Goal: Task Accomplishment & Management: Manage account settings

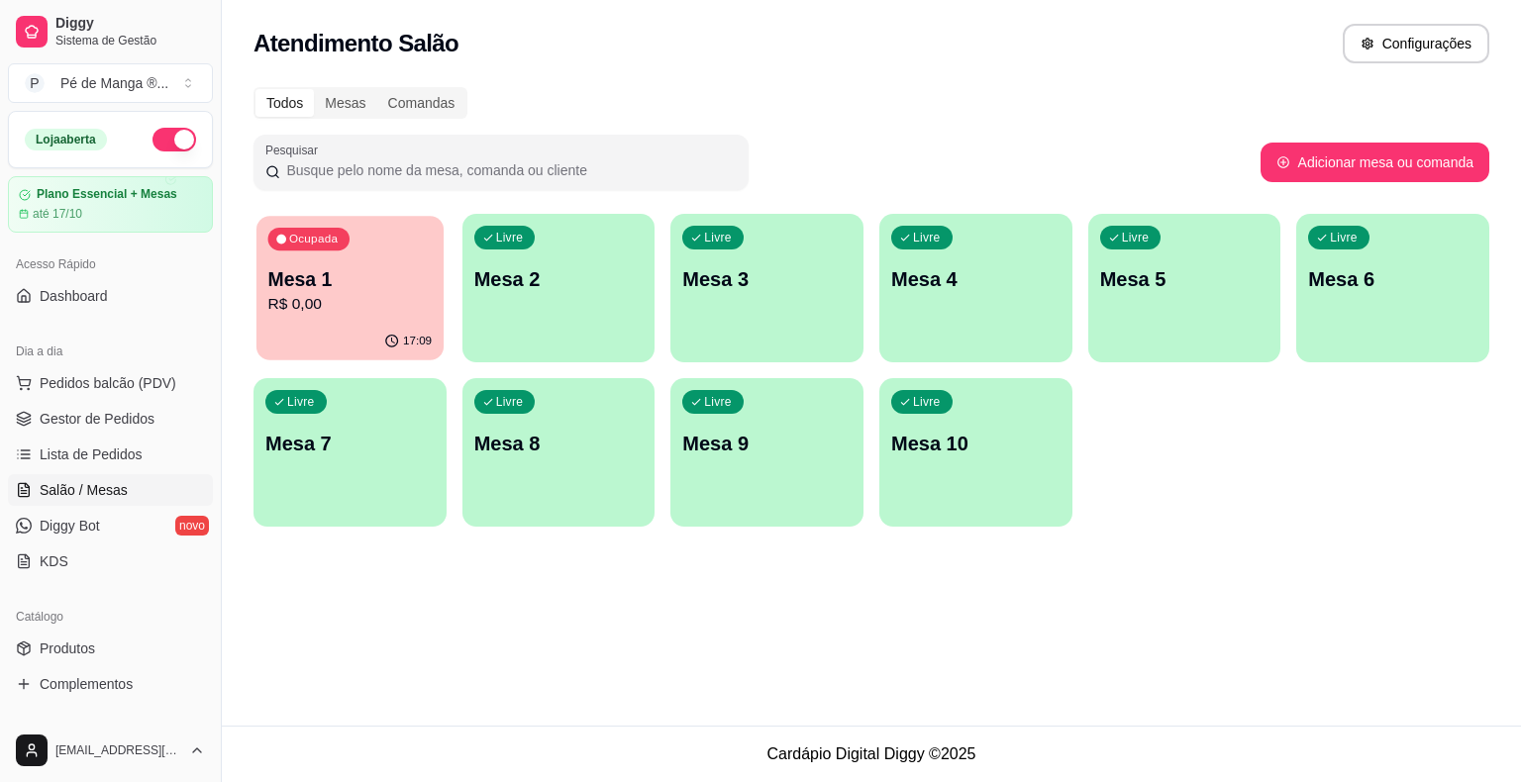
click at [370, 287] on p "Mesa 1" at bounding box center [350, 279] width 164 height 27
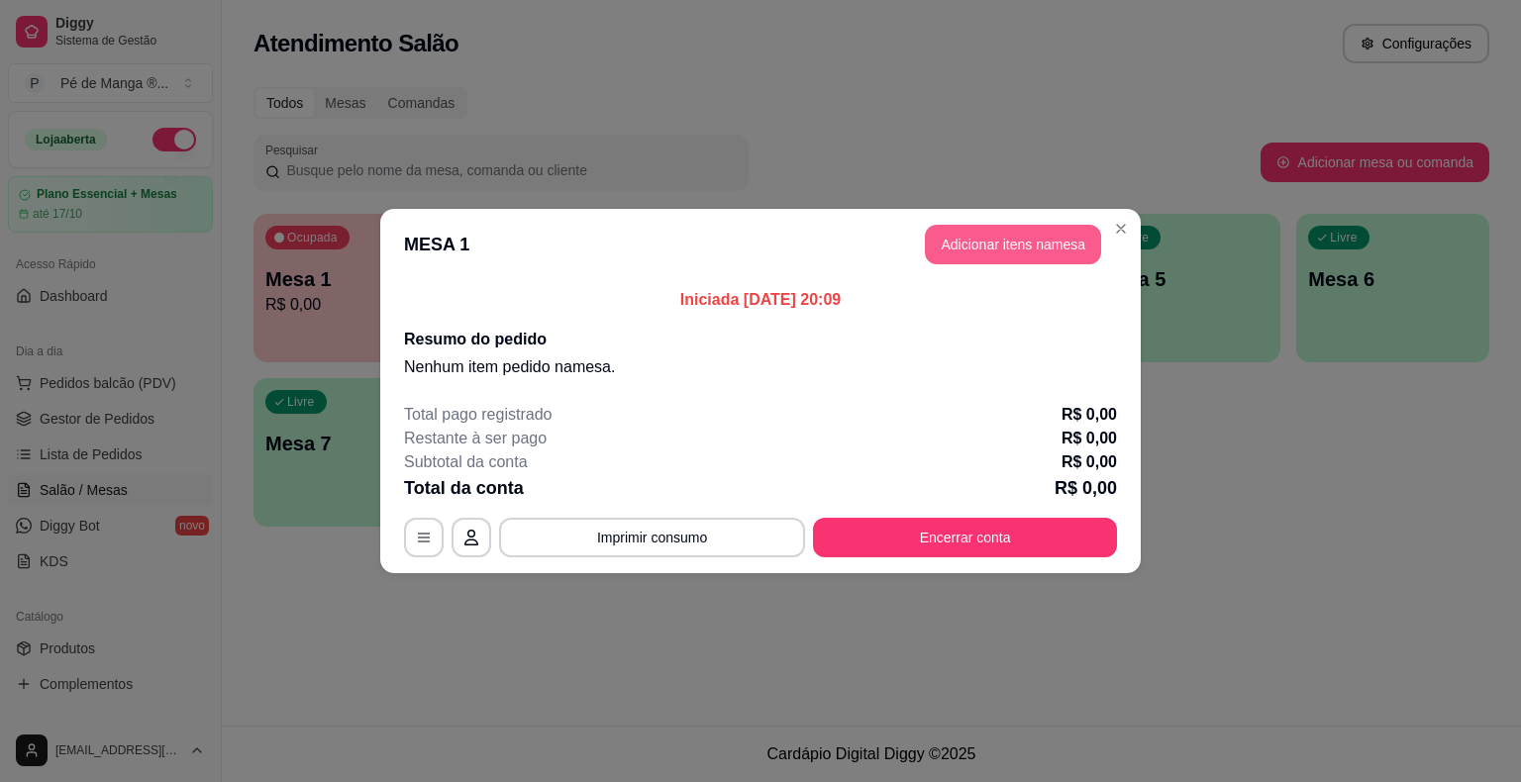
click at [1040, 226] on button "Adicionar itens na mesa" at bounding box center [1013, 245] width 176 height 40
click at [1032, 239] on div "Item avulso Açaí Copo de Açaí 330ml R$ 14,90 0 Copo de Açaí 440ml R$ 16,90 0 Co…" at bounding box center [552, 467] width 1046 height 584
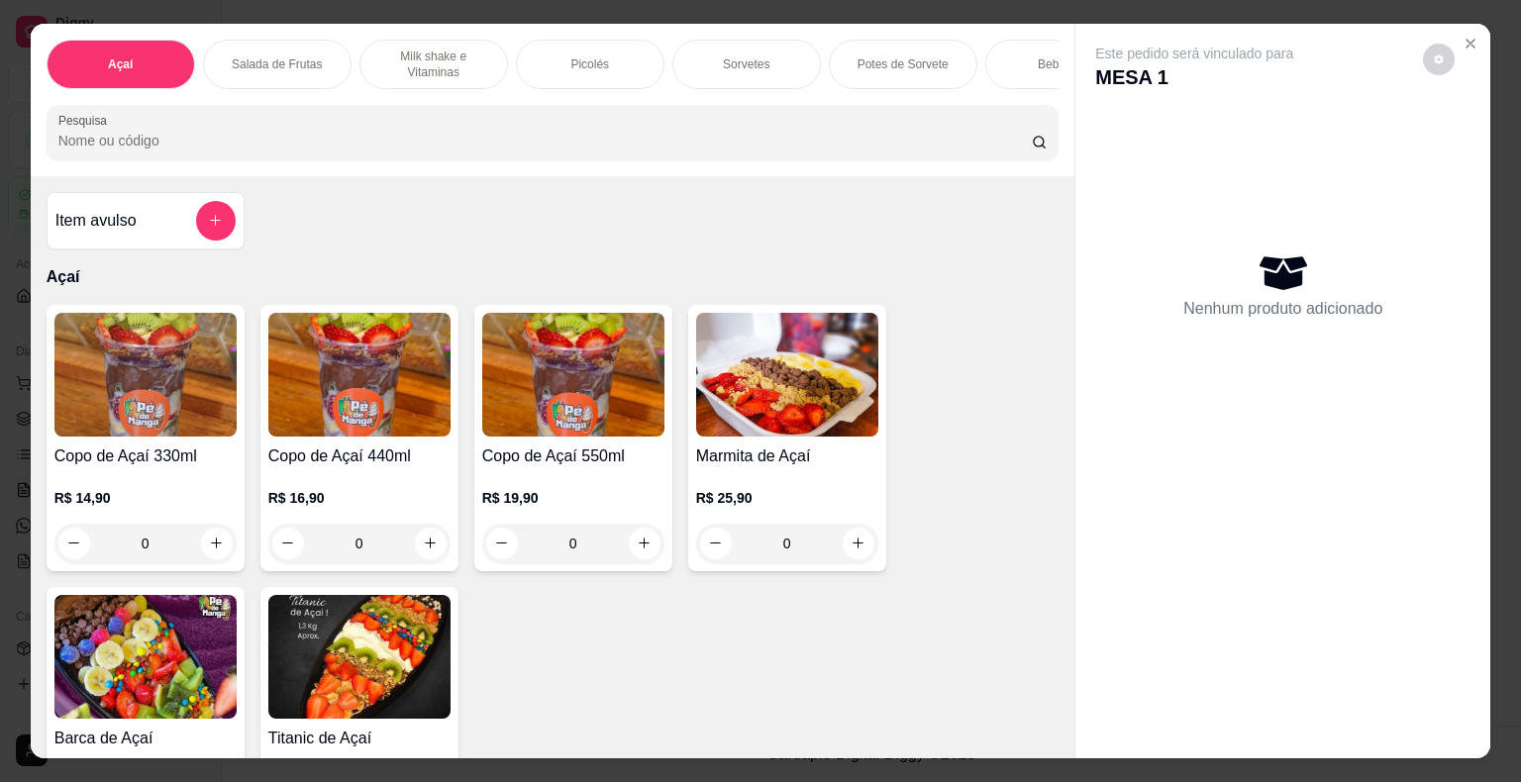
click at [602, 60] on div "Picolés" at bounding box center [590, 64] width 148 height 49
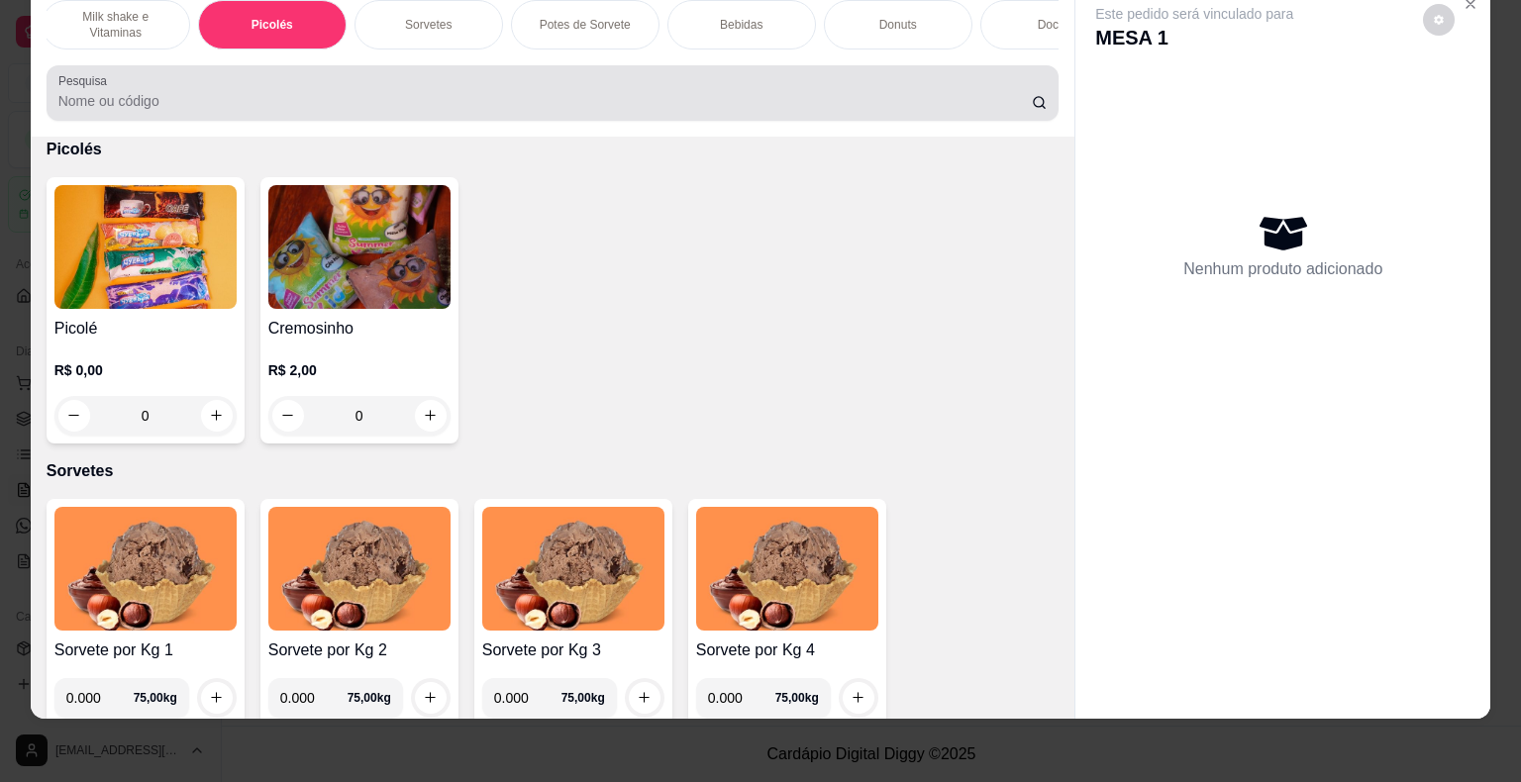
scroll to position [0, 322]
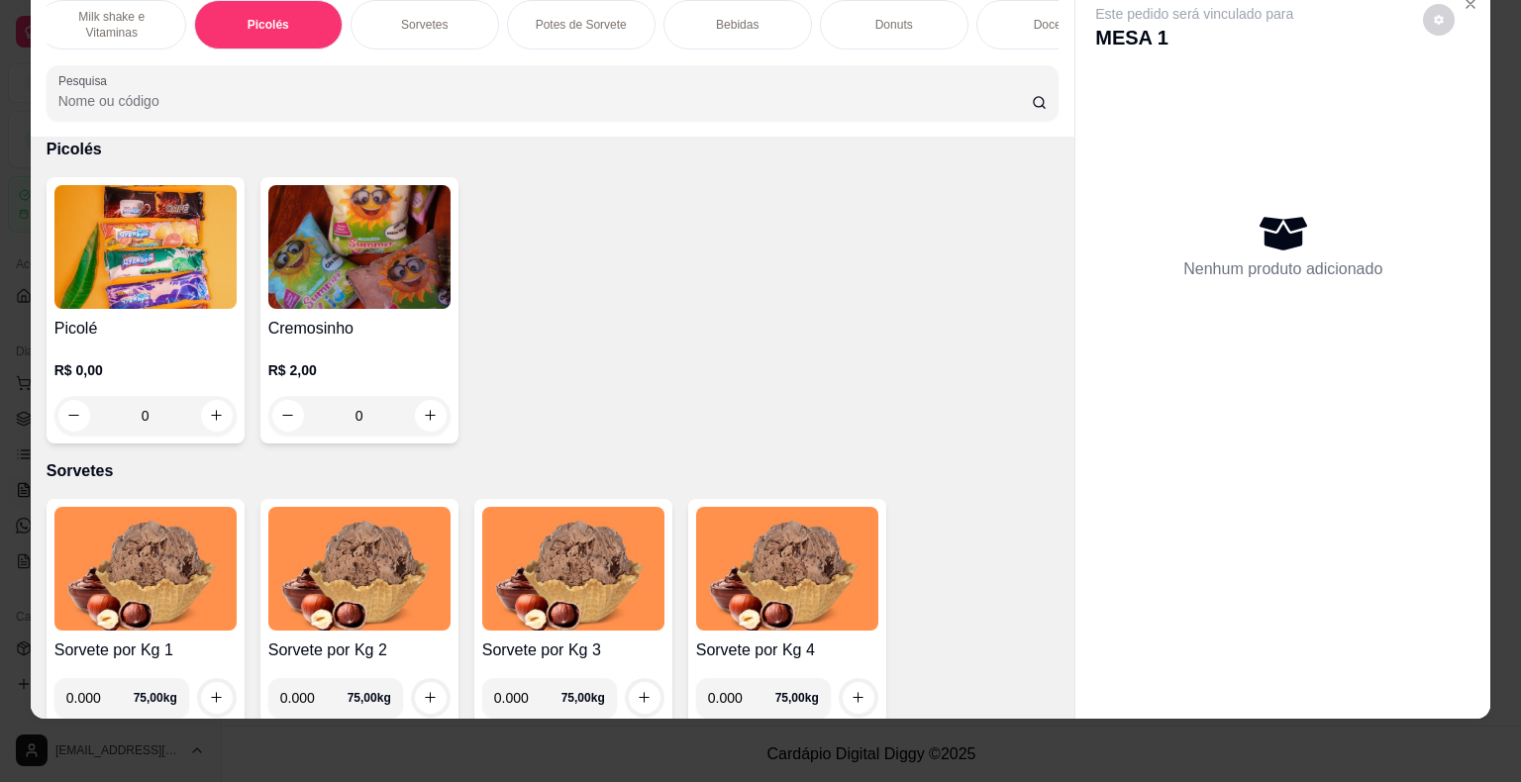
click at [585, 17] on p "Potes de Sorvete" at bounding box center [581, 25] width 91 height 16
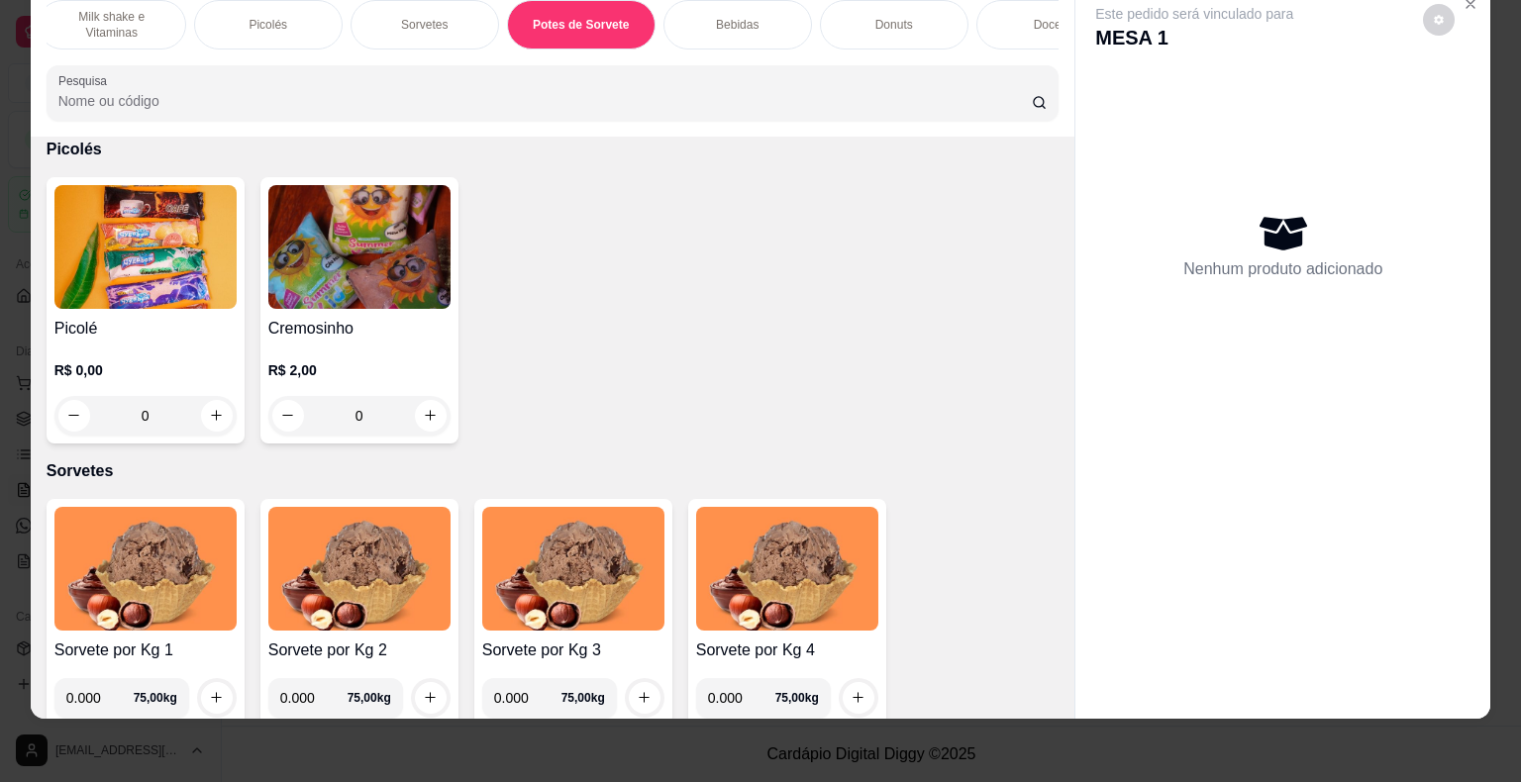
scroll to position [3358, 0]
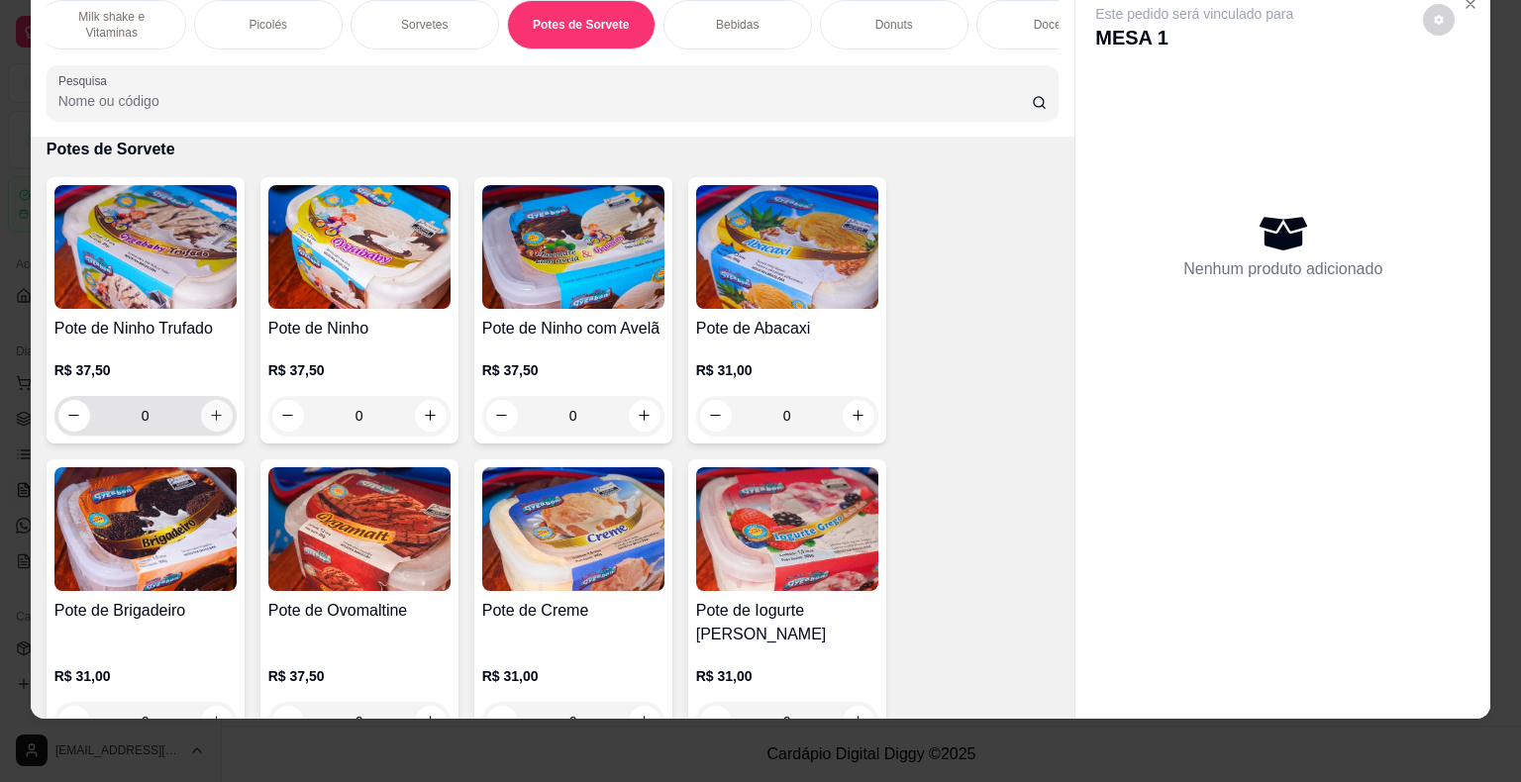
click at [209, 414] on icon "increase-product-quantity" at bounding box center [216, 415] width 15 height 15
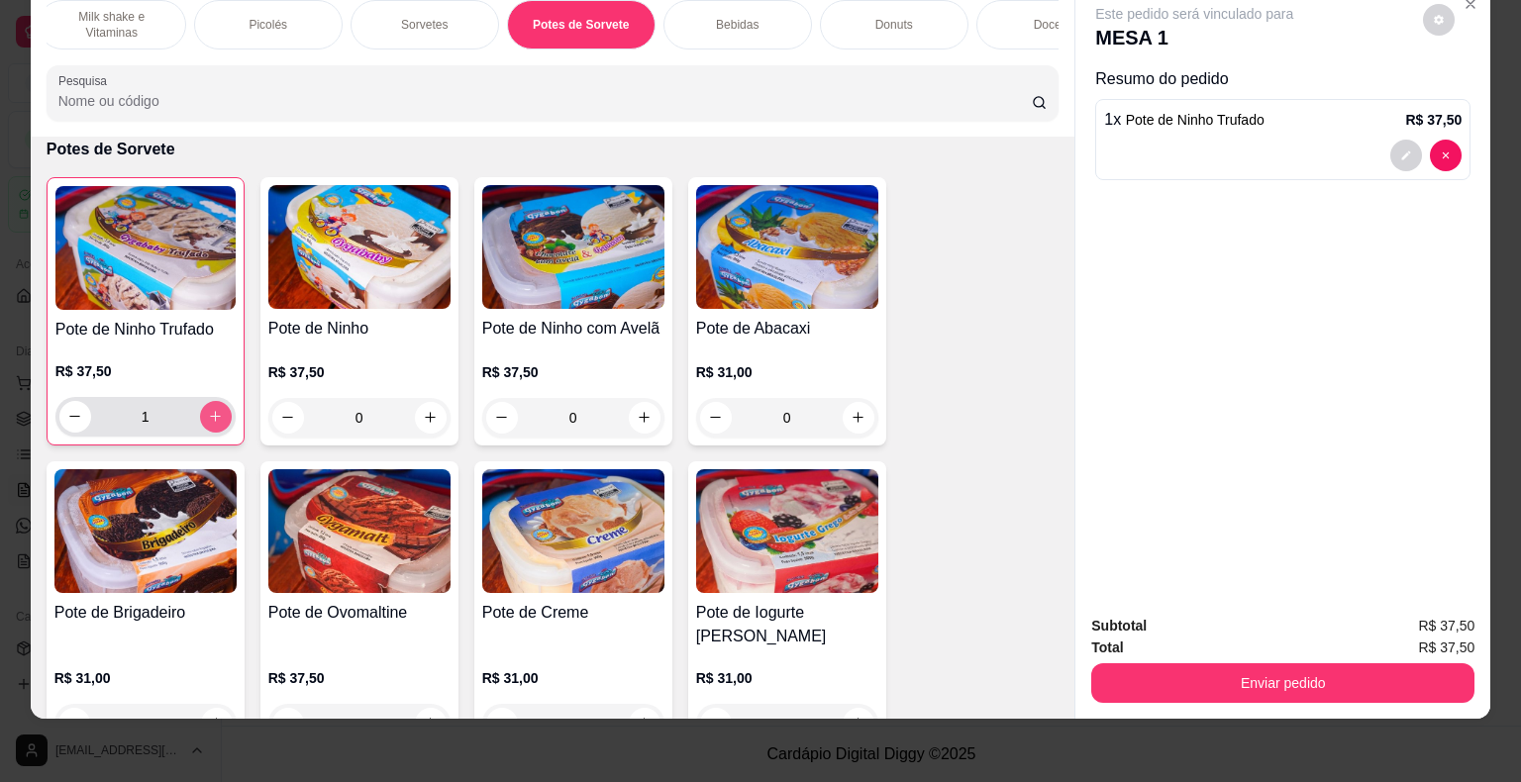
type input "1"
click at [268, 17] on p "Picolés" at bounding box center [267, 25] width 39 height 16
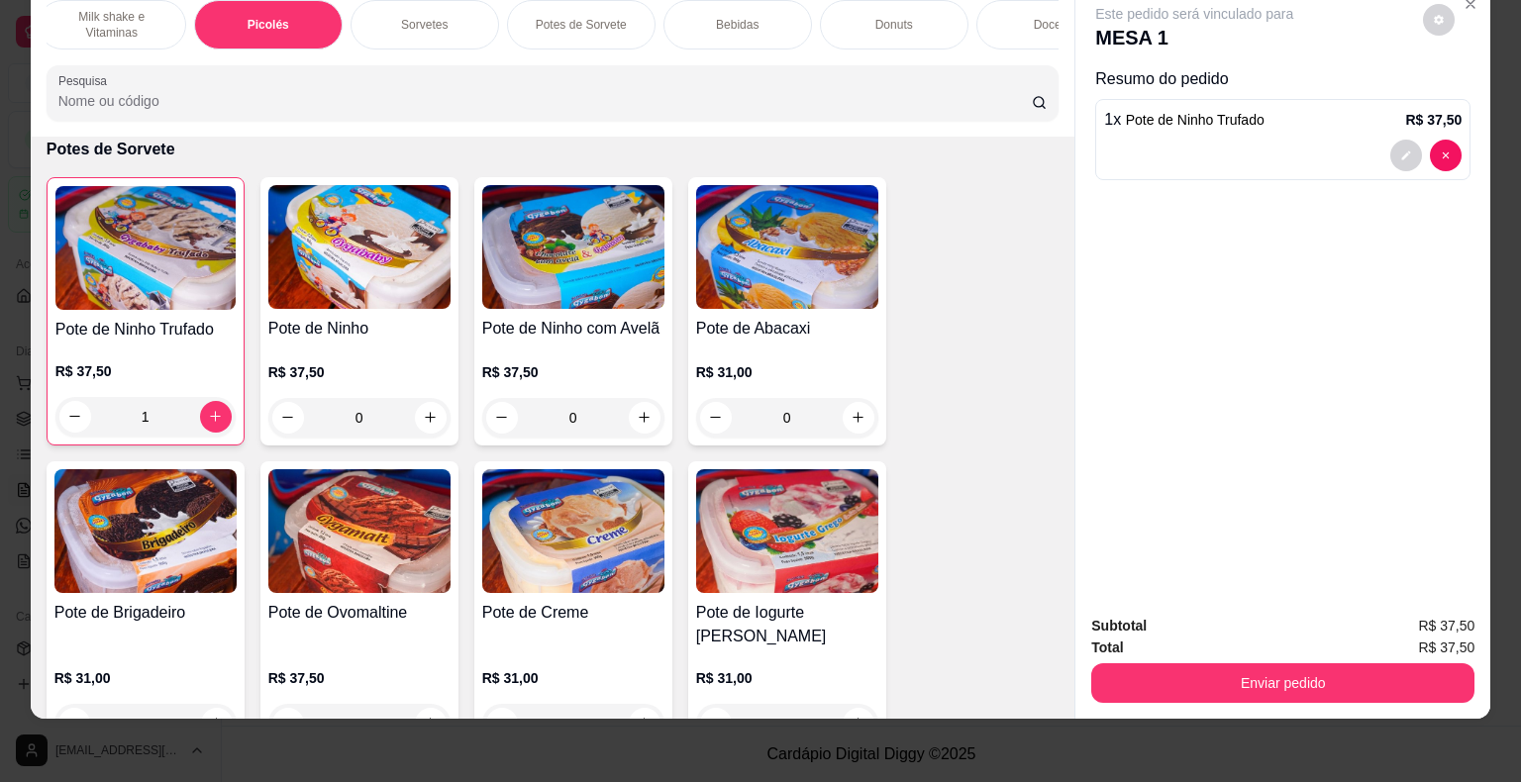
scroll to position [1618, 0]
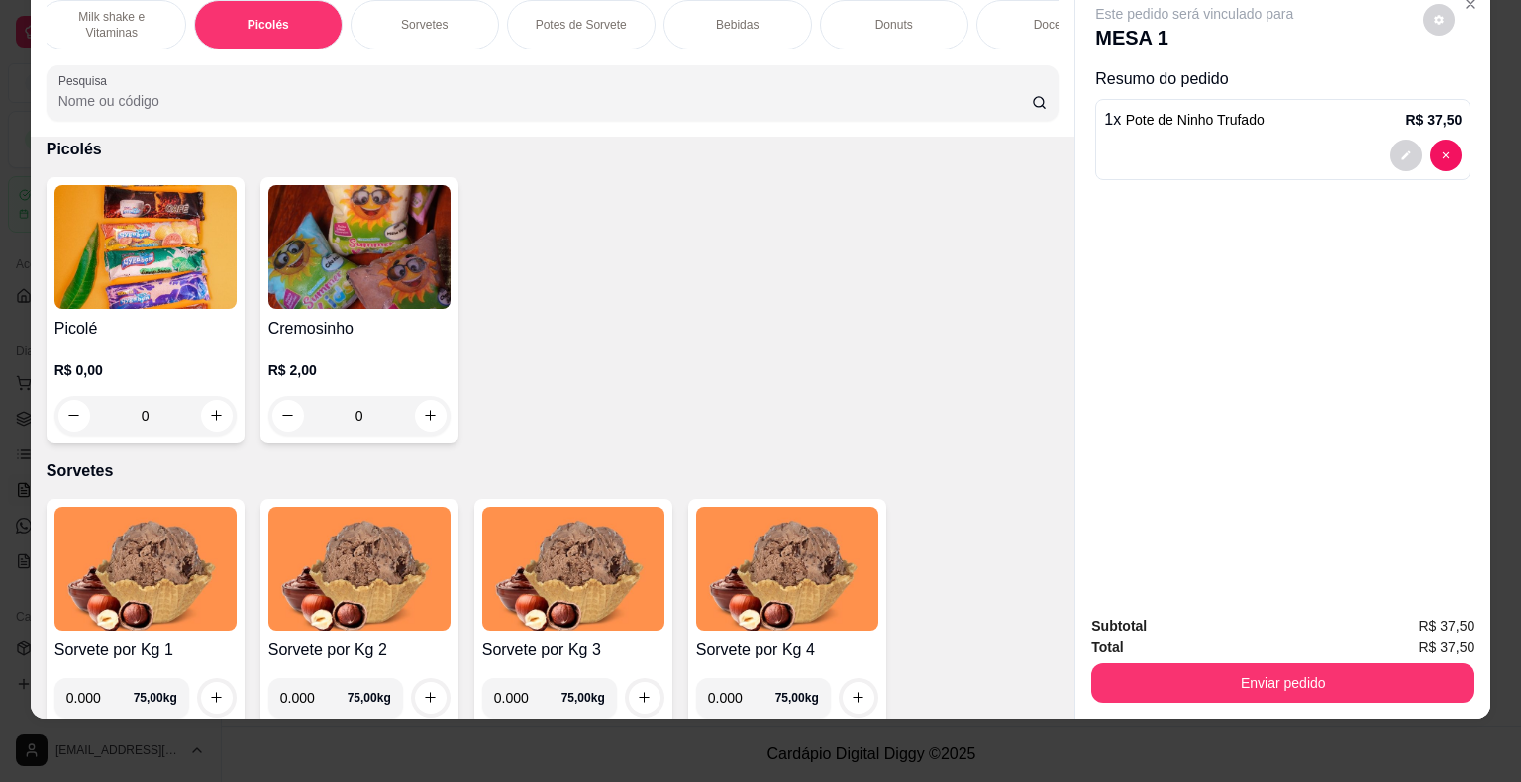
click at [212, 407] on div "0" at bounding box center [145, 416] width 182 height 40
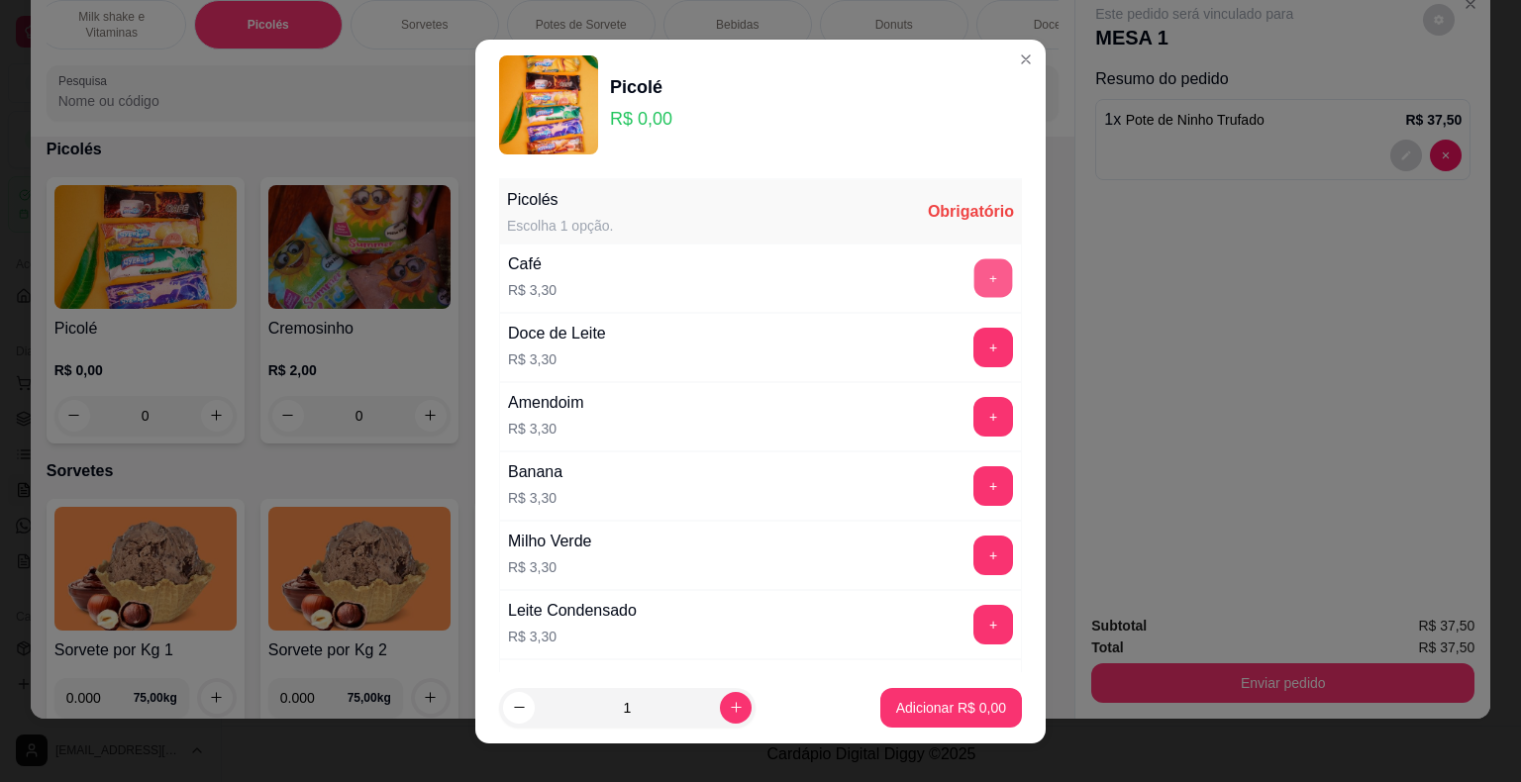
click at [974, 261] on button "+" at bounding box center [993, 277] width 39 height 39
click at [973, 262] on button "+" at bounding box center [993, 278] width 40 height 40
click at [973, 266] on button "+" at bounding box center [993, 278] width 40 height 40
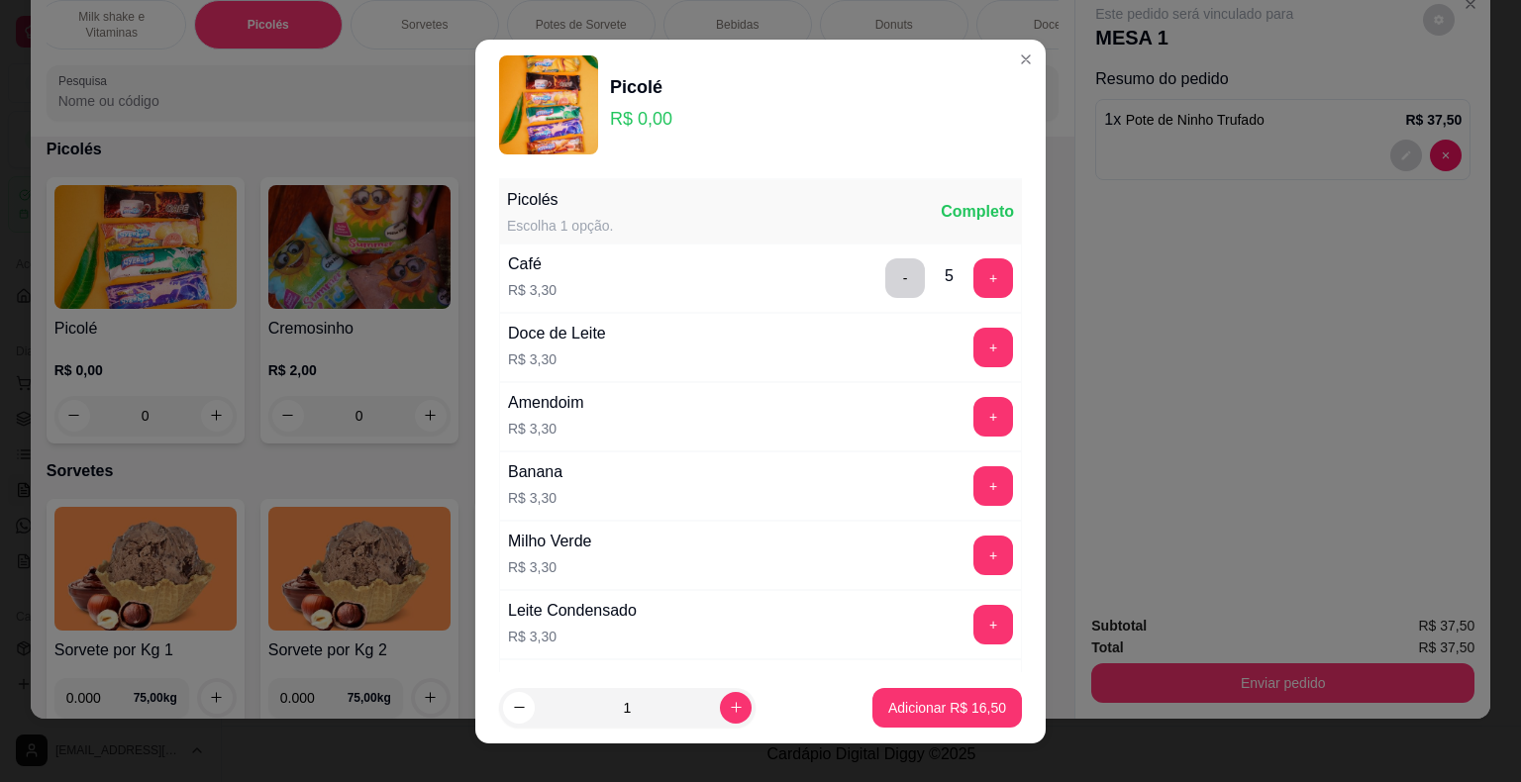
drag, startPoint x: 950, startPoint y: 731, endPoint x: 950, endPoint y: 701, distance: 29.7
click at [950, 711] on footer "1 Adicionar R$ 16,50" at bounding box center [760, 707] width 570 height 71
click at [952, 703] on p "Adicionar R$ 16,50" at bounding box center [947, 708] width 118 height 20
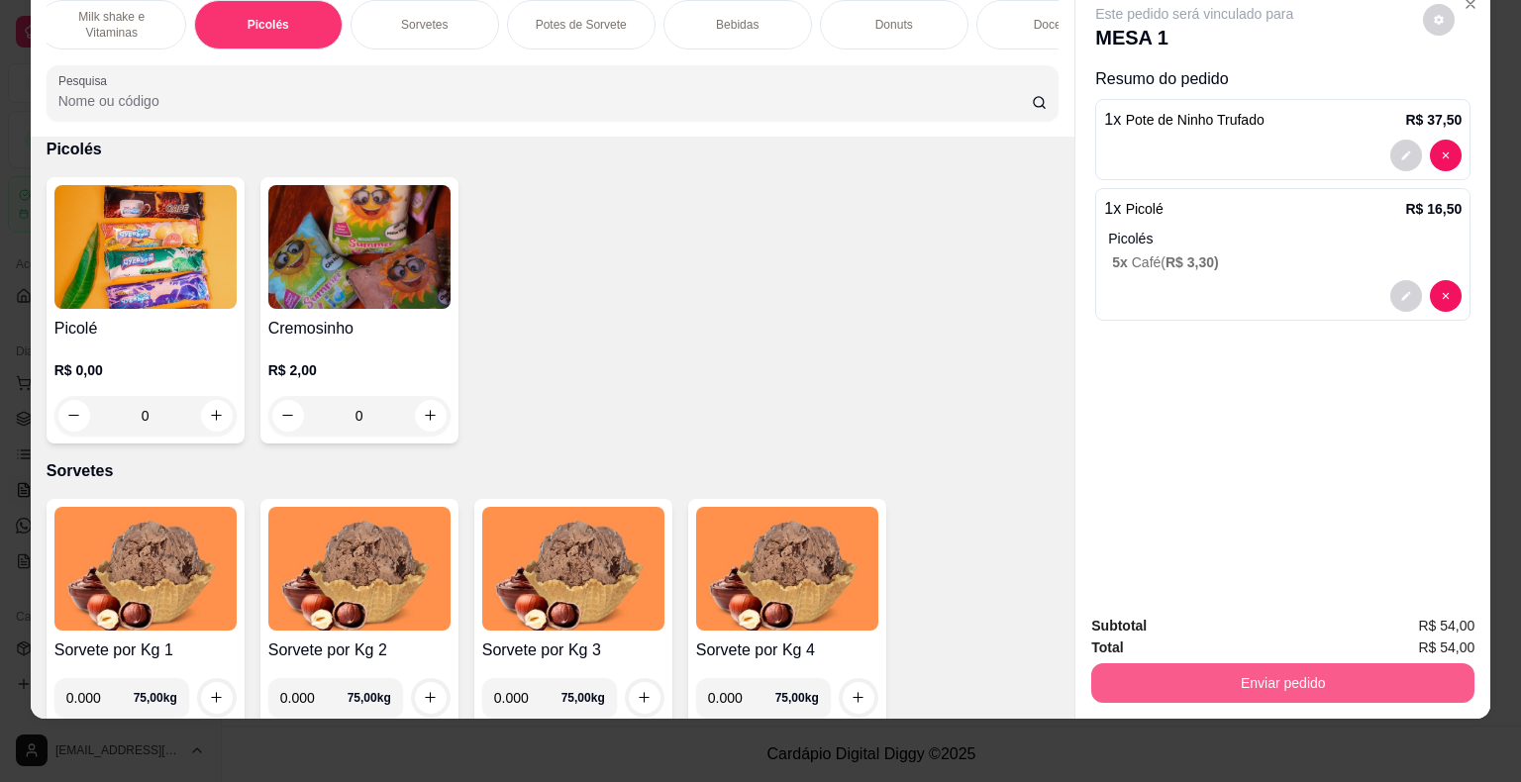
click at [1249, 663] on button "Enviar pedido" at bounding box center [1282, 683] width 383 height 40
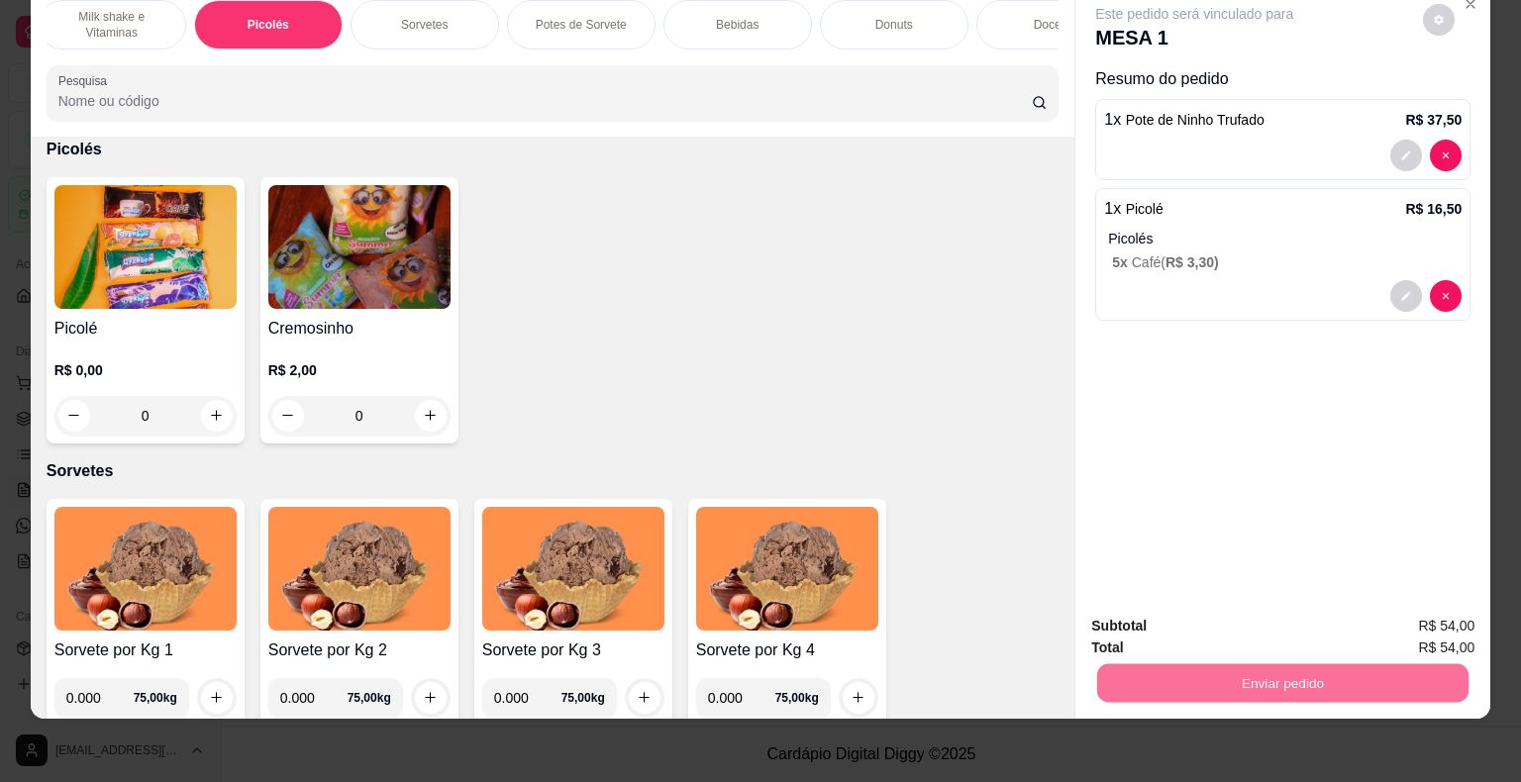
click at [1415, 612] on button "Enviar pedido" at bounding box center [1423, 620] width 112 height 38
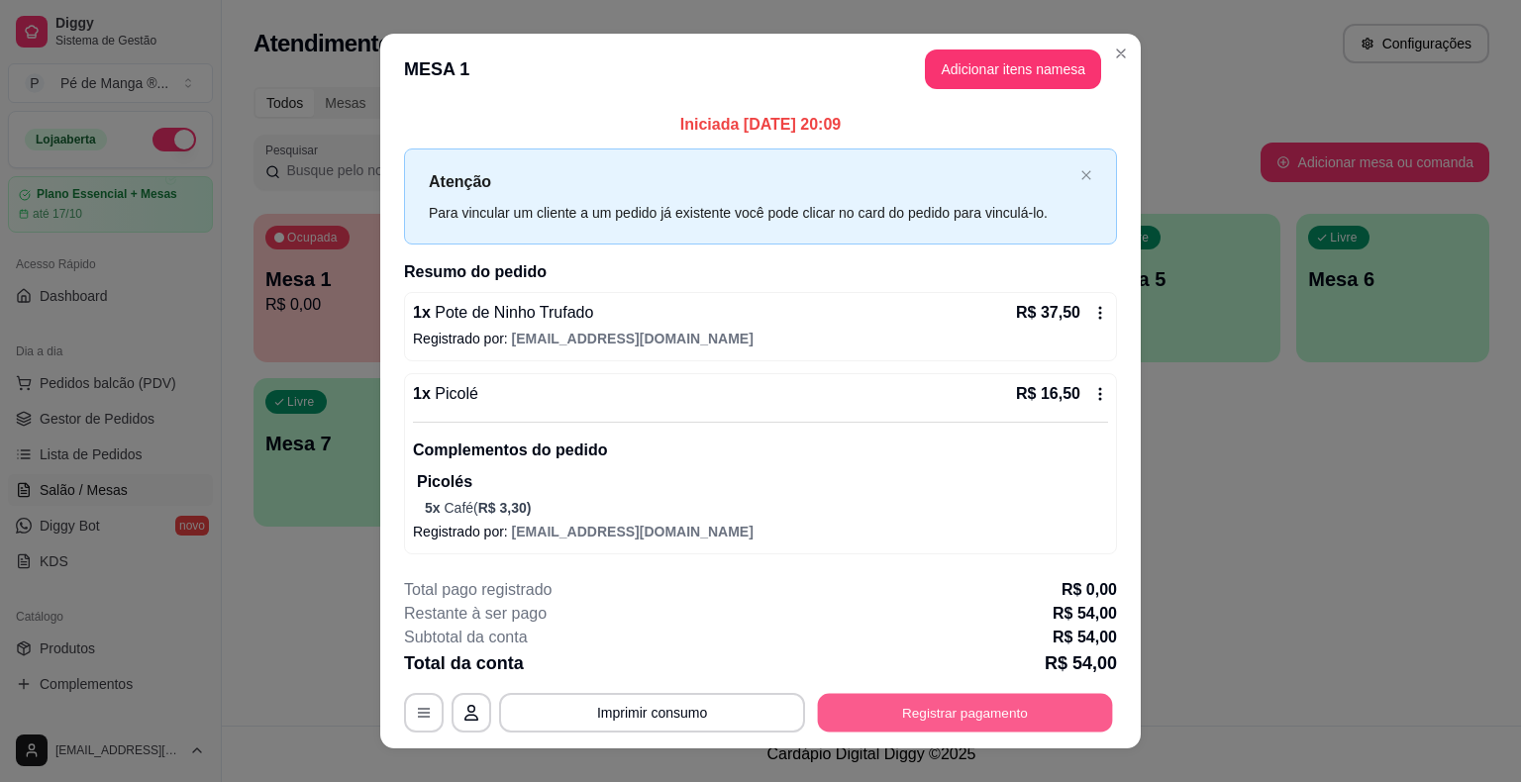
click at [968, 701] on button "Registrar pagamento" at bounding box center [965, 713] width 295 height 39
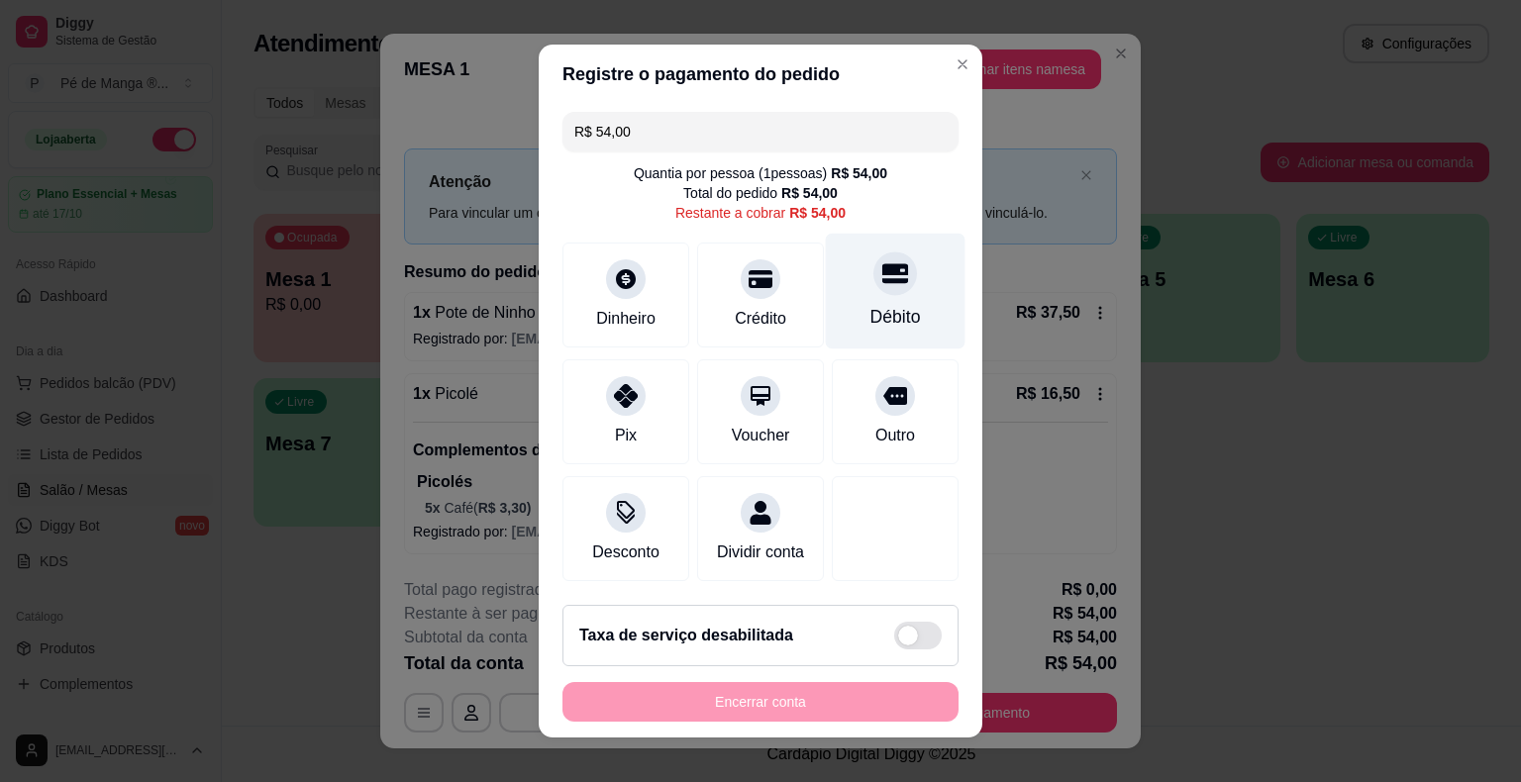
click at [854, 292] on div "Débito" at bounding box center [896, 292] width 140 height 116
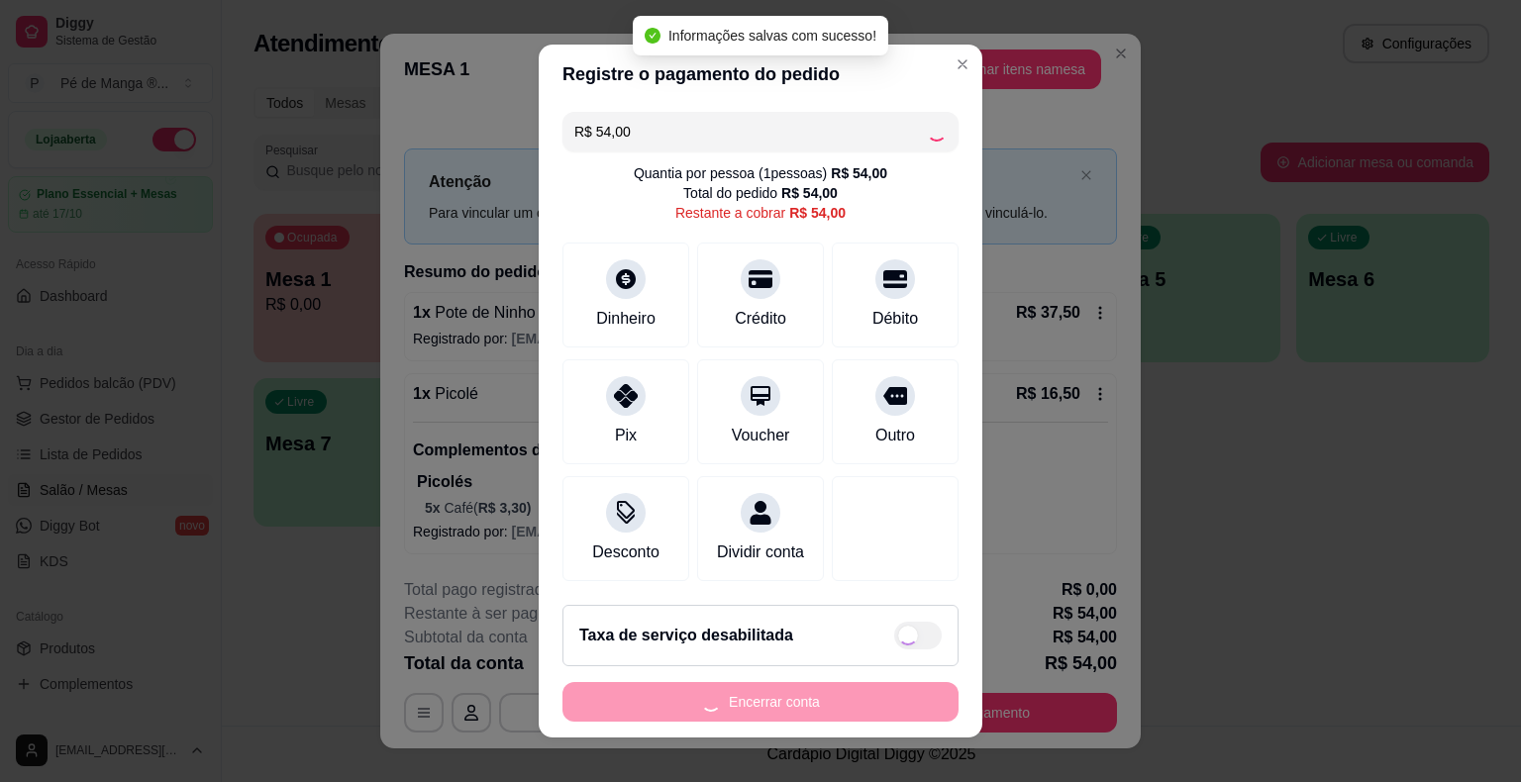
type input "R$ 0,00"
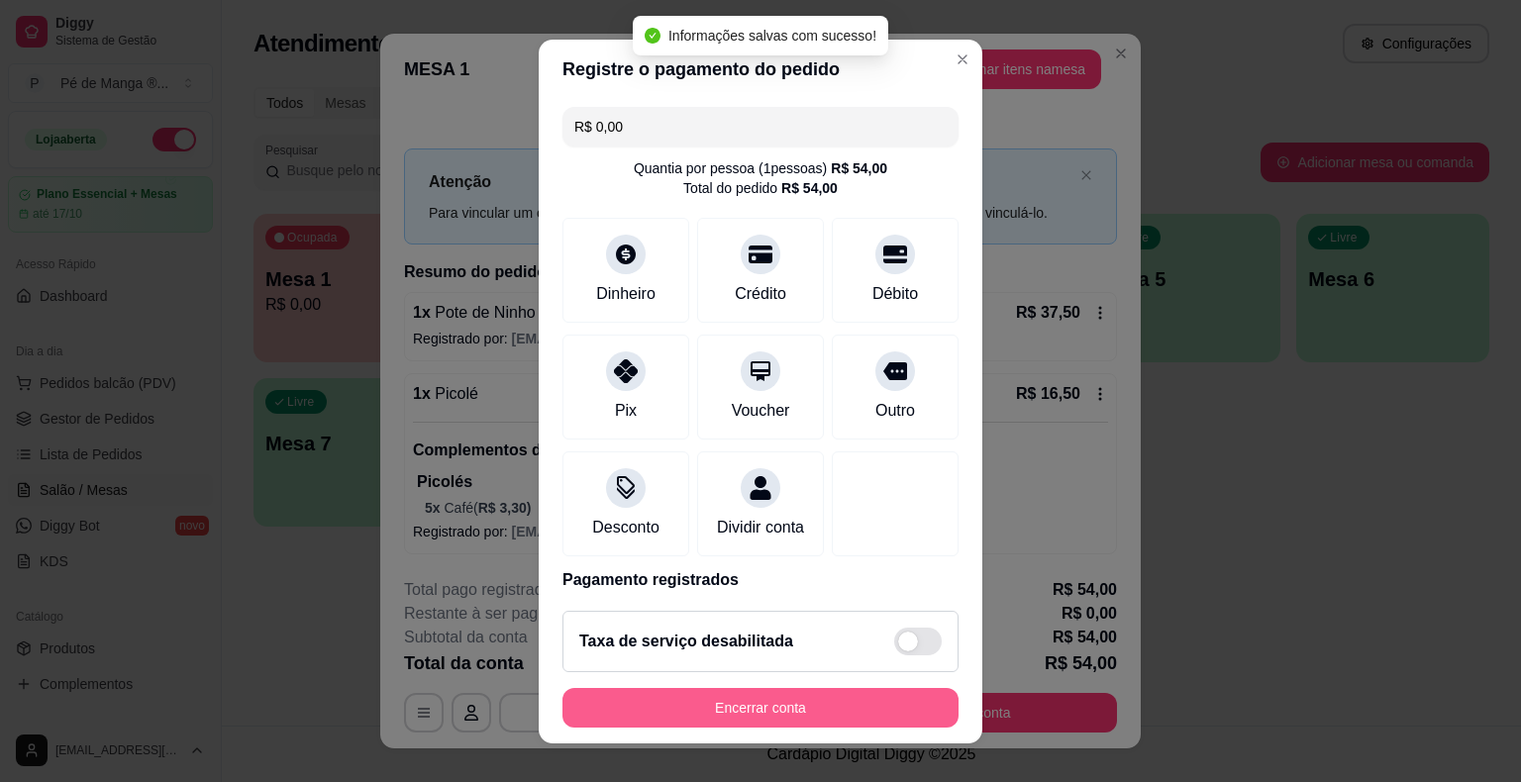
click at [764, 691] on button "Encerrar conta" at bounding box center [760, 708] width 396 height 40
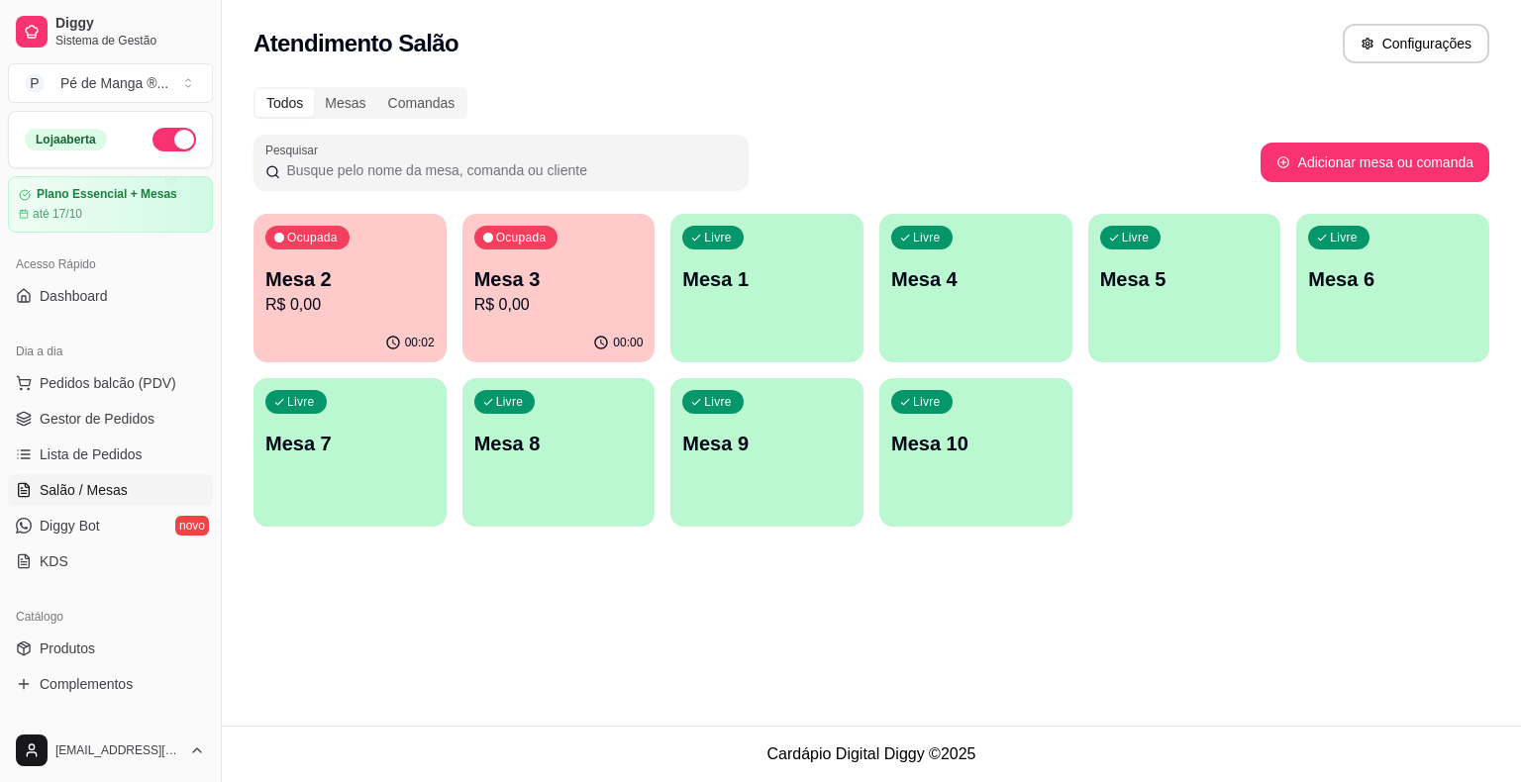
click at [517, 300] on p "R$ 0,00" at bounding box center [558, 305] width 169 height 24
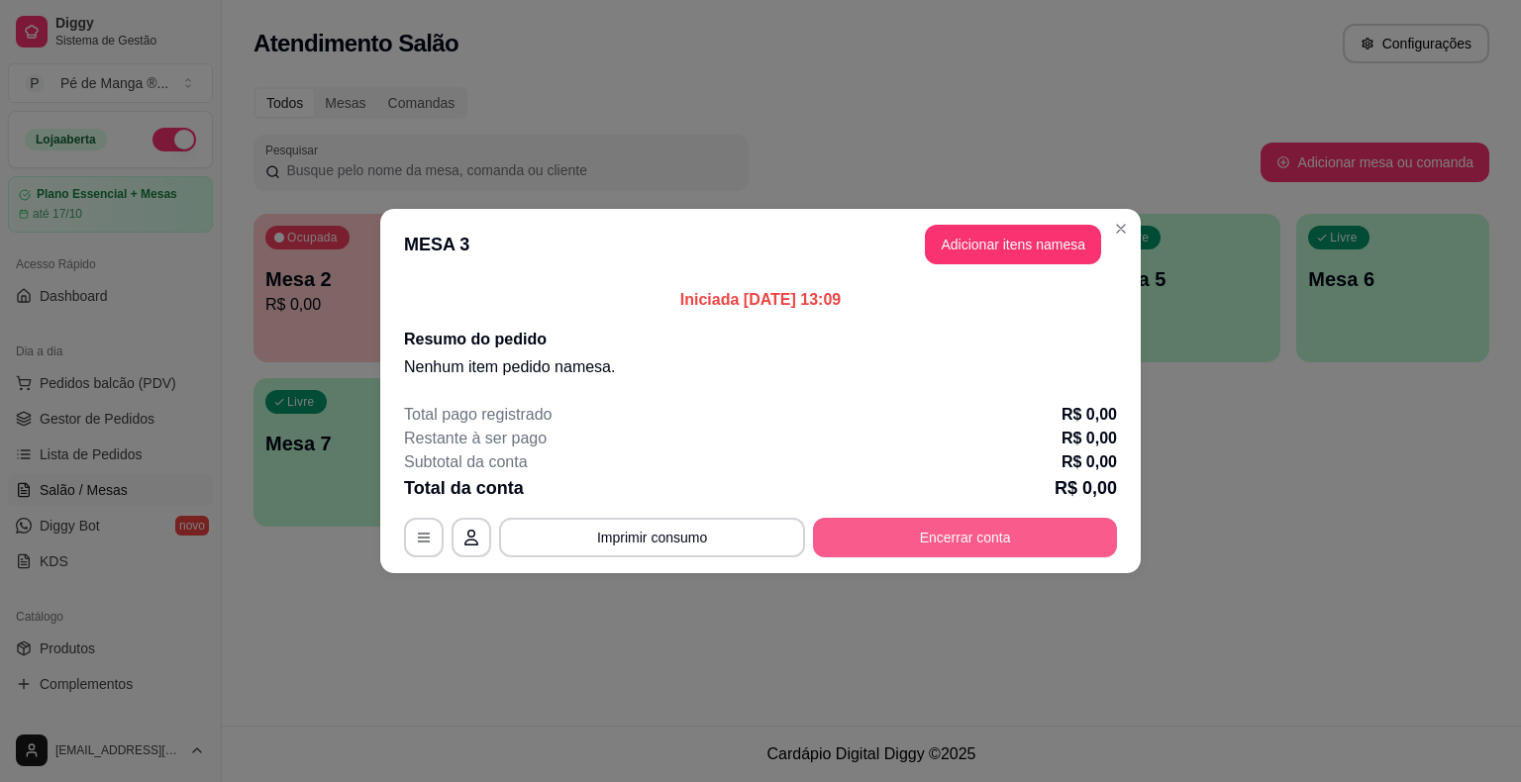
click at [987, 530] on button "Encerrar conta" at bounding box center [965, 538] width 304 height 40
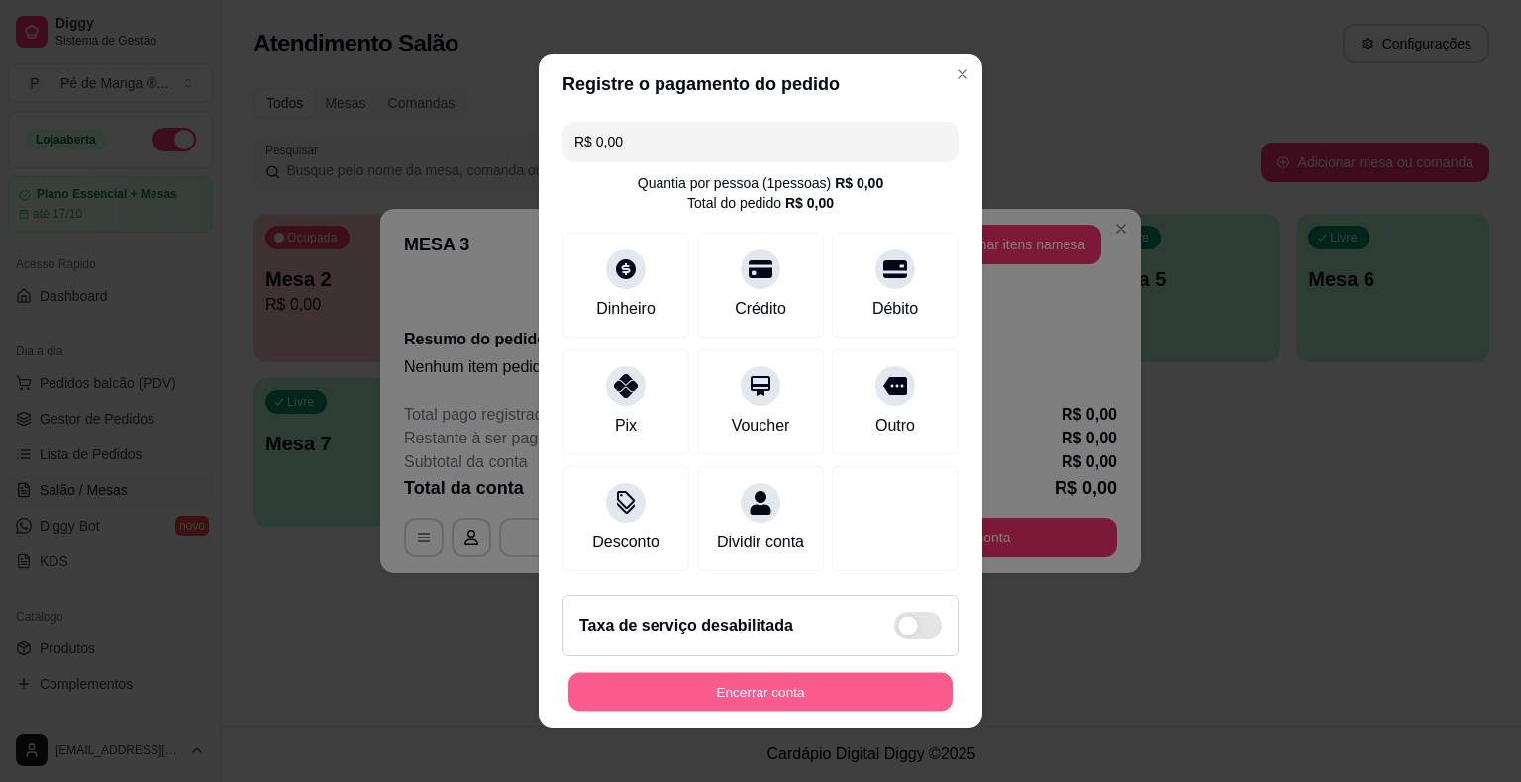
click at [832, 681] on button "Encerrar conta" at bounding box center [760, 692] width 384 height 39
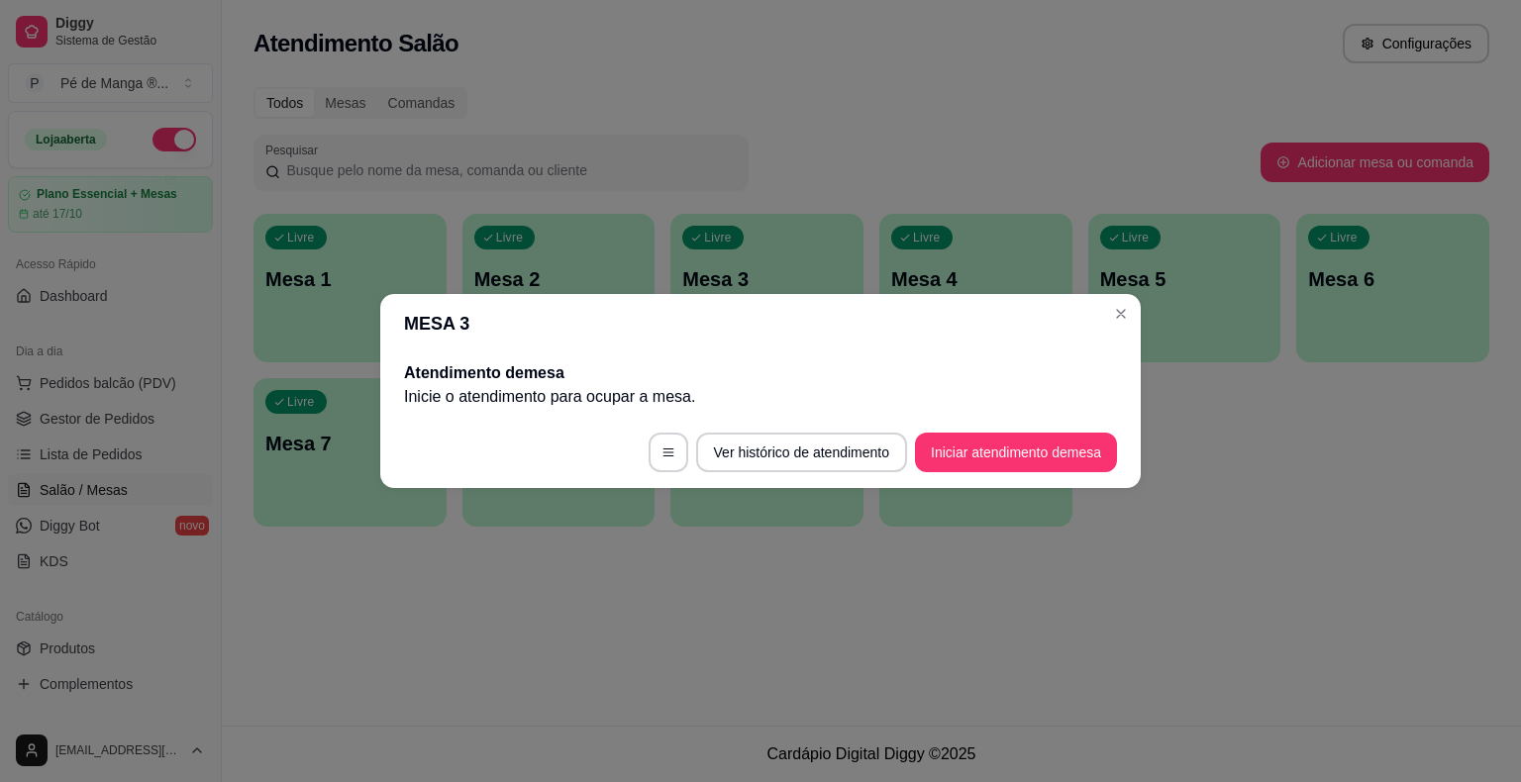
click at [1130, 300] on header "MESA 3" at bounding box center [760, 323] width 760 height 59
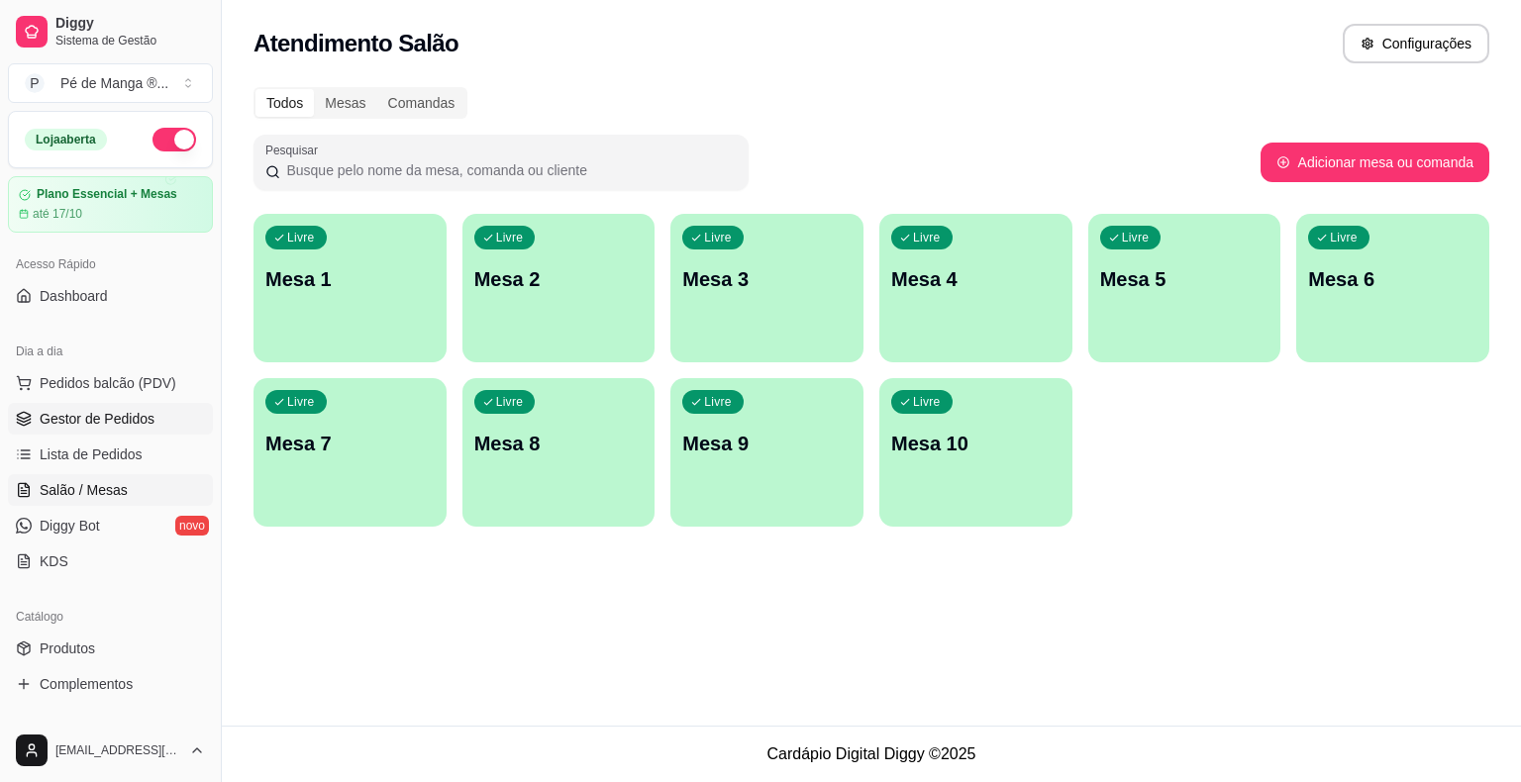
click at [123, 418] on span "Gestor de Pedidos" at bounding box center [97, 419] width 115 height 20
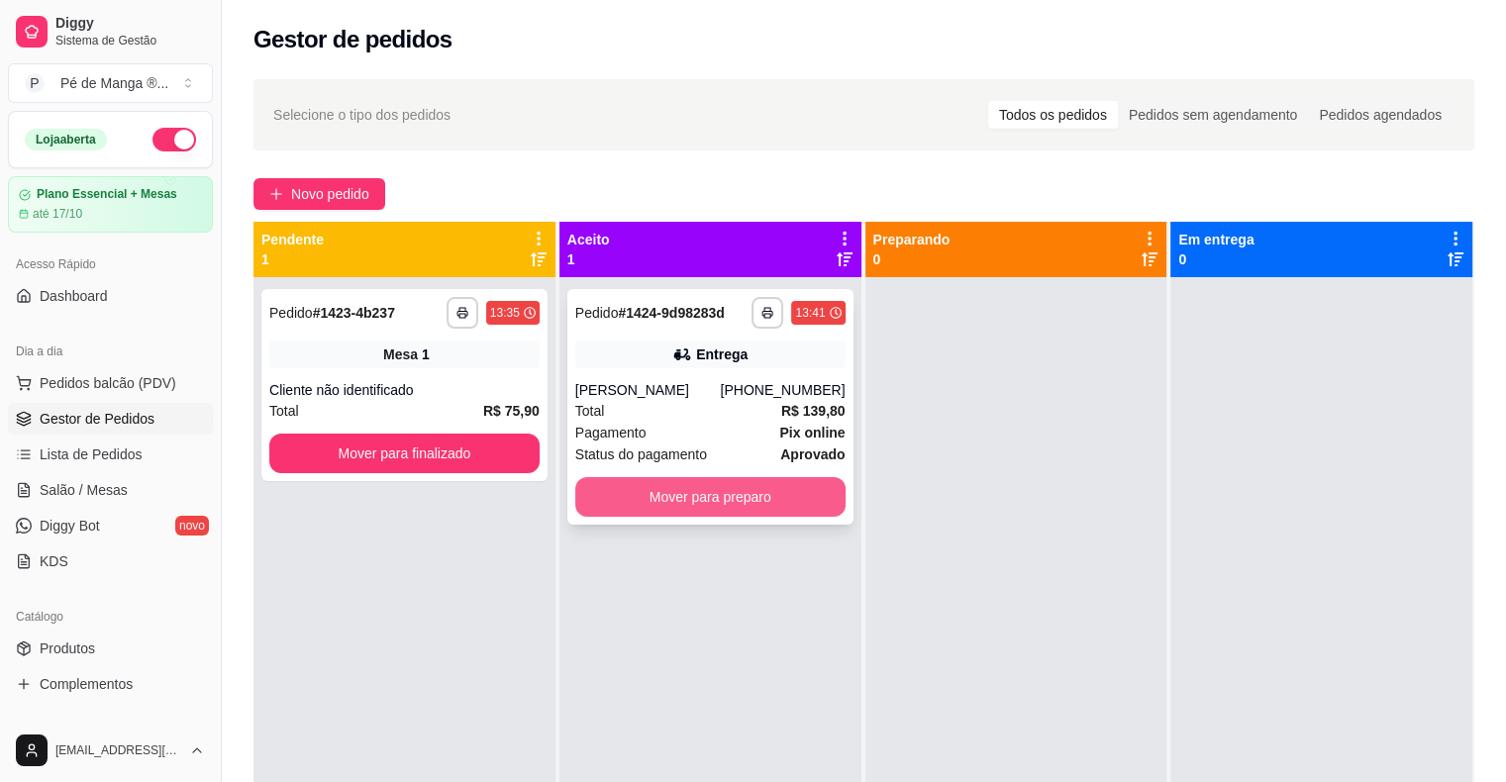
click at [696, 493] on button "Mover para preparo" at bounding box center [710, 497] width 270 height 40
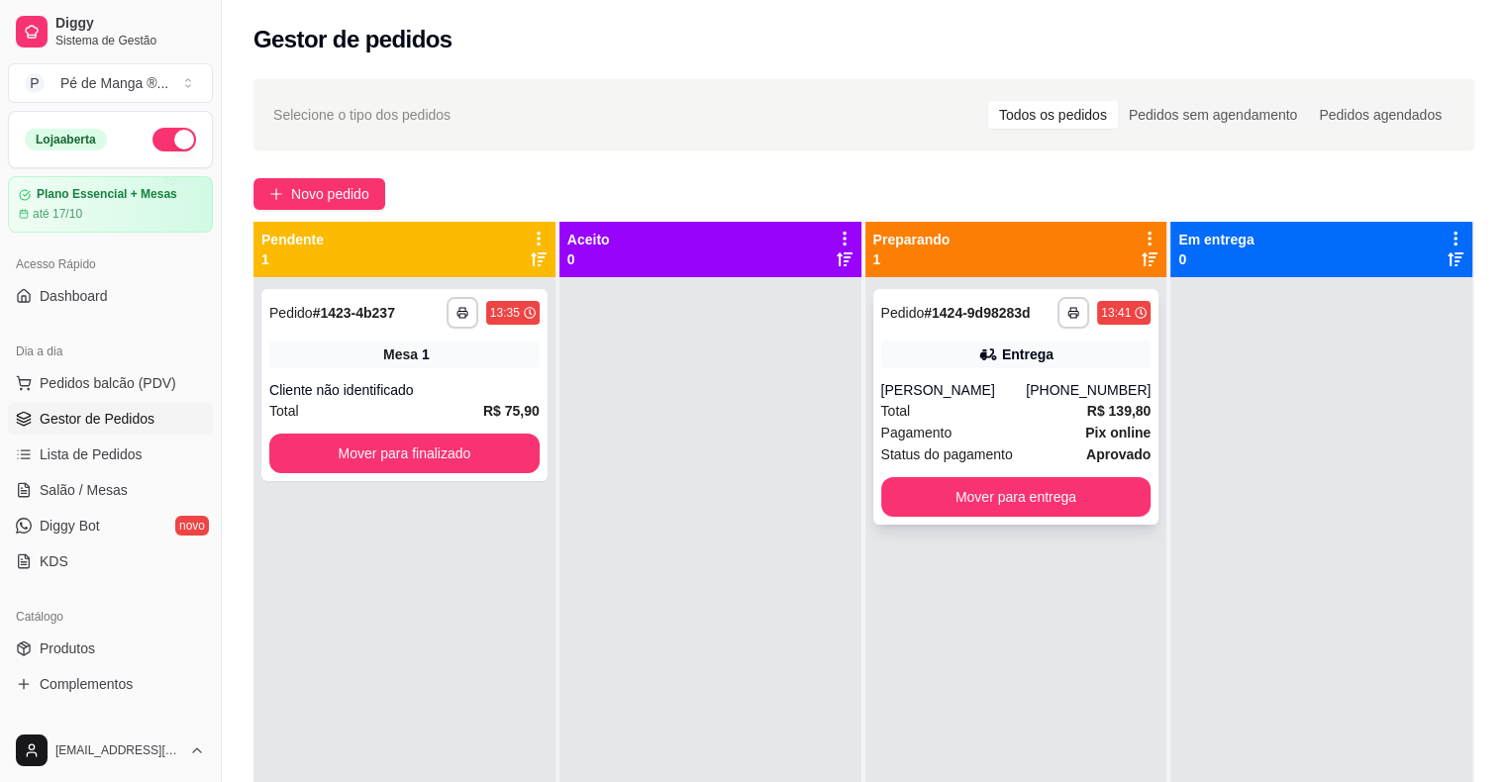
click at [973, 398] on div "[PERSON_NAME]" at bounding box center [954, 390] width 146 height 20
click at [448, 463] on button "Mover para finalizado" at bounding box center [404, 454] width 262 height 39
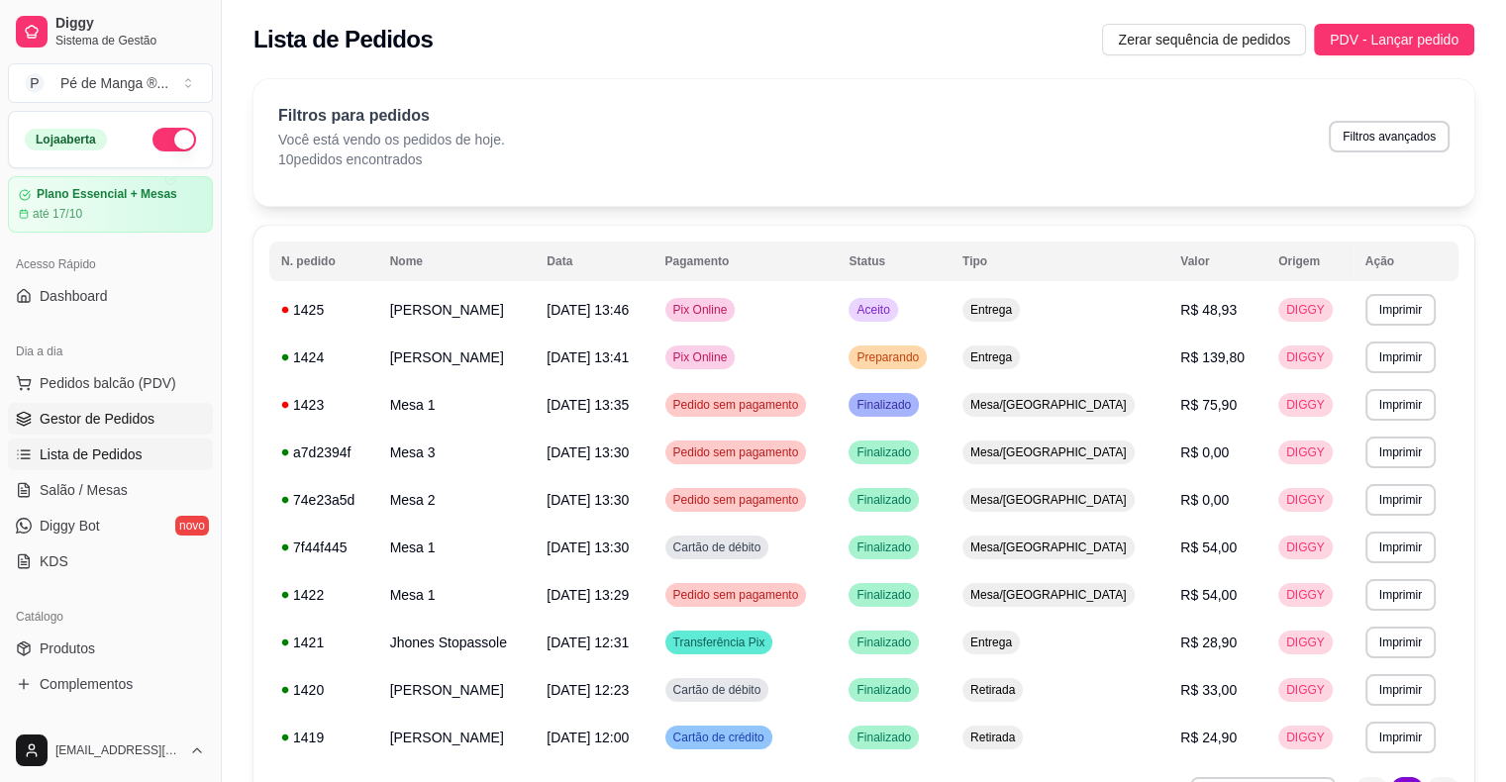
click at [152, 430] on link "Gestor de Pedidos" at bounding box center [110, 419] width 205 height 32
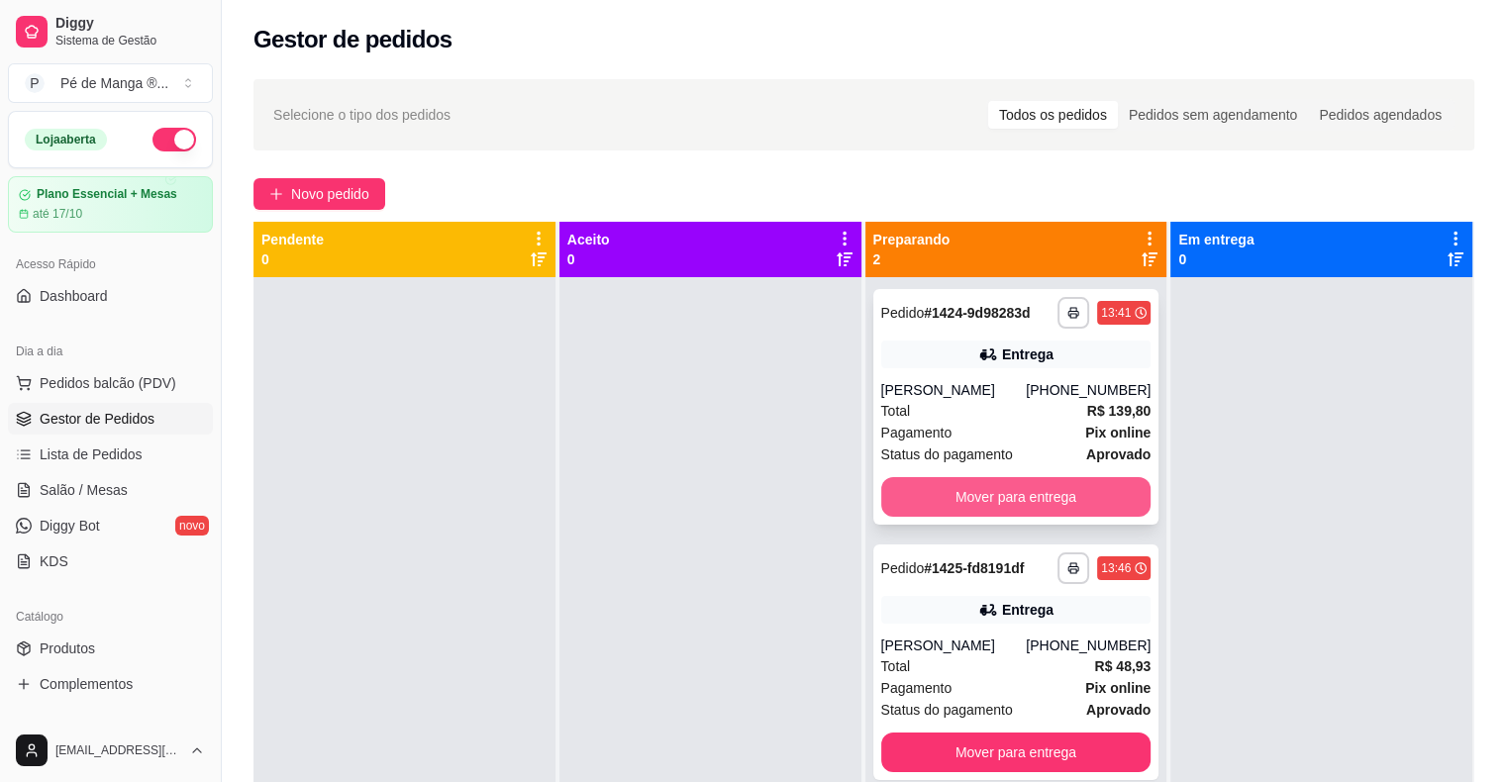
click at [1058, 489] on button "Mover para entrega" at bounding box center [1016, 497] width 270 height 40
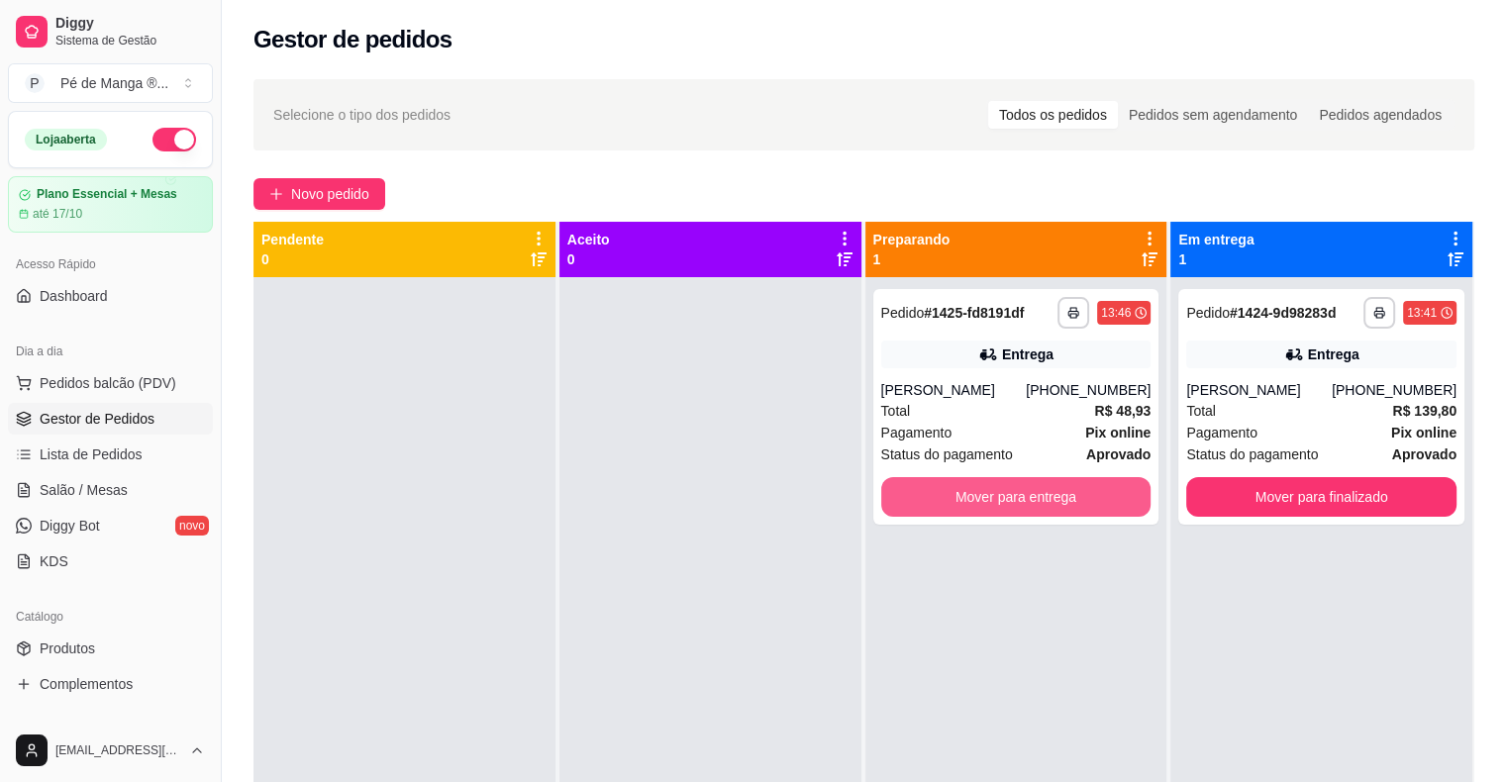
click at [1058, 489] on button "Mover para entrega" at bounding box center [1016, 497] width 270 height 40
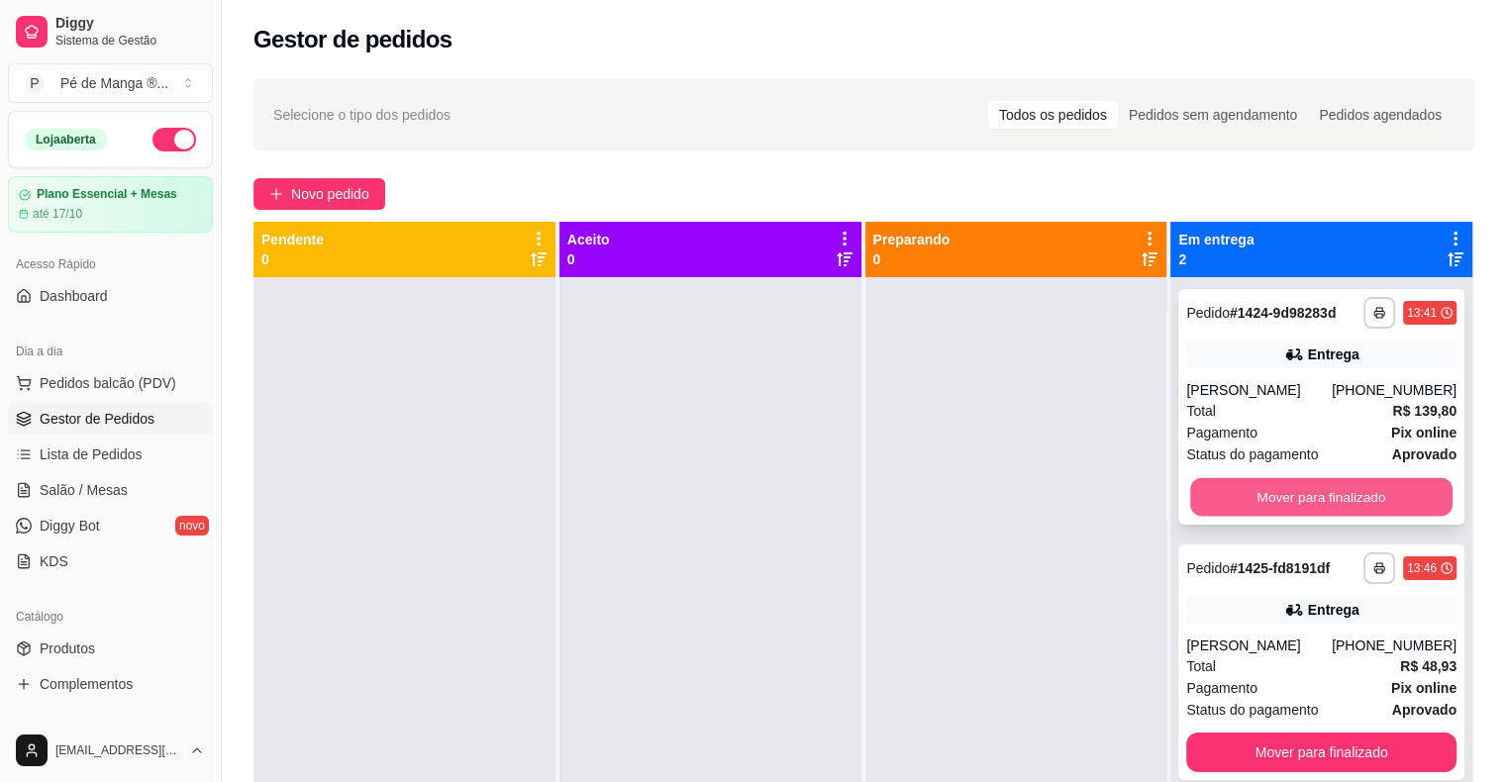
click at [1315, 492] on button "Mover para finalizado" at bounding box center [1321, 497] width 262 height 39
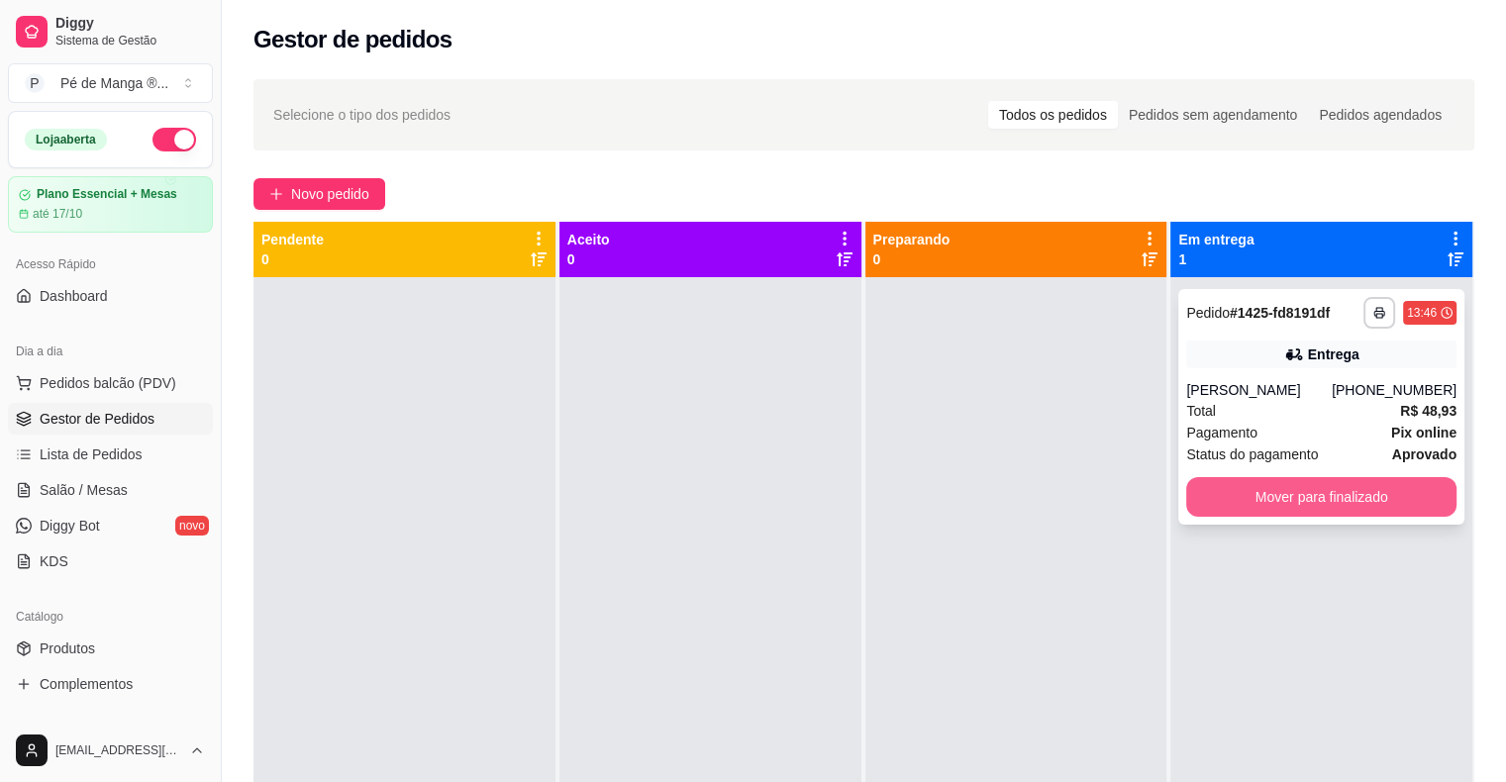
click at [1252, 485] on button "Mover para finalizado" at bounding box center [1321, 497] width 270 height 40
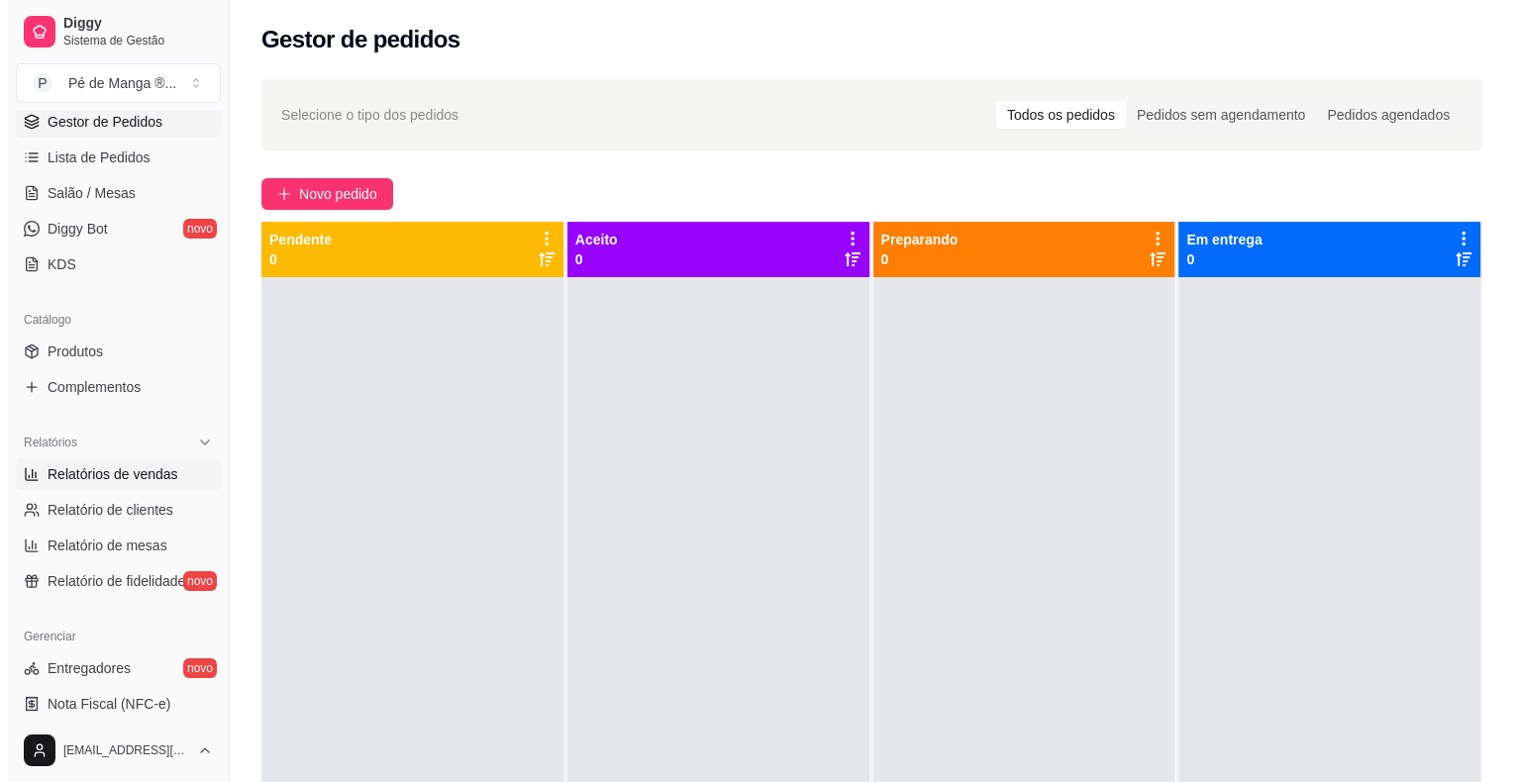
scroll to position [99, 0]
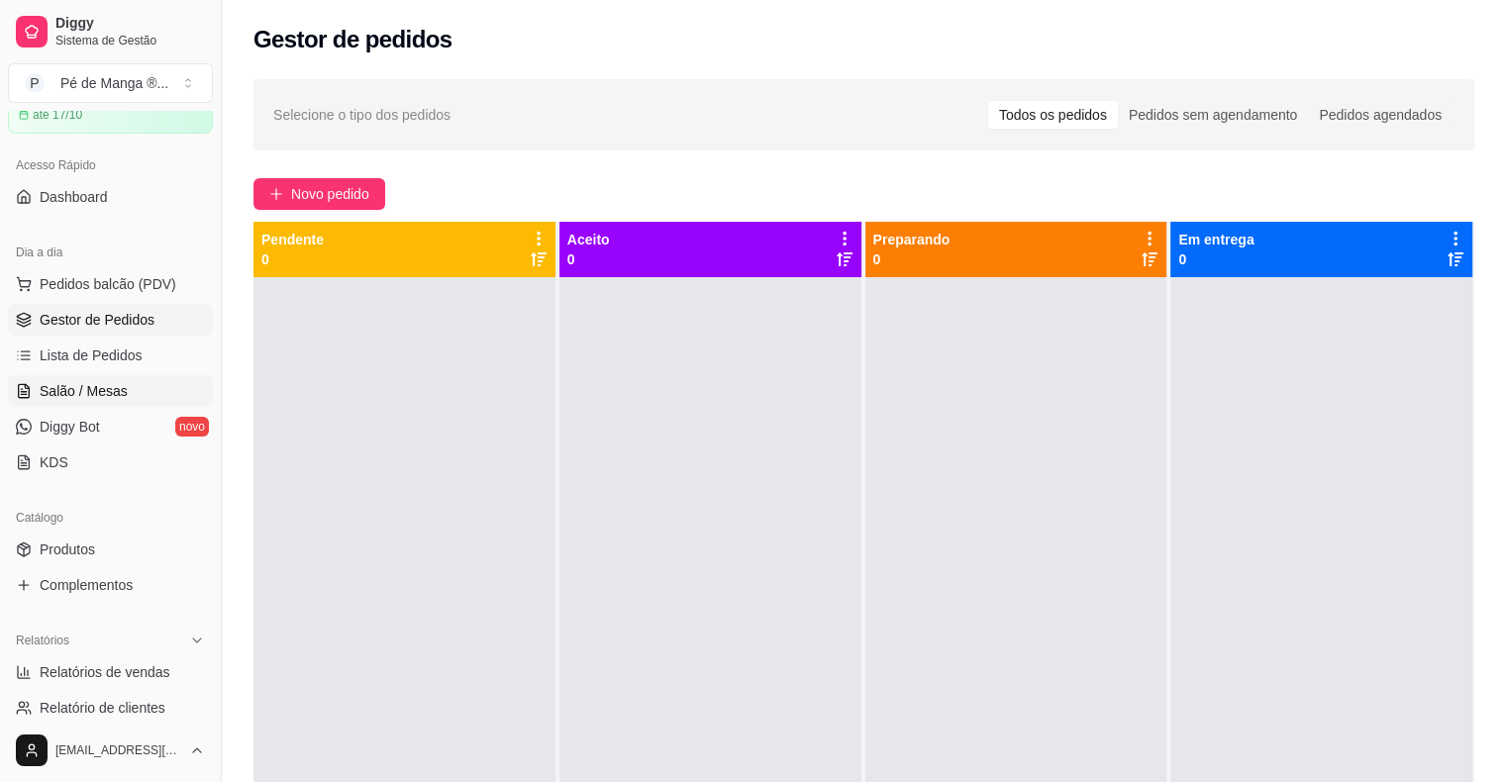
click at [114, 401] on link "Salão / Mesas" at bounding box center [110, 391] width 205 height 32
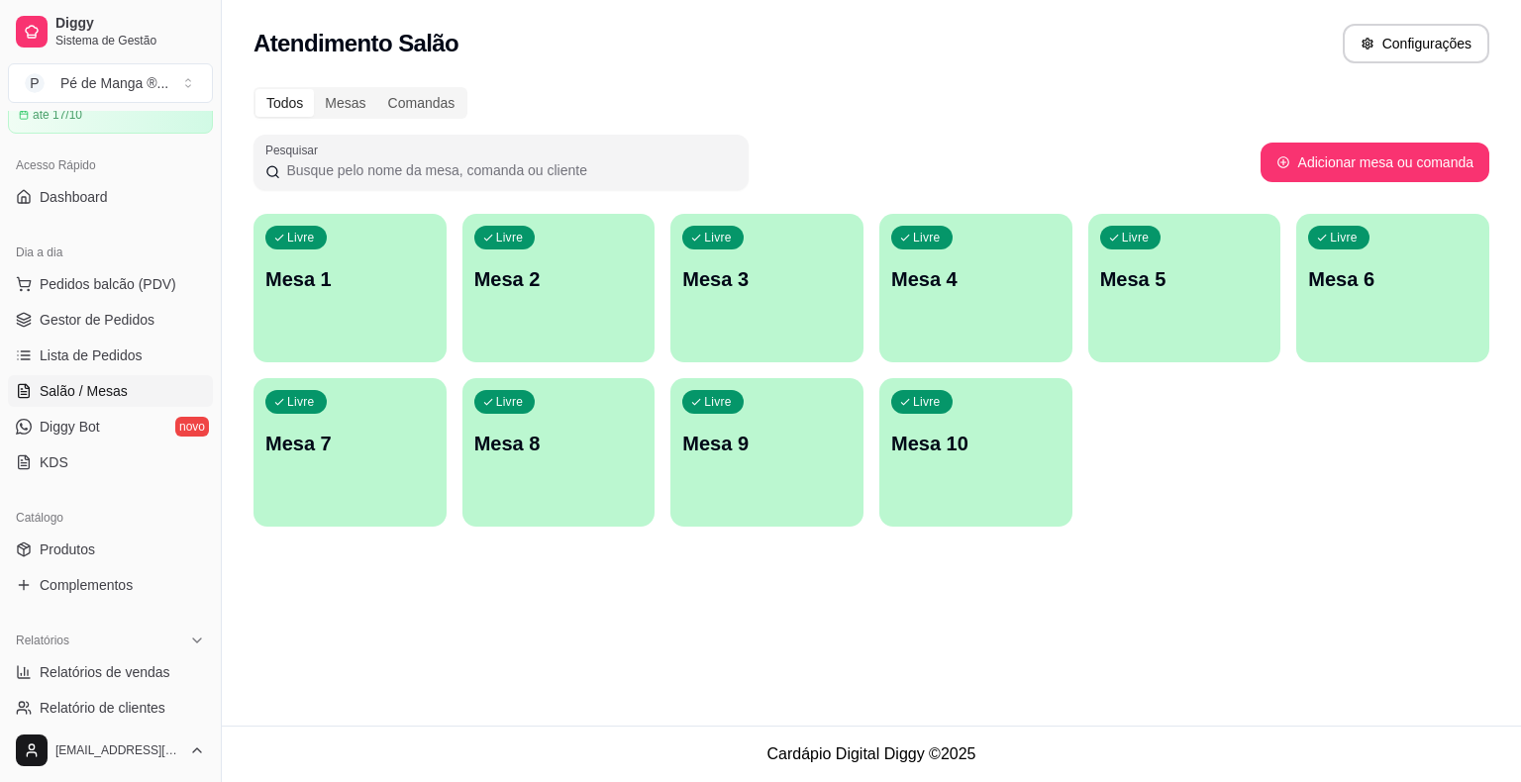
click at [388, 330] on div "Livre Mesa 1" at bounding box center [349, 276] width 193 height 125
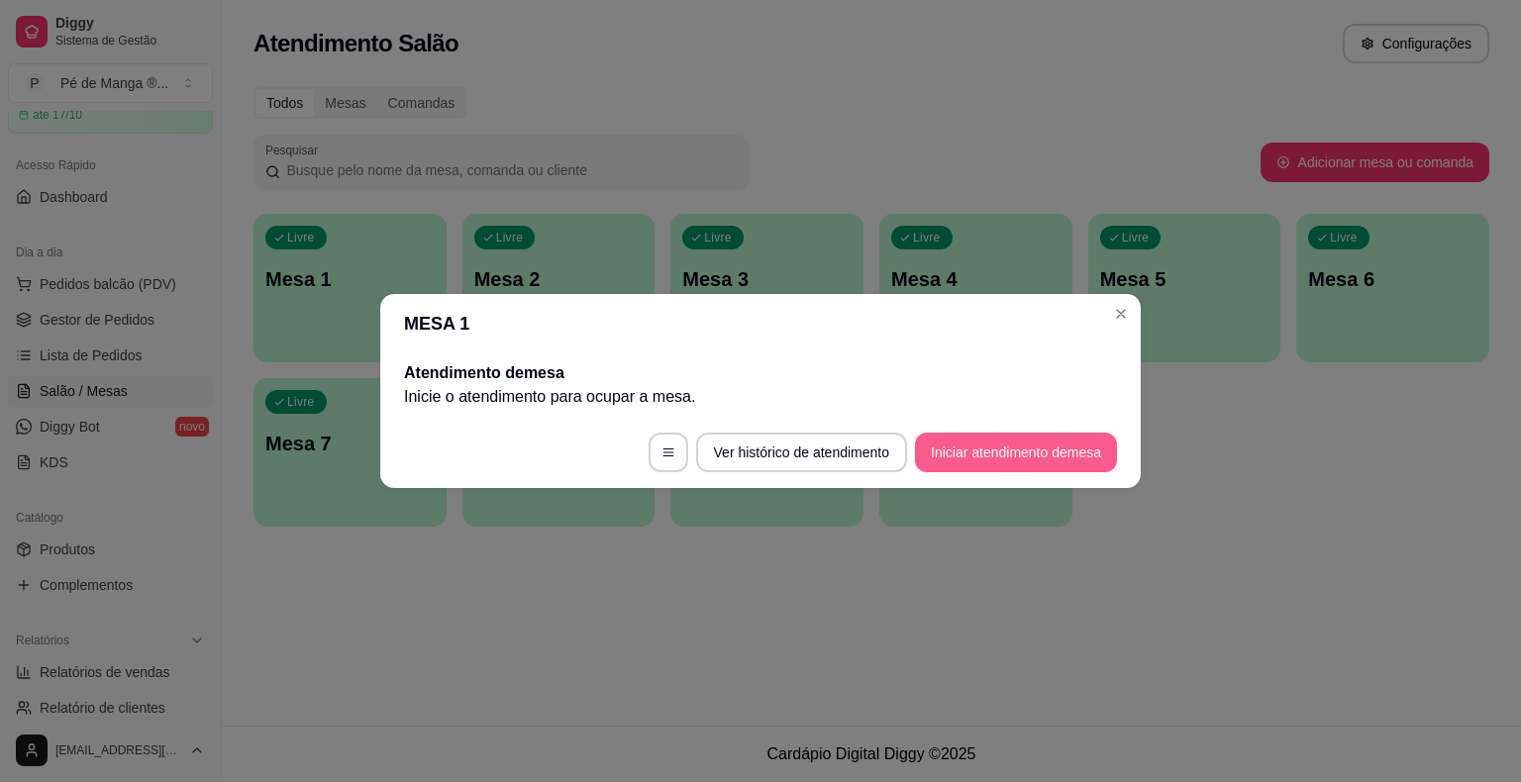
click at [989, 465] on button "Iniciar atendimento de mesa" at bounding box center [1016, 453] width 202 height 40
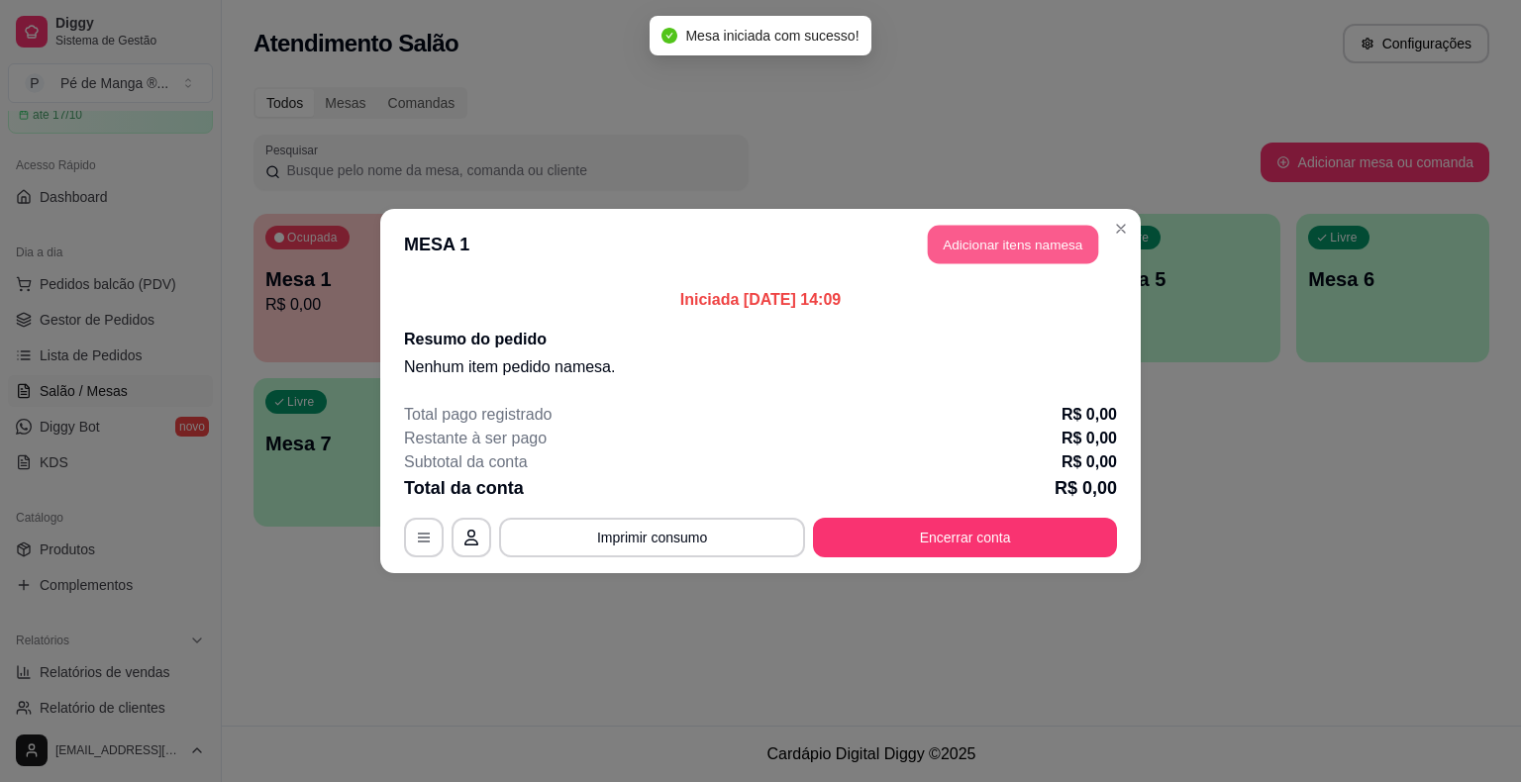
click at [959, 261] on button "Adicionar itens na mesa" at bounding box center [1013, 245] width 170 height 39
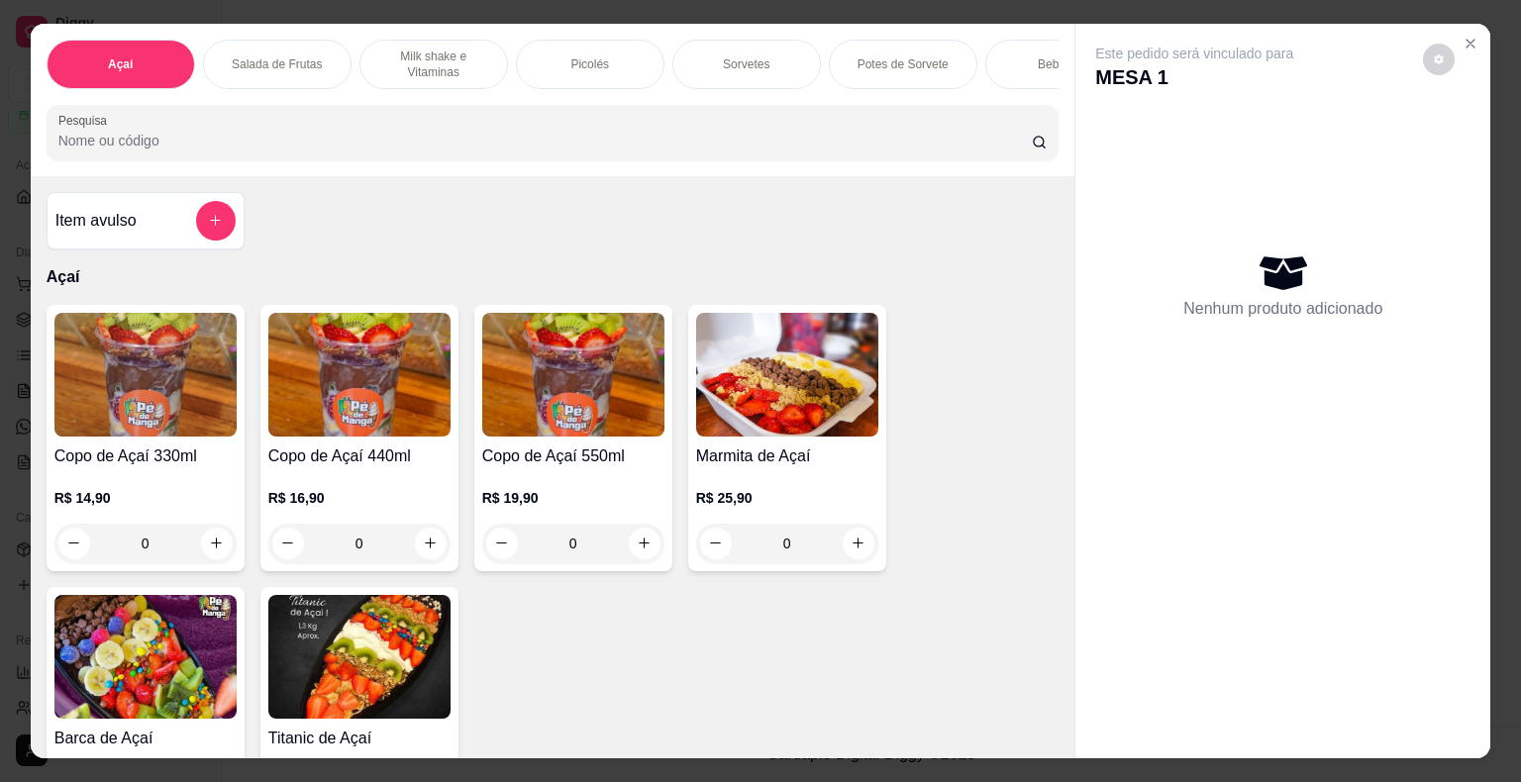
click at [606, 76] on div "Picolés" at bounding box center [590, 64] width 148 height 49
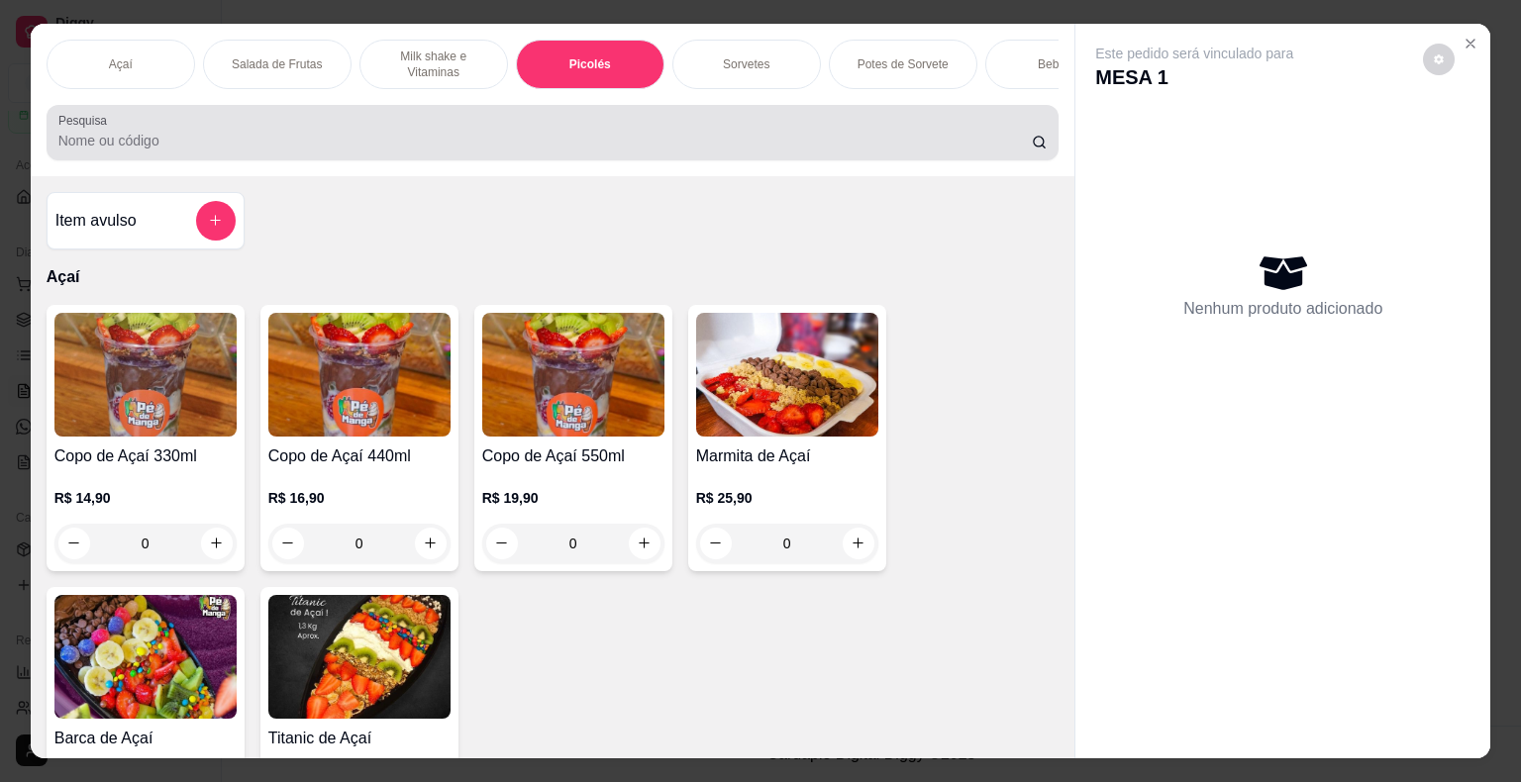
scroll to position [48, 0]
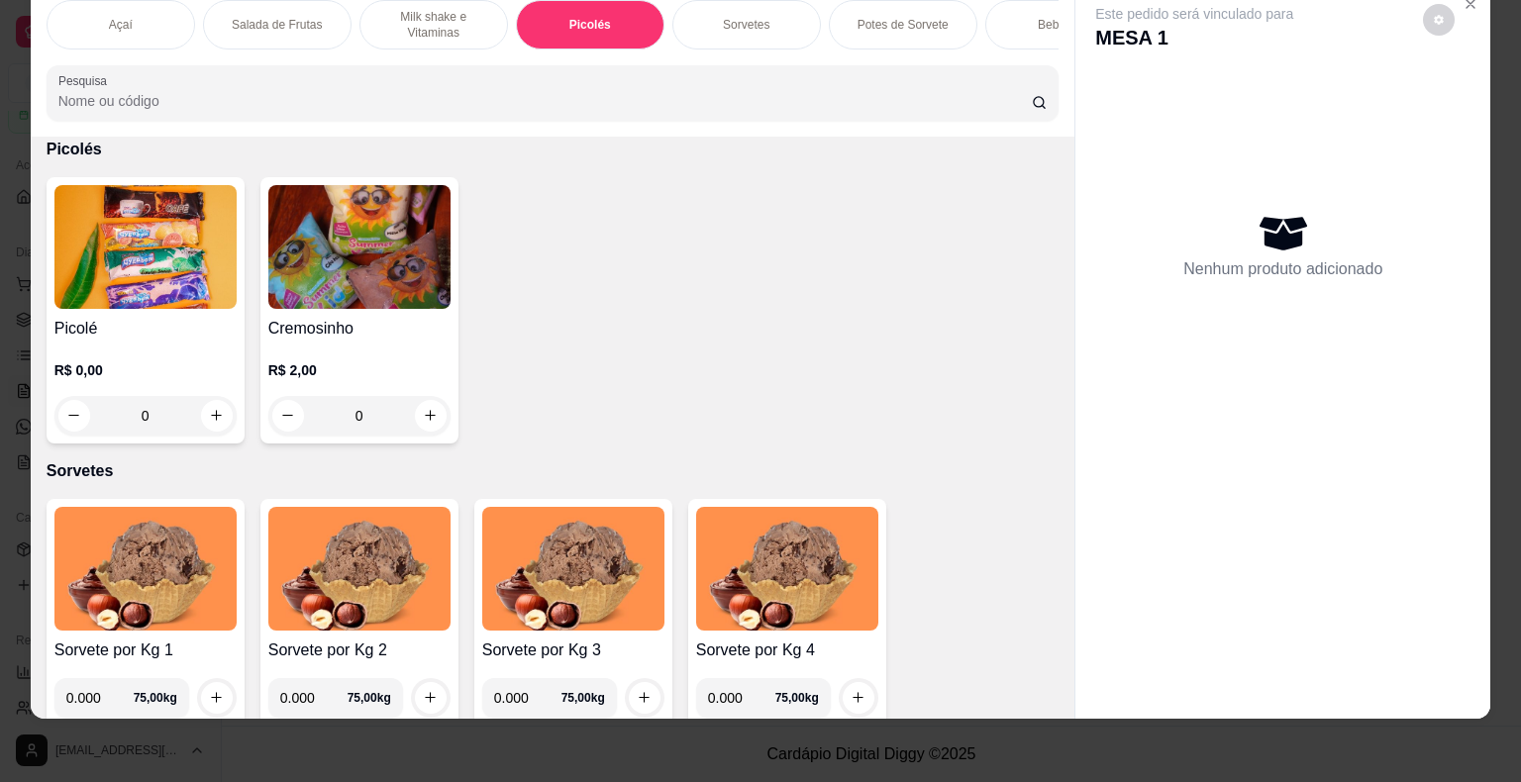
click at [91, 225] on img at bounding box center [145, 247] width 182 height 124
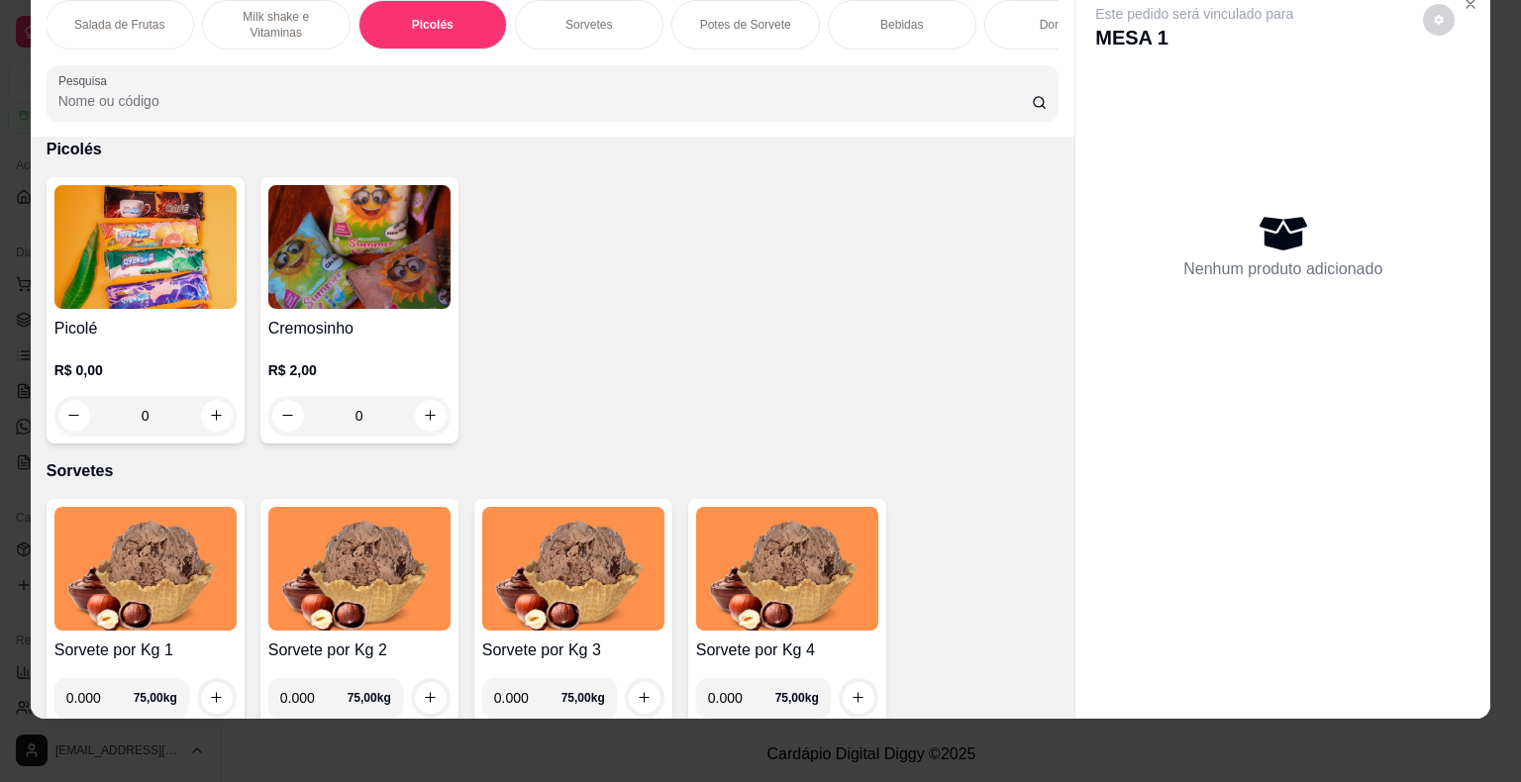
scroll to position [0, 249]
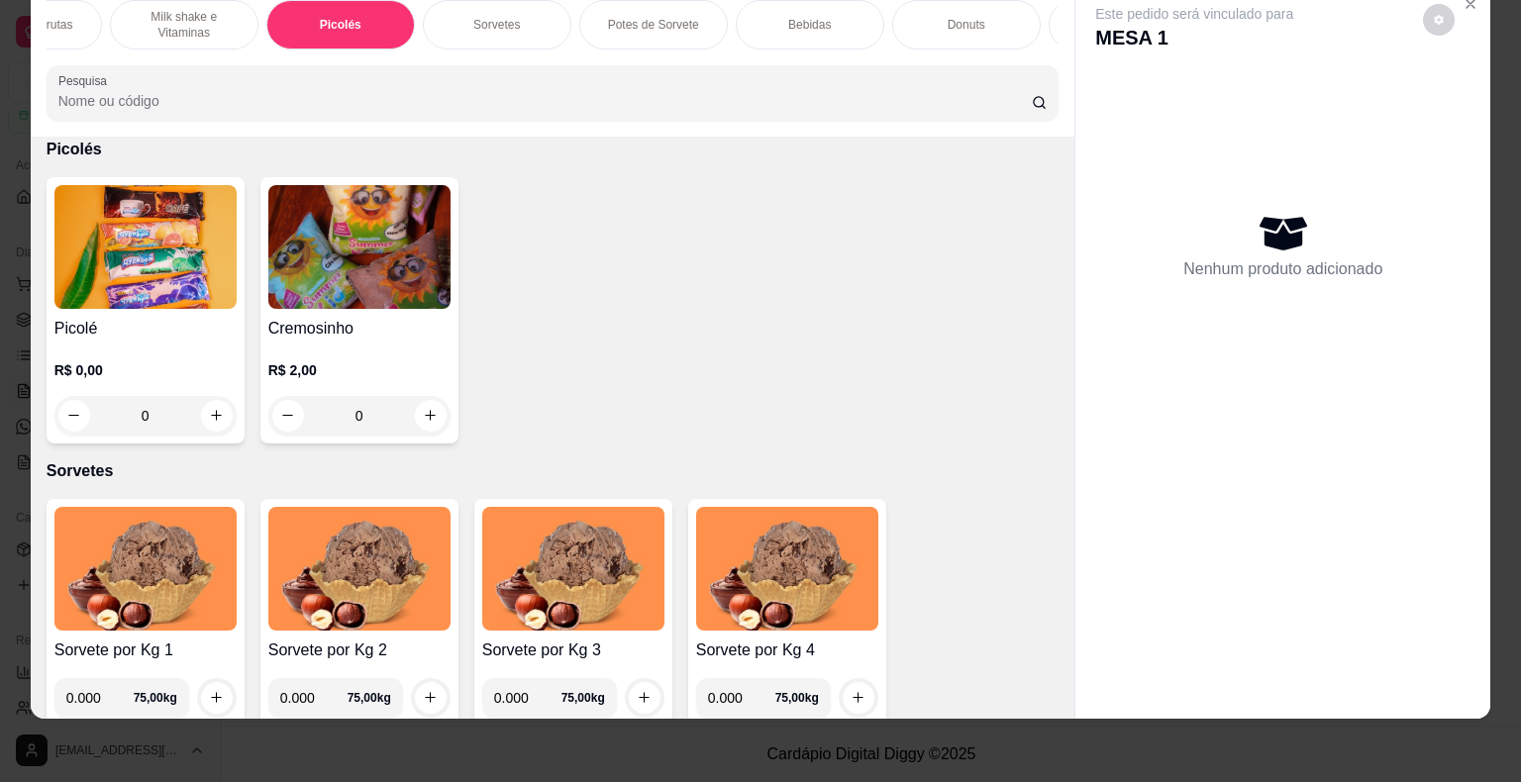
click at [772, 23] on div "Bebidas" at bounding box center [810, 24] width 148 height 49
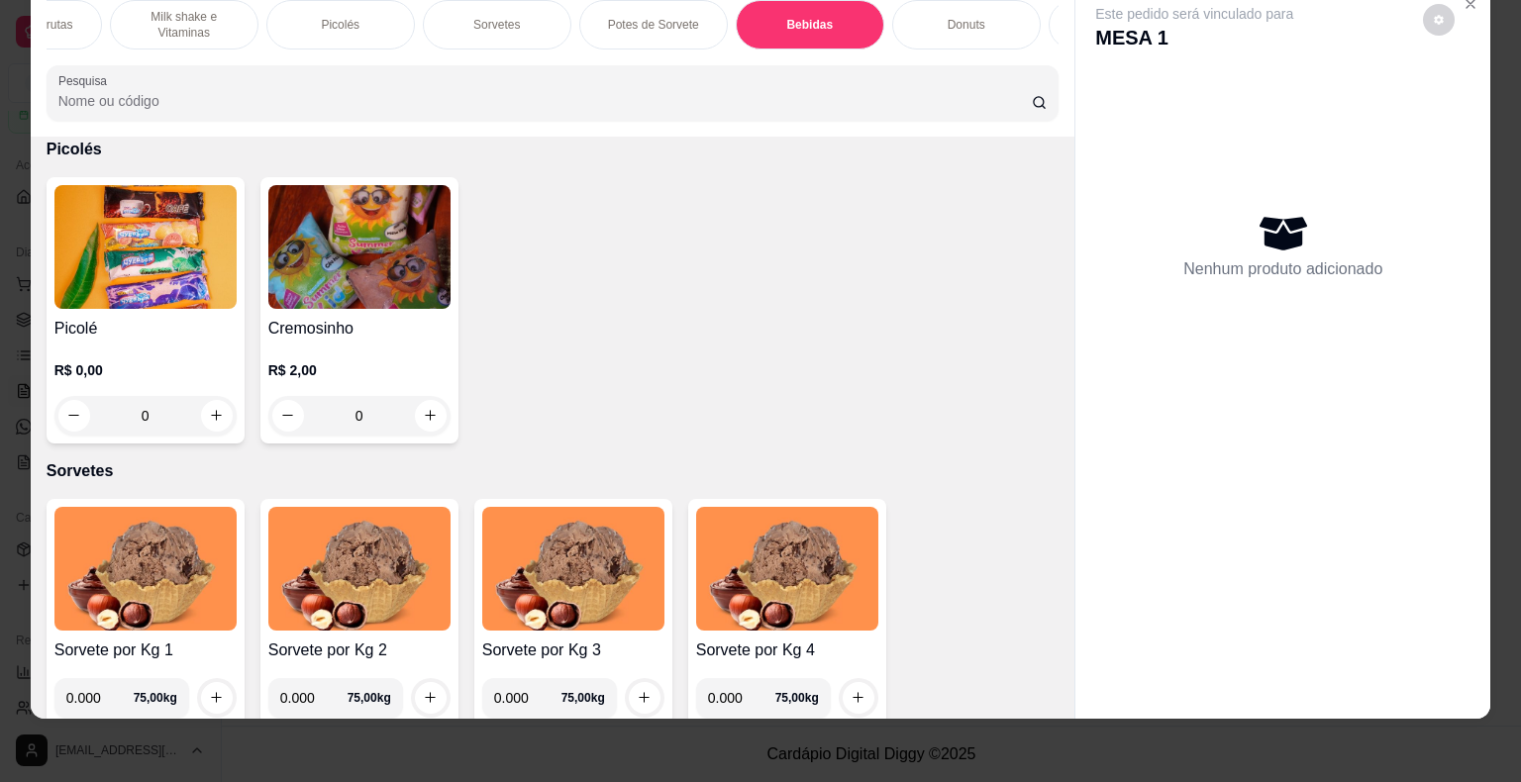
scroll to position [5161, 0]
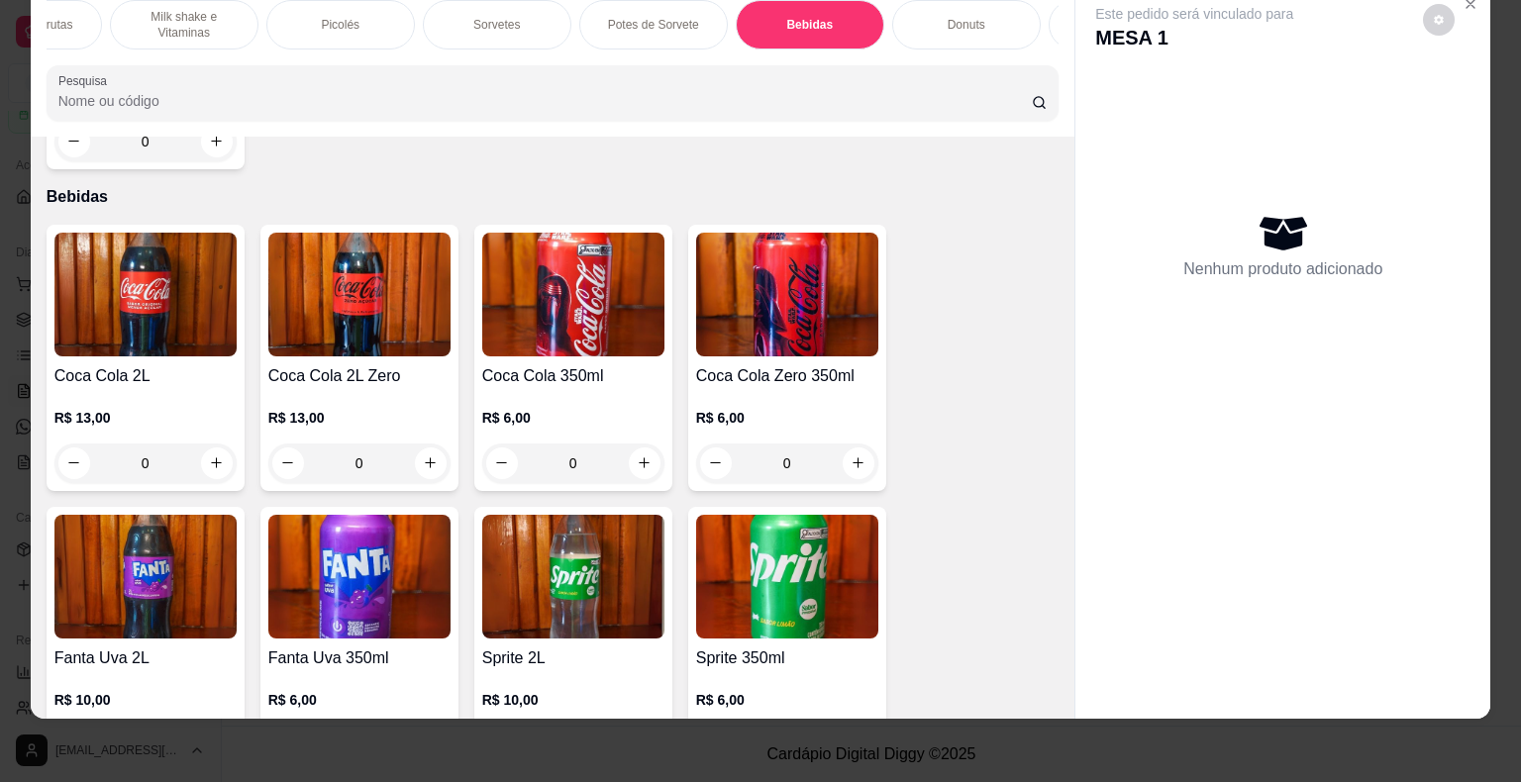
click at [95, 235] on img at bounding box center [145, 295] width 182 height 124
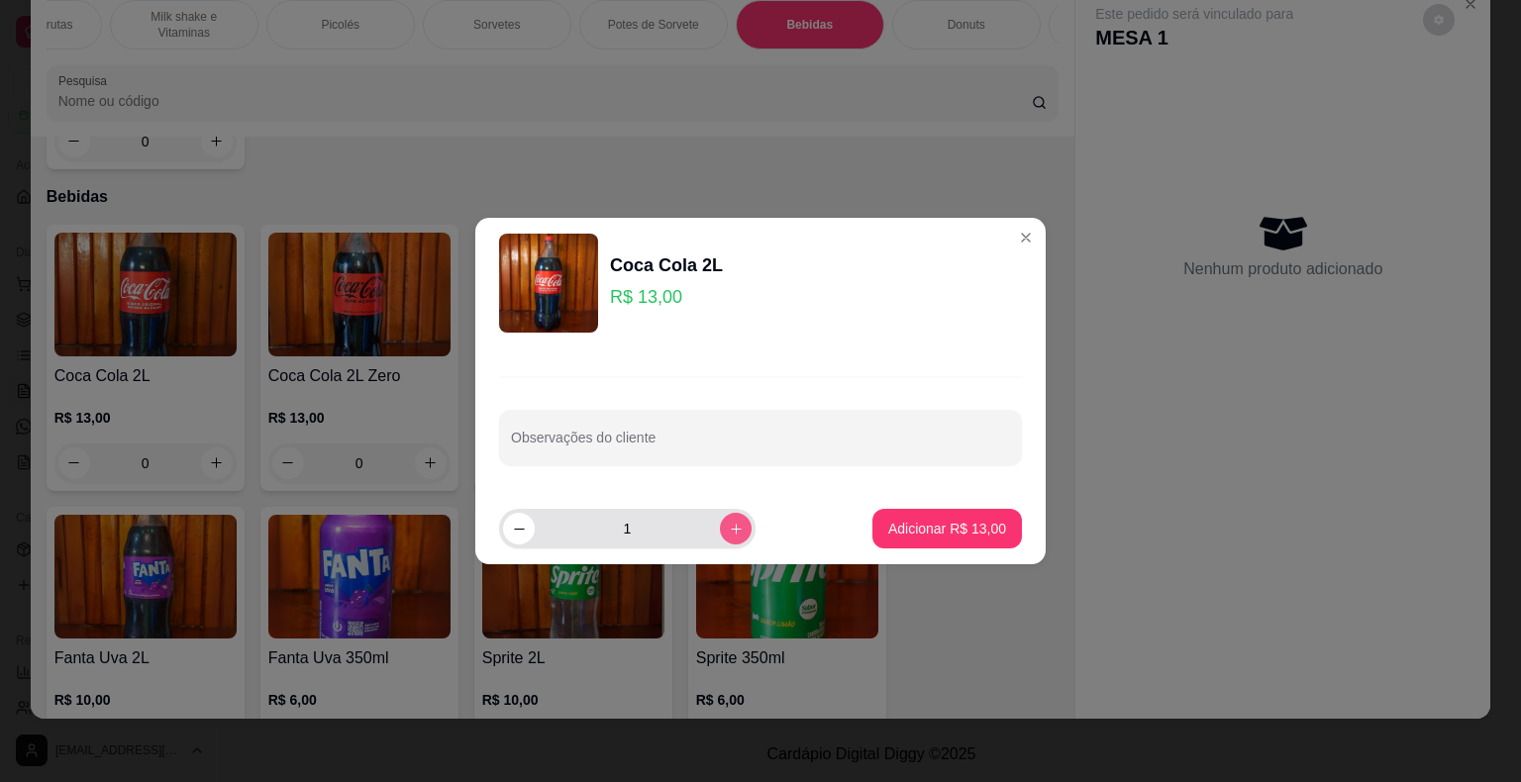
click at [728, 533] on button "increase-product-quantity" at bounding box center [736, 529] width 32 height 32
type input "2"
click at [900, 527] on p "Adicionar R$ 26,00" at bounding box center [947, 529] width 118 height 20
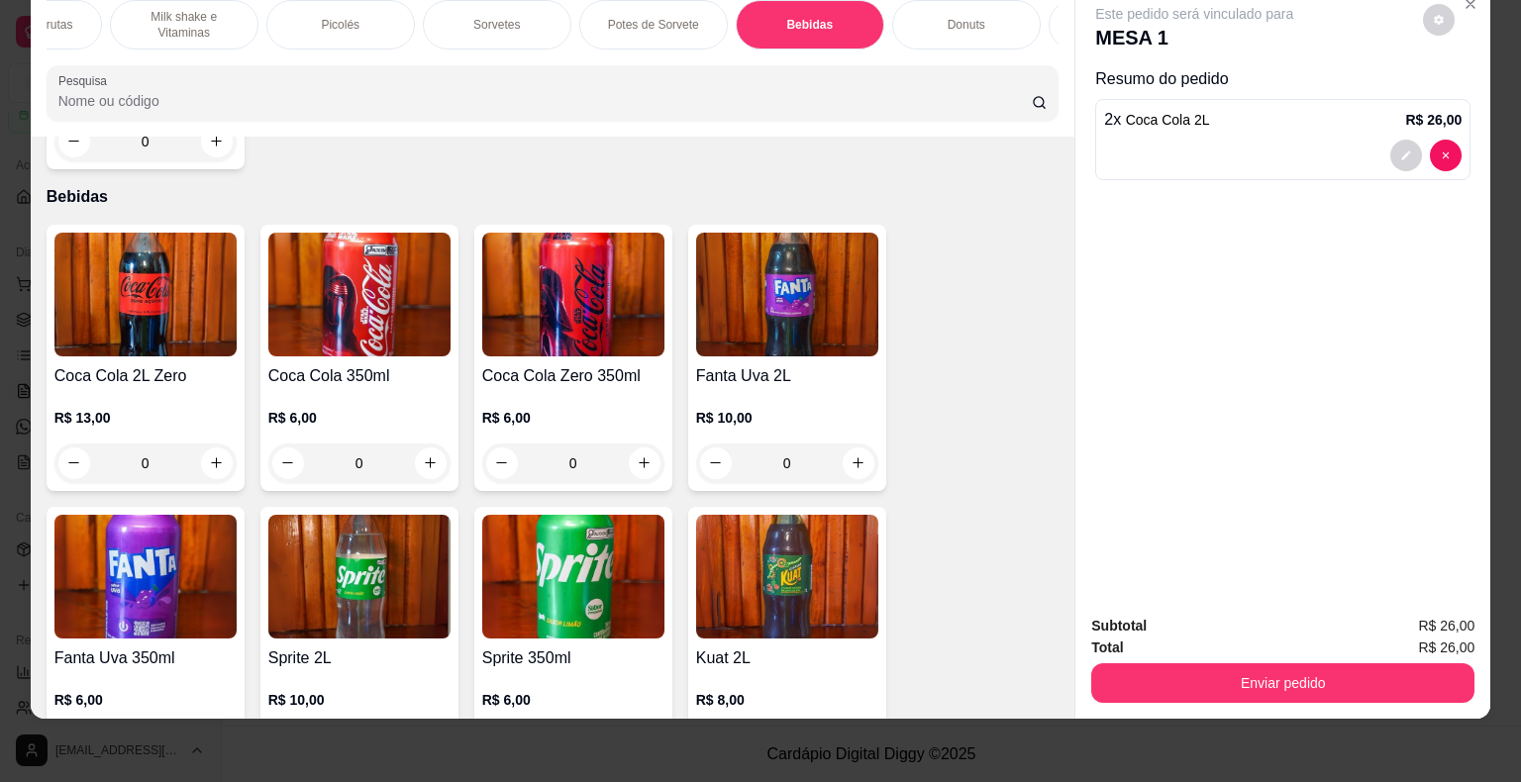
click at [357, 22] on div "Picolés" at bounding box center [340, 24] width 148 height 49
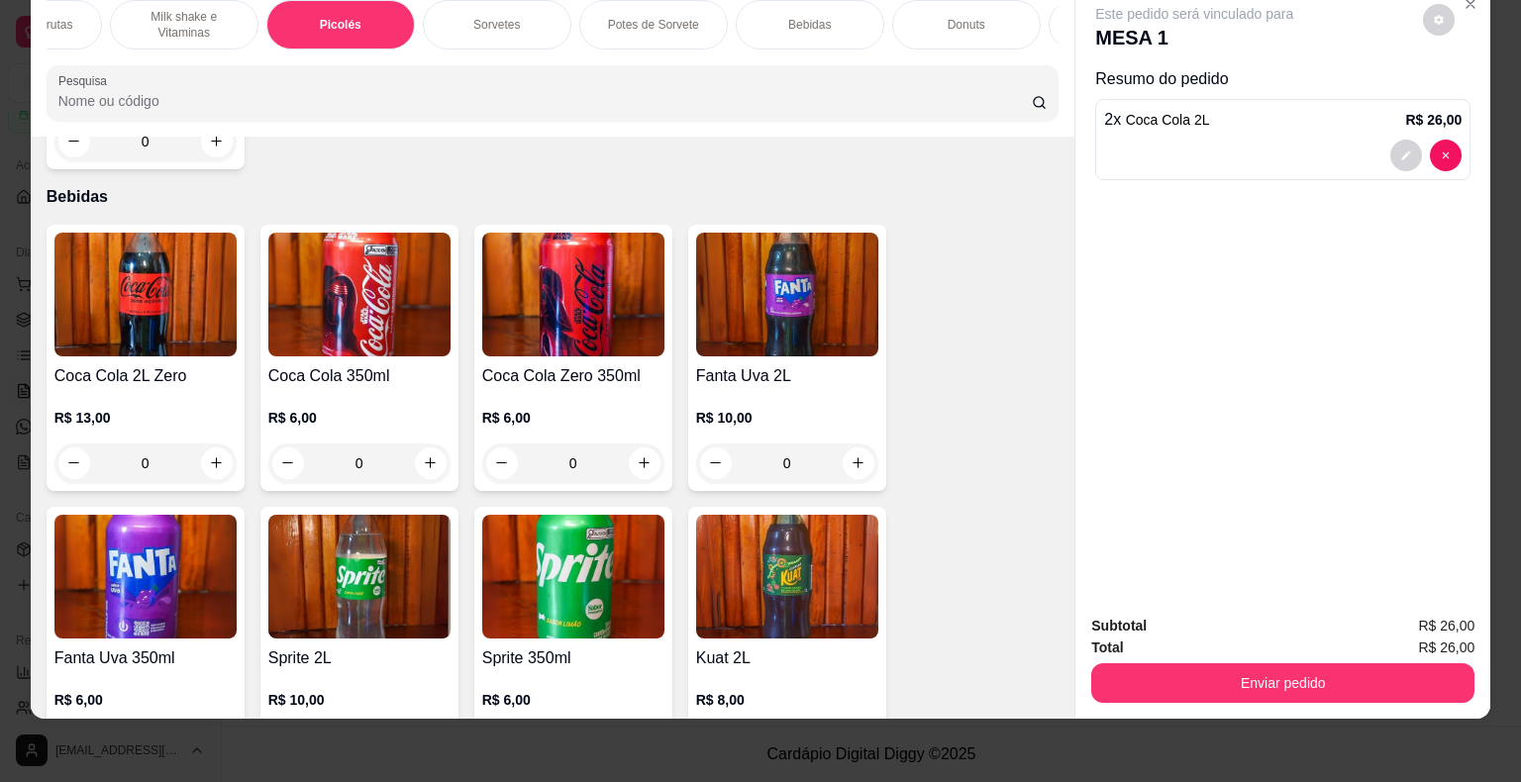
scroll to position [1618, 0]
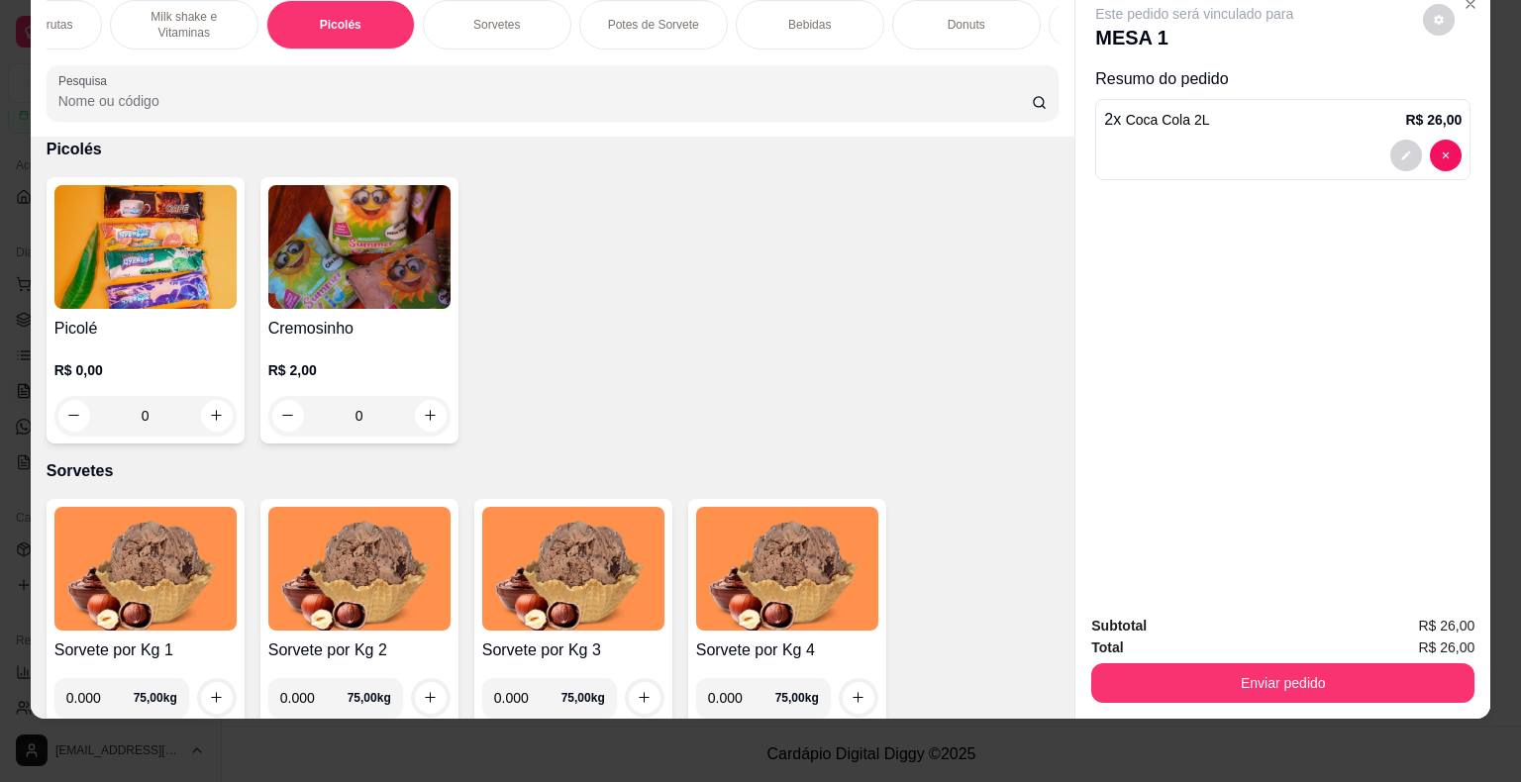
click at [208, 295] on img at bounding box center [145, 247] width 182 height 124
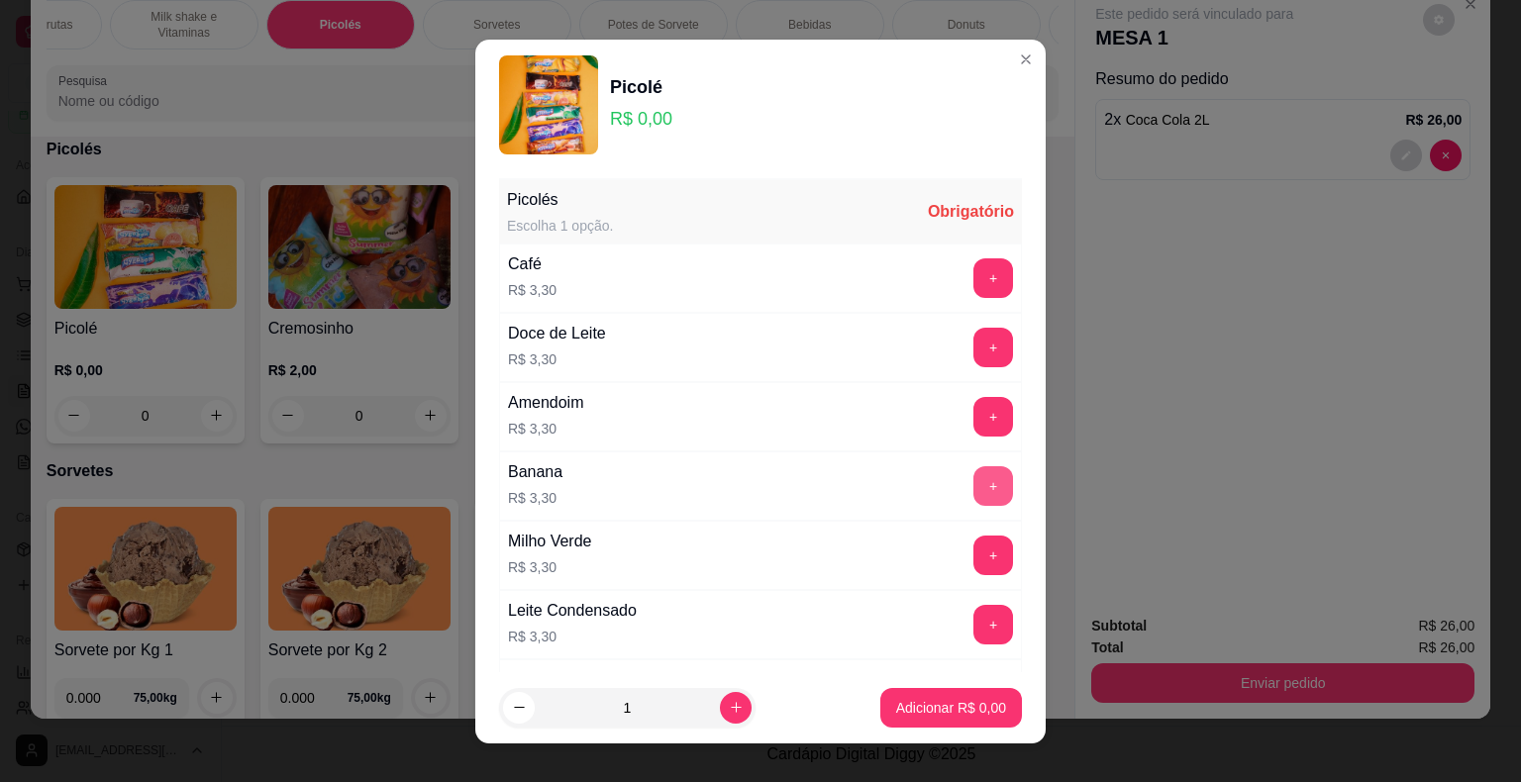
click at [973, 480] on button "+" at bounding box center [993, 486] width 40 height 40
click at [974, 481] on button "+" at bounding box center [993, 485] width 39 height 39
click at [987, 714] on button "Adicionar R$ 6,60" at bounding box center [951, 708] width 142 height 40
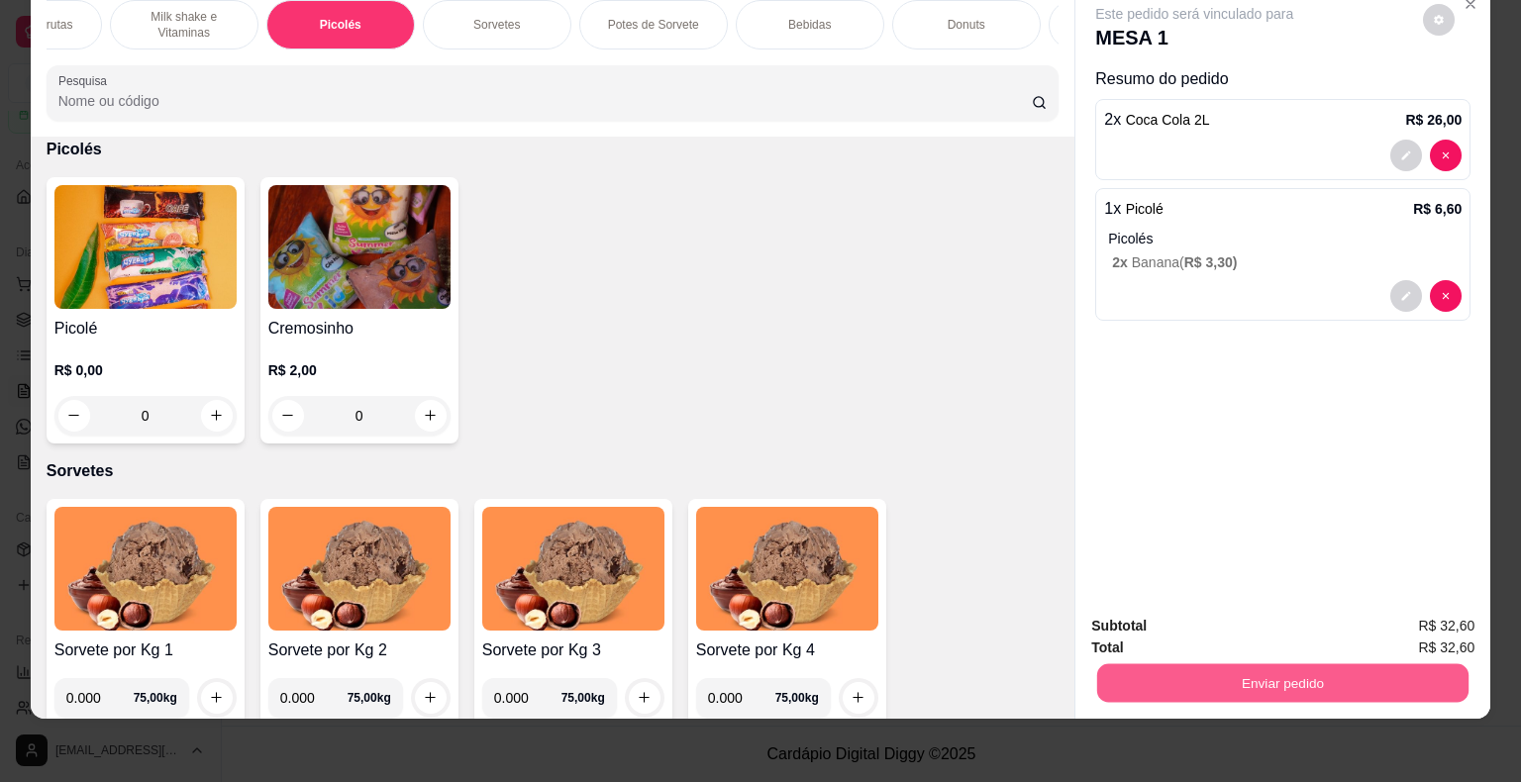
click at [1181, 672] on button "Enviar pedido" at bounding box center [1282, 683] width 371 height 39
click at [1398, 627] on button "Enviar pedido" at bounding box center [1422, 619] width 109 height 37
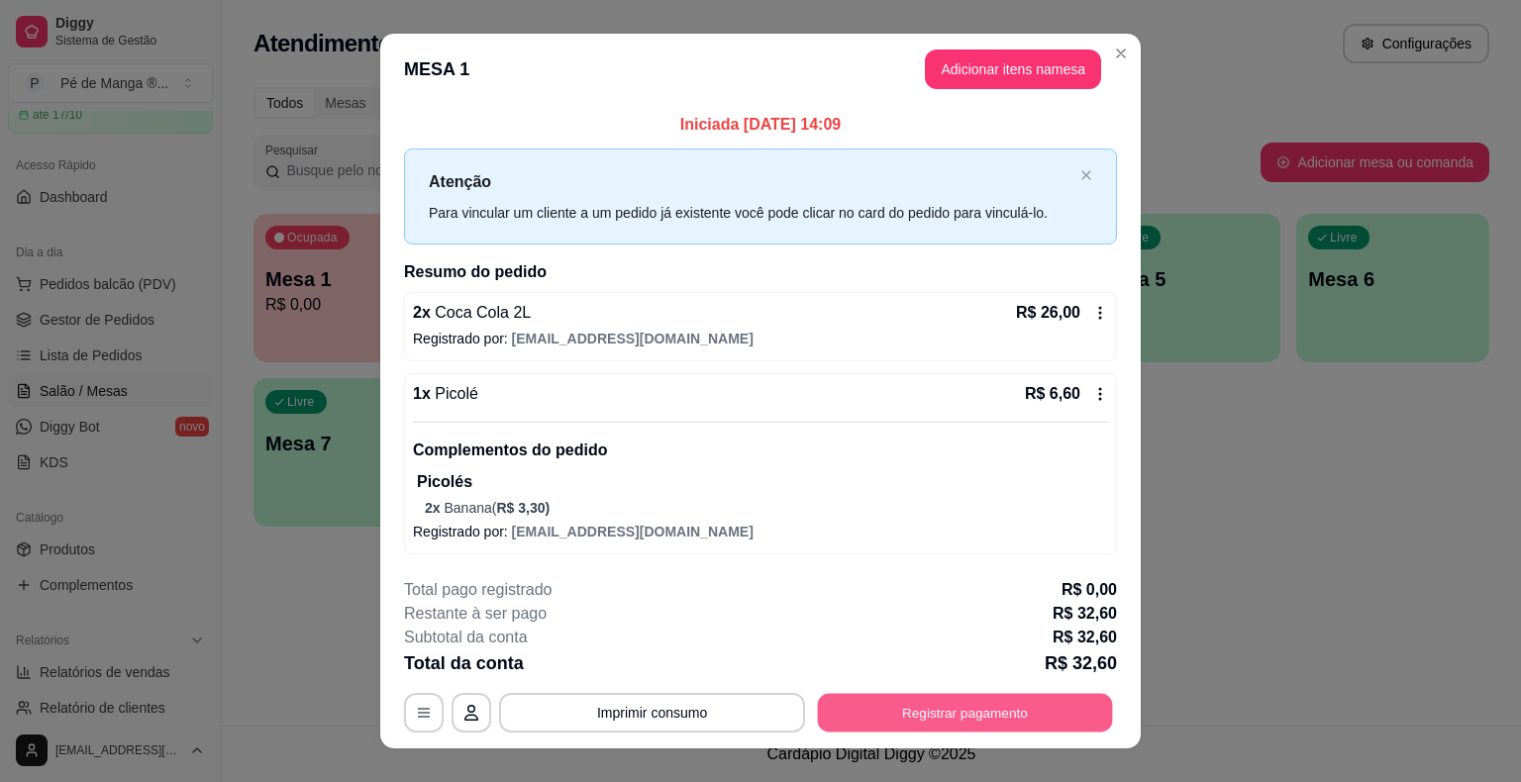
click at [886, 714] on button "Registrar pagamento" at bounding box center [965, 713] width 295 height 39
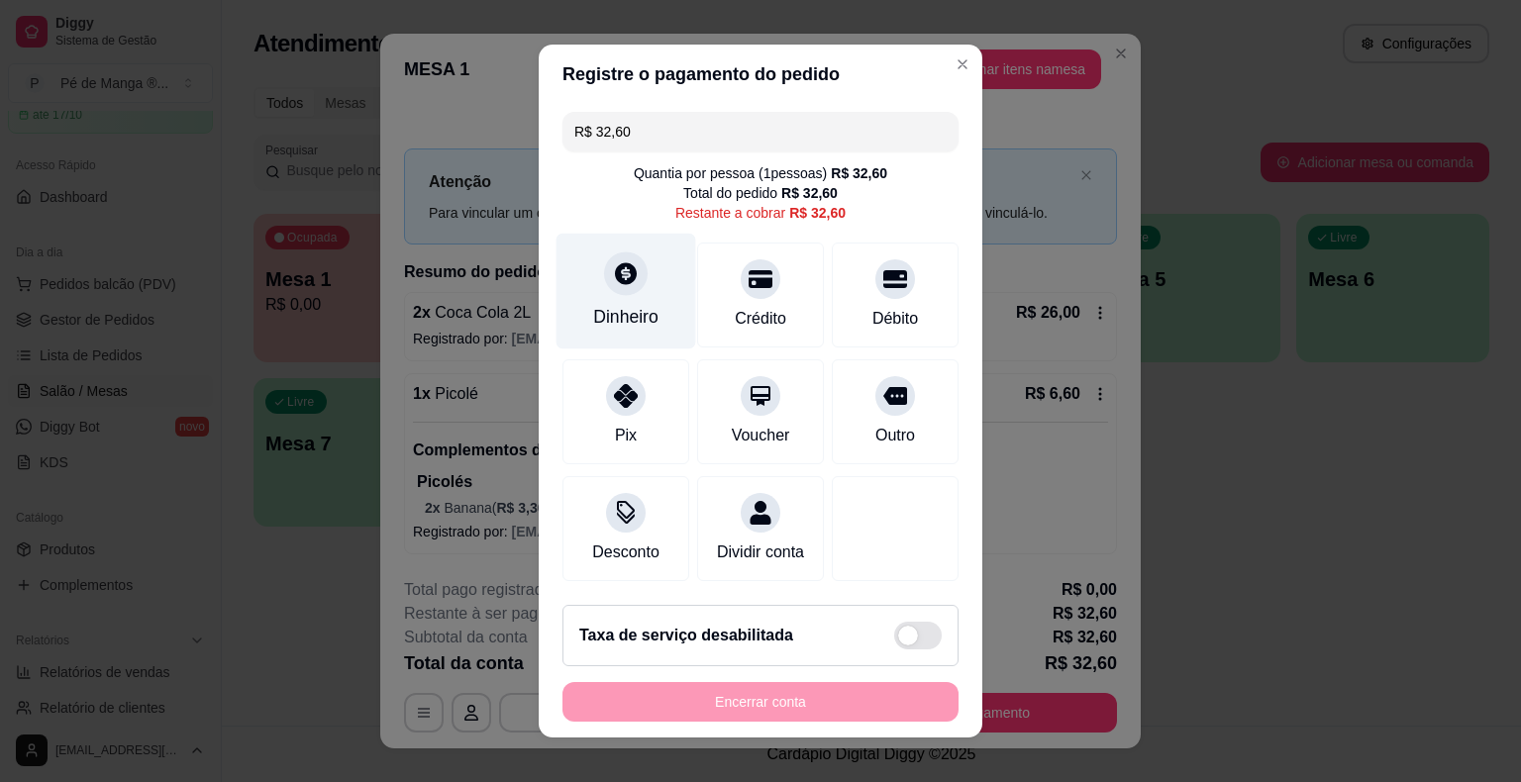
click at [596, 321] on div "Dinheiro" at bounding box center [625, 317] width 65 height 26
type input "R$ 0,00"
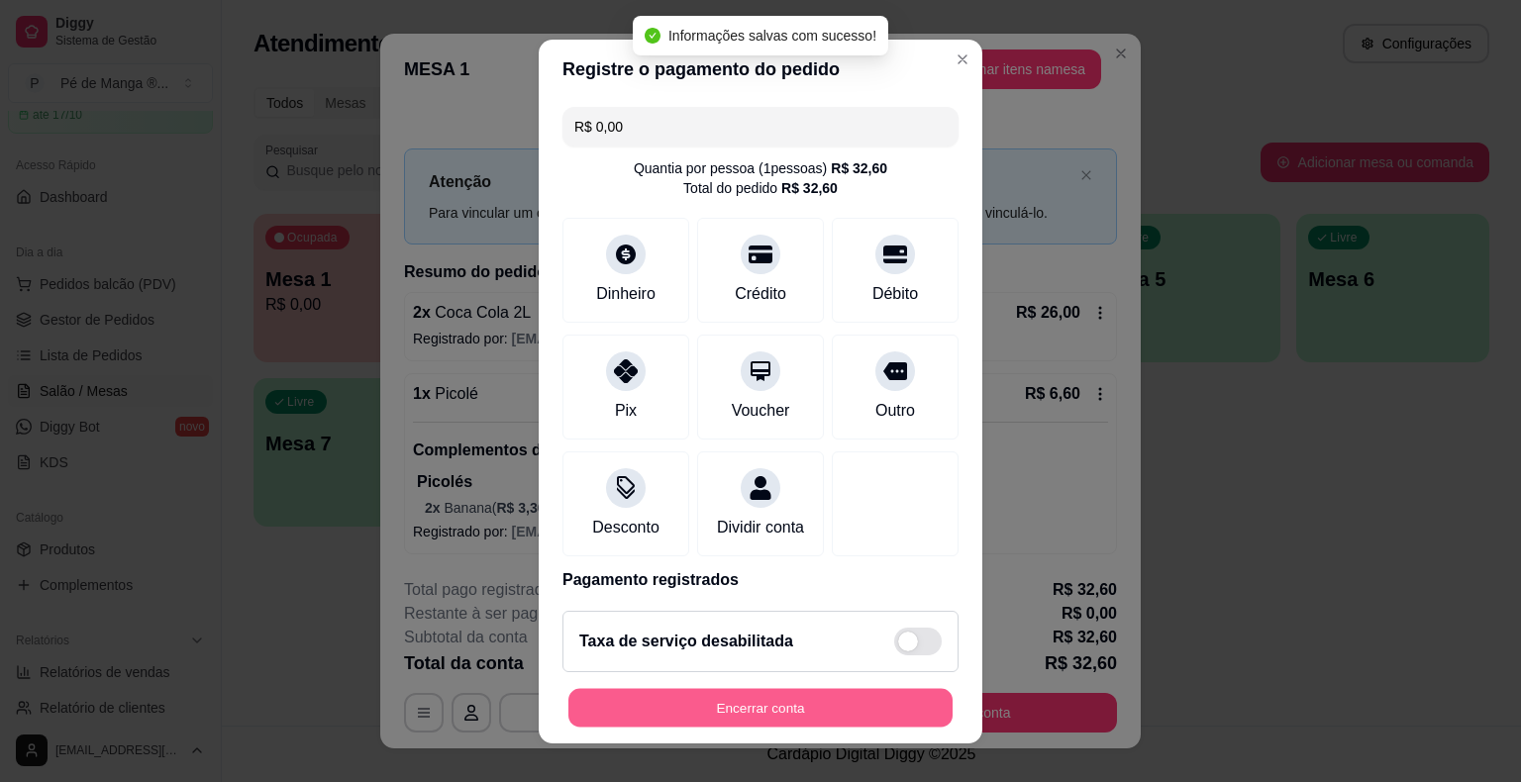
click at [828, 708] on button "Encerrar conta" at bounding box center [760, 707] width 384 height 39
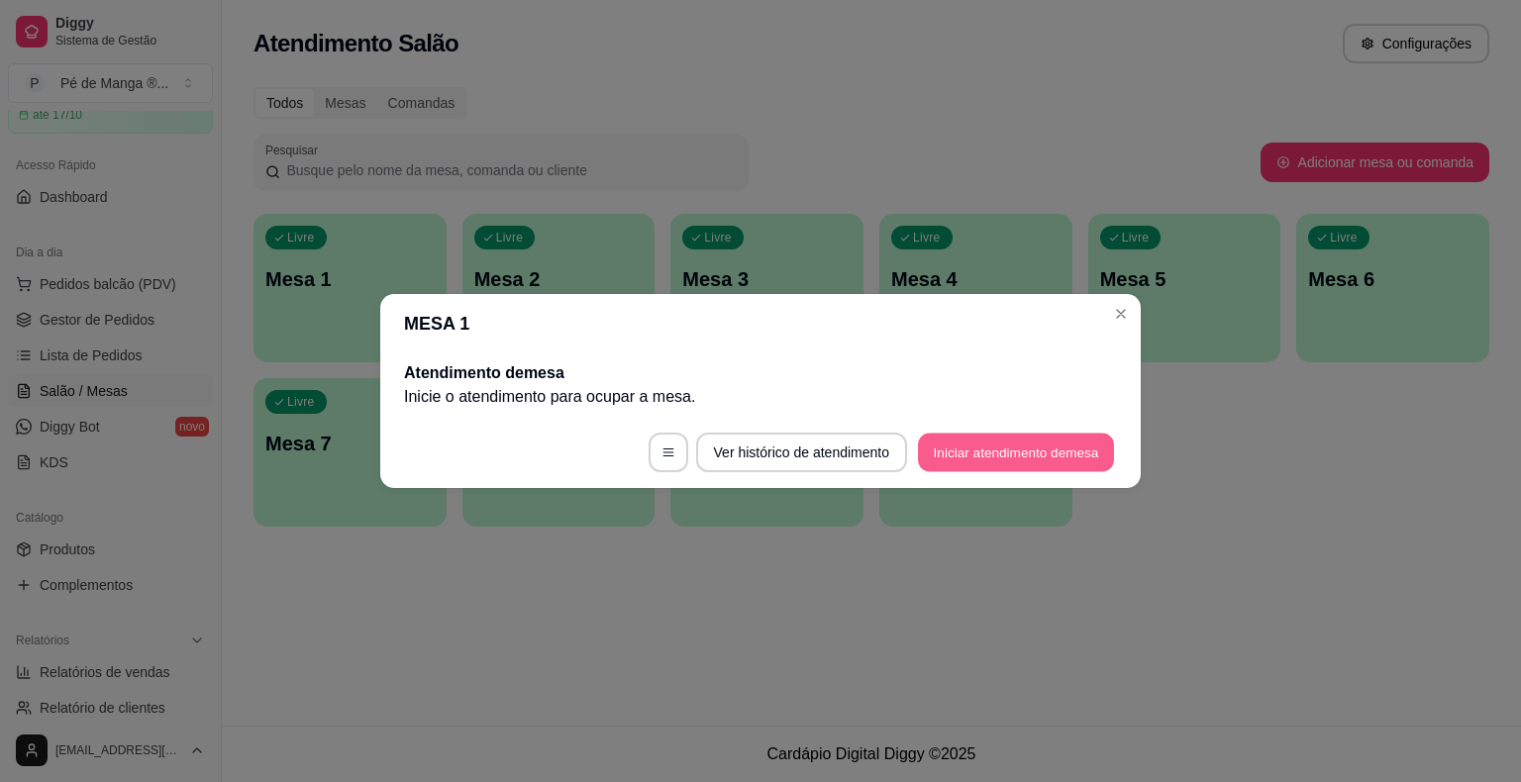
click at [1022, 444] on button "Iniciar atendimento de mesa" at bounding box center [1016, 453] width 196 height 39
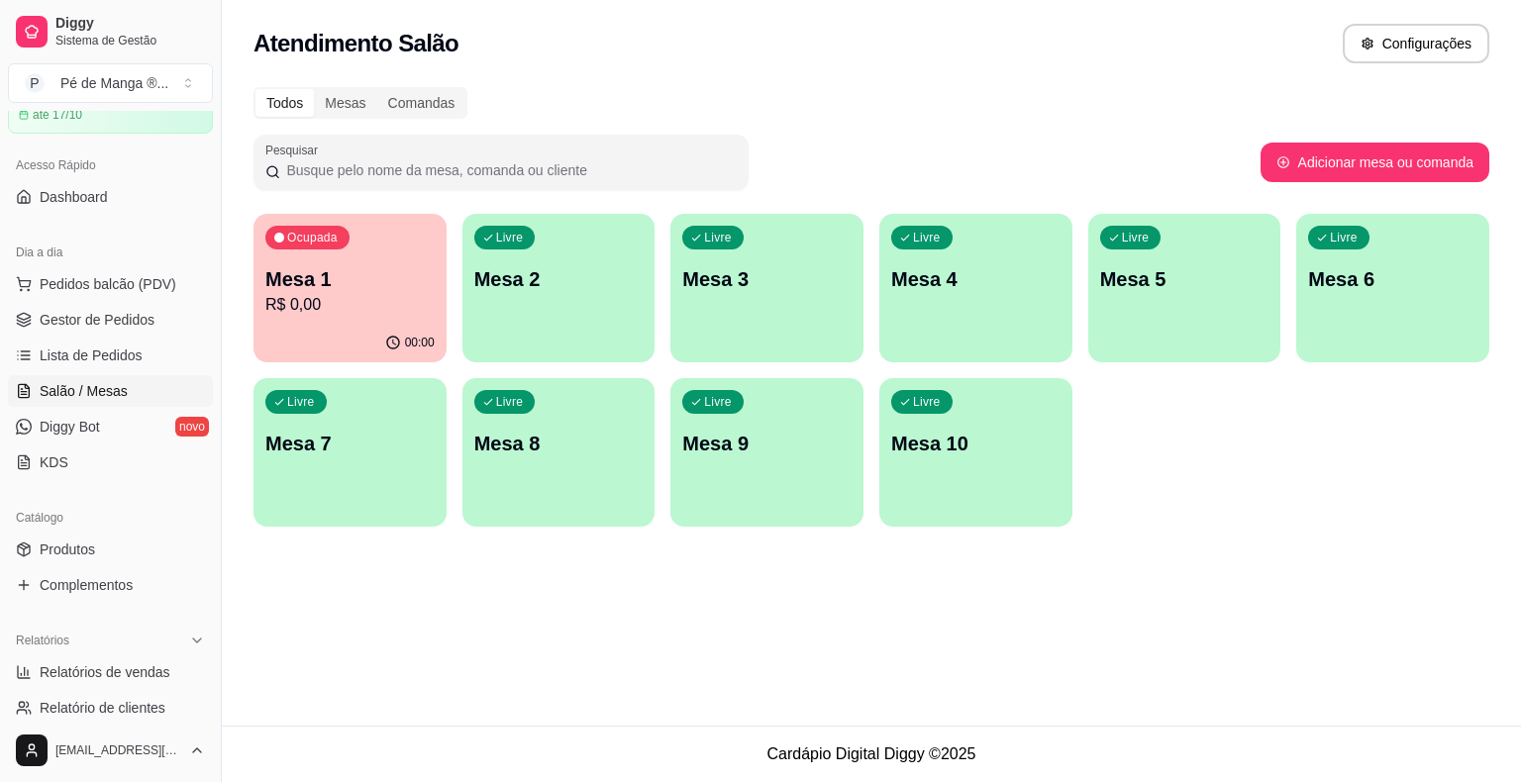
click at [356, 323] on div "Ocupada Mesa 1 R$ 0,00" at bounding box center [349, 269] width 193 height 110
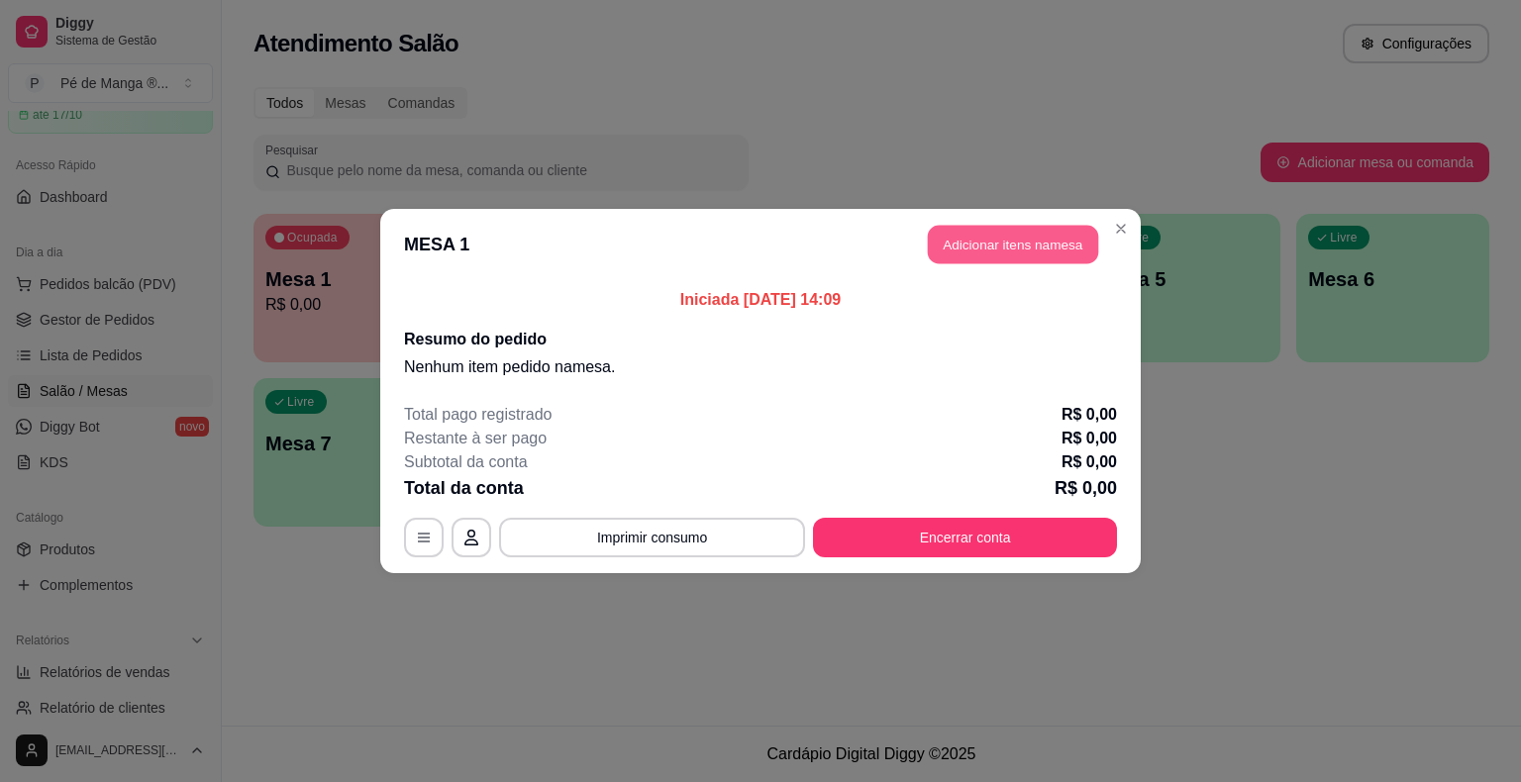
click at [946, 252] on button "Adicionar itens na mesa" at bounding box center [1013, 245] width 170 height 39
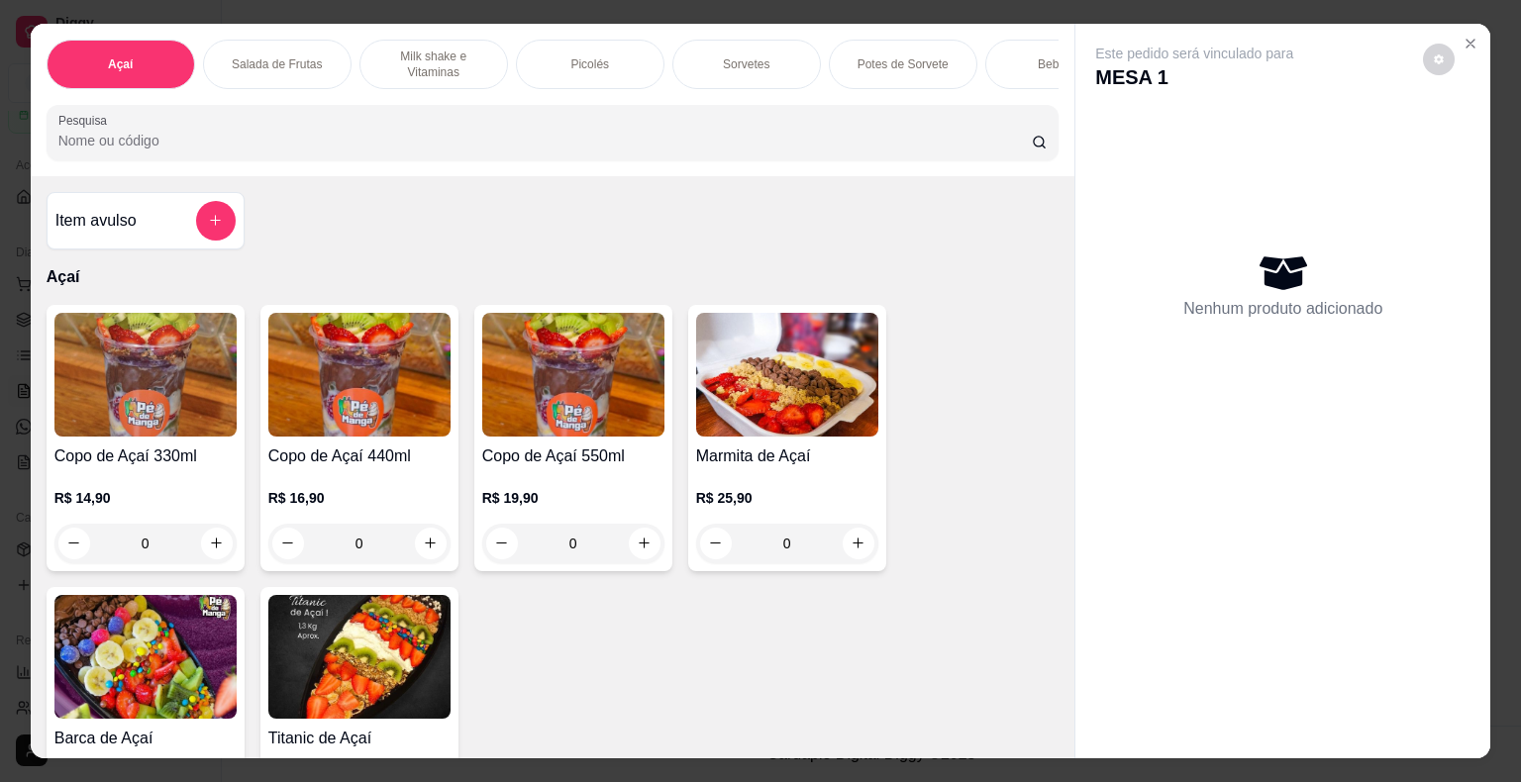
click at [869, 66] on div "Potes de Sorvete" at bounding box center [903, 64] width 148 height 49
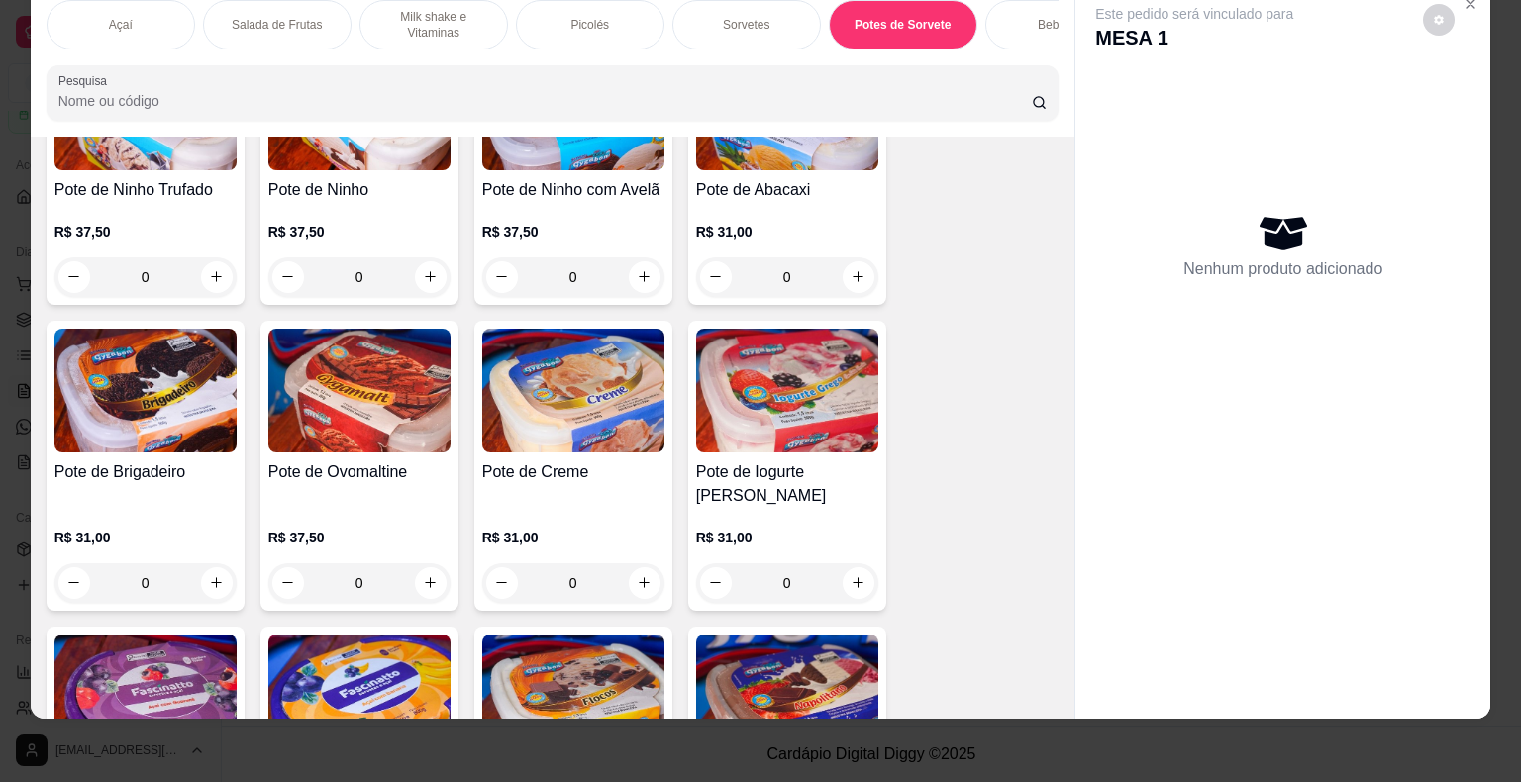
scroll to position [3556, 0]
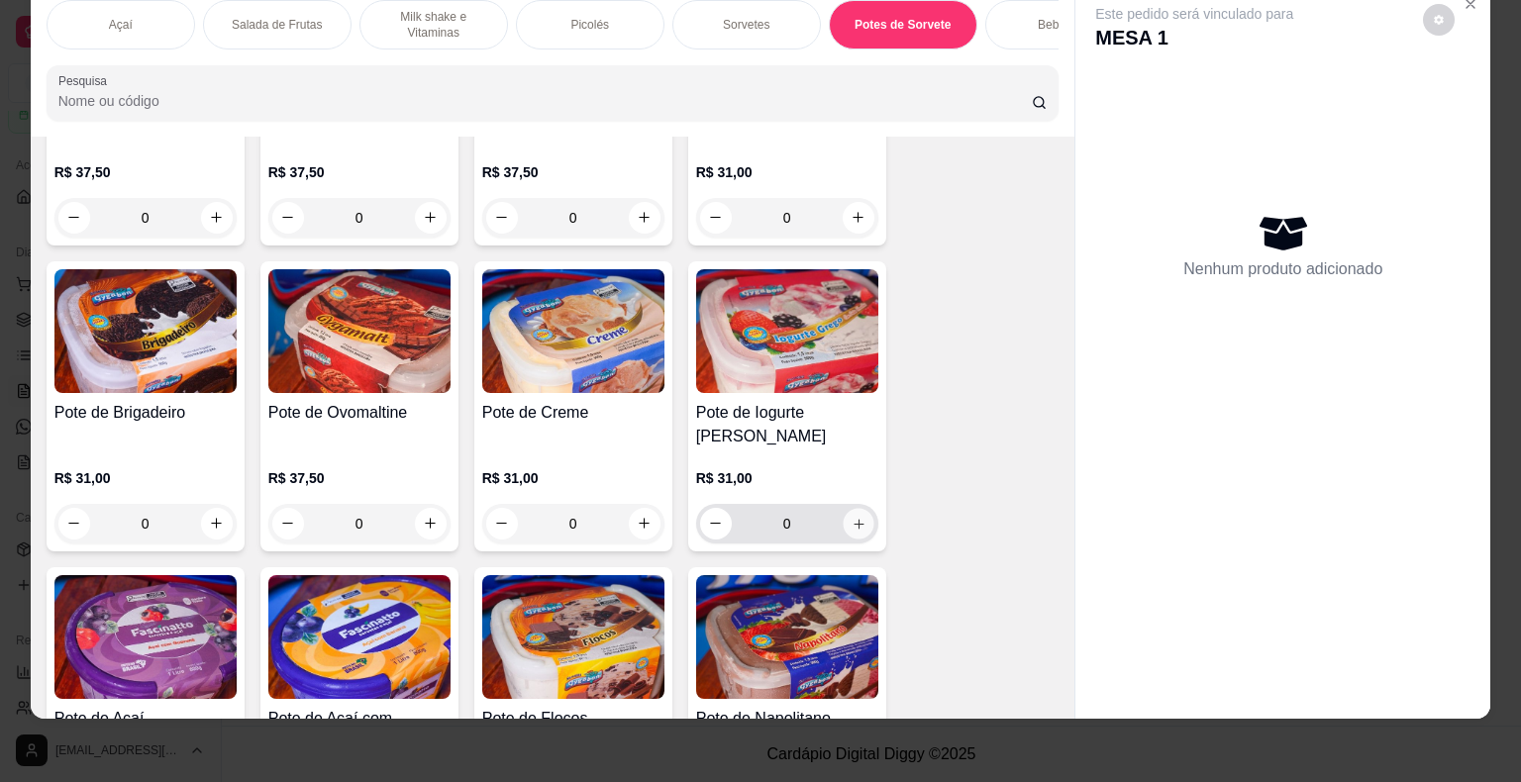
click at [851, 508] on button "increase-product-quantity" at bounding box center [857, 523] width 31 height 31
type input "1"
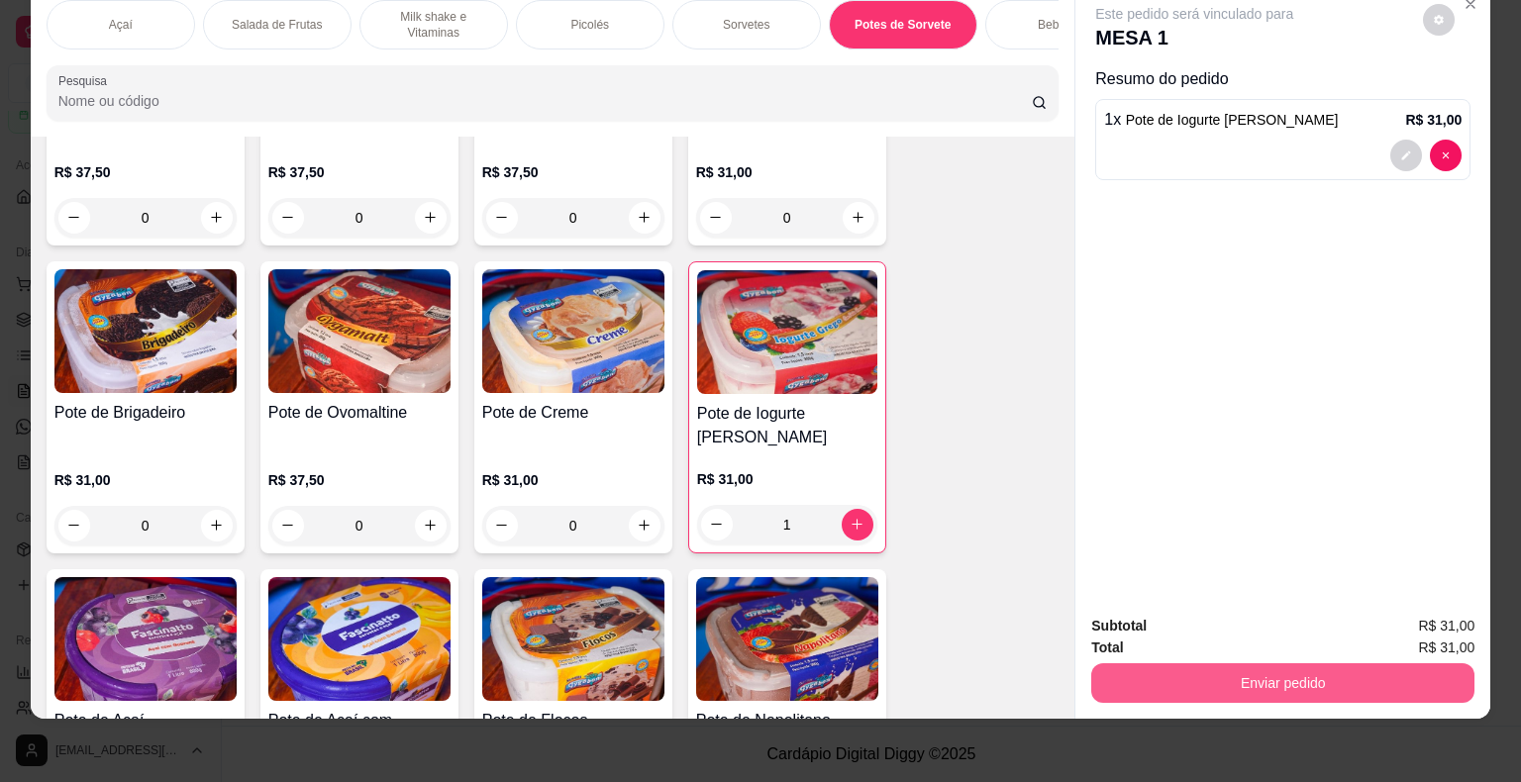
click at [1270, 674] on button "Enviar pedido" at bounding box center [1282, 683] width 383 height 40
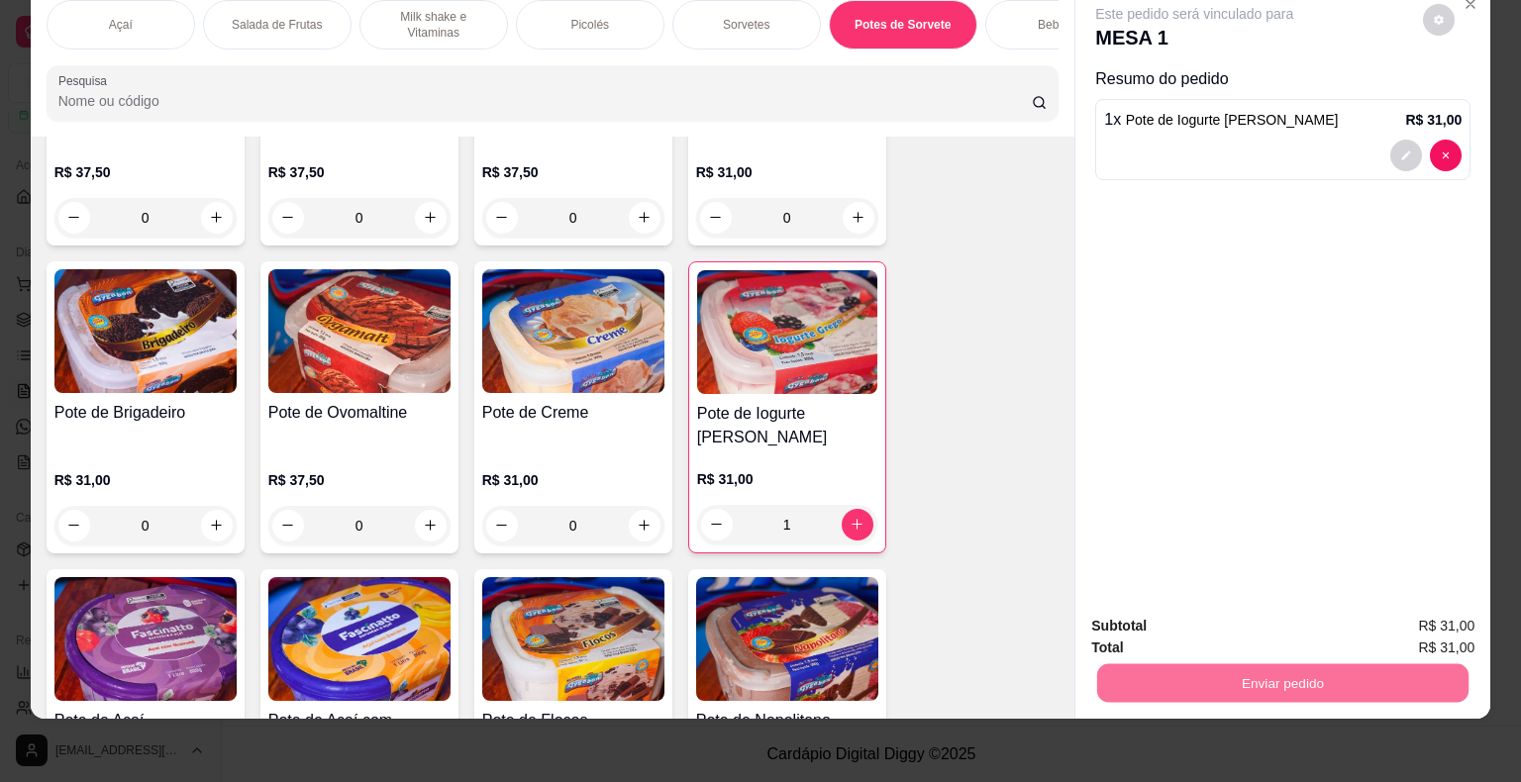
click at [1392, 617] on button "Enviar pedido" at bounding box center [1422, 619] width 109 height 37
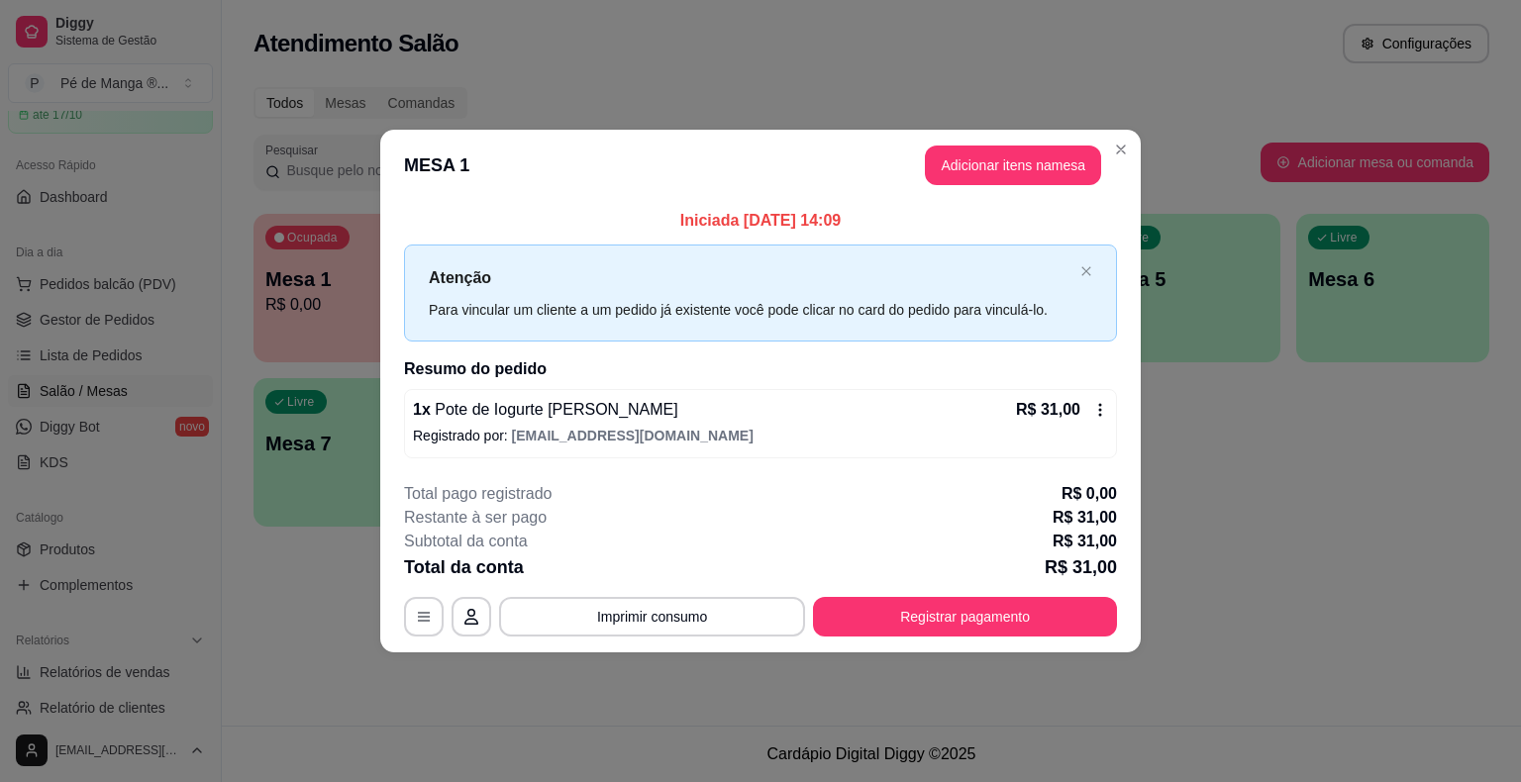
click at [1103, 149] on header "MESA 1 Adicionar itens na mesa" at bounding box center [760, 165] width 760 height 71
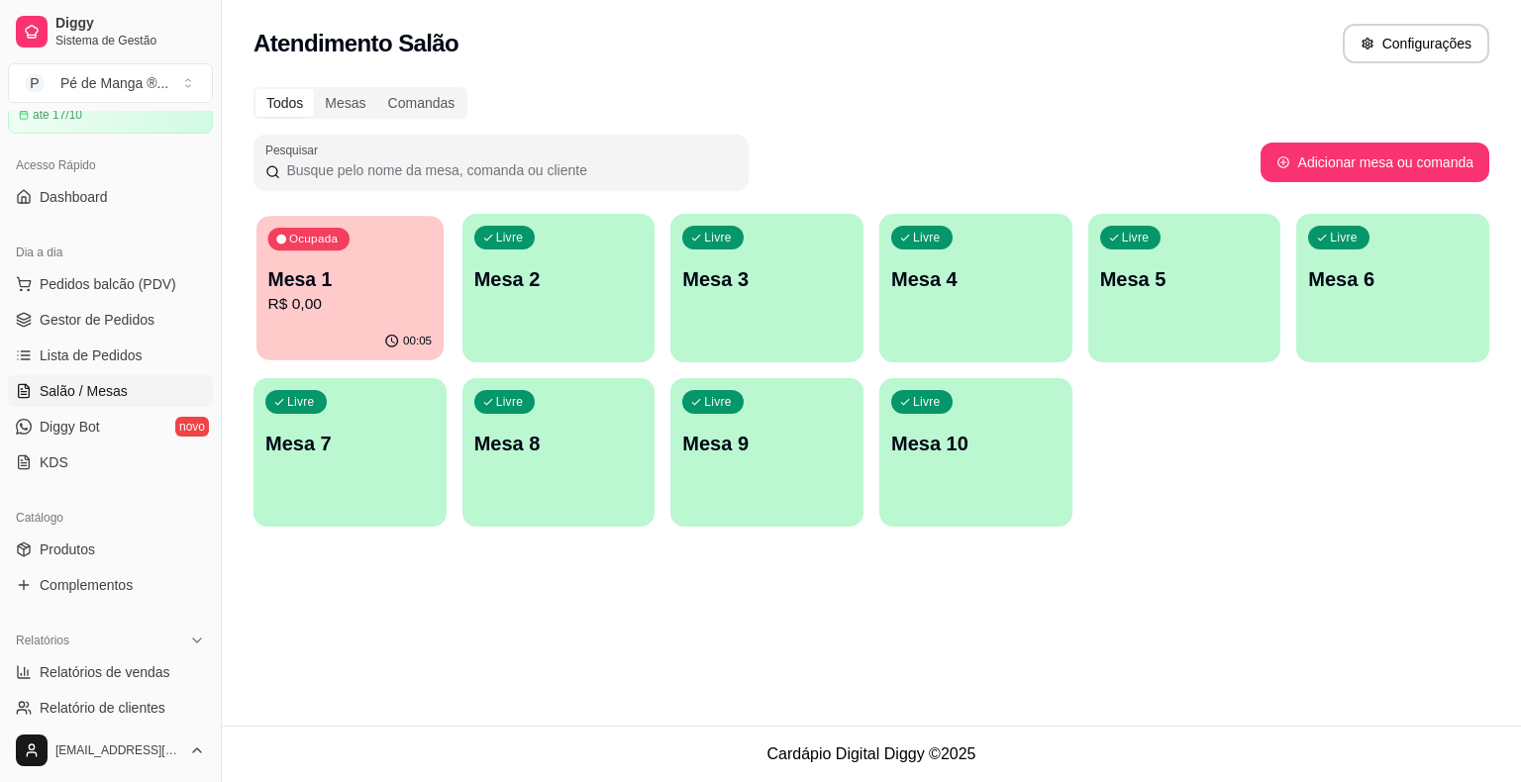
click at [345, 256] on div "Ocupada Mesa 1 R$ 0,00" at bounding box center [349, 269] width 187 height 107
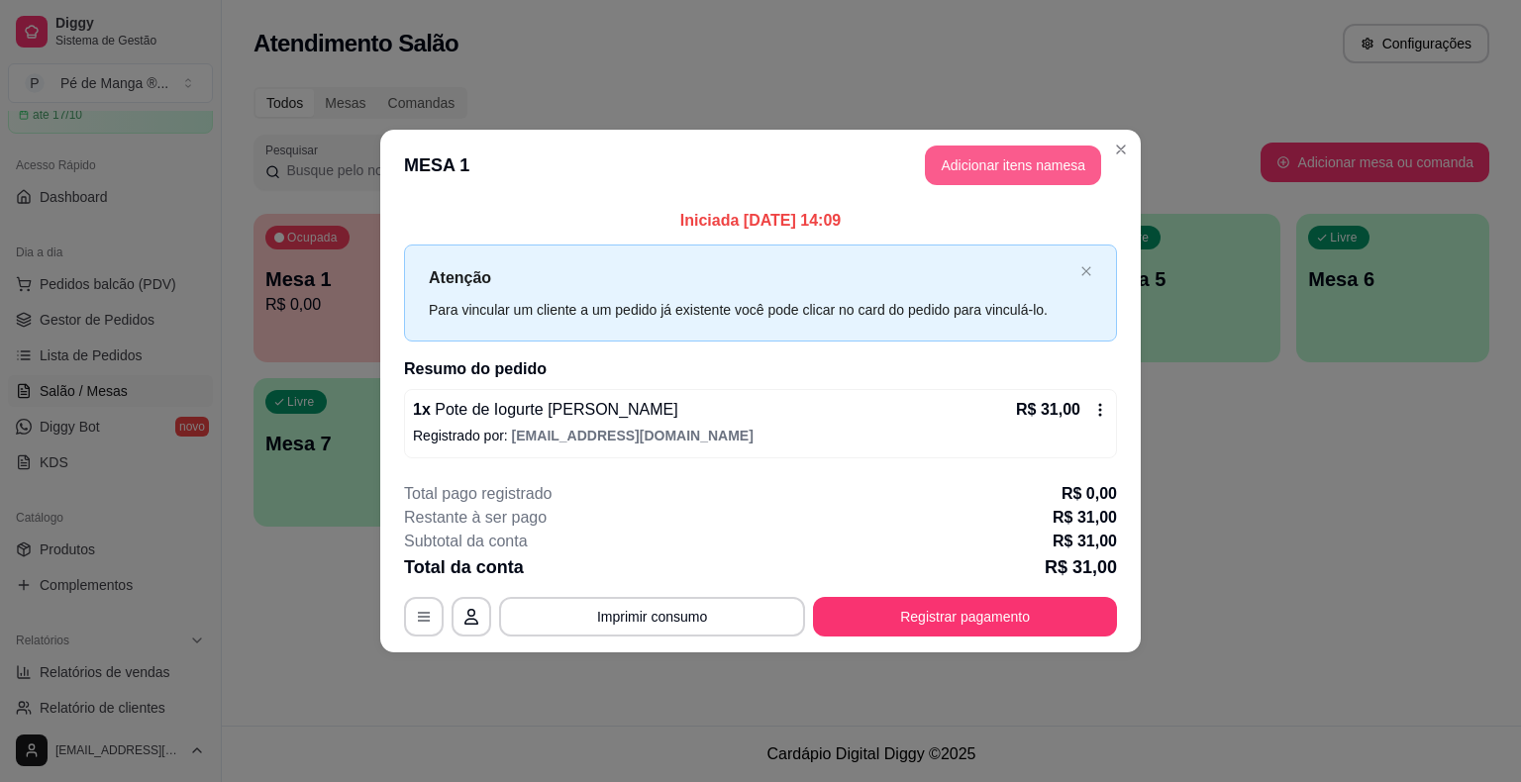
click at [980, 173] on button "Adicionar itens na mesa" at bounding box center [1013, 166] width 176 height 40
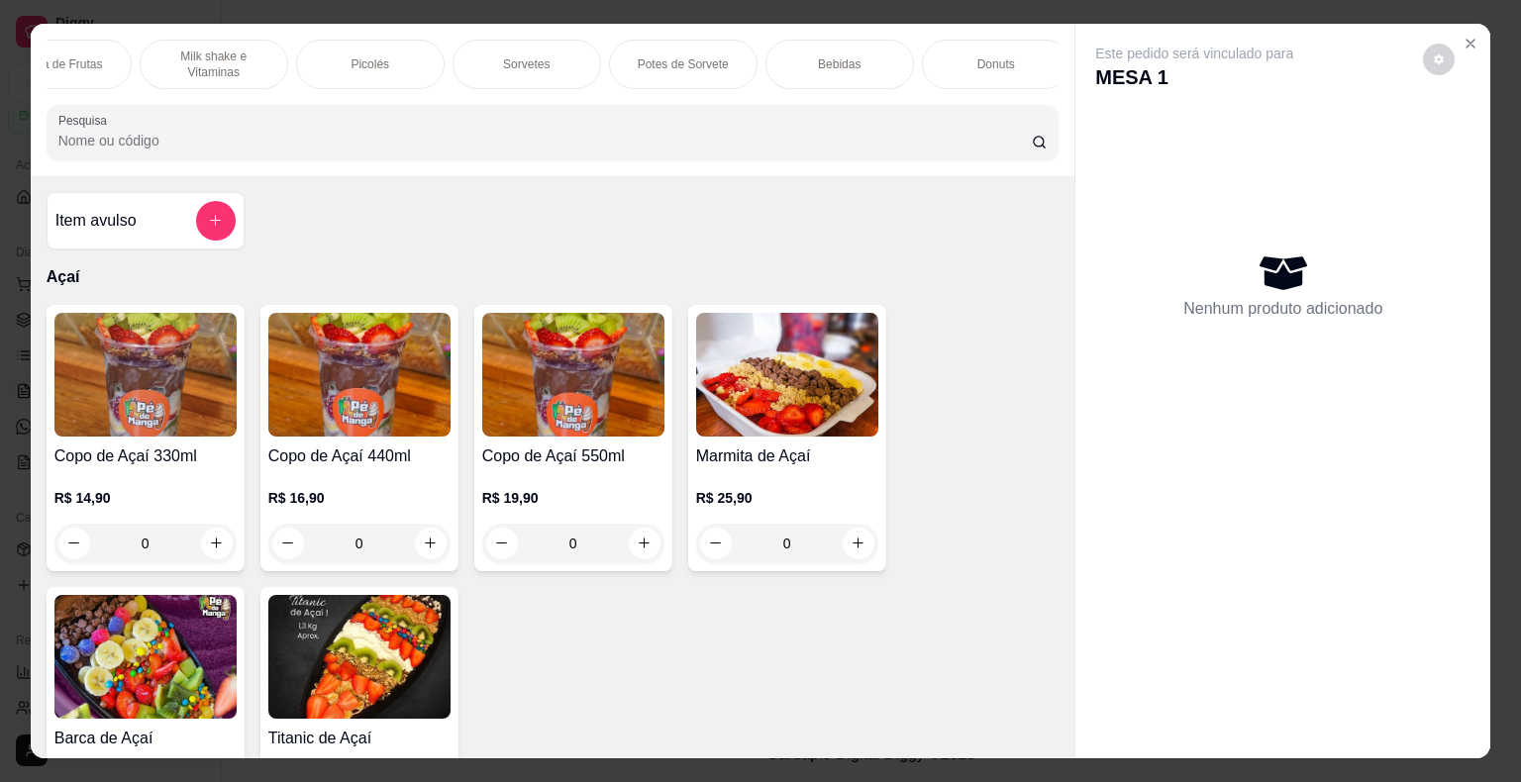
scroll to position [0, 196]
click at [234, 57] on p "Milk shake e Vitaminas" at bounding box center [237, 65] width 115 height 32
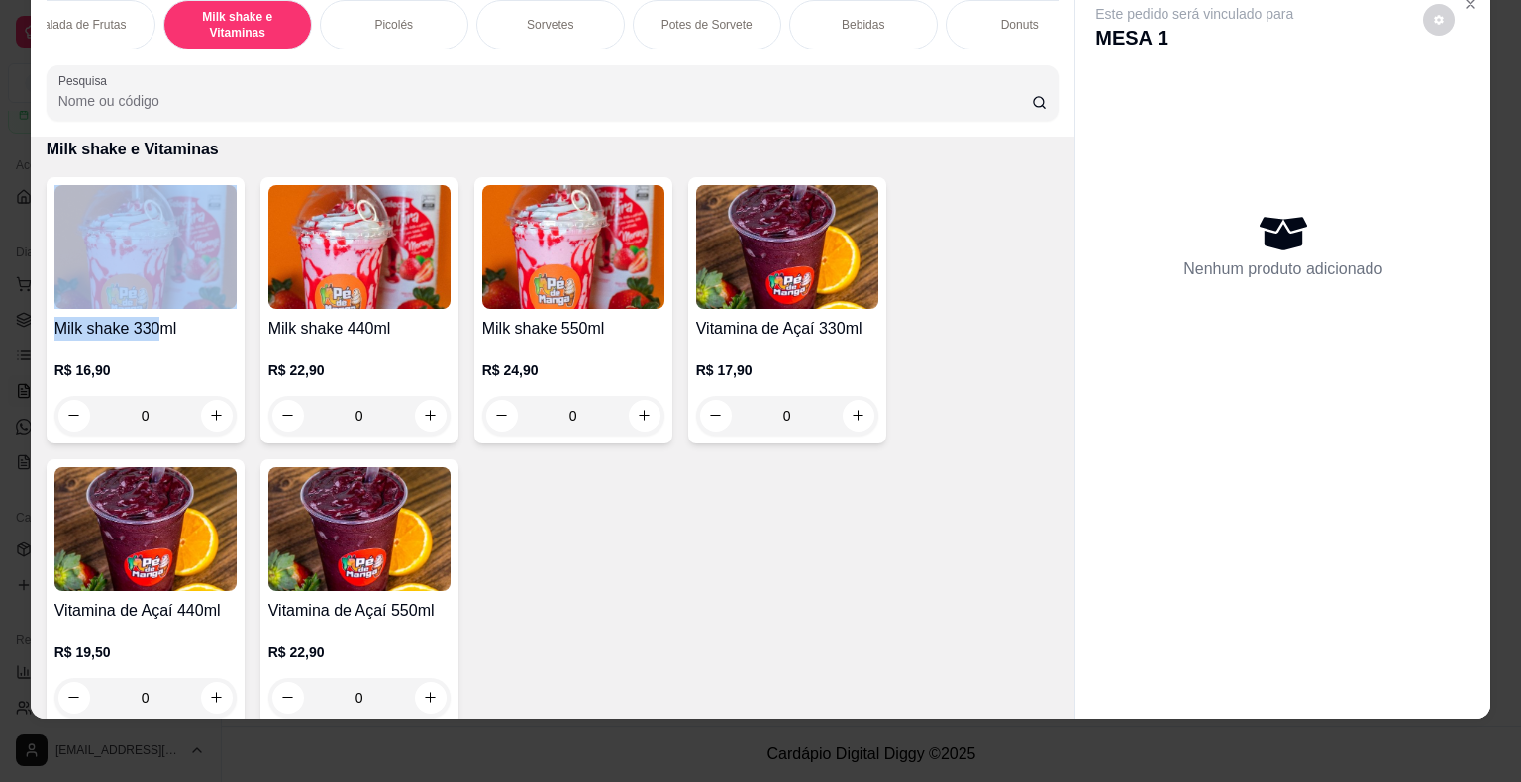
click at [149, 310] on div "Milk shake 330ml R$ 16,90 0" at bounding box center [146, 310] width 198 height 266
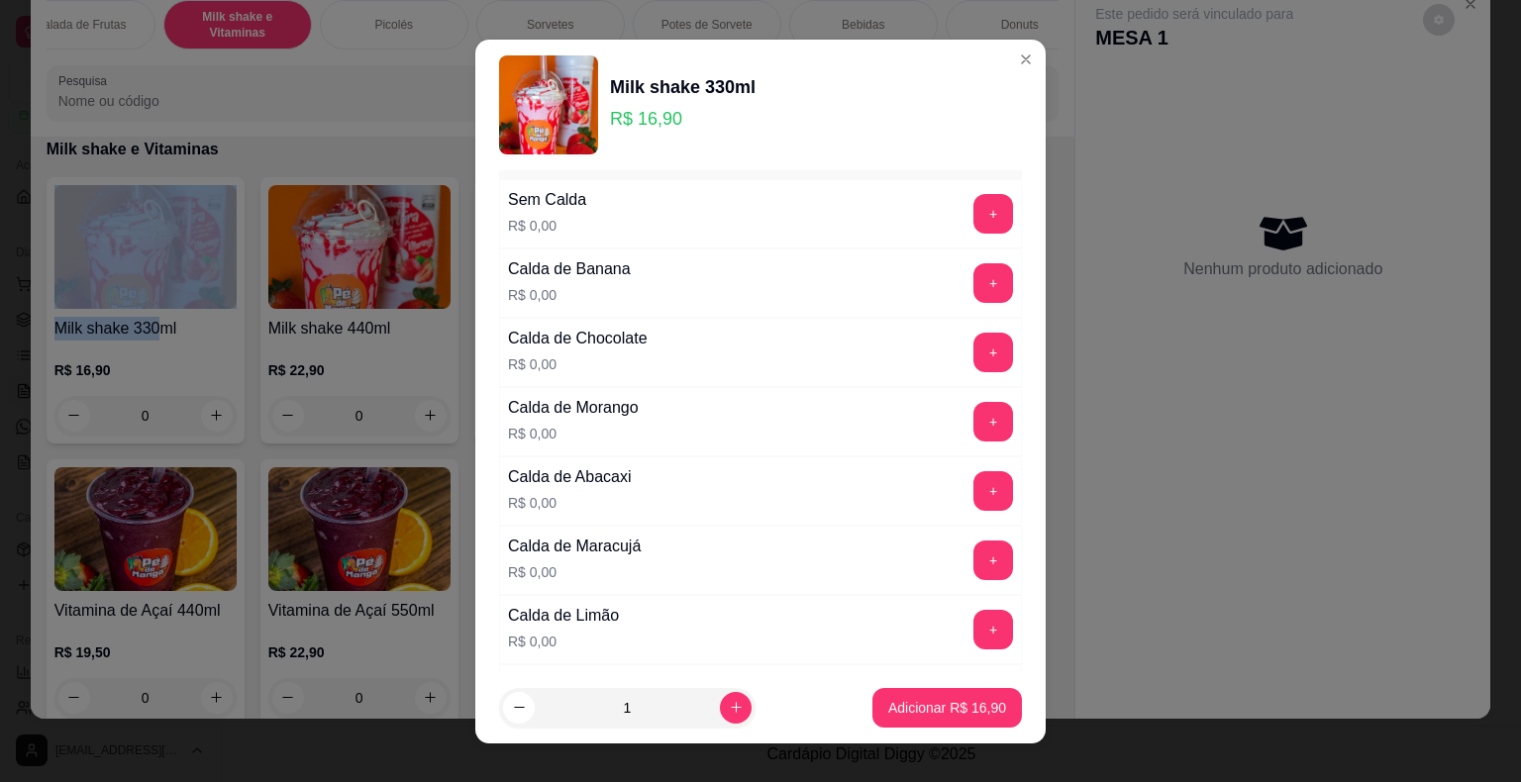
scroll to position [198, 0]
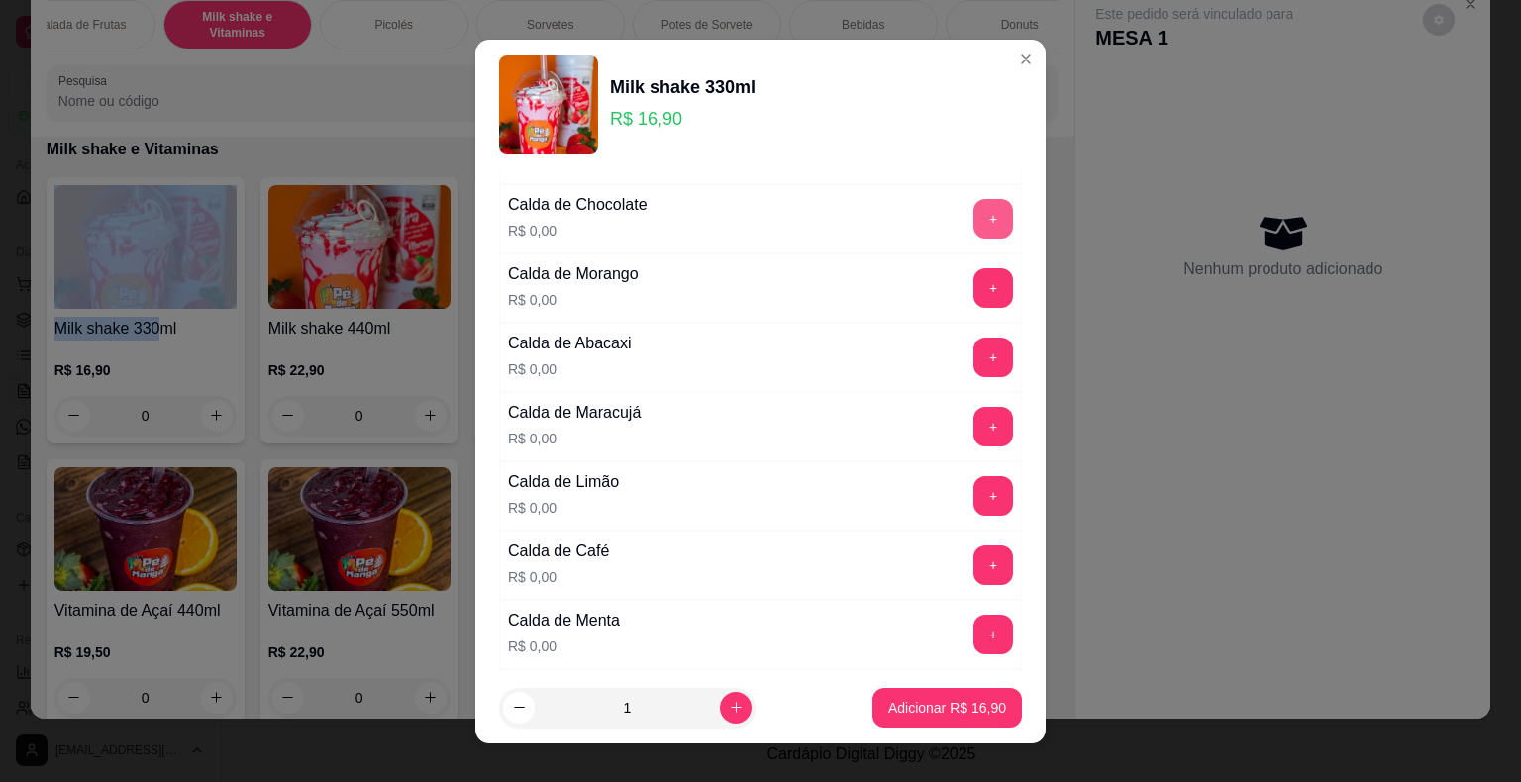
click at [973, 223] on button "+" at bounding box center [993, 219] width 40 height 40
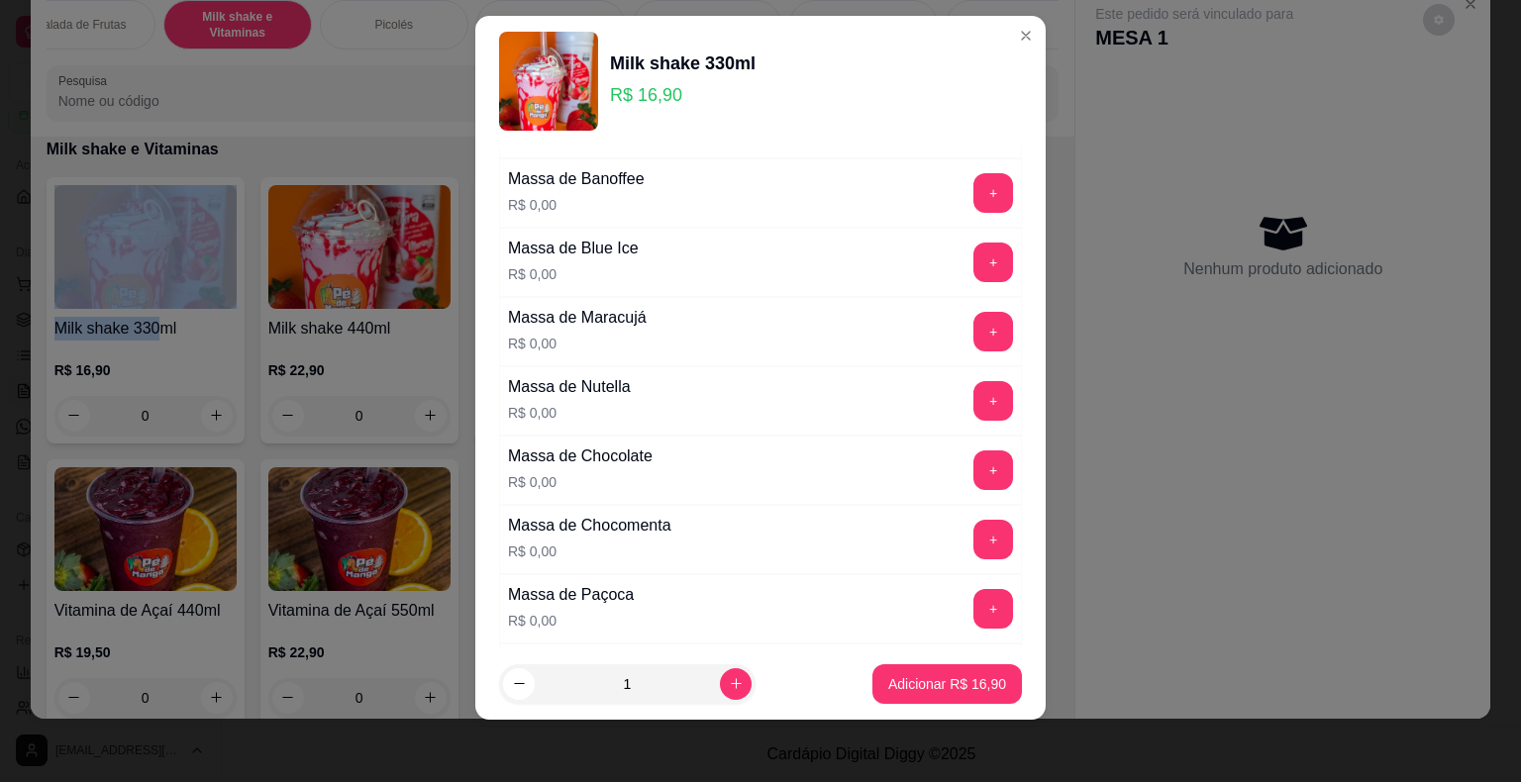
scroll to position [1882, 0]
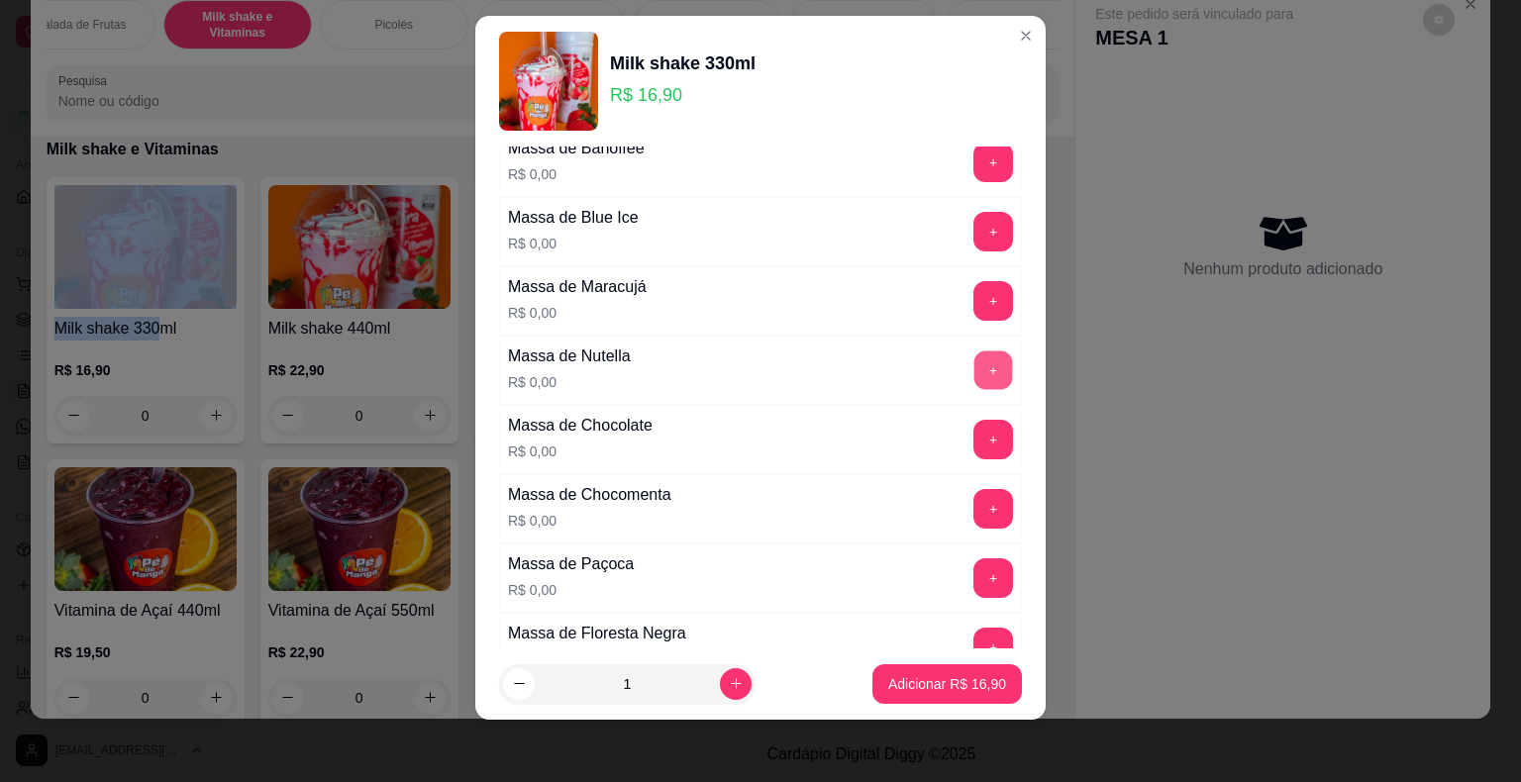
click at [974, 350] on button "+" at bounding box center [993, 369] width 39 height 39
click at [976, 672] on button "Adicionar R$ 16,90" at bounding box center [947, 683] width 146 height 39
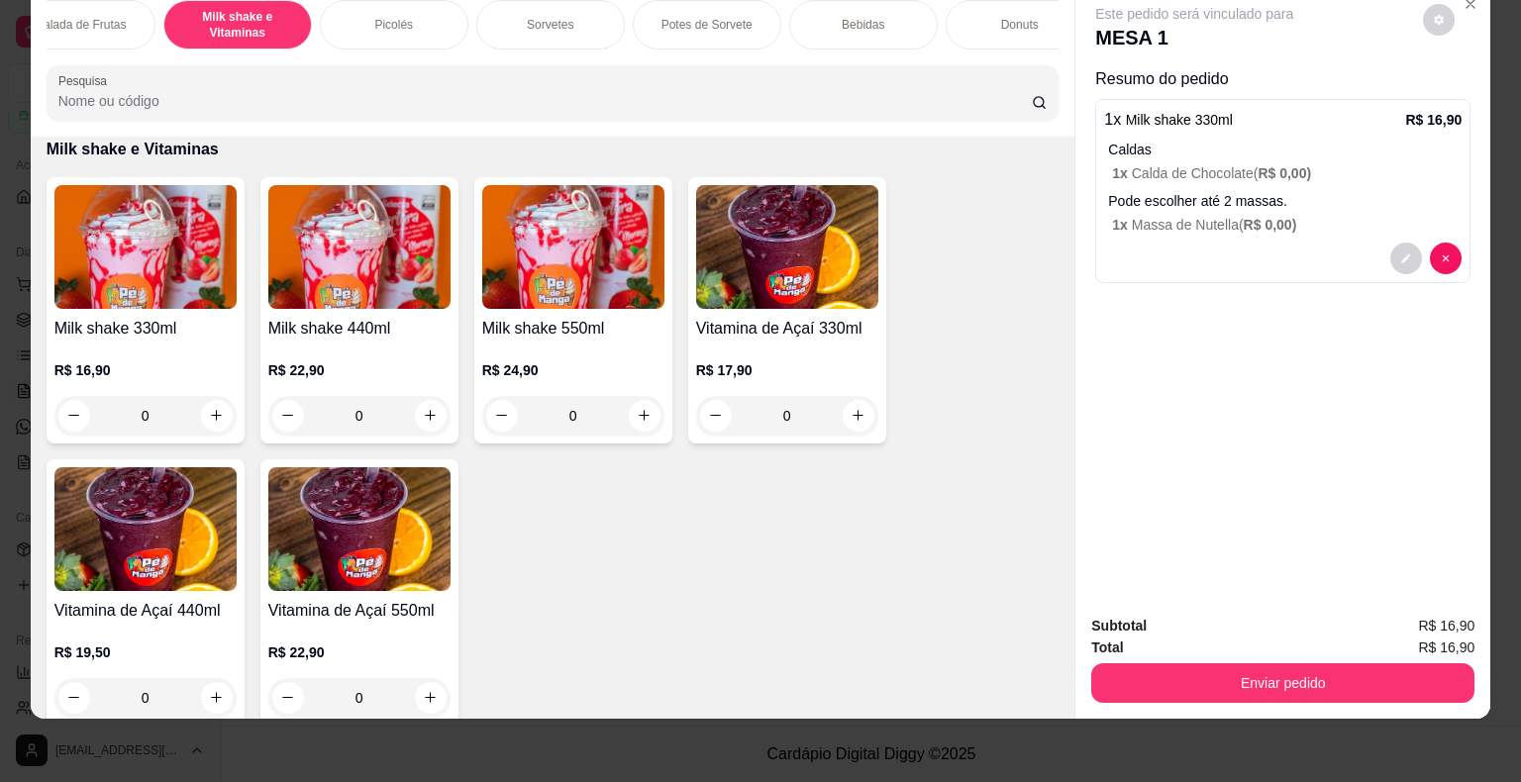
click at [739, 514] on div "Milk shake 330ml R$ 16,90 0 Milk shake 440ml R$ 22,90 0 Milk shake 550ml R$ 24,…" at bounding box center [553, 451] width 1013 height 548
click at [125, 295] on img at bounding box center [145, 247] width 182 height 124
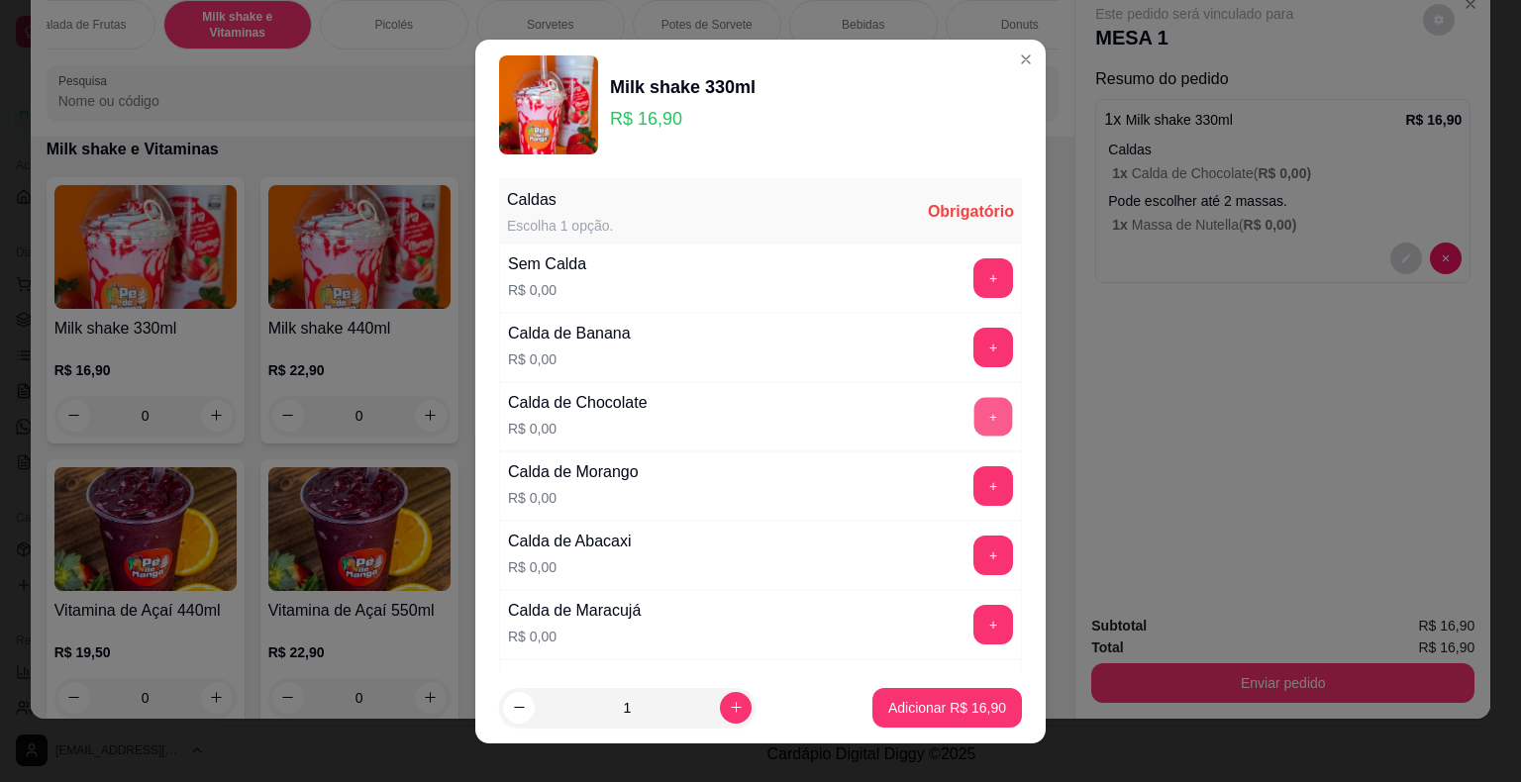
click at [974, 414] on button "+" at bounding box center [993, 416] width 39 height 39
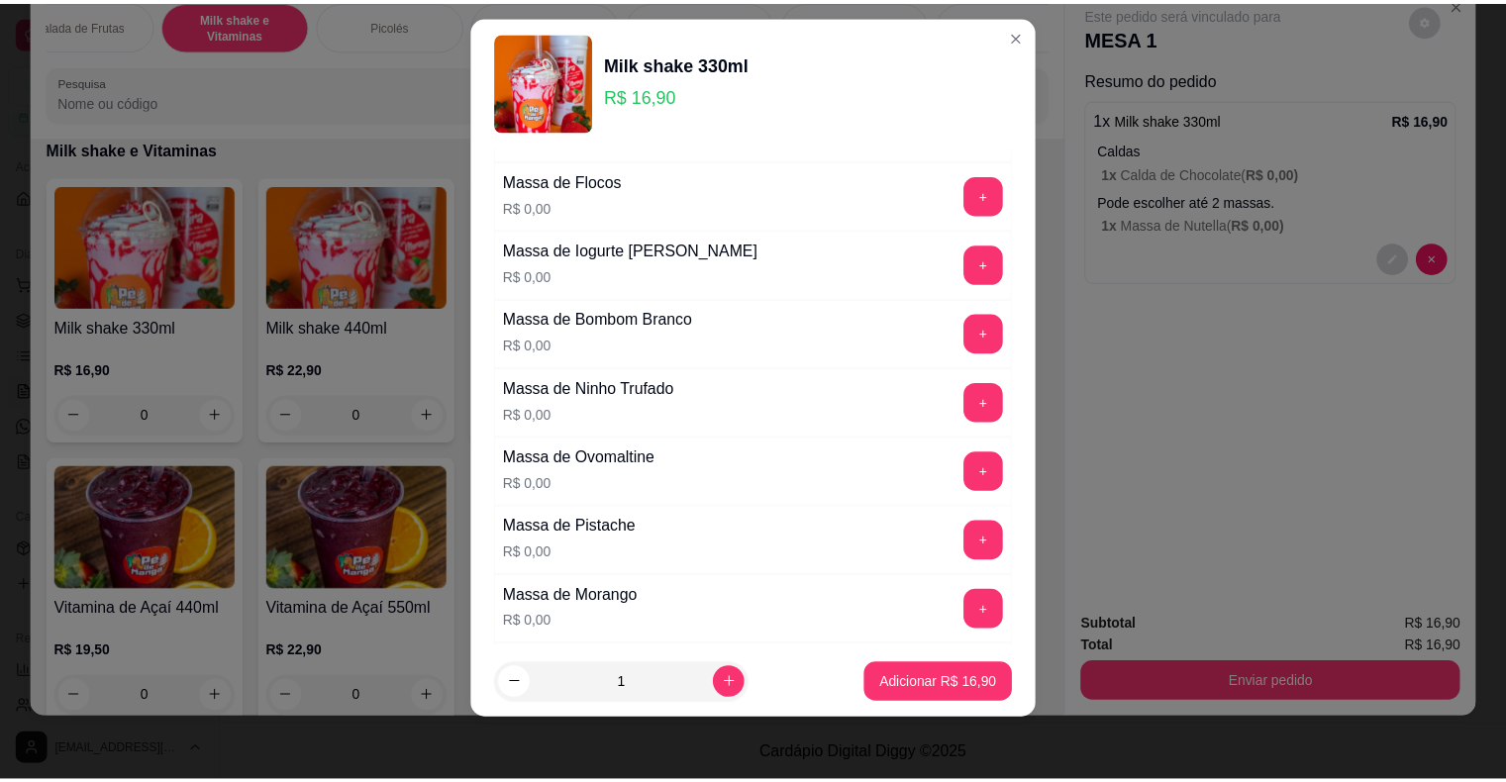
scroll to position [1394, 0]
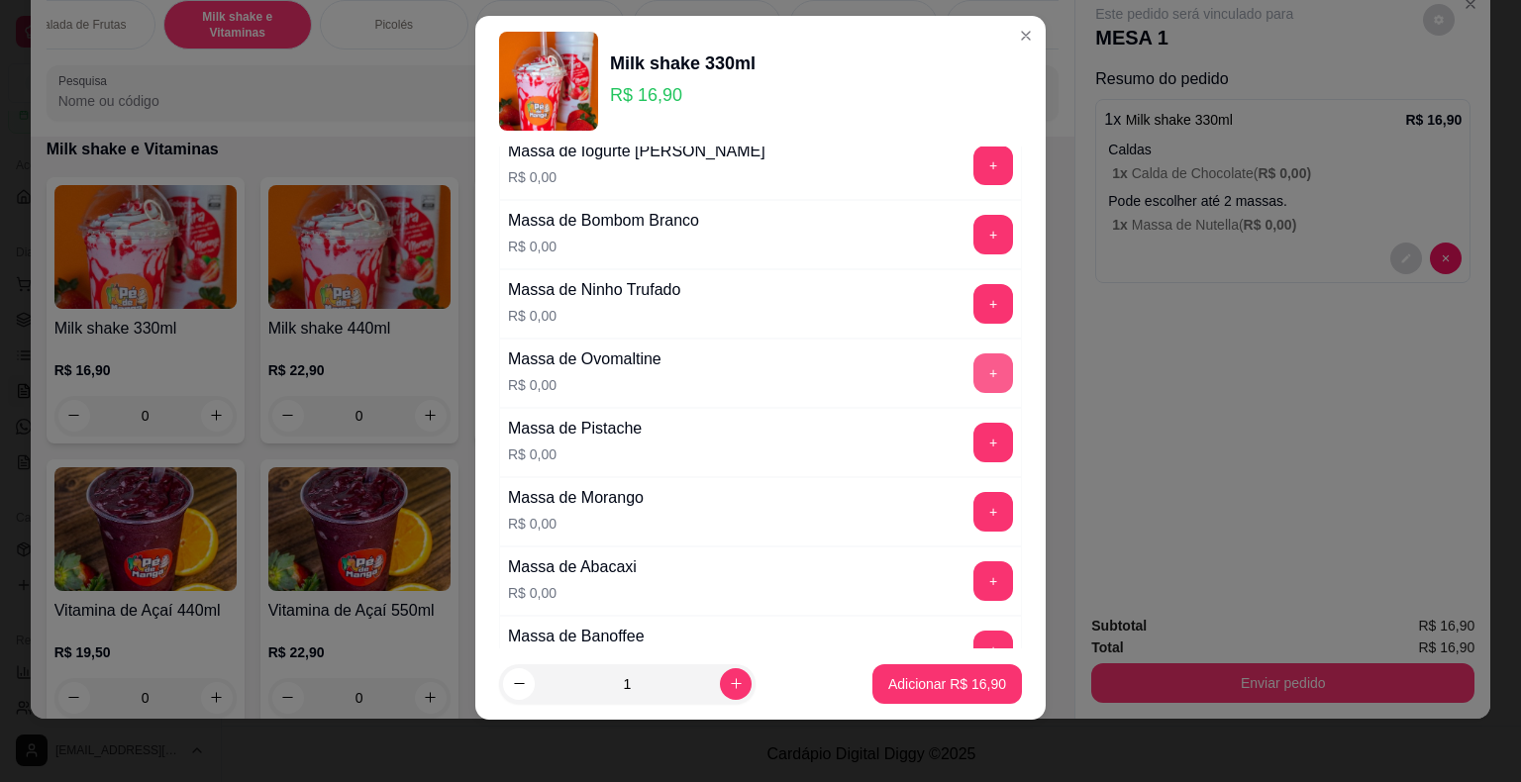
click at [973, 368] on button "+" at bounding box center [993, 373] width 40 height 40
click at [960, 680] on p "Adicionar R$ 16,90" at bounding box center [947, 683] width 115 height 19
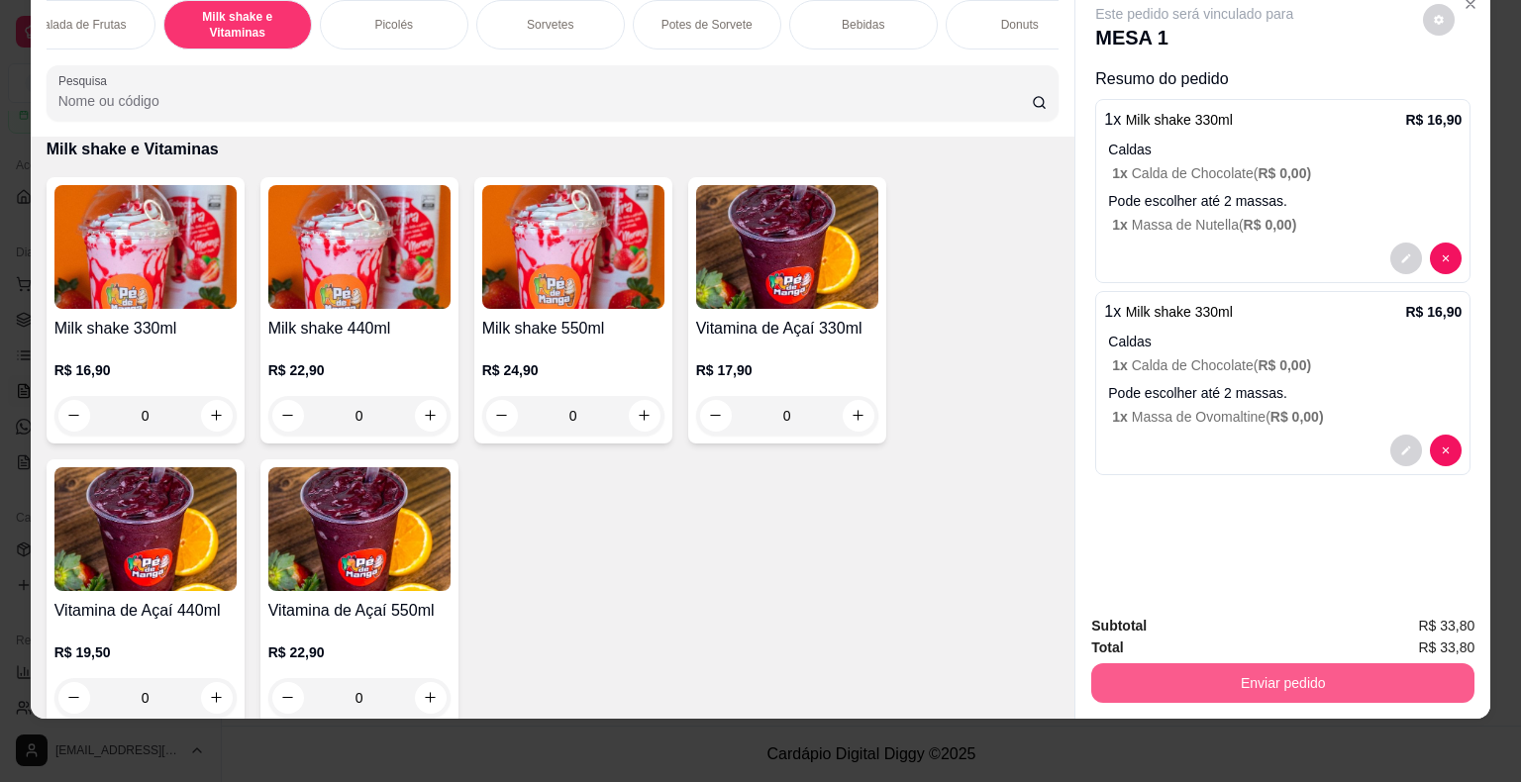
click at [1204, 676] on button "Enviar pedido" at bounding box center [1282, 683] width 383 height 40
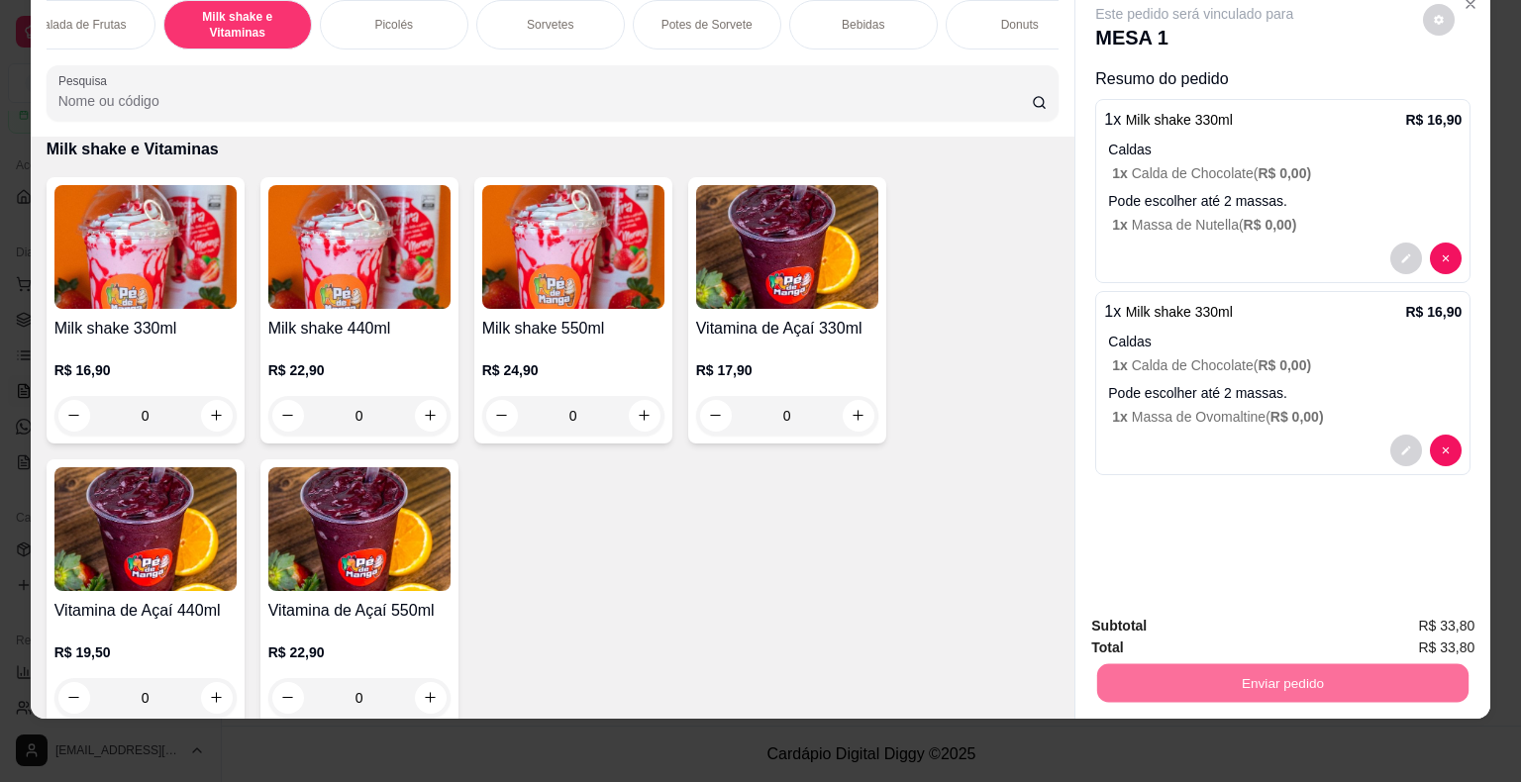
click at [1422, 619] on button "Enviar pedido" at bounding box center [1423, 620] width 112 height 38
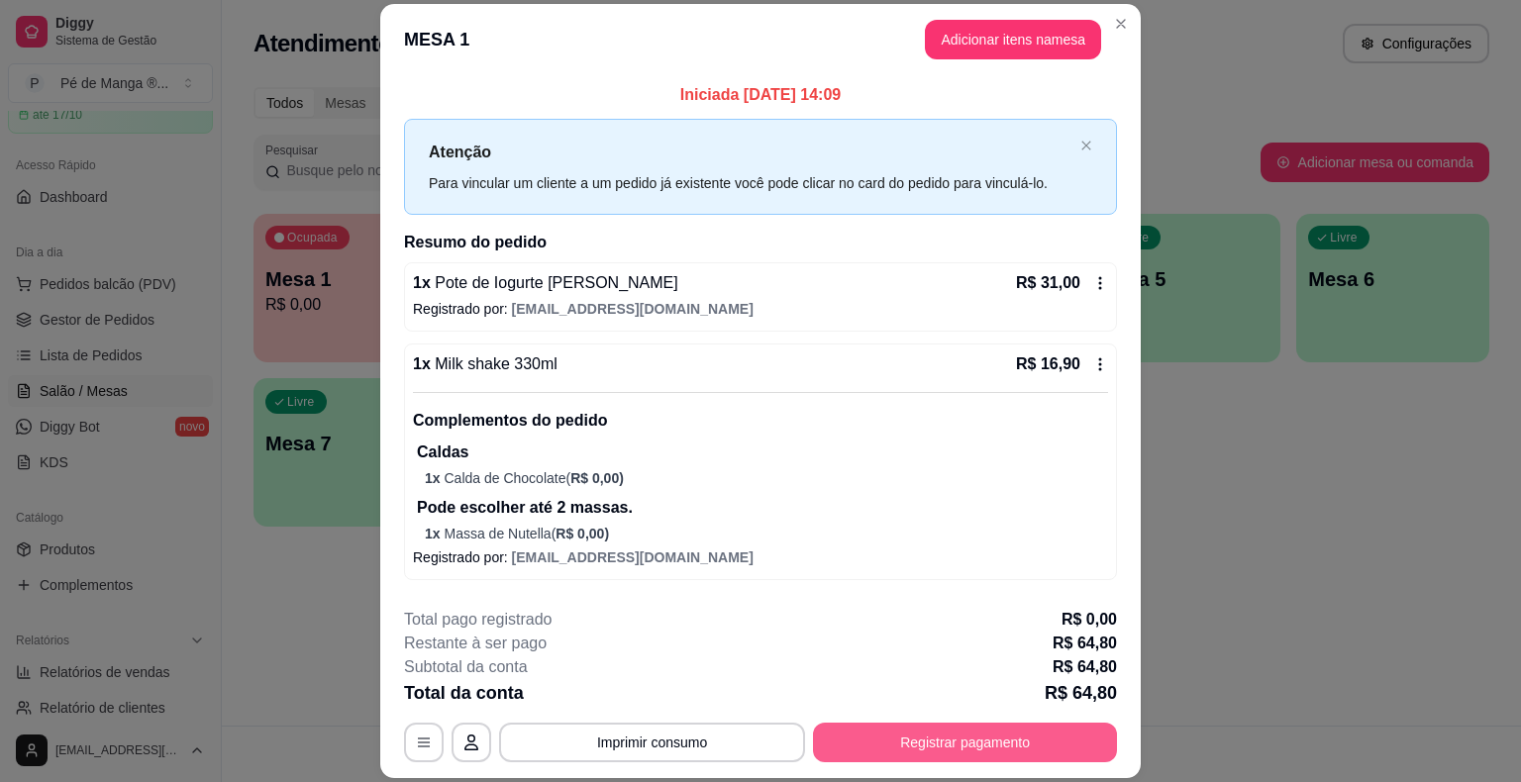
click at [913, 742] on button "Registrar pagamento" at bounding box center [965, 743] width 304 height 40
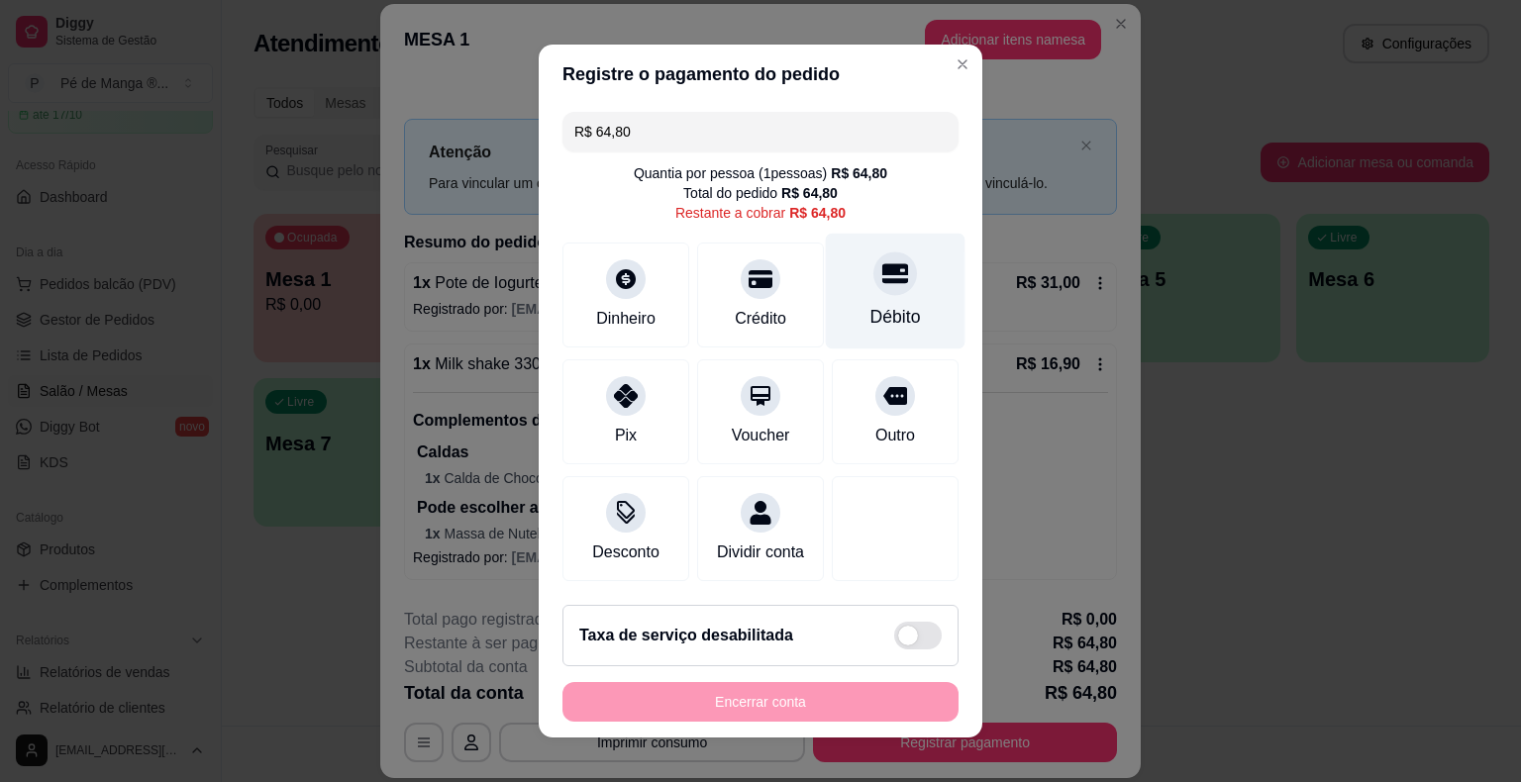
click at [877, 329] on div "Débito" at bounding box center [895, 317] width 50 height 26
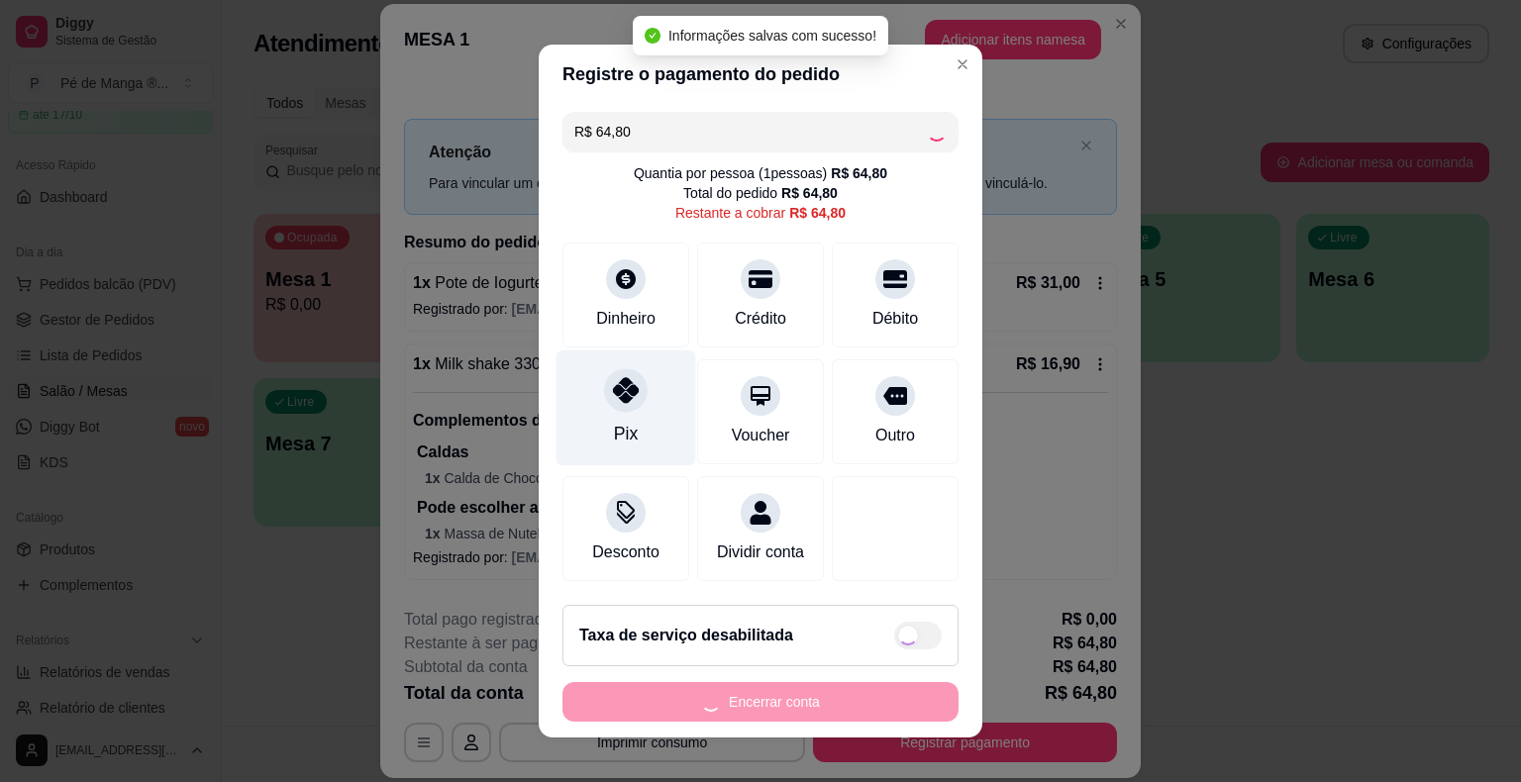
type input "R$ 0,00"
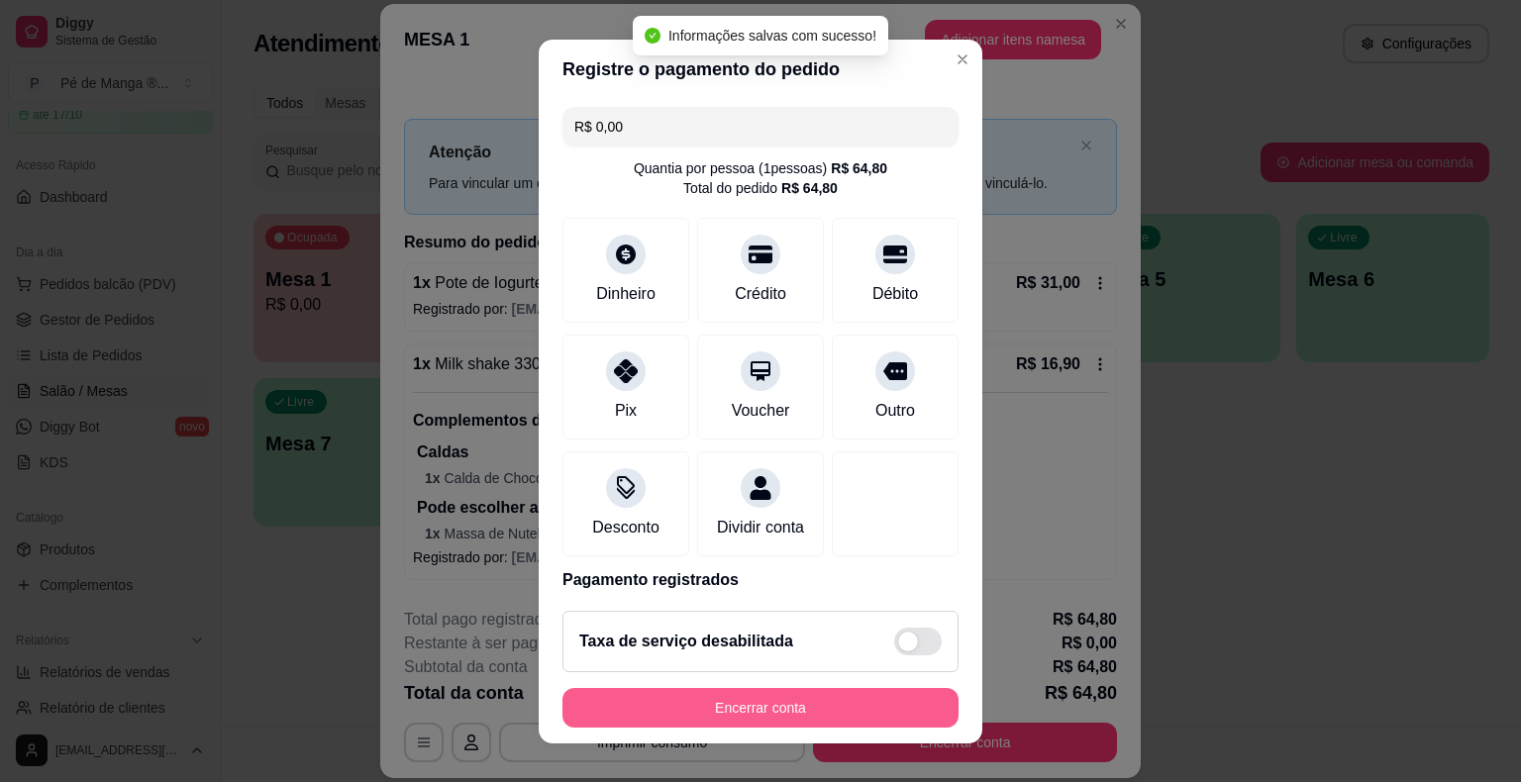
click at [848, 705] on button "Encerrar conta" at bounding box center [760, 708] width 396 height 40
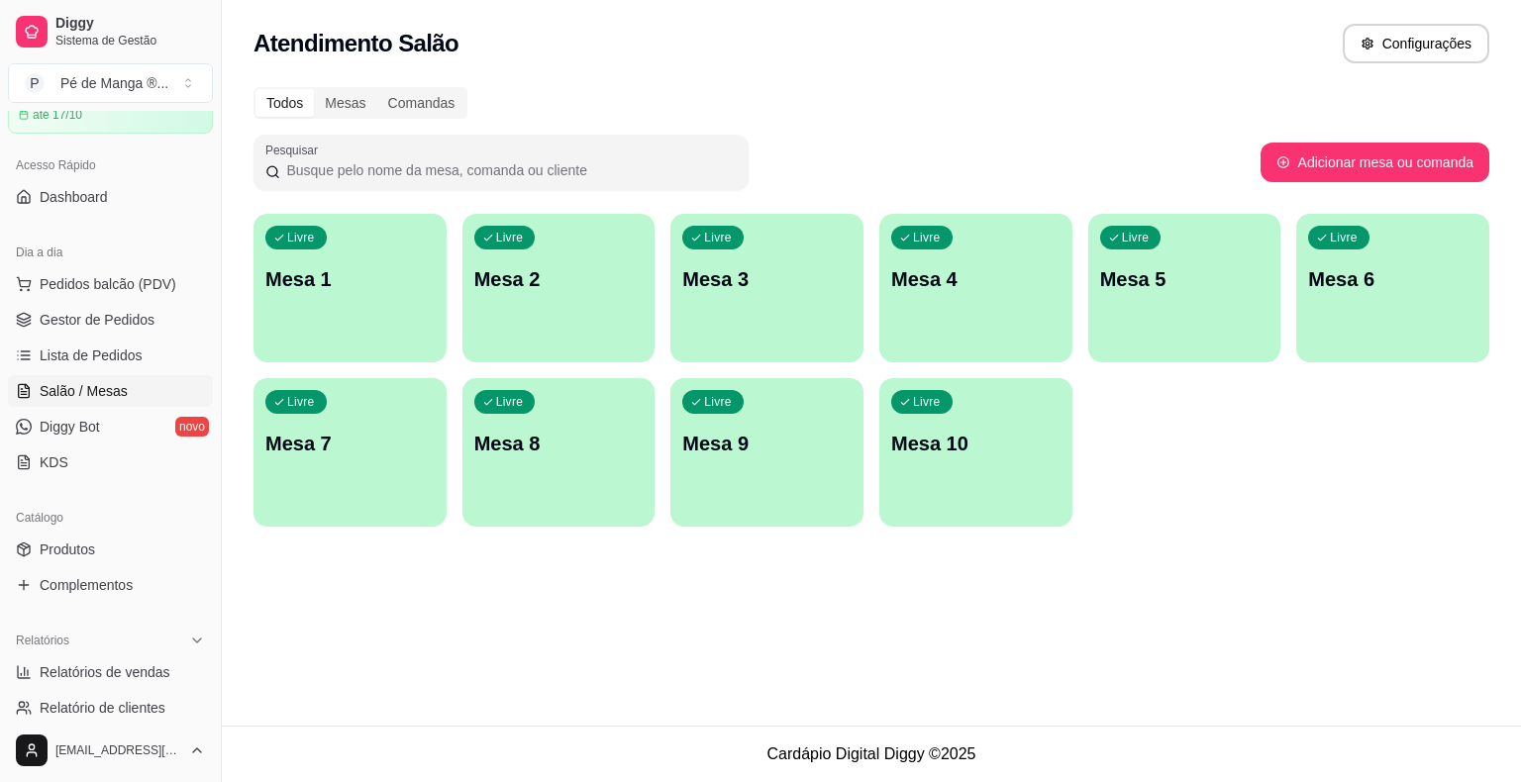
click at [366, 234] on div "Livre Mesa 1" at bounding box center [349, 276] width 193 height 125
click at [98, 372] on ul "Pedidos balcão (PDV) Gestor de Pedidos Lista de Pedidos Salão / Mesas Diggy Bot…" at bounding box center [110, 373] width 205 height 210
click at [156, 357] on link "Lista de Pedidos" at bounding box center [110, 356] width 205 height 32
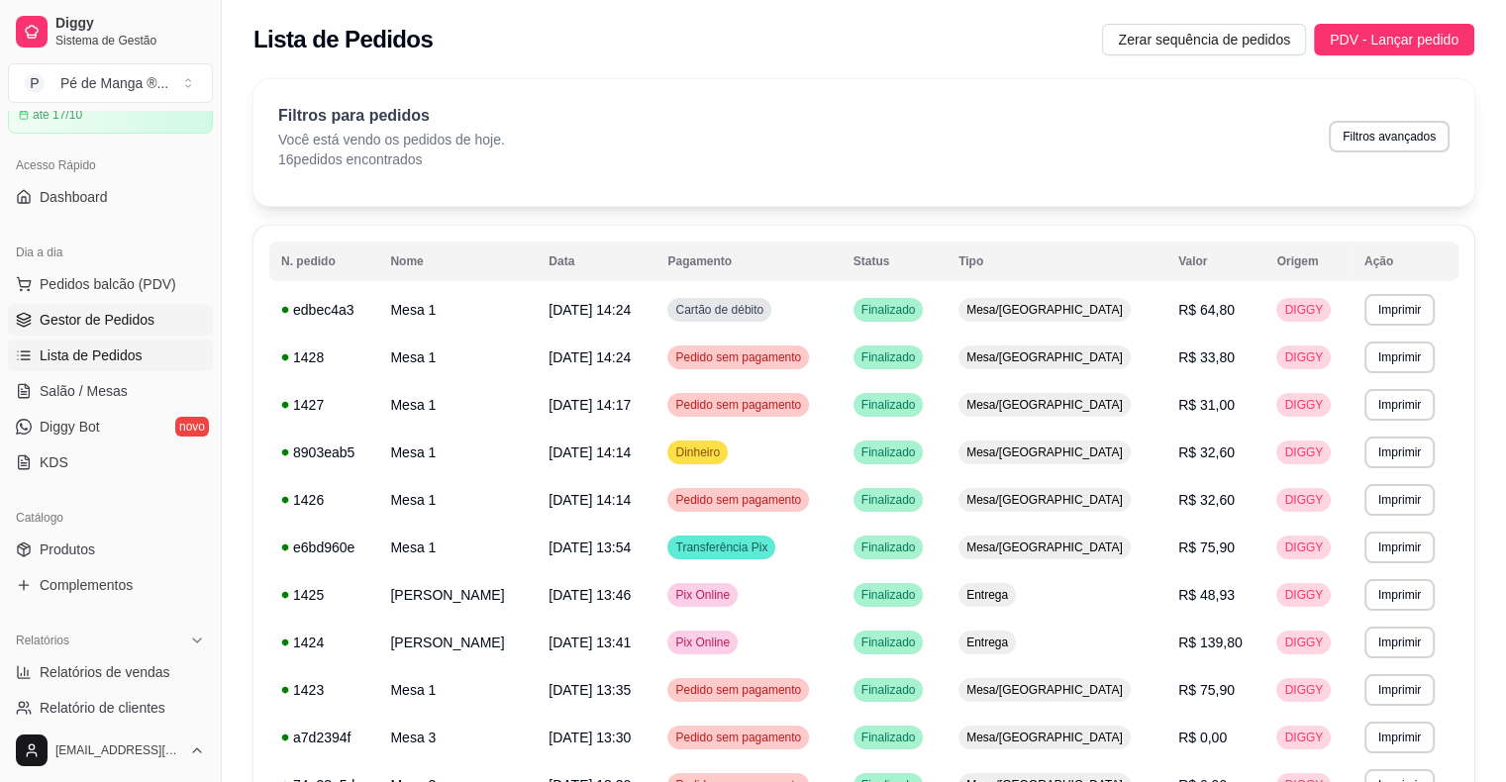
click at [158, 319] on link "Gestor de Pedidos" at bounding box center [110, 320] width 205 height 32
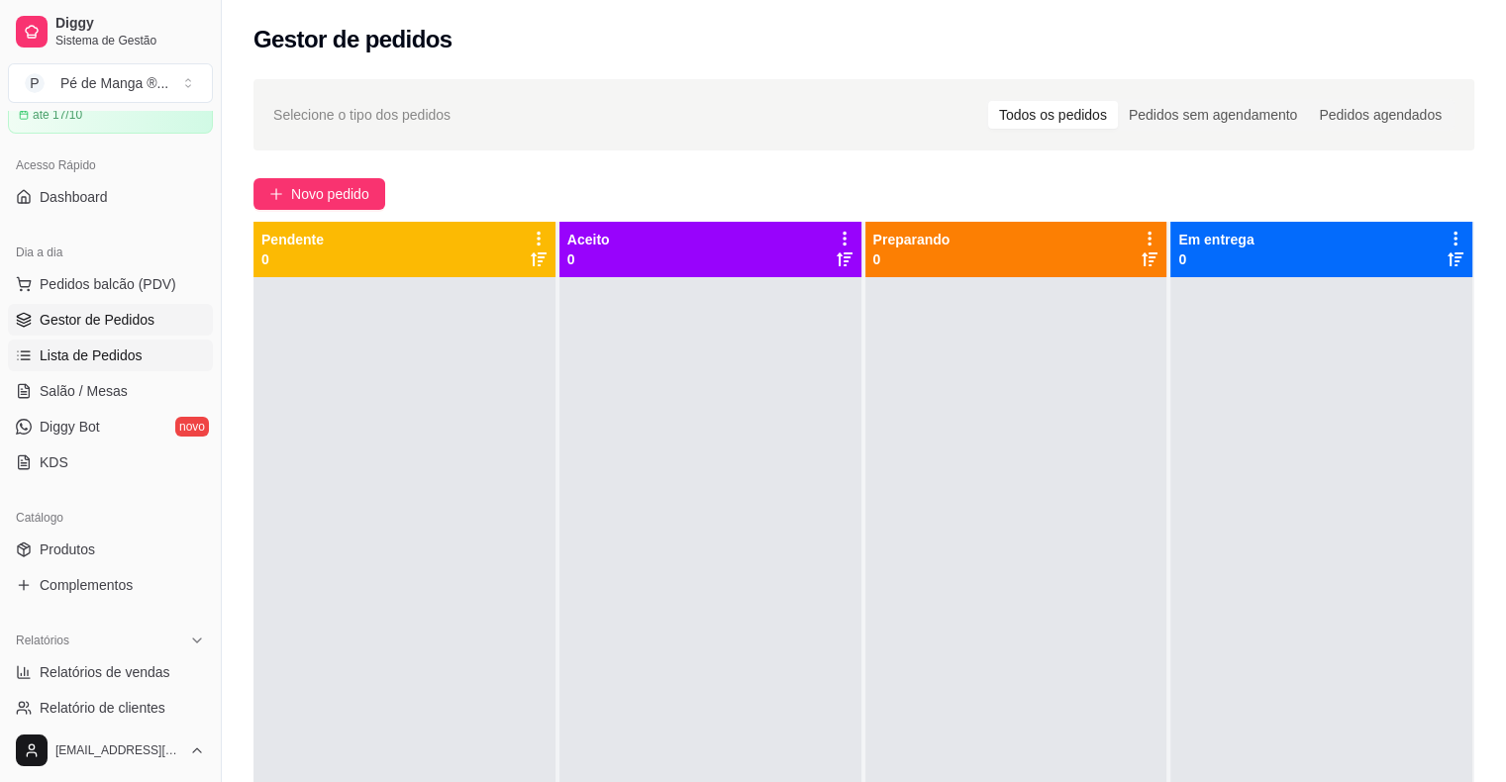
click at [154, 356] on link "Lista de Pedidos" at bounding box center [110, 356] width 205 height 32
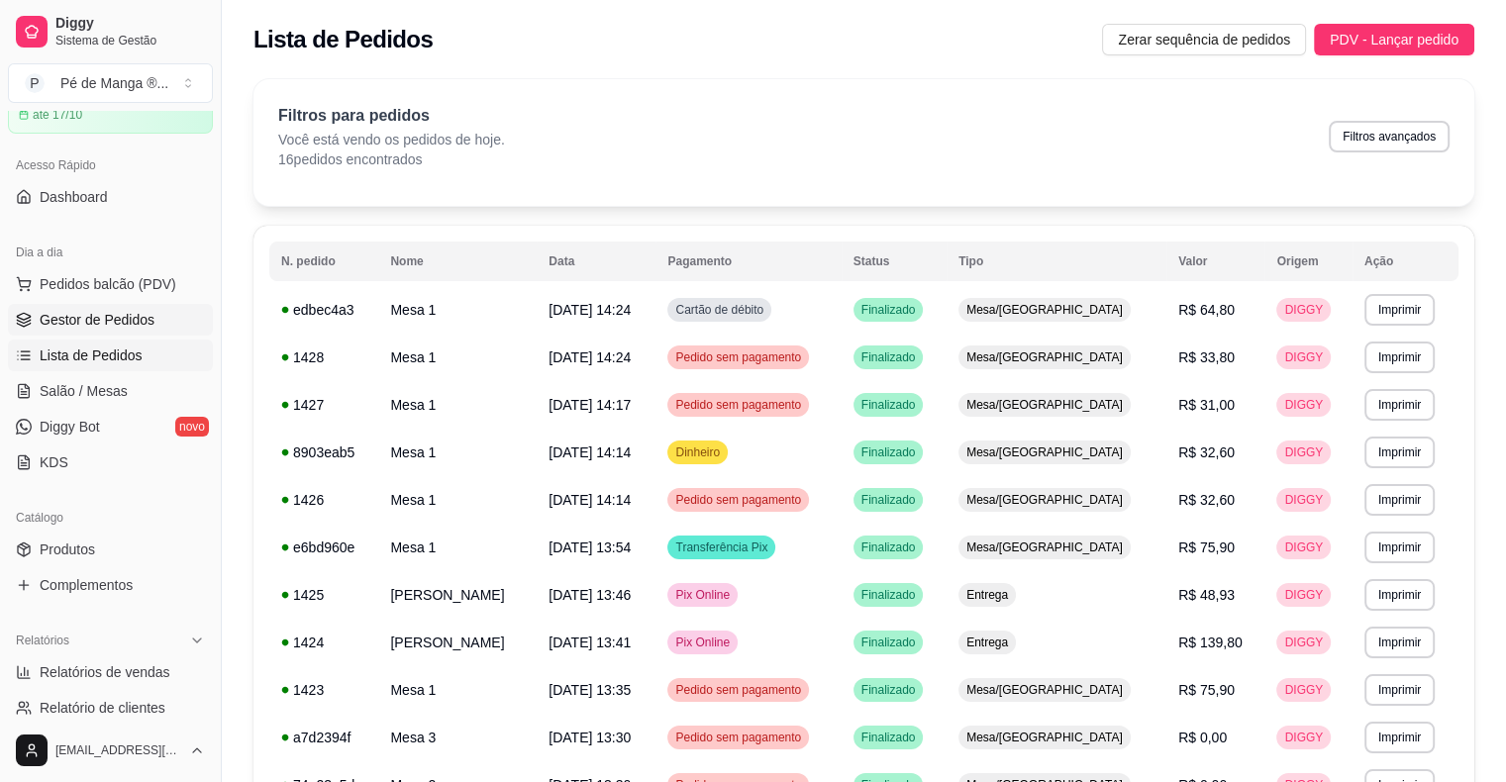
click at [119, 327] on span "Gestor de Pedidos" at bounding box center [97, 320] width 115 height 20
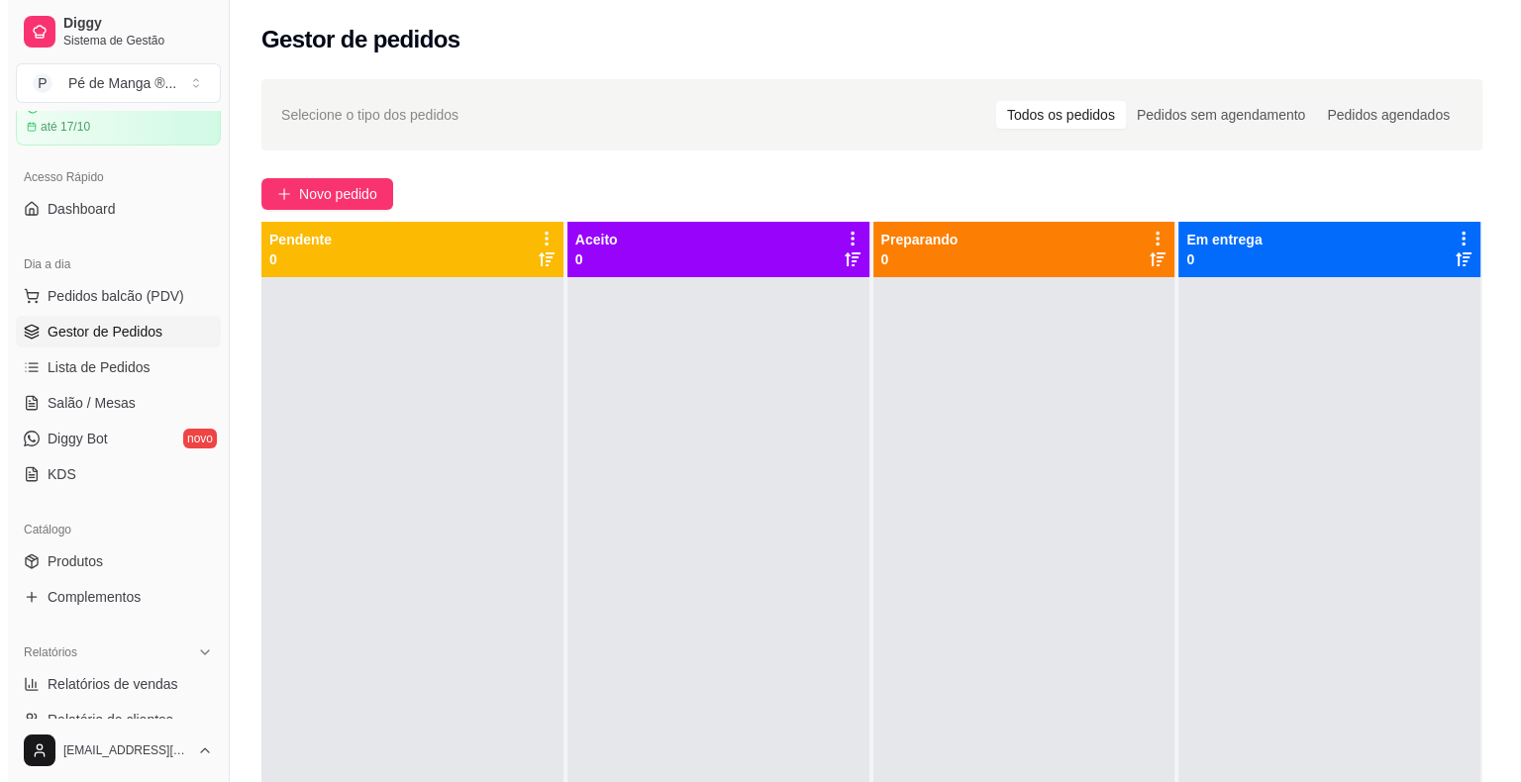
scroll to position [59, 0]
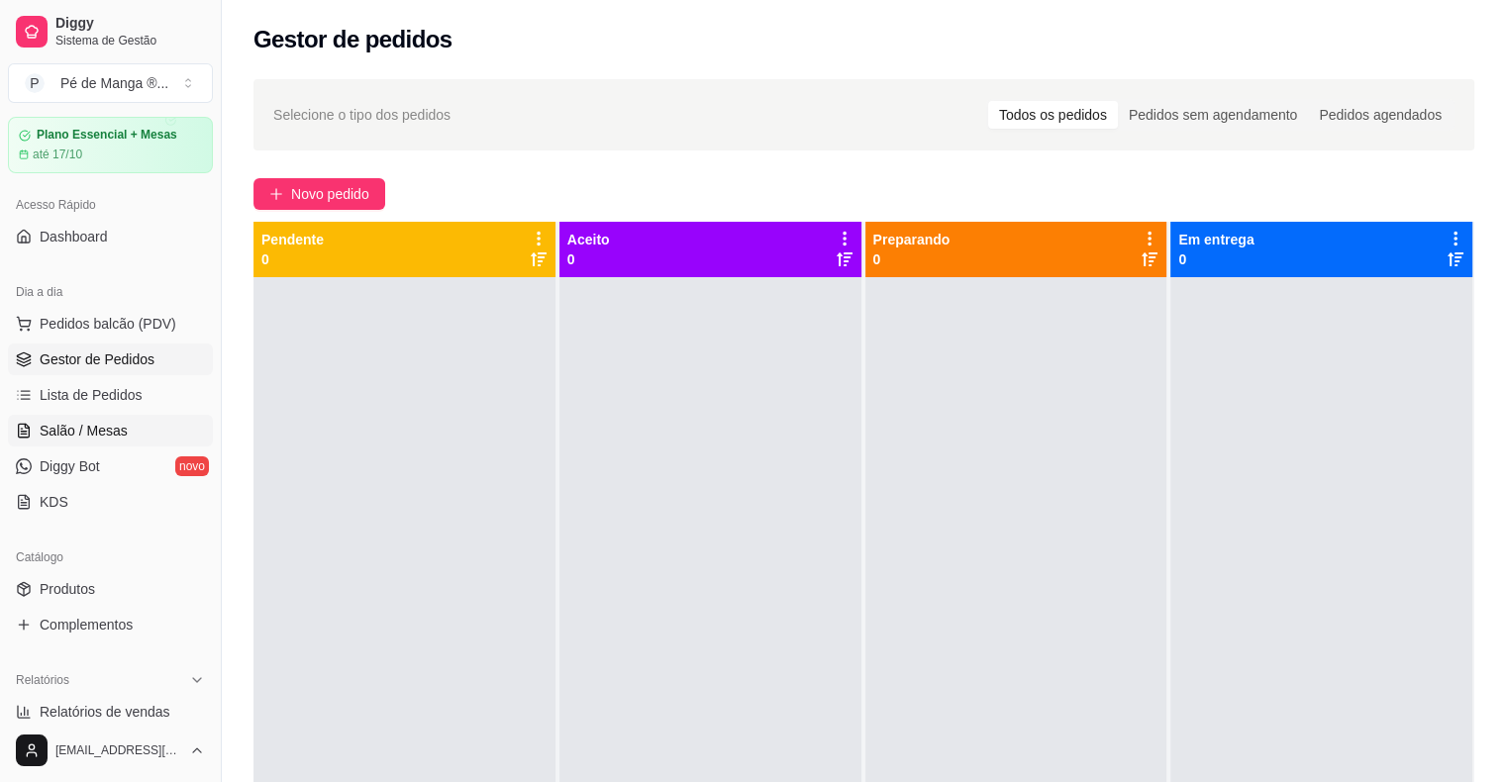
click at [171, 426] on link "Salão / Mesas" at bounding box center [110, 431] width 205 height 32
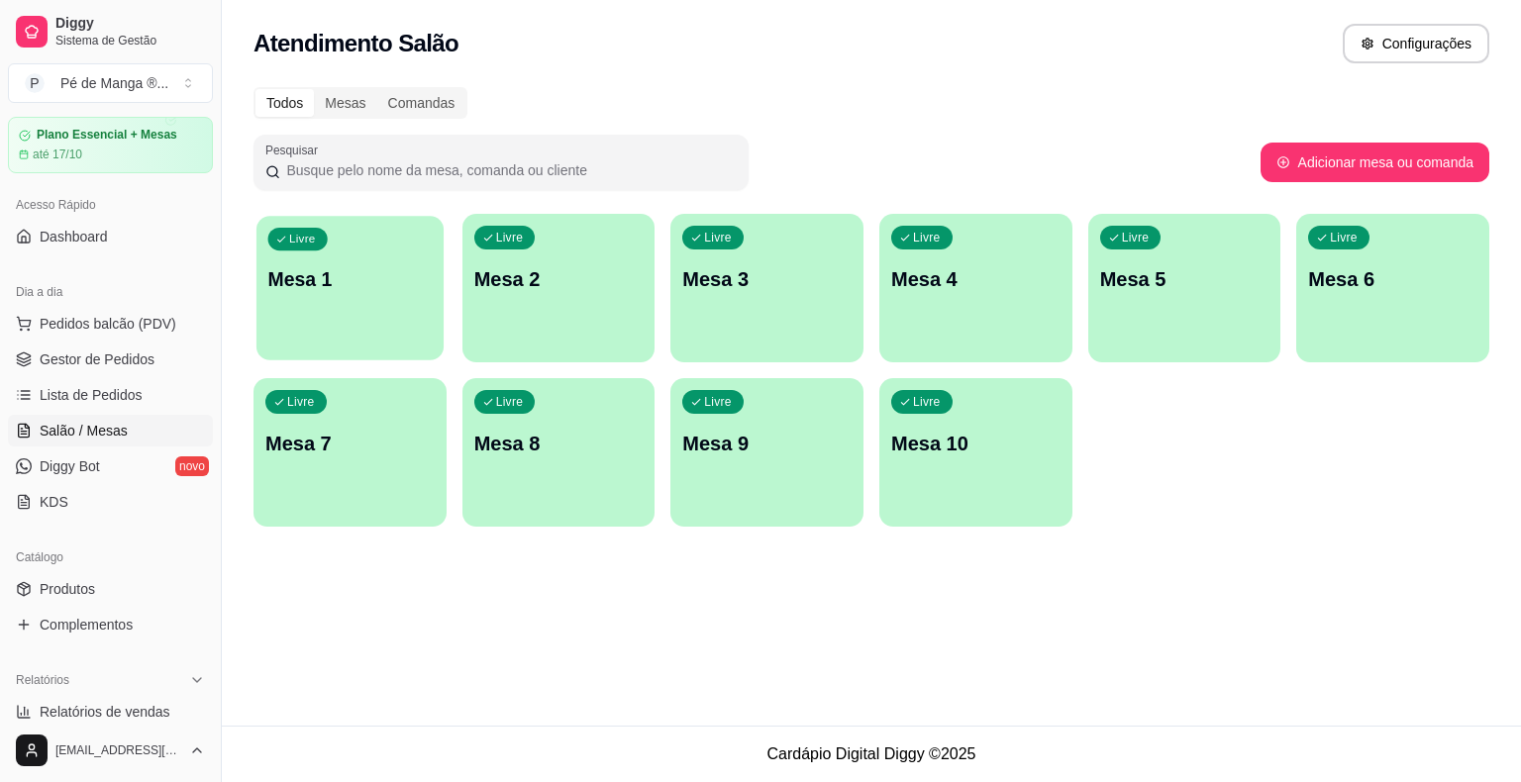
click at [378, 346] on div "button" at bounding box center [349, 348] width 187 height 23
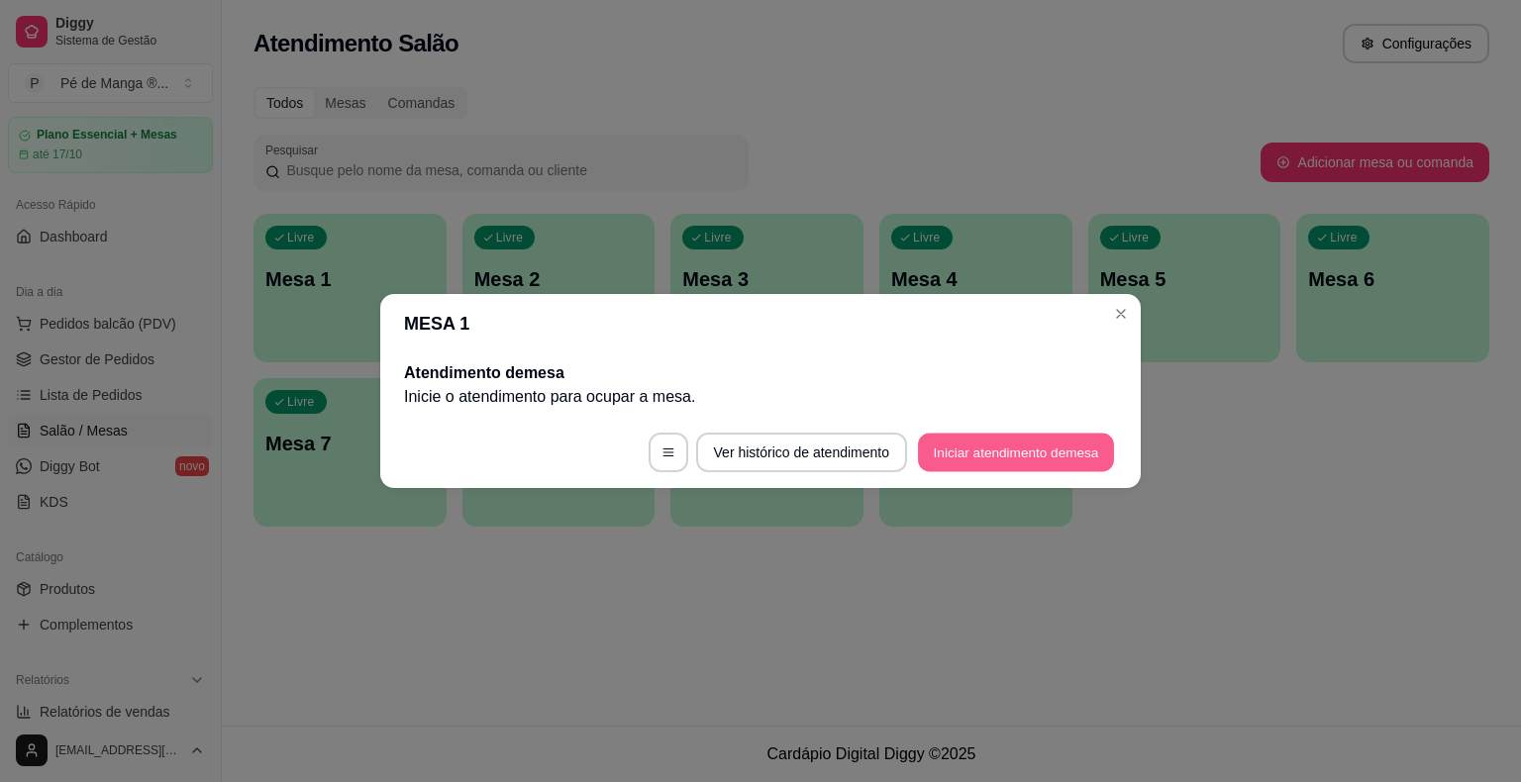
click at [978, 445] on button "Iniciar atendimento de mesa" at bounding box center [1016, 453] width 196 height 39
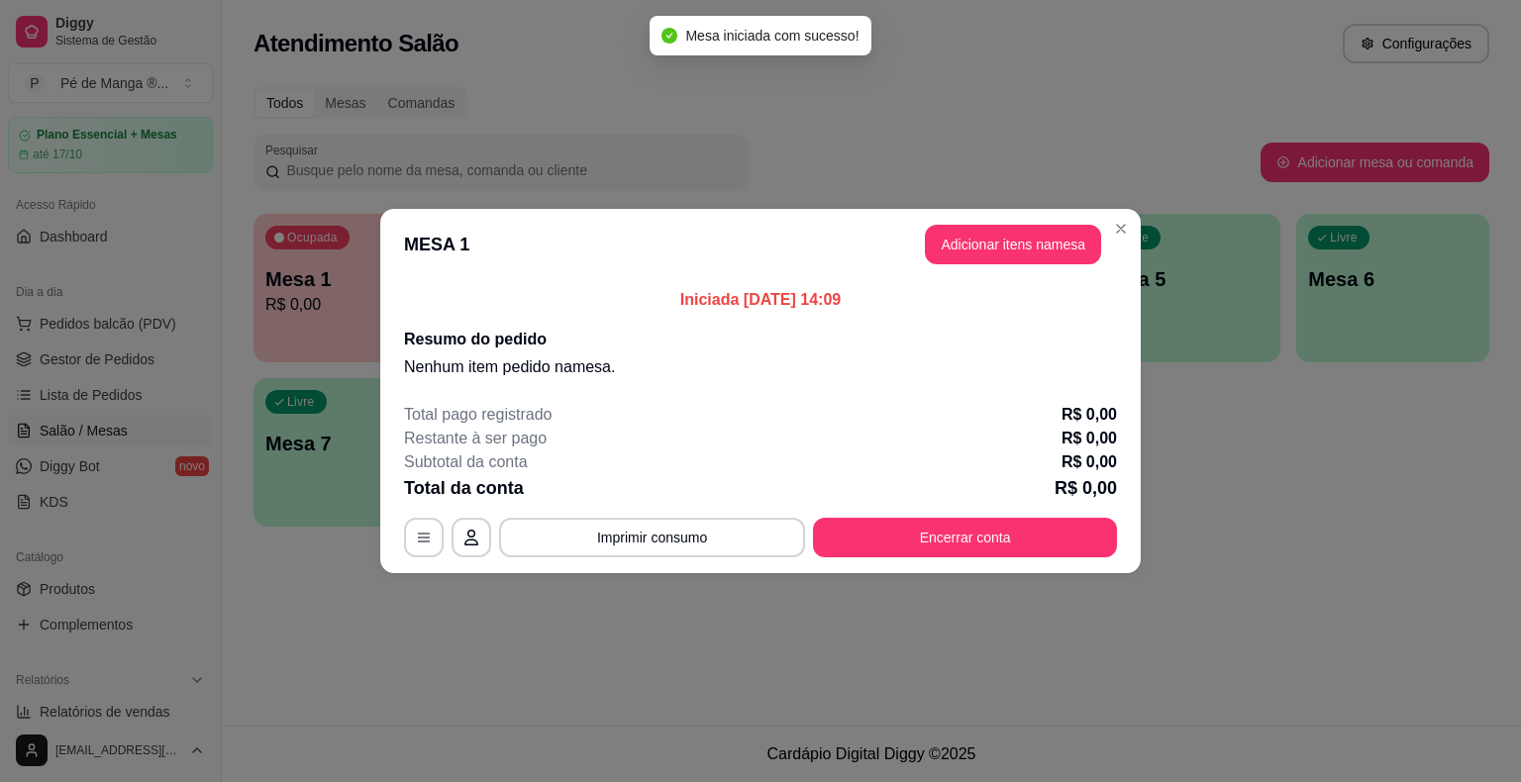
click at [986, 244] on button "Adicionar itens na mesa" at bounding box center [1013, 245] width 176 height 40
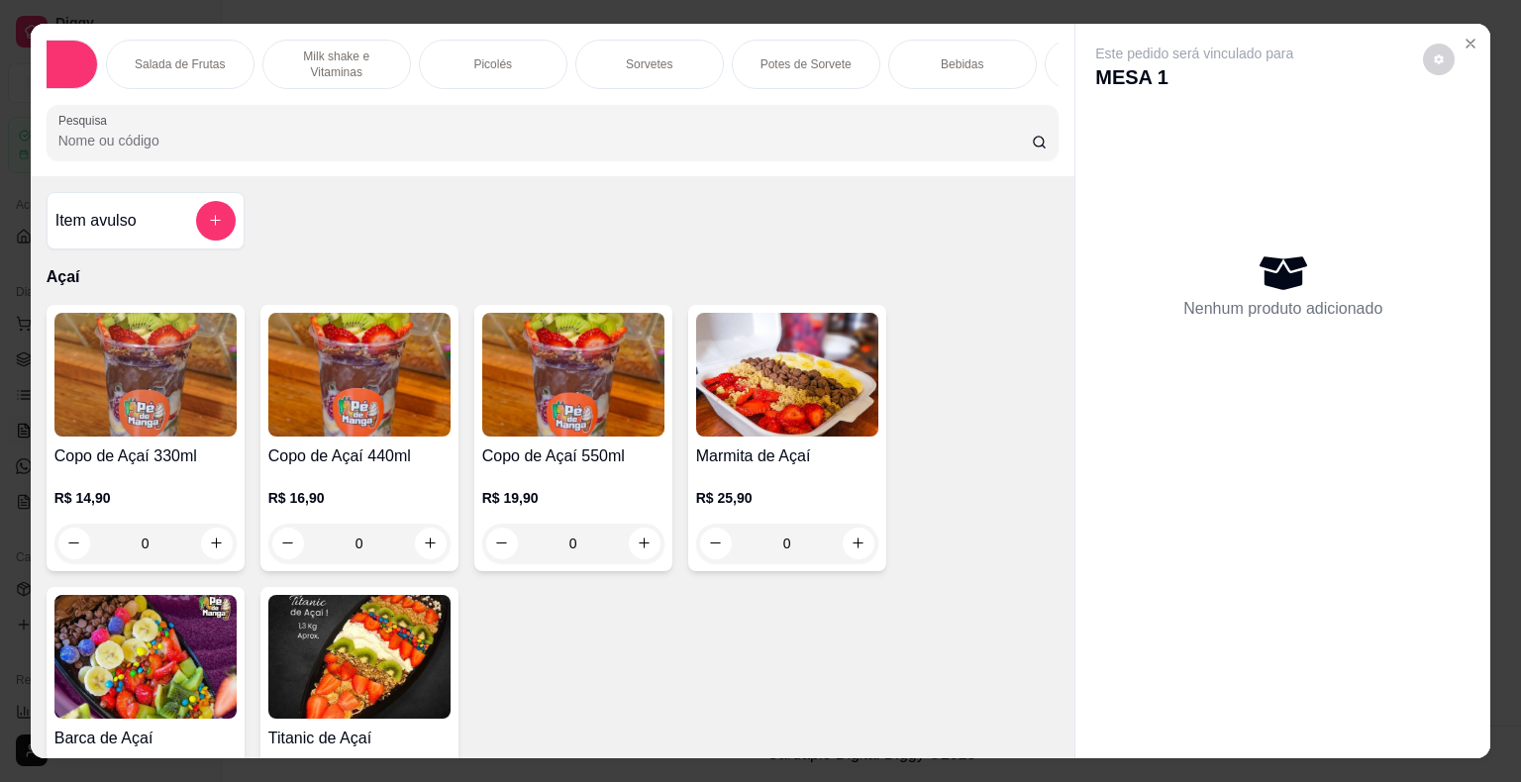
scroll to position [0, 28]
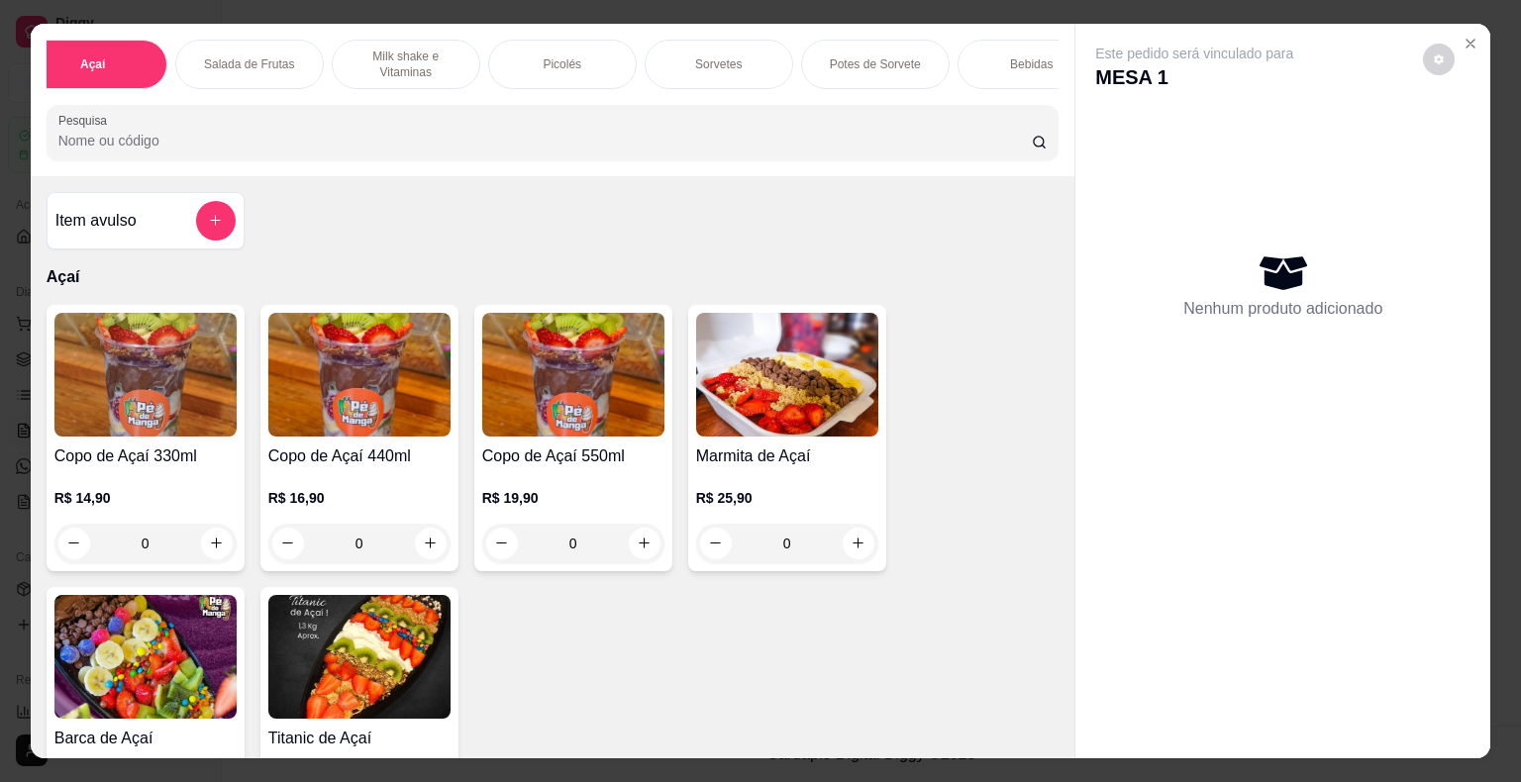
click at [711, 72] on div "Sorvetes" at bounding box center [718, 64] width 148 height 49
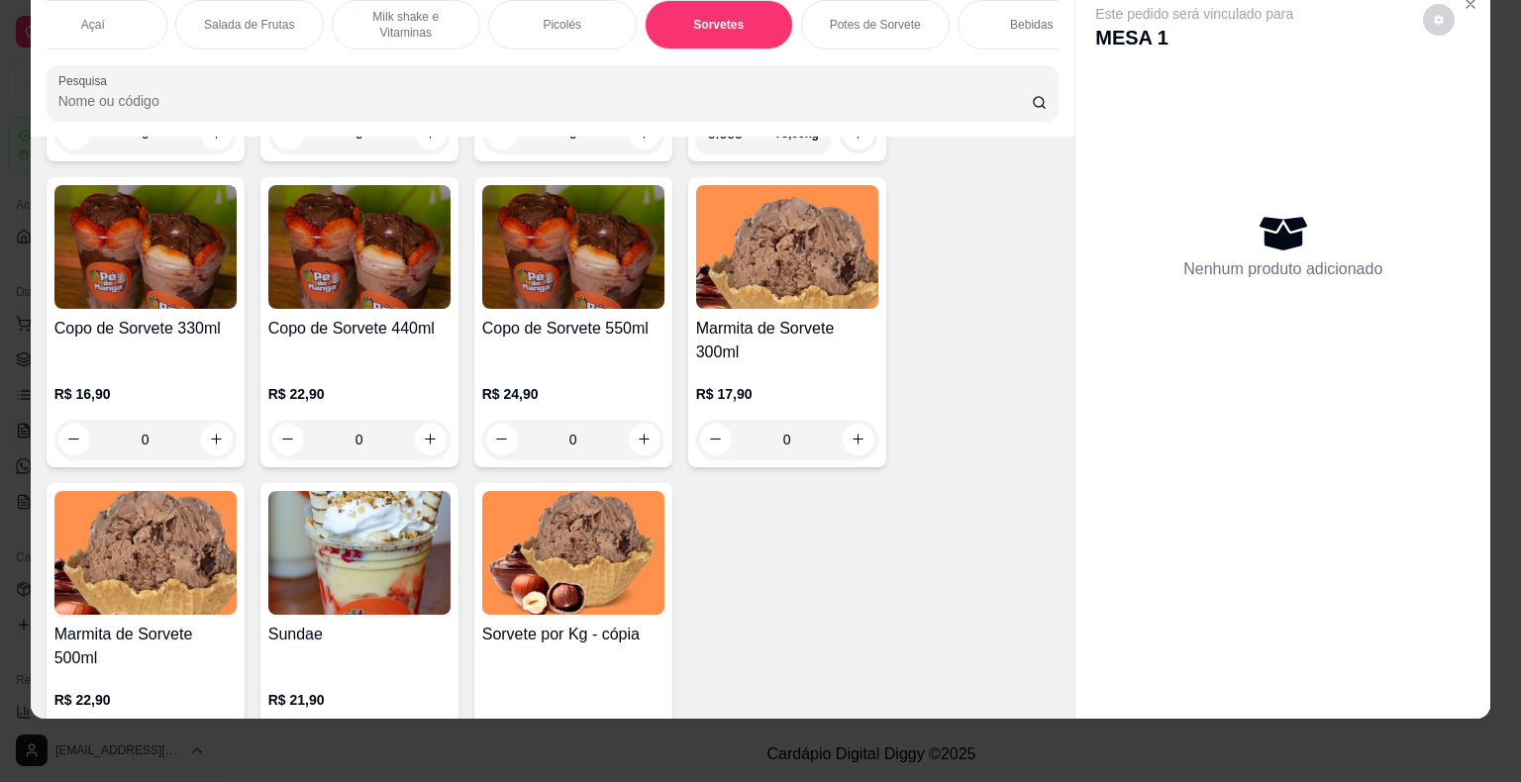
scroll to position [2831, 0]
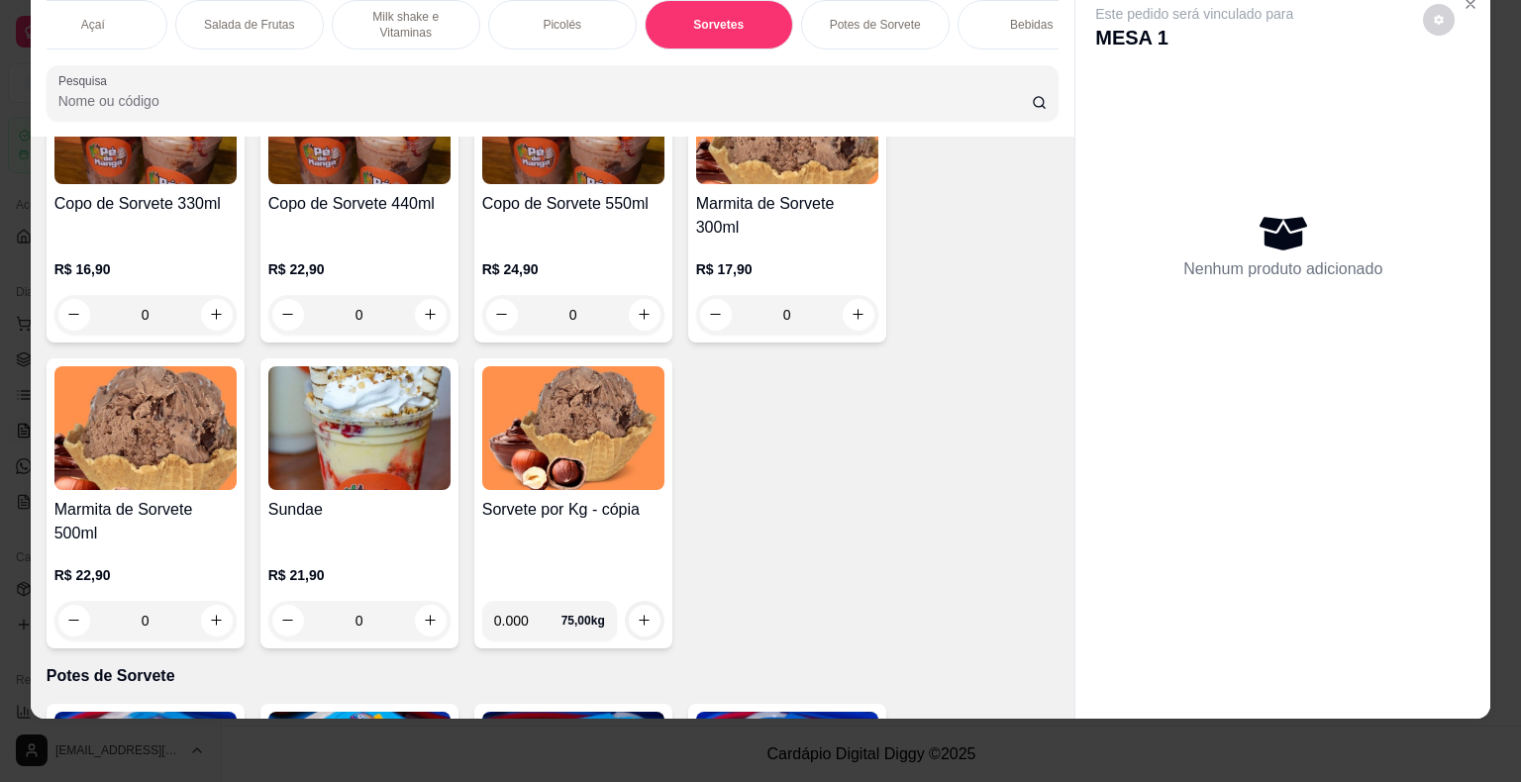
click at [328, 583] on p "R$ 21,90" at bounding box center [359, 575] width 182 height 20
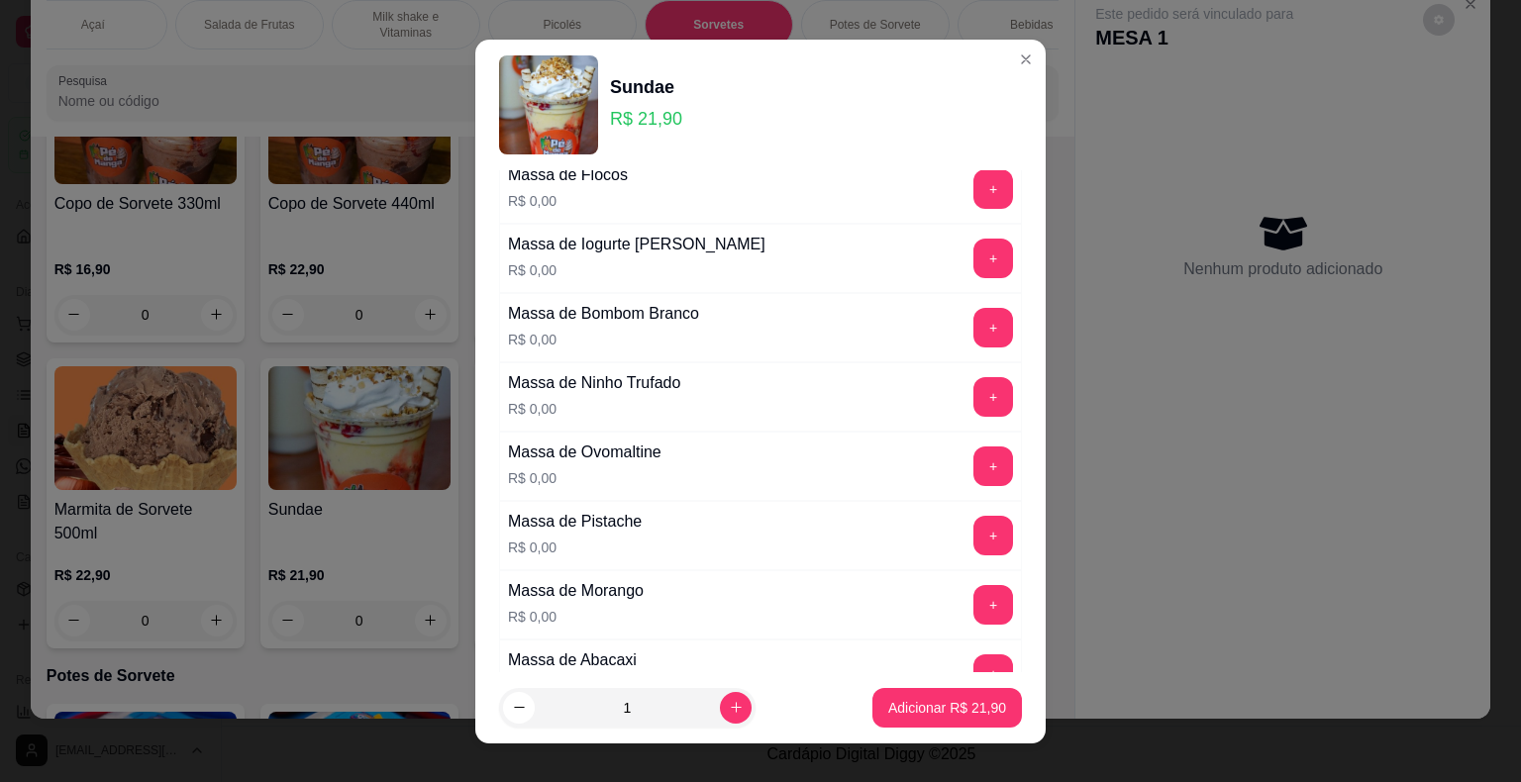
scroll to position [396, 0]
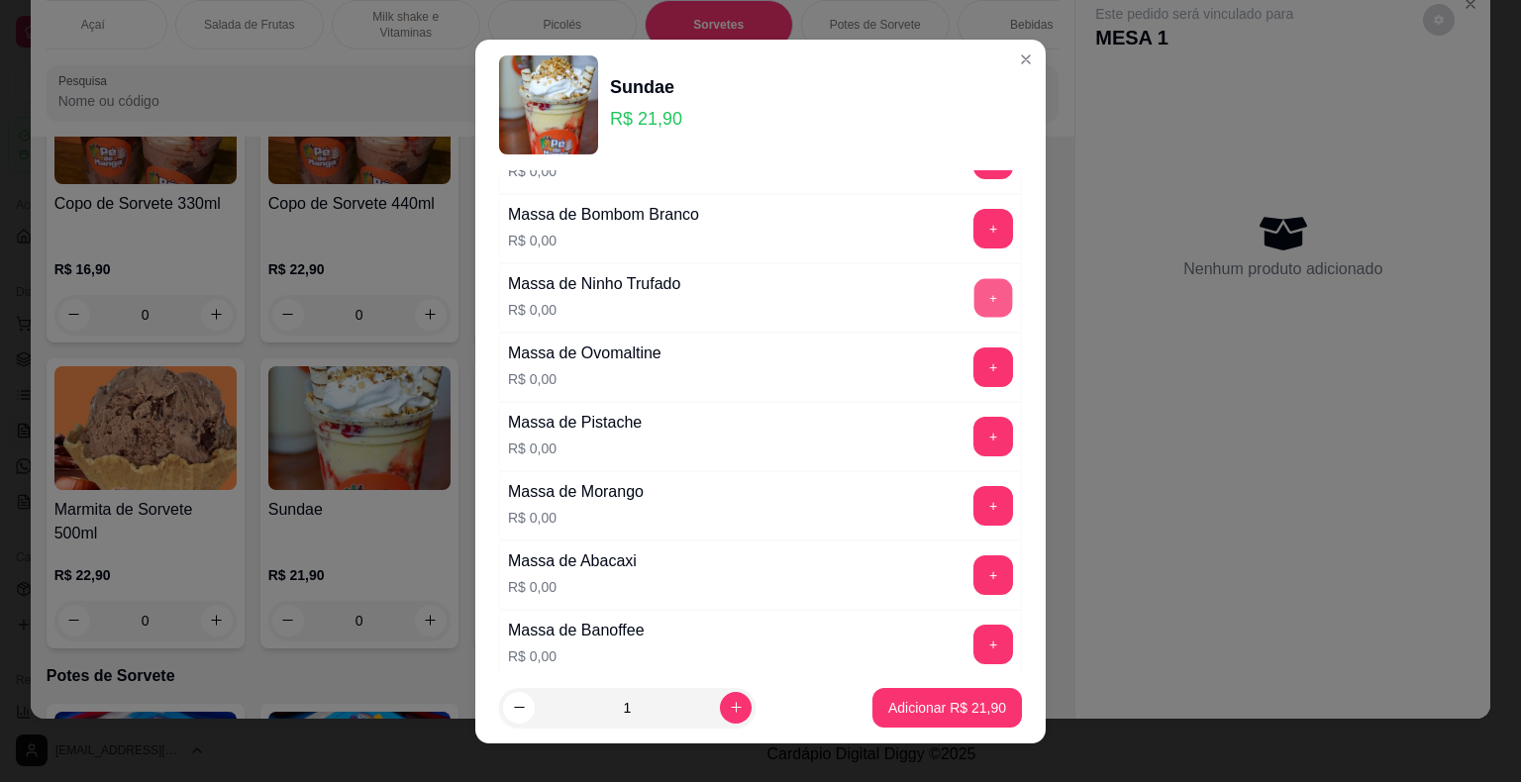
click at [974, 300] on button "+" at bounding box center [993, 297] width 39 height 39
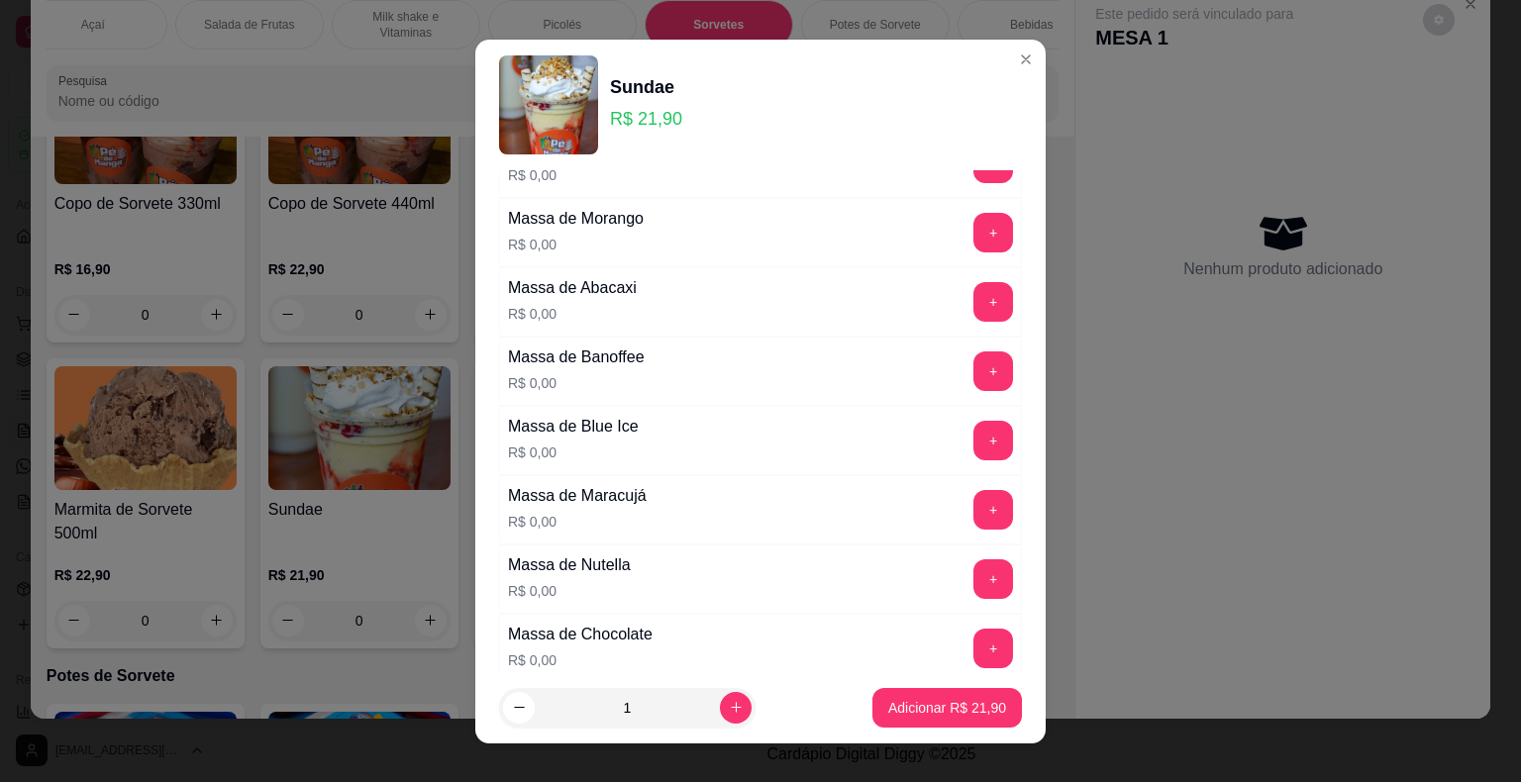
scroll to position [693, 0]
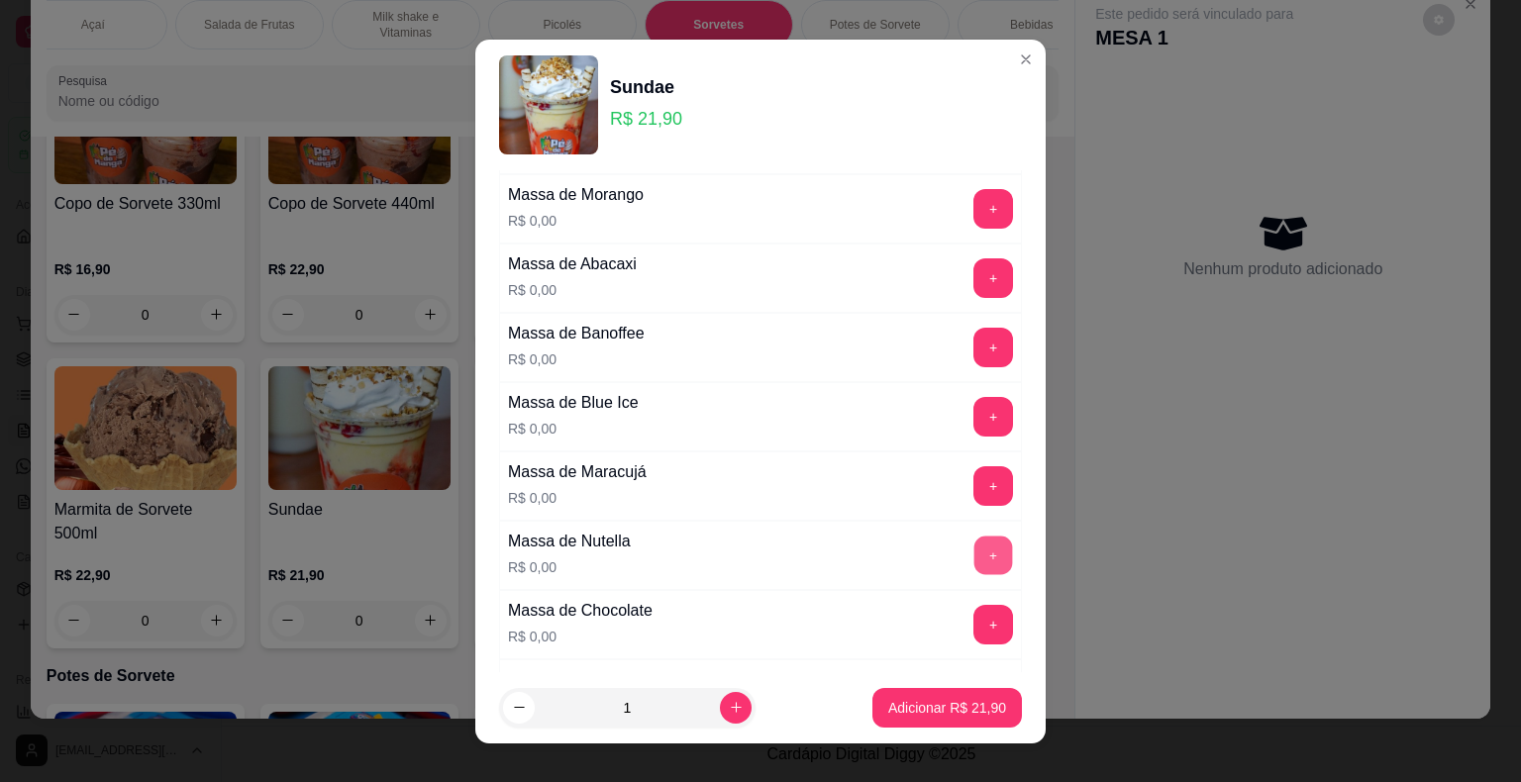
click at [974, 547] on button "+" at bounding box center [993, 555] width 39 height 39
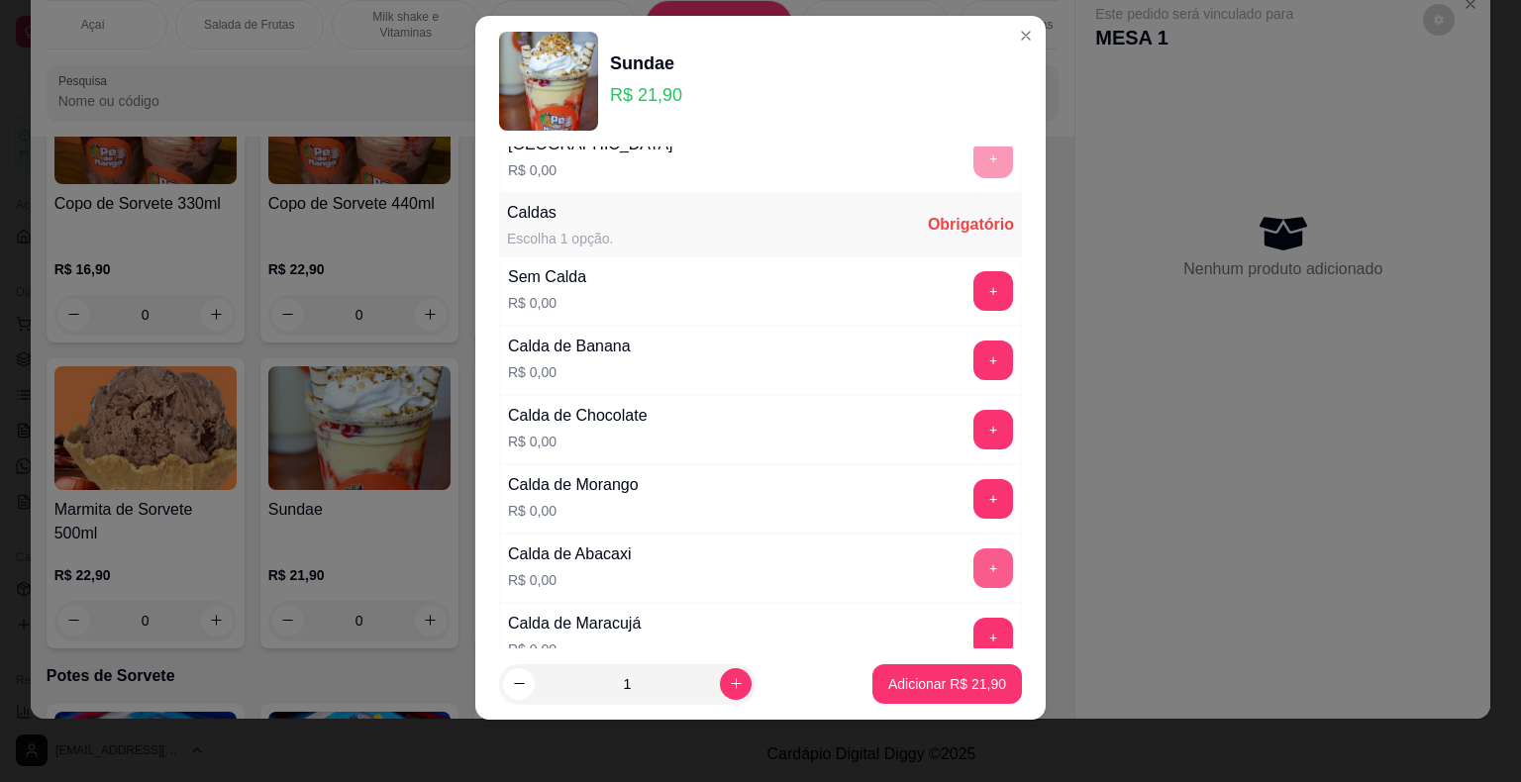
scroll to position [1520, 0]
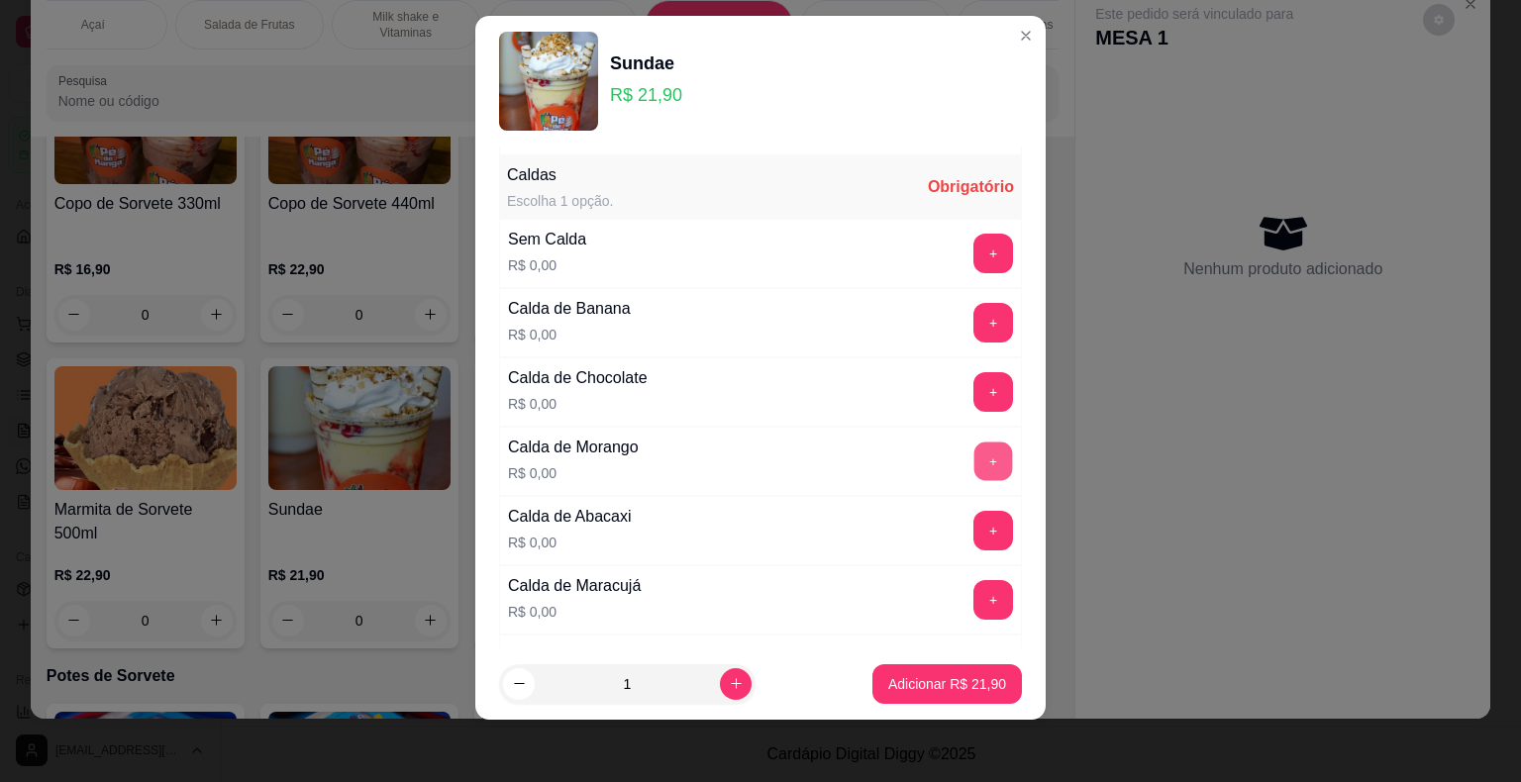
click at [974, 448] on button "+" at bounding box center [993, 461] width 39 height 39
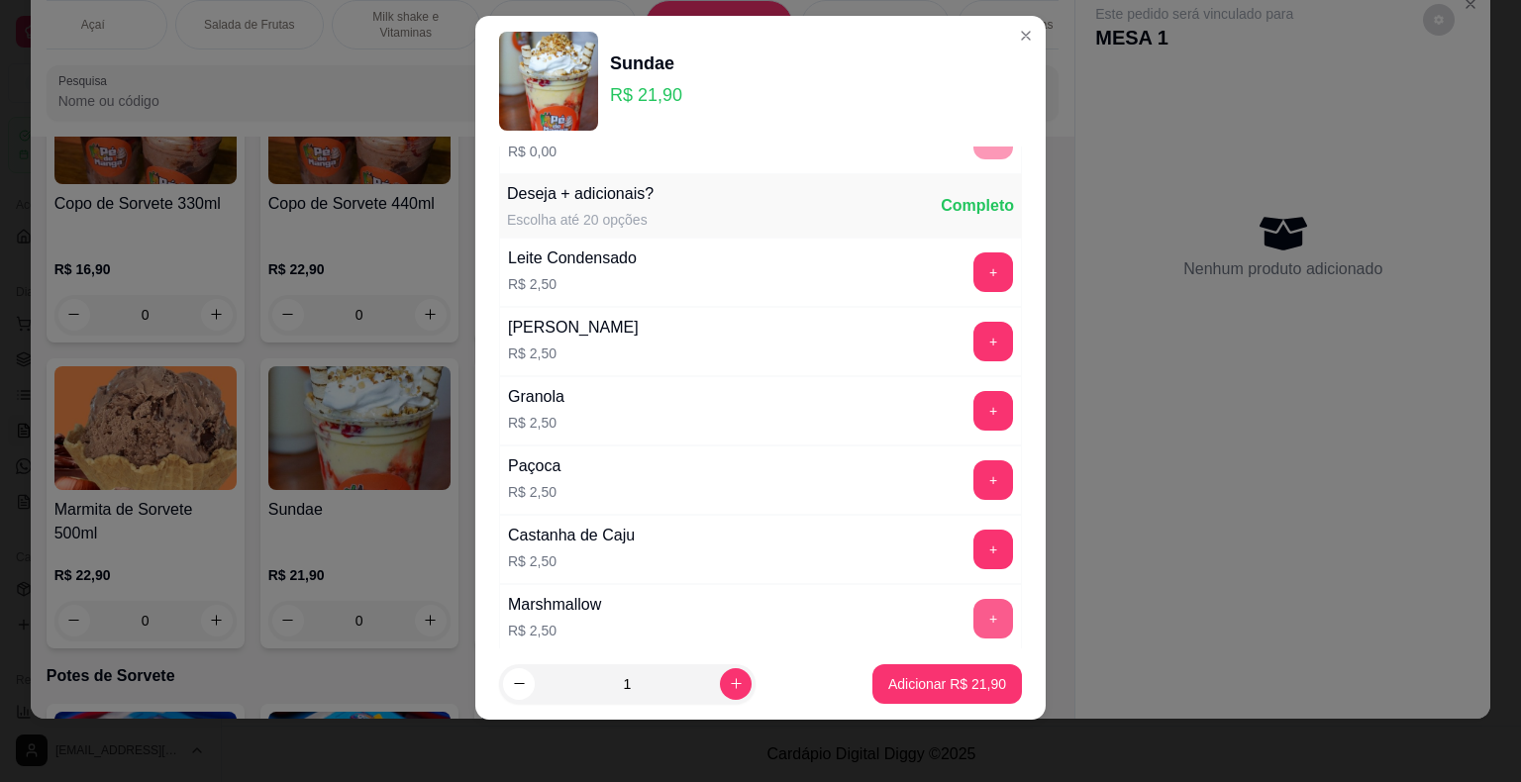
scroll to position [2409, 0]
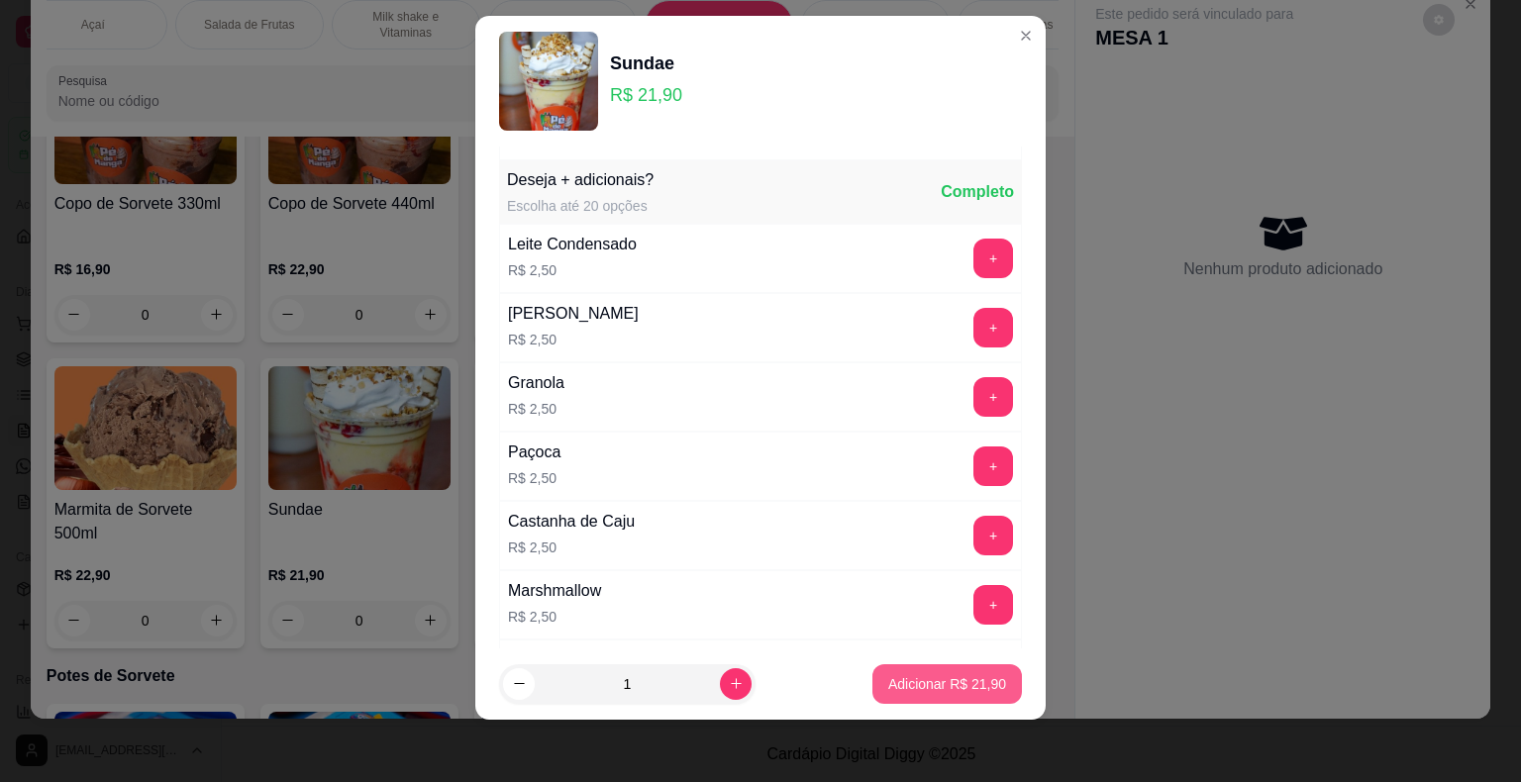
click at [958, 693] on button "Adicionar R$ 21,90" at bounding box center [946, 684] width 149 height 40
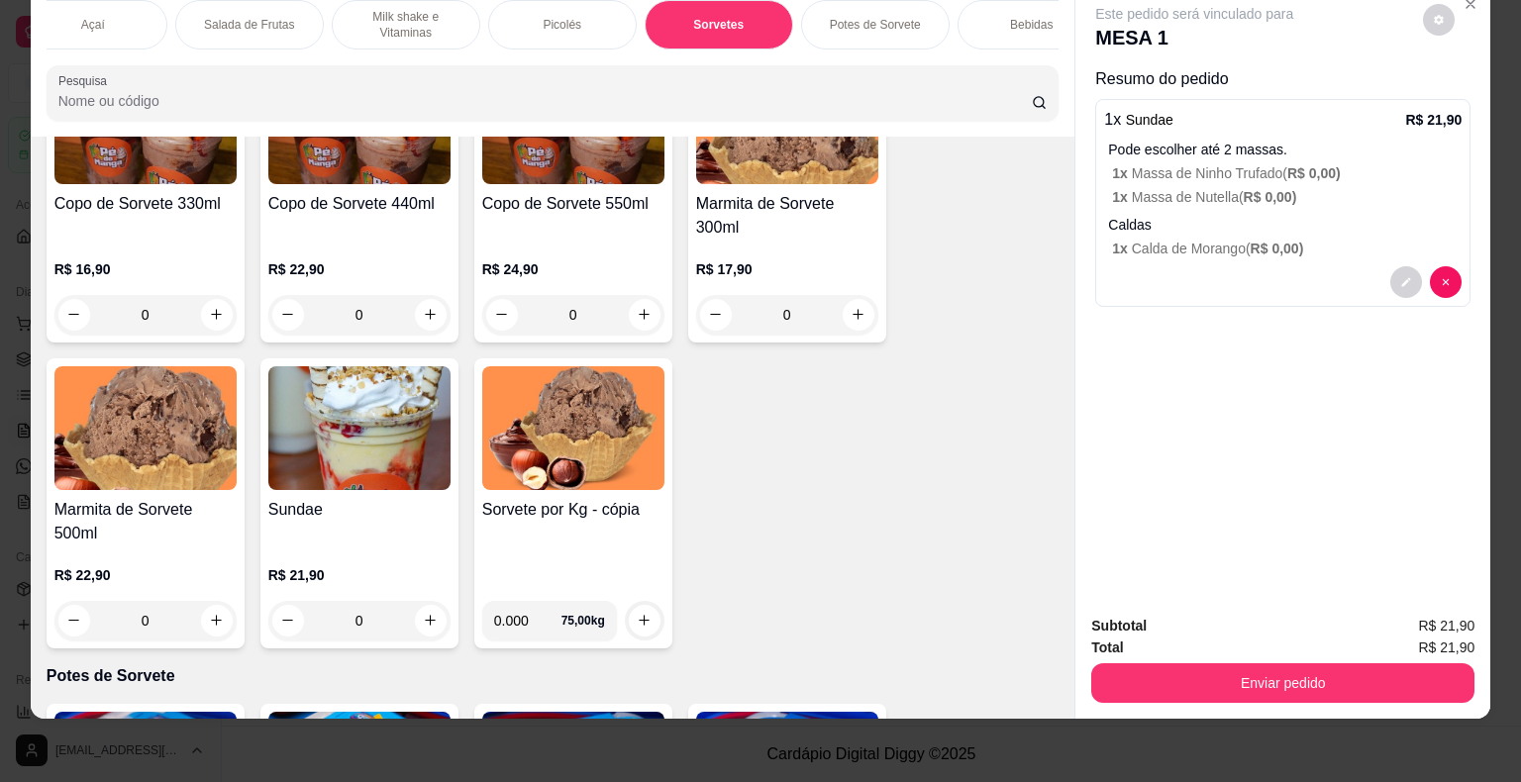
click at [328, 447] on img at bounding box center [359, 428] width 182 height 124
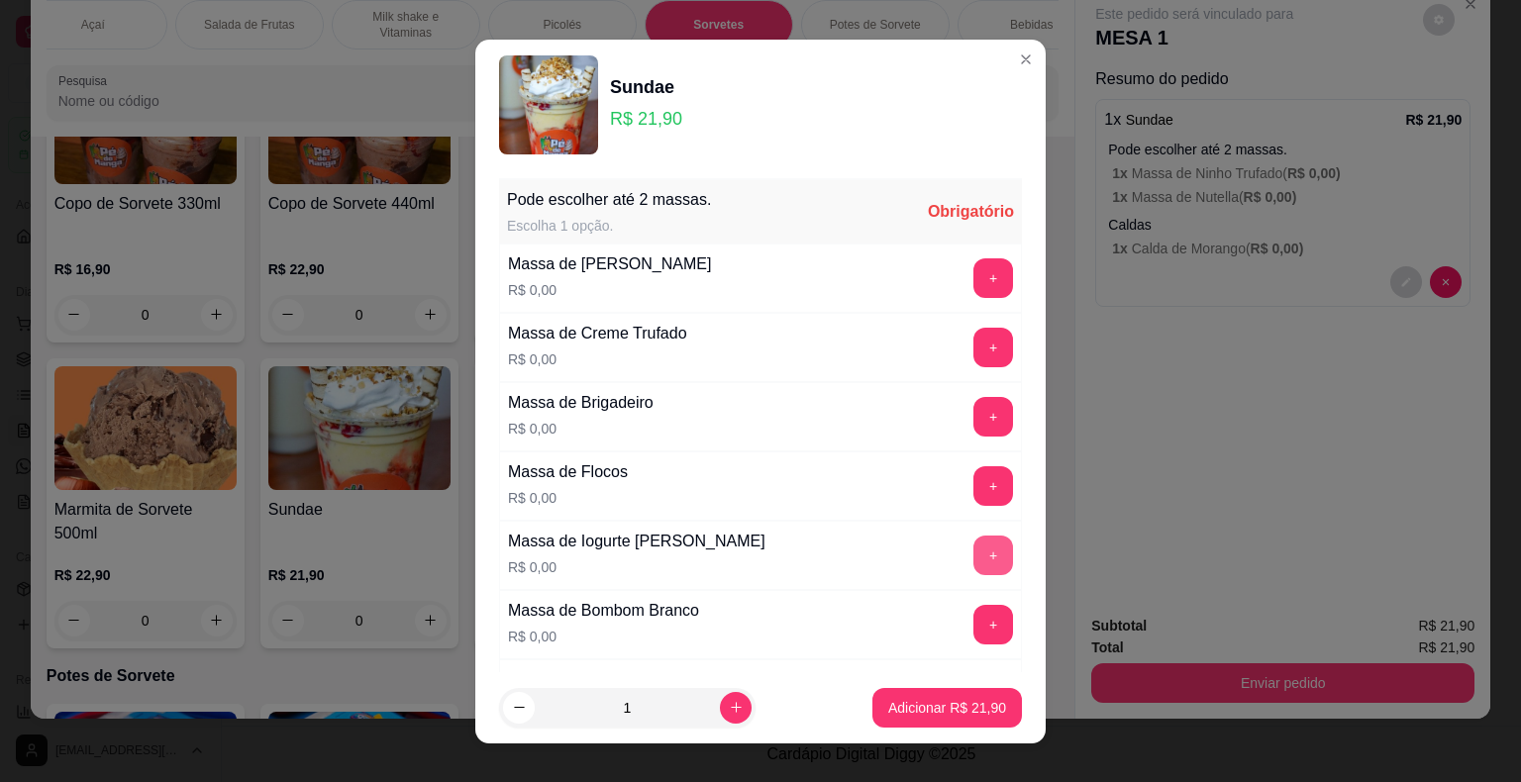
click at [973, 562] on button "+" at bounding box center [993, 556] width 40 height 40
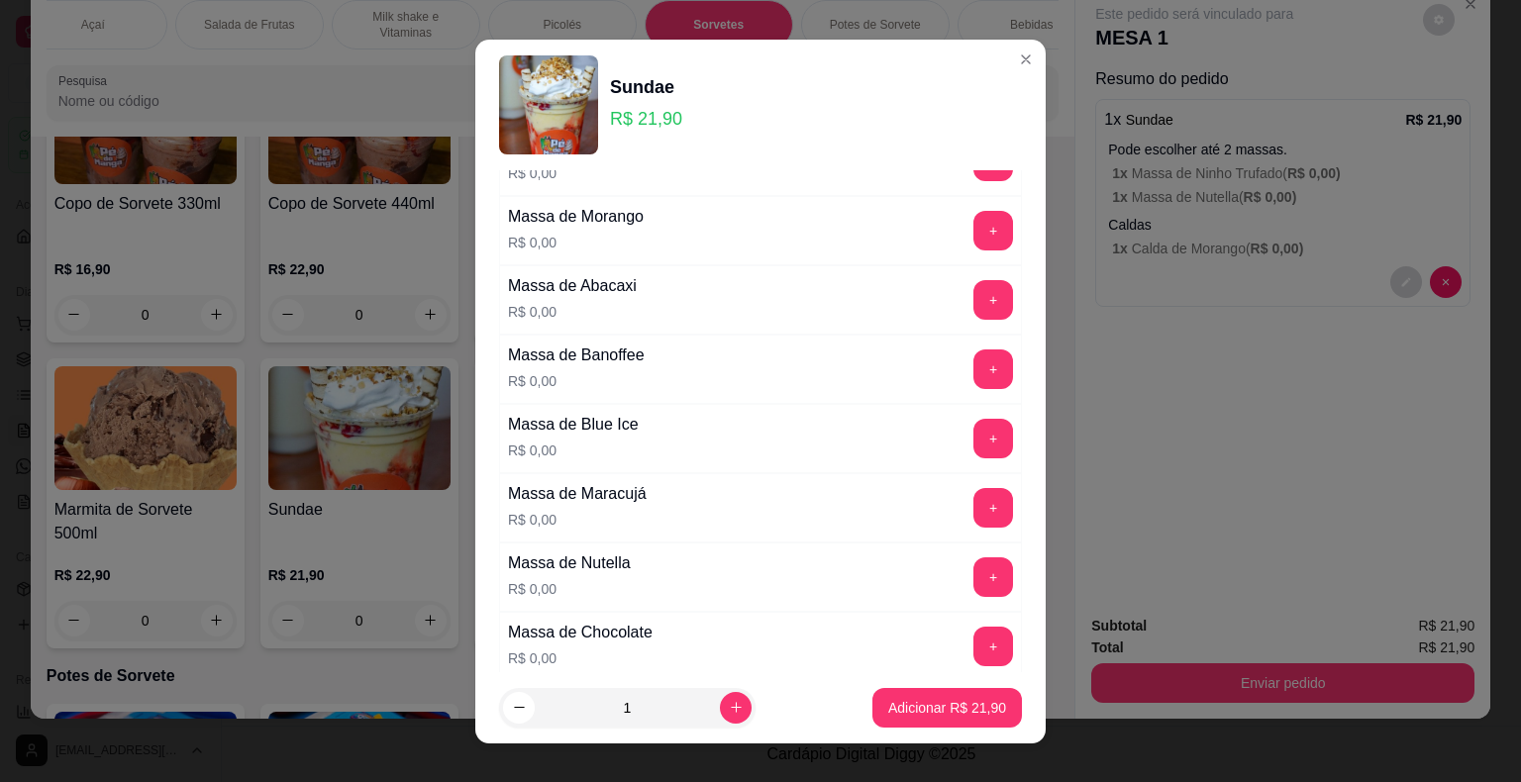
scroll to position [693, 0]
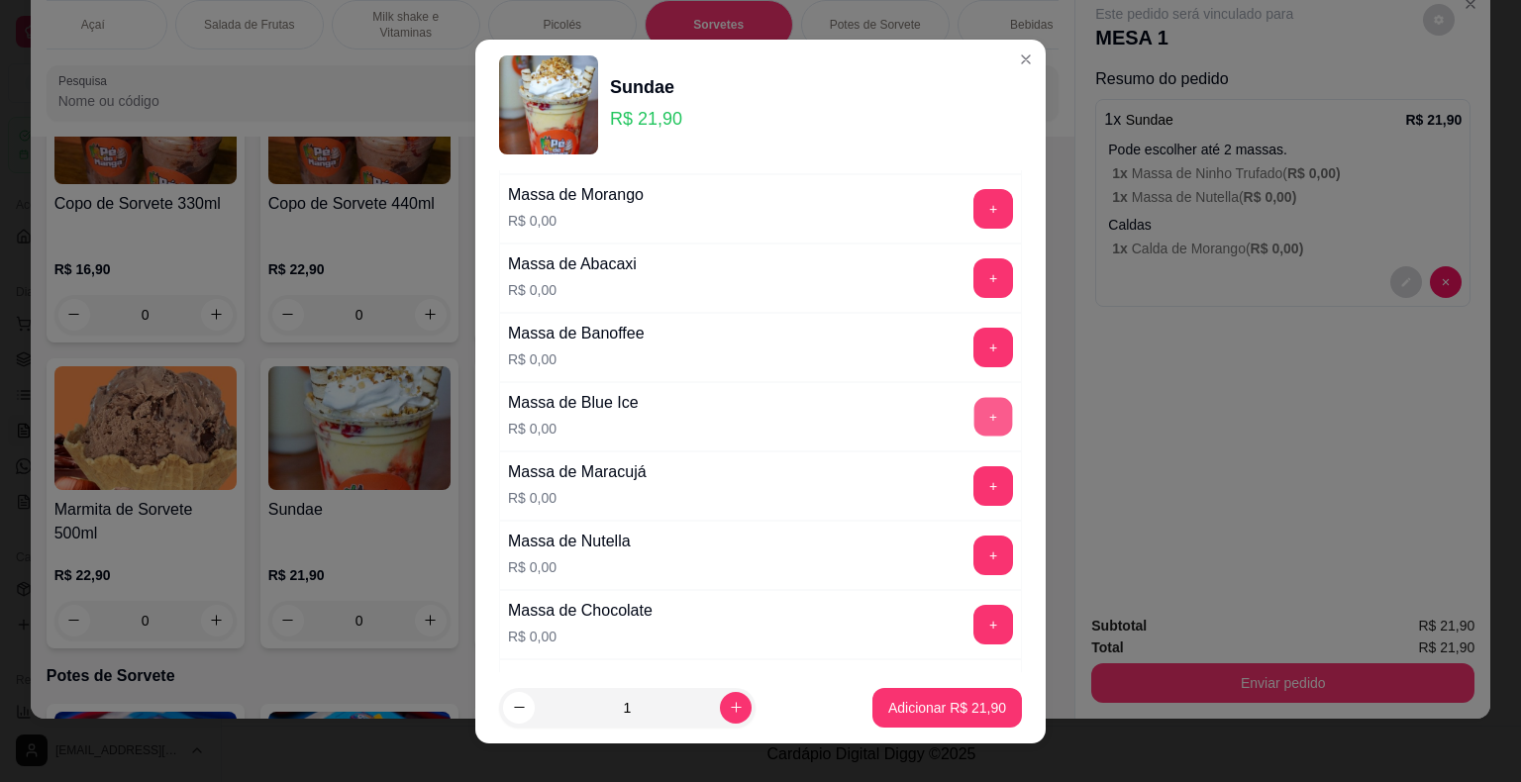
click at [974, 420] on button "+" at bounding box center [993, 416] width 39 height 39
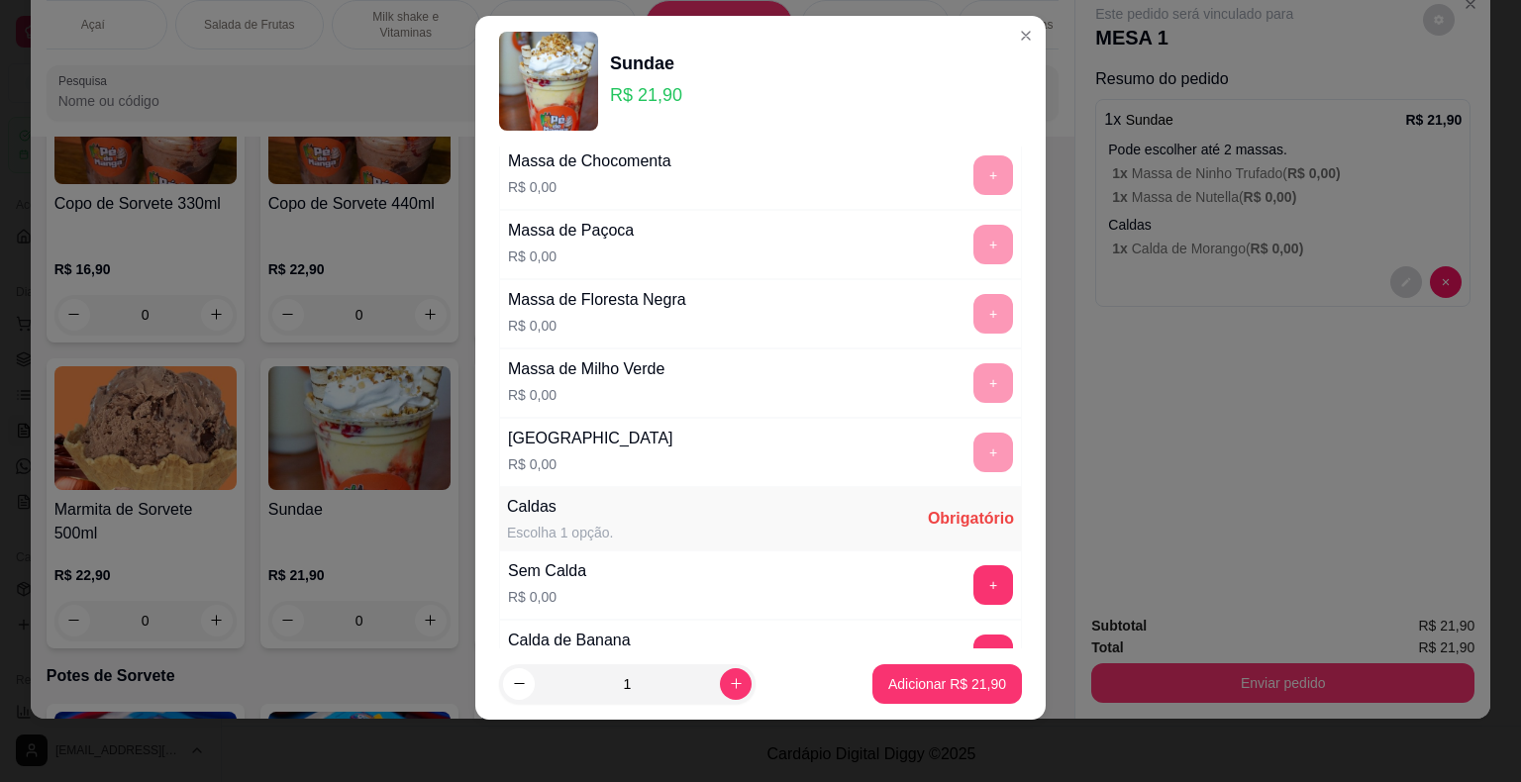
scroll to position [1520, 0]
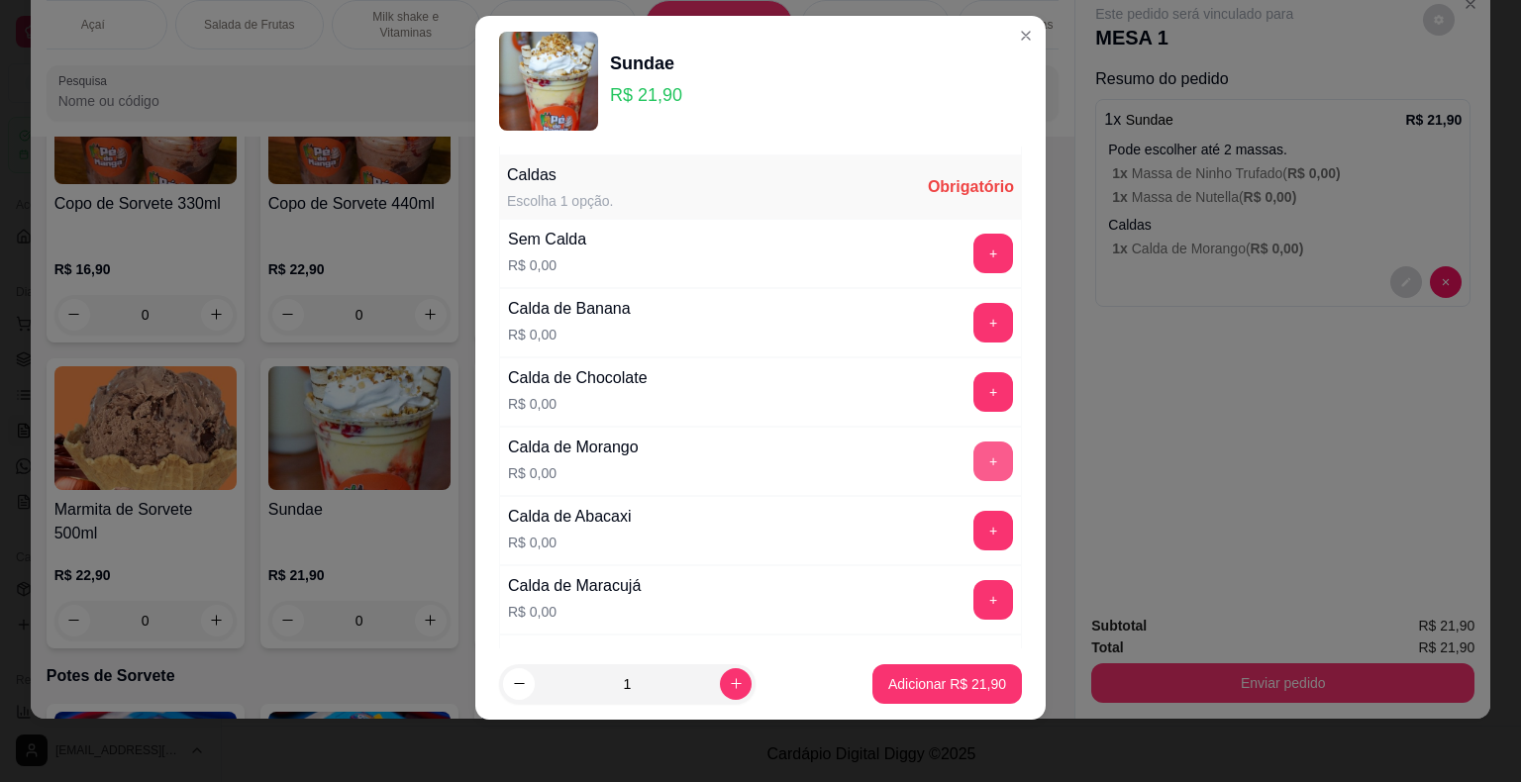
click at [973, 444] on button "+" at bounding box center [993, 462] width 40 height 40
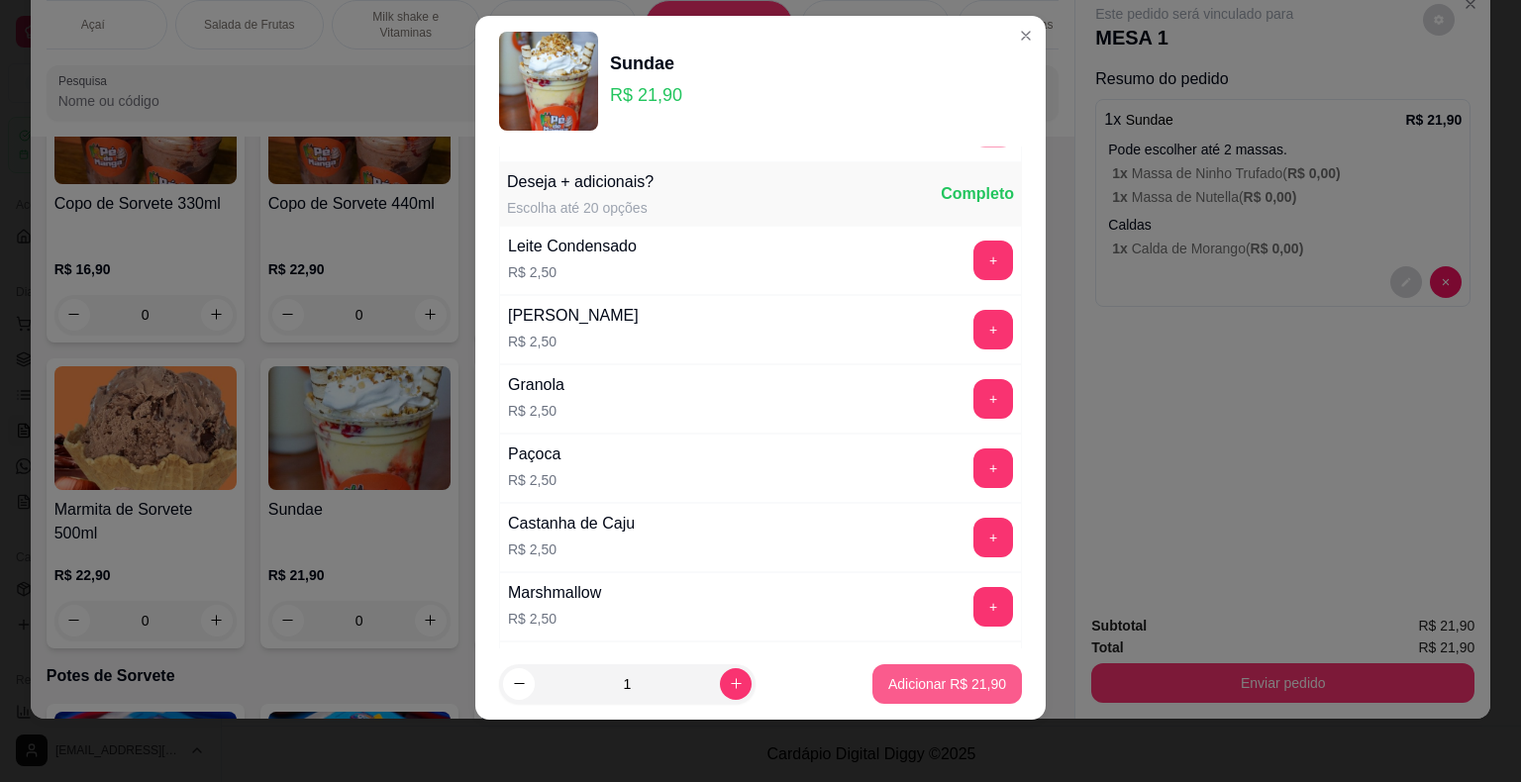
scroll to position [2409, 0]
click at [951, 683] on p "Adicionar R$ 21,90" at bounding box center [947, 683] width 115 height 19
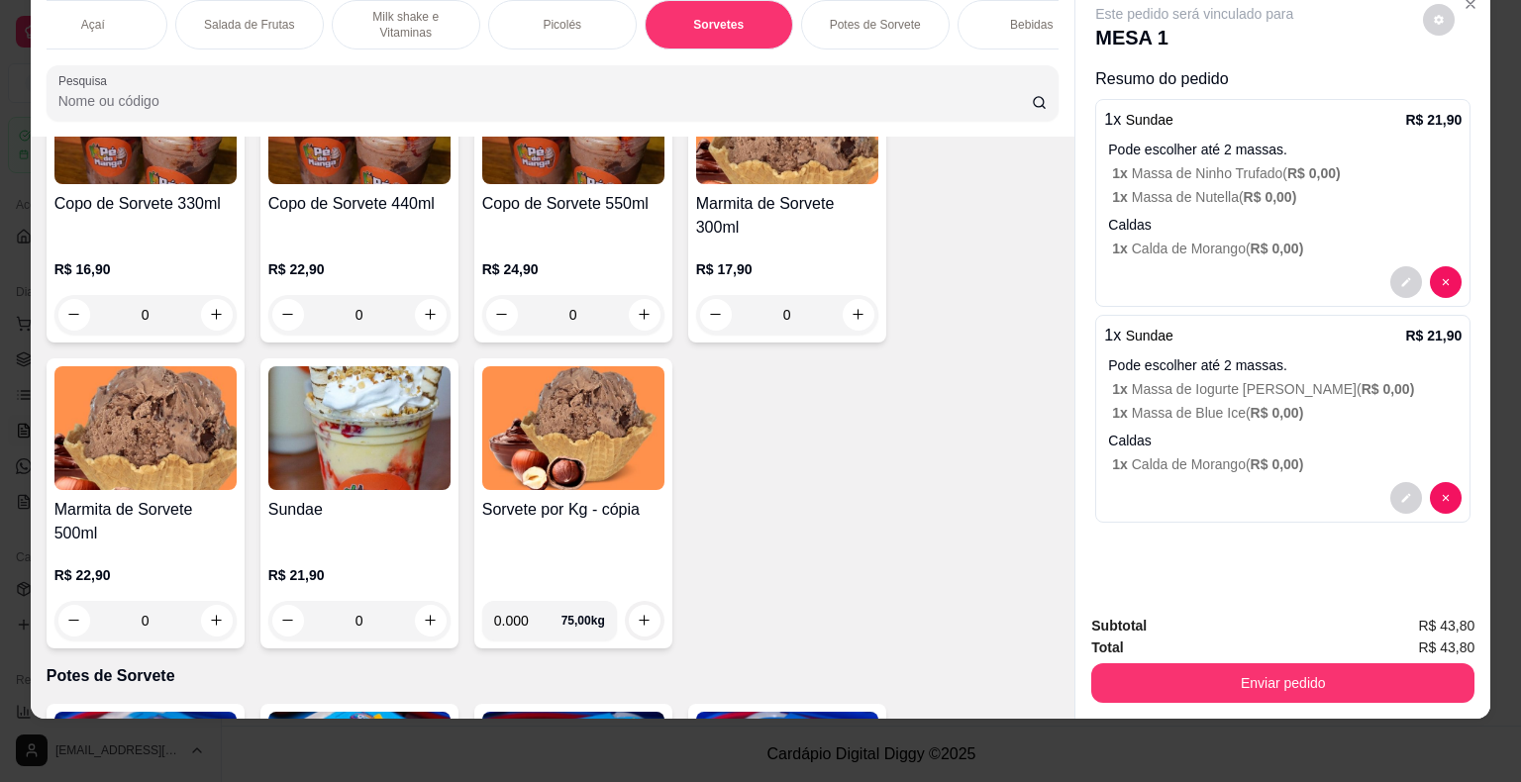
click at [398, 477] on img at bounding box center [359, 428] width 182 height 124
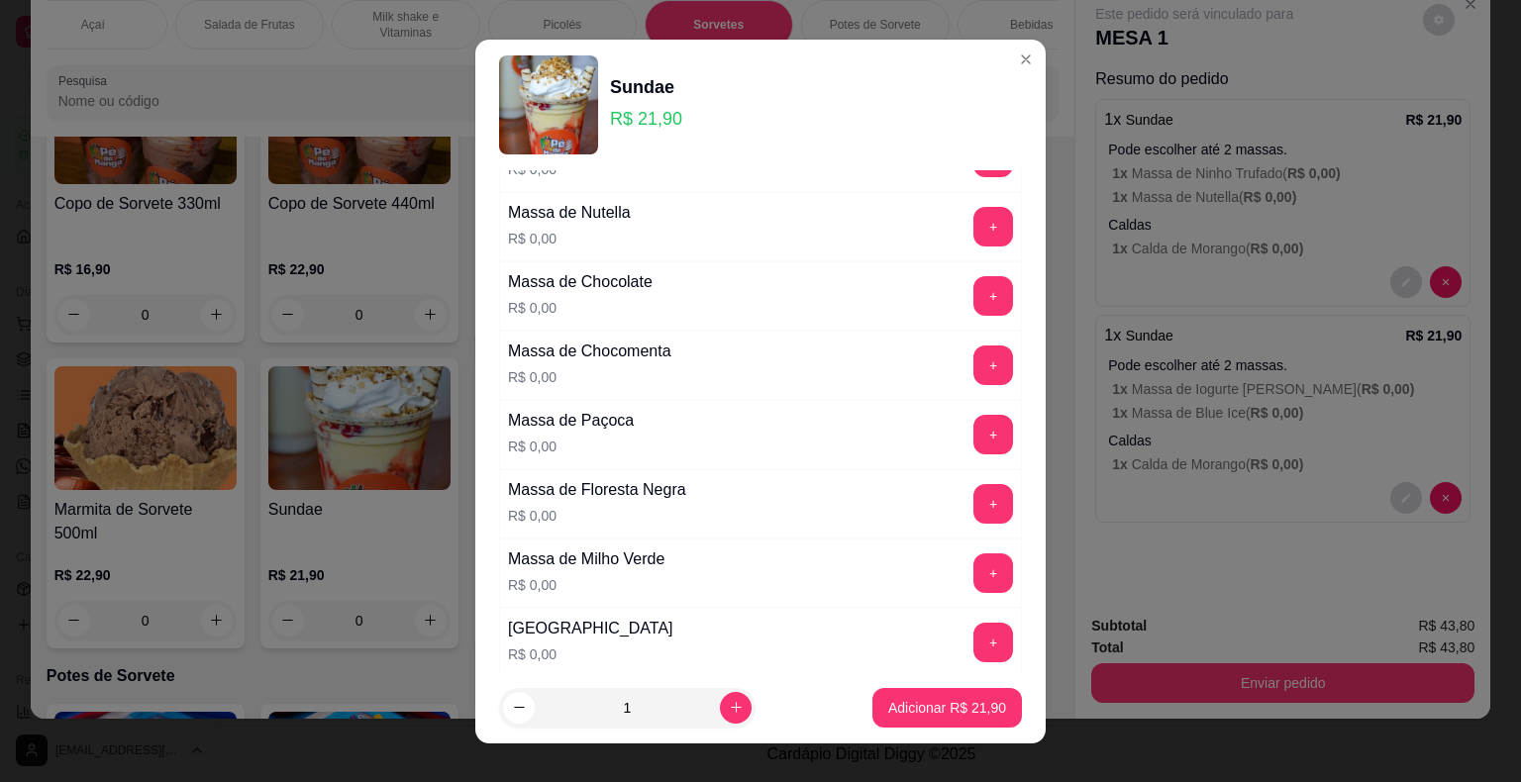
scroll to position [1089, 0]
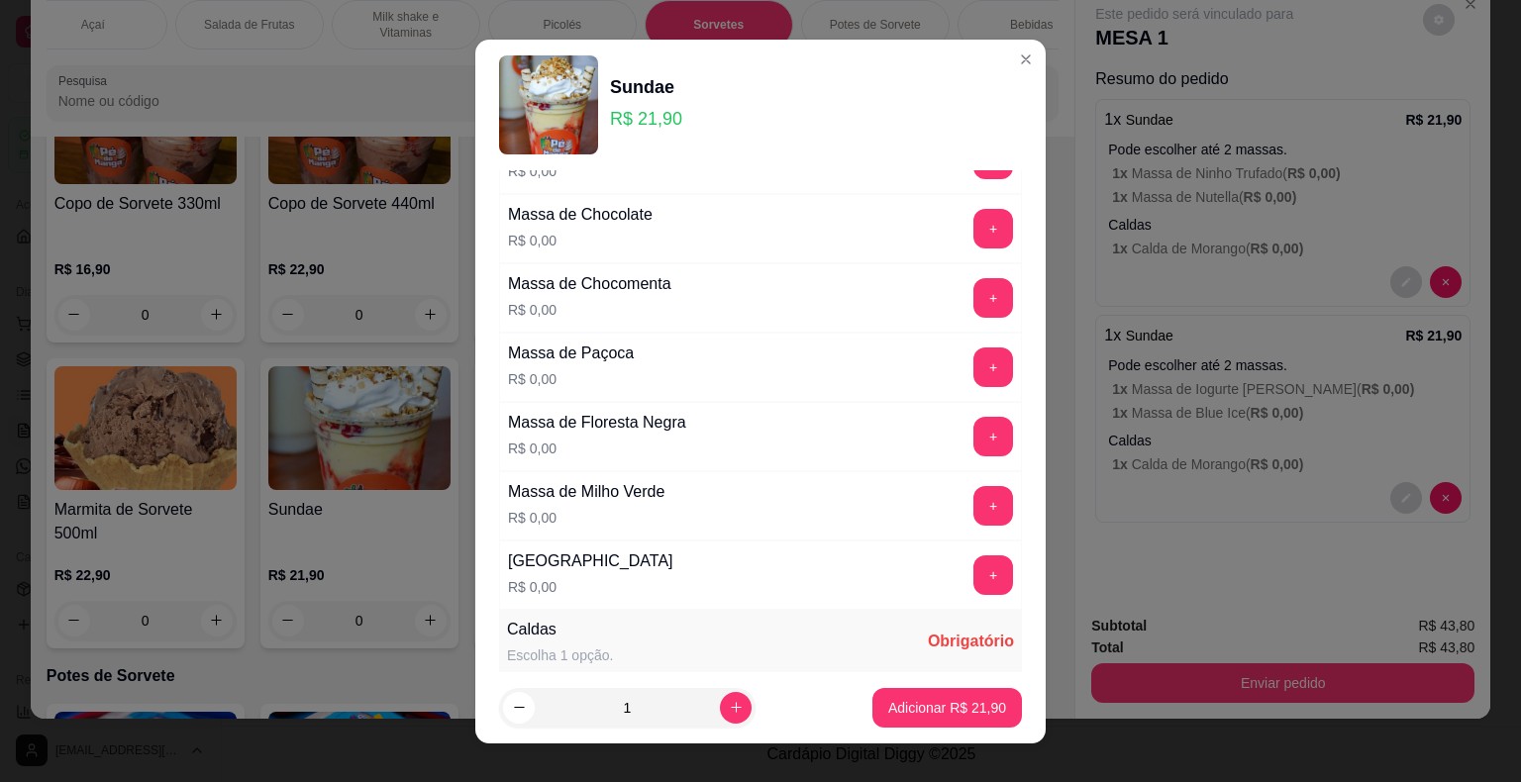
click at [973, 568] on button "+" at bounding box center [993, 575] width 40 height 40
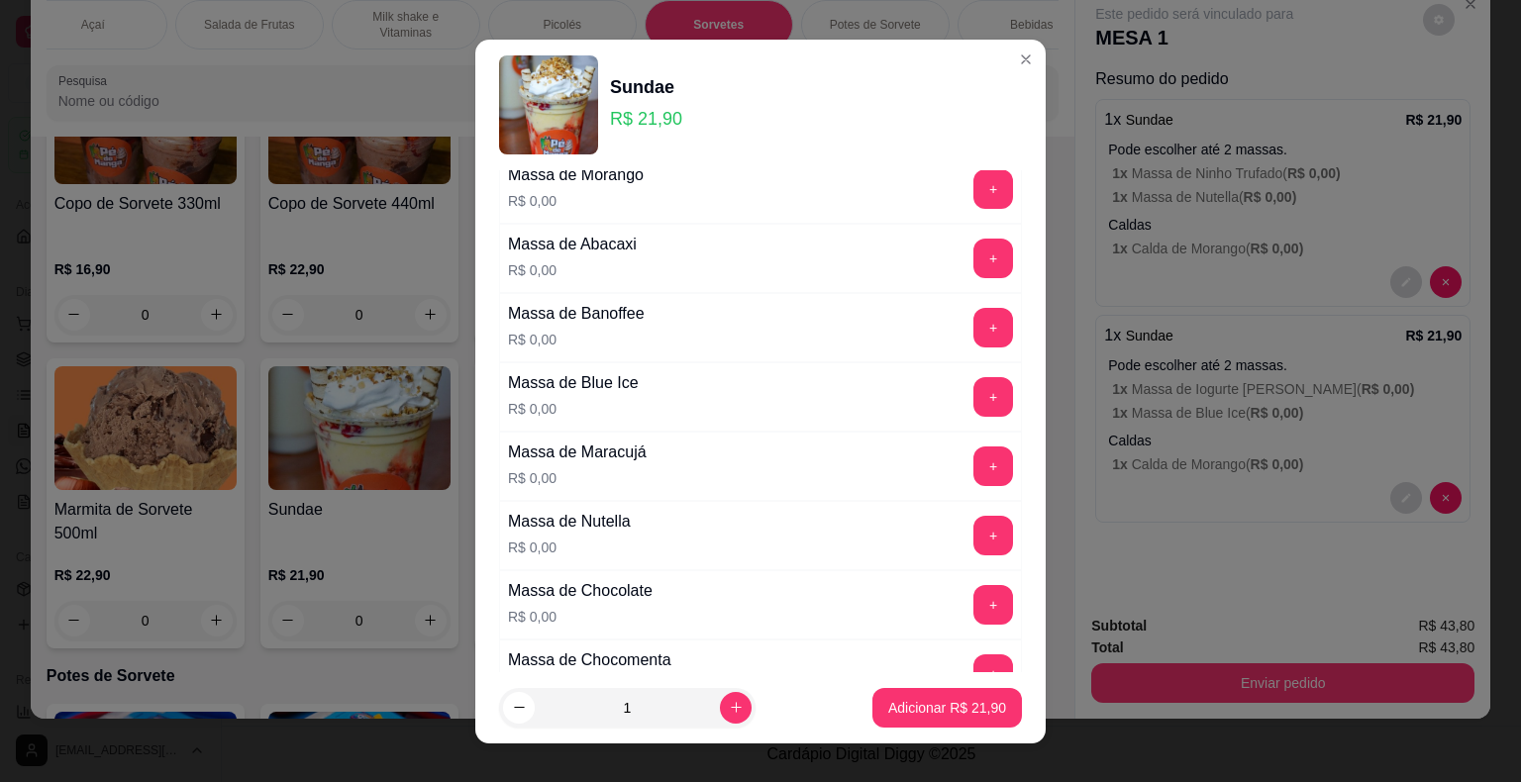
scroll to position [693, 0]
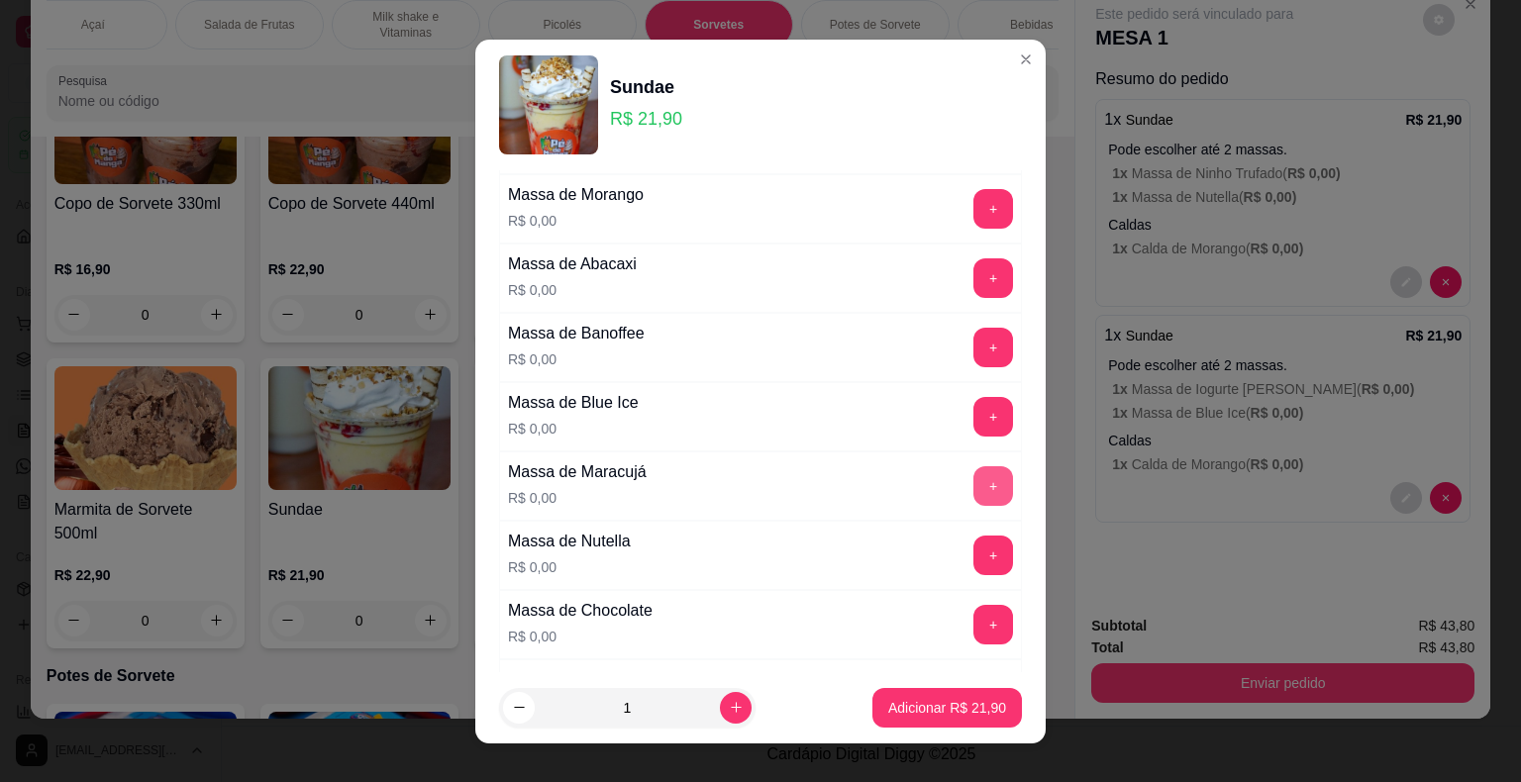
click at [973, 471] on button "+" at bounding box center [993, 486] width 40 height 40
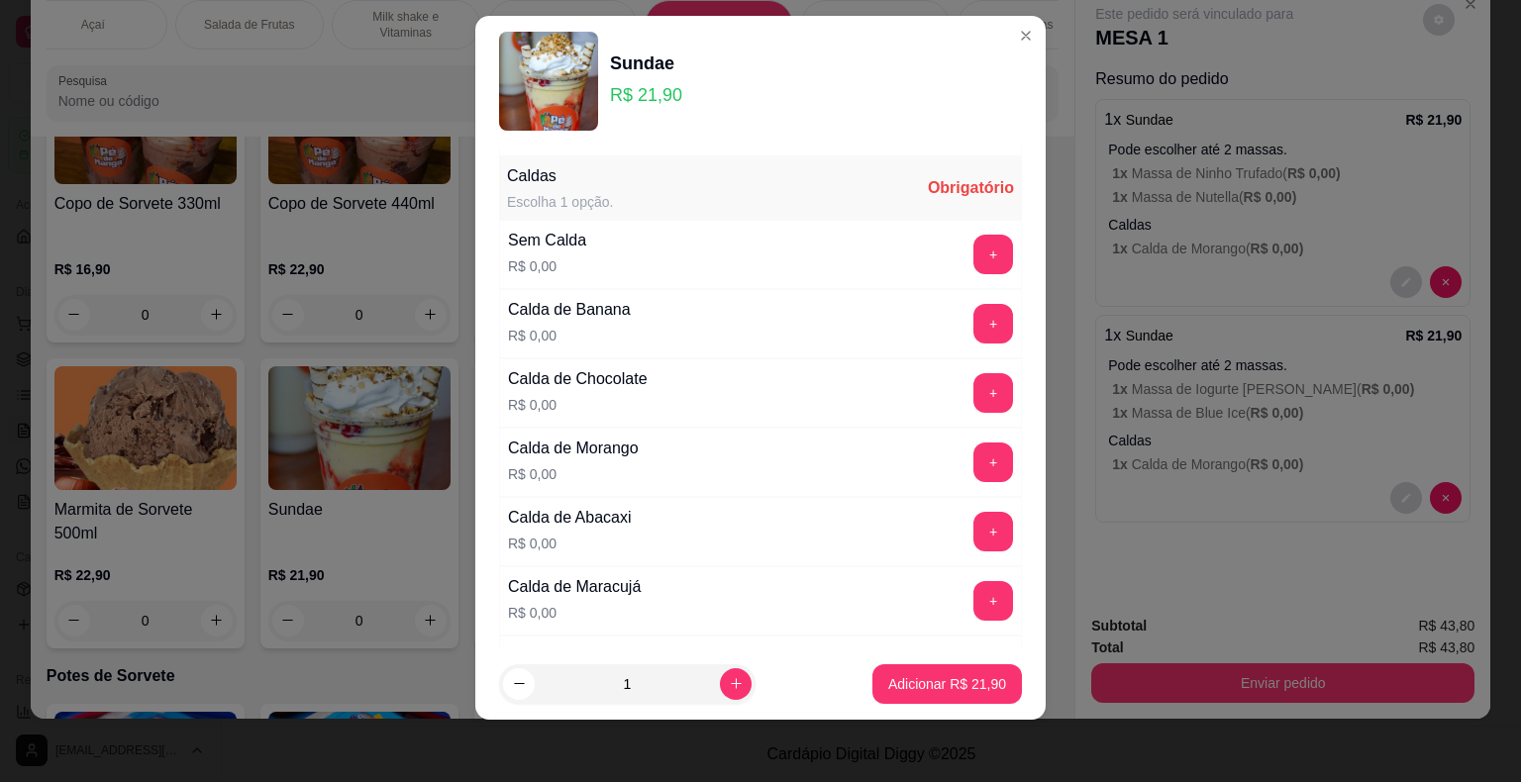
scroll to position [1520, 0]
click at [974, 458] on button "+" at bounding box center [993, 461] width 39 height 39
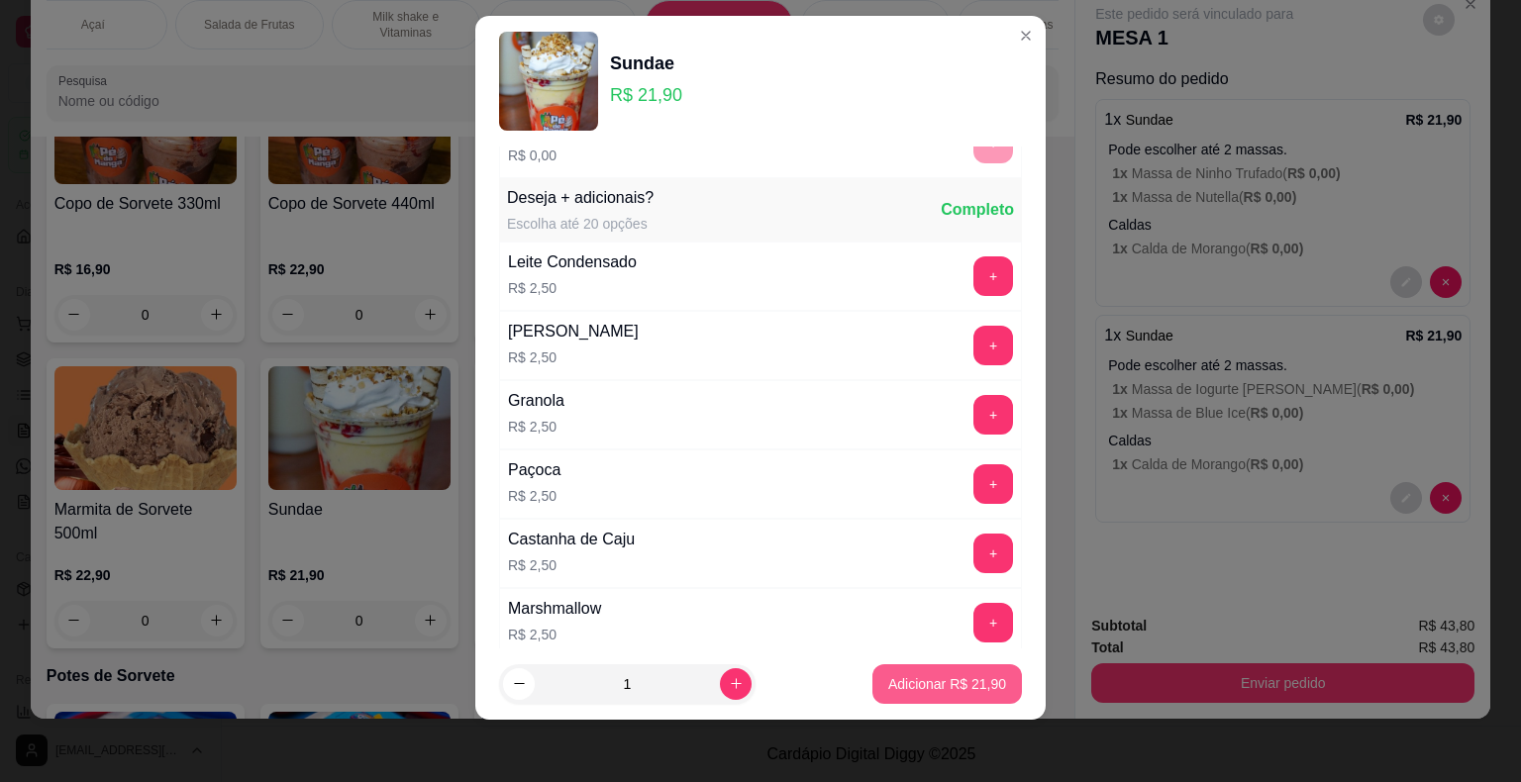
scroll to position [2409, 0]
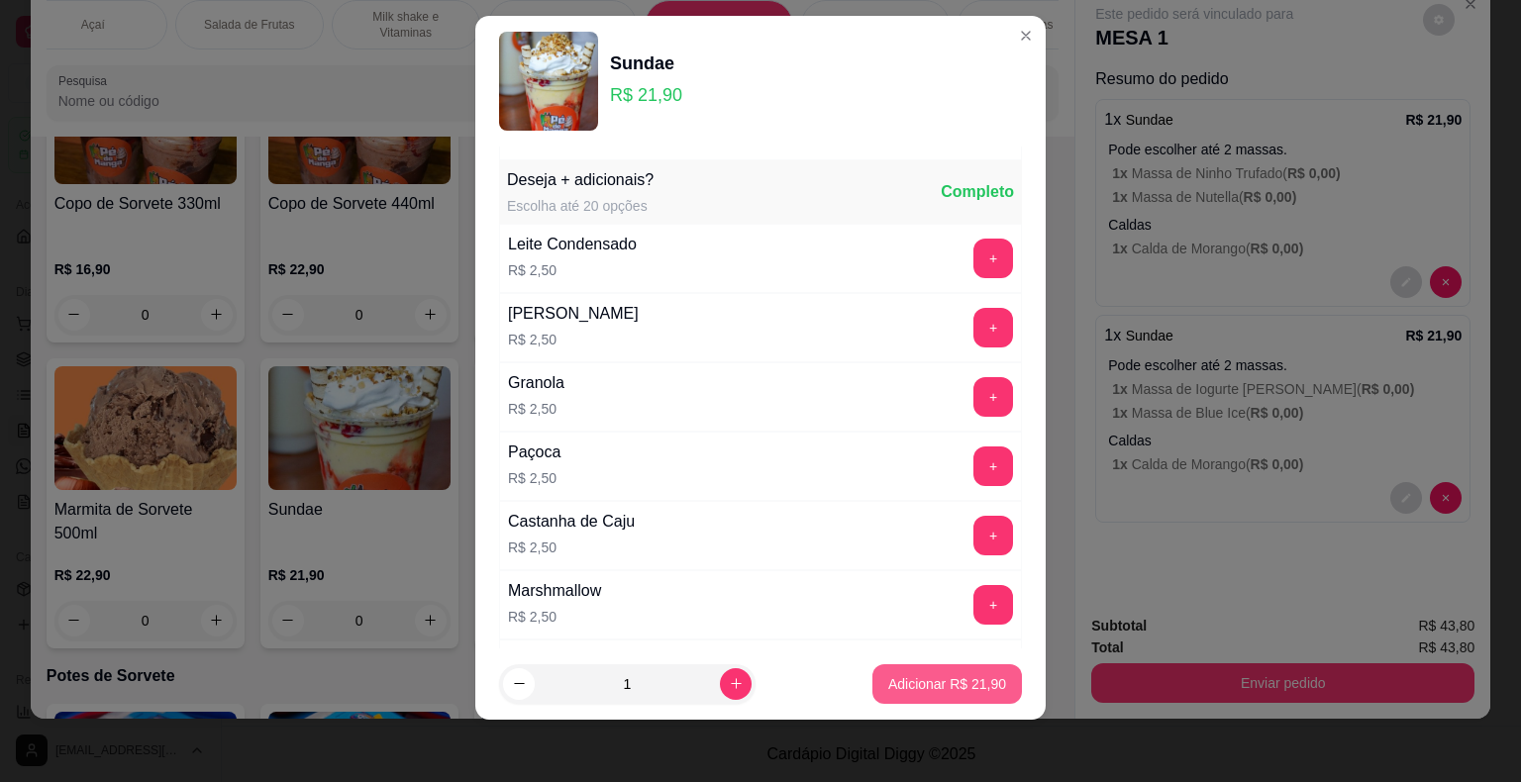
click at [958, 676] on p "Adicionar R$ 21,90" at bounding box center [947, 684] width 118 height 20
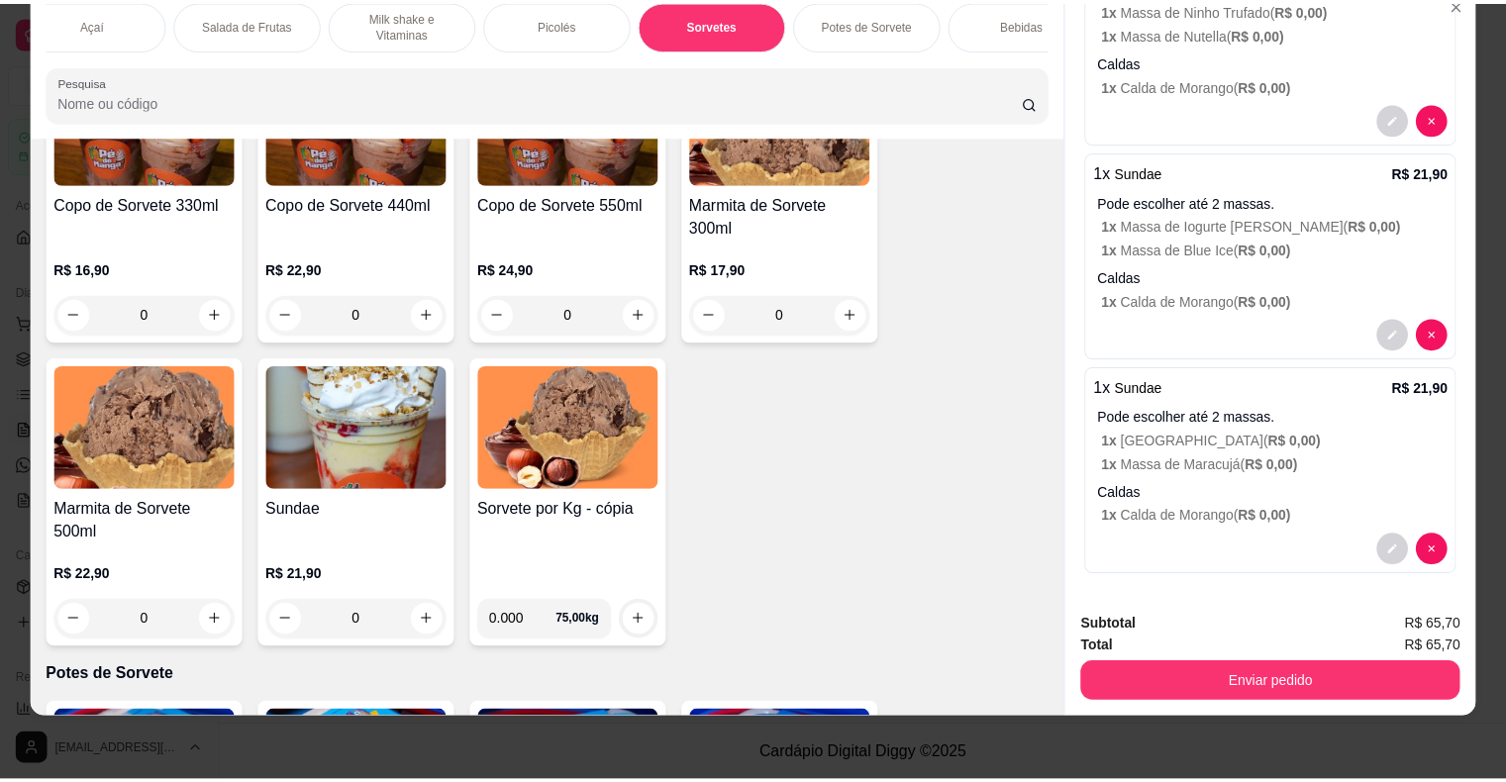
scroll to position [164, 0]
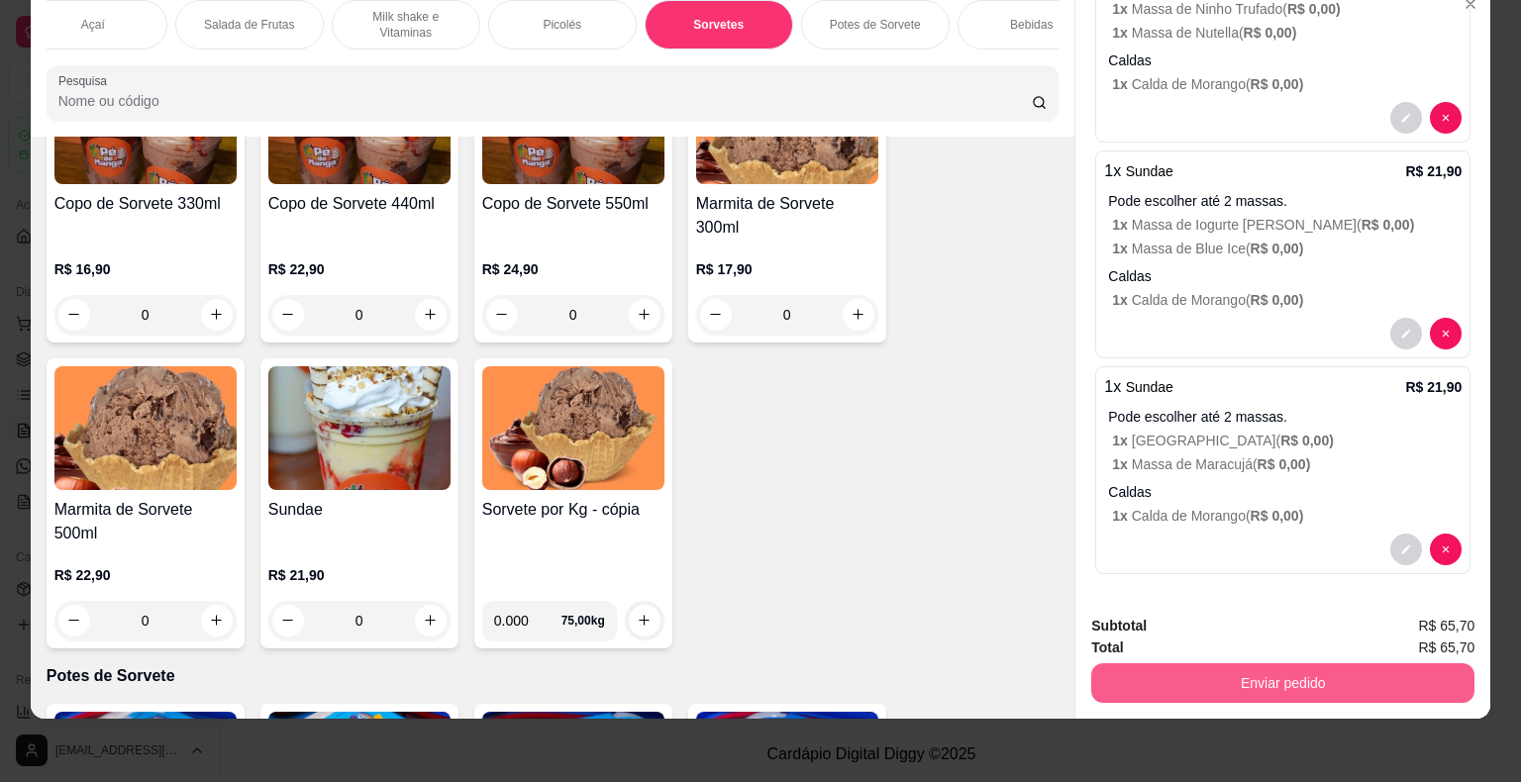
click at [1281, 667] on button "Enviar pedido" at bounding box center [1282, 683] width 383 height 40
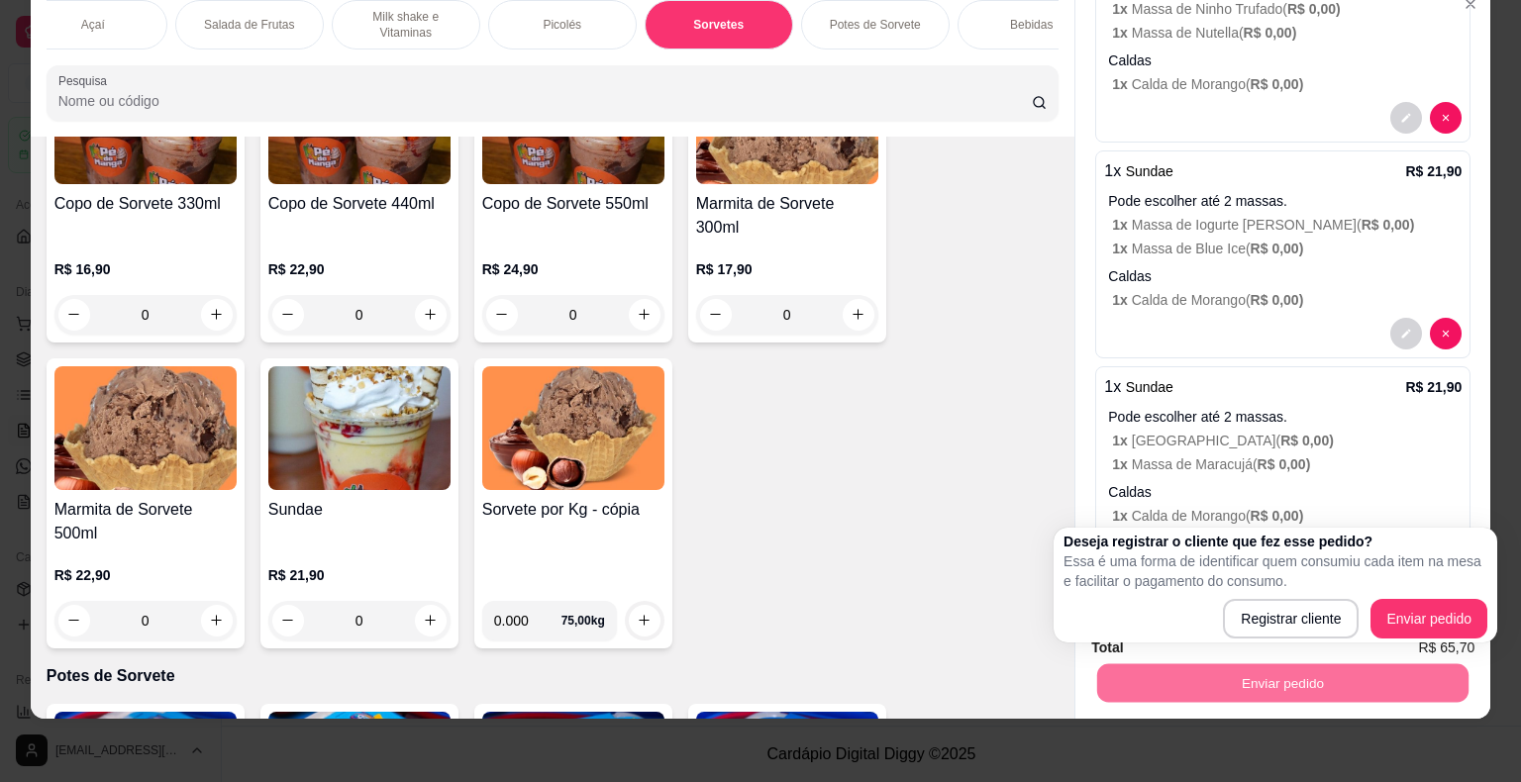
click at [1448, 473] on div "Este pedido será vinculado para MESA 1 Resumo do pedido 1 x Sundae R$ 21,90 Pod…" at bounding box center [1282, 292] width 415 height 616
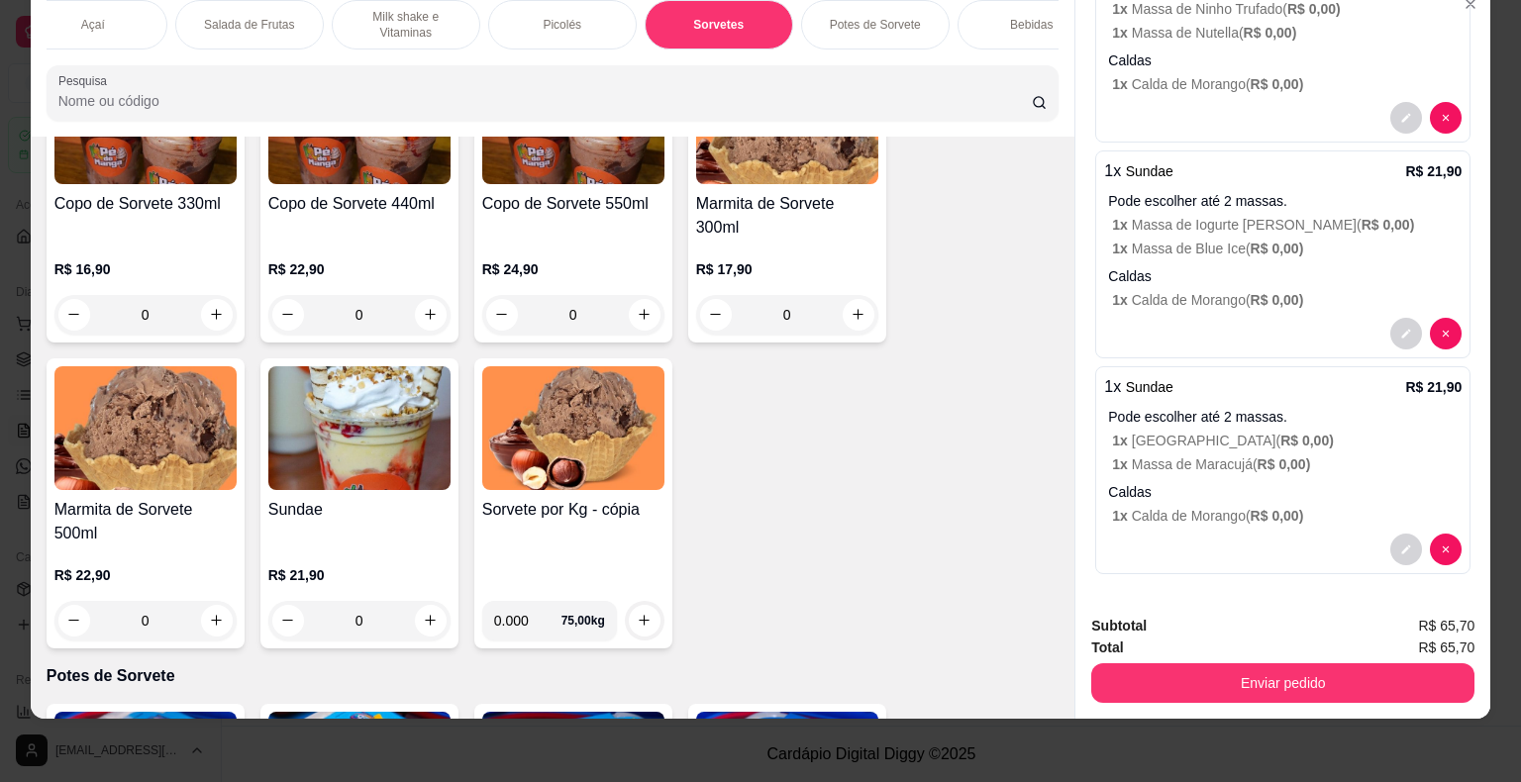
click at [1286, 691] on div "Subtotal R$ 65,70 Total R$ 65,70 Enviar pedido" at bounding box center [1282, 659] width 415 height 120
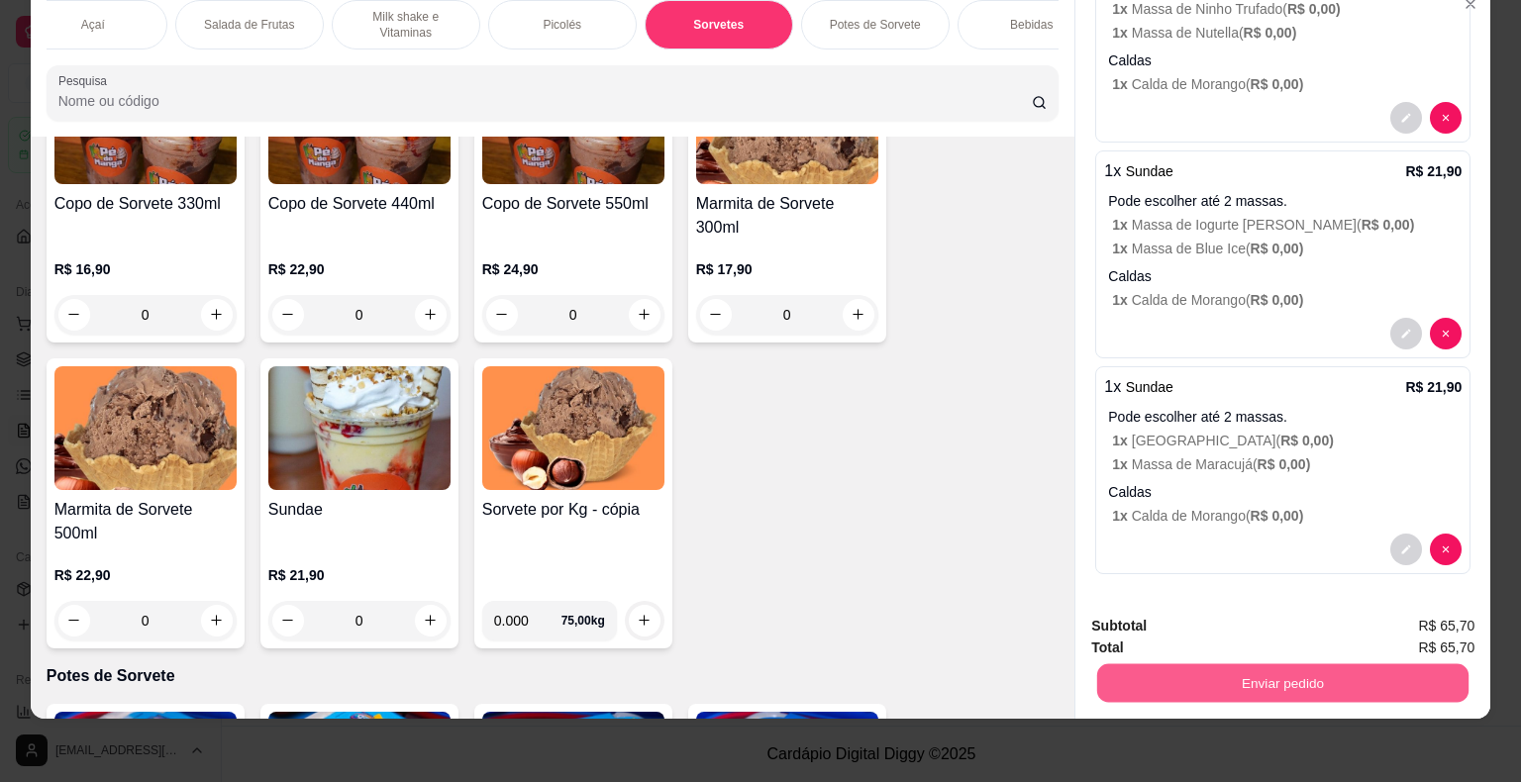
click at [1284, 671] on button "Enviar pedido" at bounding box center [1282, 683] width 371 height 39
click at [1410, 632] on button "Enviar pedido" at bounding box center [1423, 620] width 112 height 38
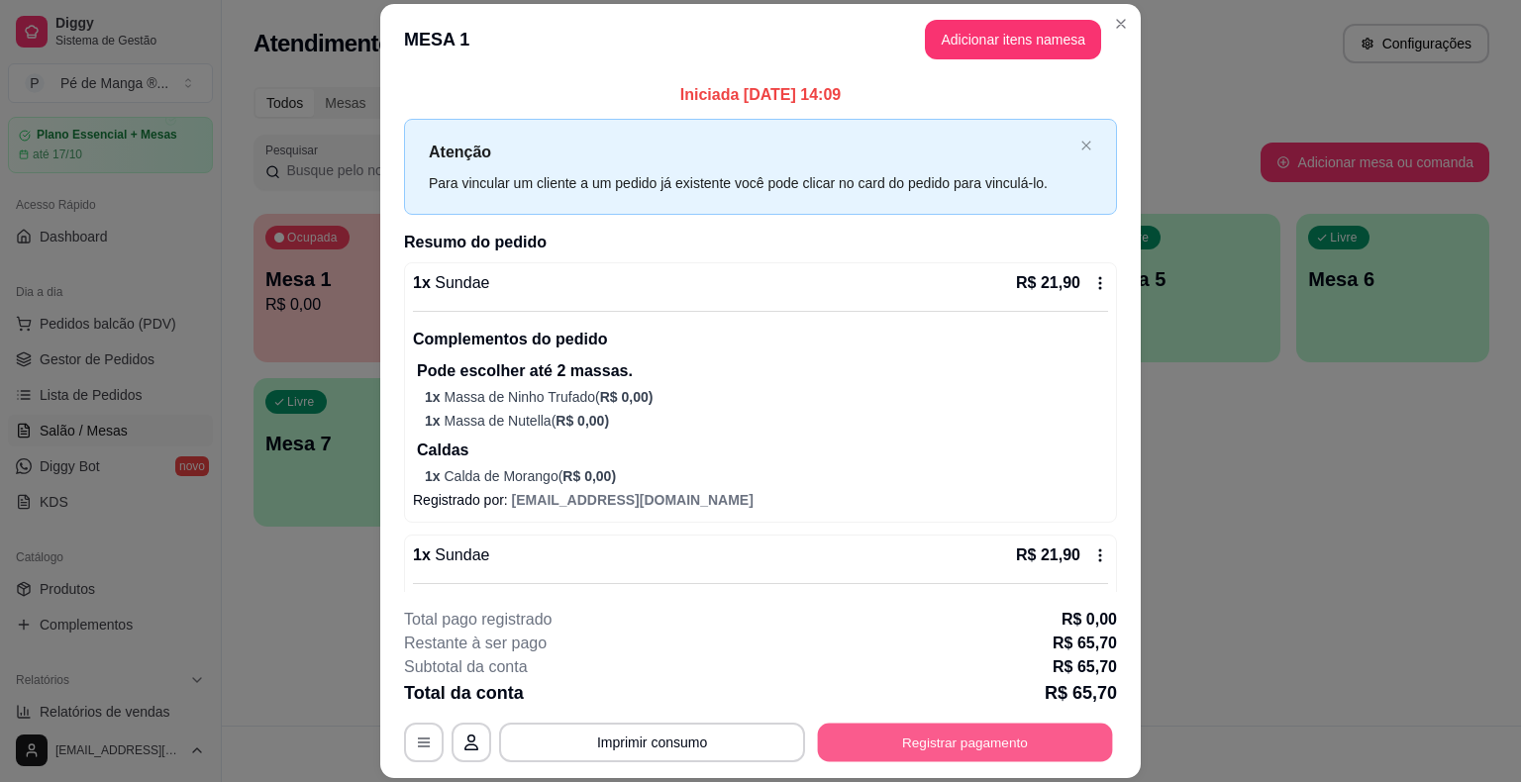
click at [1019, 746] on button "Registrar pagamento" at bounding box center [965, 743] width 295 height 39
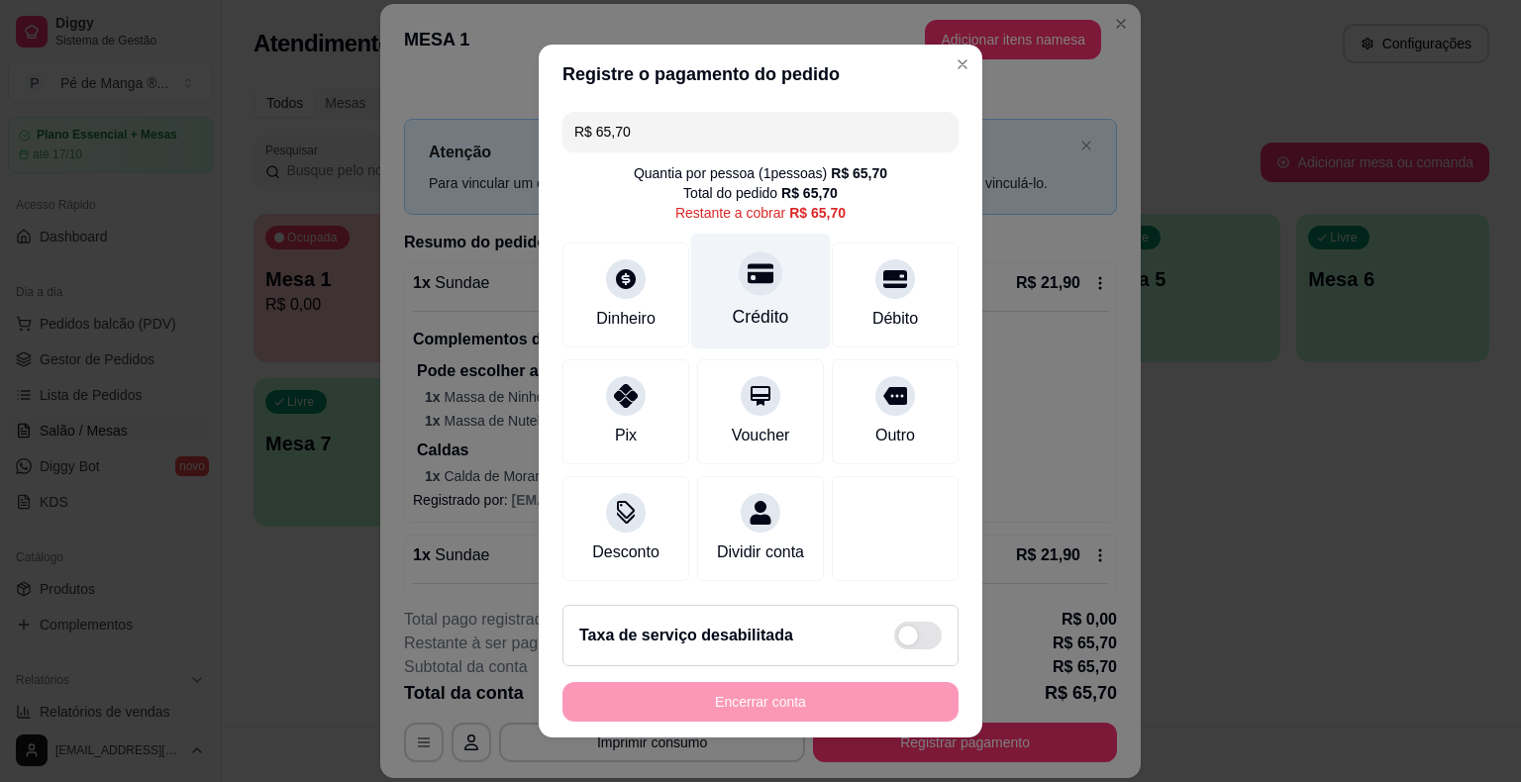
click at [747, 304] on div "Crédito" at bounding box center [761, 292] width 140 height 116
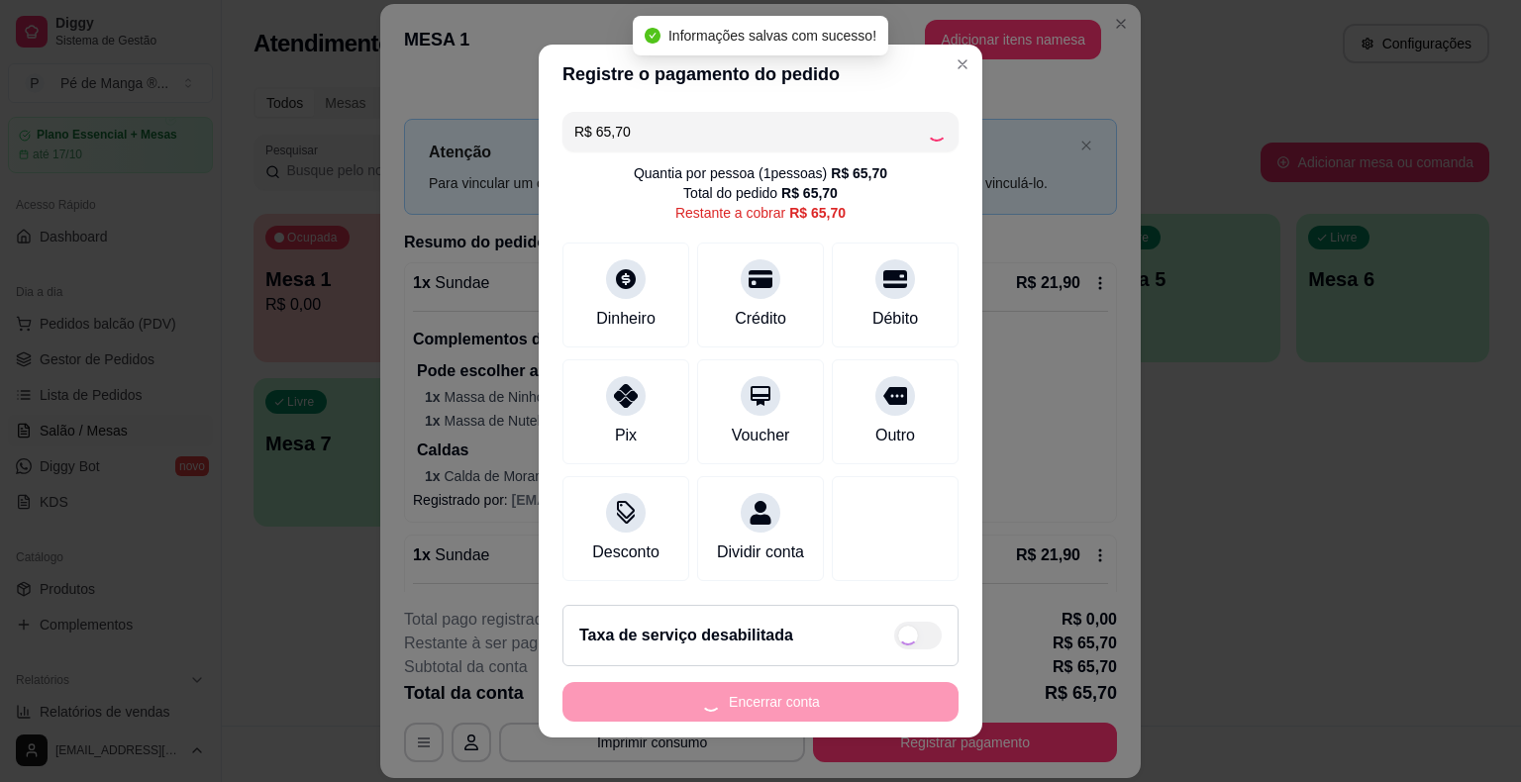
type input "R$ 0,00"
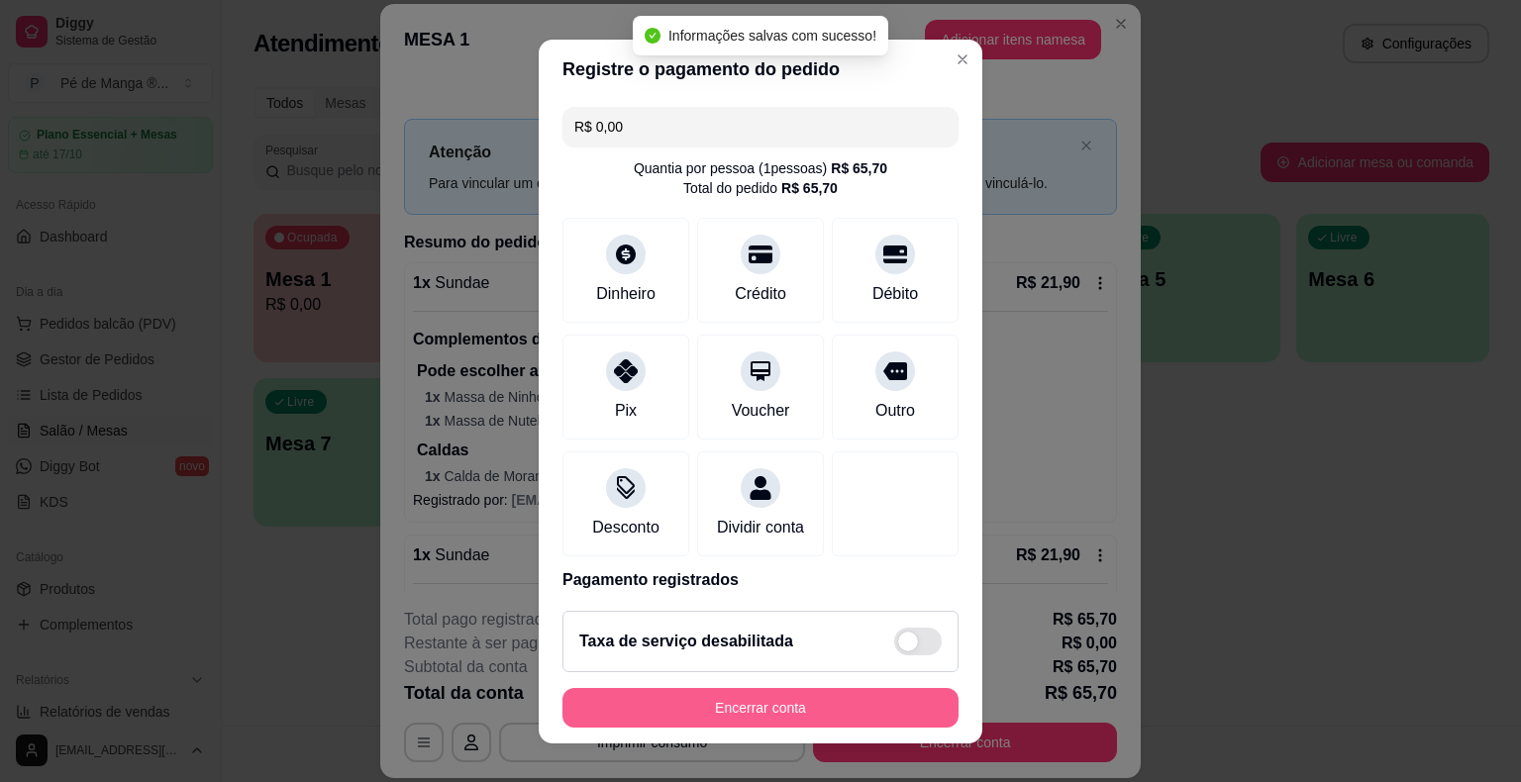
click at [816, 707] on button "Encerrar conta" at bounding box center [760, 708] width 396 height 40
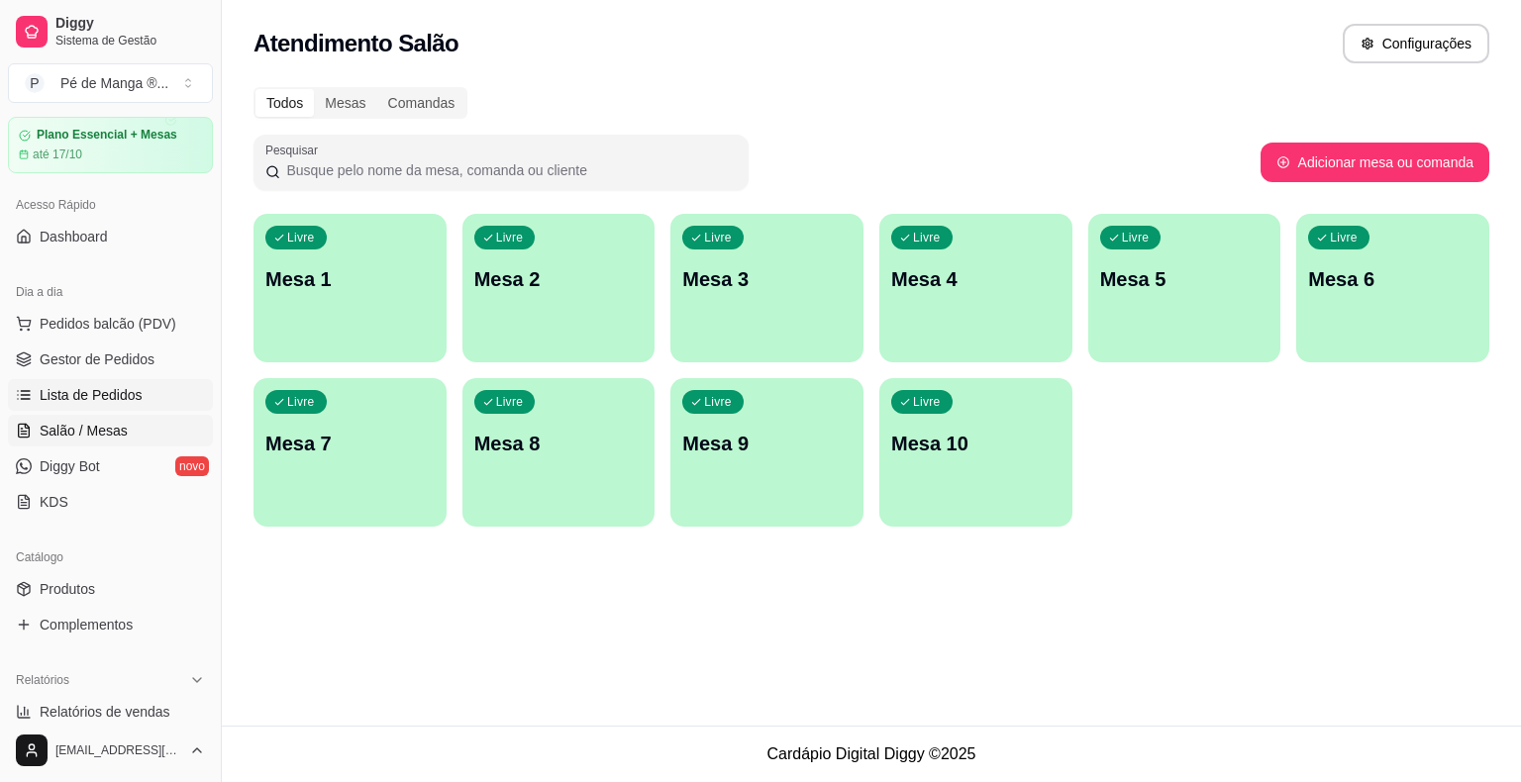
click at [139, 385] on link "Lista de Pedidos" at bounding box center [110, 395] width 205 height 32
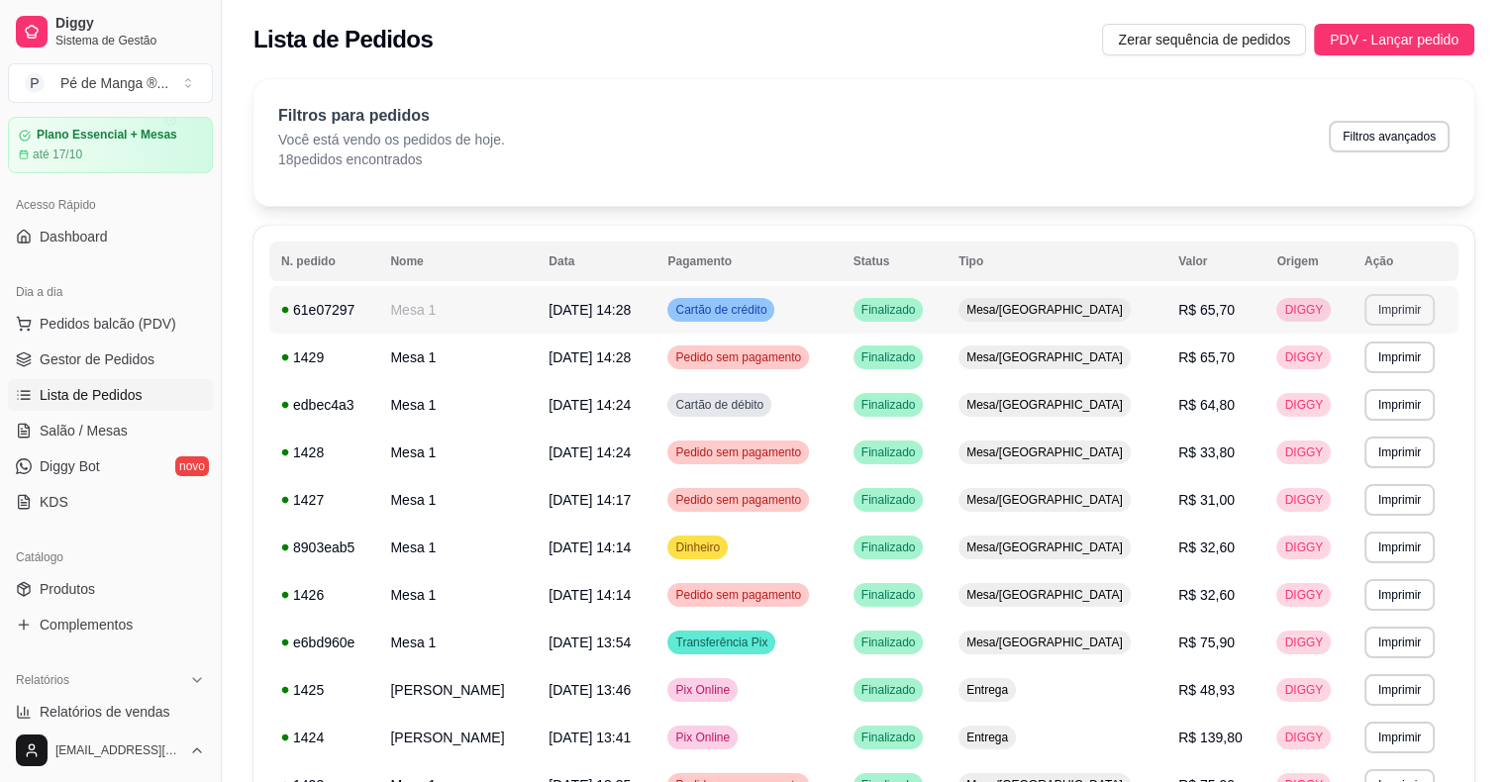
click at [1393, 307] on button "Imprimir" at bounding box center [1399, 310] width 70 height 32
click at [1378, 374] on button "IMPRESSORA" at bounding box center [1357, 378] width 139 height 31
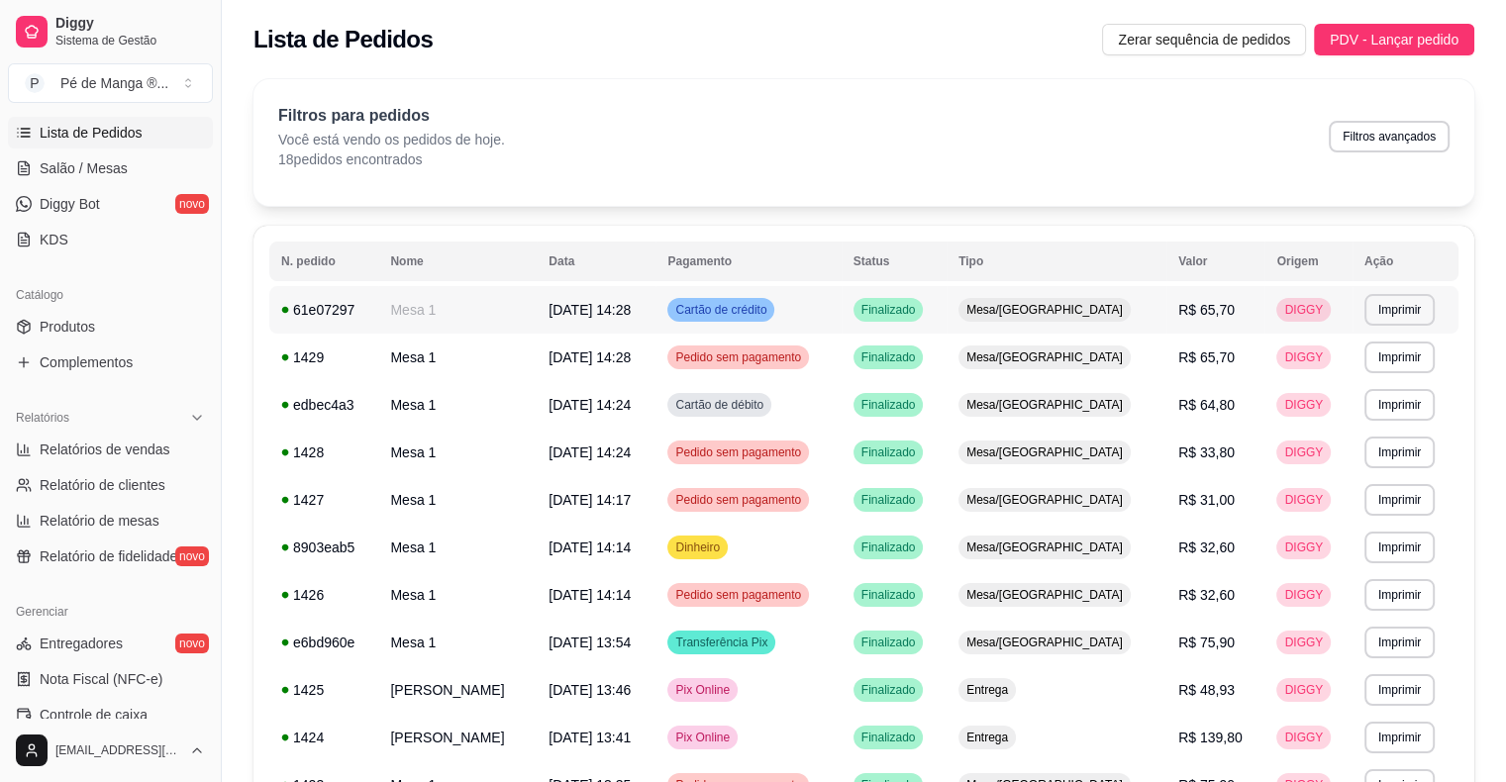
scroll to position [356, 0]
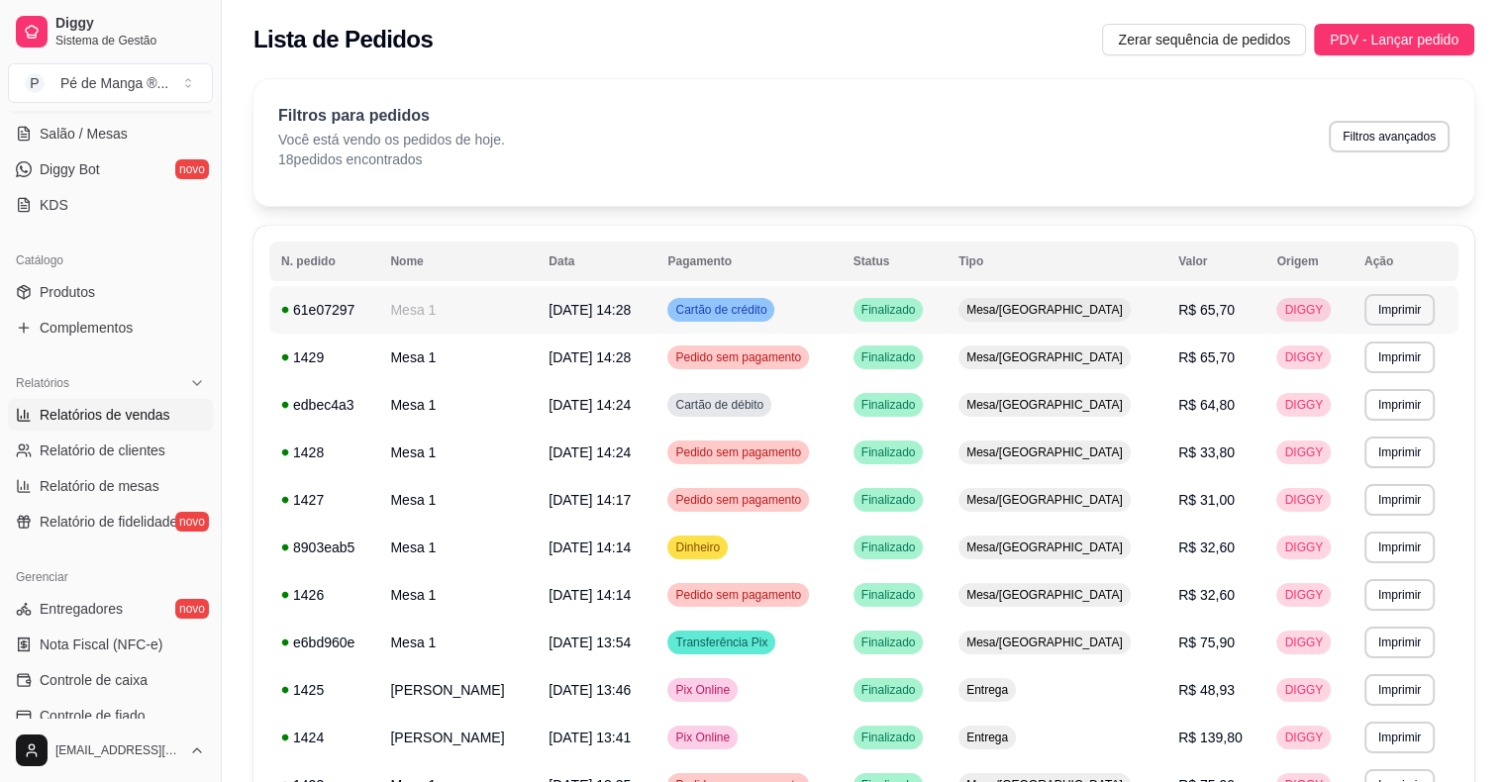
click at [138, 415] on span "Relatórios de vendas" at bounding box center [105, 415] width 131 height 20
select select "ALL"
select select "0"
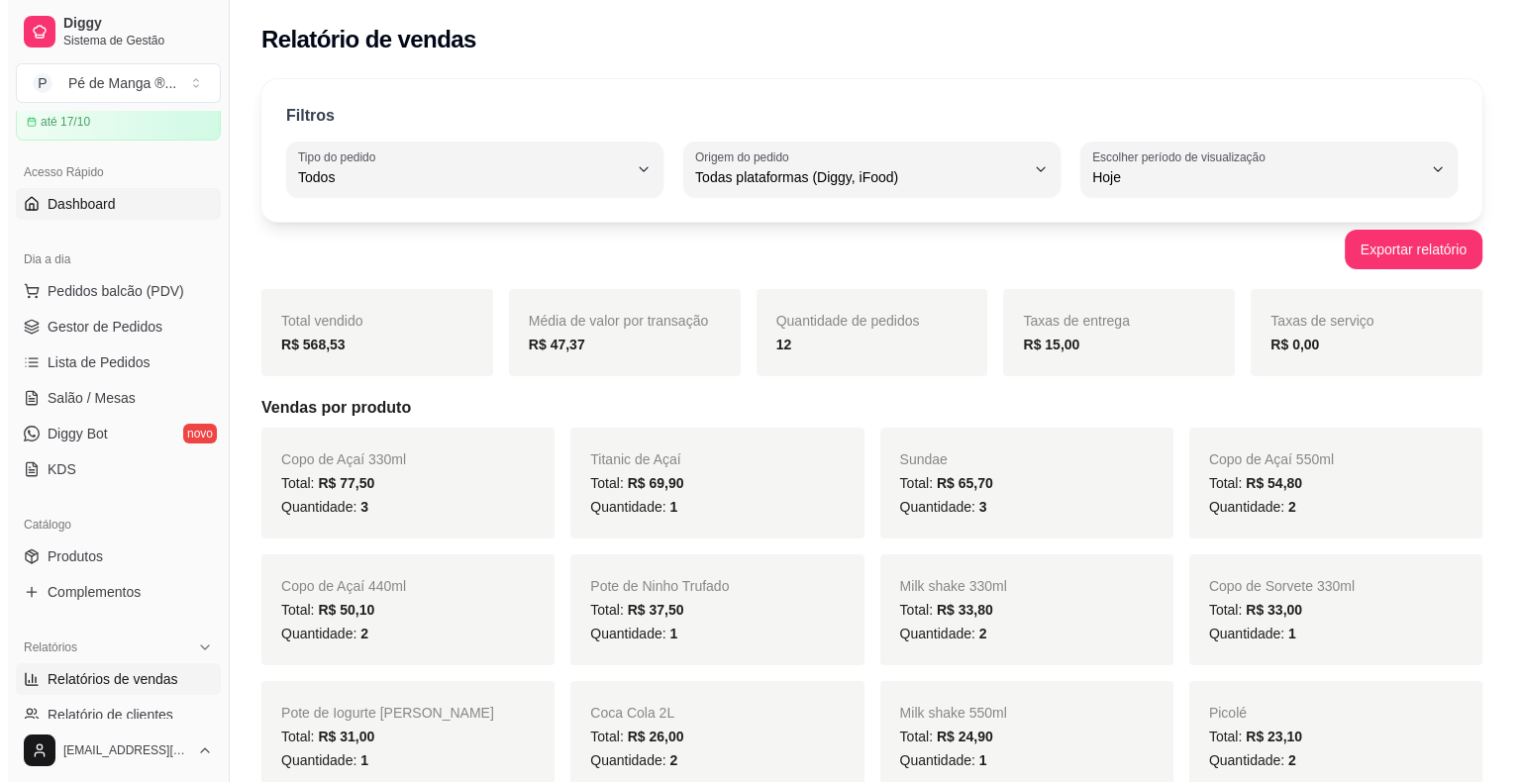
scroll to position [59, 0]
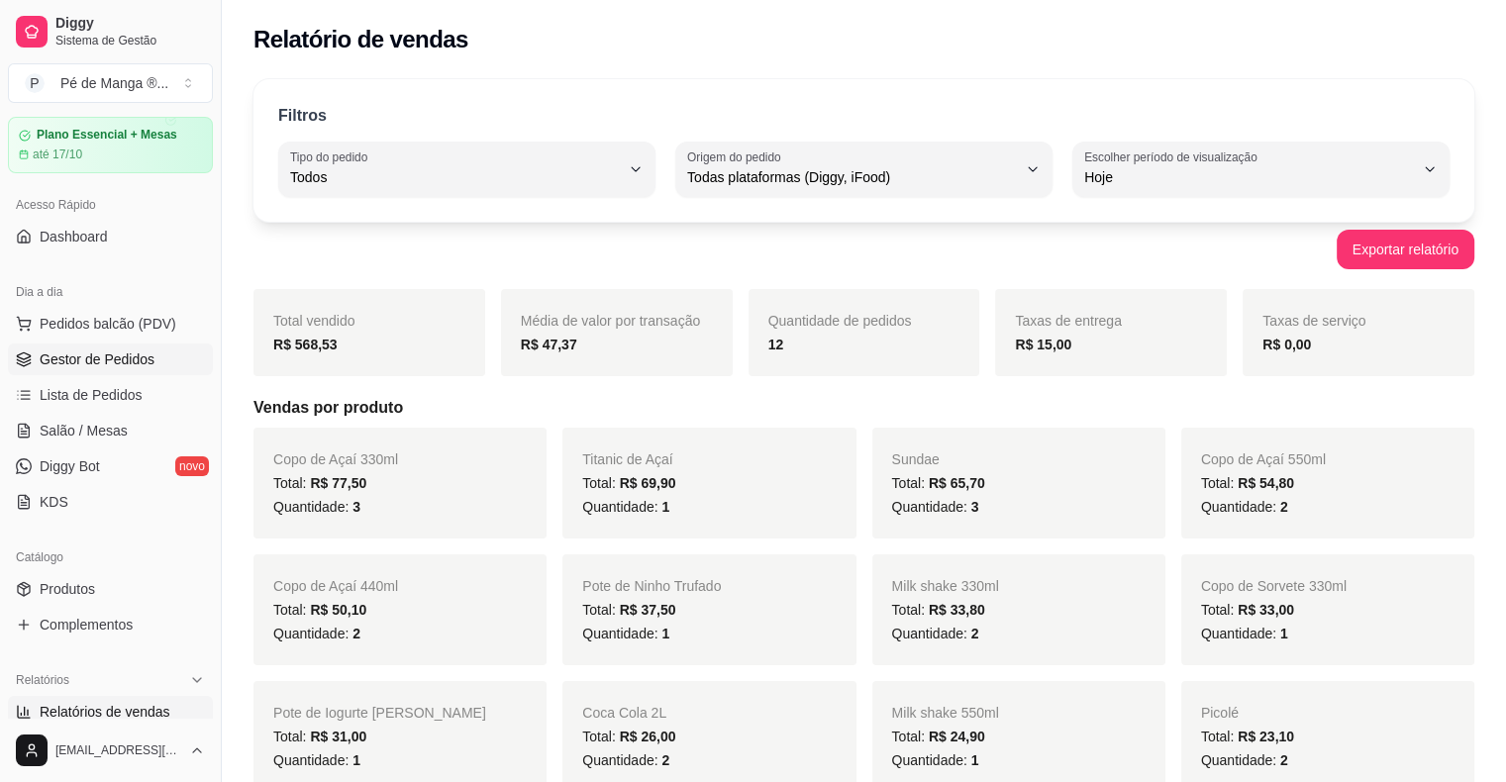
click at [132, 358] on span "Gestor de Pedidos" at bounding box center [97, 359] width 115 height 20
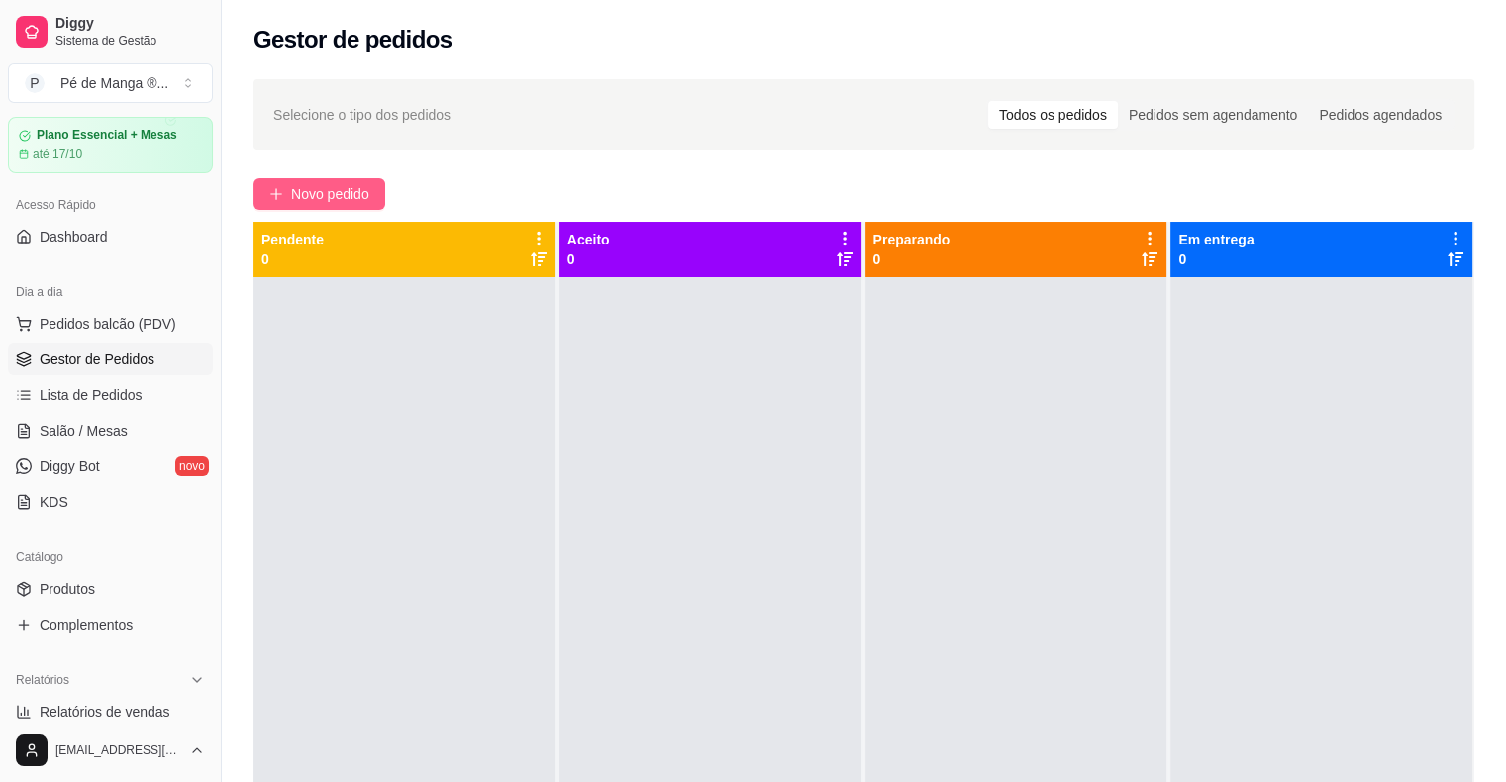
click at [342, 178] on button "Novo pedido" at bounding box center [319, 194] width 132 height 32
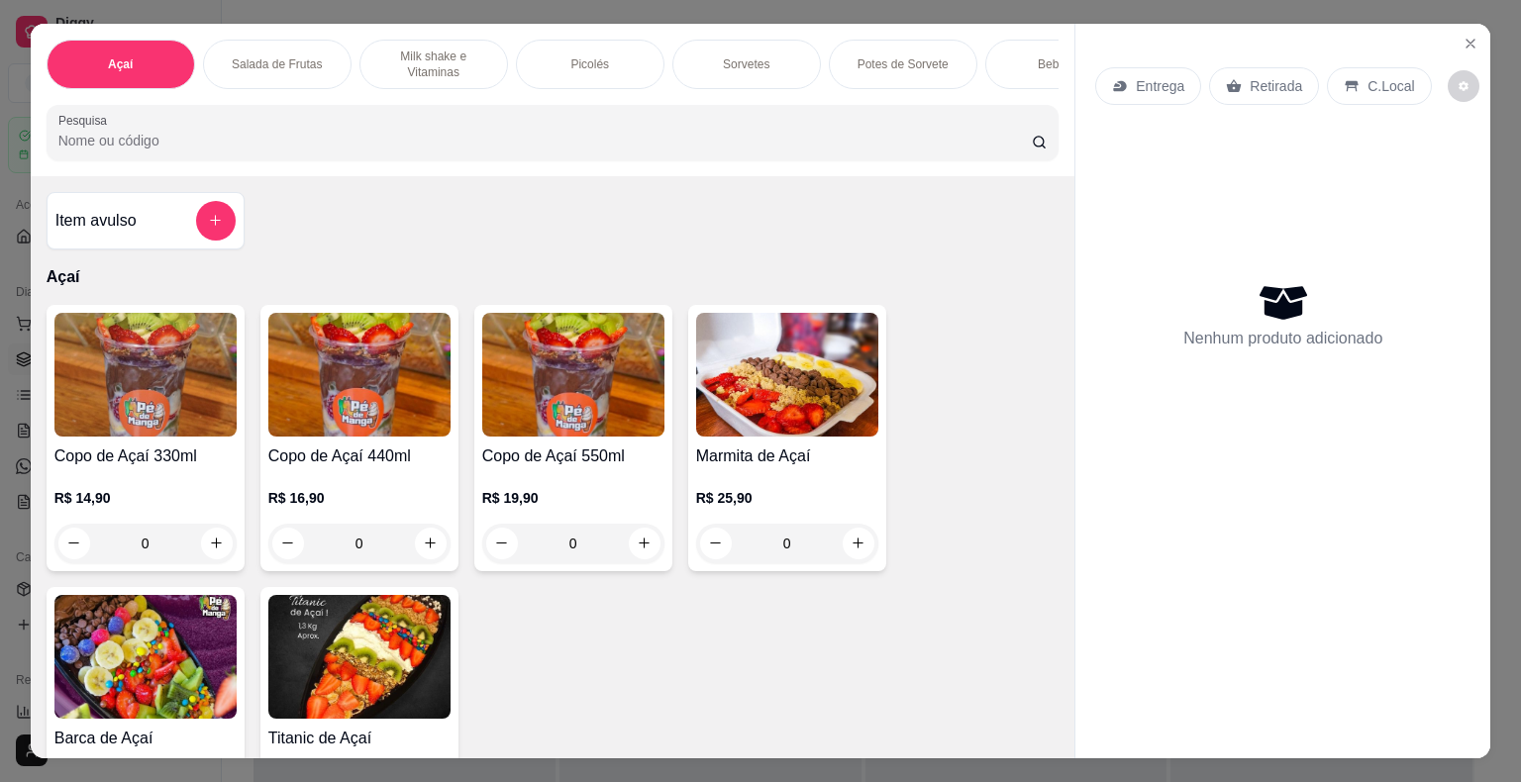
click at [443, 489] on div "Copo de Açaí 440ml R$ 16,90 0" at bounding box center [359, 438] width 198 height 266
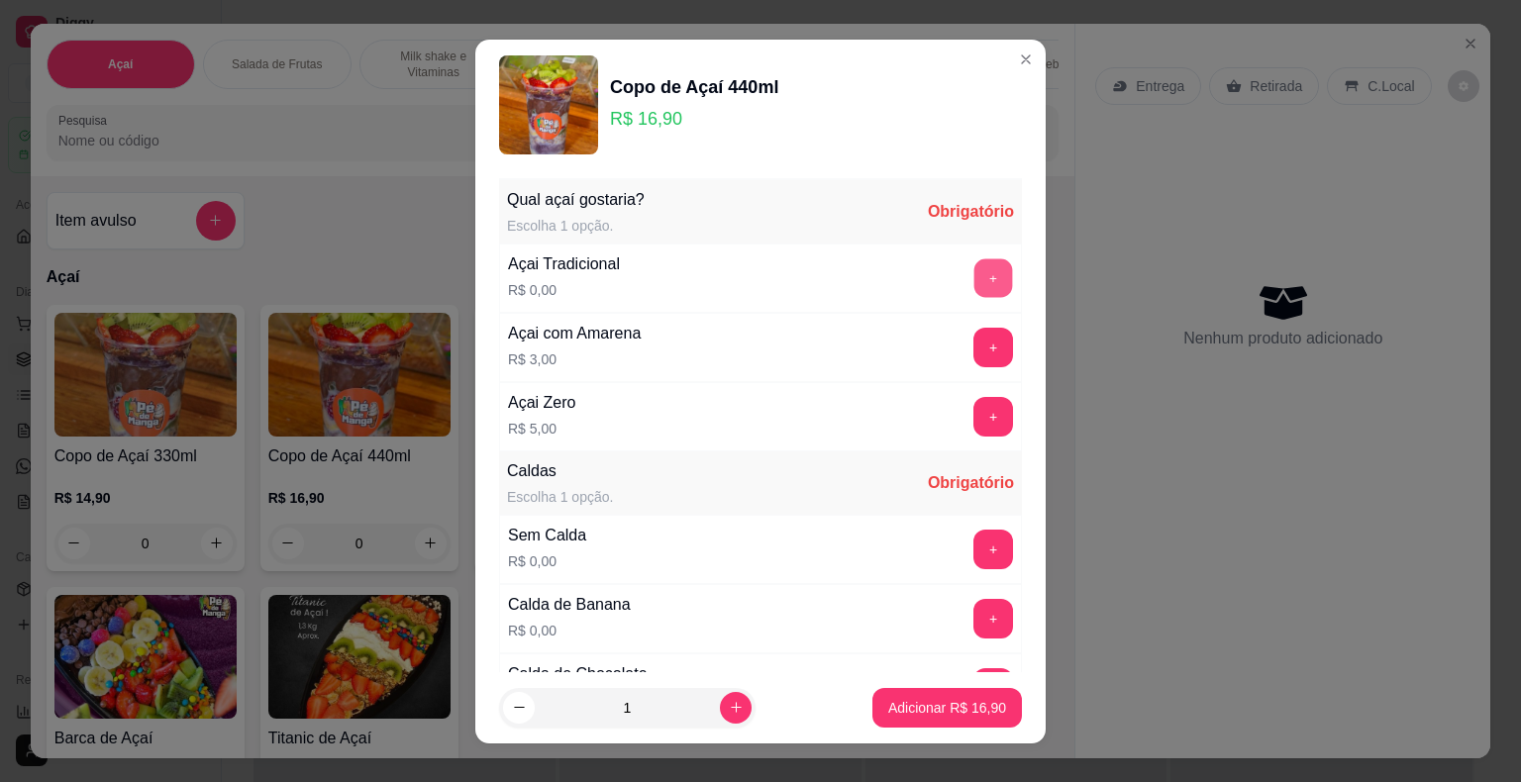
click at [974, 268] on button "+" at bounding box center [993, 277] width 39 height 39
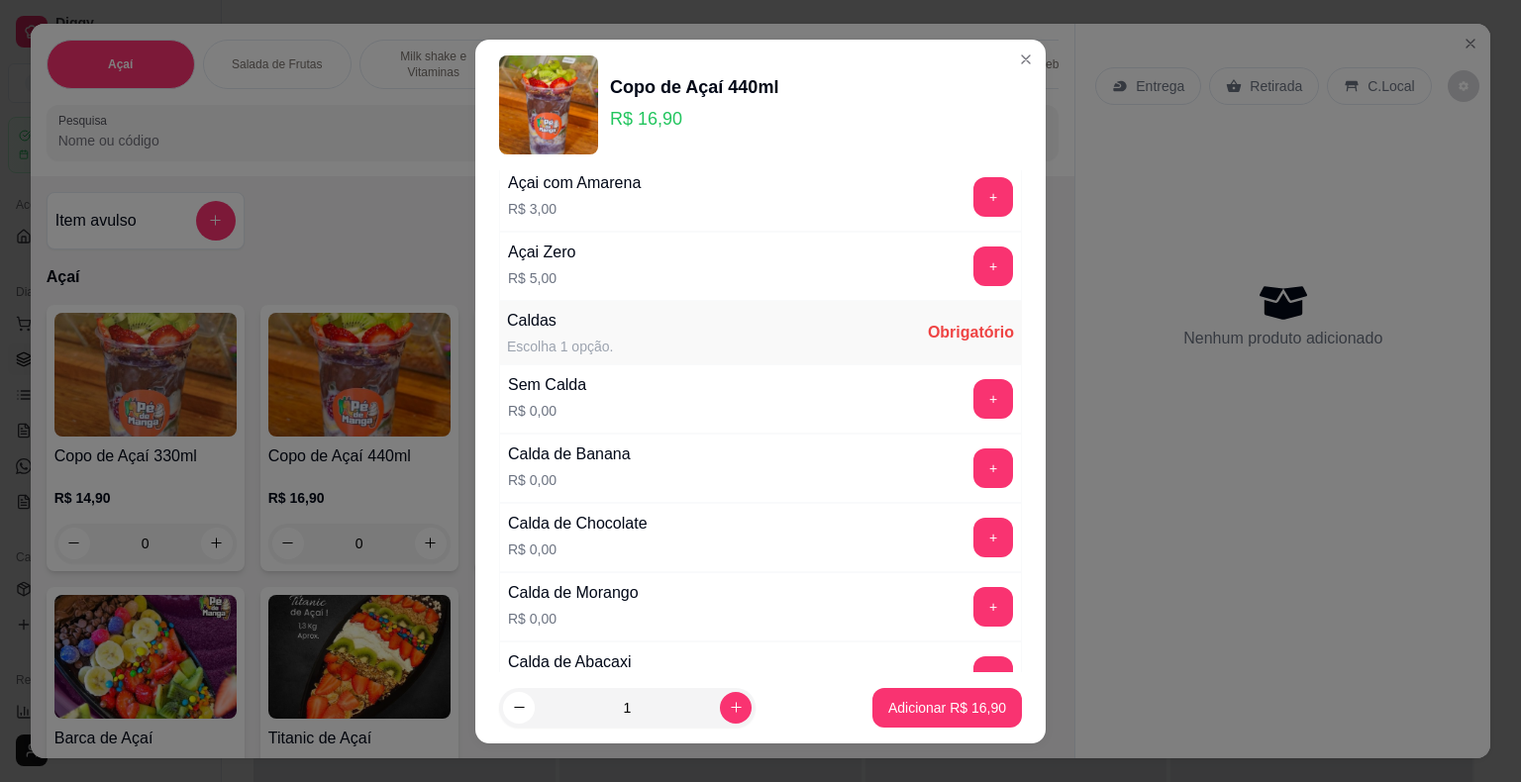
scroll to position [198, 0]
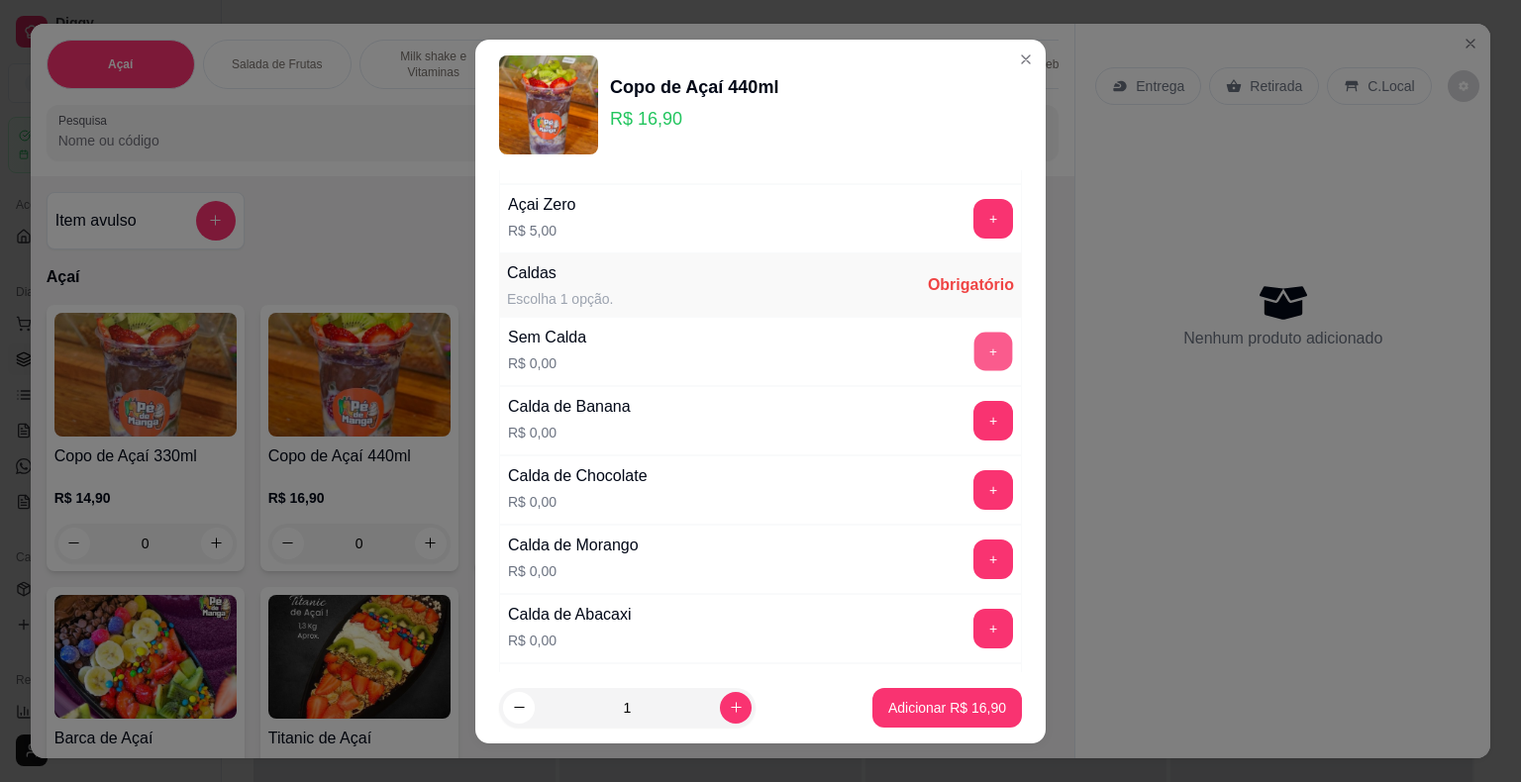
click at [974, 347] on button "+" at bounding box center [993, 351] width 39 height 39
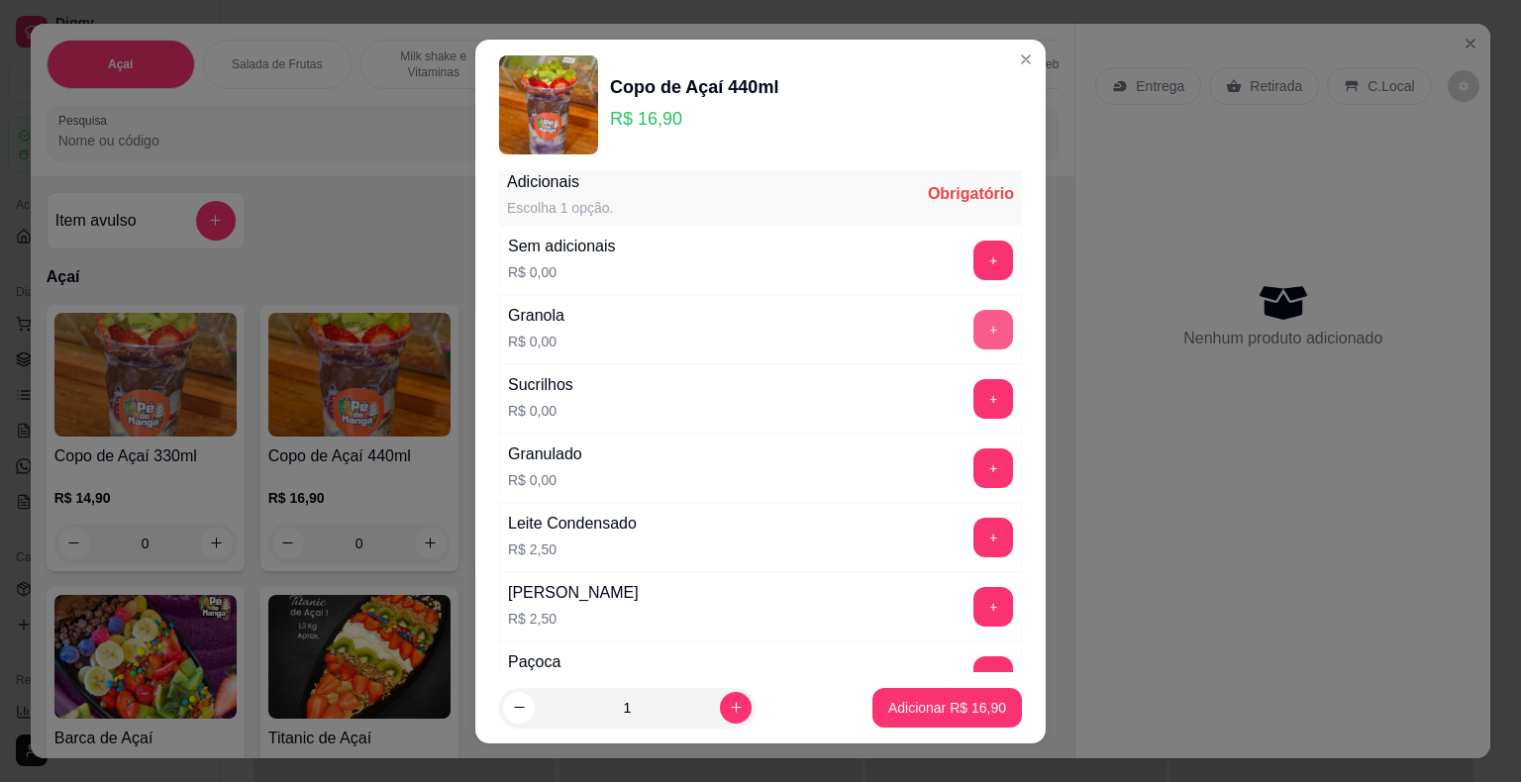
scroll to position [1188, 0]
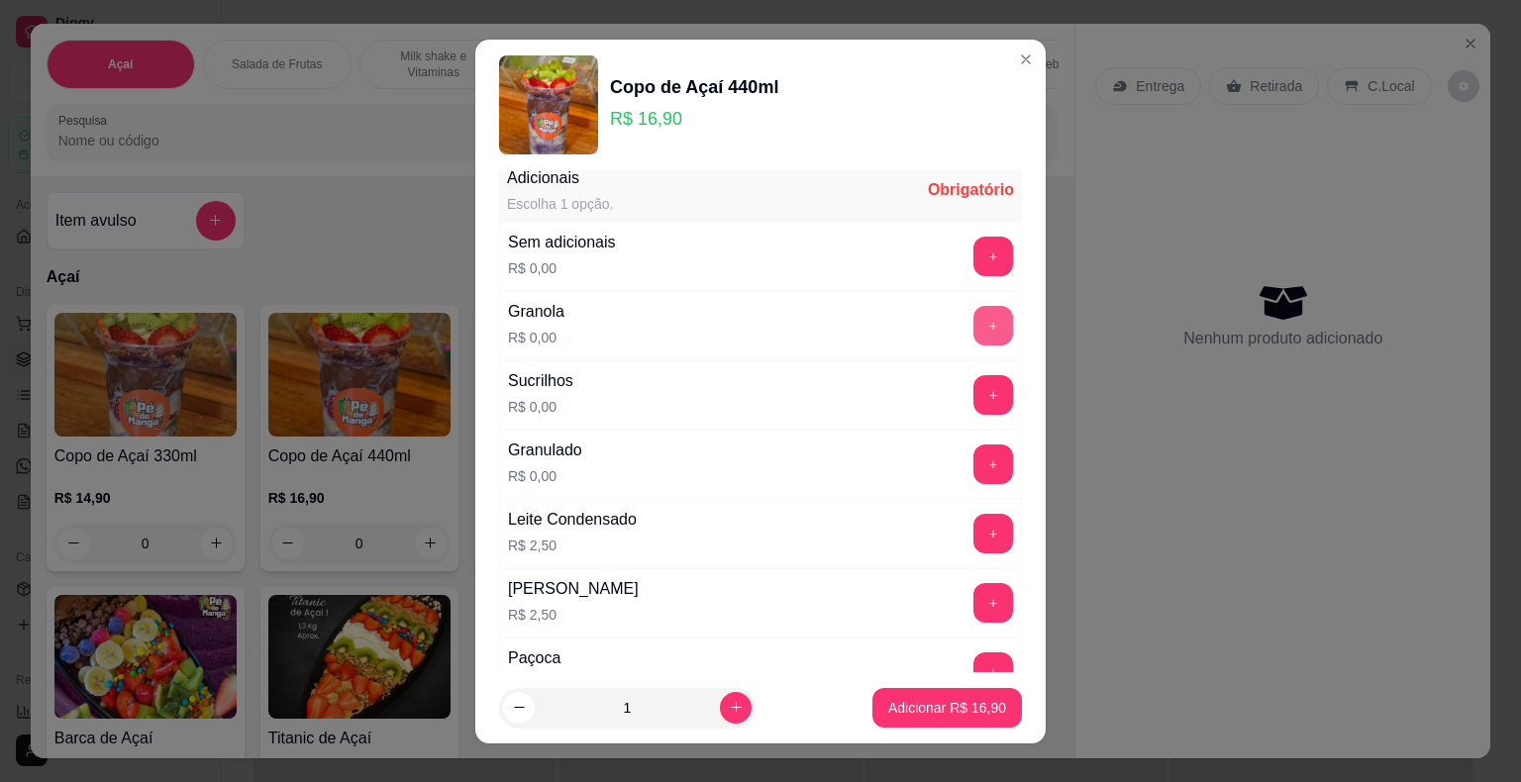
click at [973, 324] on button "+" at bounding box center [993, 326] width 40 height 40
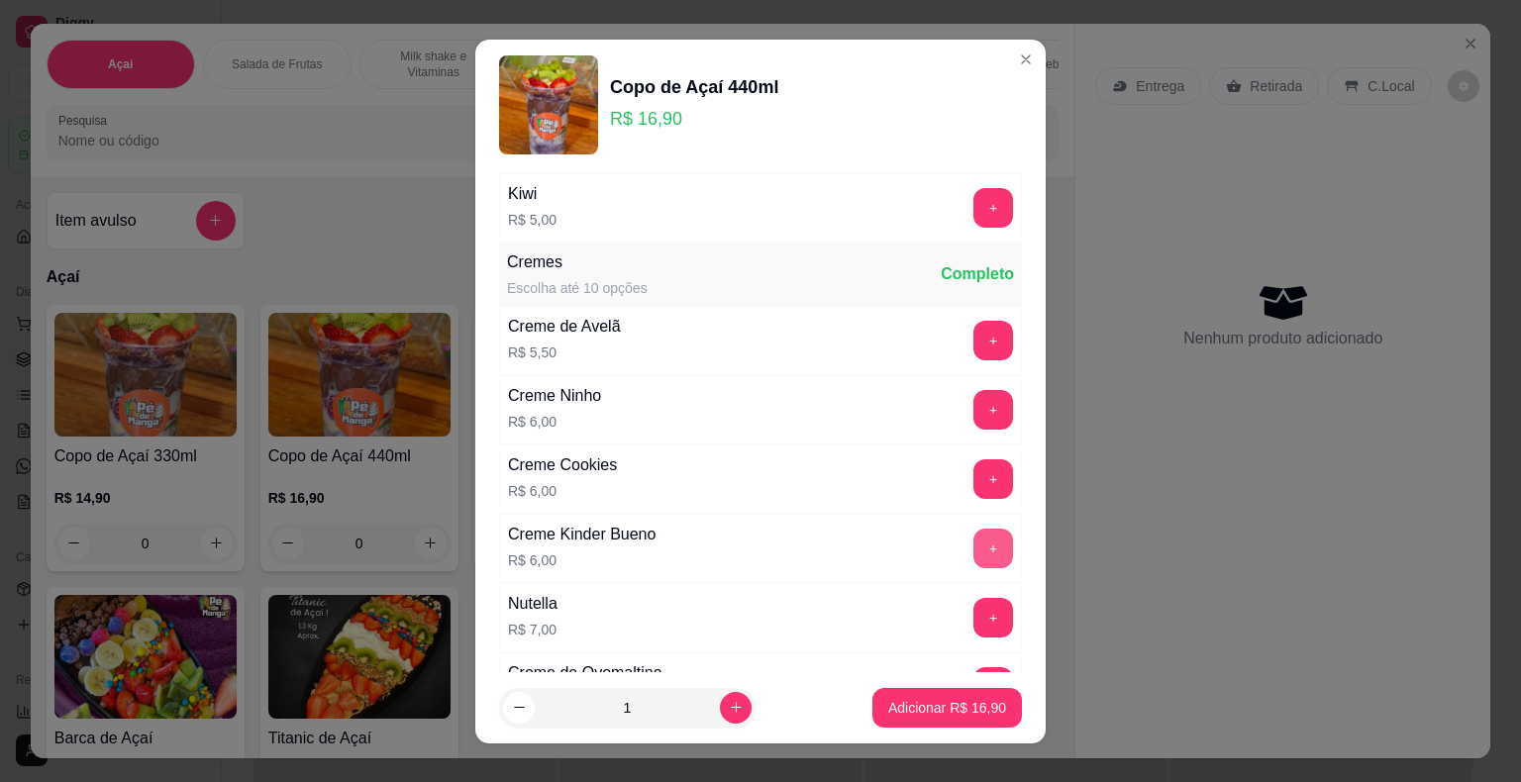
scroll to position [2871, 0]
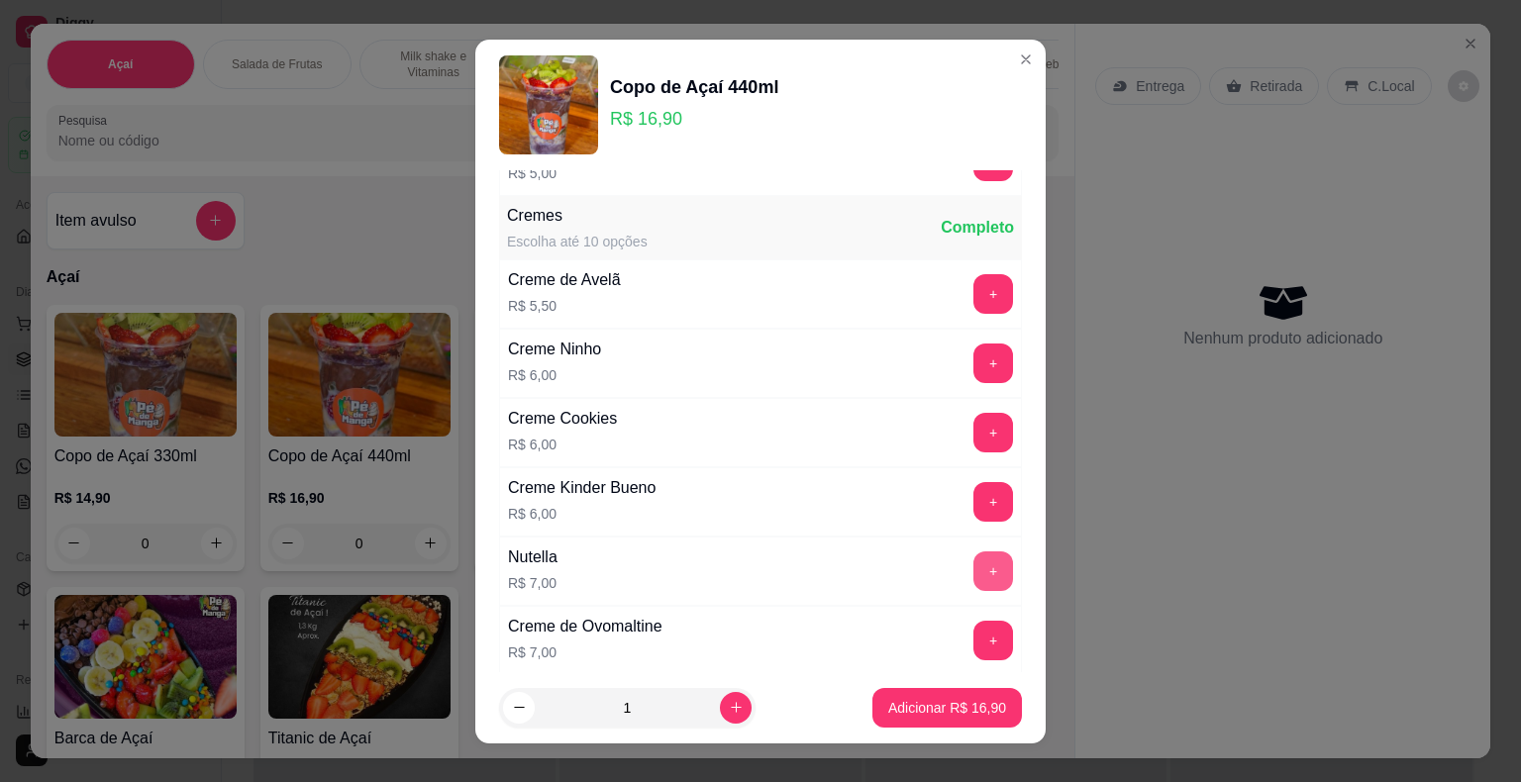
click at [973, 551] on button "+" at bounding box center [993, 571] width 40 height 40
click at [952, 700] on p "Adicionar R$ 23,90" at bounding box center [947, 708] width 118 height 20
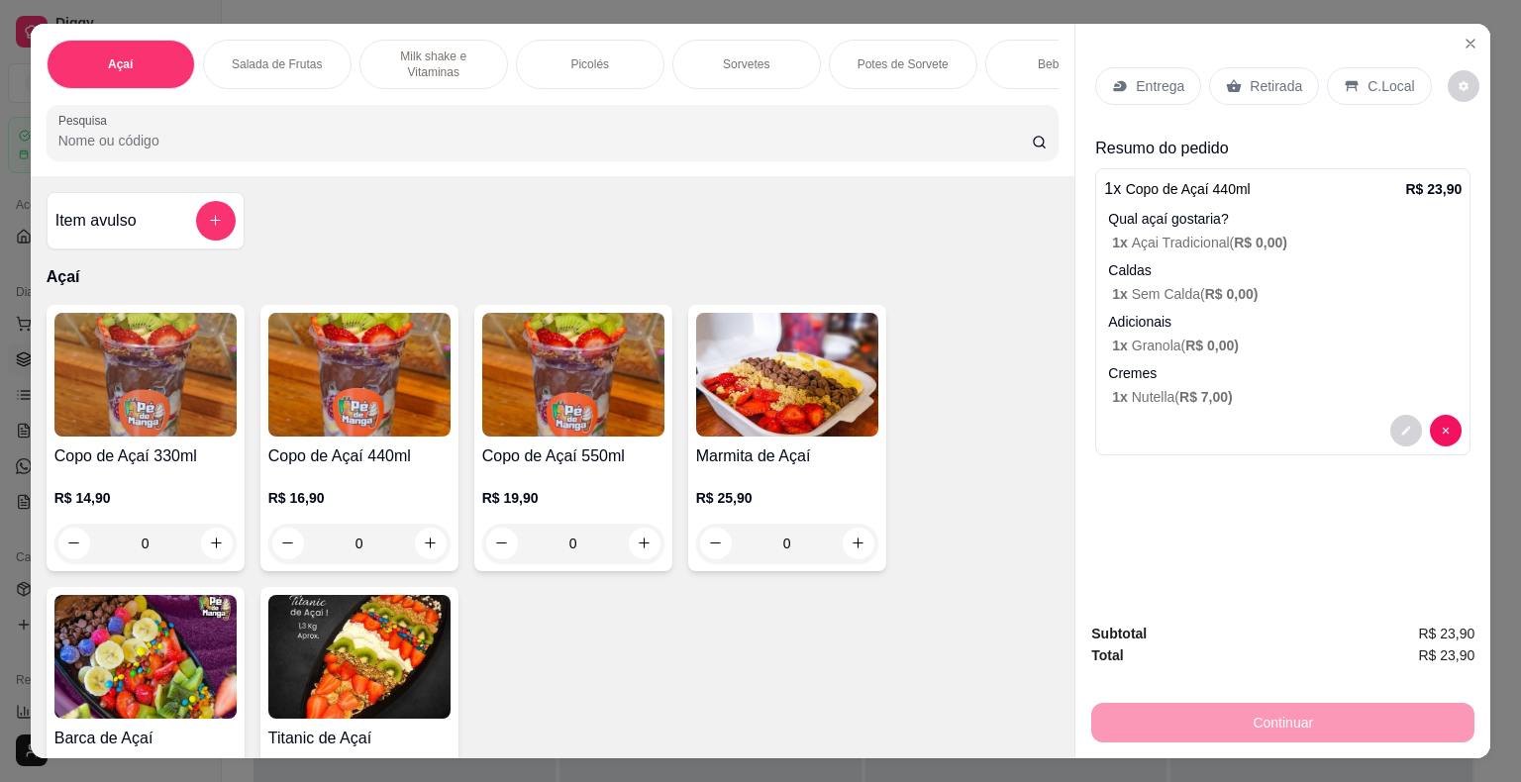
click at [733, 68] on div "Sorvetes" at bounding box center [746, 64] width 148 height 49
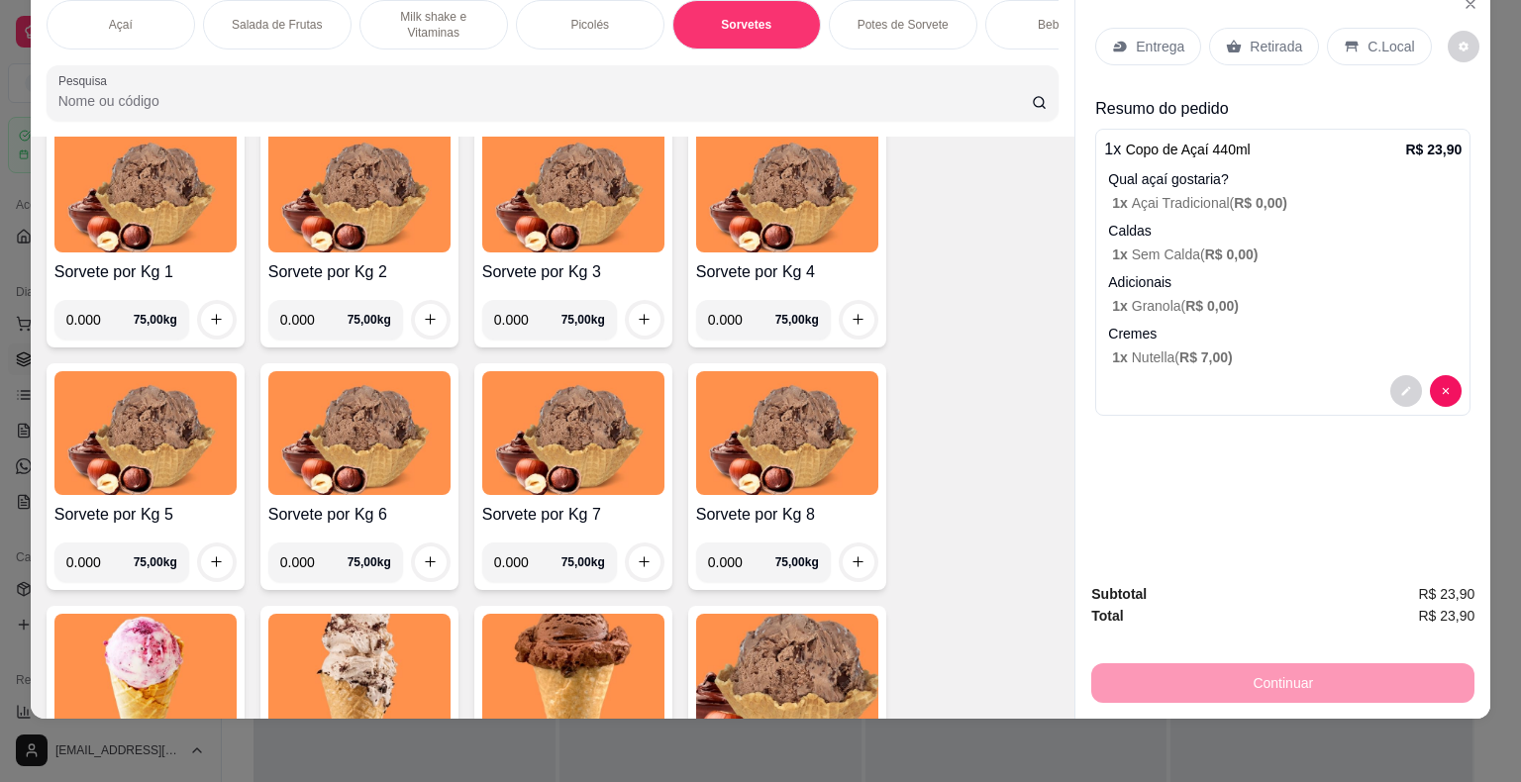
scroll to position [2633, 0]
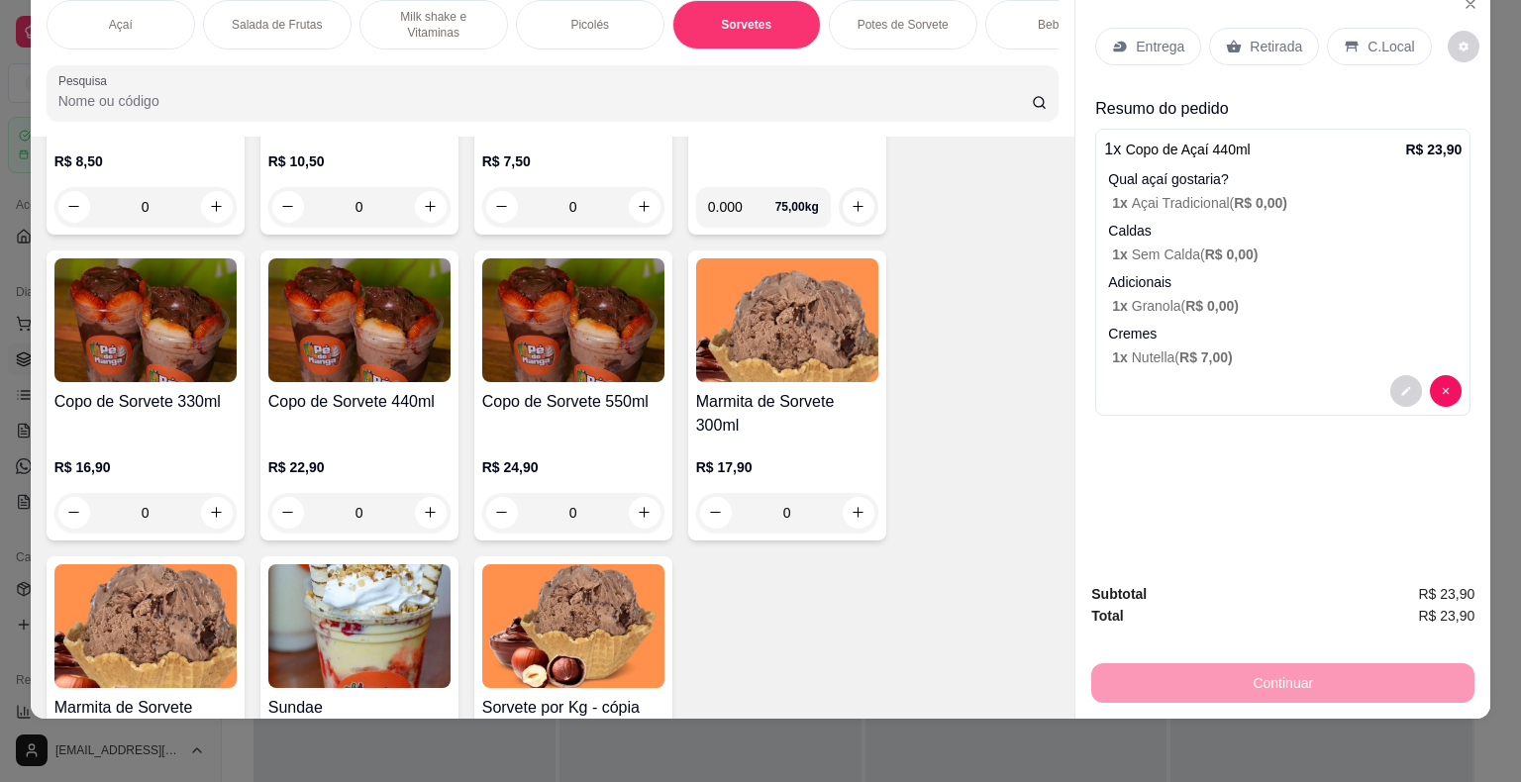
click at [397, 370] on img at bounding box center [359, 320] width 182 height 124
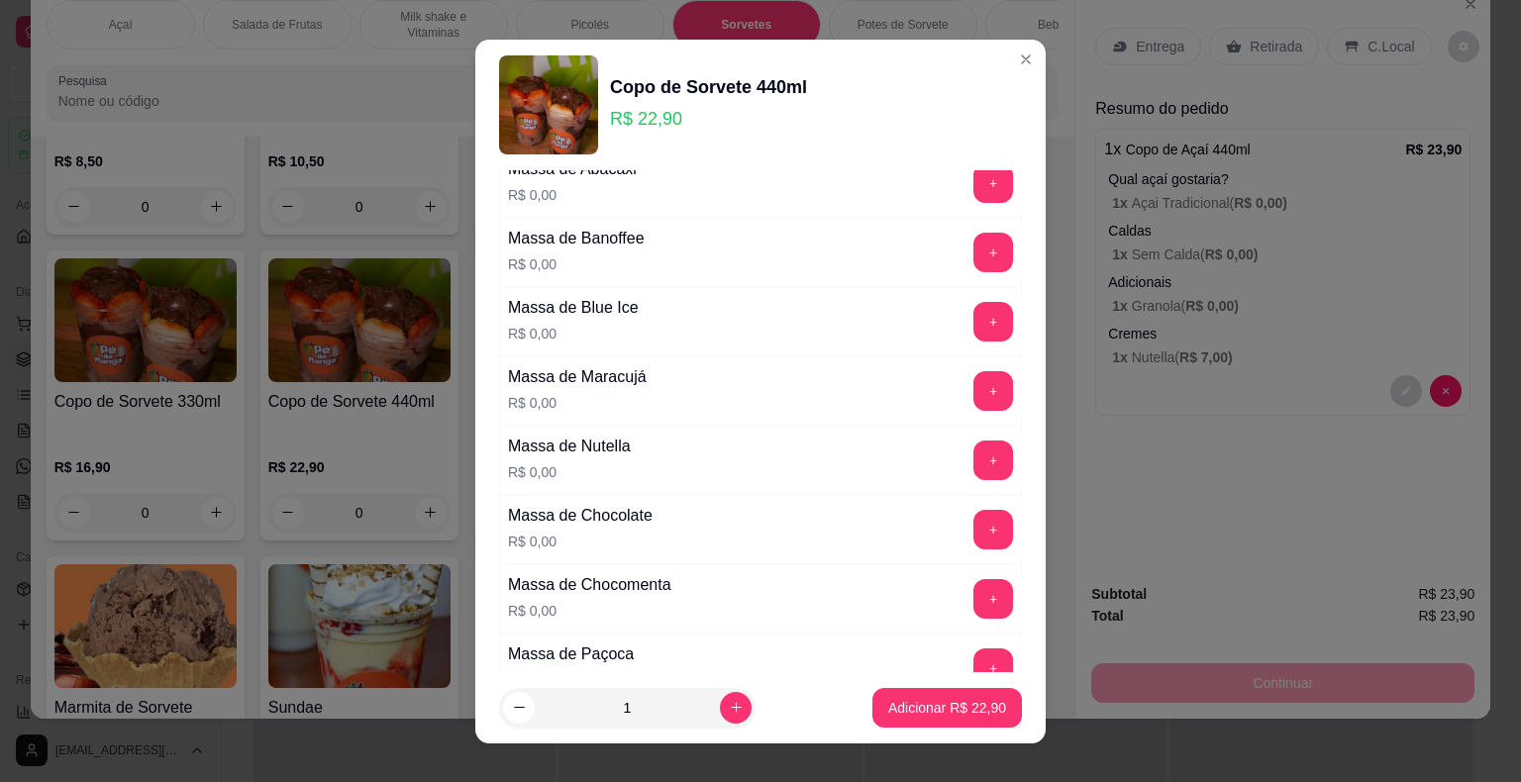
scroll to position [792, 0]
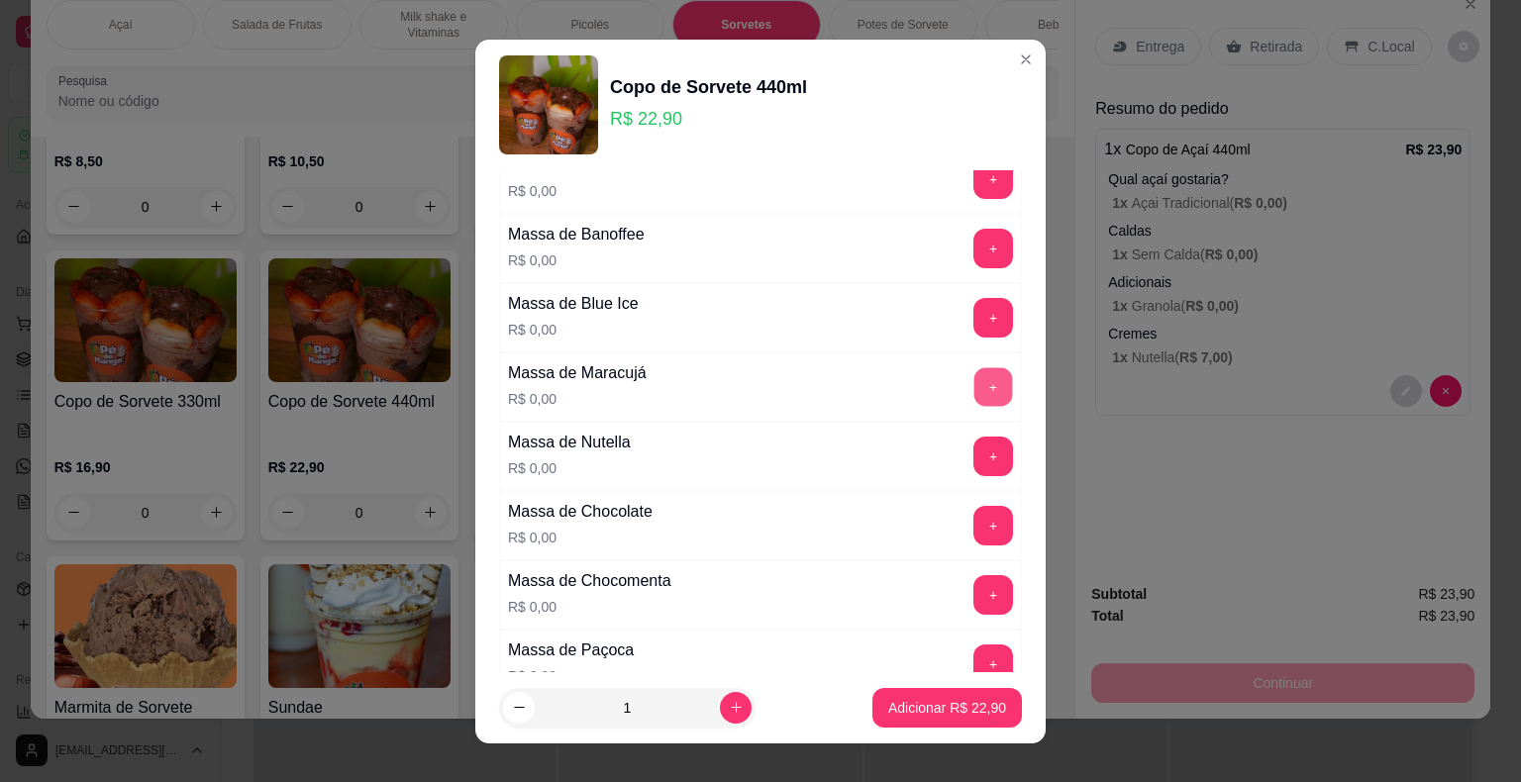
click at [974, 377] on button "+" at bounding box center [993, 386] width 39 height 39
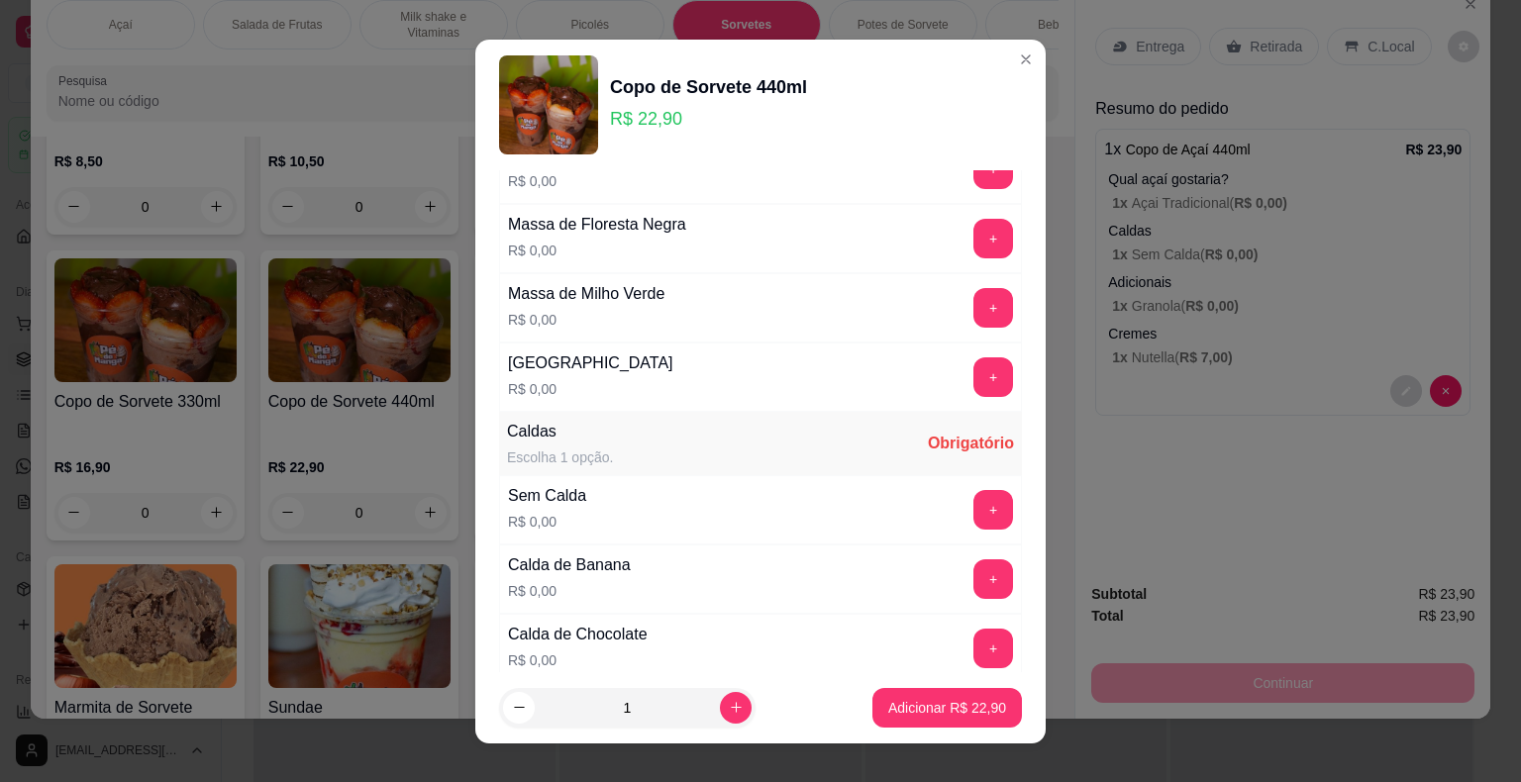
scroll to position [1584, 0]
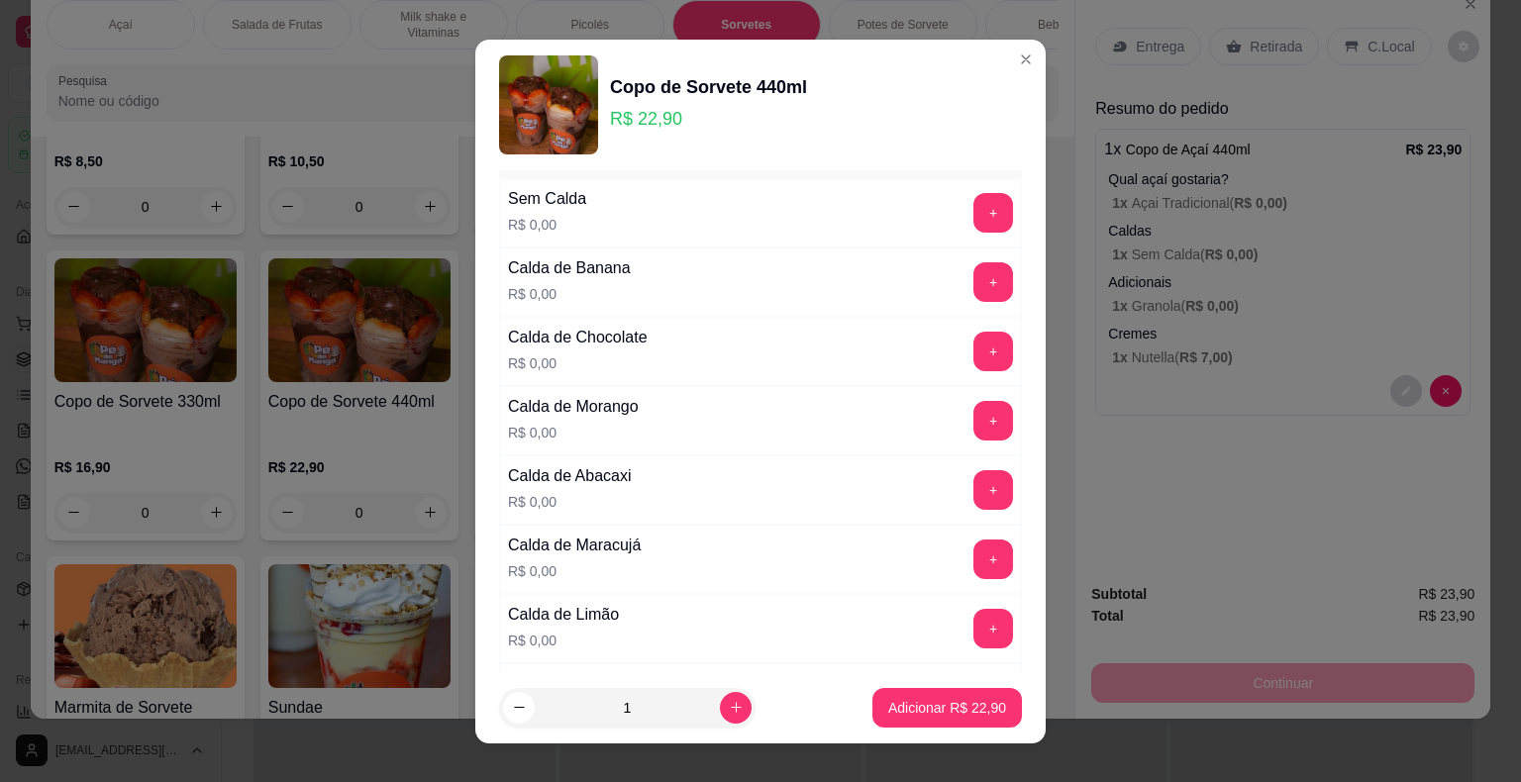
click at [973, 193] on button "+" at bounding box center [993, 213] width 40 height 40
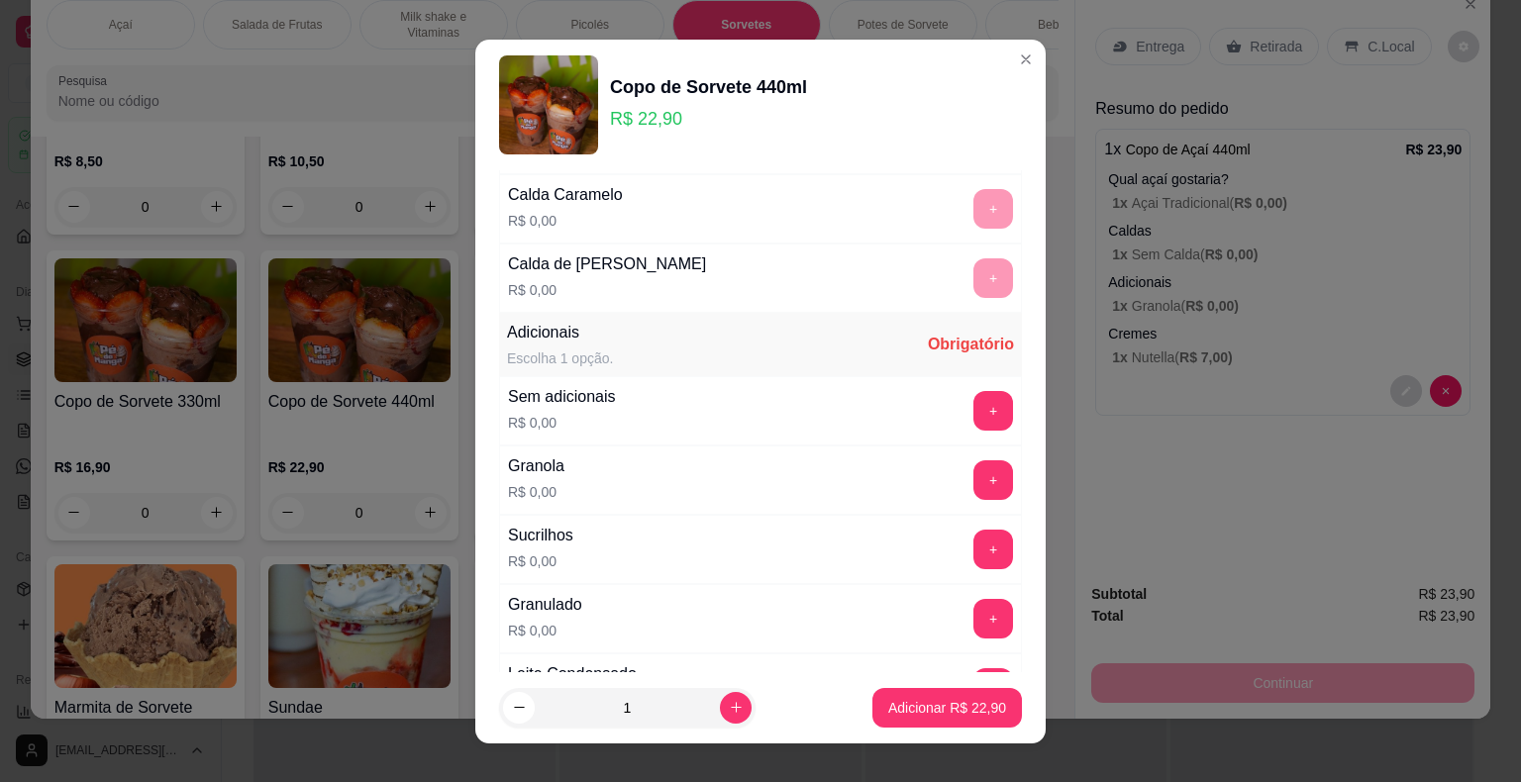
scroll to position [2277, 0]
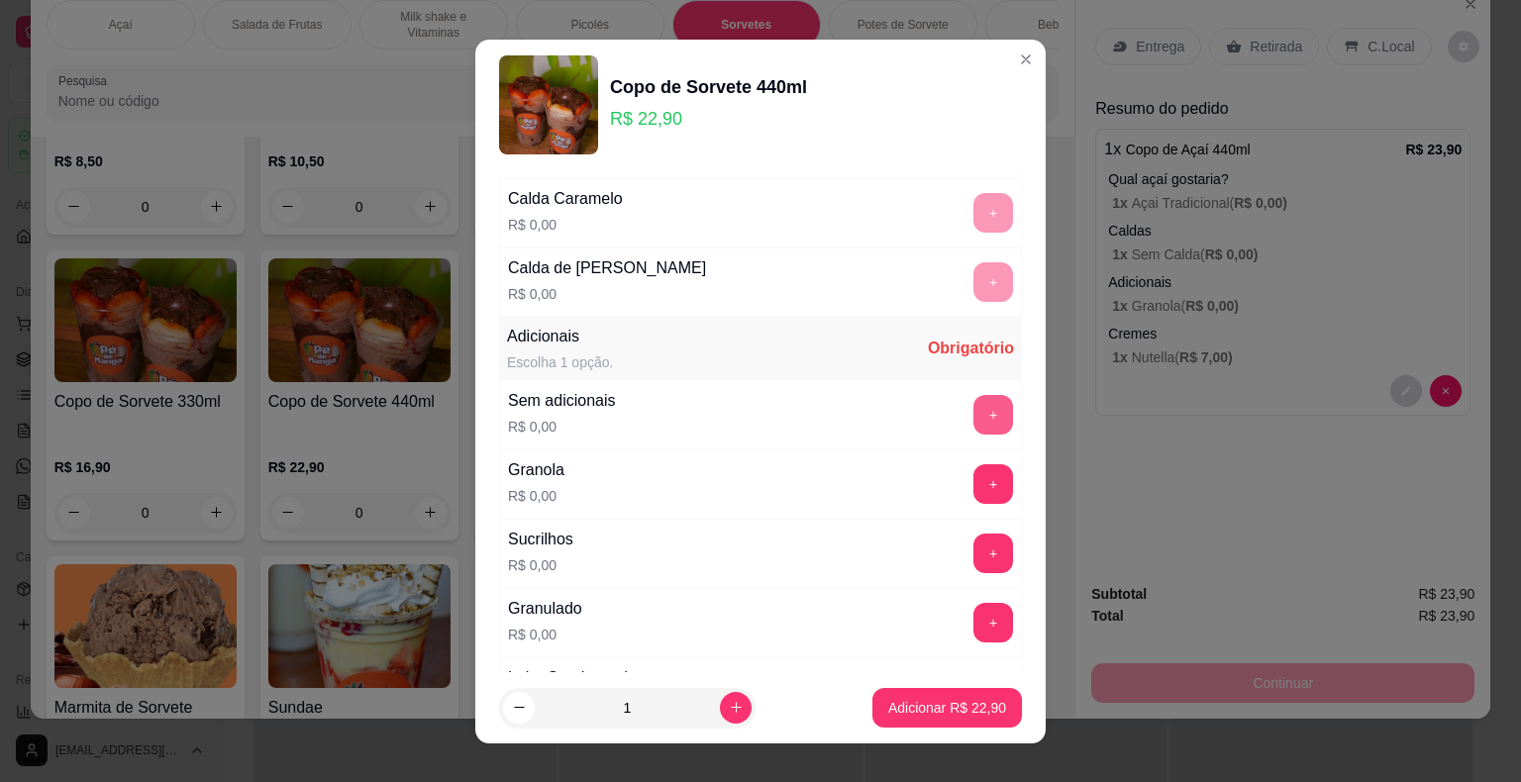
click at [973, 403] on button "+" at bounding box center [993, 415] width 40 height 40
click at [950, 715] on button "Adicionar R$ 22,90" at bounding box center [947, 707] width 146 height 39
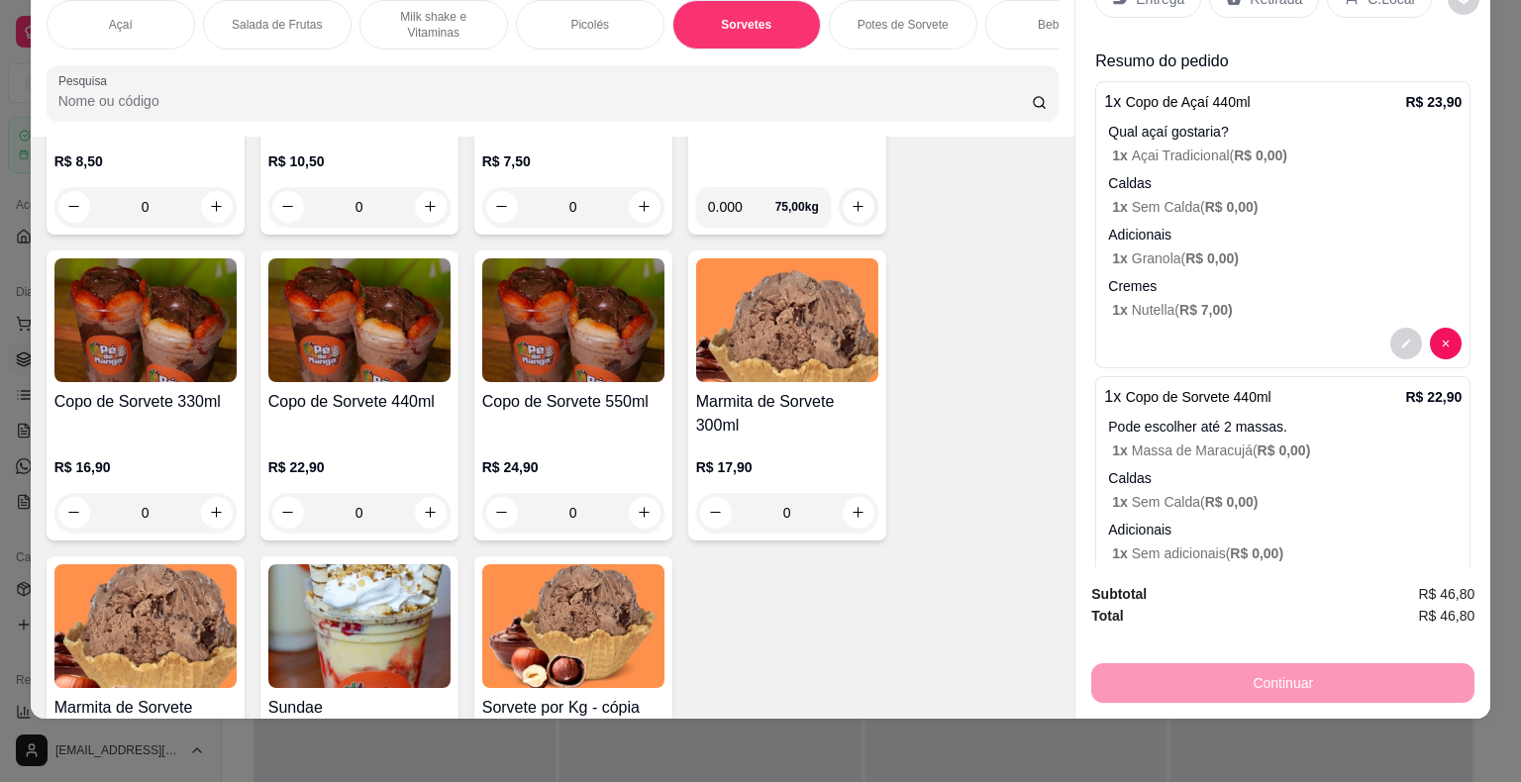
scroll to position [0, 0]
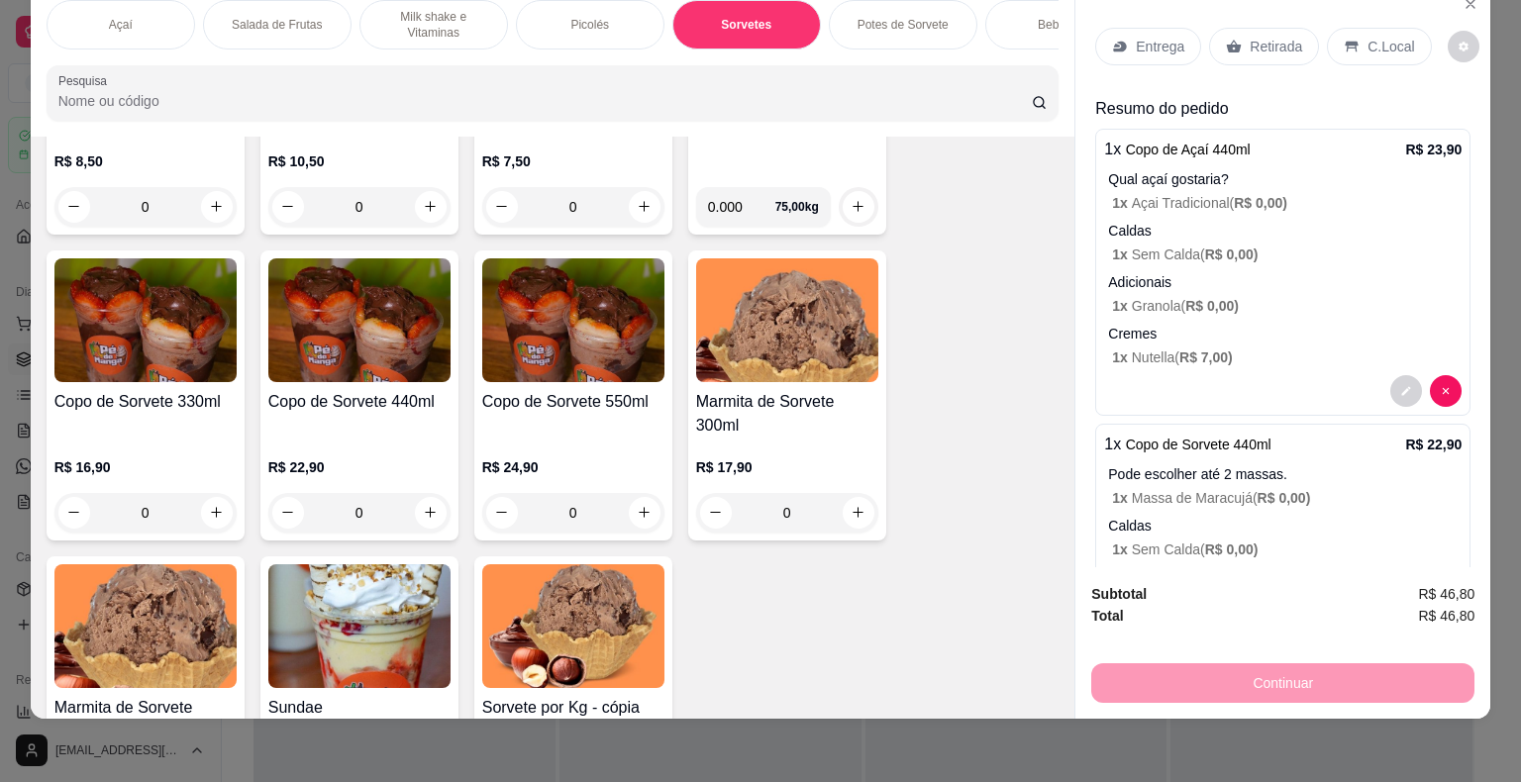
click at [1151, 42] on div "Entrega" at bounding box center [1148, 47] width 106 height 38
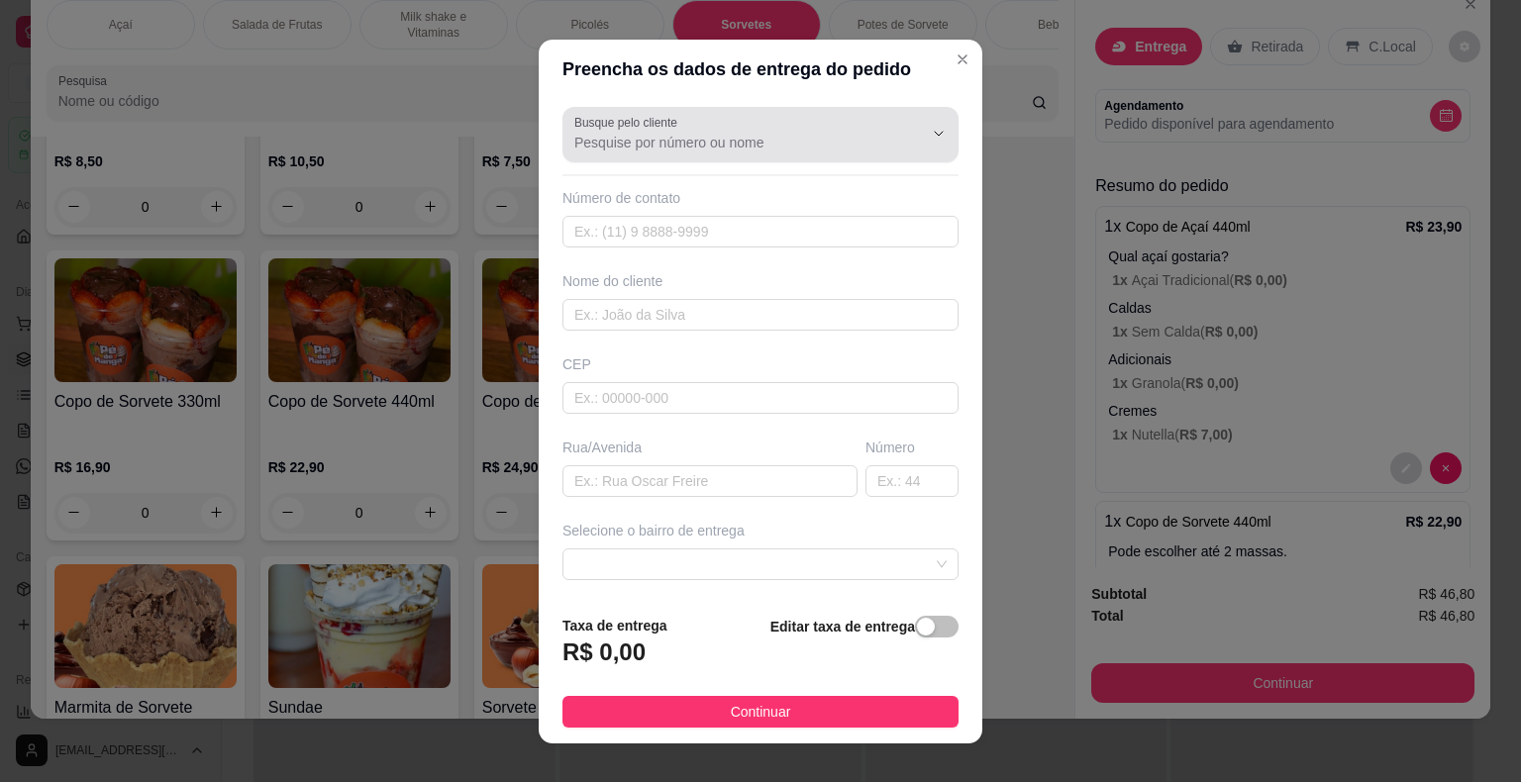
click at [776, 122] on div at bounding box center [760, 135] width 372 height 40
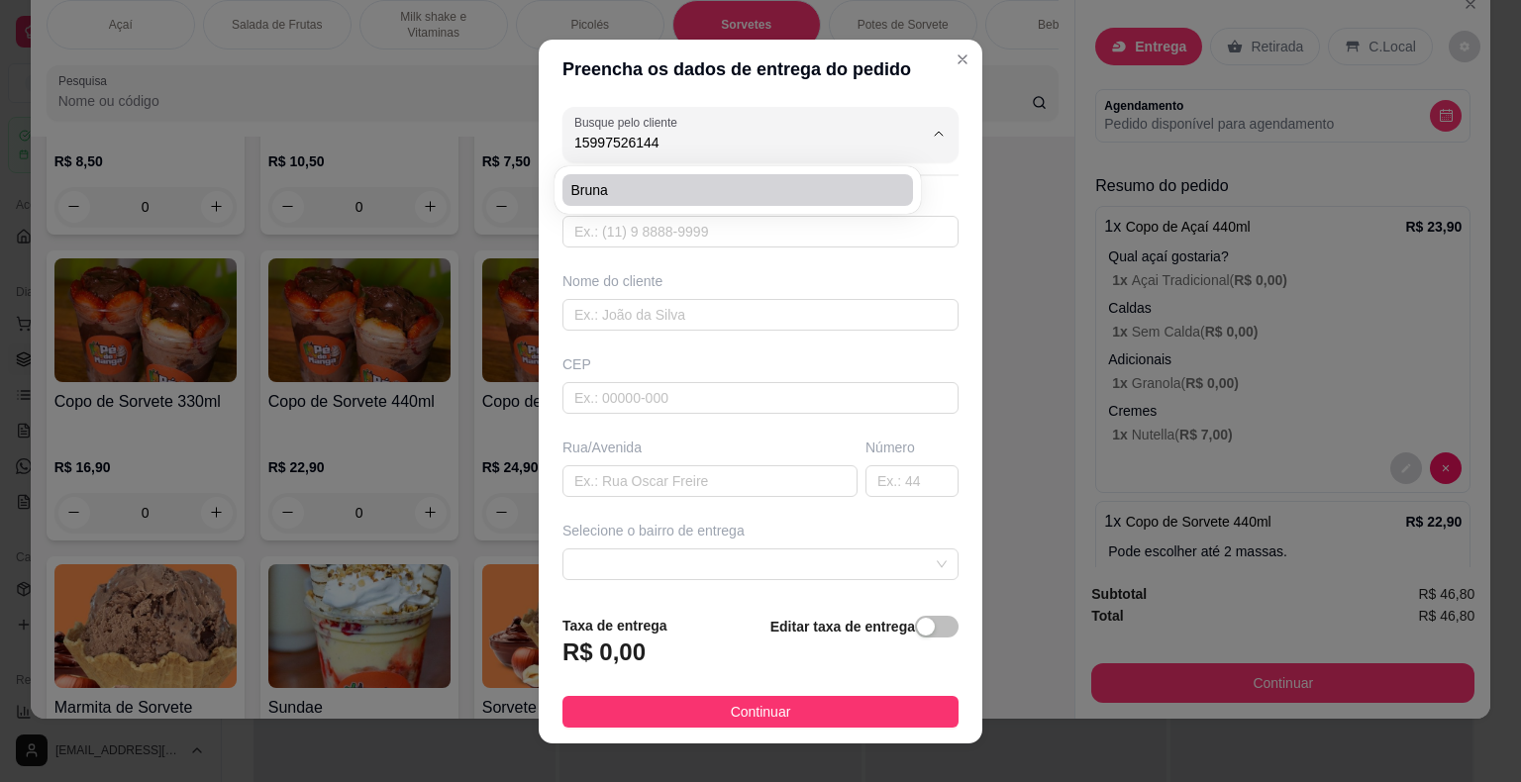
click at [725, 193] on span "Bruna" at bounding box center [727, 190] width 315 height 20
type input "Bruna"
type input "15997526144"
type input "Bruna"
type input "Rua Dr [PERSON_NAME]"
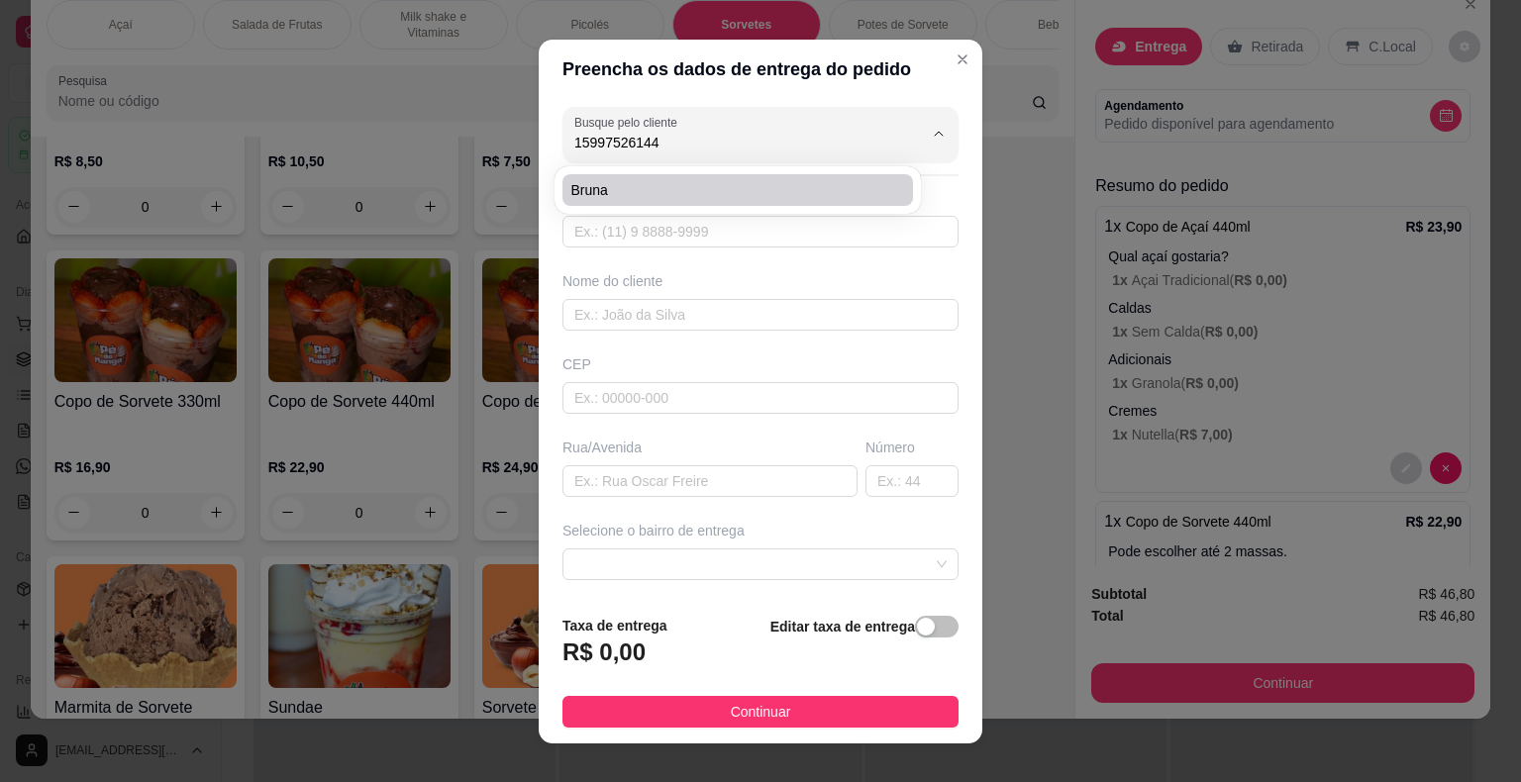
type input "186"
type input "Itaberá"
type input "Casa"
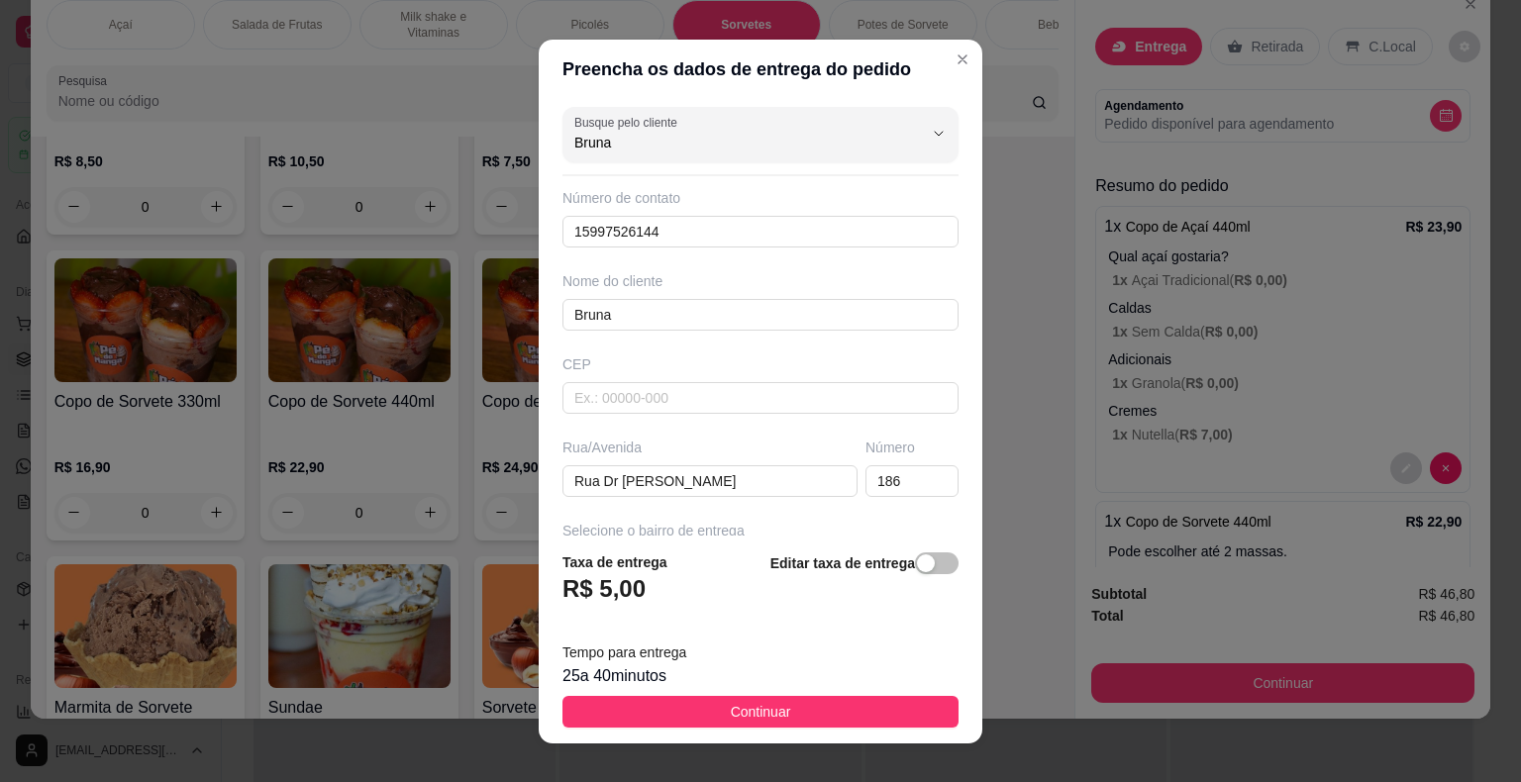
type input "Bruna"
click at [815, 716] on button "Continuar" at bounding box center [760, 712] width 396 height 32
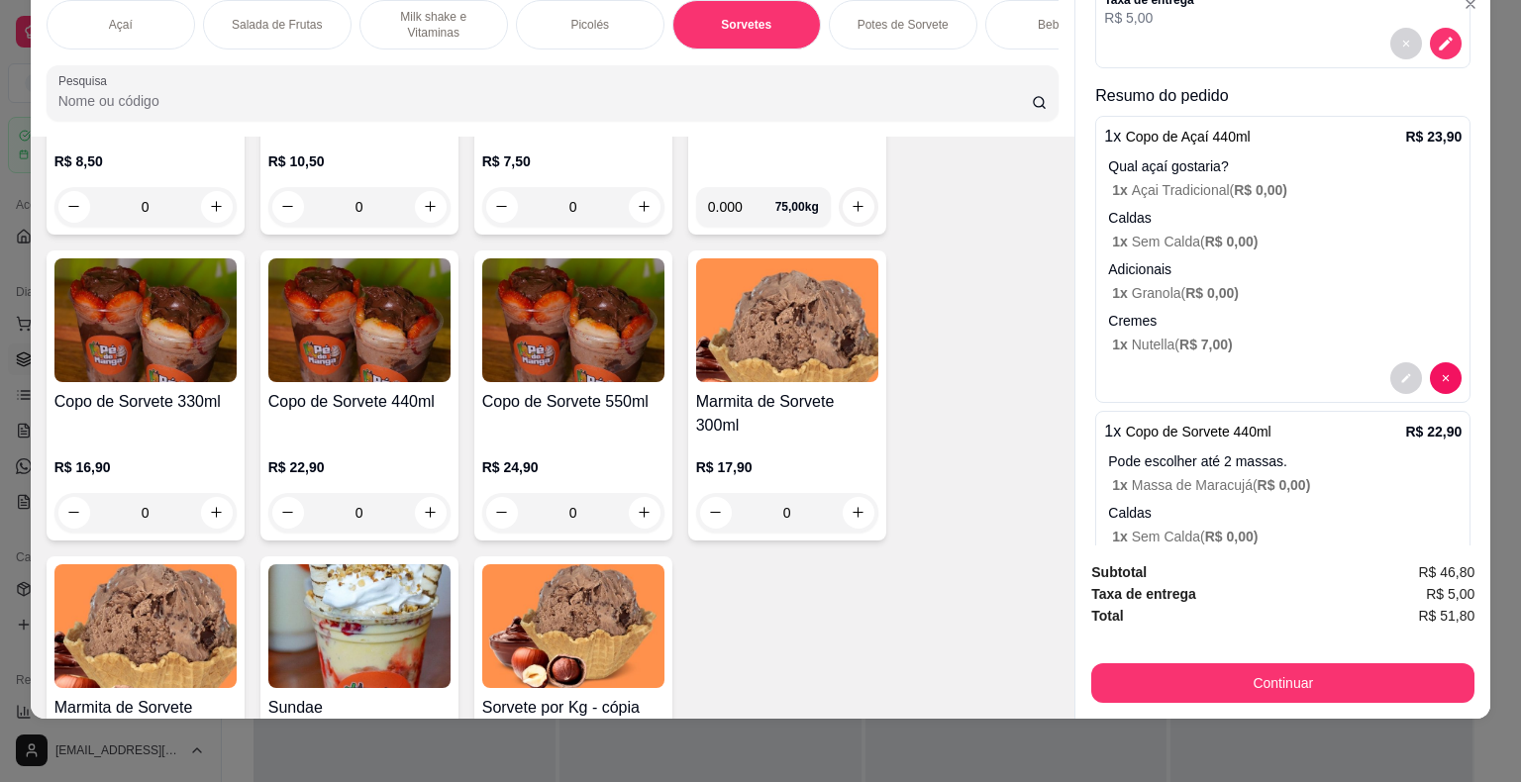
scroll to position [448, 0]
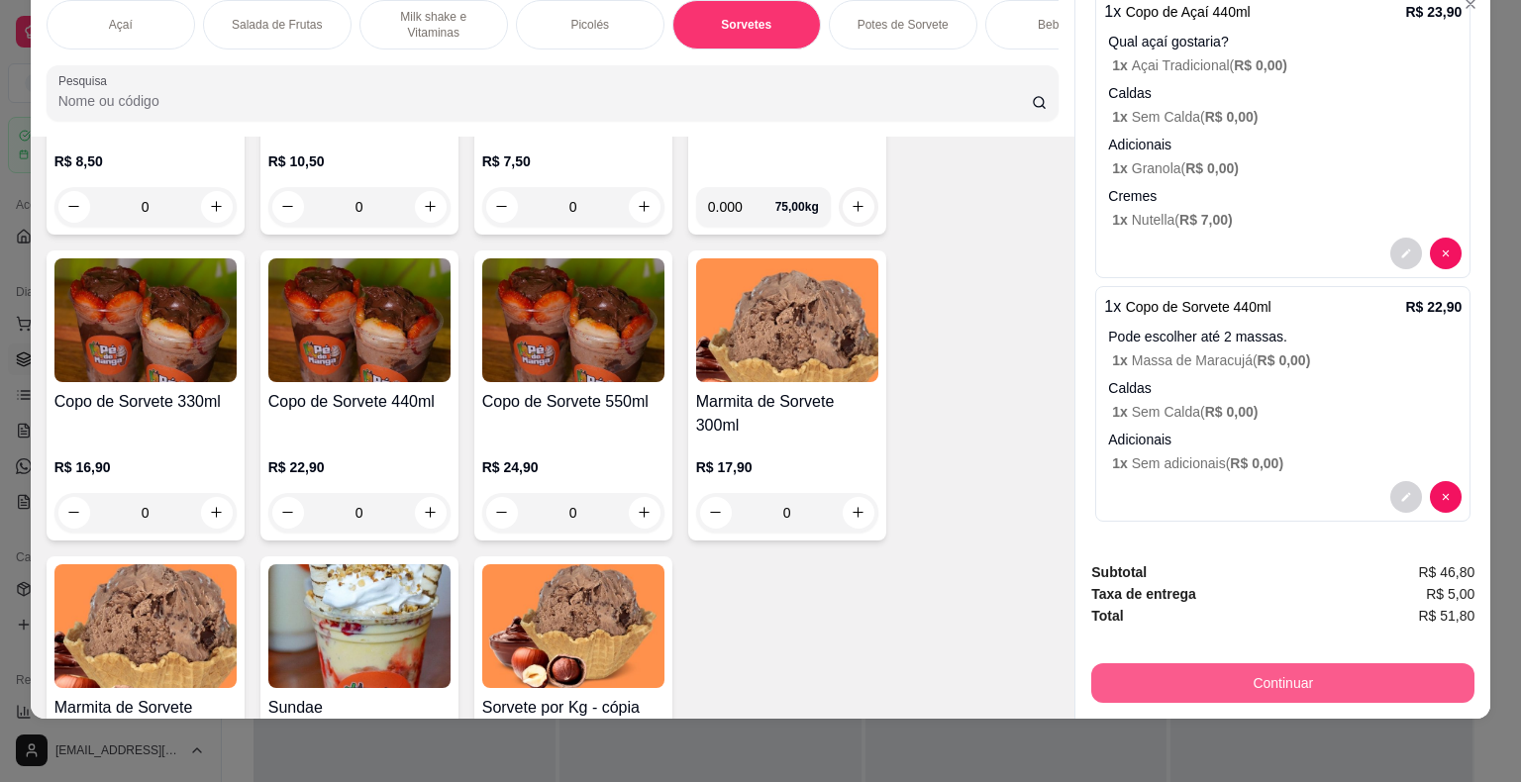
click at [1305, 670] on button "Continuar" at bounding box center [1282, 683] width 383 height 40
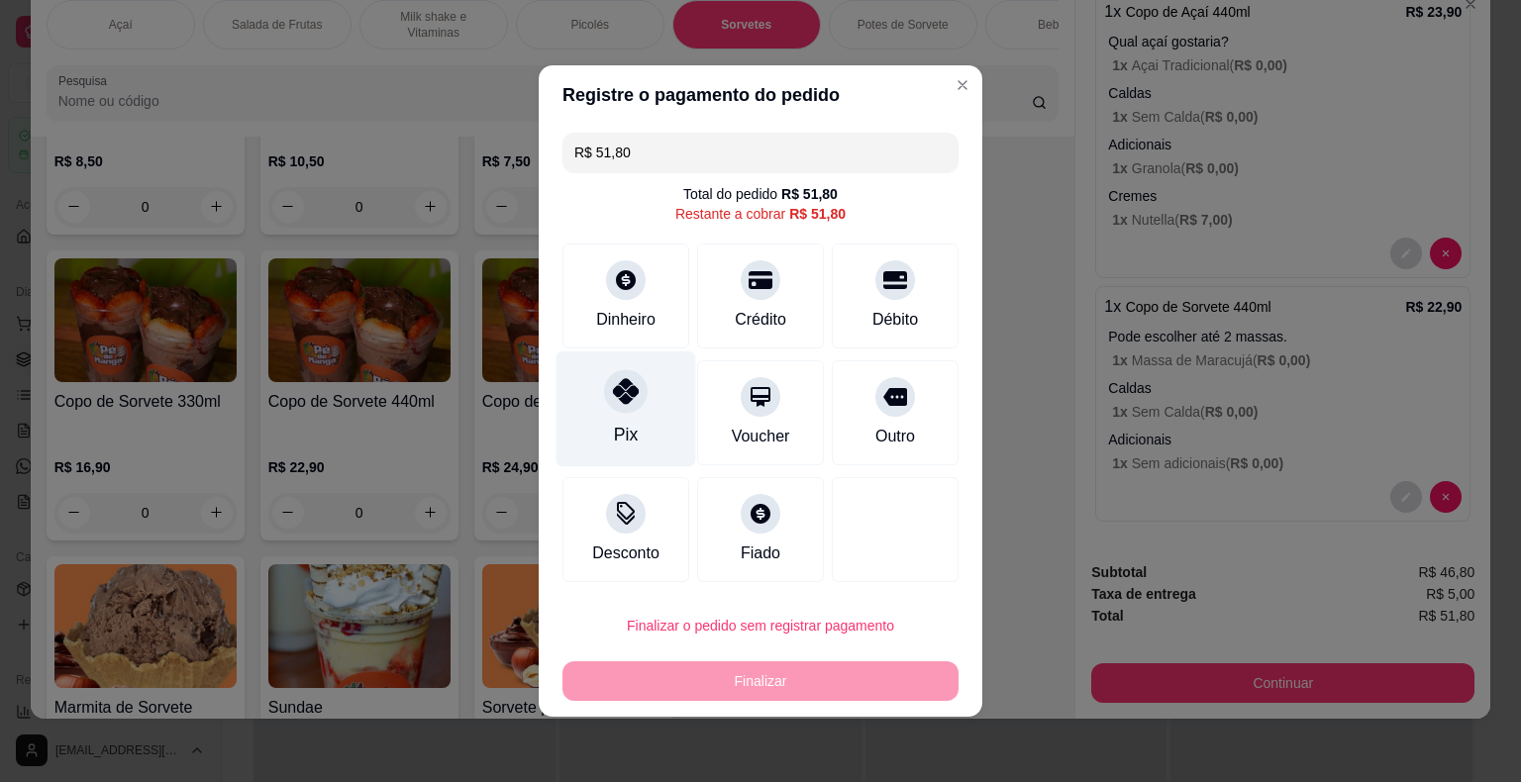
click at [619, 390] on icon at bounding box center [626, 391] width 26 height 26
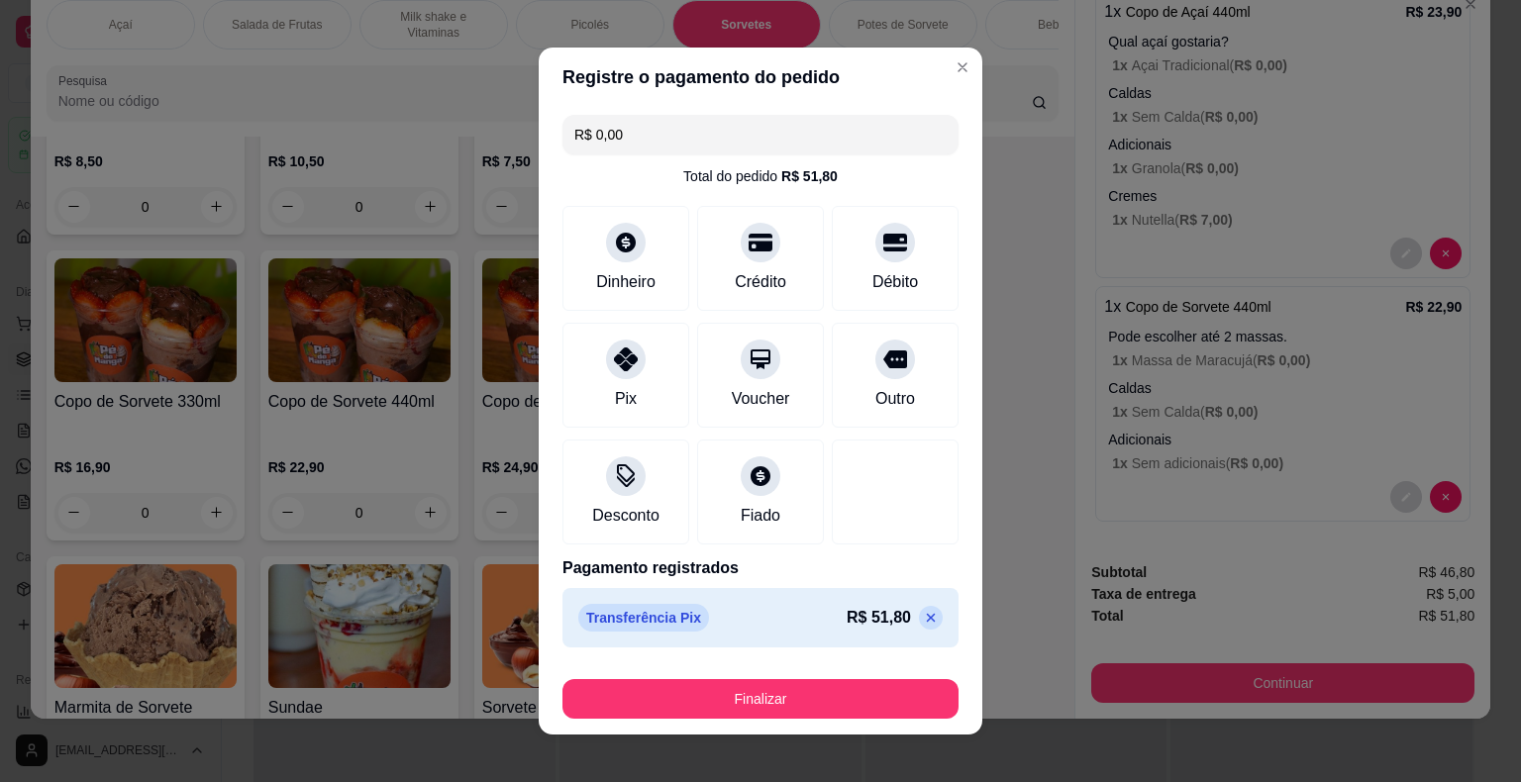
scroll to position [15, 0]
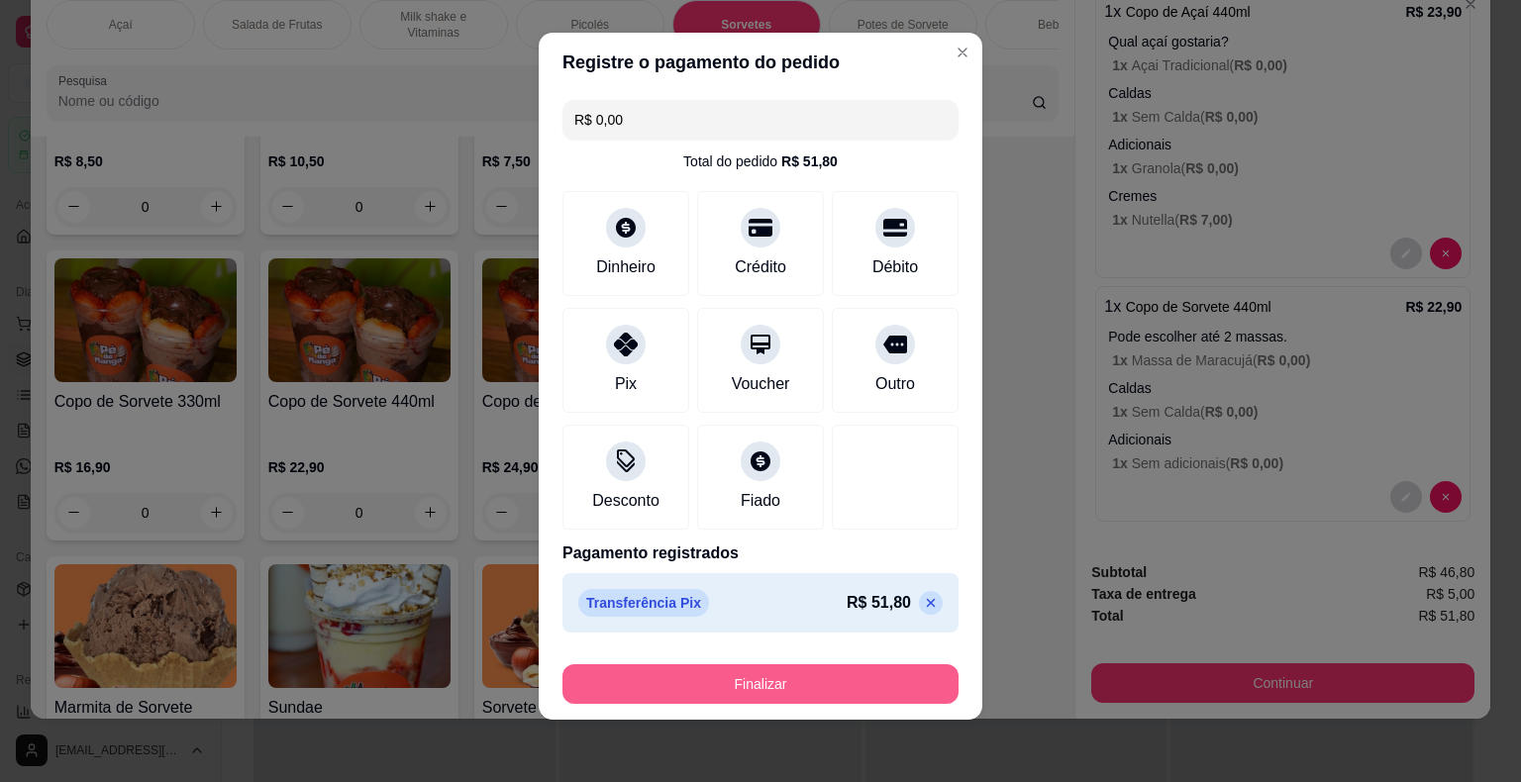
click at [854, 693] on button "Finalizar" at bounding box center [760, 684] width 396 height 40
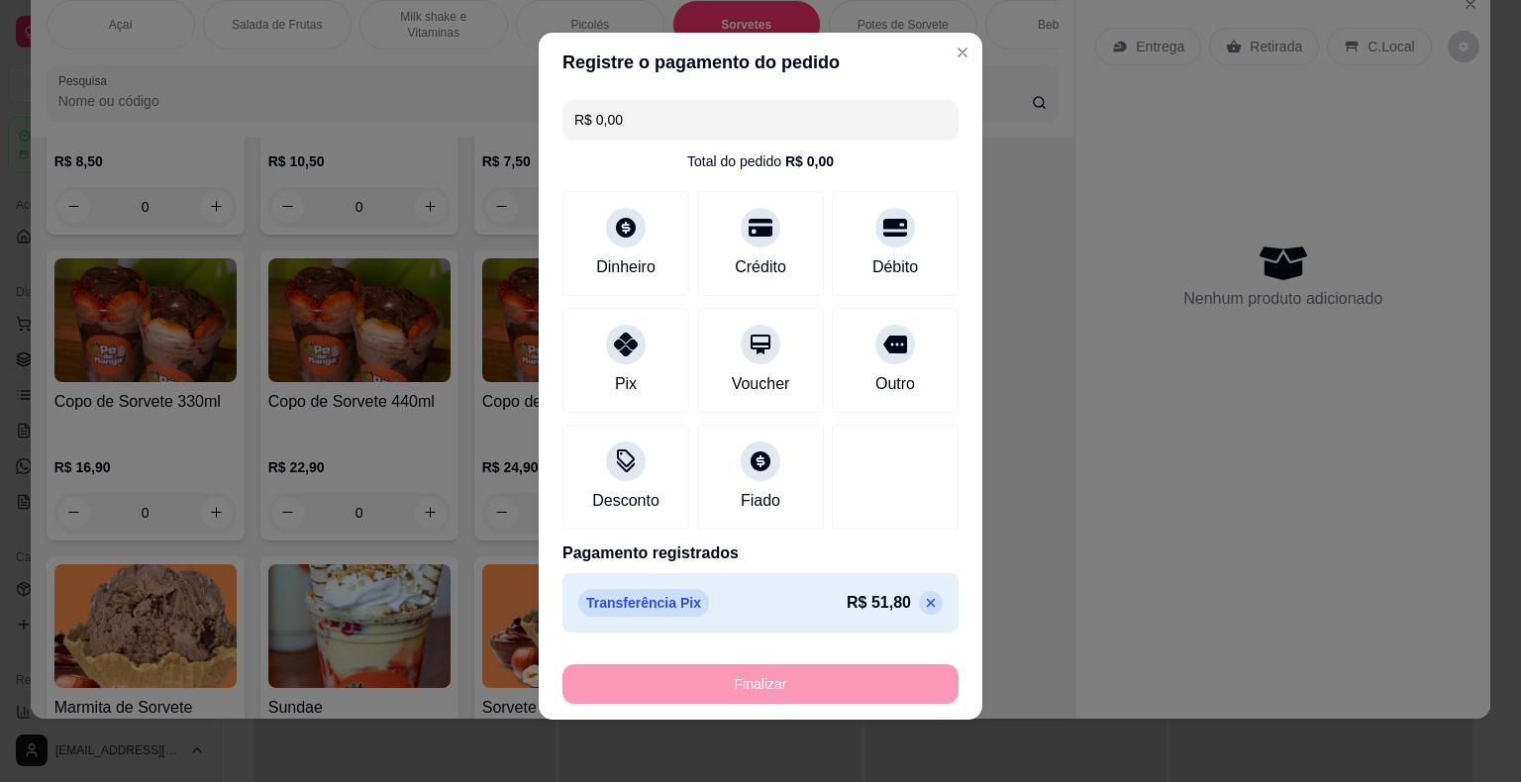
type input "-R$ 51,80"
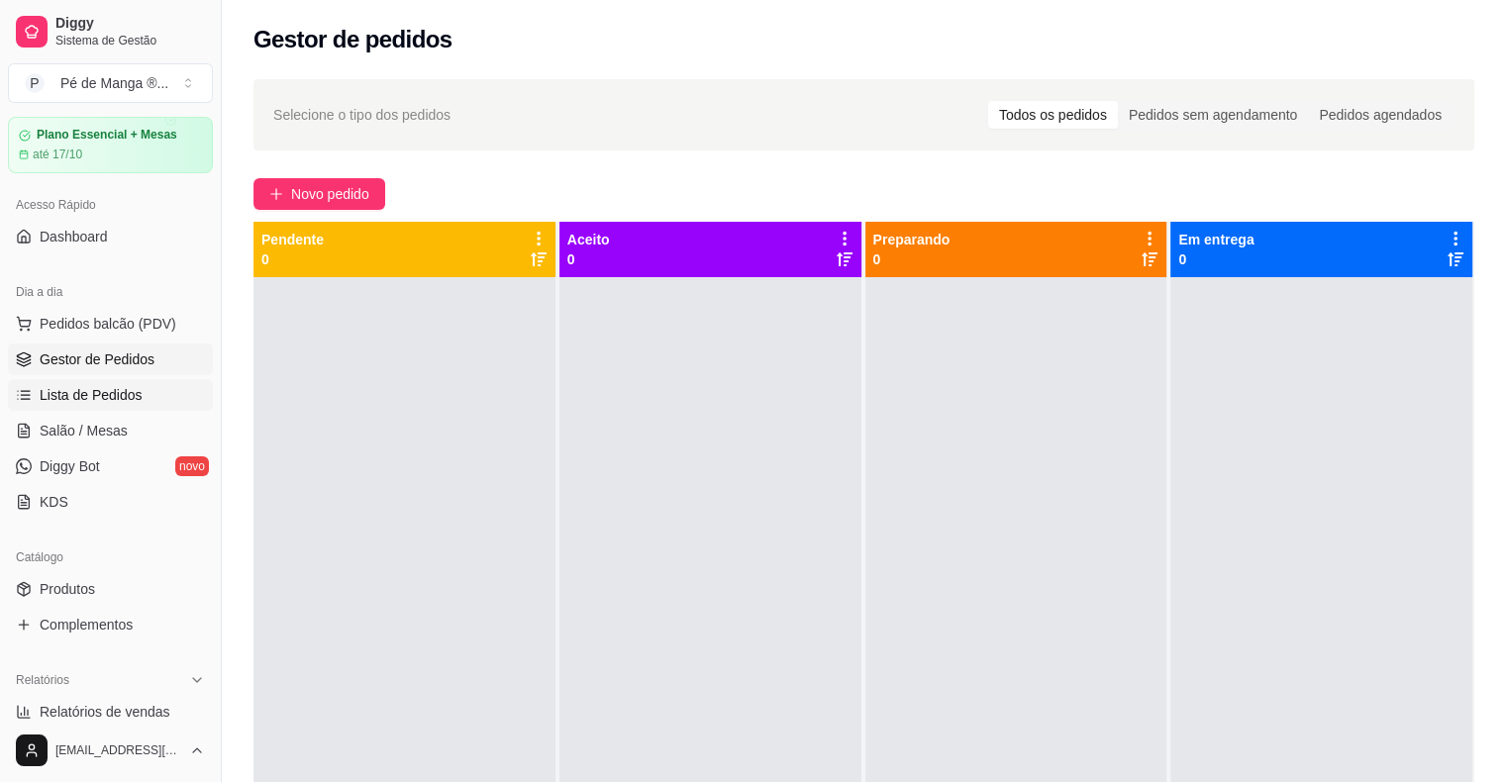
click at [165, 382] on link "Lista de Pedidos" at bounding box center [110, 395] width 205 height 32
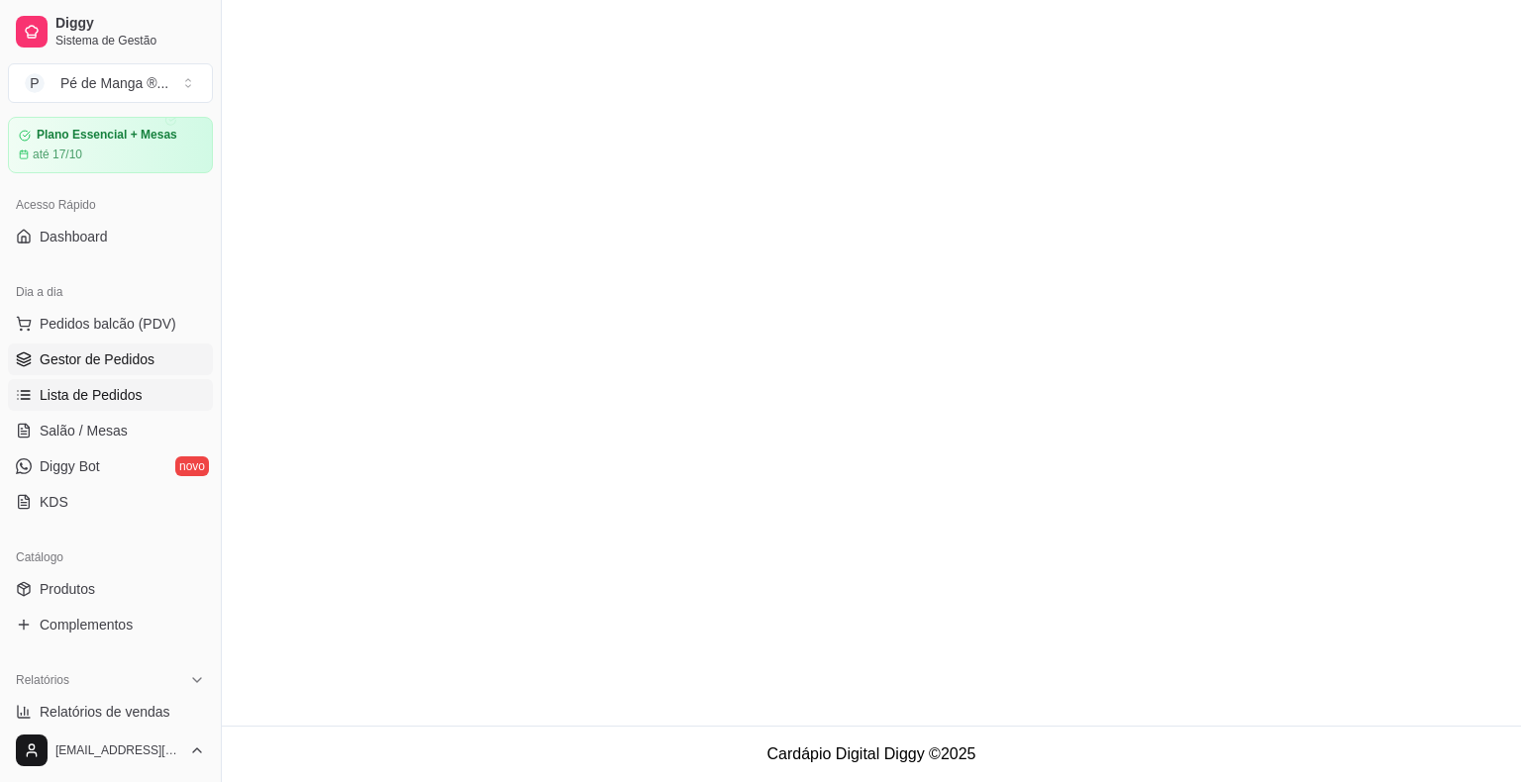
click at [166, 355] on link "Gestor de Pedidos" at bounding box center [110, 360] width 205 height 32
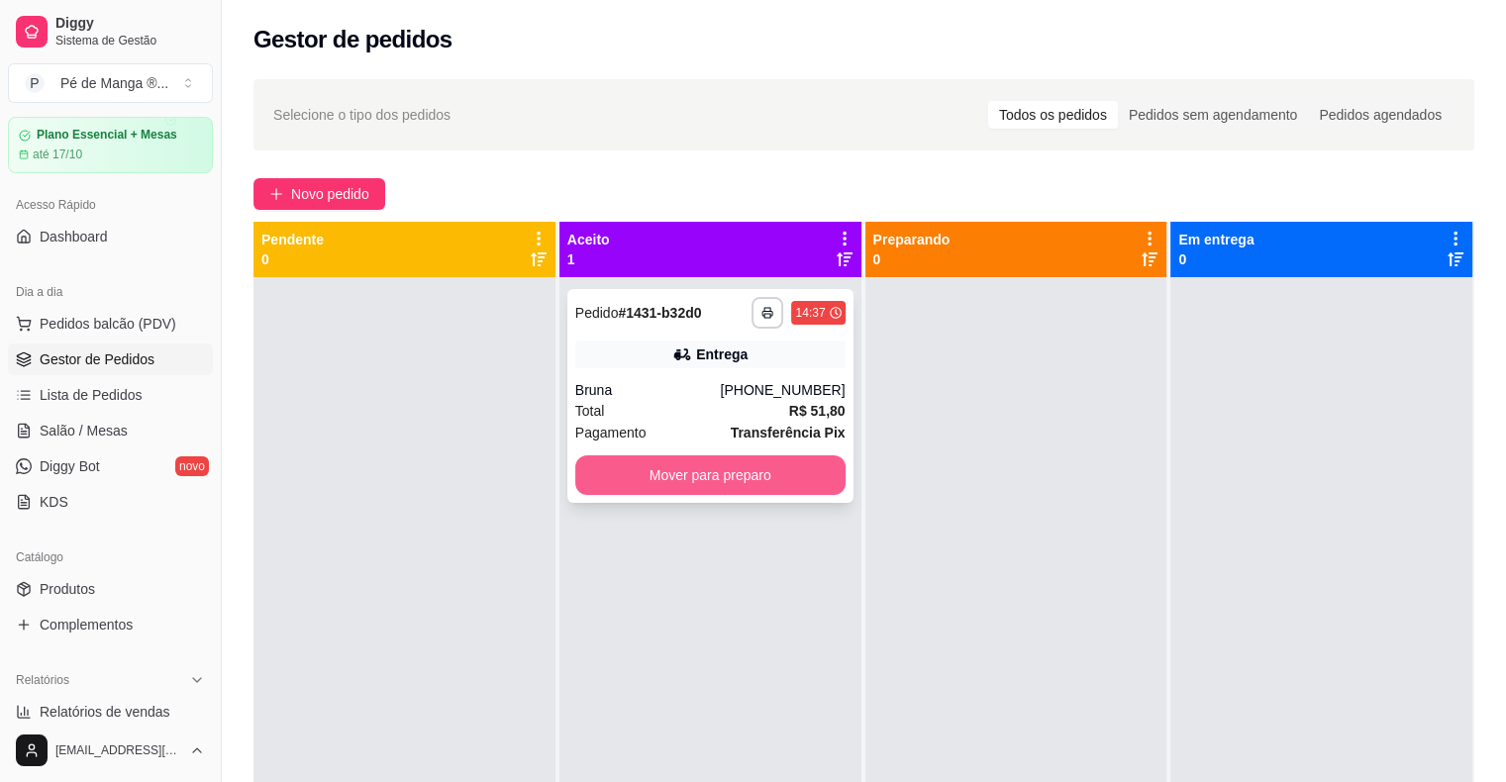
click at [688, 490] on button "Mover para preparo" at bounding box center [710, 475] width 270 height 40
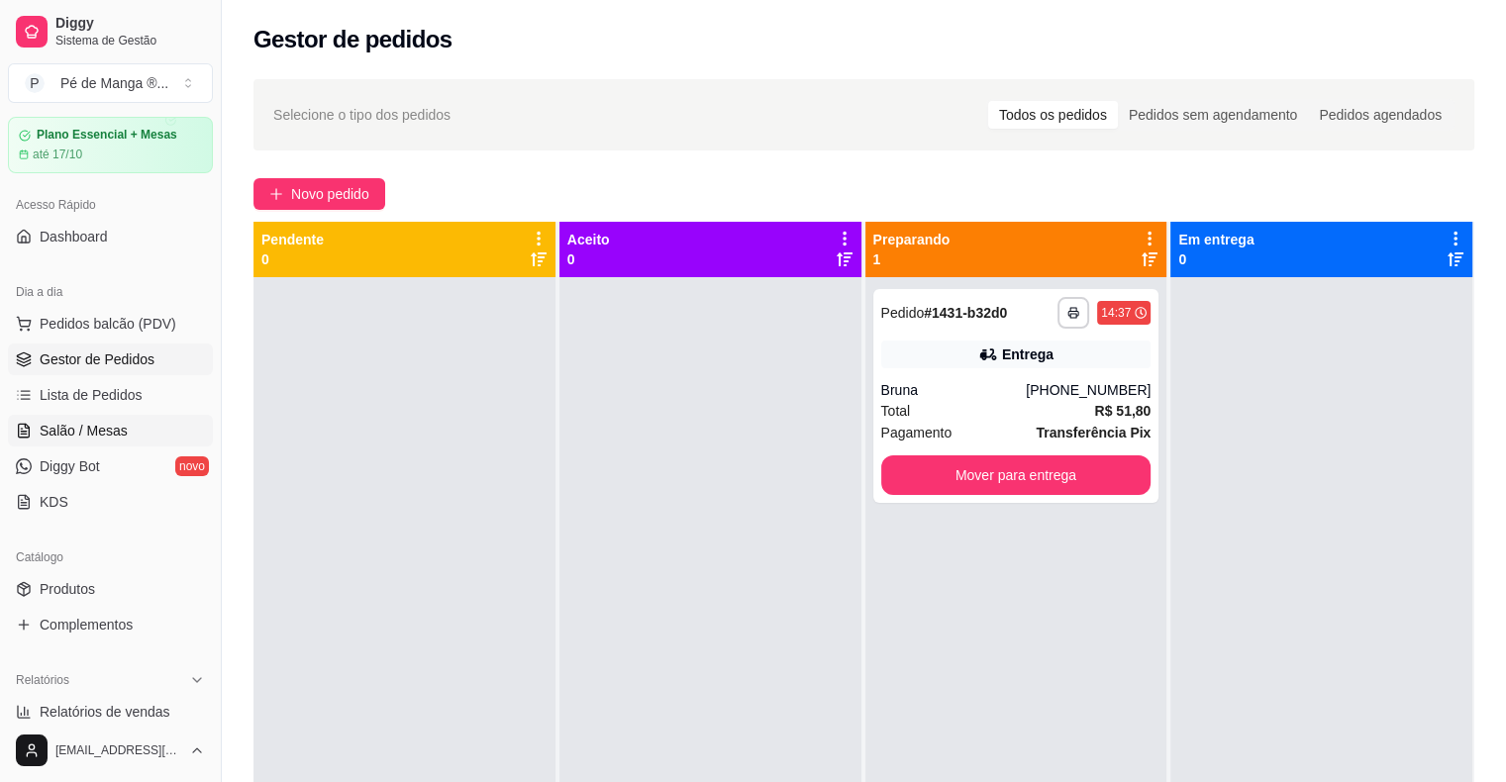
click at [149, 435] on link "Salão / Mesas" at bounding box center [110, 431] width 205 height 32
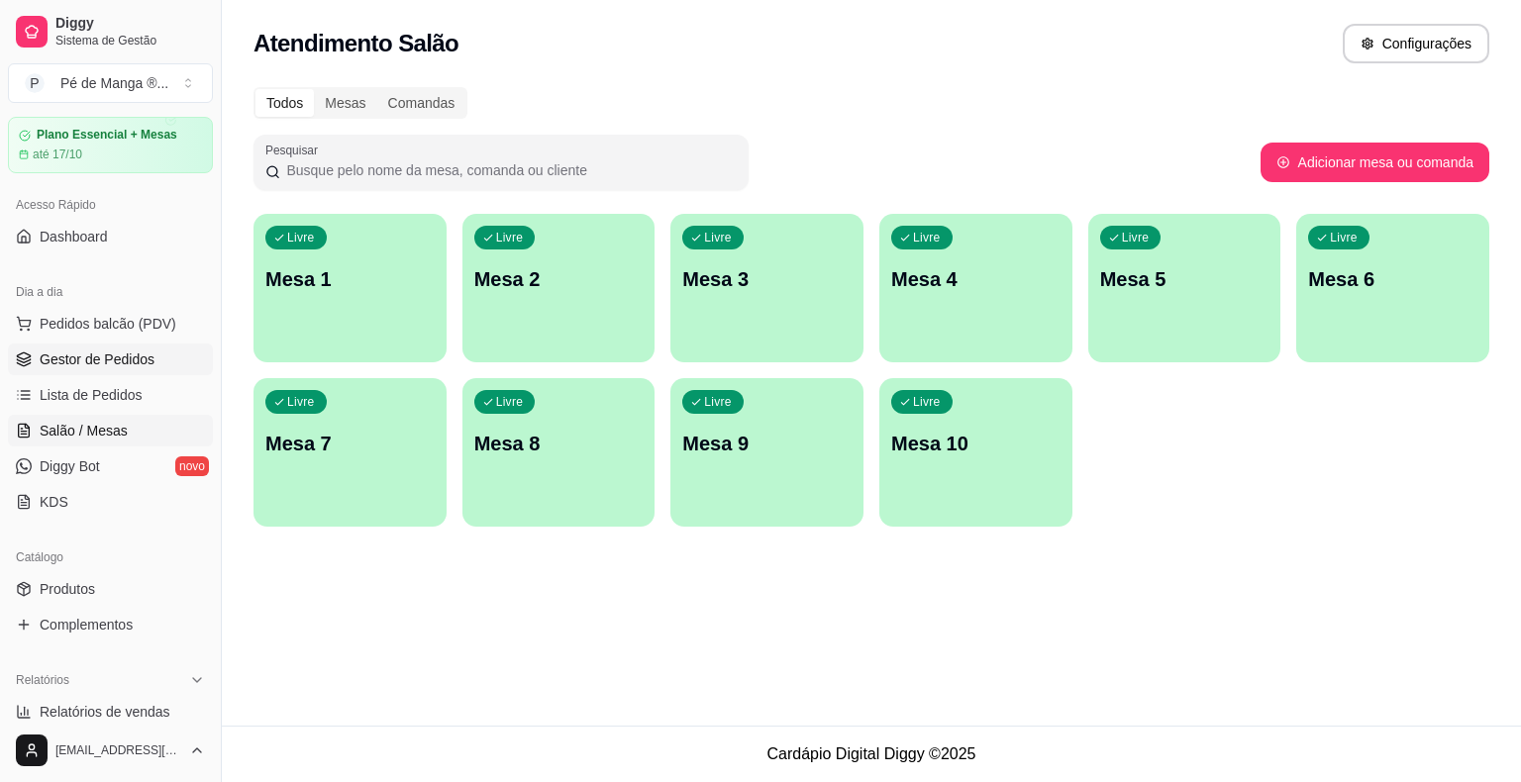
click at [129, 364] on span "Gestor de Pedidos" at bounding box center [97, 359] width 115 height 20
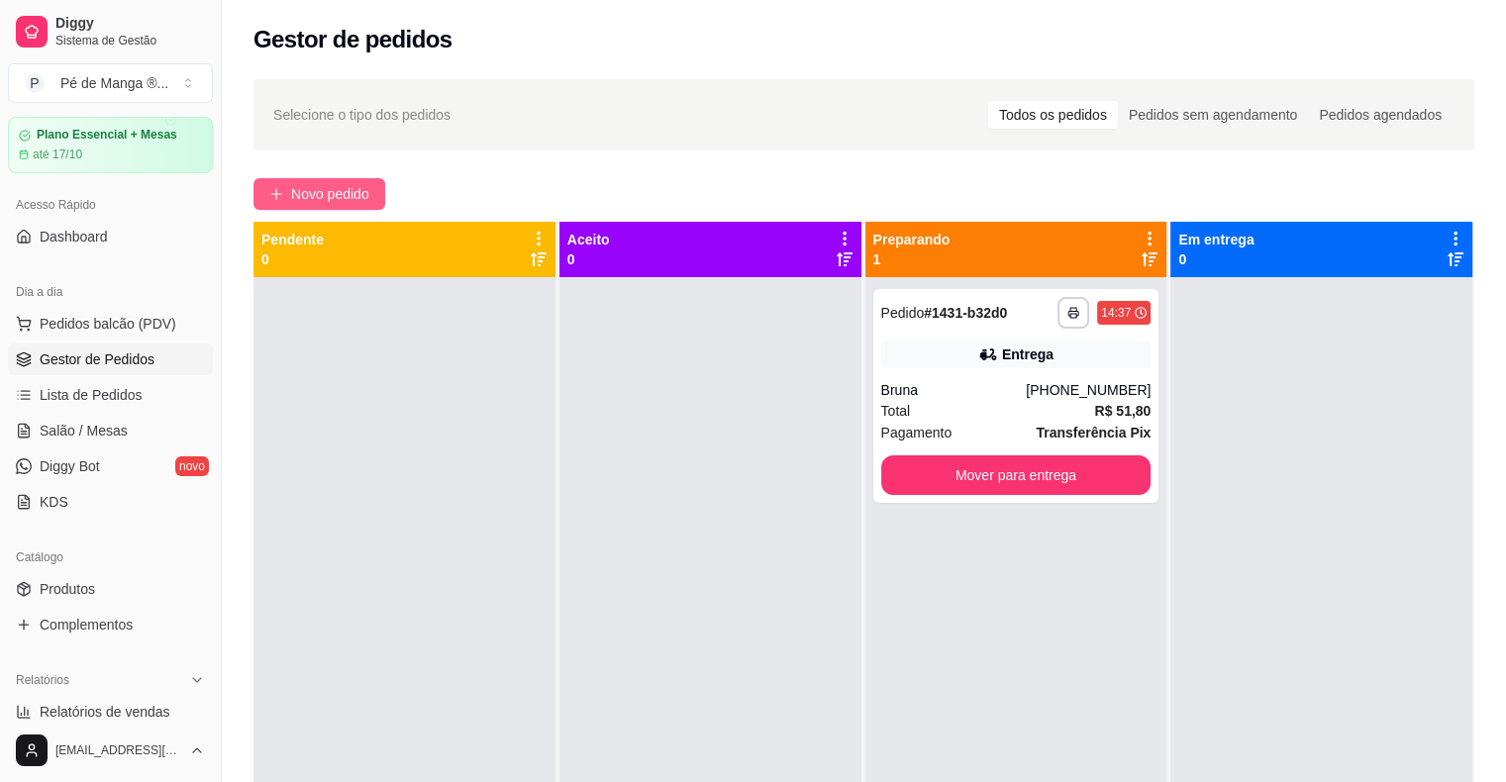
click at [300, 200] on span "Novo pedido" at bounding box center [330, 194] width 78 height 22
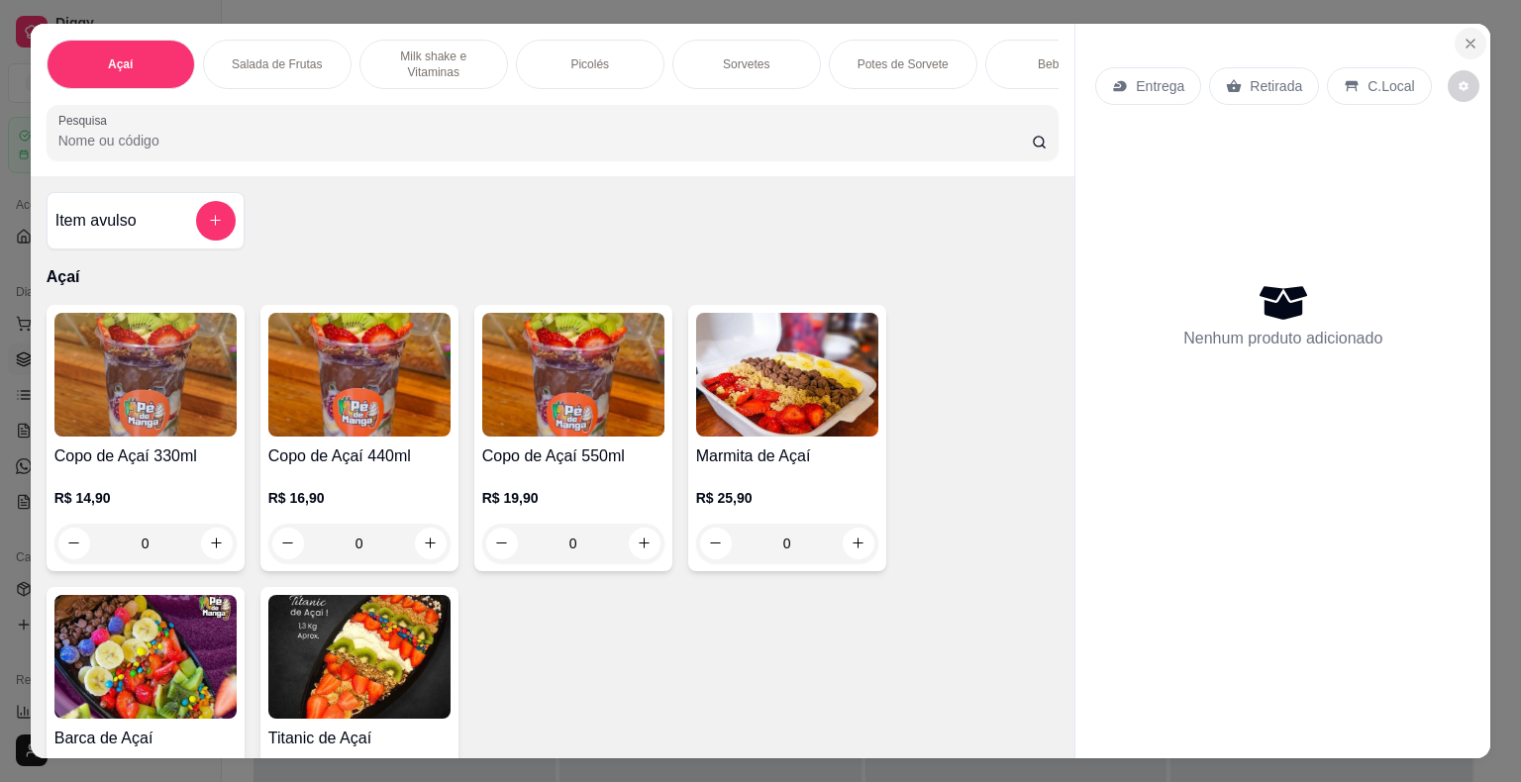
click at [1465, 43] on icon "Close" at bounding box center [1470, 44] width 16 height 16
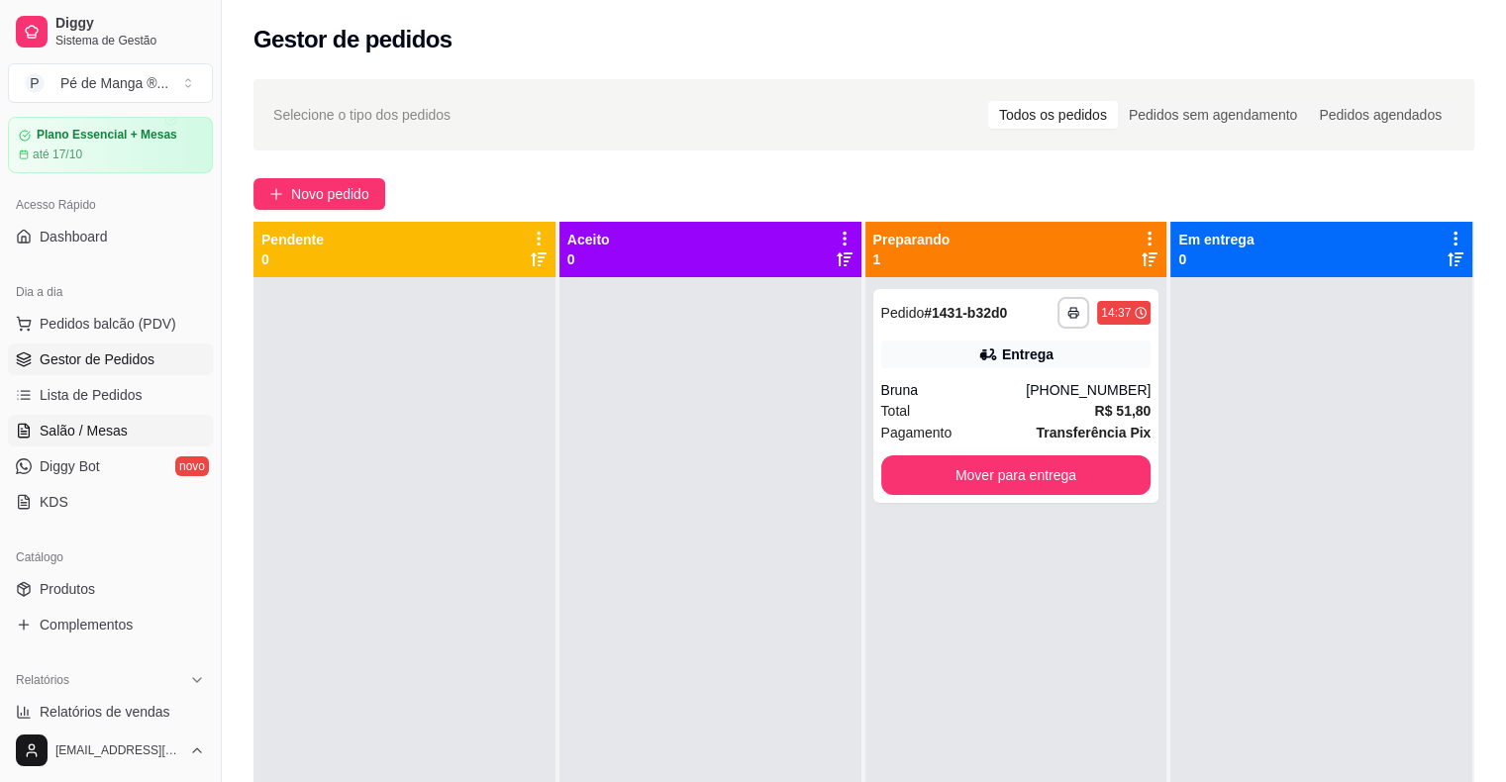
click at [154, 428] on link "Salão / Mesas" at bounding box center [110, 431] width 205 height 32
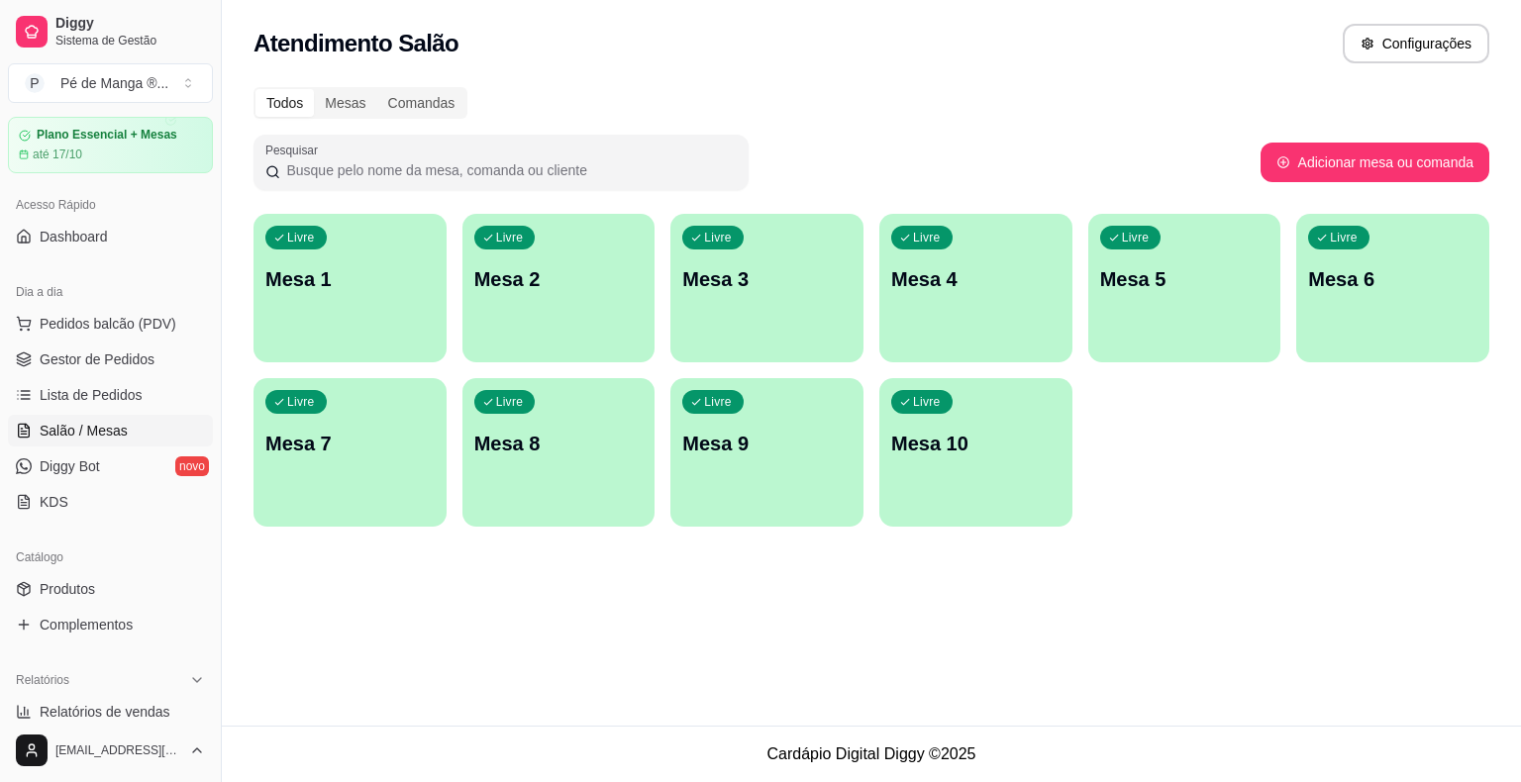
click at [376, 366] on div "Livre Mesa 1 Livre Mesa 2 Livre Mesa 3 Livre Mesa 4 Livre Mesa 5 Livre Mesa 6 L…" at bounding box center [870, 370] width 1235 height 313
click at [385, 362] on div "Livre Mesa 1 Livre Mesa 2 Livre Mesa 3 Livre Mesa 4 Livre Mesa 5 Livre Mesa 6 L…" at bounding box center [870, 370] width 1235 height 313
click at [388, 347] on div "button" at bounding box center [349, 348] width 187 height 23
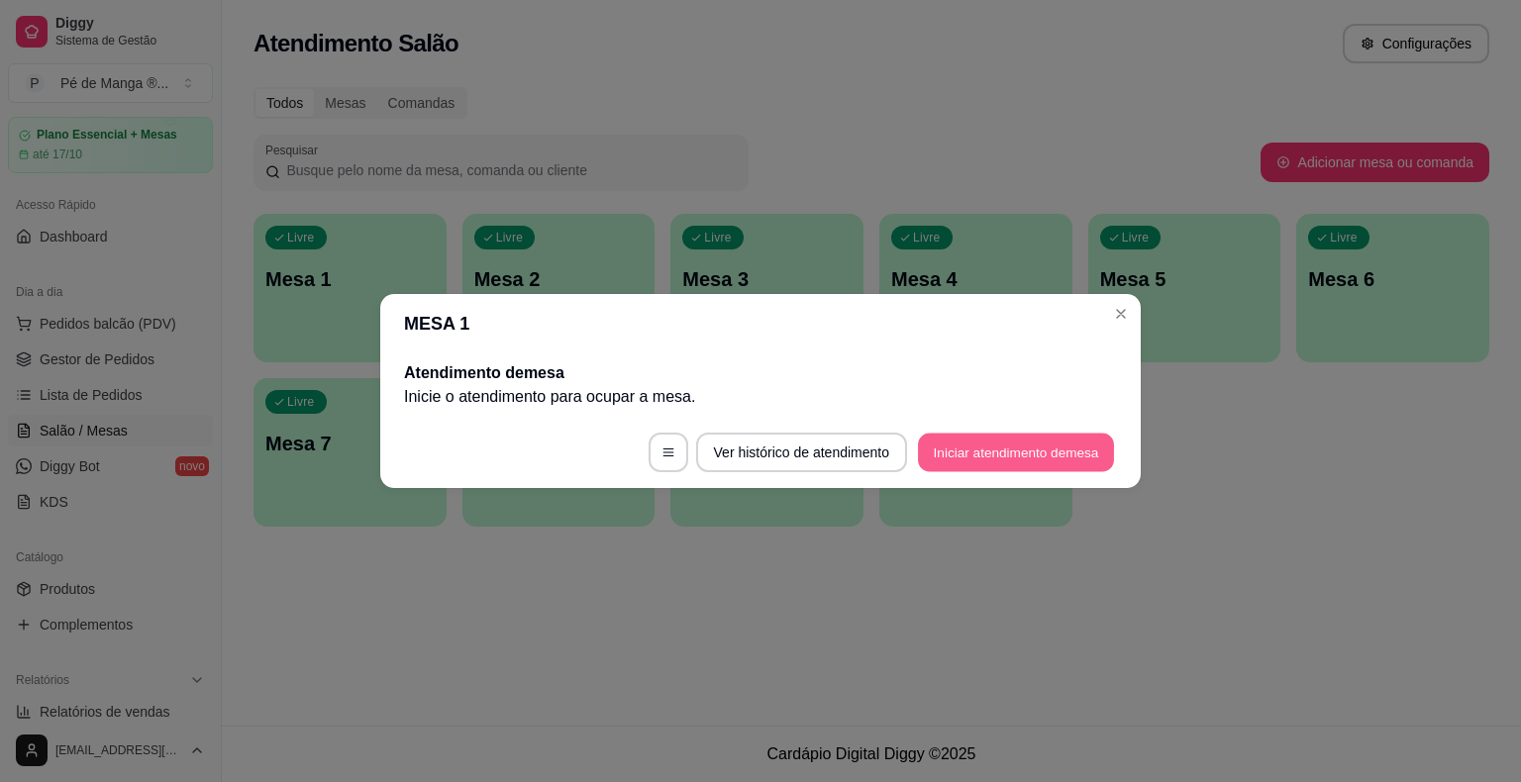
click at [969, 463] on button "Iniciar atendimento de mesa" at bounding box center [1016, 453] width 196 height 39
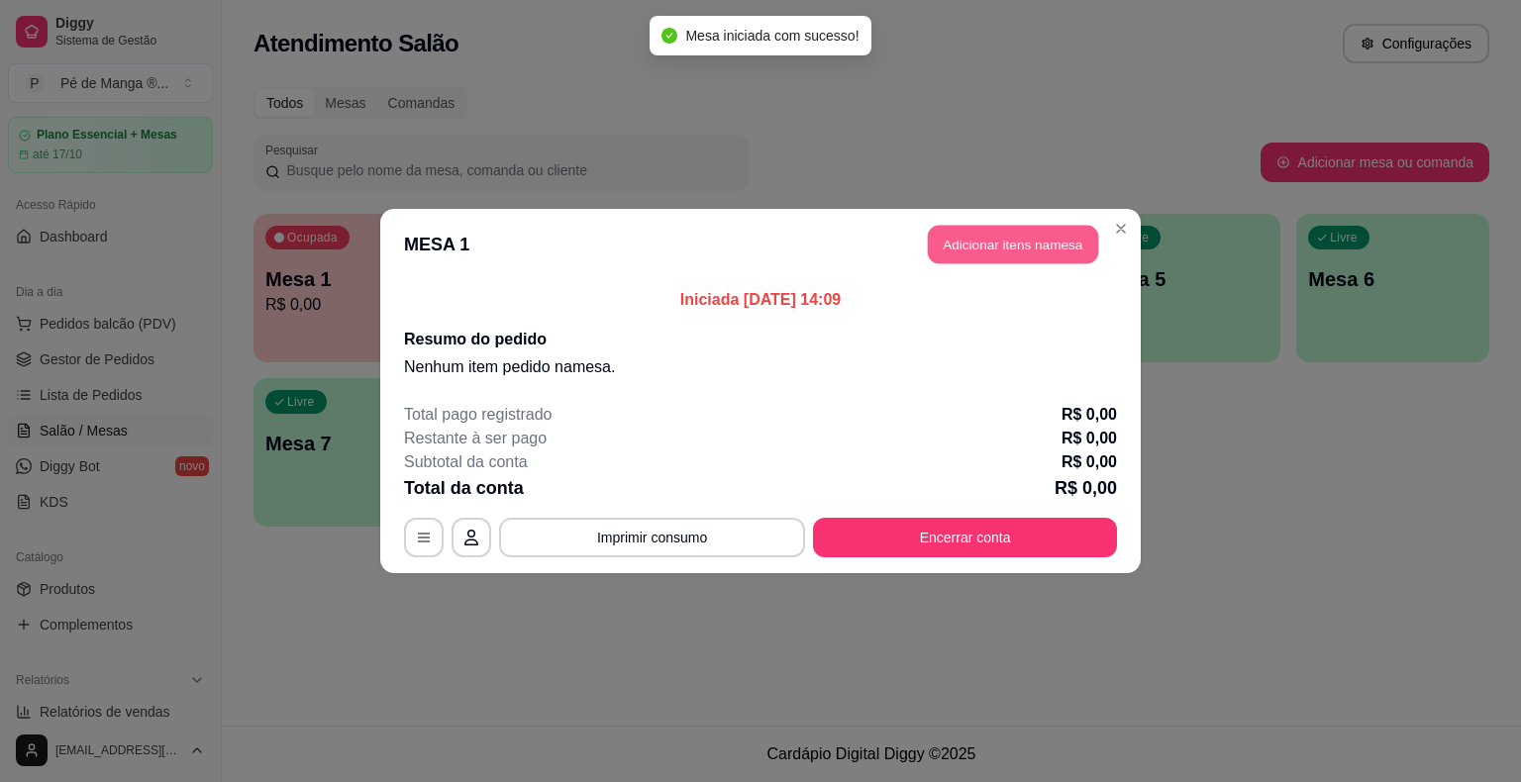
click at [973, 247] on button "Adicionar itens na mesa" at bounding box center [1013, 245] width 170 height 39
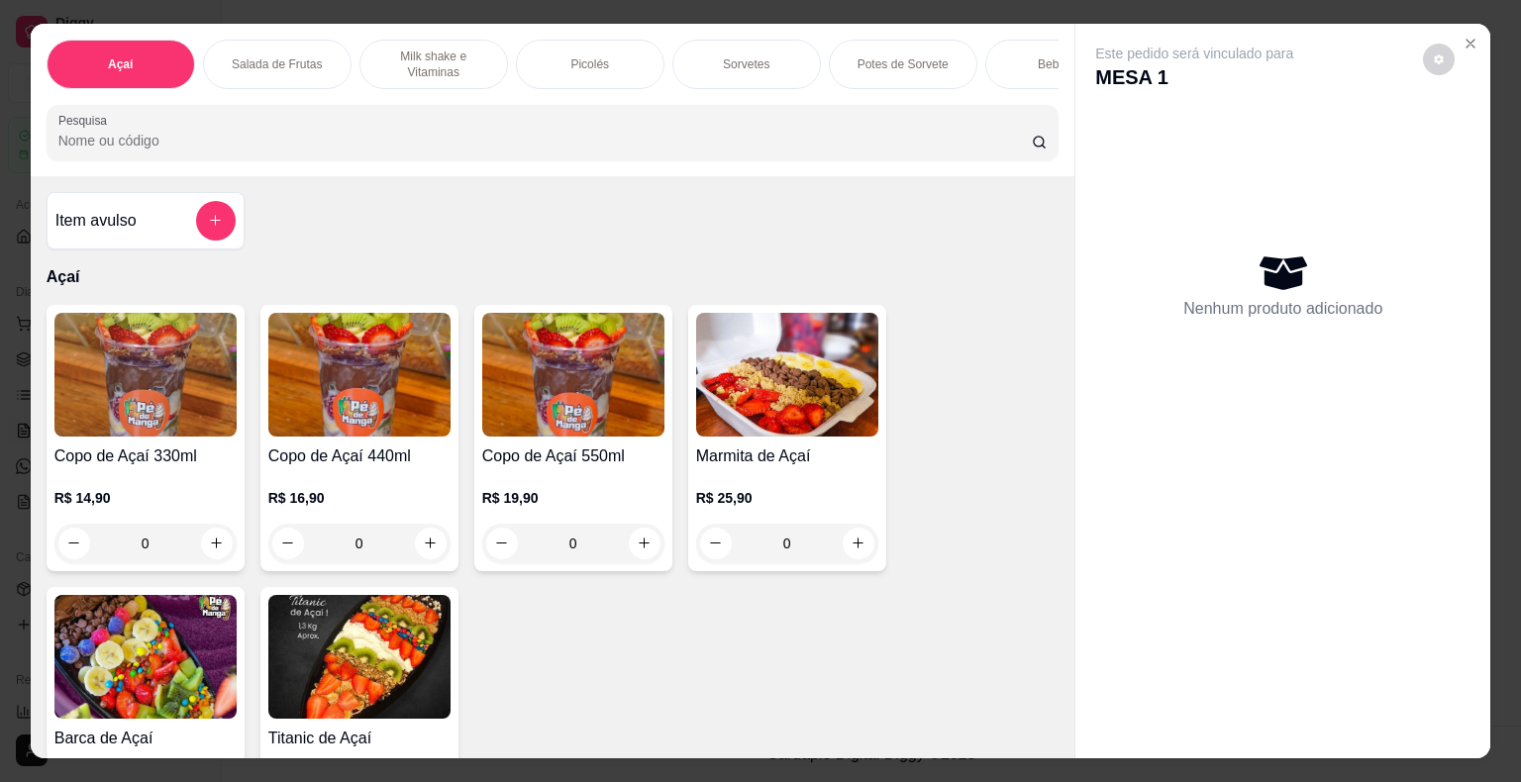
click at [625, 47] on div "Picolés" at bounding box center [590, 64] width 148 height 49
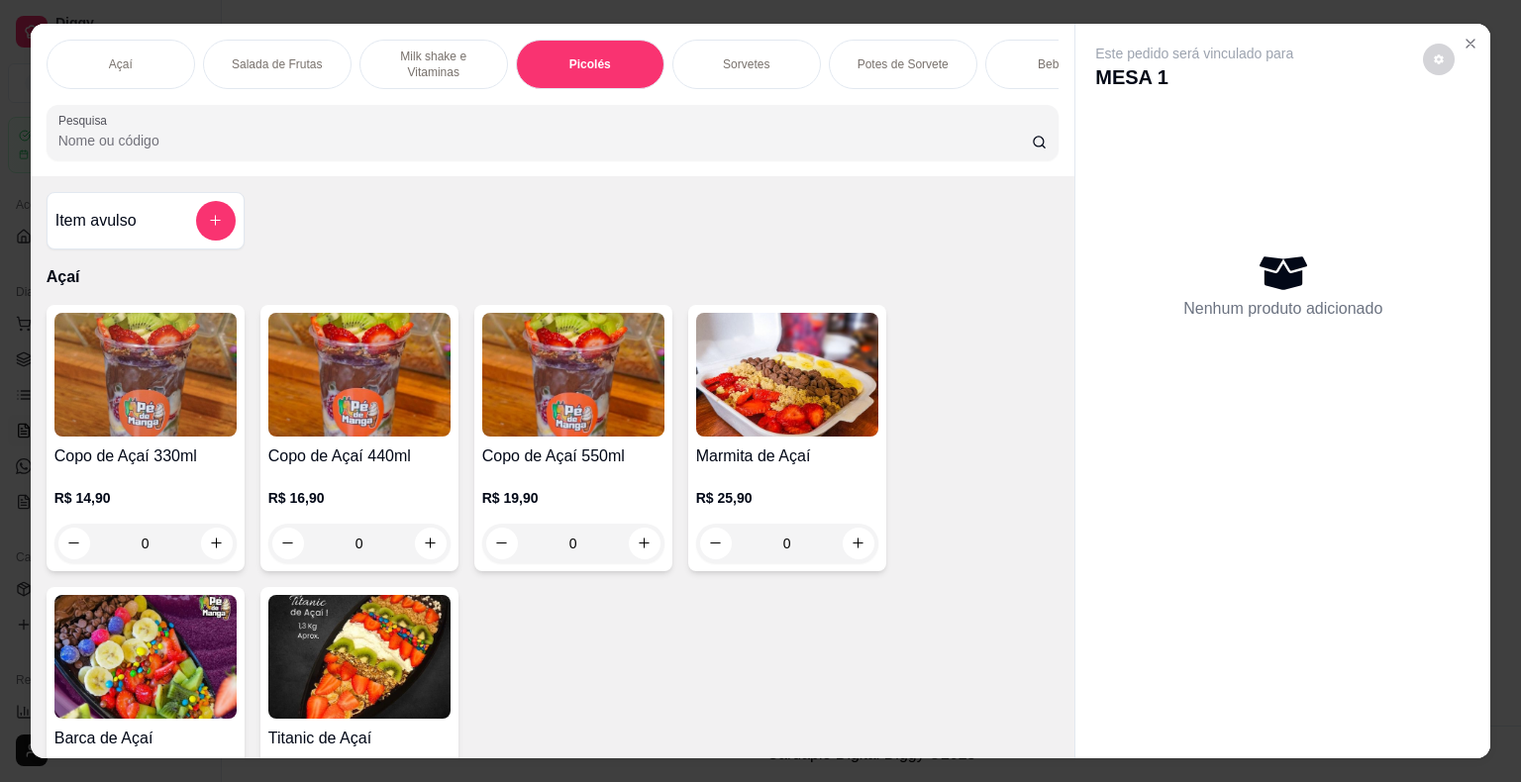
scroll to position [48, 0]
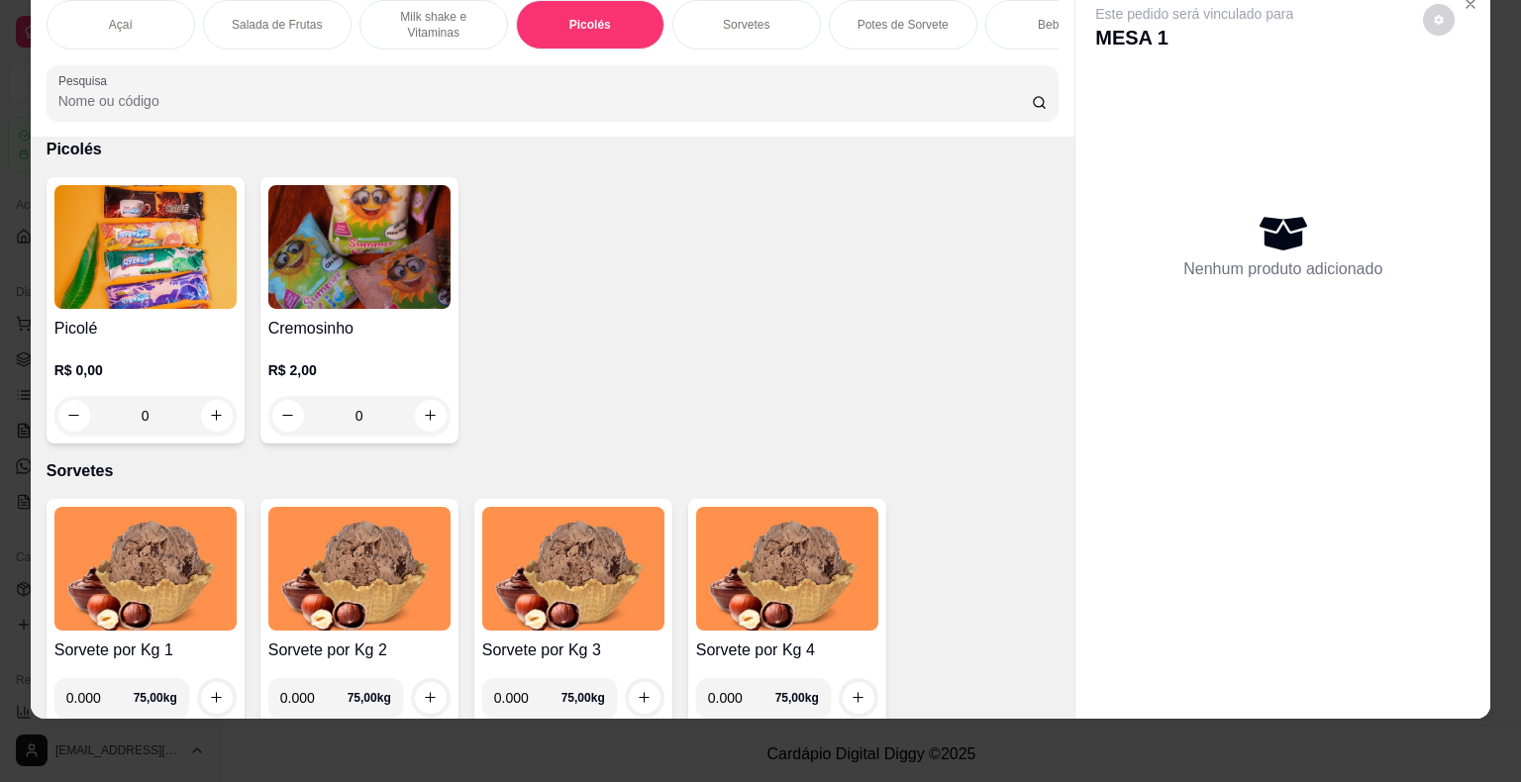
click at [157, 266] on img at bounding box center [145, 247] width 182 height 124
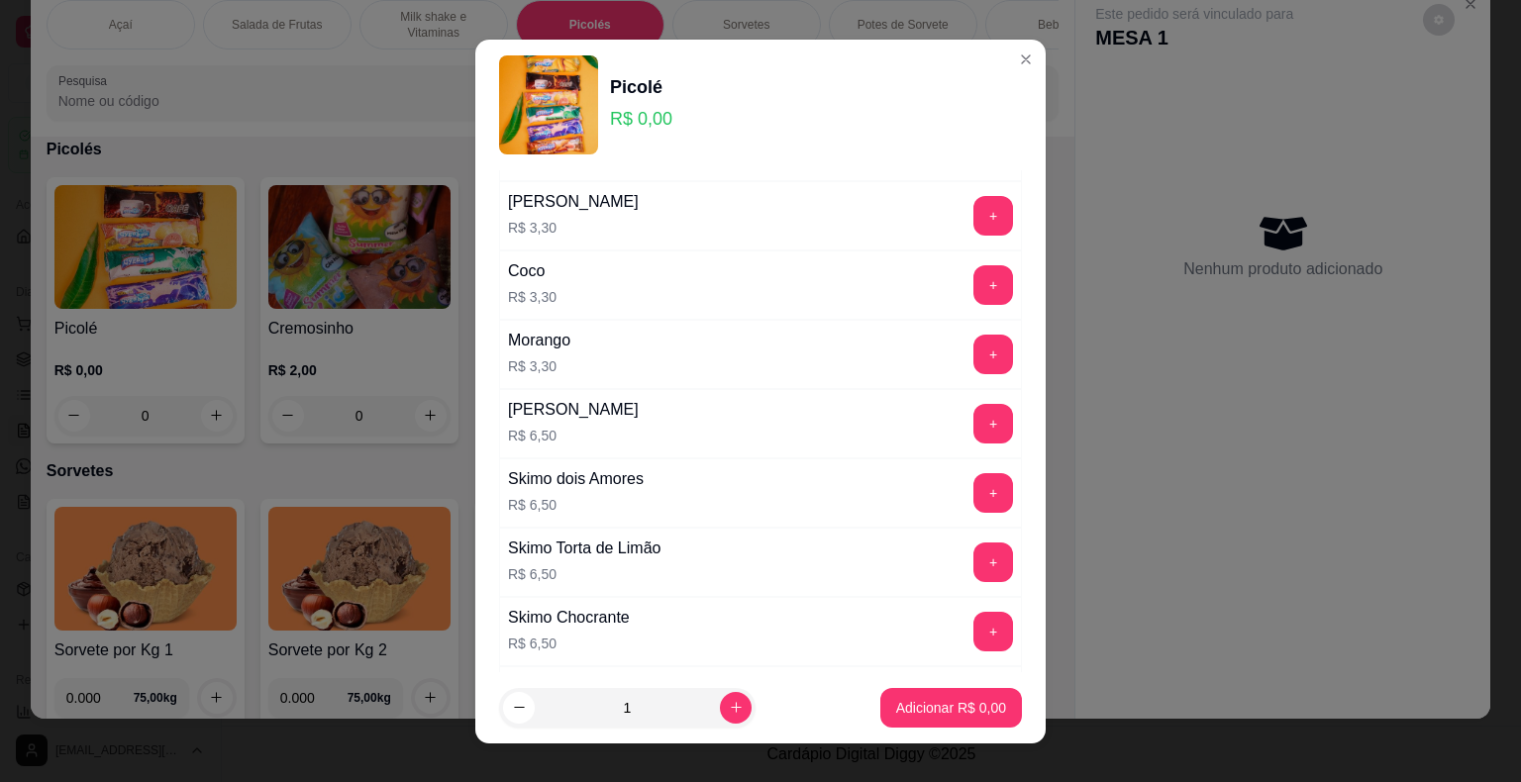
scroll to position [1188, 0]
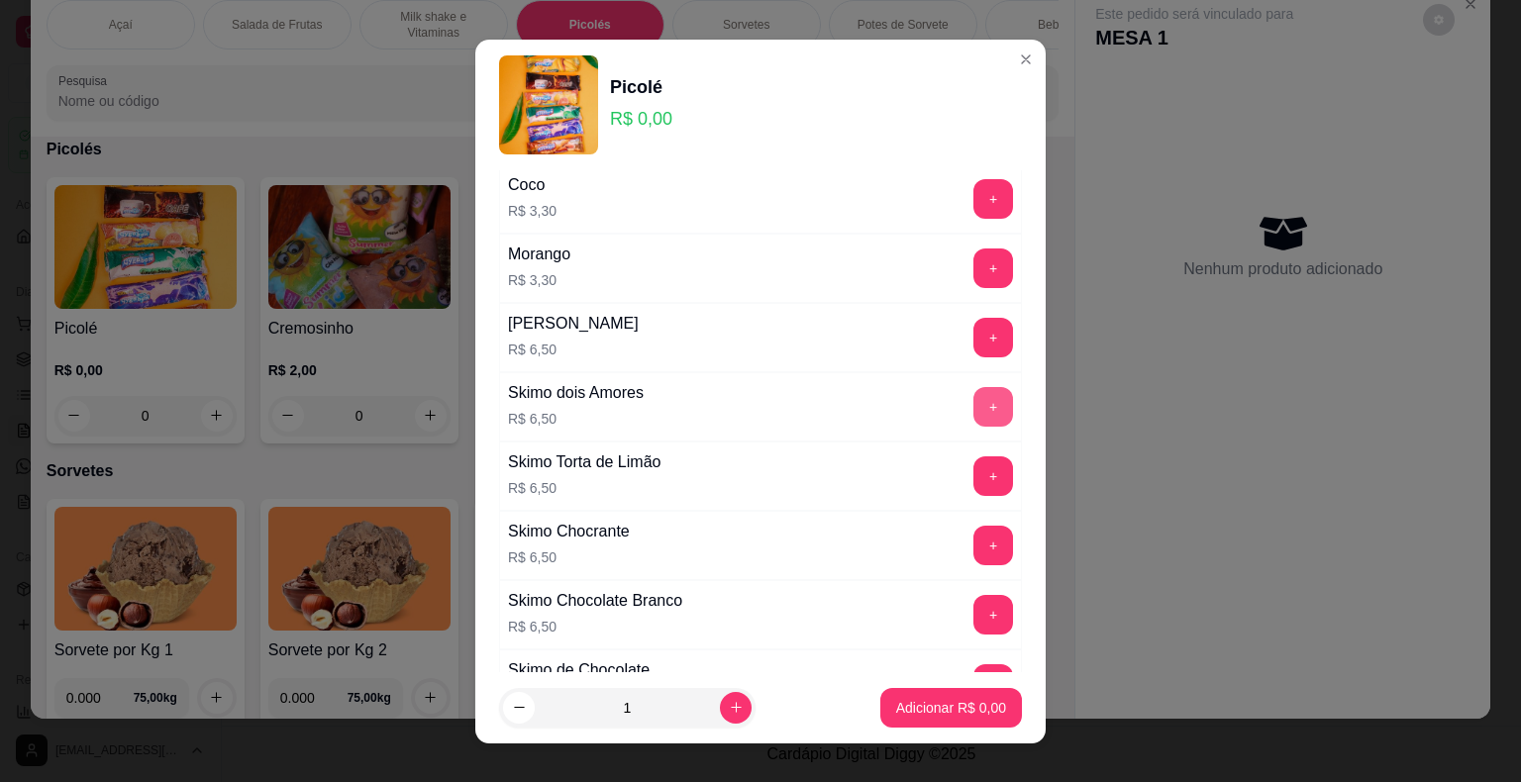
click at [973, 393] on button "+" at bounding box center [993, 407] width 40 height 40
click at [957, 719] on button "Adicionar R$ 26,00" at bounding box center [947, 707] width 146 height 39
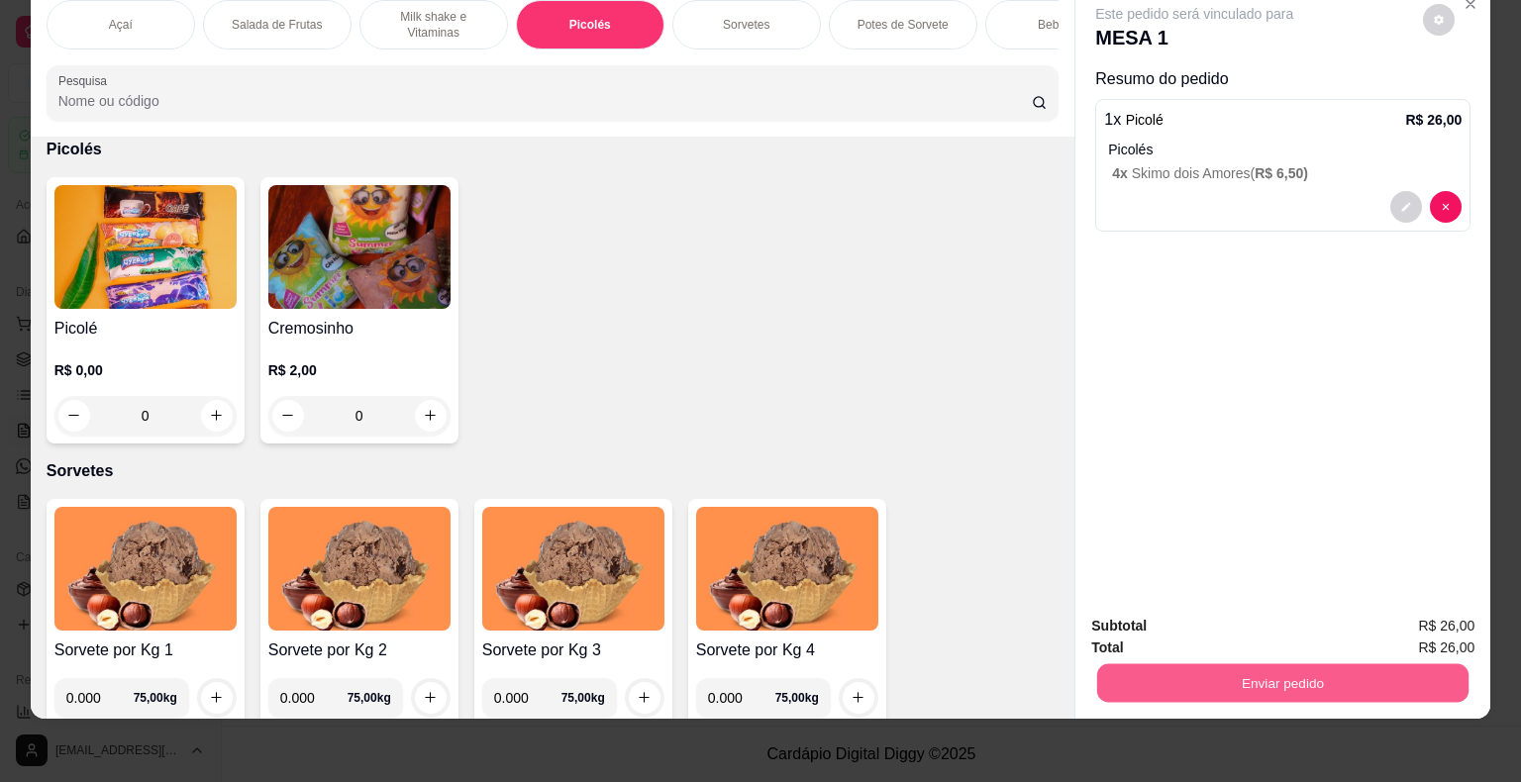
click at [1319, 667] on button "Enviar pedido" at bounding box center [1282, 683] width 371 height 39
click at [1425, 607] on button "Enviar pedido" at bounding box center [1422, 619] width 109 height 37
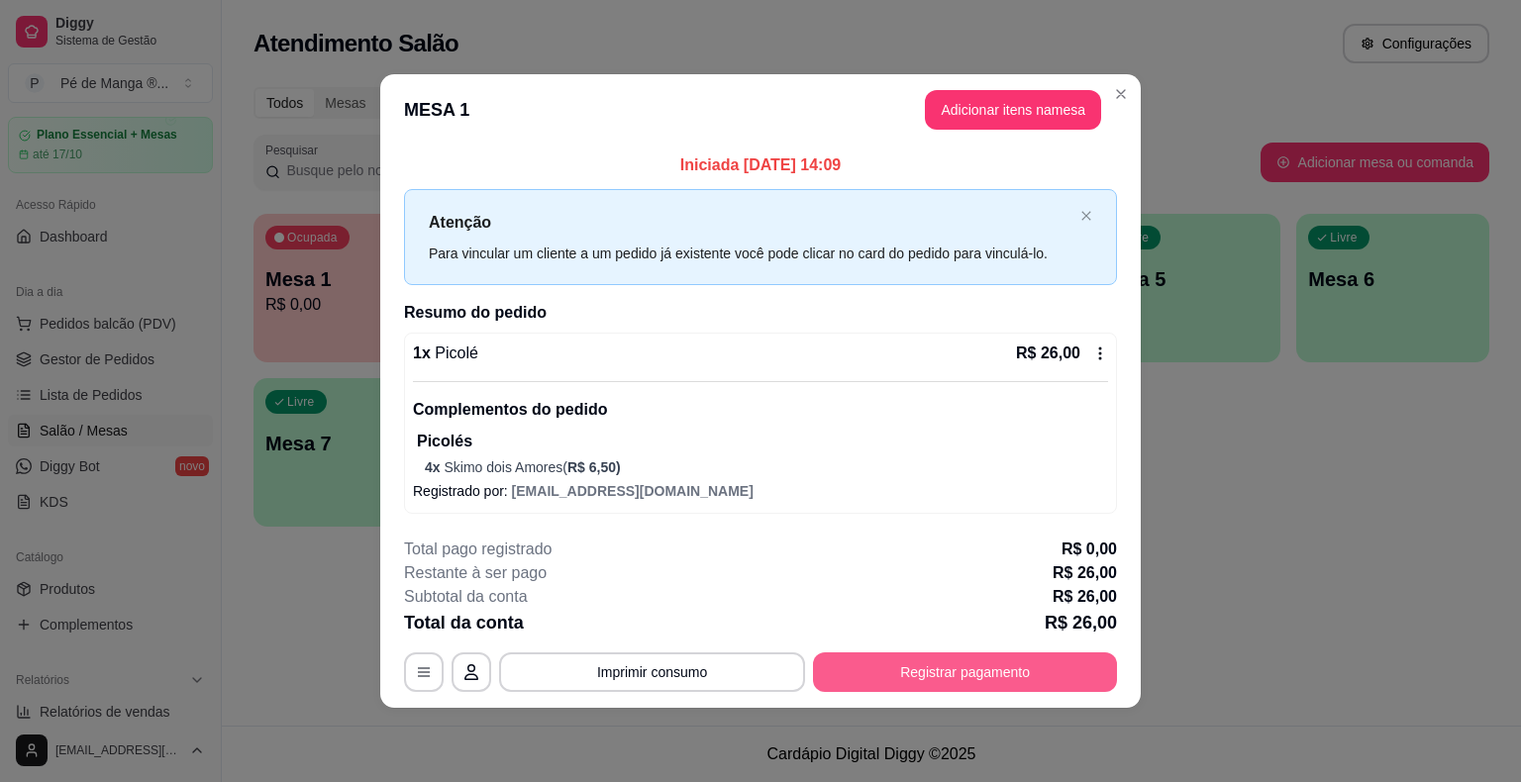
click at [1026, 656] on button "Registrar pagamento" at bounding box center [965, 672] width 304 height 40
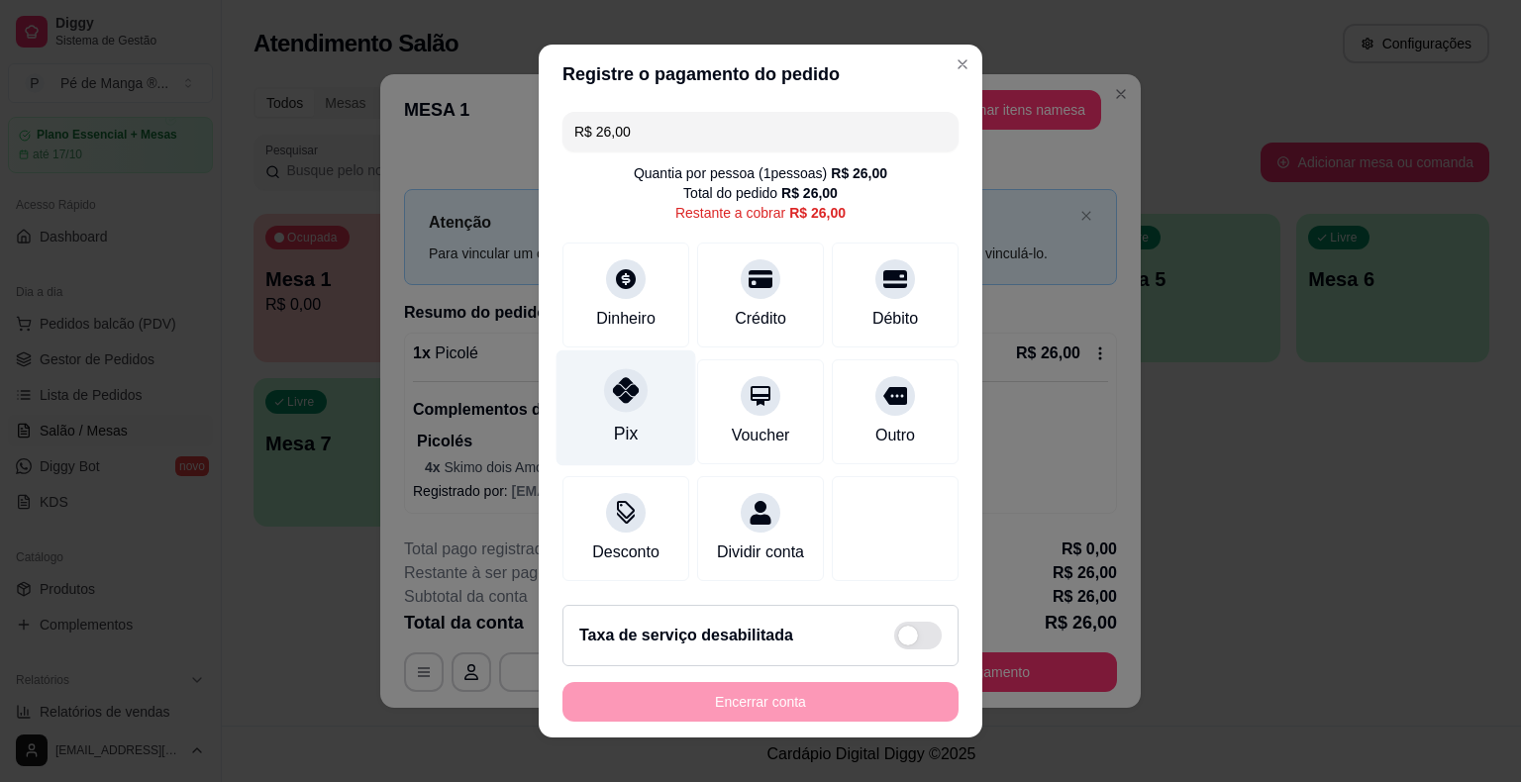
click at [651, 425] on div "Pix" at bounding box center [626, 408] width 140 height 116
type input "R$ 0,00"
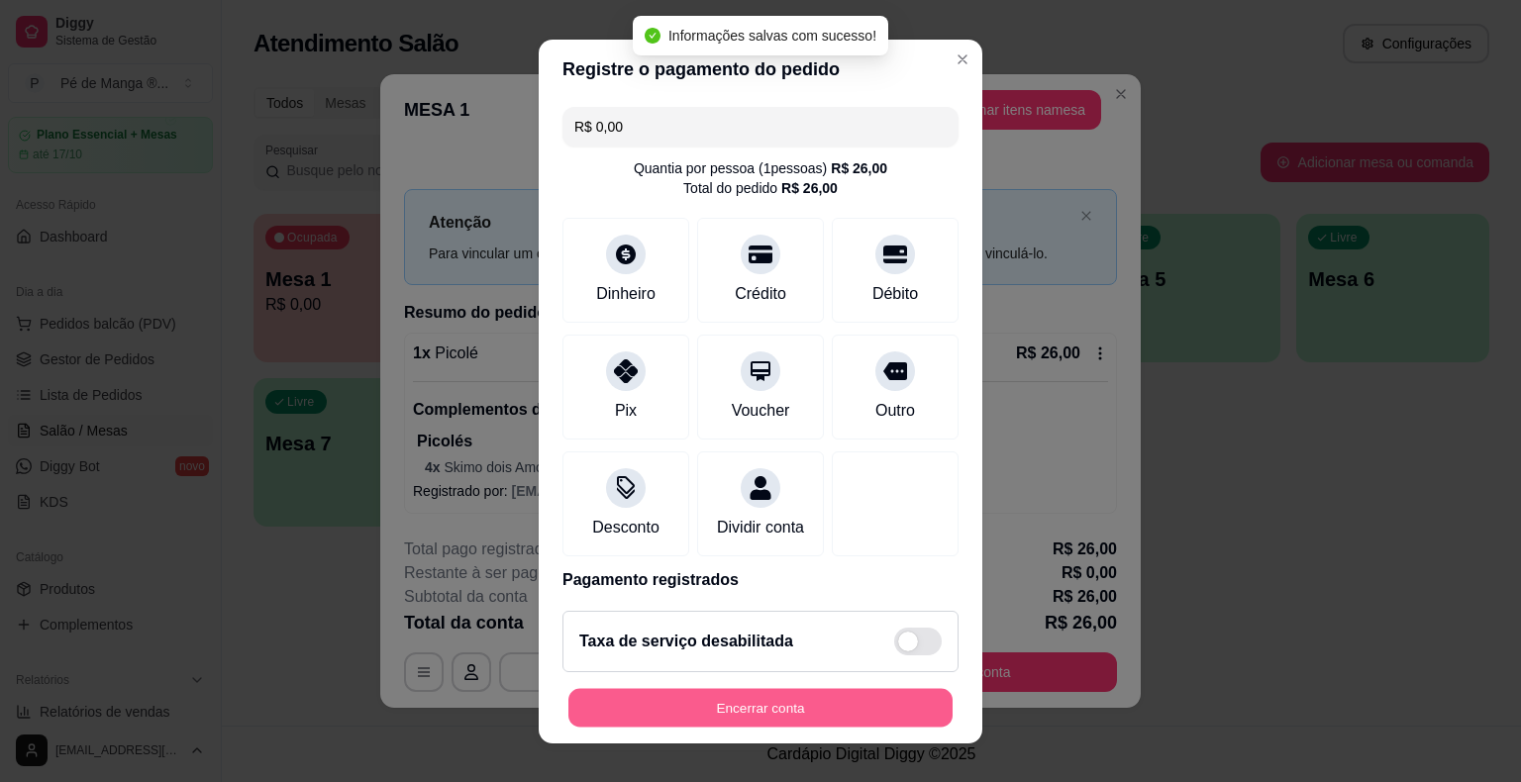
click at [756, 712] on button "Encerrar conta" at bounding box center [760, 707] width 384 height 39
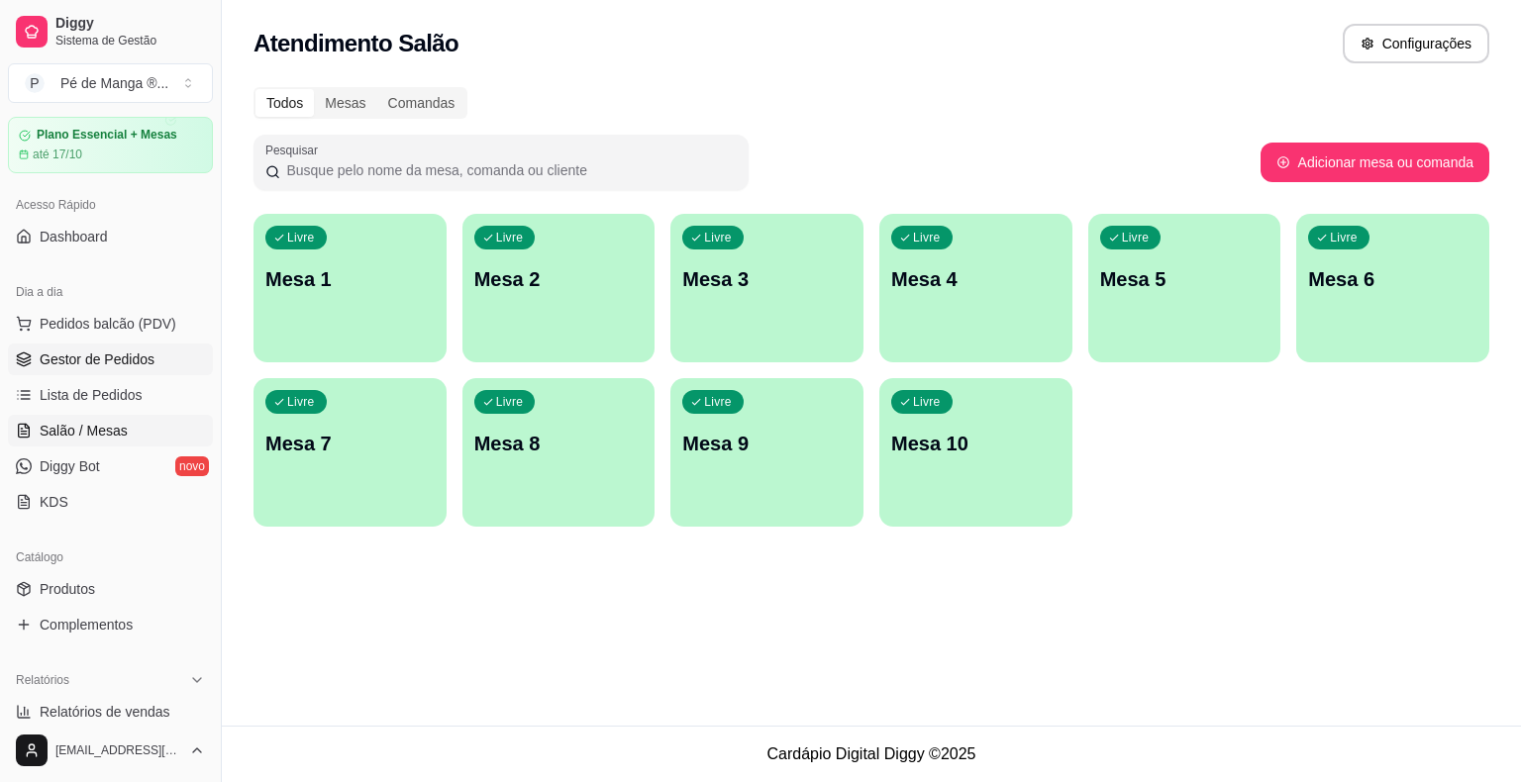
click at [72, 369] on link "Gestor de Pedidos" at bounding box center [110, 360] width 205 height 32
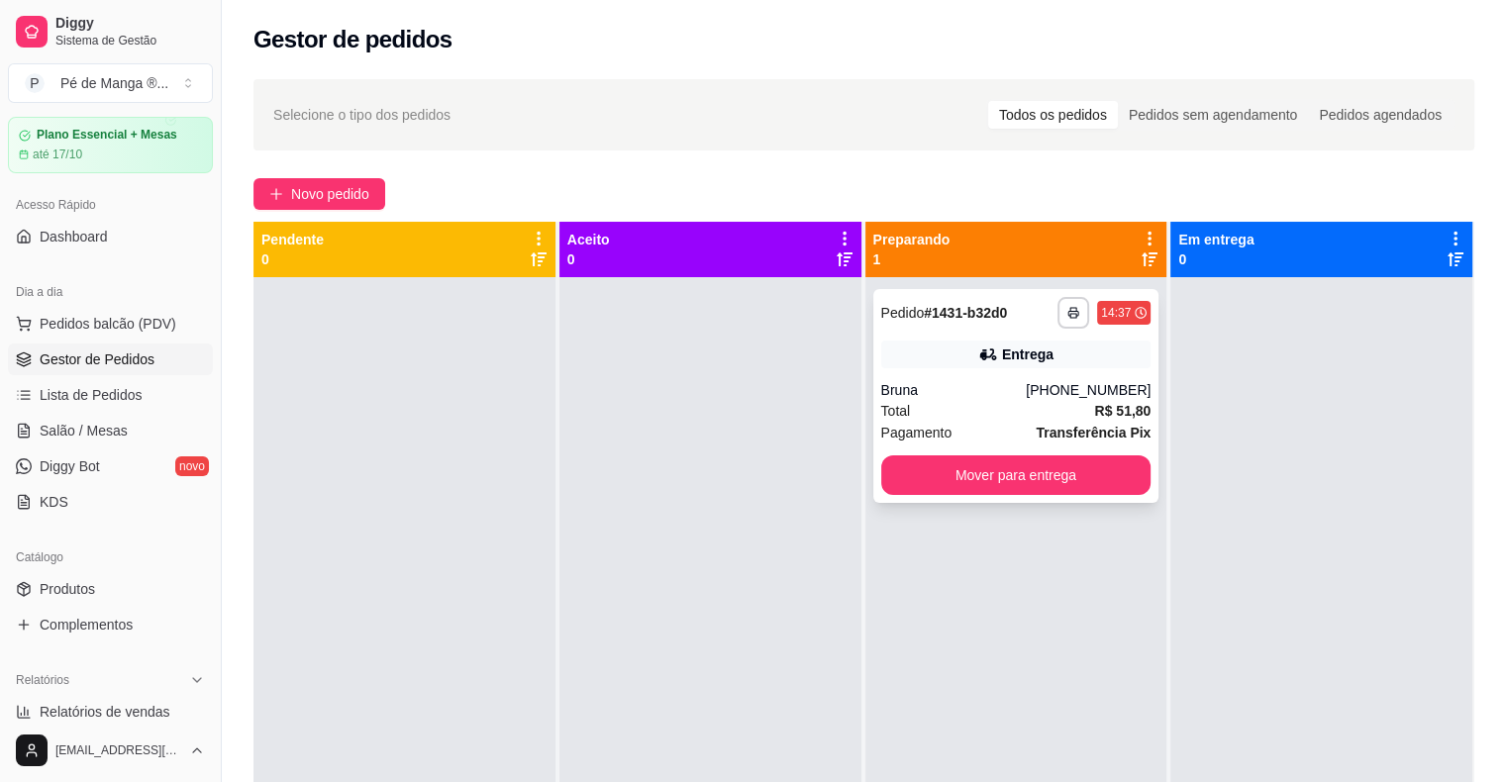
click at [984, 433] on div "Pagamento Transferência Pix" at bounding box center [1016, 433] width 270 height 22
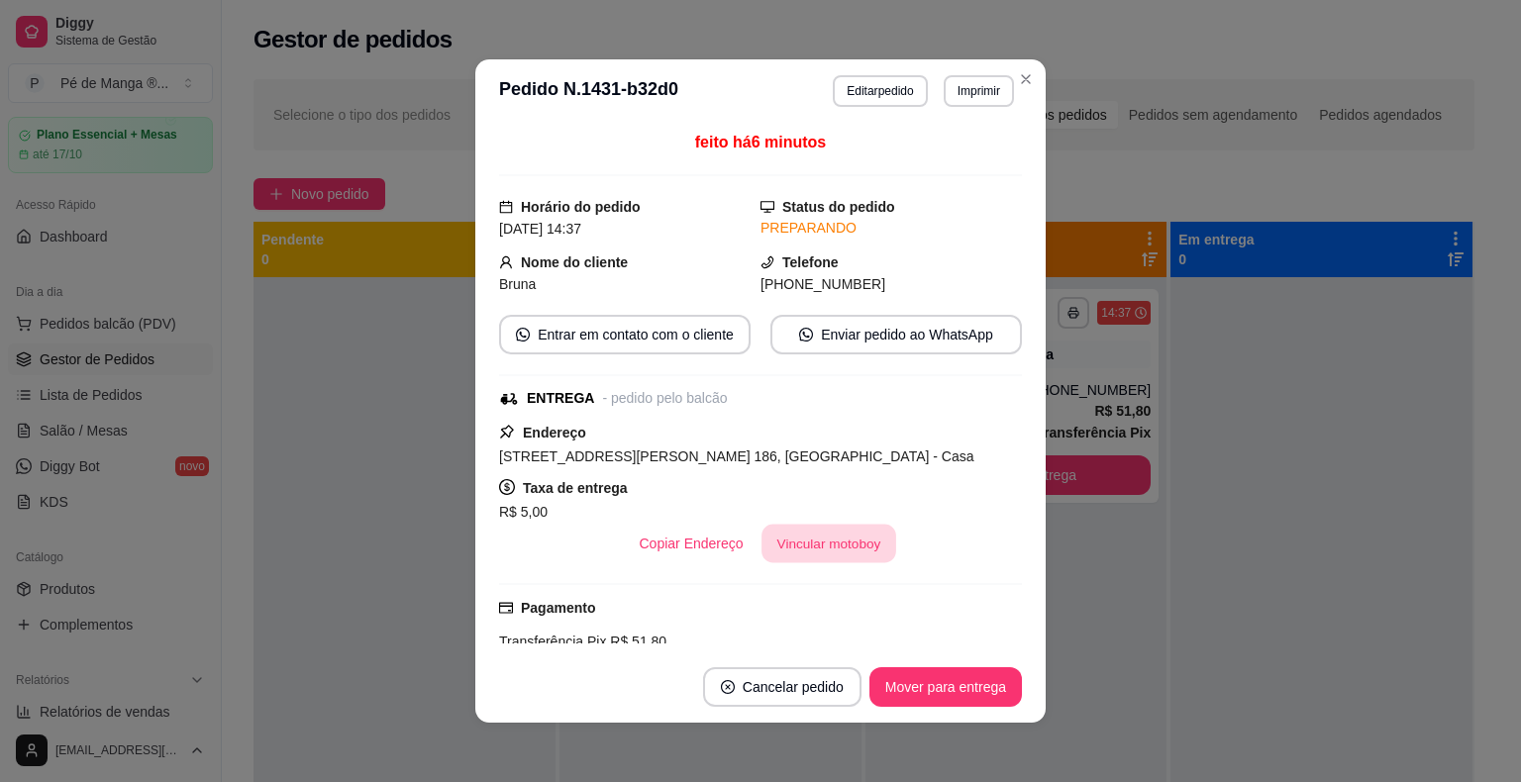
click at [839, 550] on button "Vincular motoboy" at bounding box center [828, 544] width 135 height 39
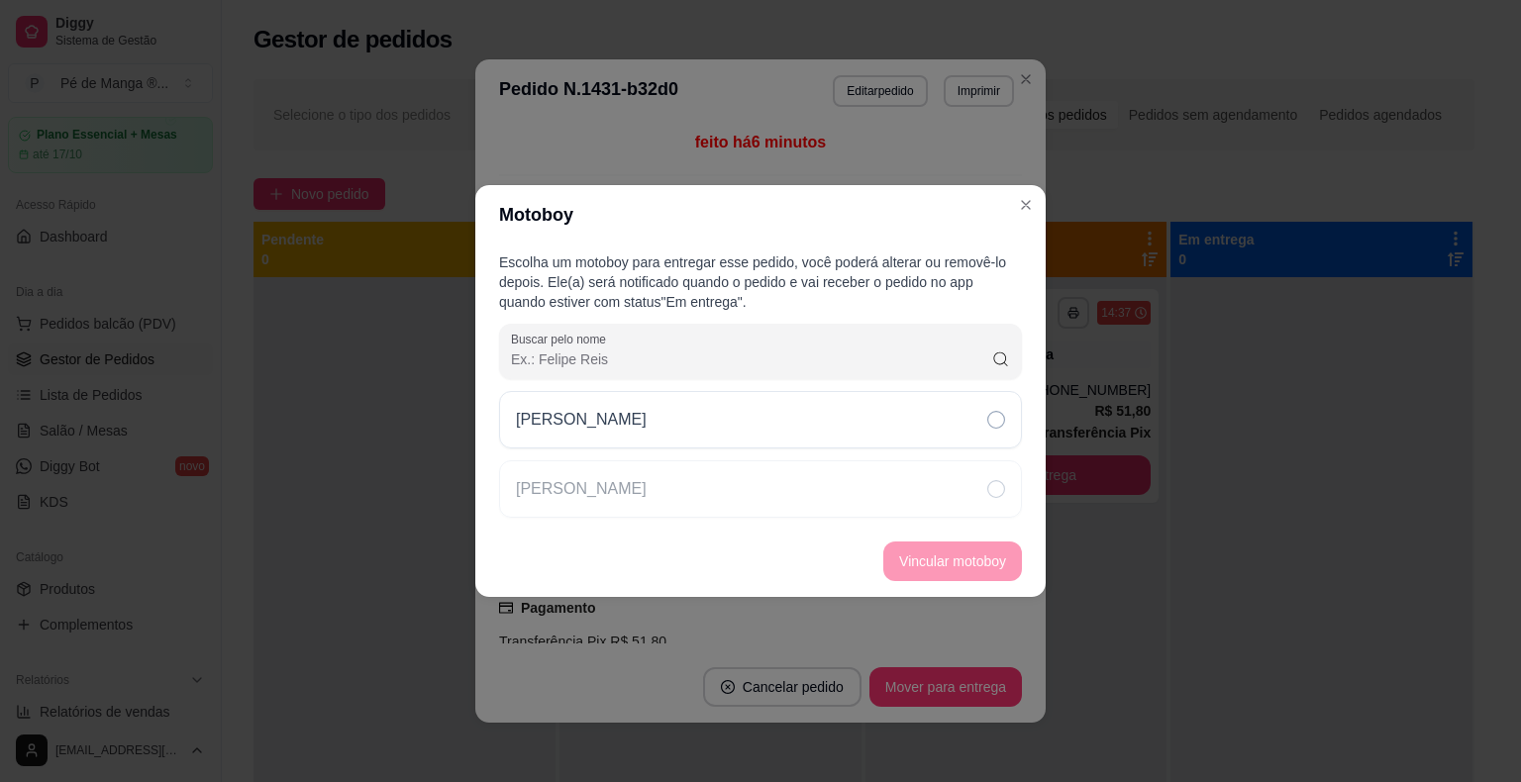
drag, startPoint x: 812, startPoint y: 431, endPoint x: 917, endPoint y: 543, distance: 154.1
click at [818, 434] on div "[PERSON_NAME]" at bounding box center [760, 419] width 523 height 57
click at [940, 568] on button "Vincular motoboy" at bounding box center [952, 561] width 135 height 39
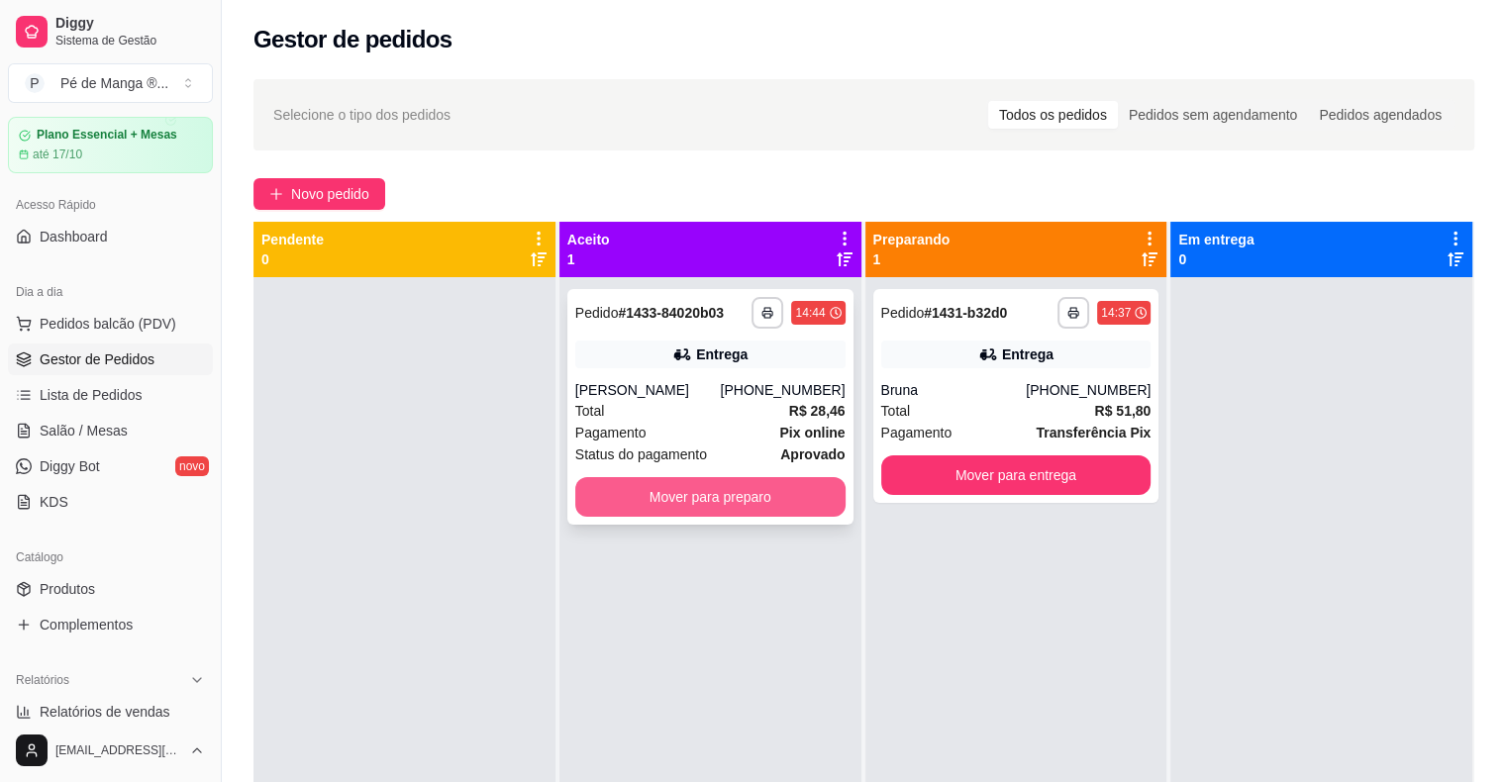
click at [758, 505] on button "Mover para preparo" at bounding box center [710, 497] width 270 height 40
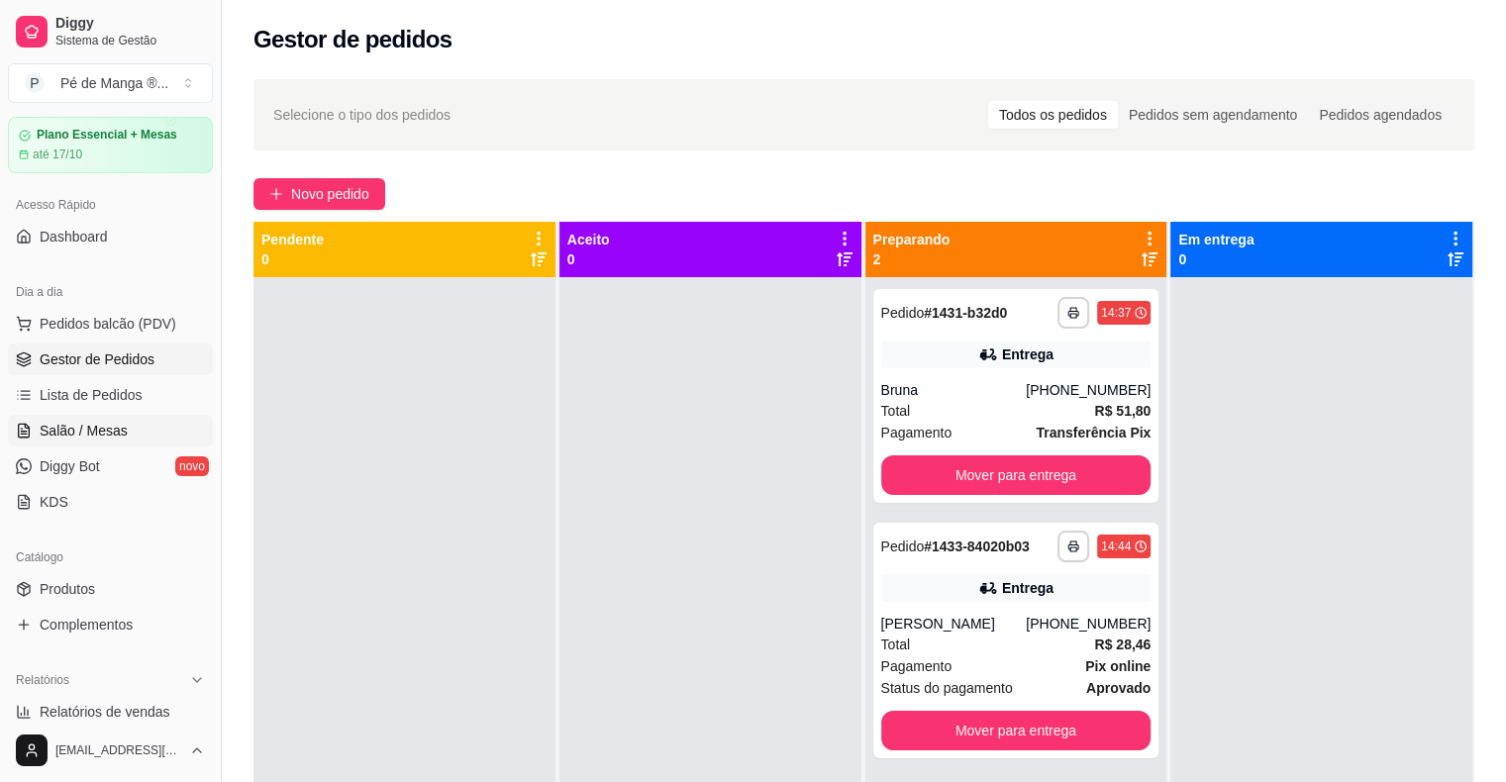
click at [108, 428] on span "Salão / Mesas" at bounding box center [84, 431] width 88 height 20
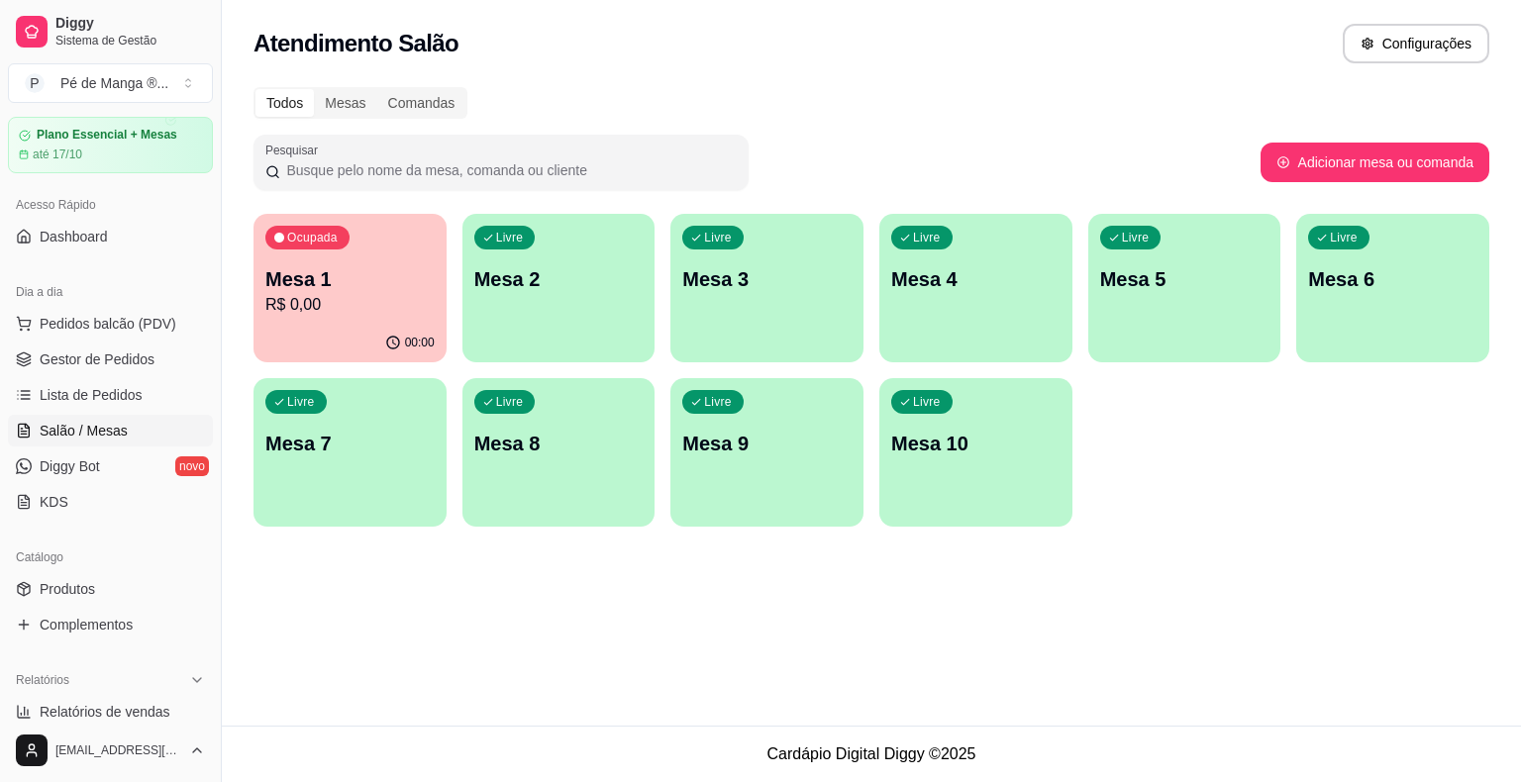
click at [379, 284] on p "Mesa 1" at bounding box center [349, 279] width 169 height 28
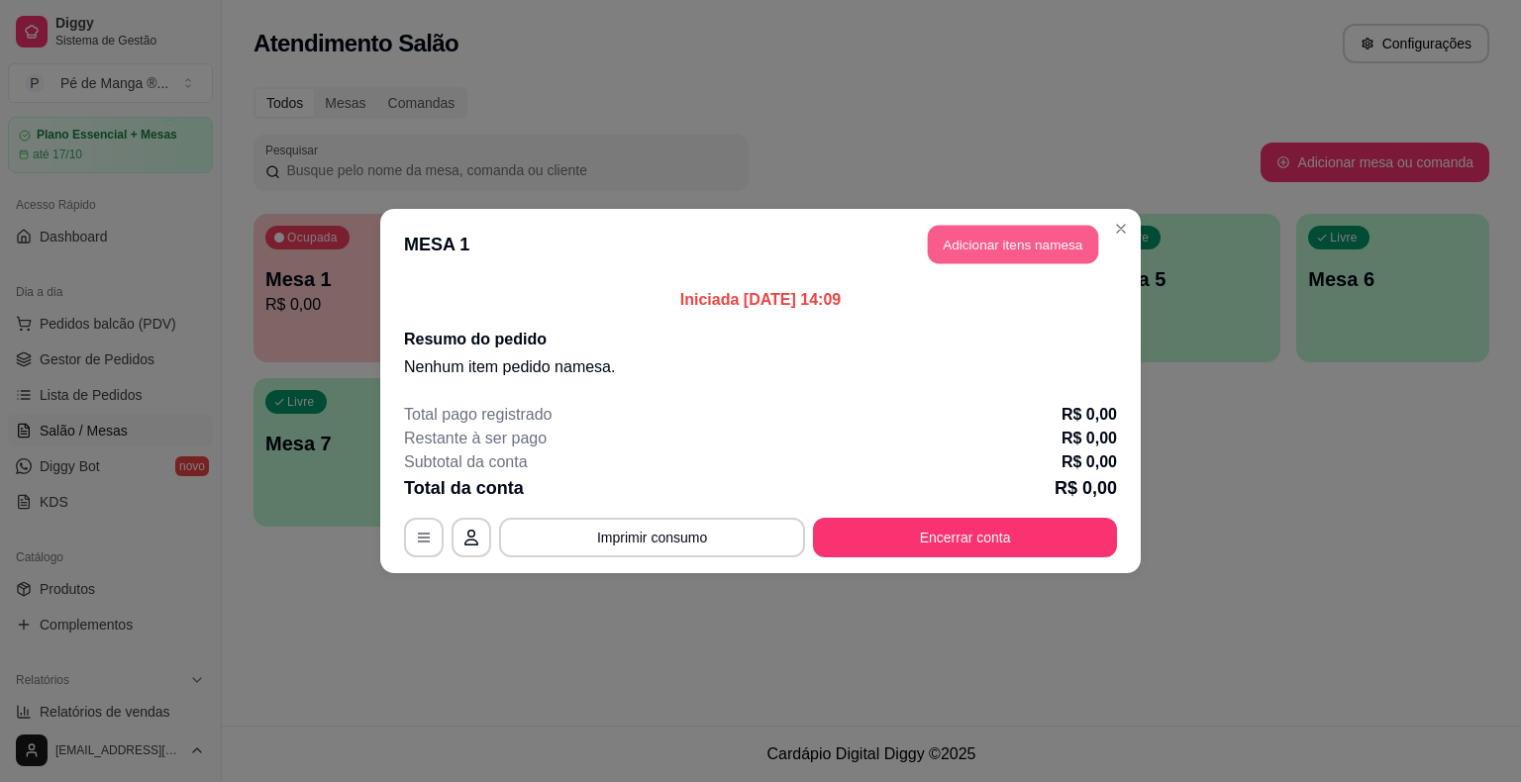
click at [1010, 226] on button "Adicionar itens na mesa" at bounding box center [1013, 245] width 170 height 39
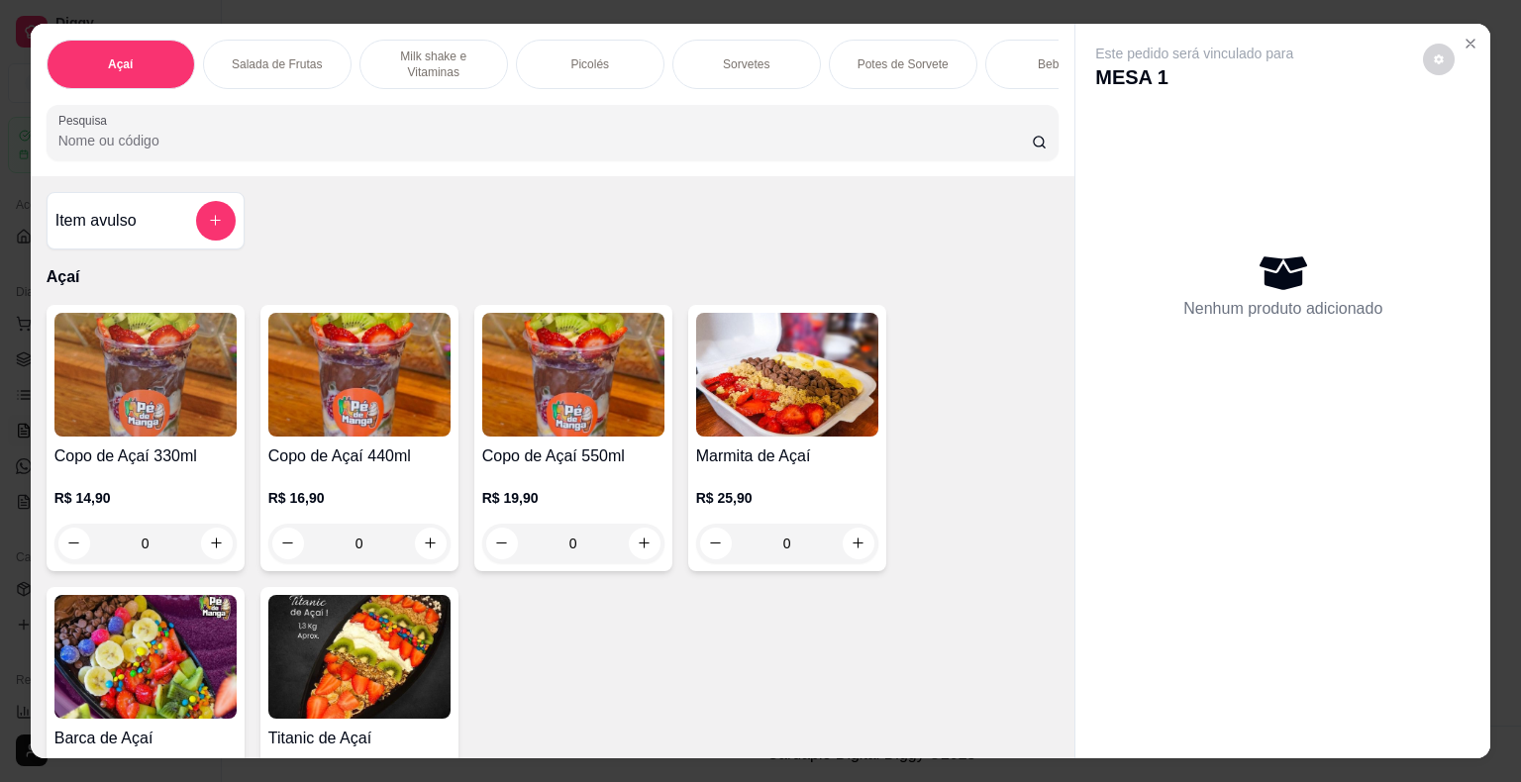
click at [418, 544] on div "0" at bounding box center [359, 544] width 182 height 40
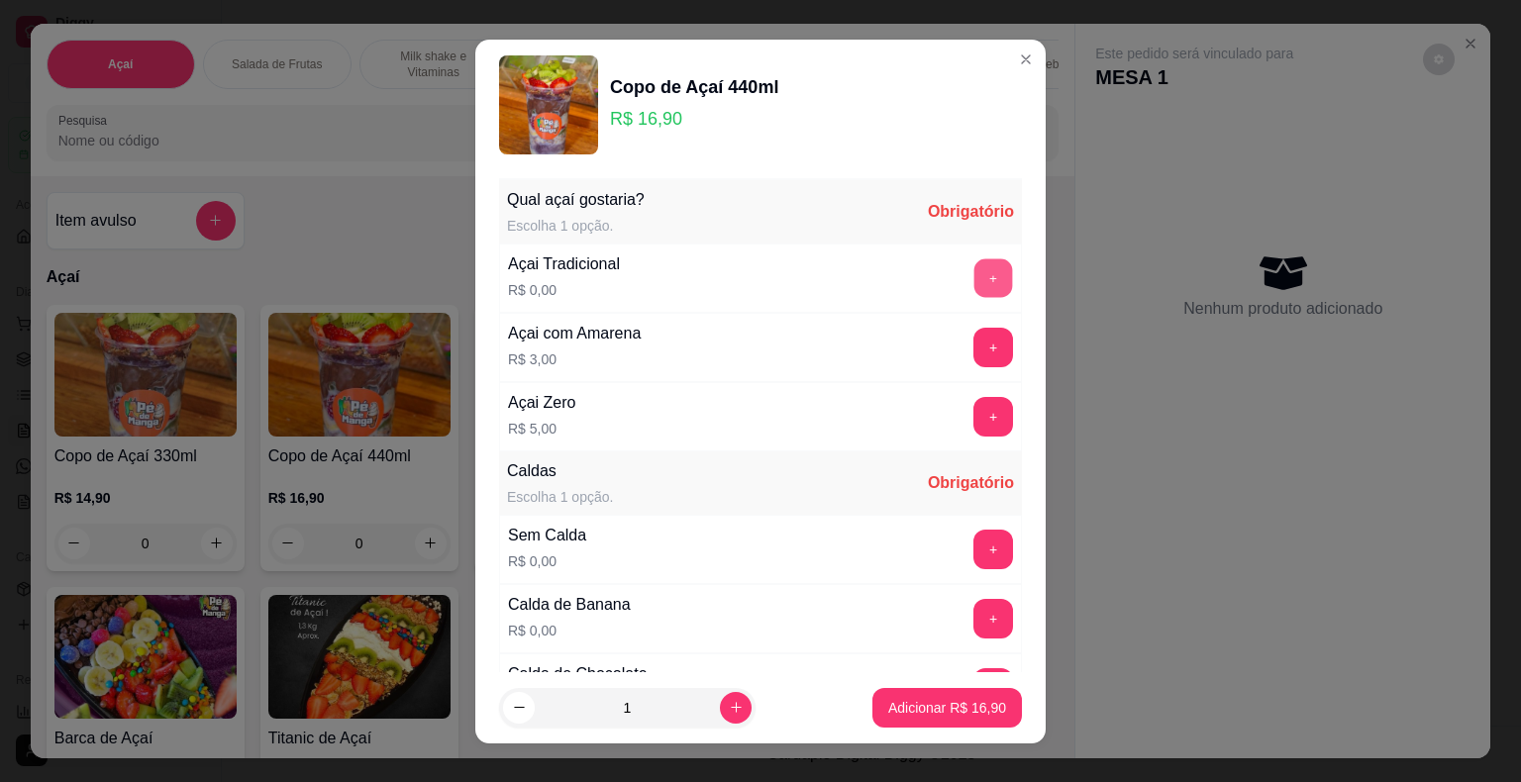
click at [974, 292] on button "+" at bounding box center [993, 277] width 39 height 39
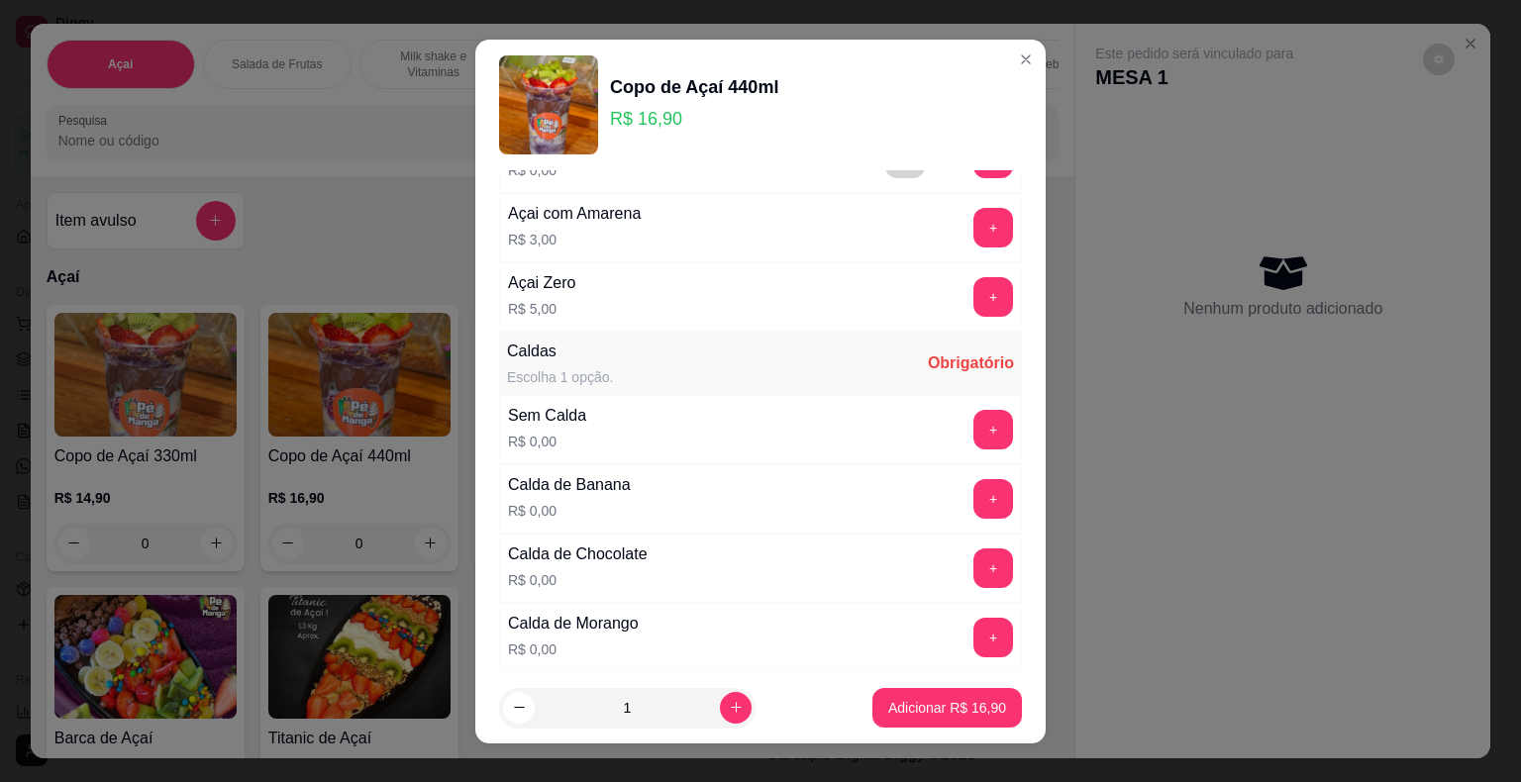
scroll to position [297, 0]
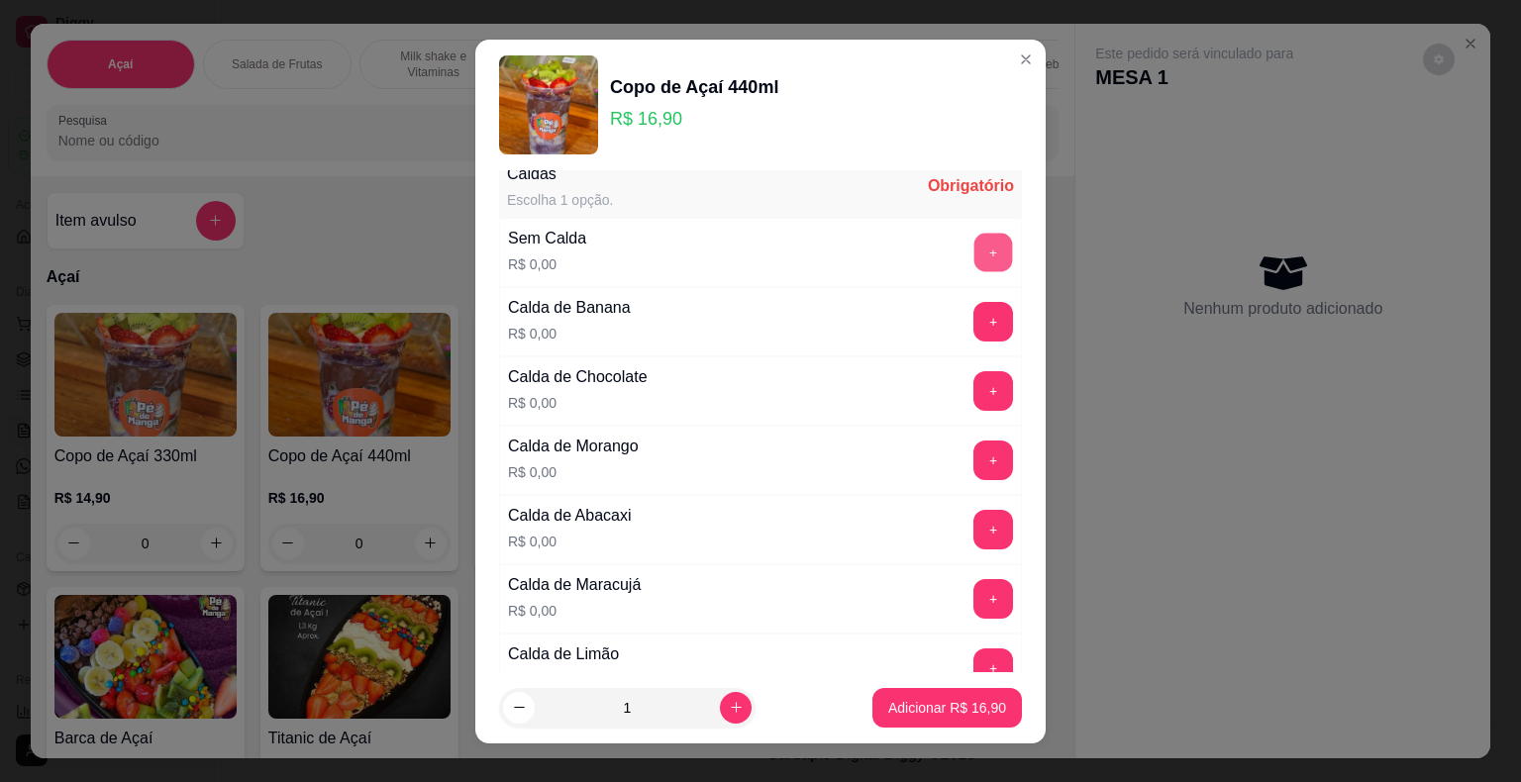
click at [974, 251] on button "+" at bounding box center [993, 252] width 39 height 39
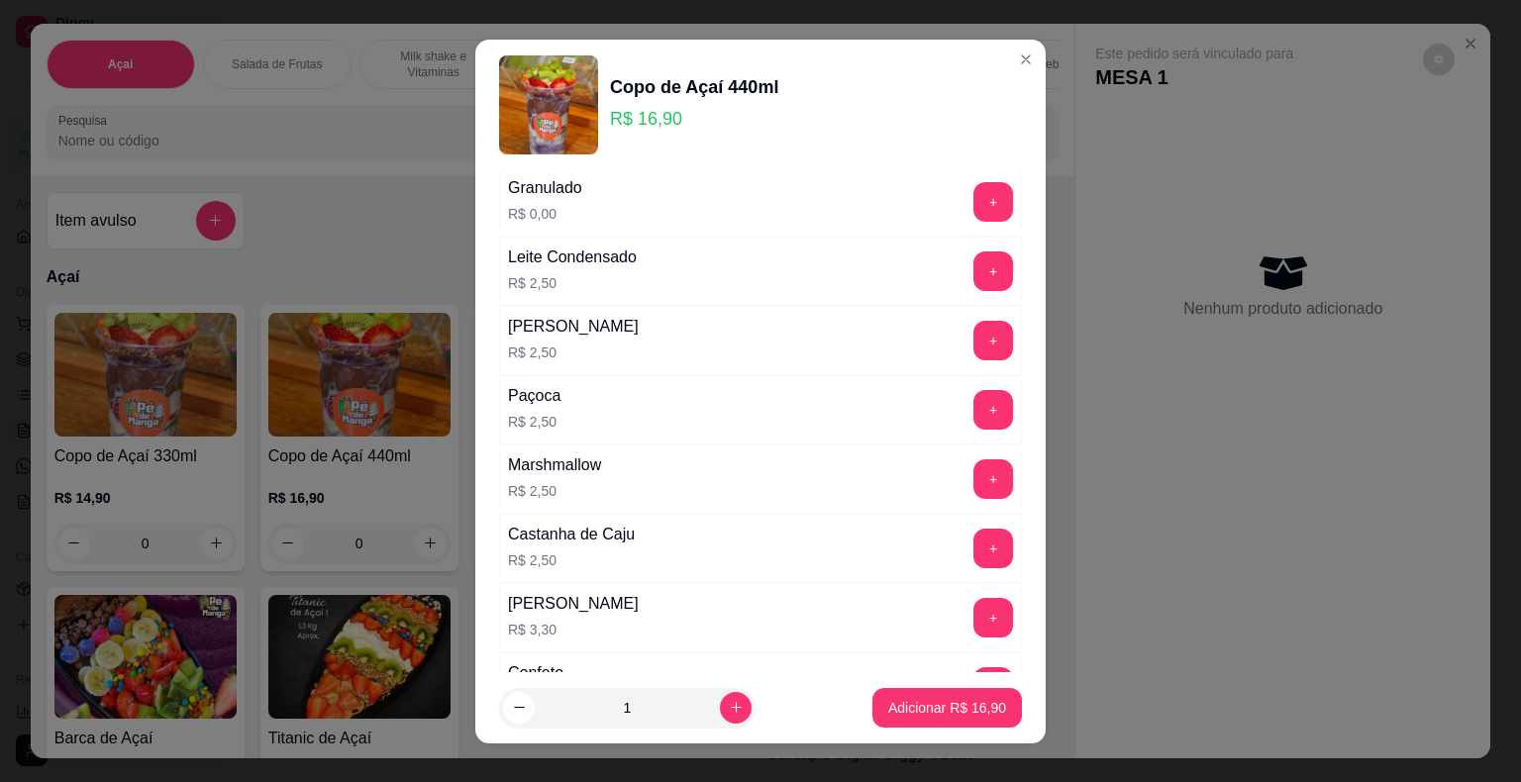
scroll to position [1485, 0]
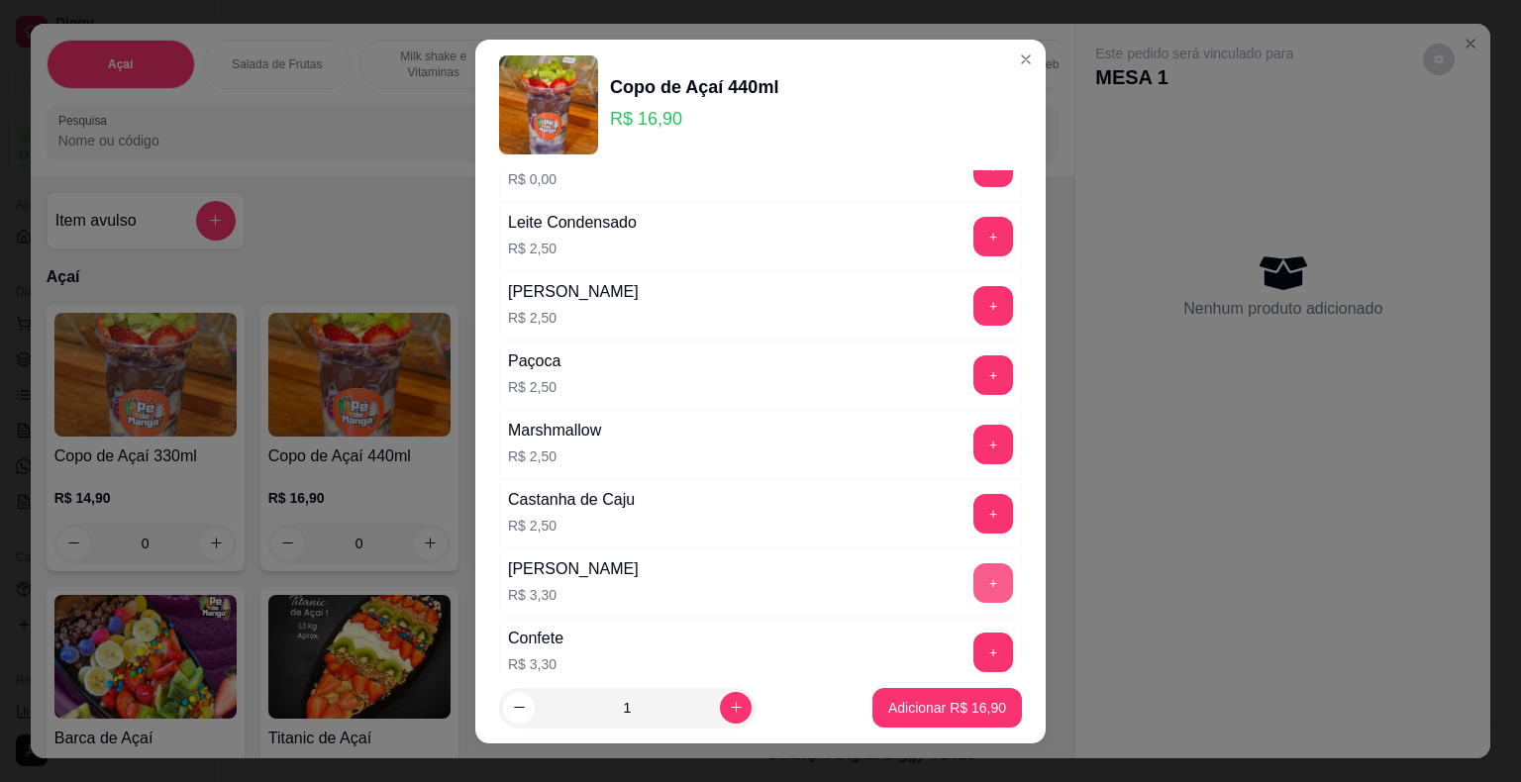
click at [973, 566] on button "+" at bounding box center [993, 583] width 40 height 40
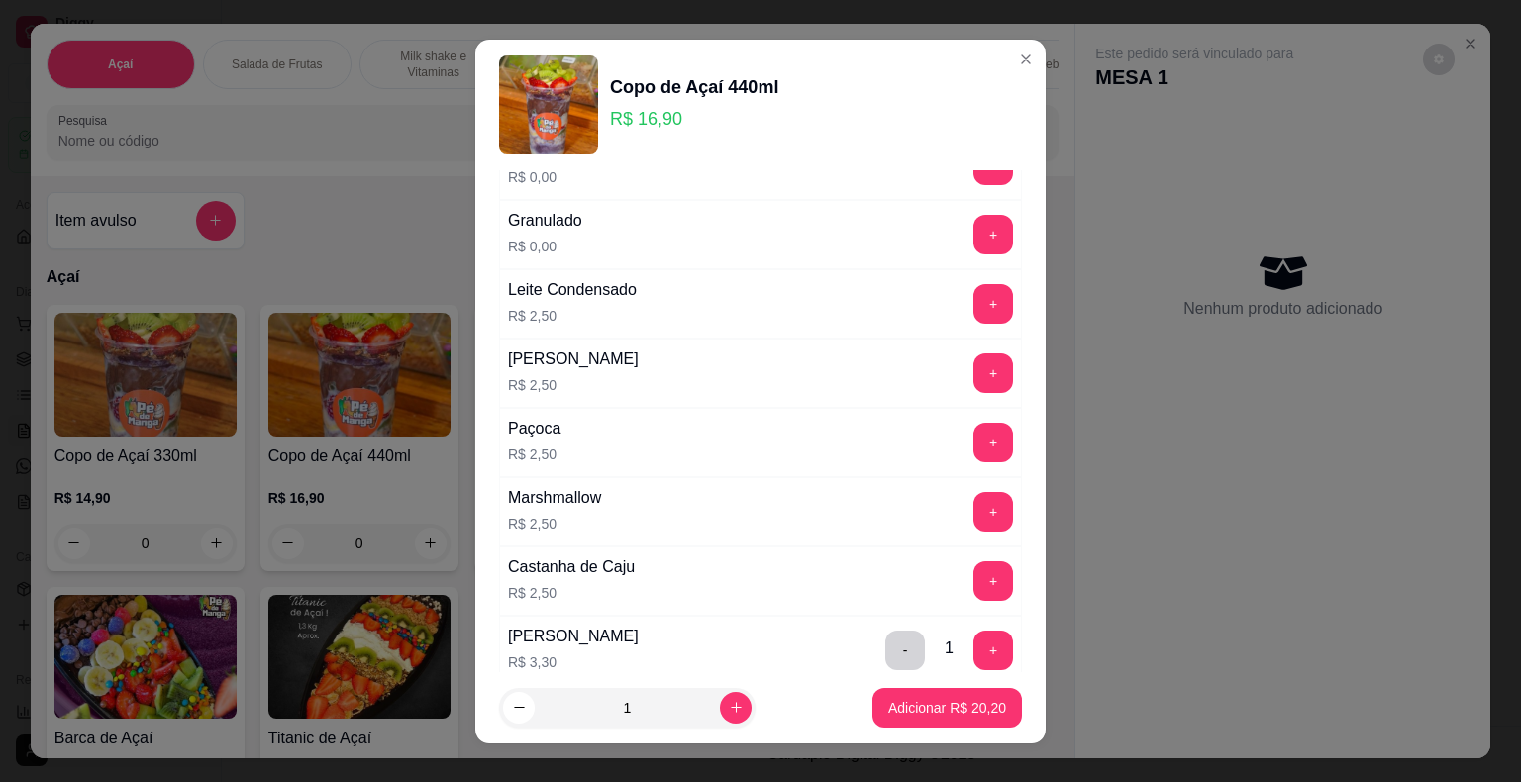
scroll to position [1287, 0]
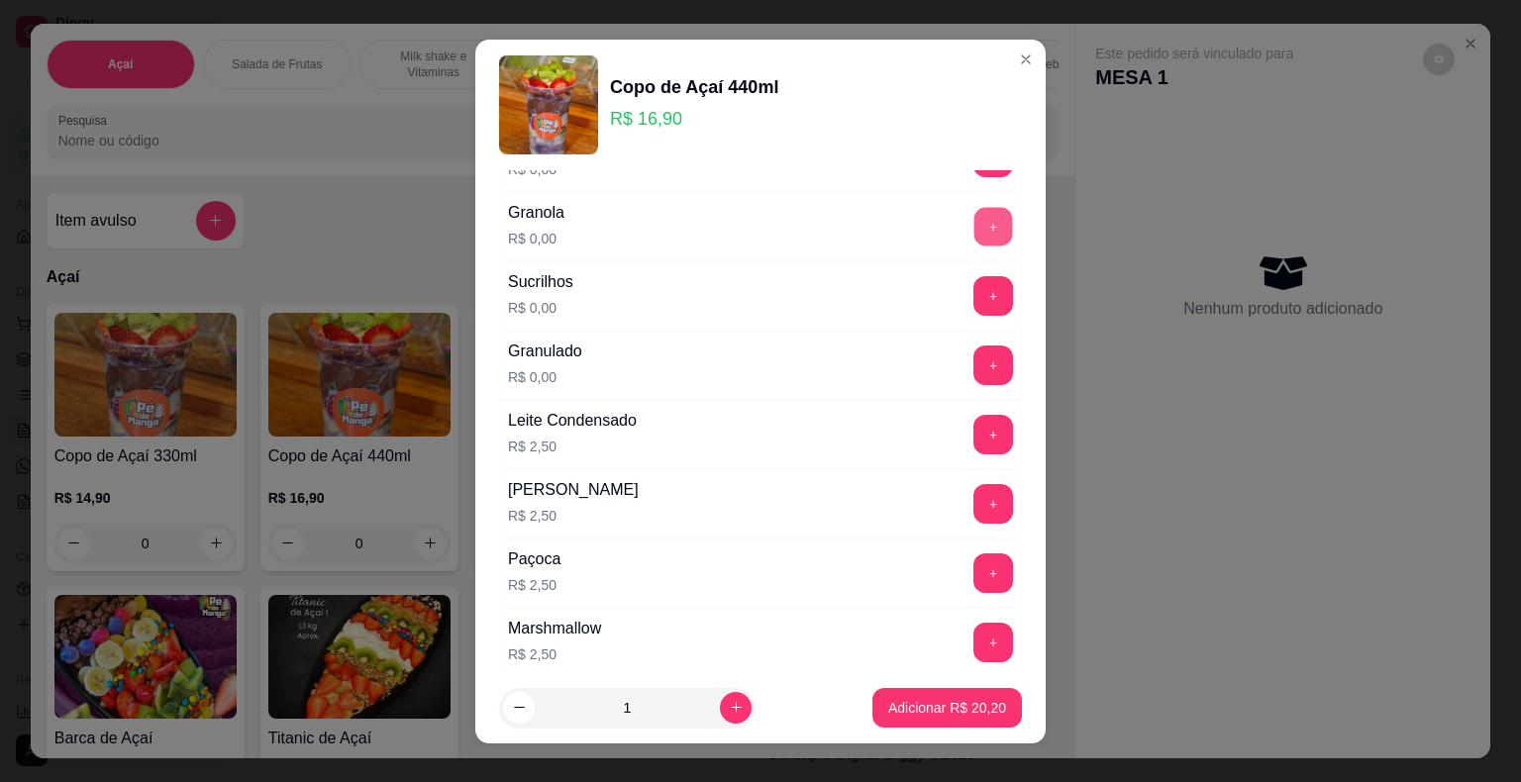
click at [974, 225] on button "+" at bounding box center [993, 226] width 39 height 39
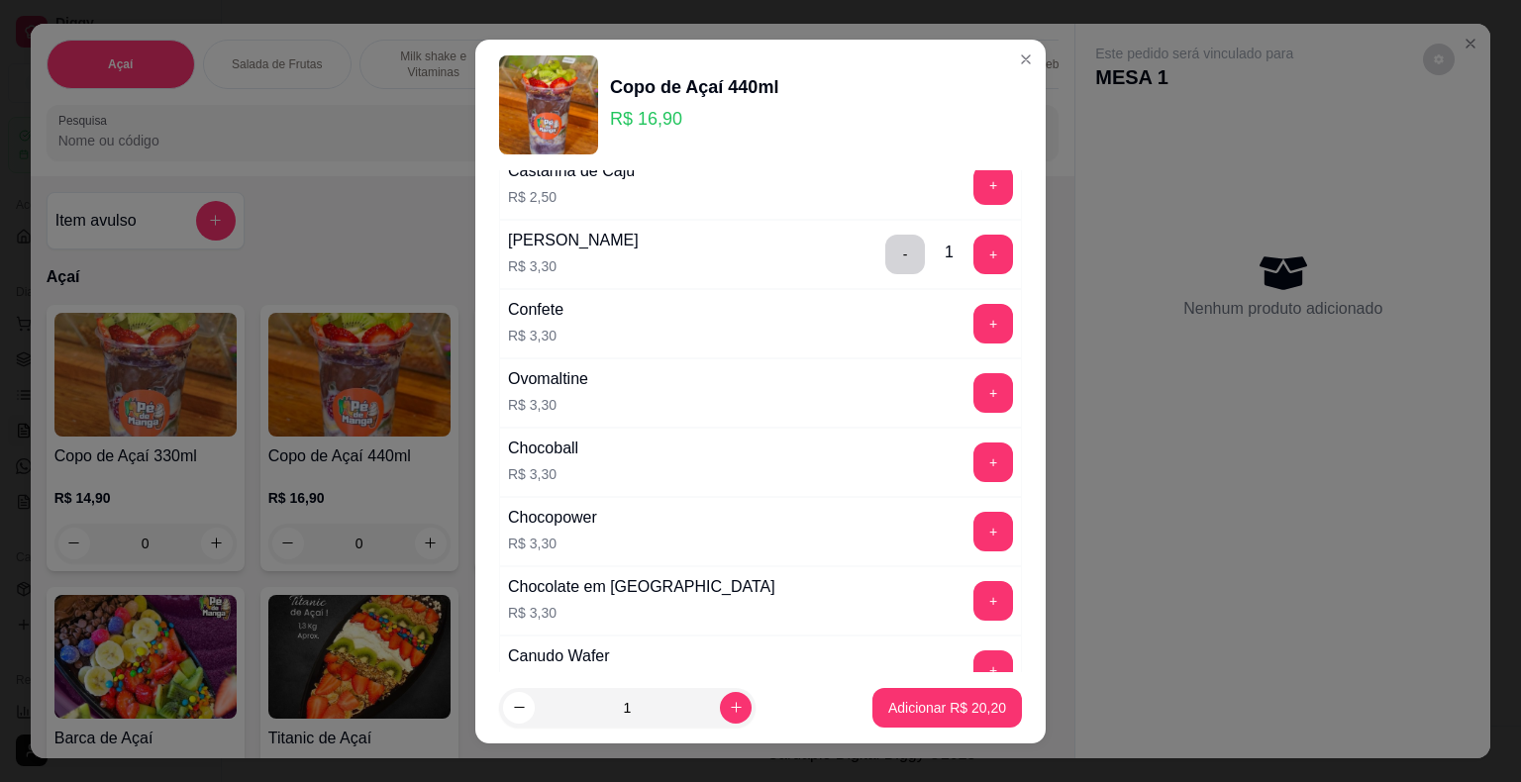
scroll to position [1881, 0]
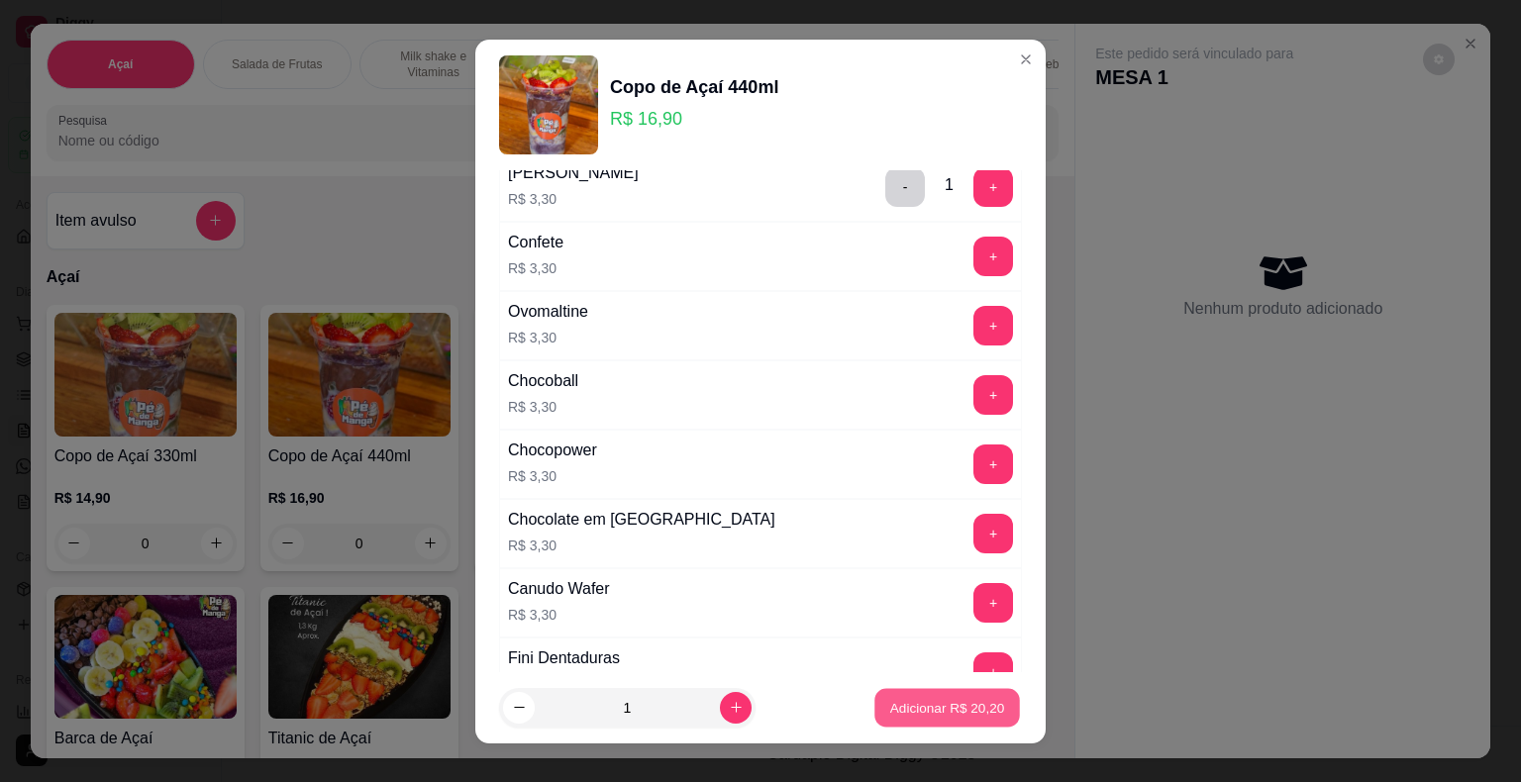
click at [932, 699] on p "Adicionar R$ 20,20" at bounding box center [947, 707] width 115 height 19
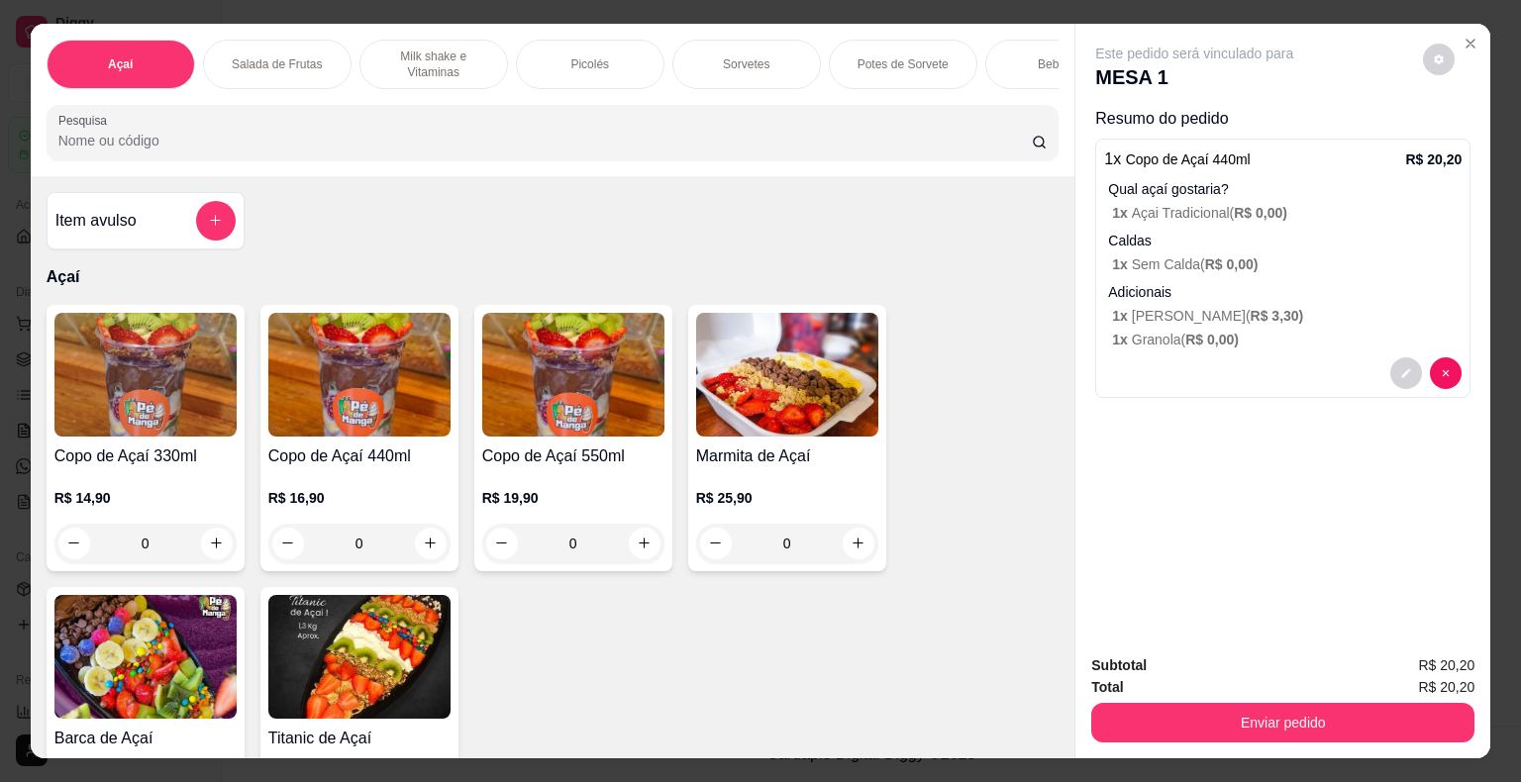
click at [432, 540] on div "0" at bounding box center [359, 544] width 182 height 40
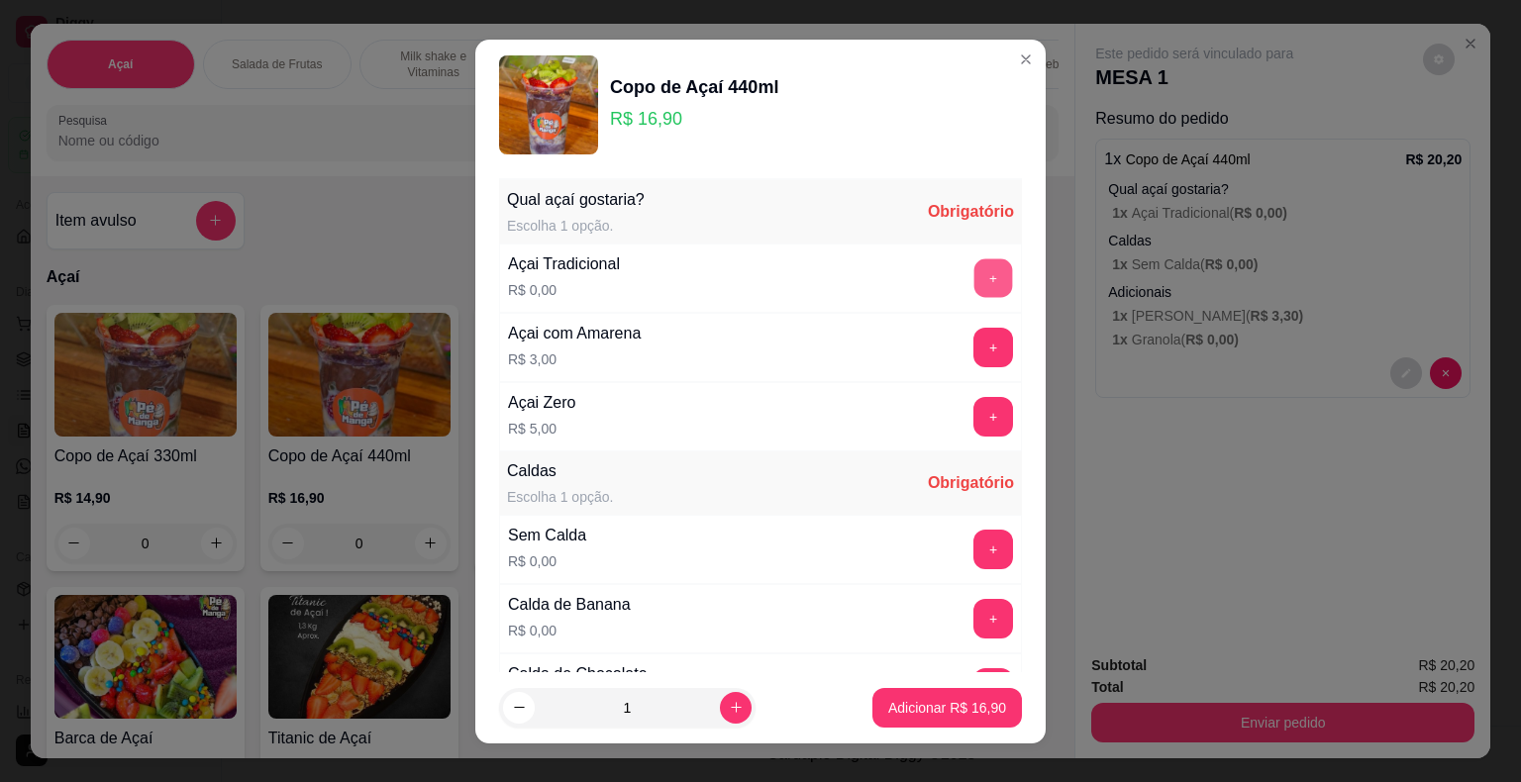
click at [974, 275] on button "+" at bounding box center [993, 277] width 39 height 39
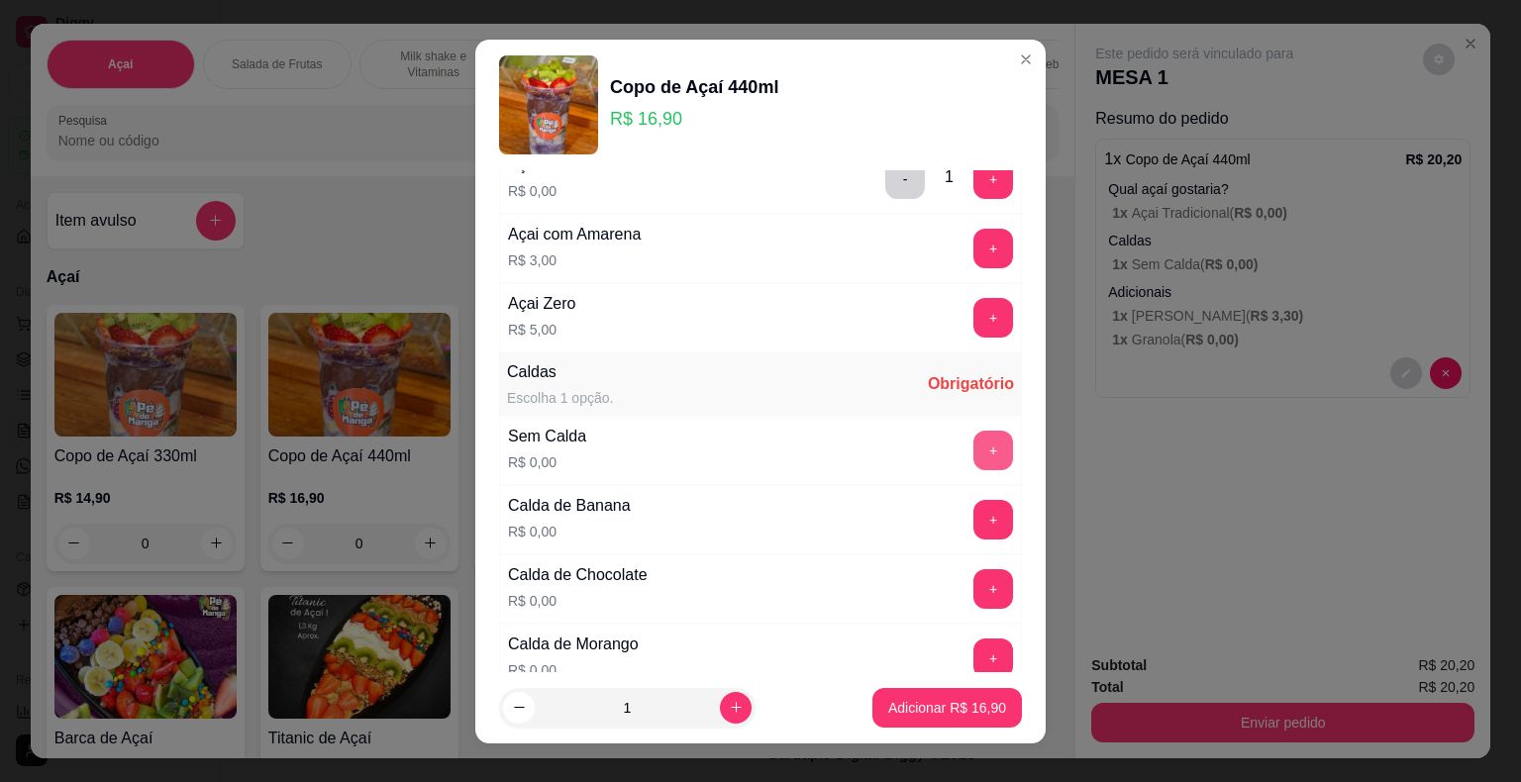
click at [973, 442] on button "+" at bounding box center [993, 451] width 40 height 40
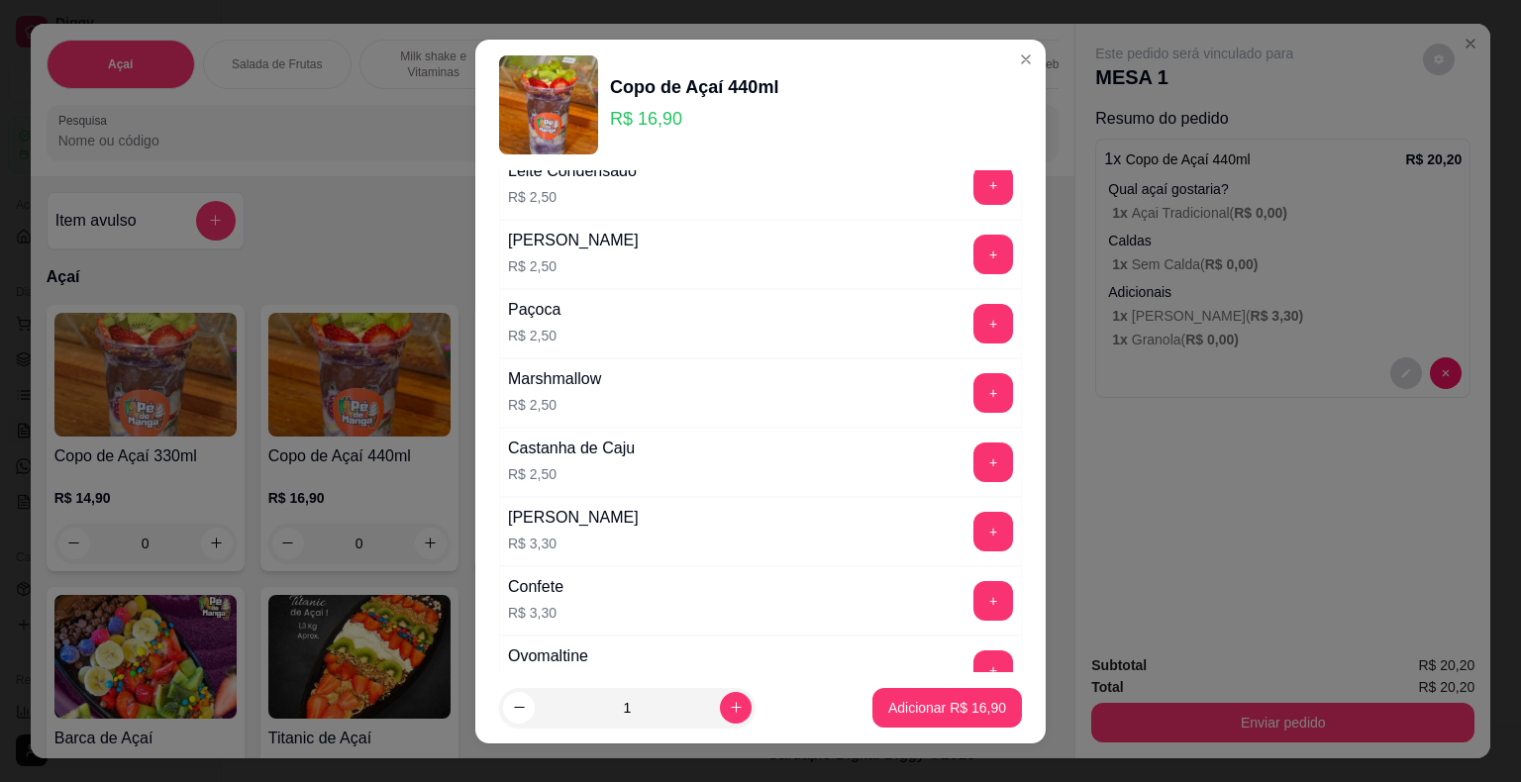
scroll to position [1584, 0]
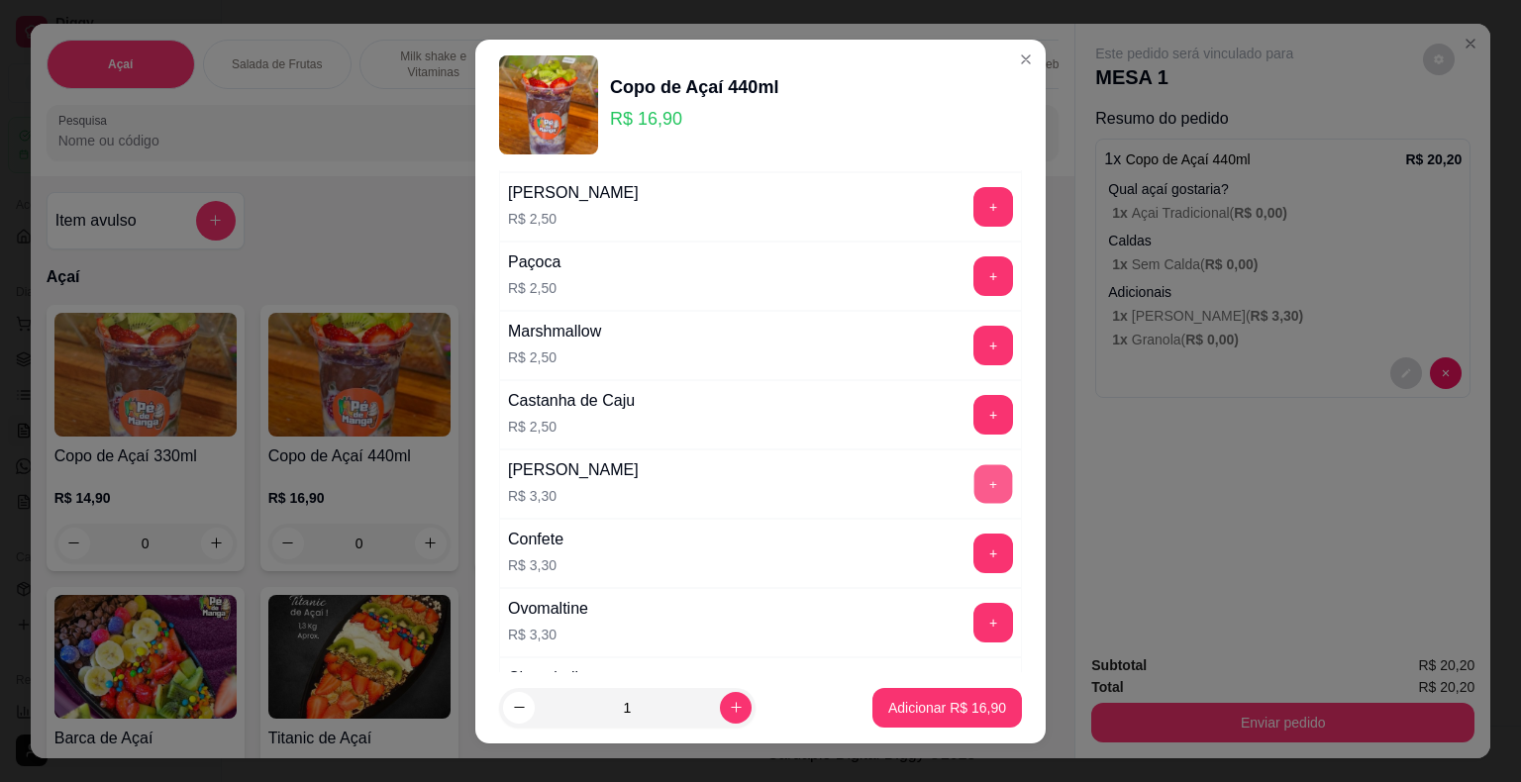
click at [974, 465] on button "+" at bounding box center [993, 483] width 39 height 39
click at [947, 690] on button "Adicionar R$ 20,20" at bounding box center [947, 707] width 146 height 39
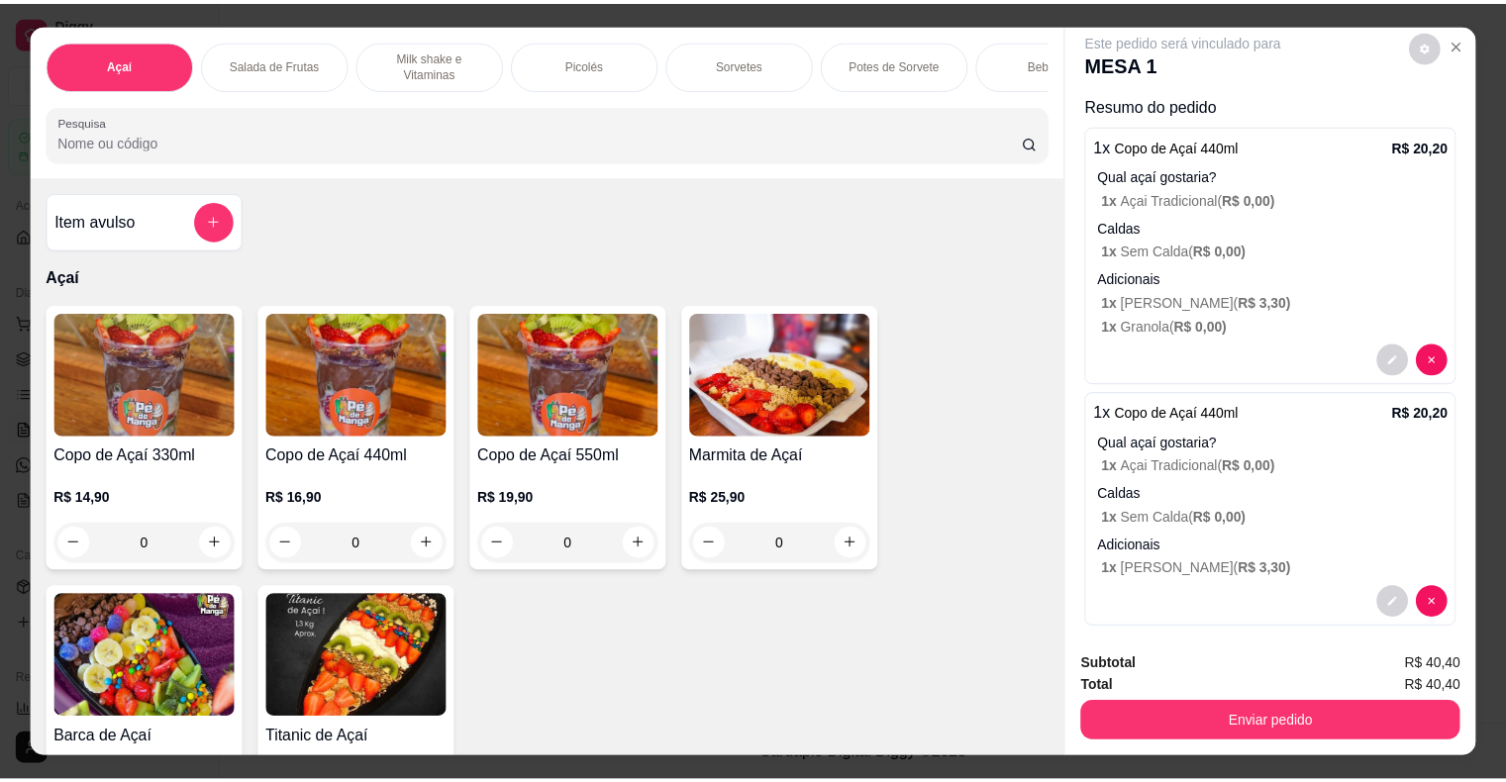
scroll to position [28, 0]
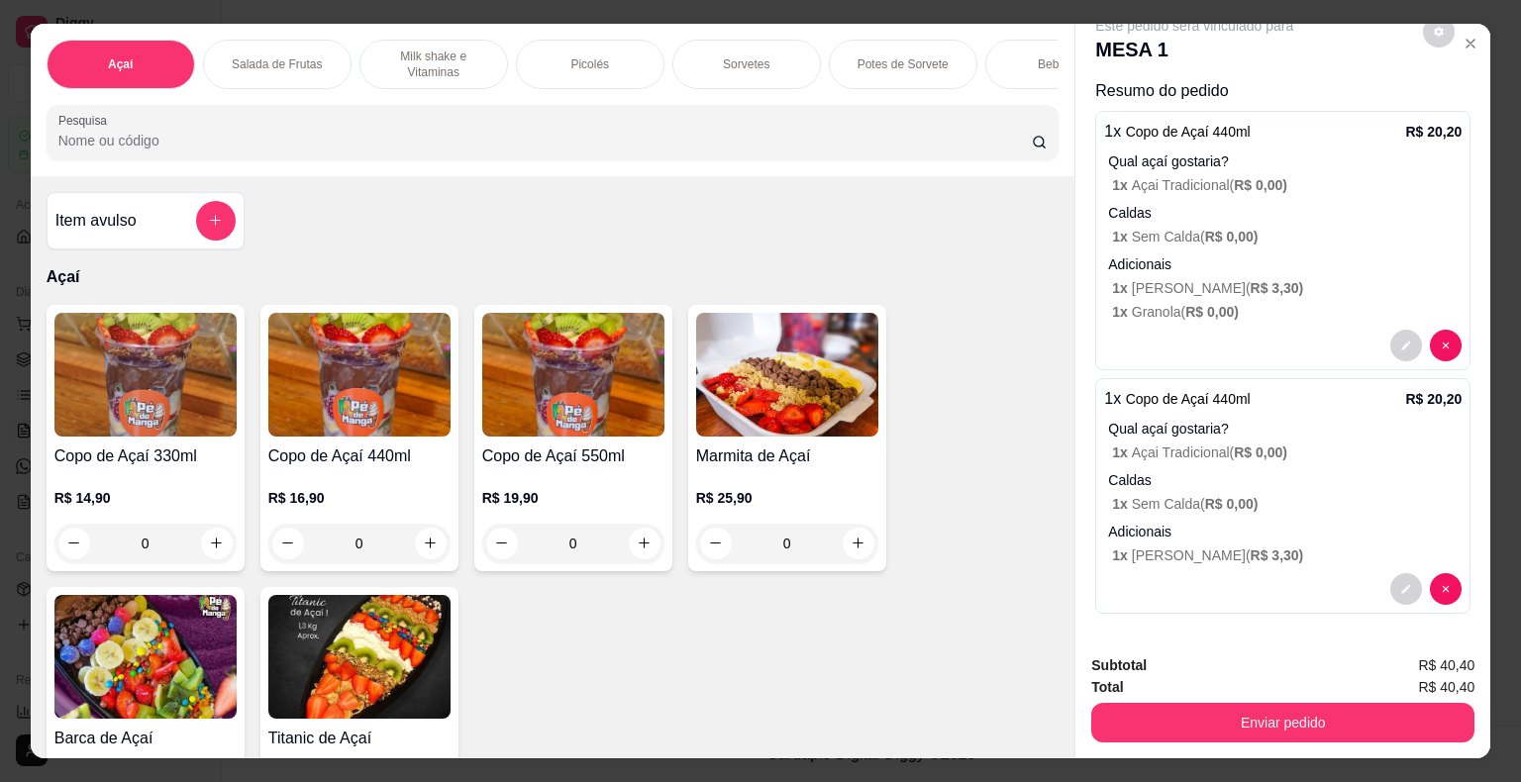
click at [1225, 746] on div "Subtotal R$ 40,40 Total R$ 40,40 Enviar pedido" at bounding box center [1282, 699] width 415 height 120
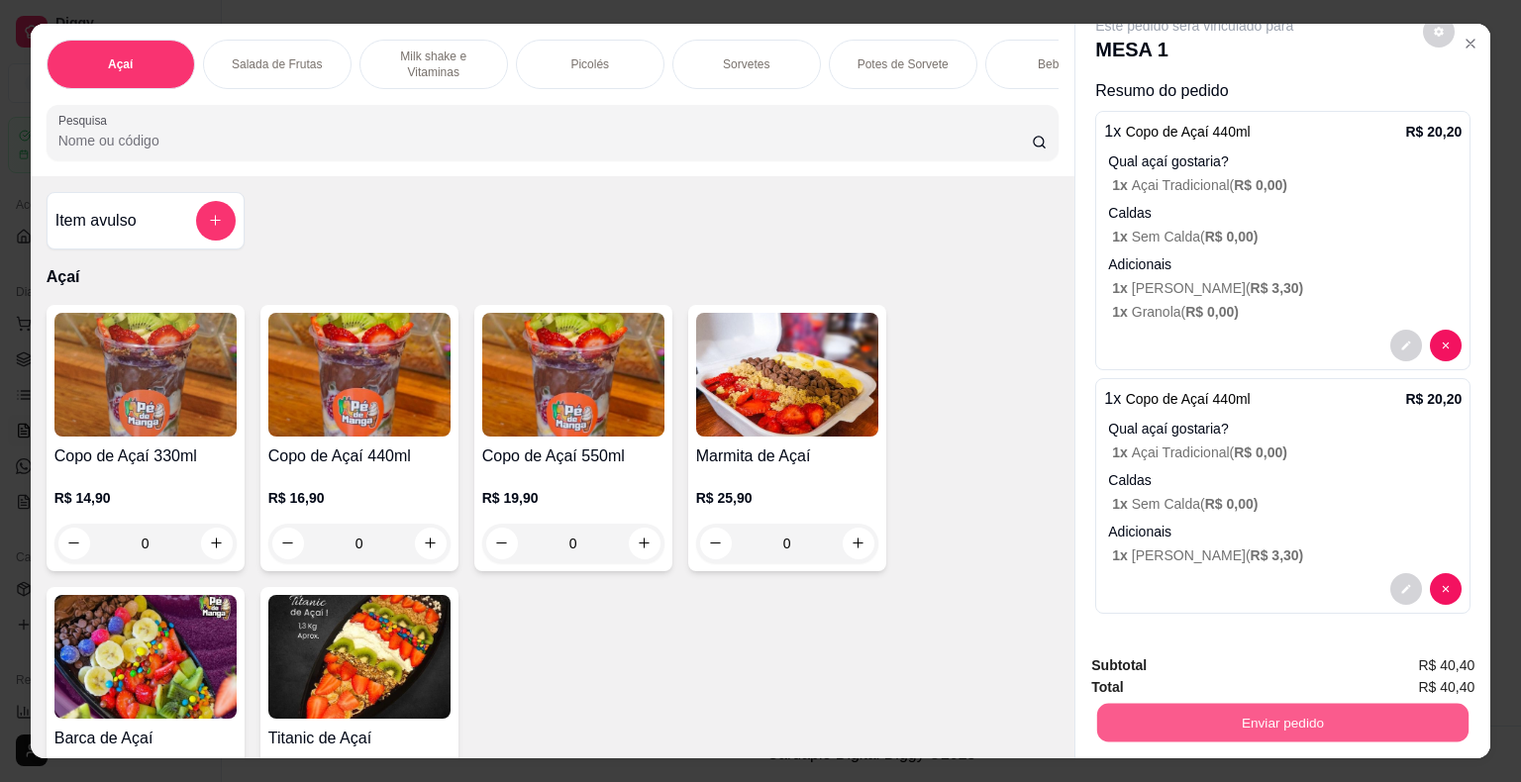
click at [1221, 727] on button "Enviar pedido" at bounding box center [1282, 723] width 371 height 39
click at [1441, 651] on button "Enviar pedido" at bounding box center [1422, 666] width 109 height 37
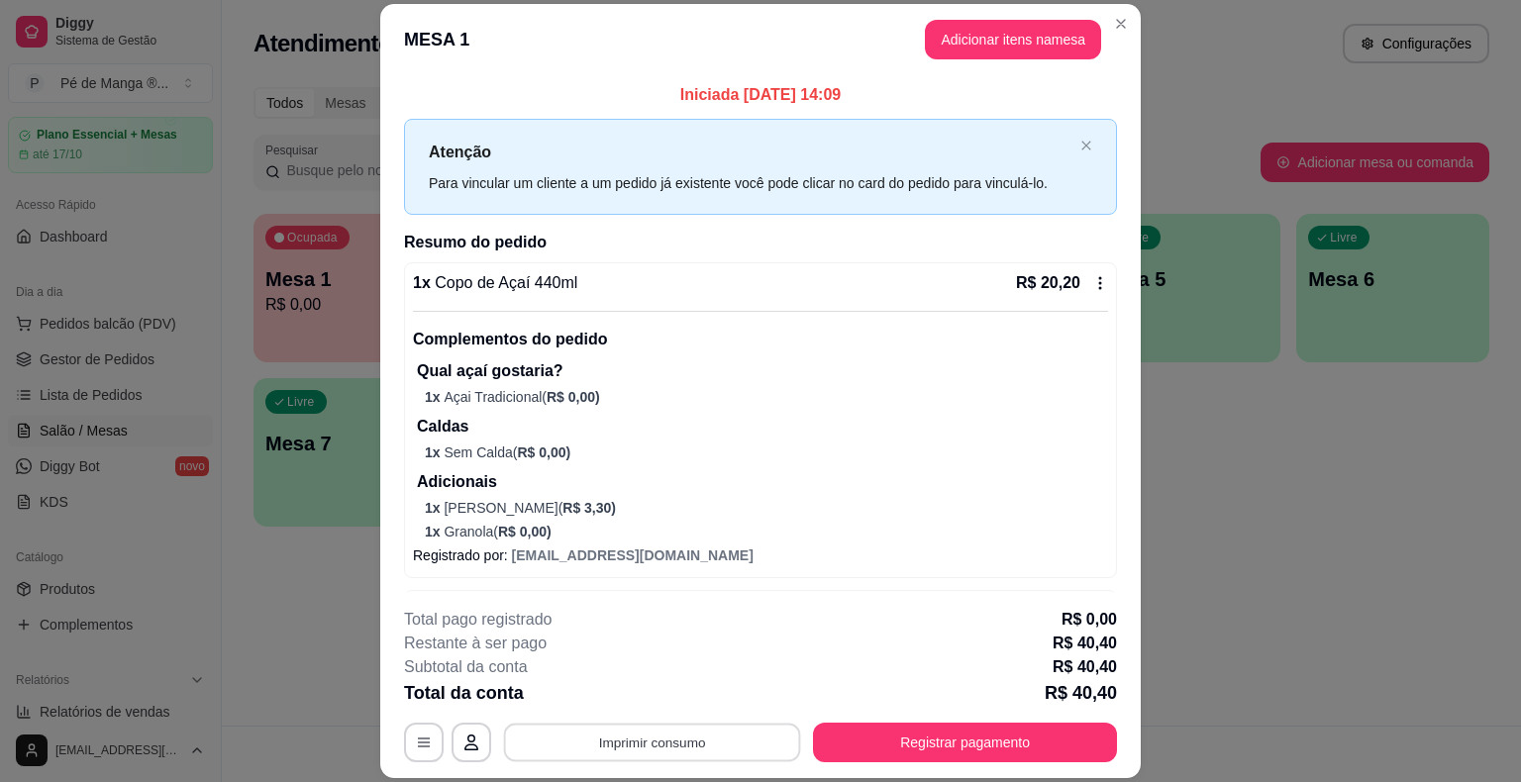
click at [737, 742] on button "Imprimir consumo" at bounding box center [652, 743] width 297 height 39
click at [638, 674] on div "Escolha a impressora IMPRESSORA" at bounding box center [650, 682] width 163 height 67
click at [659, 713] on div "Escolha a impressora IMPRESSORA" at bounding box center [650, 682] width 163 height 67
click at [667, 703] on button "IMPRESSORA" at bounding box center [650, 696] width 139 height 31
click at [987, 750] on button "Registrar pagamento" at bounding box center [965, 743] width 304 height 40
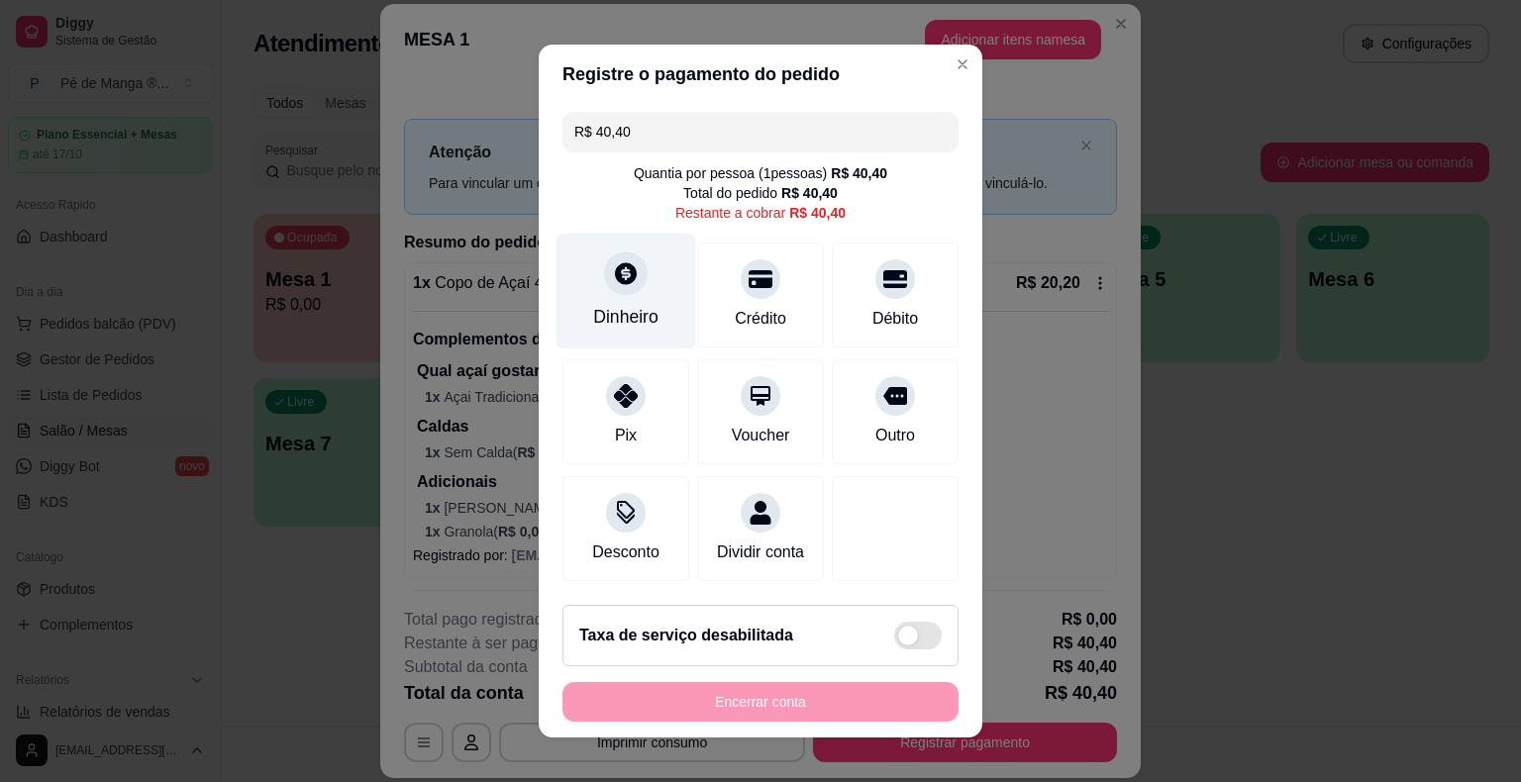
click at [593, 316] on div "Dinheiro" at bounding box center [625, 317] width 65 height 26
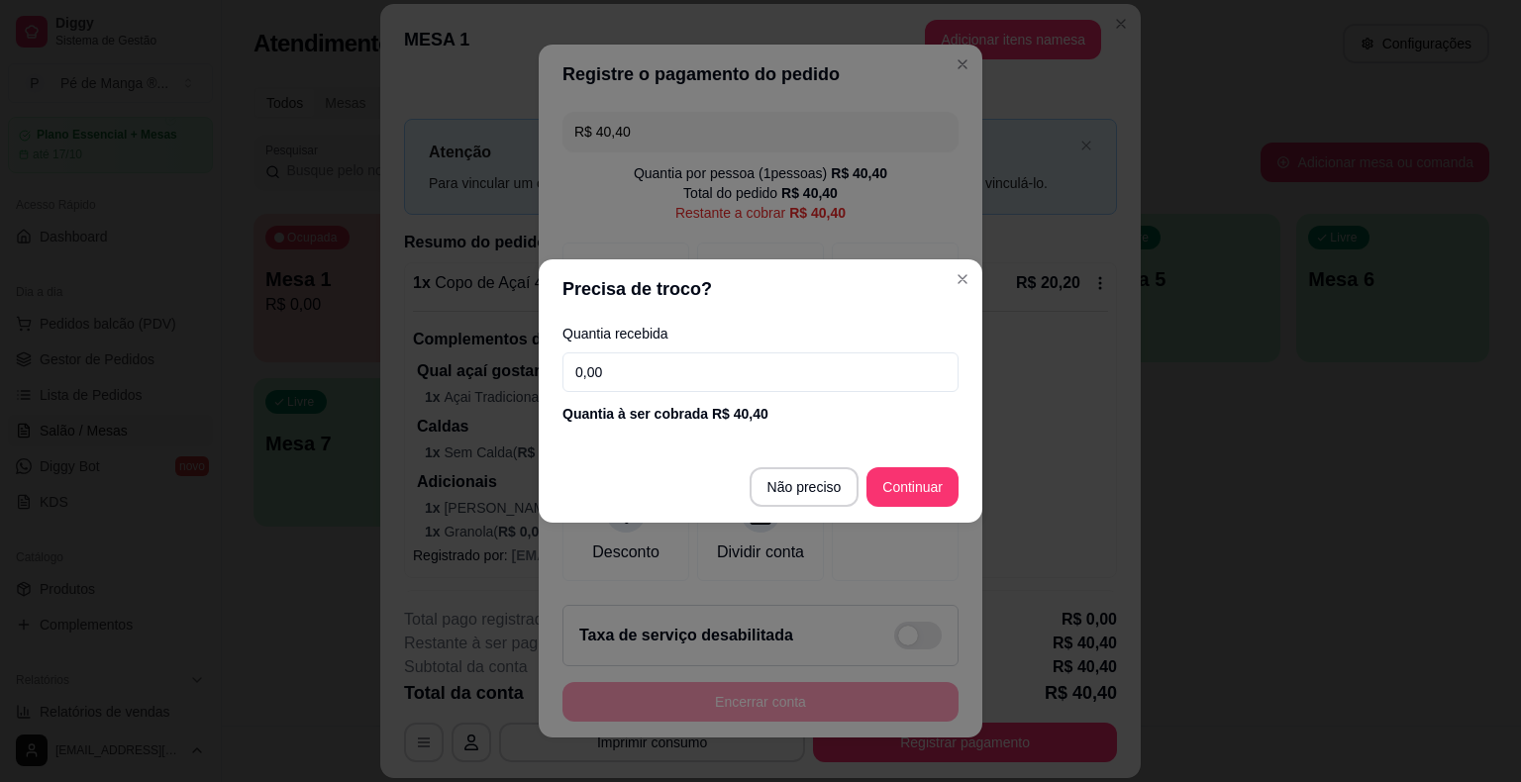
click at [665, 378] on input "0,00" at bounding box center [760, 372] width 396 height 40
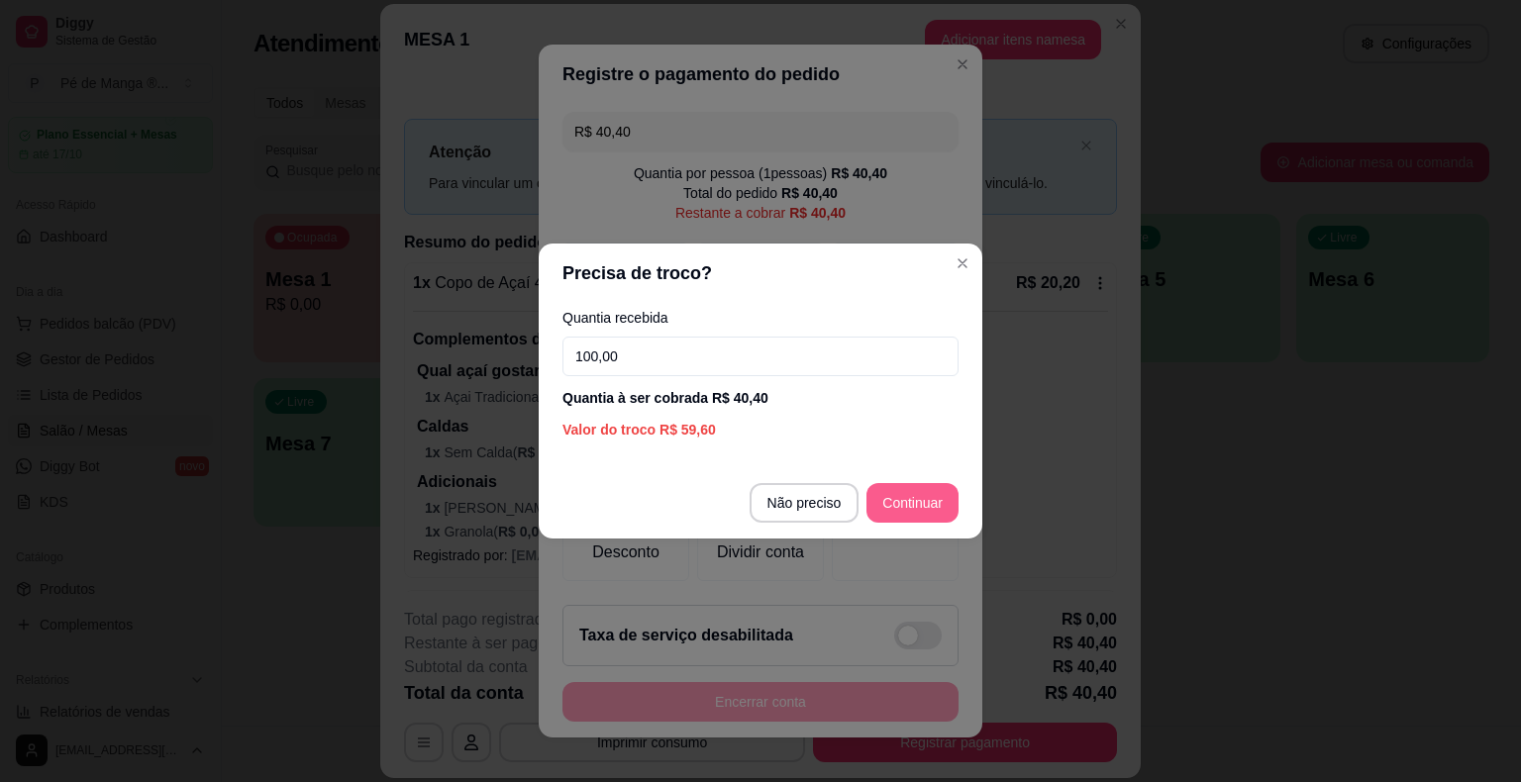
type input "100,00"
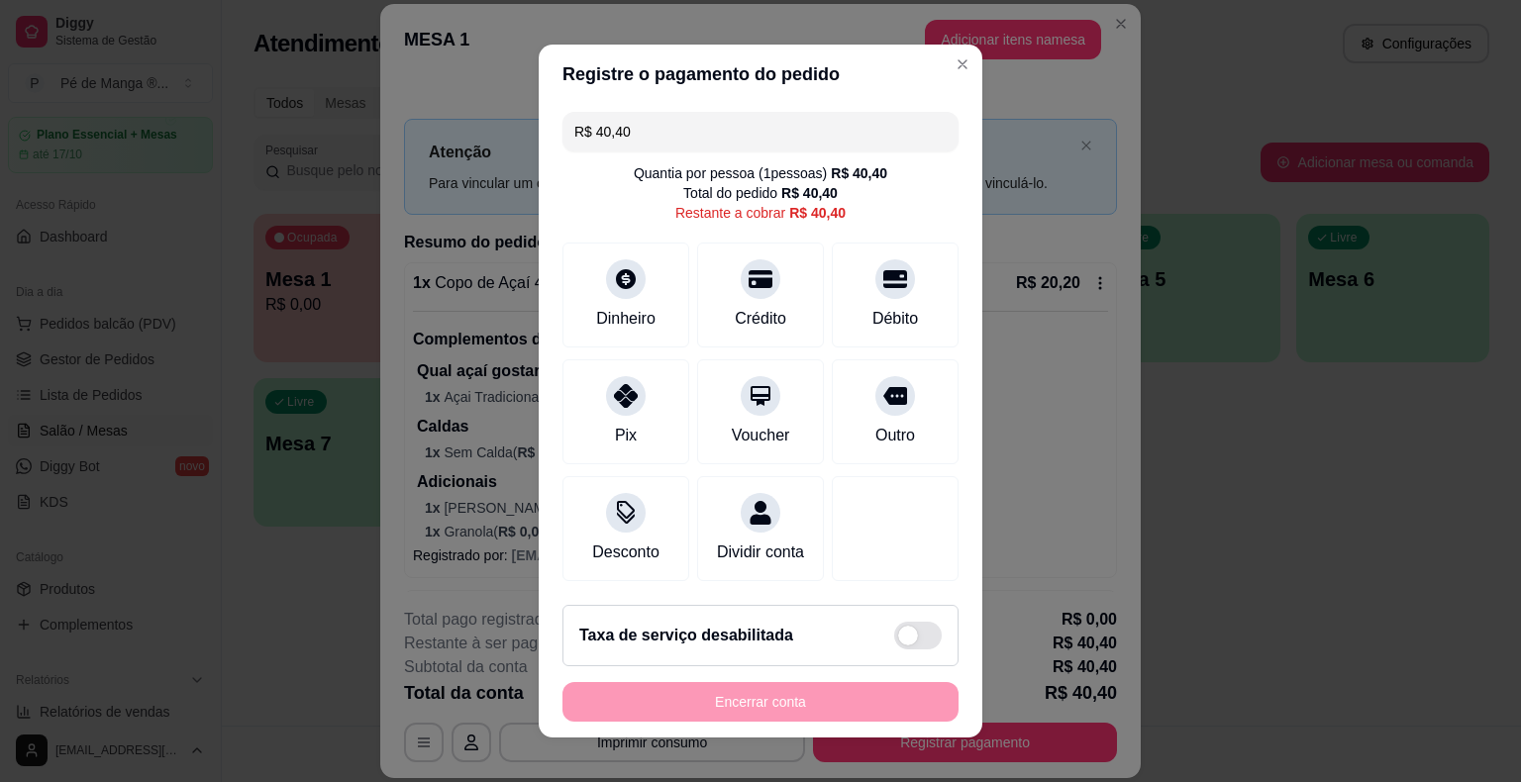
click at [789, 710] on div "Encerrar conta" at bounding box center [760, 702] width 396 height 40
click at [625, 291] on div at bounding box center [626, 273] width 44 height 44
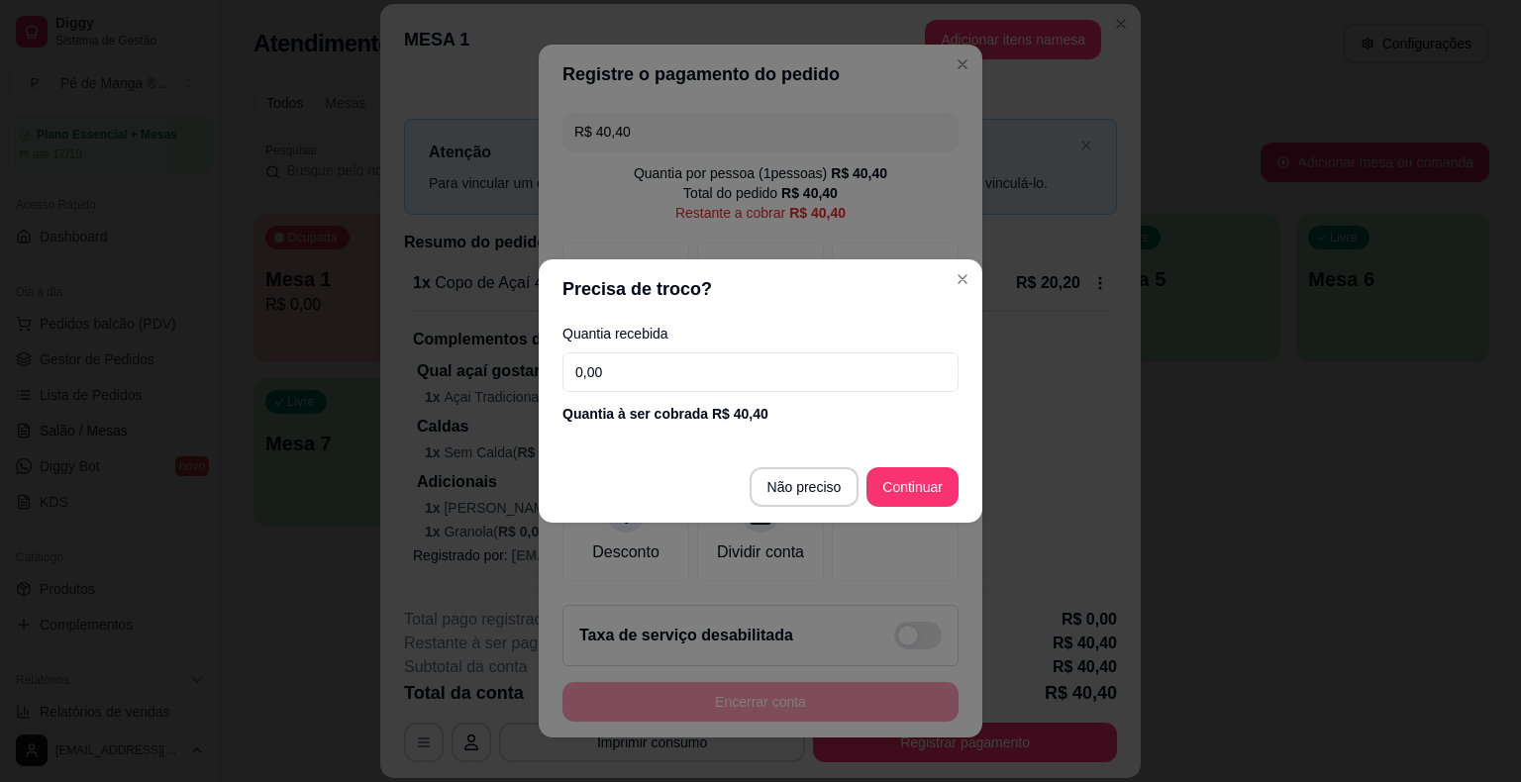
click at [695, 375] on input "0,00" at bounding box center [760, 372] width 396 height 40
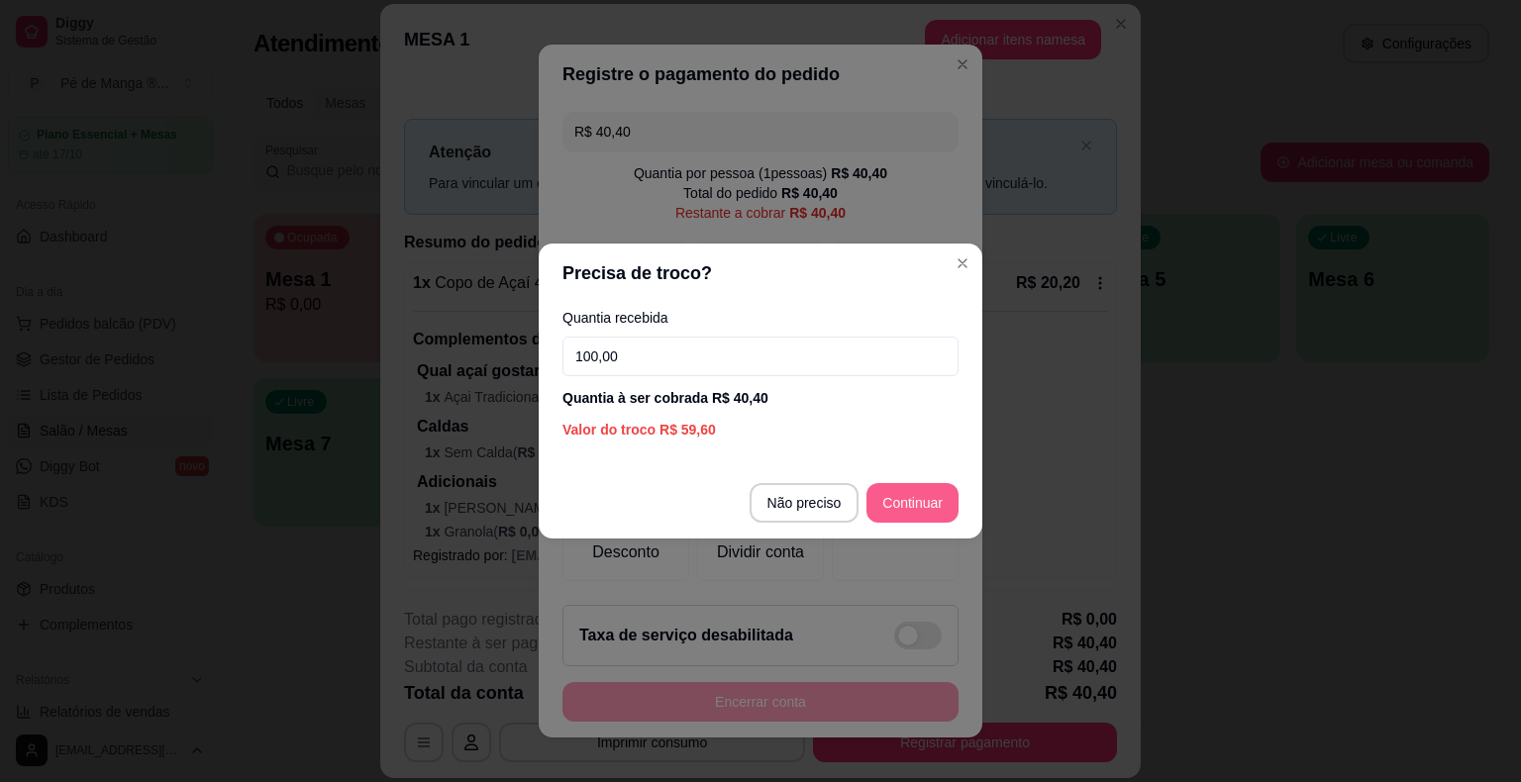
type input "100,00"
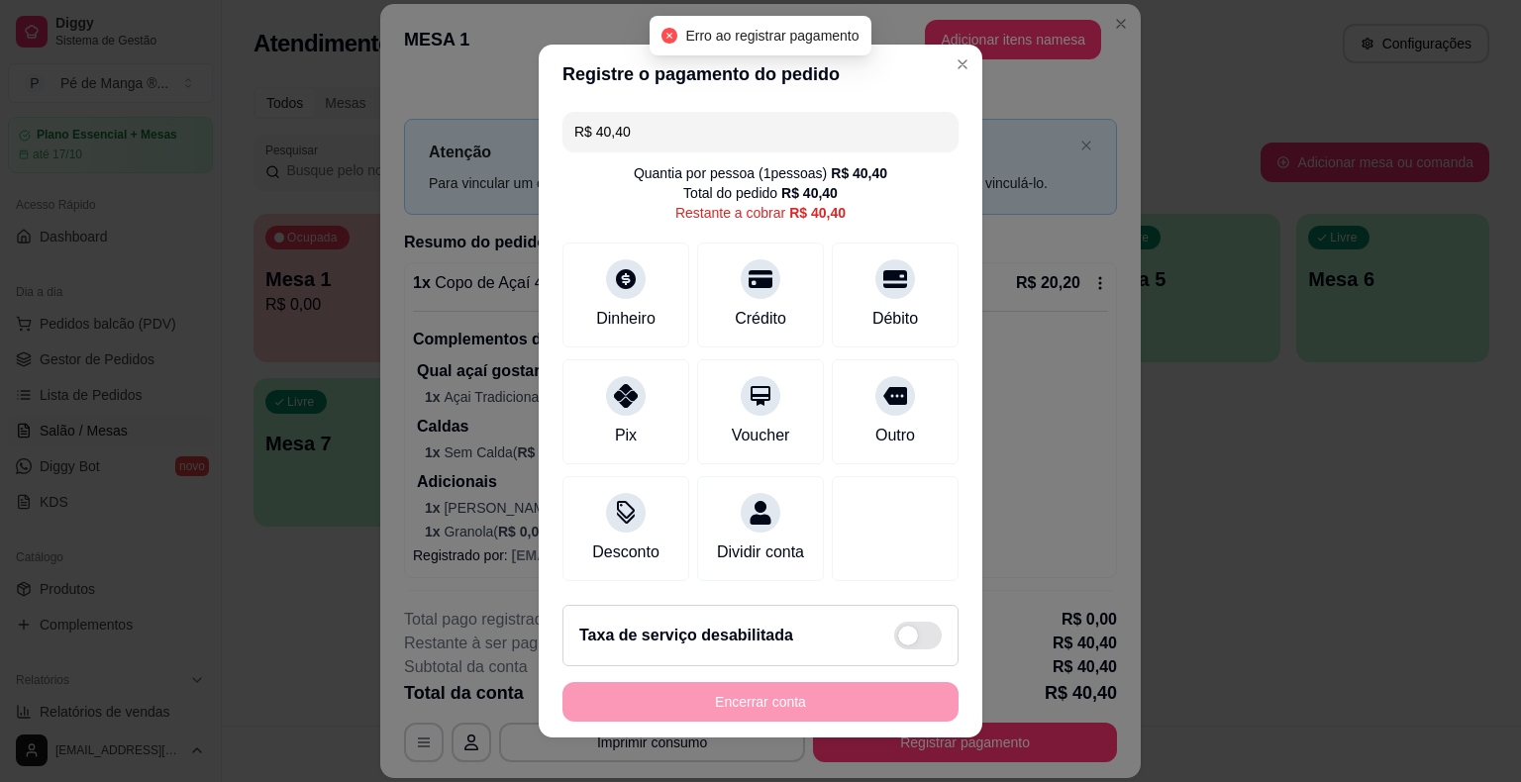
click at [813, 678] on footer "Taxa de serviço desabilitada Encerrar conta" at bounding box center [760, 663] width 443 height 148
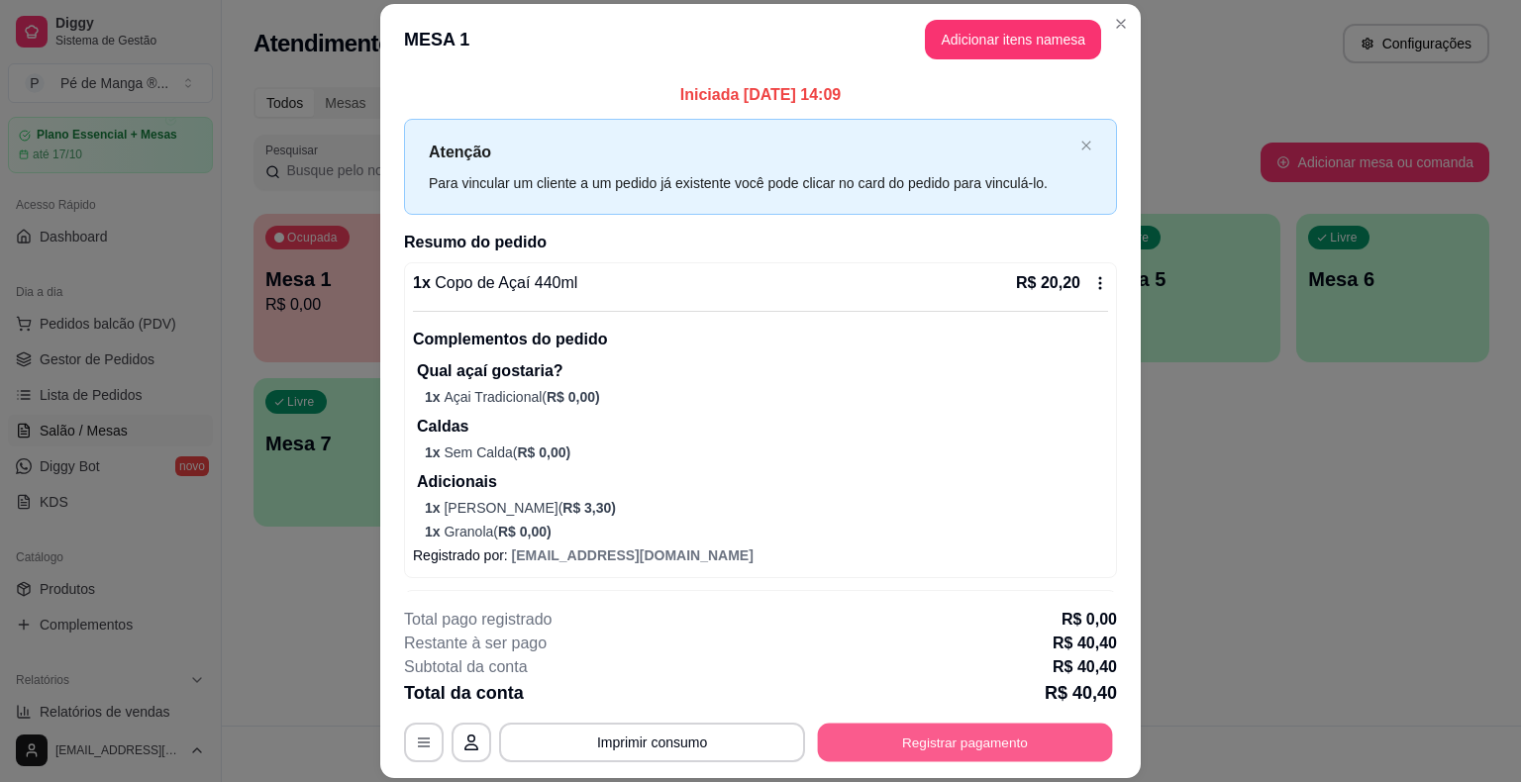
click at [1031, 744] on button "Registrar pagamento" at bounding box center [965, 743] width 295 height 39
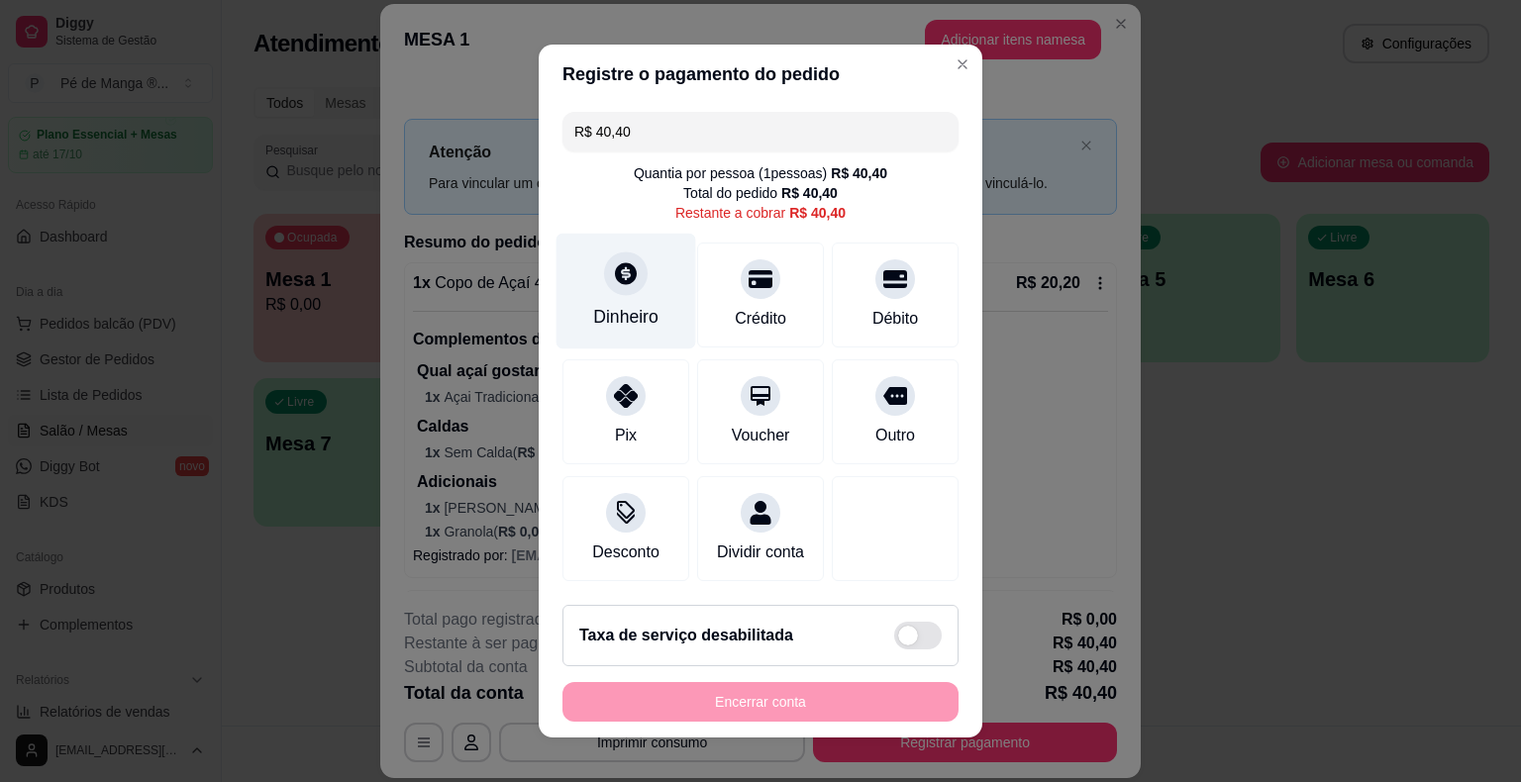
click at [647, 295] on div "Dinheiro" at bounding box center [626, 292] width 140 height 116
type input "R$ 0,00"
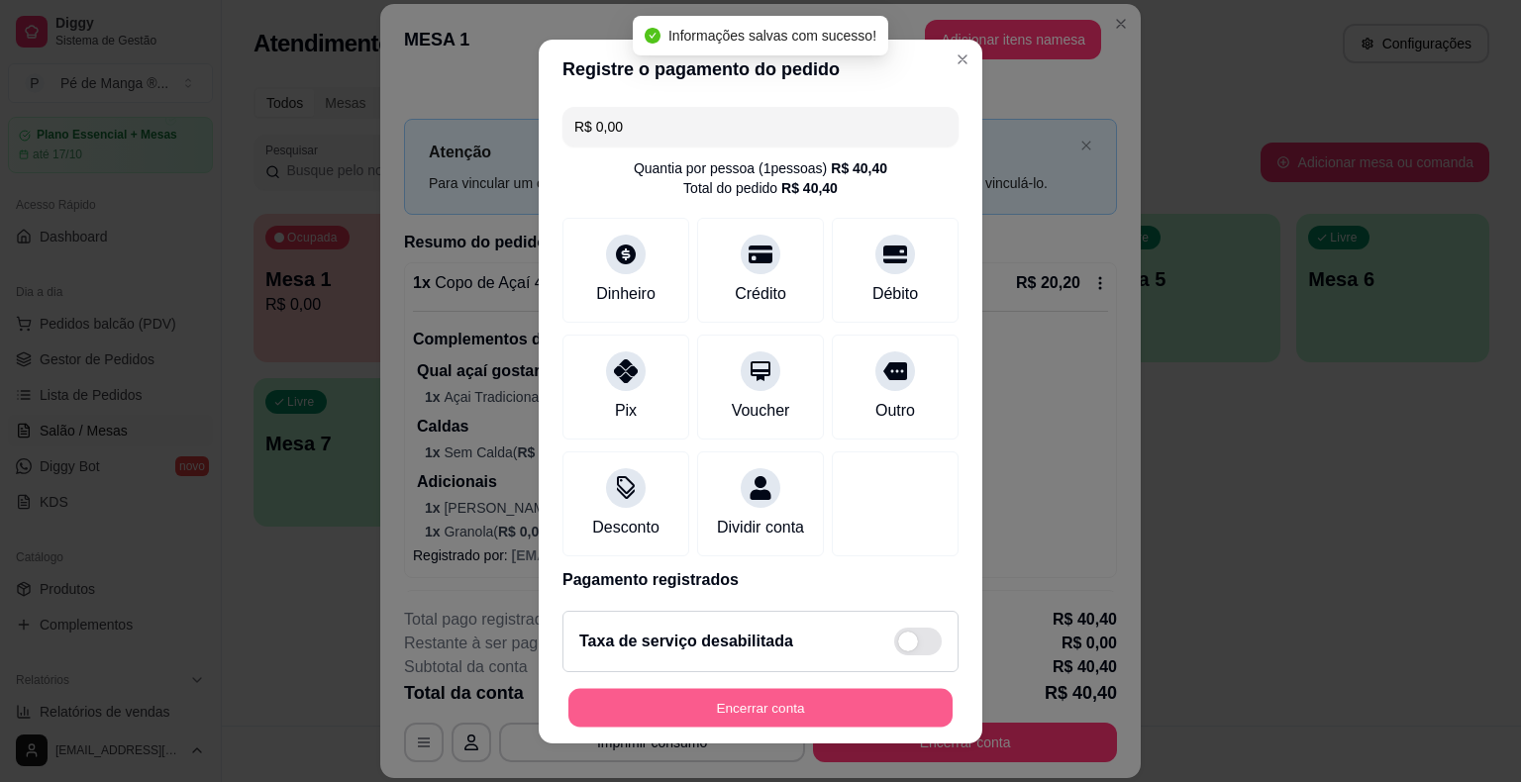
click at [893, 699] on button "Encerrar conta" at bounding box center [760, 707] width 384 height 39
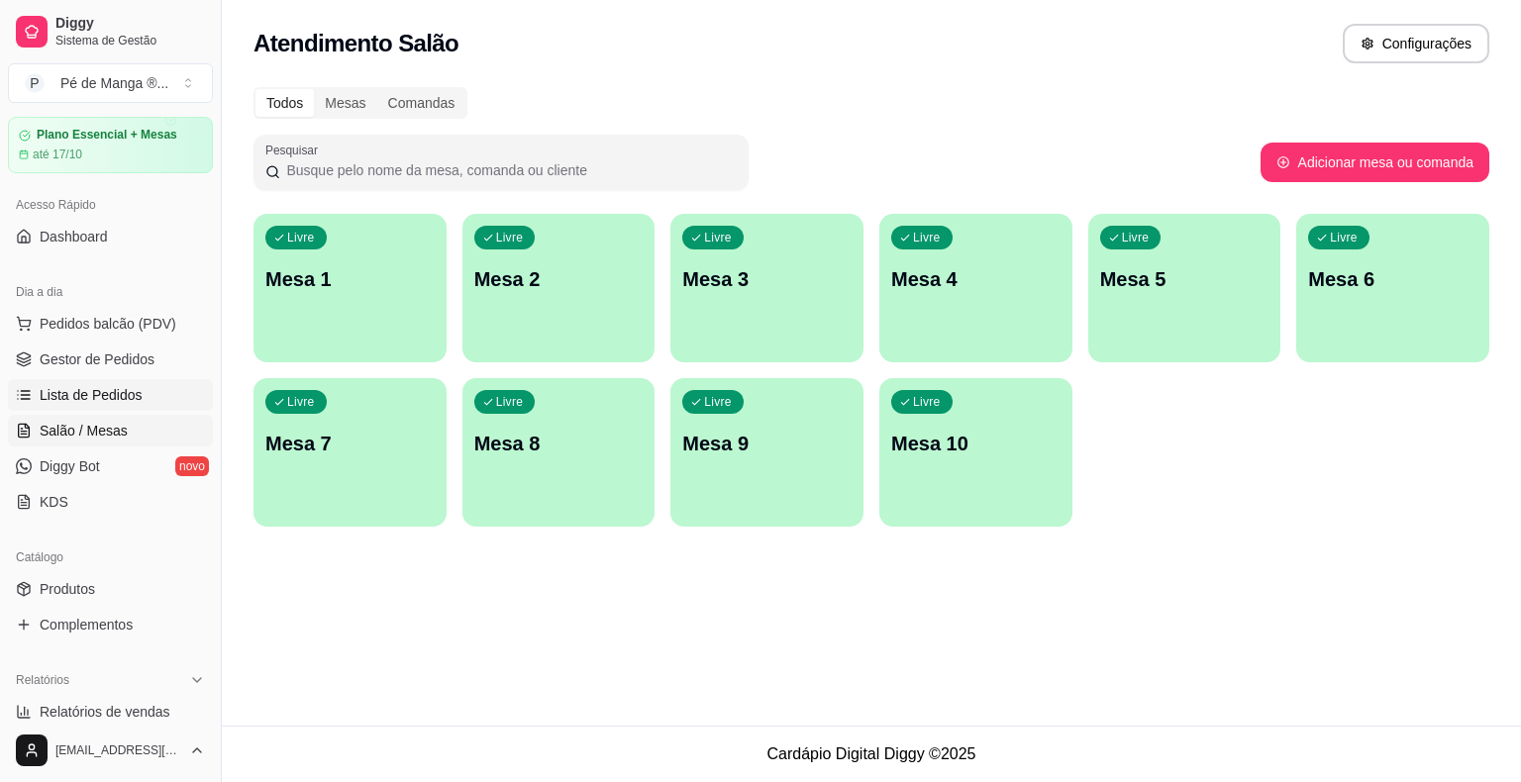
click at [150, 397] on link "Lista de Pedidos" at bounding box center [110, 395] width 205 height 32
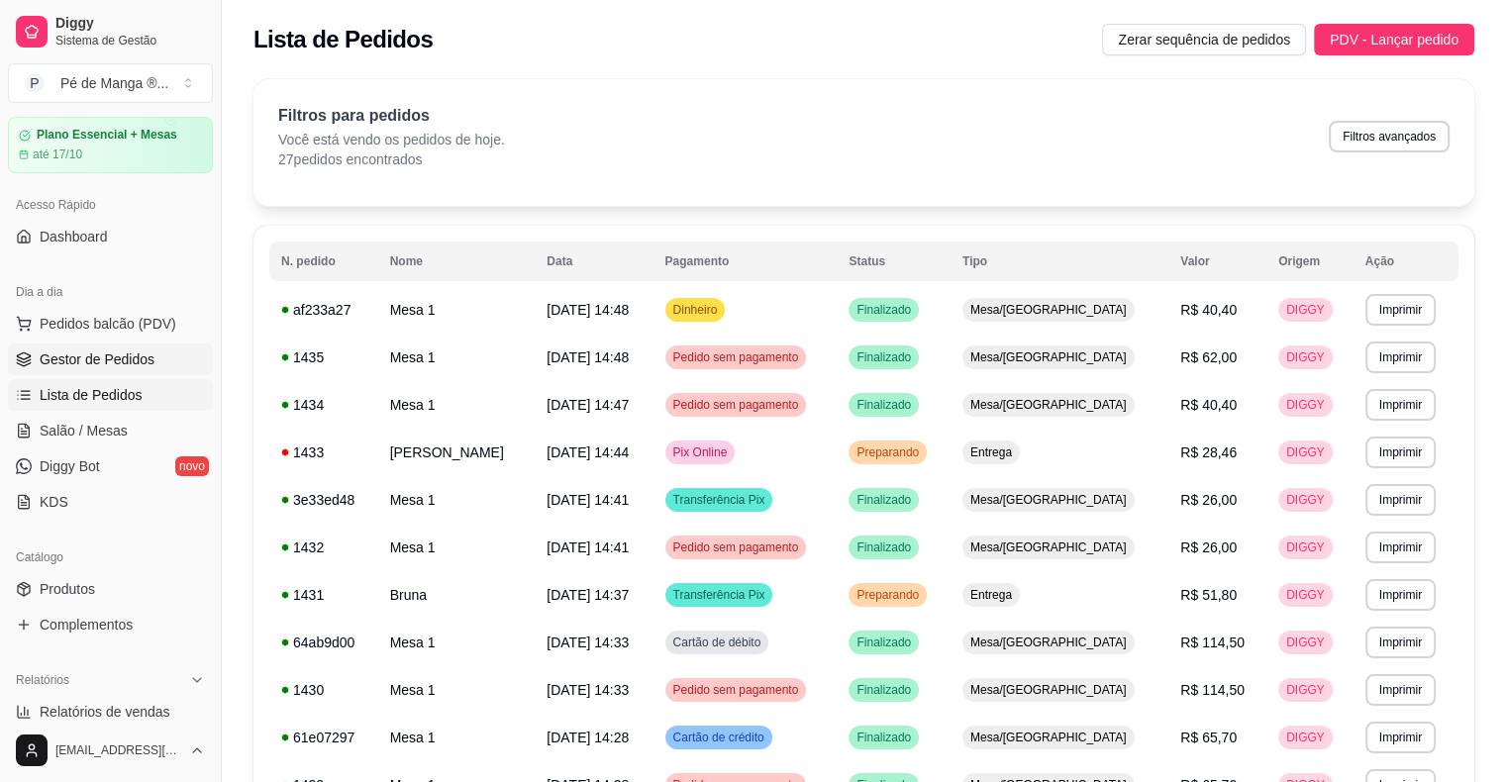
click at [150, 365] on span "Gestor de Pedidos" at bounding box center [97, 359] width 115 height 20
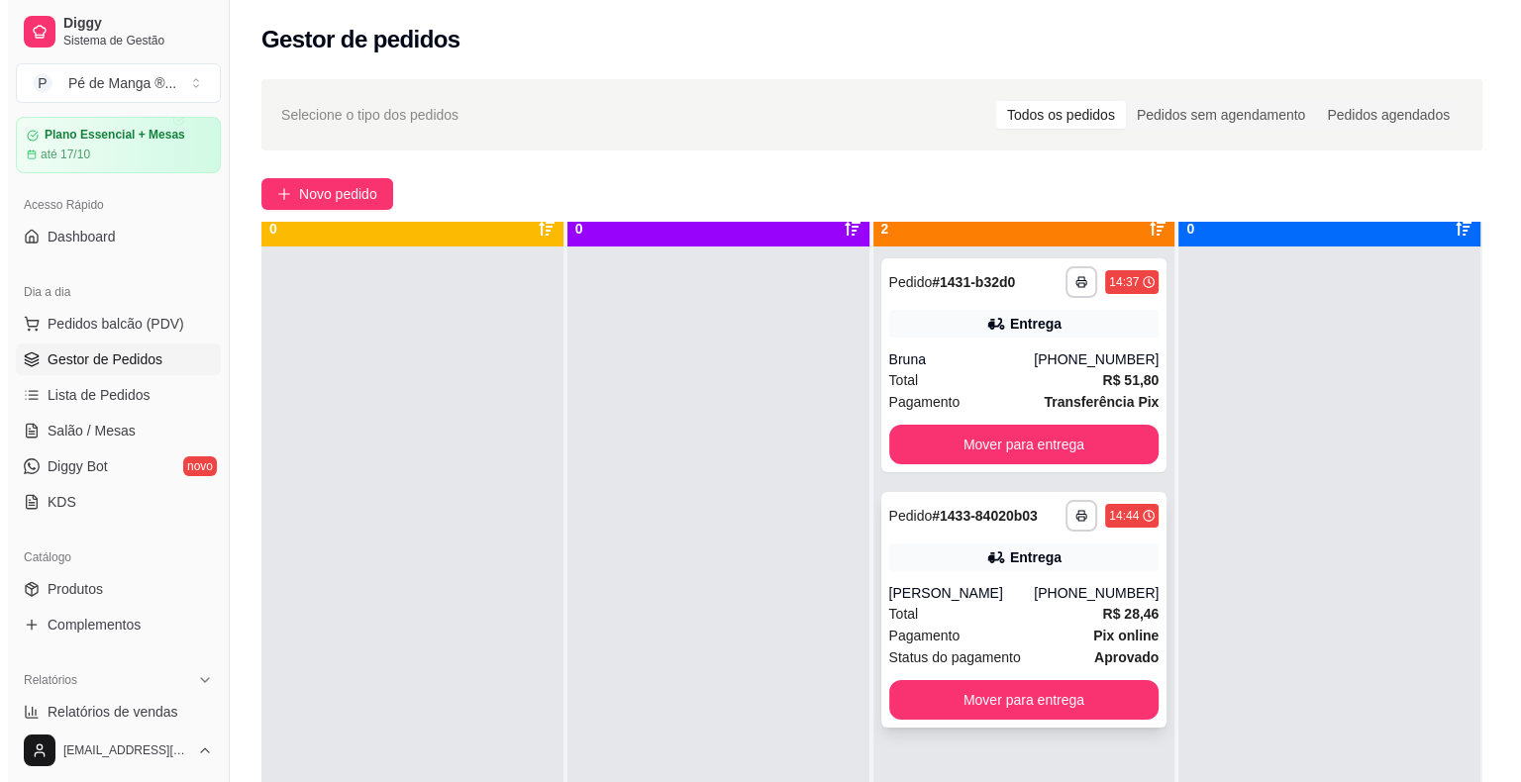
scroll to position [55, 0]
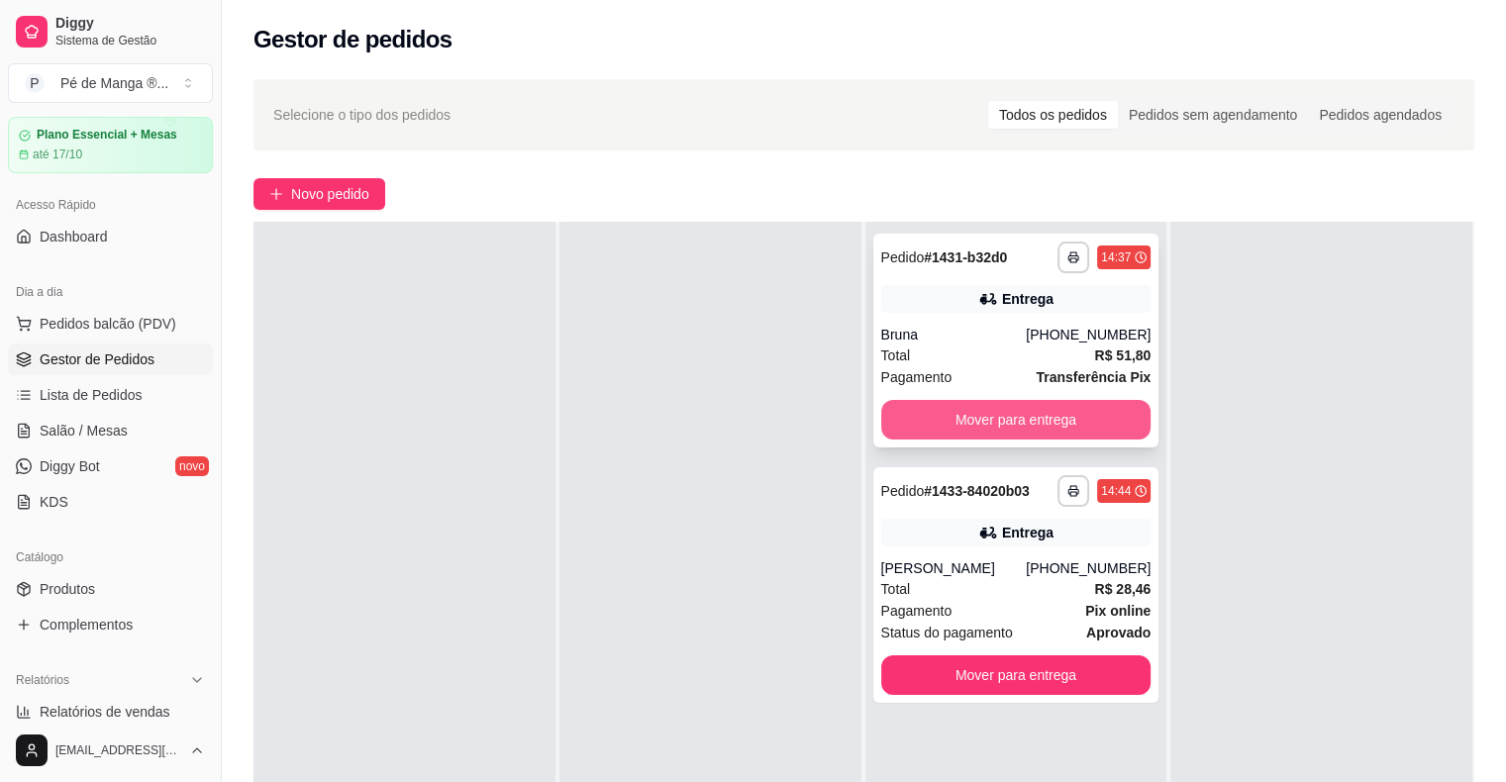
click at [1010, 422] on button "Mover para entrega" at bounding box center [1016, 420] width 270 height 40
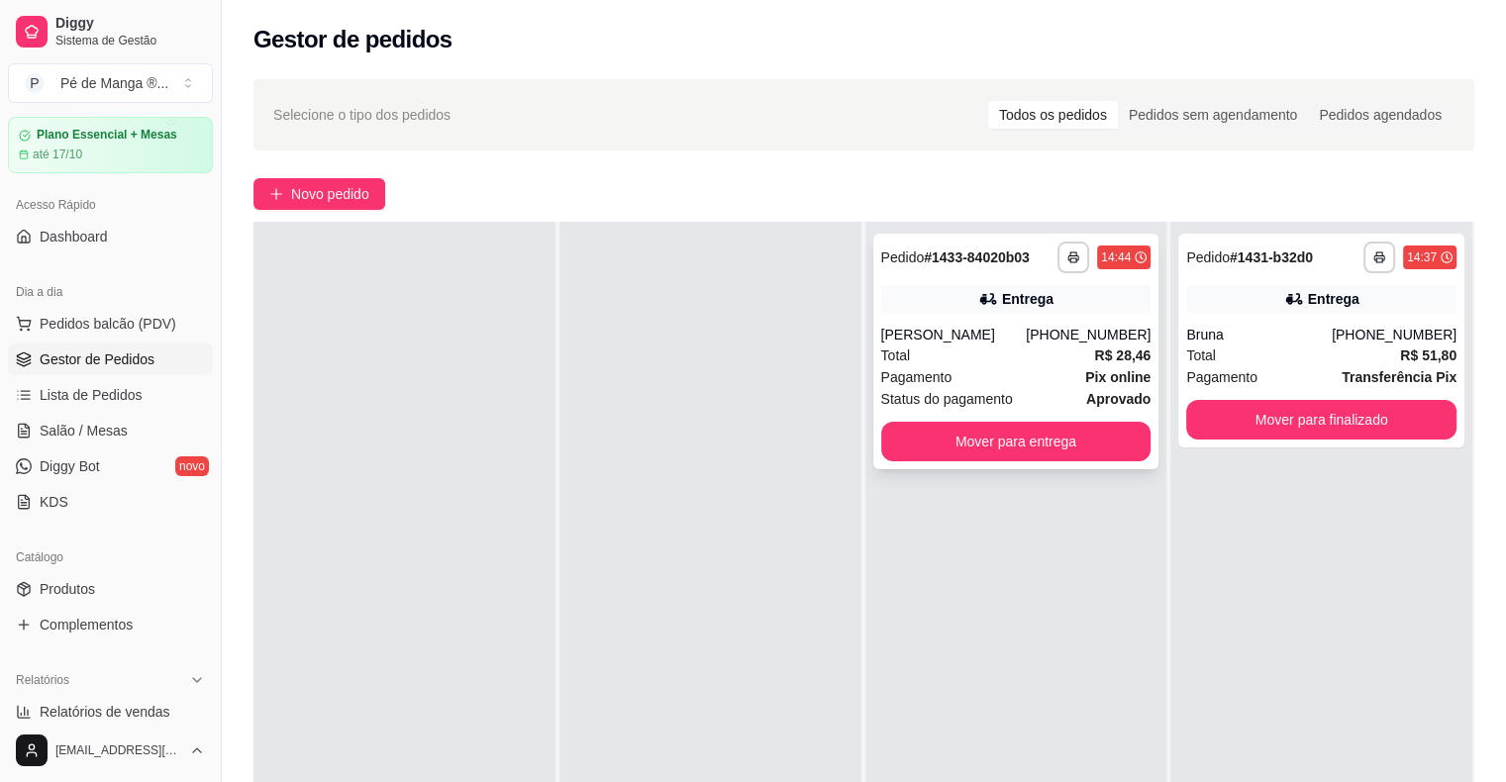
click at [1001, 364] on div "Total R$ 28,46" at bounding box center [1016, 355] width 270 height 22
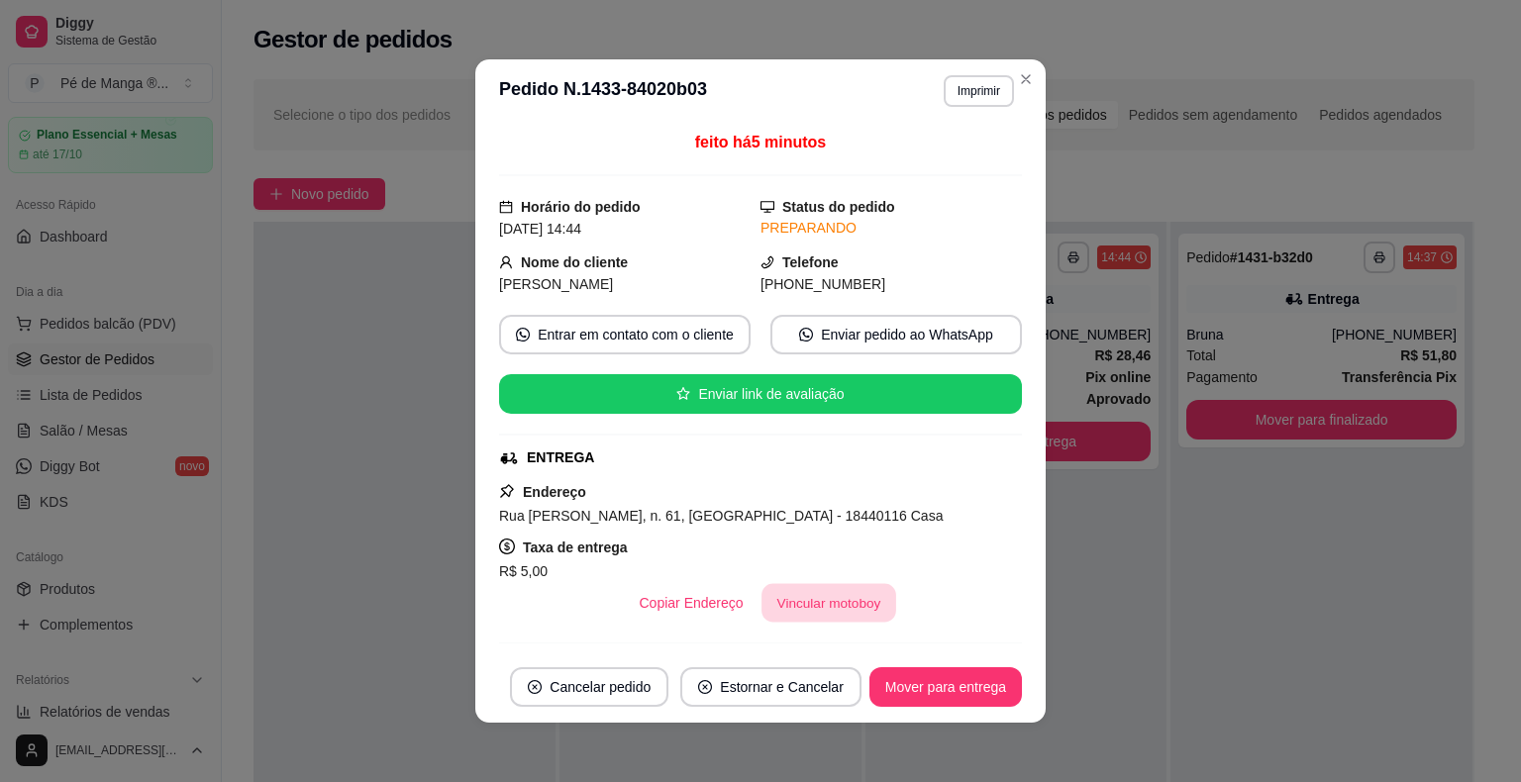
click at [841, 604] on button "Vincular motoboy" at bounding box center [828, 603] width 135 height 39
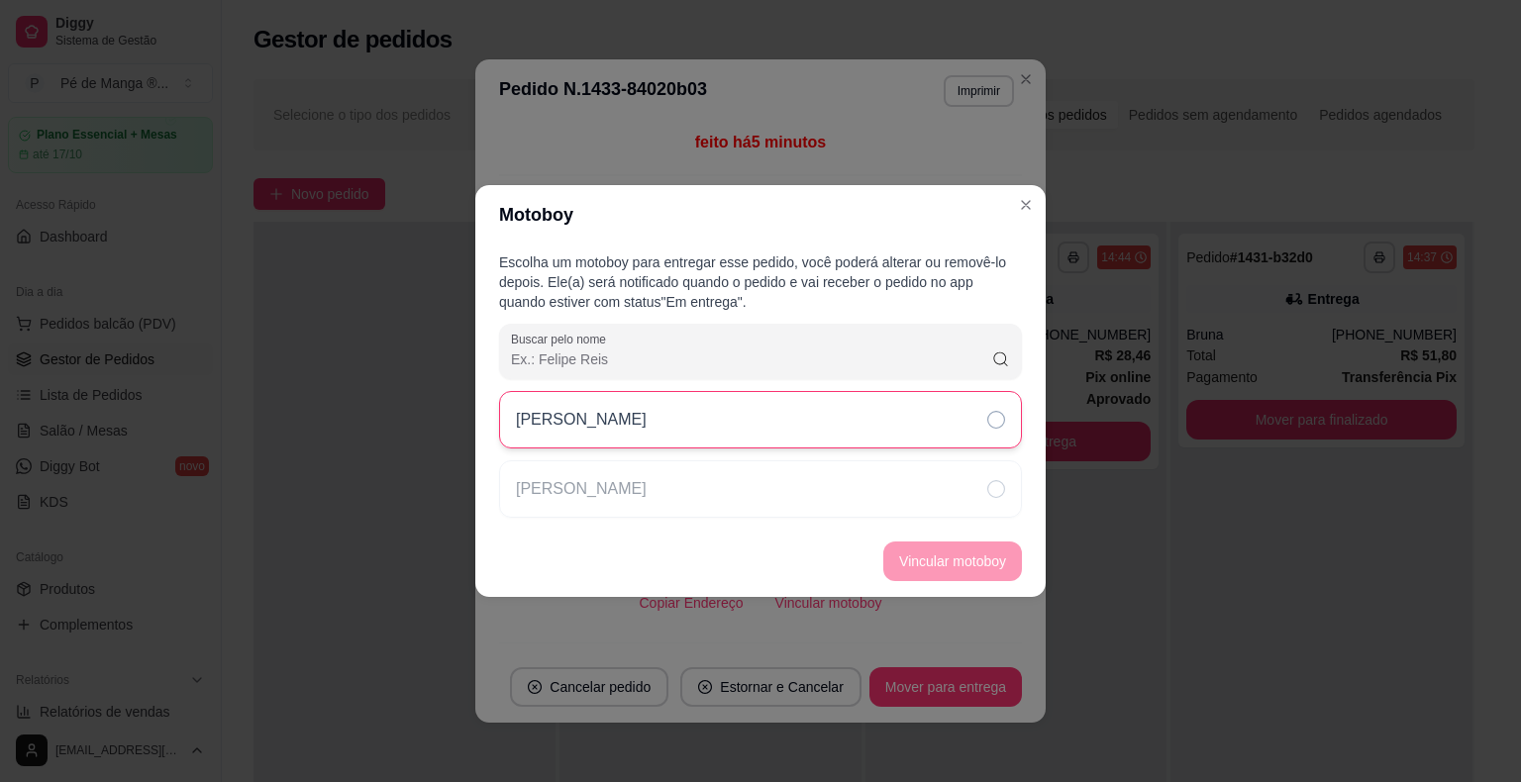
click at [832, 434] on div "[PERSON_NAME]" at bounding box center [760, 419] width 523 height 57
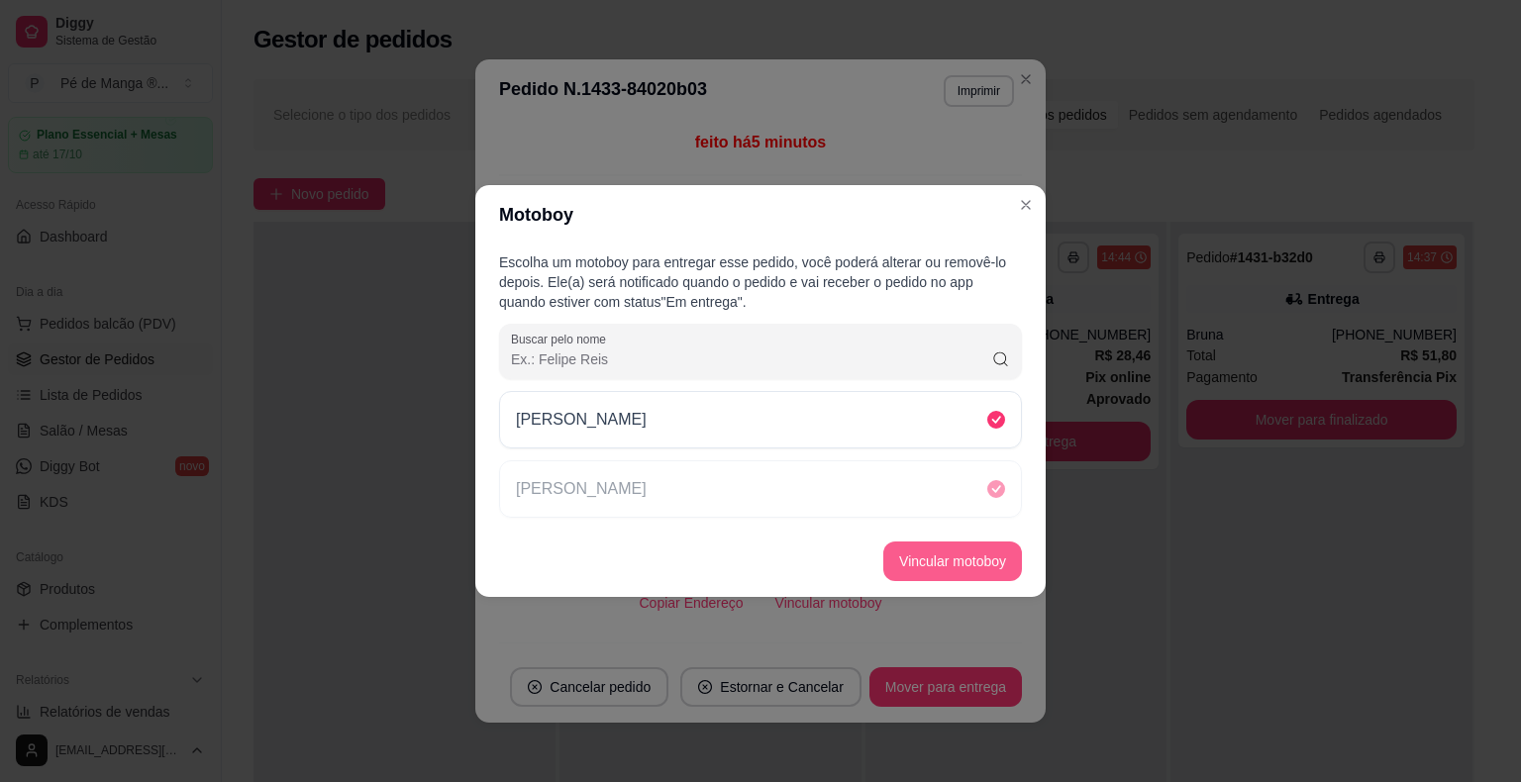
click at [970, 569] on button "Vincular motoboy" at bounding box center [952, 561] width 139 height 40
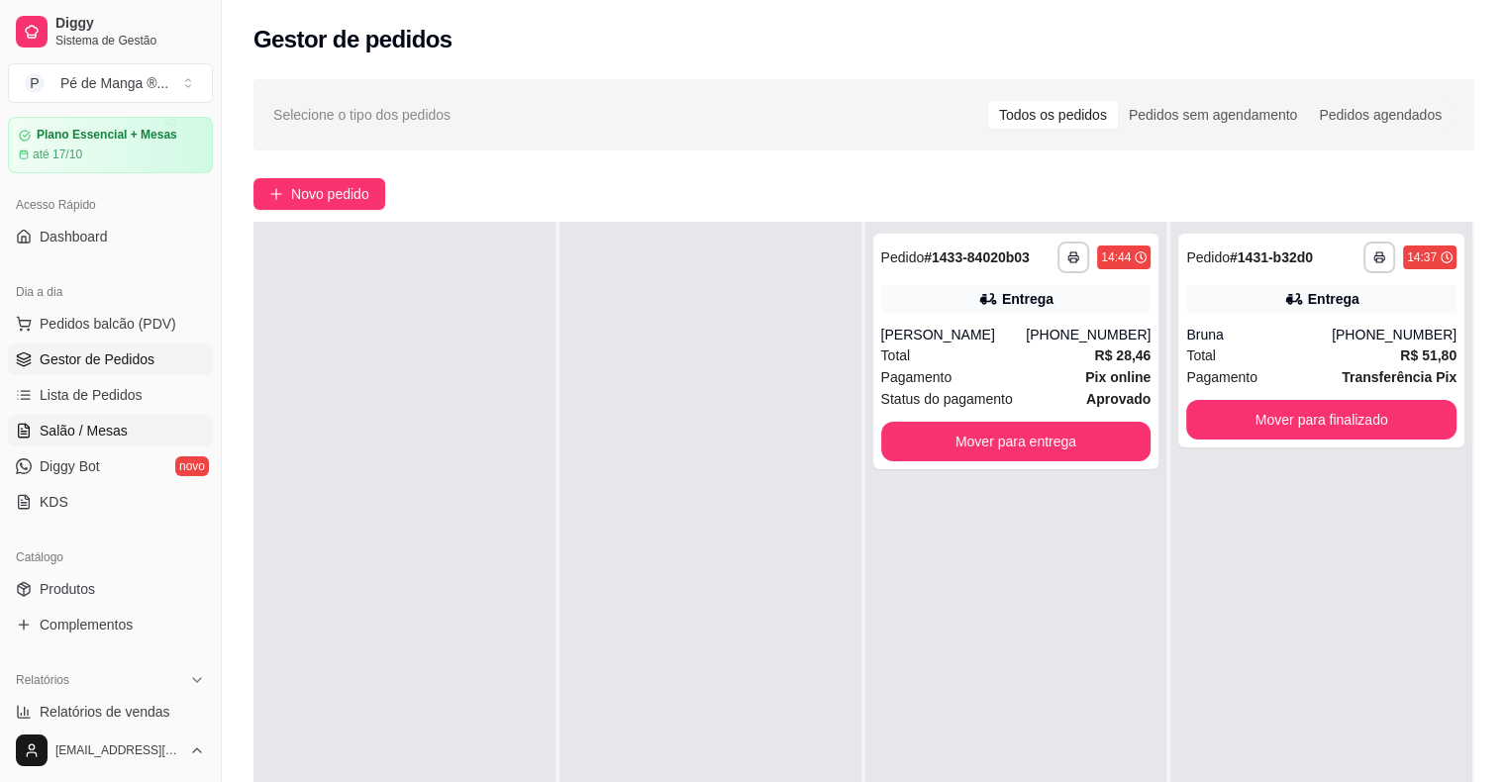
click at [142, 435] on link "Salão / Mesas" at bounding box center [110, 431] width 205 height 32
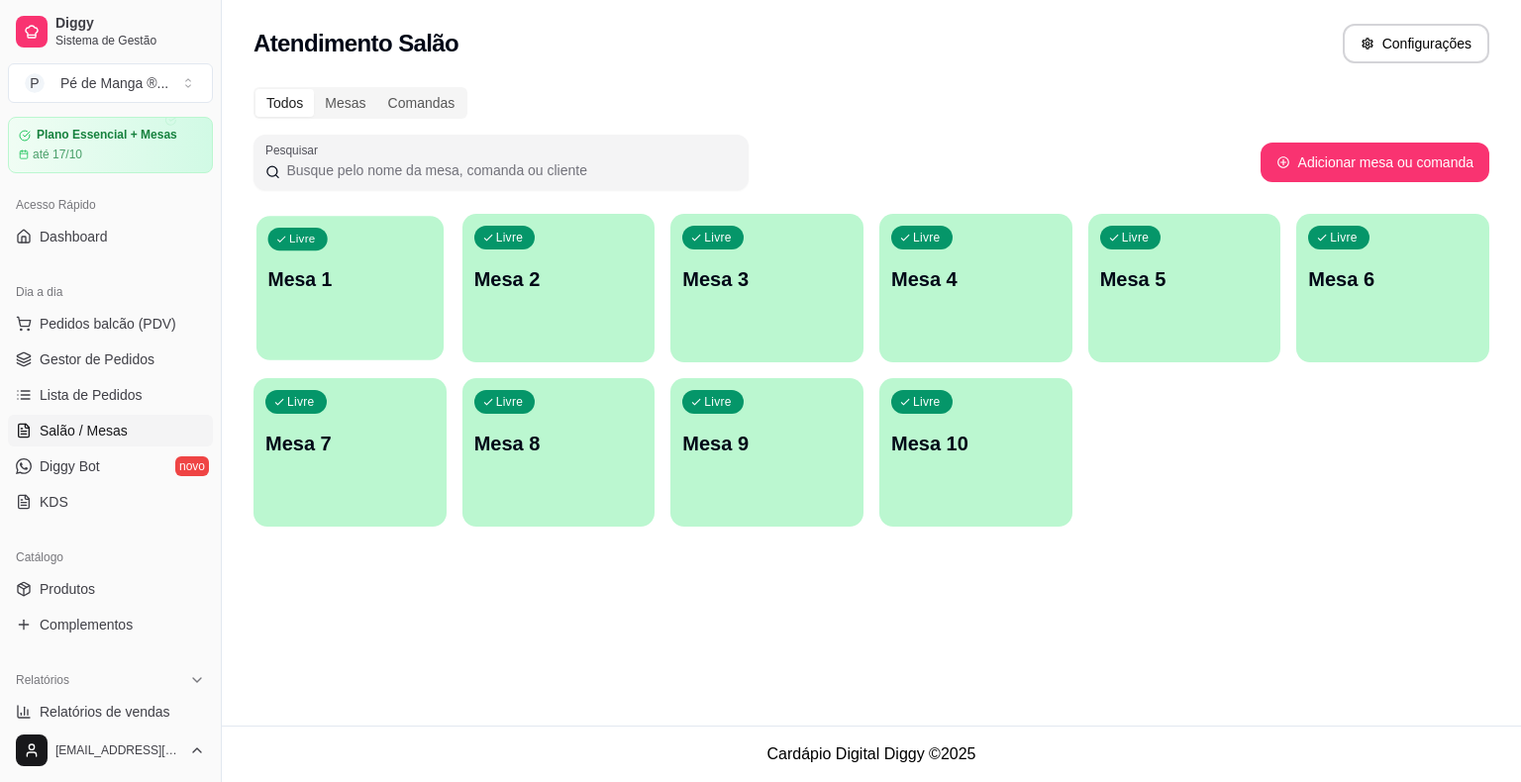
click at [368, 267] on p "Mesa 1" at bounding box center [350, 279] width 164 height 27
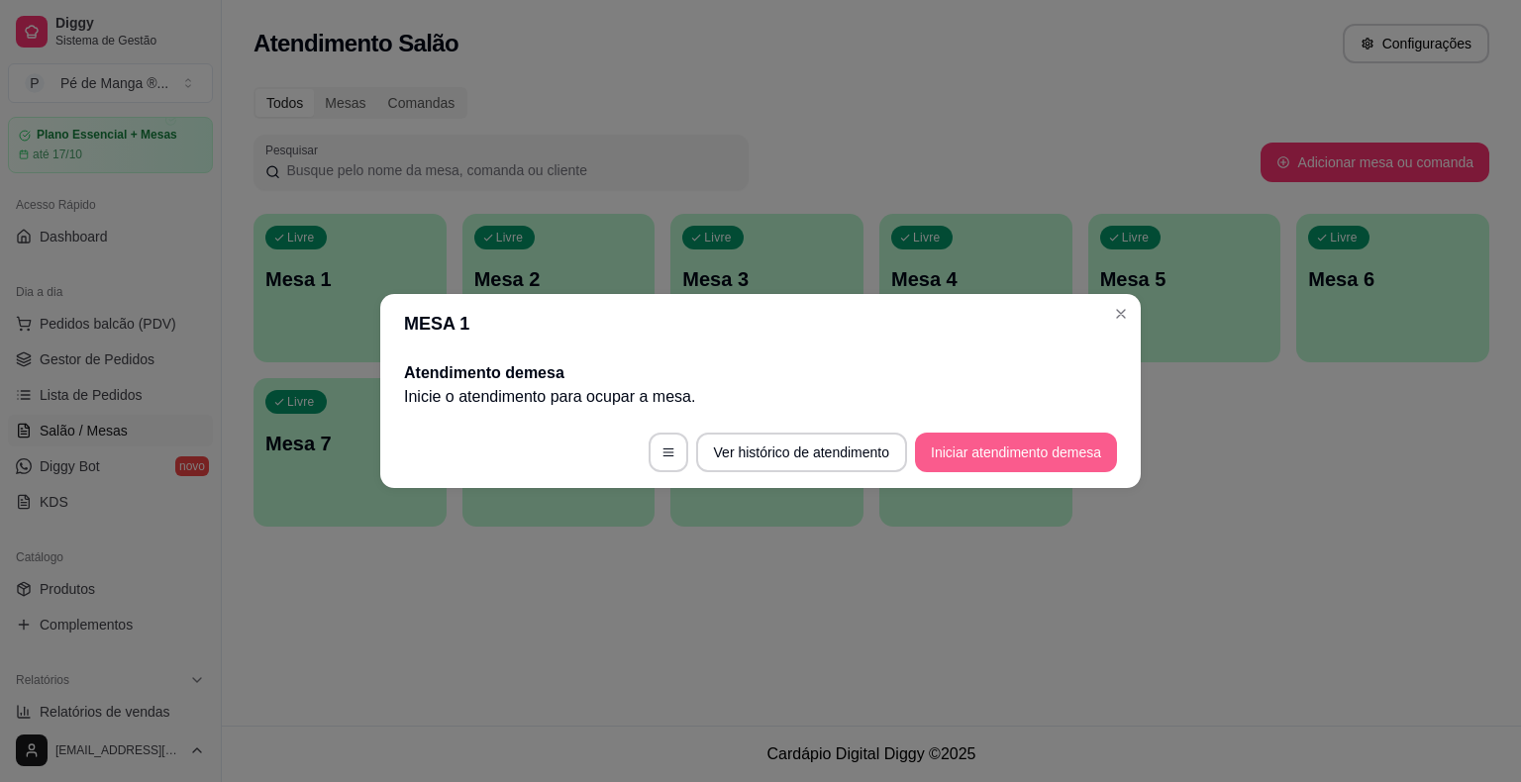
click at [1045, 452] on button "Iniciar atendimento de mesa" at bounding box center [1016, 453] width 202 height 40
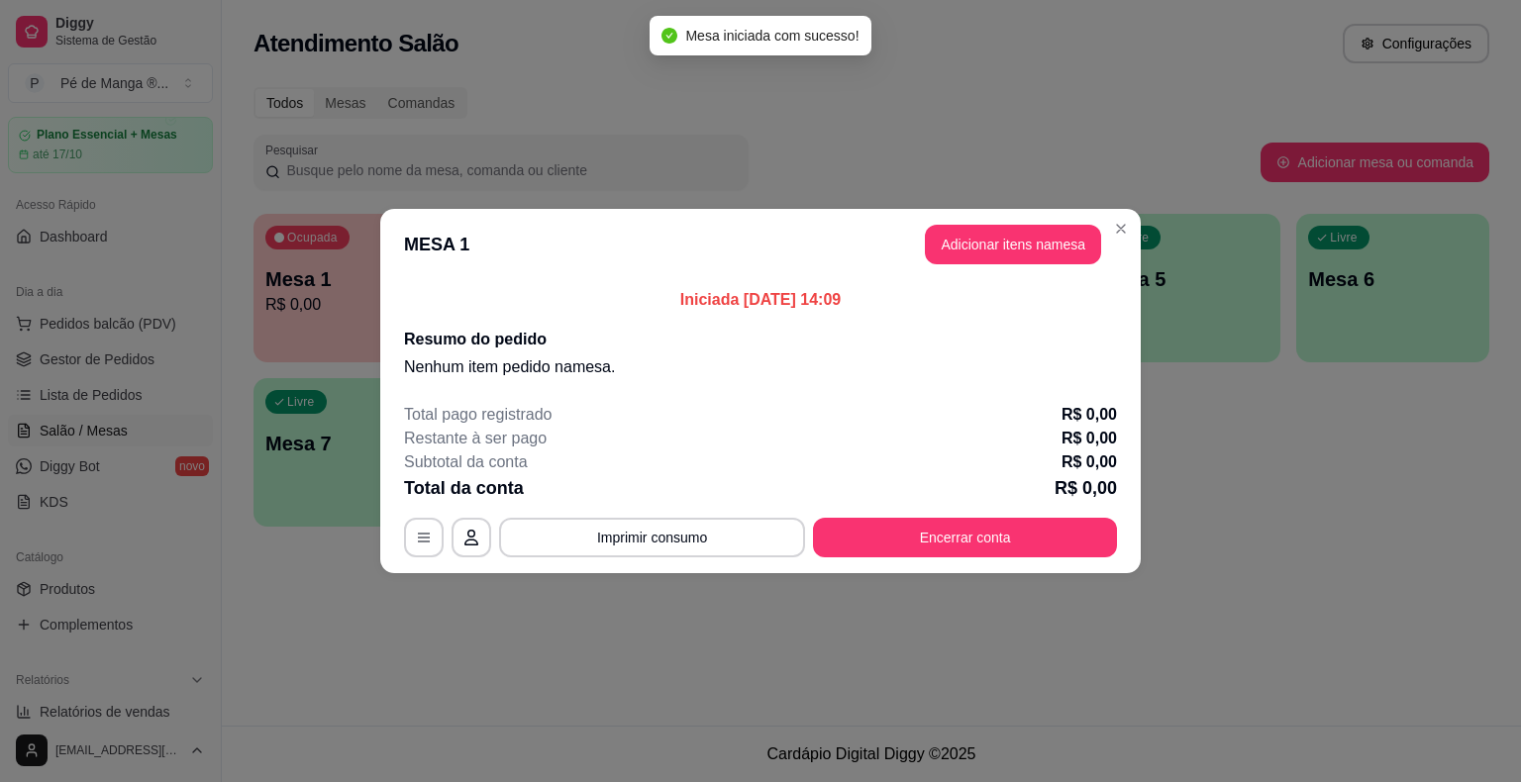
click at [971, 251] on button "Adicionar itens na mesa" at bounding box center [1013, 245] width 176 height 40
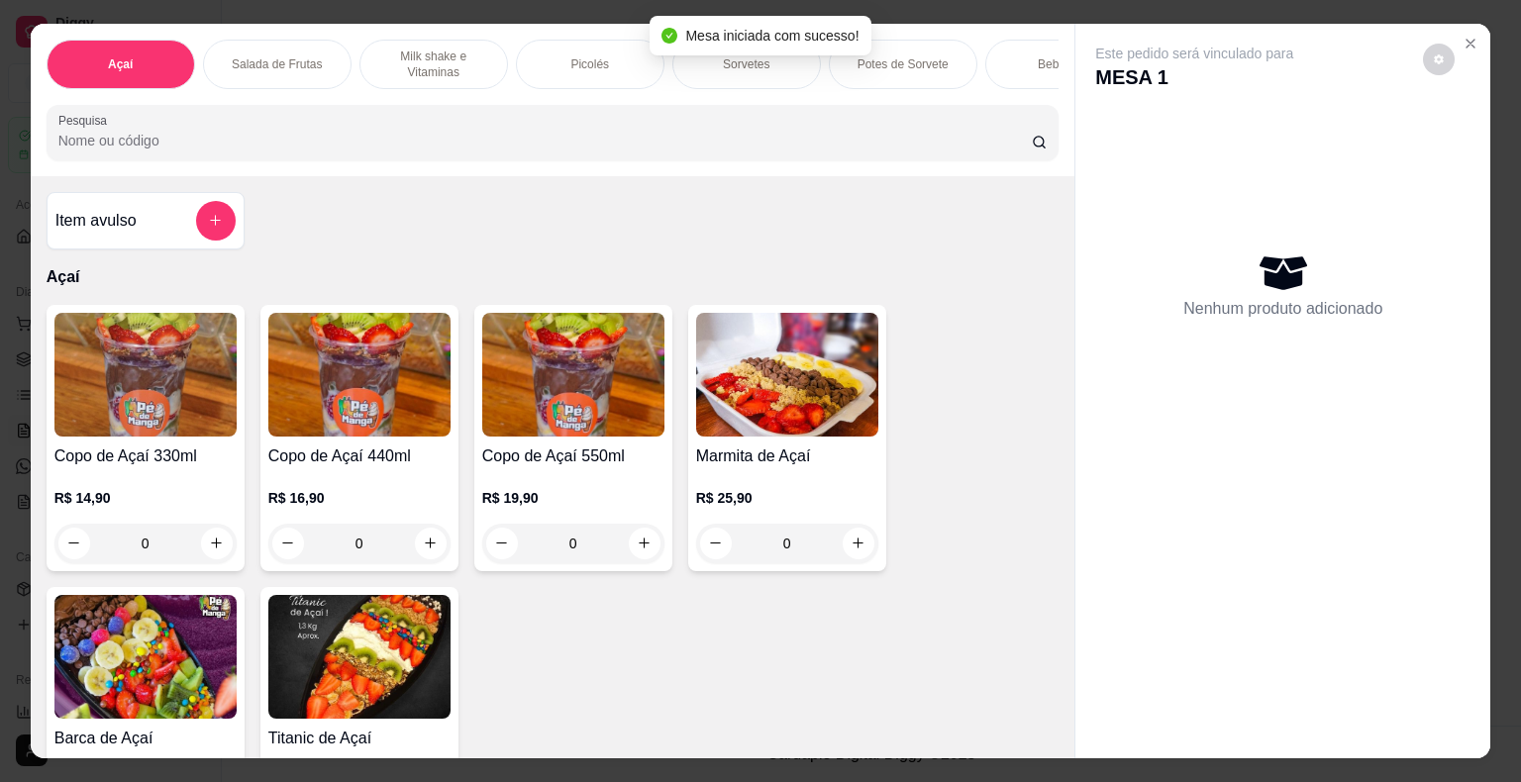
click at [863, 61] on p "Potes de Sorvete" at bounding box center [902, 64] width 91 height 16
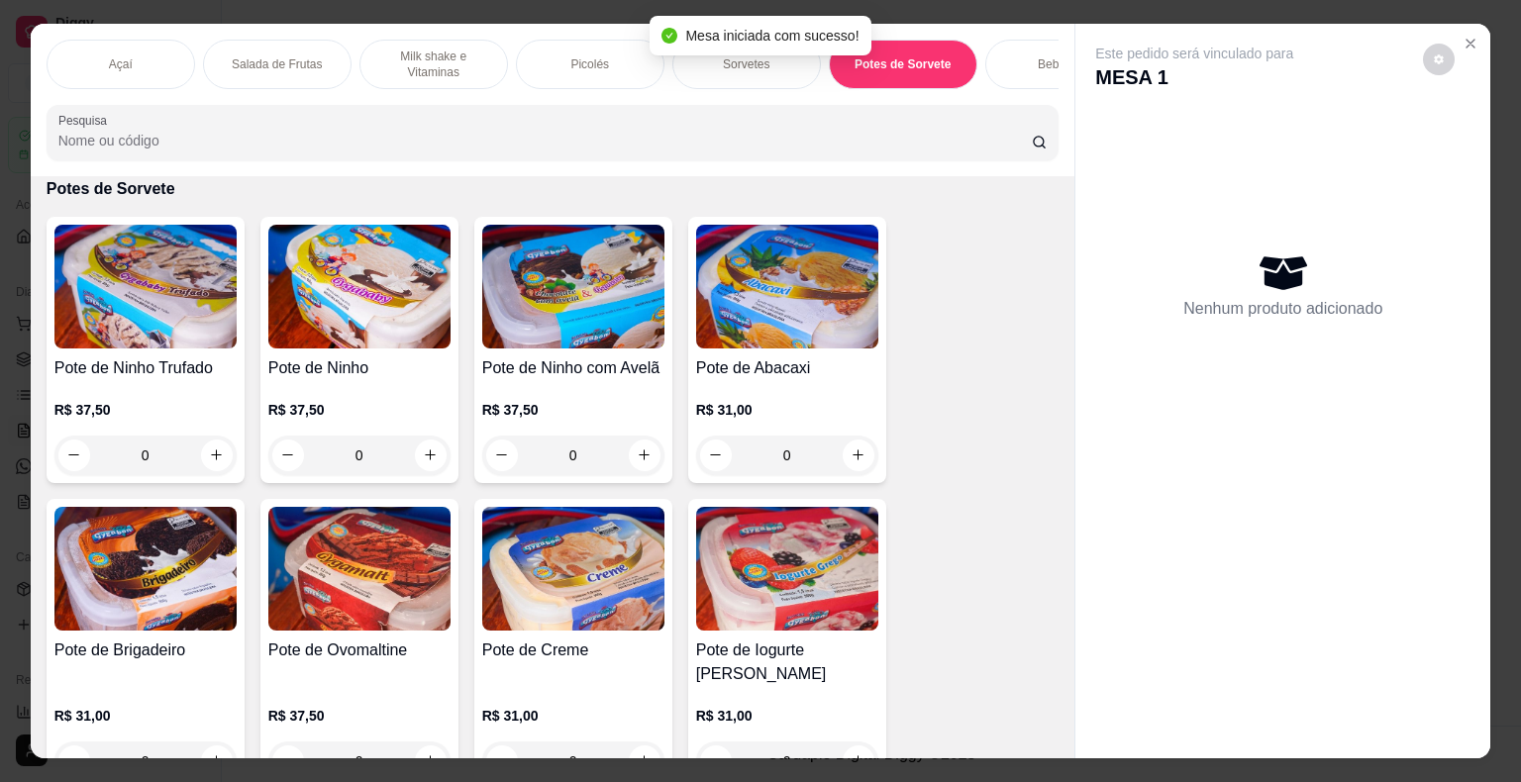
scroll to position [48, 0]
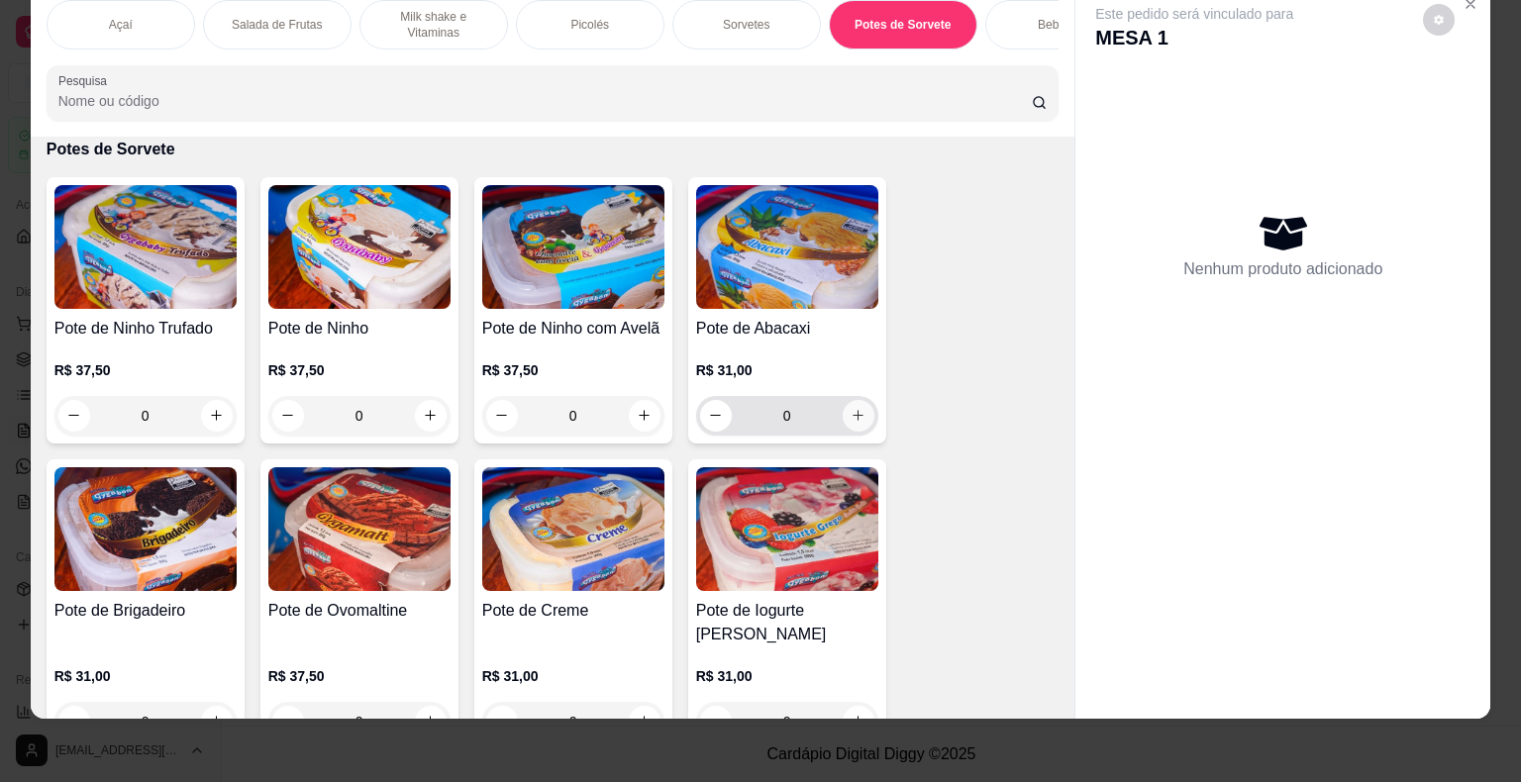
click at [845, 404] on button "increase-product-quantity" at bounding box center [858, 416] width 32 height 32
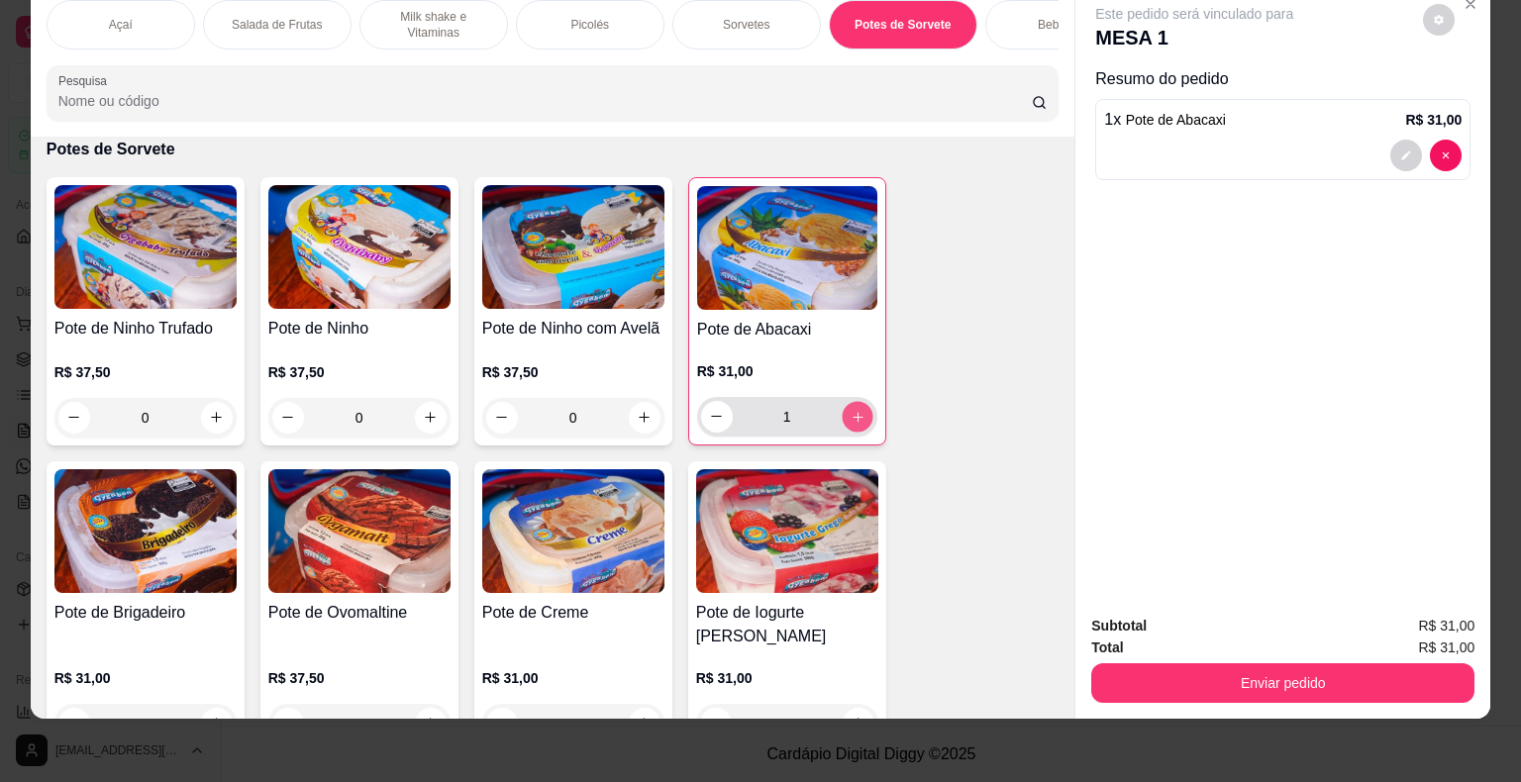
click at [846, 404] on button "increase-product-quantity" at bounding box center [856, 416] width 31 height 31
type input "2"
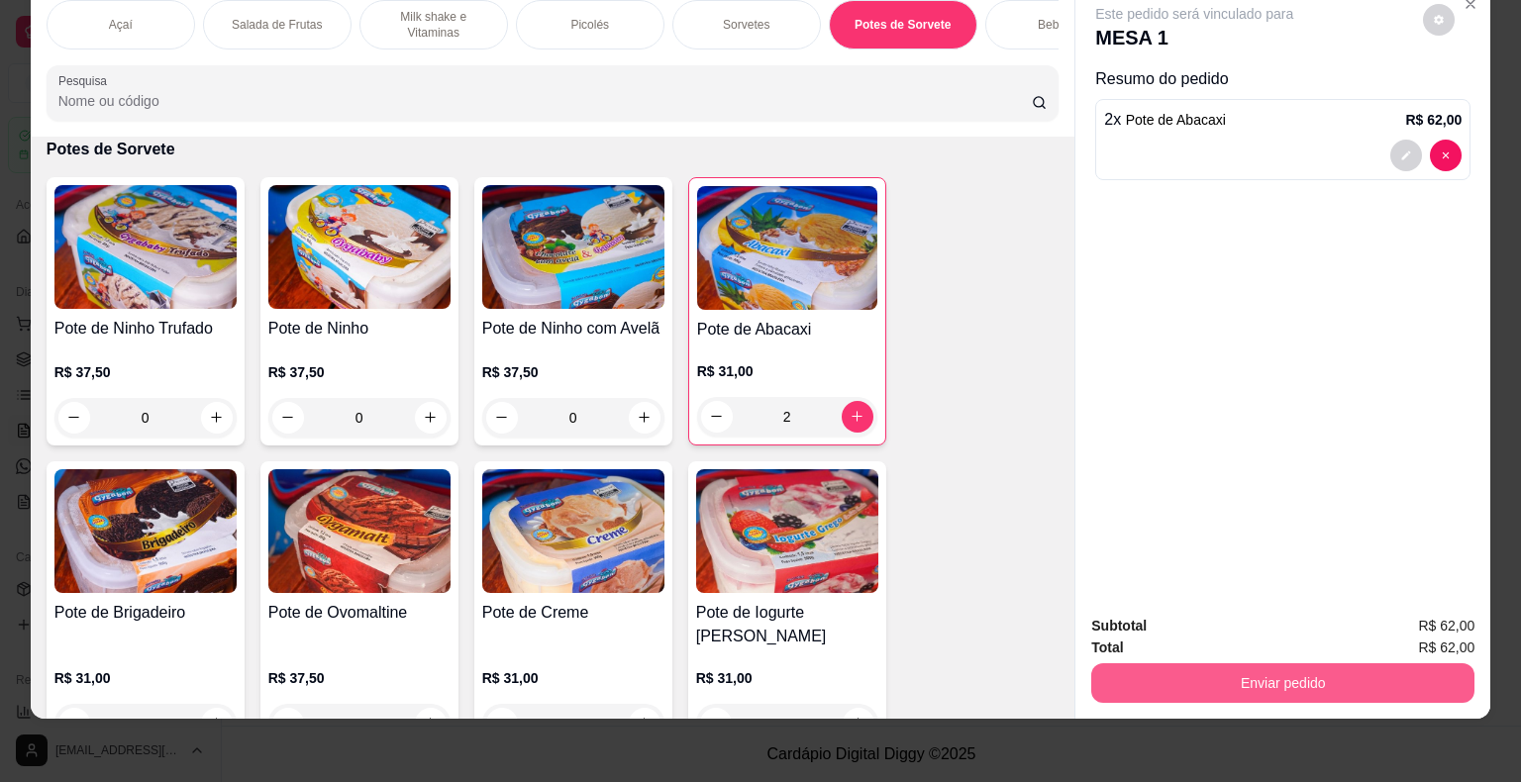
click at [1184, 671] on button "Enviar pedido" at bounding box center [1282, 683] width 383 height 40
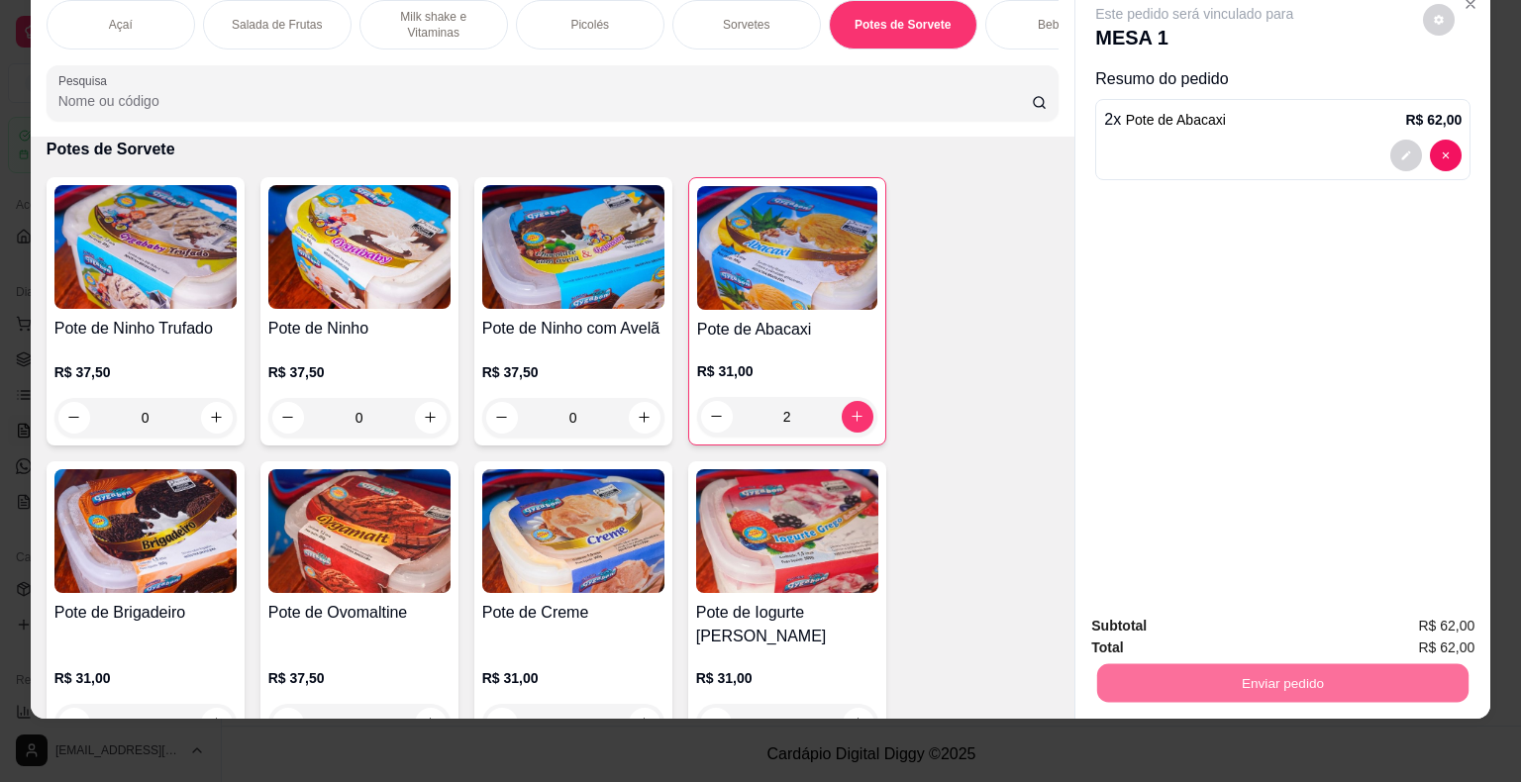
click at [1410, 624] on button "Enviar pedido" at bounding box center [1423, 620] width 112 height 38
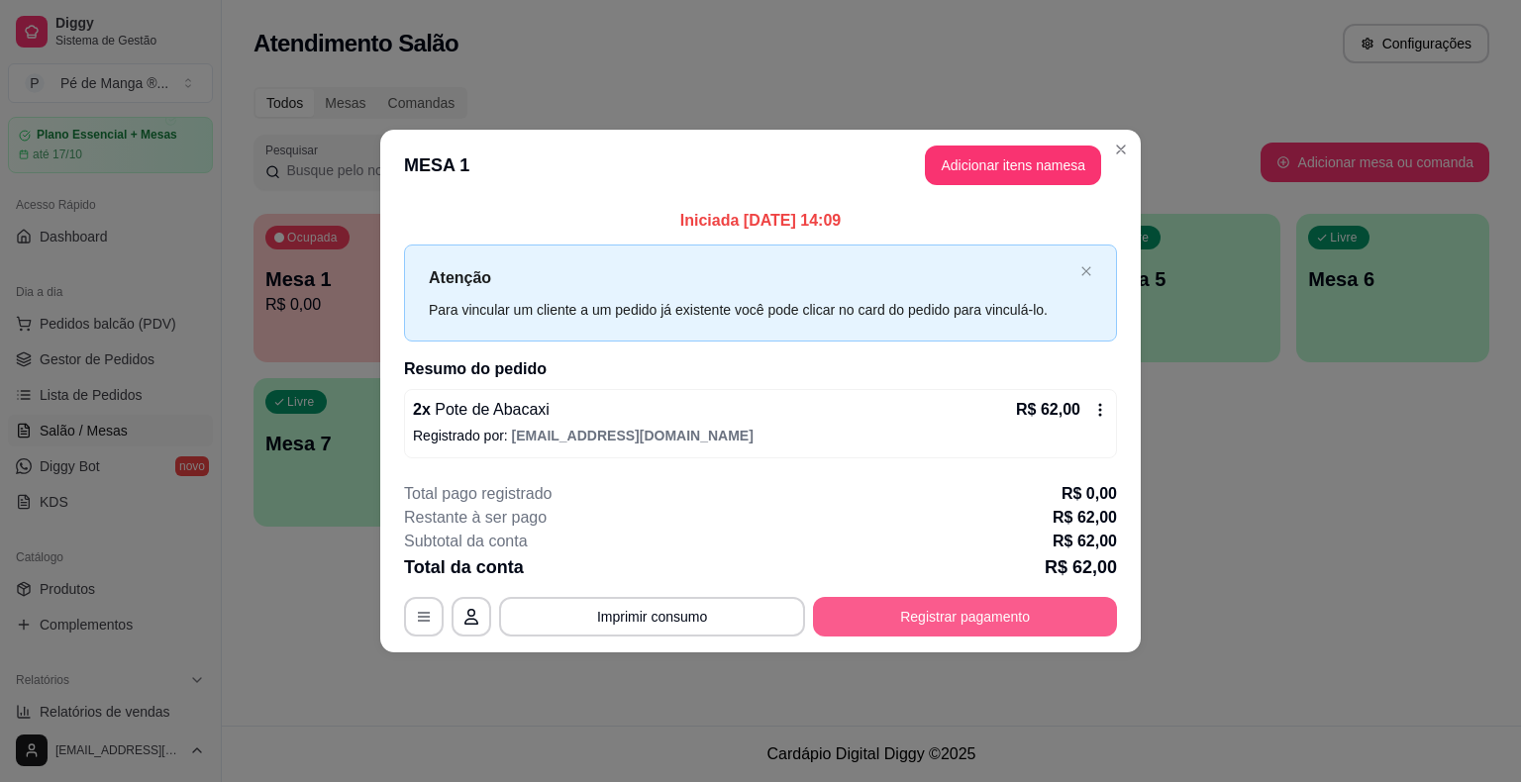
click at [972, 611] on button "Registrar pagamento" at bounding box center [965, 617] width 304 height 40
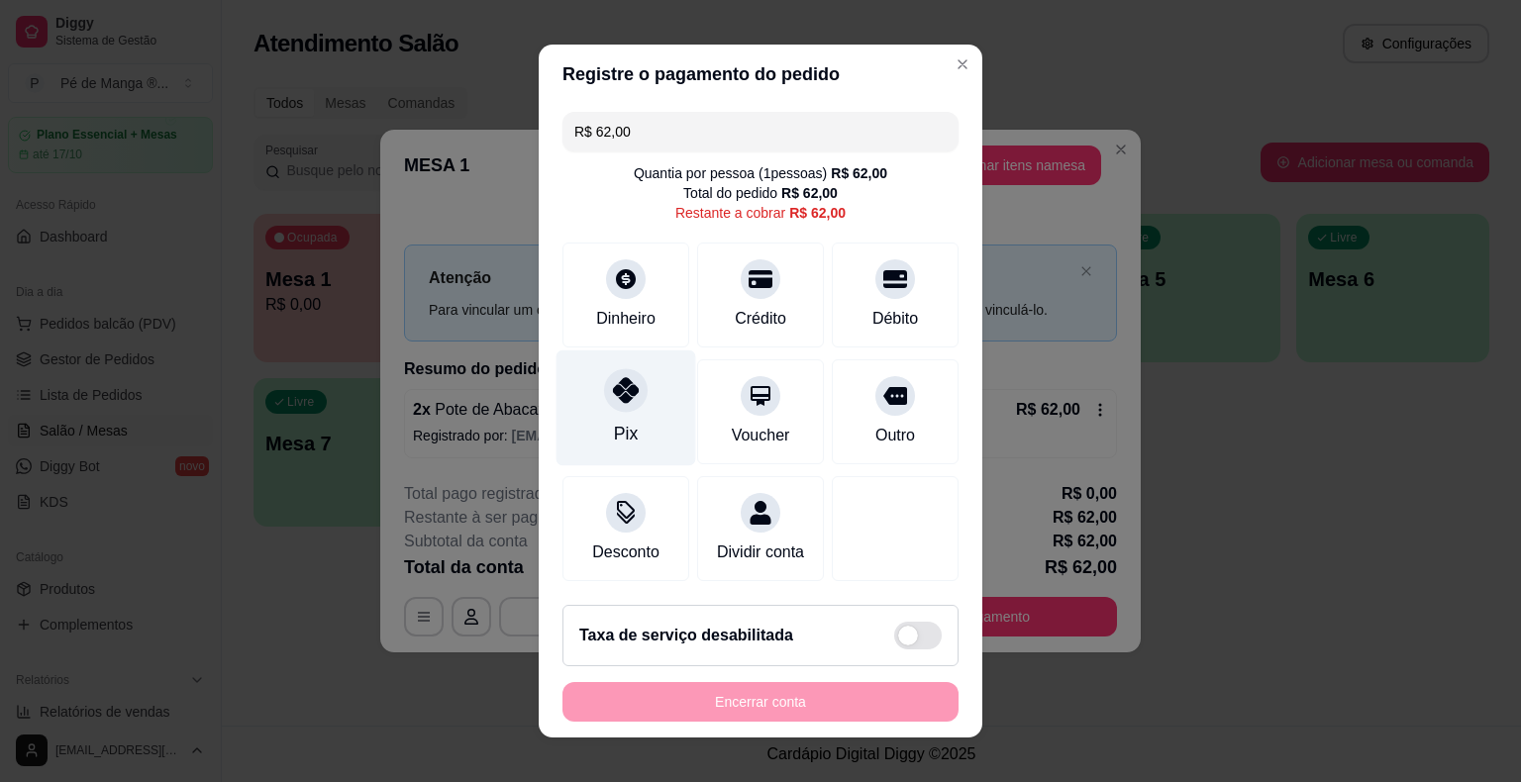
click at [648, 405] on div "Pix" at bounding box center [626, 408] width 140 height 116
type input "R$ 0,00"
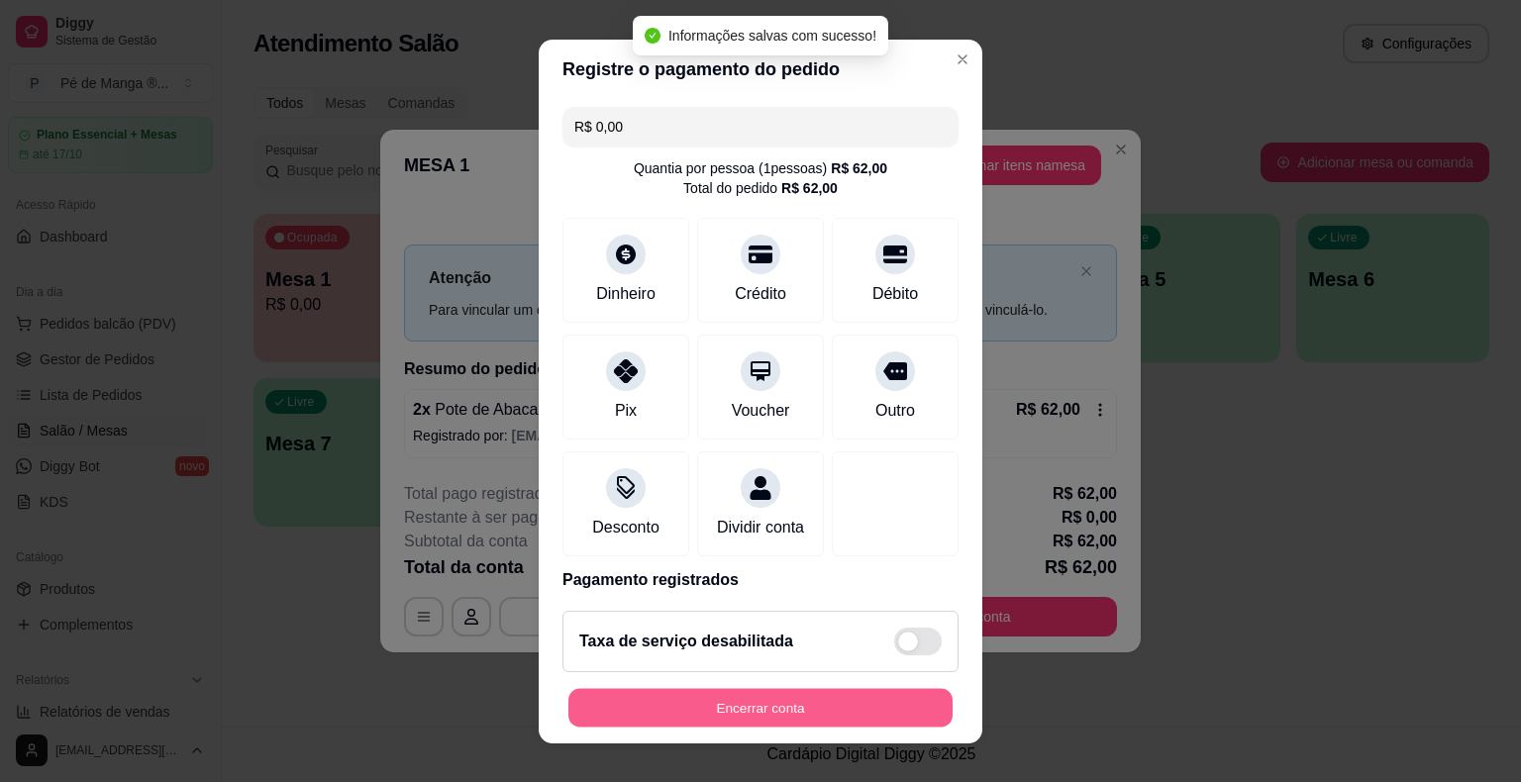
click at [849, 718] on button "Encerrar conta" at bounding box center [760, 707] width 384 height 39
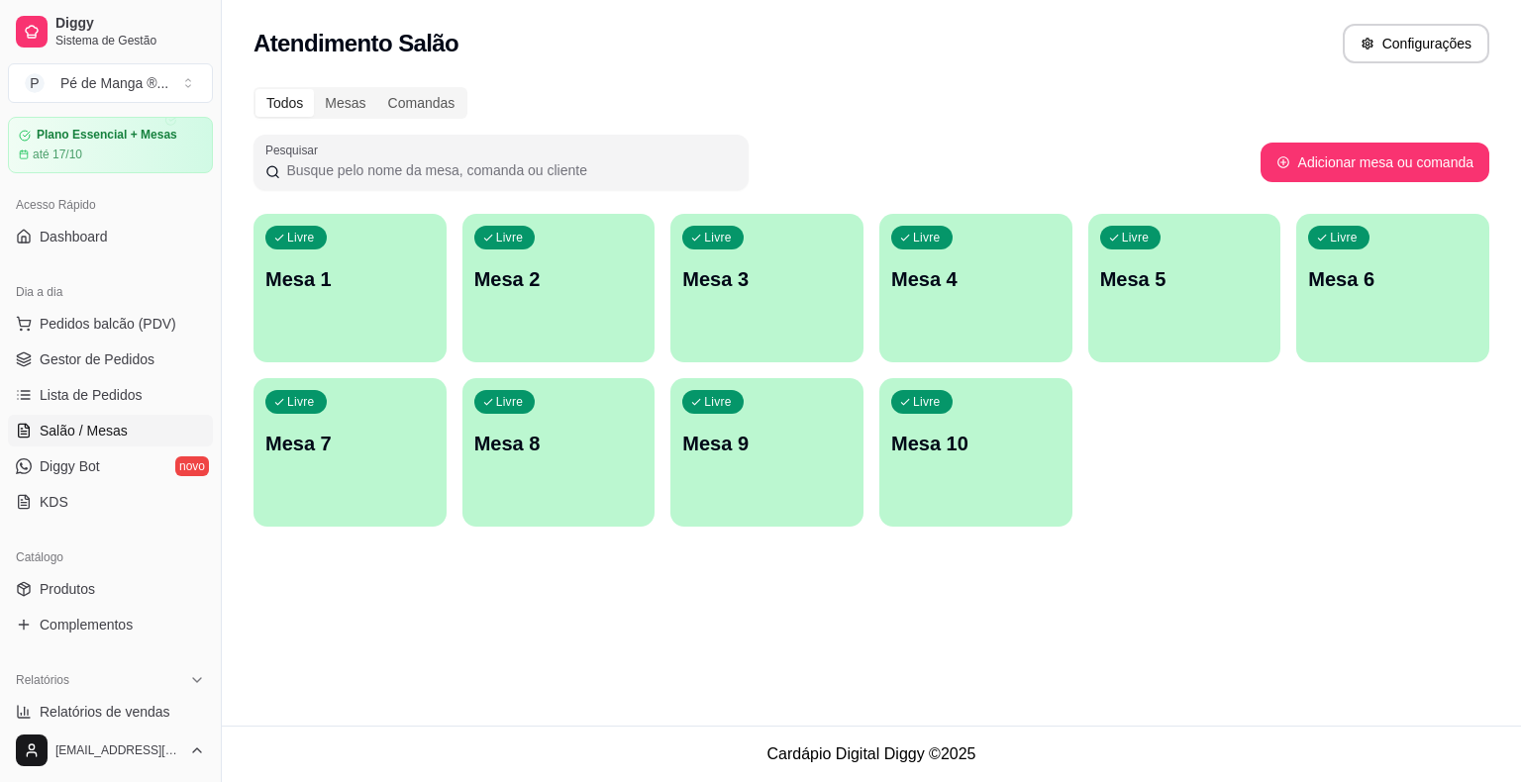
click at [290, 275] on p "Mesa 1" at bounding box center [349, 279] width 169 height 28
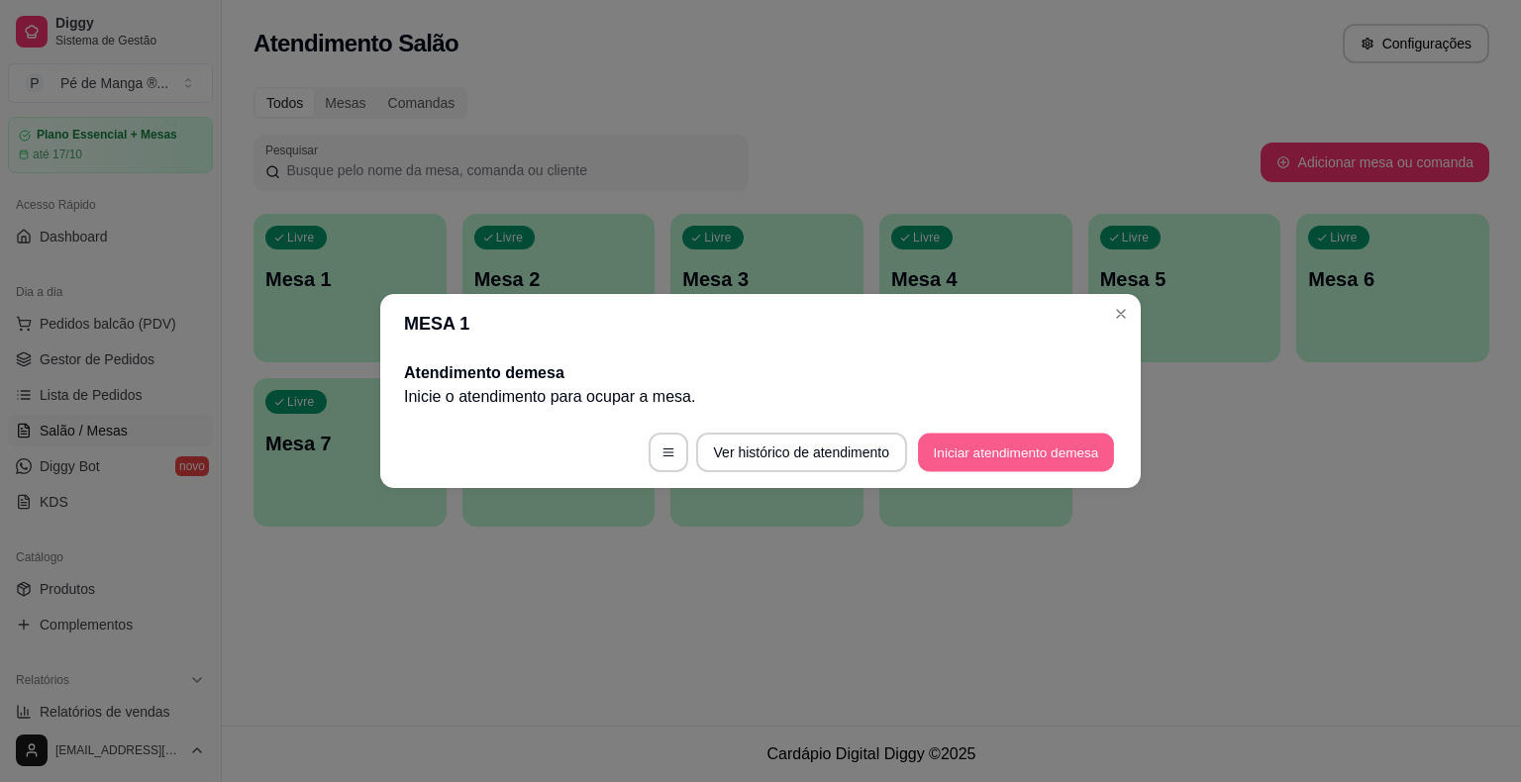
click at [1025, 455] on button "Iniciar atendimento de mesa" at bounding box center [1016, 453] width 196 height 39
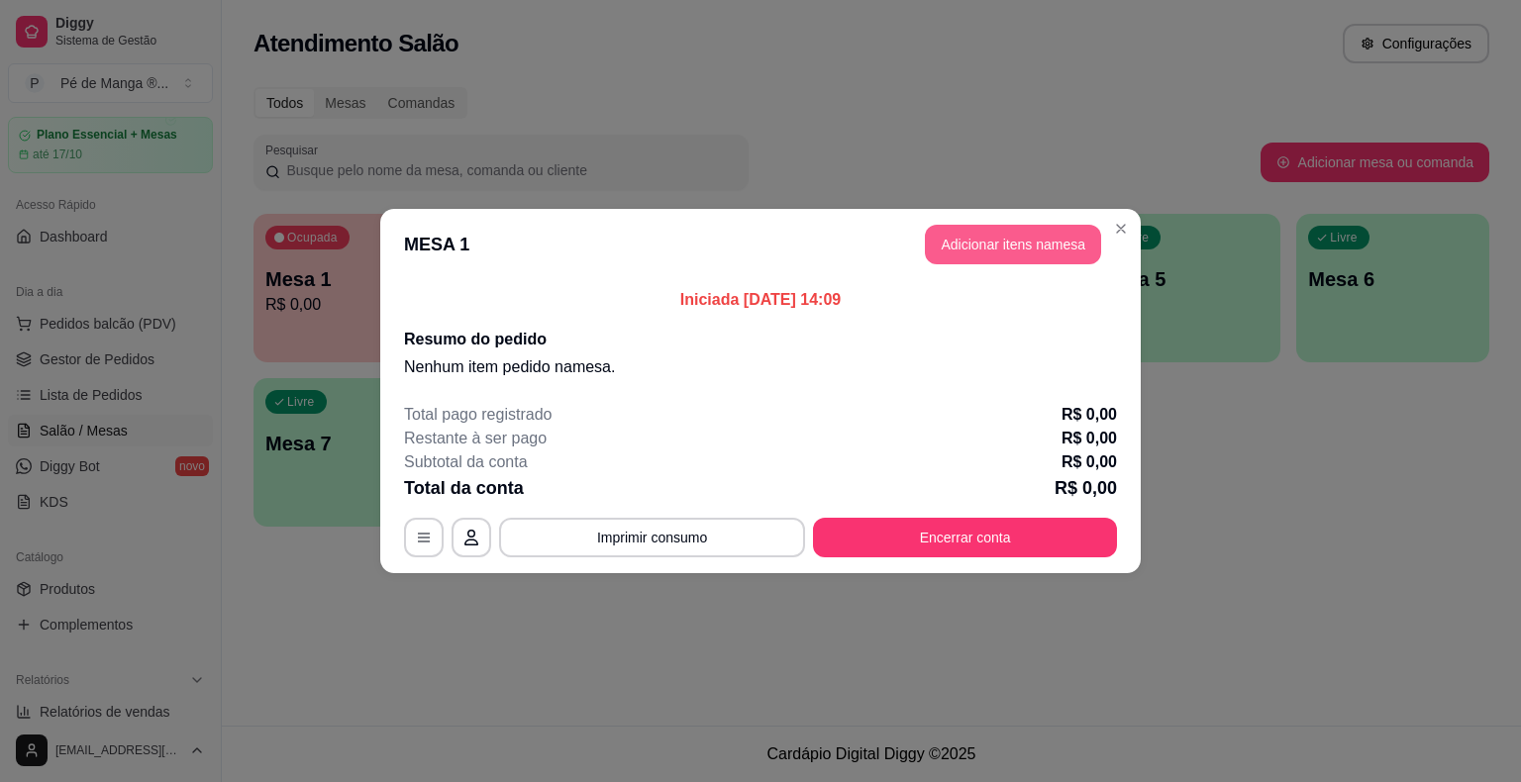
click at [1037, 258] on button "Adicionar itens na mesa" at bounding box center [1013, 245] width 176 height 40
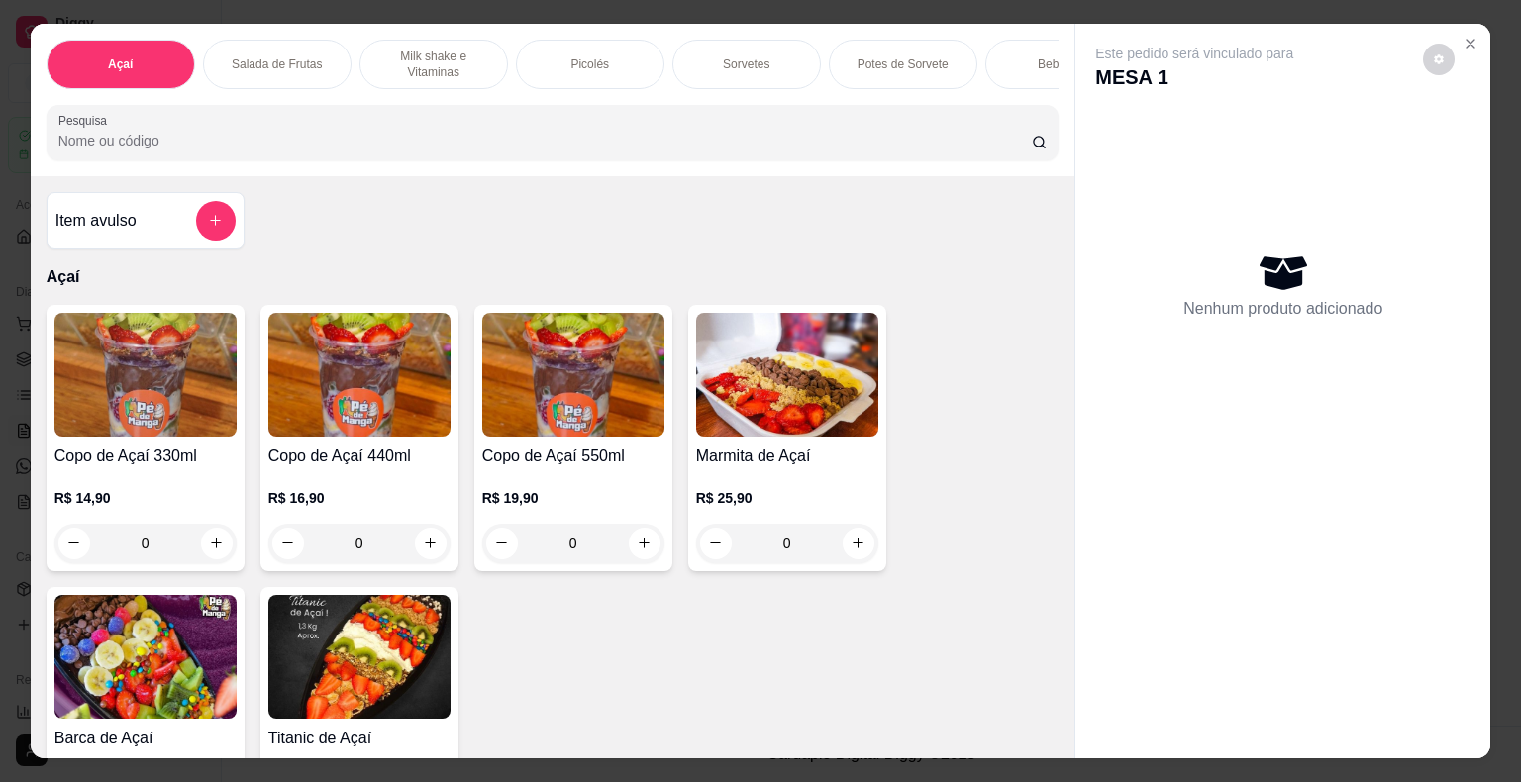
click at [606, 46] on div "Picolés" at bounding box center [590, 64] width 148 height 49
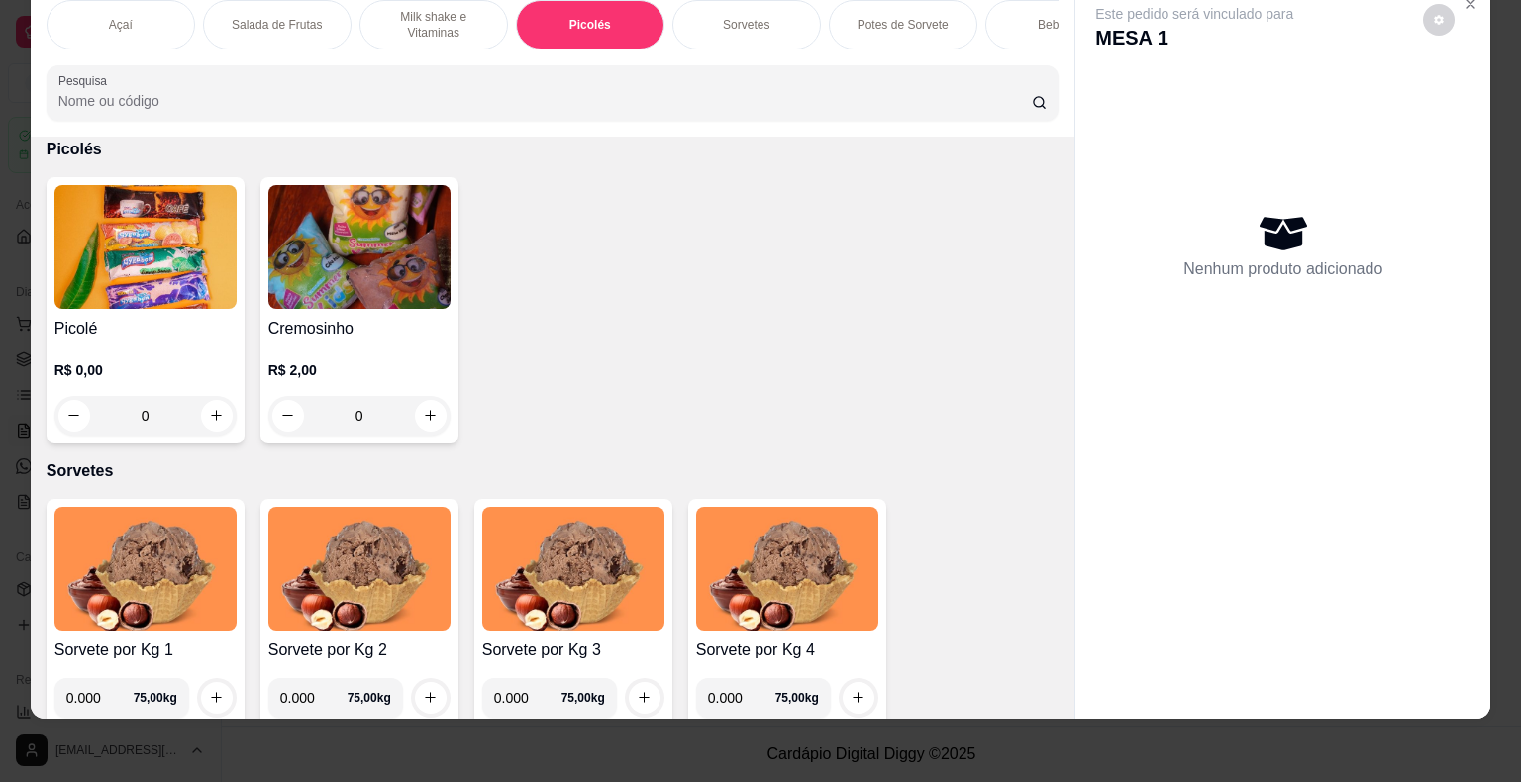
click at [111, 277] on img at bounding box center [145, 247] width 182 height 124
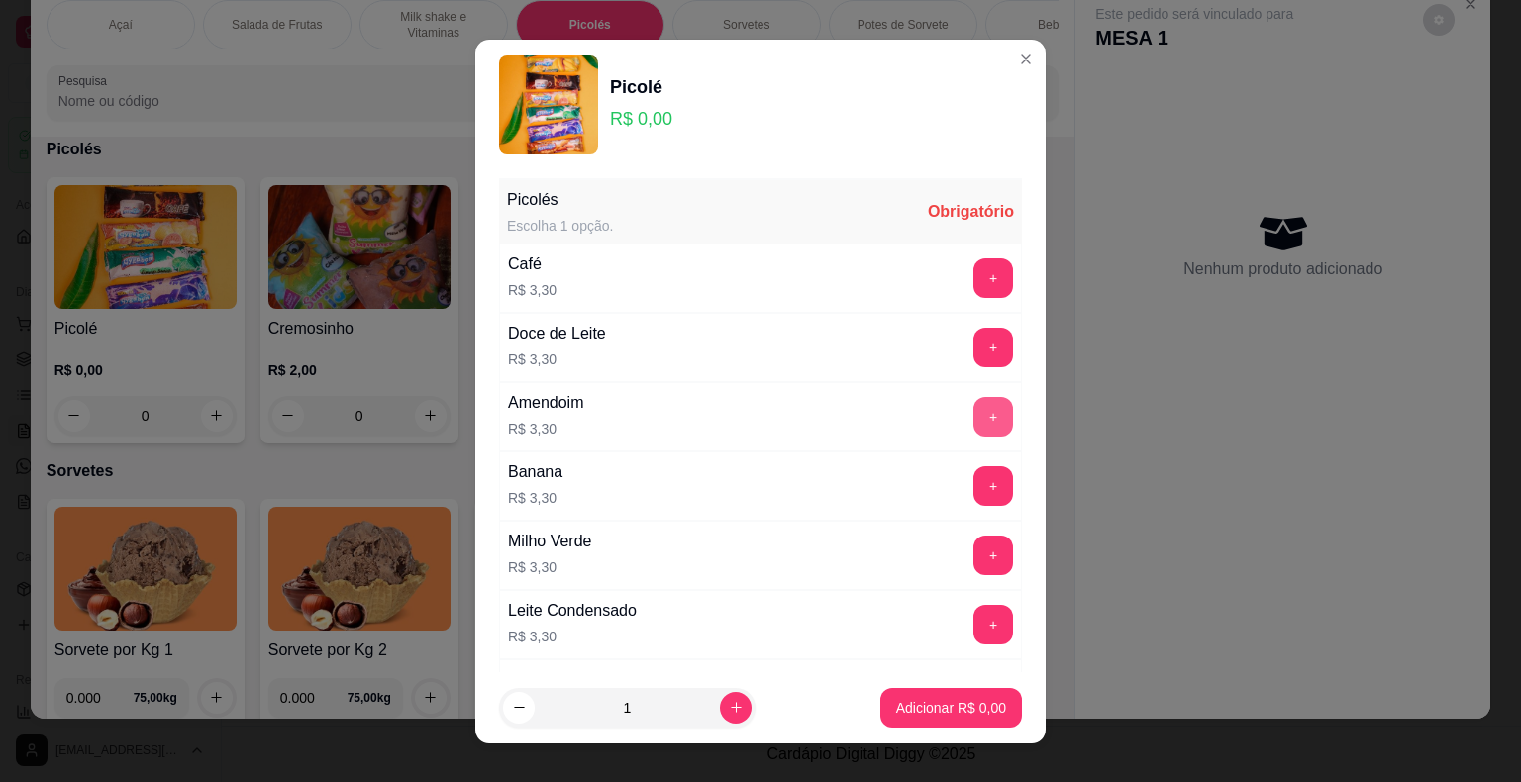
click at [973, 398] on button "+" at bounding box center [993, 417] width 40 height 40
click at [973, 399] on button "+" at bounding box center [993, 417] width 40 height 40
click at [973, 398] on button "+" at bounding box center [993, 417] width 40 height 40
click at [973, 397] on button "+" at bounding box center [993, 417] width 40 height 40
click at [974, 397] on button "+" at bounding box center [993, 416] width 39 height 39
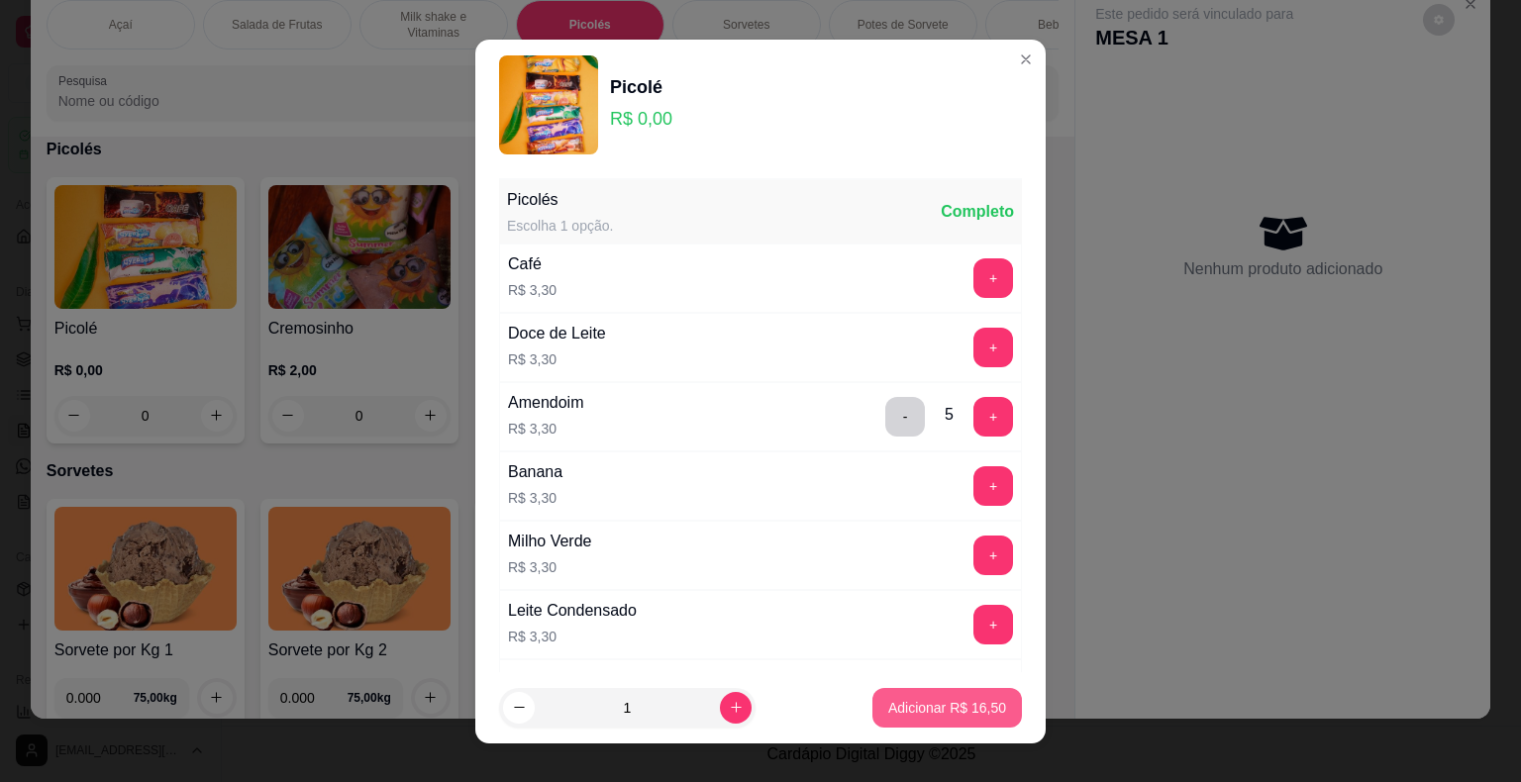
click at [954, 713] on p "Adicionar R$ 16,50" at bounding box center [947, 708] width 118 height 20
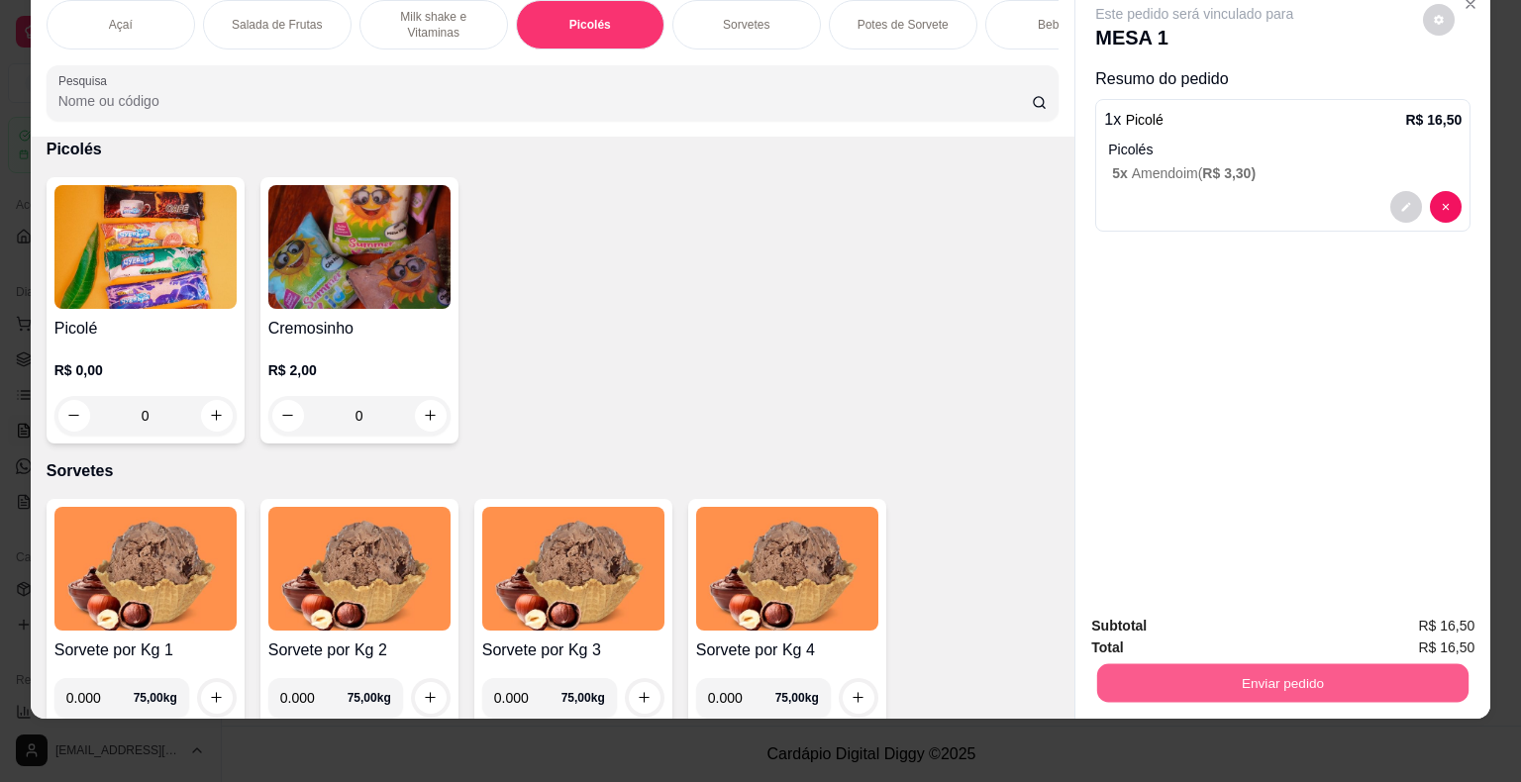
click at [1210, 668] on button "Enviar pedido" at bounding box center [1282, 683] width 371 height 39
click at [1451, 630] on button "Enviar pedido" at bounding box center [1423, 620] width 112 height 38
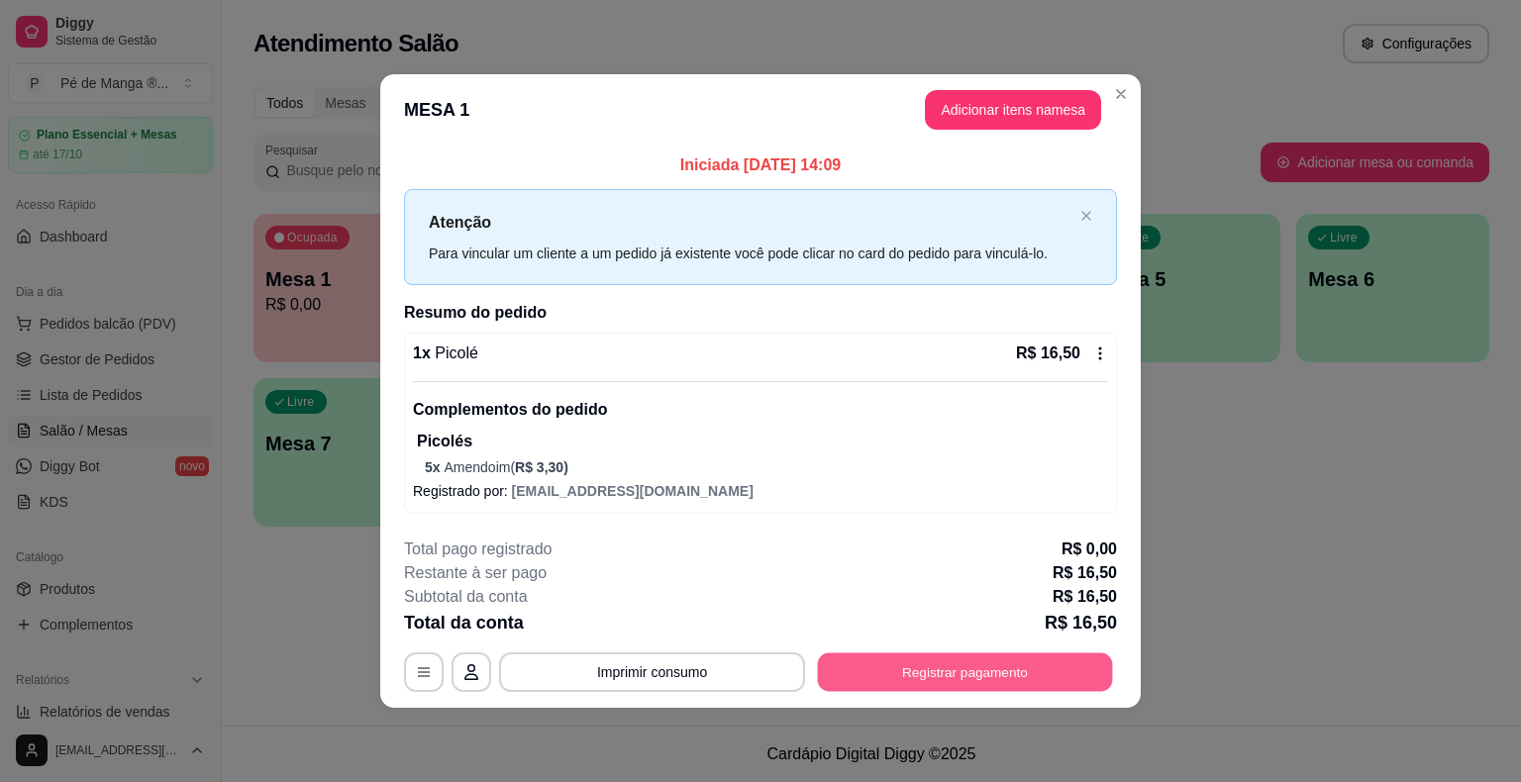
click at [1045, 667] on button "Registrar pagamento" at bounding box center [965, 672] width 295 height 39
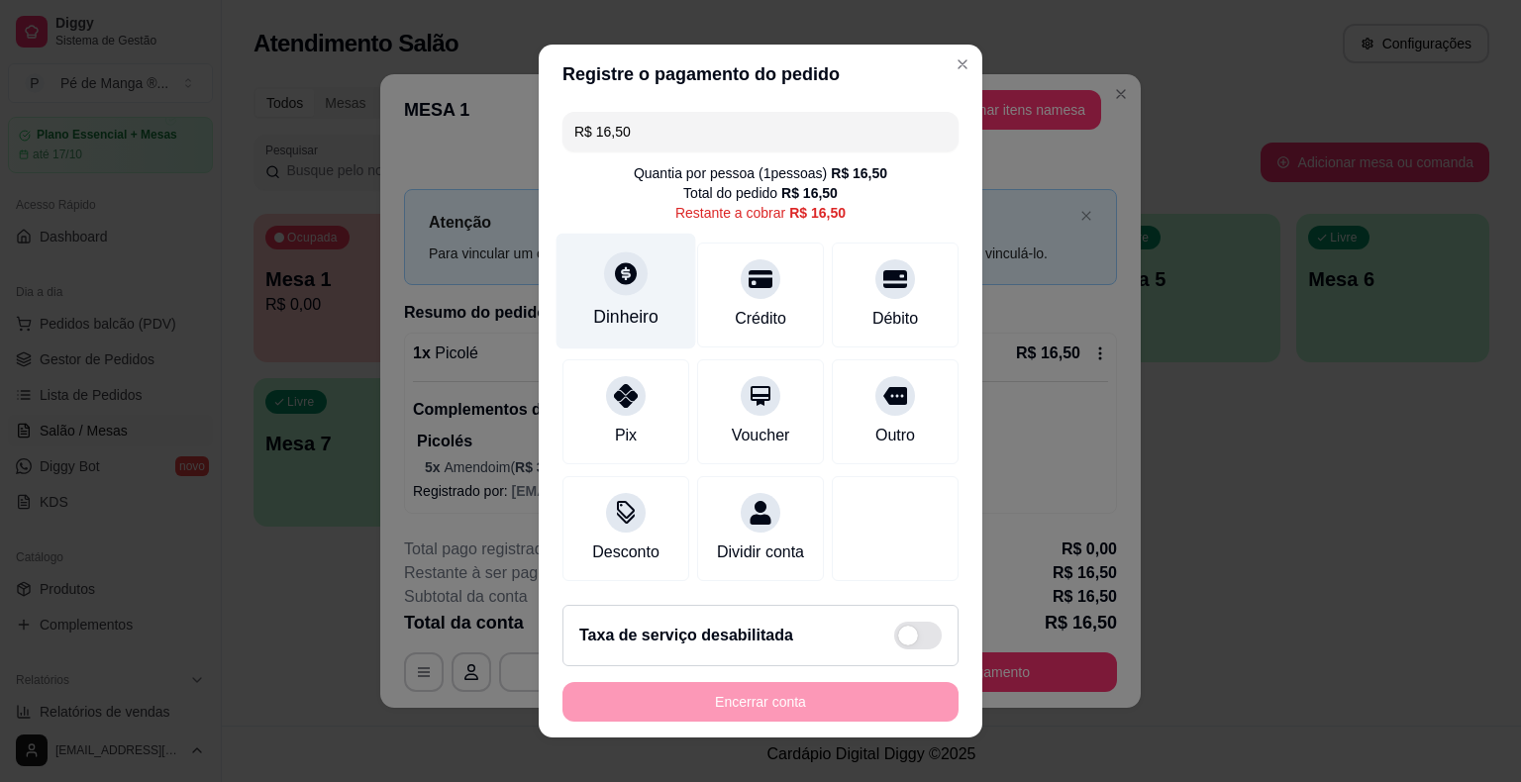
click at [638, 283] on div "Dinheiro" at bounding box center [626, 292] width 140 height 116
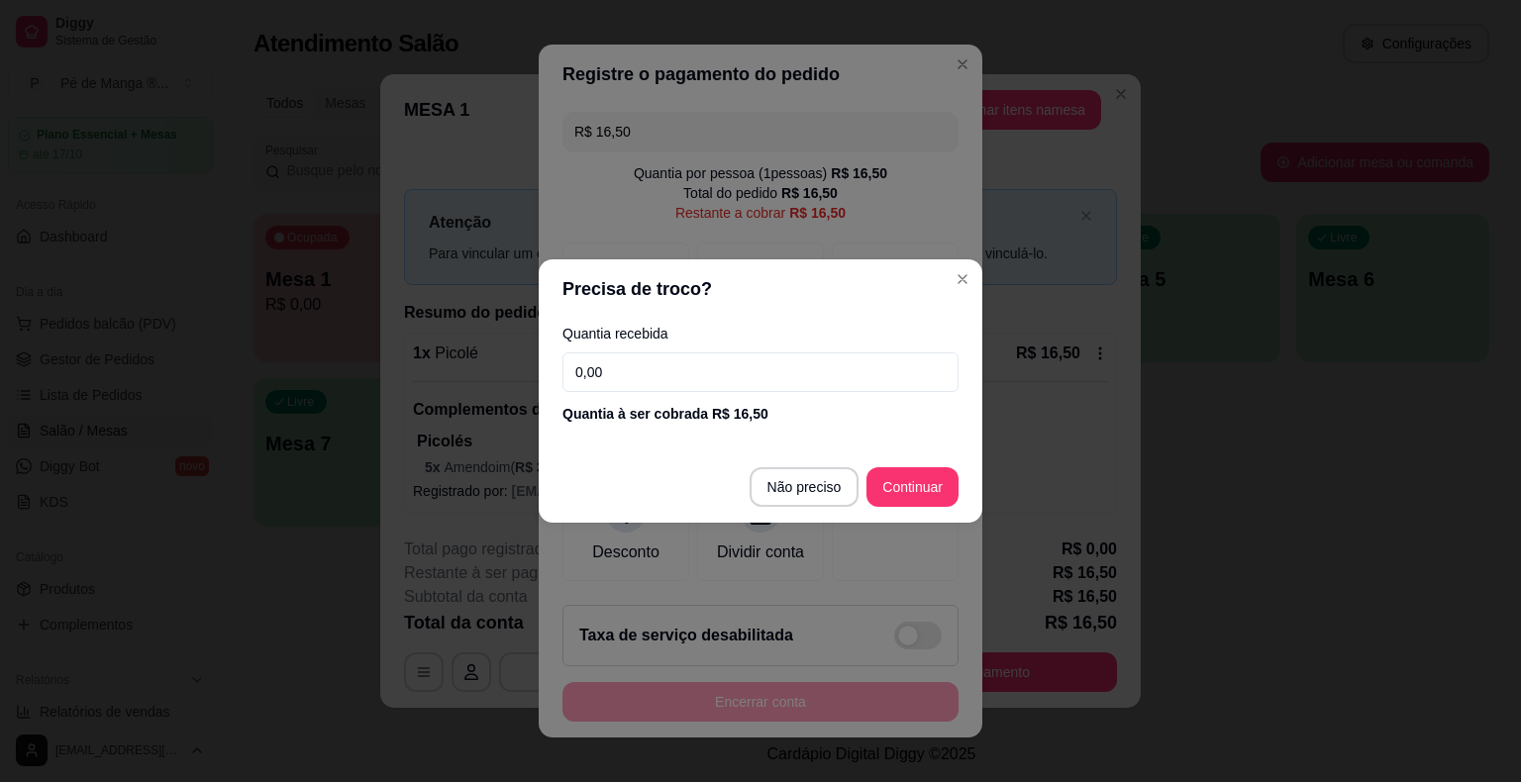
click at [720, 374] on input "0,00" at bounding box center [760, 372] width 396 height 40
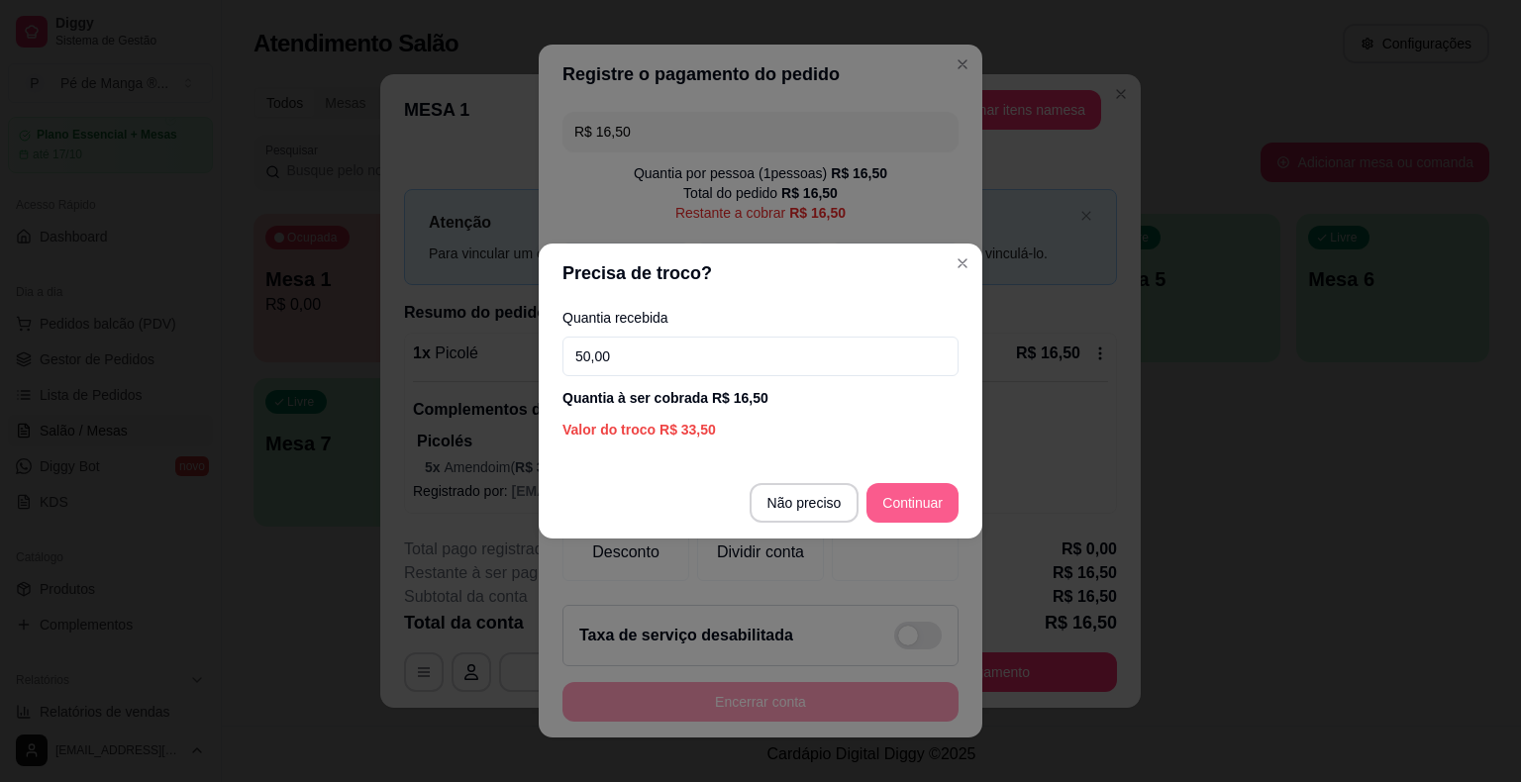
type input "50,00"
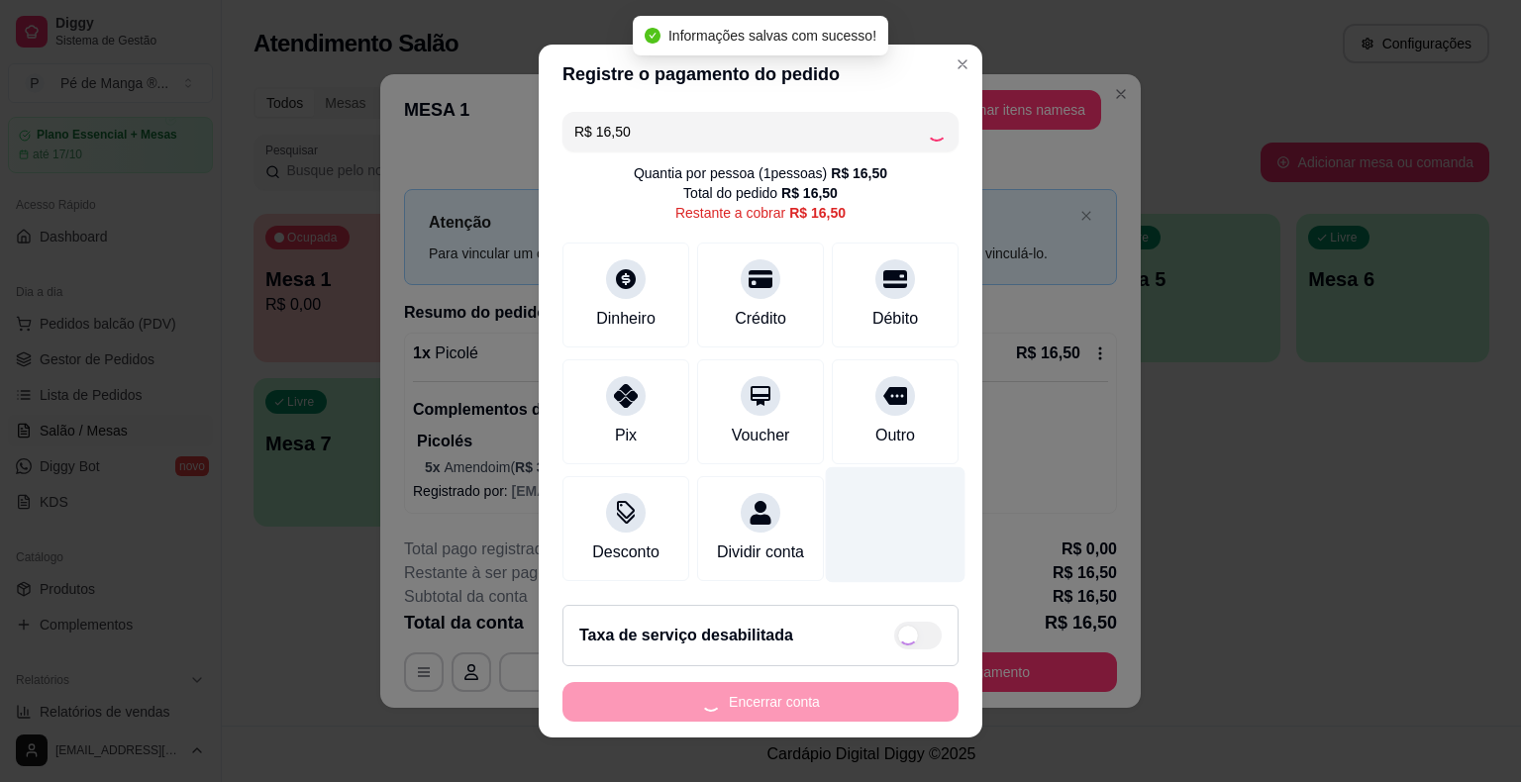
type input "R$ 0,00"
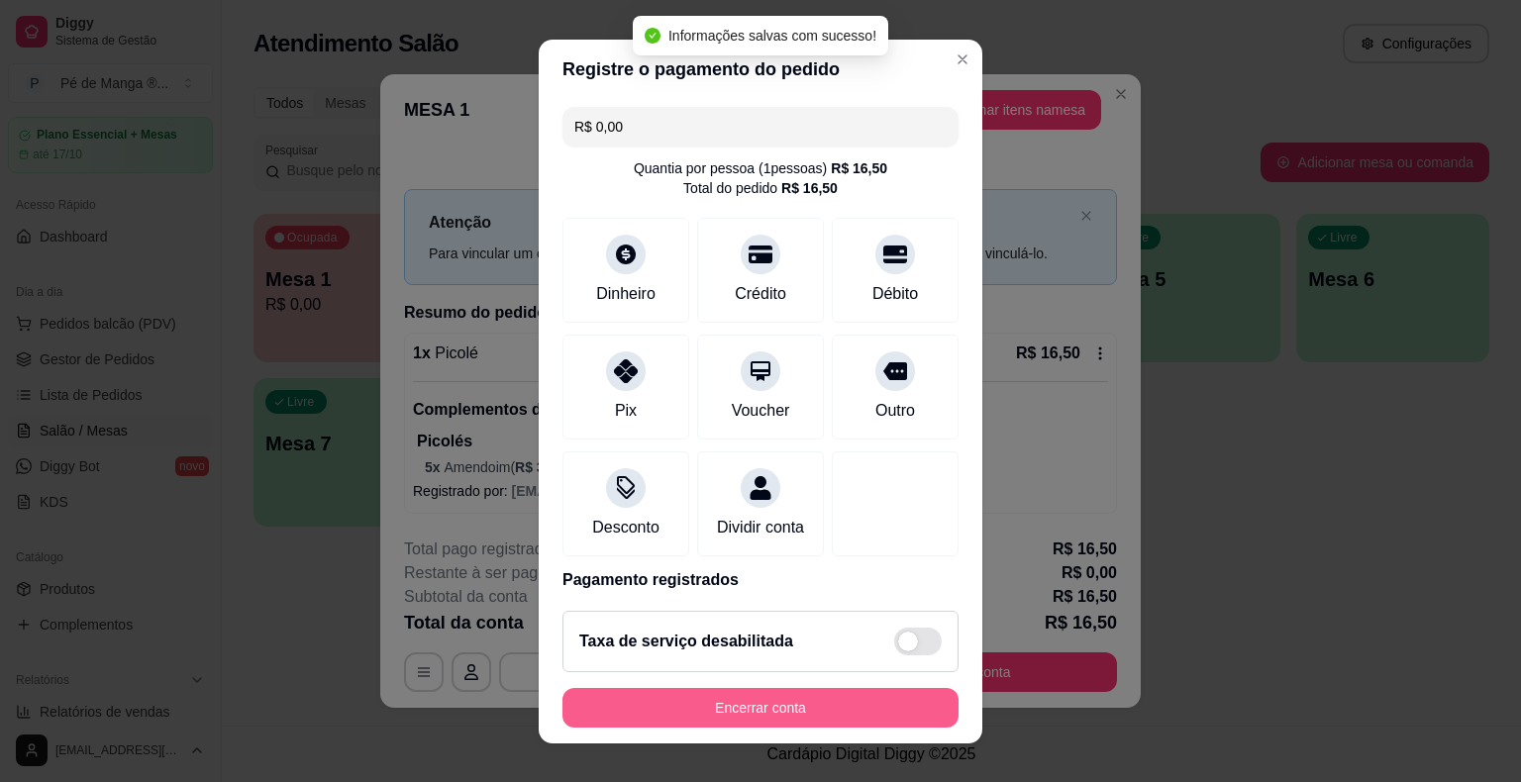
click at [823, 705] on button "Encerrar conta" at bounding box center [760, 708] width 396 height 40
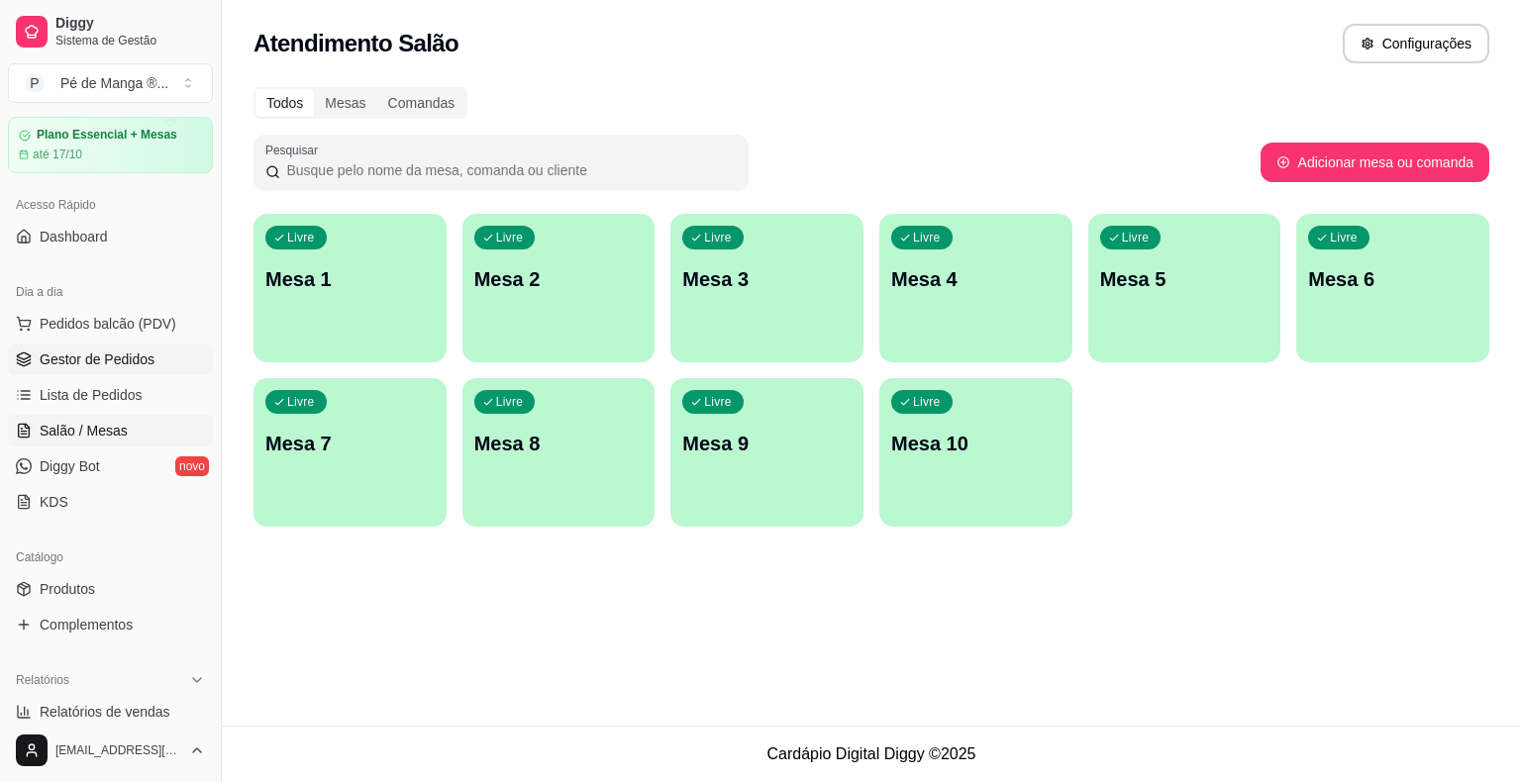
click at [125, 353] on span "Gestor de Pedidos" at bounding box center [97, 359] width 115 height 20
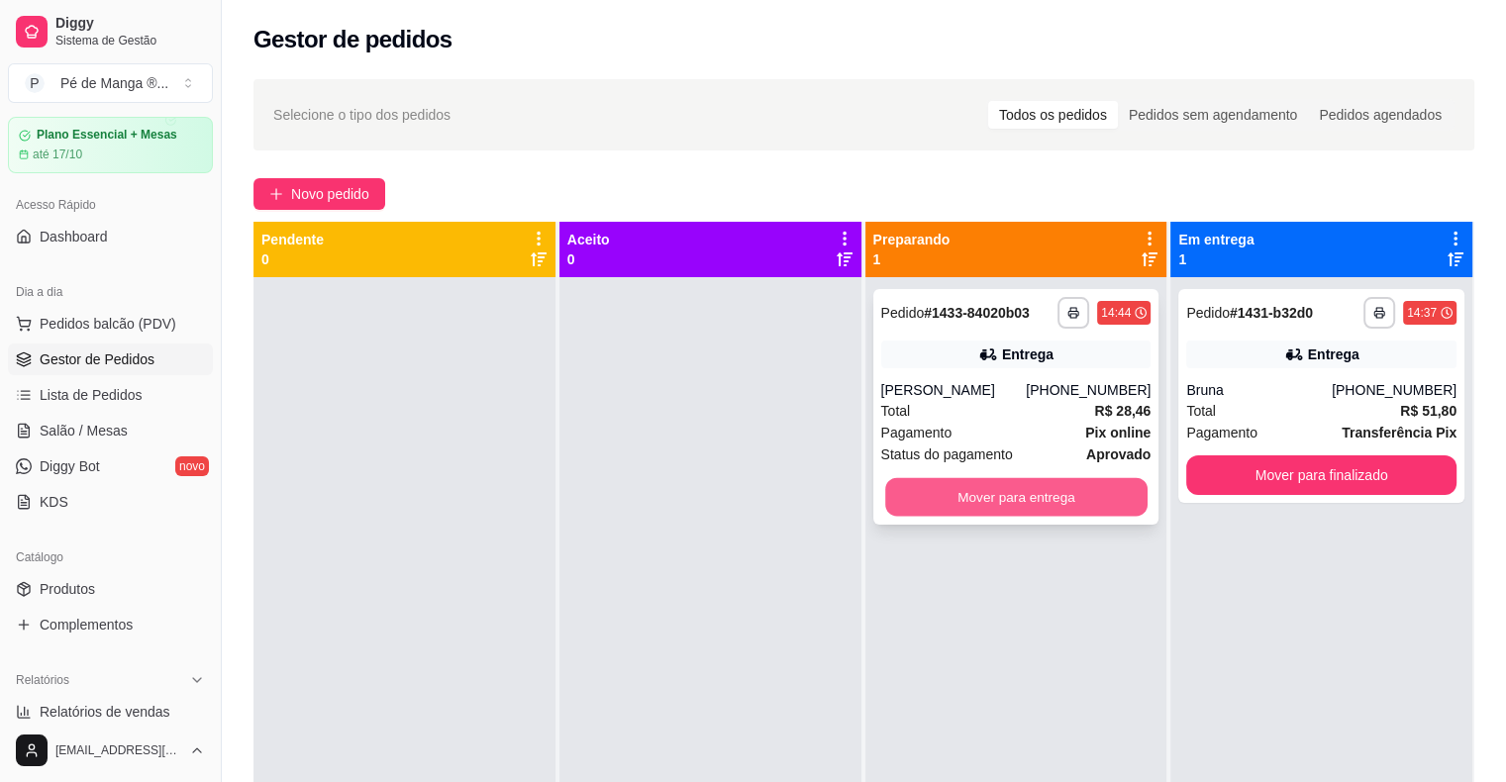
click at [1016, 491] on button "Mover para entrega" at bounding box center [1016, 497] width 262 height 39
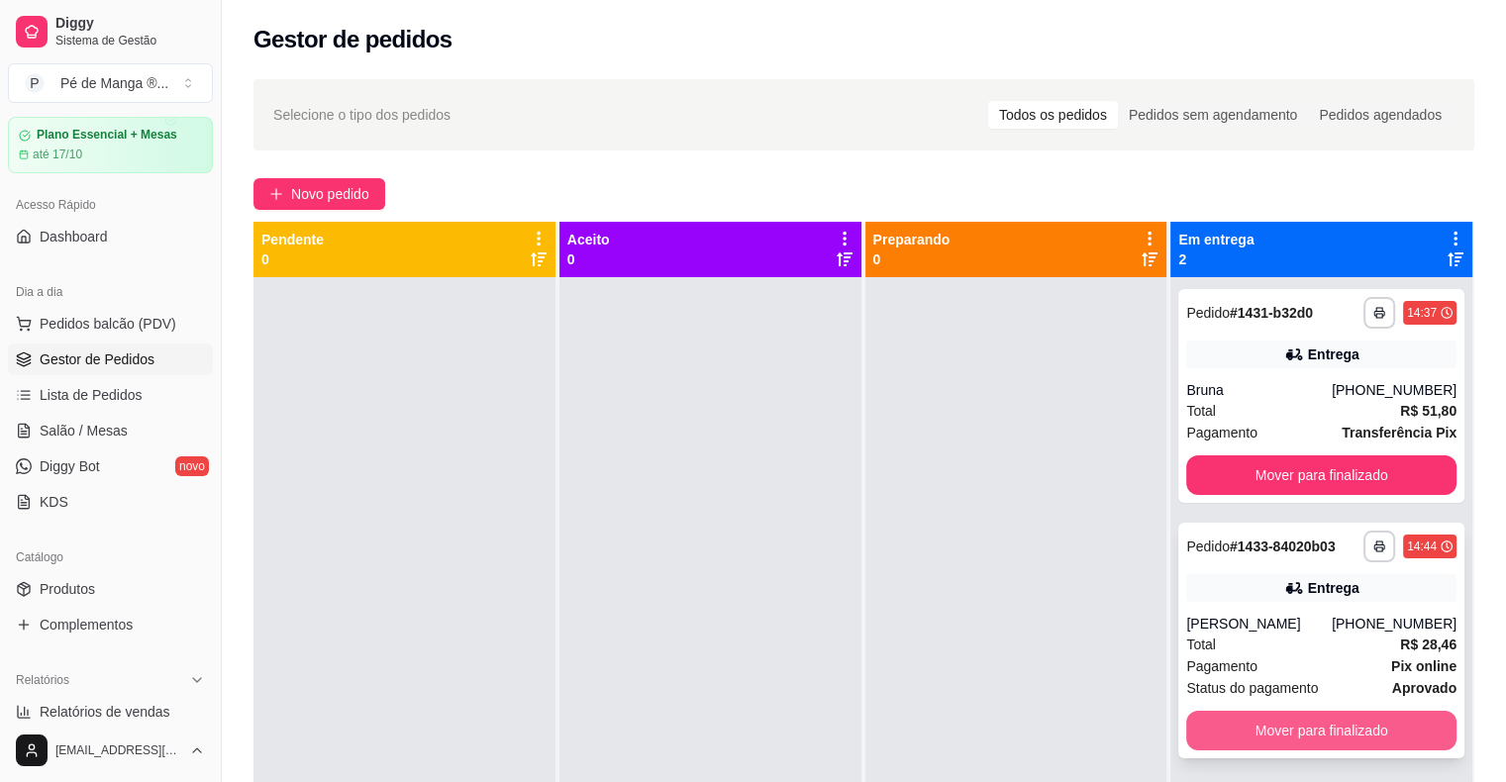
click at [1360, 738] on button "Mover para finalizado" at bounding box center [1321, 731] width 270 height 40
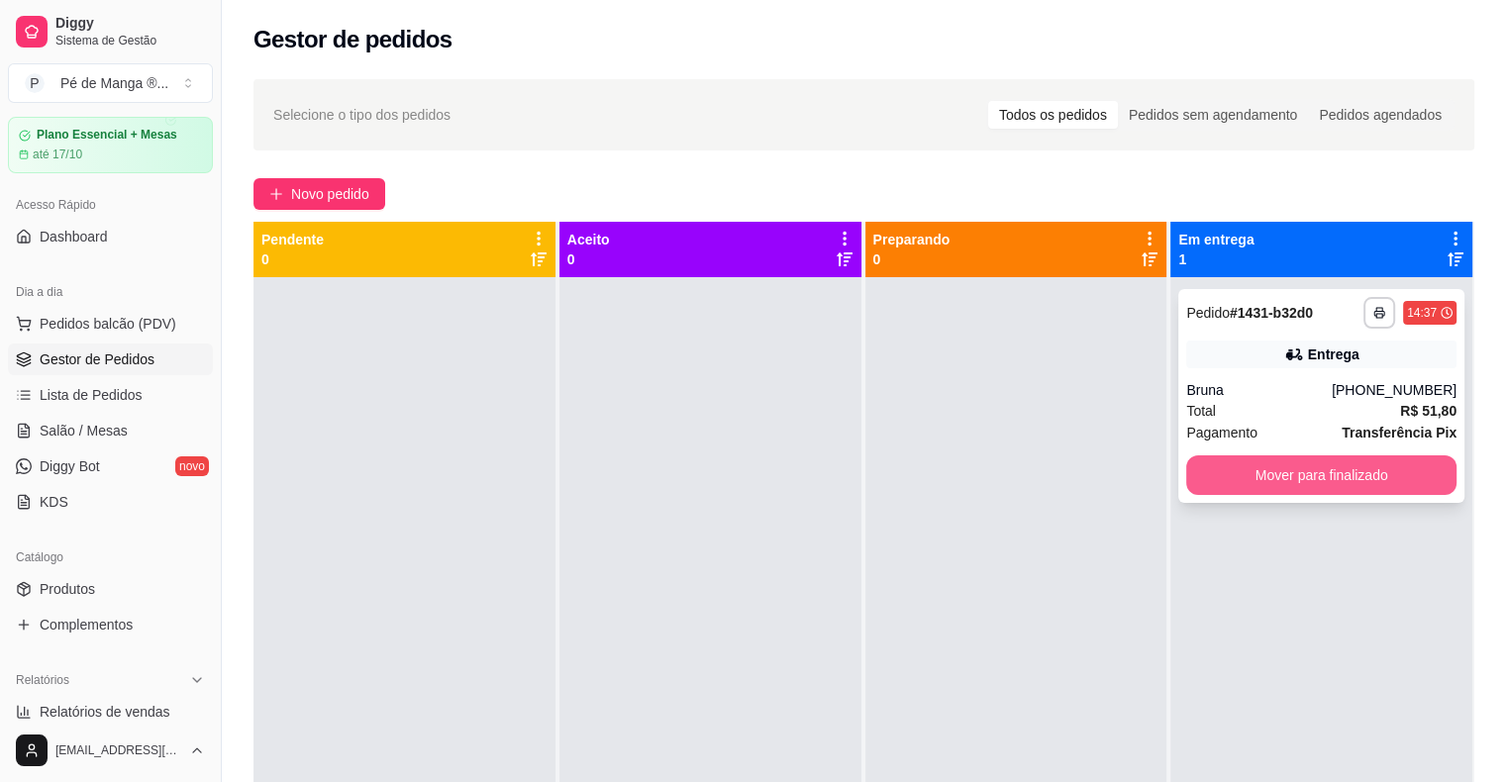
click at [1244, 477] on button "Mover para finalizado" at bounding box center [1321, 475] width 270 height 40
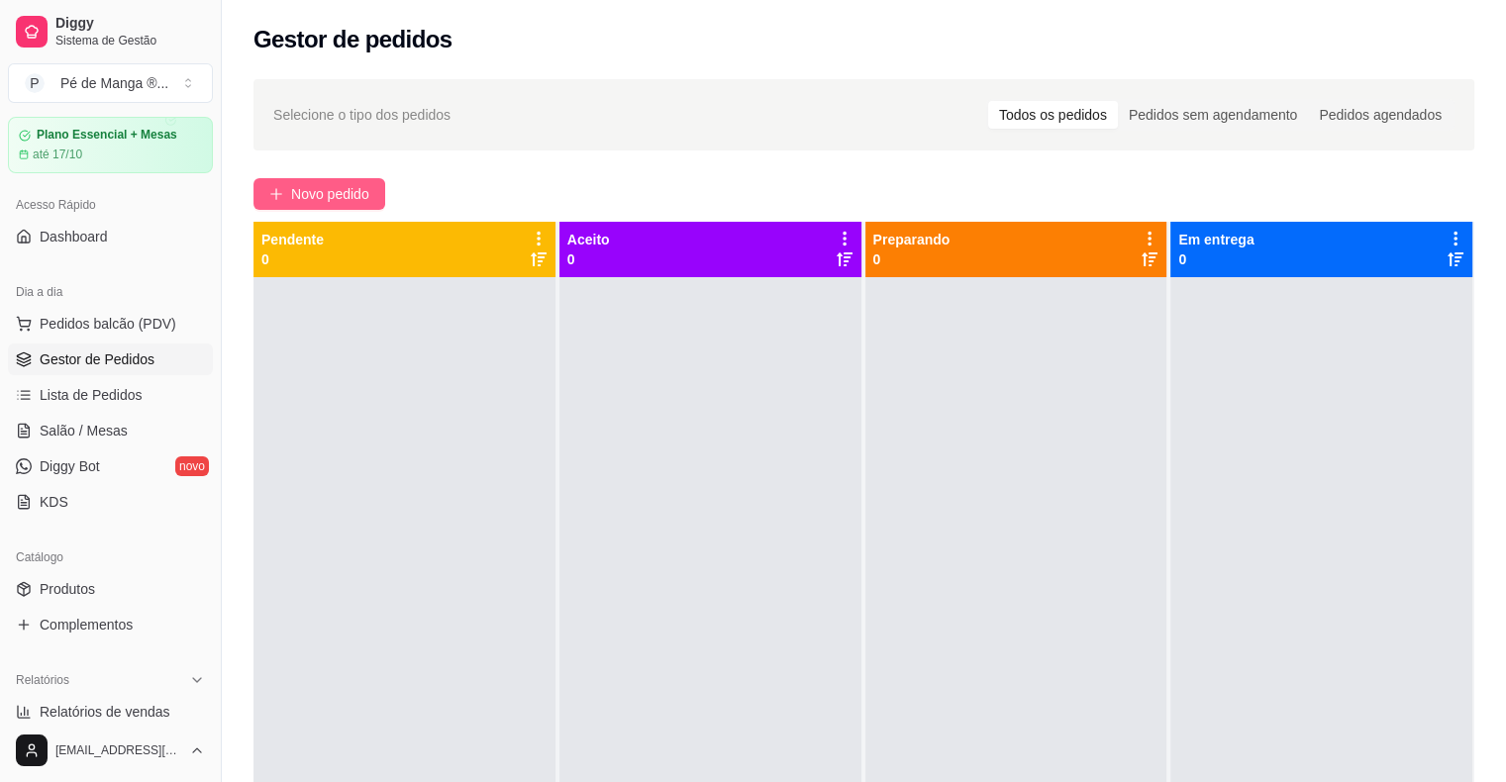
click at [356, 188] on span "Novo pedido" at bounding box center [330, 194] width 78 height 22
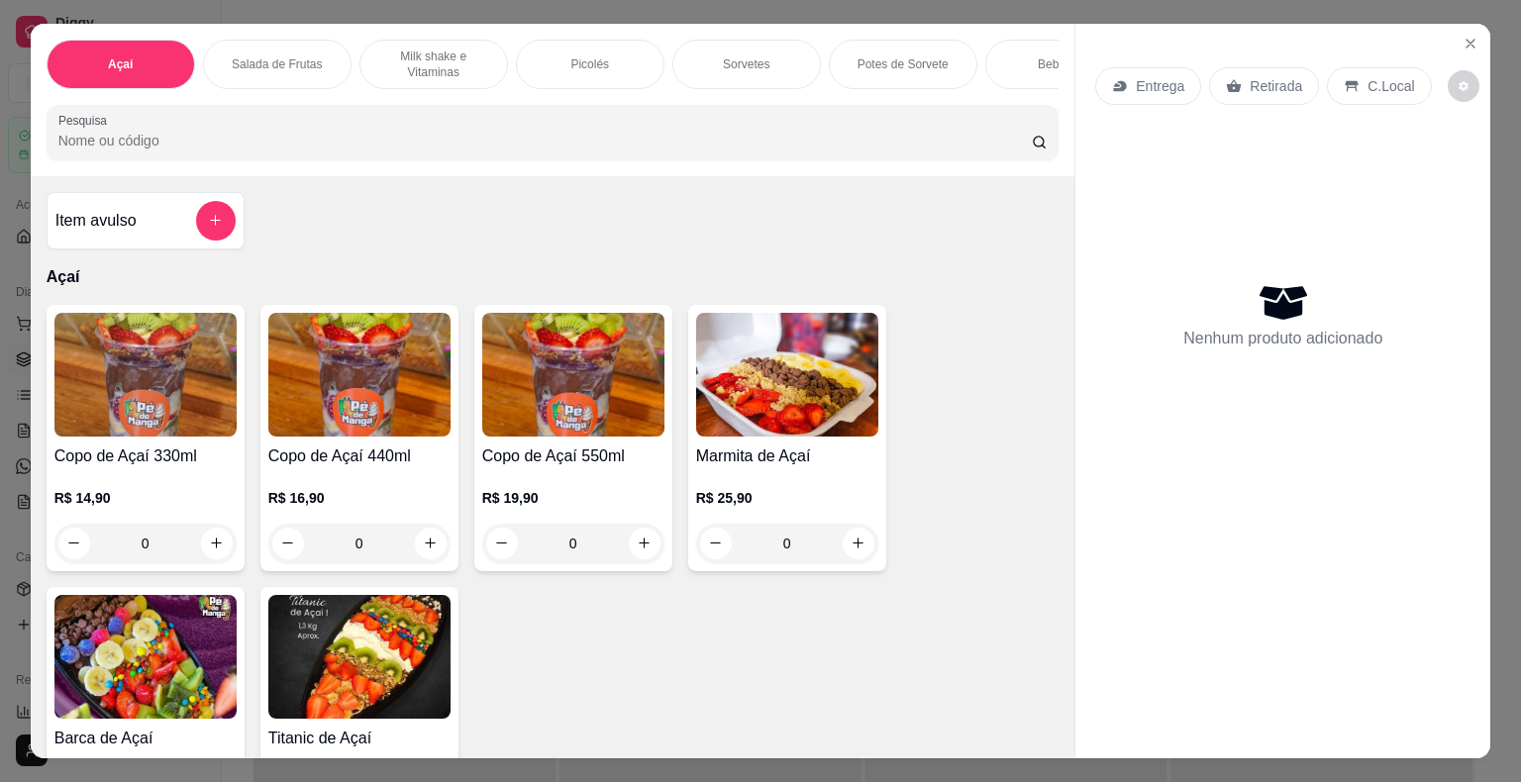
click at [863, 56] on p "Potes de Sorvete" at bounding box center [902, 64] width 91 height 16
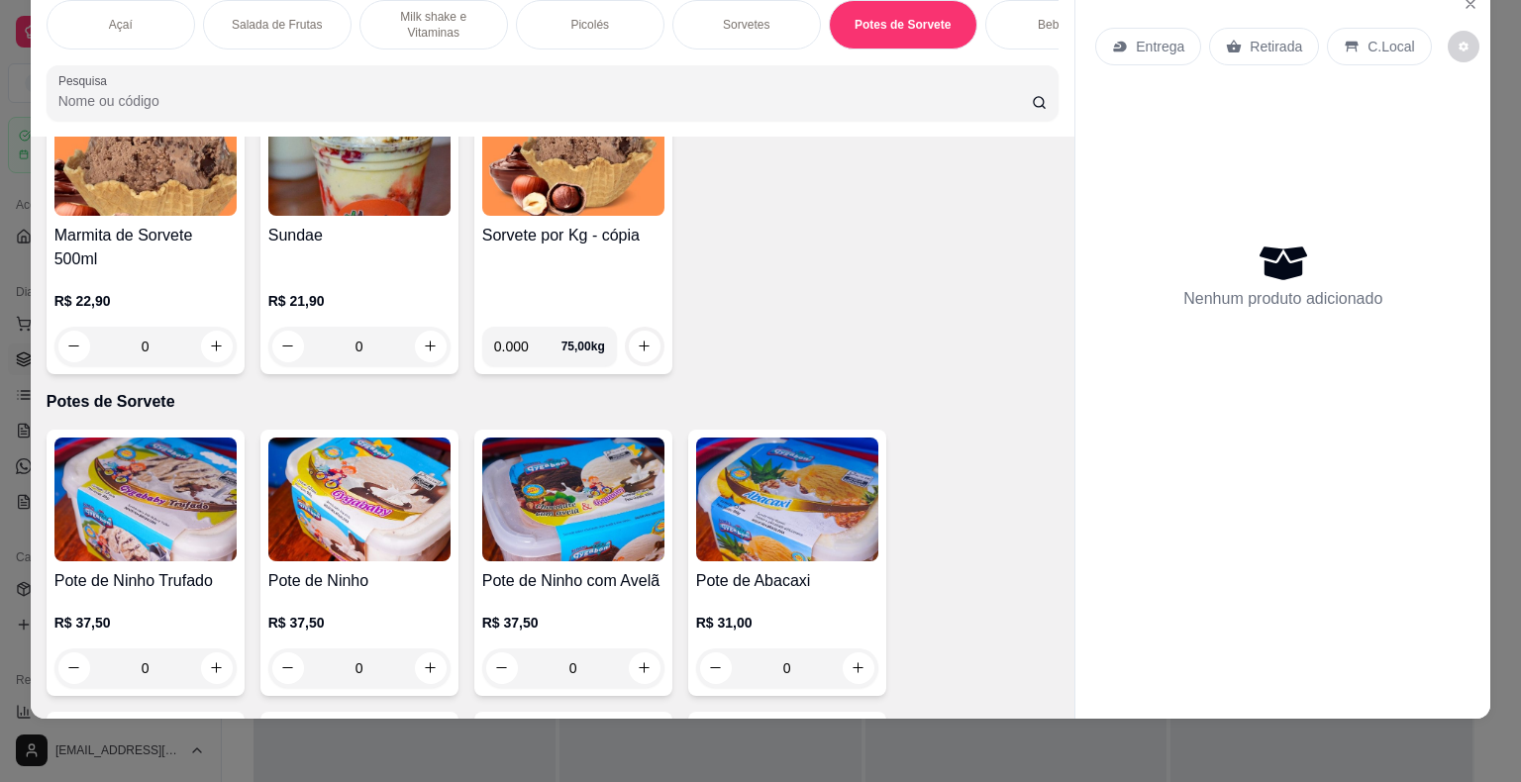
scroll to position [3259, 0]
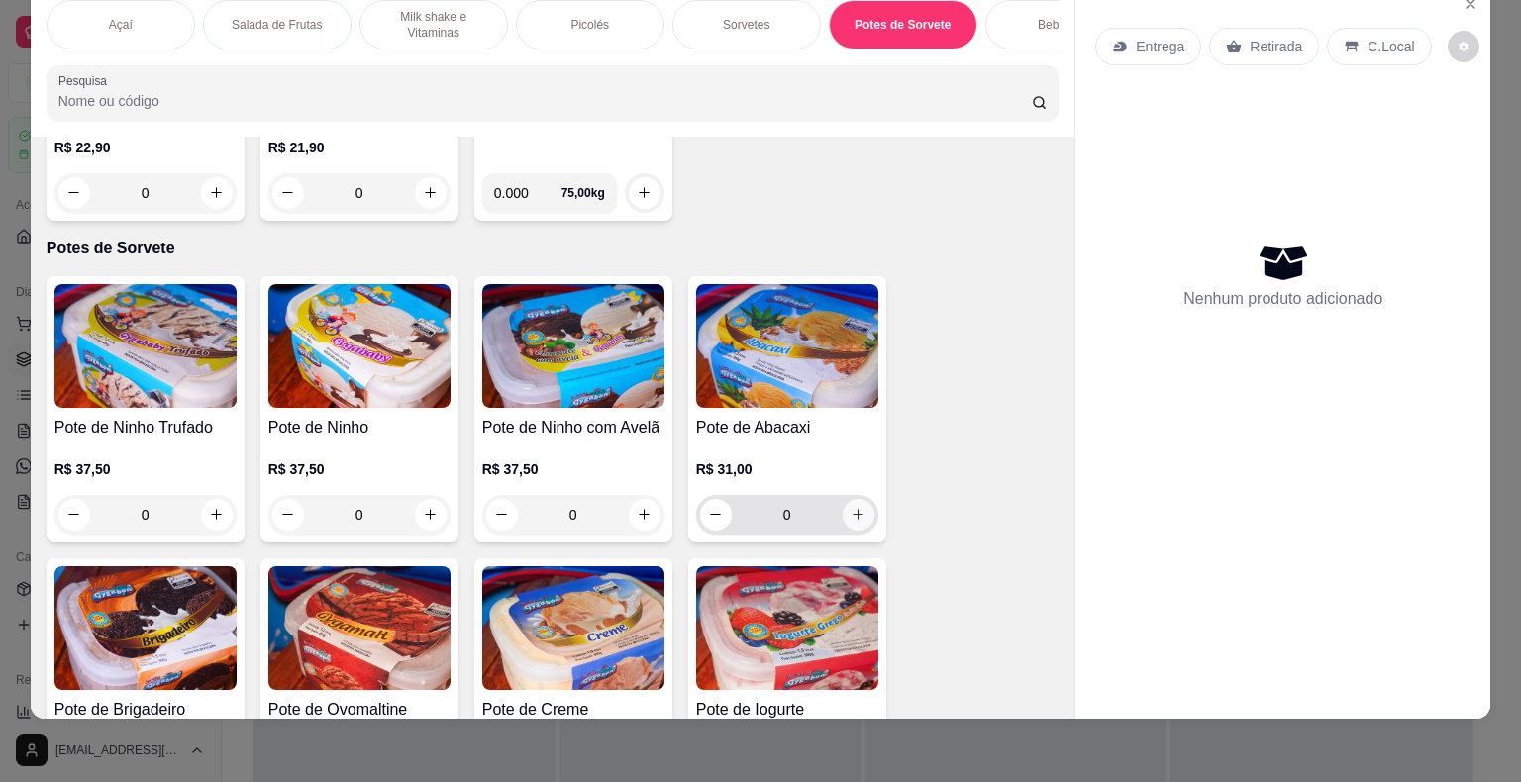
click at [842, 509] on button "increase-product-quantity" at bounding box center [858, 515] width 32 height 32
type input "1"
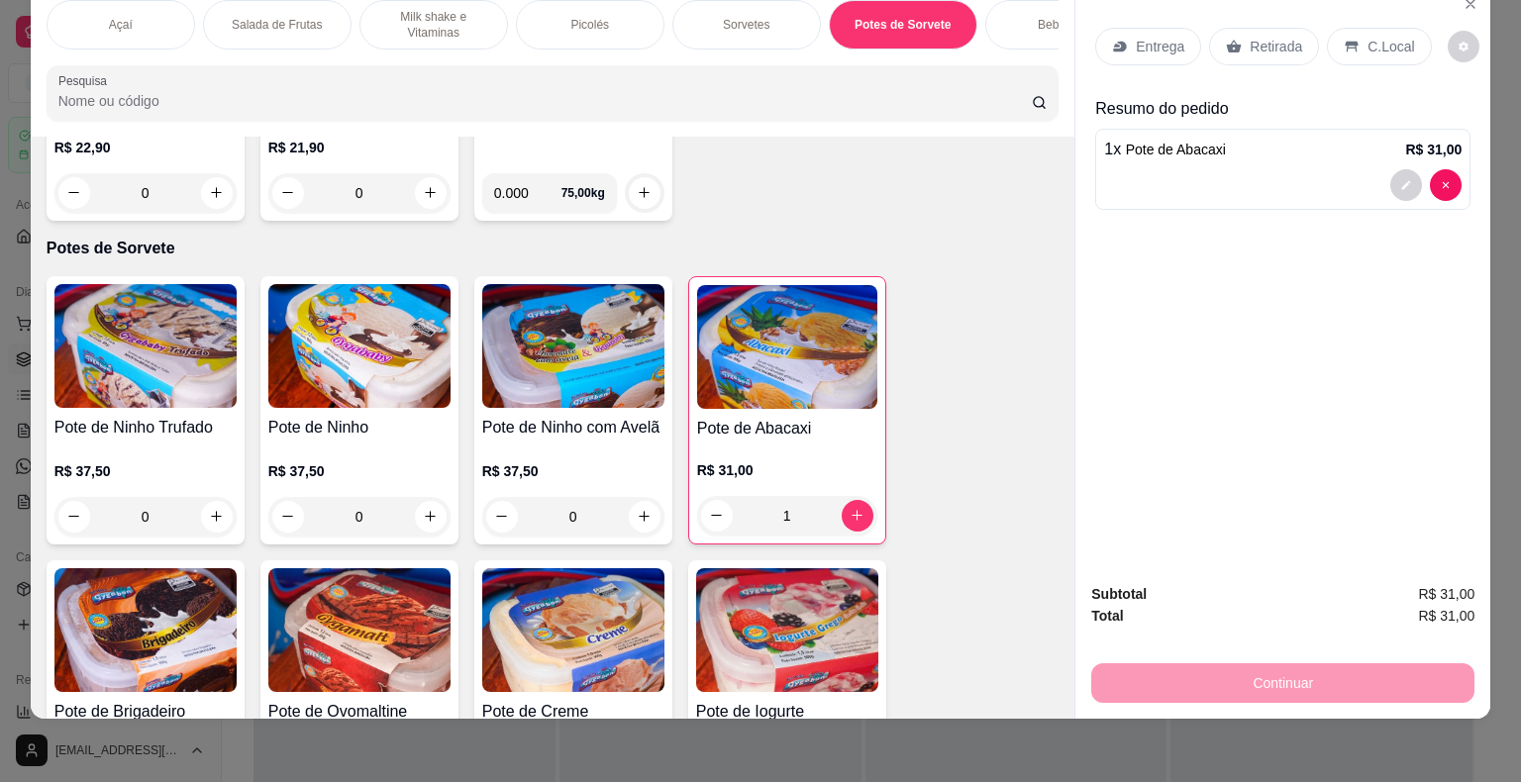
click at [1136, 37] on p "Entrega" at bounding box center [1159, 47] width 49 height 20
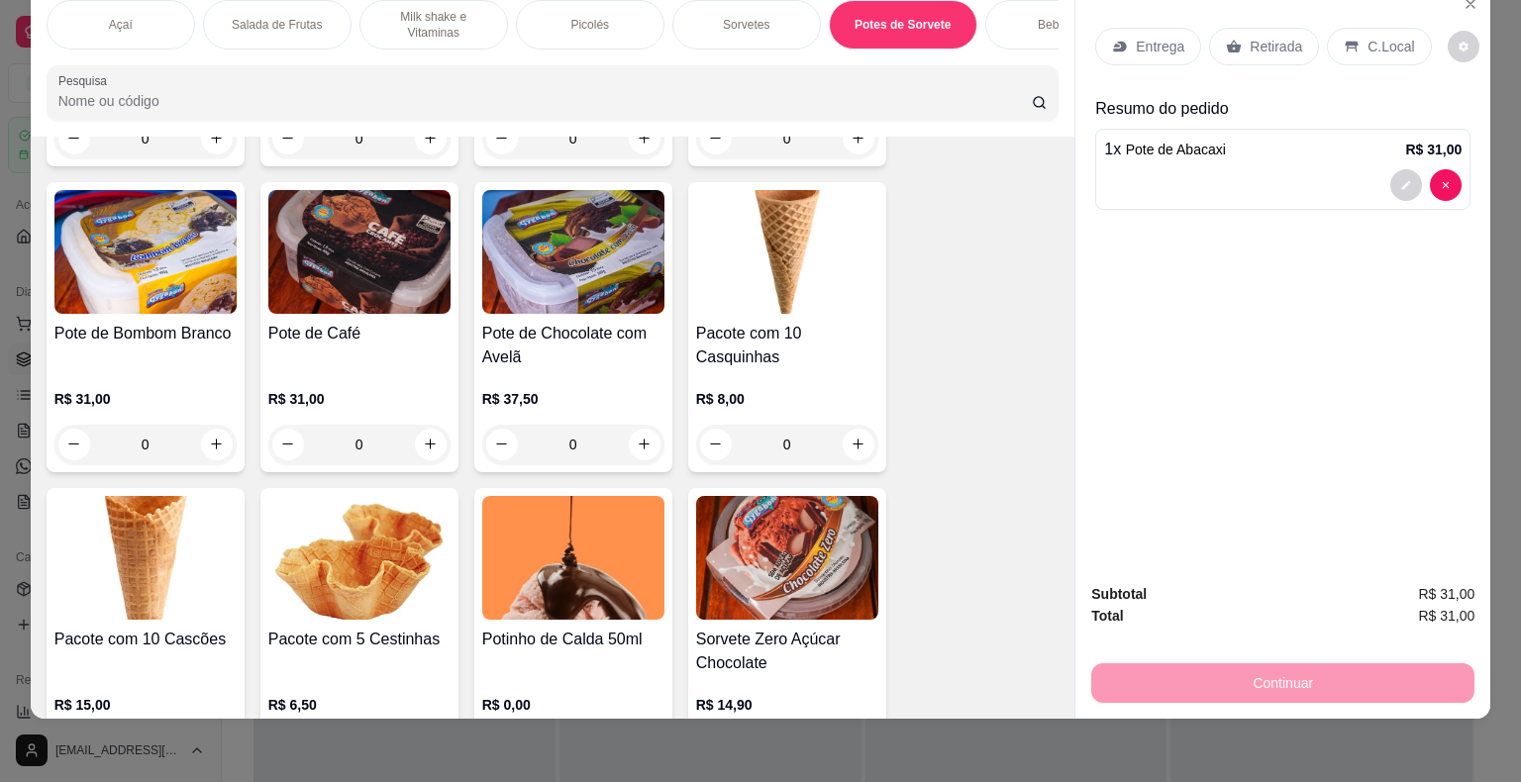
scroll to position [4348, 0]
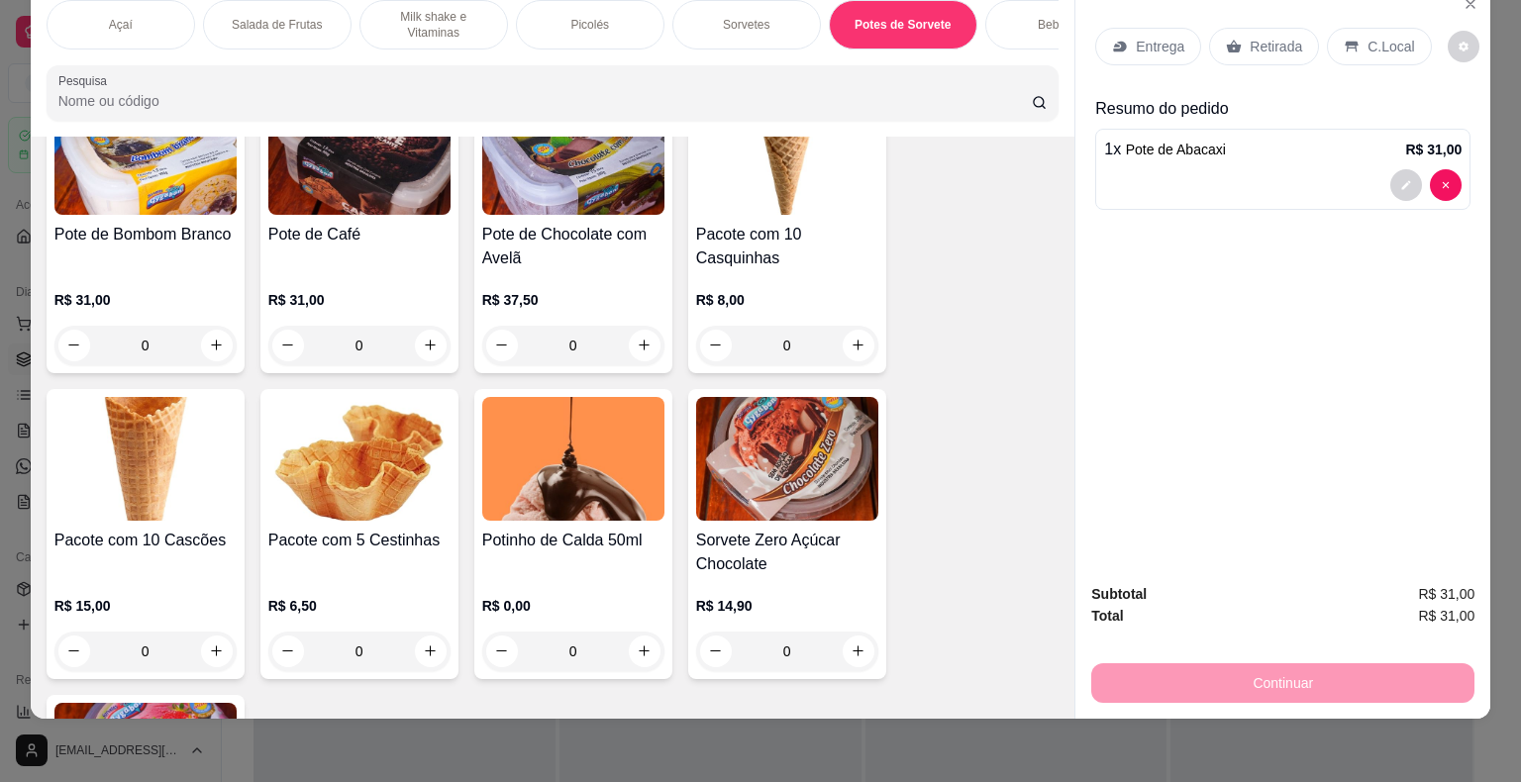
click at [374, 430] on img at bounding box center [359, 459] width 182 height 124
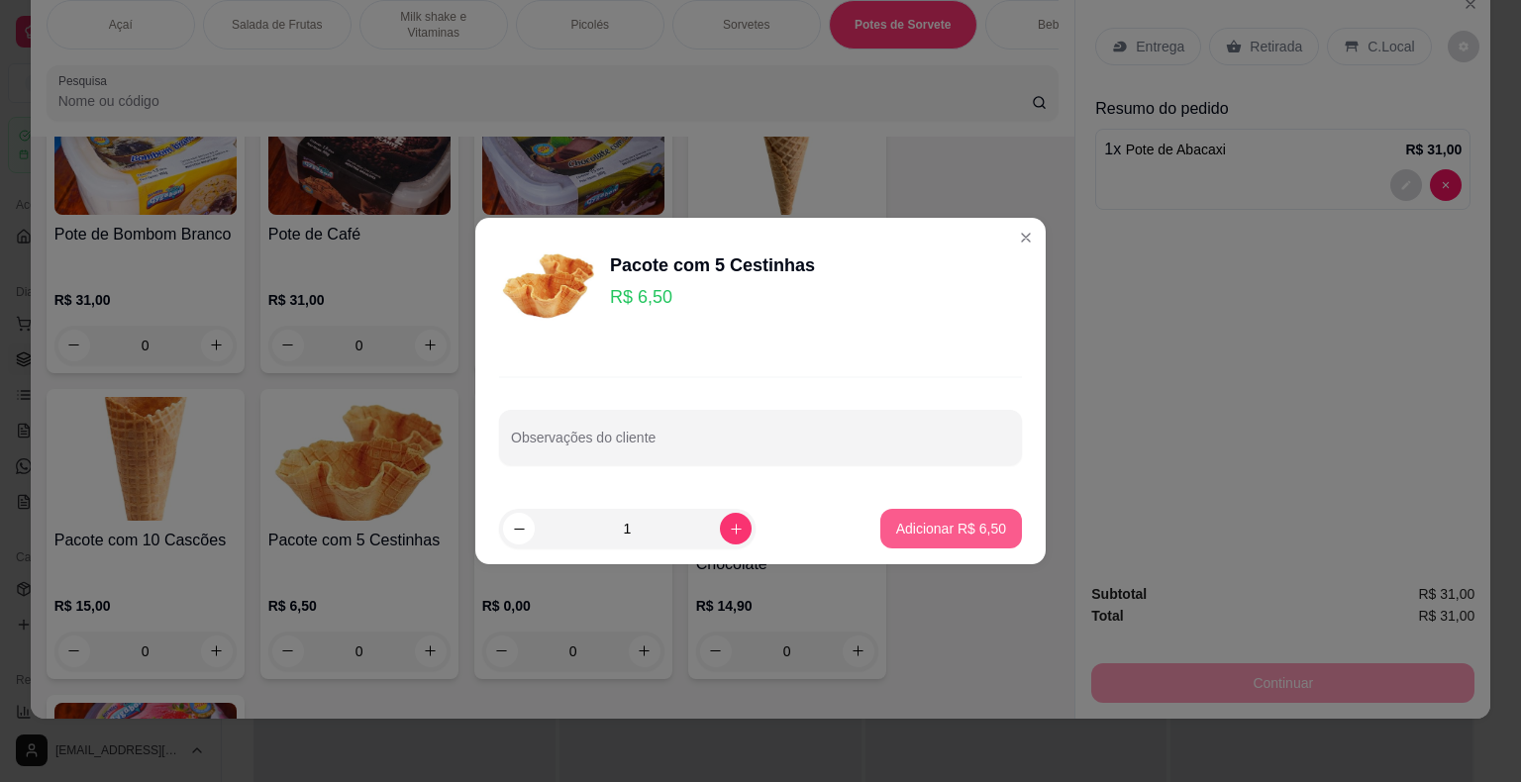
click at [974, 531] on p "Adicionar R$ 6,50" at bounding box center [951, 529] width 110 height 20
type input "1"
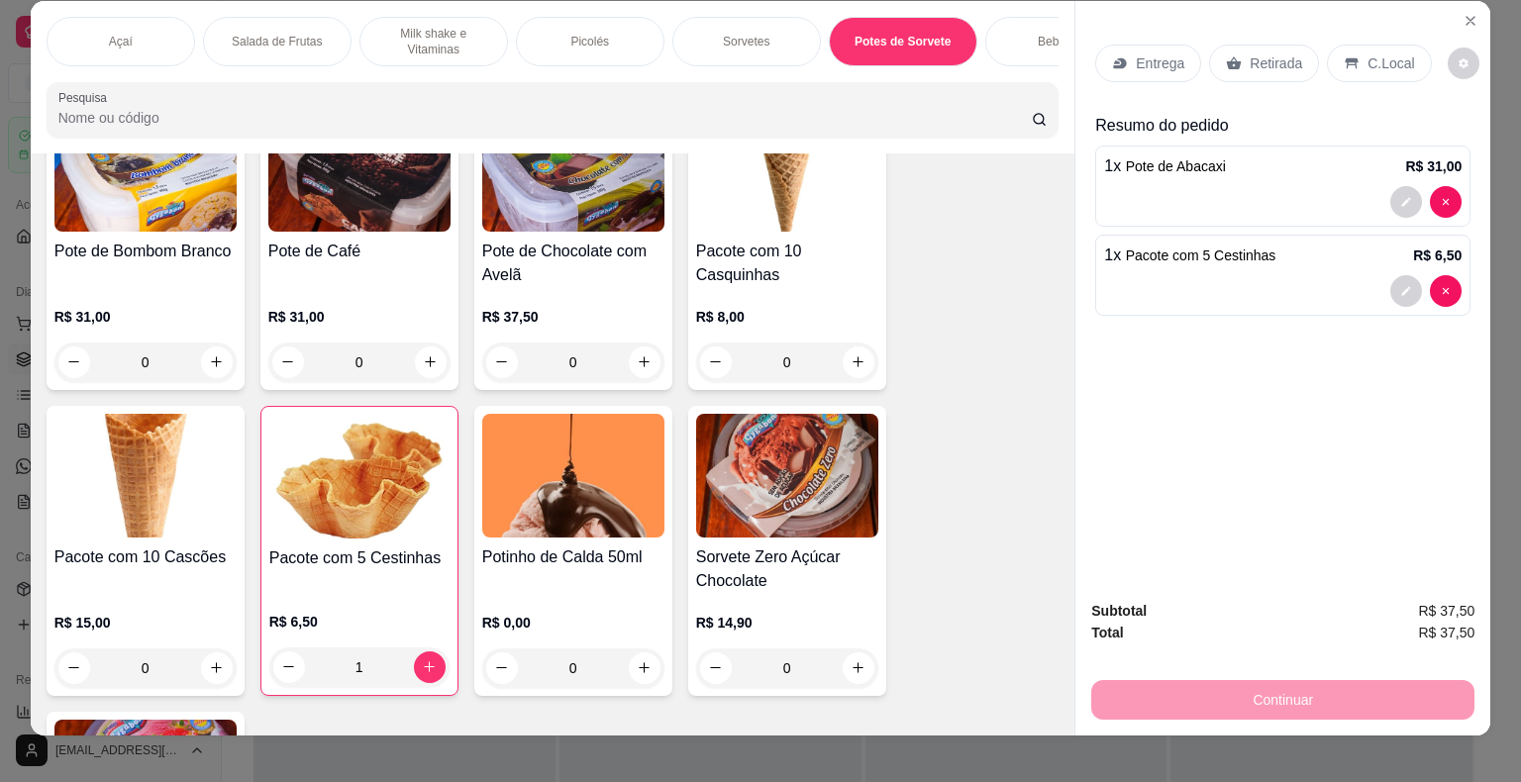
scroll to position [0, 0]
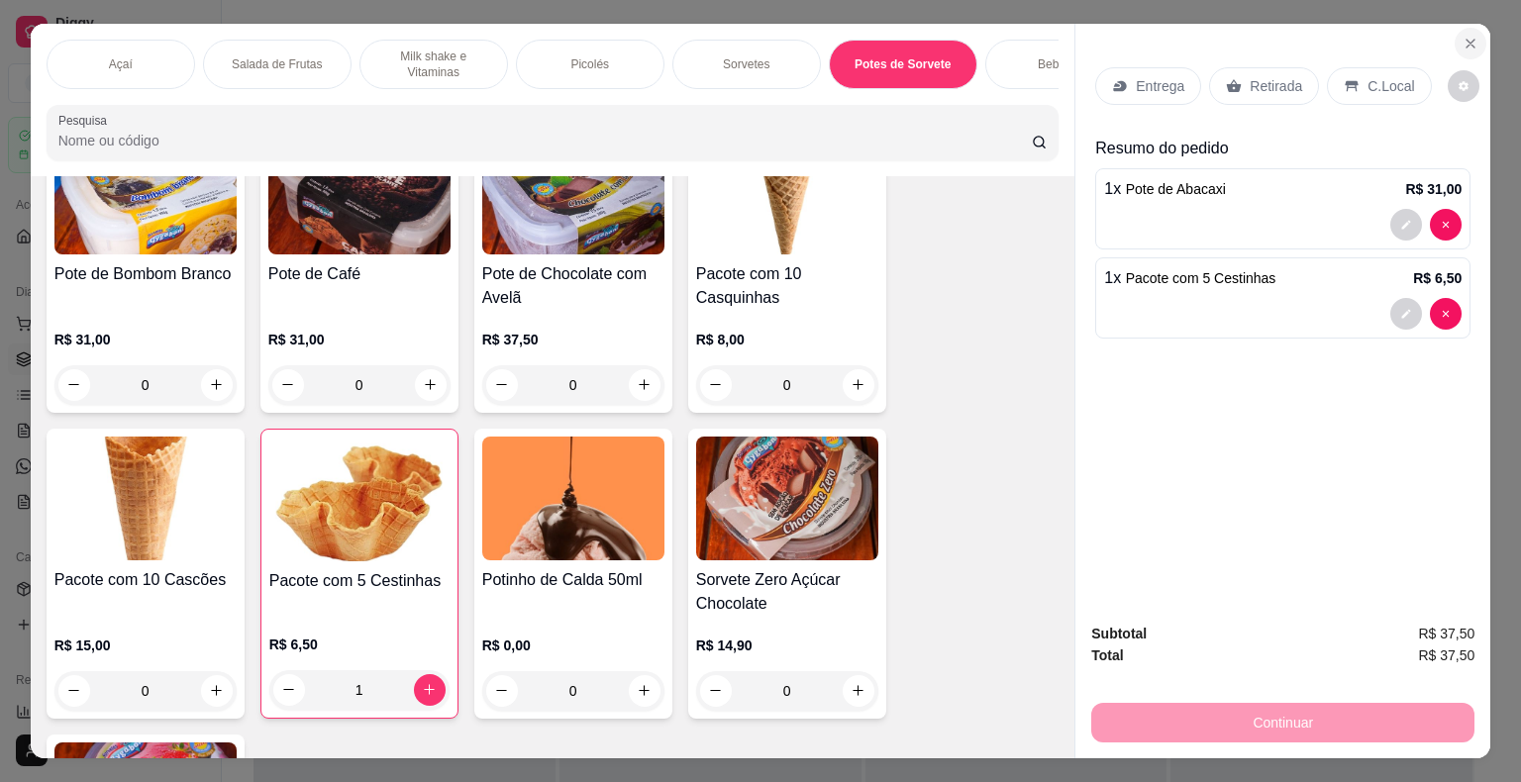
click at [1465, 28] on button "Close" at bounding box center [1470, 44] width 32 height 32
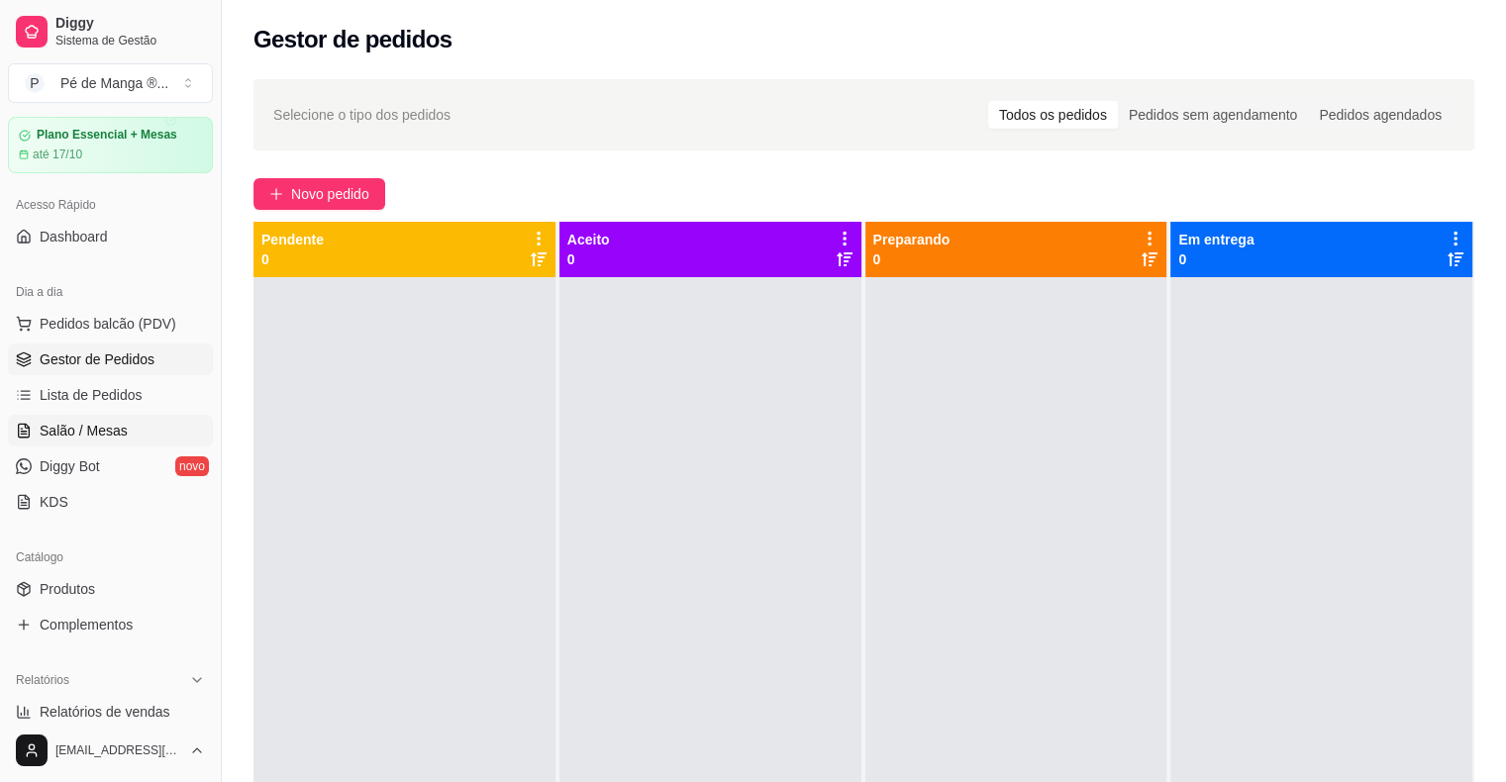
click at [144, 424] on link "Salão / Mesas" at bounding box center [110, 431] width 205 height 32
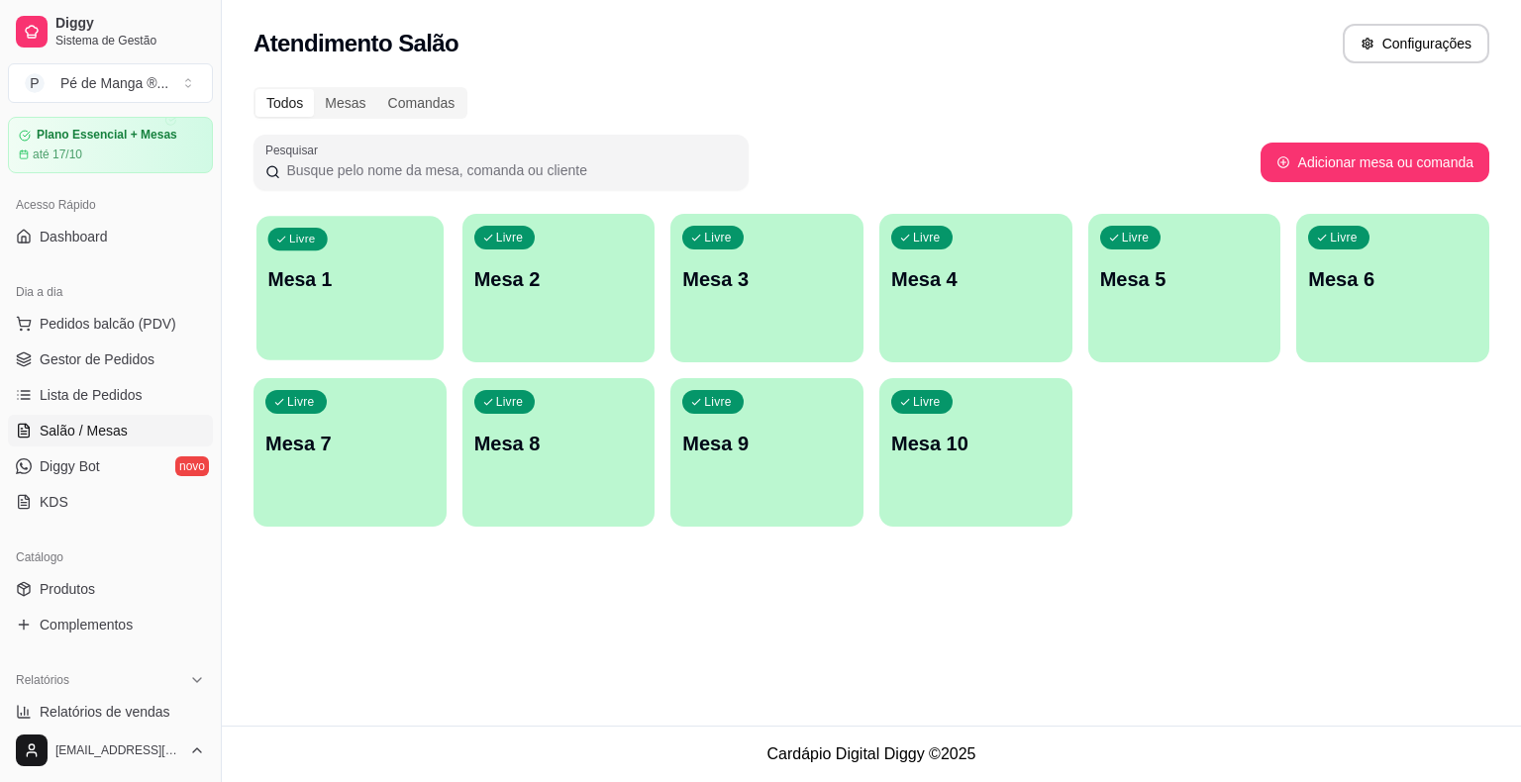
click at [338, 322] on div "Livre Mesa 1" at bounding box center [349, 276] width 187 height 121
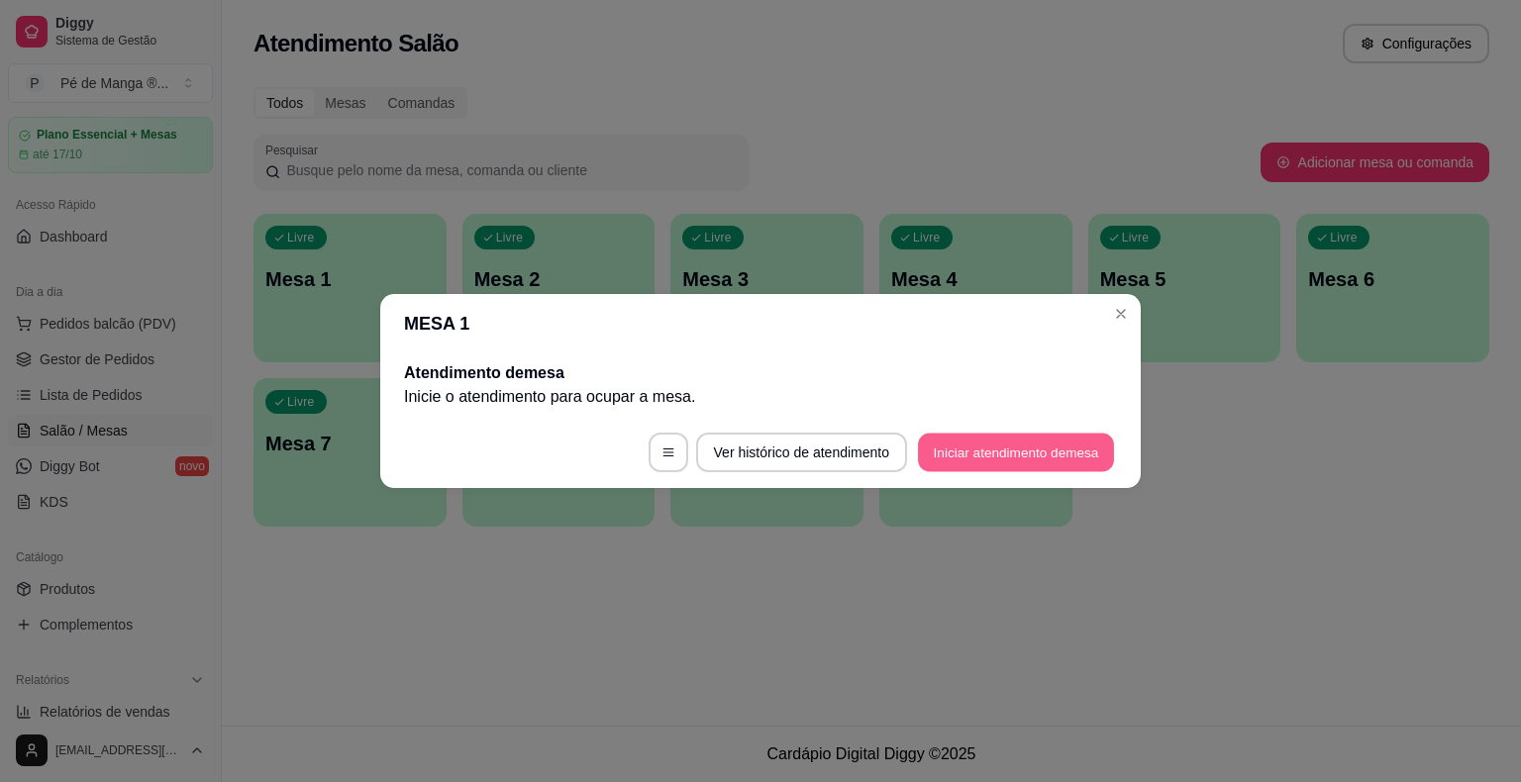
click at [1033, 461] on button "Iniciar atendimento de mesa" at bounding box center [1016, 453] width 196 height 39
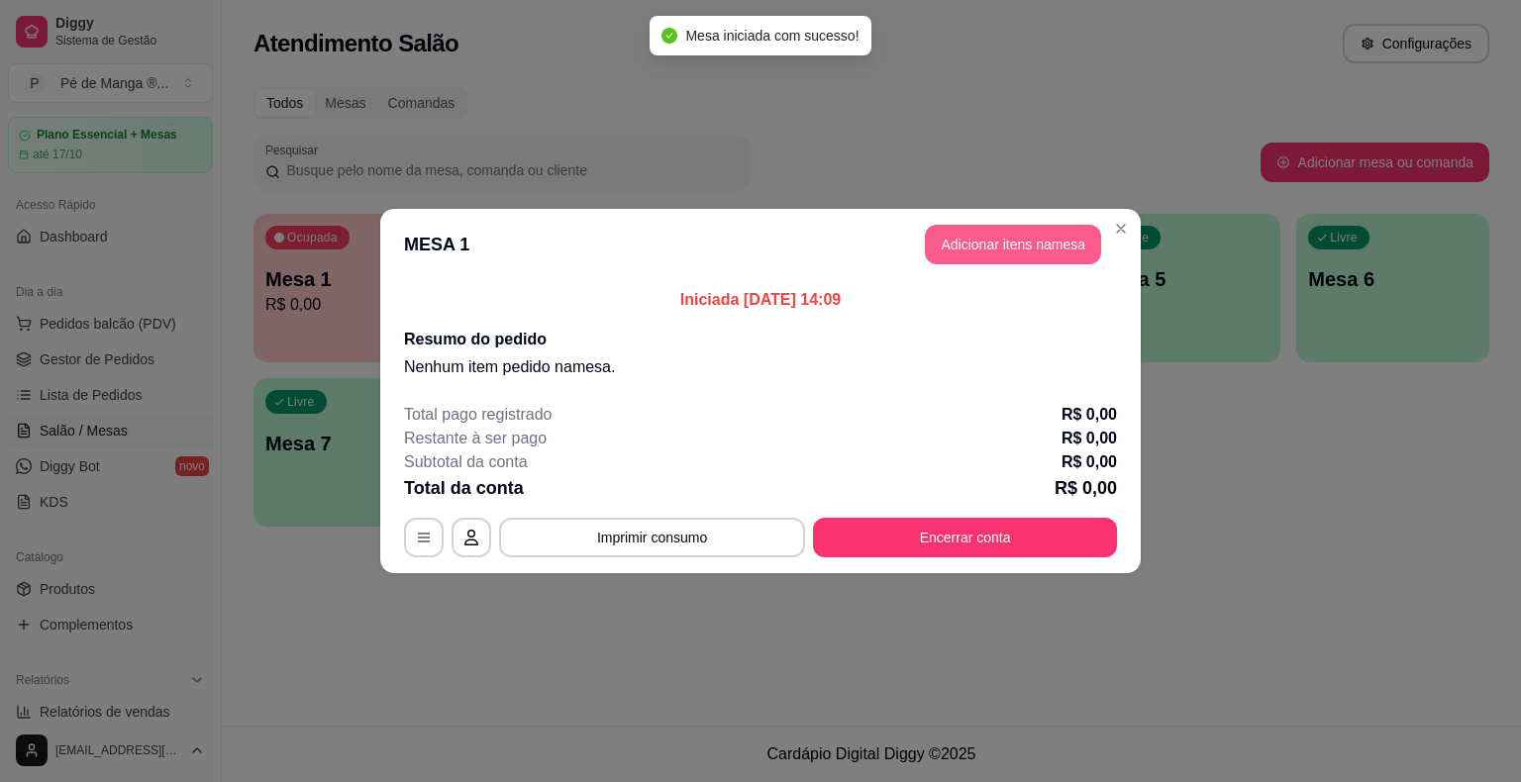
click at [1001, 235] on button "Adicionar itens na mesa" at bounding box center [1013, 245] width 176 height 40
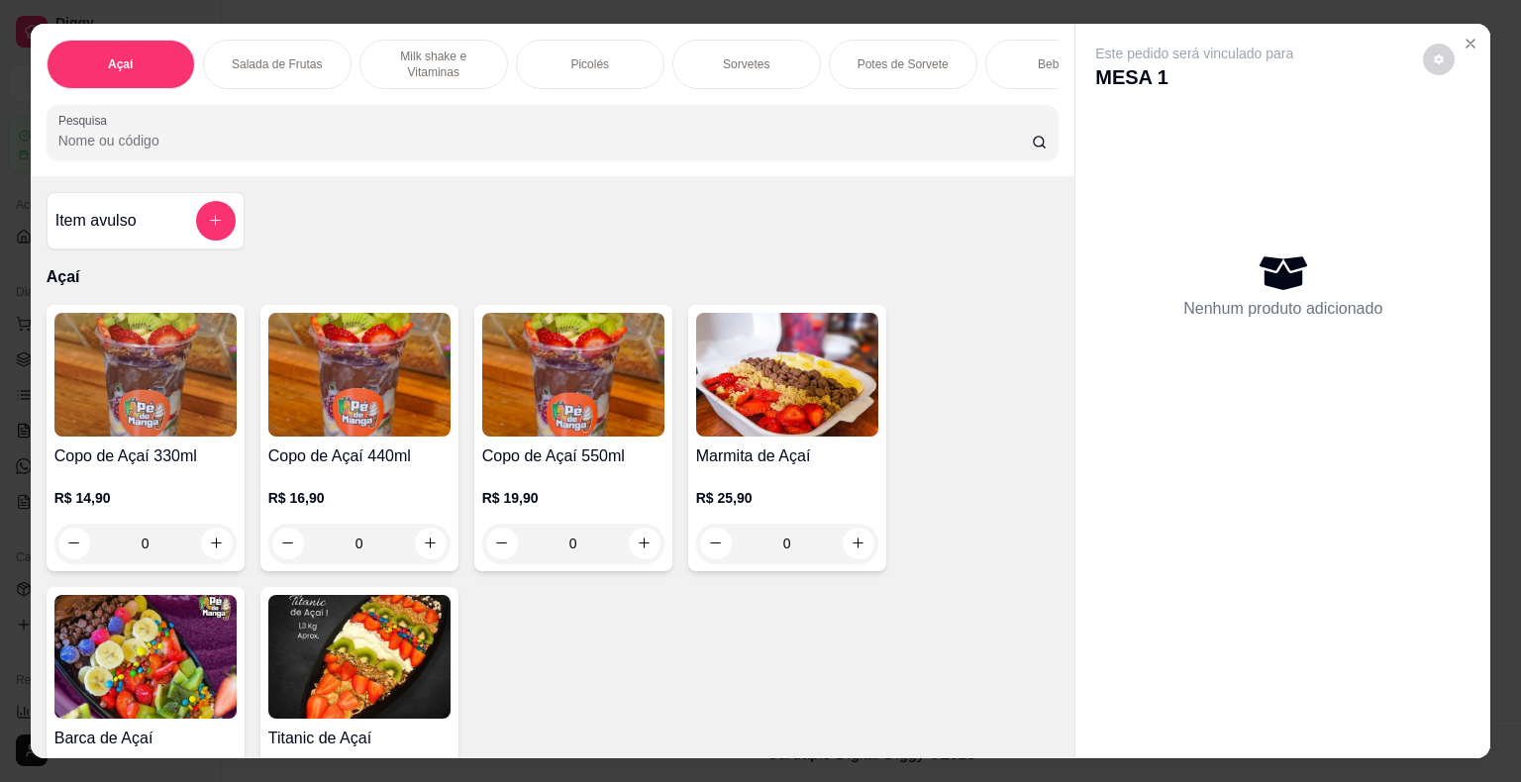
click at [445, 69] on p "Milk shake e Vitaminas" at bounding box center [433, 65] width 115 height 32
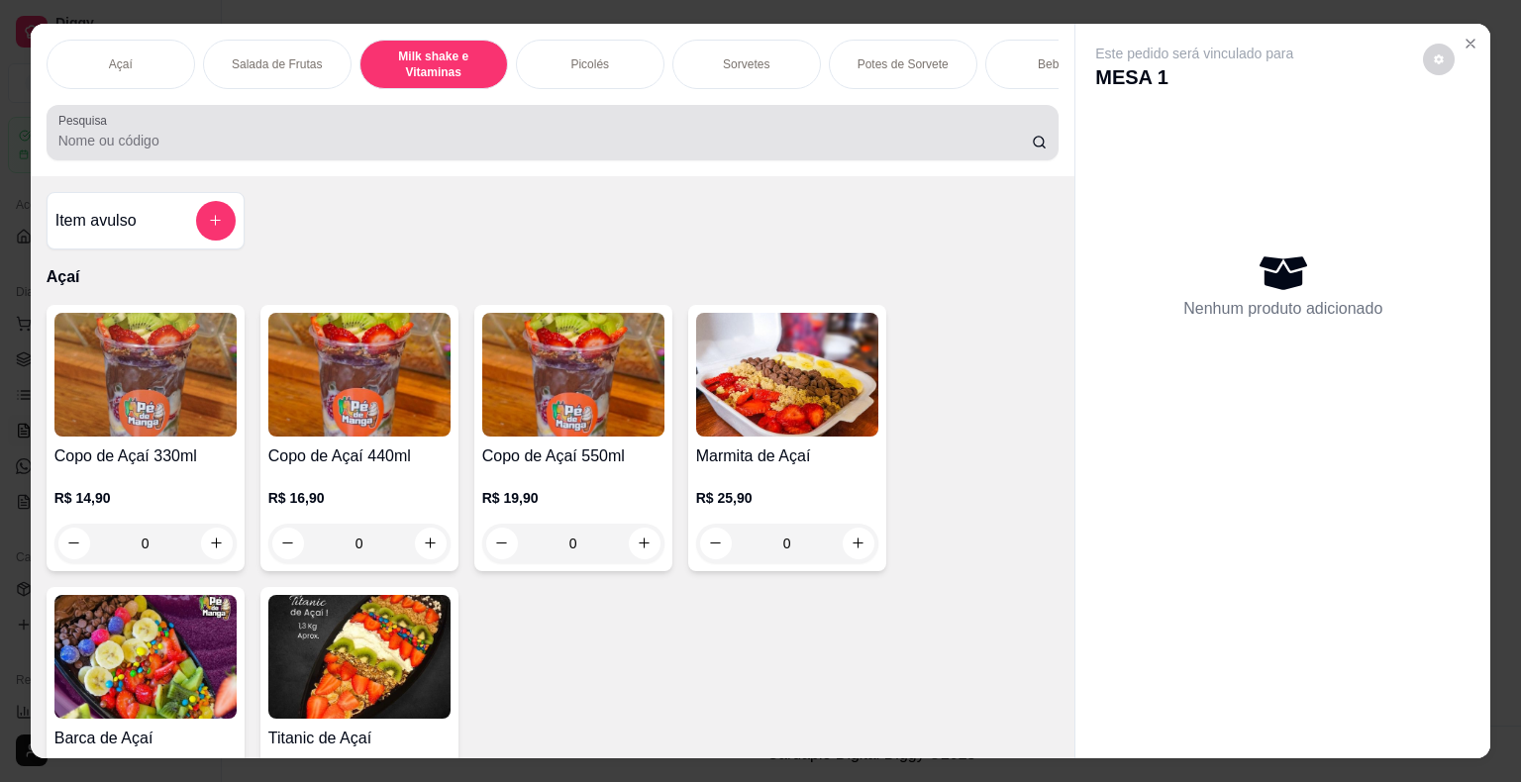
scroll to position [48, 0]
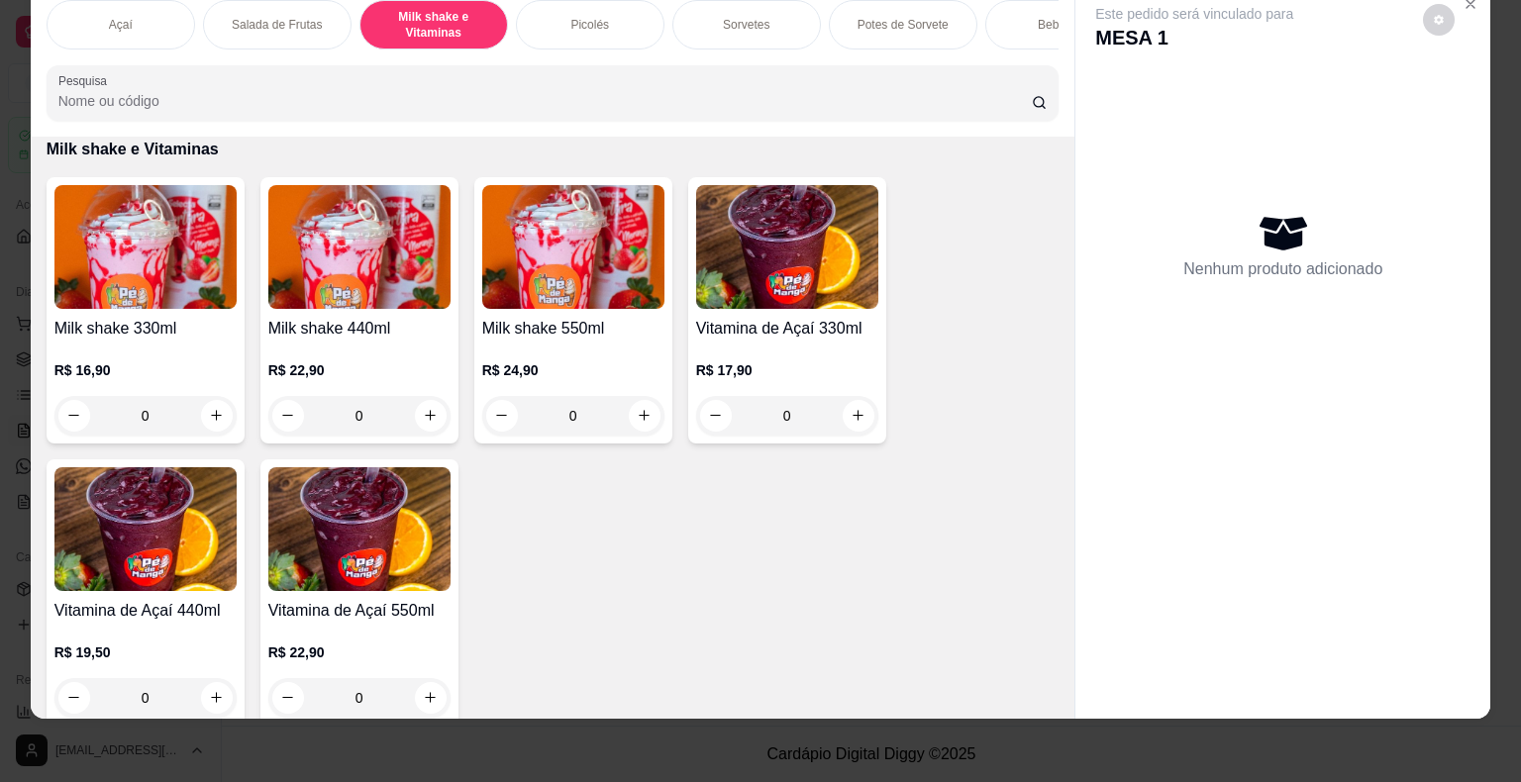
click at [210, 355] on div "R$ 16,90 0" at bounding box center [145, 388] width 182 height 95
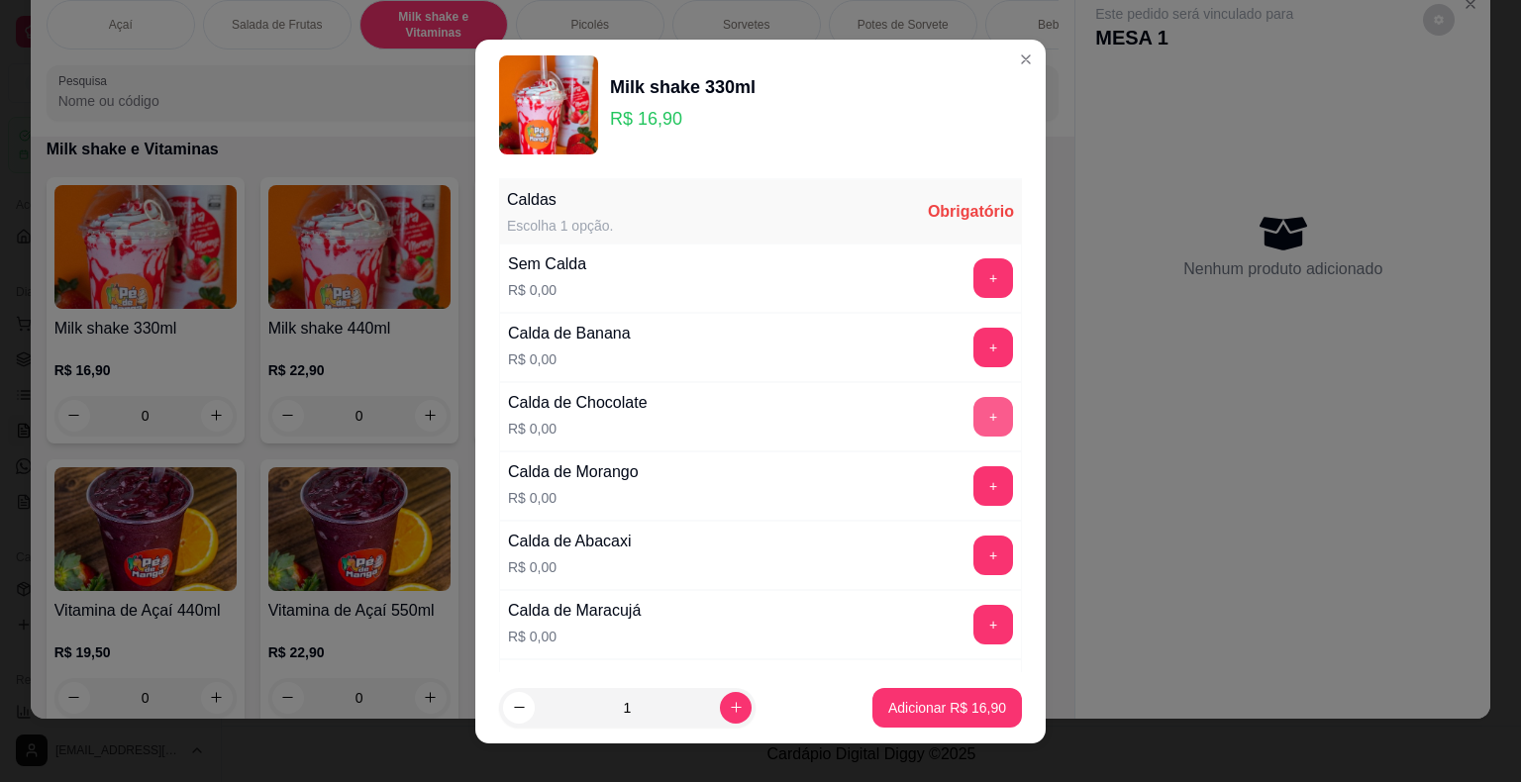
scroll to position [99, 0]
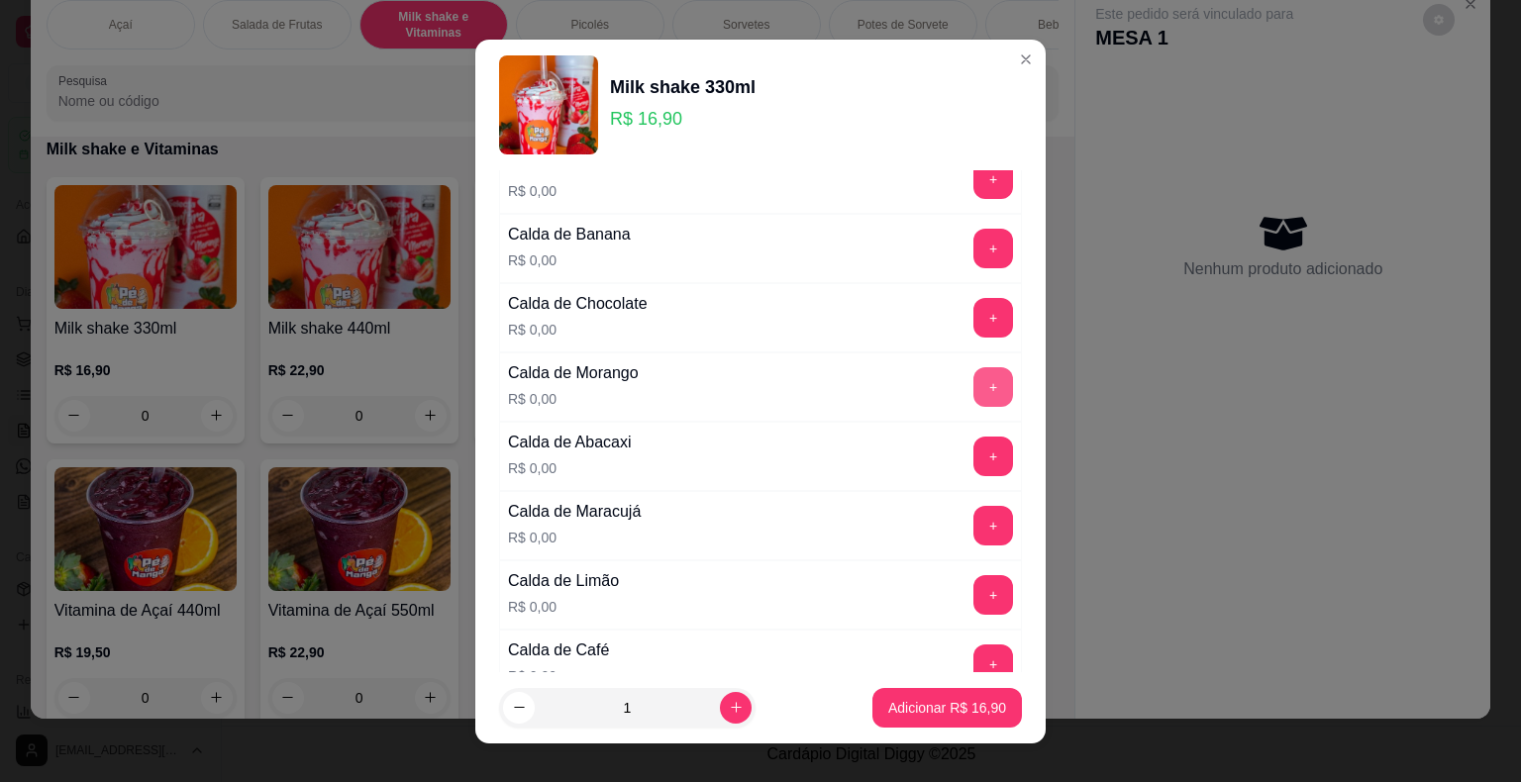
click at [973, 372] on button "+" at bounding box center [993, 387] width 40 height 40
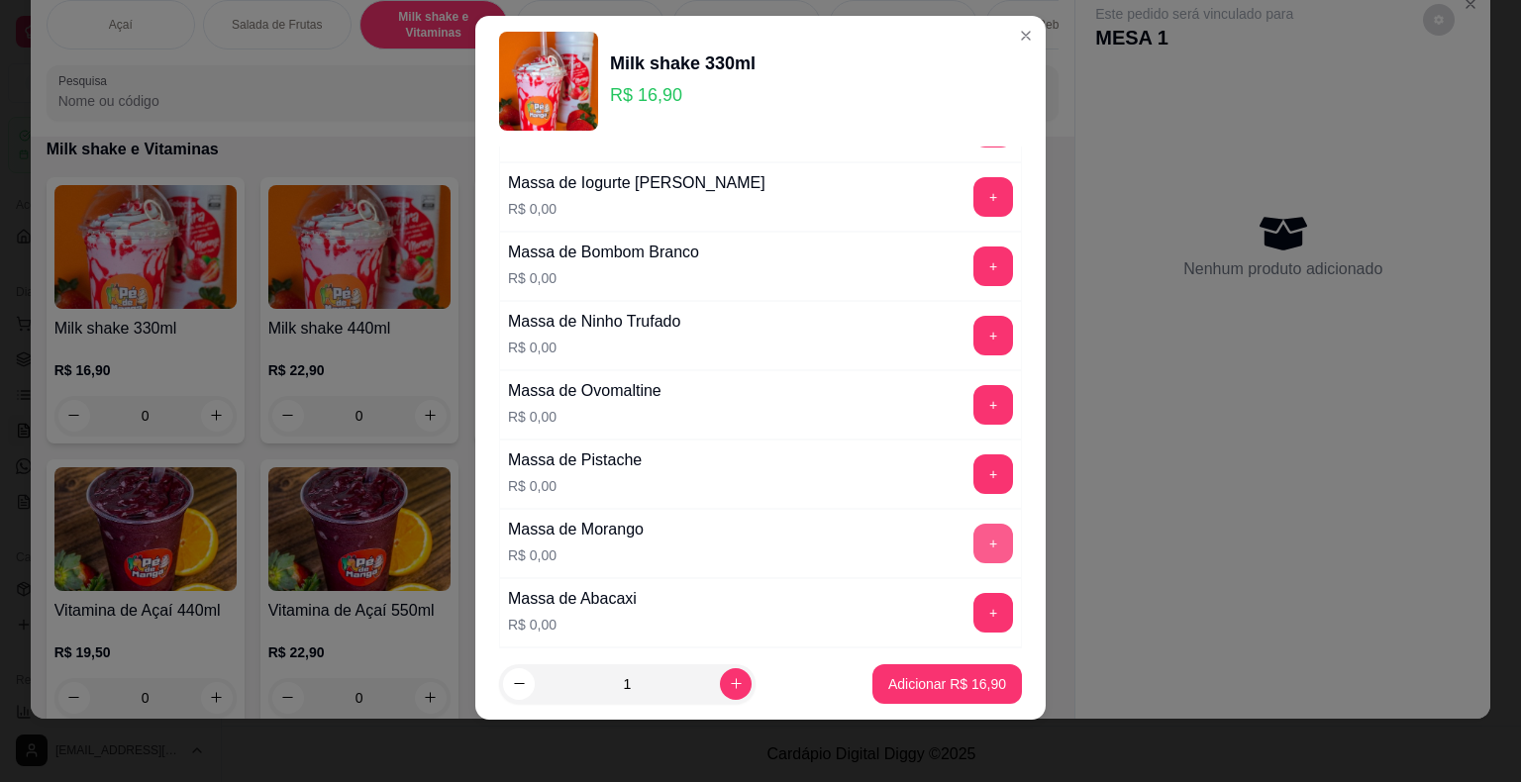
scroll to position [1394, 0]
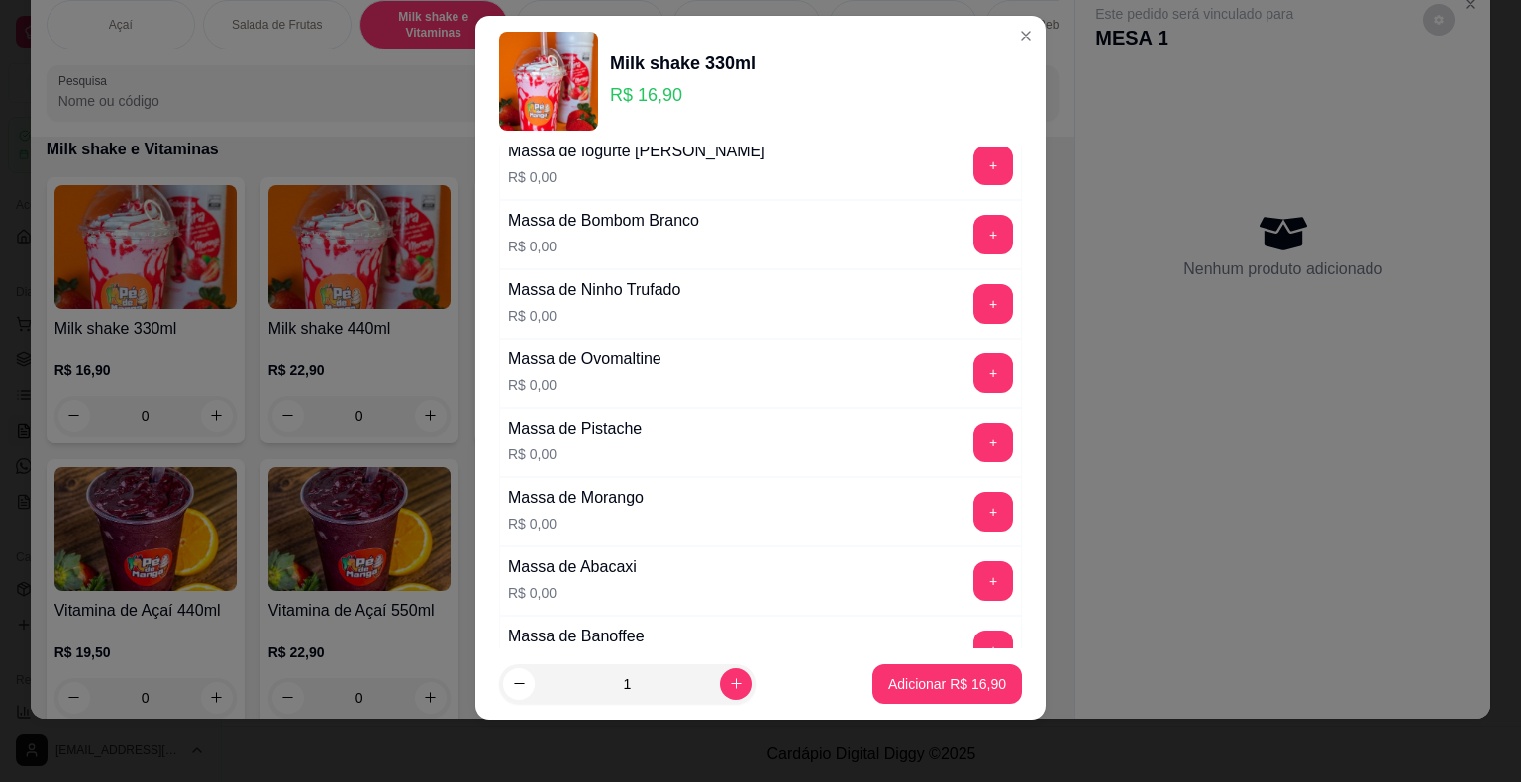
click at [955, 477] on div "Massa de Morango R$ 0,00 +" at bounding box center [760, 511] width 523 height 69
click at [973, 492] on button "+" at bounding box center [993, 512] width 40 height 40
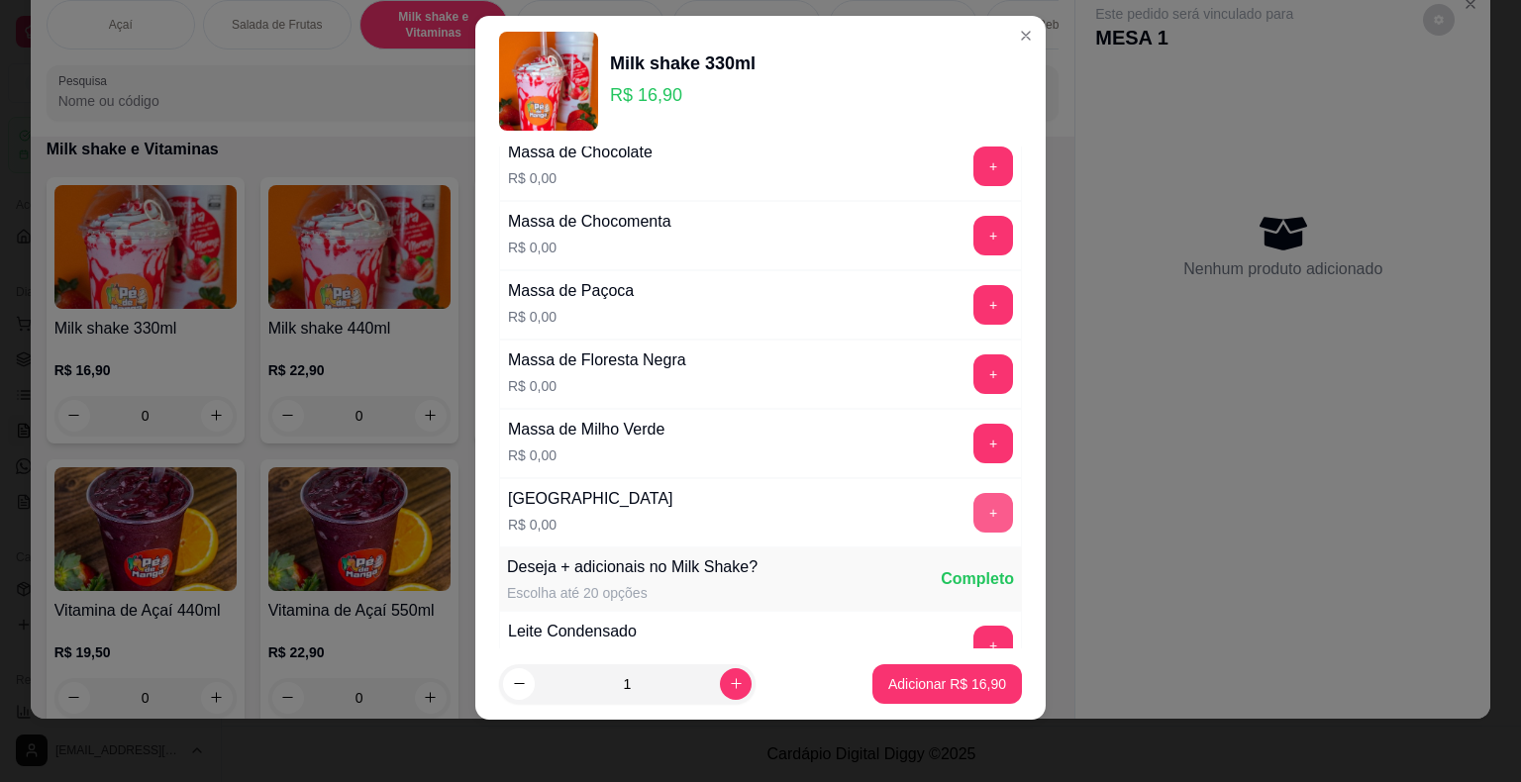
scroll to position [2186, 0]
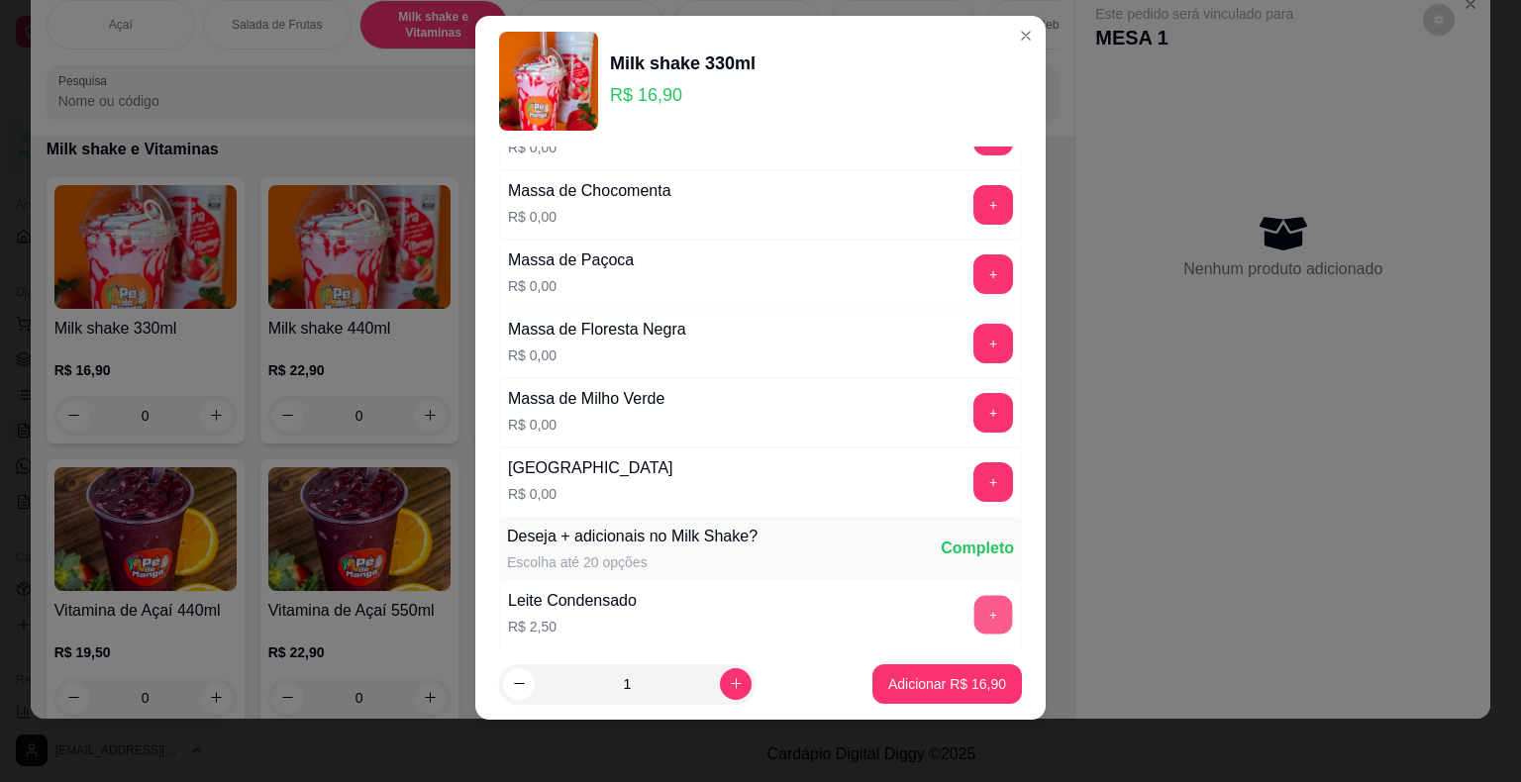
click at [974, 595] on button "+" at bounding box center [993, 614] width 39 height 39
click at [966, 684] on p "Adicionar R$ 19,40" at bounding box center [947, 683] width 115 height 19
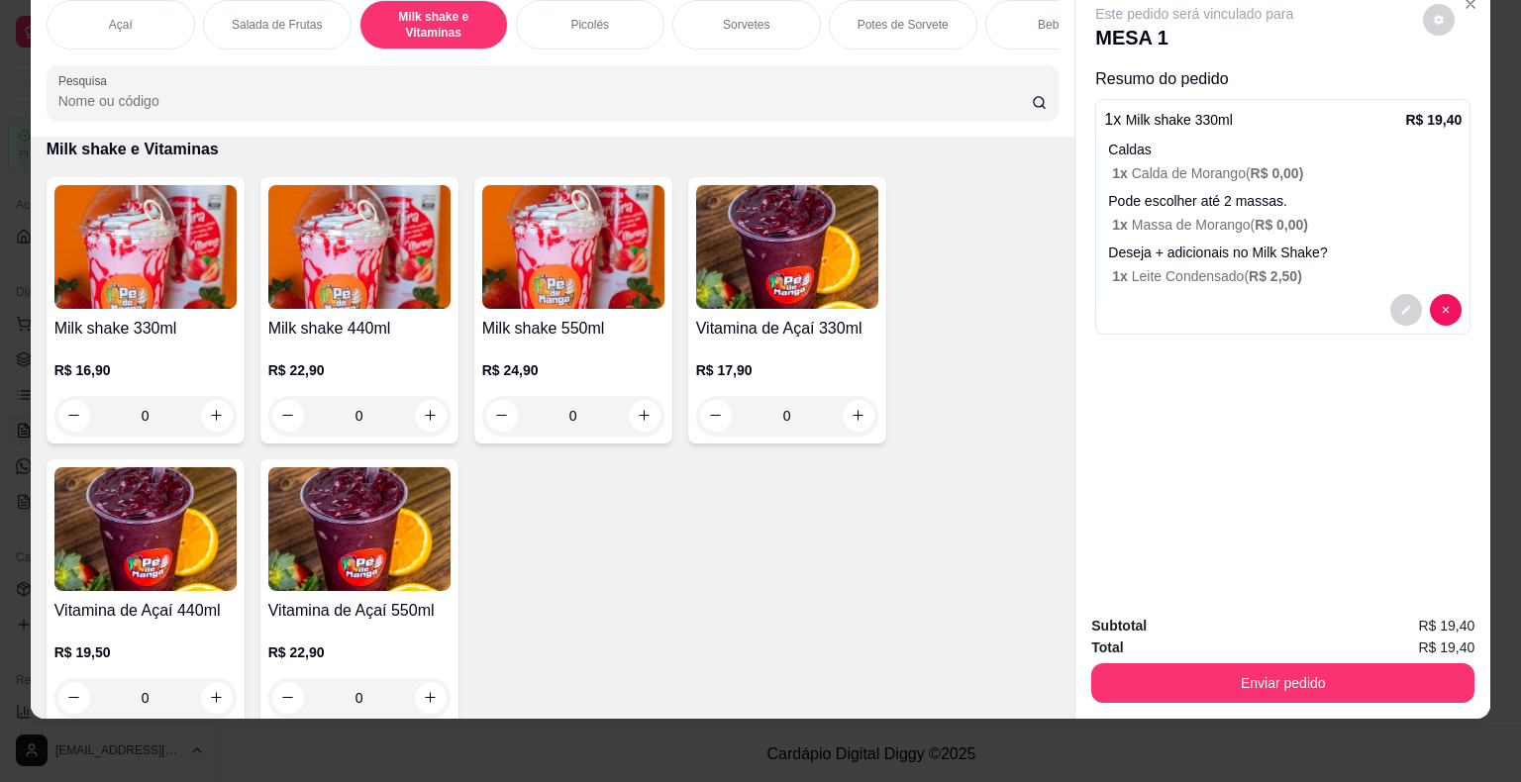
click at [1346, 246] on p "Deseja + adicionais no Milk Shake?" at bounding box center [1284, 253] width 353 height 20
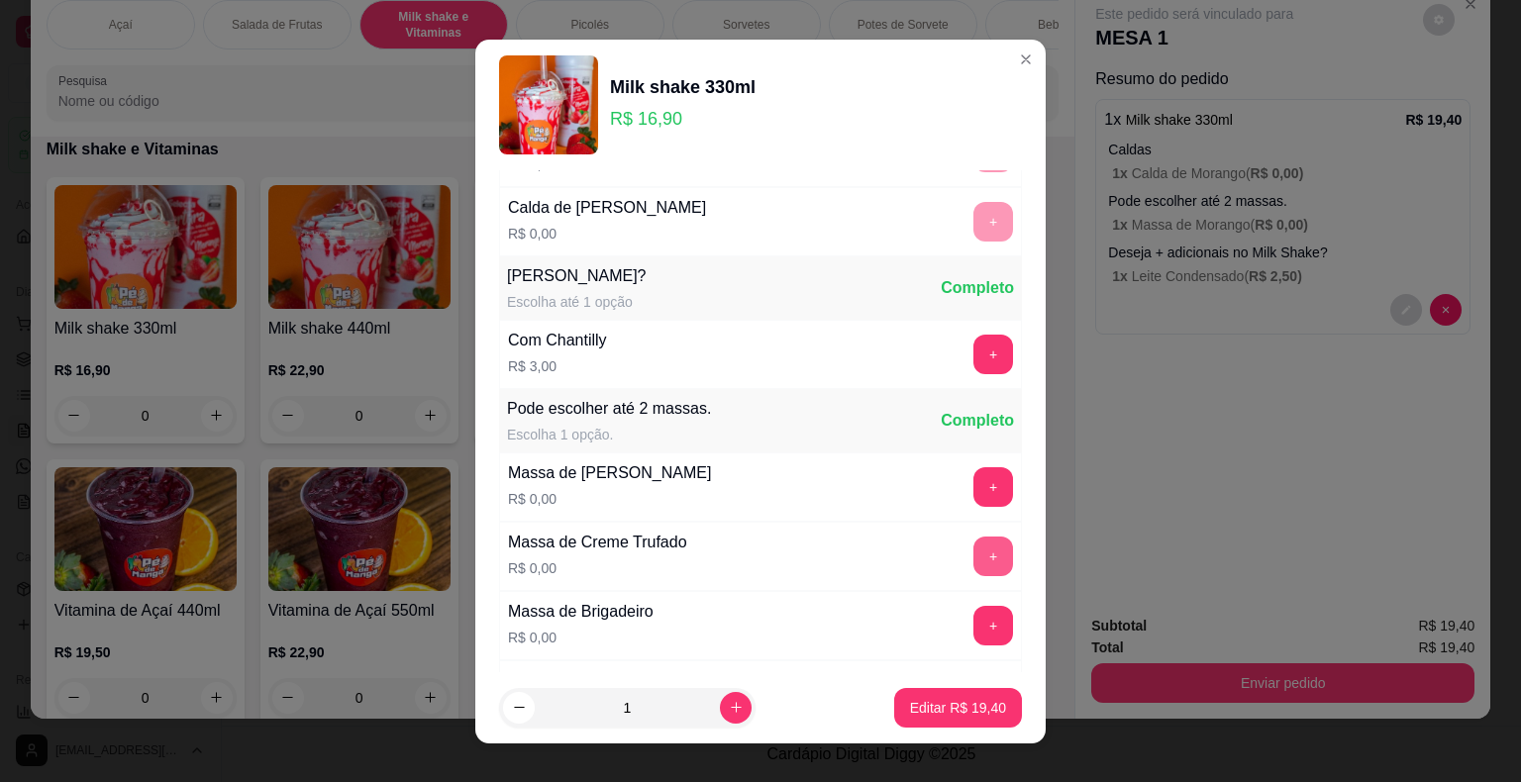
scroll to position [693, 0]
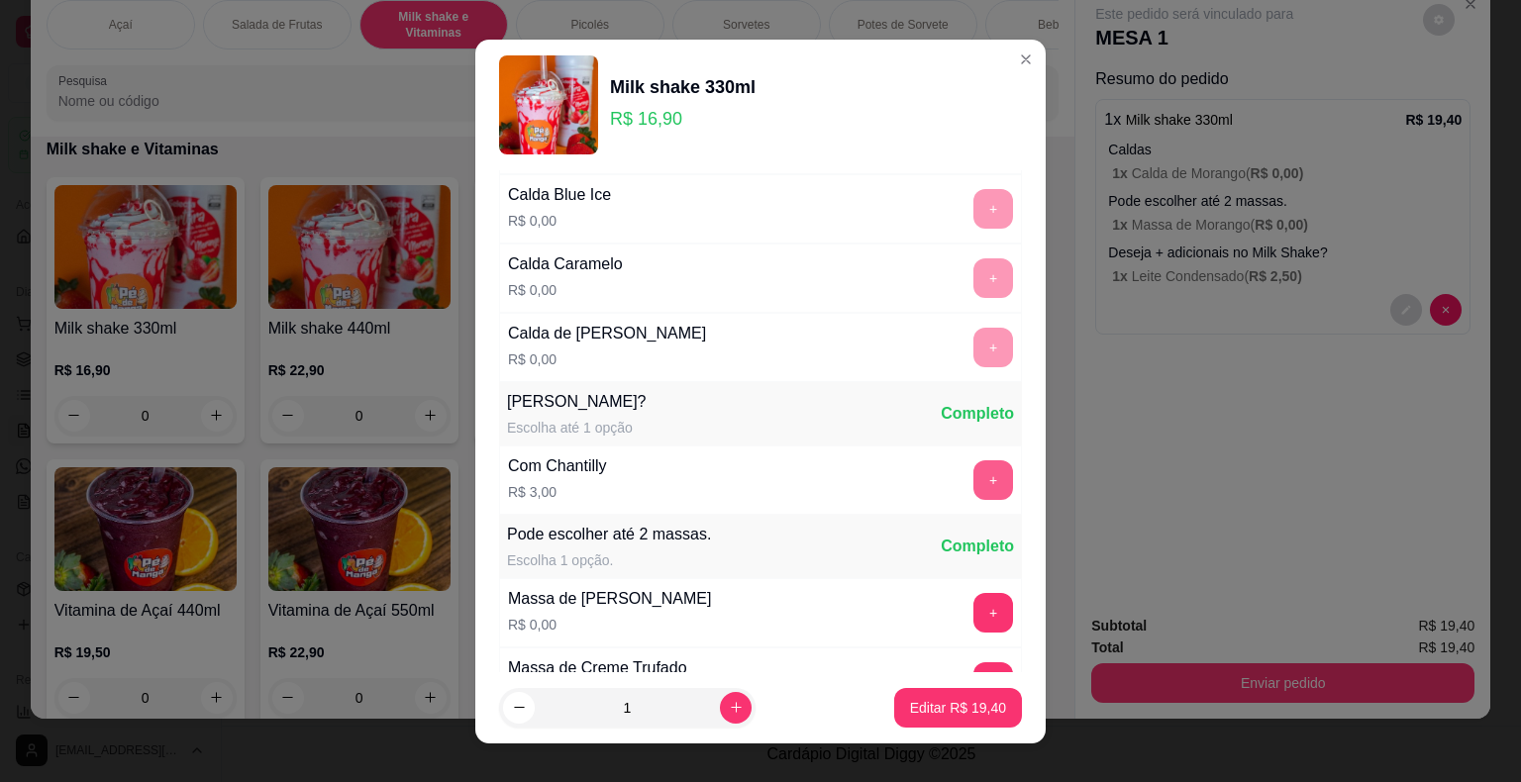
click at [973, 476] on button "+" at bounding box center [993, 480] width 40 height 40
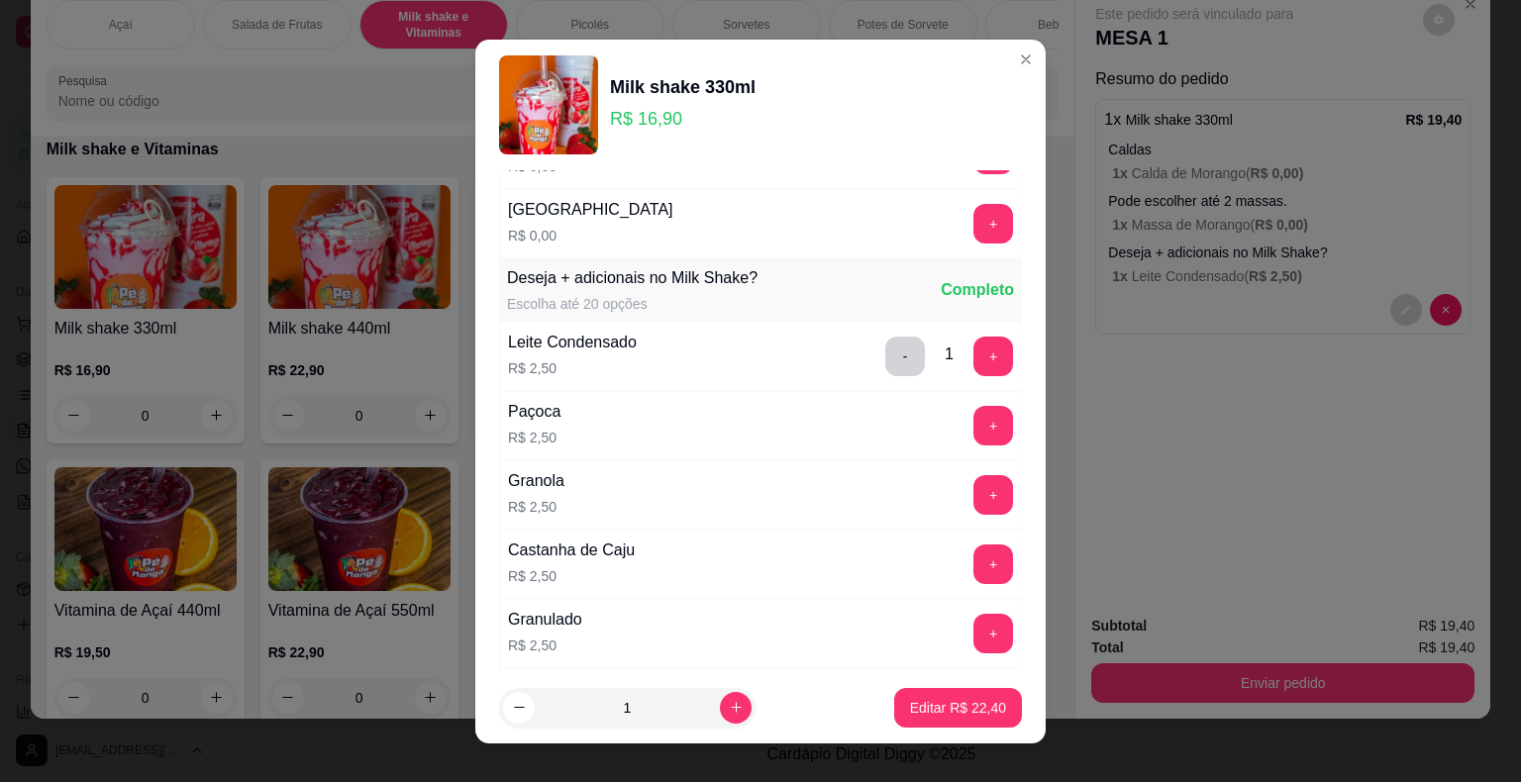
scroll to position [2574, 0]
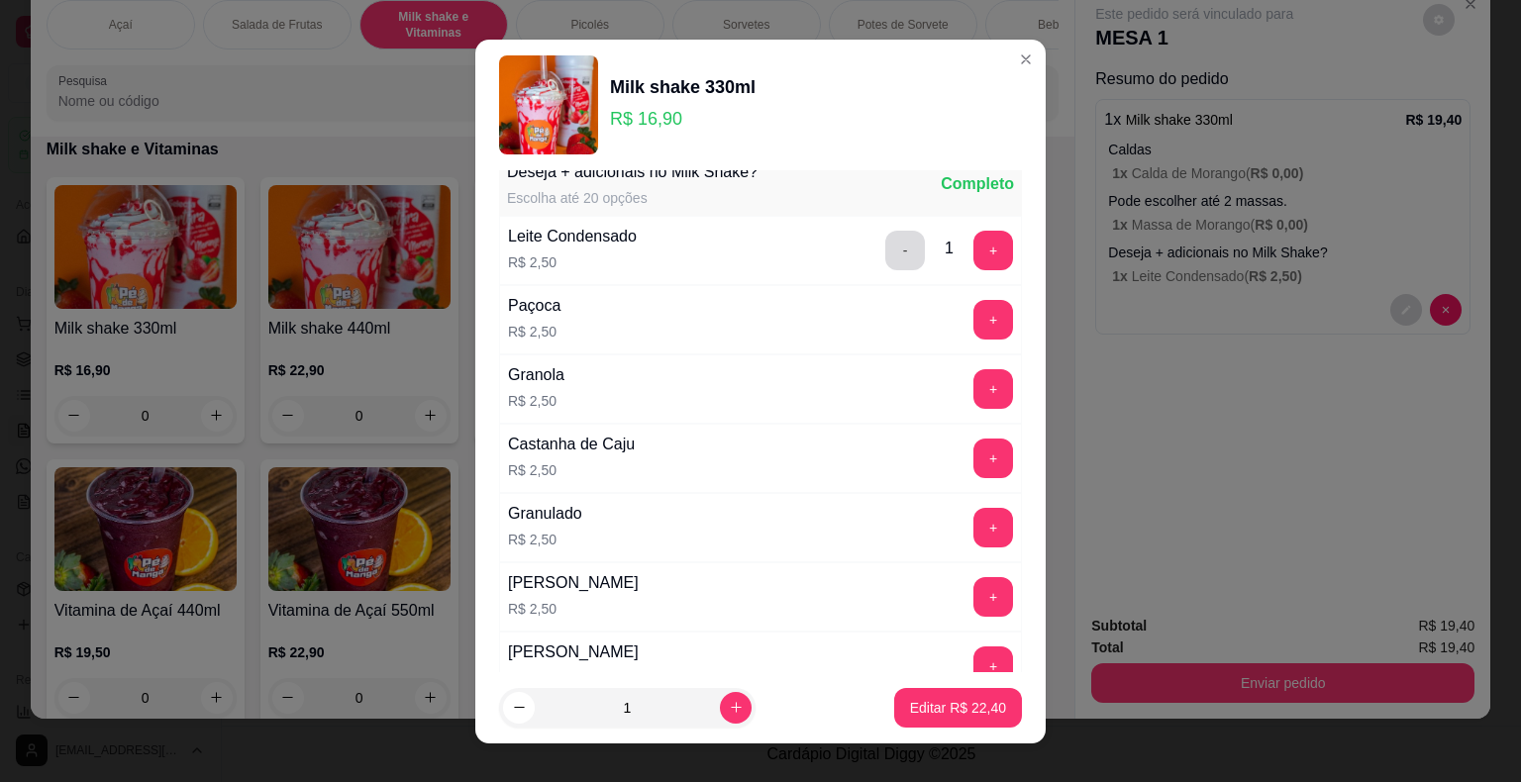
click at [885, 243] on button "-" at bounding box center [905, 251] width 40 height 40
click at [951, 695] on button "Editar R$ 19,90" at bounding box center [958, 707] width 124 height 39
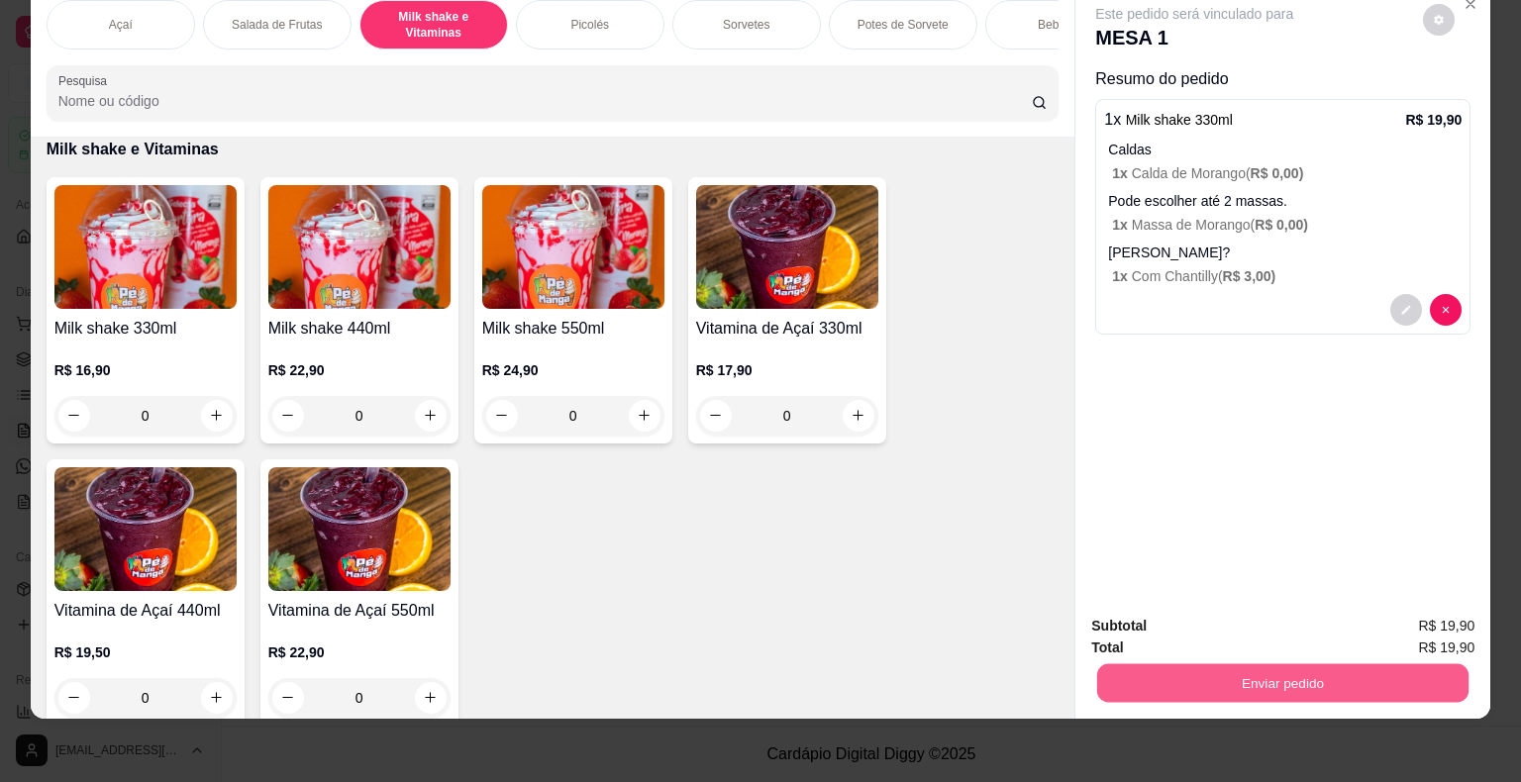
click at [1222, 675] on button "Enviar pedido" at bounding box center [1282, 683] width 371 height 39
click at [1426, 627] on button "Enviar pedido" at bounding box center [1423, 620] width 112 height 38
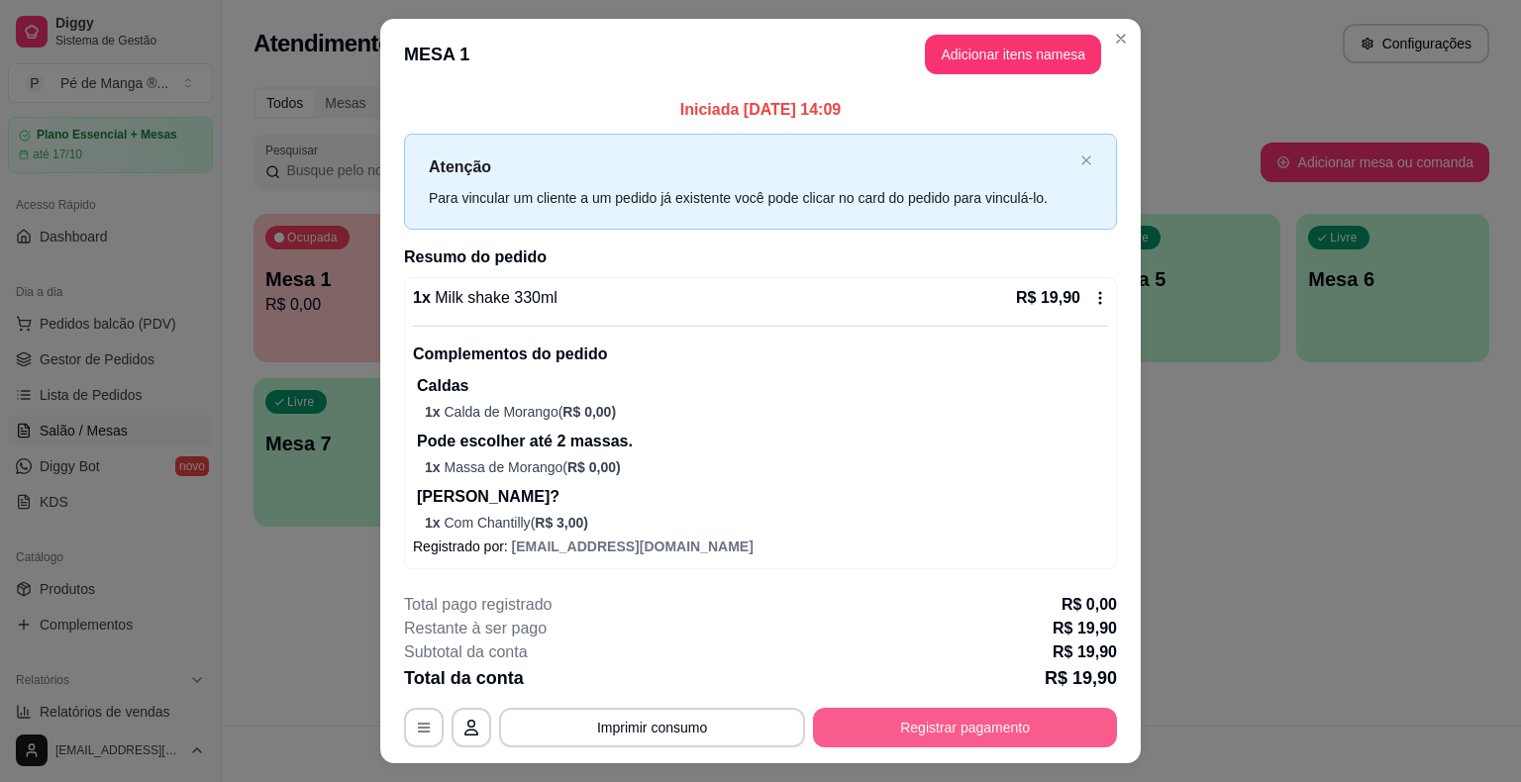
click at [1060, 730] on button "Registrar pagamento" at bounding box center [965, 728] width 304 height 40
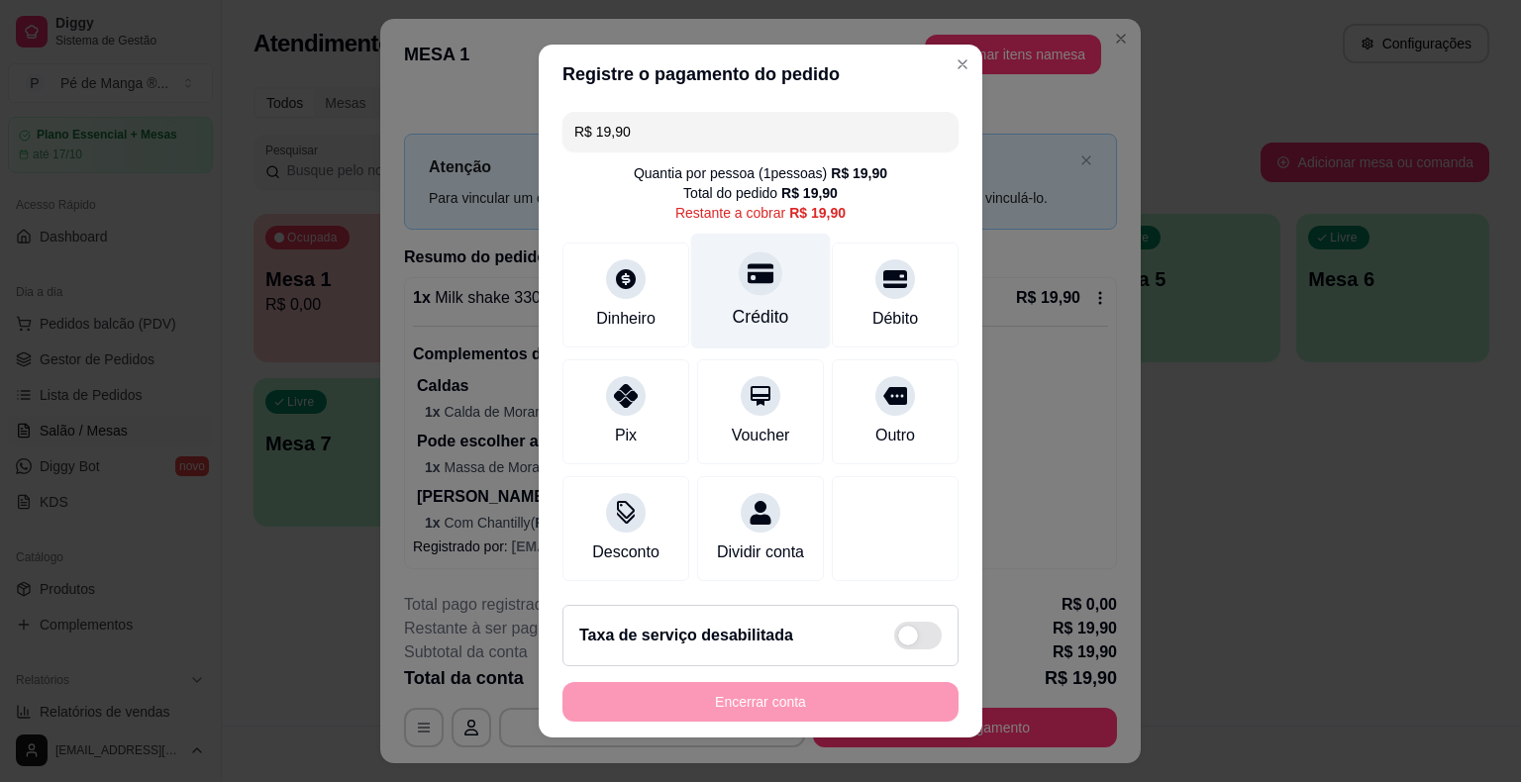
click at [747, 282] on icon at bounding box center [760, 274] width 26 height 20
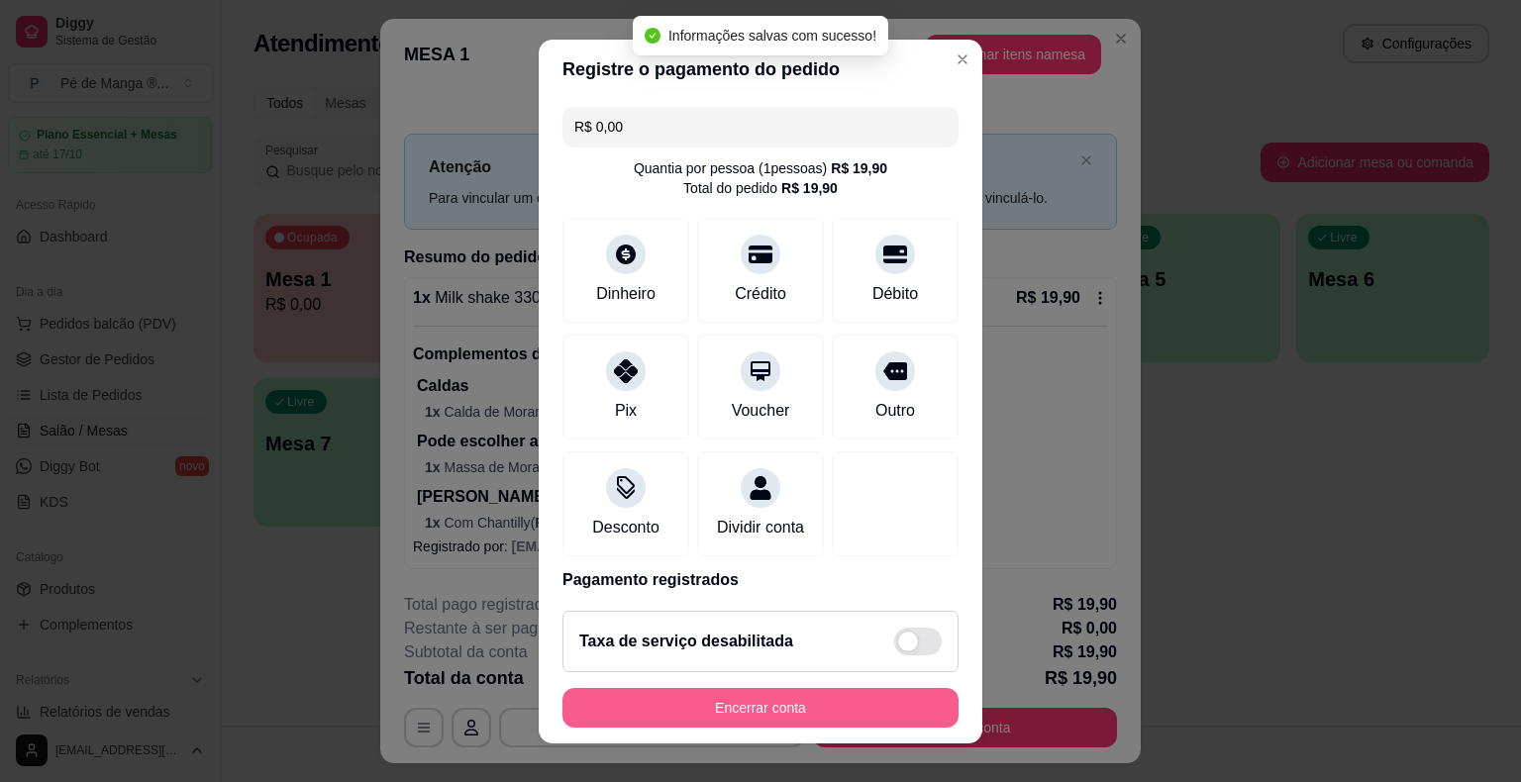
type input "R$ 0,00"
click at [717, 707] on button "Encerrar conta" at bounding box center [760, 708] width 396 height 40
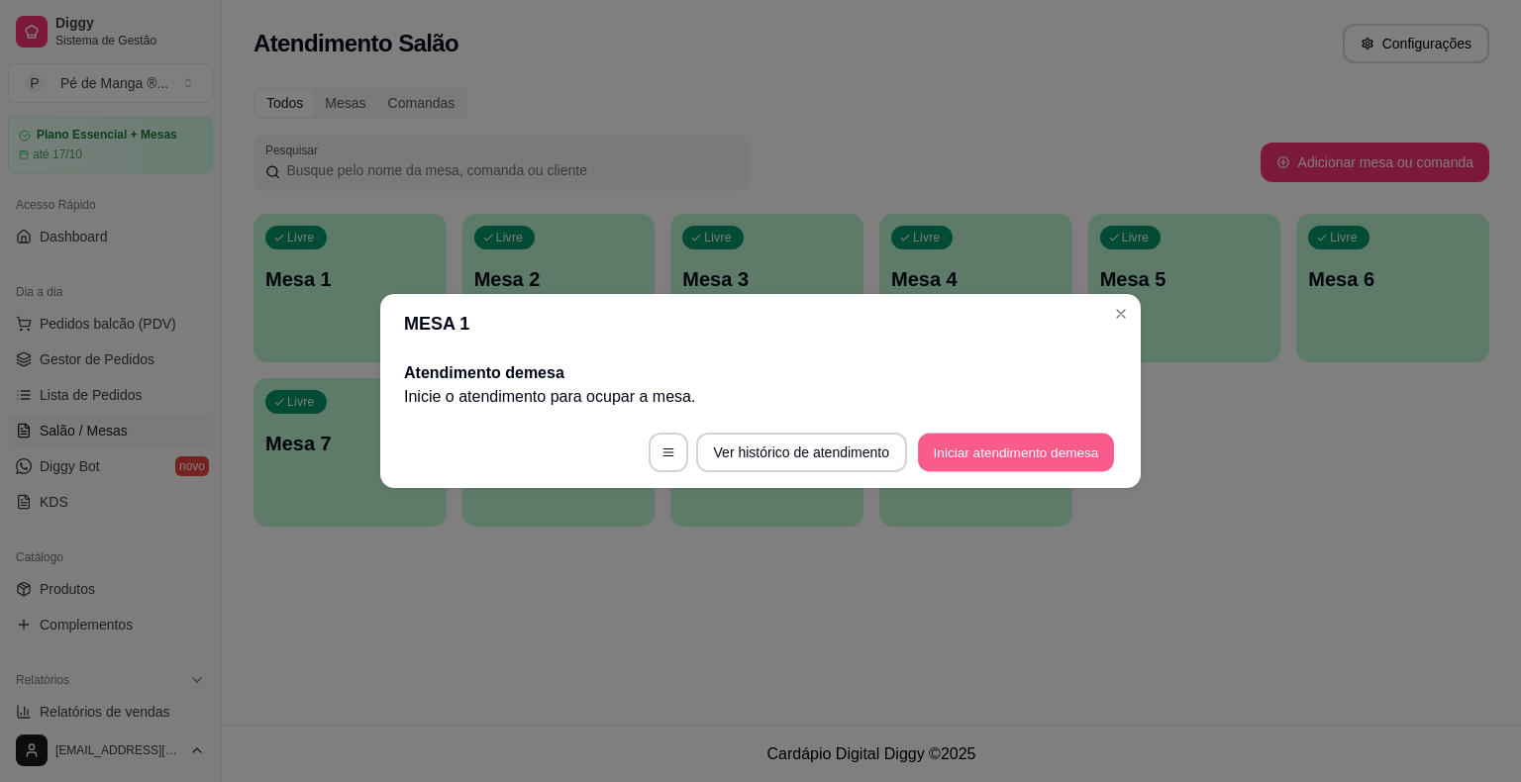
click at [1087, 459] on button "Iniciar atendimento de mesa" at bounding box center [1016, 453] width 196 height 39
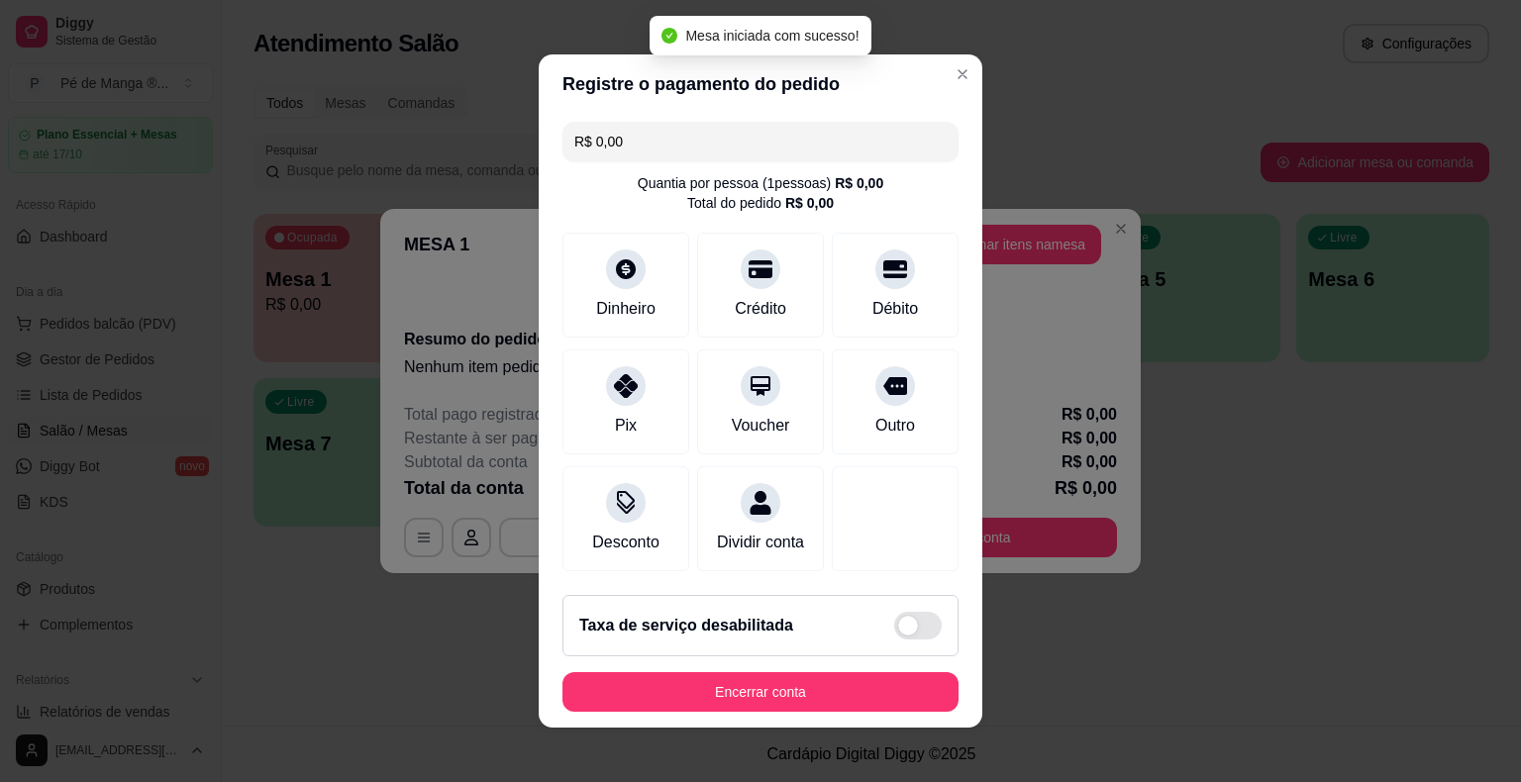
drag, startPoint x: 923, startPoint y: 75, endPoint x: 968, endPoint y: 163, distance: 99.2
click at [924, 75] on section "Registre o pagamento do pedido R$ 0,00 Quantia por pessoa ( 1 pessoas) R$ 0,00 …" at bounding box center [760, 390] width 443 height 673
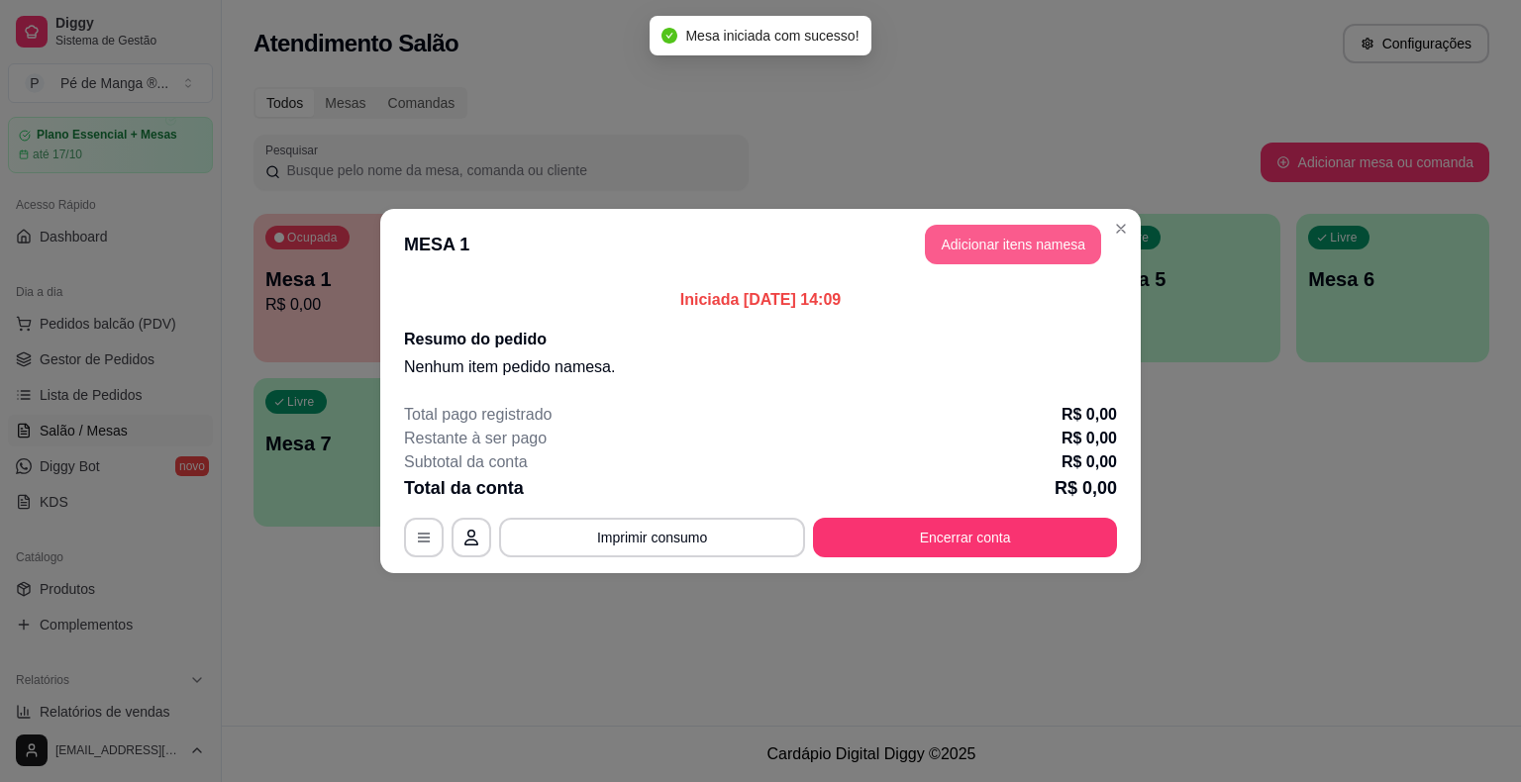
click at [986, 235] on button "Adicionar itens na mesa" at bounding box center [1013, 245] width 176 height 40
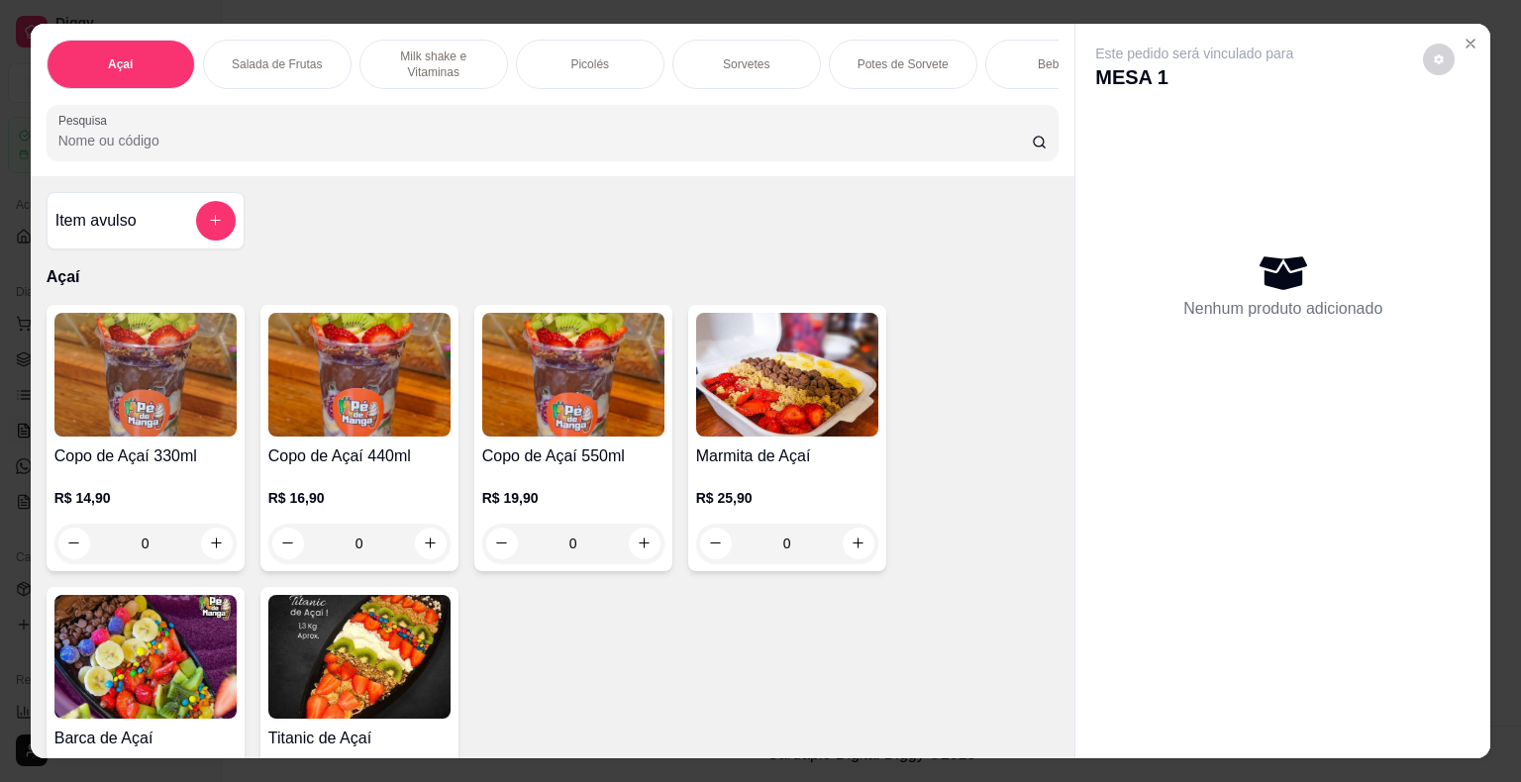
drag, startPoint x: 777, startPoint y: 69, endPoint x: 758, endPoint y: 66, distance: 19.0
click at [777, 72] on div "Sorvetes" at bounding box center [746, 64] width 148 height 49
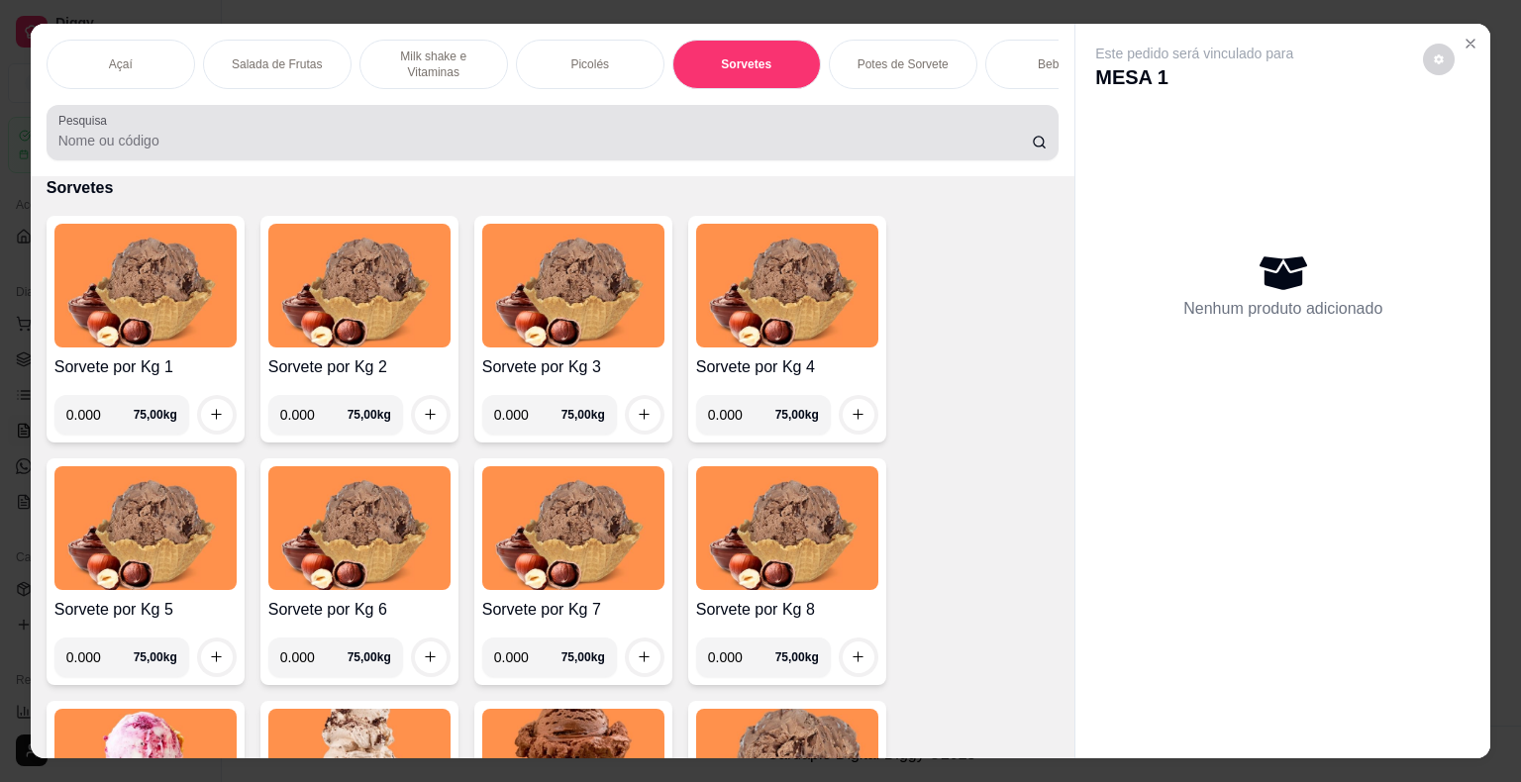
scroll to position [48, 0]
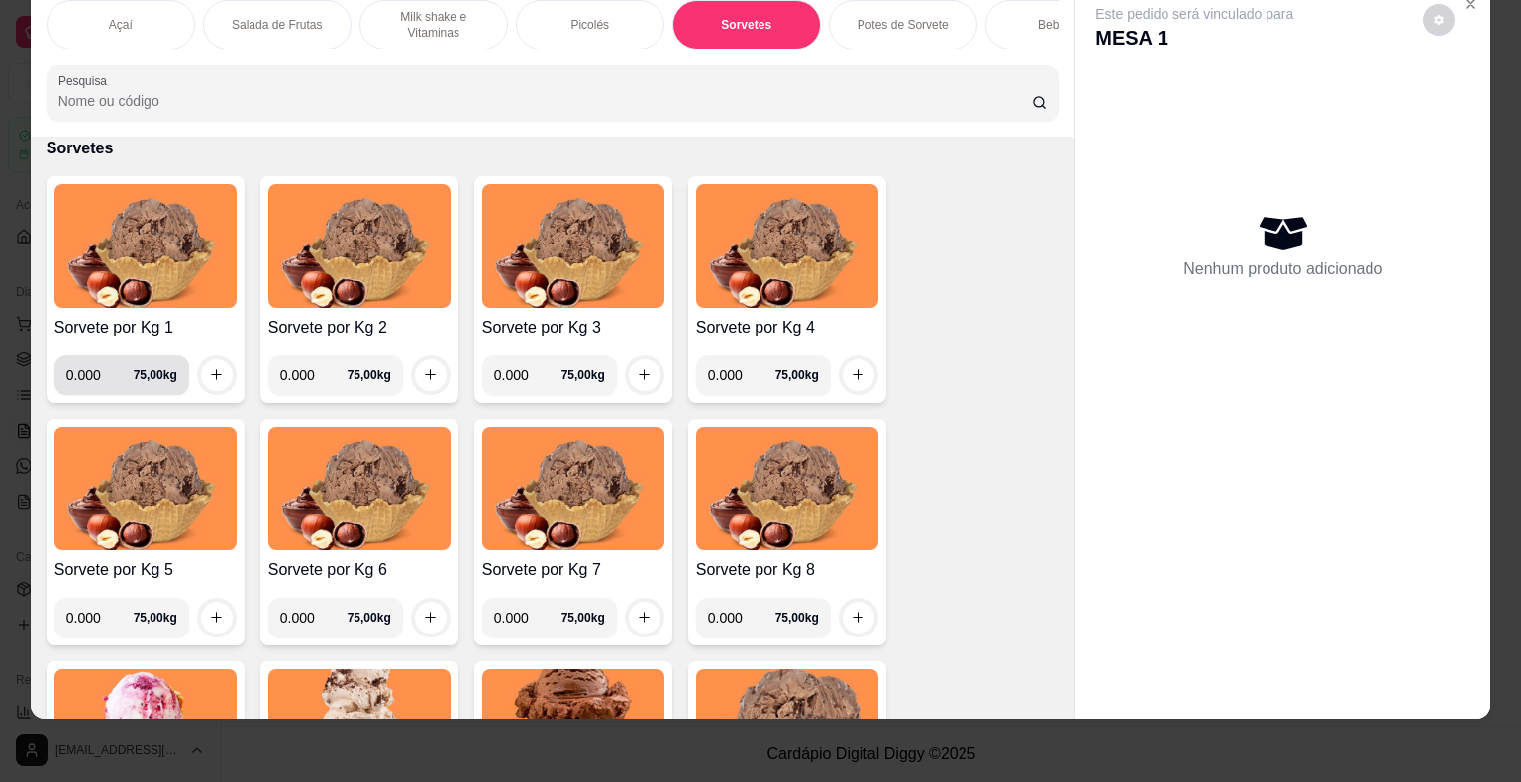
click at [96, 378] on input "0.000" at bounding box center [99, 375] width 67 height 40
type input "0.250"
click at [191, 357] on div "0.250 75,00 kg" at bounding box center [145, 375] width 182 height 40
click at [209, 371] on icon "increase-product-quantity" at bounding box center [216, 374] width 15 height 15
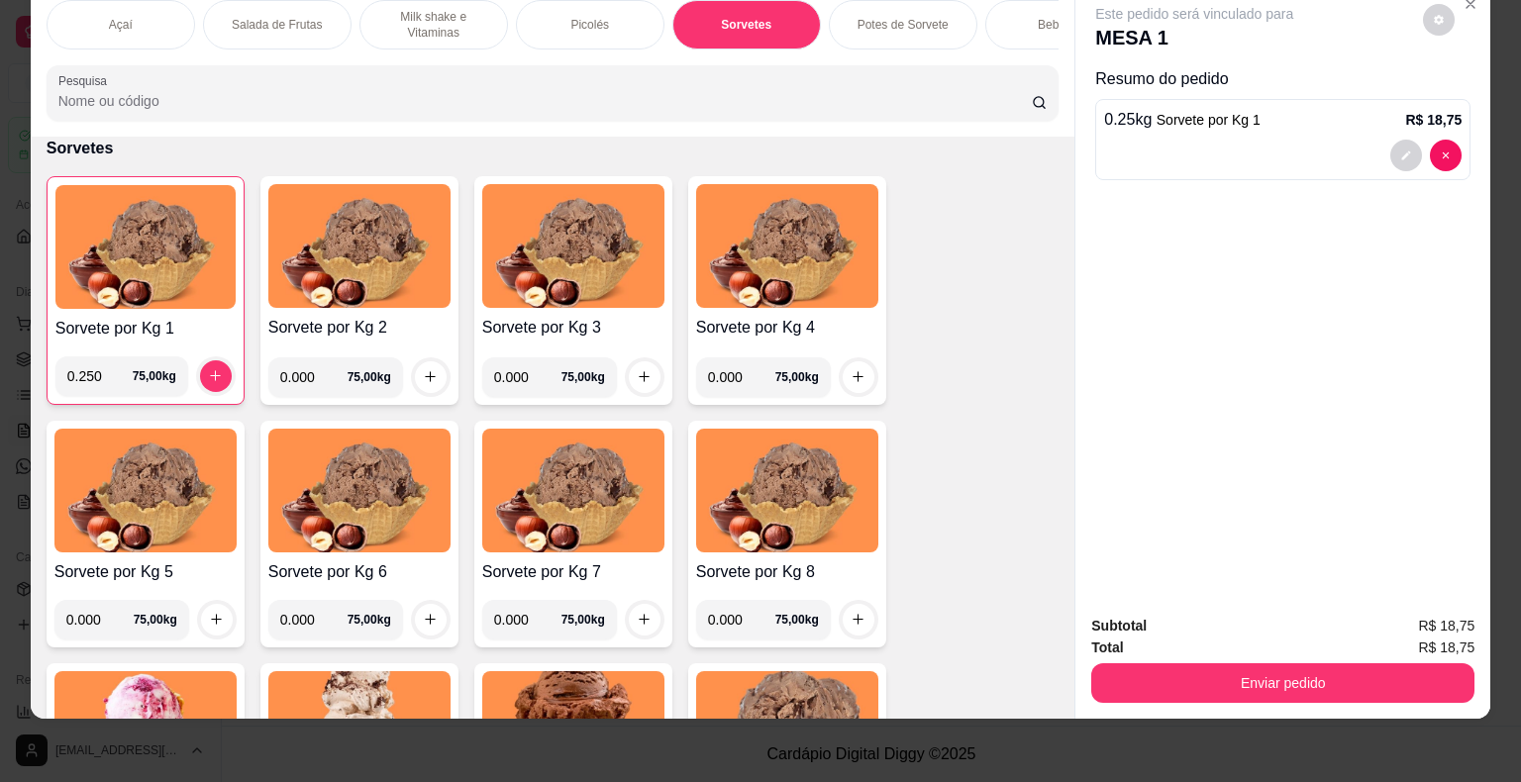
click at [1255, 679] on button "Enviar pedido" at bounding box center [1282, 683] width 383 height 40
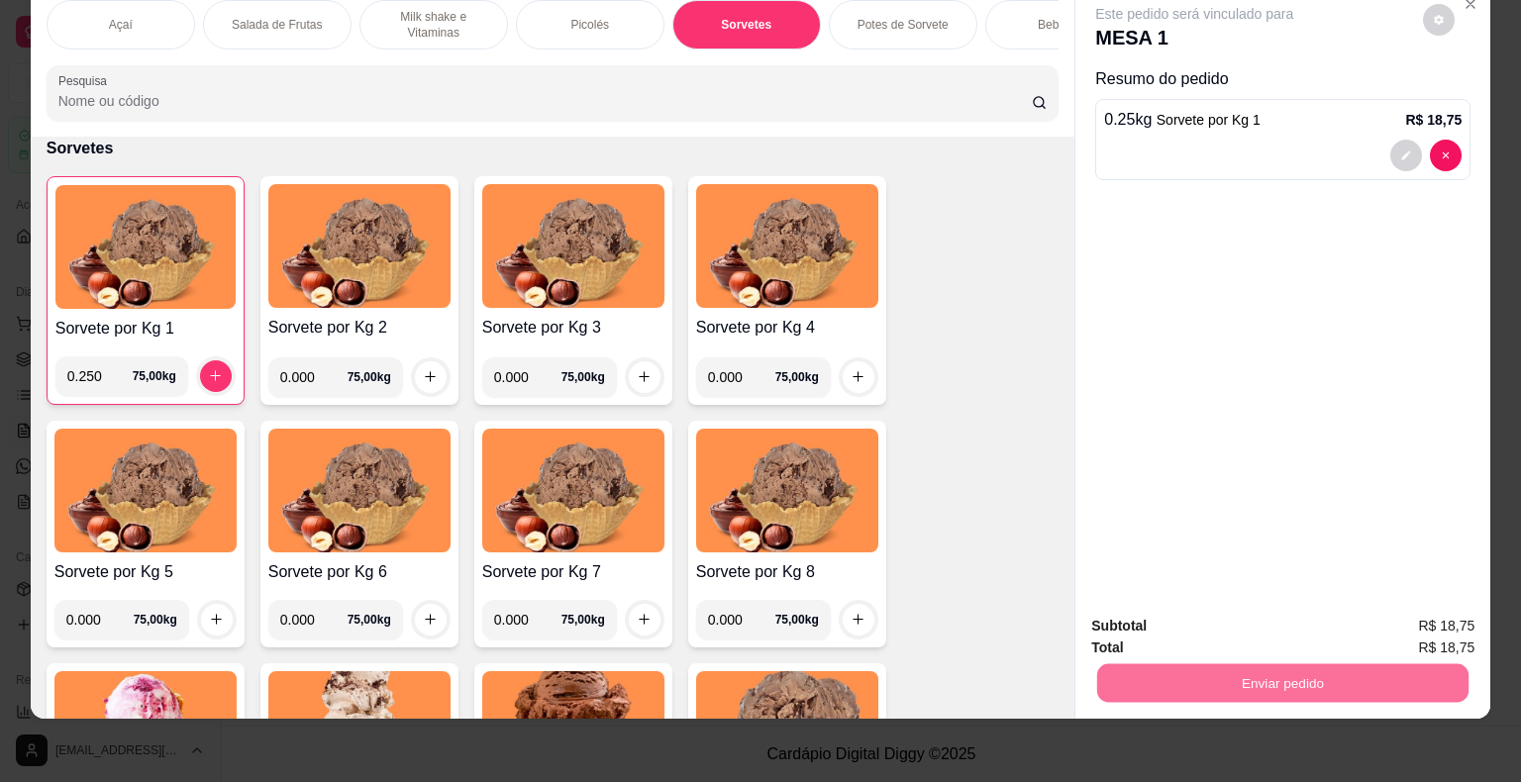
click at [1431, 631] on button "Enviar pedido" at bounding box center [1423, 620] width 112 height 38
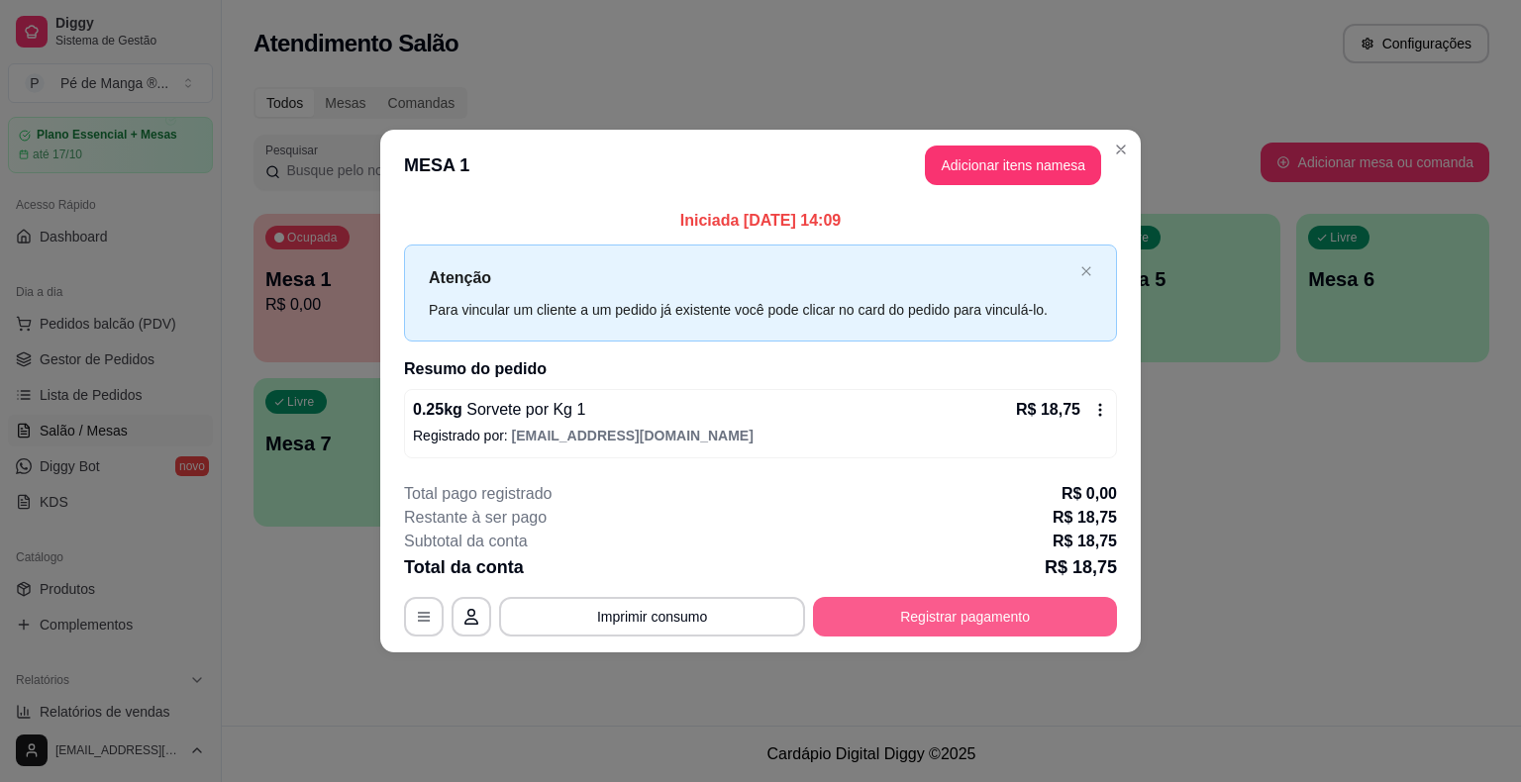
click at [919, 616] on button "Registrar pagamento" at bounding box center [965, 617] width 304 height 40
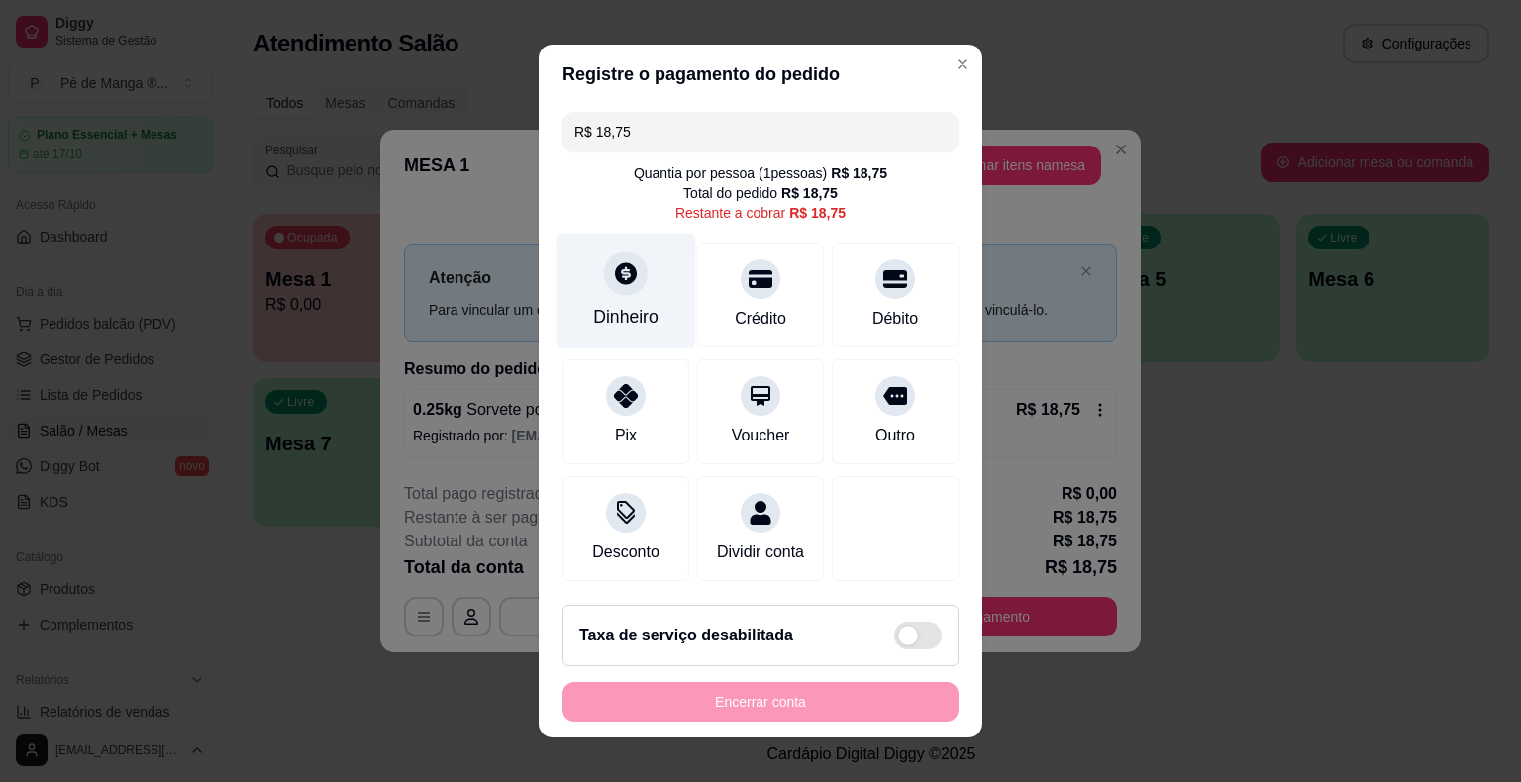
click at [632, 308] on div "Dinheiro" at bounding box center [625, 317] width 65 height 26
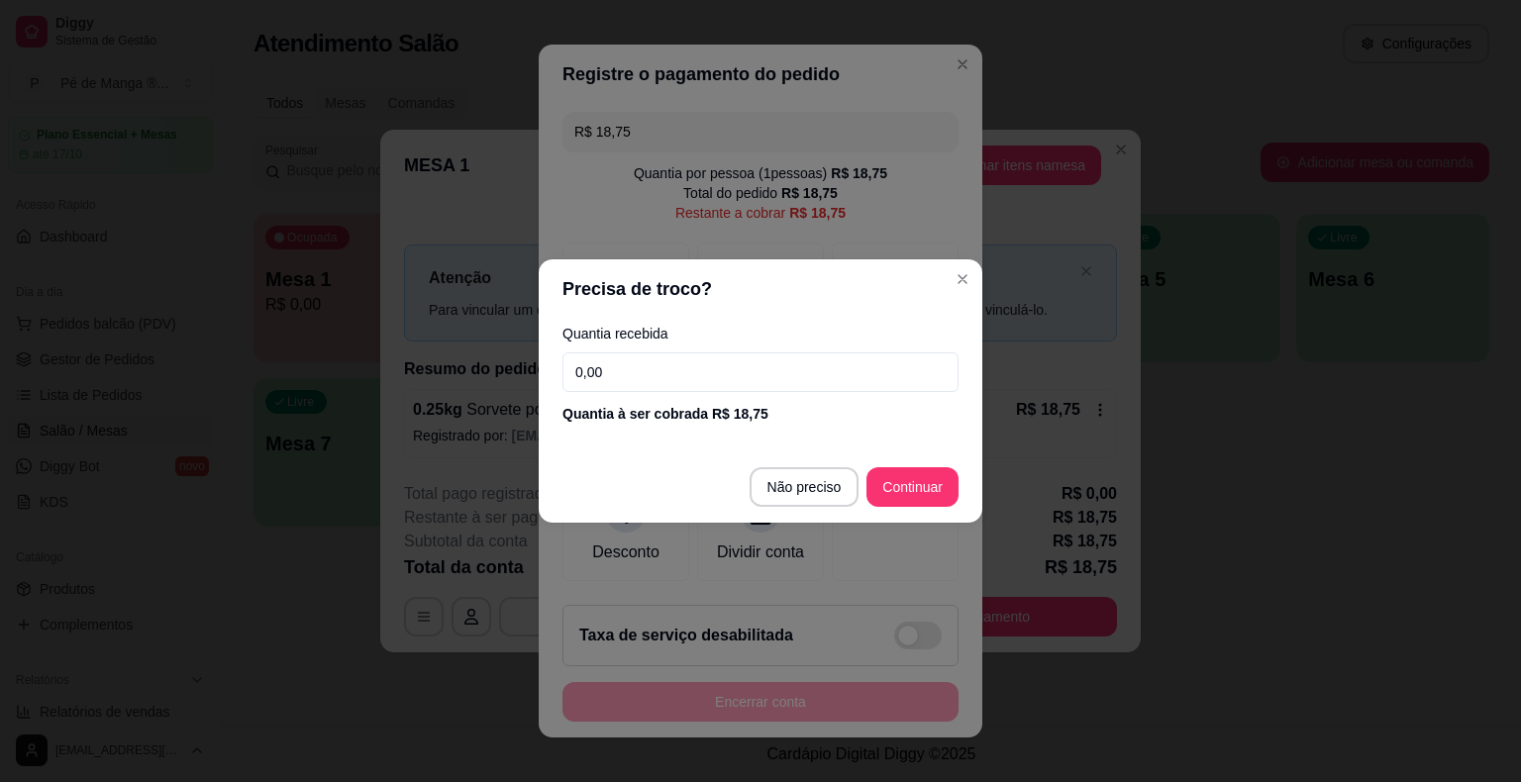
drag, startPoint x: 523, startPoint y: 368, endPoint x: 487, endPoint y: 376, distance: 36.5
click at [486, 375] on div "Precisa de troco? Quantia recebida 0,00 Quantia à ser cobrada R$ 18,75 Não prec…" at bounding box center [760, 391] width 1521 height 782
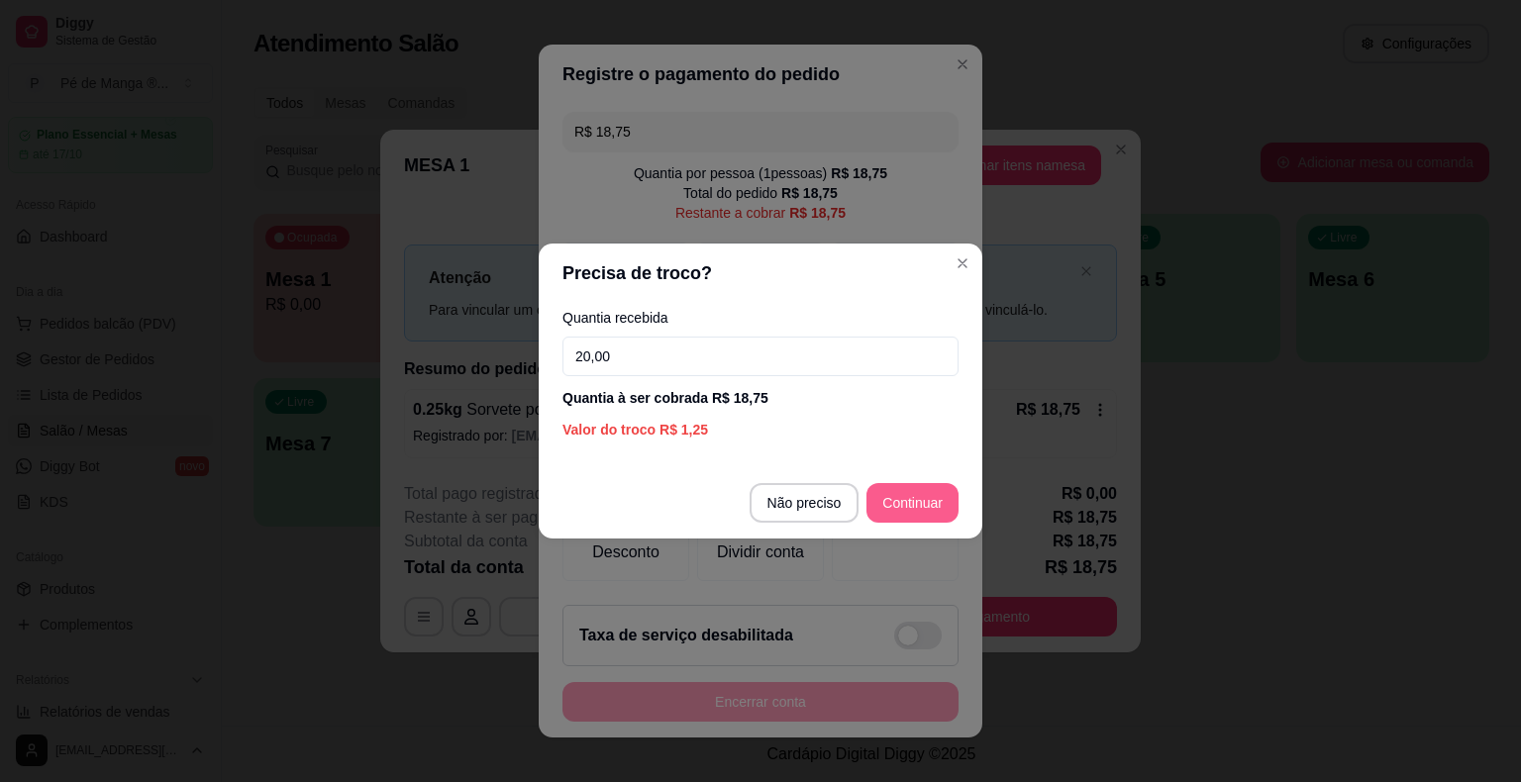
type input "20,00"
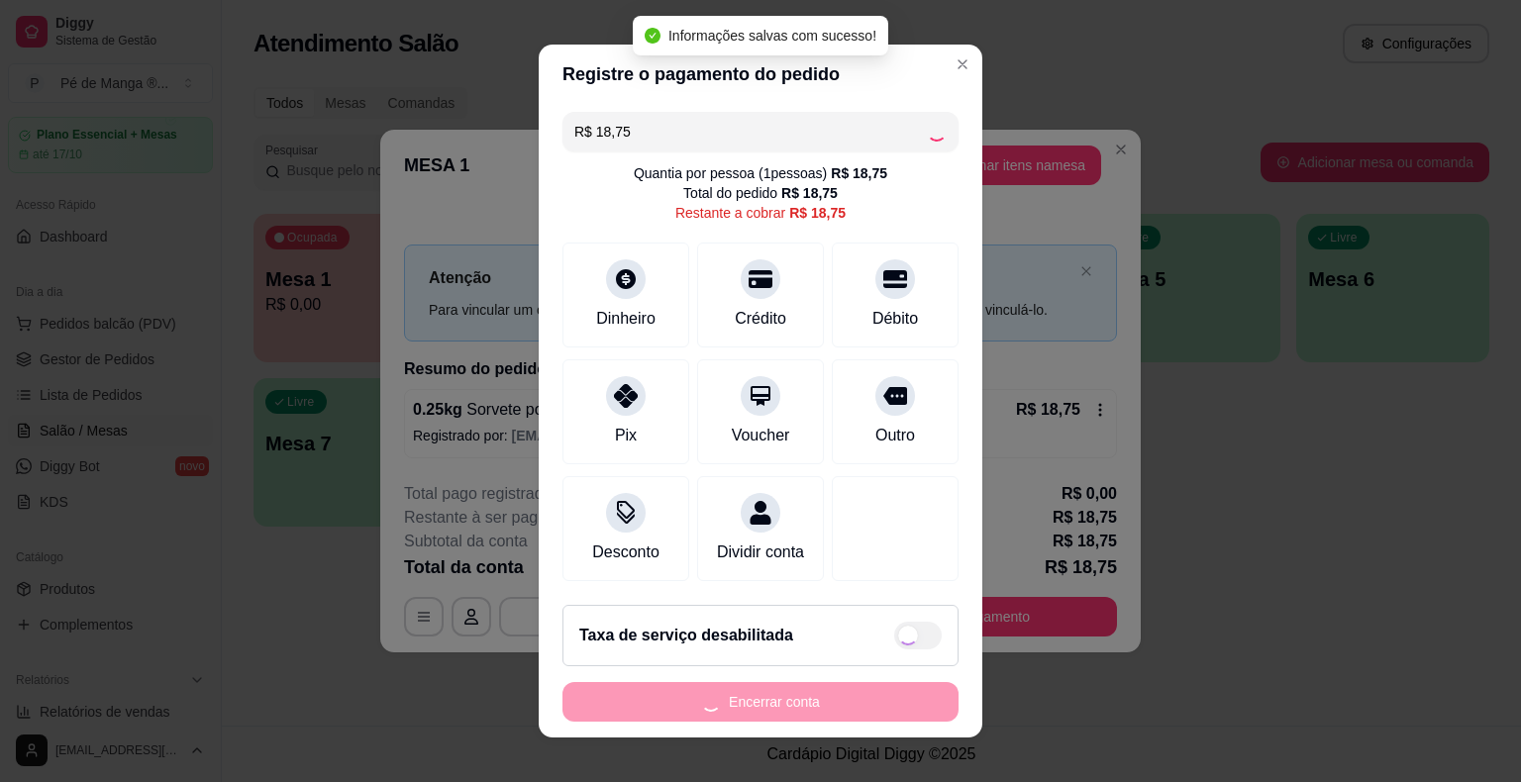
type input "R$ 0,00"
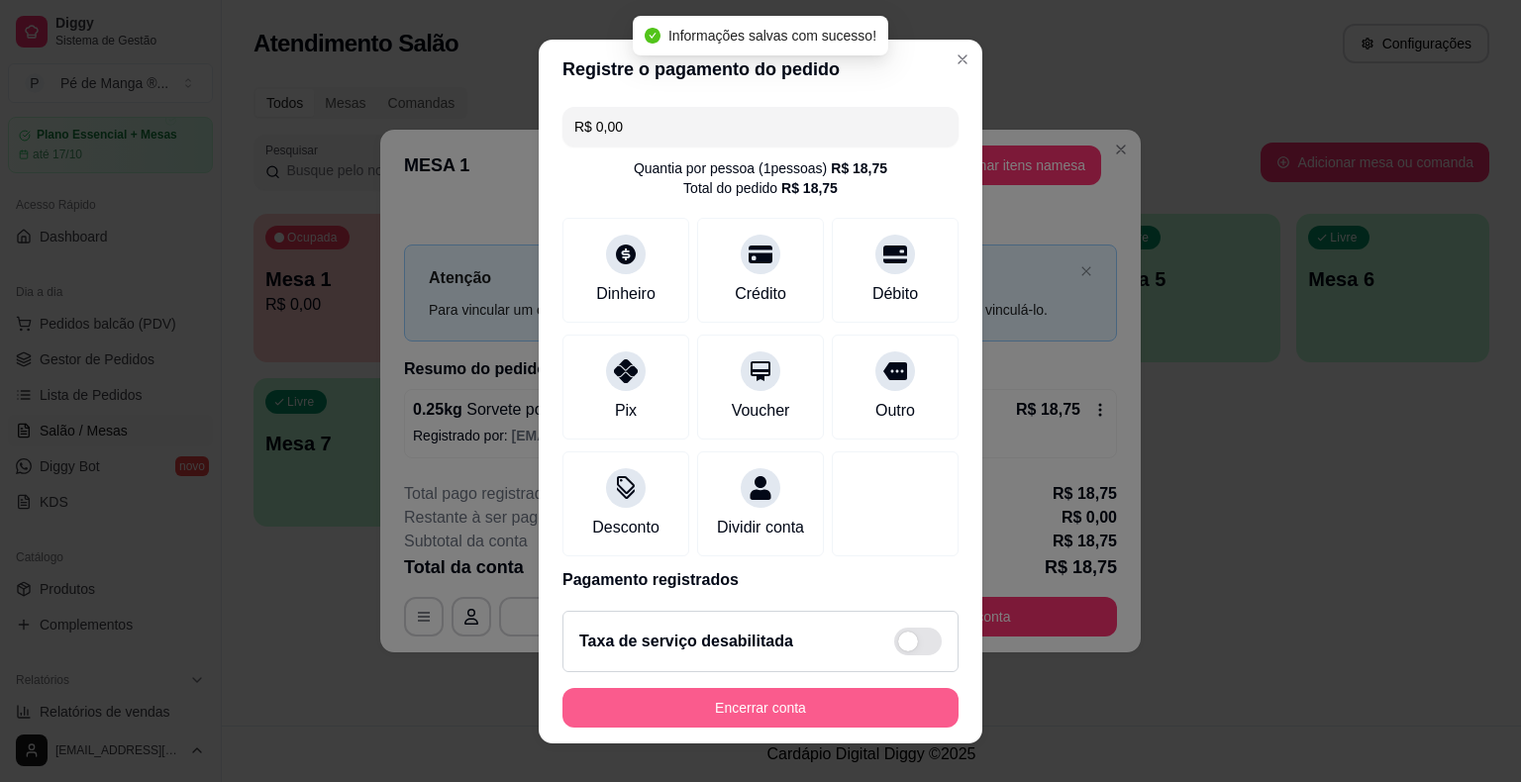
click at [812, 706] on button "Encerrar conta" at bounding box center [760, 708] width 396 height 40
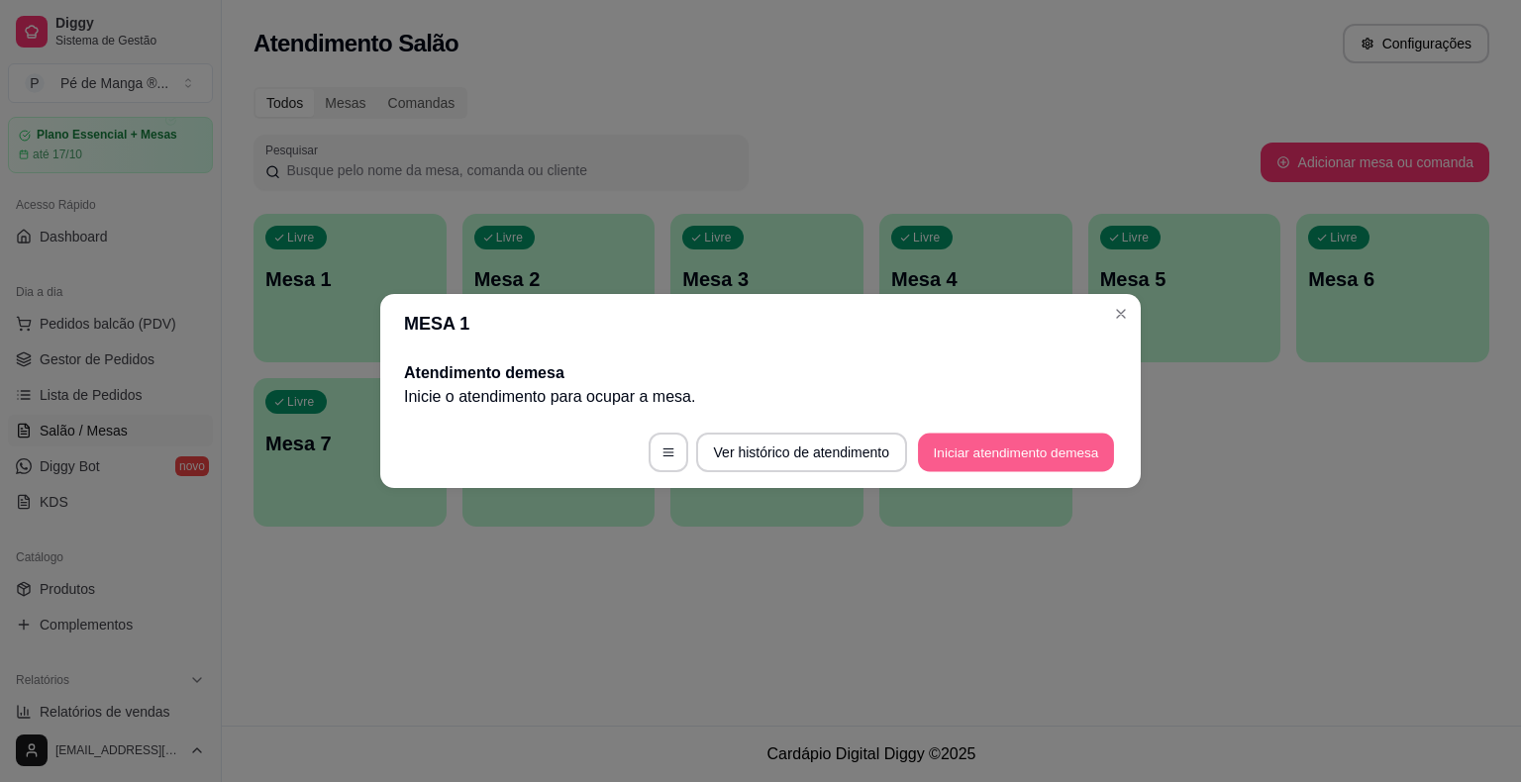
click at [989, 455] on button "Iniciar atendimento de mesa" at bounding box center [1016, 453] width 196 height 39
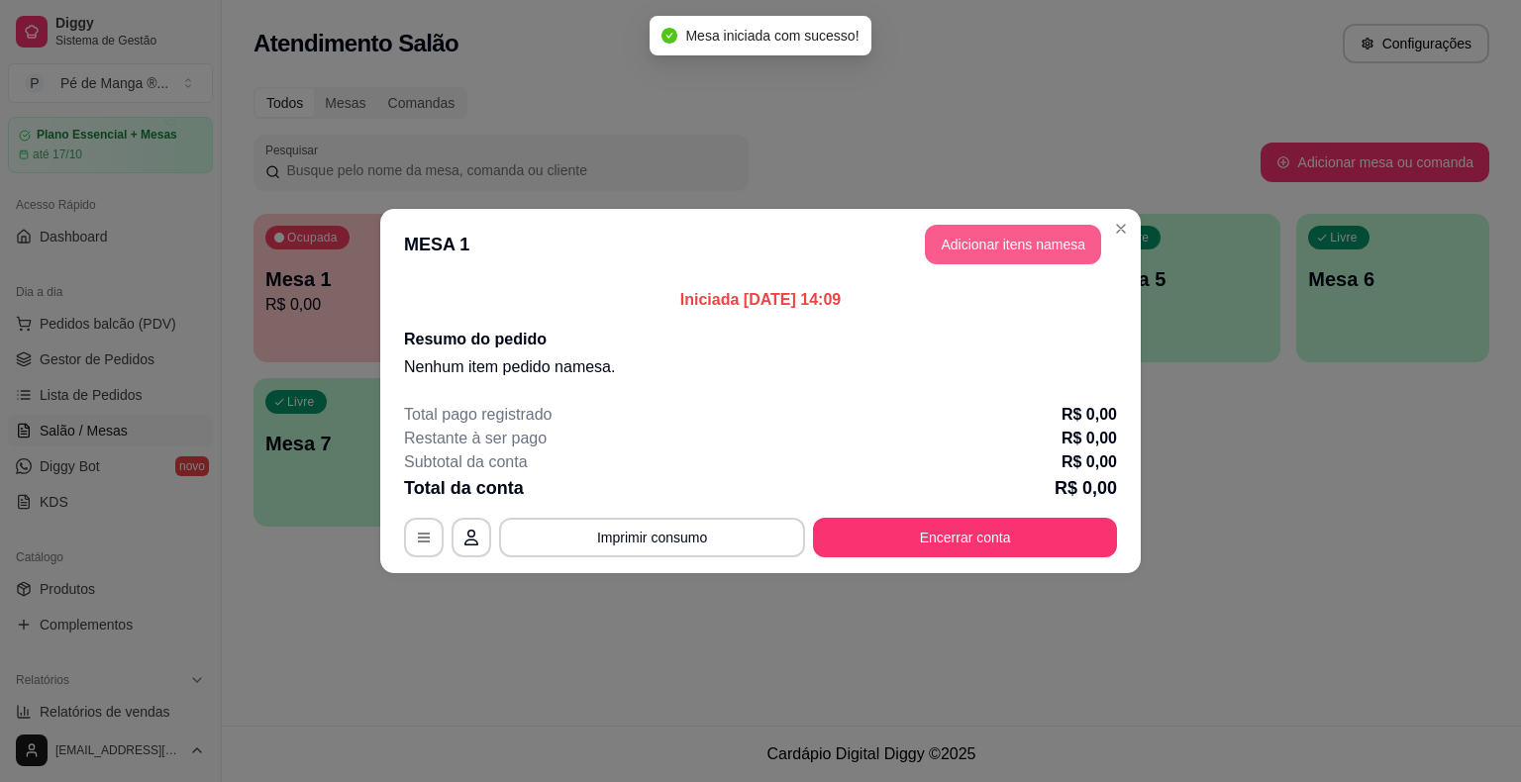
click at [1026, 251] on button "Adicionar itens na mesa" at bounding box center [1013, 245] width 176 height 40
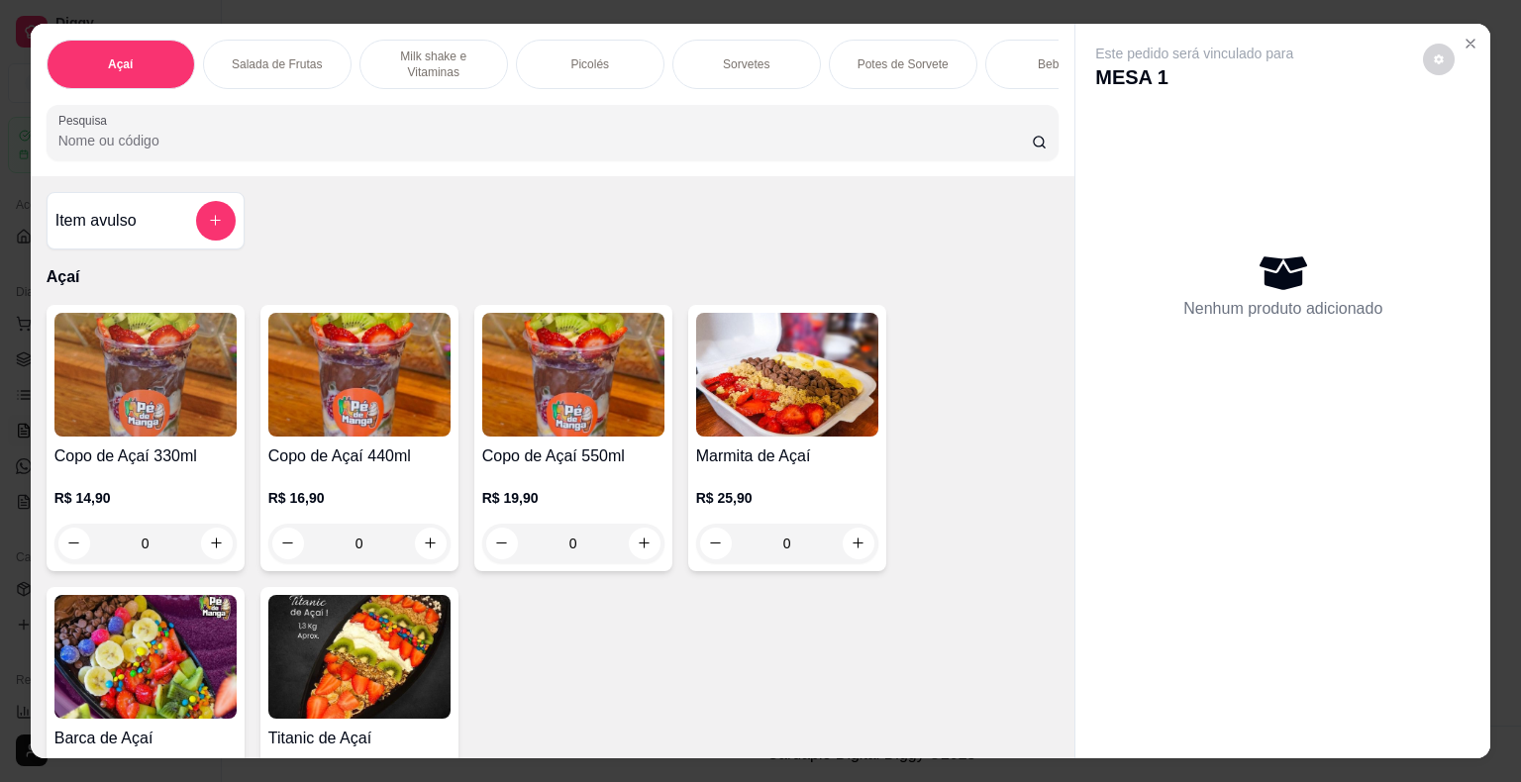
click at [737, 56] on p "Sorvetes" at bounding box center [746, 64] width 47 height 16
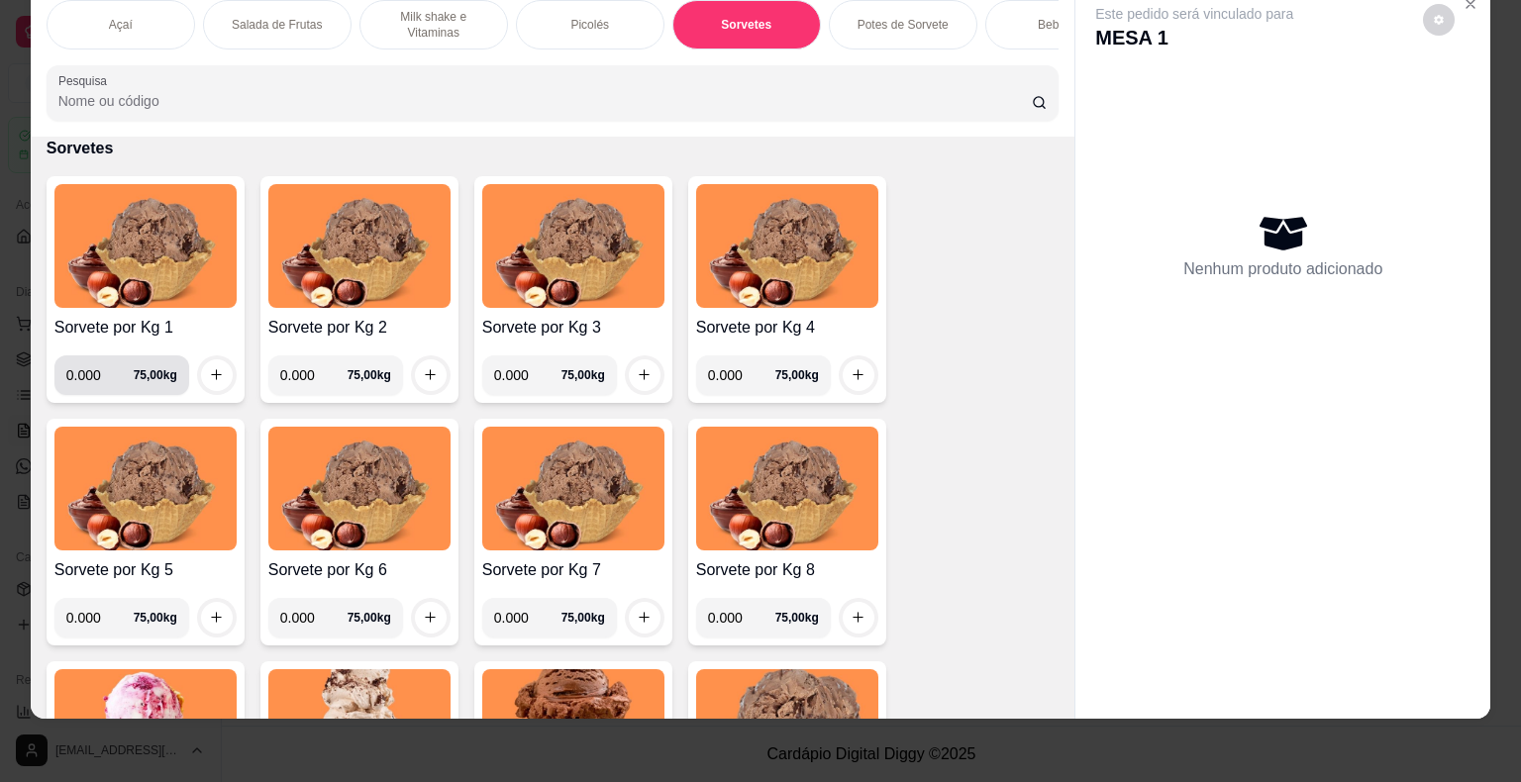
click at [92, 381] on input "0.000" at bounding box center [99, 375] width 67 height 40
type input "0.638"
click at [215, 370] on icon "increase-product-quantity" at bounding box center [216, 374] width 15 height 15
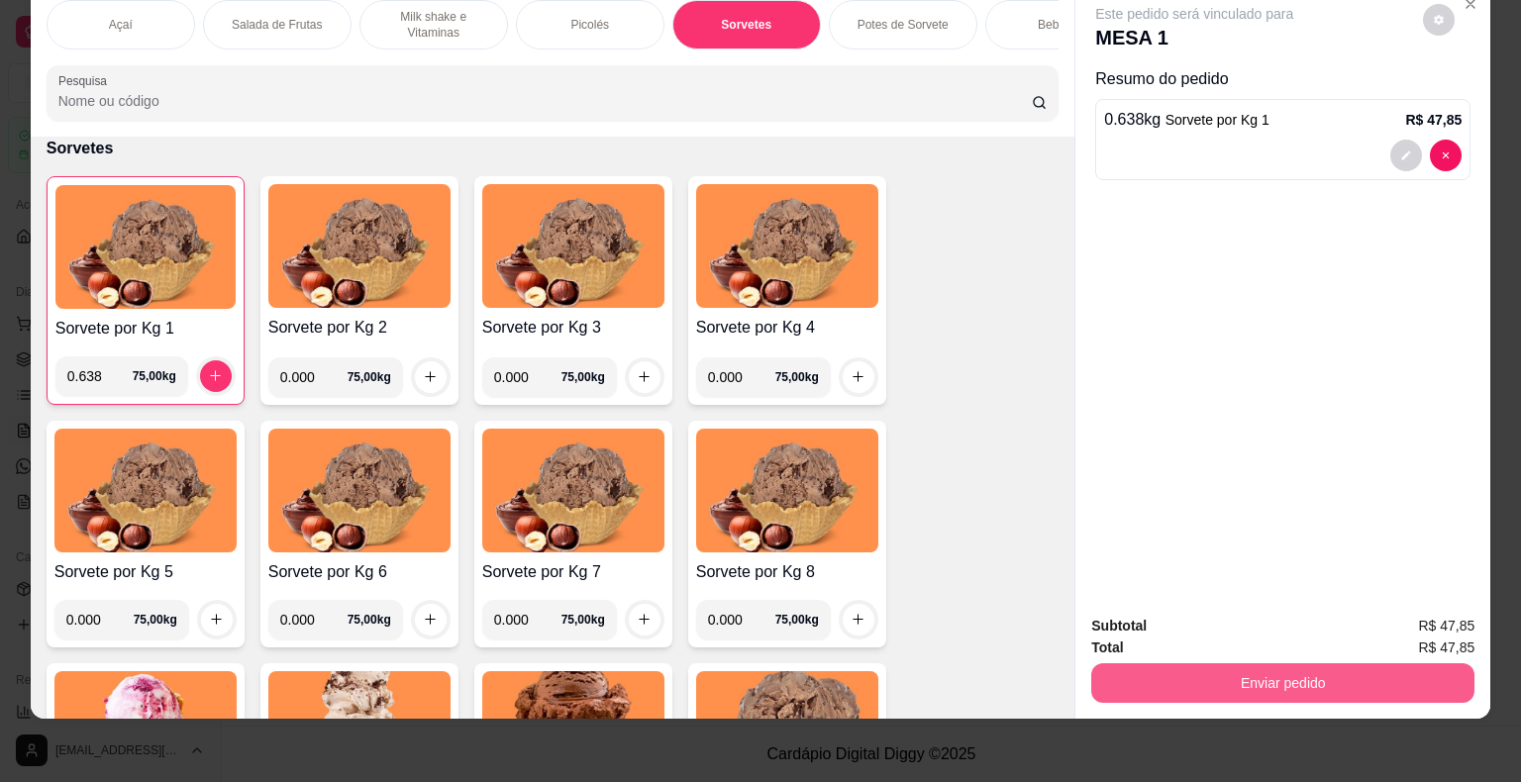
click at [1250, 682] on button "Enviar pedido" at bounding box center [1282, 683] width 383 height 40
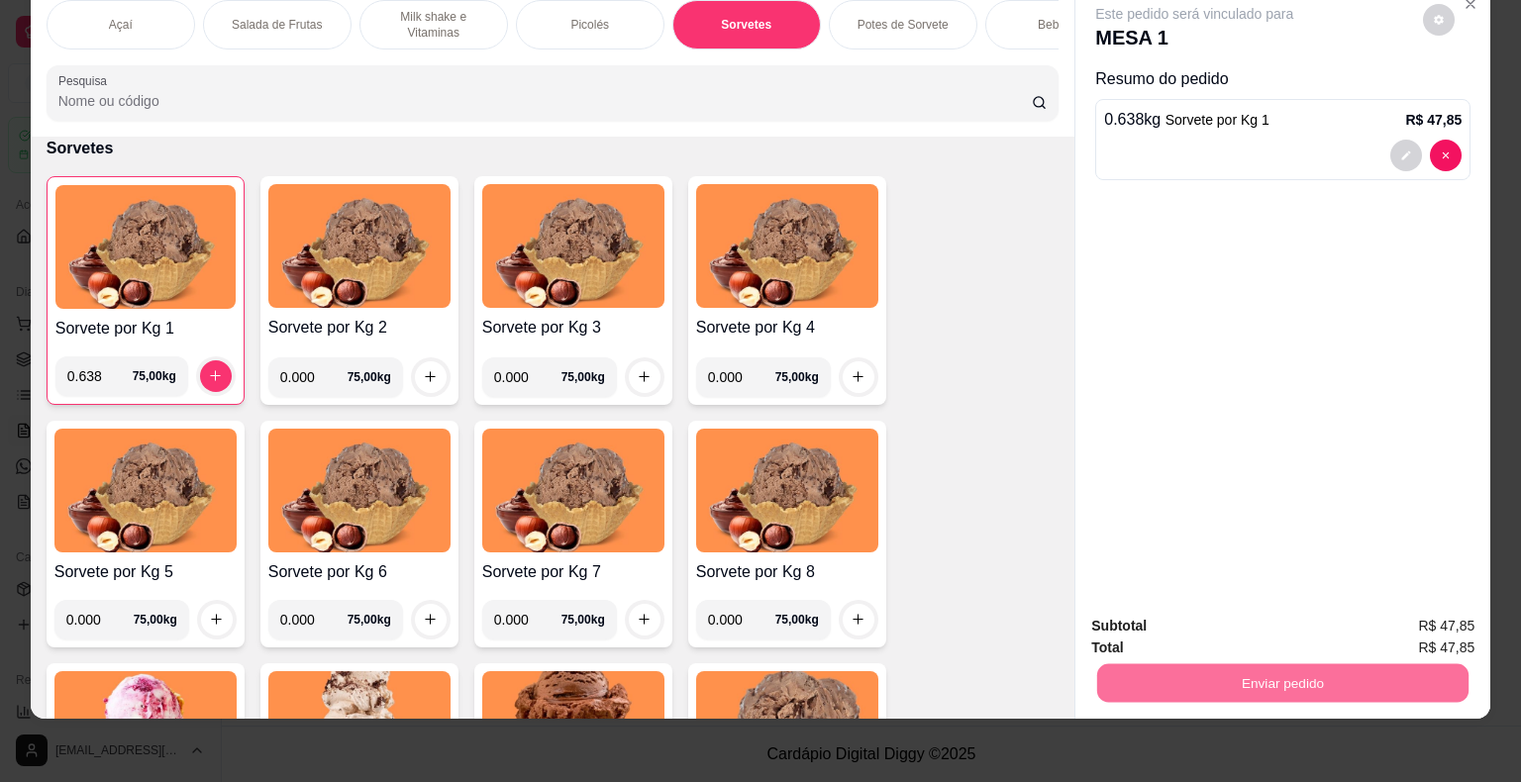
click at [1308, 620] on button "Registrar cliente" at bounding box center [1290, 620] width 131 height 38
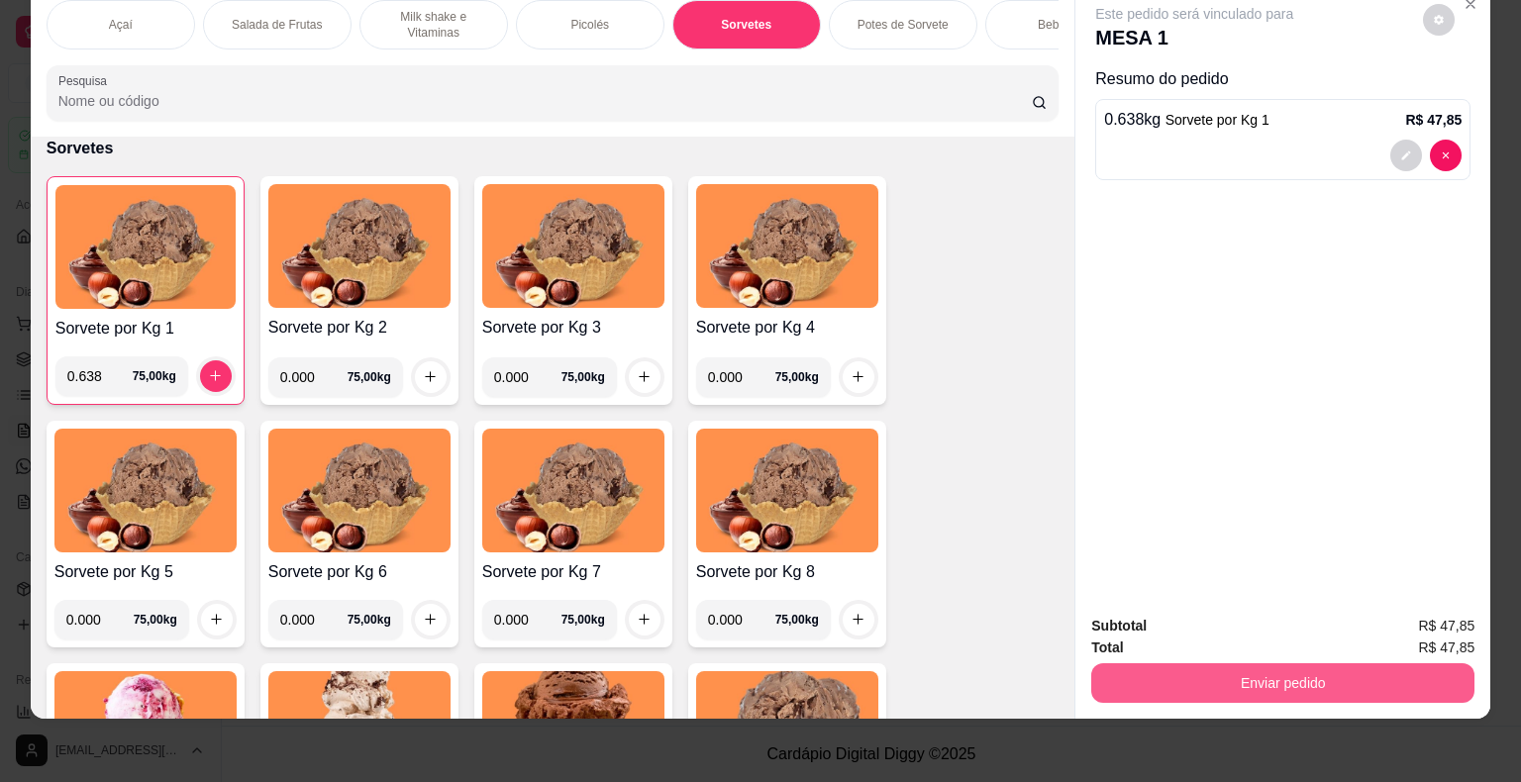
click at [1417, 663] on button "Enviar pedido" at bounding box center [1282, 683] width 383 height 40
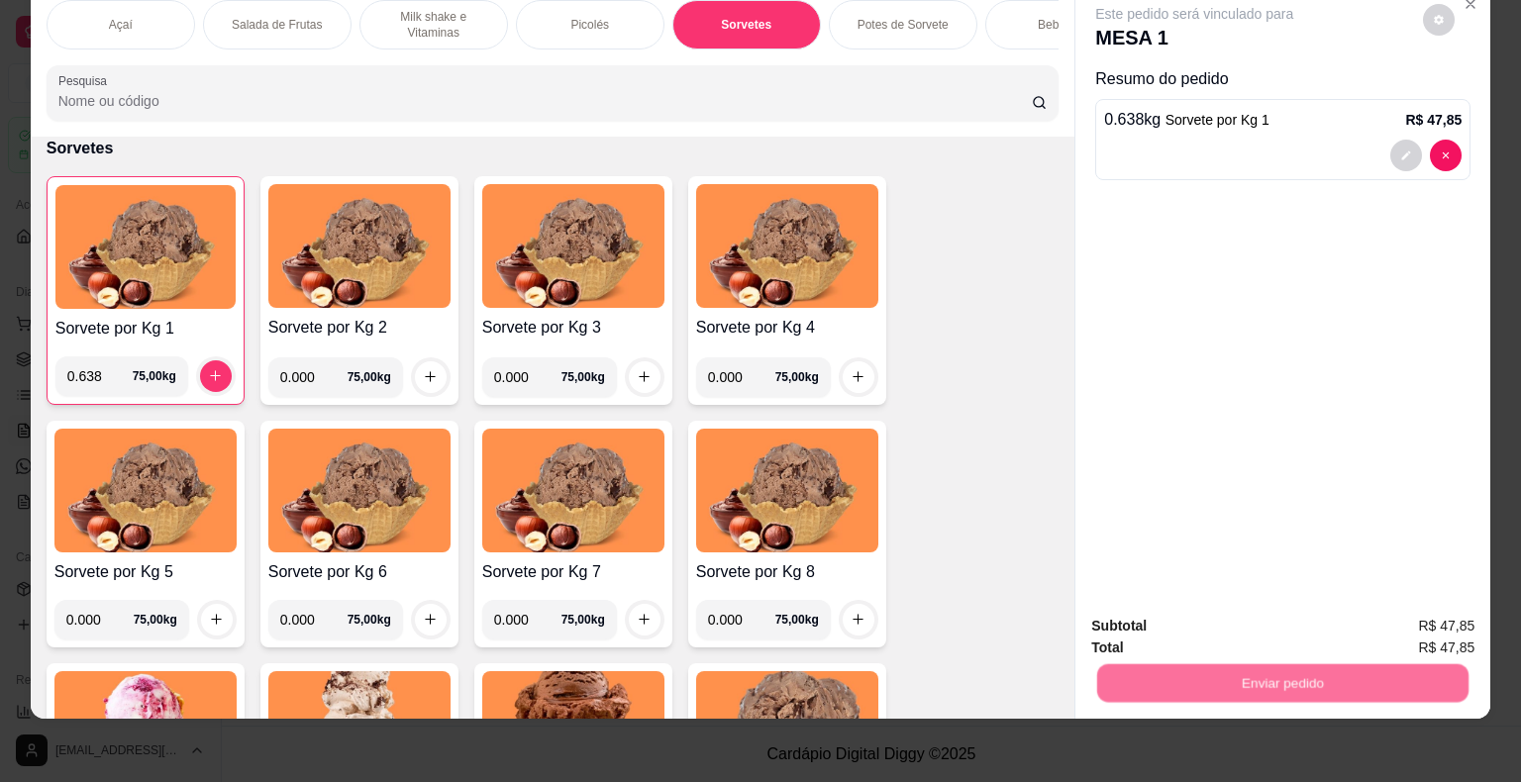
click at [1431, 625] on button "Enviar pedido" at bounding box center [1422, 619] width 109 height 37
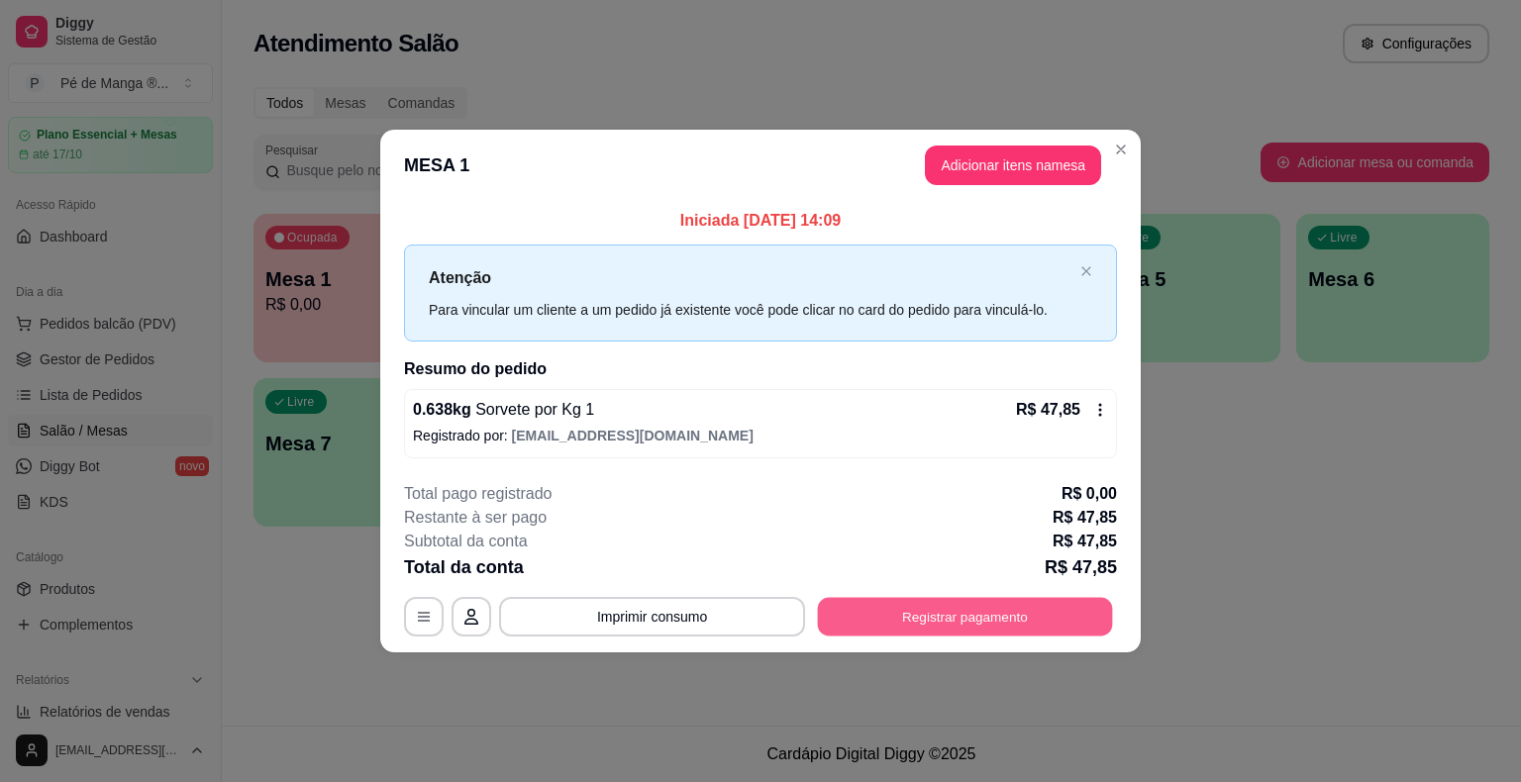
click at [1068, 600] on button "Registrar pagamento" at bounding box center [965, 616] width 295 height 39
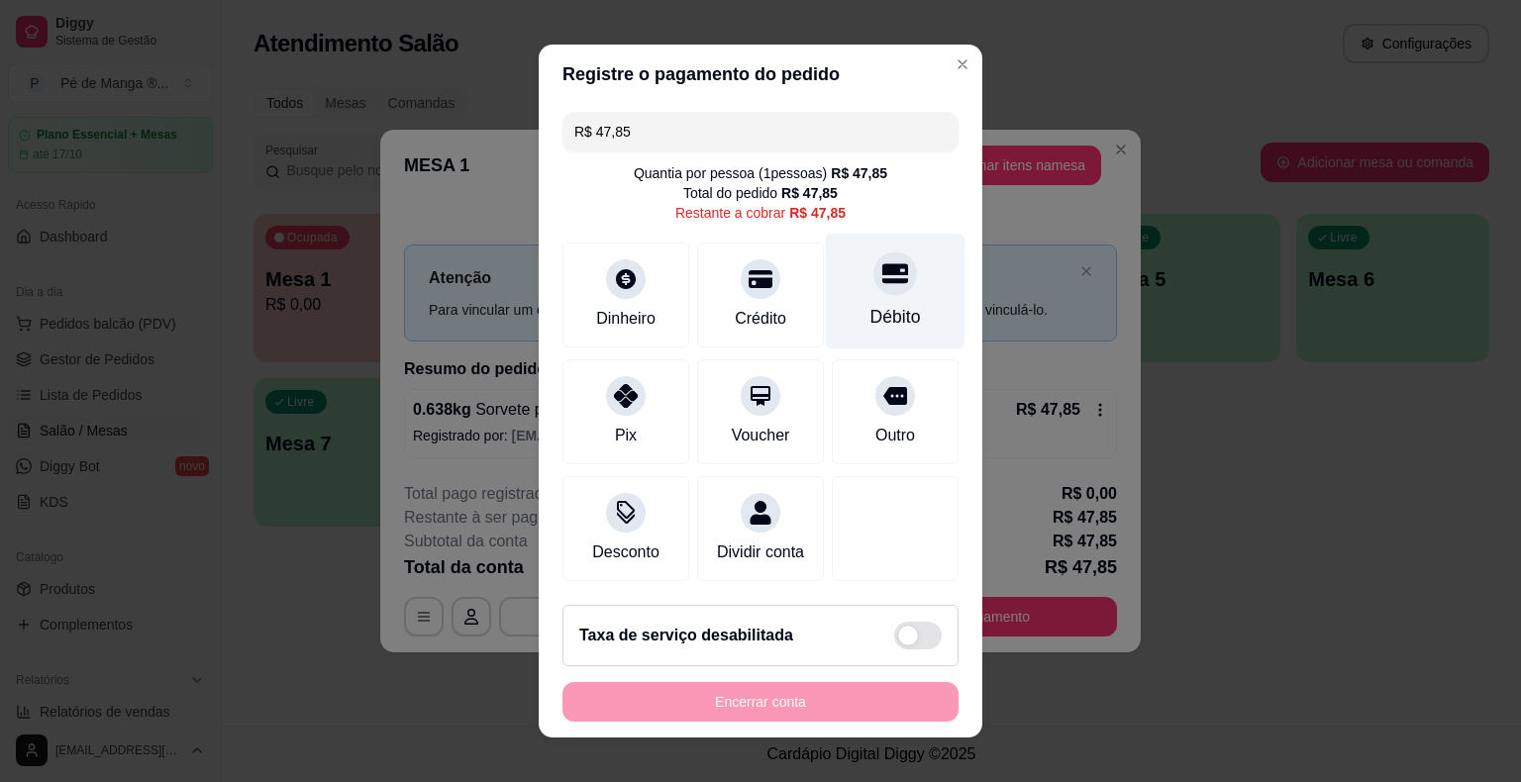
click at [878, 307] on div "Débito" at bounding box center [895, 317] width 50 height 26
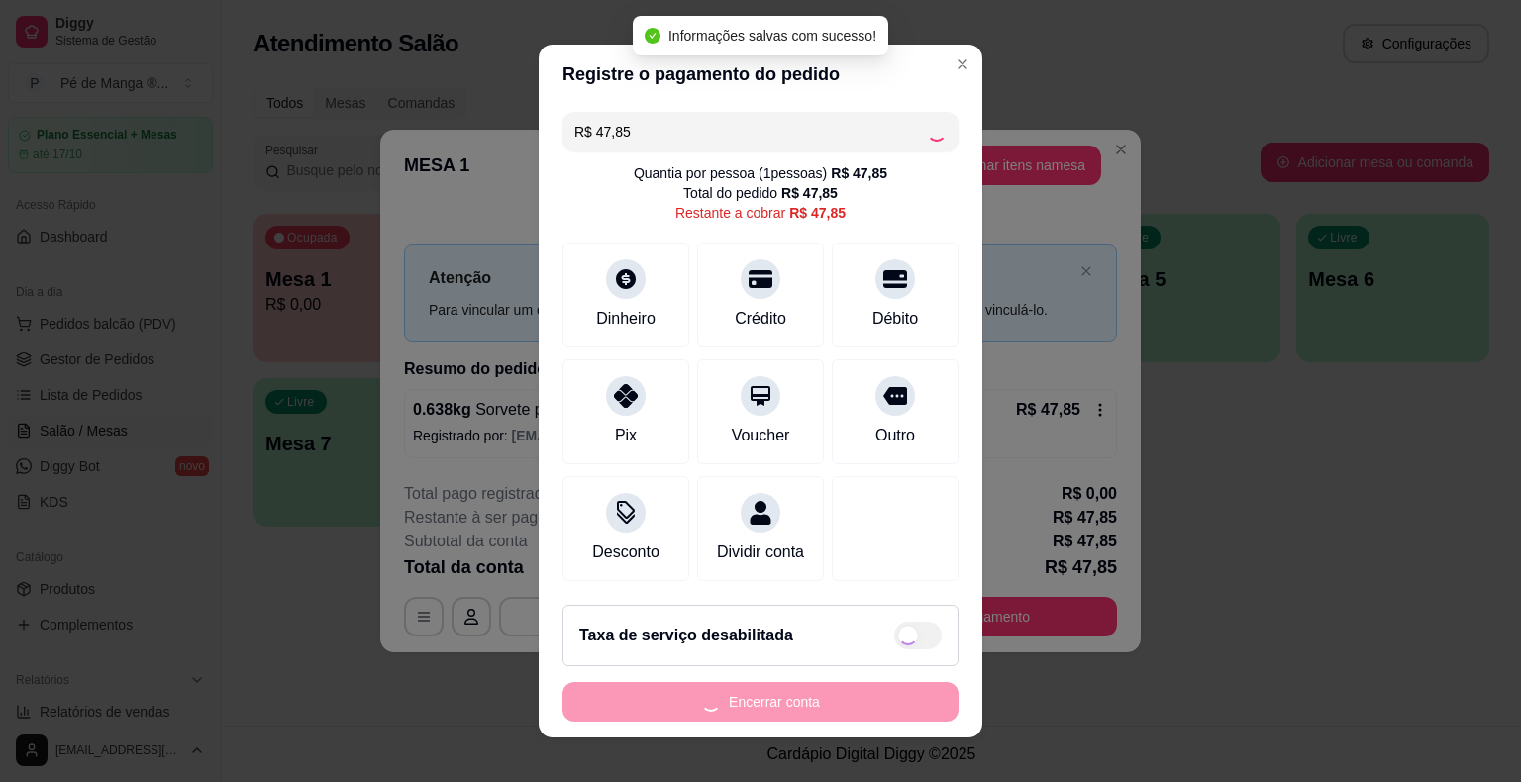
type input "R$ 0,00"
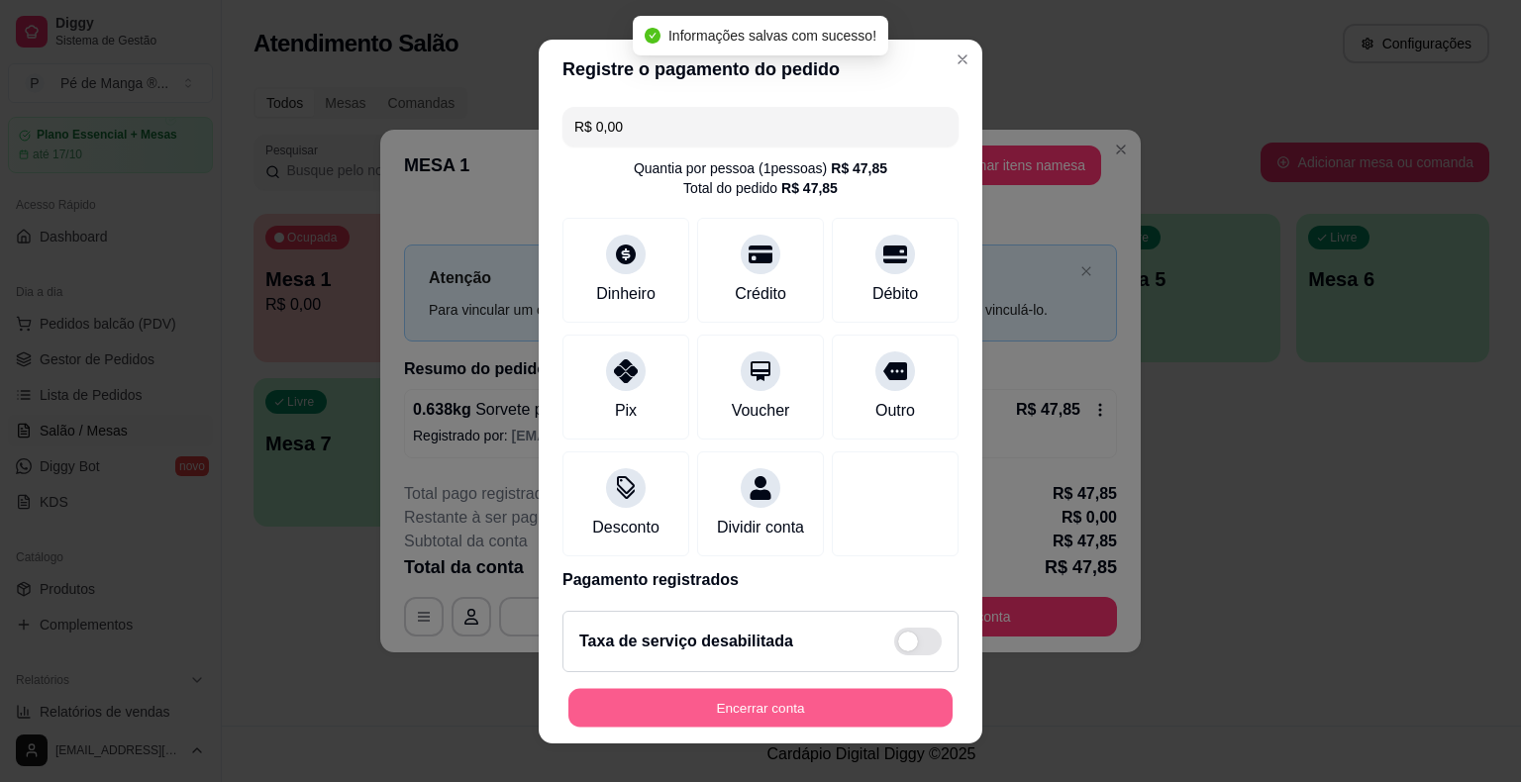
click at [860, 711] on button "Encerrar conta" at bounding box center [760, 707] width 384 height 39
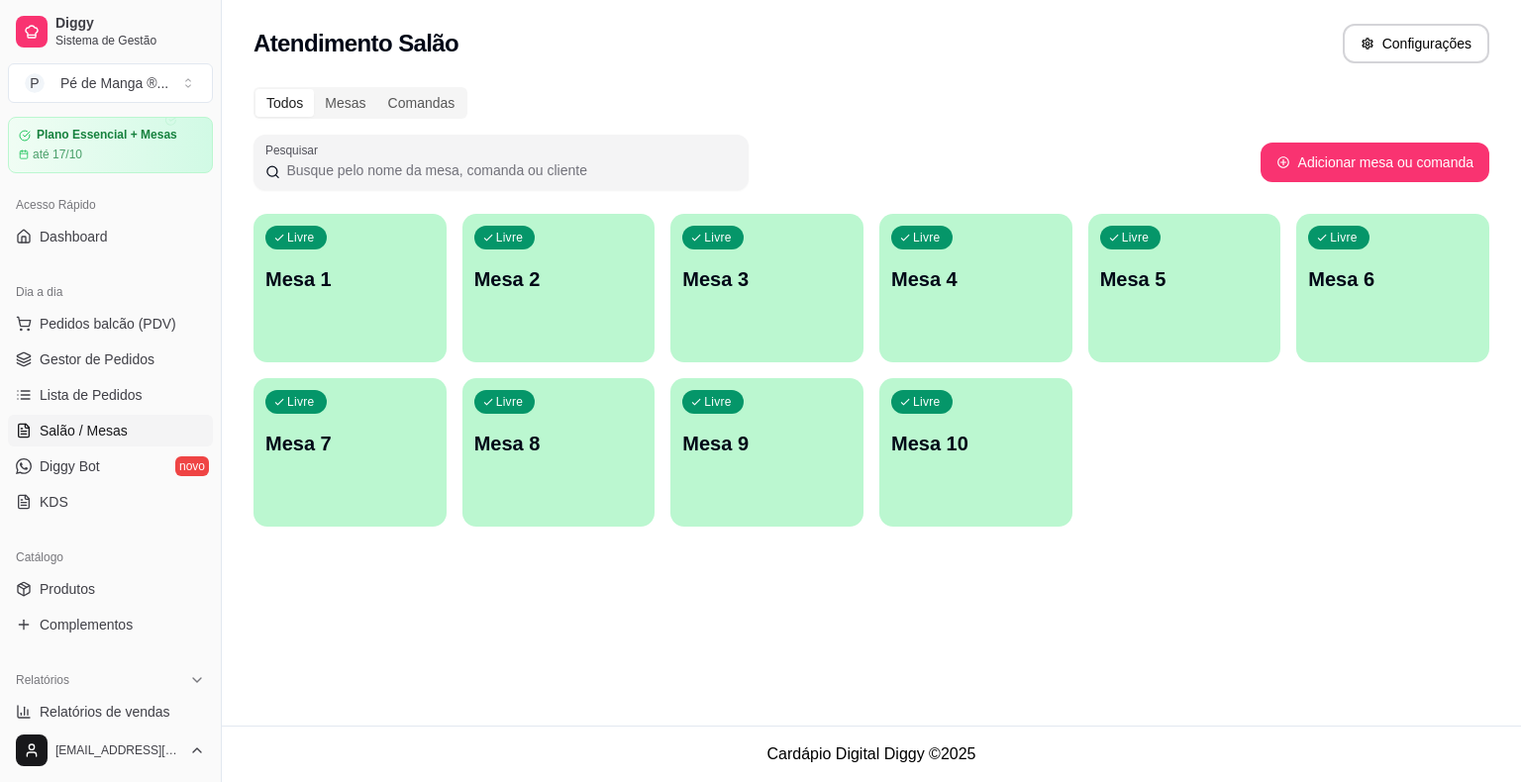
click at [360, 319] on div "Livre Mesa 1" at bounding box center [349, 276] width 193 height 125
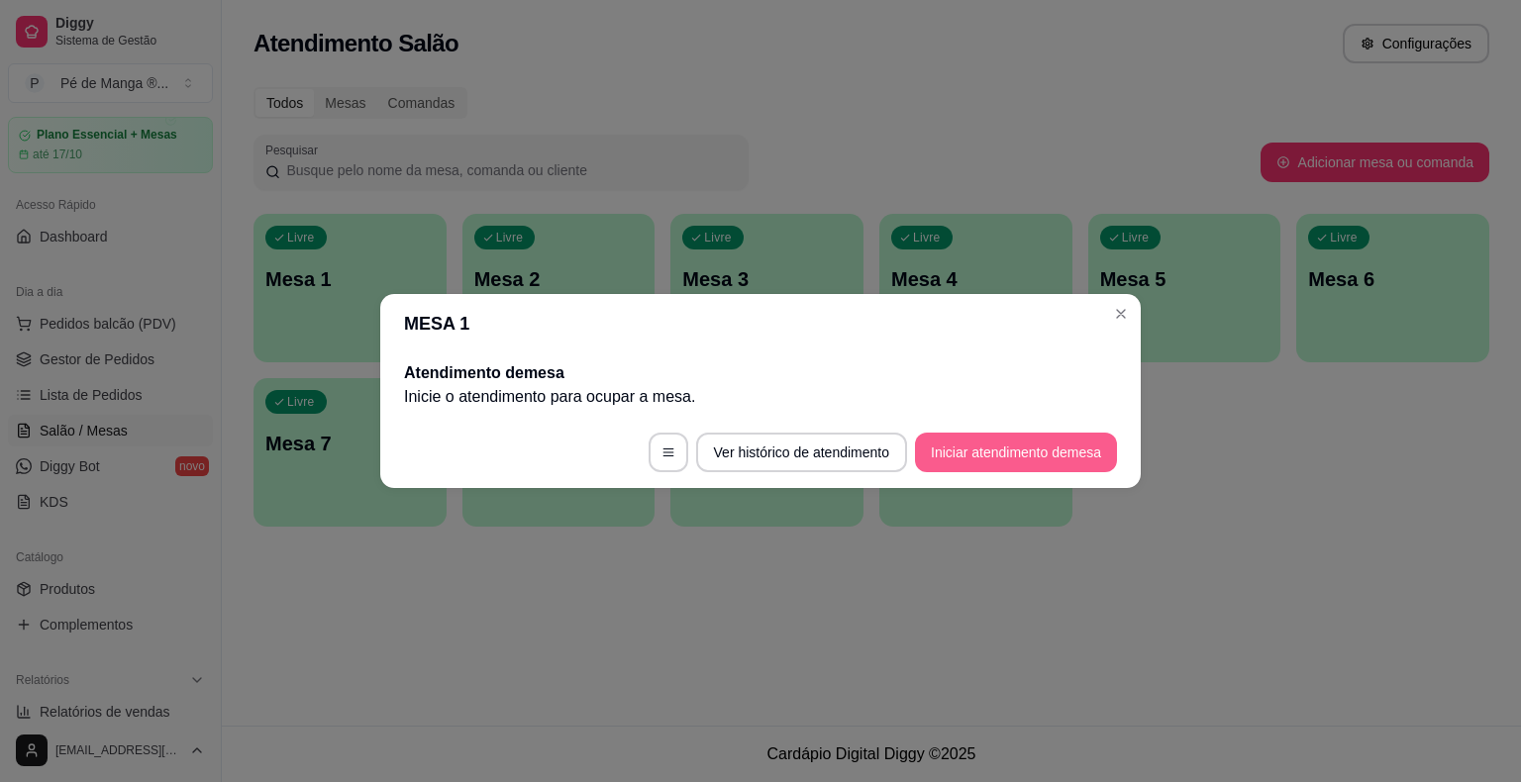
click at [1080, 461] on button "Iniciar atendimento de mesa" at bounding box center [1016, 453] width 202 height 40
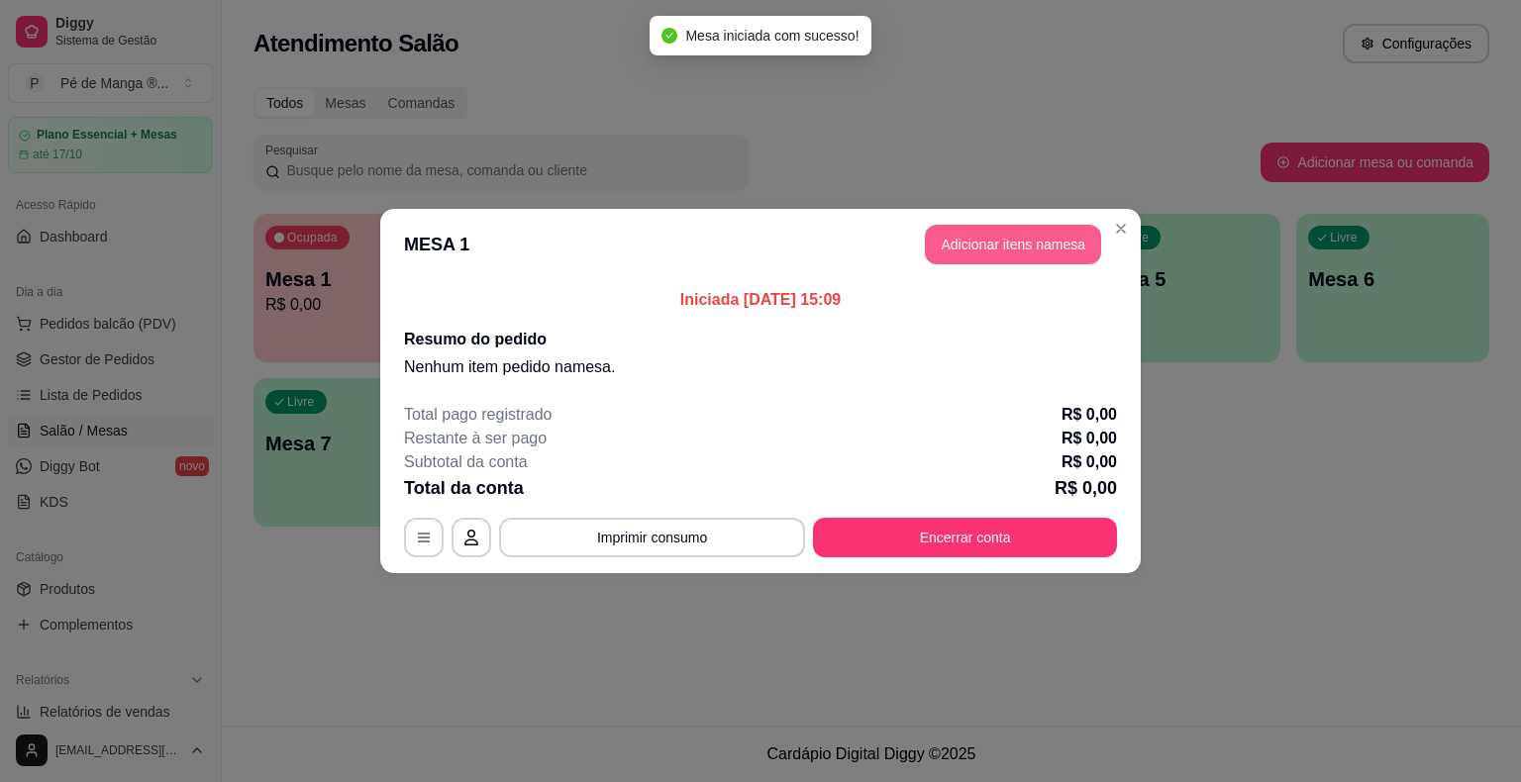
click at [1018, 236] on button "Adicionar itens na mesa" at bounding box center [1013, 245] width 176 height 40
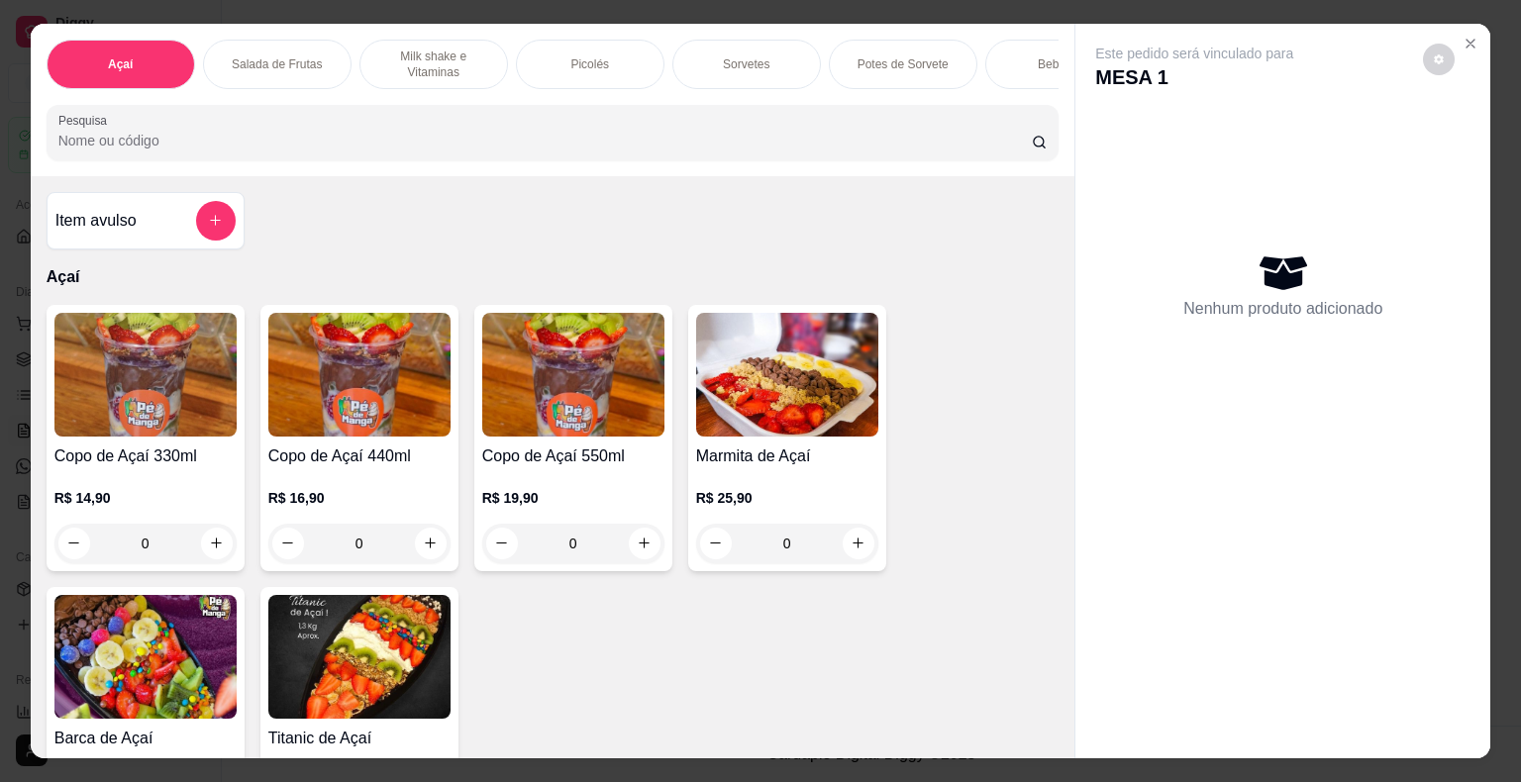
click at [305, 382] on img at bounding box center [359, 375] width 182 height 124
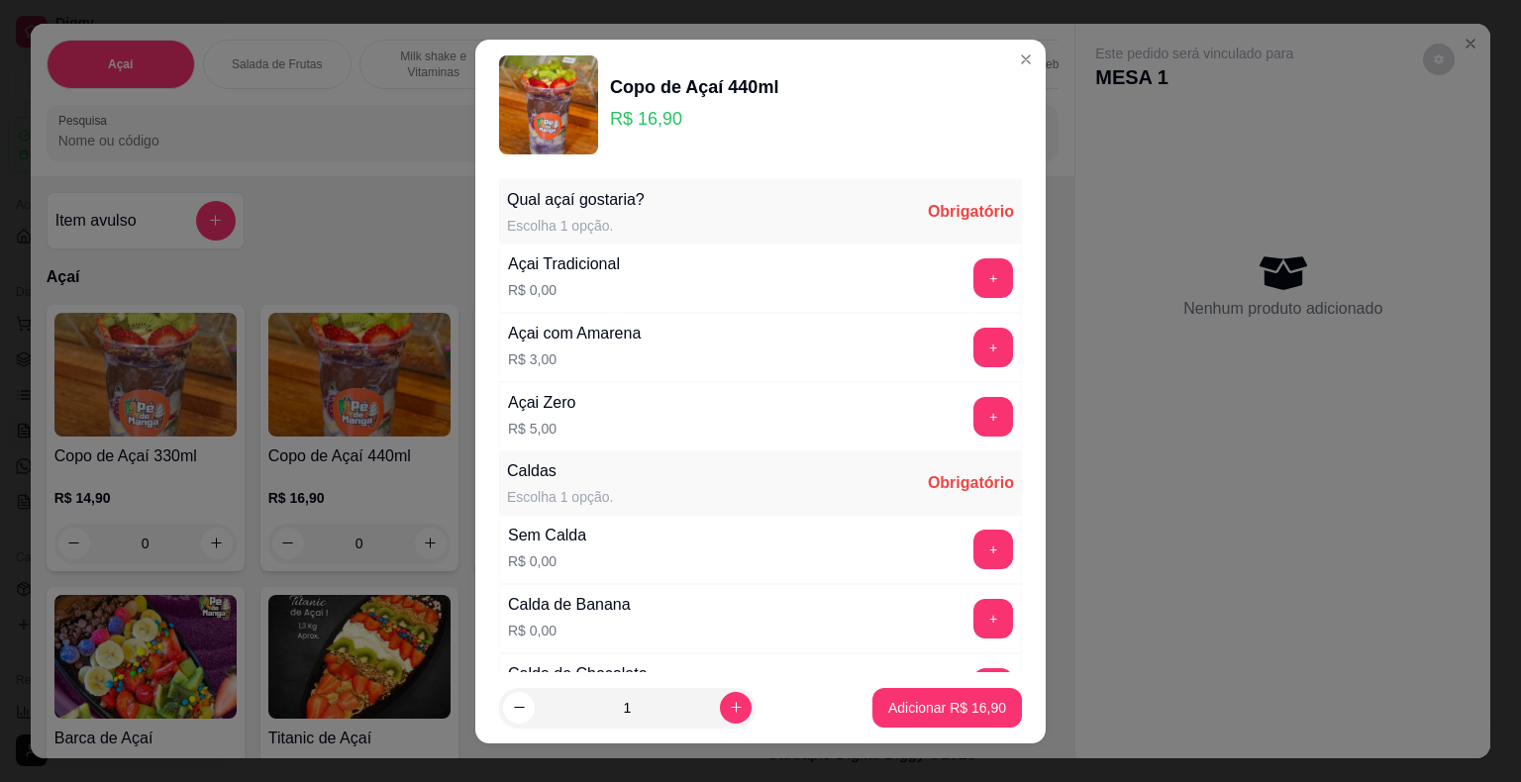
click at [973, 289] on button "+" at bounding box center [993, 278] width 40 height 40
click at [973, 544] on button "+" at bounding box center [993, 550] width 40 height 40
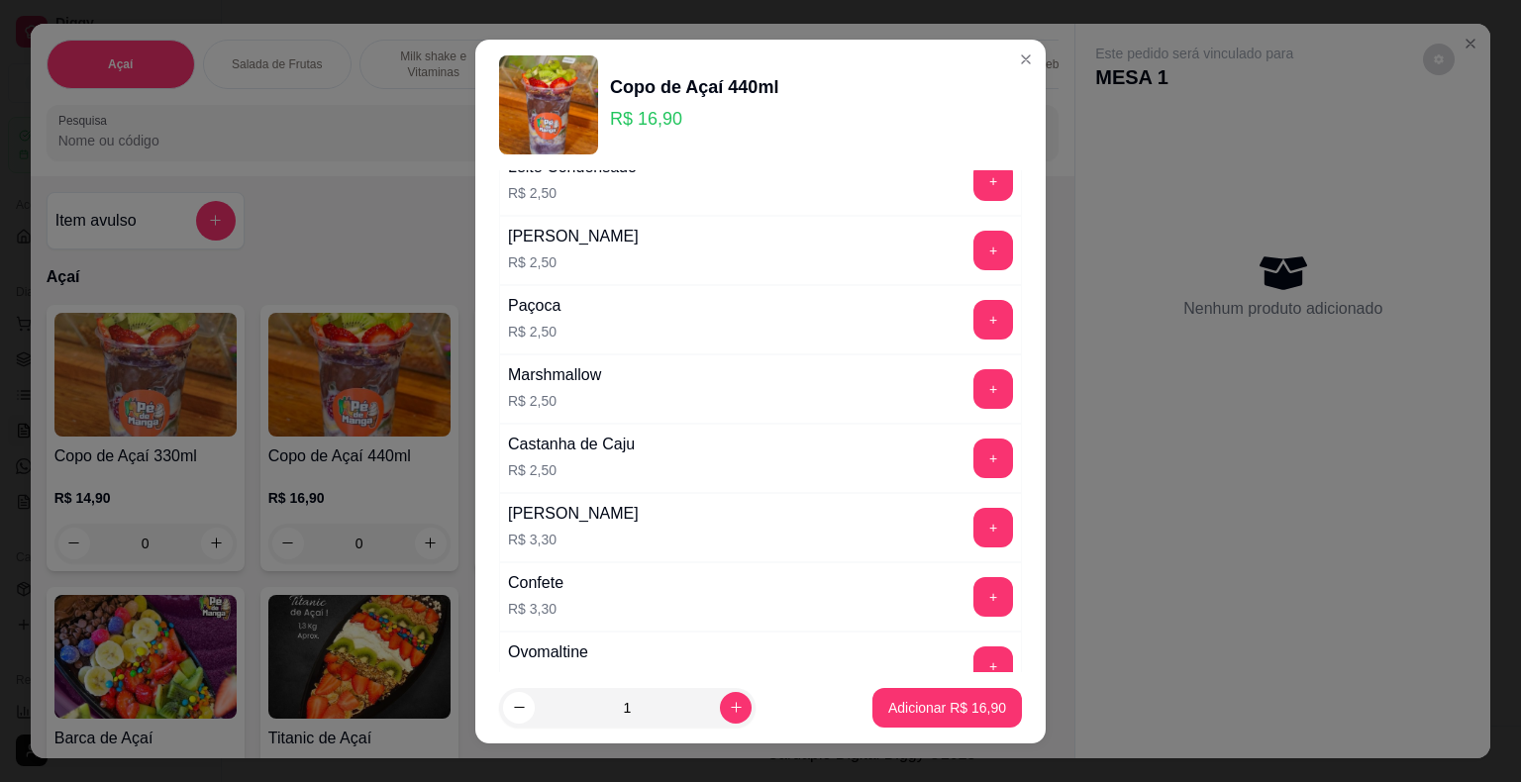
scroll to position [1584, 0]
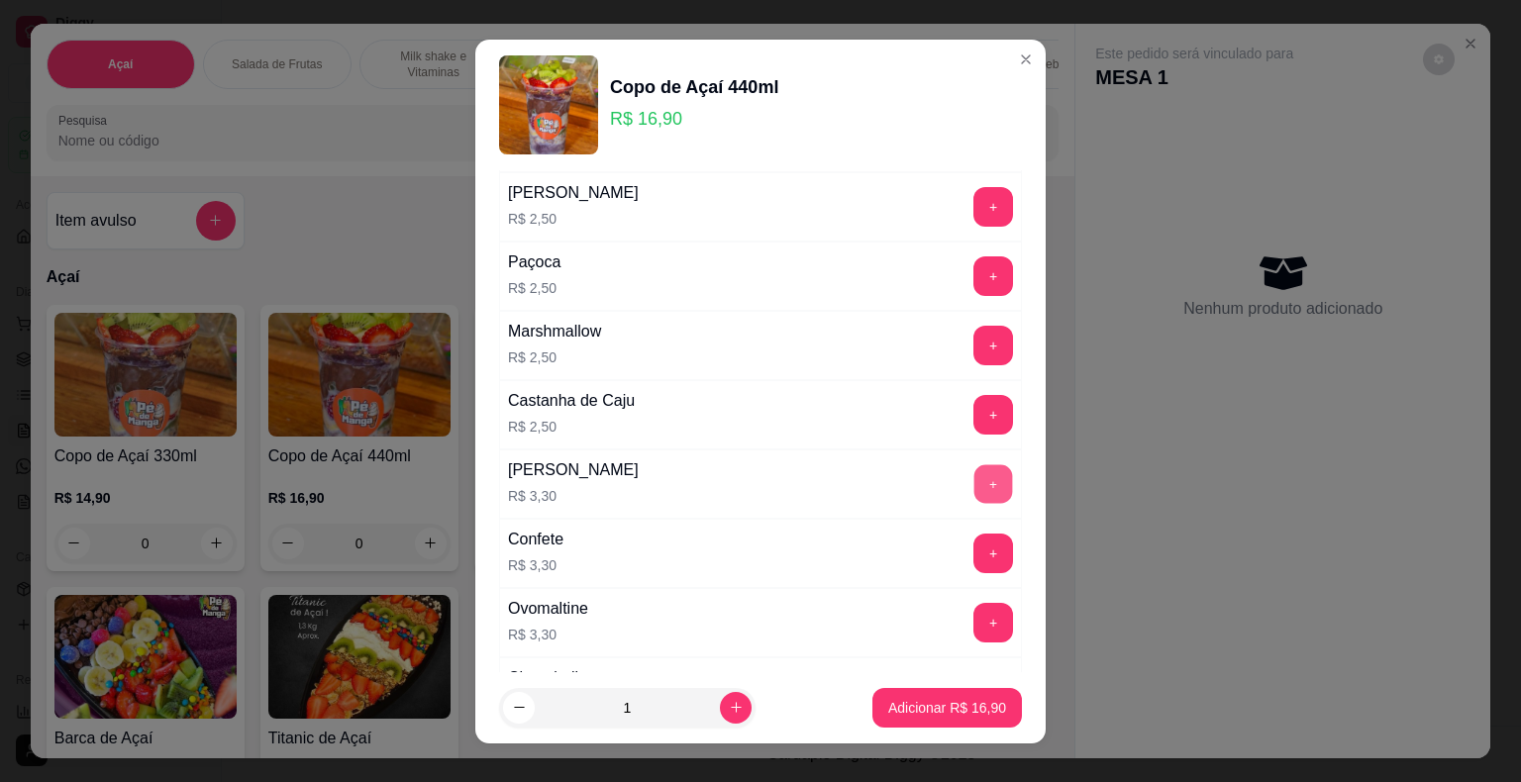
click at [974, 464] on button "+" at bounding box center [993, 483] width 39 height 39
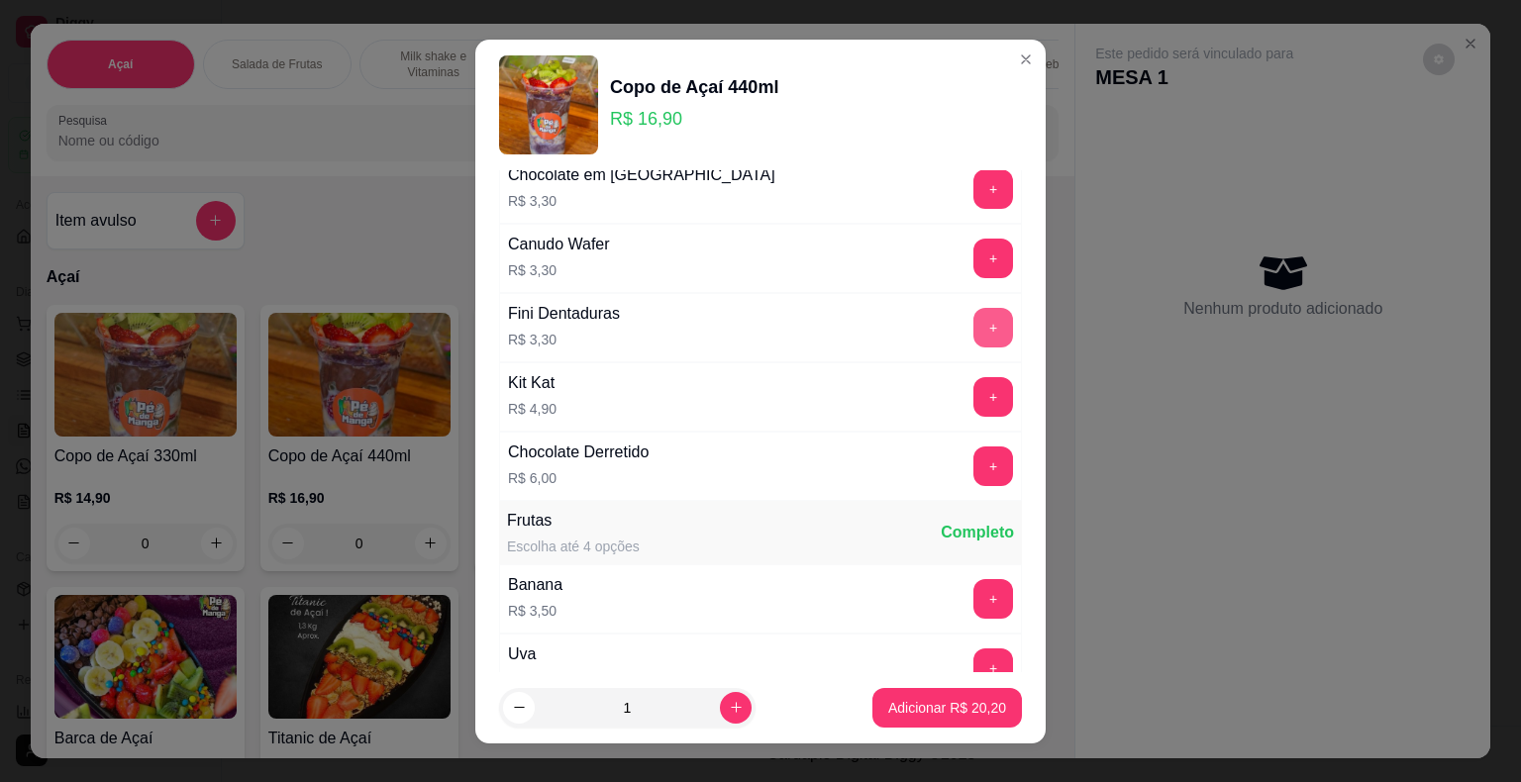
scroll to position [2376, 0]
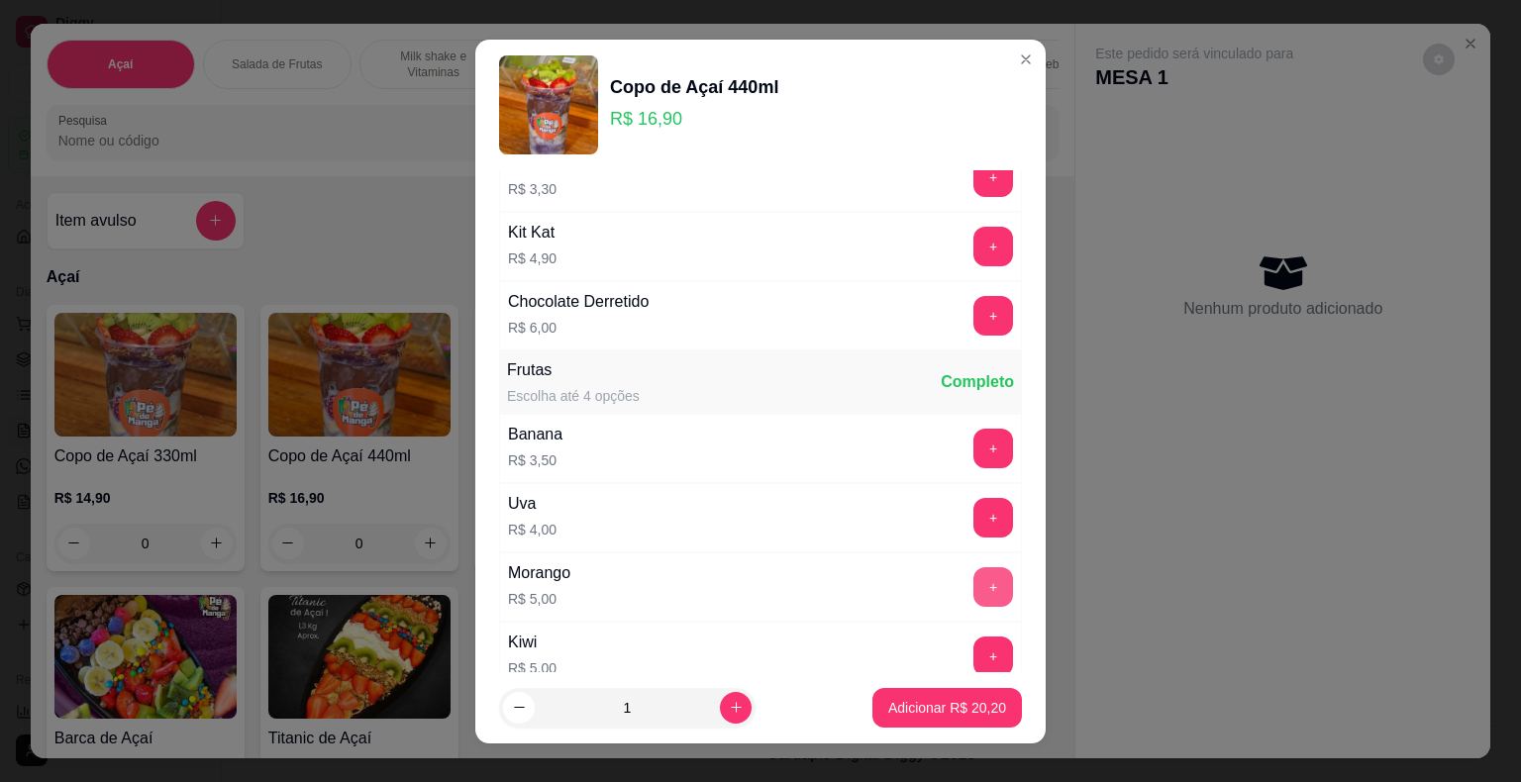
click at [973, 567] on button "+" at bounding box center [993, 587] width 40 height 40
click at [973, 637] on button "+" at bounding box center [993, 657] width 40 height 40
click at [959, 710] on p "Adicionar R$ 30,20" at bounding box center [947, 708] width 118 height 20
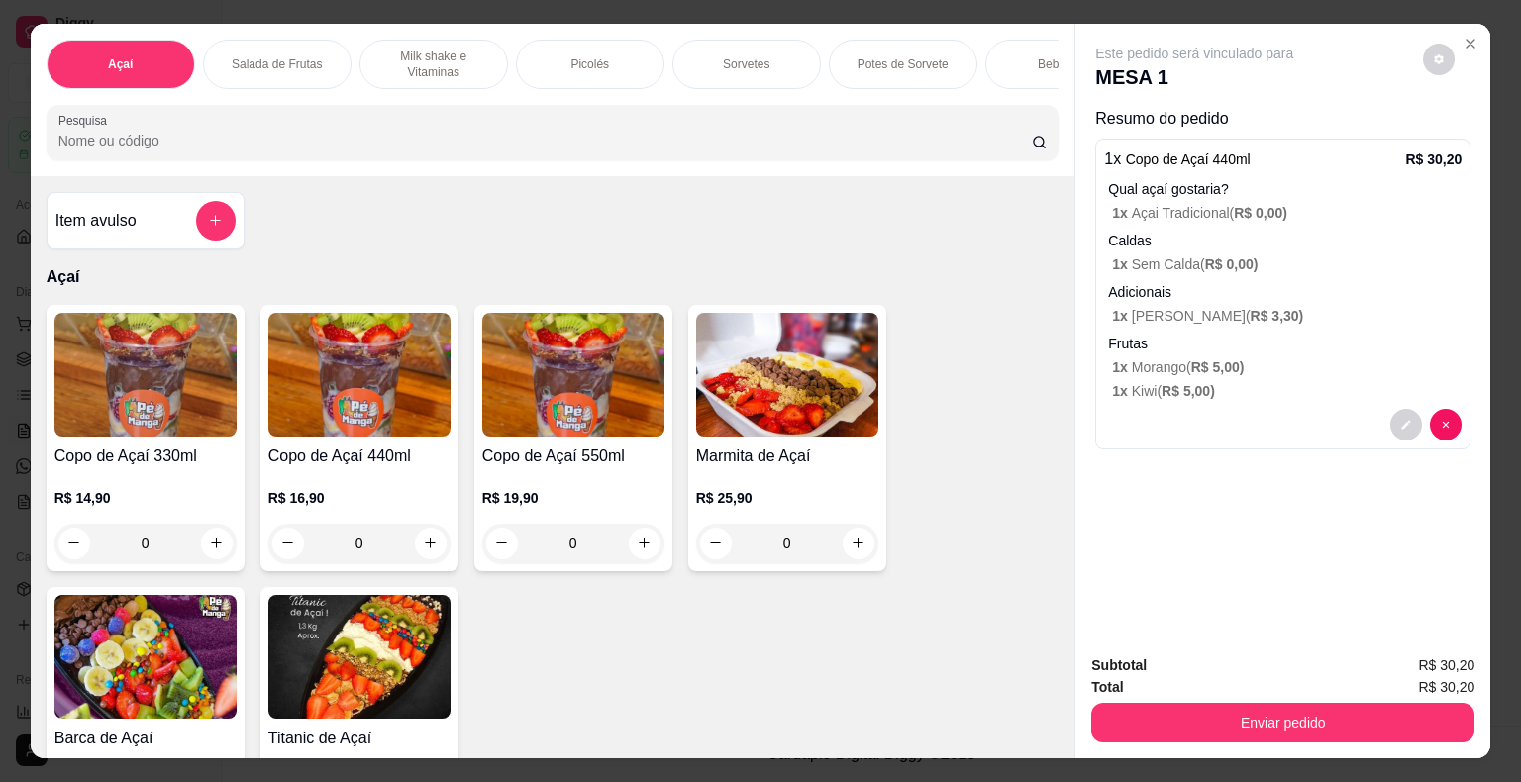
drag, startPoint x: 1301, startPoint y: 456, endPoint x: 1284, endPoint y: 398, distance: 60.8
click at [1301, 447] on div "Este pedido será vinculado para MESA 1 Resumo do pedido 1 x Copo de Açaí 440ml …" at bounding box center [1282, 332] width 415 height 616
click at [1279, 383] on p "1 x Kiwi ( R$ 5,00 )" at bounding box center [1286, 391] width 349 height 20
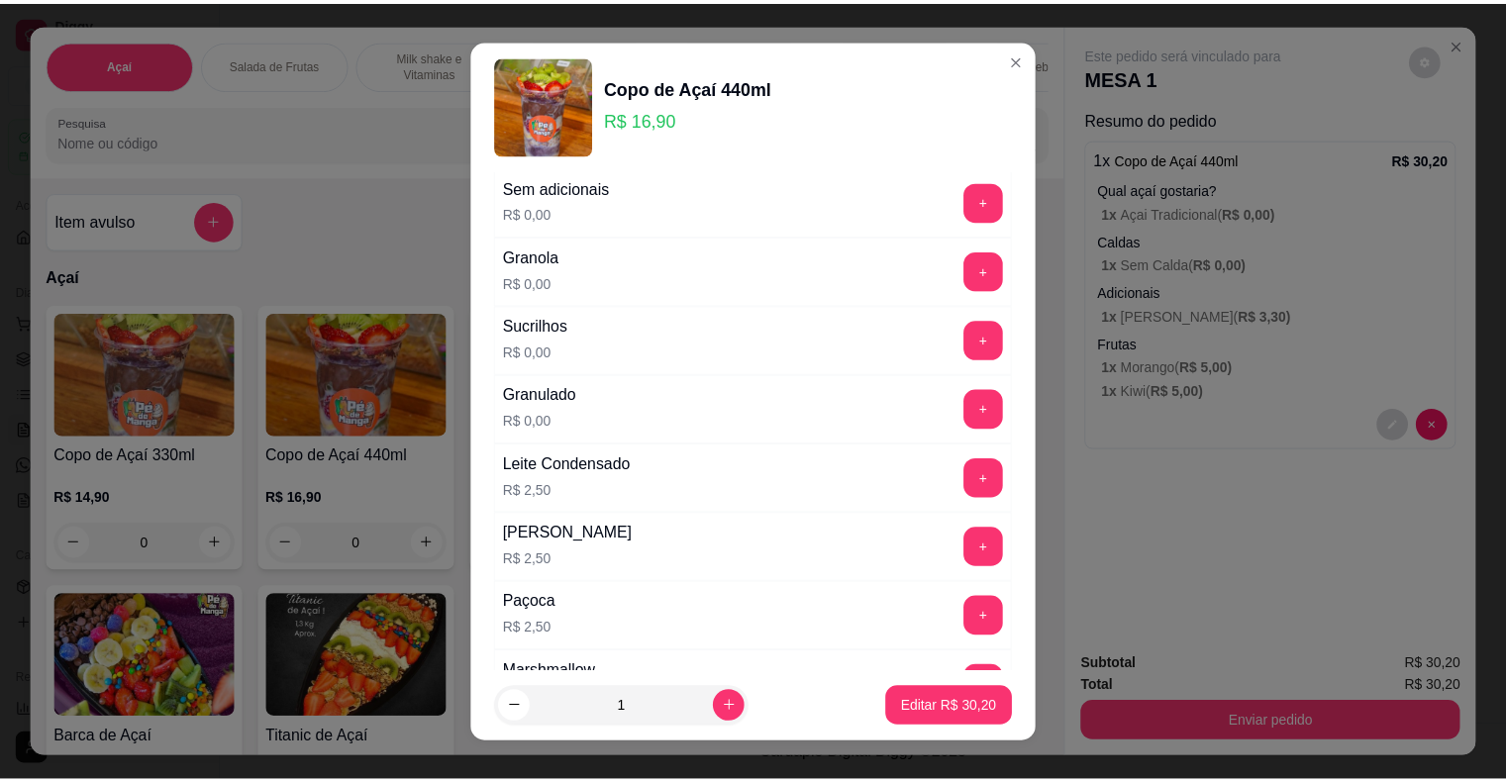
scroll to position [1287, 0]
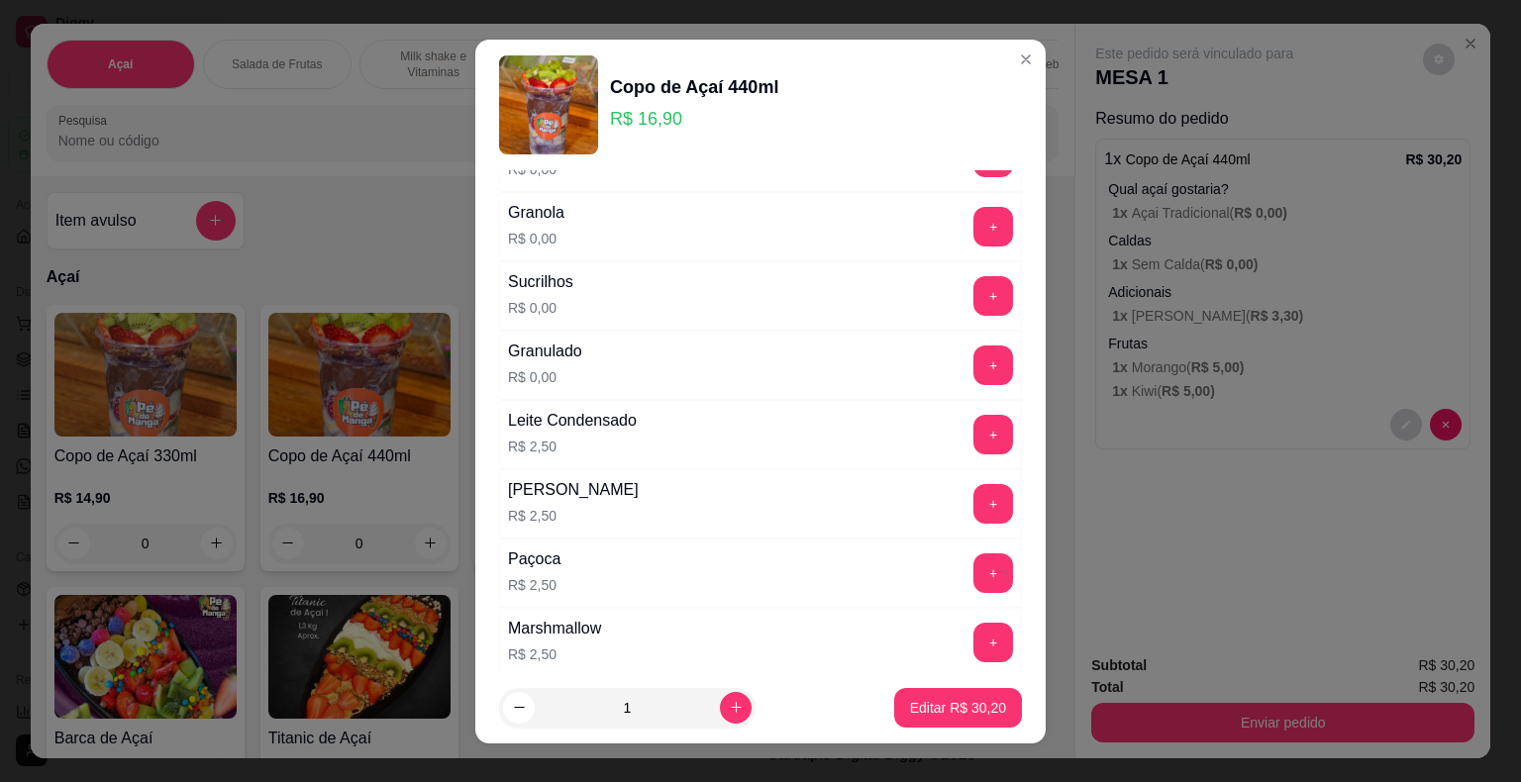
click at [973, 276] on button "+" at bounding box center [993, 296] width 40 height 40
click at [955, 699] on p "Editar R$ 30,20" at bounding box center [958, 708] width 96 height 20
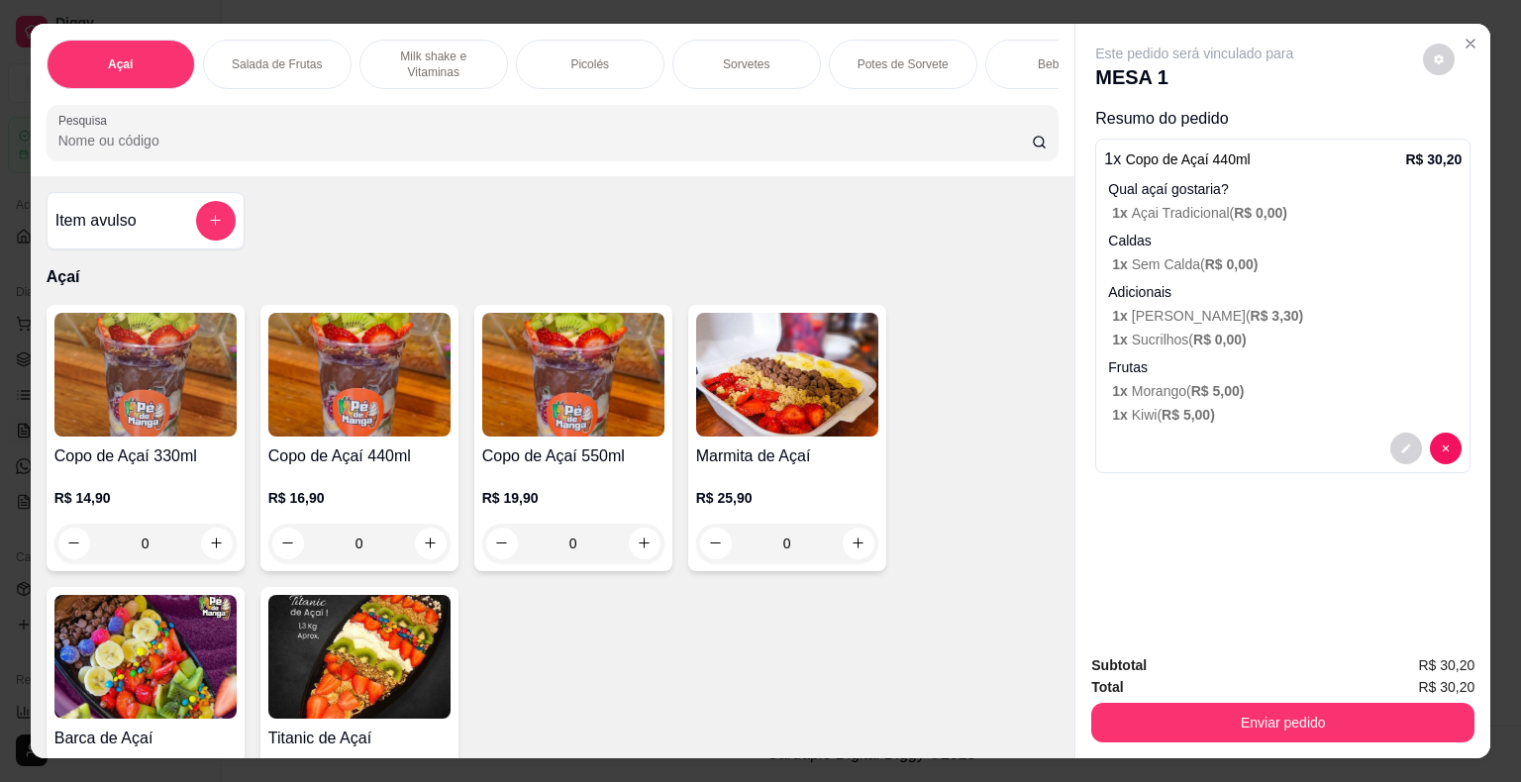
click at [1371, 728] on button "Enviar pedido" at bounding box center [1282, 723] width 383 height 40
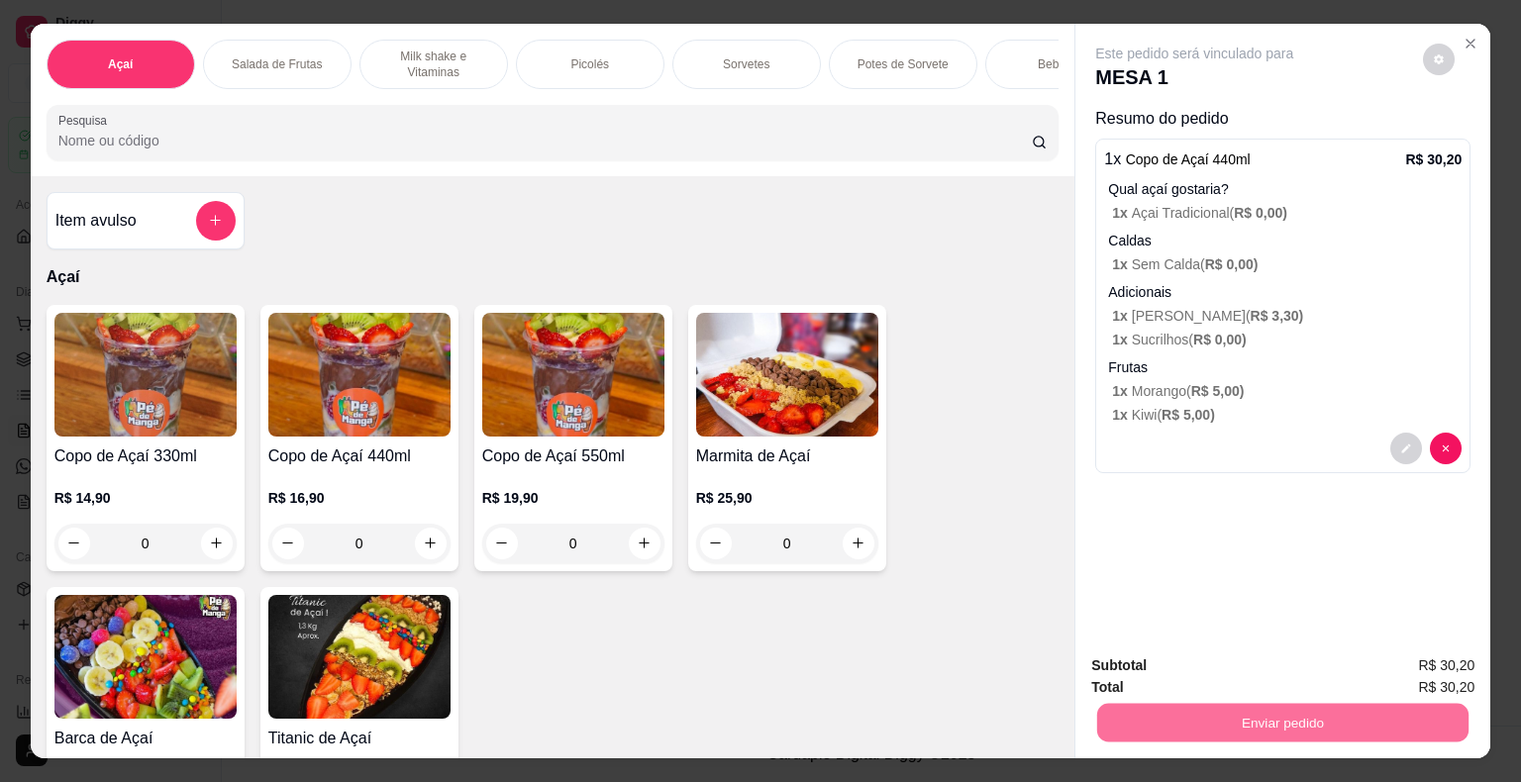
click at [1421, 668] on button "Enviar pedido" at bounding box center [1423, 667] width 112 height 38
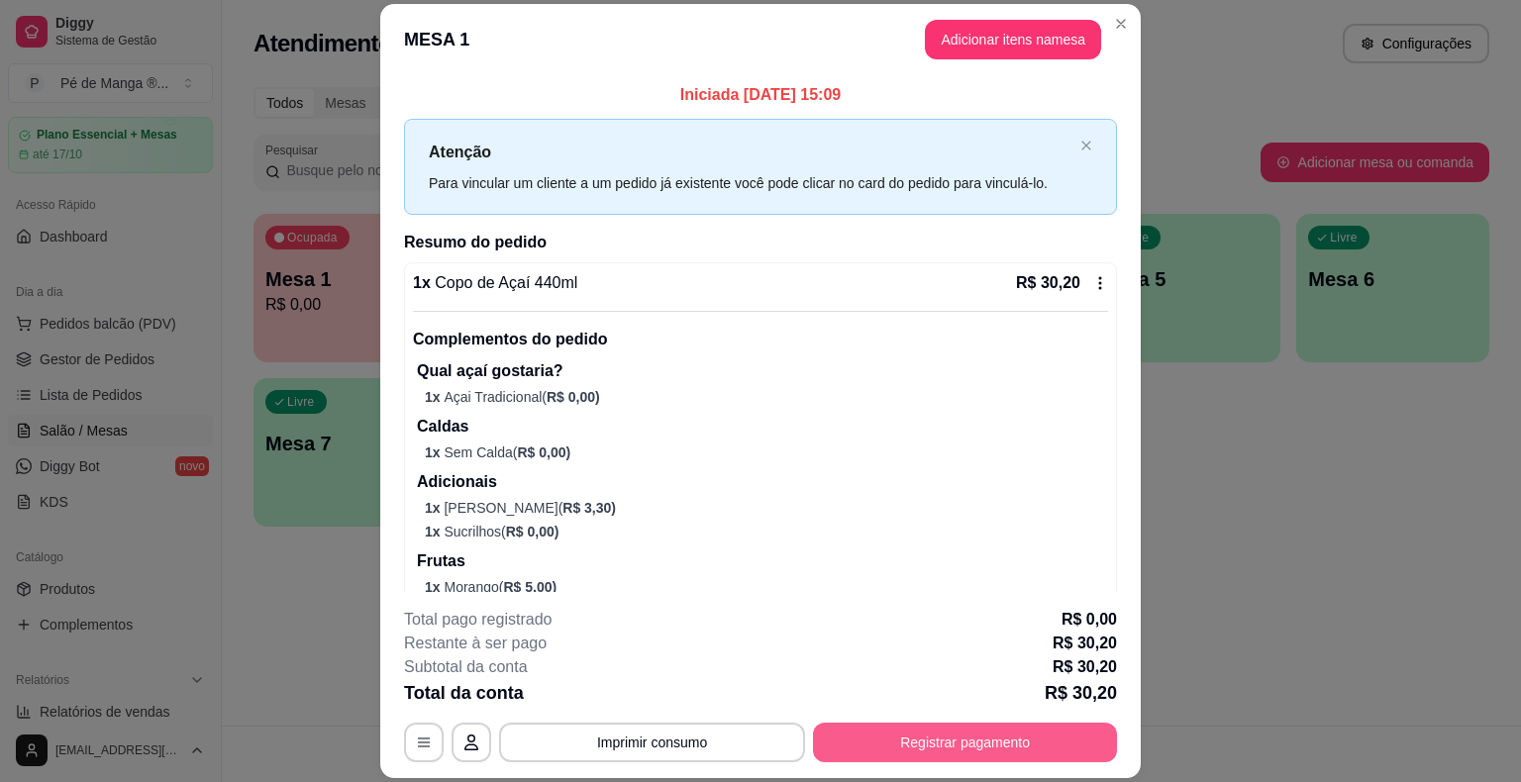
click at [1010, 730] on button "Registrar pagamento" at bounding box center [965, 743] width 304 height 40
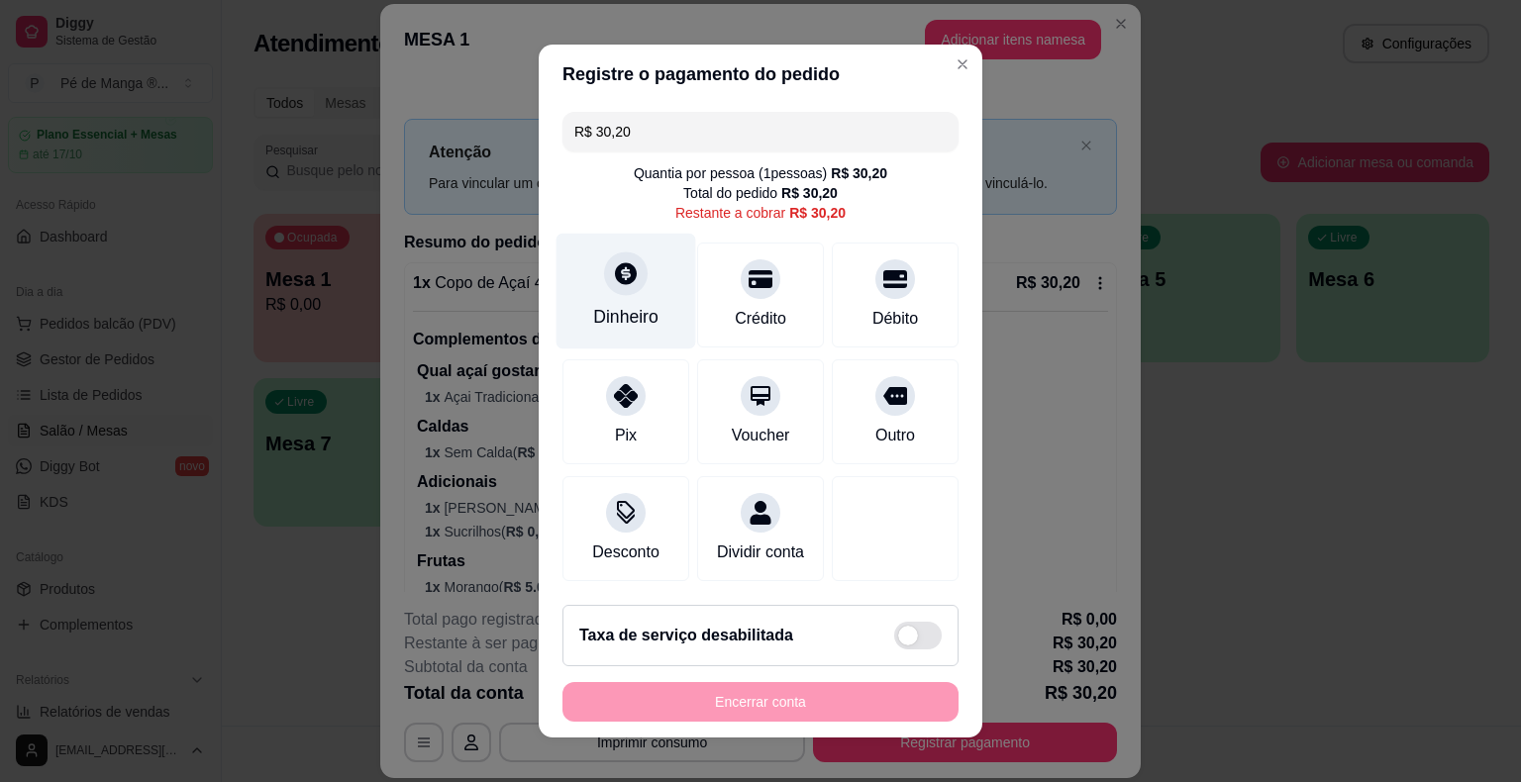
click at [604, 278] on div at bounding box center [626, 273] width 44 height 44
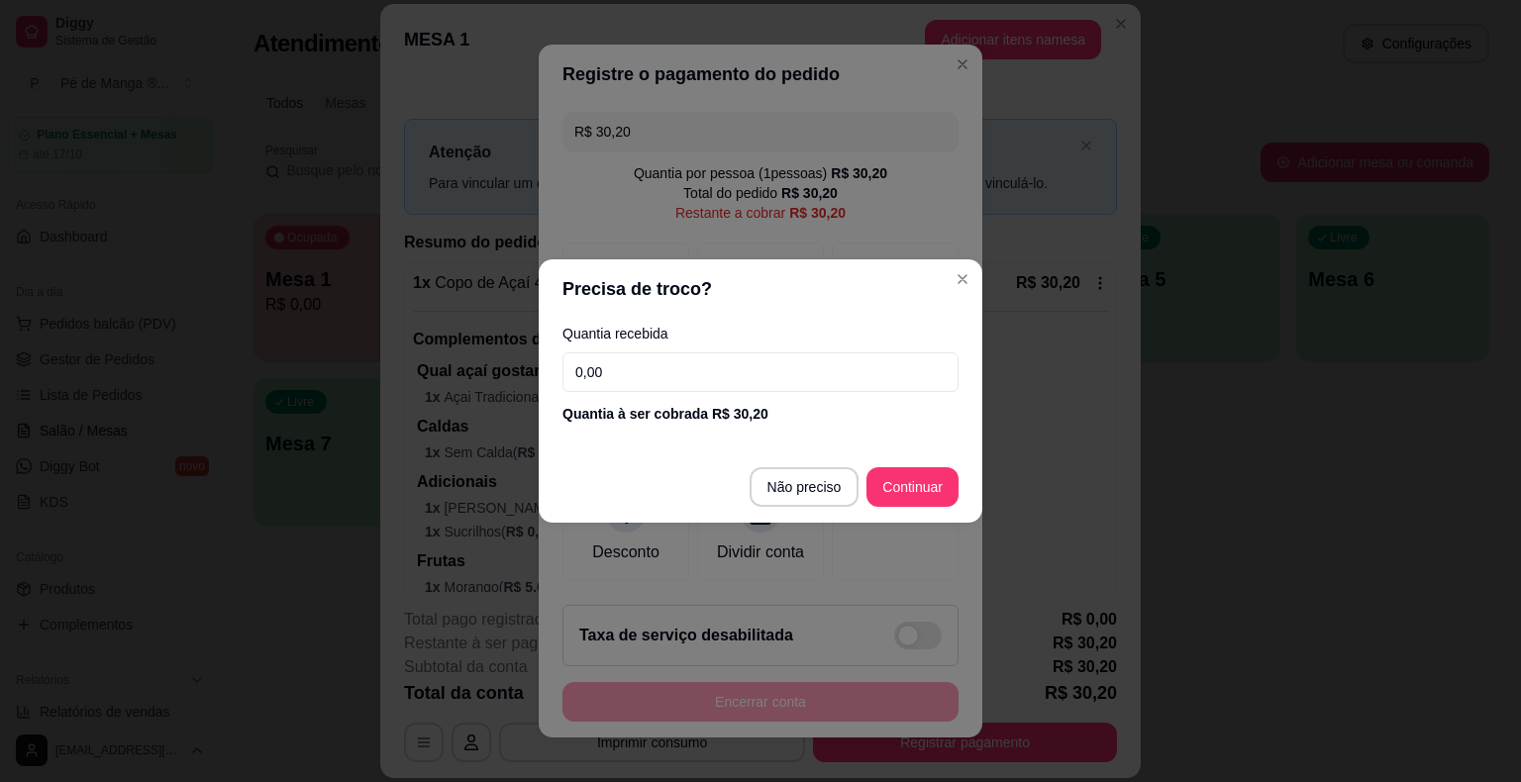
click at [700, 378] on input "0,00" at bounding box center [760, 372] width 396 height 40
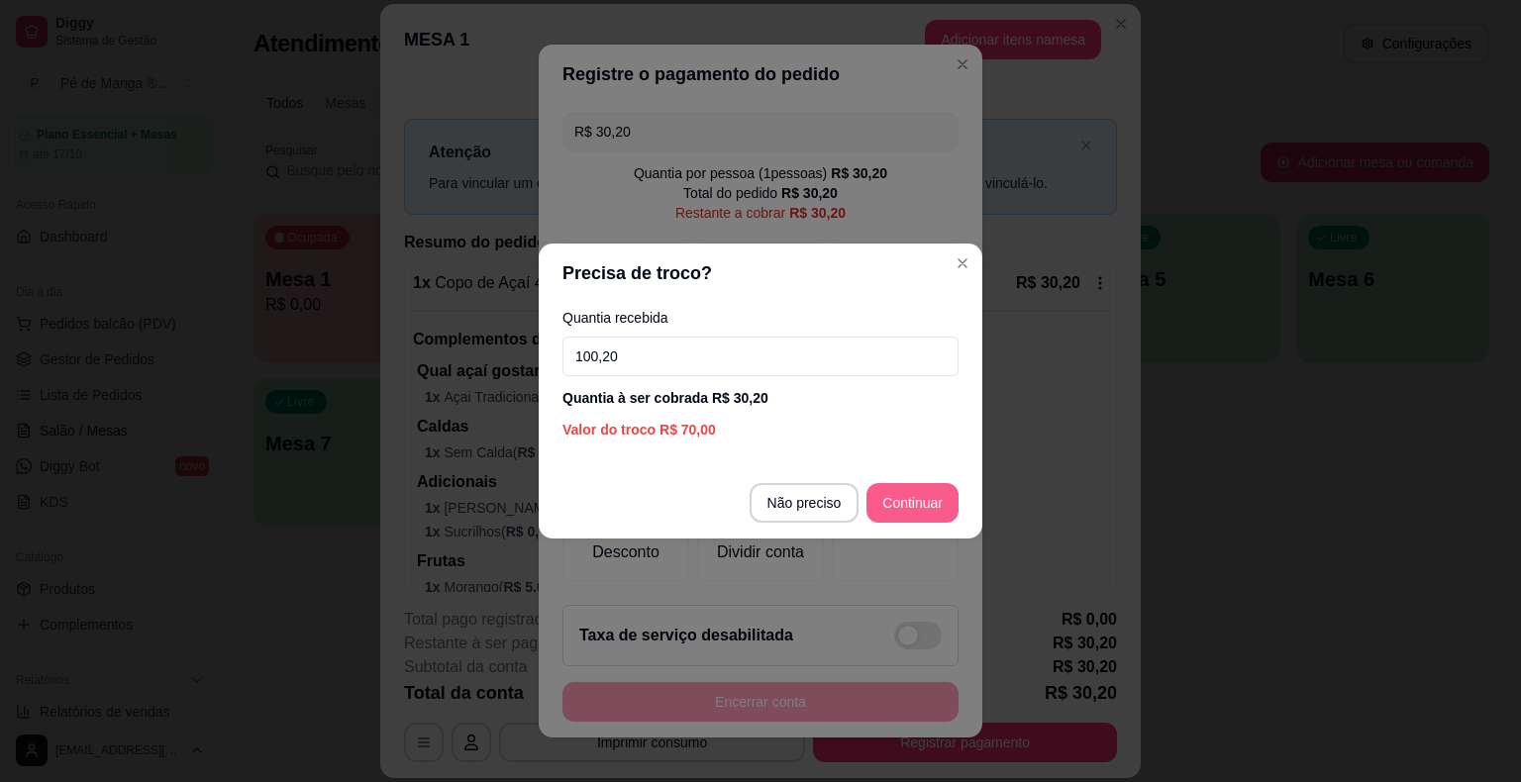
type input "100,20"
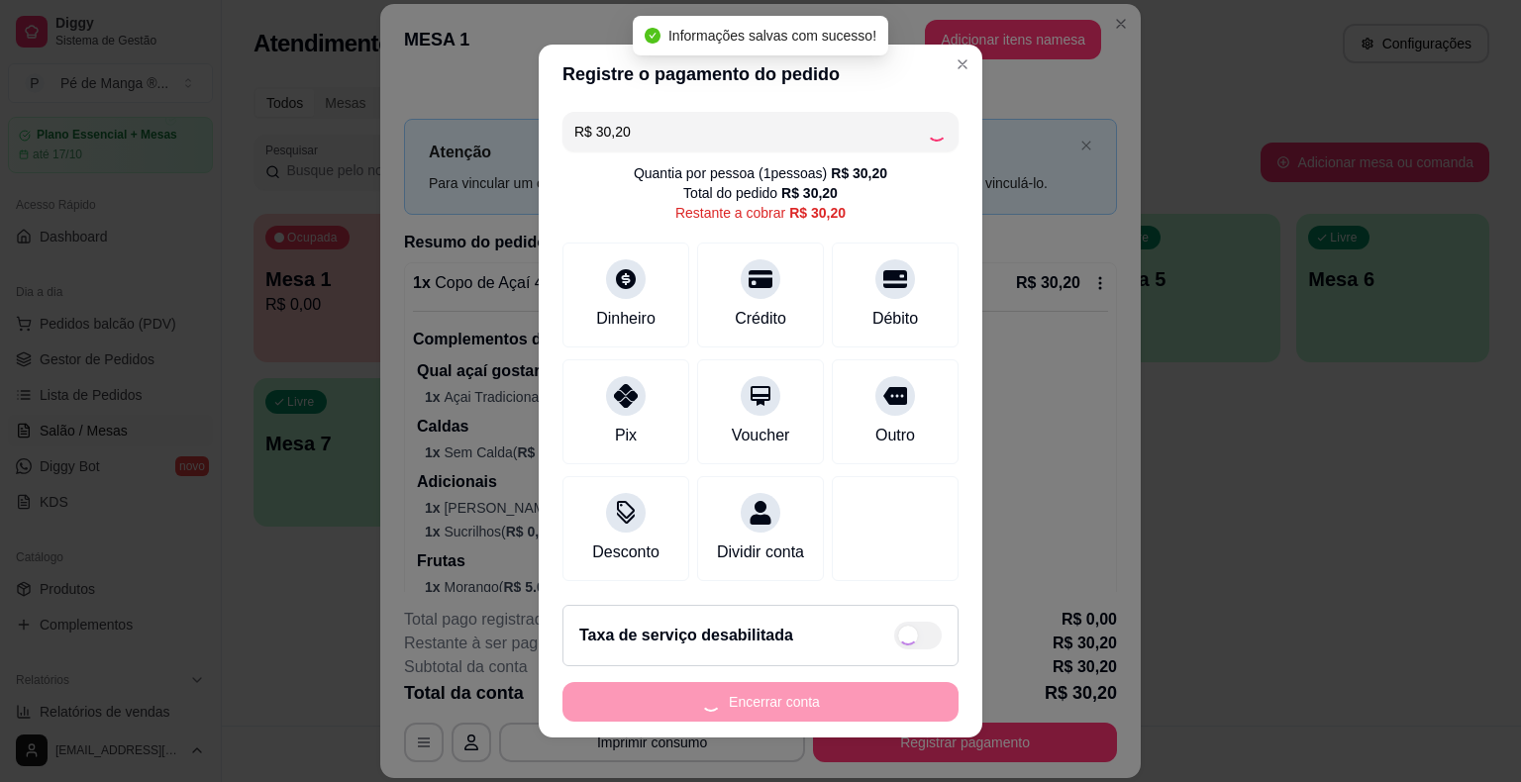
type input "R$ 0,00"
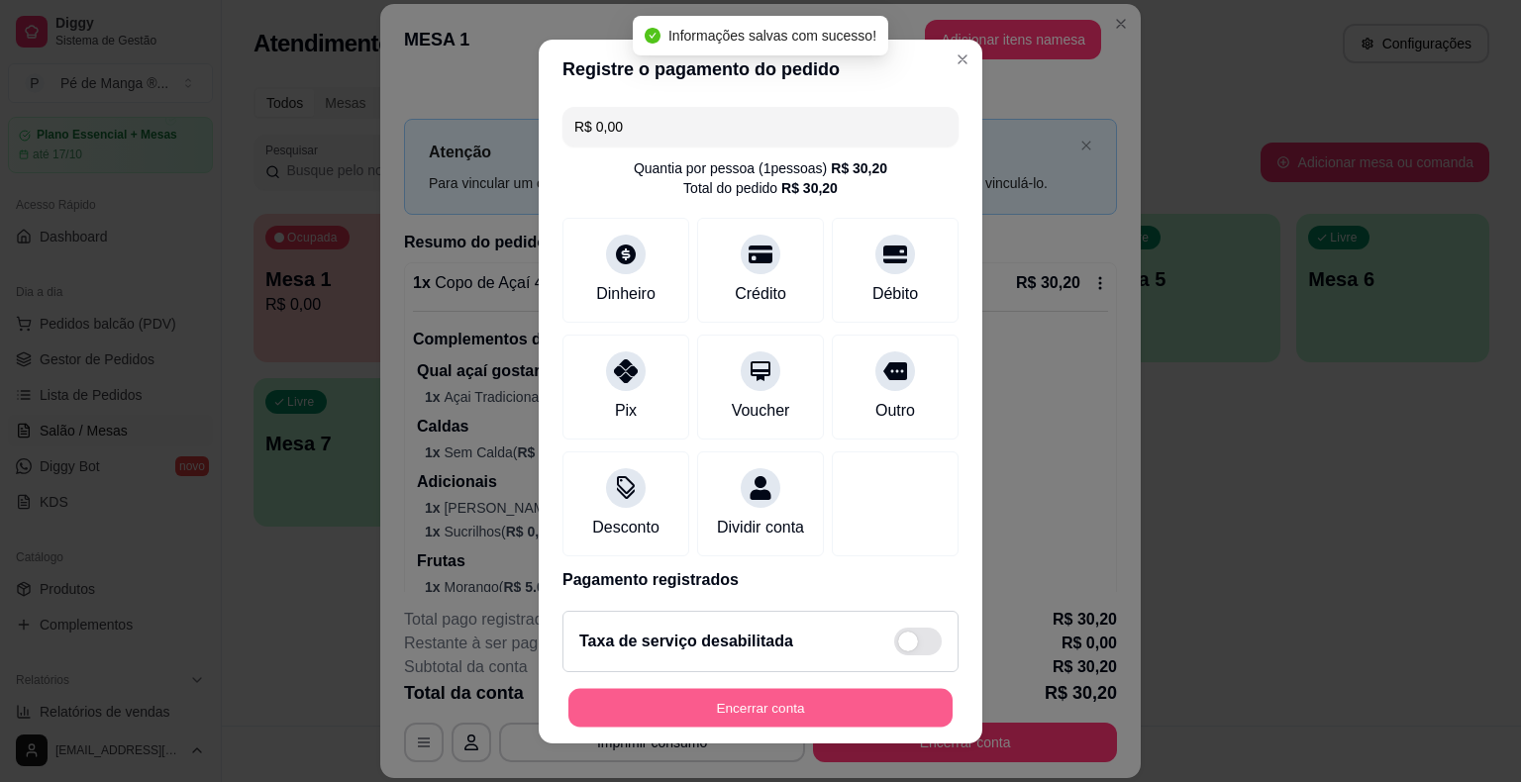
click at [890, 701] on button "Encerrar conta" at bounding box center [760, 707] width 384 height 39
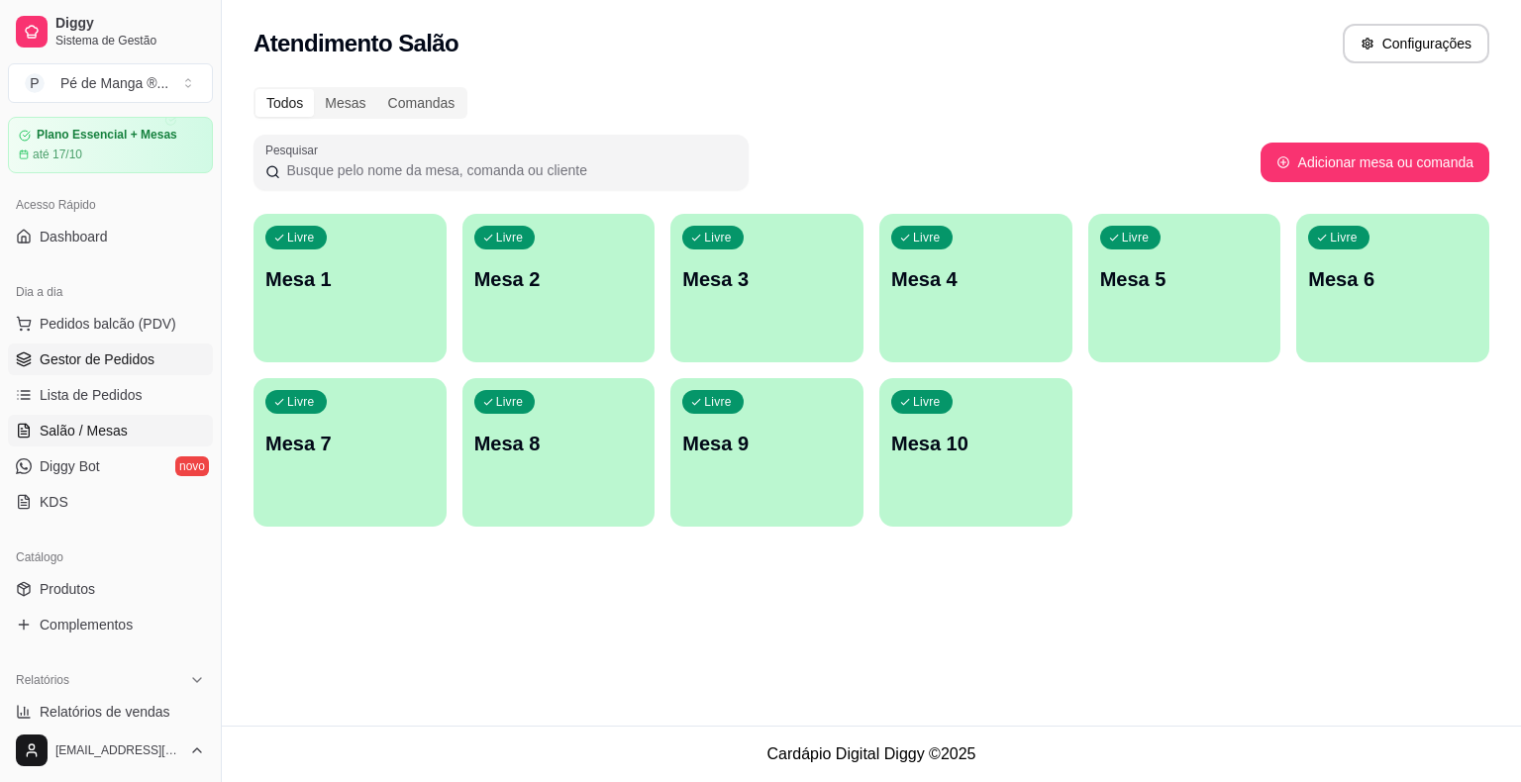
click at [161, 356] on link "Gestor de Pedidos" at bounding box center [110, 360] width 205 height 32
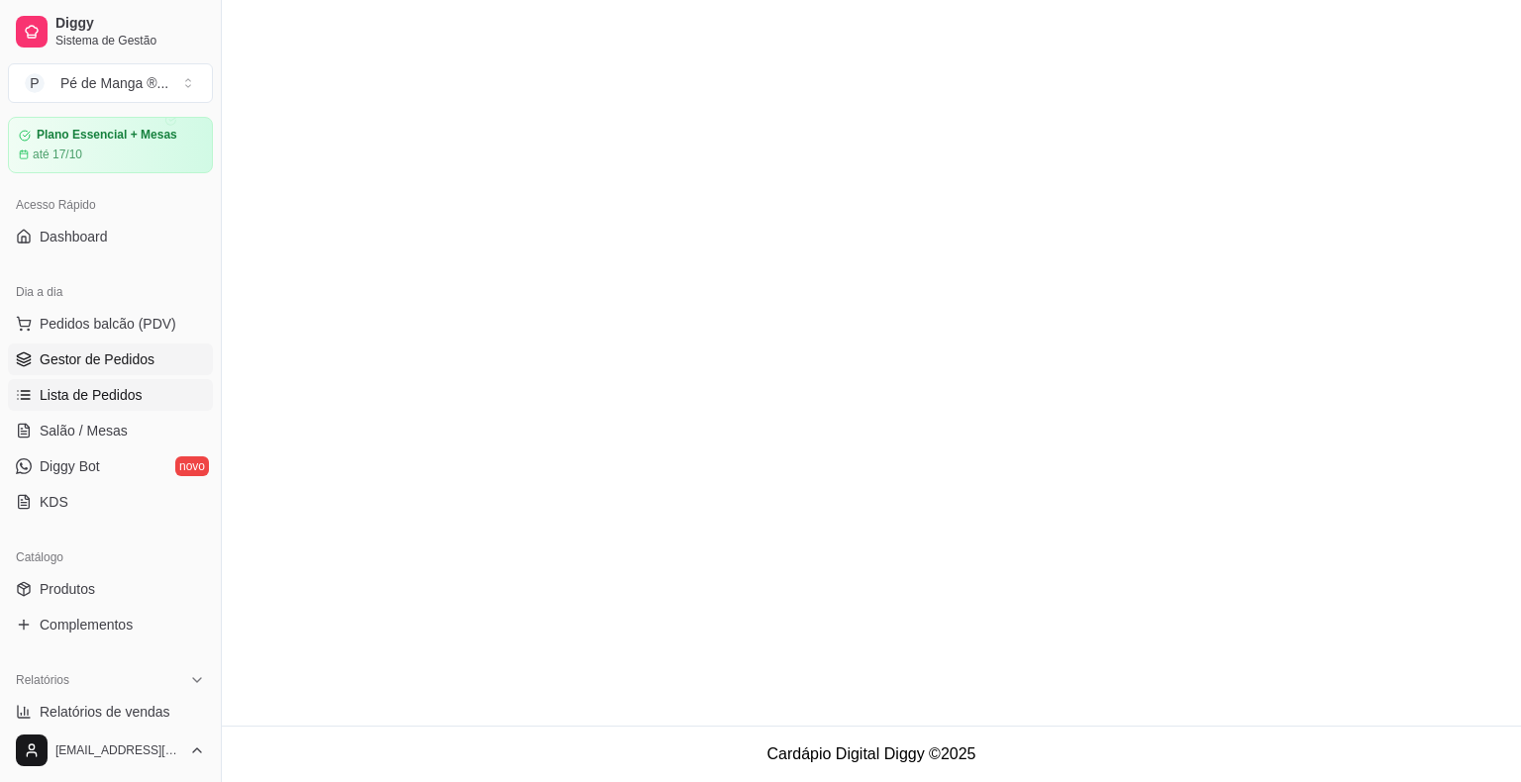
click at [165, 397] on link "Lista de Pedidos" at bounding box center [110, 395] width 205 height 32
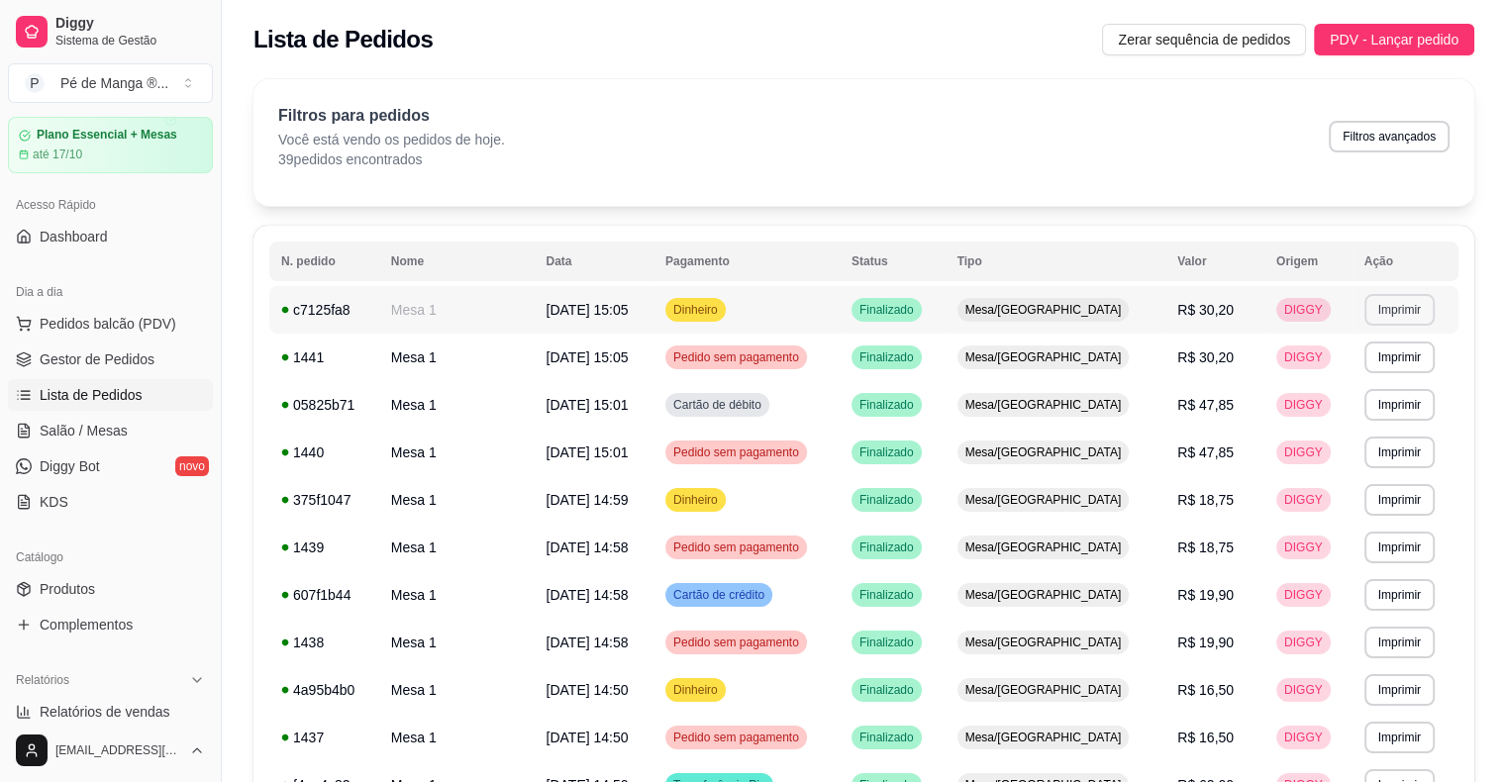
click at [1394, 311] on button "Imprimir" at bounding box center [1399, 310] width 70 height 32
click at [1385, 386] on button "IMPRESSORA" at bounding box center [1356, 378] width 139 height 31
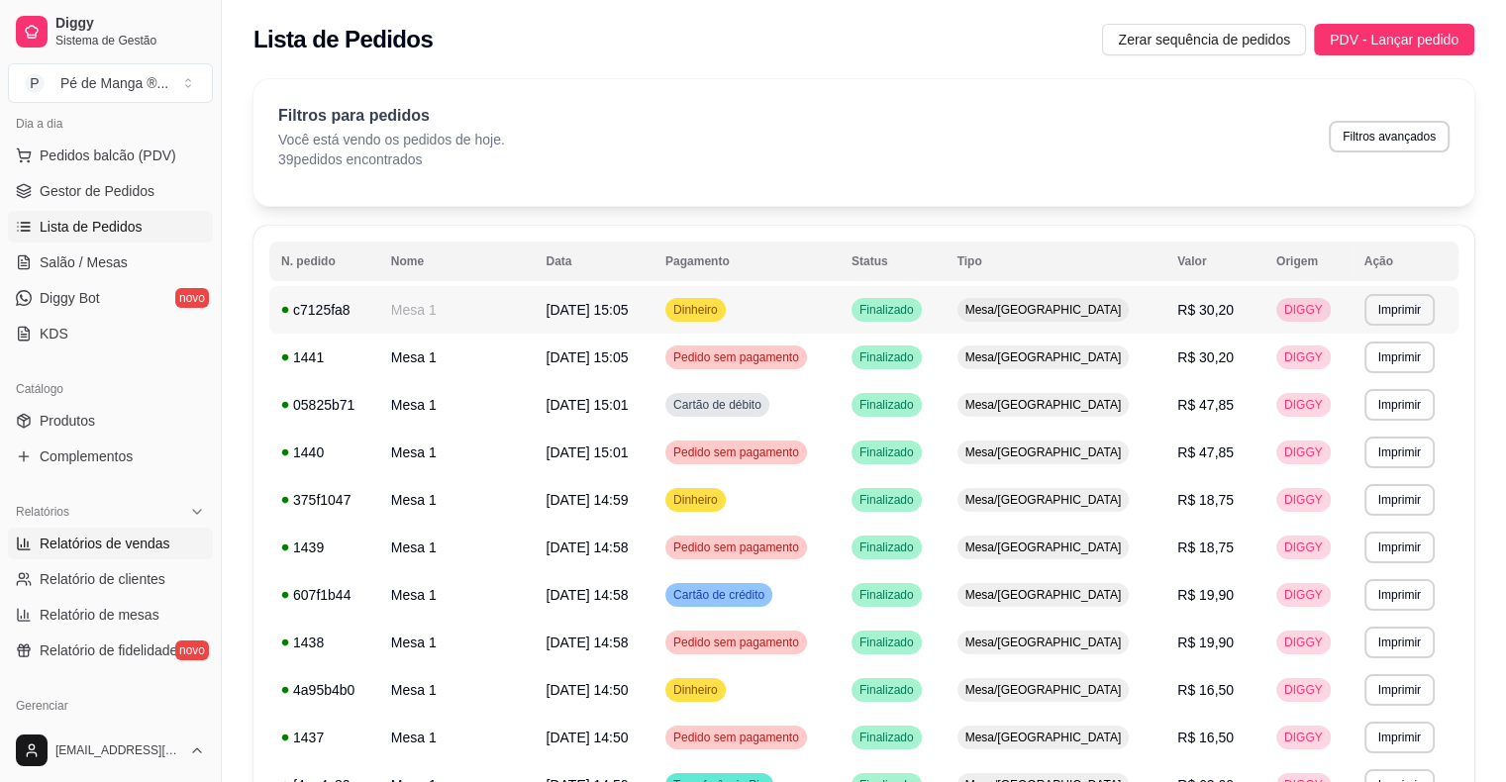
scroll to position [257, 0]
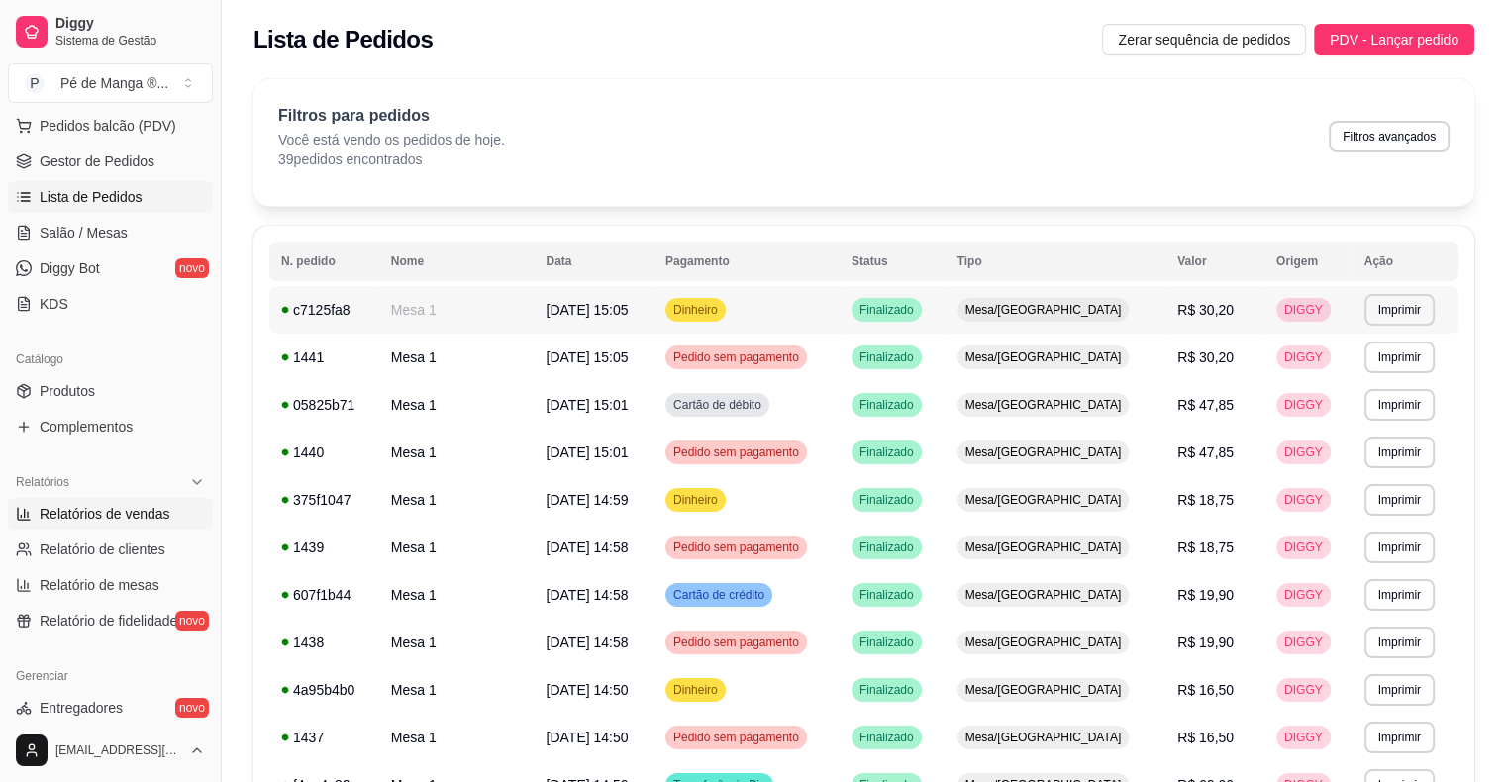
click at [160, 509] on span "Relatórios de vendas" at bounding box center [105, 514] width 131 height 20
select select "ALL"
select select "0"
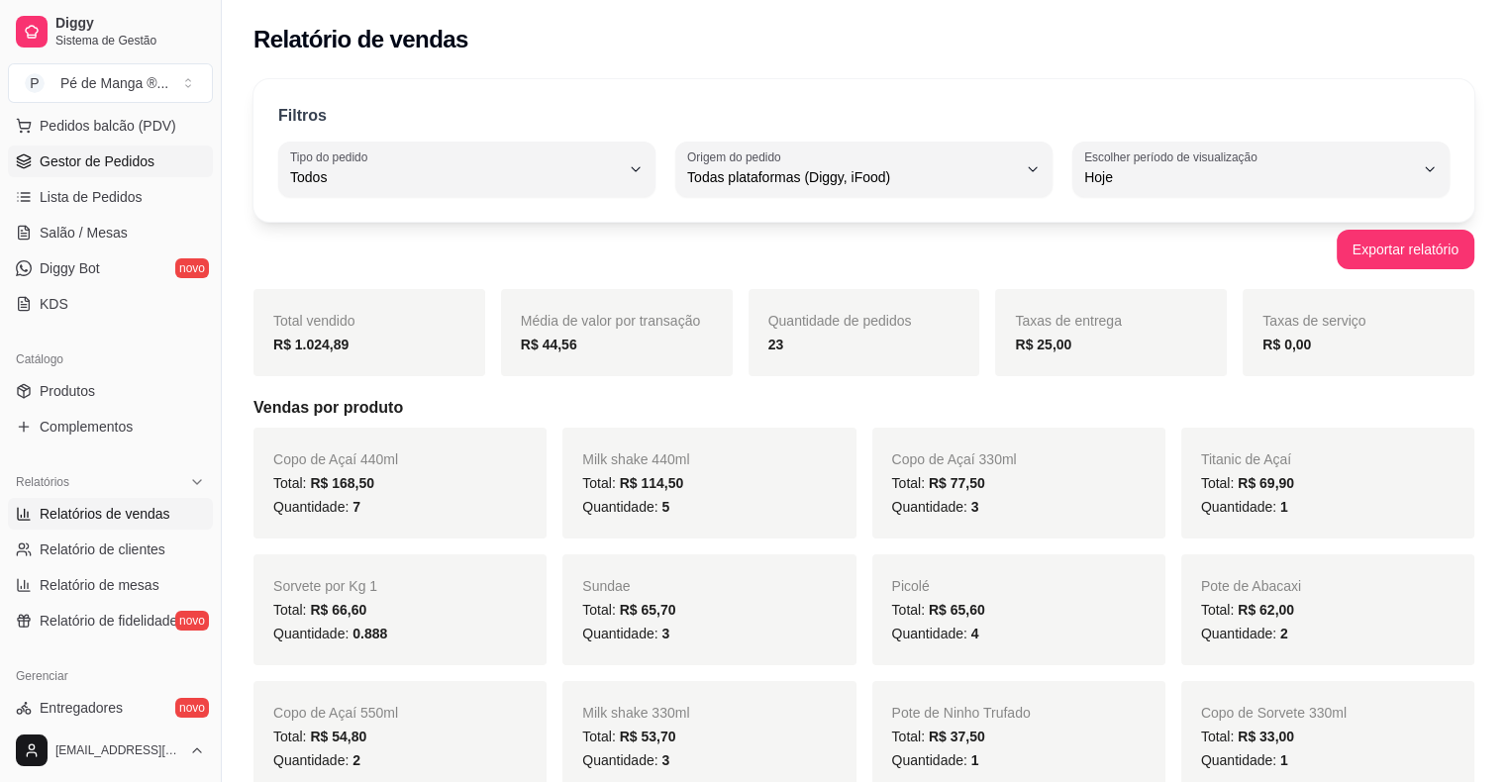
click at [113, 163] on span "Gestor de Pedidos" at bounding box center [97, 161] width 115 height 20
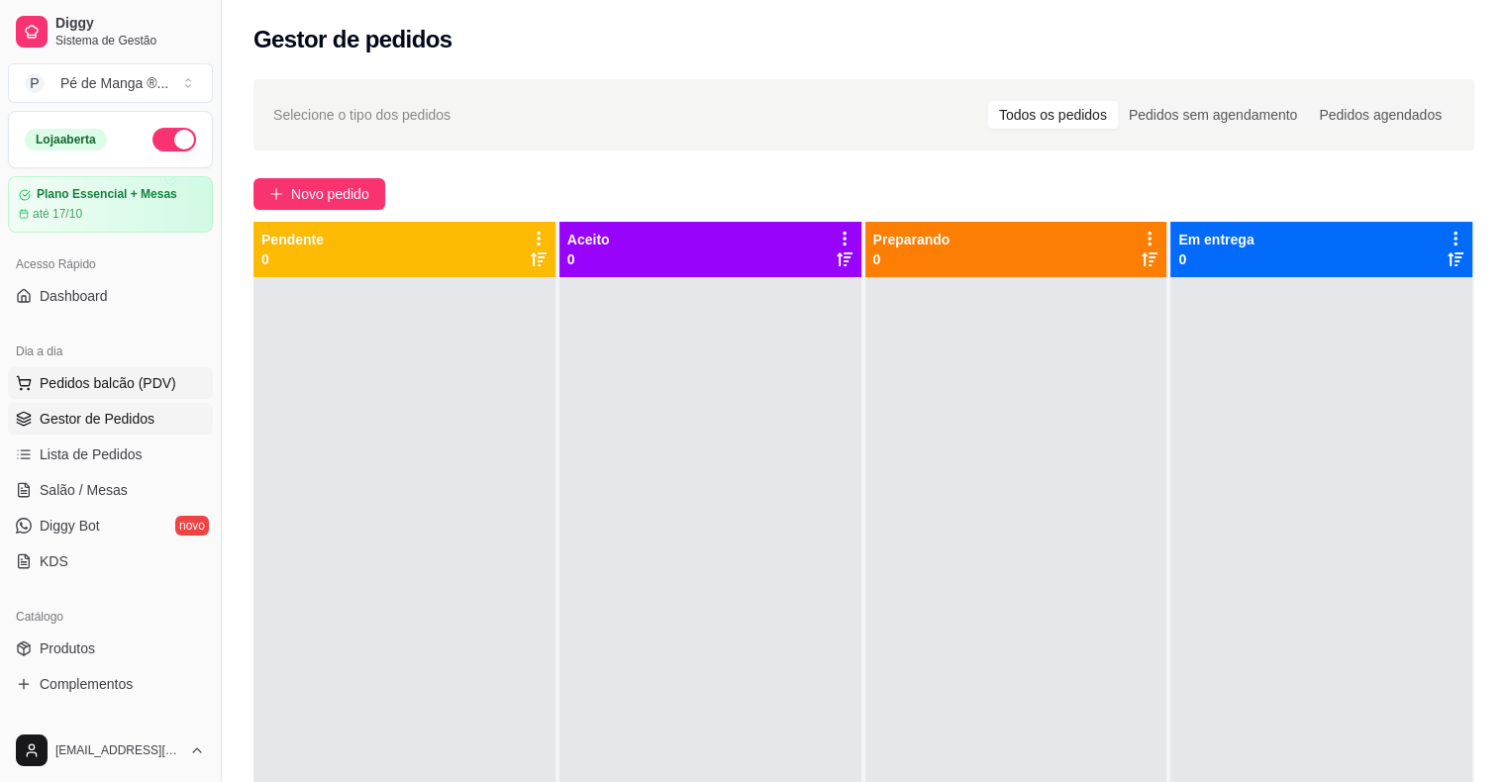
click at [143, 374] on span "Pedidos balcão (PDV)" at bounding box center [108, 383] width 137 height 20
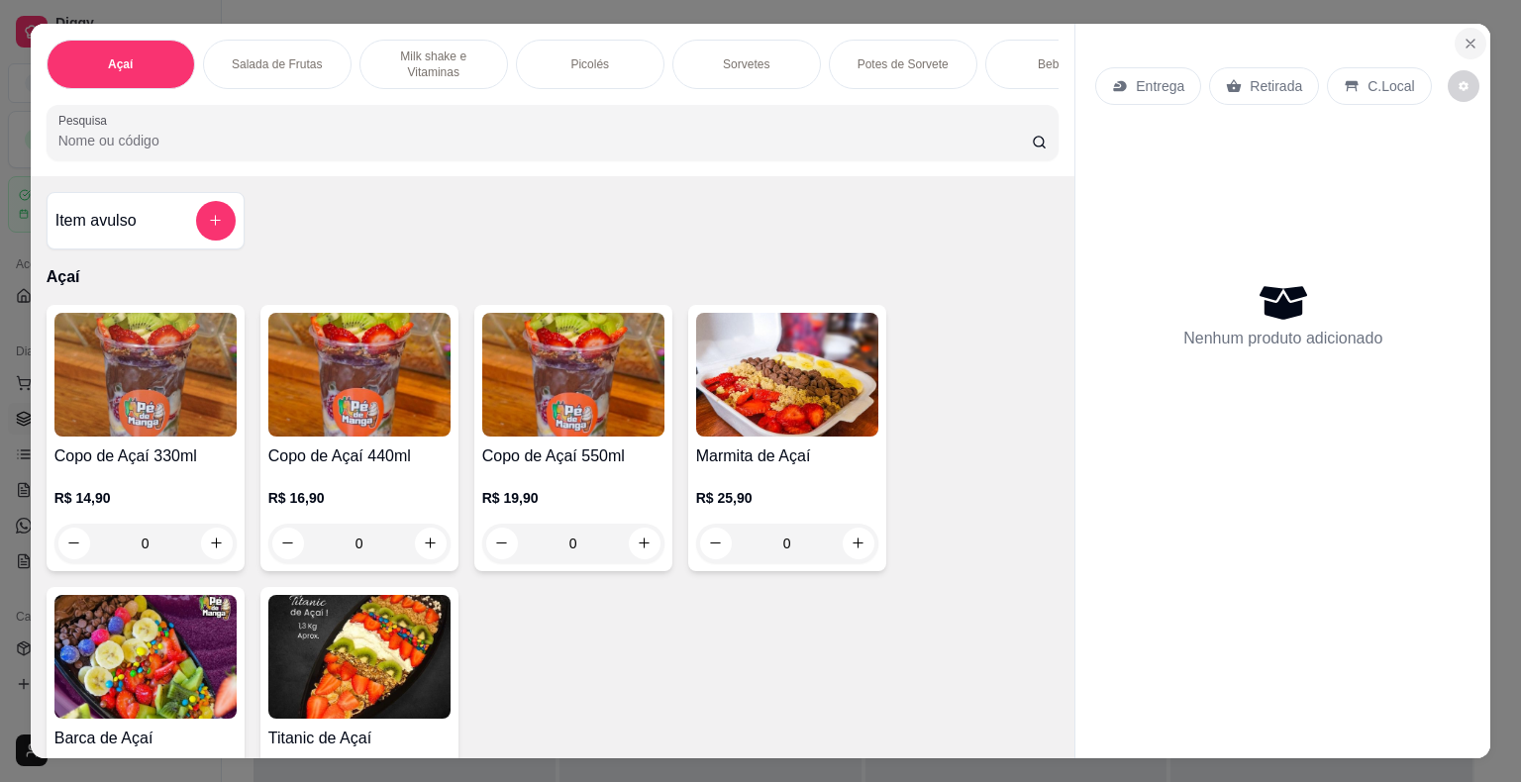
drag, startPoint x: 1445, startPoint y: 38, endPoint x: 1463, endPoint y: 31, distance: 19.1
click at [1448, 38] on section "Açaí Salada de Frutas Milk shake e Vitaminas Picolés Sorvetes Potes de Sorvete …" at bounding box center [761, 392] width 1460 height 736
click at [1463, 36] on icon "Close" at bounding box center [1470, 44] width 16 height 16
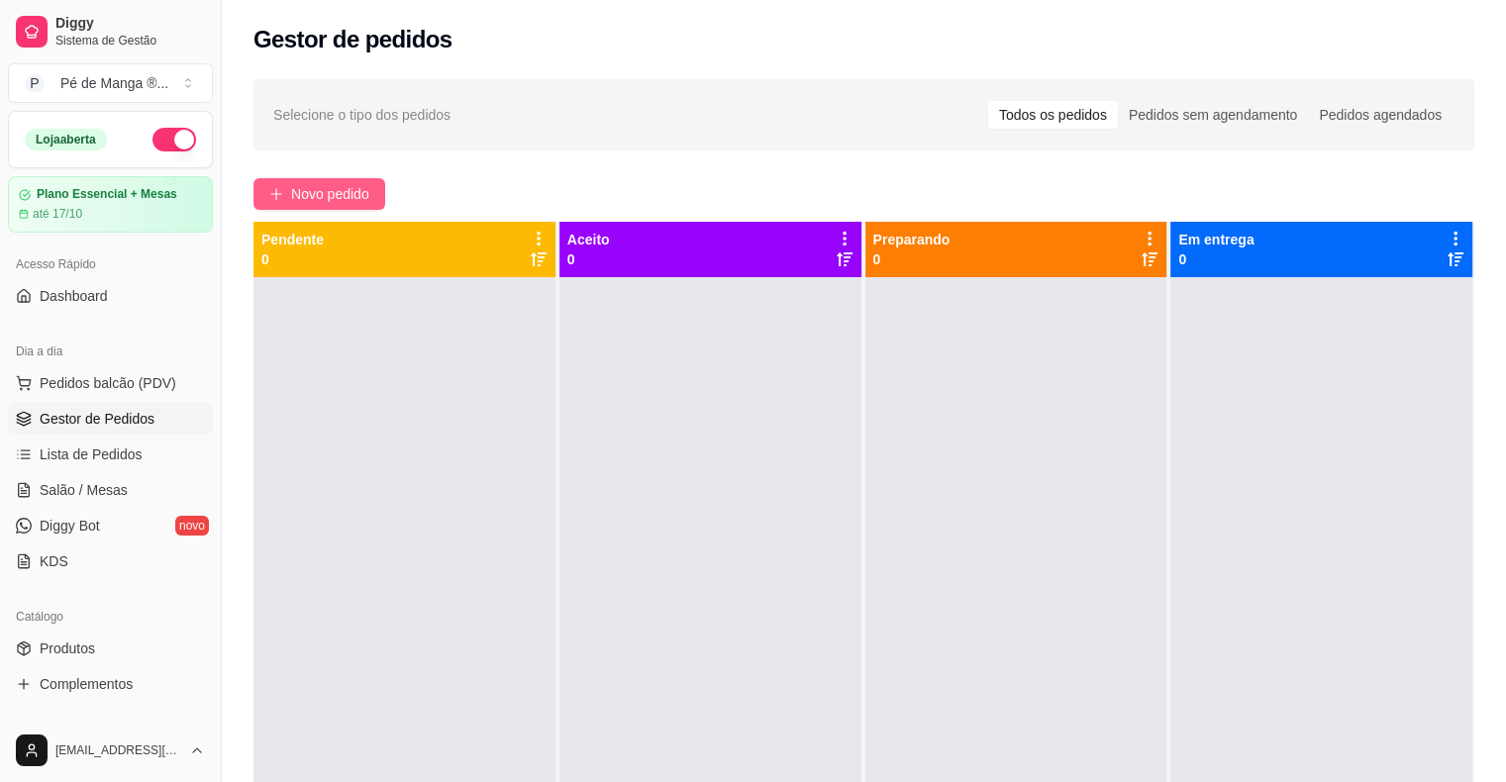
click at [333, 200] on span "Novo pedido" at bounding box center [330, 194] width 78 height 22
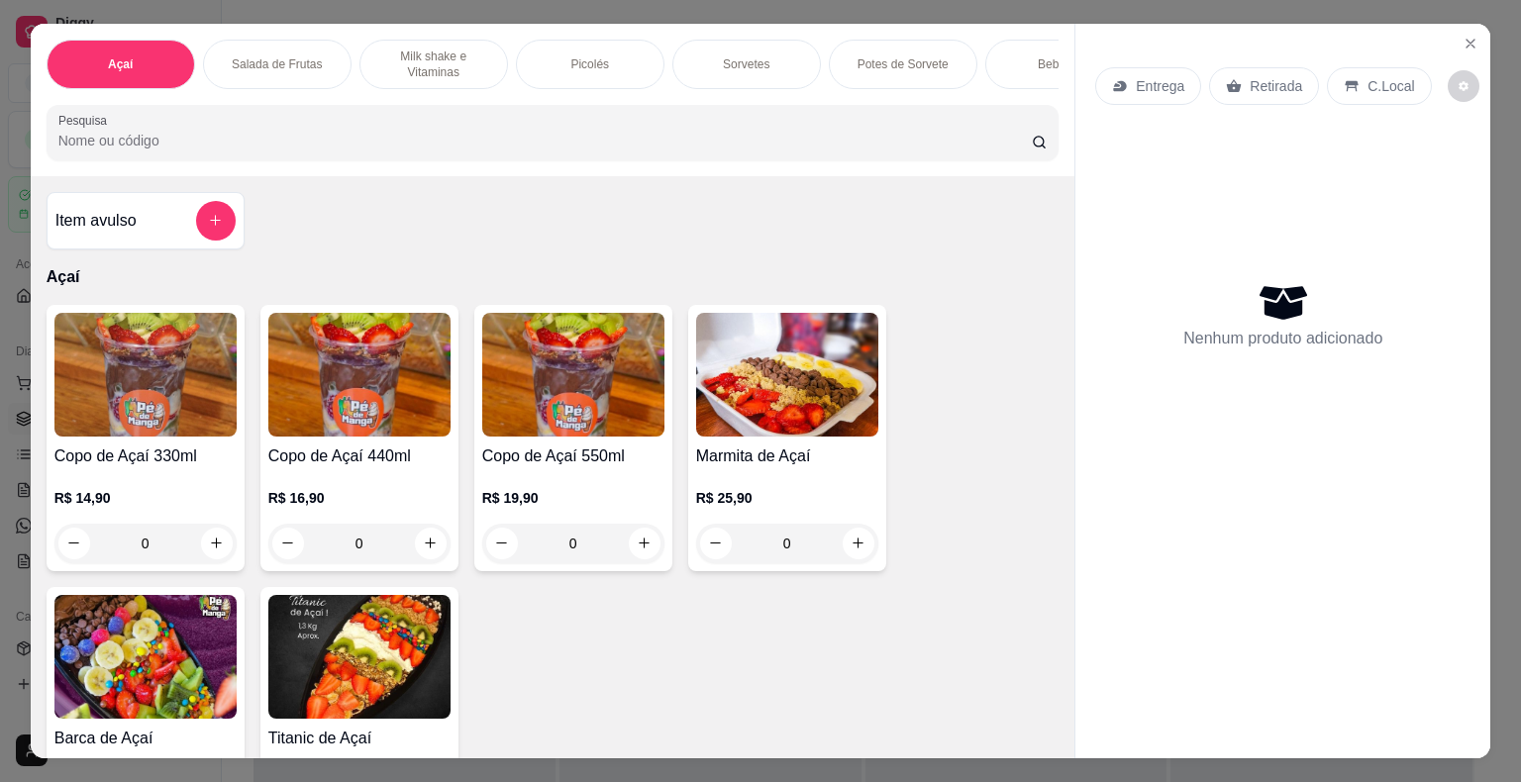
click at [874, 57] on p "Potes de Sorvete" at bounding box center [902, 64] width 91 height 16
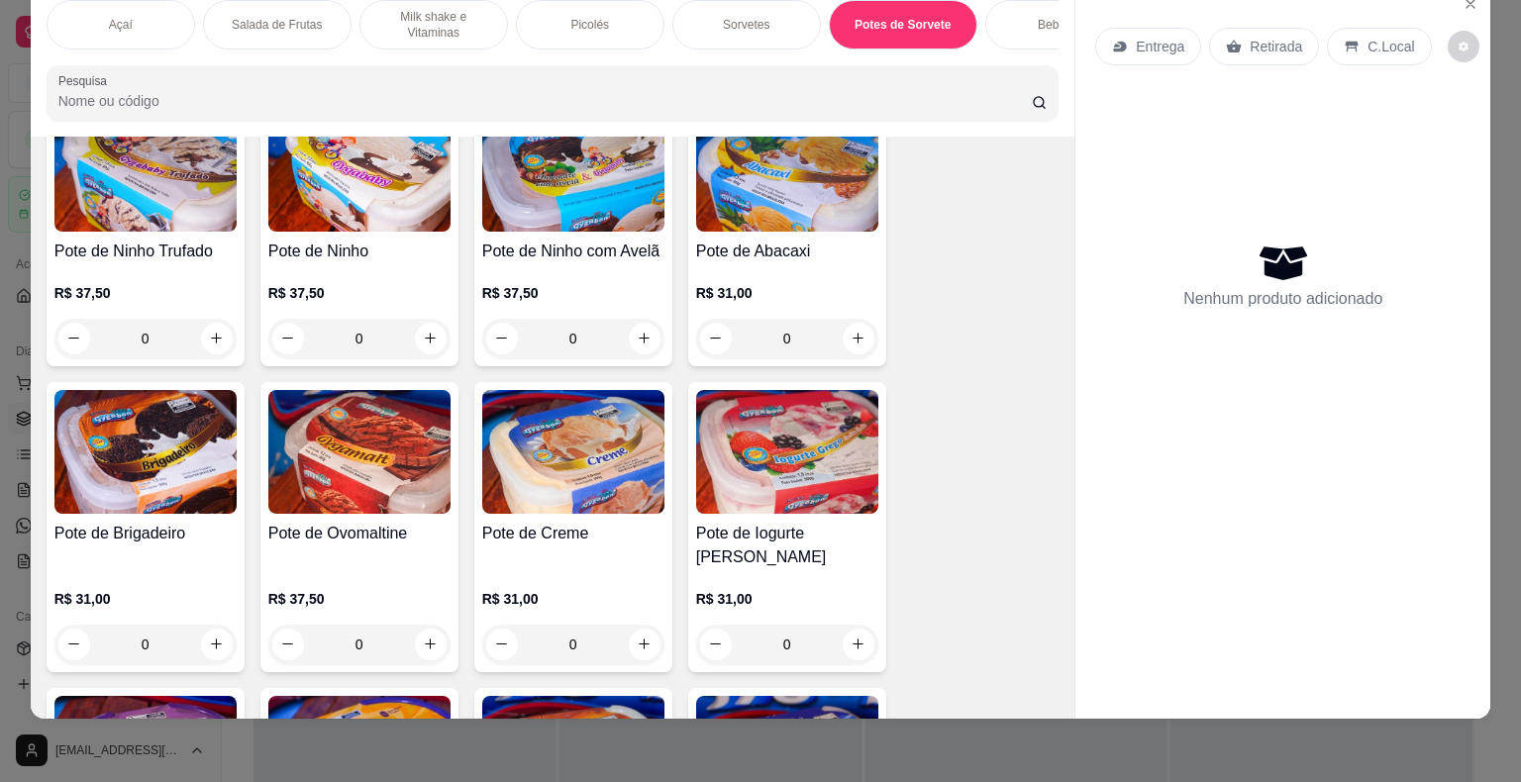
scroll to position [3457, 0]
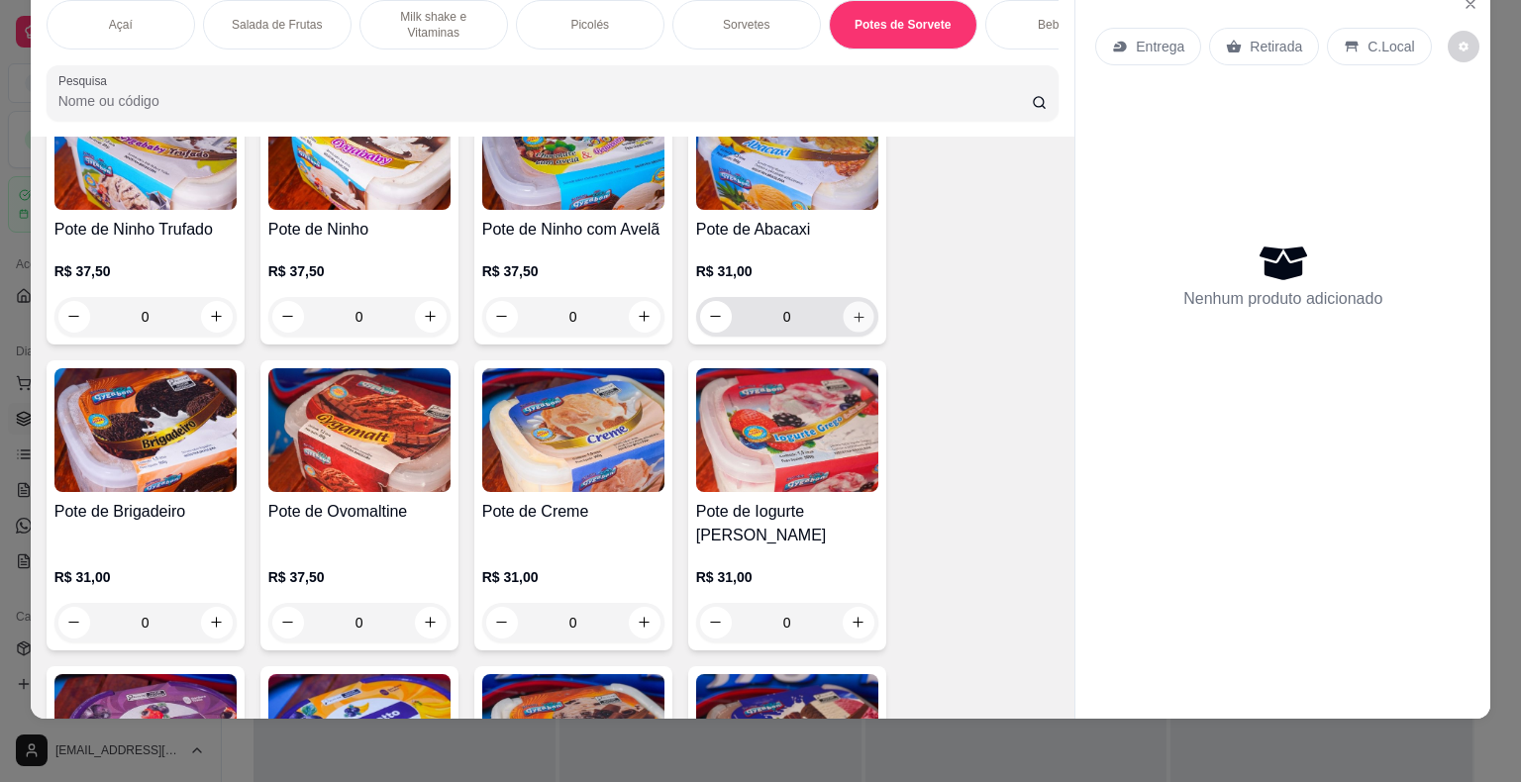
click at [859, 315] on button "increase-product-quantity" at bounding box center [857, 316] width 31 height 31
type input "1"
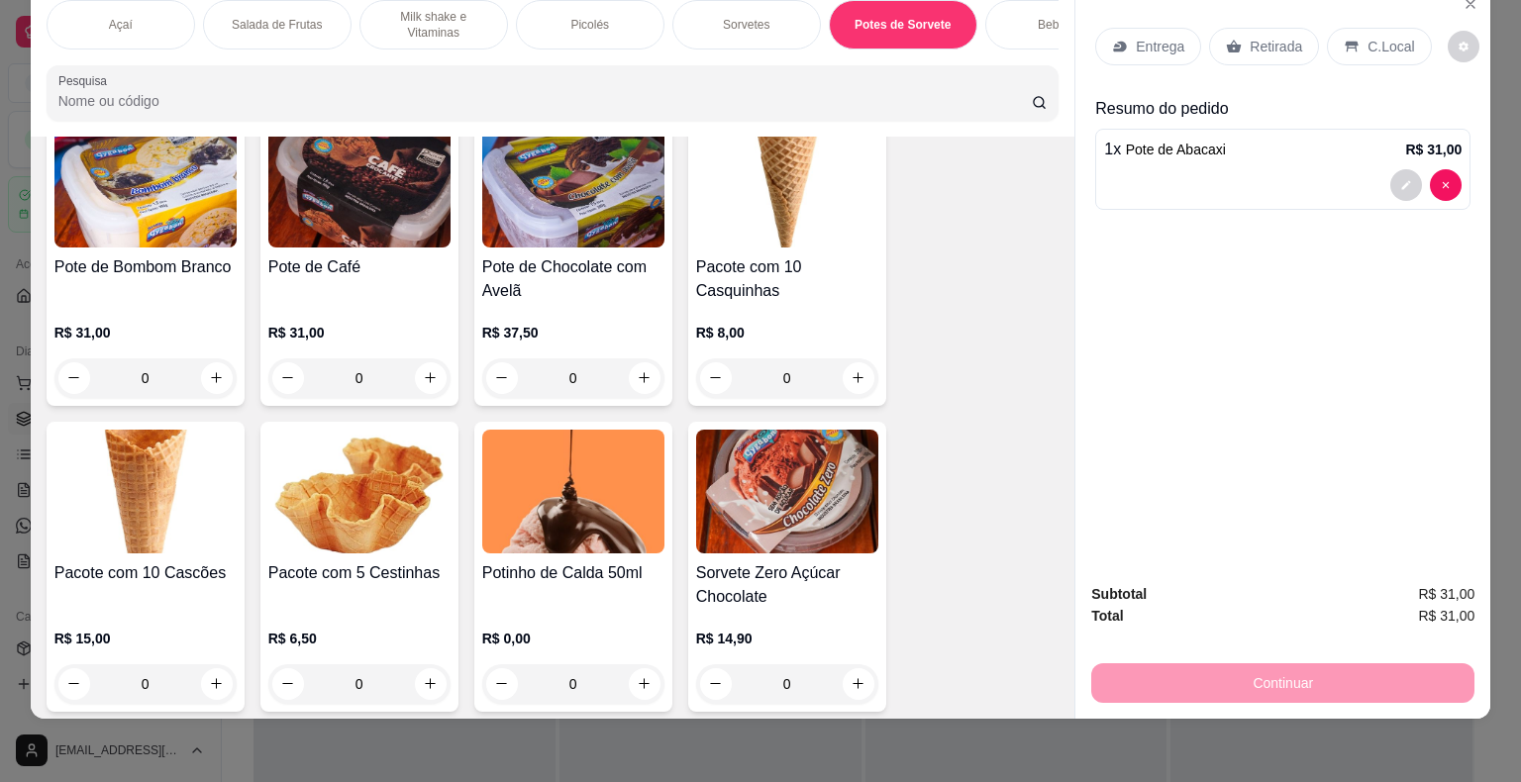
scroll to position [4348, 0]
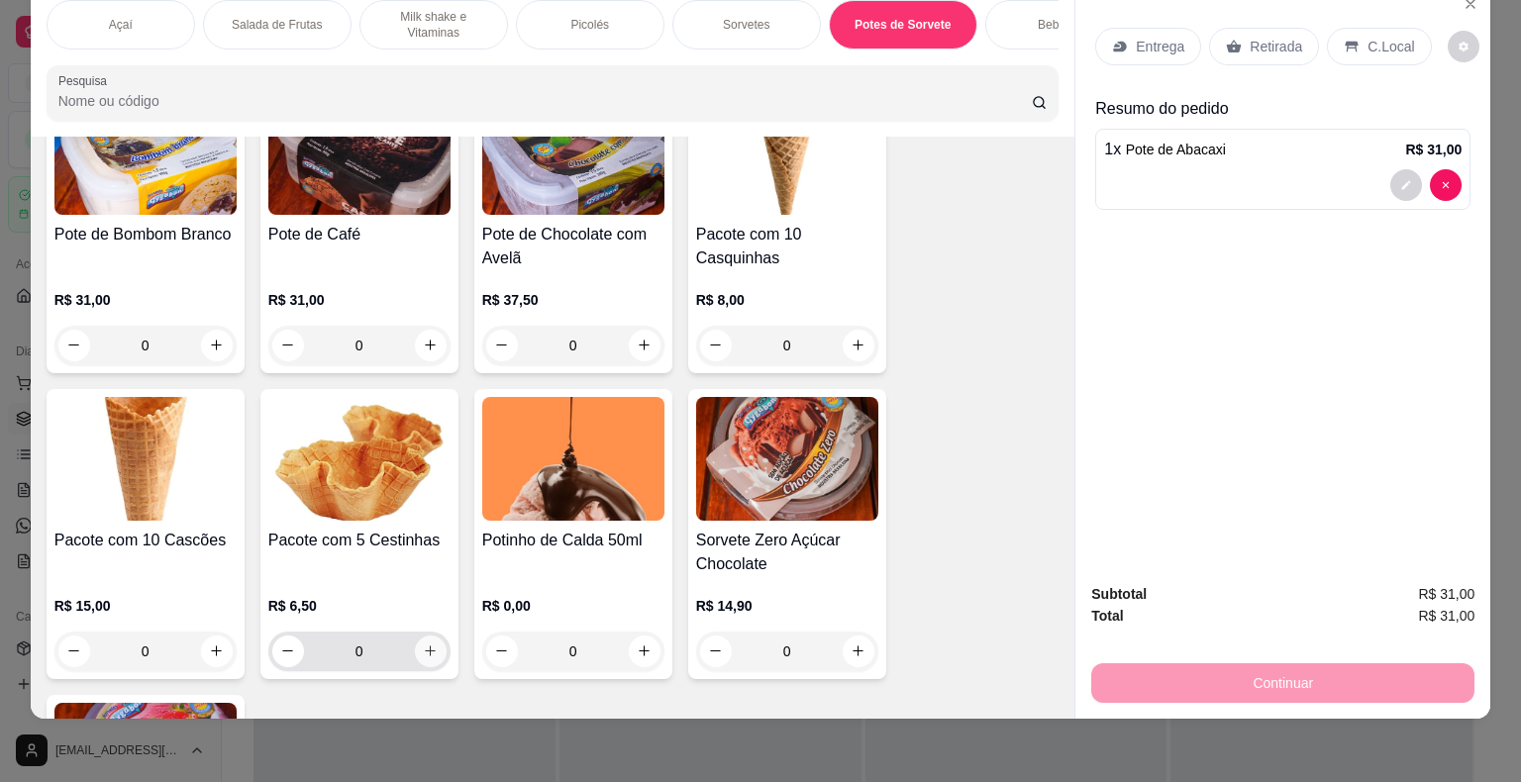
click at [433, 636] on button "increase-product-quantity" at bounding box center [431, 652] width 32 height 32
type input "1"
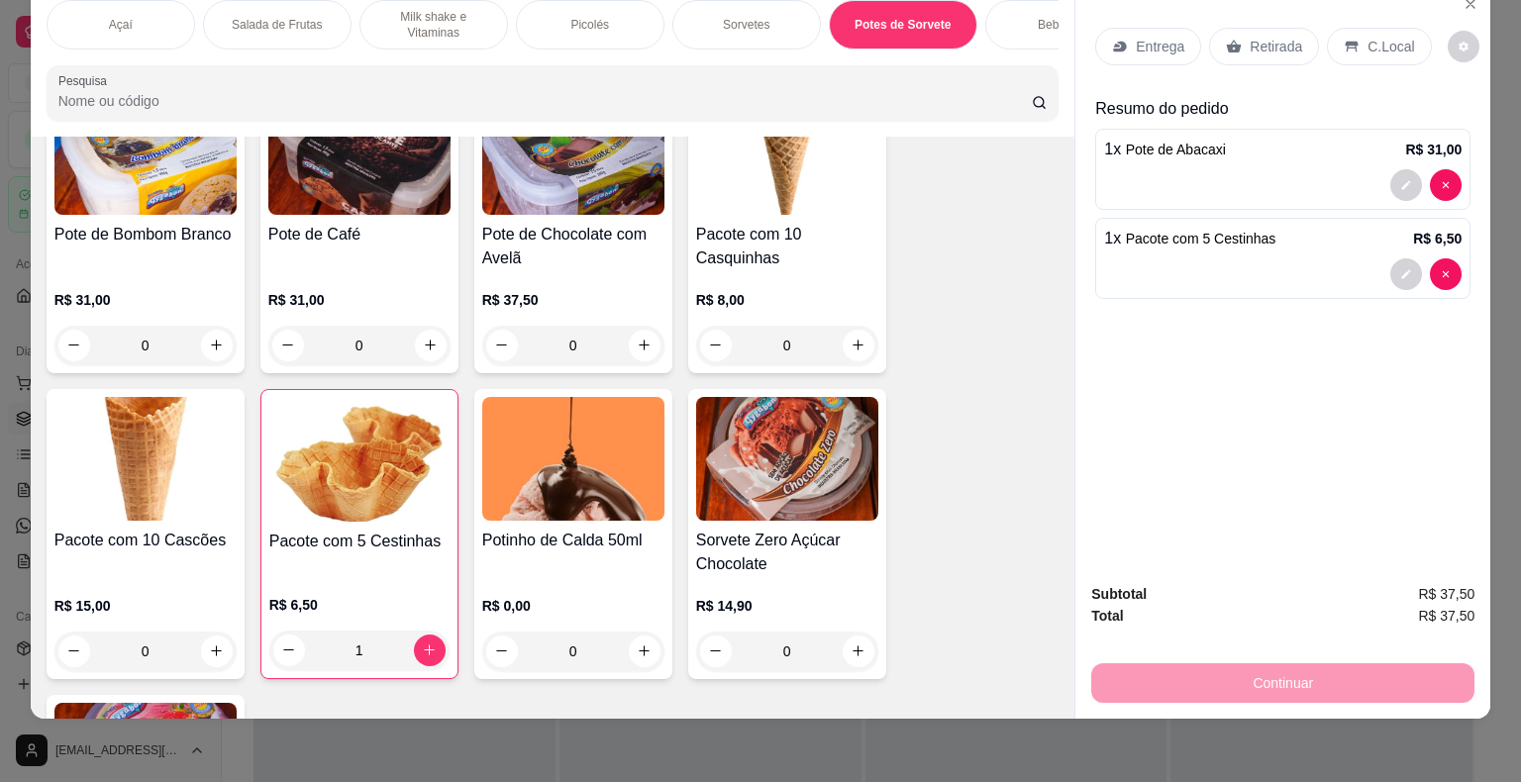
click at [1134, 41] on div "Entrega" at bounding box center [1148, 47] width 106 height 38
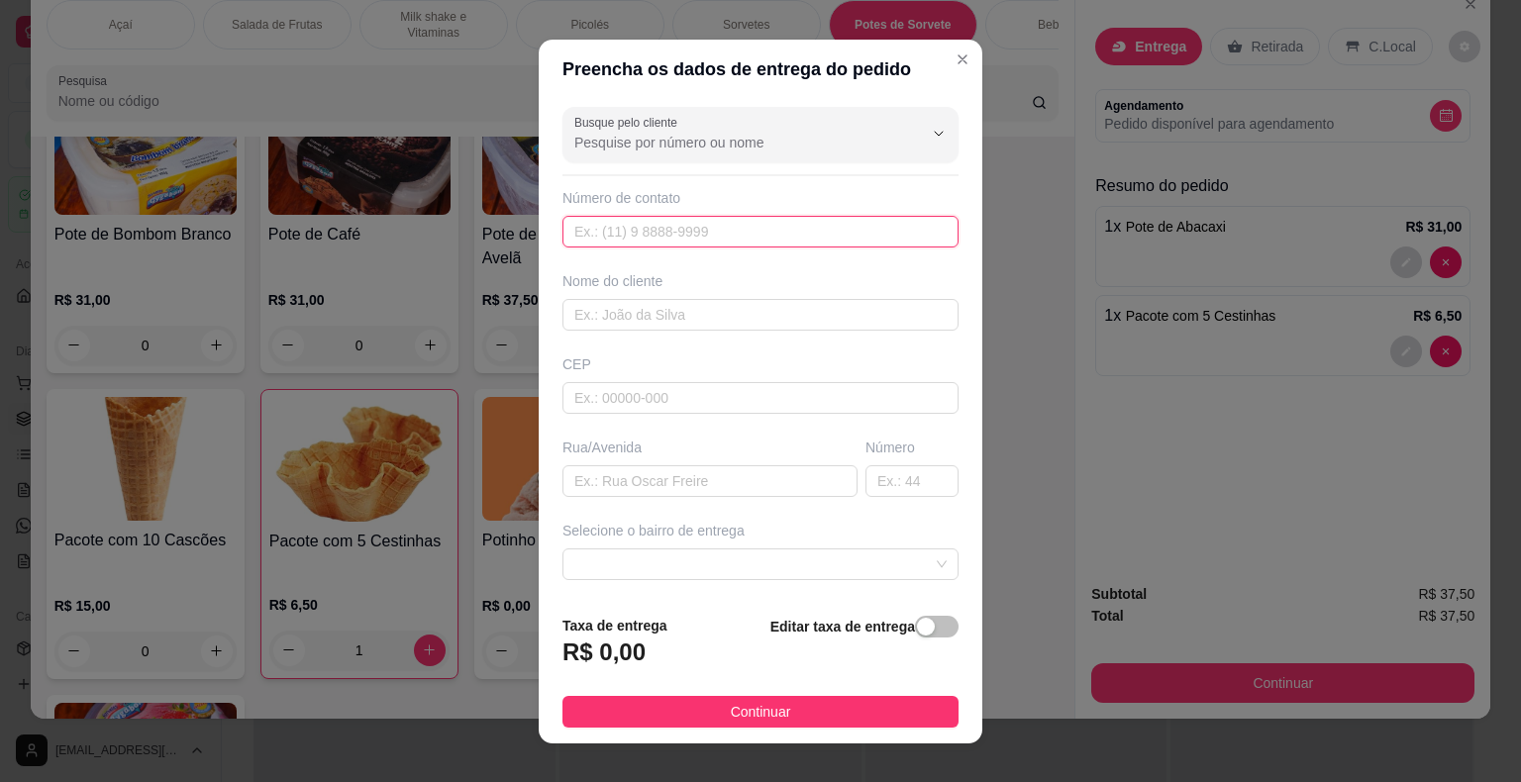
click at [787, 222] on input "text" at bounding box center [760, 232] width 396 height 32
type input "[PHONE_NUMBER]"
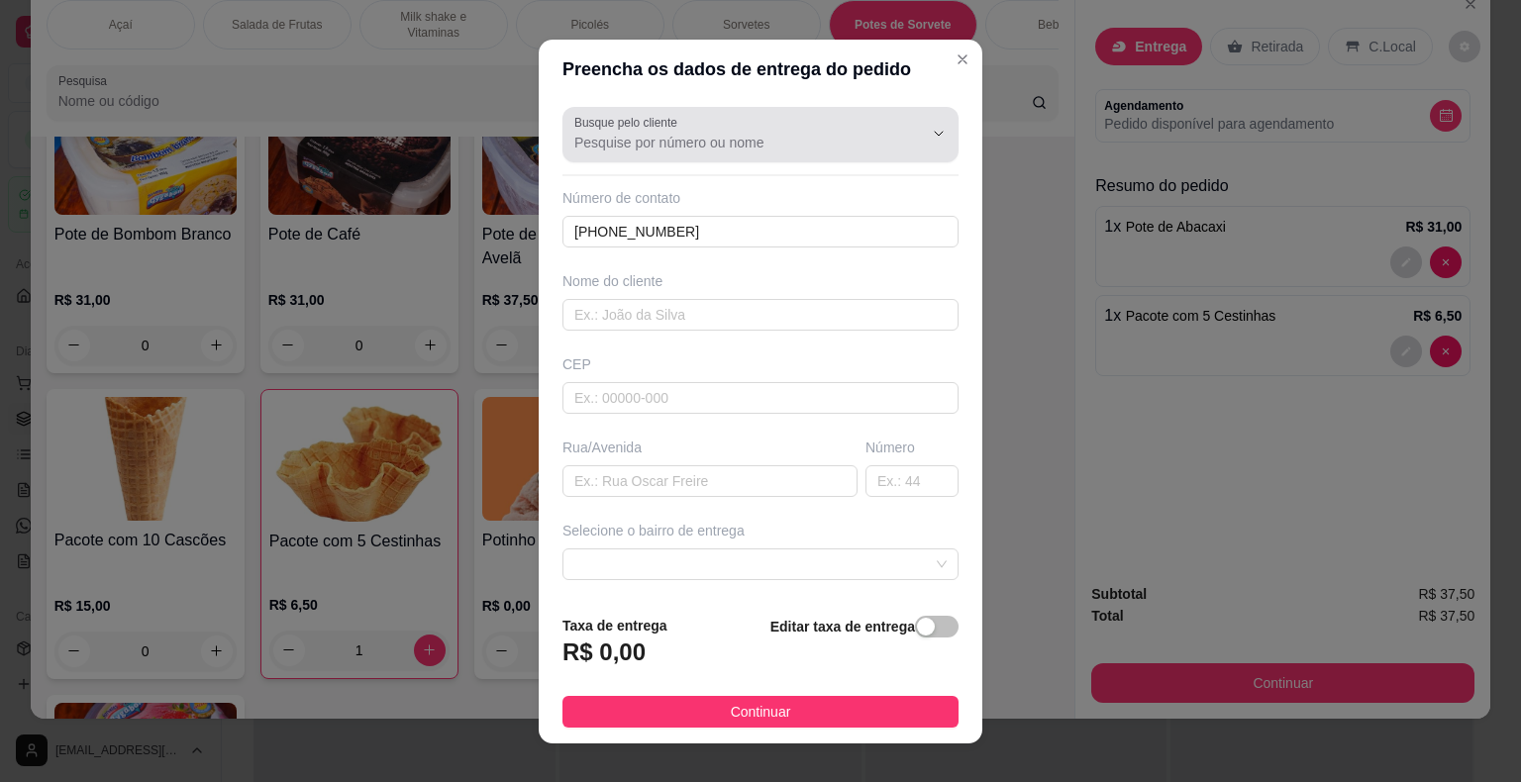
click at [644, 151] on div "Busque pelo cliente" at bounding box center [760, 134] width 396 height 55
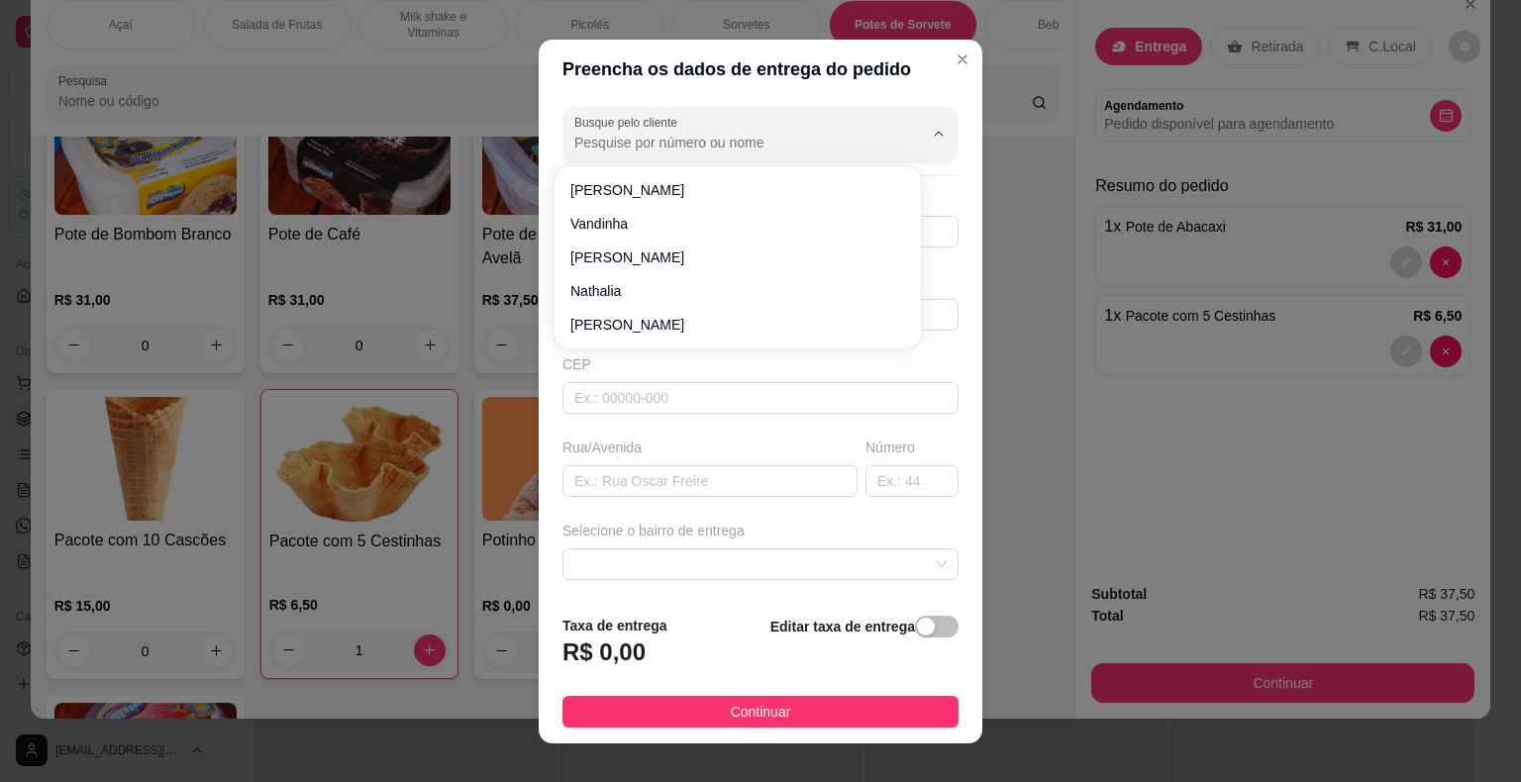
click at [641, 146] on input "Busque pelo cliente" at bounding box center [732, 143] width 317 height 20
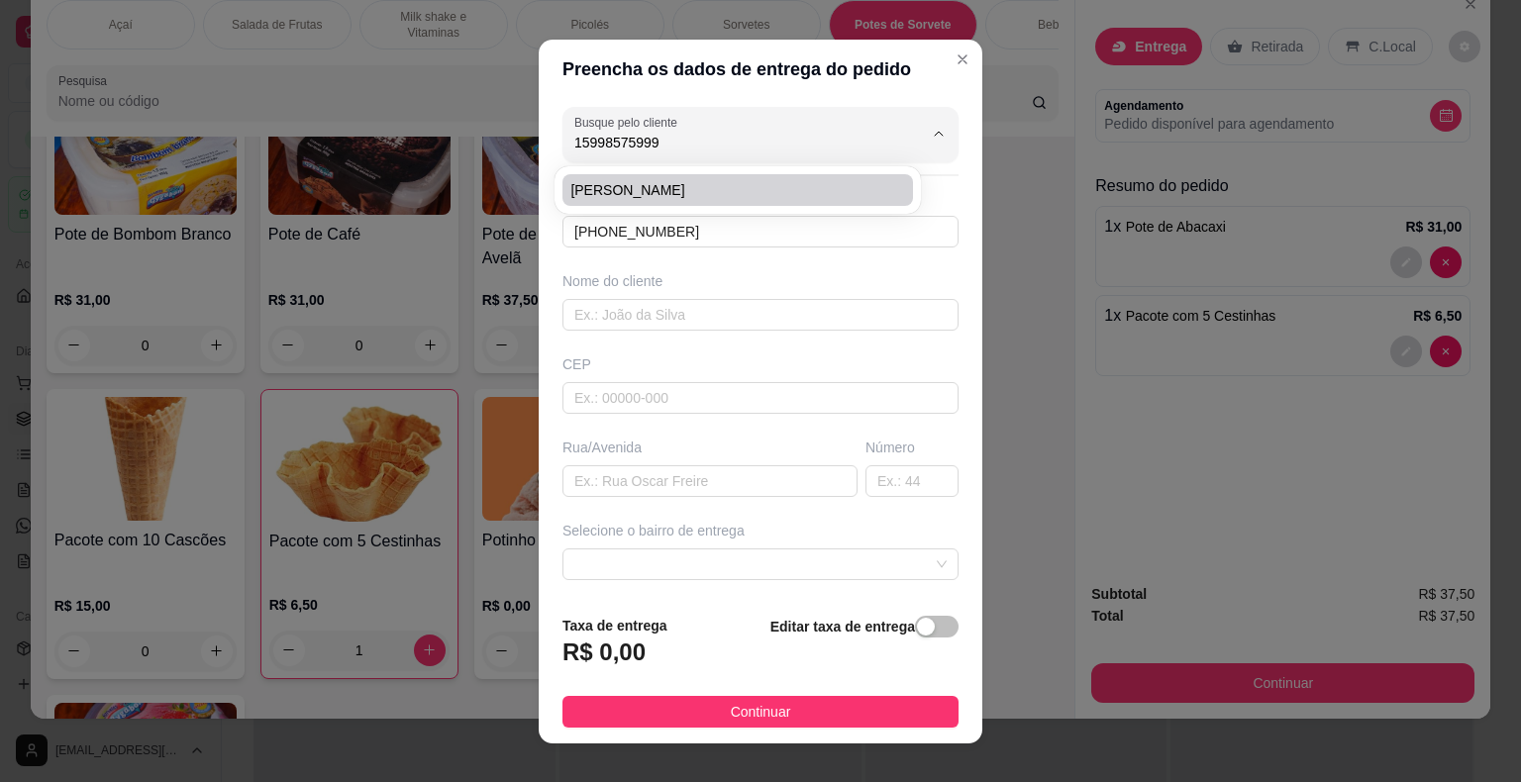
click at [636, 186] on span "[PERSON_NAME]" at bounding box center [727, 190] width 315 height 20
type input "[PERSON_NAME]"
type input "15998575999"
type input "[PERSON_NAME]"
type input "18440000"
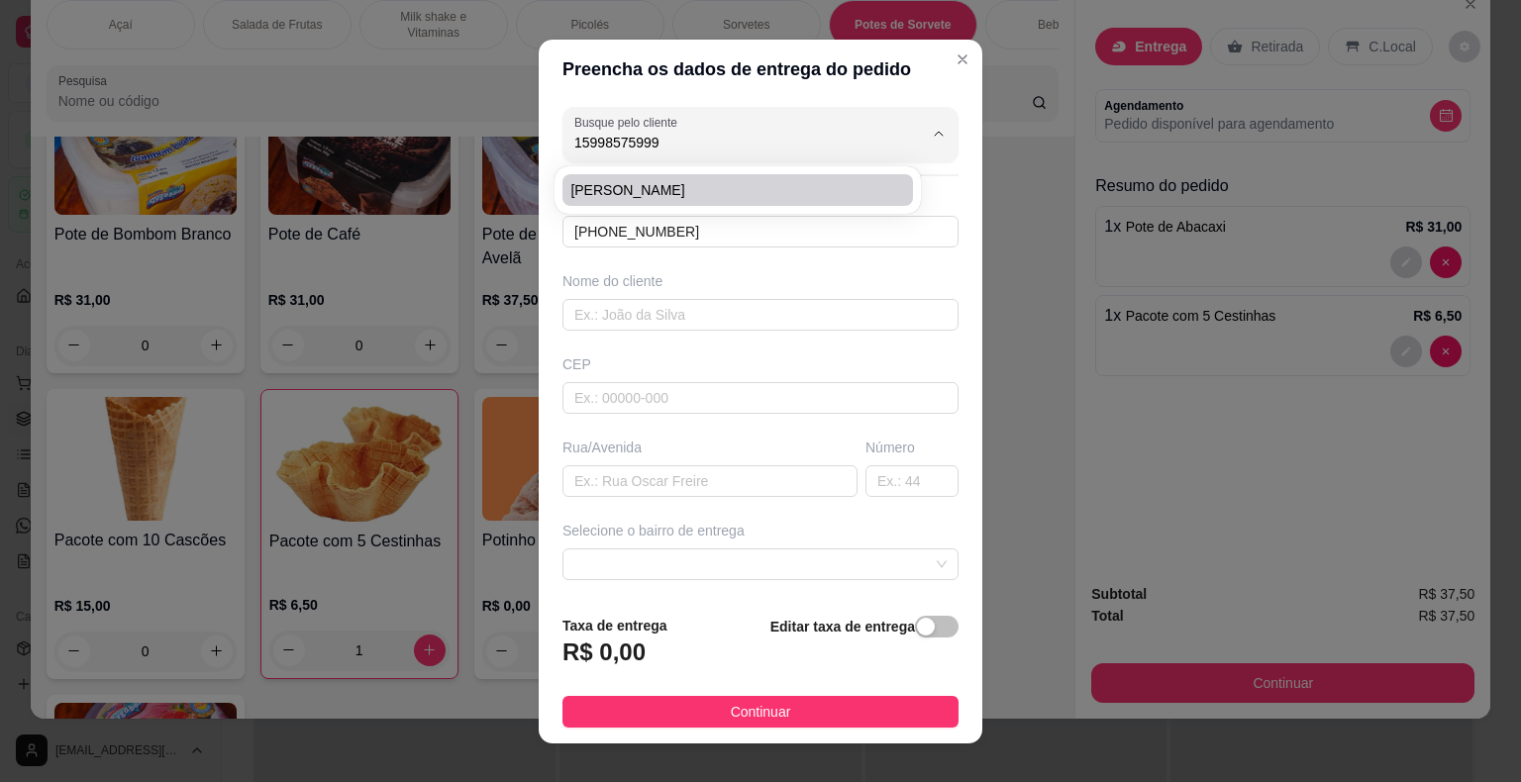
type input "[PERSON_NAME]"
type input "196"
type input "Itaberá"
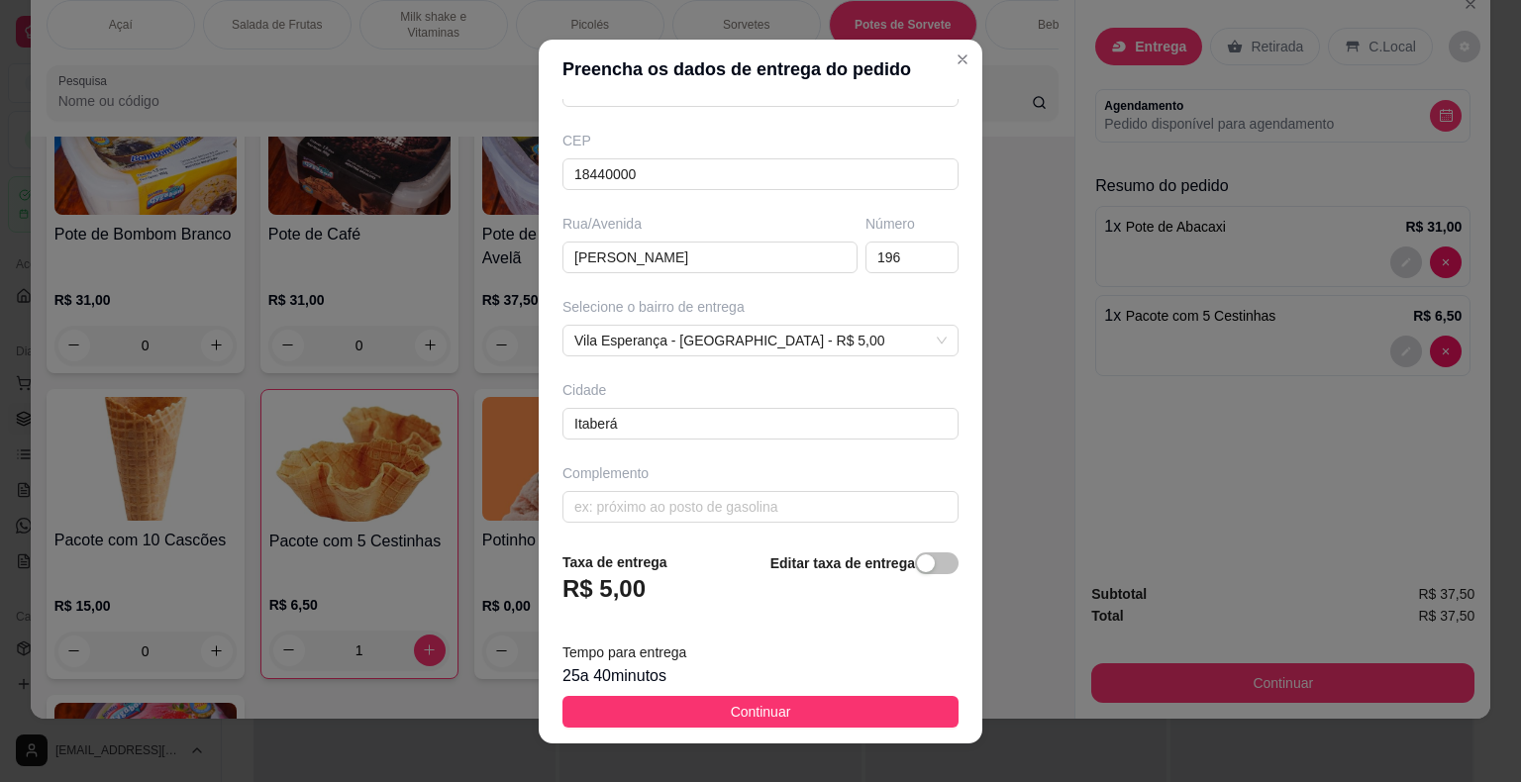
scroll to position [227, 0]
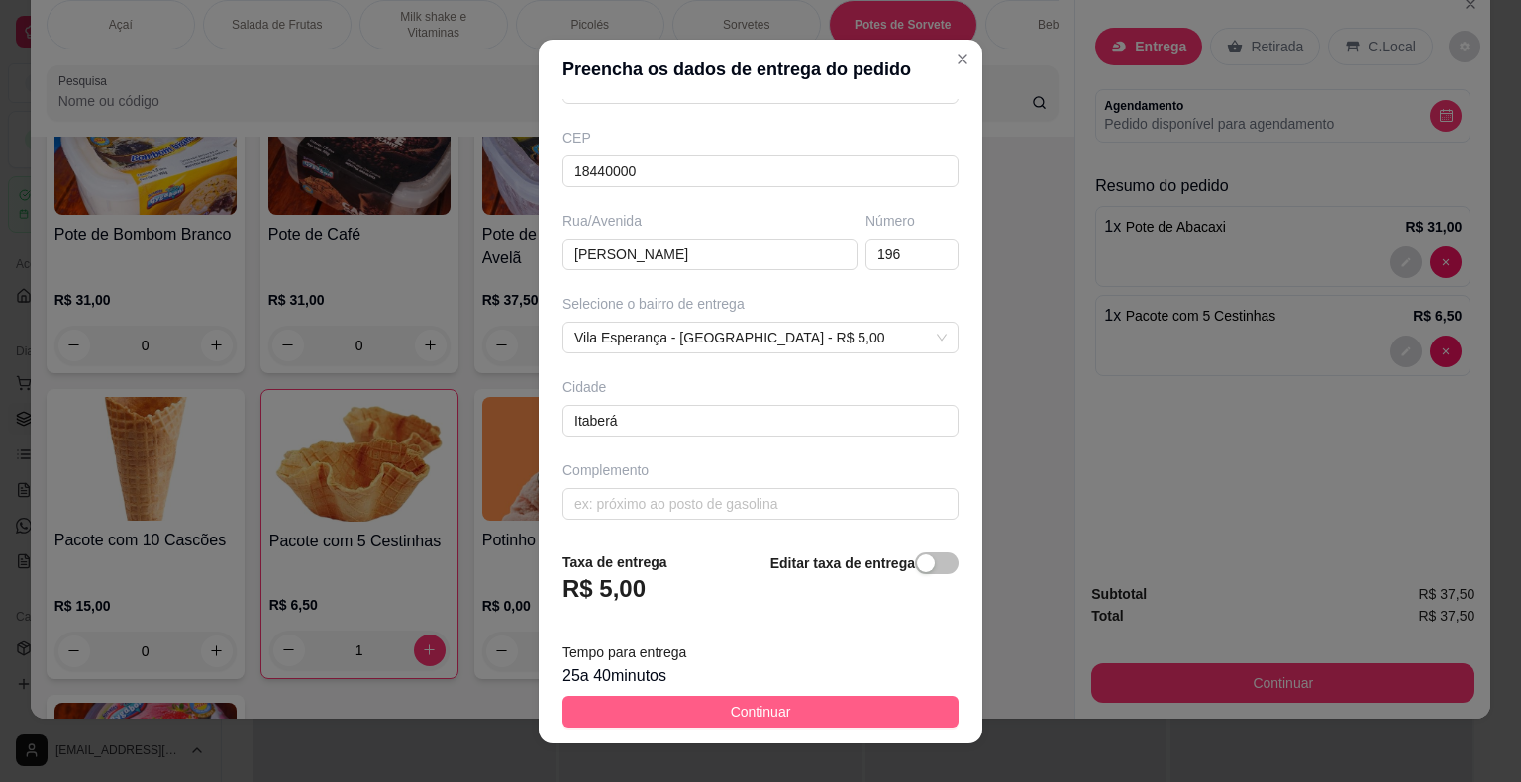
type input "[PERSON_NAME]"
click at [892, 715] on button "Continuar" at bounding box center [760, 712] width 396 height 32
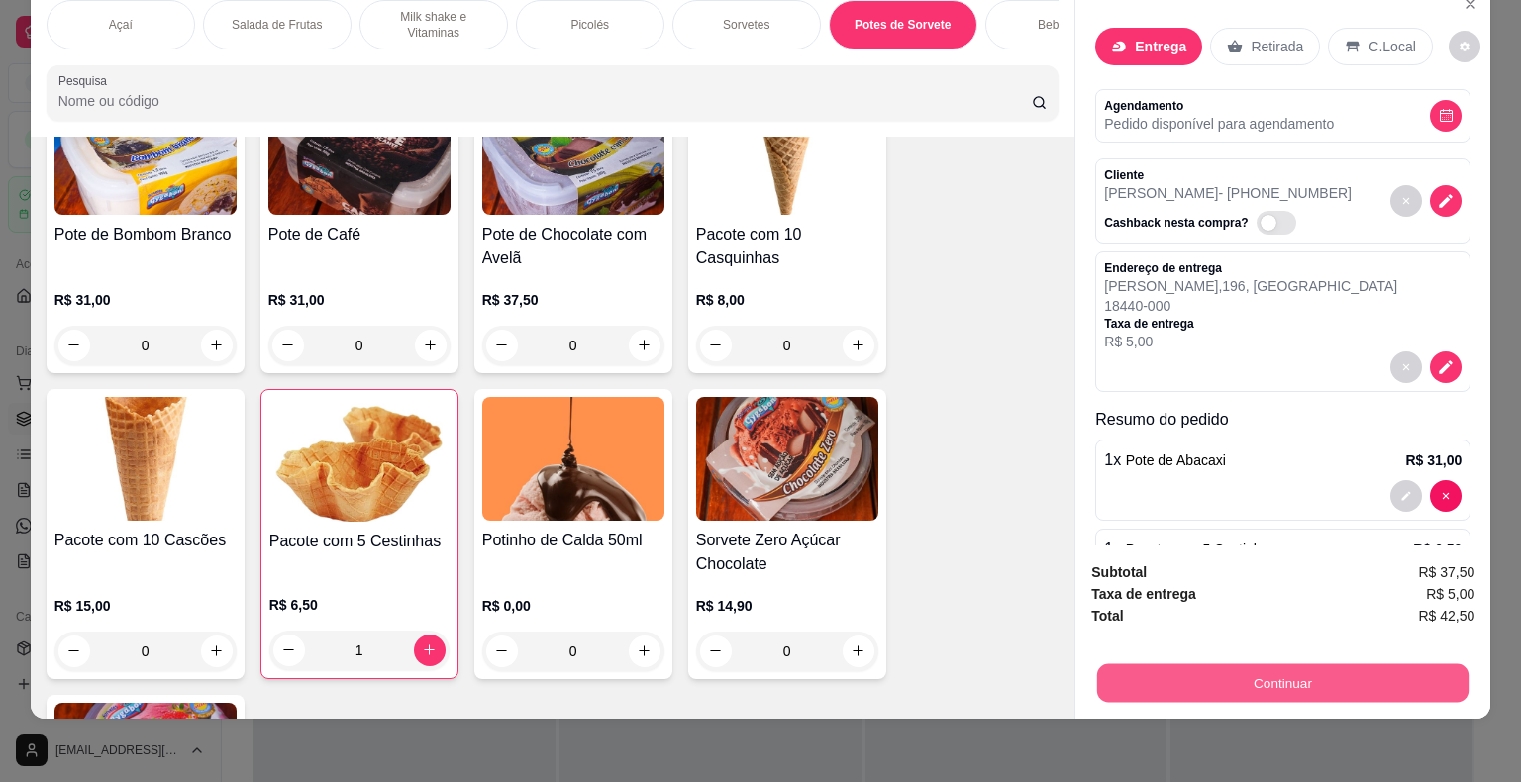
click at [1166, 668] on button "Continuar" at bounding box center [1282, 683] width 371 height 39
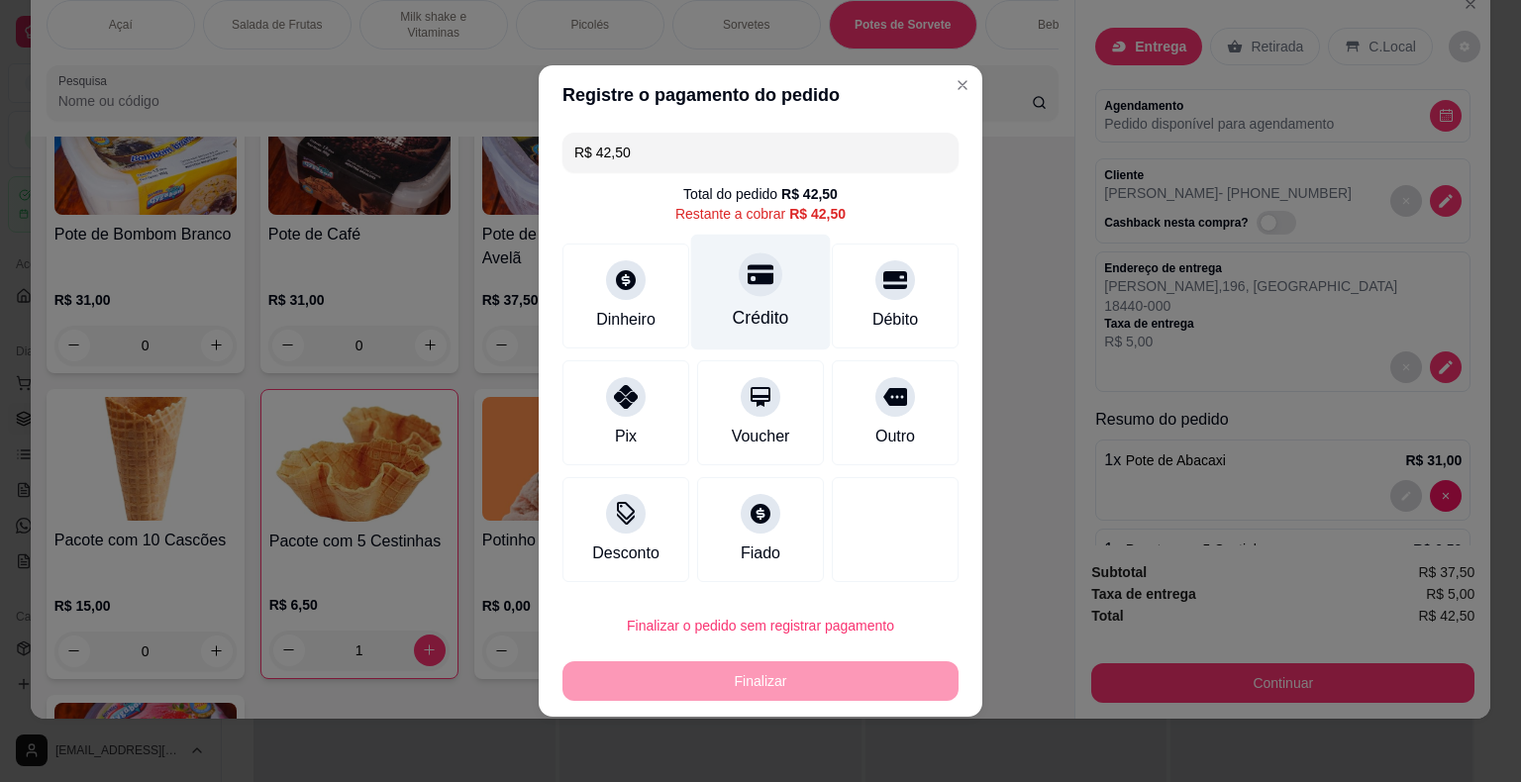
click at [784, 295] on div "Crédito" at bounding box center [761, 293] width 140 height 116
type input "R$ 0,00"
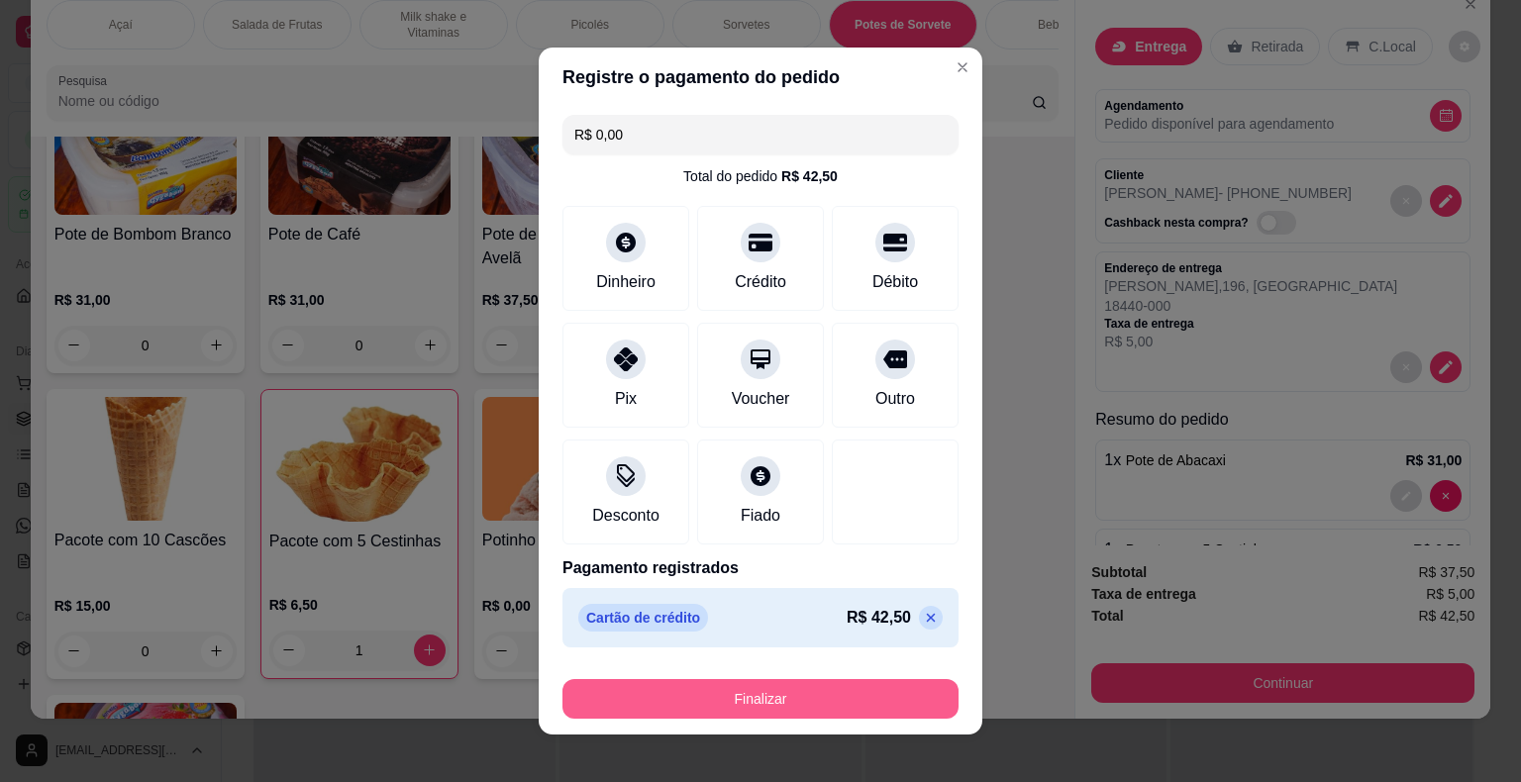
click at [776, 700] on button "Finalizar" at bounding box center [760, 699] width 396 height 40
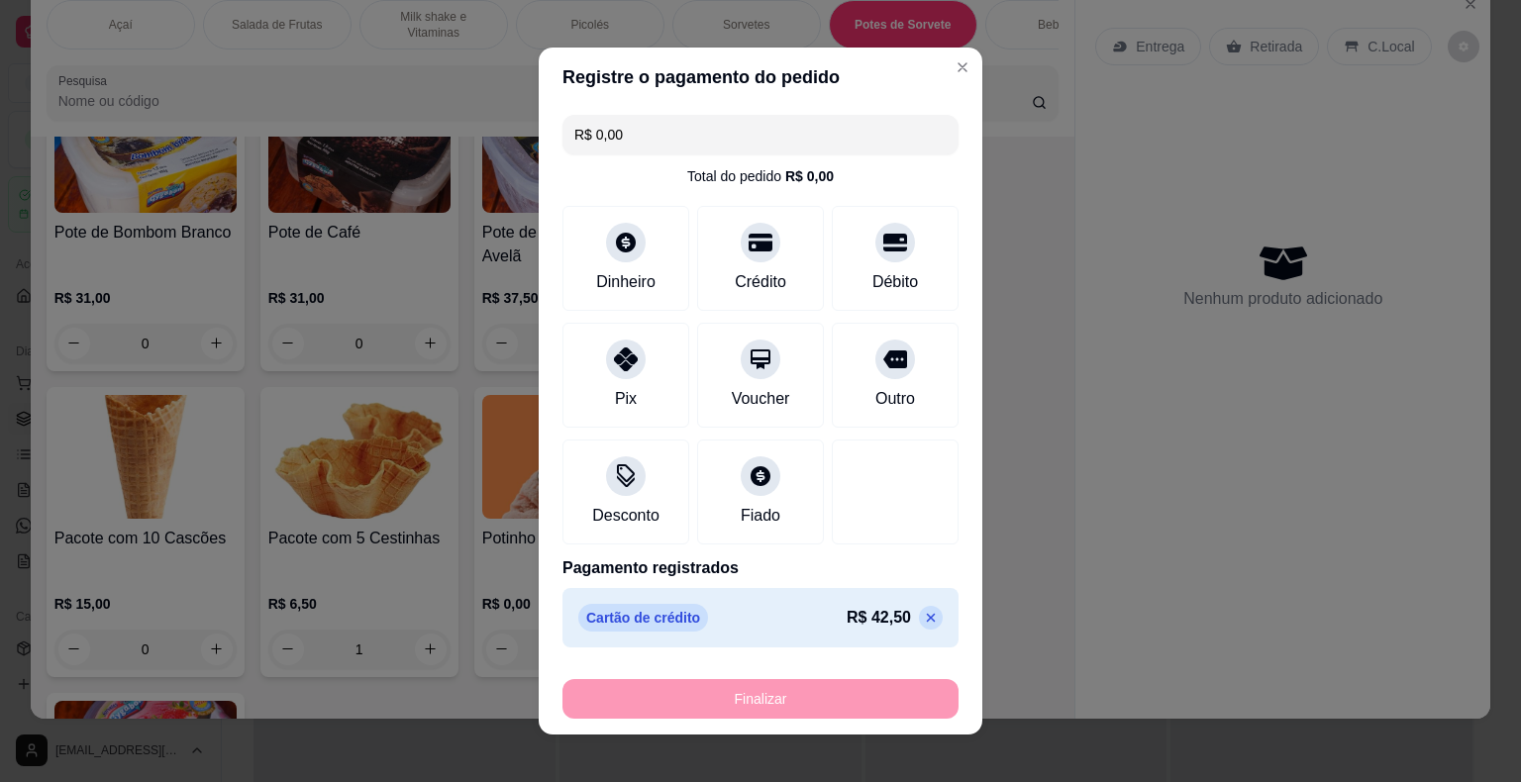
type input "0"
type input "-R$ 42,50"
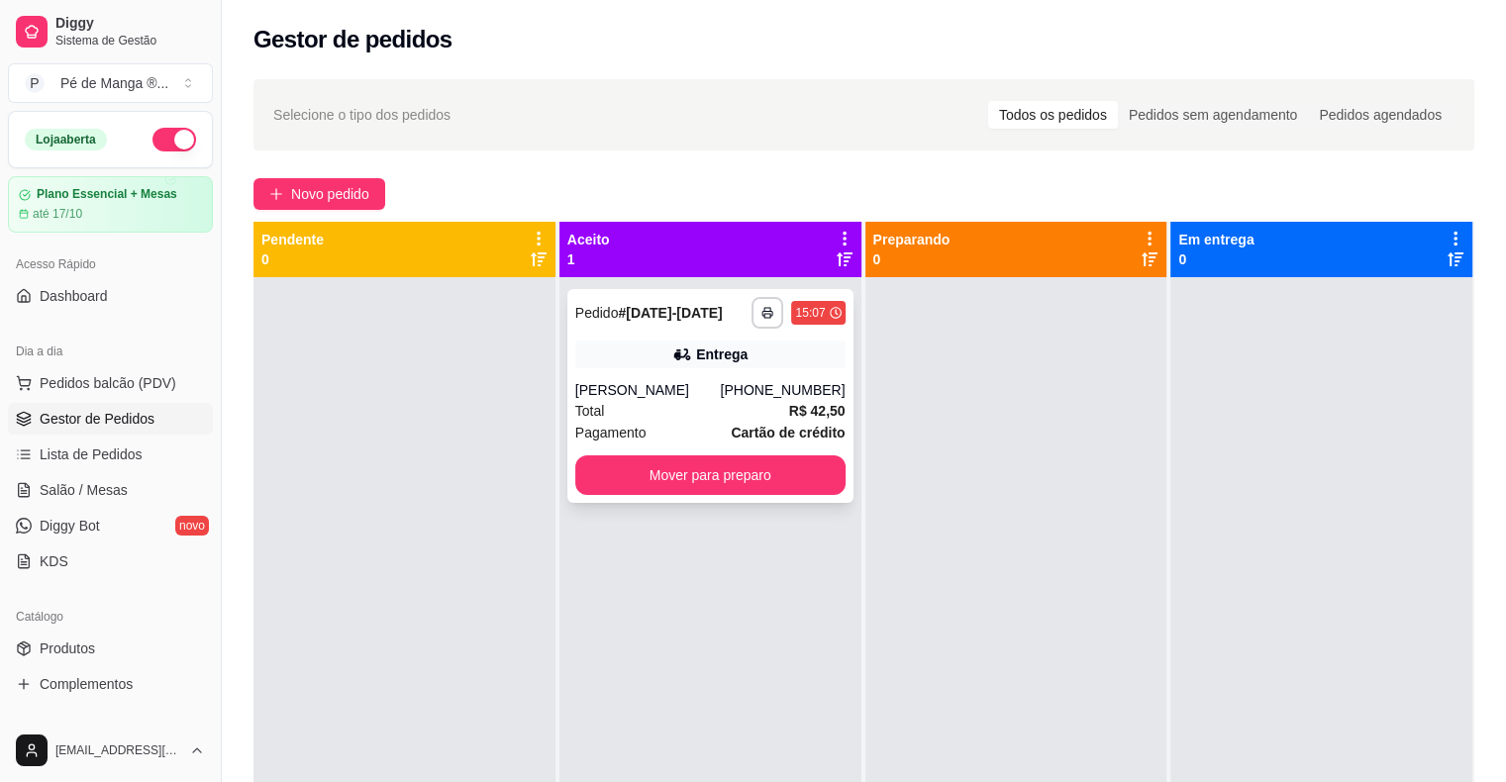
click at [756, 477] on button "Mover para preparo" at bounding box center [710, 475] width 270 height 40
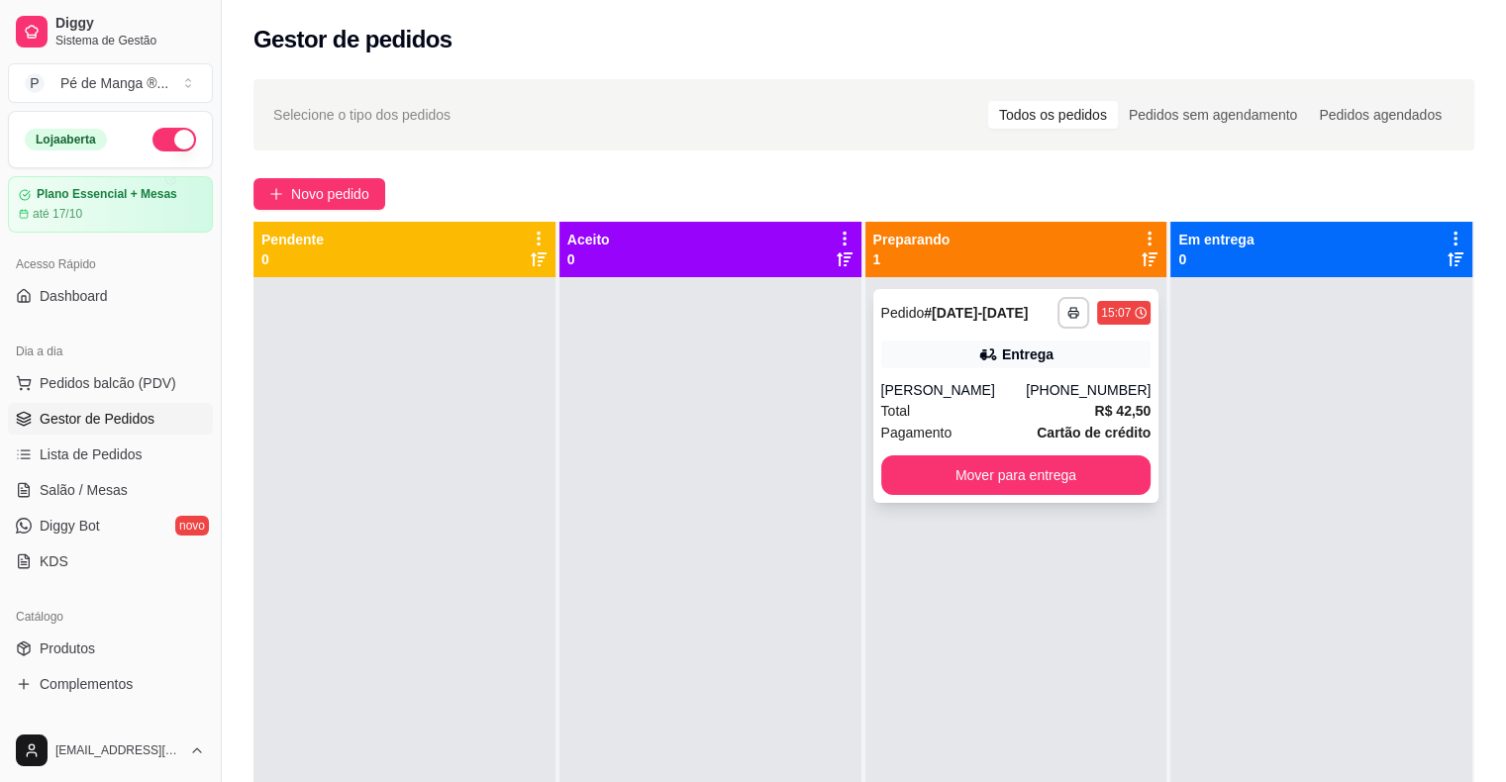
click at [1026, 422] on div "Pagamento Cartão de crédito" at bounding box center [1016, 433] width 270 height 22
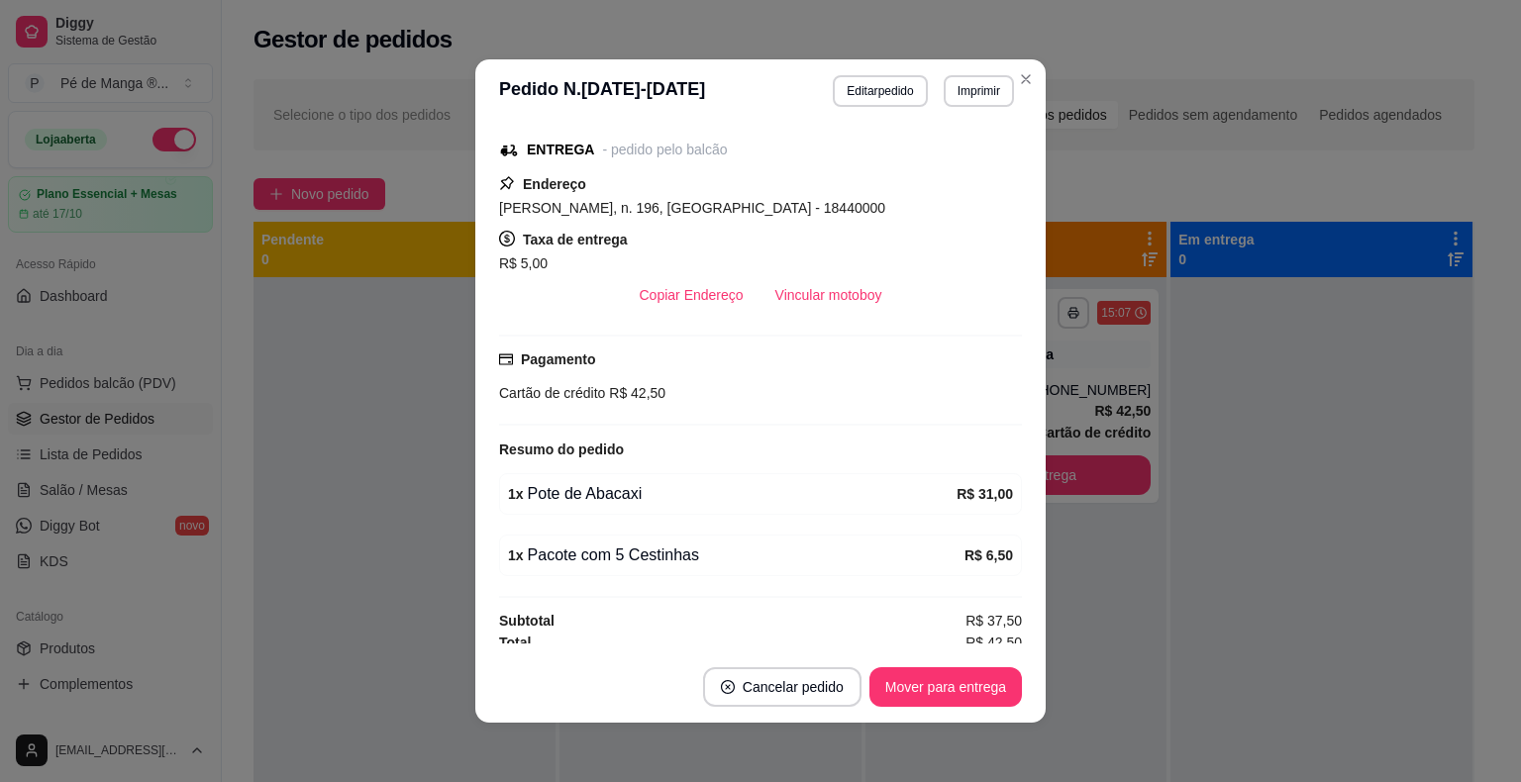
scroll to position [254, 0]
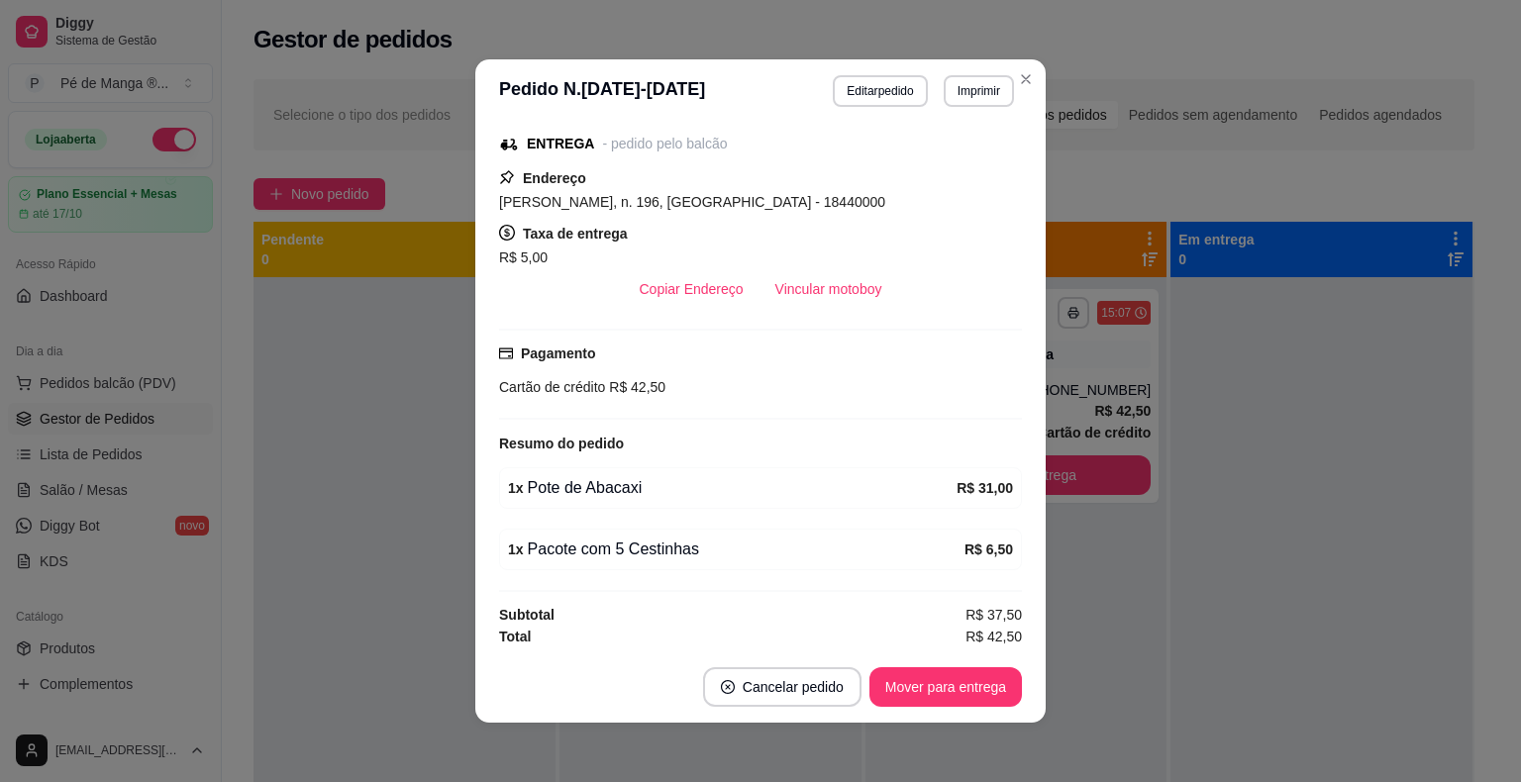
click at [816, 289] on button "Vincular motoboy" at bounding box center [828, 289] width 139 height 40
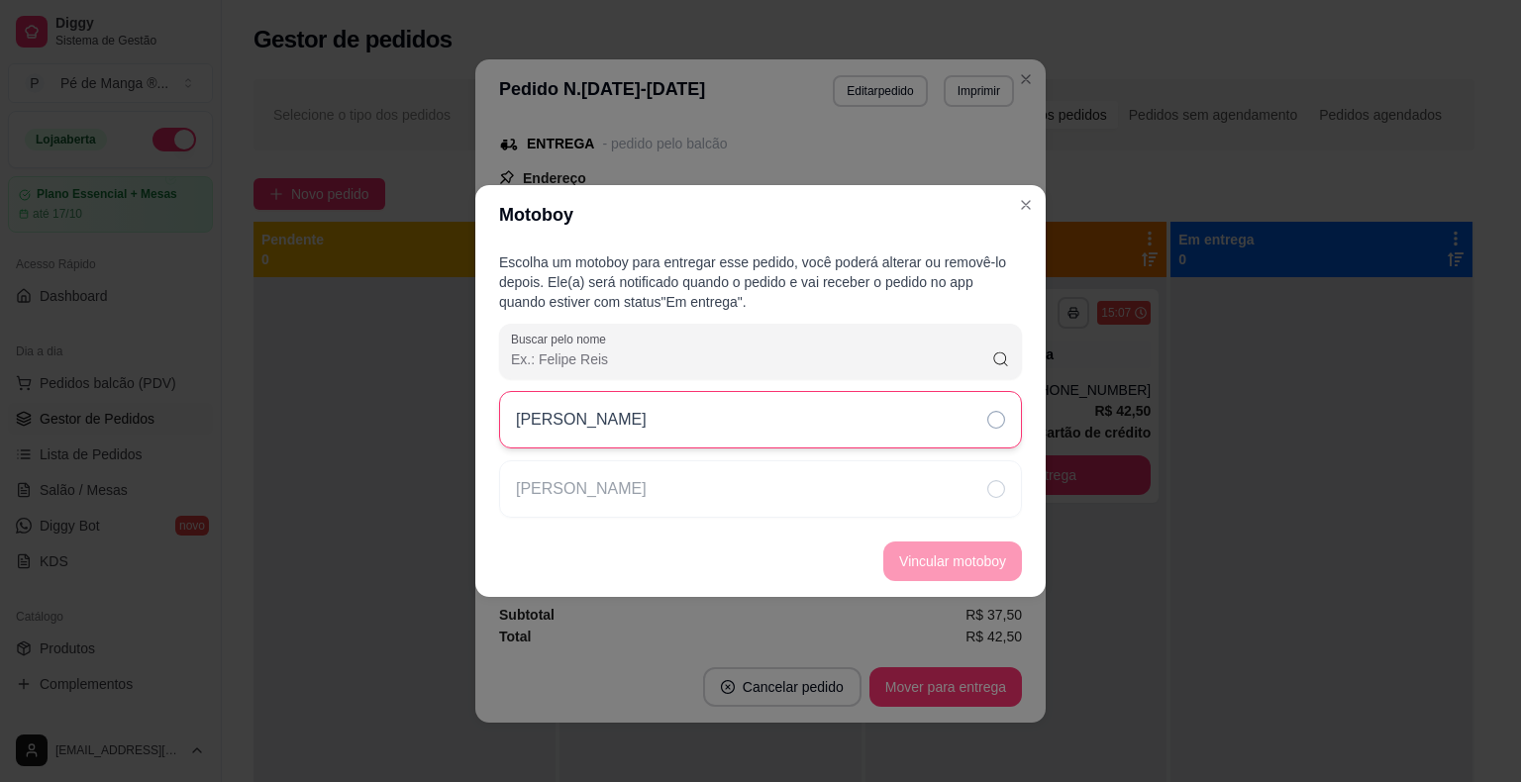
click at [982, 434] on div "[PERSON_NAME]" at bounding box center [760, 419] width 523 height 57
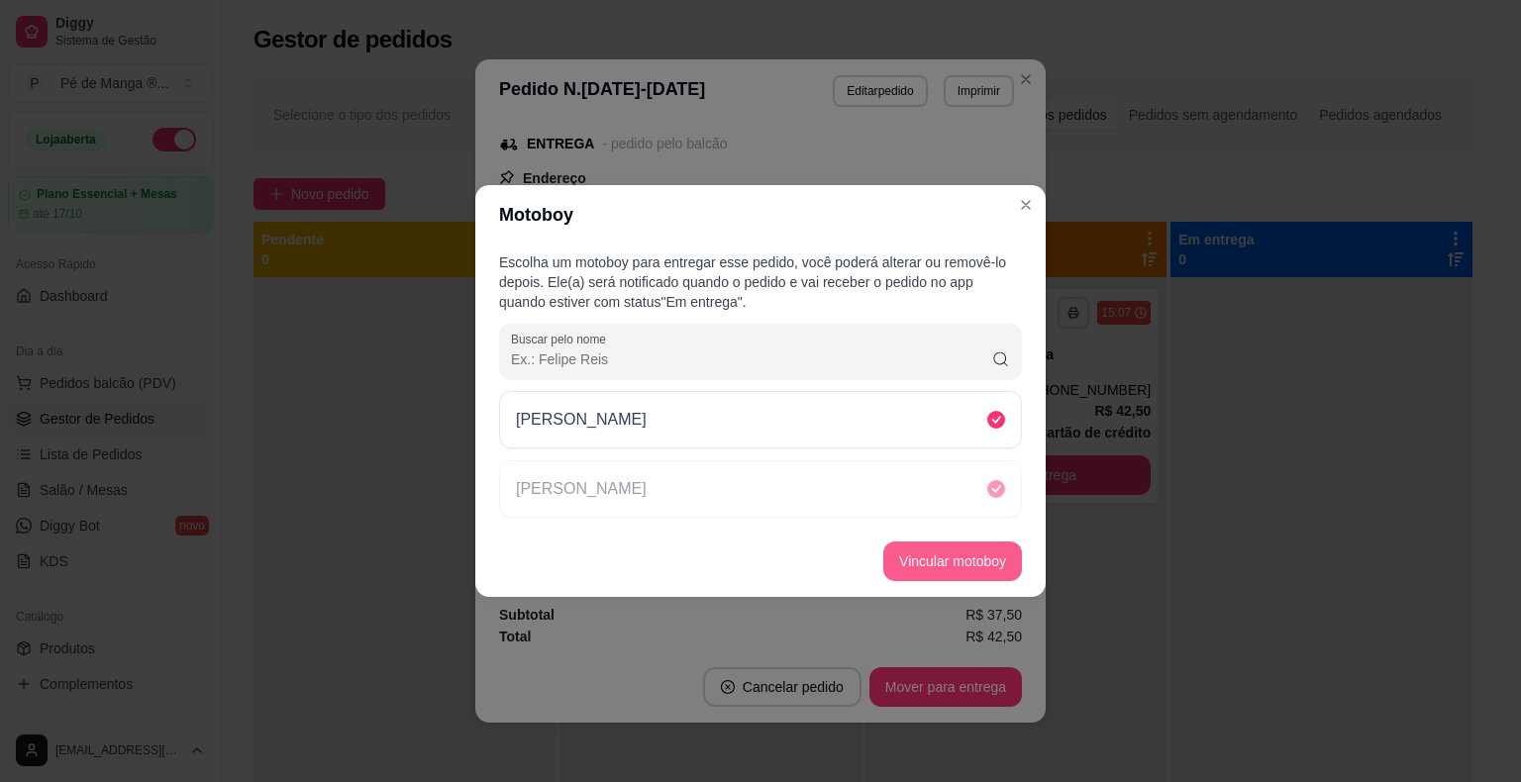
click at [958, 555] on button "Vincular motoboy" at bounding box center [952, 561] width 139 height 40
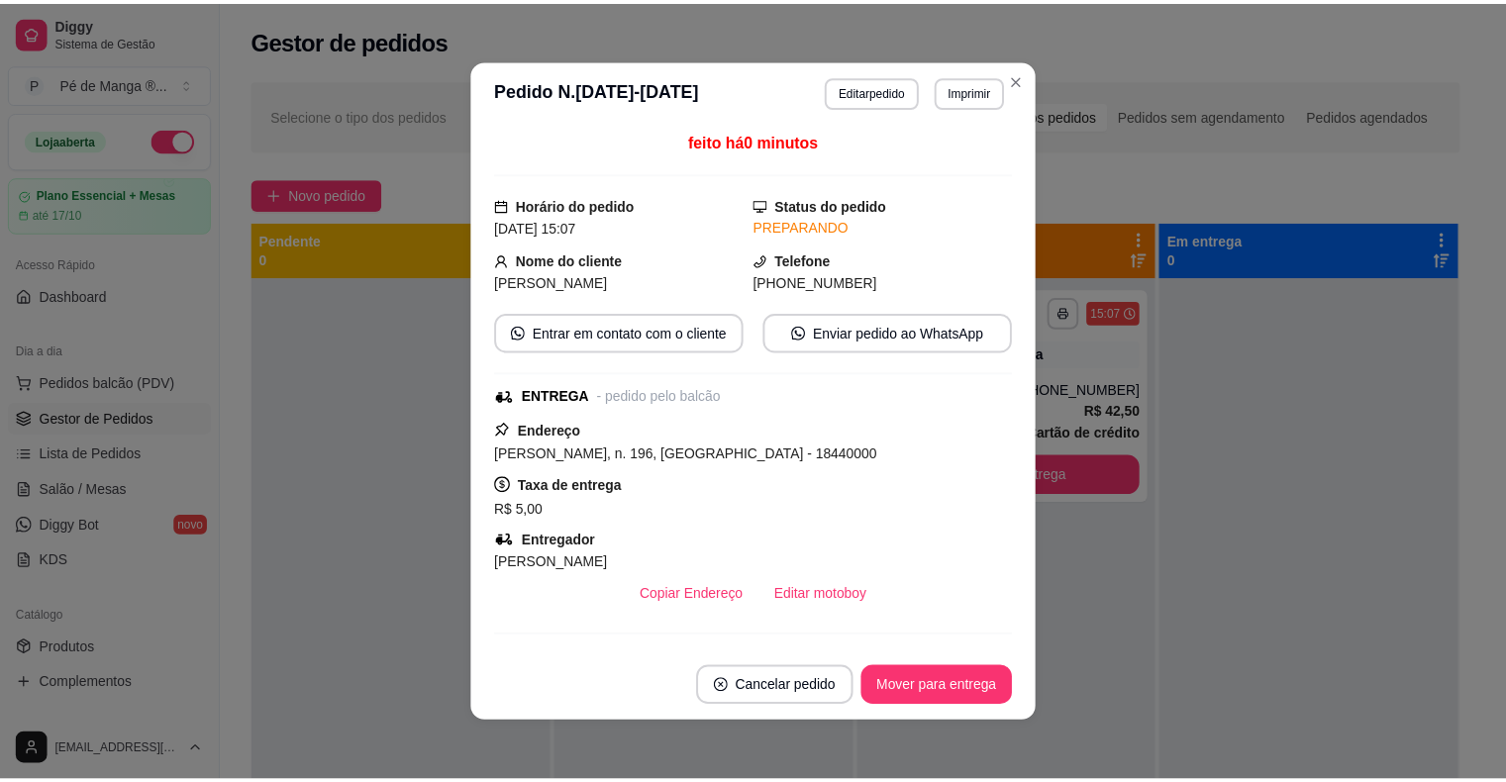
scroll to position [0, 0]
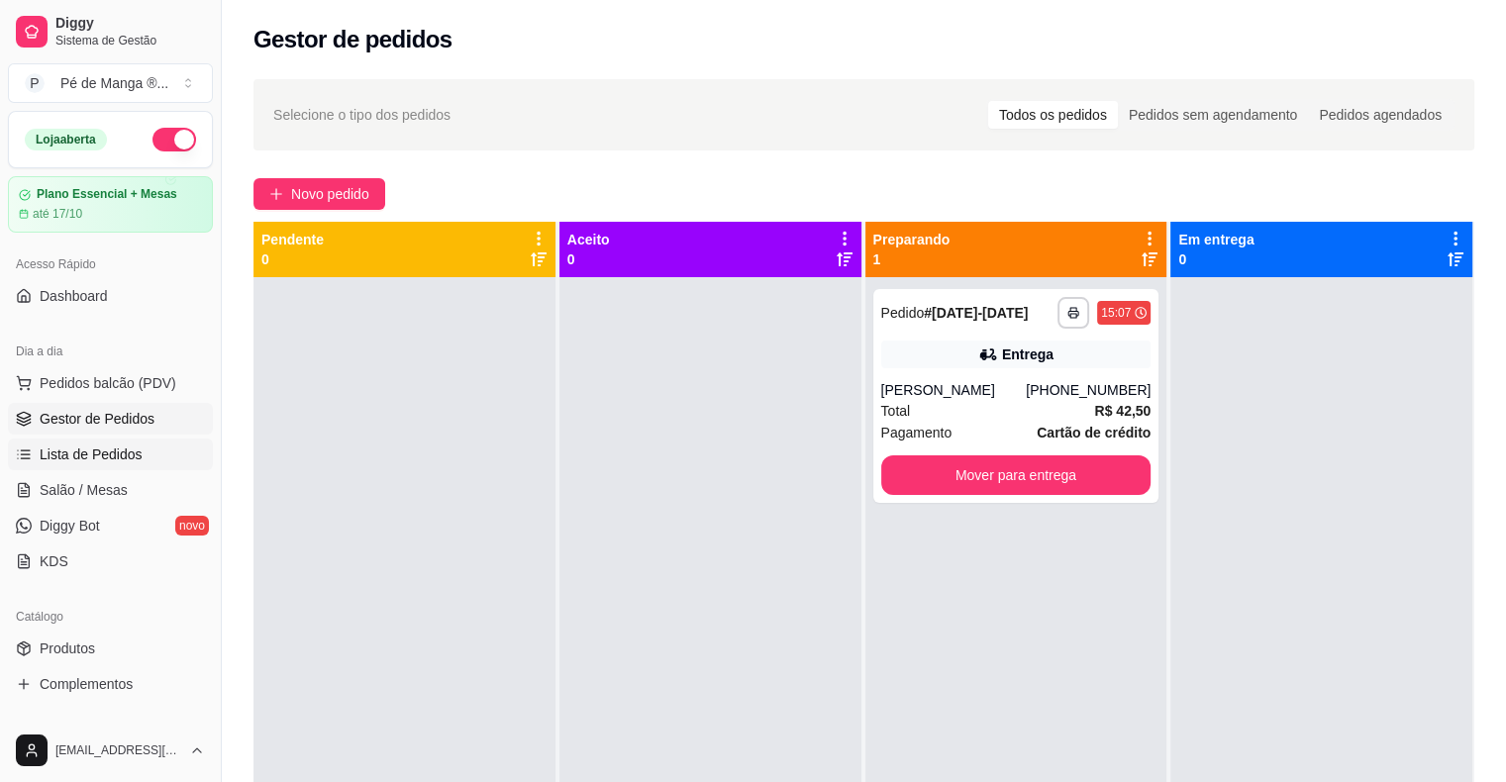
click at [110, 457] on span "Lista de Pedidos" at bounding box center [91, 454] width 103 height 20
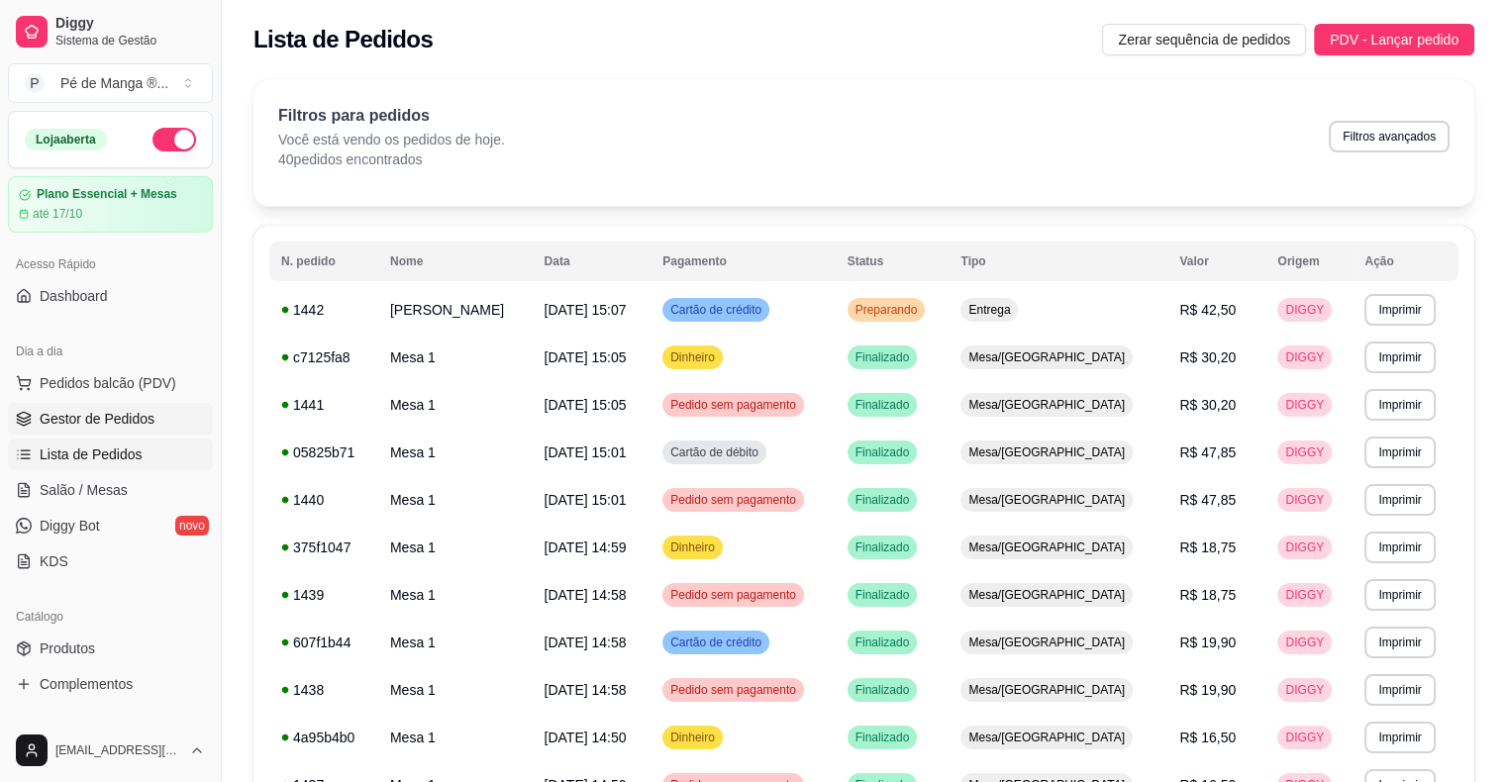
click at [148, 418] on span "Gestor de Pedidos" at bounding box center [97, 419] width 115 height 20
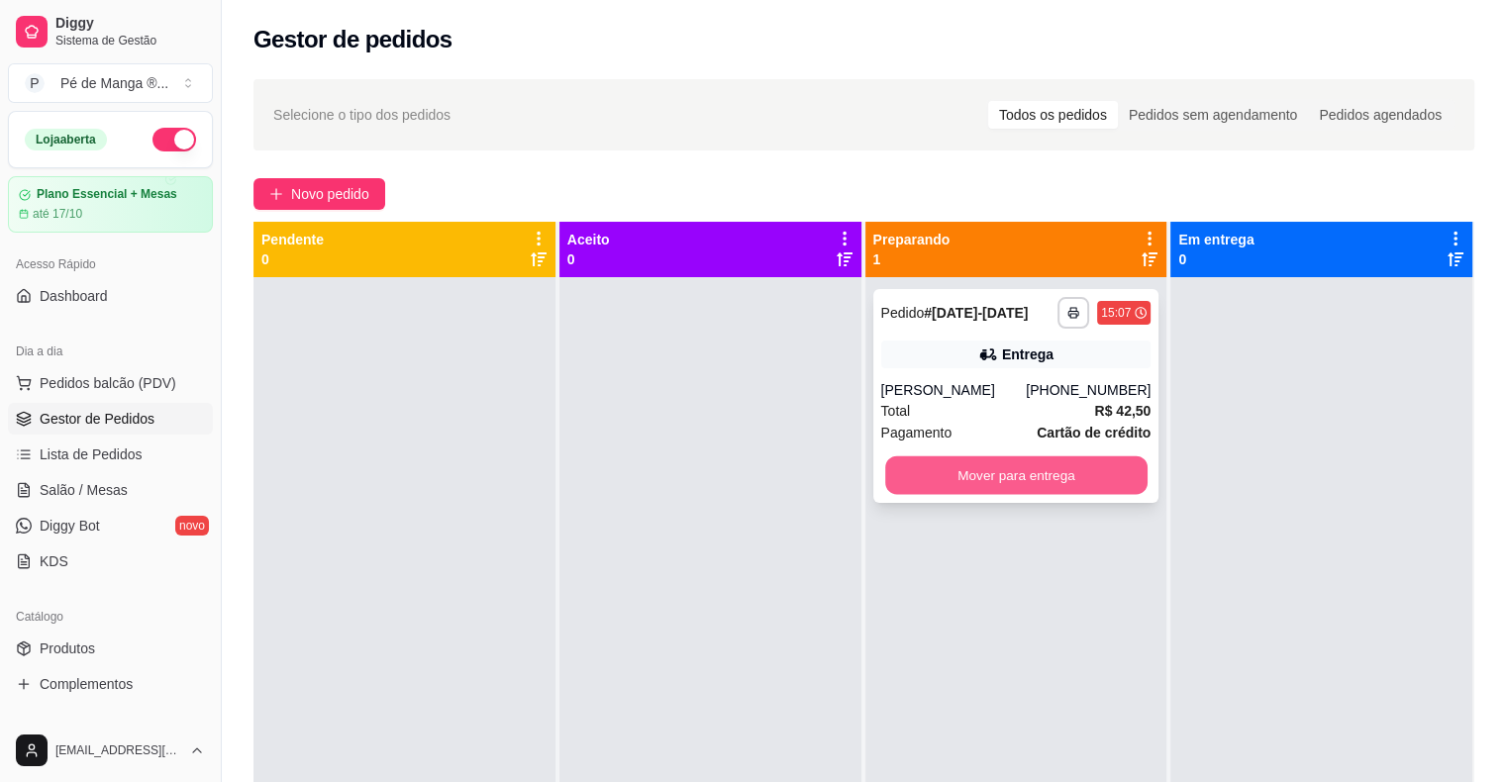
click at [1087, 472] on button "Mover para entrega" at bounding box center [1016, 475] width 262 height 39
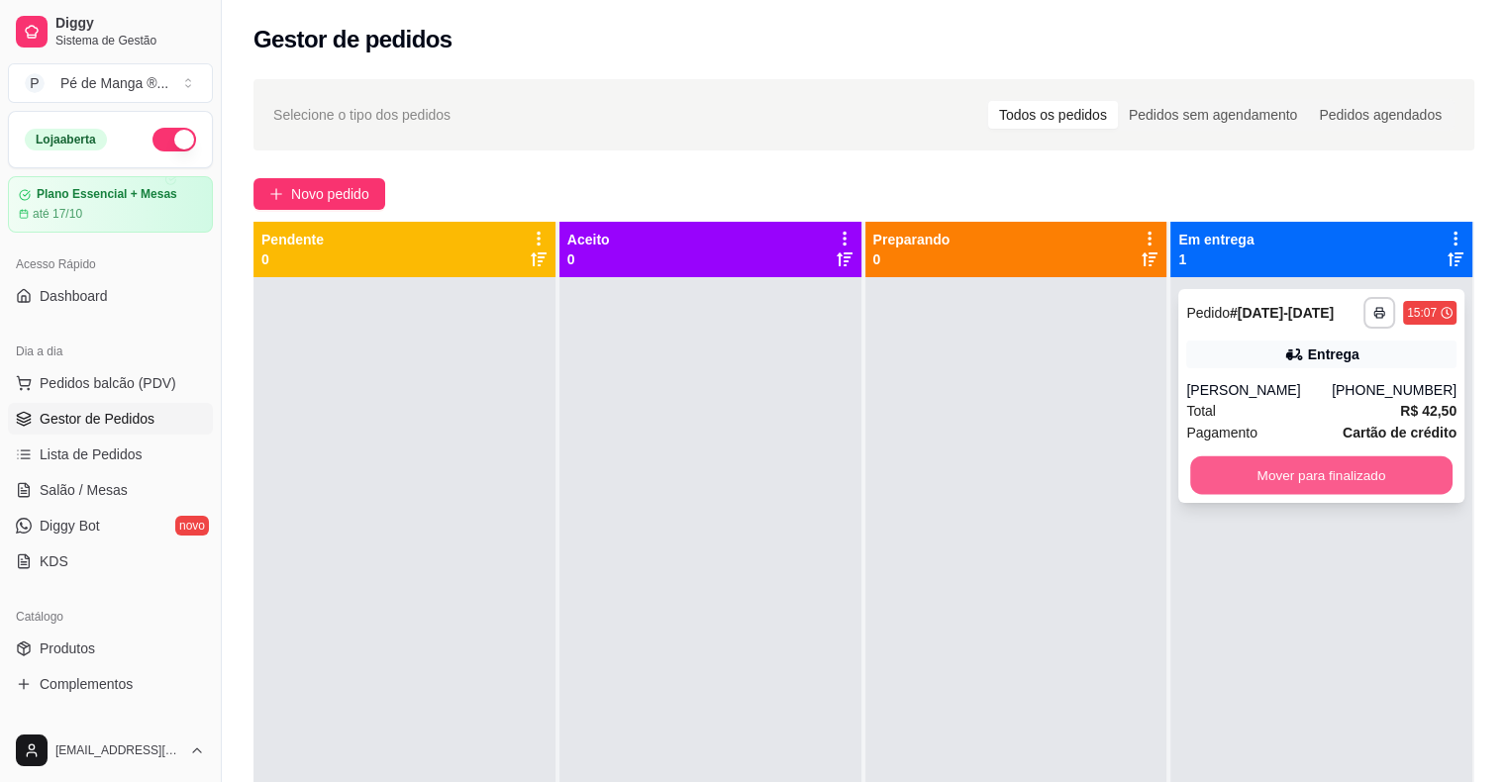
click at [1255, 476] on button "Mover para finalizado" at bounding box center [1321, 475] width 262 height 39
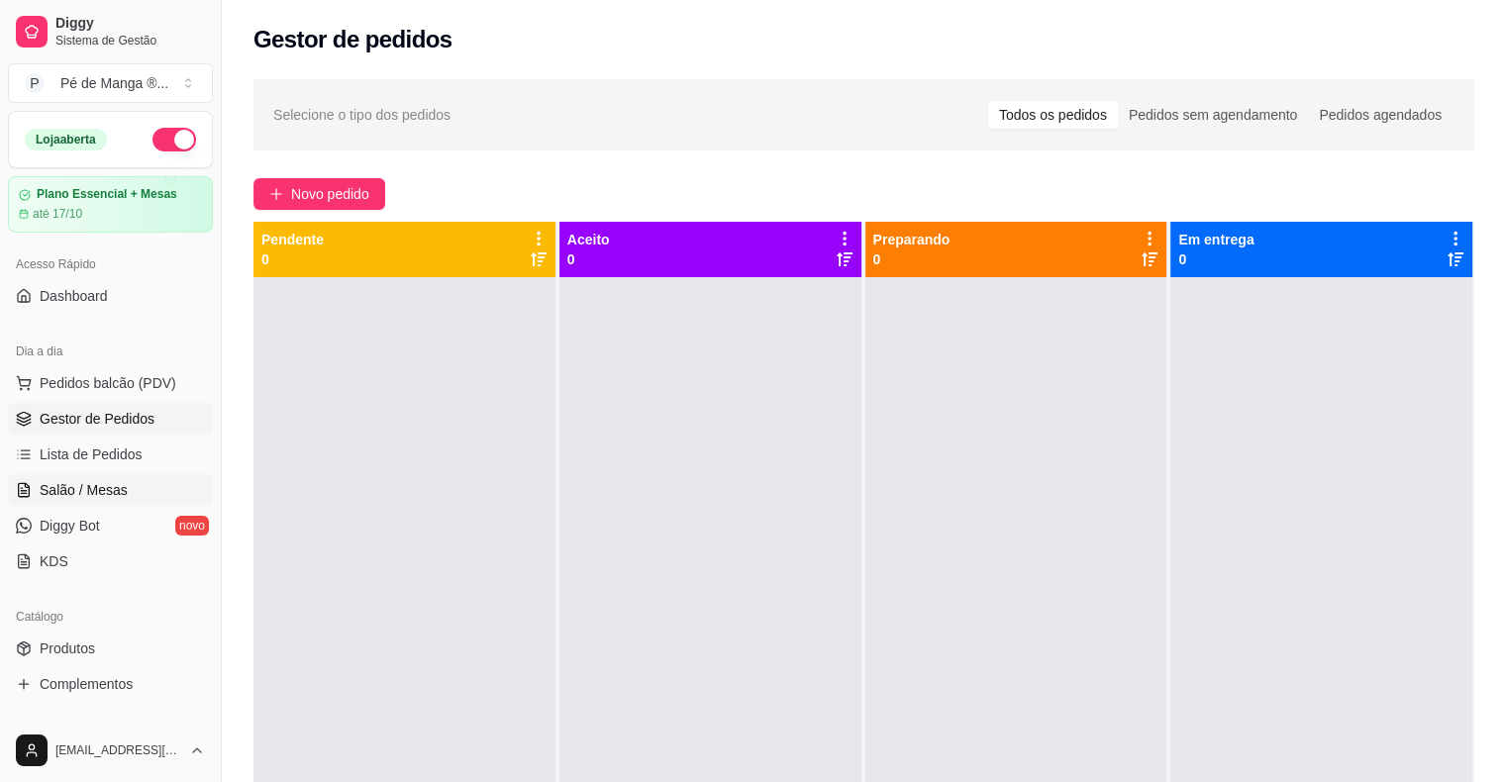
click at [98, 498] on span "Salão / Mesas" at bounding box center [84, 490] width 88 height 20
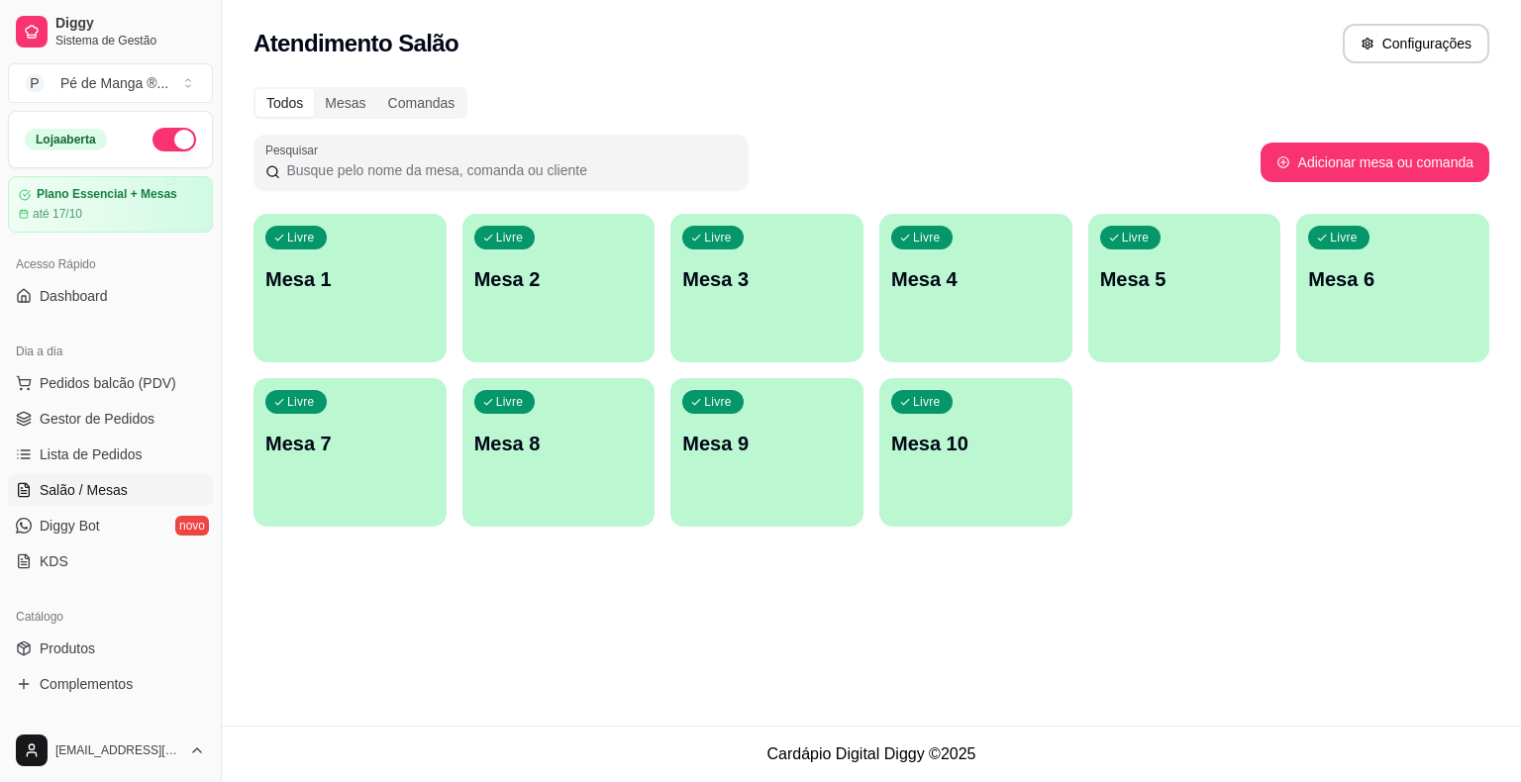
click at [386, 284] on p "Mesa 1" at bounding box center [349, 279] width 169 height 28
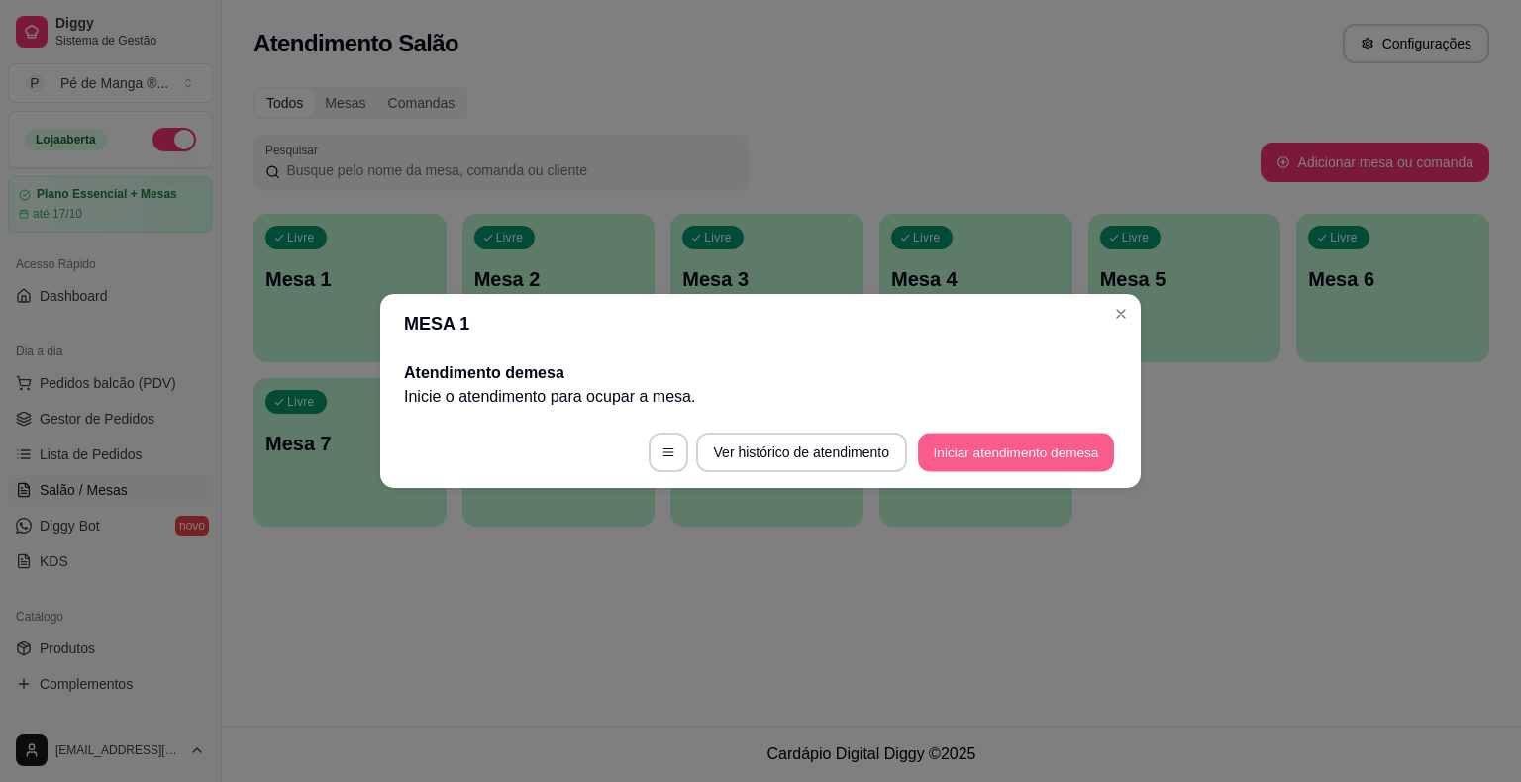
click at [1012, 460] on button "Iniciar atendimento de mesa" at bounding box center [1016, 453] width 196 height 39
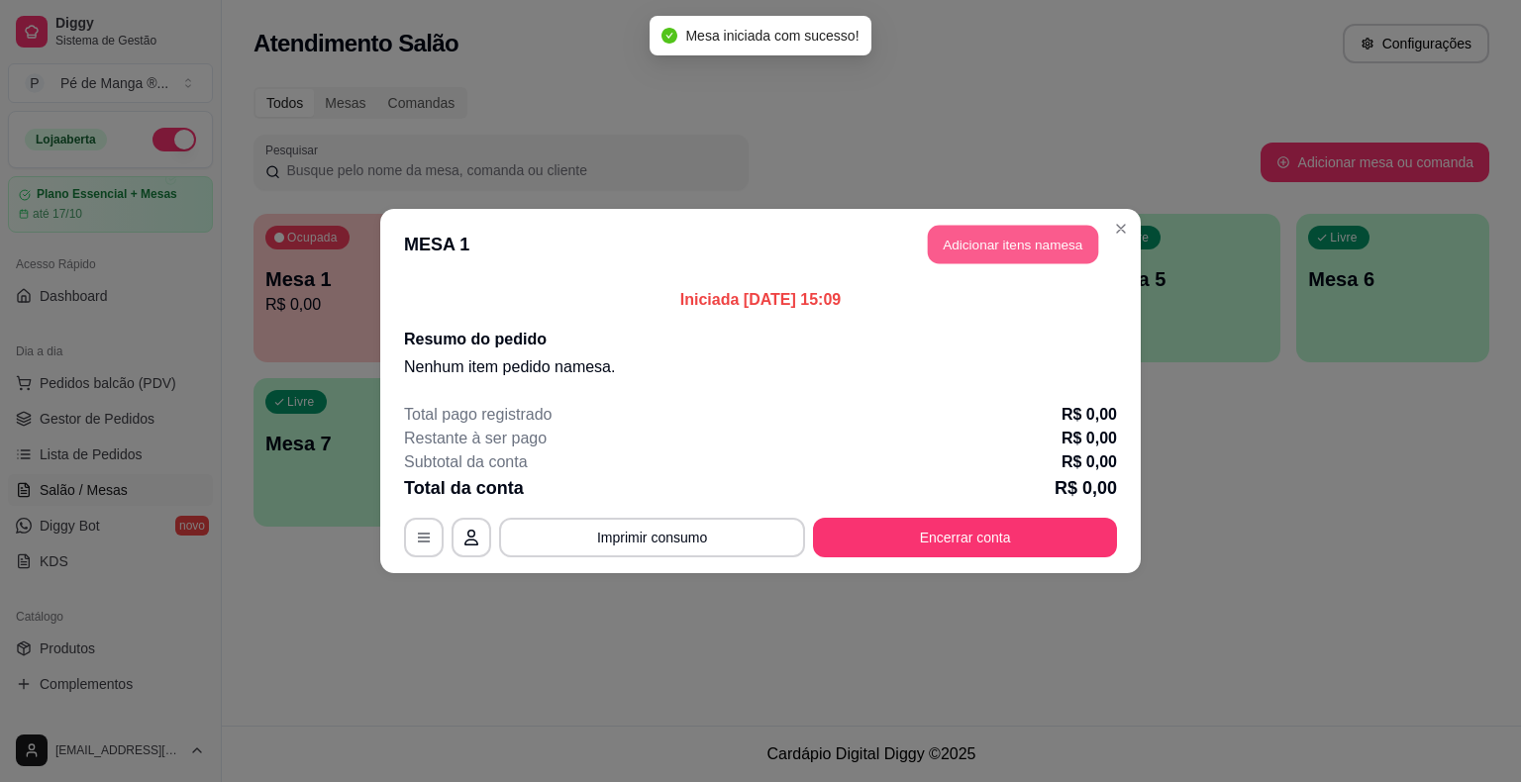
click at [984, 256] on button "Adicionar itens na mesa" at bounding box center [1013, 245] width 170 height 39
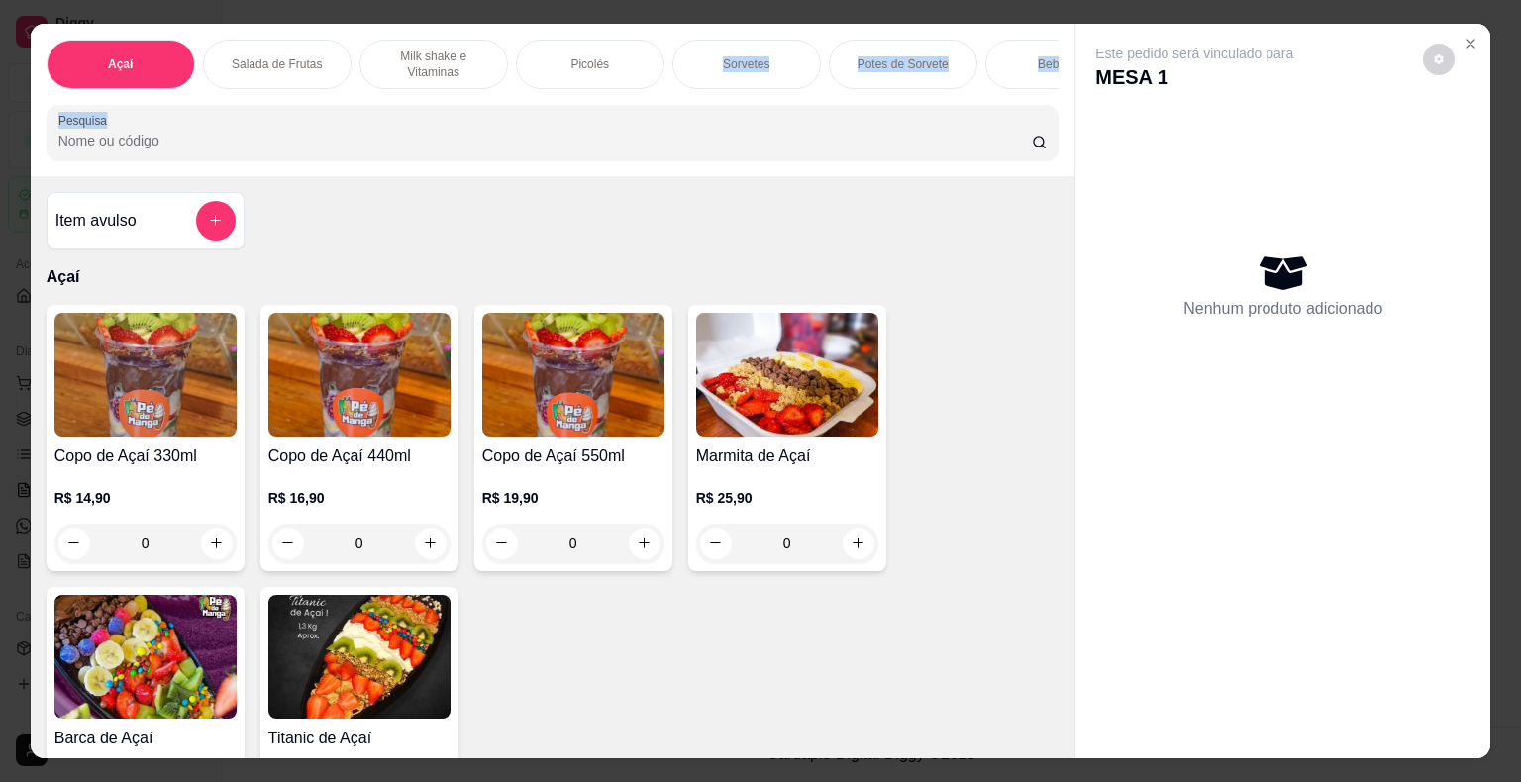
drag, startPoint x: 661, startPoint y: 77, endPoint x: 782, endPoint y: 99, distance: 122.7
click at [782, 99] on div "Açaí Salada de Frutas Milk shake e Vitaminas Picolés Sorvetes Potes de Sorvete …" at bounding box center [553, 100] width 1044 height 152
click at [875, 56] on p "Potes de Sorvete" at bounding box center [902, 64] width 91 height 16
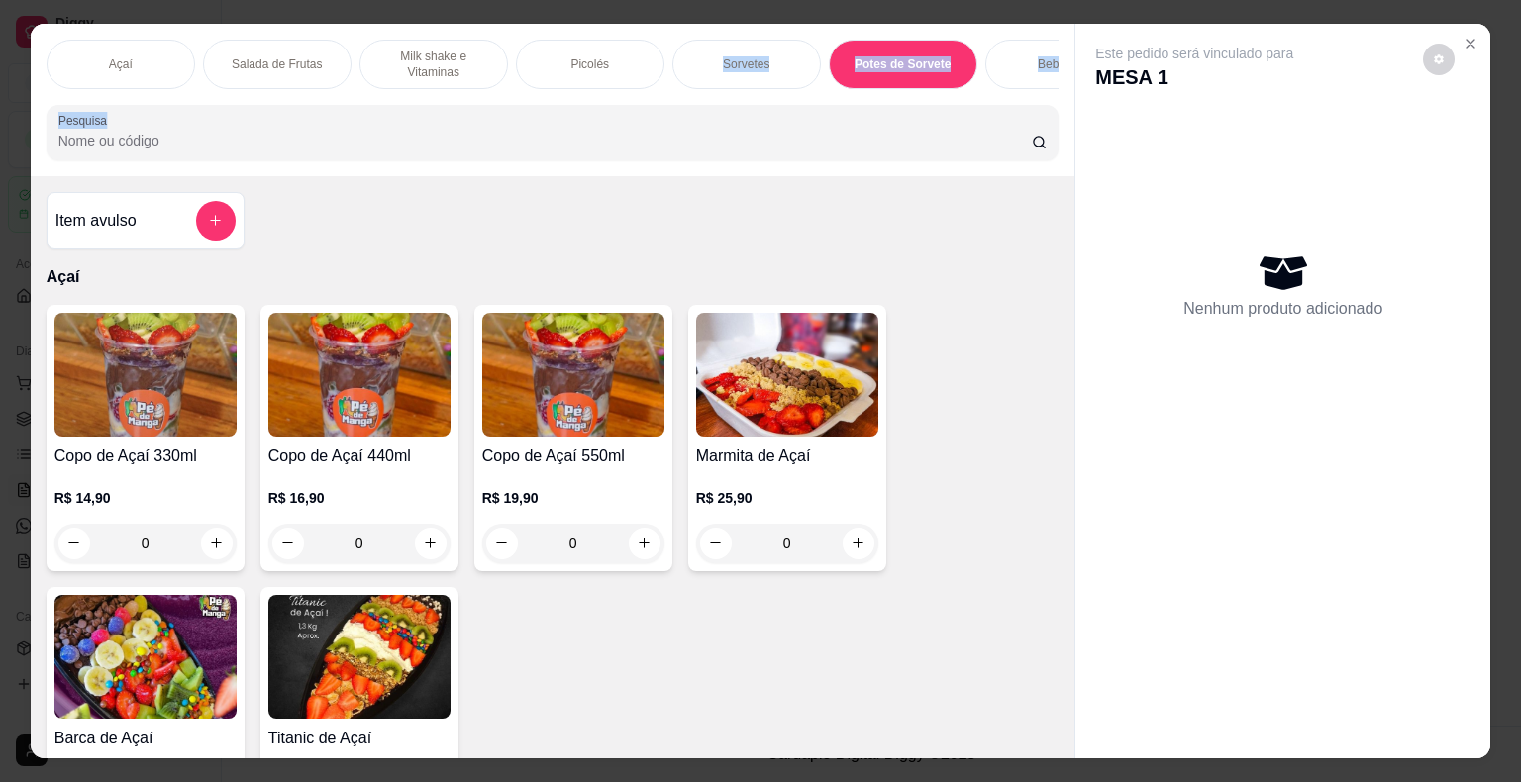
scroll to position [48, 0]
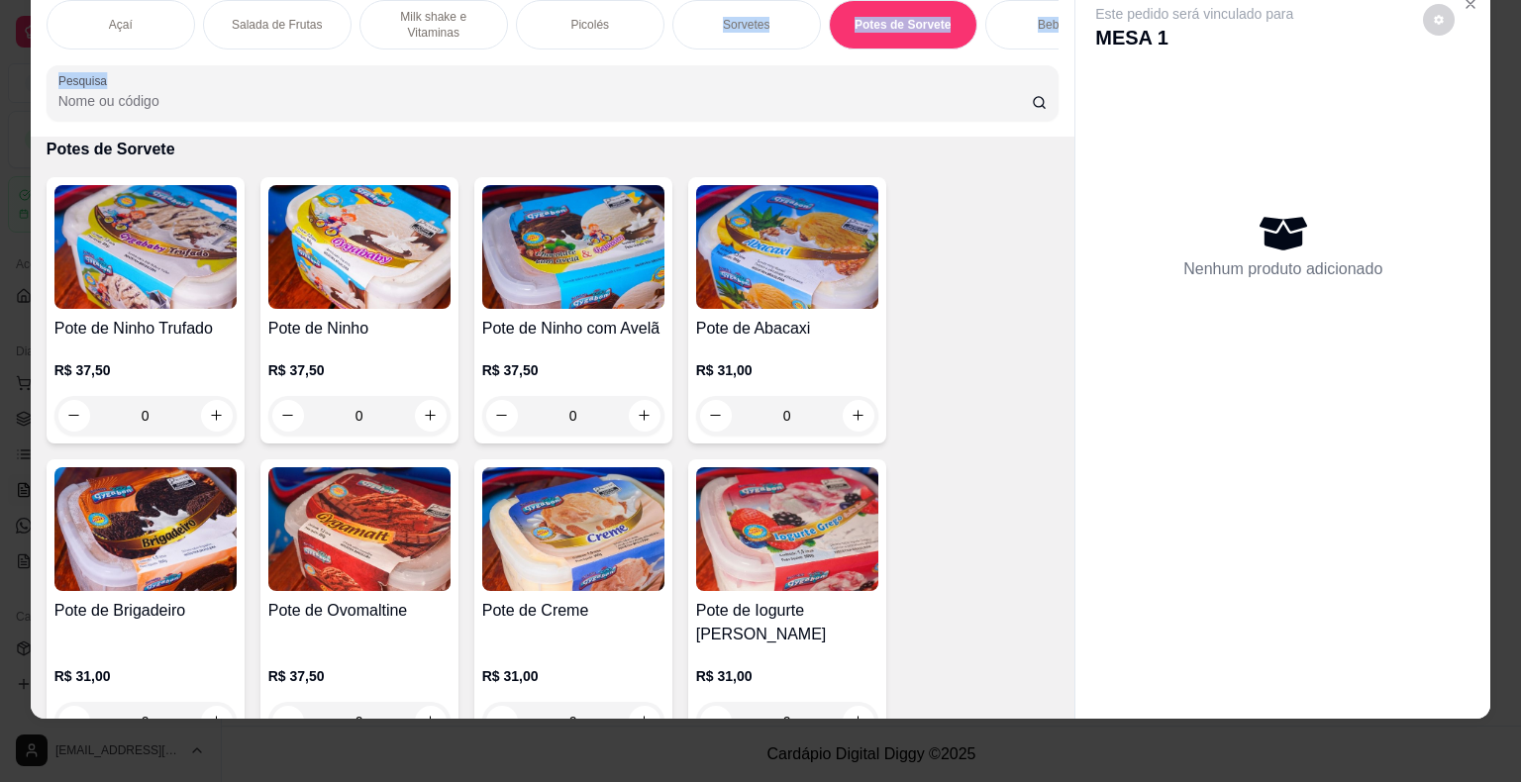
click at [705, 16] on div "Sorvetes" at bounding box center [746, 24] width 148 height 49
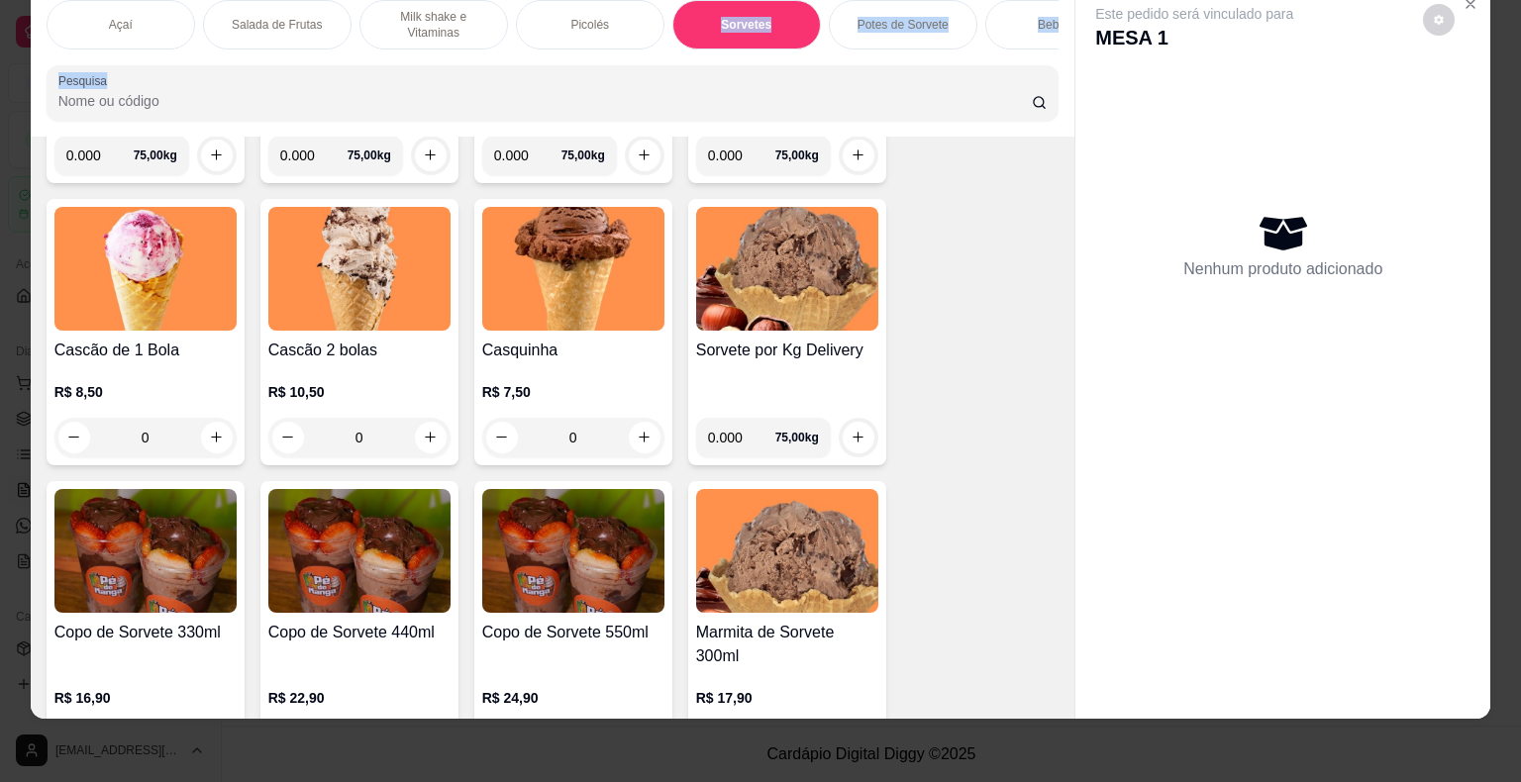
scroll to position [2435, 0]
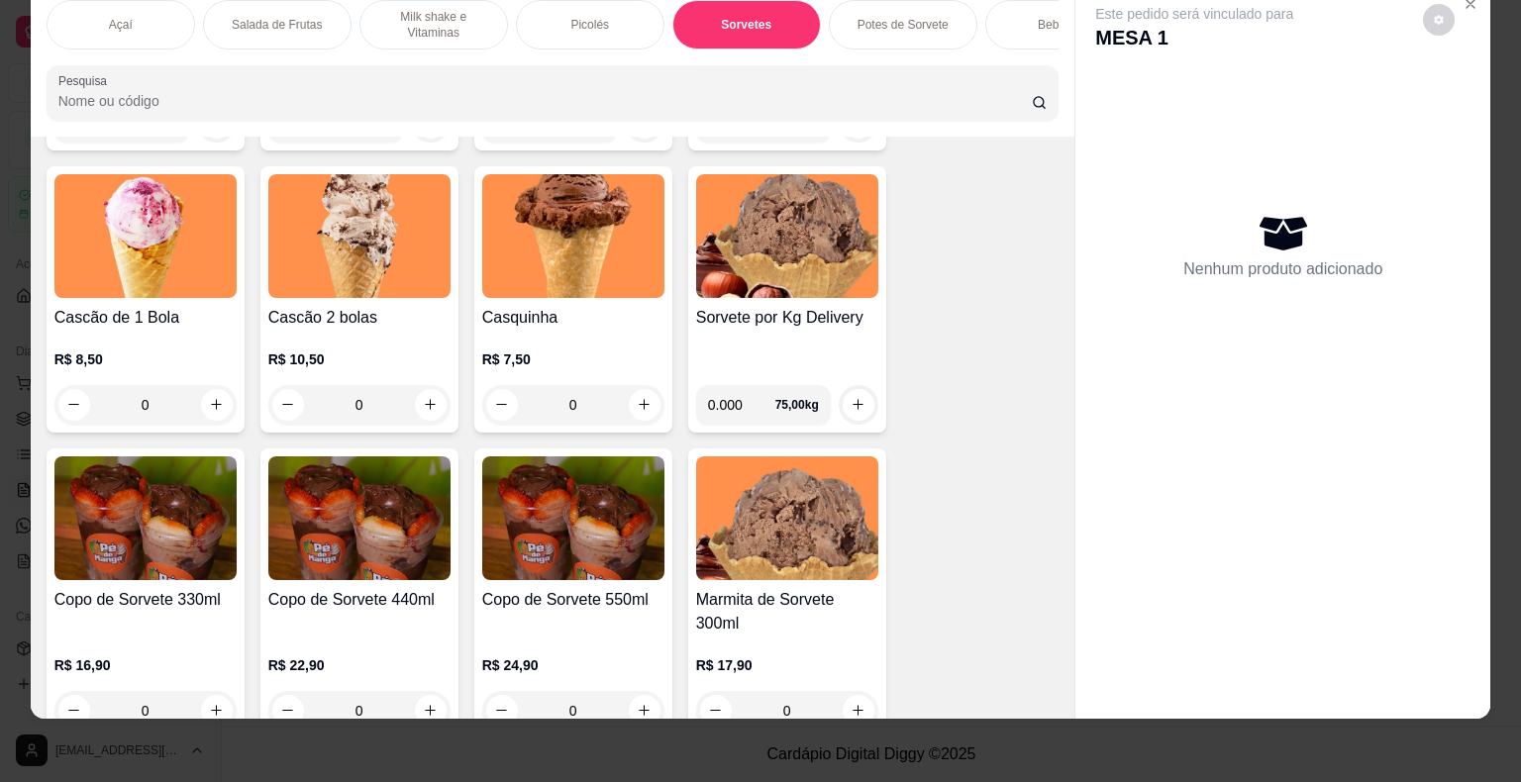
click at [209, 399] on div "0" at bounding box center [145, 405] width 182 height 40
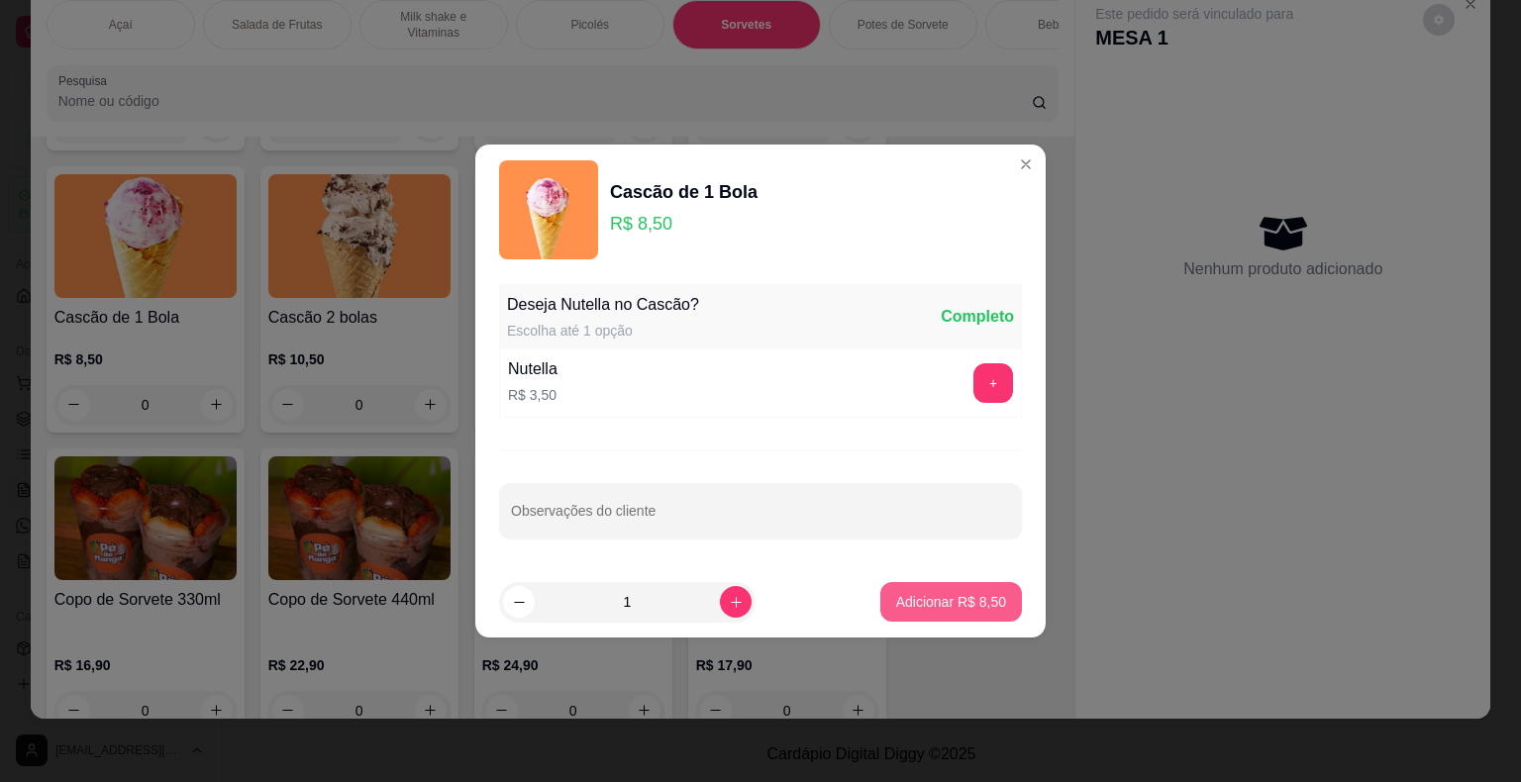
click at [951, 601] on p "Adicionar R$ 8,50" at bounding box center [951, 602] width 110 height 20
type input "1"
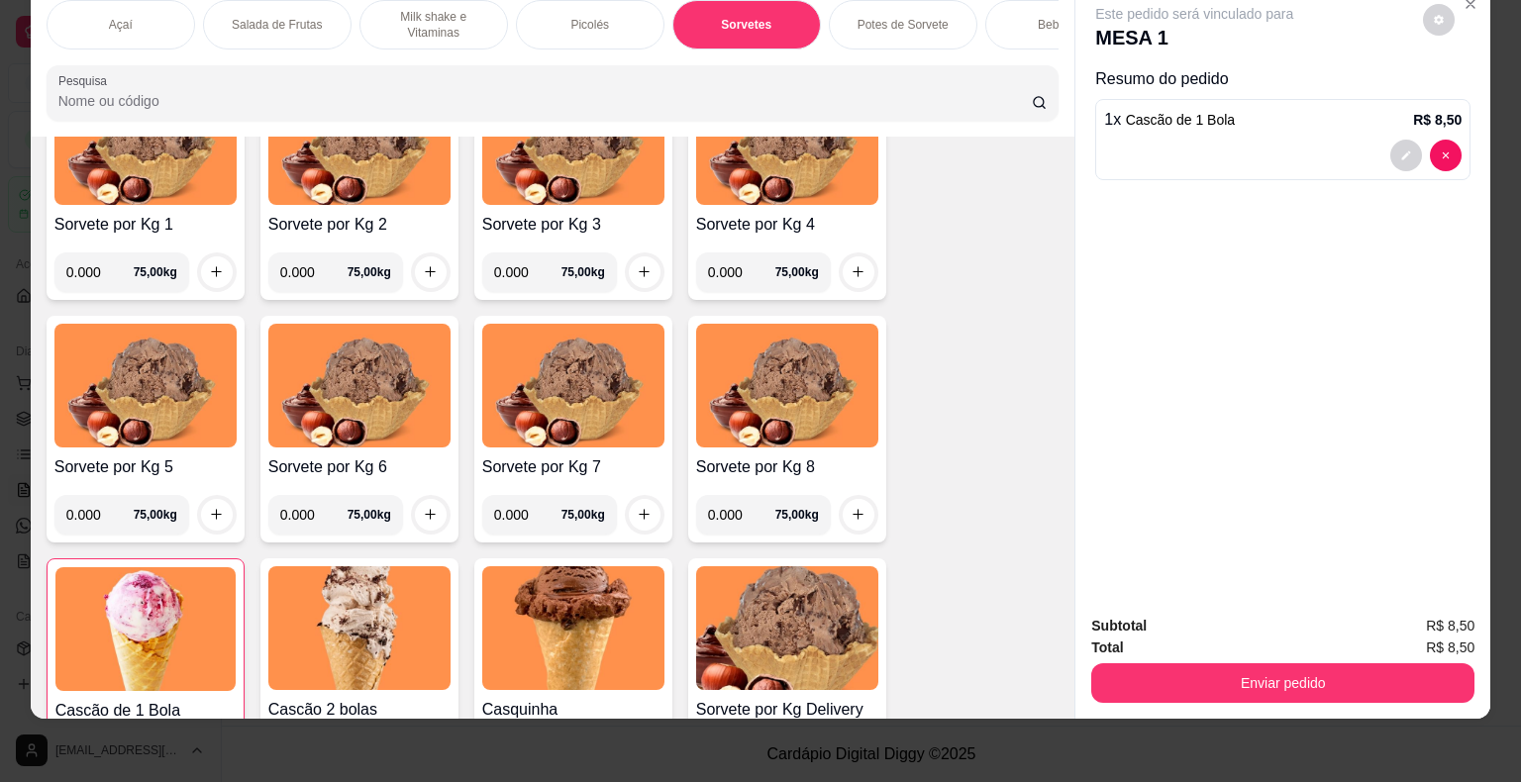
scroll to position [1940, 0]
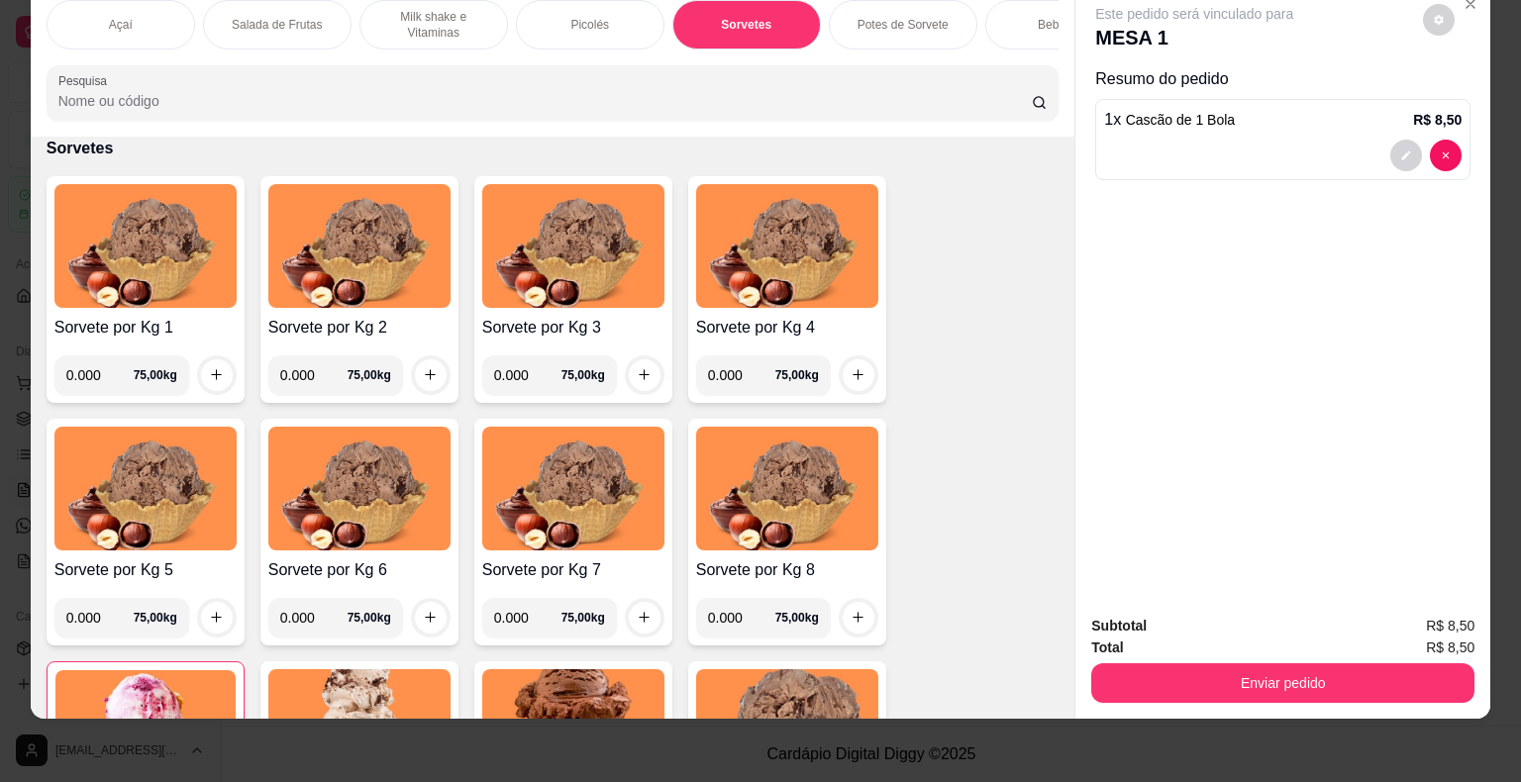
click at [96, 365] on input "0.000" at bounding box center [99, 375] width 67 height 40
type input "0.180"
click at [209, 378] on icon "increase-product-quantity" at bounding box center [216, 374] width 15 height 15
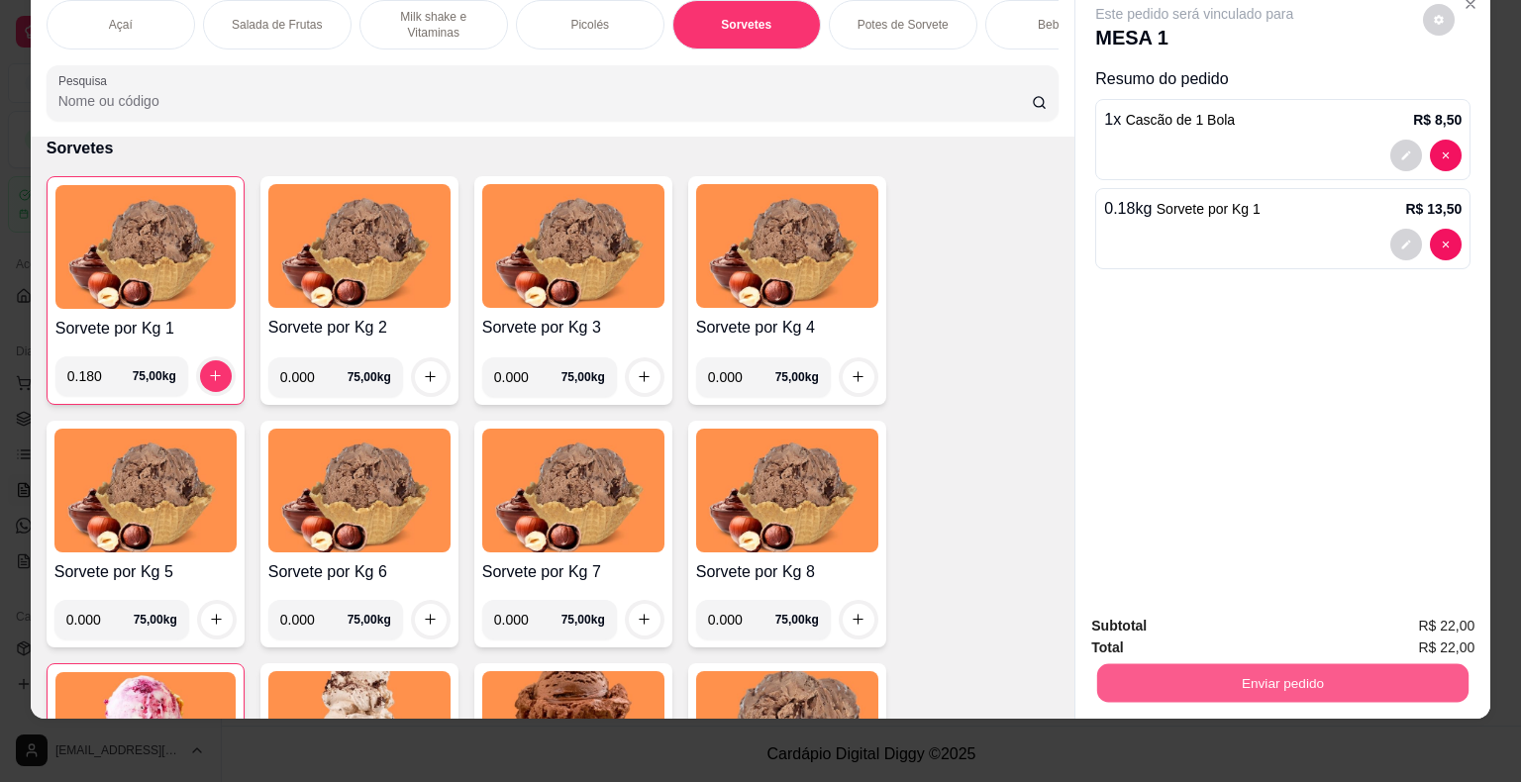
click at [1351, 674] on button "Enviar pedido" at bounding box center [1282, 683] width 371 height 39
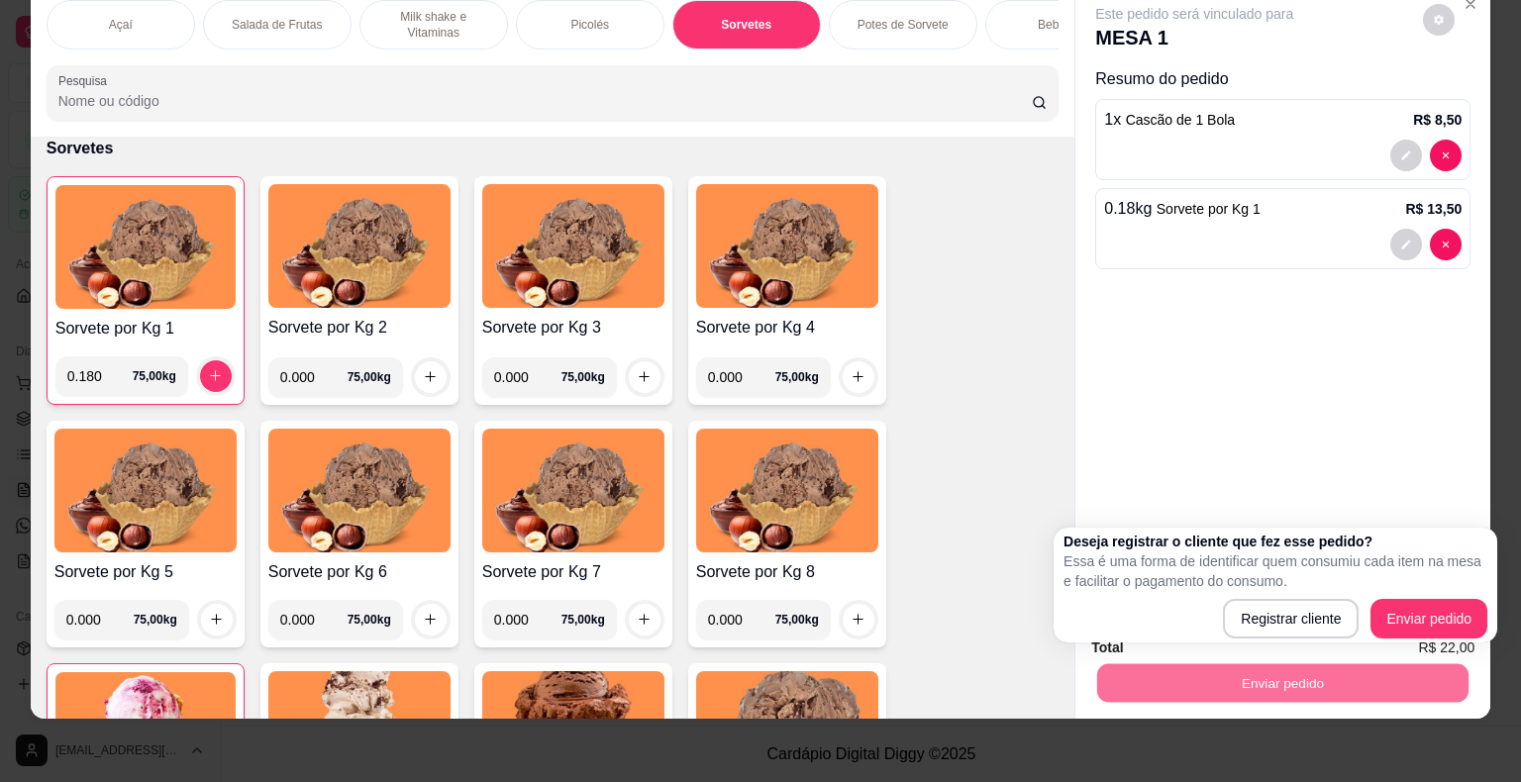
click at [1247, 484] on div "Este pedido será vinculado para MESA 1 Resumo do pedido 1 x Cascão de 1 Bola R$…" at bounding box center [1282, 292] width 415 height 616
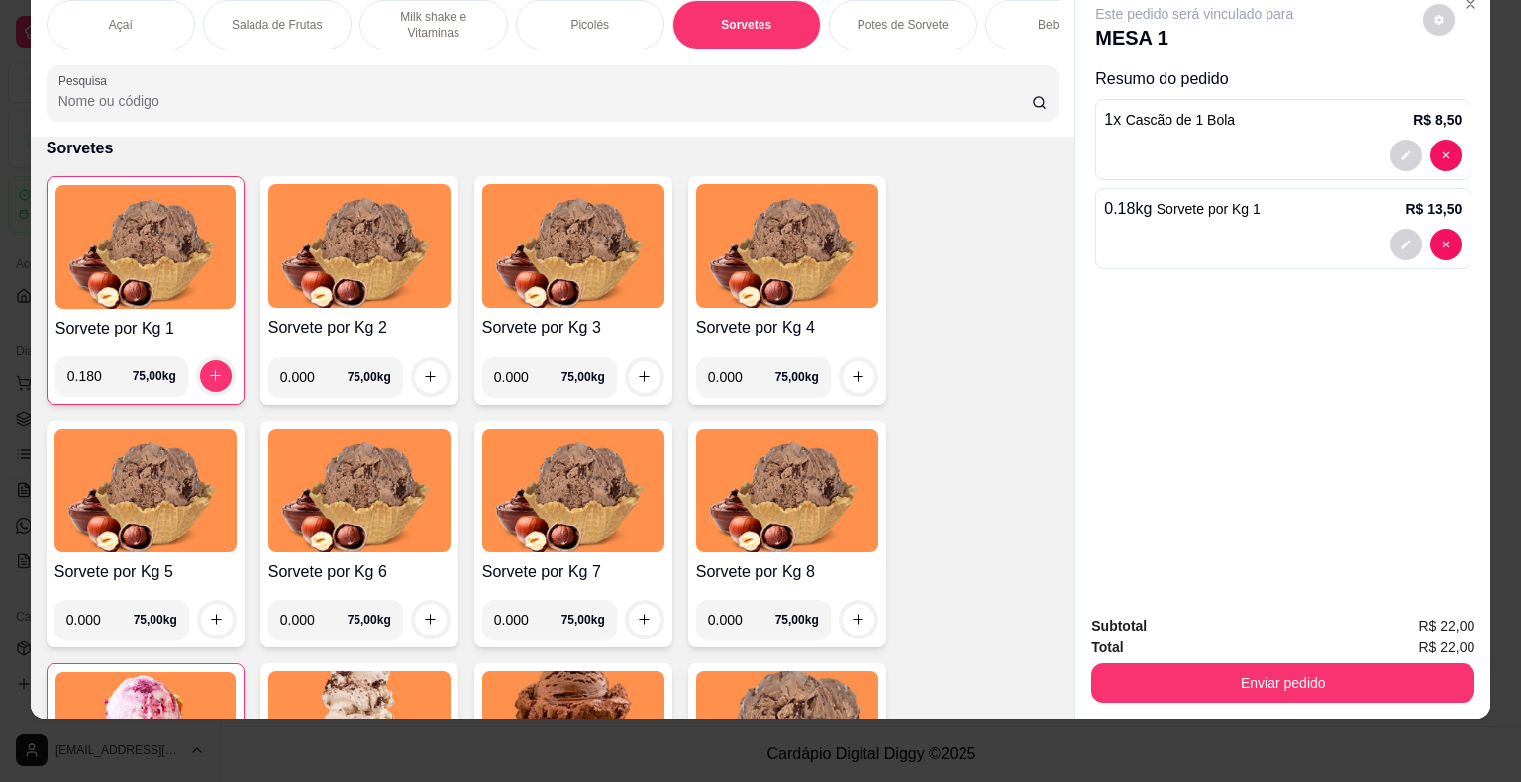
click at [1393, 658] on div "Enviar pedido" at bounding box center [1282, 680] width 383 height 45
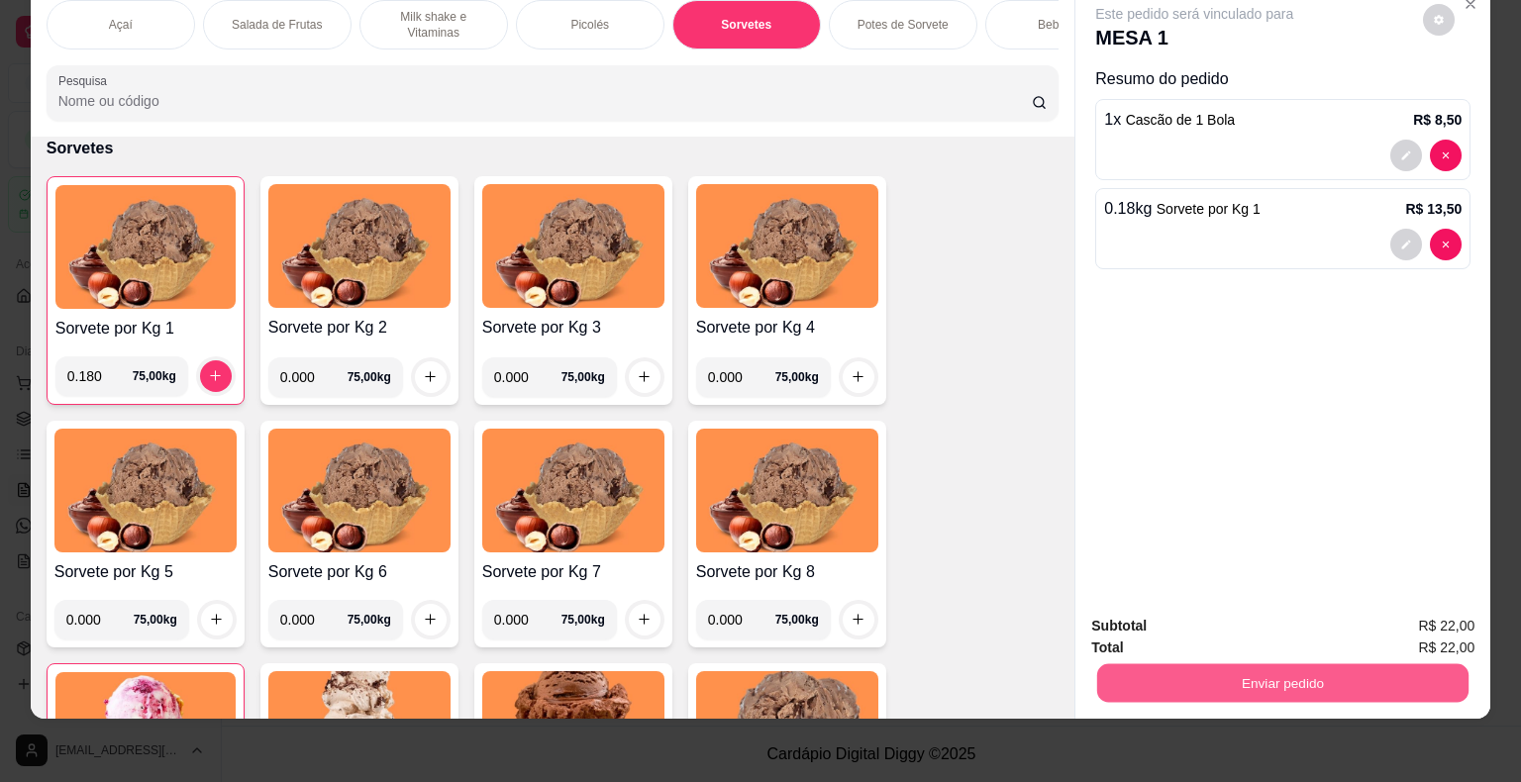
click at [1406, 664] on button "Enviar pedido" at bounding box center [1282, 683] width 371 height 39
click at [1414, 619] on button "Enviar pedido" at bounding box center [1423, 620] width 112 height 38
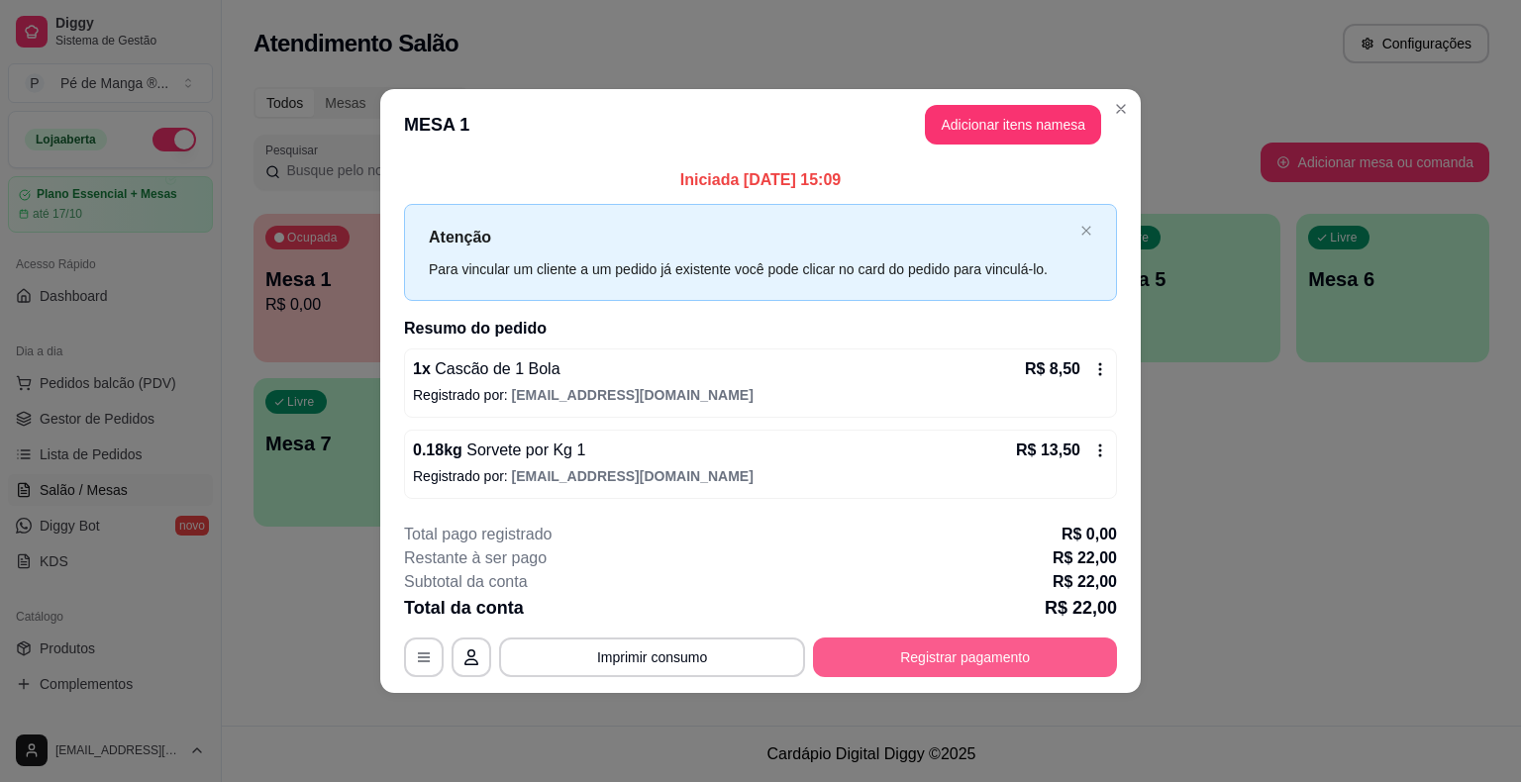
click at [982, 651] on button "Registrar pagamento" at bounding box center [965, 658] width 304 height 40
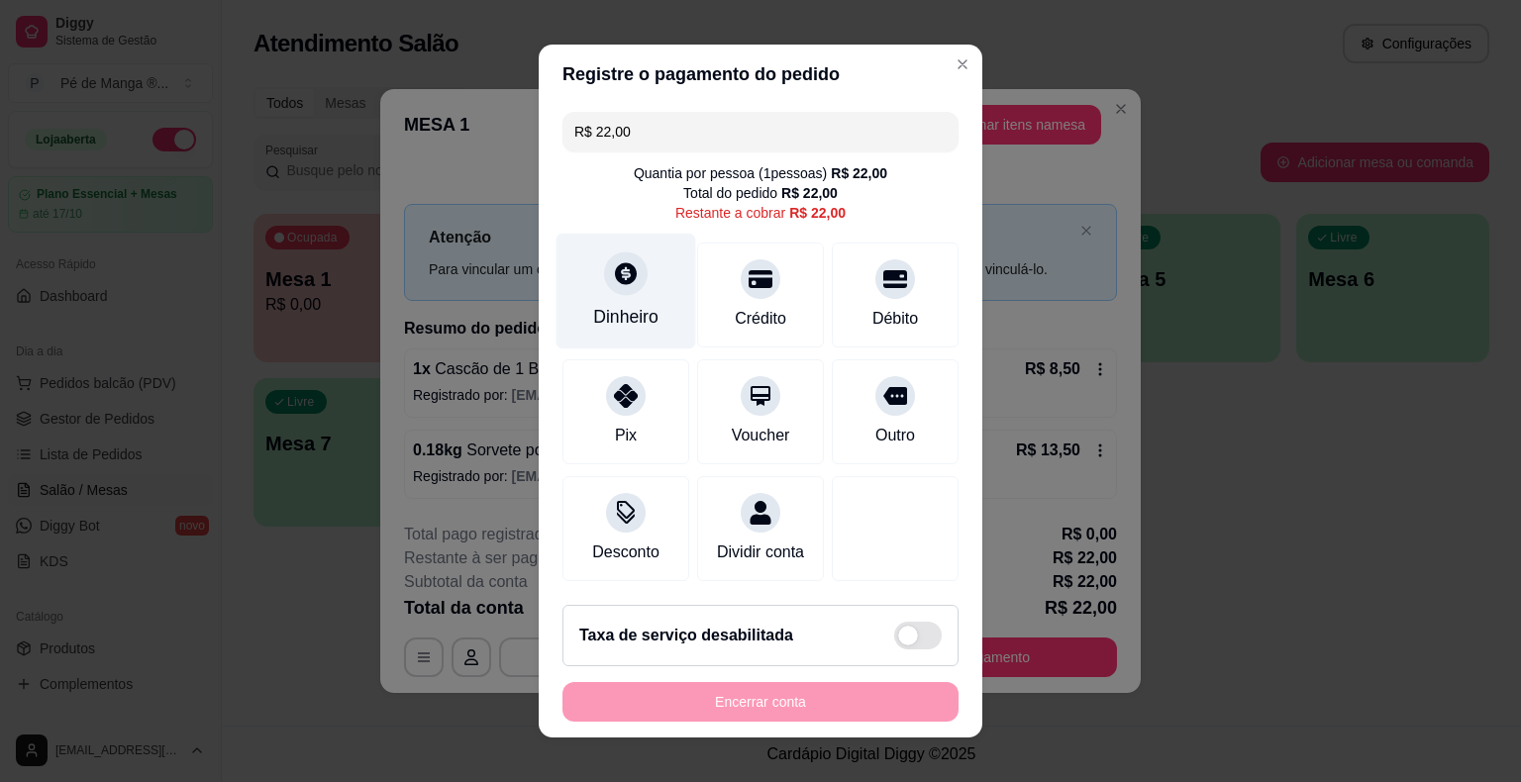
click at [605, 303] on div "Dinheiro" at bounding box center [626, 292] width 140 height 116
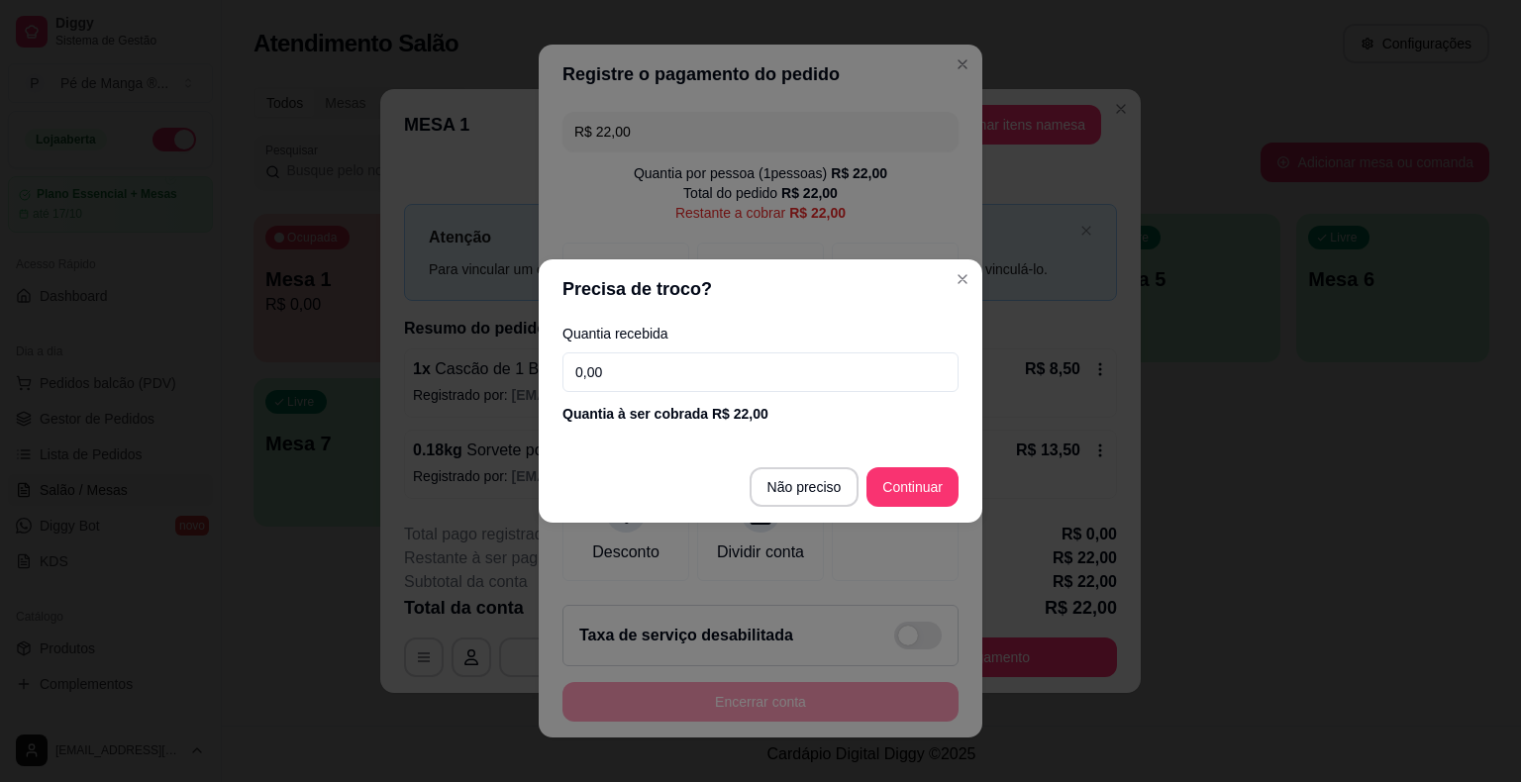
click at [613, 370] on input "0,00" at bounding box center [760, 372] width 396 height 40
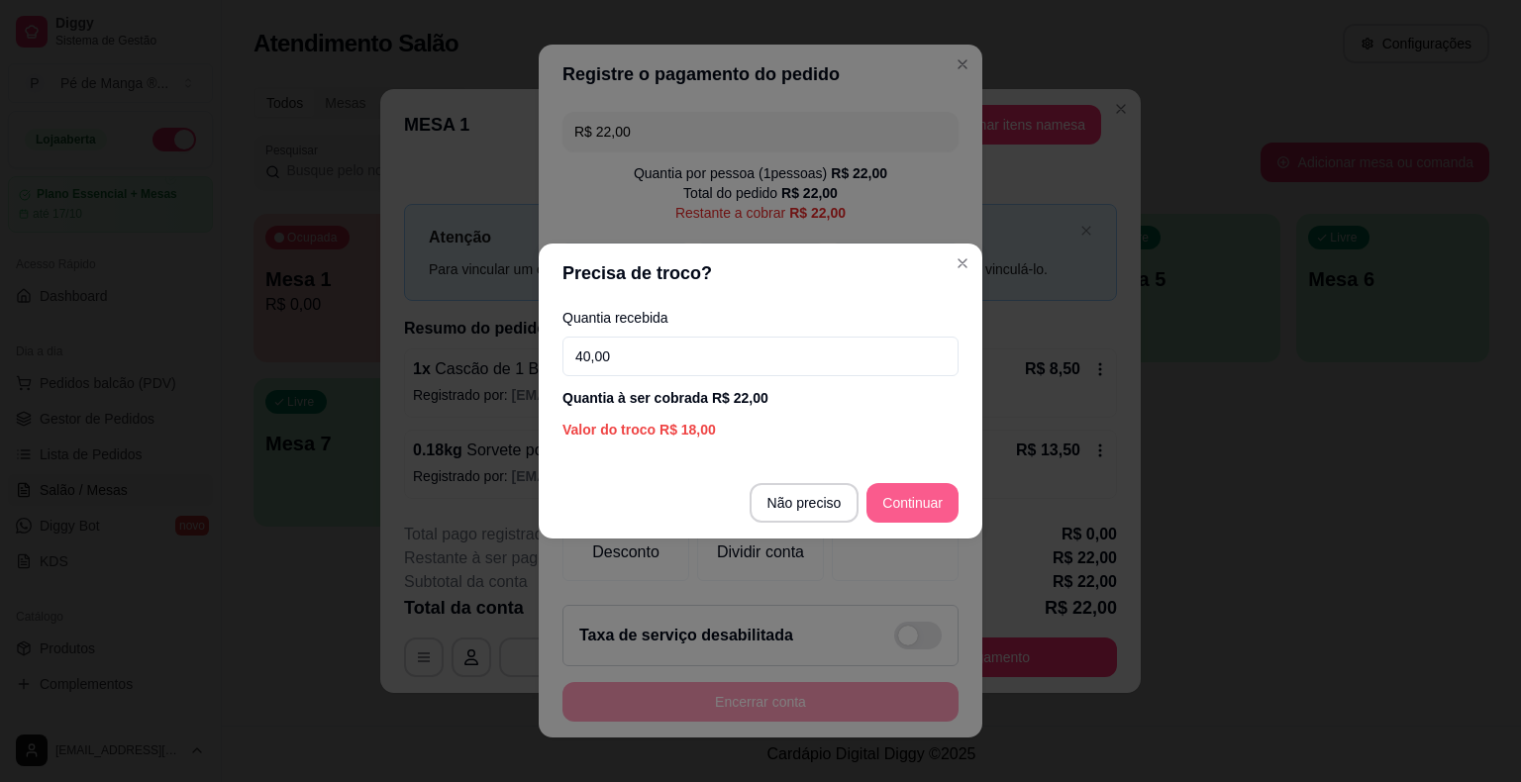
type input "40,00"
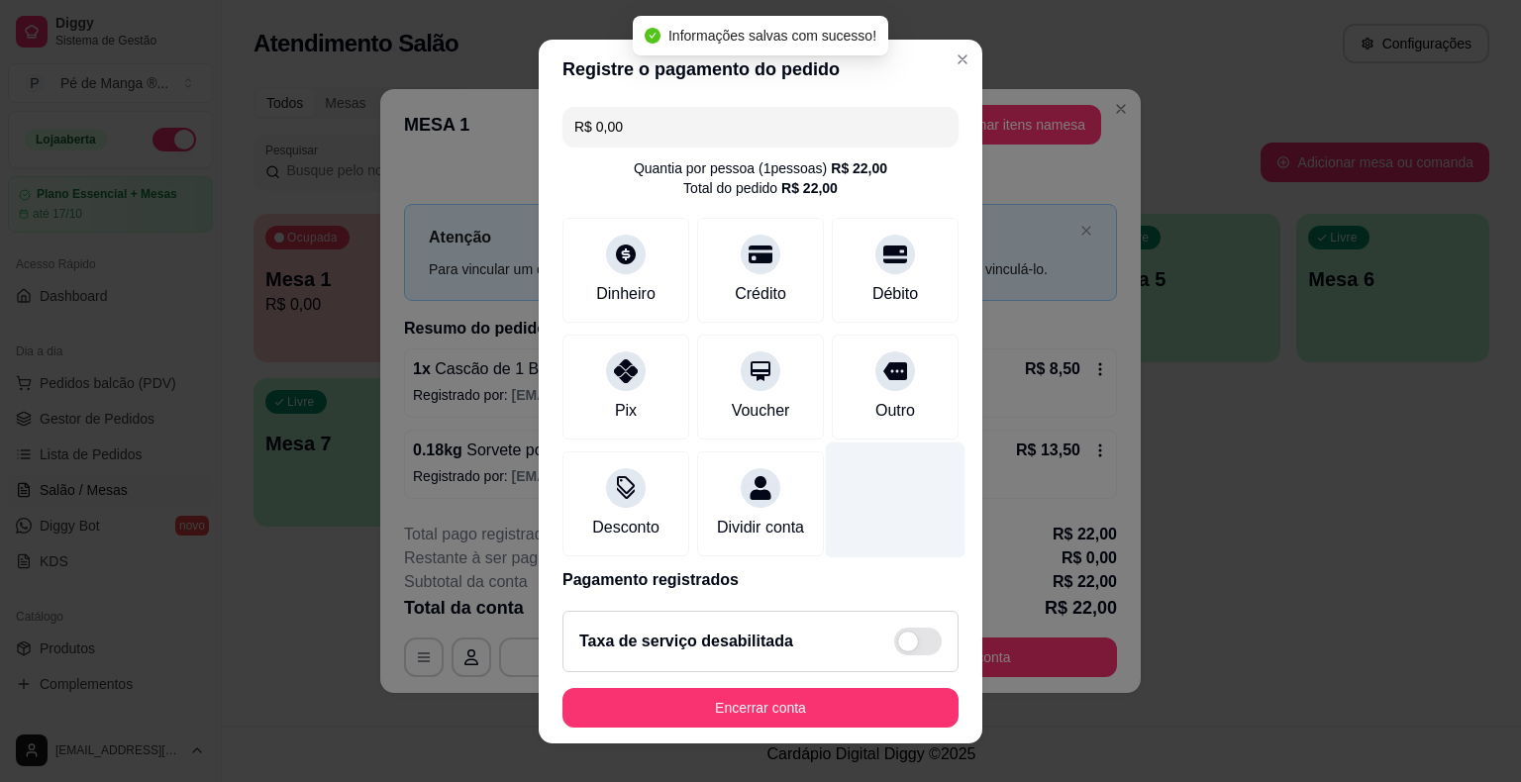
type input "R$ 0,00"
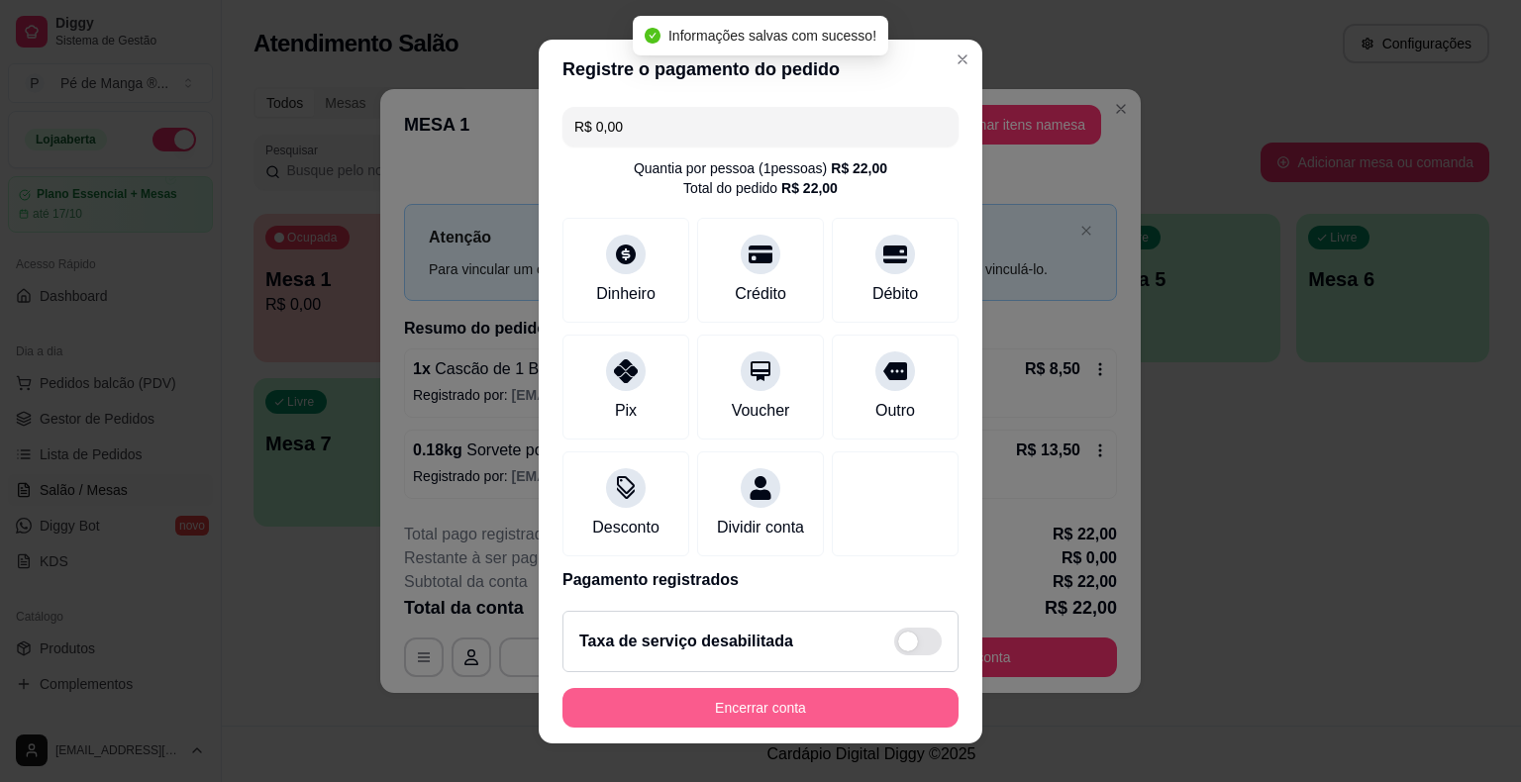
click at [727, 696] on button "Encerrar conta" at bounding box center [760, 708] width 396 height 40
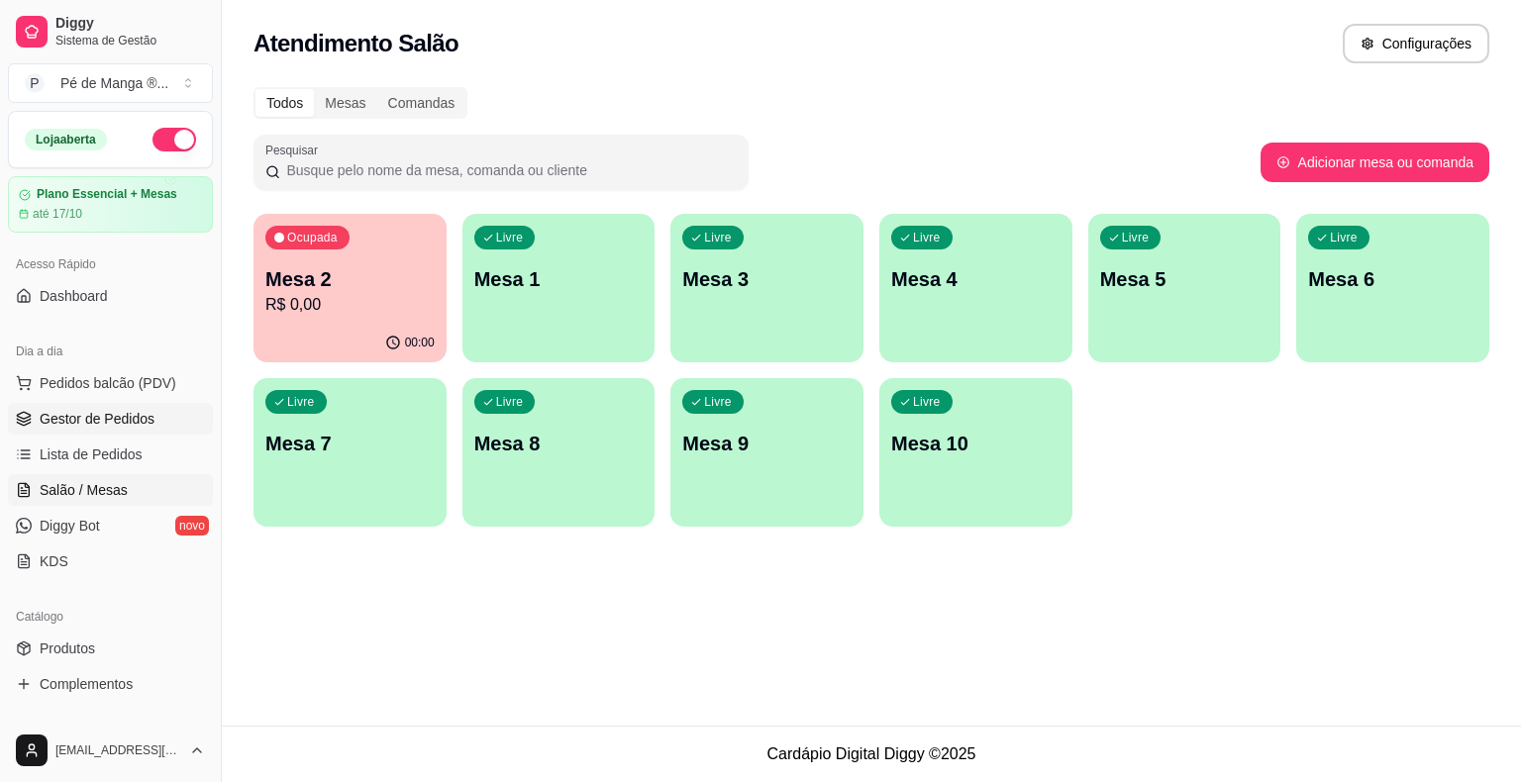
click at [101, 424] on span "Gestor de Pedidos" at bounding box center [97, 419] width 115 height 20
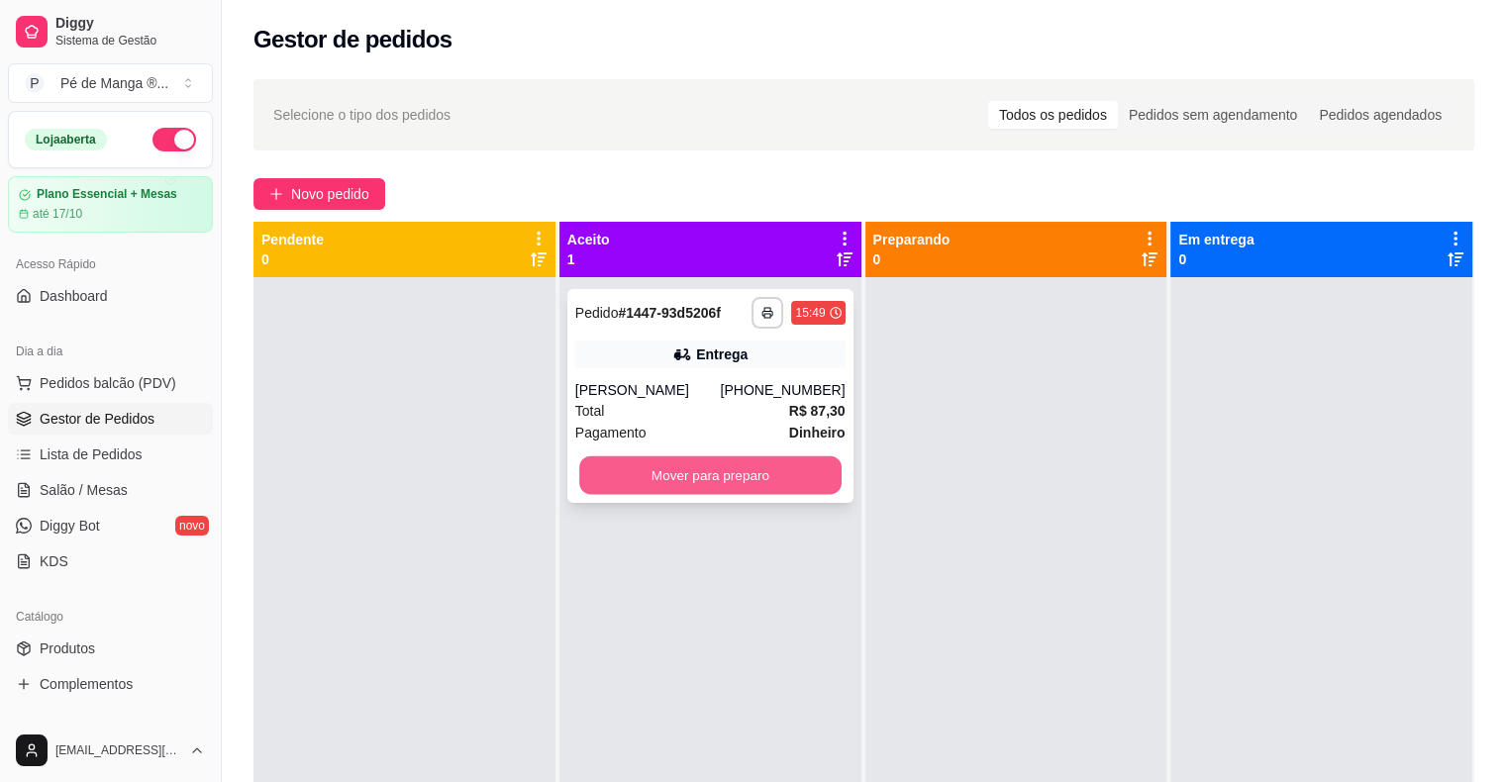
click at [695, 486] on button "Mover para preparo" at bounding box center [710, 475] width 262 height 39
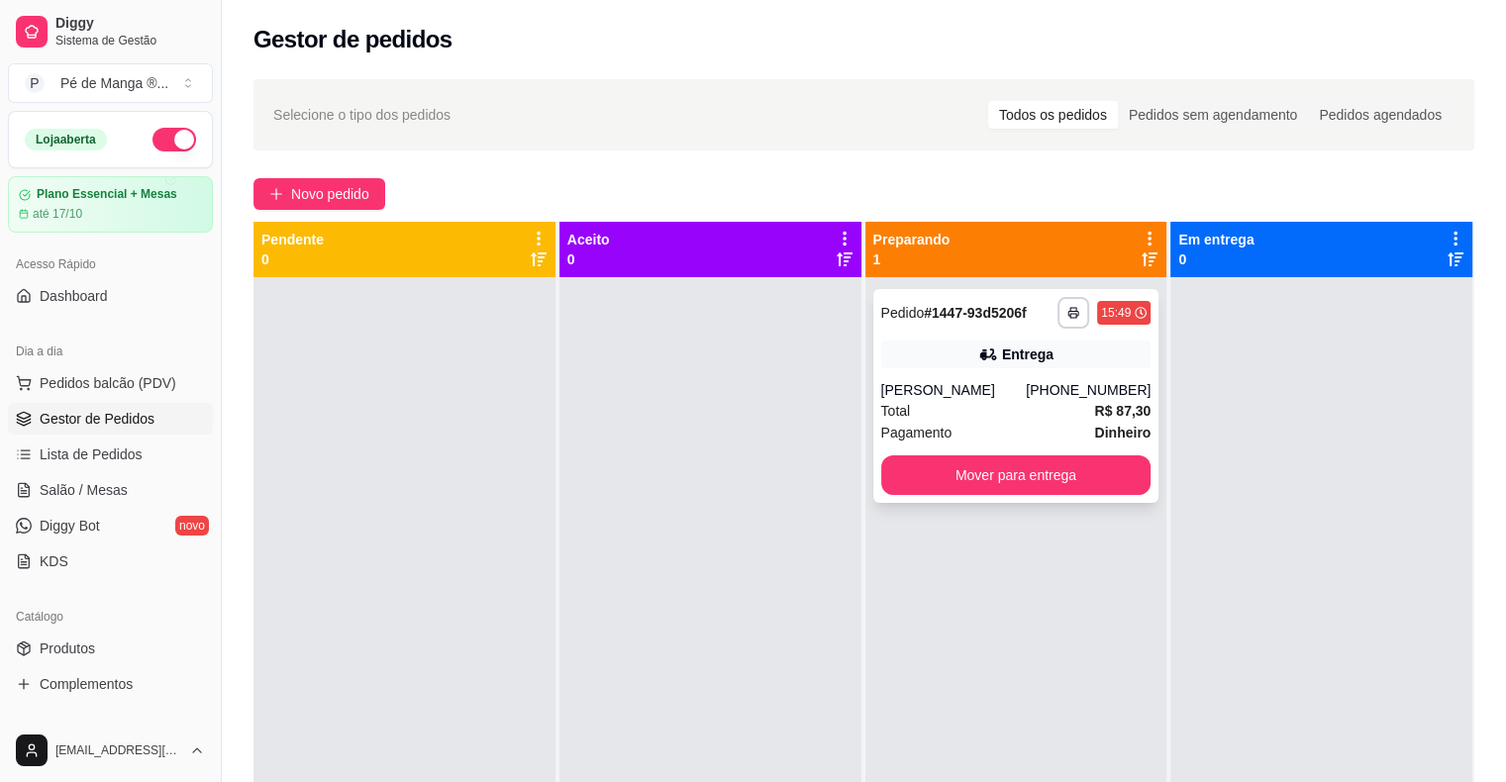
click at [1008, 396] on div "[PERSON_NAME]" at bounding box center [954, 390] width 146 height 20
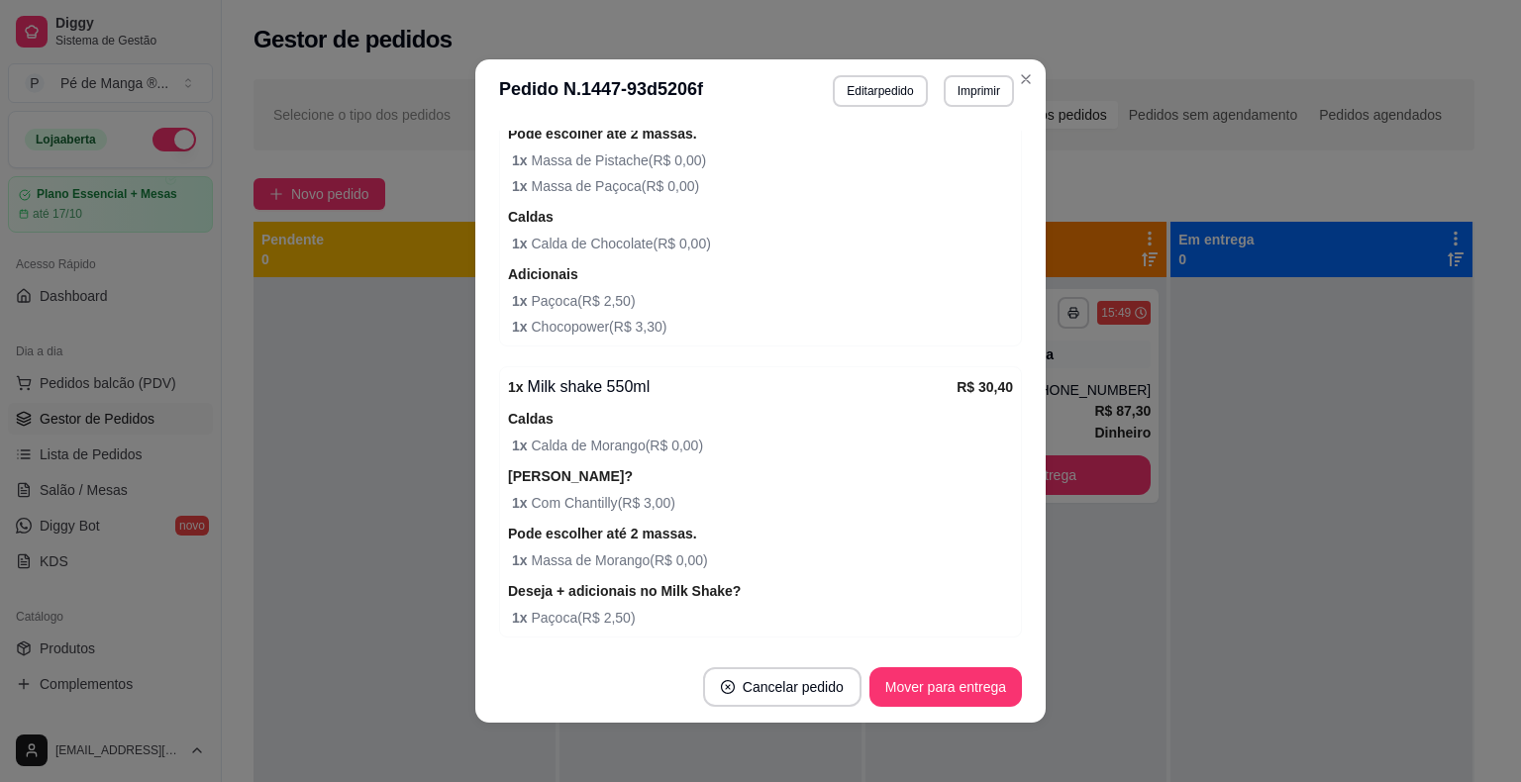
scroll to position [652, 0]
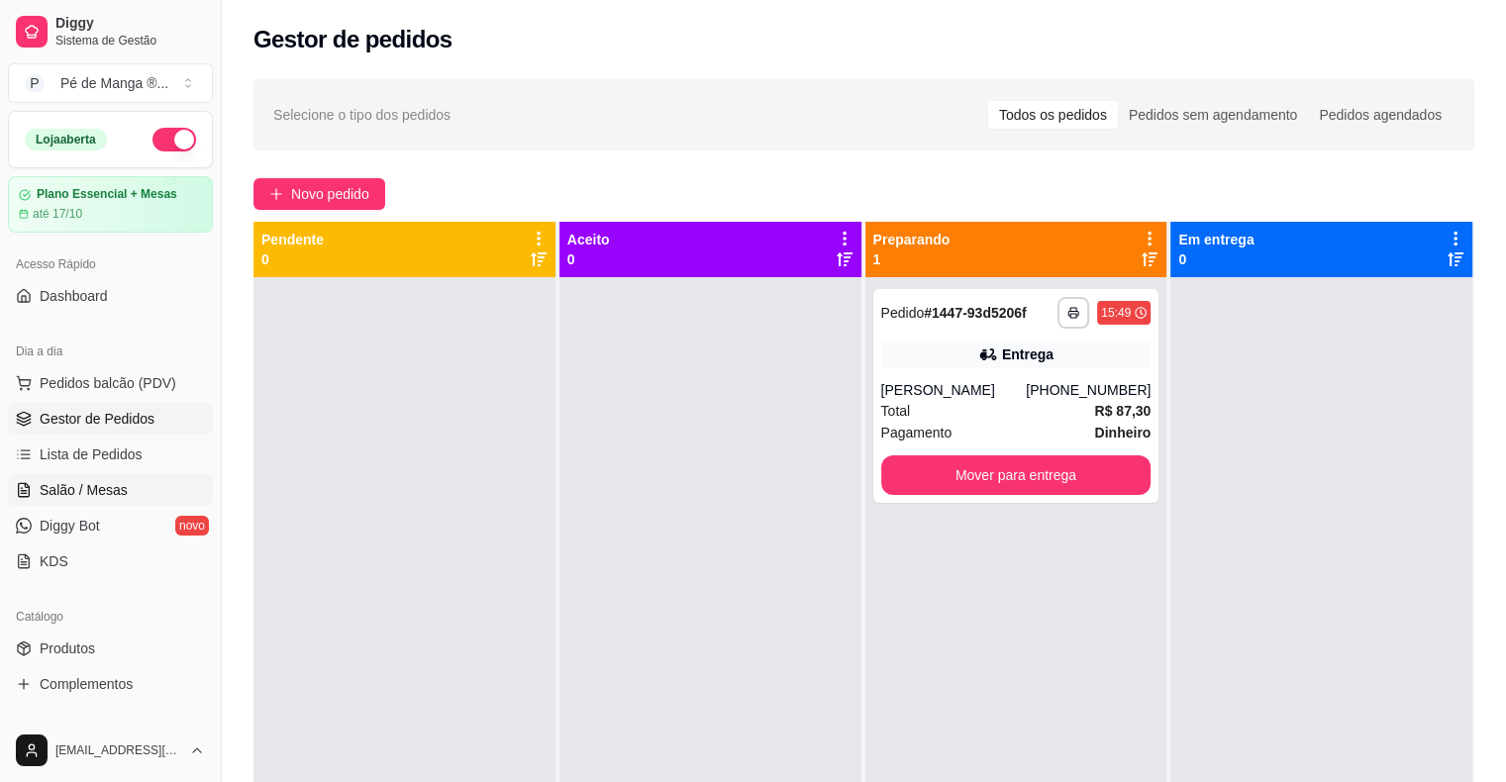
click at [122, 484] on span "Salão / Mesas" at bounding box center [84, 490] width 88 height 20
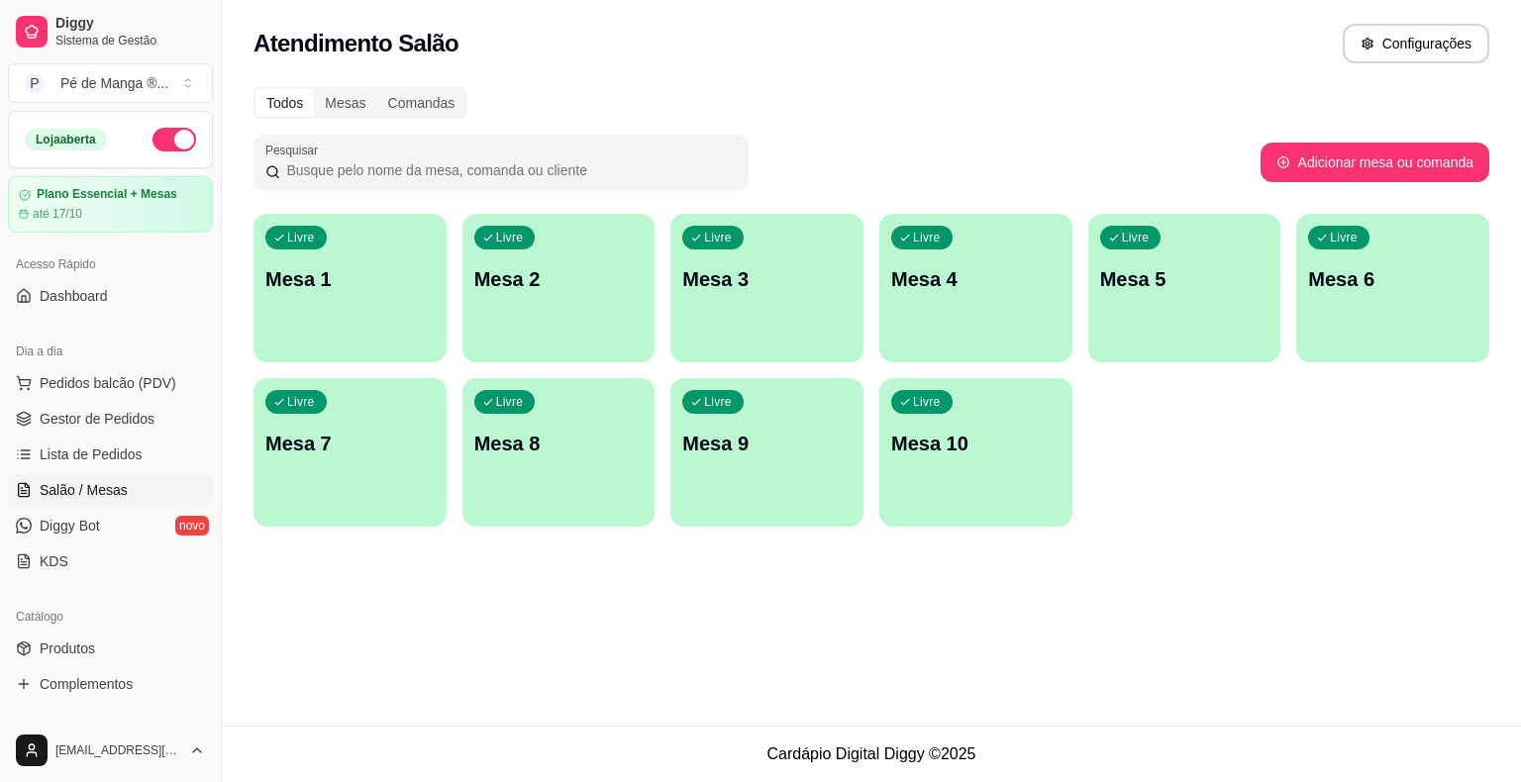
click at [348, 314] on div "Livre Mesa 1" at bounding box center [349, 276] width 193 height 125
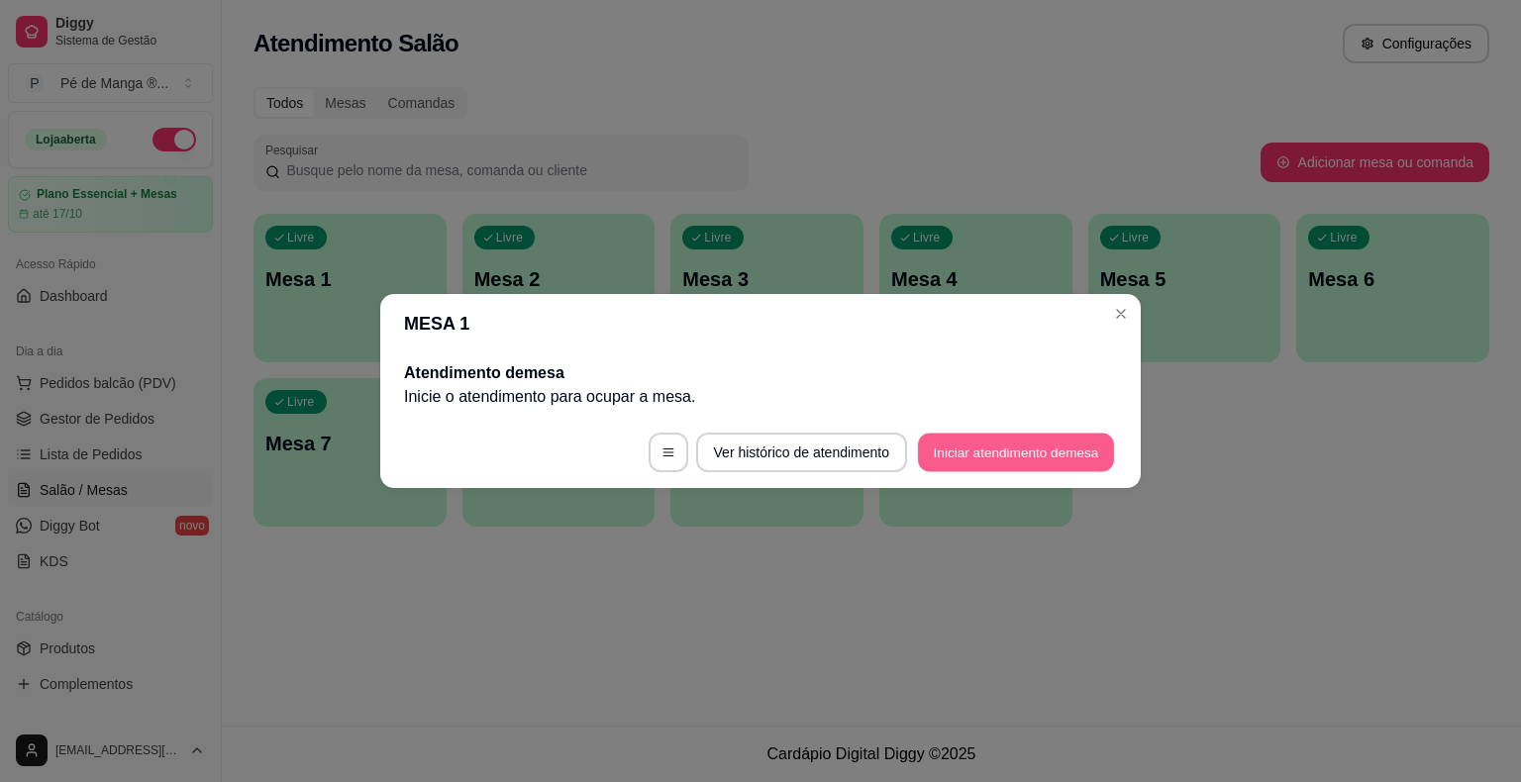
click at [1016, 445] on button "Iniciar atendimento de mesa" at bounding box center [1016, 453] width 196 height 39
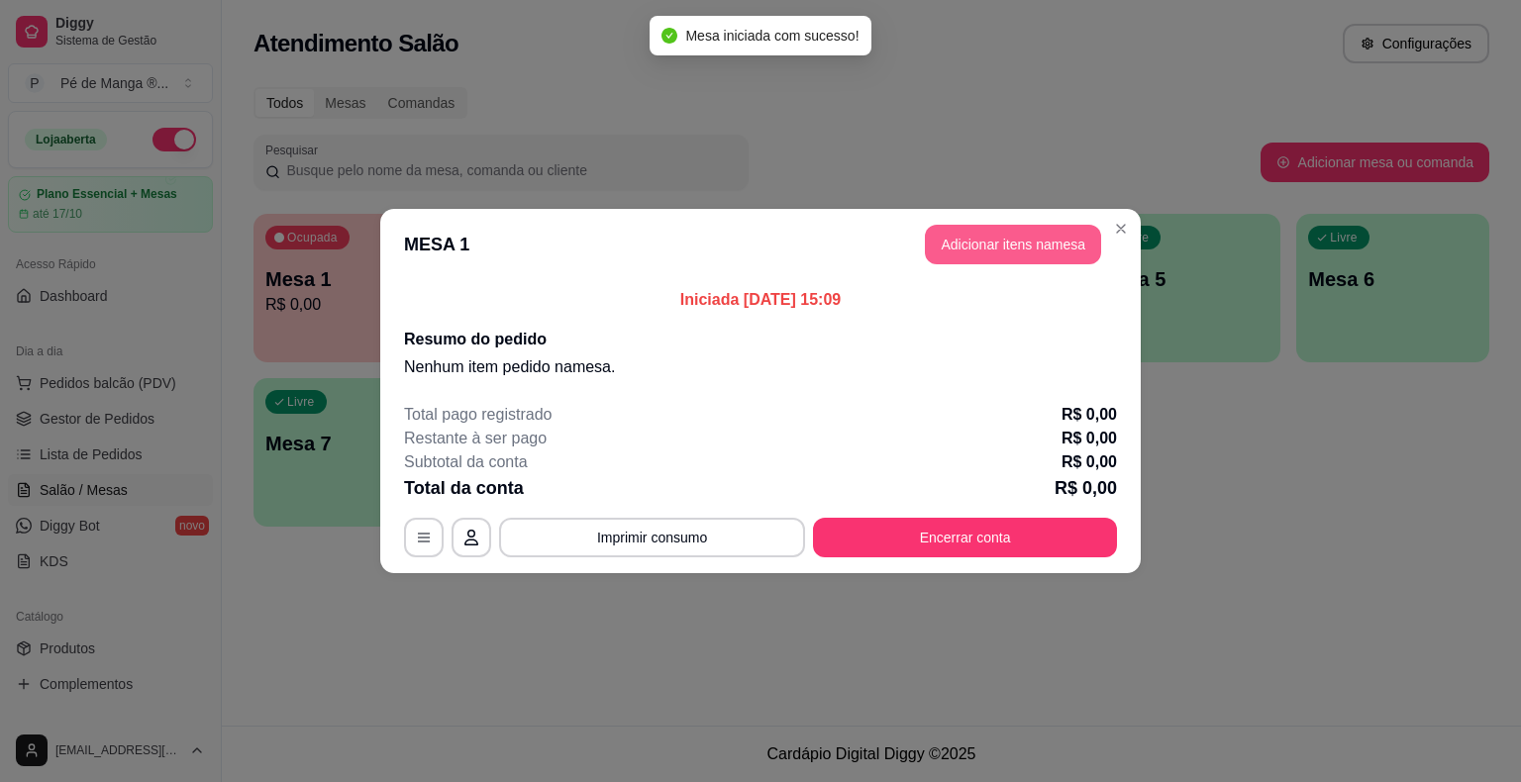
click at [1003, 244] on button "Adicionar itens na mesa" at bounding box center [1013, 245] width 176 height 40
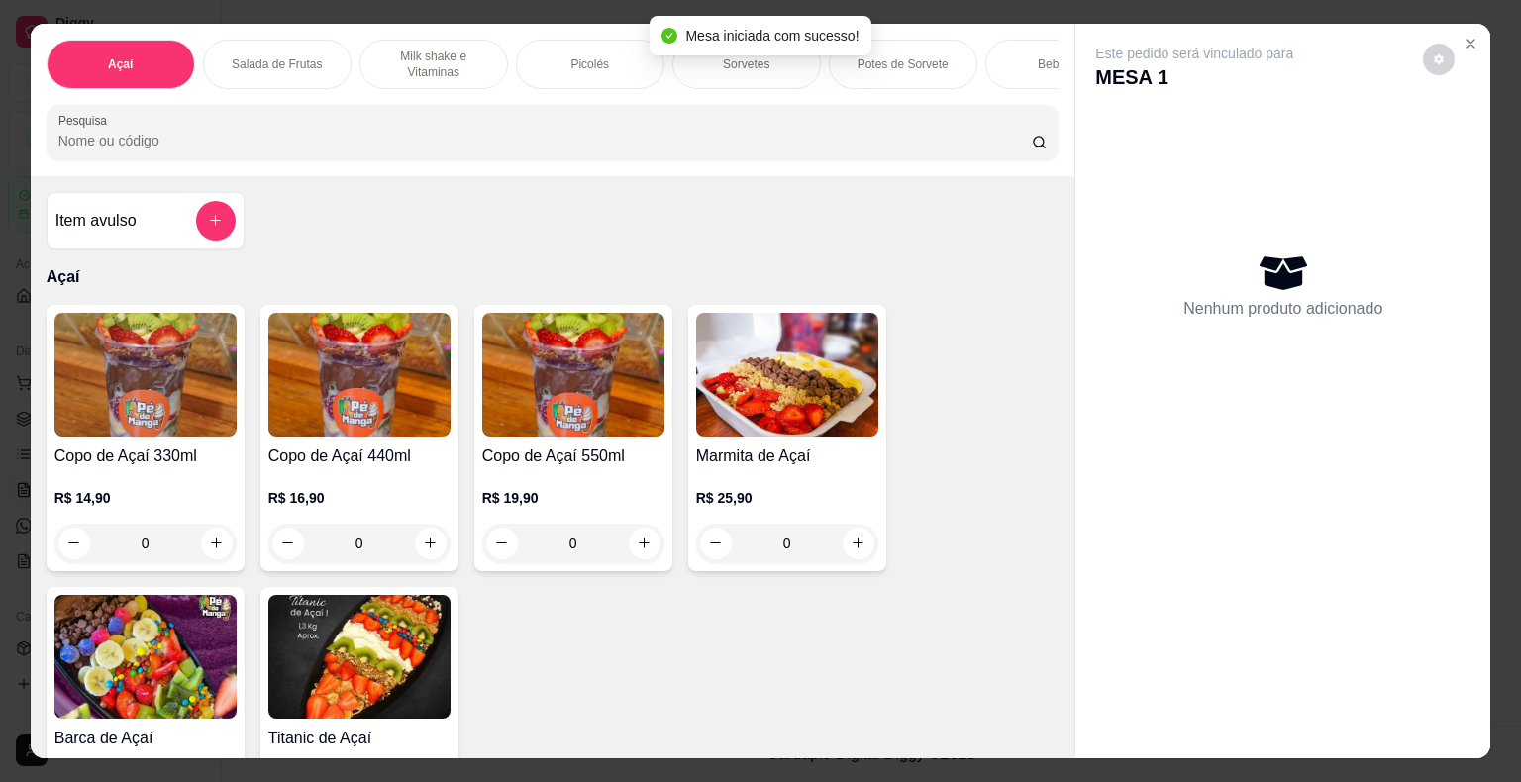
click at [756, 61] on p "Sorvetes" at bounding box center [746, 64] width 47 height 16
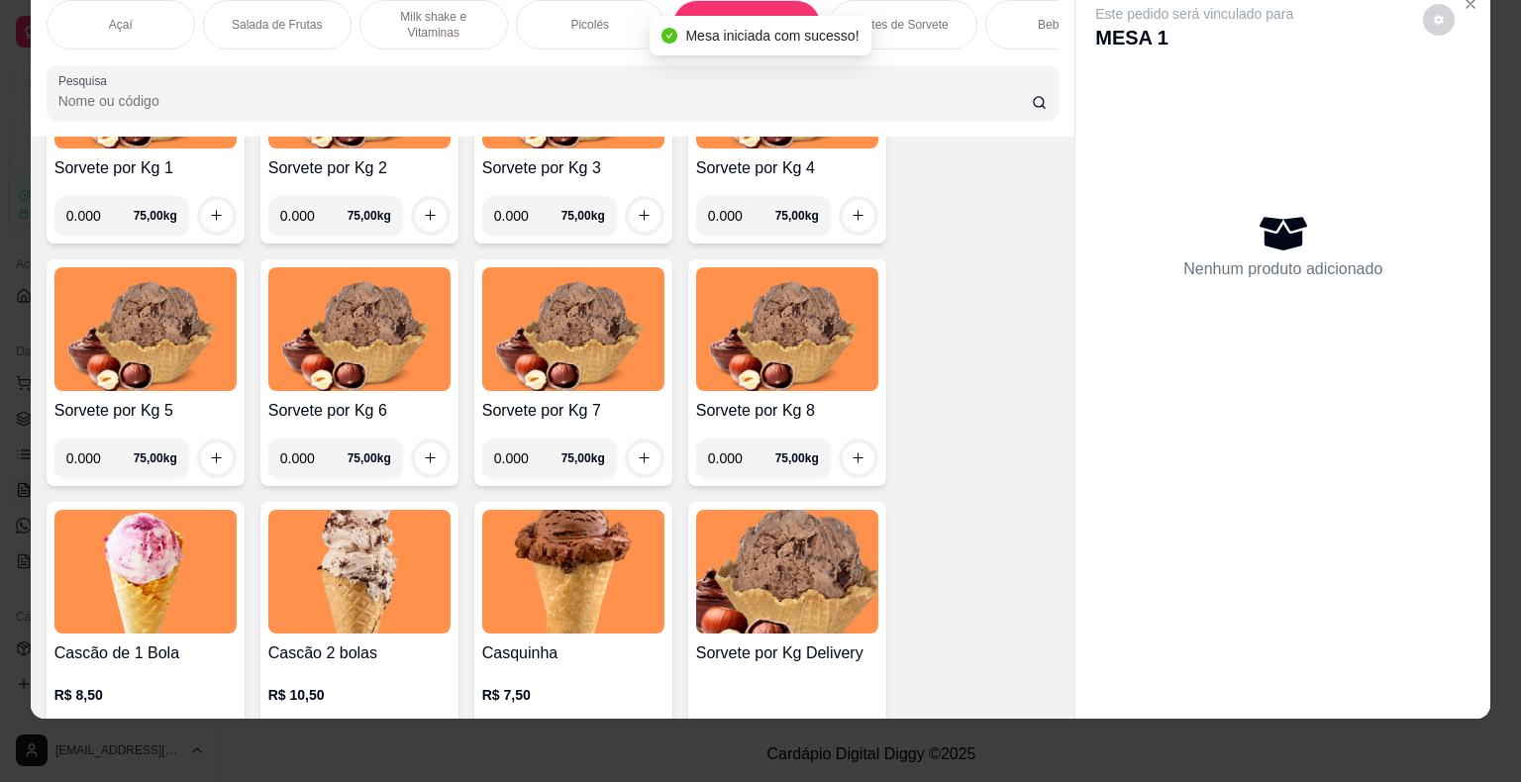
scroll to position [2237, 0]
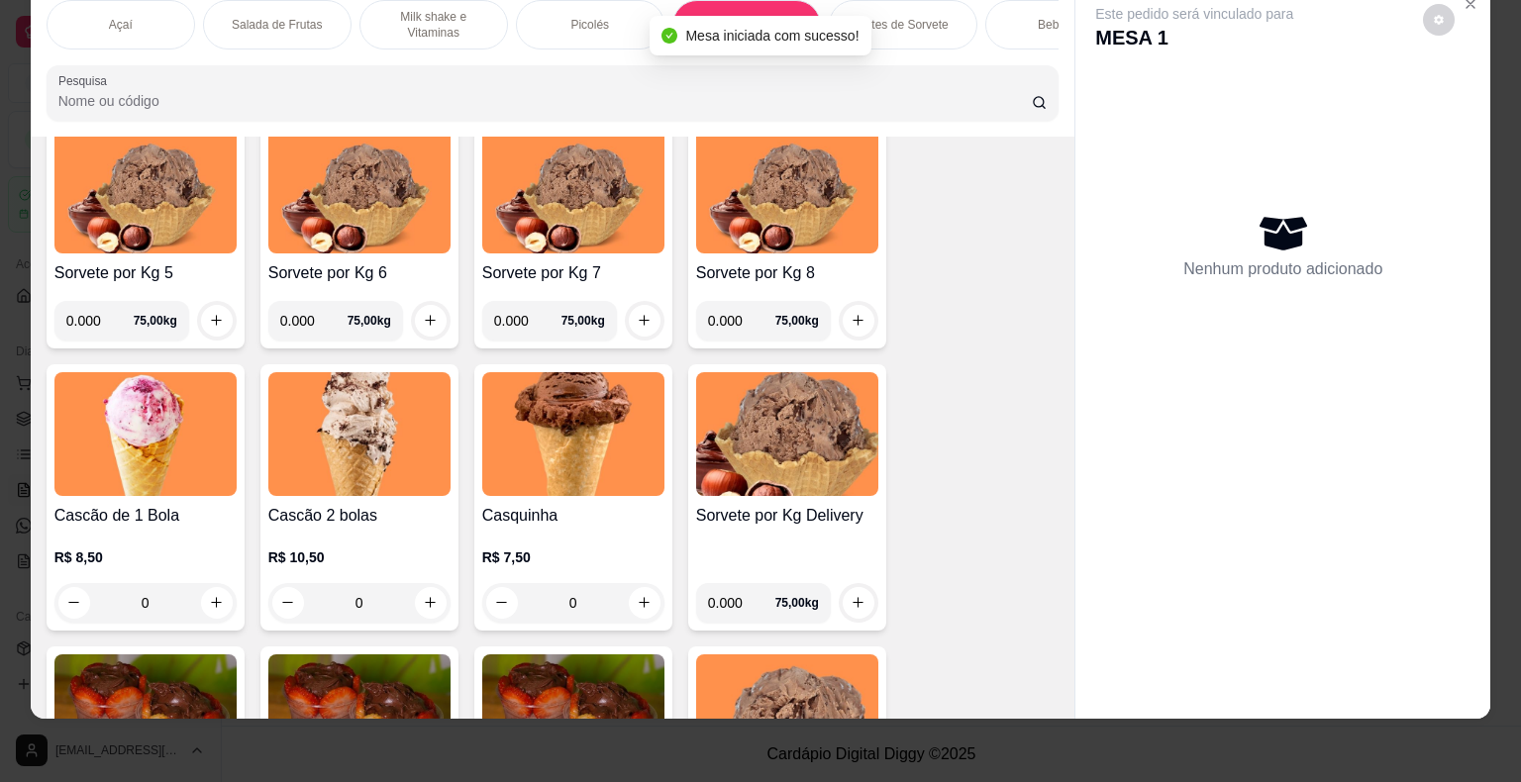
click at [206, 599] on div "0" at bounding box center [145, 603] width 182 height 40
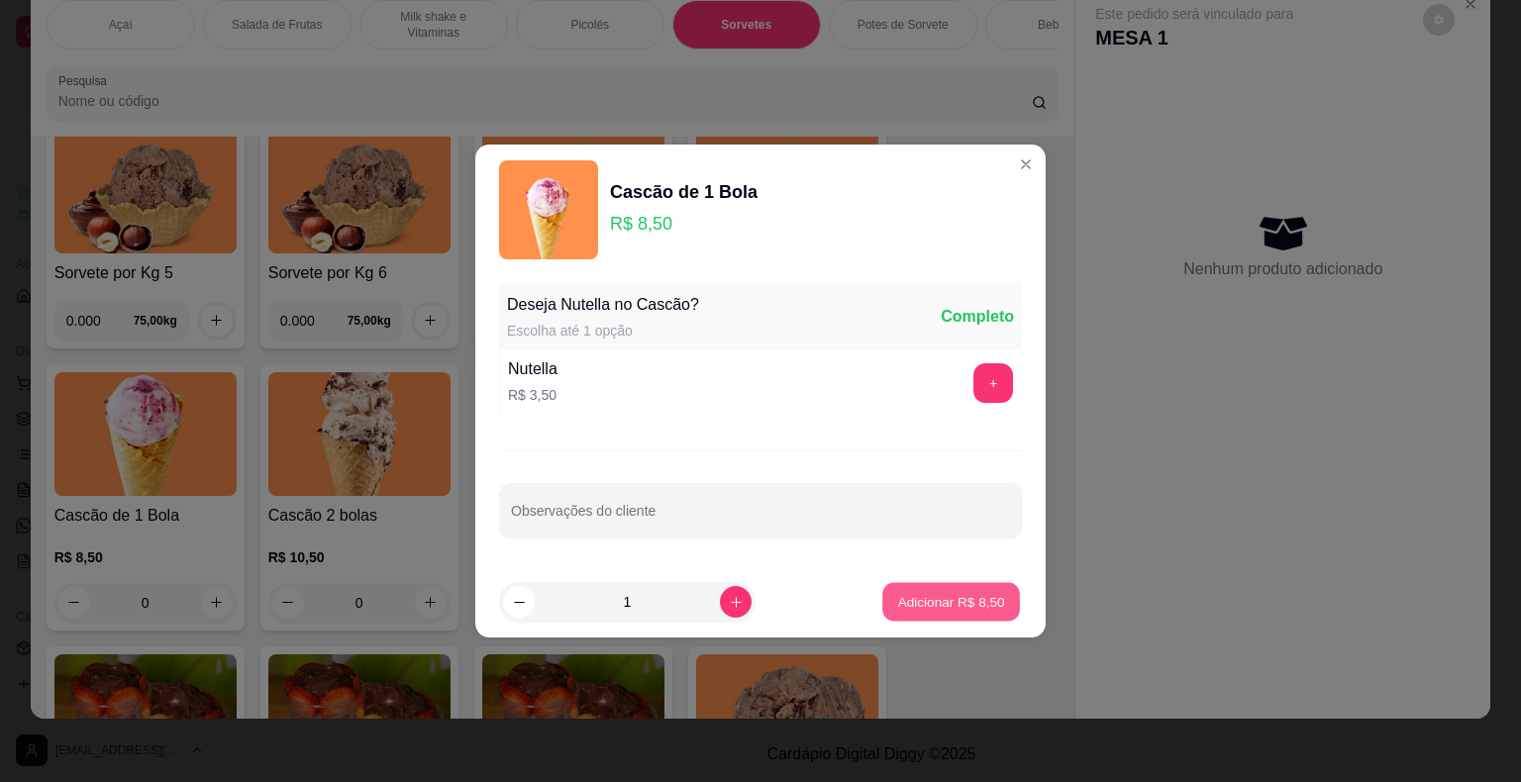
click at [926, 599] on p "Adicionar R$ 8,50" at bounding box center [950, 601] width 107 height 19
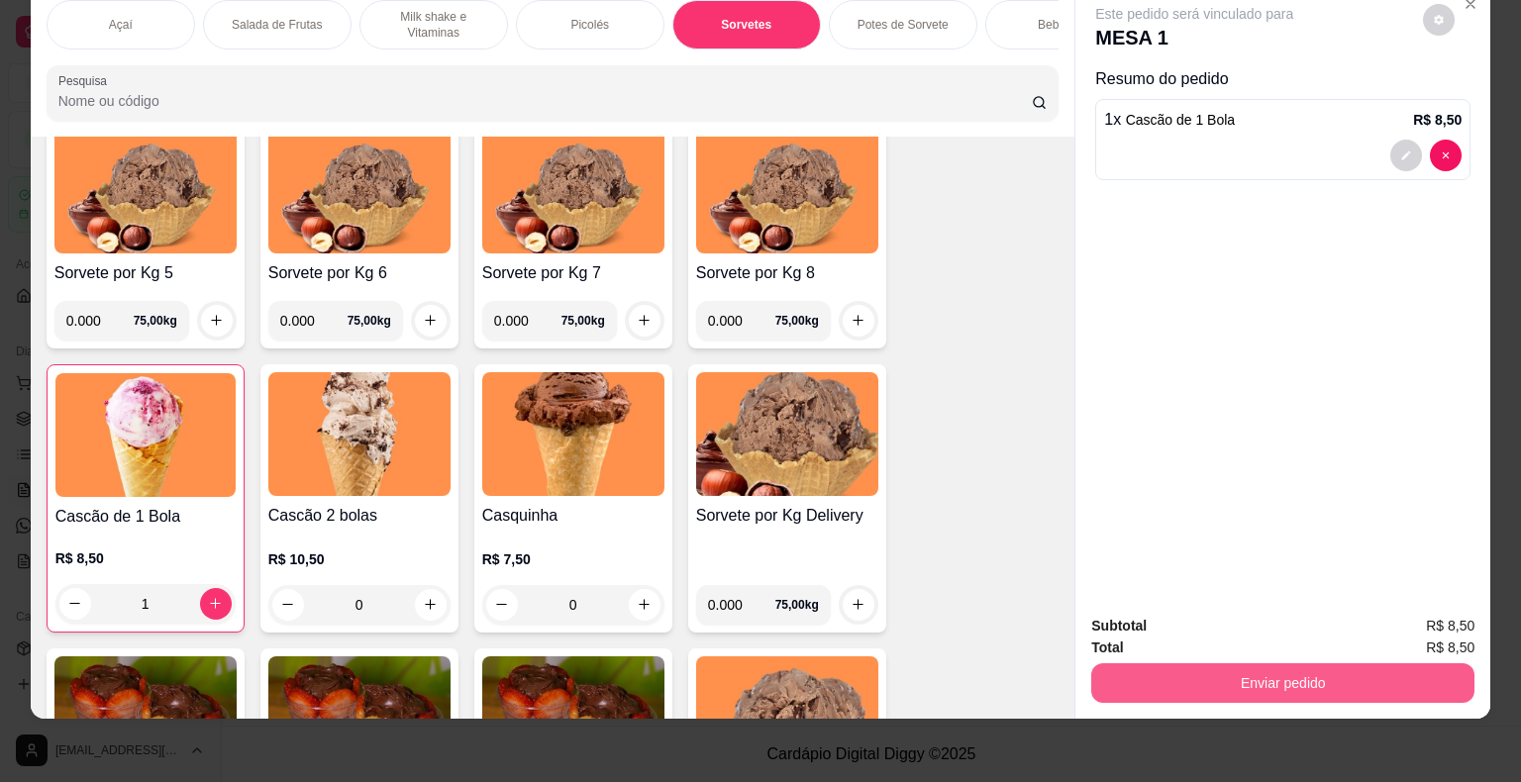
click at [1243, 671] on button "Enviar pedido" at bounding box center [1282, 683] width 383 height 40
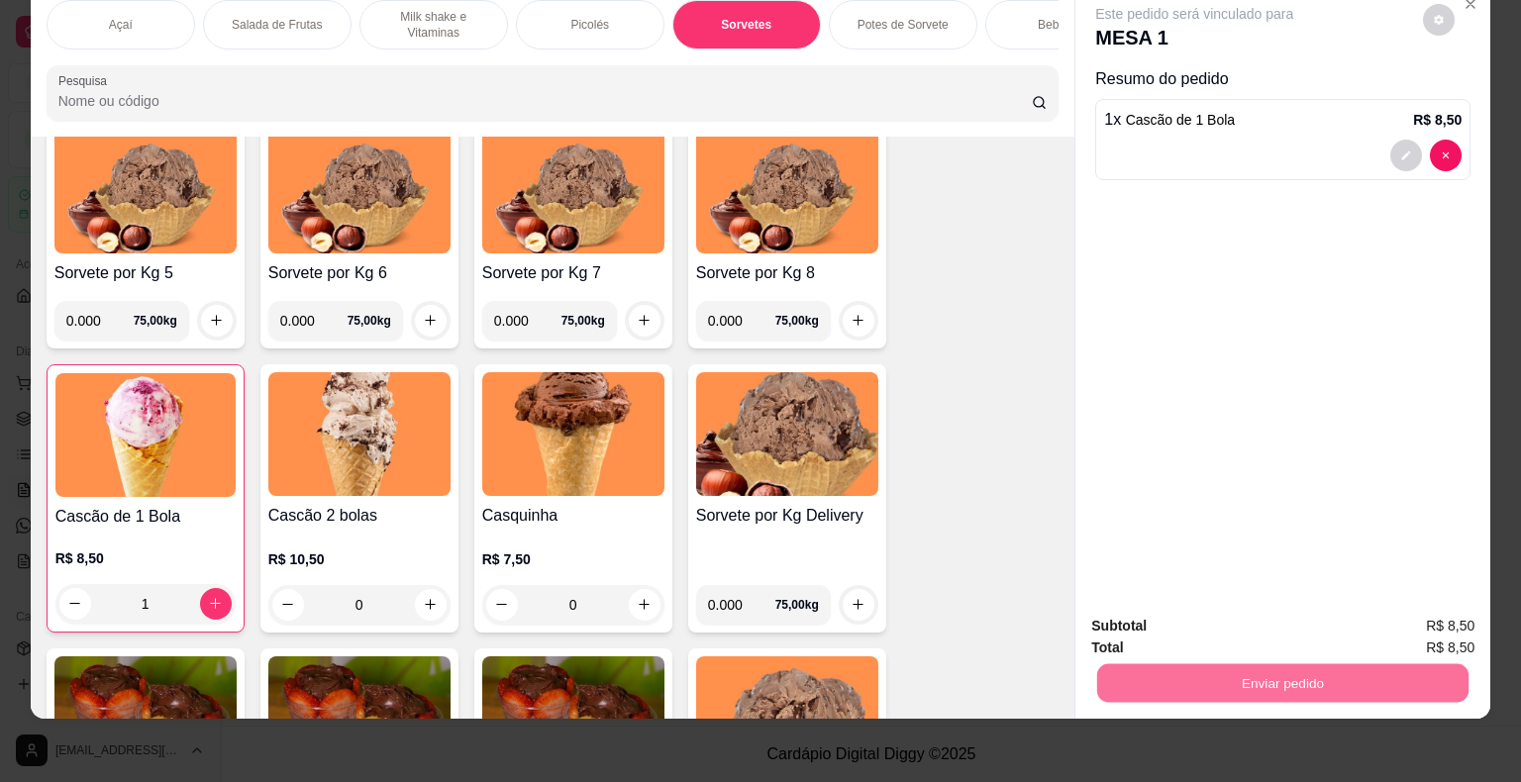
click at [1216, 465] on div "Este pedido será vinculado para MESA 1 Resumo do pedido 1 x Cascão de 1 Bola R$…" at bounding box center [1282, 292] width 415 height 616
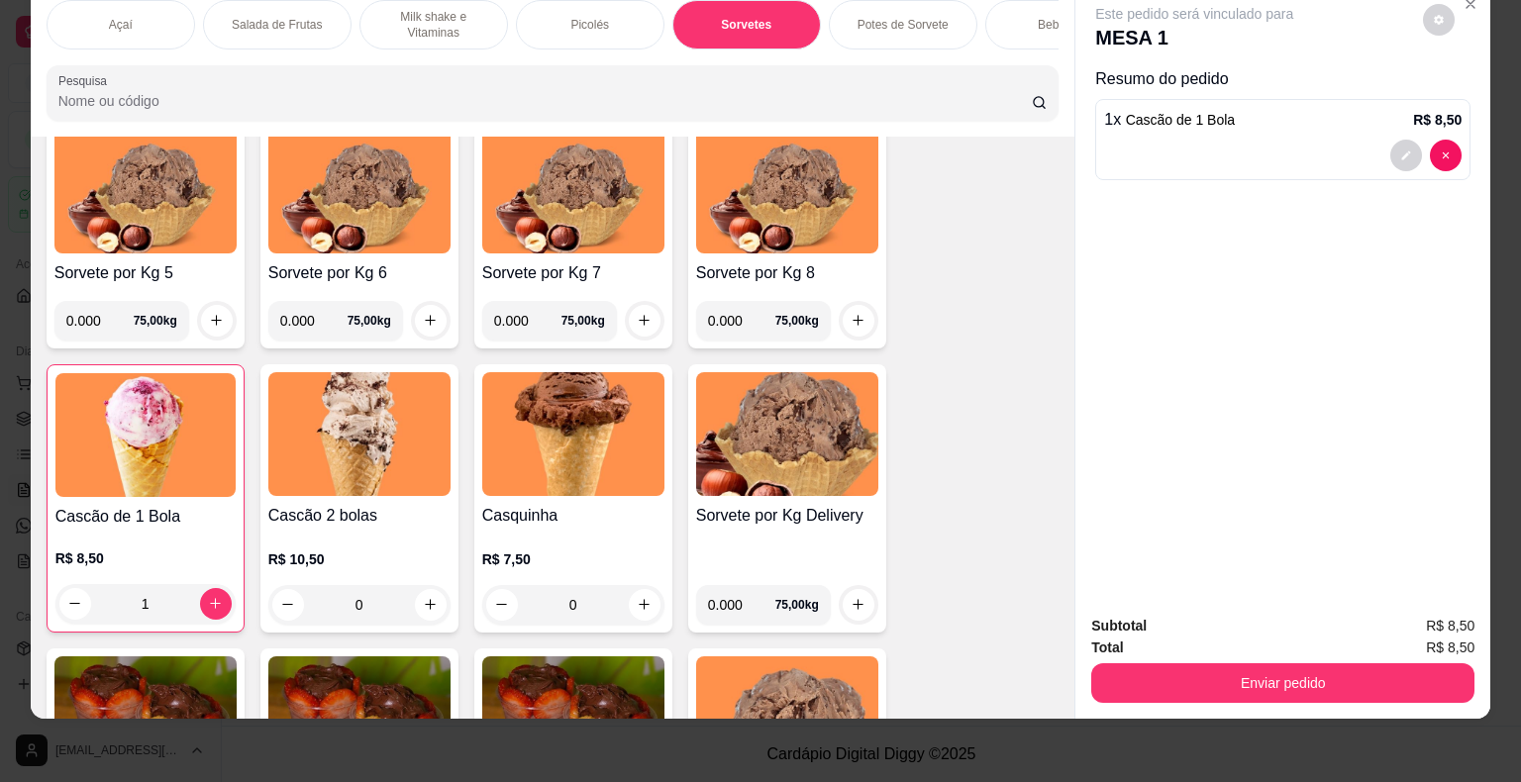
click at [214, 604] on div "1" at bounding box center [145, 604] width 180 height 40
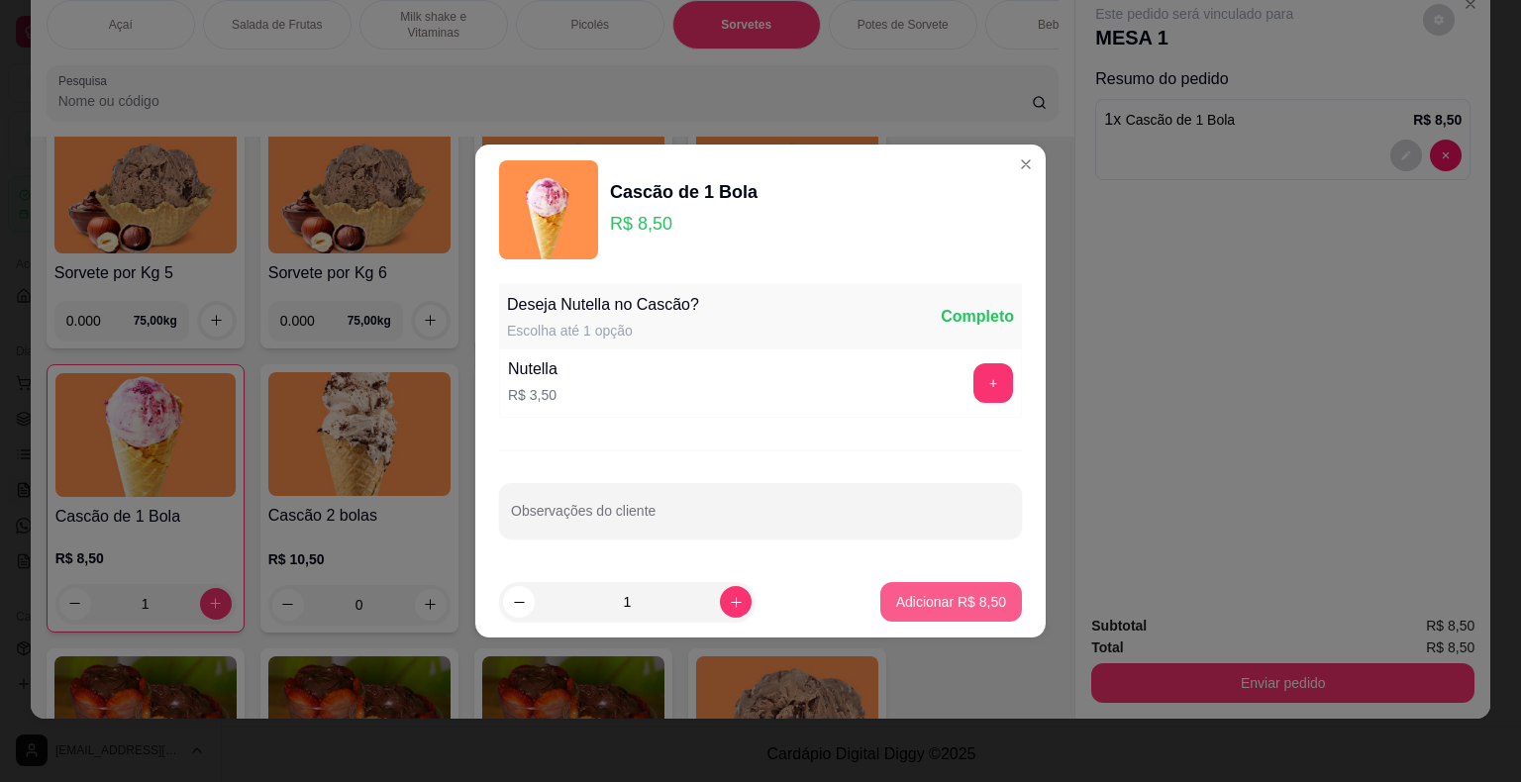
click at [938, 611] on p "Adicionar R$ 8,50" at bounding box center [951, 602] width 110 height 20
type input "2"
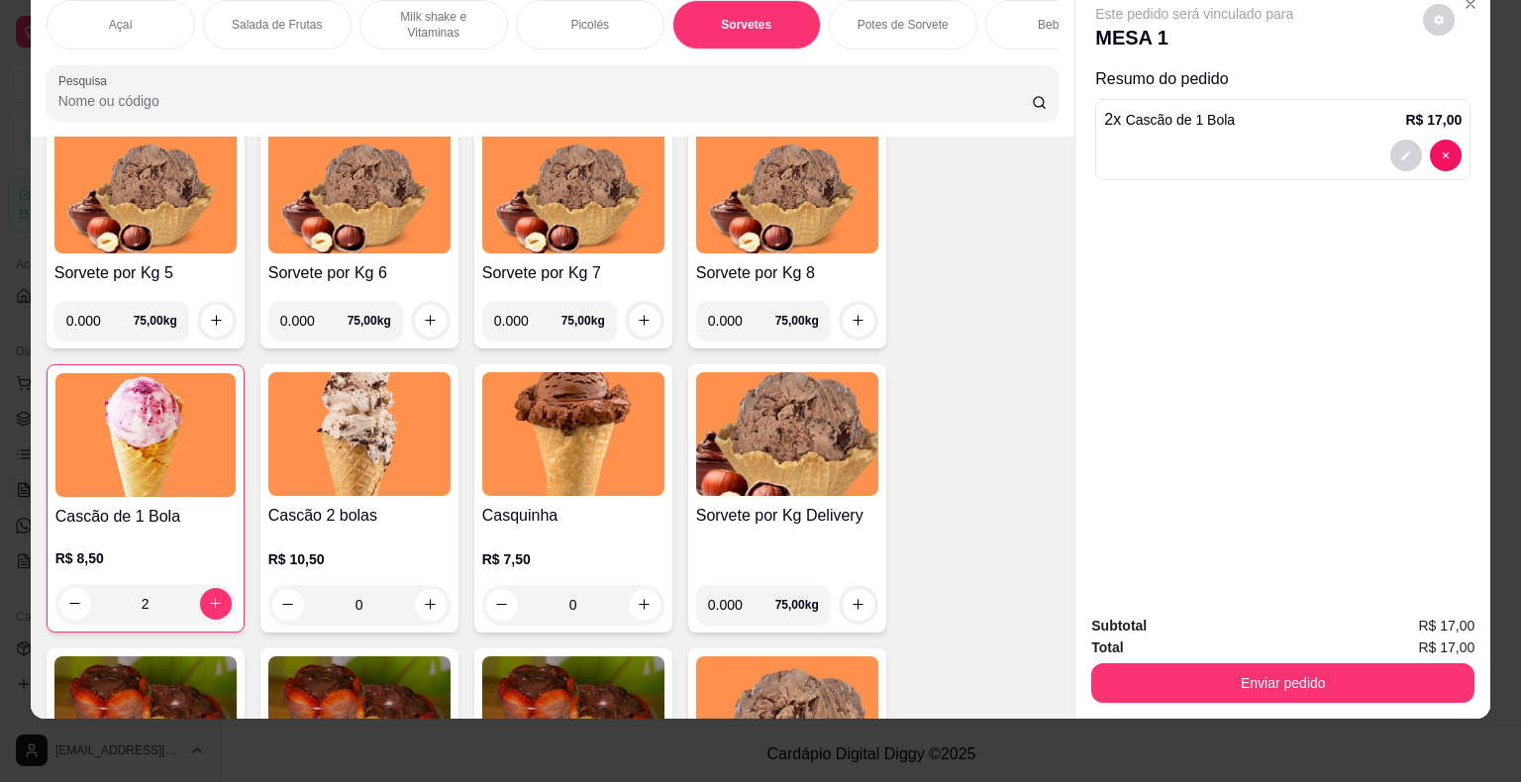
click at [1194, 690] on div "Subtotal R$ 17,00 Total R$ 17,00 Enviar pedido" at bounding box center [1282, 659] width 415 height 120
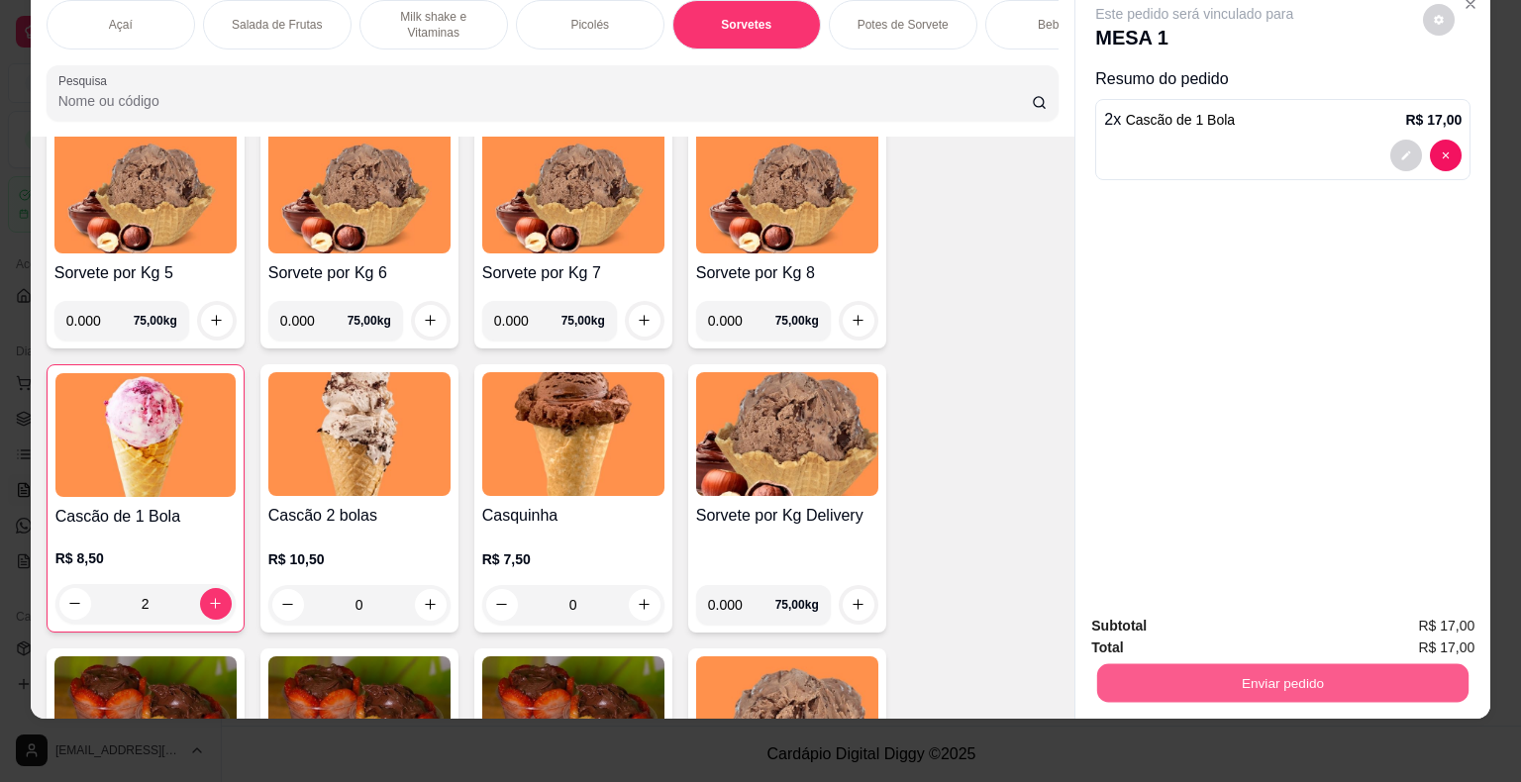
click at [1194, 680] on button "Enviar pedido" at bounding box center [1282, 683] width 371 height 39
click at [1421, 609] on button "Enviar pedido" at bounding box center [1423, 620] width 112 height 38
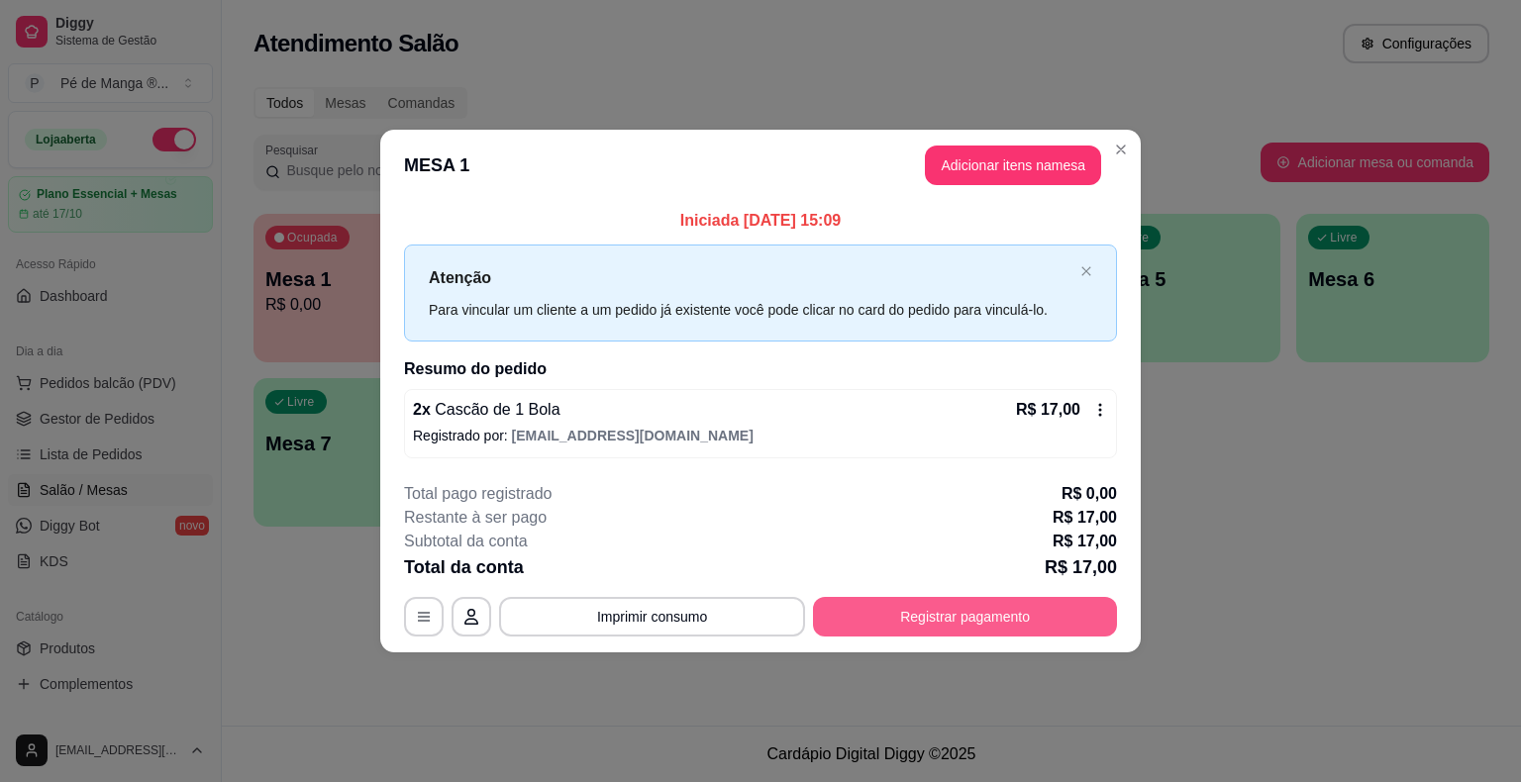
click at [998, 617] on button "Registrar pagamento" at bounding box center [965, 617] width 304 height 40
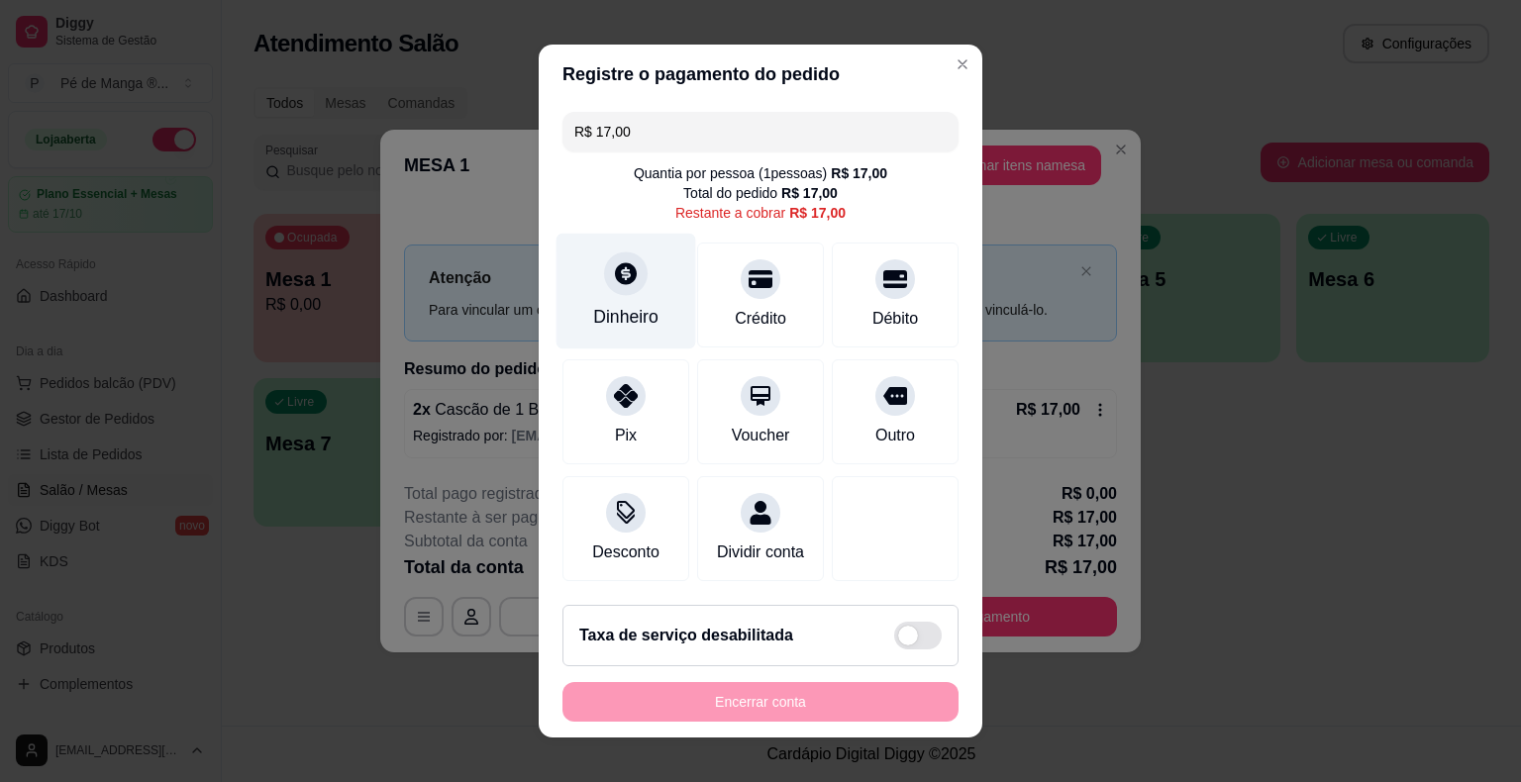
click at [618, 291] on div at bounding box center [626, 273] width 44 height 44
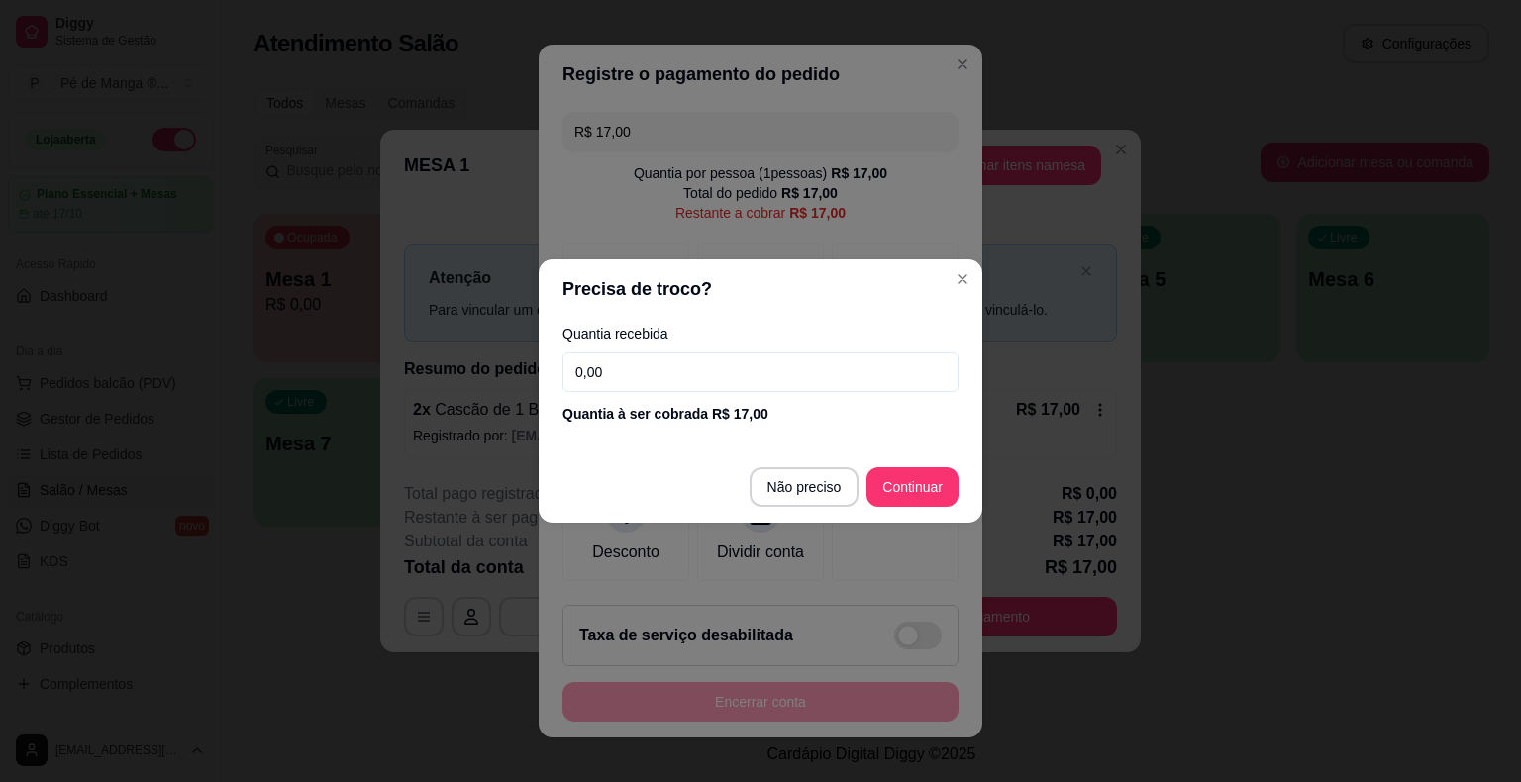
click at [641, 362] on input "0,00" at bounding box center [760, 372] width 396 height 40
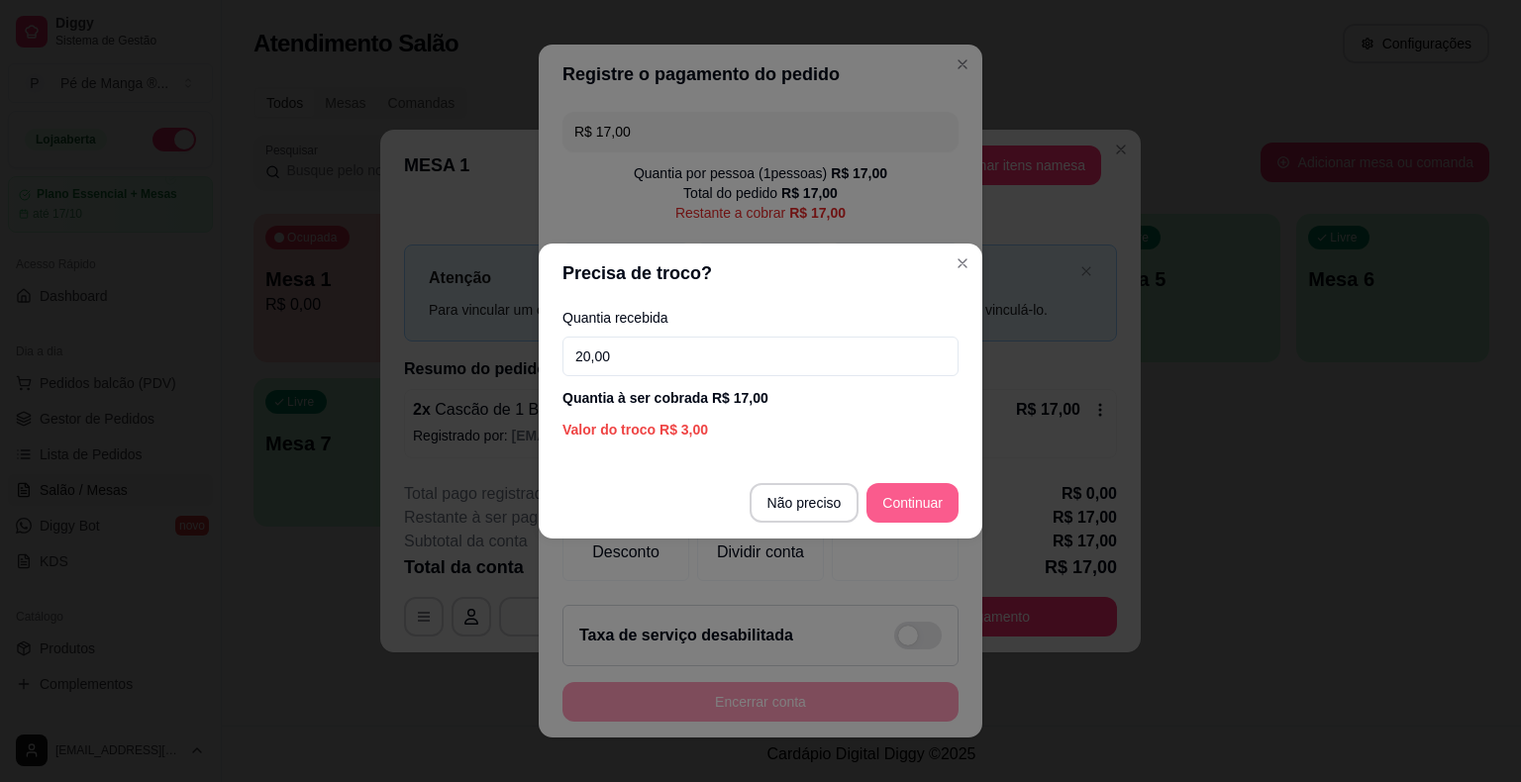
type input "20,00"
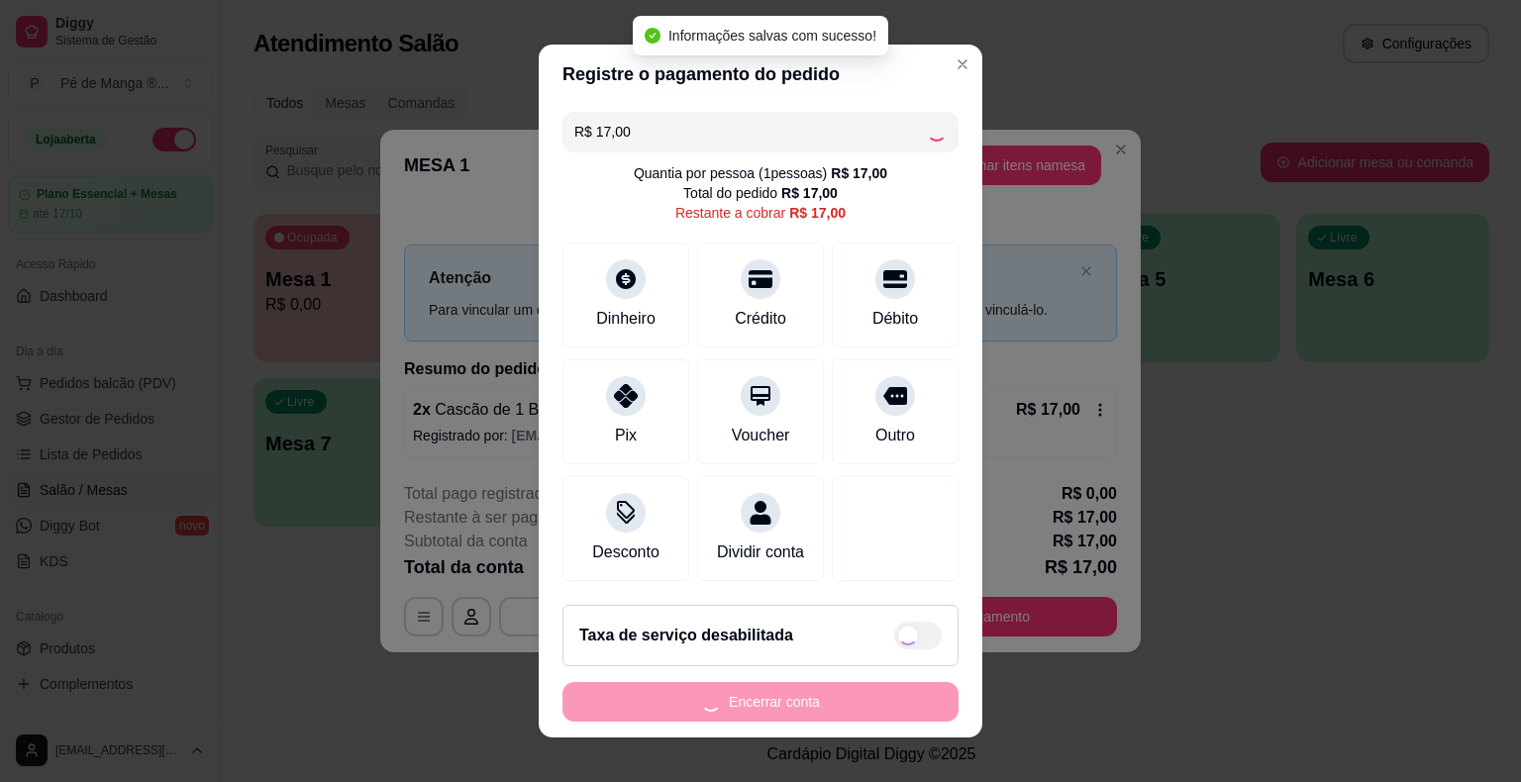
type input "R$ 0,00"
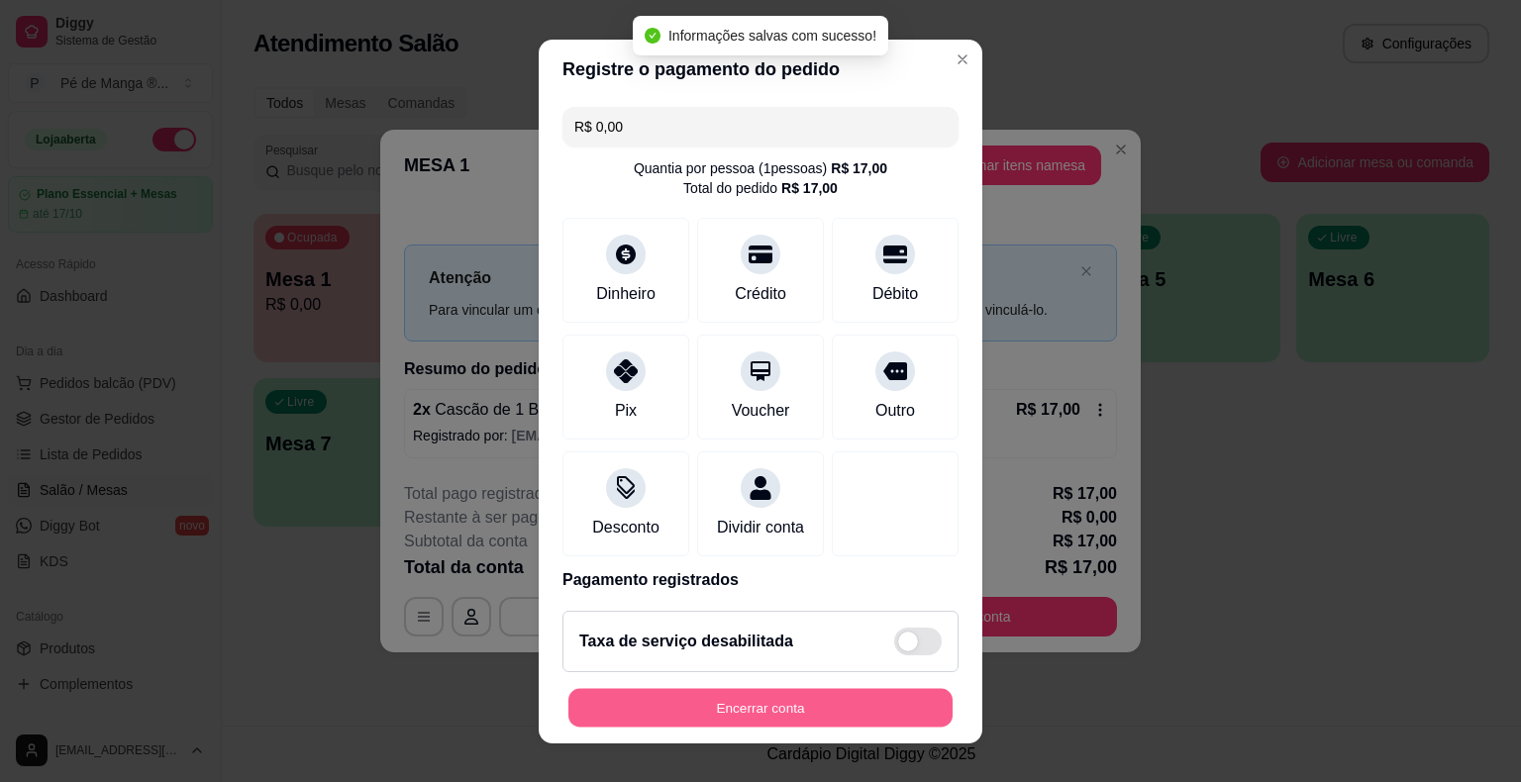
click at [731, 706] on button "Encerrar conta" at bounding box center [760, 707] width 384 height 39
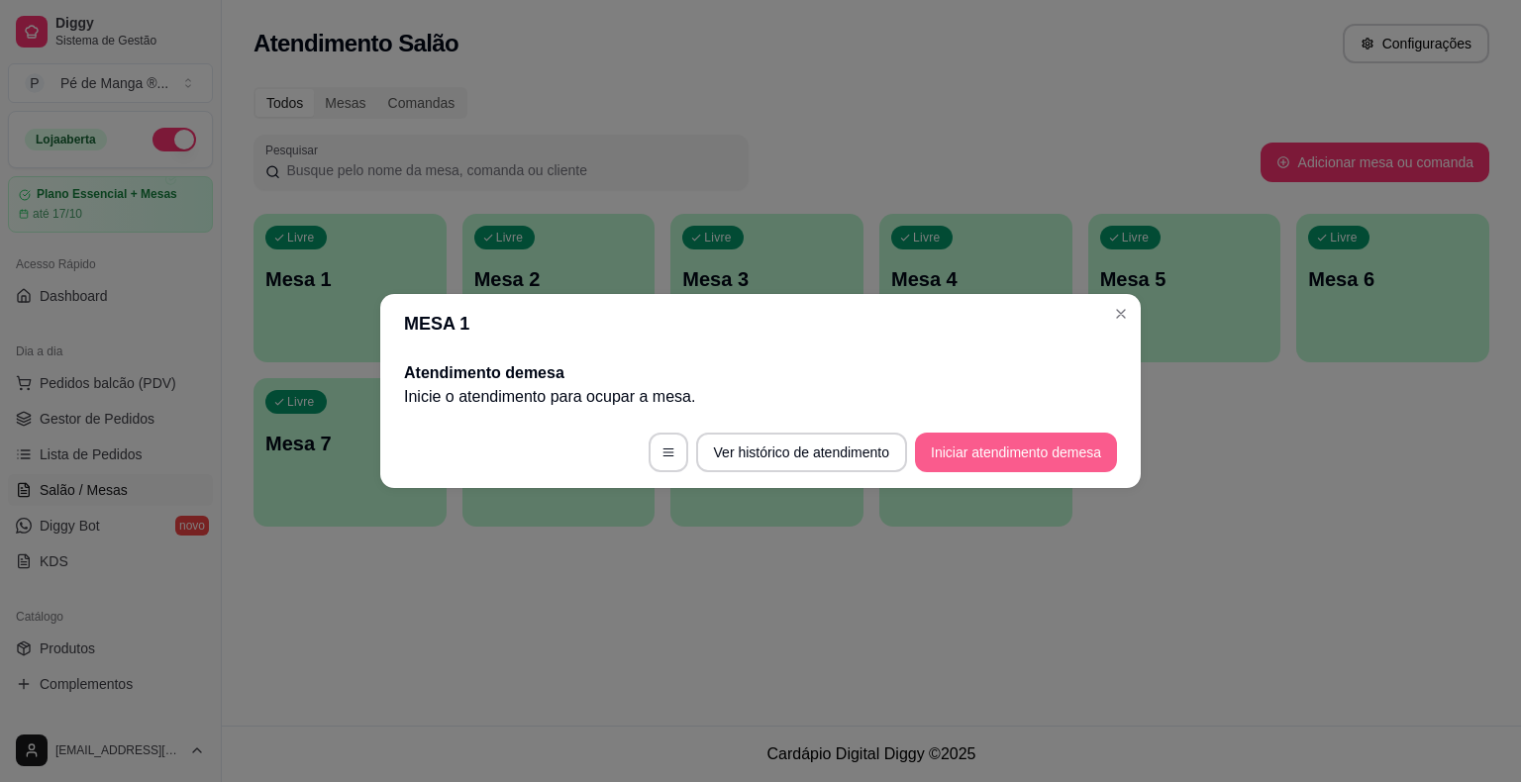
click at [1007, 461] on button "Iniciar atendimento de mesa" at bounding box center [1016, 453] width 202 height 40
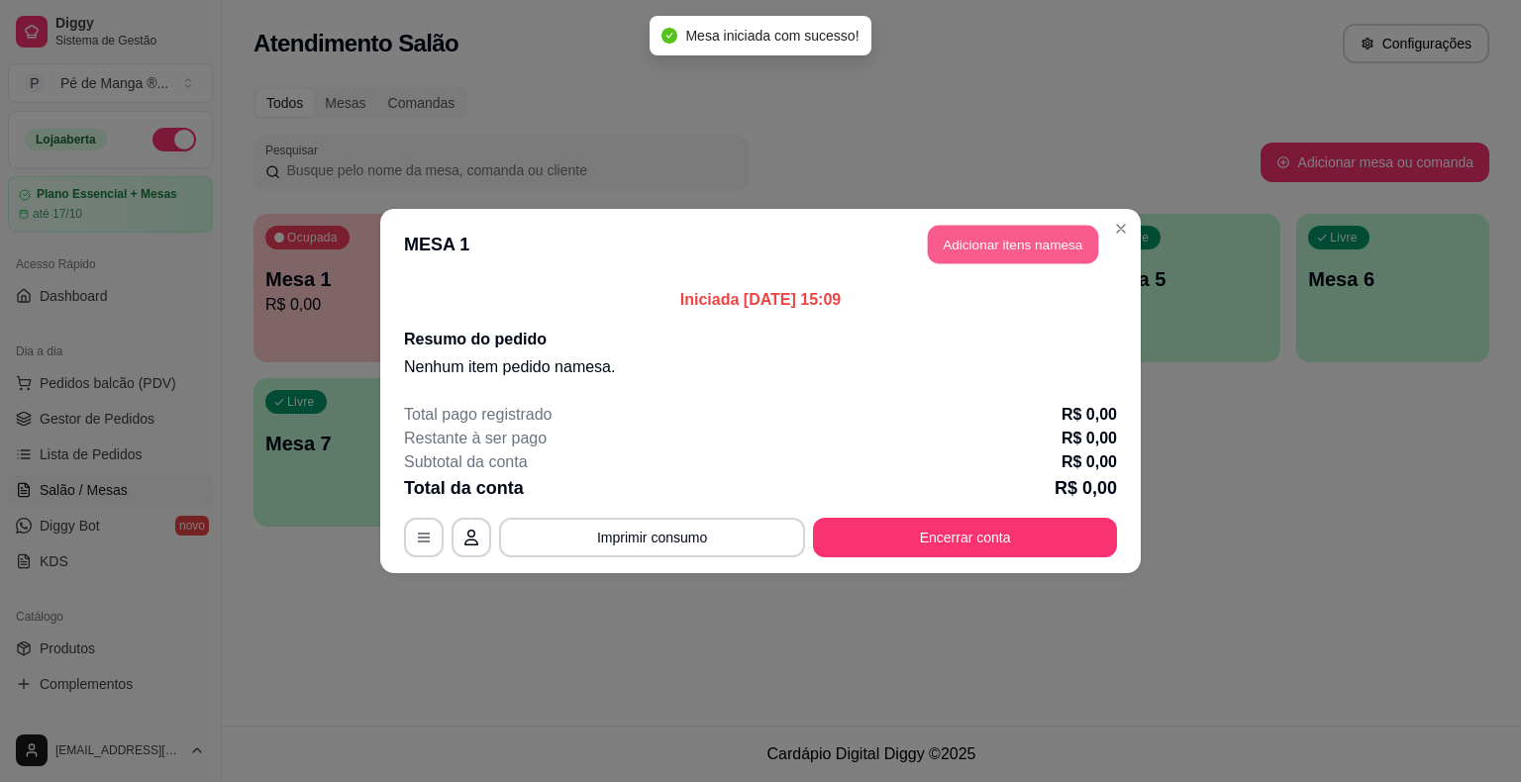
click at [1030, 242] on button "Adicionar itens na mesa" at bounding box center [1013, 245] width 170 height 39
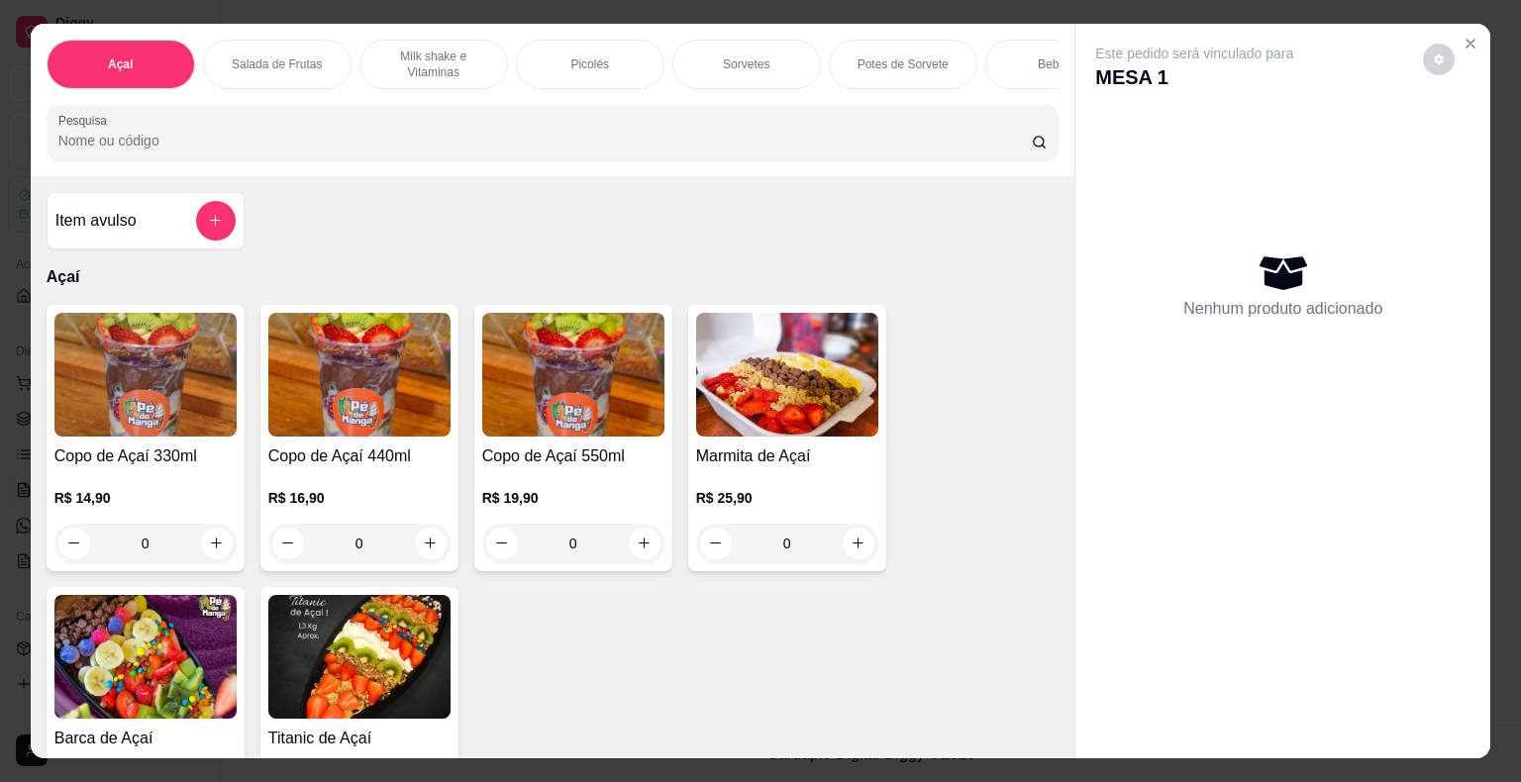
drag, startPoint x: 700, startPoint y: 100, endPoint x: 846, endPoint y: 112, distance: 147.0
click at [846, 112] on div "Açaí Salada de Frutas Milk shake e Vitaminas Picolés Sorvetes Potes de Sorvete …" at bounding box center [553, 100] width 1044 height 152
click at [583, 56] on p "Picolés" at bounding box center [589, 64] width 39 height 16
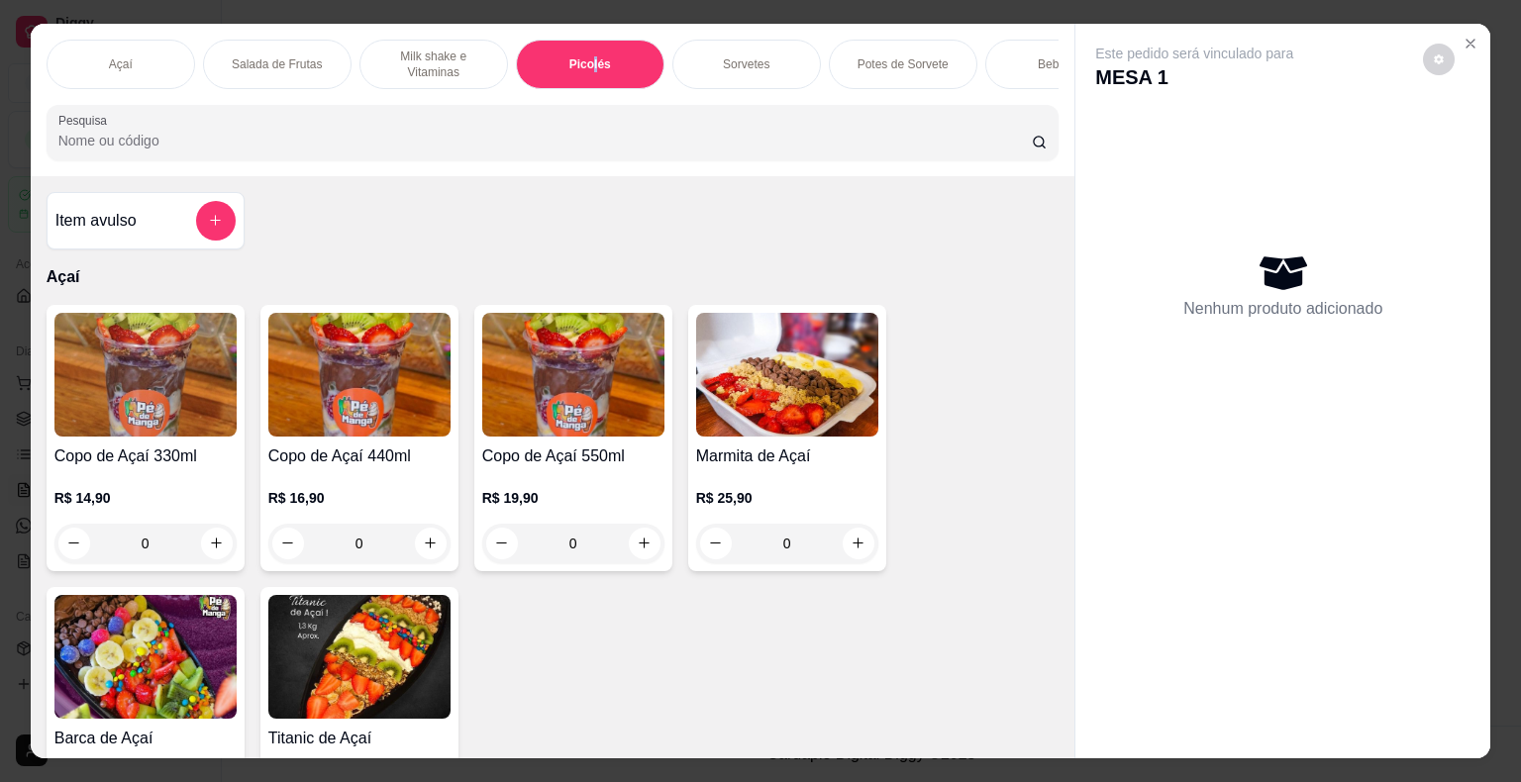
scroll to position [48, 0]
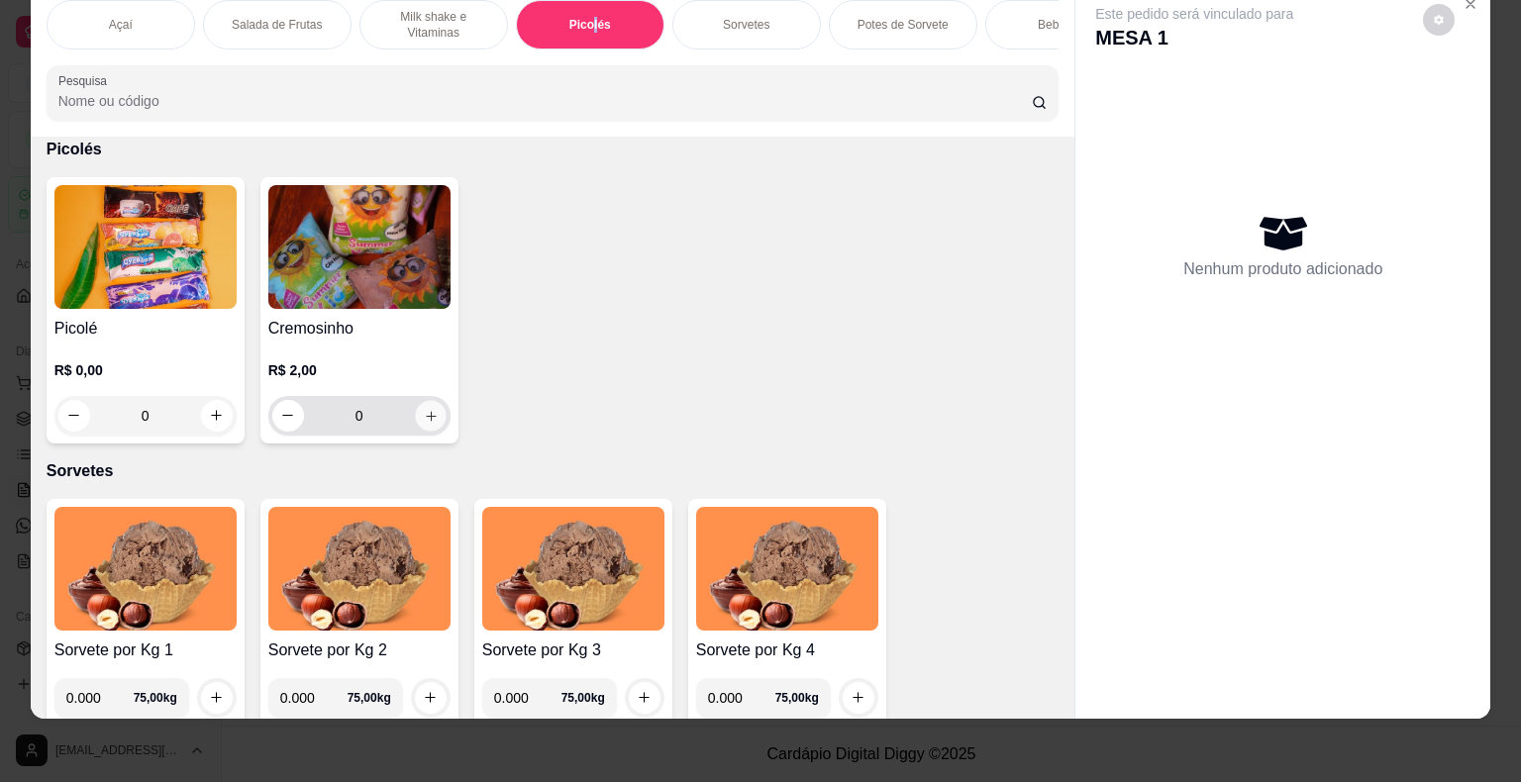
click at [434, 416] on button "increase-product-quantity" at bounding box center [430, 415] width 31 height 31
type input "1"
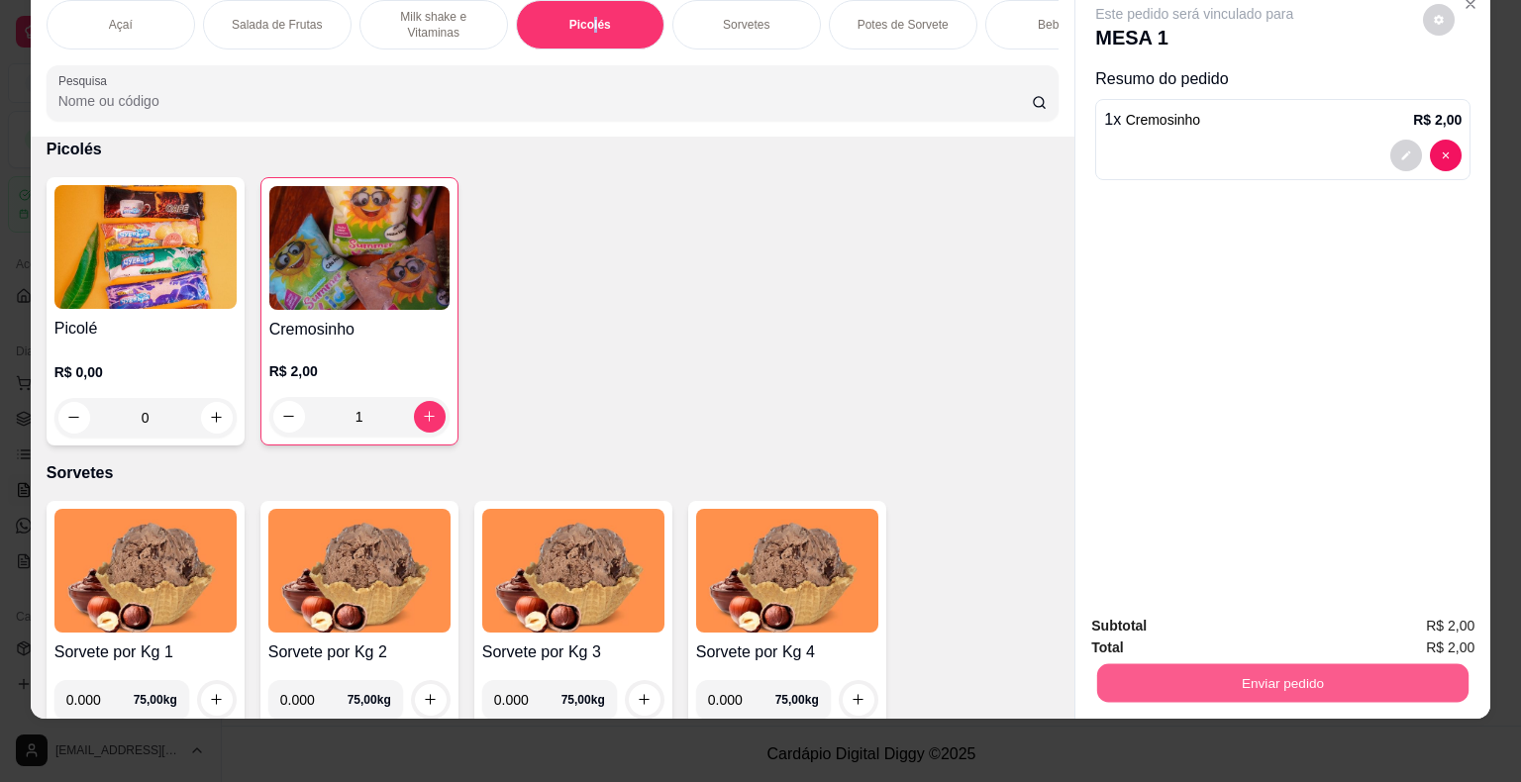
click at [1272, 677] on button "Enviar pedido" at bounding box center [1282, 683] width 371 height 39
click at [1454, 611] on button "Enviar pedido" at bounding box center [1423, 620] width 112 height 38
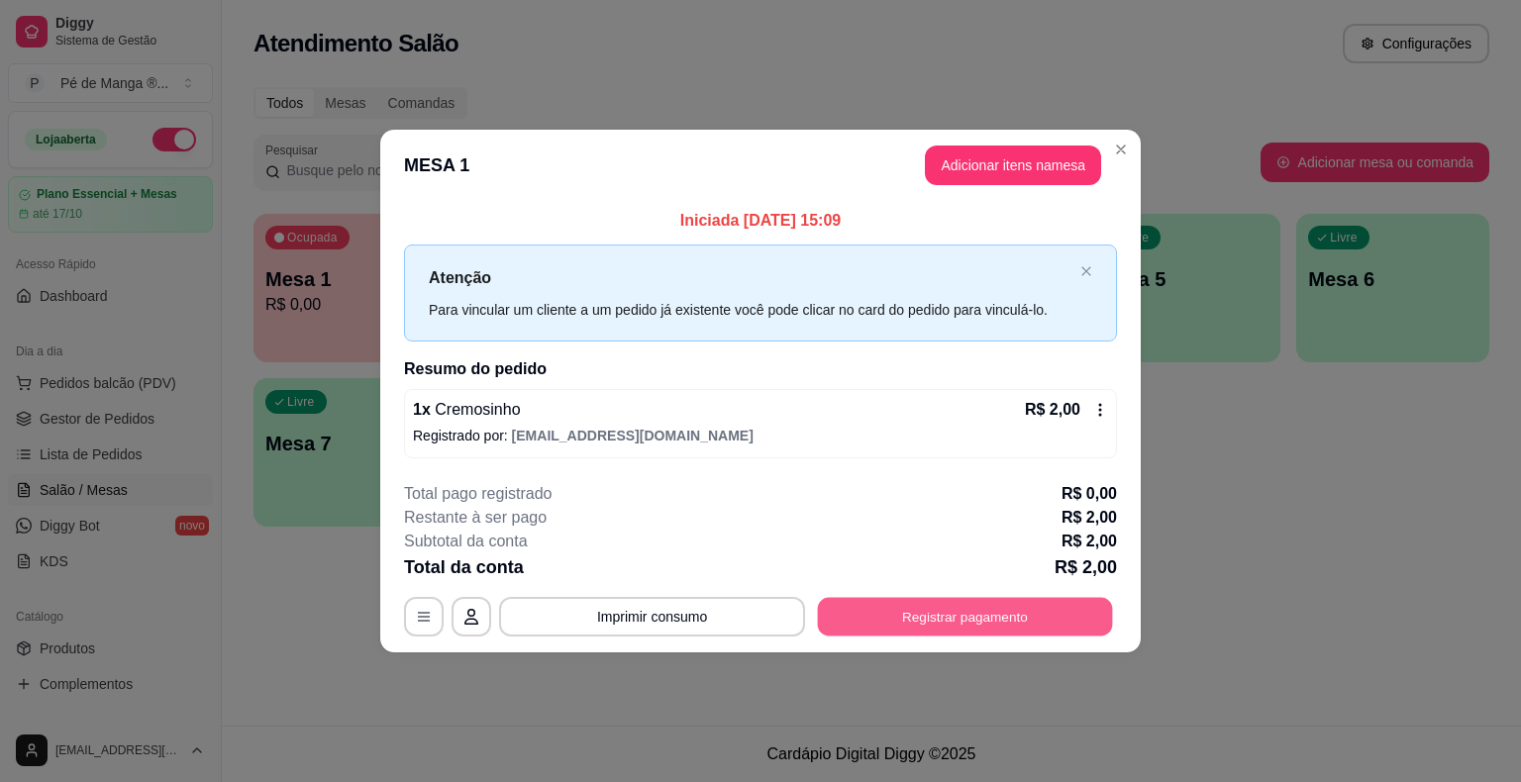
click at [998, 609] on button "Registrar pagamento" at bounding box center [965, 616] width 295 height 39
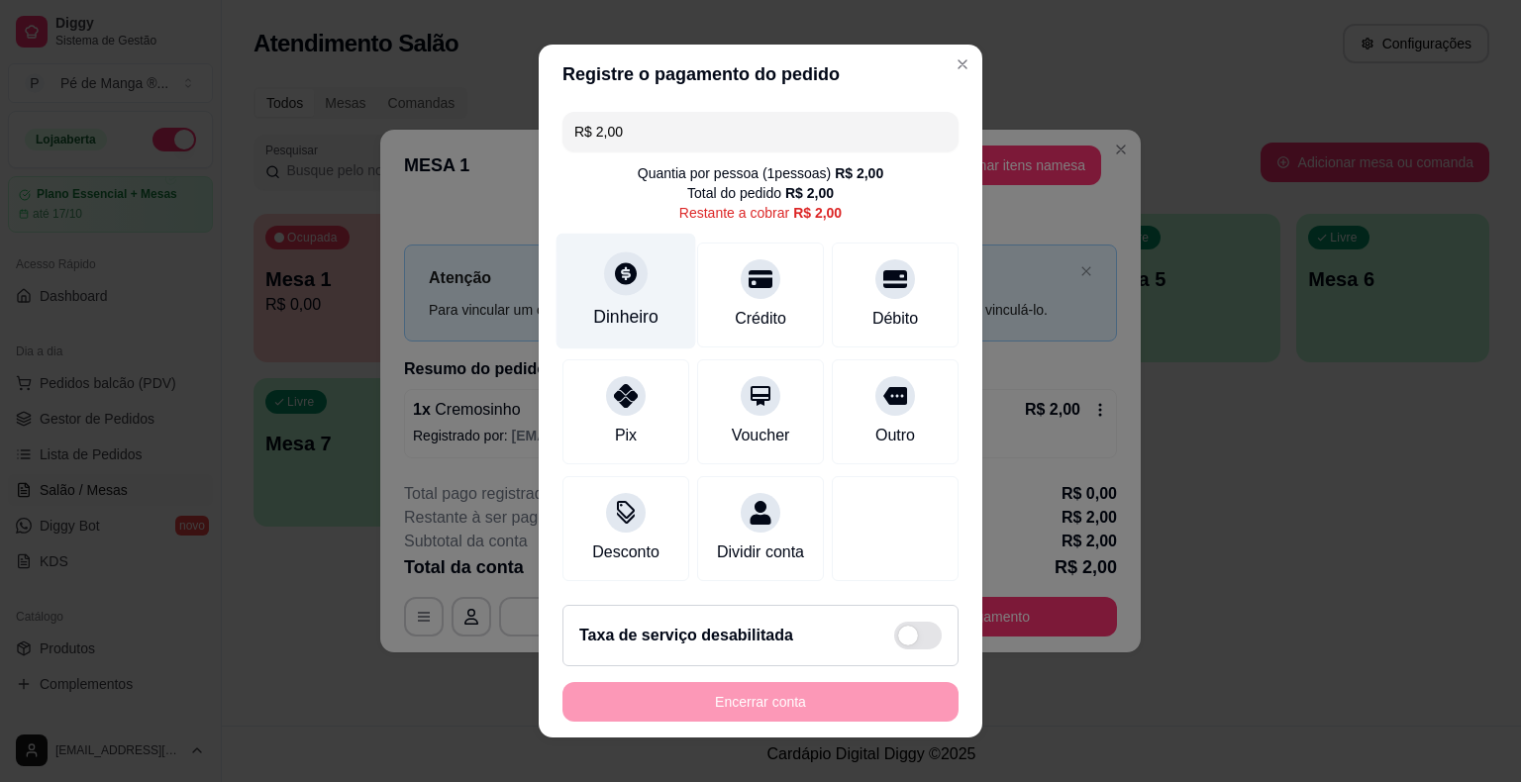
click at [603, 309] on div "Dinheiro" at bounding box center [625, 317] width 65 height 26
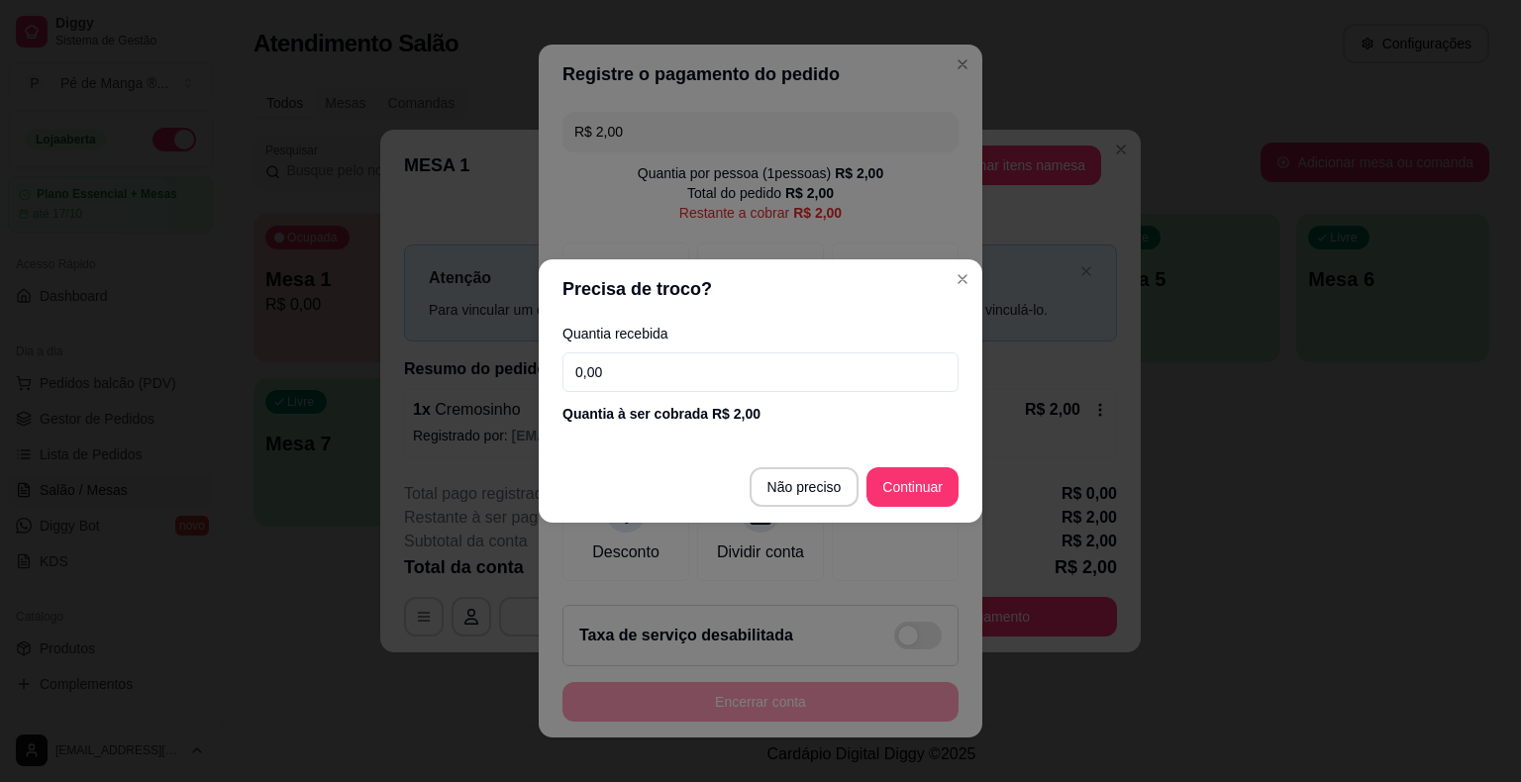
click at [666, 371] on input "0,00" at bounding box center [760, 372] width 396 height 40
type input "2,00"
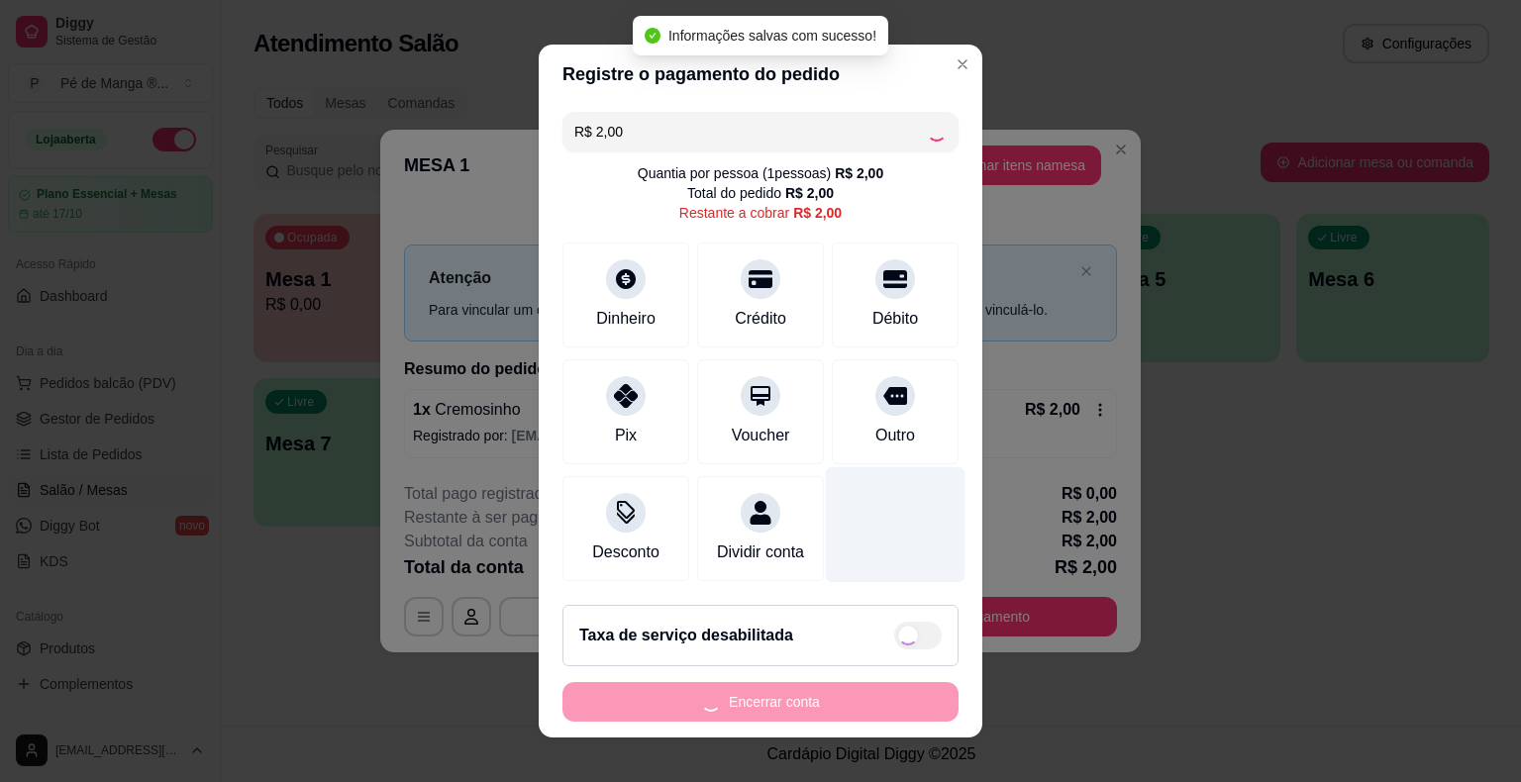
type input "R$ 0,00"
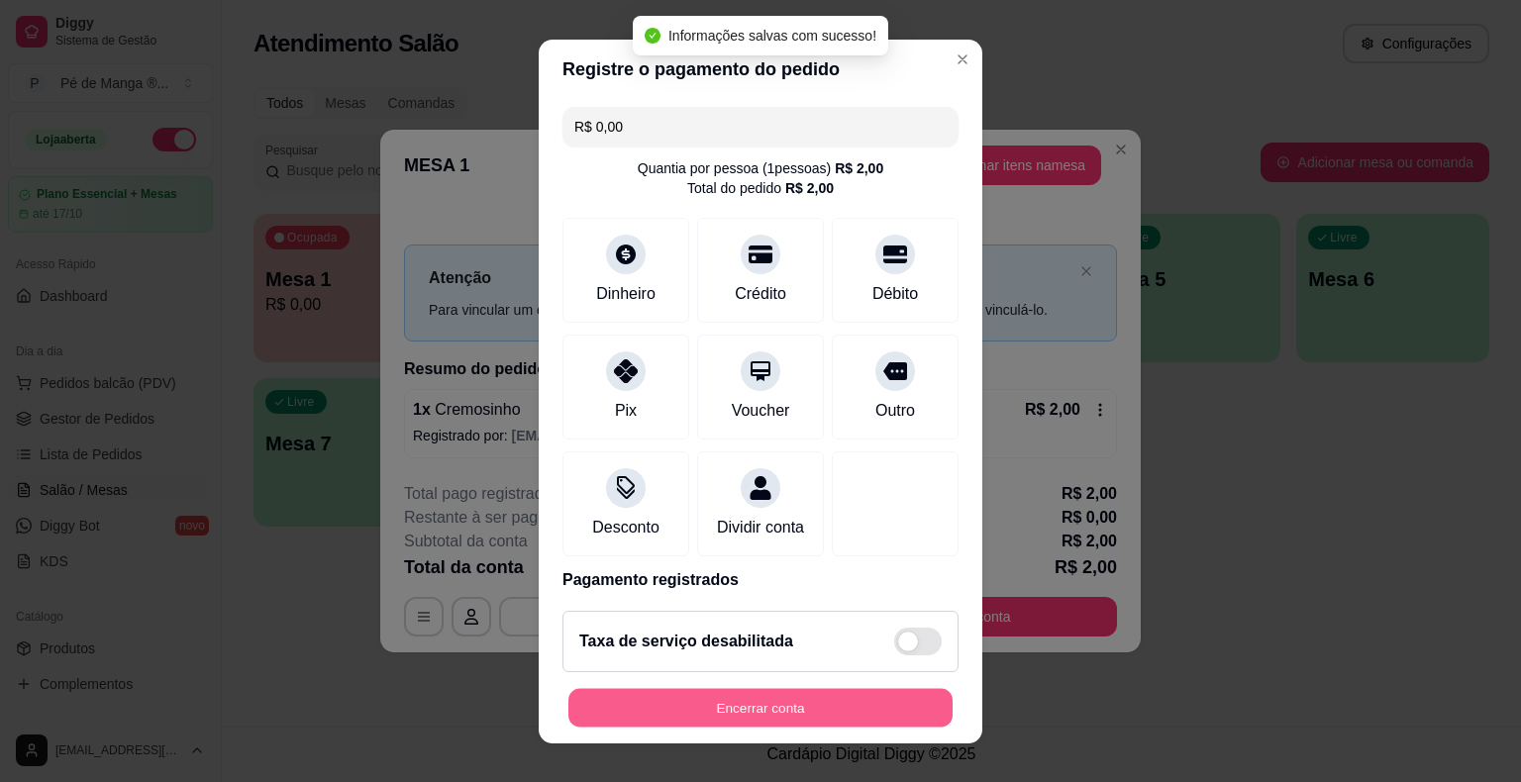
click at [815, 711] on button "Encerrar conta" at bounding box center [760, 707] width 384 height 39
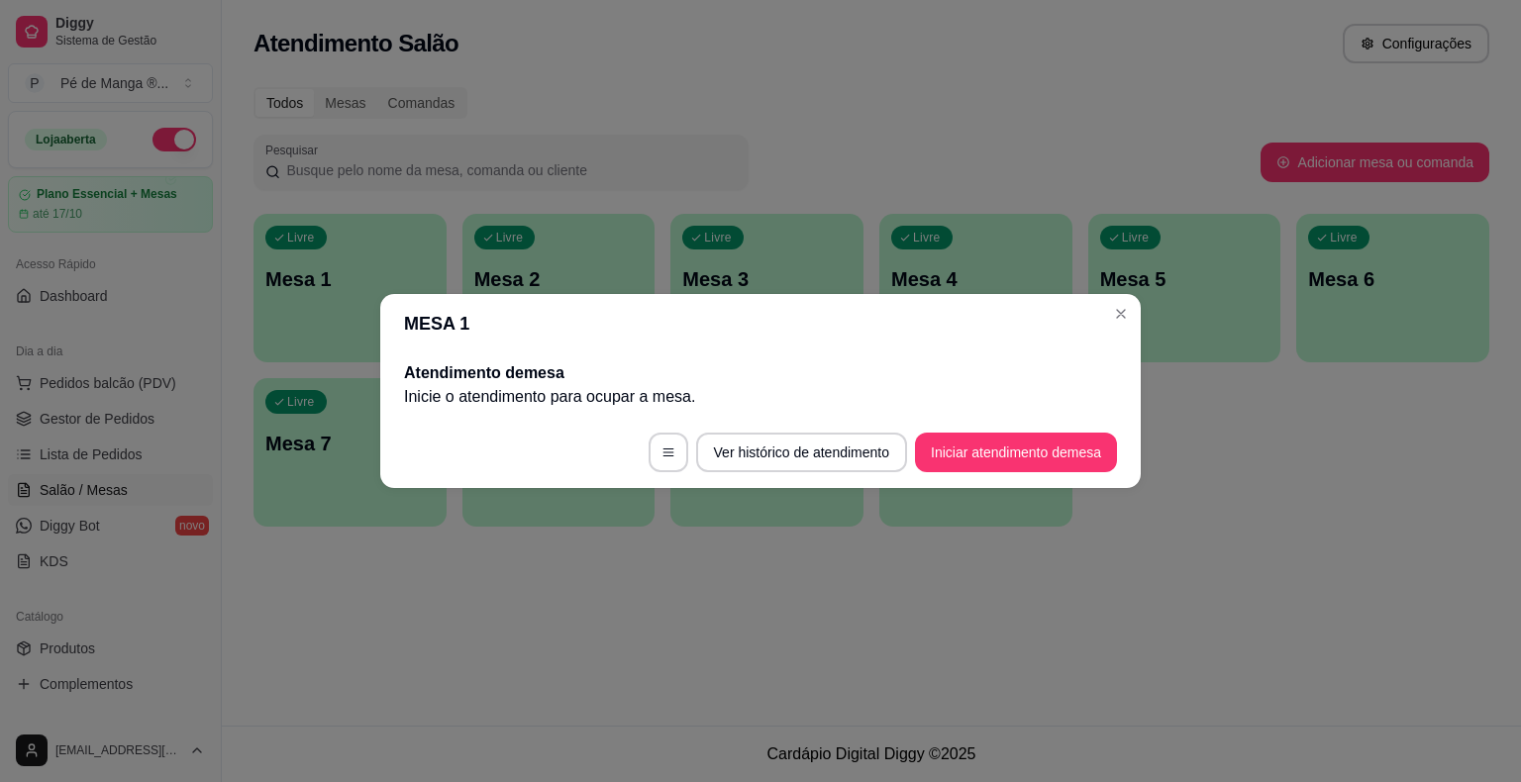
click at [1134, 323] on header "MESA 1" at bounding box center [760, 323] width 760 height 59
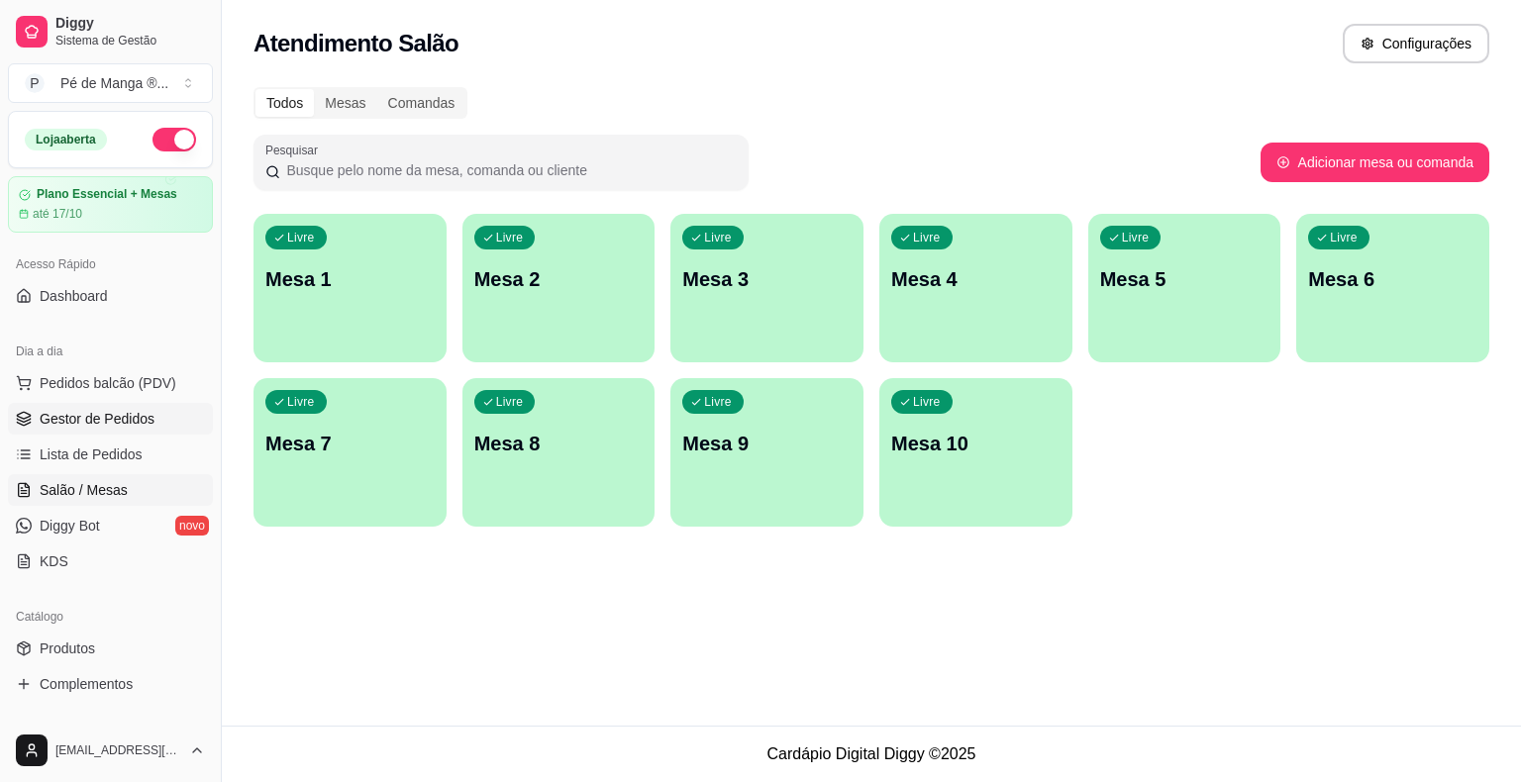
click at [128, 412] on span "Gestor de Pedidos" at bounding box center [97, 419] width 115 height 20
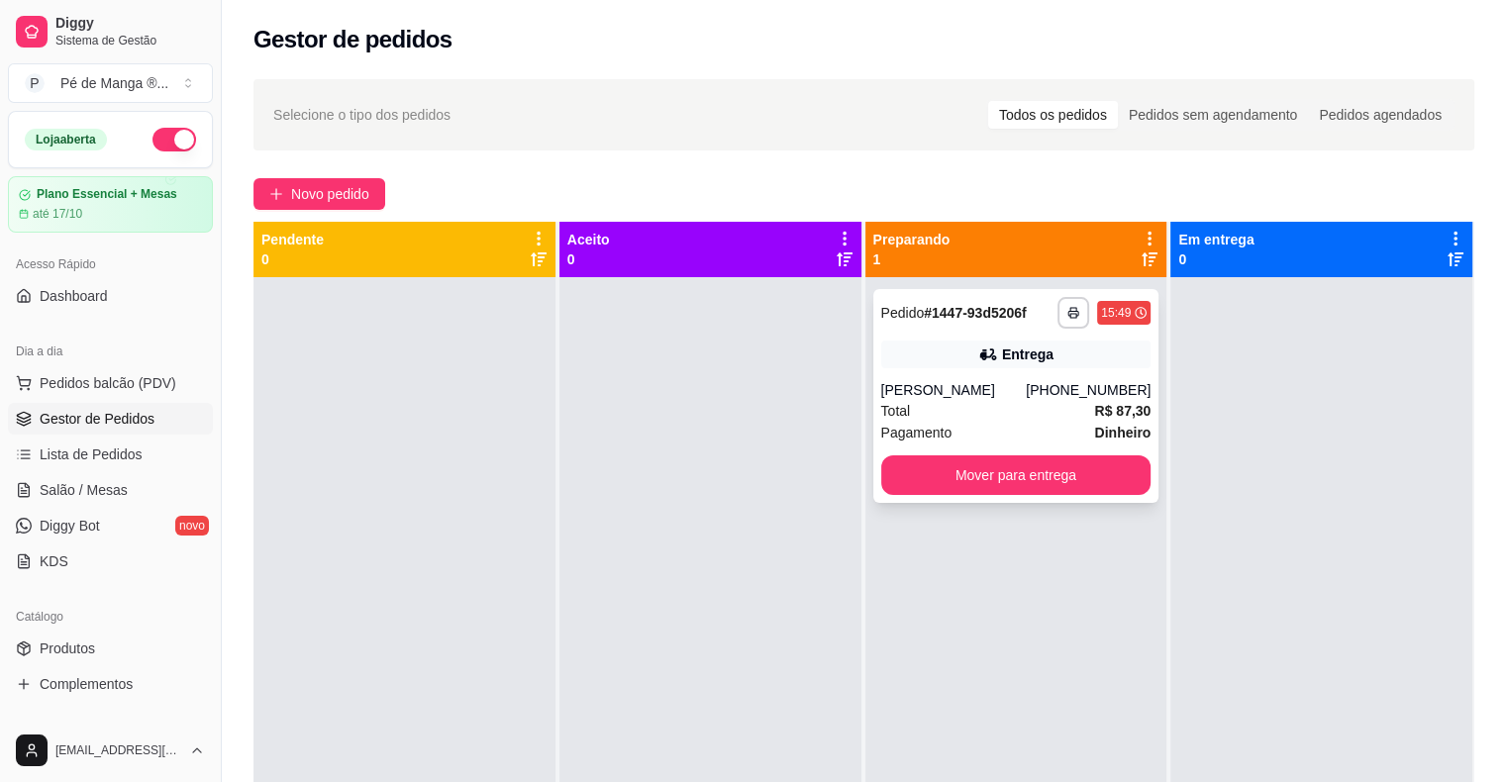
click at [882, 390] on div "[PERSON_NAME]" at bounding box center [954, 390] width 146 height 20
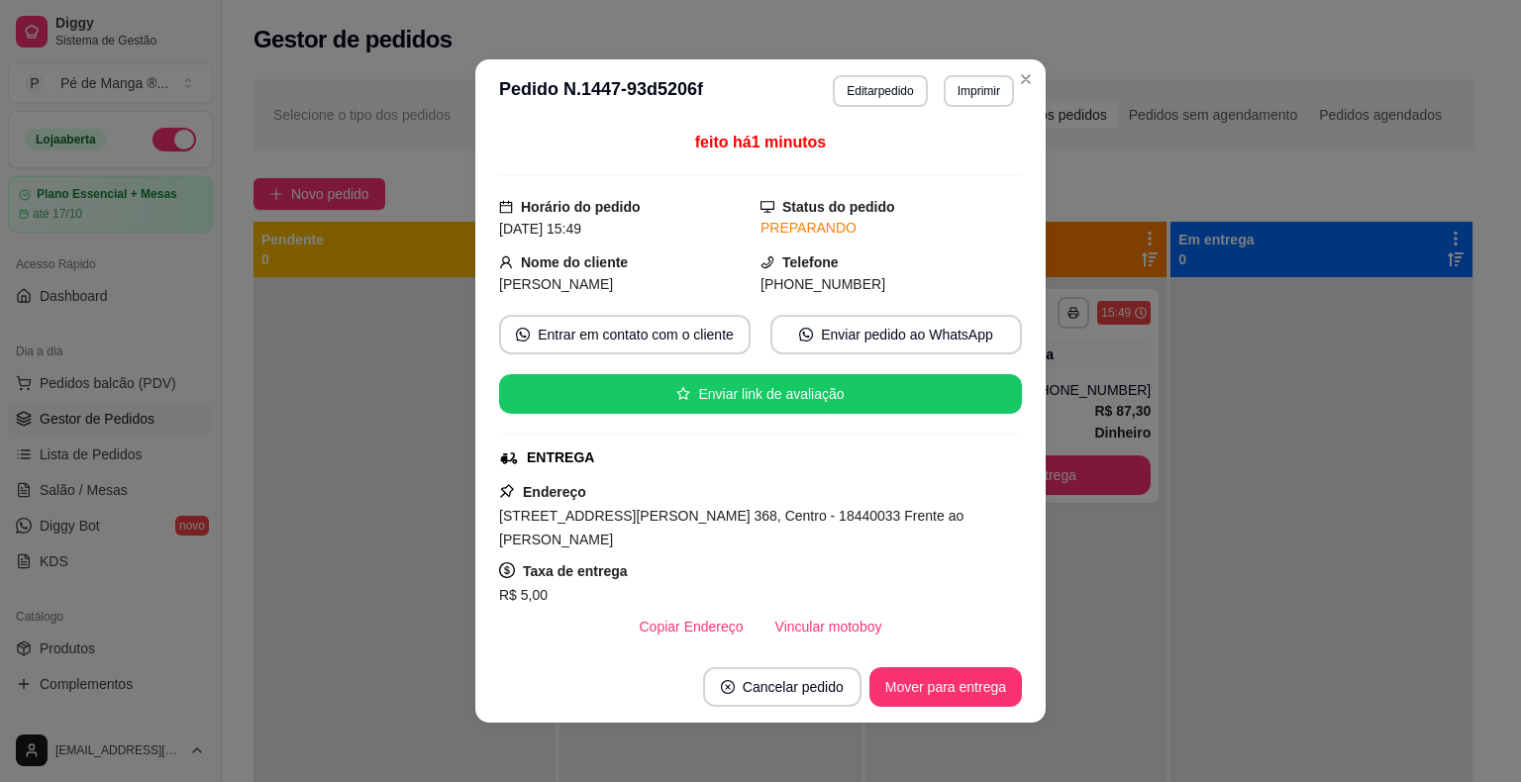
scroll to position [99, 0]
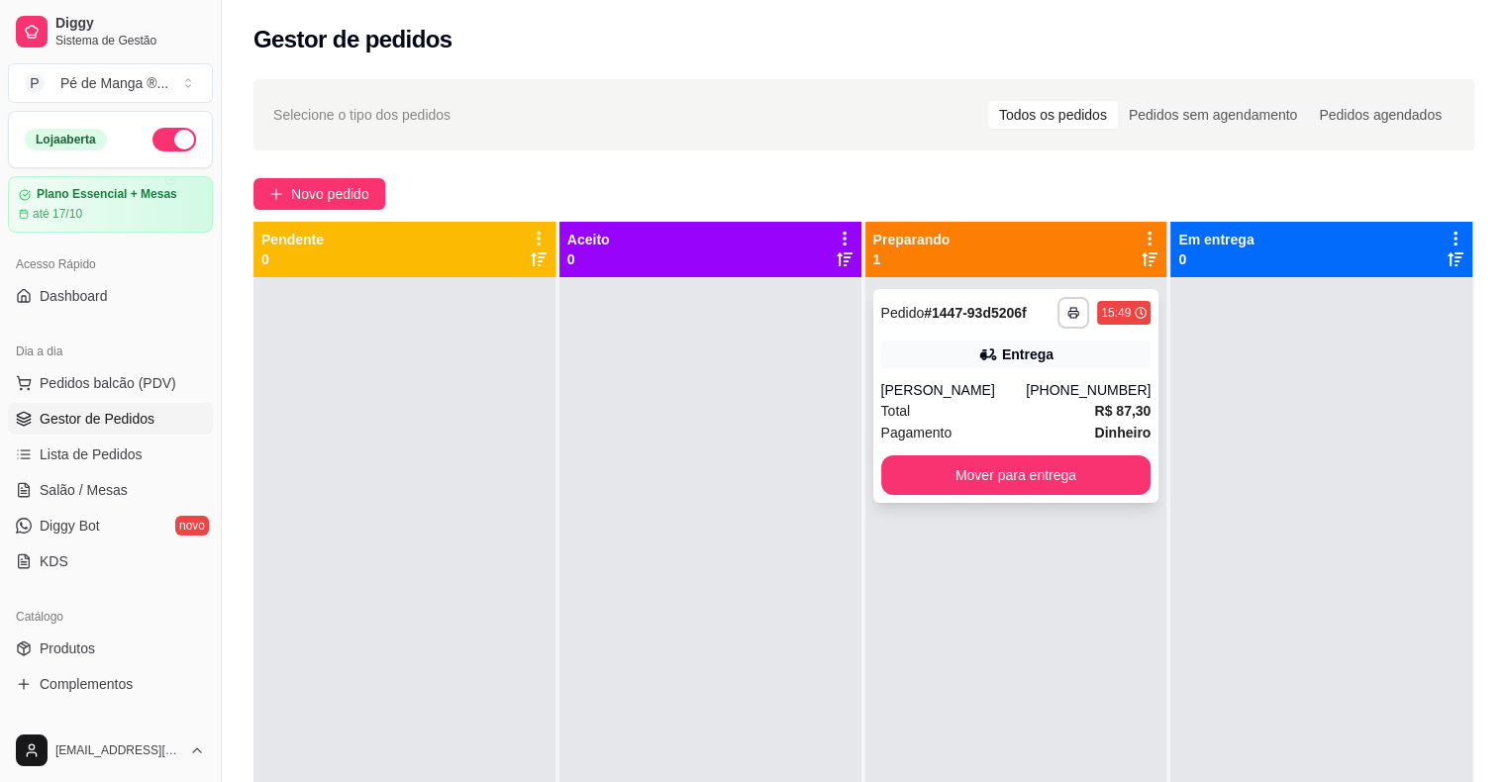
click at [1038, 429] on div "Pagamento Dinheiro" at bounding box center [1016, 433] width 270 height 22
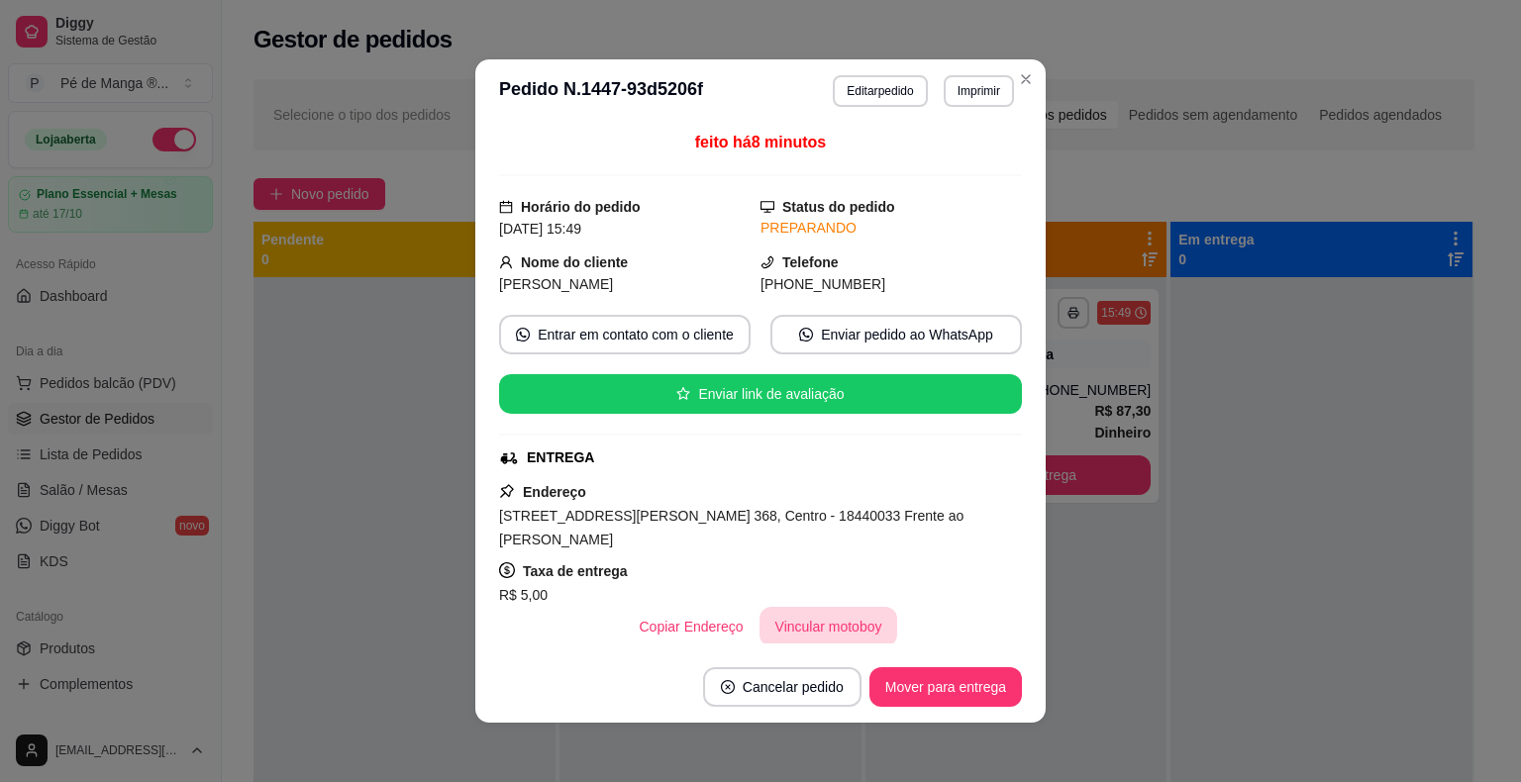
click at [847, 641] on button "Vincular motoboy" at bounding box center [828, 627] width 139 height 40
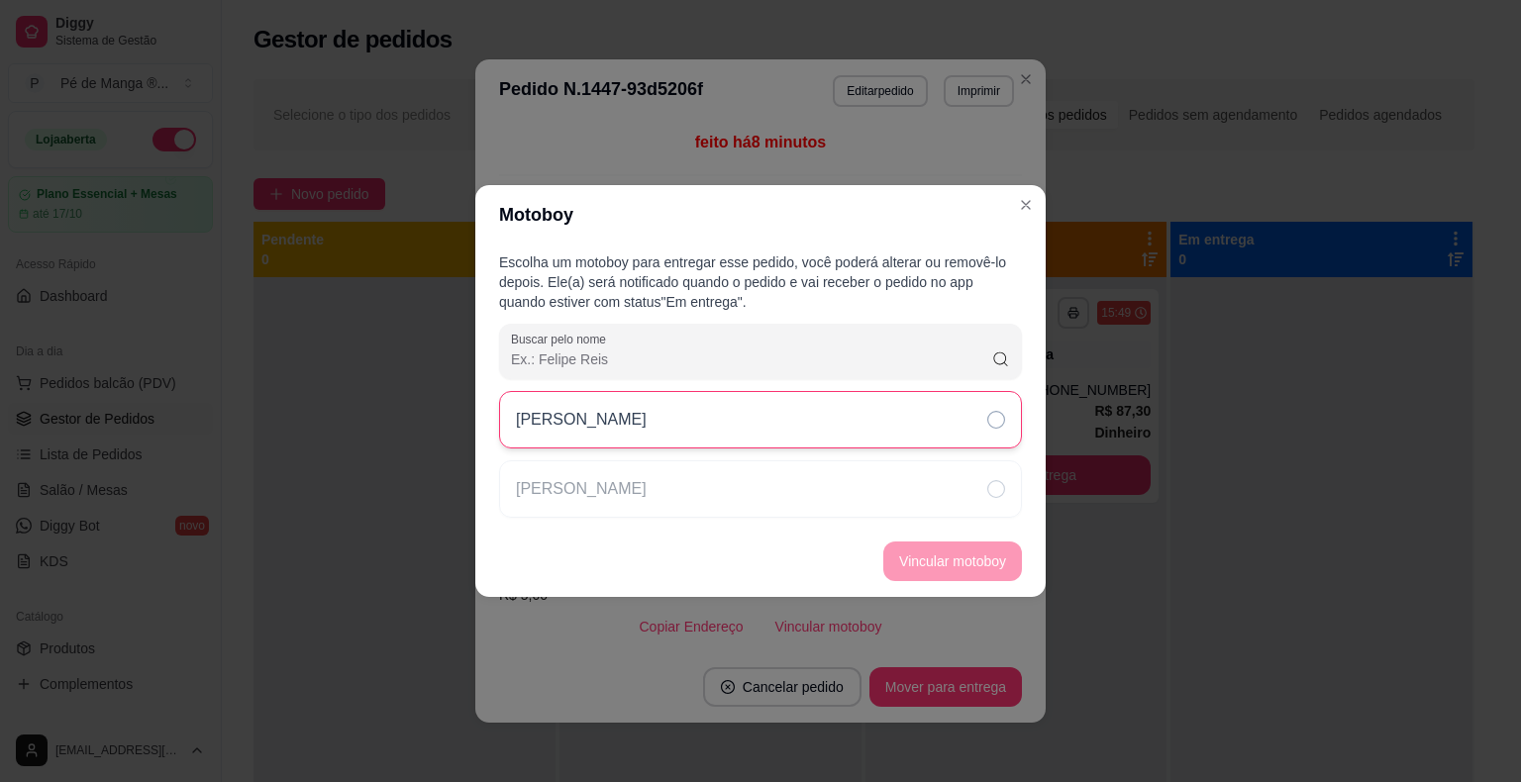
click at [792, 445] on div "[PERSON_NAME]" at bounding box center [760, 419] width 523 height 57
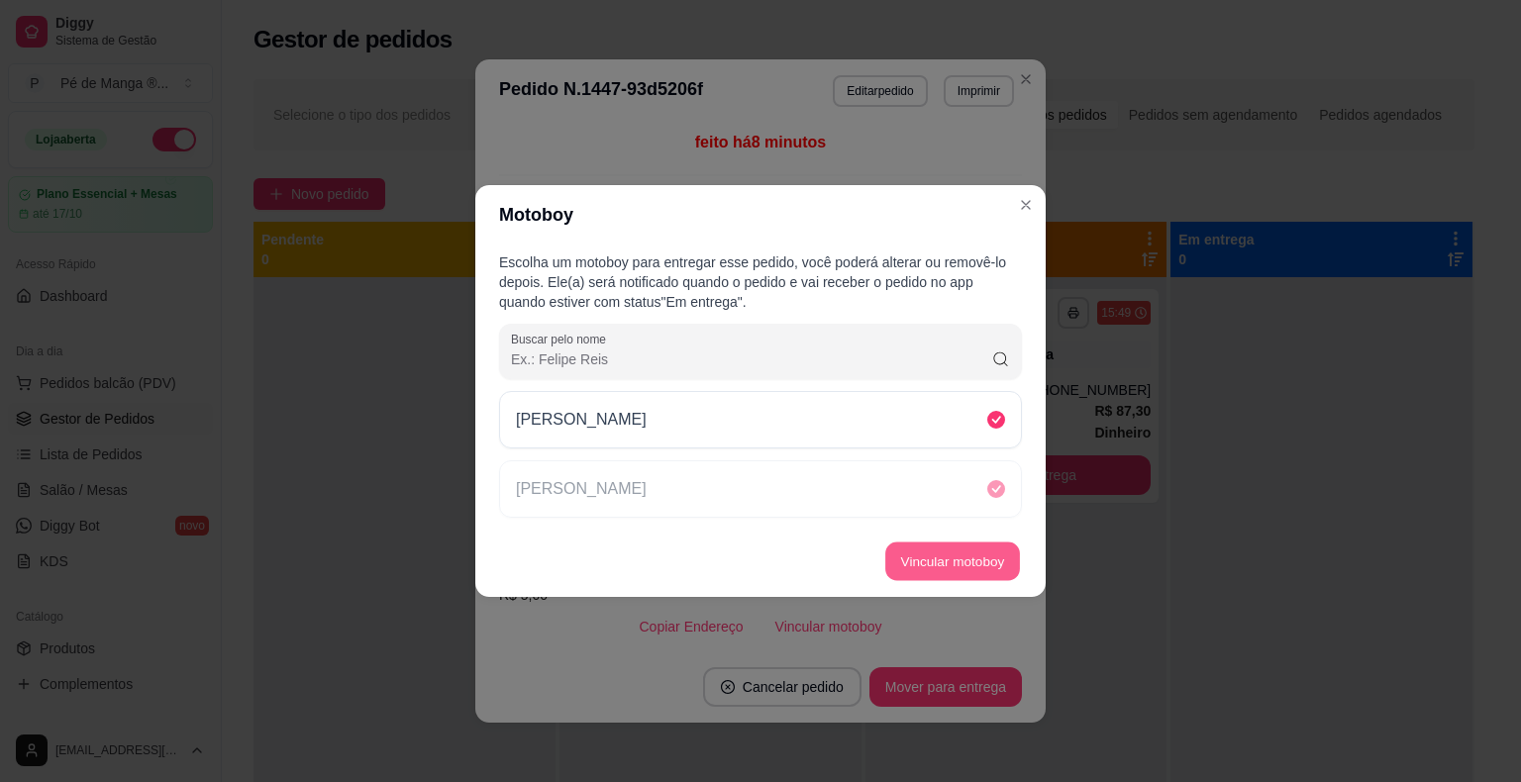
click at [970, 556] on button "Vincular motoboy" at bounding box center [952, 561] width 135 height 39
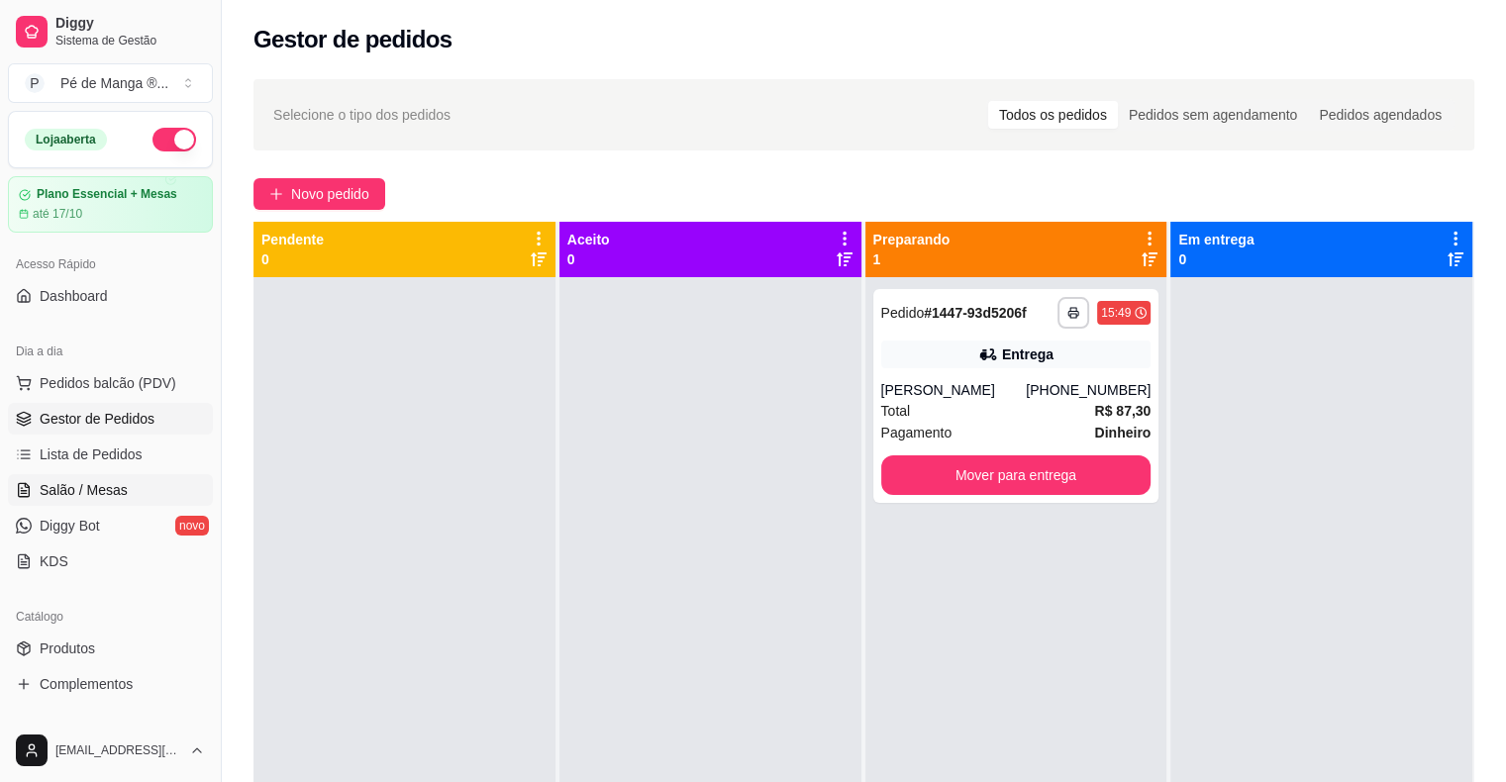
click at [186, 489] on link "Salão / Mesas" at bounding box center [110, 490] width 205 height 32
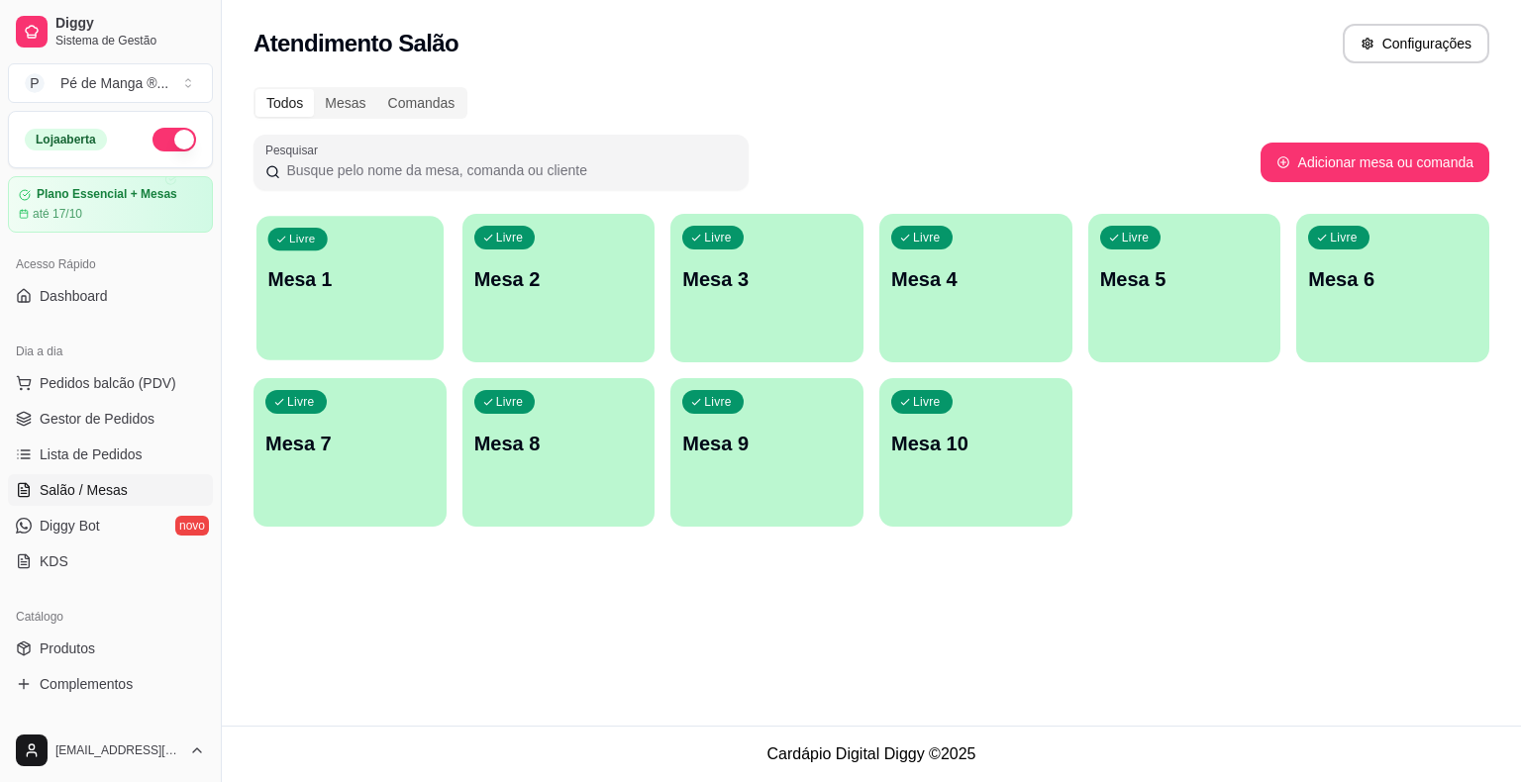
click at [380, 308] on div "Livre Mesa 1" at bounding box center [349, 276] width 187 height 121
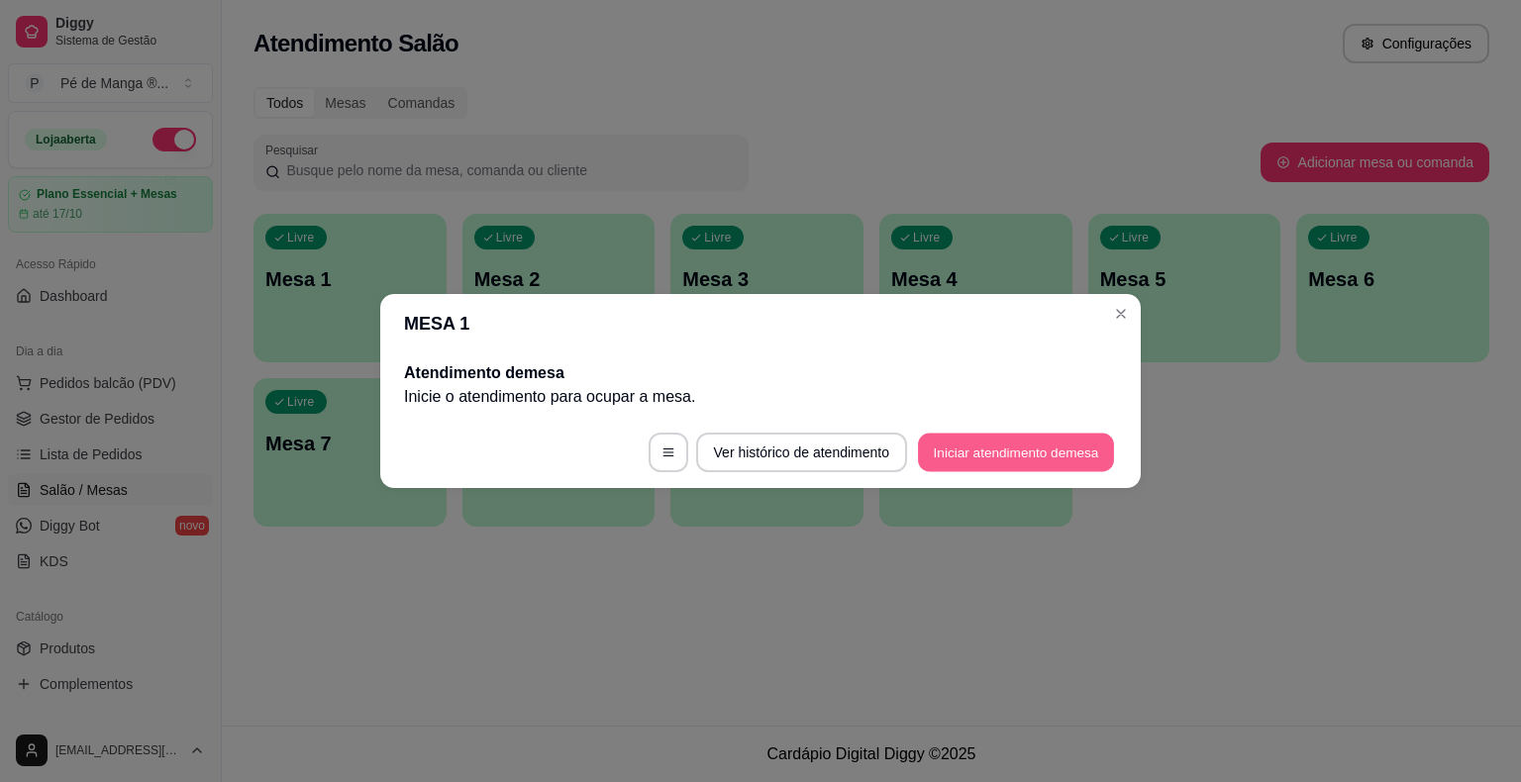
click at [1045, 456] on button "Iniciar atendimento de mesa" at bounding box center [1016, 453] width 196 height 39
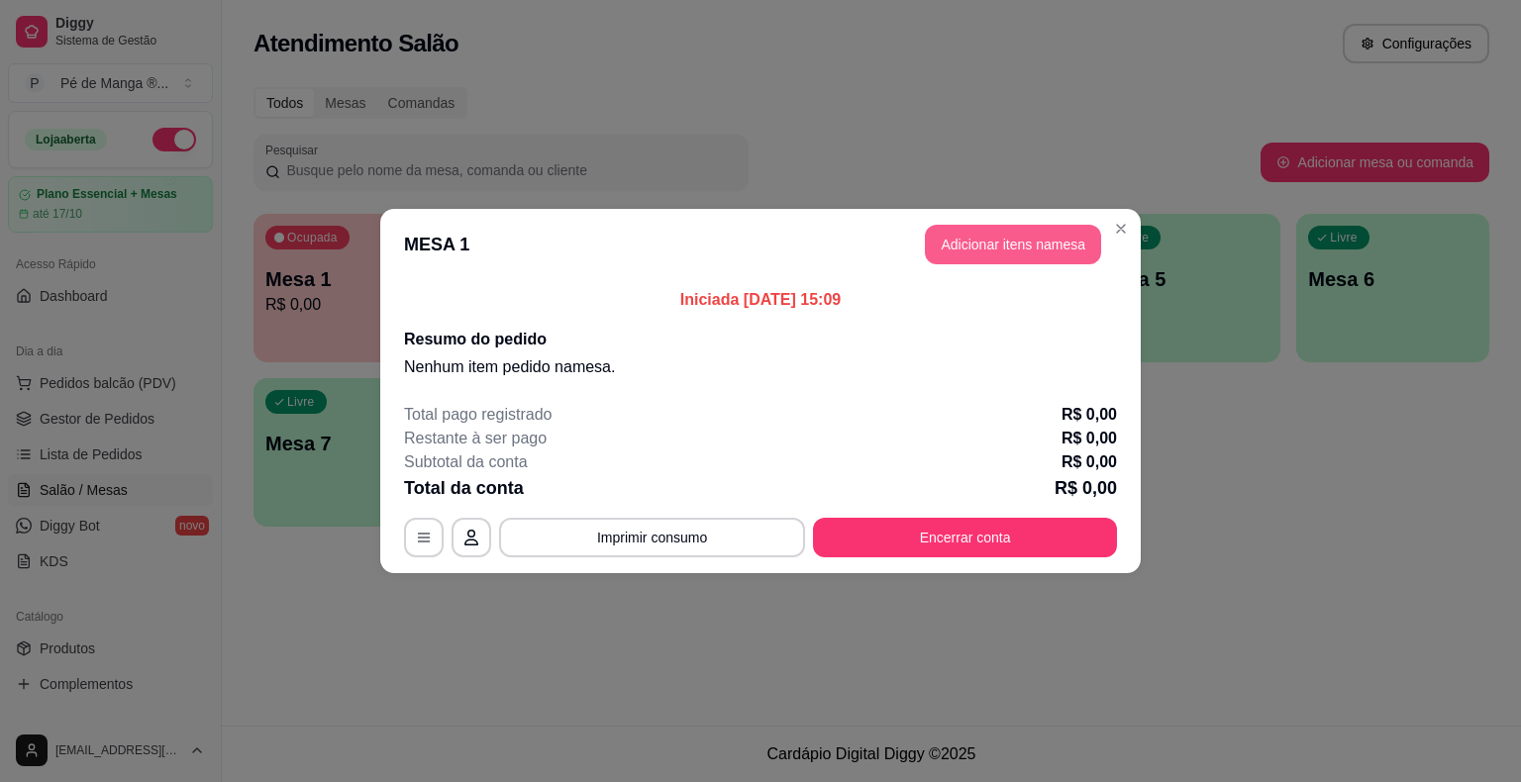
click at [1010, 236] on button "Adicionar itens na mesa" at bounding box center [1013, 245] width 176 height 40
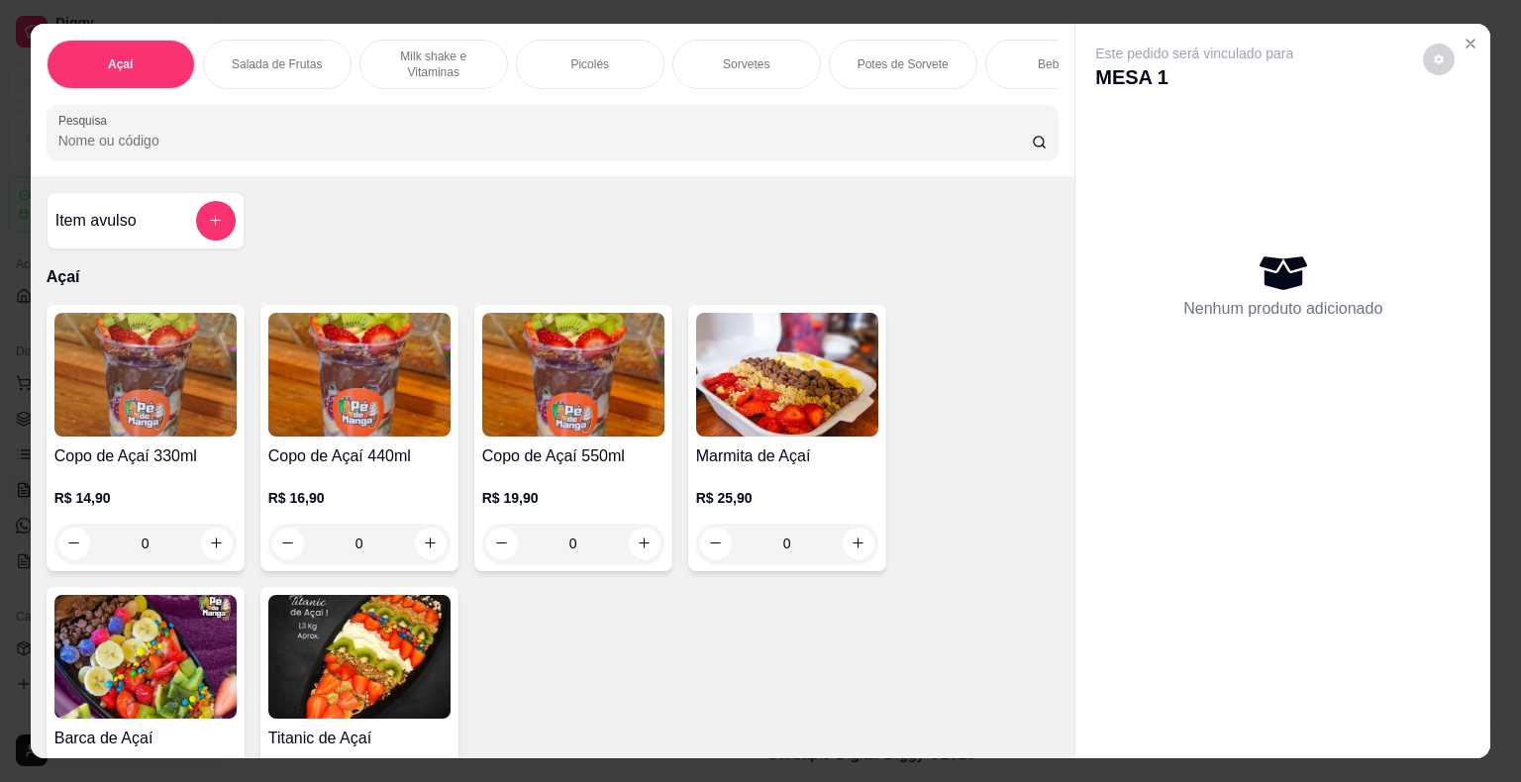
click at [760, 68] on div "Sorvetes" at bounding box center [746, 64] width 148 height 49
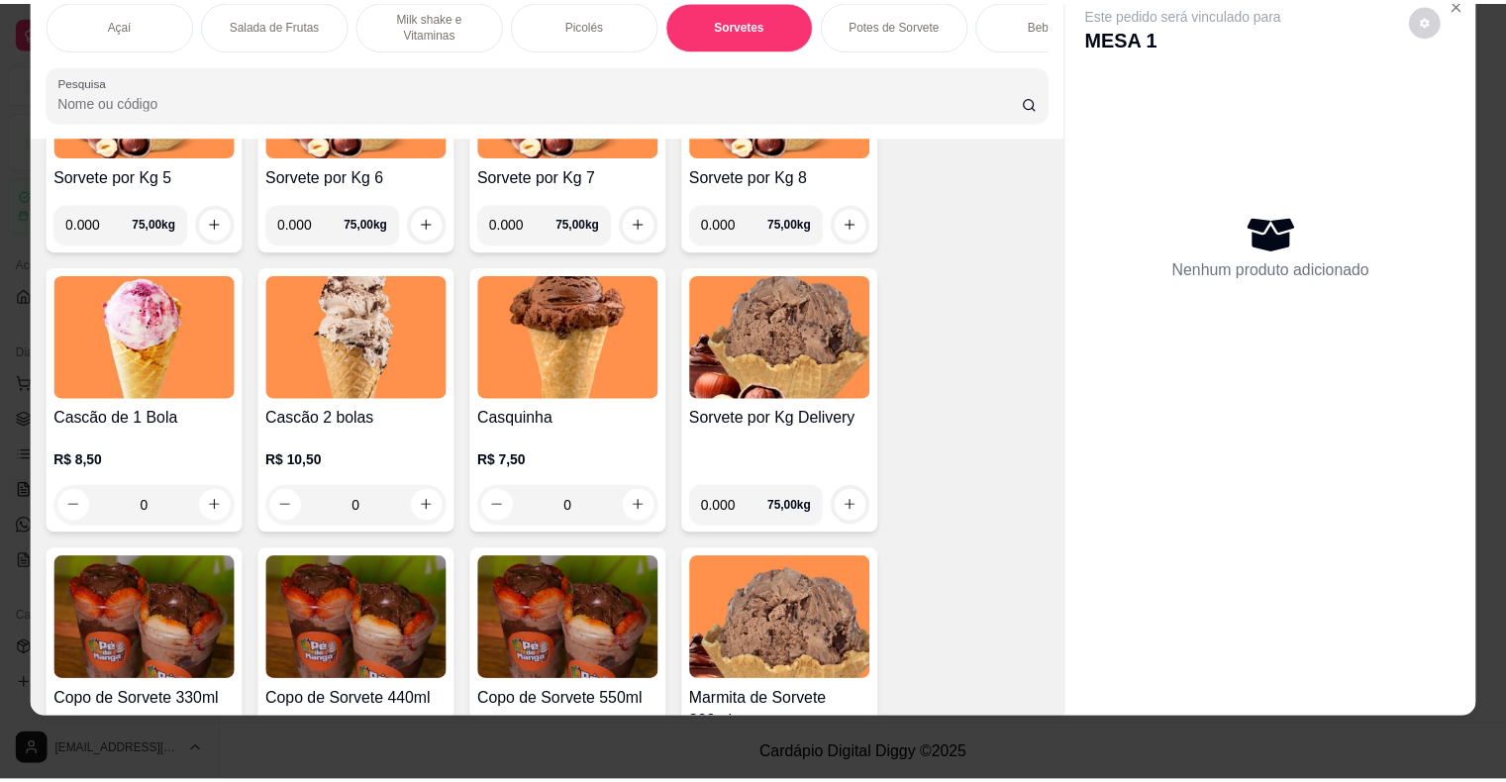
scroll to position [2336, 0]
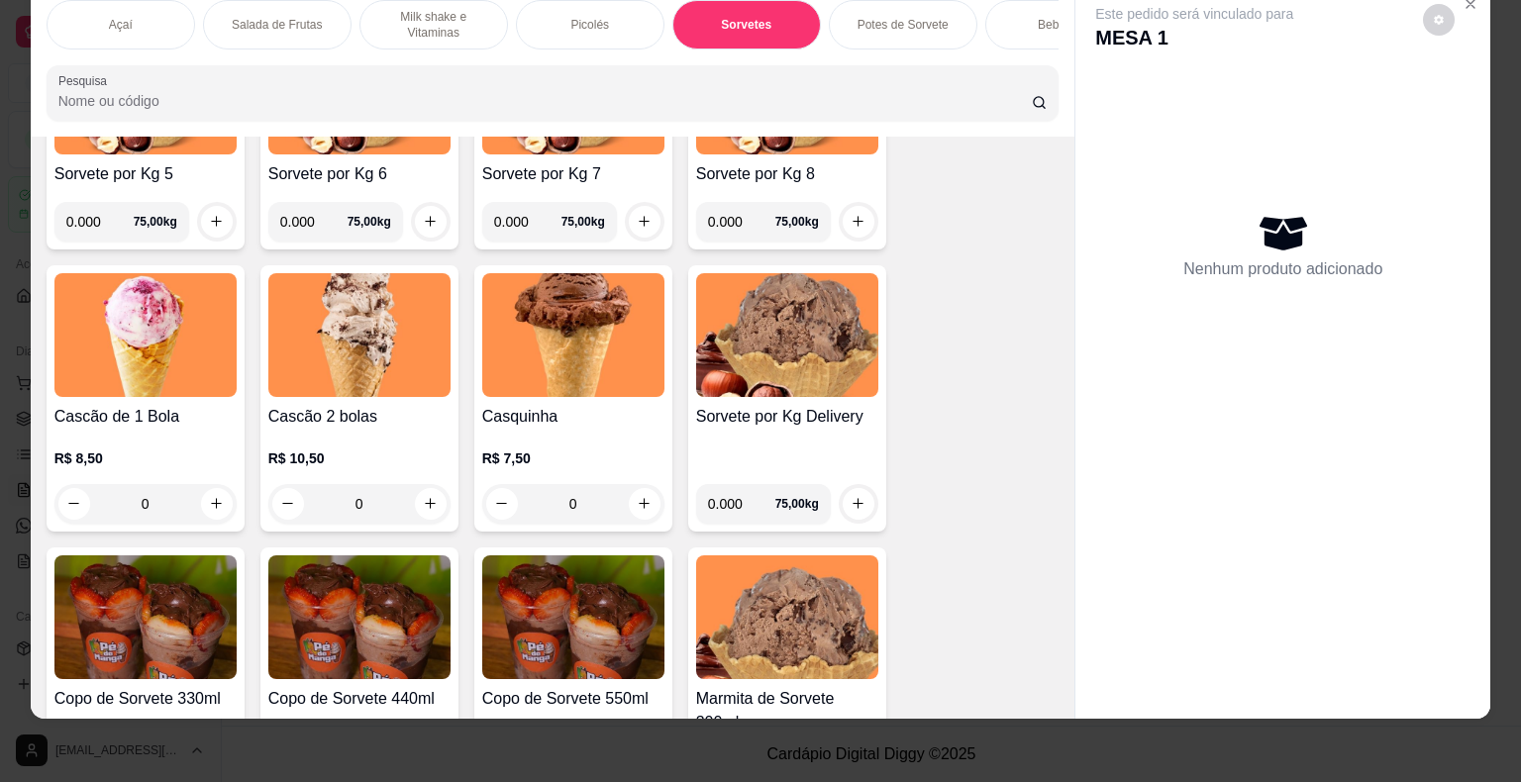
click at [412, 467] on div "R$ 10,50 0" at bounding box center [359, 485] width 182 height 75
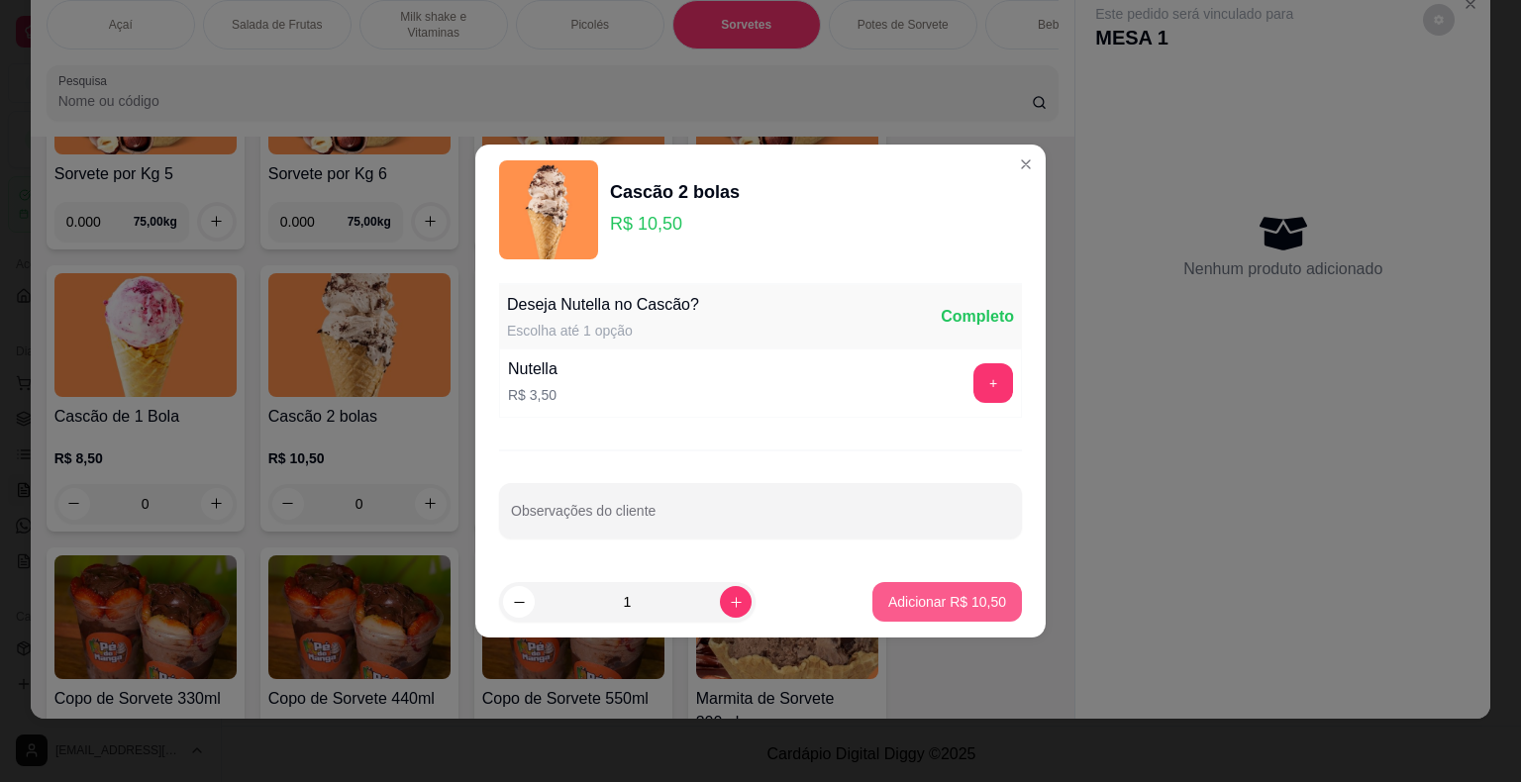
click at [938, 593] on p "Adicionar R$ 10,50" at bounding box center [947, 602] width 118 height 20
type input "1"
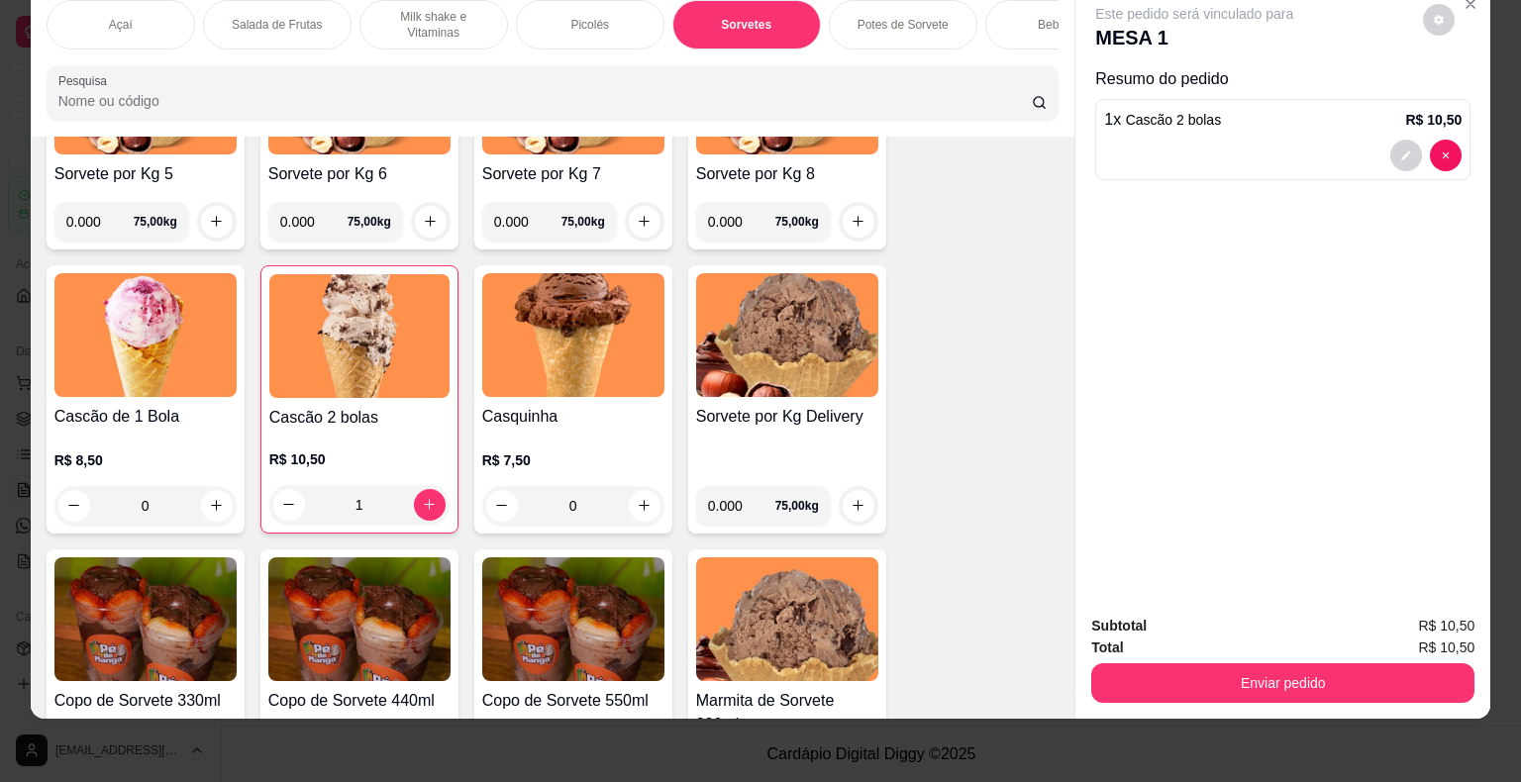
click at [439, 512] on div "1" at bounding box center [359, 505] width 180 height 40
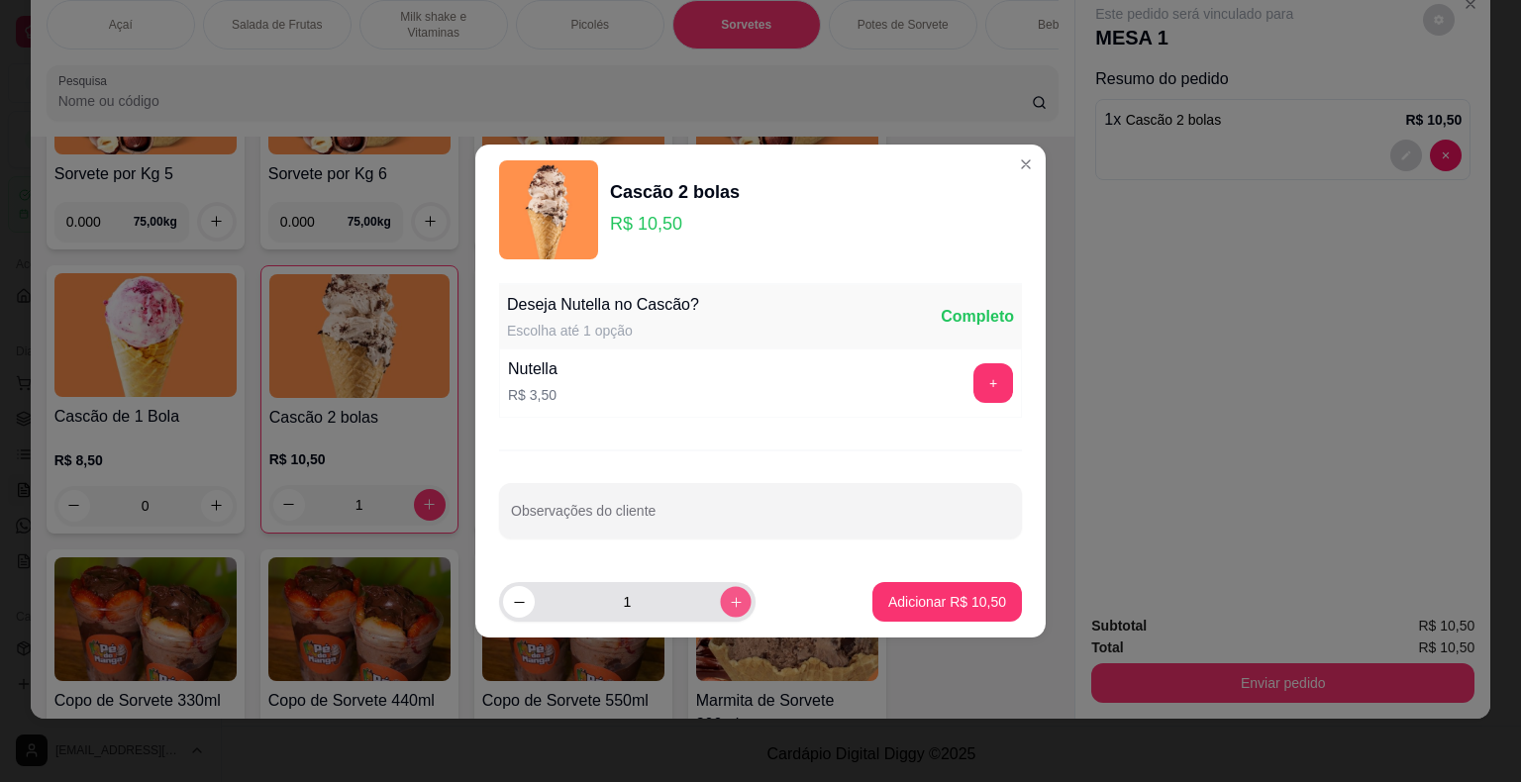
click at [731, 600] on icon "increase-product-quantity" at bounding box center [736, 602] width 10 height 10
type input "2"
click at [924, 605] on p "Adicionar R$ 21,00" at bounding box center [947, 602] width 118 height 20
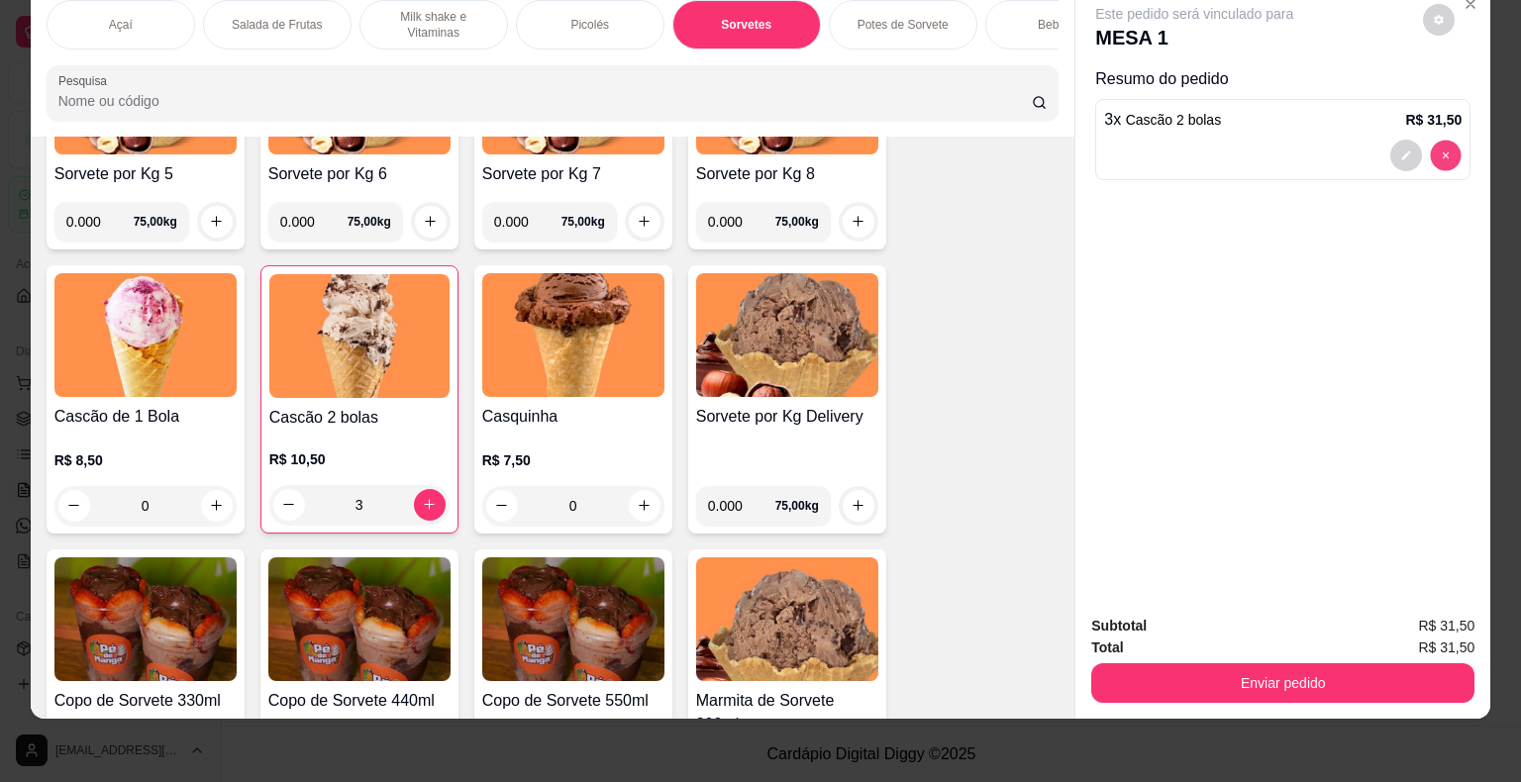
type input "0"
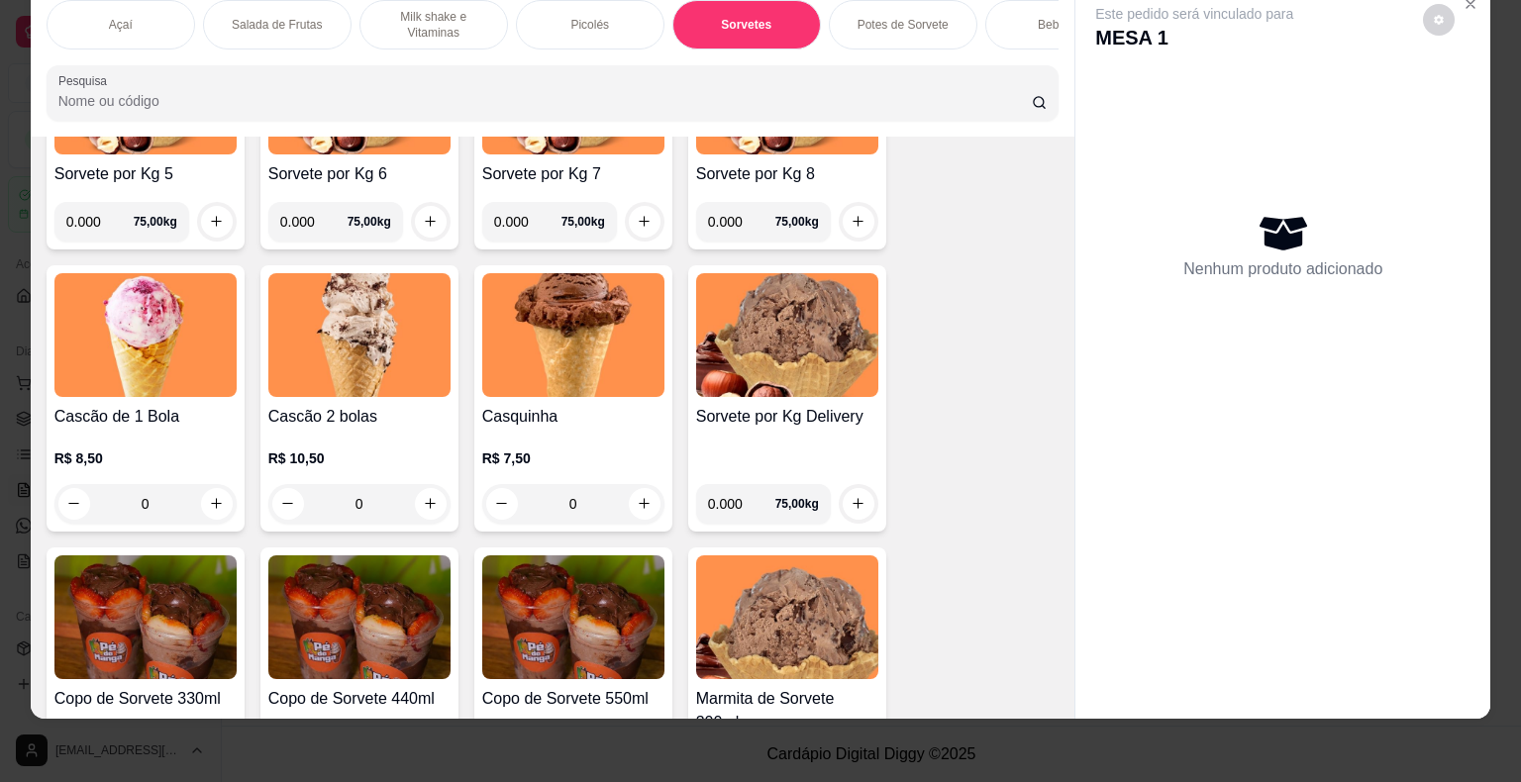
click at [430, 507] on div "0" at bounding box center [359, 504] width 182 height 40
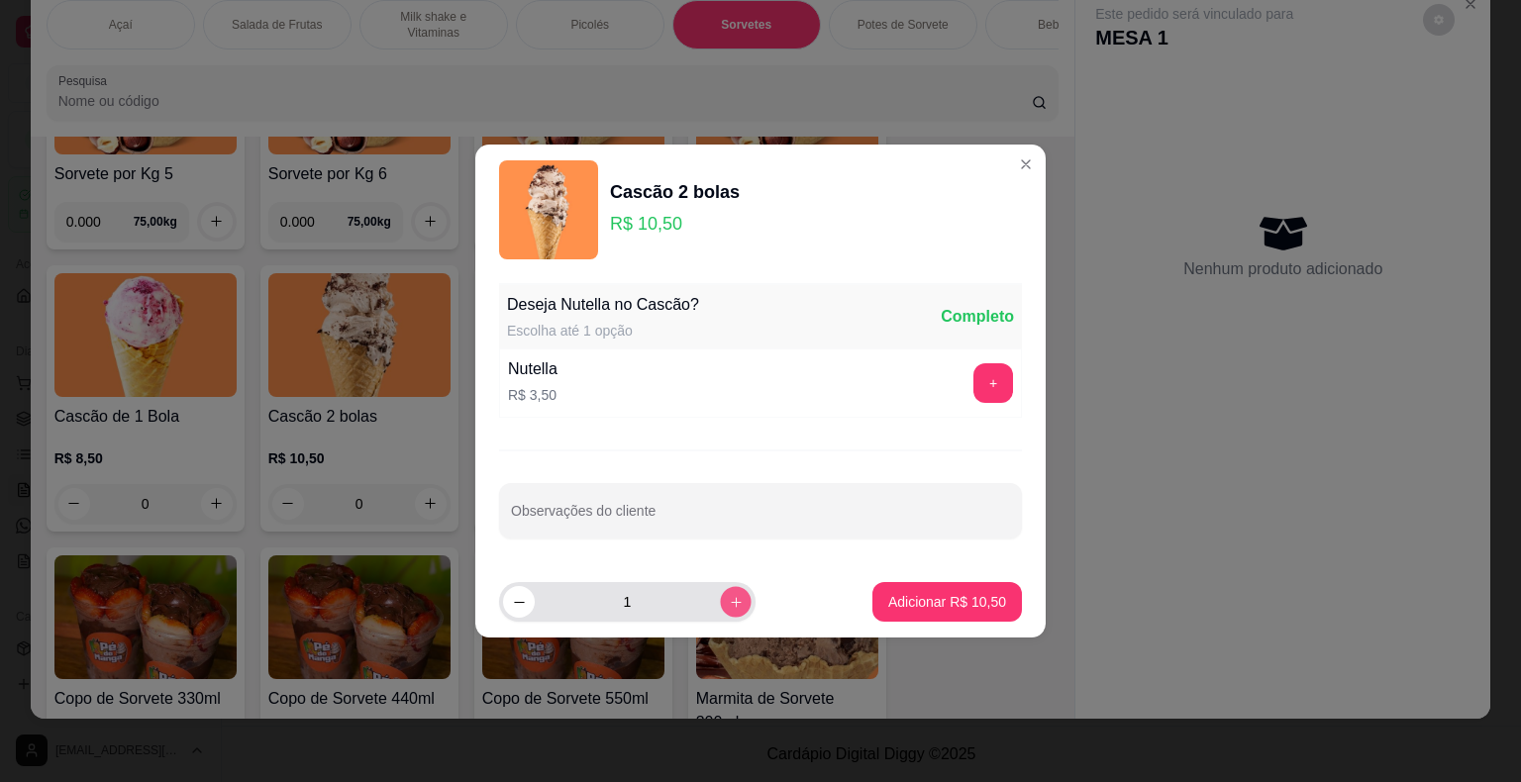
click at [729, 606] on button "increase-product-quantity" at bounding box center [735, 601] width 31 height 31
type input "2"
click at [946, 604] on p "Adicionar R$ 21,00" at bounding box center [947, 602] width 118 height 20
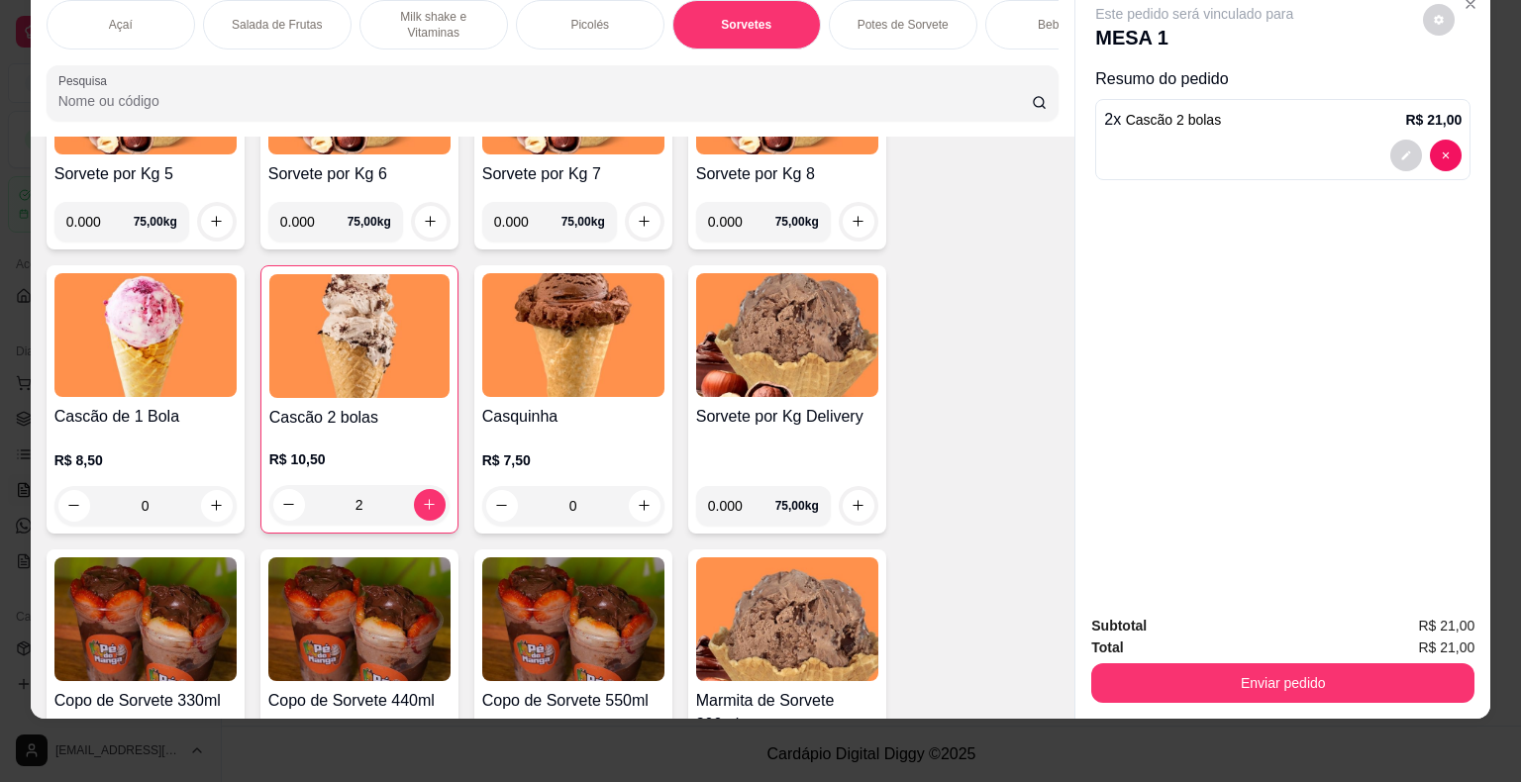
click at [424, 501] on div "2" at bounding box center [359, 505] width 180 height 40
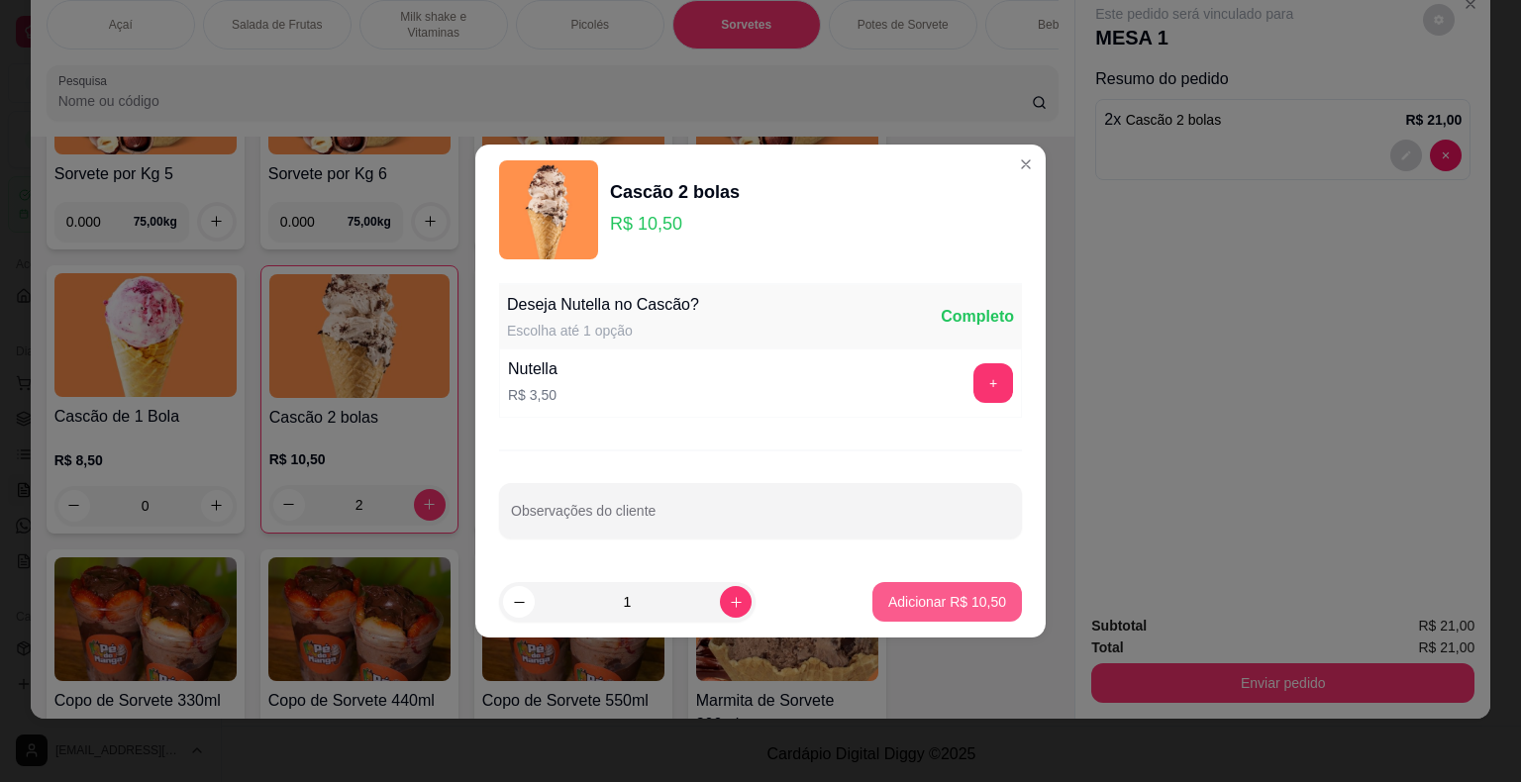
click at [983, 606] on p "Adicionar R$ 10,50" at bounding box center [947, 602] width 118 height 20
type input "3"
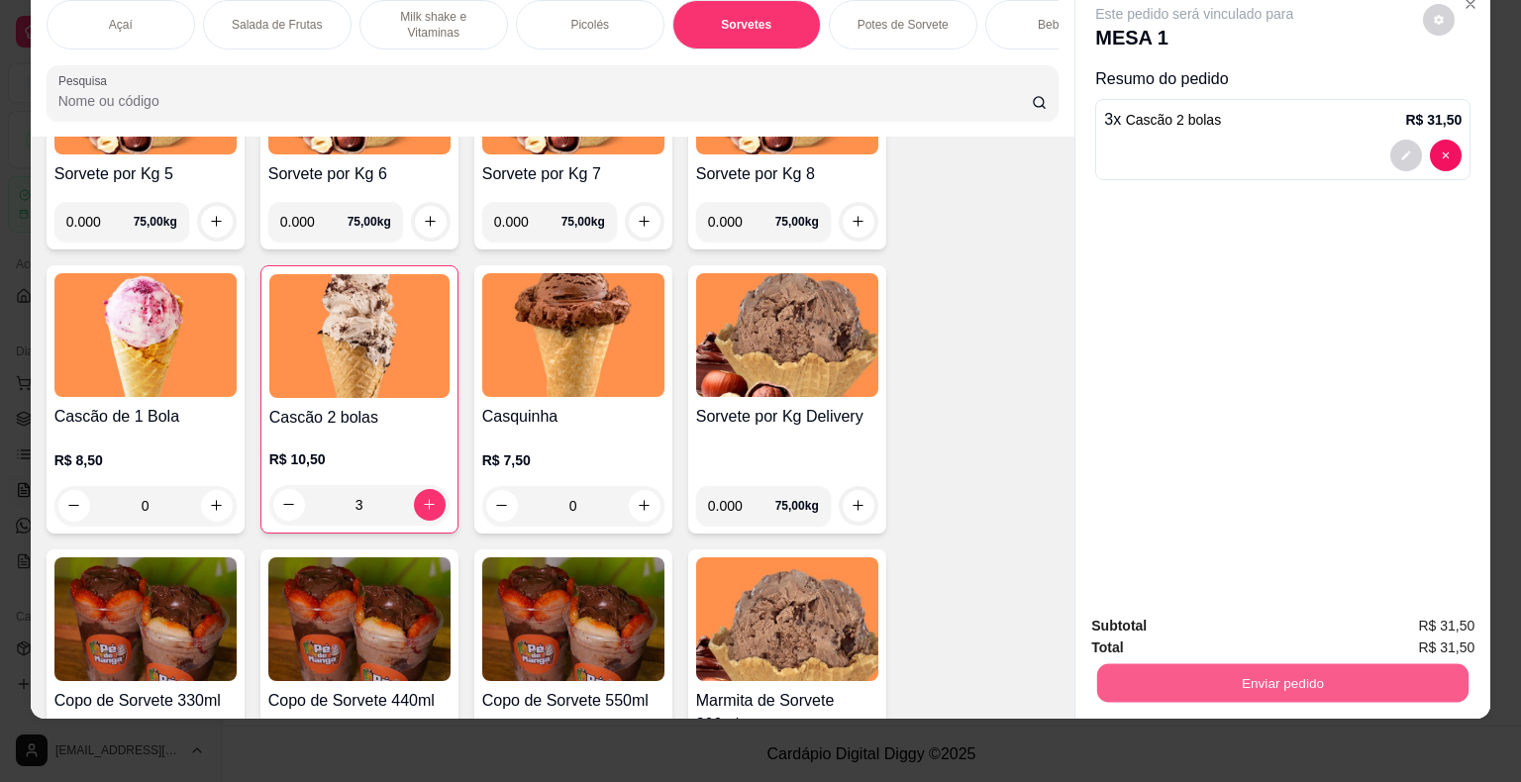
click at [1324, 668] on button "Enviar pedido" at bounding box center [1282, 683] width 371 height 39
click at [1420, 624] on button "Enviar pedido" at bounding box center [1423, 620] width 112 height 38
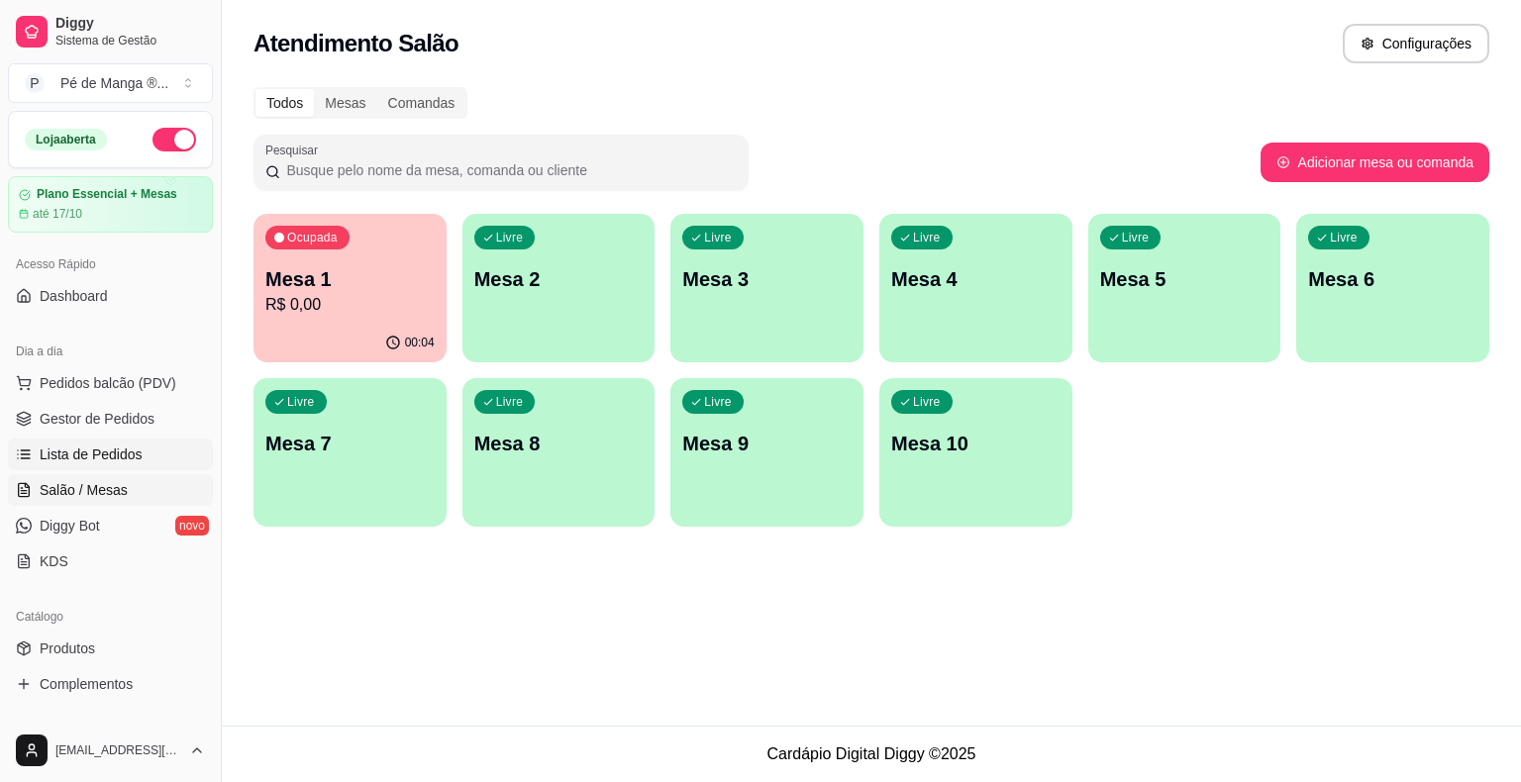
click at [133, 460] on span "Lista de Pedidos" at bounding box center [91, 454] width 103 height 20
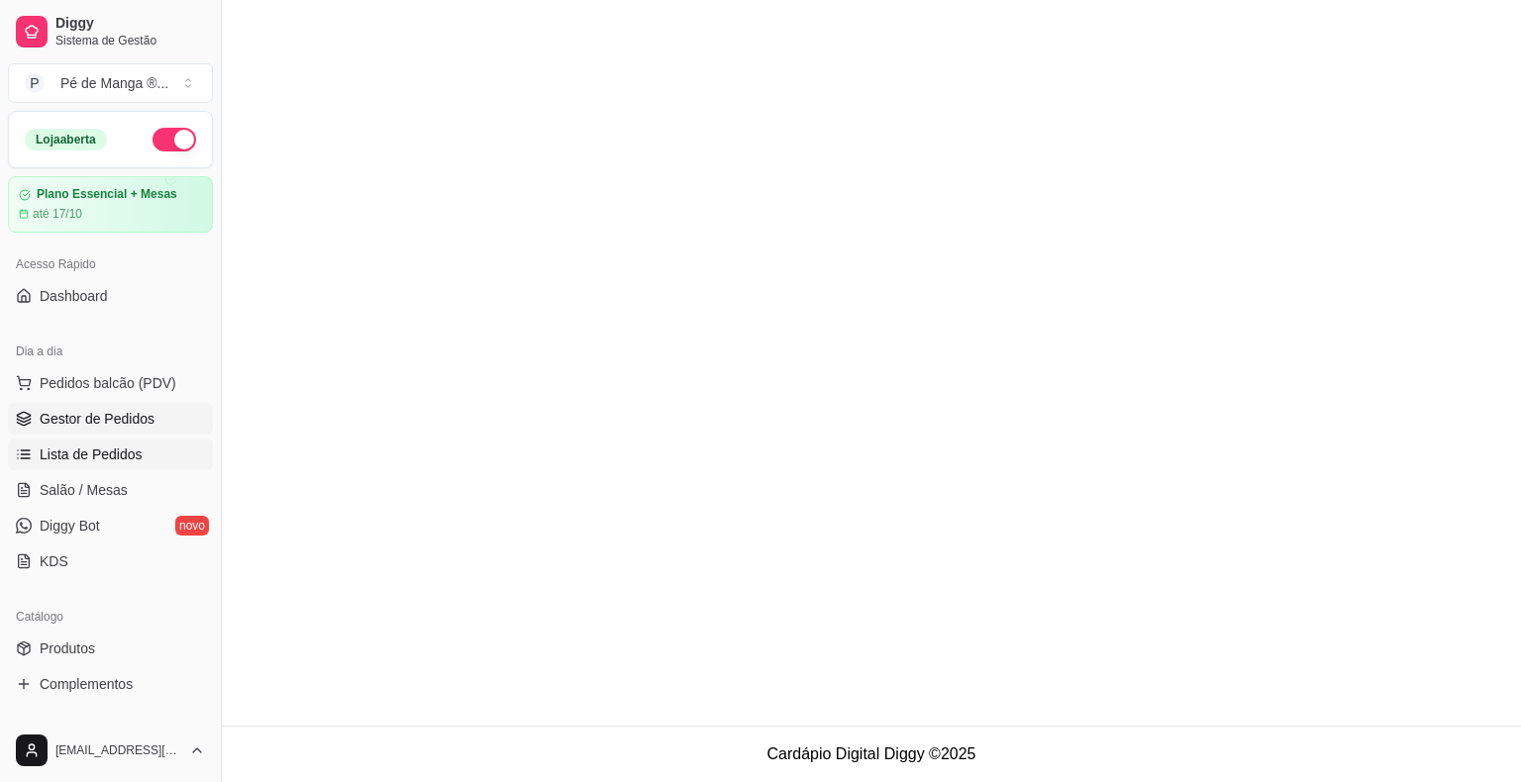
click at [132, 411] on span "Gestor de Pedidos" at bounding box center [97, 419] width 115 height 20
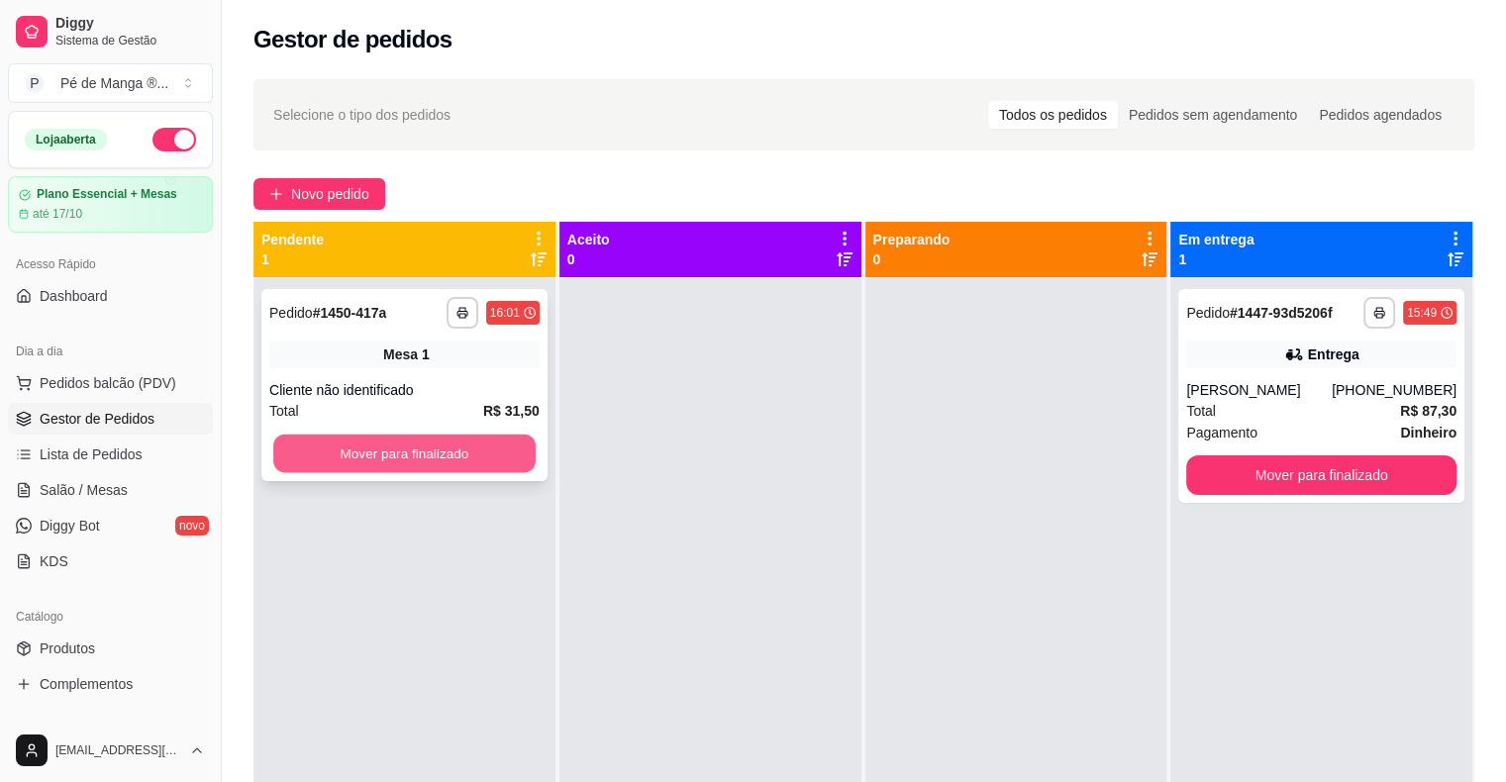
click at [471, 445] on button "Mover para finalizado" at bounding box center [404, 454] width 262 height 39
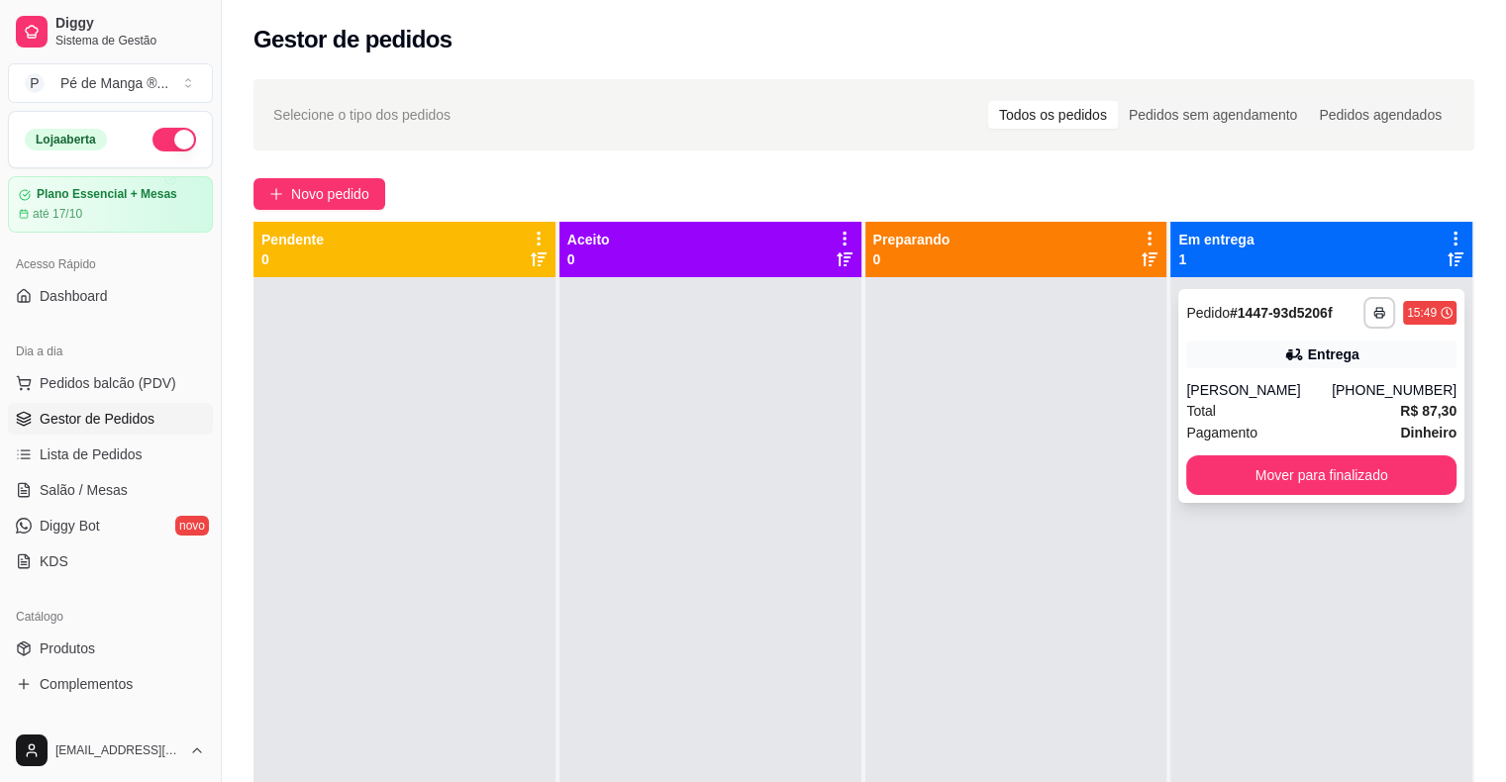
click at [1262, 421] on div "Total R$ 87,30" at bounding box center [1321, 411] width 270 height 22
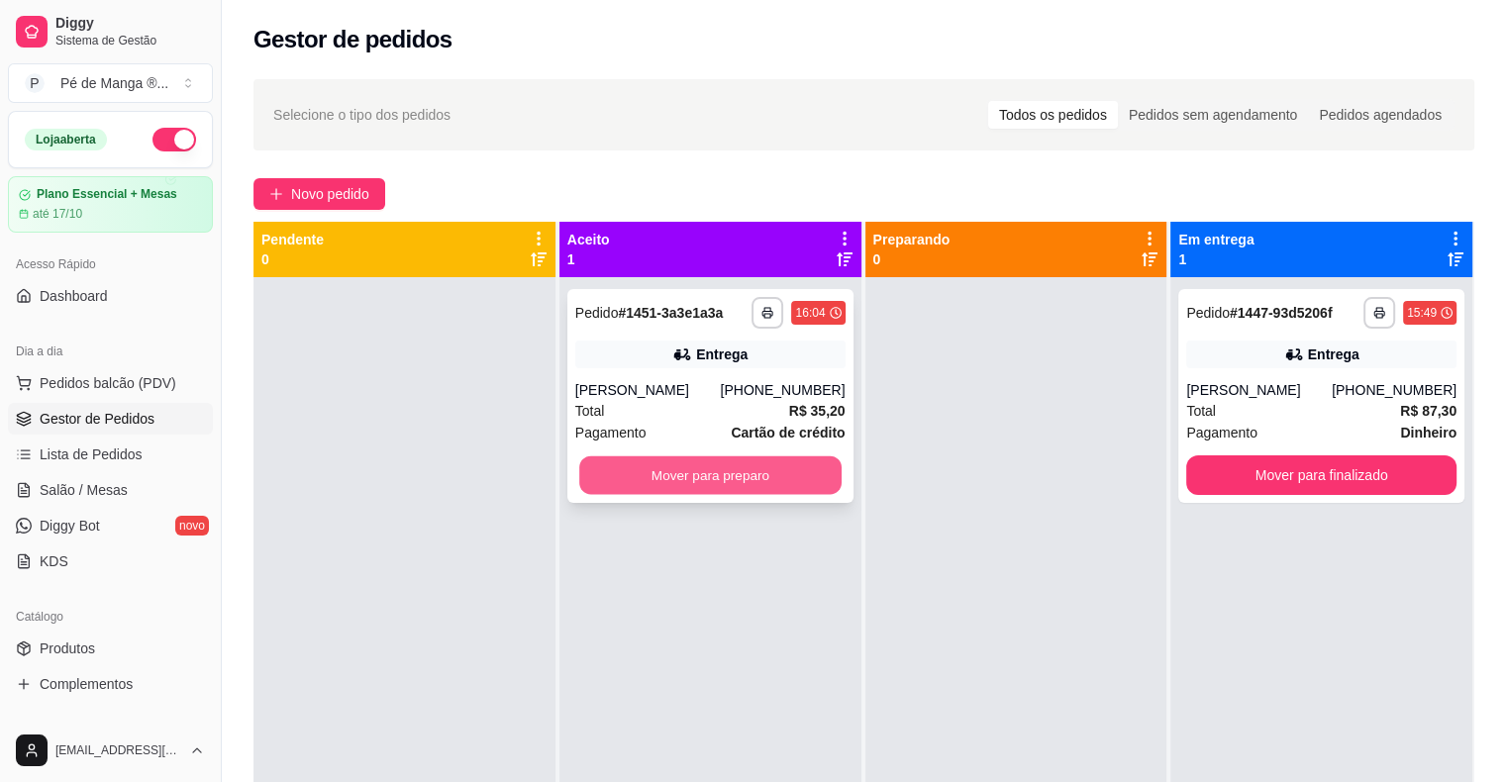
click at [720, 476] on button "Mover para preparo" at bounding box center [710, 475] width 262 height 39
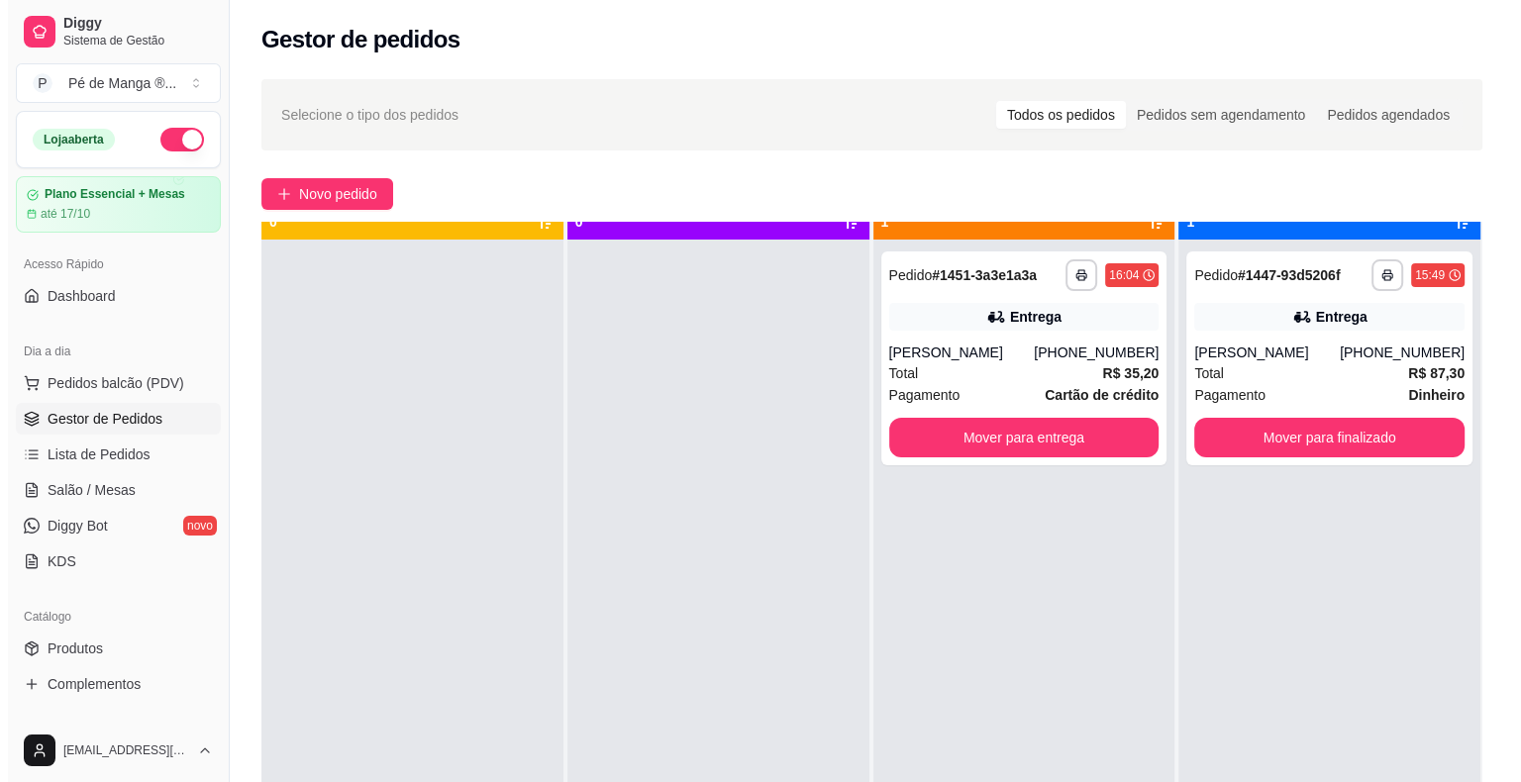
scroll to position [55, 0]
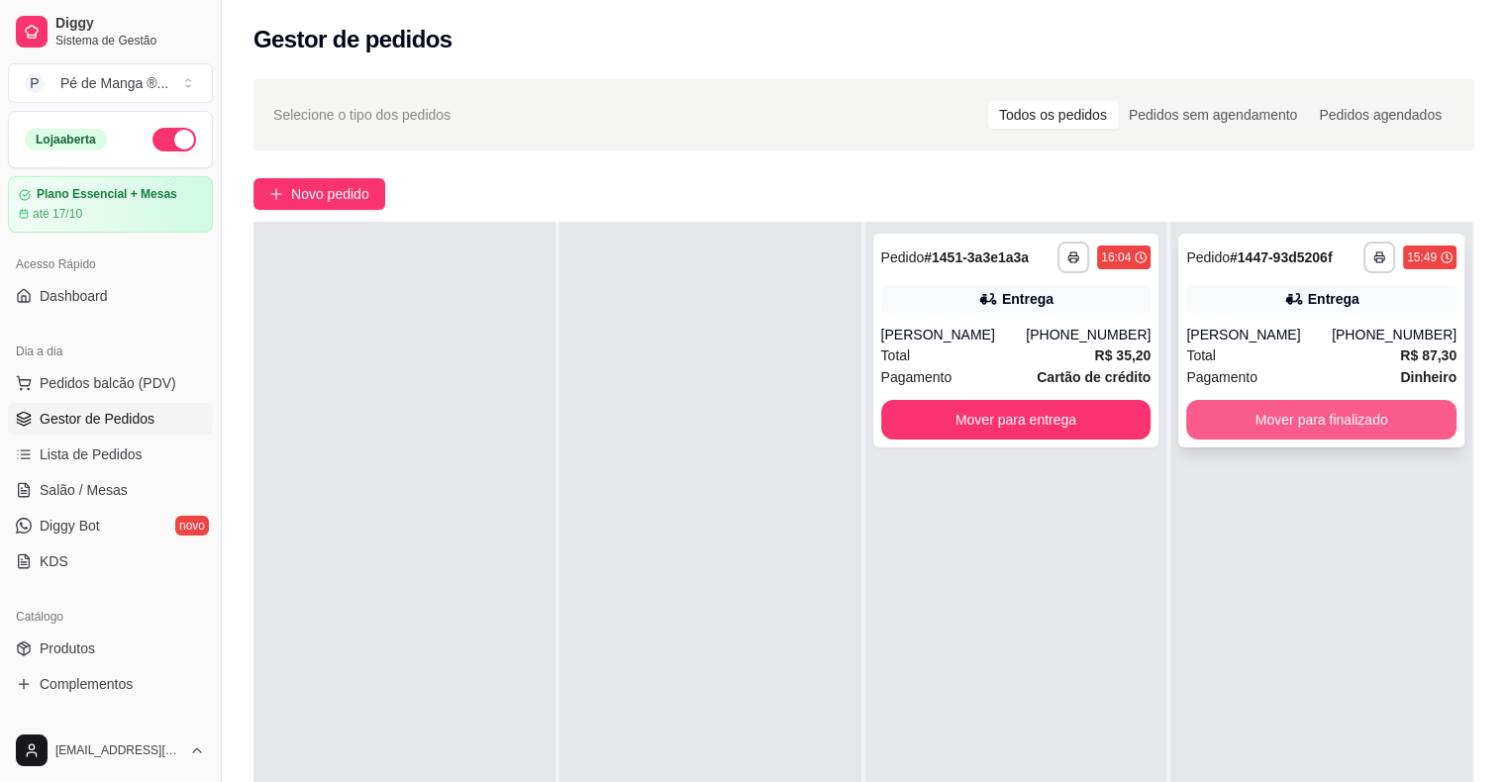
click at [1274, 422] on button "Mover para finalizado" at bounding box center [1321, 420] width 270 height 40
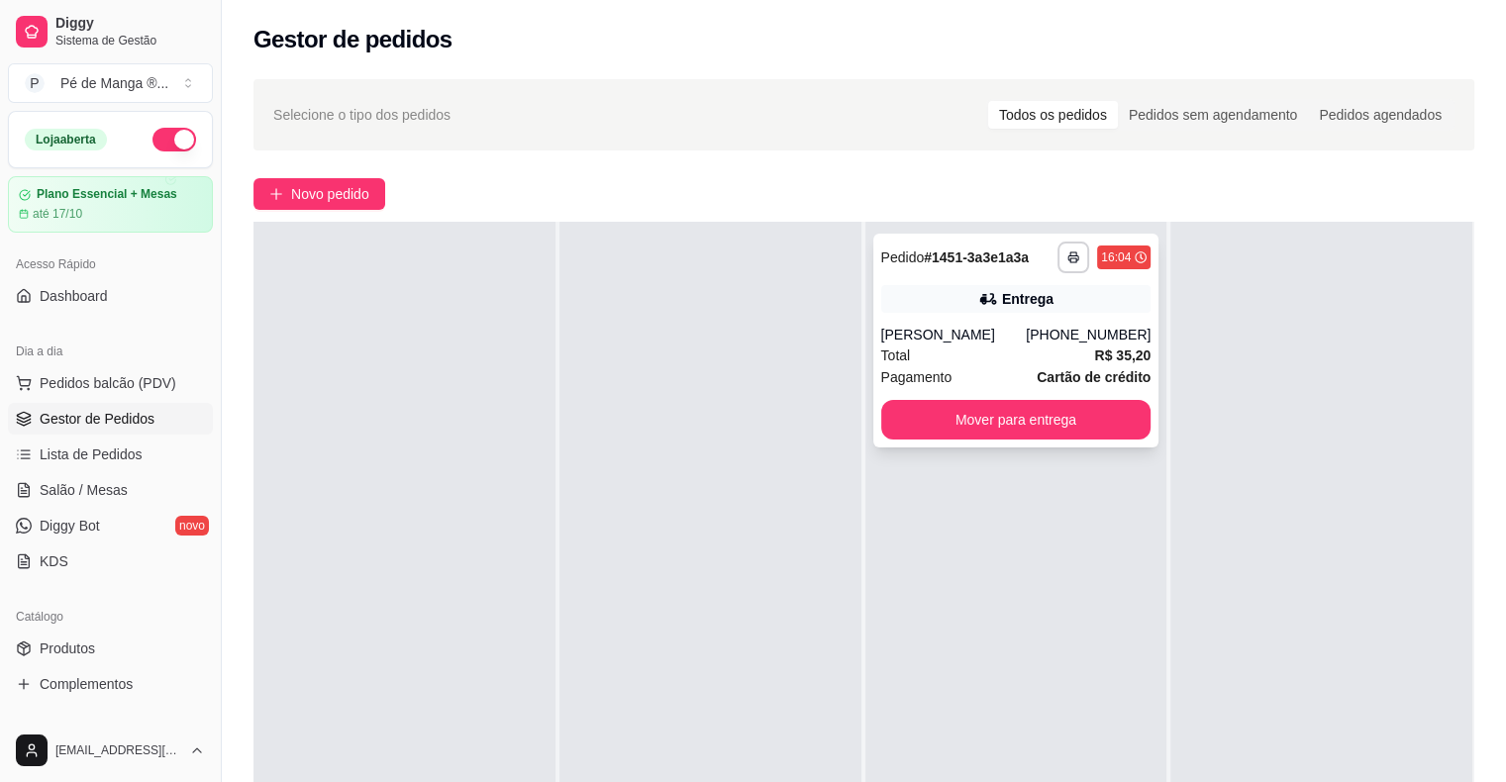
click at [1052, 346] on div "Total R$ 35,20" at bounding box center [1016, 355] width 270 height 22
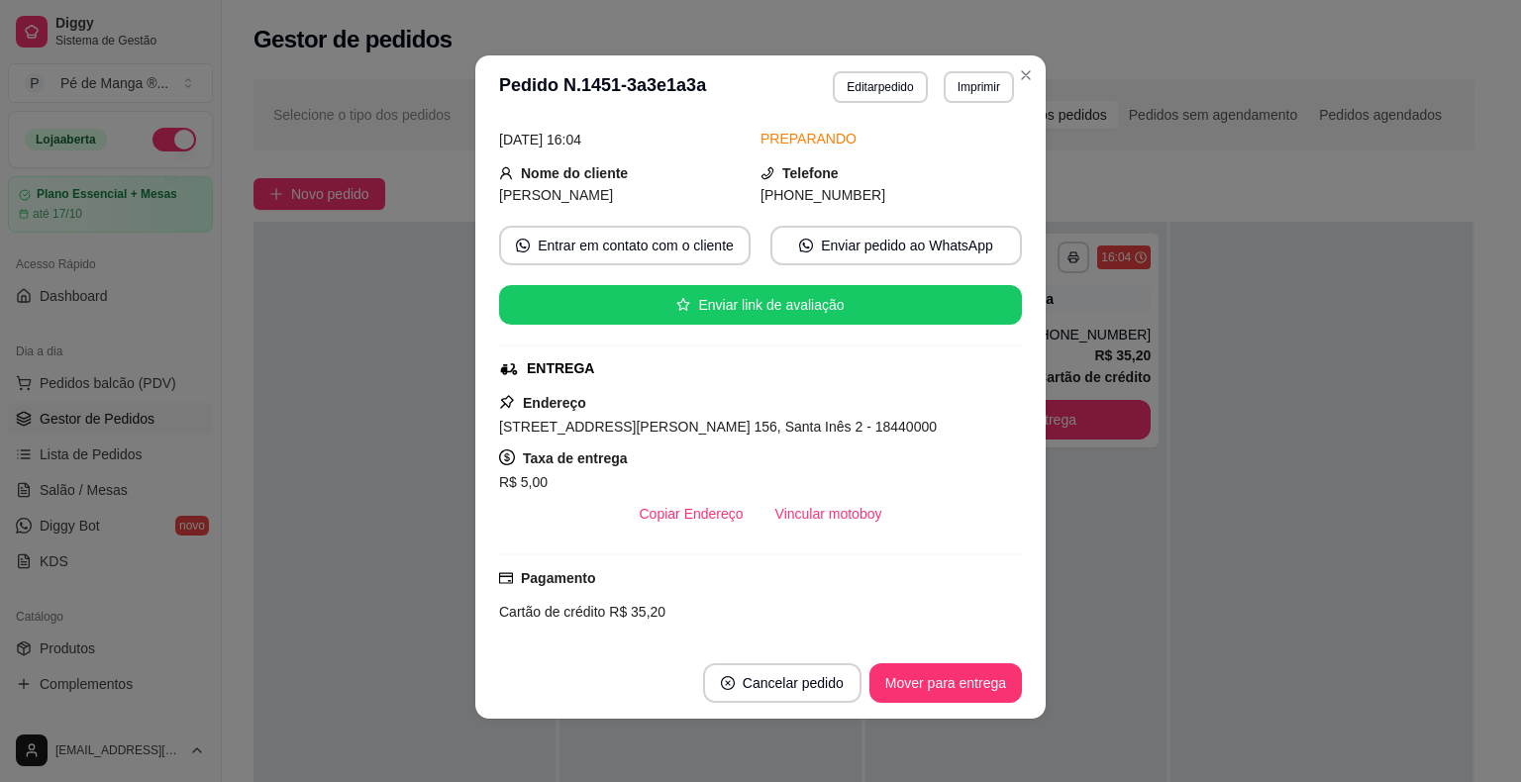
scroll to position [67, 0]
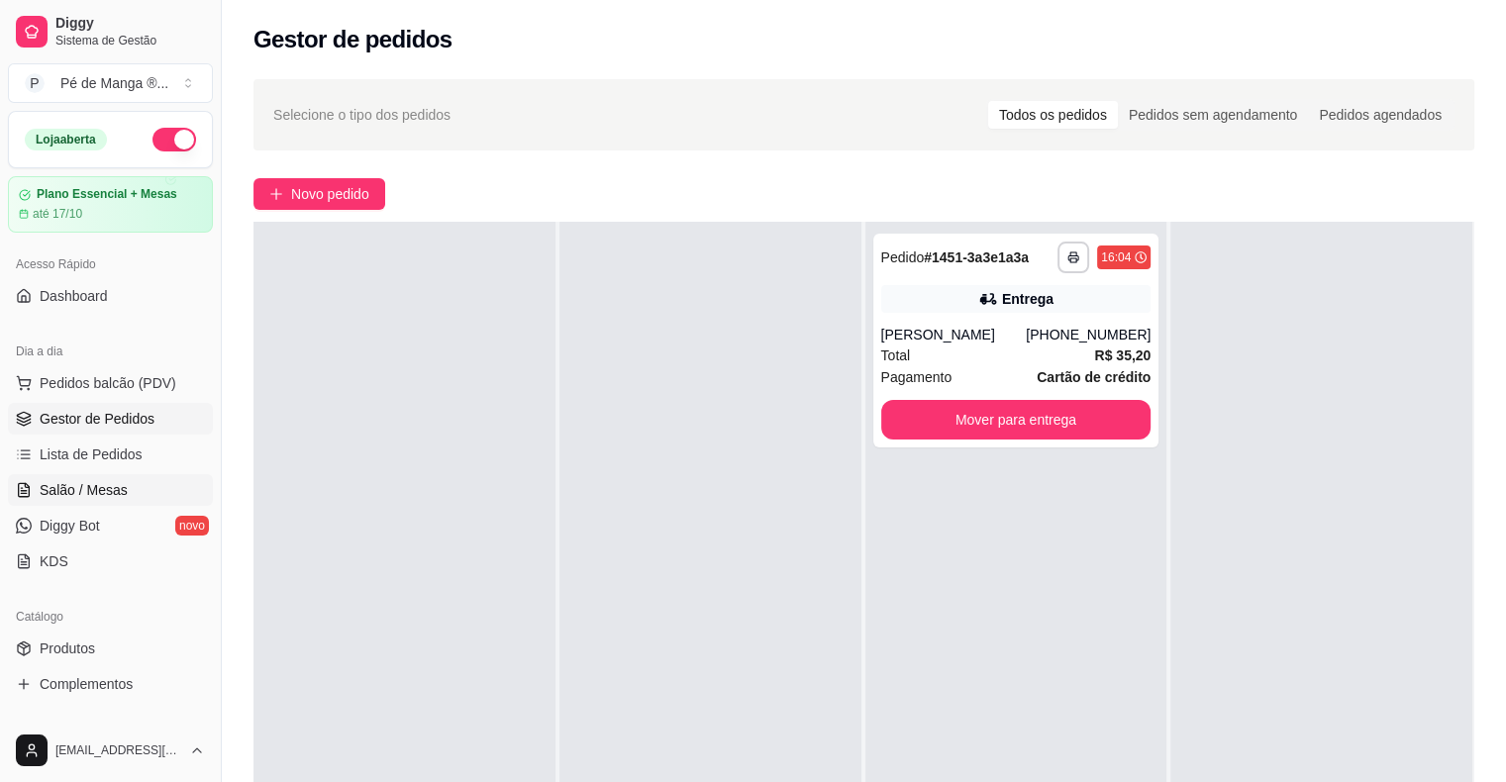
click at [174, 482] on link "Salão / Mesas" at bounding box center [110, 490] width 205 height 32
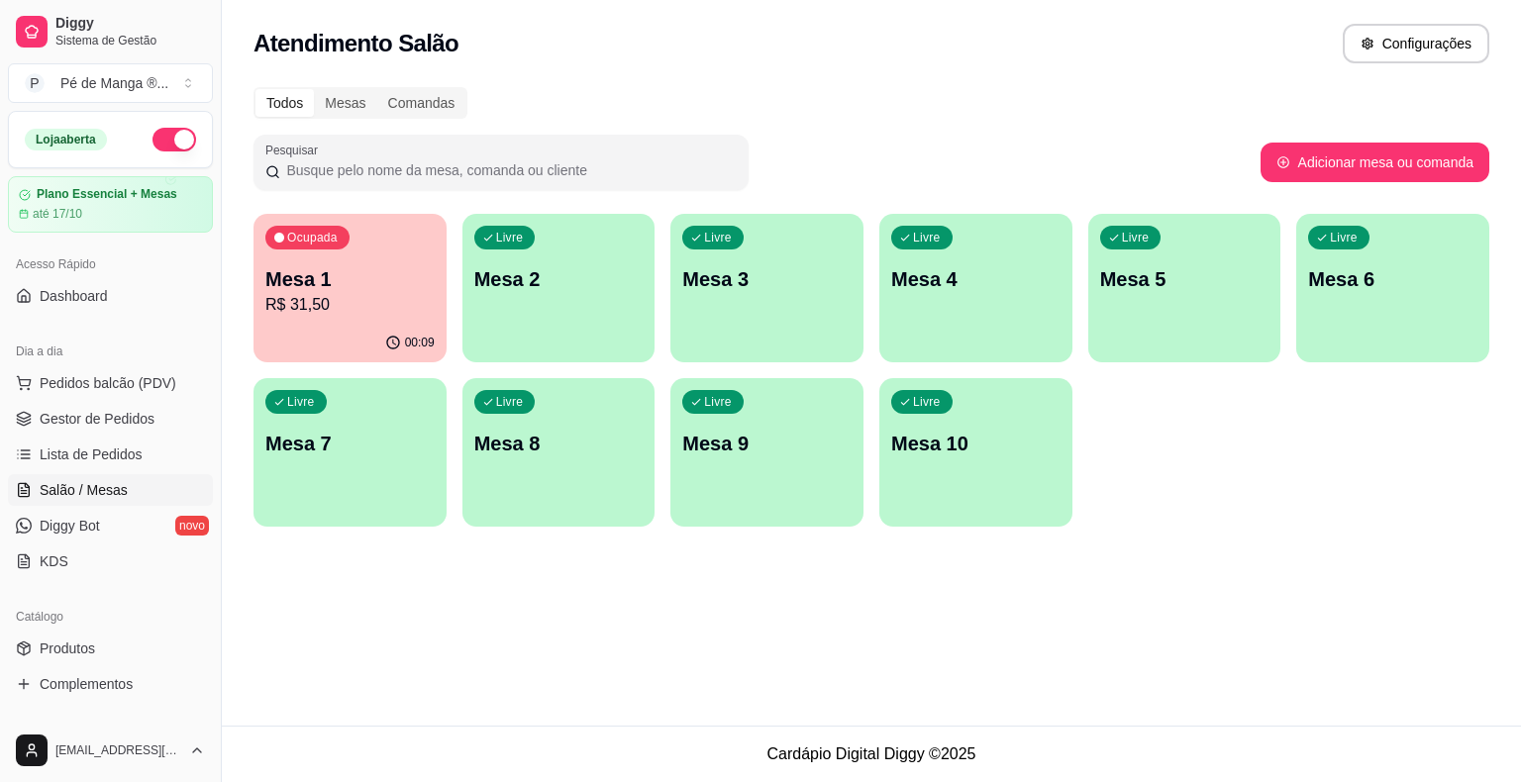
click at [422, 307] on p "R$ 31,50" at bounding box center [349, 305] width 169 height 24
click at [535, 322] on div "Livre Mesa 2" at bounding box center [558, 276] width 187 height 121
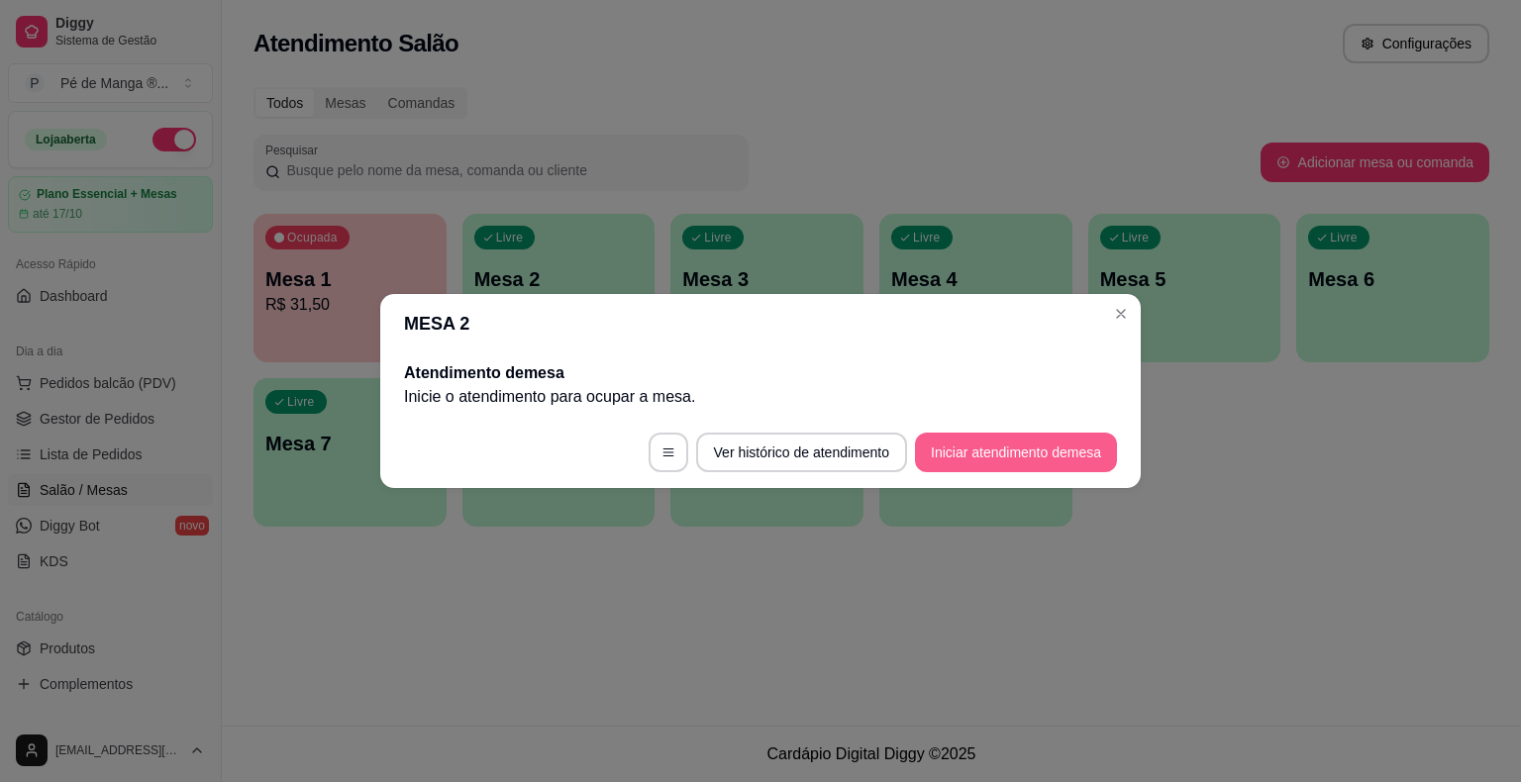
click at [951, 458] on button "Iniciar atendimento de mesa" at bounding box center [1016, 453] width 202 height 40
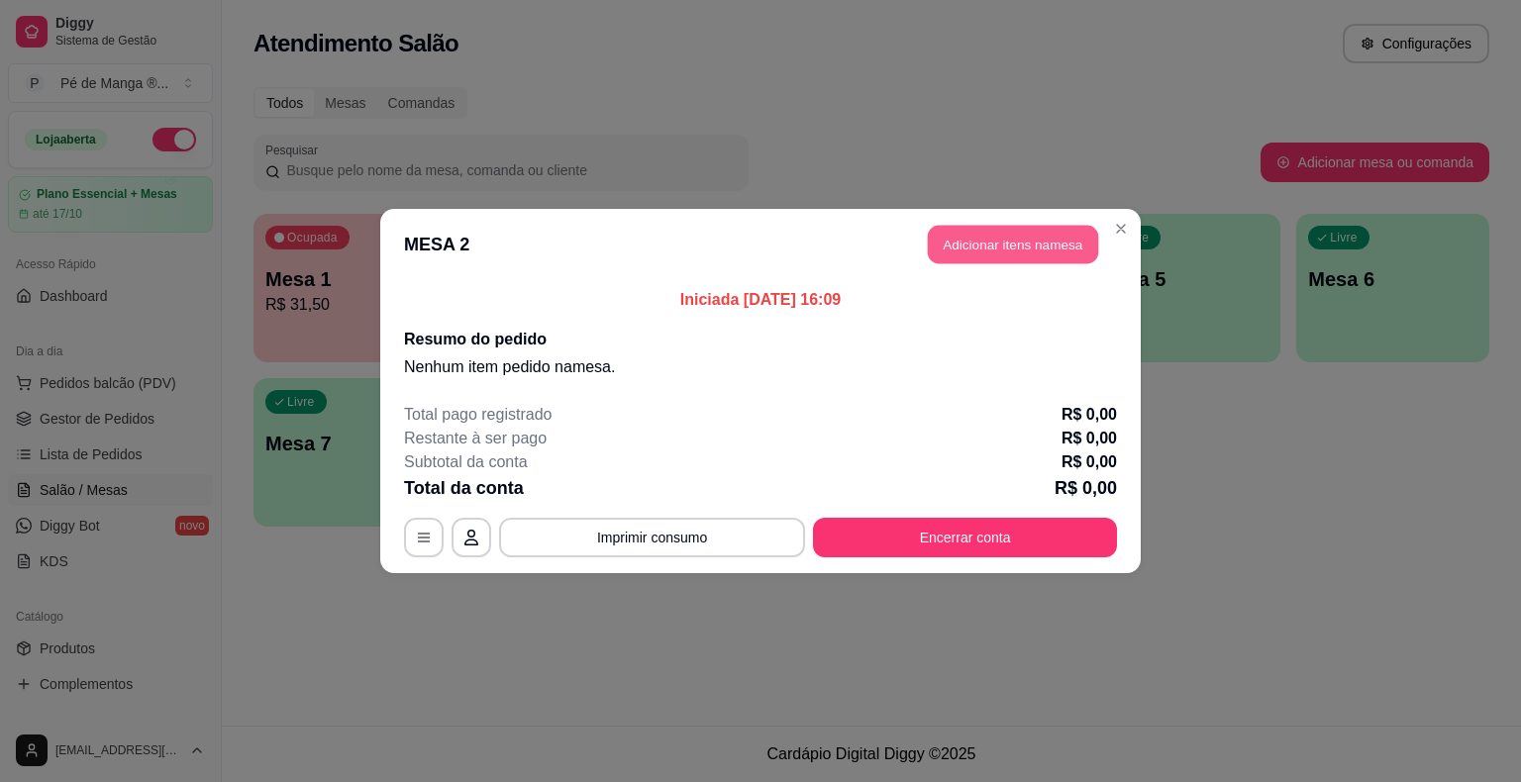
click at [1029, 245] on button "Adicionar itens na mesa" at bounding box center [1013, 245] width 170 height 39
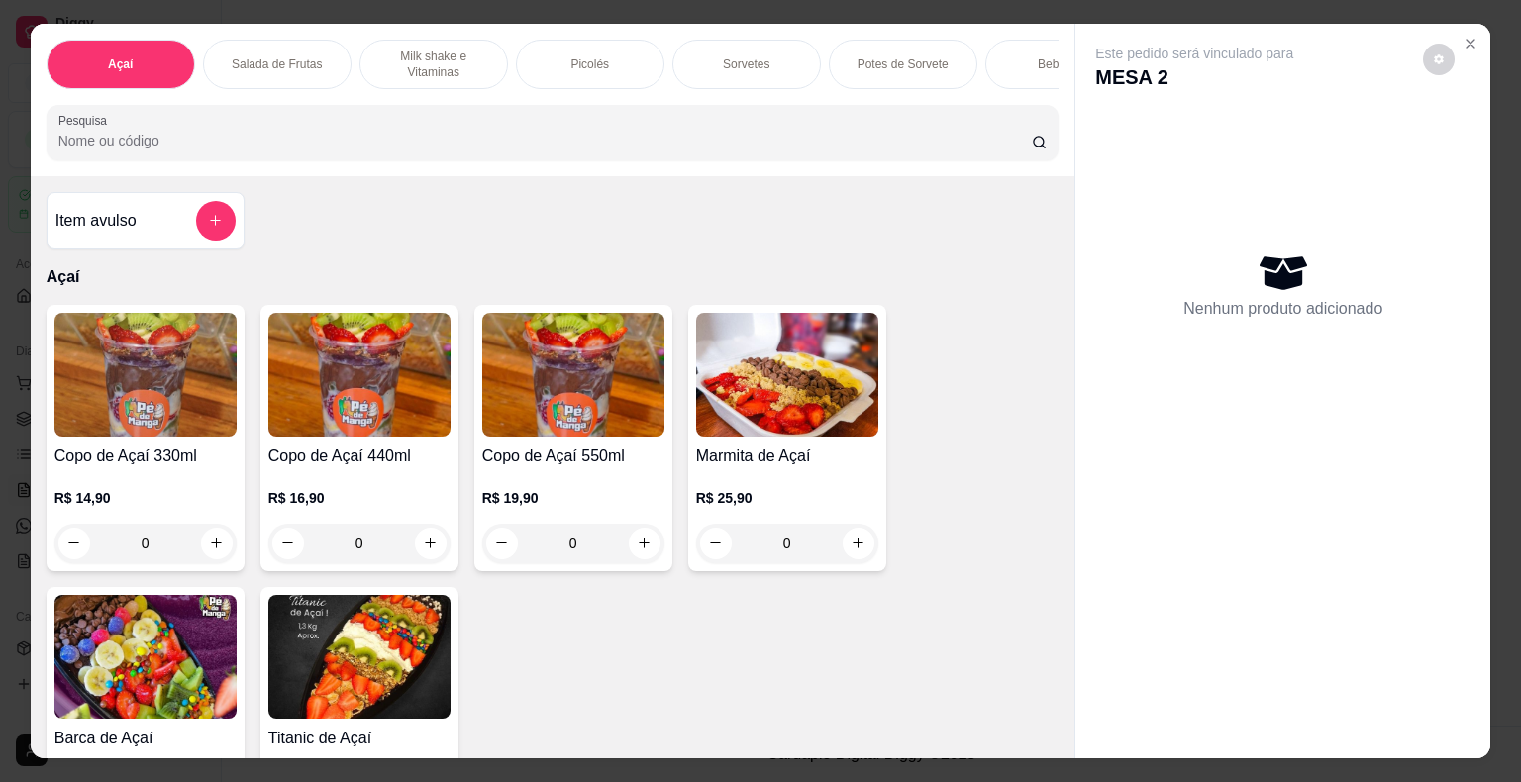
click at [446, 51] on p "Milk shake e Vitaminas" at bounding box center [433, 65] width 115 height 32
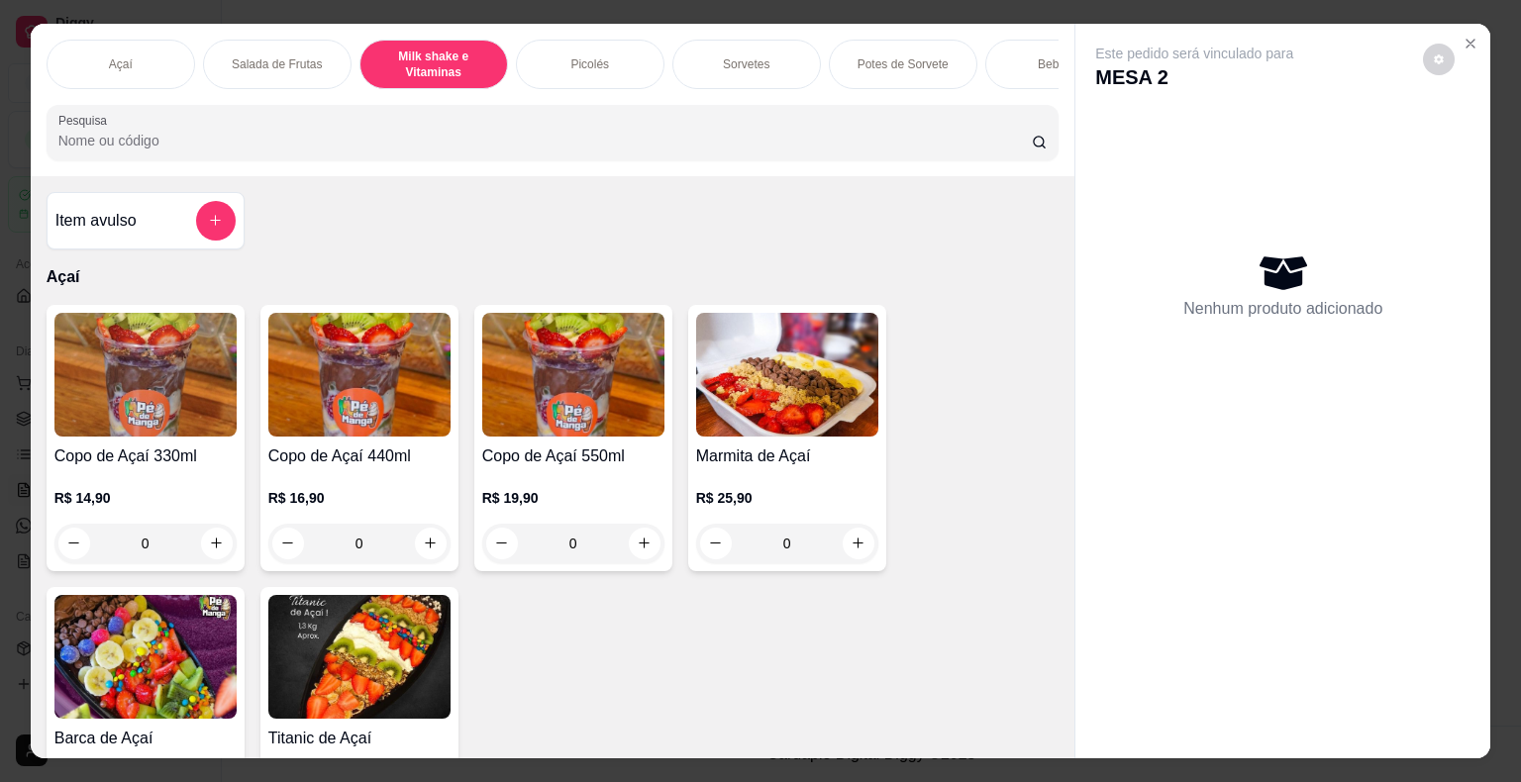
scroll to position [48, 0]
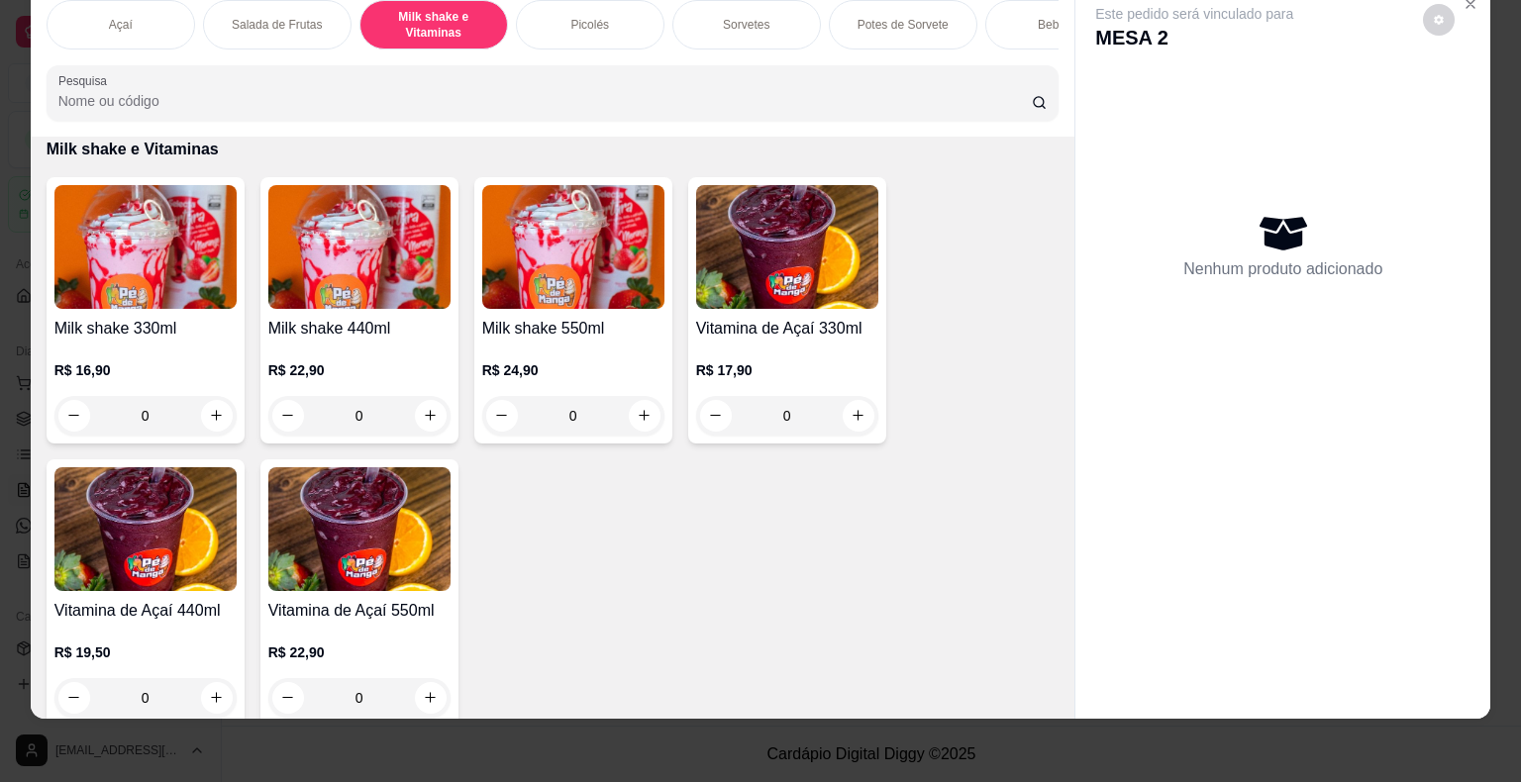
click at [177, 362] on p "R$ 16,90" at bounding box center [145, 370] width 182 height 20
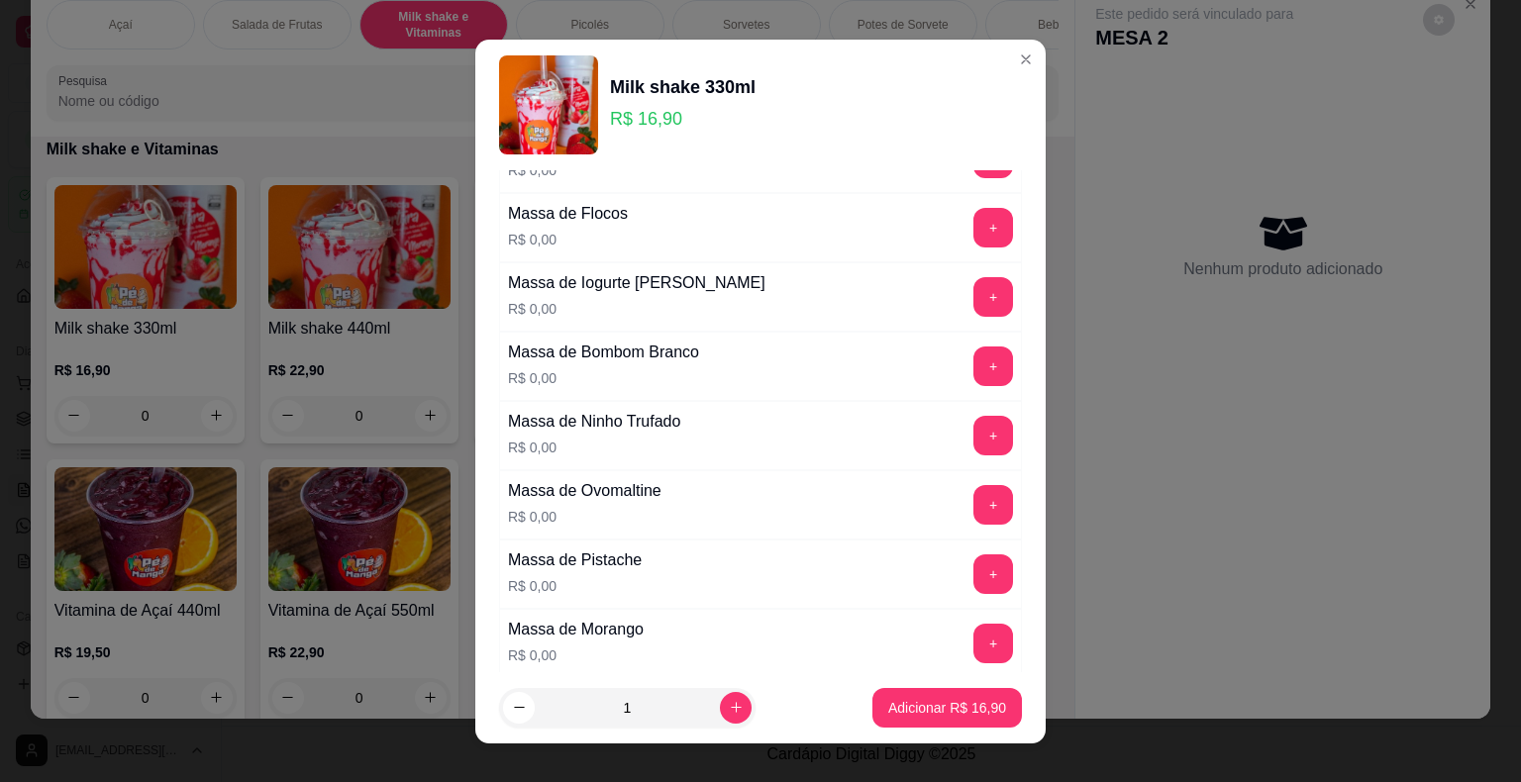
scroll to position [1287, 0]
click at [973, 429] on button "+" at bounding box center [993, 435] width 40 height 40
click at [974, 496] on button "+" at bounding box center [993, 503] width 39 height 39
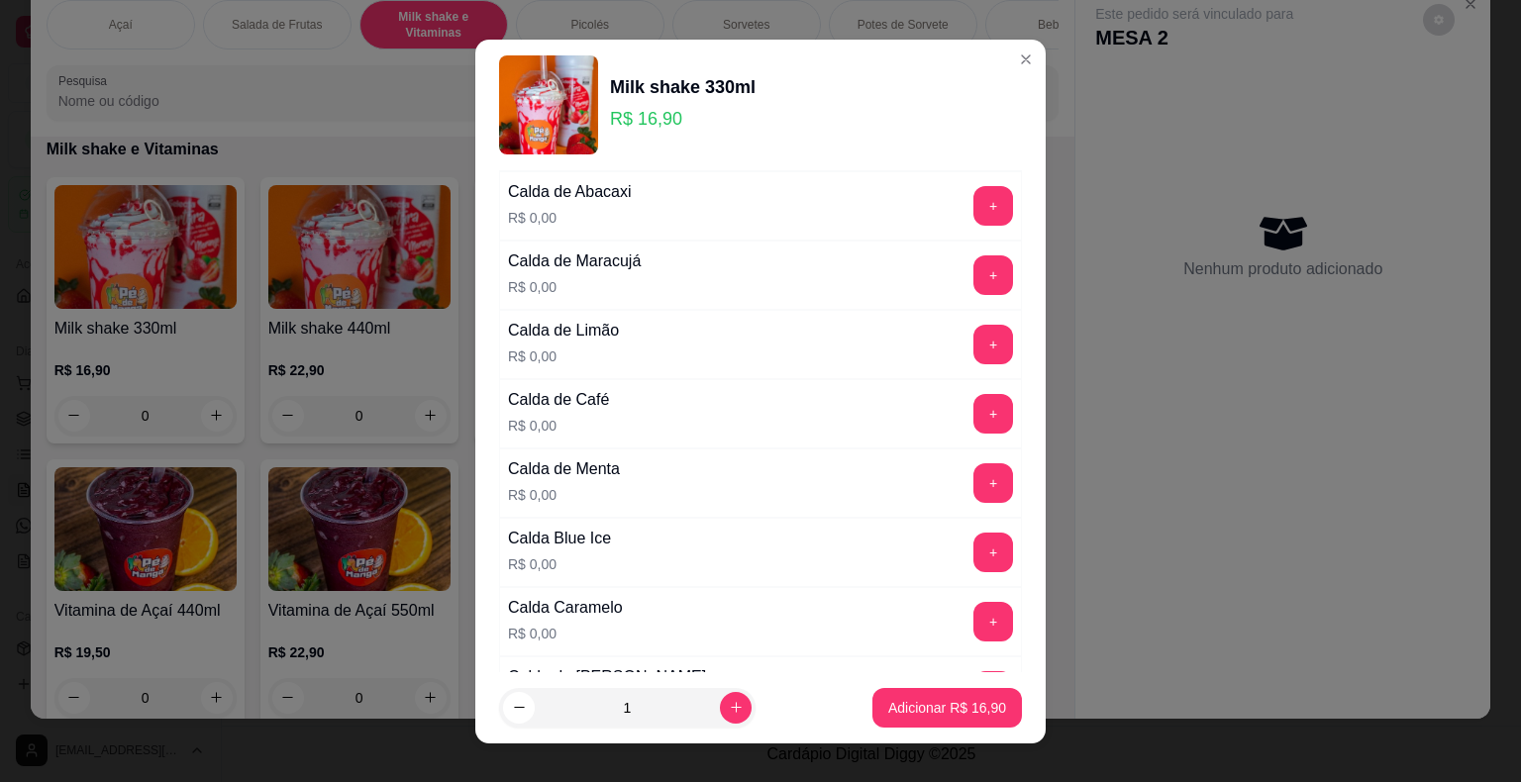
scroll to position [396, 0]
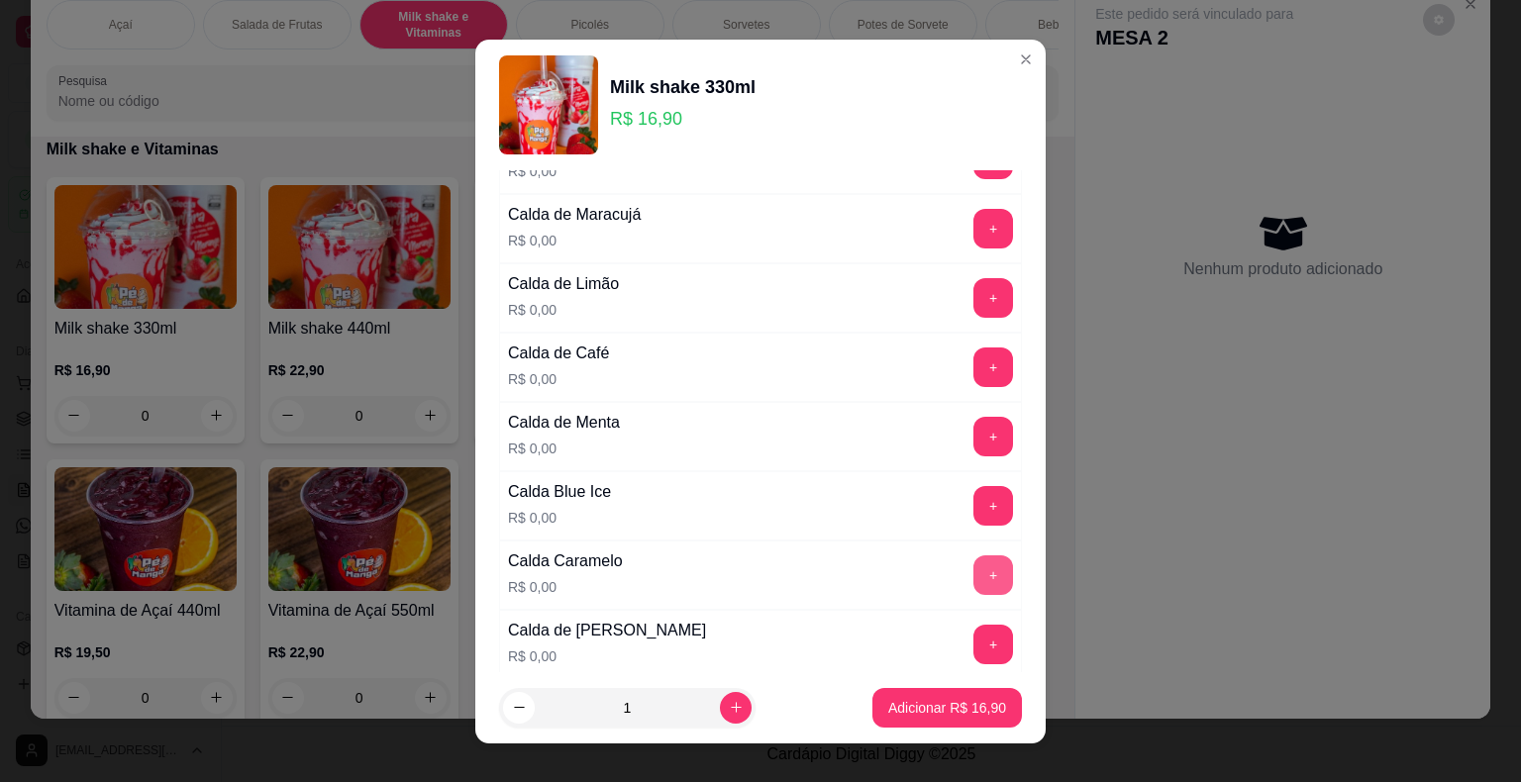
click at [973, 559] on button "+" at bounding box center [993, 575] width 40 height 40
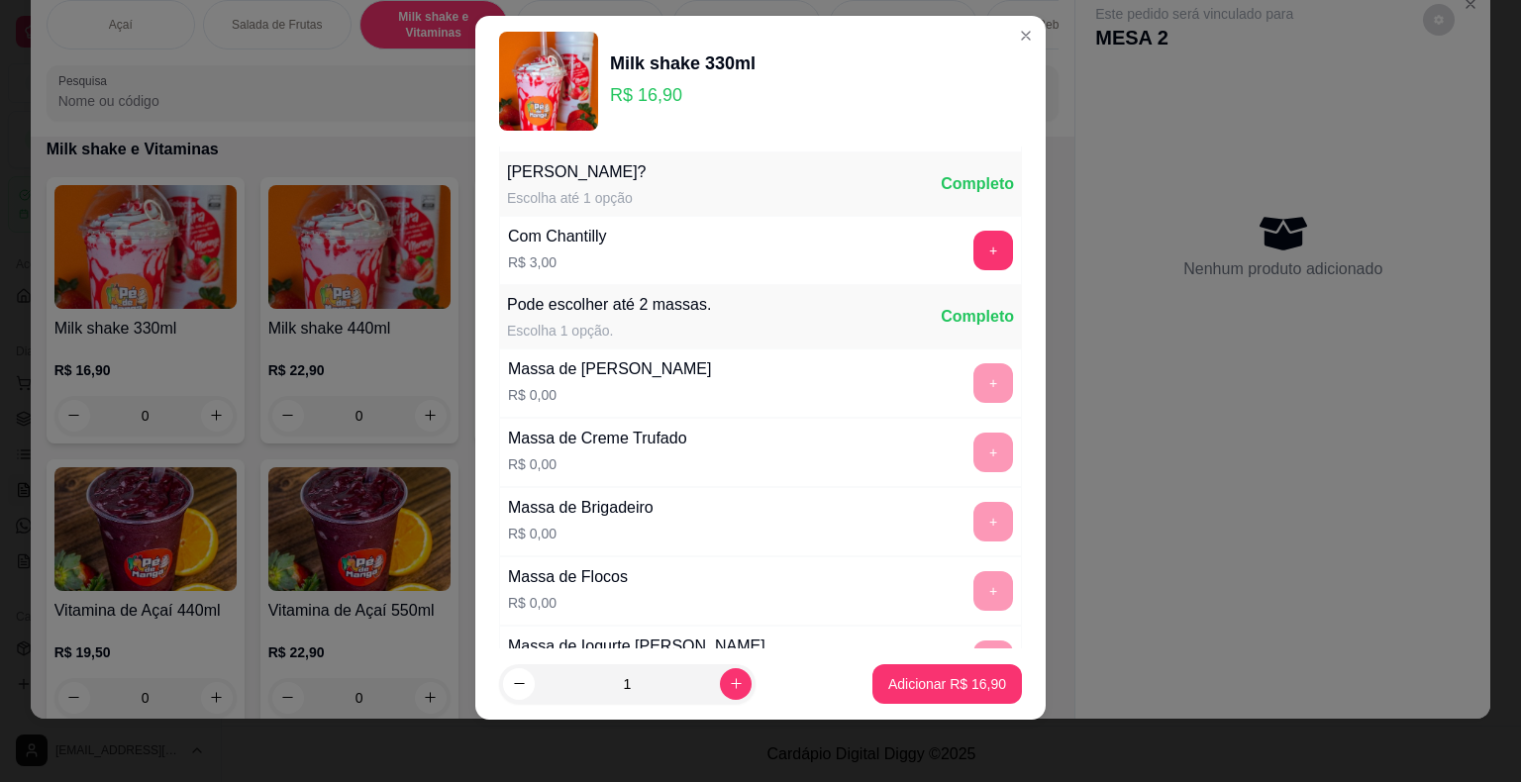
scroll to position [899, 0]
click at [907, 679] on p "Adicionar R$ 16,90" at bounding box center [947, 683] width 115 height 19
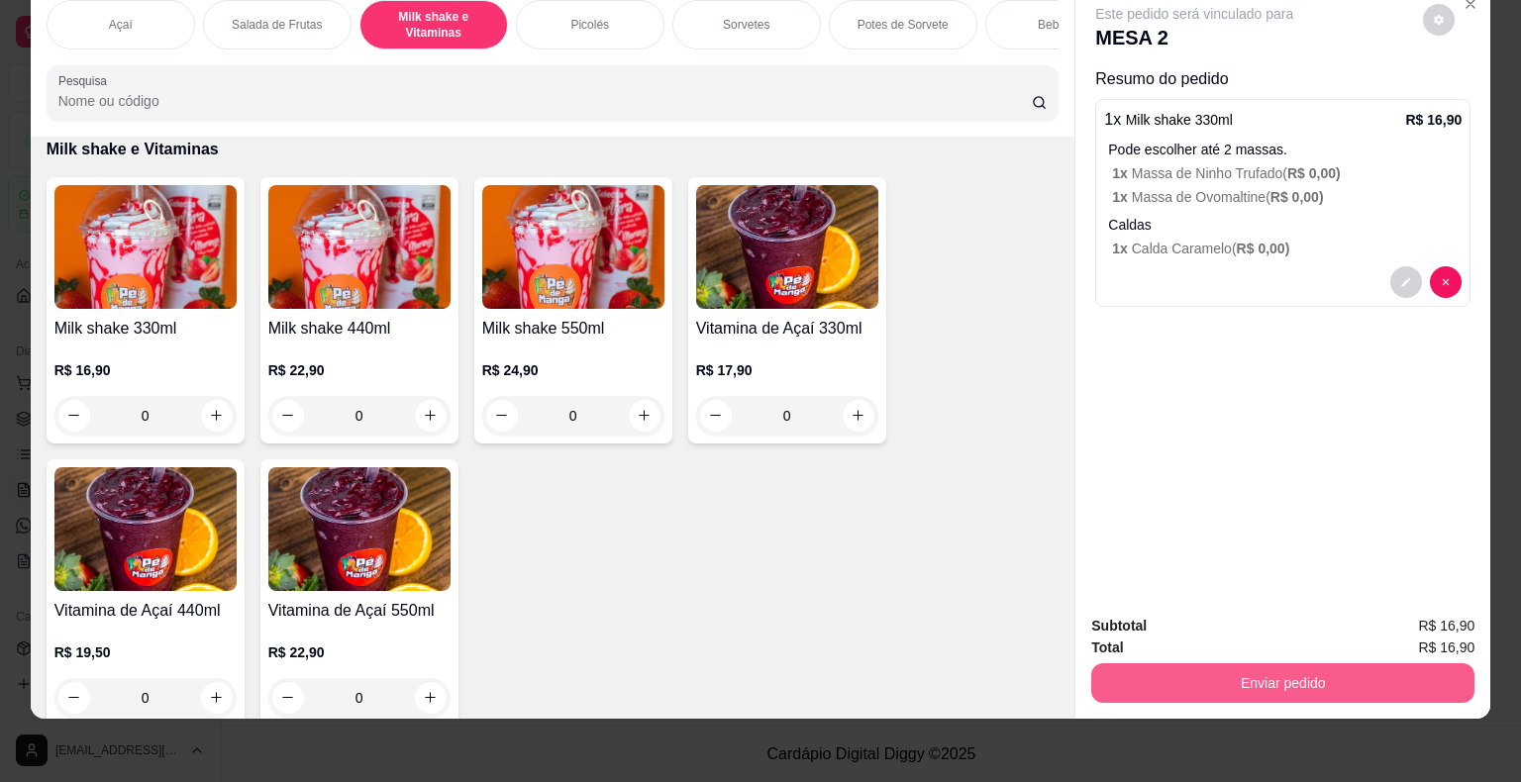
click at [1229, 663] on button "Enviar pedido" at bounding box center [1282, 683] width 383 height 40
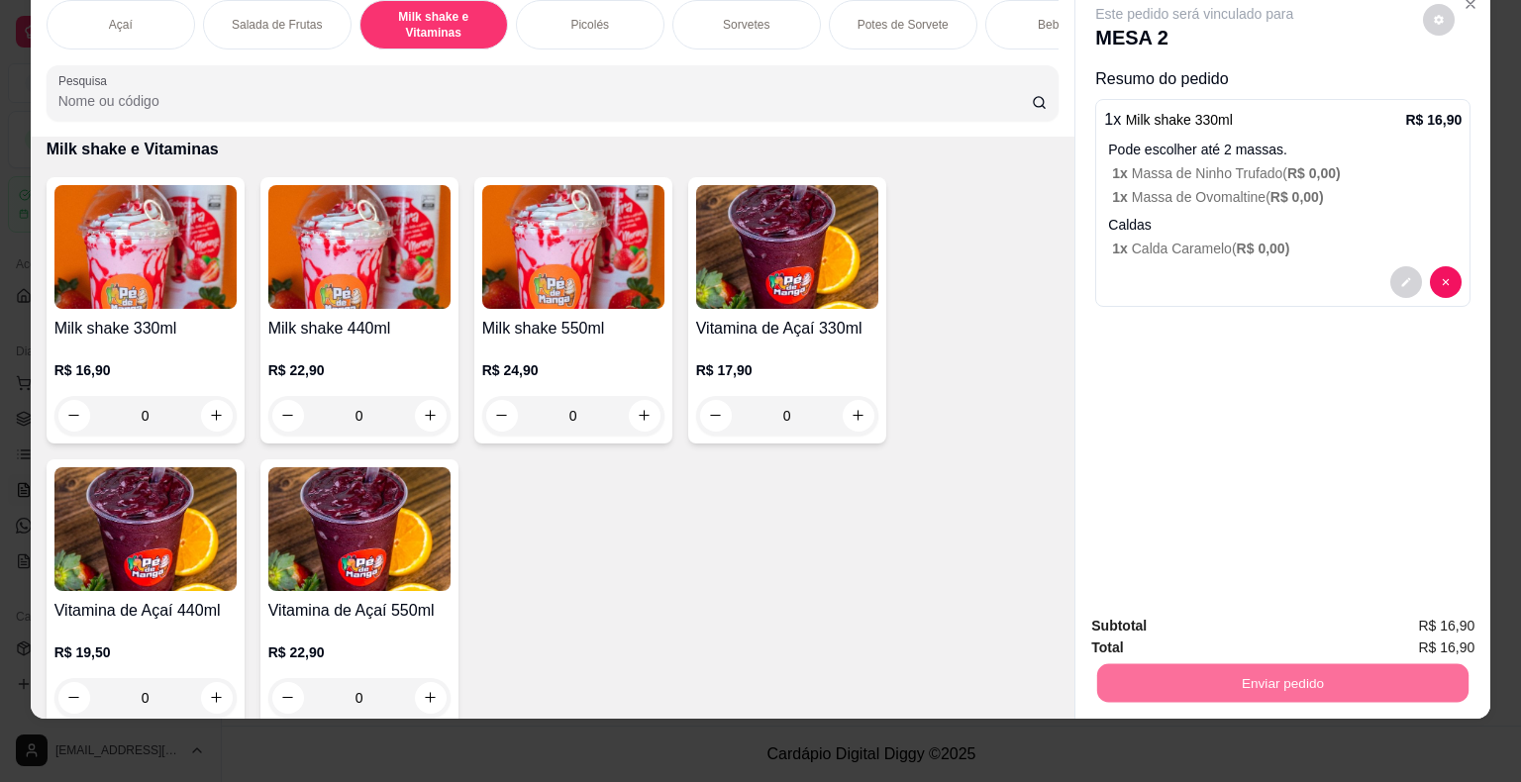
click at [1401, 621] on button "Enviar pedido" at bounding box center [1422, 619] width 109 height 37
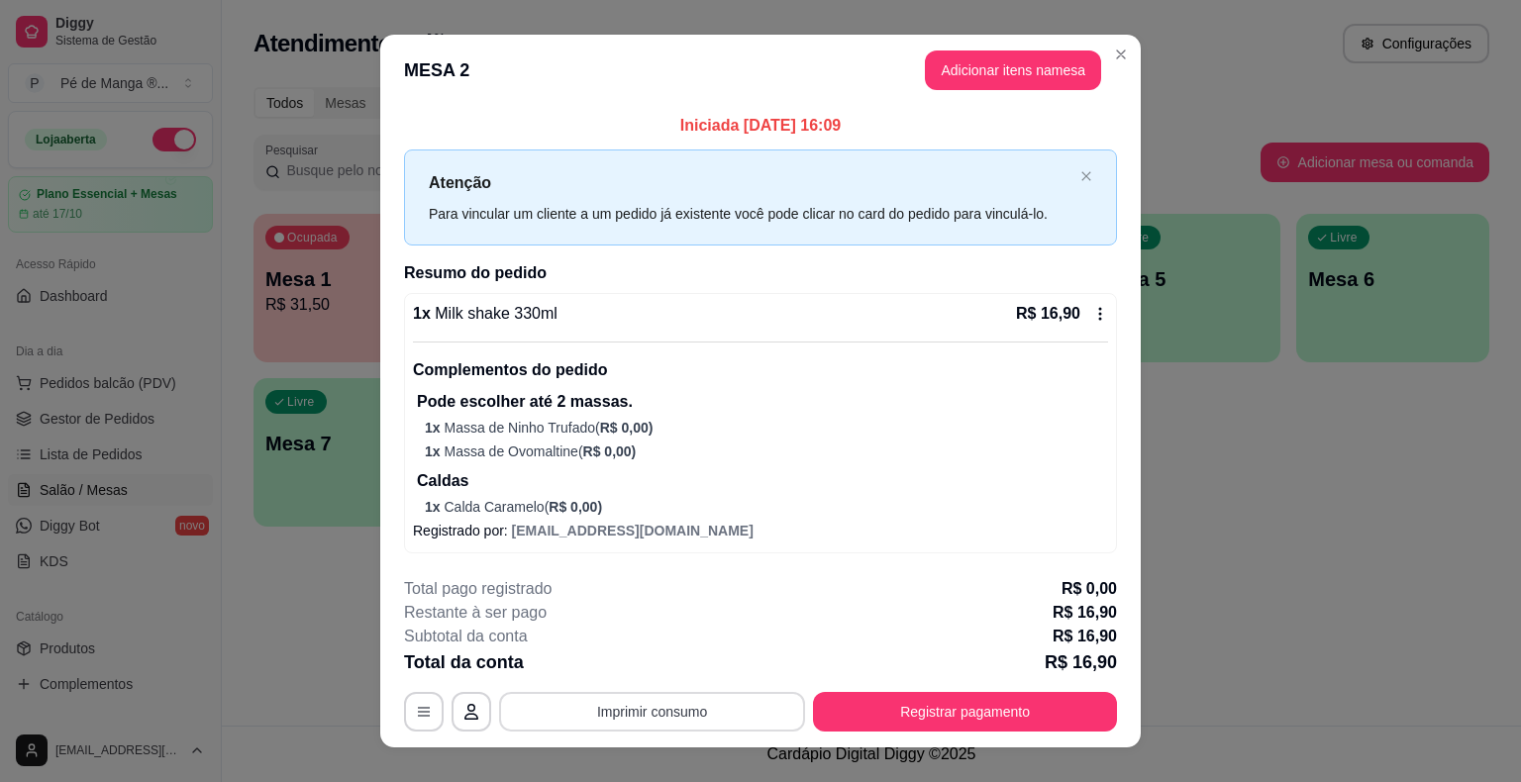
click at [720, 715] on button "Imprimir consumo" at bounding box center [652, 712] width 306 height 40
click at [677, 667] on button "IMPRESSORA" at bounding box center [651, 666] width 144 height 32
click at [919, 704] on button "Registrar pagamento" at bounding box center [965, 712] width 295 height 39
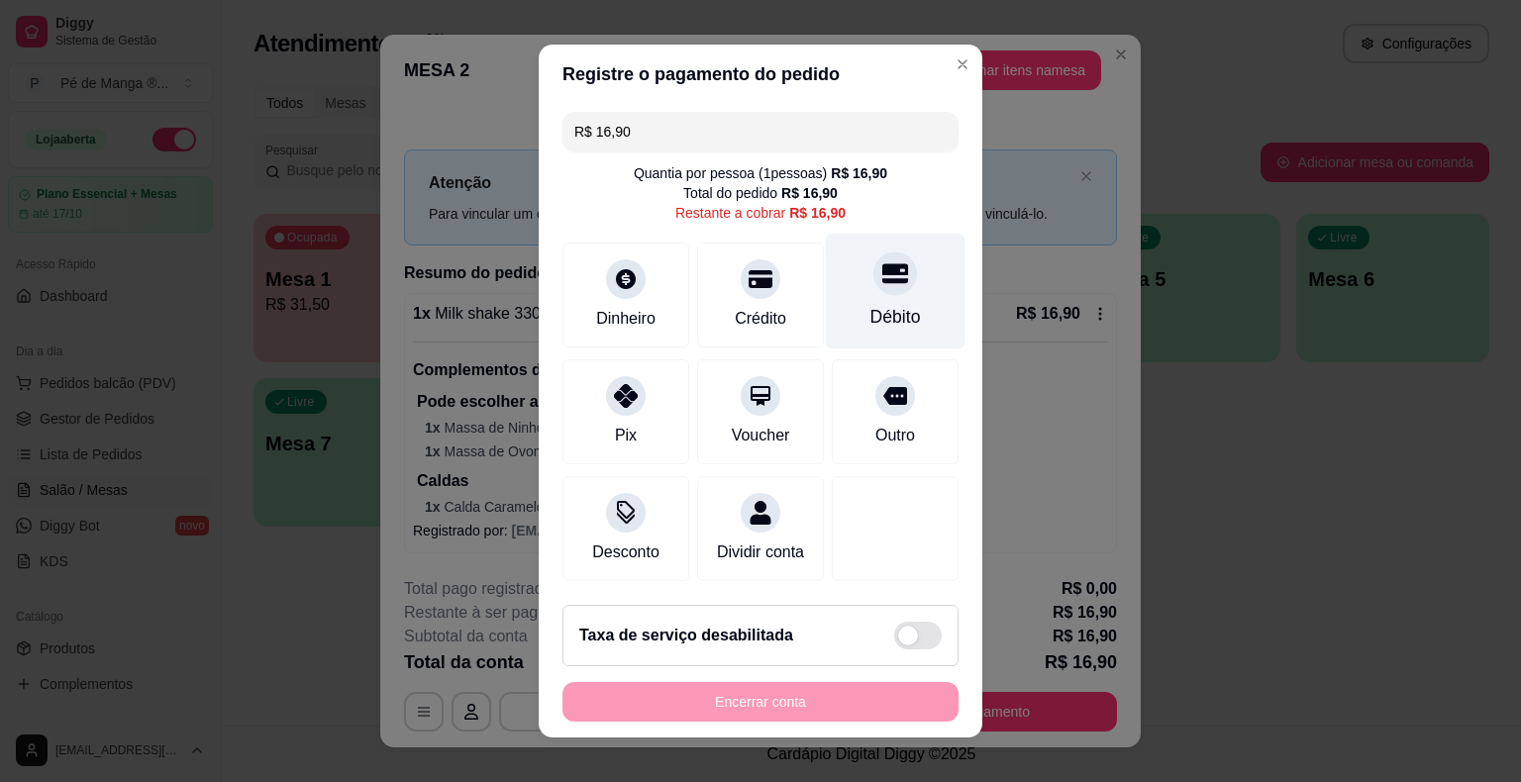
click at [873, 292] on div at bounding box center [895, 273] width 44 height 44
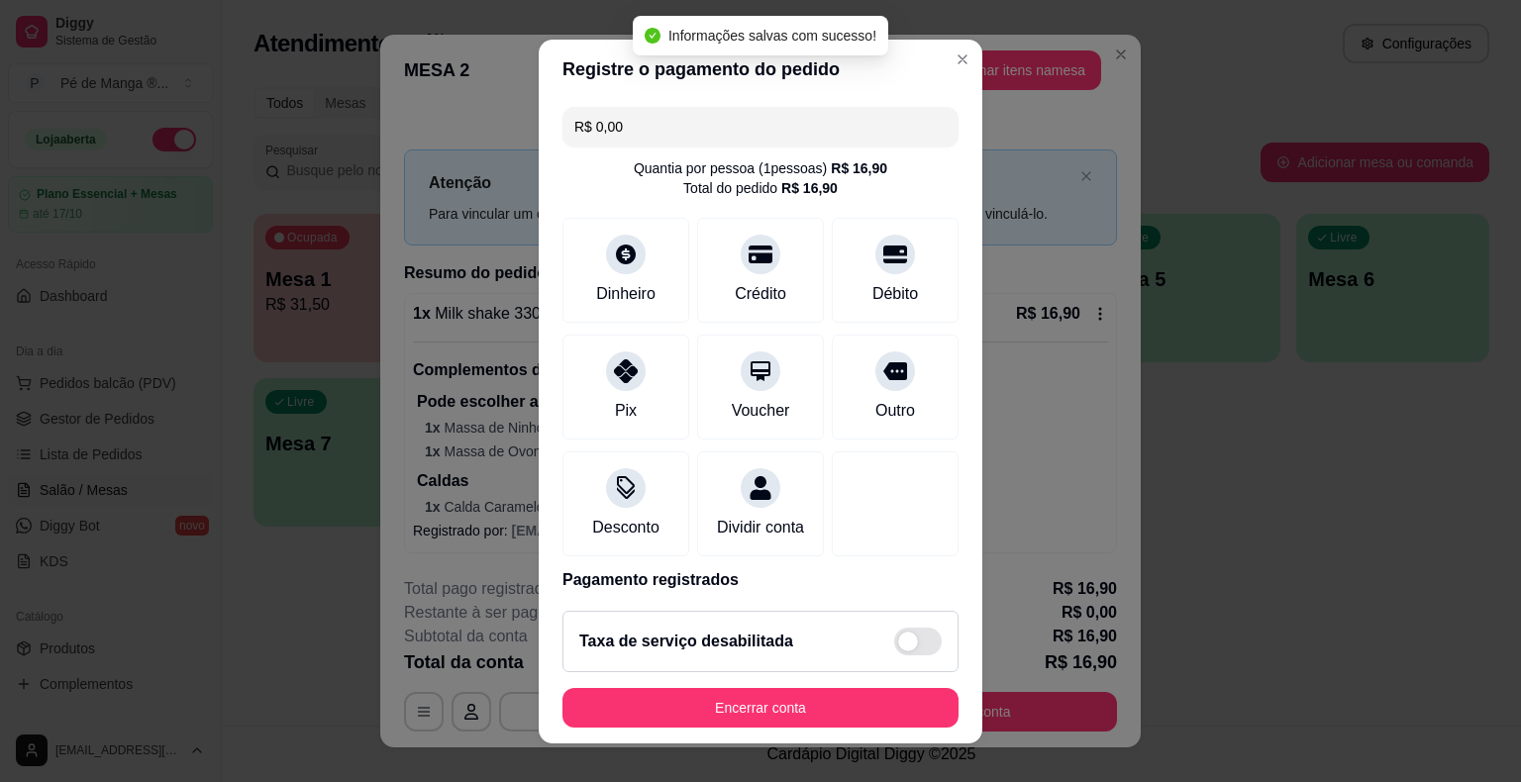
type input "R$ 0,00"
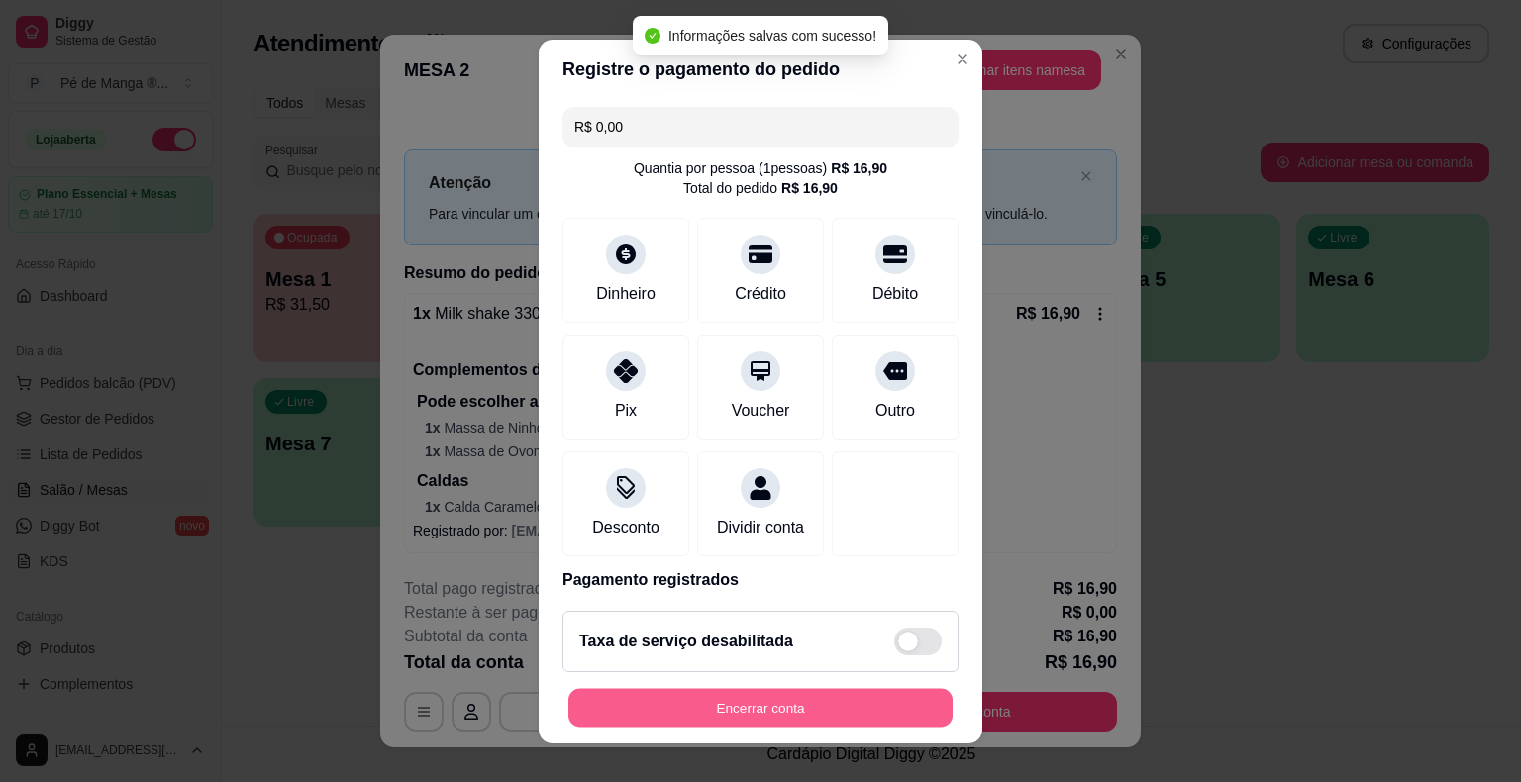
click at [820, 703] on button "Encerrar conta" at bounding box center [760, 707] width 384 height 39
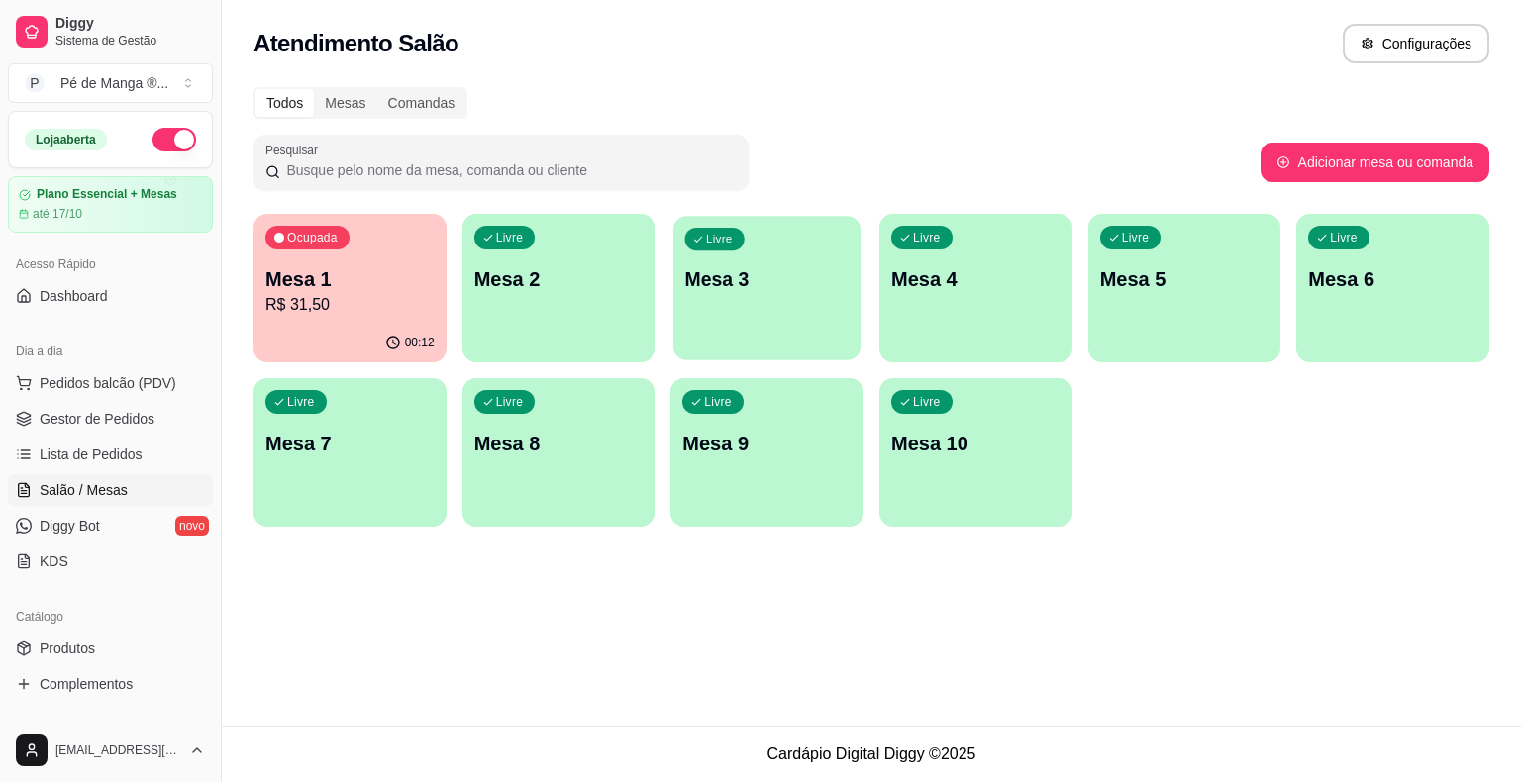
click at [670, 287] on div "Ocupada Mesa 1 R$ 31,50 00:12 Livre Mesa 2 Livre Mesa 3 Livre Mesa 4 Livre Mesa…" at bounding box center [870, 370] width 1235 height 313
click at [611, 290] on p "Mesa 2" at bounding box center [558, 279] width 169 height 28
click at [167, 407] on link "Gestor de Pedidos" at bounding box center [110, 419] width 205 height 32
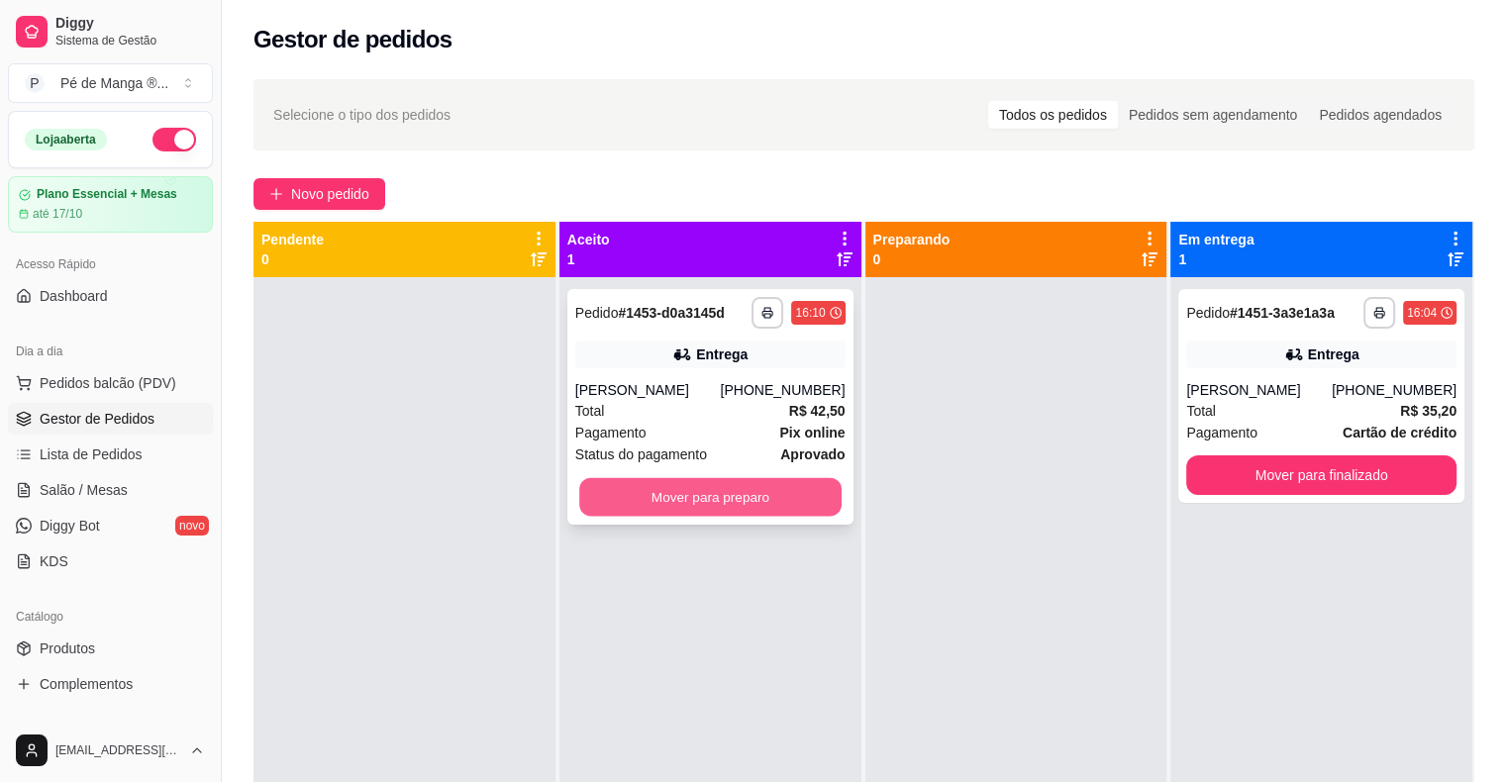
click at [773, 497] on button "Mover para preparo" at bounding box center [710, 497] width 262 height 39
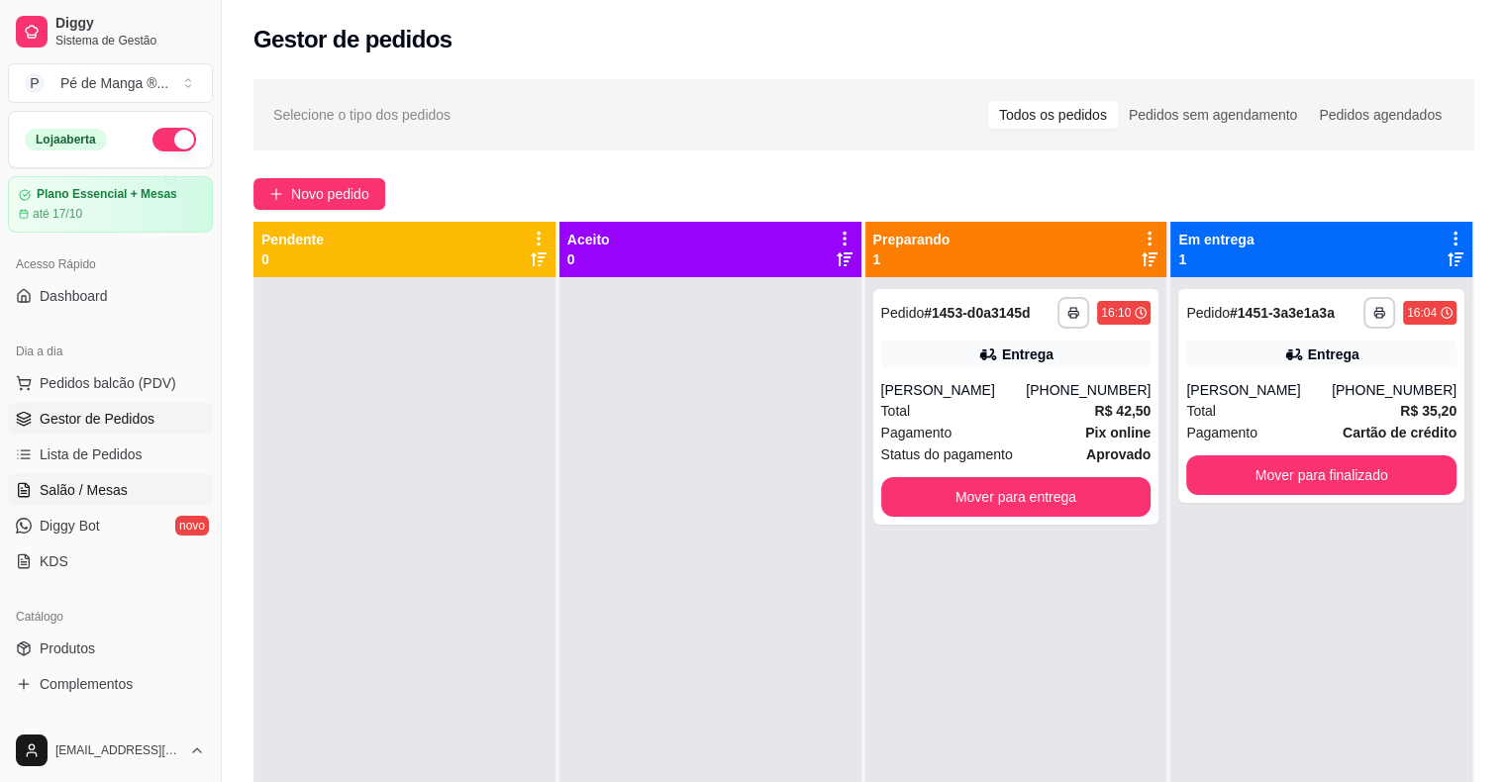
click at [117, 488] on span "Salão / Mesas" at bounding box center [84, 490] width 88 height 20
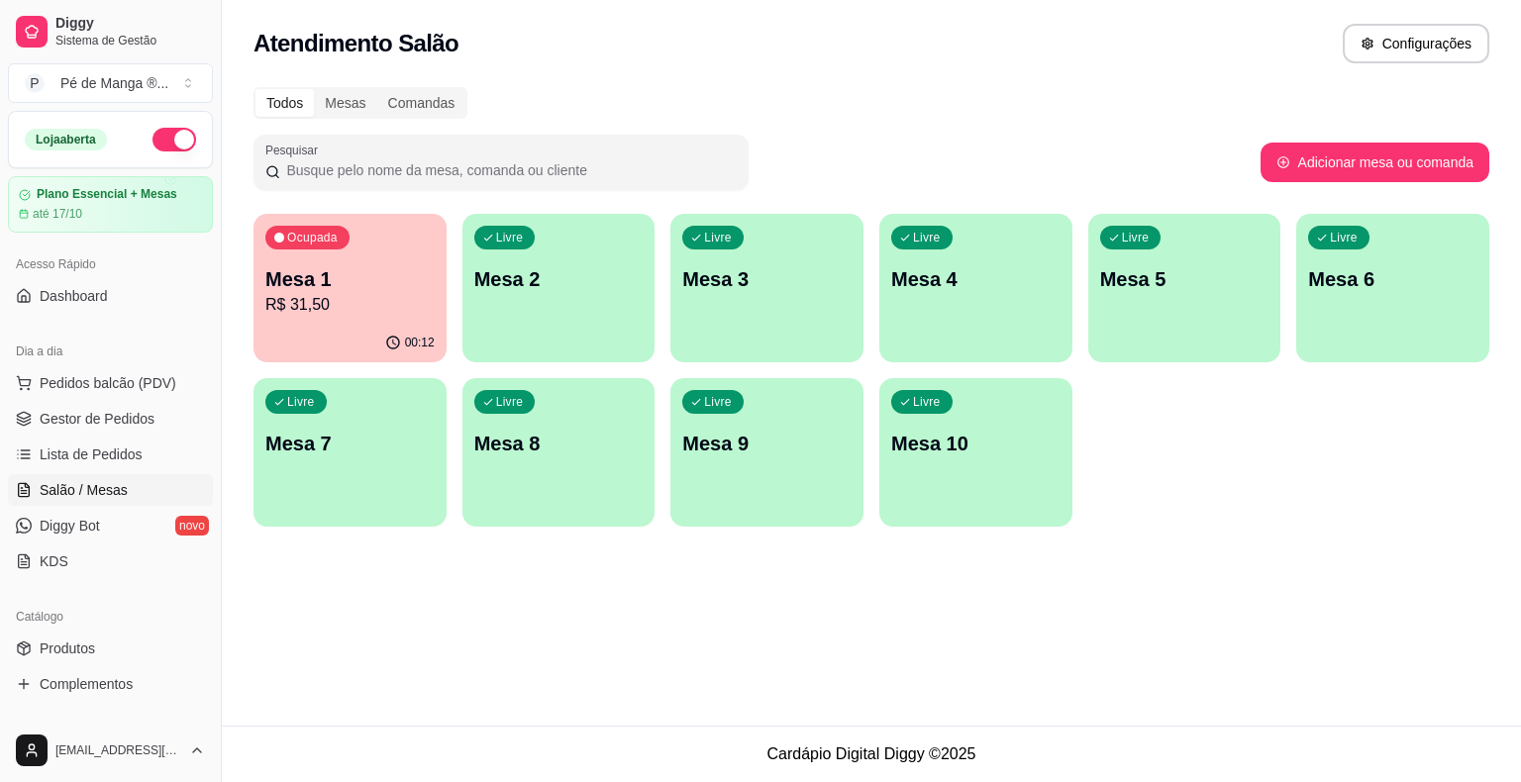
click at [516, 310] on div "Livre Mesa 2" at bounding box center [558, 276] width 193 height 125
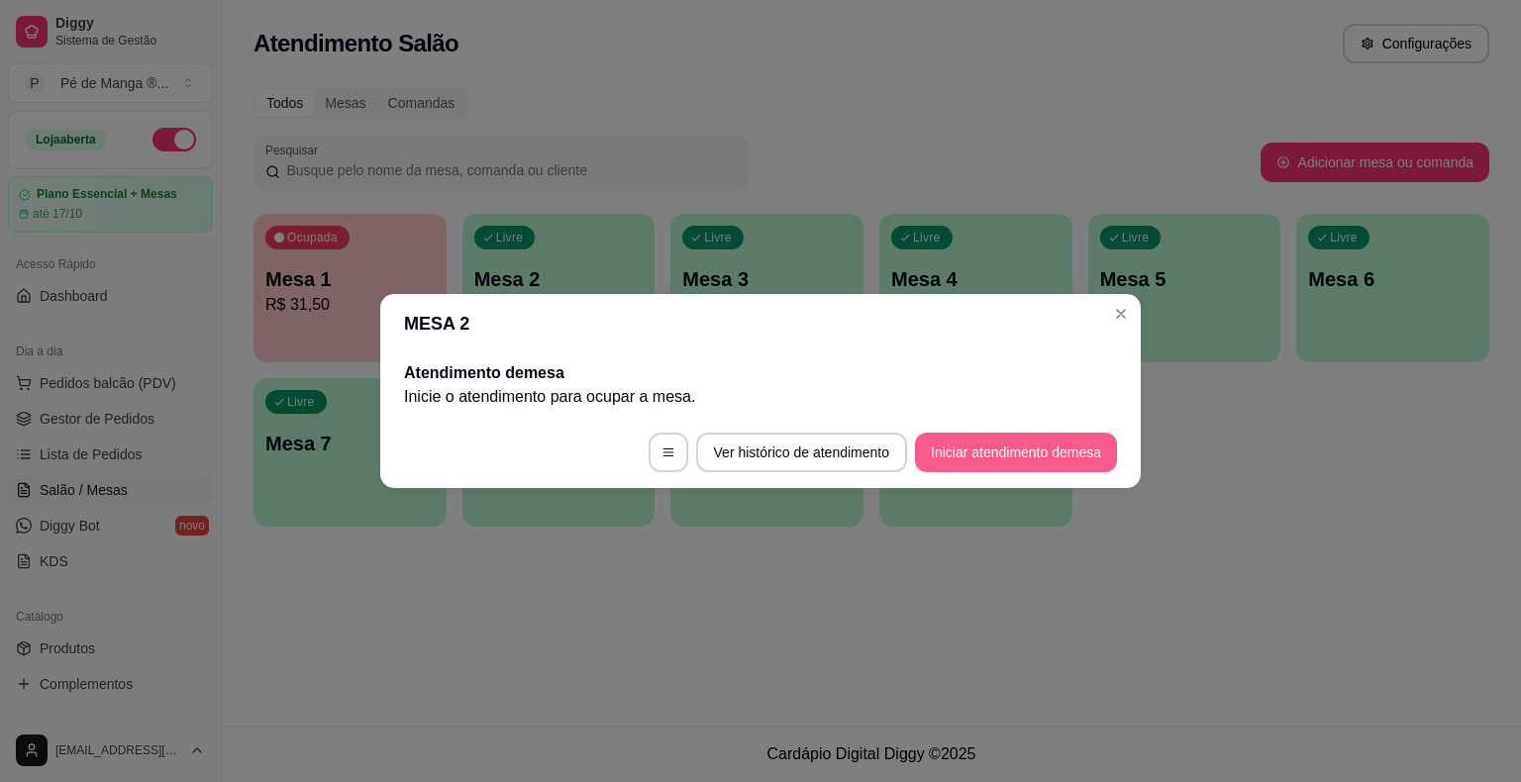
click at [1000, 457] on button "Iniciar atendimento de mesa" at bounding box center [1016, 453] width 202 height 40
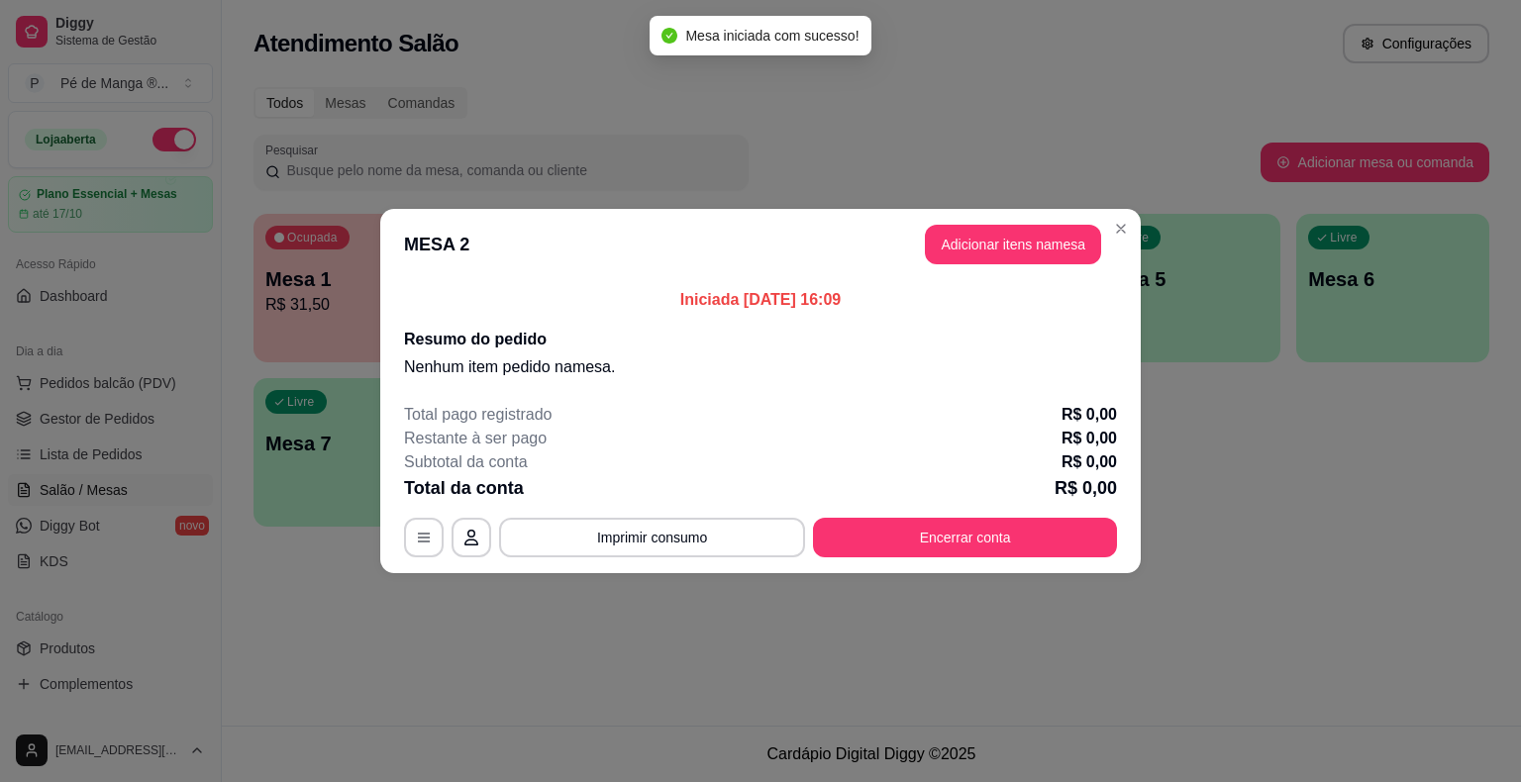
click at [975, 253] on button "Adicionar itens na mesa" at bounding box center [1013, 245] width 176 height 40
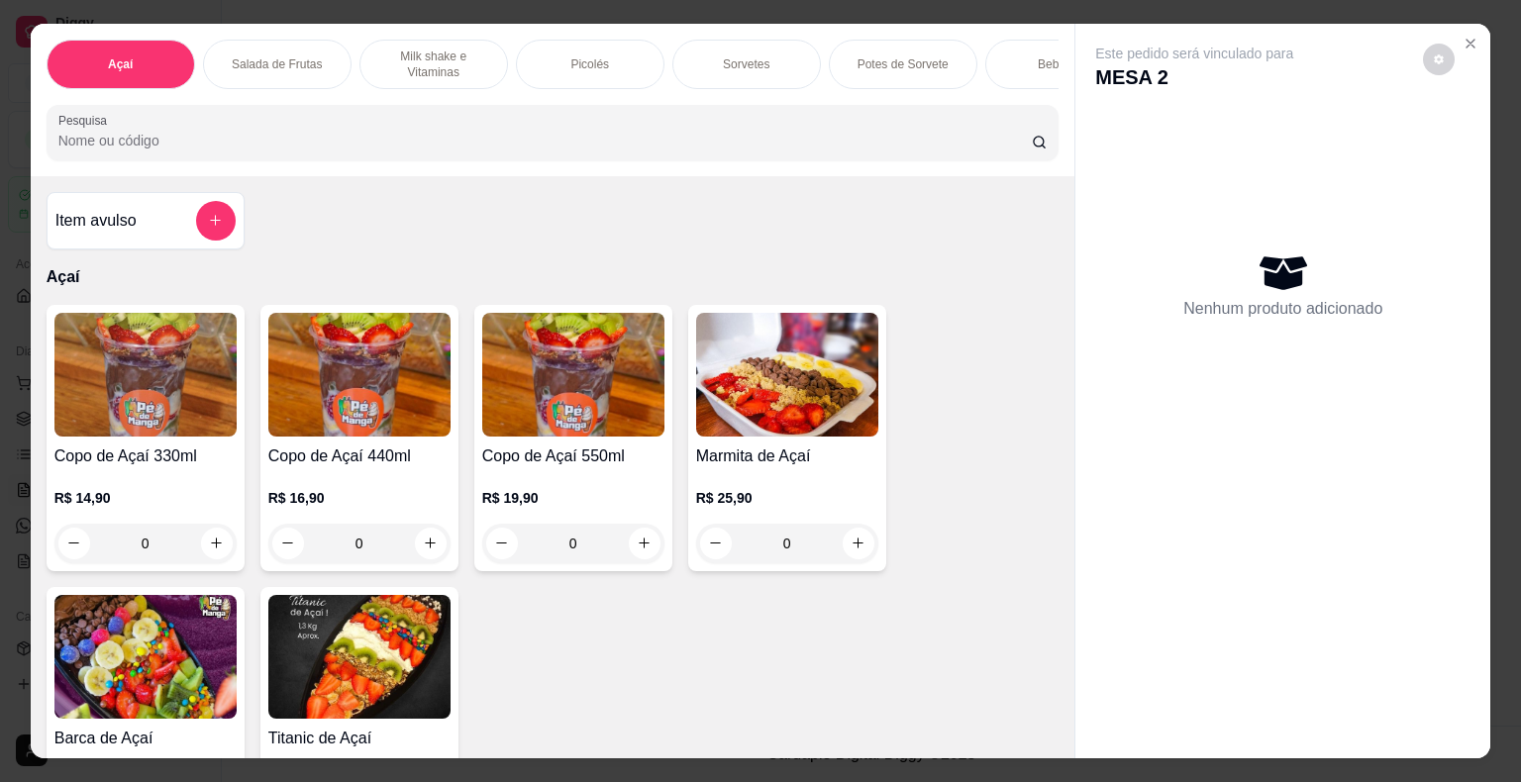
click at [743, 56] on p "Sorvetes" at bounding box center [746, 64] width 47 height 16
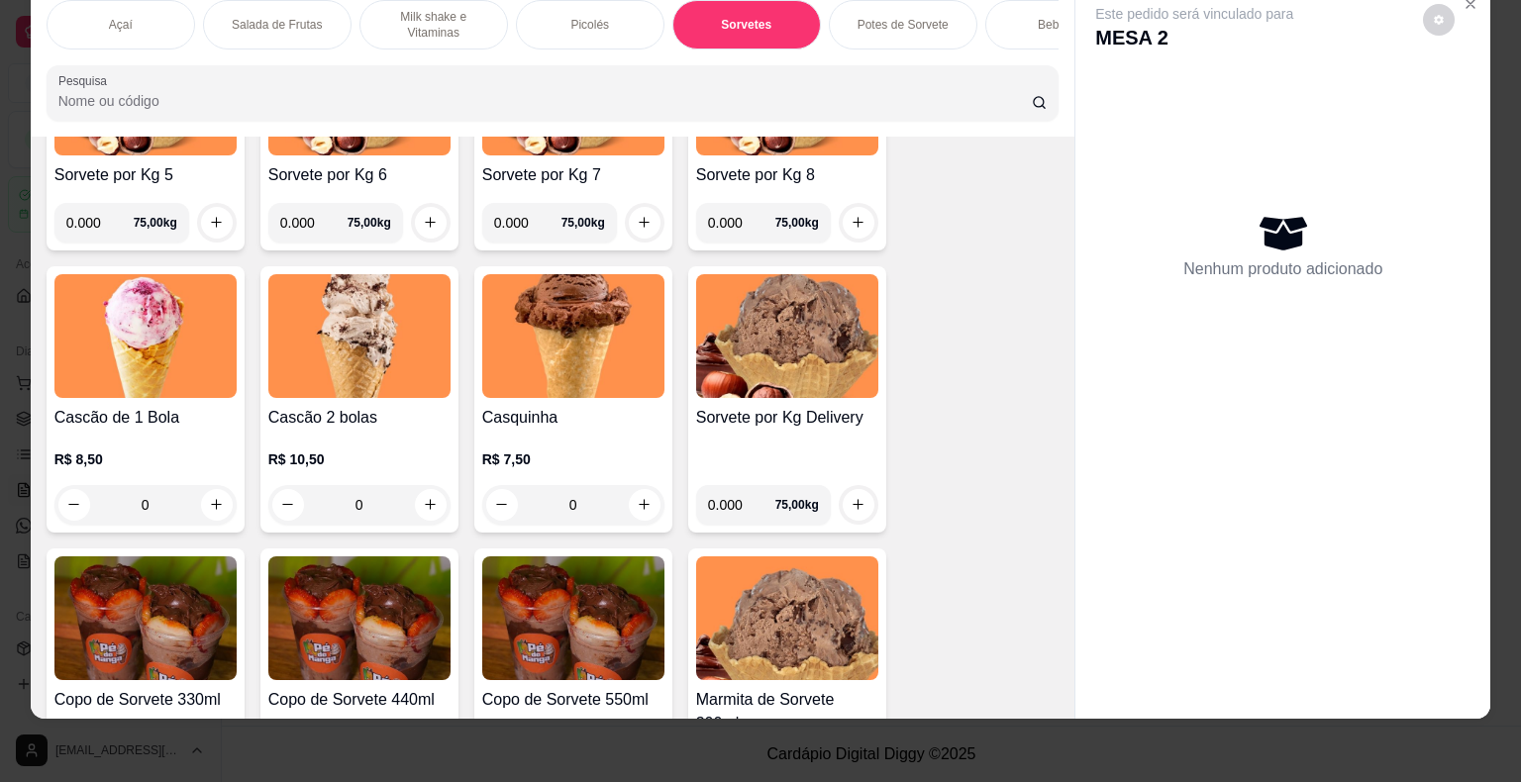
scroll to position [2336, 0]
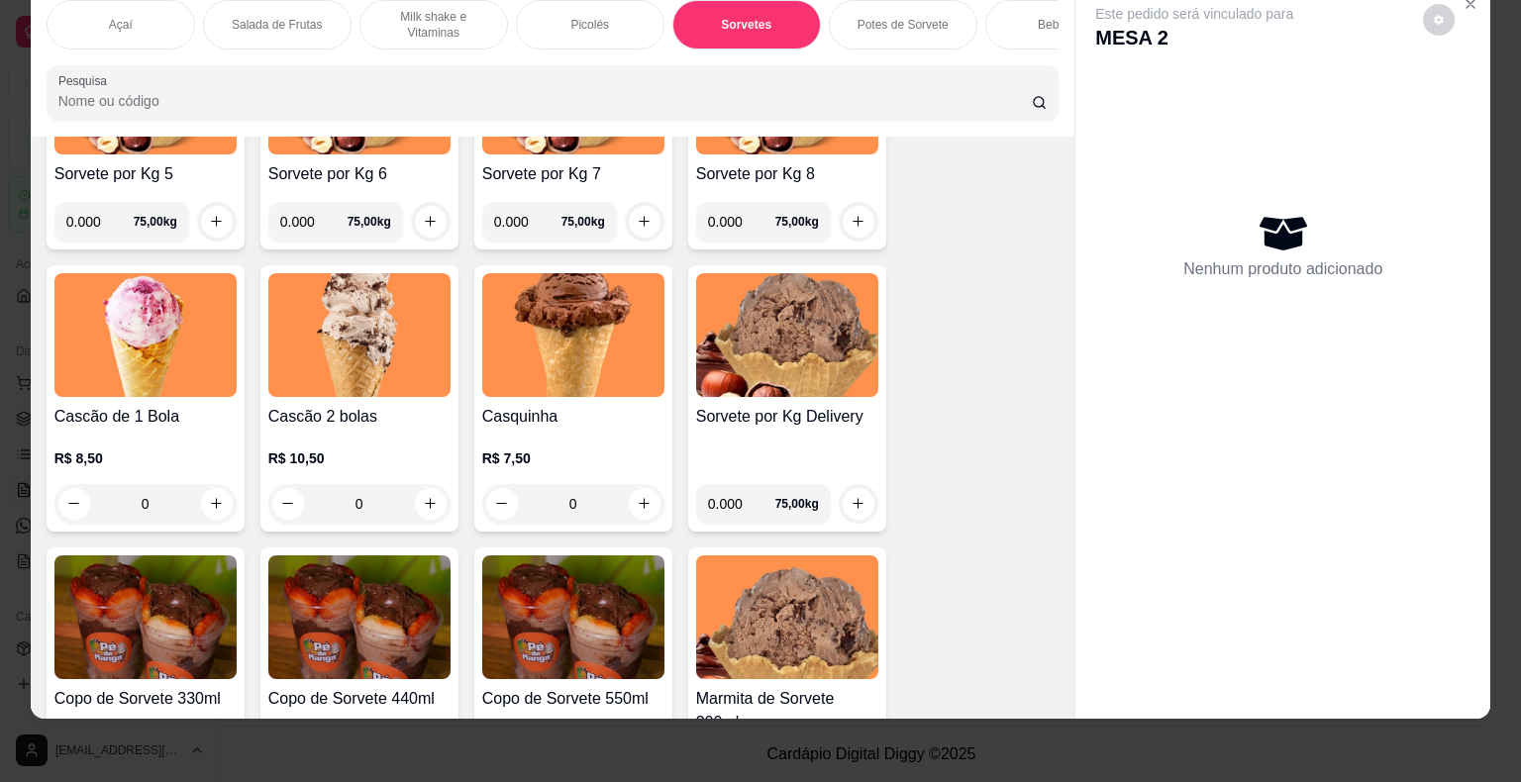
click at [412, 507] on div "0" at bounding box center [359, 504] width 182 height 40
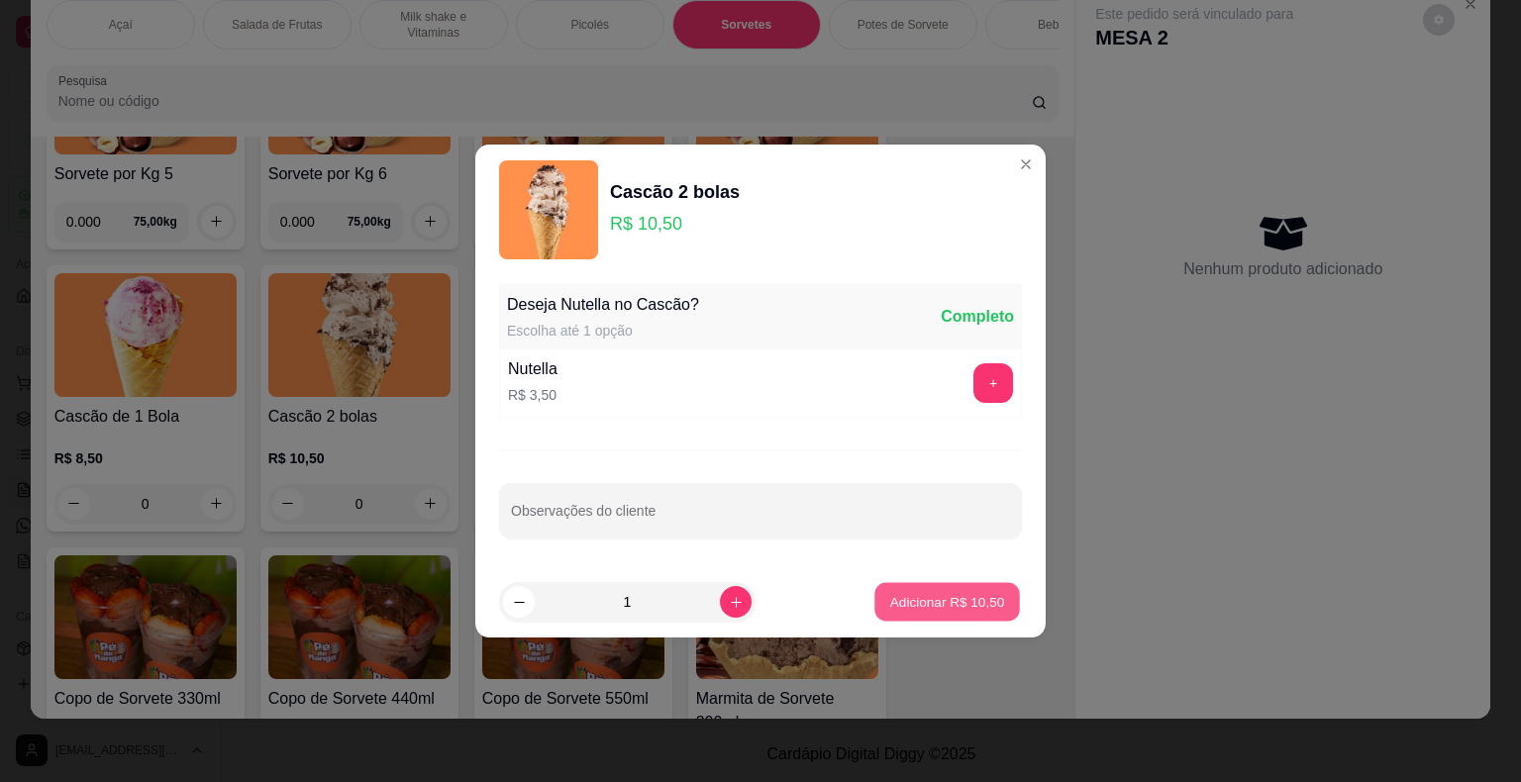
click at [934, 606] on p "Adicionar R$ 10,50" at bounding box center [947, 601] width 115 height 19
type input "1"
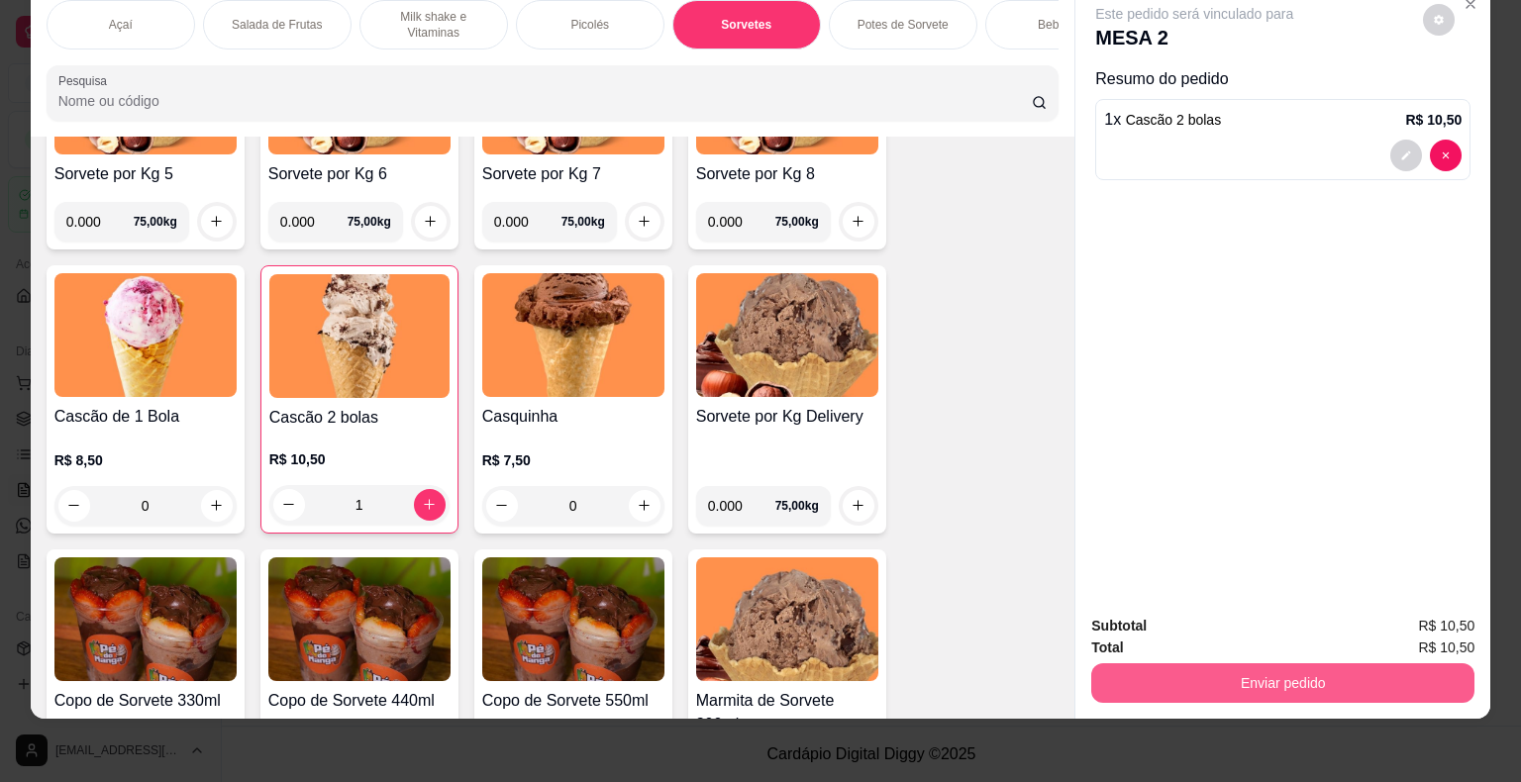
click at [1202, 683] on button "Enviar pedido" at bounding box center [1282, 683] width 383 height 40
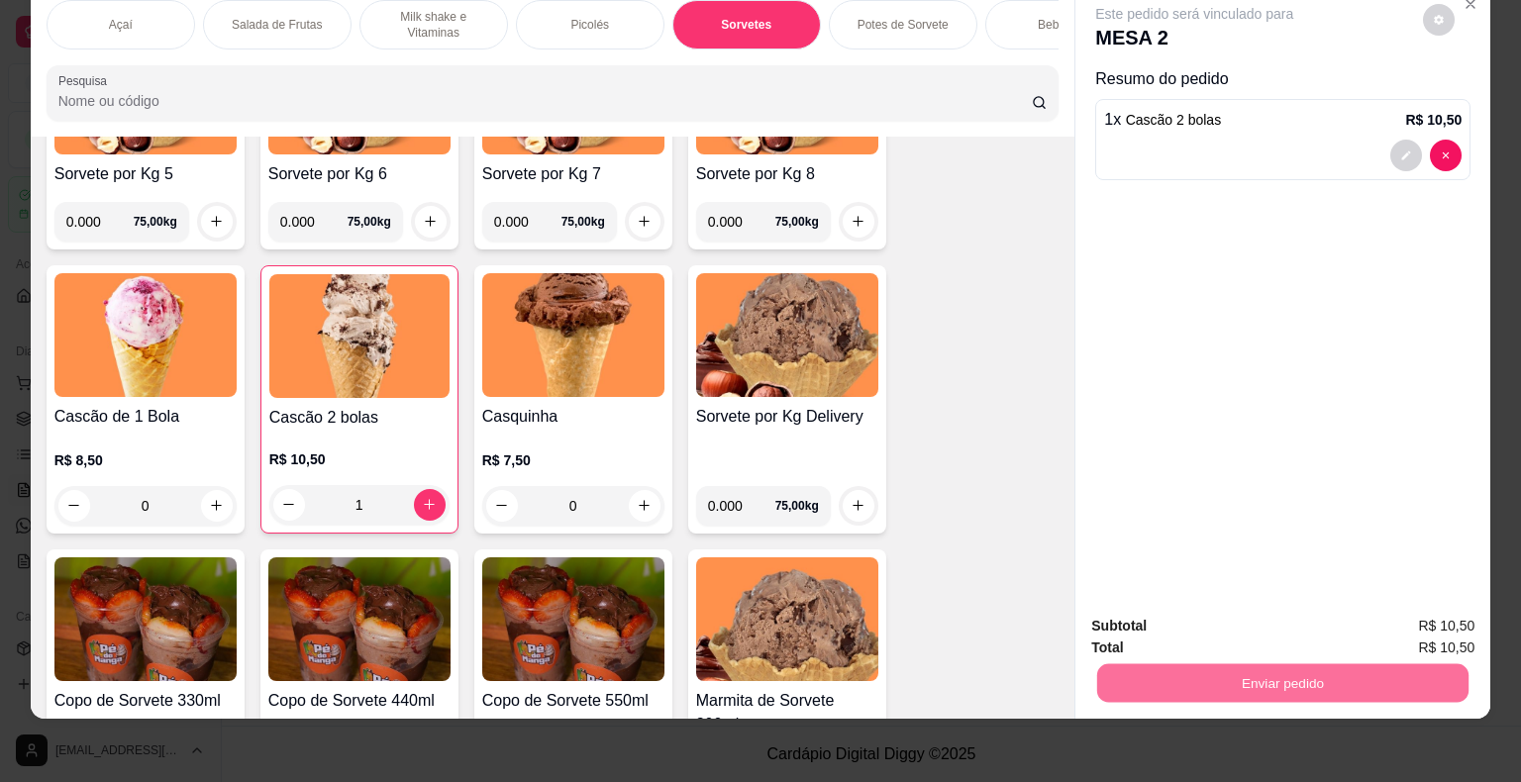
click at [1441, 609] on button "Enviar pedido" at bounding box center [1423, 620] width 112 height 38
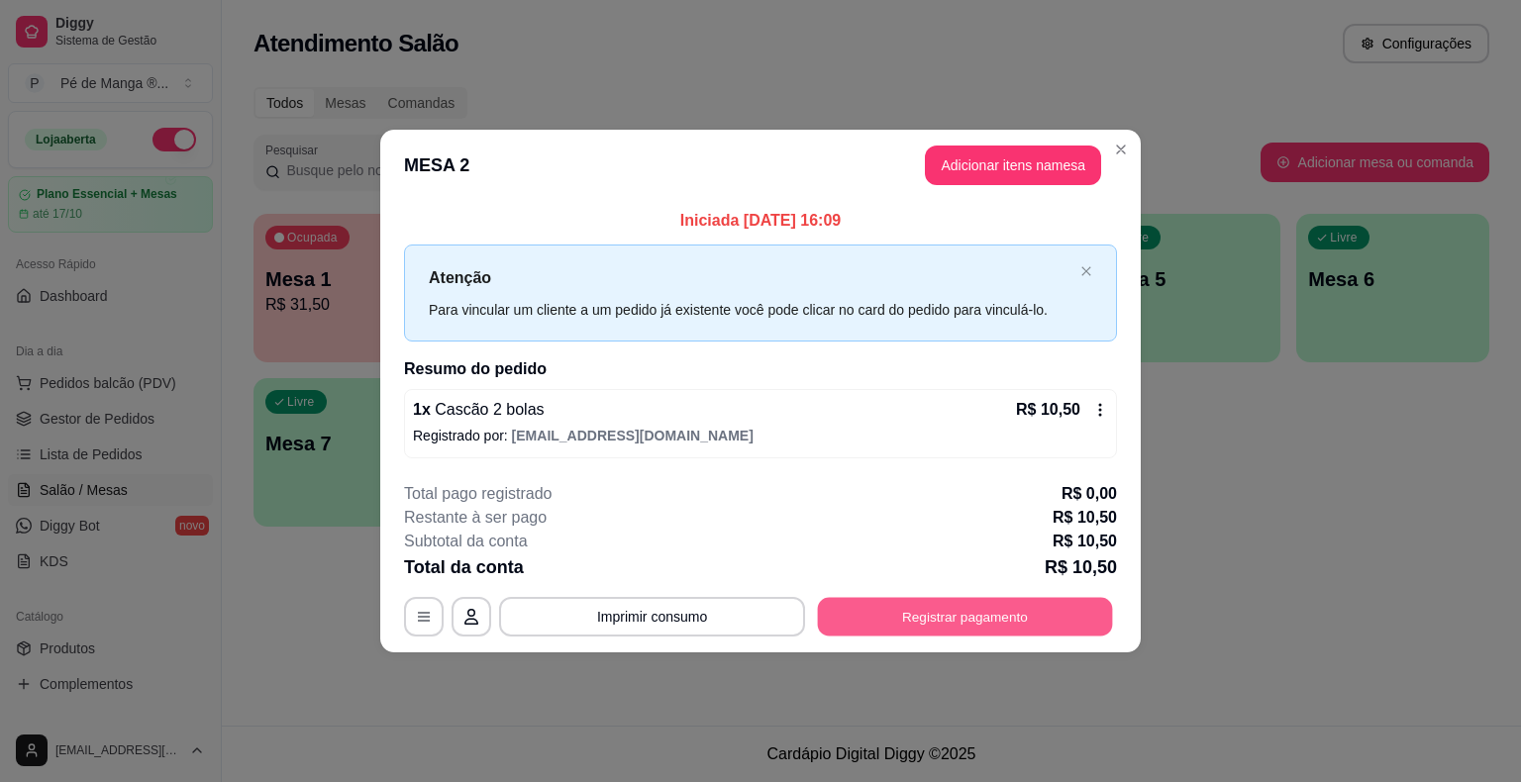
click at [937, 607] on button "Registrar pagamento" at bounding box center [965, 616] width 295 height 39
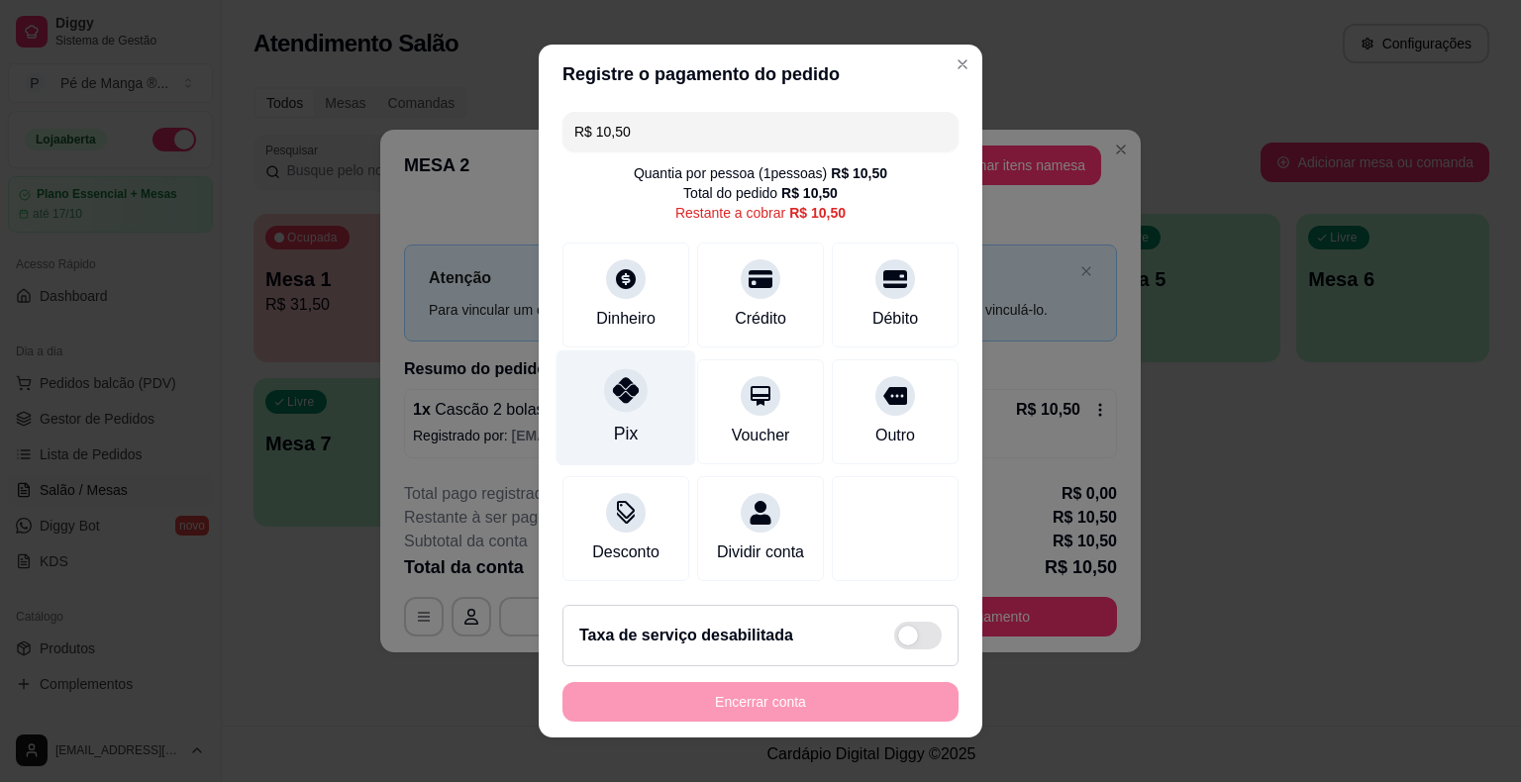
click at [635, 409] on div "Pix" at bounding box center [626, 408] width 140 height 116
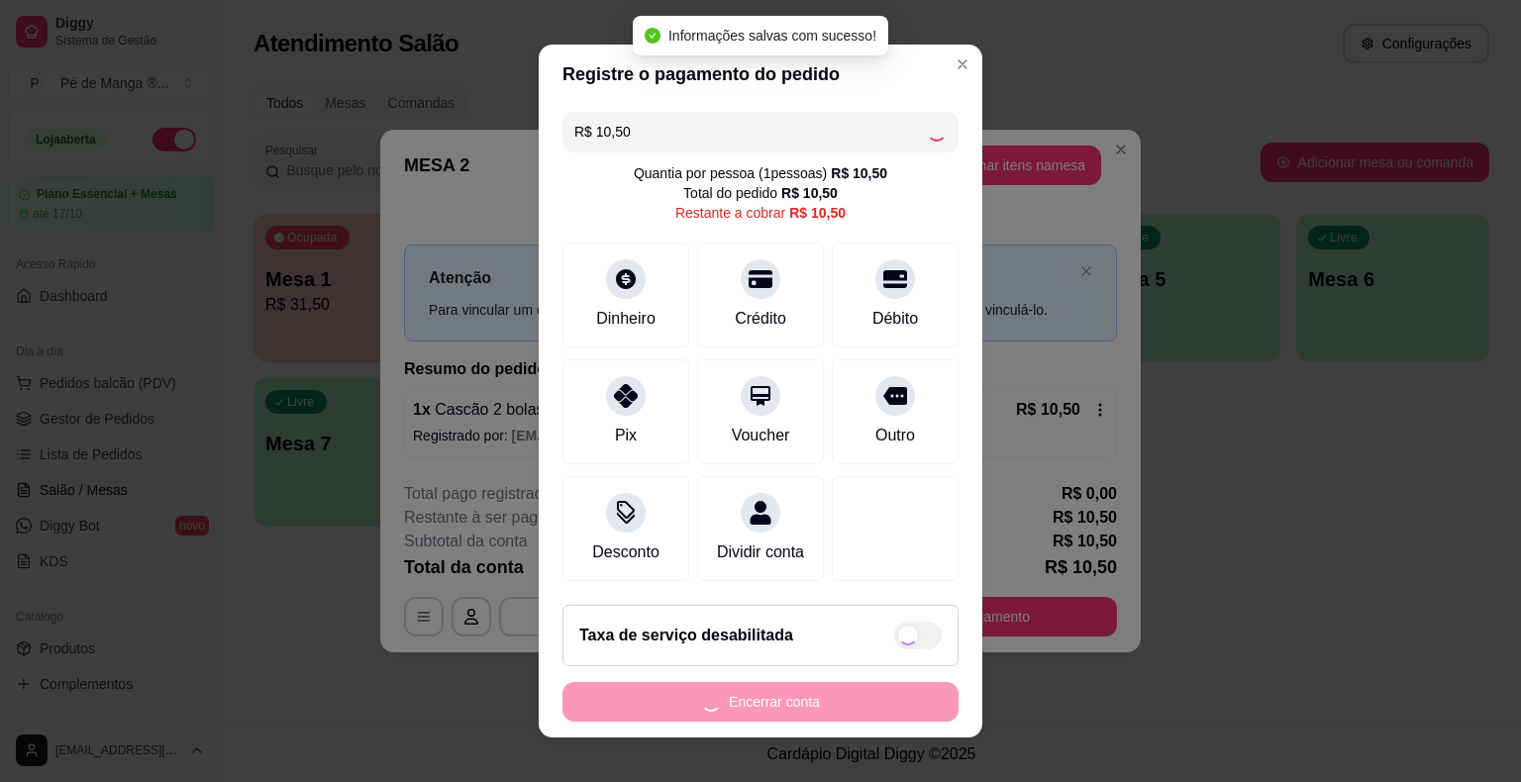
type input "R$ 0,00"
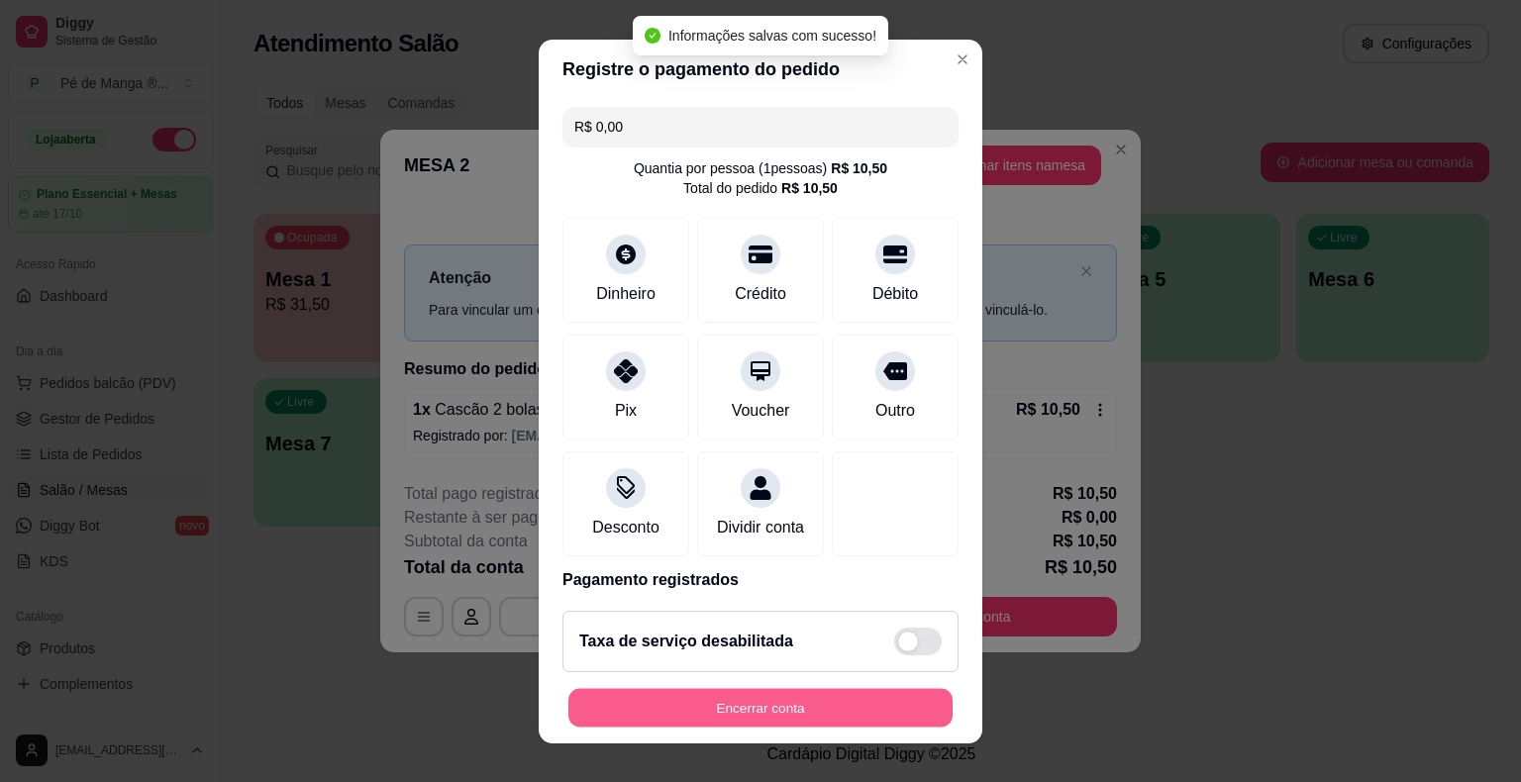
click at [800, 704] on button "Encerrar conta" at bounding box center [760, 707] width 384 height 39
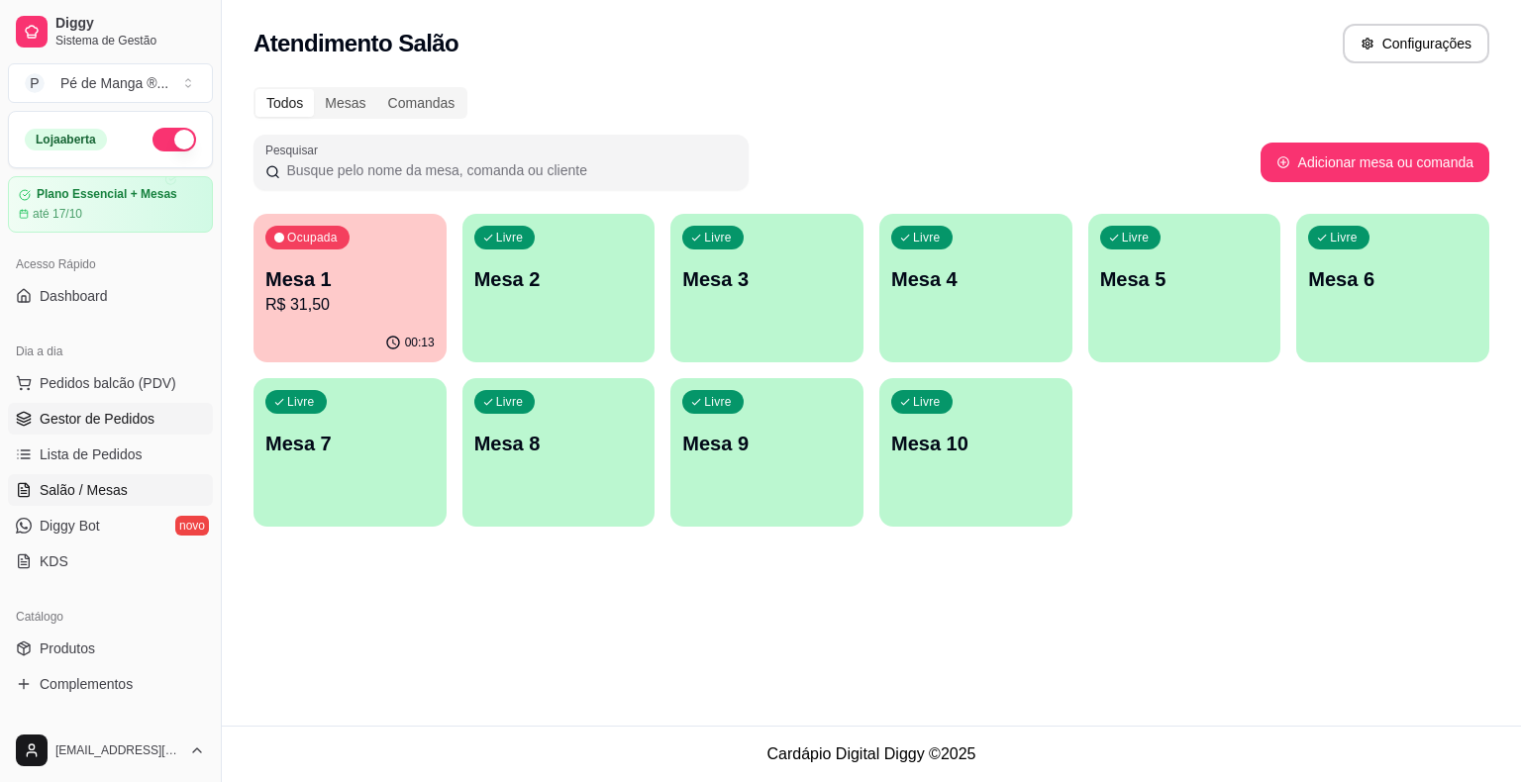
click at [111, 419] on span "Gestor de Pedidos" at bounding box center [97, 419] width 115 height 20
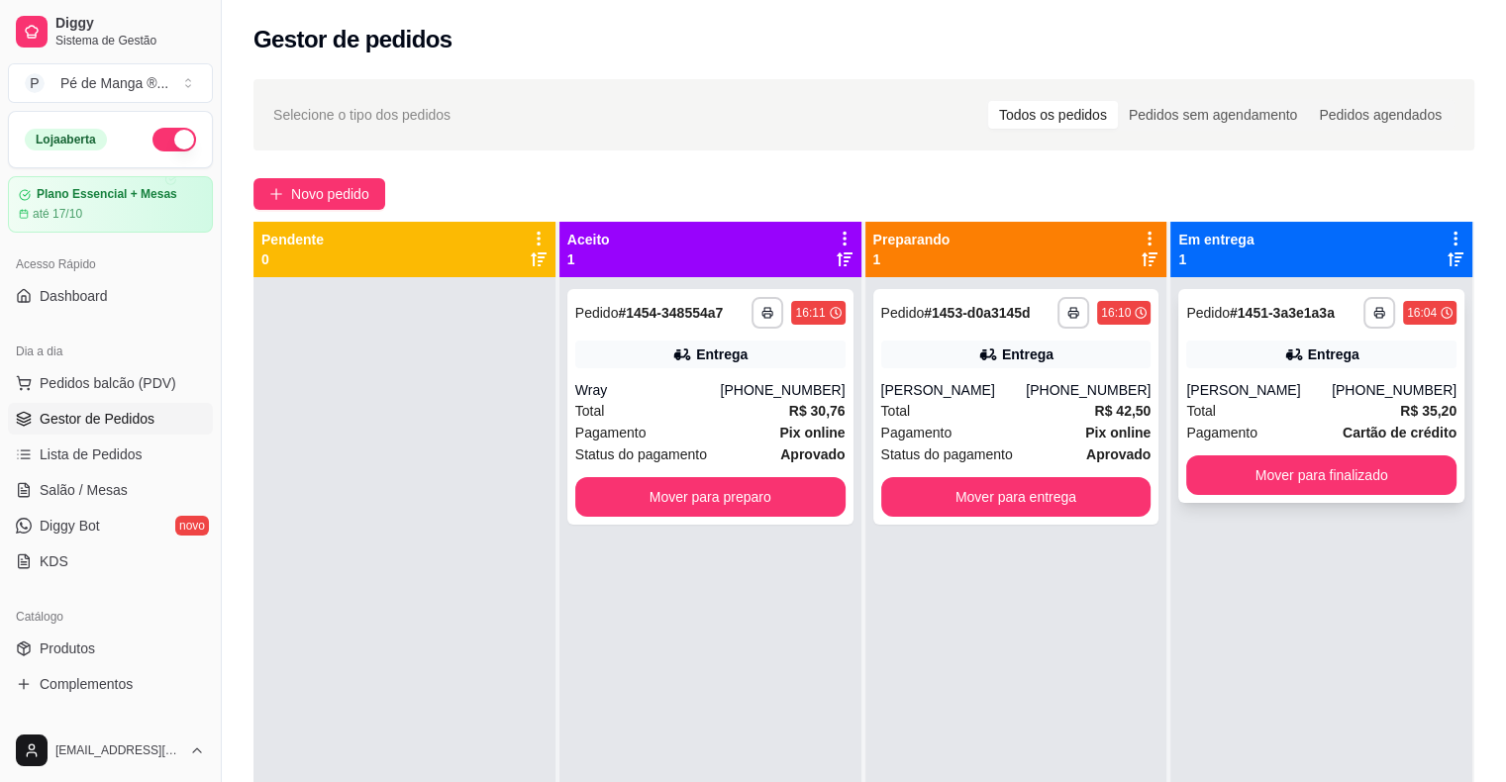
click at [1342, 422] on span "Cartão de crédito" at bounding box center [1399, 433] width 114 height 22
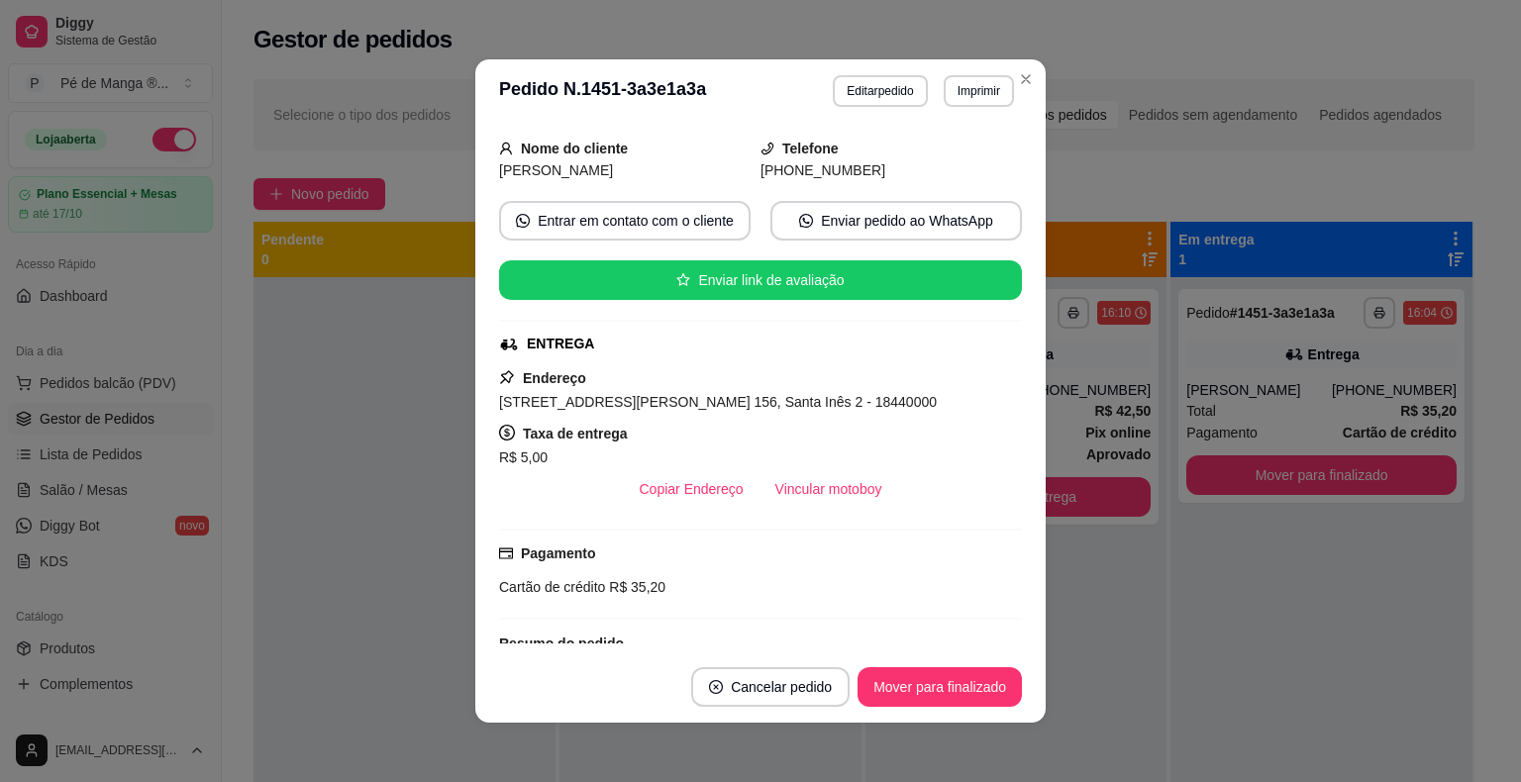
scroll to position [99, 0]
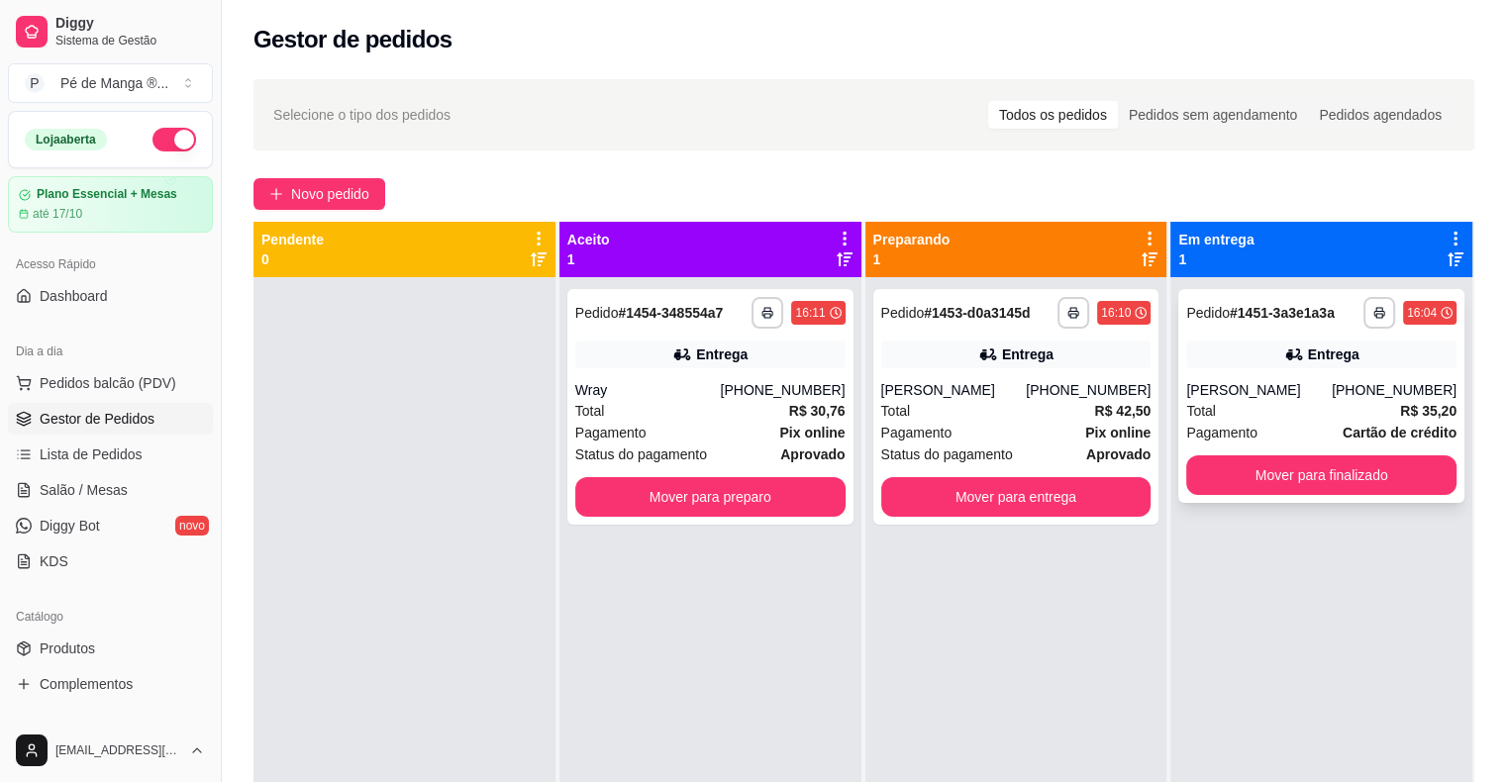
click at [1315, 416] on div "Total R$ 35,20" at bounding box center [1321, 411] width 270 height 22
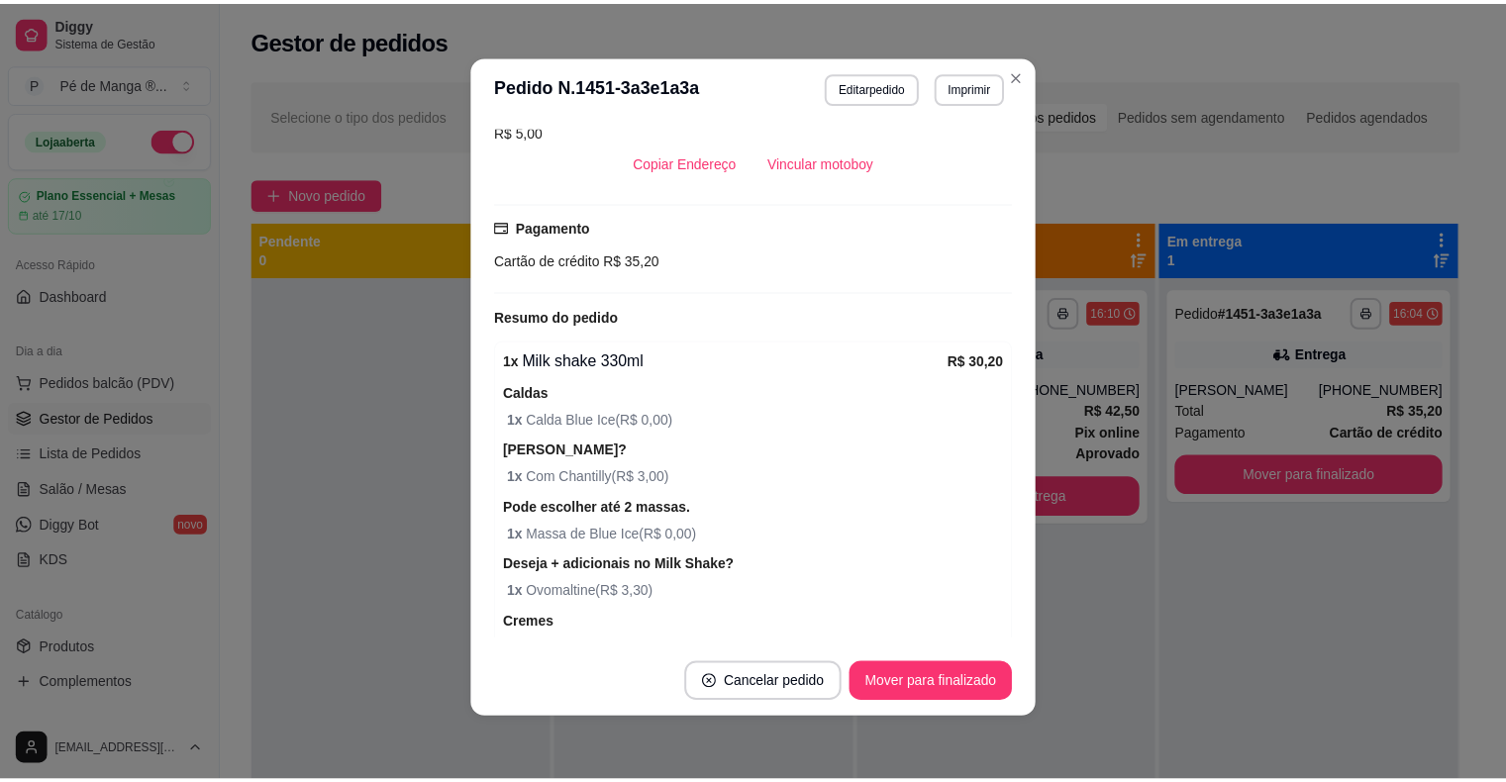
scroll to position [364, 0]
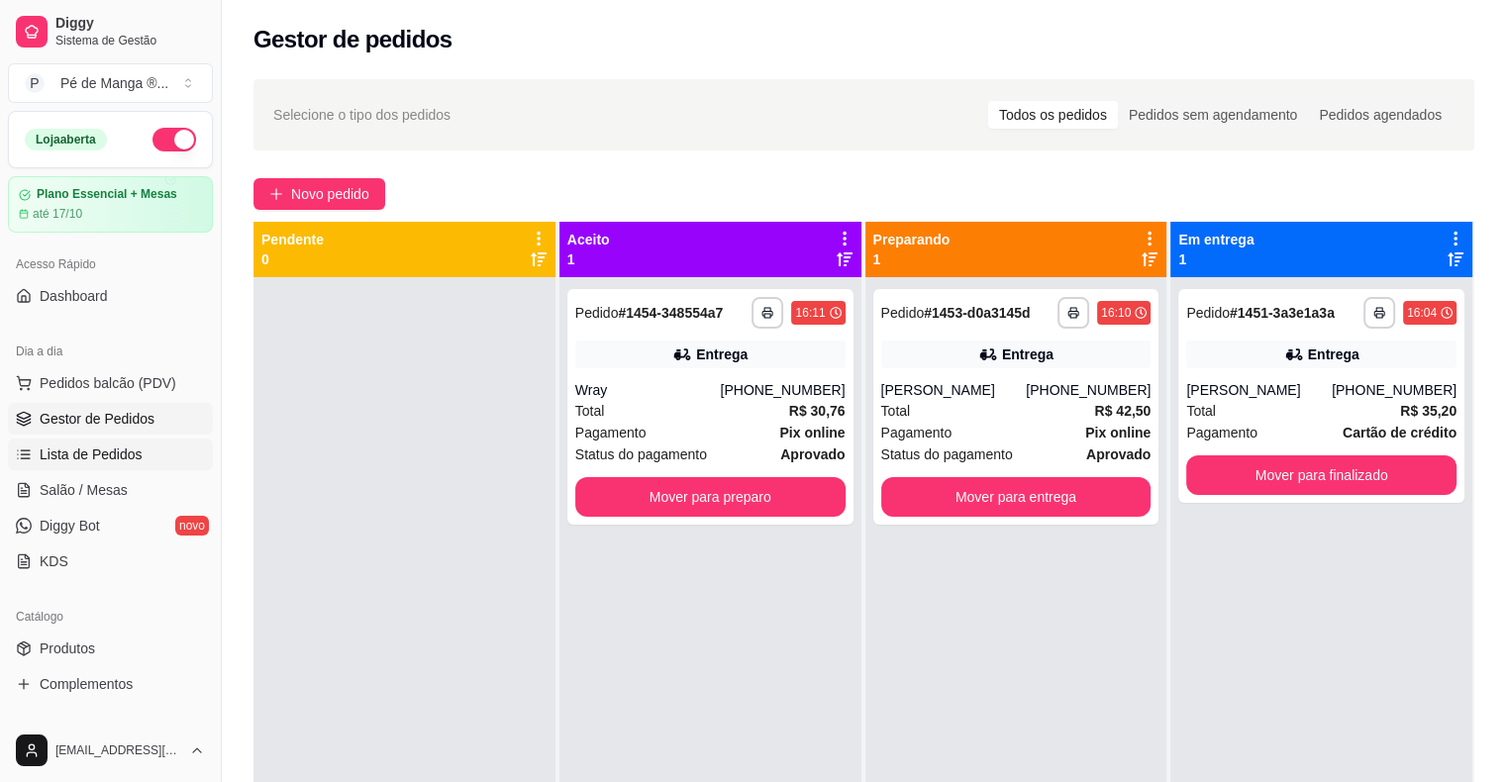
click at [138, 457] on span "Lista de Pedidos" at bounding box center [91, 454] width 103 height 20
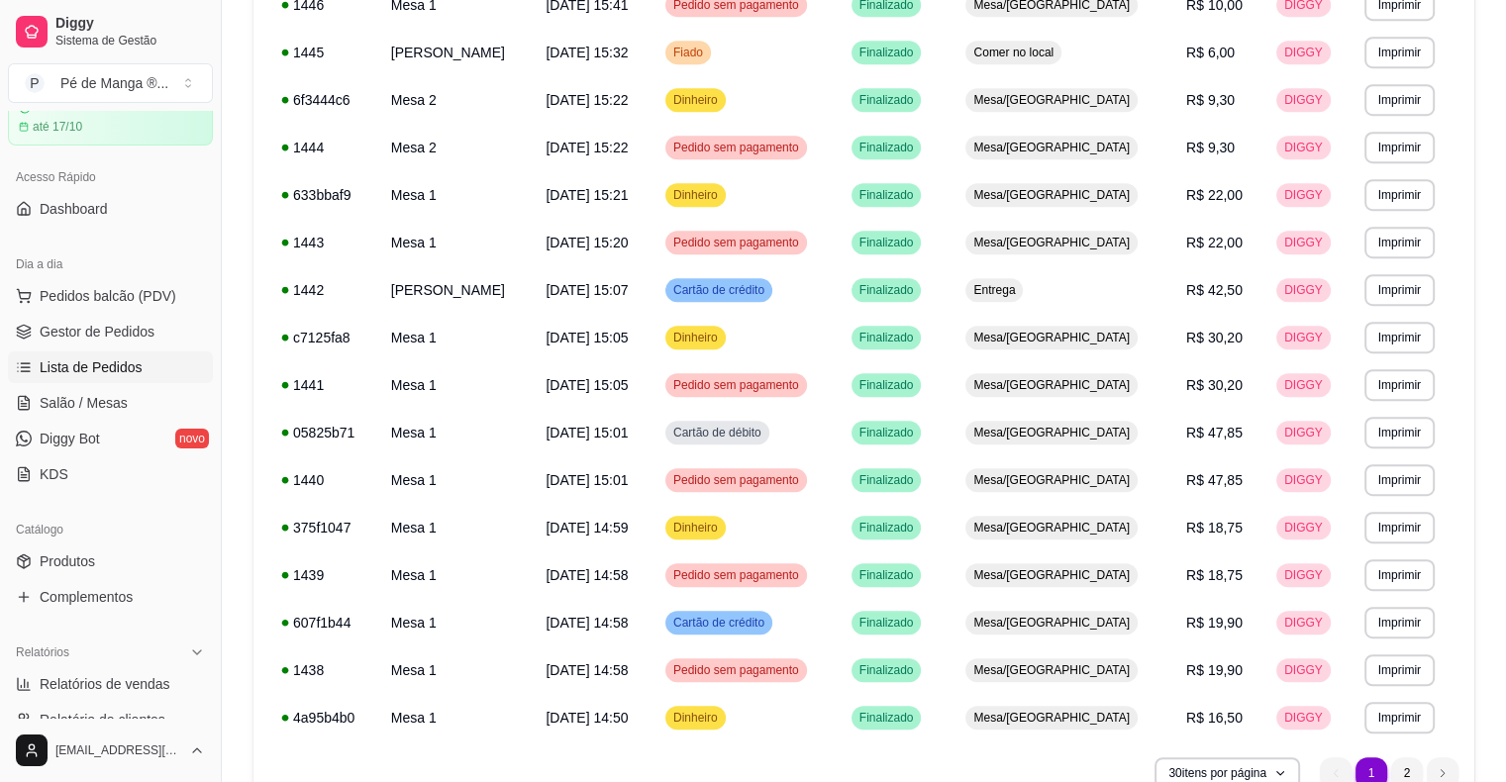
scroll to position [1072, 0]
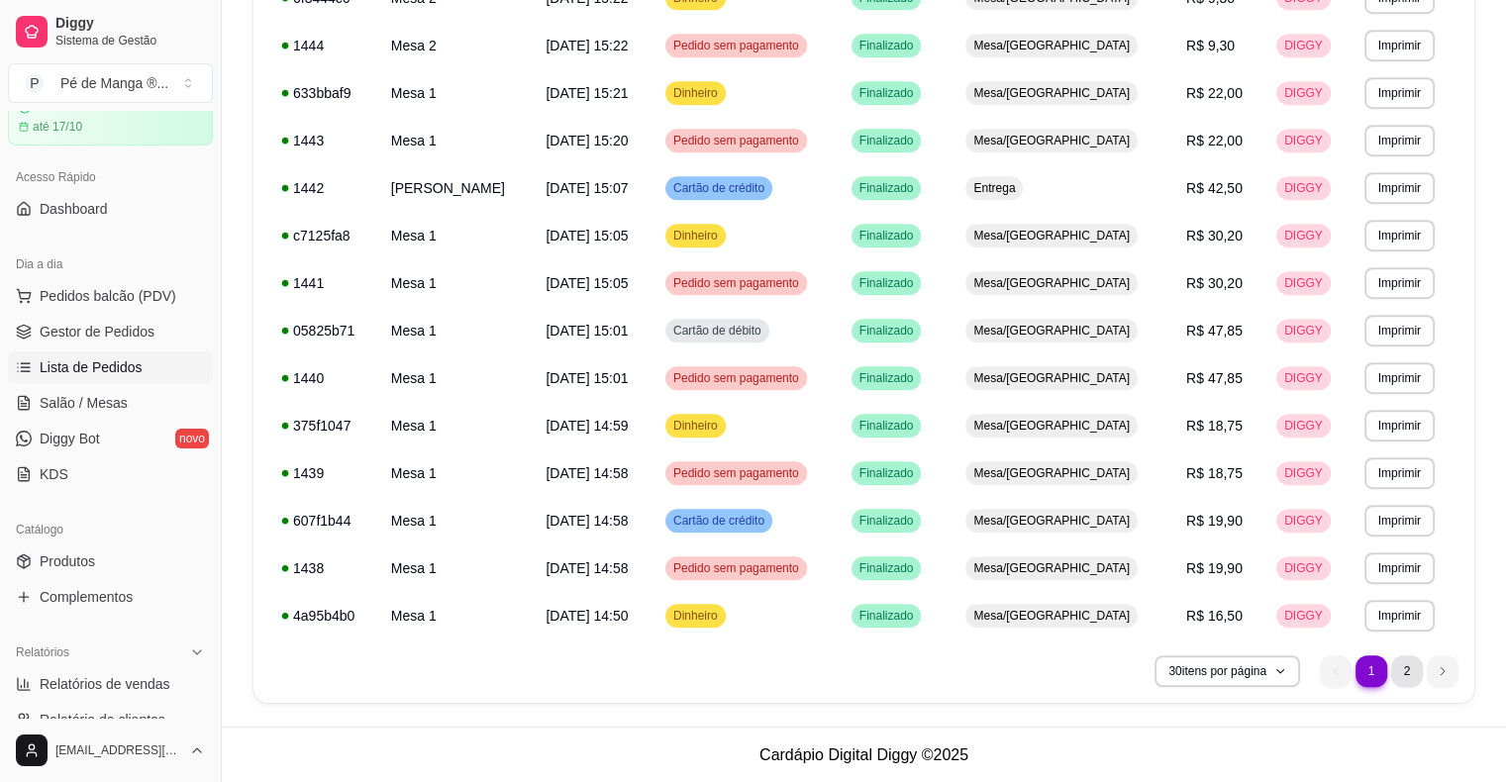
click at [1402, 676] on li "2" at bounding box center [1407, 671] width 32 height 32
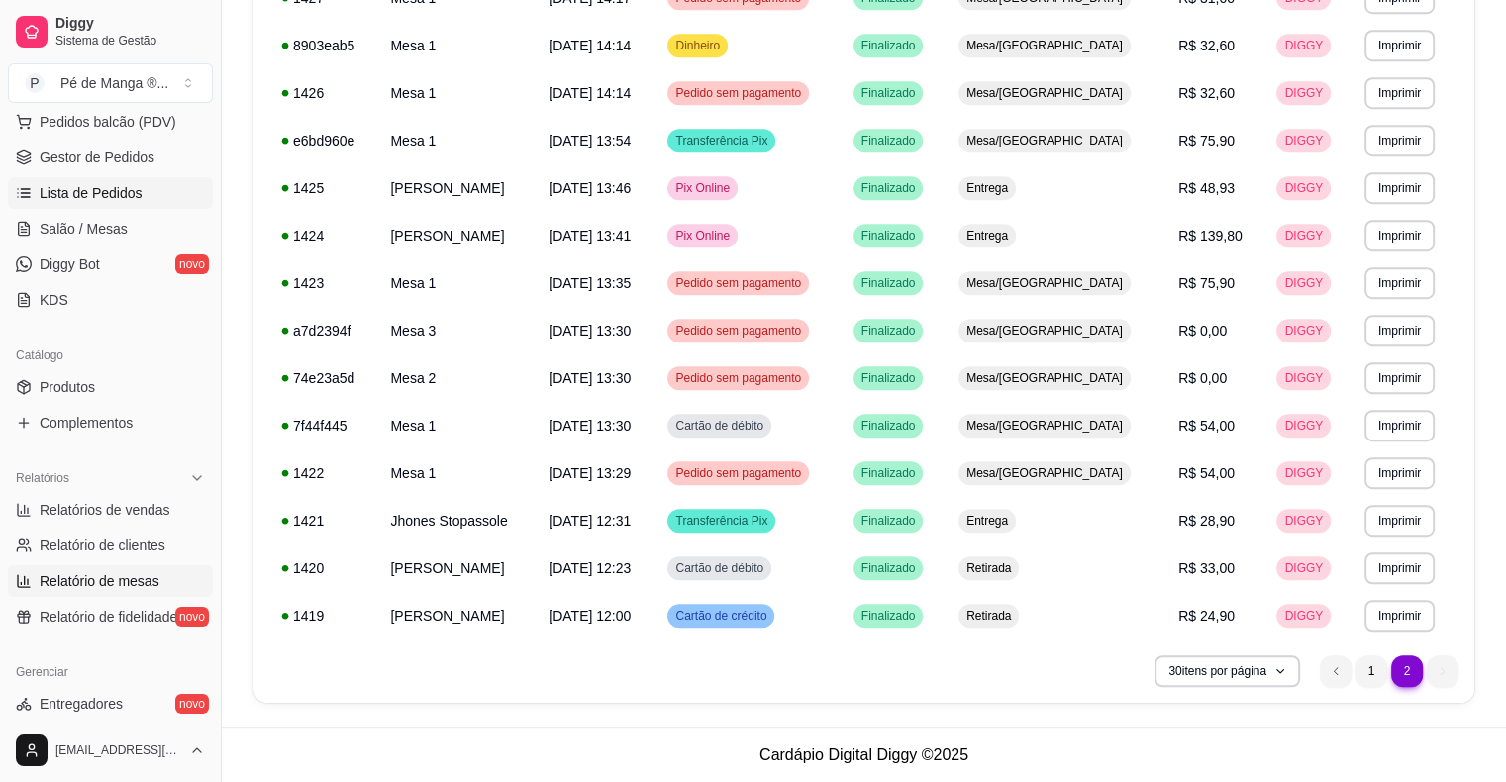
scroll to position [285, 0]
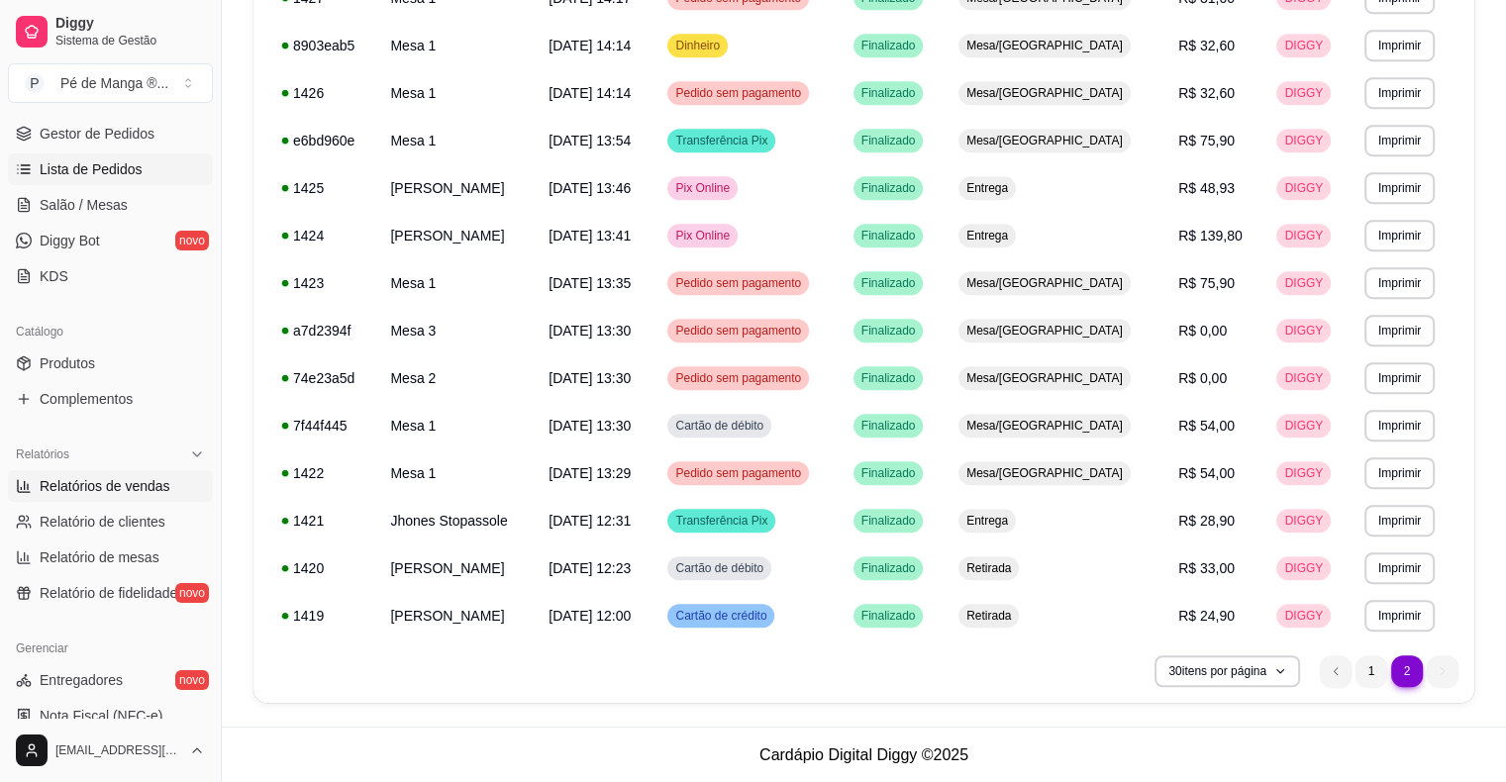
click at [117, 487] on span "Relatórios de vendas" at bounding box center [105, 486] width 131 height 20
select select "ALL"
select select "0"
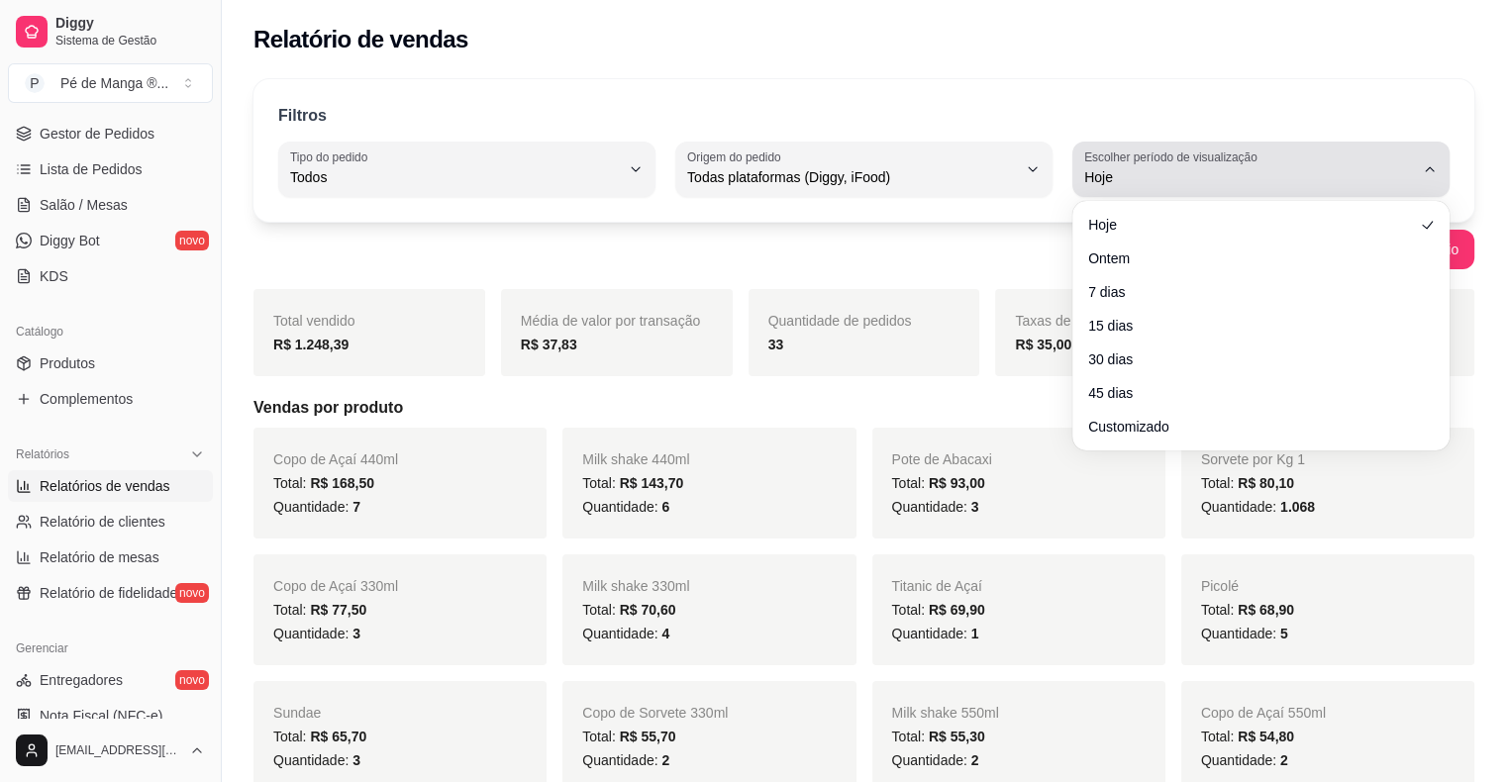
click at [1172, 181] on span "Hoje" at bounding box center [1249, 177] width 330 height 20
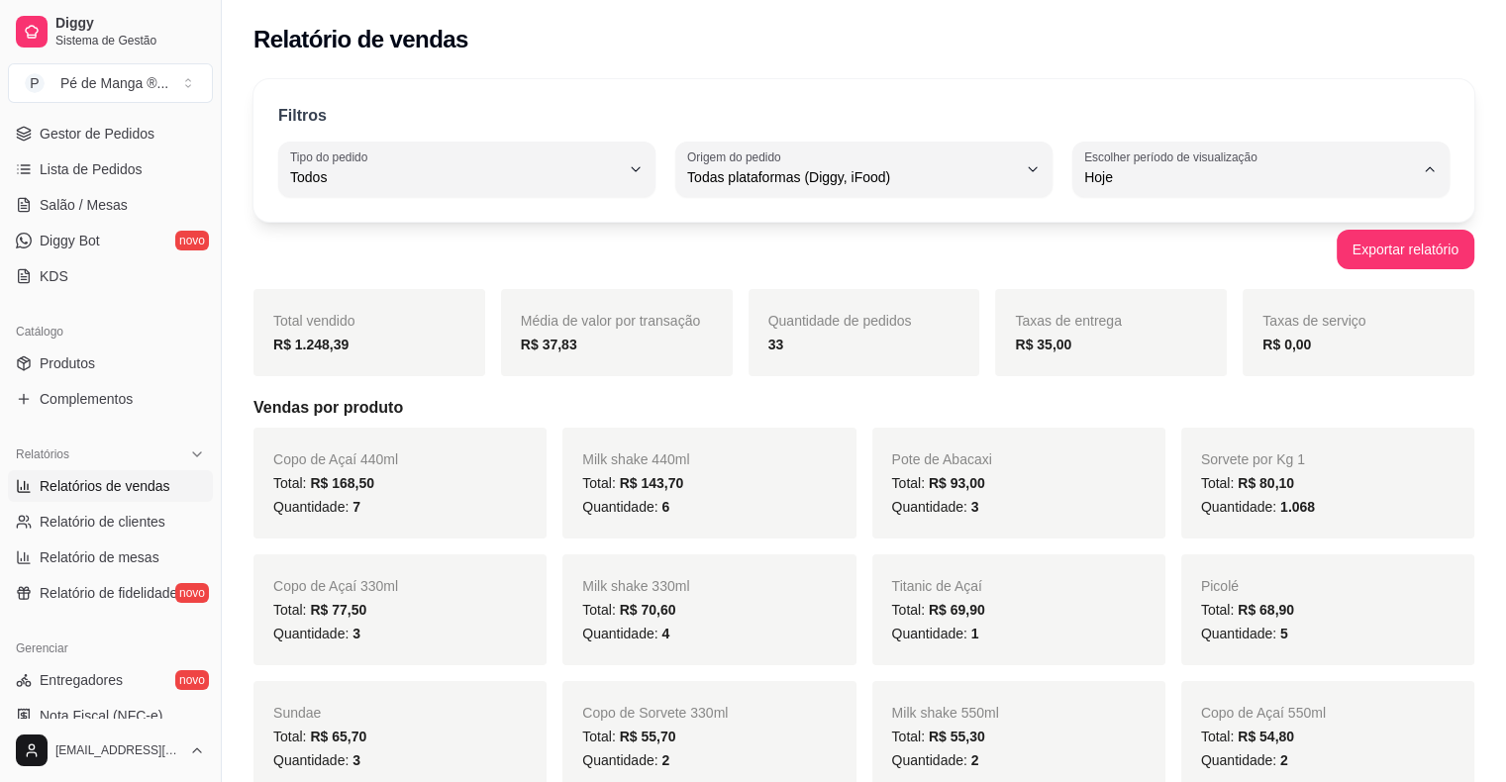
click at [1168, 256] on span "Ontem" at bounding box center [1251, 255] width 313 height 19
type input "1"
select select "1"
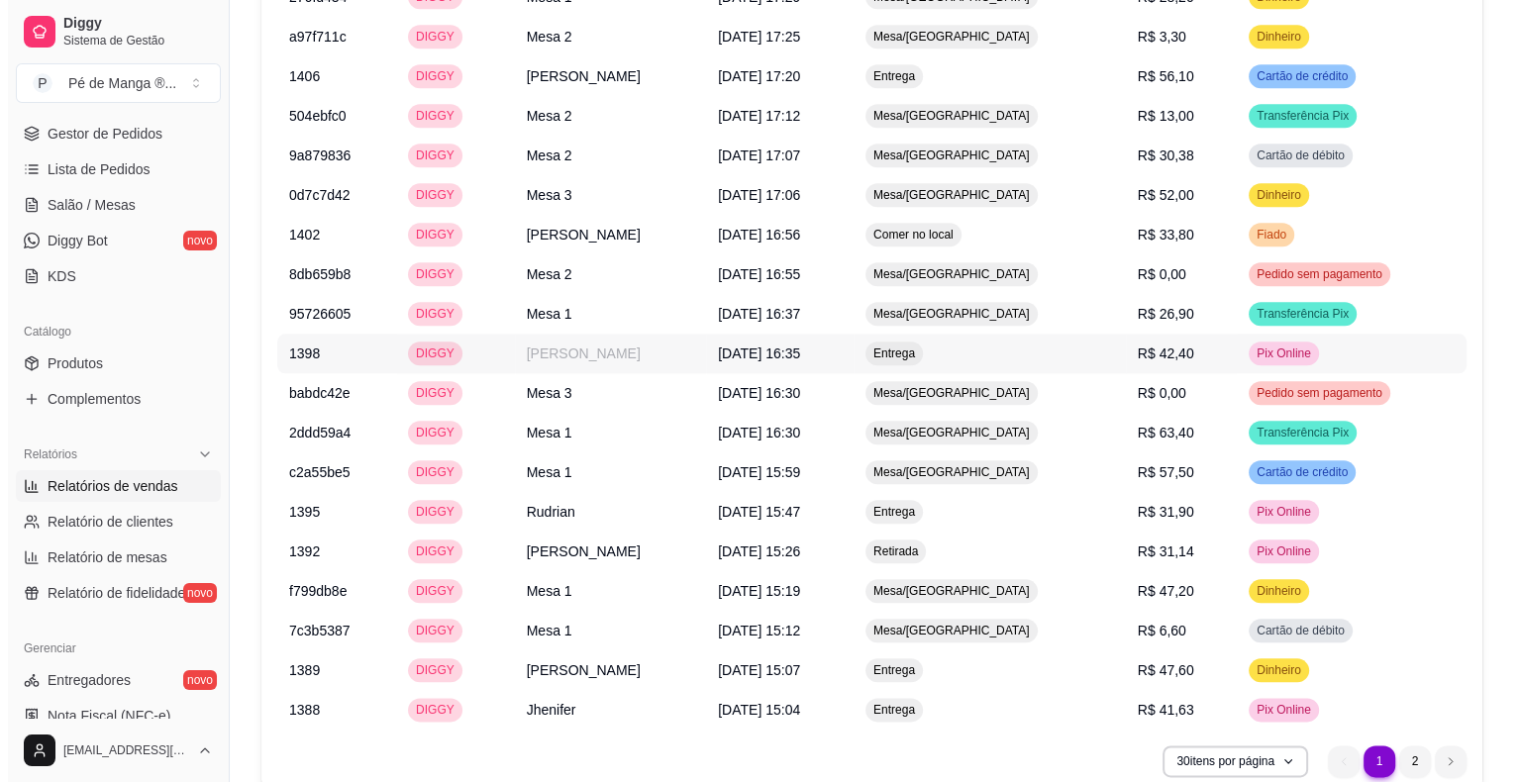
scroll to position [2178, 0]
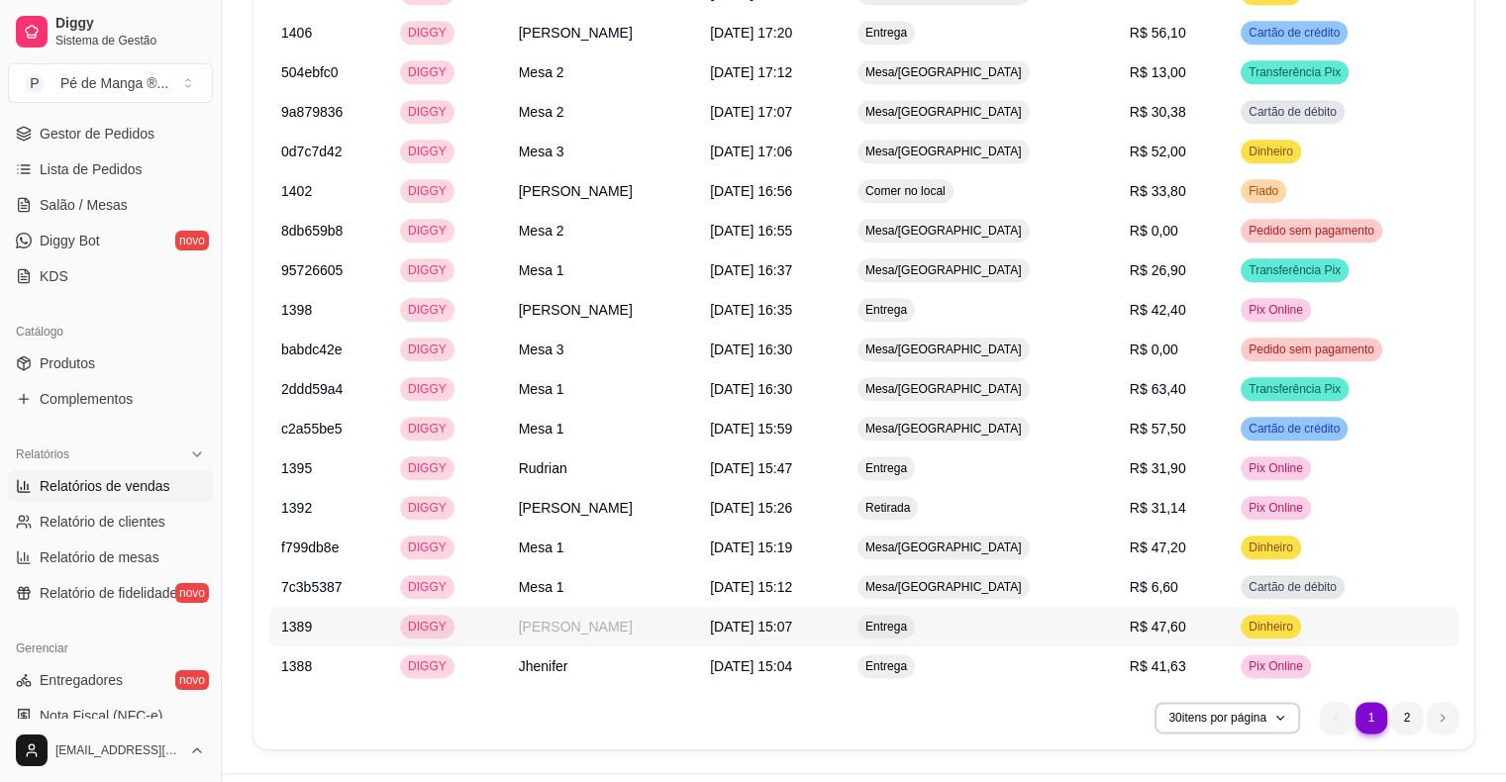
click at [669, 636] on td "[PERSON_NAME]" at bounding box center [602, 627] width 191 height 40
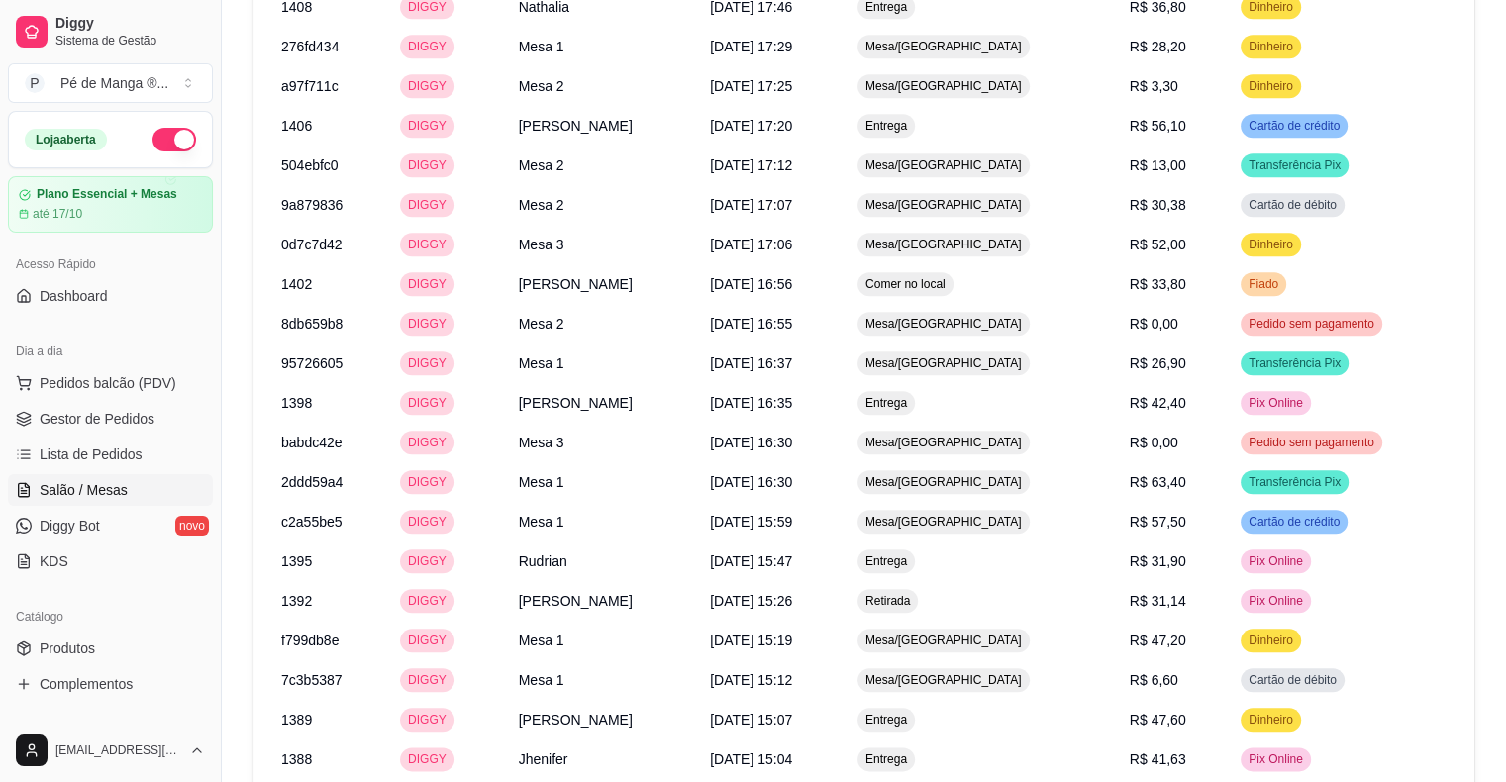
scroll to position [1980, 0]
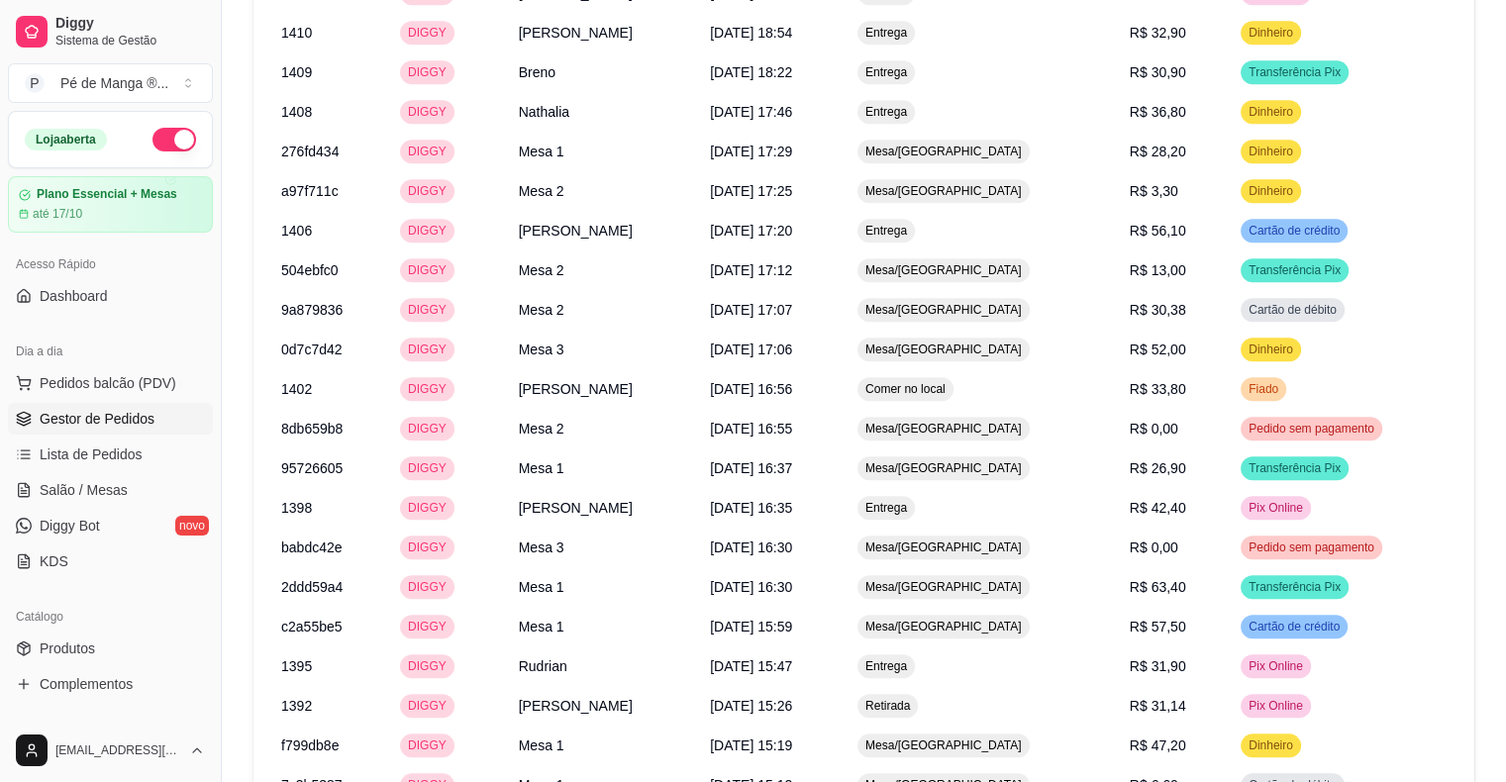
click at [139, 421] on span "Gestor de Pedidos" at bounding box center [97, 419] width 115 height 20
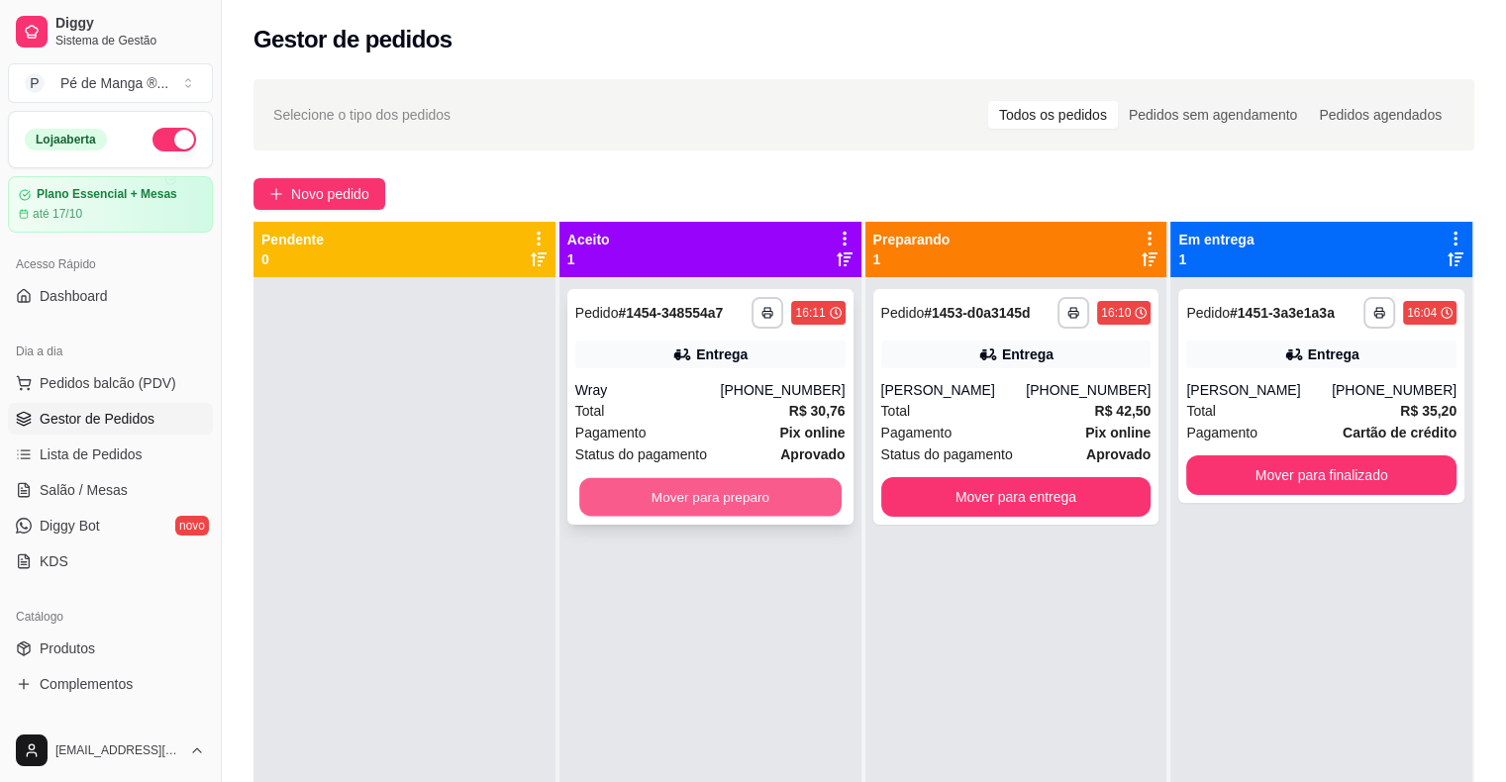
click at [765, 503] on button "Mover para preparo" at bounding box center [710, 497] width 262 height 39
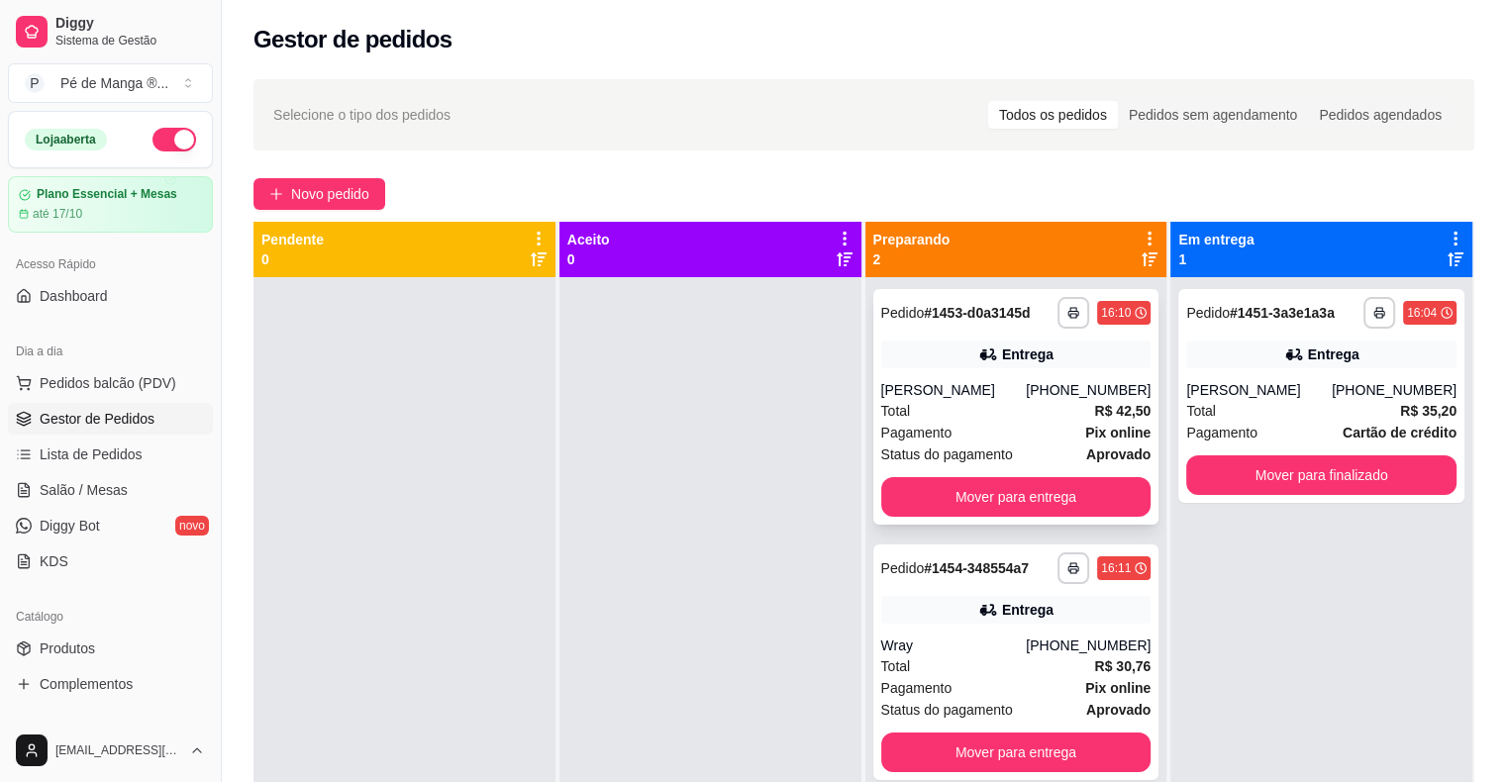
click at [1057, 441] on div "Pagamento Pix online" at bounding box center [1016, 433] width 270 height 22
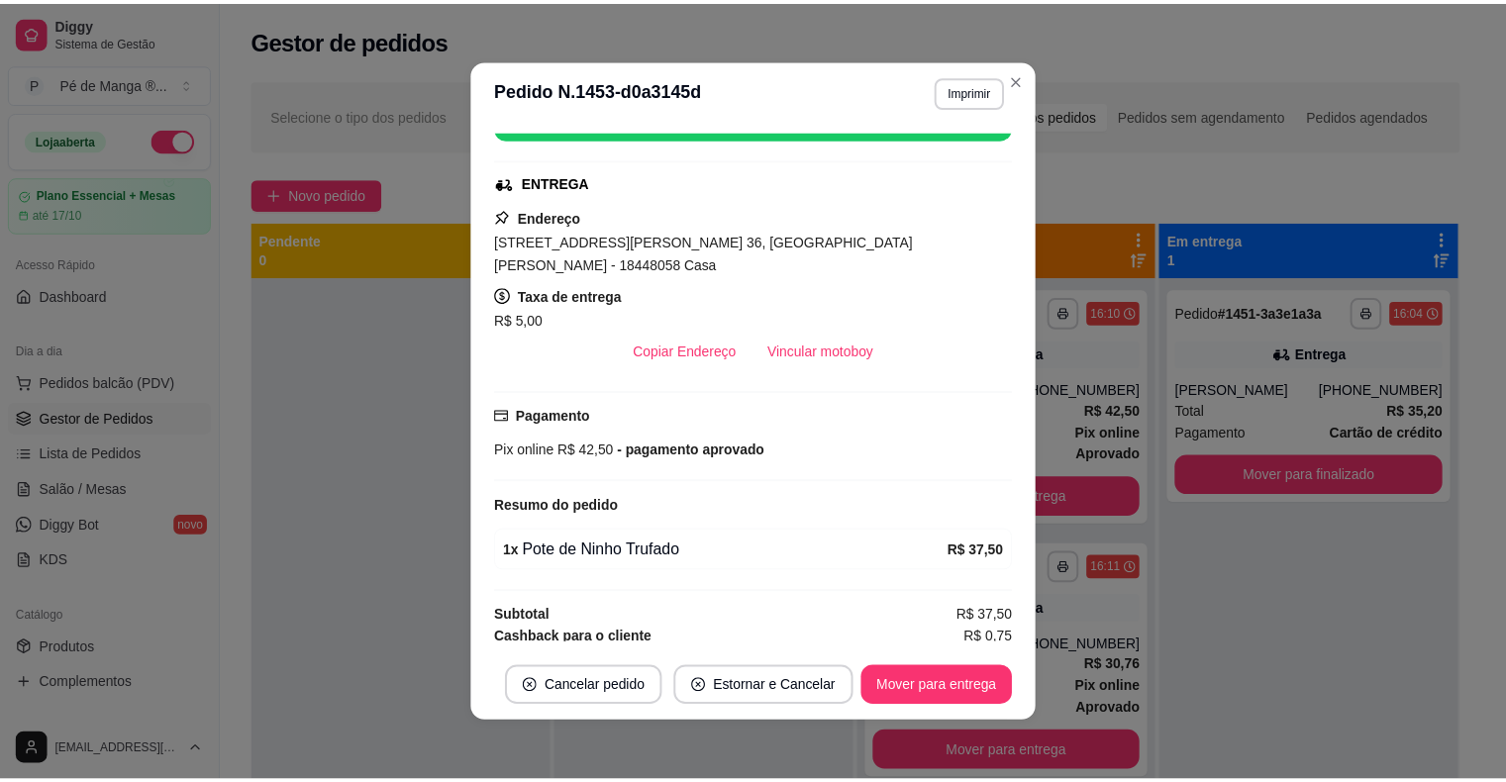
scroll to position [4, 0]
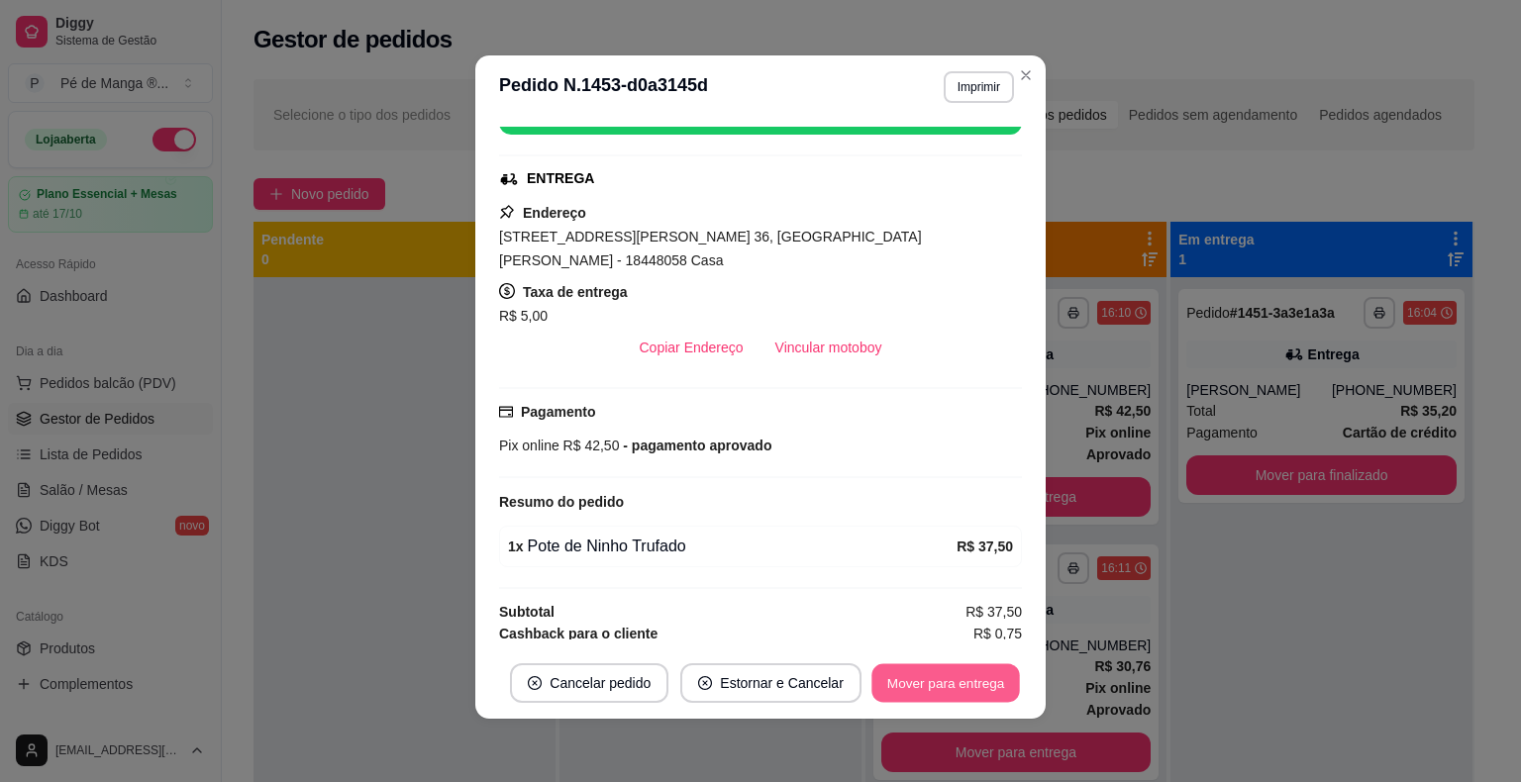
click at [919, 672] on button "Mover para entrega" at bounding box center [945, 683] width 148 height 39
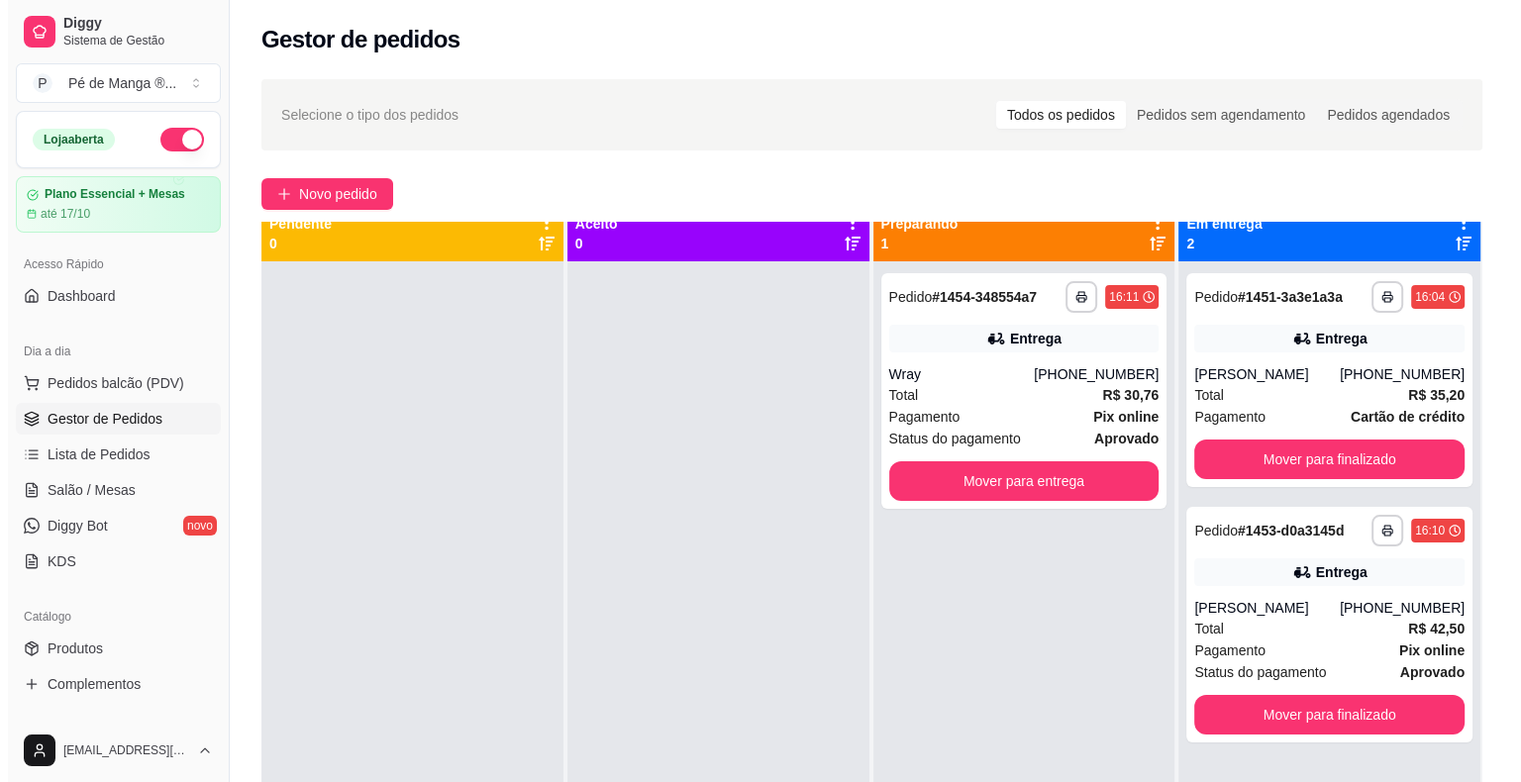
scroll to position [0, 0]
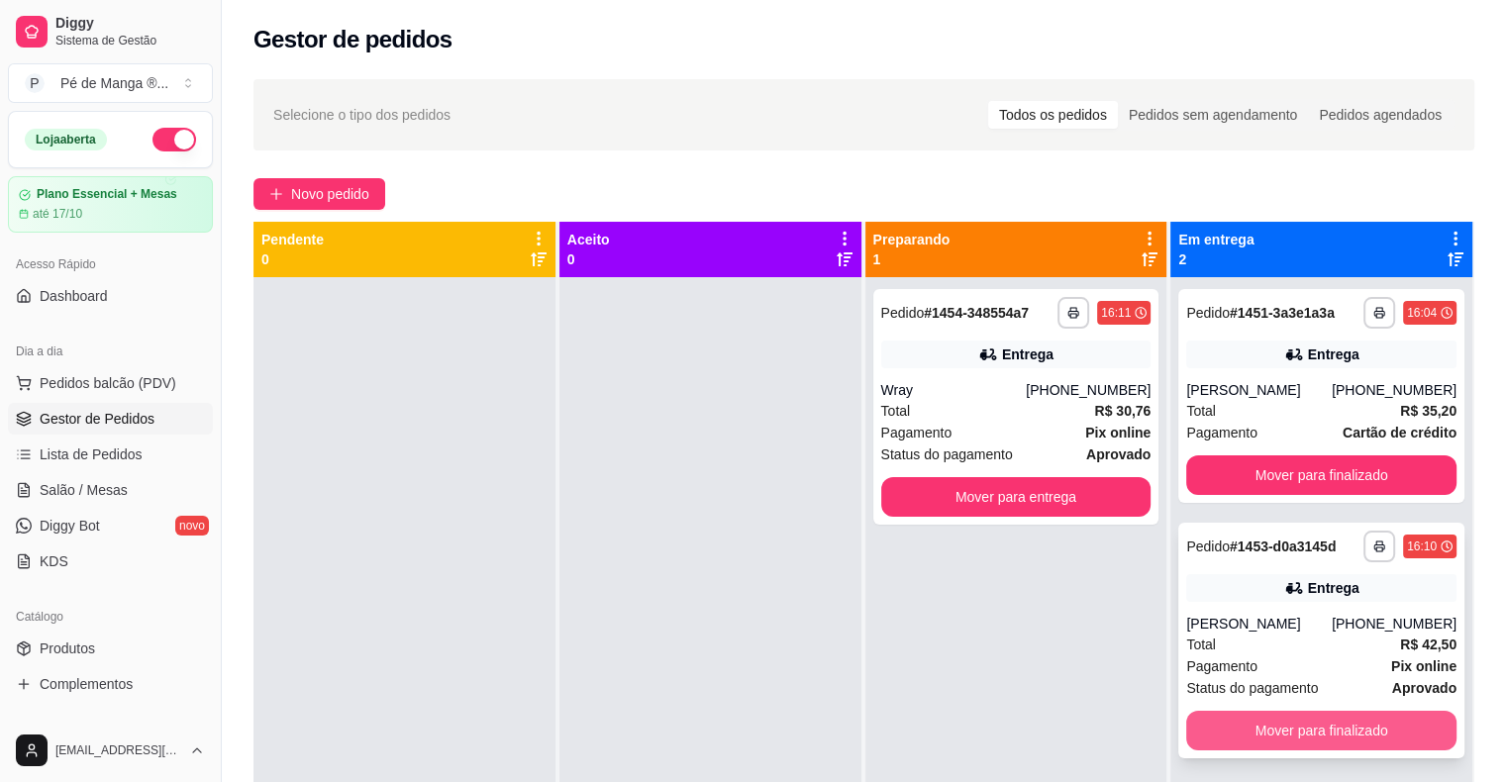
click at [1313, 734] on button "Mover para finalizado" at bounding box center [1321, 731] width 270 height 40
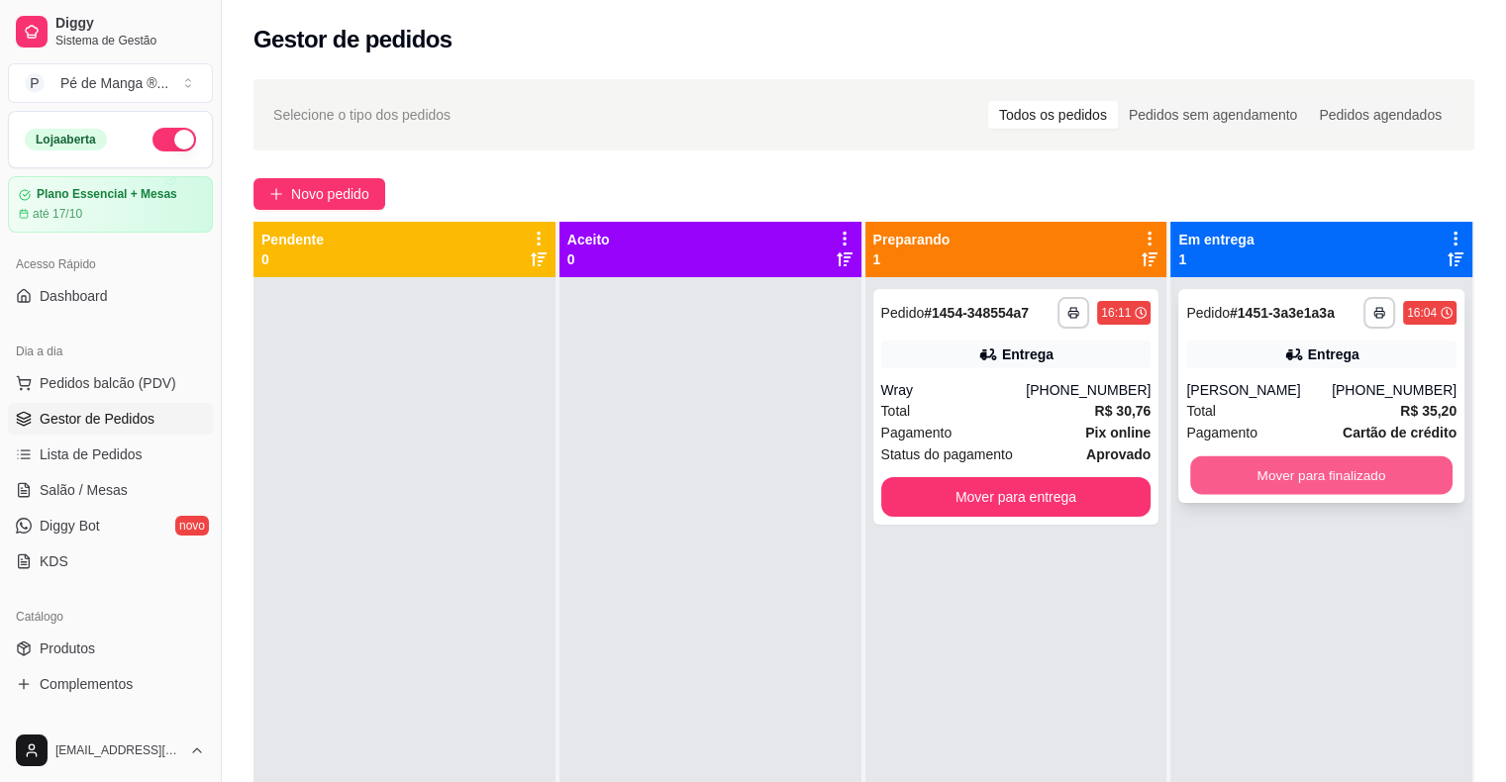
click at [1273, 465] on button "Mover para finalizado" at bounding box center [1321, 475] width 262 height 39
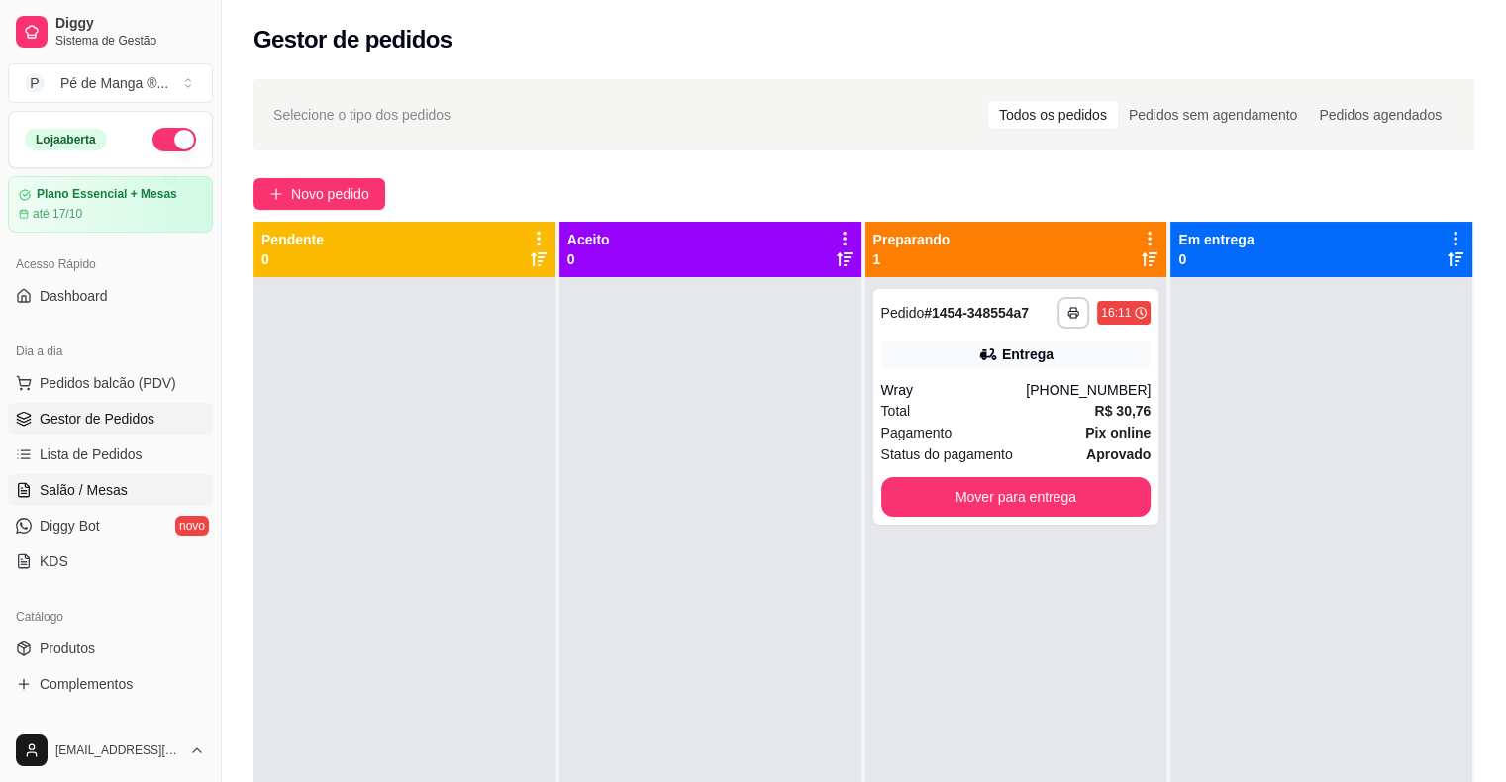
click at [141, 492] on link "Salão / Mesas" at bounding box center [110, 490] width 205 height 32
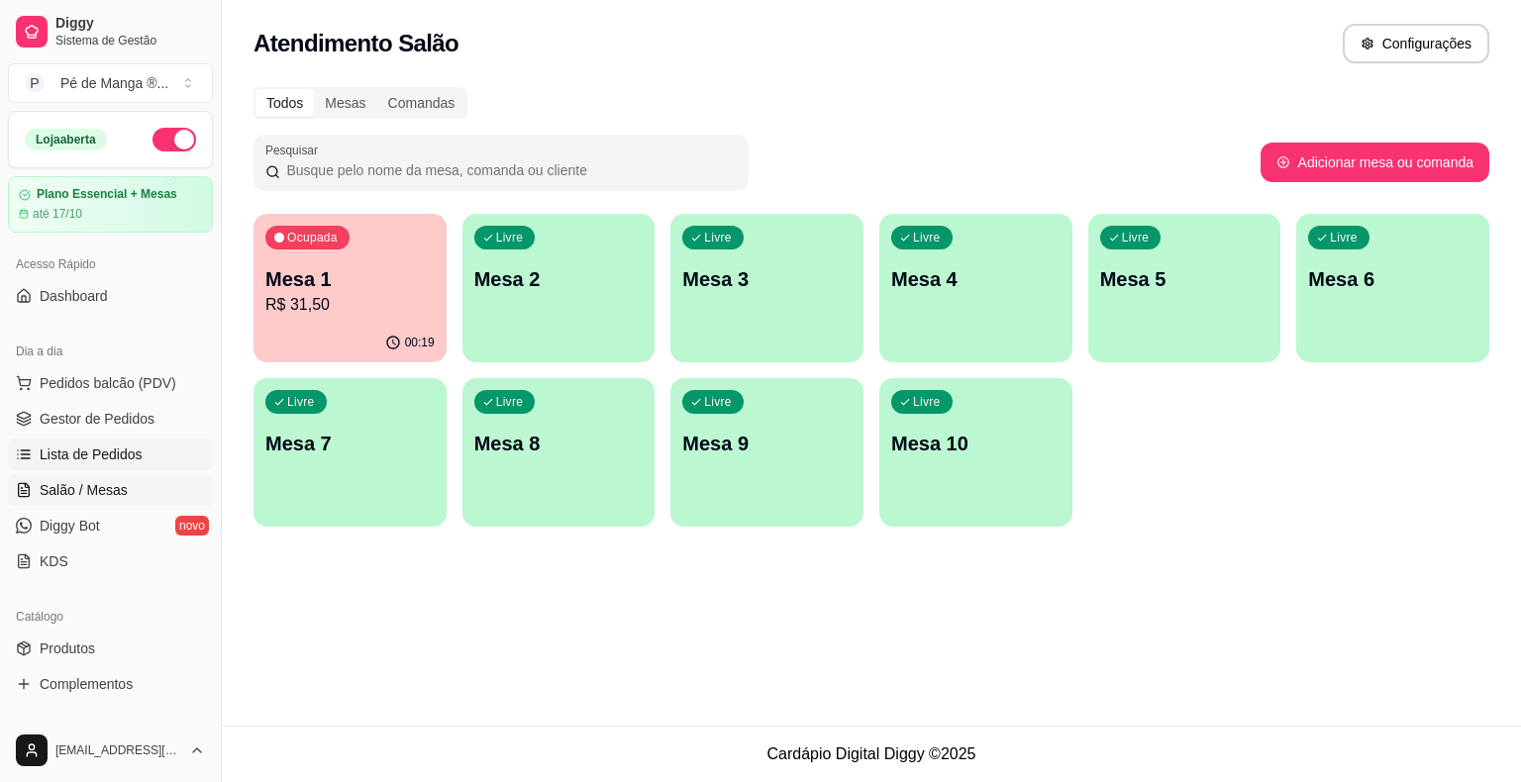
click at [143, 440] on link "Lista de Pedidos" at bounding box center [110, 455] width 205 height 32
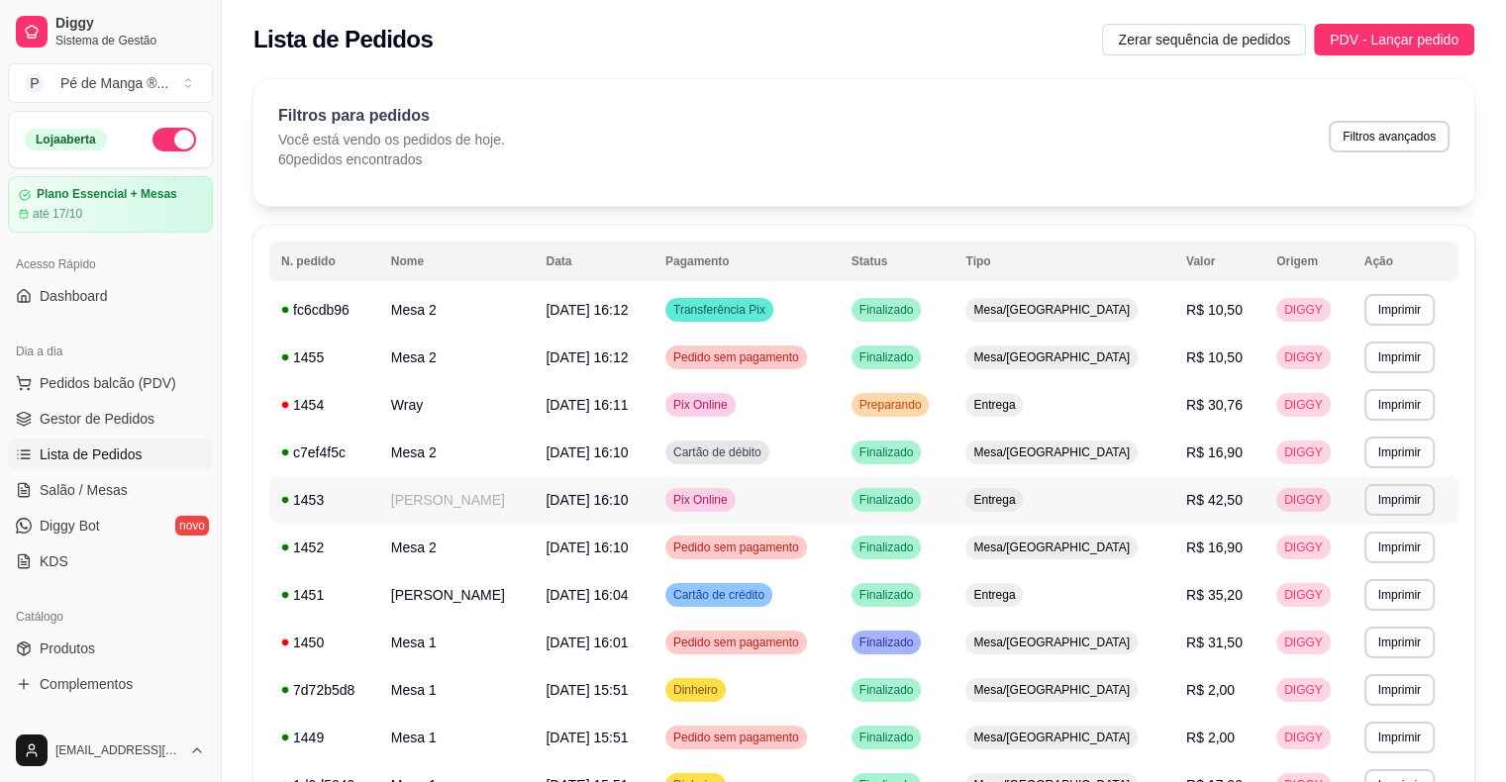
click at [922, 489] on div "Finalizado" at bounding box center [886, 500] width 70 height 24
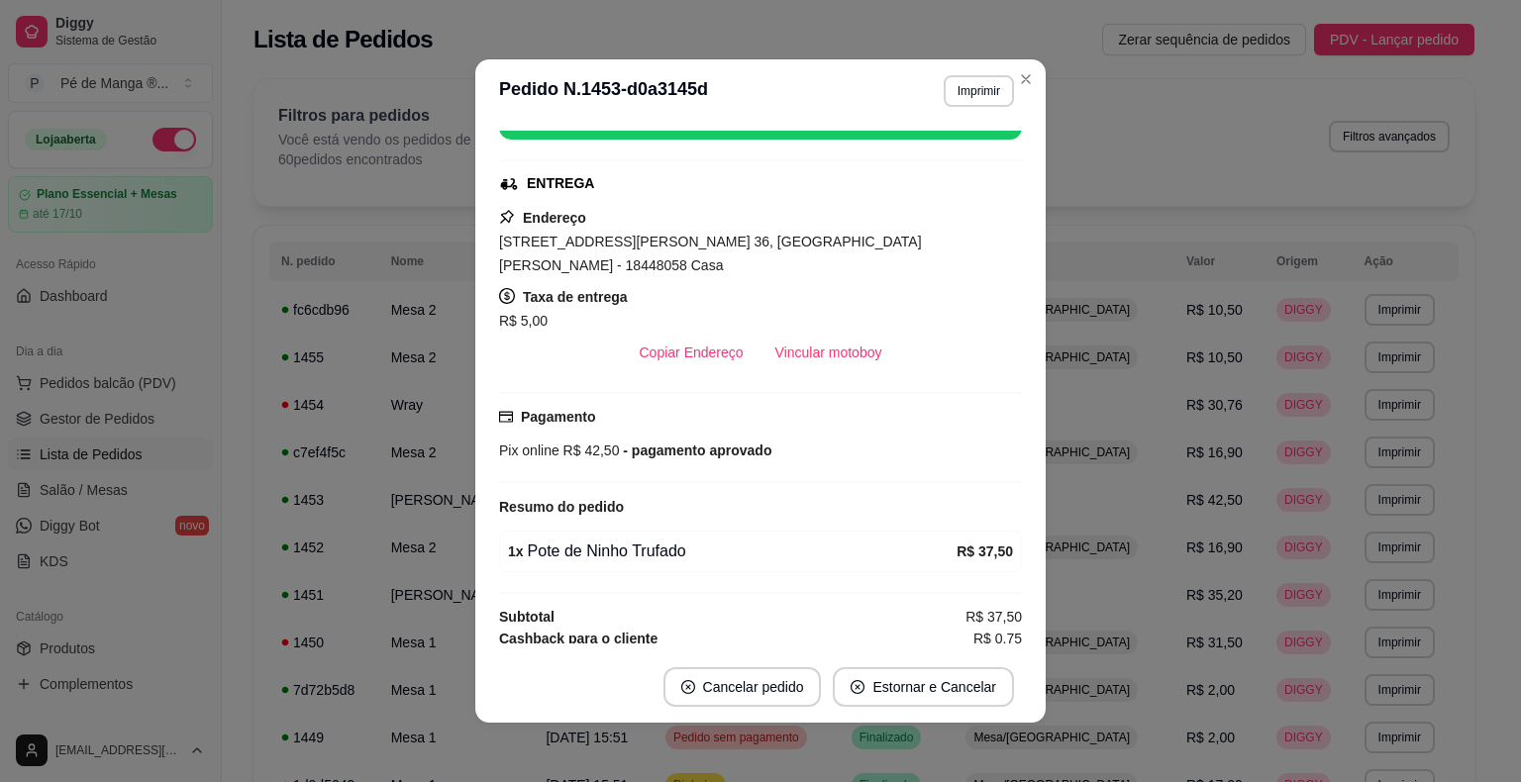
scroll to position [230, 0]
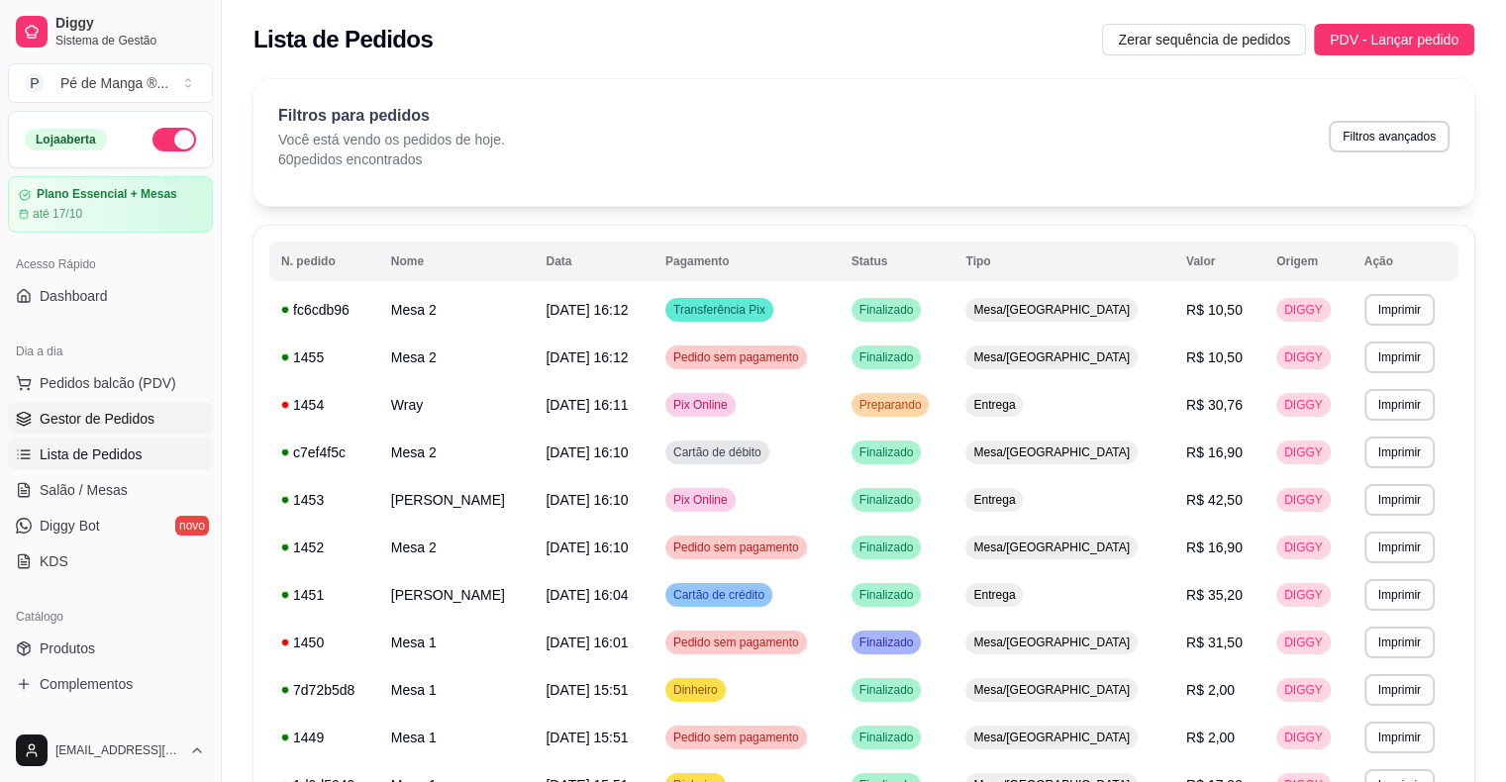
click at [170, 421] on link "Gestor de Pedidos" at bounding box center [110, 419] width 205 height 32
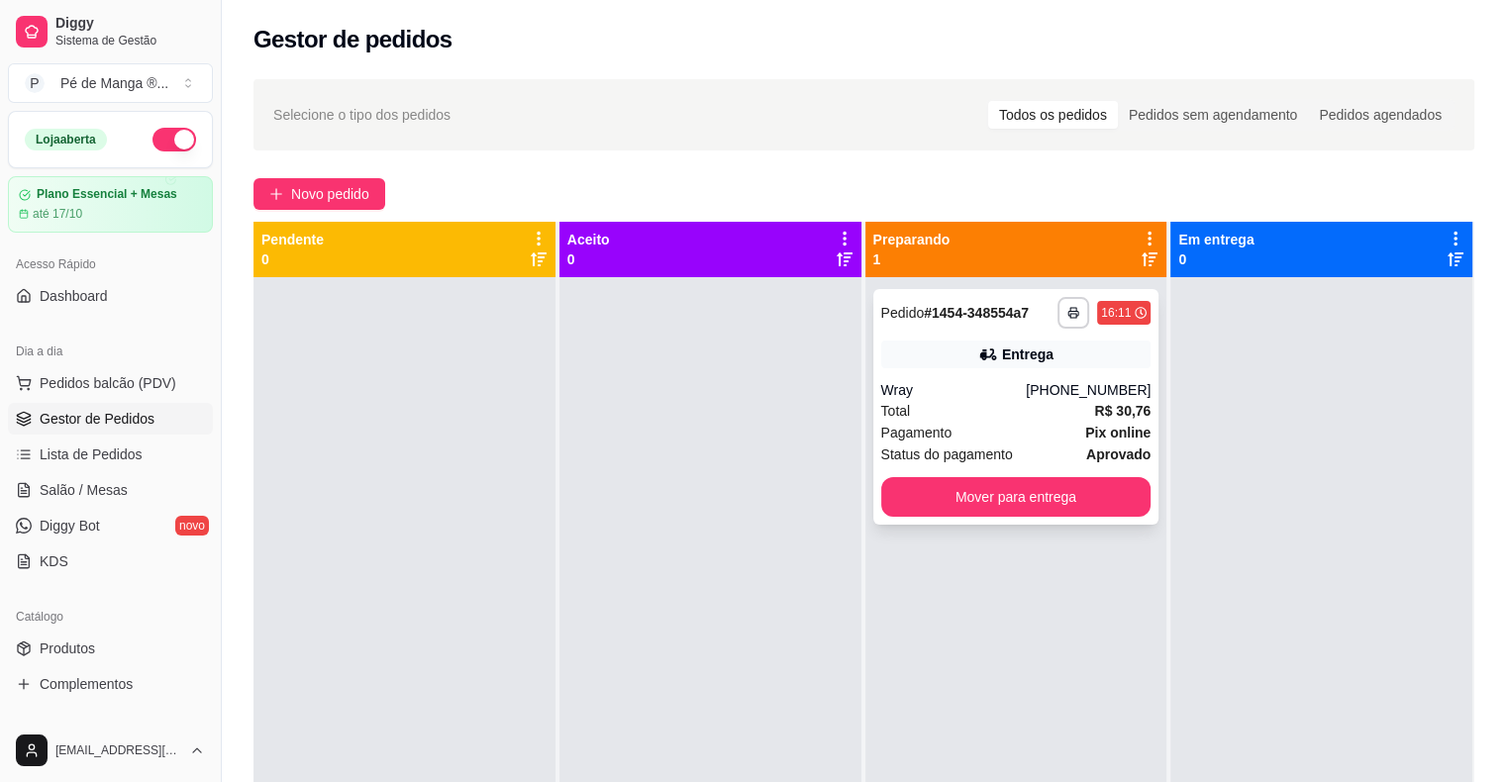
click at [1017, 390] on div "Wray" at bounding box center [954, 390] width 146 height 20
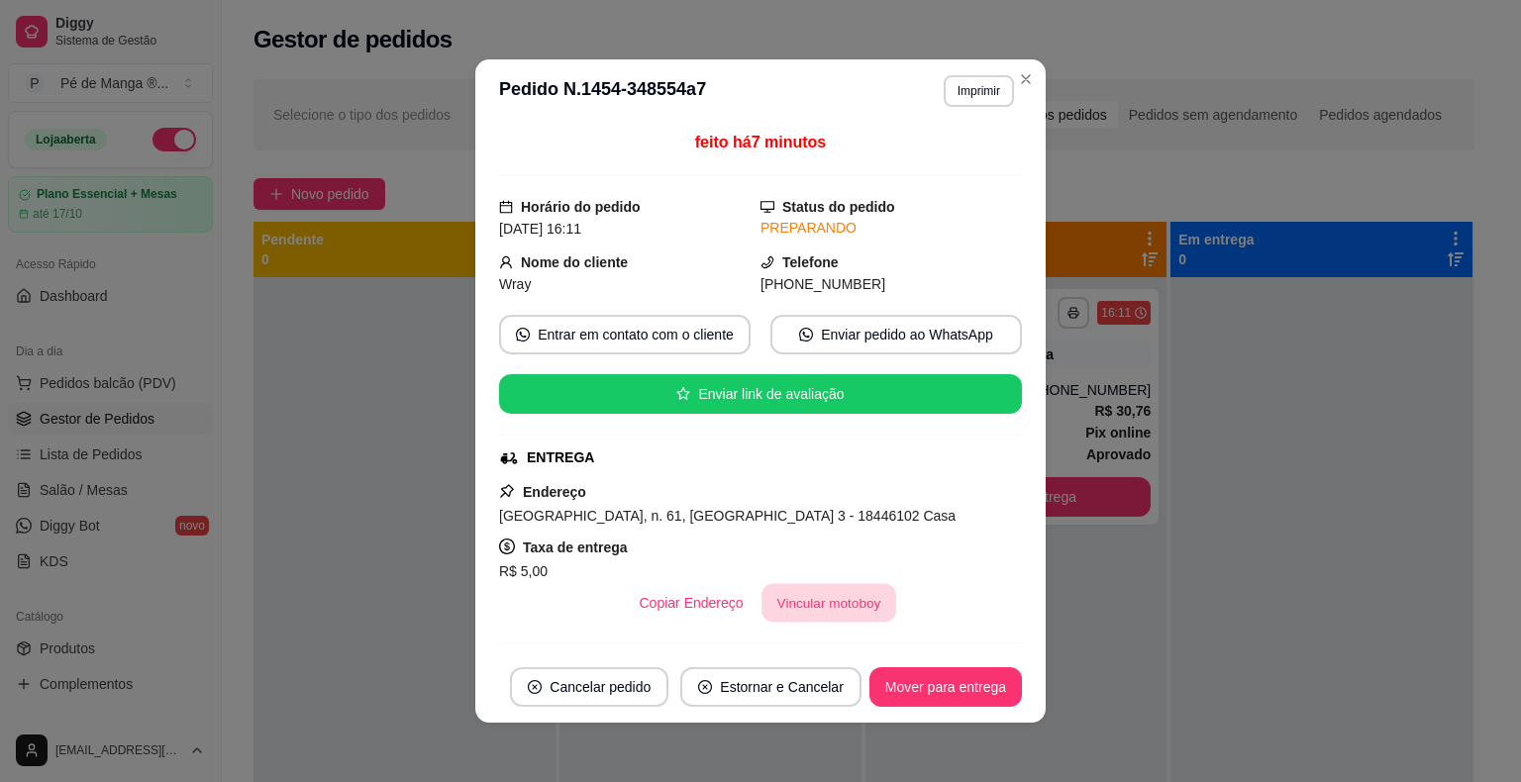
click at [819, 600] on button "Vincular motoboy" at bounding box center [828, 603] width 135 height 39
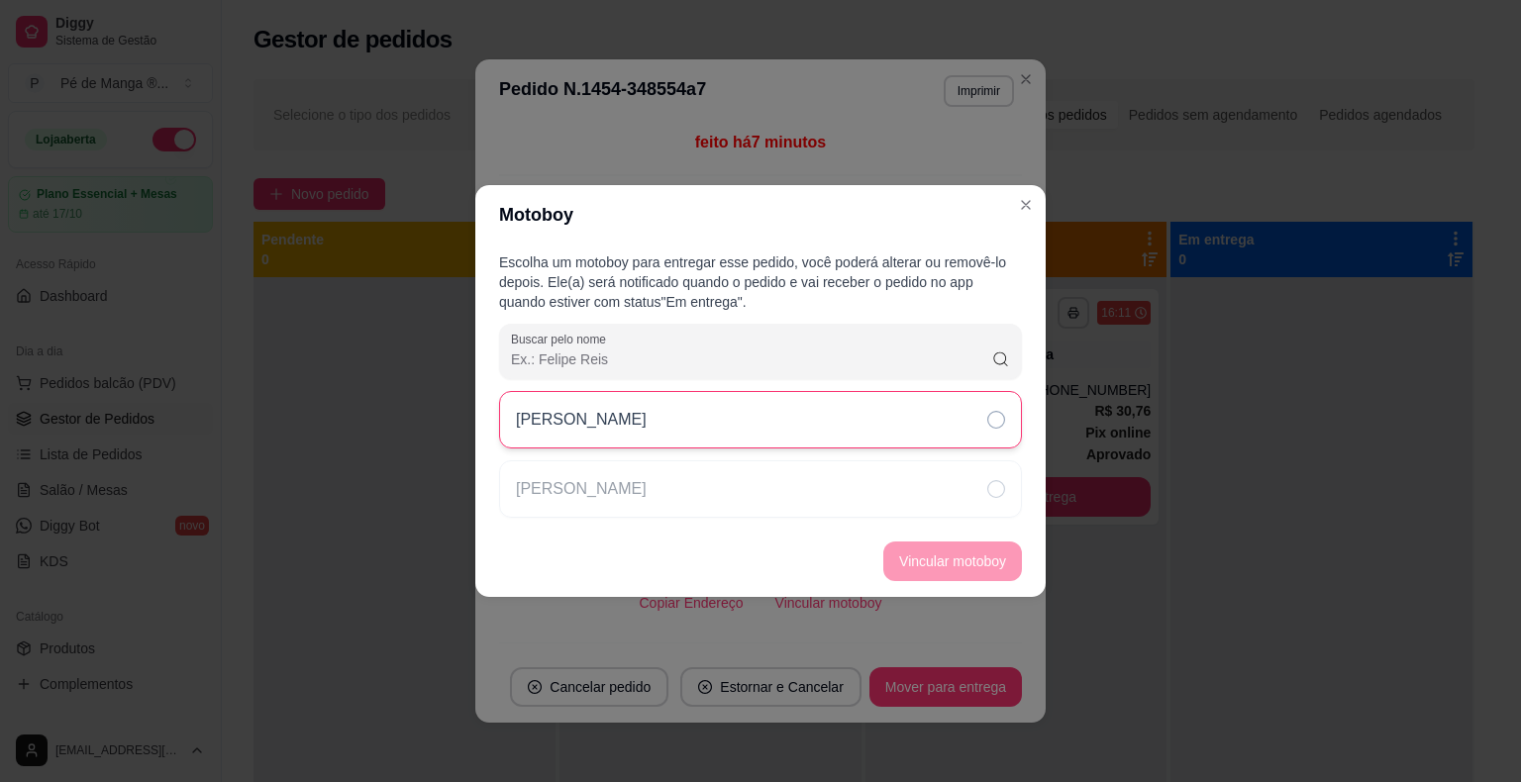
click at [734, 442] on div "[PERSON_NAME]" at bounding box center [760, 419] width 523 height 57
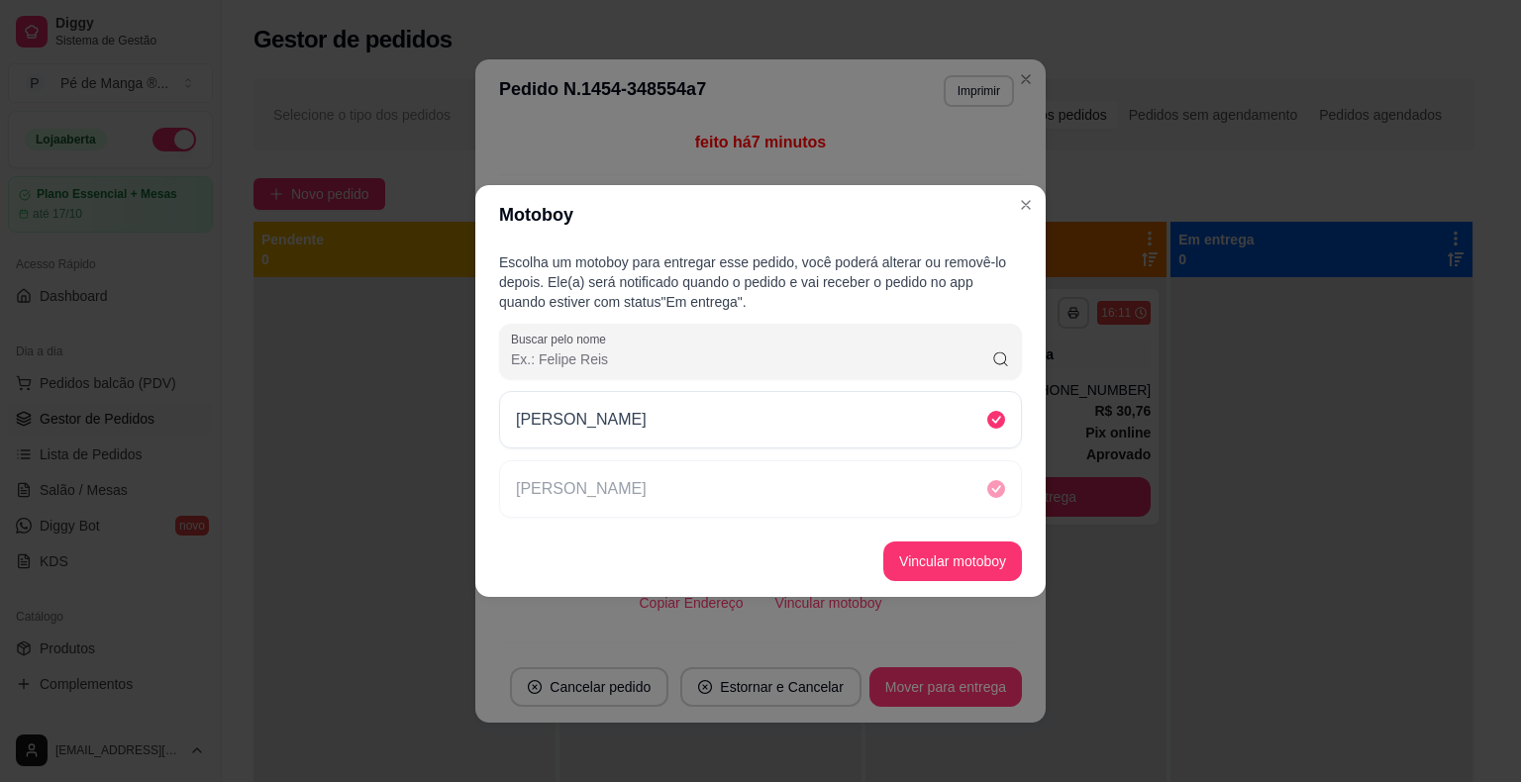
click at [914, 549] on button "Vincular motoboy" at bounding box center [952, 561] width 139 height 40
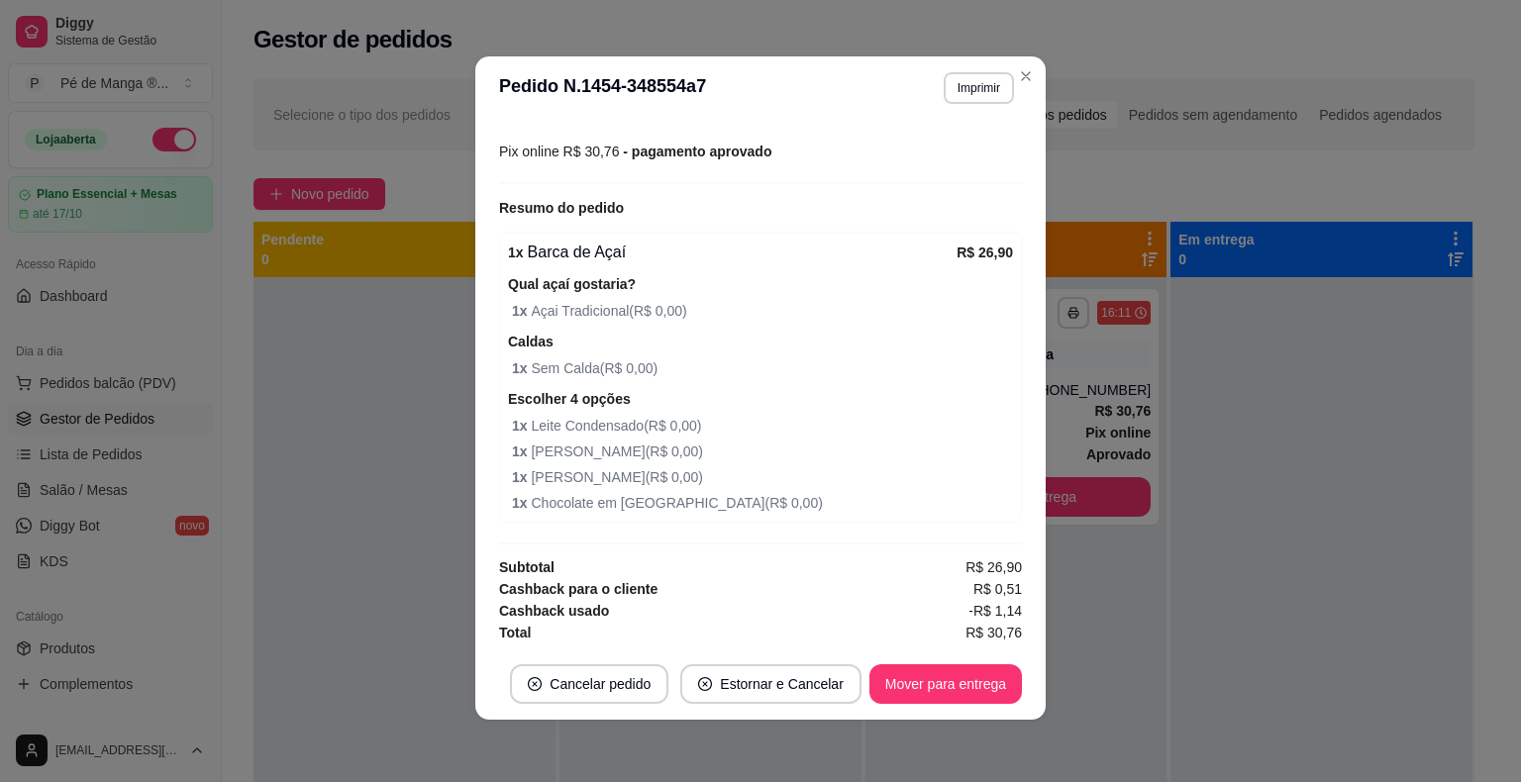
scroll to position [4, 0]
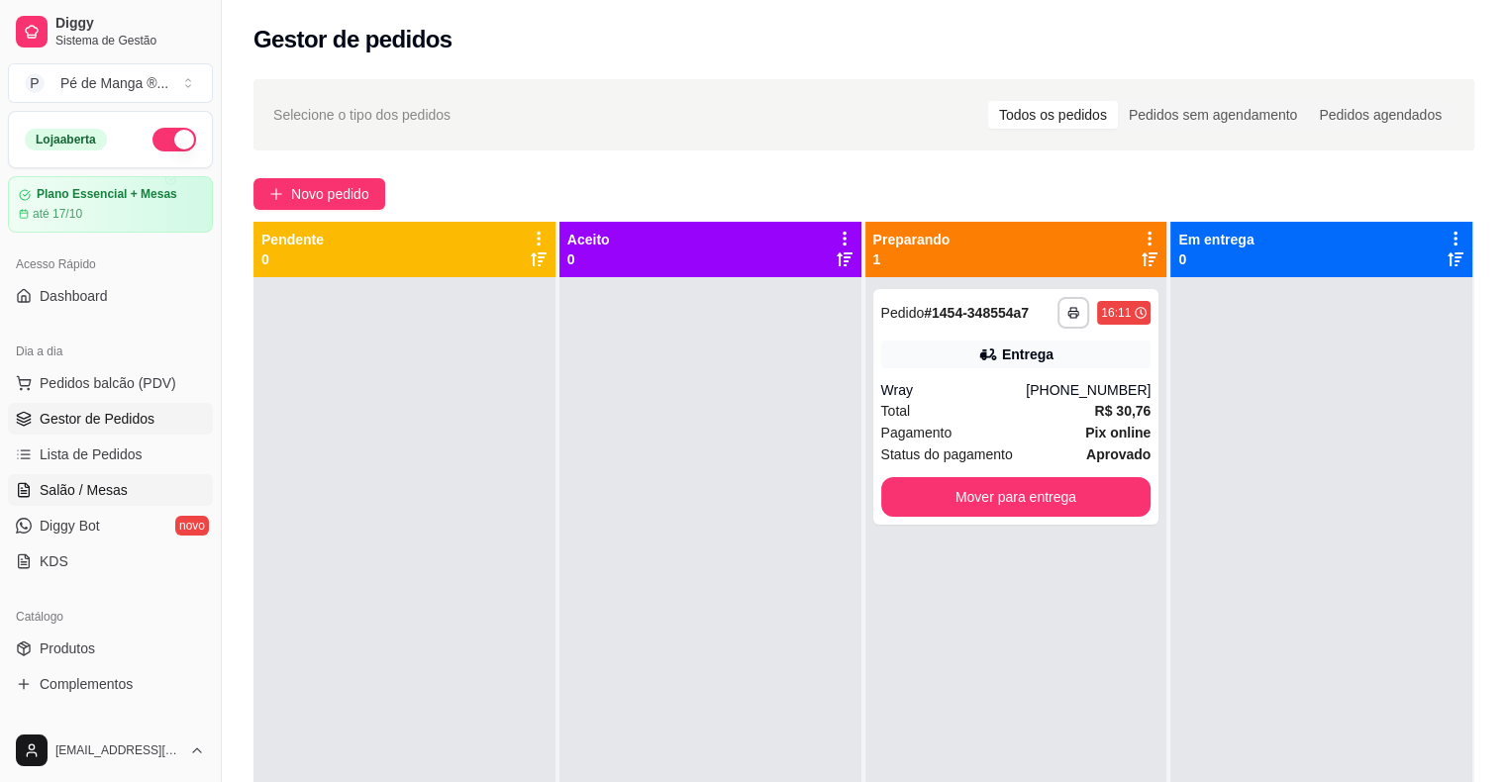
click at [170, 486] on link "Salão / Mesas" at bounding box center [110, 490] width 205 height 32
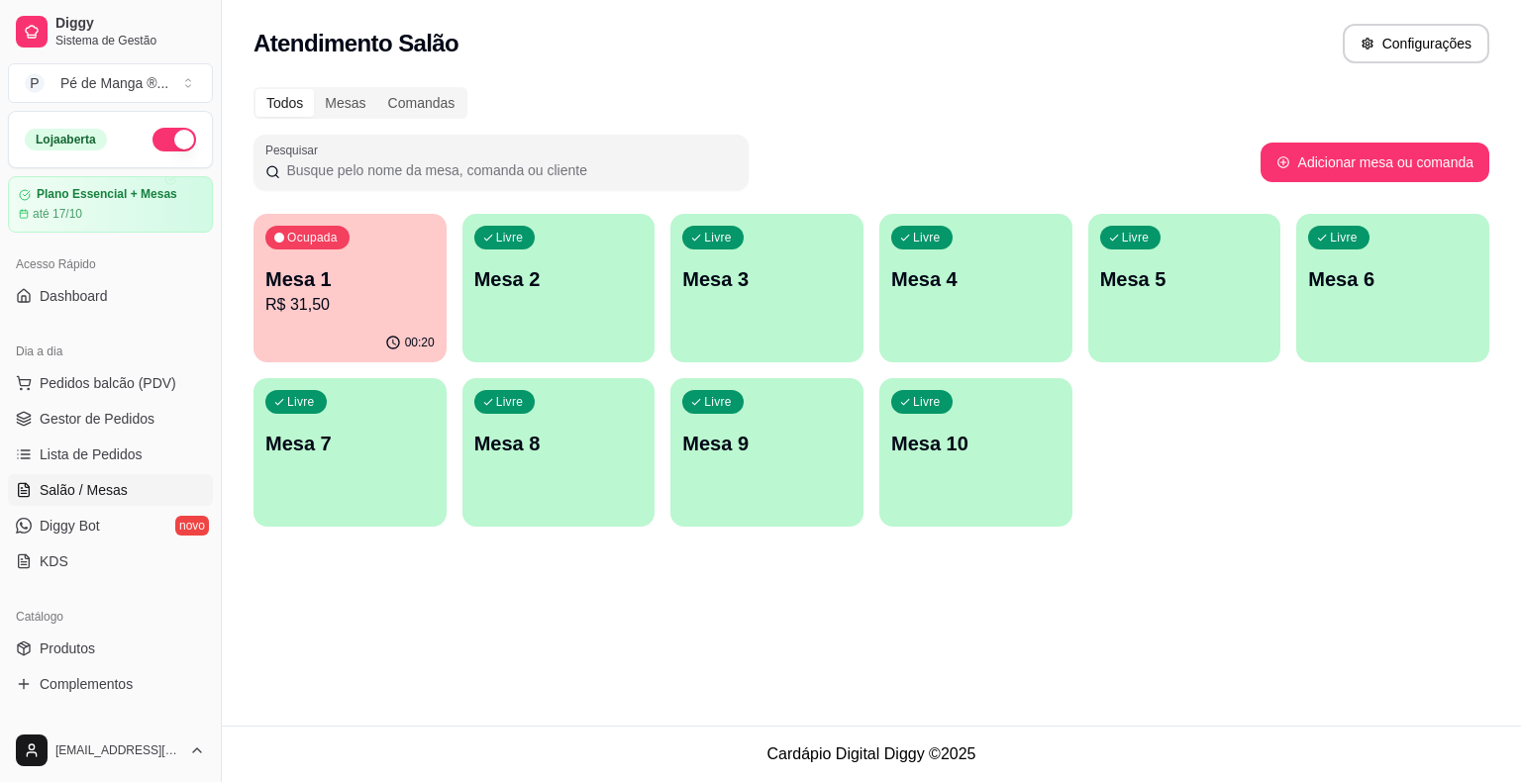
click at [349, 309] on p "R$ 31,50" at bounding box center [349, 305] width 169 height 24
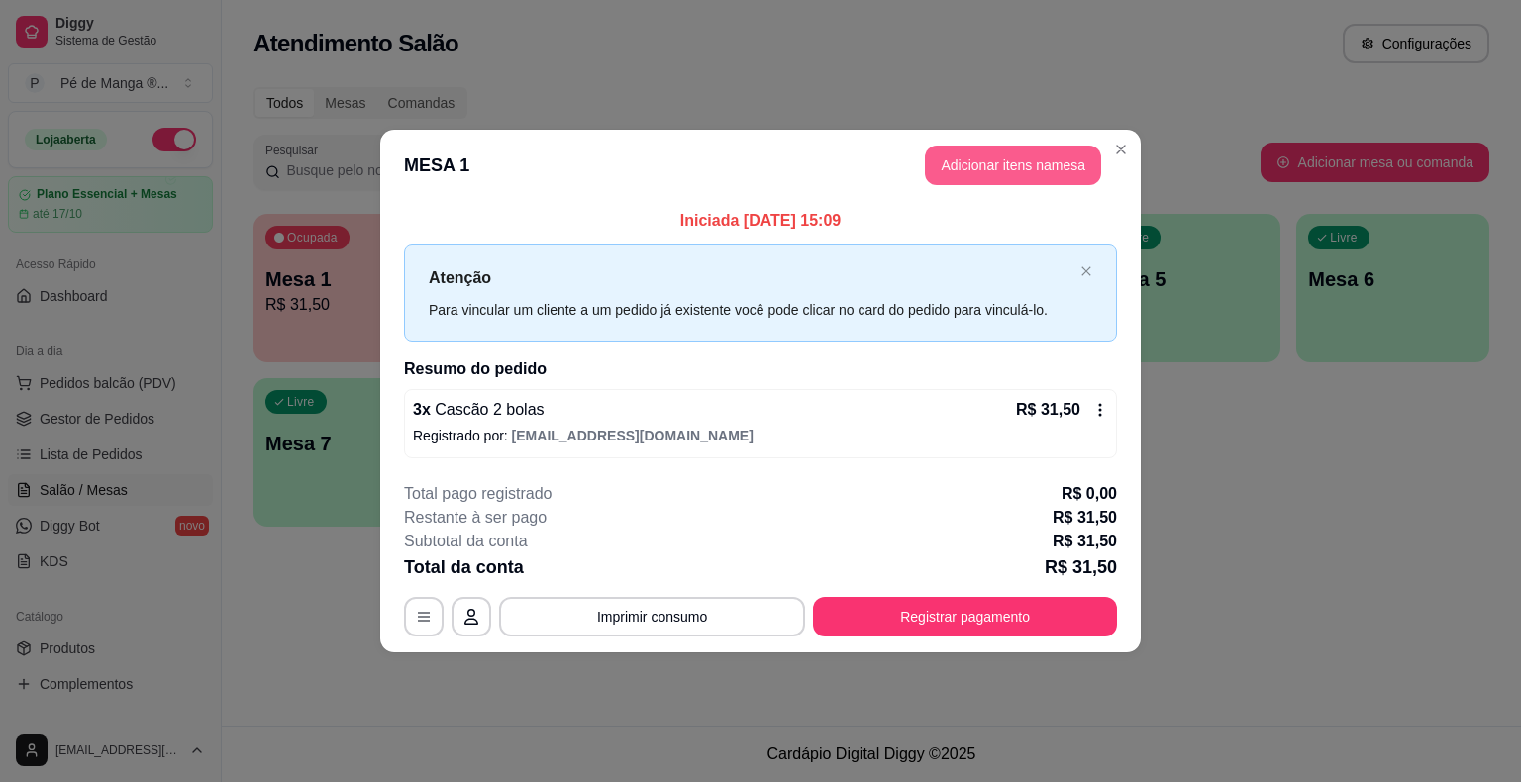
click at [1003, 164] on button "Adicionar itens na mesa" at bounding box center [1013, 166] width 176 height 40
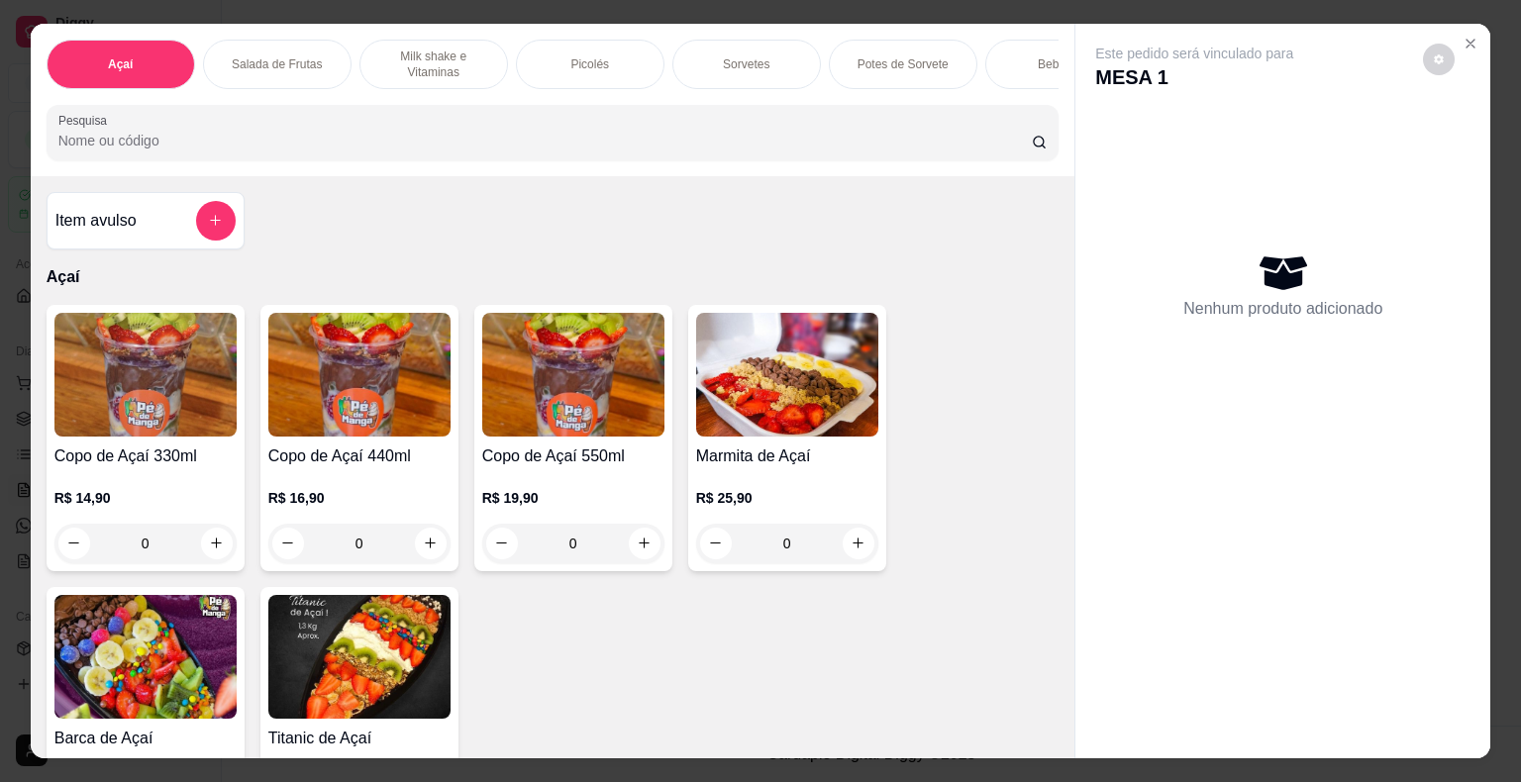
click at [867, 69] on div "Potes de Sorvete" at bounding box center [903, 64] width 148 height 49
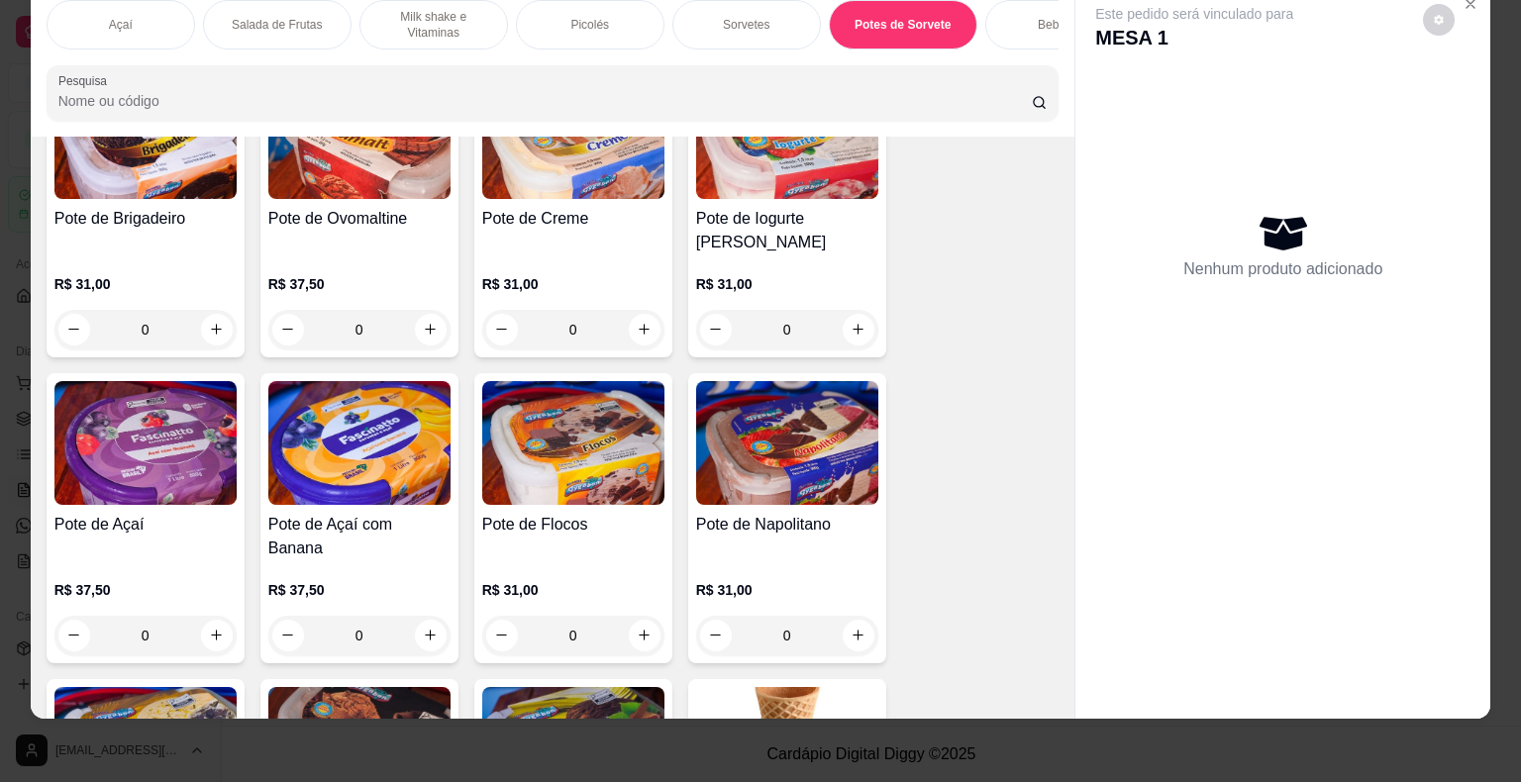
scroll to position [3754, 0]
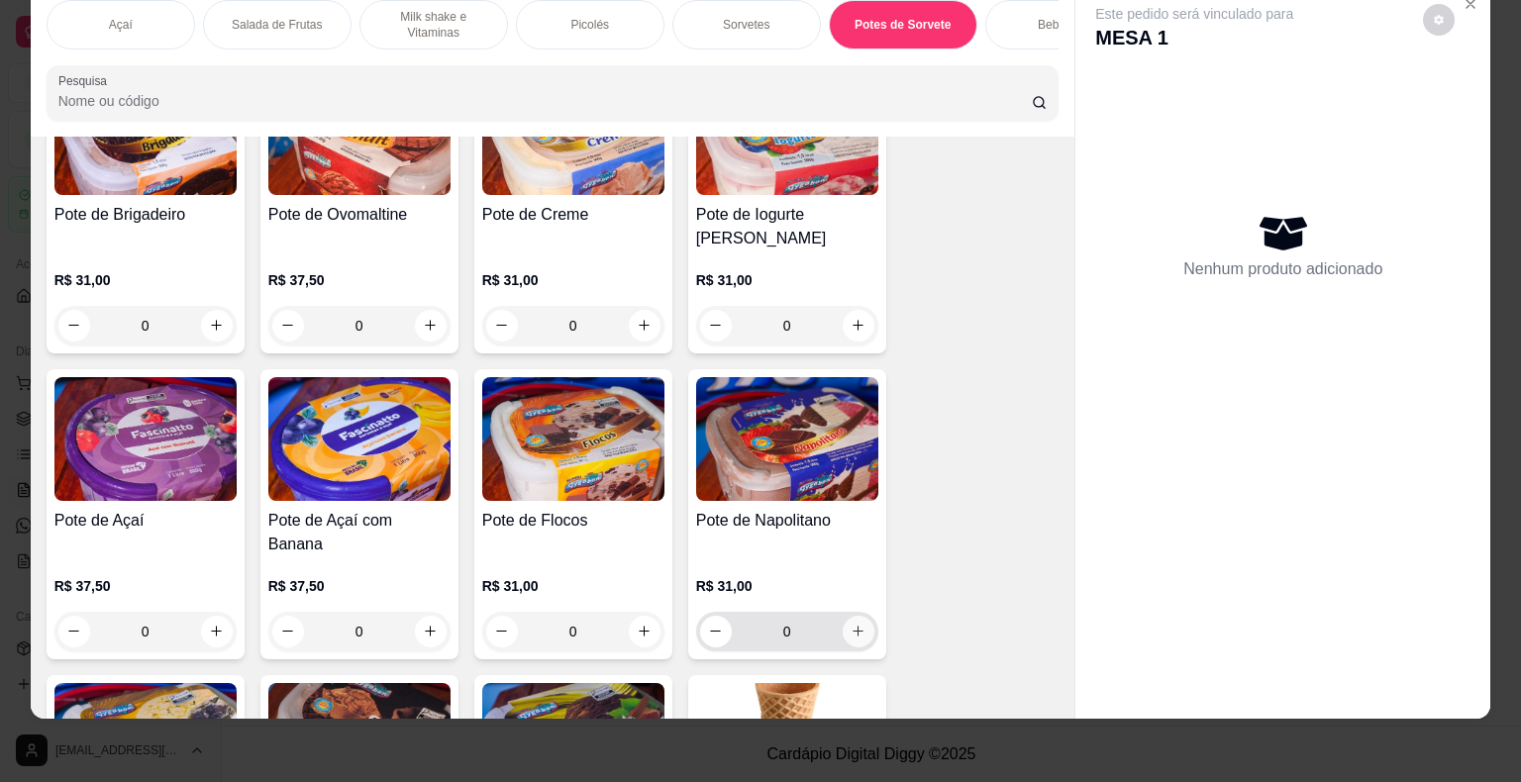
click at [851, 616] on button "increase-product-quantity" at bounding box center [858, 632] width 32 height 32
type input "1"
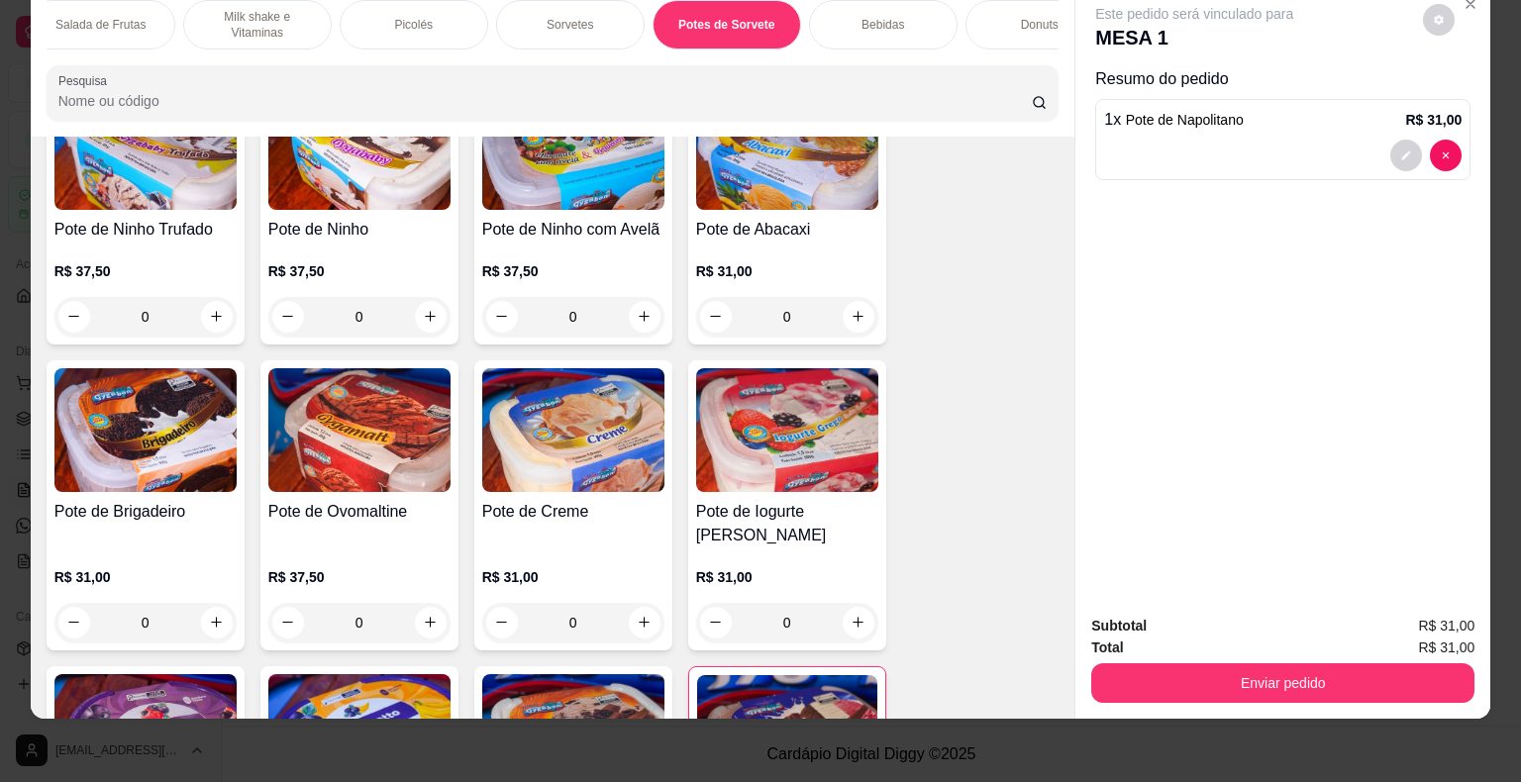
scroll to position [0, 253]
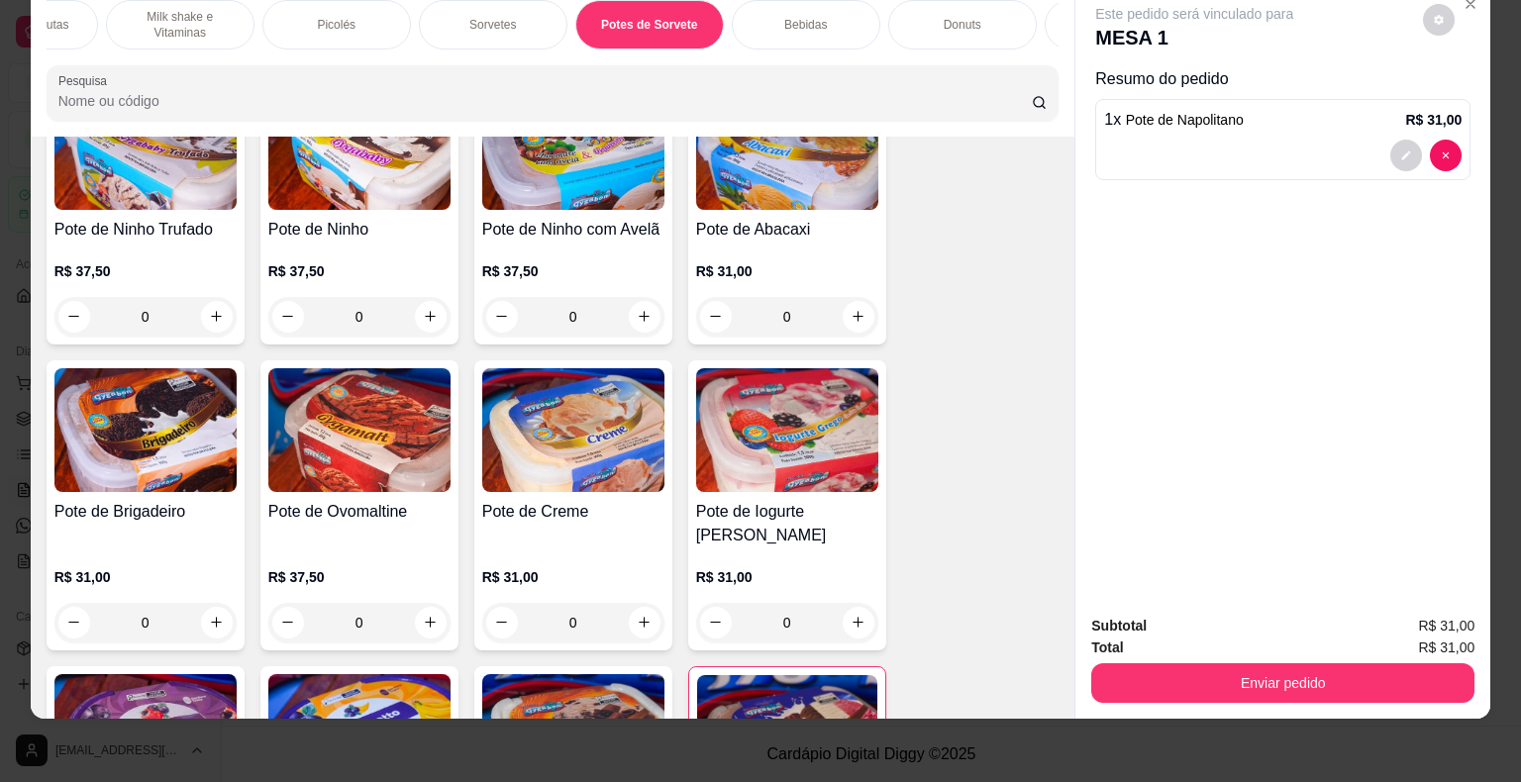
click at [820, 14] on div "Bebidas" at bounding box center [806, 24] width 148 height 49
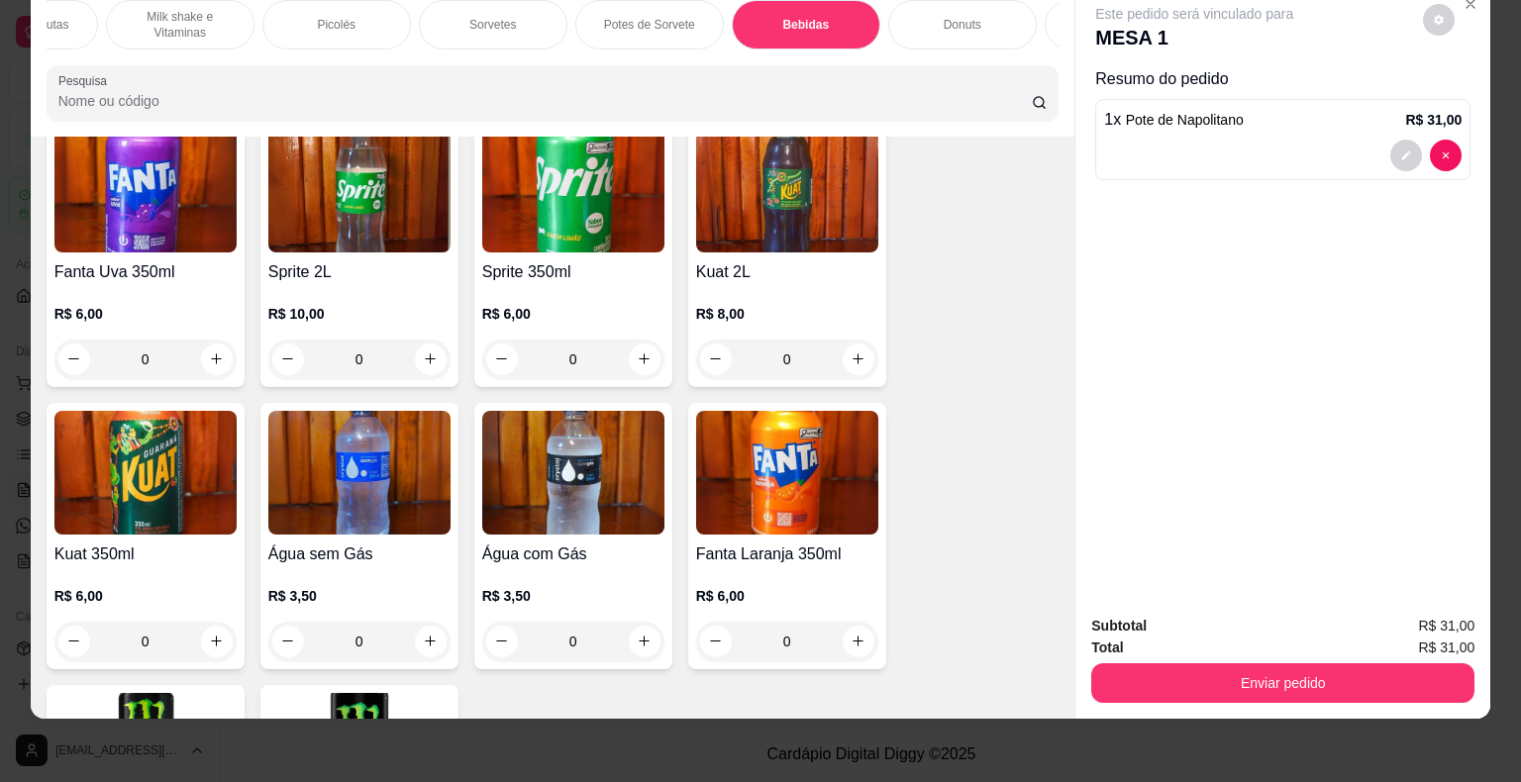
scroll to position [5559, 0]
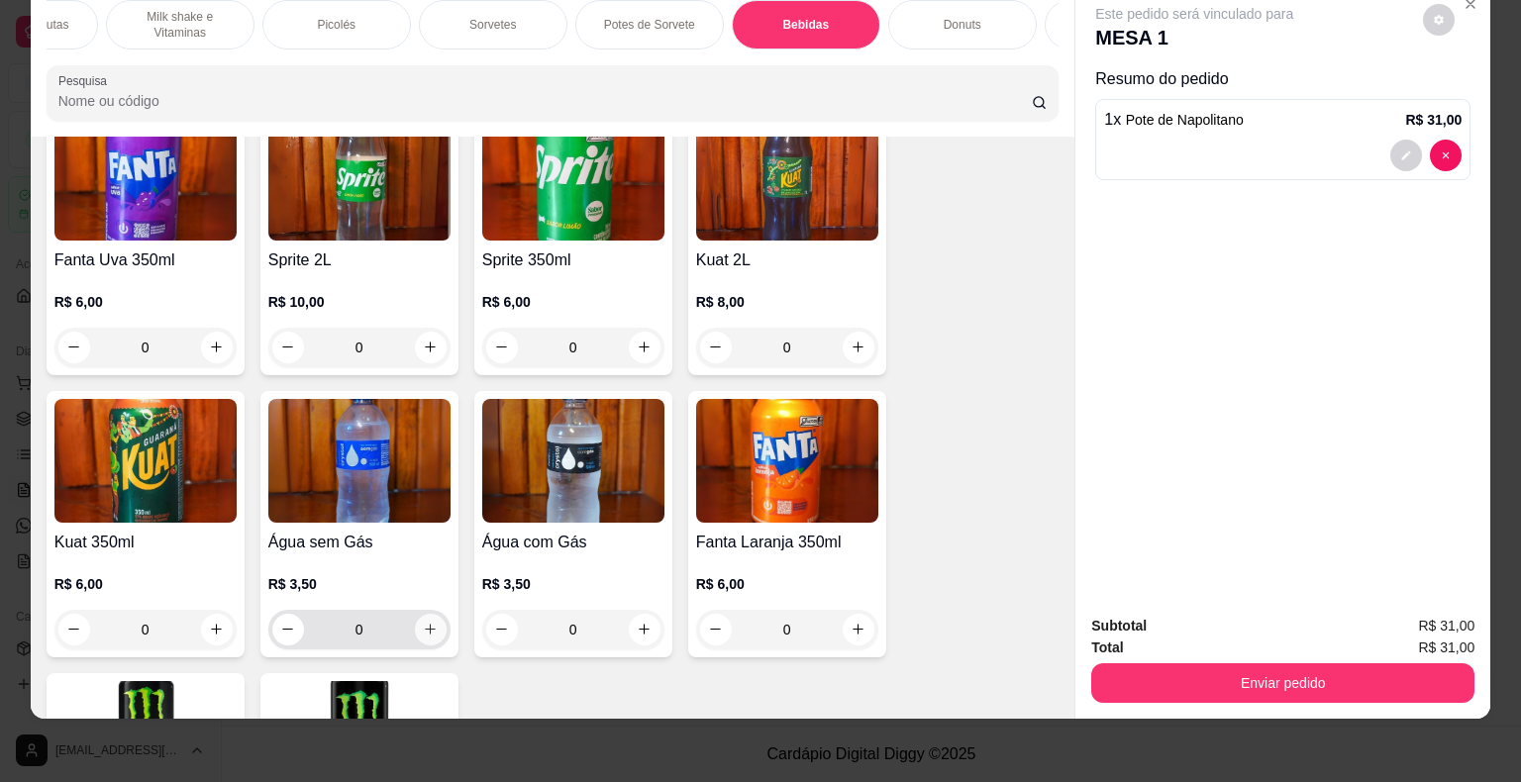
click at [423, 622] on icon "increase-product-quantity" at bounding box center [430, 629] width 15 height 15
type input "1"
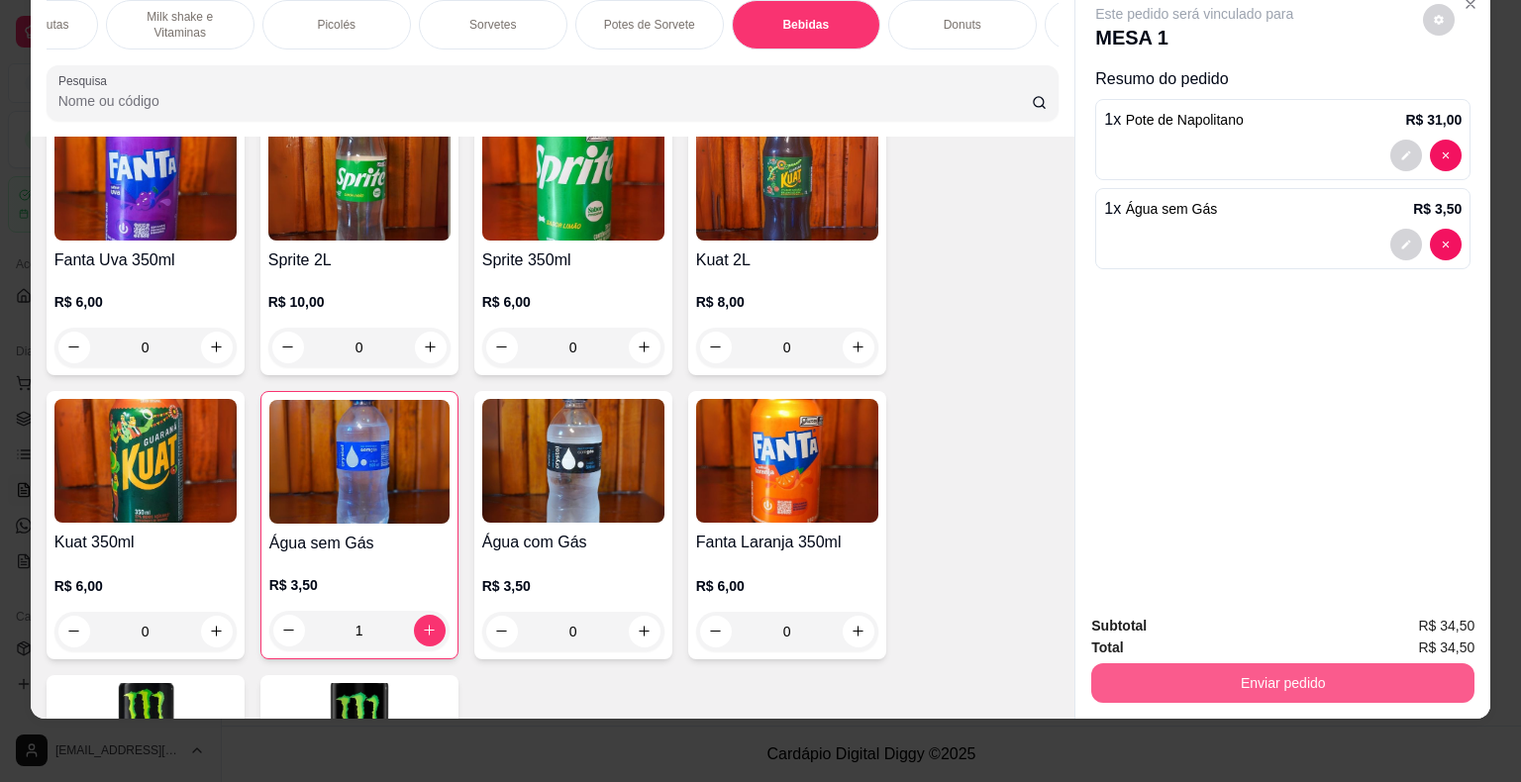
click at [1233, 675] on button "Enviar pedido" at bounding box center [1282, 683] width 383 height 40
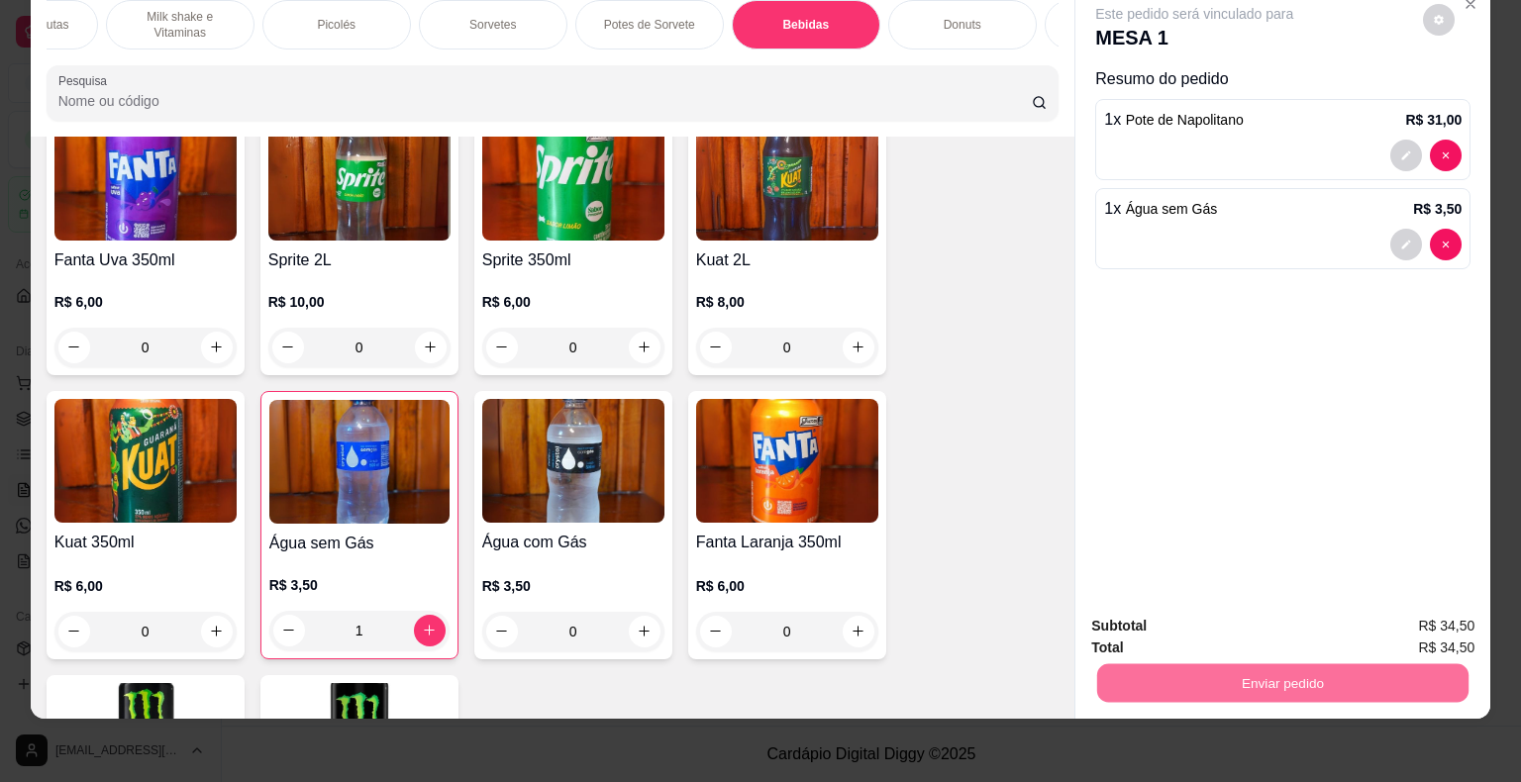
click at [1413, 624] on button "Enviar pedido" at bounding box center [1422, 619] width 109 height 37
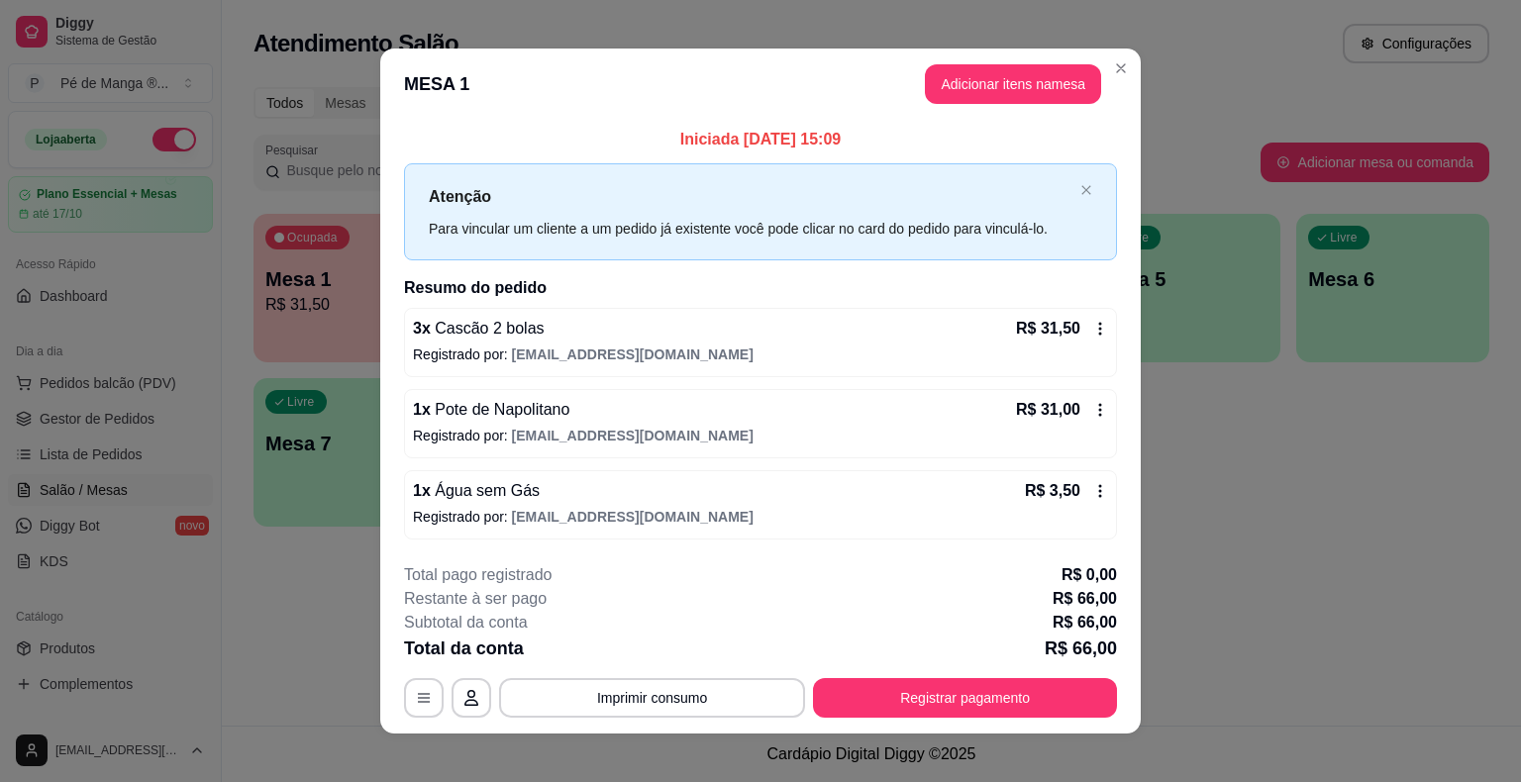
scroll to position [13, 0]
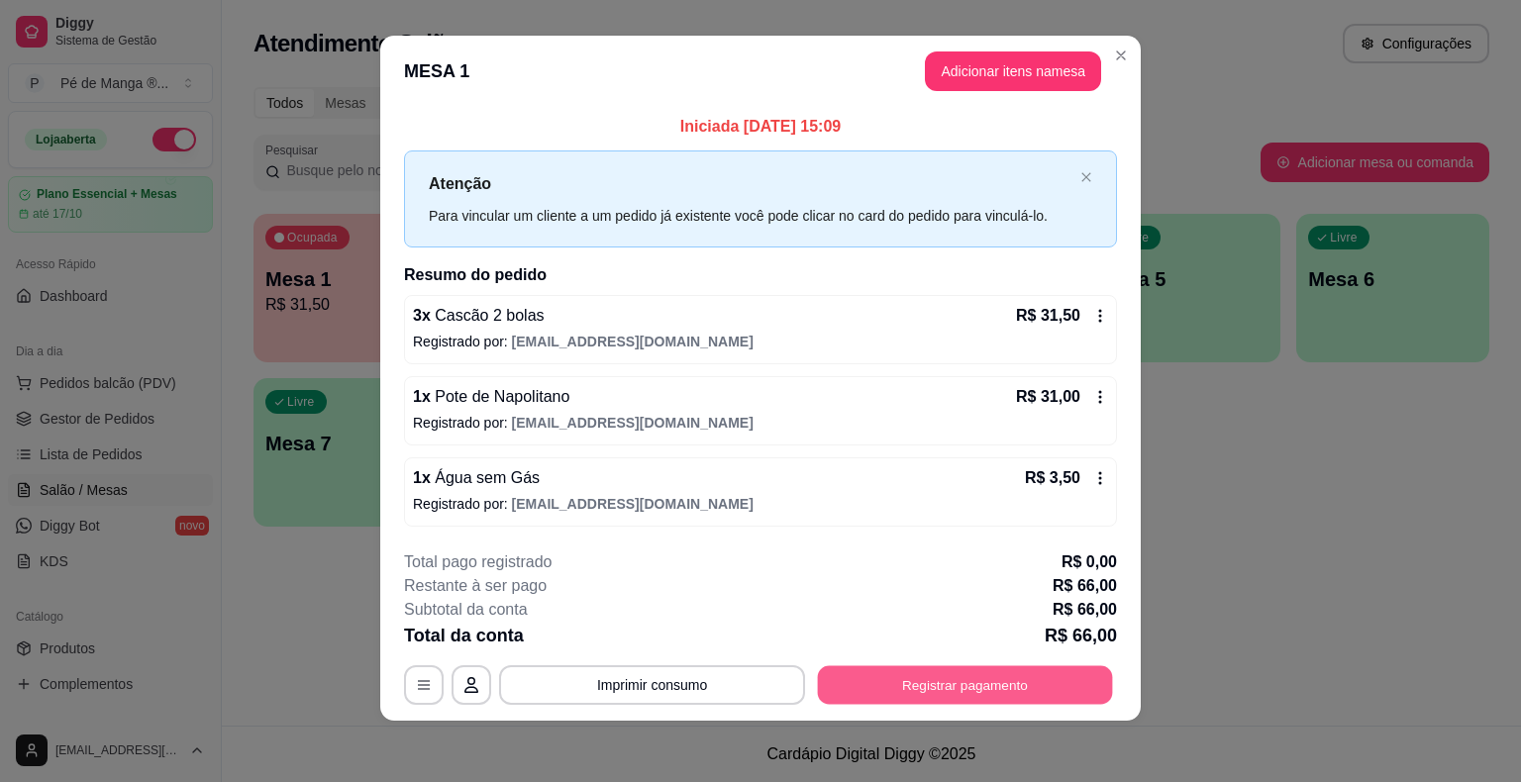
click at [939, 667] on button "Registrar pagamento" at bounding box center [965, 684] width 295 height 39
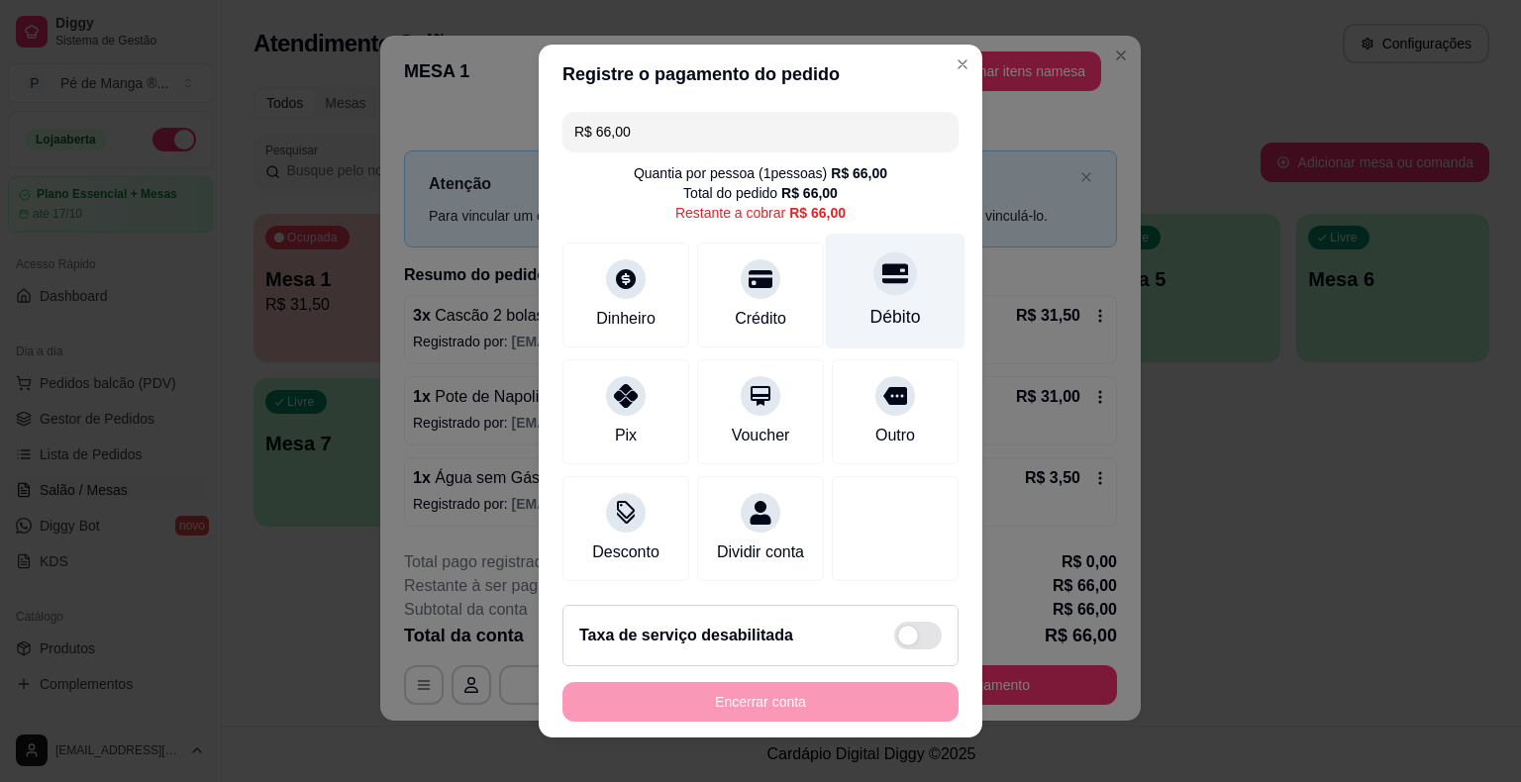
click at [871, 316] on div "Débito" at bounding box center [895, 317] width 50 height 26
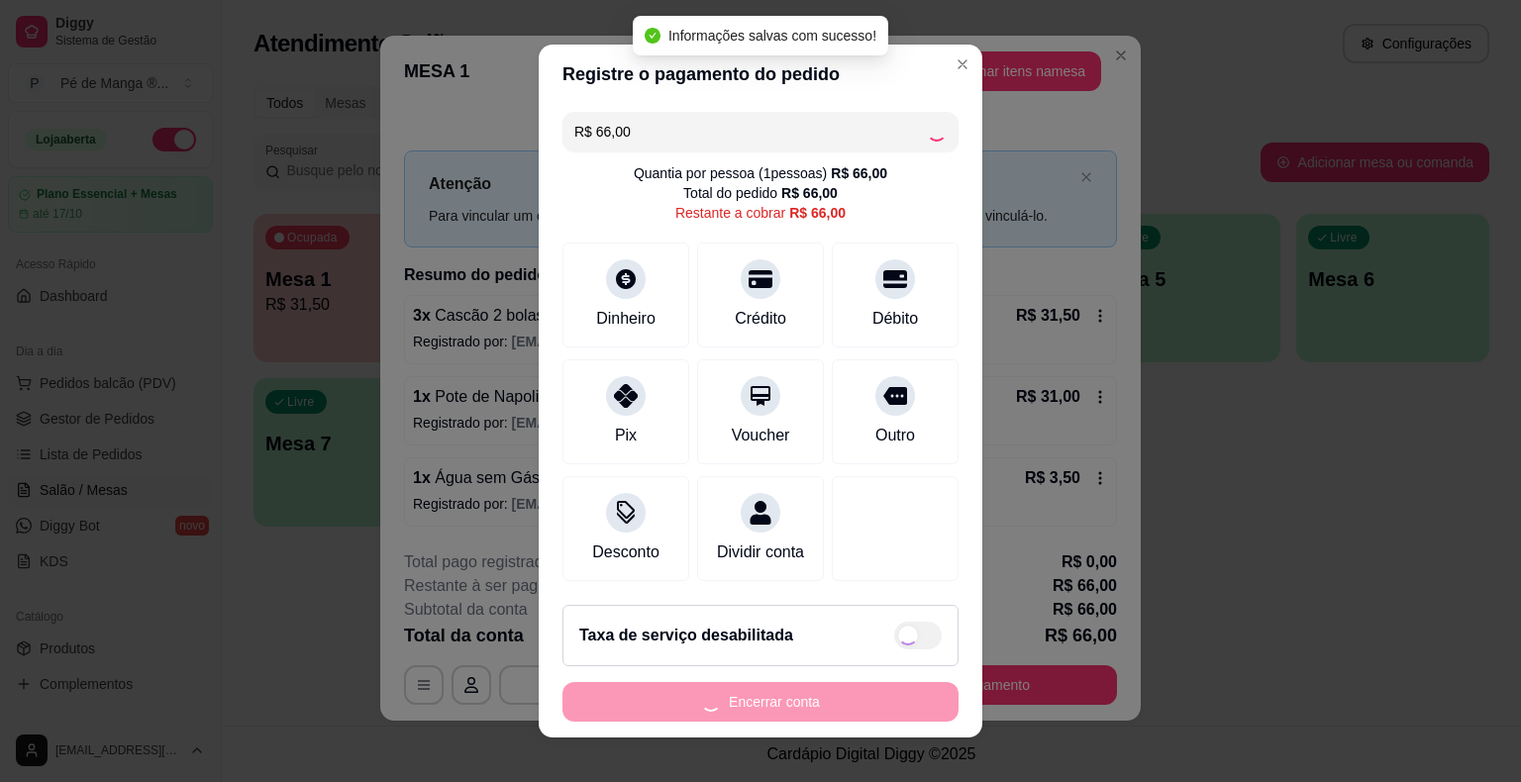
type input "R$ 0,00"
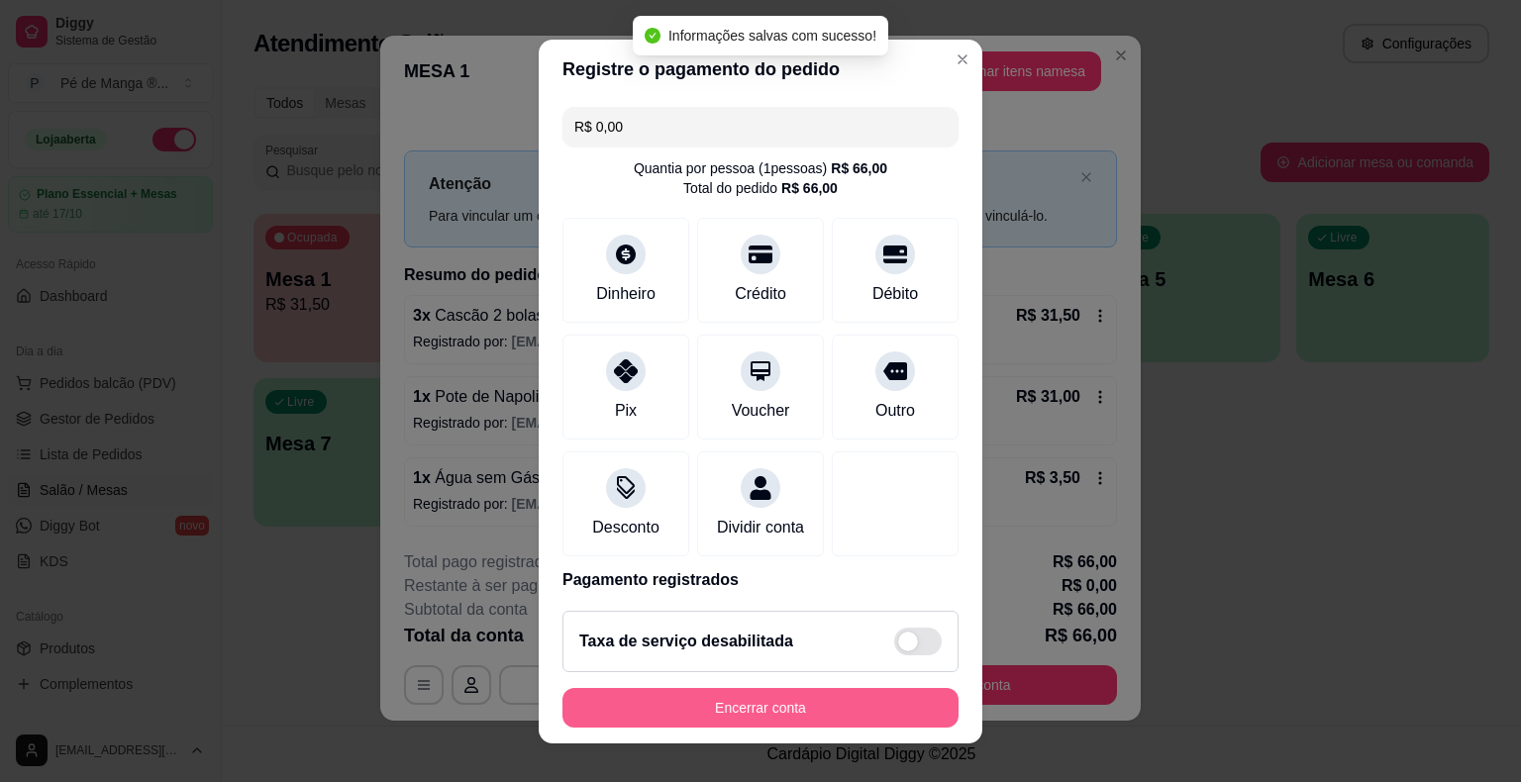
click at [798, 711] on button "Encerrar conta" at bounding box center [760, 708] width 396 height 40
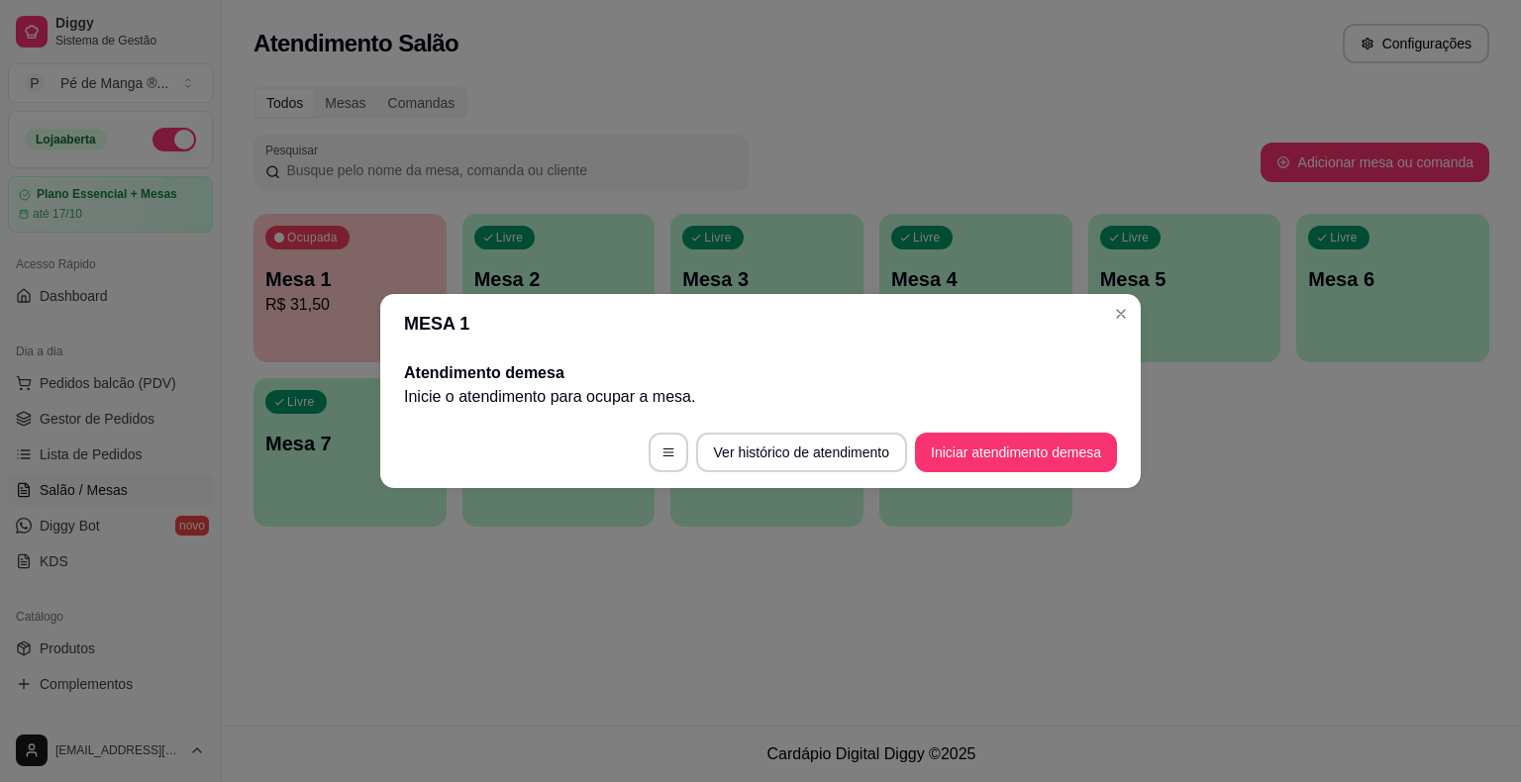
scroll to position [0, 0]
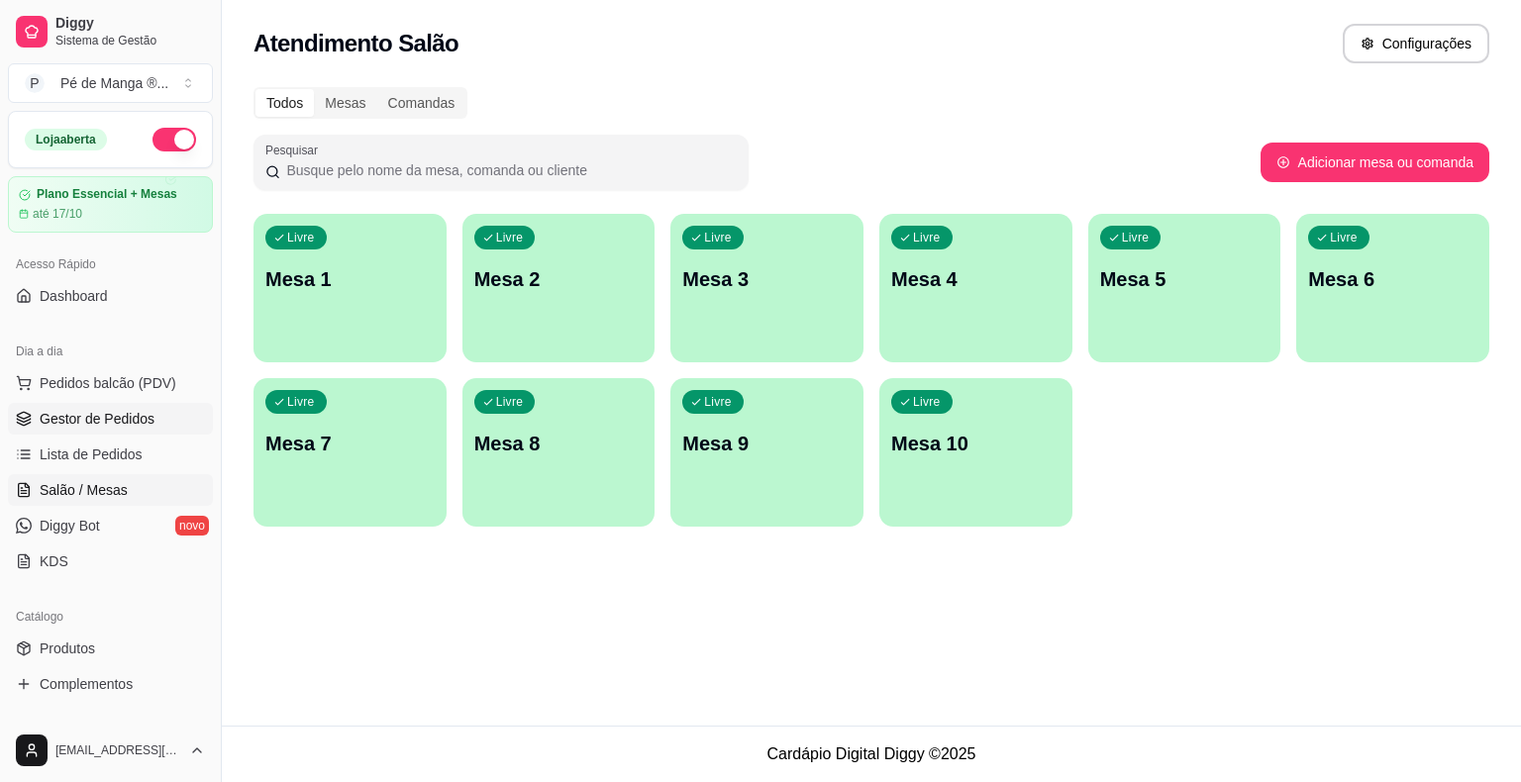
click at [123, 427] on span "Gestor de Pedidos" at bounding box center [97, 419] width 115 height 20
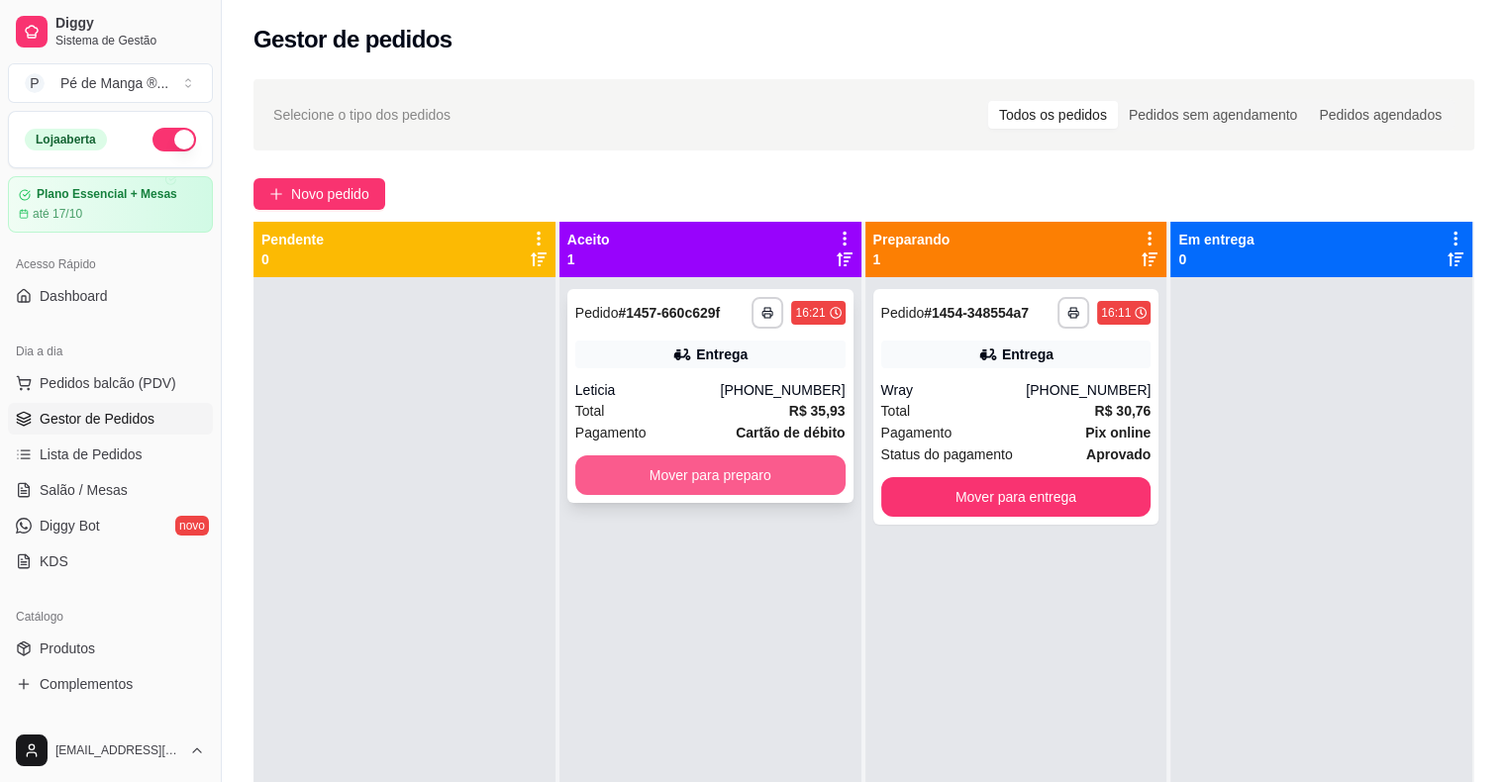
click at [728, 471] on button "Mover para preparo" at bounding box center [710, 475] width 270 height 40
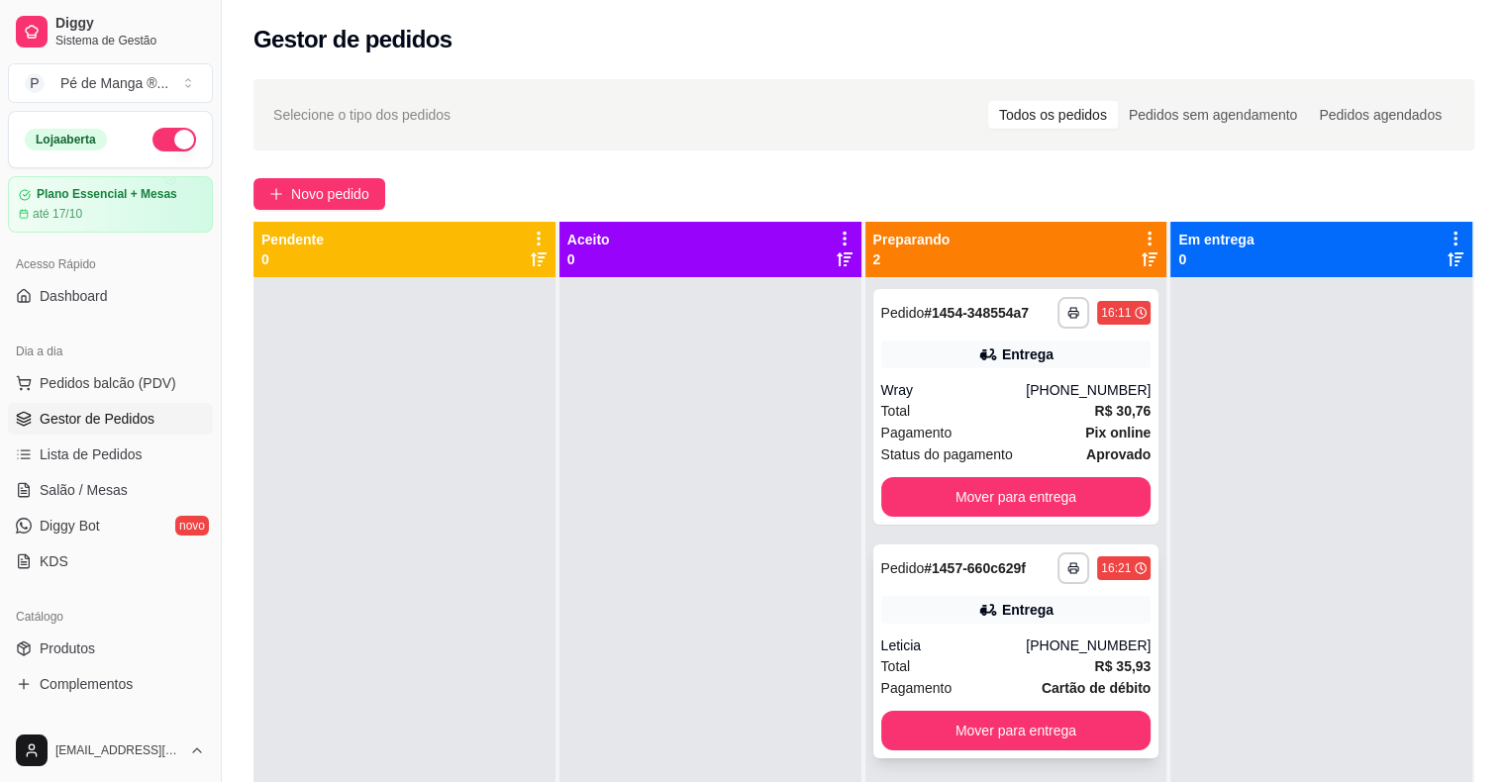
click at [1041, 680] on strong "Cartão de débito" at bounding box center [1095, 688] width 109 height 16
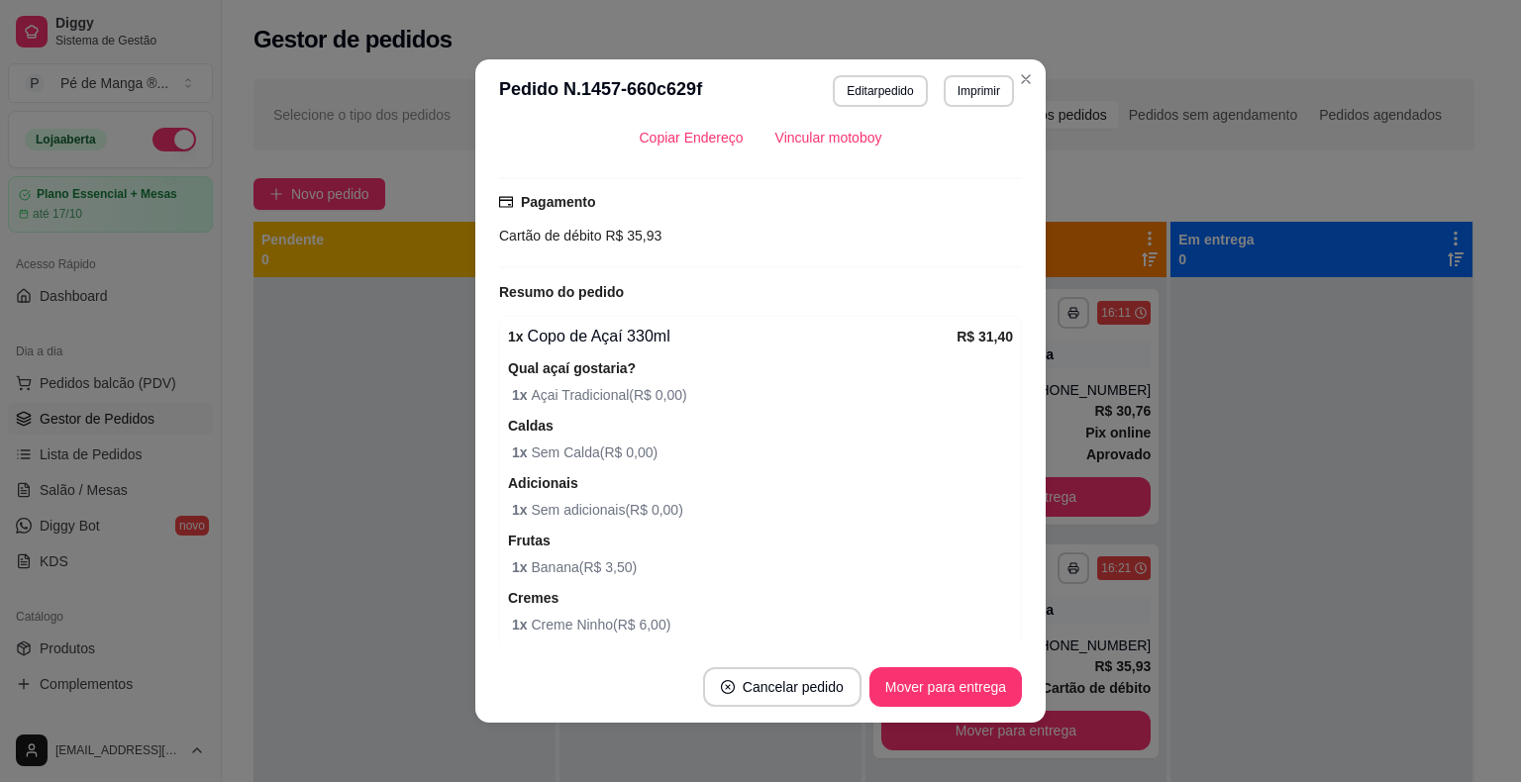
scroll to position [610, 0]
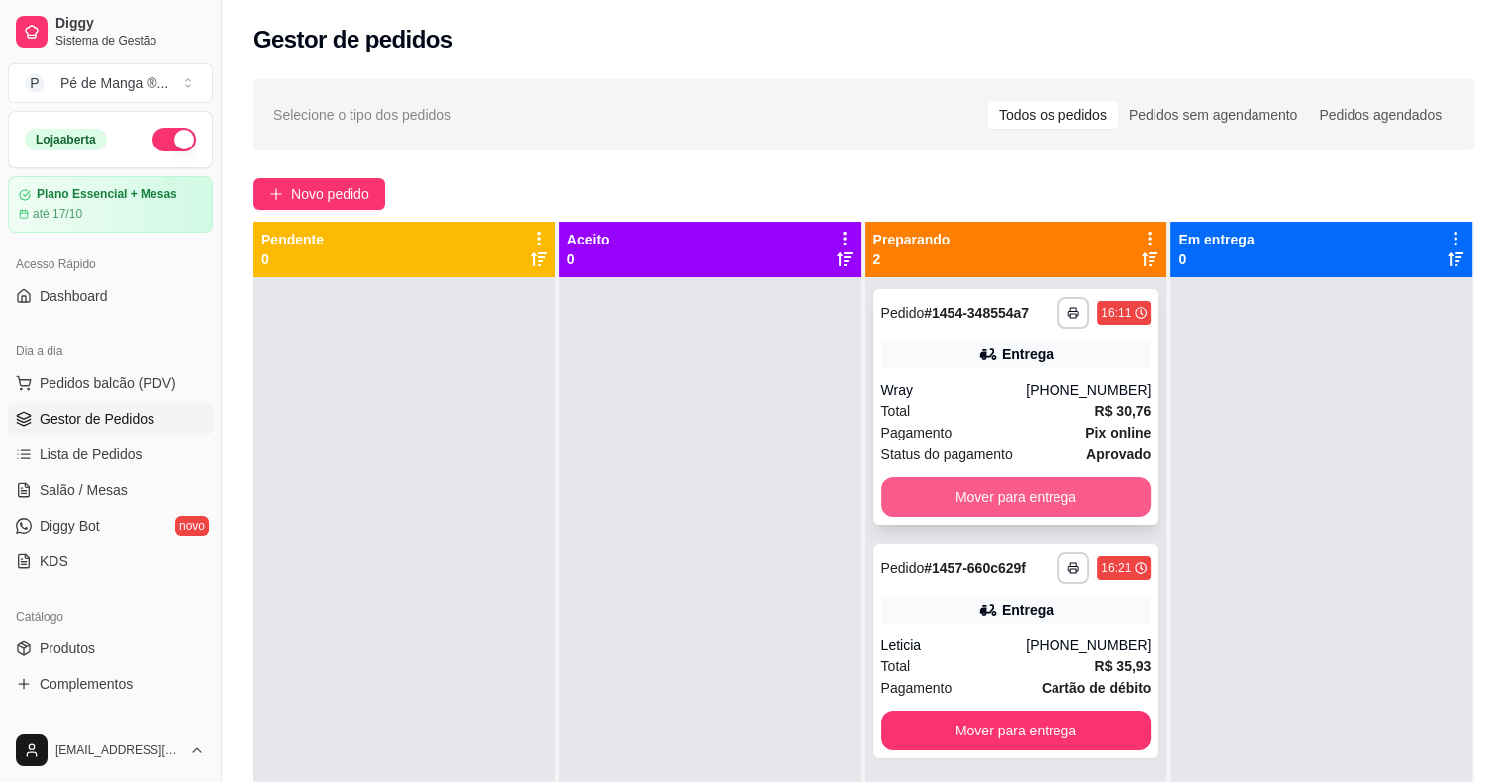
click at [1082, 500] on button "Mover para entrega" at bounding box center [1016, 497] width 270 height 40
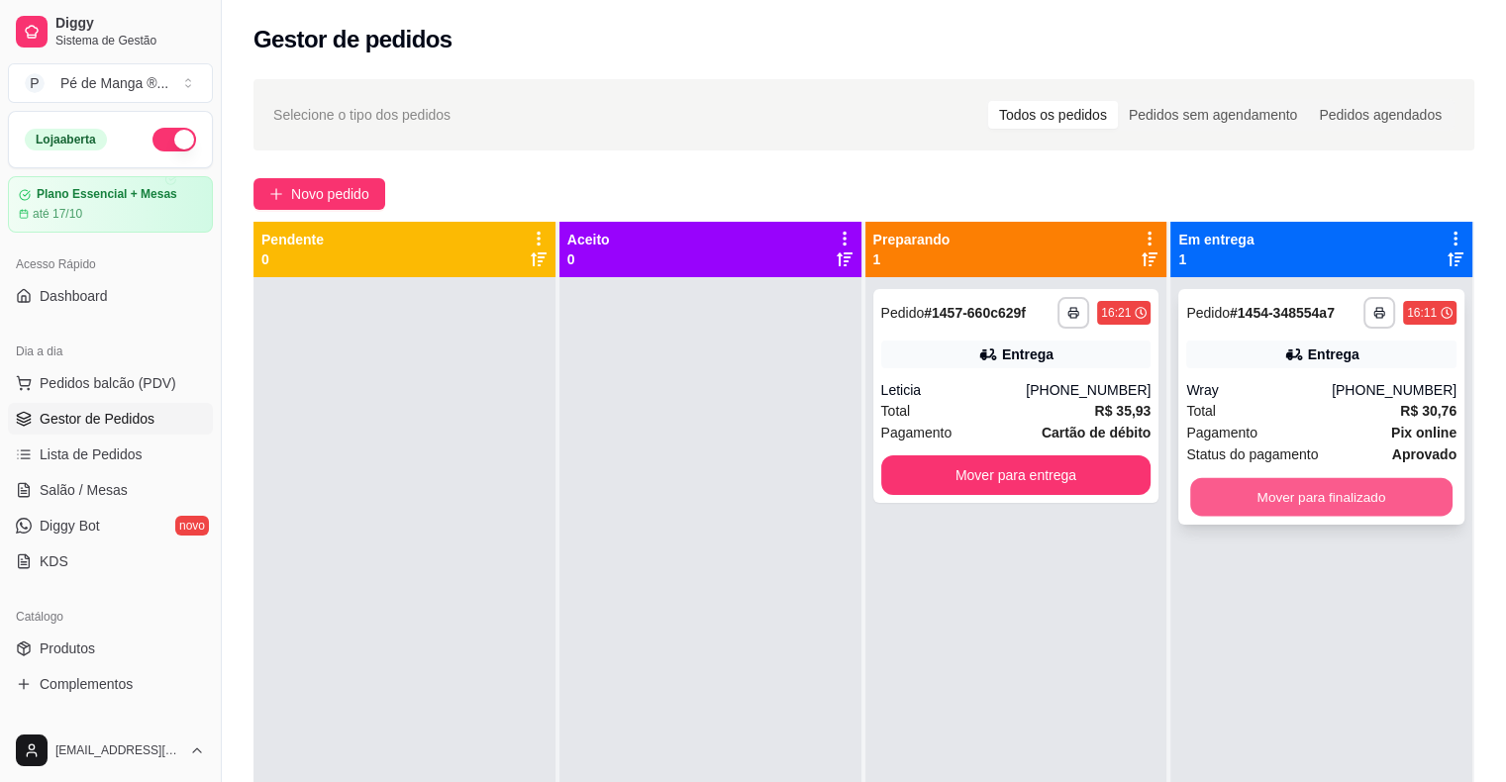
click at [1263, 507] on button "Mover para finalizado" at bounding box center [1321, 497] width 262 height 39
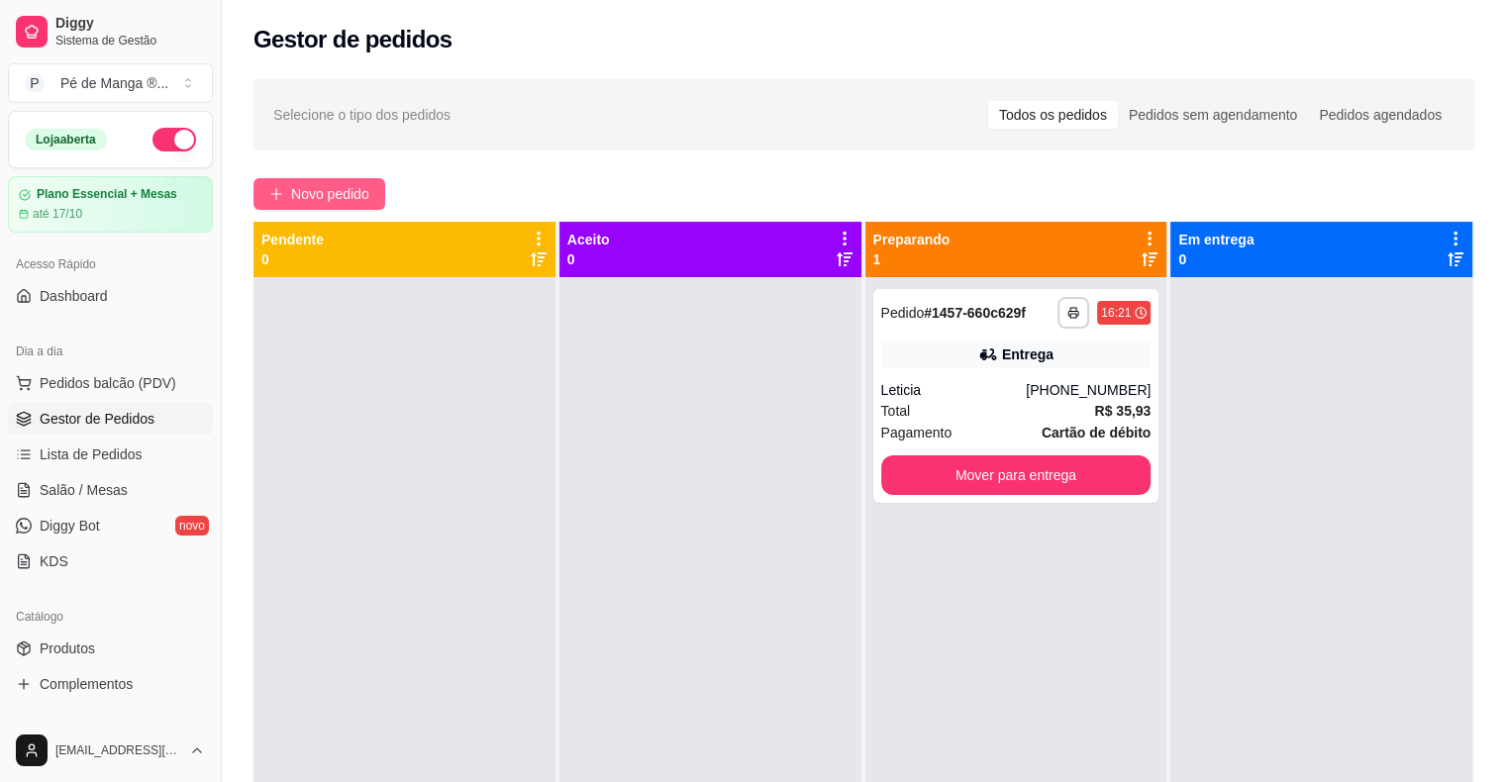
click at [338, 204] on span "Novo pedido" at bounding box center [330, 194] width 78 height 22
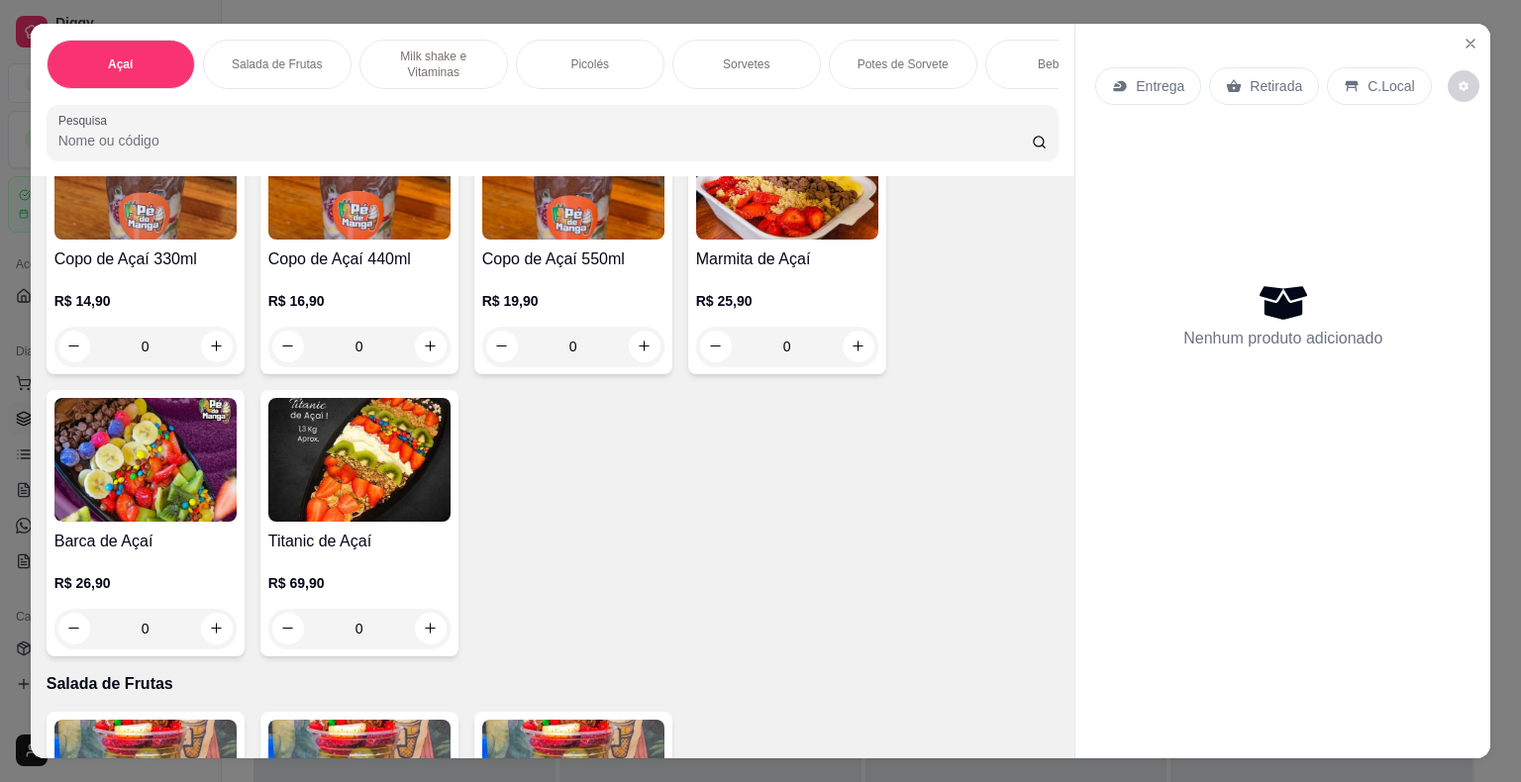
scroll to position [198, 0]
click at [181, 537] on h4 "Barca de Açaí" at bounding box center [145, 541] width 182 height 24
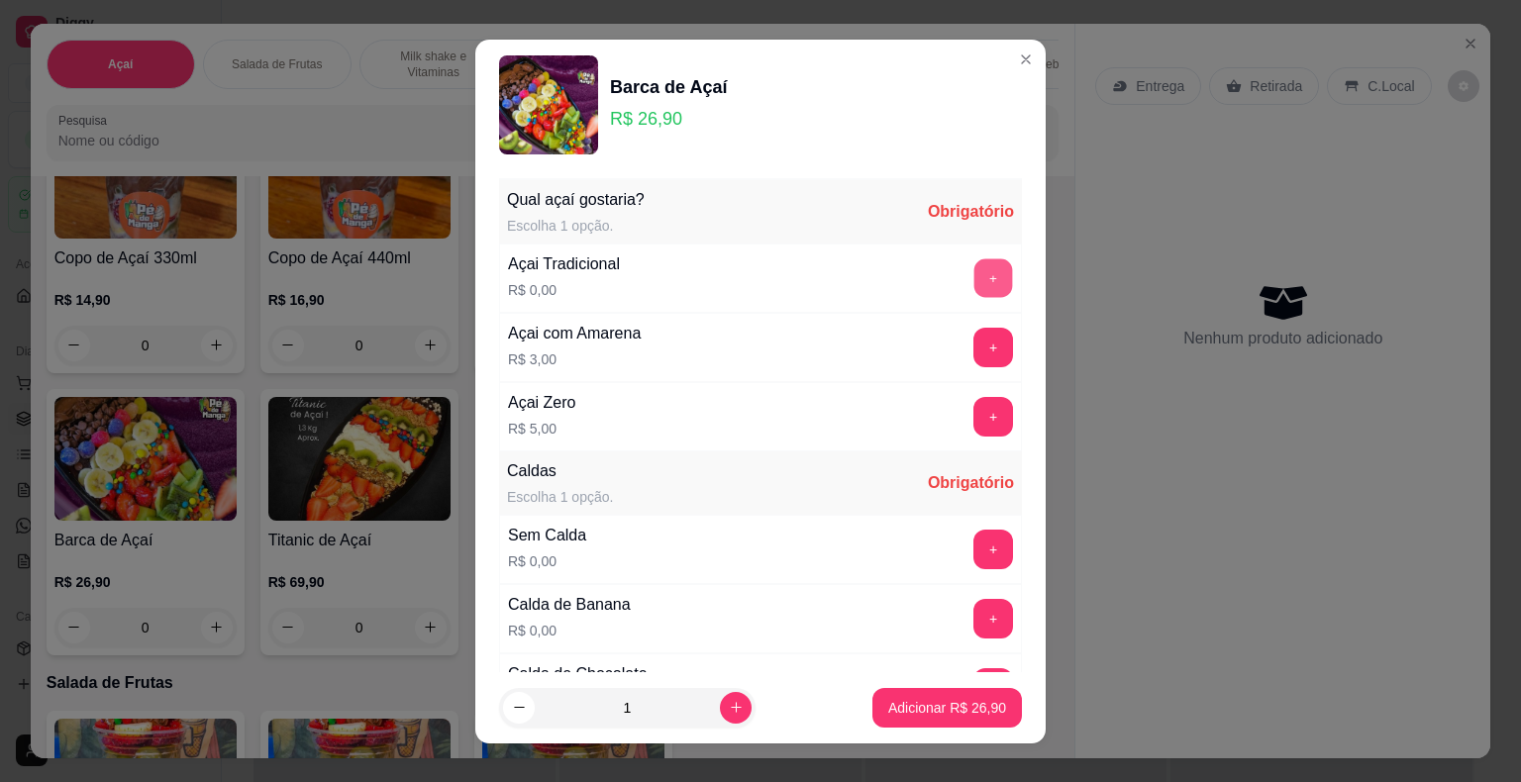
click at [974, 284] on button "+" at bounding box center [993, 277] width 39 height 39
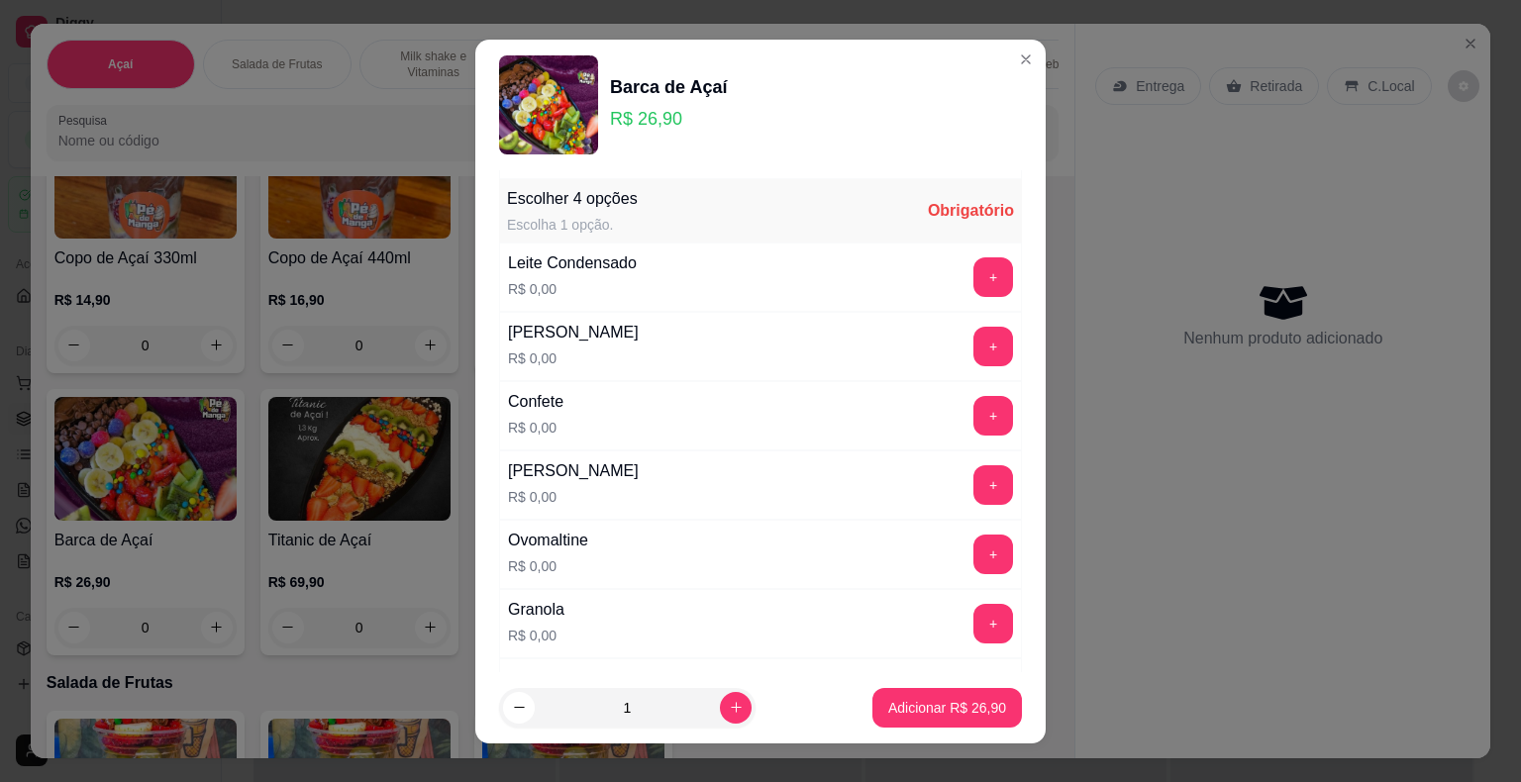
scroll to position [1188, 0]
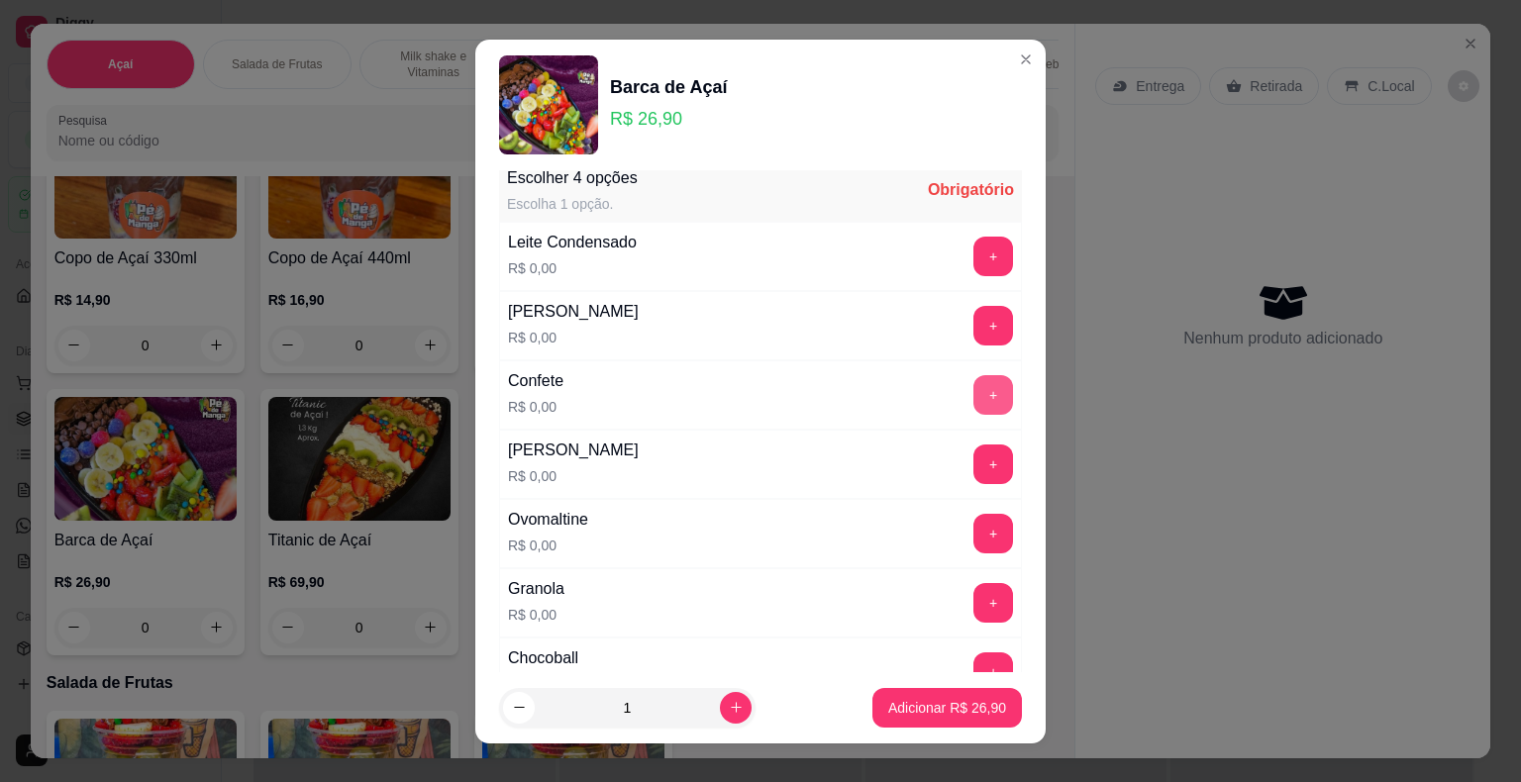
click at [973, 394] on button "+" at bounding box center [993, 395] width 40 height 40
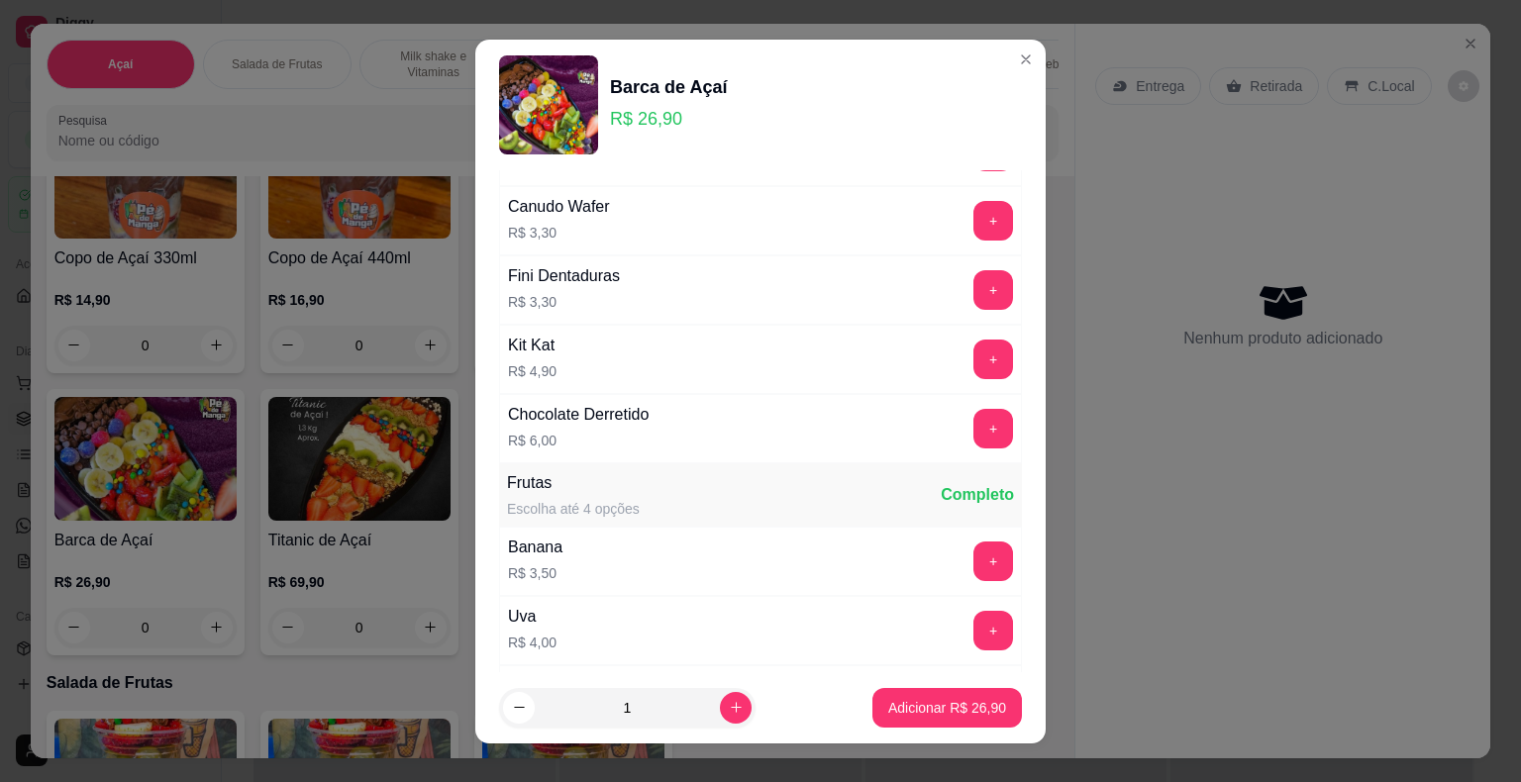
scroll to position [3465, 0]
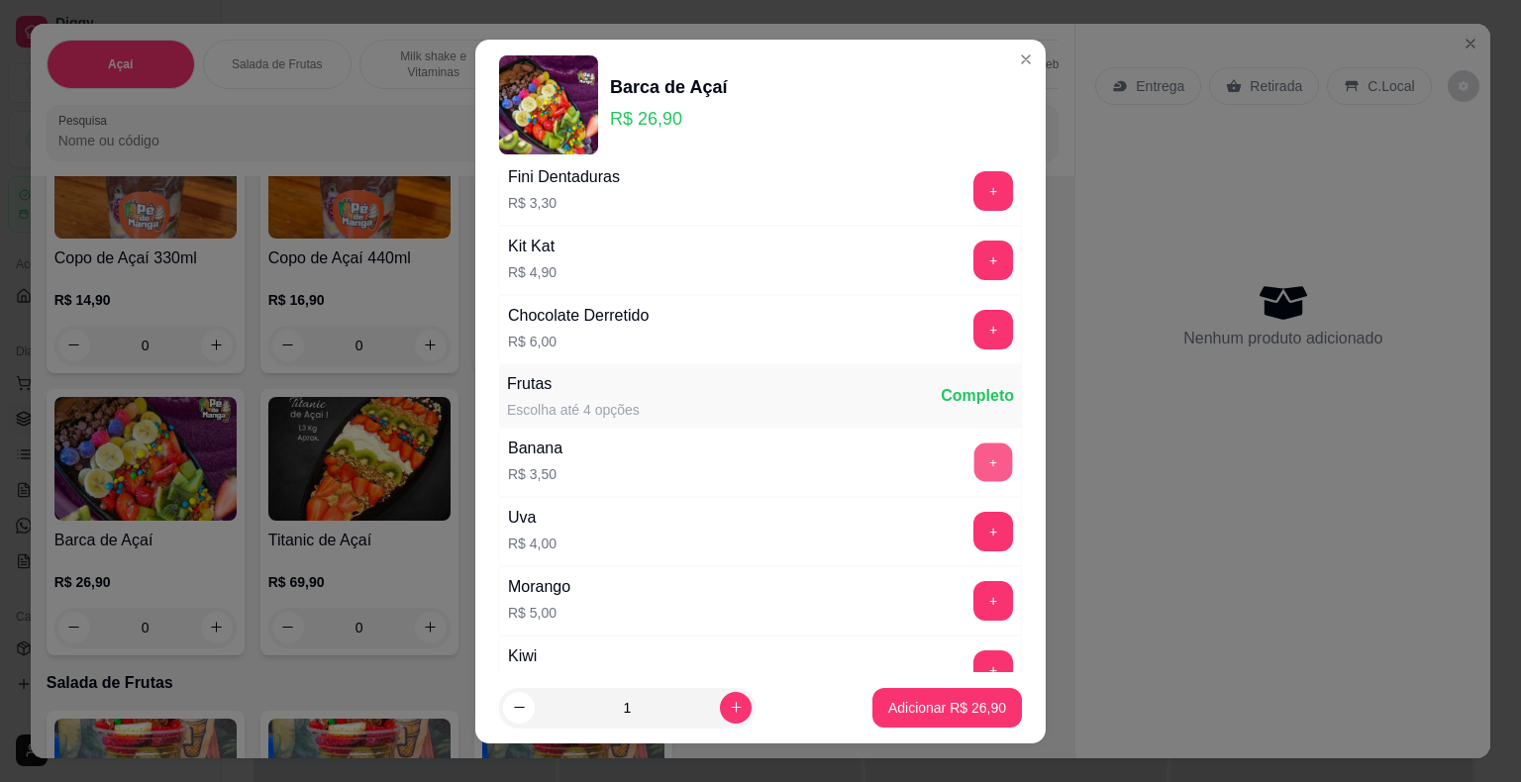
click at [974, 442] on button "+" at bounding box center [993, 461] width 39 height 39
click at [974, 581] on button "+" at bounding box center [993, 600] width 39 height 39
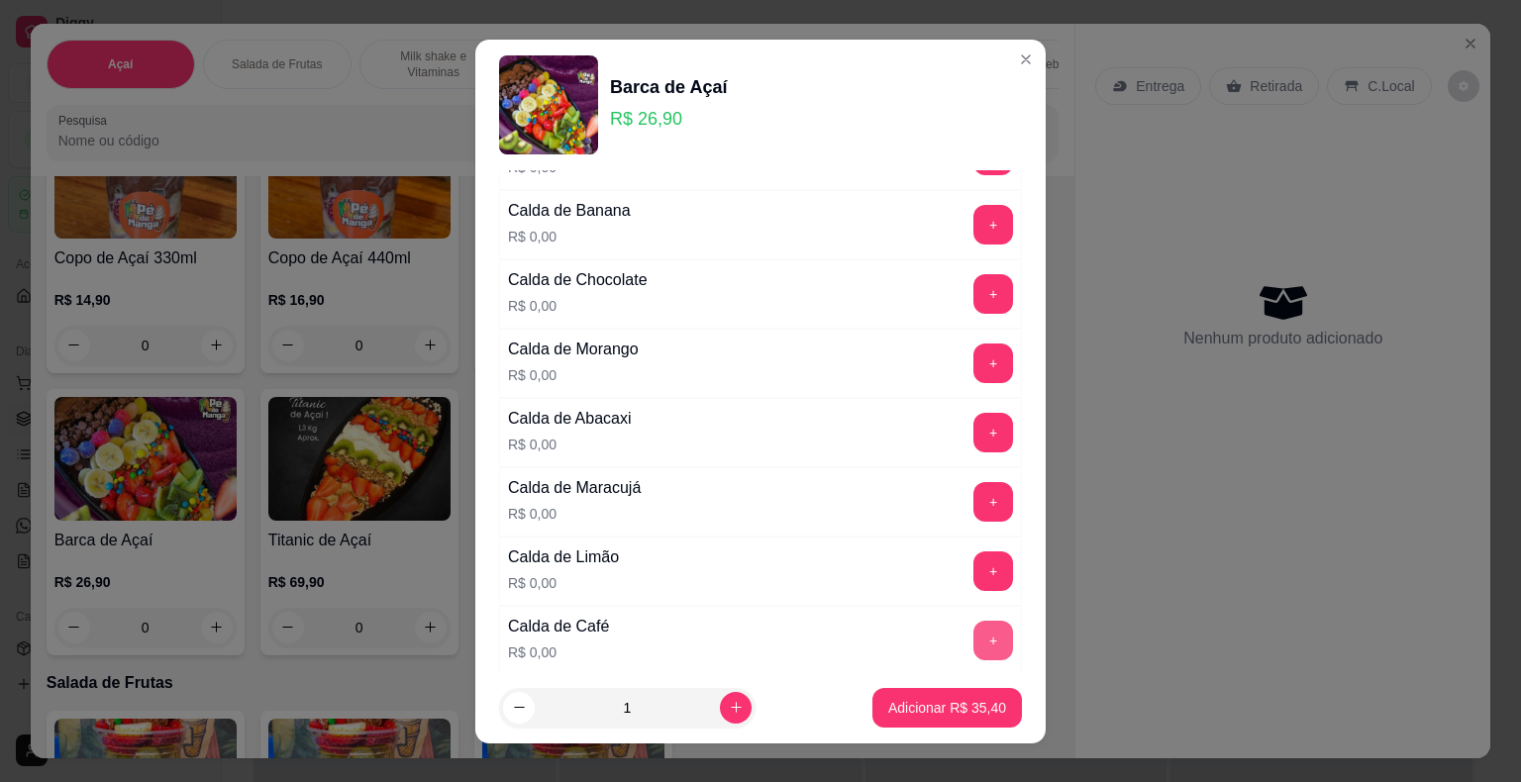
scroll to position [99, 0]
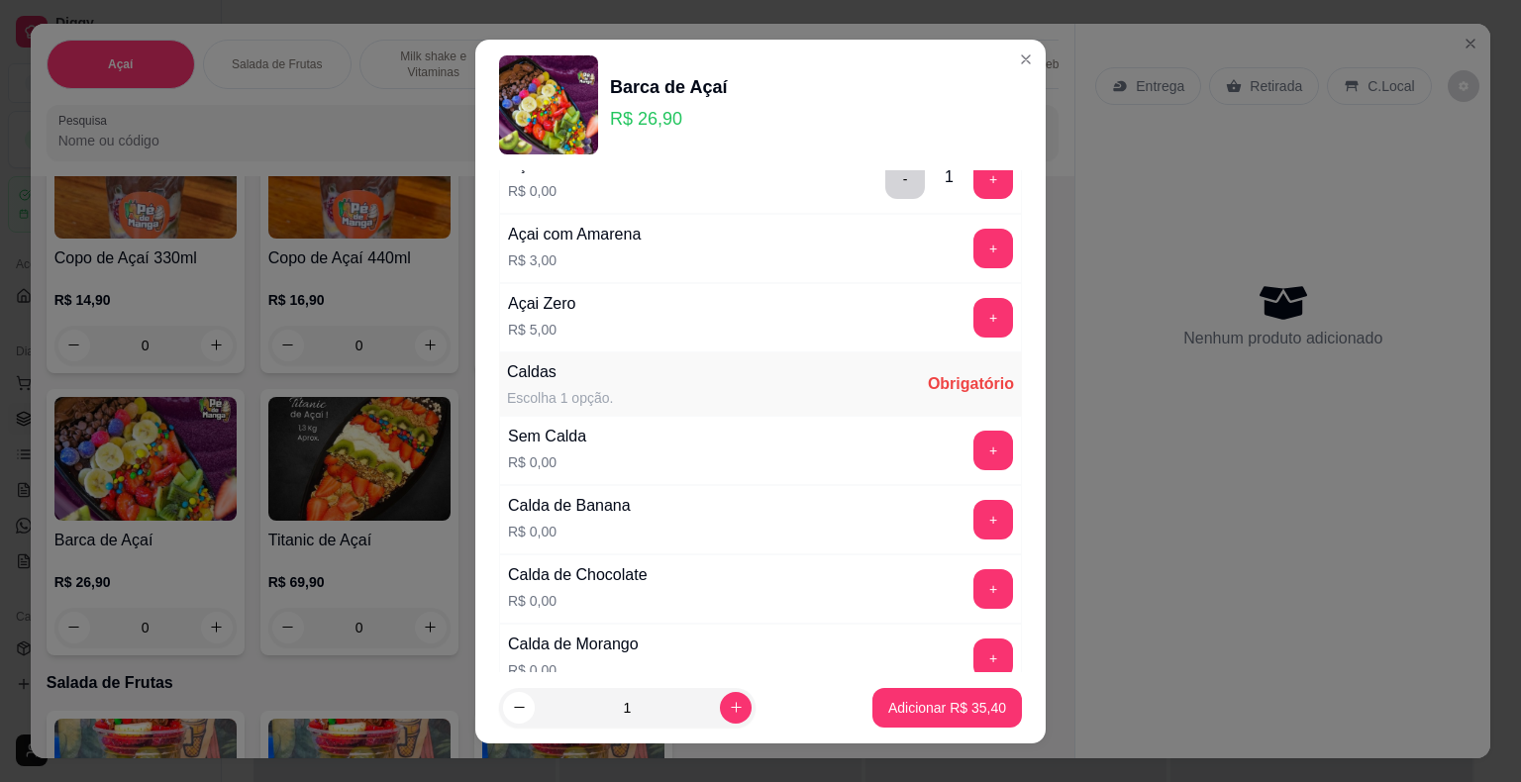
click at [973, 451] on button "+" at bounding box center [993, 451] width 40 height 40
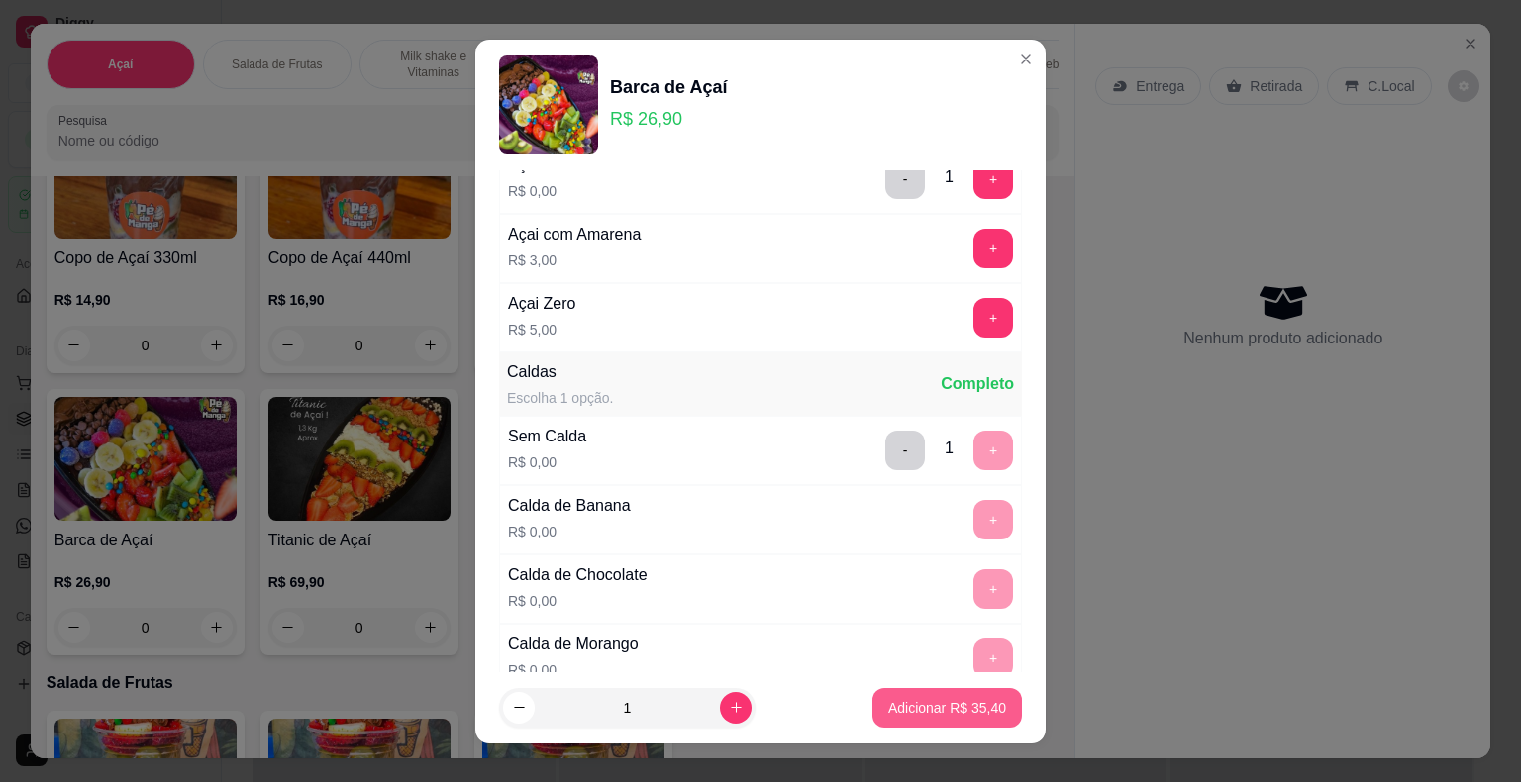
click at [911, 703] on p "Adicionar R$ 35,40" at bounding box center [947, 708] width 118 height 20
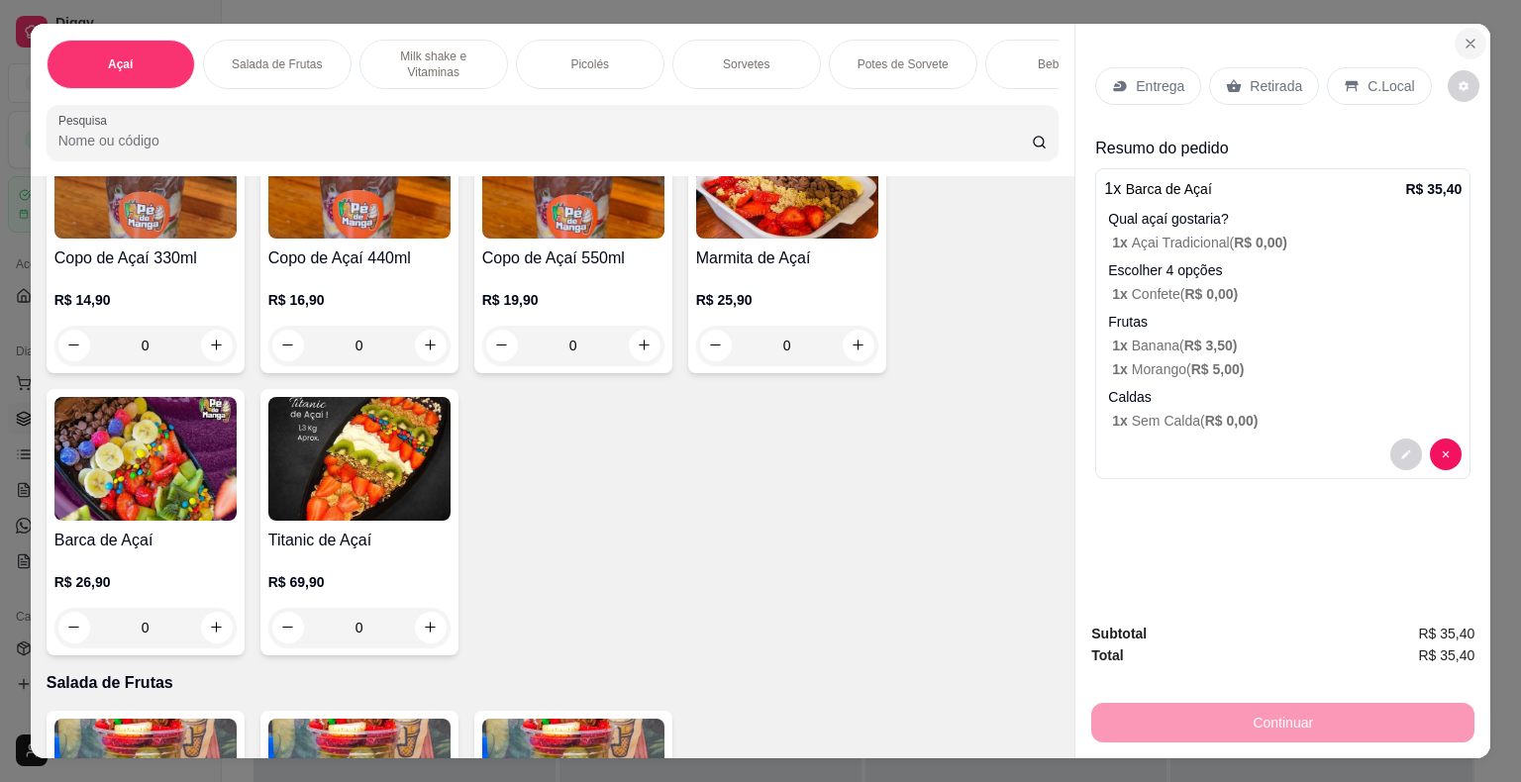
click at [1465, 36] on icon "Close" at bounding box center [1470, 44] width 16 height 16
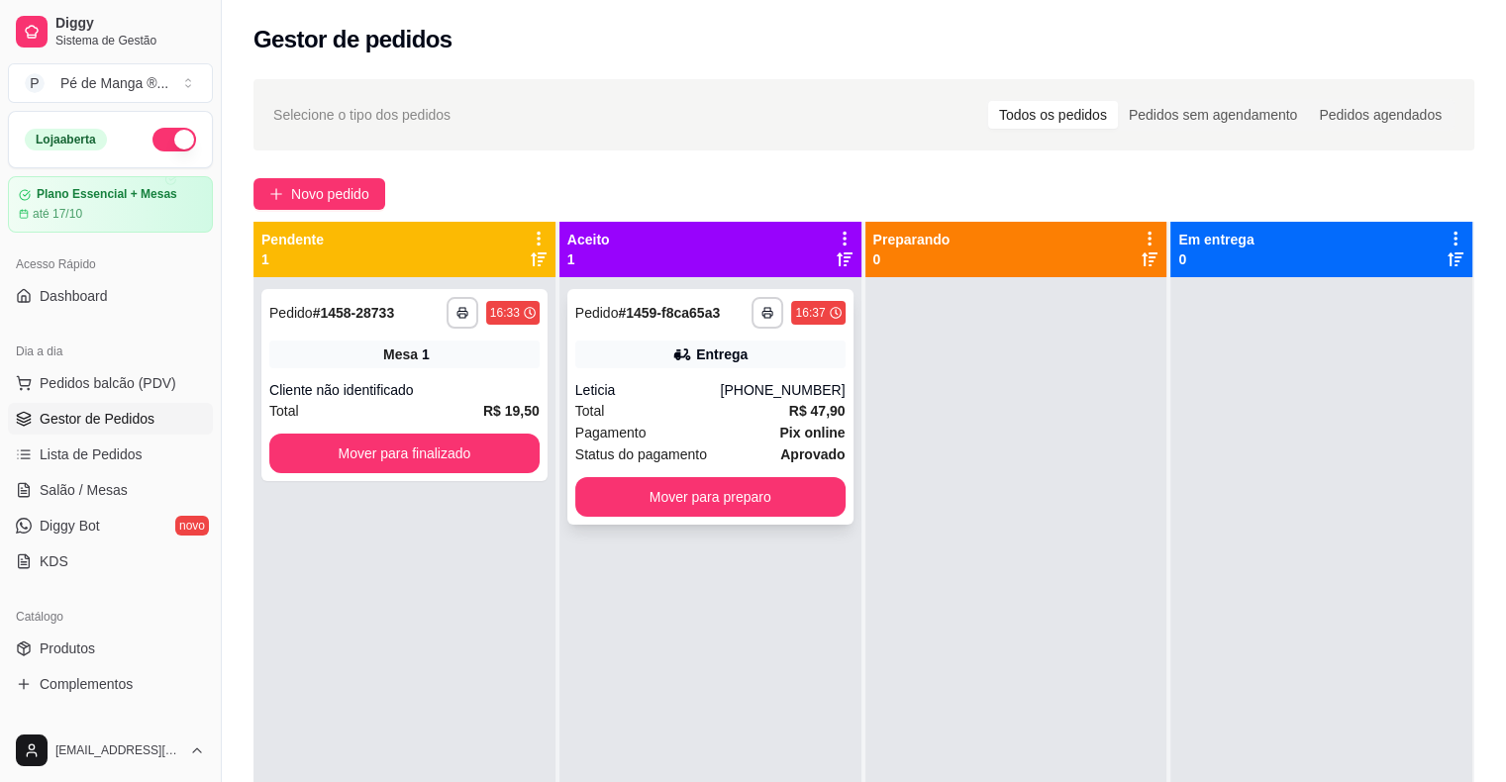
click at [708, 435] on div "Pagamento Pix online" at bounding box center [710, 433] width 270 height 22
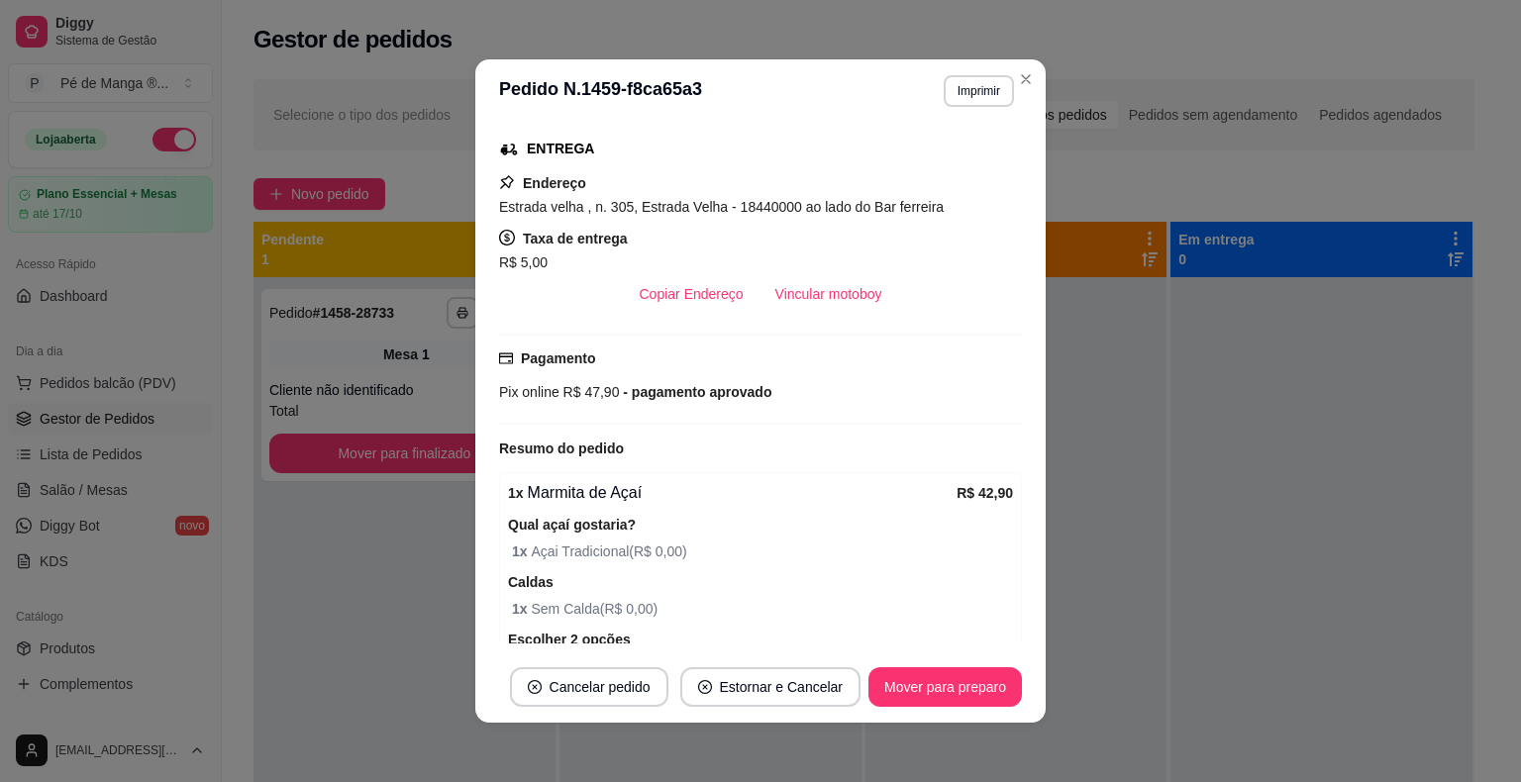
scroll to position [495, 0]
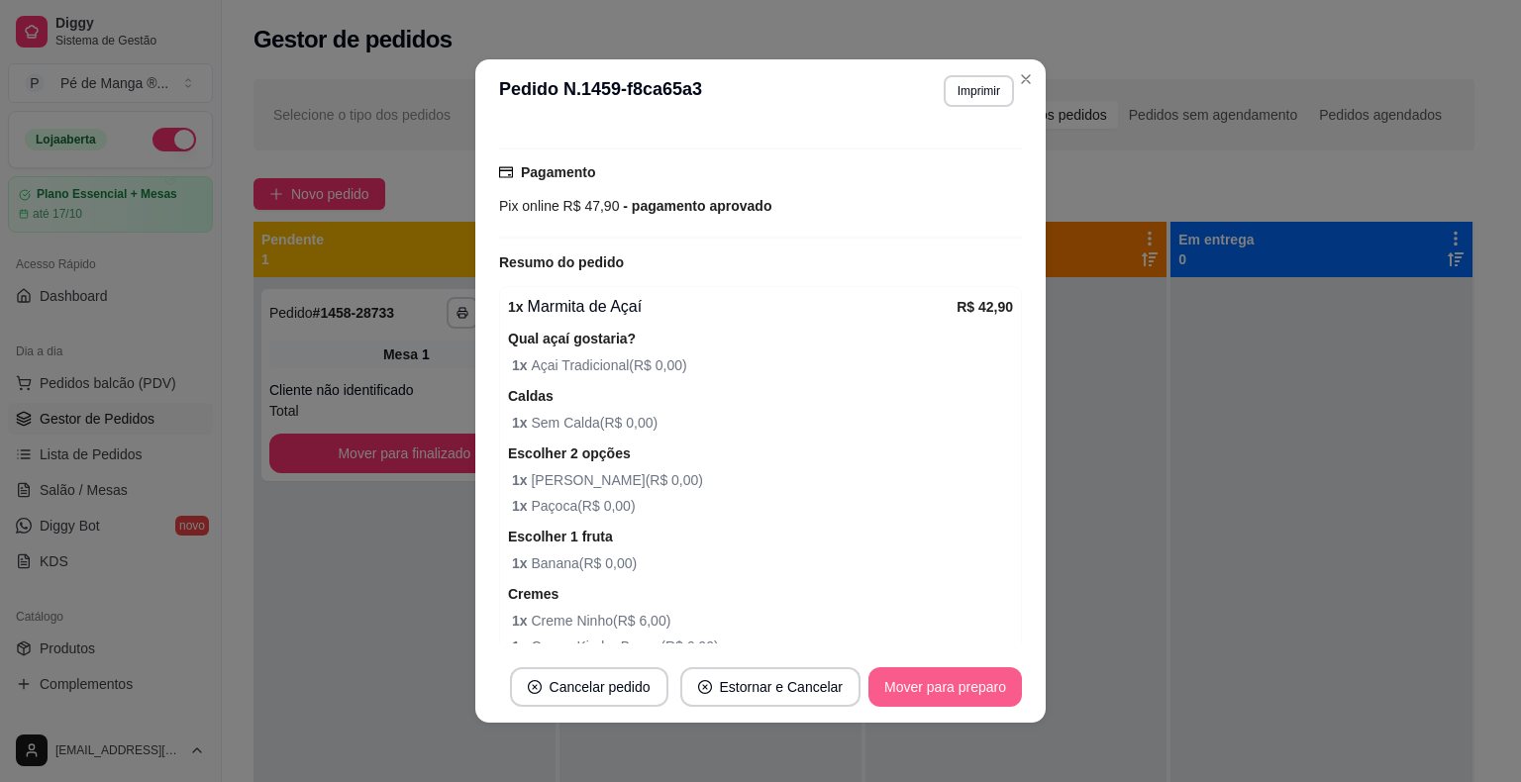
click at [943, 686] on button "Mover para preparo" at bounding box center [944, 687] width 153 height 40
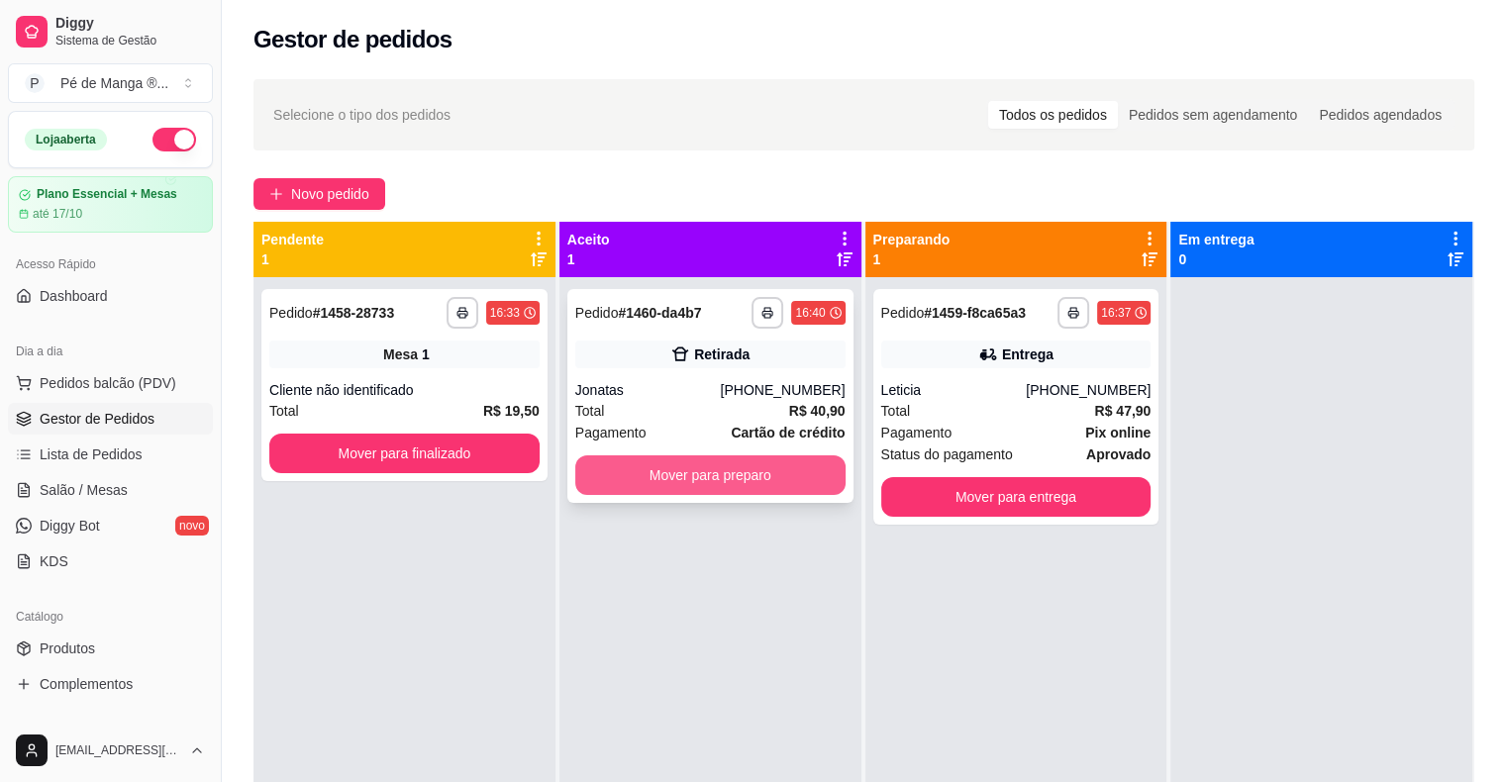
click at [741, 480] on button "Mover para preparo" at bounding box center [710, 475] width 270 height 40
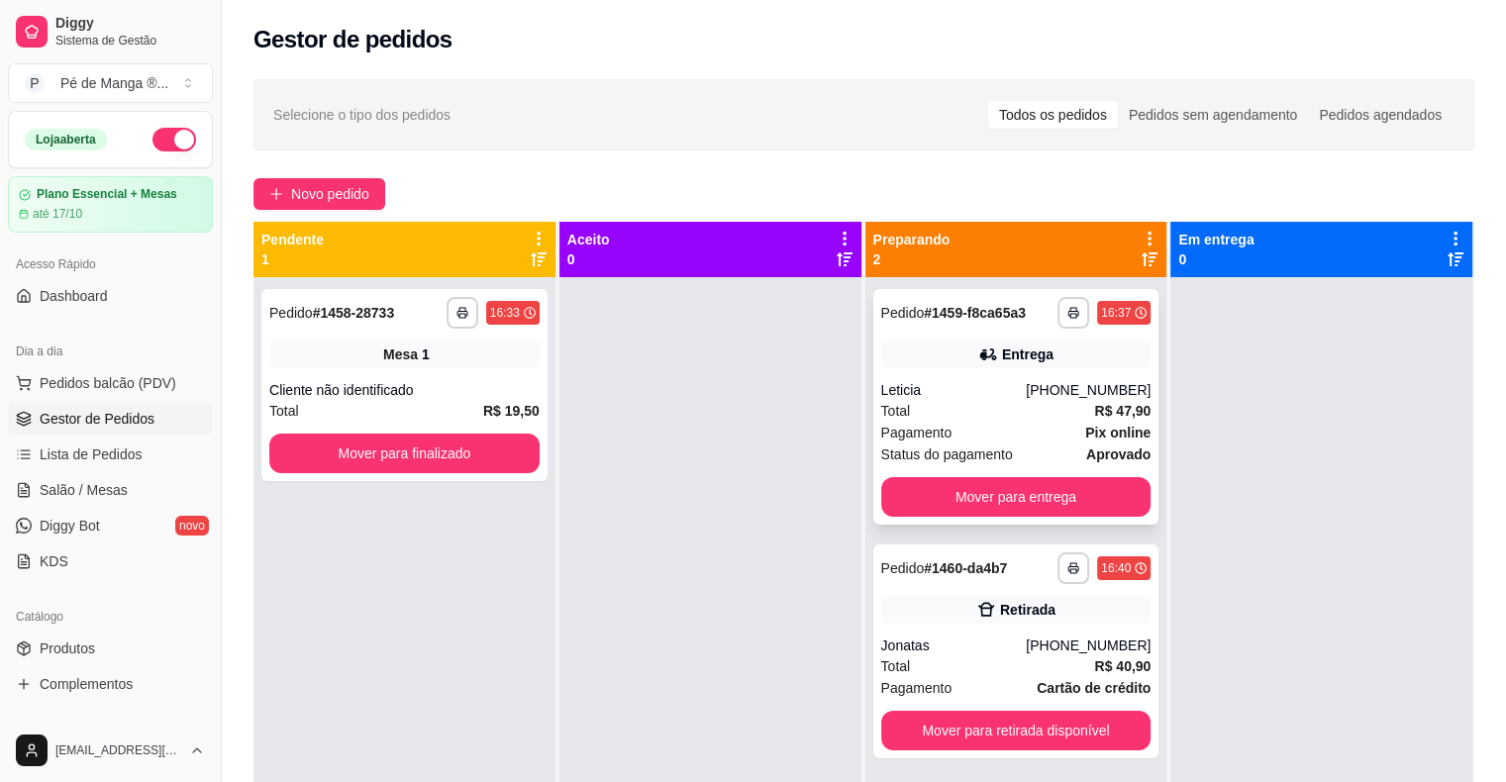
click at [1002, 411] on div "Total R$ 47,90" at bounding box center [1016, 411] width 270 height 22
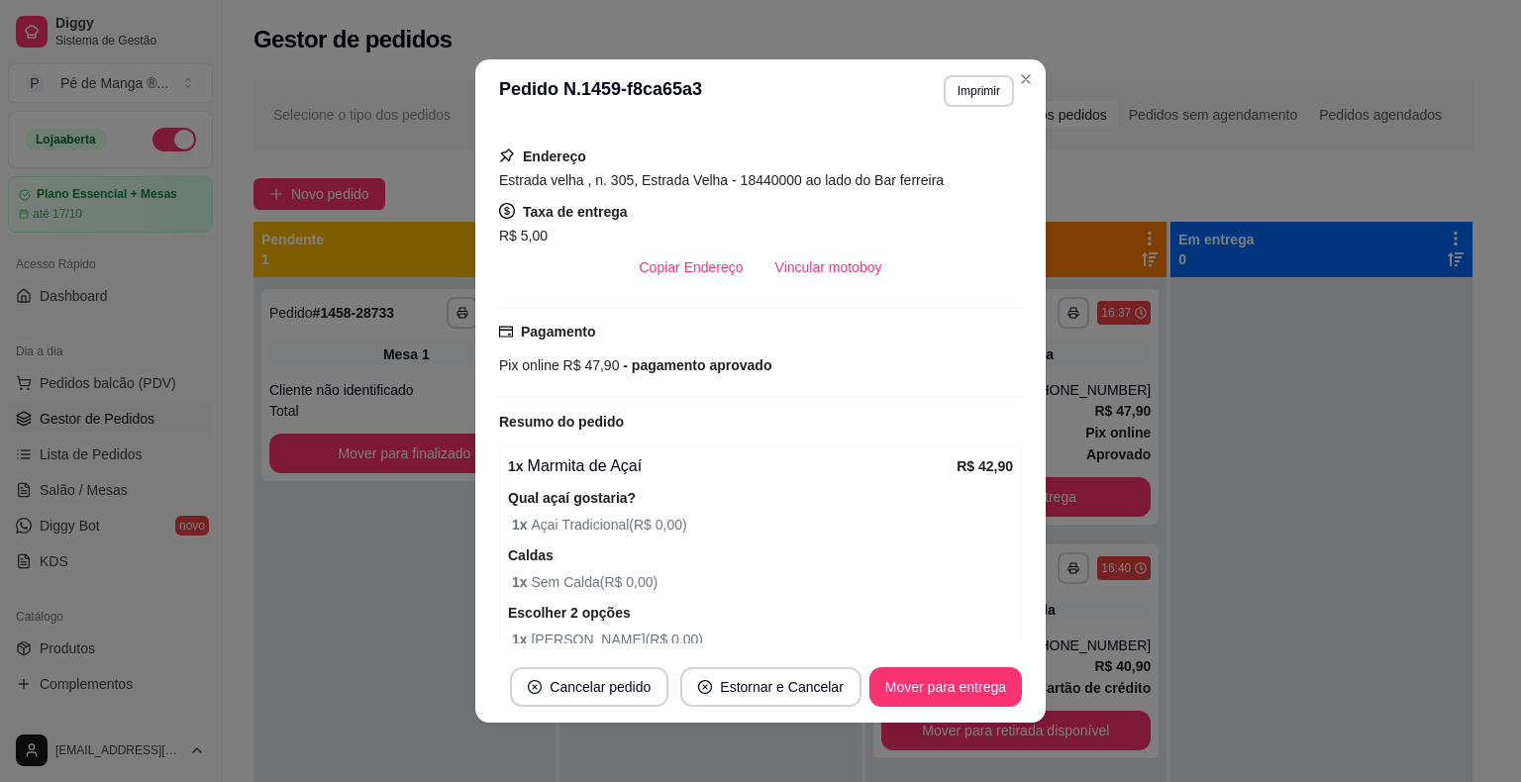
scroll to position [0, 0]
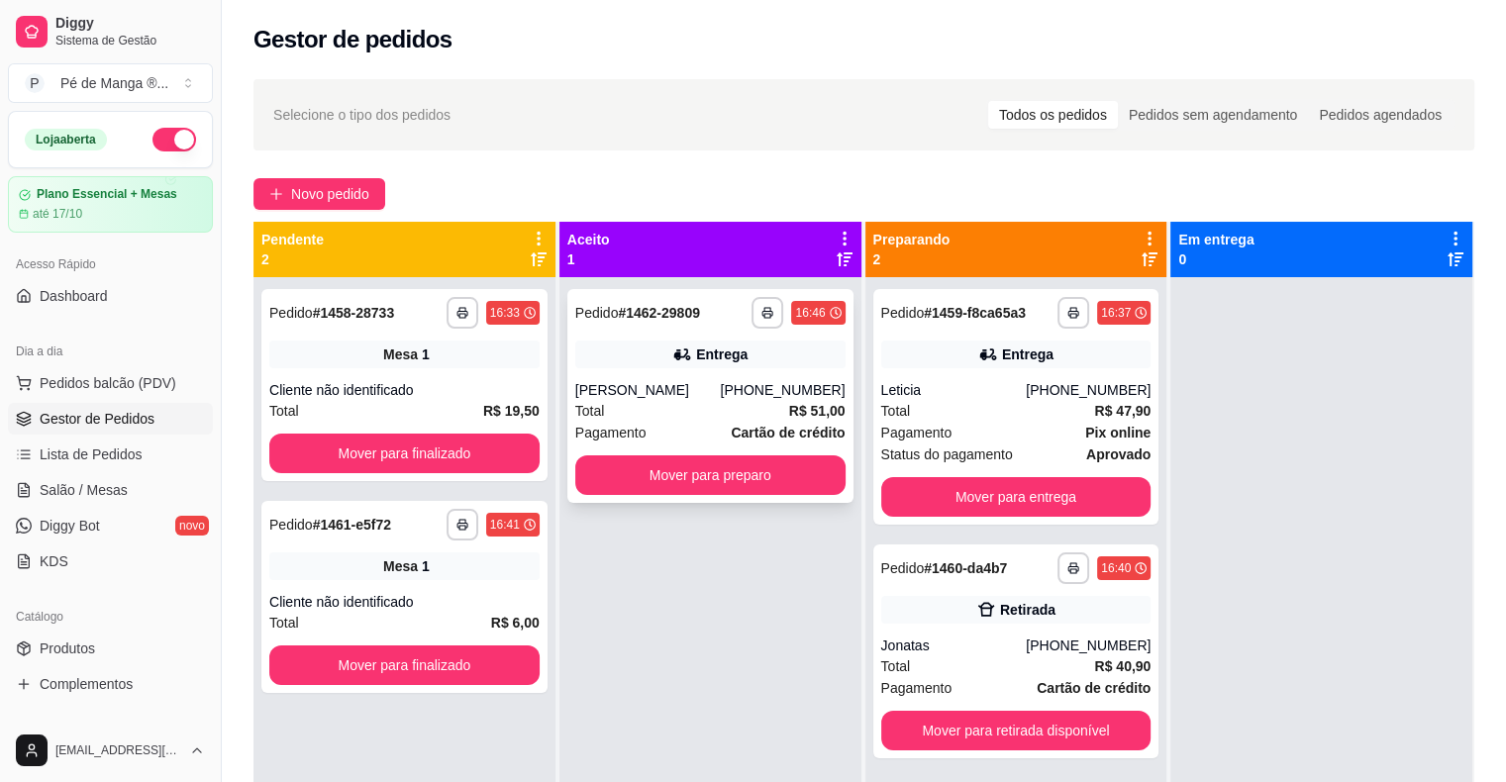
click at [741, 414] on div "Total R$ 51,00" at bounding box center [710, 411] width 270 height 22
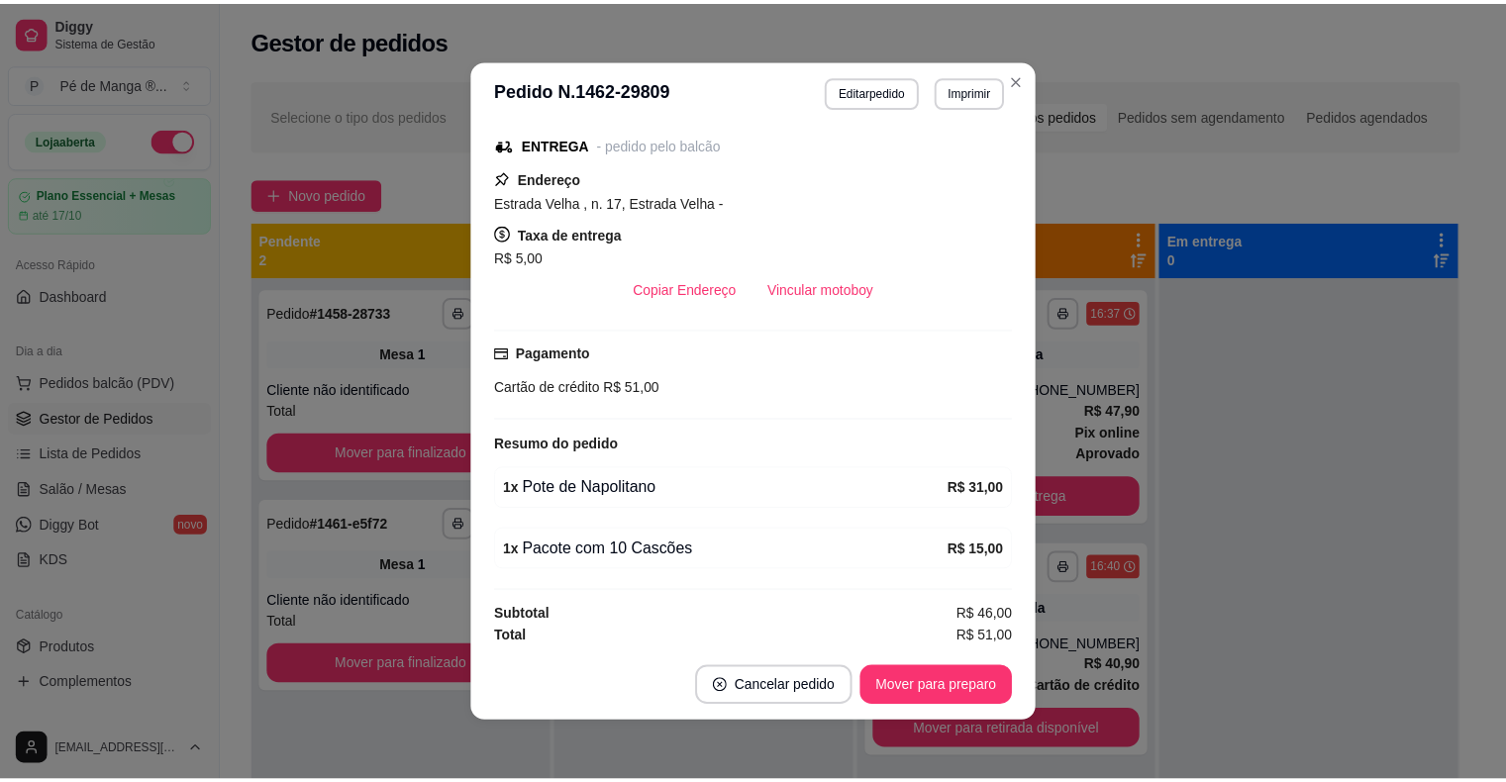
scroll to position [4, 0]
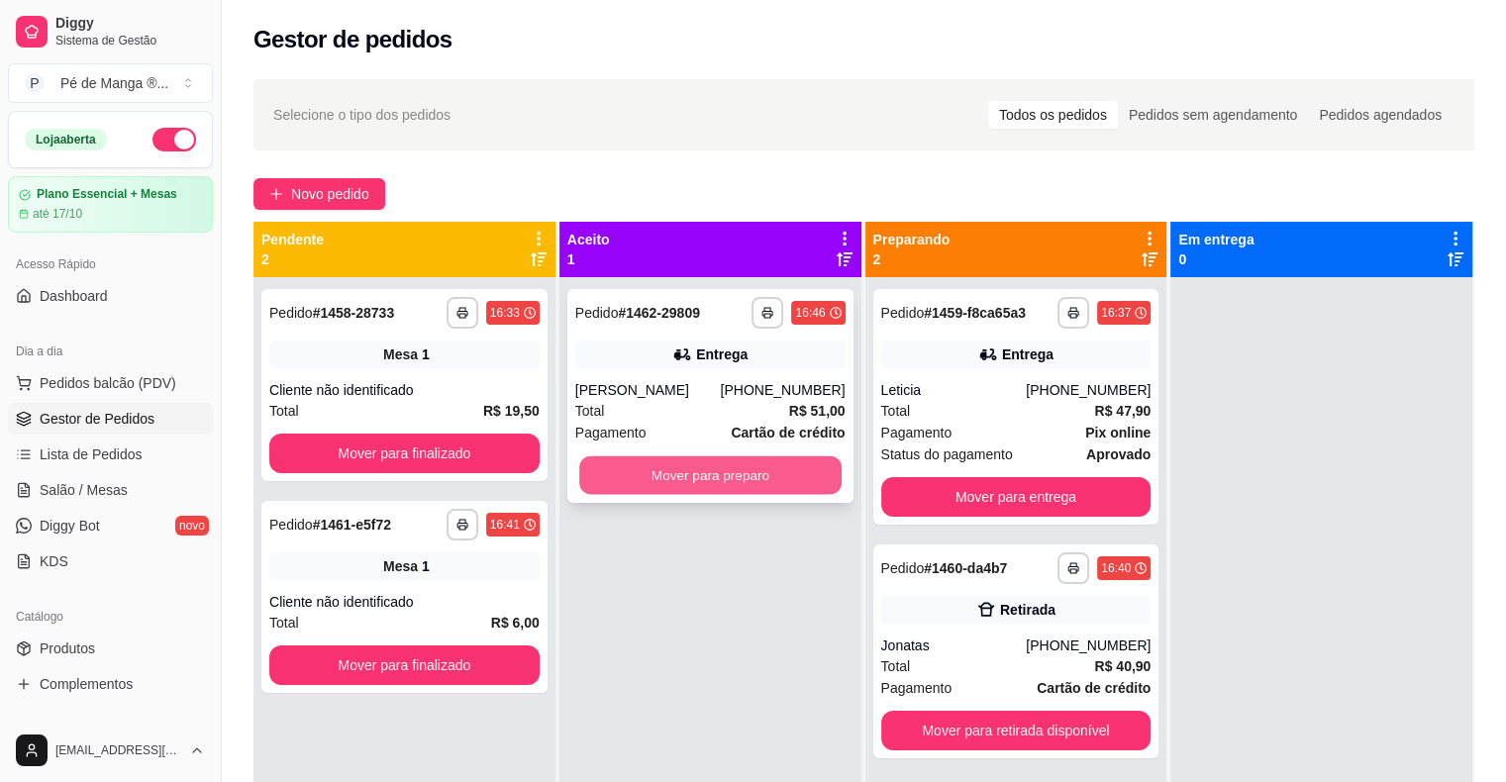
click at [774, 466] on button "Mover para preparo" at bounding box center [710, 475] width 262 height 39
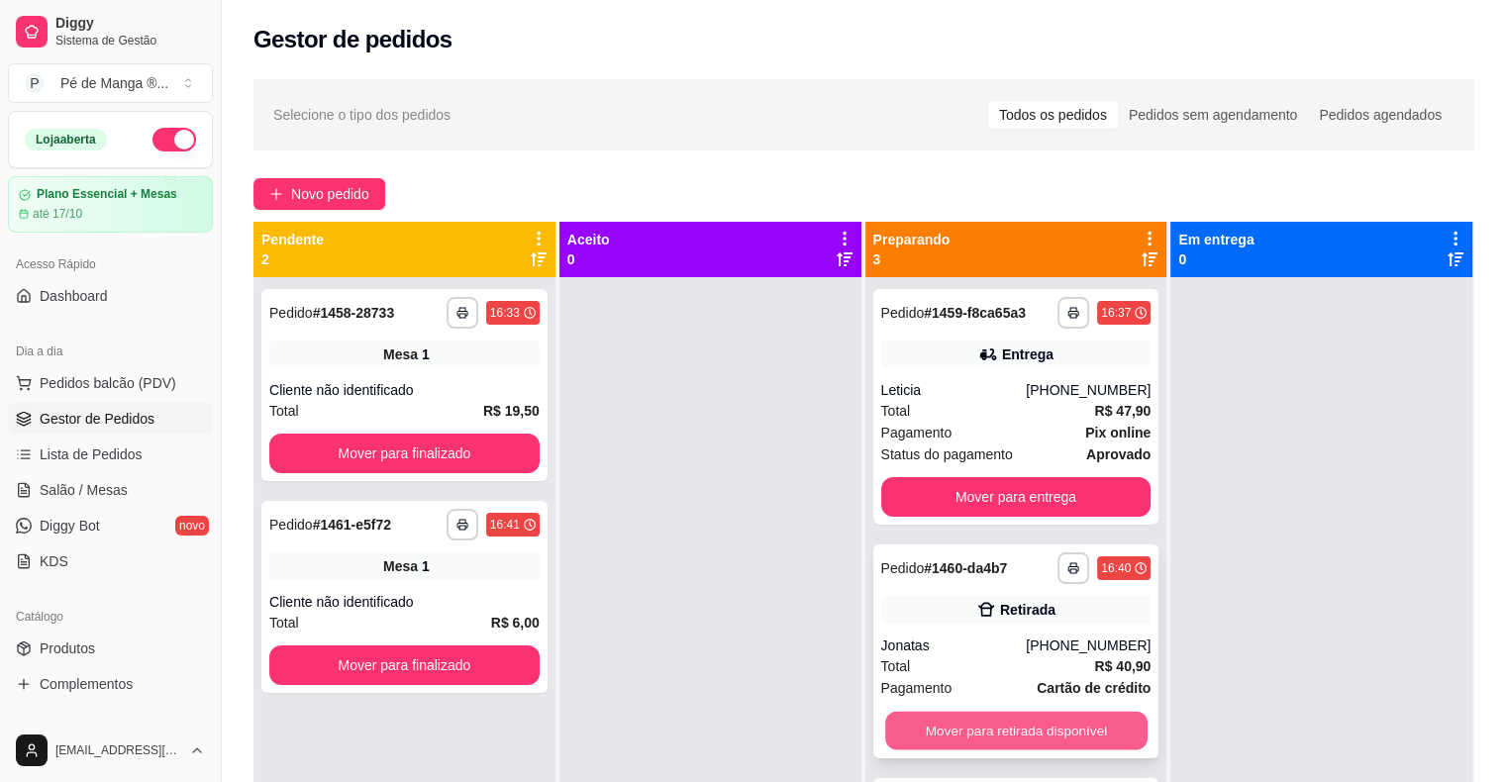
click at [1027, 726] on button "Mover para retirada disponível" at bounding box center [1016, 731] width 262 height 39
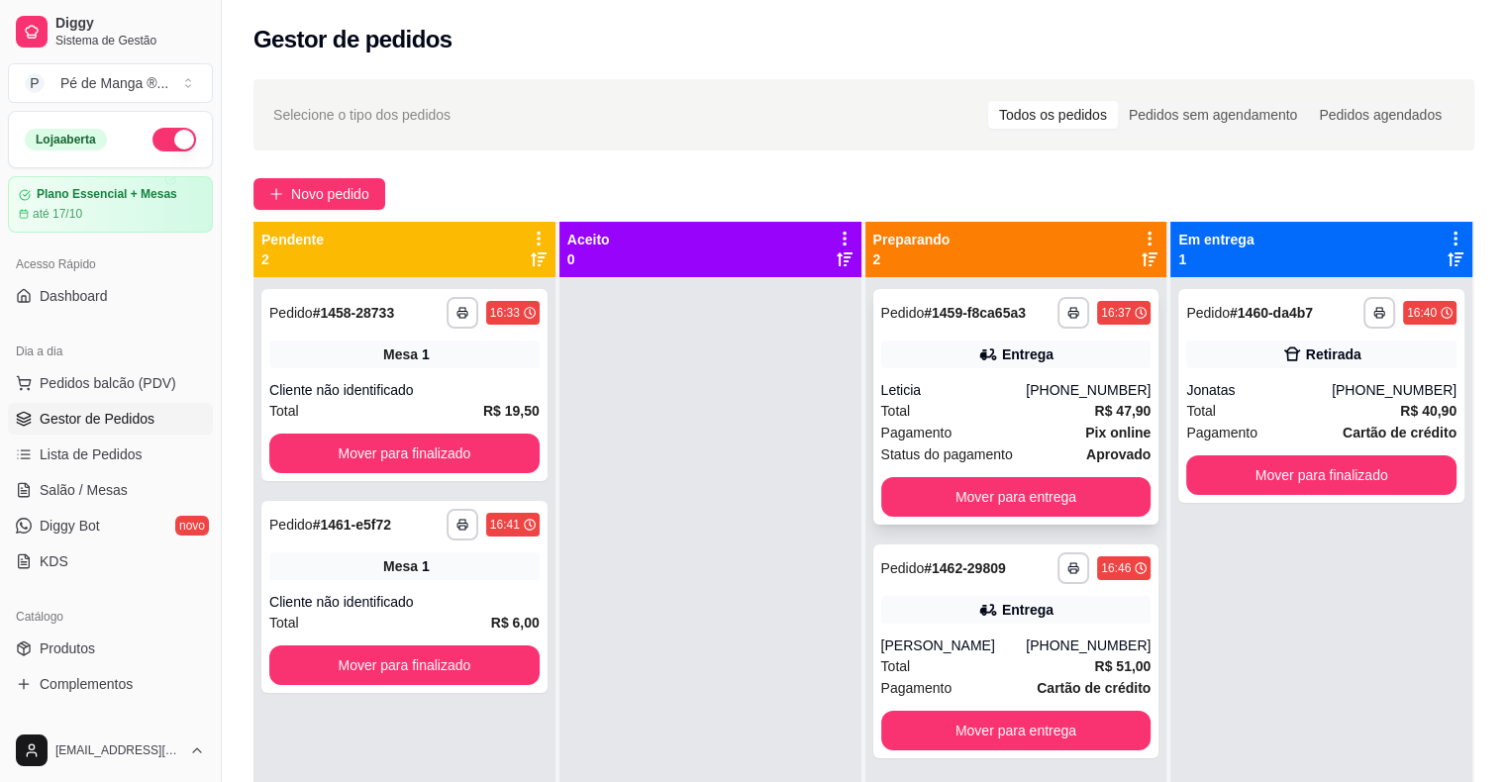
click at [934, 381] on div "Leticia" at bounding box center [954, 390] width 146 height 20
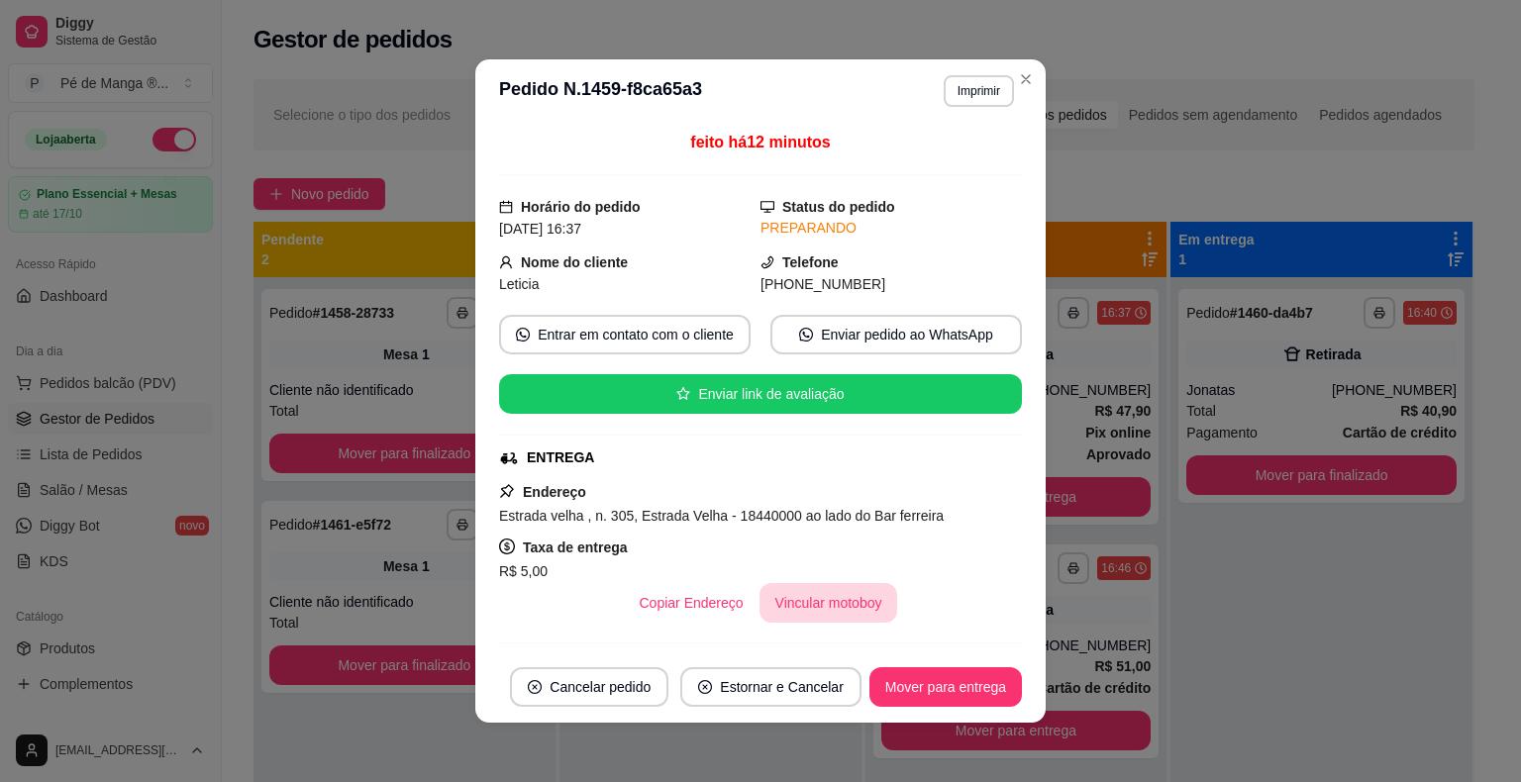
click at [846, 597] on button "Vincular motoboy" at bounding box center [828, 603] width 139 height 40
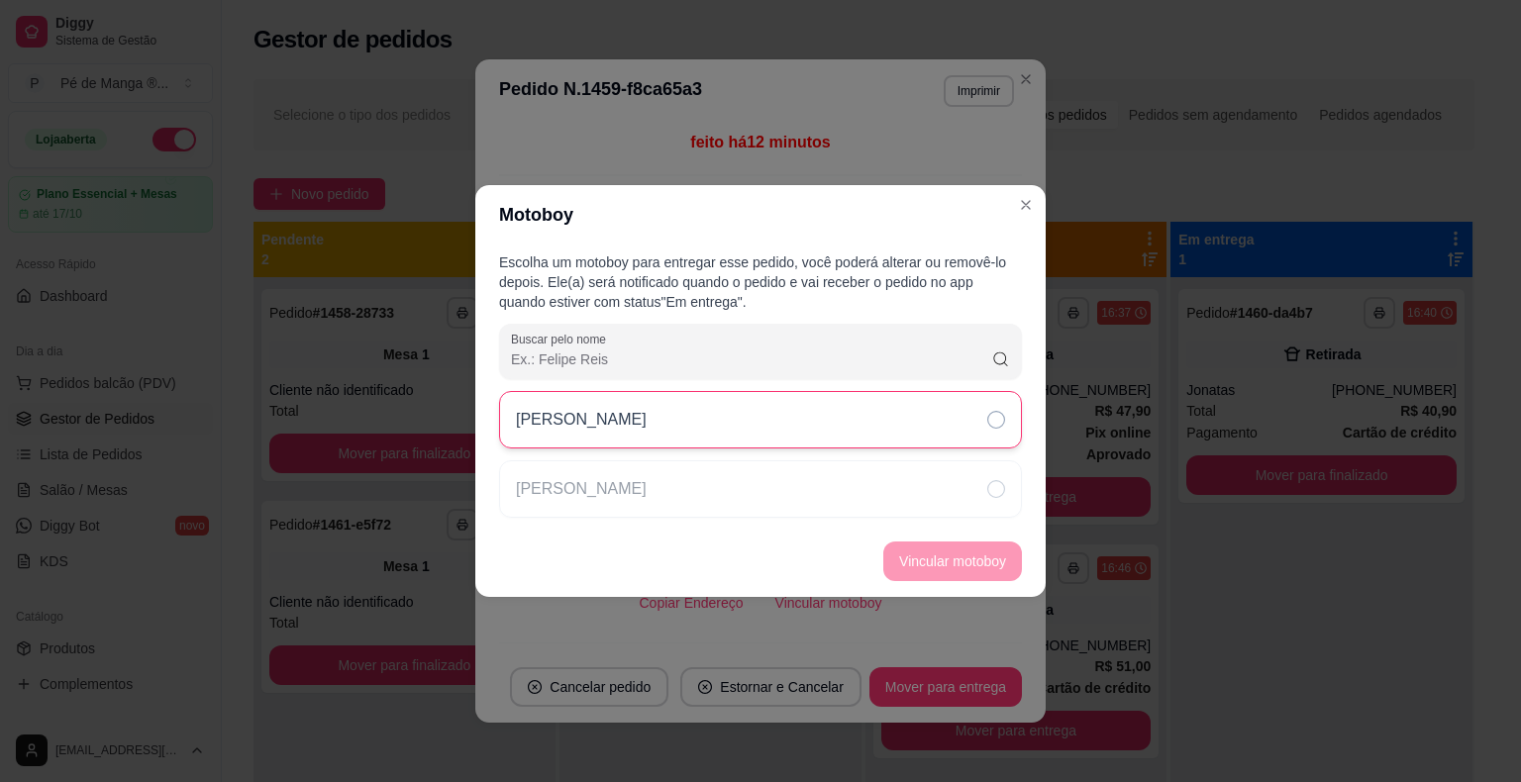
click at [852, 426] on div "[PERSON_NAME]" at bounding box center [760, 419] width 523 height 57
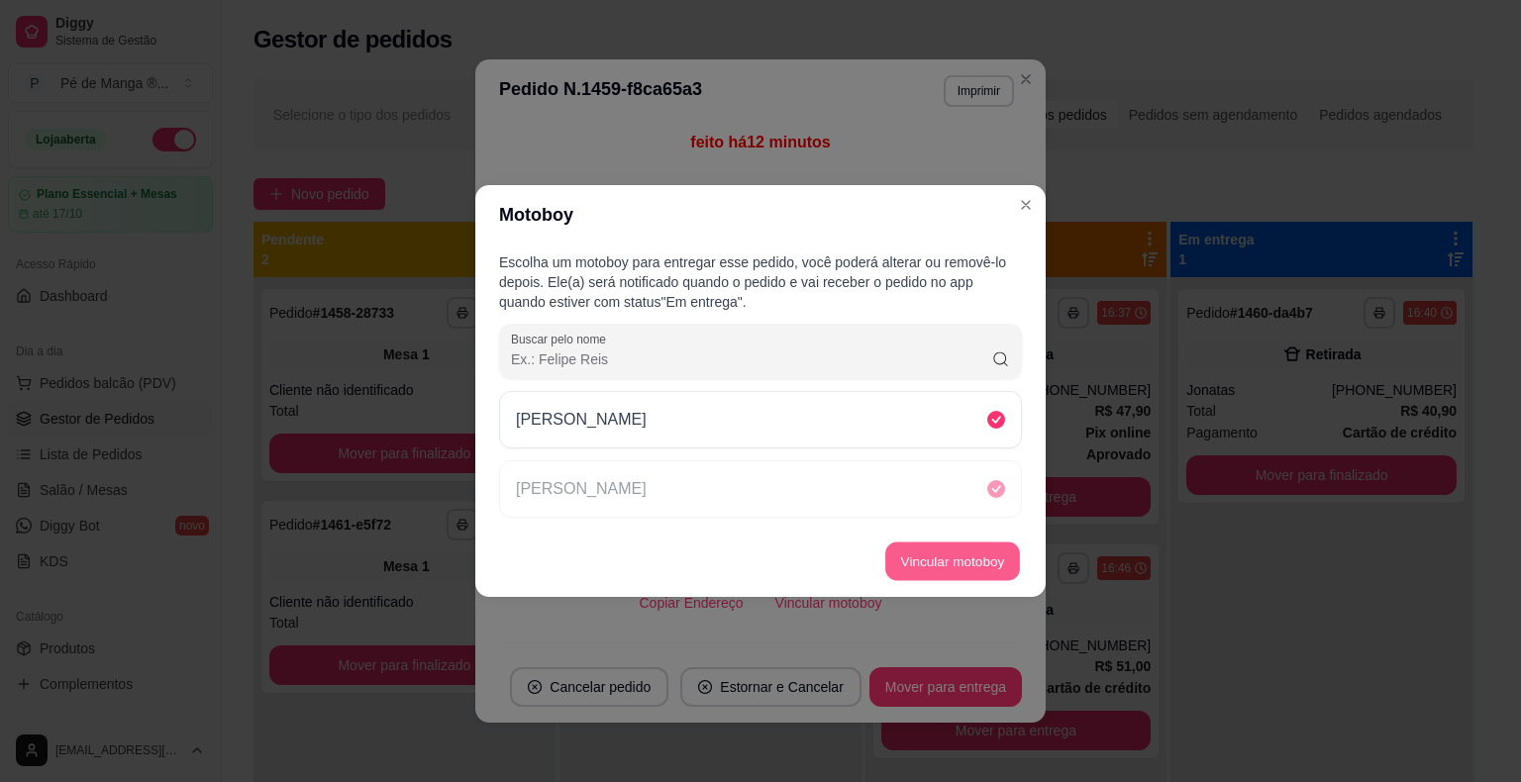
click at [950, 568] on button "Vincular motoboy" at bounding box center [952, 561] width 135 height 39
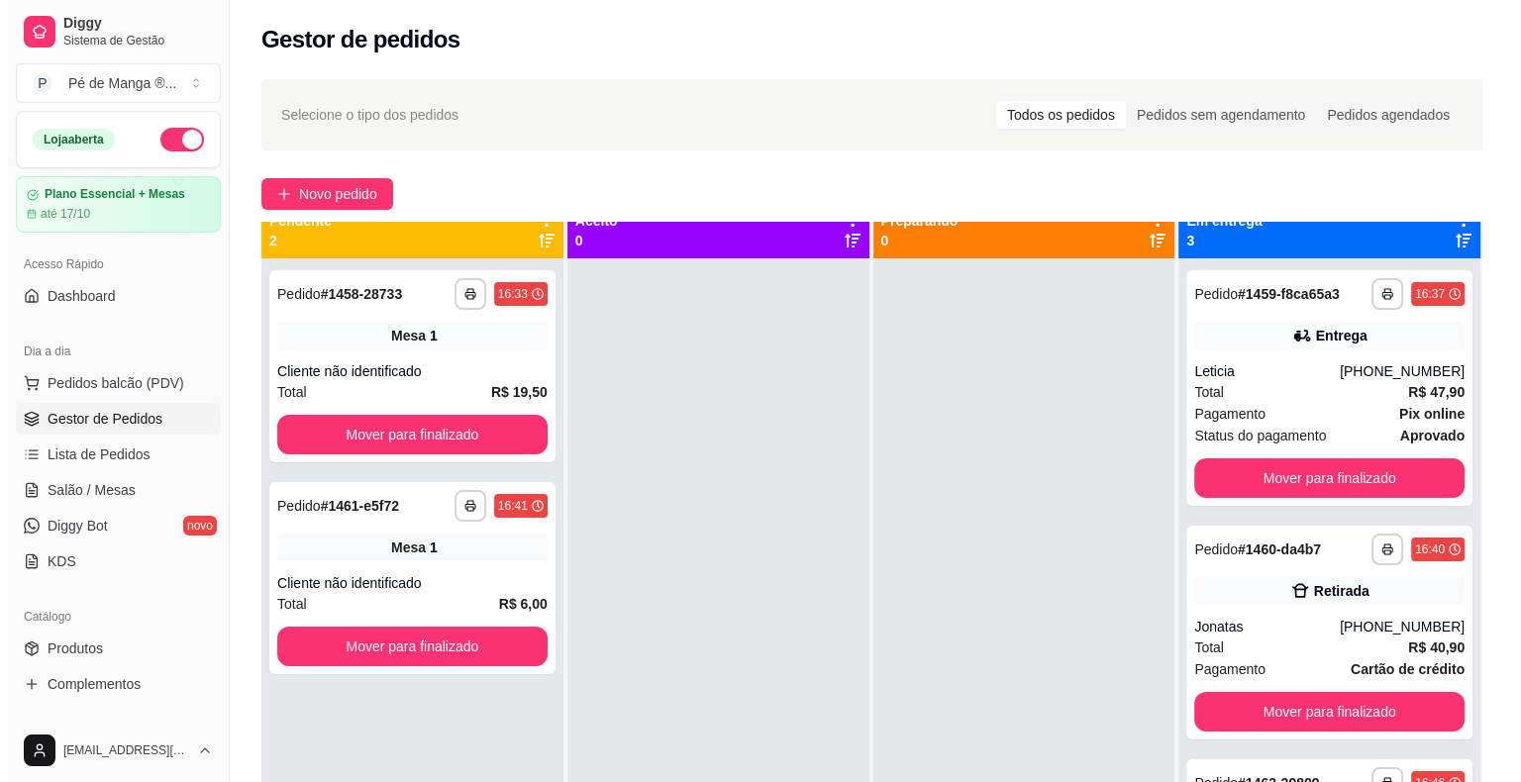
scroll to position [0, 0]
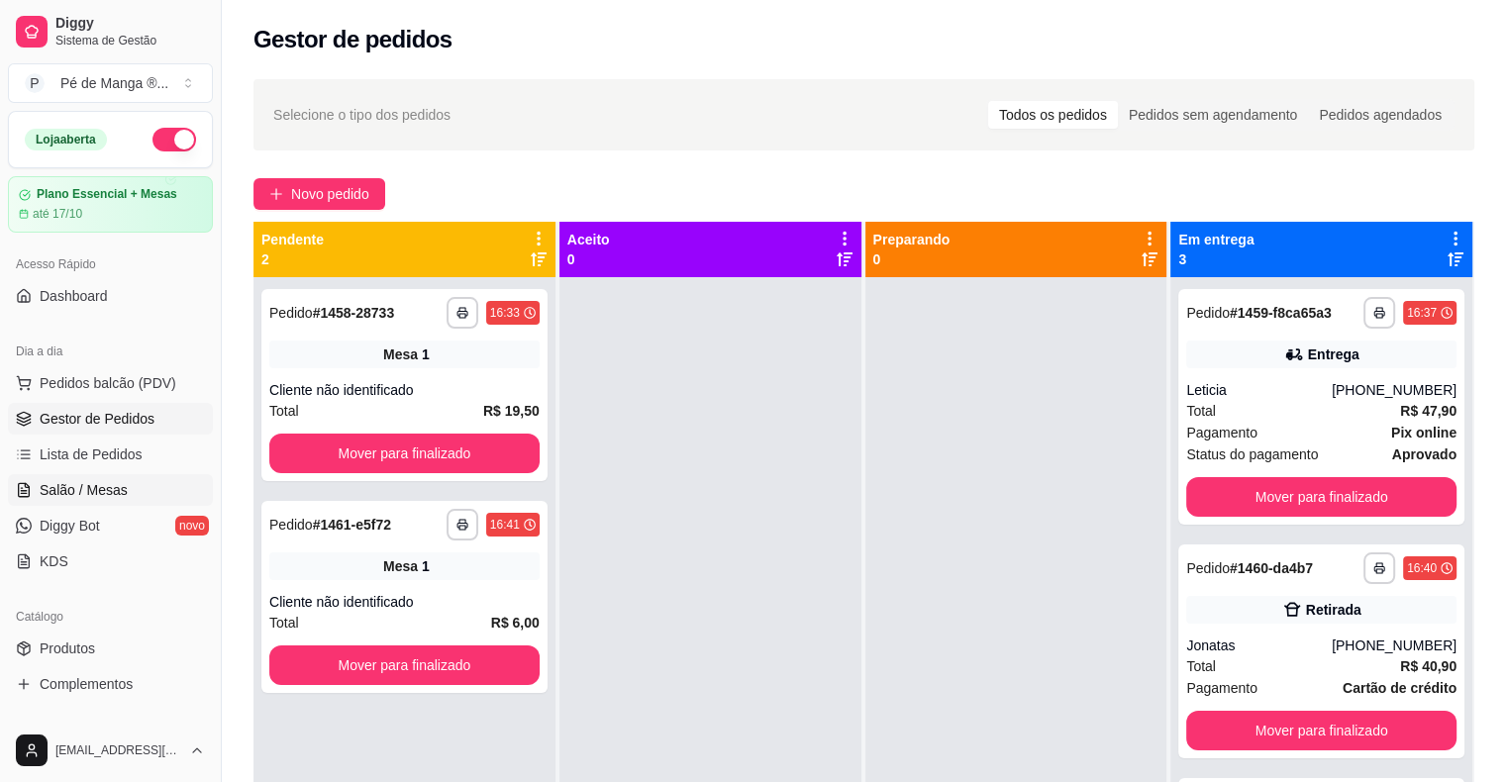
click at [126, 489] on link "Salão / Mesas" at bounding box center [110, 490] width 205 height 32
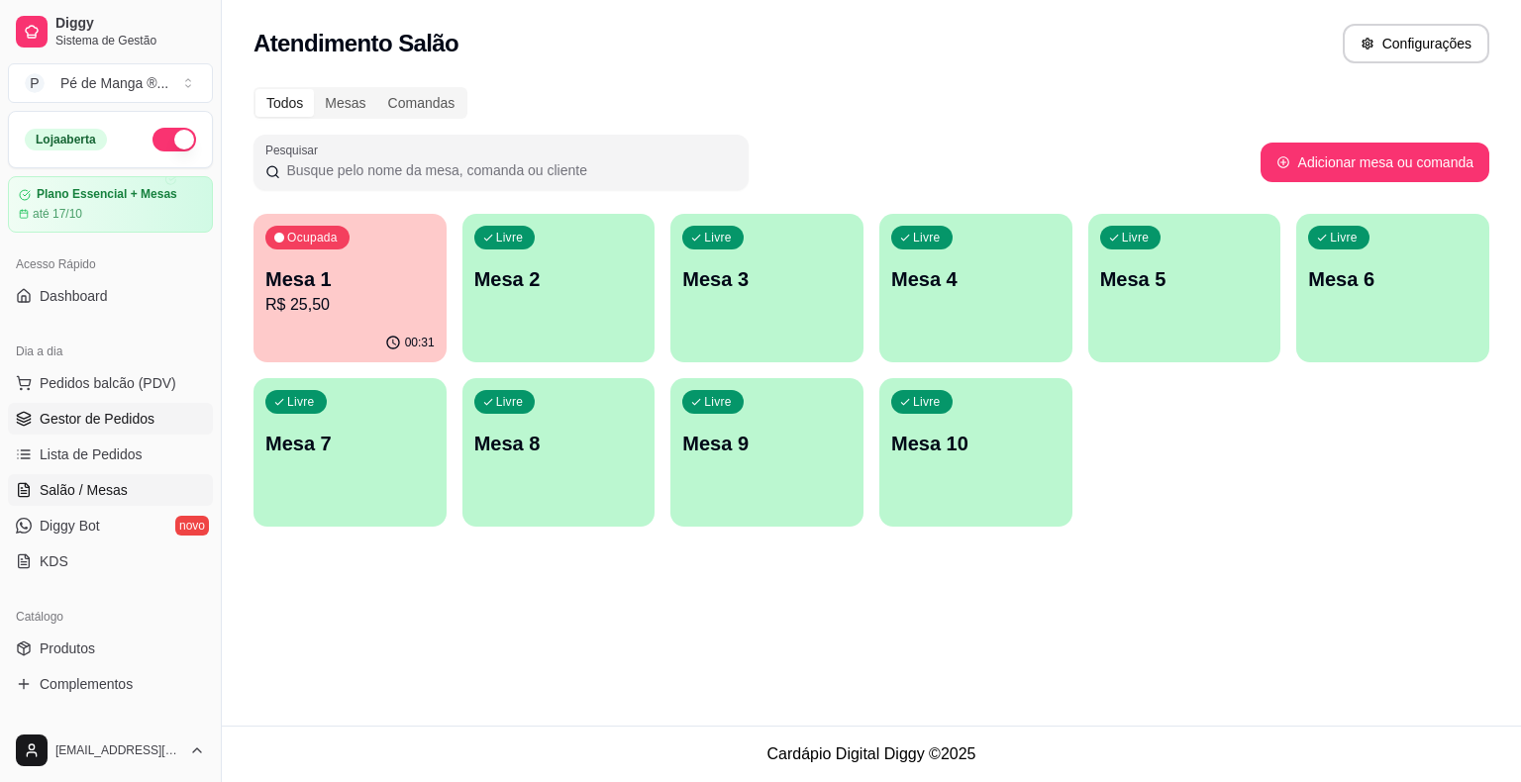
click at [113, 428] on link "Gestor de Pedidos" at bounding box center [110, 419] width 205 height 32
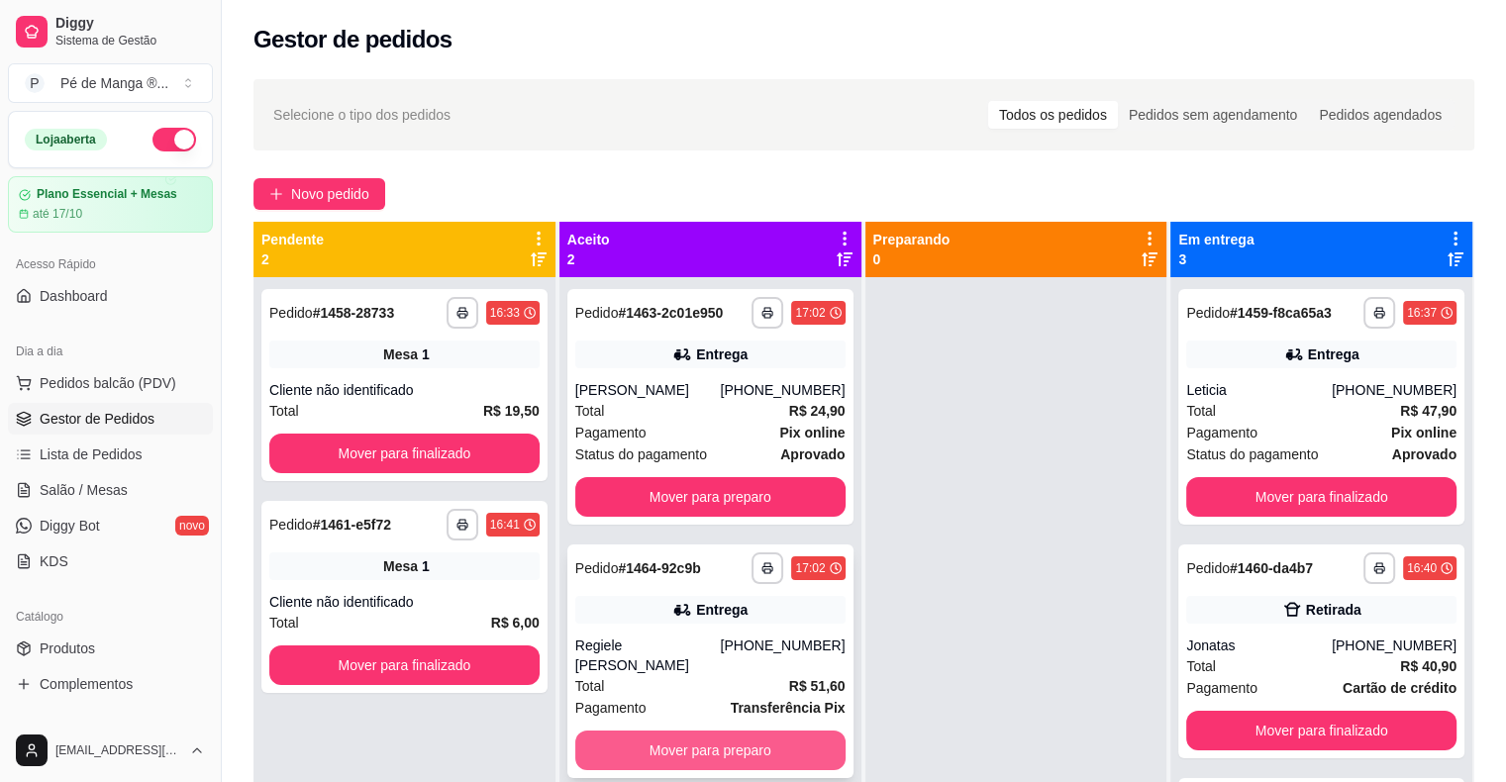
click at [681, 731] on button "Mover para preparo" at bounding box center [710, 751] width 270 height 40
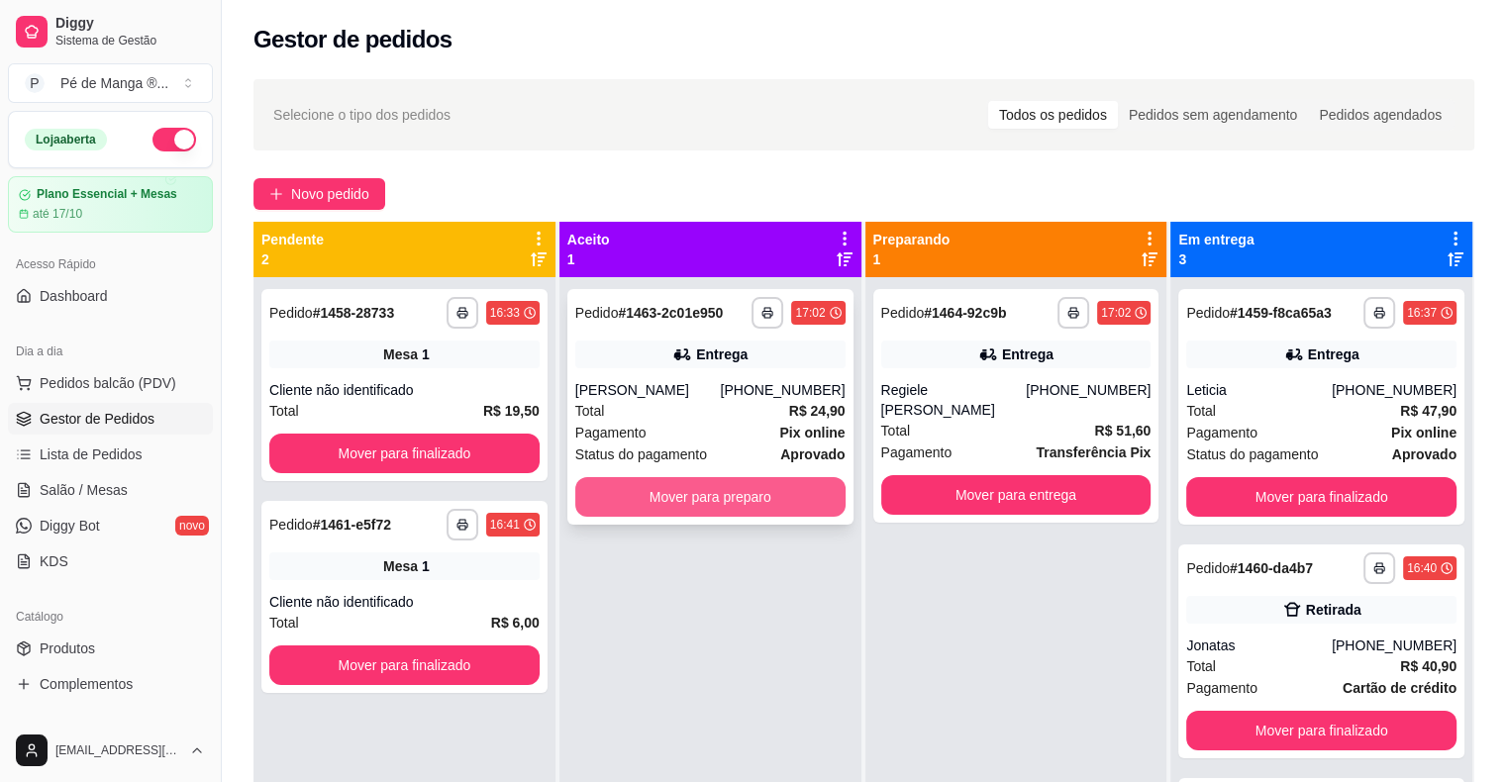
click at [653, 504] on button "Mover para preparo" at bounding box center [710, 497] width 270 height 40
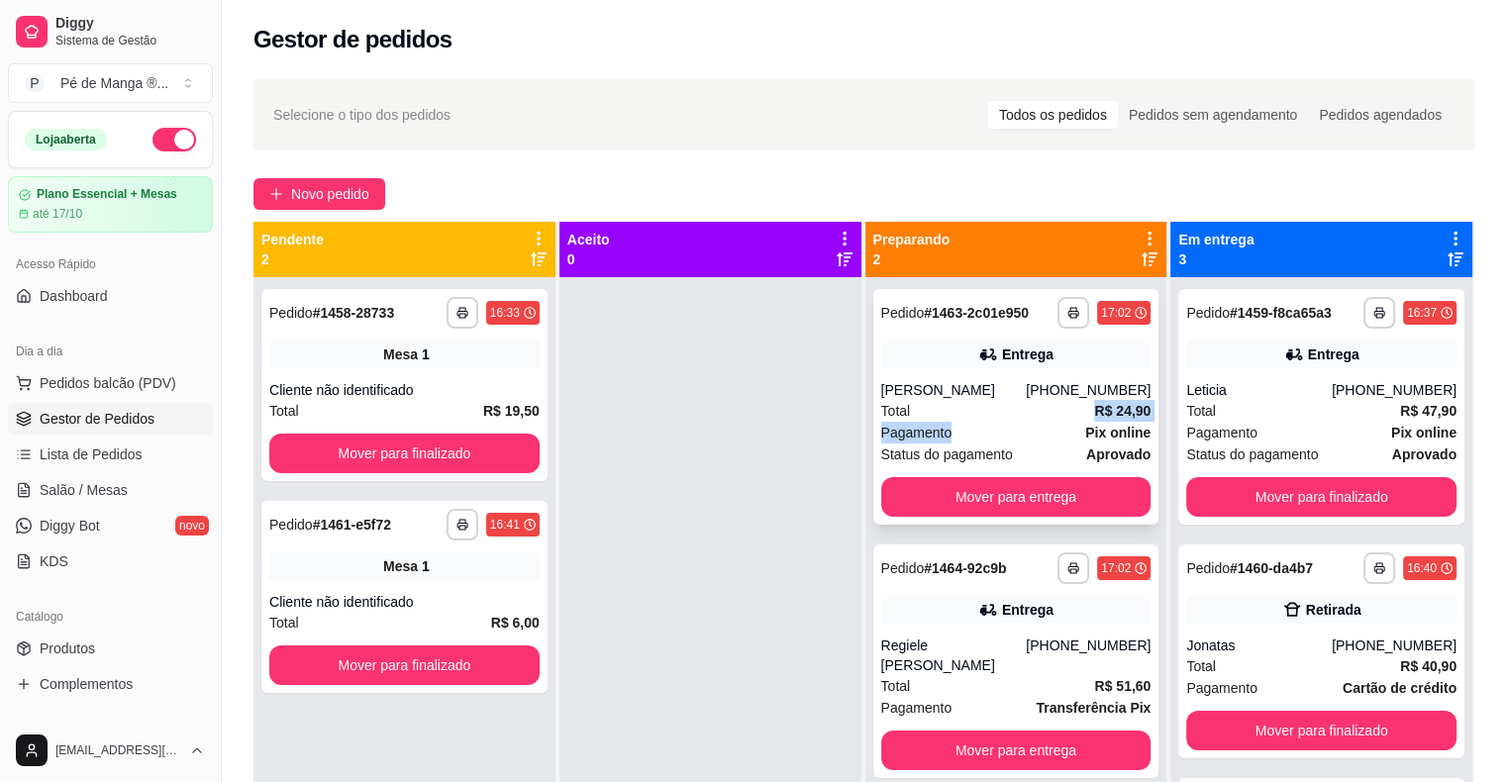
click at [1002, 421] on div "**********" at bounding box center [1016, 407] width 286 height 236
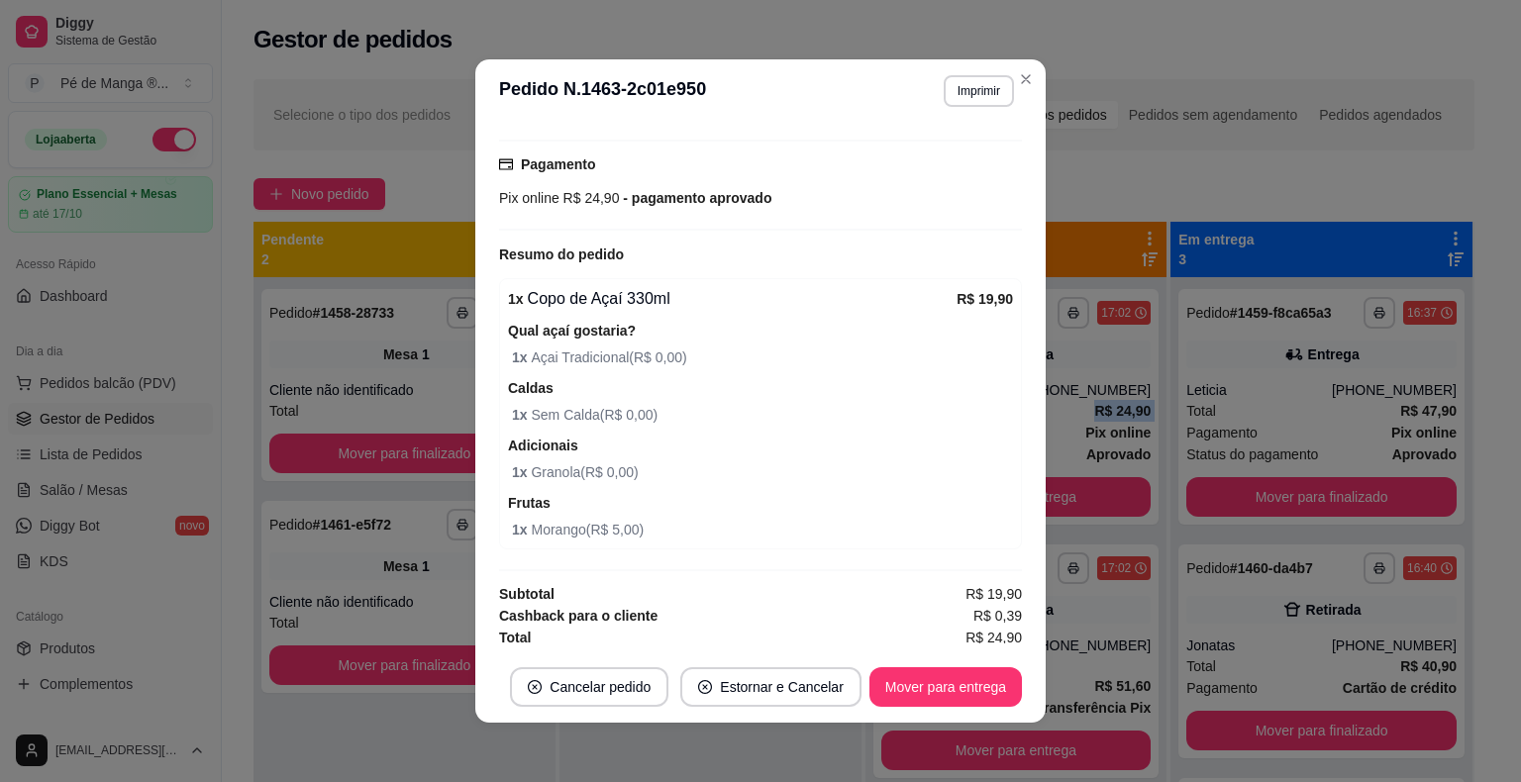
scroll to position [505, 0]
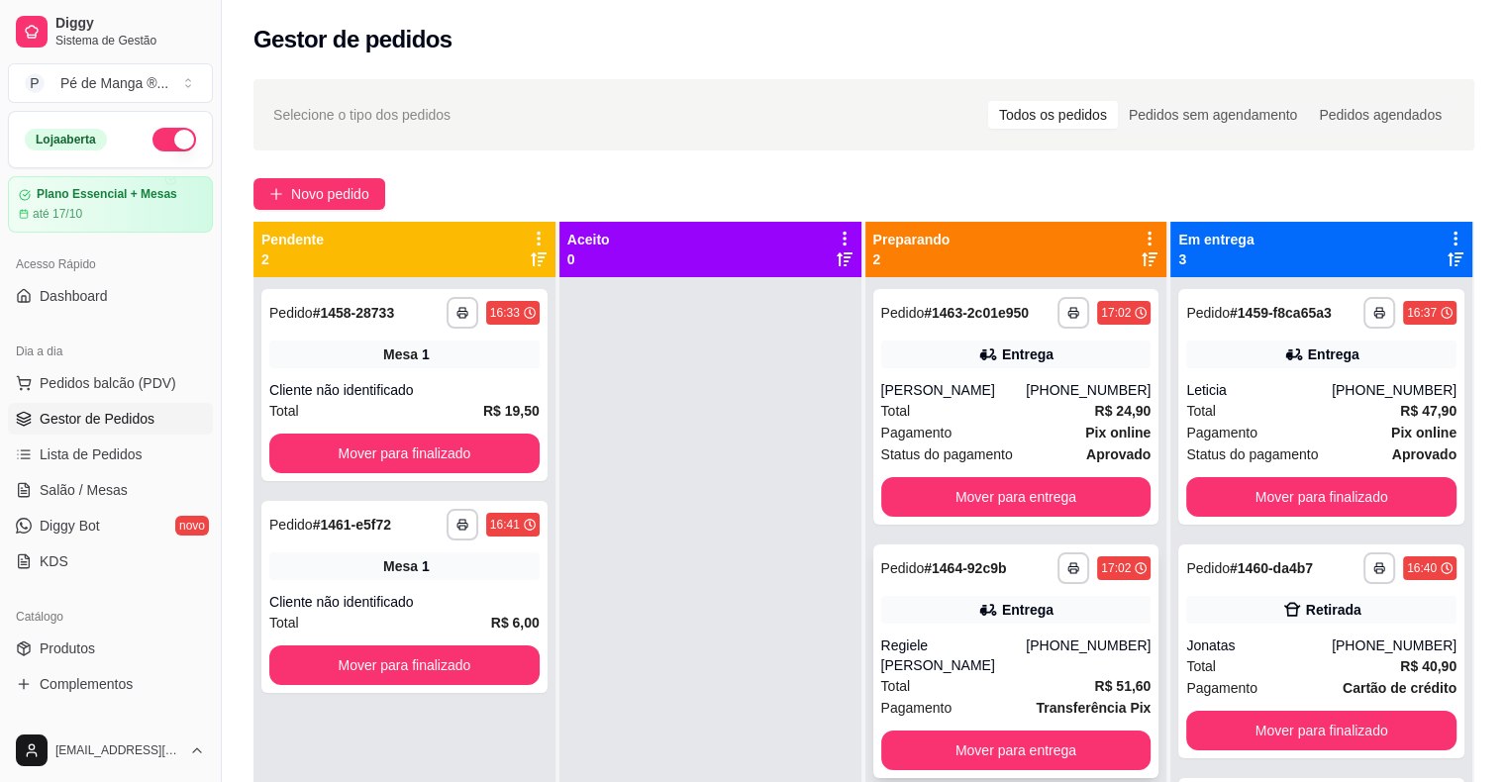
click at [957, 605] on div "Entrega" at bounding box center [1016, 610] width 270 height 28
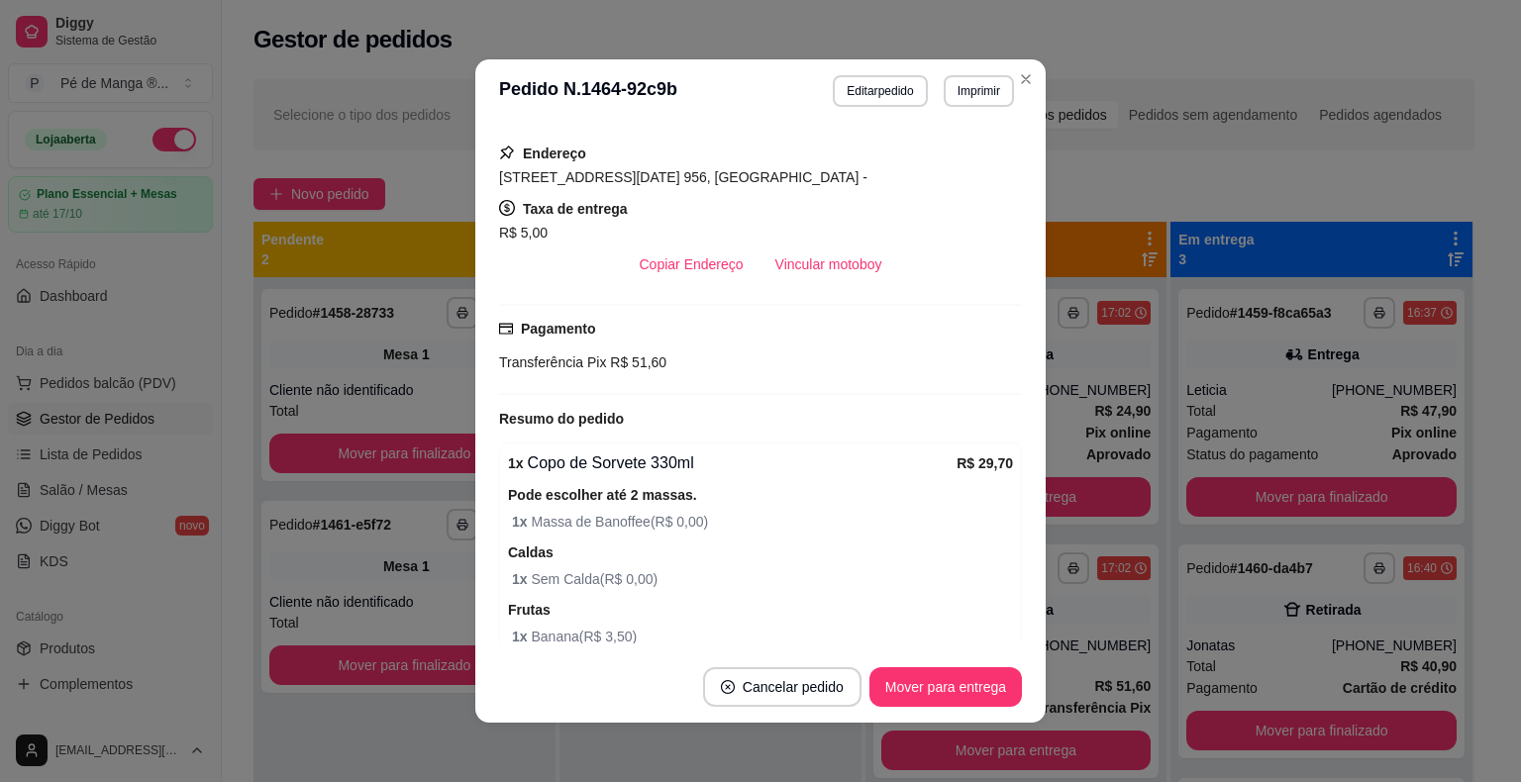
scroll to position [198, 0]
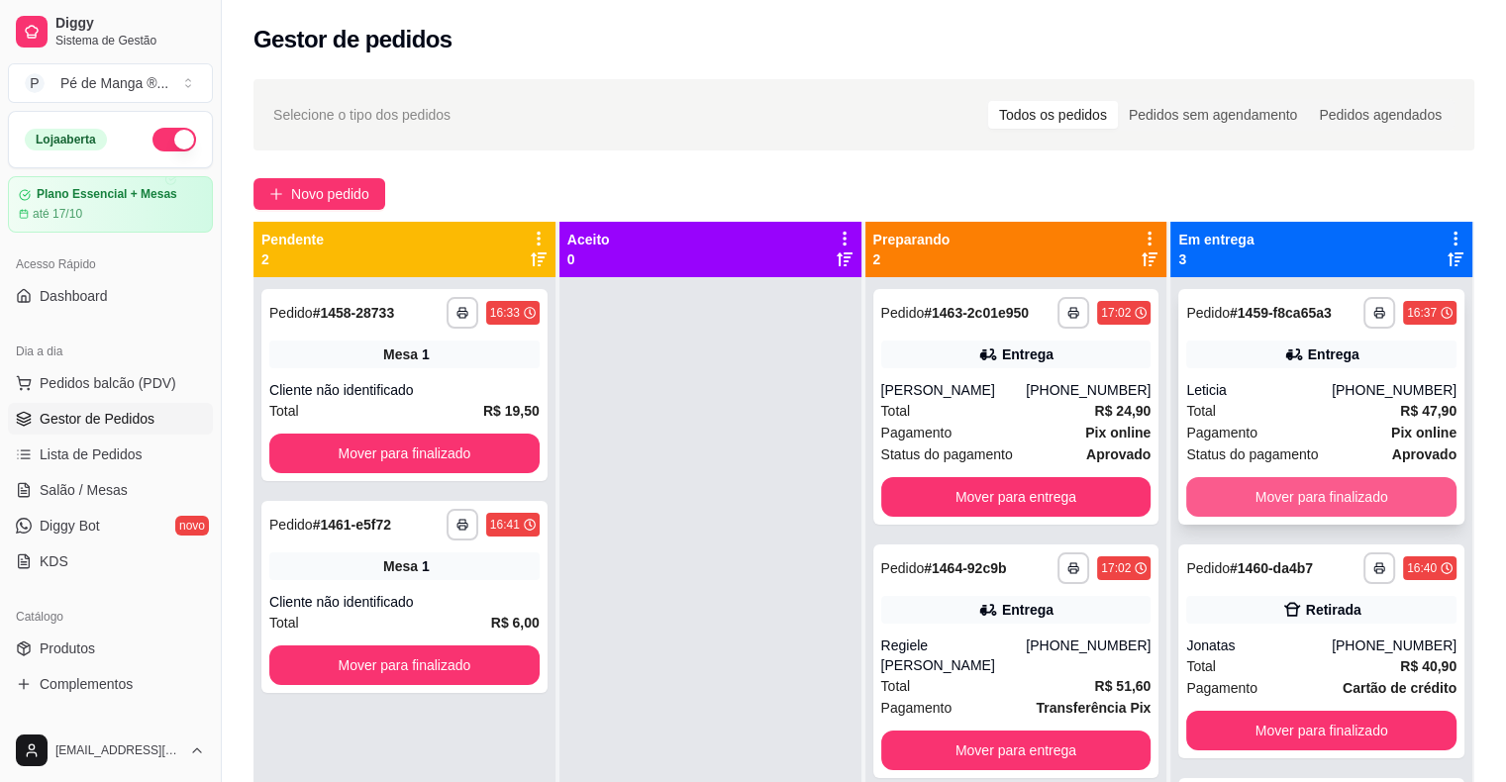
click at [1334, 485] on button "Mover para finalizado" at bounding box center [1321, 497] width 270 height 40
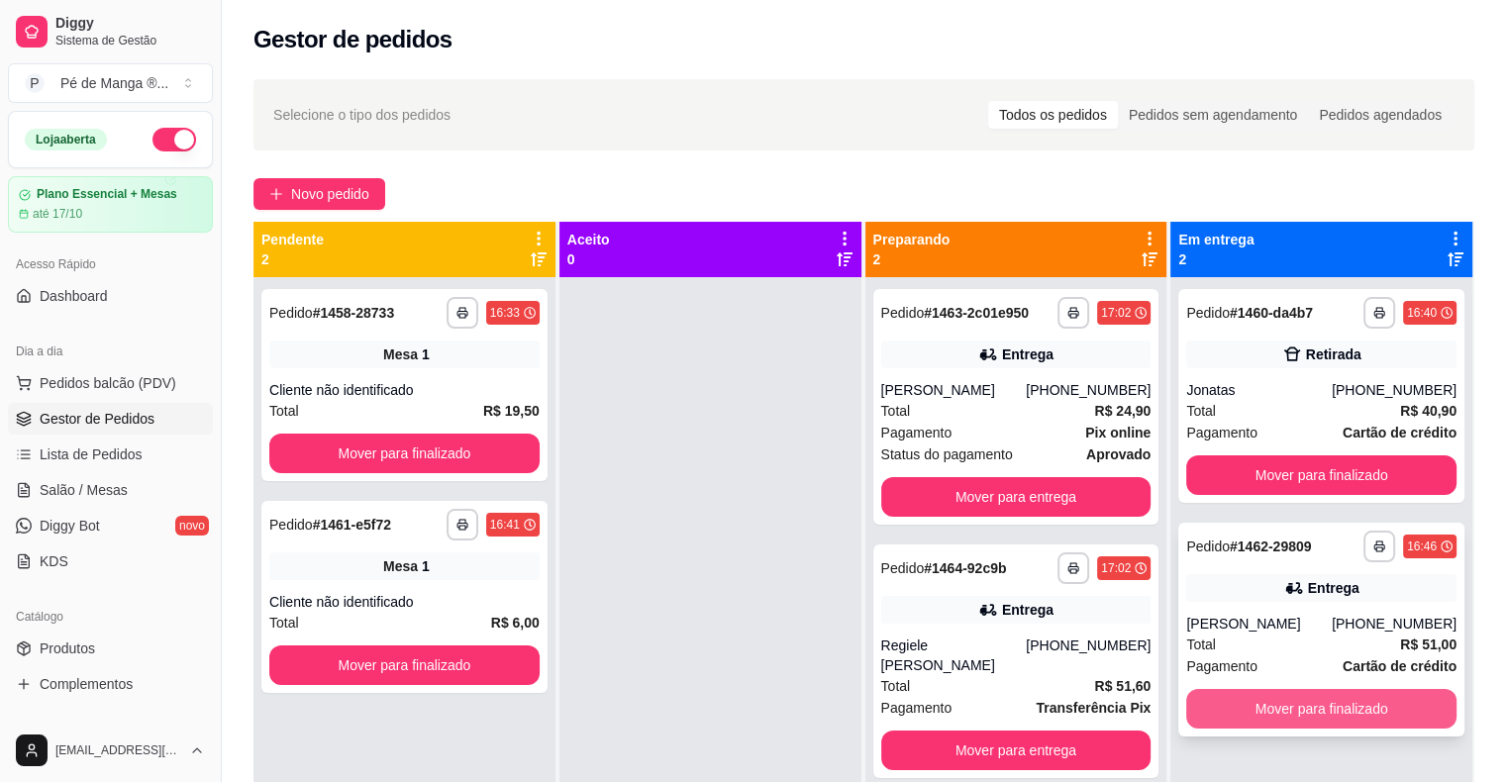
click at [1372, 706] on button "Mover para finalizado" at bounding box center [1321, 709] width 270 height 40
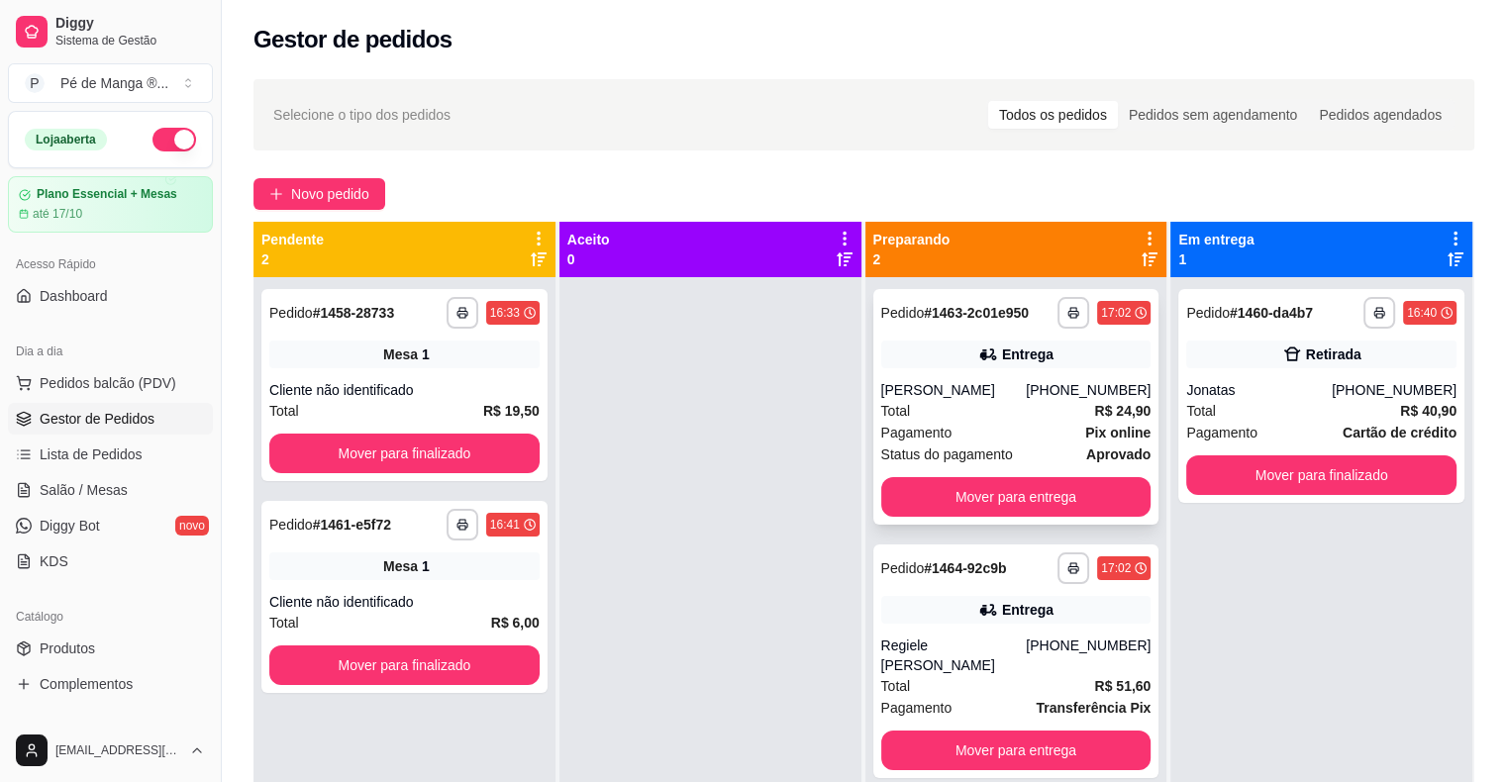
click at [1105, 420] on span "R$ 24,90" at bounding box center [1122, 411] width 56 height 22
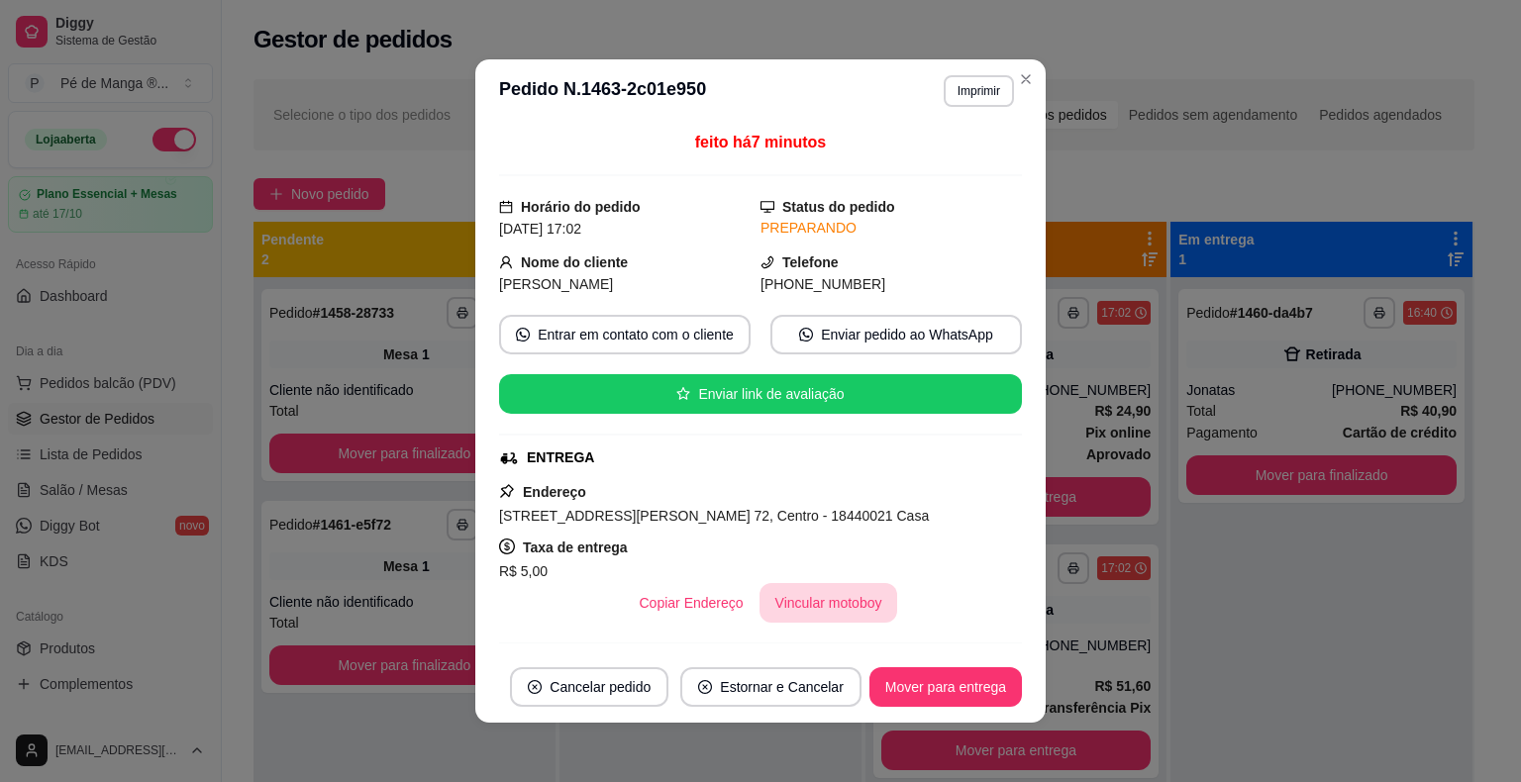
click at [810, 605] on button "Vincular motoboy" at bounding box center [828, 603] width 139 height 40
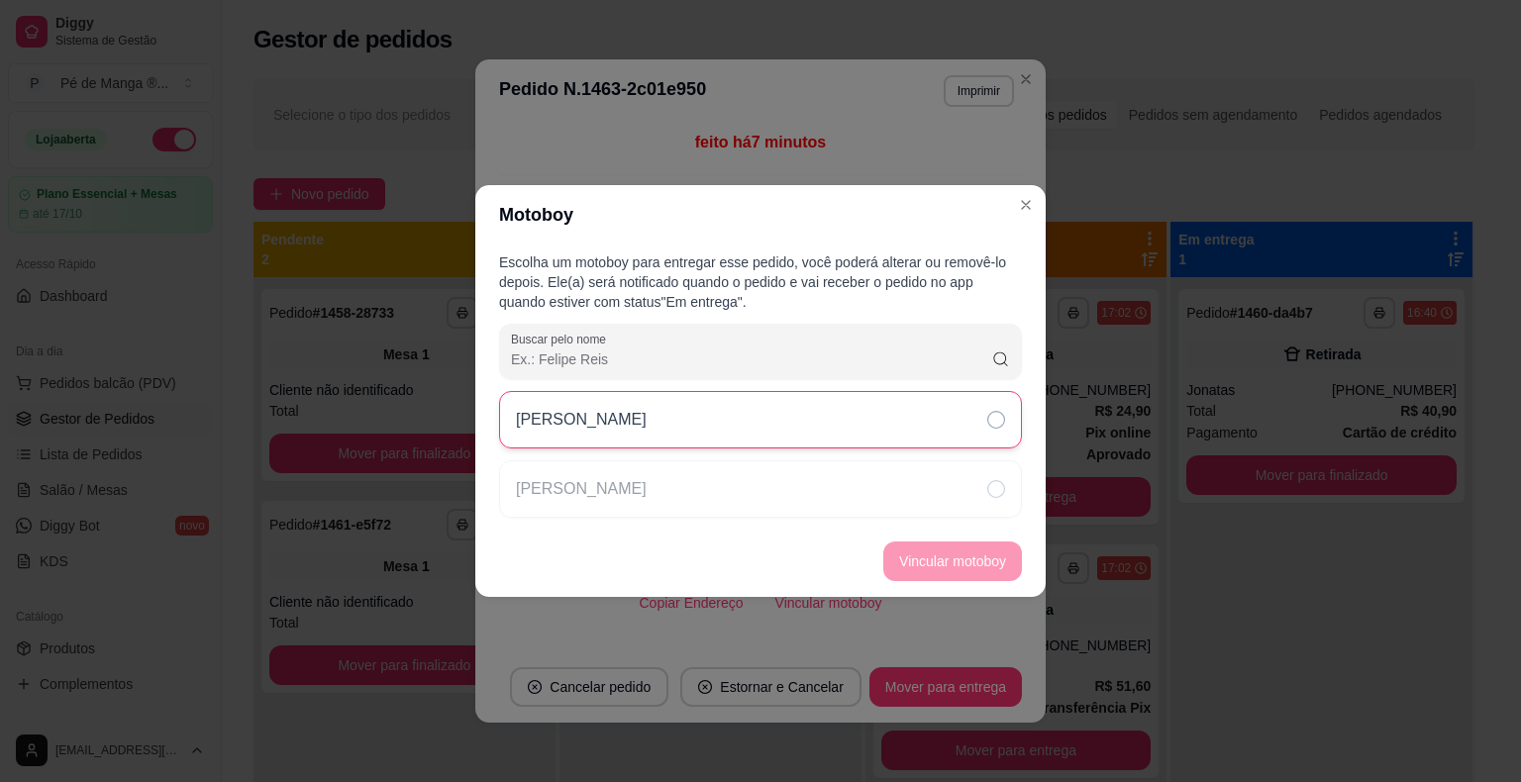
click at [917, 431] on div "[PERSON_NAME]" at bounding box center [760, 419] width 523 height 57
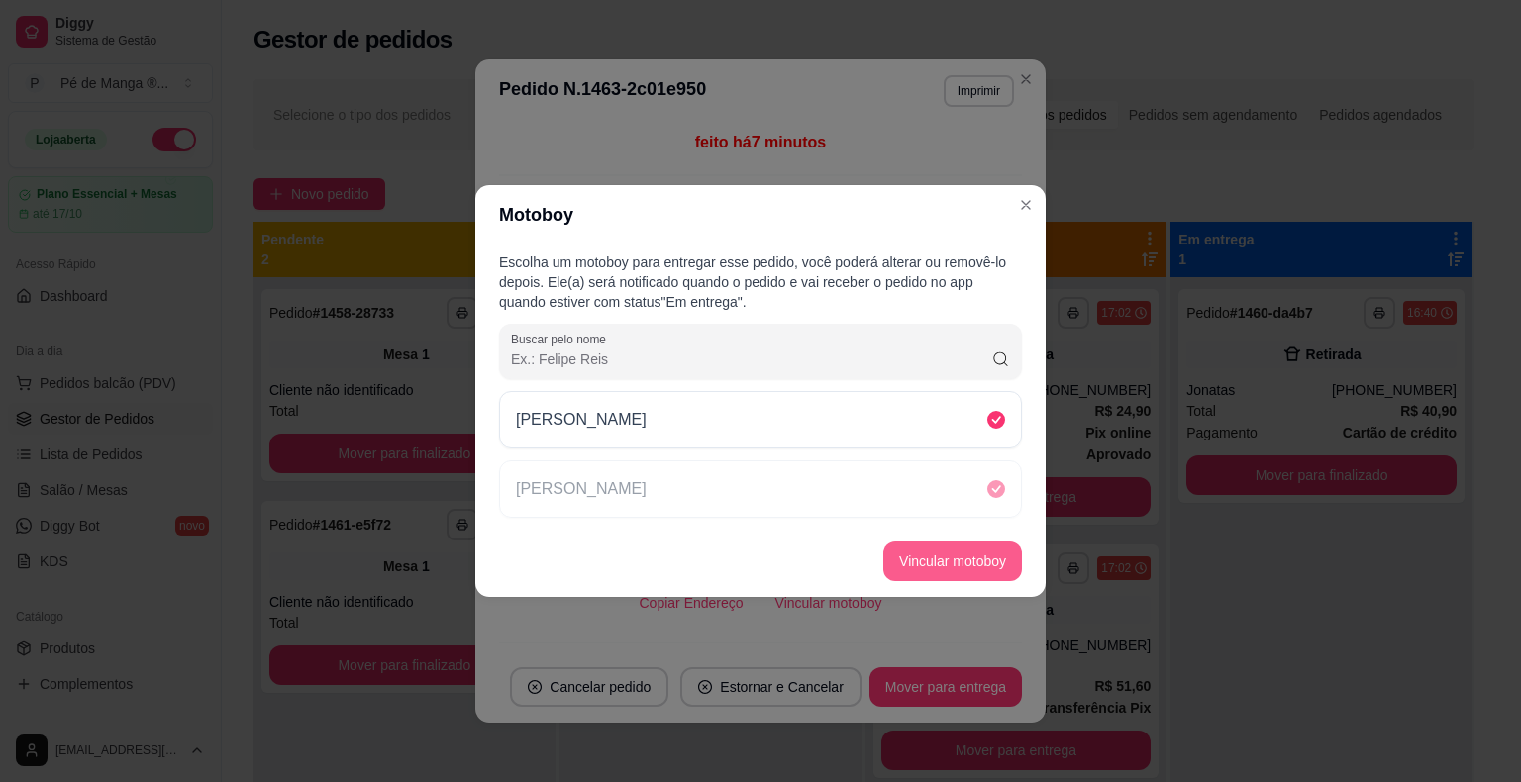
click at [970, 565] on button "Vincular motoboy" at bounding box center [952, 561] width 139 height 40
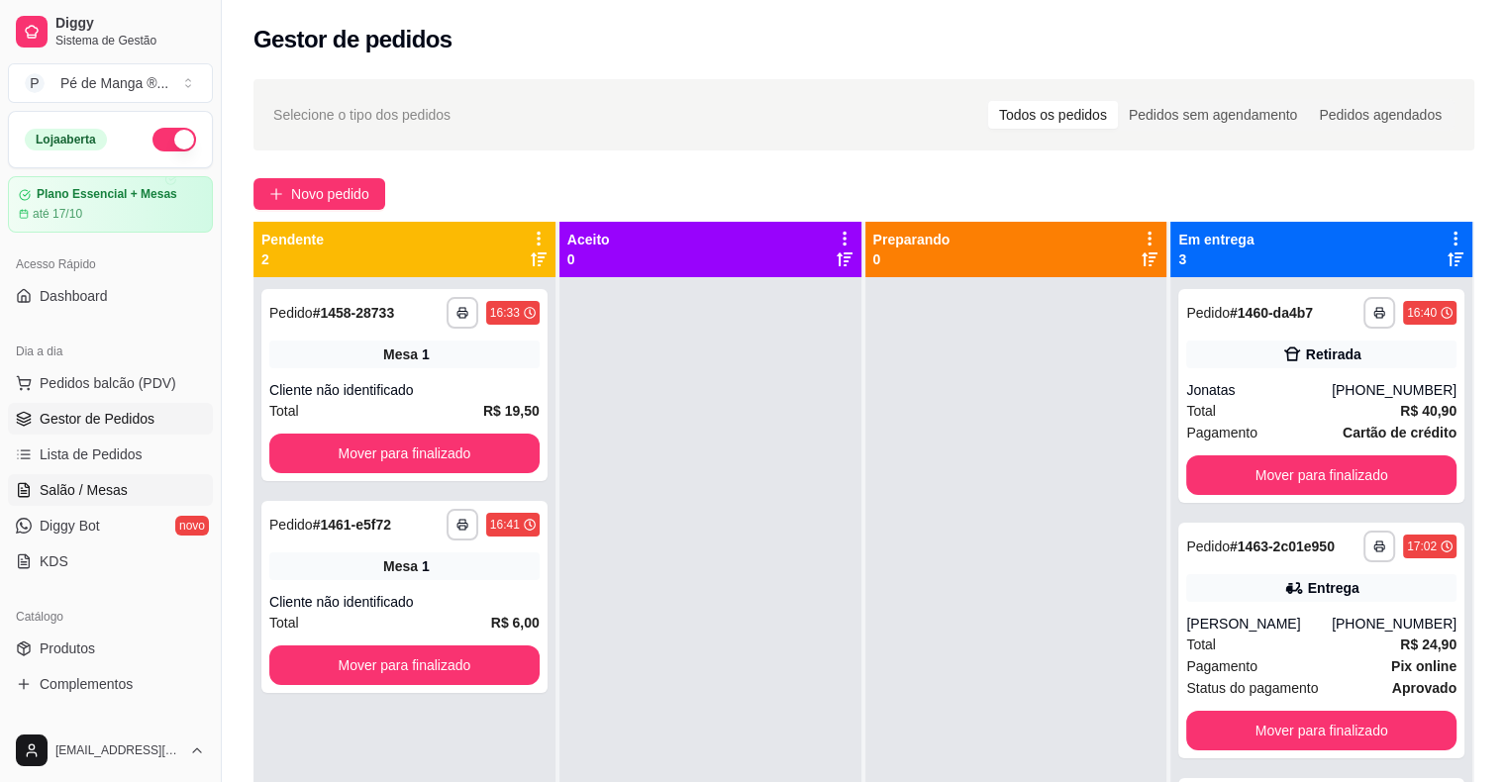
click at [127, 495] on link "Salão / Mesas" at bounding box center [110, 490] width 205 height 32
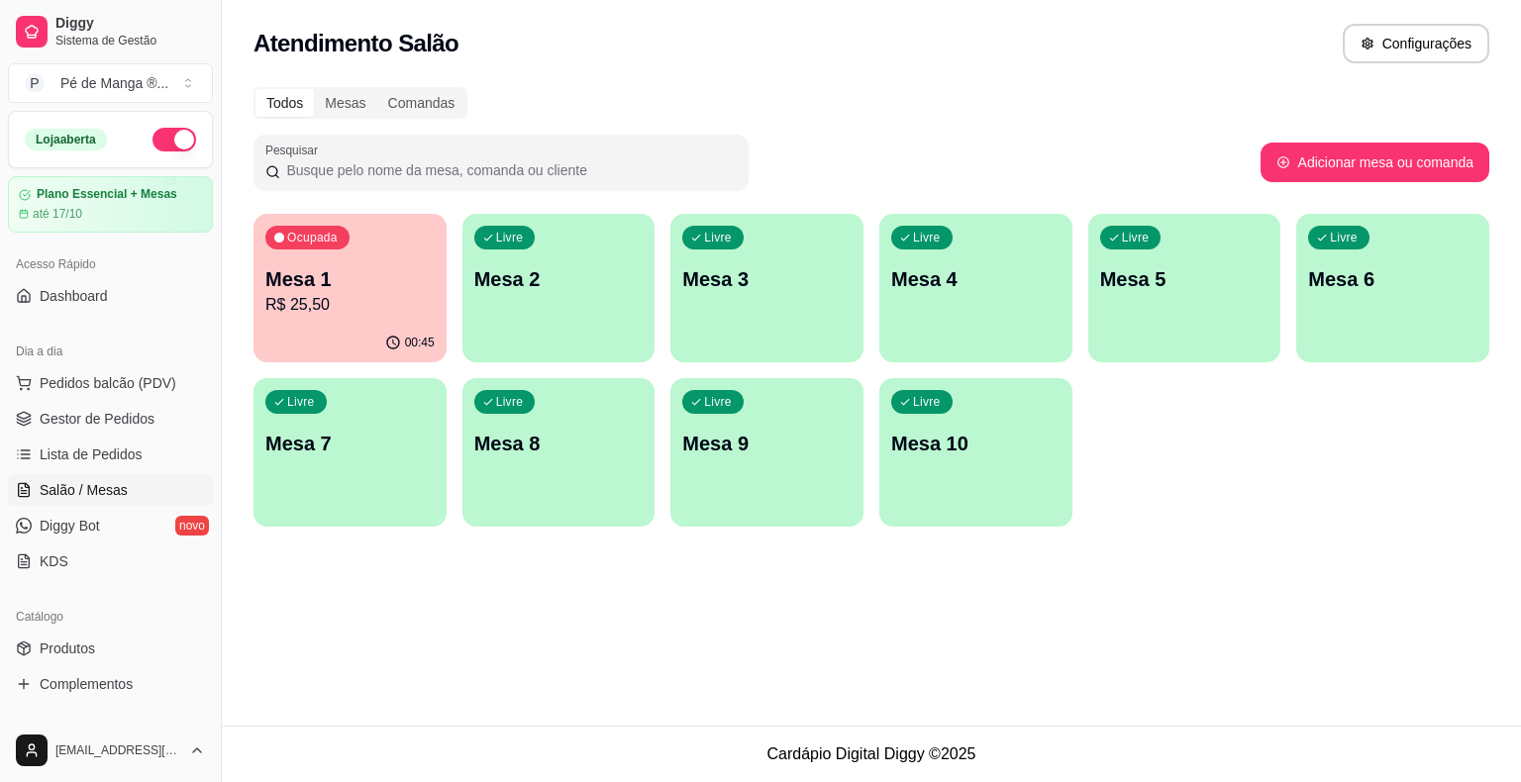
click at [540, 314] on div "Livre Mesa 2" at bounding box center [558, 276] width 193 height 125
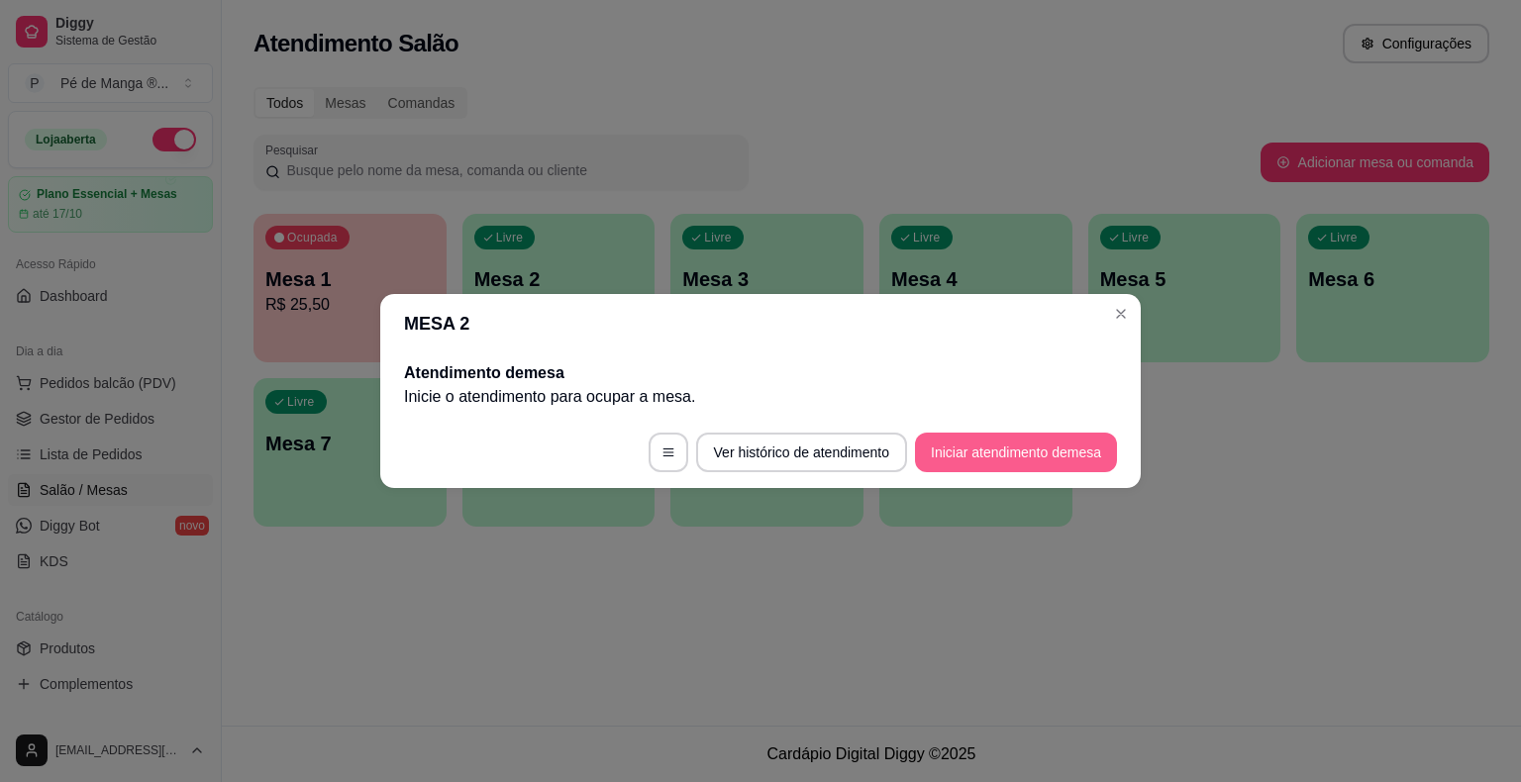
click at [1015, 445] on button "Iniciar atendimento de mesa" at bounding box center [1016, 453] width 202 height 40
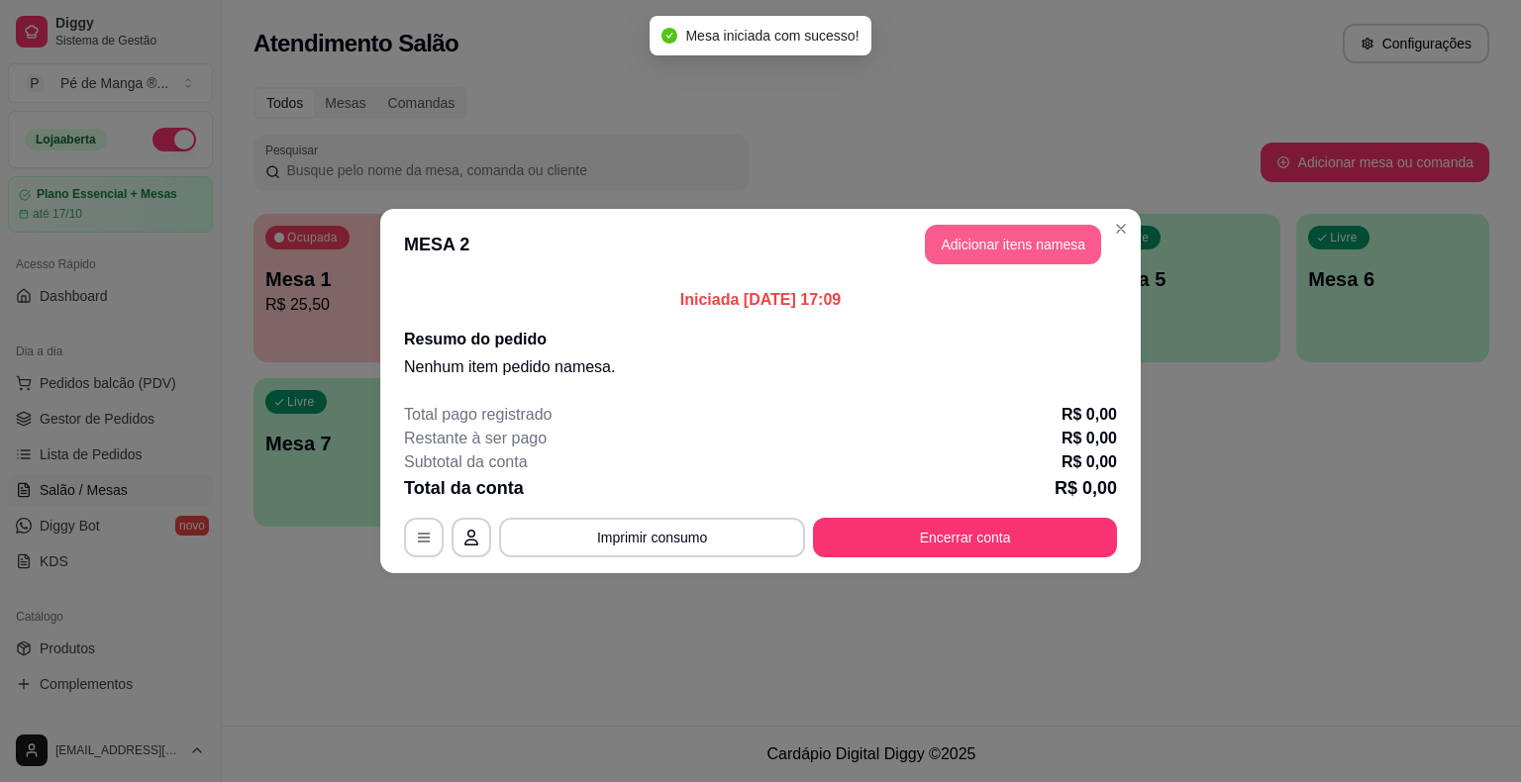
click at [1024, 250] on button "Adicionar itens na mesa" at bounding box center [1013, 245] width 176 height 40
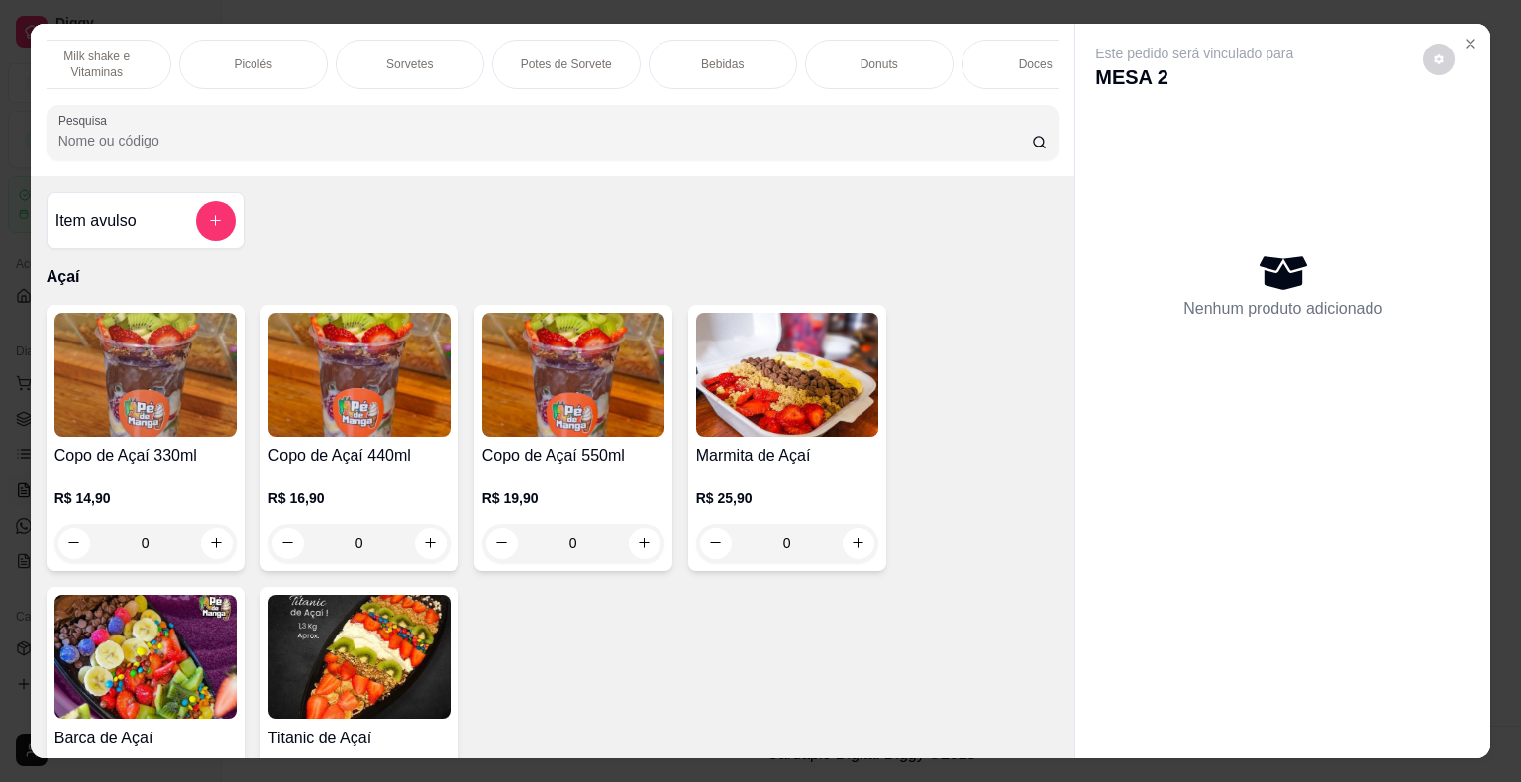
scroll to position [0, 387]
click at [491, 81] on div "Açaí Salada de Frutas Milk shake e Vitaminas Picolés Sorvetes Potes de Sorvete …" at bounding box center [553, 64] width 1013 height 49
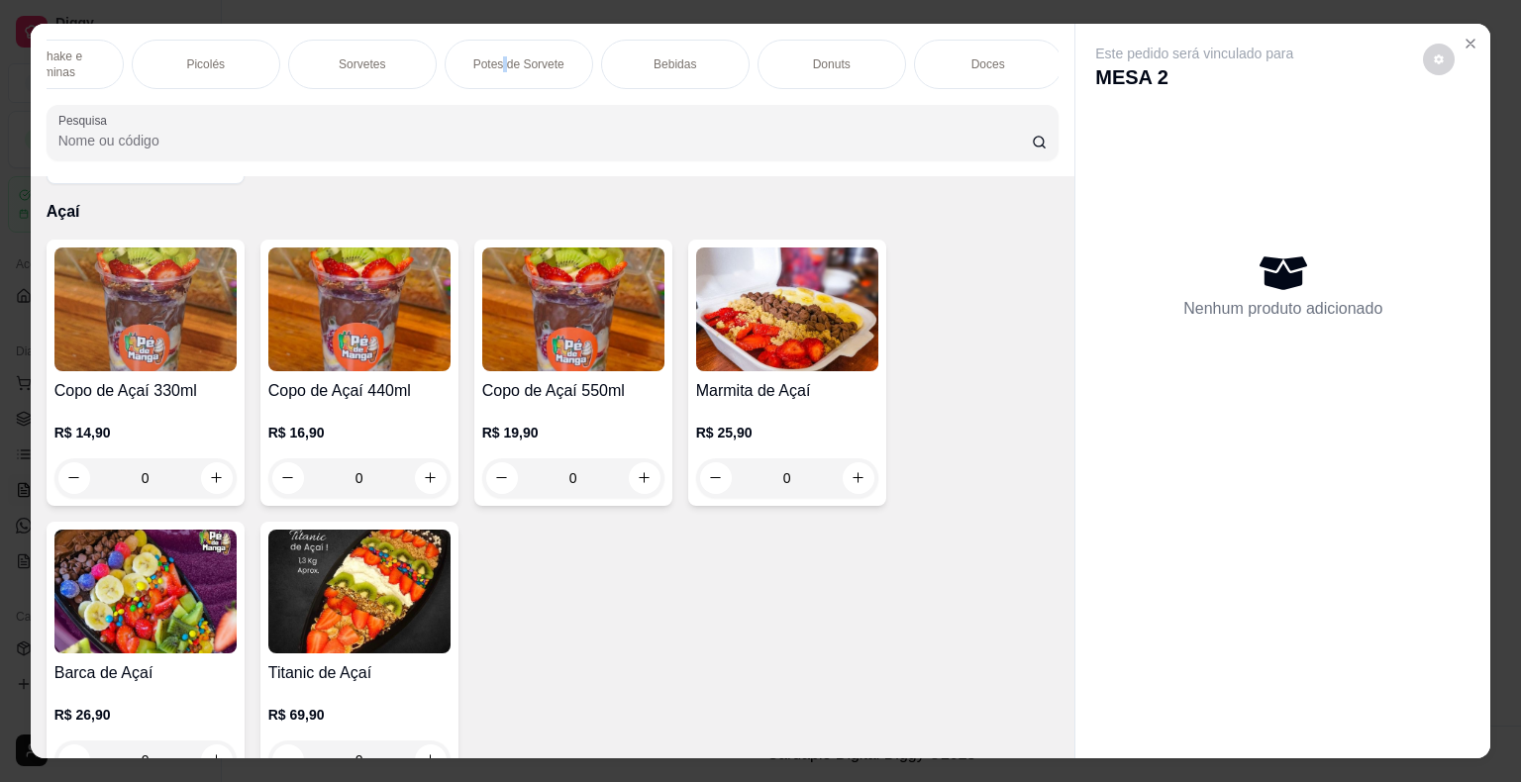
scroll to position [198, 0]
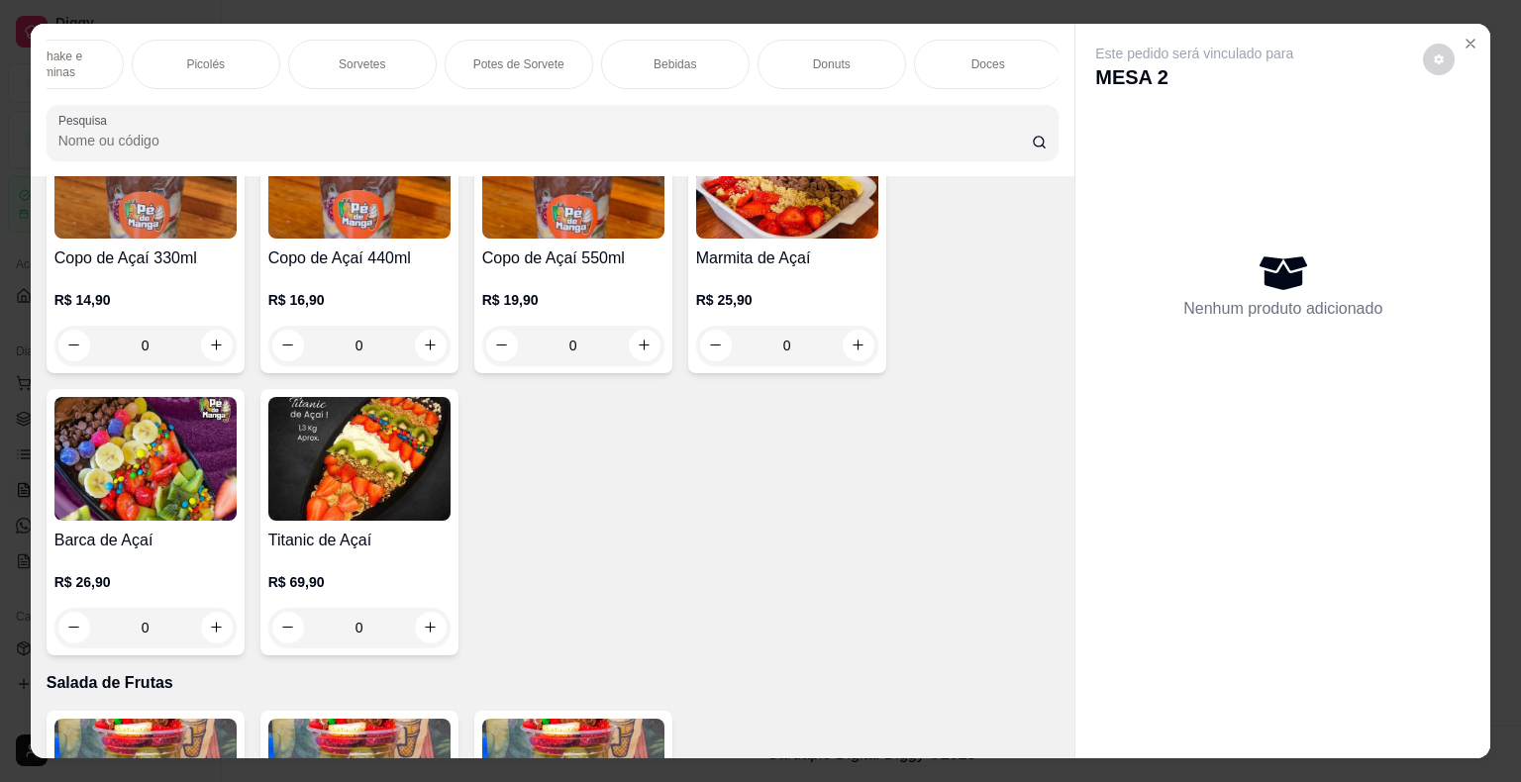
click at [214, 636] on div "0" at bounding box center [145, 628] width 182 height 40
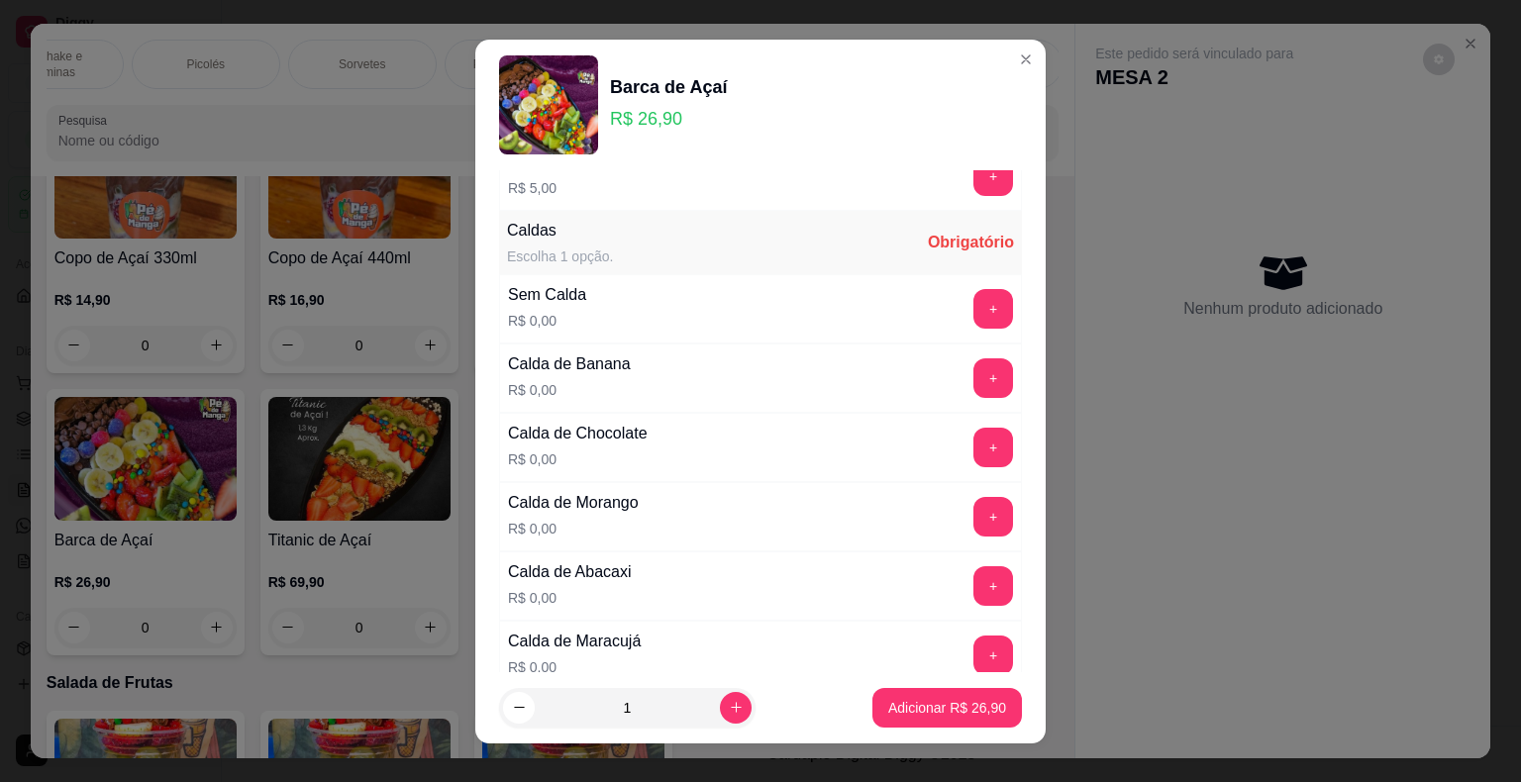
scroll to position [99, 0]
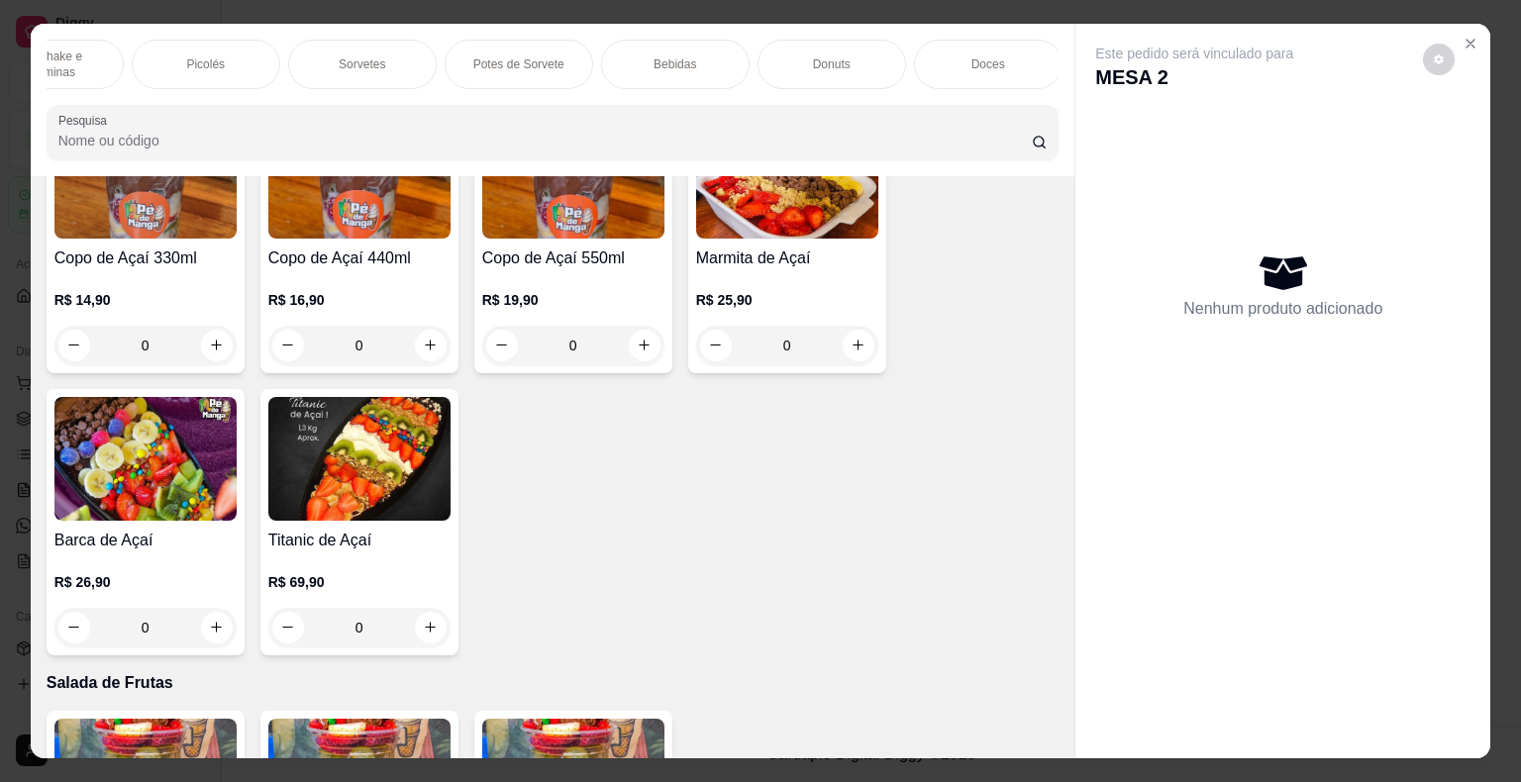
click at [332, 559] on div "R$ 69,90 0" at bounding box center [359, 599] width 182 height 95
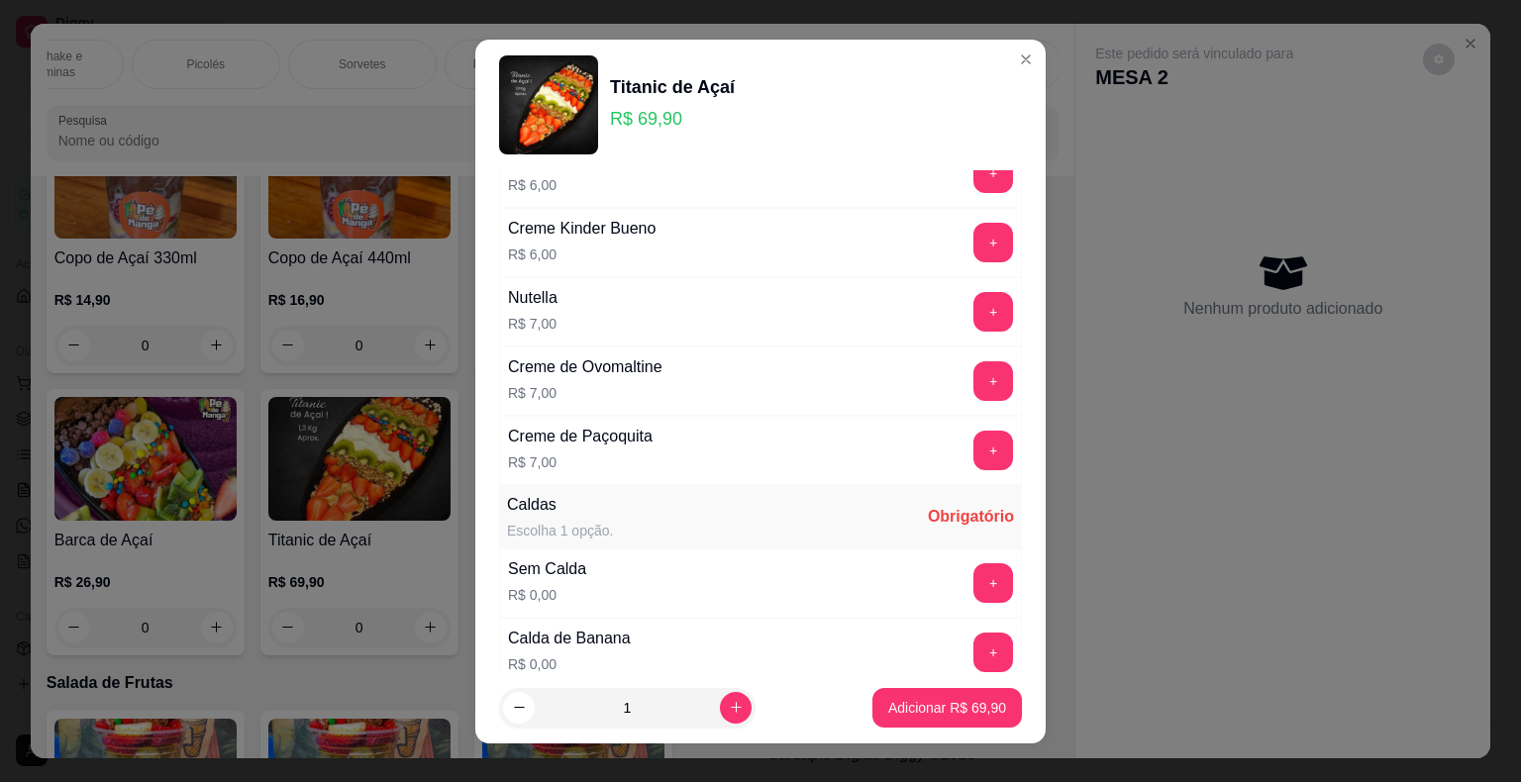
scroll to position [1881, 0]
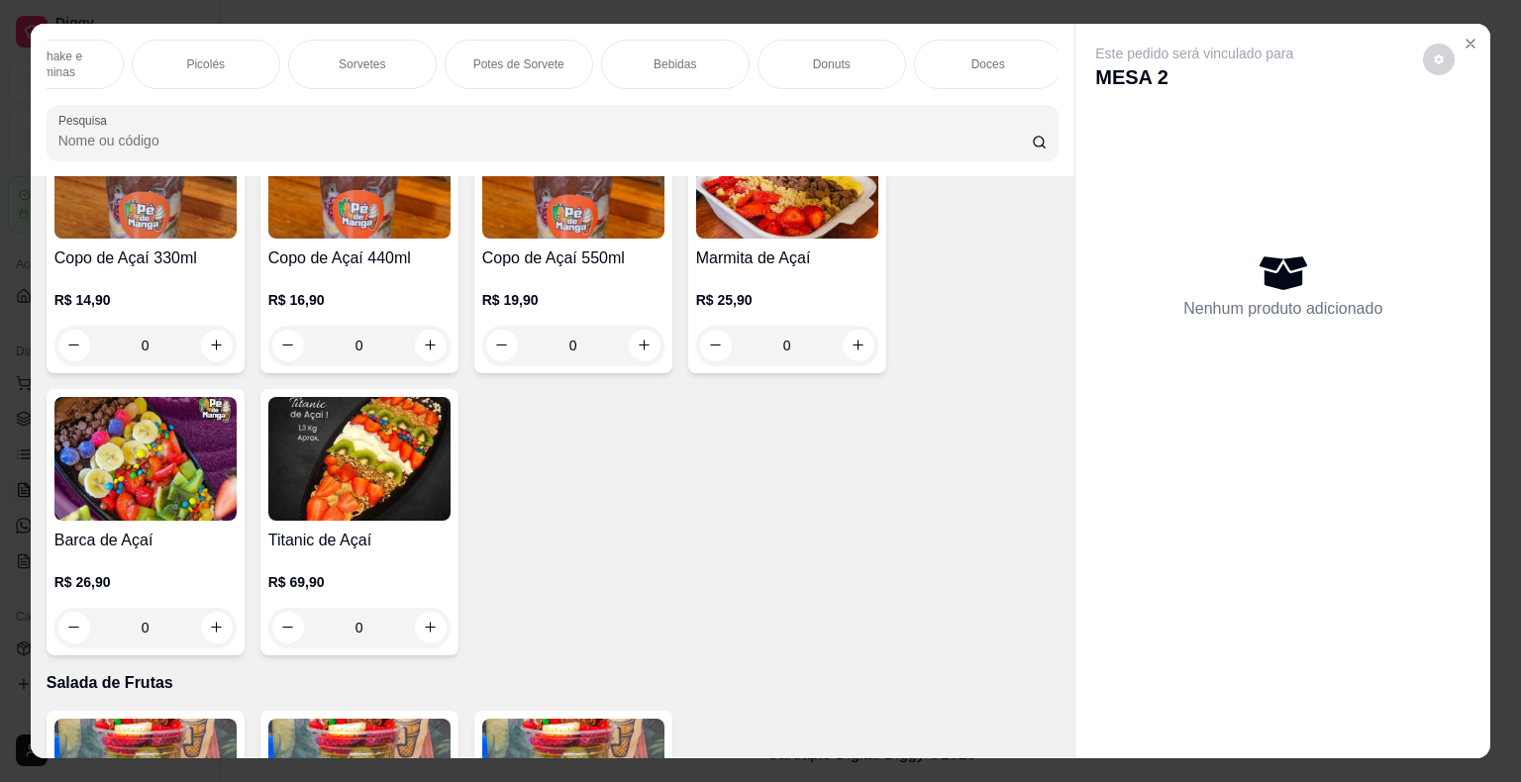
click at [214, 636] on div "0" at bounding box center [145, 628] width 182 height 40
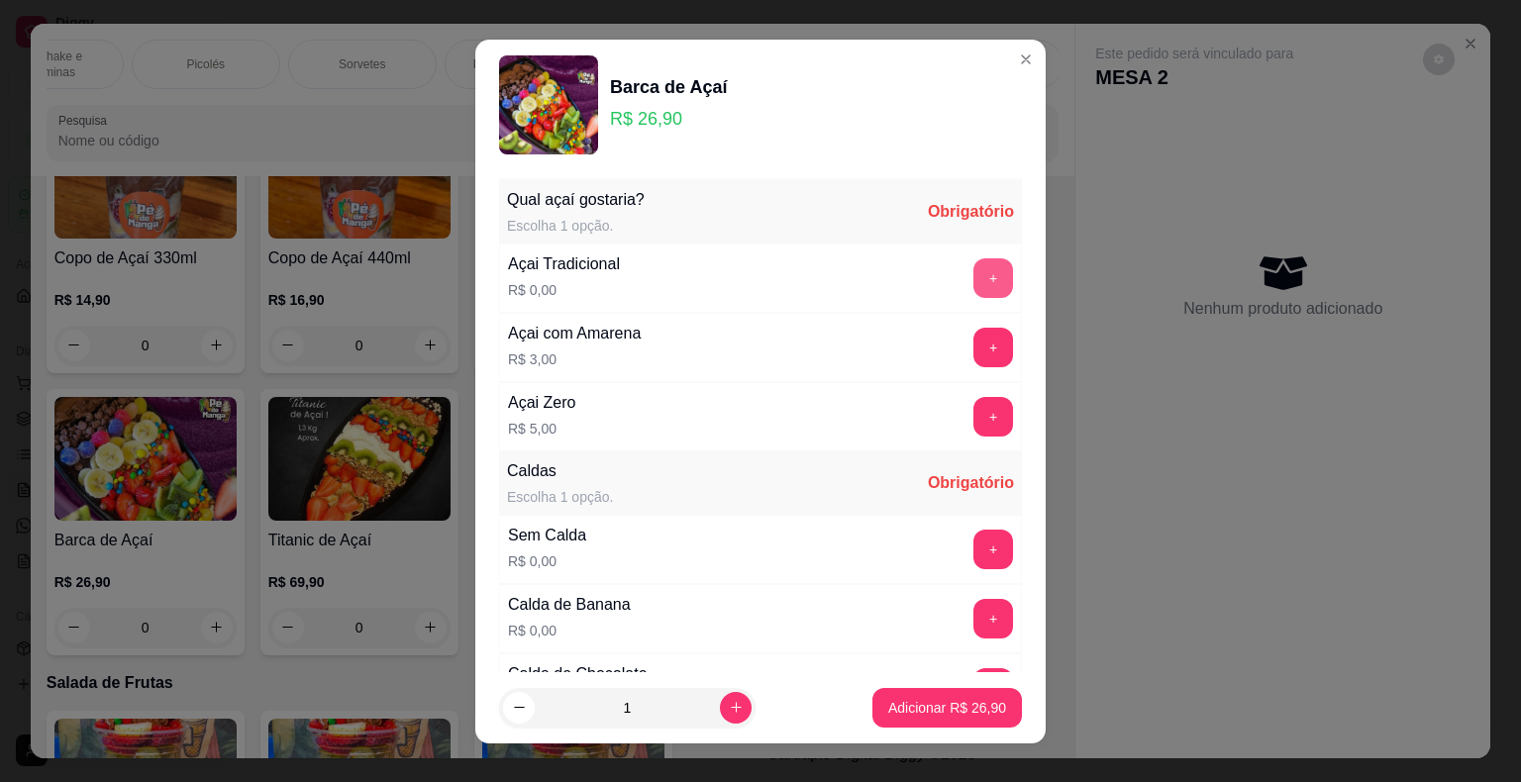
click at [973, 281] on button "+" at bounding box center [993, 278] width 40 height 40
click at [974, 537] on button "+" at bounding box center [993, 549] width 39 height 39
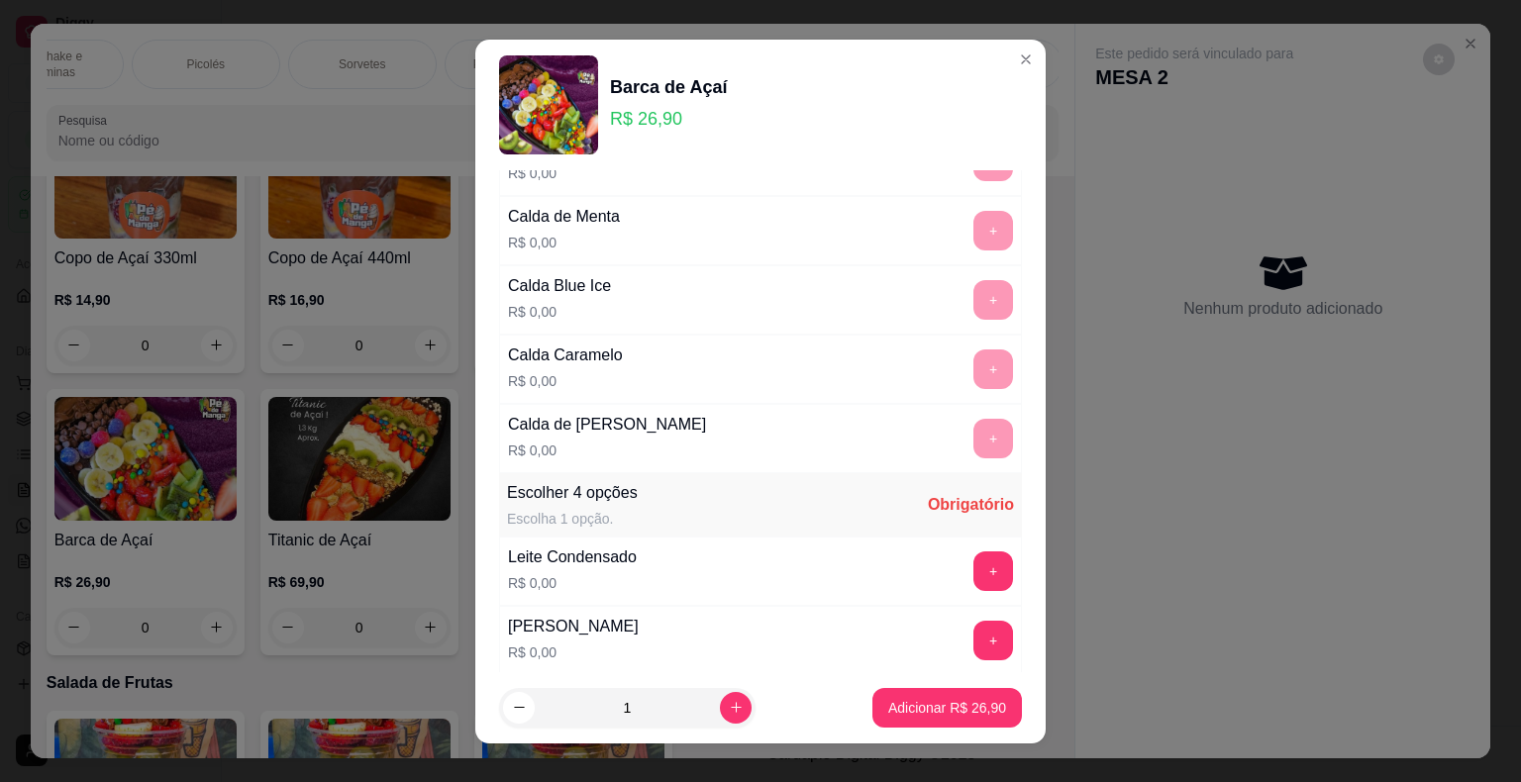
scroll to position [990, 0]
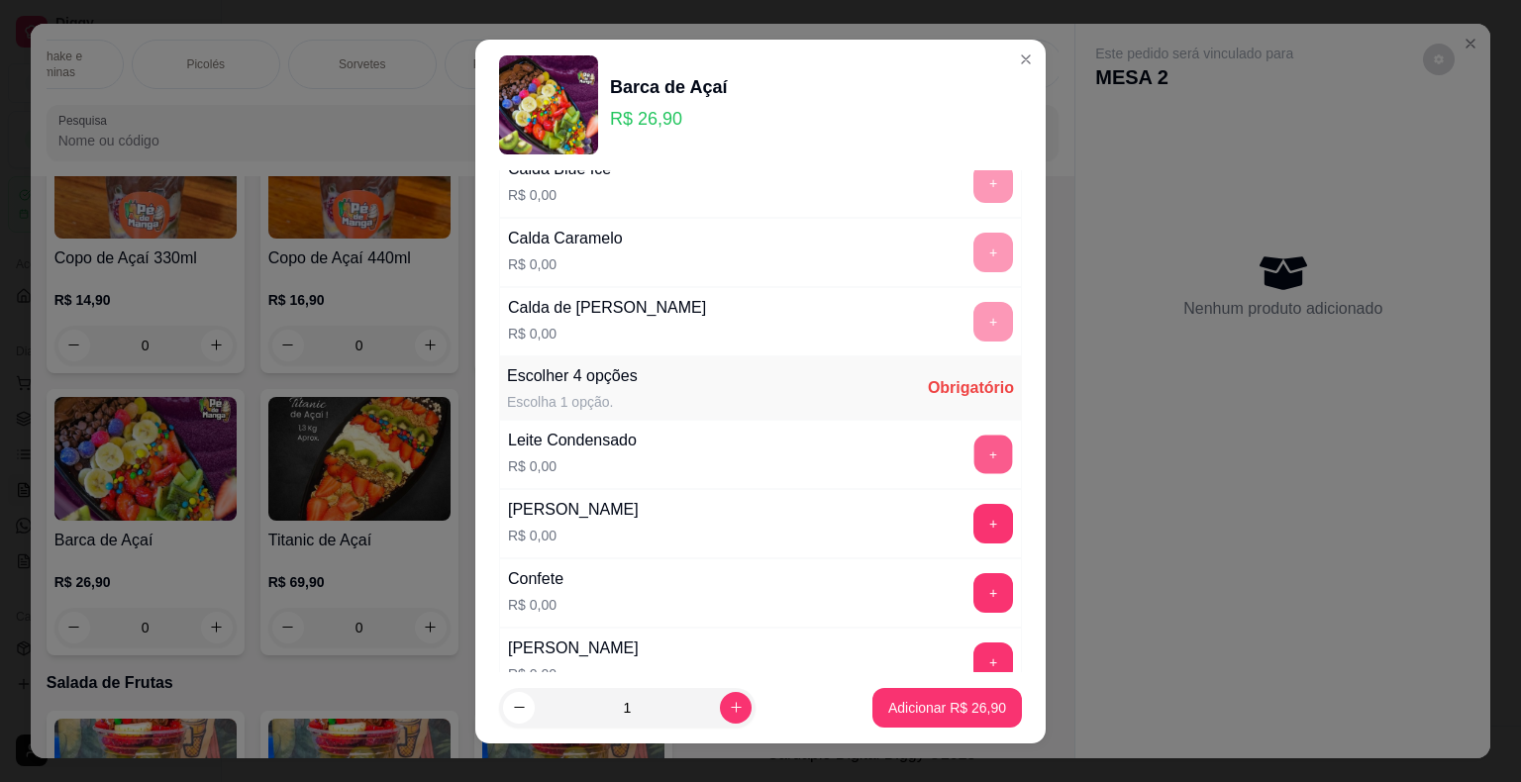
click at [974, 437] on button "+" at bounding box center [993, 454] width 39 height 39
click at [974, 504] on button "+" at bounding box center [993, 523] width 39 height 39
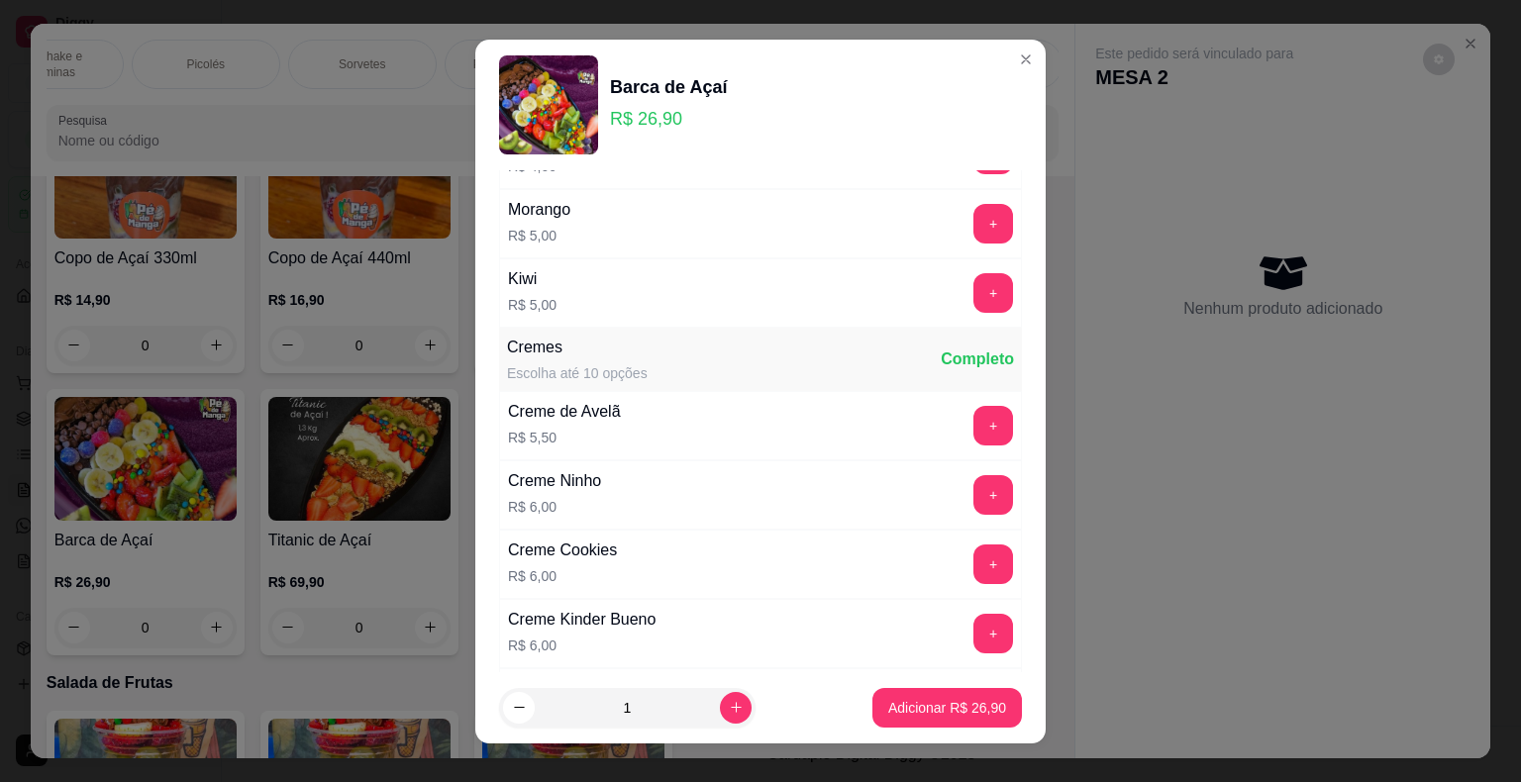
scroll to position [3960, 0]
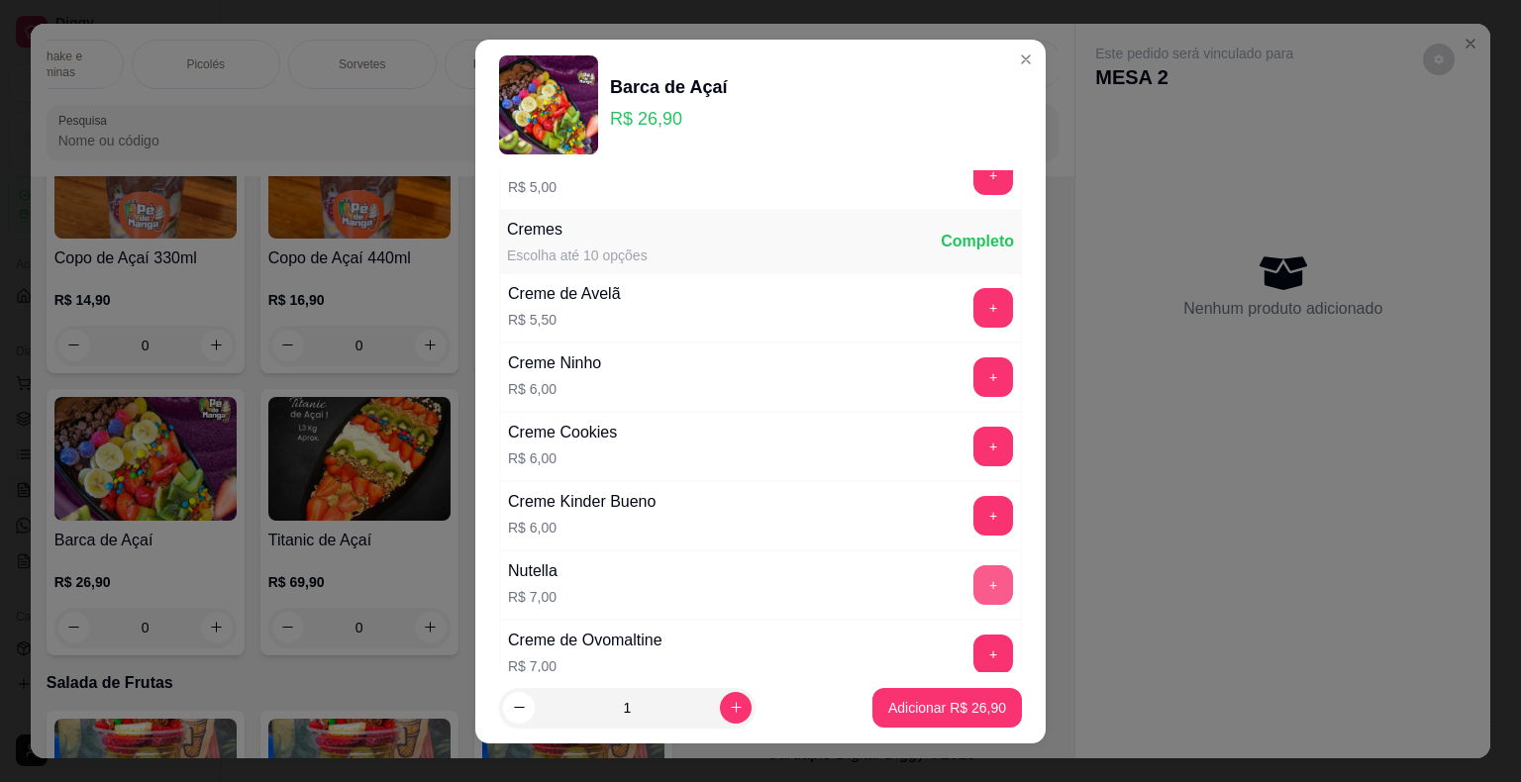
click at [973, 565] on button "+" at bounding box center [993, 585] width 40 height 40
click at [901, 709] on p "Adicionar R$ 33,90" at bounding box center [947, 707] width 115 height 19
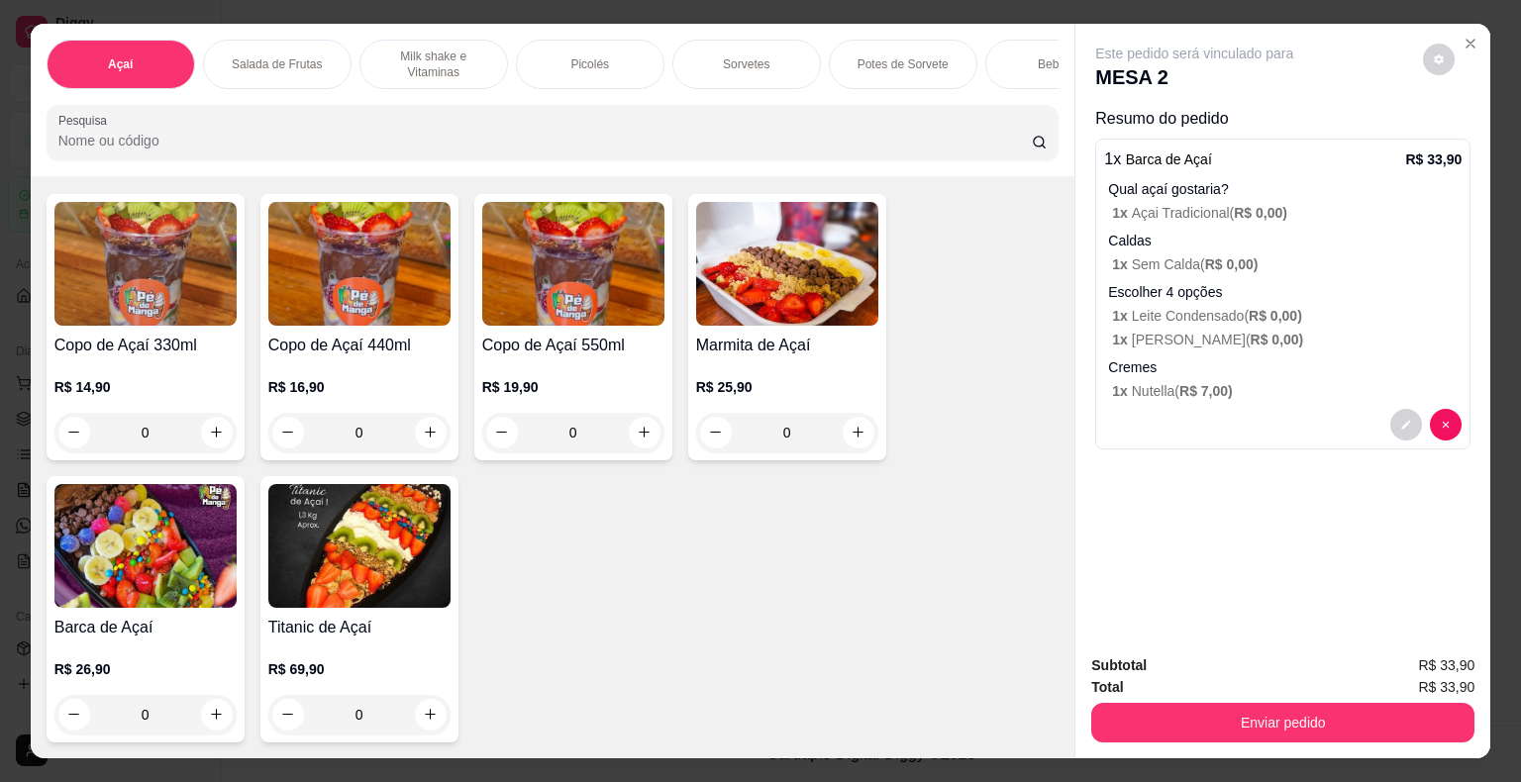
scroll to position [0, 0]
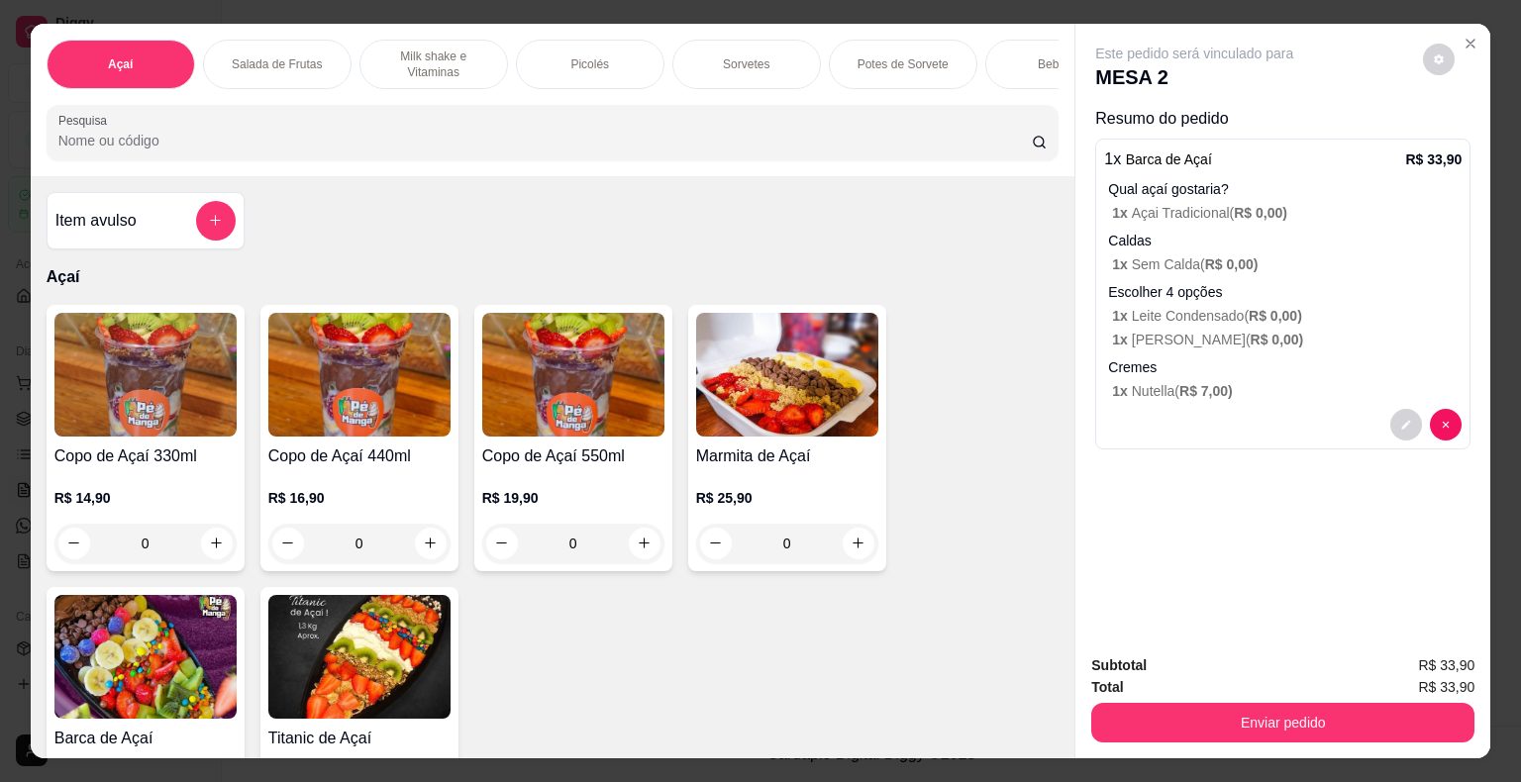
drag, startPoint x: 437, startPoint y: 54, endPoint x: 428, endPoint y: 61, distance: 11.3
click at [432, 57] on p "Milk shake e Vitaminas" at bounding box center [433, 65] width 115 height 32
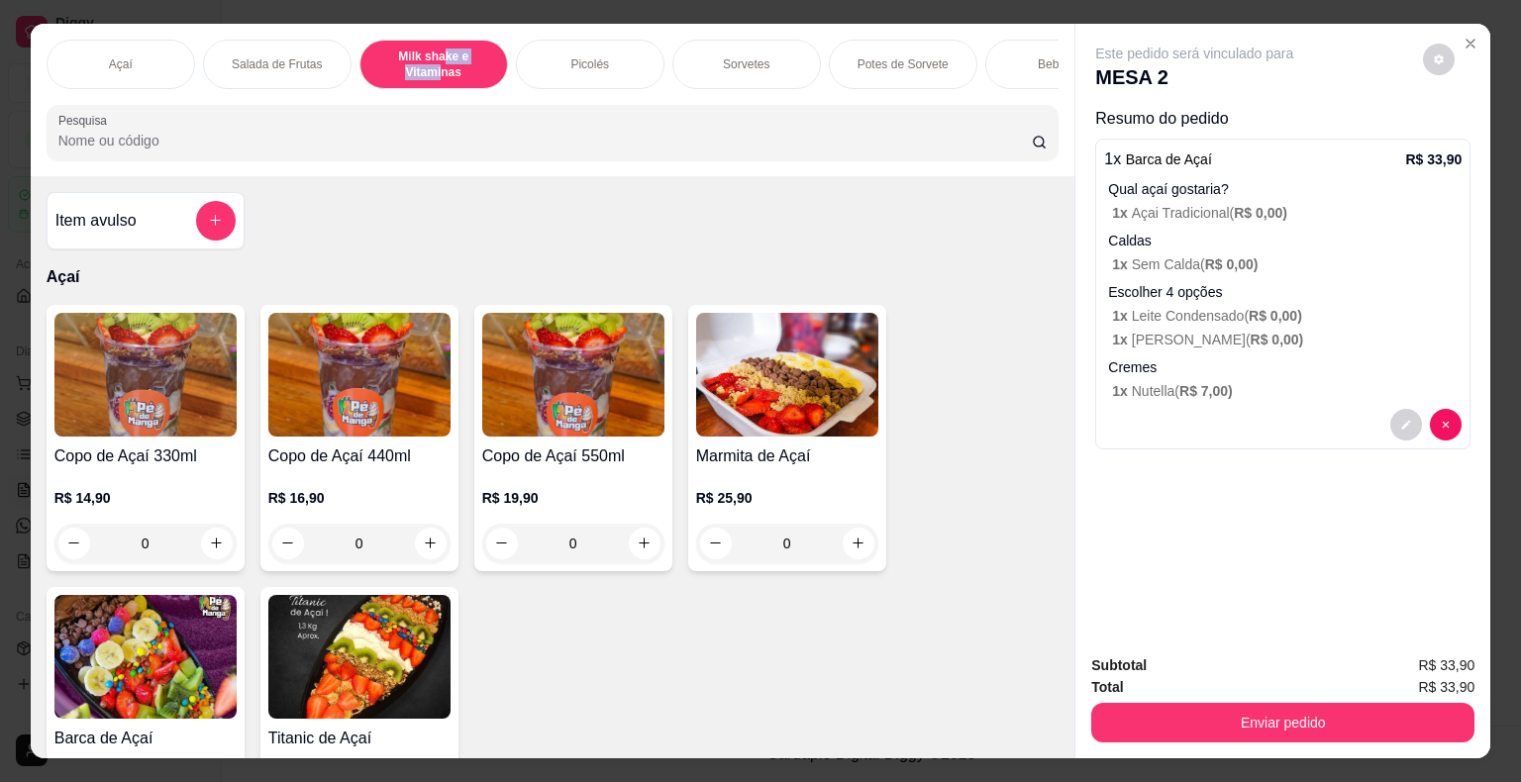
scroll to position [48, 0]
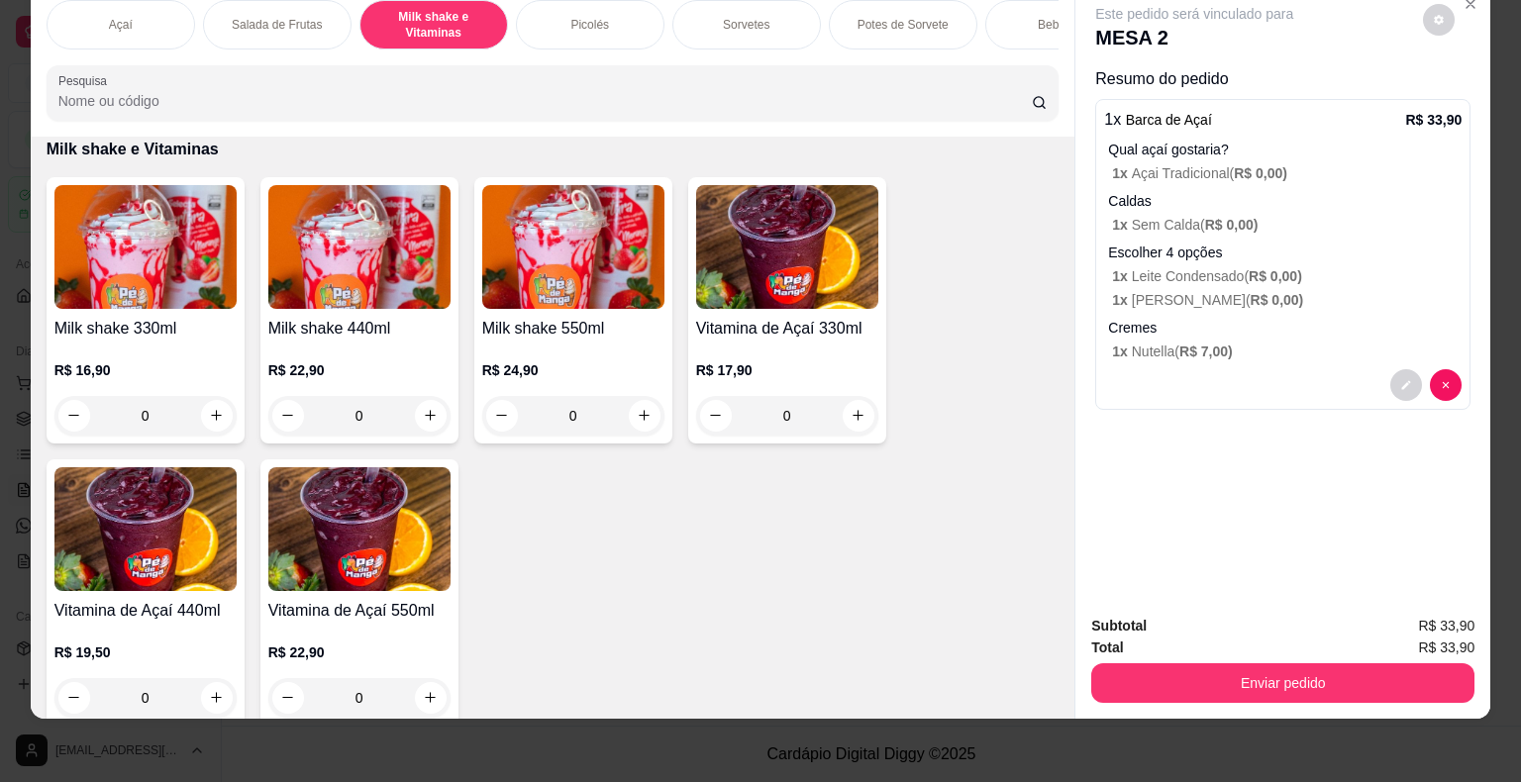
click at [203, 412] on div "0" at bounding box center [145, 416] width 182 height 40
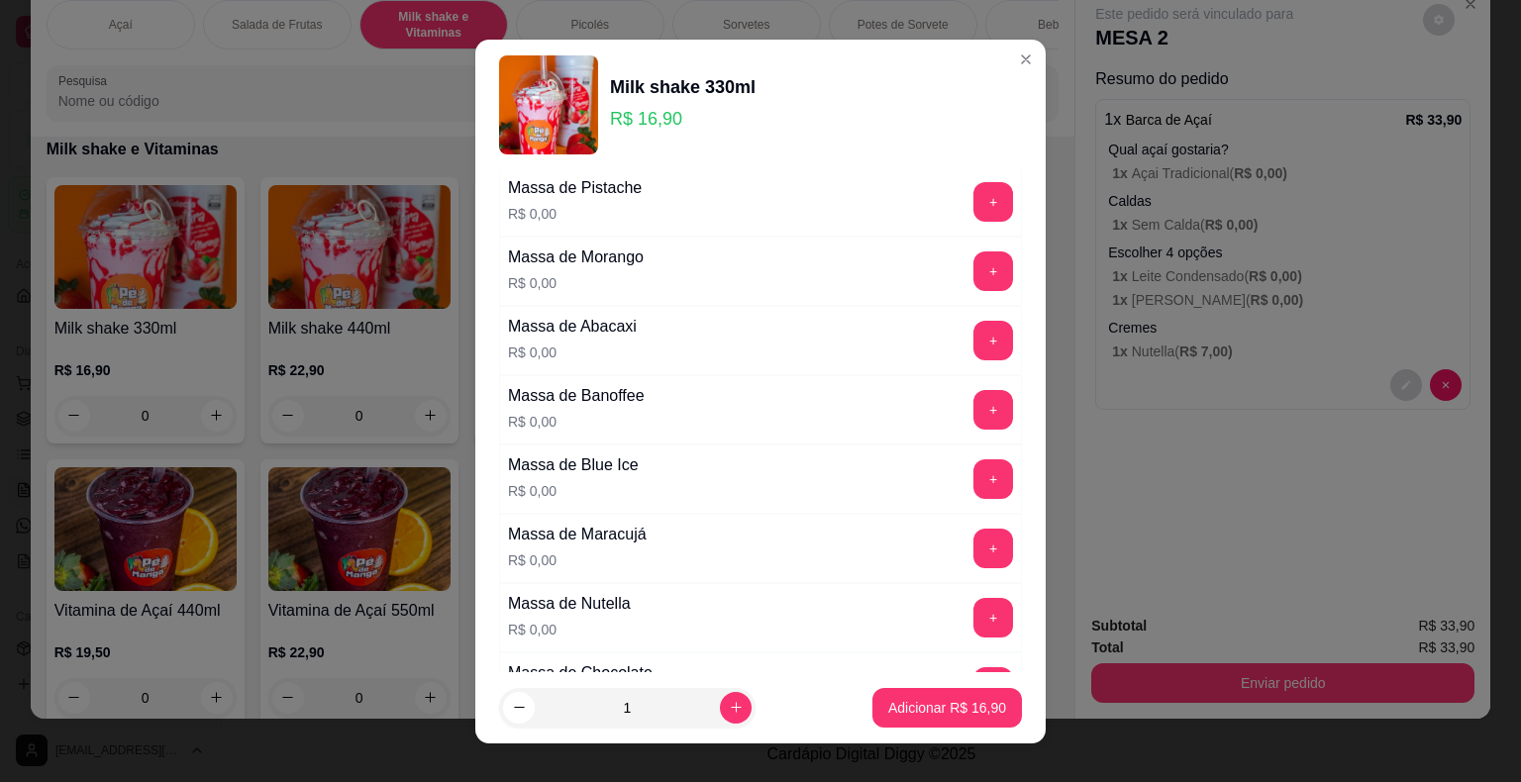
scroll to position [1683, 0]
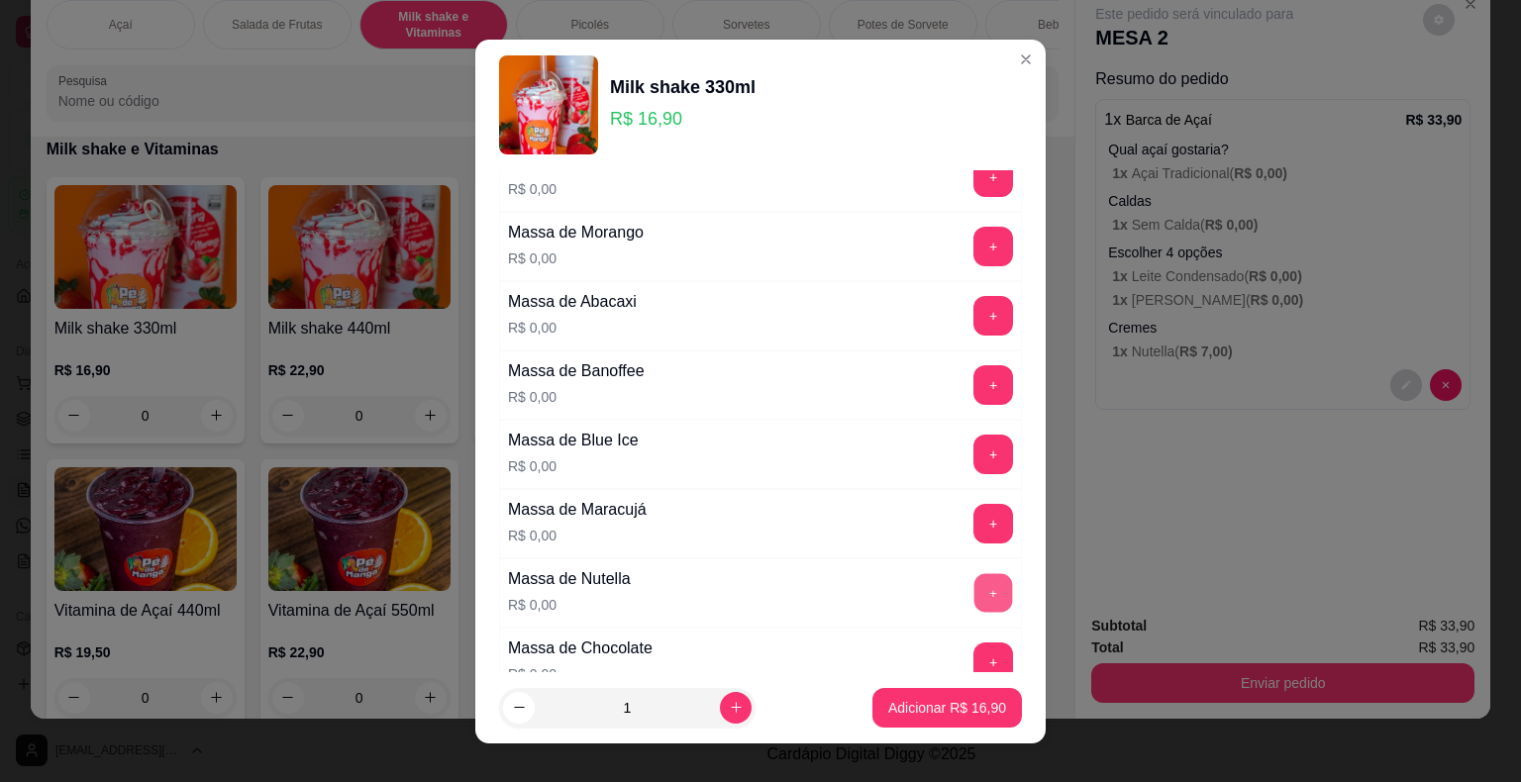
click at [974, 590] on button "+" at bounding box center [993, 592] width 39 height 39
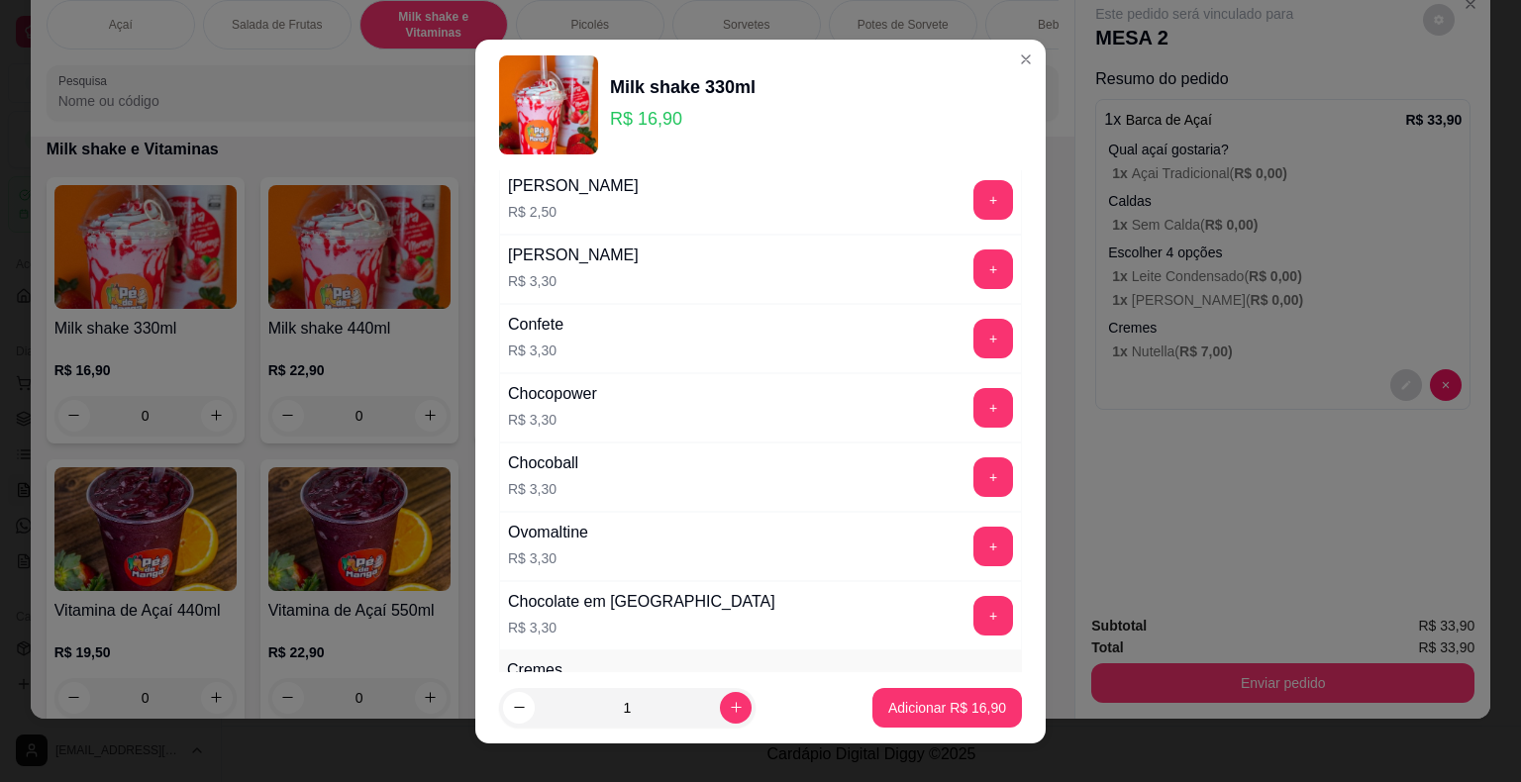
scroll to position [3069, 0]
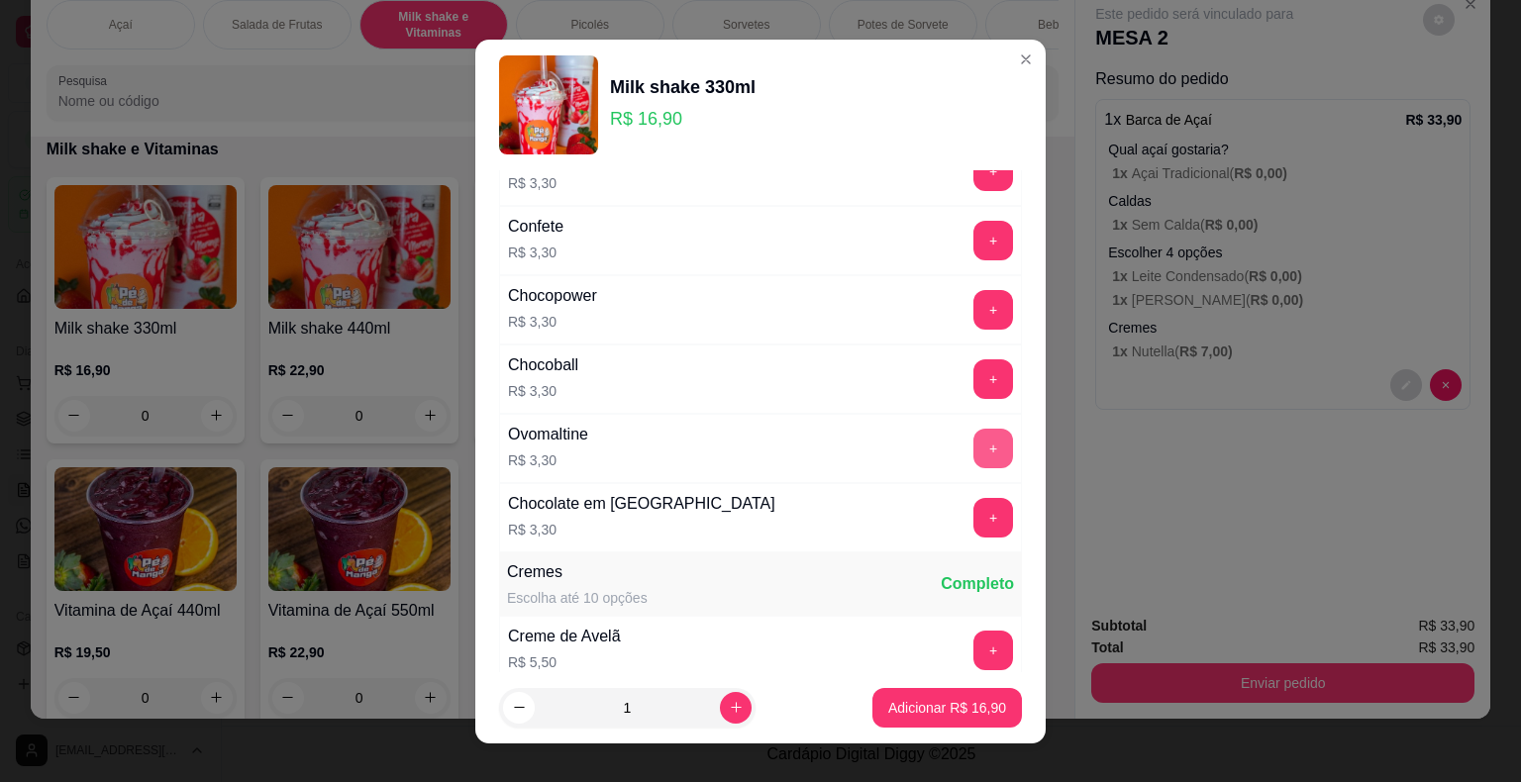
click at [973, 433] on button "+" at bounding box center [993, 449] width 40 height 40
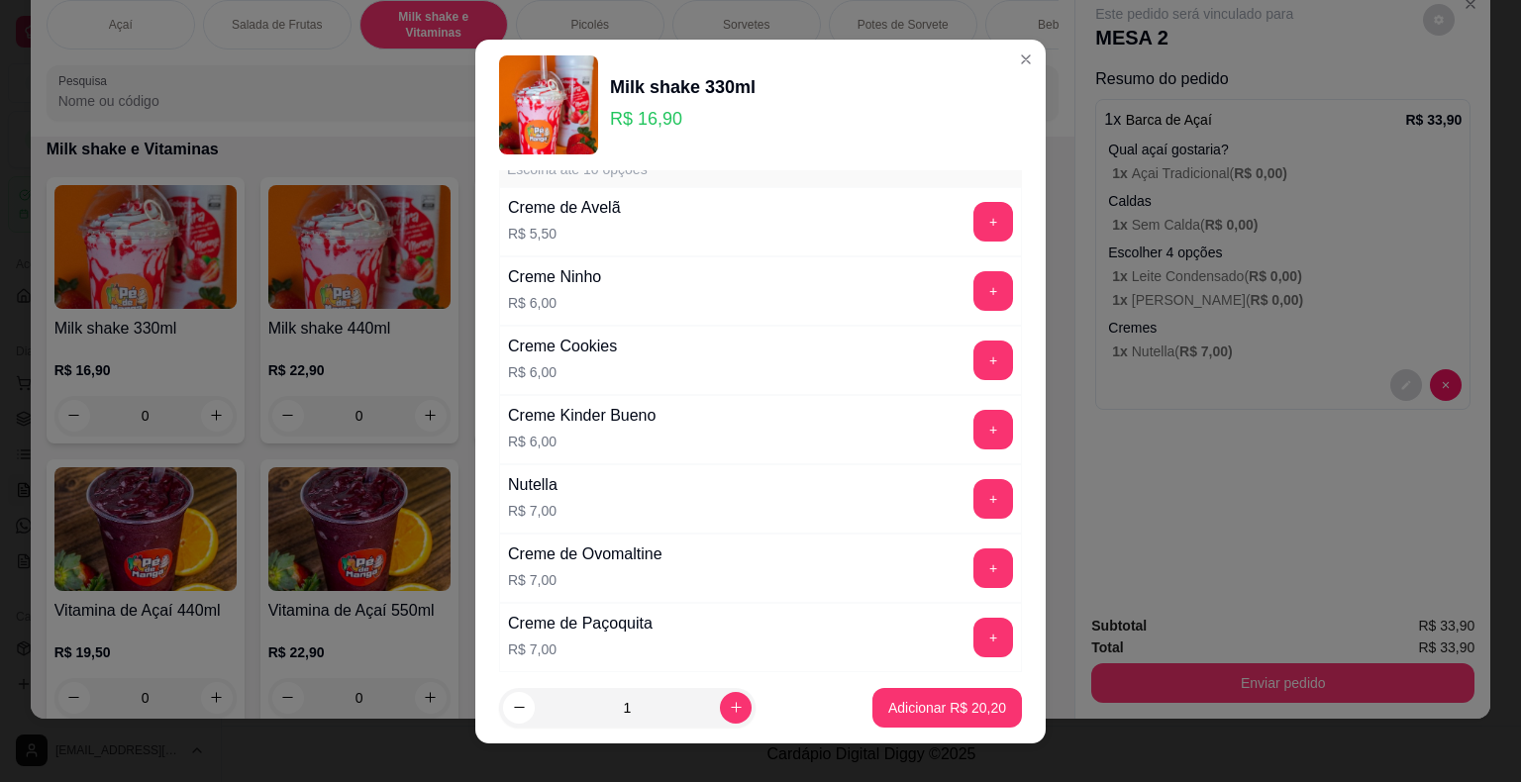
scroll to position [3465, 0]
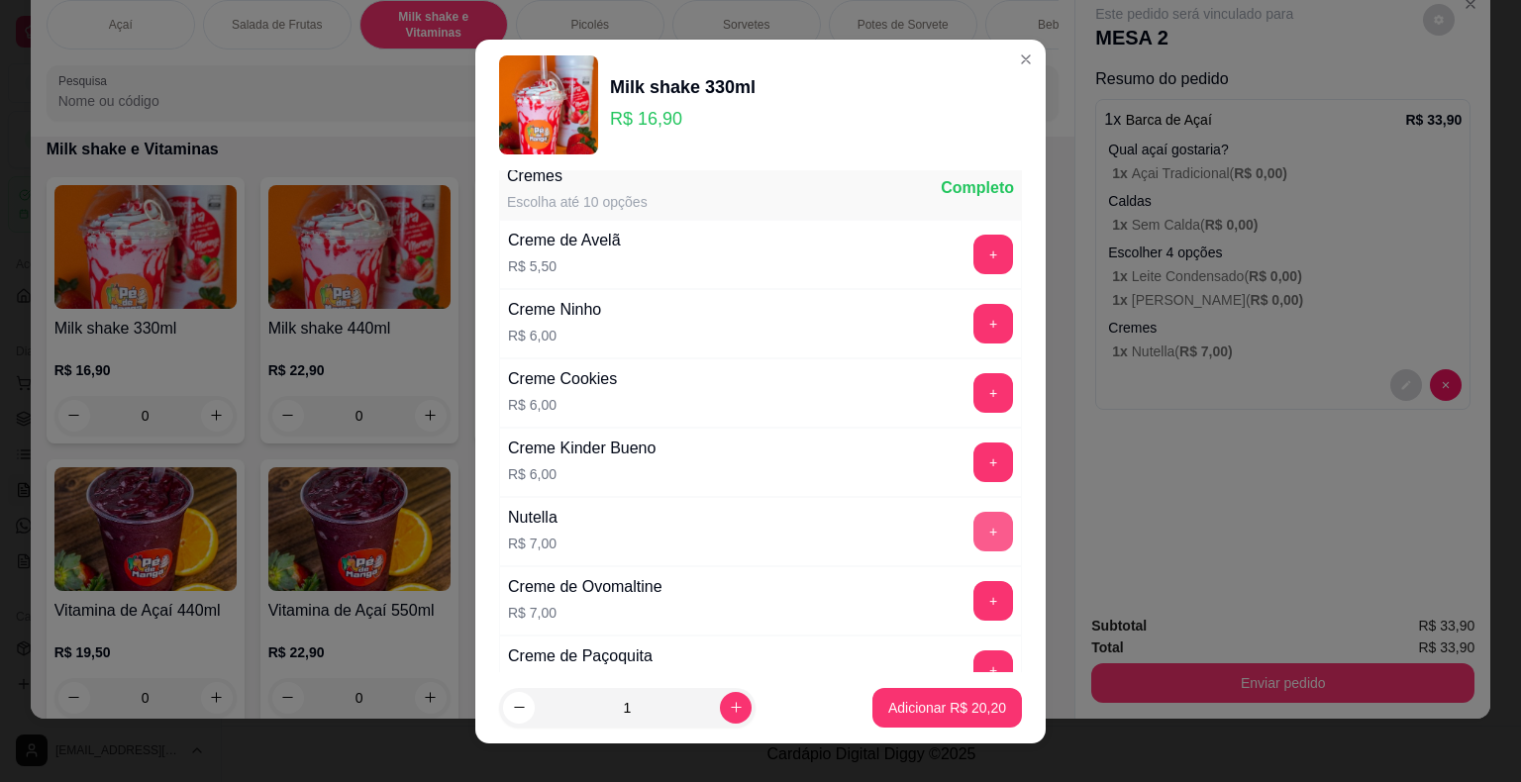
click at [973, 512] on button "+" at bounding box center [993, 532] width 40 height 40
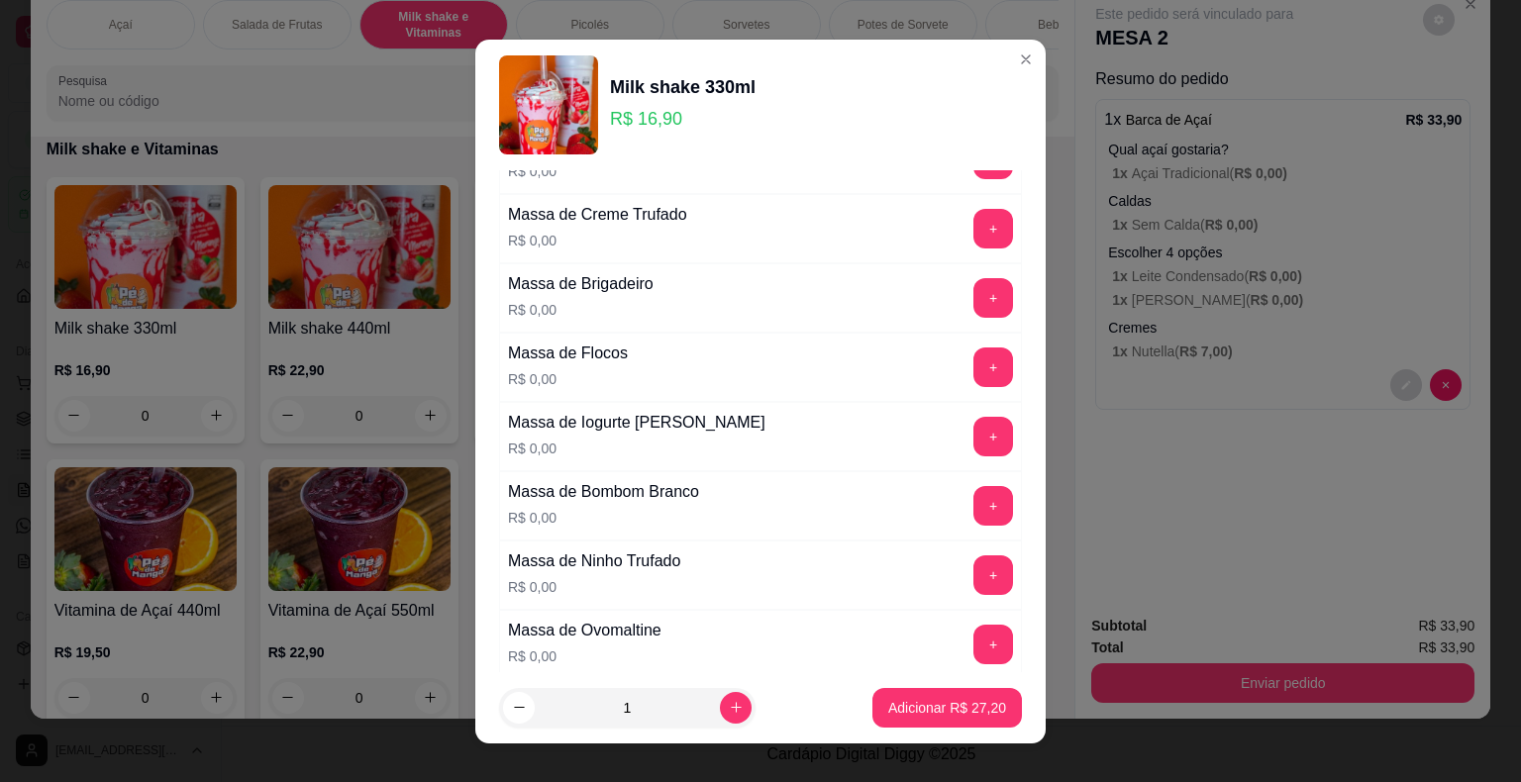
scroll to position [1188, 0]
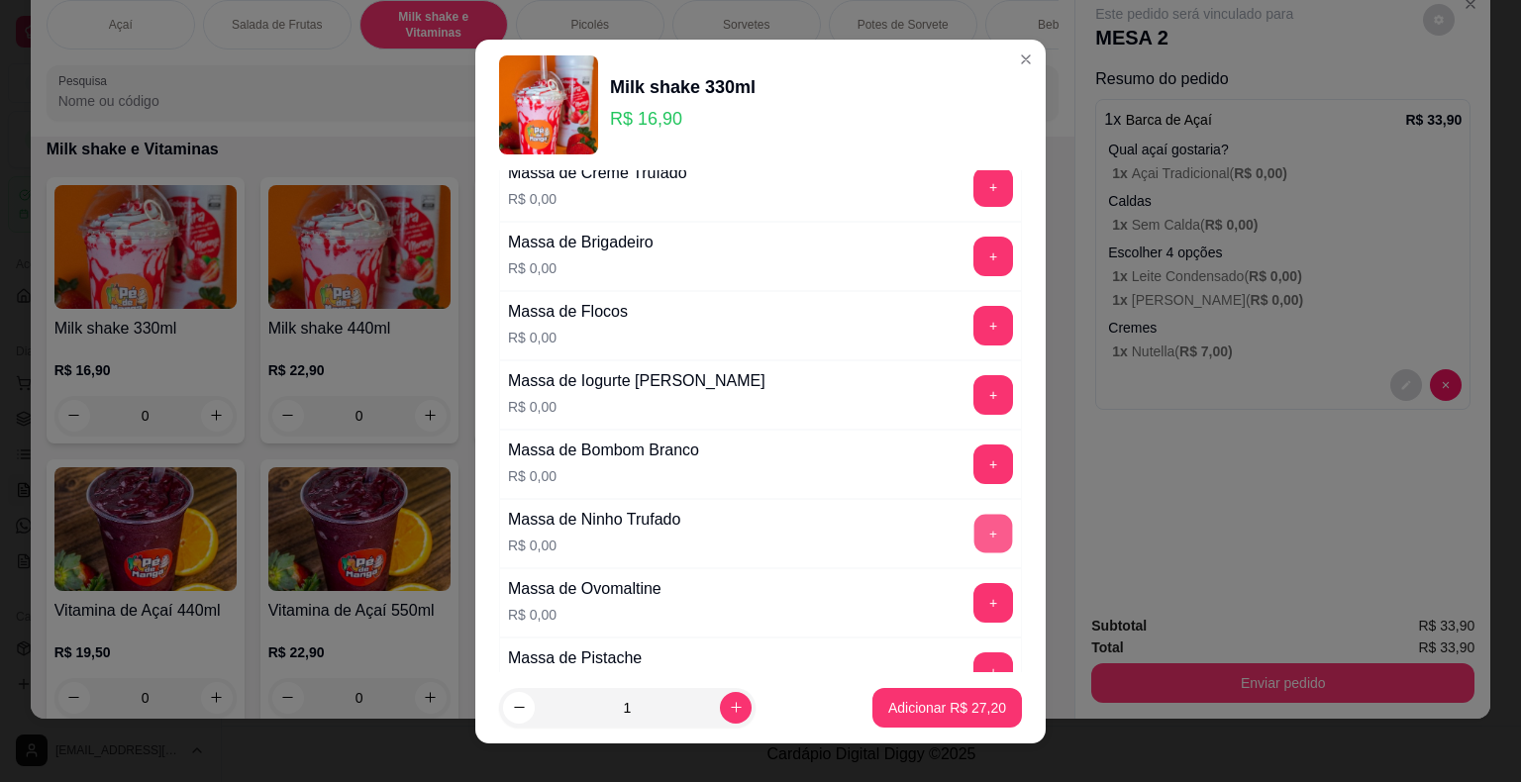
click at [974, 526] on button "+" at bounding box center [993, 533] width 39 height 39
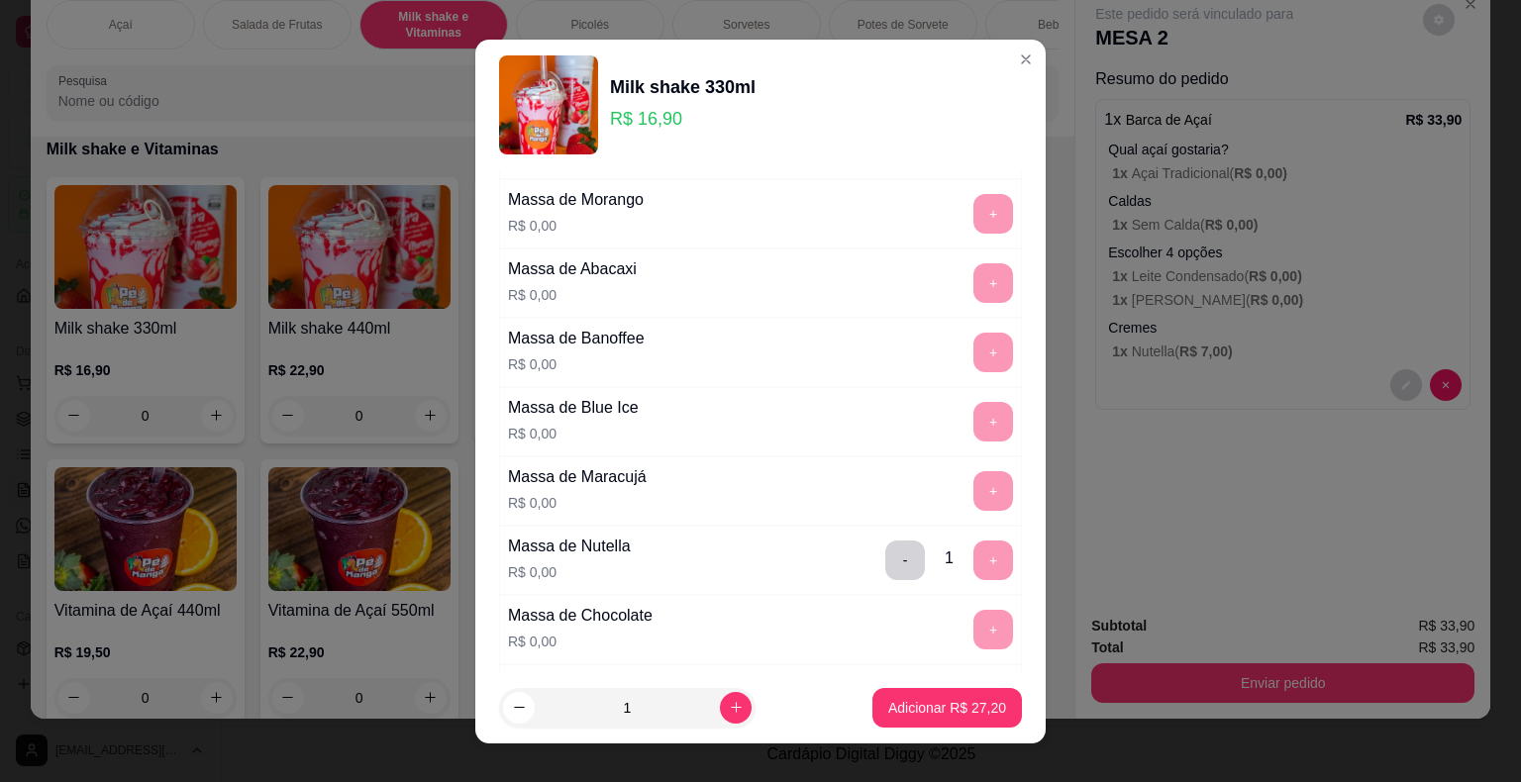
scroll to position [1782, 0]
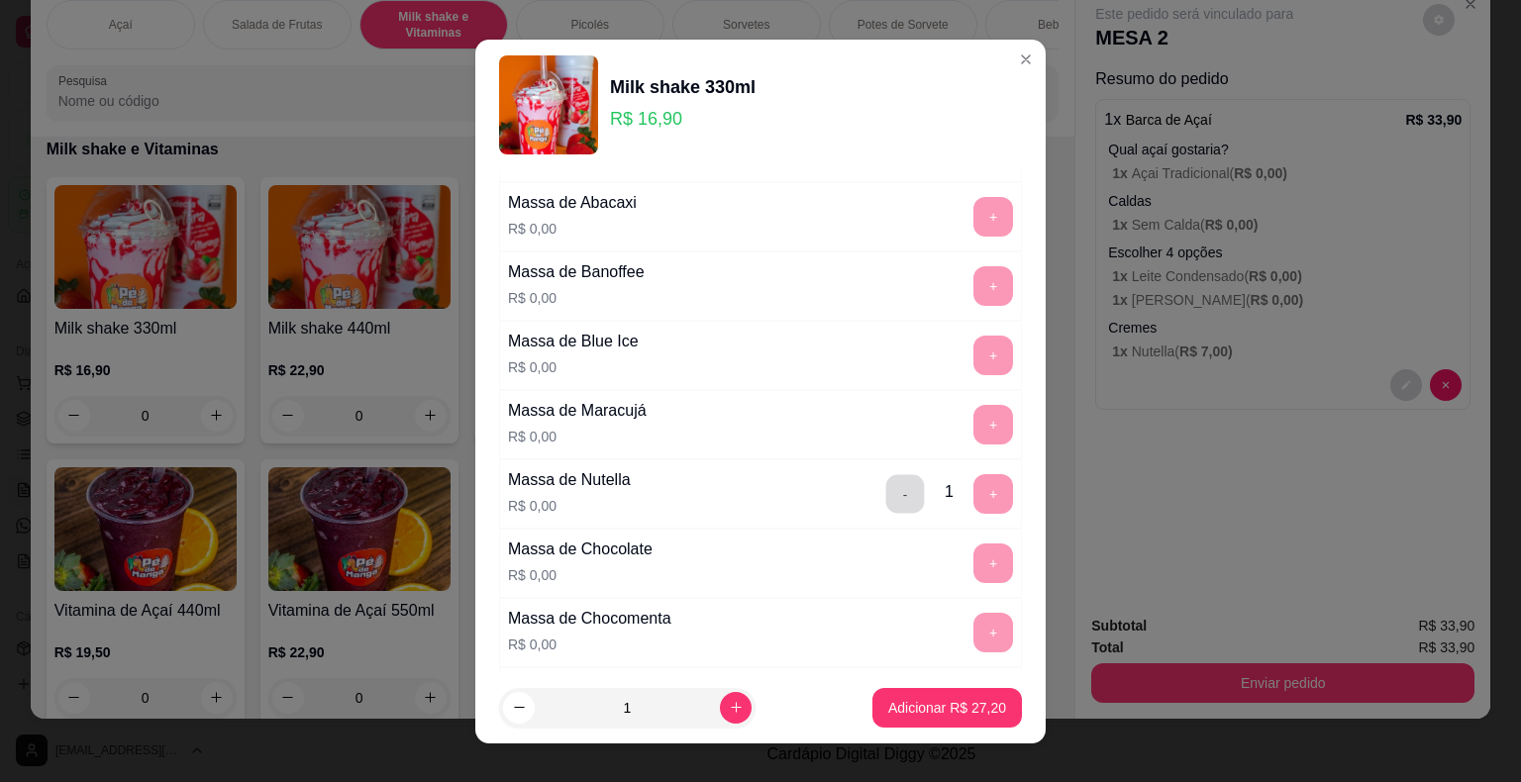
click at [886, 492] on button "-" at bounding box center [905, 493] width 39 height 39
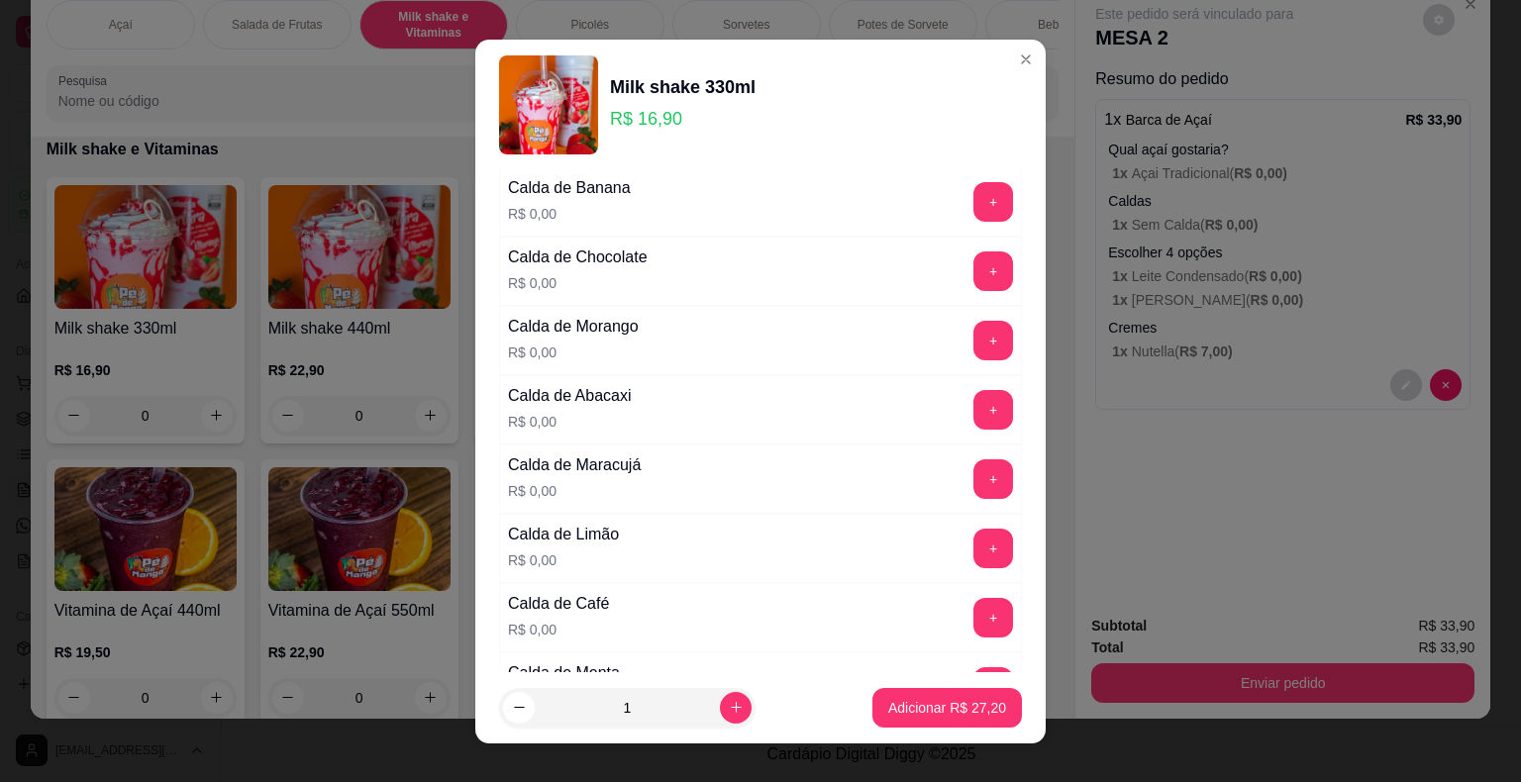
scroll to position [0, 0]
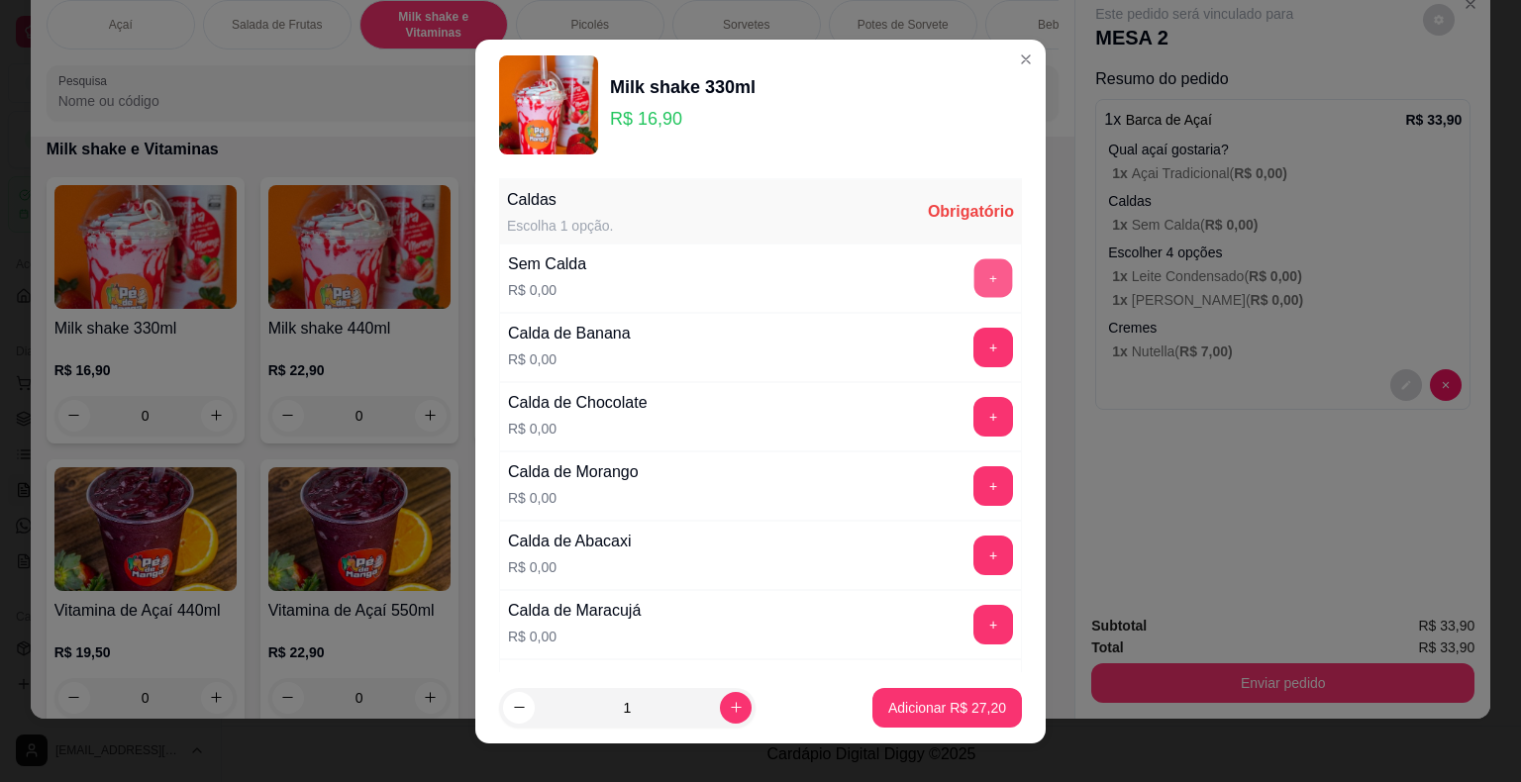
click at [974, 267] on button "+" at bounding box center [993, 277] width 39 height 39
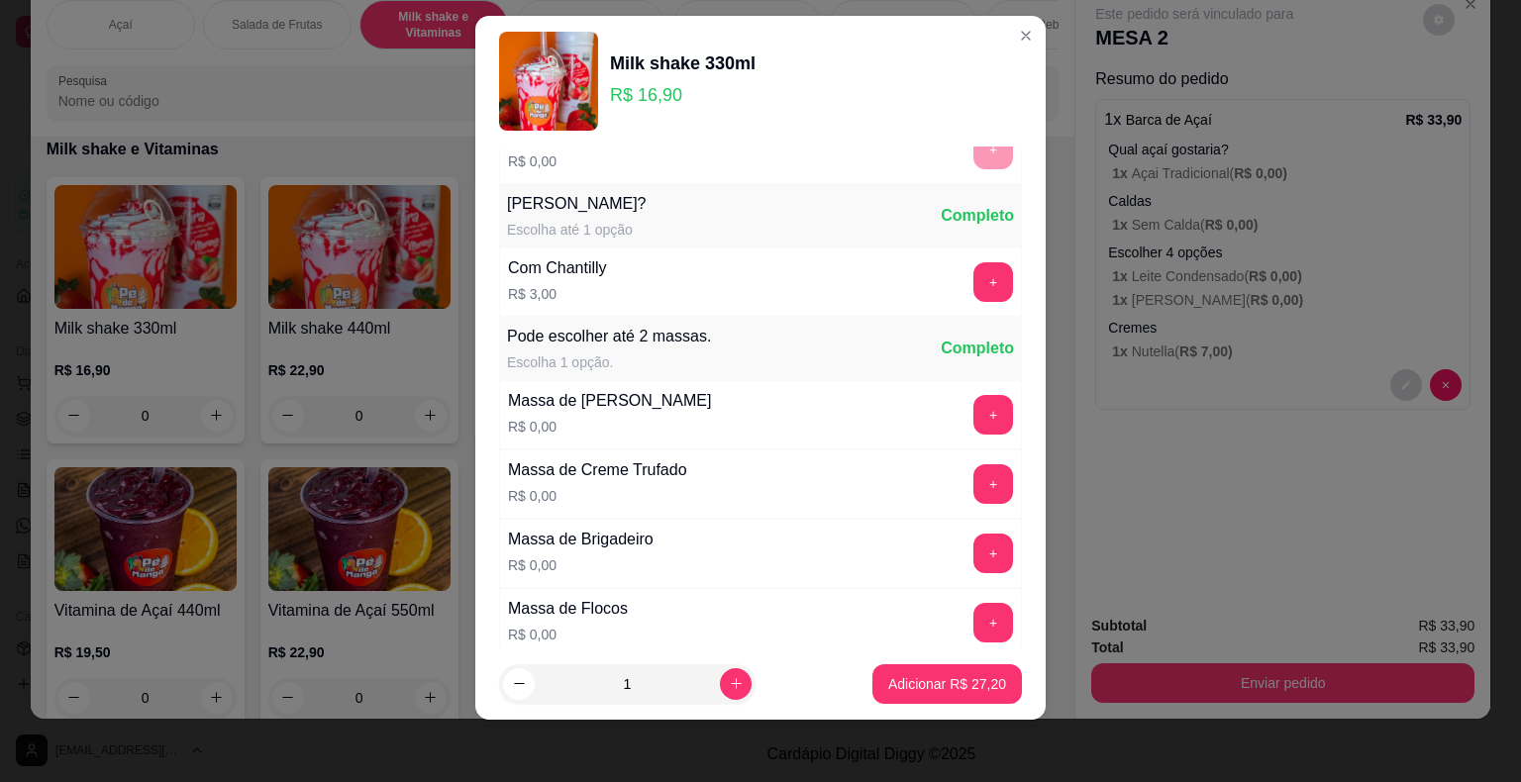
scroll to position [899, 0]
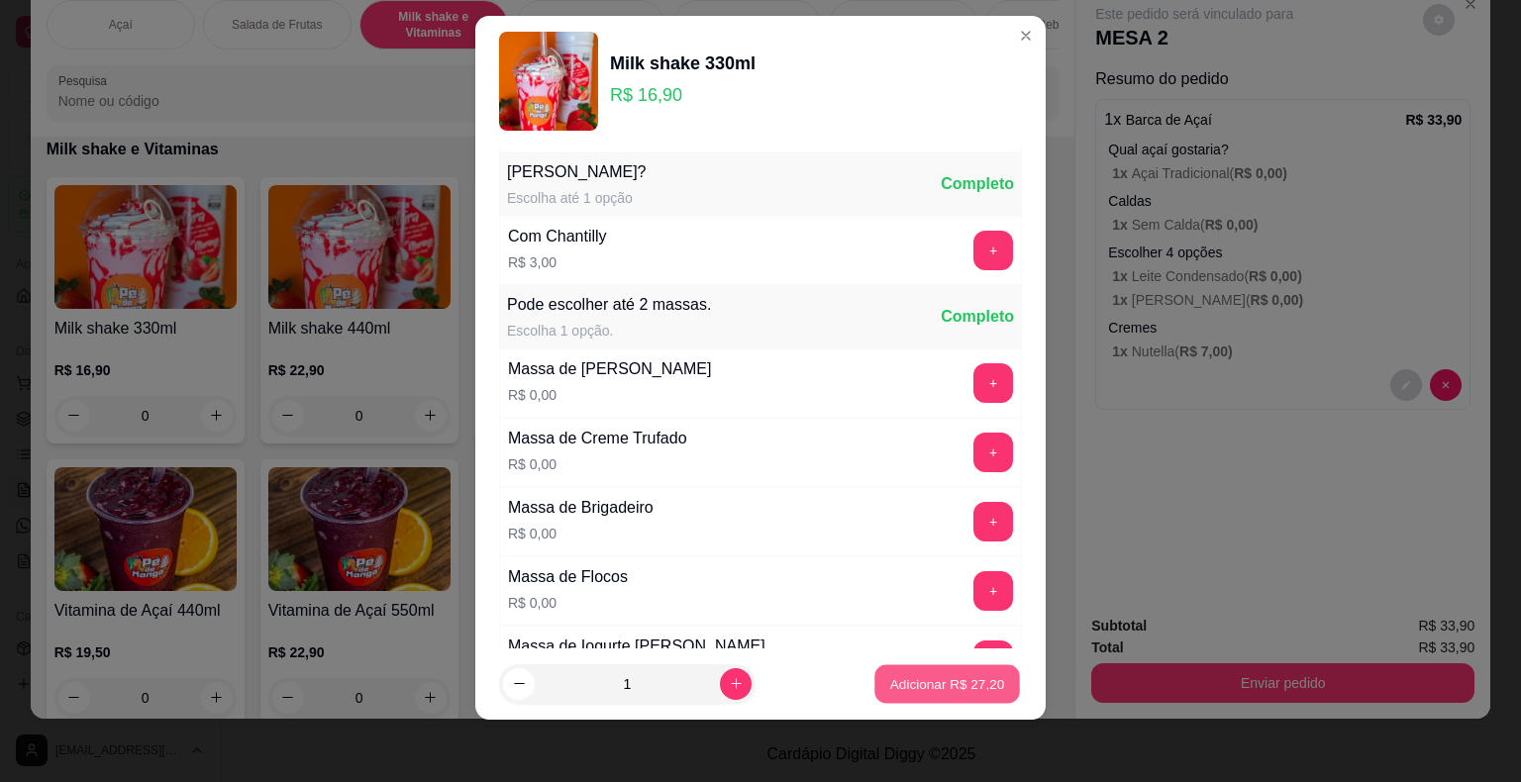
click at [909, 685] on p "Adicionar R$ 27,20" at bounding box center [947, 683] width 115 height 19
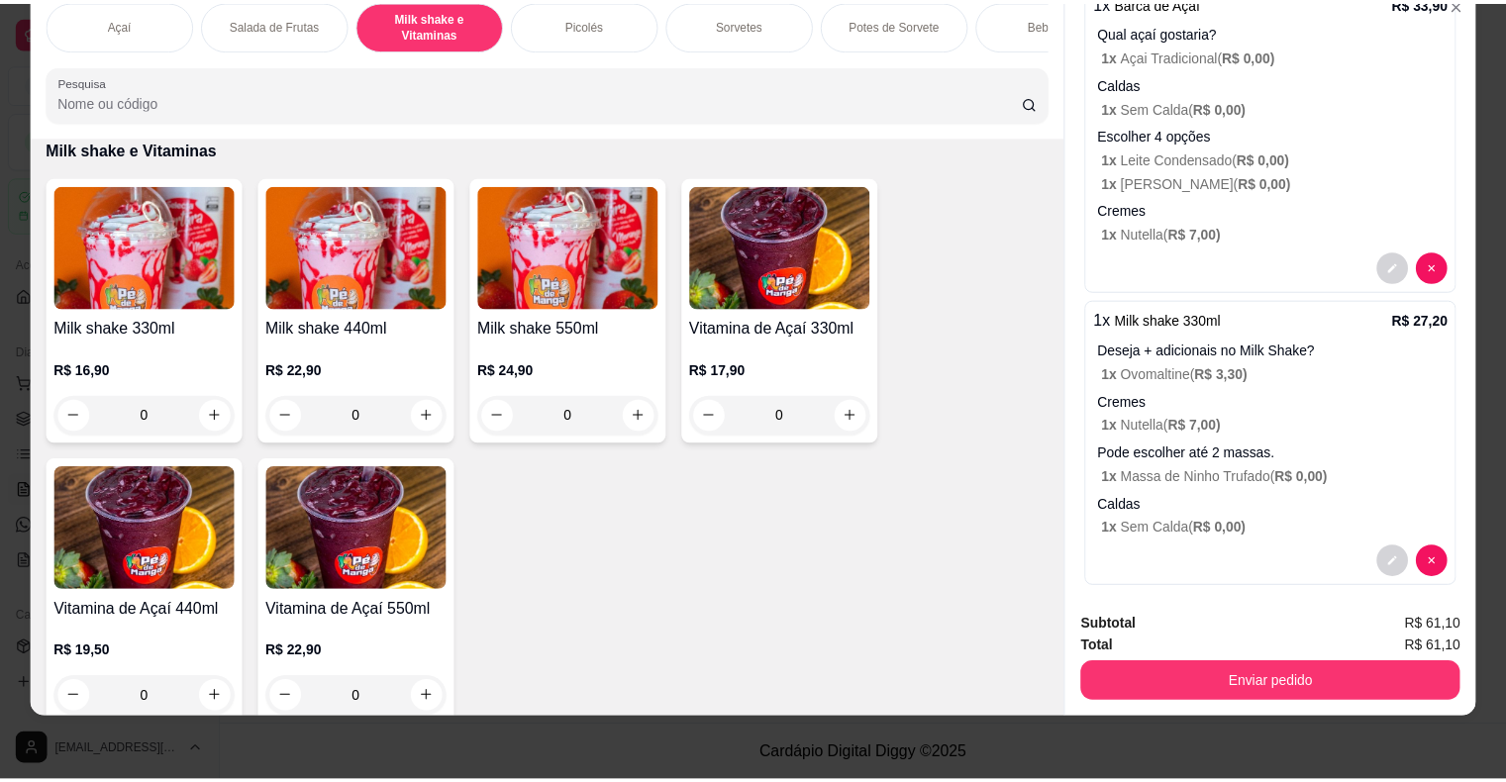
scroll to position [131, 0]
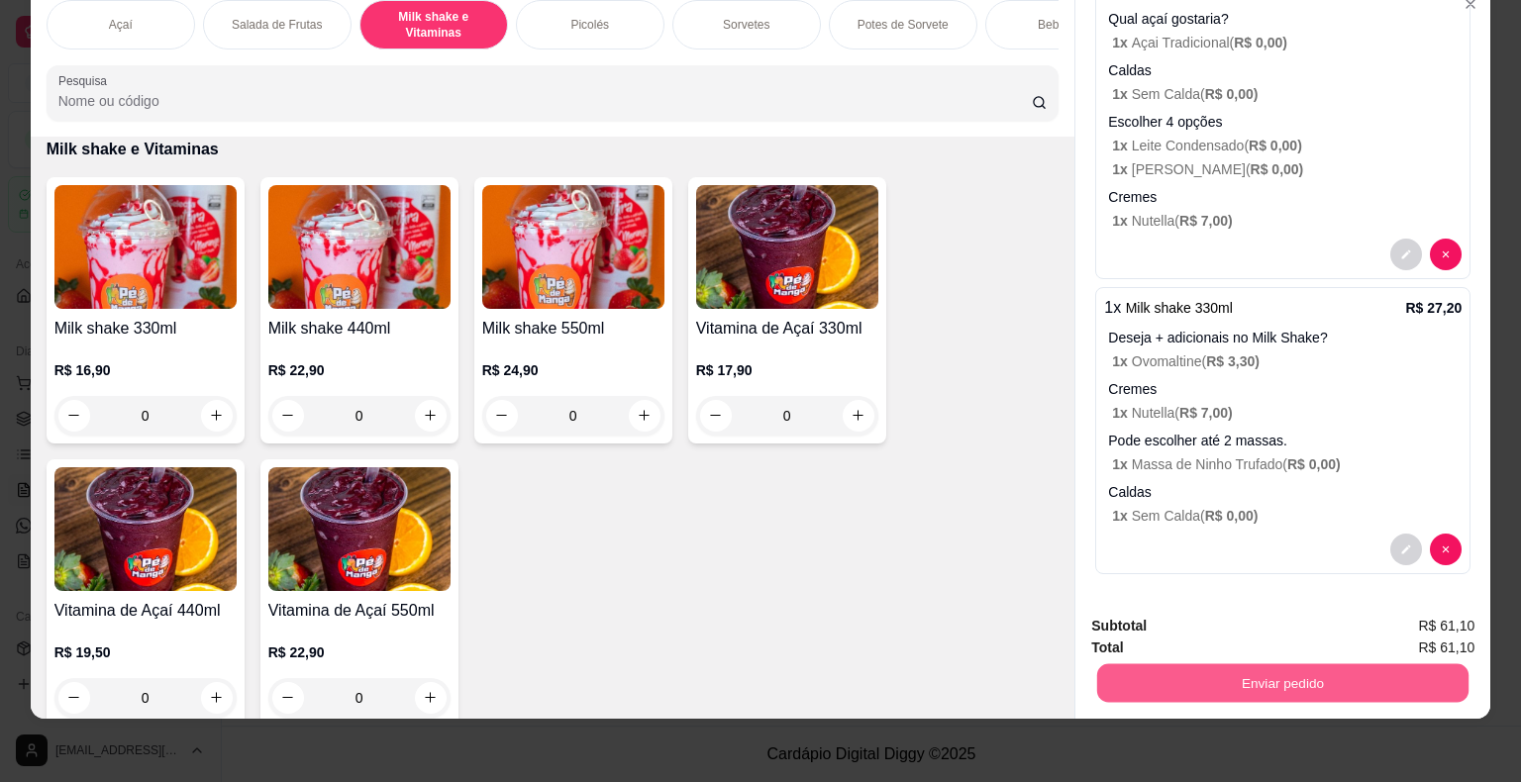
click at [1283, 664] on button "Enviar pedido" at bounding box center [1282, 683] width 371 height 39
click at [1458, 636] on button "Enviar pedido" at bounding box center [1423, 620] width 112 height 38
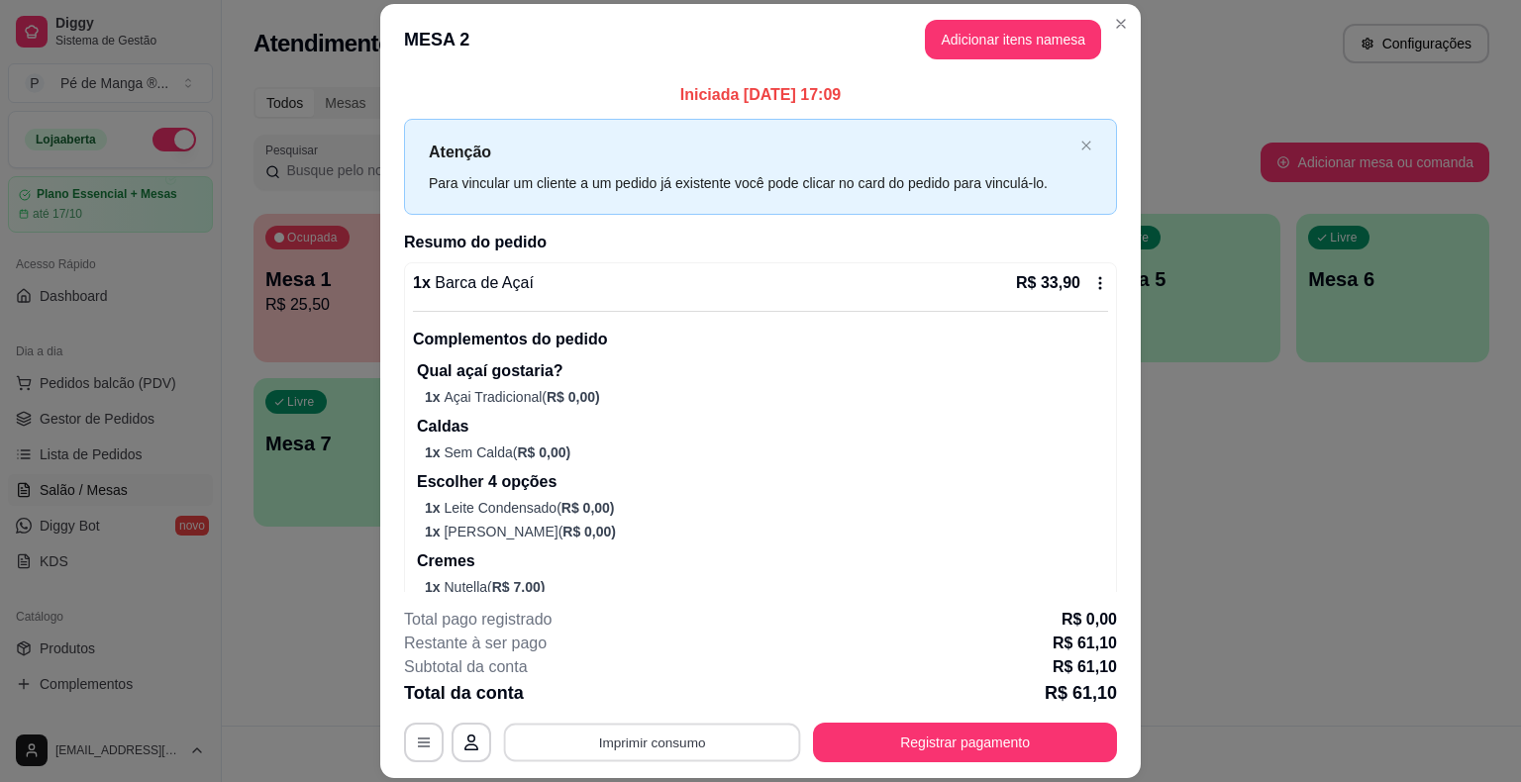
click at [683, 737] on button "Imprimir consumo" at bounding box center [652, 743] width 297 height 39
click at [678, 702] on button "IMPRESSORA" at bounding box center [650, 696] width 139 height 31
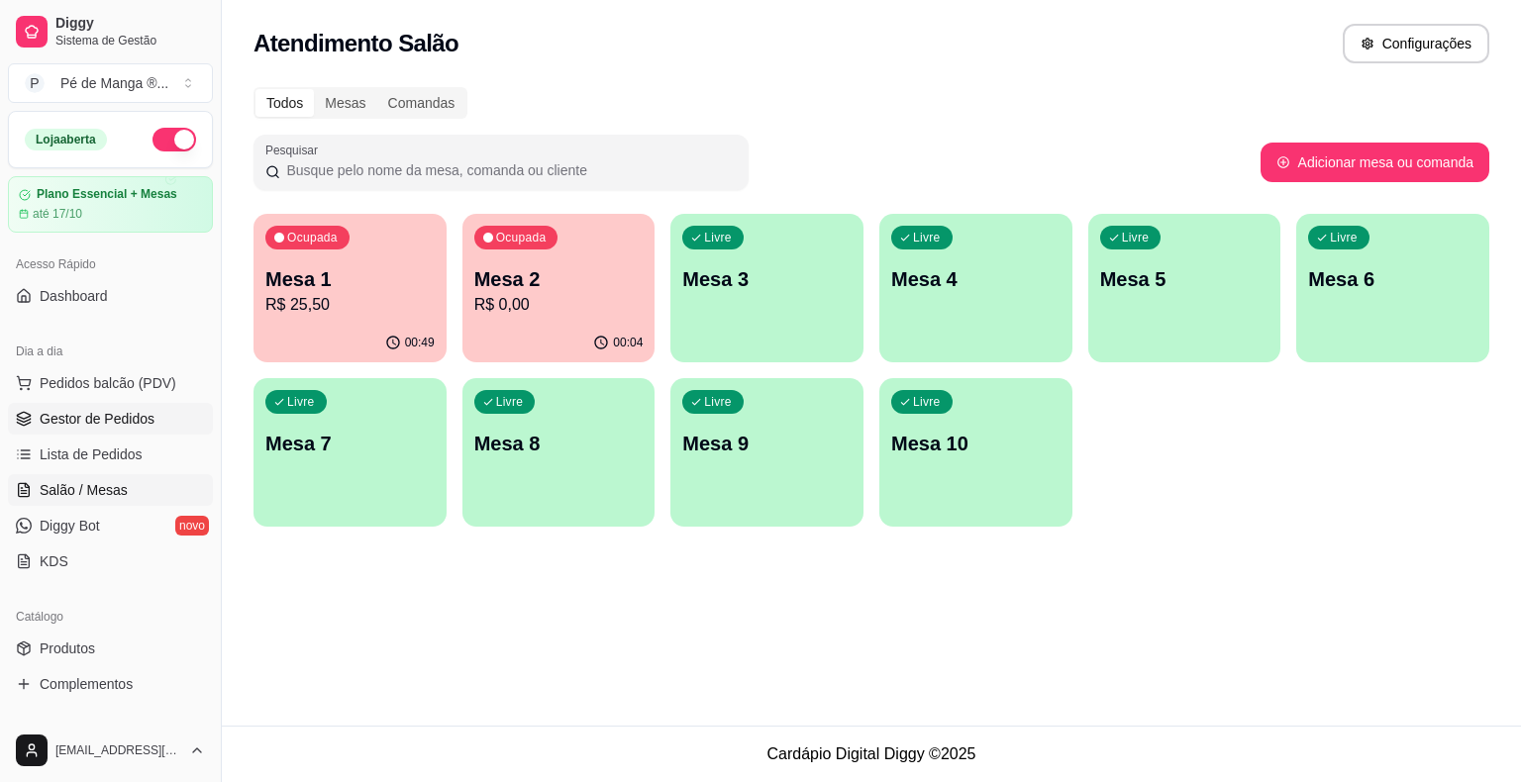
click at [110, 412] on span "Gestor de Pedidos" at bounding box center [97, 419] width 115 height 20
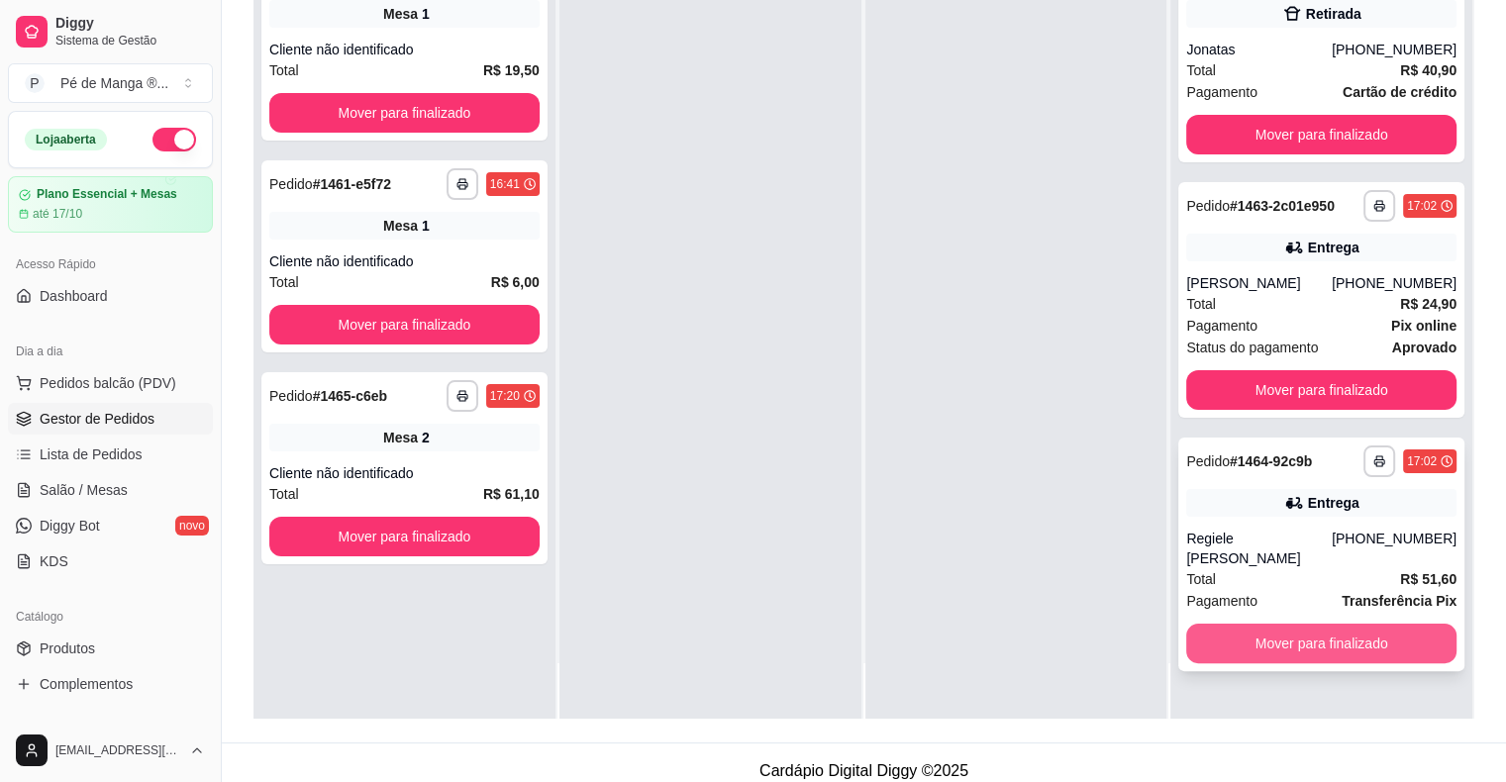
scroll to position [297, 0]
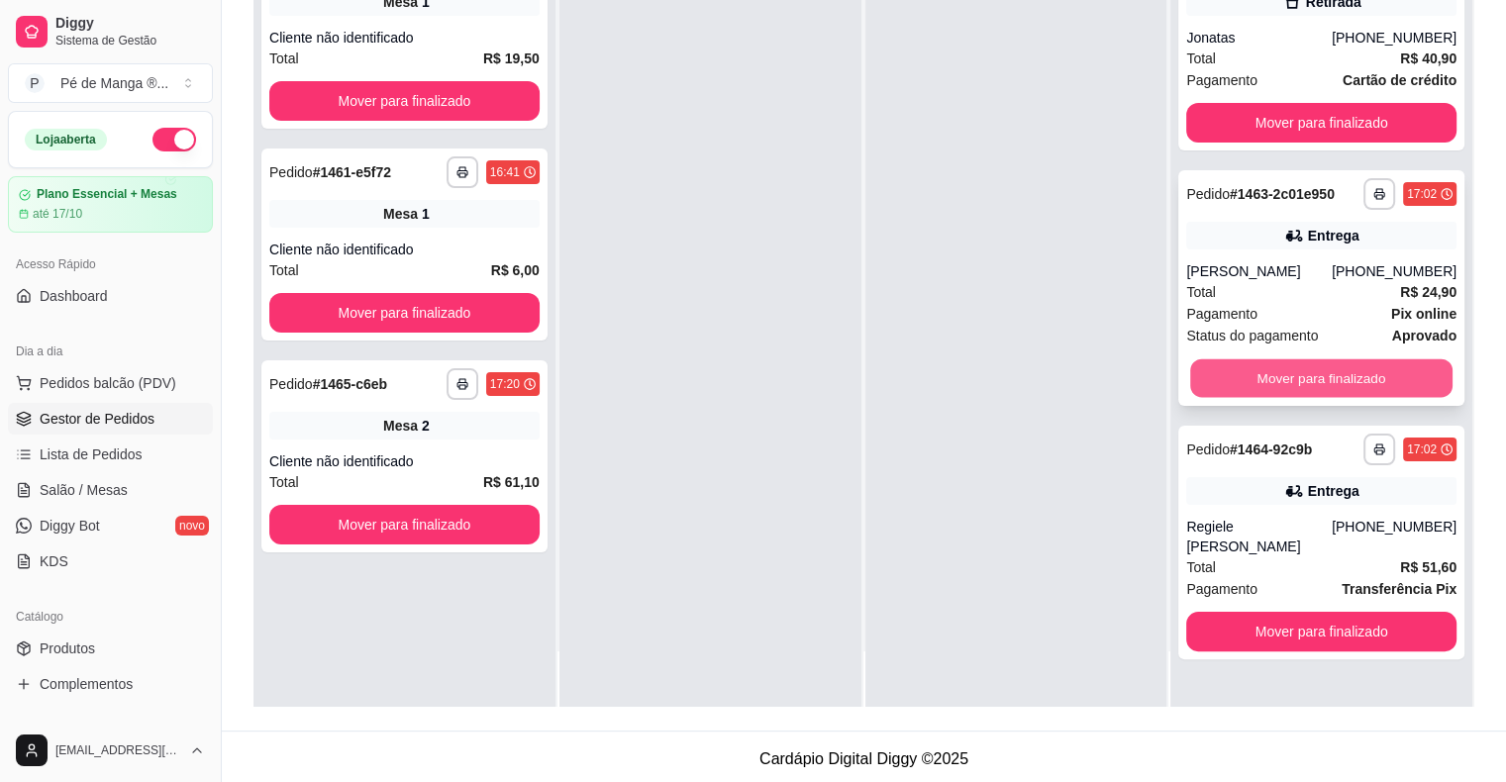
click at [1335, 384] on button "Mover para finalizado" at bounding box center [1321, 378] width 262 height 39
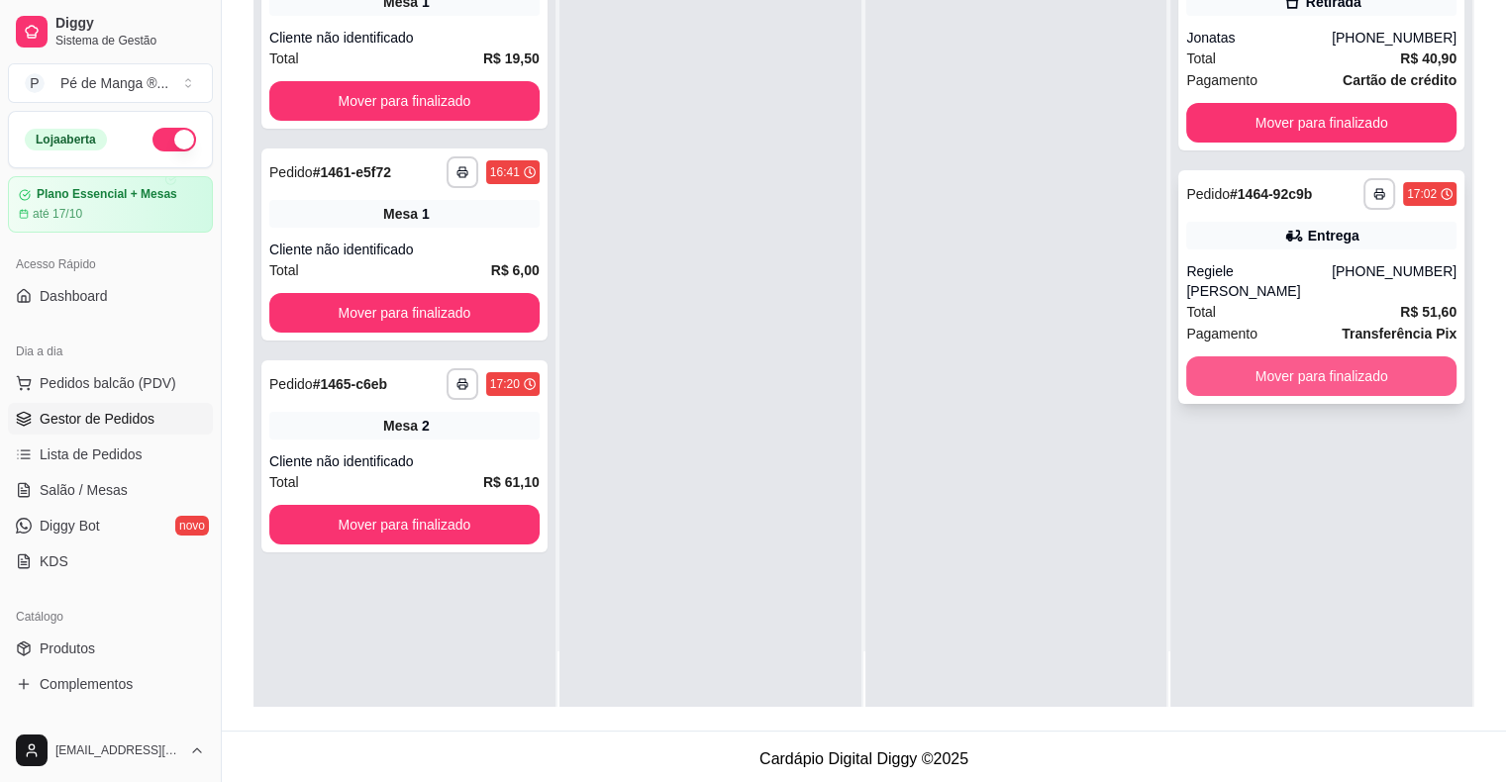
click at [1355, 356] on button "Mover para finalizado" at bounding box center [1321, 376] width 270 height 40
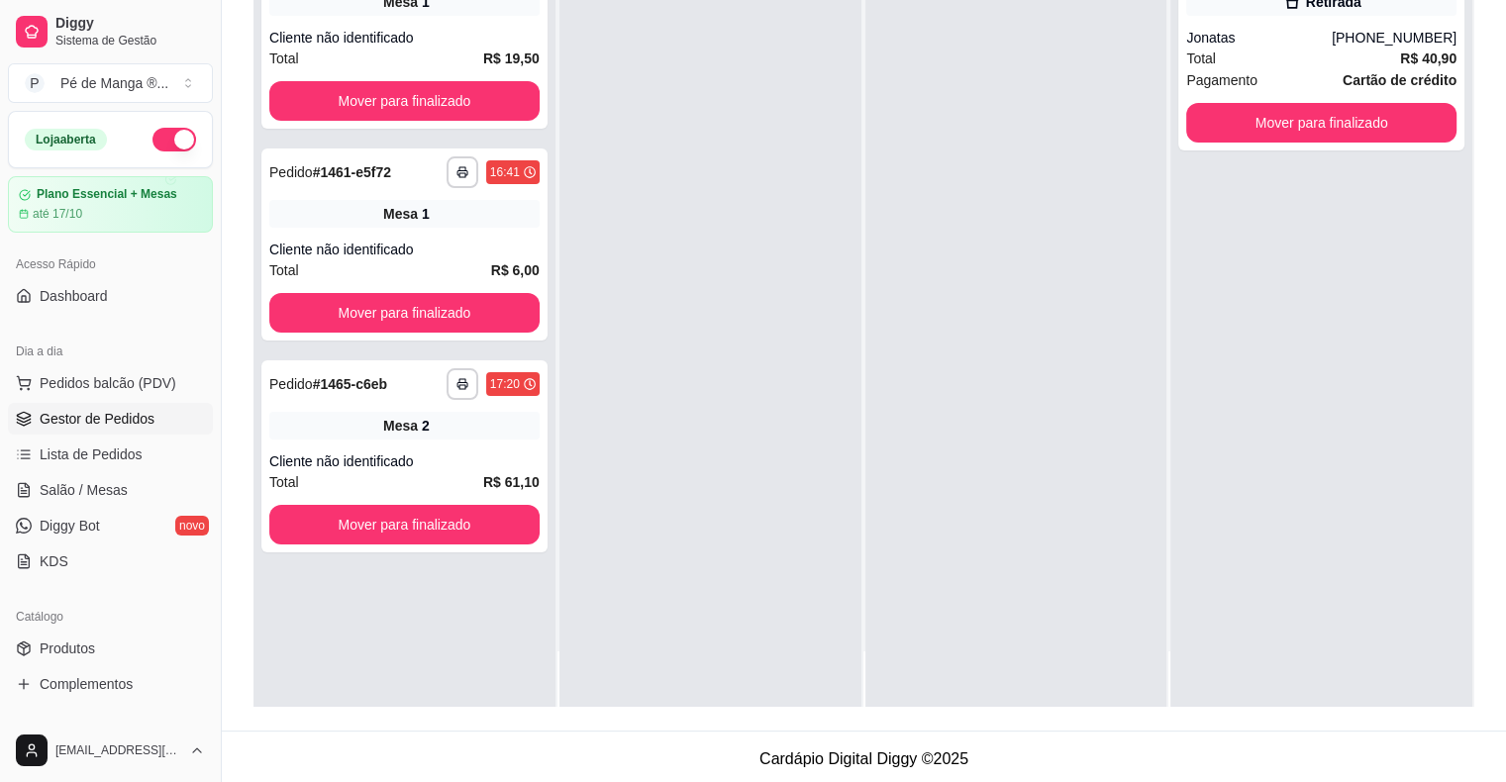
scroll to position [0, 0]
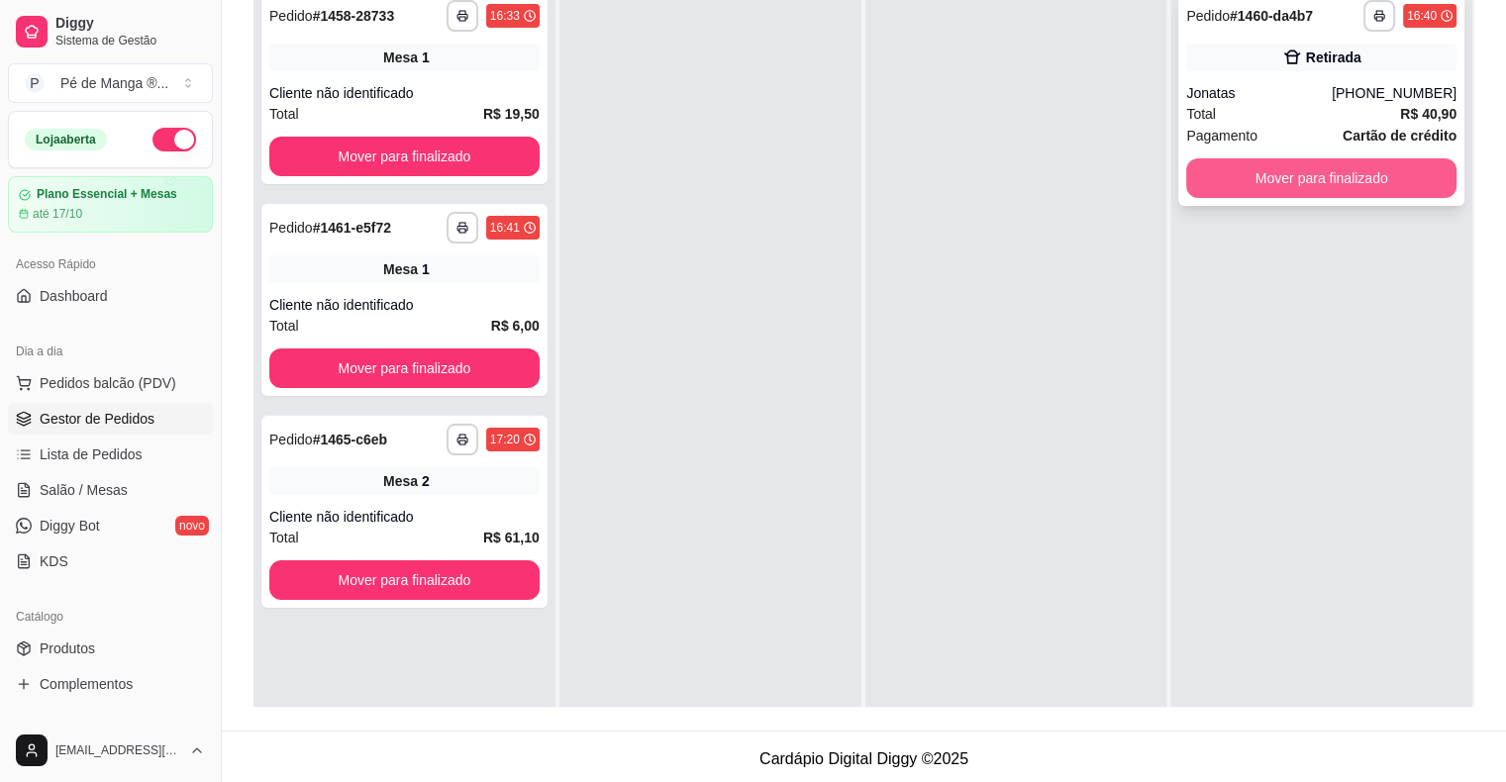
click at [1307, 168] on button "Mover para finalizado" at bounding box center [1321, 178] width 270 height 40
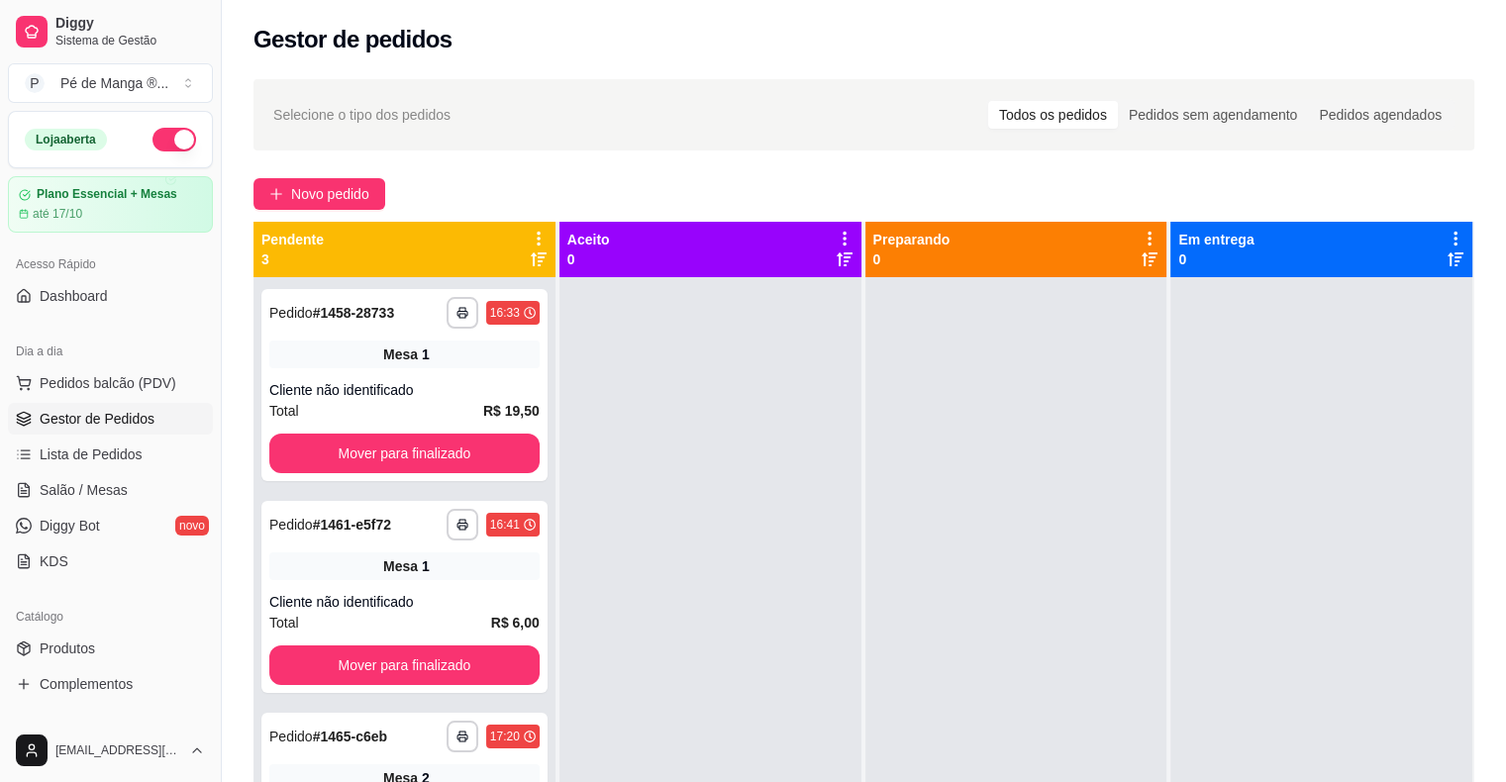
click at [147, 472] on ul "Pedidos balcão (PDV) Gestor de Pedidos Lista de Pedidos Salão / Mesas Diggy Bot…" at bounding box center [110, 472] width 205 height 210
click at [149, 476] on link "Salão / Mesas" at bounding box center [110, 490] width 205 height 32
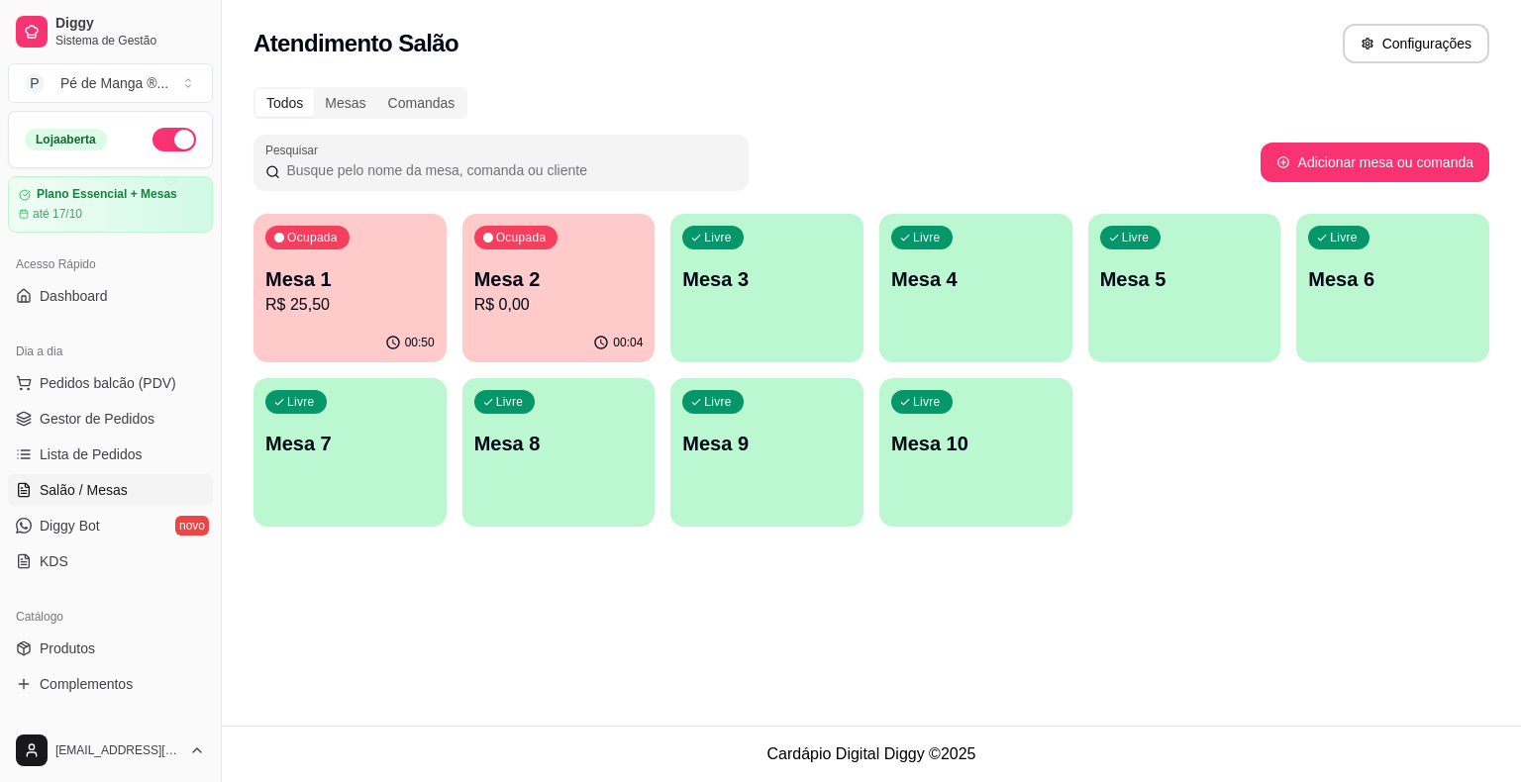
click at [148, 476] on link "Salão / Mesas" at bounding box center [110, 490] width 205 height 32
click at [301, 291] on p "Mesa 1" at bounding box center [350, 279] width 164 height 27
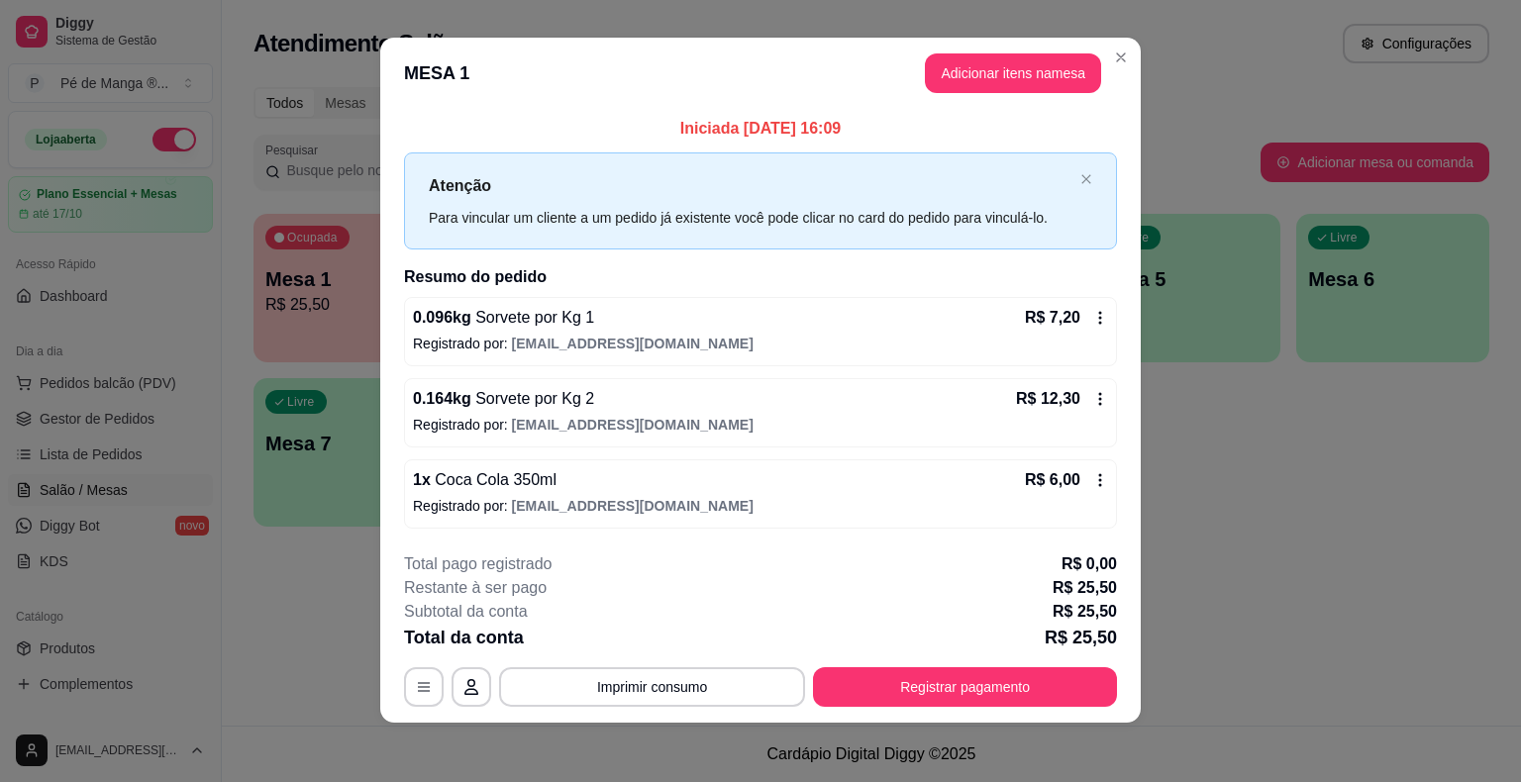
scroll to position [13, 0]
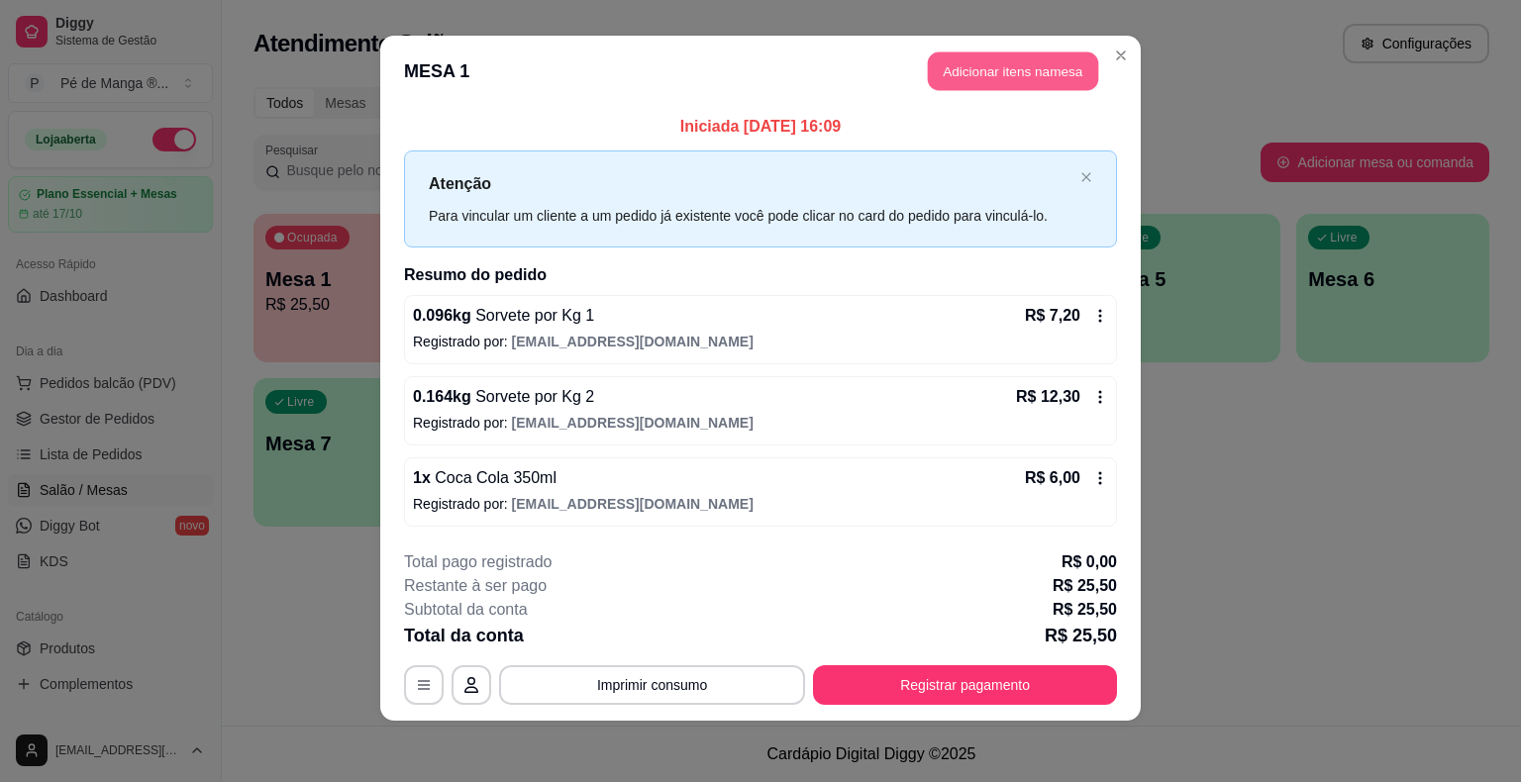
click at [982, 69] on button "Adicionar itens na mesa" at bounding box center [1013, 71] width 170 height 39
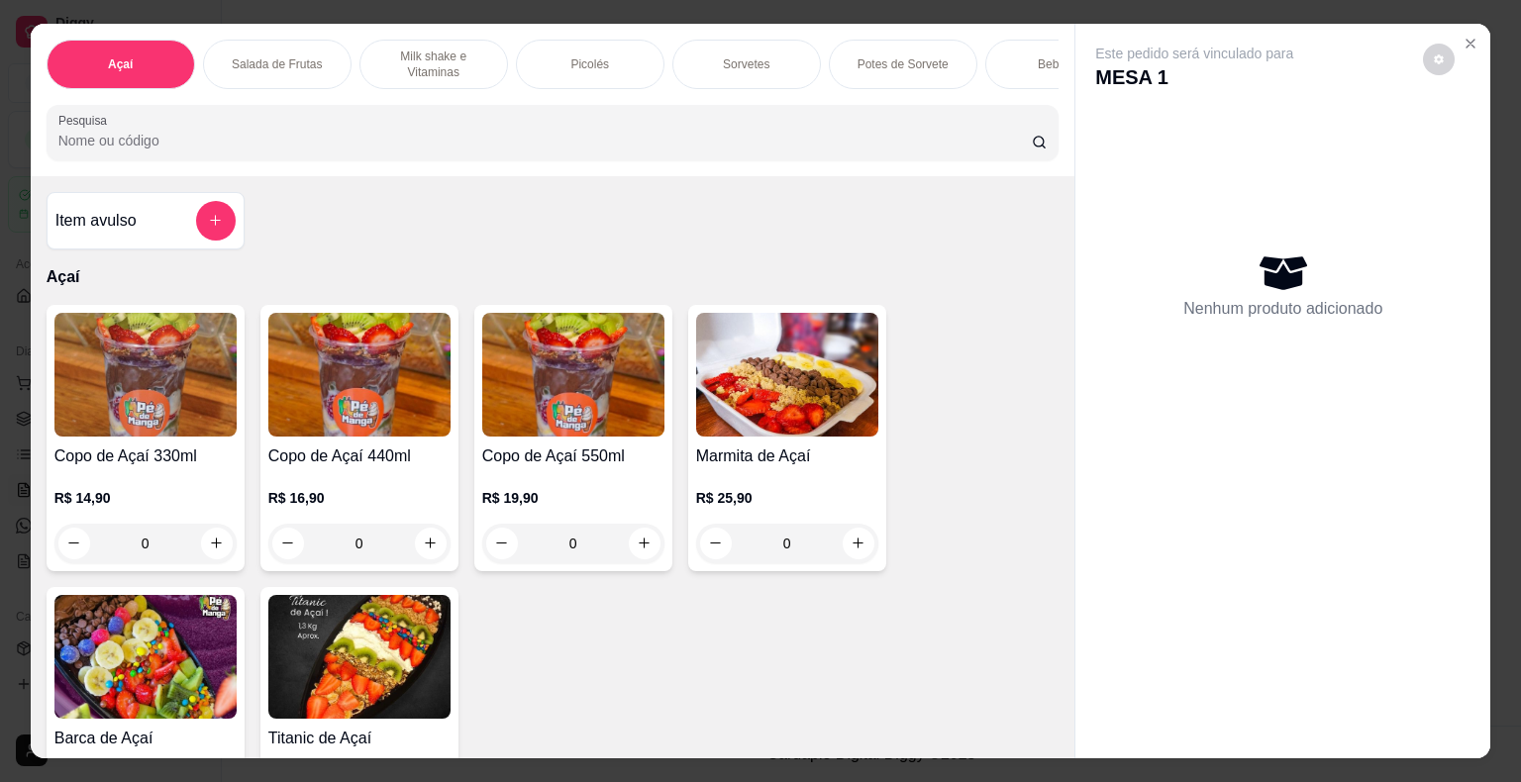
scroll to position [0, 387]
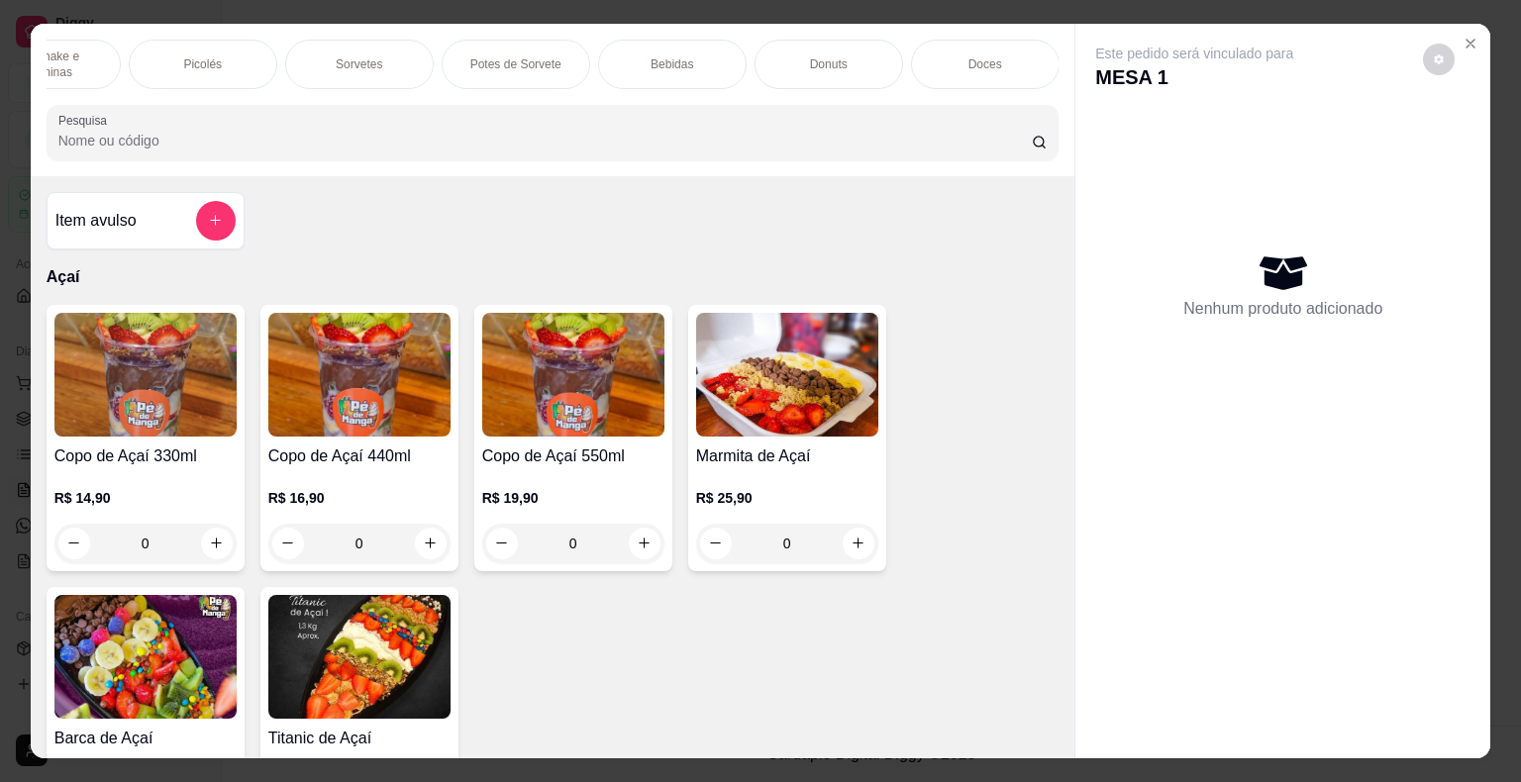
click at [515, 56] on p "Potes de Sorvete" at bounding box center [515, 64] width 91 height 16
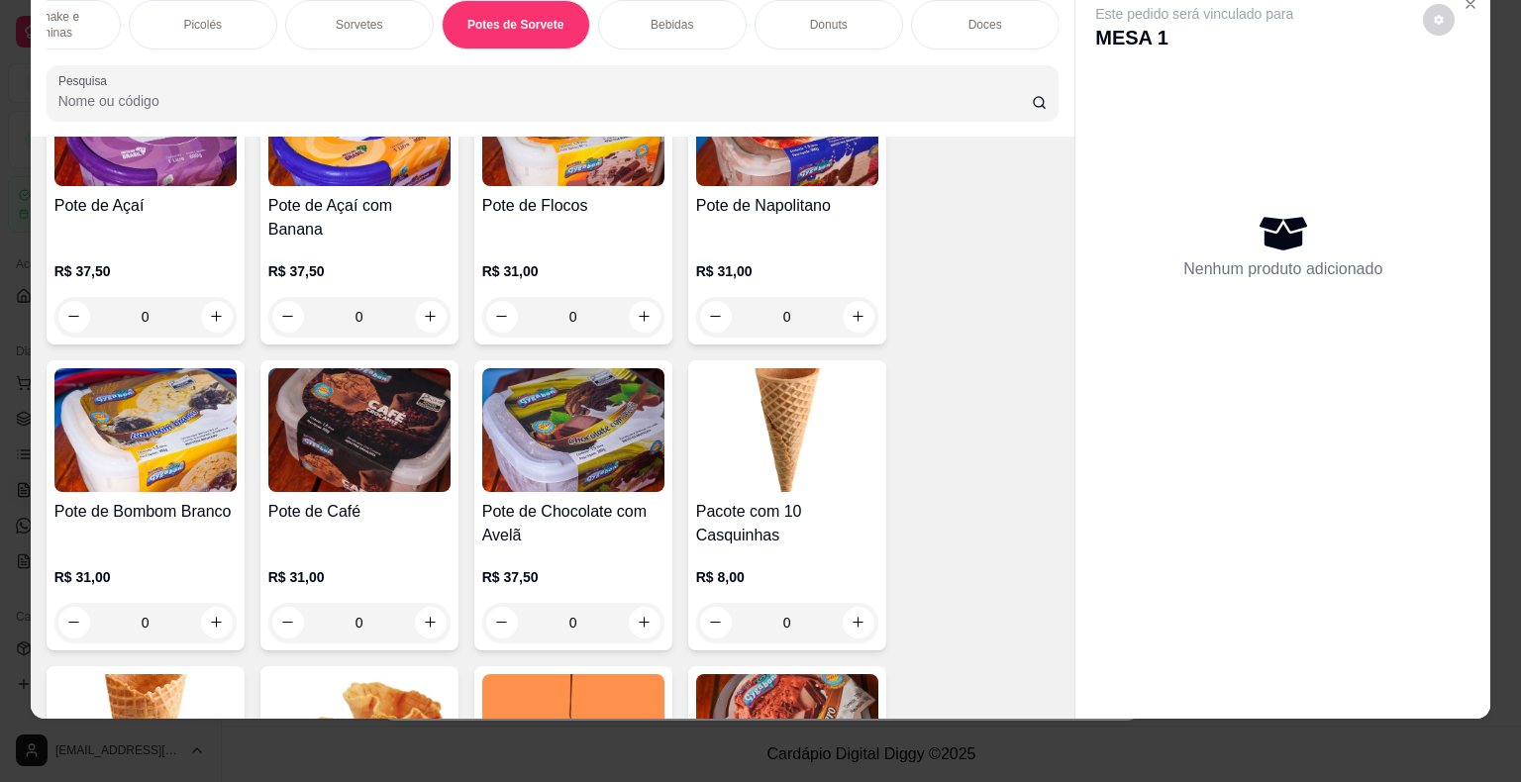
scroll to position [4150, 0]
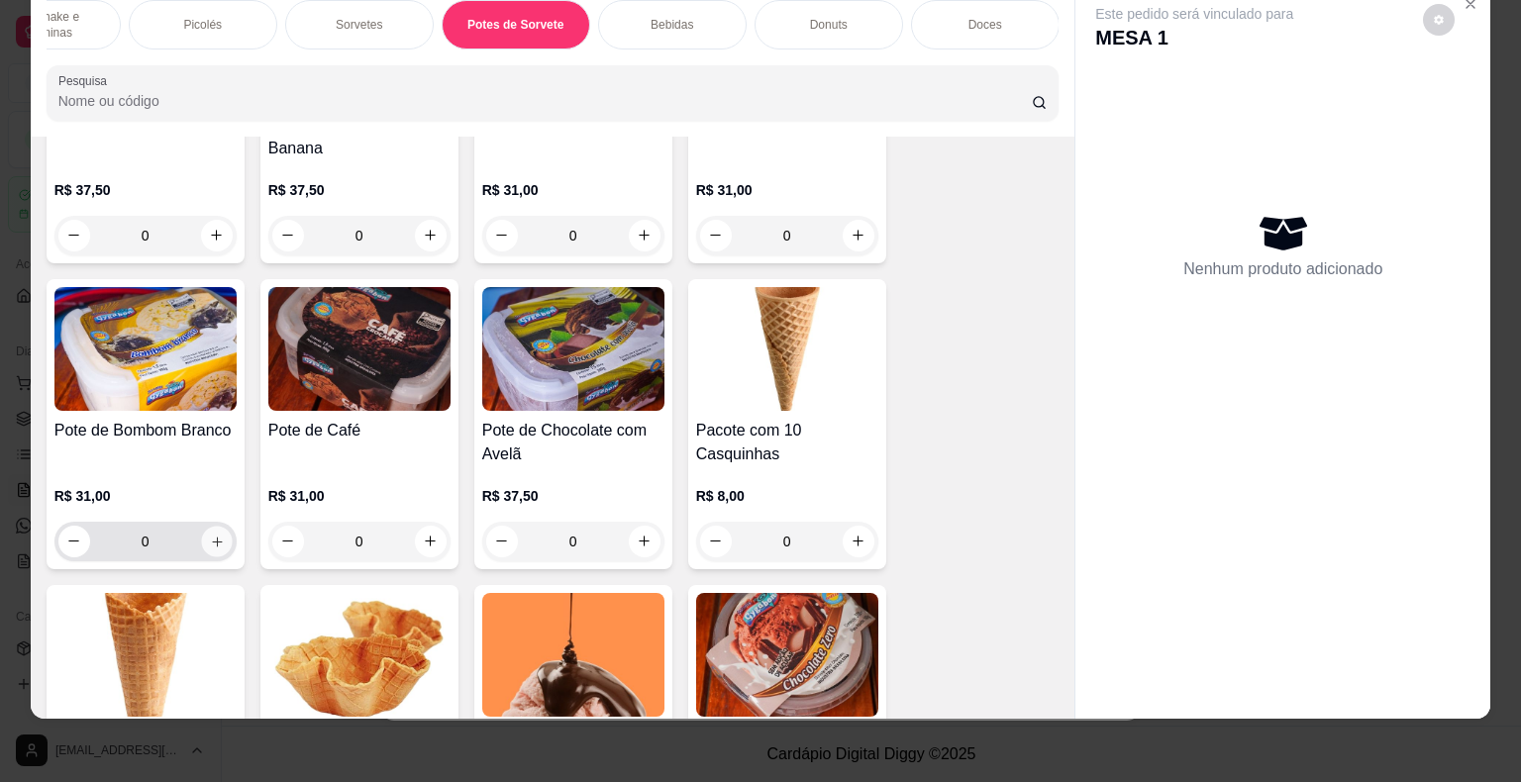
click at [210, 534] on icon "increase-product-quantity" at bounding box center [216, 541] width 15 height 15
type input "1"
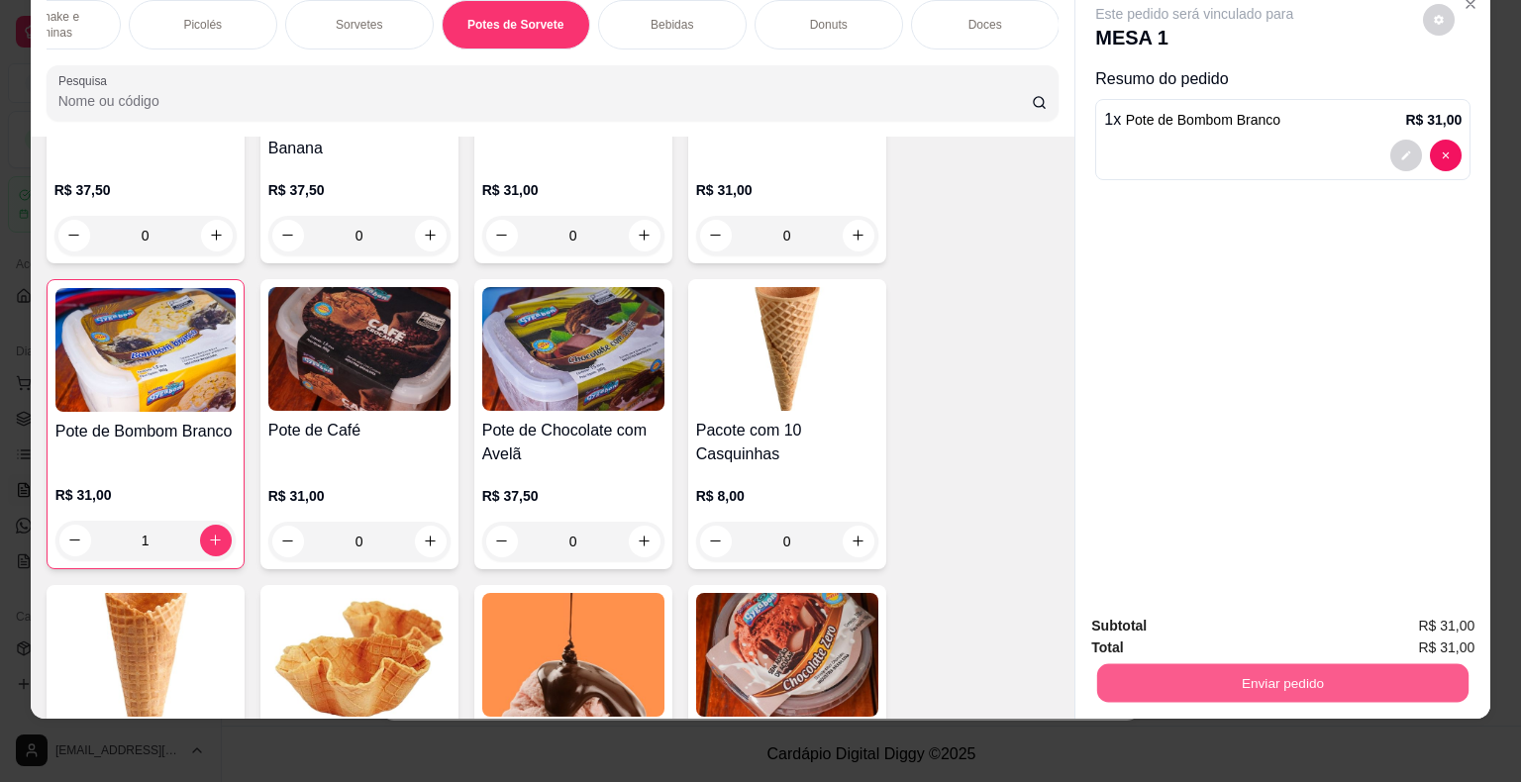
click at [1237, 667] on button "Enviar pedido" at bounding box center [1282, 683] width 371 height 39
click at [1440, 612] on button "Enviar pedido" at bounding box center [1422, 619] width 109 height 37
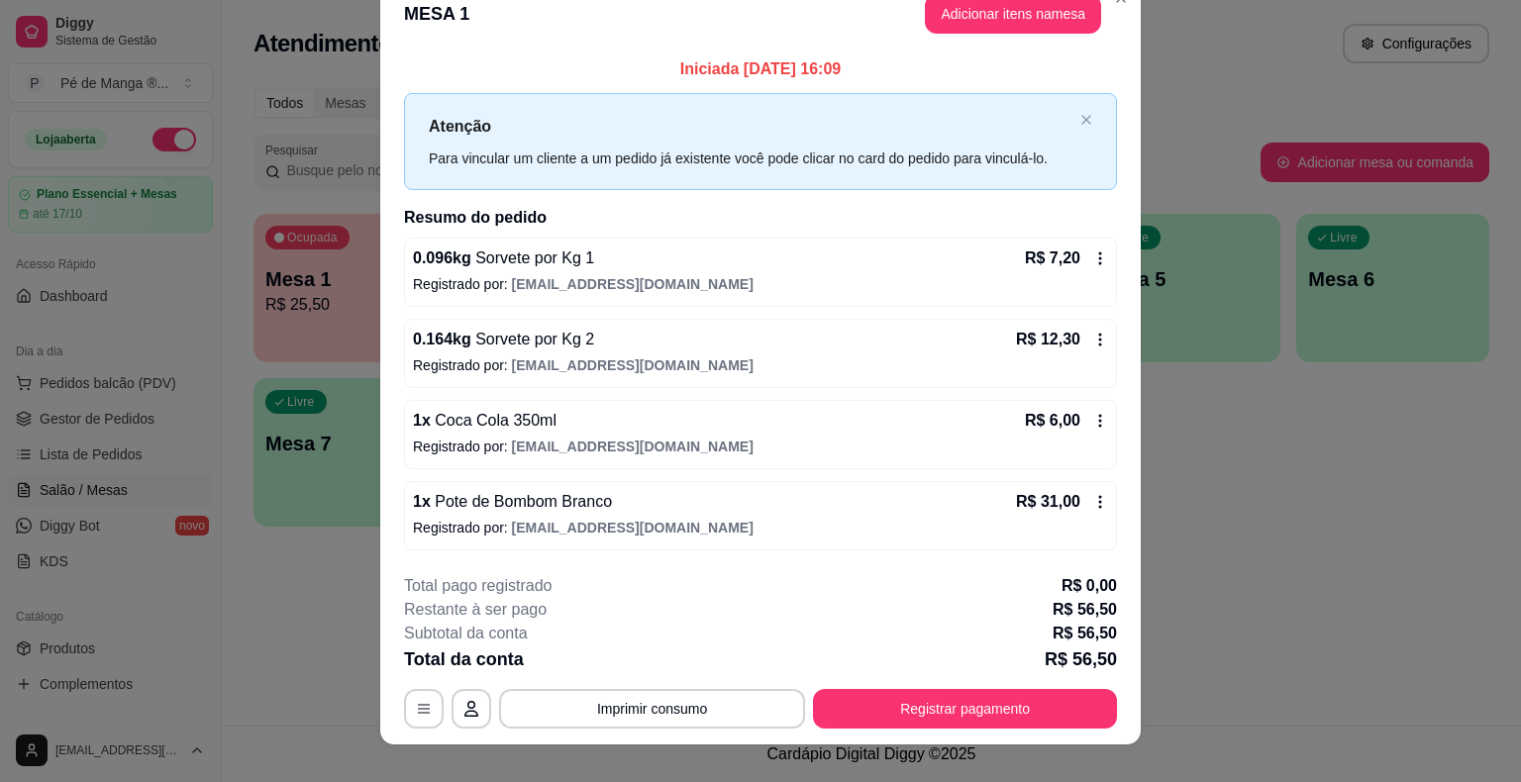
scroll to position [53, 0]
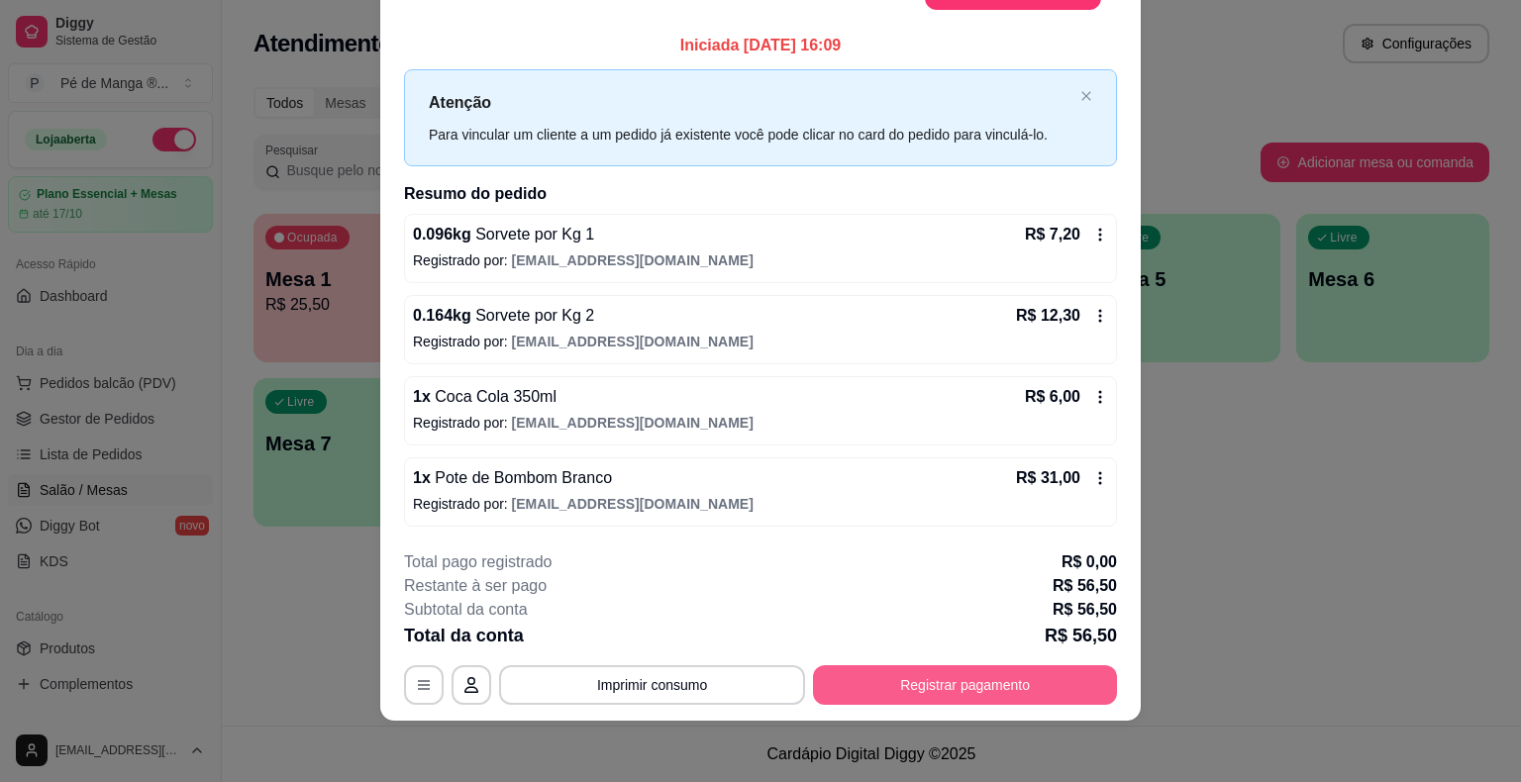
click at [917, 679] on button "Registrar pagamento" at bounding box center [965, 685] width 304 height 40
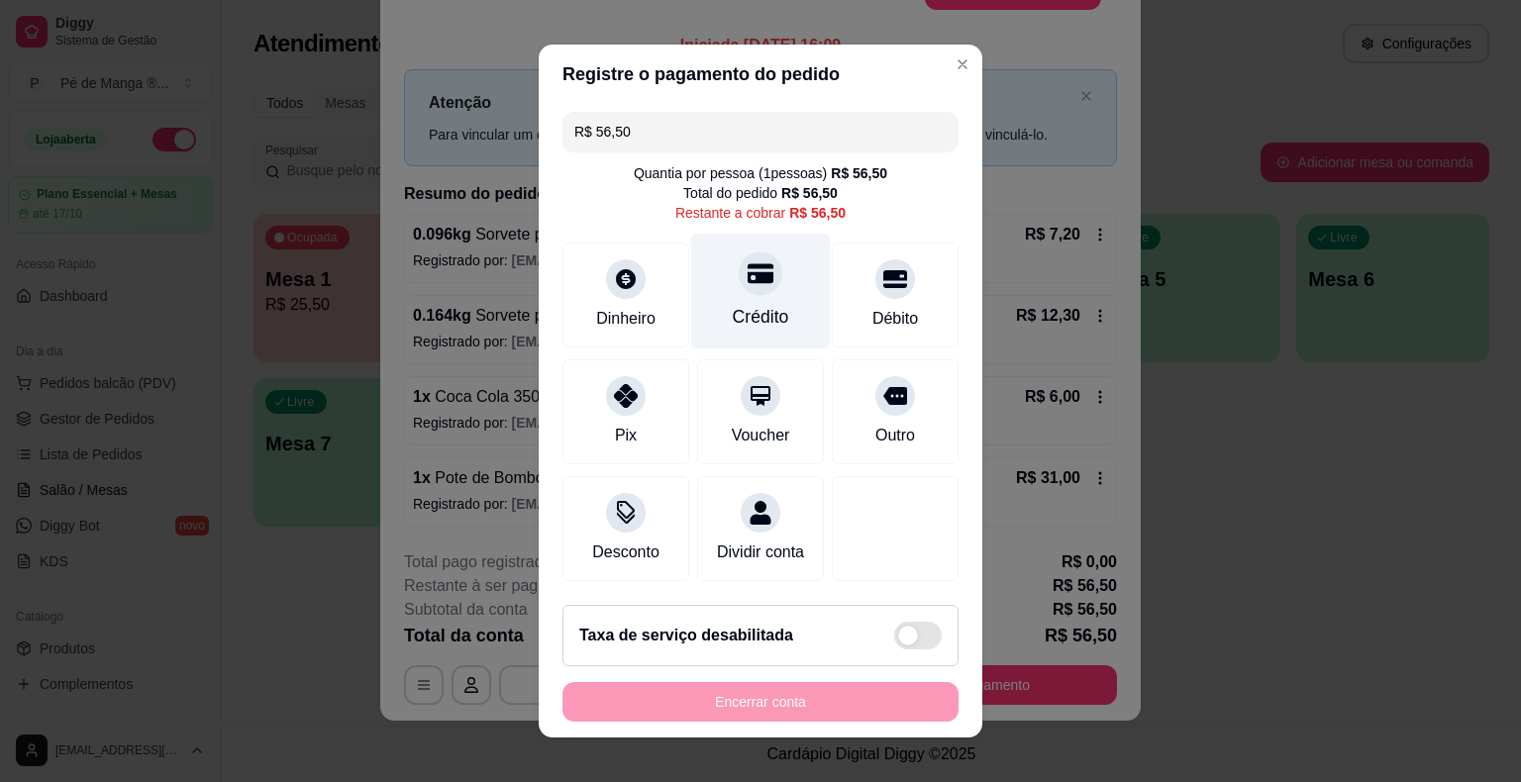
click at [703, 273] on div "Crédito" at bounding box center [761, 292] width 140 height 116
type input "R$ 0,00"
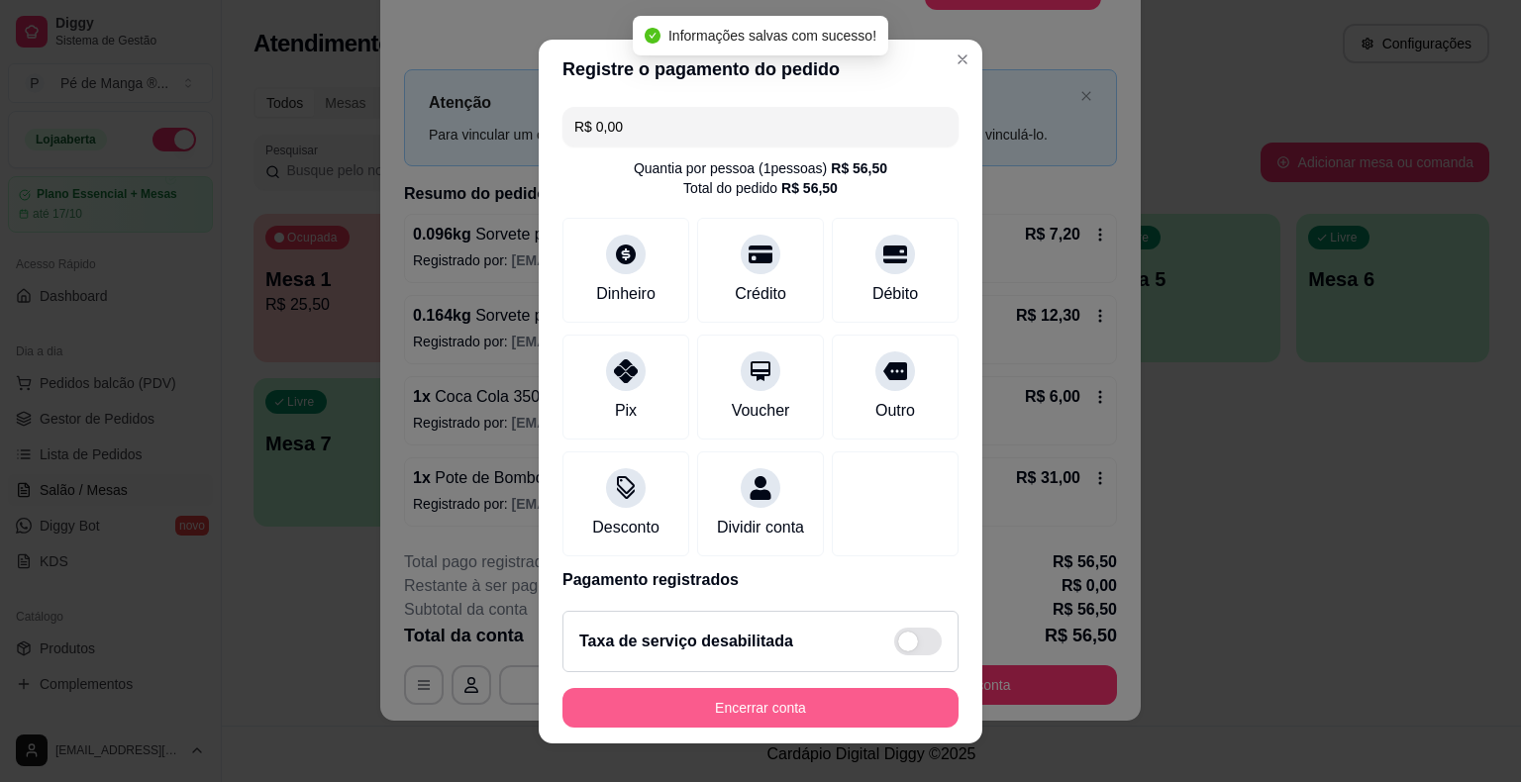
click at [728, 699] on button "Encerrar conta" at bounding box center [760, 708] width 396 height 40
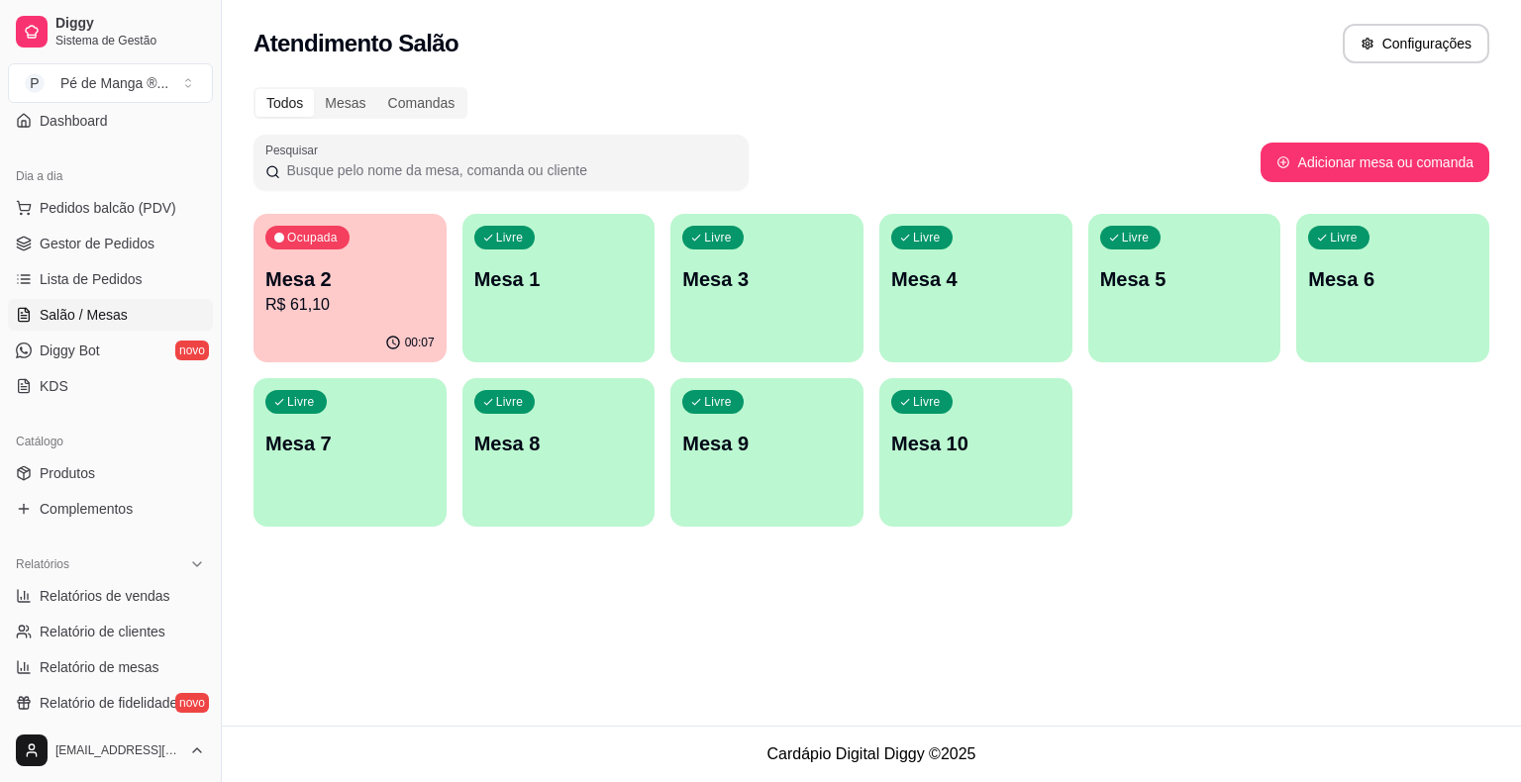
scroll to position [198, 0]
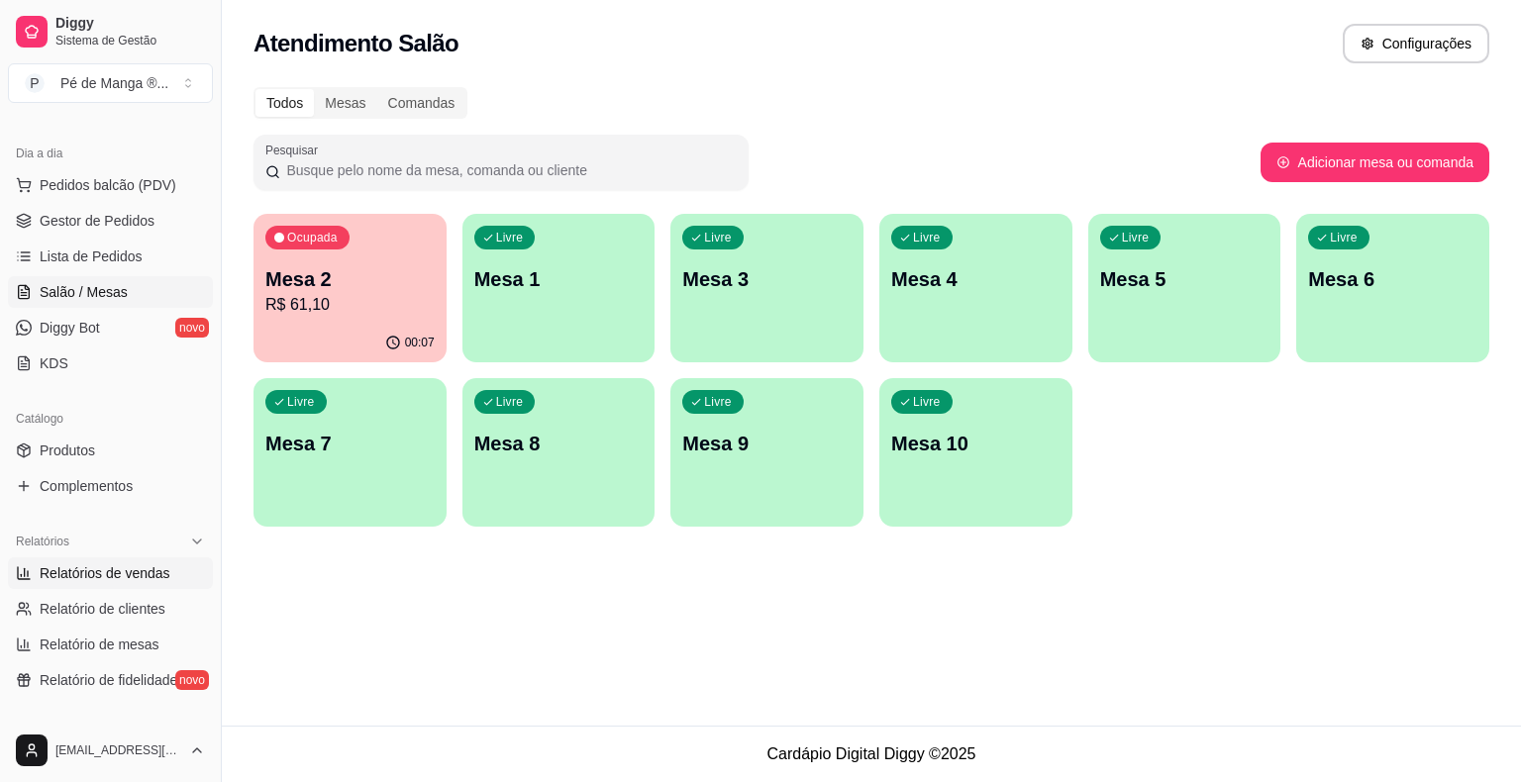
click at [94, 574] on span "Relatórios de vendas" at bounding box center [105, 573] width 131 height 20
select select "ALL"
select select "0"
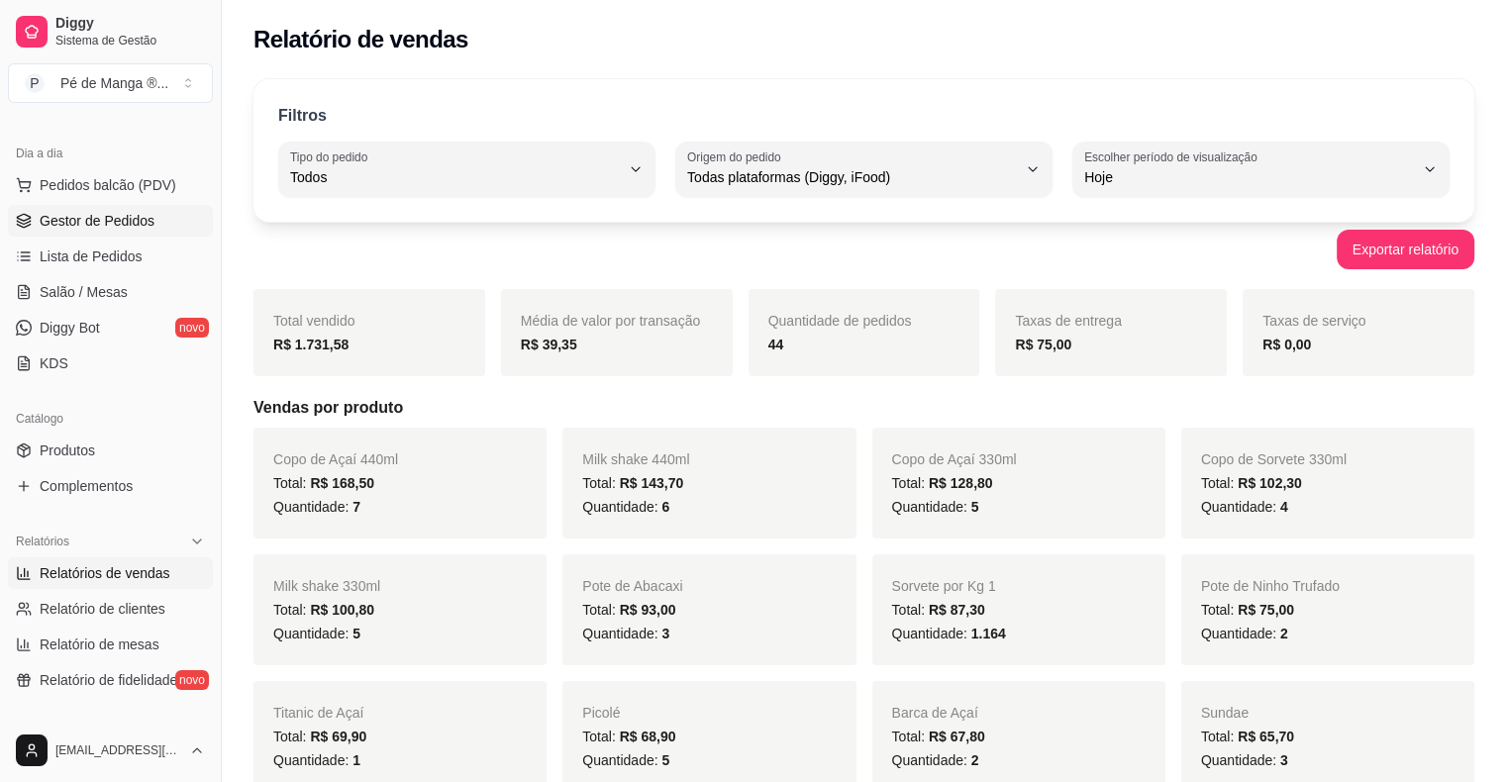
click at [66, 221] on span "Gestor de Pedidos" at bounding box center [97, 221] width 115 height 20
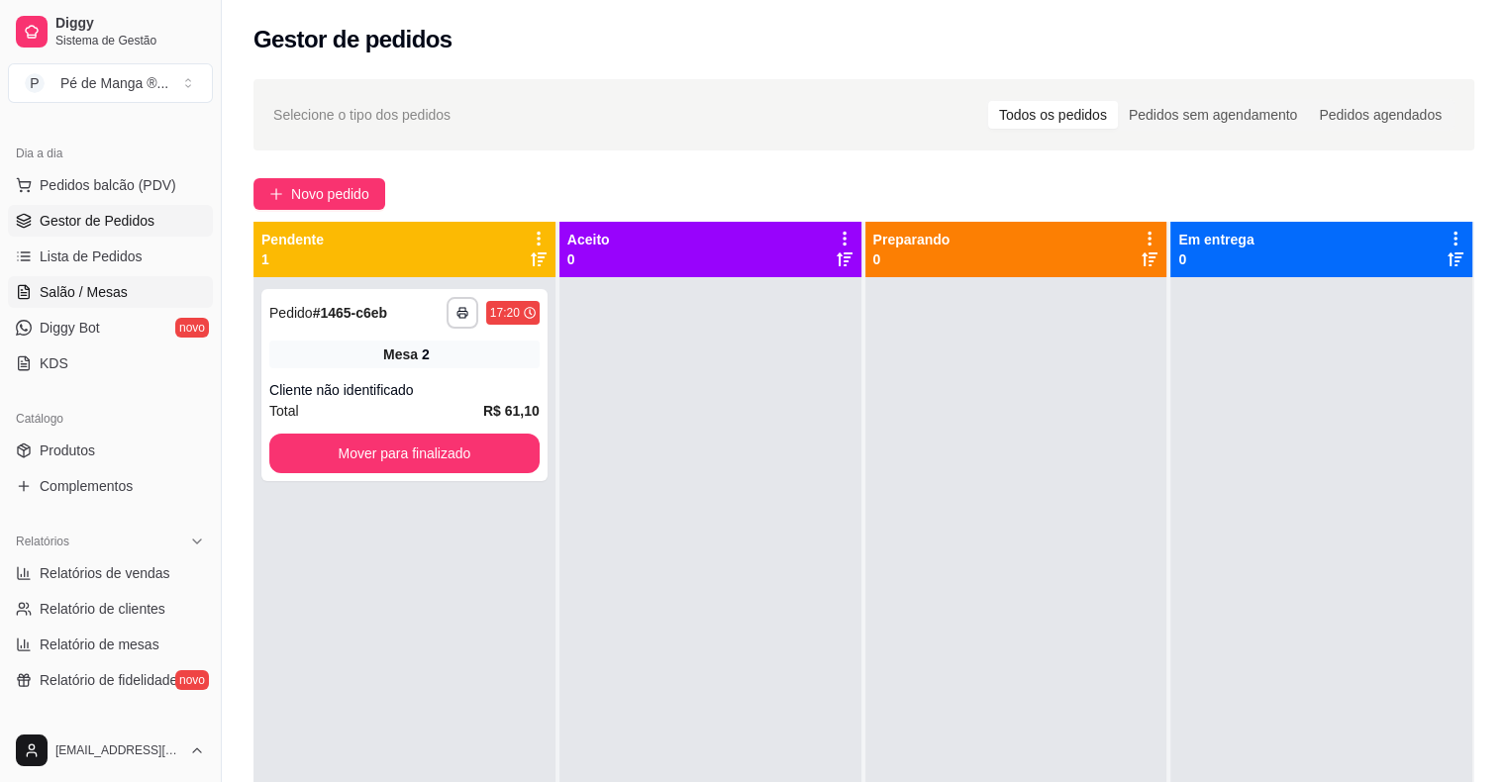
click at [120, 289] on span "Salão / Mesas" at bounding box center [84, 292] width 88 height 20
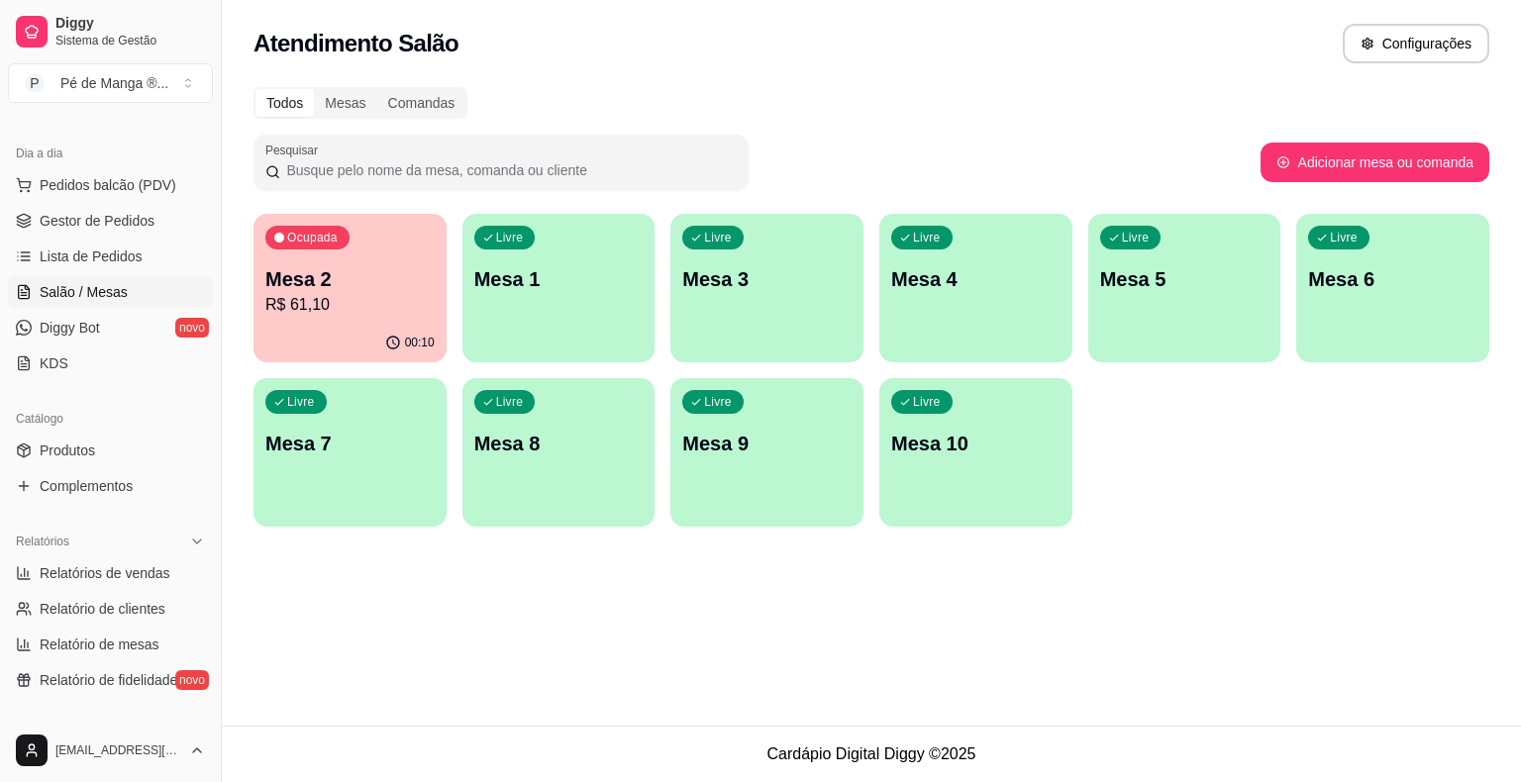
drag, startPoint x: 654, startPoint y: 304, endPoint x: 611, endPoint y: 301, distance: 43.7
click at [651, 305] on div "Ocupada Mesa 2 R$ 61,10 00:10 Livre Mesa 1 Livre Mesa 3 Livre Mesa 4 Livre Mesa…" at bounding box center [870, 370] width 1235 height 313
click at [572, 285] on p "Mesa 1" at bounding box center [558, 279] width 169 height 28
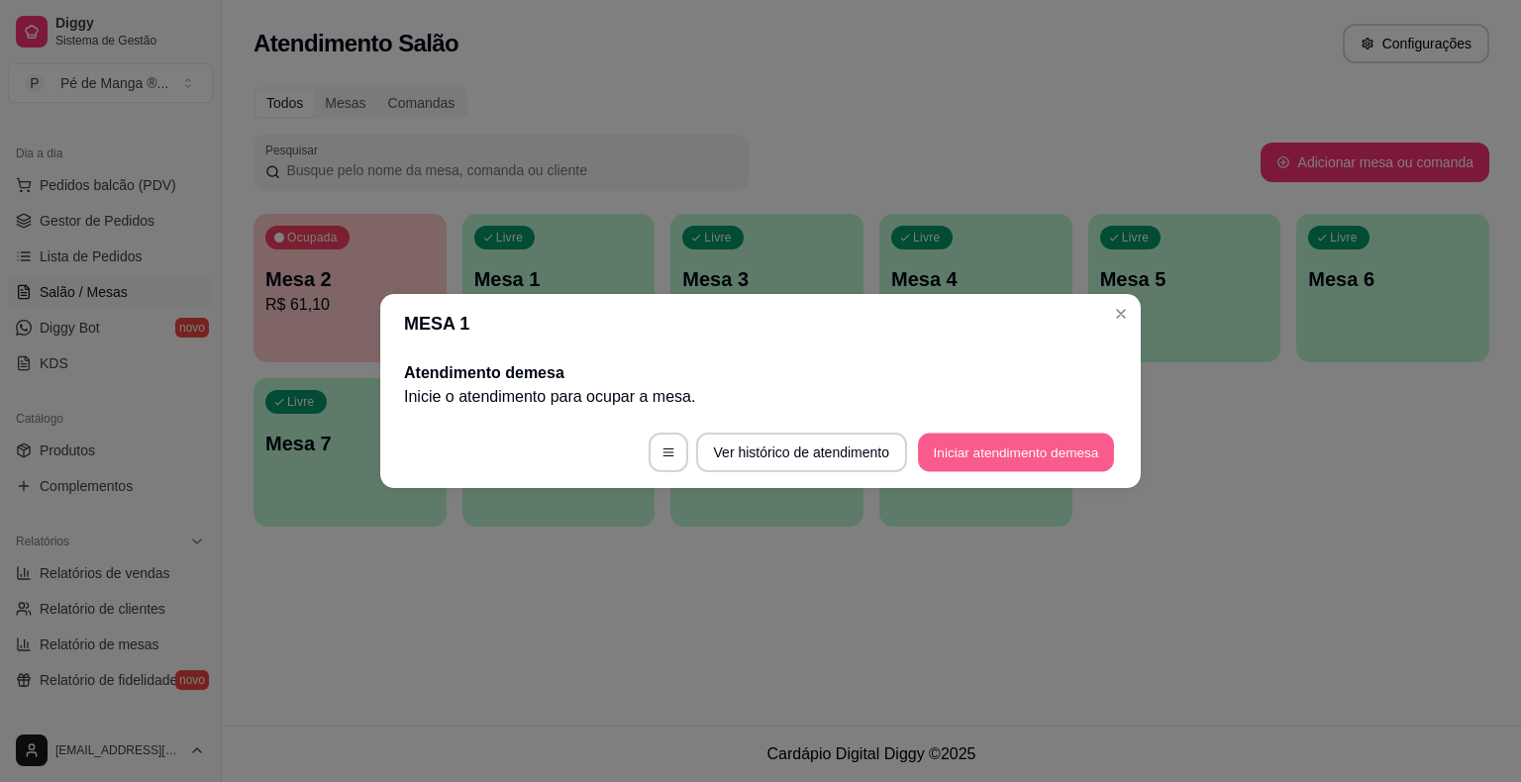
click at [931, 442] on button "Iniciar atendimento de mesa" at bounding box center [1016, 453] width 196 height 39
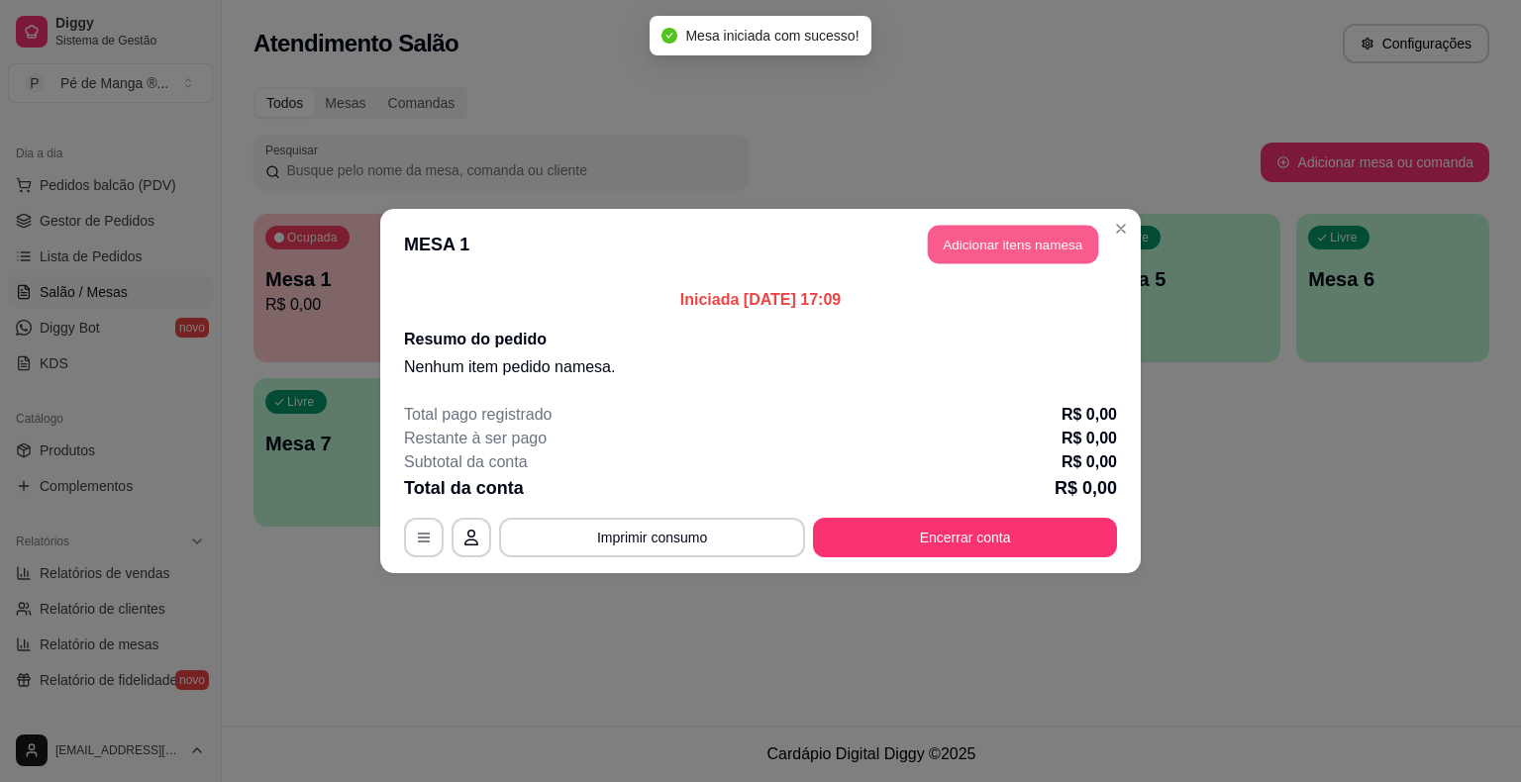
click at [1065, 246] on button "Adicionar itens na mesa" at bounding box center [1013, 245] width 170 height 39
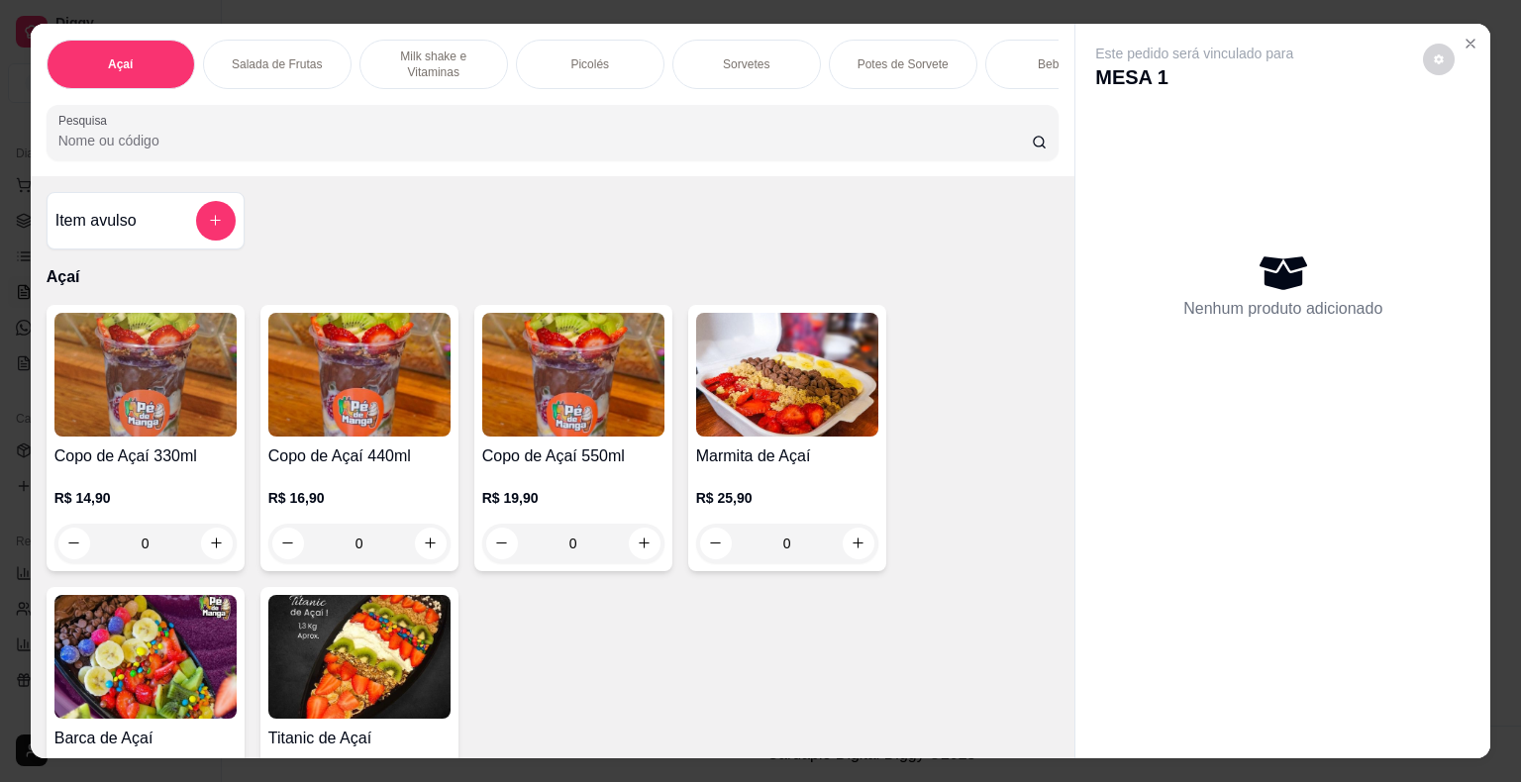
click at [730, 42] on div "Sorvetes" at bounding box center [746, 64] width 148 height 49
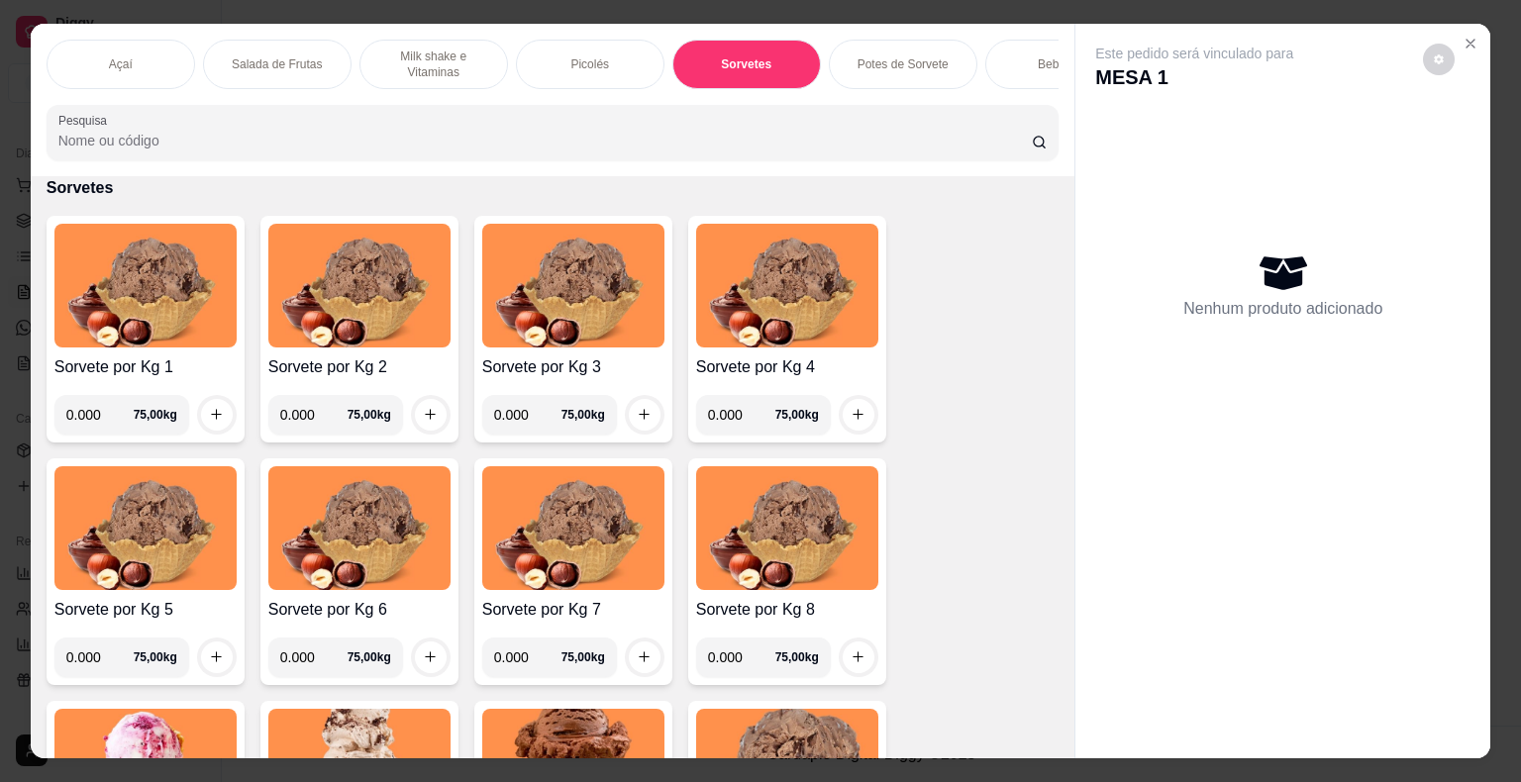
scroll to position [48, 0]
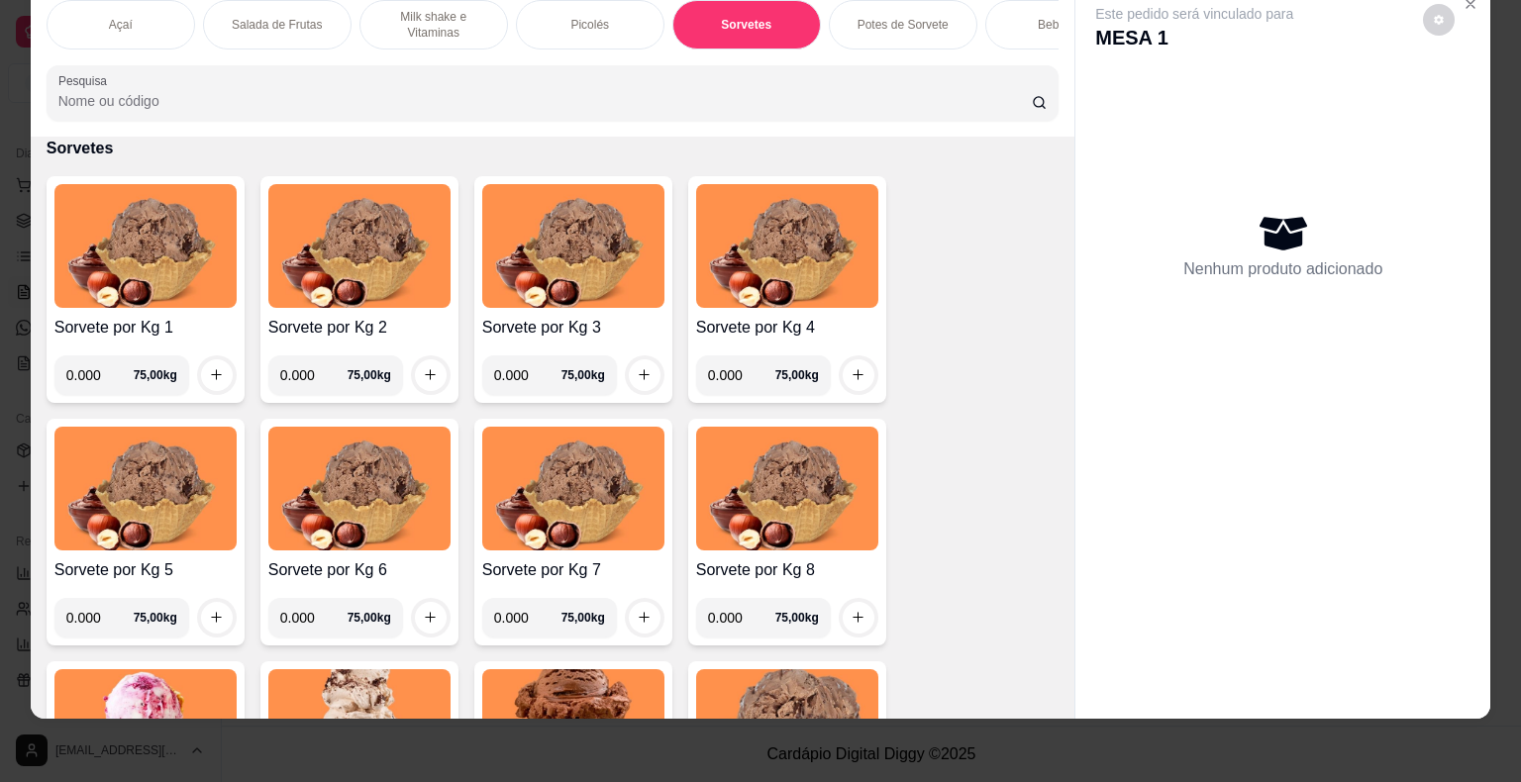
click at [90, 366] on input "0.000" at bounding box center [99, 375] width 67 height 40
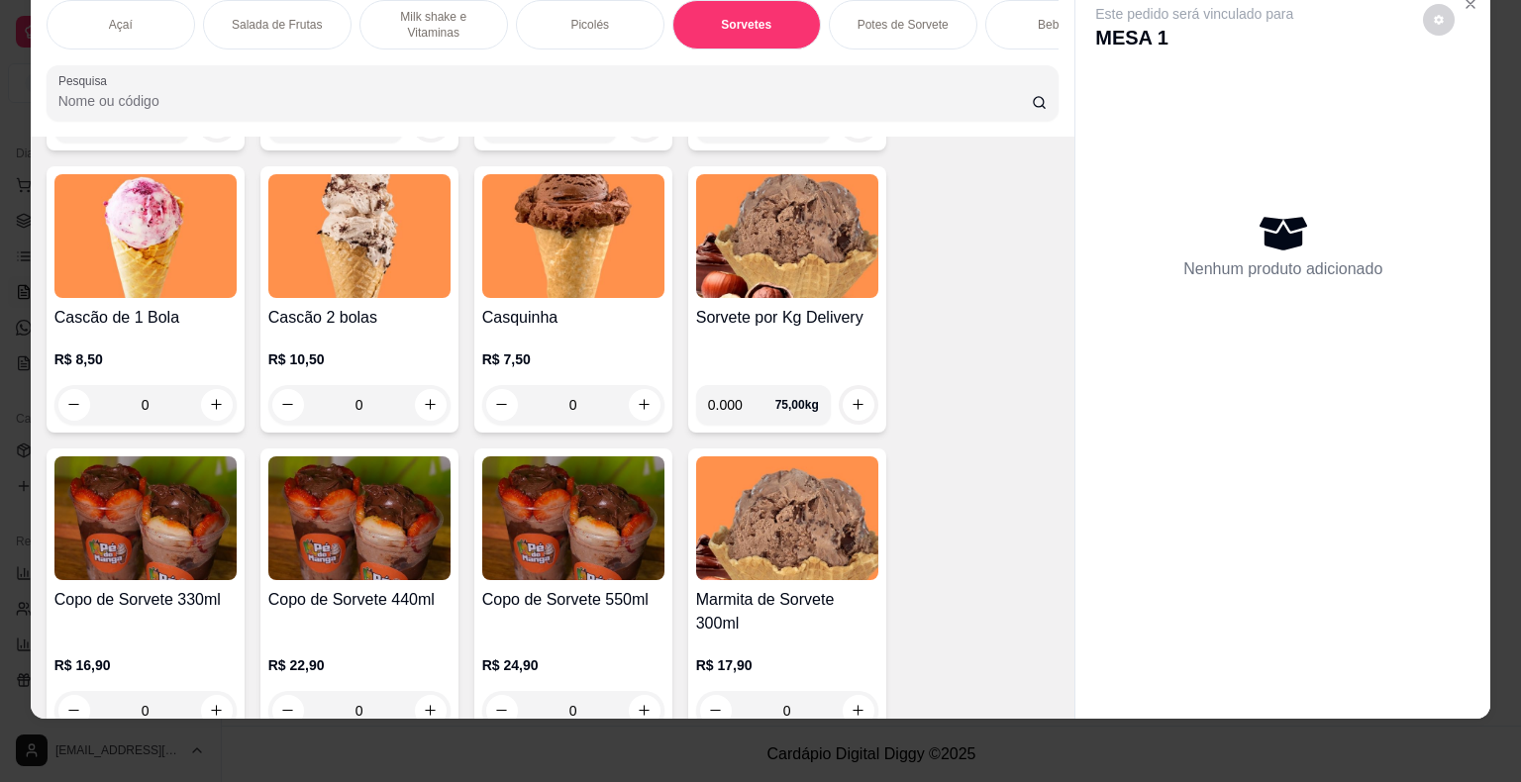
scroll to position [0, 387]
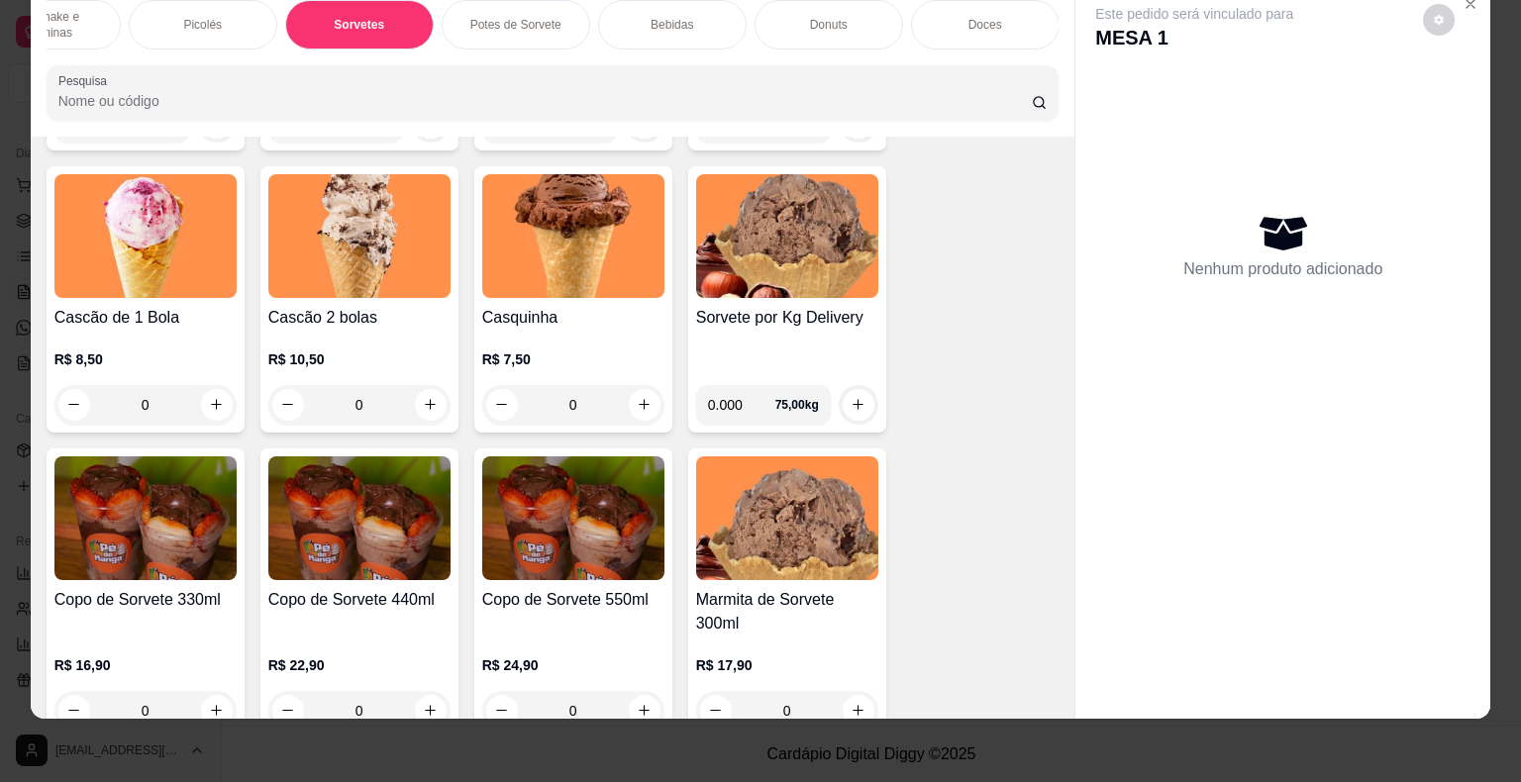
click at [976, 17] on p "Doces" at bounding box center [985, 25] width 34 height 16
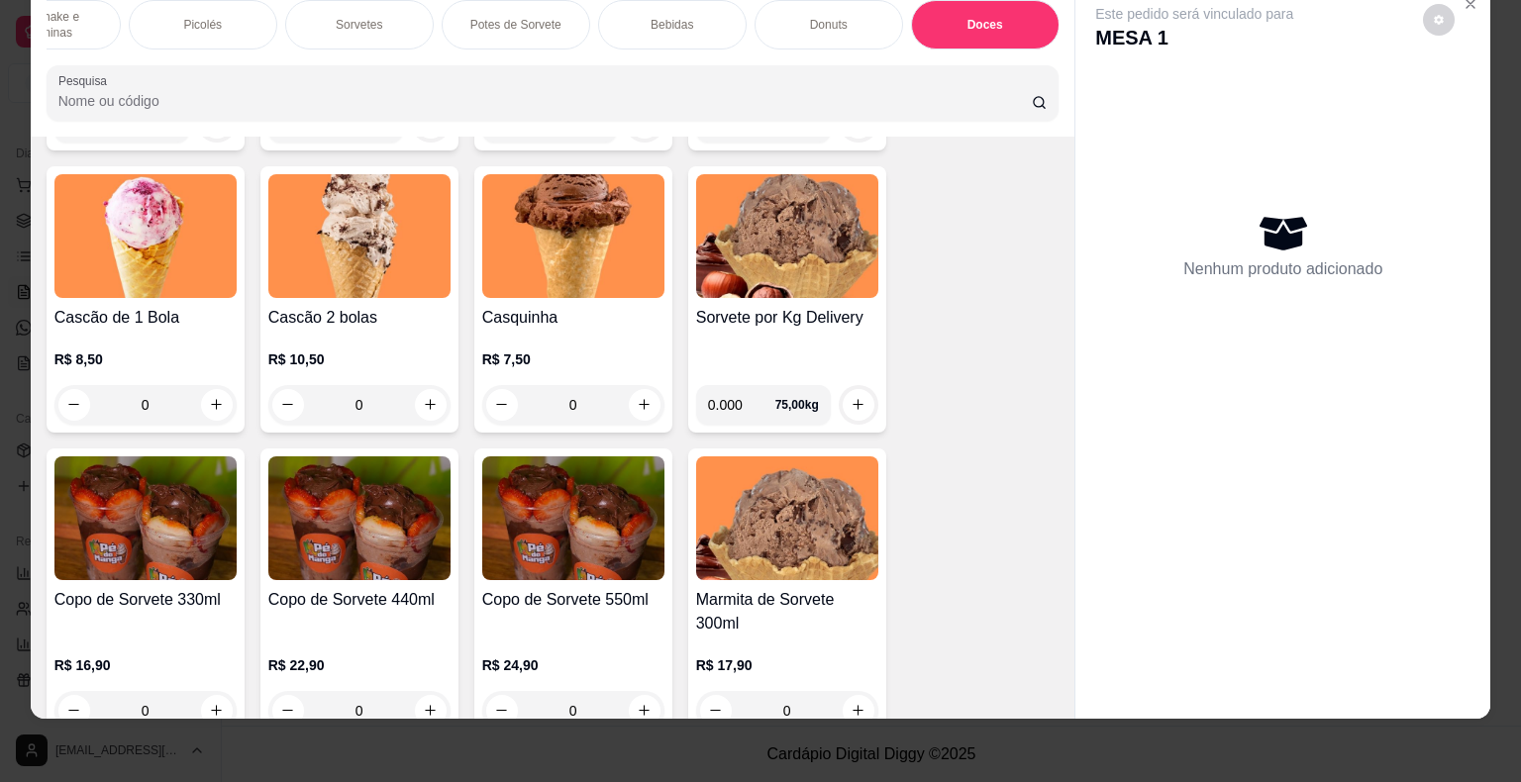
scroll to position [6452, 0]
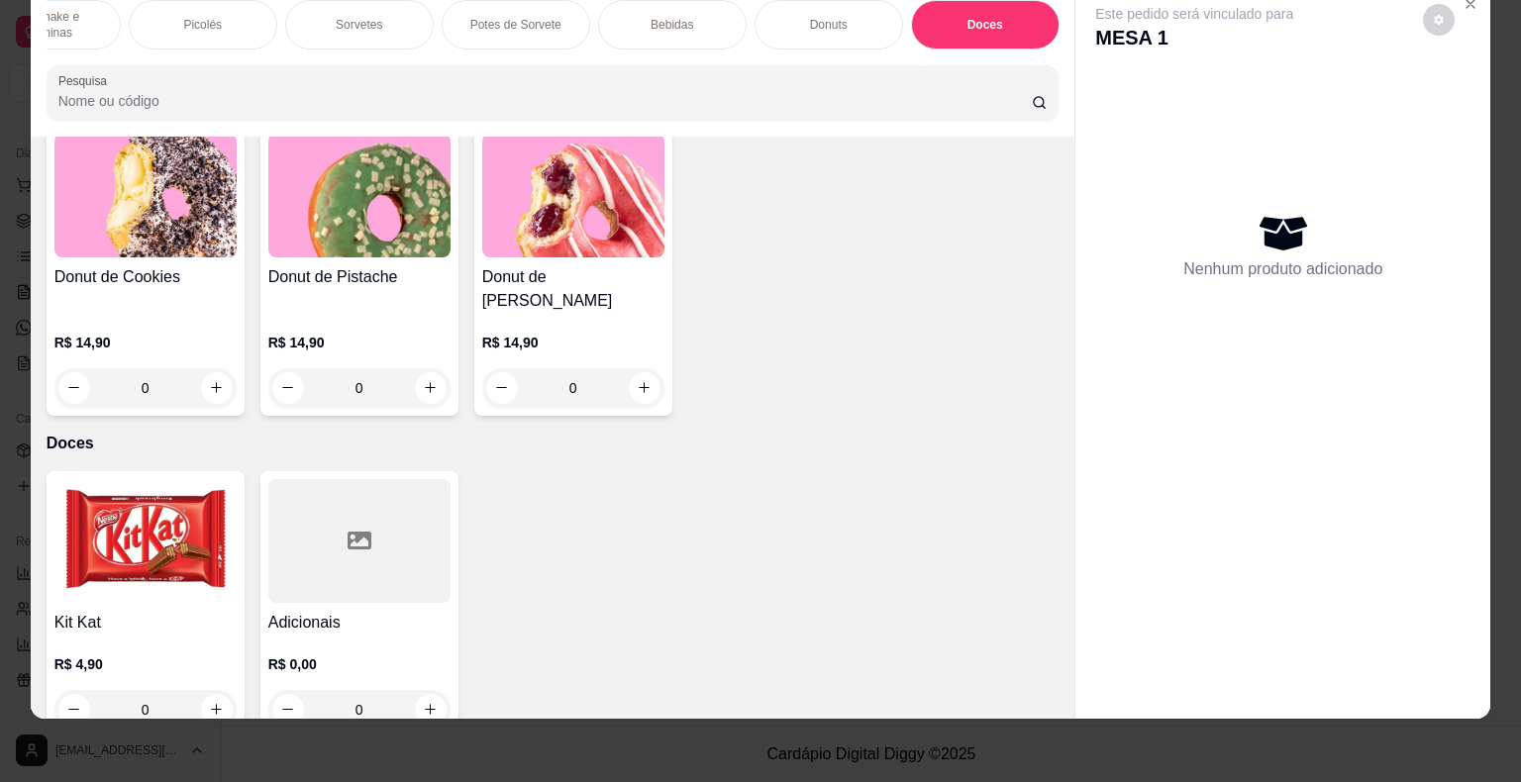
click at [427, 690] on div "0" at bounding box center [359, 710] width 182 height 40
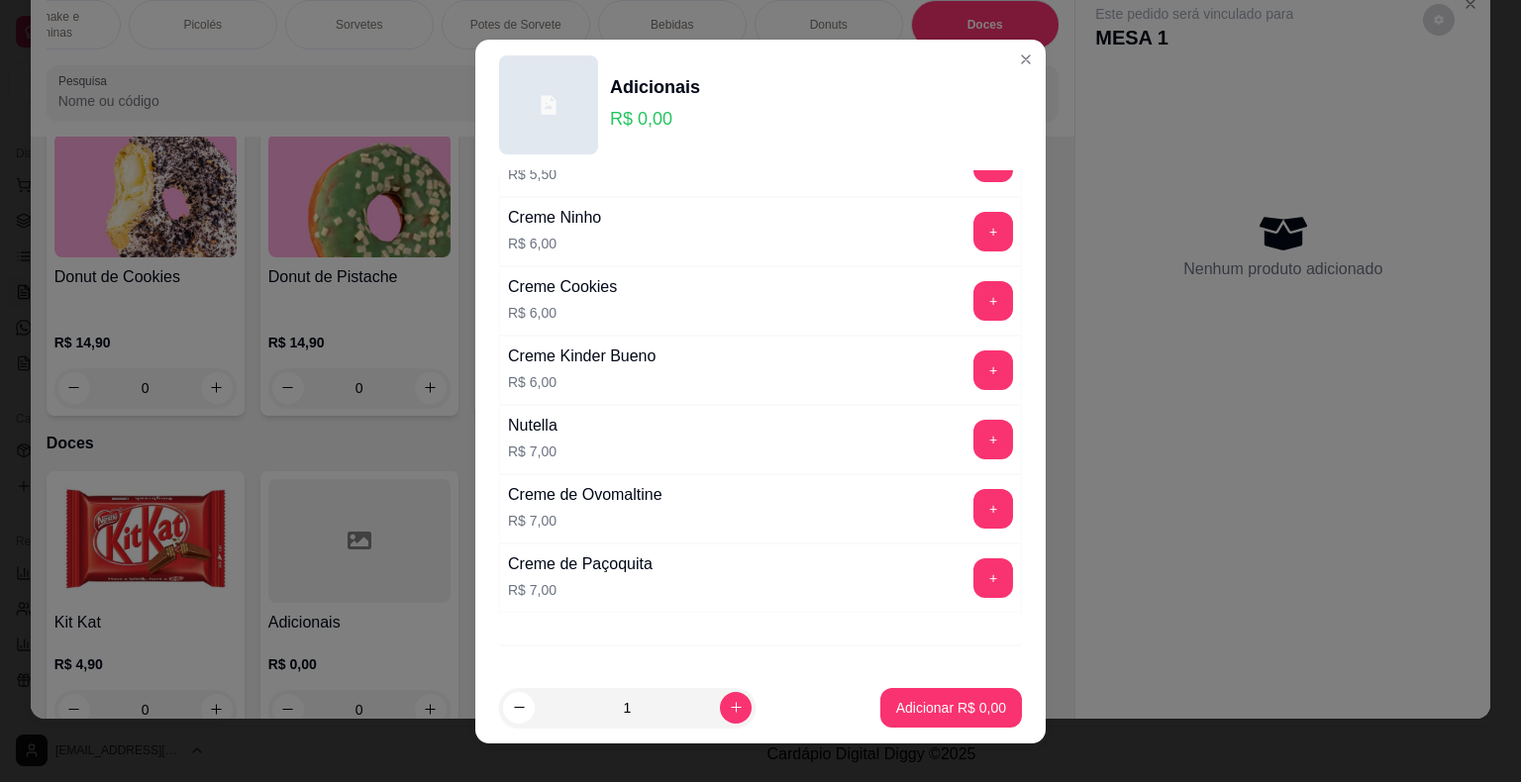
scroll to position [0, 0]
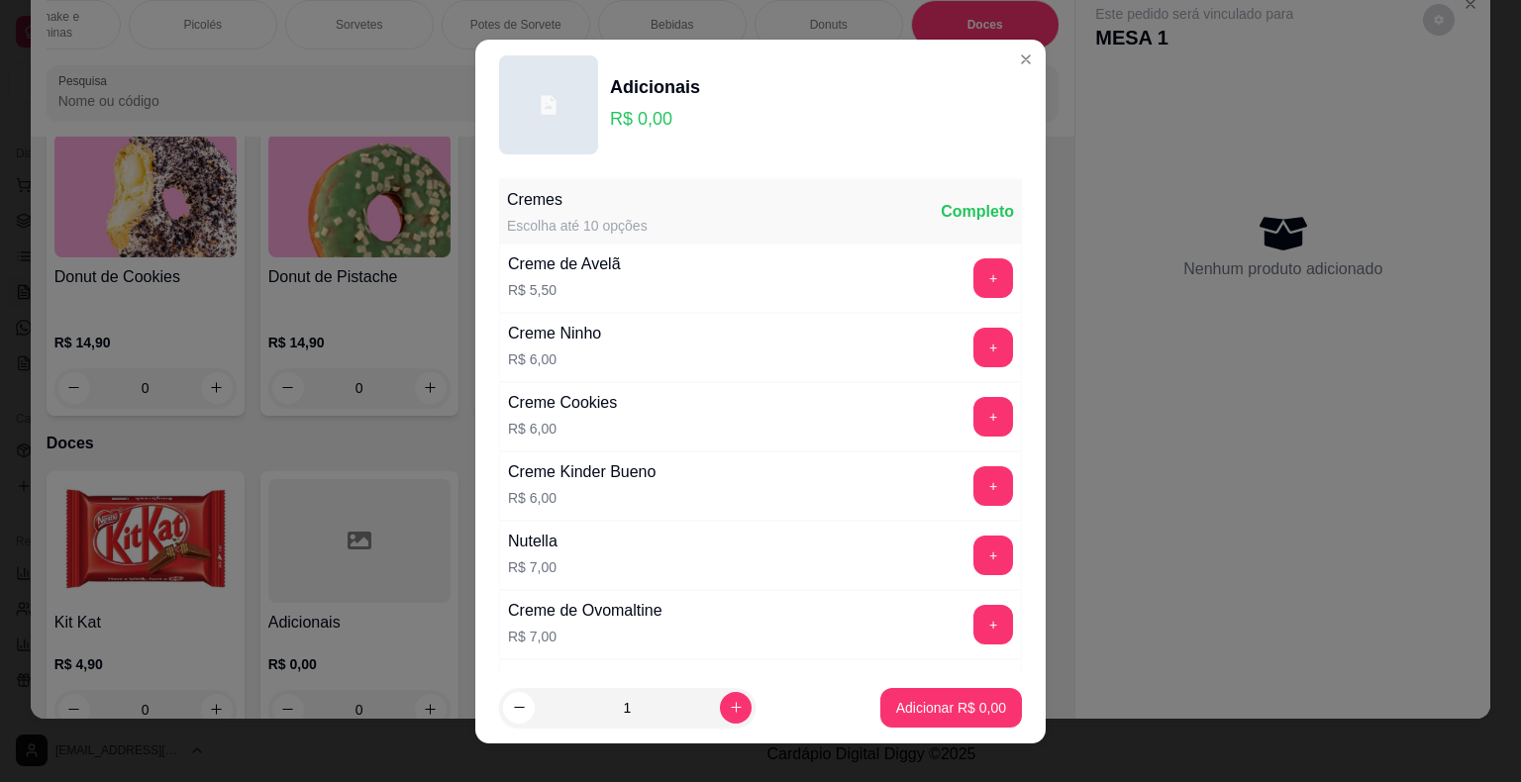
click at [1018, 49] on header "Adicionais R$ 0,00" at bounding box center [760, 105] width 570 height 131
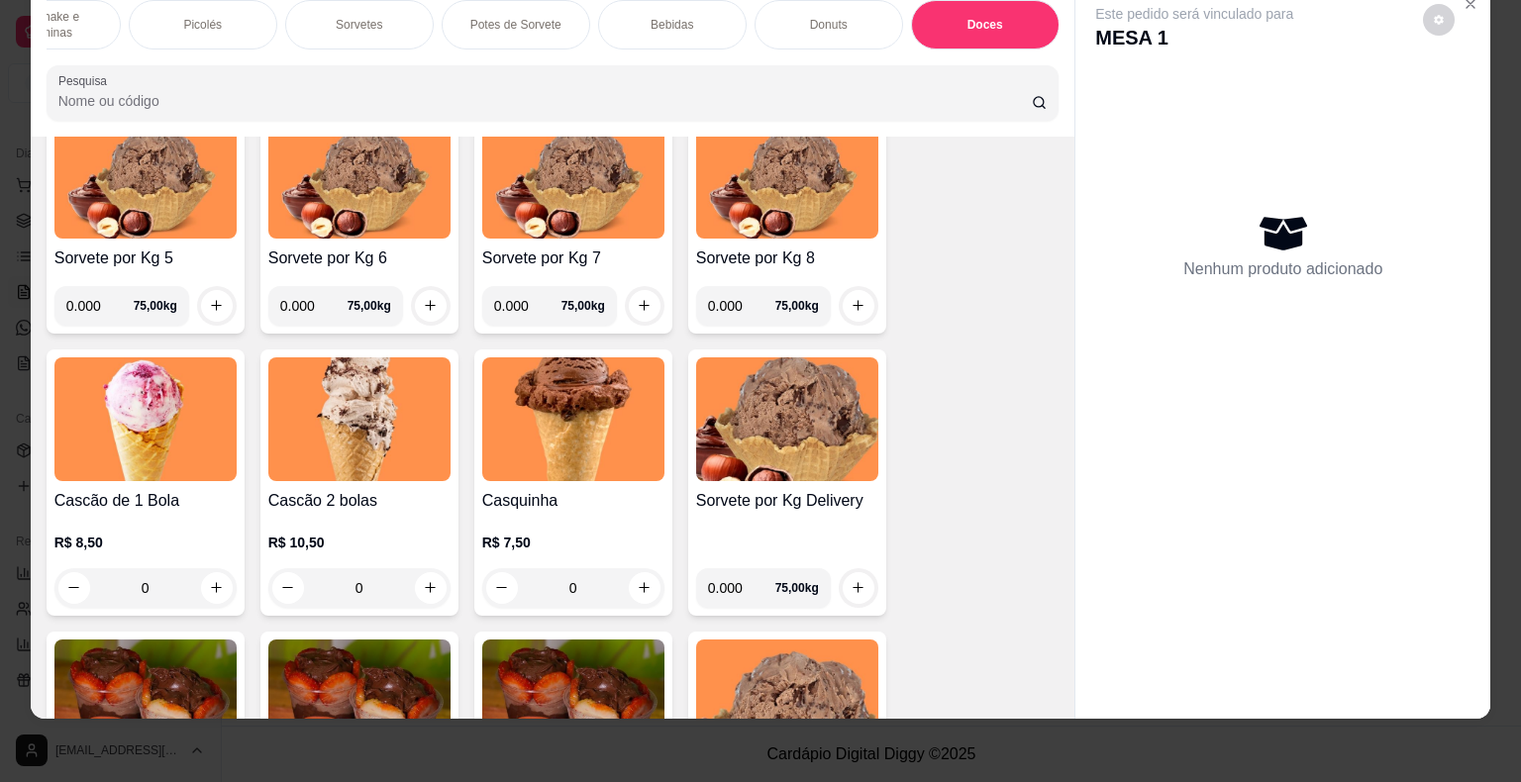
scroll to position [2097, 0]
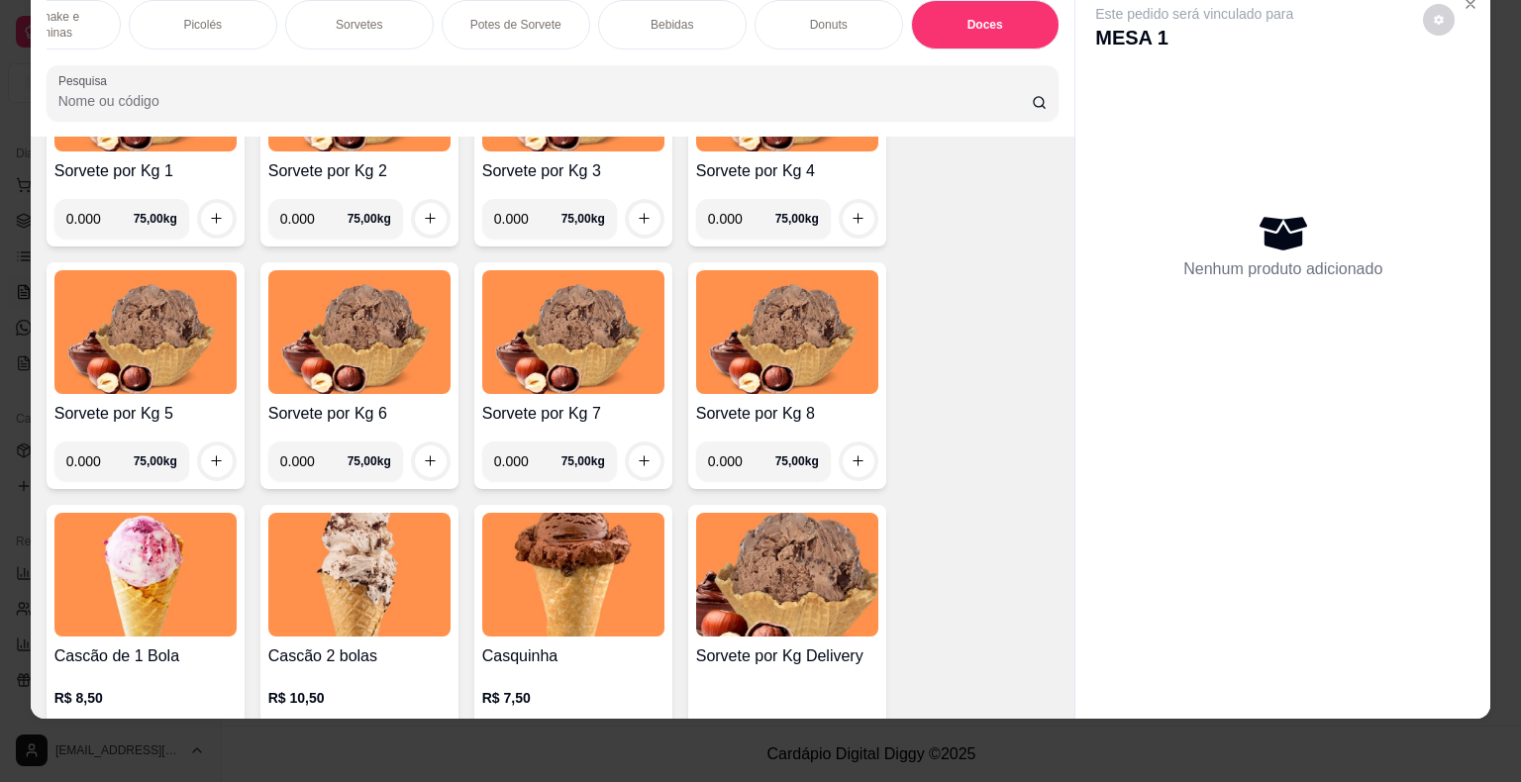
click at [487, 26] on div "Potes de Sorvete" at bounding box center [516, 24] width 148 height 49
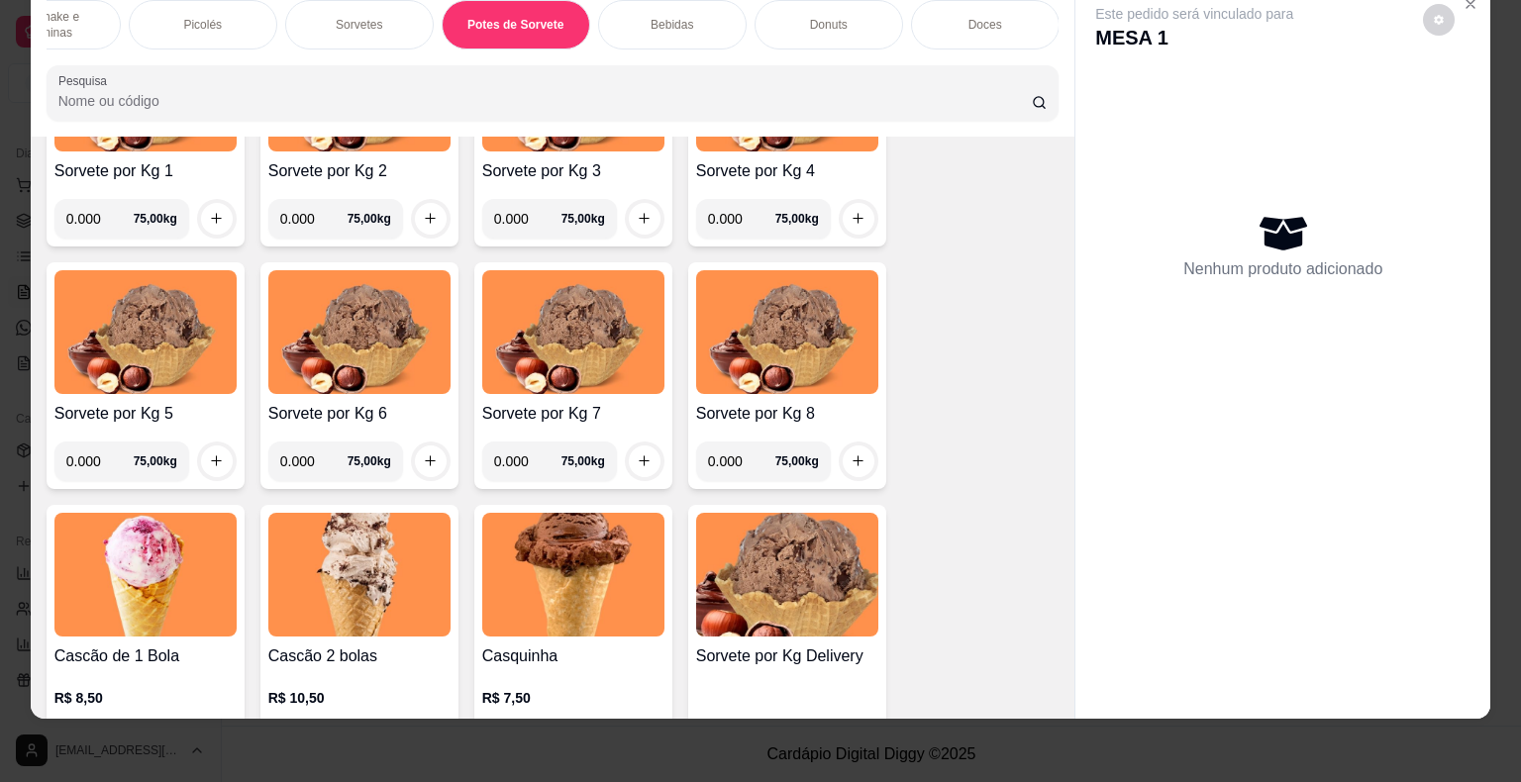
scroll to position [3358, 0]
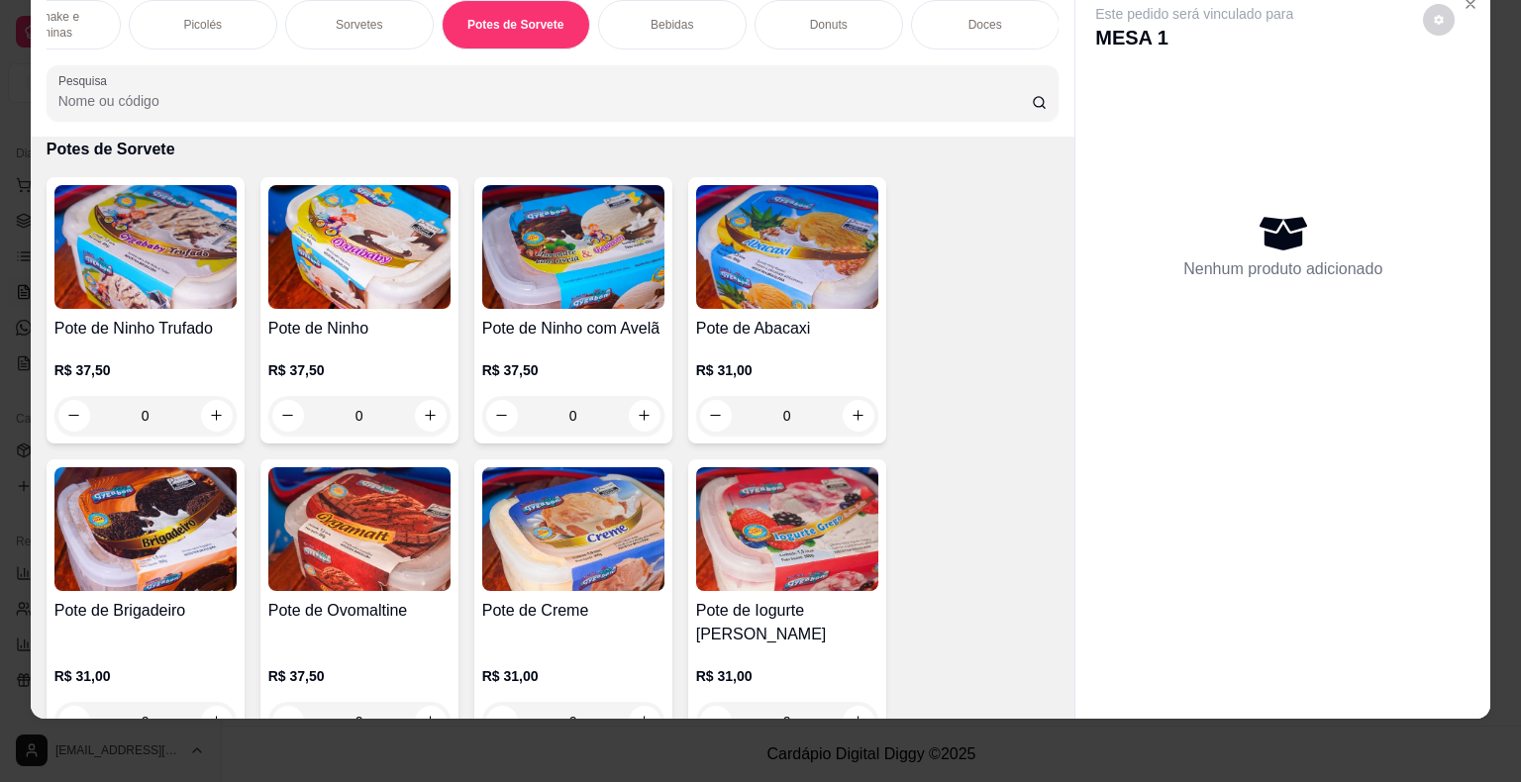
click at [317, 19] on div "Sorvetes" at bounding box center [359, 24] width 148 height 49
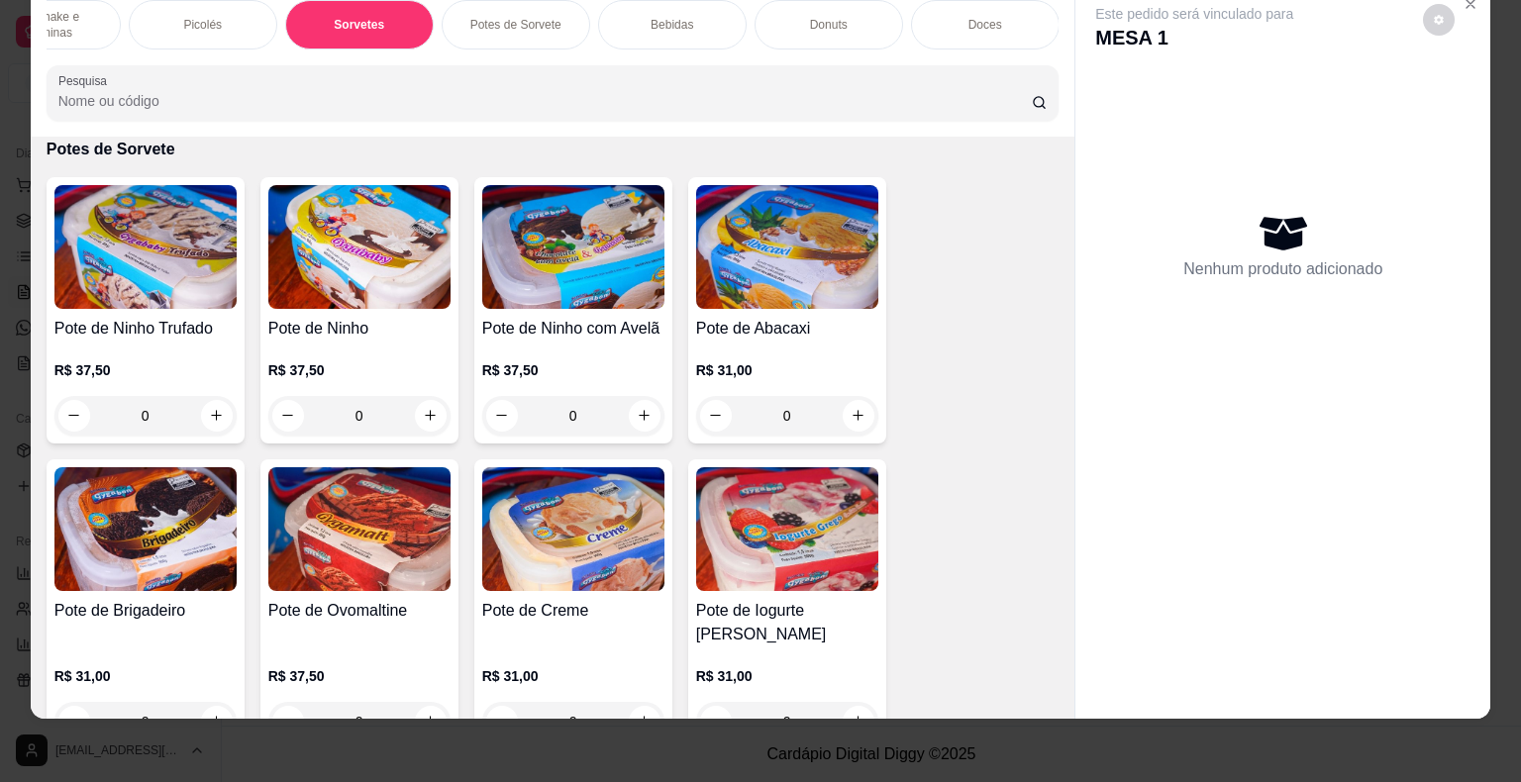
scroll to position [1940, 0]
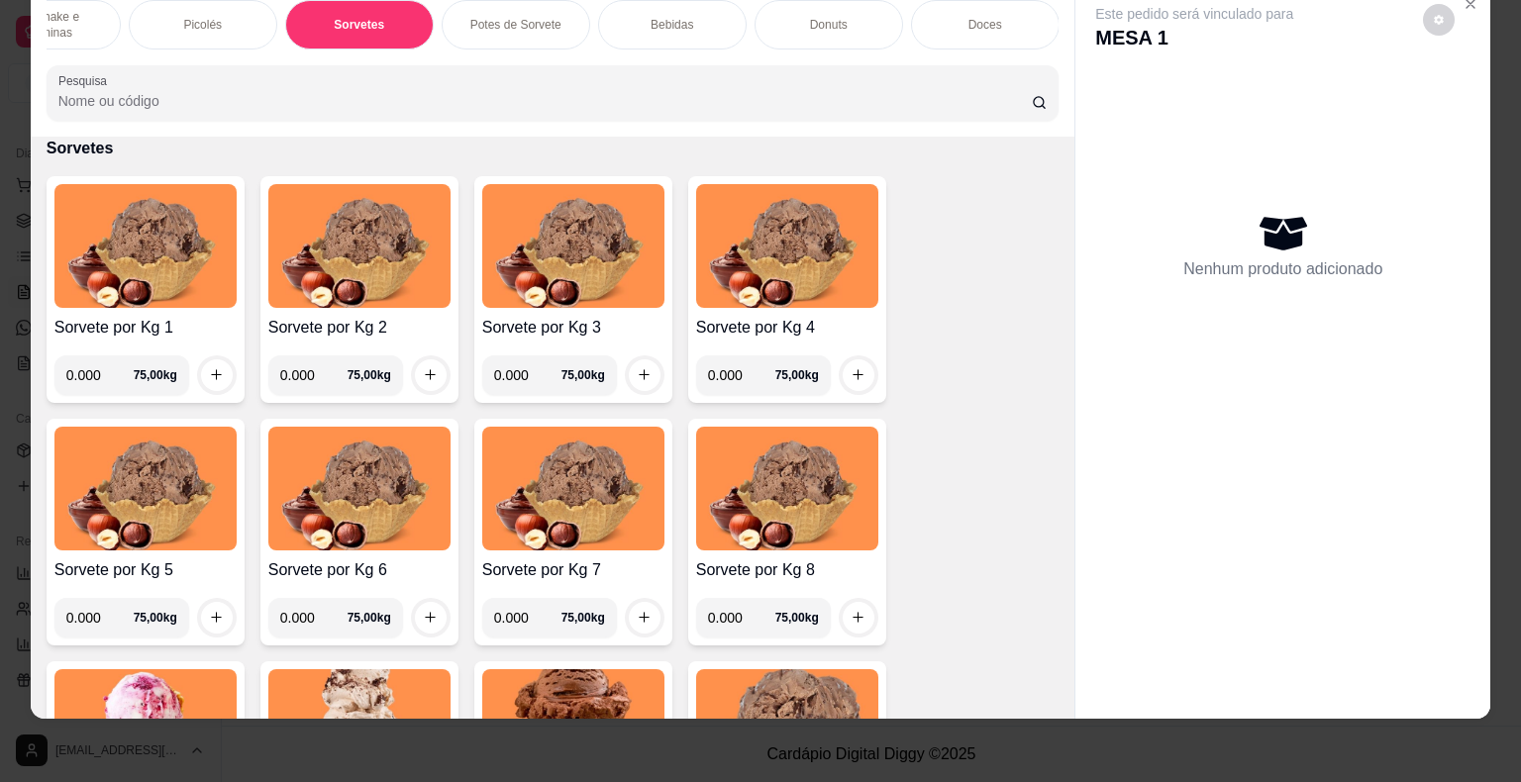
click at [94, 378] on input "0.000" at bounding box center [99, 375] width 67 height 40
type input "0.364"
click at [209, 378] on icon "increase-product-quantity" at bounding box center [216, 374] width 15 height 15
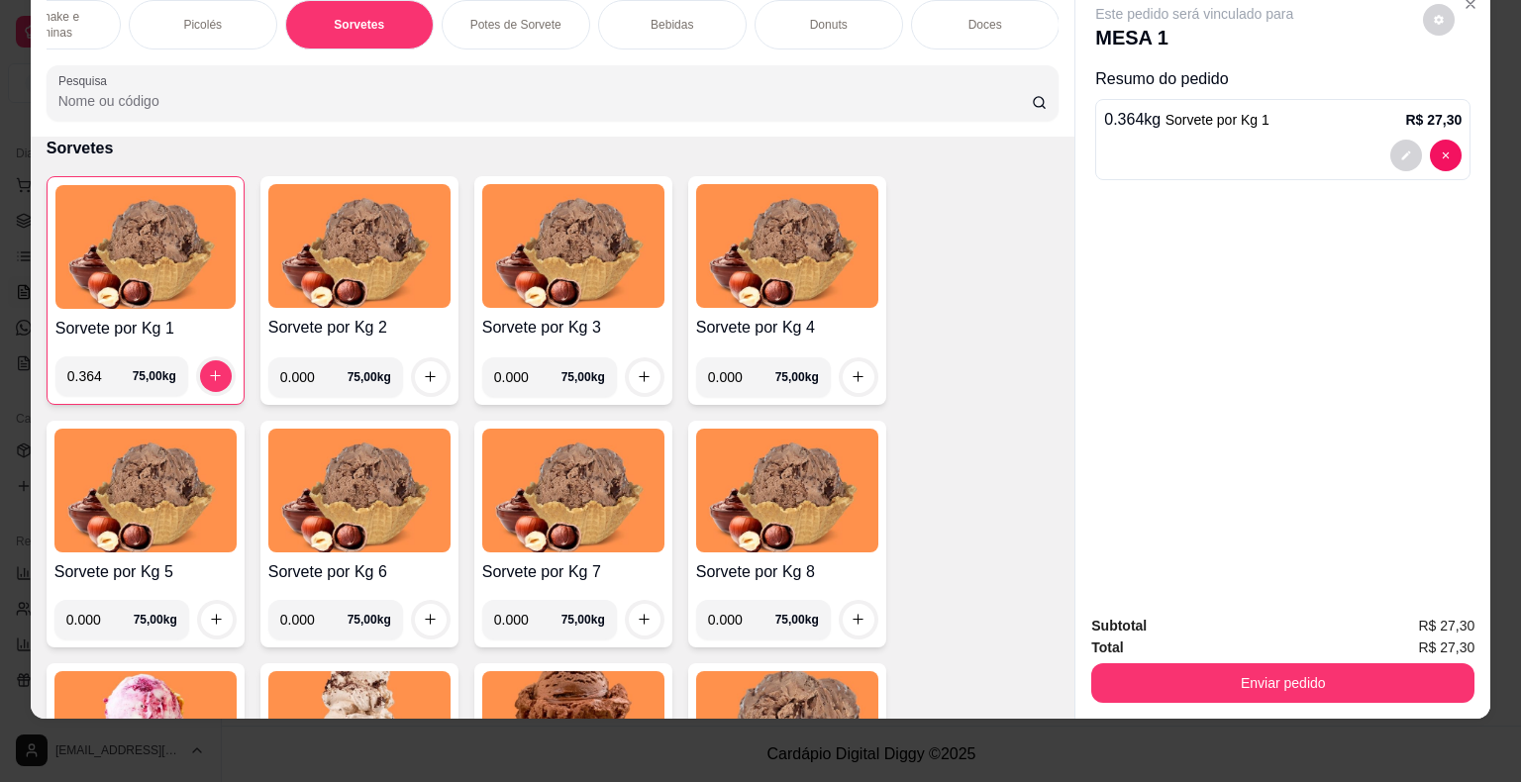
click at [1395, 686] on button "Enviar pedido" at bounding box center [1282, 683] width 383 height 40
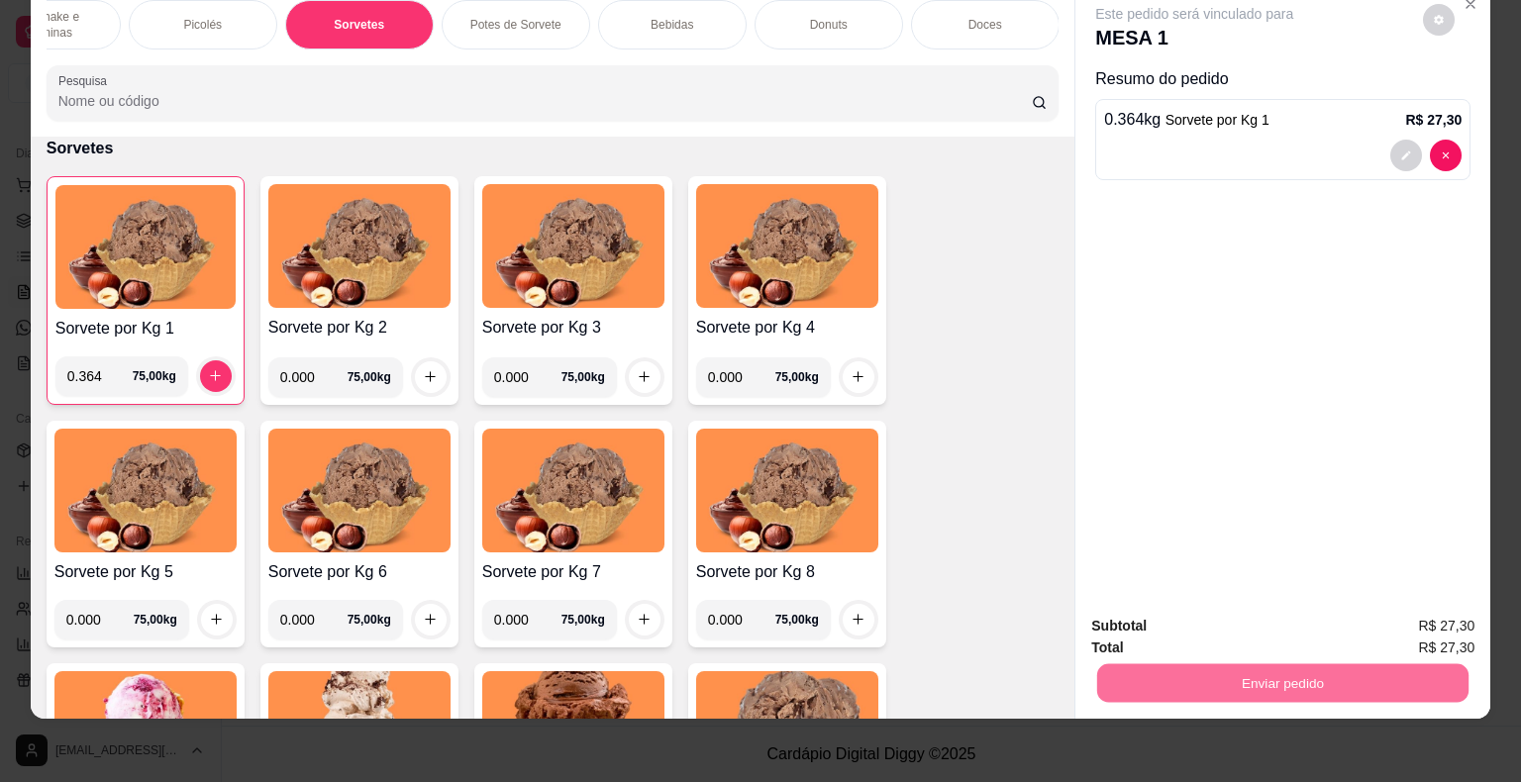
click at [1449, 614] on button "Enviar pedido" at bounding box center [1423, 620] width 112 height 38
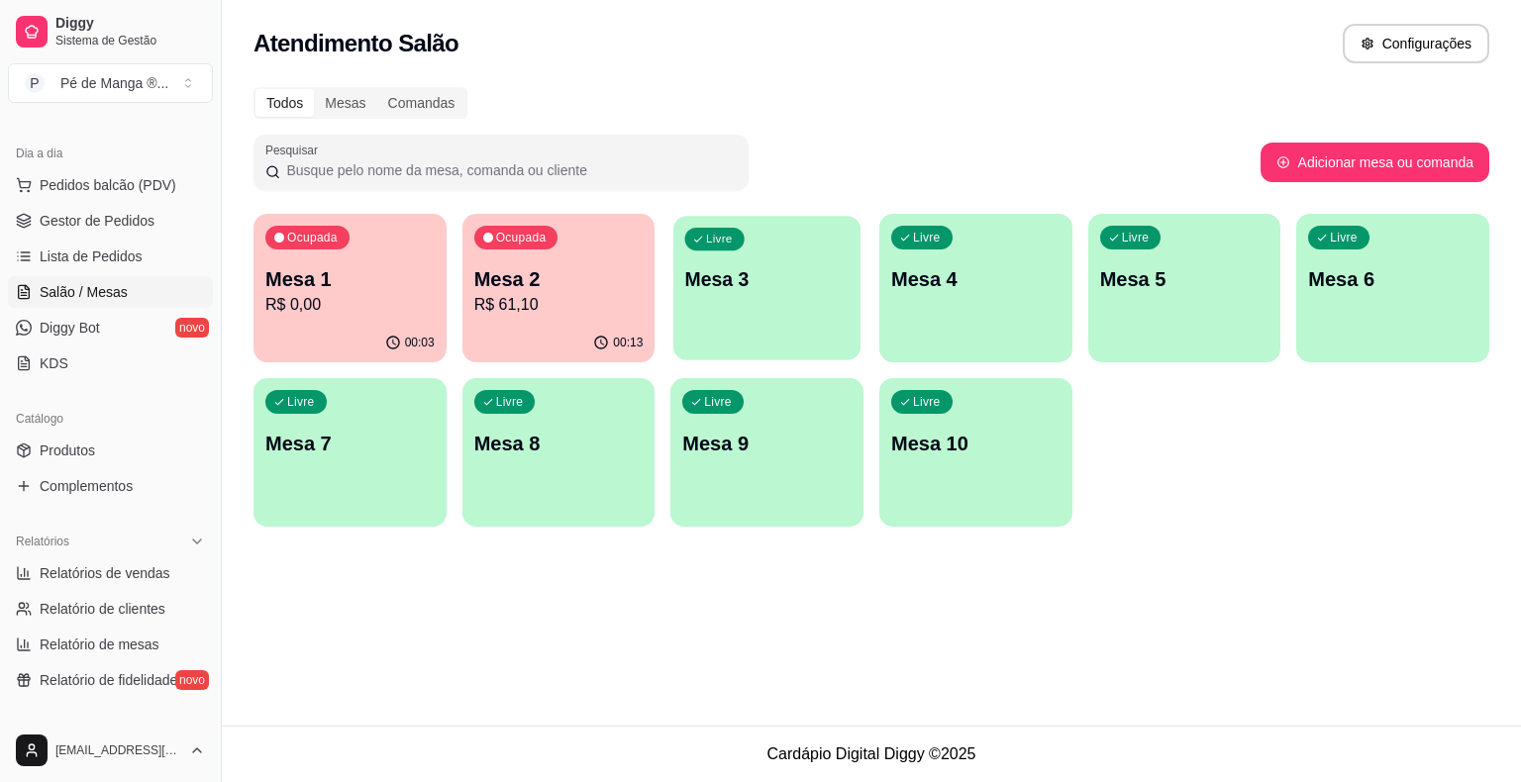
click at [688, 286] on p "Mesa 3" at bounding box center [767, 279] width 164 height 27
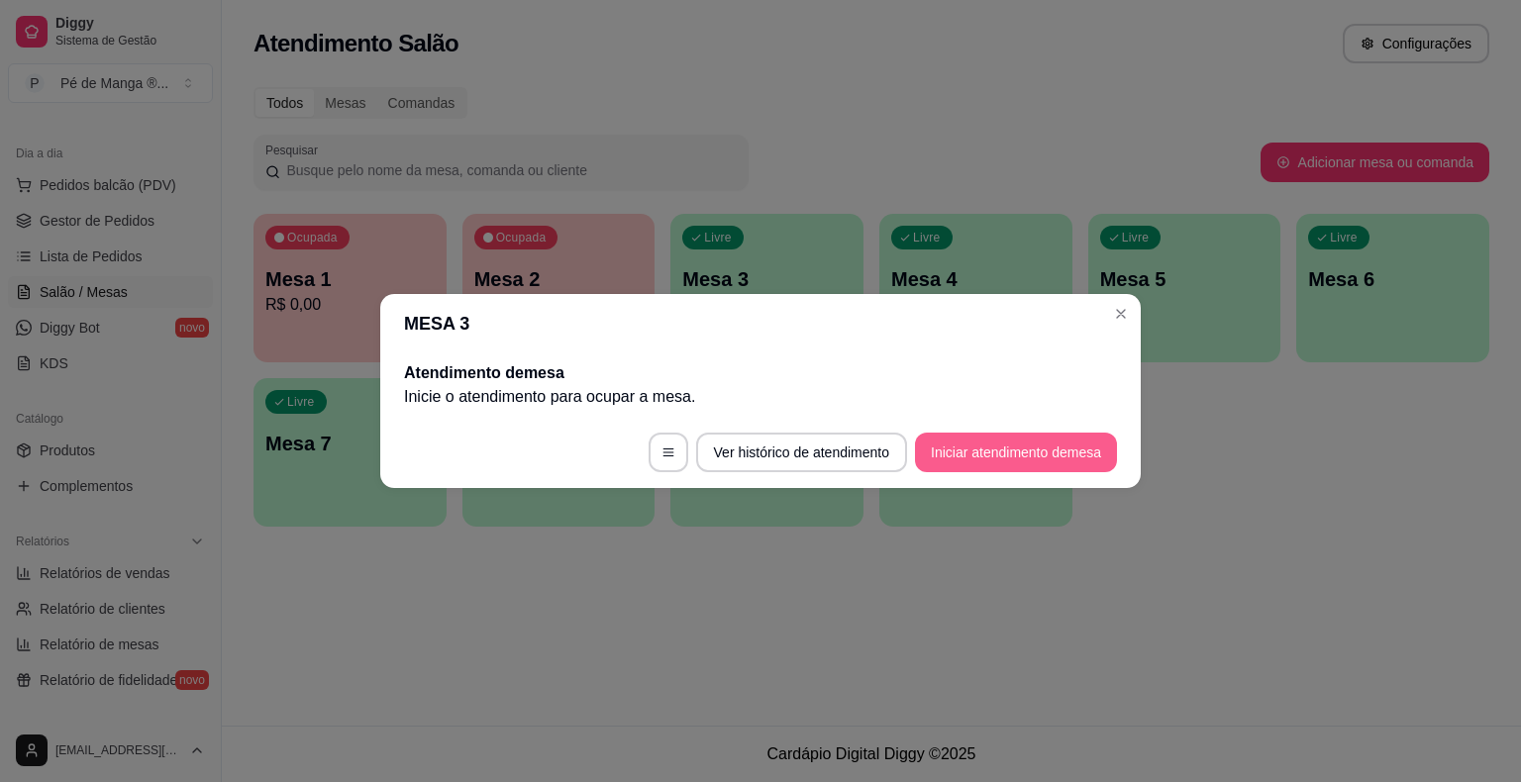
click at [1005, 455] on button "Iniciar atendimento de mesa" at bounding box center [1016, 453] width 202 height 40
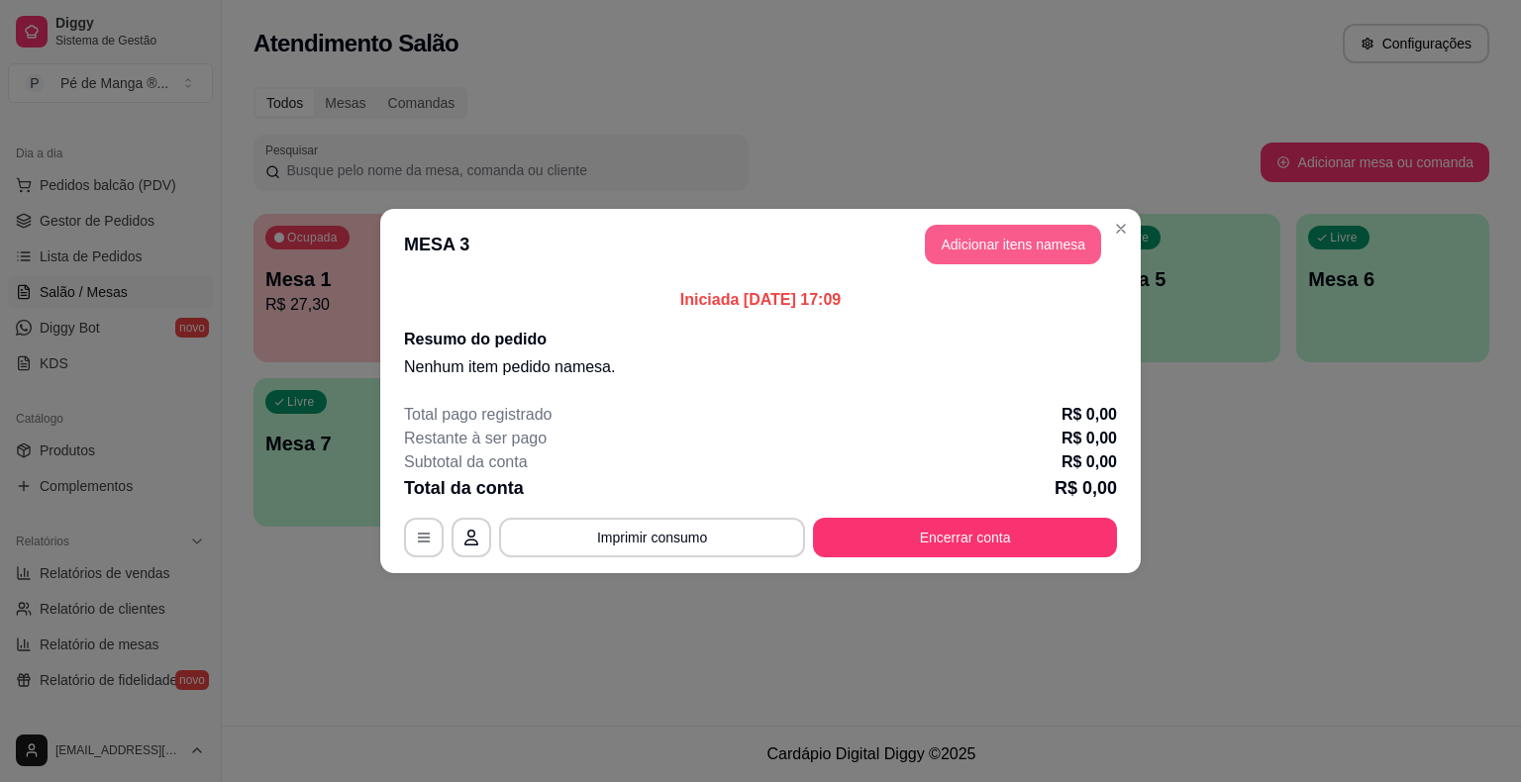
click at [1019, 237] on button "Adicionar itens na mesa" at bounding box center [1013, 245] width 176 height 40
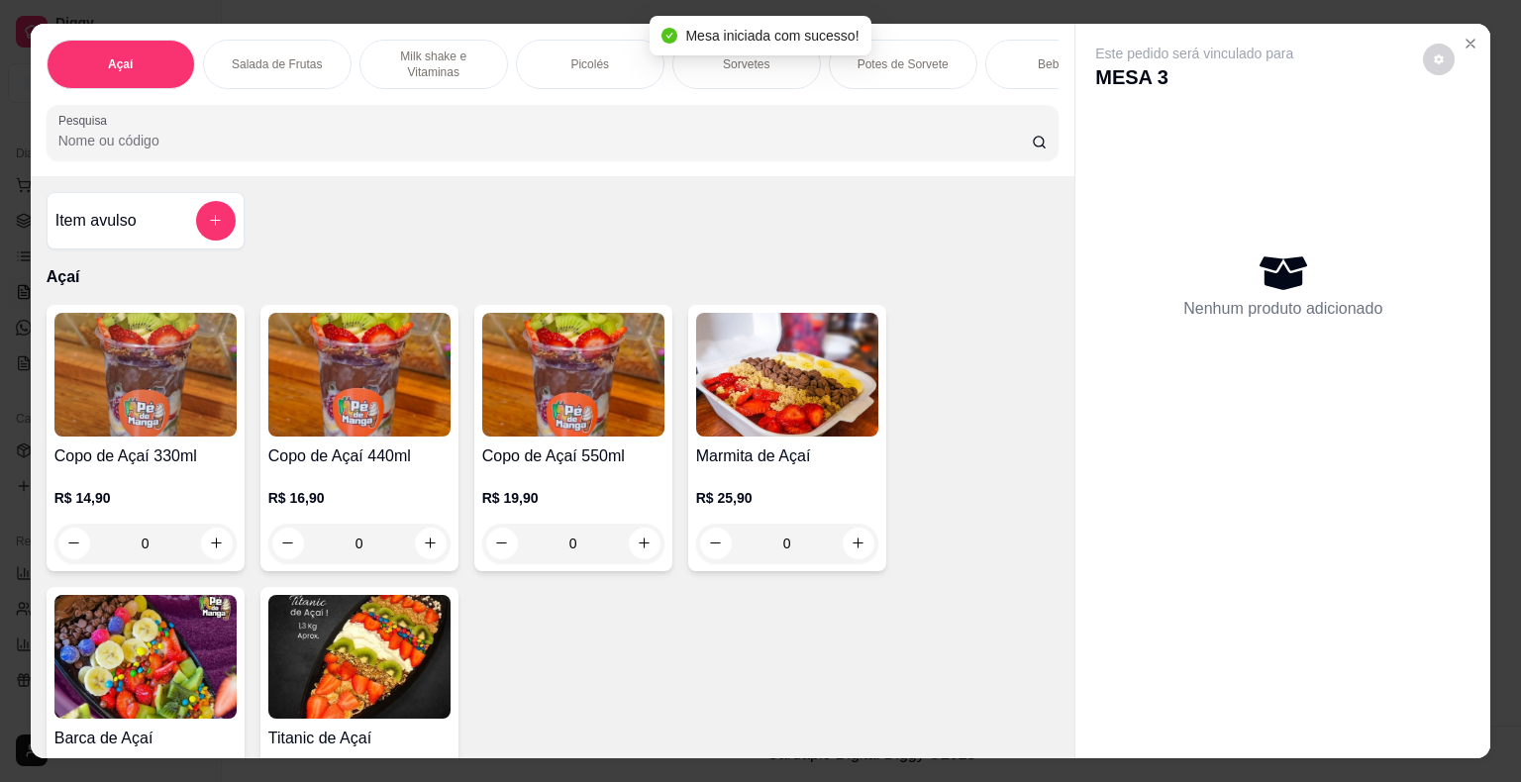
click at [697, 61] on div "Sorvetes" at bounding box center [746, 64] width 148 height 49
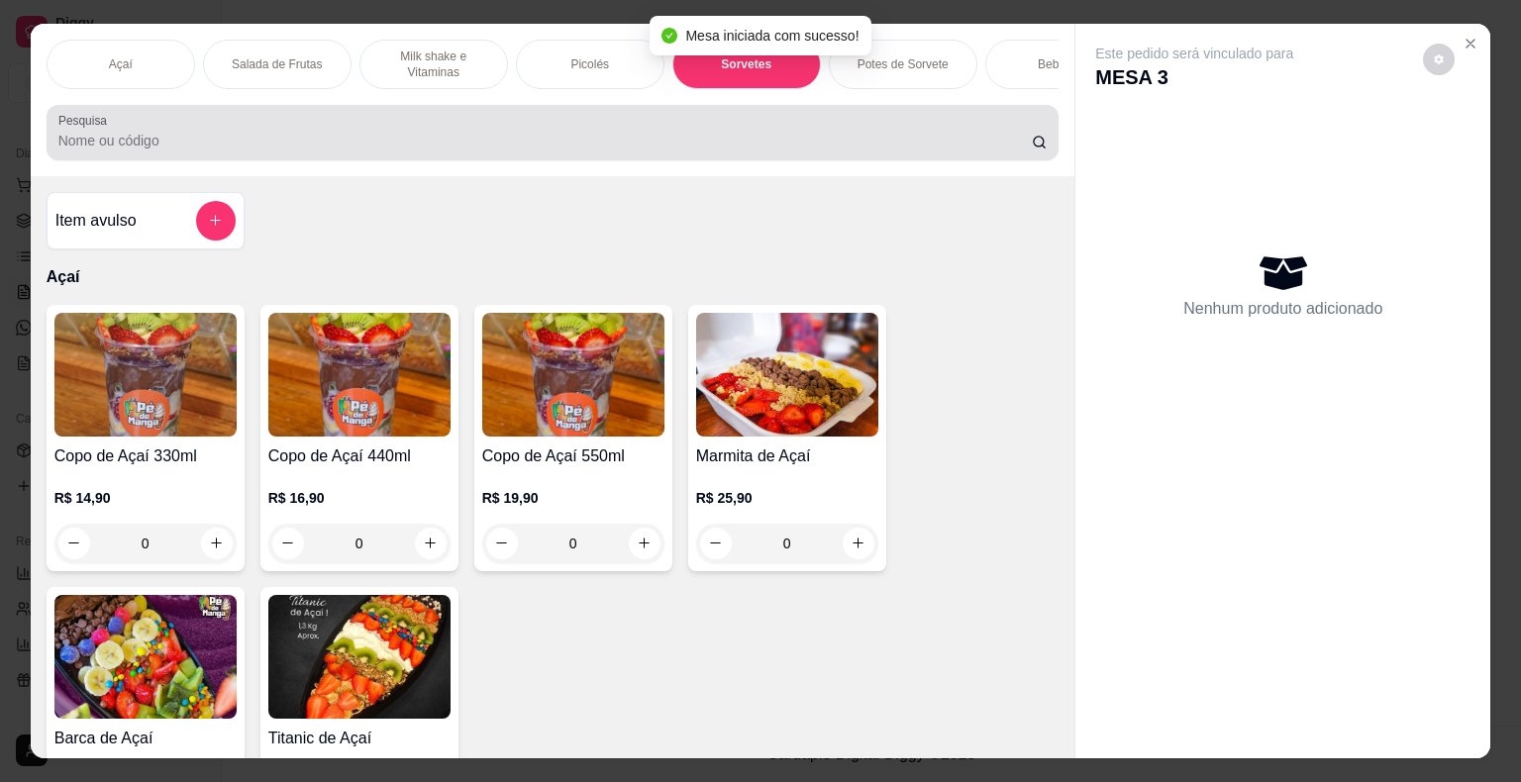
scroll to position [48, 0]
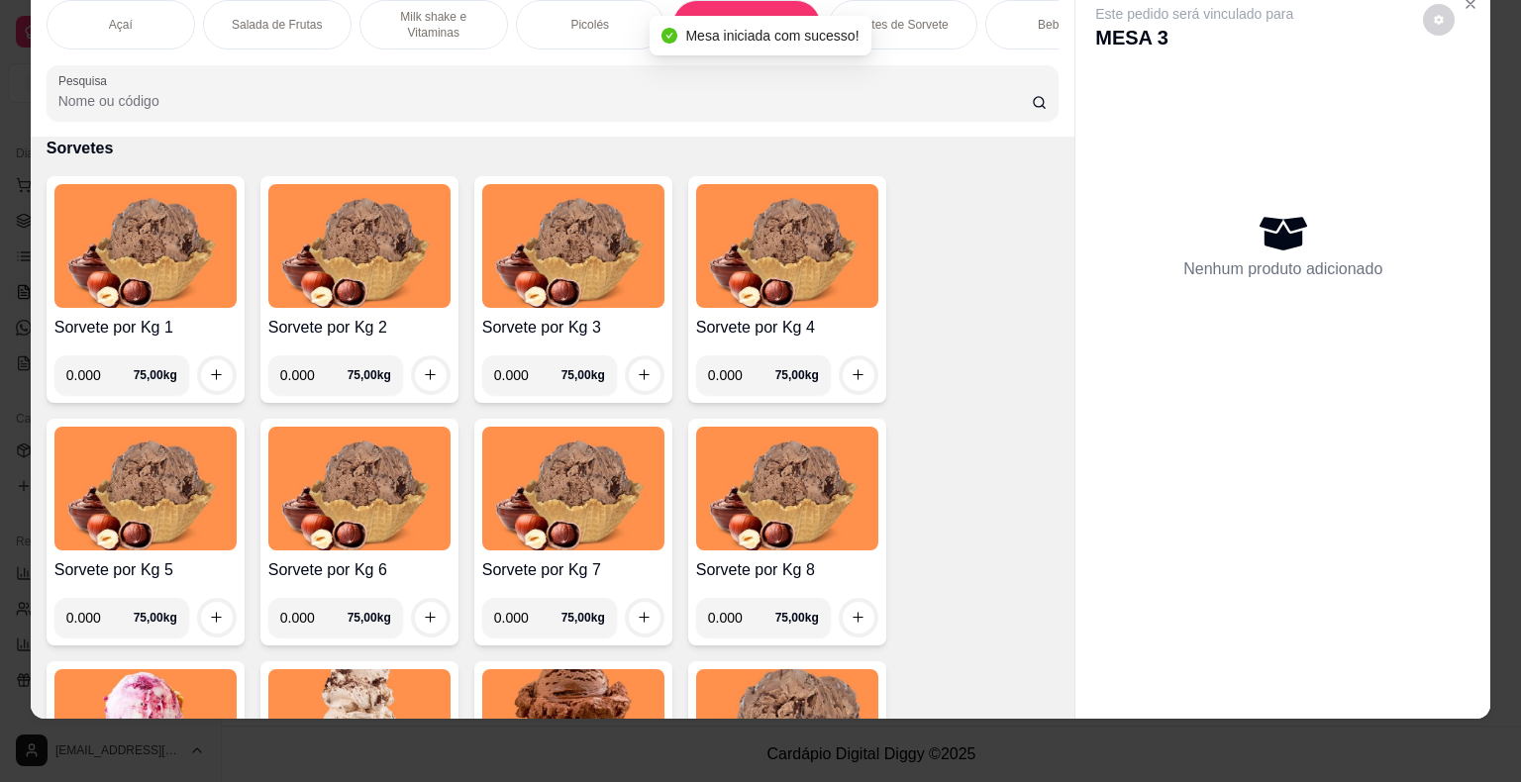
click at [105, 366] on input "0.000" at bounding box center [99, 375] width 67 height 40
click at [90, 374] on input "0.000" at bounding box center [99, 375] width 67 height 40
type input "0.306"
click at [210, 378] on icon "increase-product-quantity" at bounding box center [216, 374] width 15 height 15
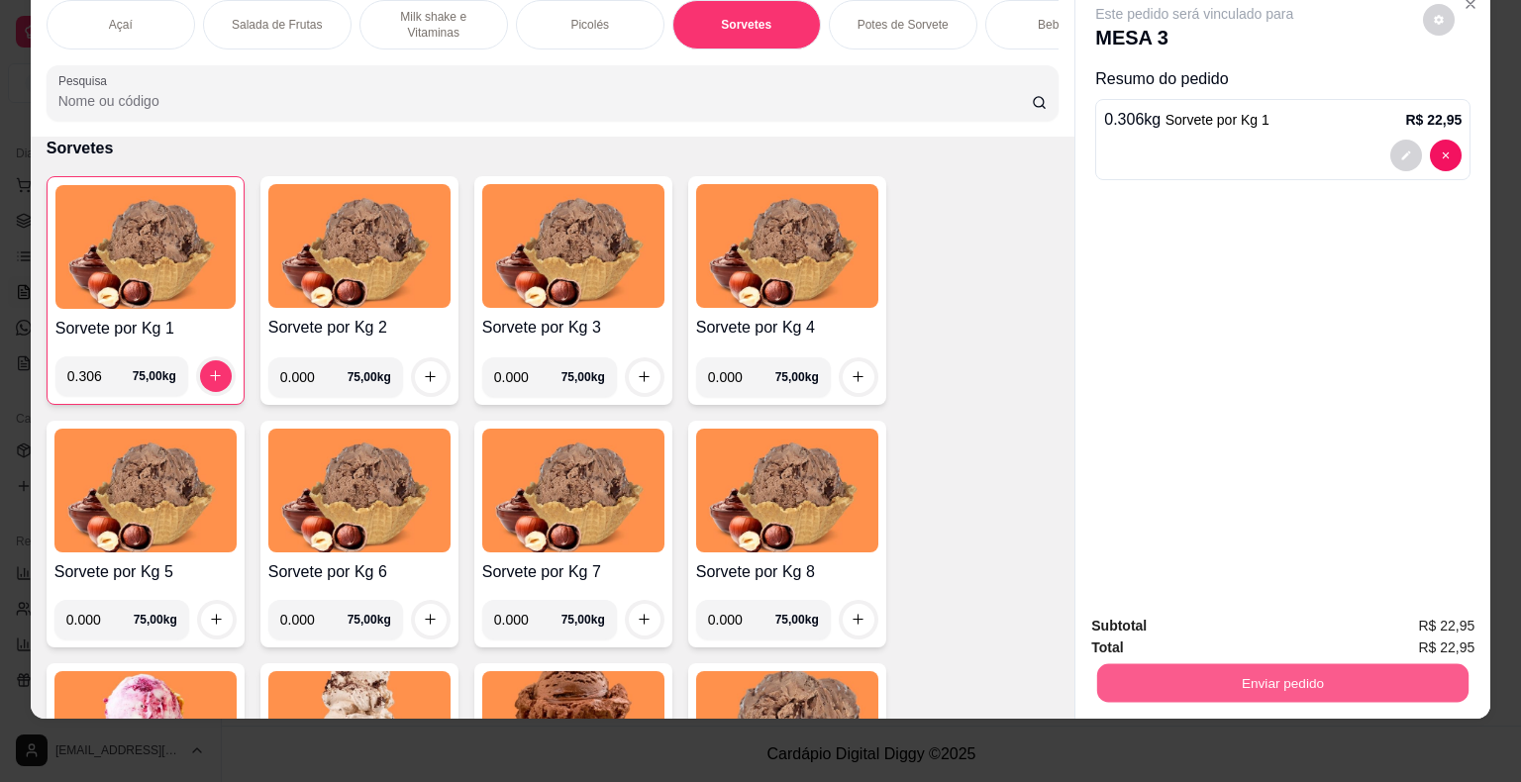
click at [1387, 681] on button "Enviar pedido" at bounding box center [1282, 683] width 371 height 39
click at [1425, 624] on button "Enviar pedido" at bounding box center [1423, 620] width 112 height 38
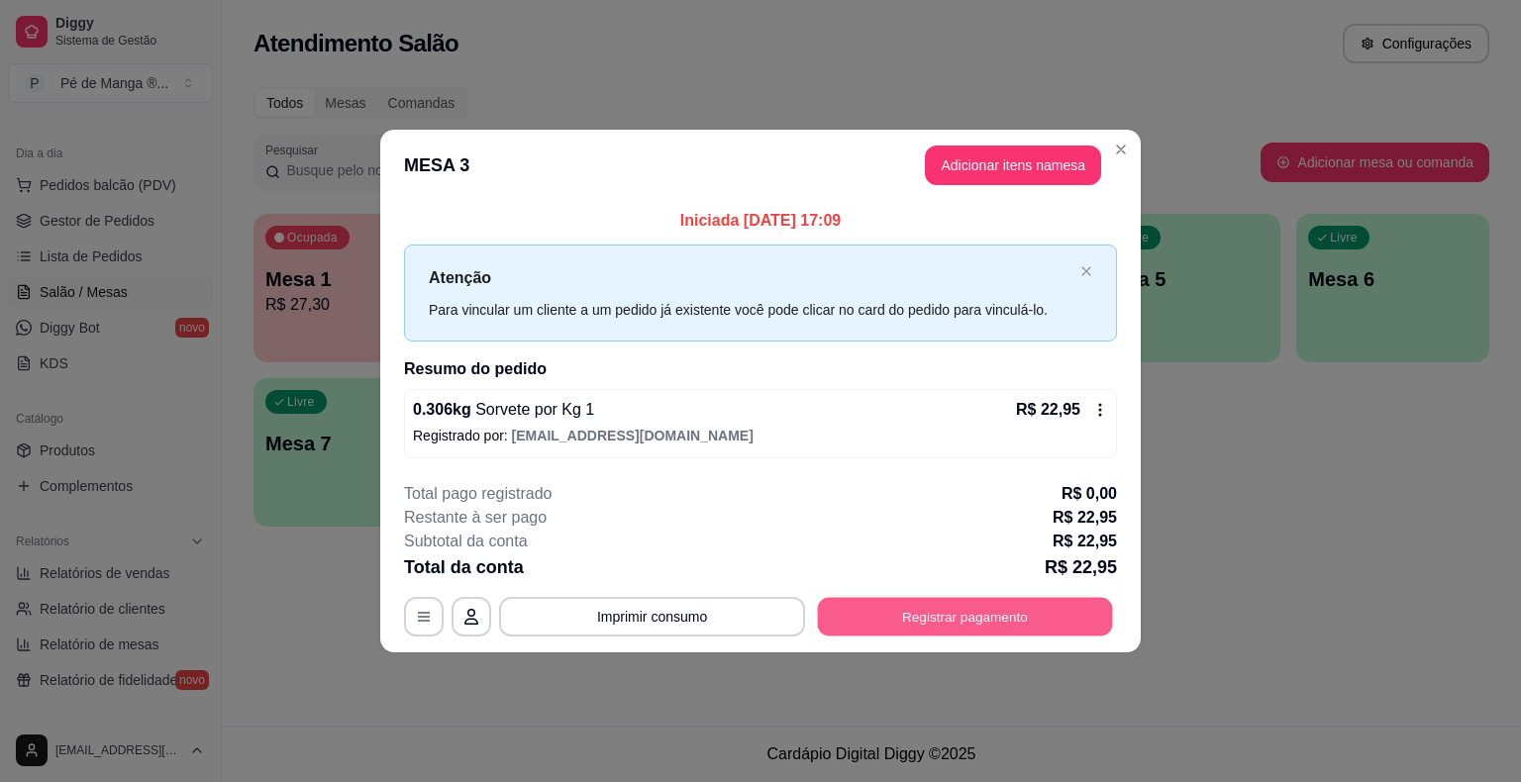
click at [1020, 615] on button "Registrar pagamento" at bounding box center [965, 616] width 295 height 39
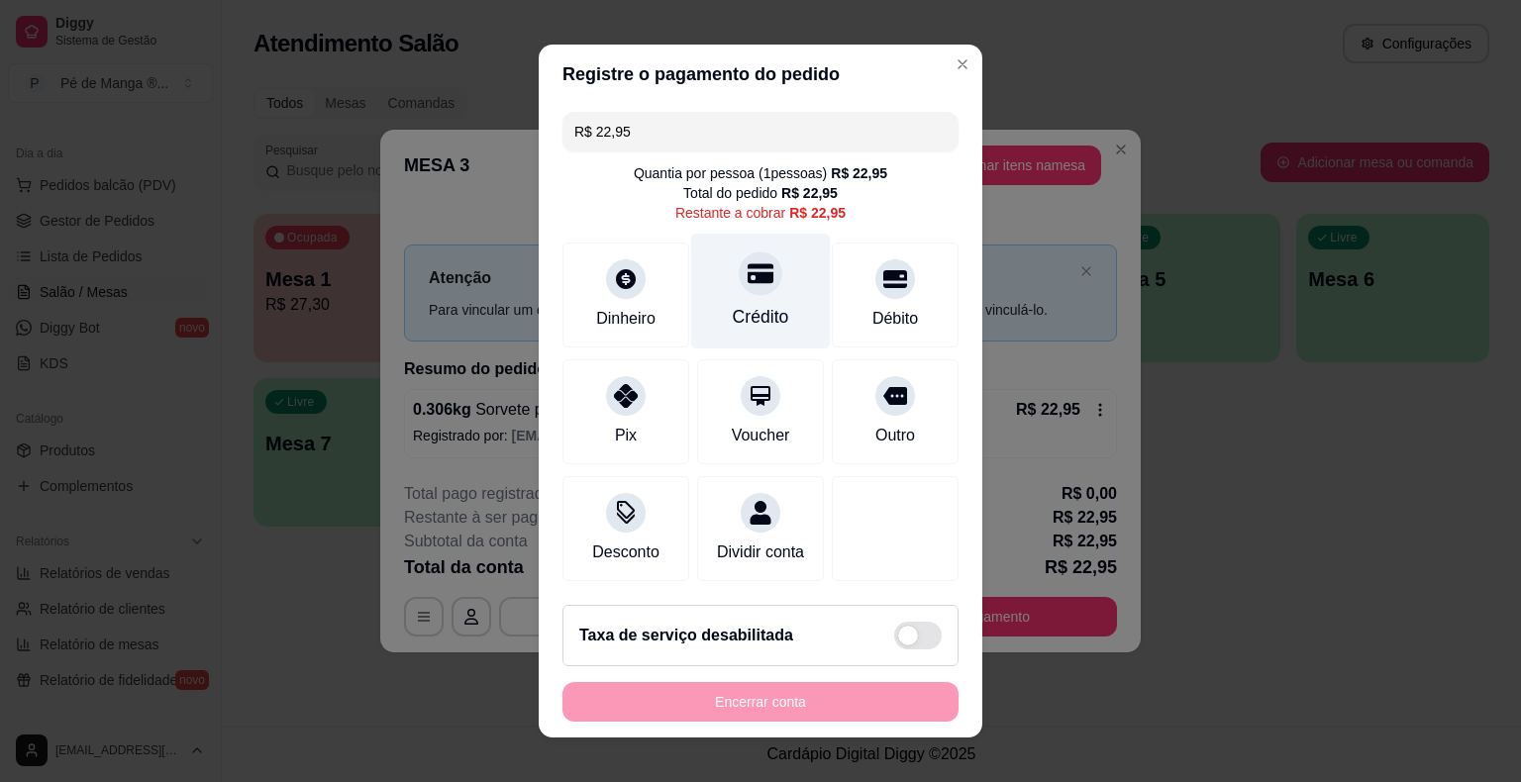
drag, startPoint x: 719, startPoint y: 293, endPoint x: 730, endPoint y: 327, distance: 35.4
click at [719, 292] on div "Crédito" at bounding box center [761, 292] width 140 height 116
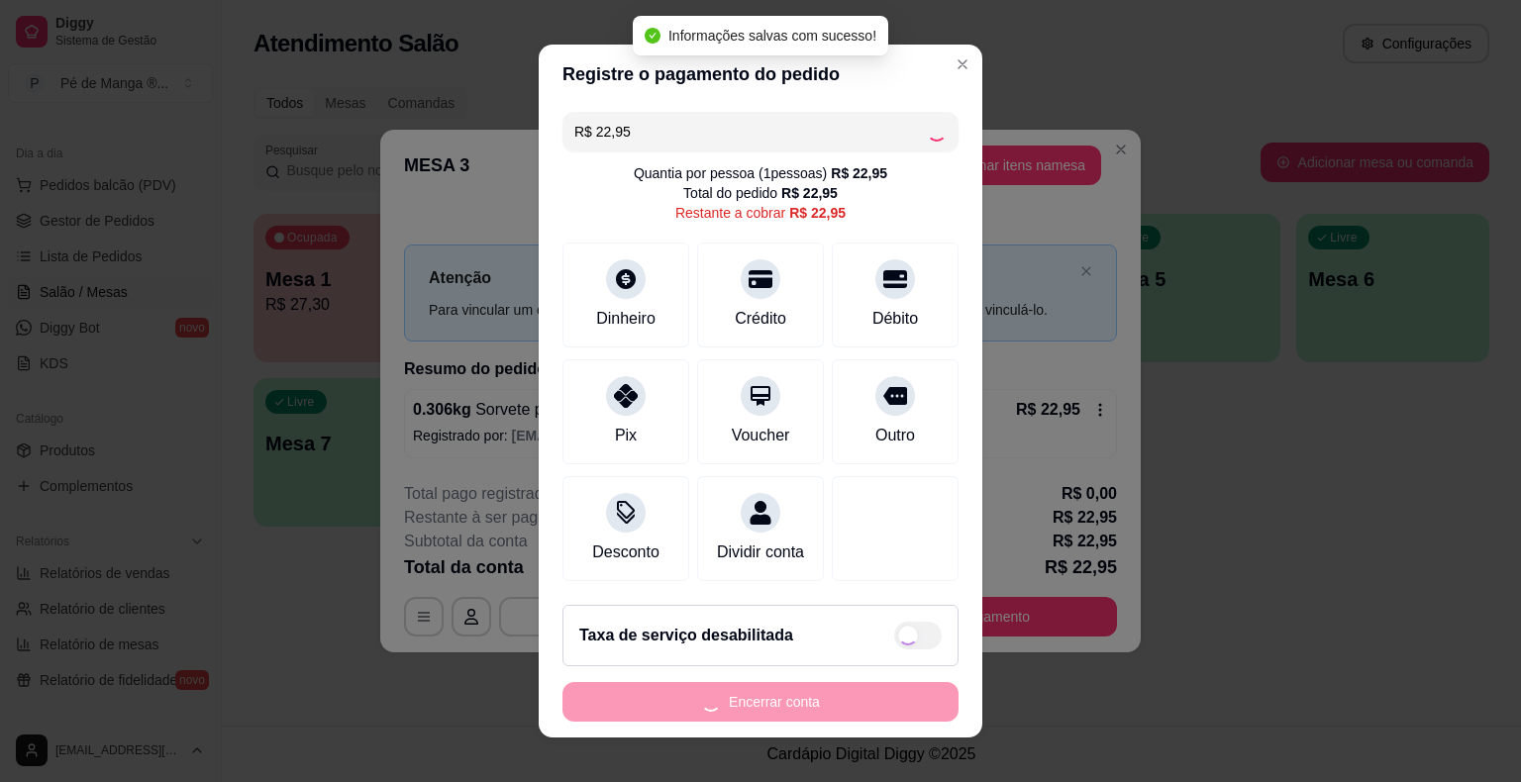
type input "R$ 0,00"
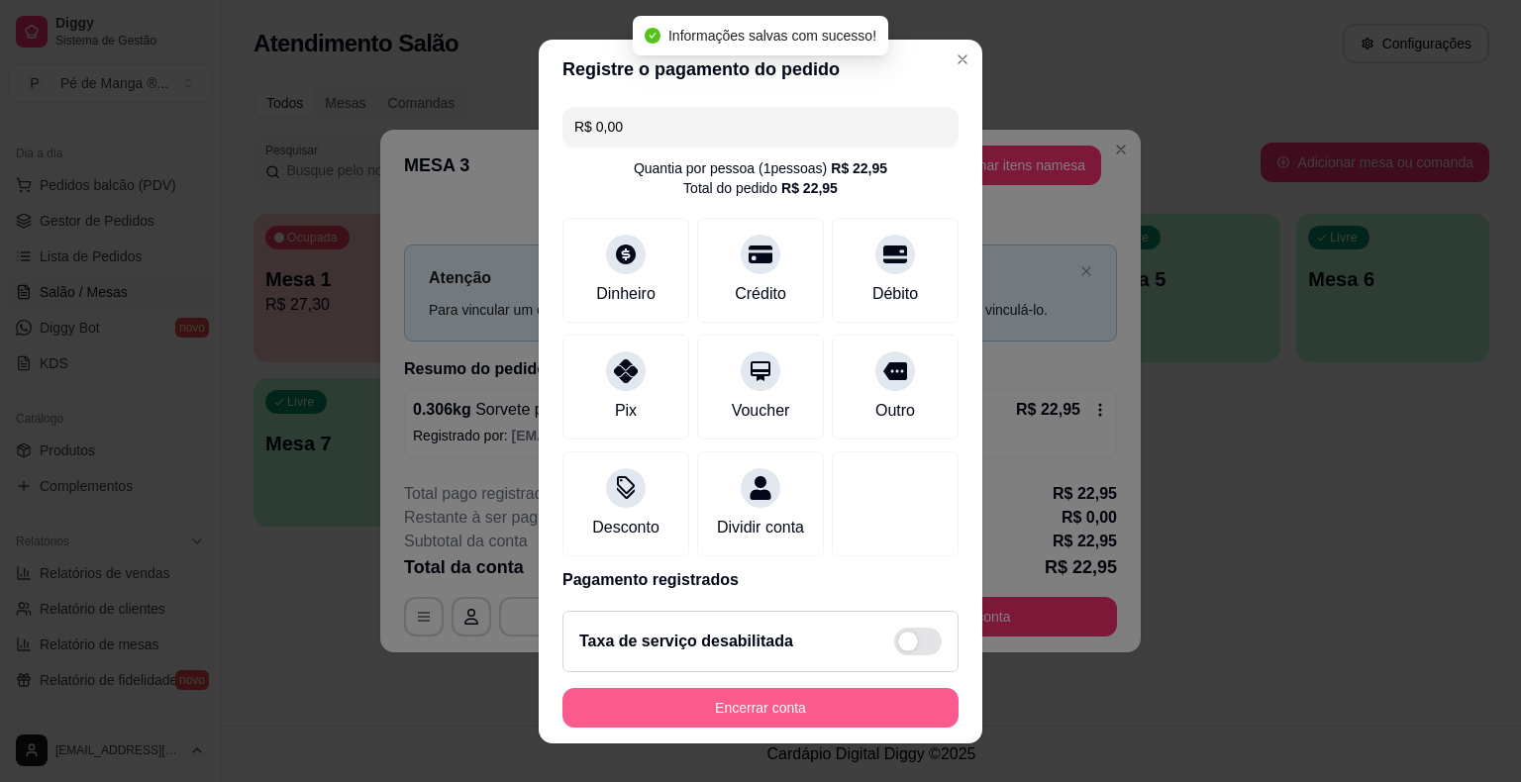
click at [729, 693] on button "Encerrar conta" at bounding box center [760, 708] width 396 height 40
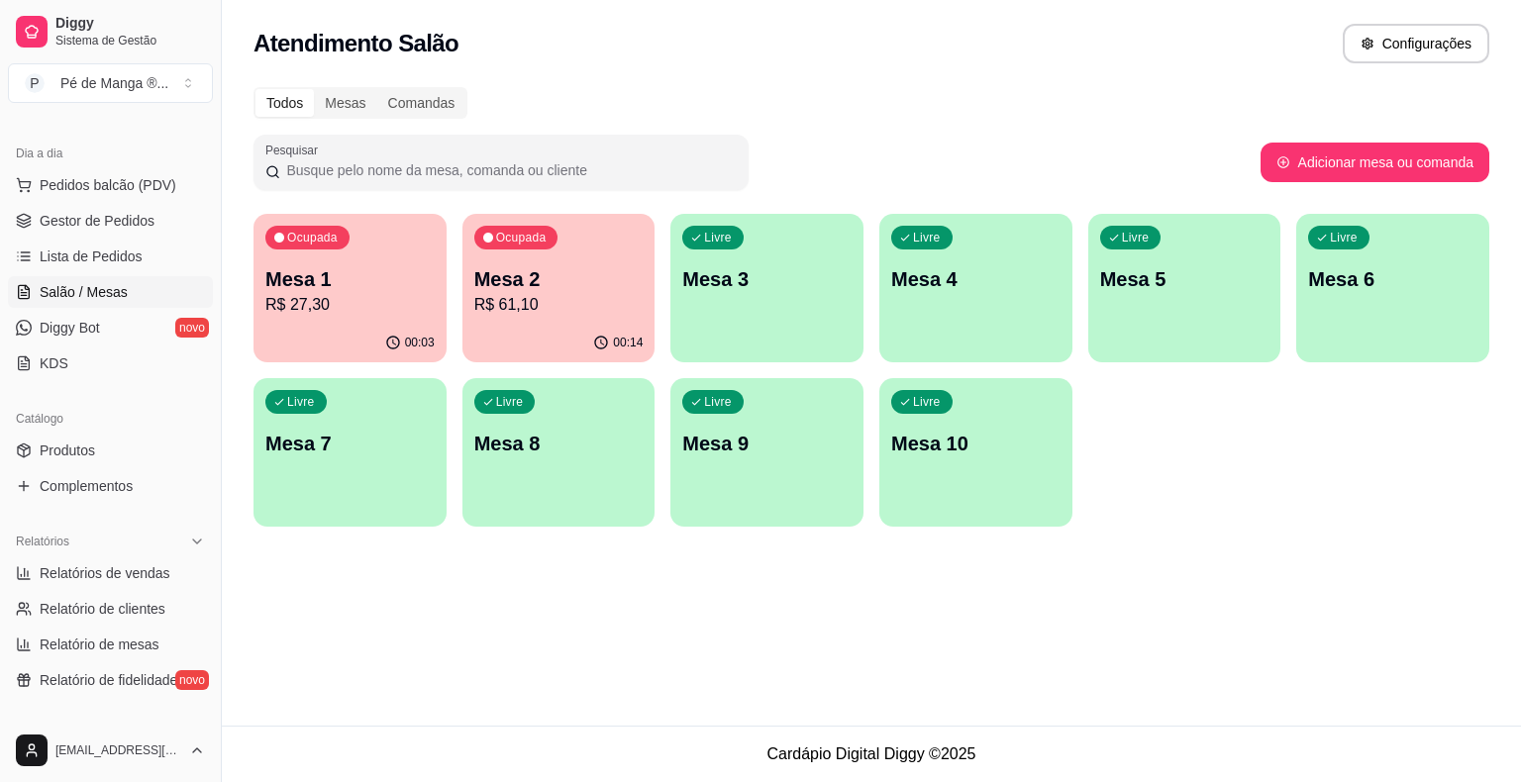
click at [338, 282] on p "Mesa 1" at bounding box center [349, 279] width 169 height 28
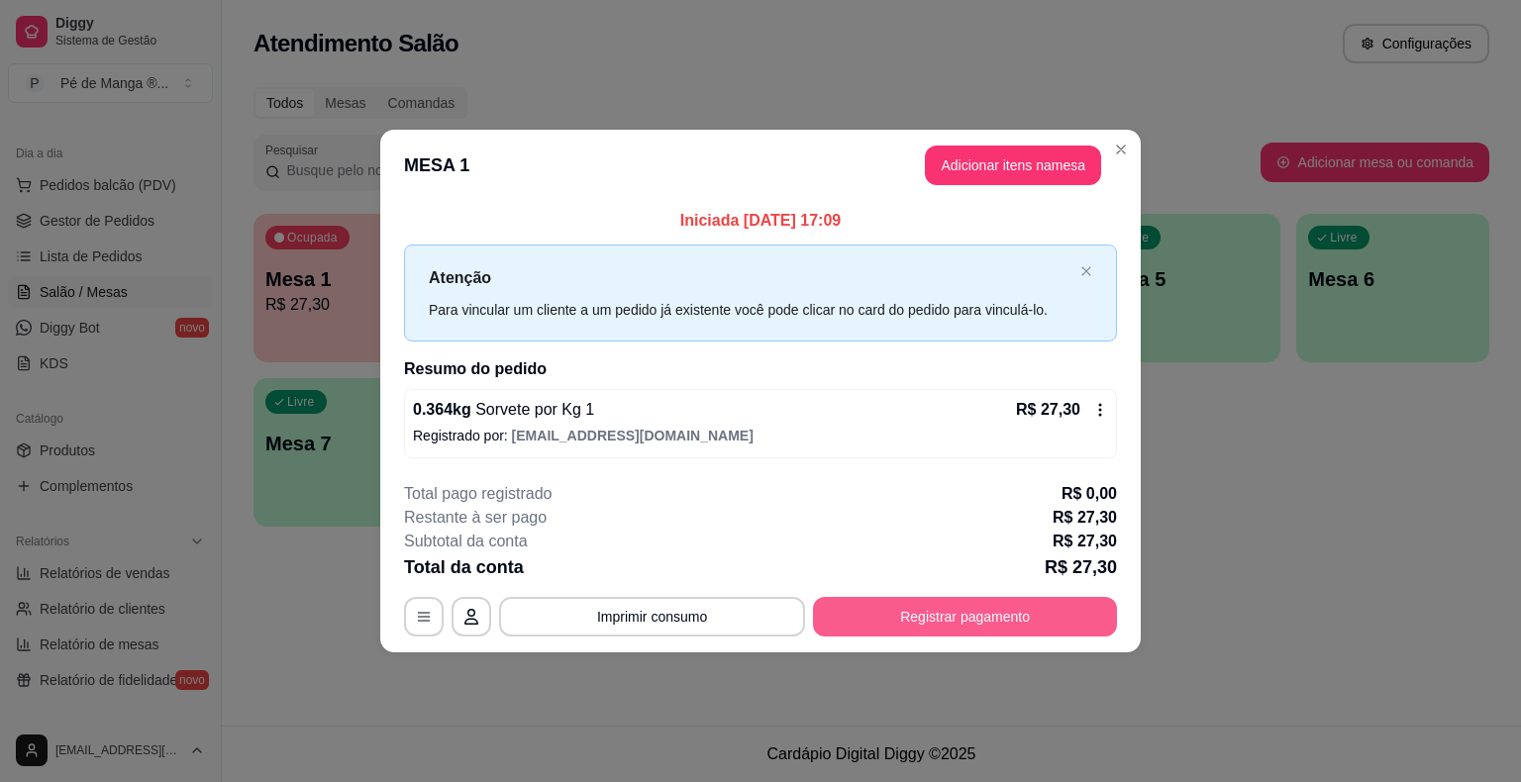
click at [938, 612] on button "Registrar pagamento" at bounding box center [965, 617] width 304 height 40
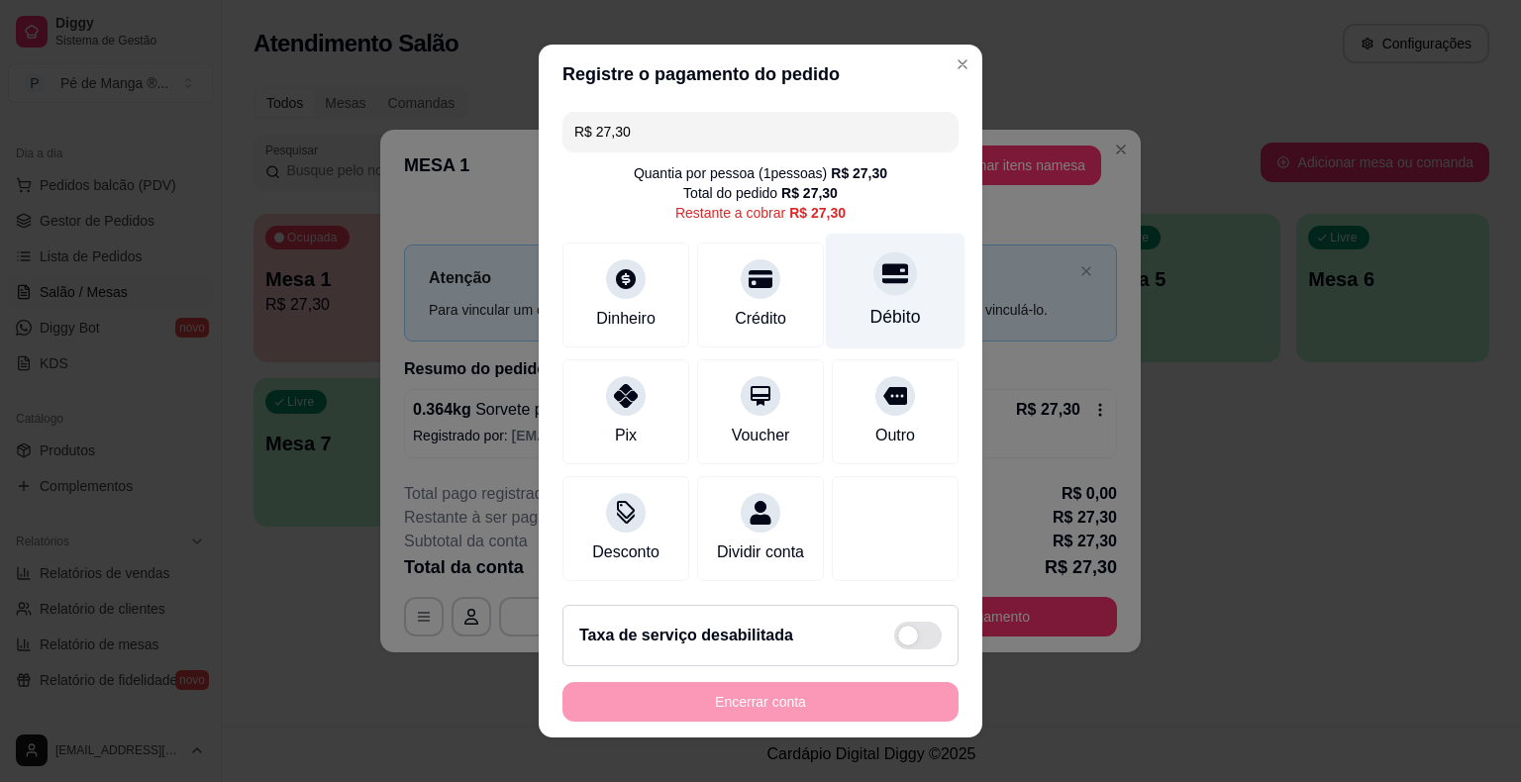
click at [882, 273] on icon at bounding box center [895, 274] width 26 height 20
type input "R$ 0,00"
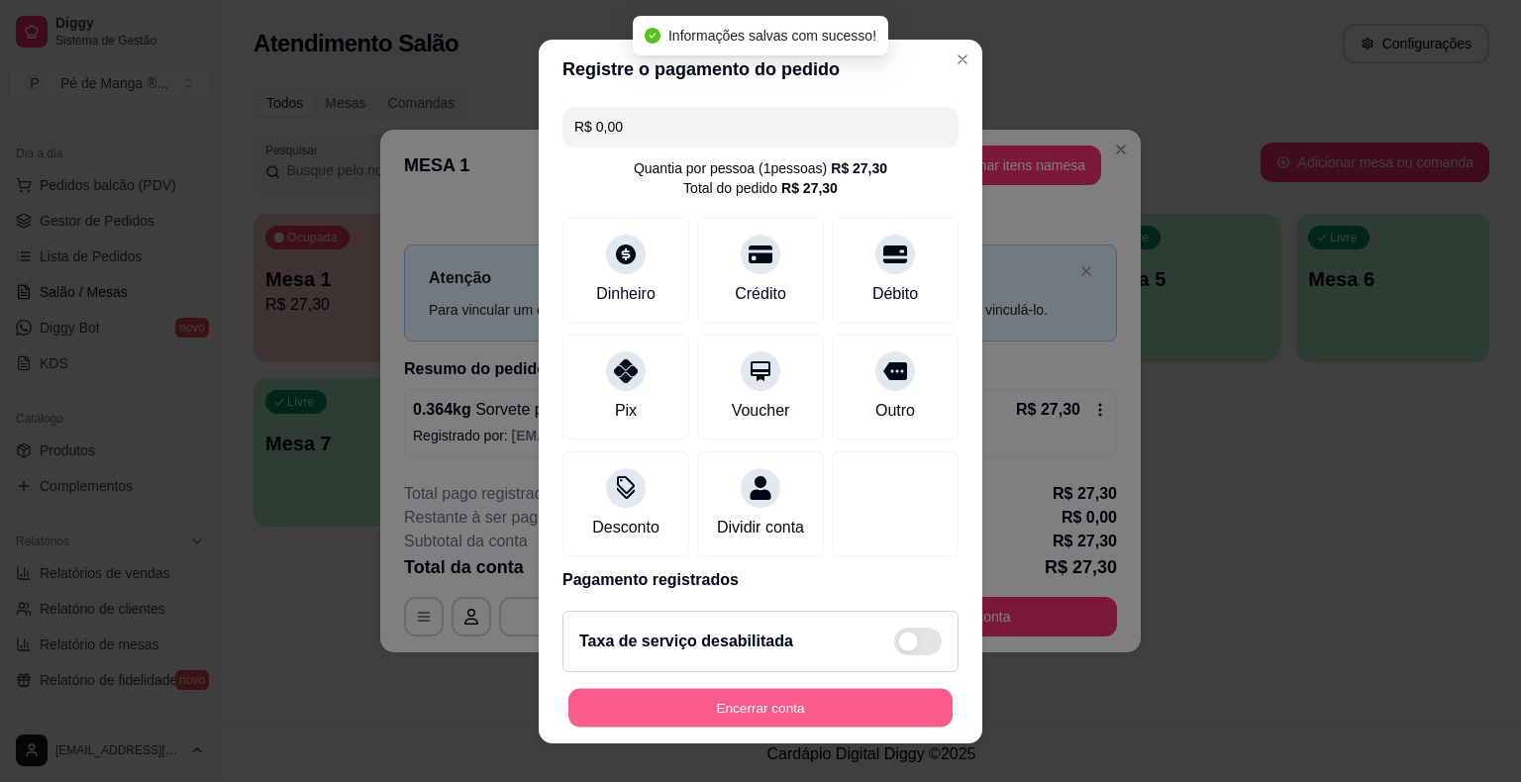
click at [740, 690] on button "Encerrar conta" at bounding box center [760, 707] width 384 height 39
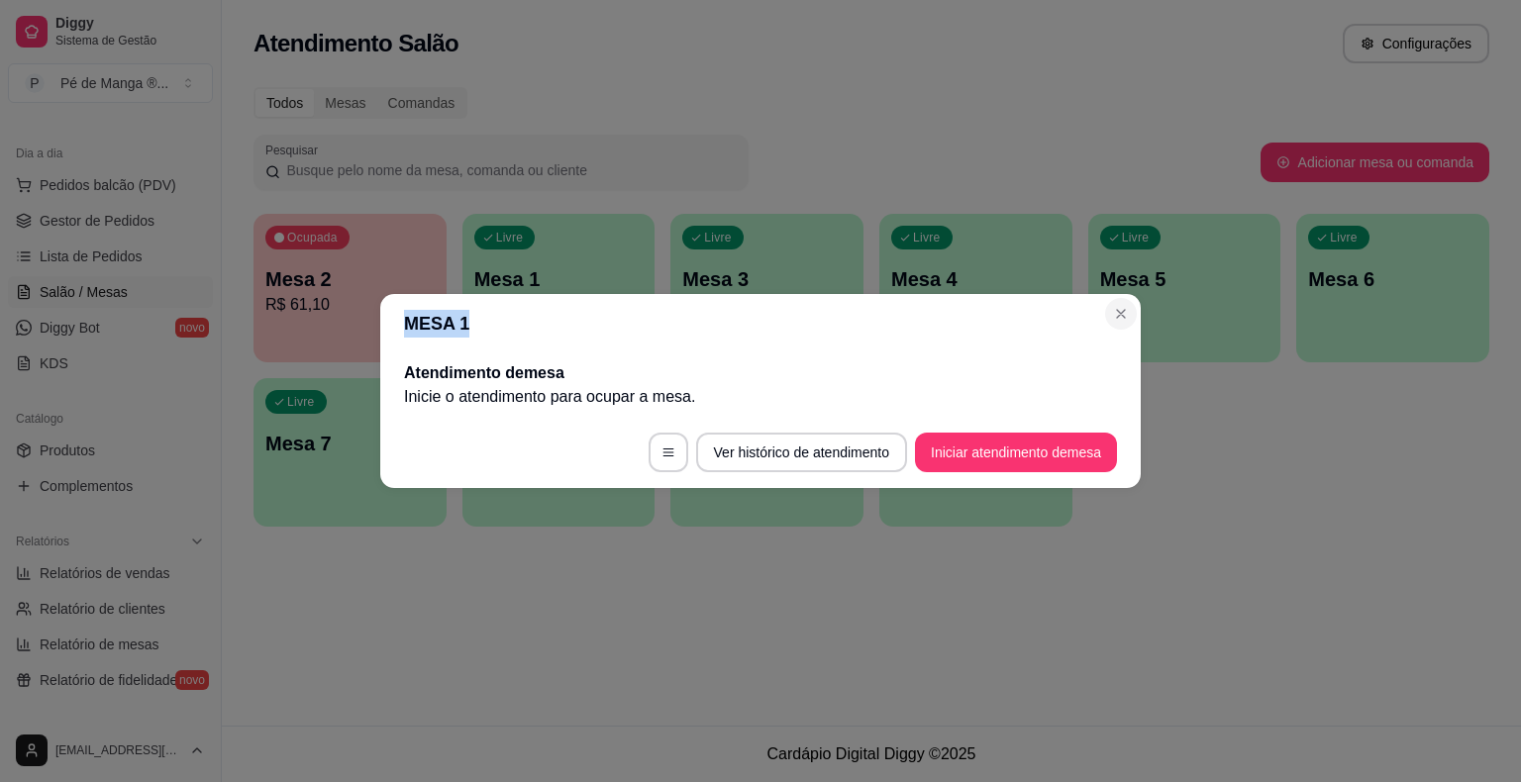
drag, startPoint x: 1121, startPoint y: 299, endPoint x: 1124, endPoint y: 309, distance: 10.3
click at [1123, 308] on section "MESA 1 Atendimento de mesa Inicie o atendimento para ocupar a mesa . Ver histór…" at bounding box center [760, 391] width 760 height 194
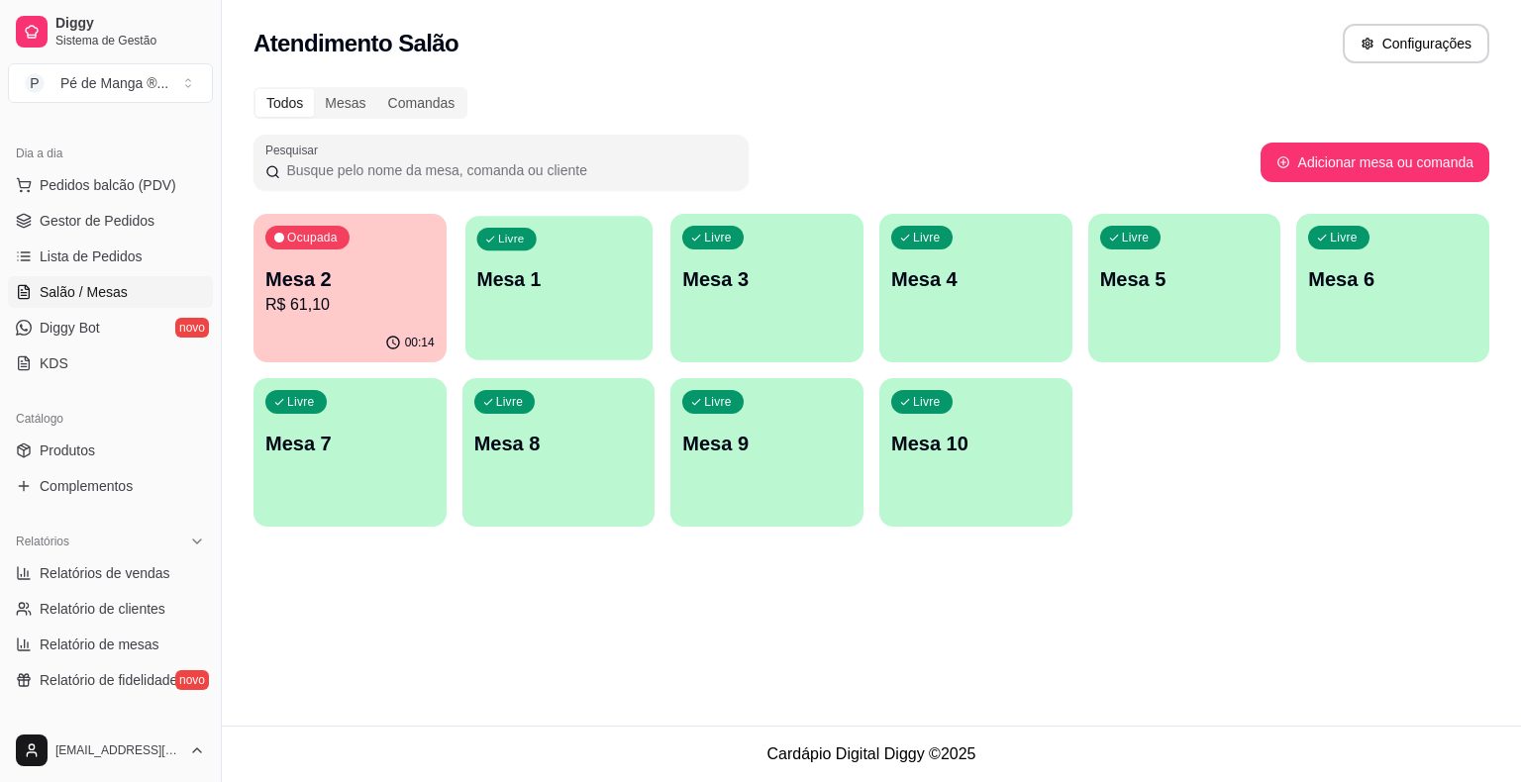
click at [517, 257] on div "Livre Mesa 1" at bounding box center [558, 276] width 187 height 121
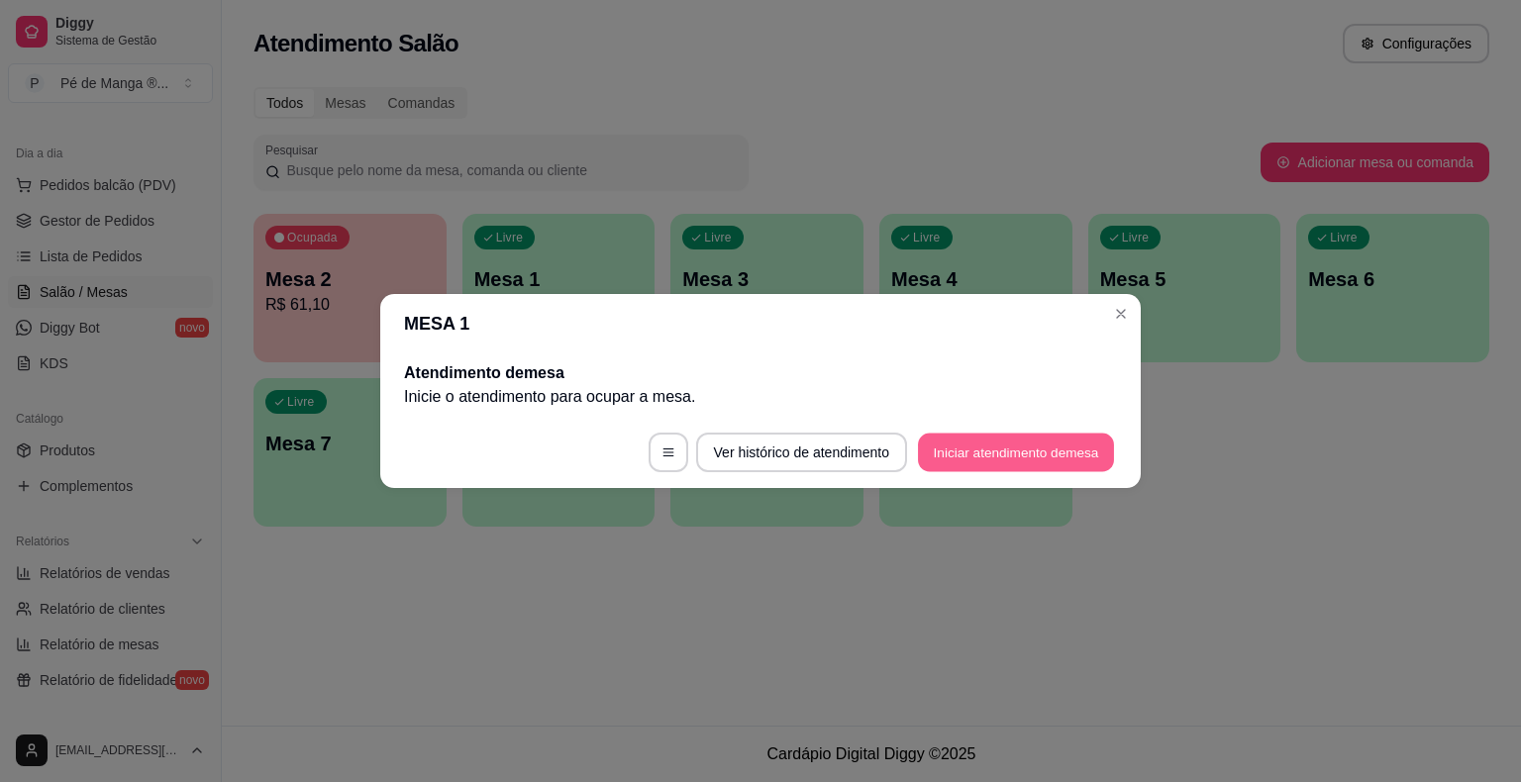
click at [1061, 450] on button "Iniciar atendimento de mesa" at bounding box center [1016, 453] width 196 height 39
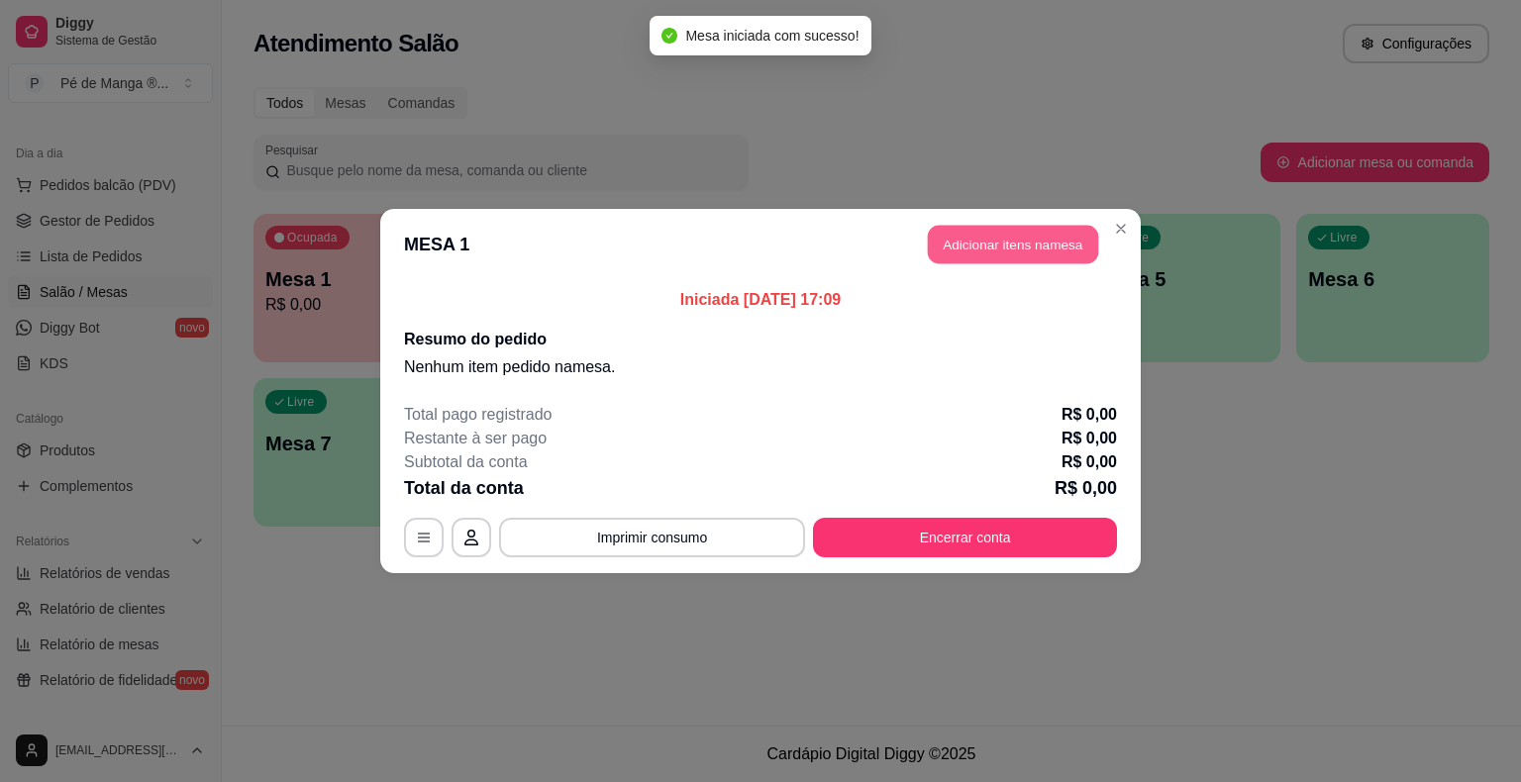
click at [1002, 251] on button "Adicionar itens na mesa" at bounding box center [1013, 245] width 170 height 39
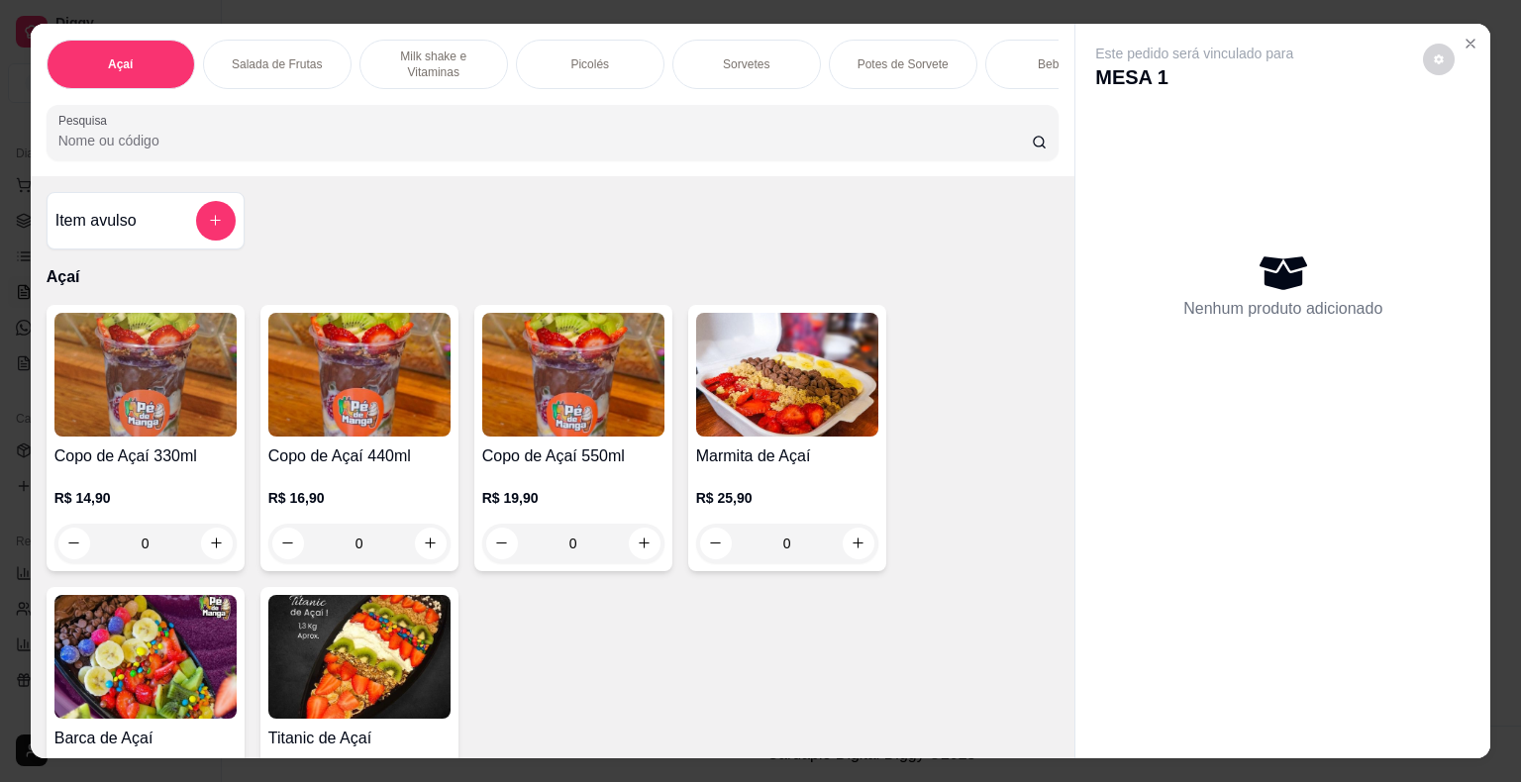
click at [752, 61] on div "Sorvetes" at bounding box center [746, 64] width 148 height 49
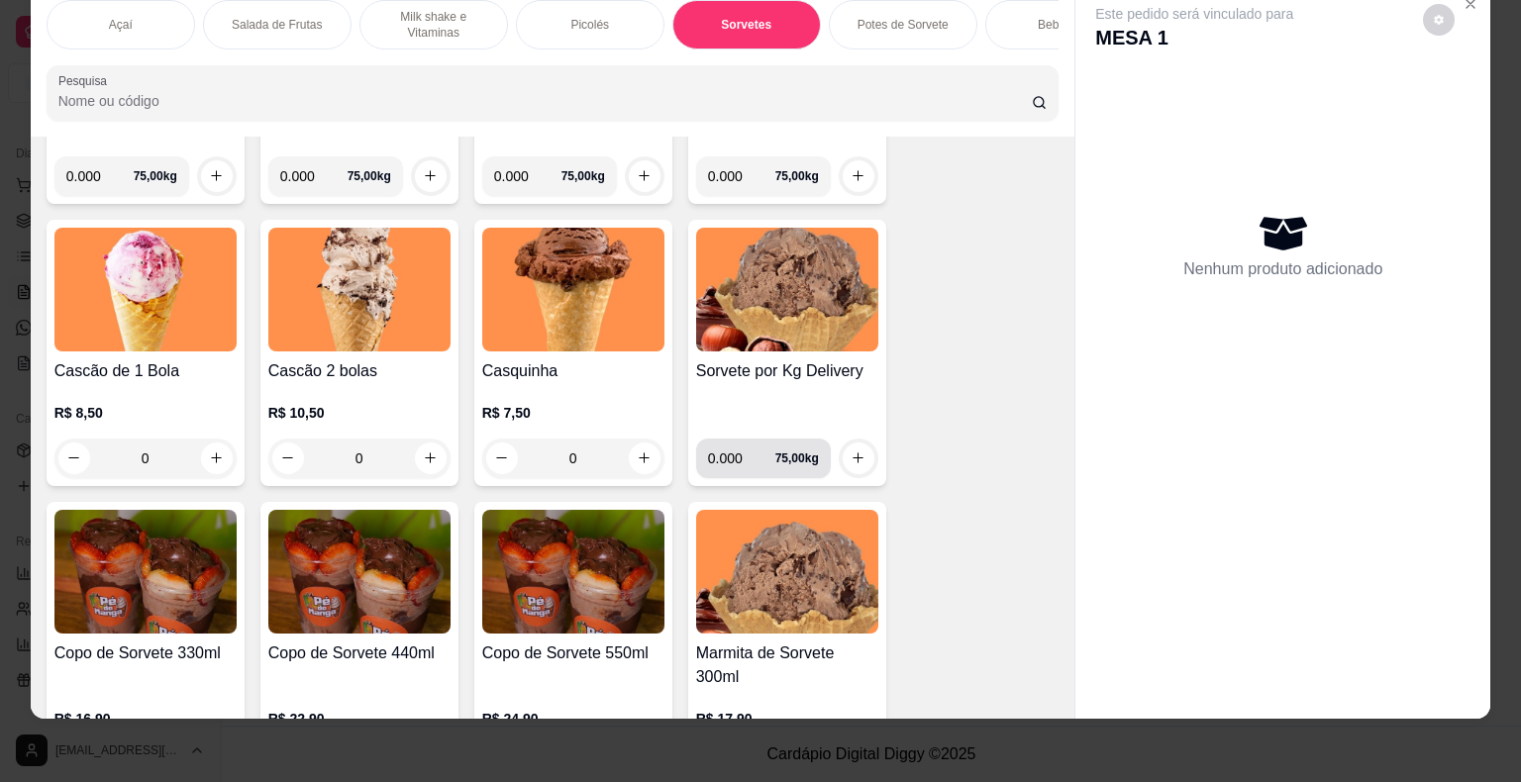
scroll to position [2336, 0]
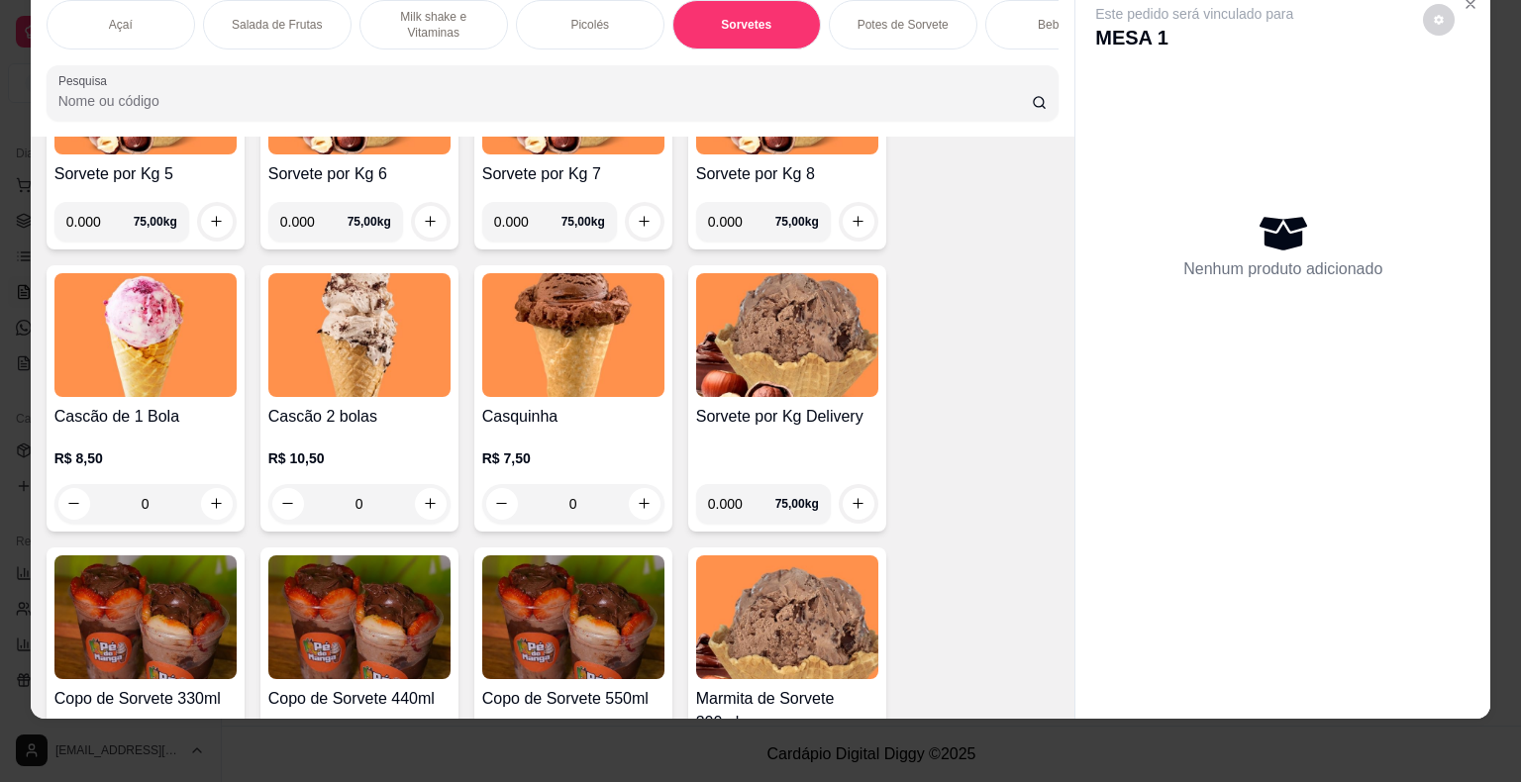
click at [425, 507] on div "0" at bounding box center [359, 504] width 182 height 40
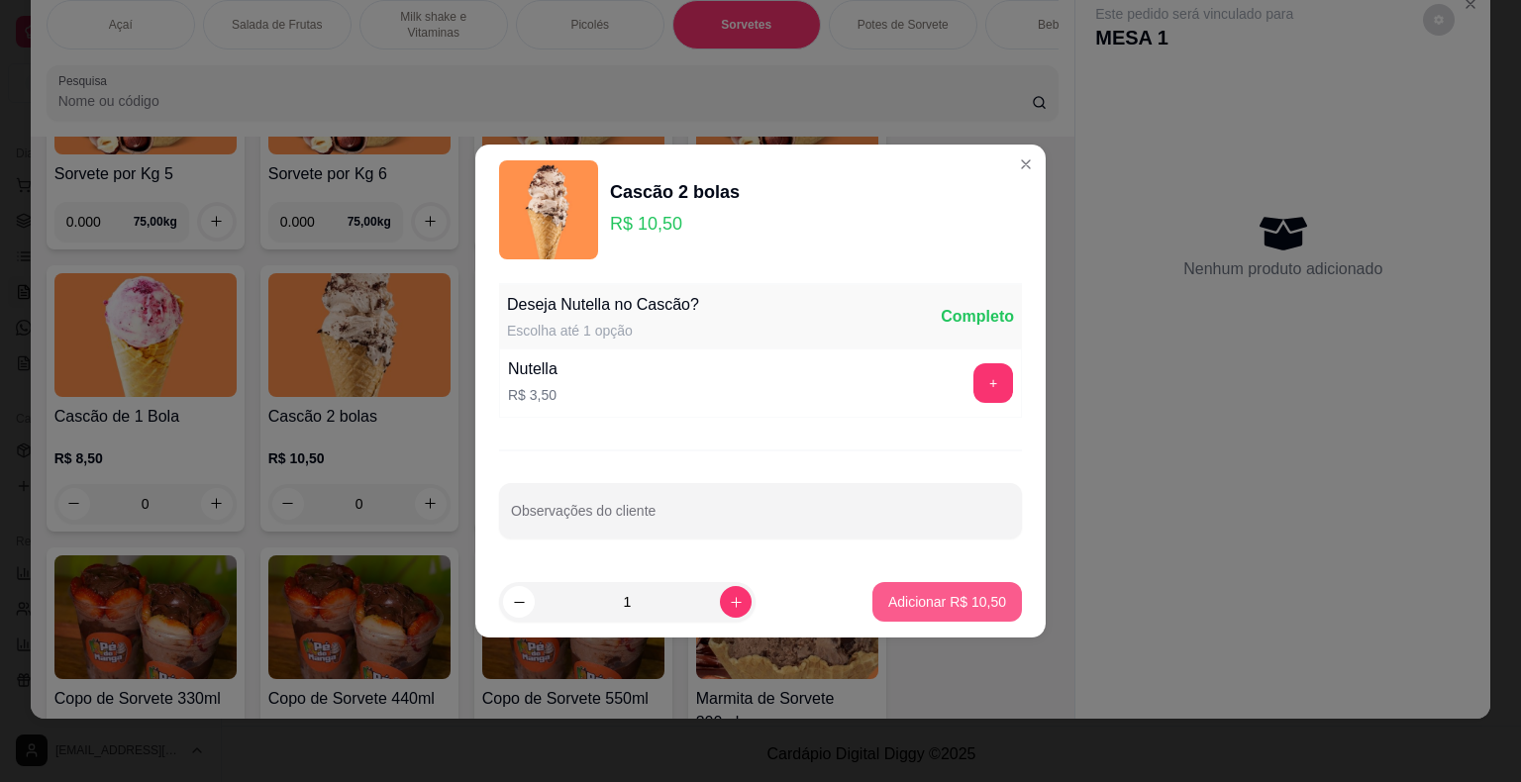
click at [980, 602] on p "Adicionar R$ 10,50" at bounding box center [947, 602] width 118 height 20
type input "1"
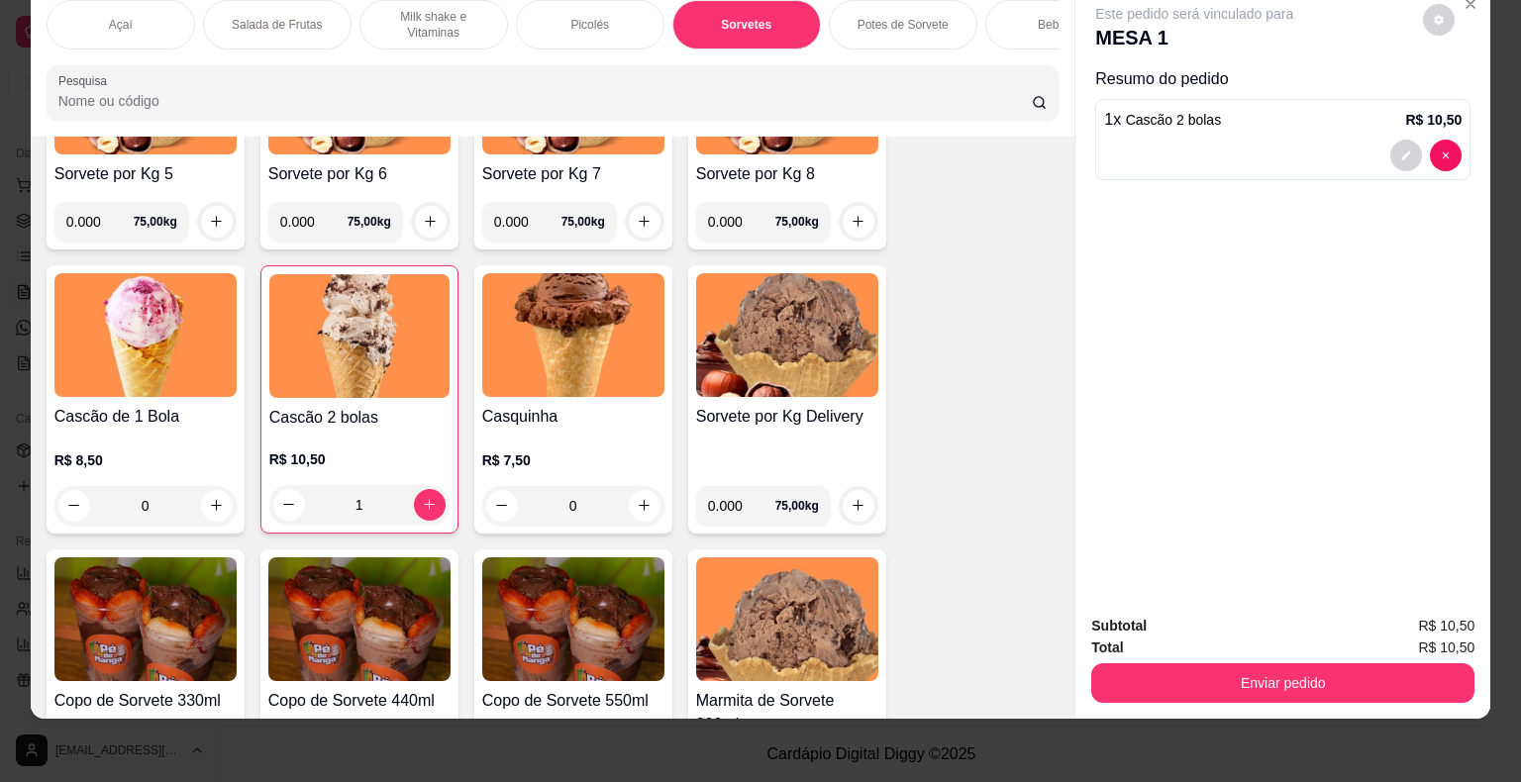
scroll to position [0, 0]
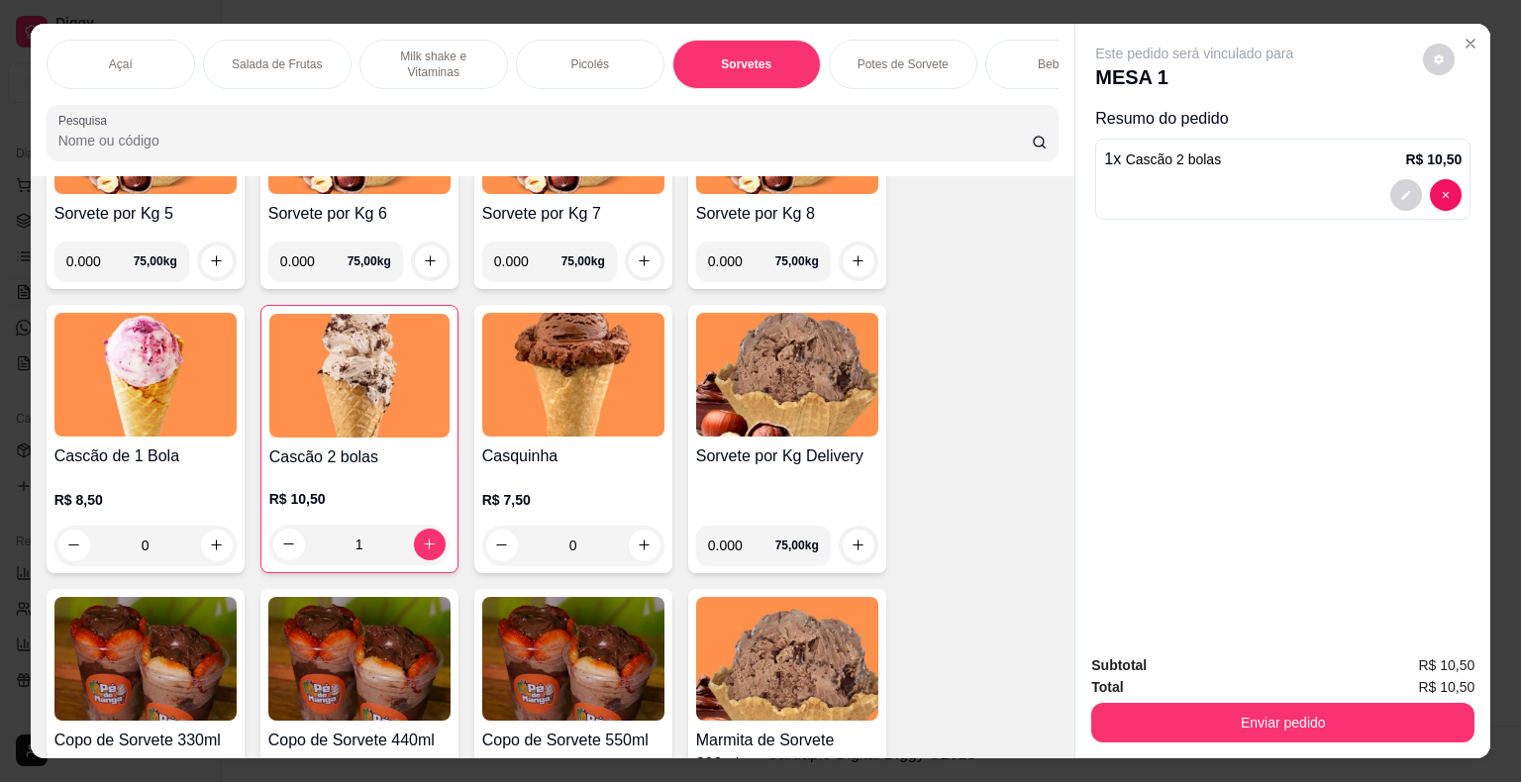
click at [1455, 35] on button "Close" at bounding box center [1470, 44] width 32 height 32
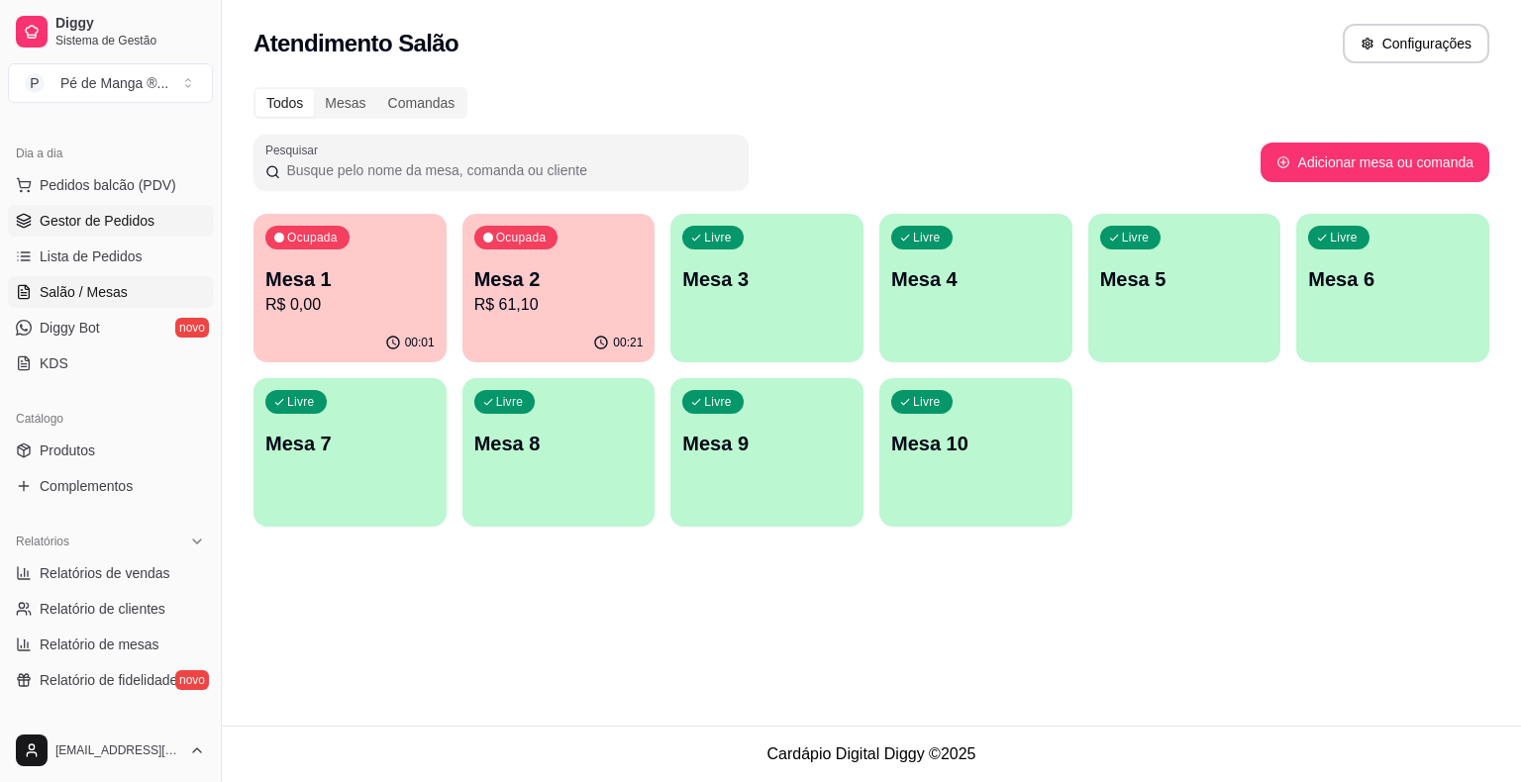
click at [128, 218] on span "Gestor de Pedidos" at bounding box center [97, 221] width 115 height 20
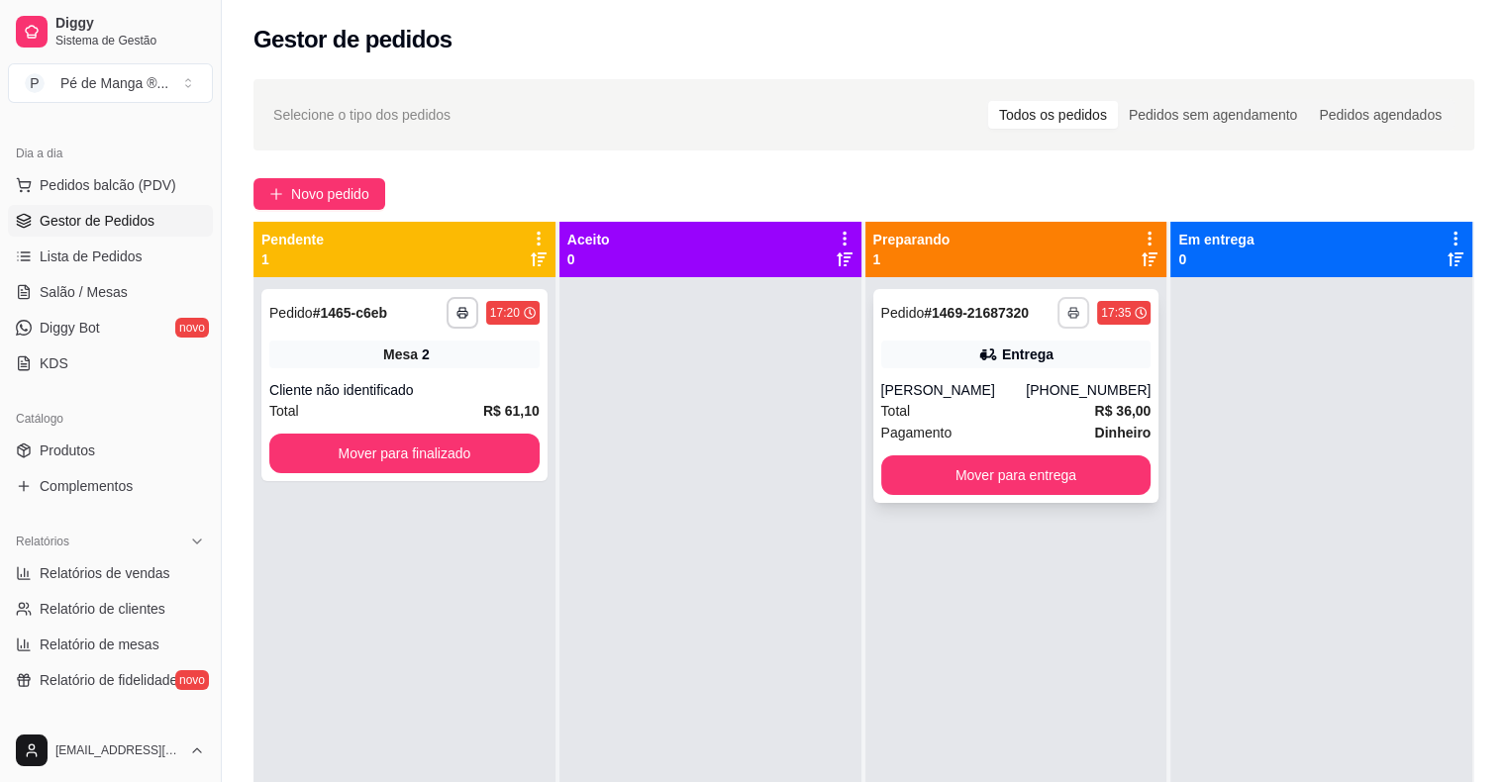
click at [1064, 319] on button "button" at bounding box center [1073, 313] width 32 height 32
click at [1049, 386] on button "IMPRESSORA" at bounding box center [1010, 382] width 144 height 32
click at [1032, 422] on div "Total R$ 36,00" at bounding box center [1016, 411] width 270 height 22
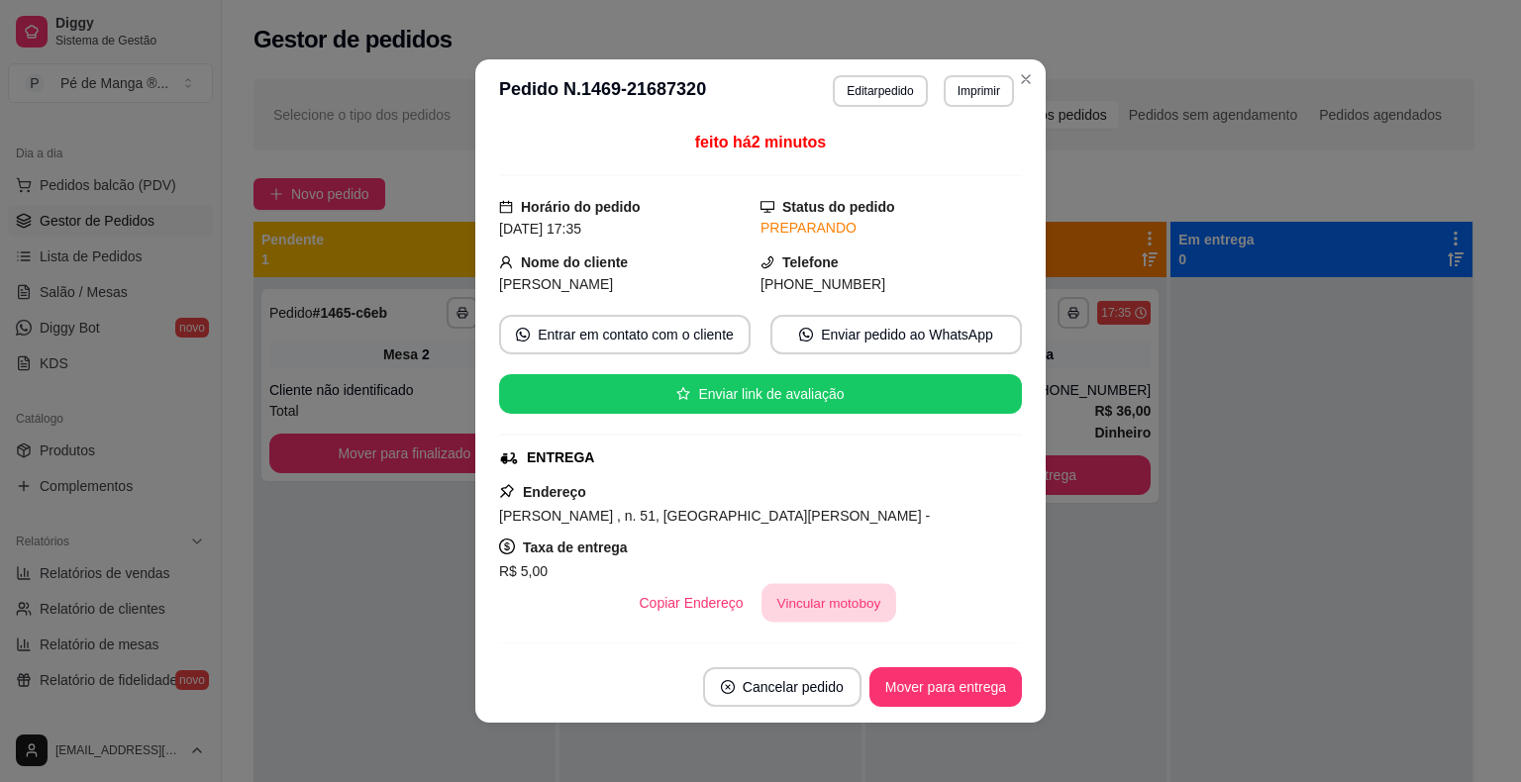
click at [831, 597] on button "Vincular motoboy" at bounding box center [828, 603] width 135 height 39
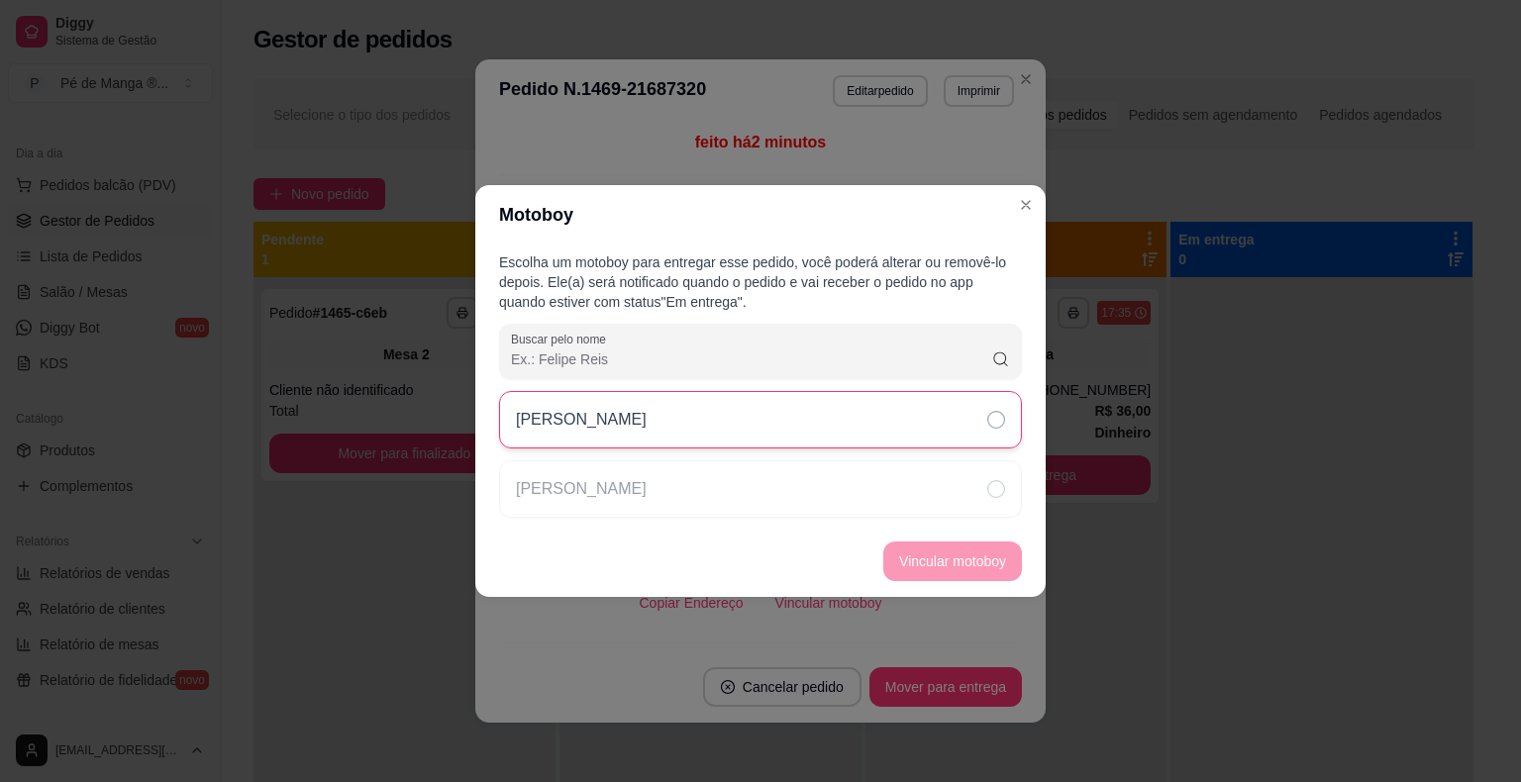
click at [767, 444] on div "[PERSON_NAME]" at bounding box center [760, 419] width 523 height 57
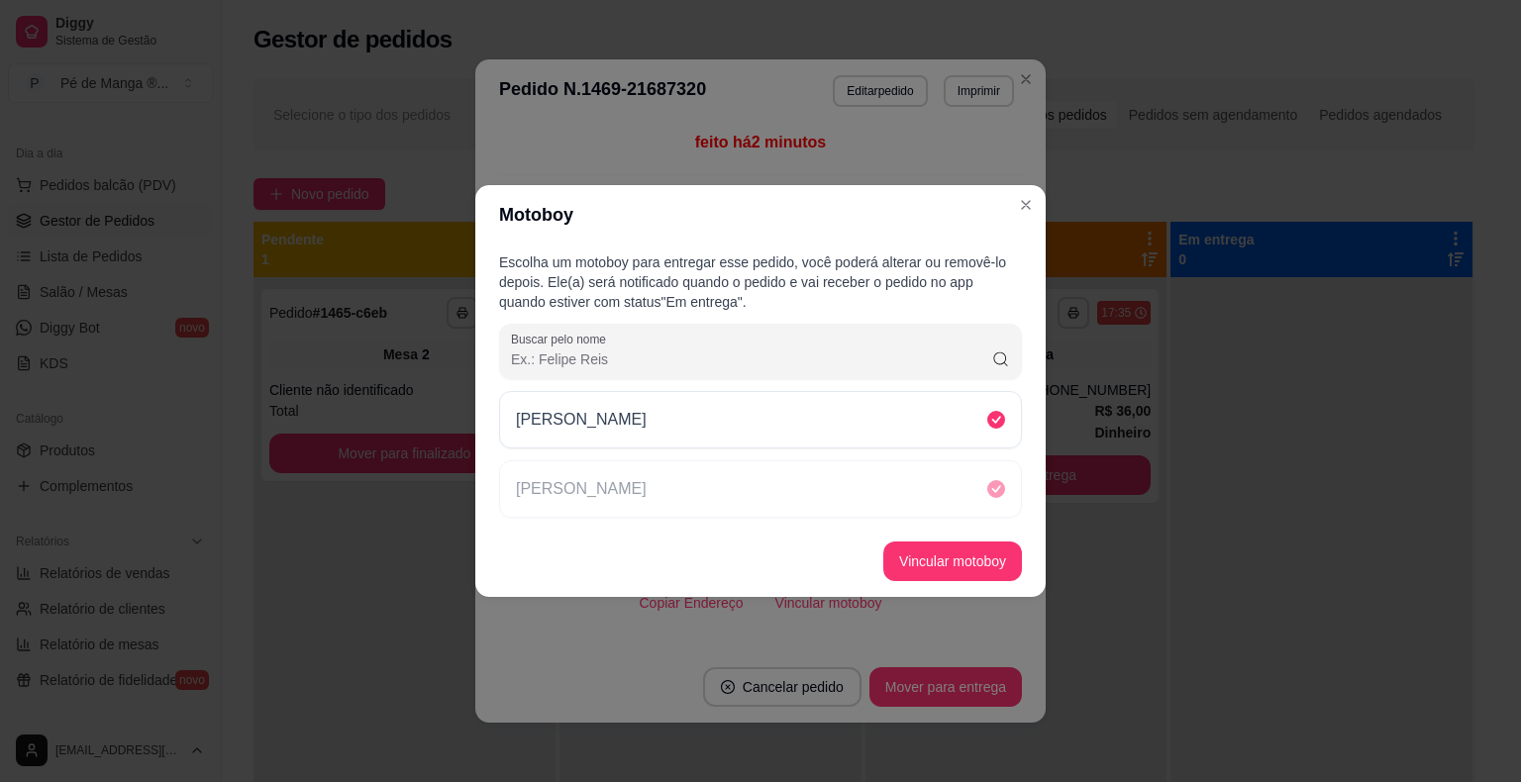
click at [962, 580] on footer "Vincular motoboy" at bounding box center [760, 561] width 570 height 71
click at [960, 557] on button "Vincular motoboy" at bounding box center [952, 561] width 139 height 40
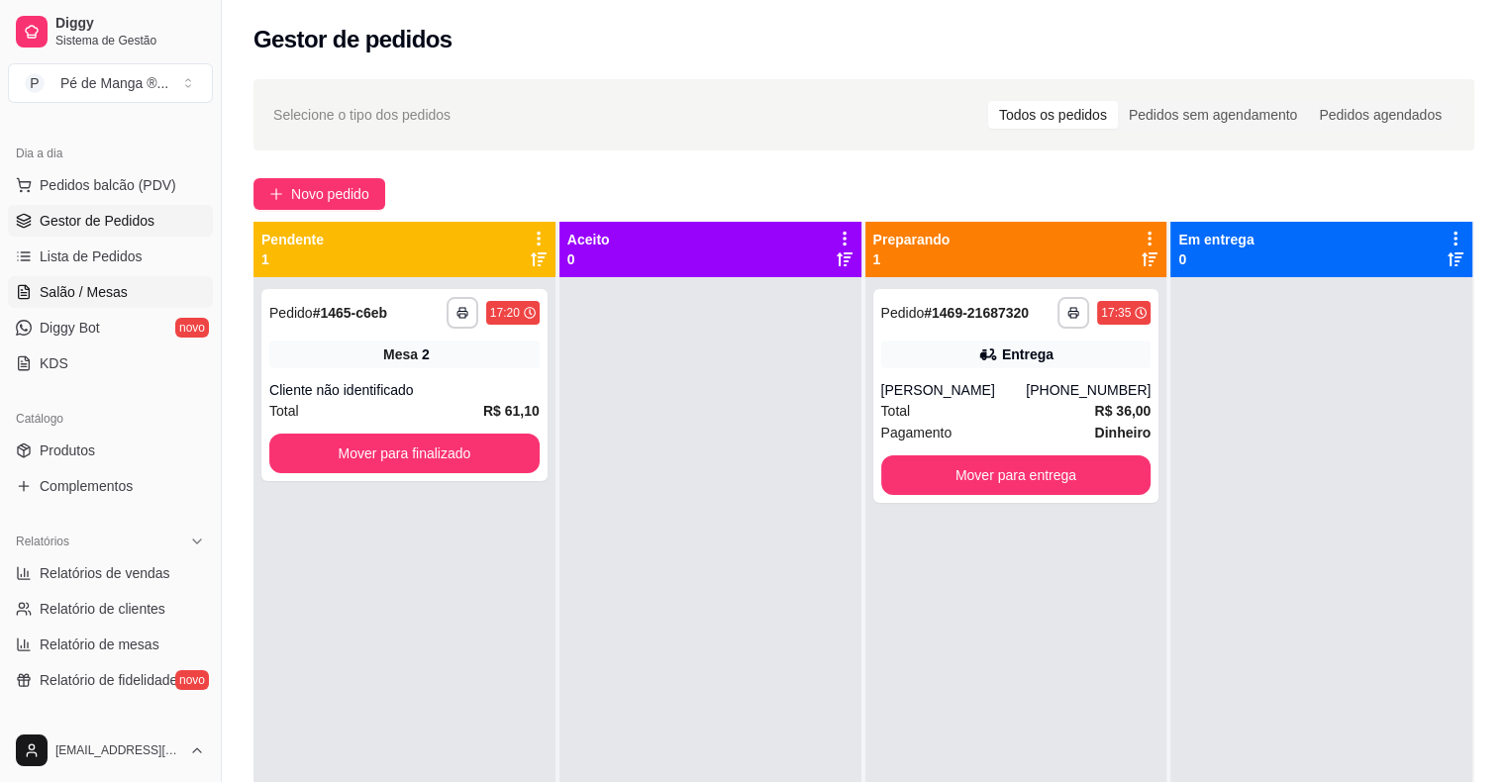
click at [131, 291] on link "Salão / Mesas" at bounding box center [110, 292] width 205 height 32
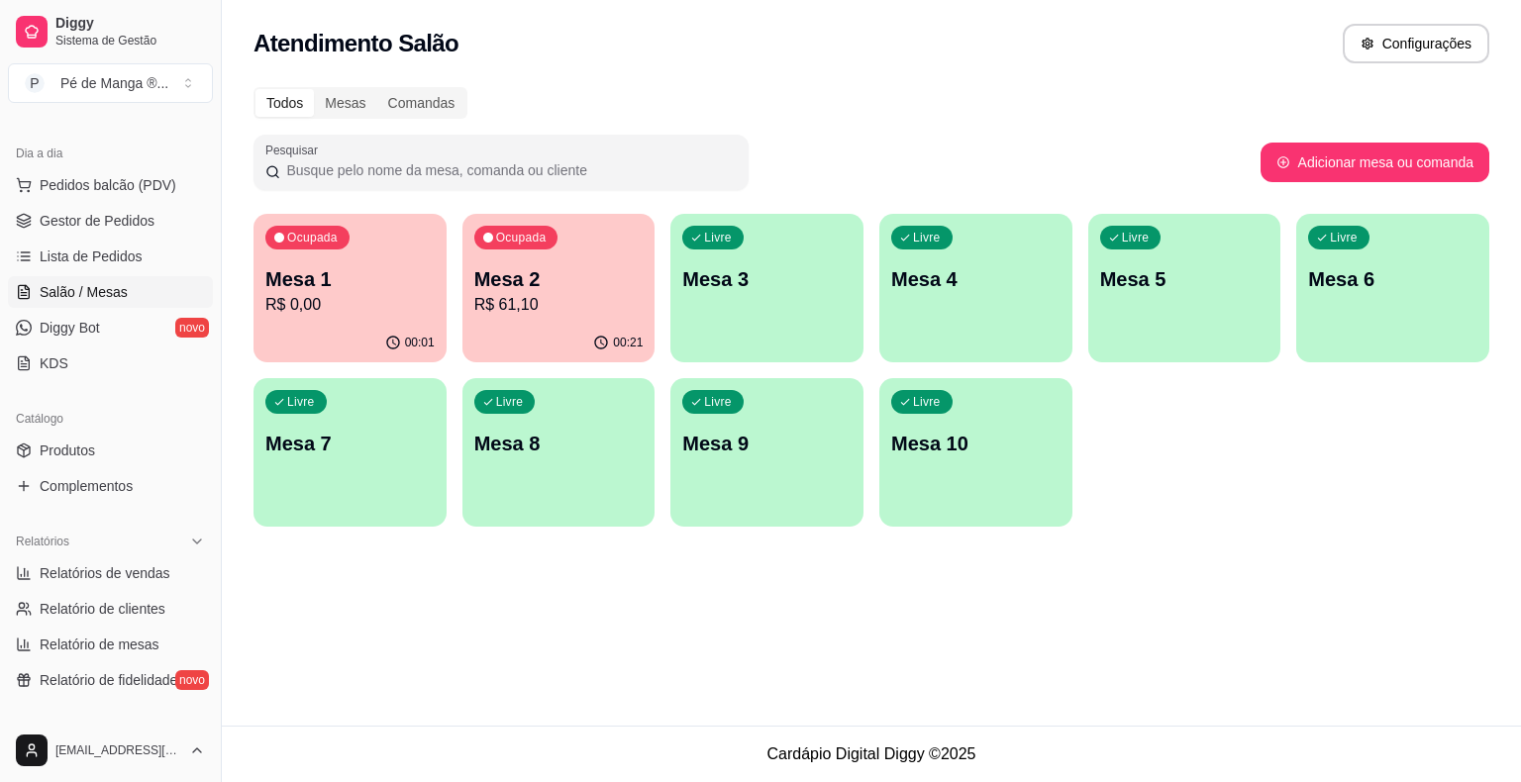
click at [375, 281] on p "Mesa 1" at bounding box center [349, 279] width 169 height 28
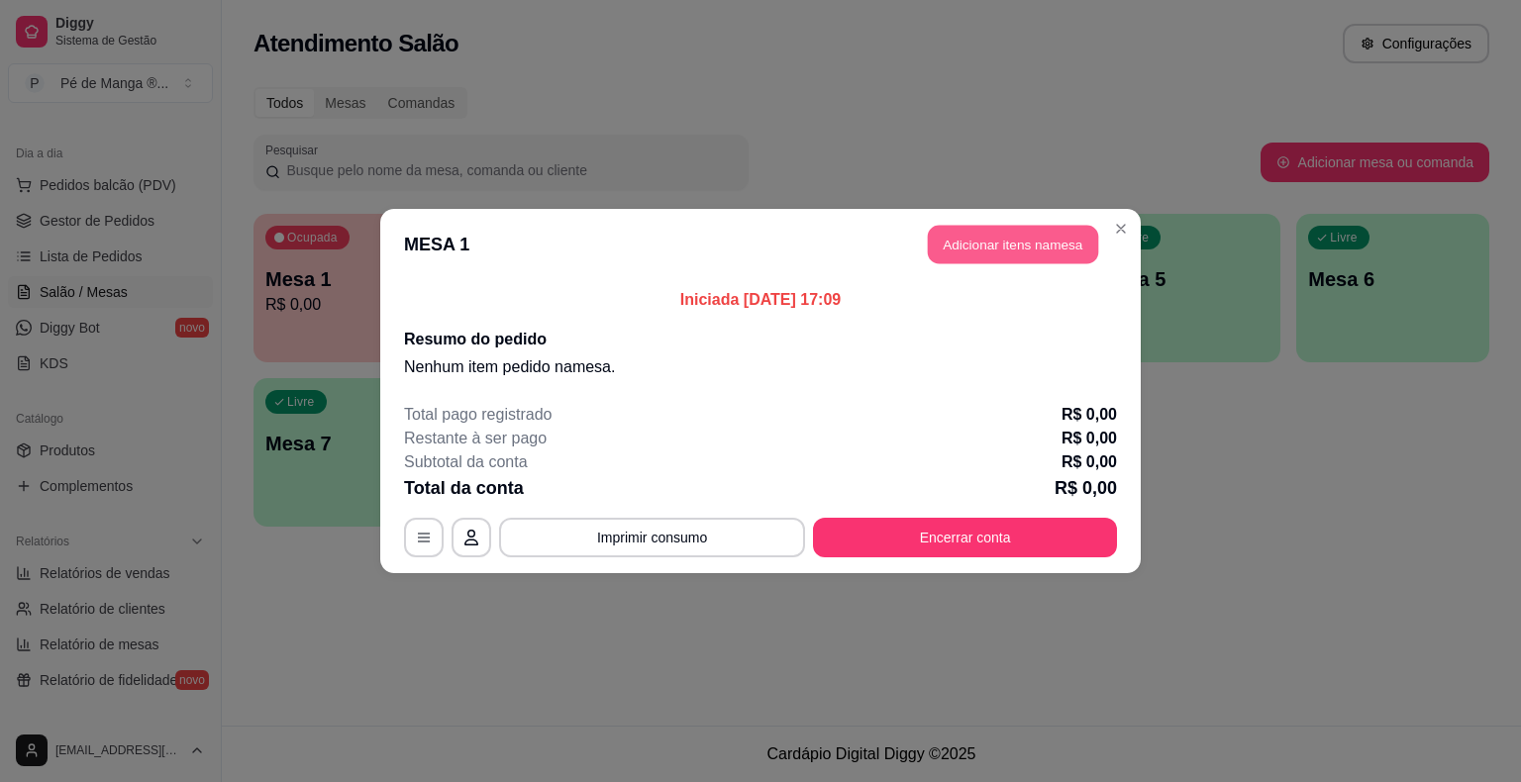
click at [1041, 232] on button "Adicionar itens na mesa" at bounding box center [1013, 245] width 170 height 39
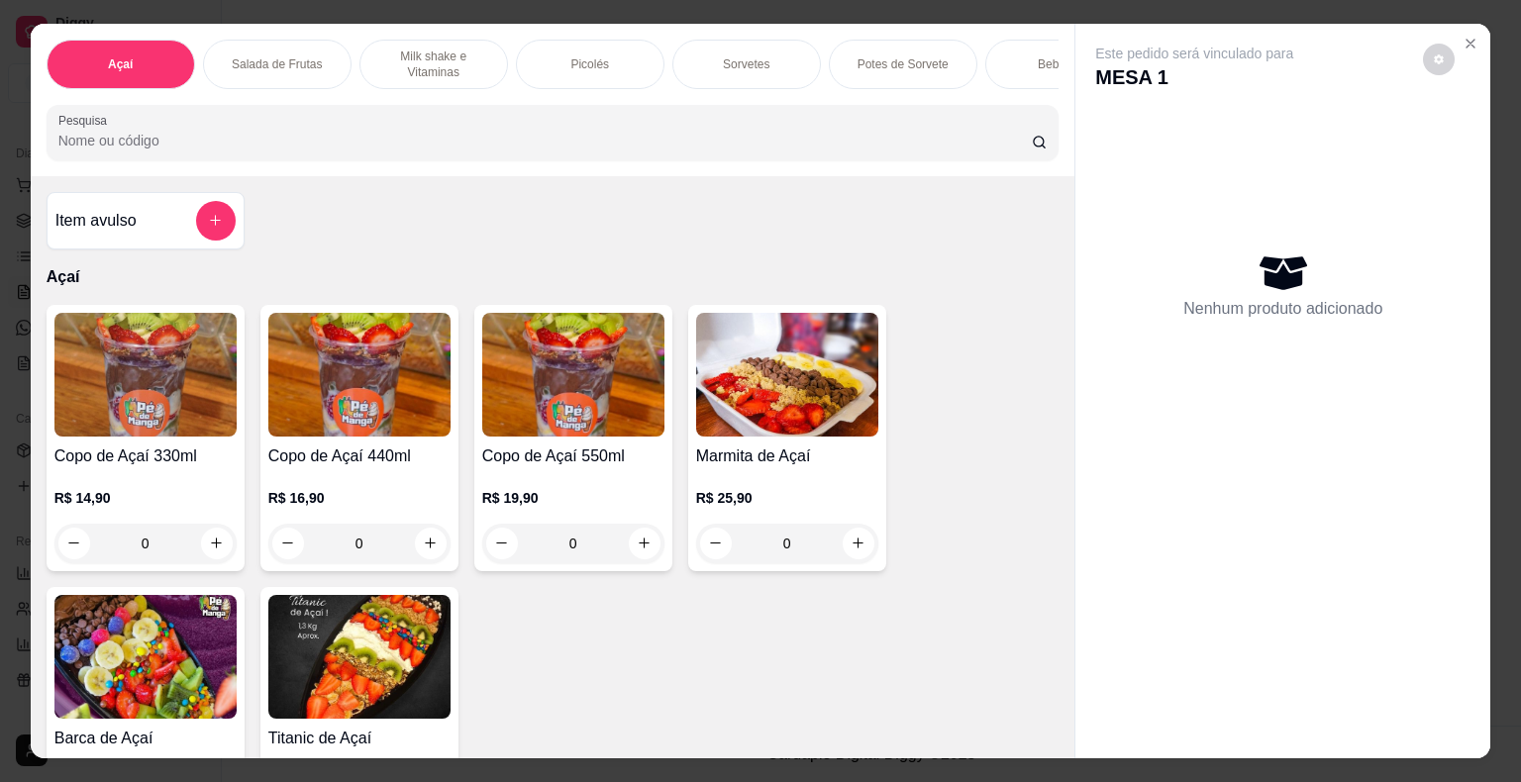
click at [727, 56] on p "Sorvetes" at bounding box center [746, 64] width 47 height 16
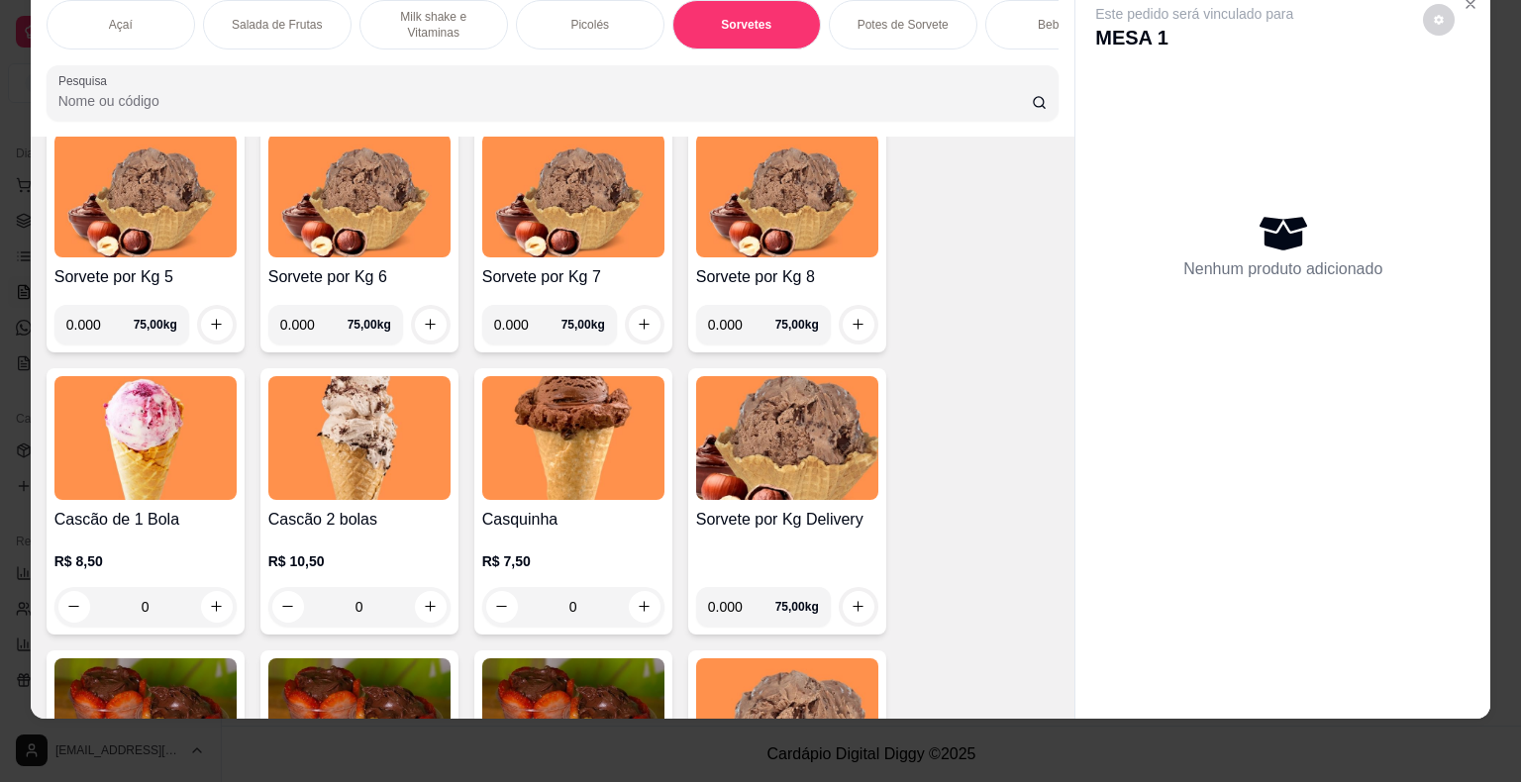
scroll to position [2237, 0]
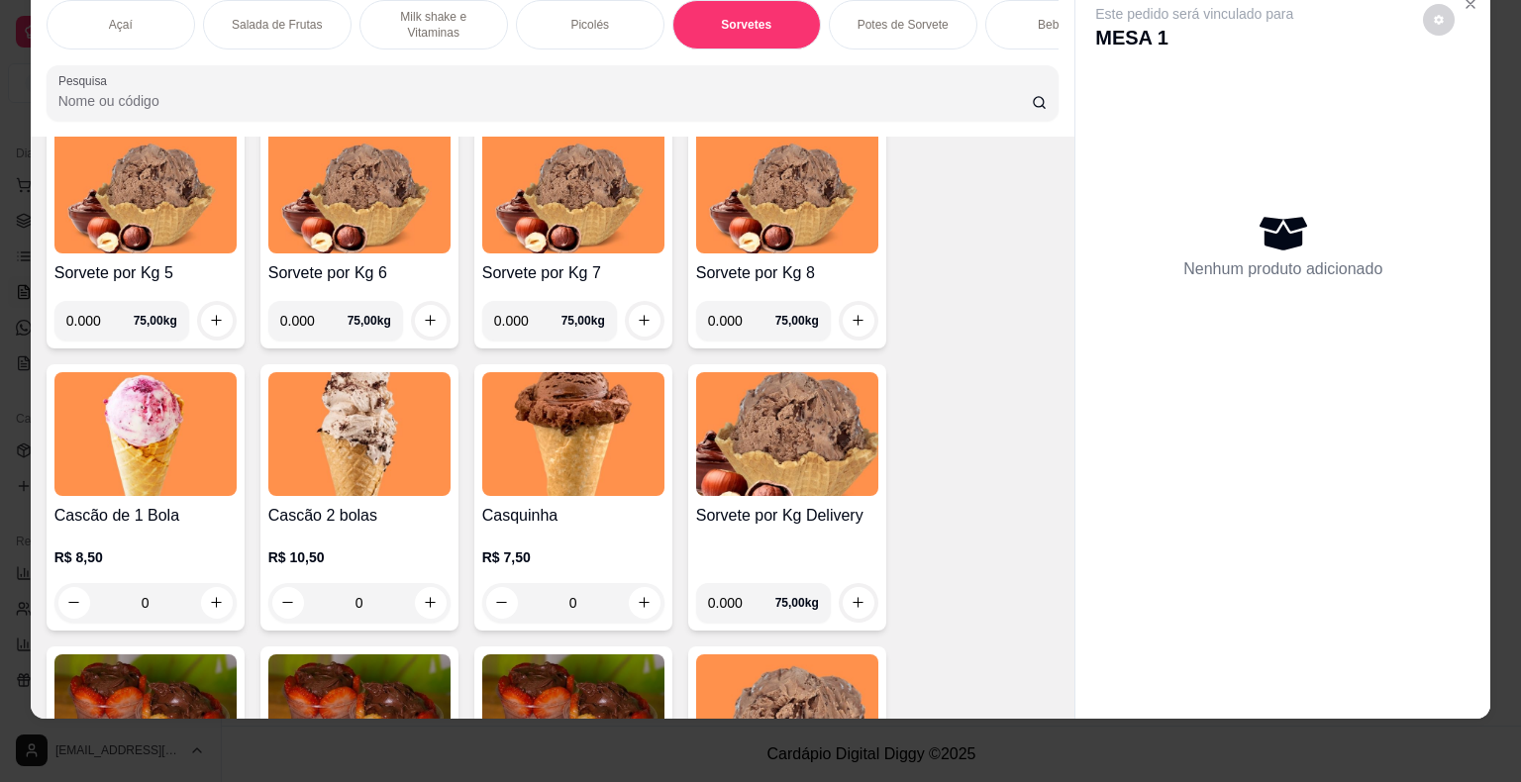
click at [442, 600] on div "0" at bounding box center [359, 603] width 182 height 40
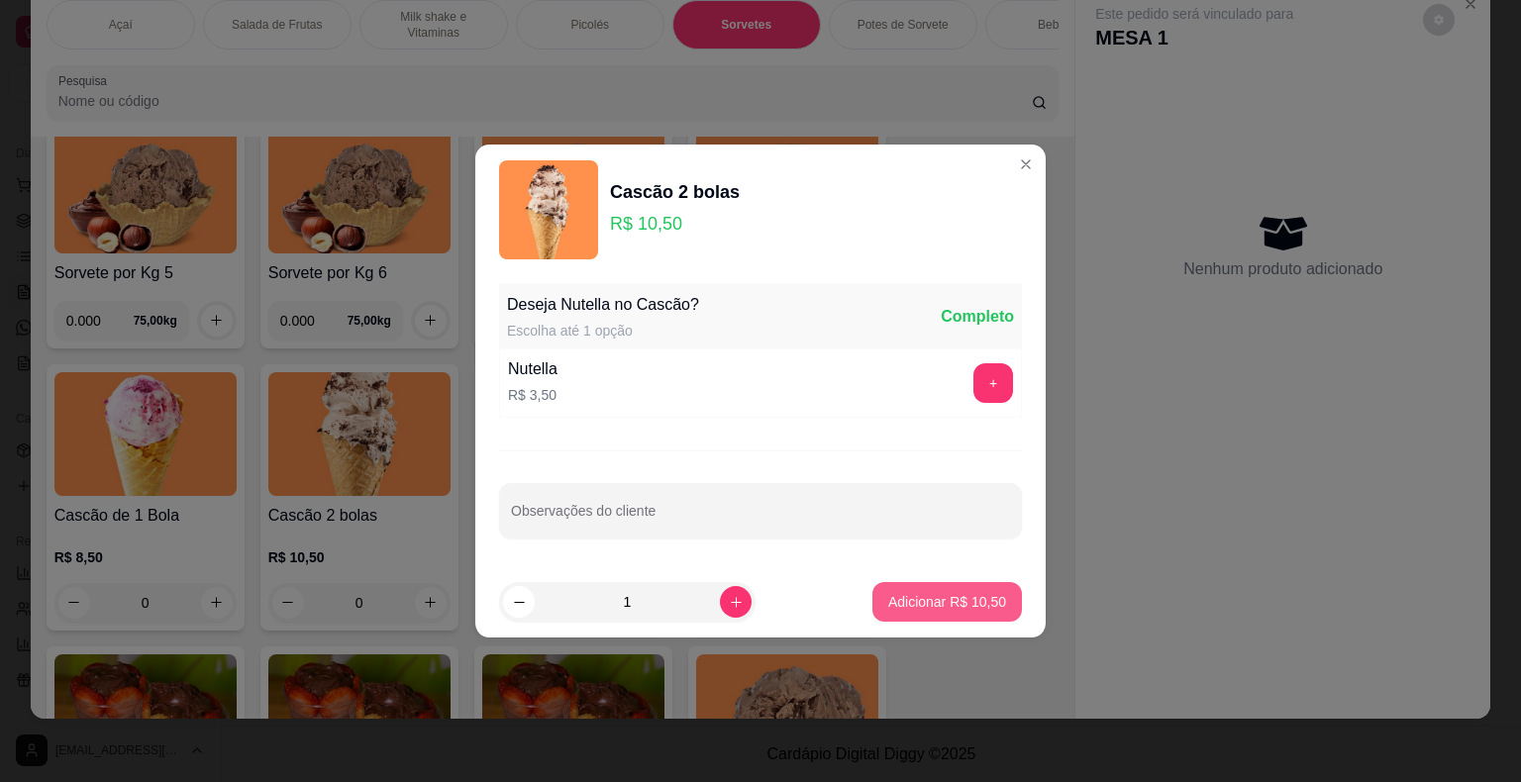
click at [955, 609] on p "Adicionar R$ 10,50" at bounding box center [947, 602] width 118 height 20
type input "1"
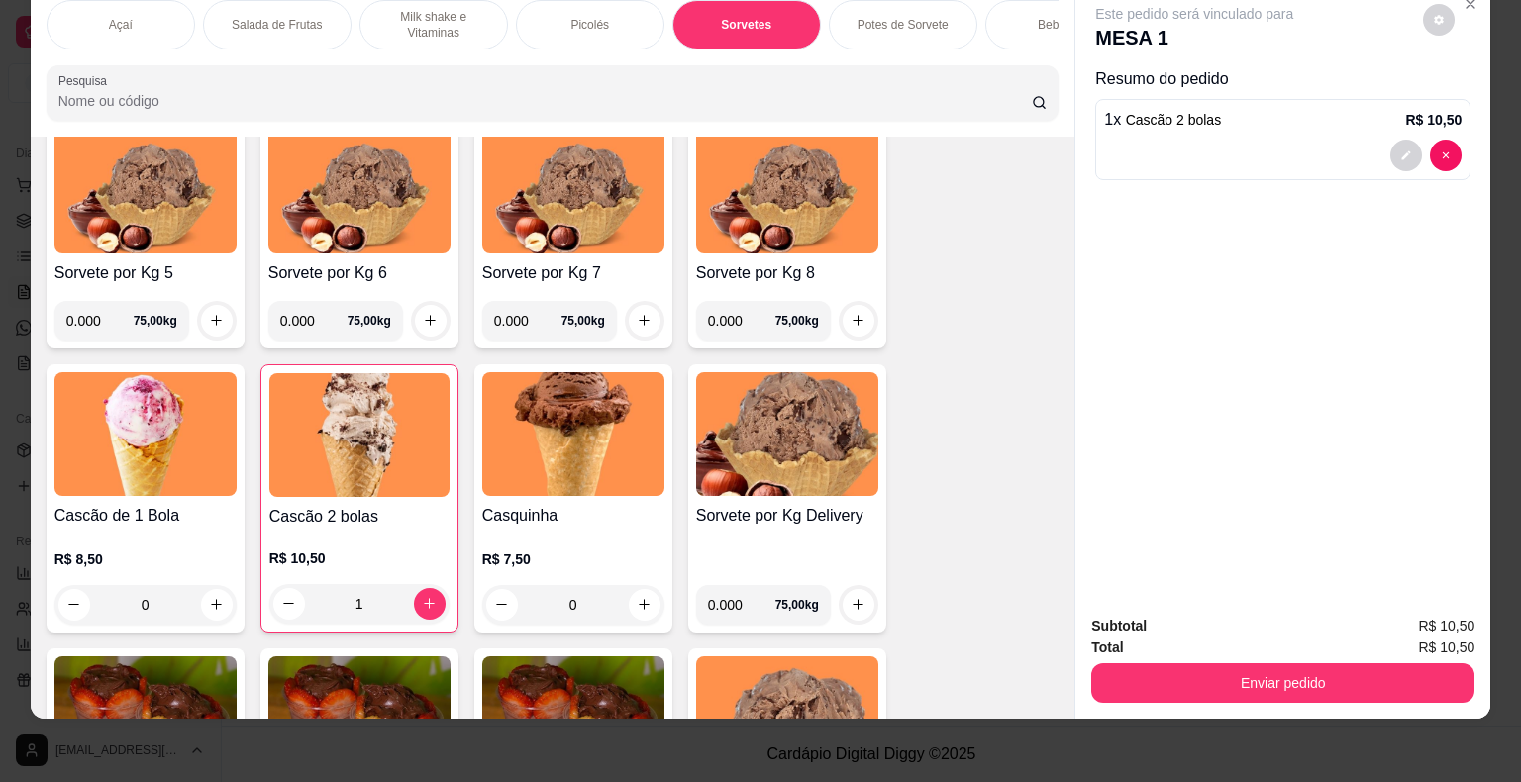
click at [610, 3] on div "Picolés" at bounding box center [590, 24] width 148 height 49
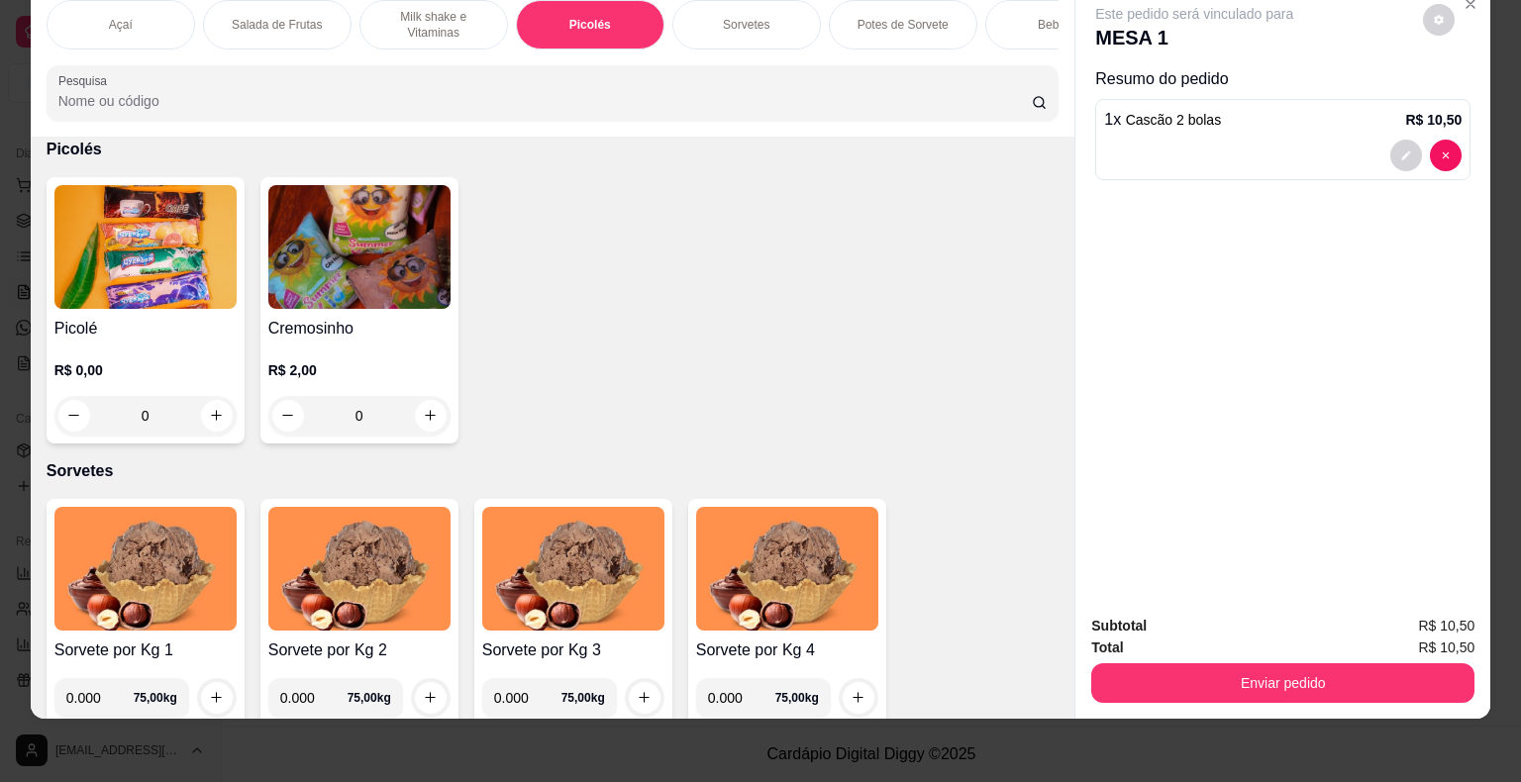
click at [162, 323] on h4 "Picolé" at bounding box center [145, 329] width 182 height 24
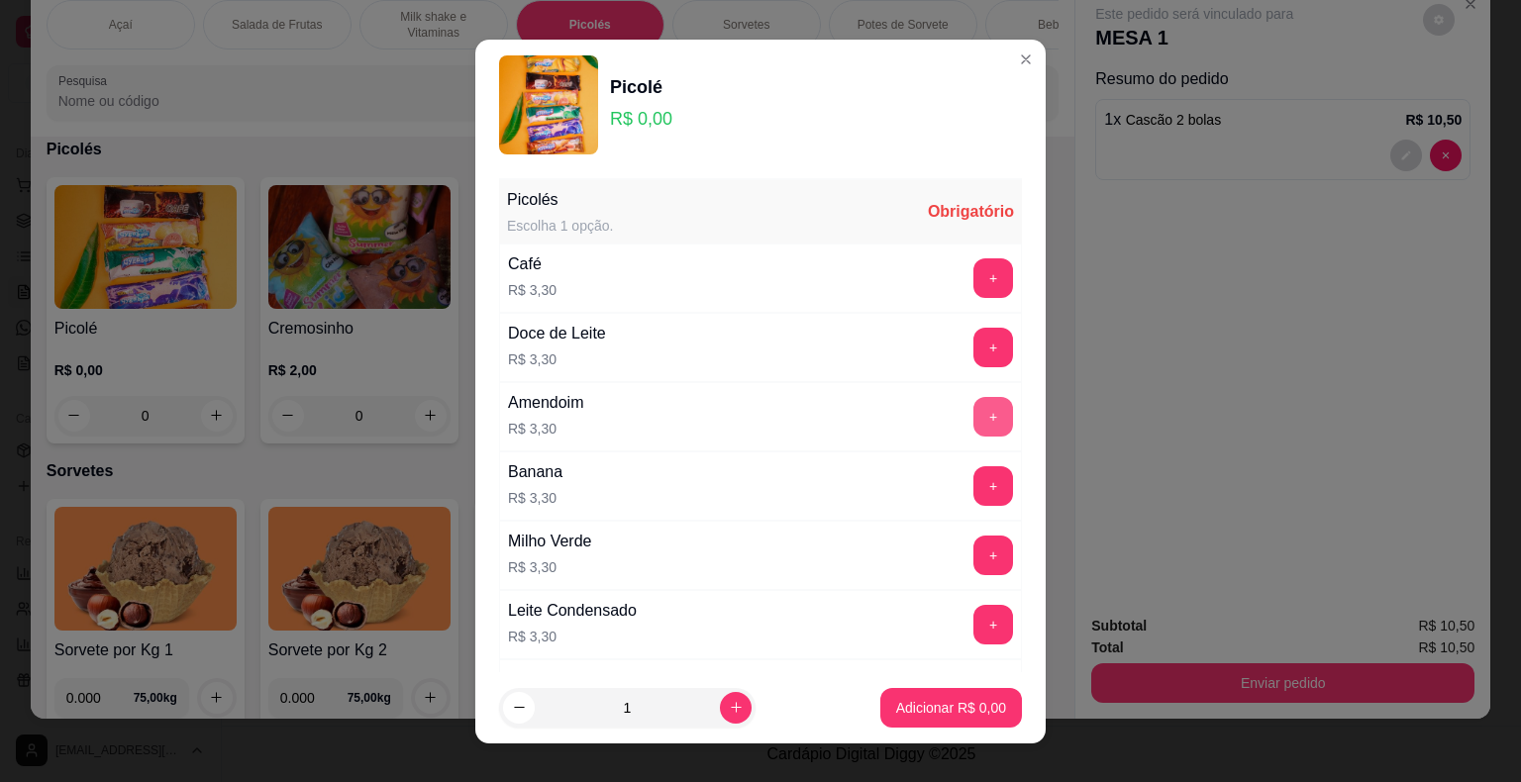
click at [973, 409] on button "+" at bounding box center [993, 417] width 40 height 40
click at [930, 699] on p "Adicionar R$ 3,30" at bounding box center [950, 707] width 107 height 19
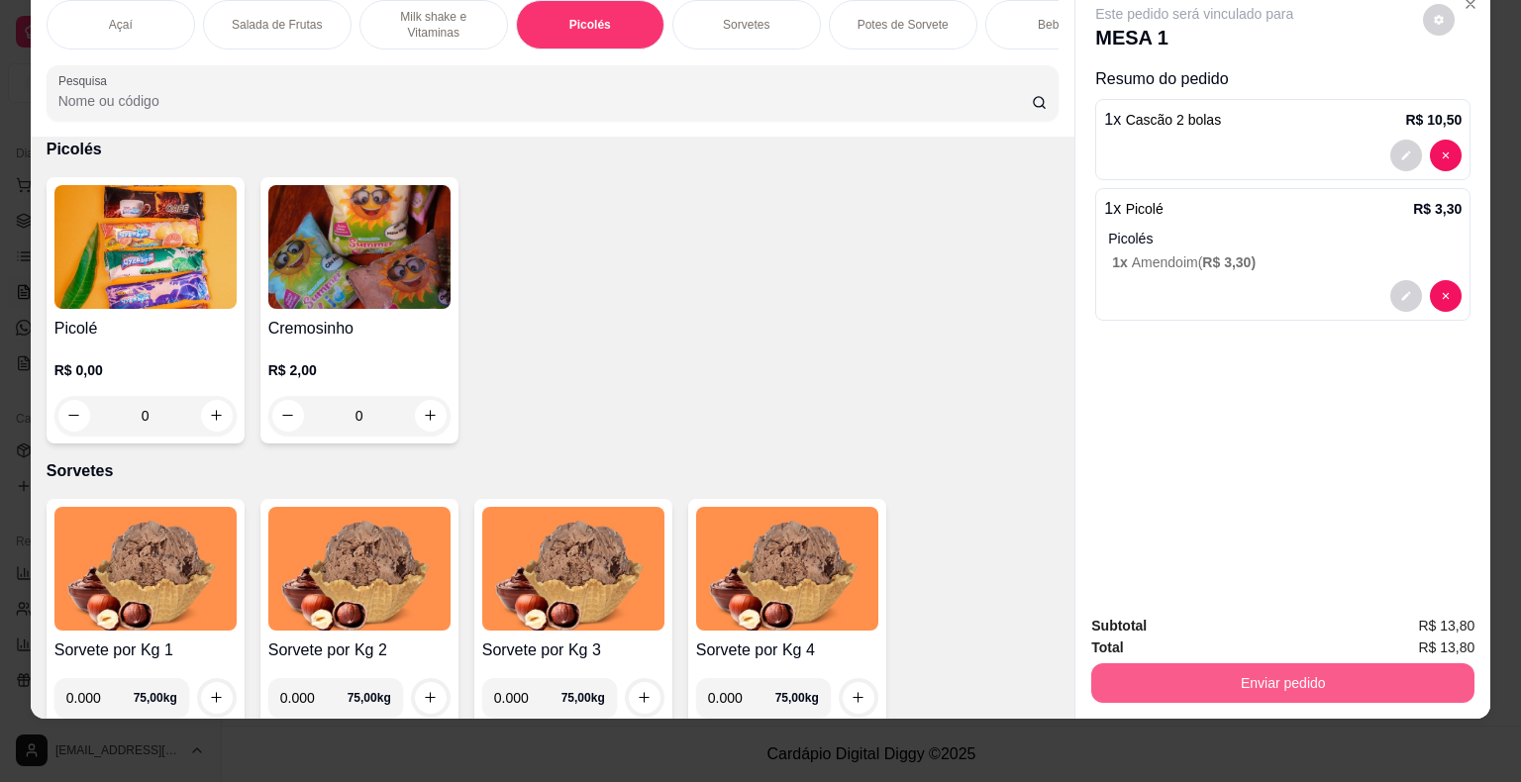
click at [1208, 670] on button "Enviar pedido" at bounding box center [1282, 683] width 383 height 40
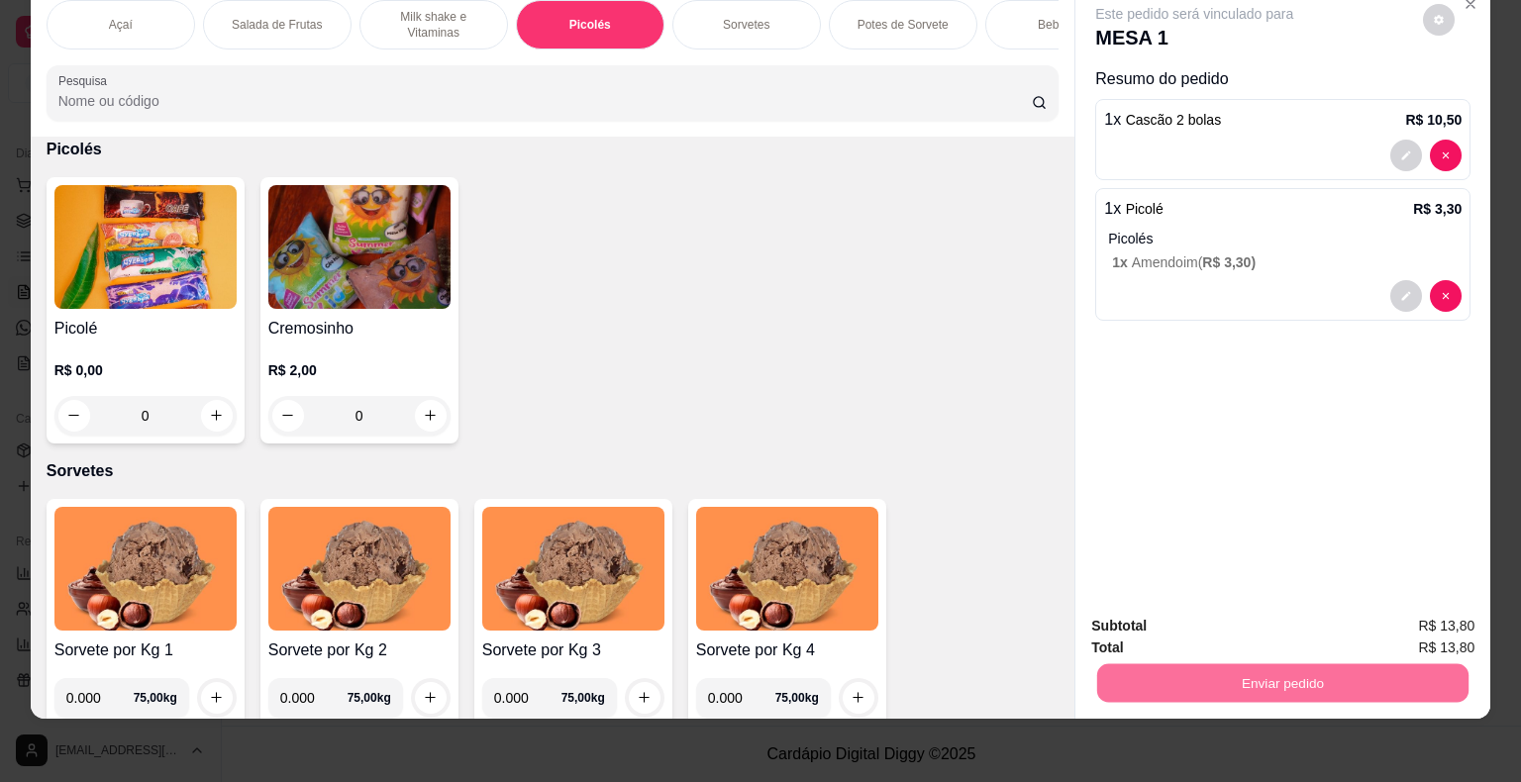
click at [1412, 632] on button "Enviar pedido" at bounding box center [1423, 620] width 112 height 38
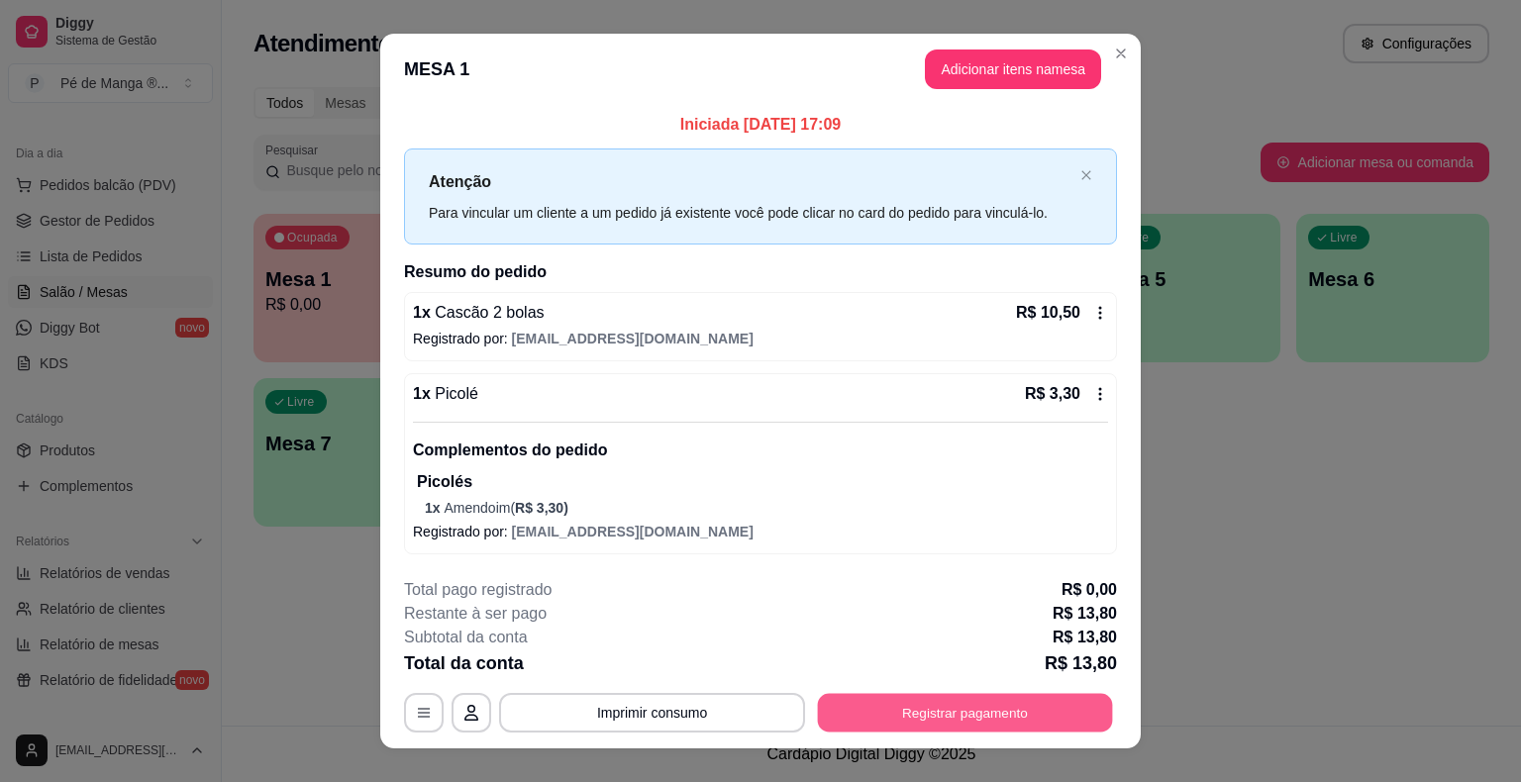
click at [1030, 698] on button "Registrar pagamento" at bounding box center [965, 713] width 295 height 39
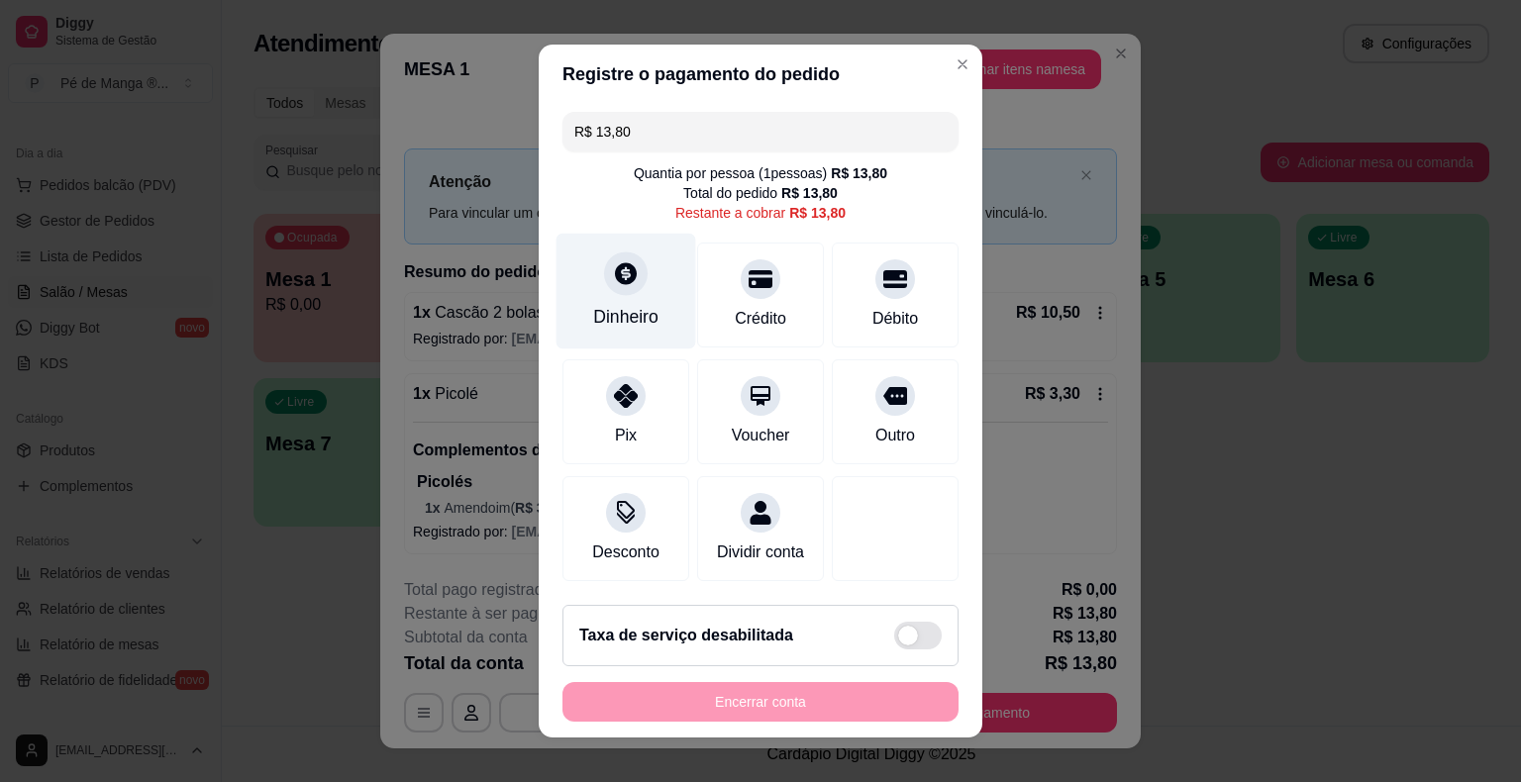
click at [631, 305] on div "Dinheiro" at bounding box center [625, 317] width 65 height 26
type input "R$ 0,00"
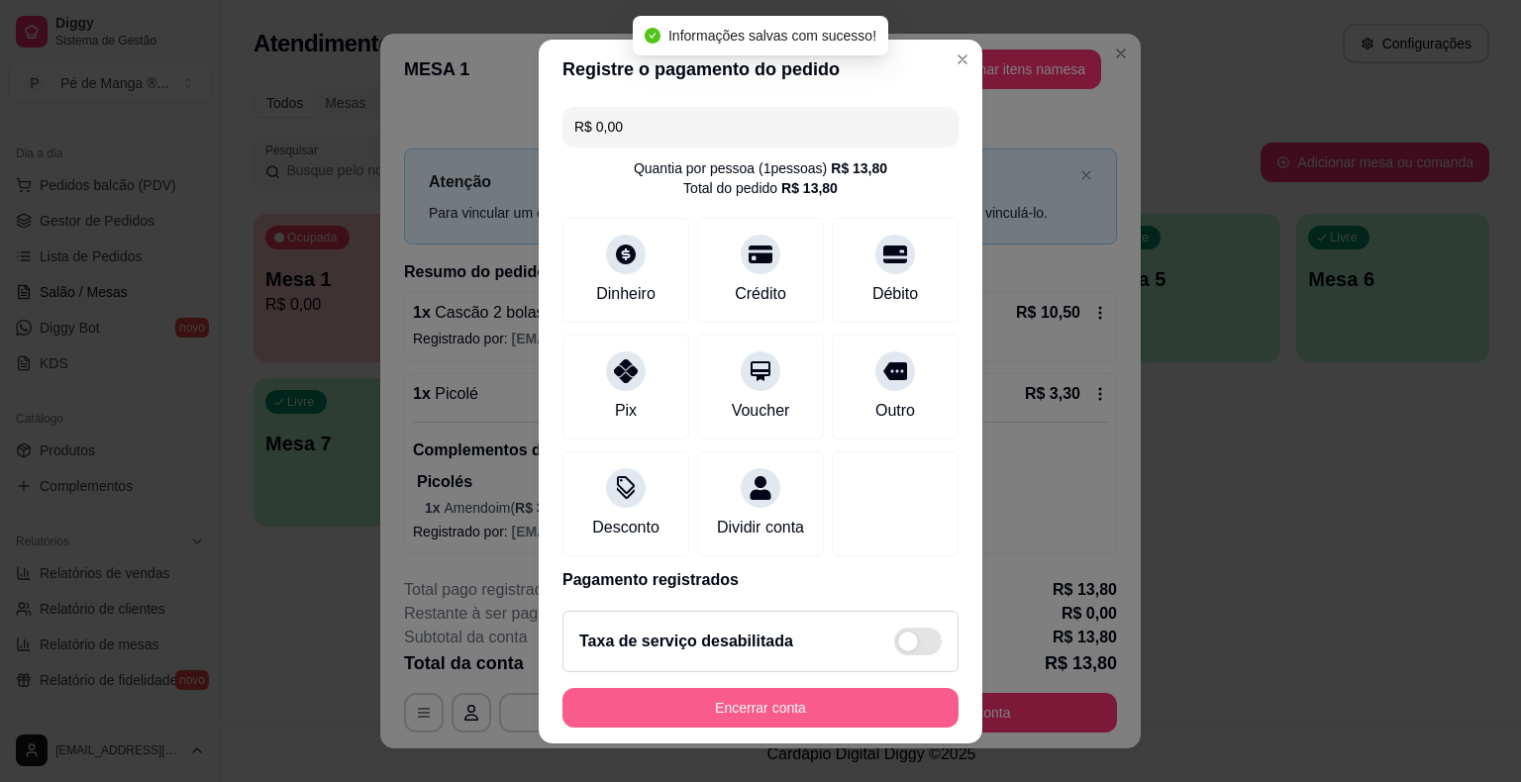
click at [777, 696] on button "Encerrar conta" at bounding box center [760, 708] width 396 height 40
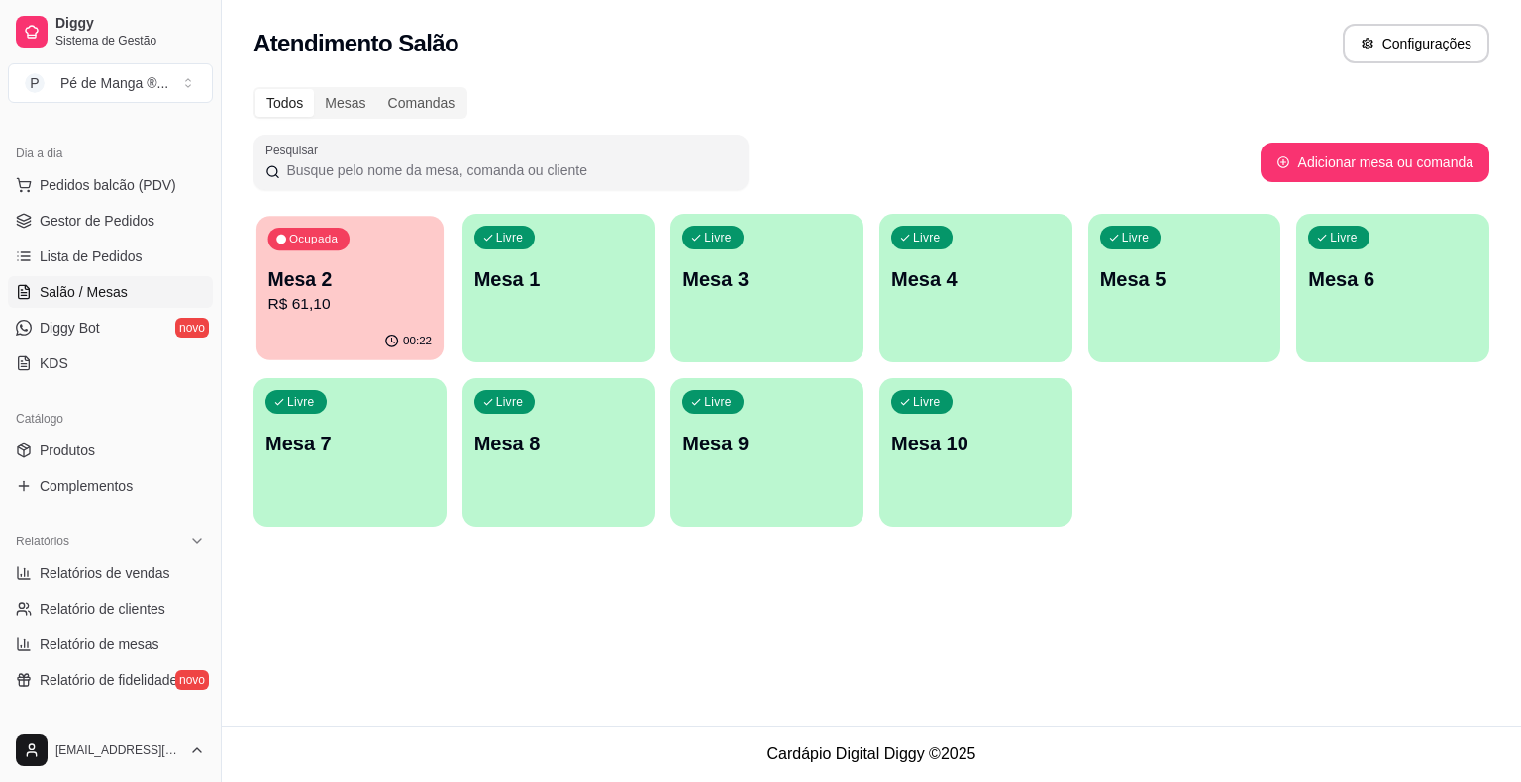
click at [387, 324] on div "00:22" at bounding box center [349, 342] width 187 height 38
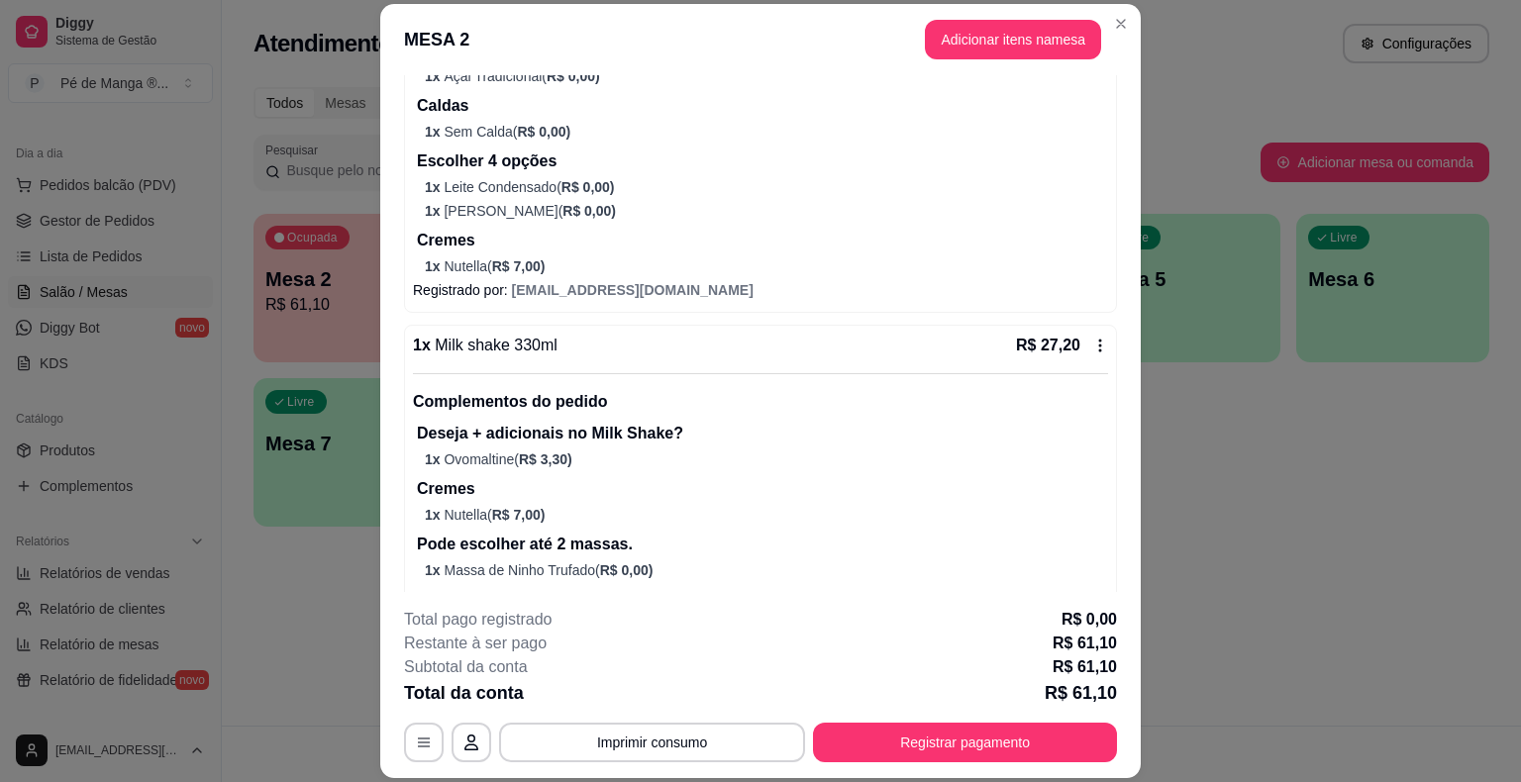
scroll to position [407, 0]
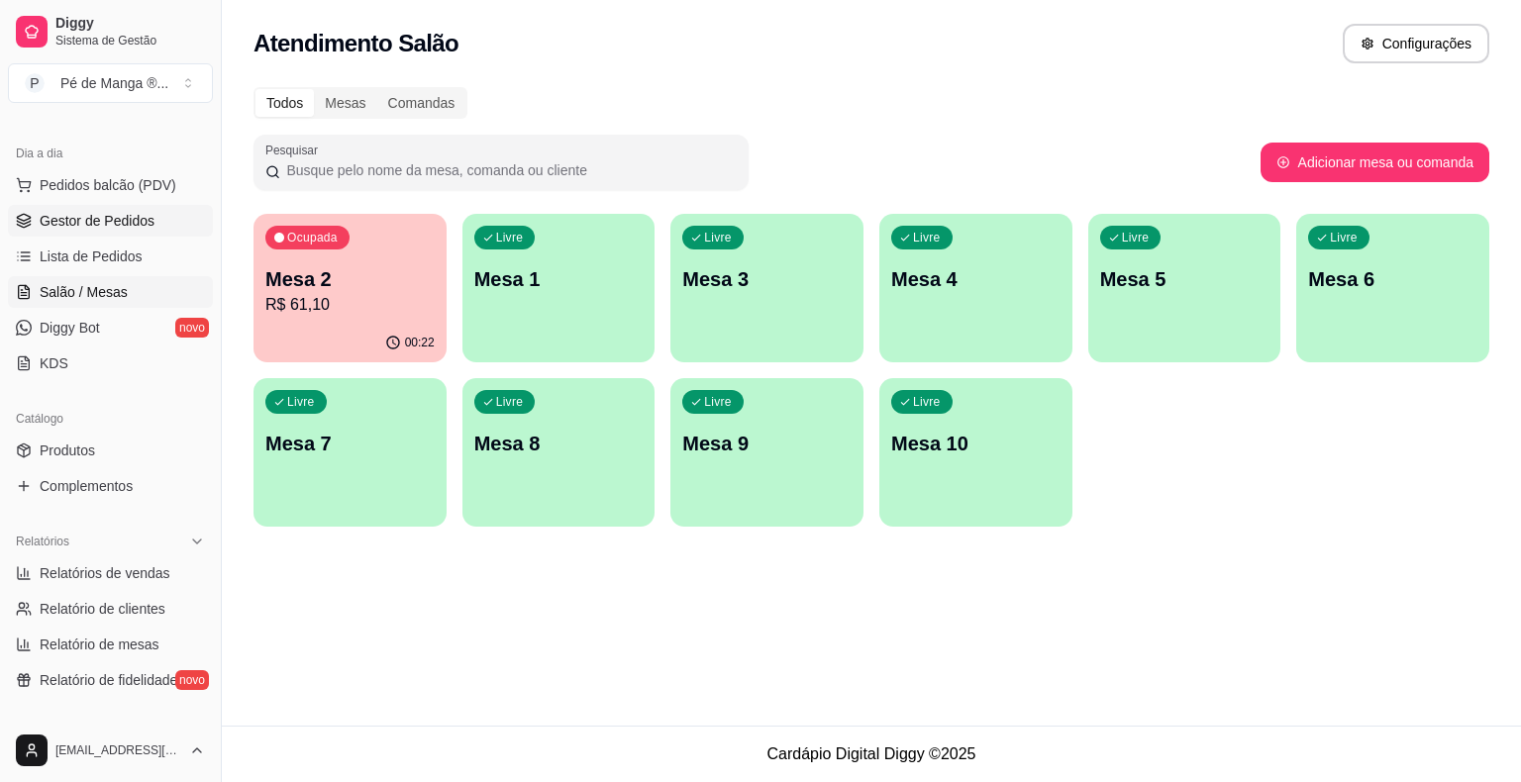
click at [70, 224] on span "Gestor de Pedidos" at bounding box center [97, 221] width 115 height 20
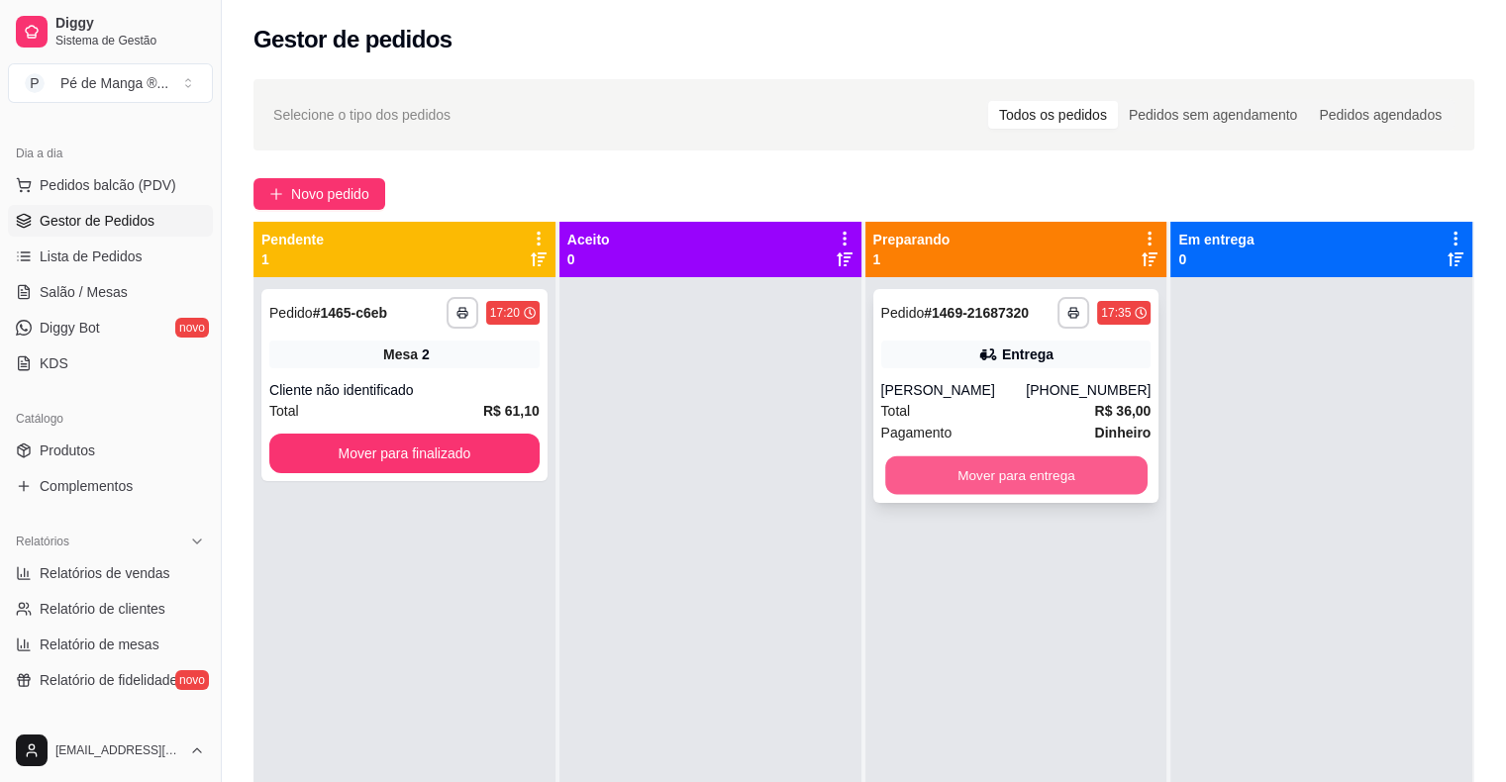
click at [1034, 495] on button "Mover para entrega" at bounding box center [1016, 475] width 262 height 39
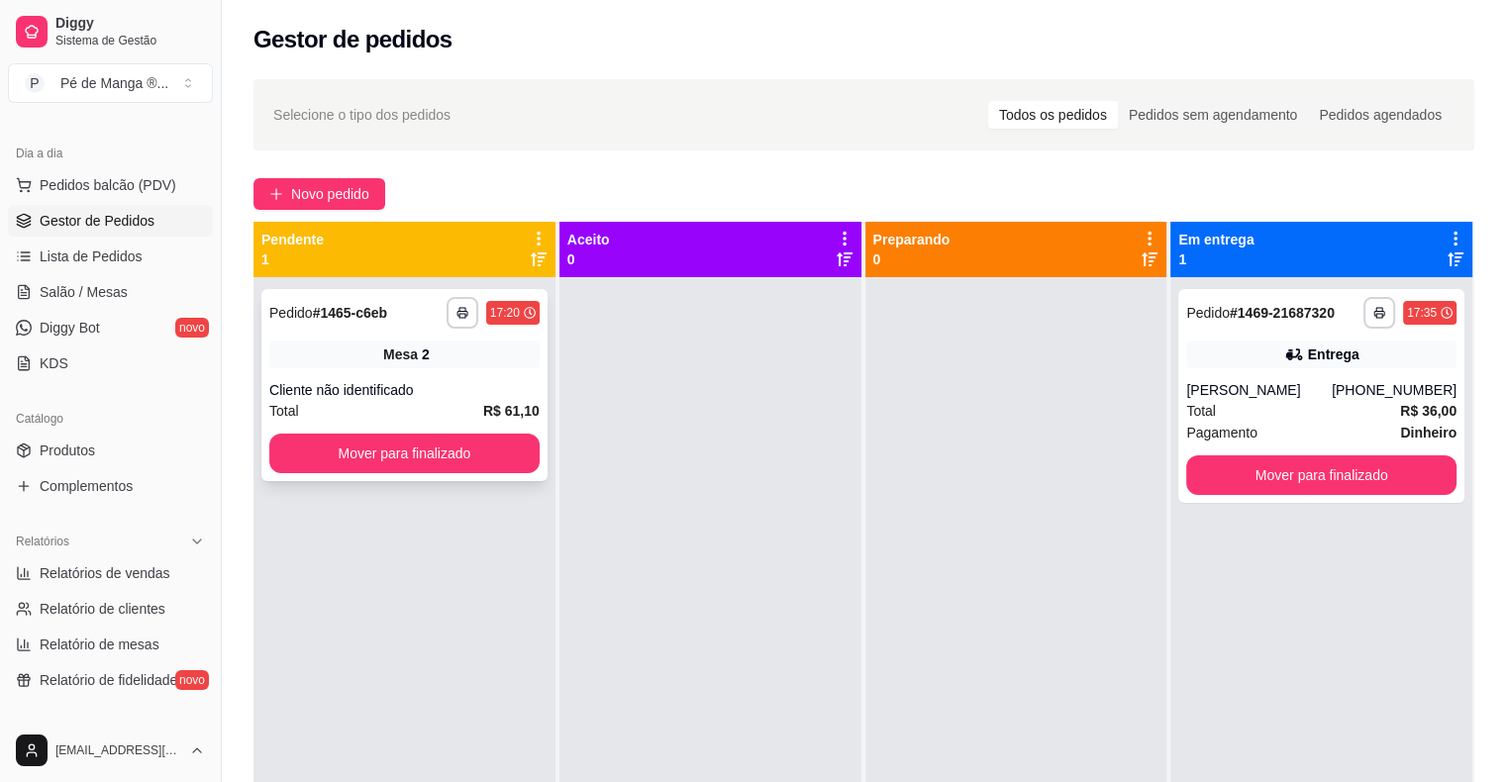
click at [479, 383] on div "Cliente não identificado" at bounding box center [404, 390] width 270 height 20
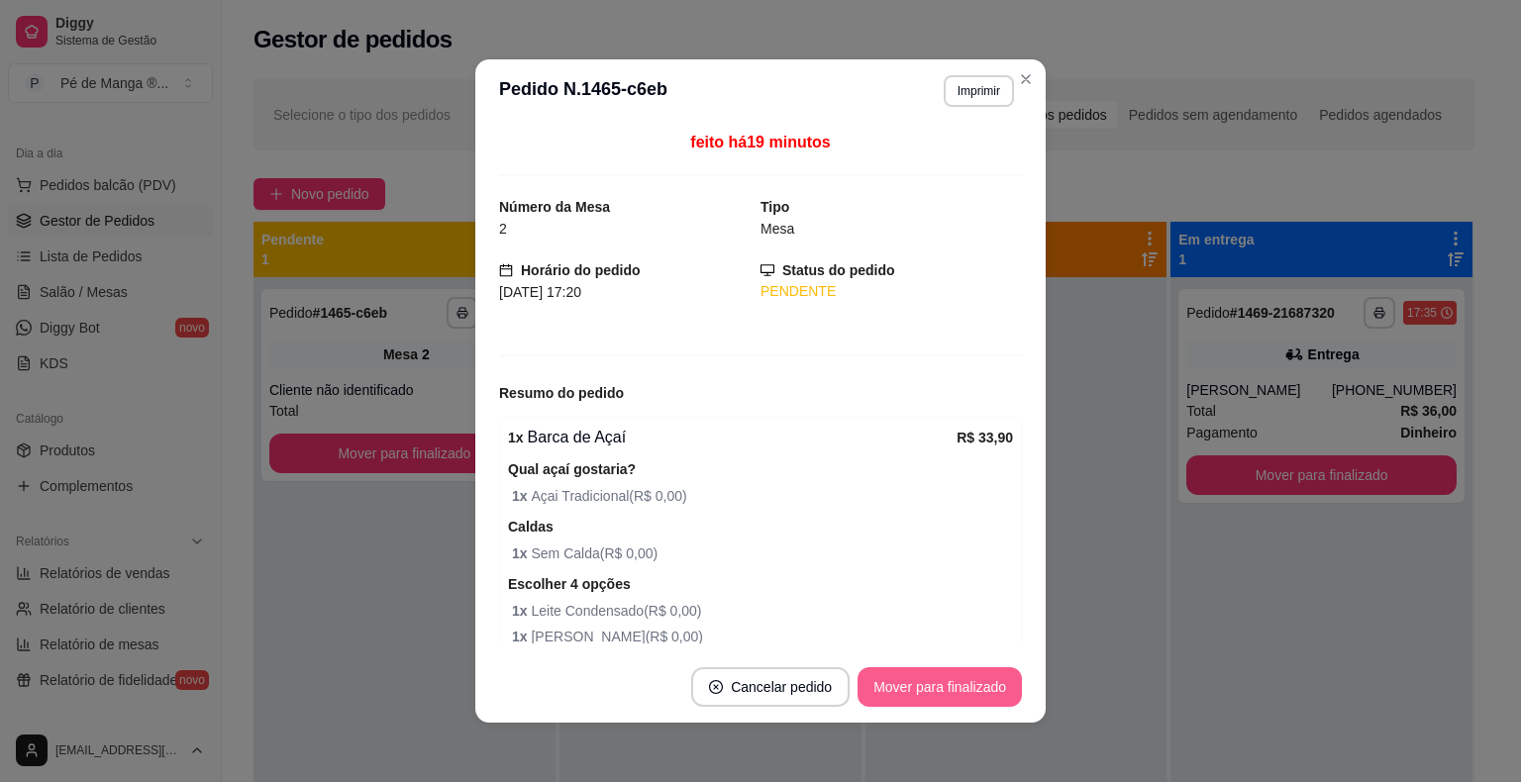
click at [980, 685] on button "Mover para finalizado" at bounding box center [939, 687] width 164 height 40
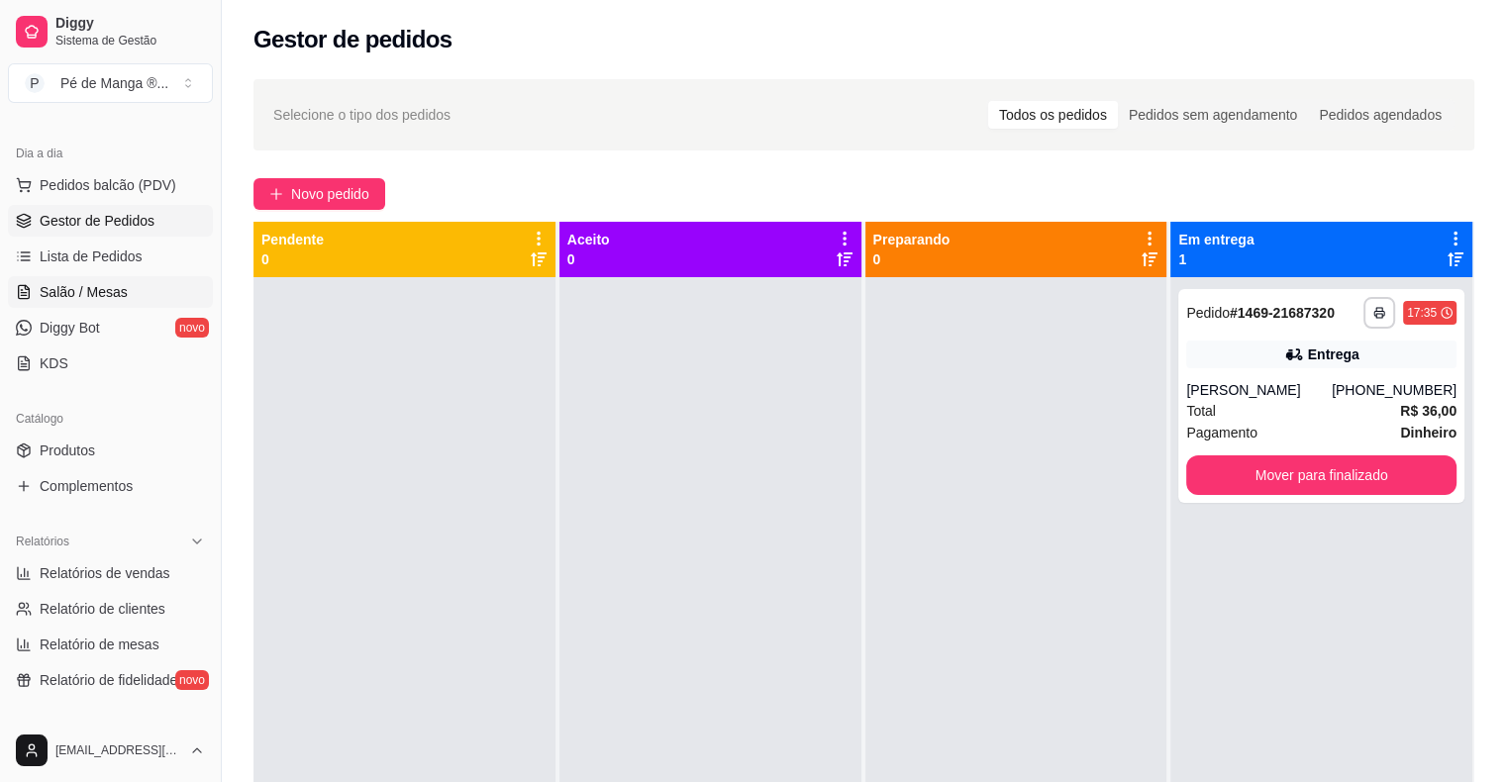
click at [115, 287] on span "Salão / Mesas" at bounding box center [84, 292] width 88 height 20
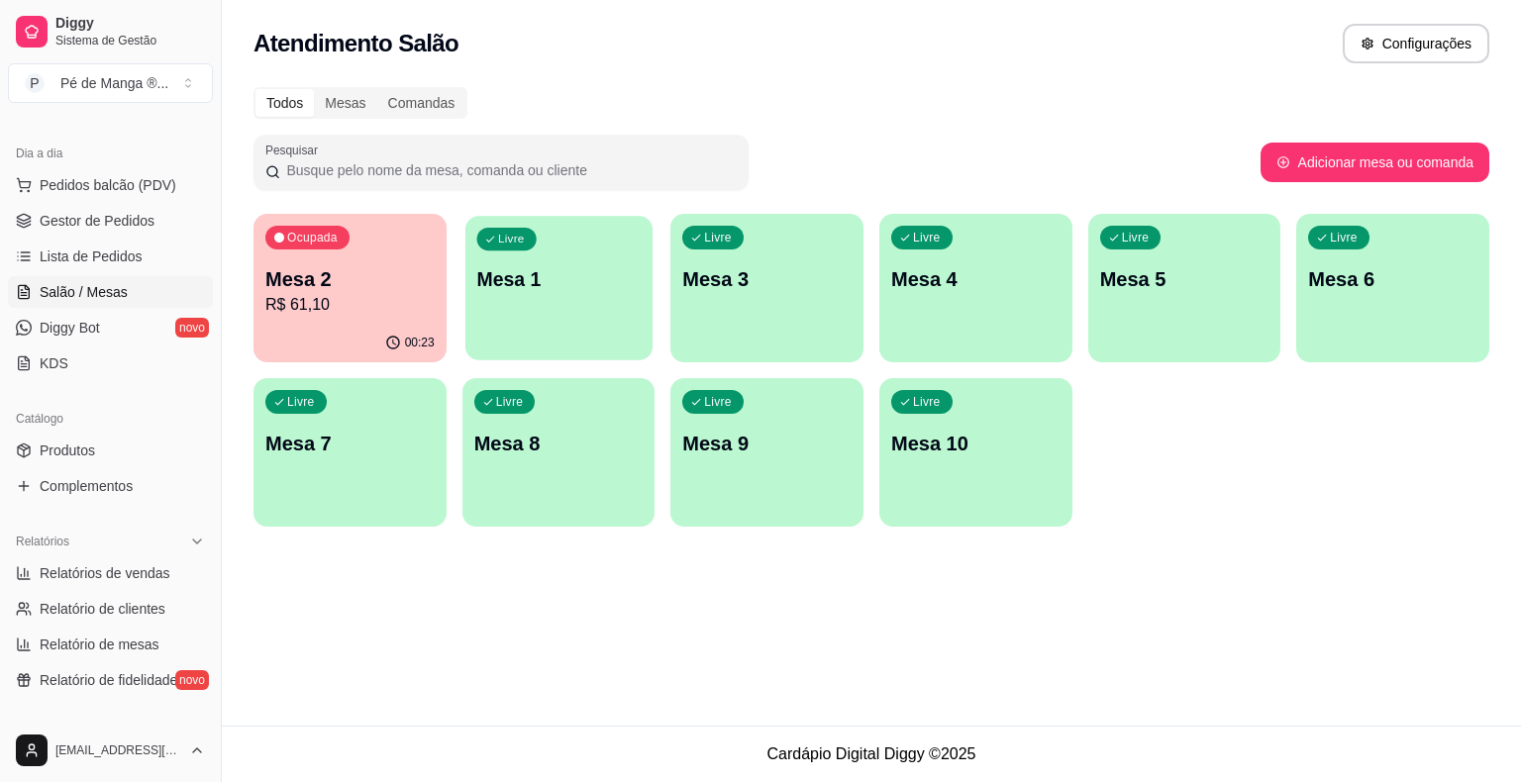
click at [515, 303] on div "Livre Mesa 1" at bounding box center [558, 276] width 187 height 121
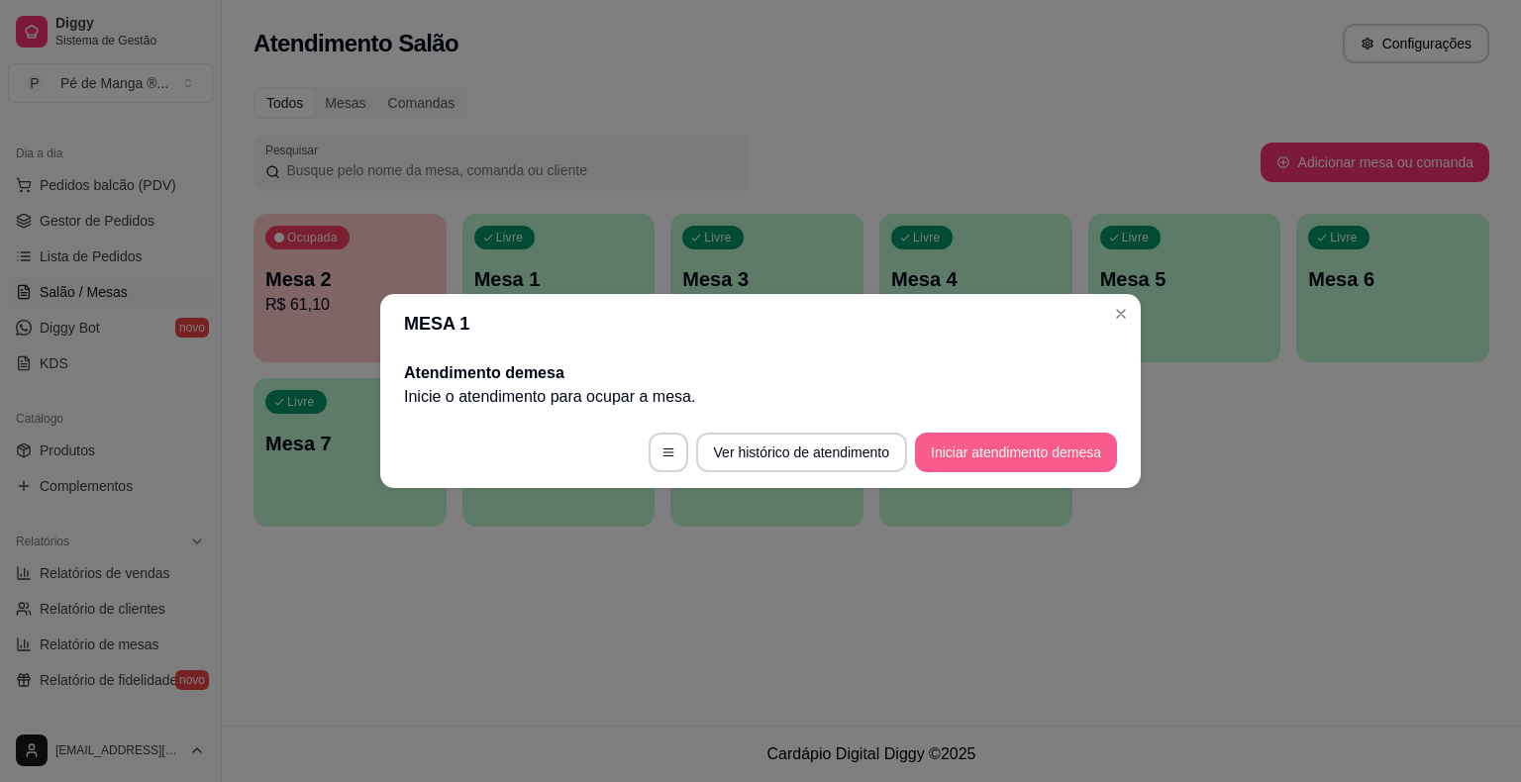
click at [1010, 442] on button "Iniciar atendimento de mesa" at bounding box center [1016, 453] width 202 height 40
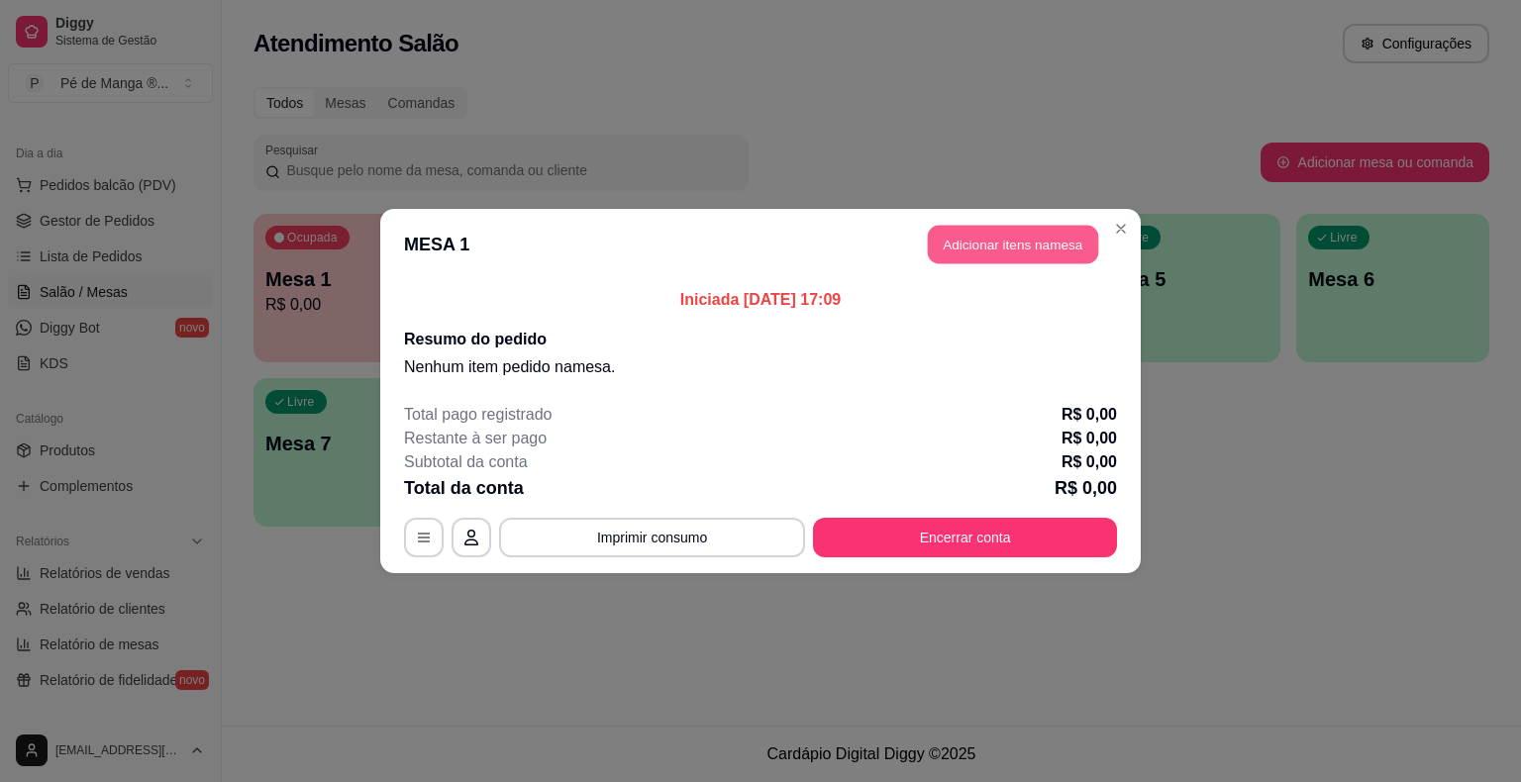
click at [1030, 244] on button "Adicionar itens na mesa" at bounding box center [1013, 245] width 170 height 39
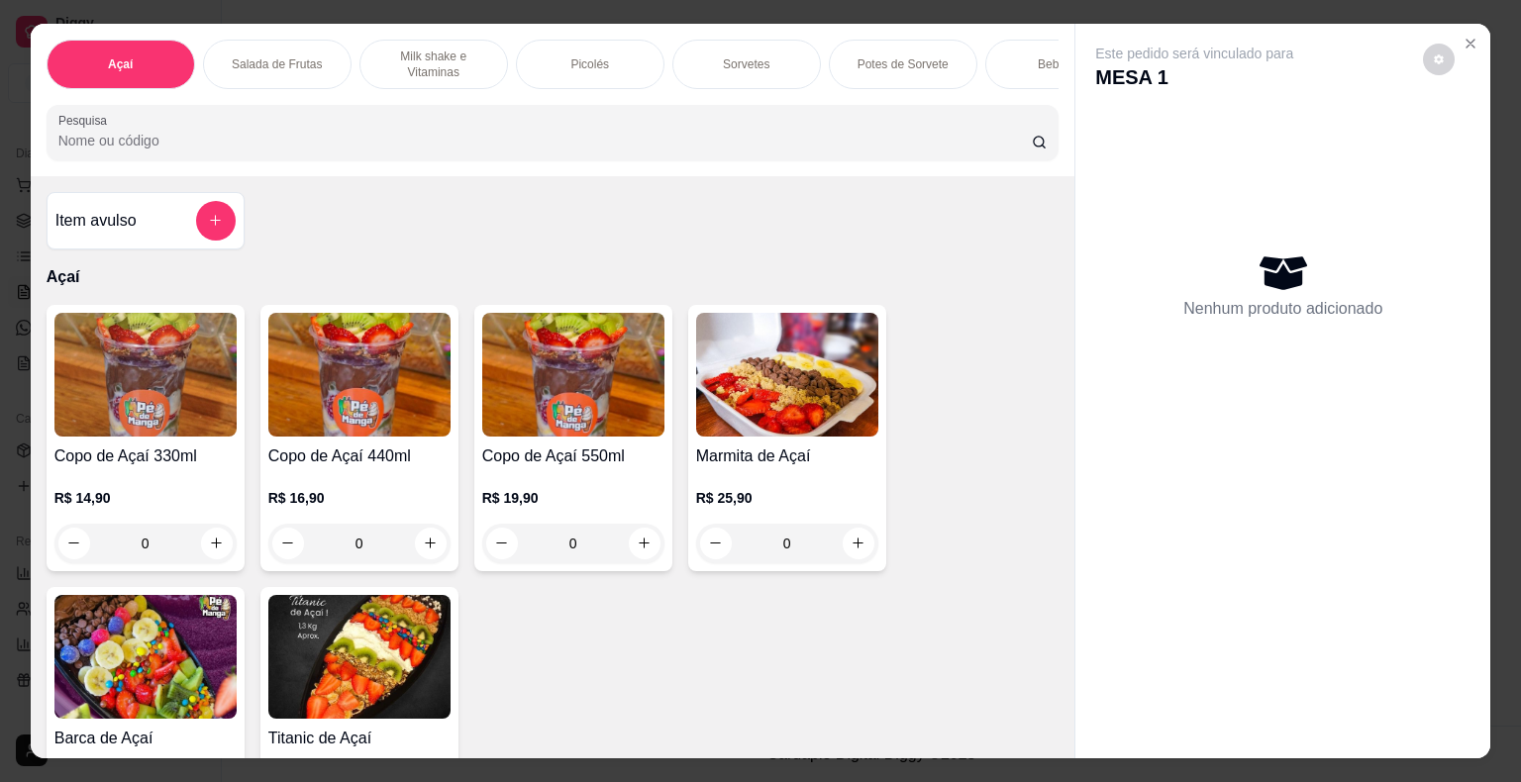
click at [584, 58] on p "Picolés" at bounding box center [589, 64] width 39 height 16
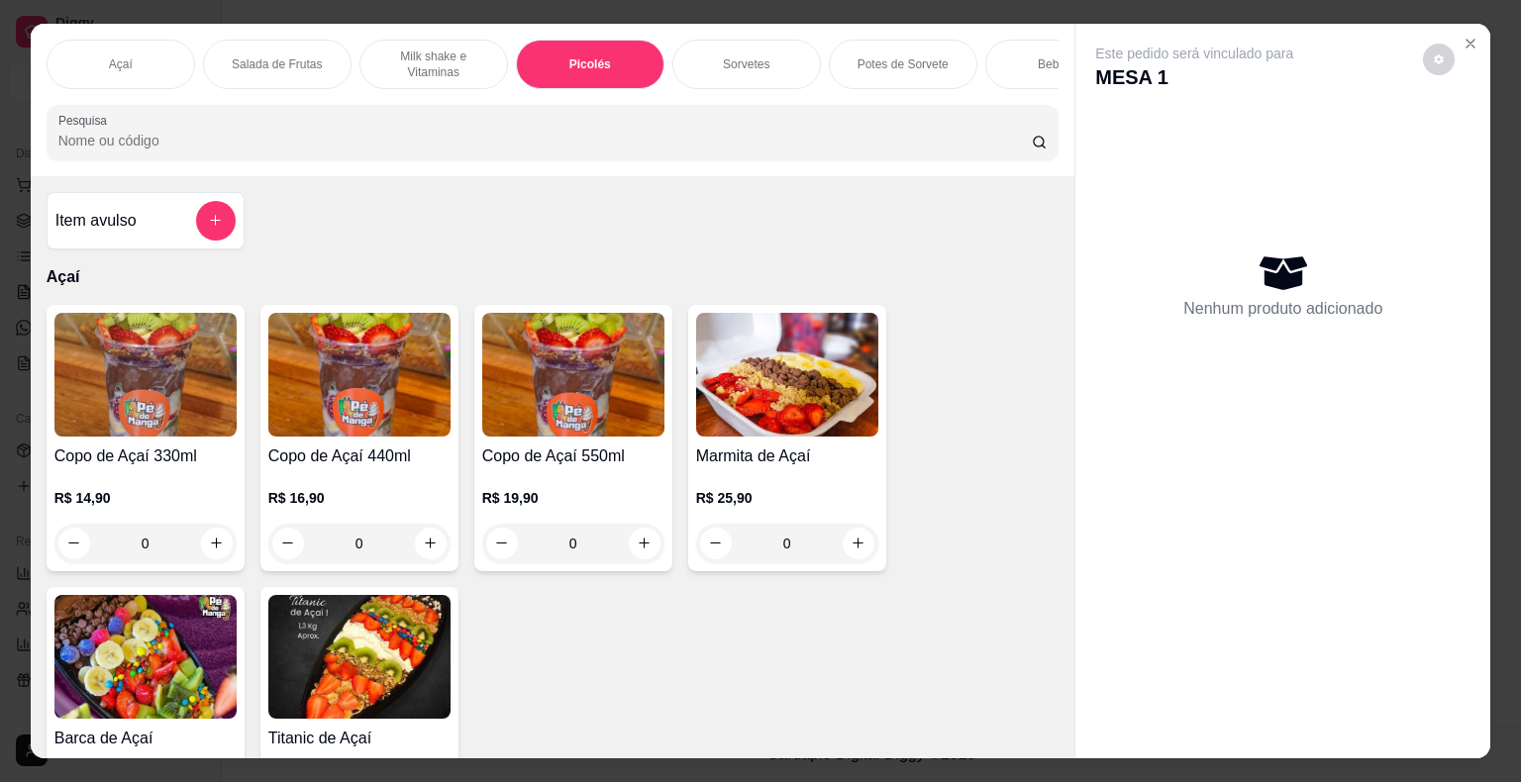
scroll to position [48, 0]
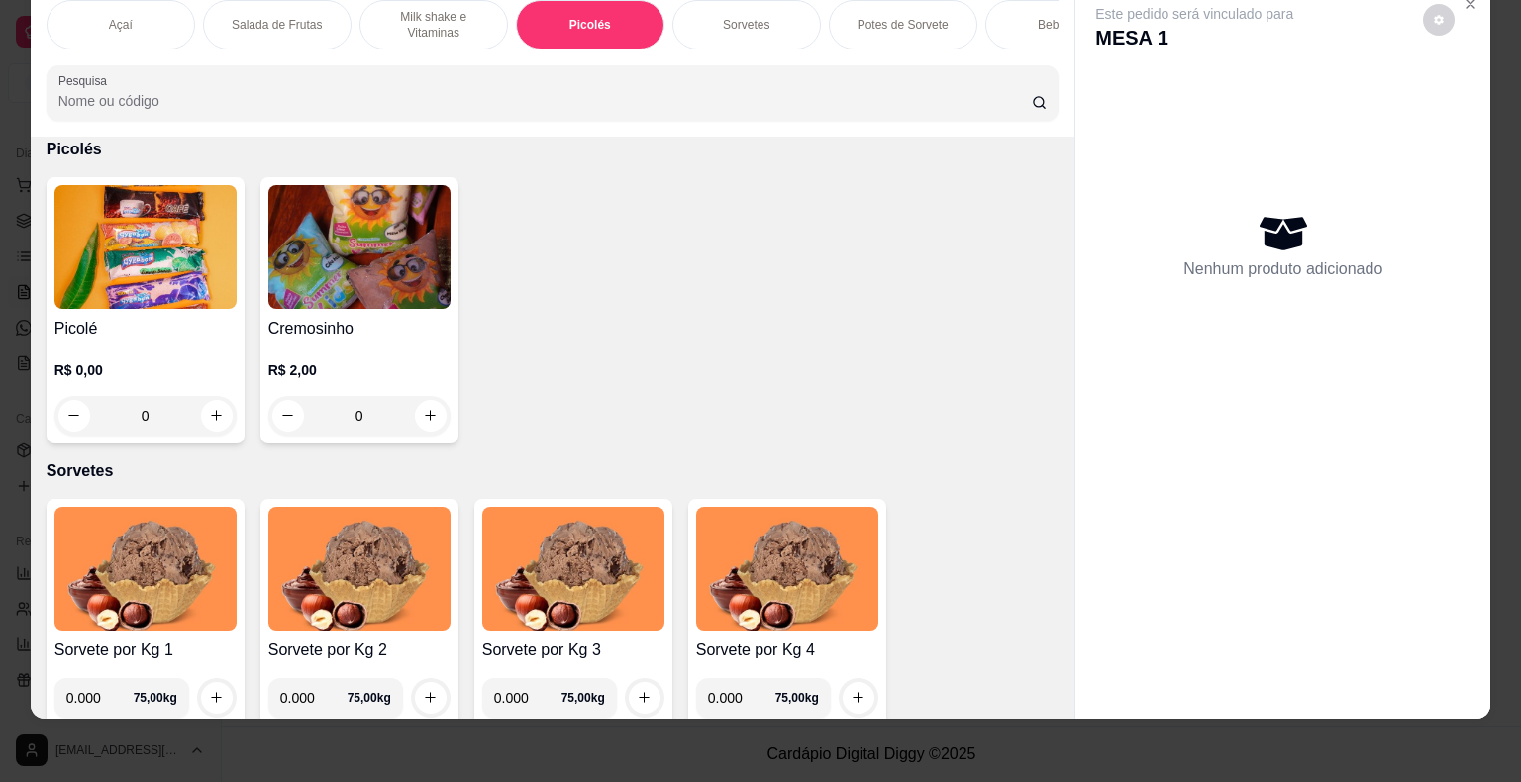
click at [163, 342] on div "R$ 0,00 0" at bounding box center [145, 388] width 182 height 95
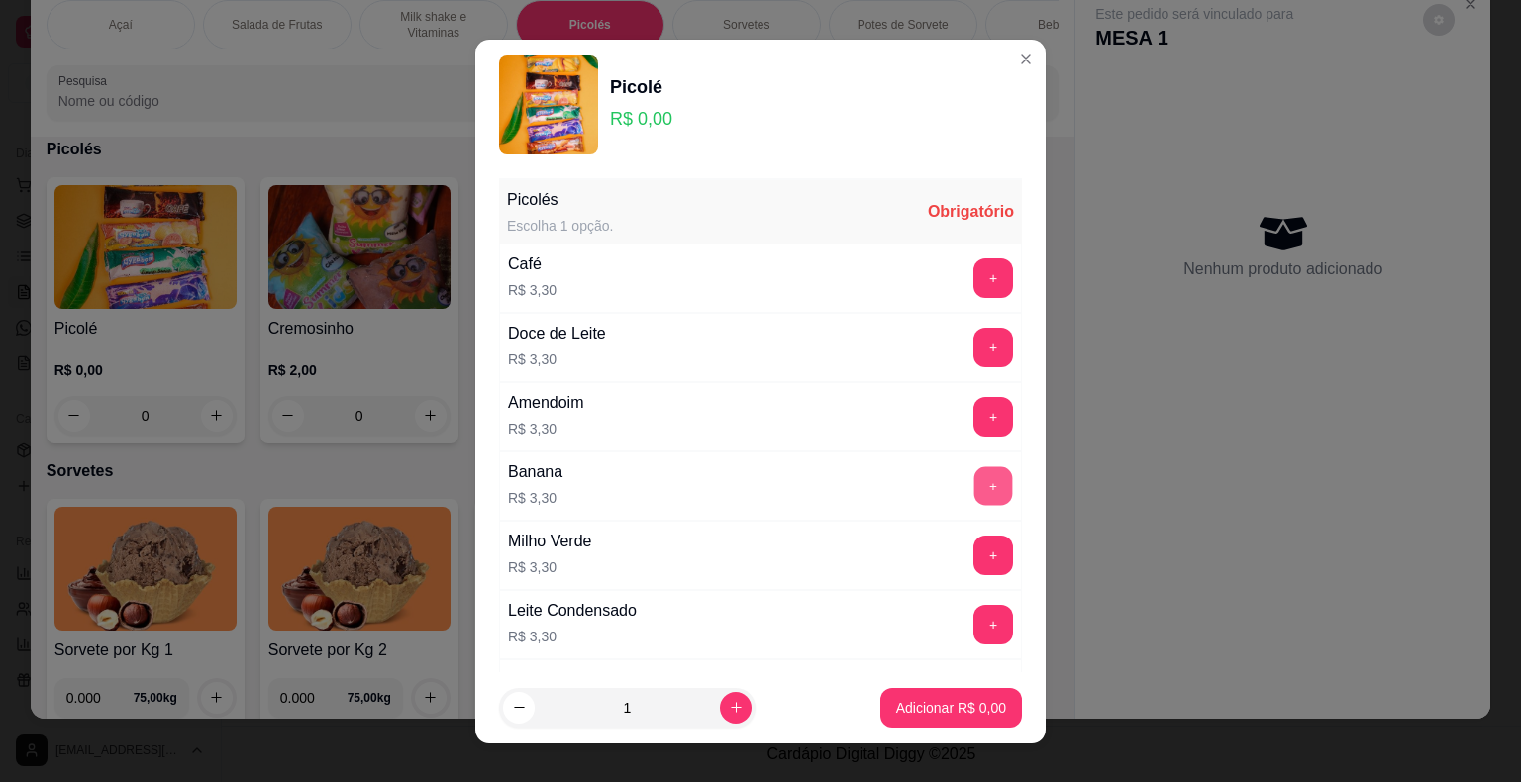
click at [974, 486] on button "+" at bounding box center [993, 485] width 39 height 39
click at [924, 710] on p "Adicionar R$ 3,30" at bounding box center [950, 707] width 107 height 19
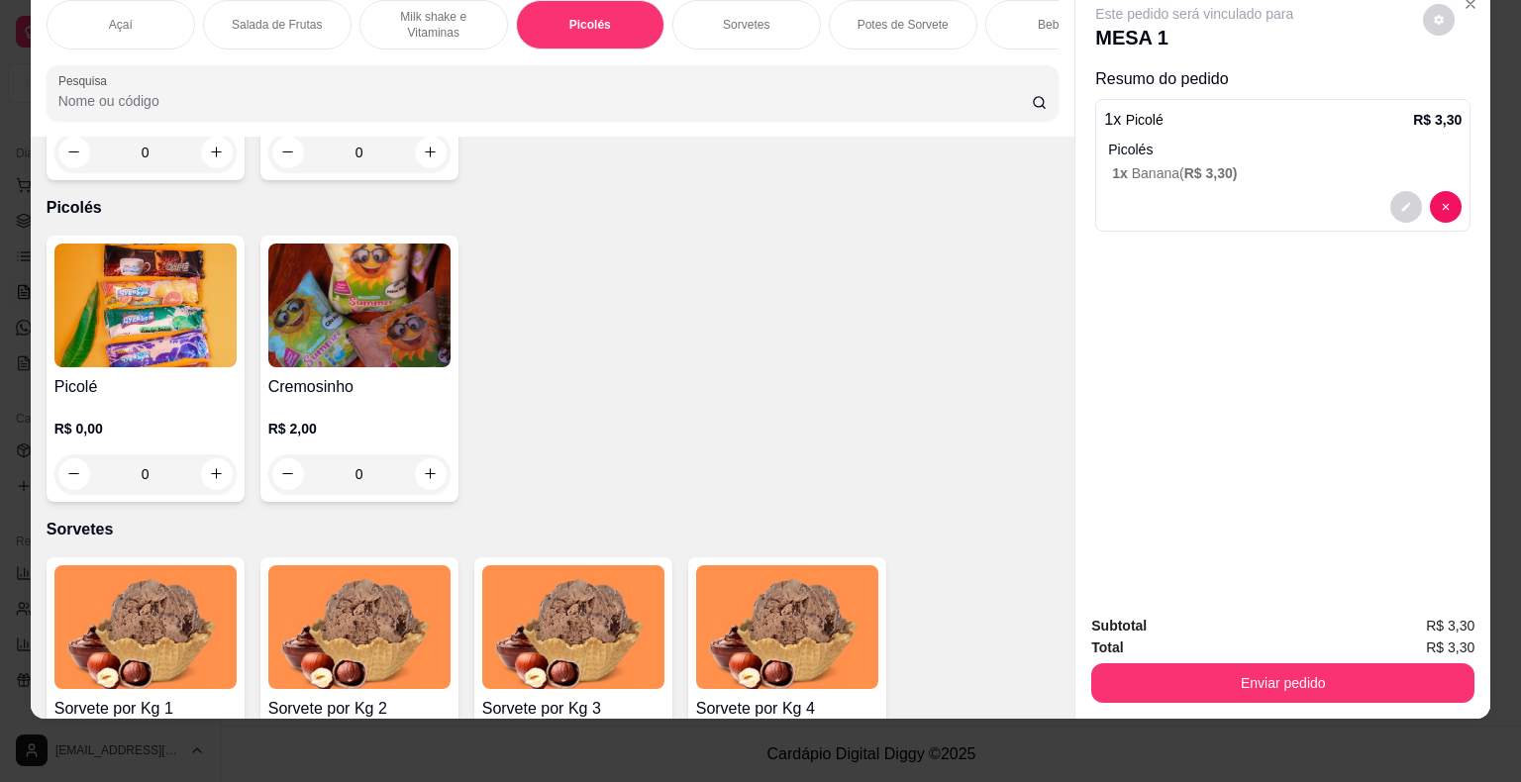
scroll to position [1420, 0]
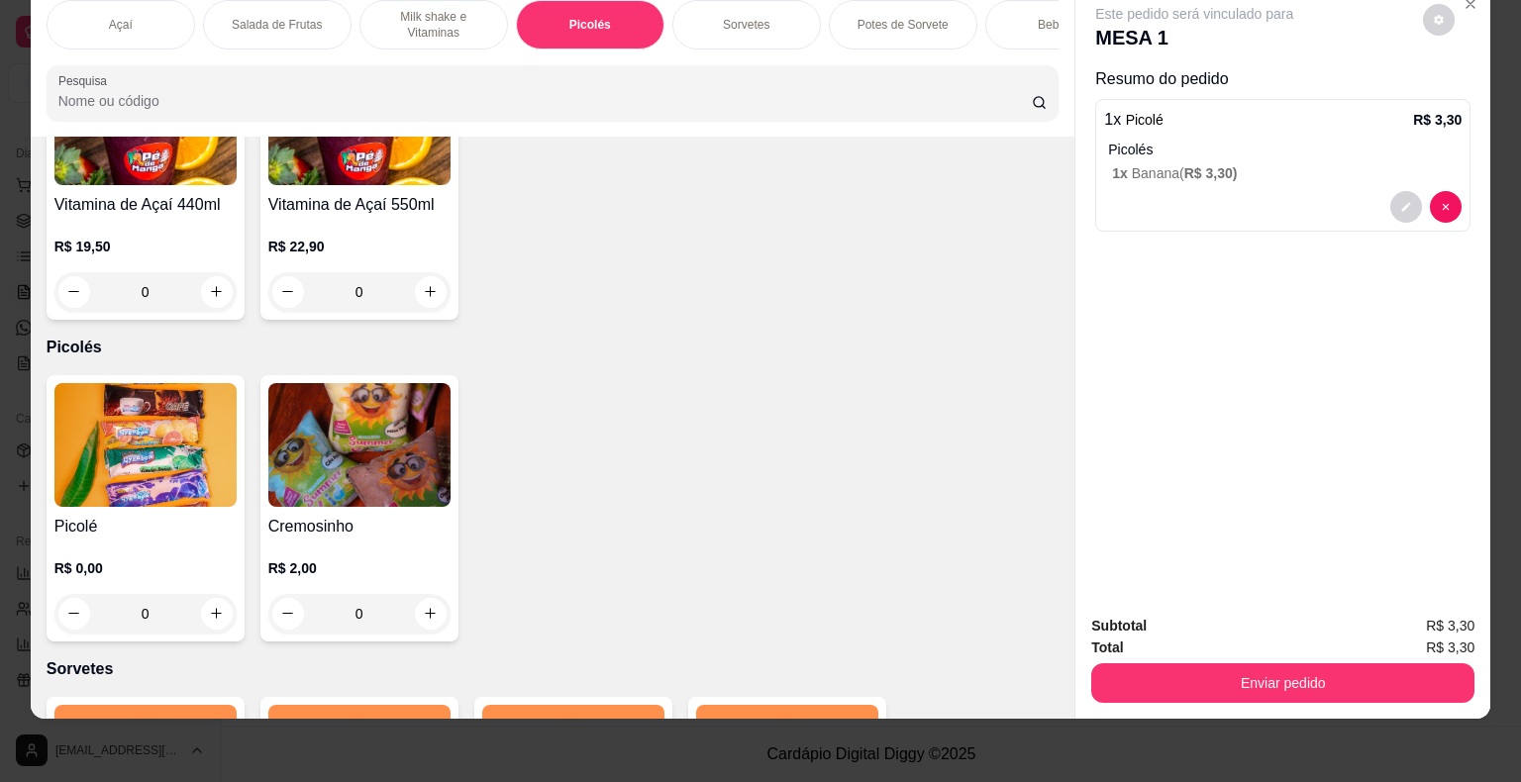
click at [769, 23] on div "Sorvetes" at bounding box center [746, 24] width 148 height 49
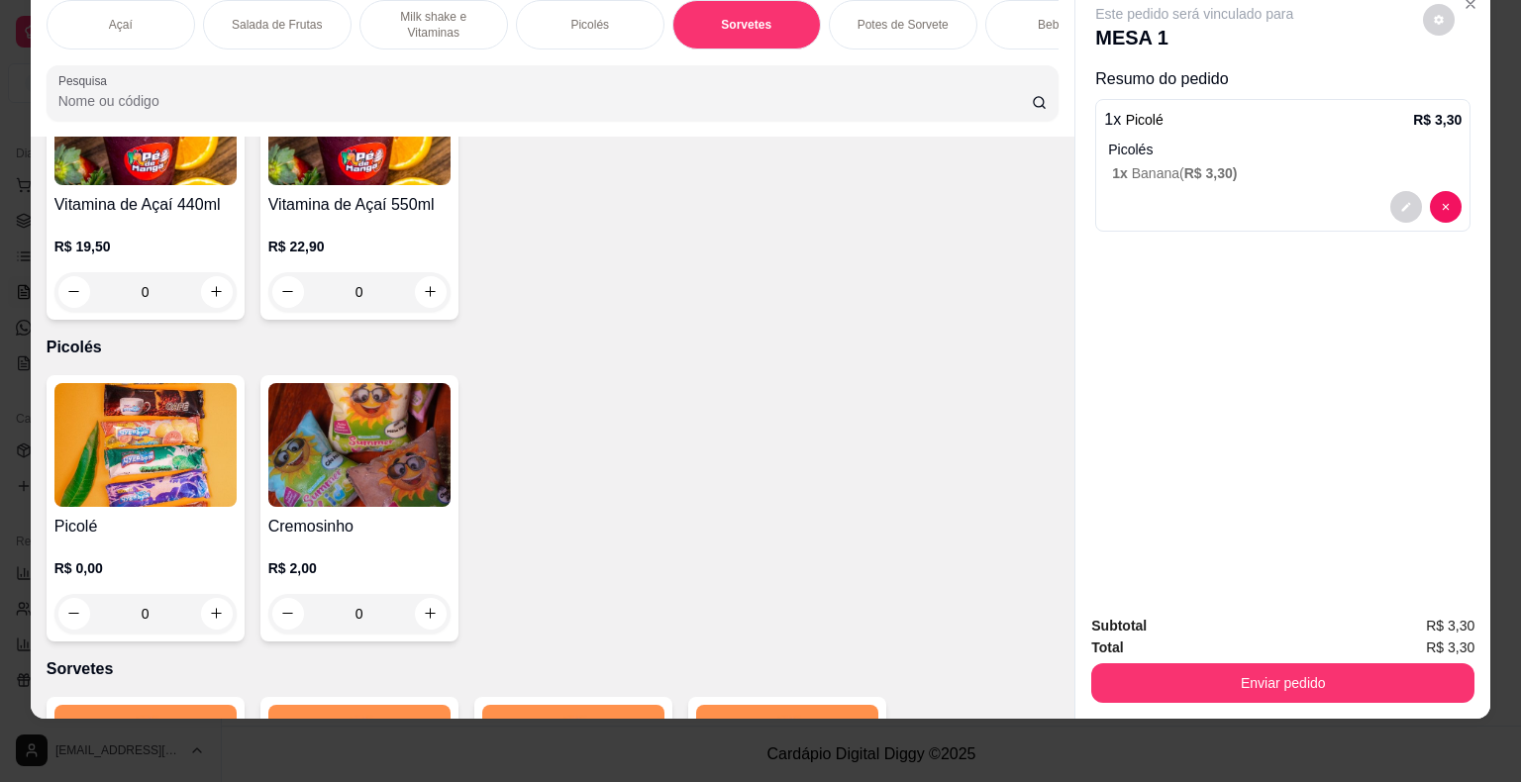
scroll to position [1940, 0]
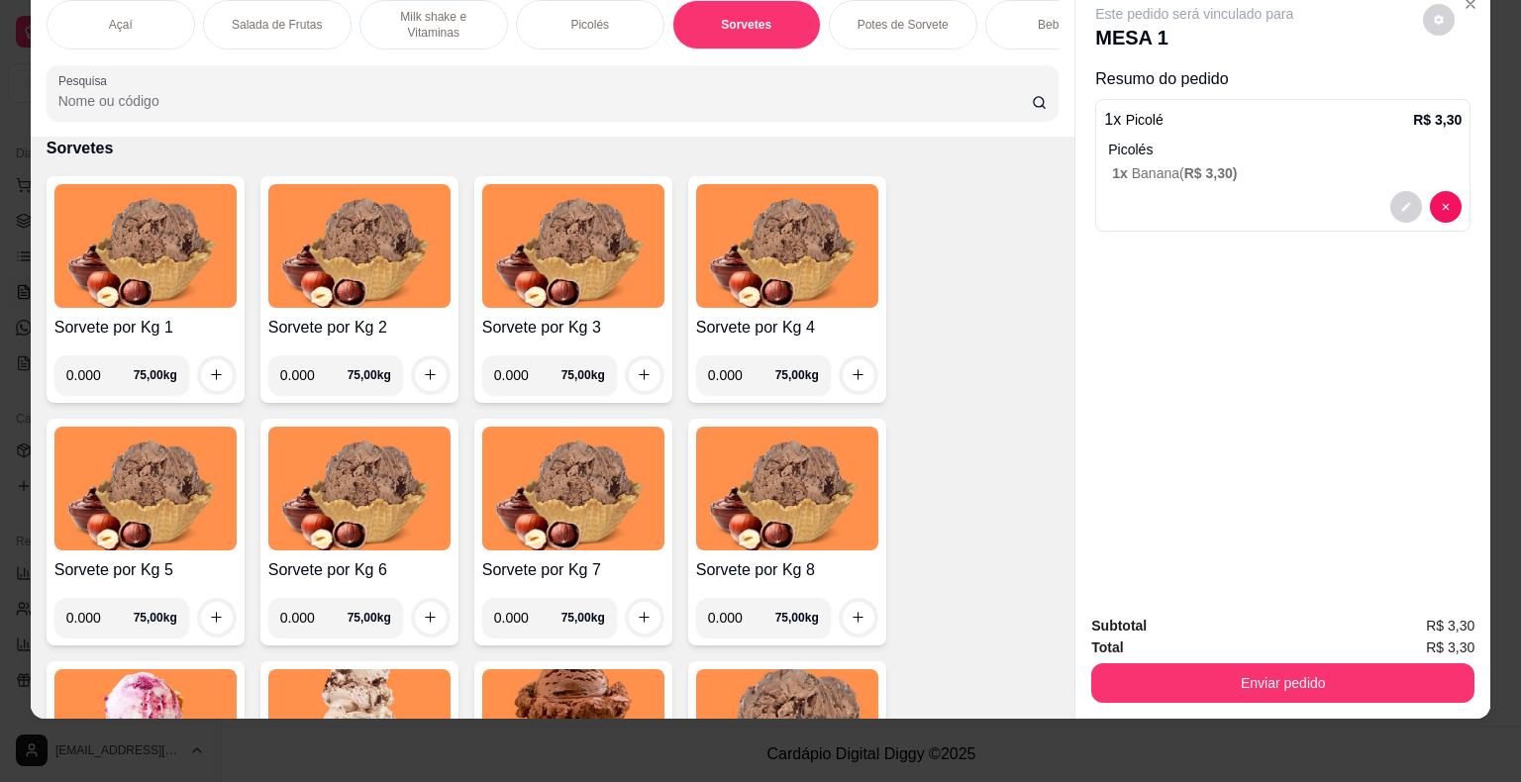
click at [86, 378] on input "0.000" at bounding box center [99, 375] width 67 height 40
click at [89, 380] on input "0.000" at bounding box center [99, 375] width 67 height 40
type input "0.110"
click at [216, 377] on icon "increase-product-quantity" at bounding box center [216, 374] width 15 height 15
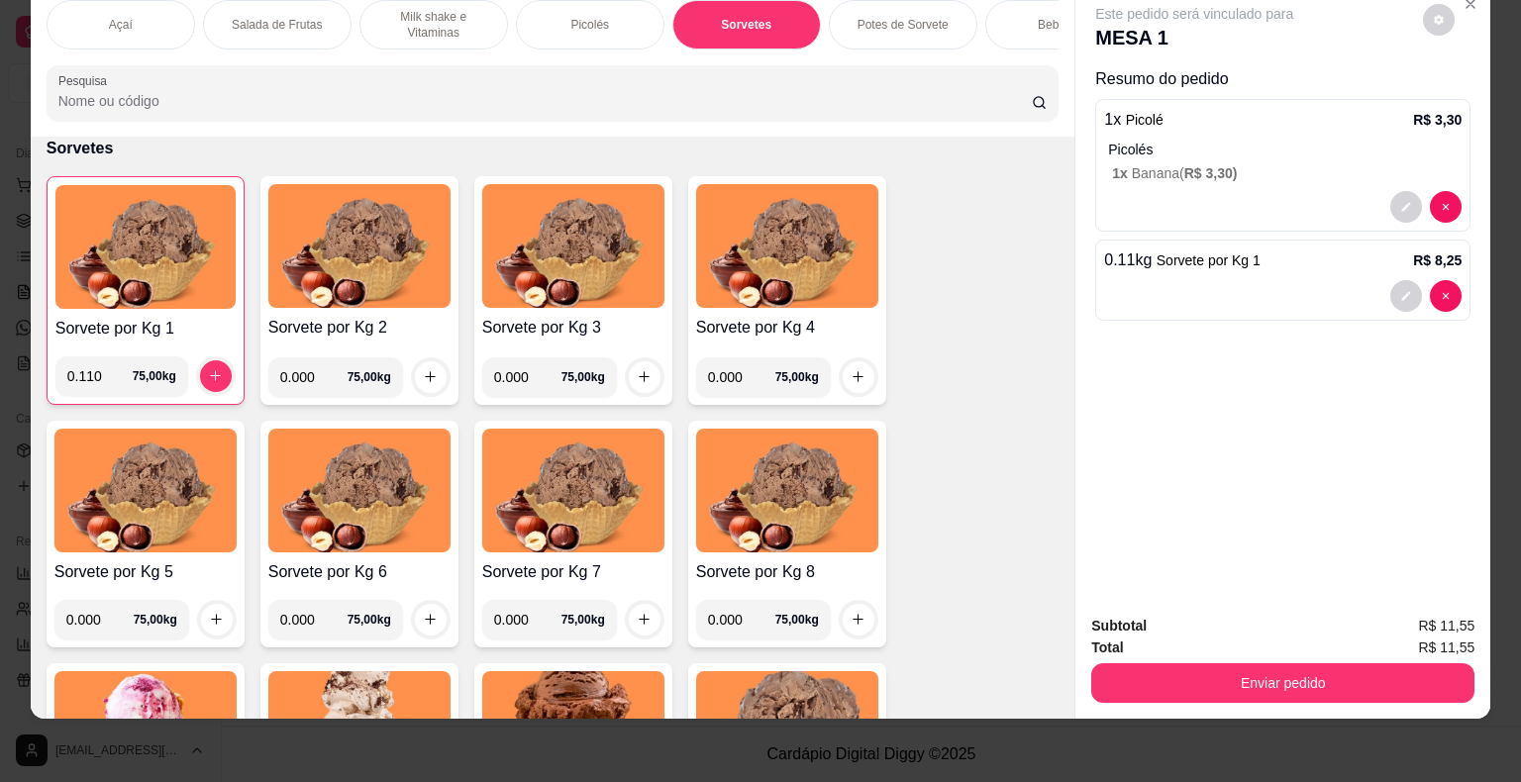
click at [306, 372] on input "0.000" at bounding box center [313, 377] width 67 height 40
type input "0.140"
click at [427, 379] on icon "increase-product-quantity" at bounding box center [430, 376] width 15 height 15
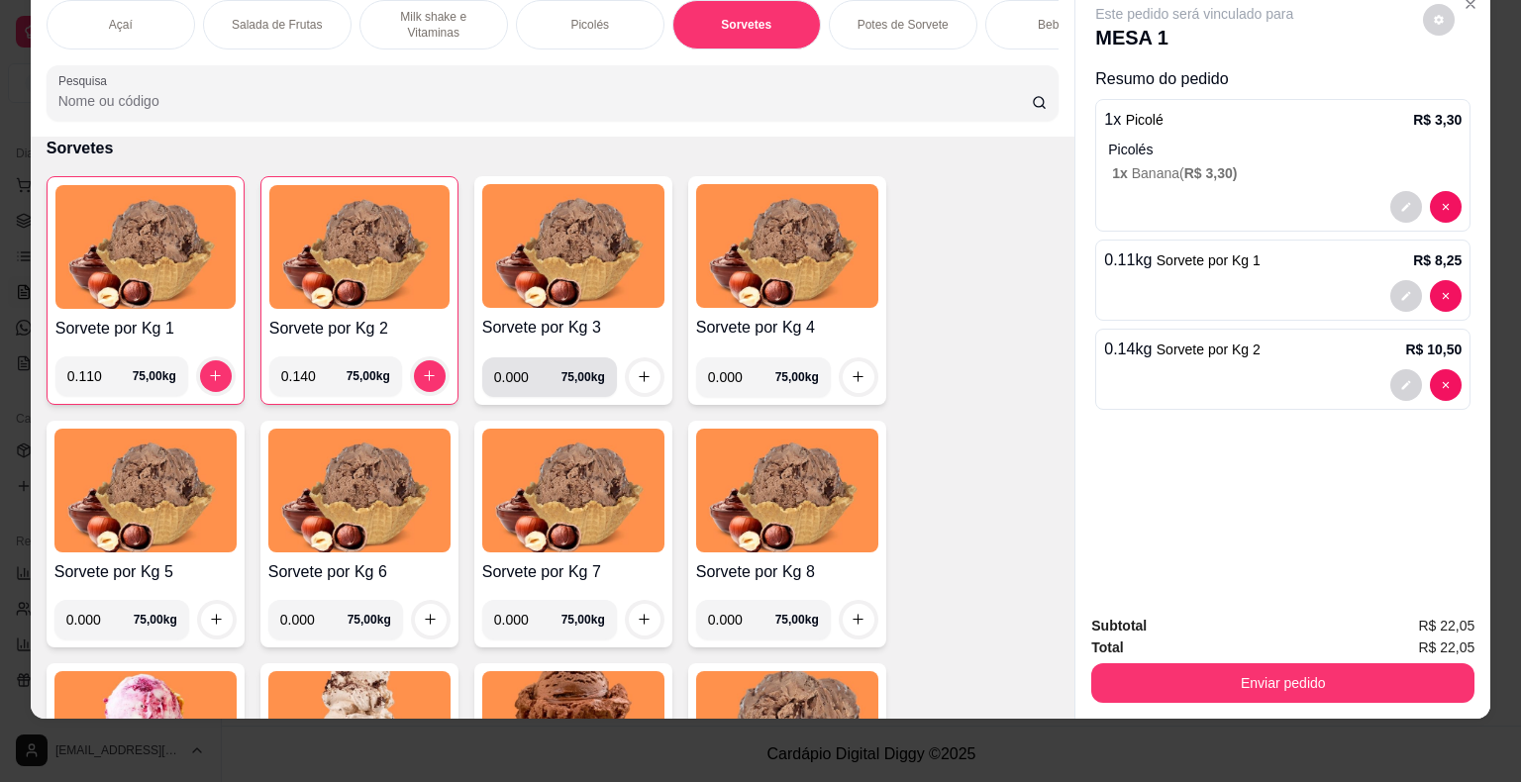
click at [520, 379] on input "0.000" at bounding box center [527, 377] width 67 height 40
type input "0.090"
click at [637, 371] on icon "increase-product-quantity" at bounding box center [644, 376] width 15 height 15
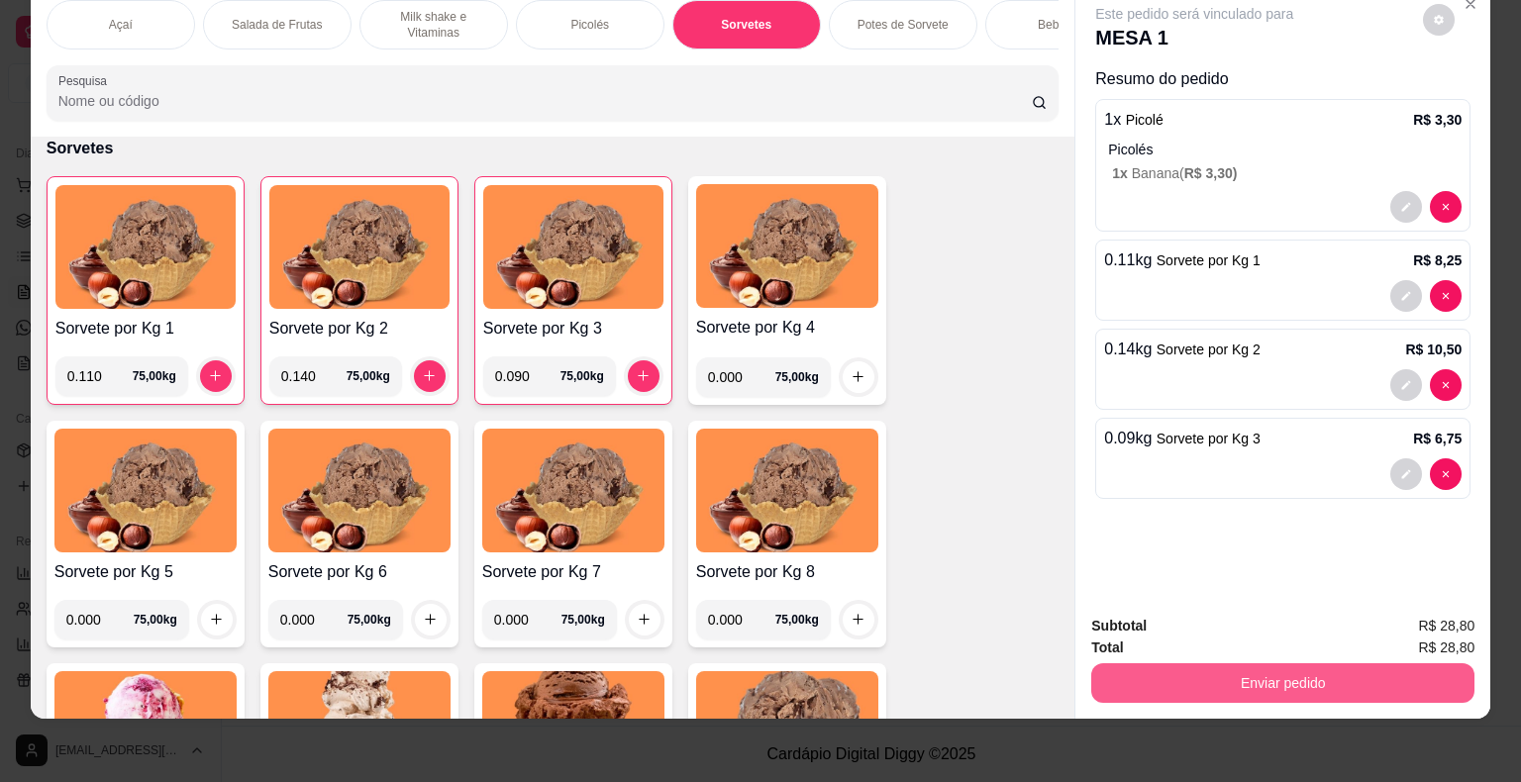
click at [1321, 674] on button "Enviar pedido" at bounding box center [1282, 683] width 383 height 40
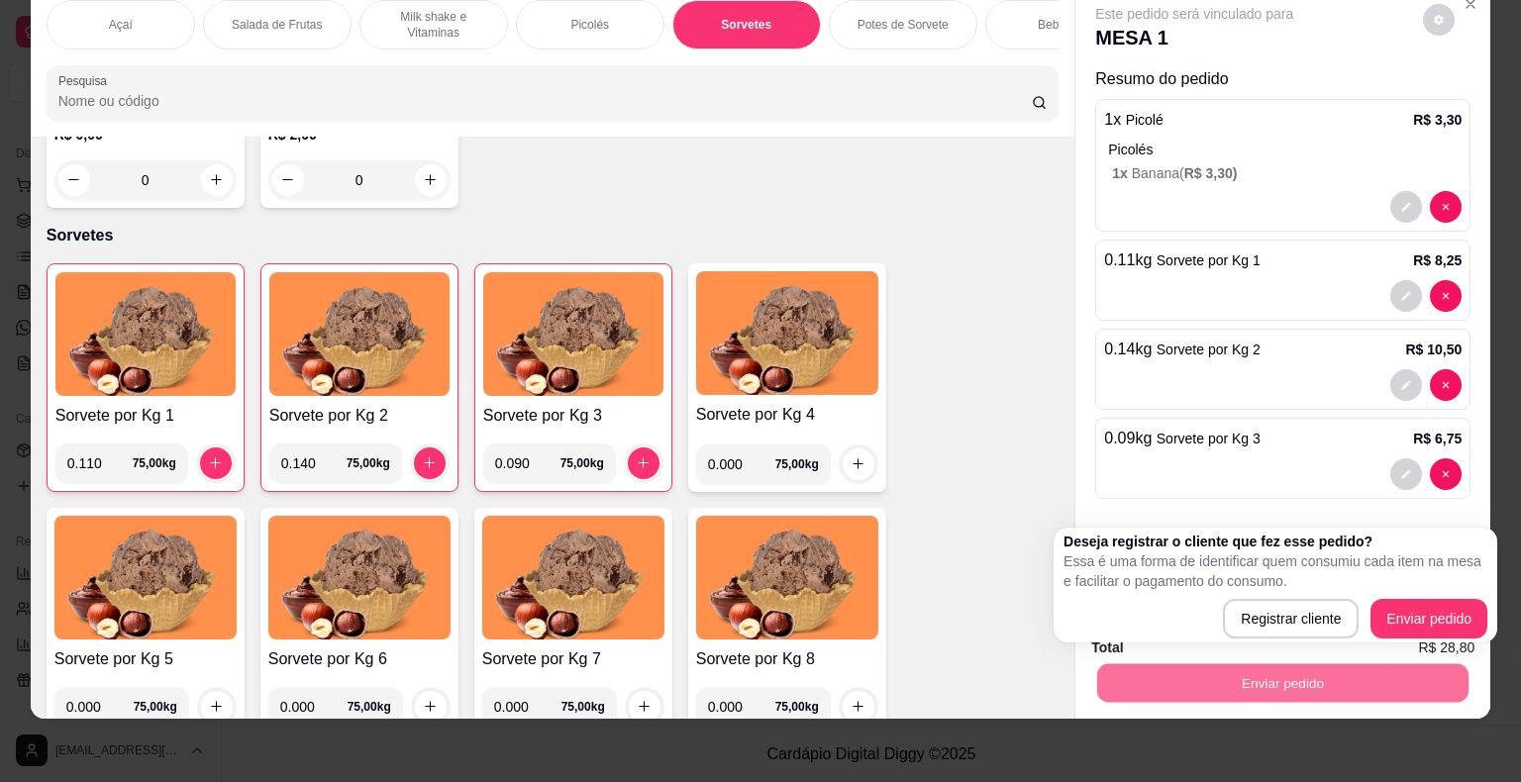
scroll to position [1742, 0]
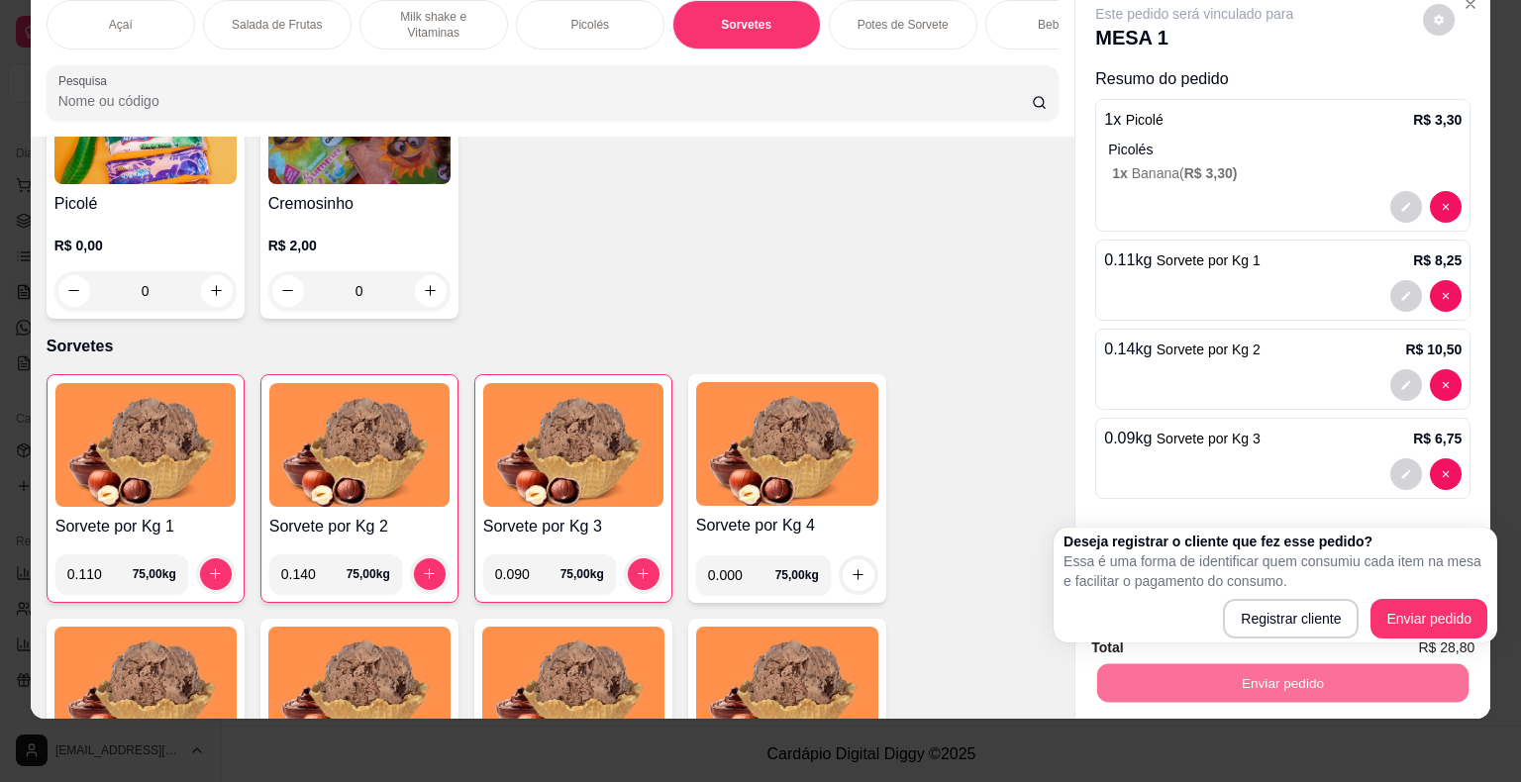
click at [106, 220] on div "R$ 0,00 0" at bounding box center [145, 263] width 182 height 95
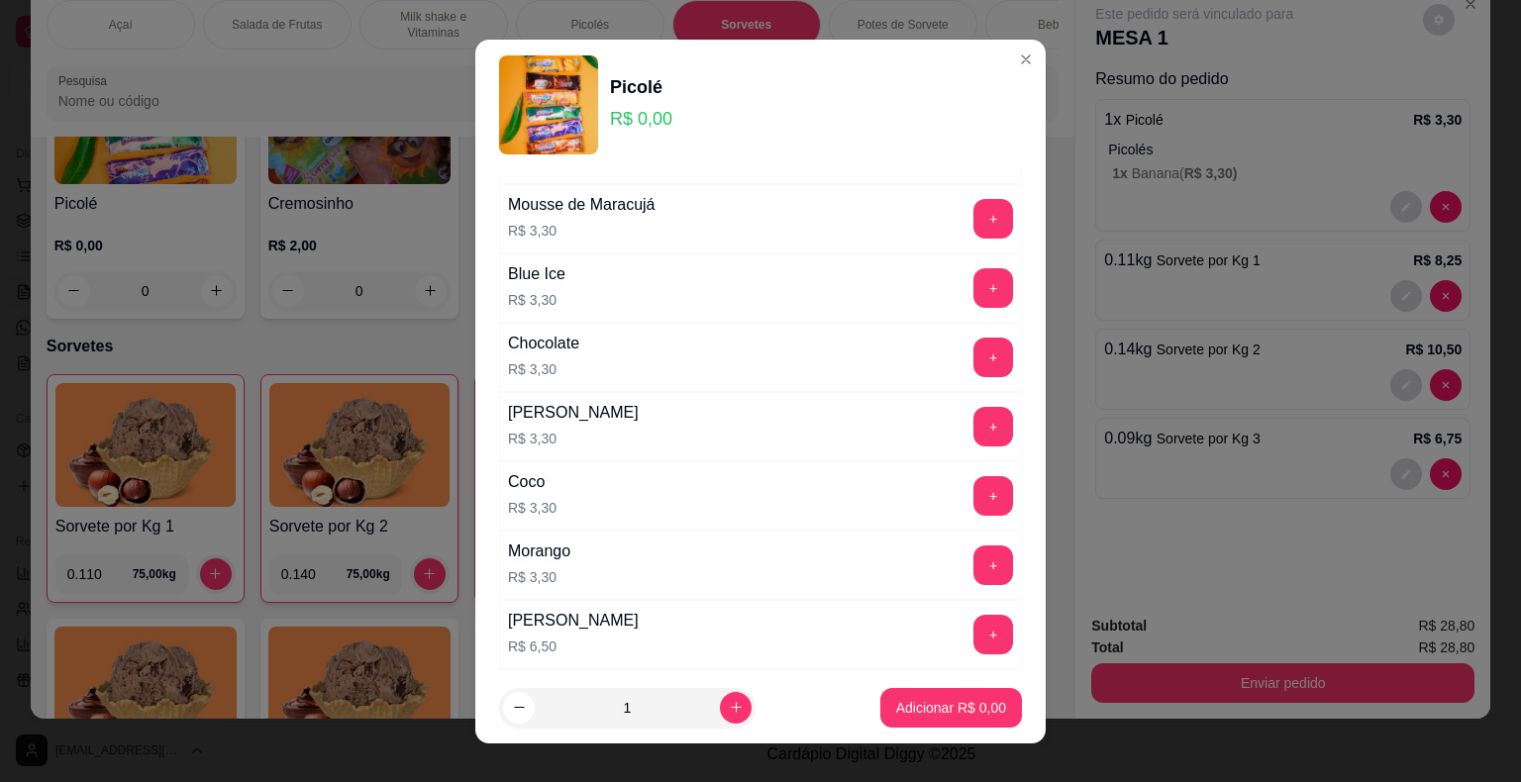
scroll to position [1371, 0]
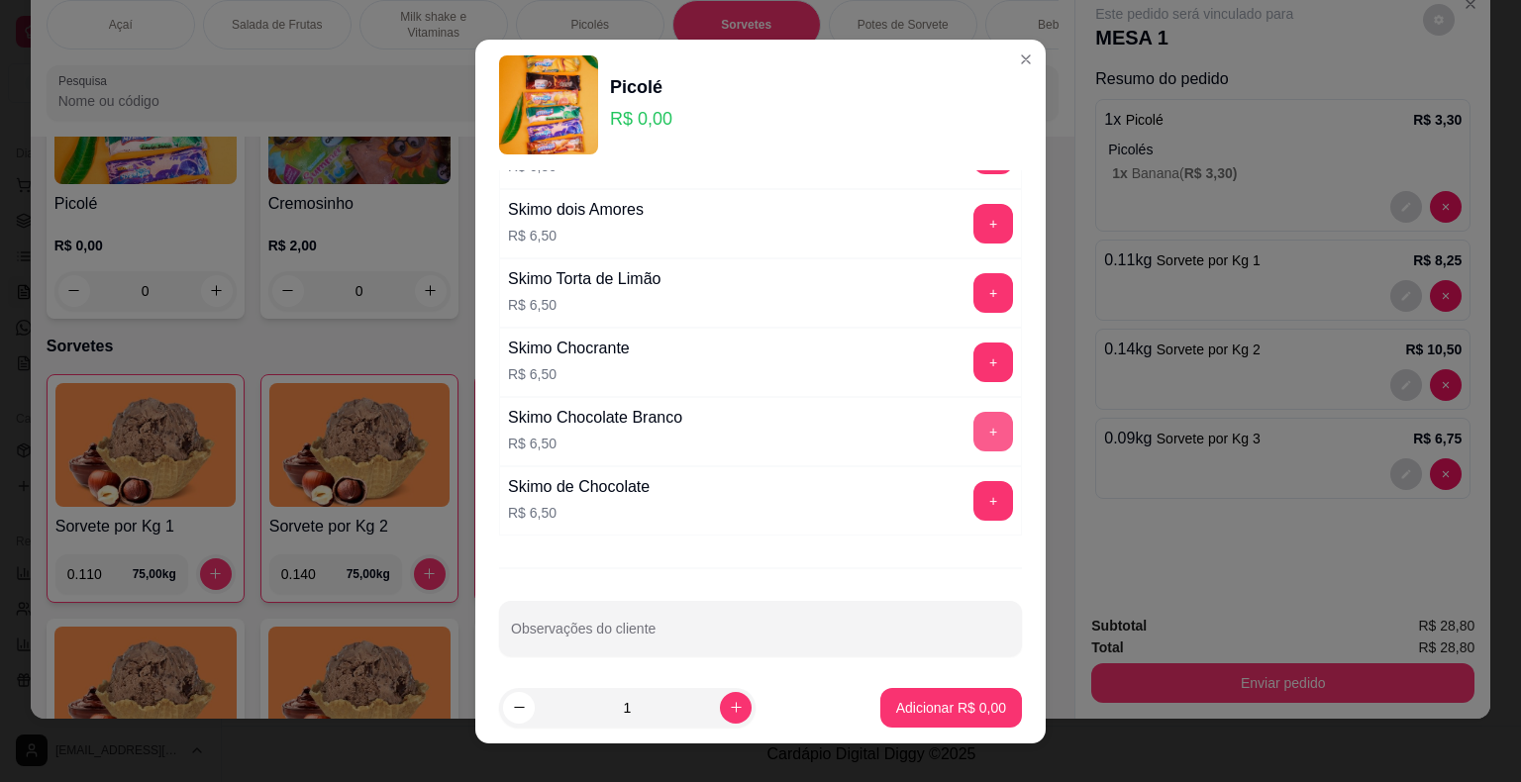
click at [973, 437] on button "+" at bounding box center [993, 432] width 40 height 40
click at [948, 703] on p "Adicionar R$ 6,50" at bounding box center [951, 708] width 110 height 20
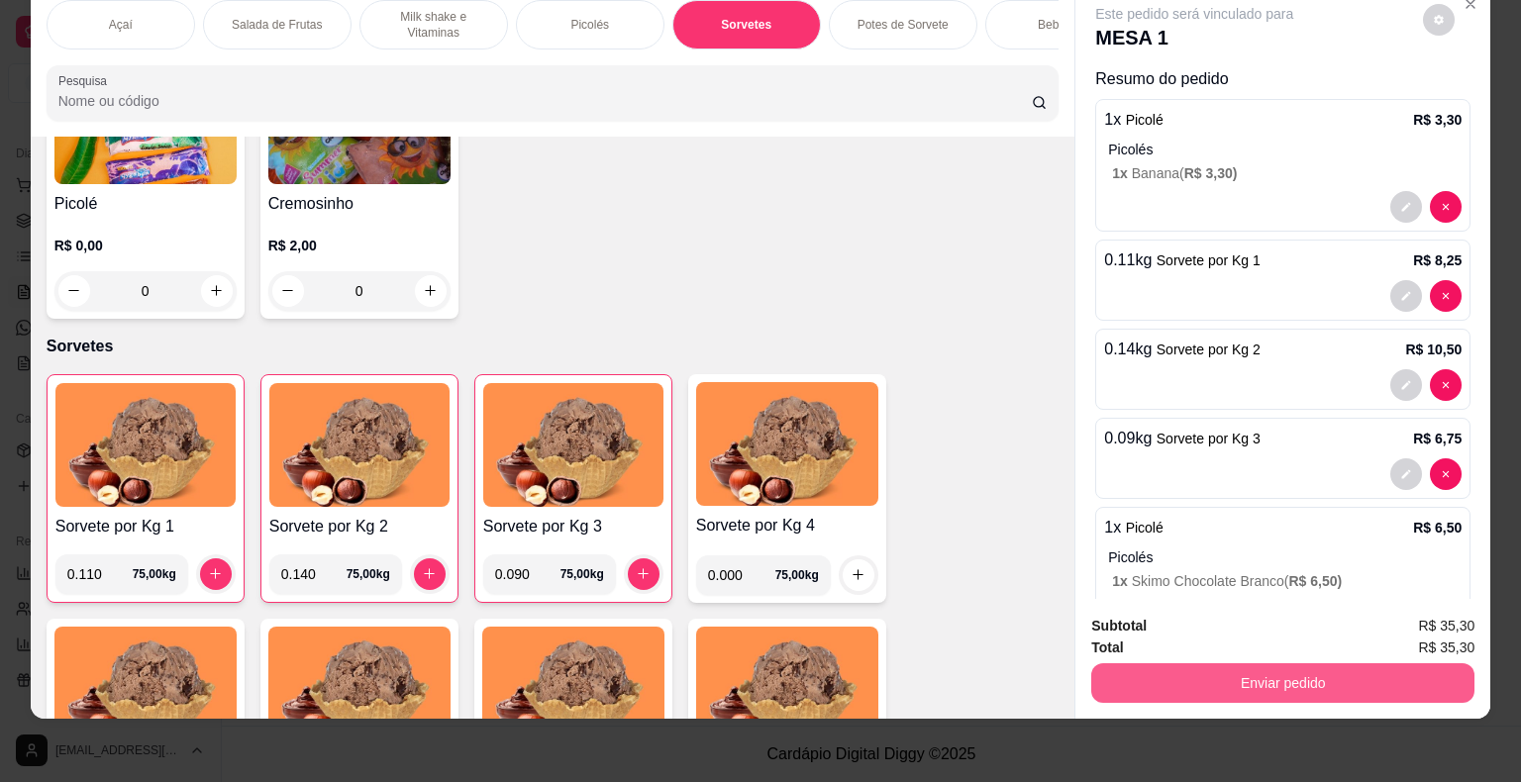
click at [1335, 670] on button "Enviar pedido" at bounding box center [1282, 683] width 383 height 40
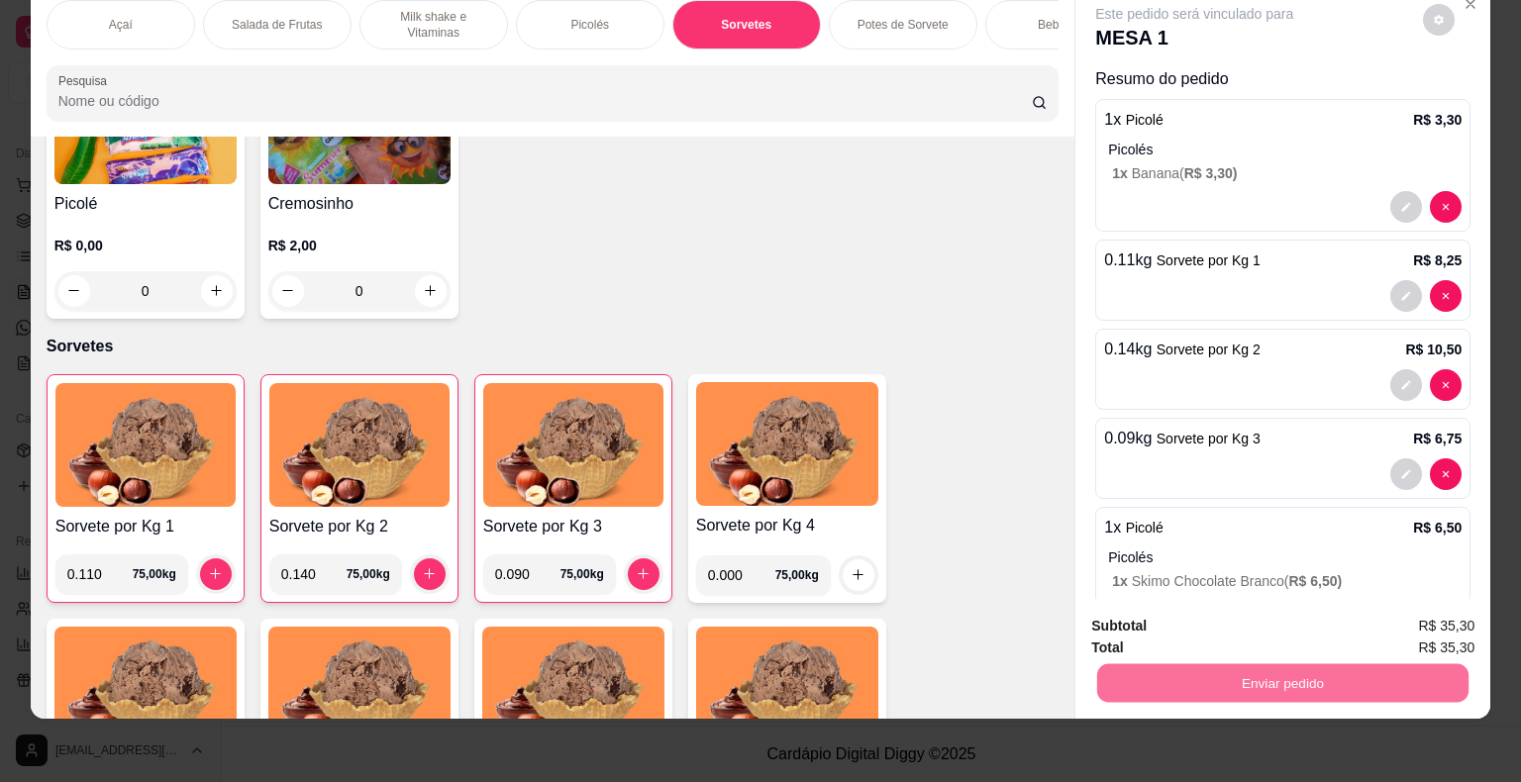
click at [1421, 633] on button "Enviar pedido" at bounding box center [1423, 620] width 112 height 38
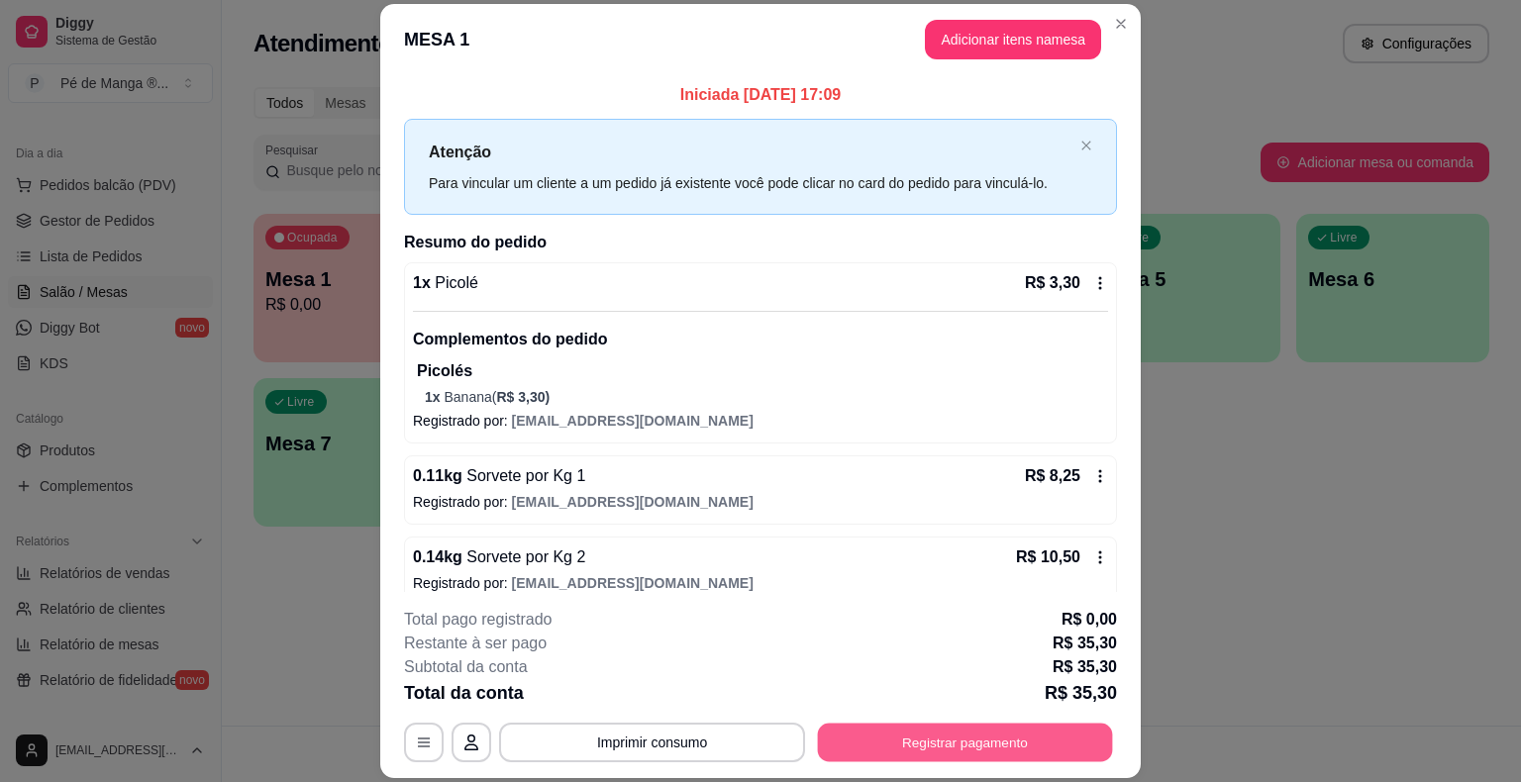
click at [944, 724] on button "Registrar pagamento" at bounding box center [965, 743] width 295 height 39
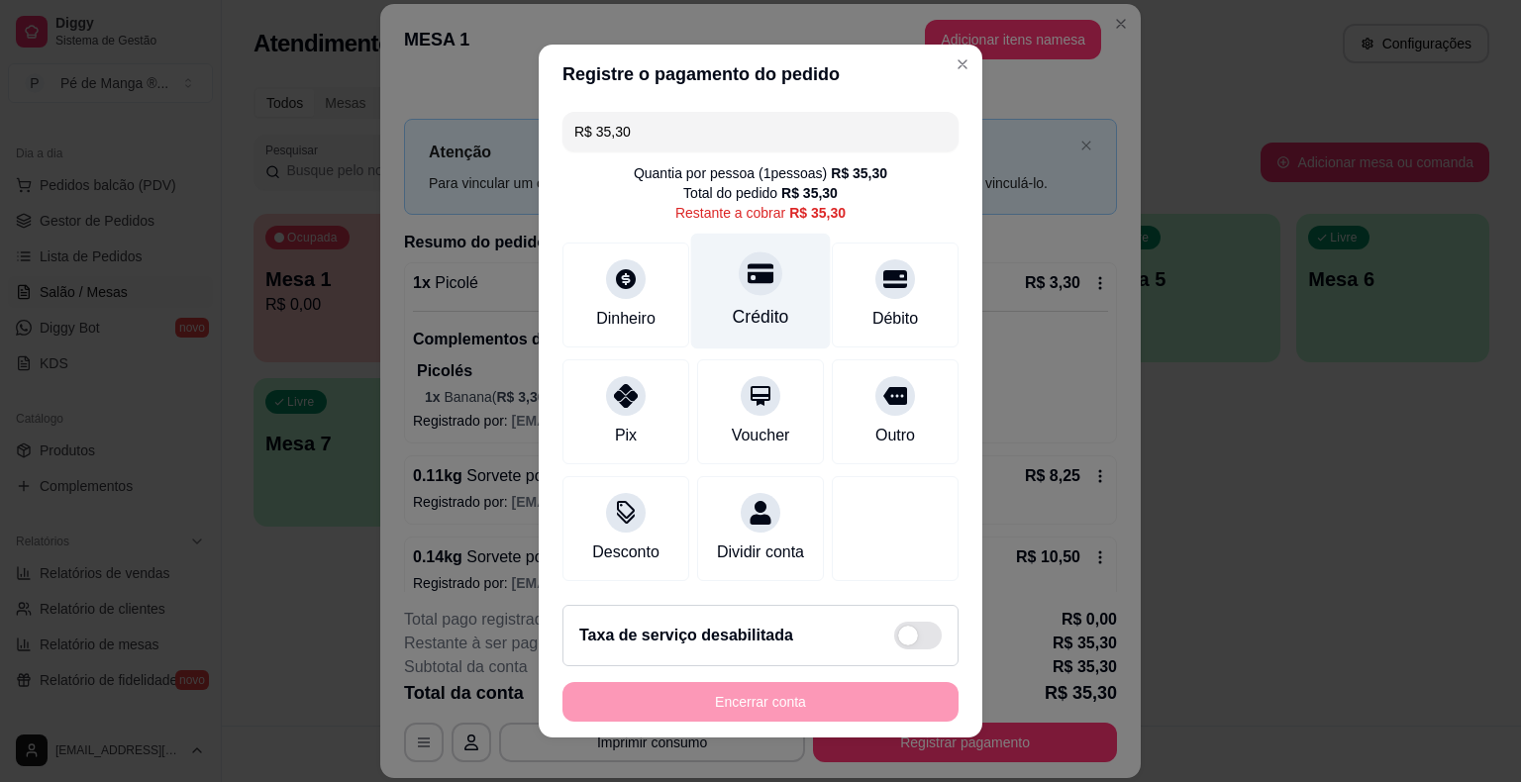
click at [757, 273] on icon at bounding box center [760, 274] width 26 height 20
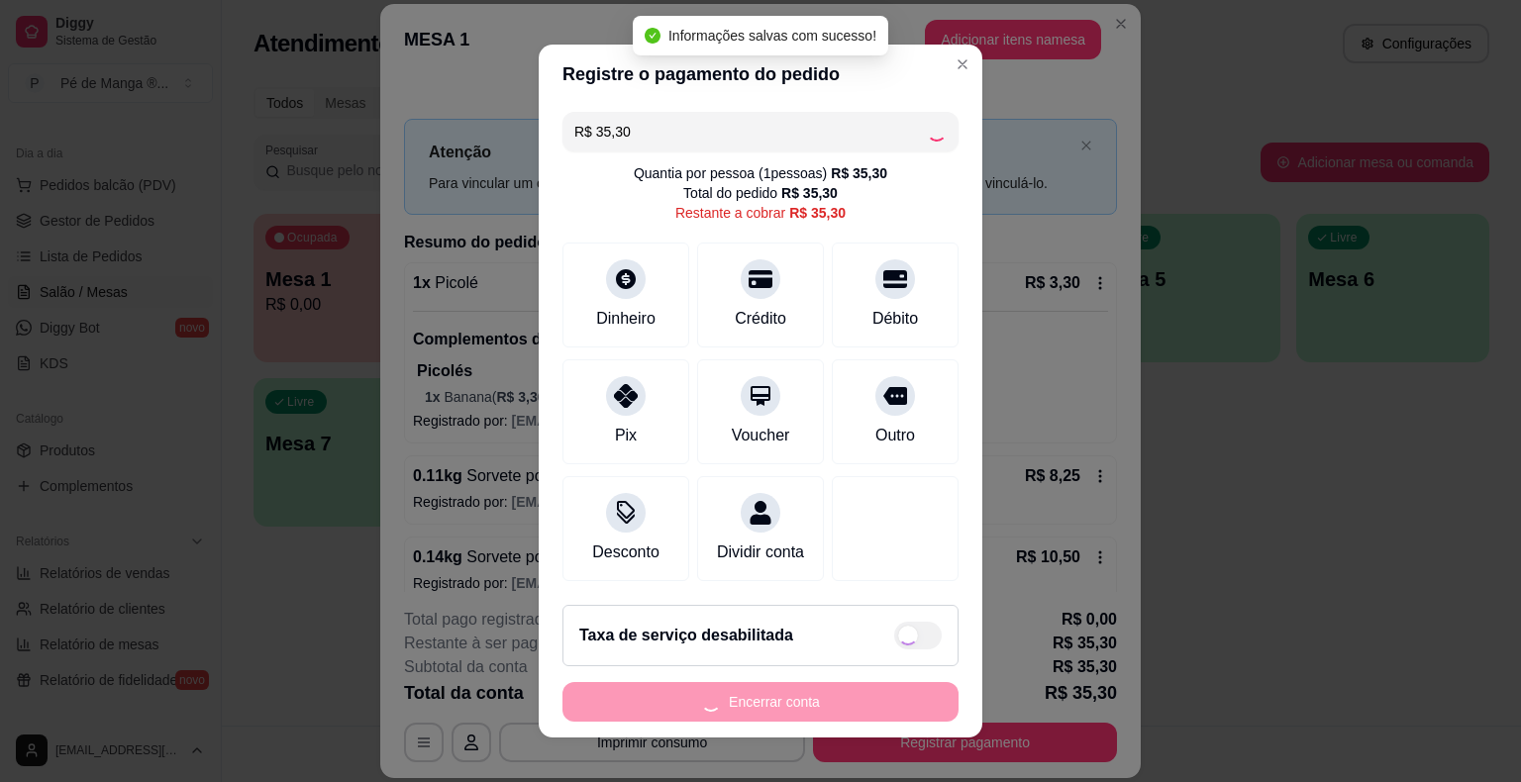
type input "R$ 0,00"
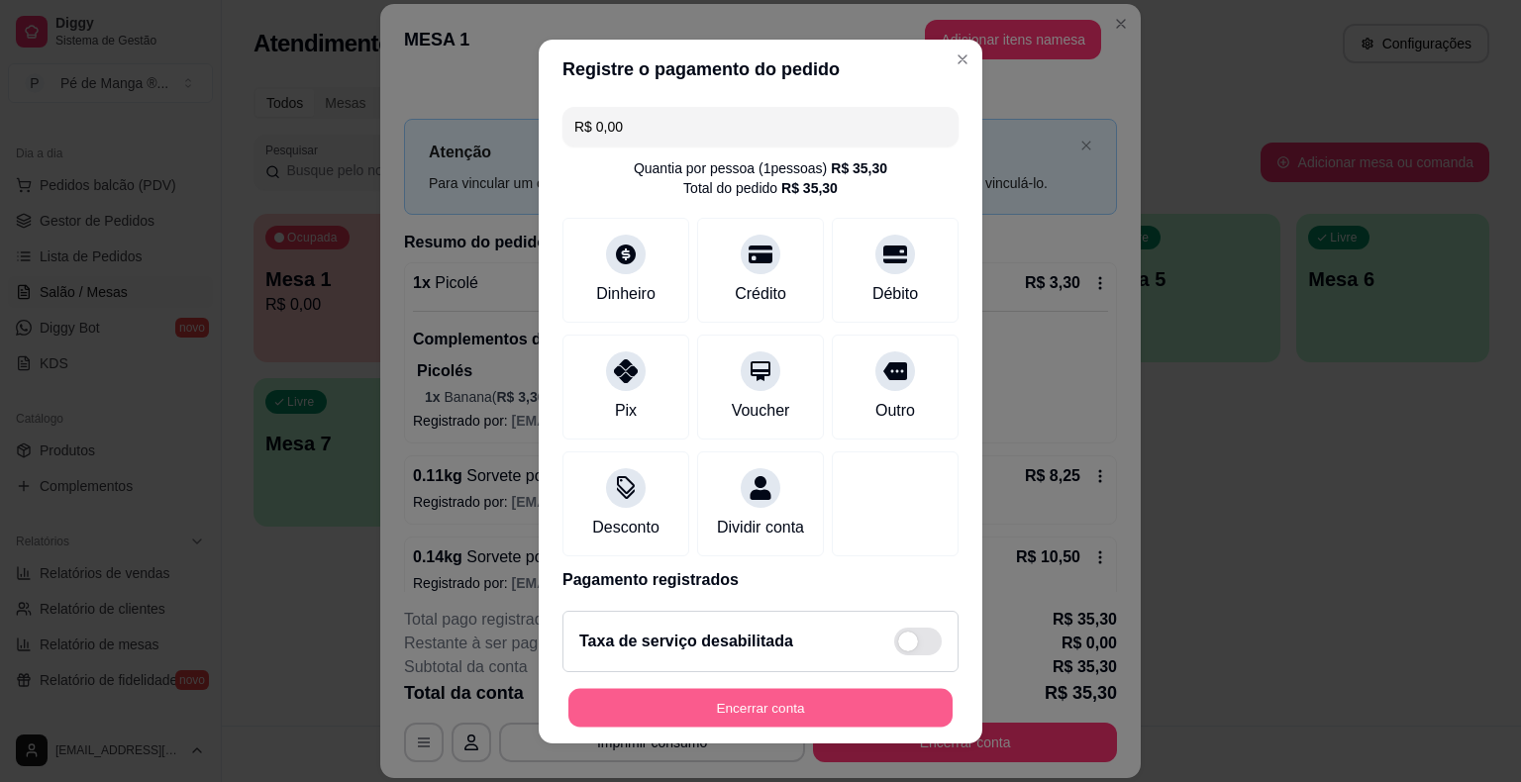
click at [718, 705] on button "Encerrar conta" at bounding box center [760, 707] width 384 height 39
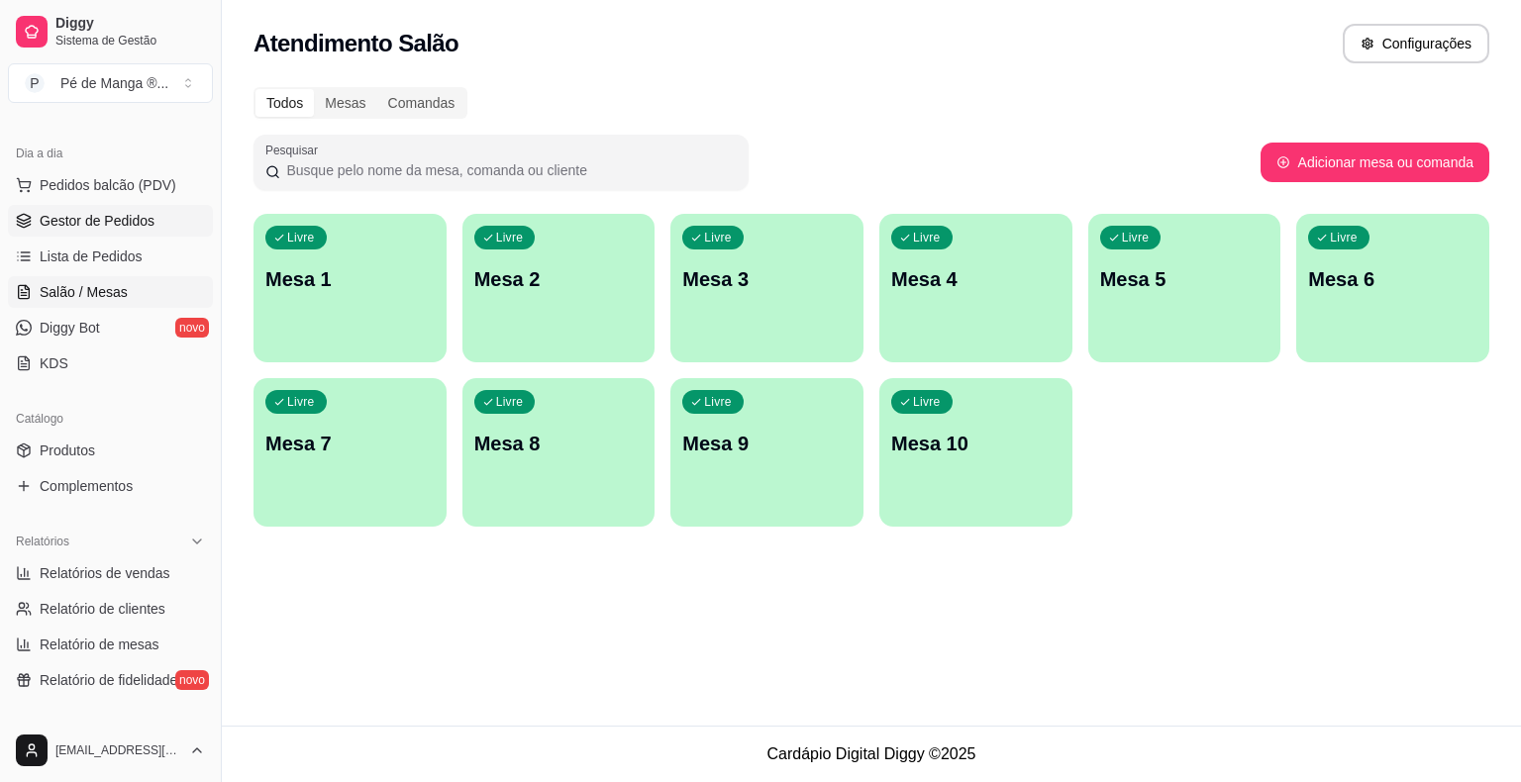
click at [105, 222] on span "Gestor de Pedidos" at bounding box center [97, 221] width 115 height 20
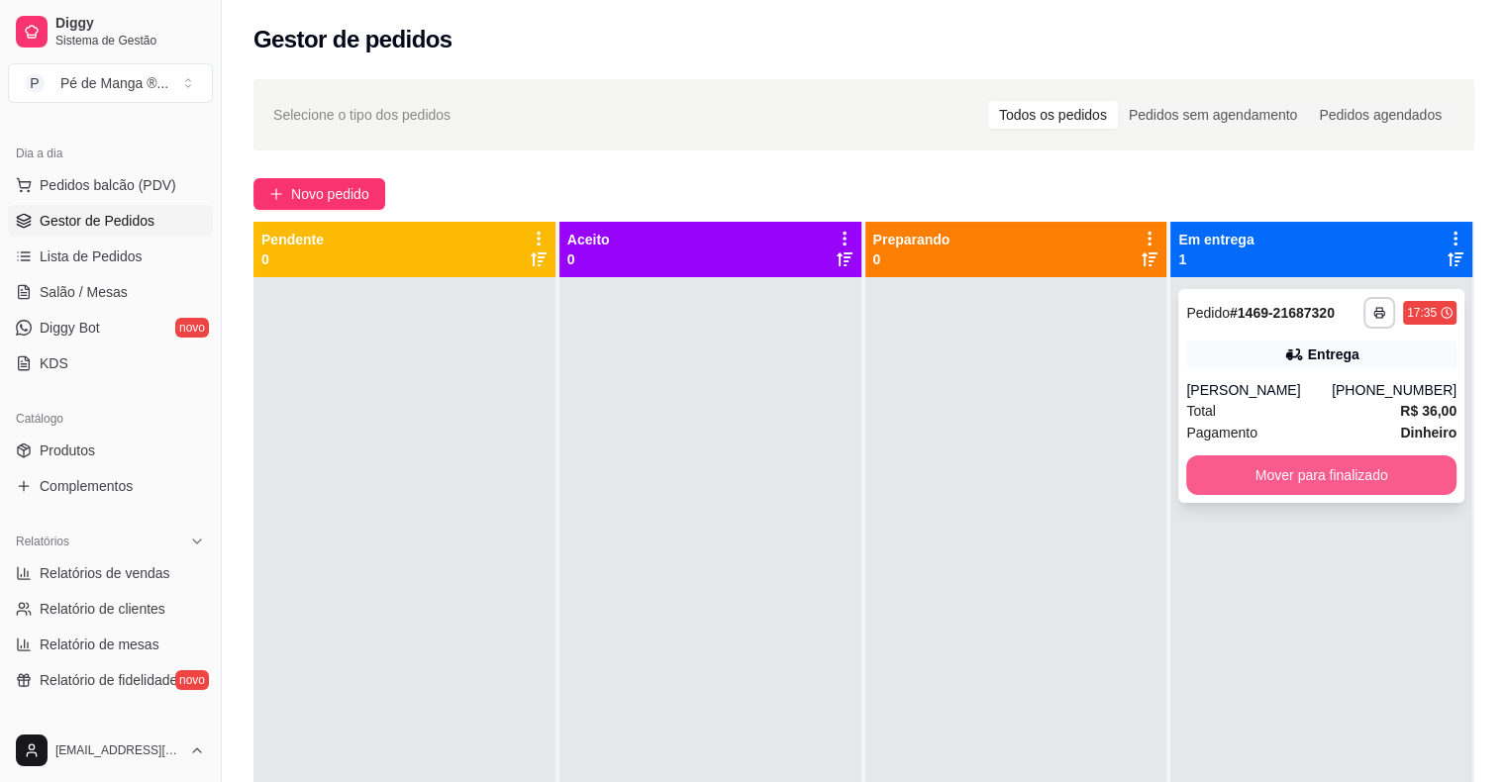
click at [1255, 491] on button "Mover para finalizado" at bounding box center [1321, 475] width 270 height 40
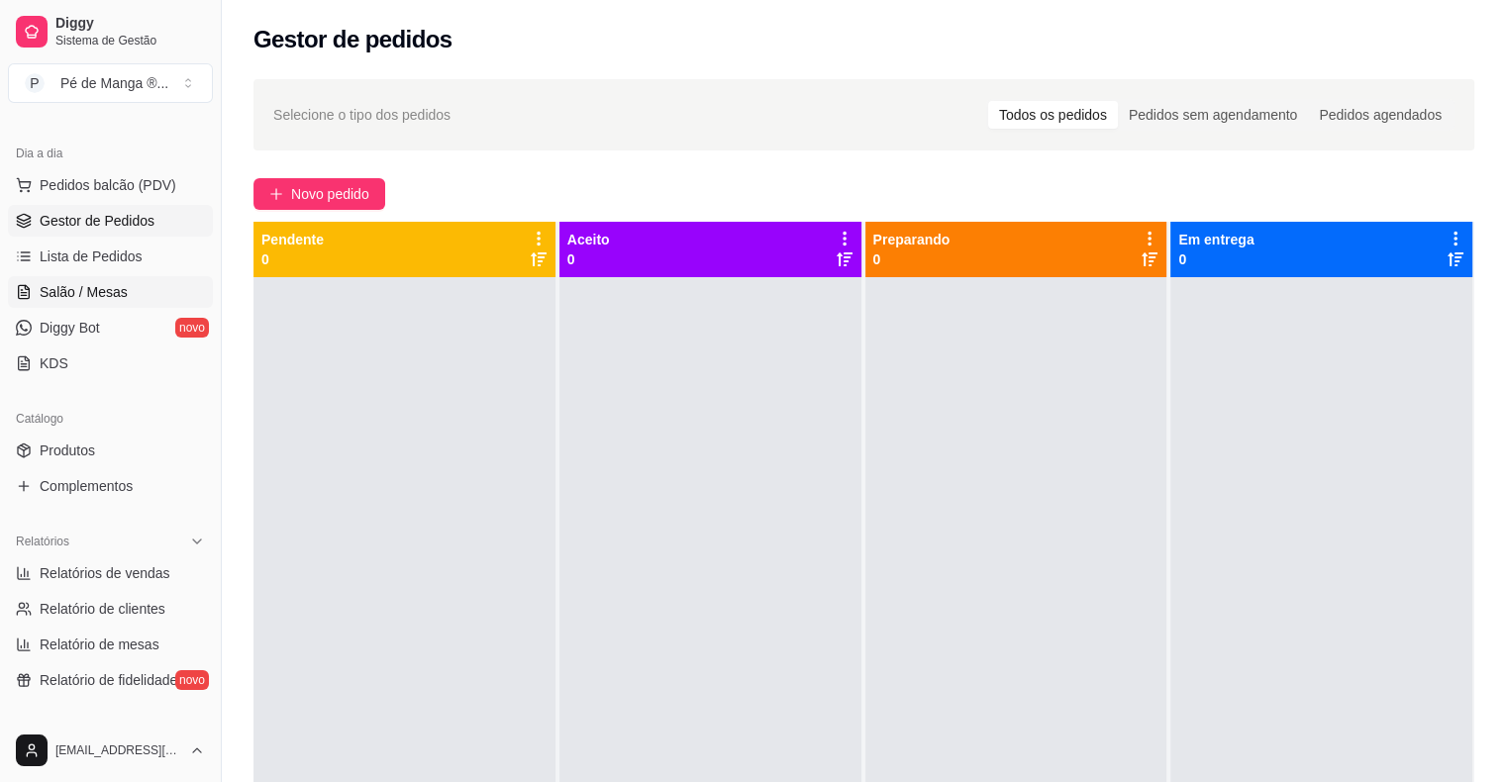
click at [105, 287] on span "Salão / Mesas" at bounding box center [84, 292] width 88 height 20
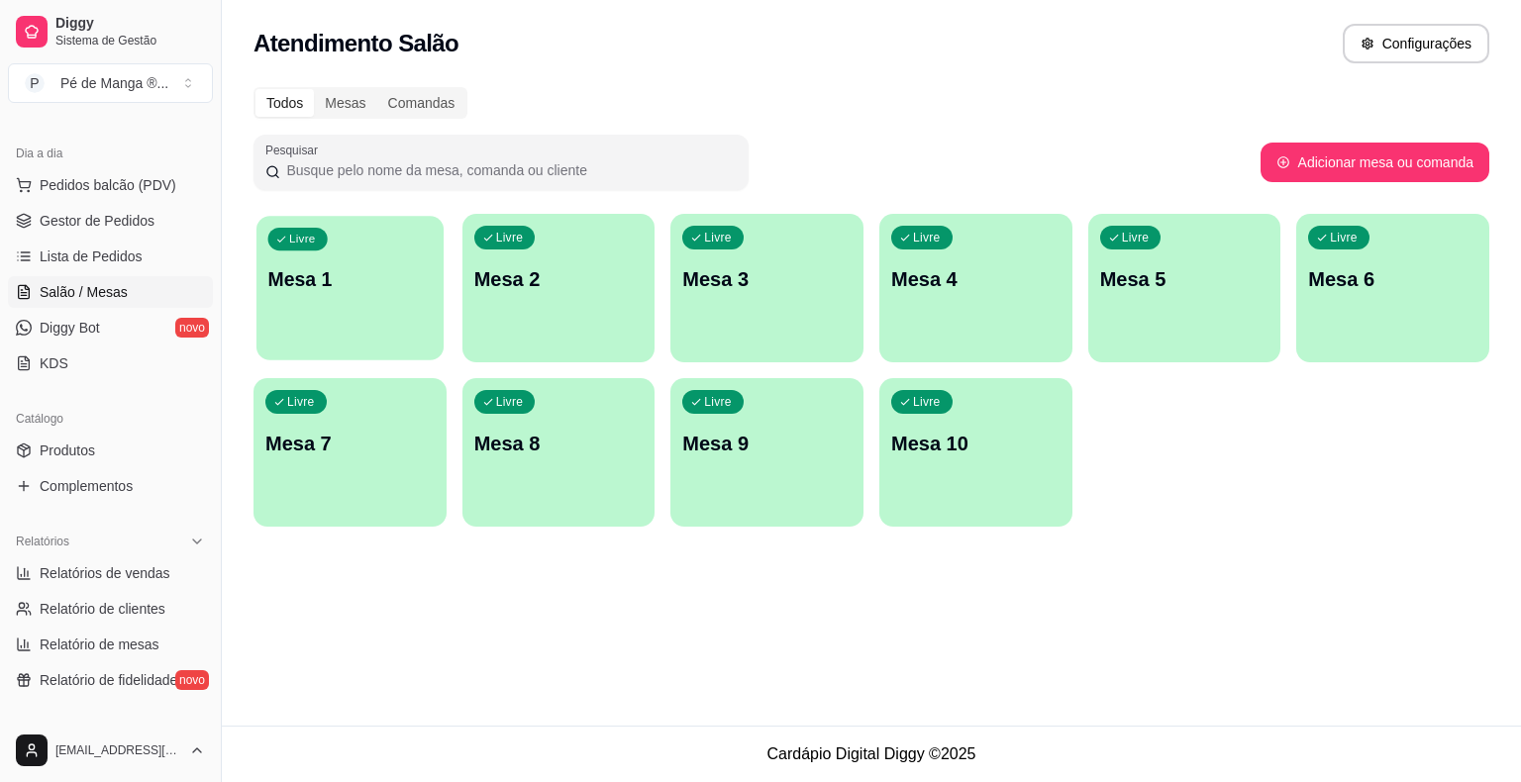
click at [388, 299] on div "Livre Mesa 1" at bounding box center [349, 276] width 187 height 121
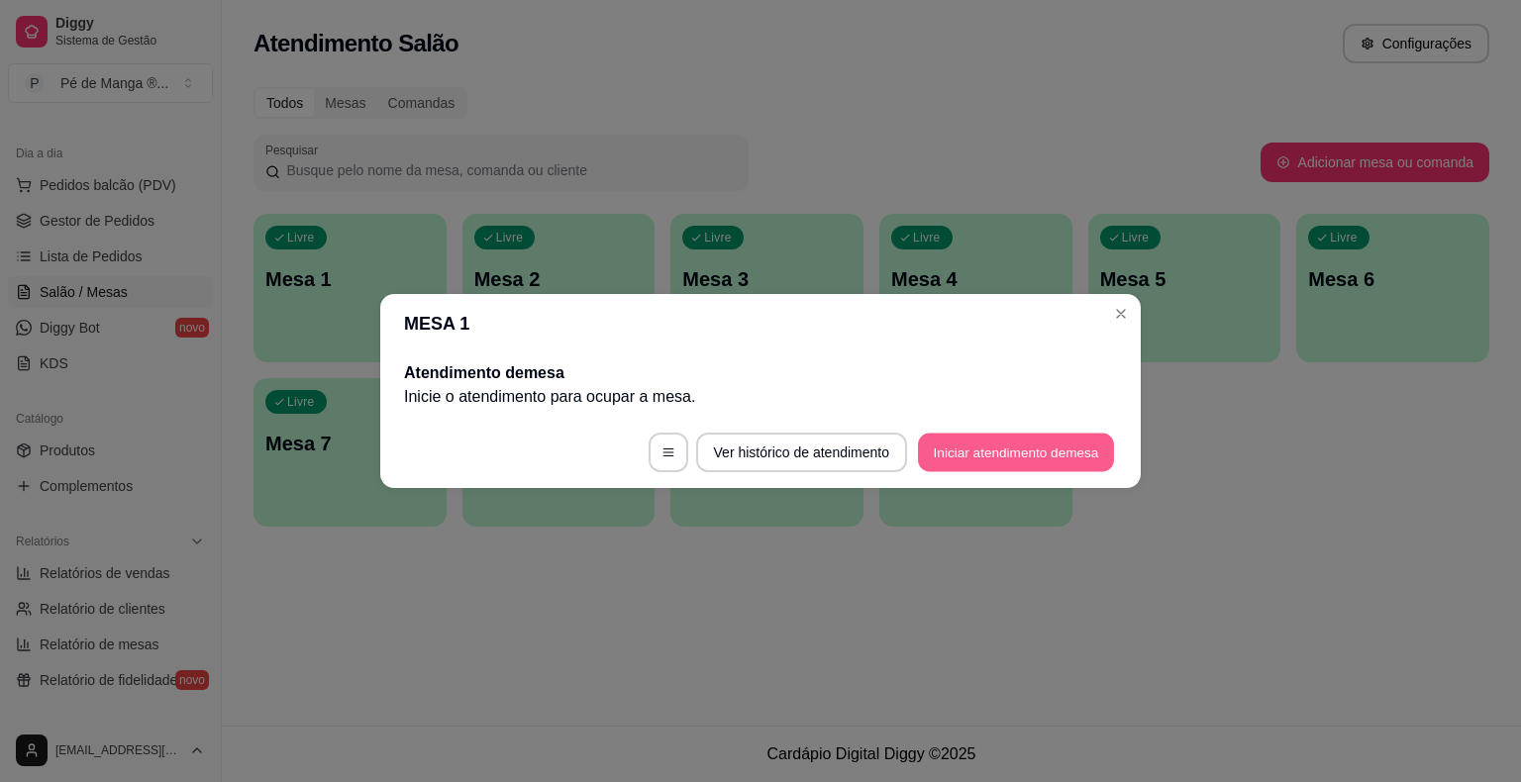
click at [1007, 444] on button "Iniciar atendimento de mesa" at bounding box center [1016, 453] width 196 height 39
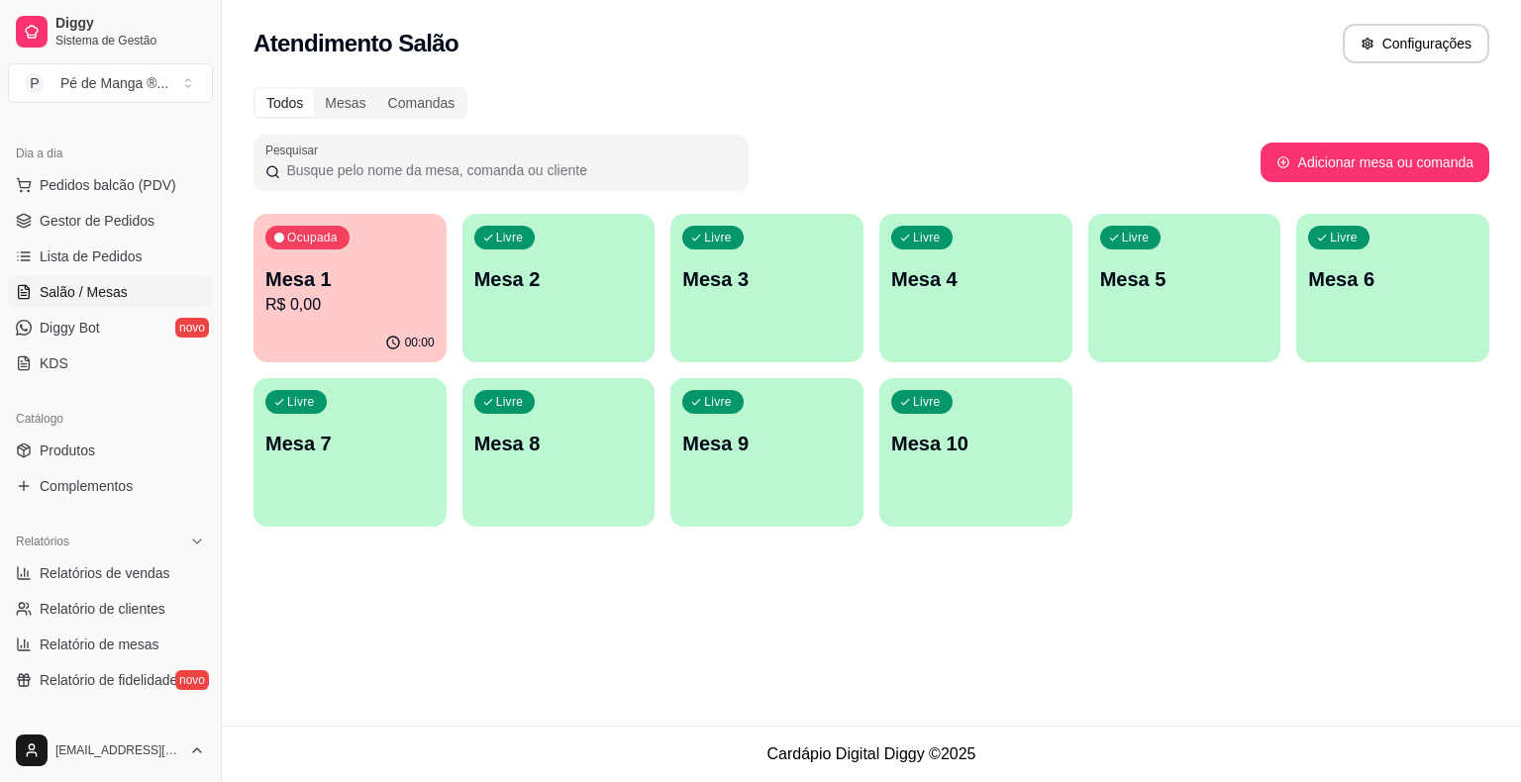
click at [357, 295] on p "R$ 0,00" at bounding box center [349, 305] width 169 height 24
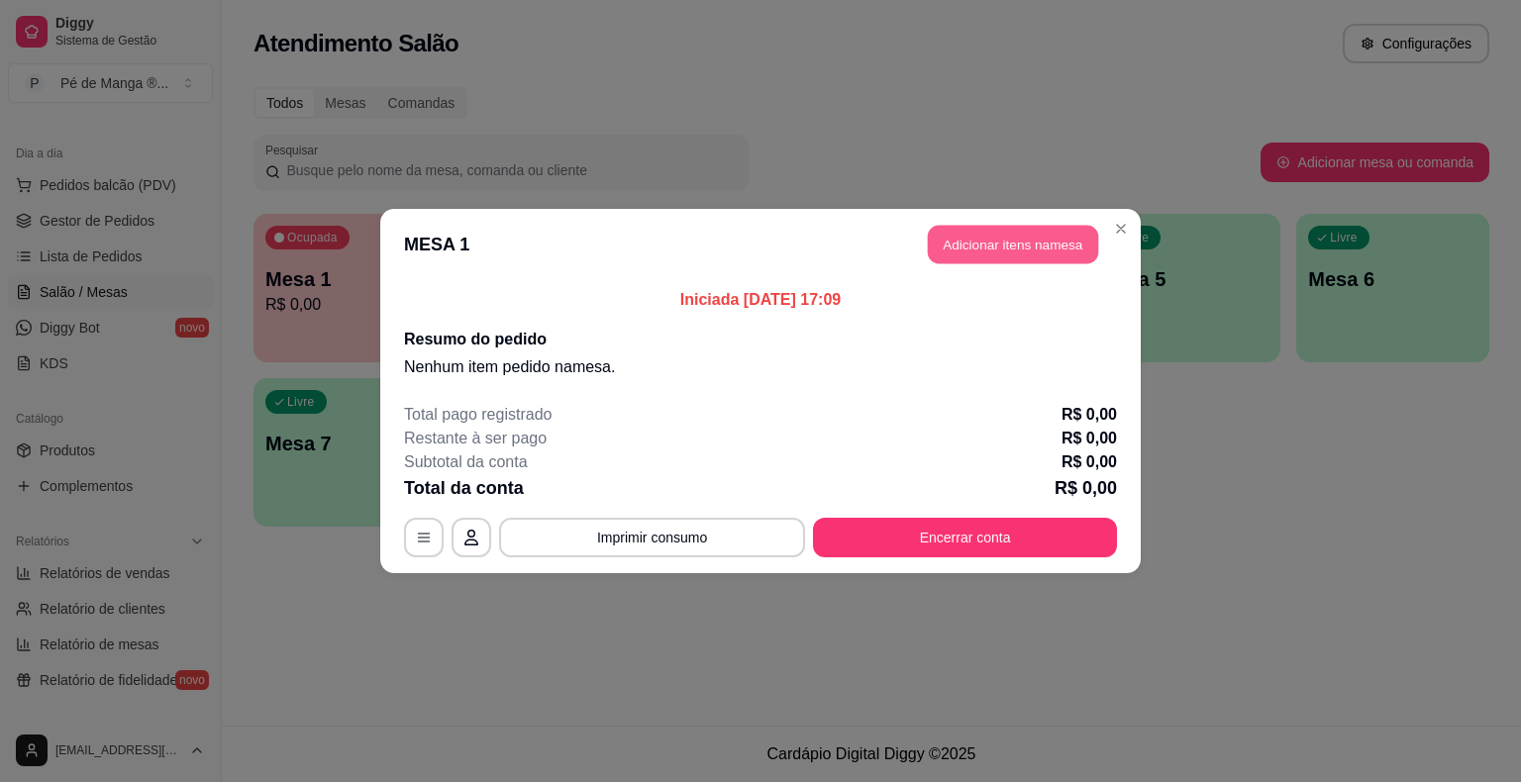
click at [1036, 249] on button "Adicionar itens na mesa" at bounding box center [1013, 245] width 170 height 39
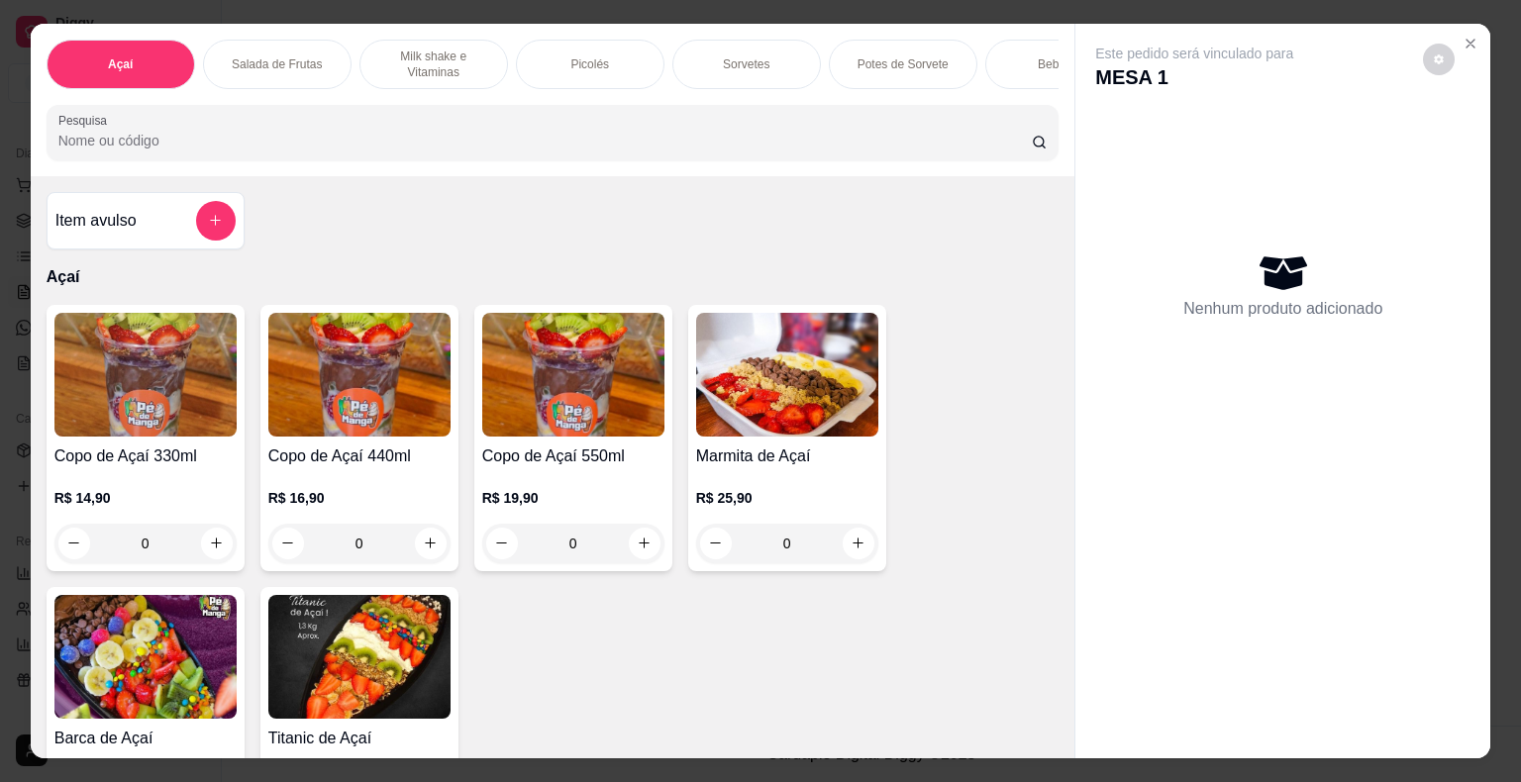
click at [215, 549] on div "0" at bounding box center [145, 544] width 182 height 40
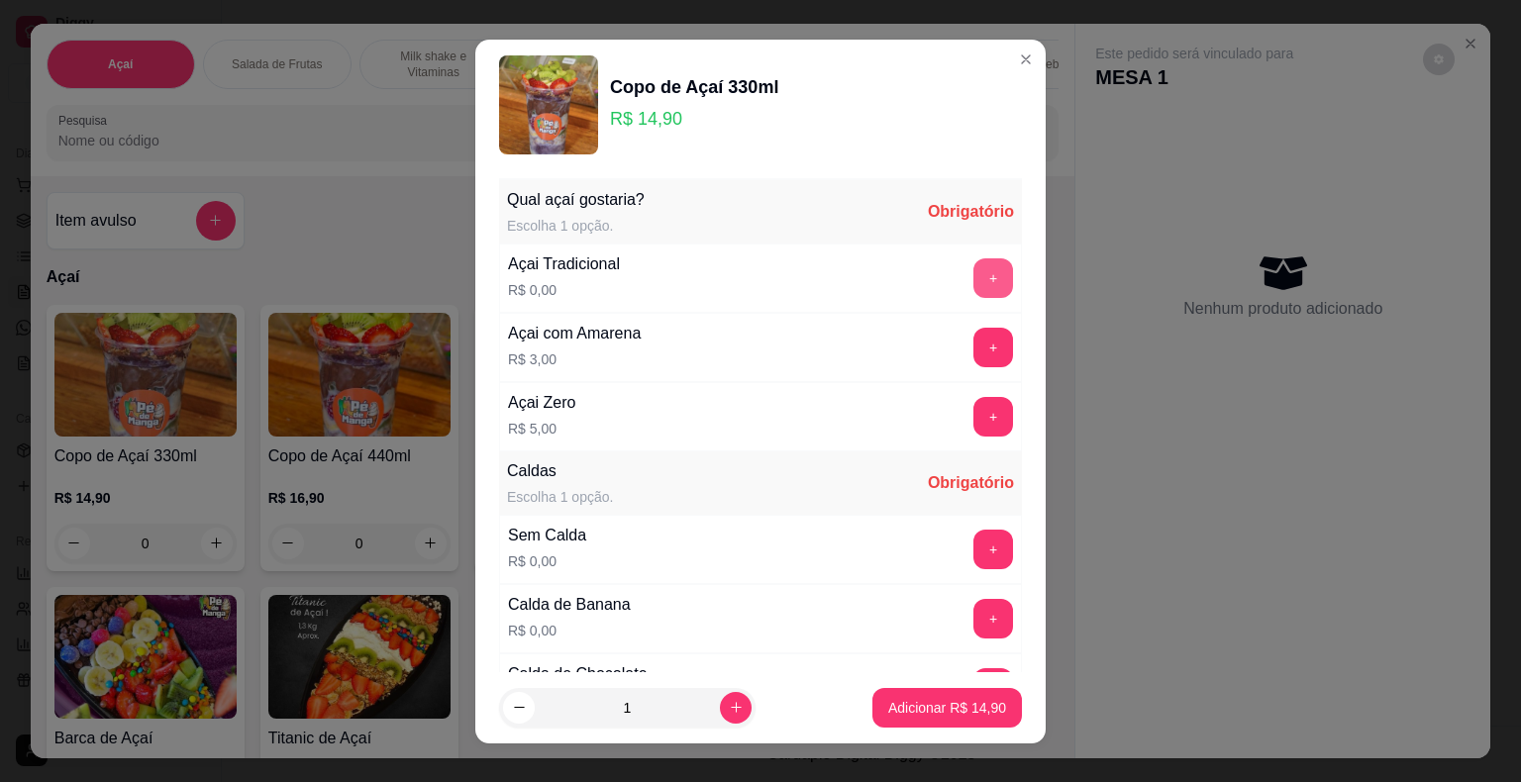
click at [973, 267] on button "+" at bounding box center [993, 278] width 40 height 40
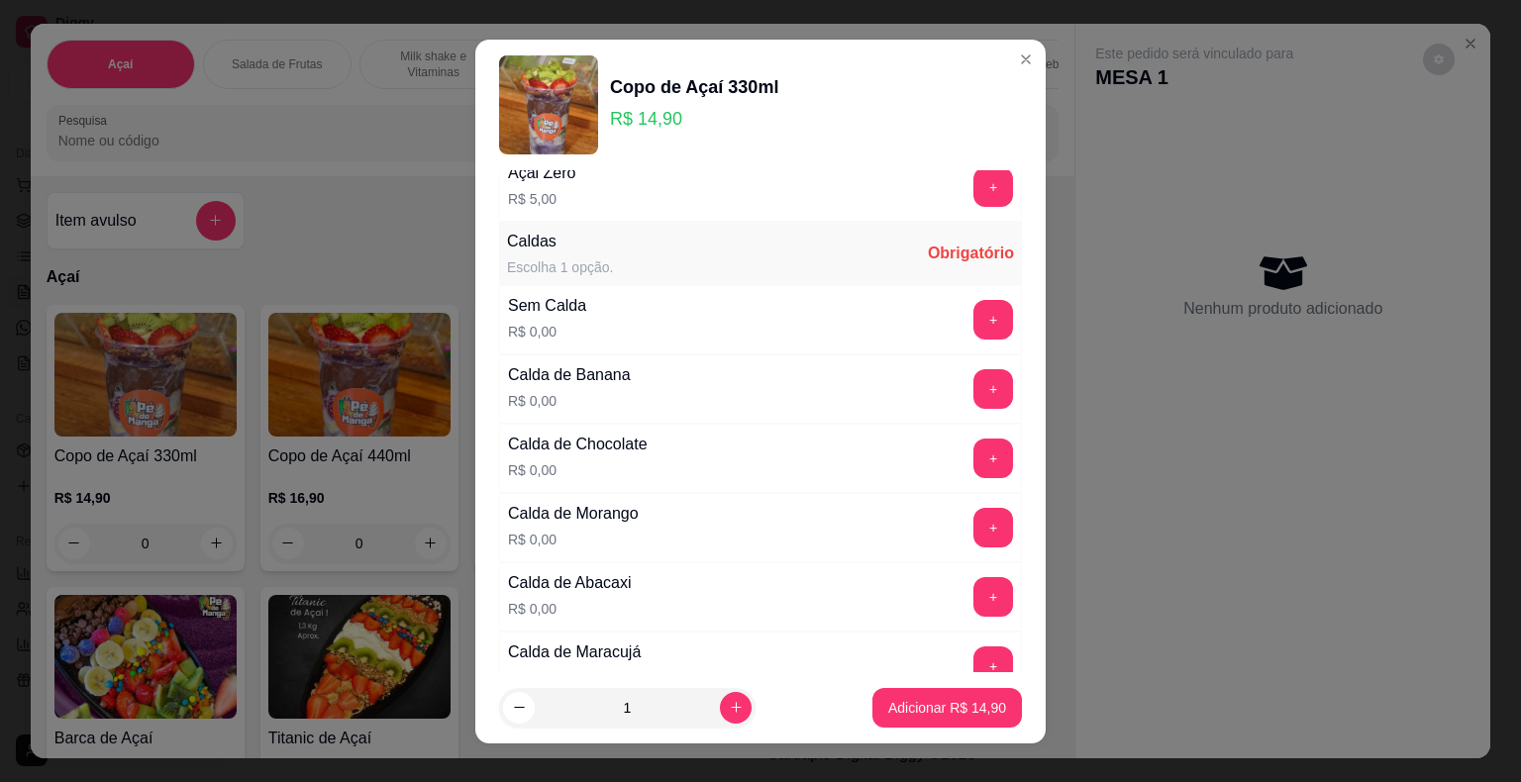
scroll to position [99, 0]
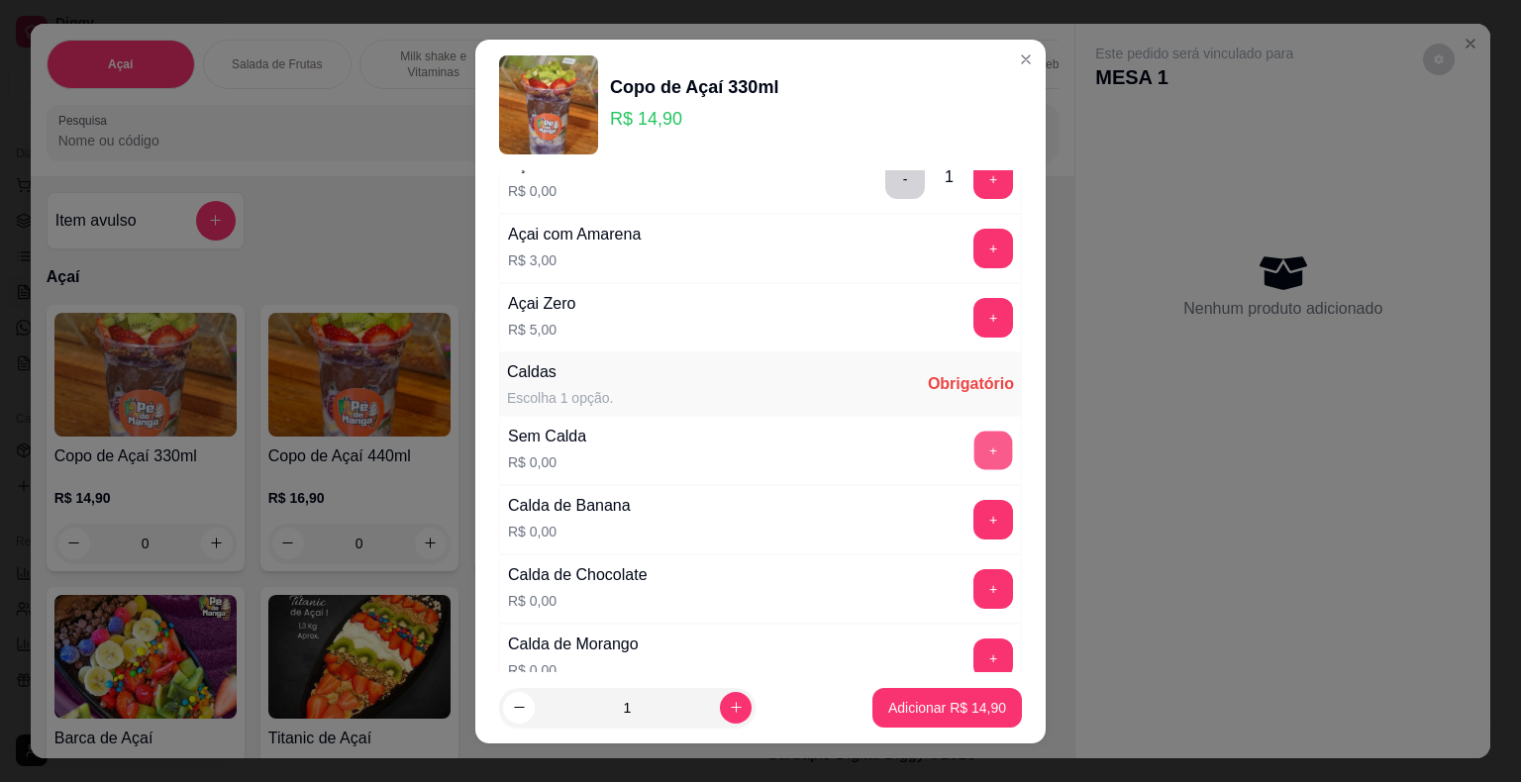
click at [974, 445] on button "+" at bounding box center [993, 450] width 39 height 39
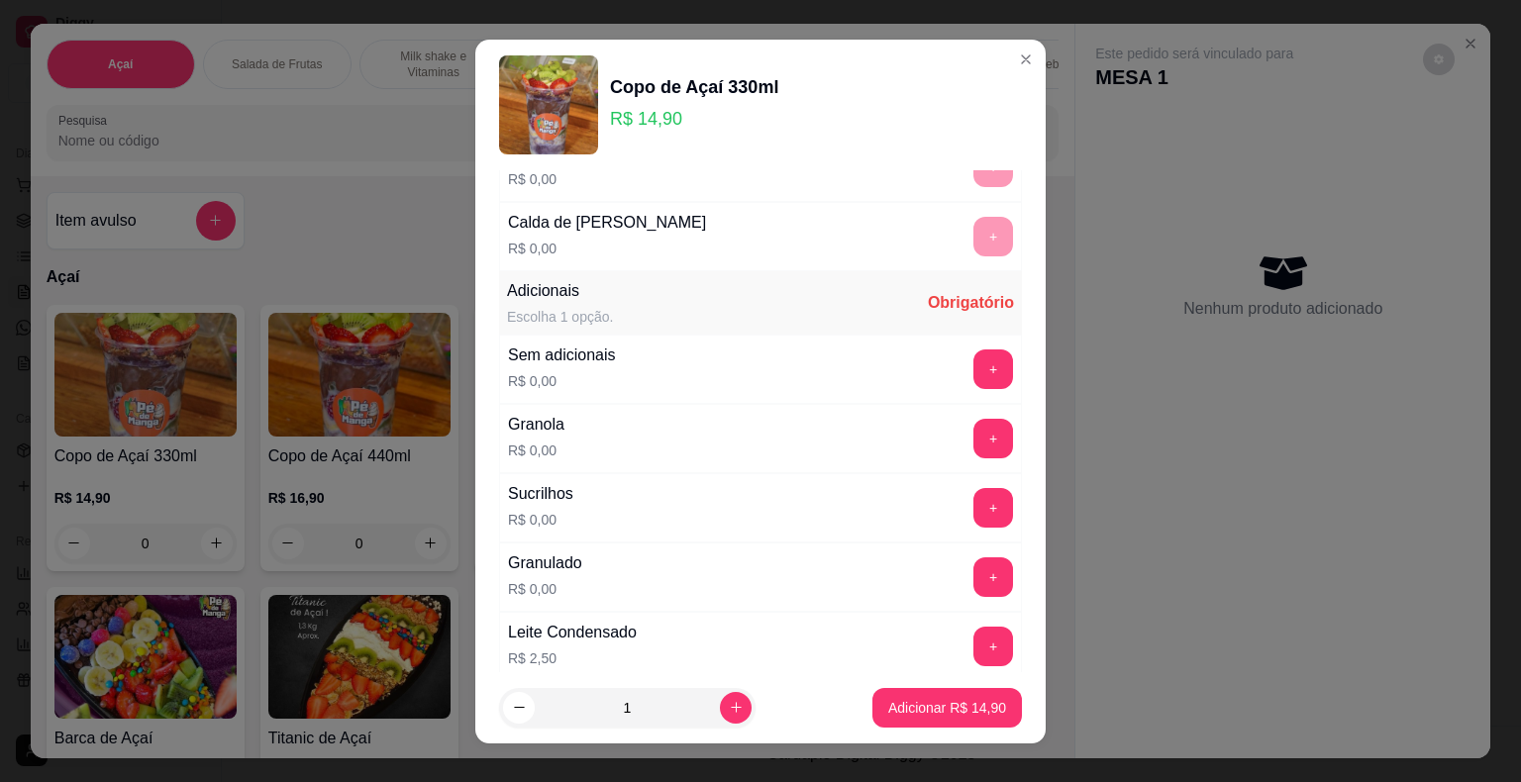
scroll to position [1089, 0]
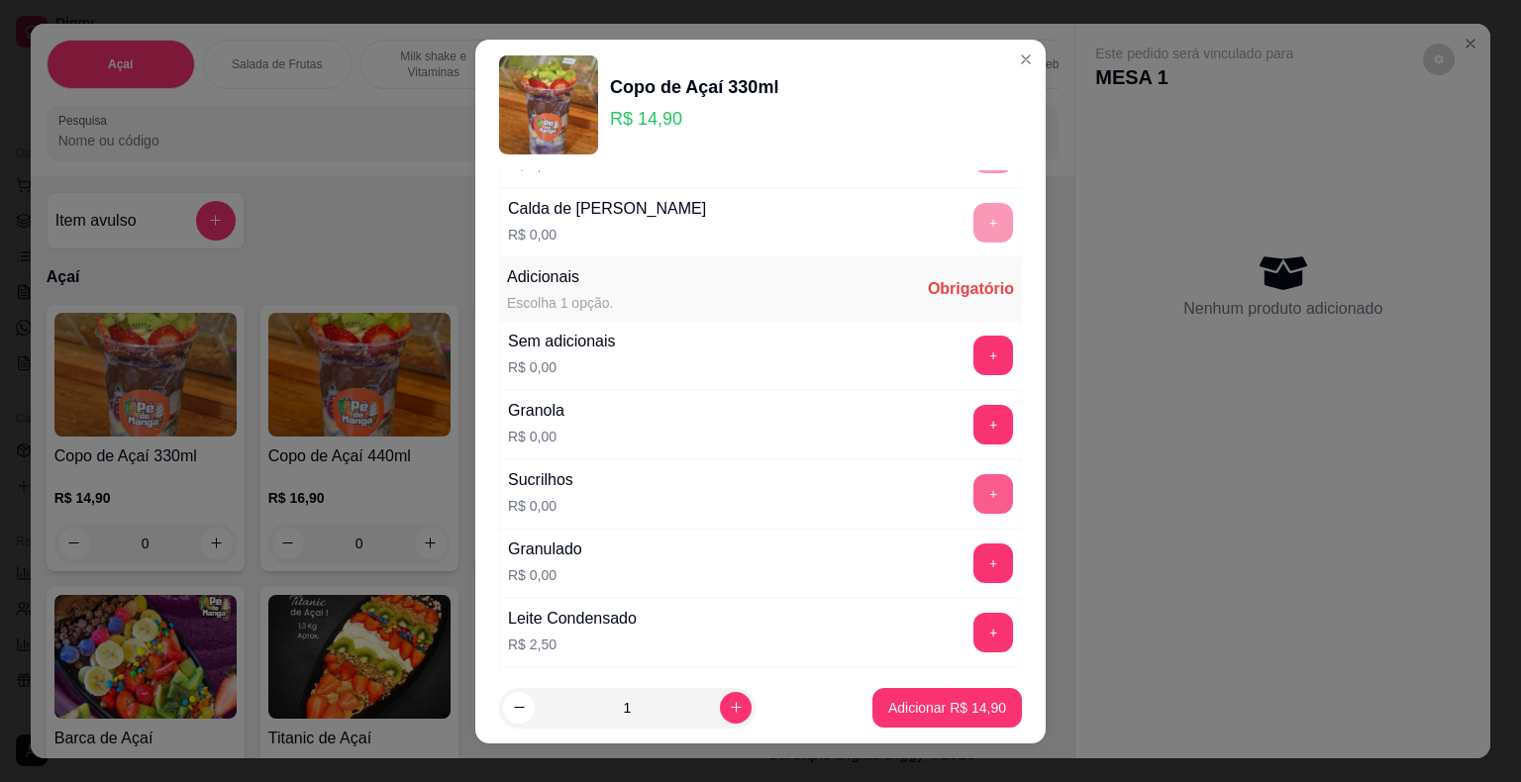
click at [973, 482] on button "+" at bounding box center [993, 494] width 40 height 40
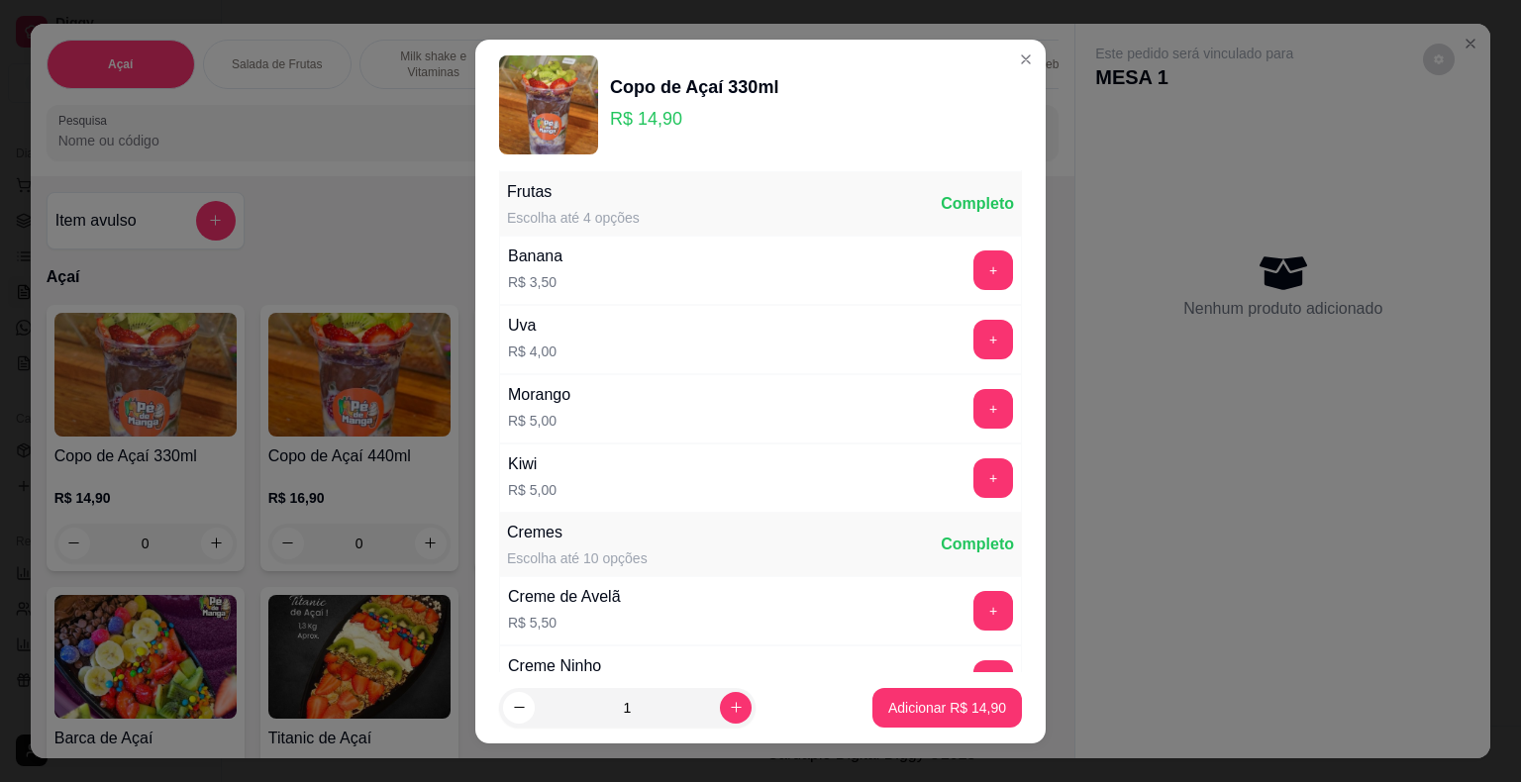
scroll to position [2574, 0]
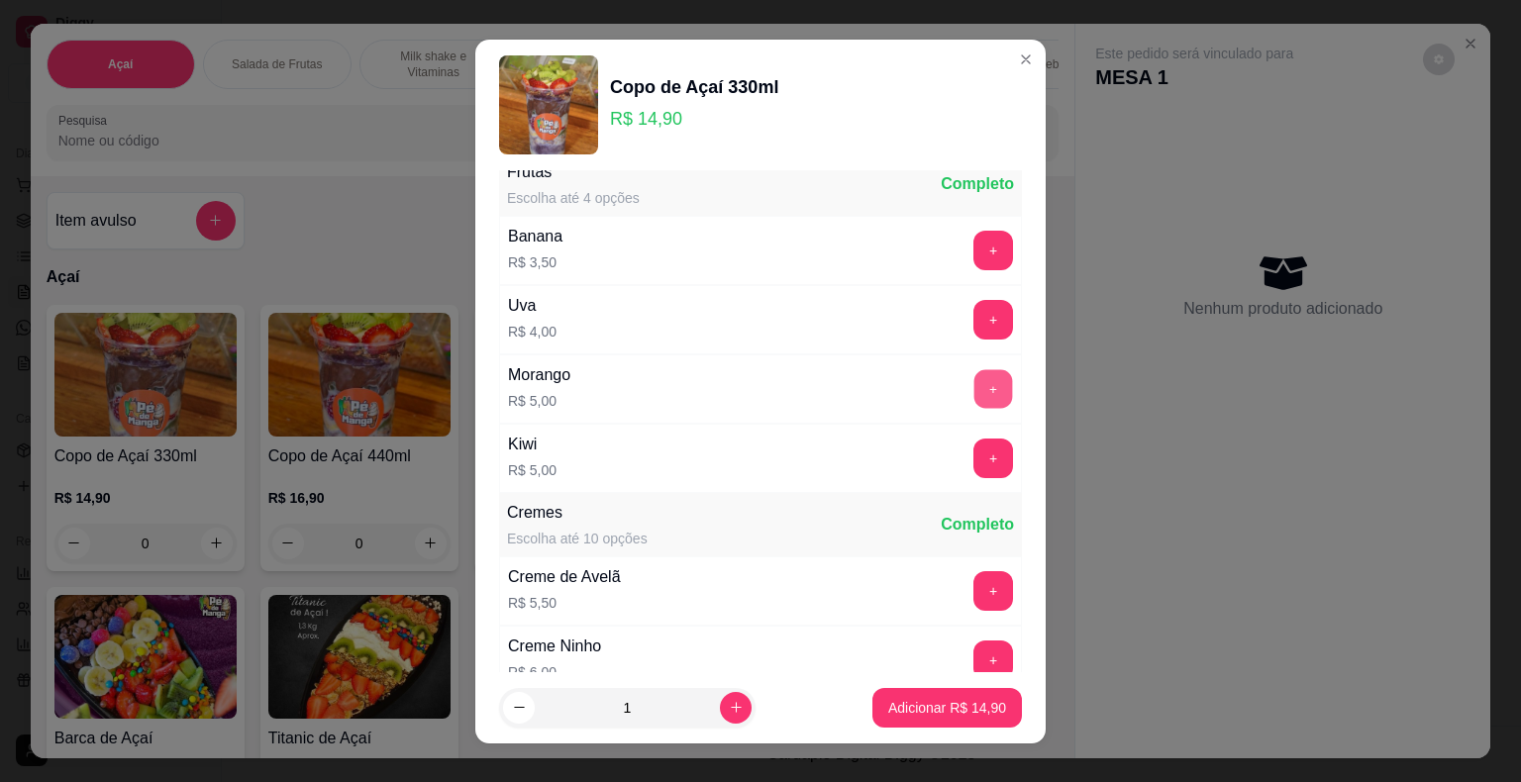
click at [974, 369] on button "+" at bounding box center [993, 388] width 39 height 39
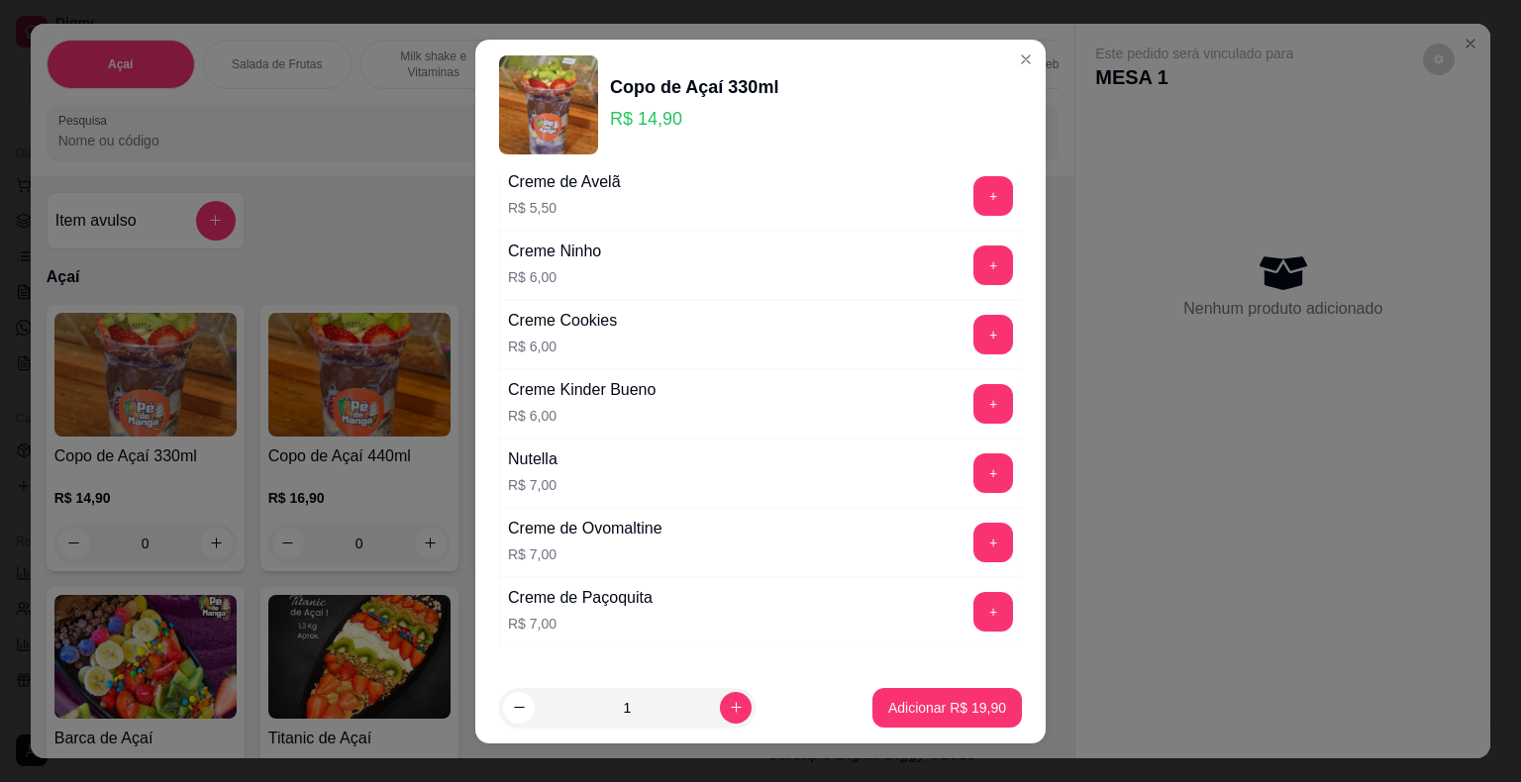
scroll to position [2970, 0]
click at [973, 452] on button "+" at bounding box center [993, 472] width 40 height 40
click at [947, 707] on p "Adicionar R$ 26,90" at bounding box center [947, 708] width 118 height 20
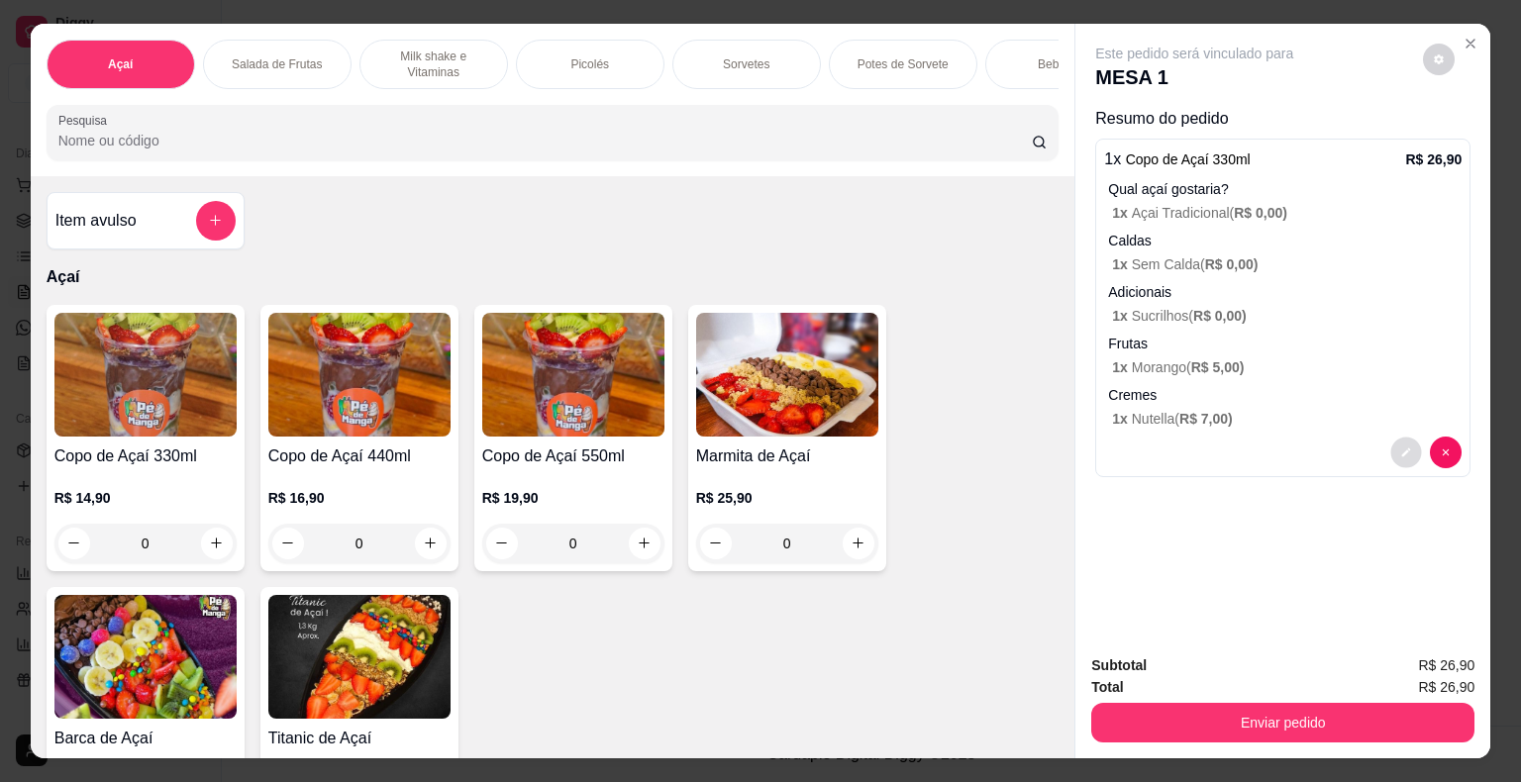
click at [1401, 449] on icon "decrease-product-quantity" at bounding box center [1406, 452] width 12 height 12
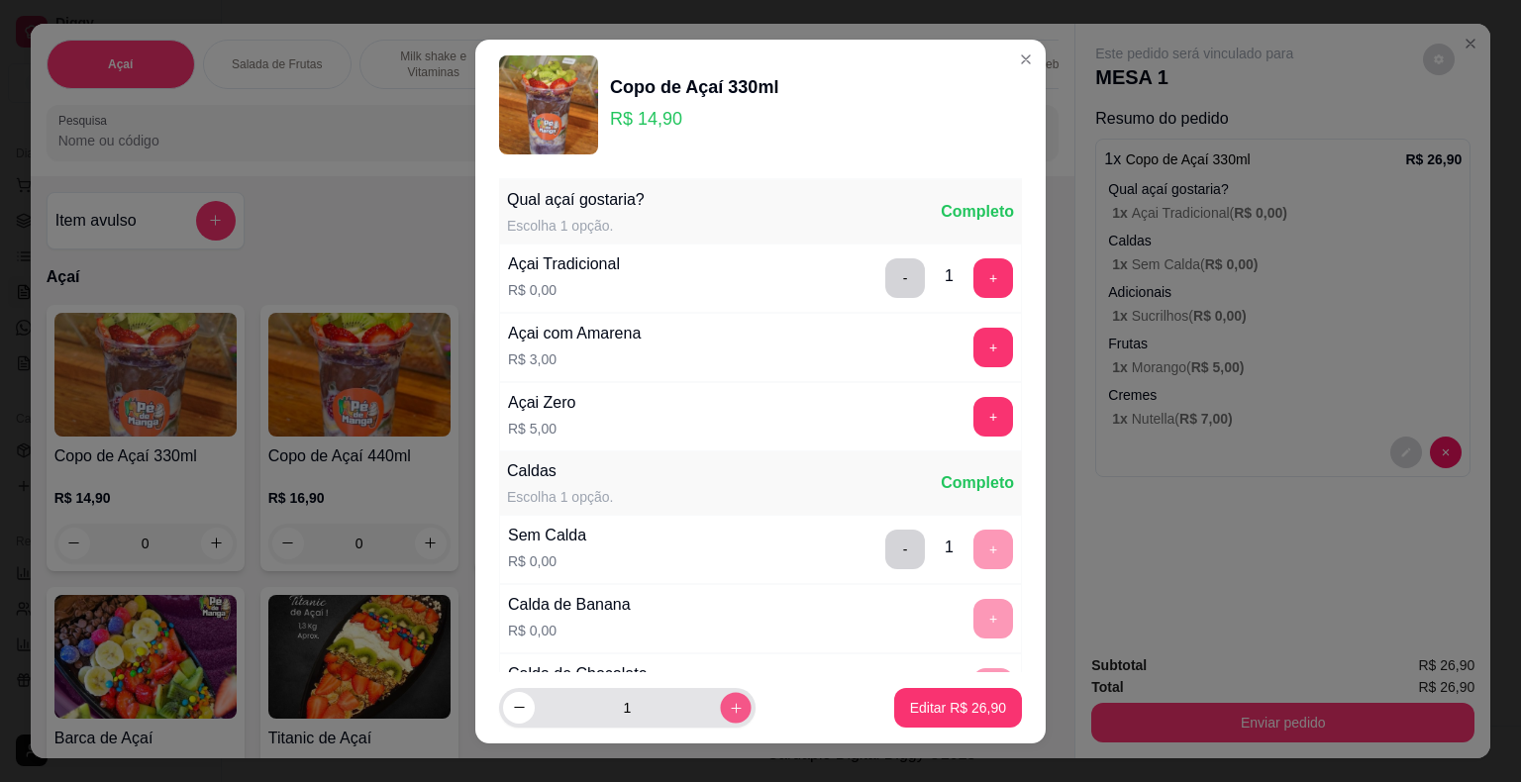
click at [720, 711] on button "increase-product-quantity" at bounding box center [735, 707] width 31 height 31
type input "2"
click at [931, 713] on p "Editar R$ 53,80" at bounding box center [957, 707] width 93 height 19
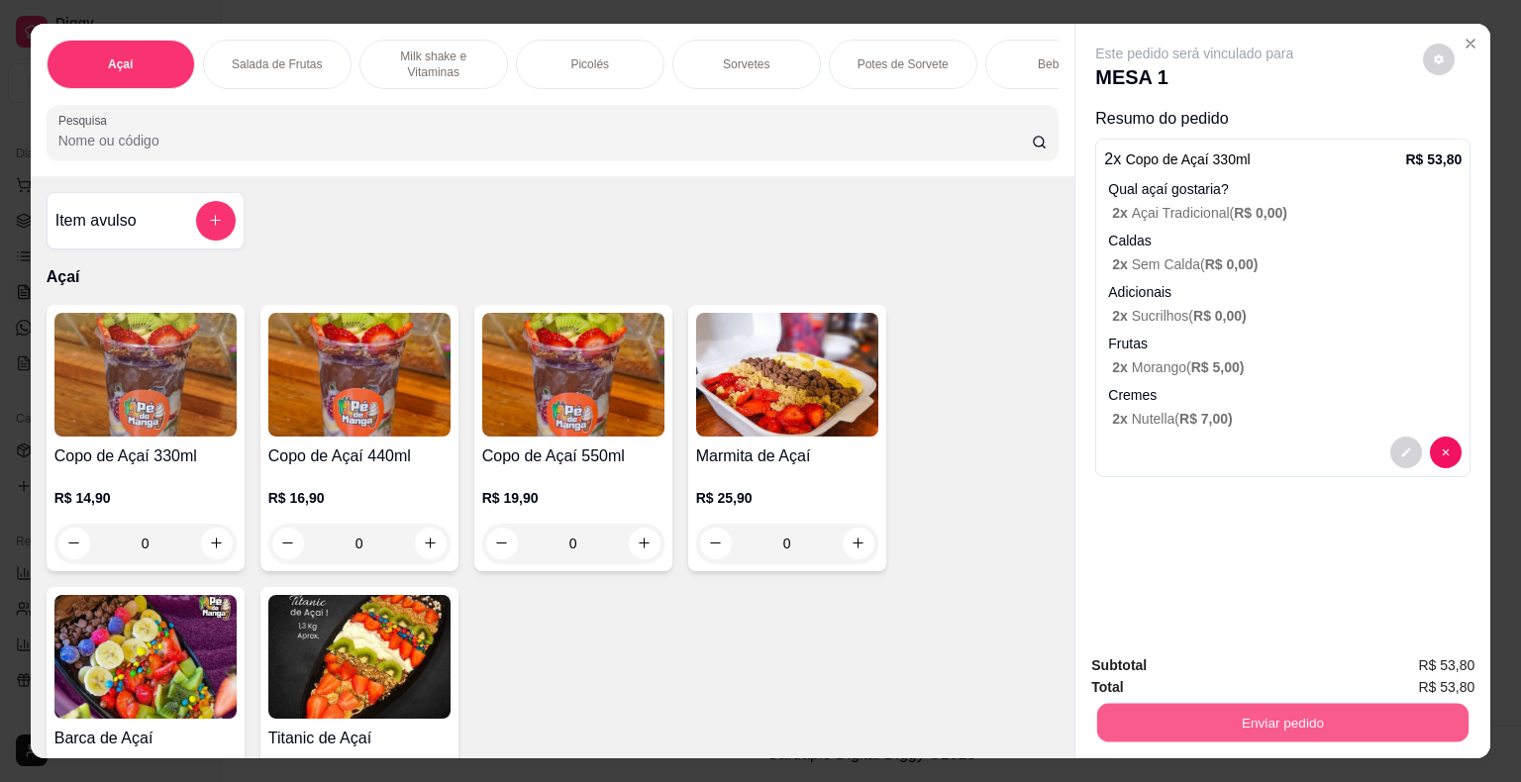
click at [1219, 723] on button "Enviar pedido" at bounding box center [1282, 723] width 371 height 39
click at [1449, 670] on button "Enviar pedido" at bounding box center [1422, 666] width 109 height 37
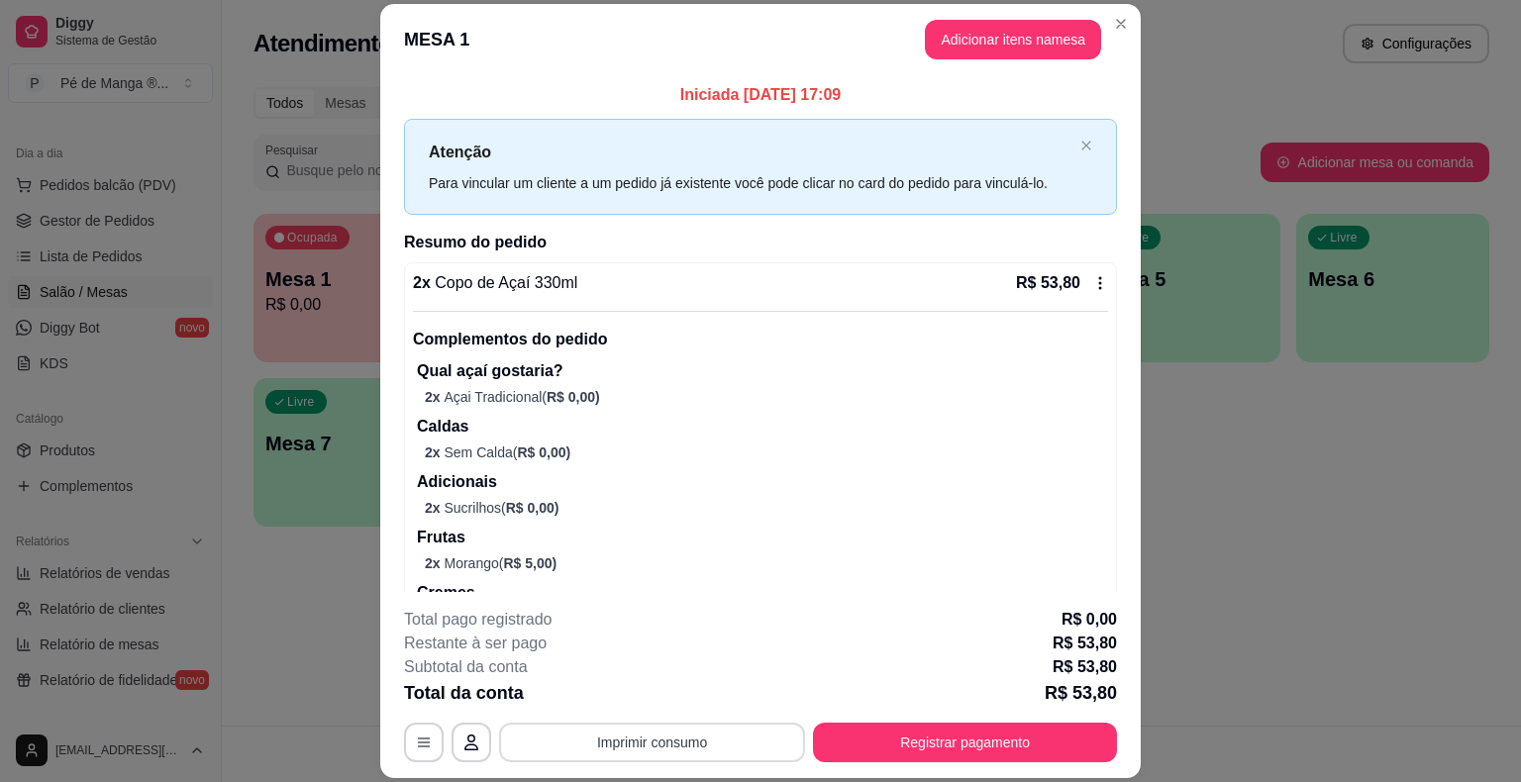
click at [701, 744] on button "Imprimir consumo" at bounding box center [652, 743] width 306 height 40
click at [661, 699] on button "IMPRESSORA" at bounding box center [650, 696] width 139 height 31
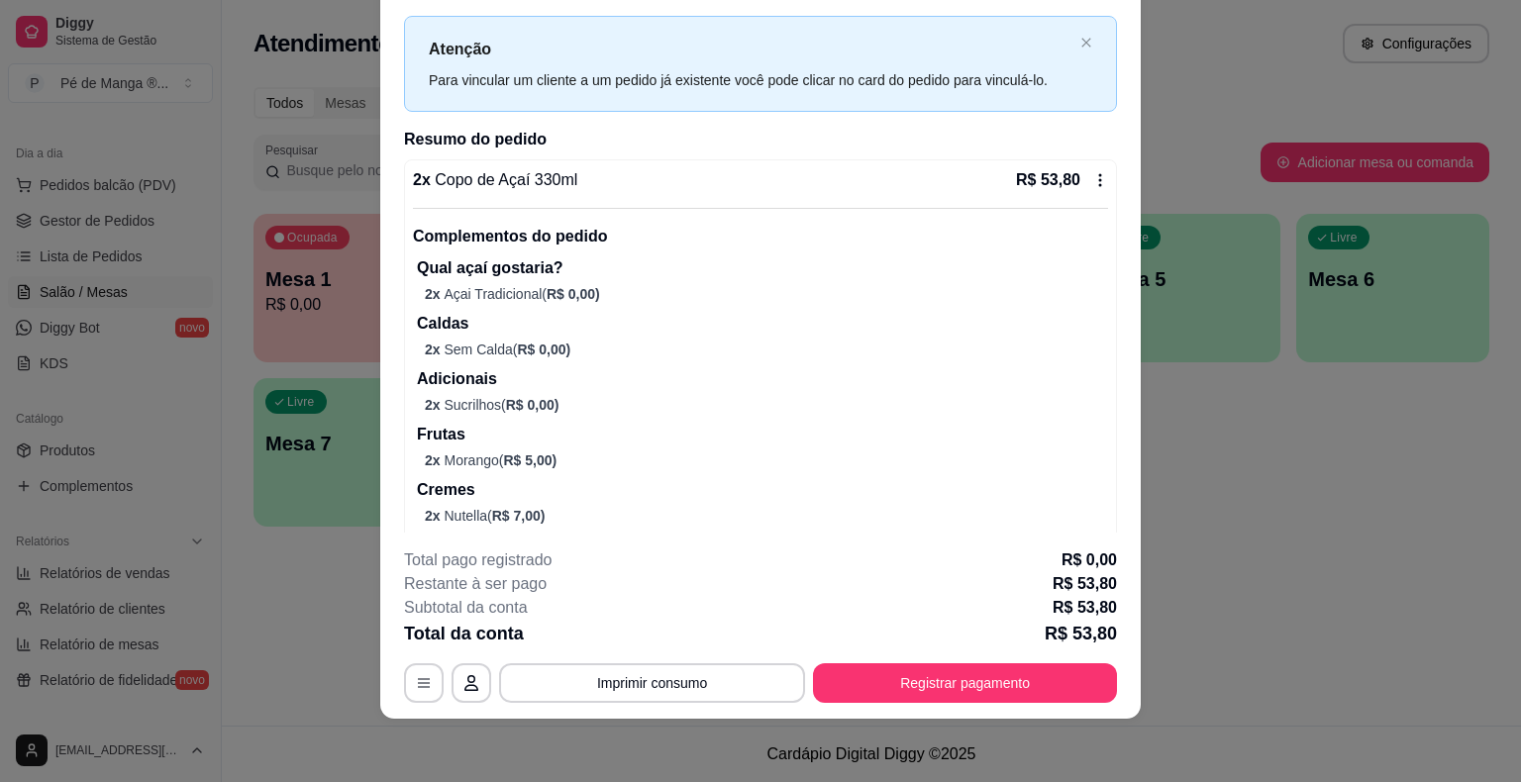
scroll to position [79, 0]
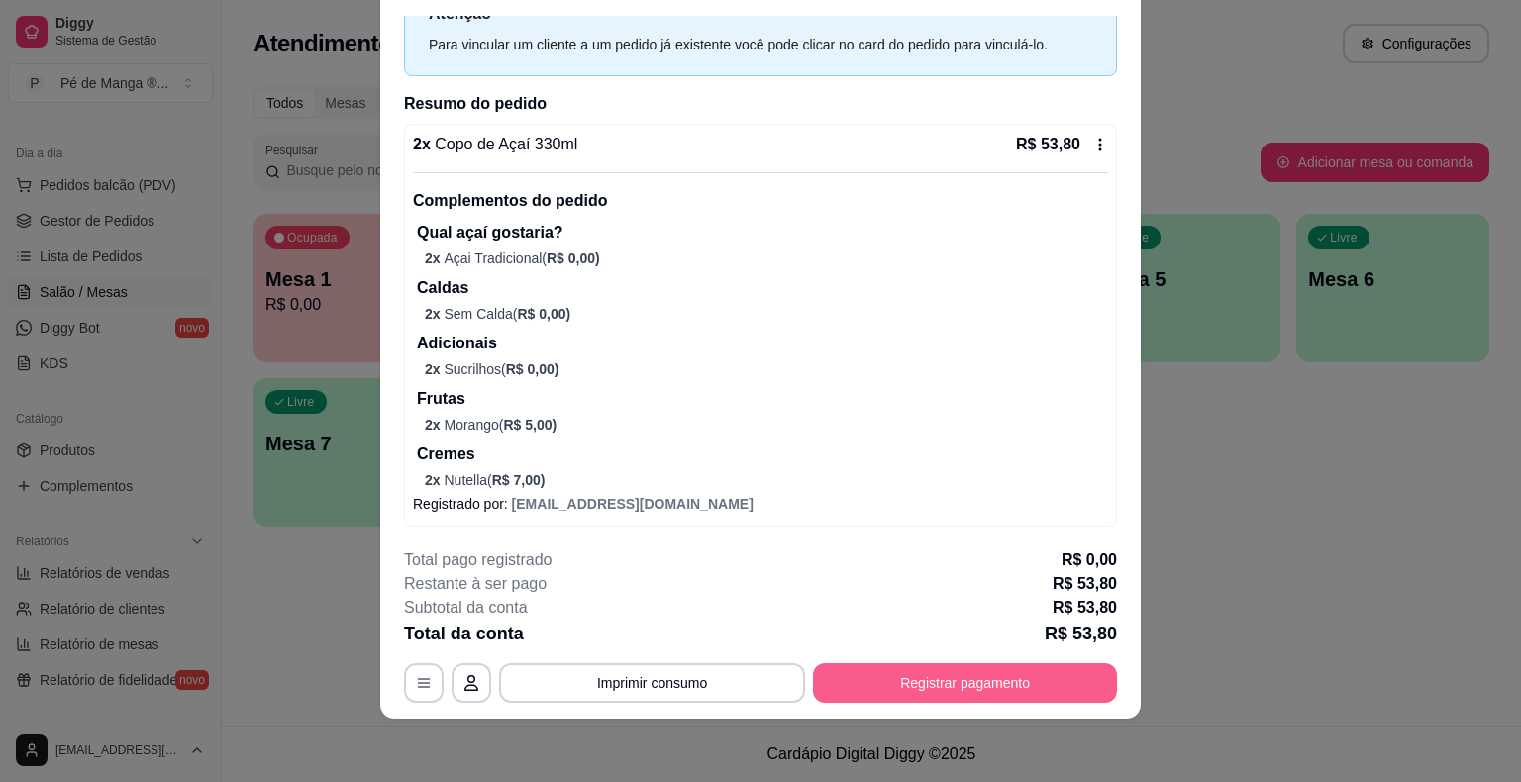
click at [923, 671] on button "Registrar pagamento" at bounding box center [965, 683] width 304 height 40
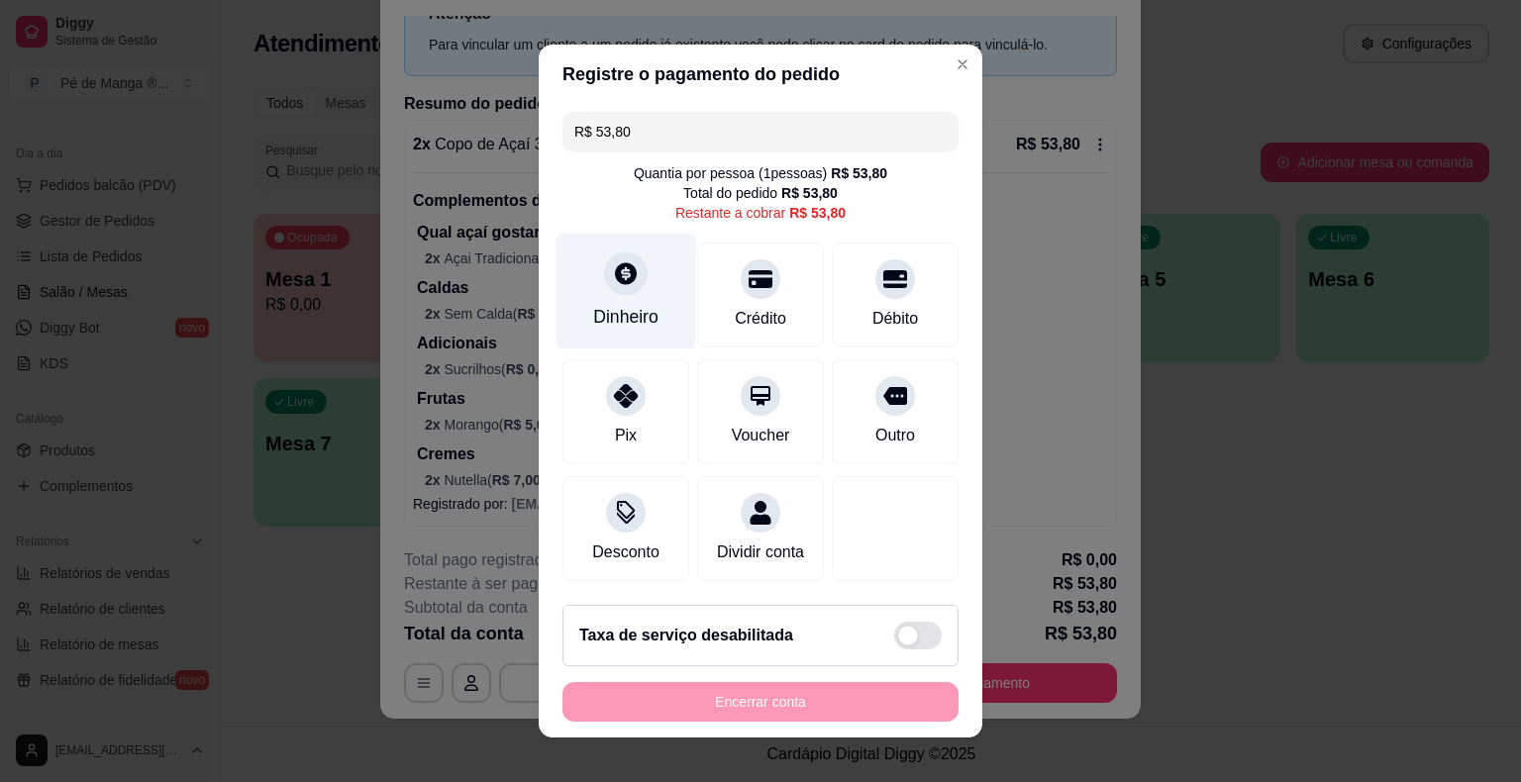
click at [619, 315] on div "Dinheiro" at bounding box center [625, 317] width 65 height 26
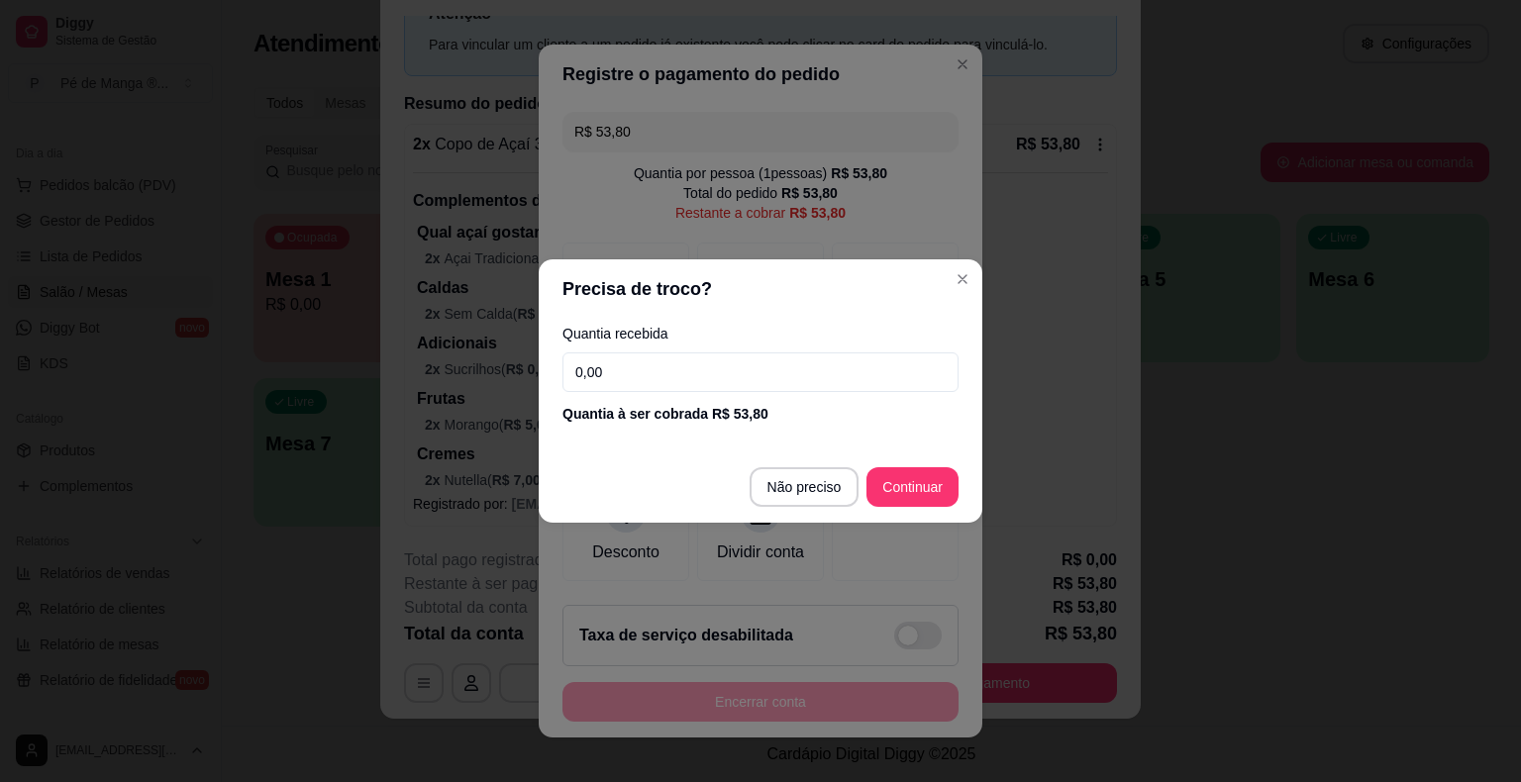
click at [604, 368] on input "0,00" at bounding box center [760, 372] width 396 height 40
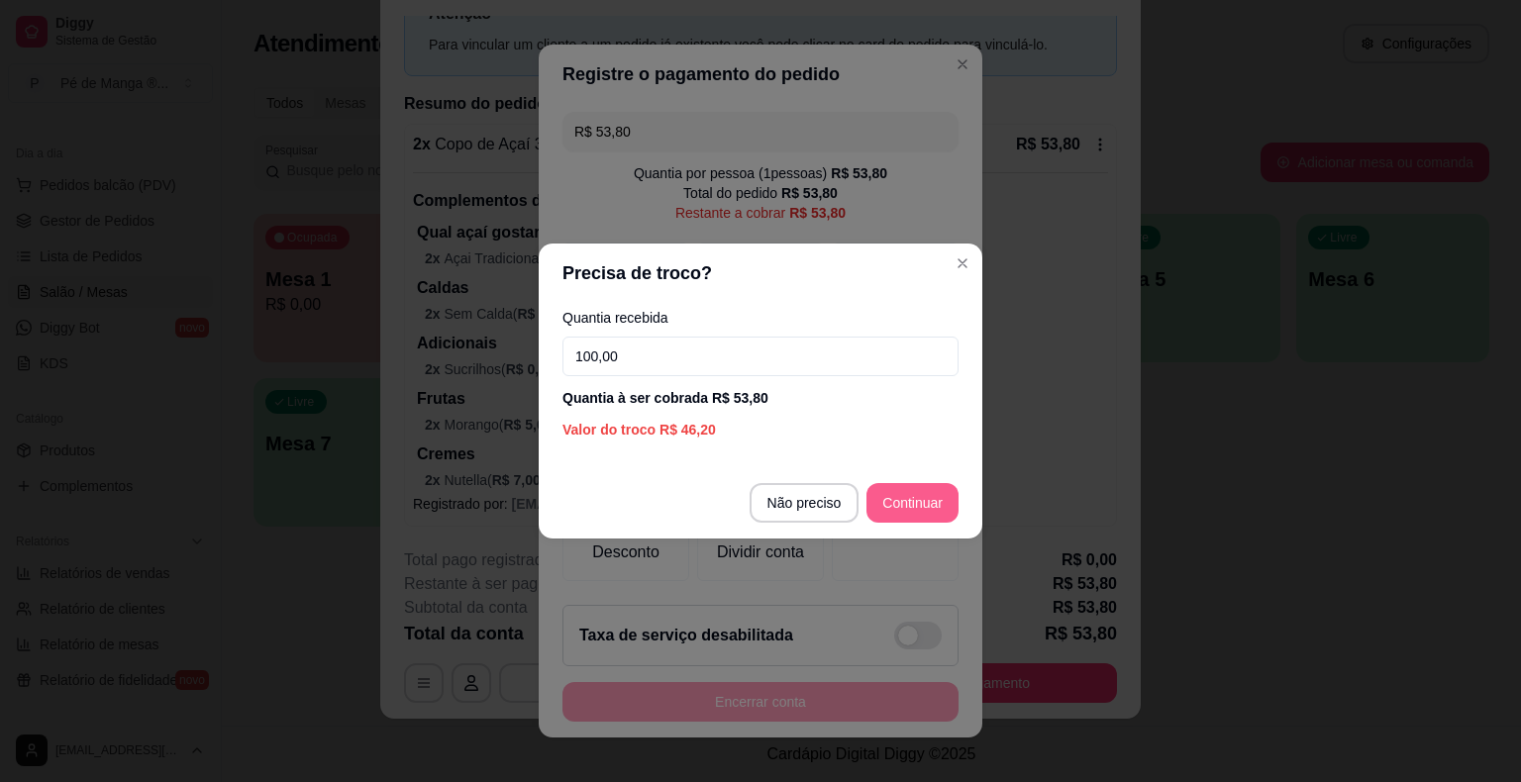
type input "100,00"
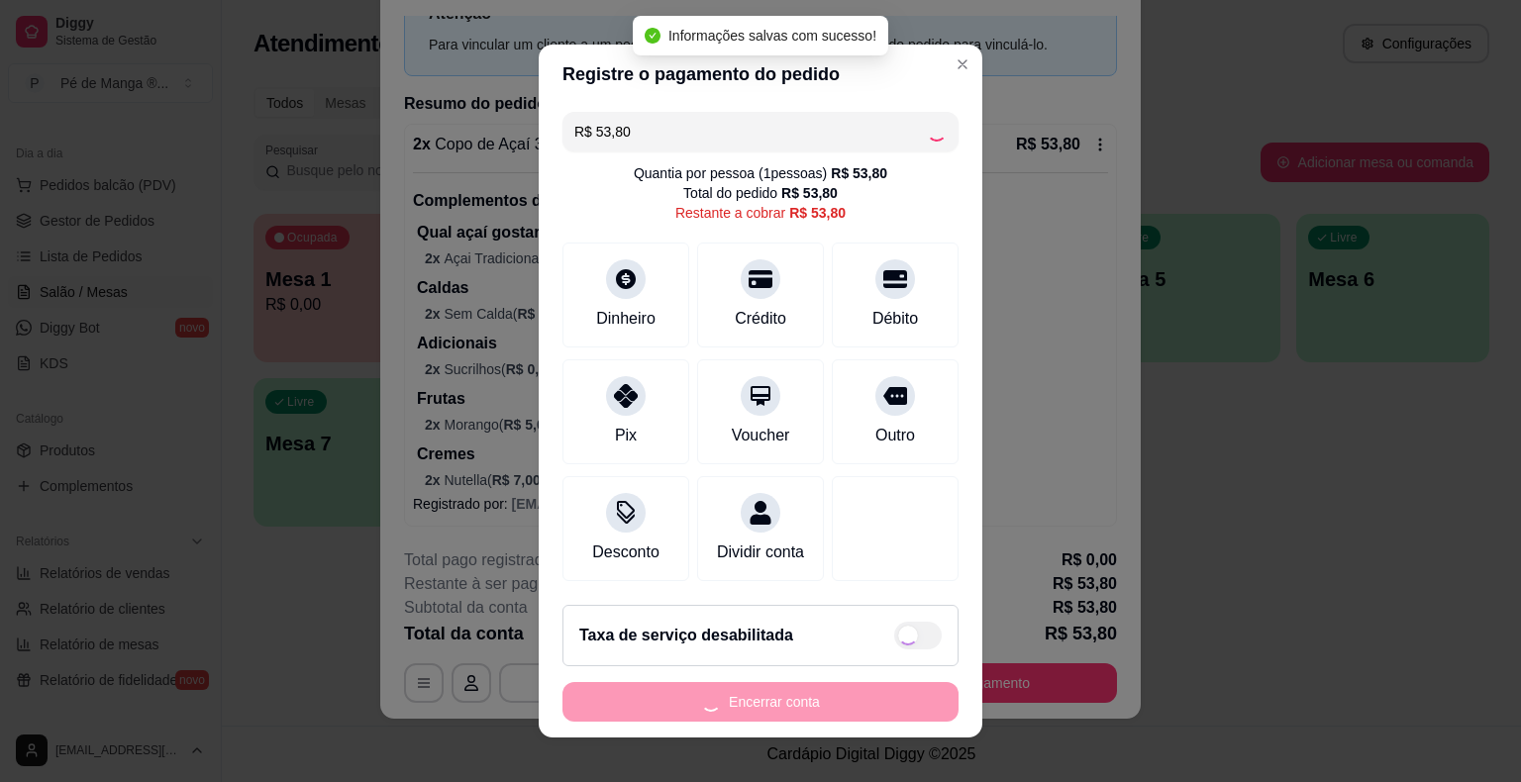
type input "R$ 0,00"
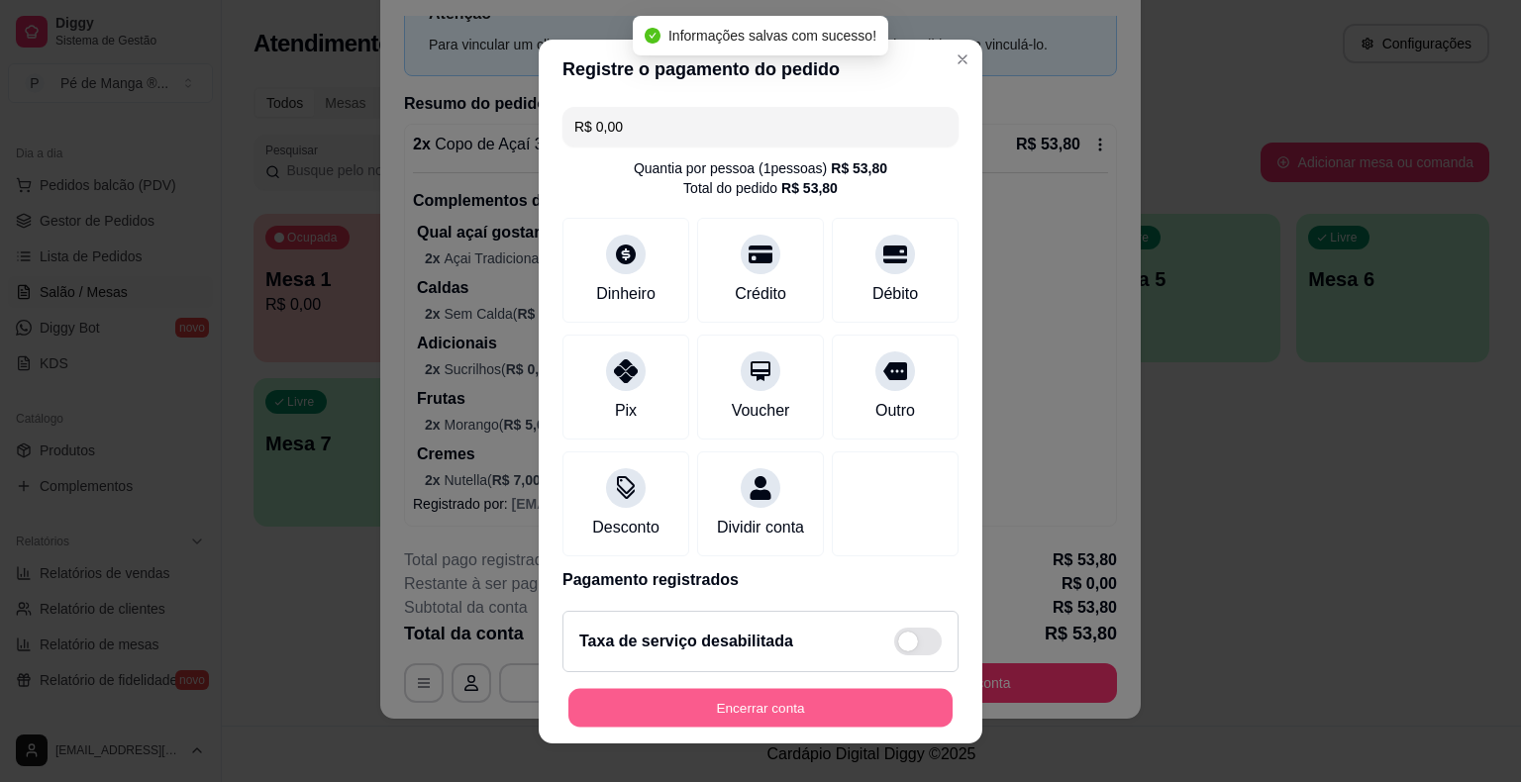
click at [852, 715] on button "Encerrar conta" at bounding box center [760, 707] width 384 height 39
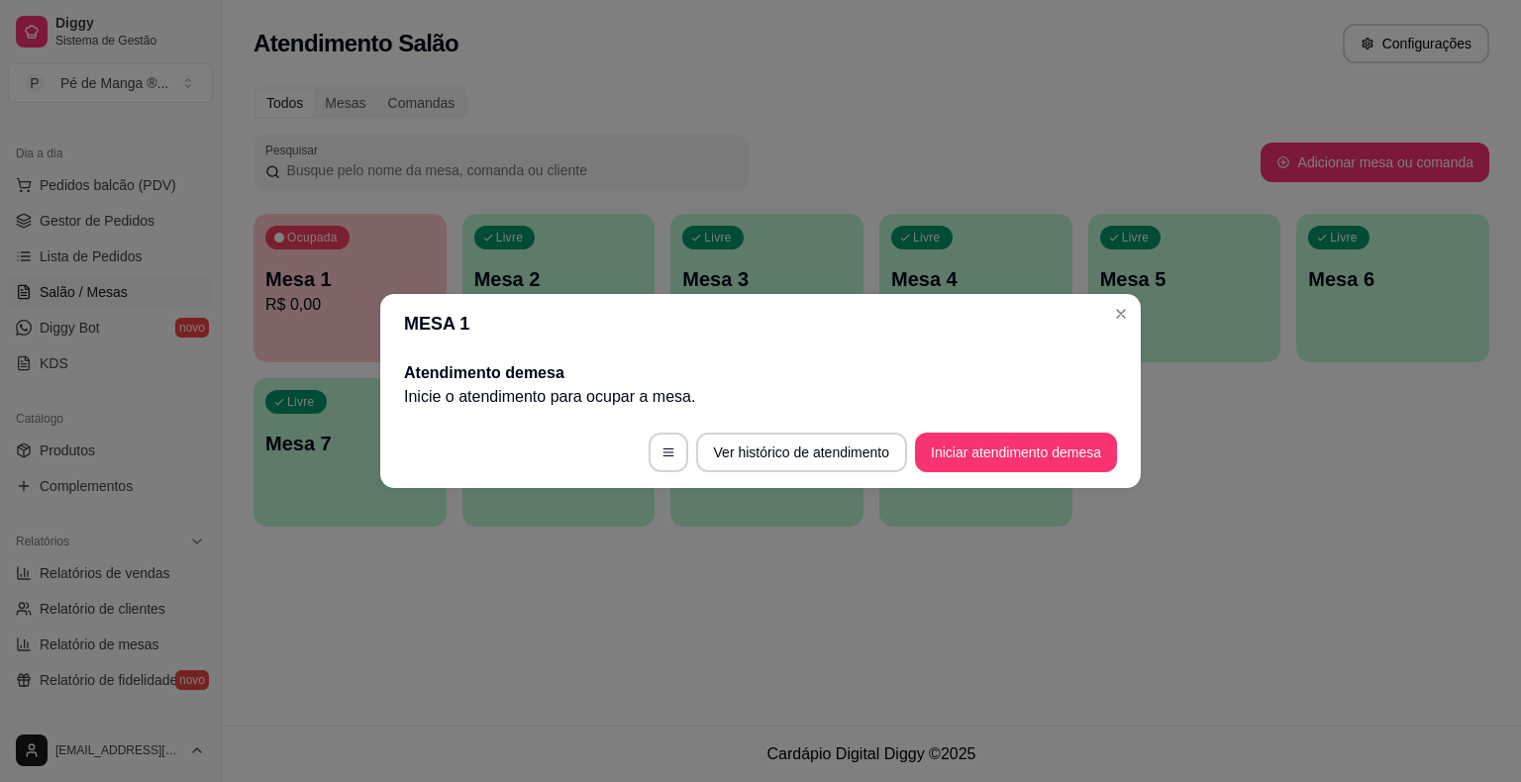
scroll to position [0, 0]
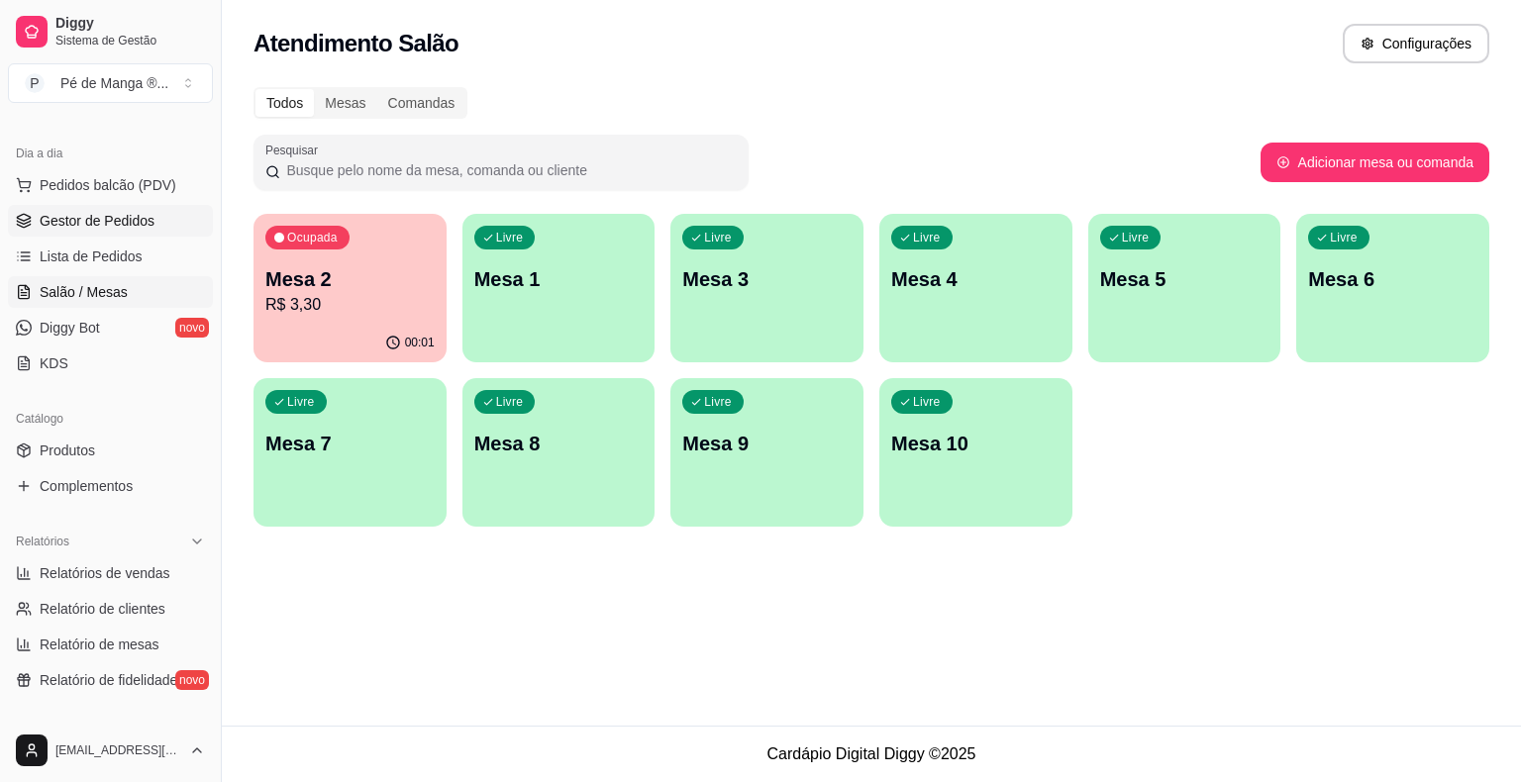
click at [84, 218] on span "Gestor de Pedidos" at bounding box center [97, 221] width 115 height 20
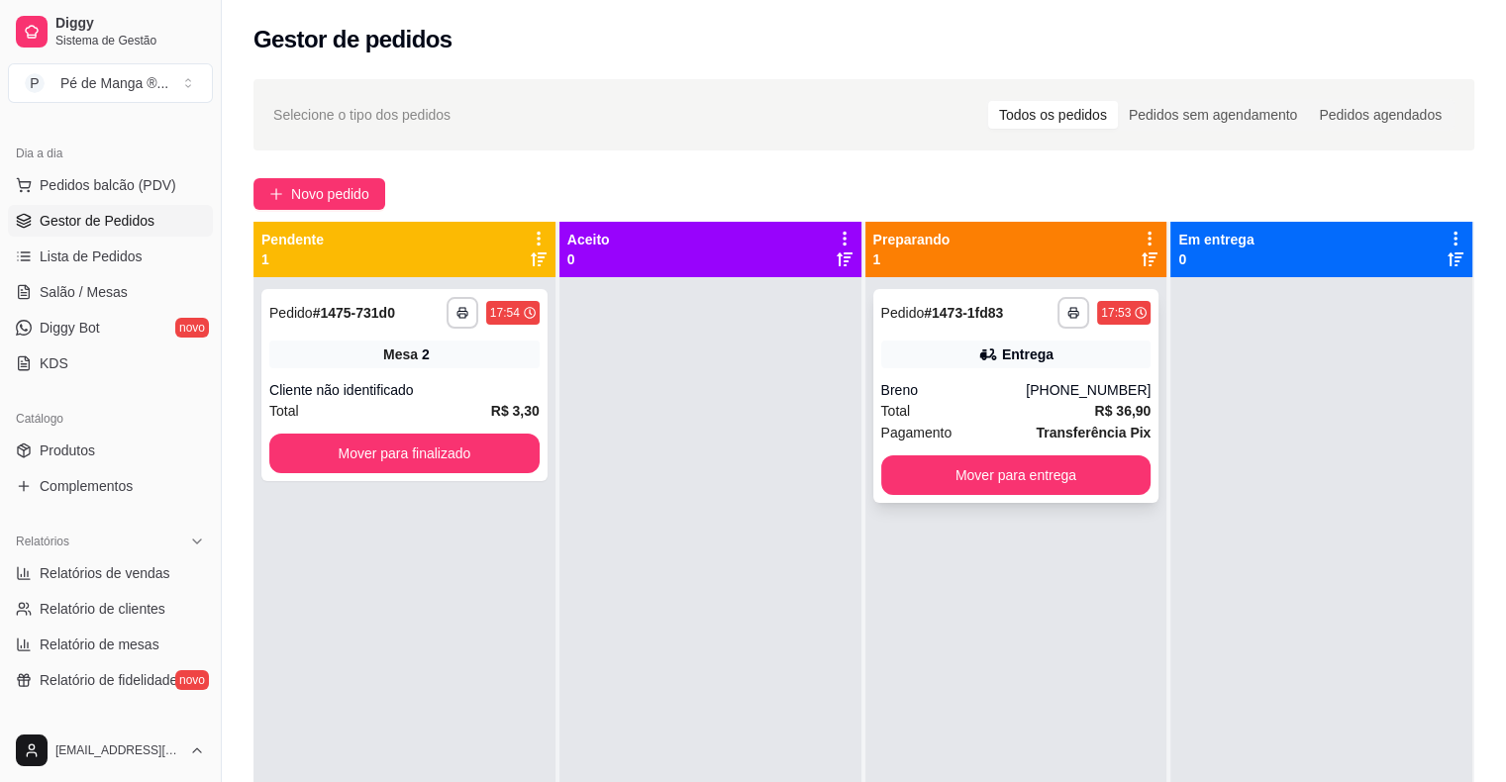
click at [956, 429] on div "Pagamento Transferência Pix" at bounding box center [1016, 433] width 270 height 22
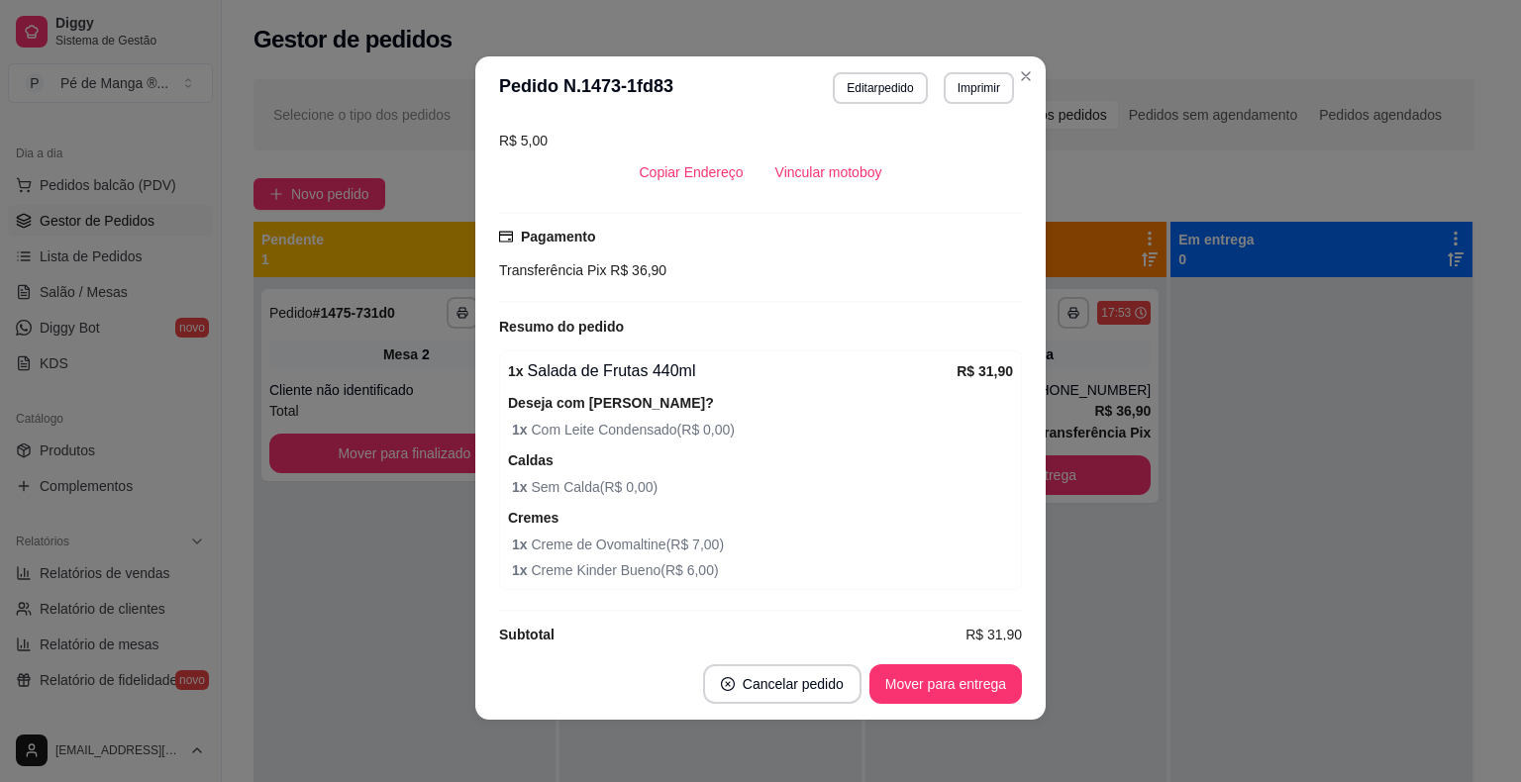
scroll to position [4, 0]
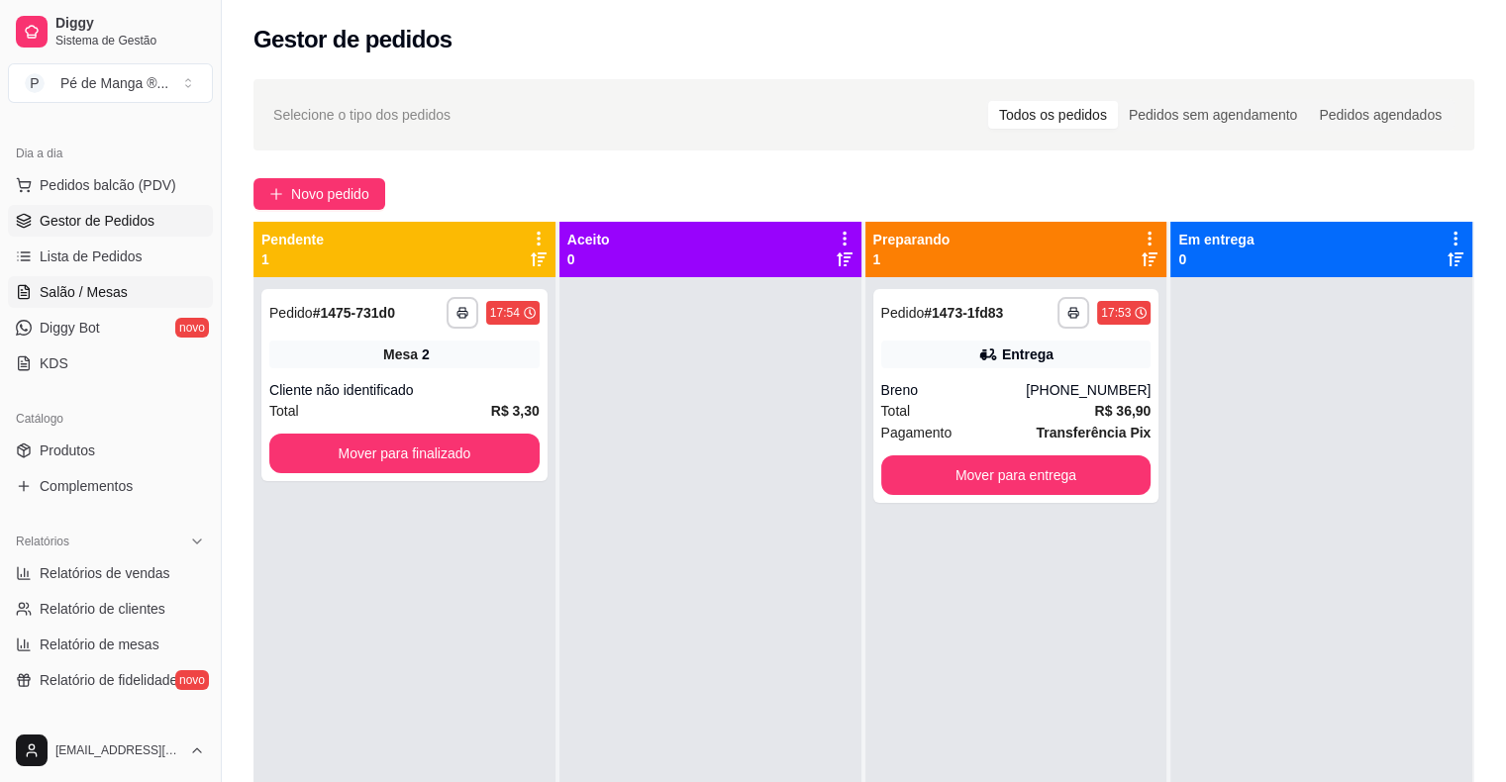
click at [119, 294] on span "Salão / Mesas" at bounding box center [84, 292] width 88 height 20
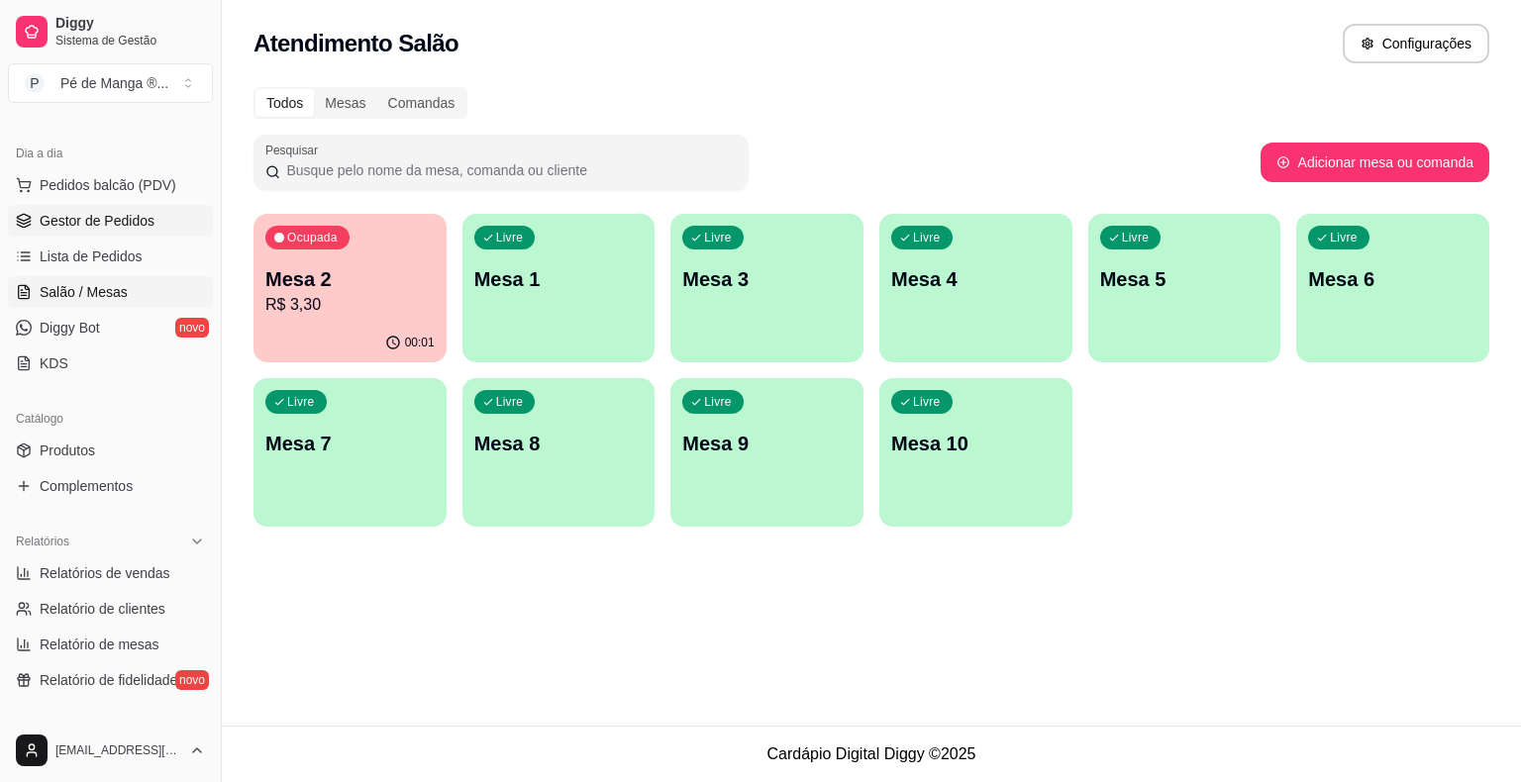
click at [130, 217] on span "Gestor de Pedidos" at bounding box center [97, 221] width 115 height 20
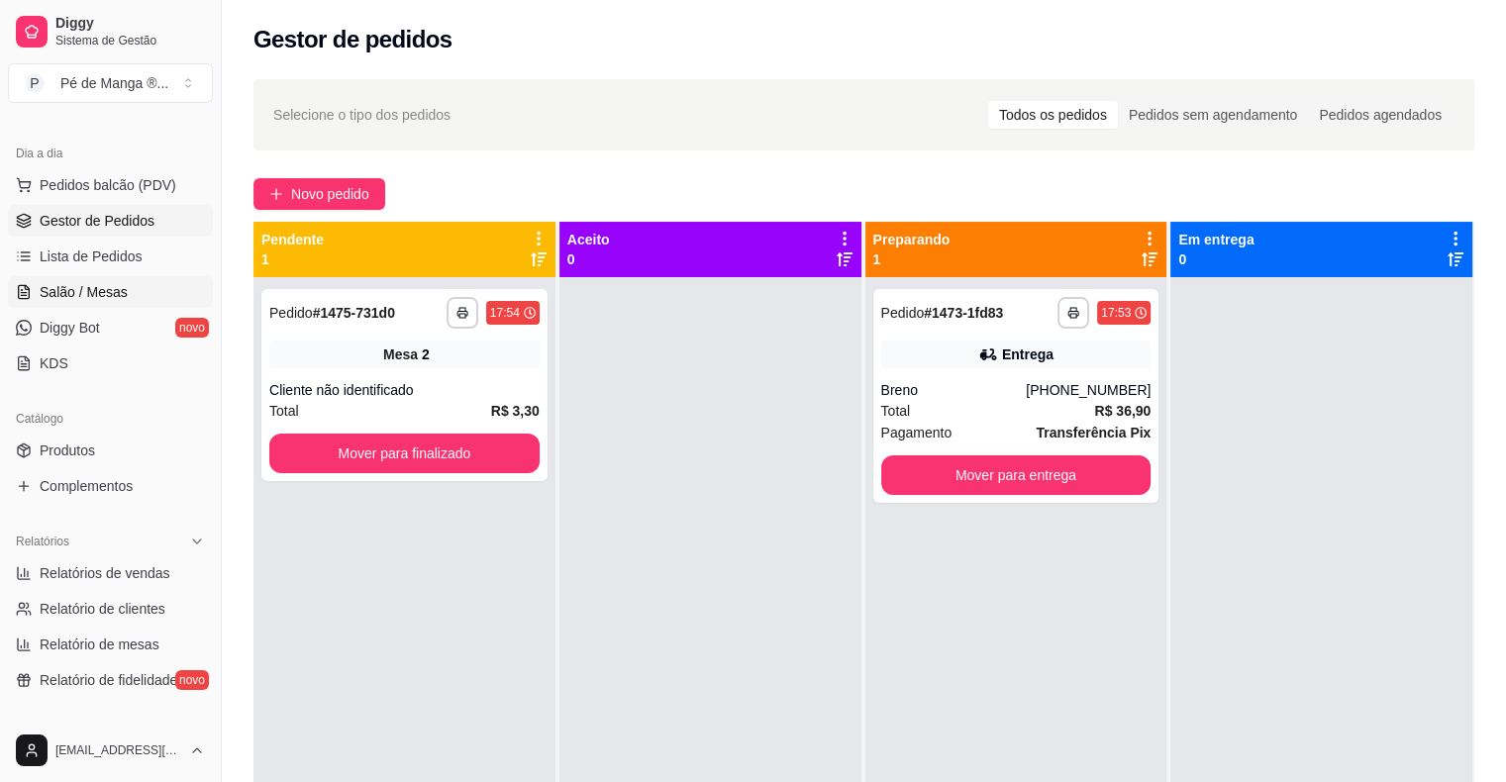
click at [71, 297] on span "Salão / Mesas" at bounding box center [84, 292] width 88 height 20
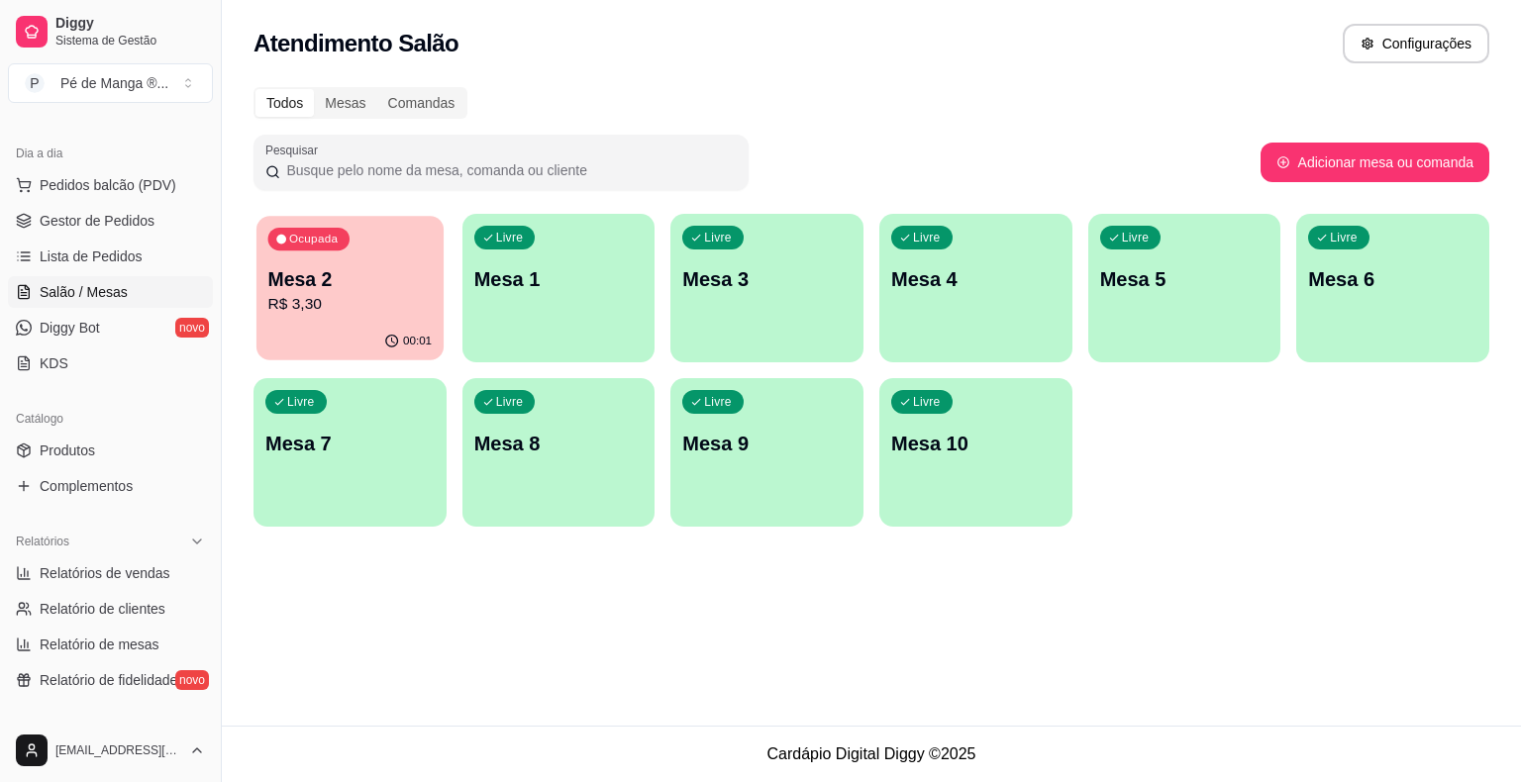
click at [319, 308] on p "R$ 3,30" at bounding box center [350, 304] width 164 height 23
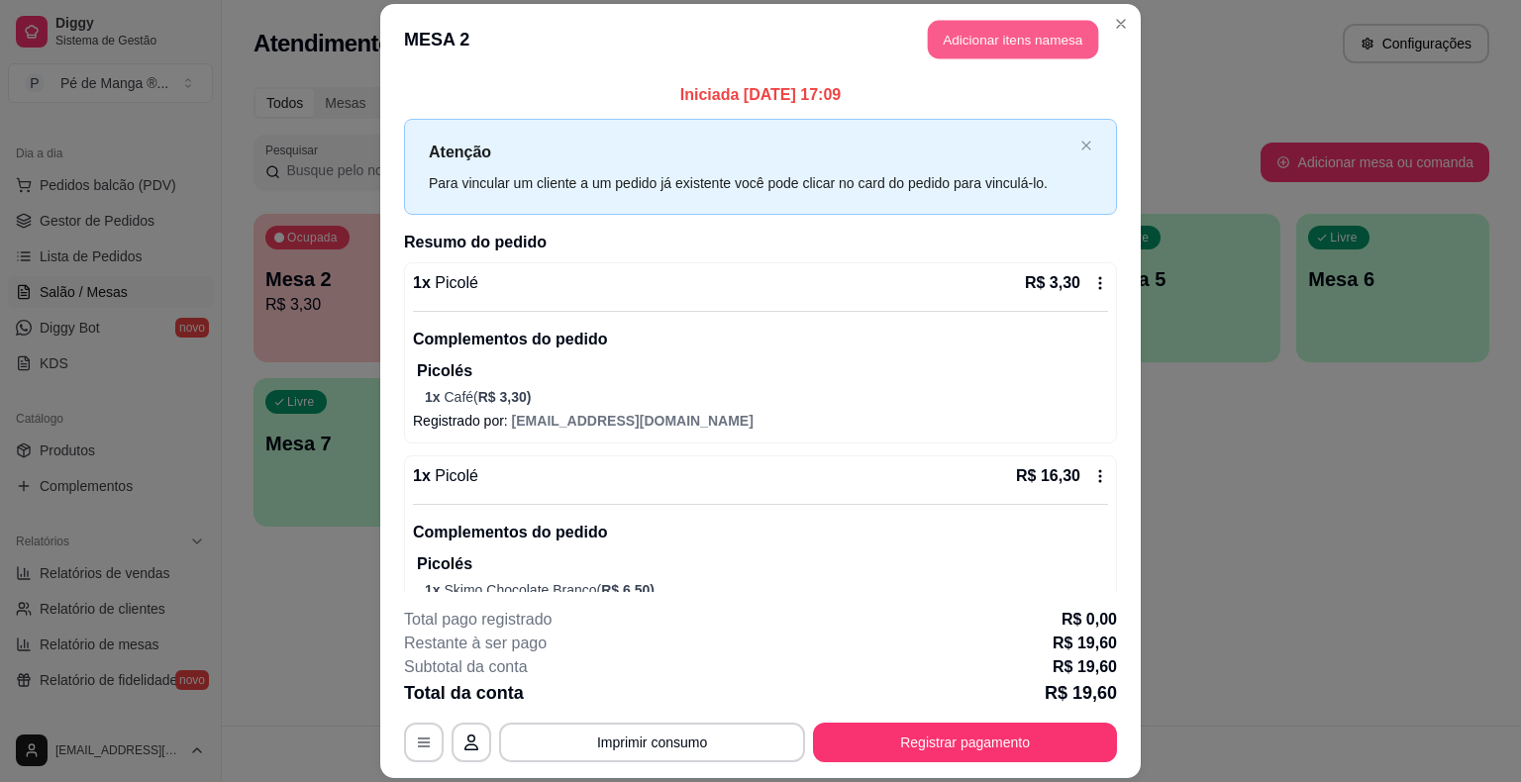
click at [962, 37] on button "Adicionar itens na mesa" at bounding box center [1013, 40] width 170 height 39
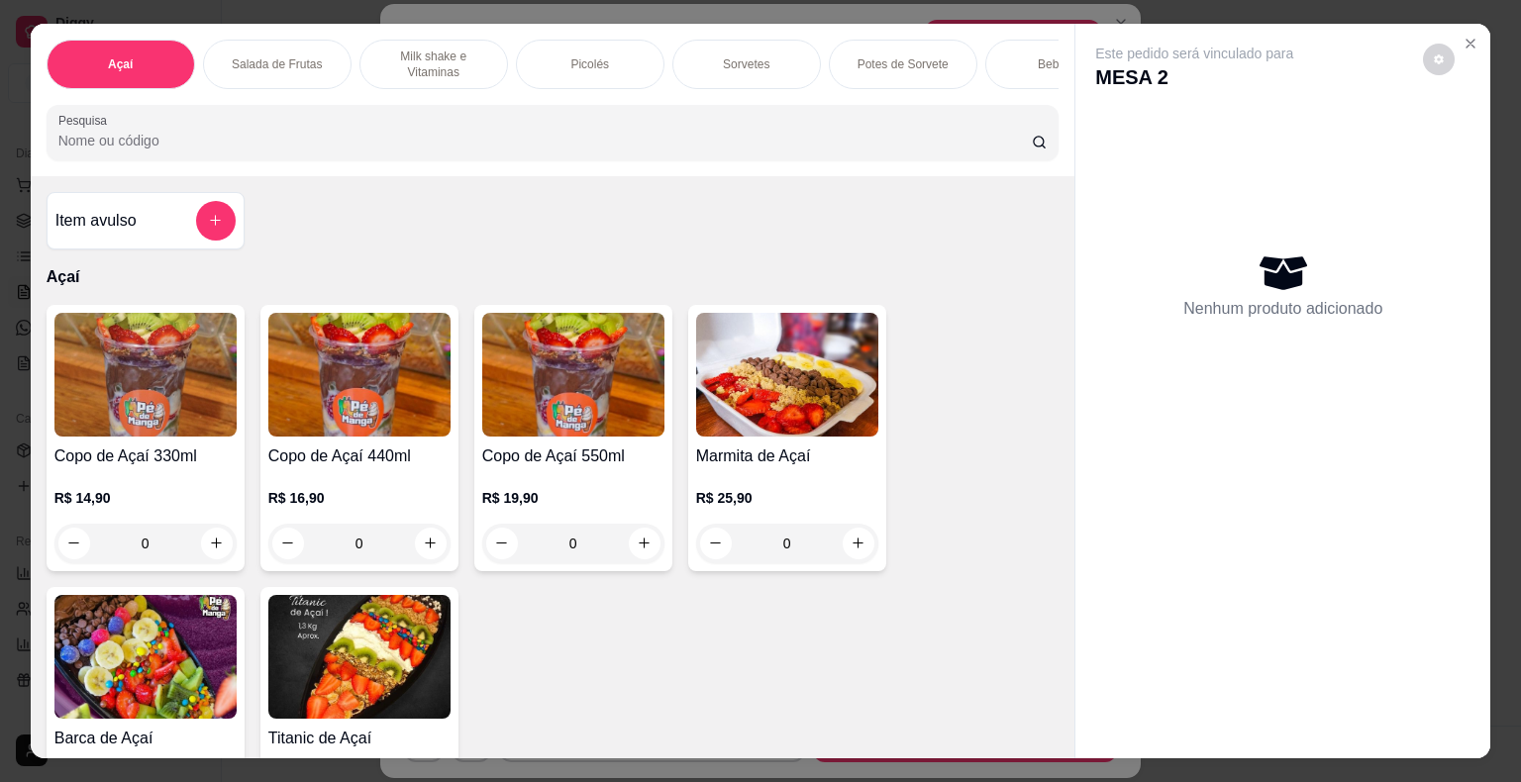
click at [776, 68] on div "Sorvetes" at bounding box center [746, 64] width 148 height 49
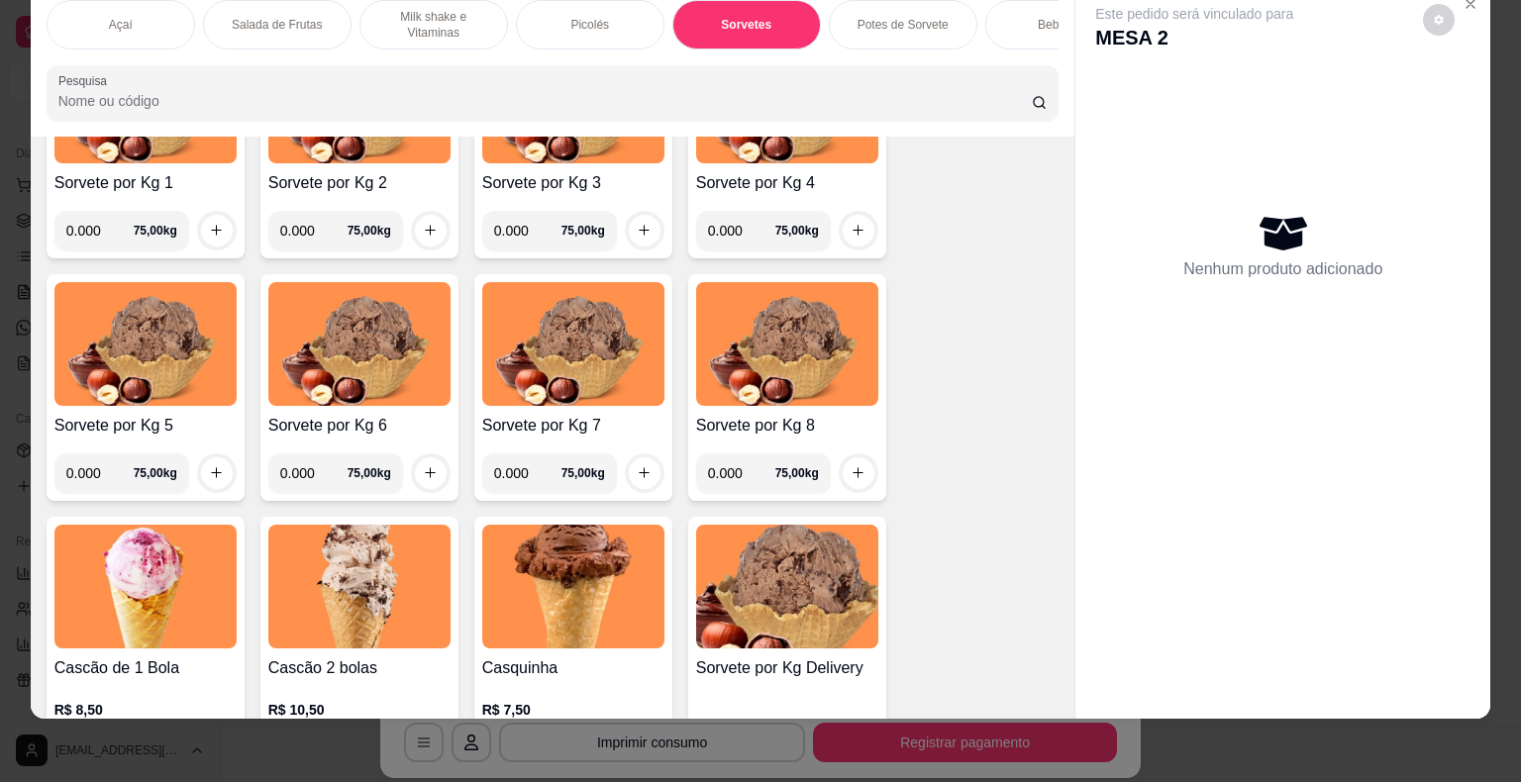
scroll to position [2237, 0]
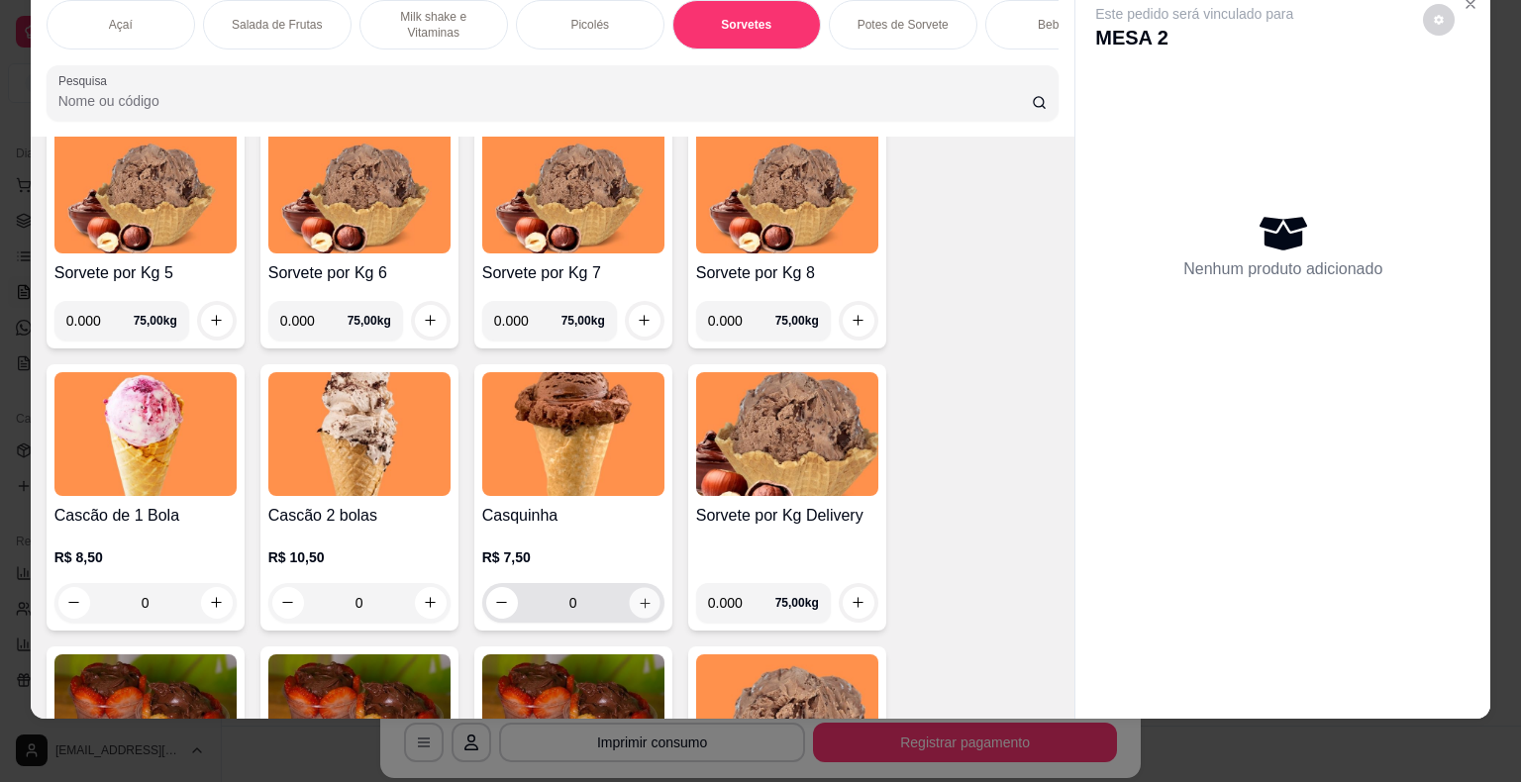
click at [629, 592] on button "increase-product-quantity" at bounding box center [644, 602] width 31 height 31
type input "1"
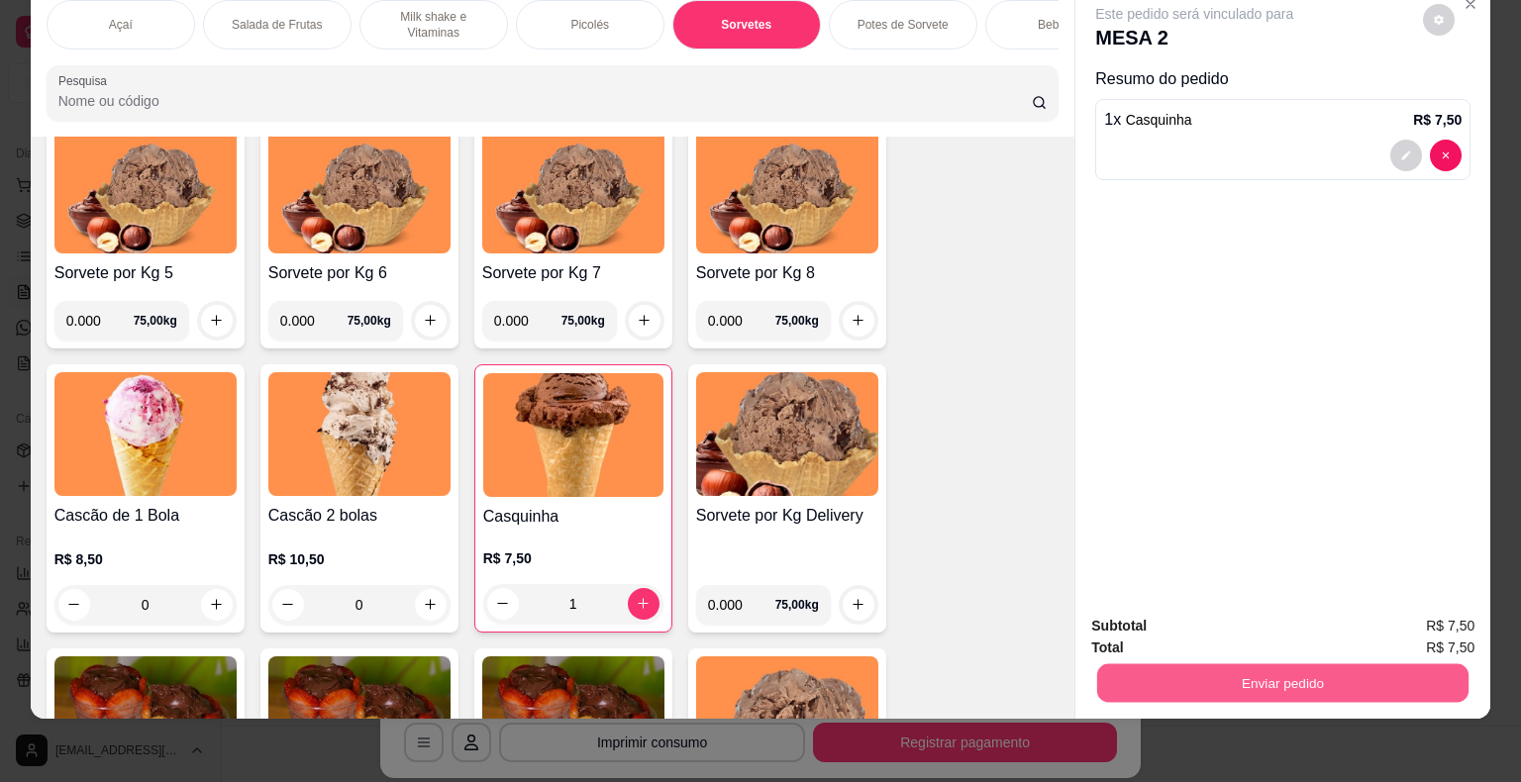
click at [1189, 676] on button "Enviar pedido" at bounding box center [1282, 683] width 371 height 39
click at [1413, 615] on button "Enviar pedido" at bounding box center [1423, 620] width 112 height 38
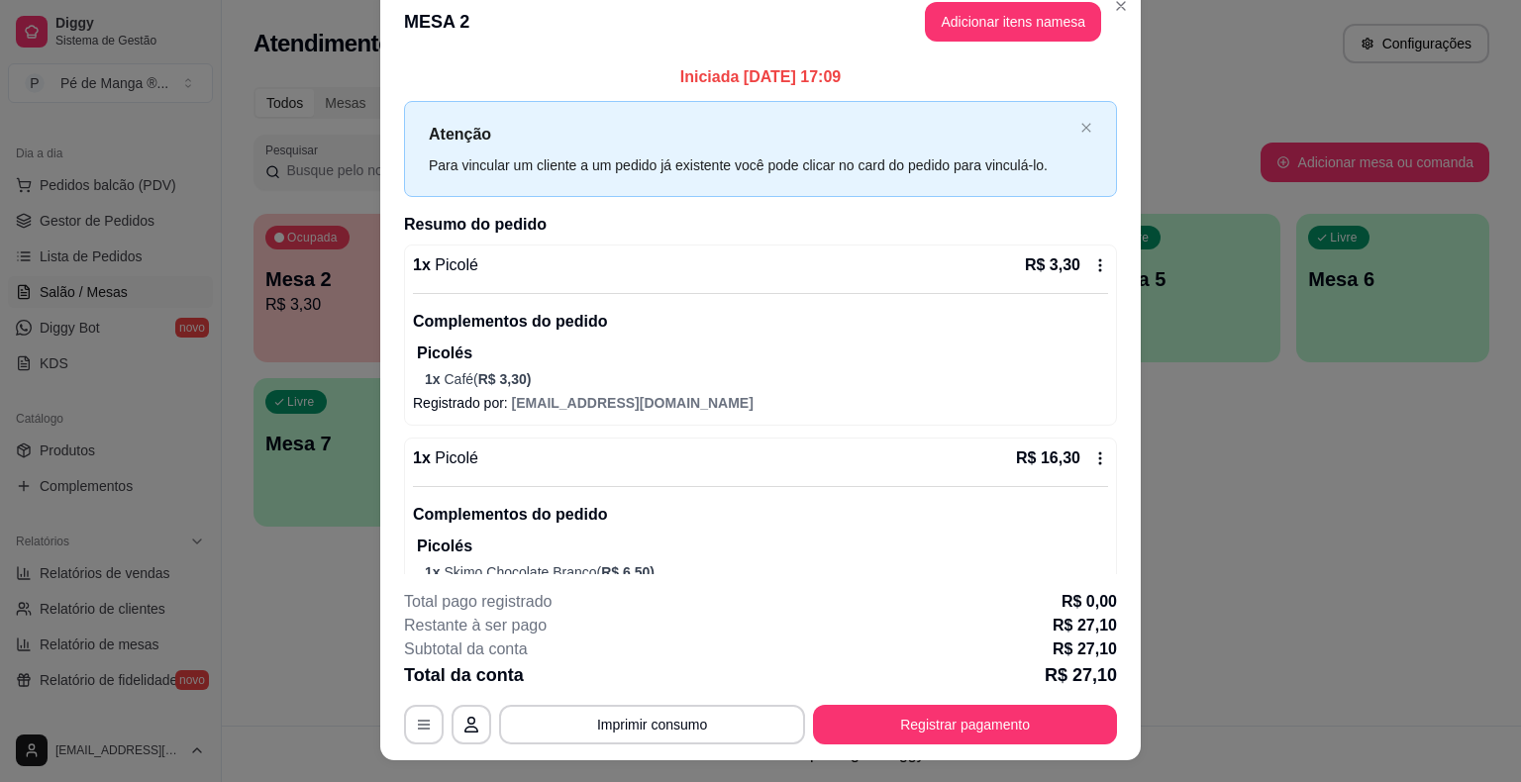
scroll to position [0, 0]
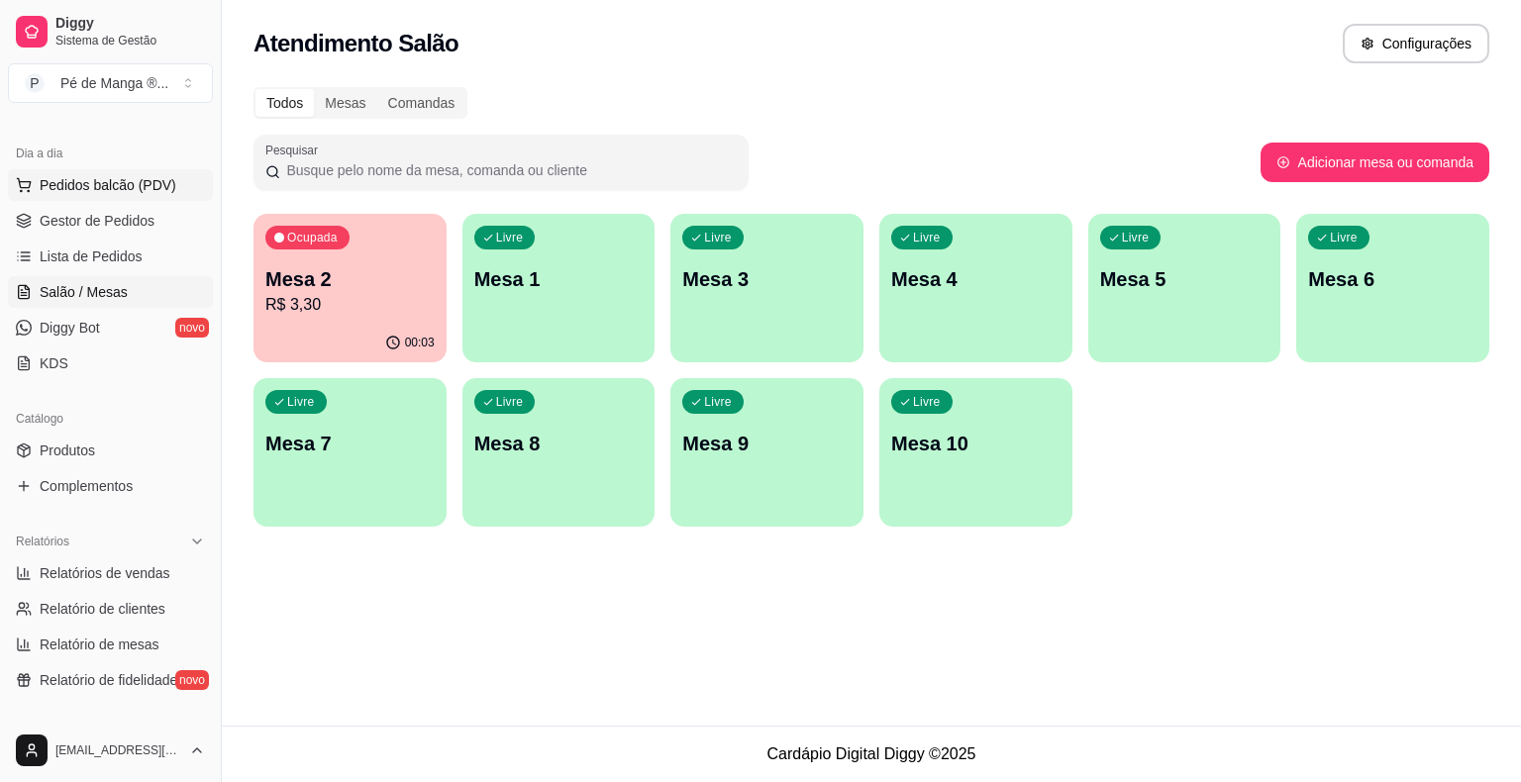
click at [170, 186] on button "Pedidos balcão (PDV)" at bounding box center [110, 185] width 205 height 32
click at [171, 172] on div "Açaí Salada de Frutas Milk shake e Vitaminas Picolés Sorvetes Potes de Sorvete …" at bounding box center [549, 94] width 1062 height 155
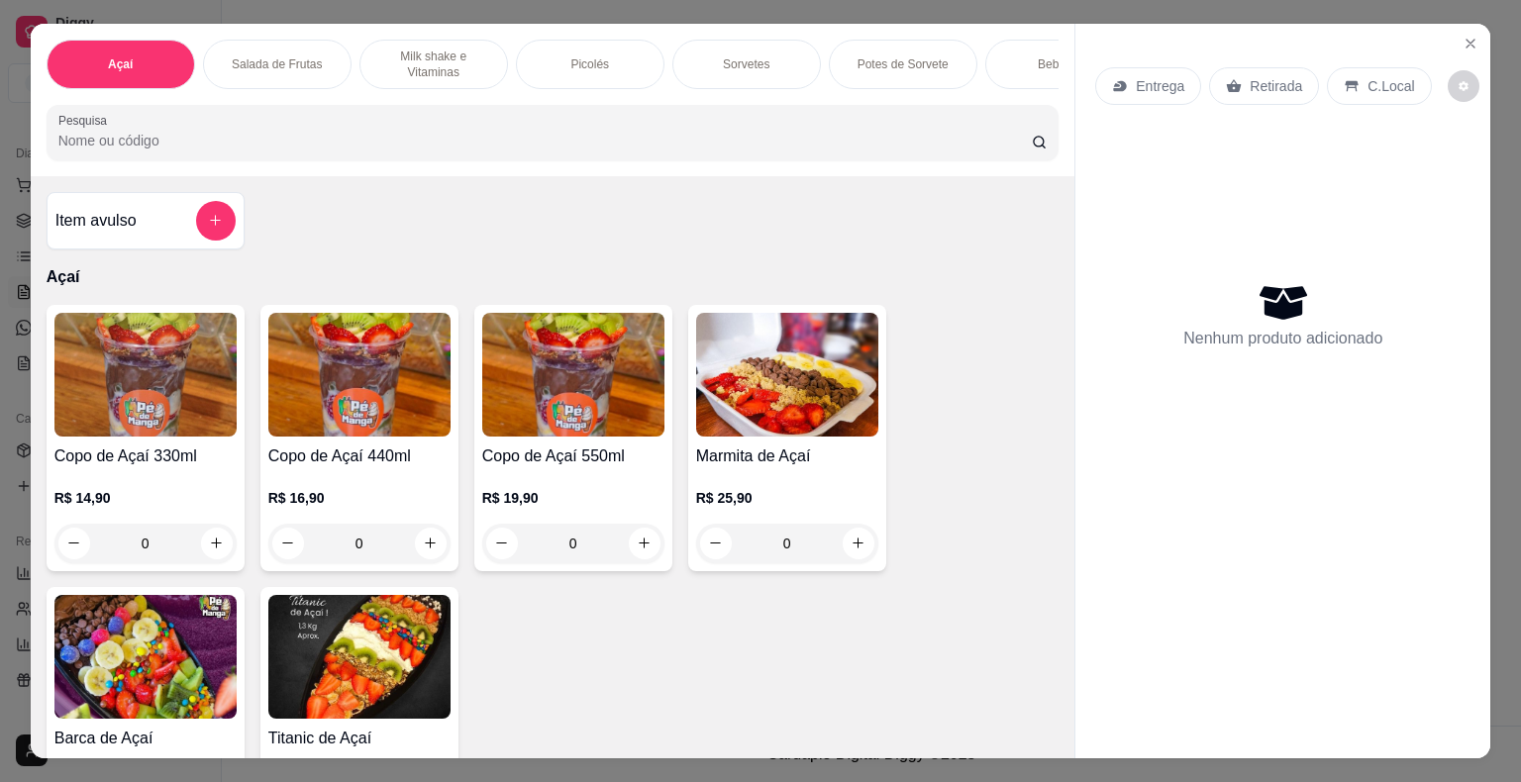
click at [431, 556] on div "0" at bounding box center [359, 544] width 182 height 40
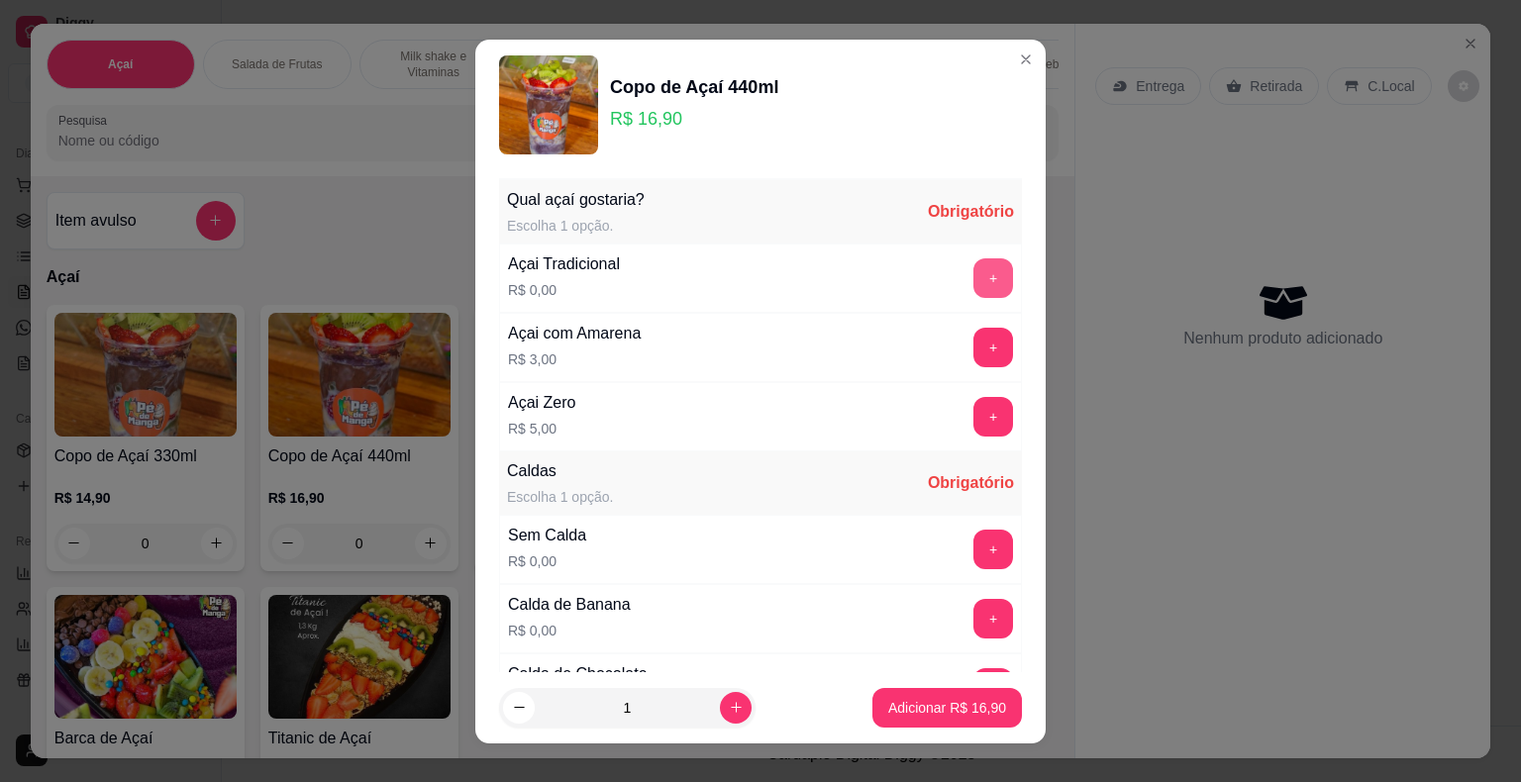
click at [973, 277] on button "+" at bounding box center [993, 278] width 40 height 40
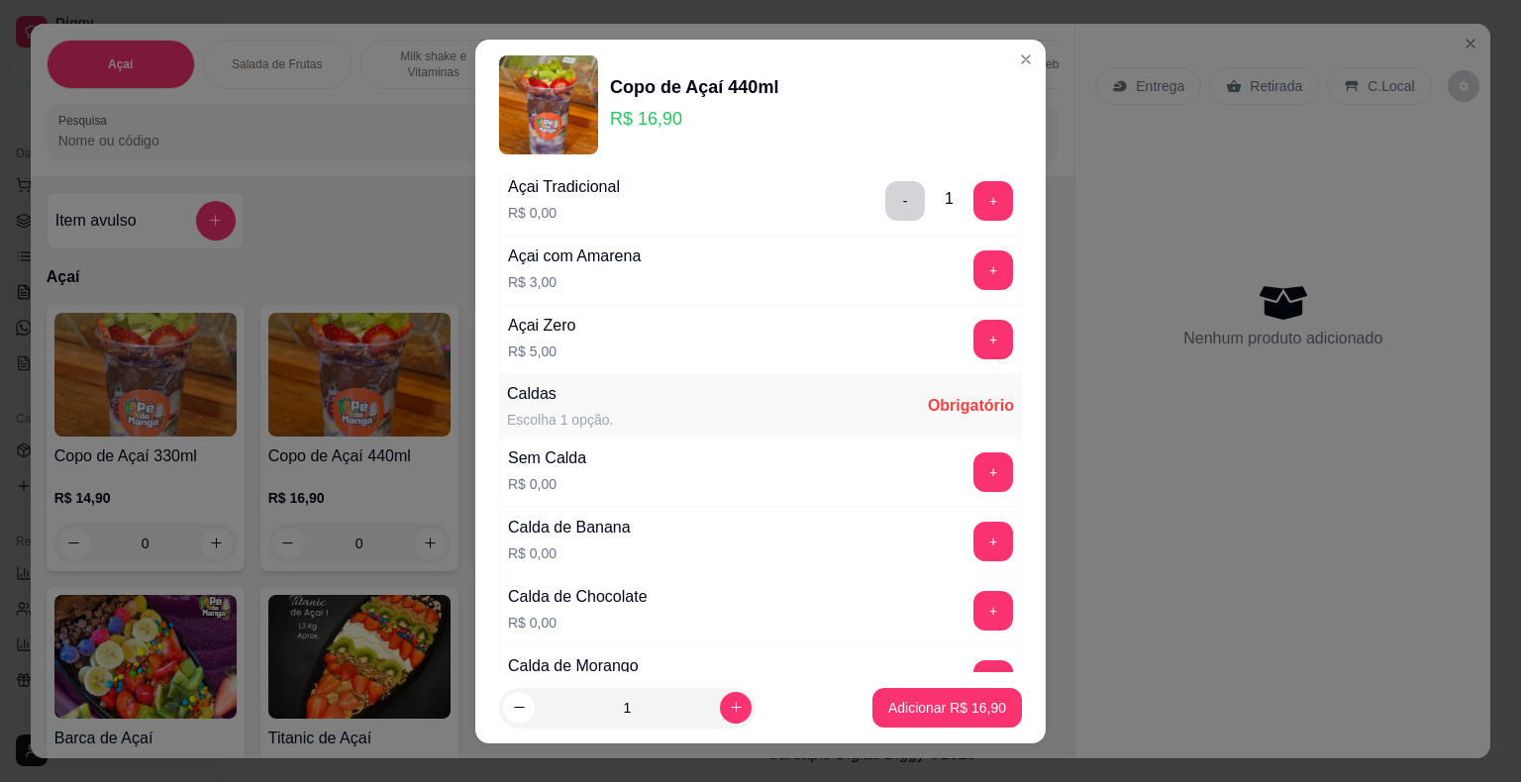
scroll to position [198, 0]
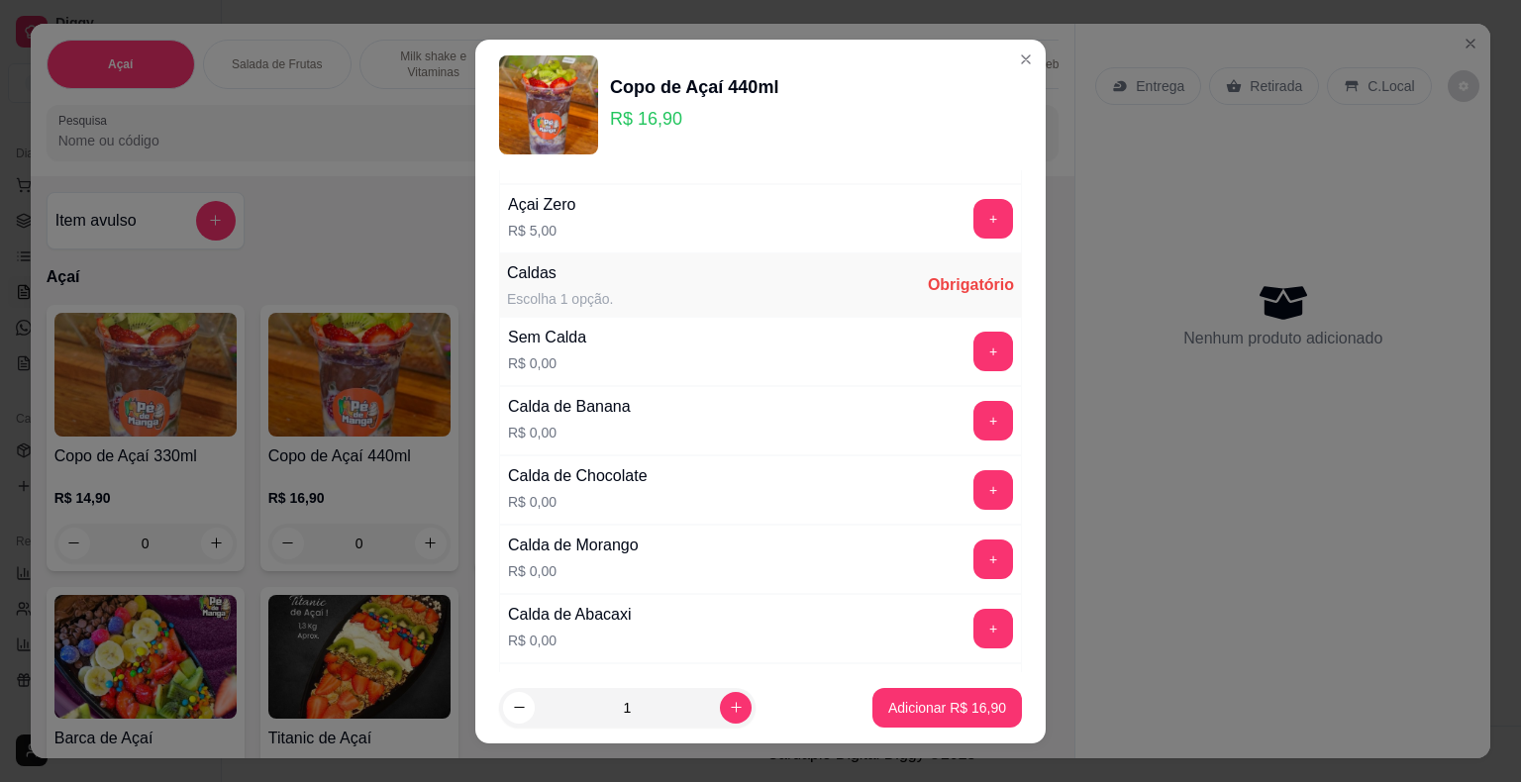
click at [973, 345] on button "+" at bounding box center [993, 352] width 40 height 40
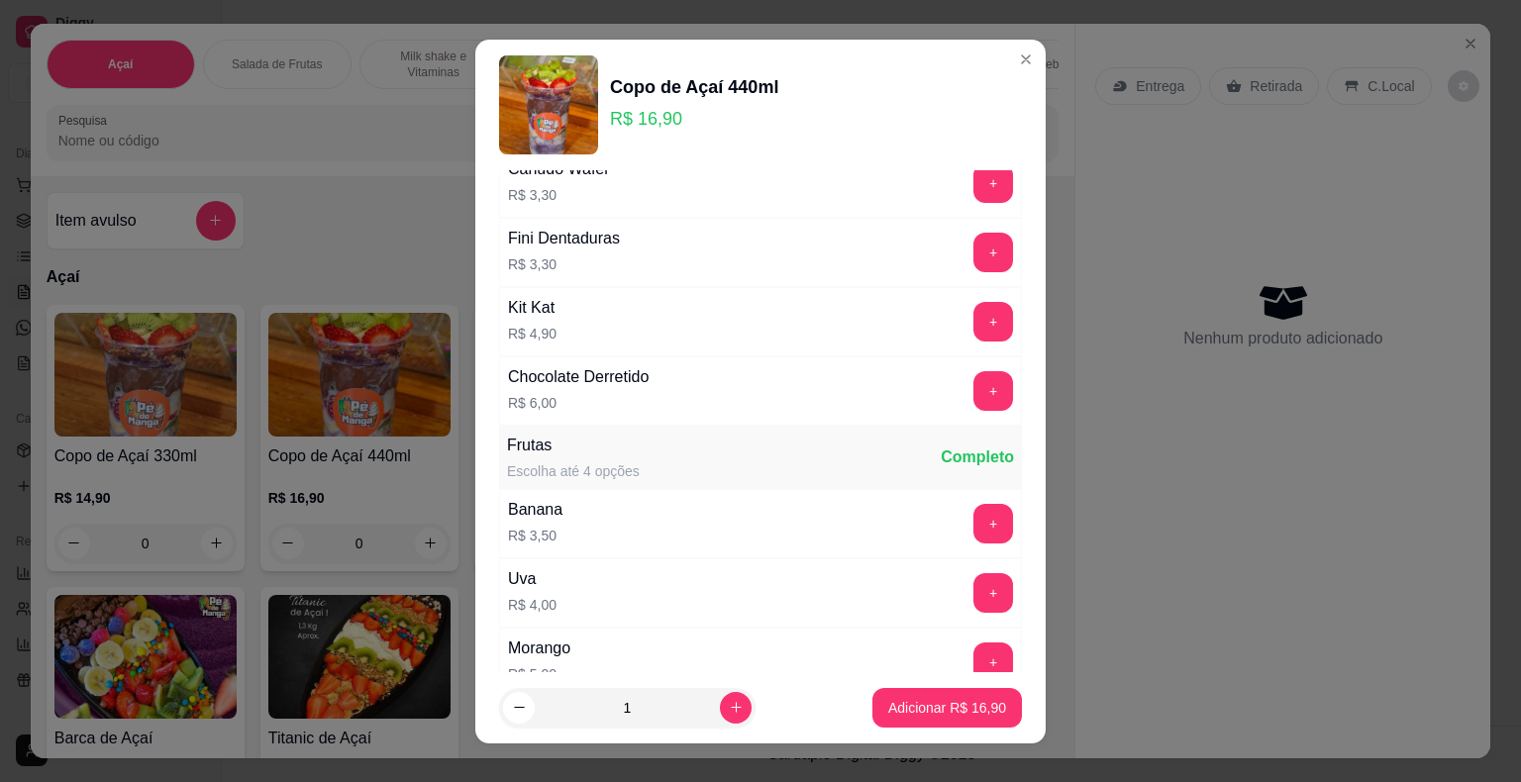
scroll to position [2376, 0]
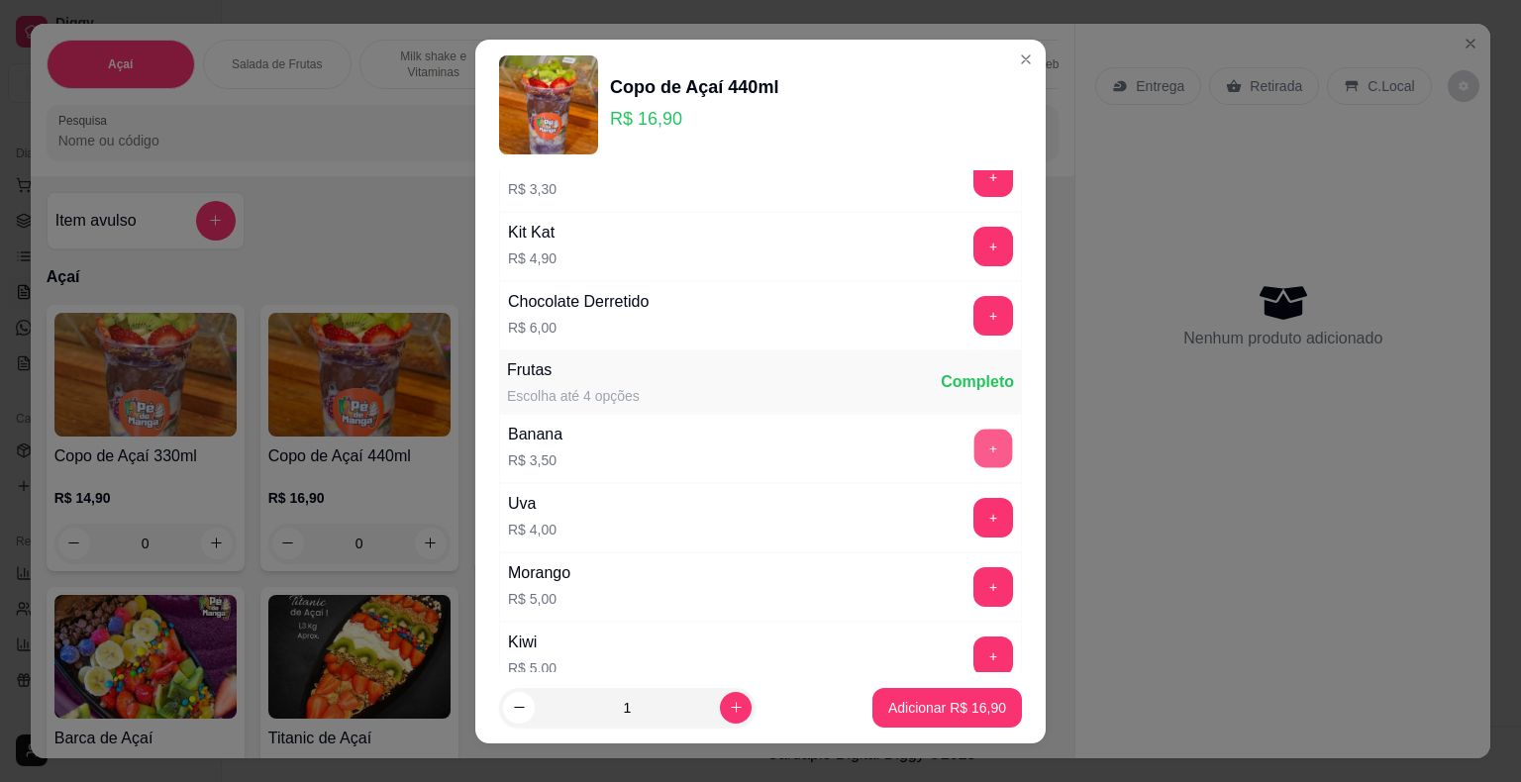
click at [974, 433] on button "+" at bounding box center [993, 448] width 39 height 39
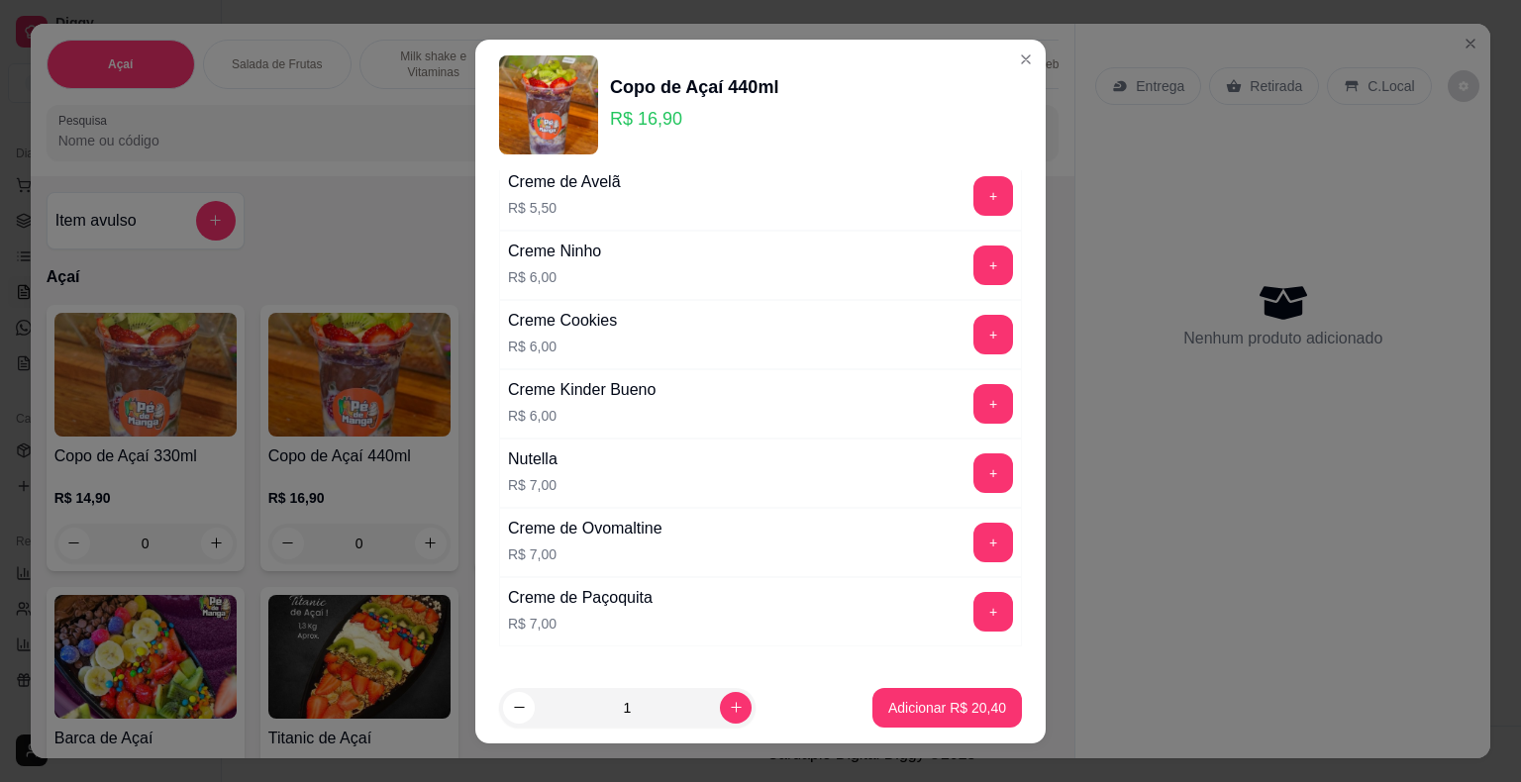
scroll to position [2970, 0]
click at [974, 245] on button "+" at bounding box center [993, 264] width 39 height 39
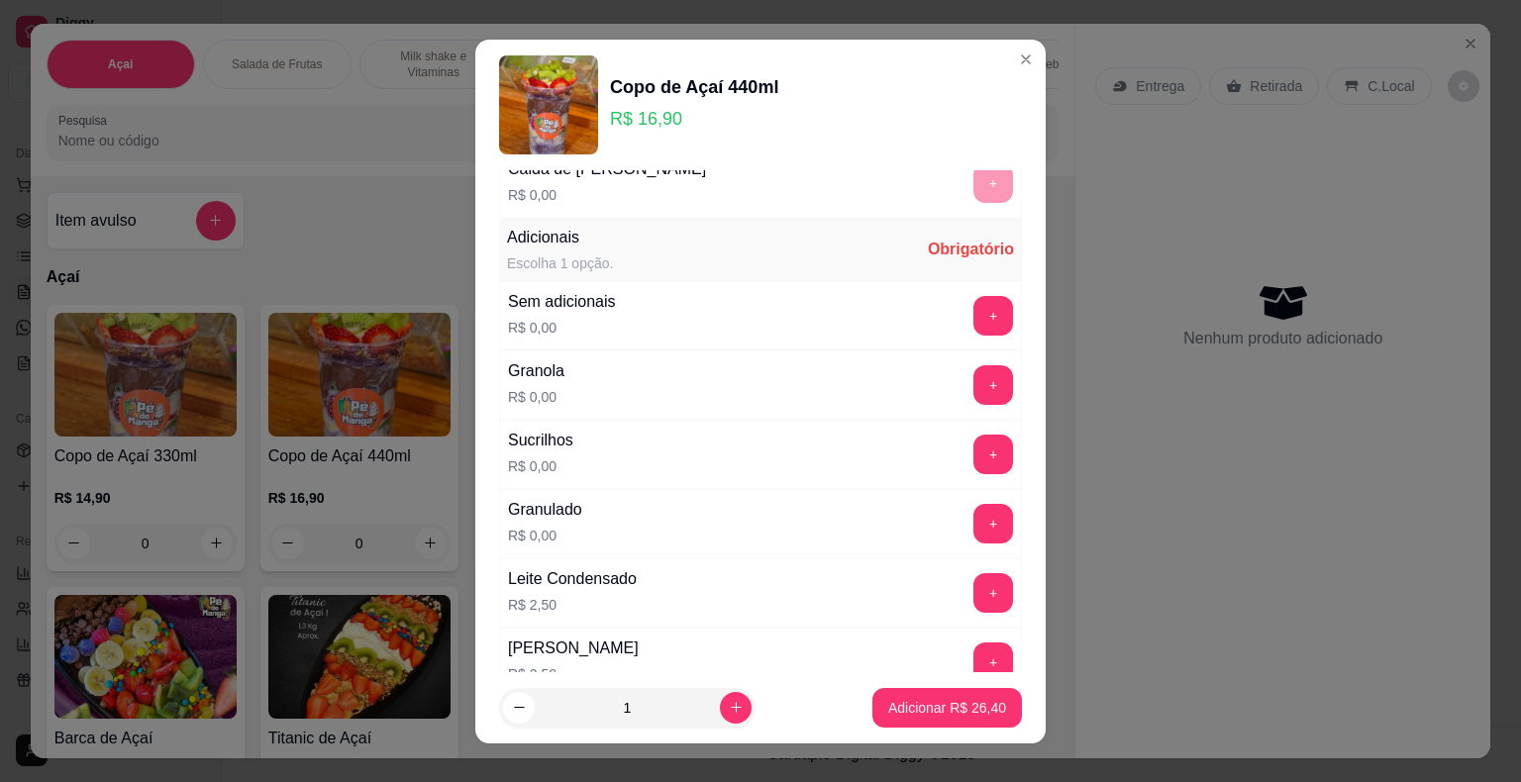
scroll to position [1086, 0]
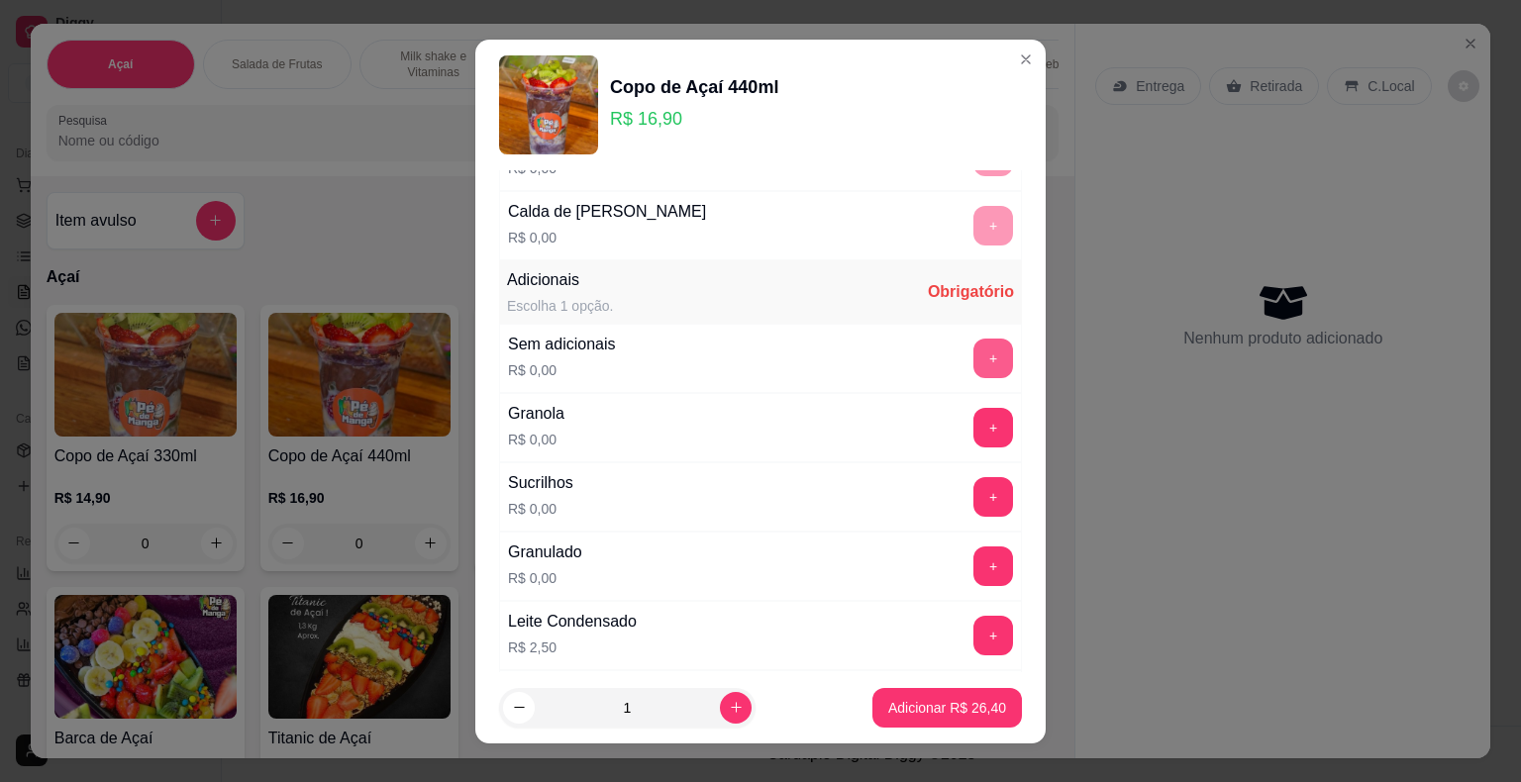
click at [973, 346] on button "+" at bounding box center [993, 359] width 40 height 40
click at [945, 701] on p "Adicionar R$ 26,40" at bounding box center [947, 707] width 115 height 19
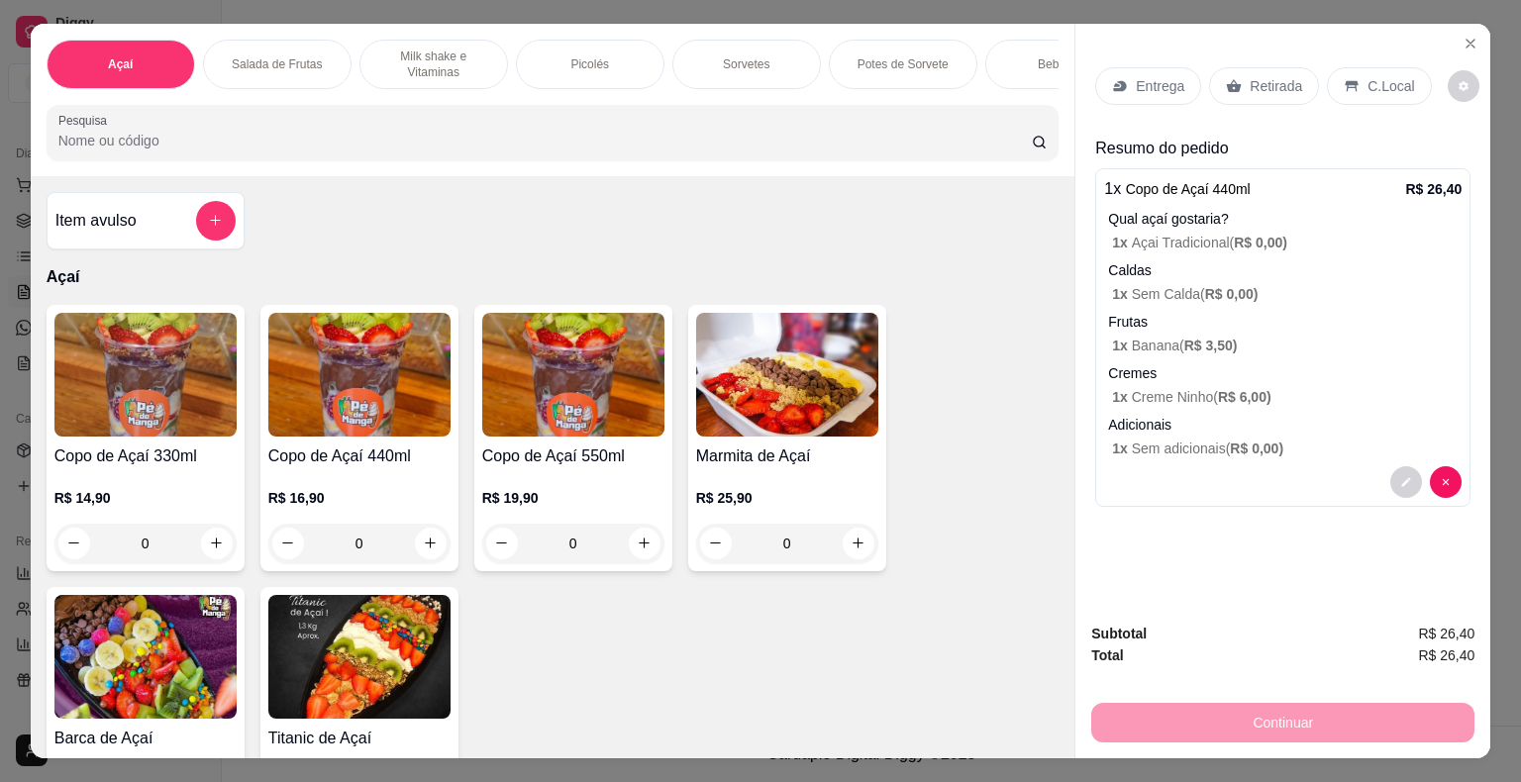
click at [1142, 83] on p "Entrega" at bounding box center [1159, 86] width 49 height 20
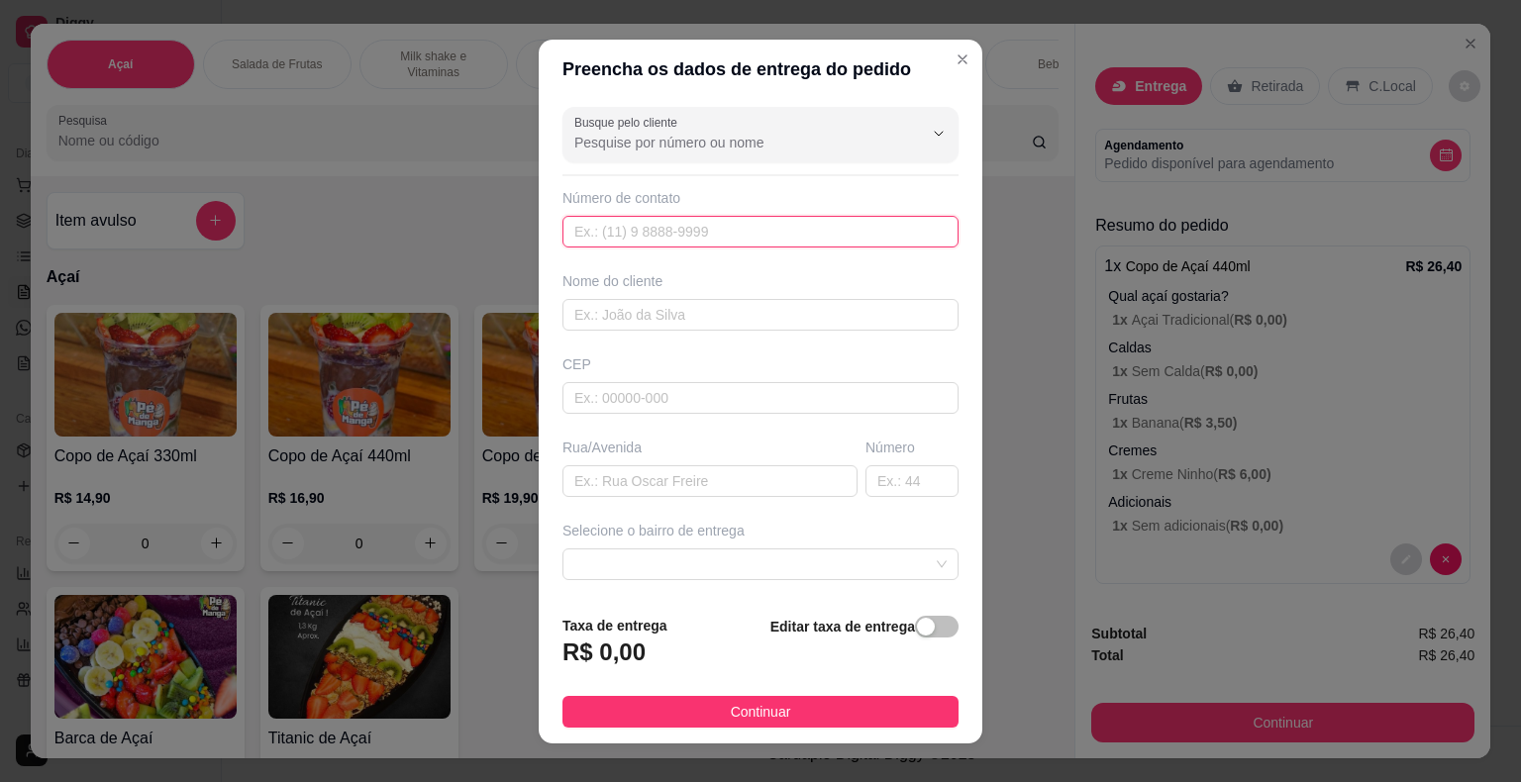
click at [773, 220] on input "text" at bounding box center [760, 232] width 396 height 32
type input "[PHONE_NUMBER]"
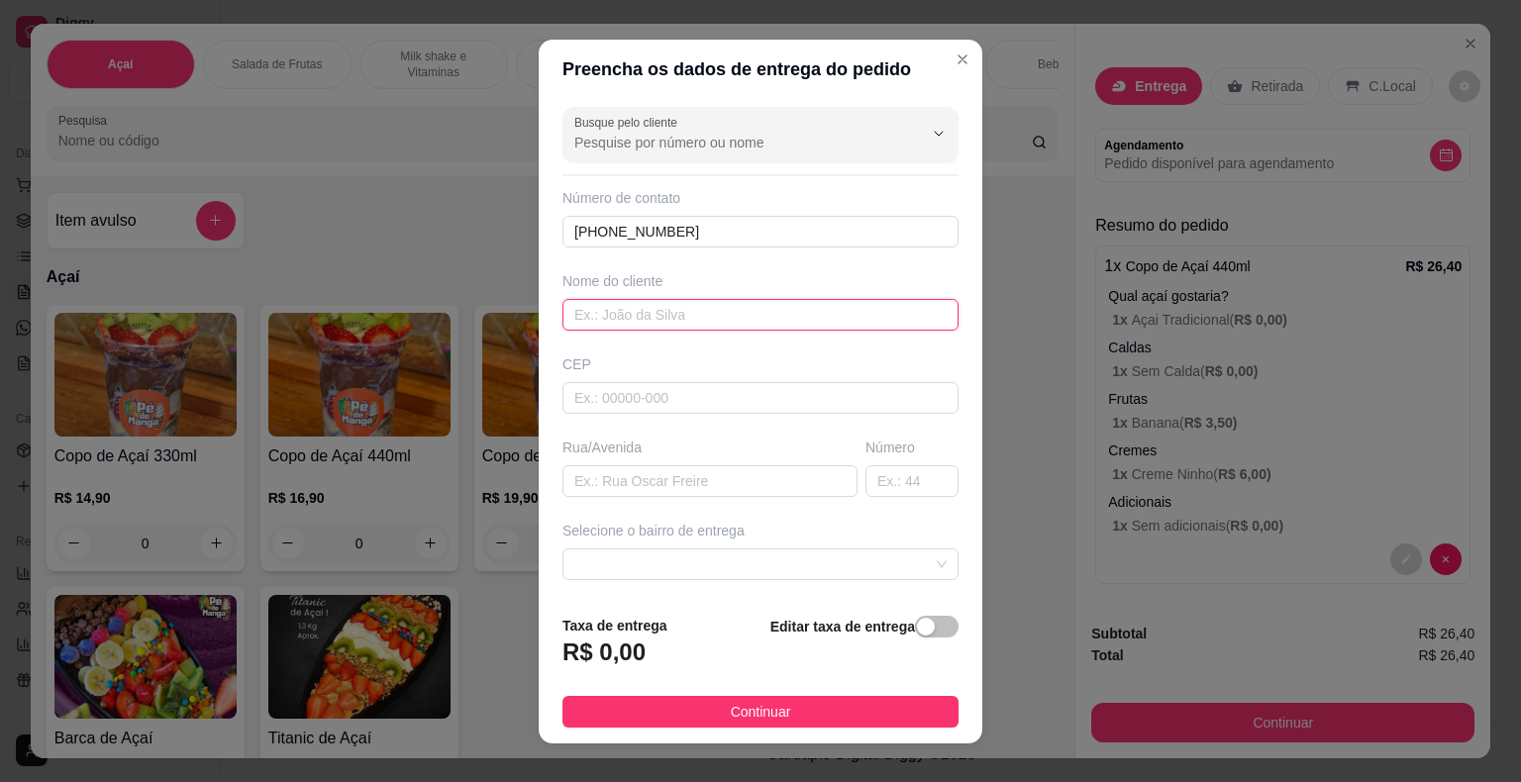
click at [716, 320] on input "text" at bounding box center [760, 315] width 396 height 32
type input "[PERSON_NAME]"
click at [713, 478] on input "text" at bounding box center [709, 481] width 295 height 32
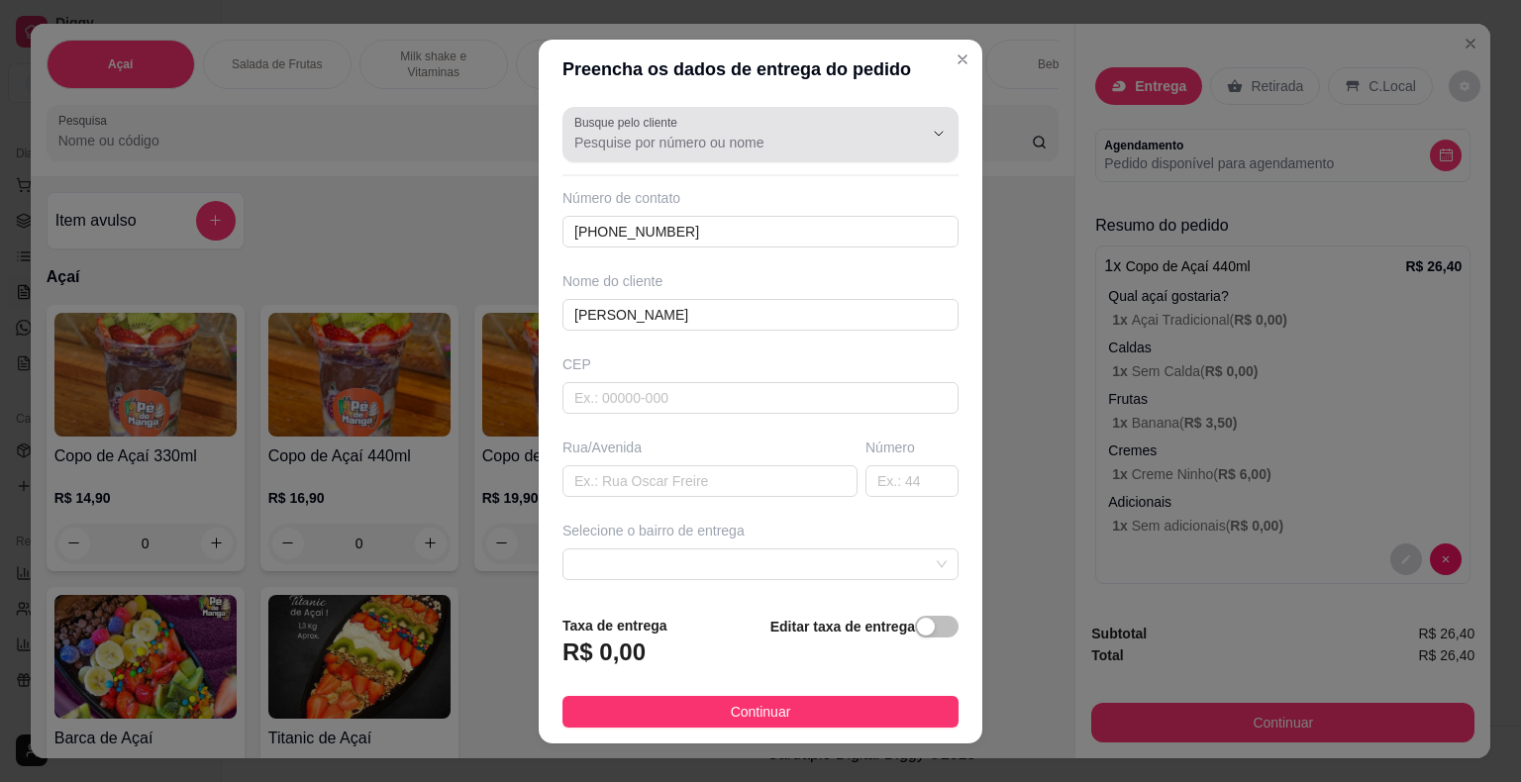
click at [669, 135] on input "Busque pelo cliente" at bounding box center [732, 143] width 317 height 20
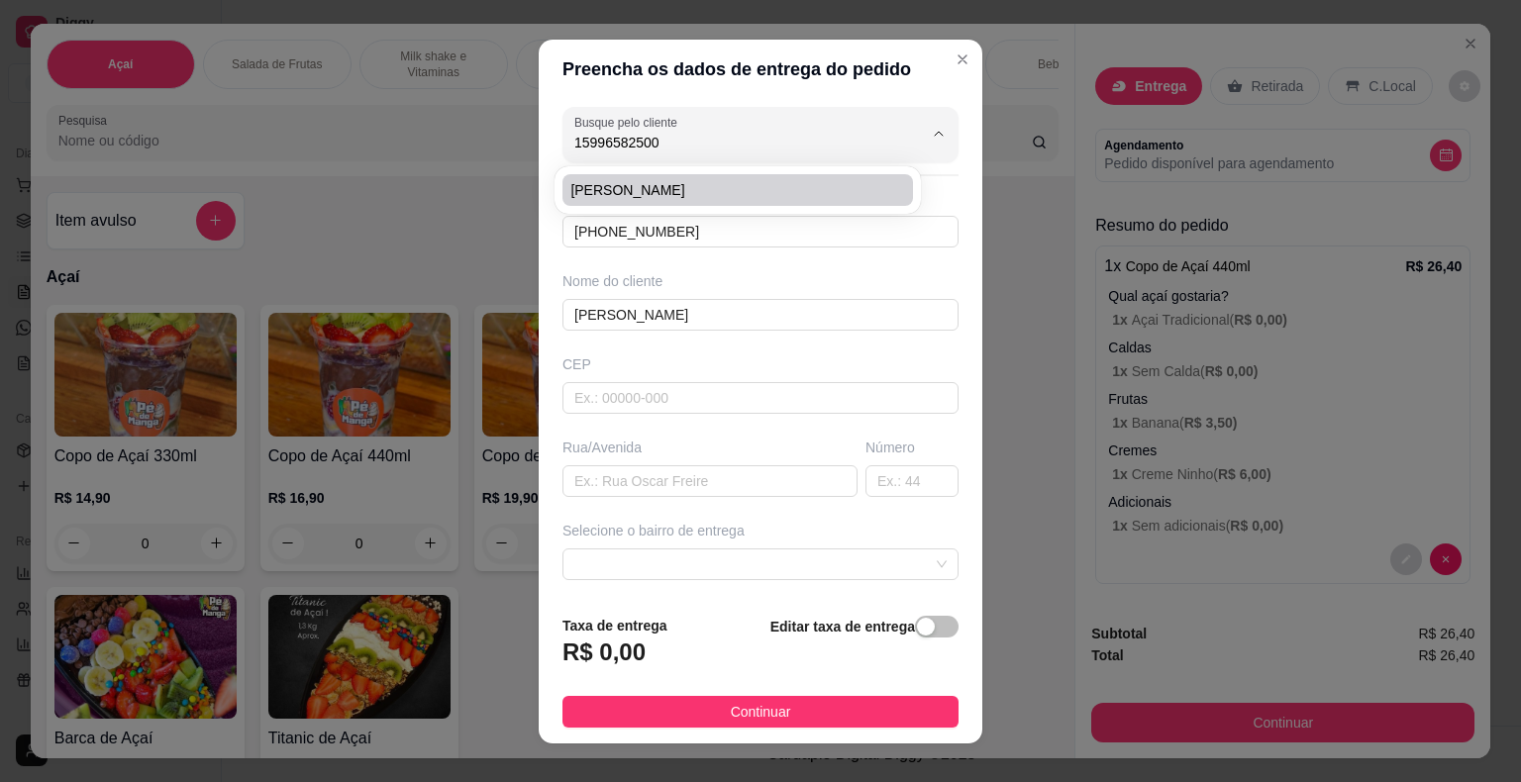
click at [691, 195] on span "[PERSON_NAME]" at bounding box center [727, 190] width 315 height 20
type input "[PERSON_NAME]"
type input "15996582500"
type input "Rua [PERSON_NAME]"
type input "160"
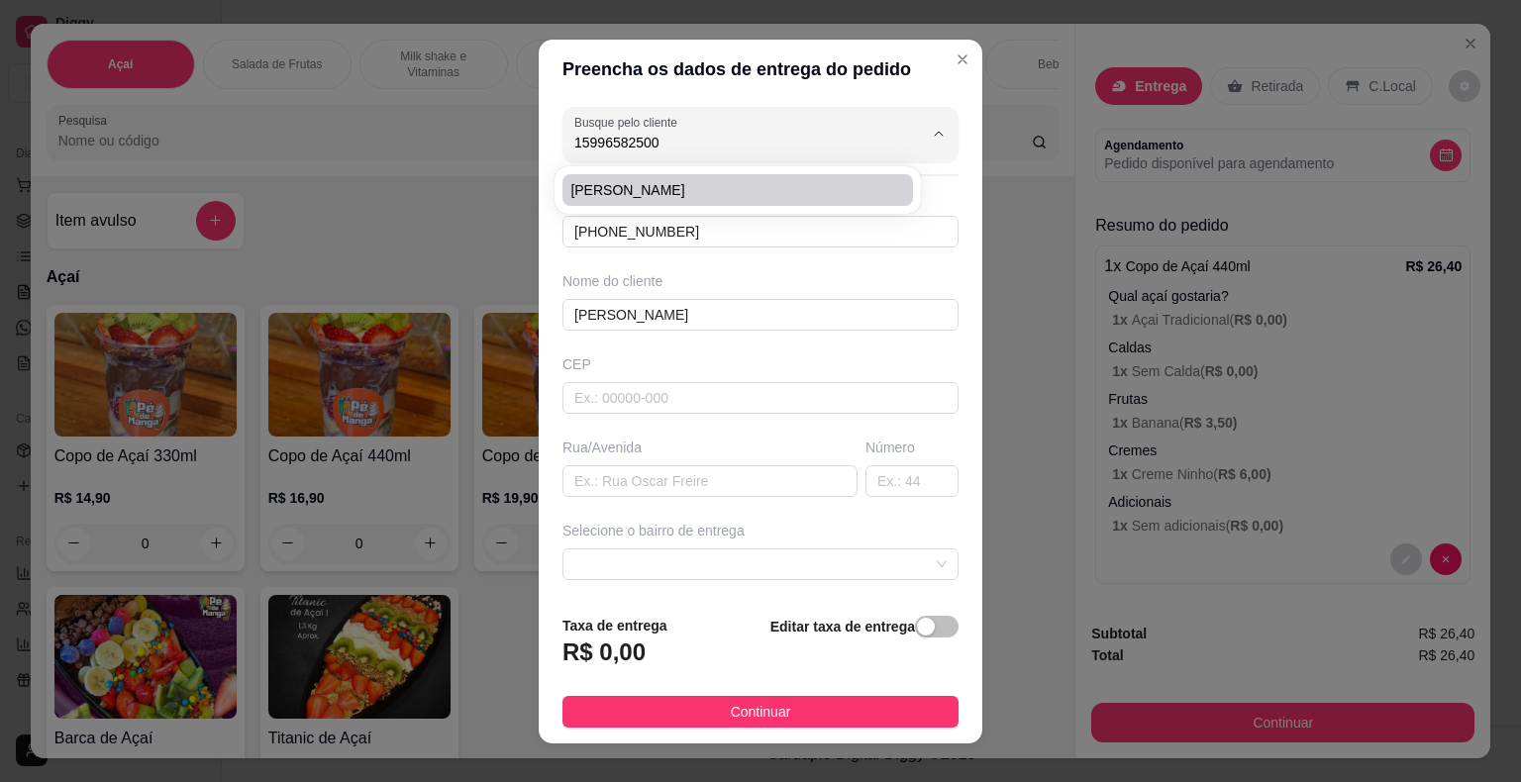
type input "Itaberá"
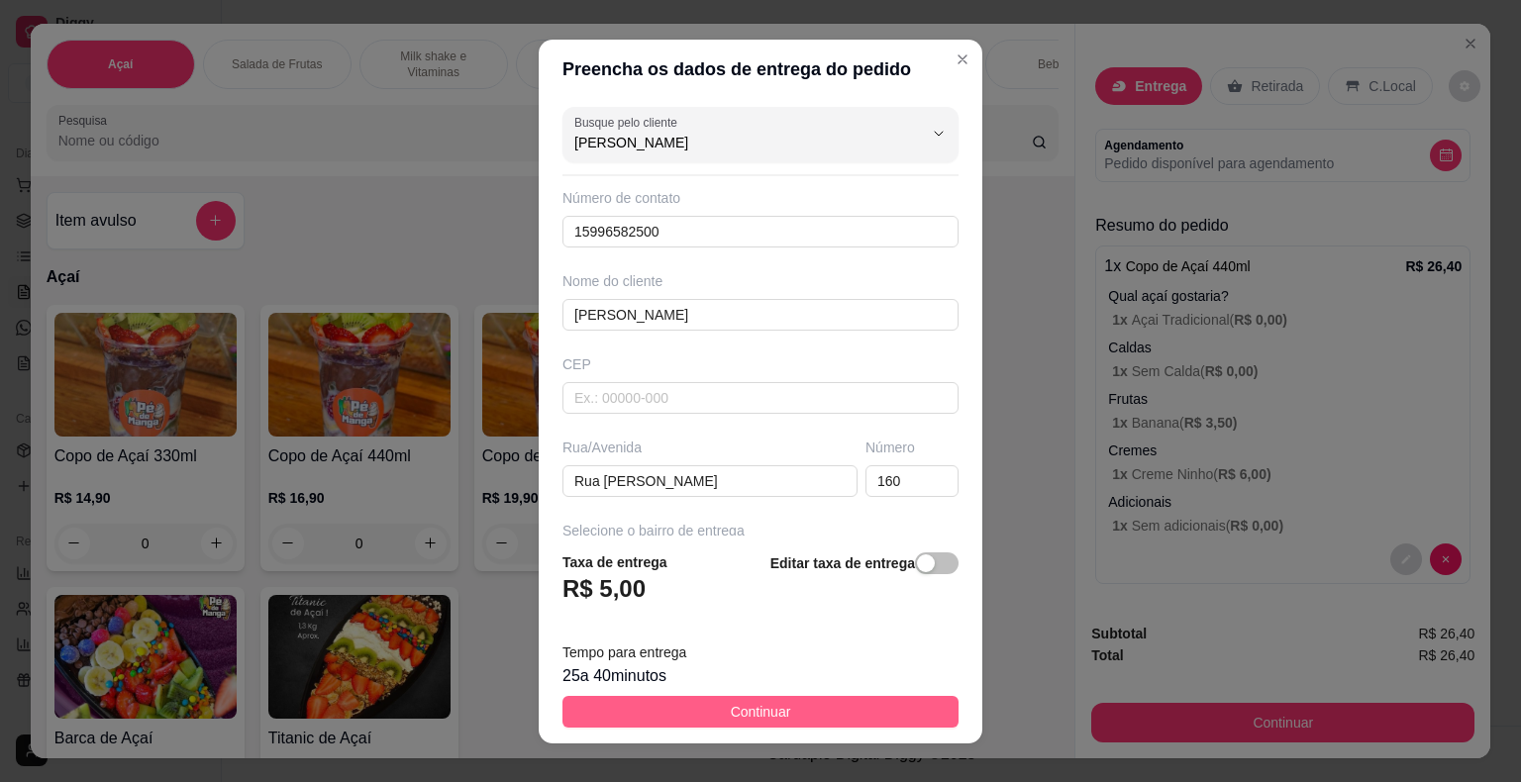
type input "[PERSON_NAME]"
click at [801, 714] on button "Continuar" at bounding box center [760, 712] width 396 height 32
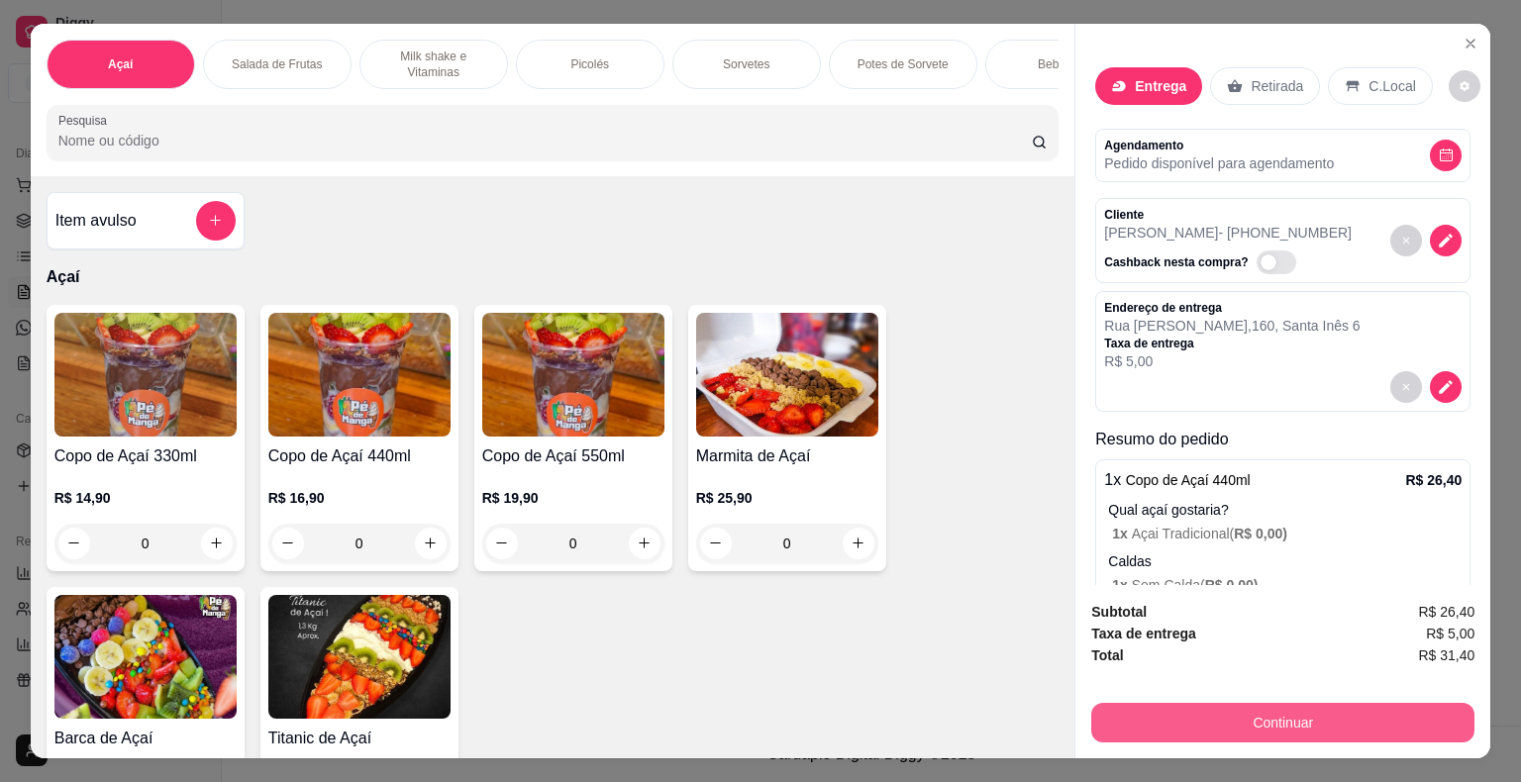
click at [1202, 714] on button "Continuar" at bounding box center [1282, 723] width 383 height 40
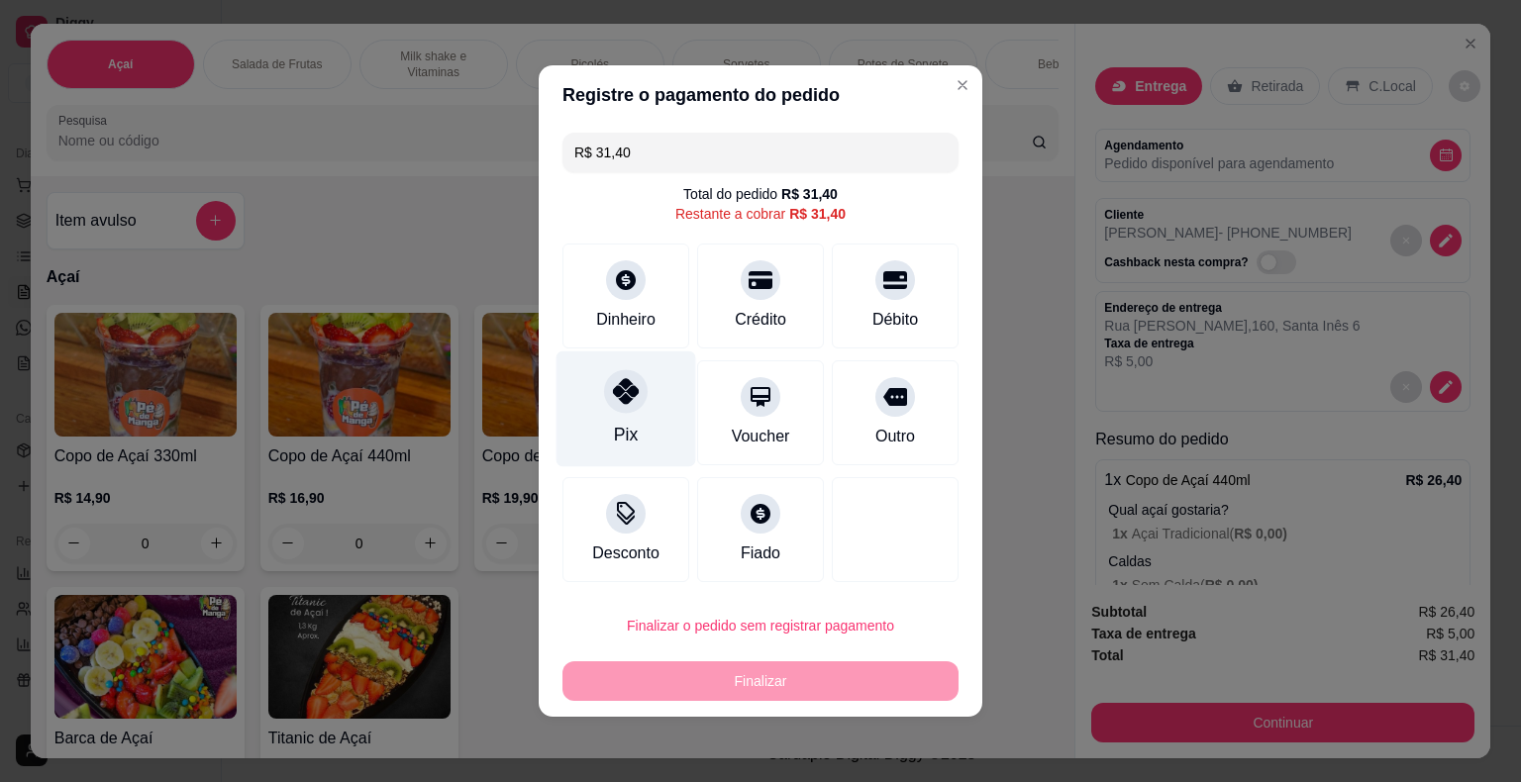
click at [634, 416] on div "Pix" at bounding box center [626, 409] width 140 height 116
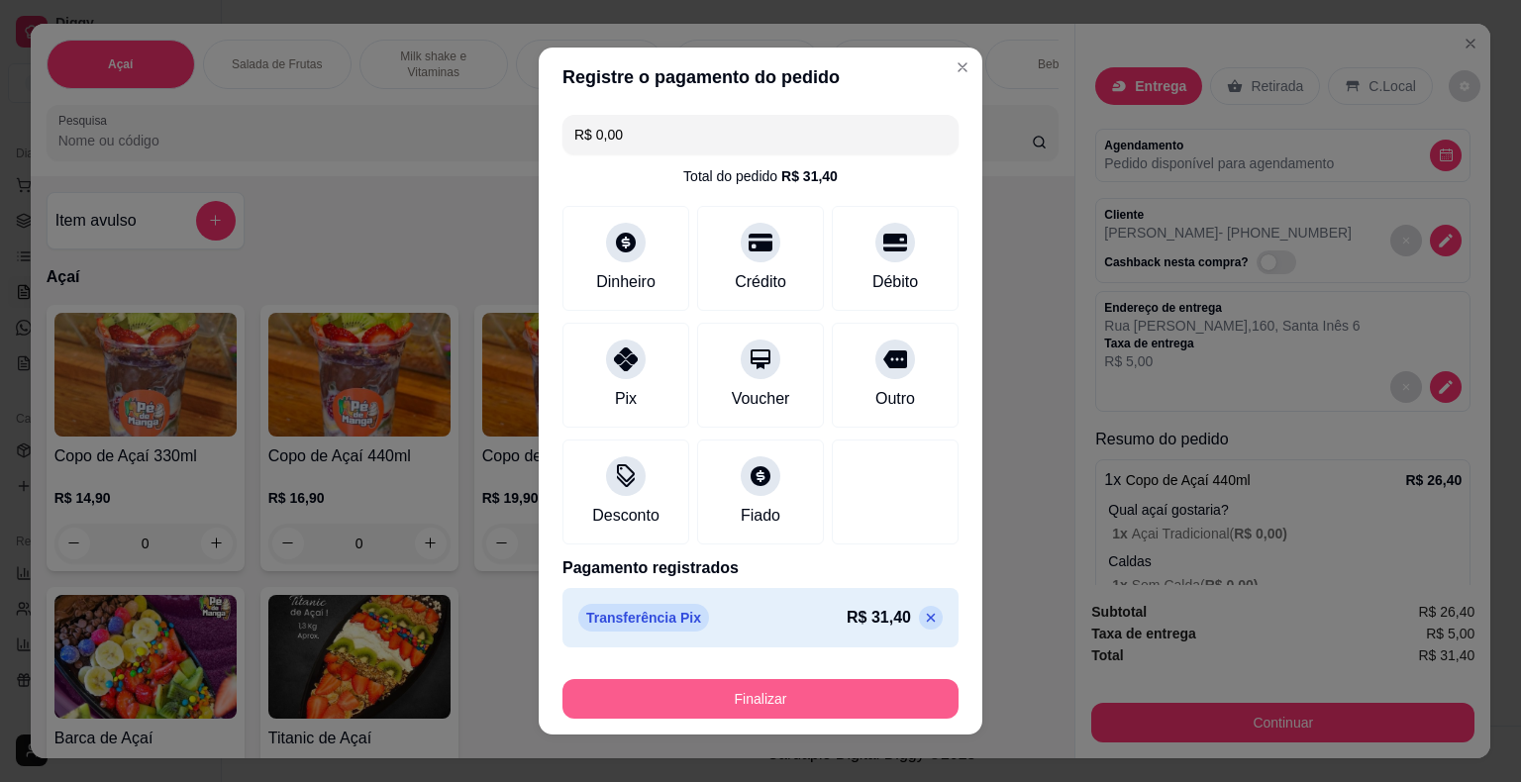
click at [733, 701] on button "Finalizar" at bounding box center [760, 699] width 396 height 40
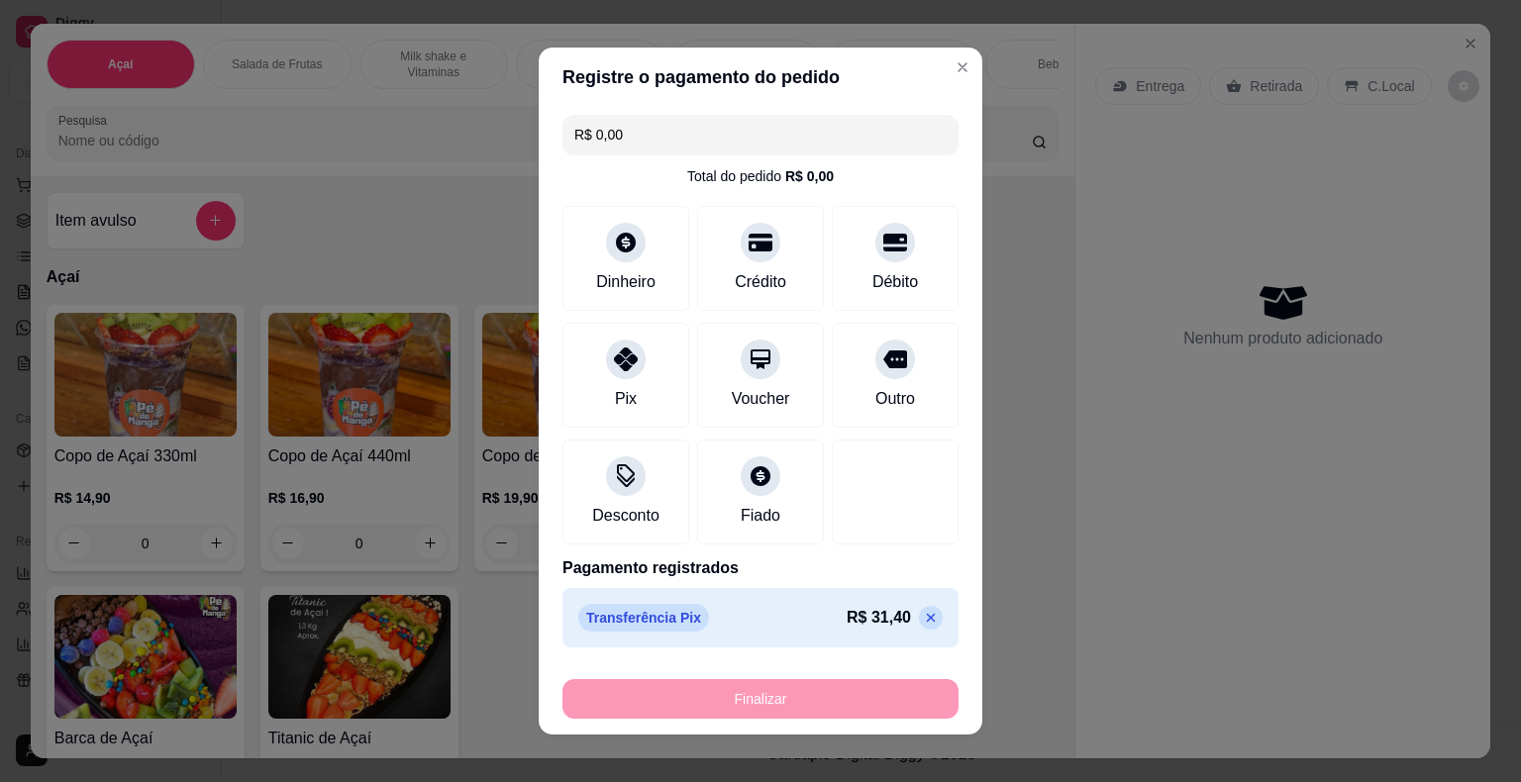
type input "-R$ 31,40"
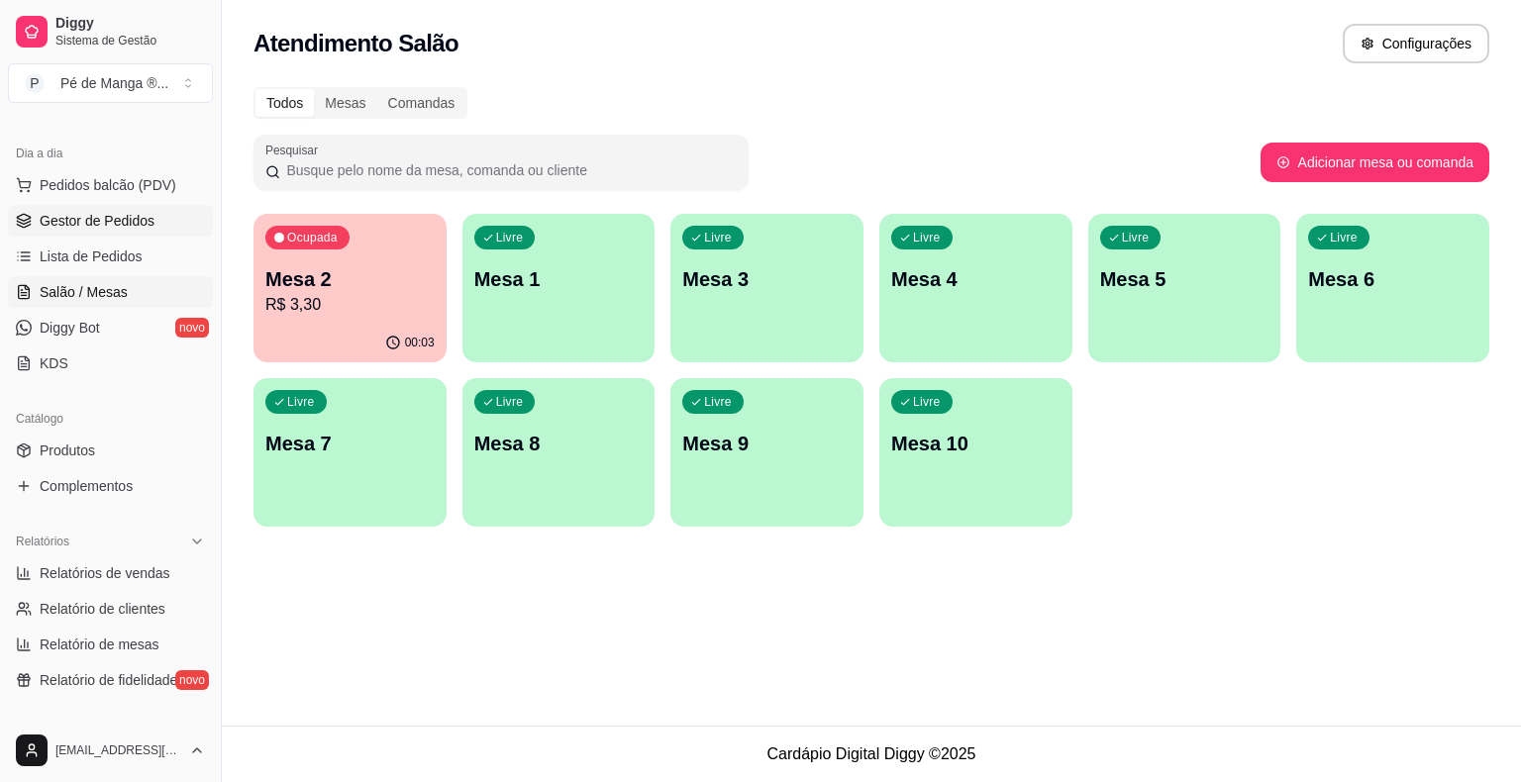
click at [136, 223] on span "Gestor de Pedidos" at bounding box center [97, 221] width 115 height 20
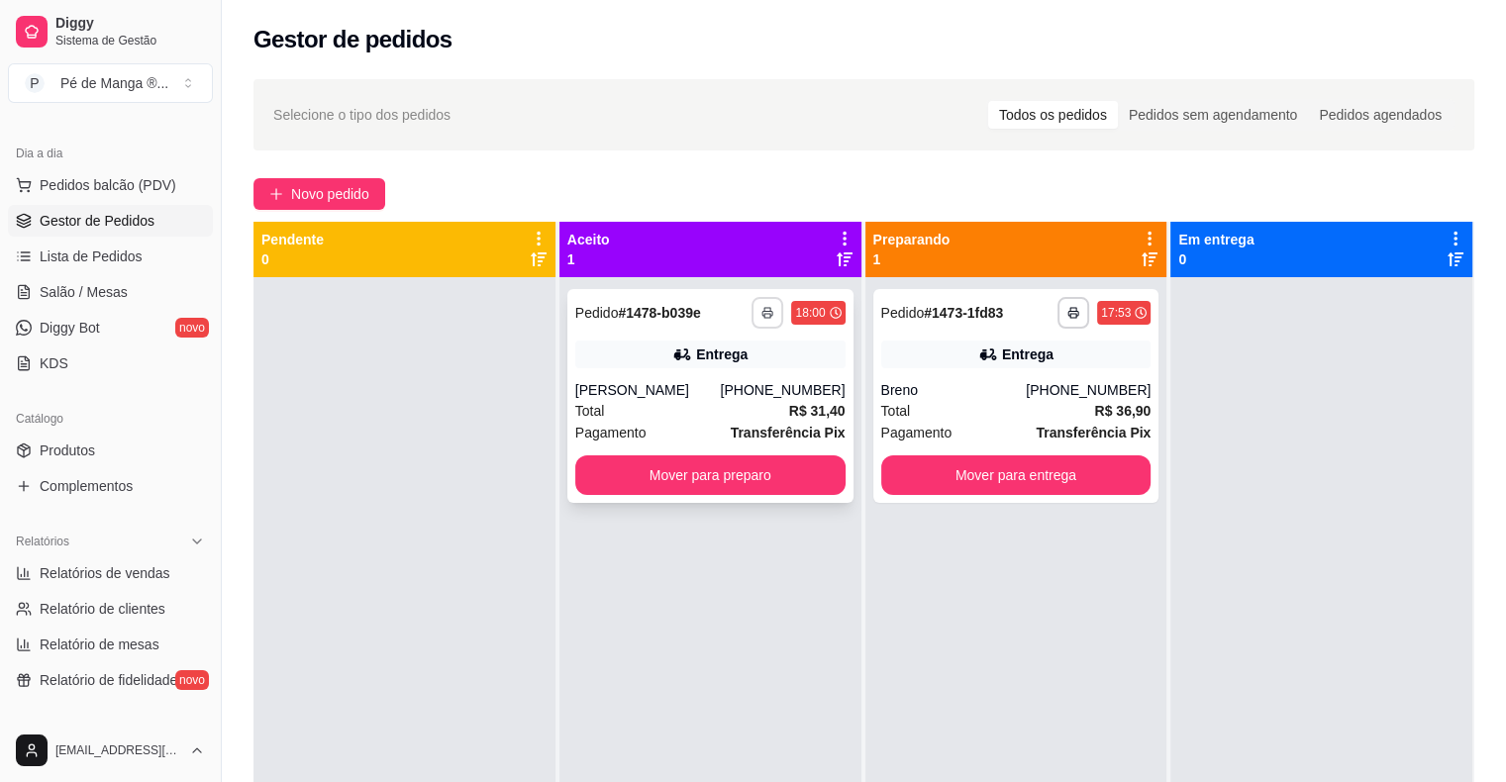
click at [764, 308] on polyline "button" at bounding box center [767, 310] width 6 height 4
click at [726, 380] on button "IMPRESSORA" at bounding box center [708, 381] width 139 height 31
click at [1055, 420] on div "Total R$ 36,90" at bounding box center [1016, 411] width 270 height 22
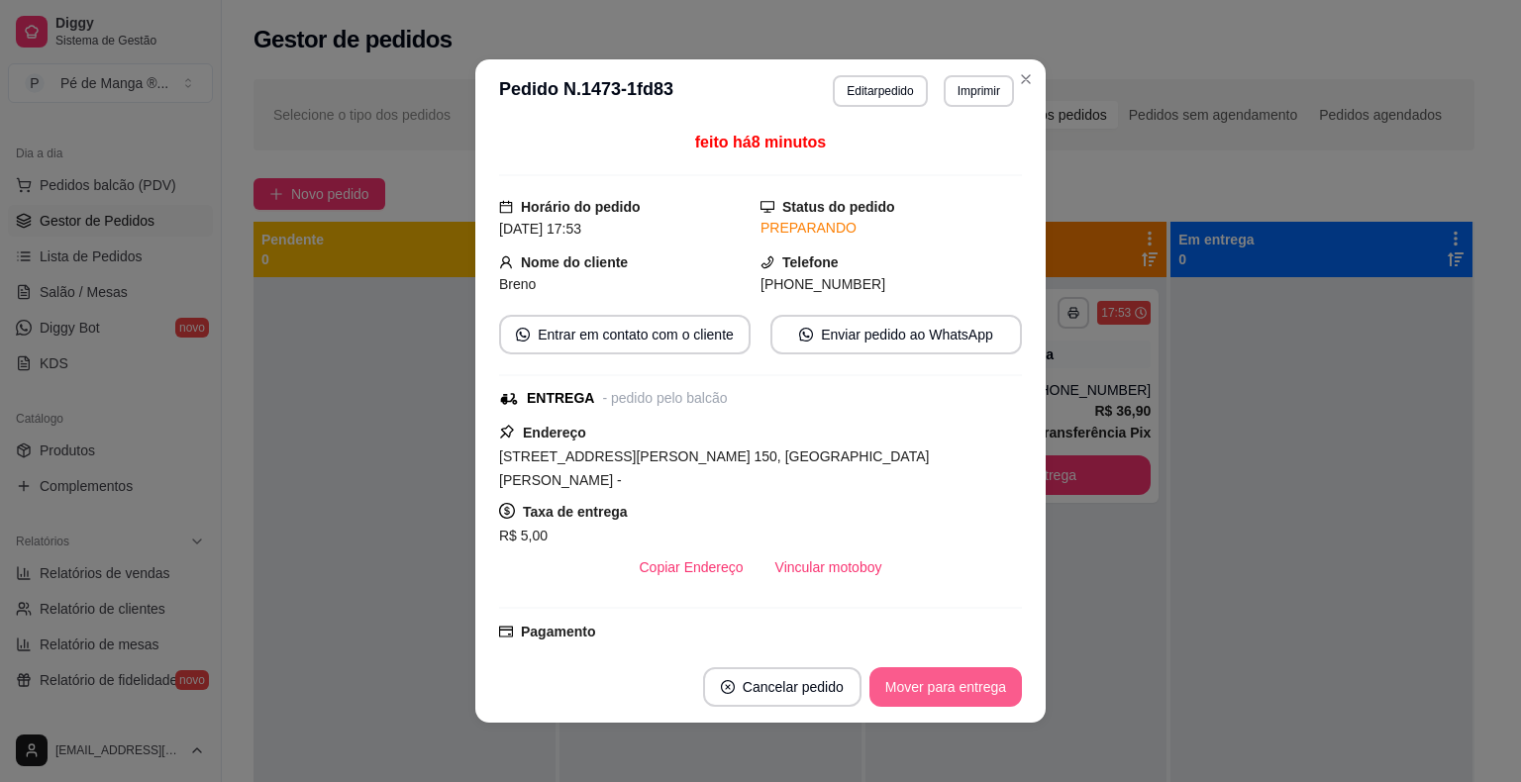
click at [966, 681] on button "Mover para entrega" at bounding box center [945, 687] width 152 height 40
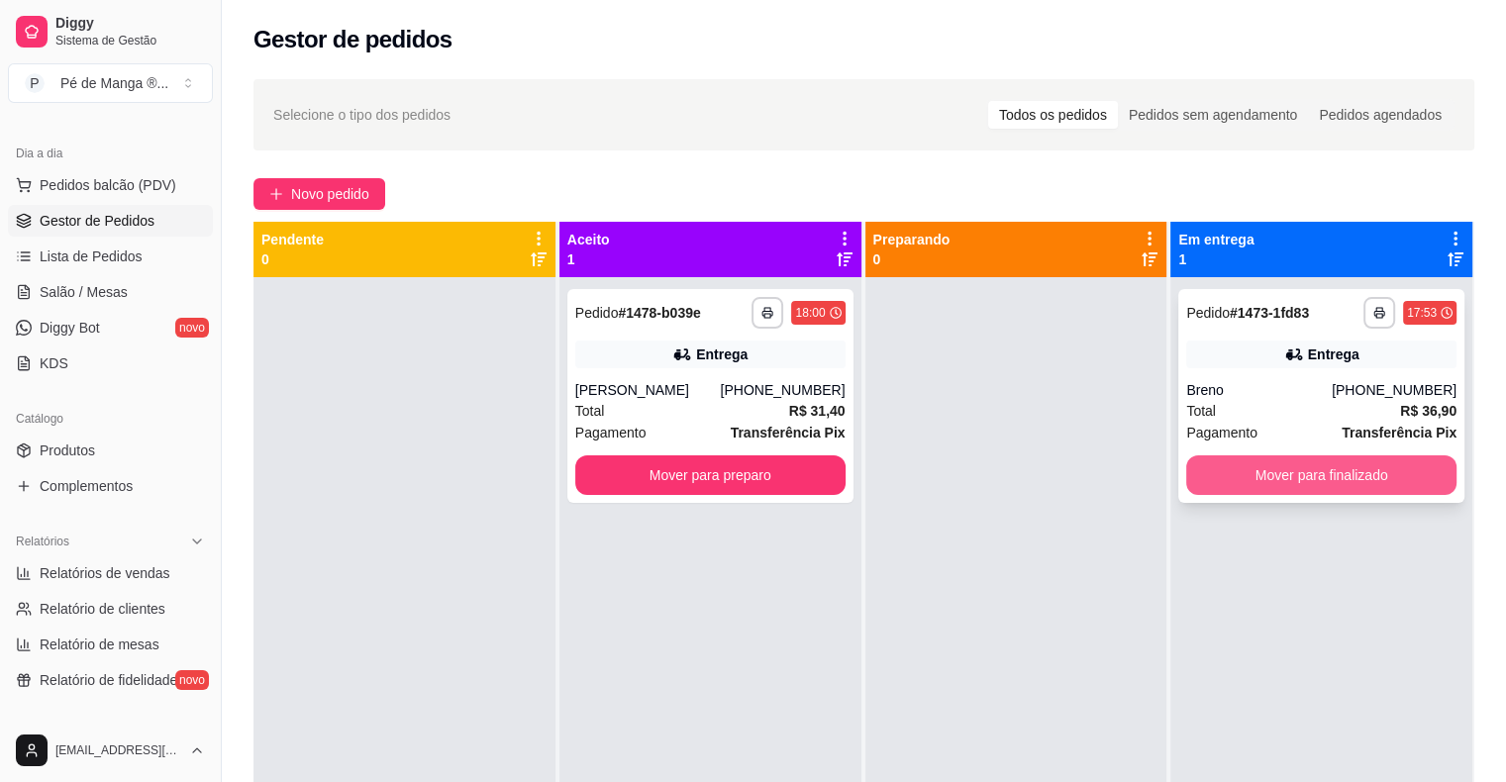
click at [1418, 478] on button "Mover para finalizado" at bounding box center [1321, 475] width 270 height 40
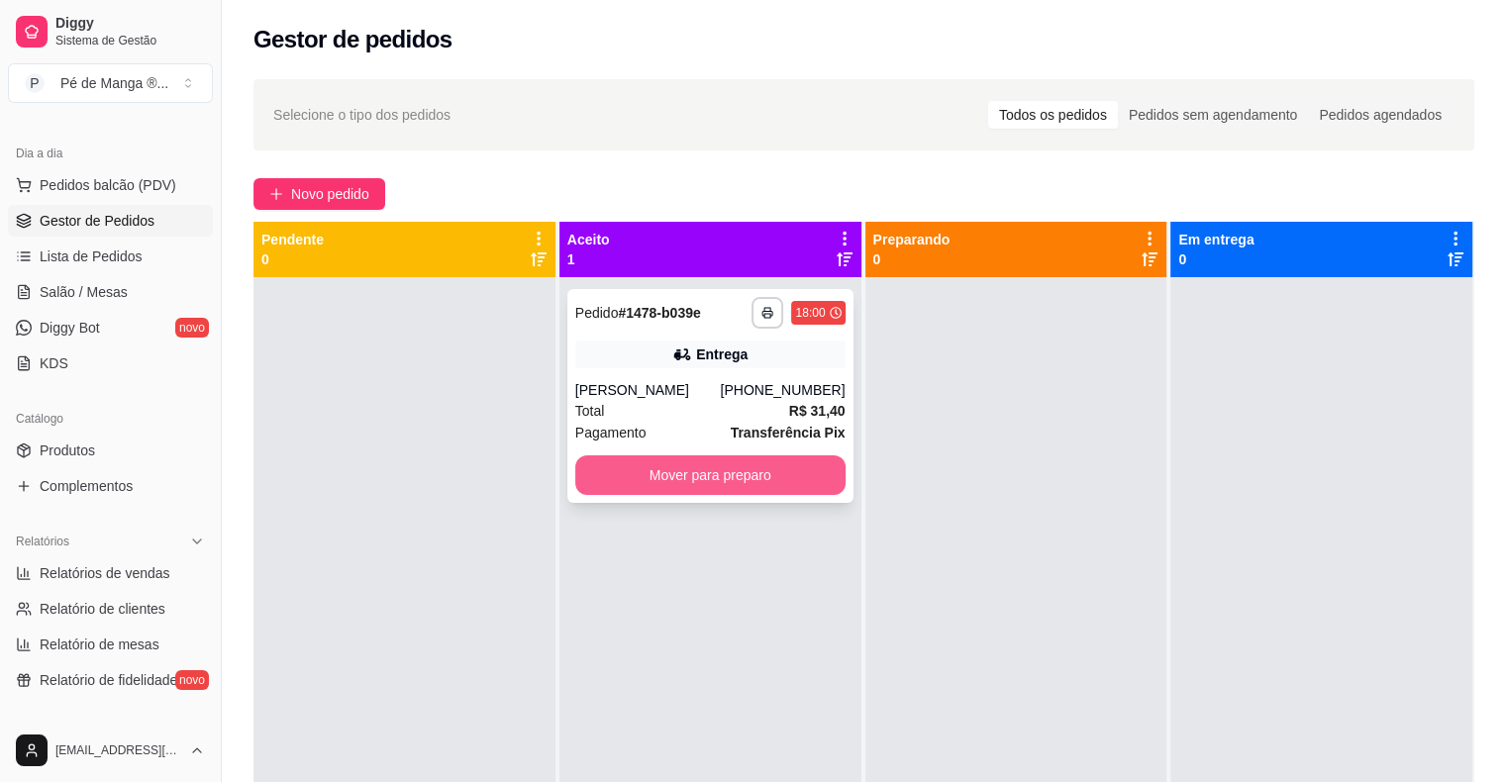
click at [759, 473] on button "Mover para preparo" at bounding box center [710, 475] width 270 height 40
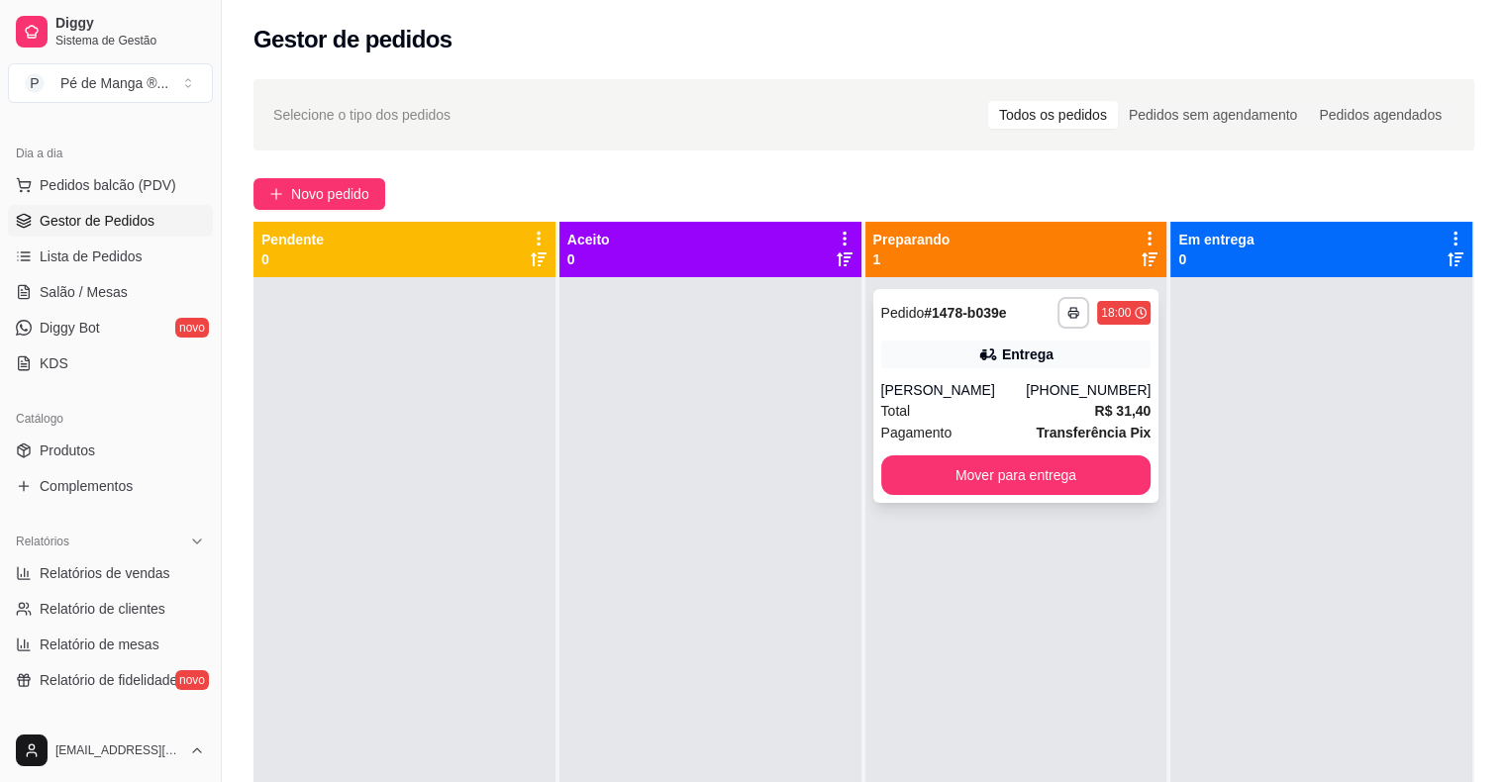
click at [1081, 401] on div "Total R$ 31,40" at bounding box center [1016, 411] width 270 height 22
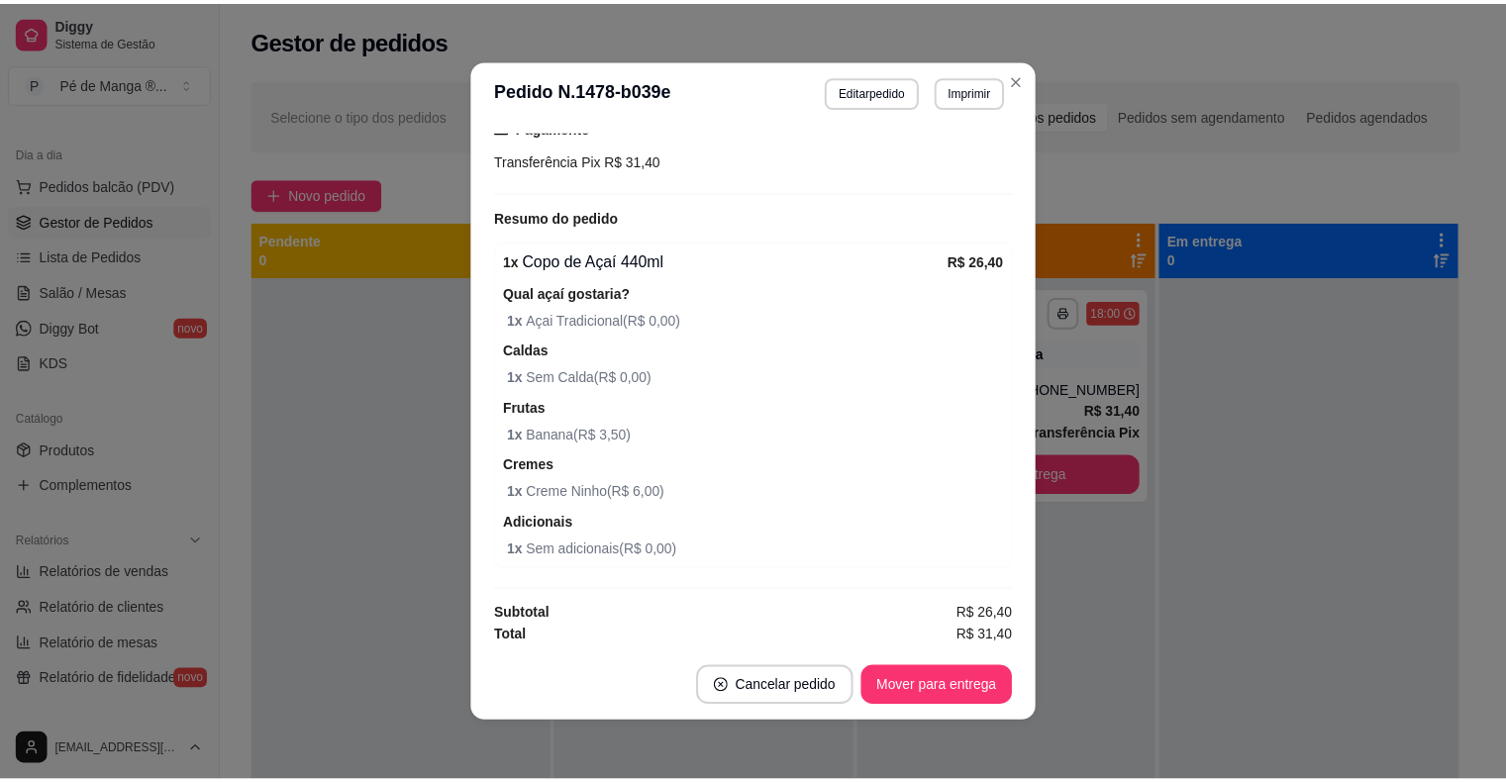
scroll to position [4, 0]
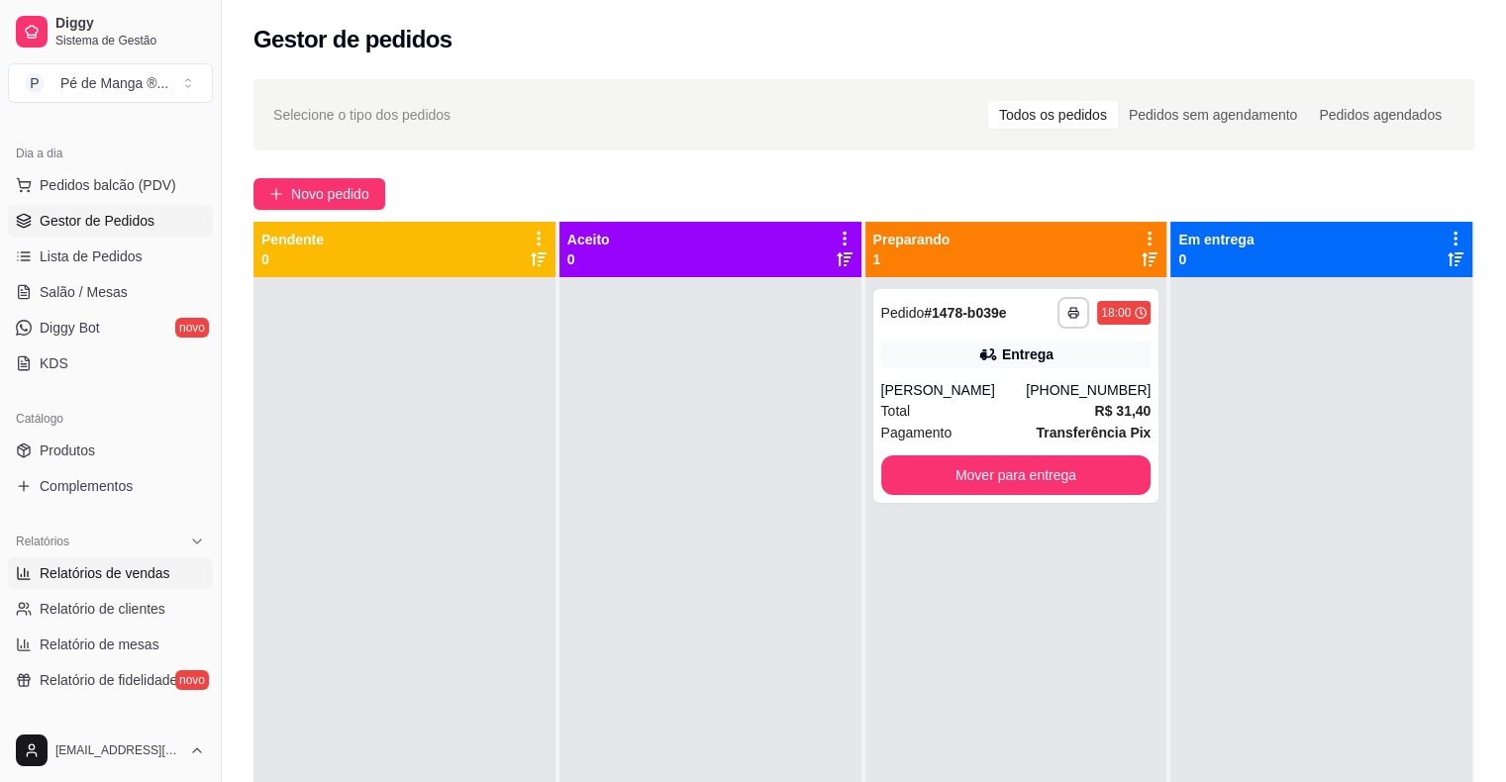
click at [161, 577] on span "Relatórios de vendas" at bounding box center [105, 573] width 131 height 20
select select "ALL"
select select "0"
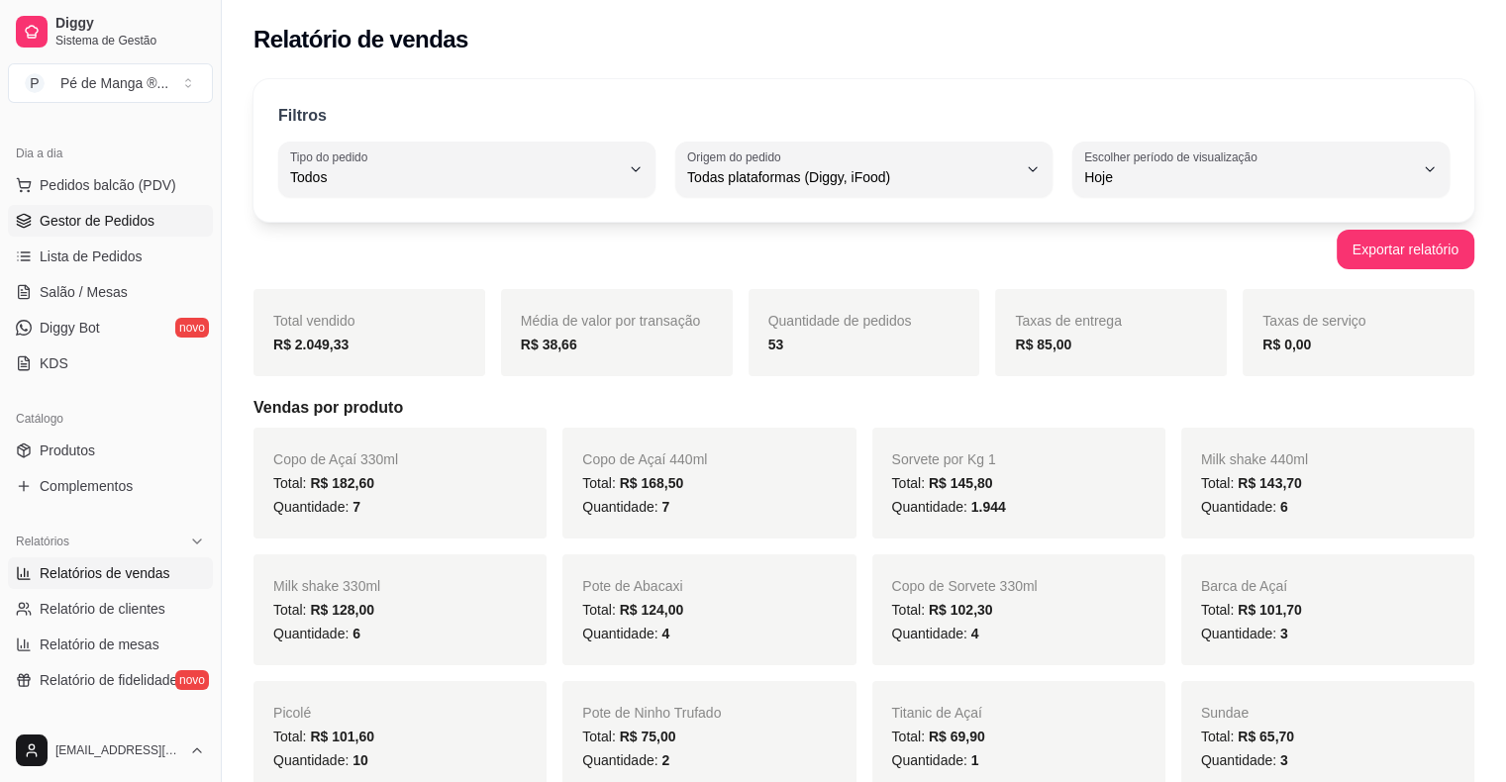
click at [131, 214] on span "Gestor de Pedidos" at bounding box center [97, 221] width 115 height 20
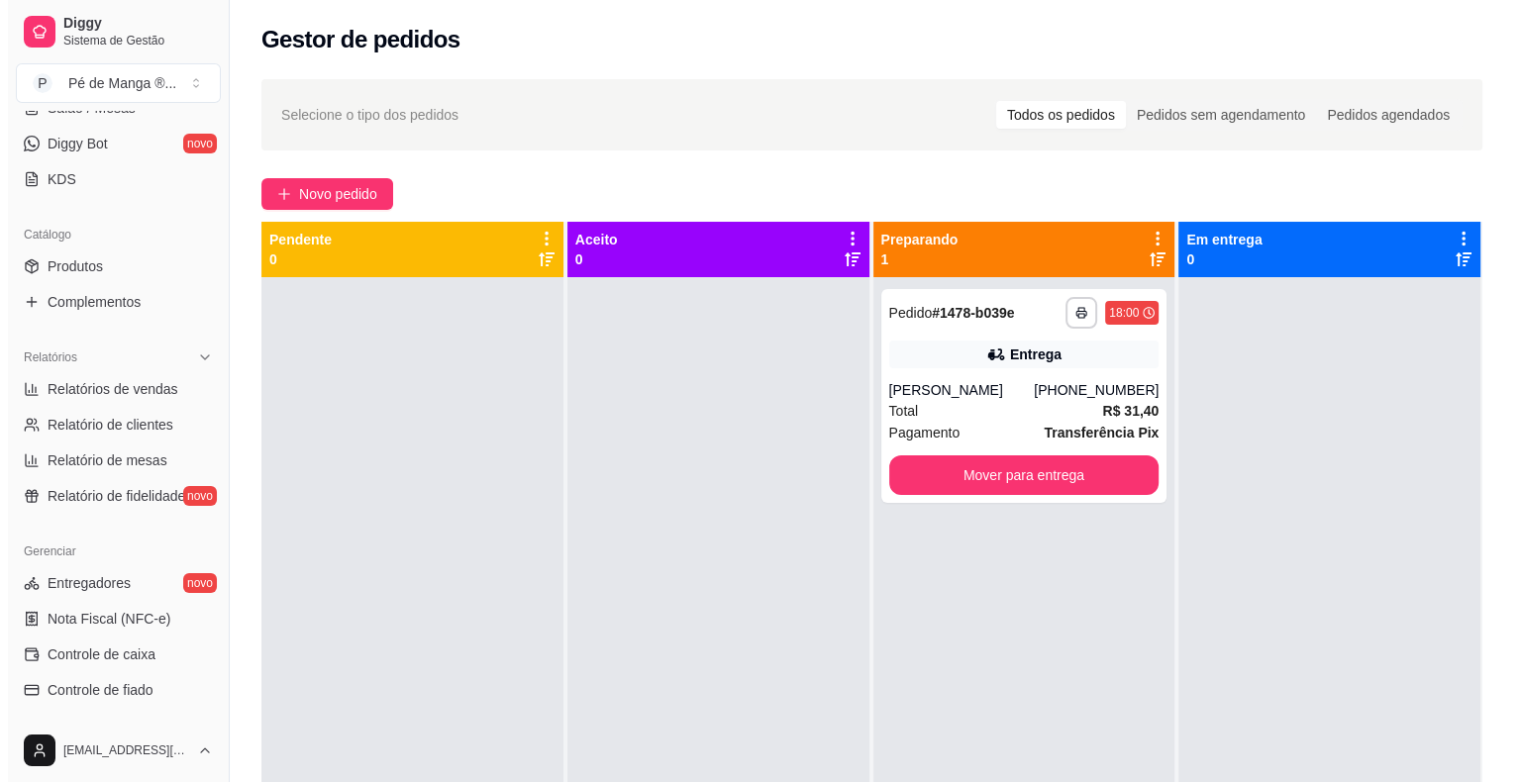
scroll to position [147, 0]
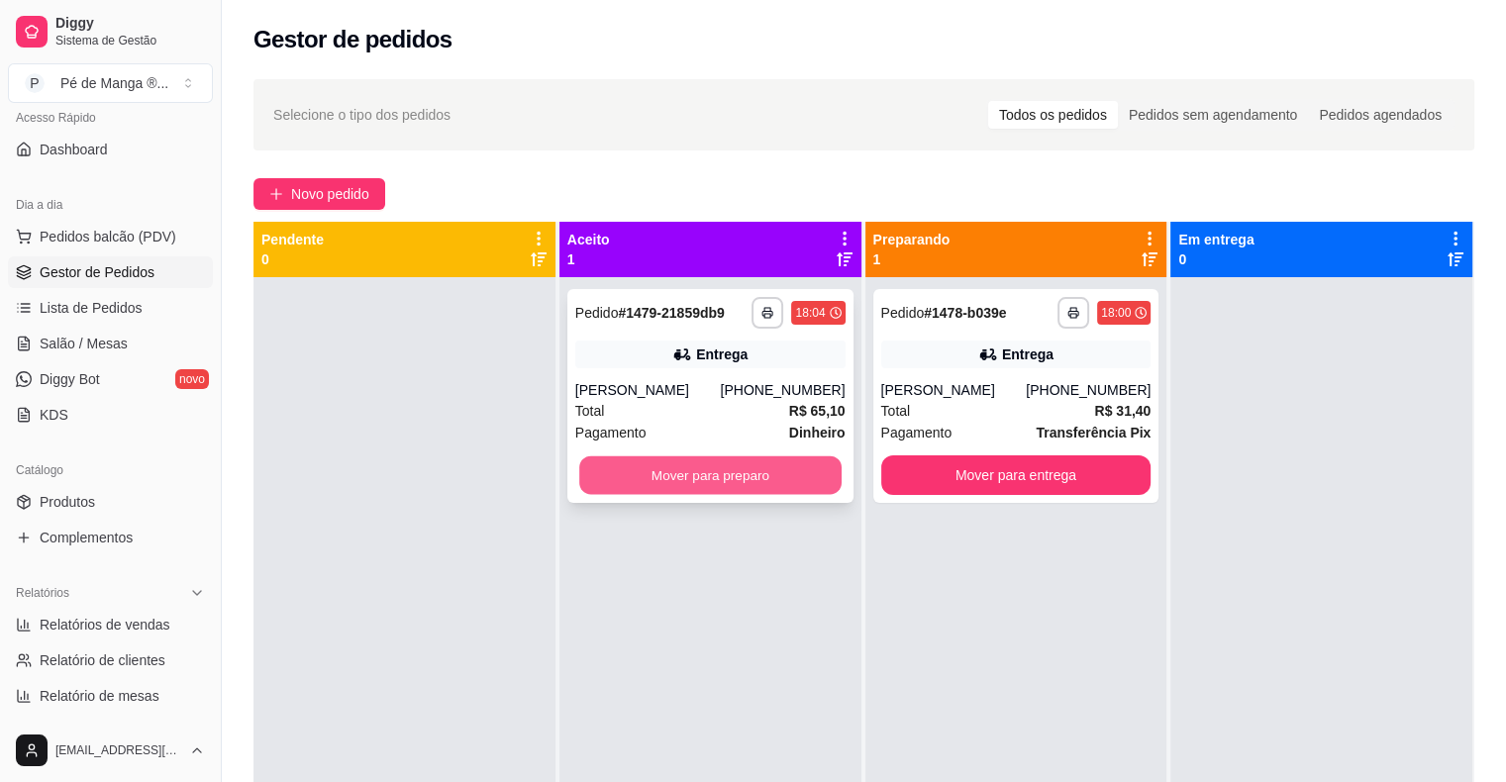
click at [776, 470] on button "Mover para preparo" at bounding box center [710, 475] width 262 height 39
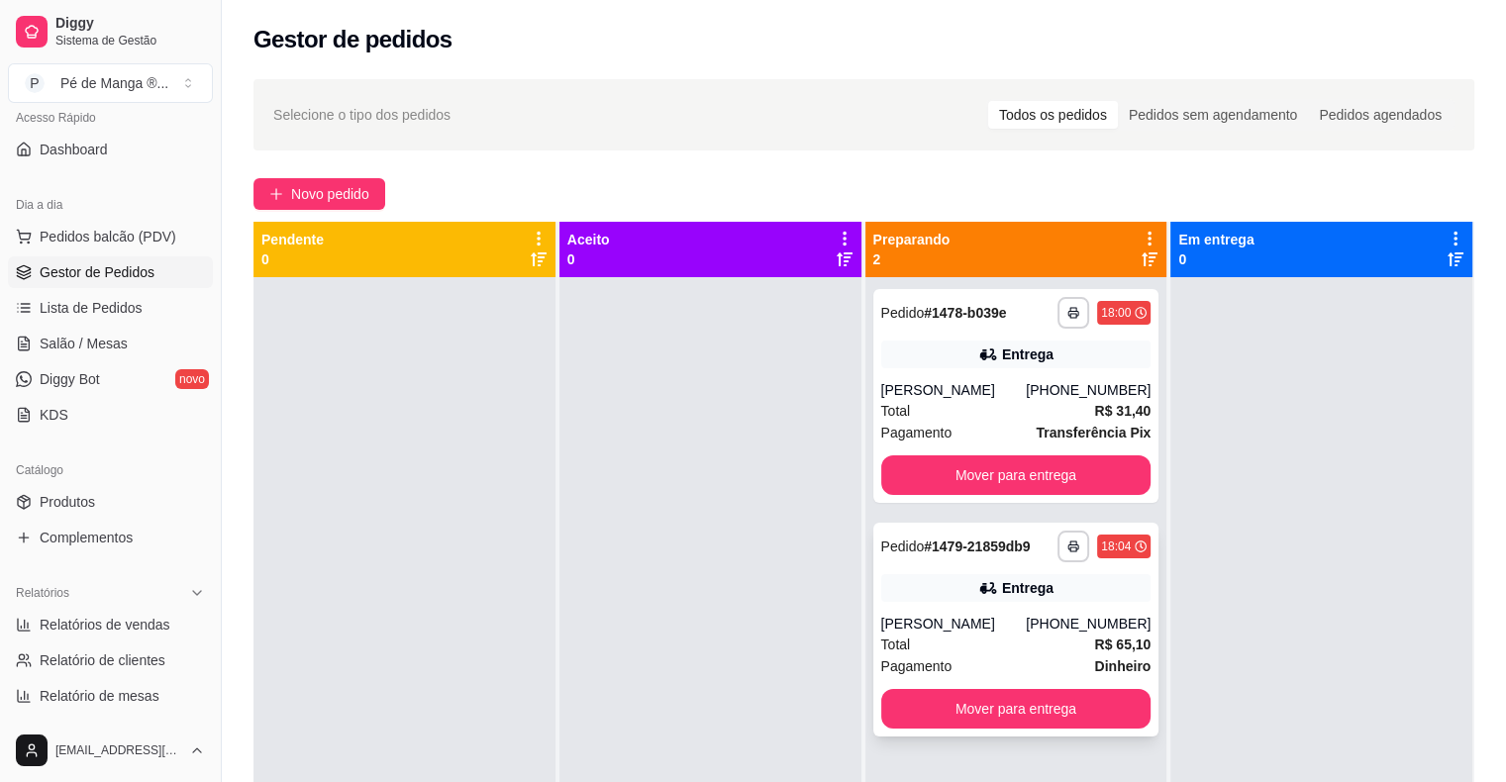
click at [1007, 628] on div "[PERSON_NAME]" at bounding box center [954, 624] width 146 height 20
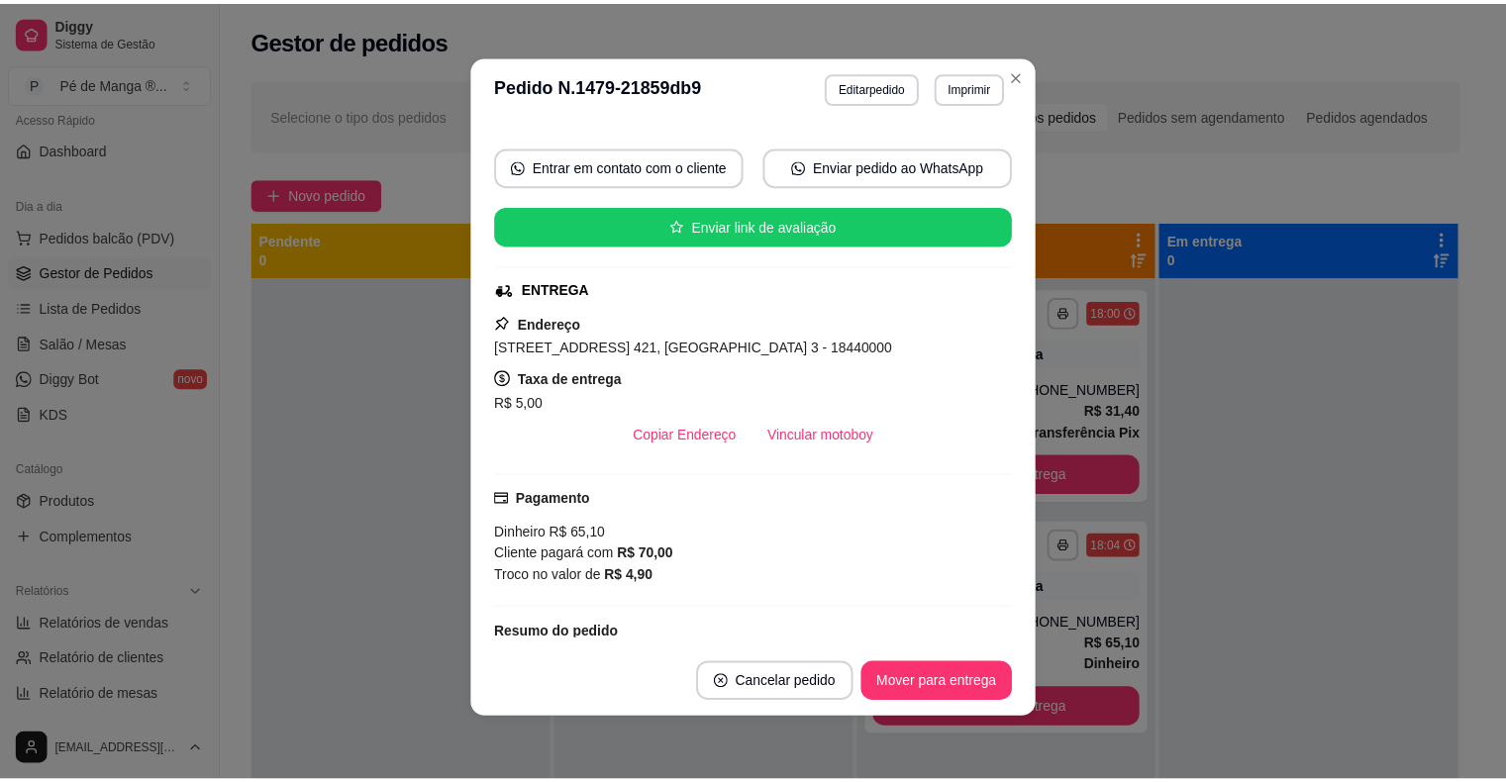
scroll to position [198, 0]
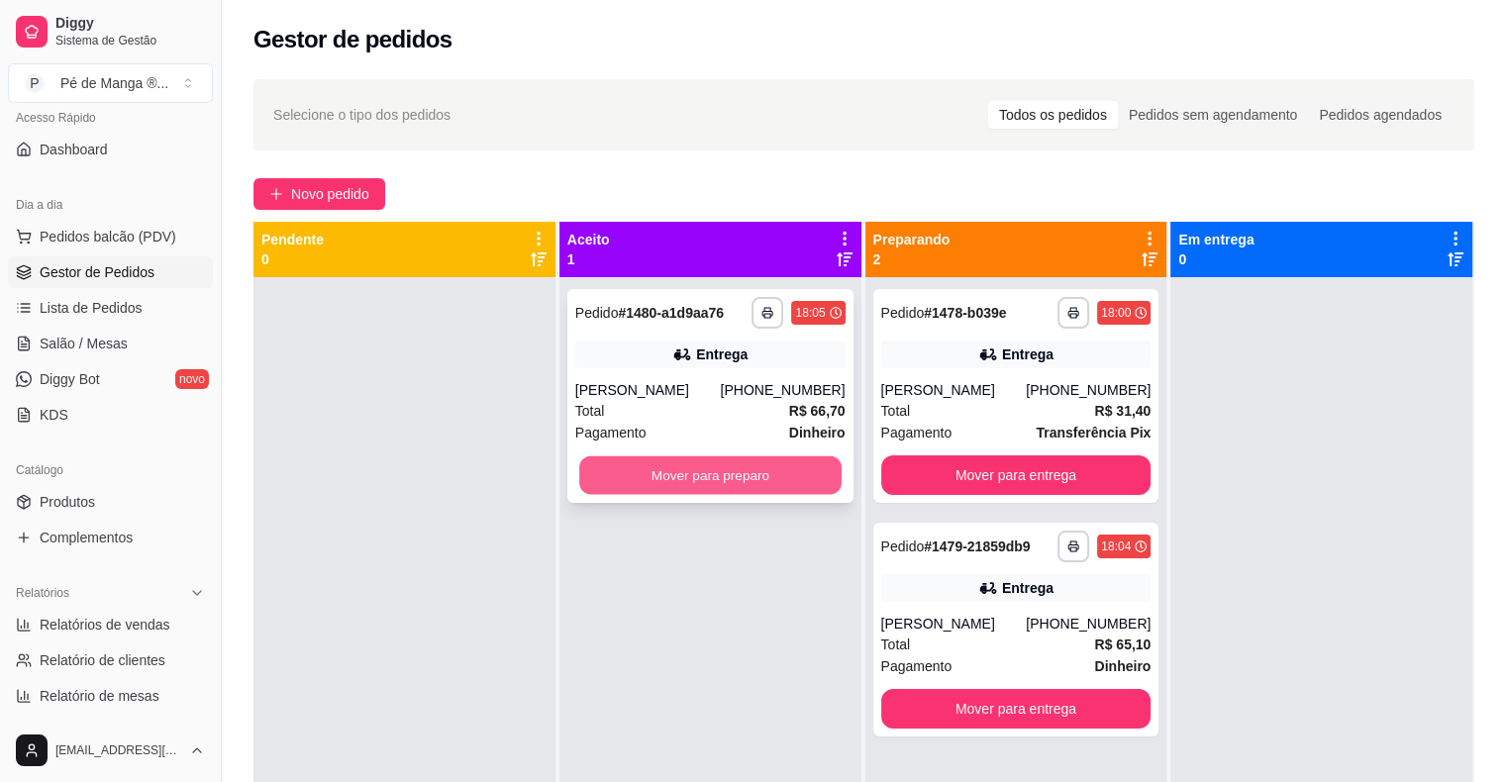
click at [622, 465] on button "Mover para preparo" at bounding box center [710, 475] width 262 height 39
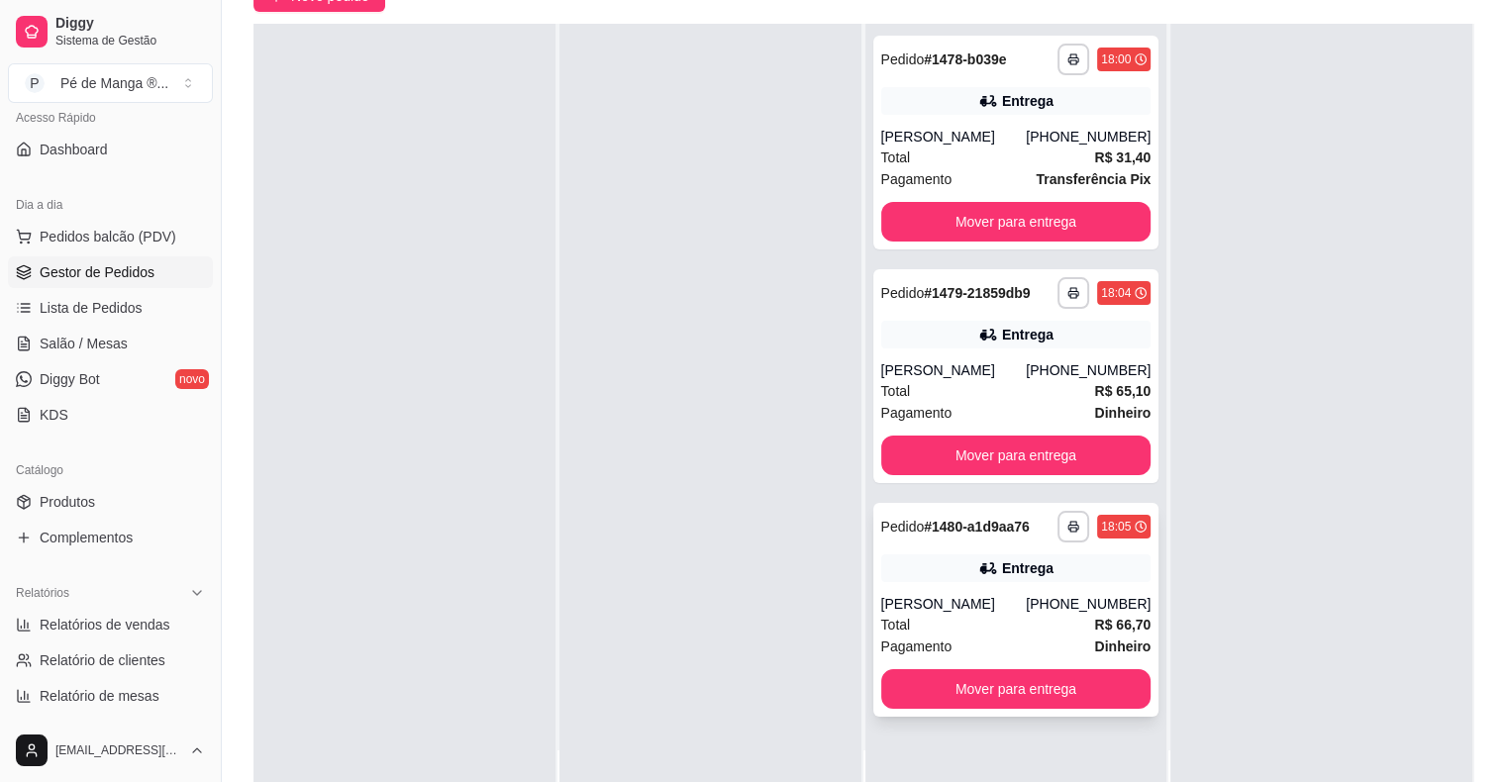
click at [985, 614] on div "Total R$ 66,70" at bounding box center [1016, 625] width 270 height 22
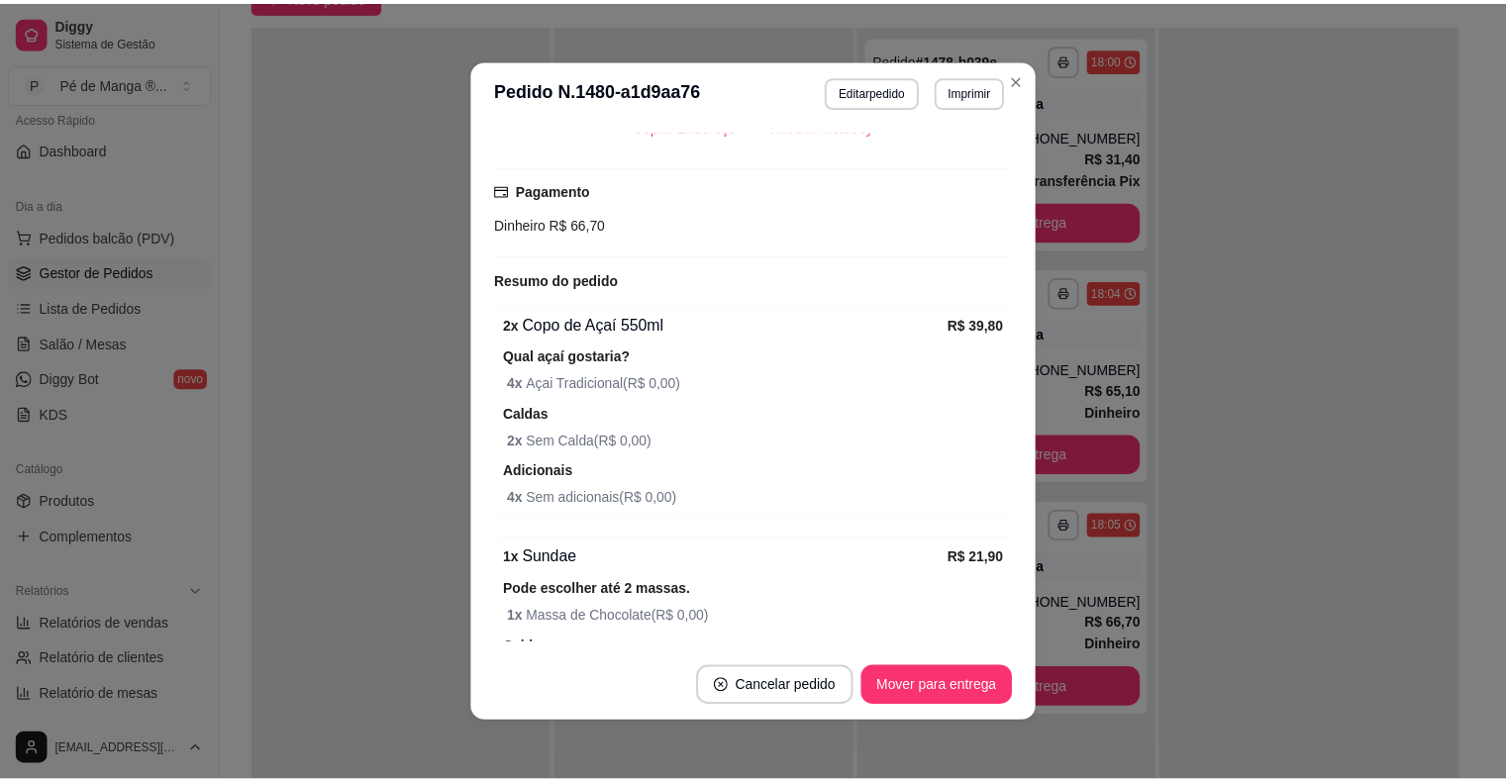
scroll to position [623, 0]
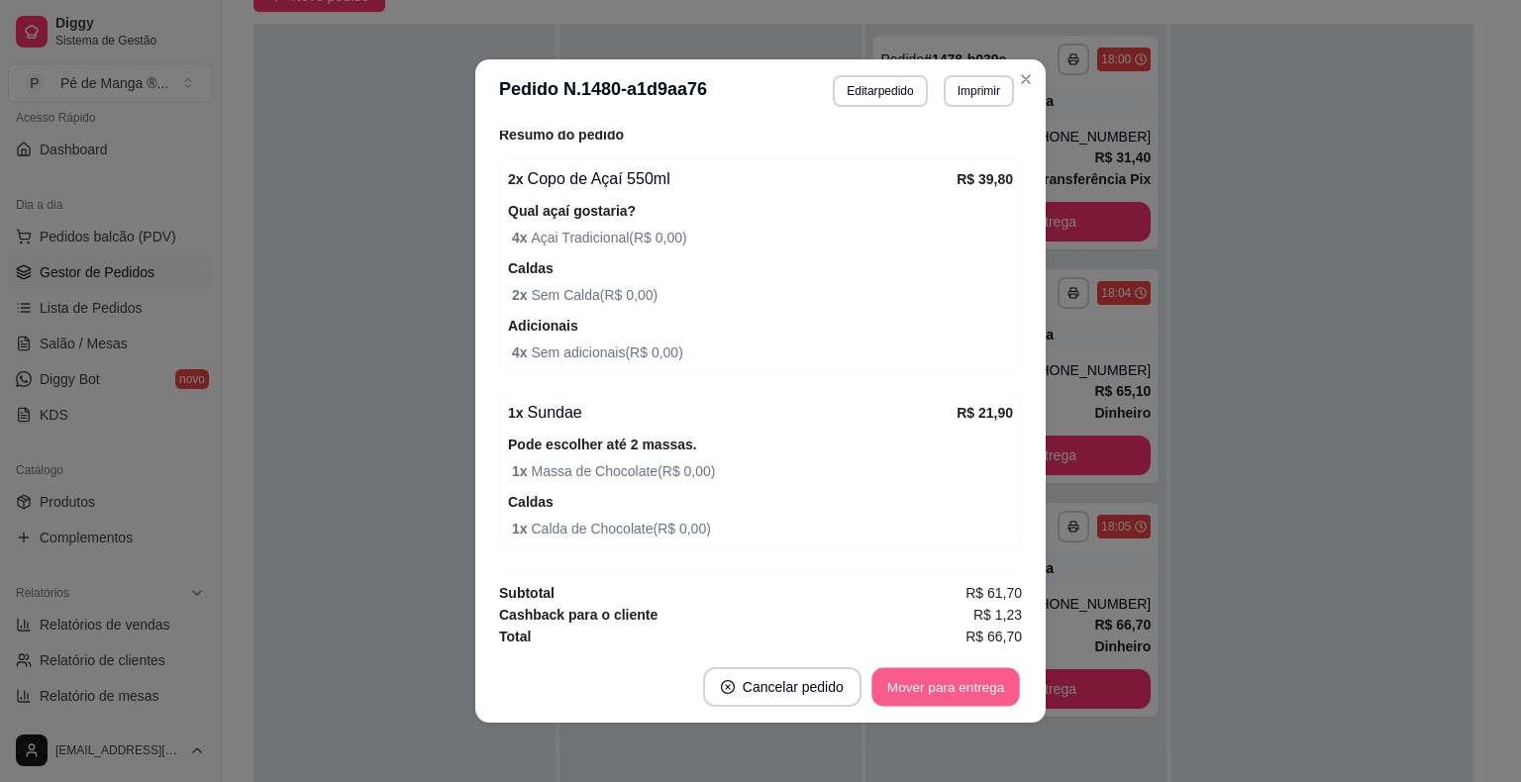
click at [931, 689] on button "Mover para entrega" at bounding box center [945, 687] width 148 height 39
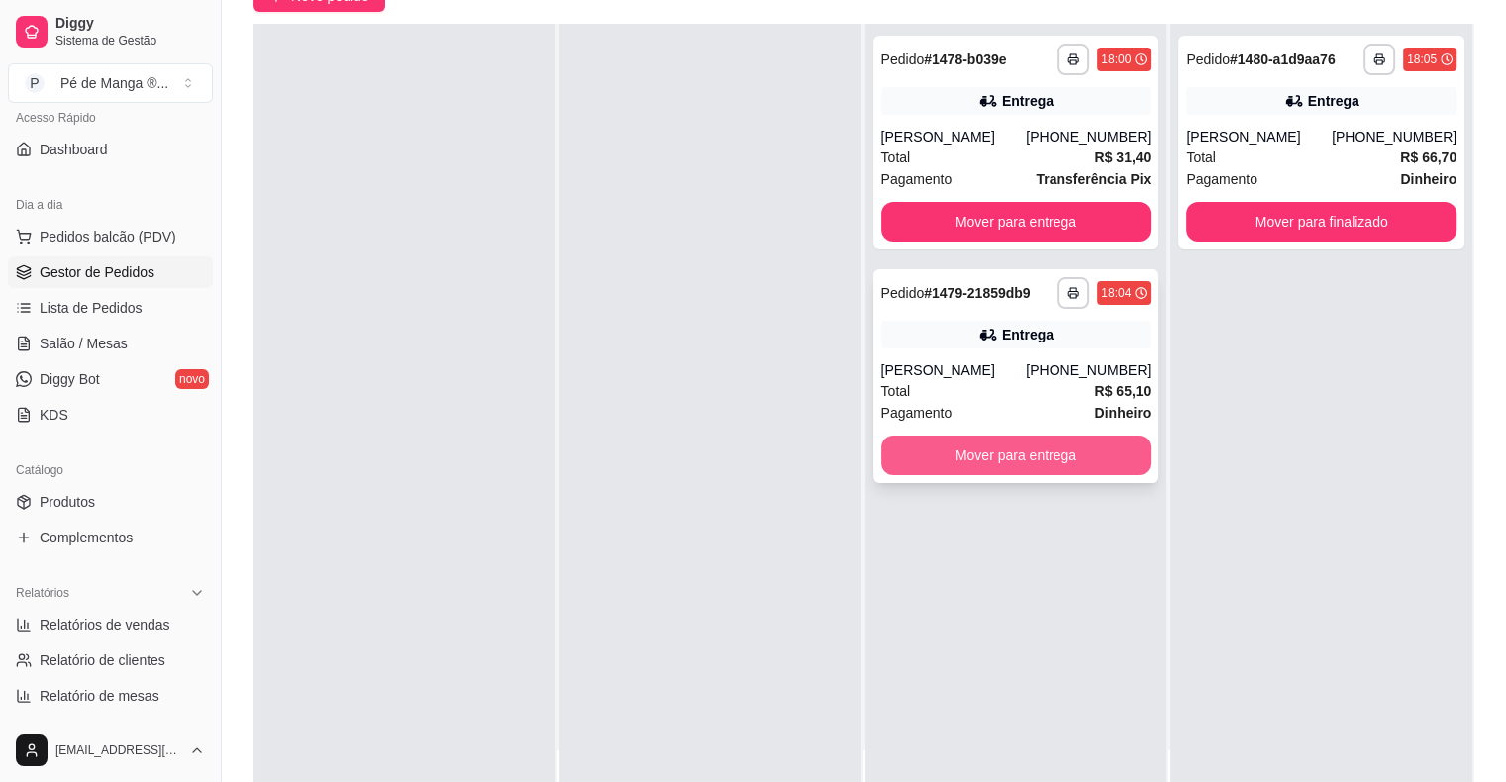
click at [1071, 469] on button "Mover para entrega" at bounding box center [1016, 456] width 270 height 40
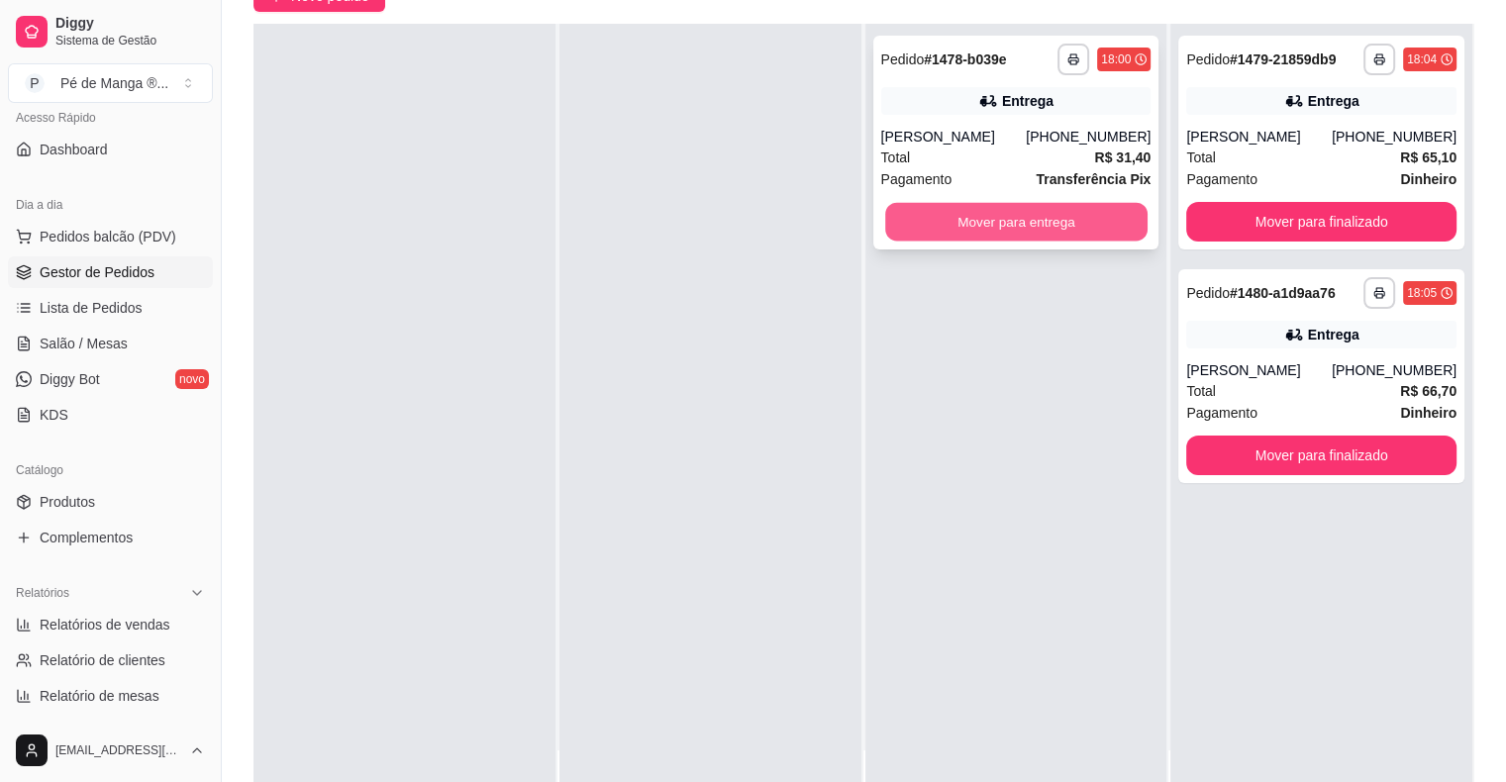
click at [1033, 228] on button "Mover para entrega" at bounding box center [1016, 222] width 262 height 39
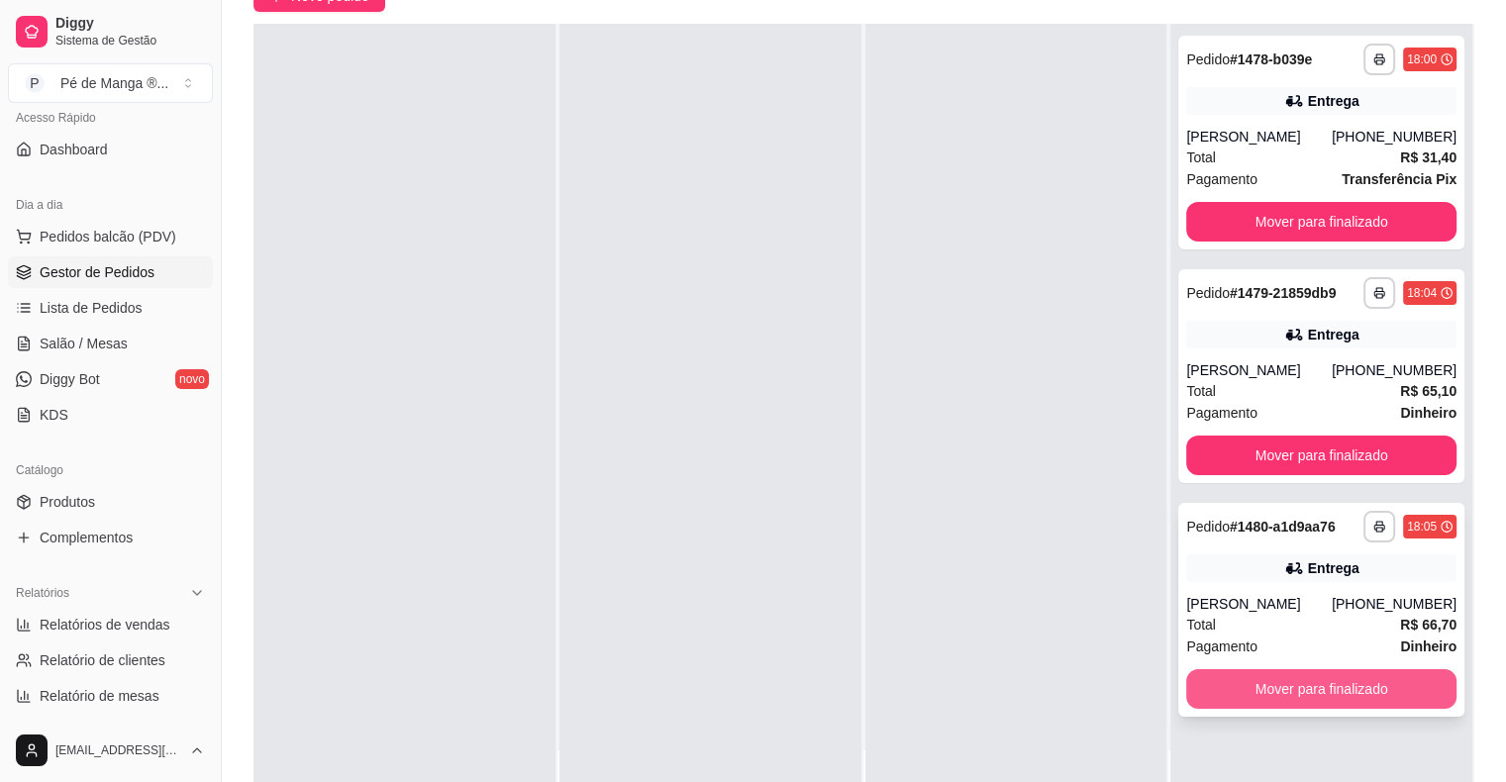
click at [1318, 671] on button "Mover para finalizado" at bounding box center [1321, 689] width 270 height 40
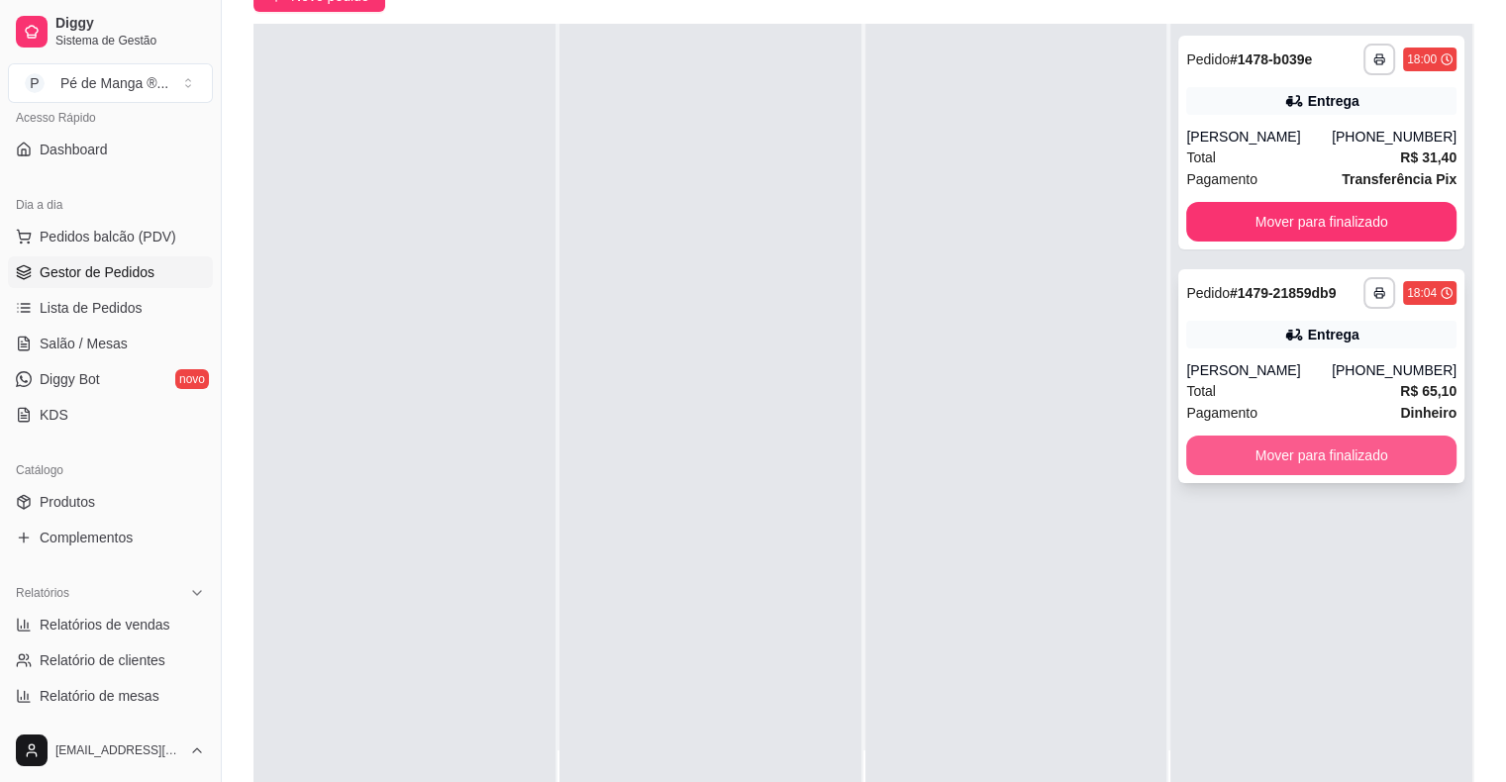
click at [1309, 444] on button "Mover para finalizado" at bounding box center [1321, 456] width 270 height 40
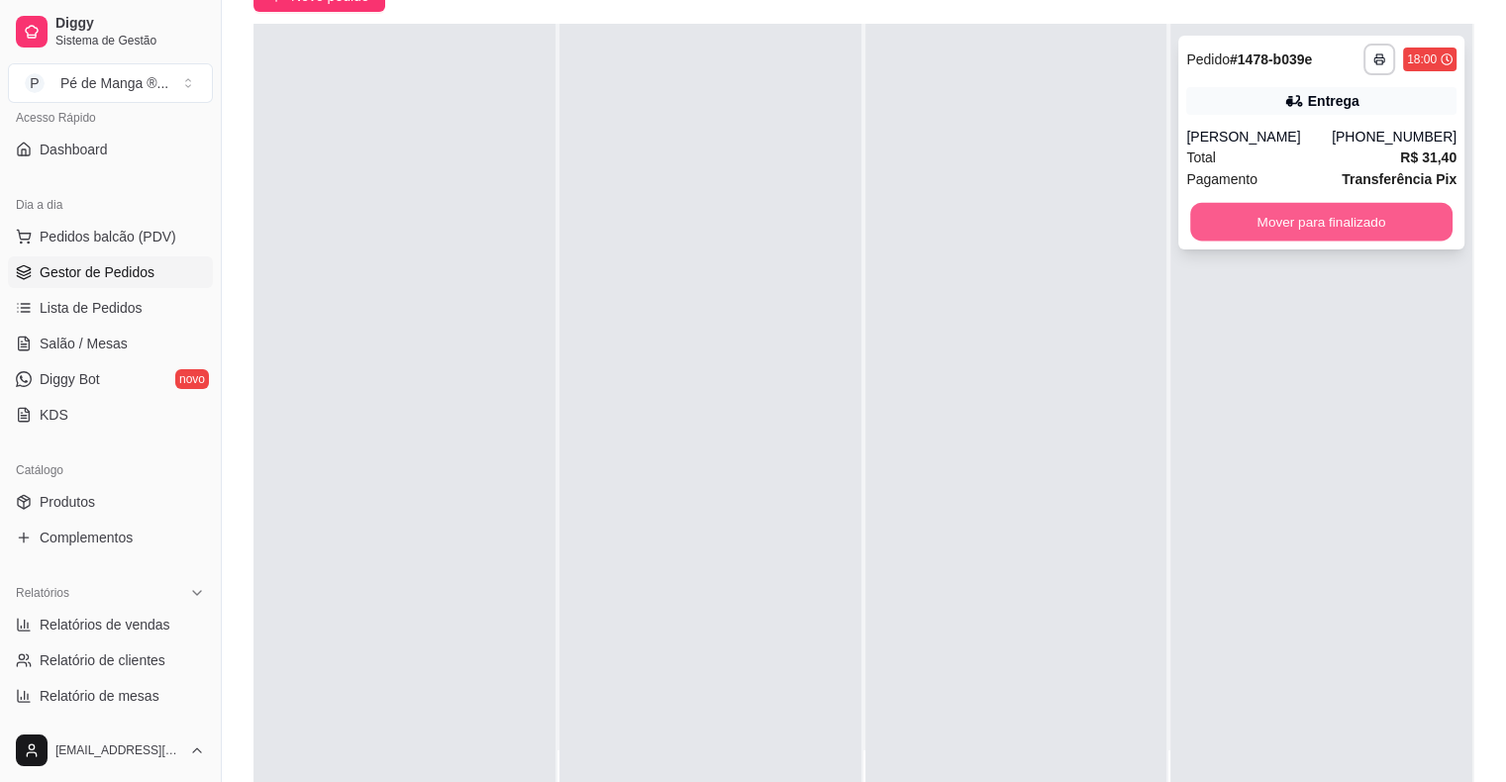
click at [1299, 225] on button "Mover para finalizado" at bounding box center [1321, 222] width 262 height 39
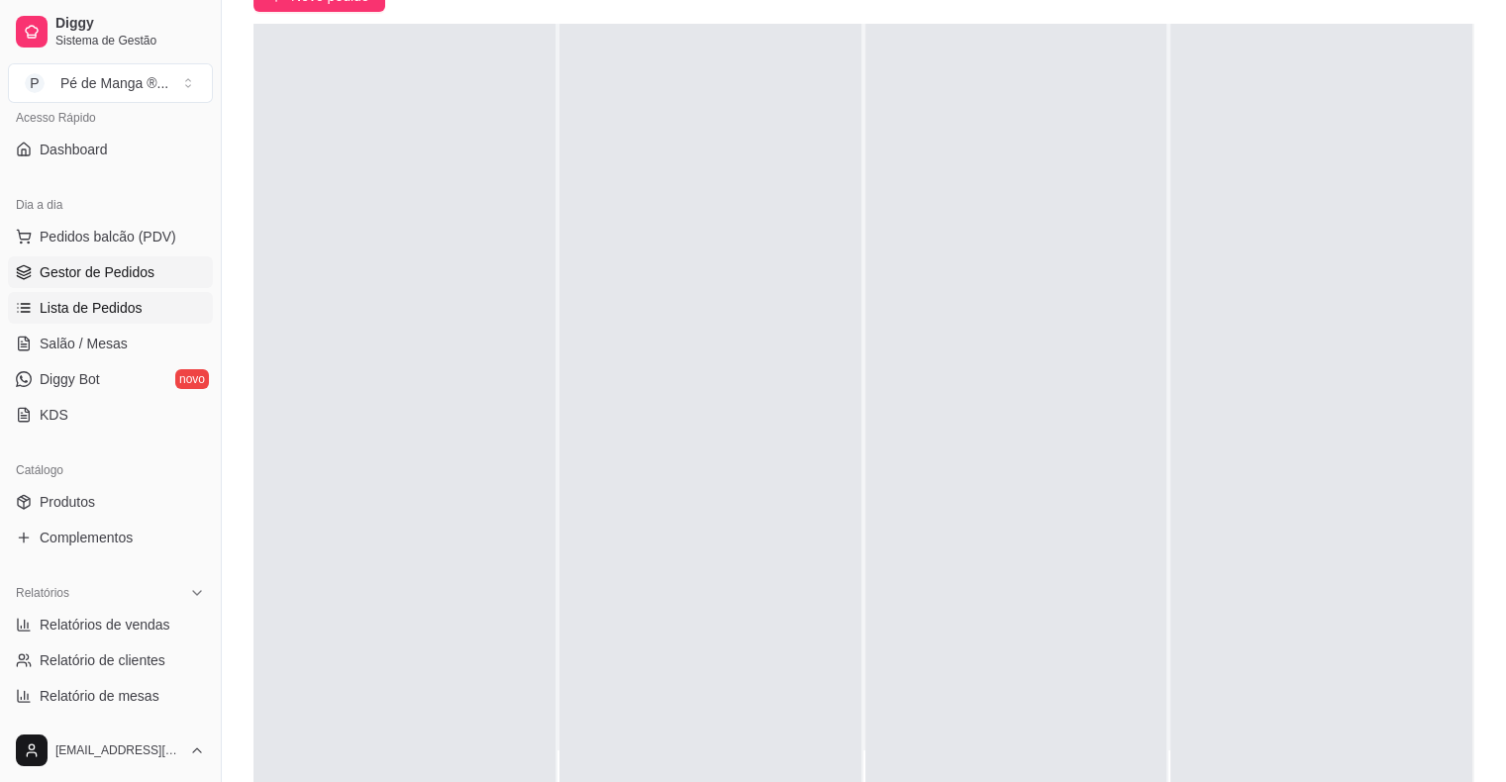
click at [123, 311] on span "Lista de Pedidos" at bounding box center [91, 308] width 103 height 20
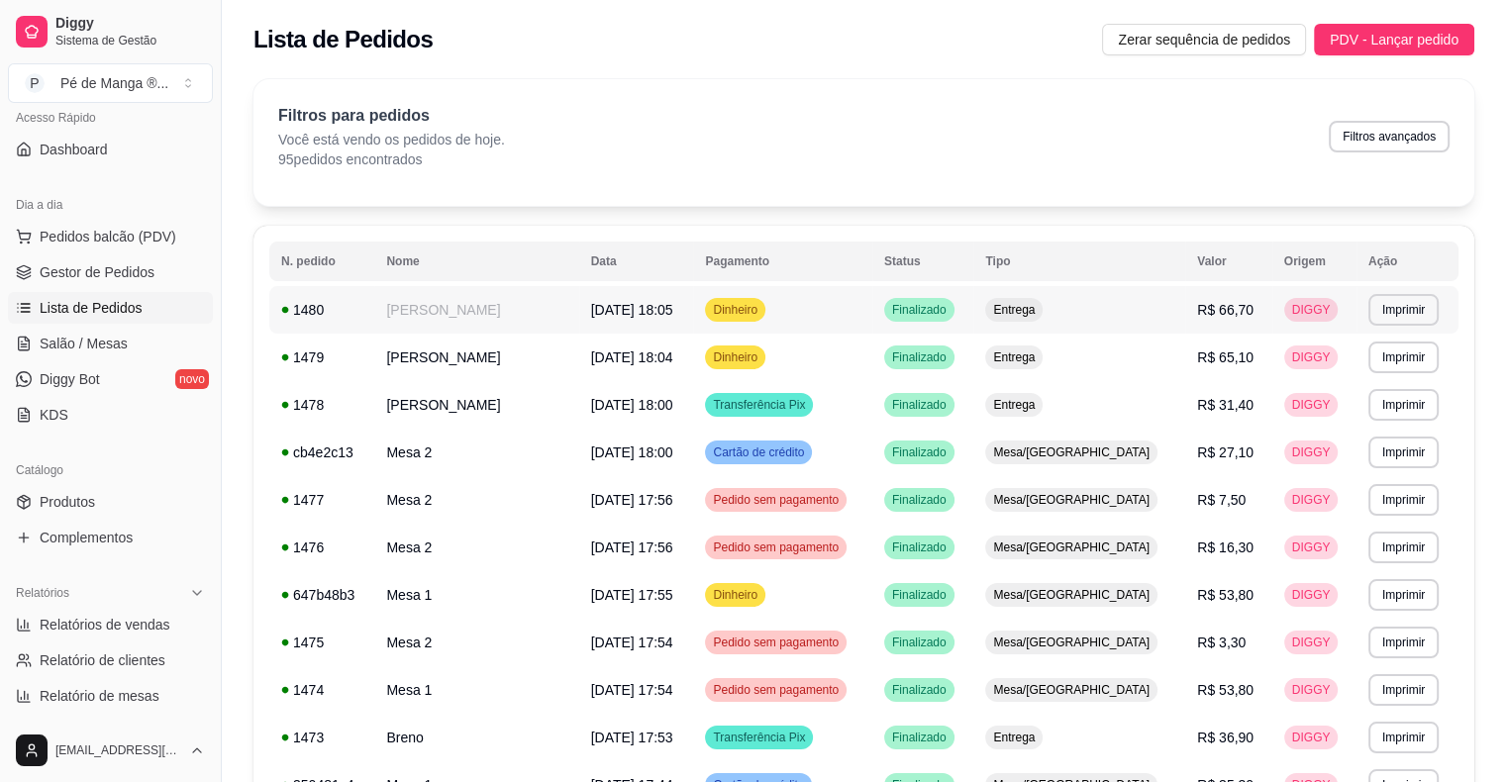
click at [973, 291] on td "Finalizado" at bounding box center [922, 310] width 101 height 48
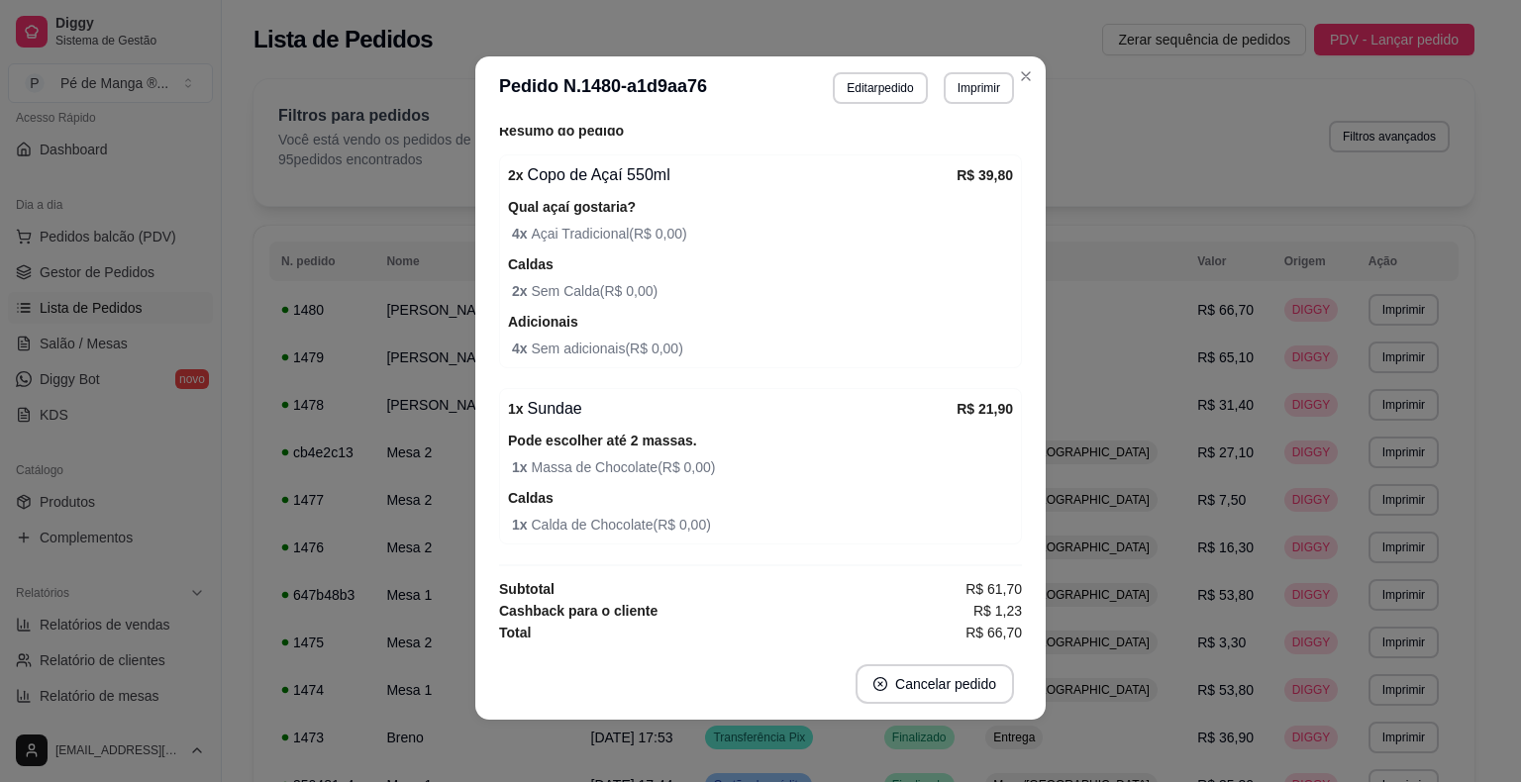
scroll to position [4, 0]
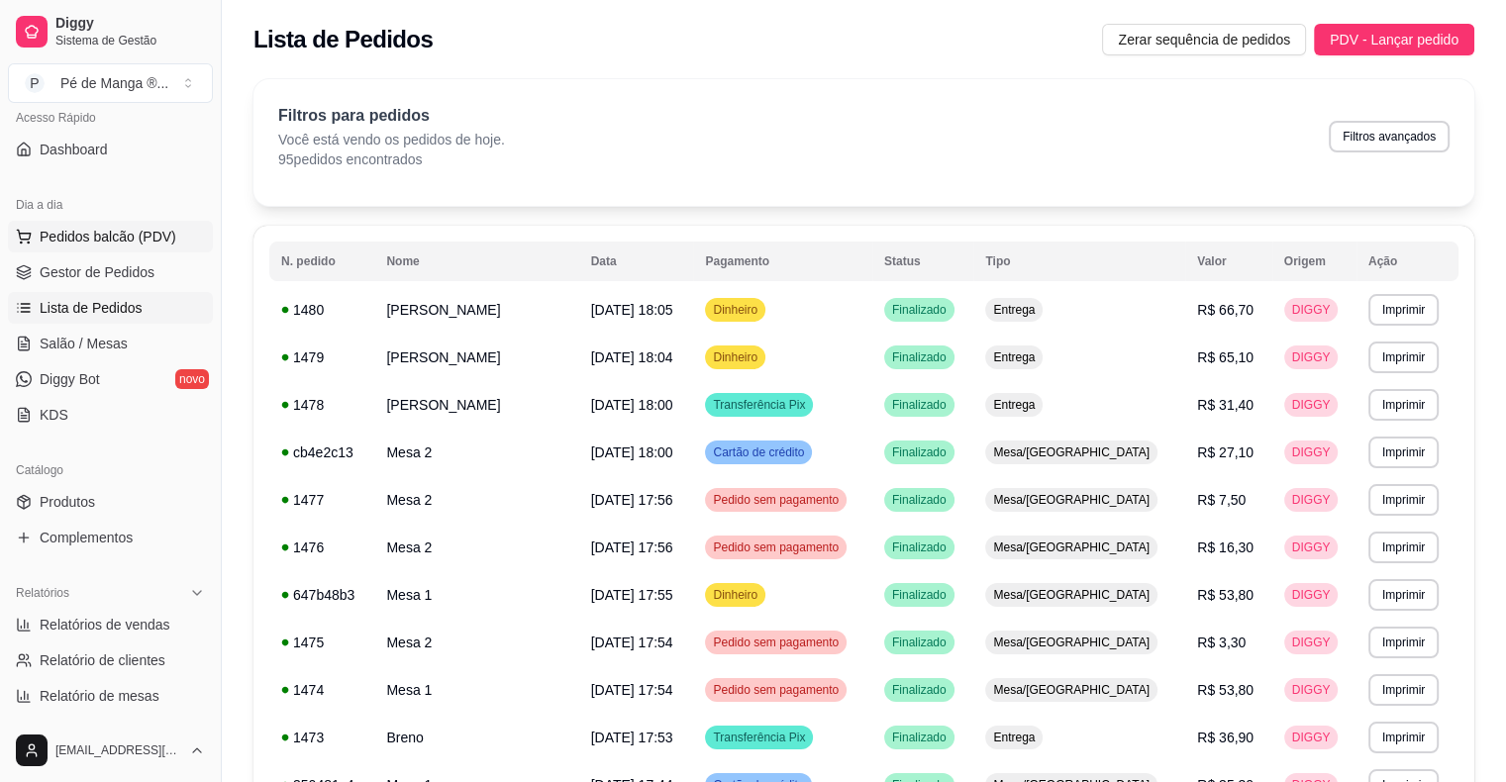
click at [117, 227] on span "Pedidos balcão (PDV)" at bounding box center [108, 237] width 137 height 20
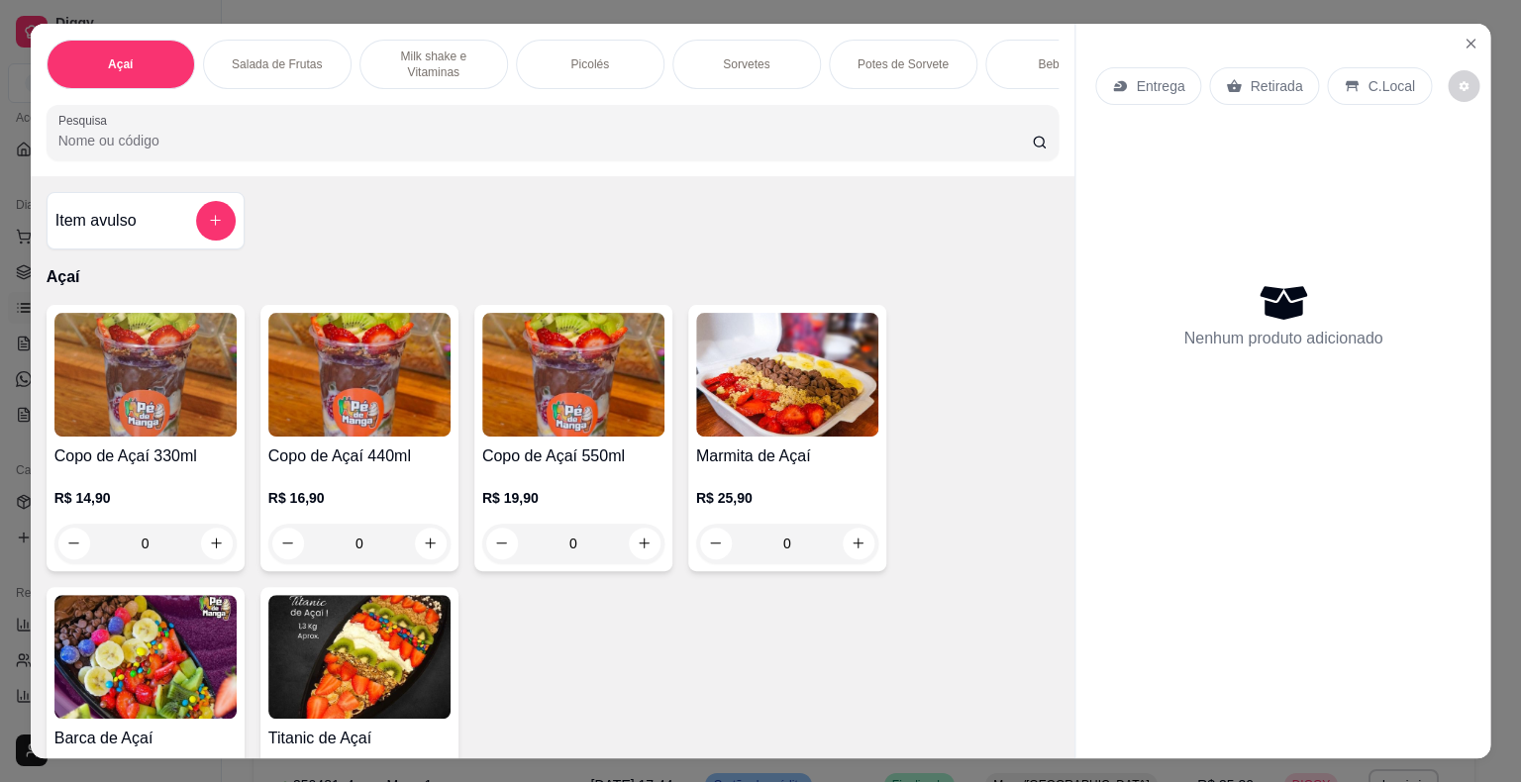
click at [117, 225] on h4 "Item avulso" at bounding box center [94, 221] width 81 height 24
click at [630, 531] on div "0" at bounding box center [573, 544] width 182 height 40
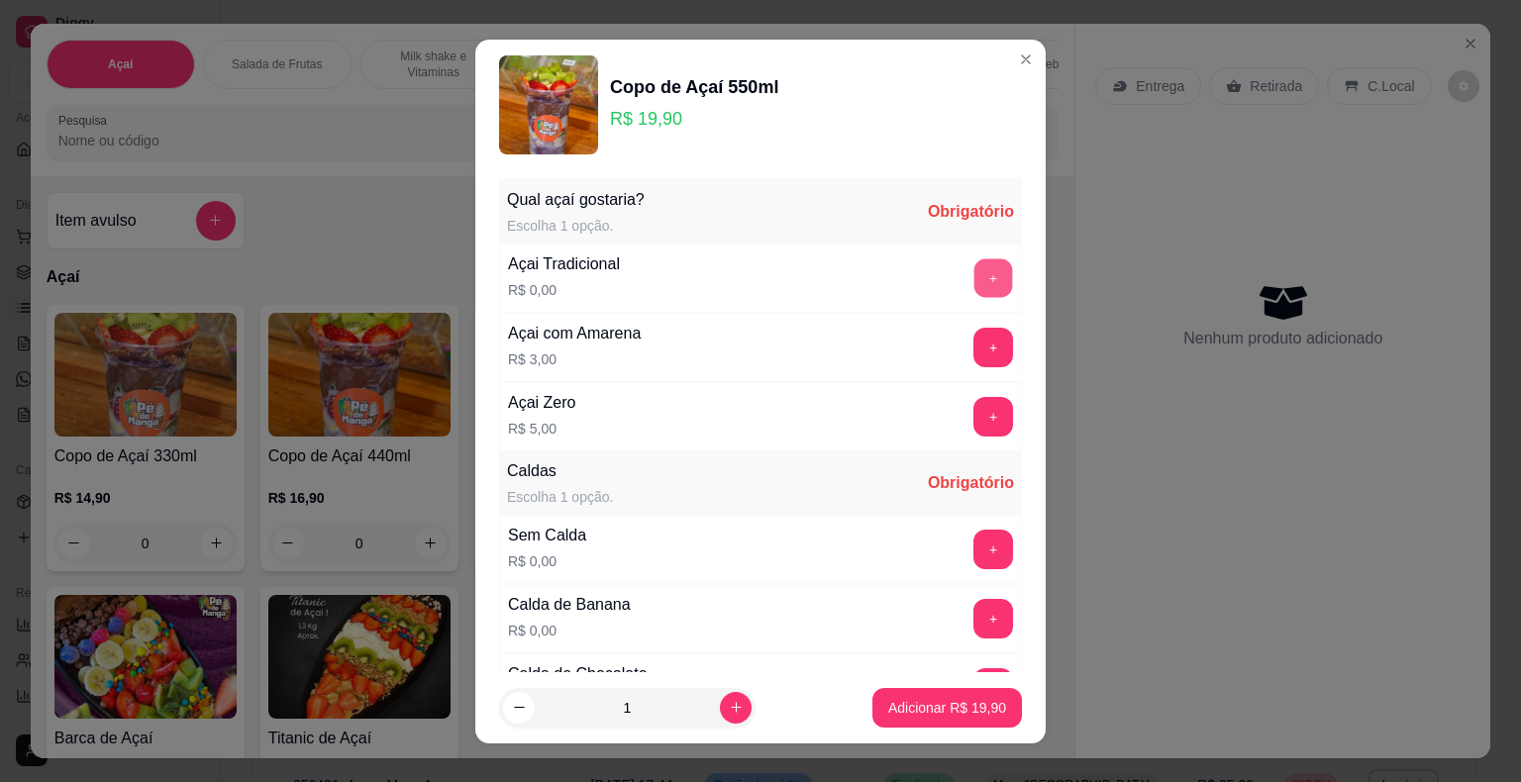
click at [974, 275] on button "+" at bounding box center [993, 277] width 39 height 39
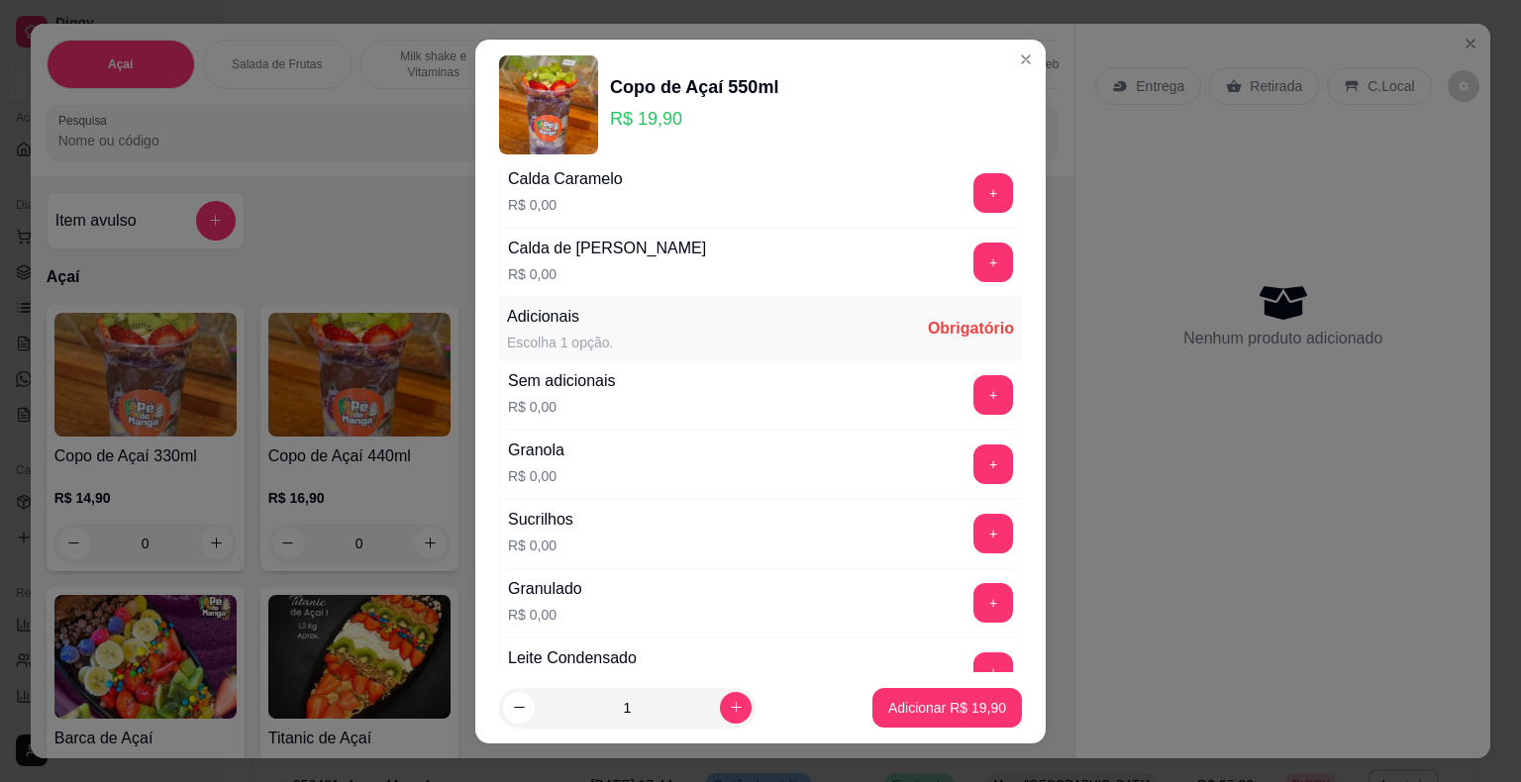
scroll to position [1188, 0]
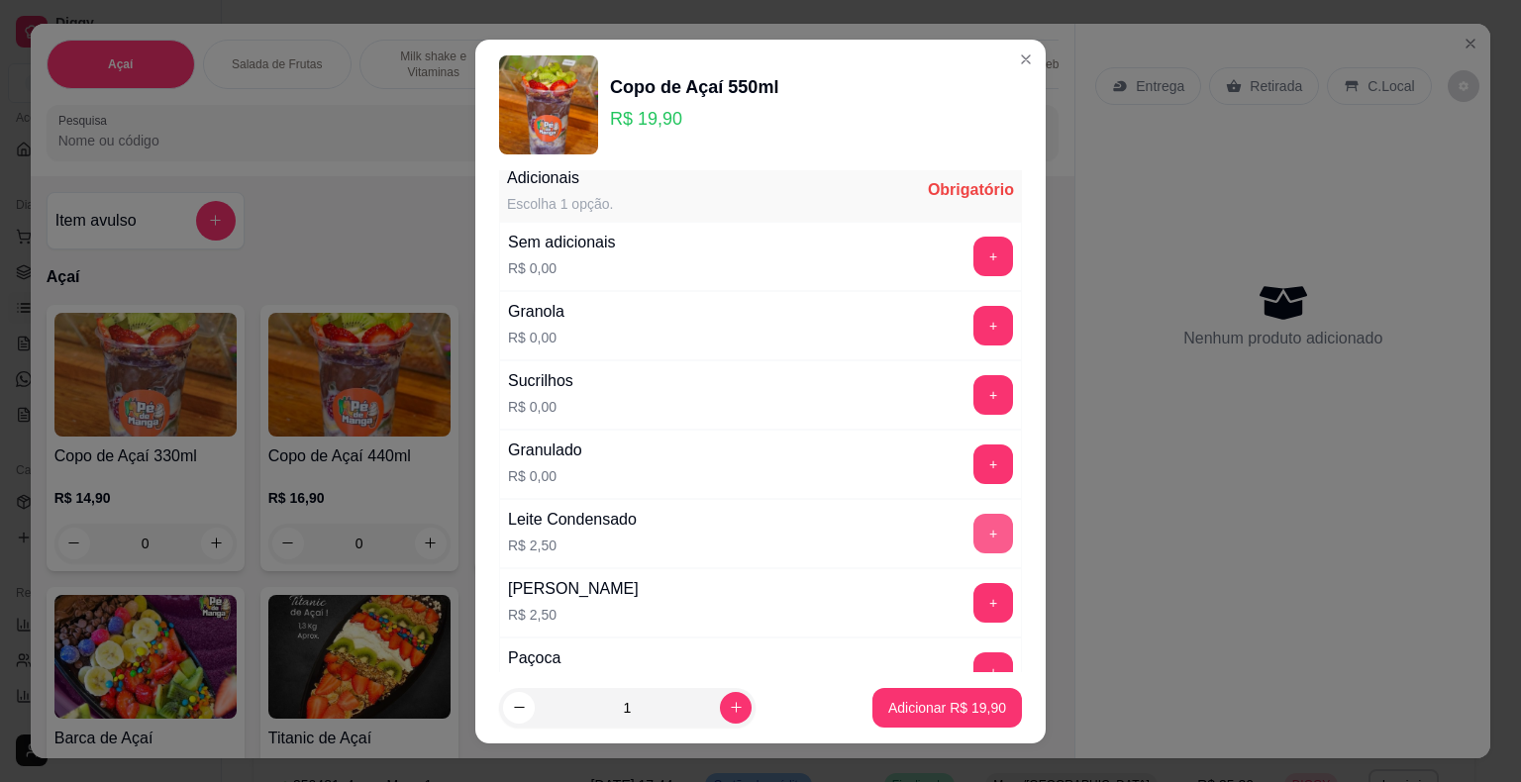
click at [973, 525] on button "+" at bounding box center [993, 534] width 40 height 40
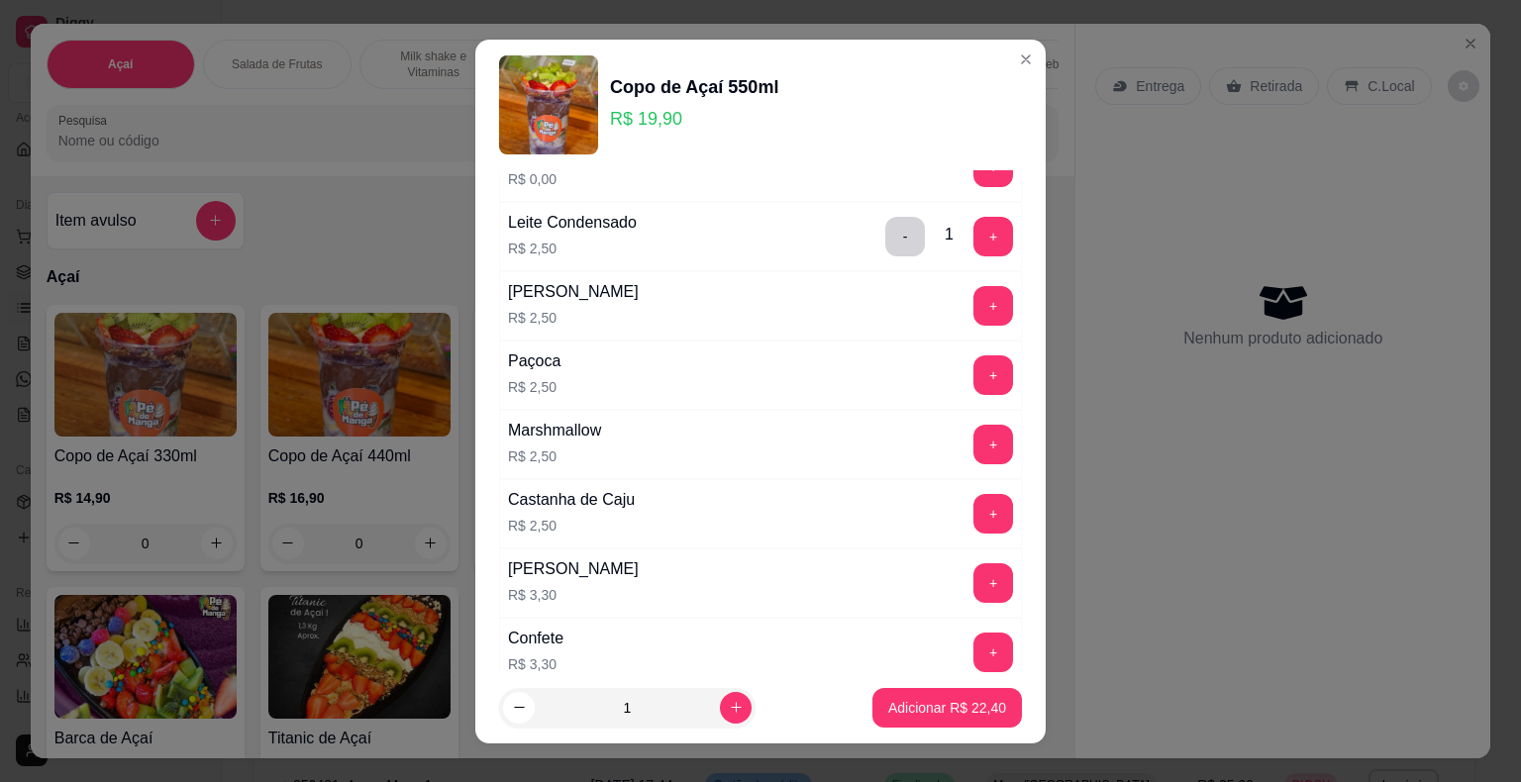
scroll to position [1584, 0]
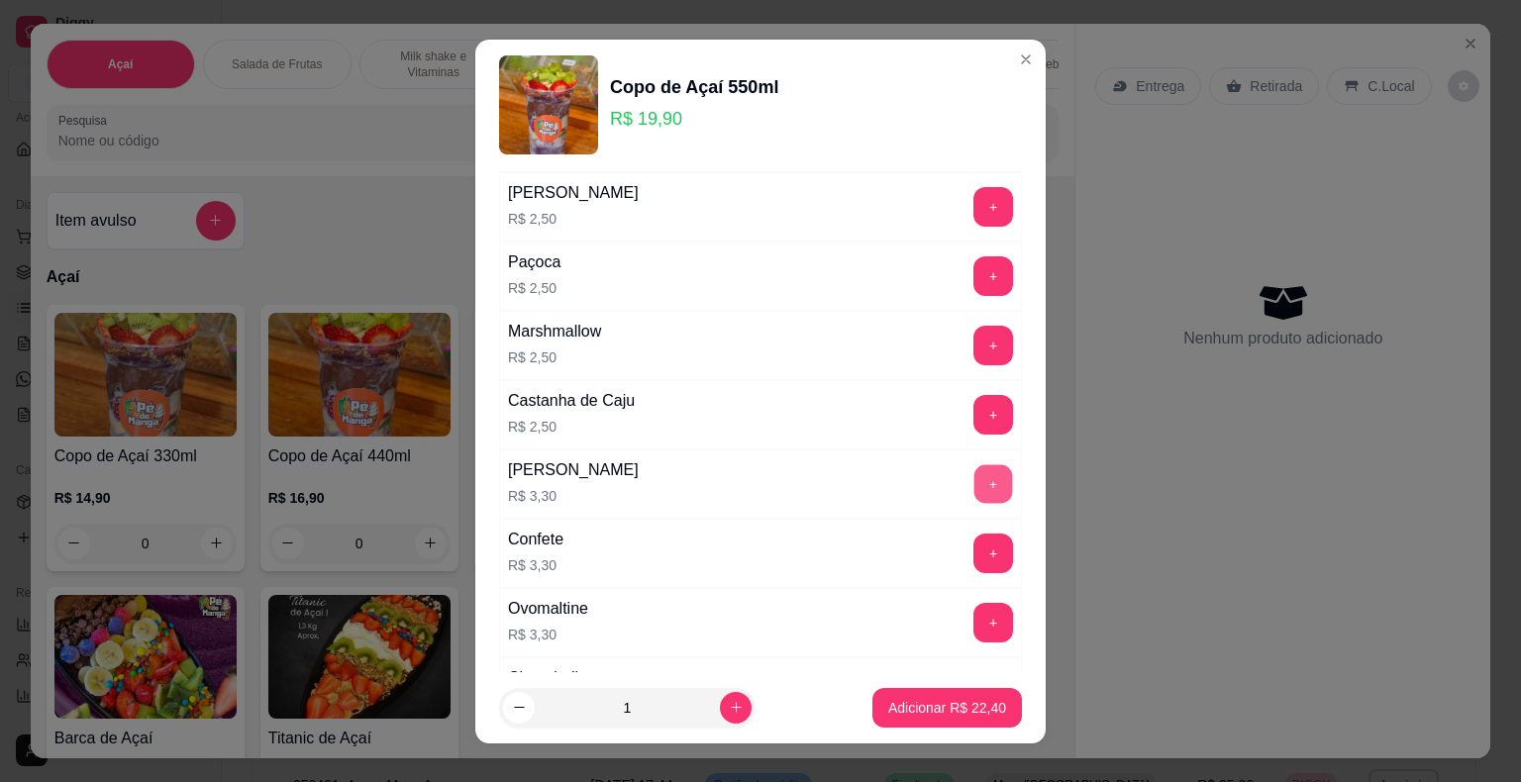
click at [974, 464] on button "+" at bounding box center [993, 483] width 39 height 39
click at [973, 539] on button "+" at bounding box center [993, 554] width 40 height 40
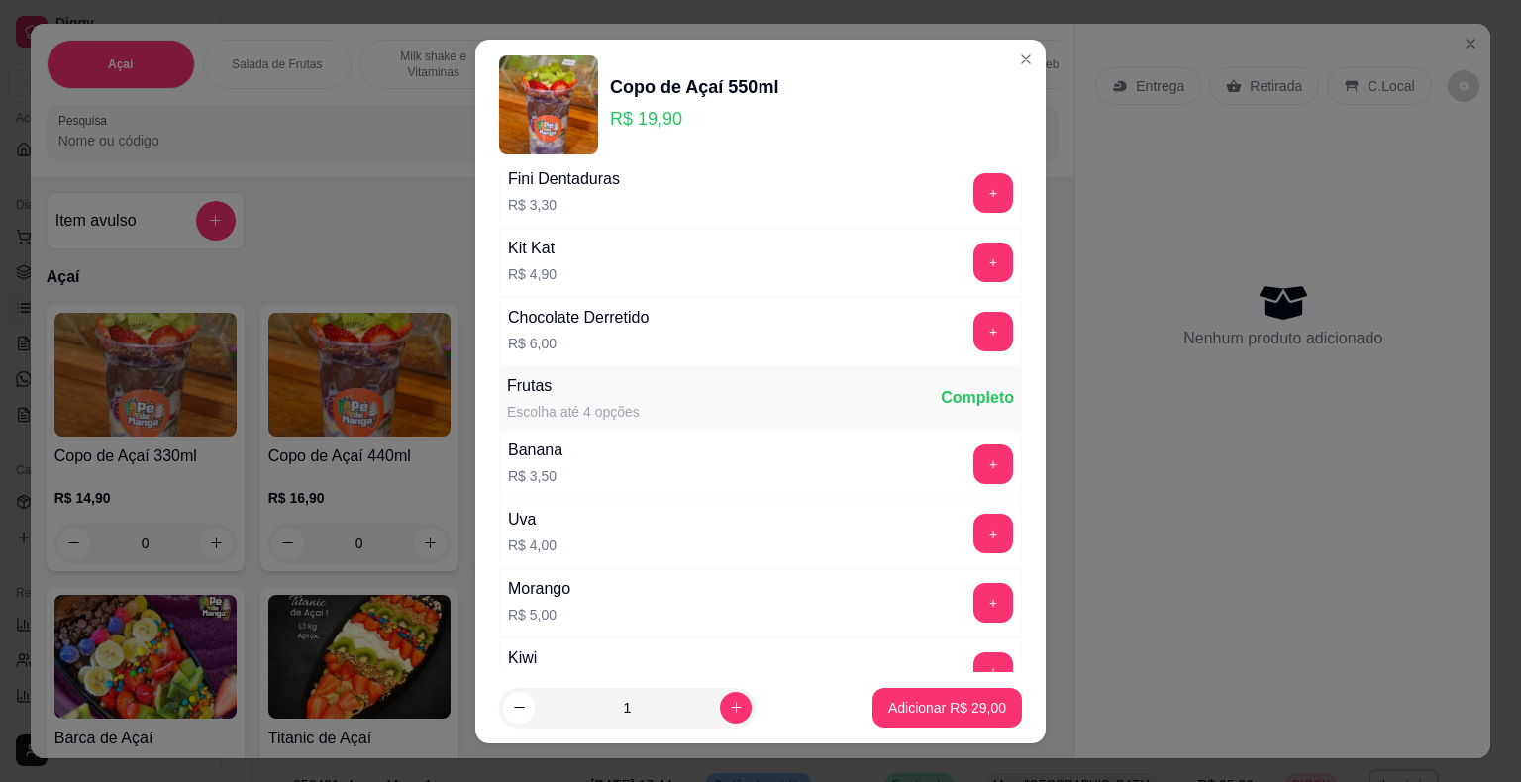
scroll to position [2376, 0]
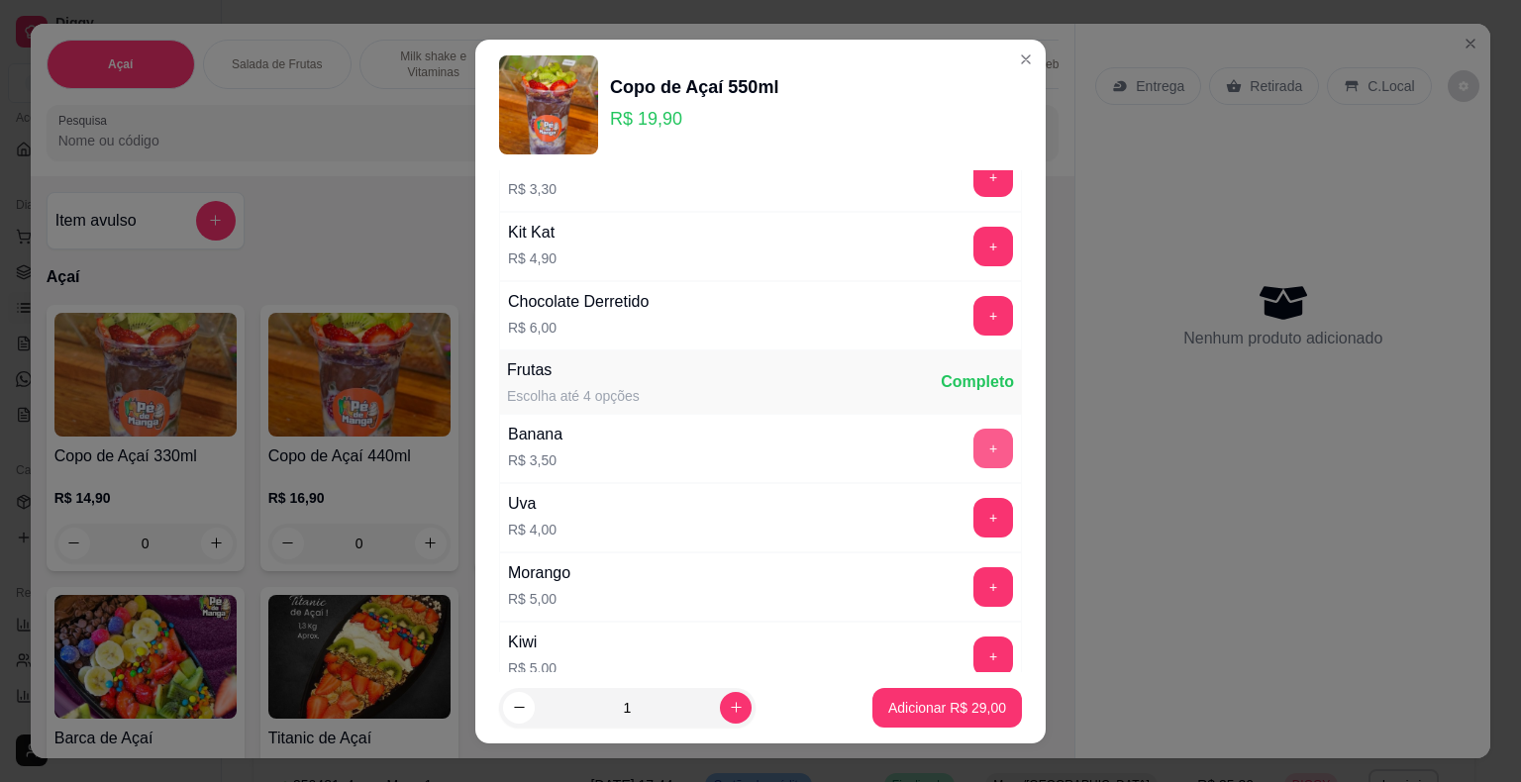
click at [973, 436] on button "+" at bounding box center [993, 449] width 40 height 40
click at [973, 572] on button "+" at bounding box center [993, 587] width 40 height 40
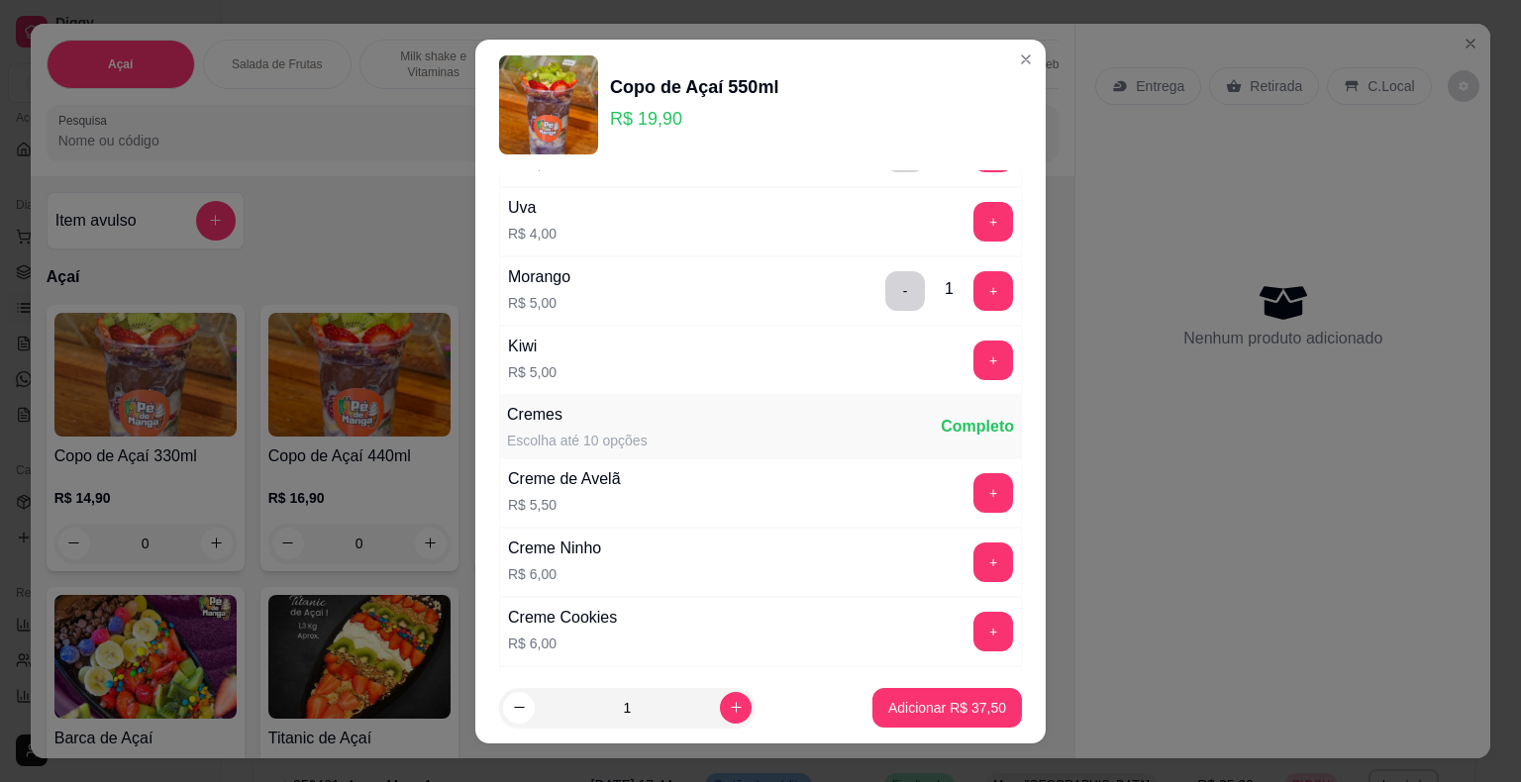
scroll to position [2673, 0]
click at [973, 472] on button "+" at bounding box center [993, 492] width 40 height 40
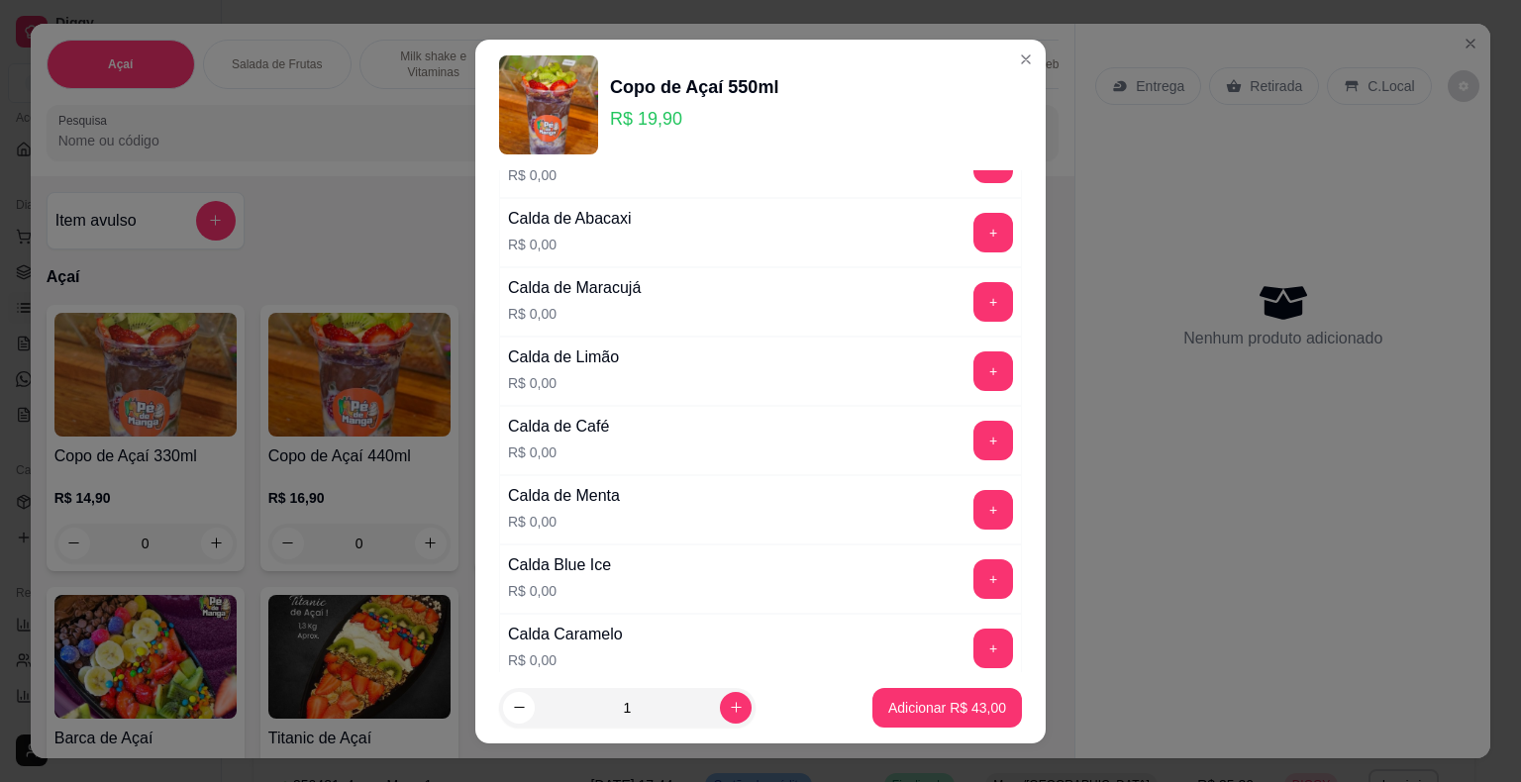
scroll to position [198, 0]
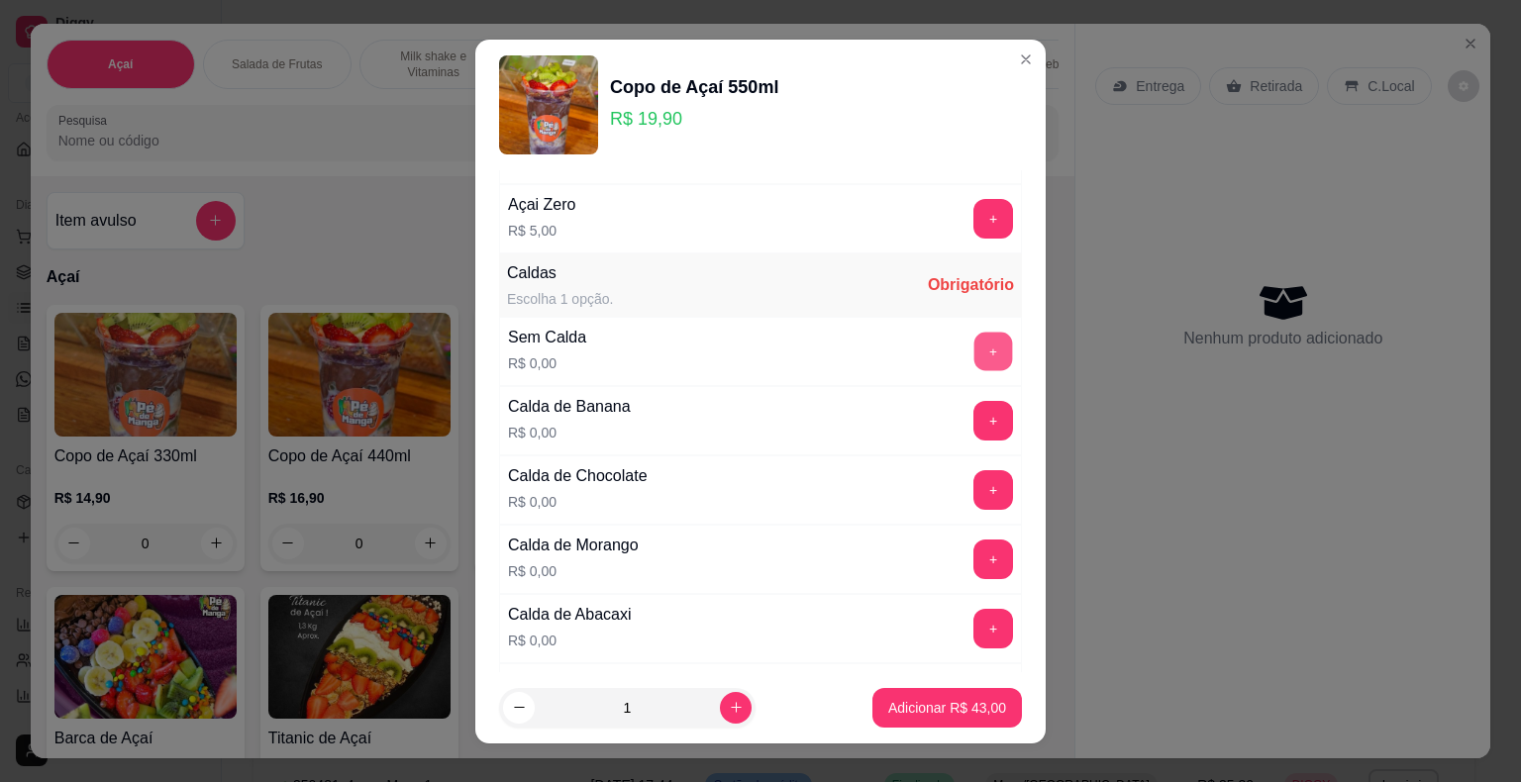
click at [974, 357] on button "+" at bounding box center [993, 351] width 39 height 39
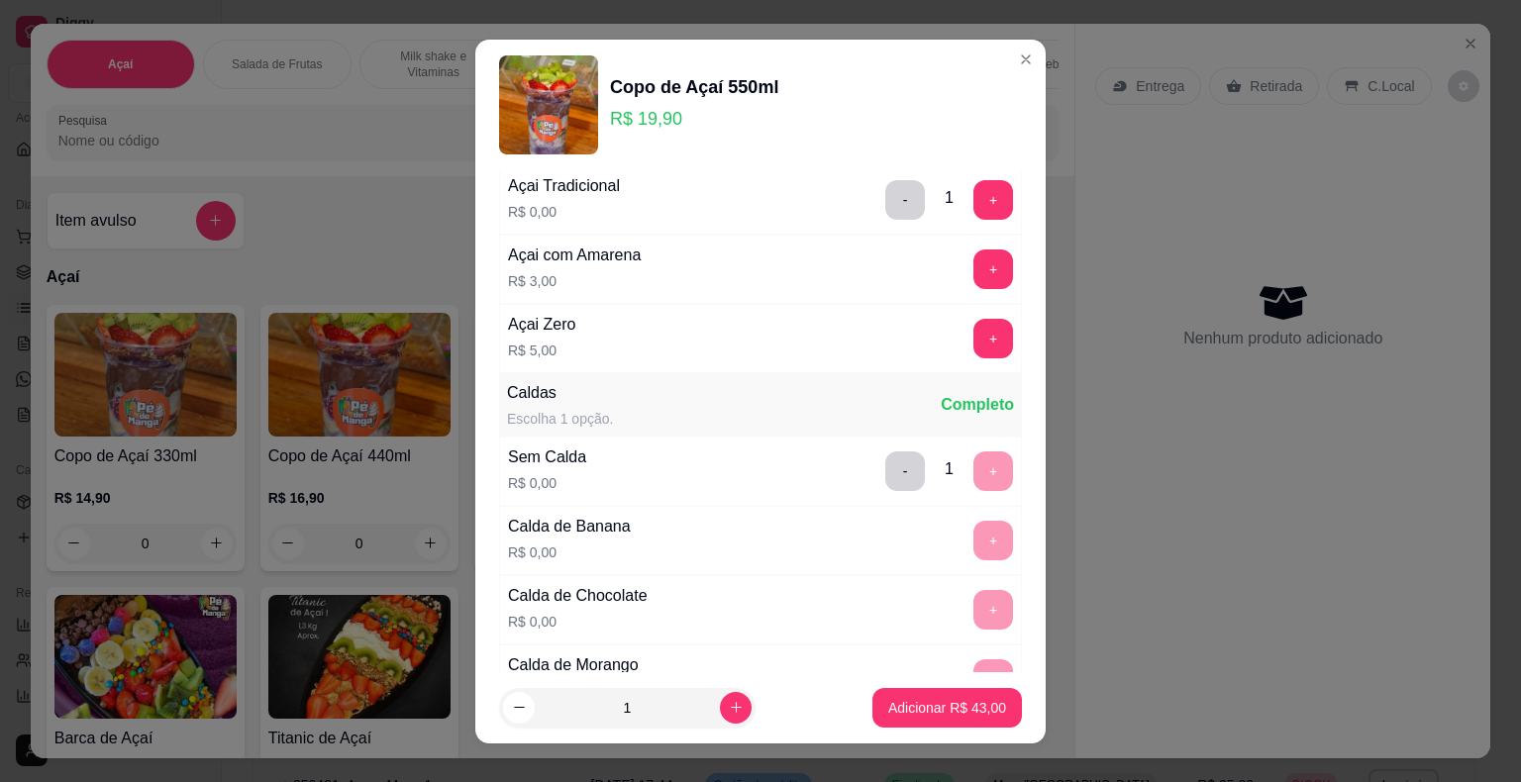
scroll to position [0, 0]
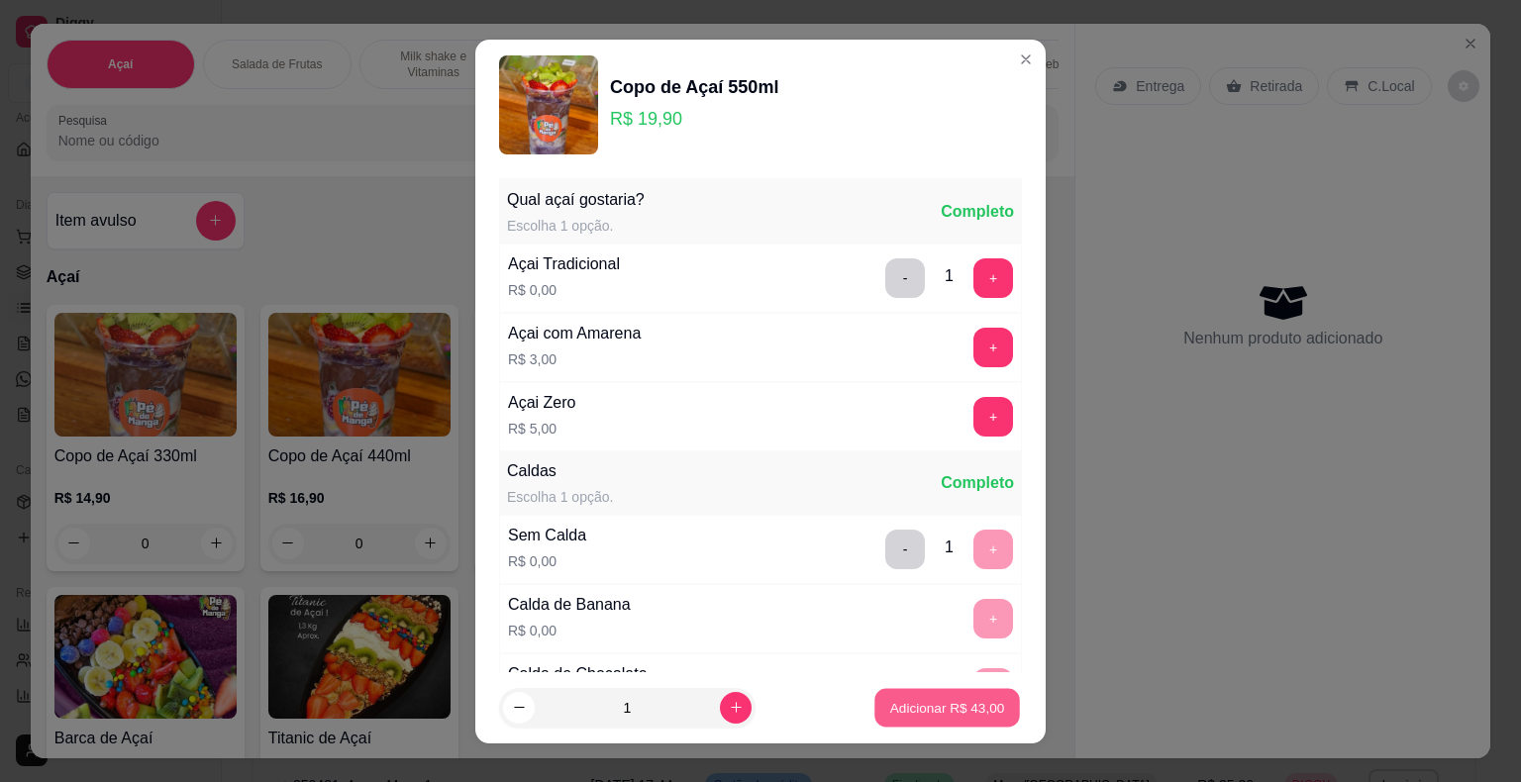
click at [914, 712] on p "Adicionar R$ 43,00" at bounding box center [947, 707] width 115 height 19
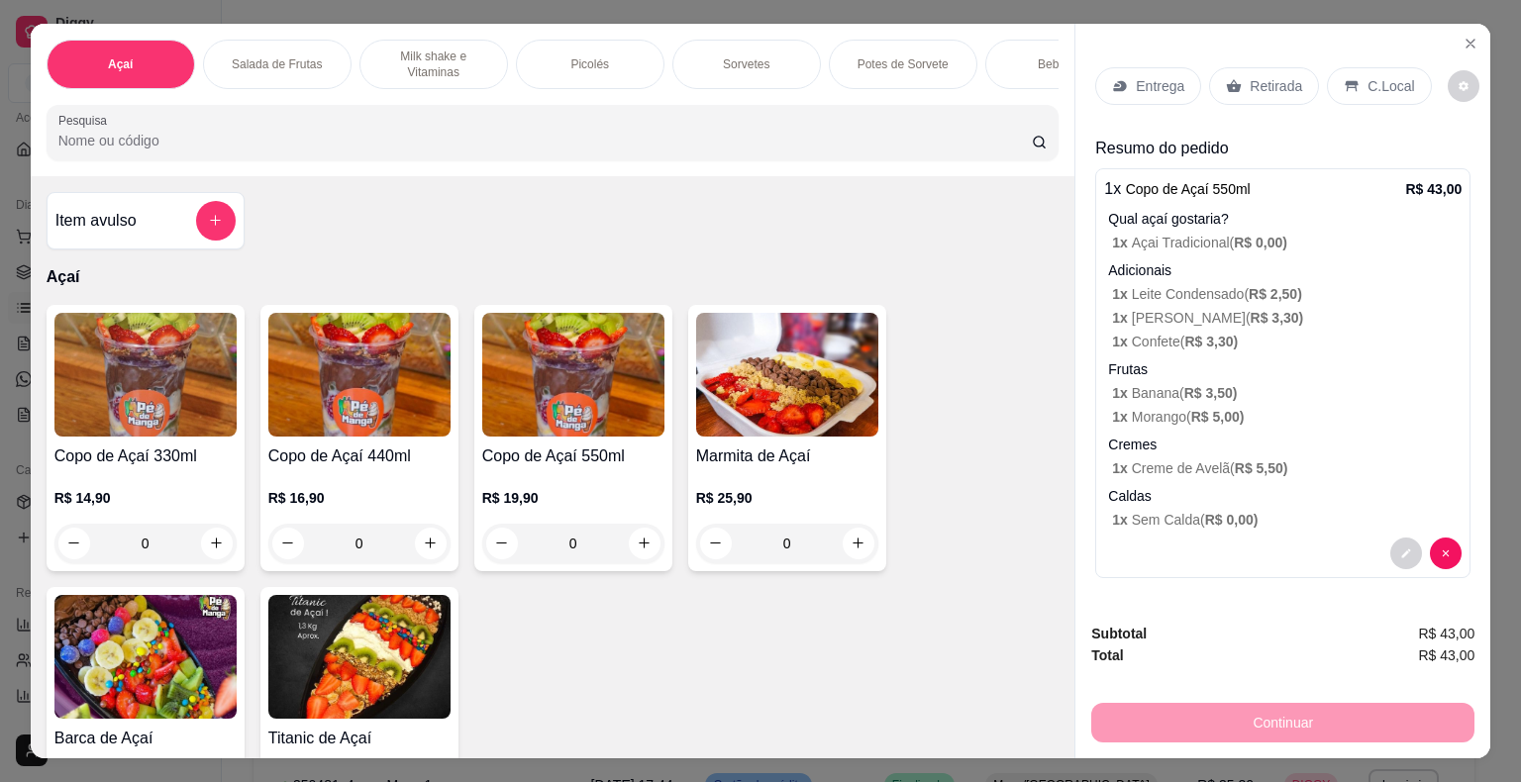
click at [197, 550] on div "0" at bounding box center [145, 544] width 182 height 40
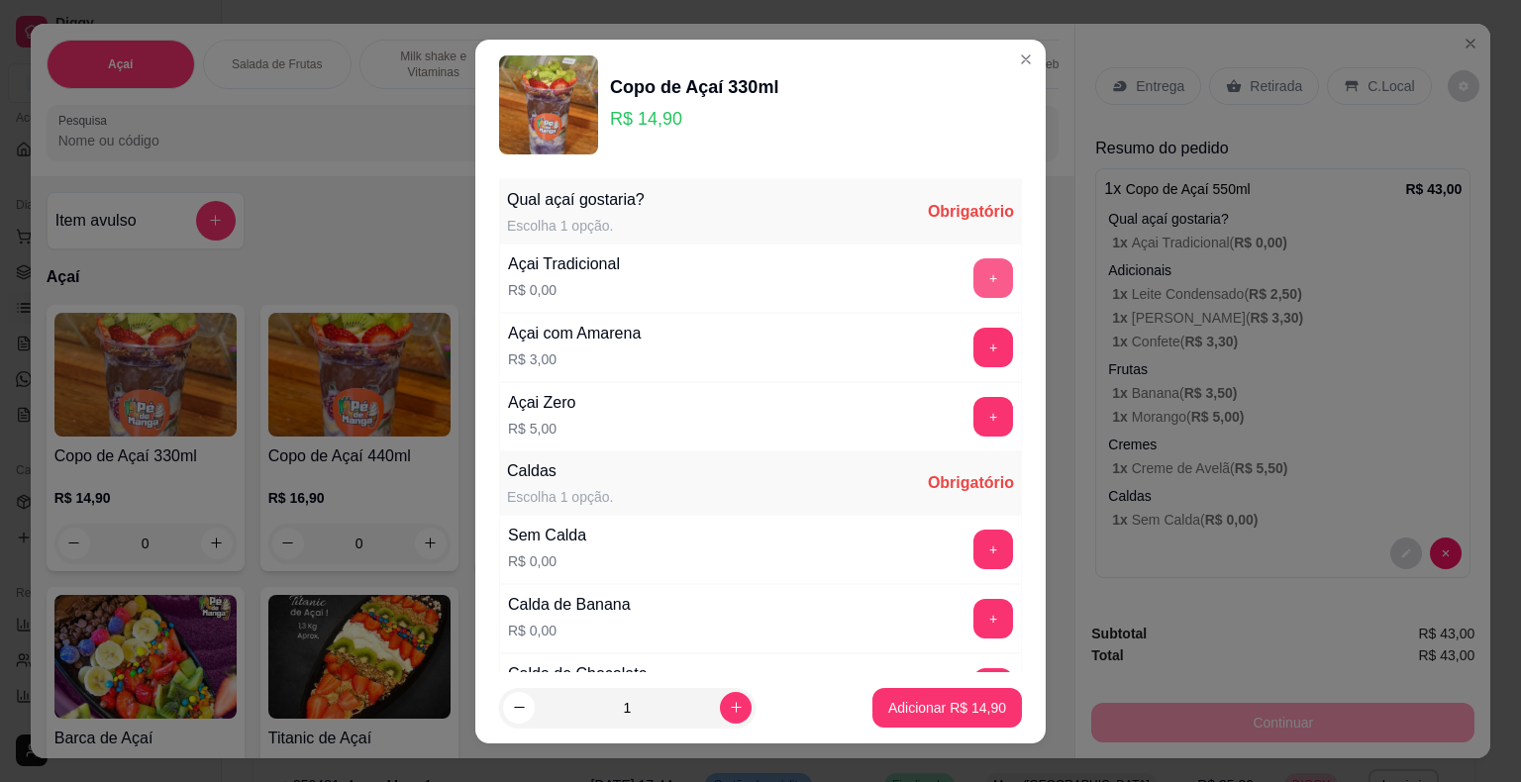
click at [973, 276] on button "+" at bounding box center [993, 278] width 40 height 40
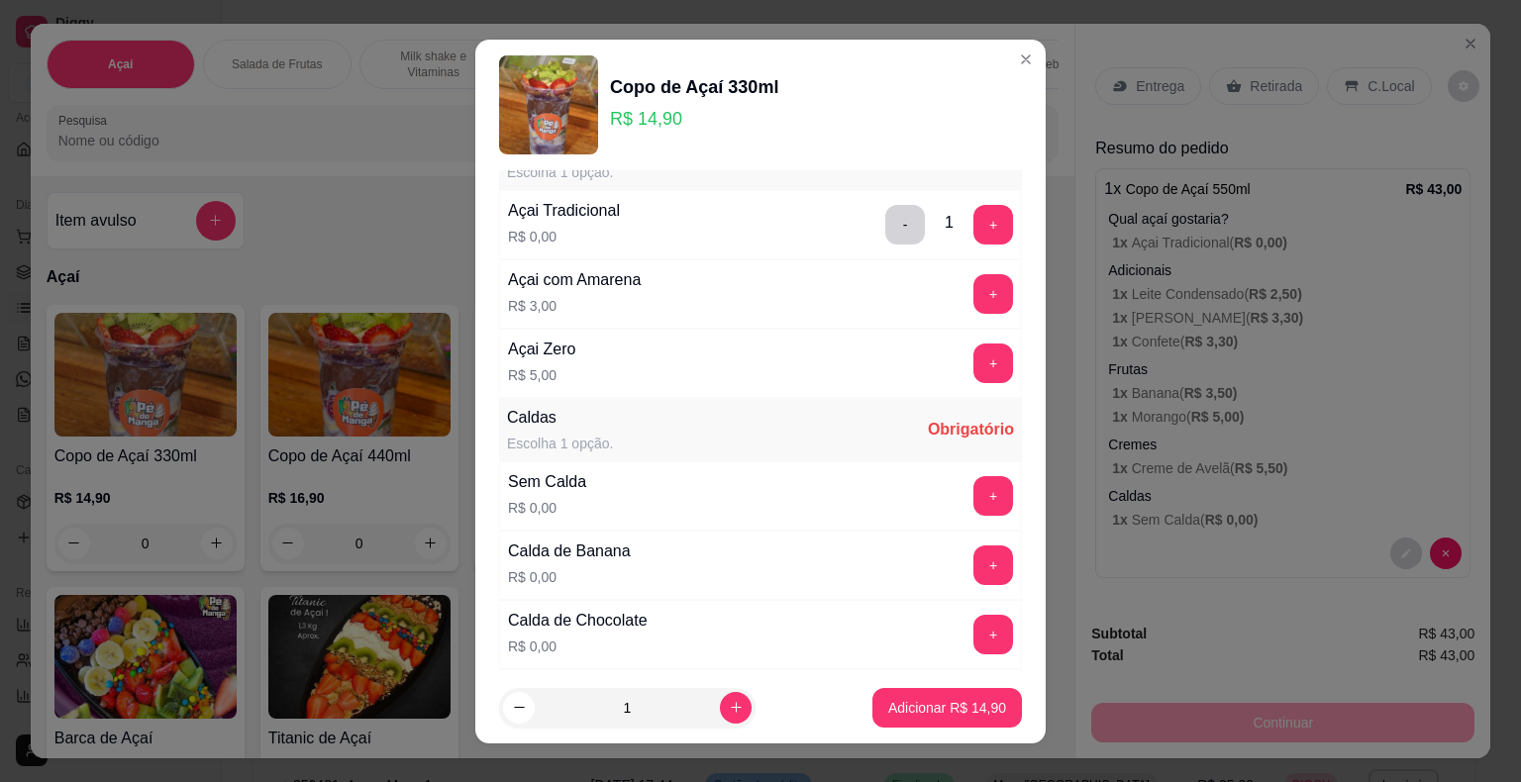
scroll to position [99, 0]
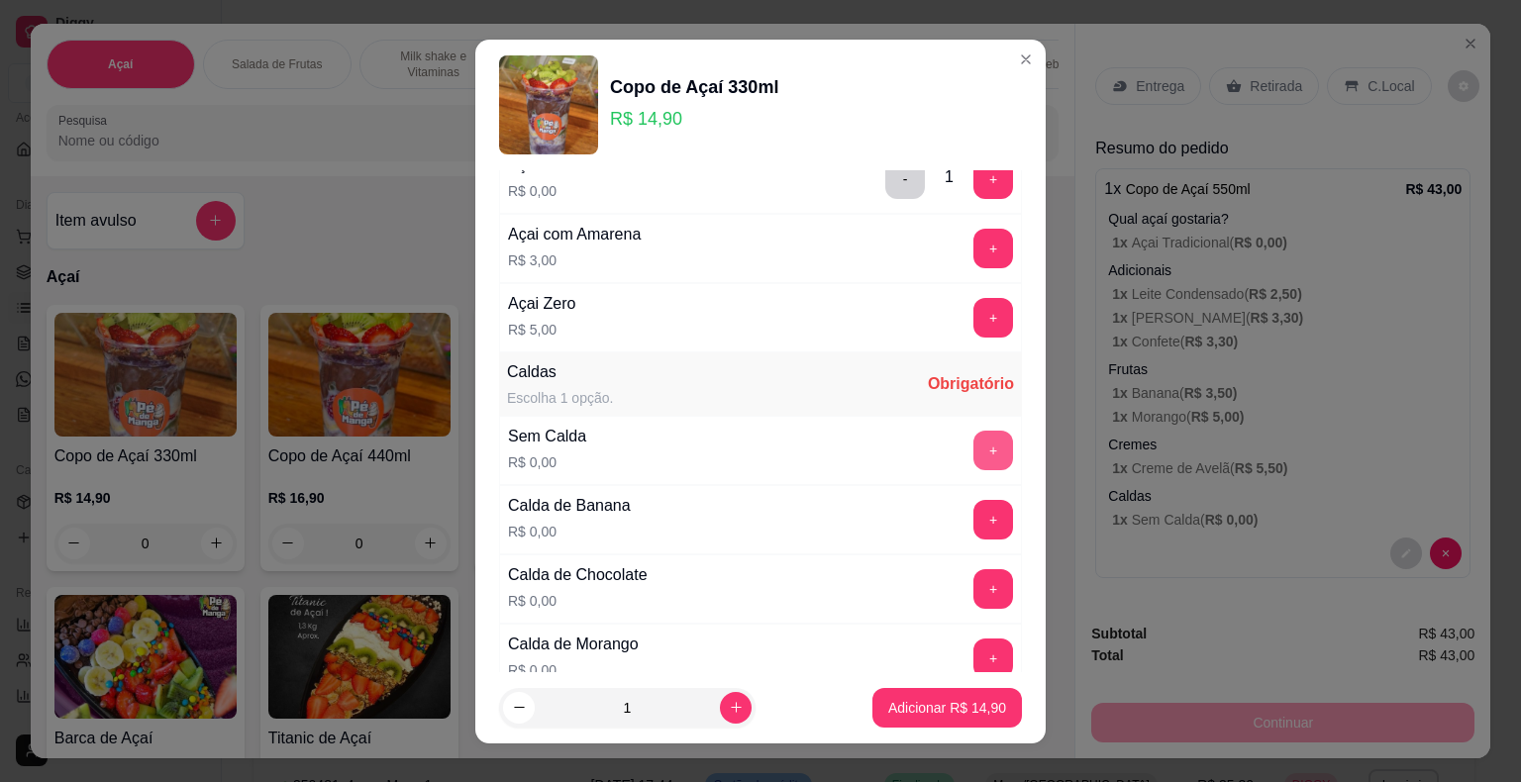
click at [973, 453] on button "+" at bounding box center [993, 451] width 40 height 40
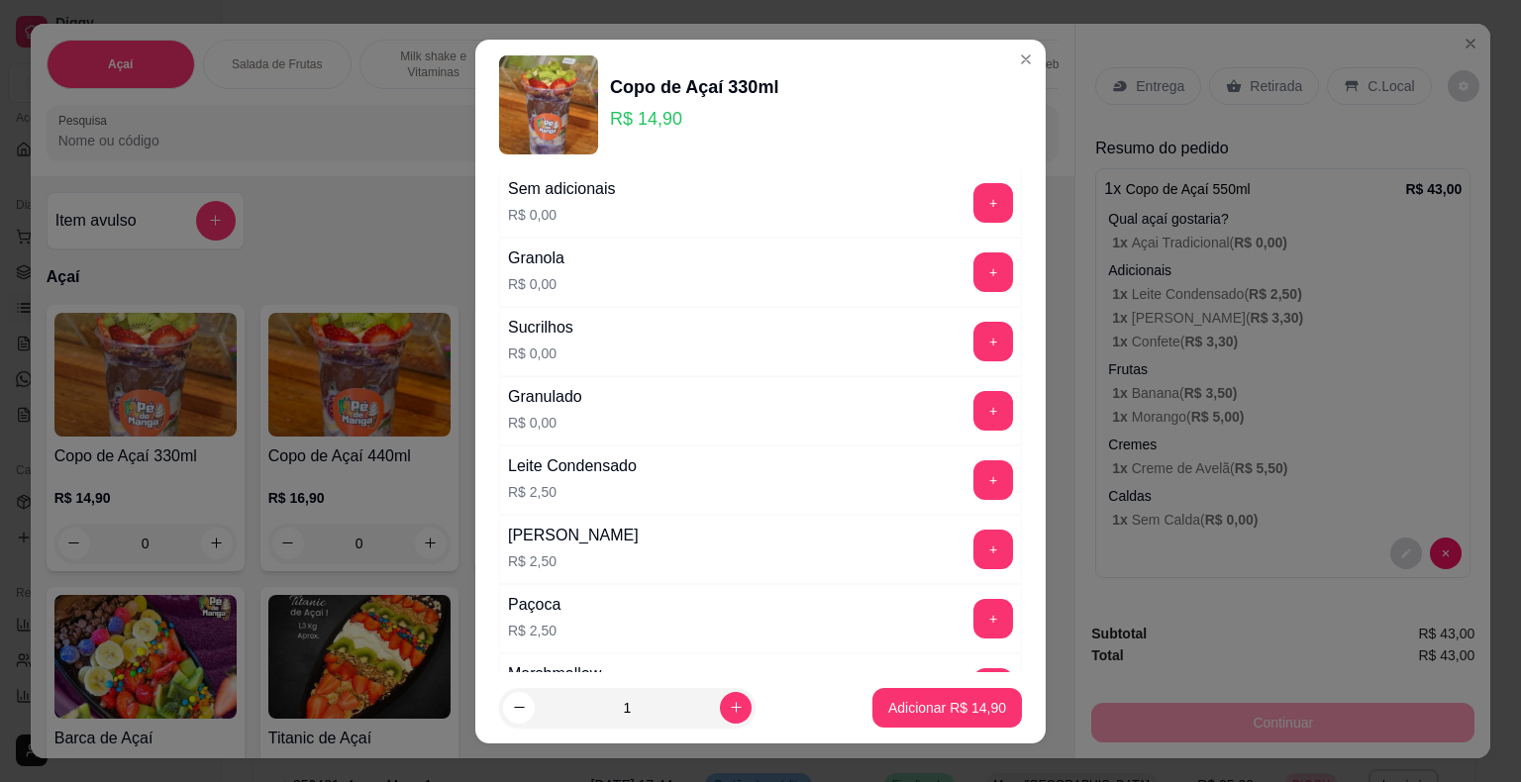
scroll to position [1287, 0]
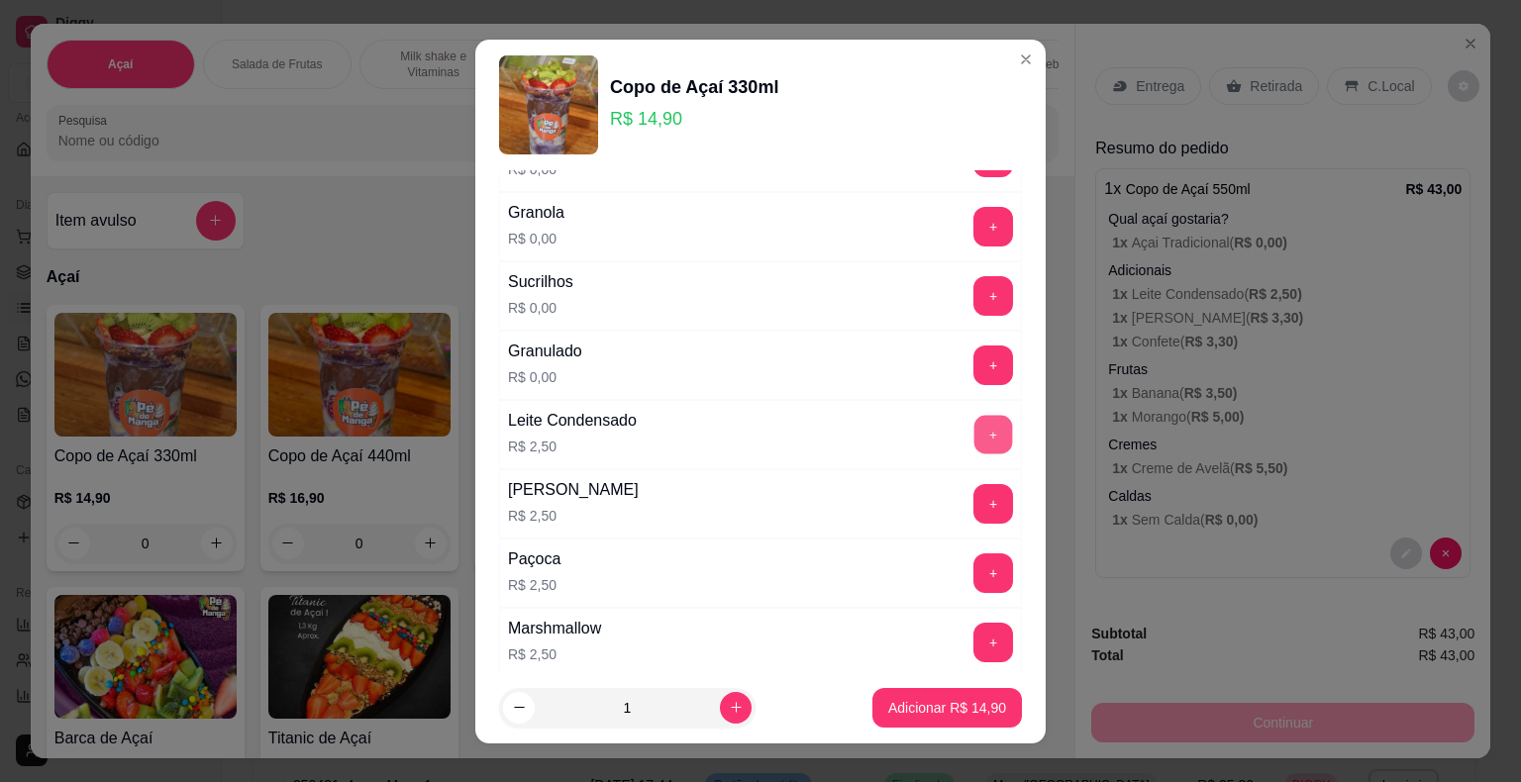
click at [974, 431] on button "+" at bounding box center [993, 434] width 39 height 39
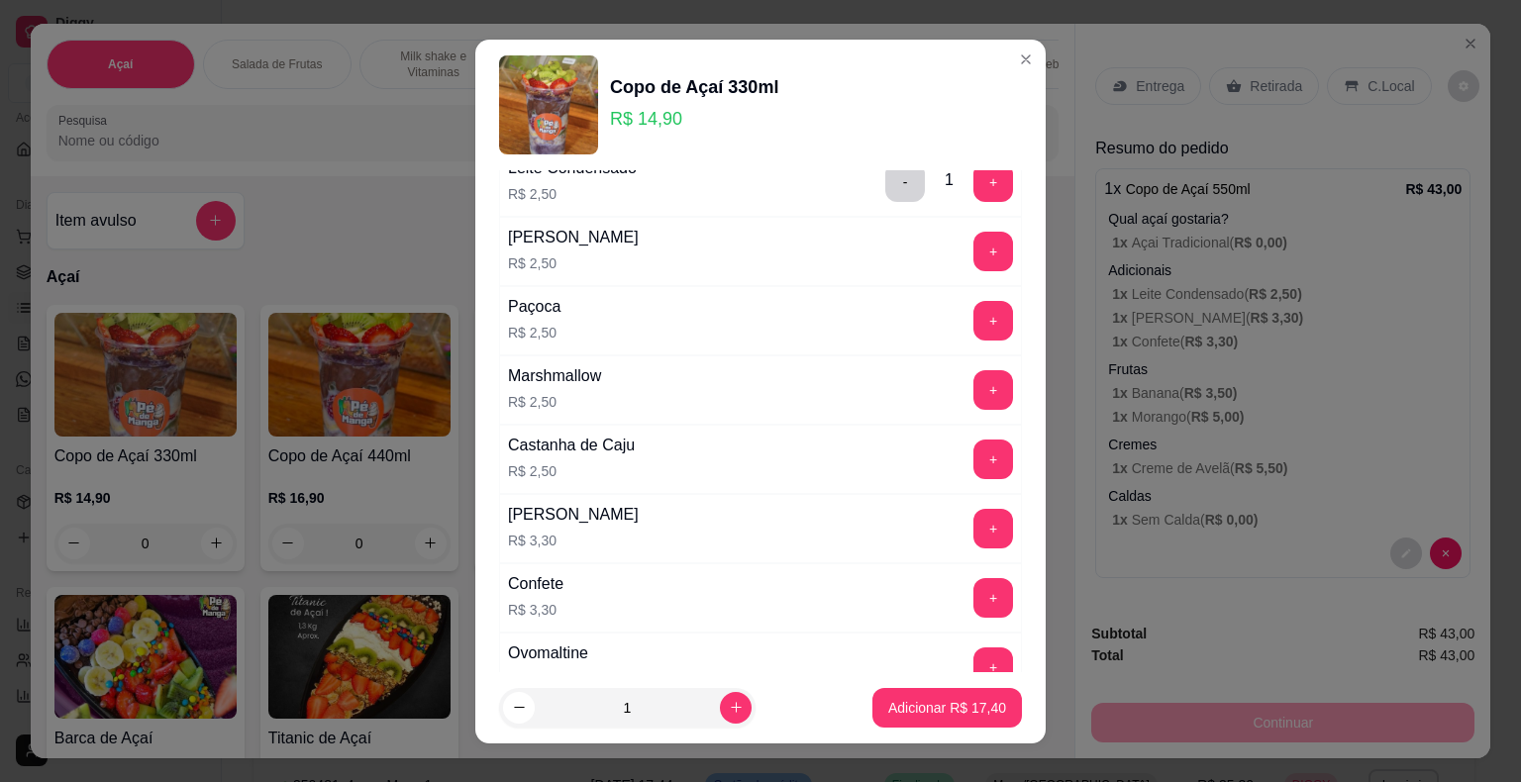
scroll to position [1584, 0]
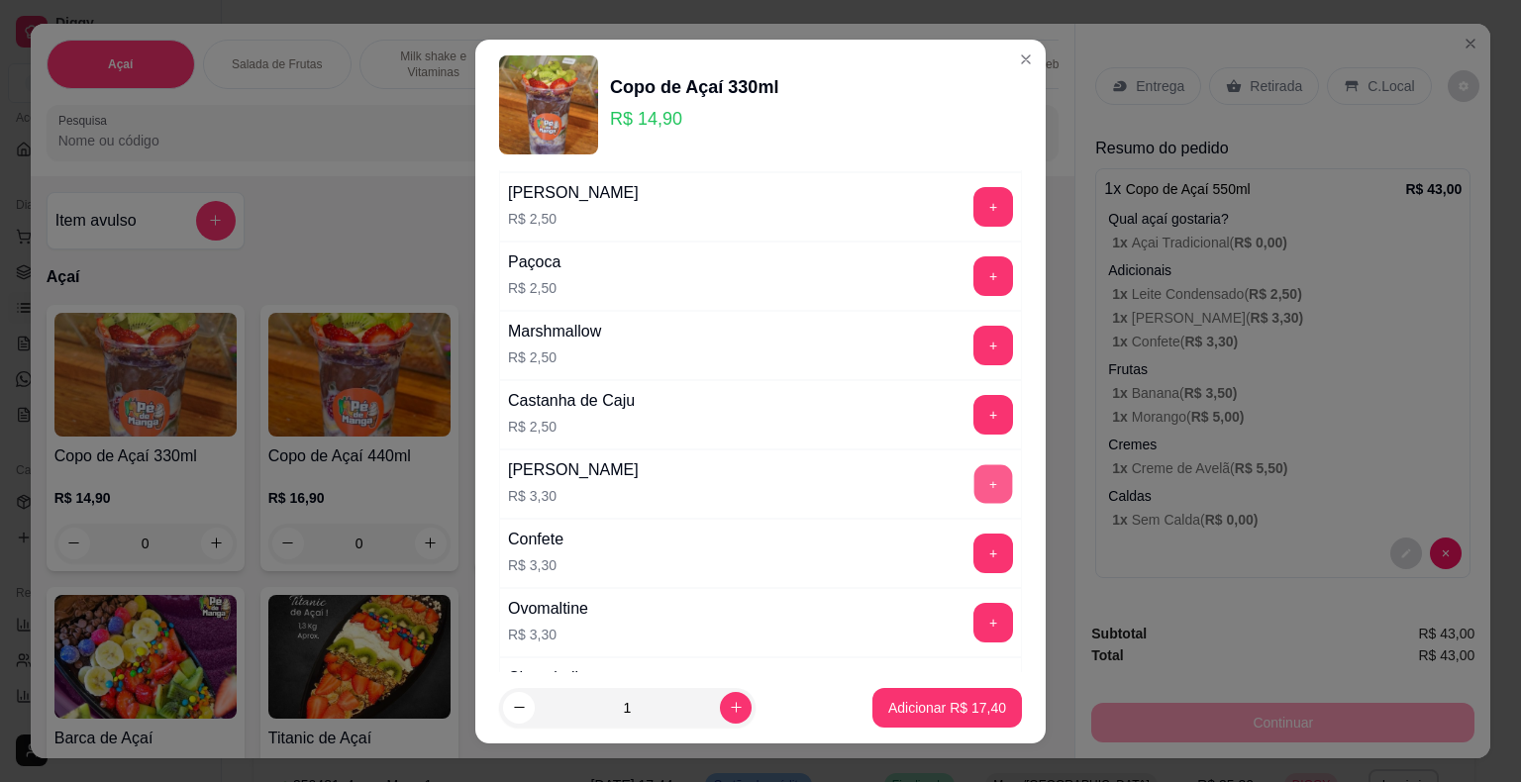
click at [974, 473] on button "+" at bounding box center [993, 483] width 39 height 39
click at [974, 542] on button "+" at bounding box center [993, 553] width 39 height 39
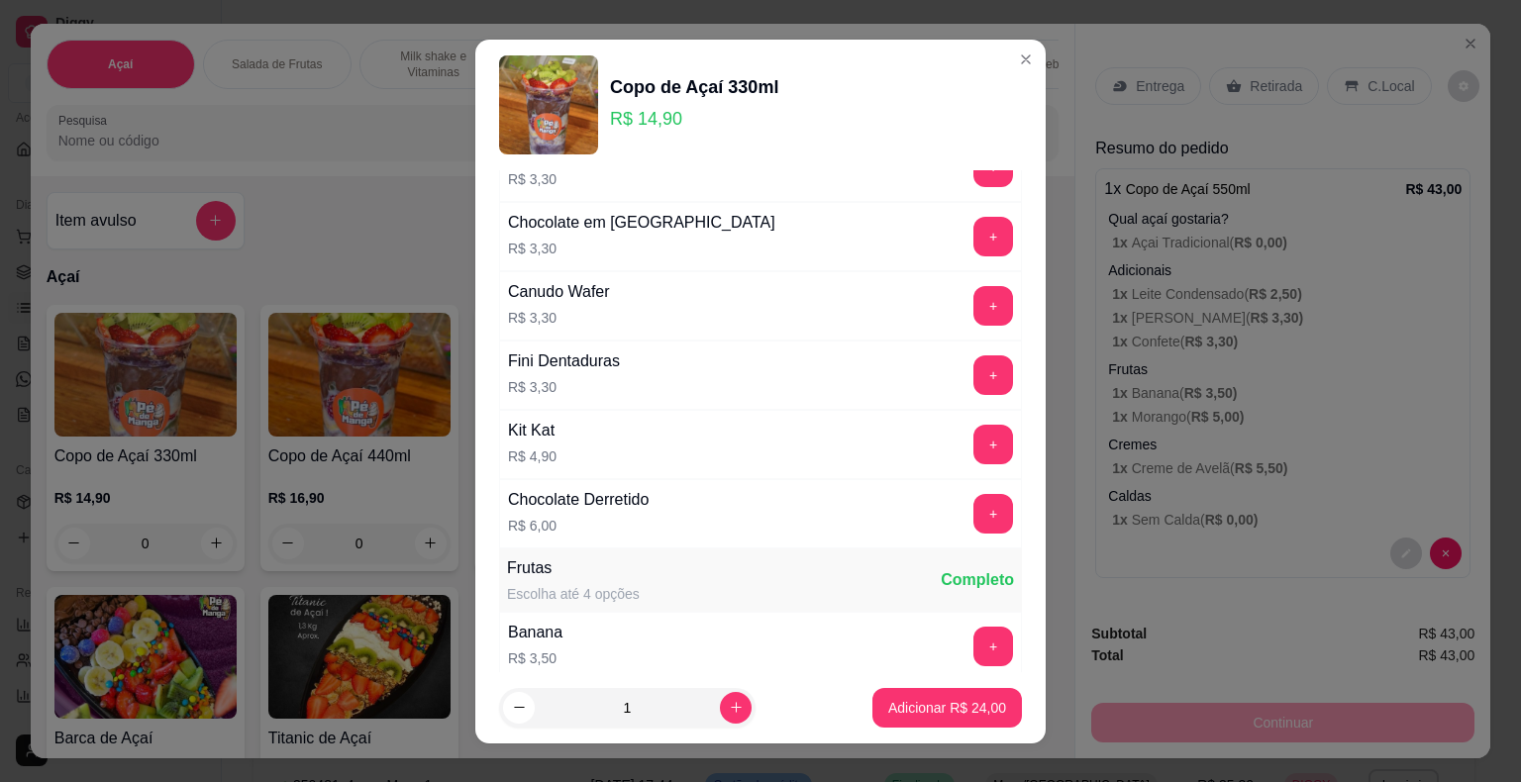
scroll to position [2079, 0]
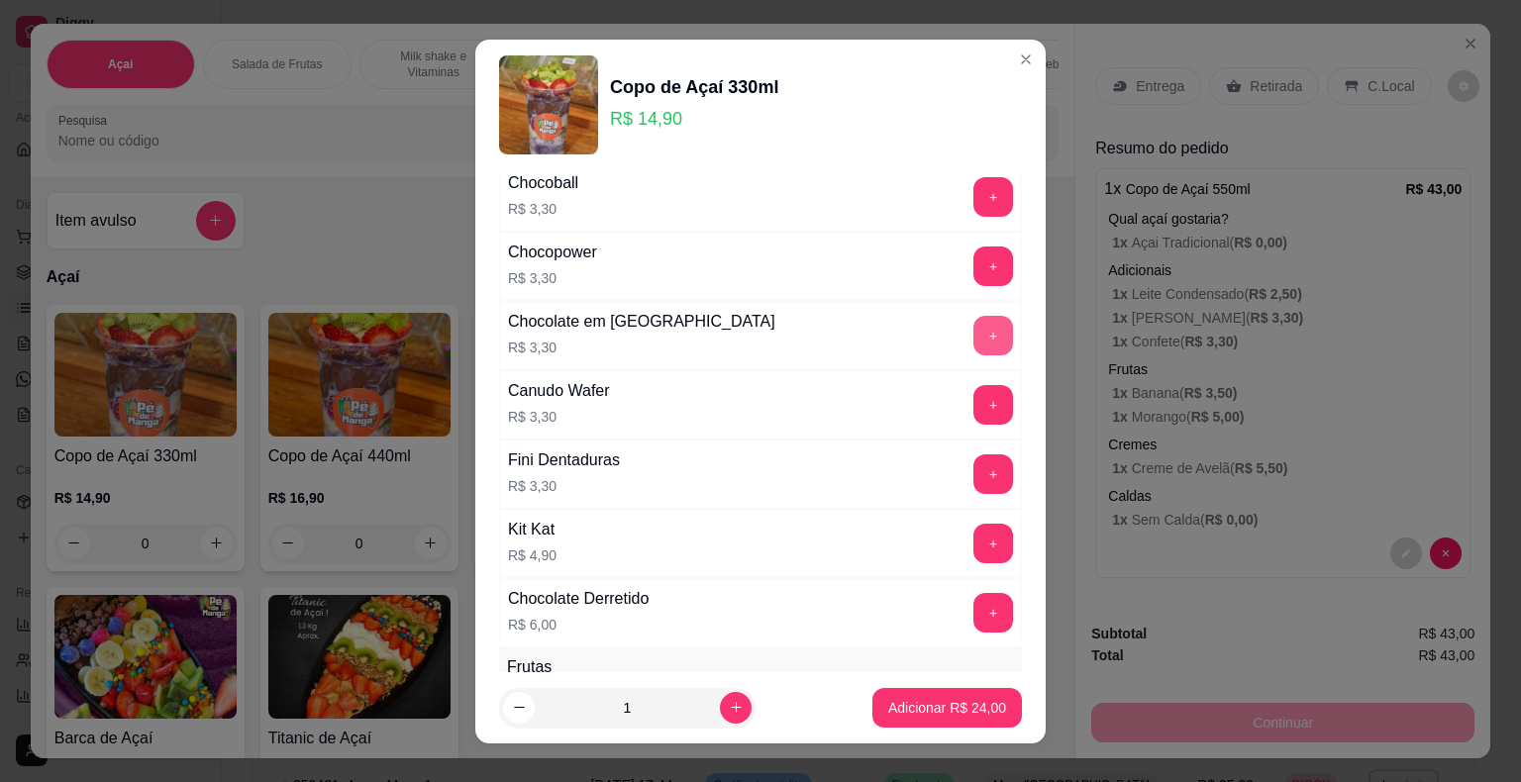
click at [973, 321] on button "+" at bounding box center [993, 336] width 40 height 40
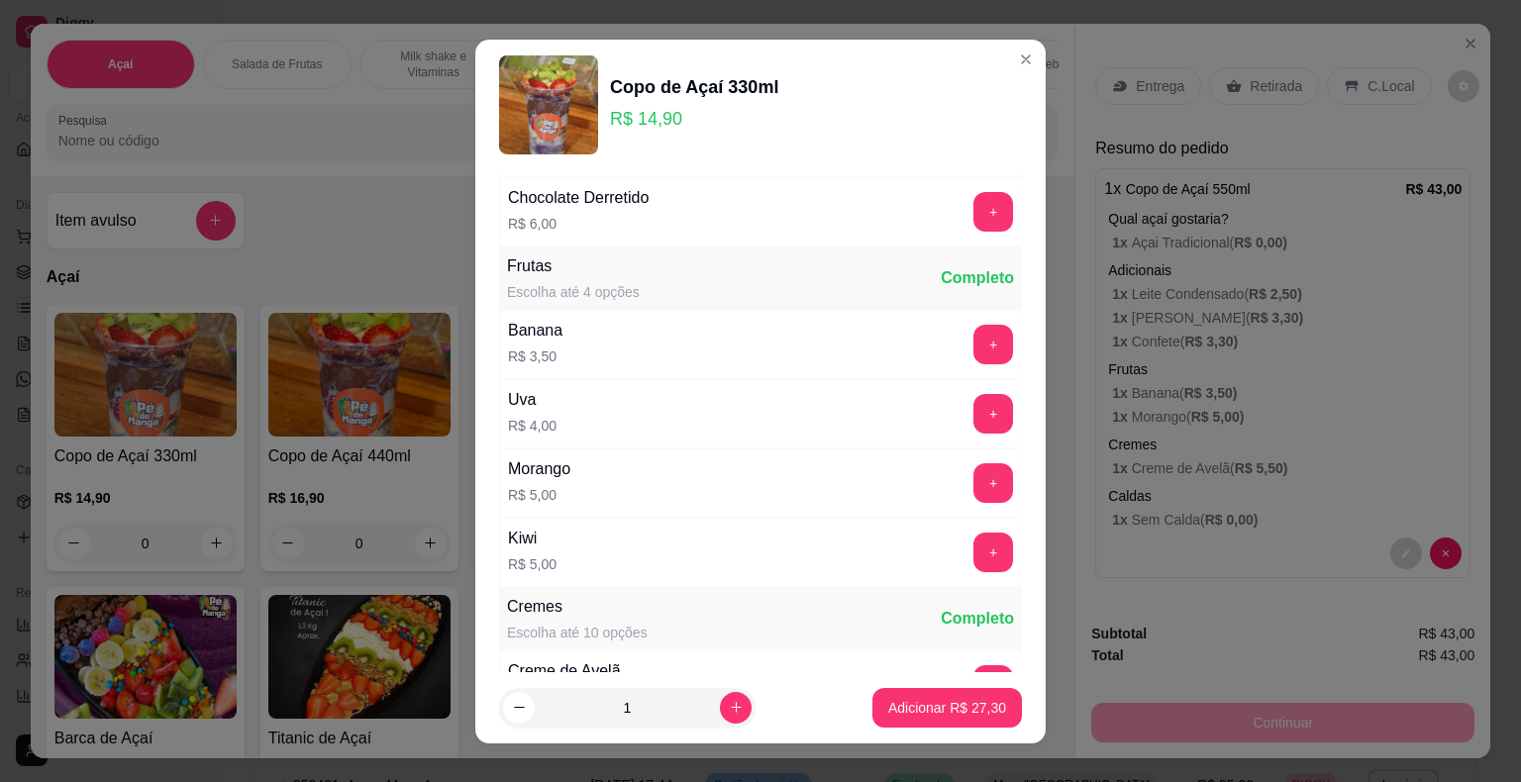
scroll to position [2574, 0]
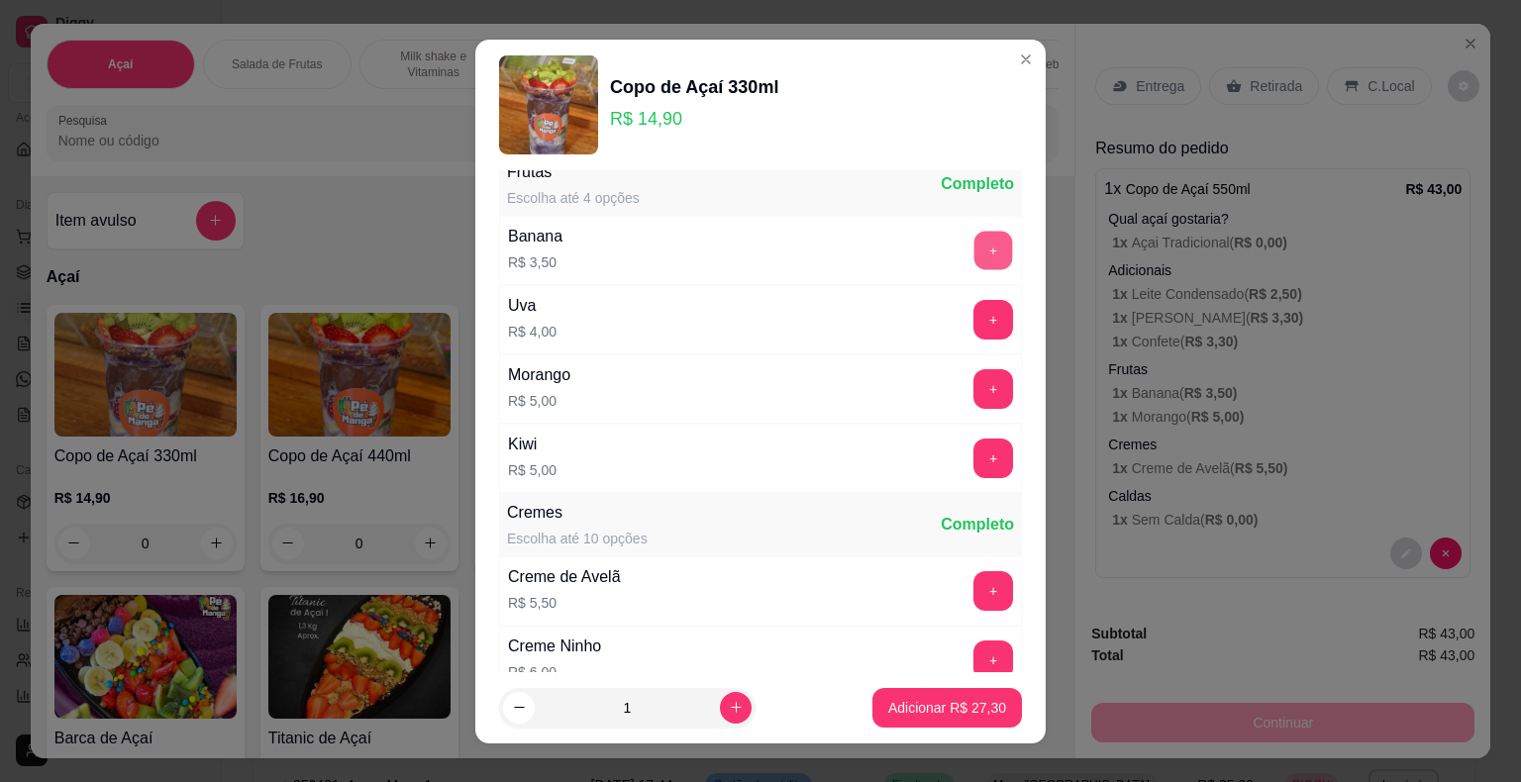
click at [974, 231] on button "+" at bounding box center [993, 250] width 39 height 39
click at [974, 571] on button "+" at bounding box center [993, 590] width 39 height 39
click at [931, 701] on p "Adicionar R$ 36,30" at bounding box center [947, 707] width 115 height 19
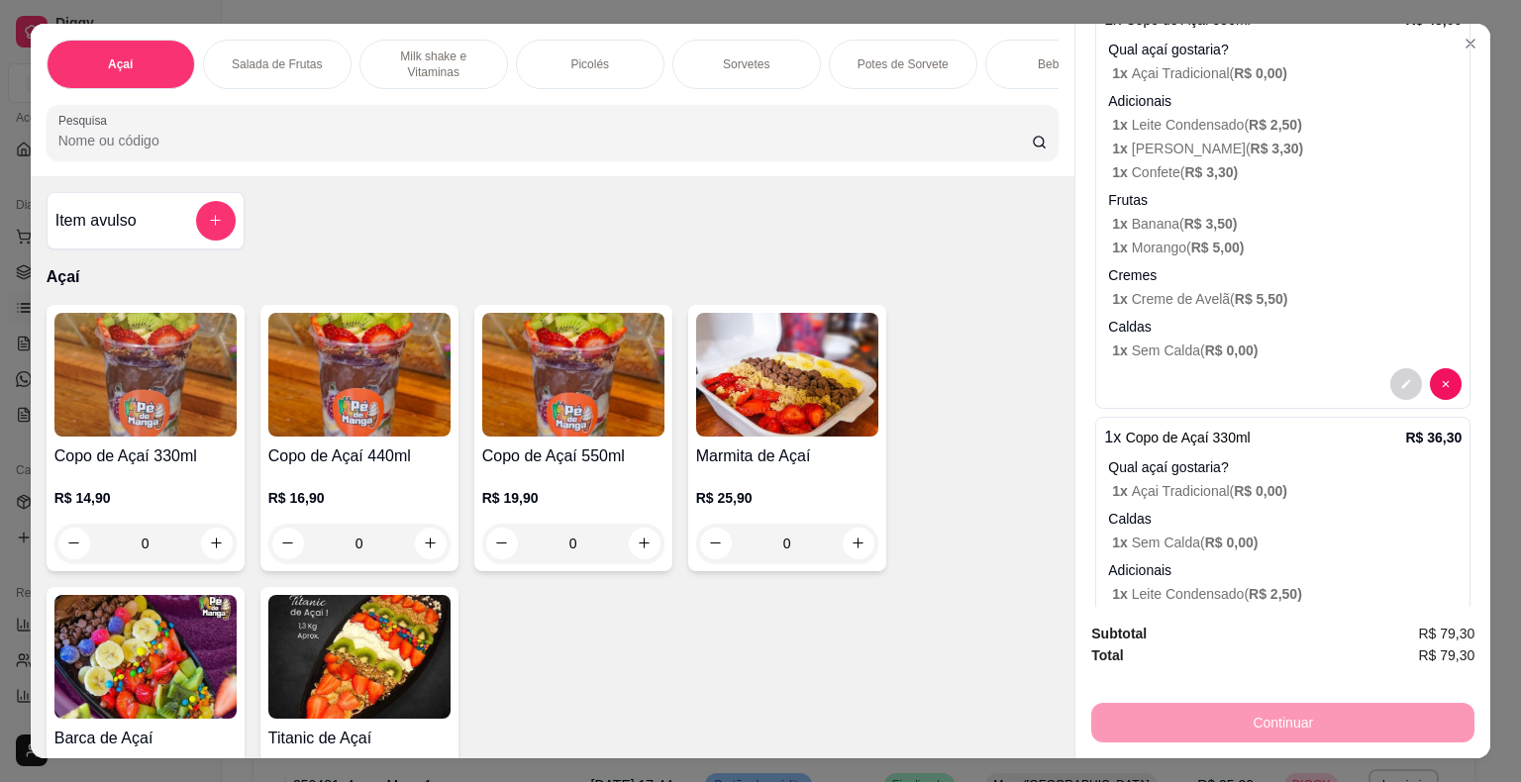
scroll to position [18, 0]
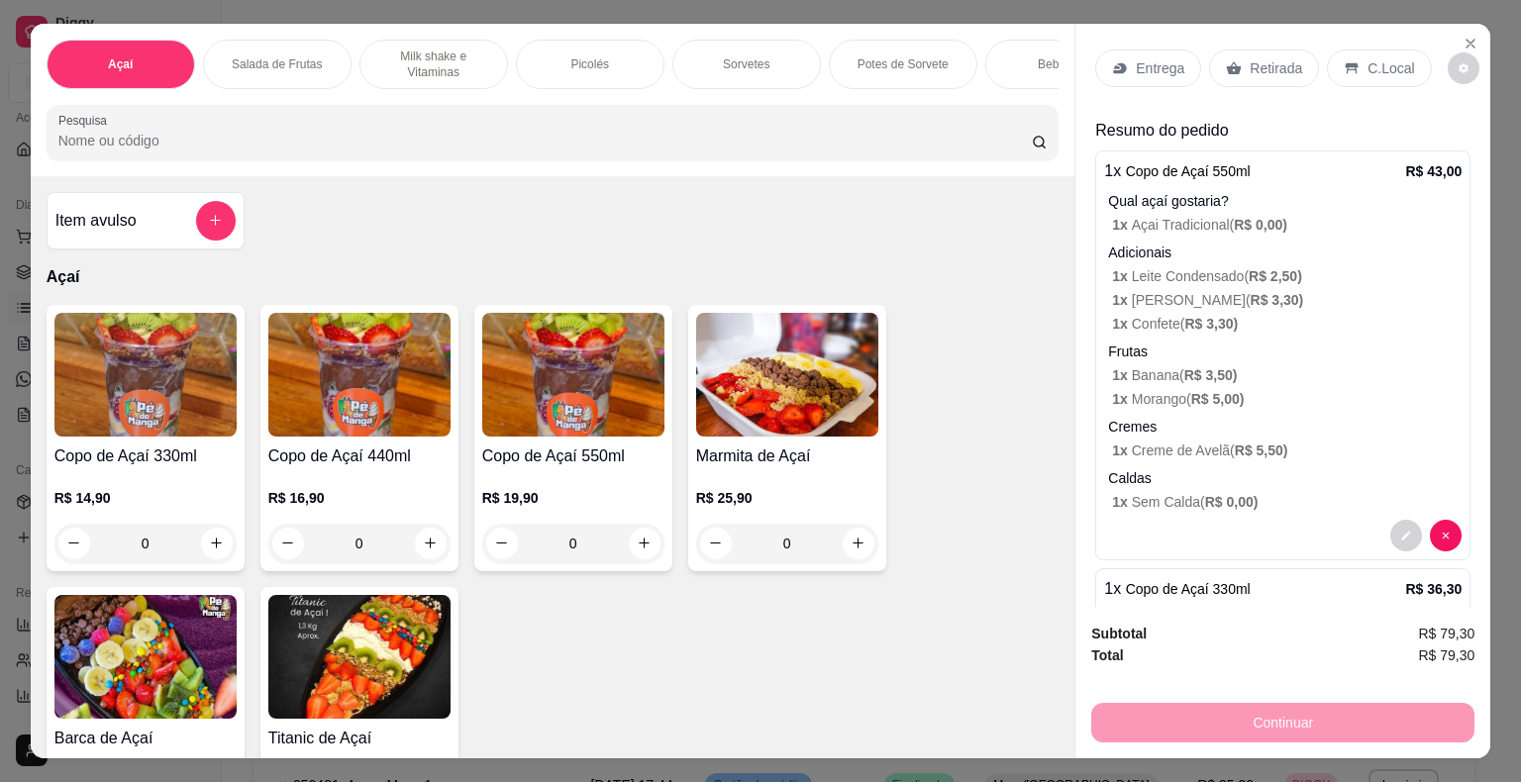
click at [1164, 60] on p "Entrega" at bounding box center [1159, 68] width 49 height 20
click at [1145, 65] on p "Entrega" at bounding box center [1159, 68] width 49 height 20
click at [1232, 71] on div "Retirada" at bounding box center [1264, 68] width 110 height 38
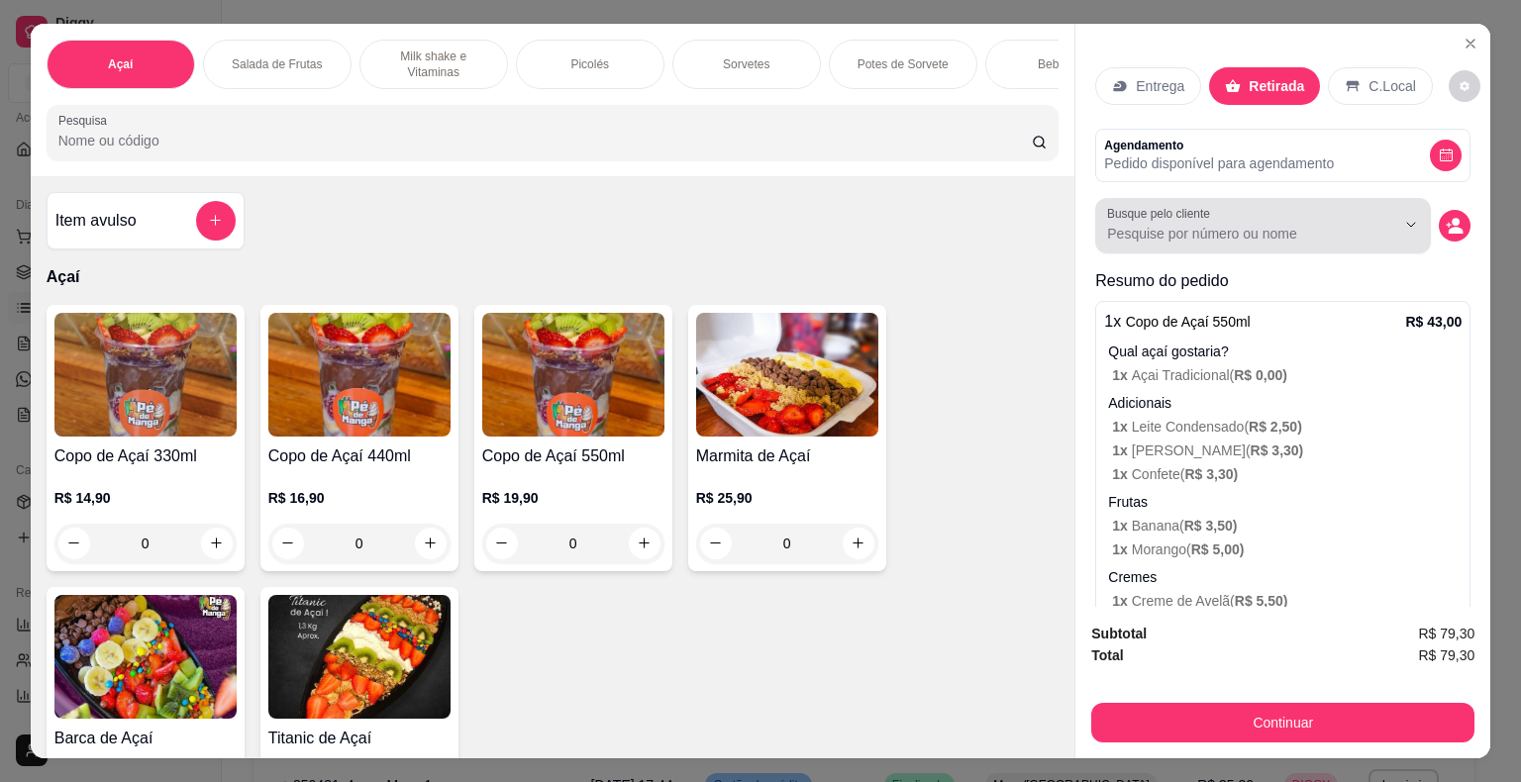
click at [1367, 225] on button "Show suggestions" at bounding box center [1383, 225] width 32 height 32
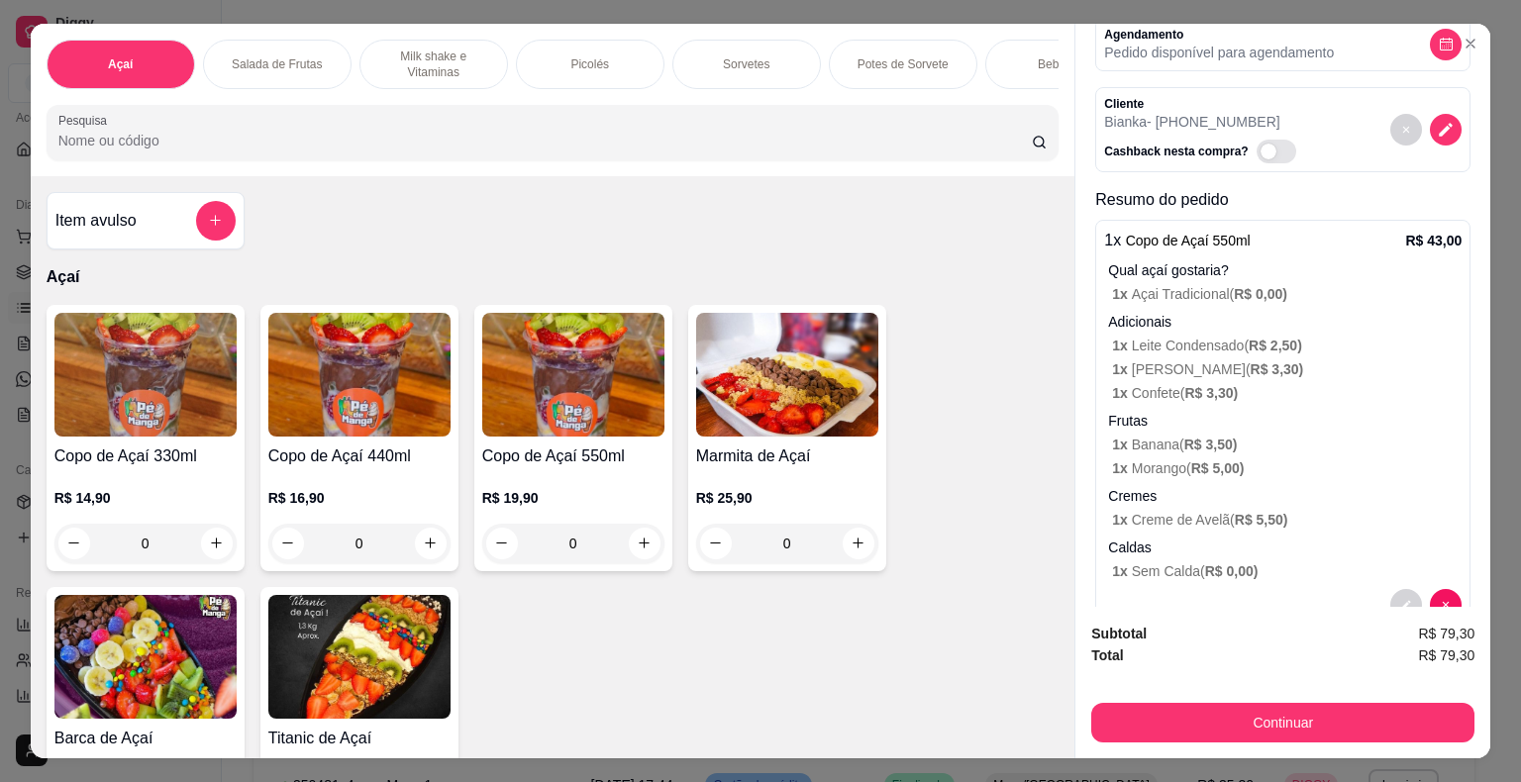
scroll to position [80, 0]
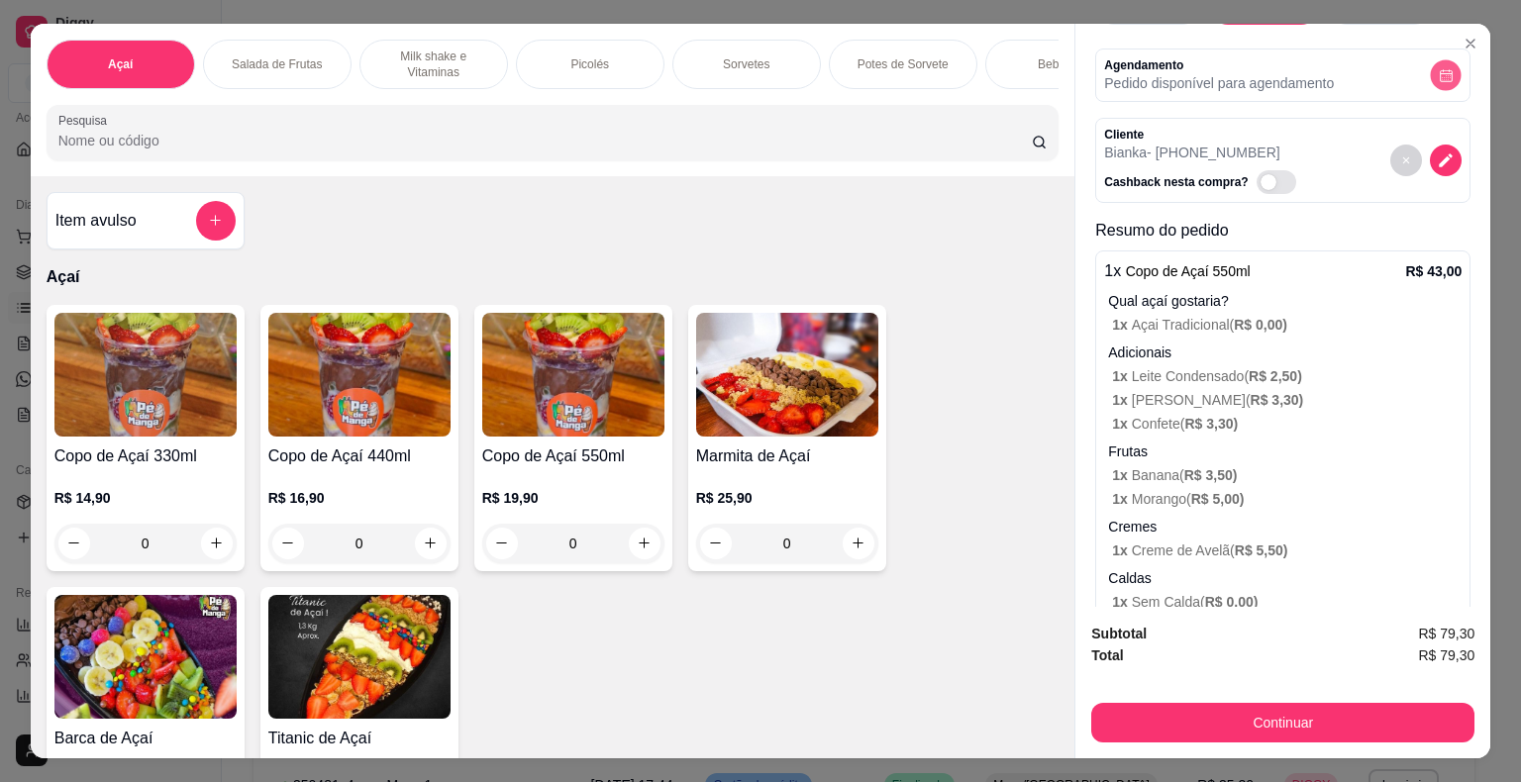
click at [1438, 69] on icon "decrease-product-quantity" at bounding box center [1445, 74] width 15 height 15
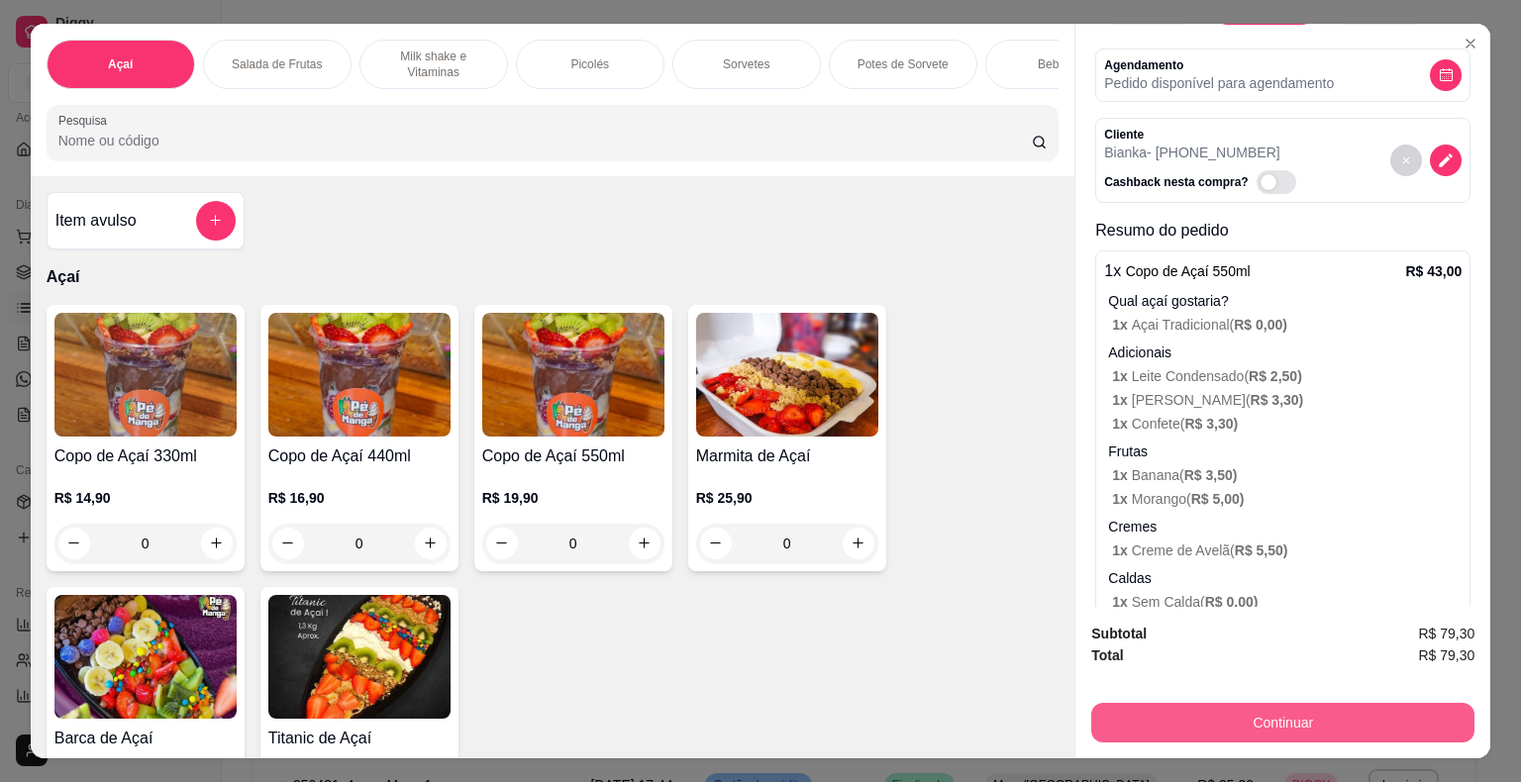
click at [1187, 727] on button "Continuar" at bounding box center [1282, 723] width 383 height 40
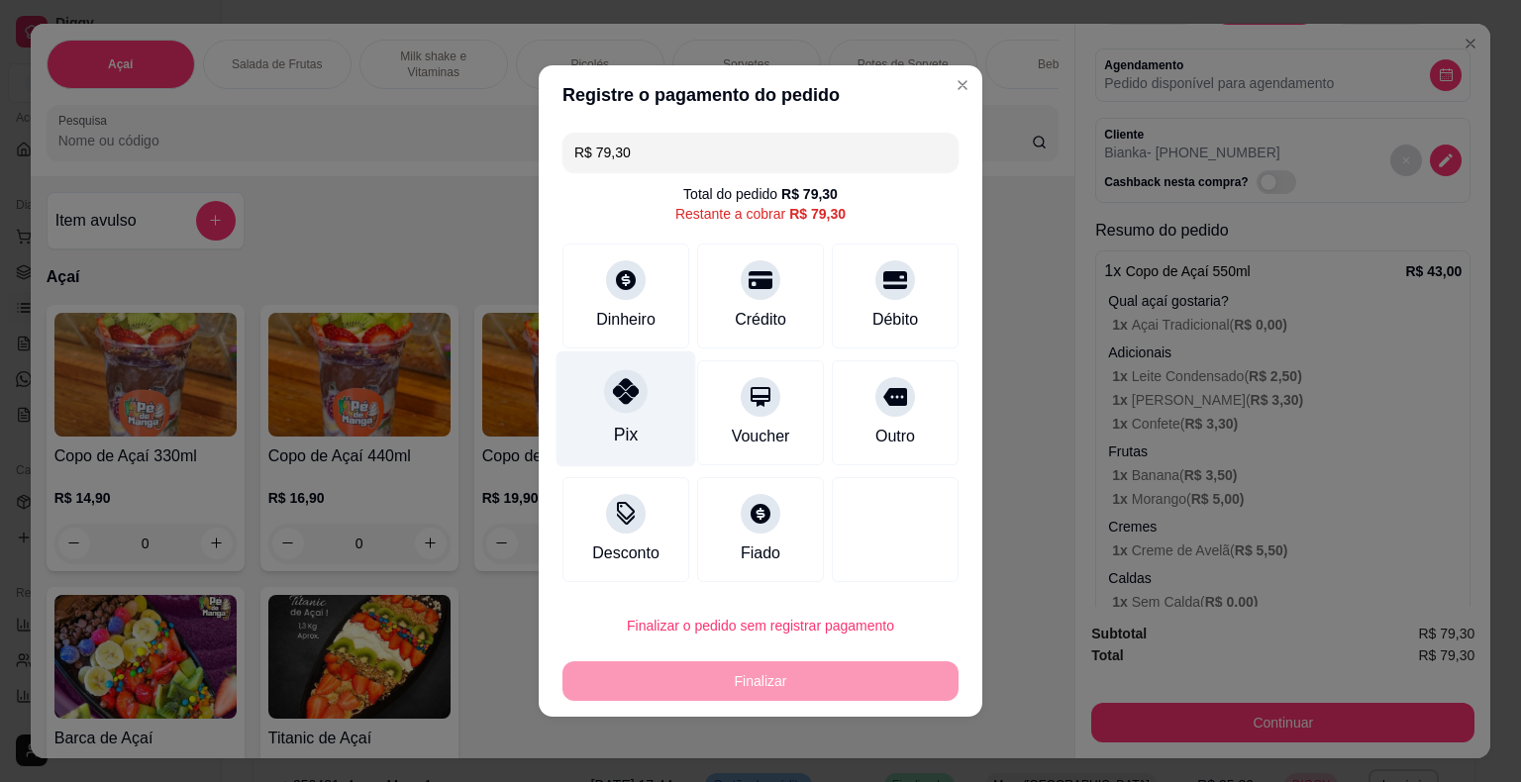
click at [645, 419] on div "Pix" at bounding box center [626, 409] width 140 height 116
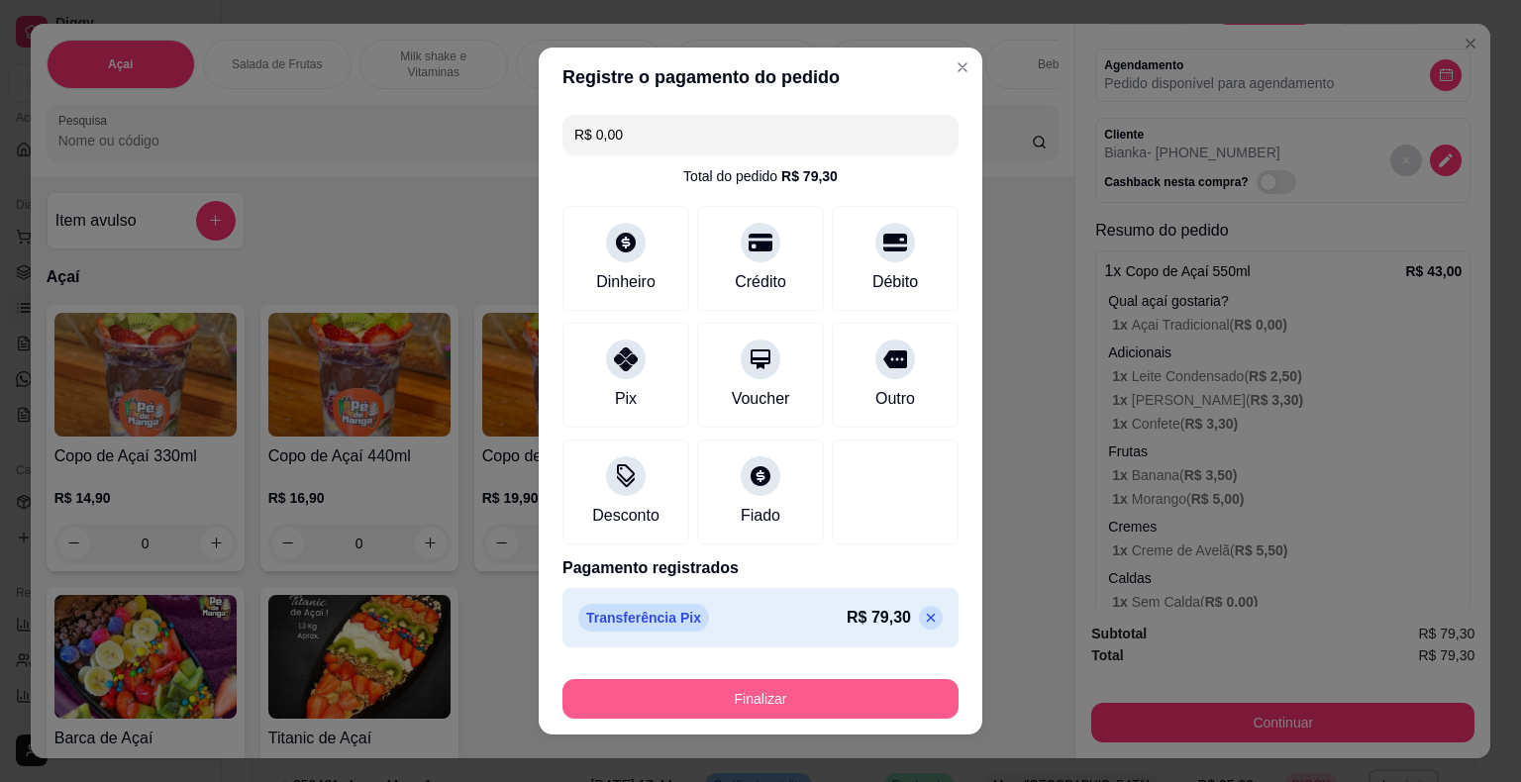
click at [763, 701] on button "Finalizar" at bounding box center [760, 699] width 396 height 40
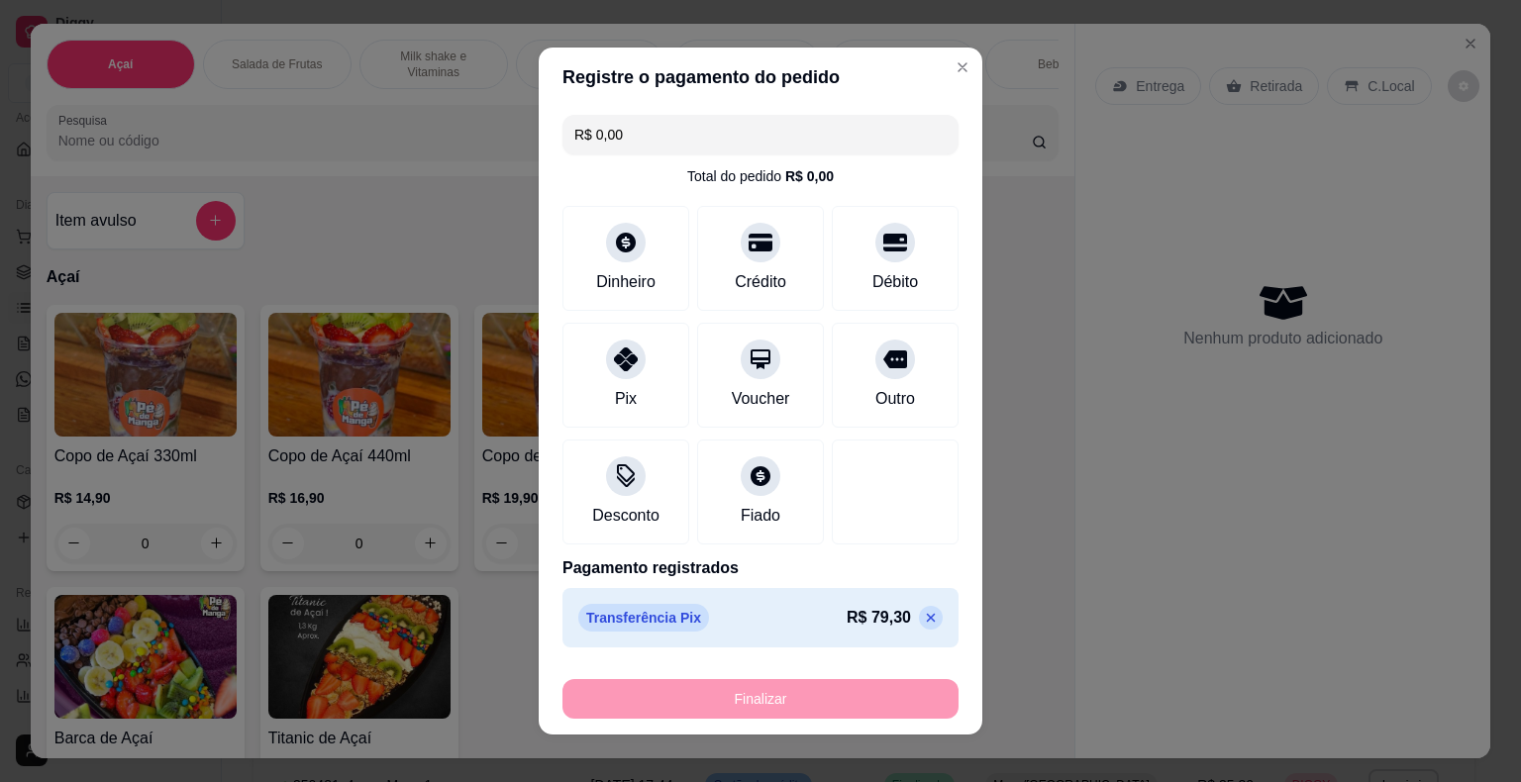
type input "-R$ 79,30"
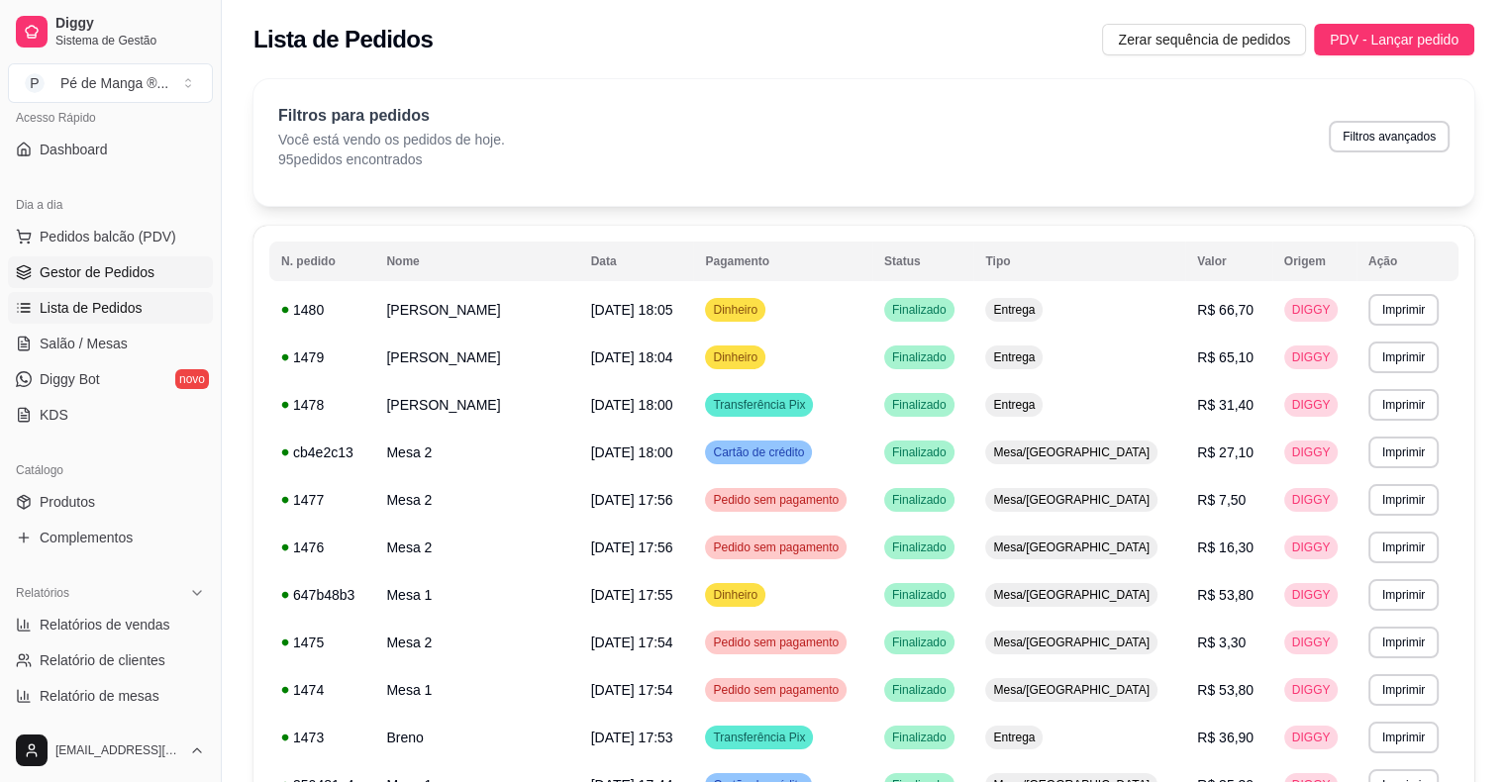
click at [109, 283] on link "Gestor de Pedidos" at bounding box center [110, 272] width 205 height 32
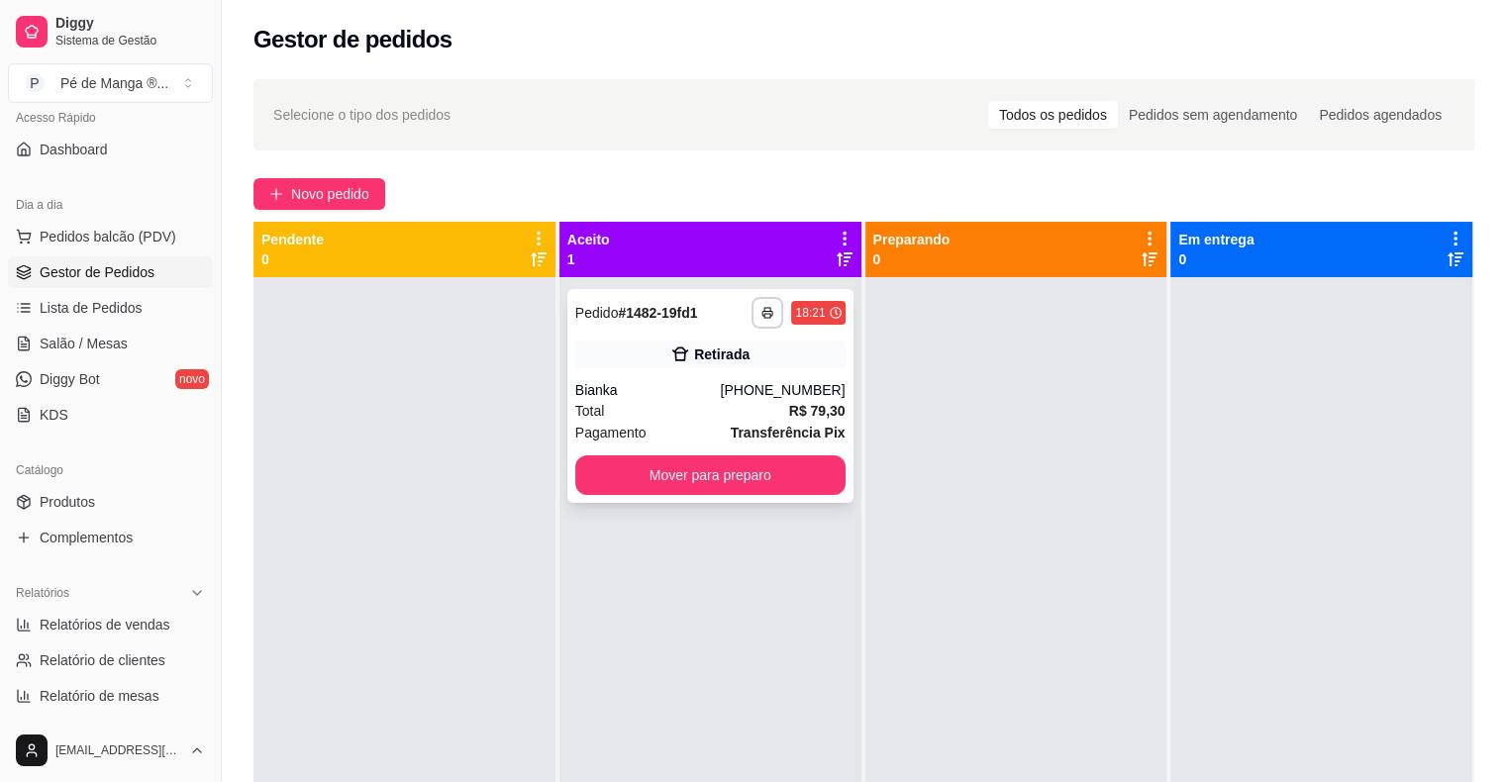
click at [739, 402] on div "Total R$ 79,30" at bounding box center [710, 411] width 270 height 22
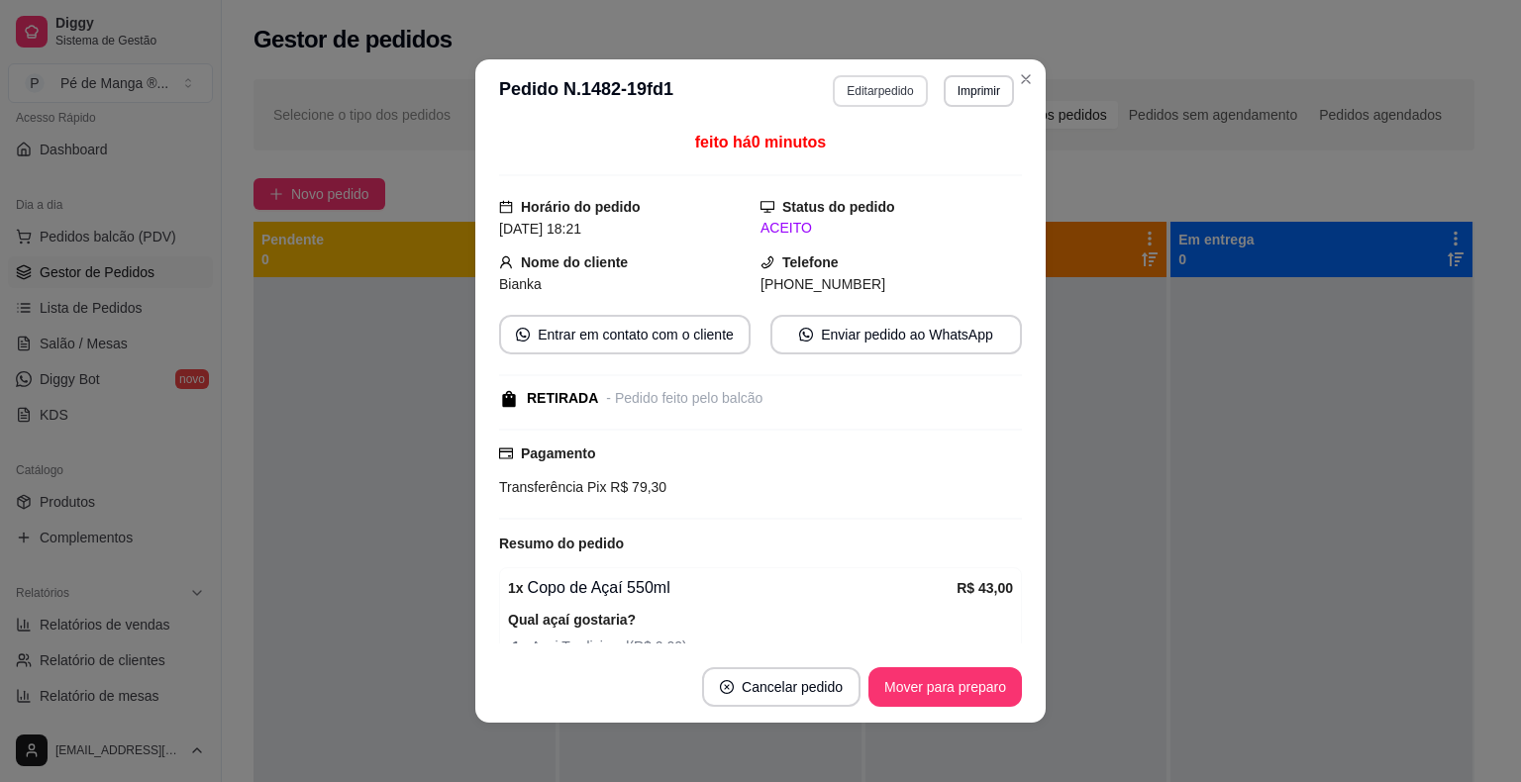
click at [894, 91] on button "Editar pedido" at bounding box center [880, 91] width 94 height 32
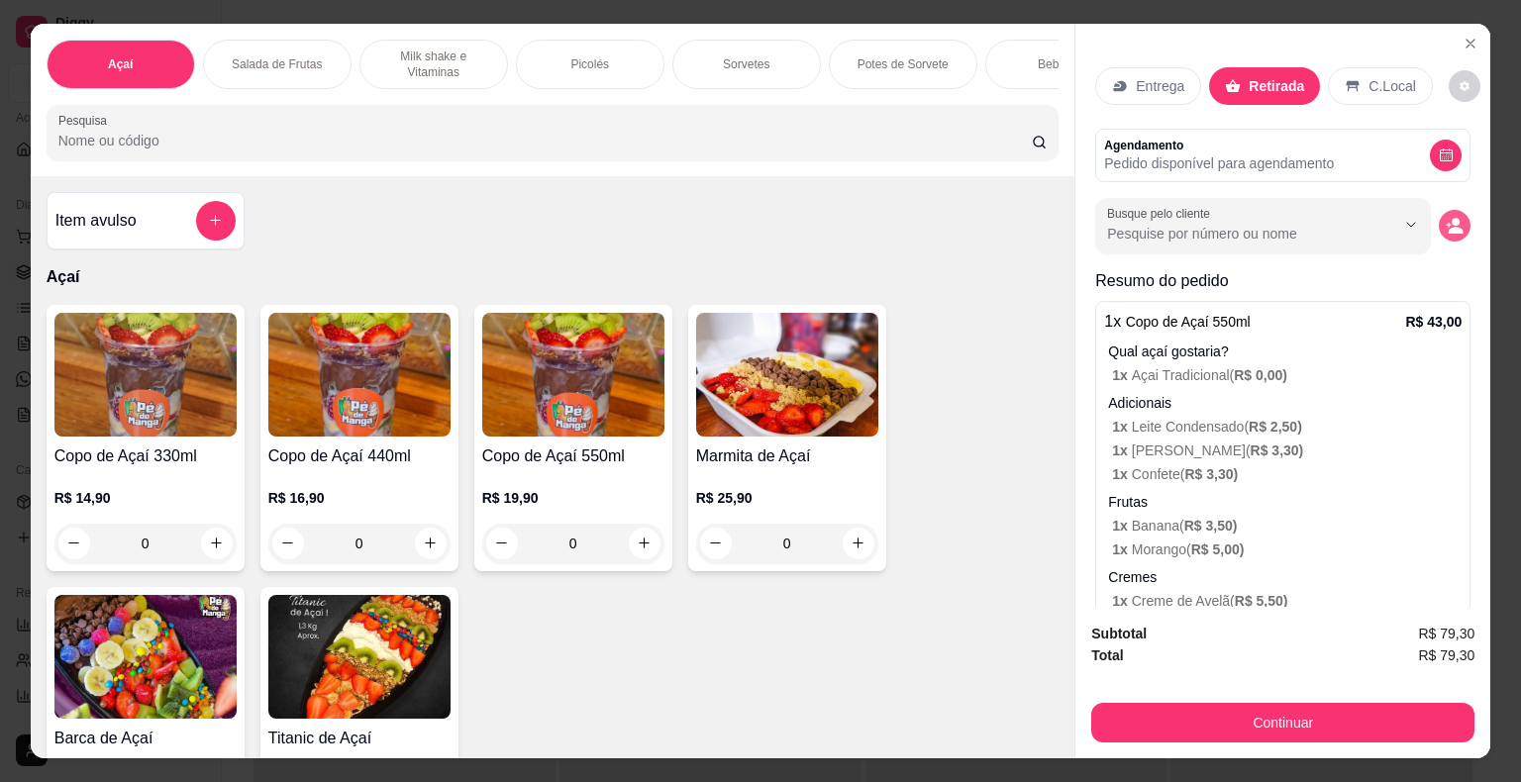
click at [1446, 222] on icon "decrease-product-quantity" at bounding box center [1448, 224] width 5 height 5
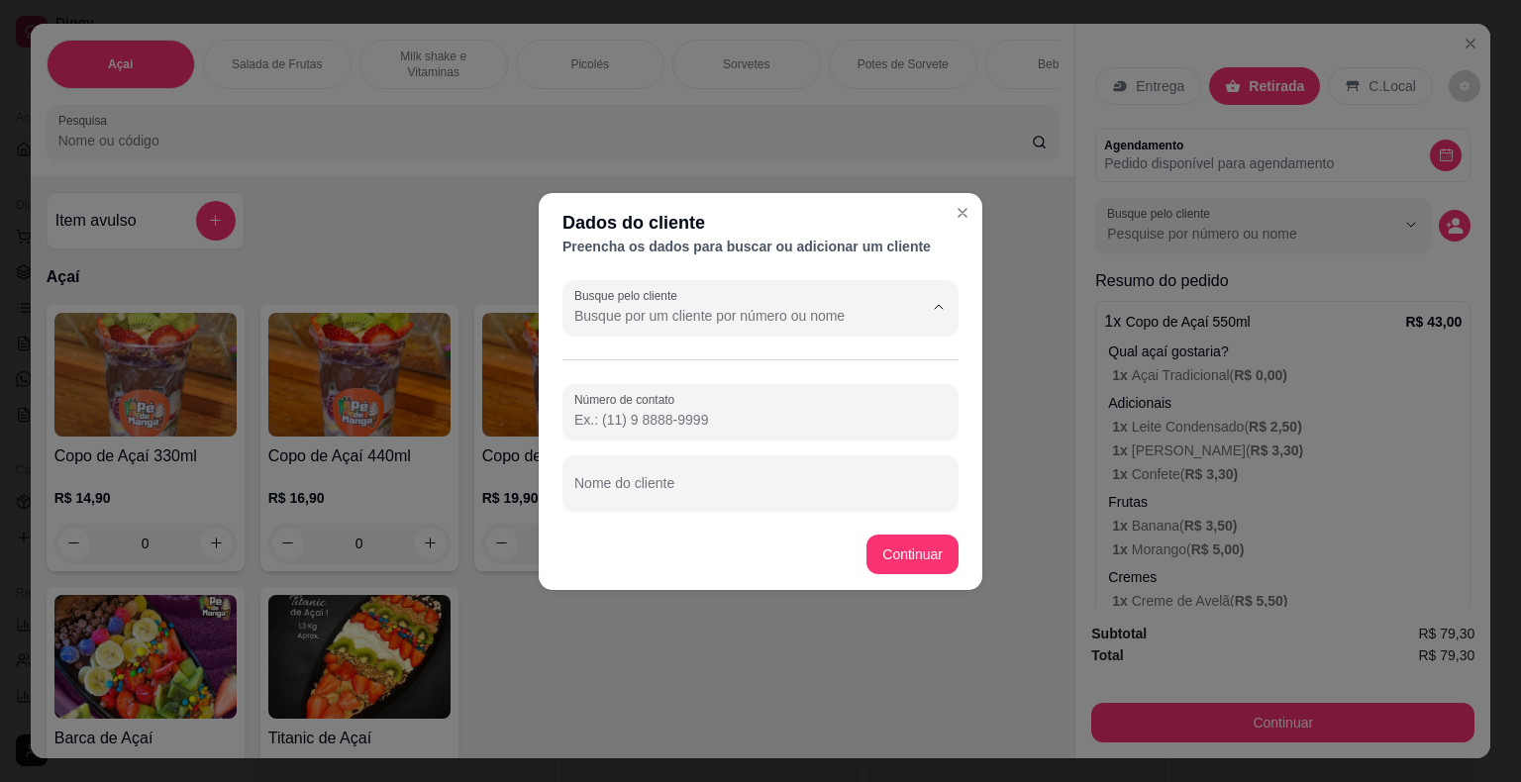
click at [835, 314] on input "Busque pelo cliente" at bounding box center [732, 316] width 317 height 20
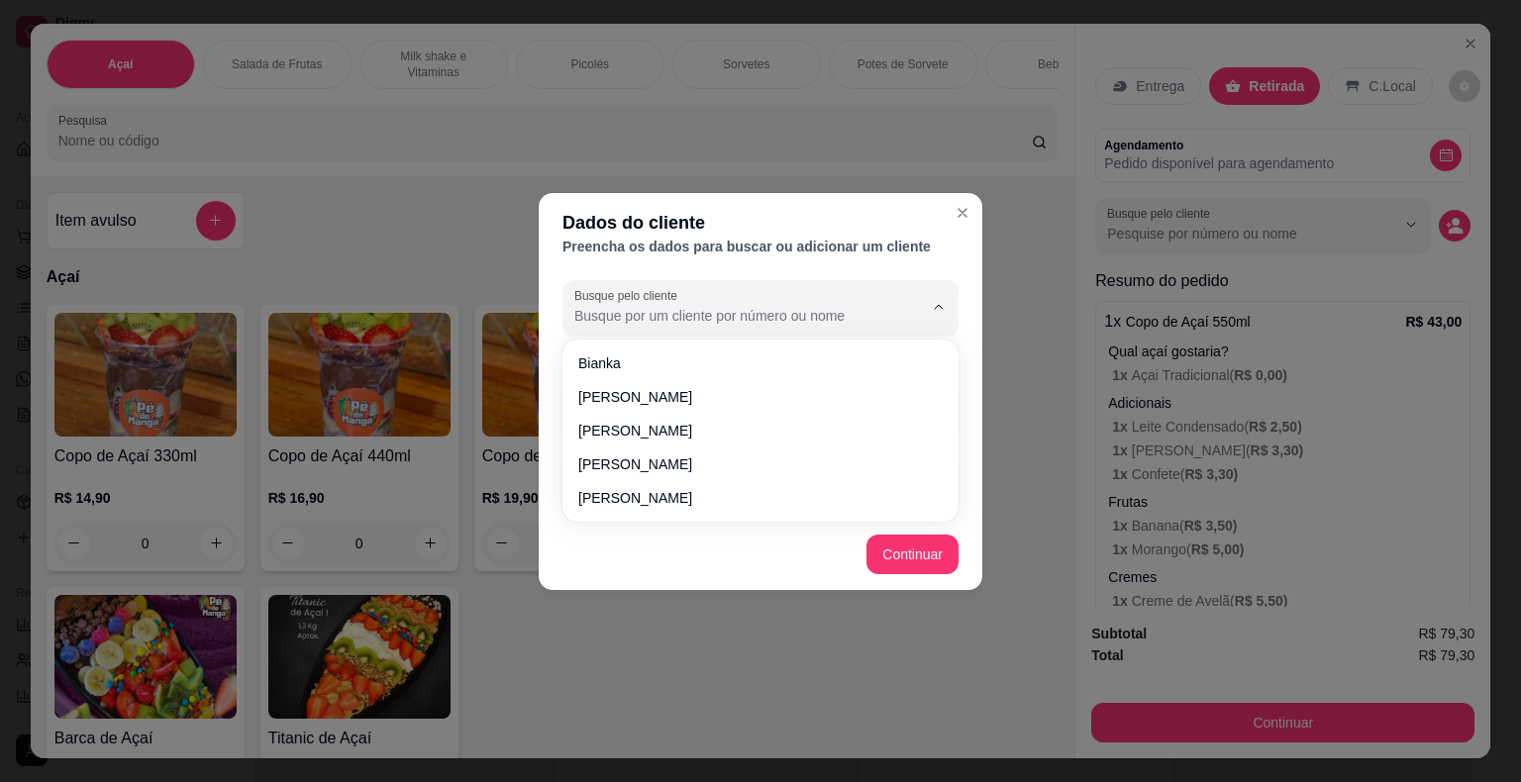
paste input "15 98829-2667"
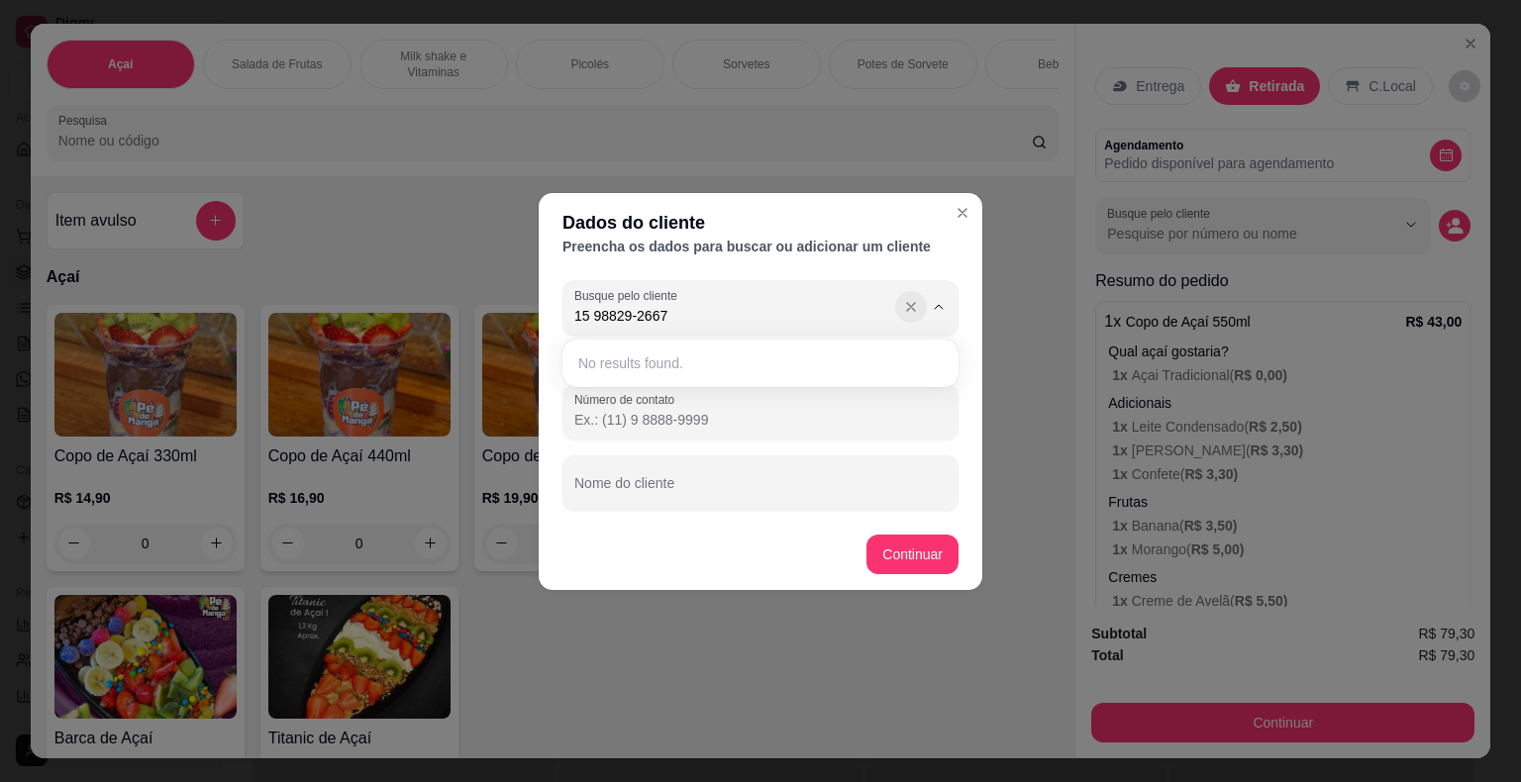
type input "15 98829-2667"
click at [907, 311] on icon "Show suggestions" at bounding box center [911, 307] width 16 height 16
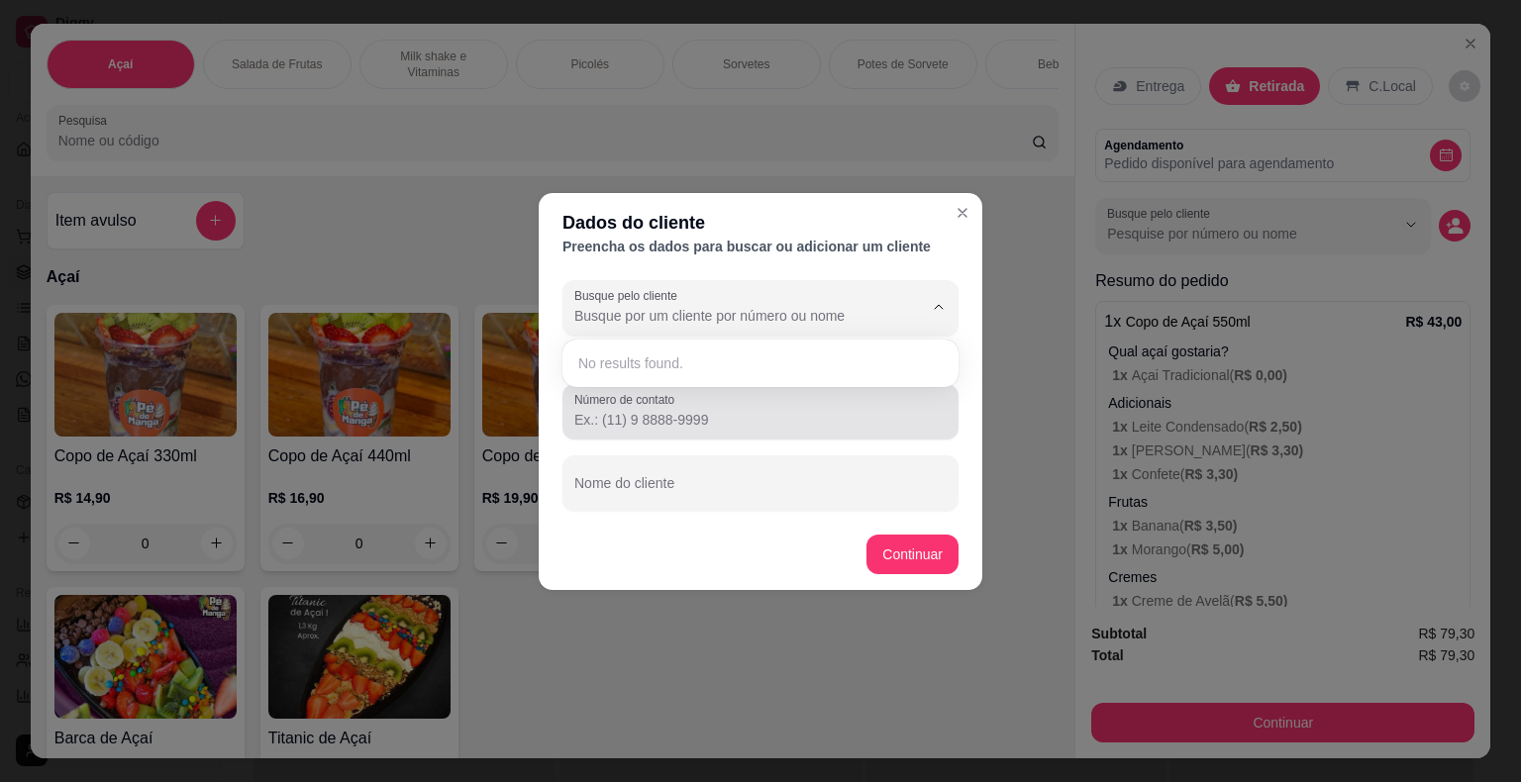
type input "[PERSON_NAME]"
type input "[PHONE_NUMBER]"
type input "[PERSON_NAME]"
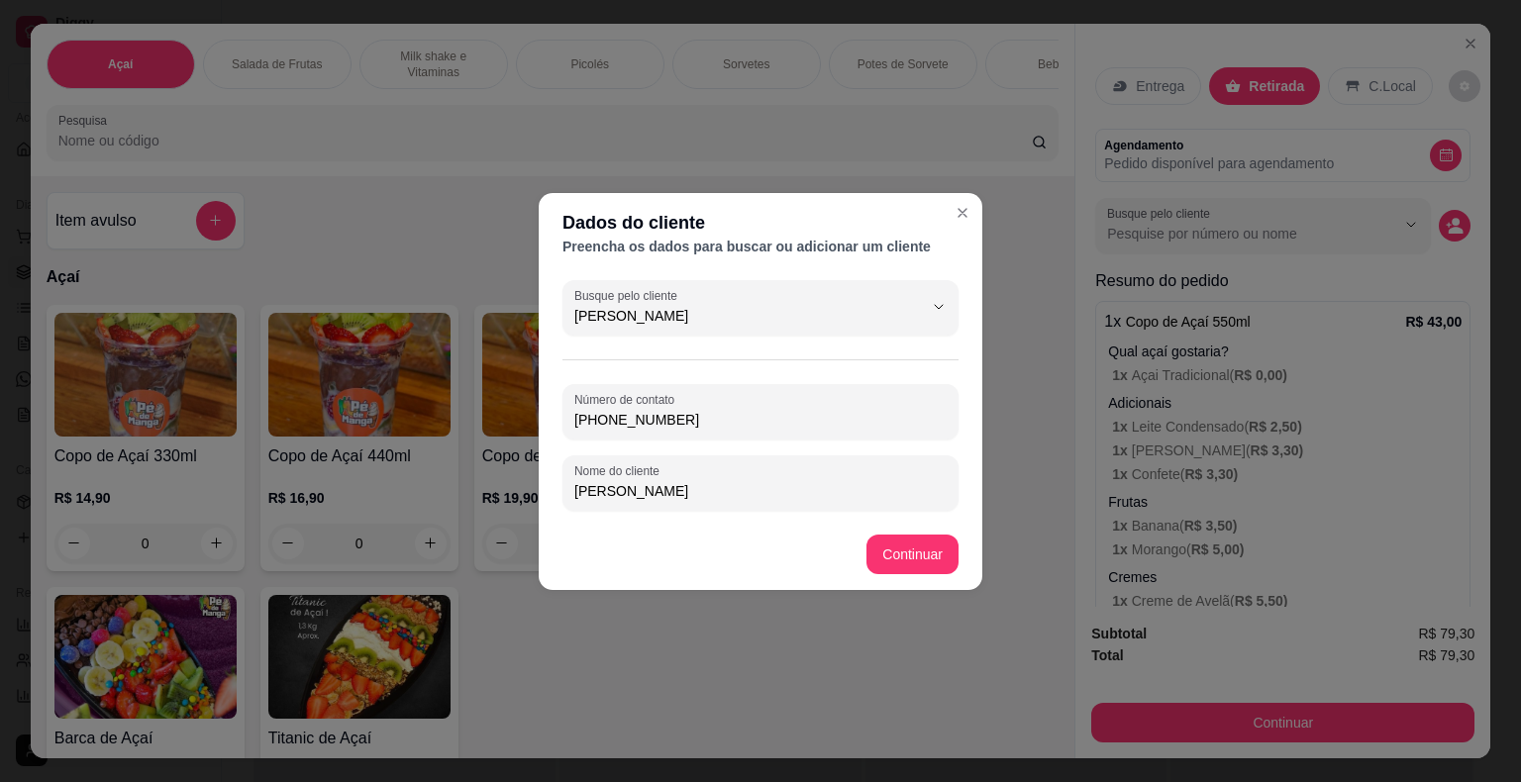
drag, startPoint x: 725, startPoint y: 414, endPoint x: 456, endPoint y: 413, distance: 268.3
click at [456, 413] on div "Dados do cliente Preencha os dados para buscar ou adicionar um cliente Busque p…" at bounding box center [760, 391] width 1521 height 782
paste input "(15) 98829-2667"
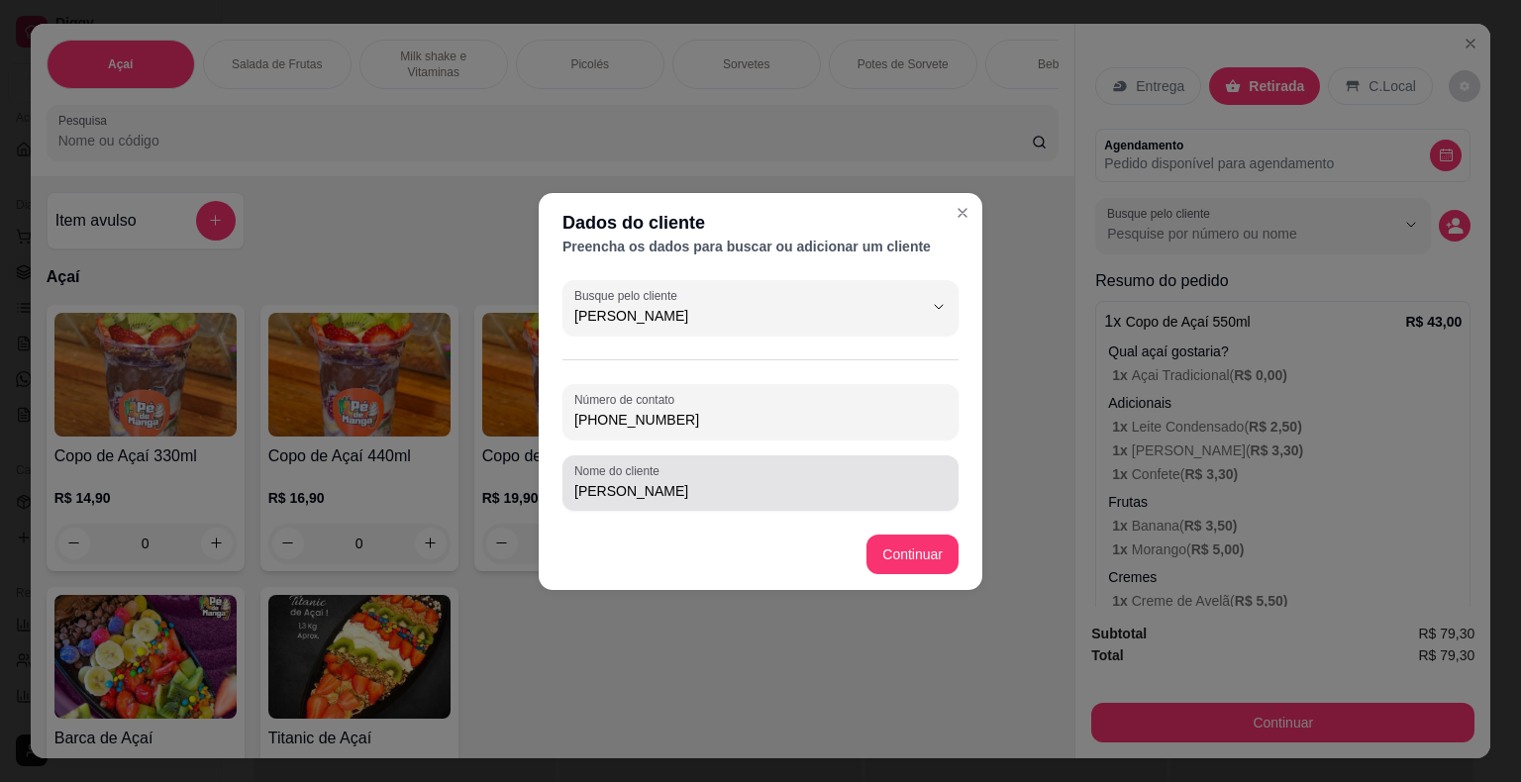
type input "(15) 98829-2667"
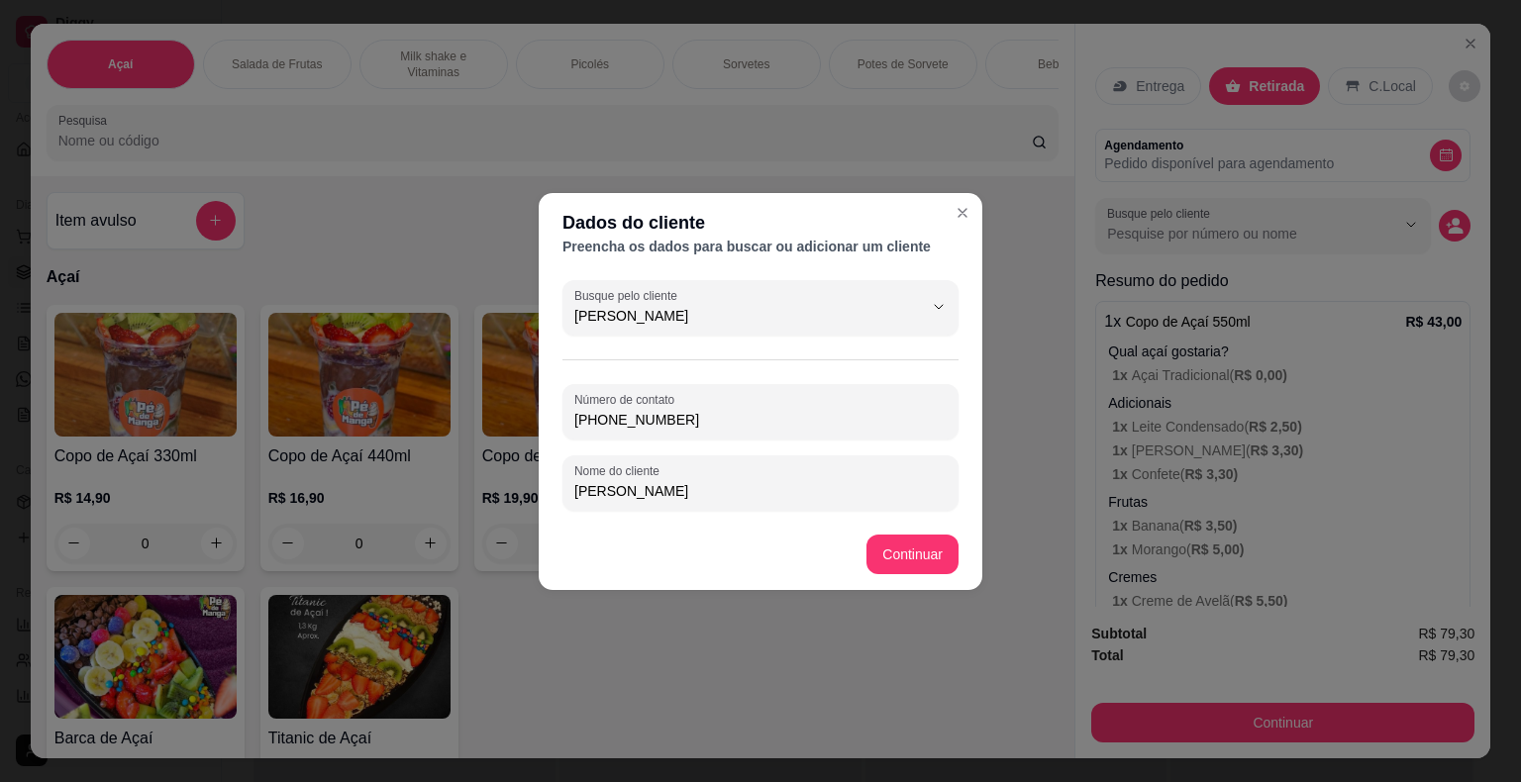
drag, startPoint x: 453, startPoint y: 467, endPoint x: 194, endPoint y: 464, distance: 259.4
click at [194, 464] on div "Dados do cliente Preencha os dados para buscar ou adicionar um cliente Busque p…" at bounding box center [760, 391] width 1521 height 782
type input "Bianka"
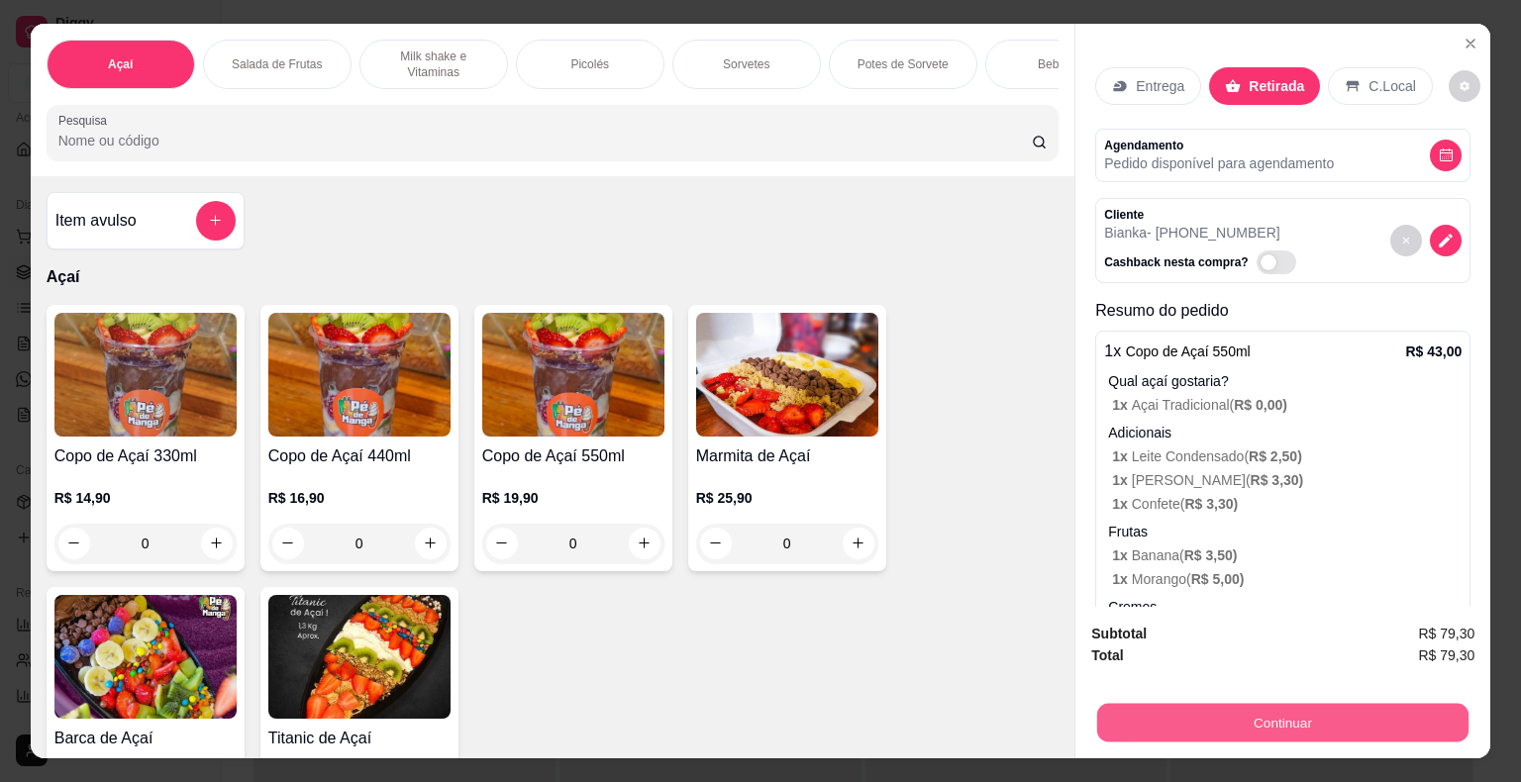
click at [1241, 720] on button "Continuar" at bounding box center [1282, 723] width 371 height 39
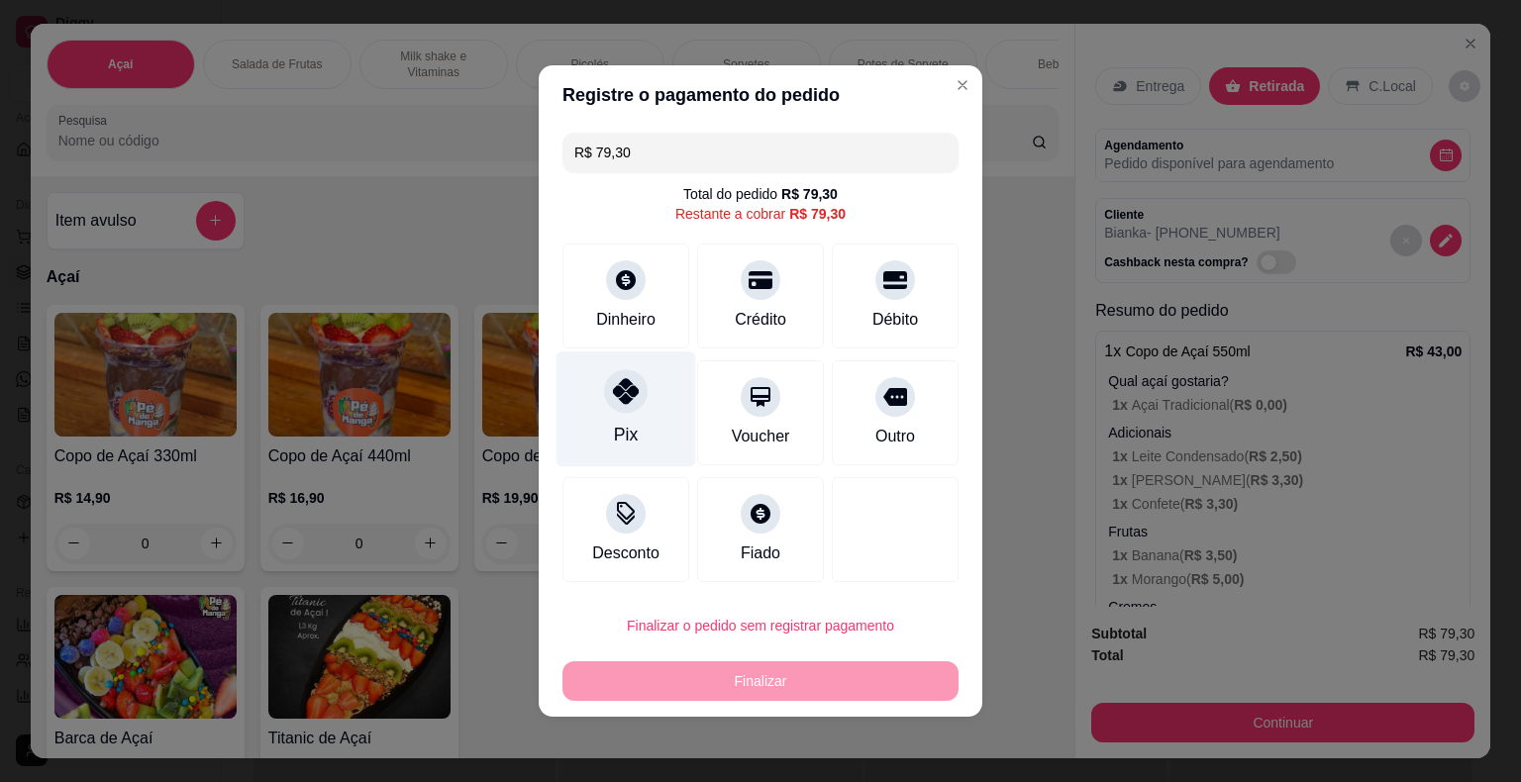
drag, startPoint x: 620, startPoint y: 380, endPoint x: 643, endPoint y: 414, distance: 41.2
click at [631, 398] on div at bounding box center [626, 391] width 44 height 44
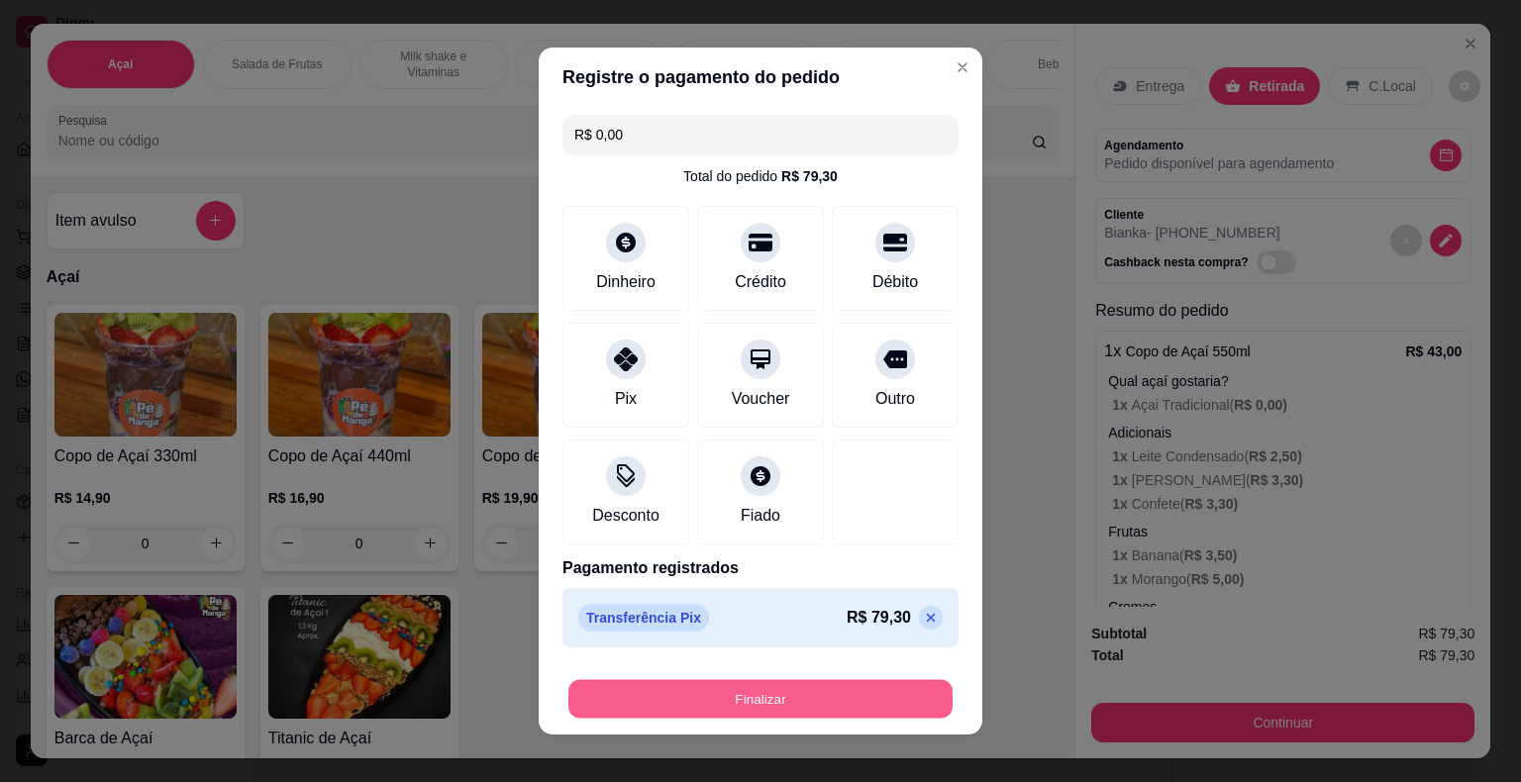
click at [776, 695] on button "Finalizar" at bounding box center [760, 699] width 384 height 39
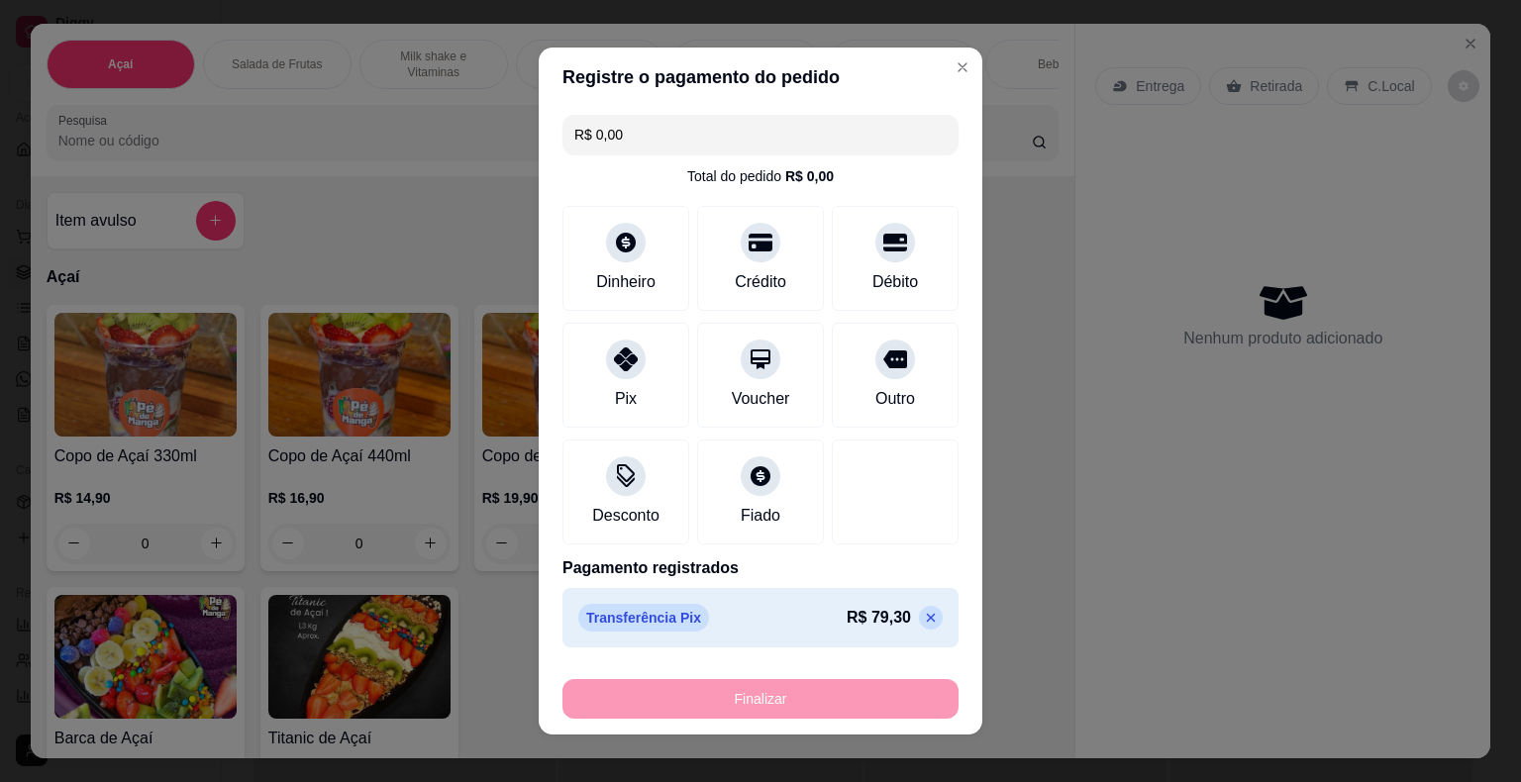
type input "-R$ 79,30"
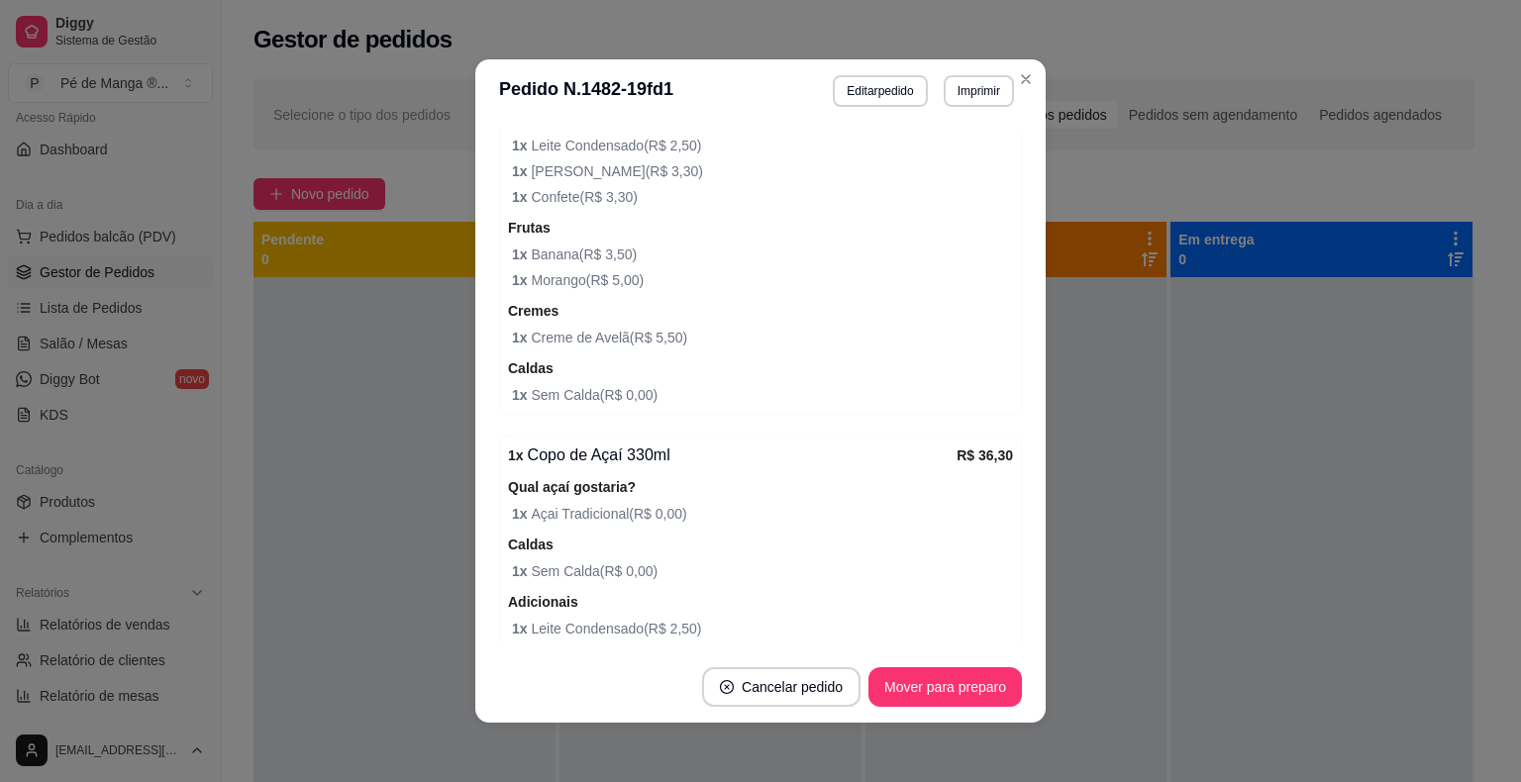
scroll to position [377, 0]
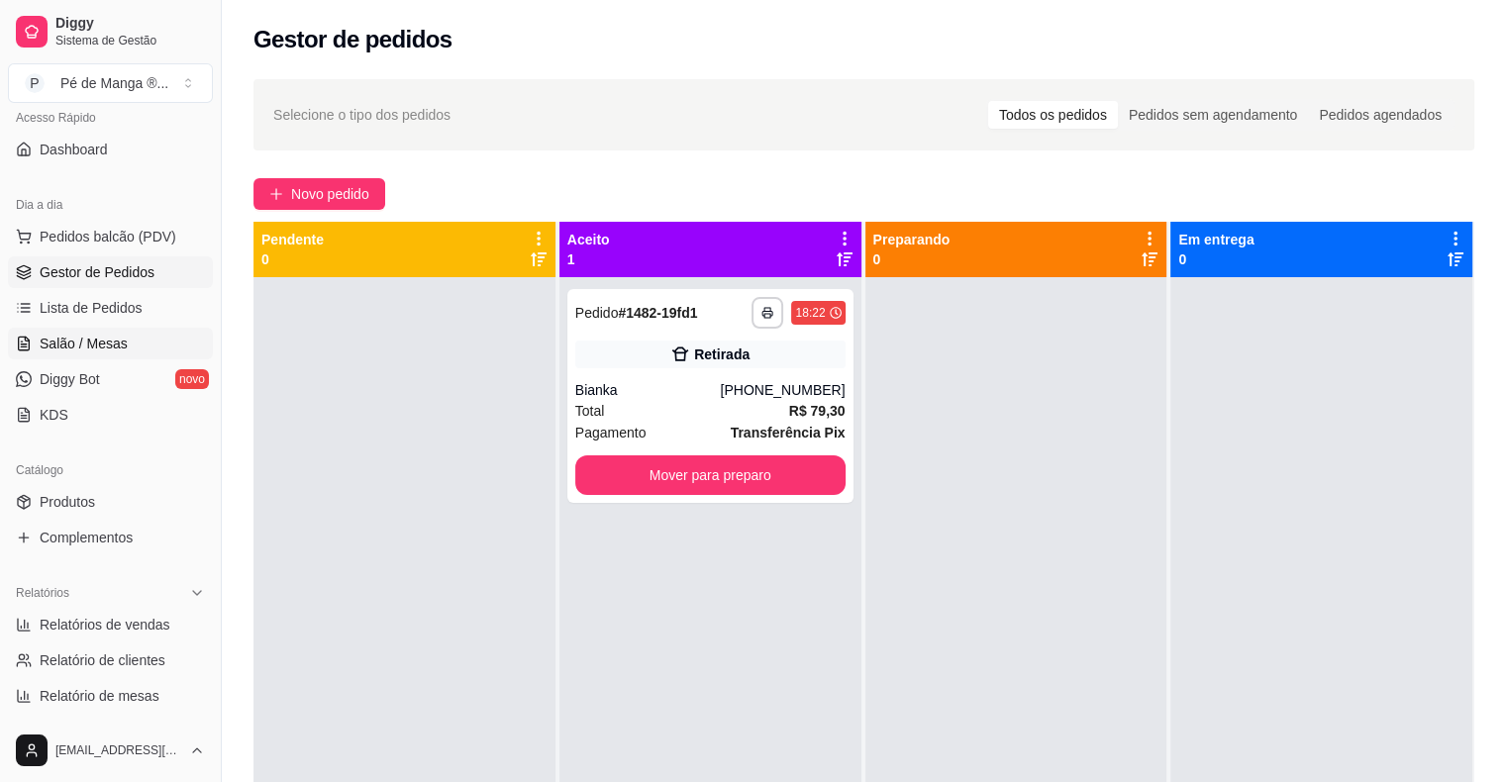
click at [103, 331] on link "Salão / Mesas" at bounding box center [110, 344] width 205 height 32
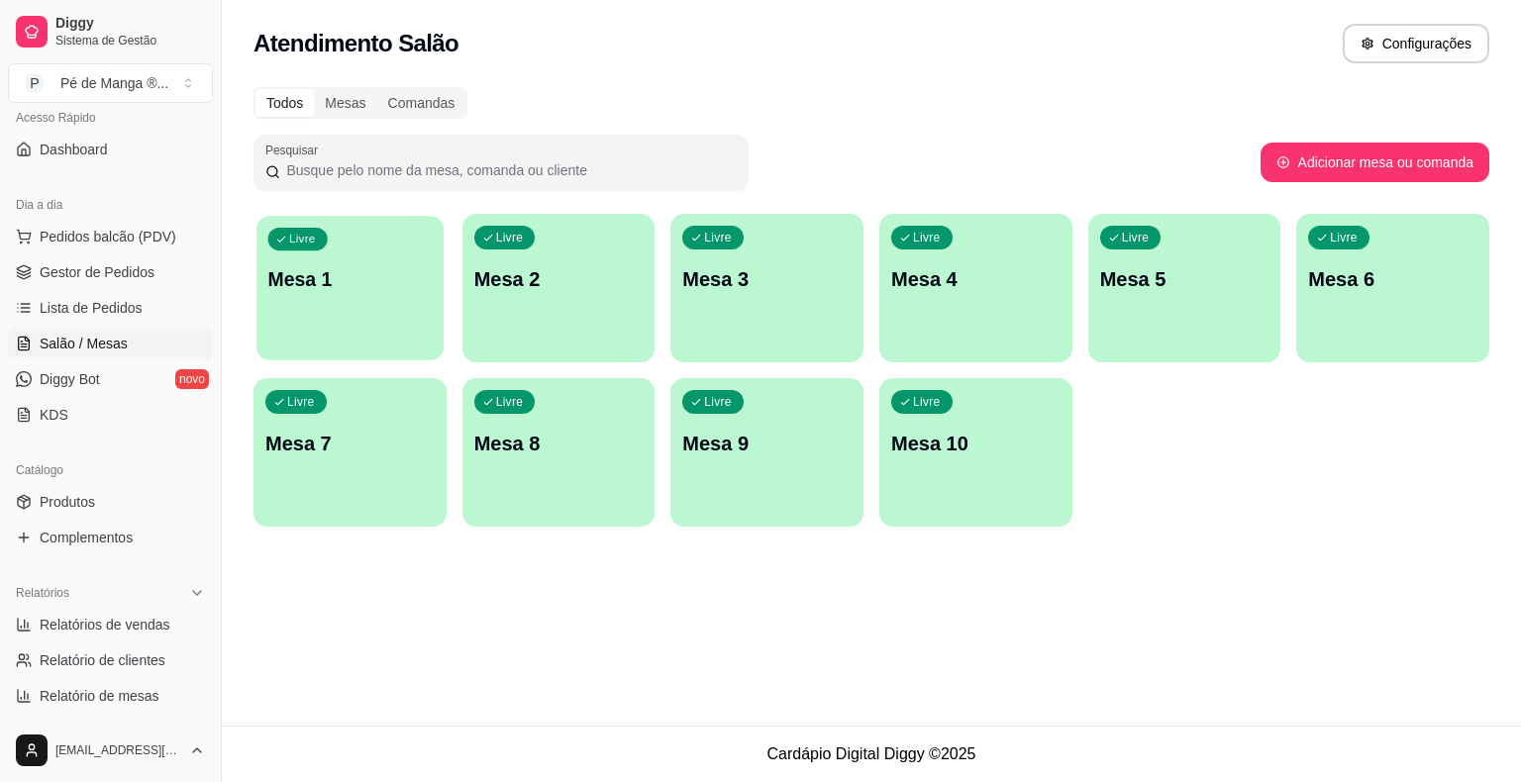
click at [350, 291] on p "Mesa 1" at bounding box center [350, 279] width 164 height 27
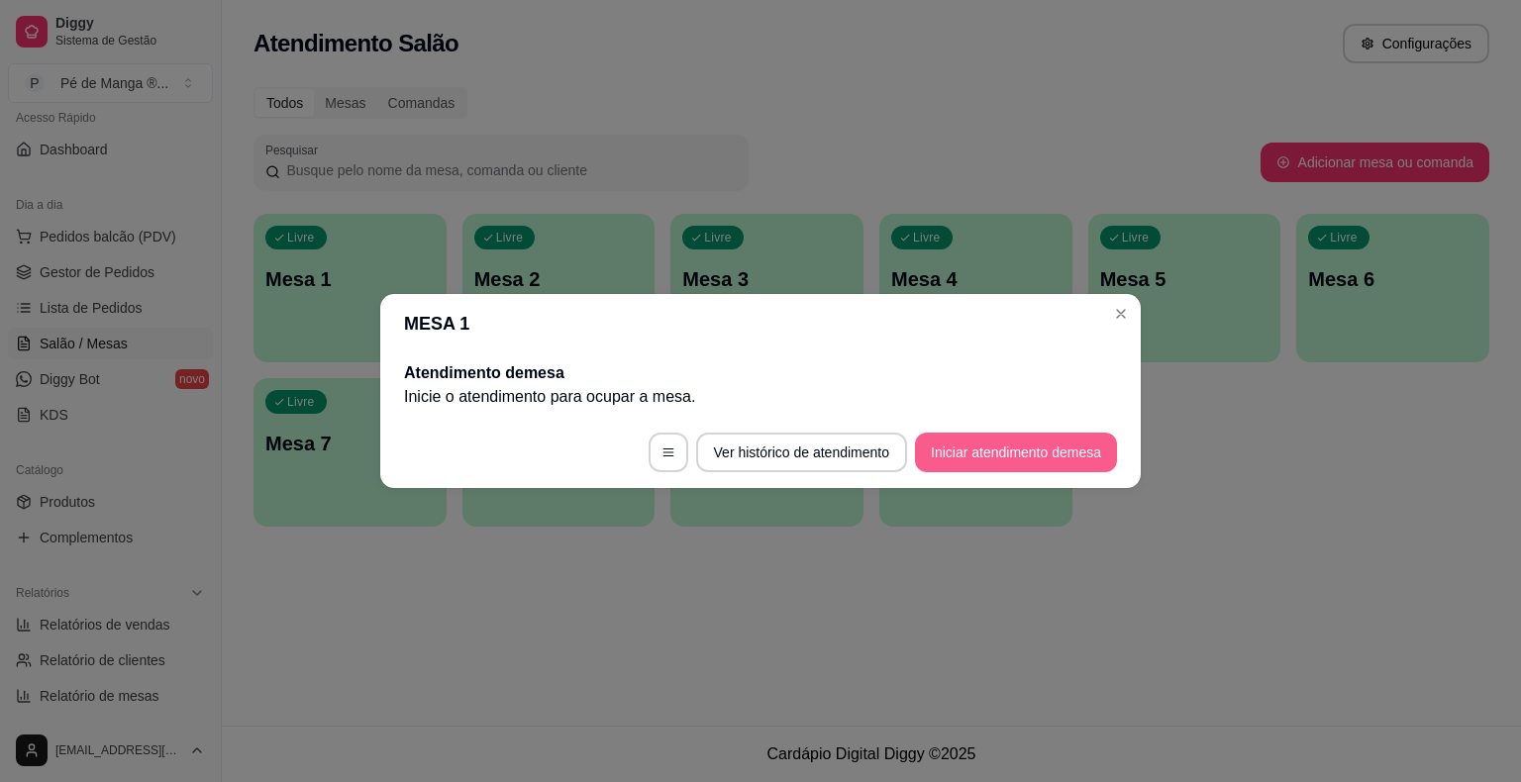
click at [1010, 442] on button "Iniciar atendimento de mesa" at bounding box center [1016, 453] width 202 height 40
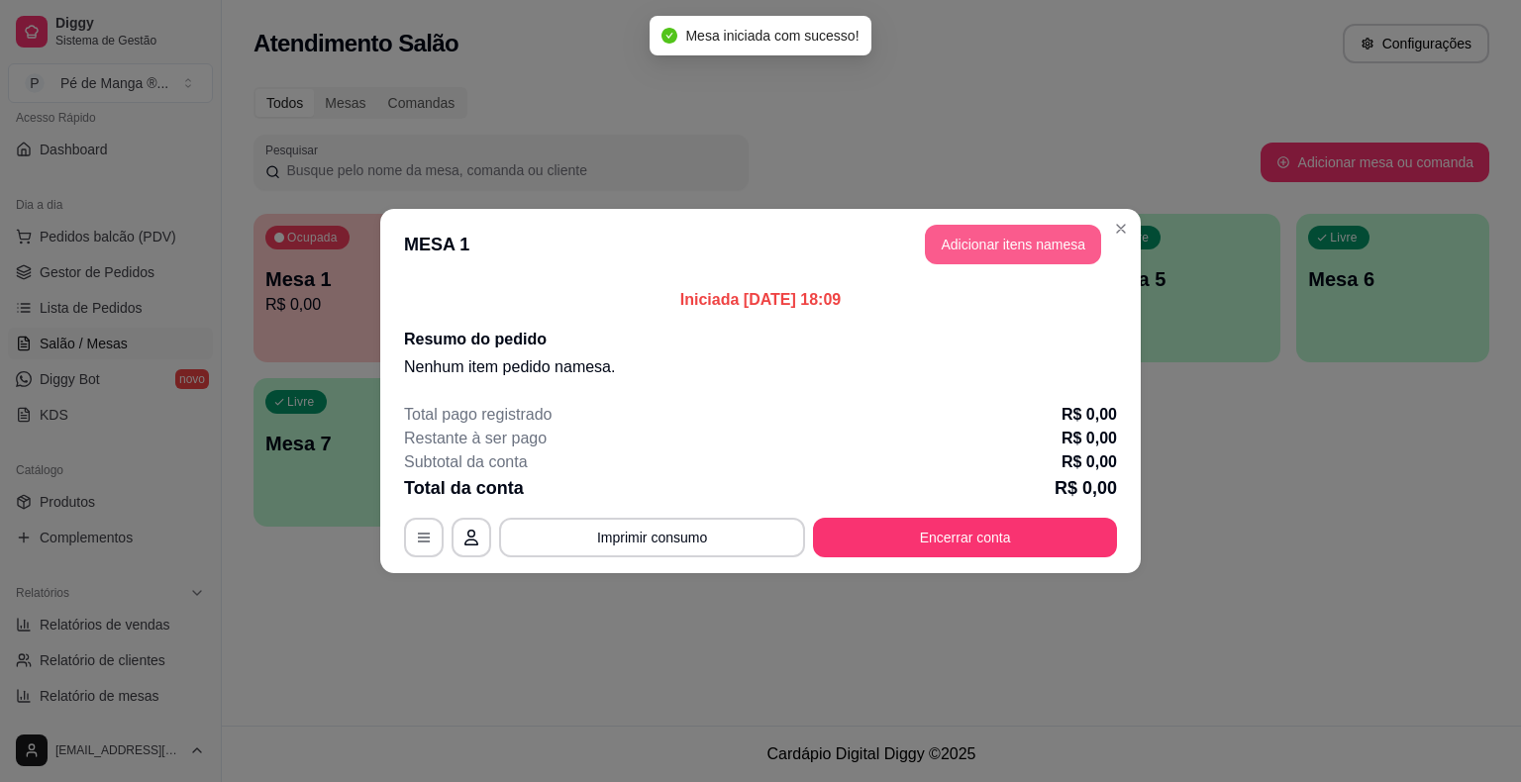
click at [1016, 244] on button "Adicionar itens na mesa" at bounding box center [1013, 245] width 176 height 40
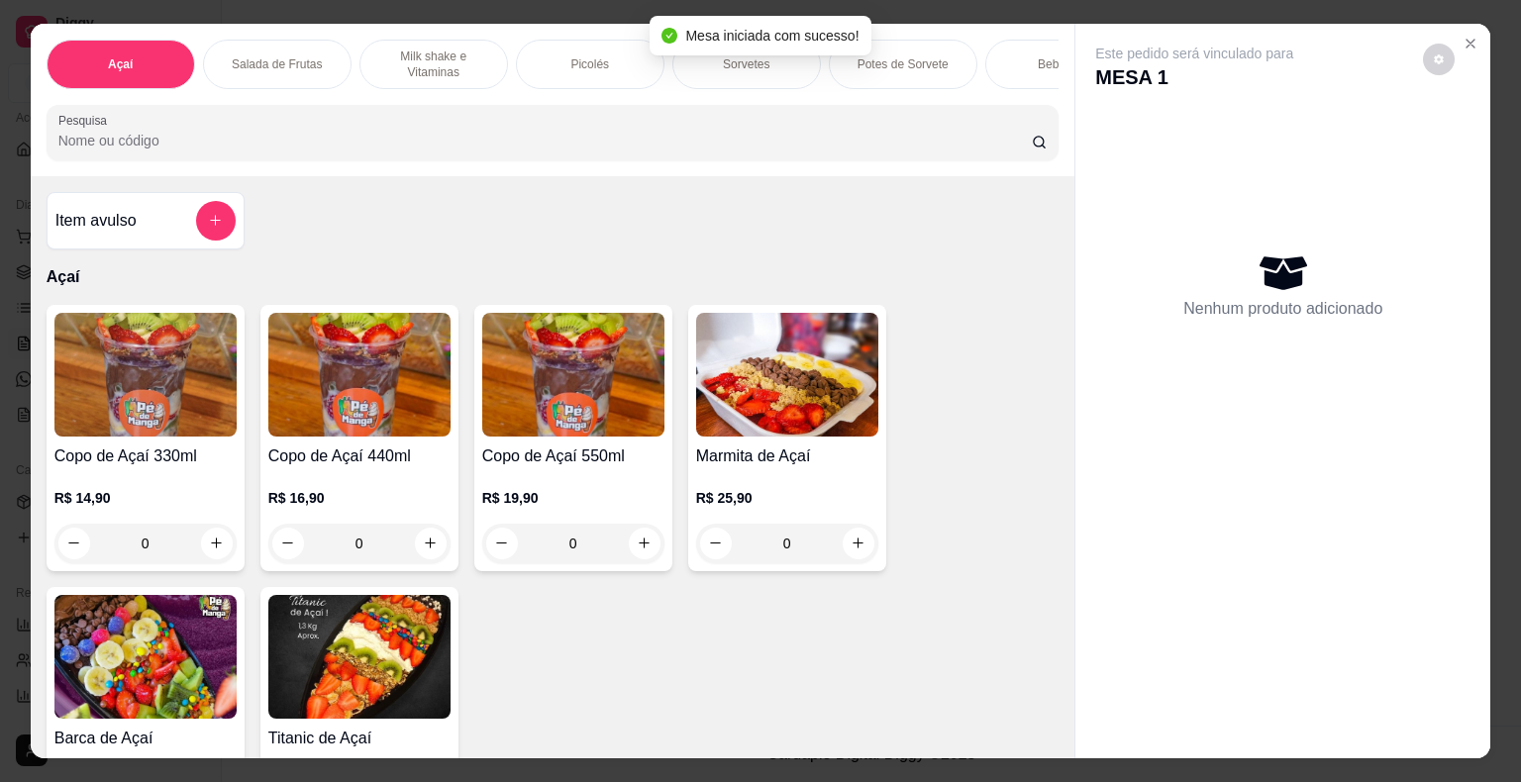
drag, startPoint x: 574, startPoint y: 51, endPoint x: 554, endPoint y: 61, distance: 22.1
click at [574, 56] on p "Picolés" at bounding box center [589, 64] width 39 height 16
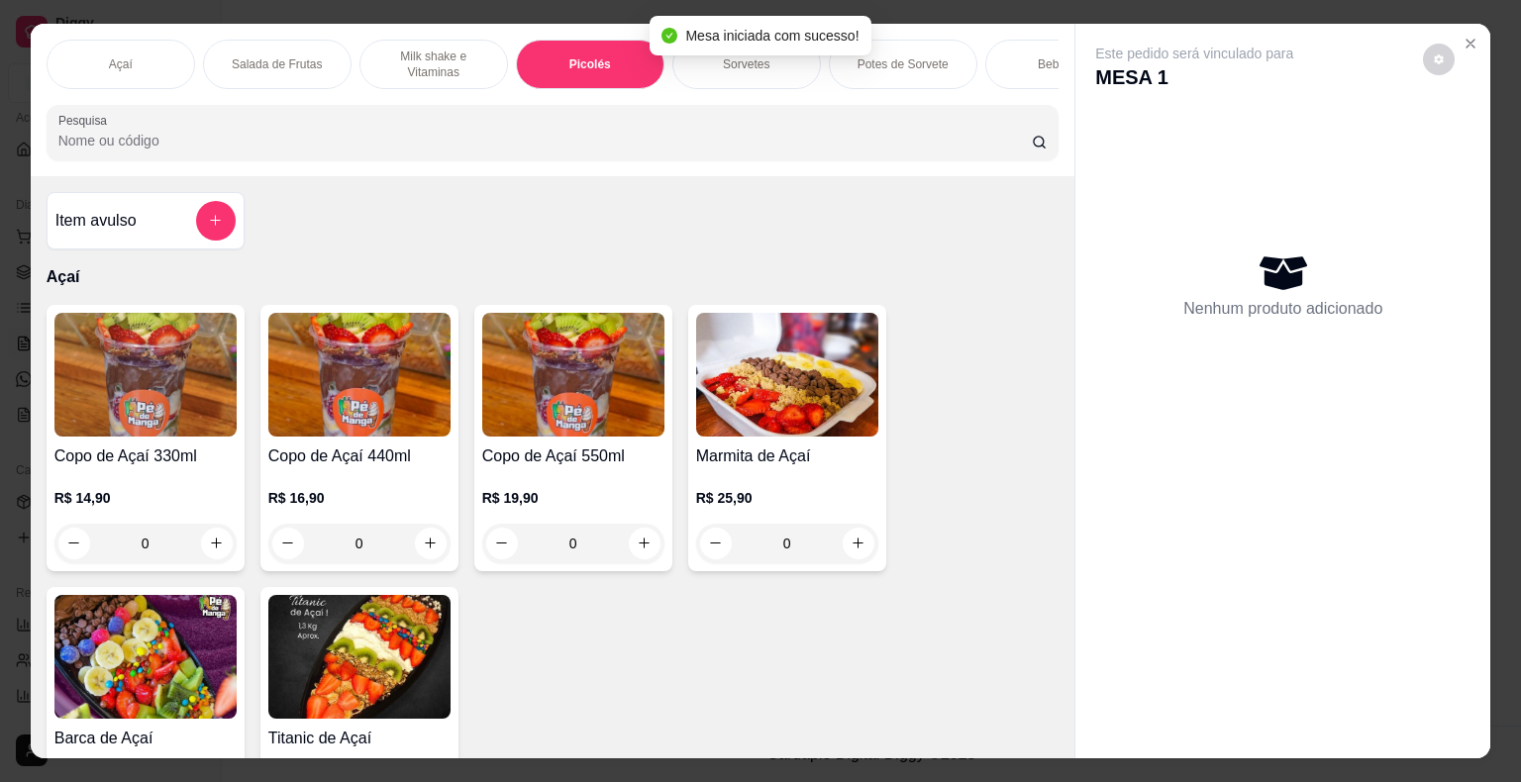
scroll to position [48, 0]
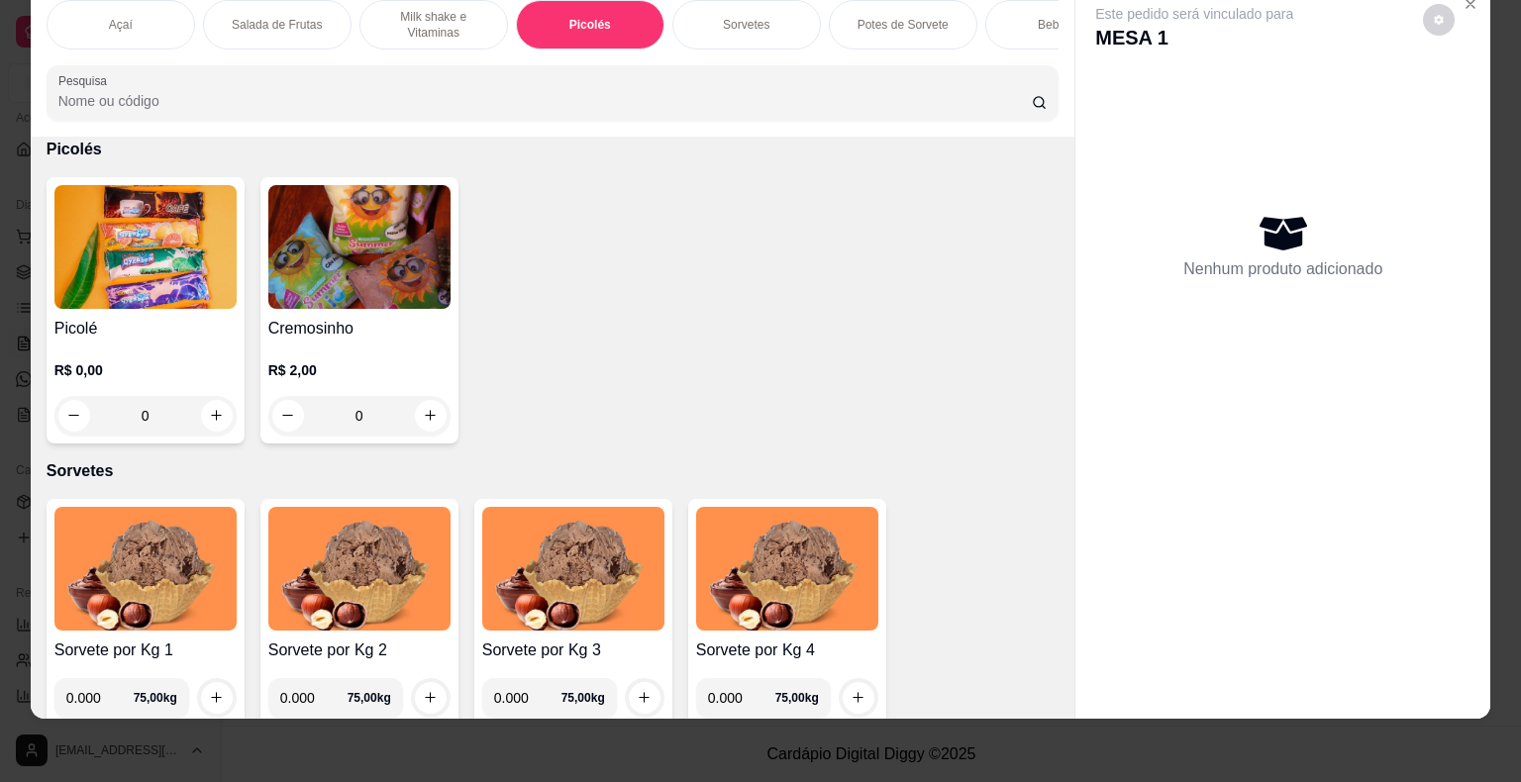
click at [206, 419] on div "0" at bounding box center [145, 416] width 182 height 40
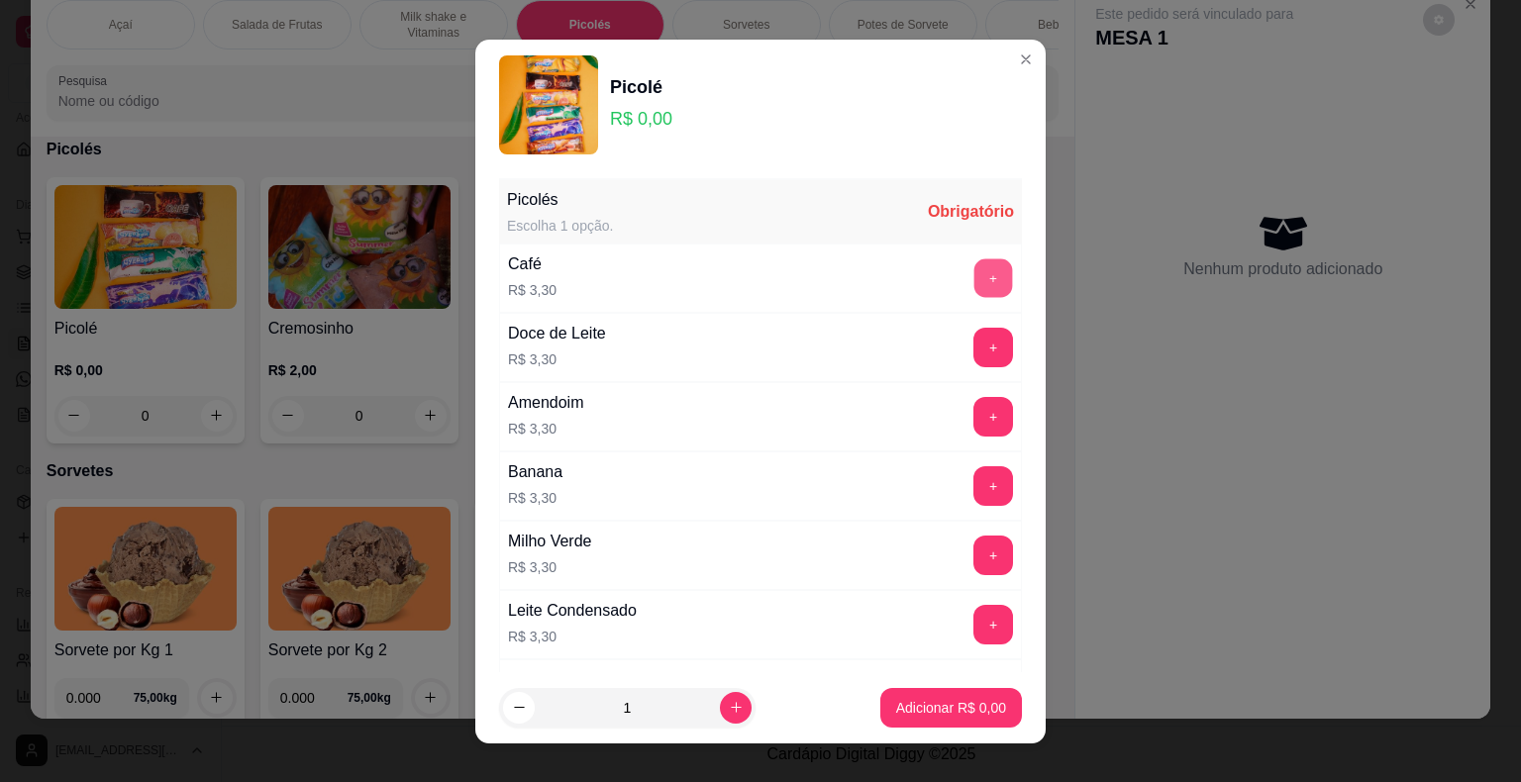
click at [974, 283] on button "+" at bounding box center [993, 277] width 39 height 39
click at [954, 714] on p "Adicionar R$ 3,30" at bounding box center [950, 707] width 107 height 19
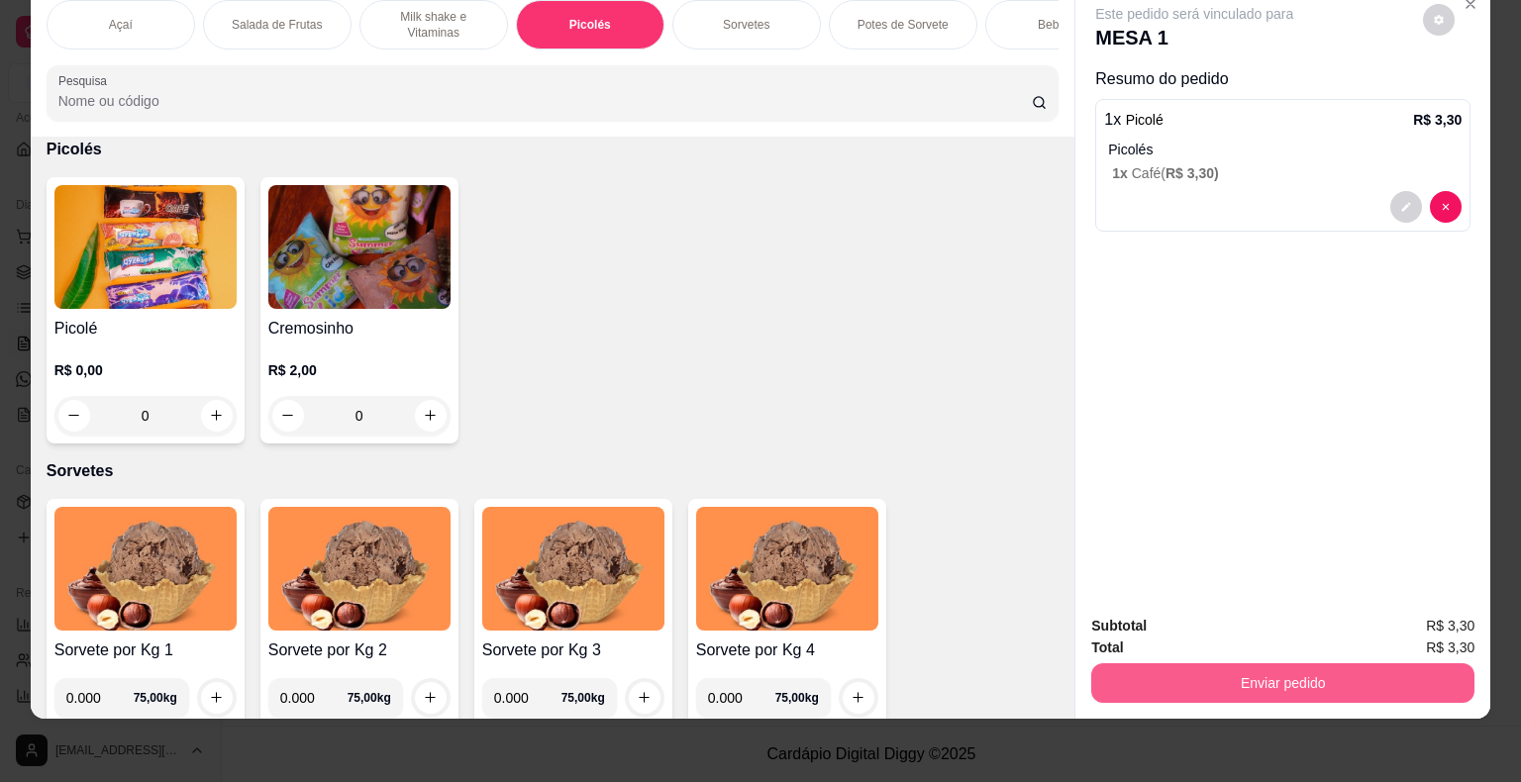
click at [1348, 639] on div "Total R$ 3,30" at bounding box center [1282, 648] width 383 height 22
click at [1361, 670] on button "Enviar pedido" at bounding box center [1282, 683] width 383 height 40
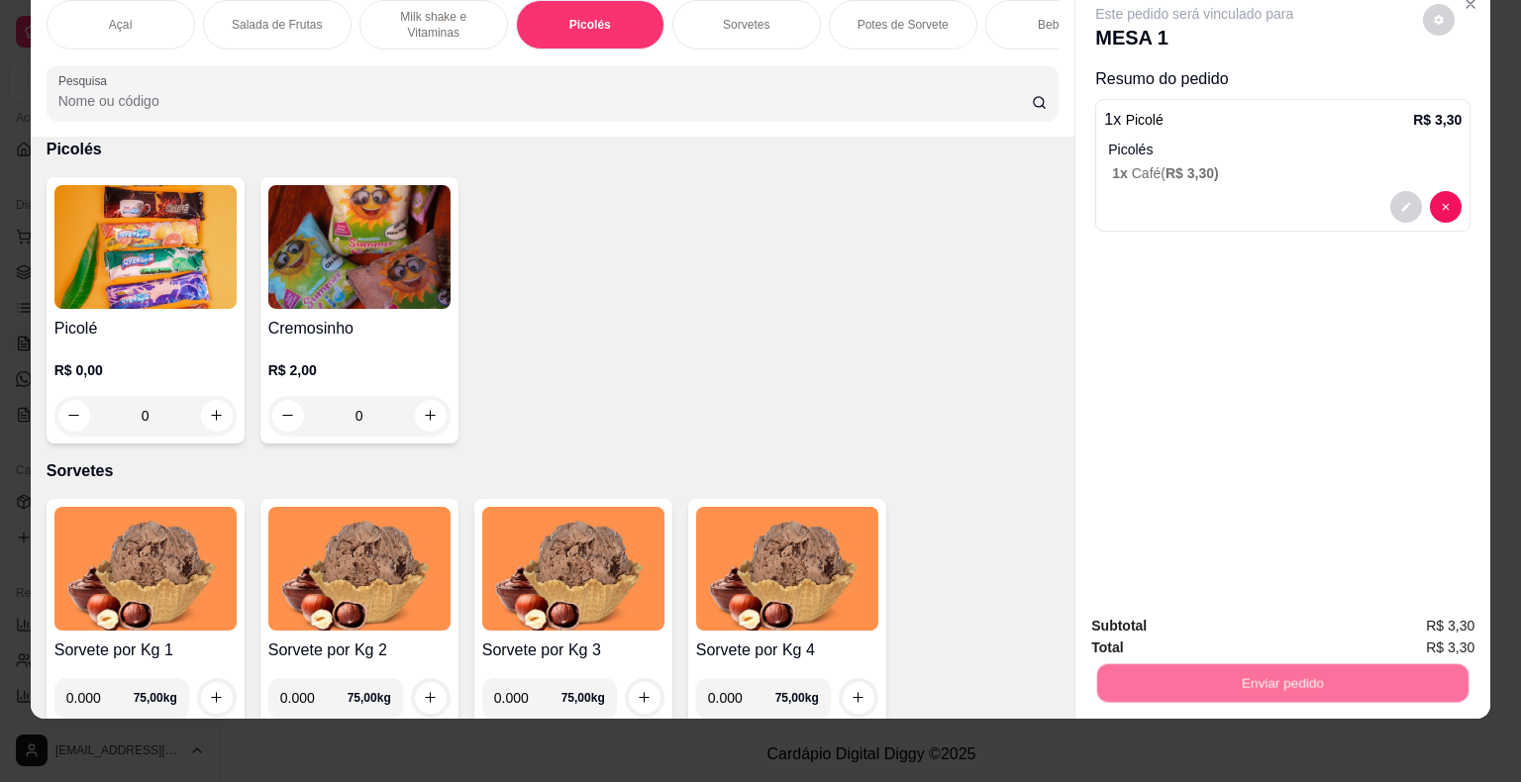
click at [1388, 623] on button "Enviar pedido" at bounding box center [1422, 619] width 109 height 37
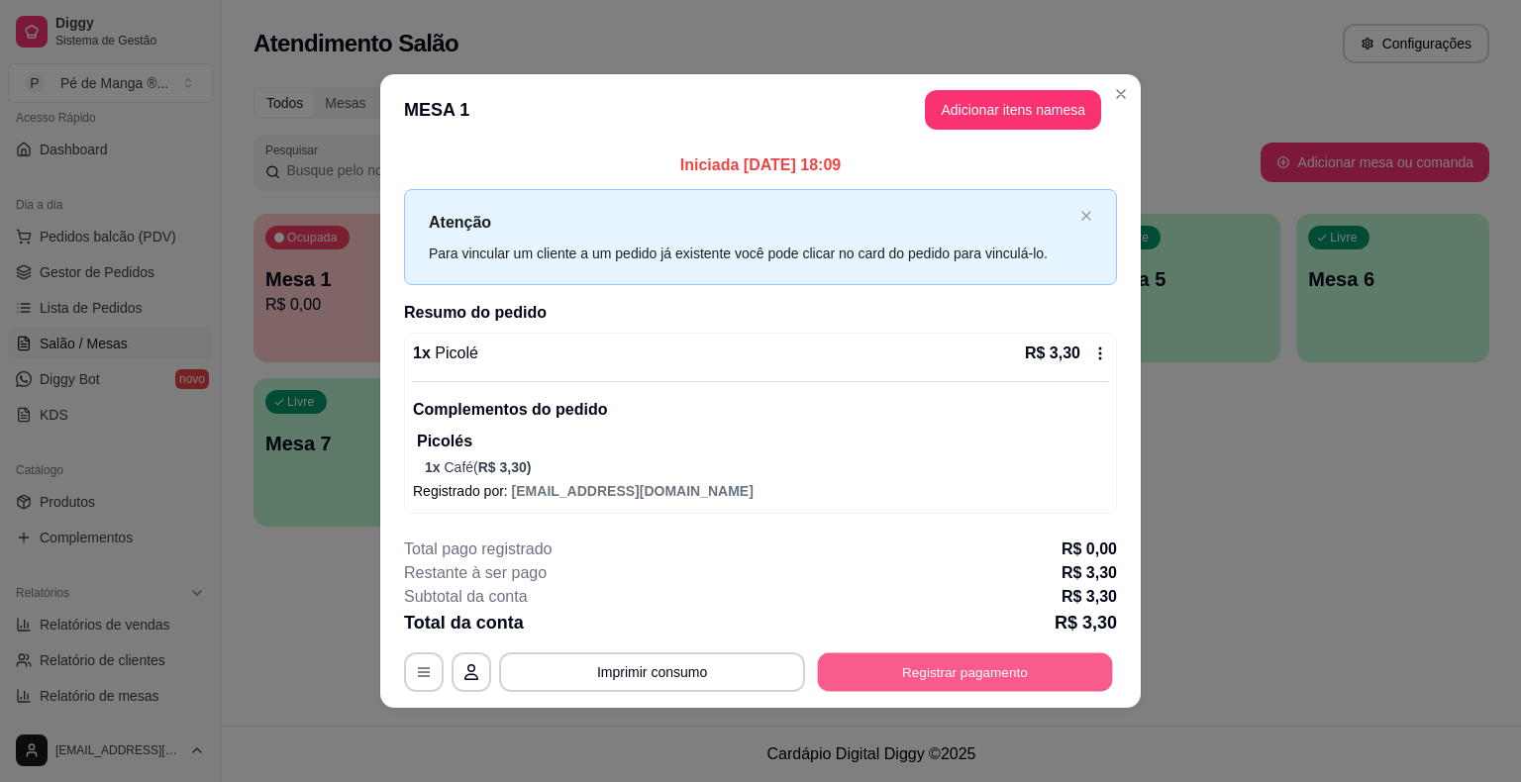
click at [976, 663] on button "Registrar pagamento" at bounding box center [965, 672] width 295 height 39
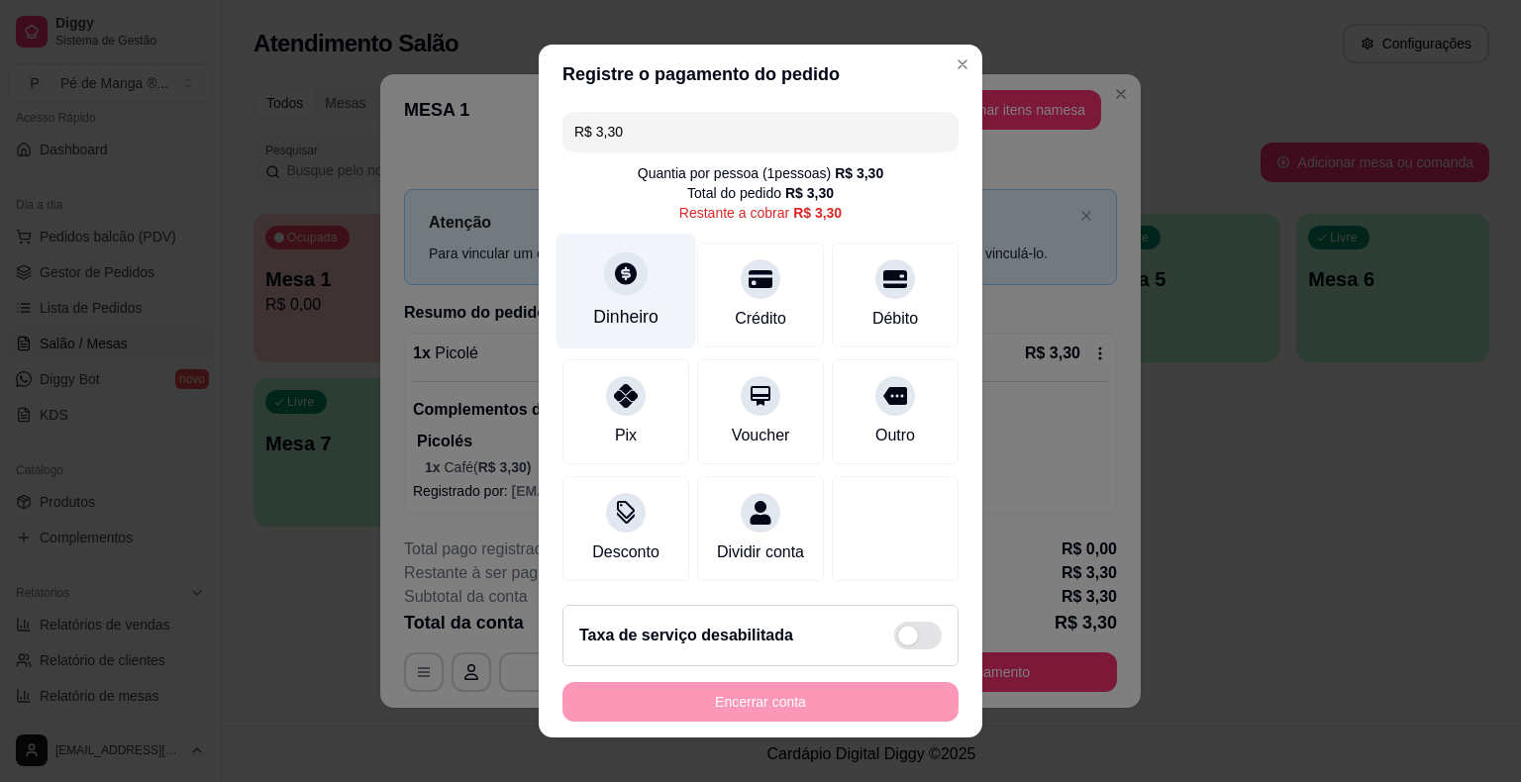
click at [604, 277] on div at bounding box center [626, 273] width 44 height 44
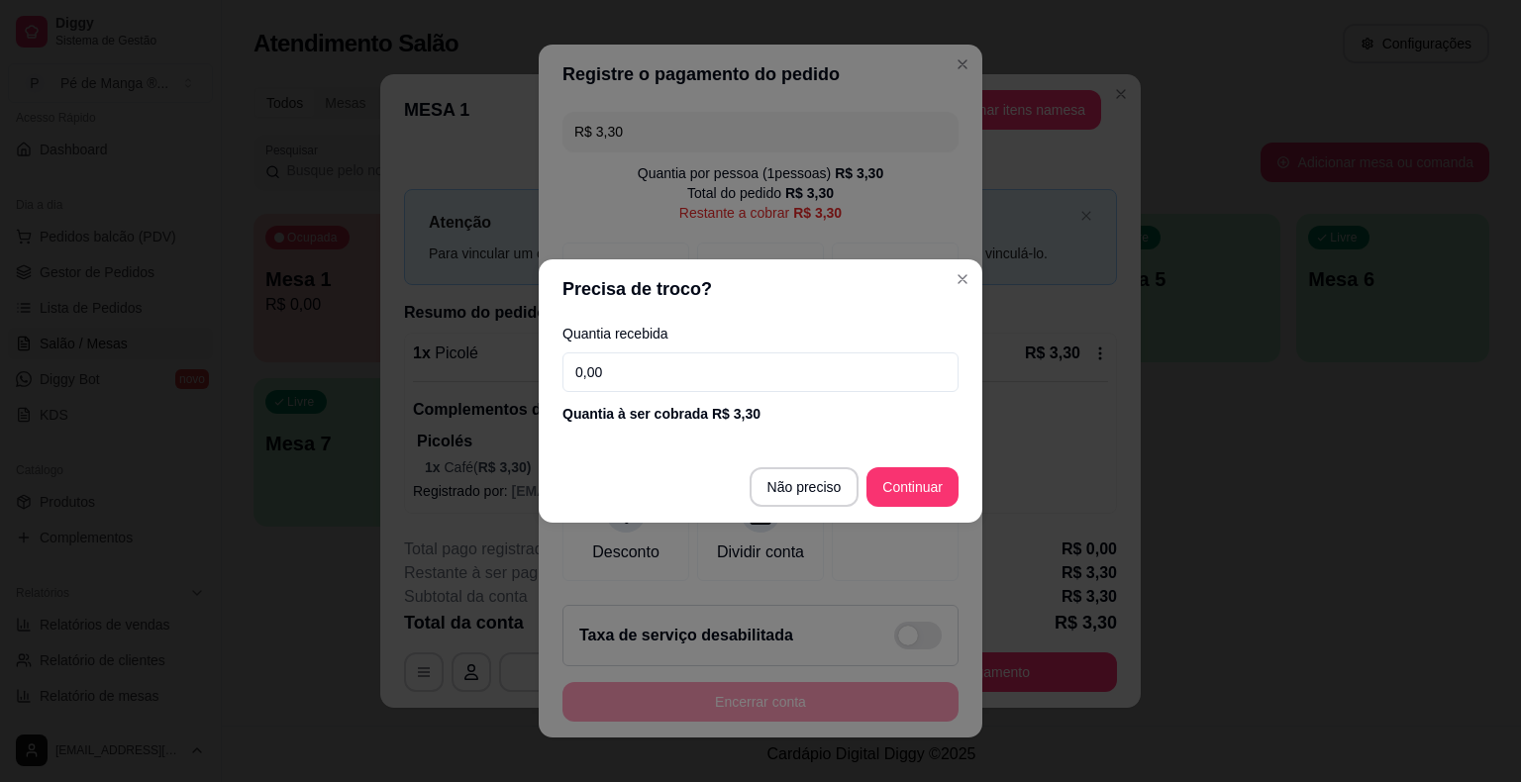
click at [631, 370] on input "0,00" at bounding box center [760, 372] width 396 height 40
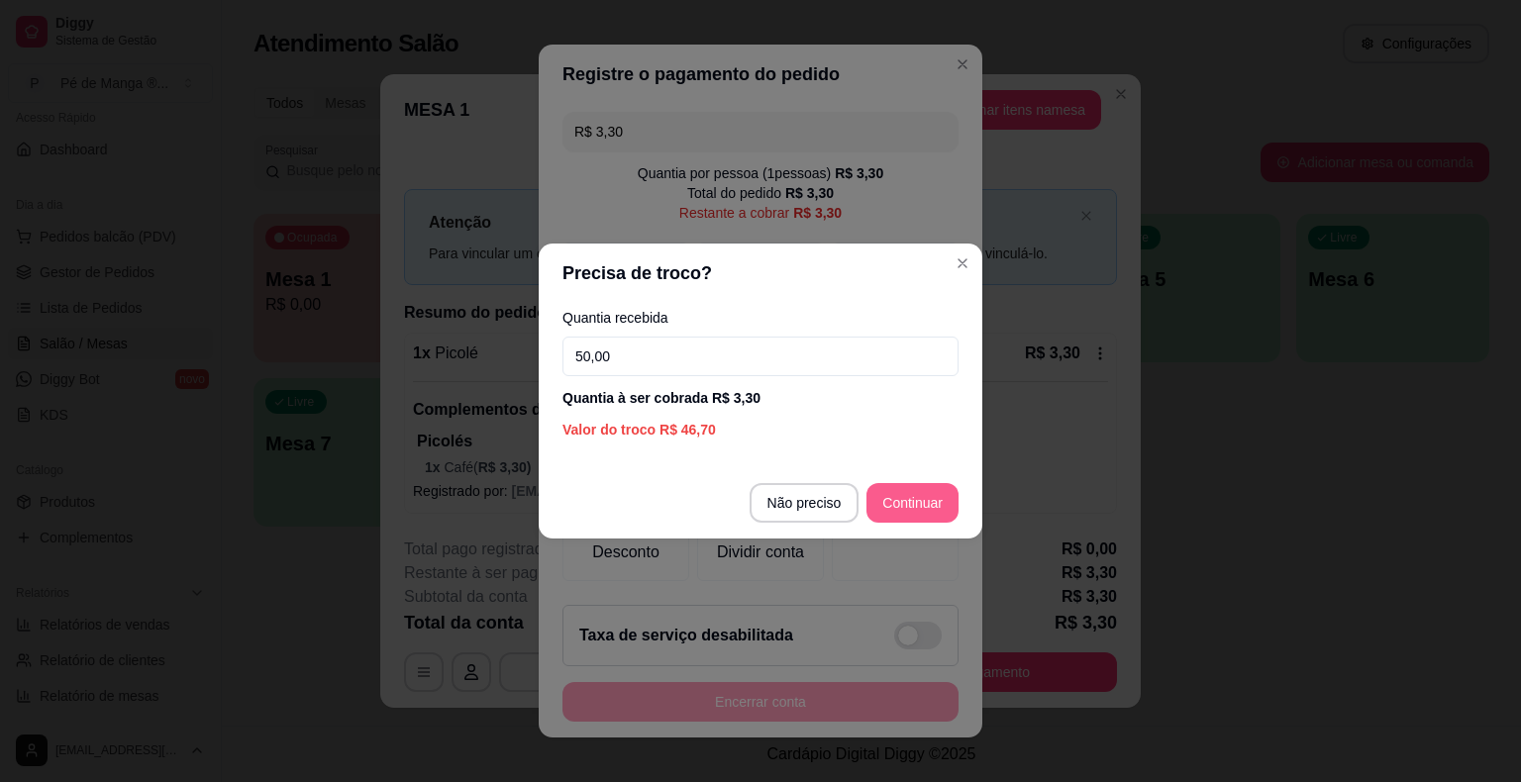
type input "50,00"
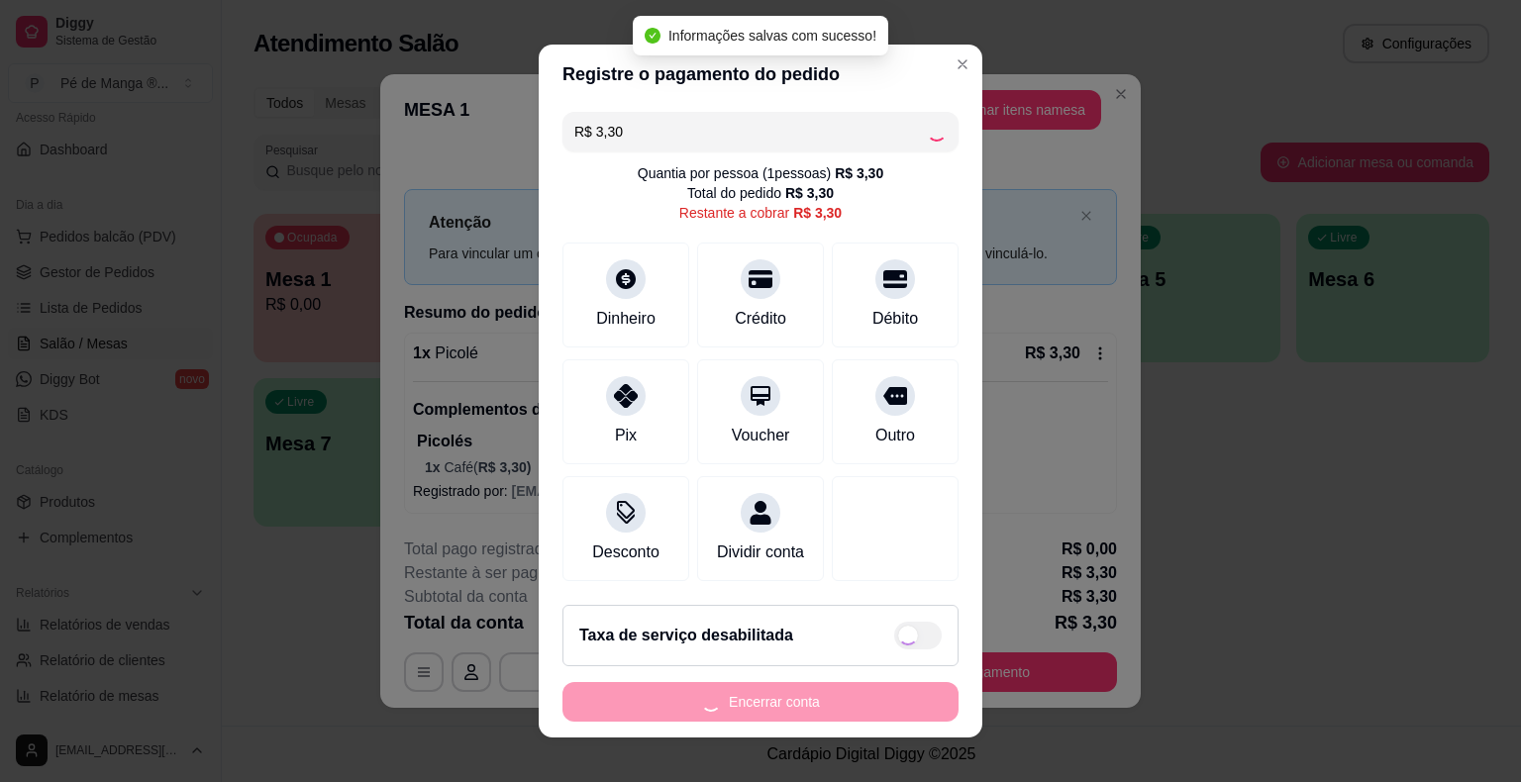
type input "R$ 0,00"
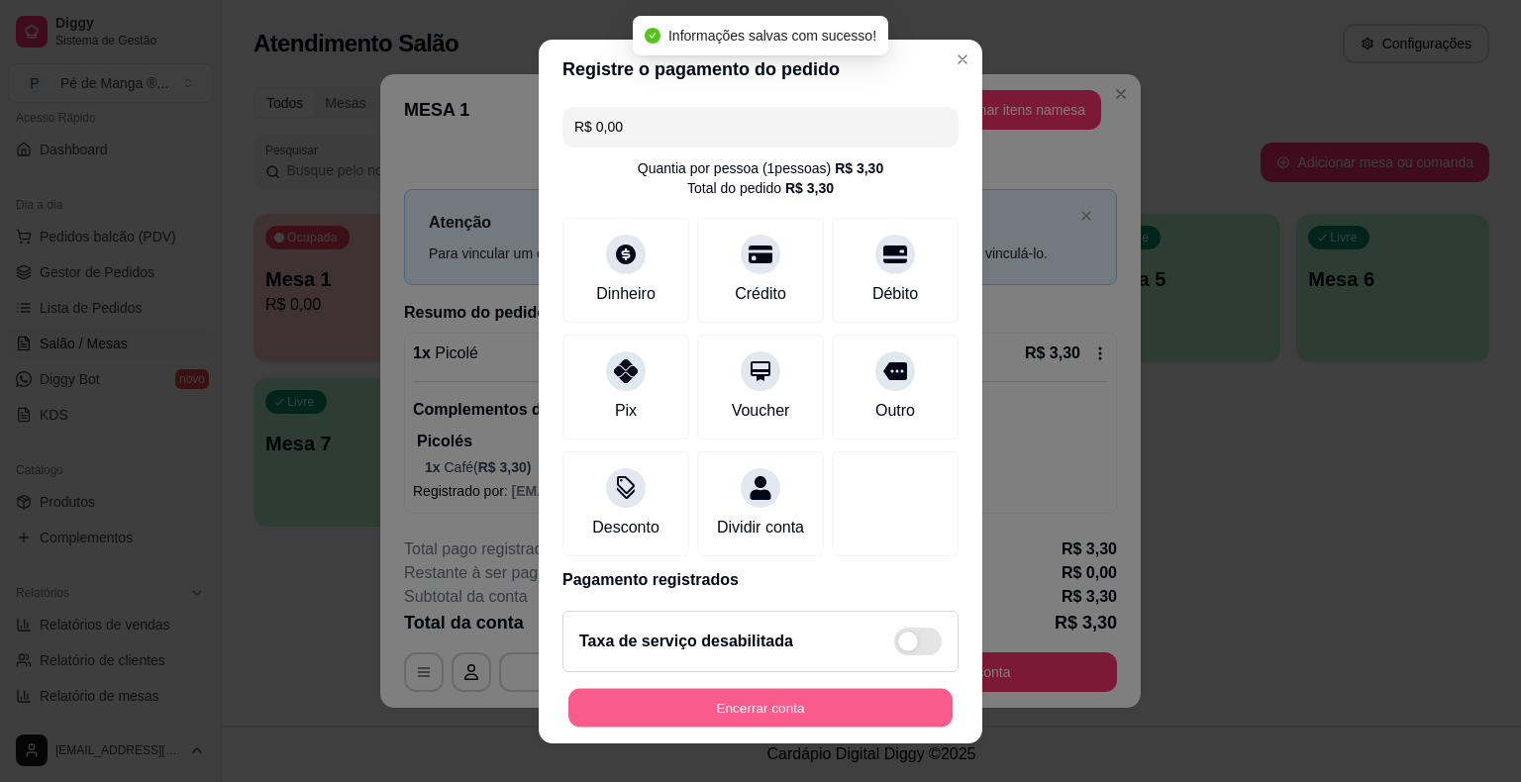
click at [784, 692] on button "Encerrar conta" at bounding box center [760, 707] width 384 height 39
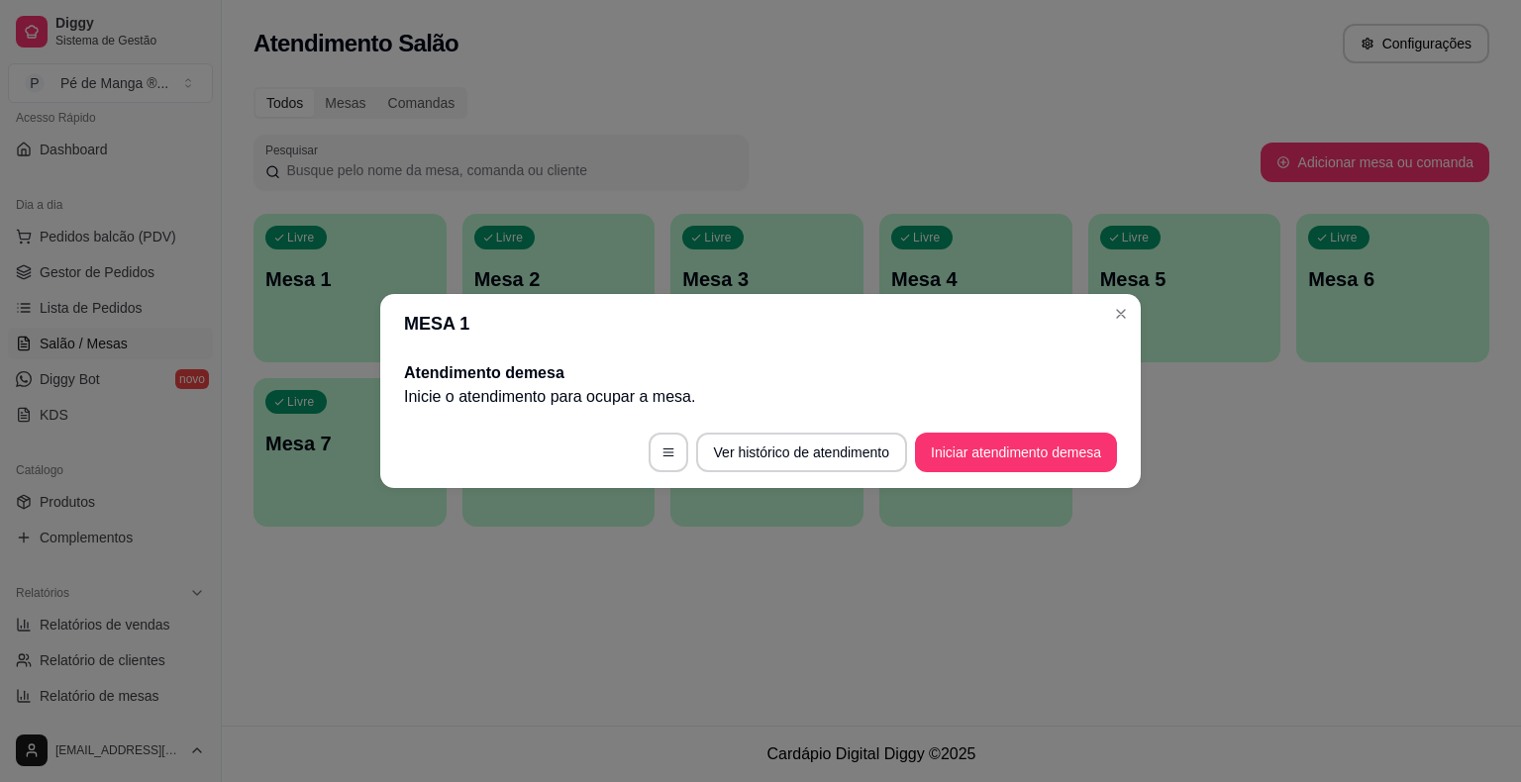
click at [1107, 333] on header "MESA 1" at bounding box center [760, 323] width 760 height 59
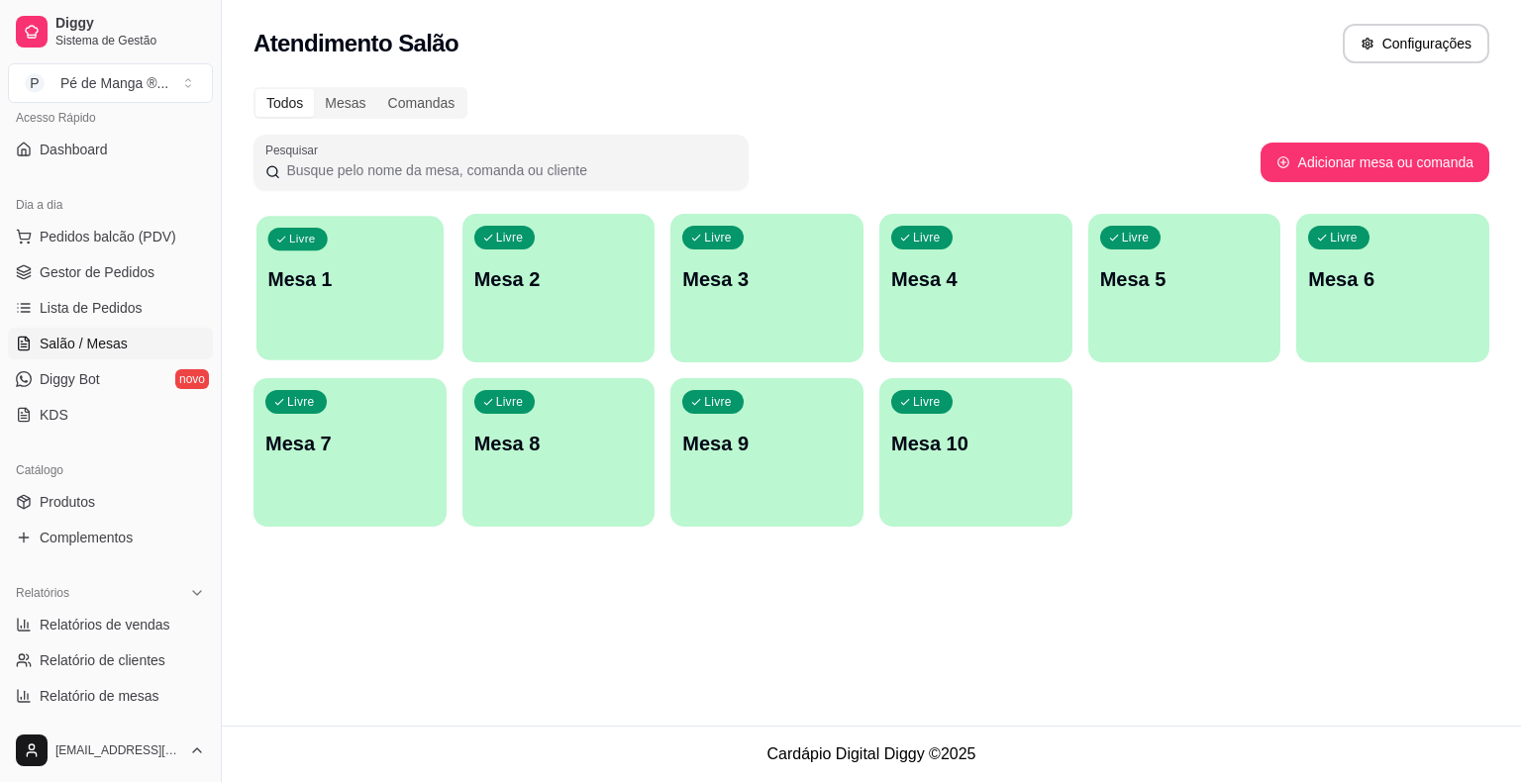
click at [376, 295] on div "Livre Mesa 1" at bounding box center [349, 276] width 187 height 121
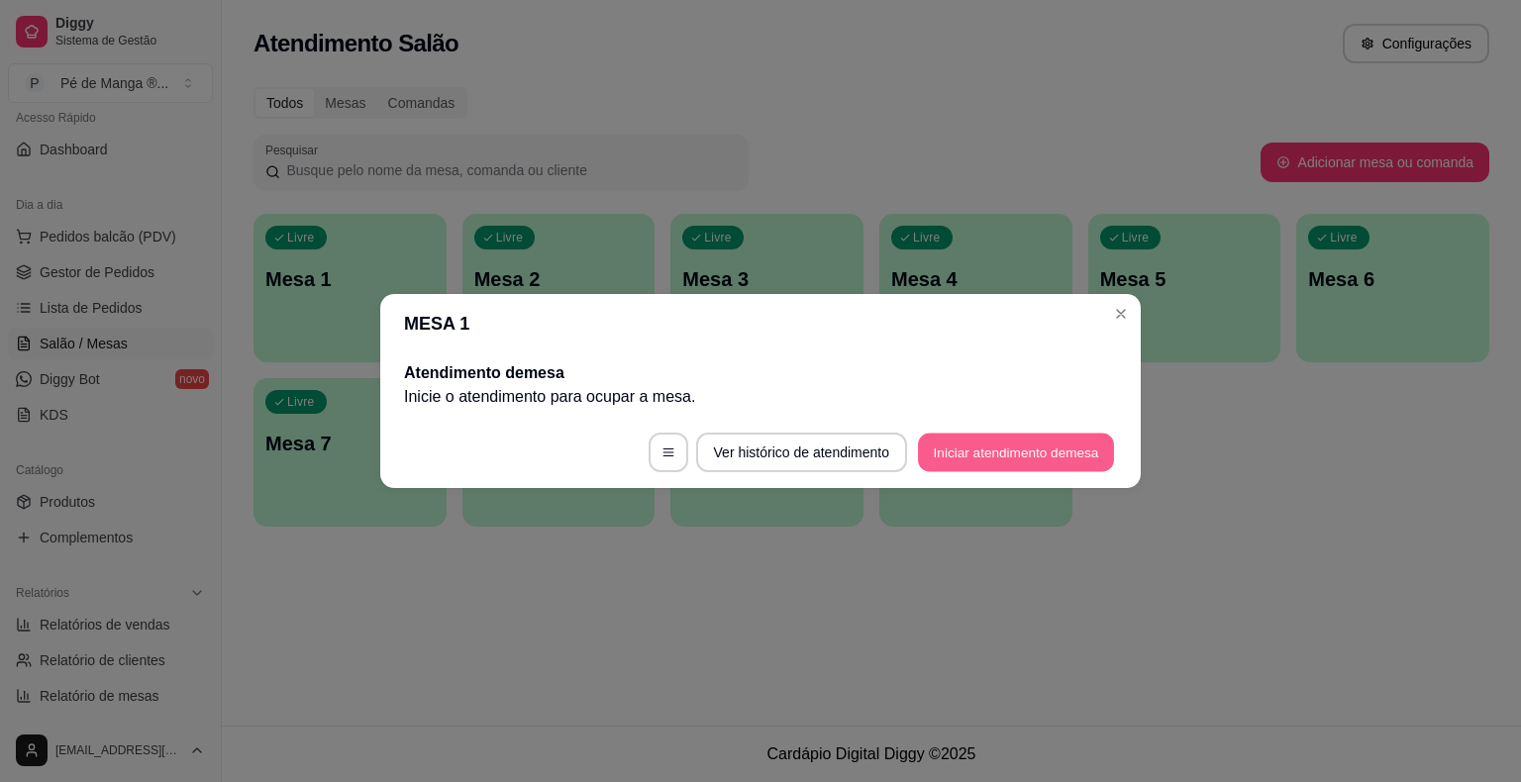
click at [963, 436] on button "Iniciar atendimento de mesa" at bounding box center [1016, 453] width 196 height 39
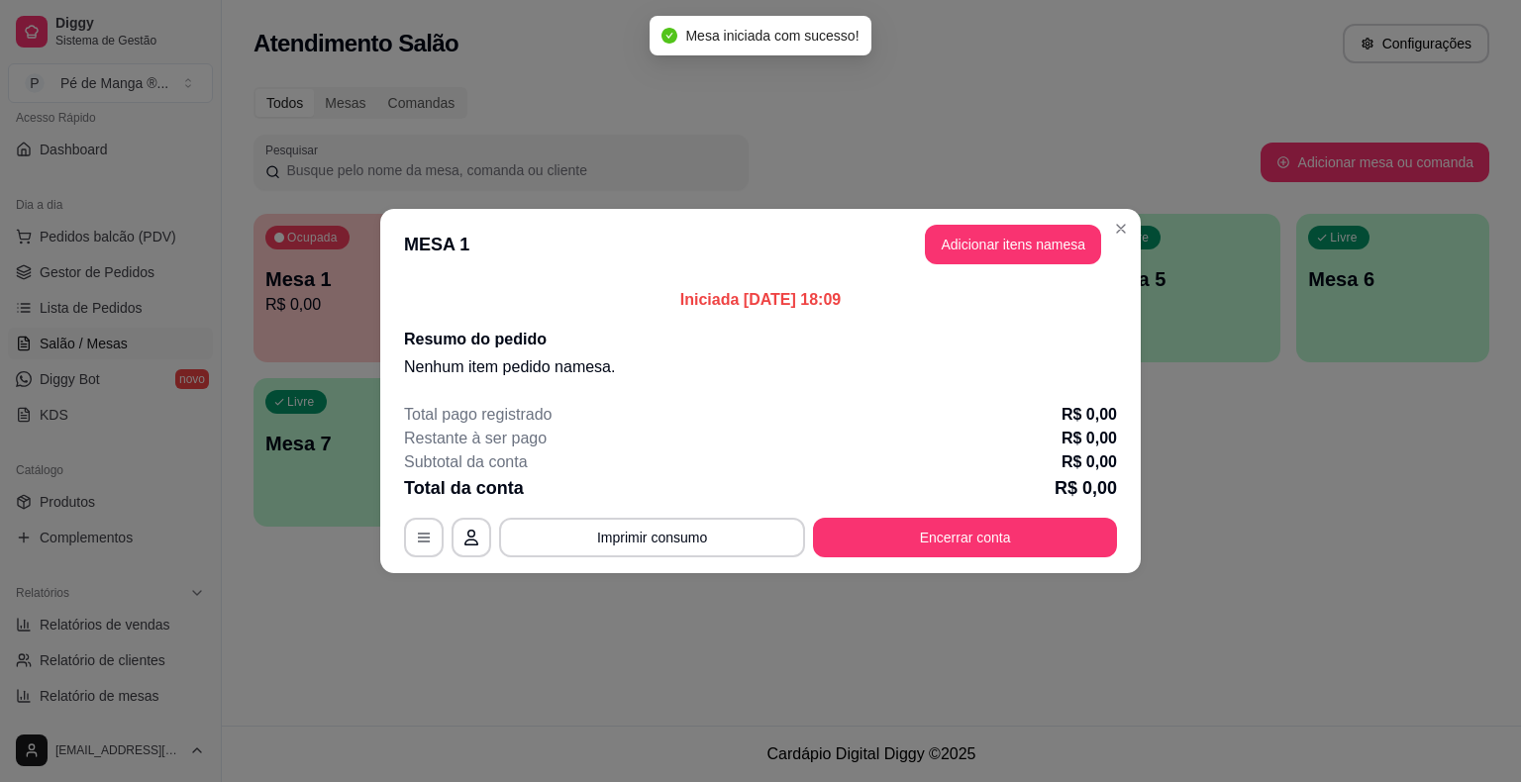
click at [999, 254] on button "Adicionar itens na mesa" at bounding box center [1013, 245] width 176 height 40
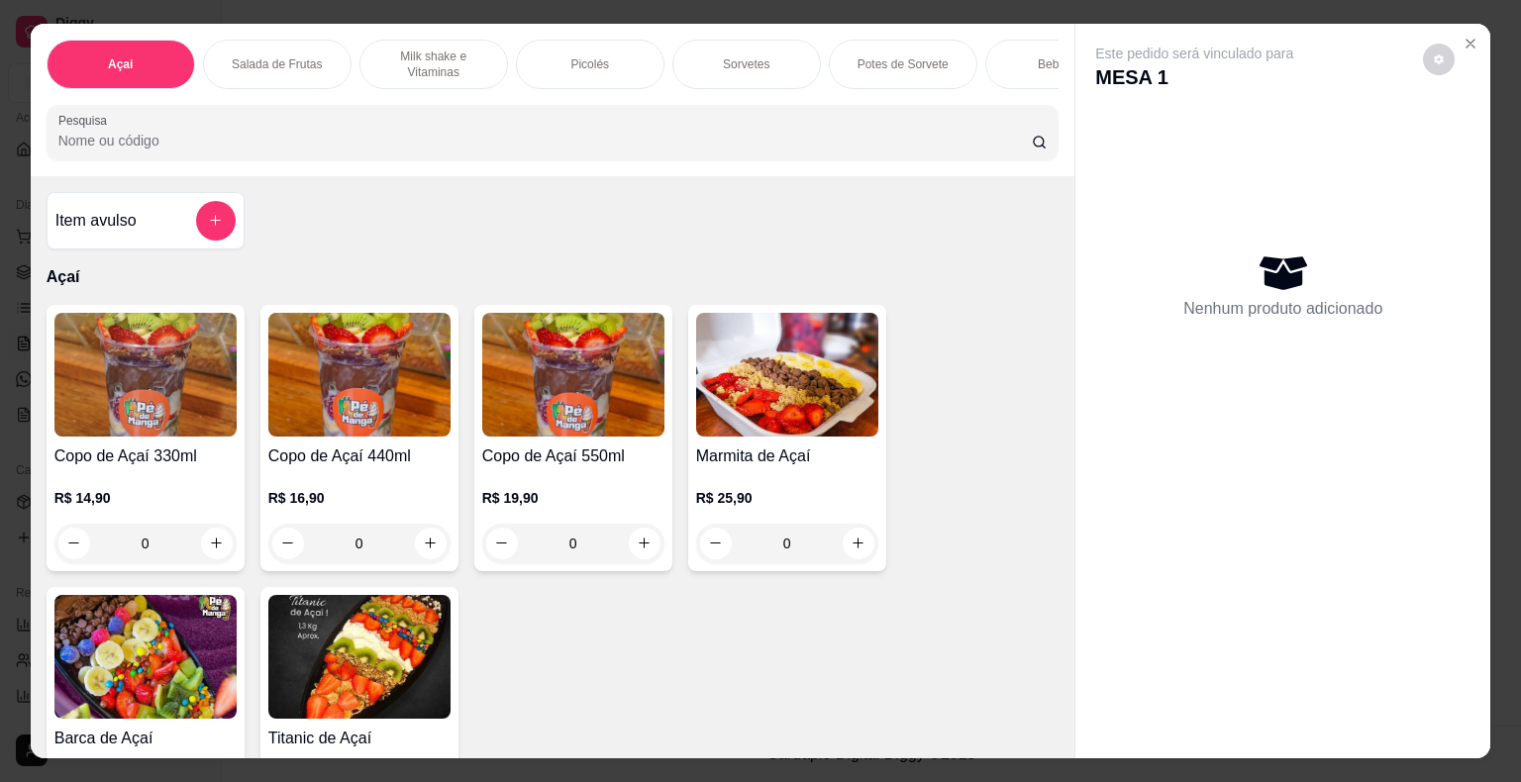
drag, startPoint x: 721, startPoint y: 62, endPoint x: 679, endPoint y: 78, distance: 44.5
click at [723, 62] on p "Sorvetes" at bounding box center [746, 64] width 47 height 16
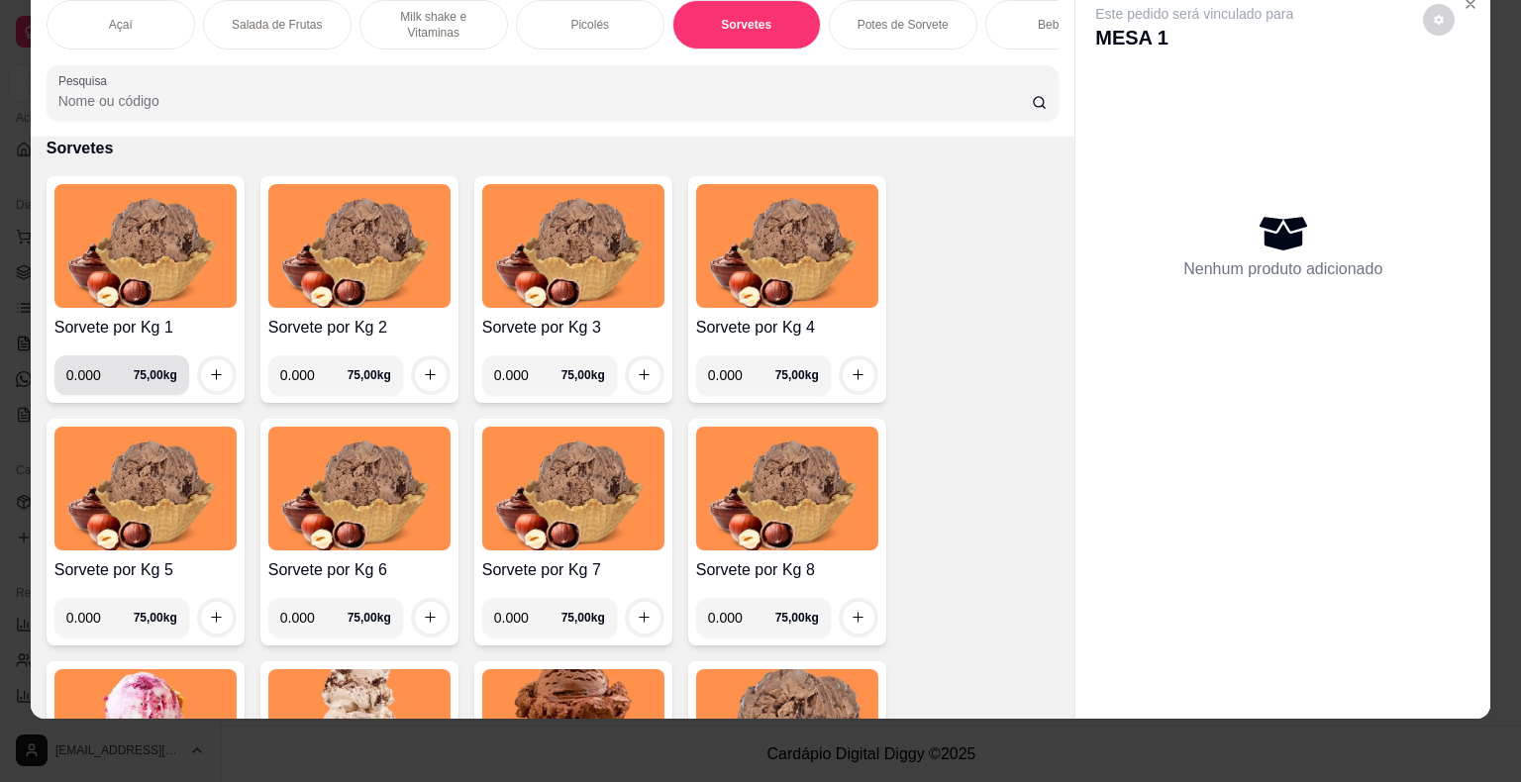
drag, startPoint x: 90, startPoint y: 370, endPoint x: 95, endPoint y: 358, distance: 12.9
click at [90, 366] on input "0.000" at bounding box center [99, 375] width 67 height 40
type input "0.276"
click at [219, 367] on button "increase-product-quantity" at bounding box center [217, 375] width 32 height 32
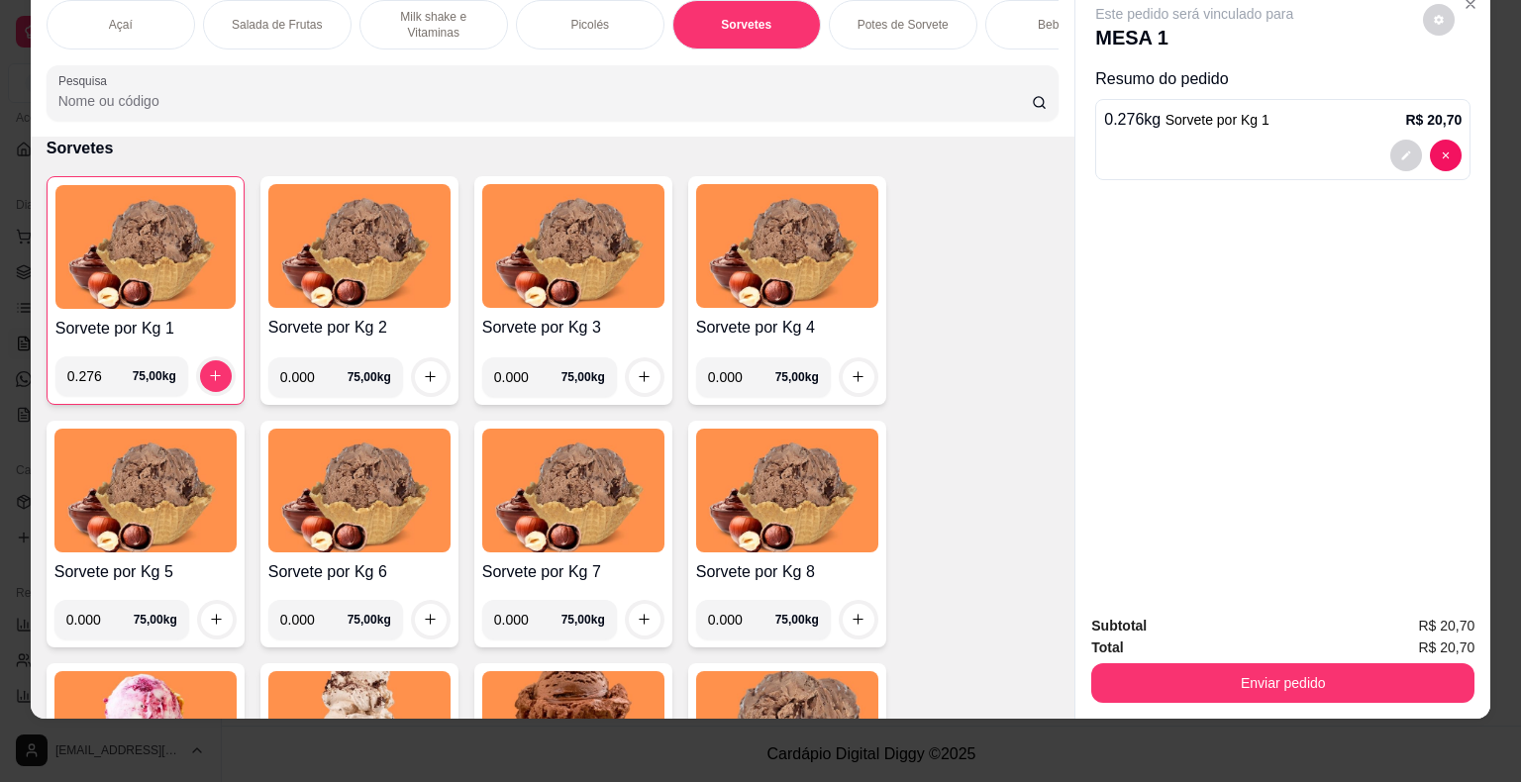
click at [423, 19] on p "Milk shake e Vitaminas" at bounding box center [433, 25] width 115 height 32
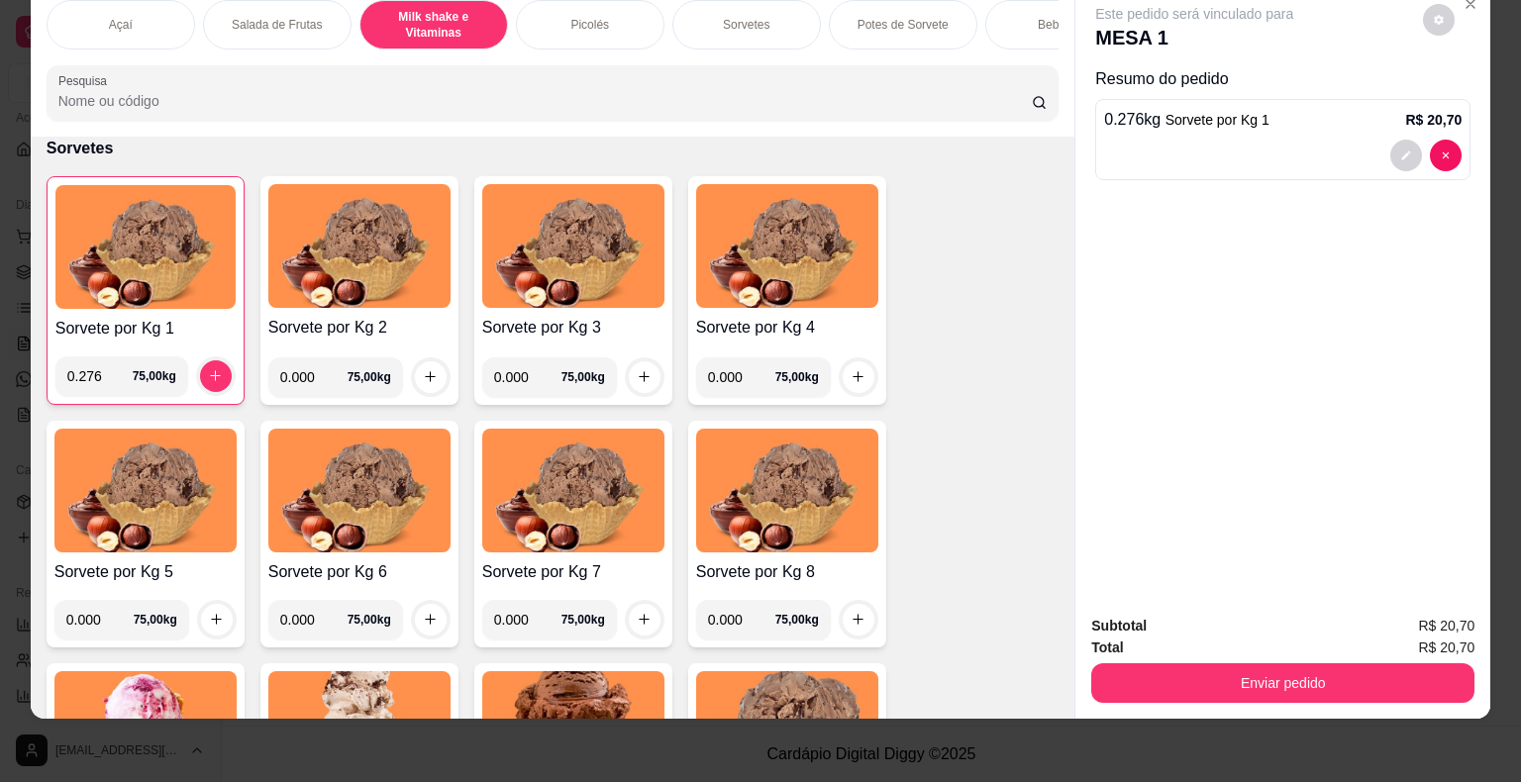
scroll to position [1014, 0]
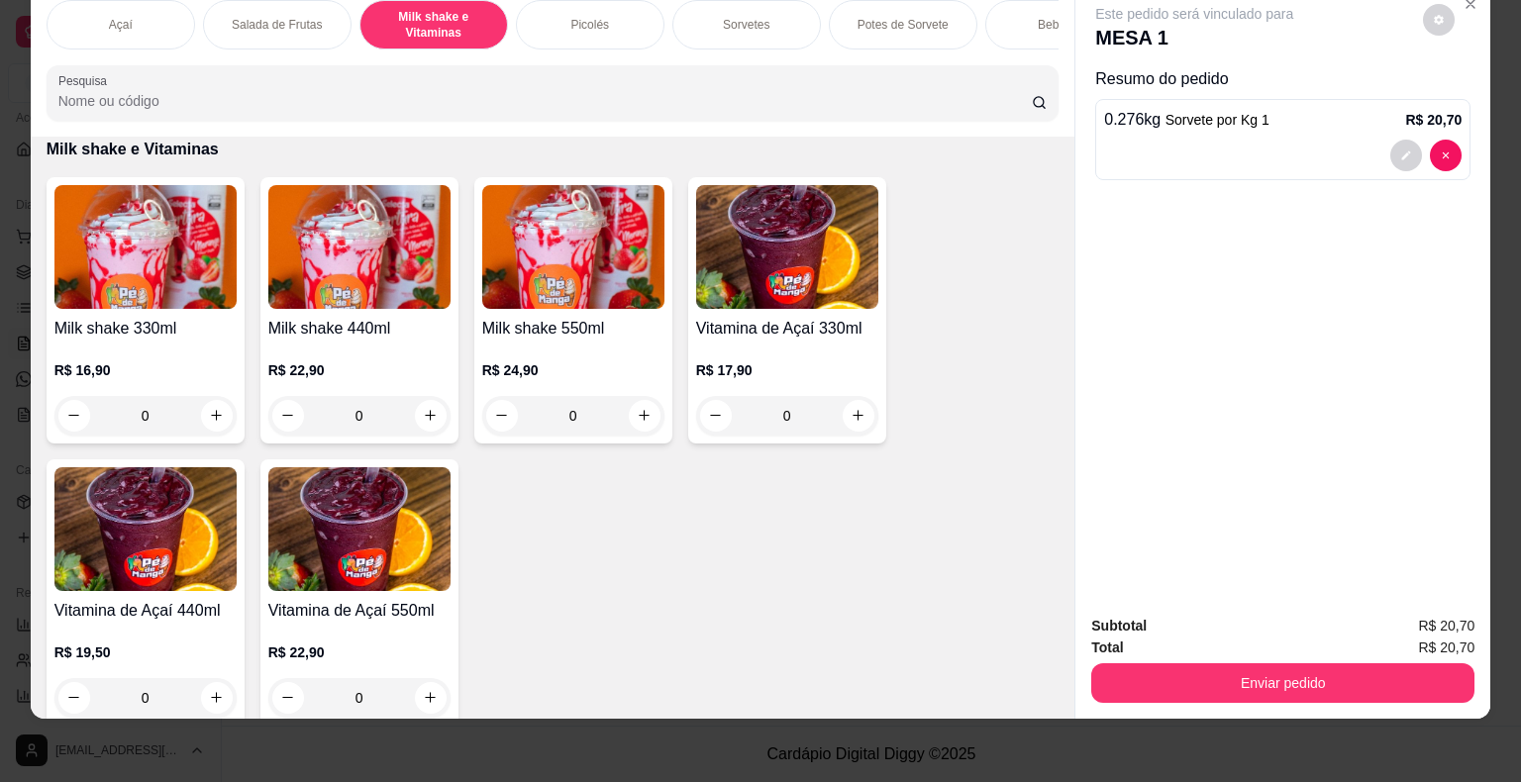
click at [751, 17] on p "Sorvetes" at bounding box center [746, 25] width 47 height 16
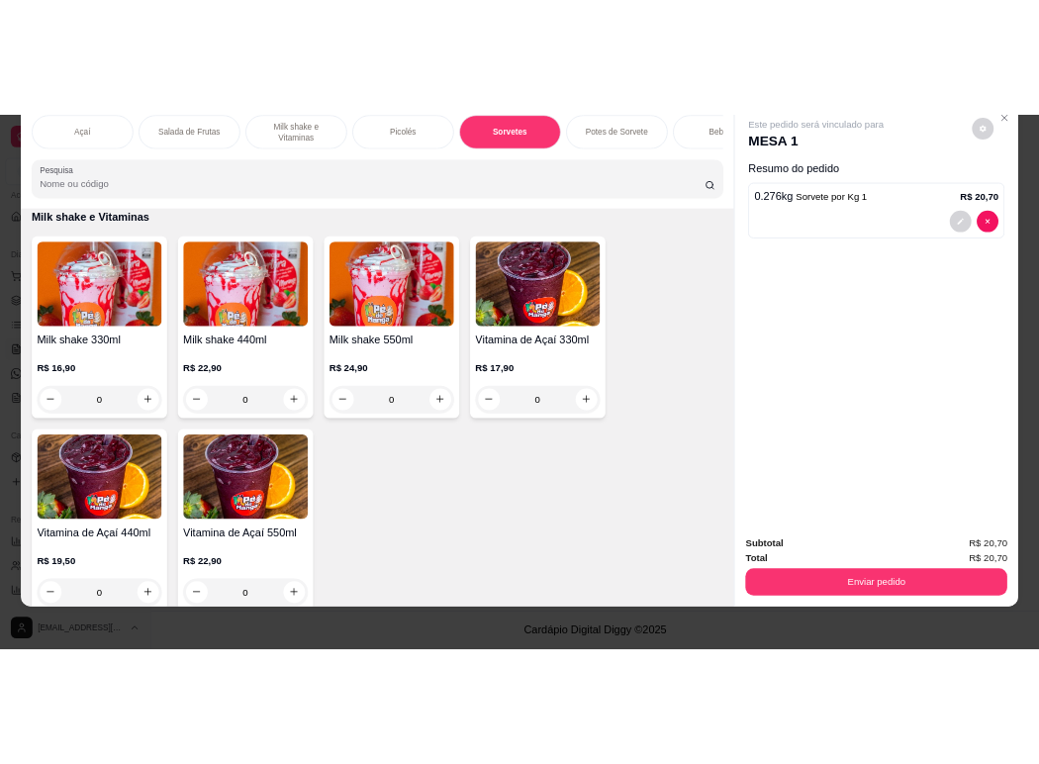
scroll to position [1940, 0]
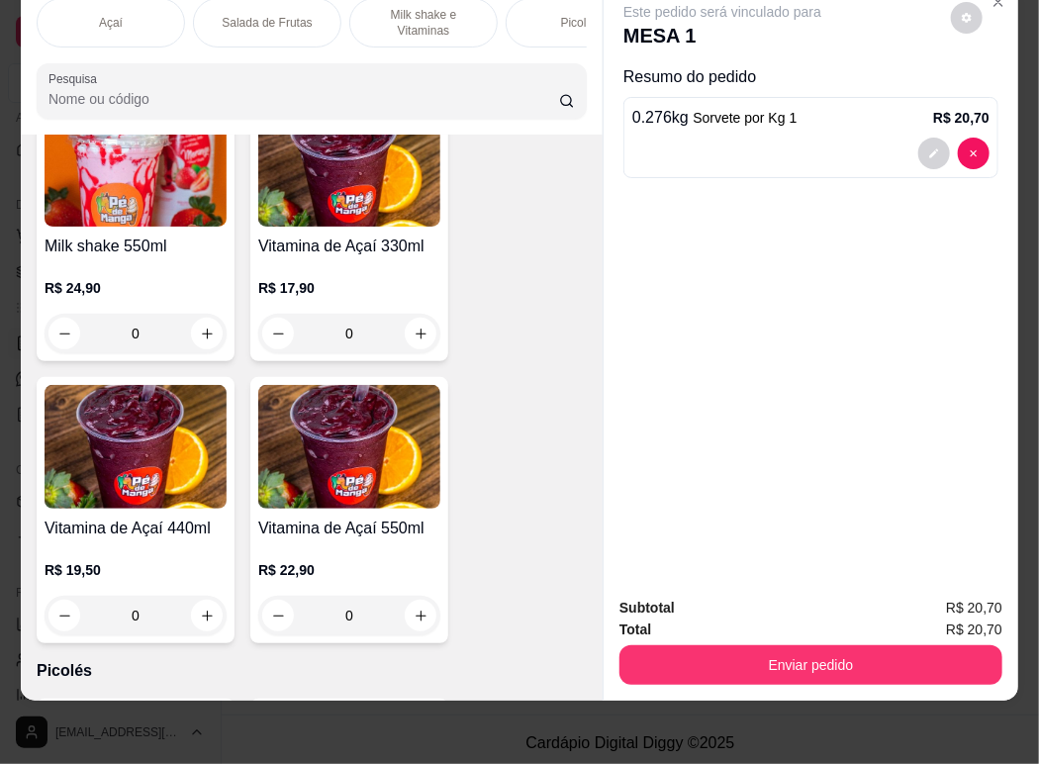
click at [415, 7] on p "Milk shake e Vitaminas" at bounding box center [423, 23] width 115 height 32
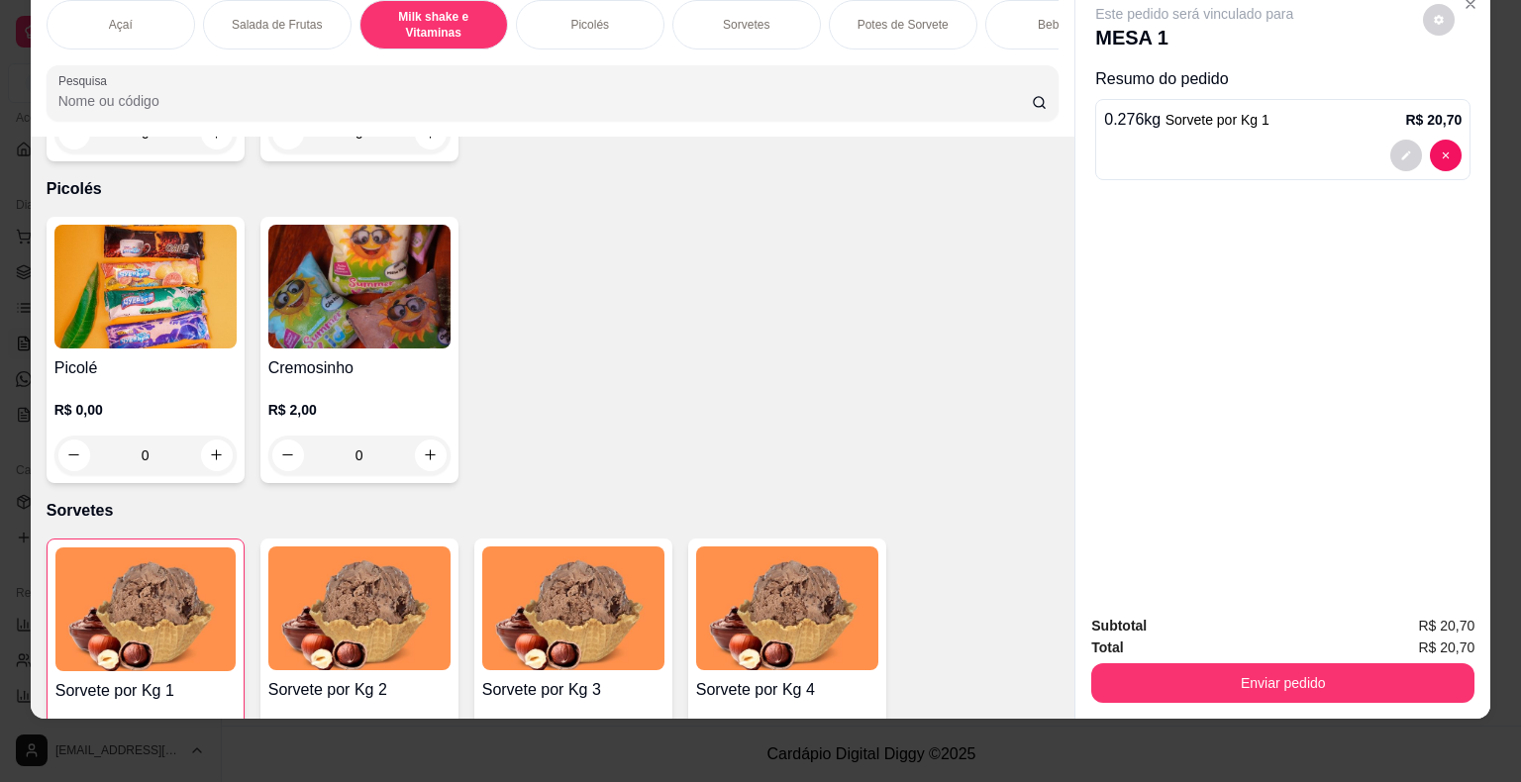
scroll to position [1014, 0]
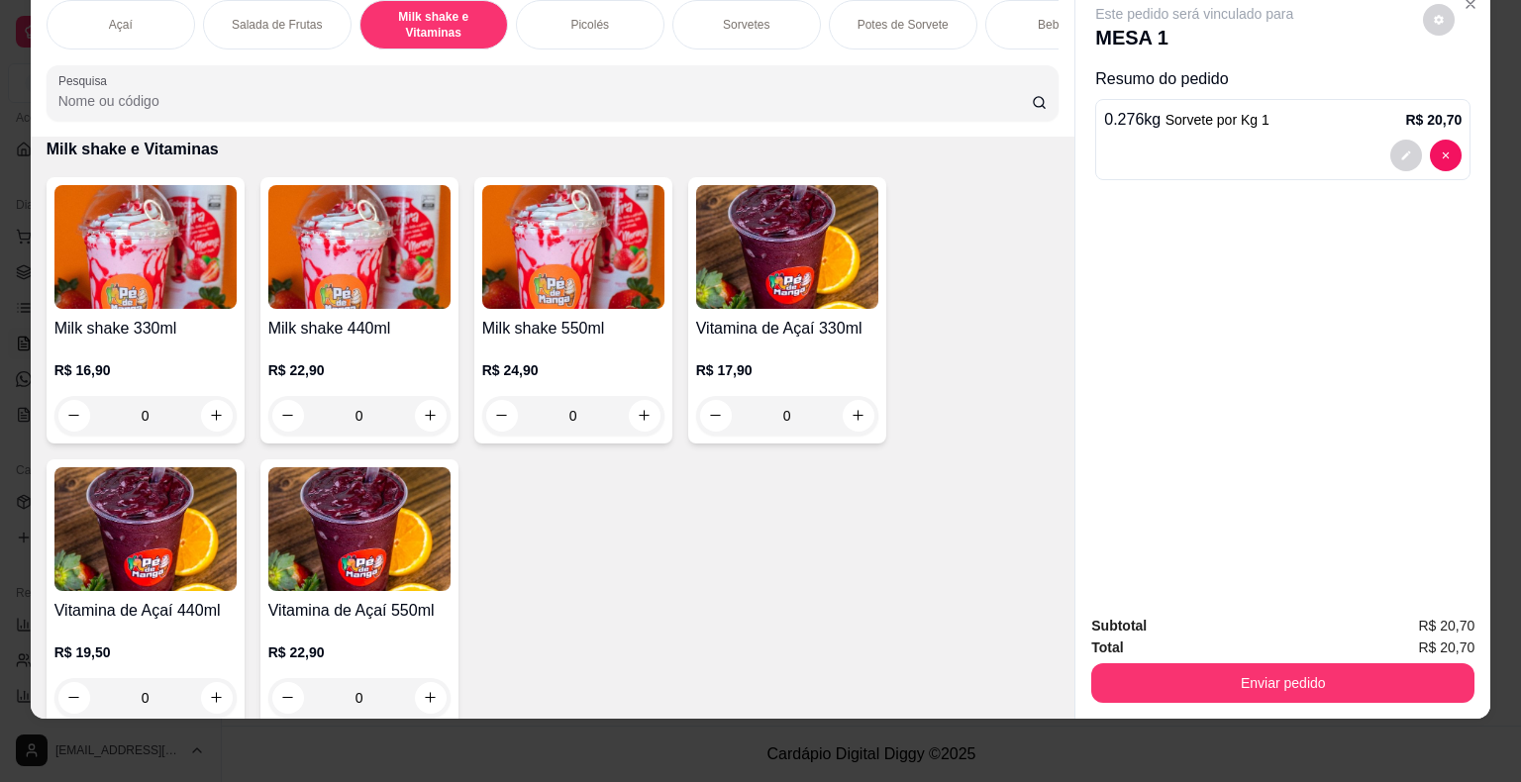
click at [432, 410] on div "0" at bounding box center [359, 416] width 182 height 40
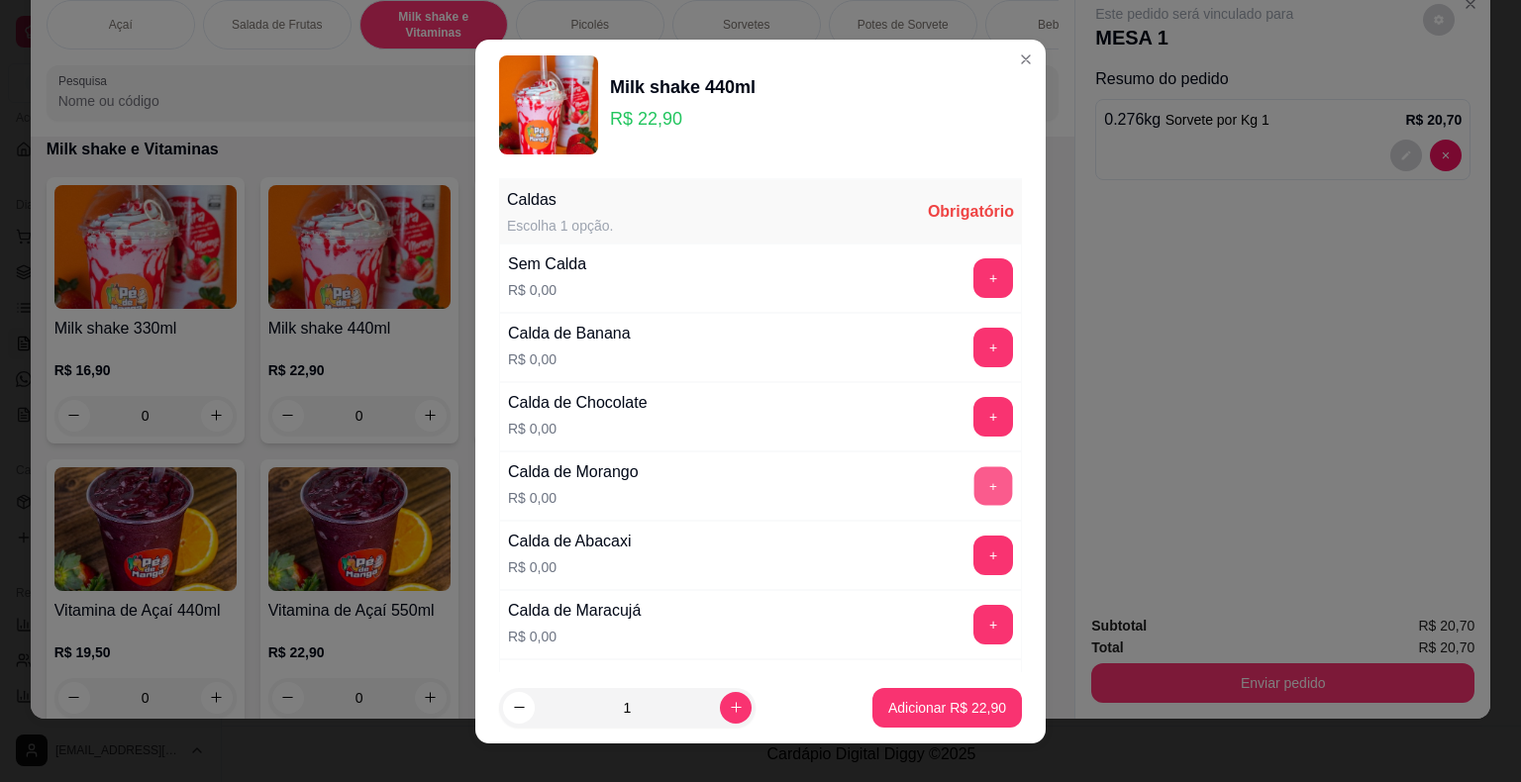
click at [974, 475] on button "+" at bounding box center [993, 485] width 39 height 39
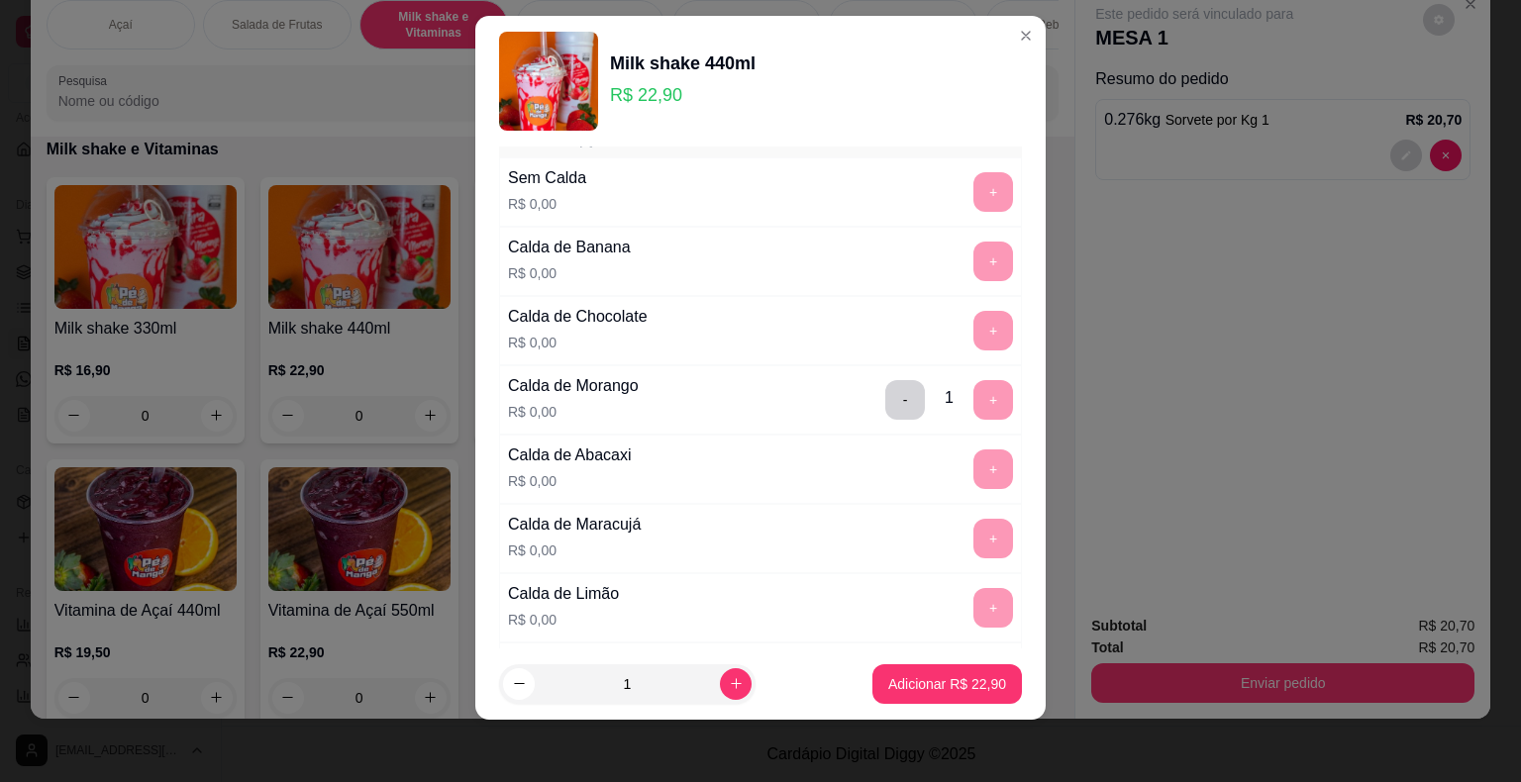
scroll to position [0, 0]
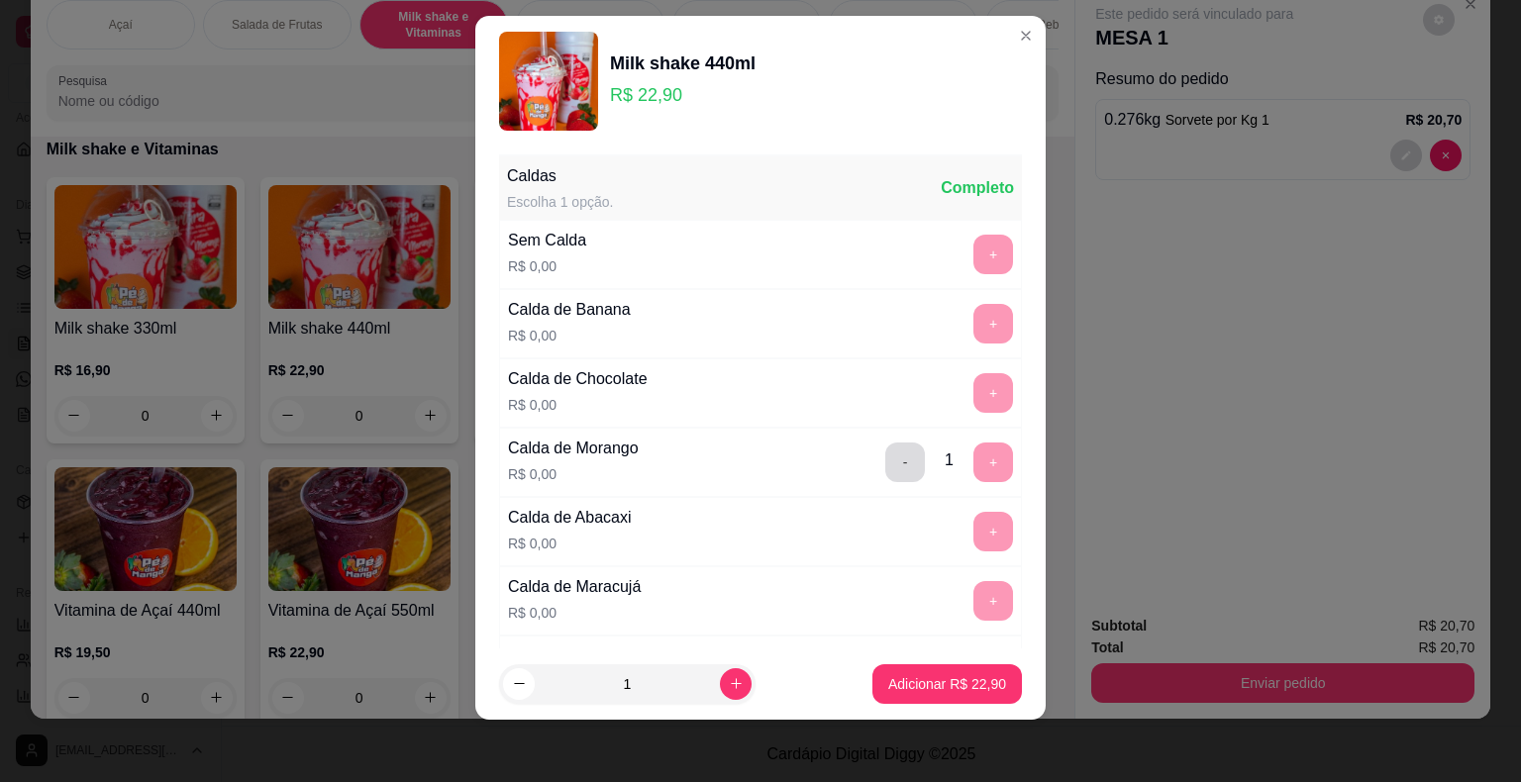
click at [885, 458] on button "-" at bounding box center [905, 462] width 40 height 40
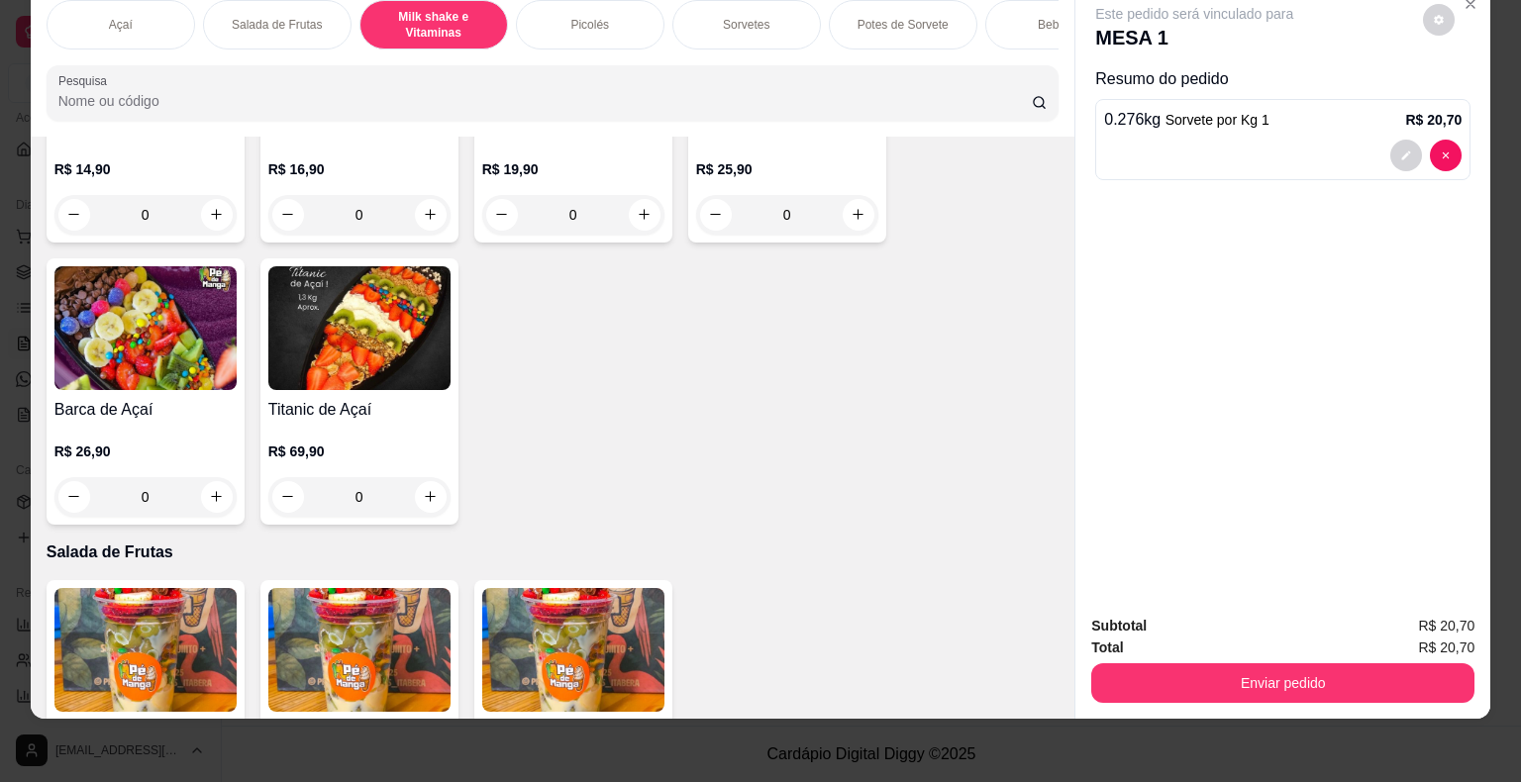
scroll to position [321, 0]
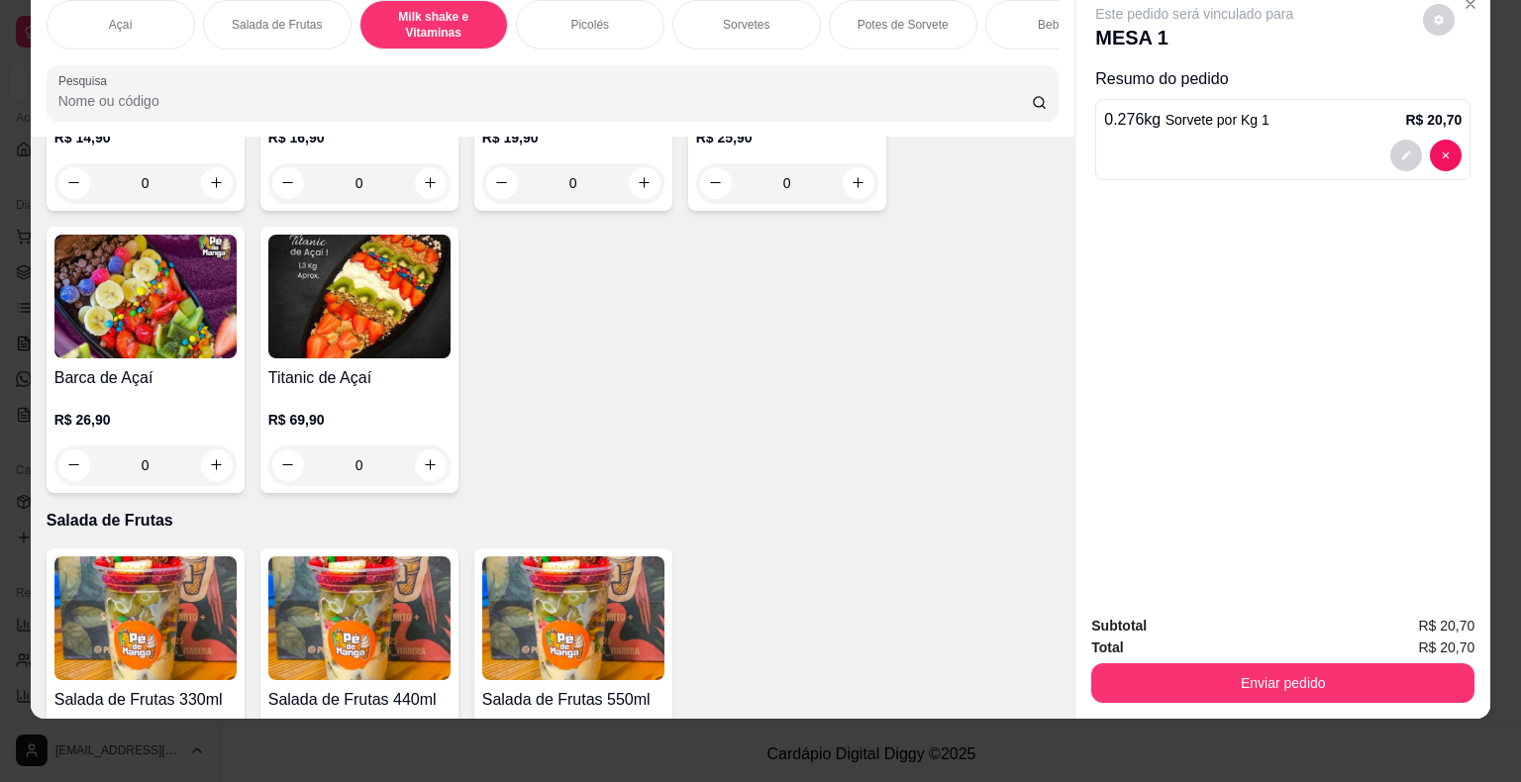
click at [465, 9] on p "Milk shake e Vitaminas" at bounding box center [433, 25] width 115 height 32
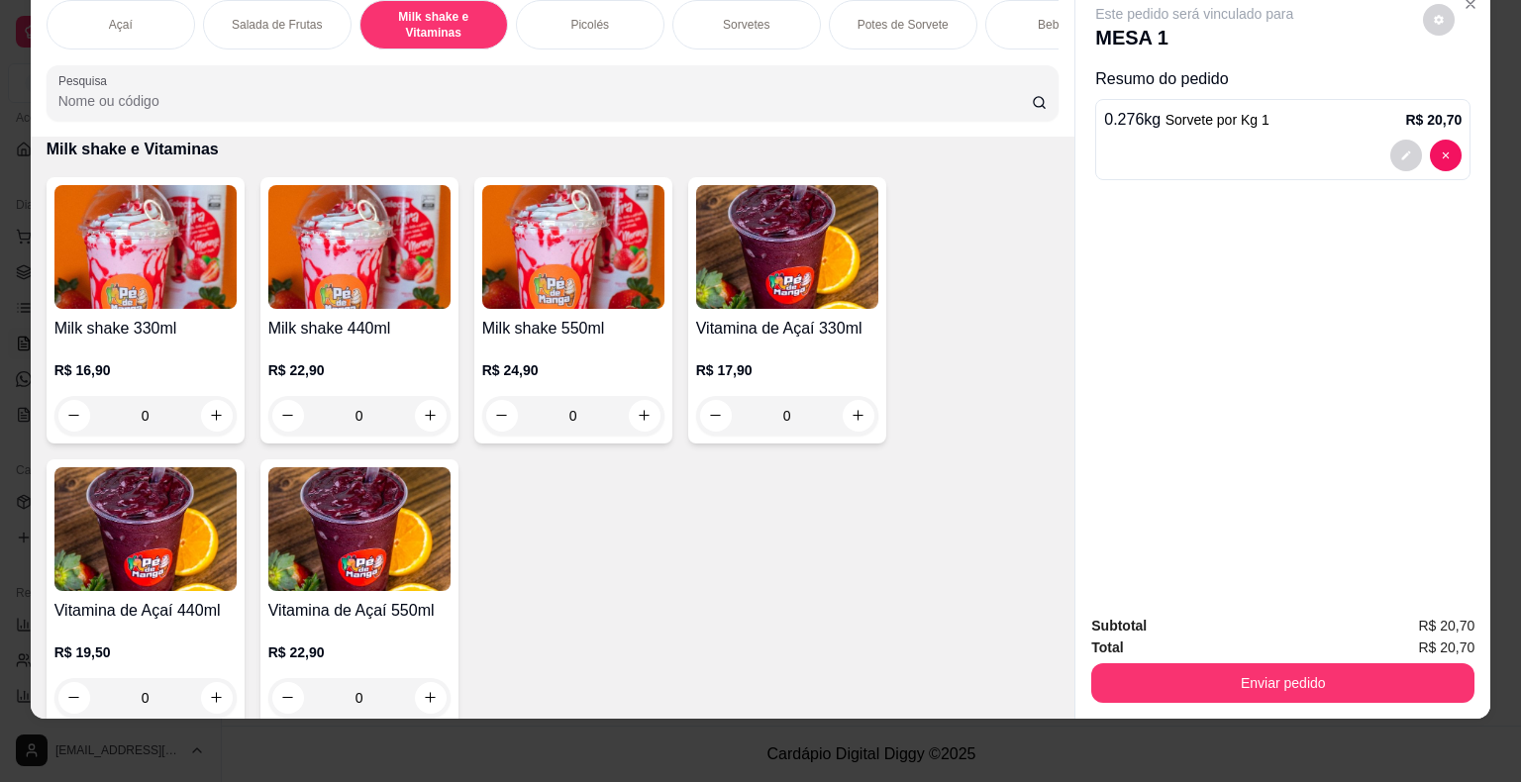
click at [214, 404] on div "0" at bounding box center [145, 416] width 182 height 40
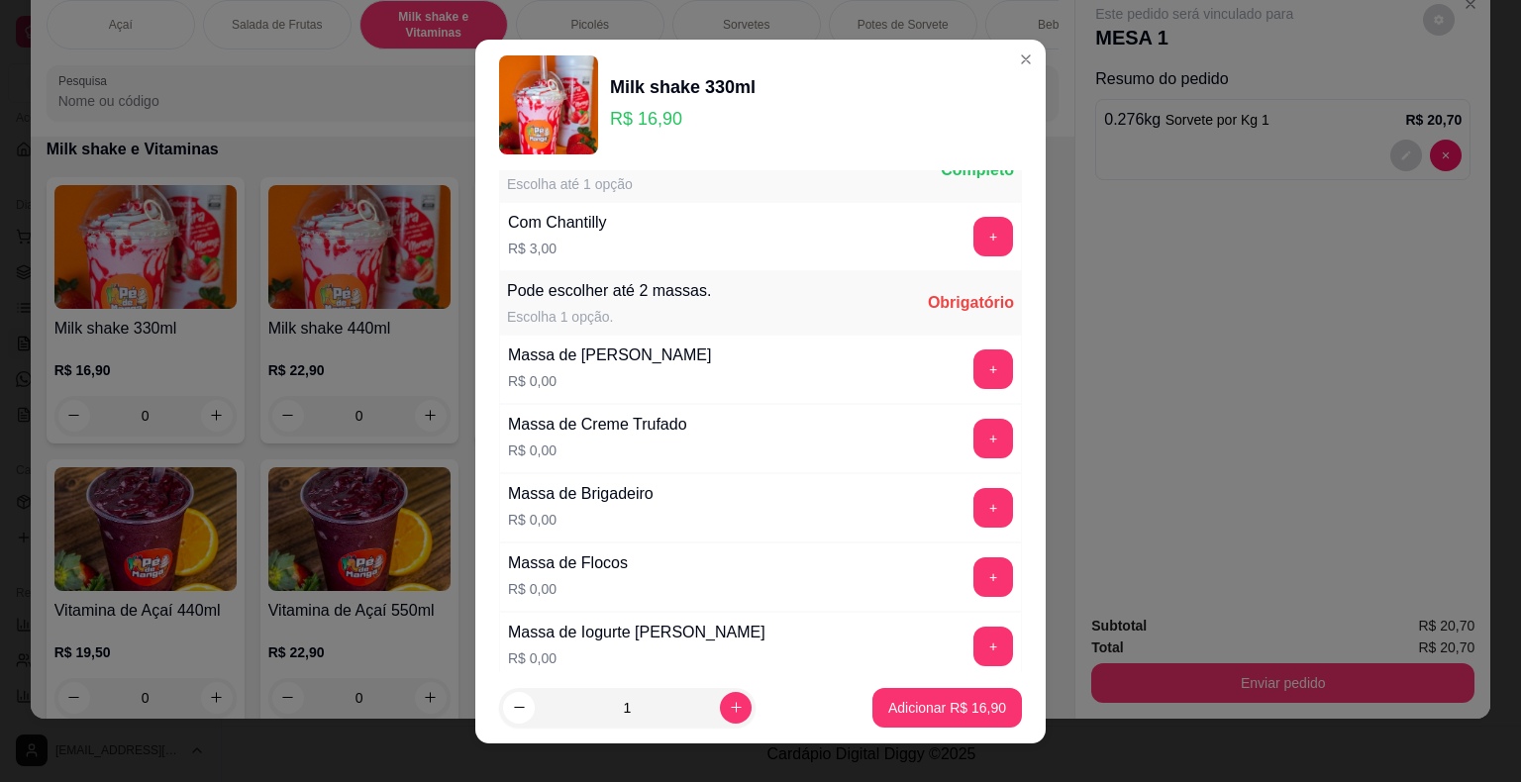
scroll to position [891, 0]
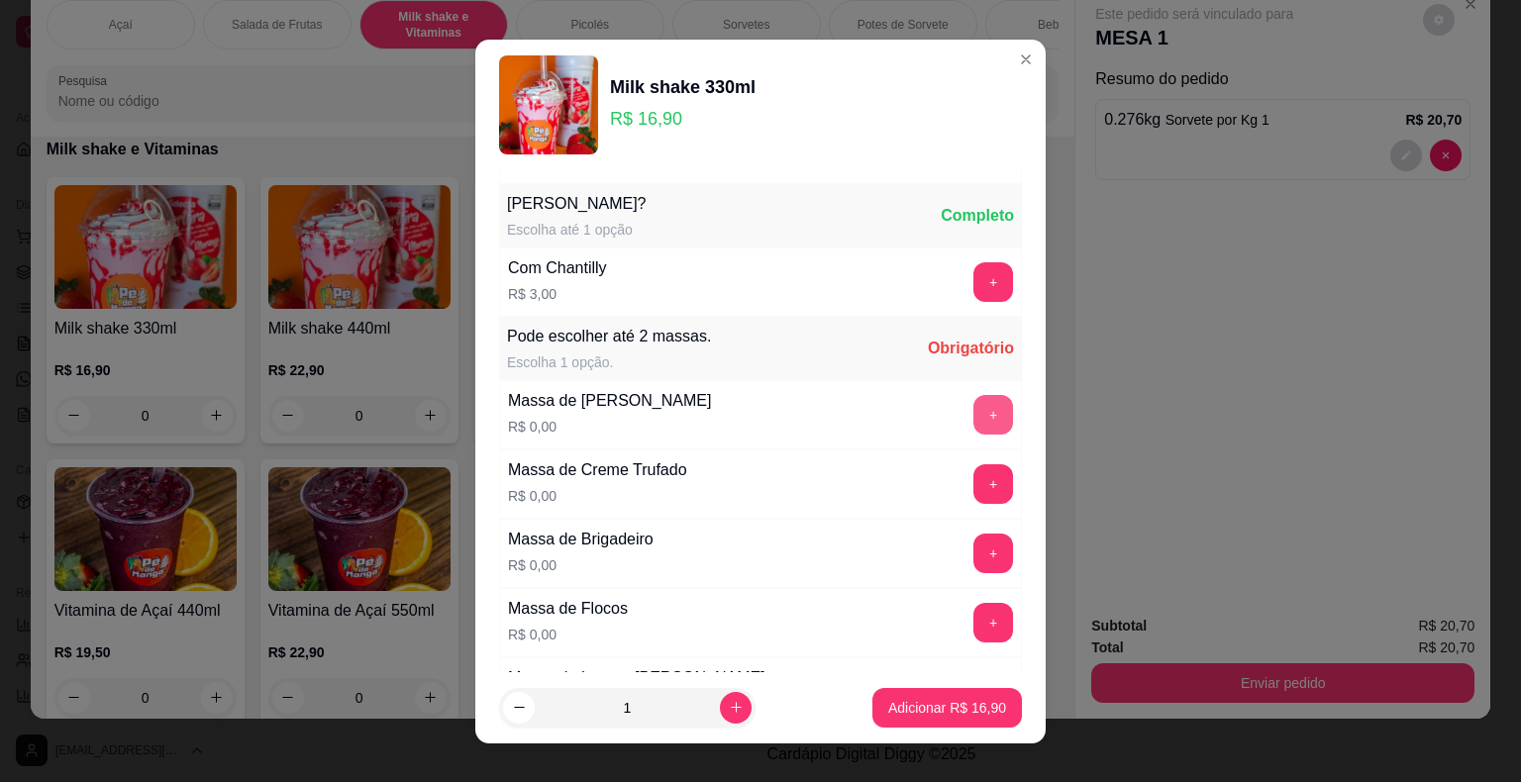
click at [973, 413] on button "+" at bounding box center [993, 415] width 40 height 40
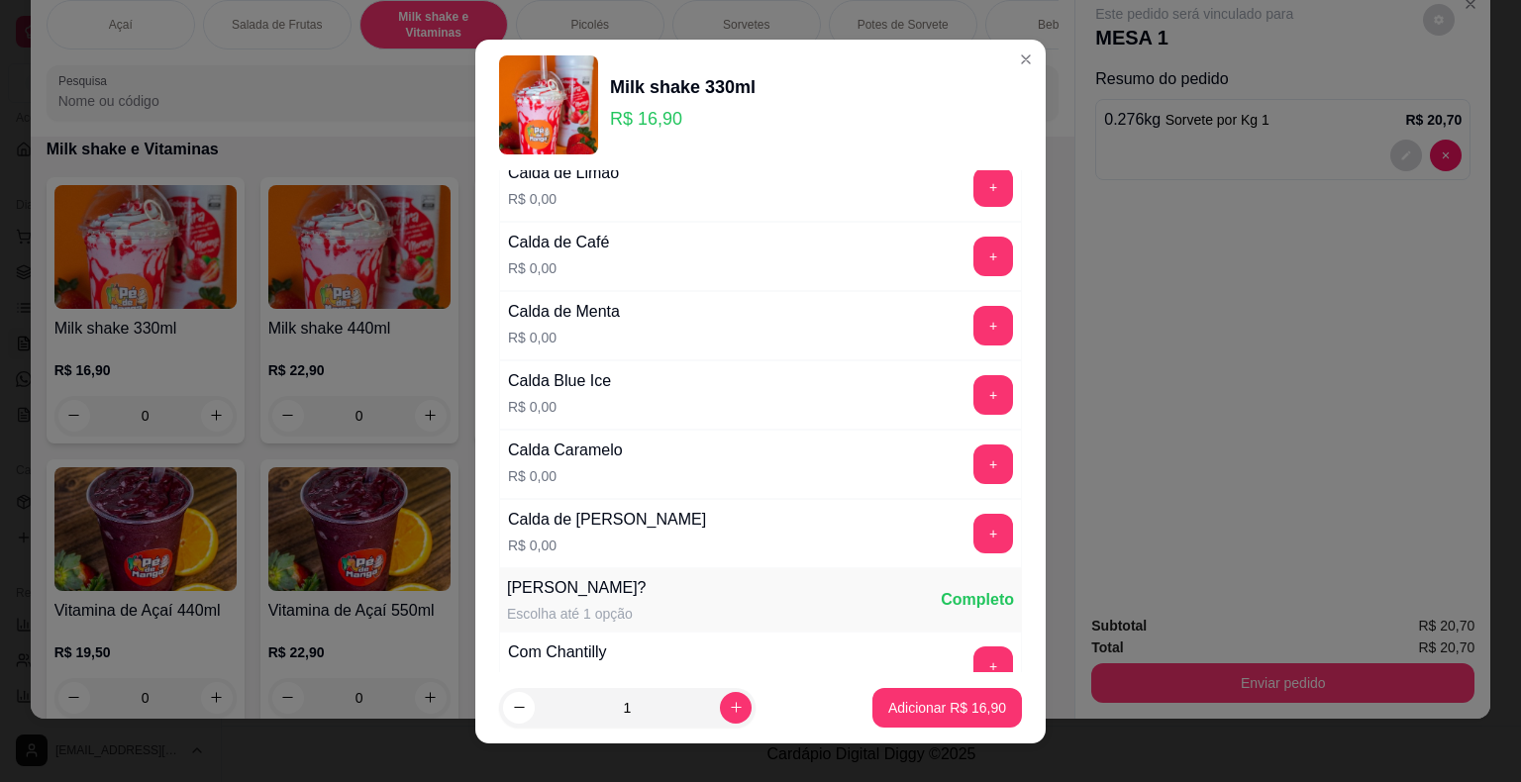
scroll to position [495, 0]
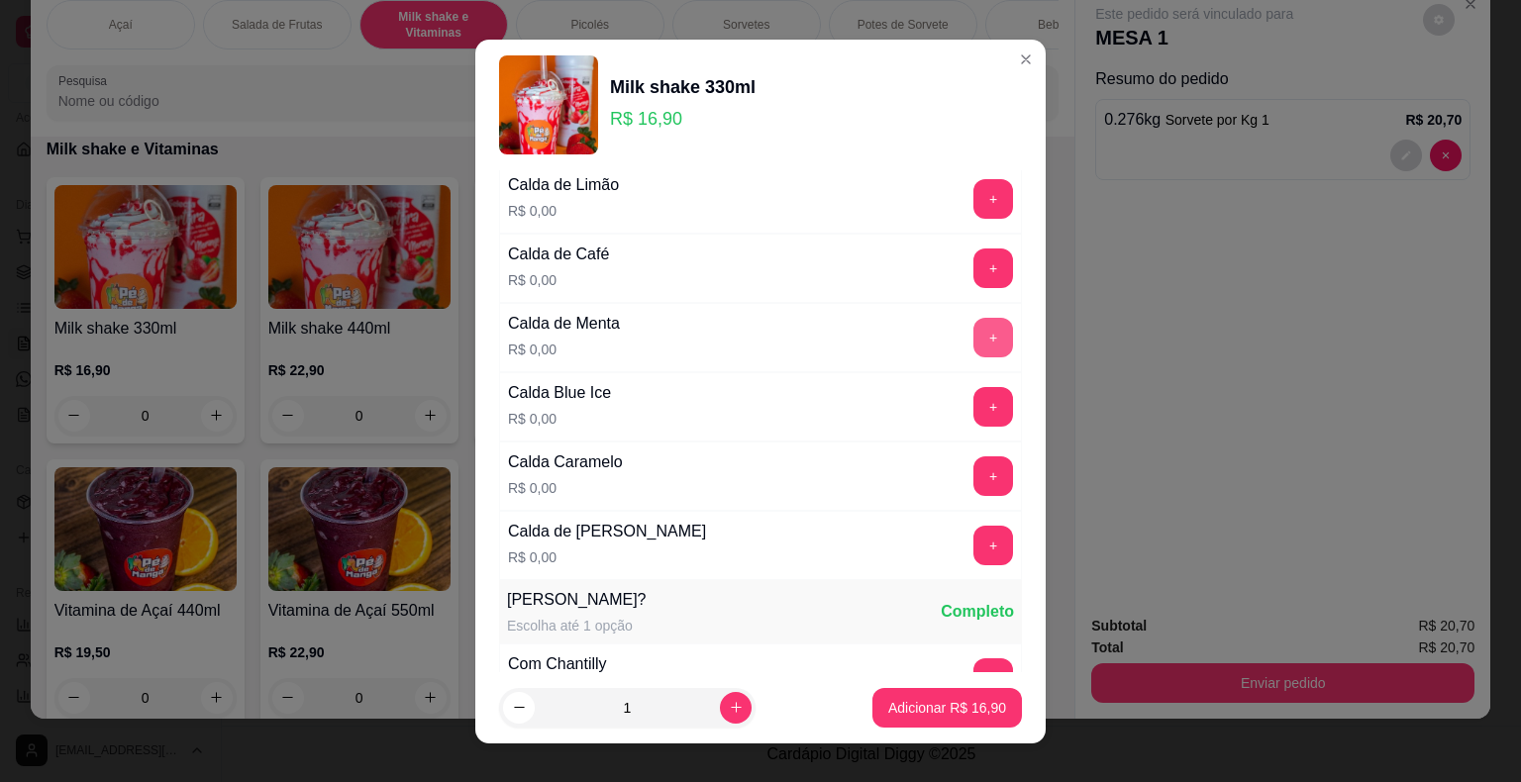
click at [973, 339] on button "+" at bounding box center [993, 338] width 40 height 40
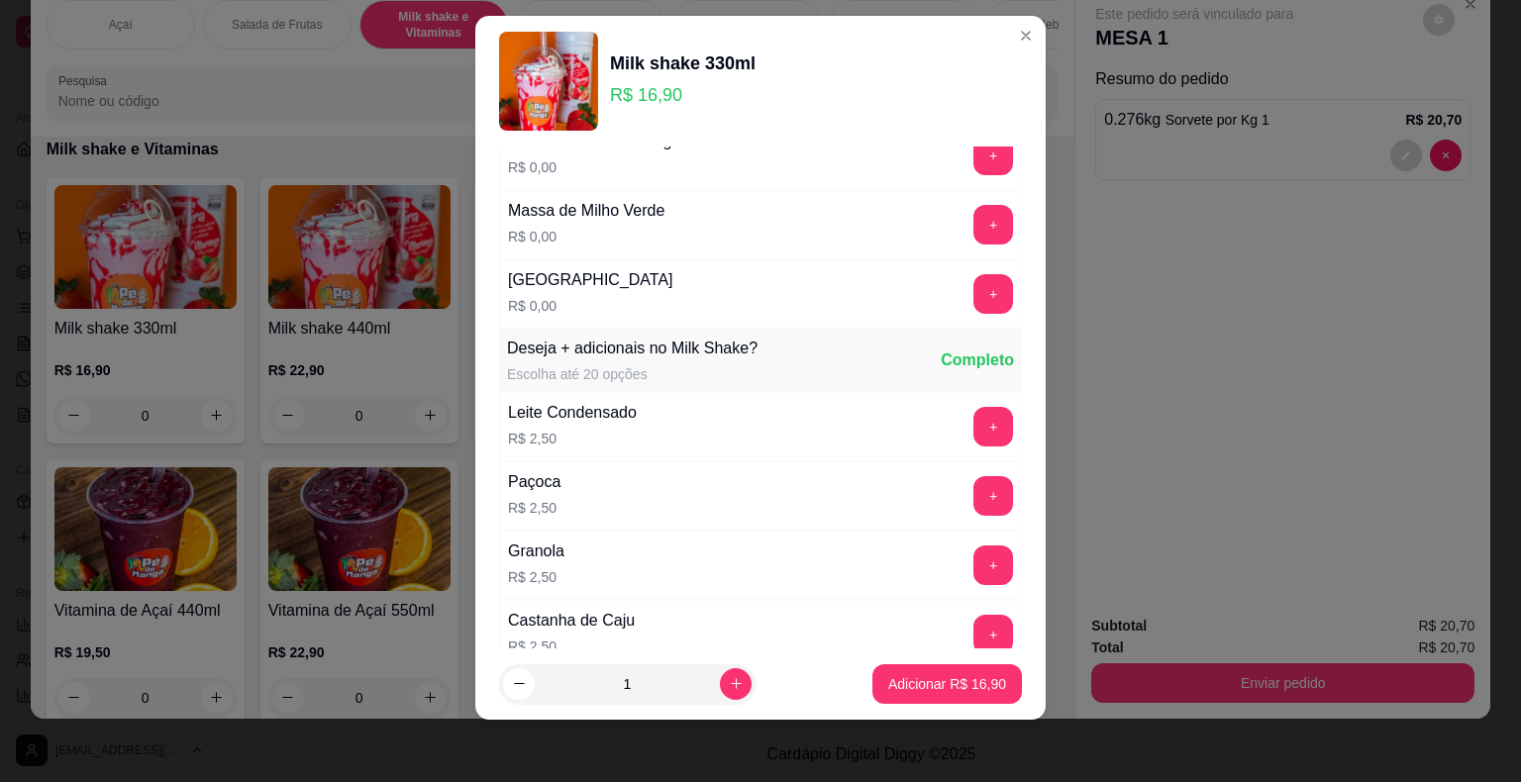
scroll to position [2968, 0]
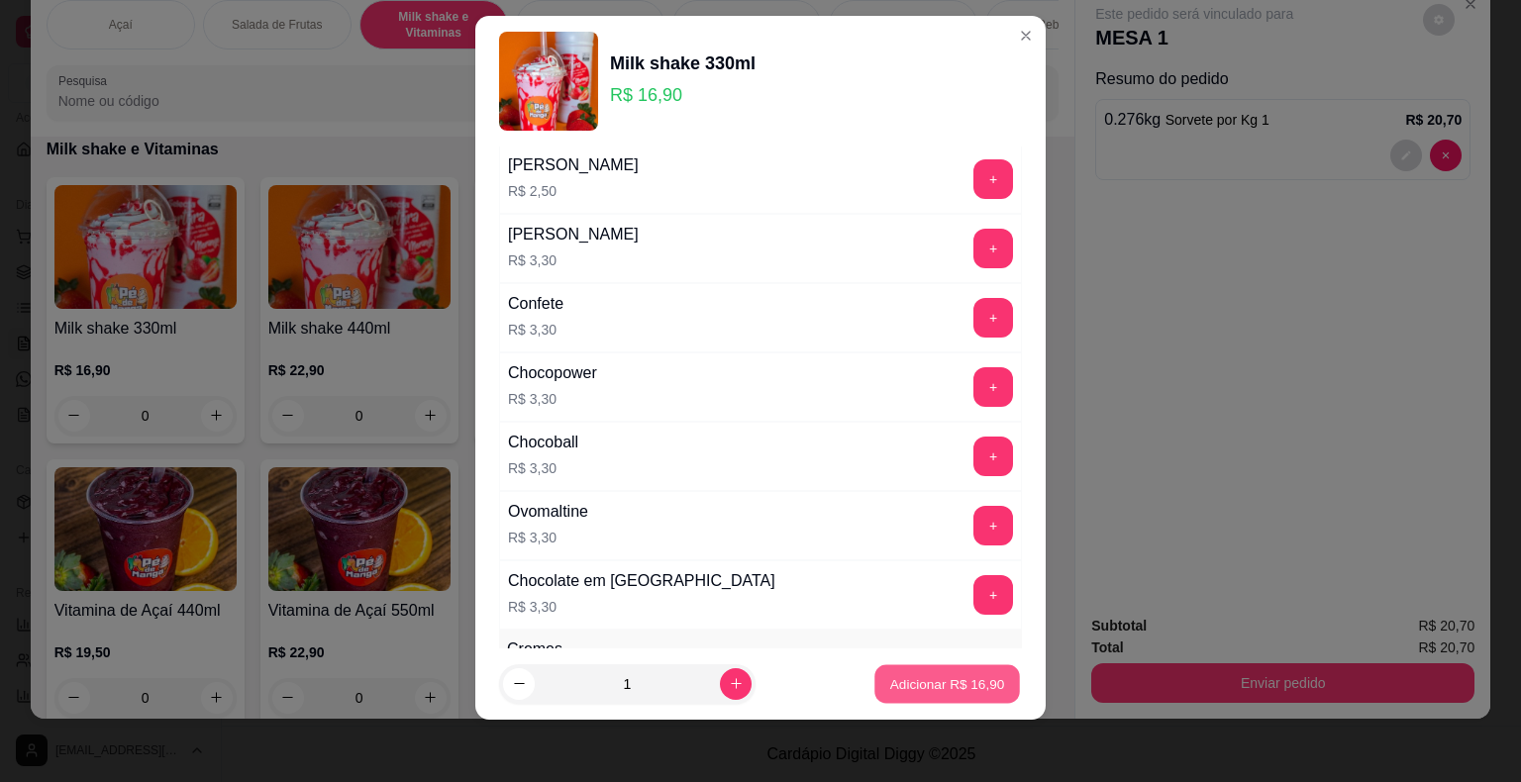
click at [960, 674] on p "Adicionar R$ 16,90" at bounding box center [947, 683] width 115 height 19
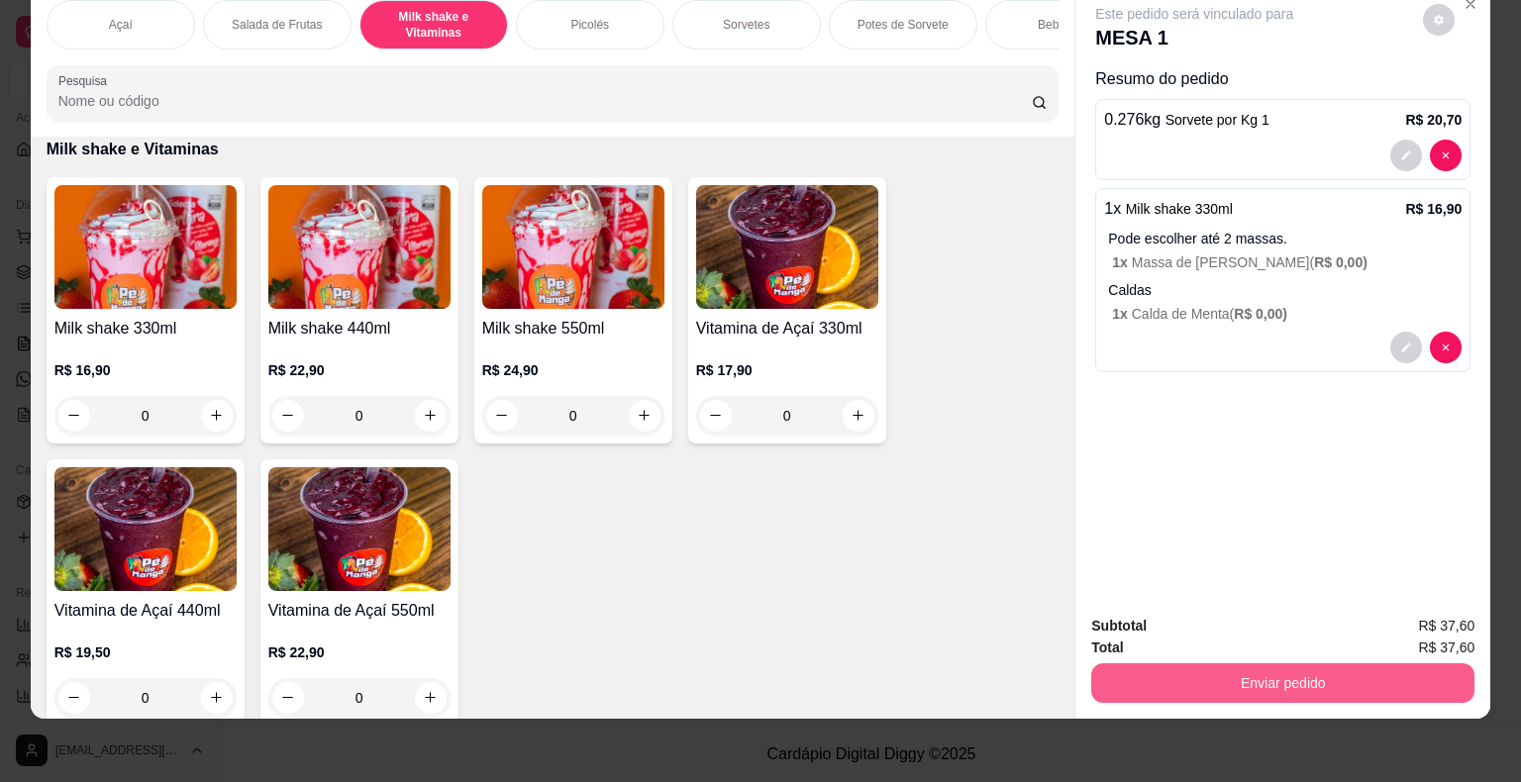
click at [1154, 673] on button "Enviar pedido" at bounding box center [1282, 683] width 383 height 40
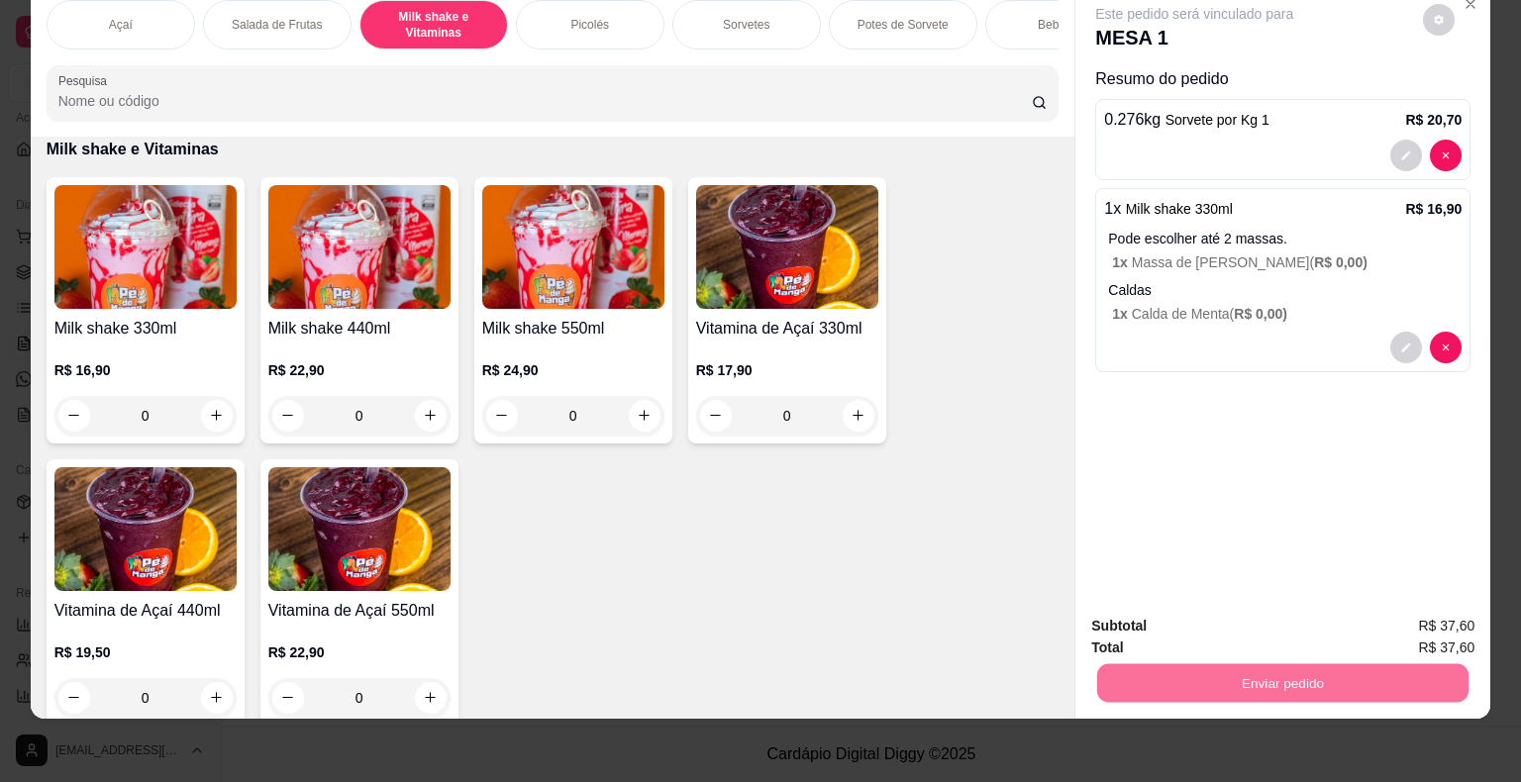
click at [1408, 612] on button "Enviar pedido" at bounding box center [1422, 619] width 109 height 37
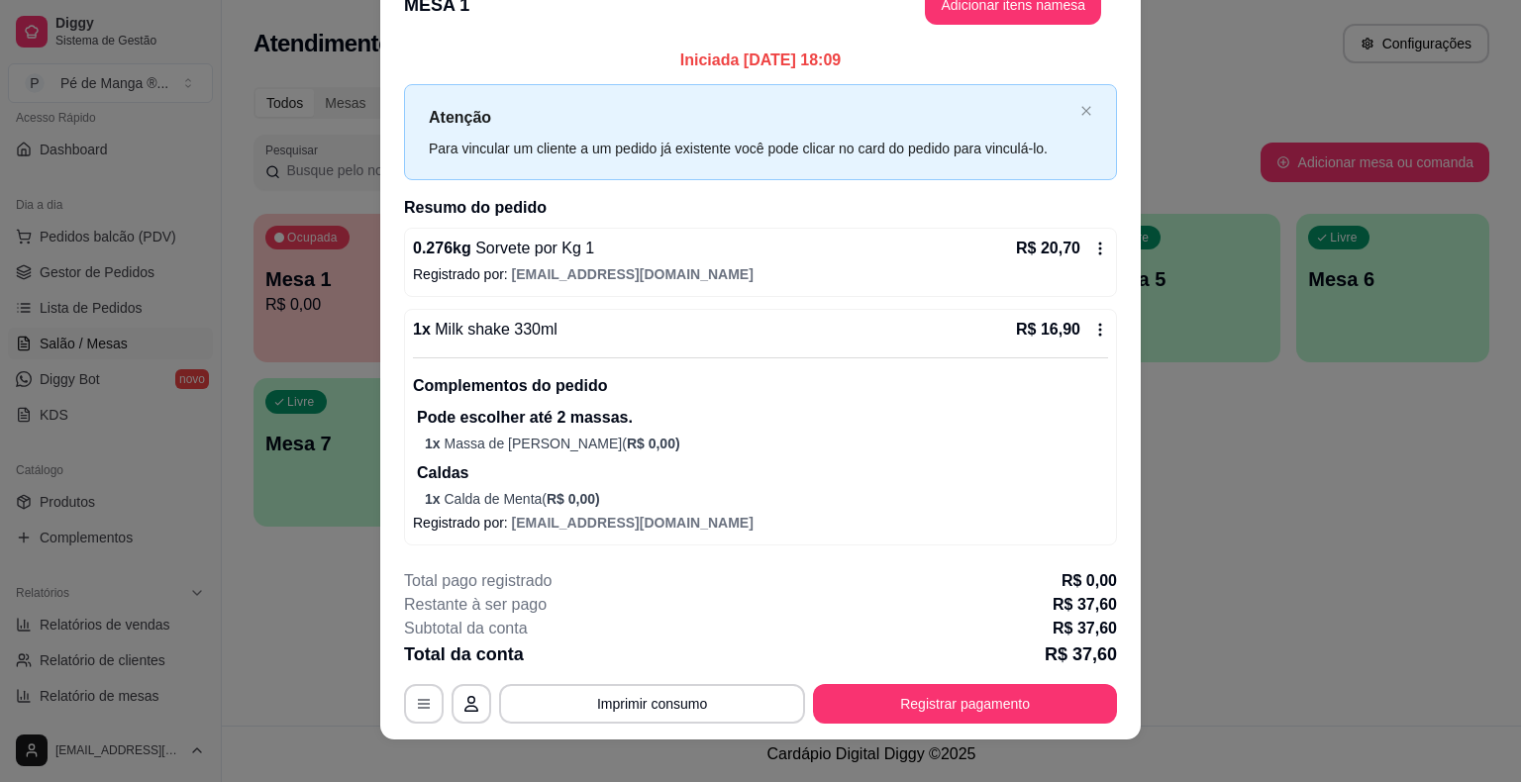
scroll to position [56, 0]
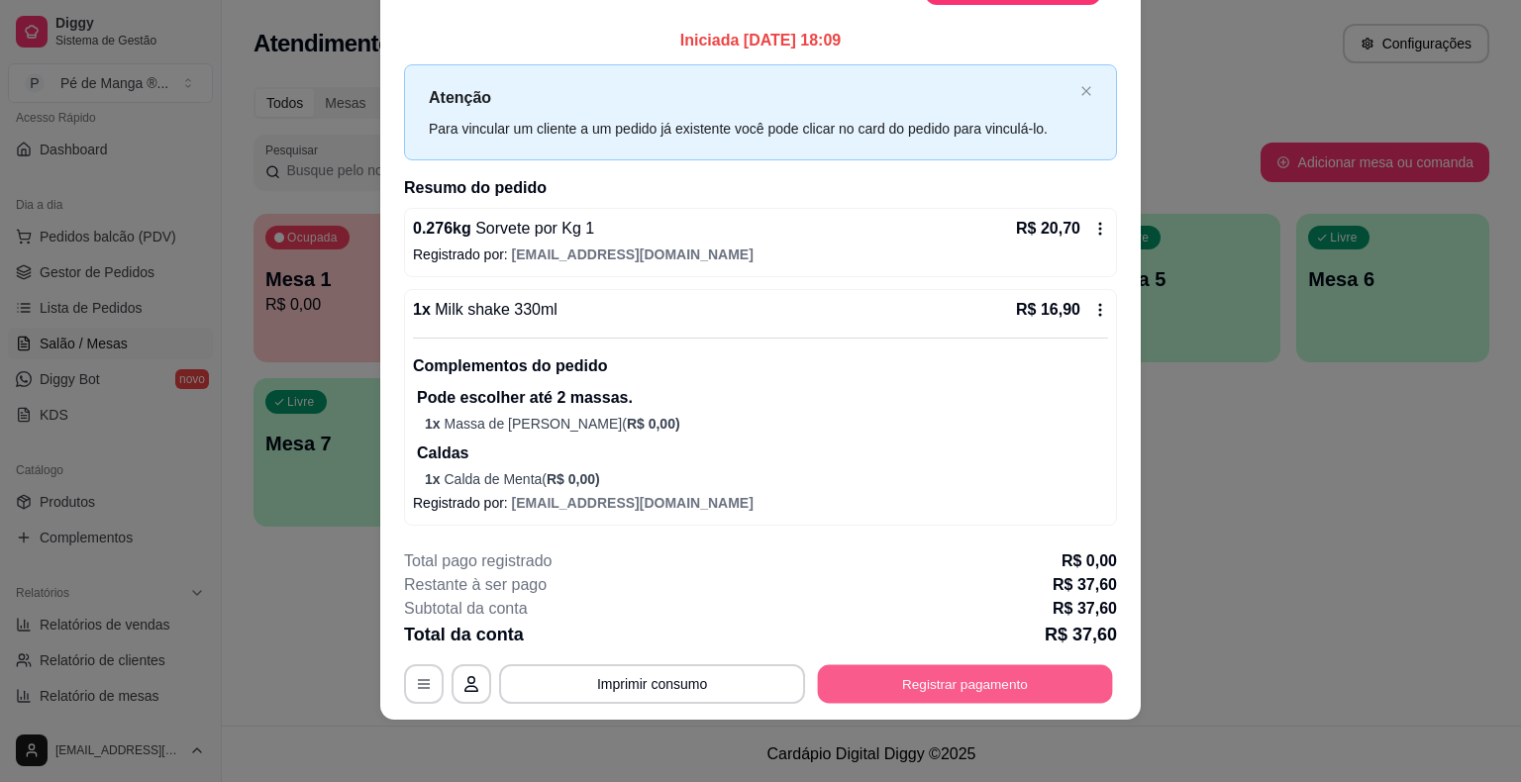
click at [1028, 683] on button "Registrar pagamento" at bounding box center [965, 684] width 295 height 39
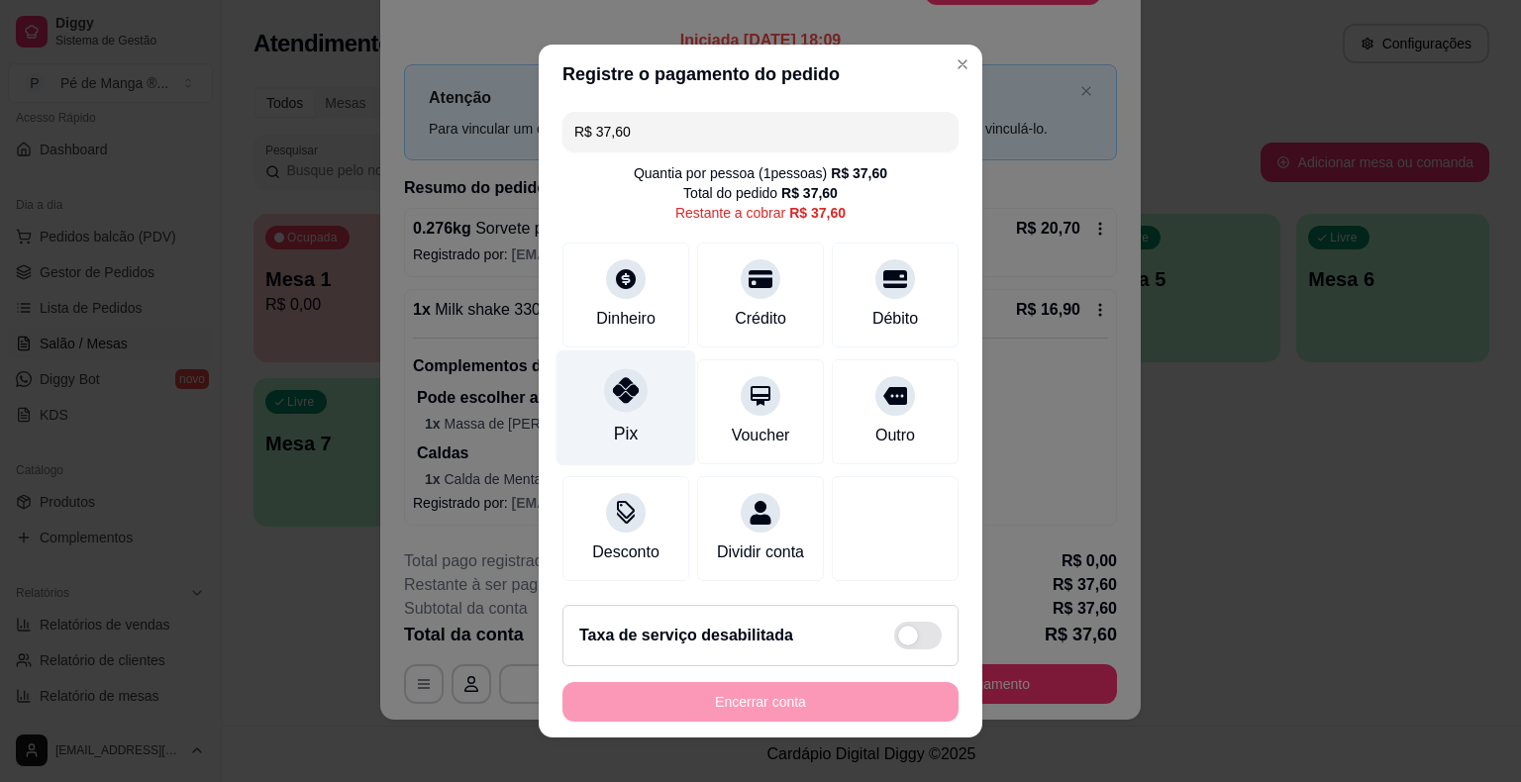
click at [615, 401] on icon at bounding box center [626, 390] width 26 height 26
type input "R$ 0,00"
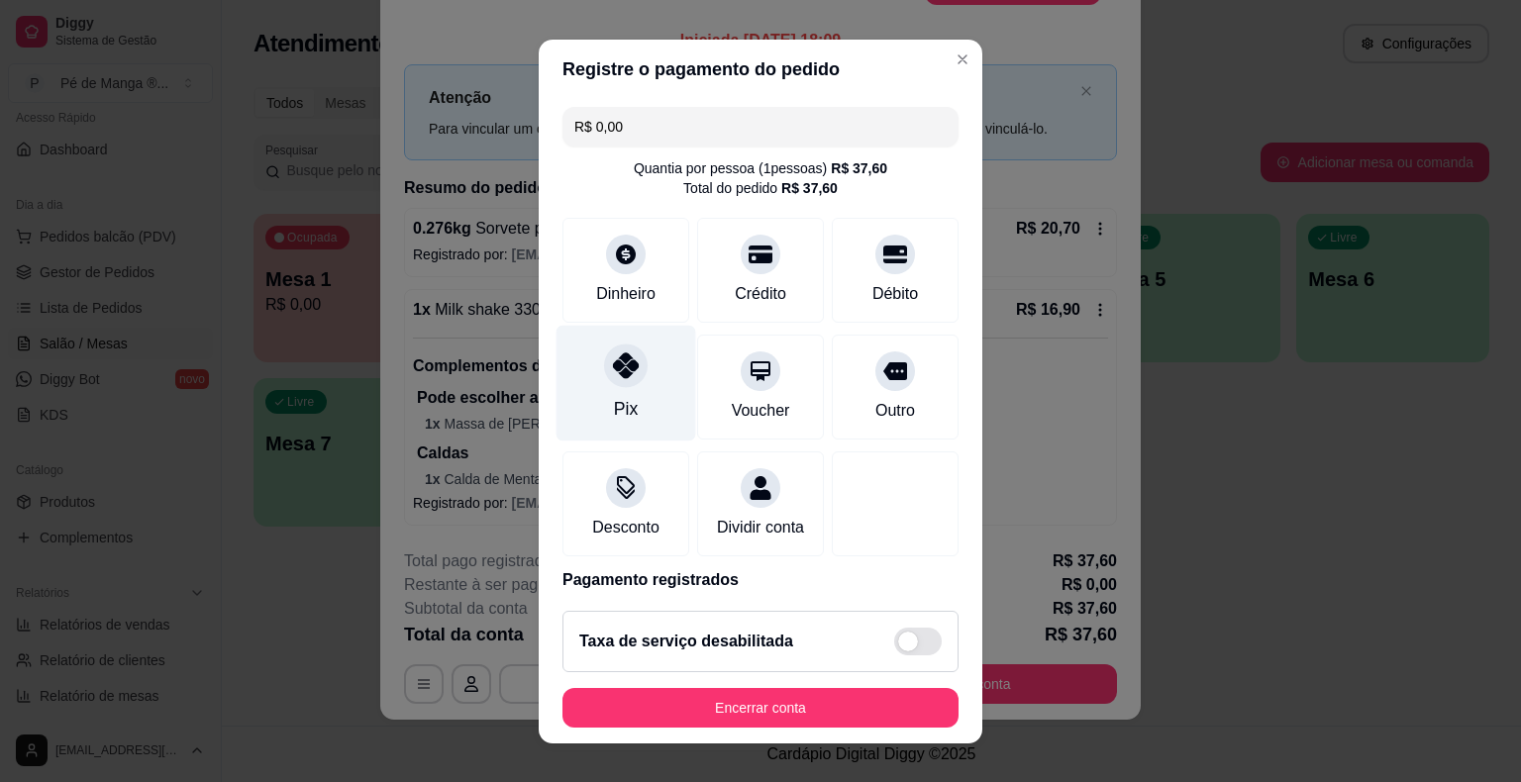
click at [639, 382] on div "Pix" at bounding box center [626, 383] width 140 height 116
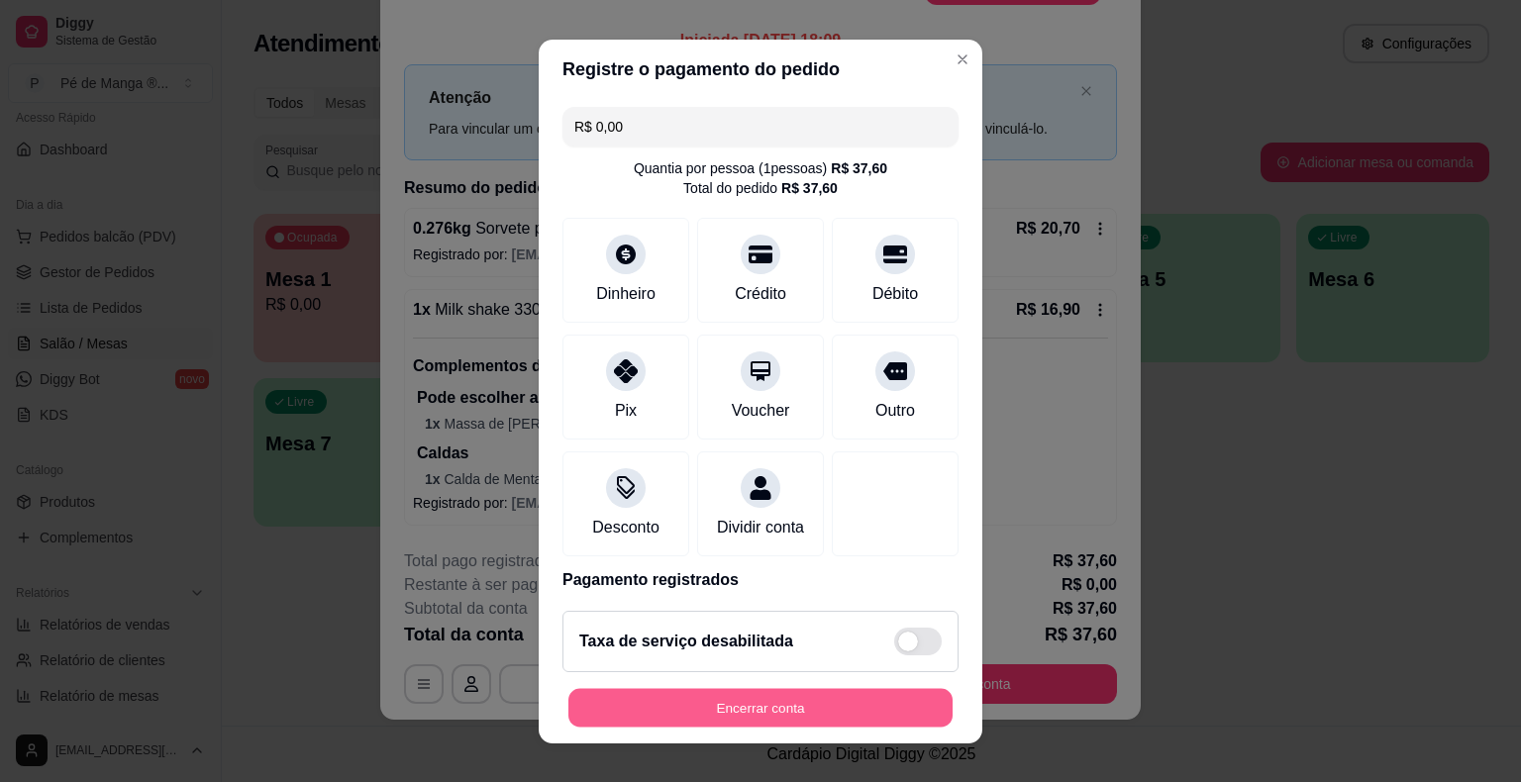
click at [665, 720] on button "Encerrar conta" at bounding box center [760, 707] width 384 height 39
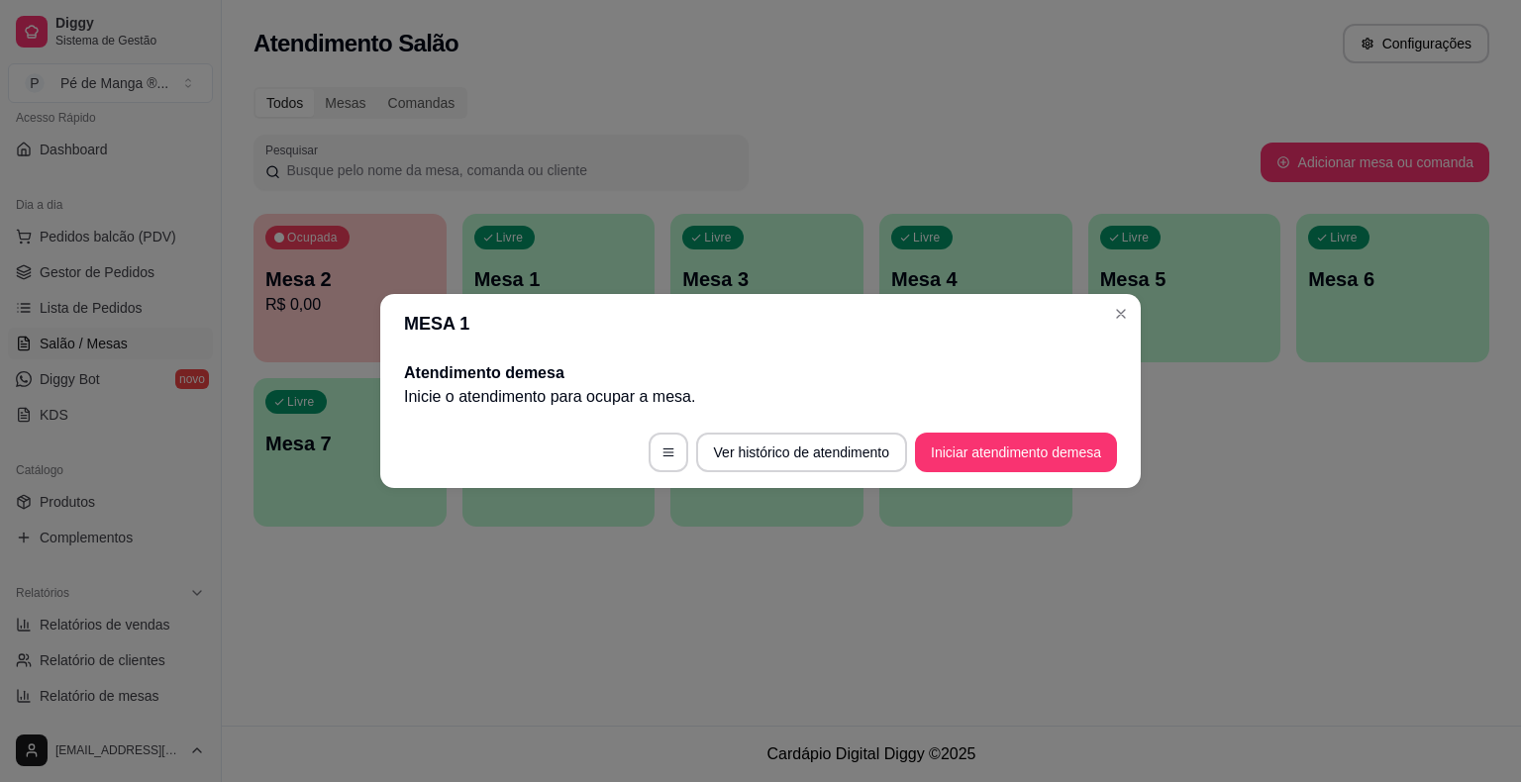
scroll to position [0, 0]
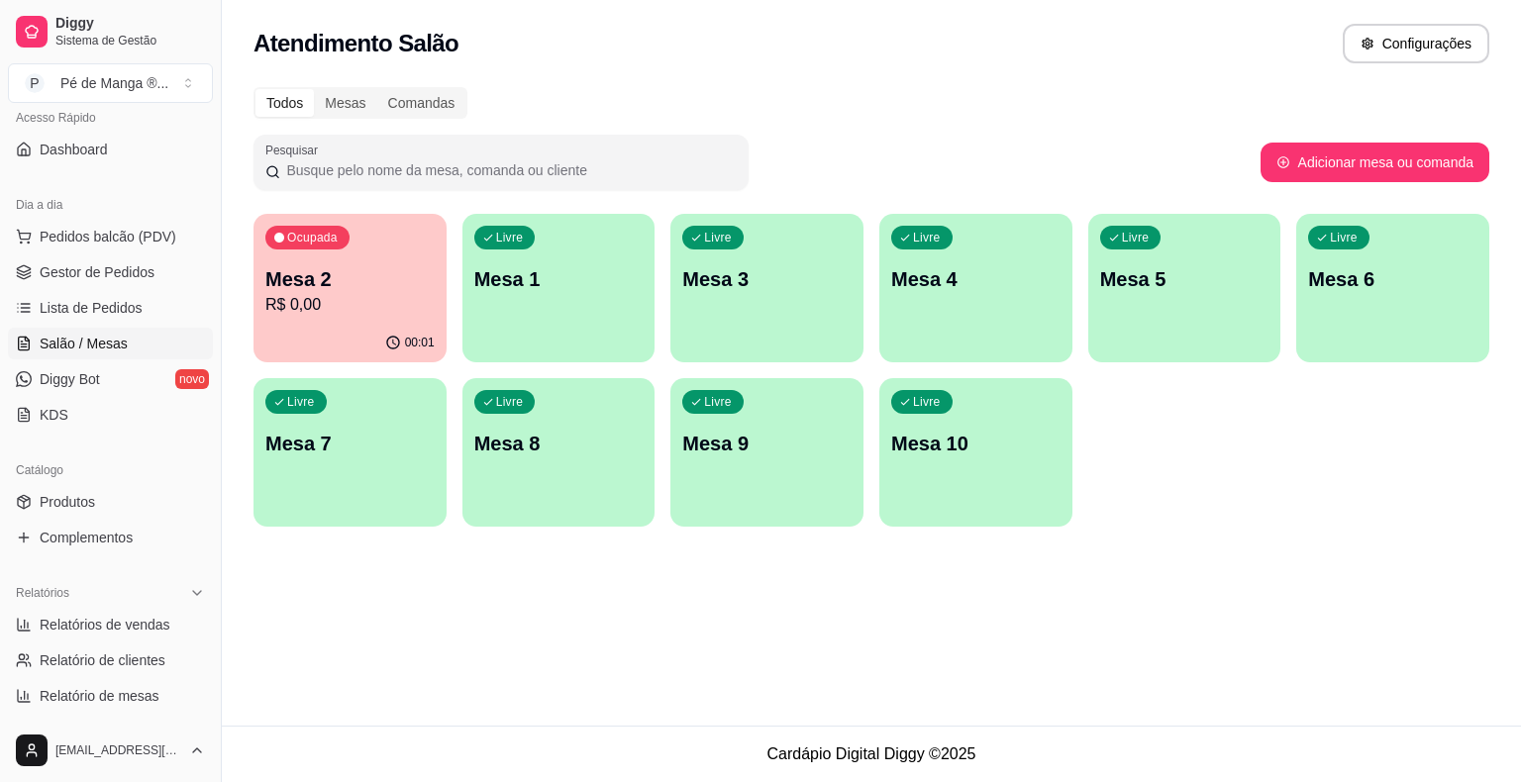
click at [415, 278] on p "Mesa 2" at bounding box center [349, 279] width 169 height 28
click at [582, 267] on p "Mesa 1" at bounding box center [558, 279] width 164 height 27
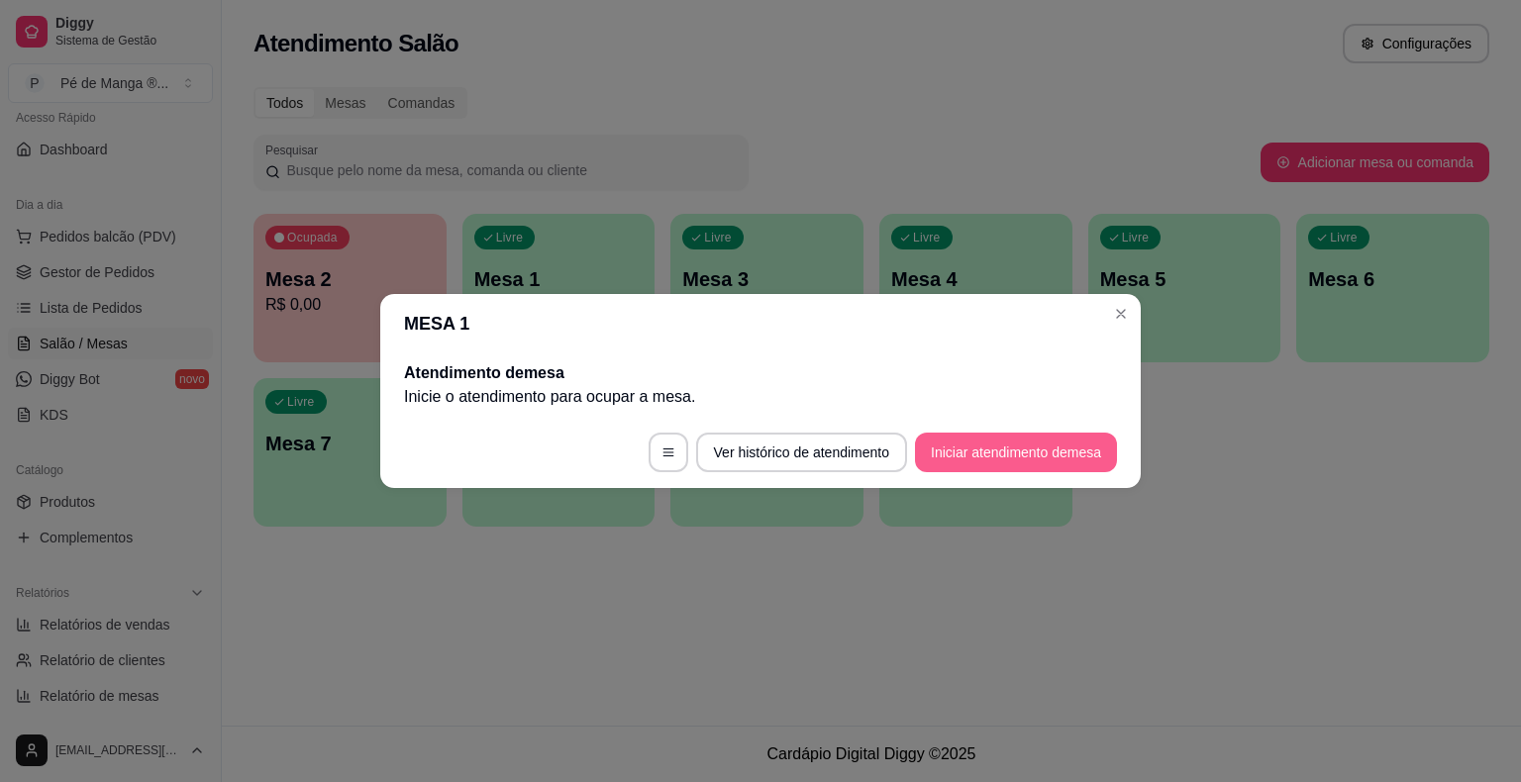
click at [990, 461] on button "Iniciar atendimento de mesa" at bounding box center [1016, 453] width 202 height 40
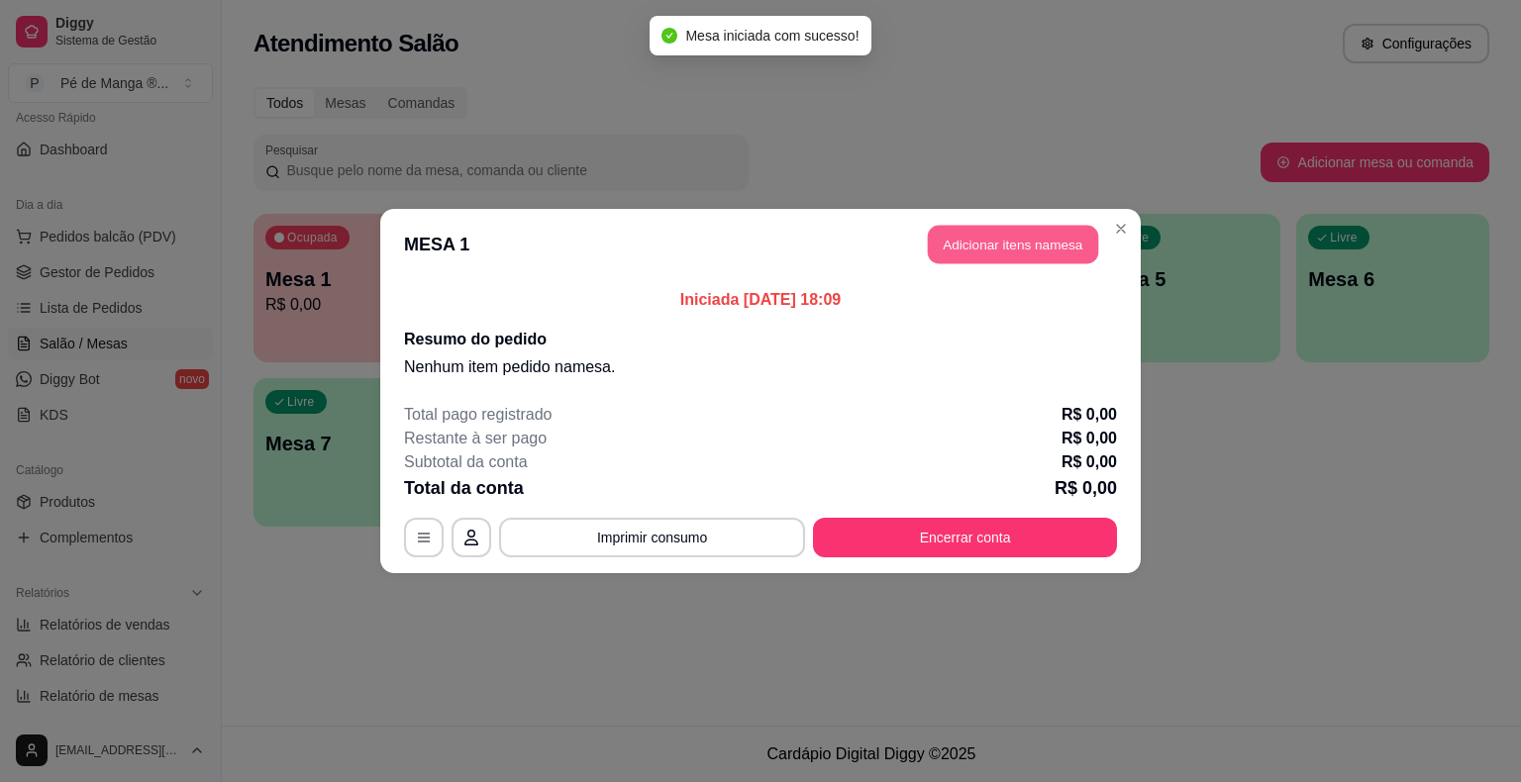
click at [966, 231] on button "Adicionar itens na mesa" at bounding box center [1013, 245] width 170 height 39
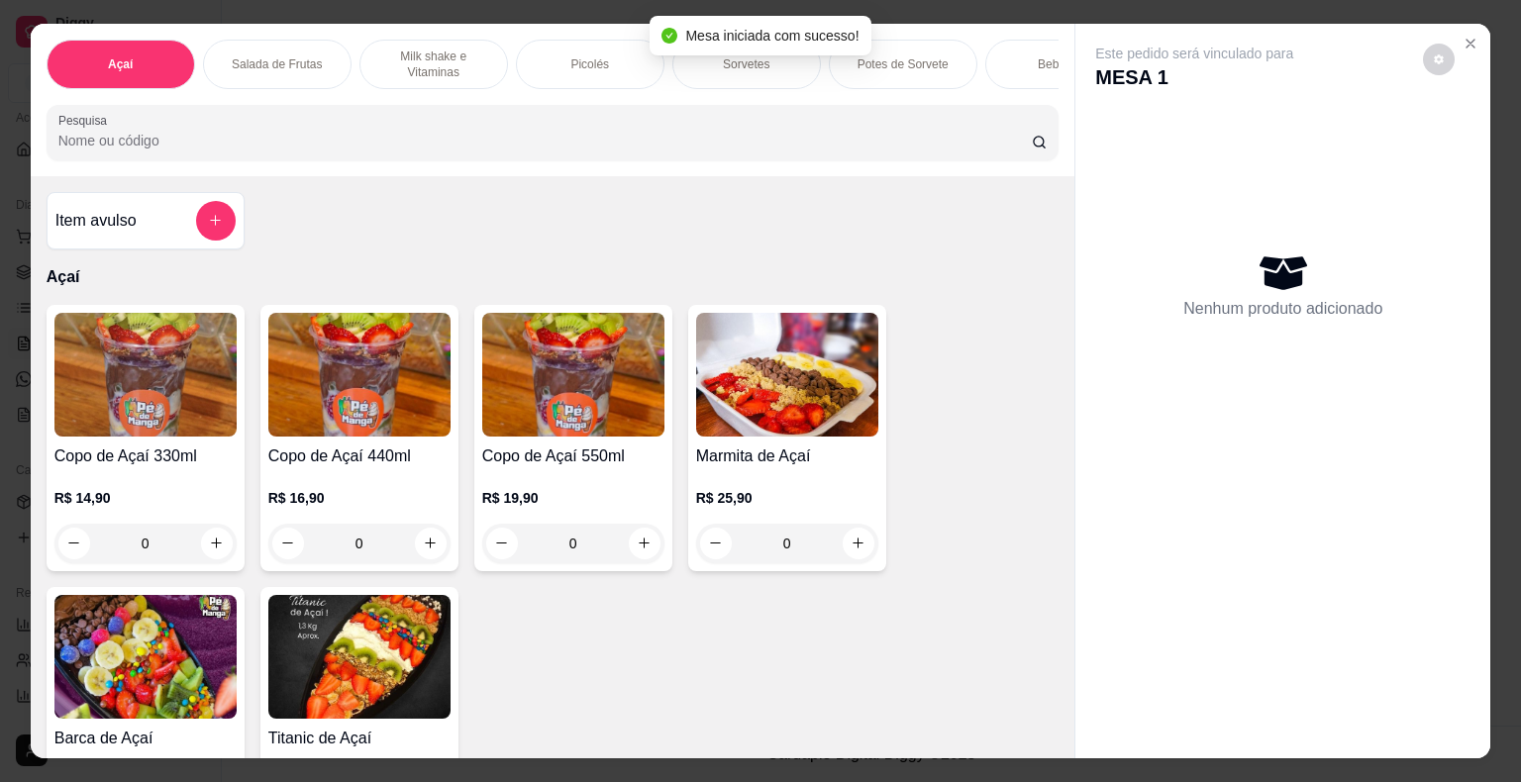
click at [381, 69] on p "Milk shake e Vitaminas" at bounding box center [433, 65] width 115 height 32
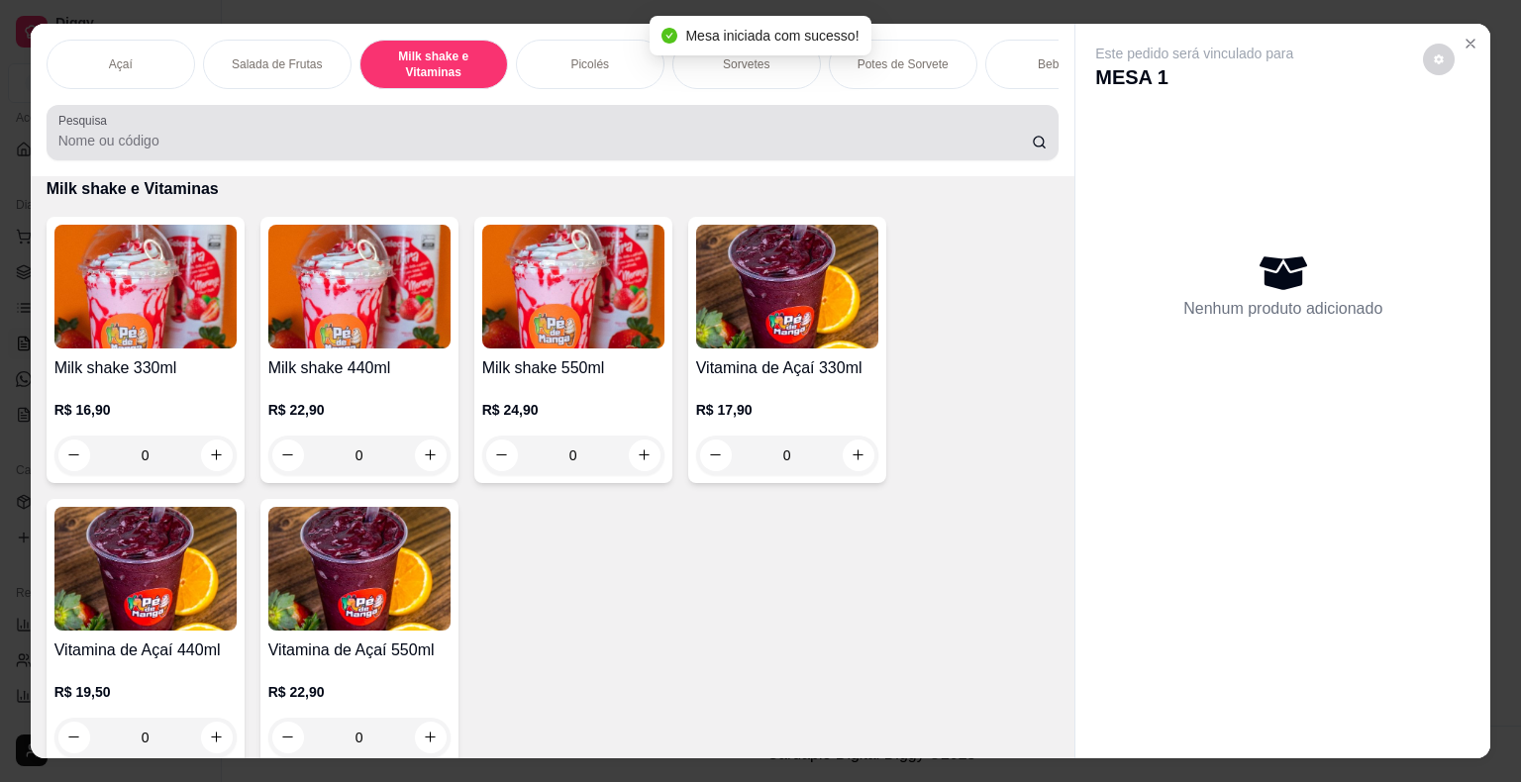
scroll to position [48, 0]
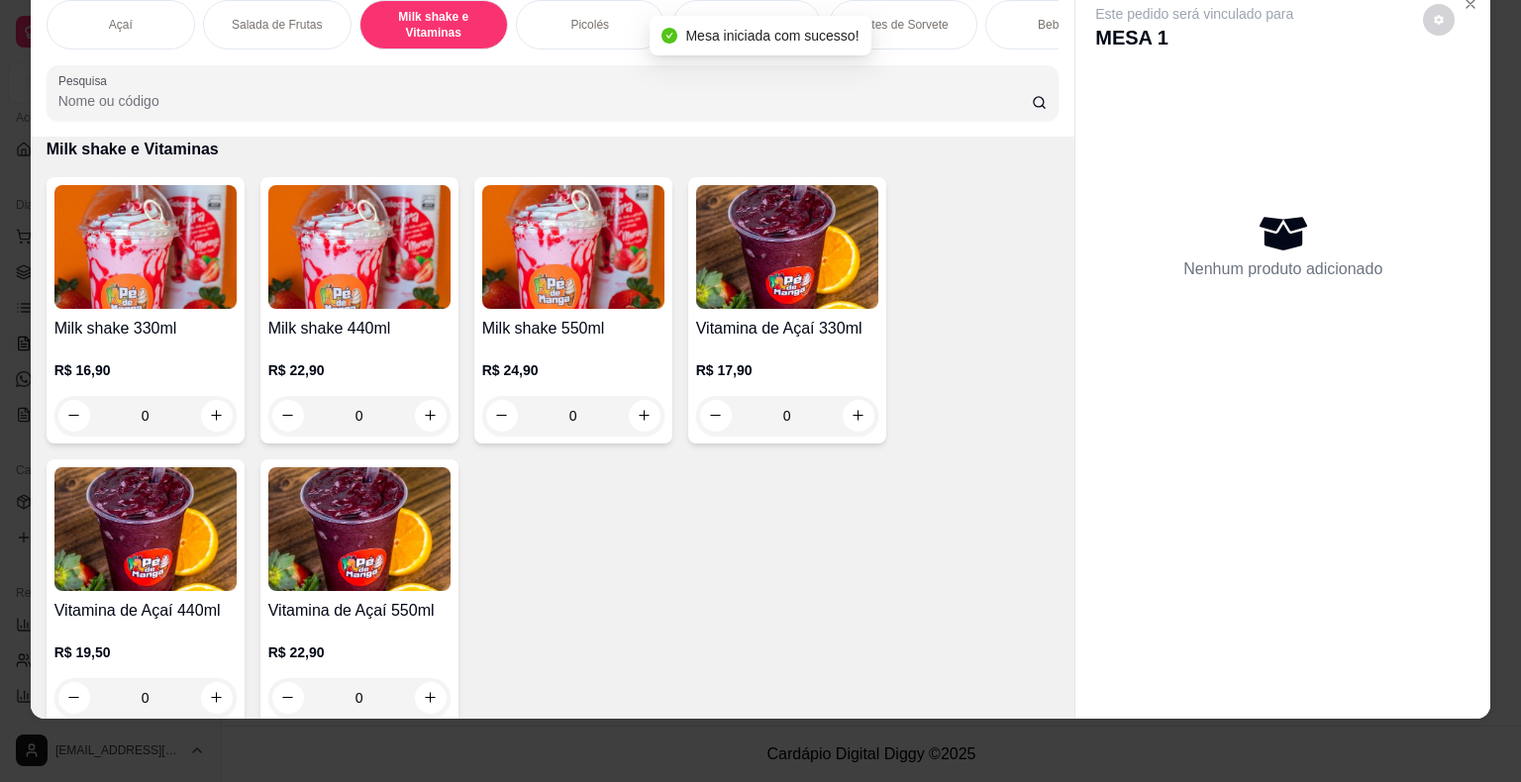
click at [420, 418] on div "0" at bounding box center [359, 416] width 182 height 40
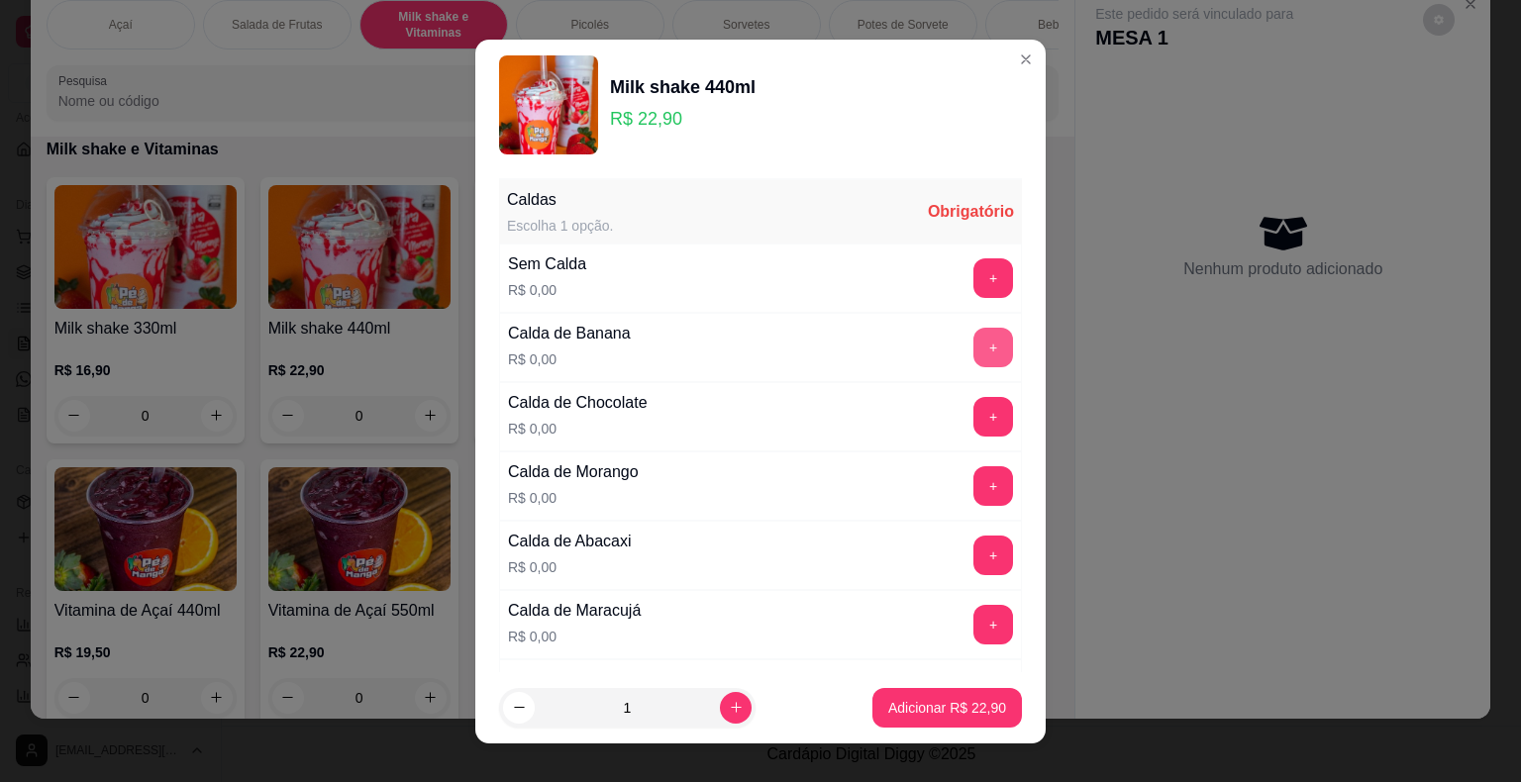
click at [973, 352] on button "+" at bounding box center [993, 348] width 40 height 40
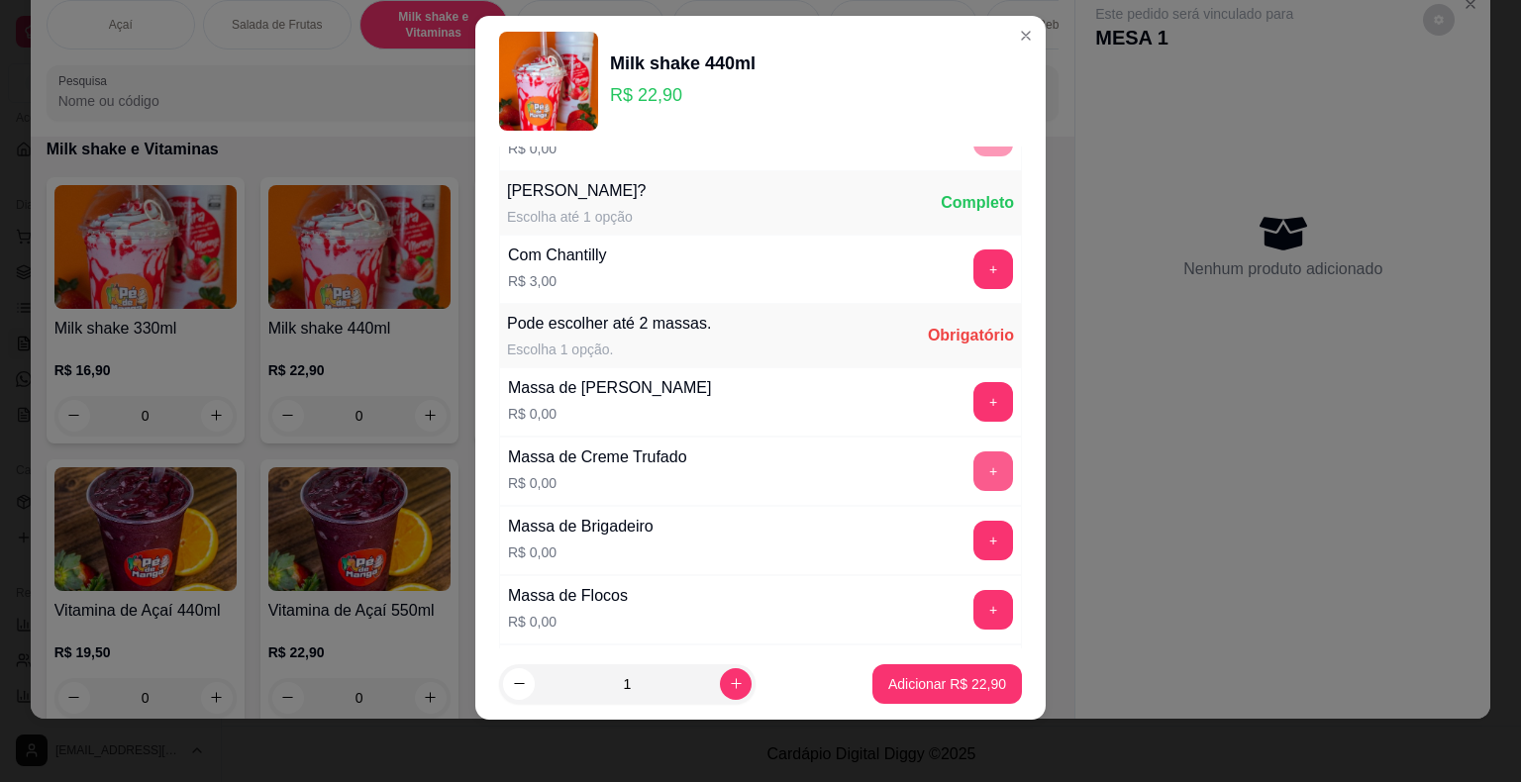
scroll to position [899, 0]
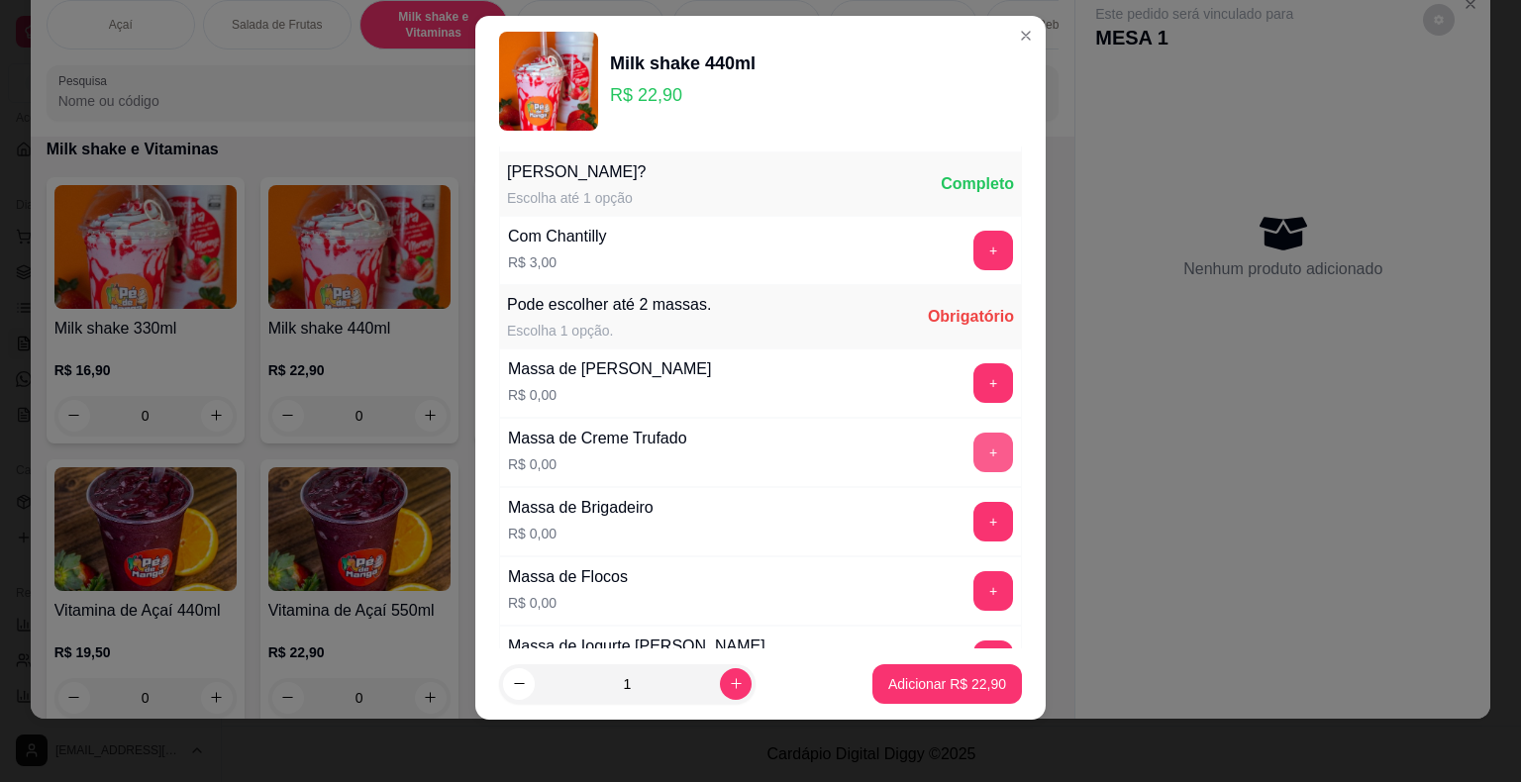
click at [973, 438] on button "+" at bounding box center [993, 453] width 40 height 40
click at [943, 664] on button "Adicionar R$ 22,90" at bounding box center [946, 684] width 149 height 40
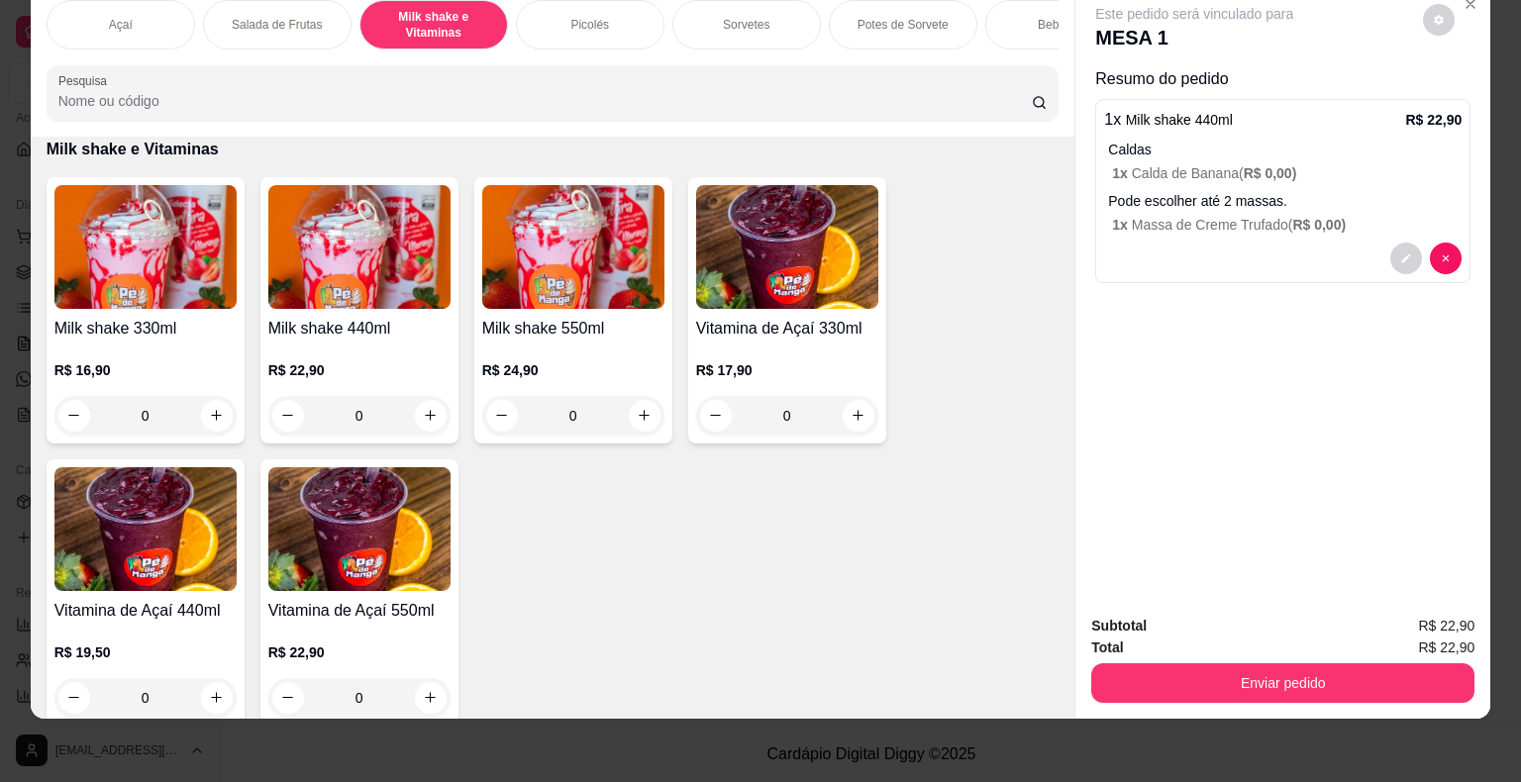
click at [1185, 683] on button "Enviar pedido" at bounding box center [1282, 683] width 383 height 40
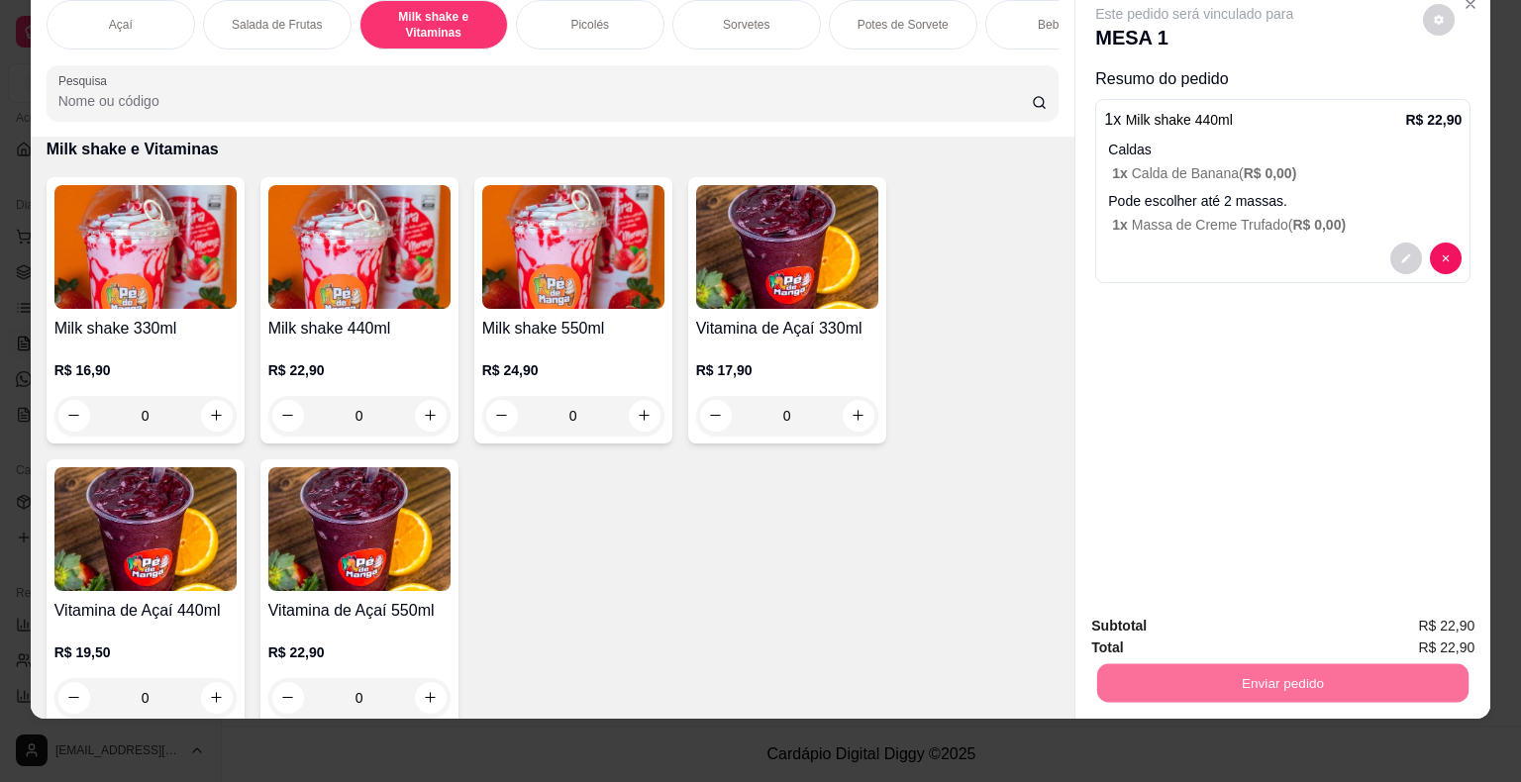
click at [1417, 614] on button "Enviar pedido" at bounding box center [1422, 619] width 109 height 37
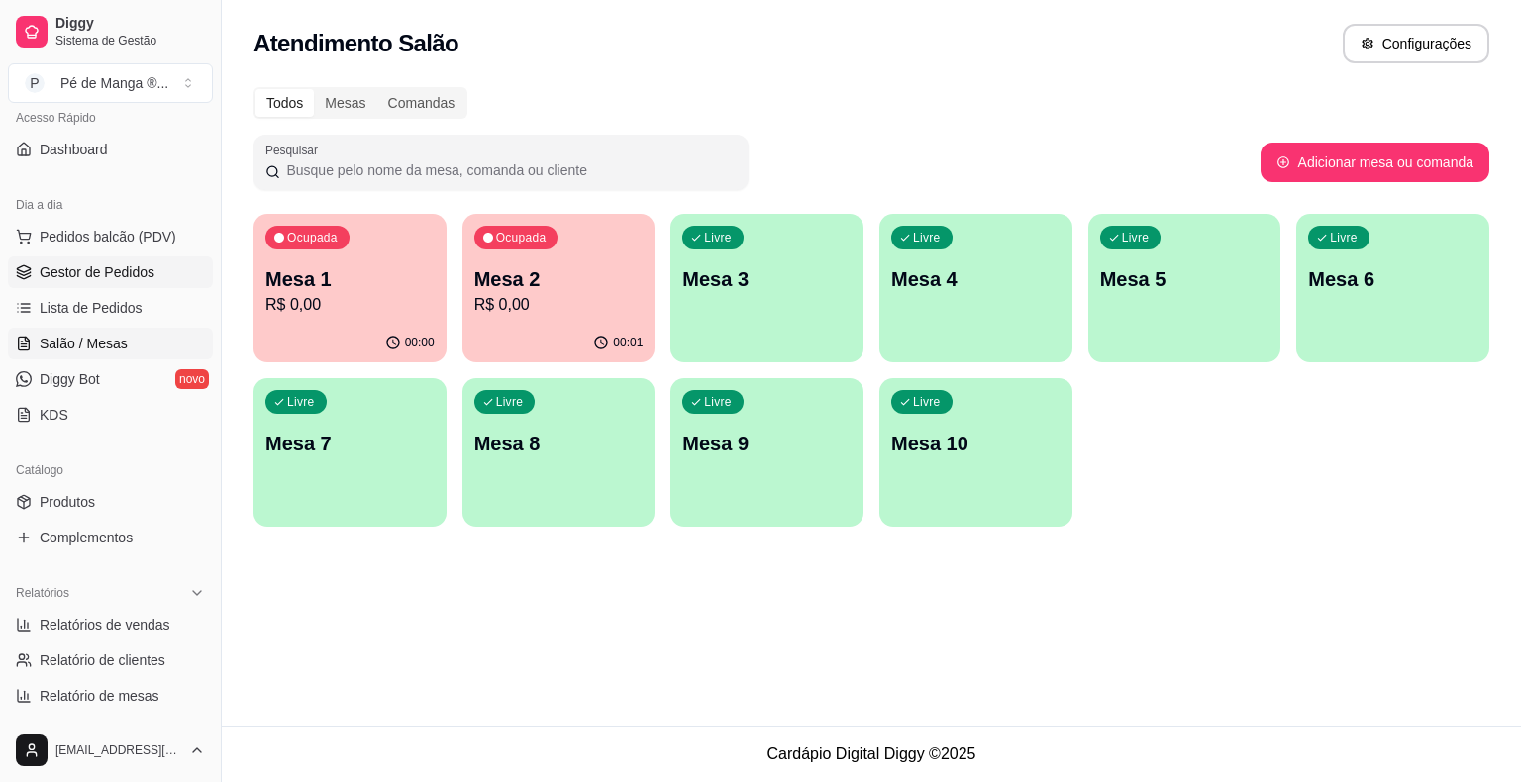
click at [32, 256] on link "Gestor de Pedidos" at bounding box center [110, 272] width 205 height 32
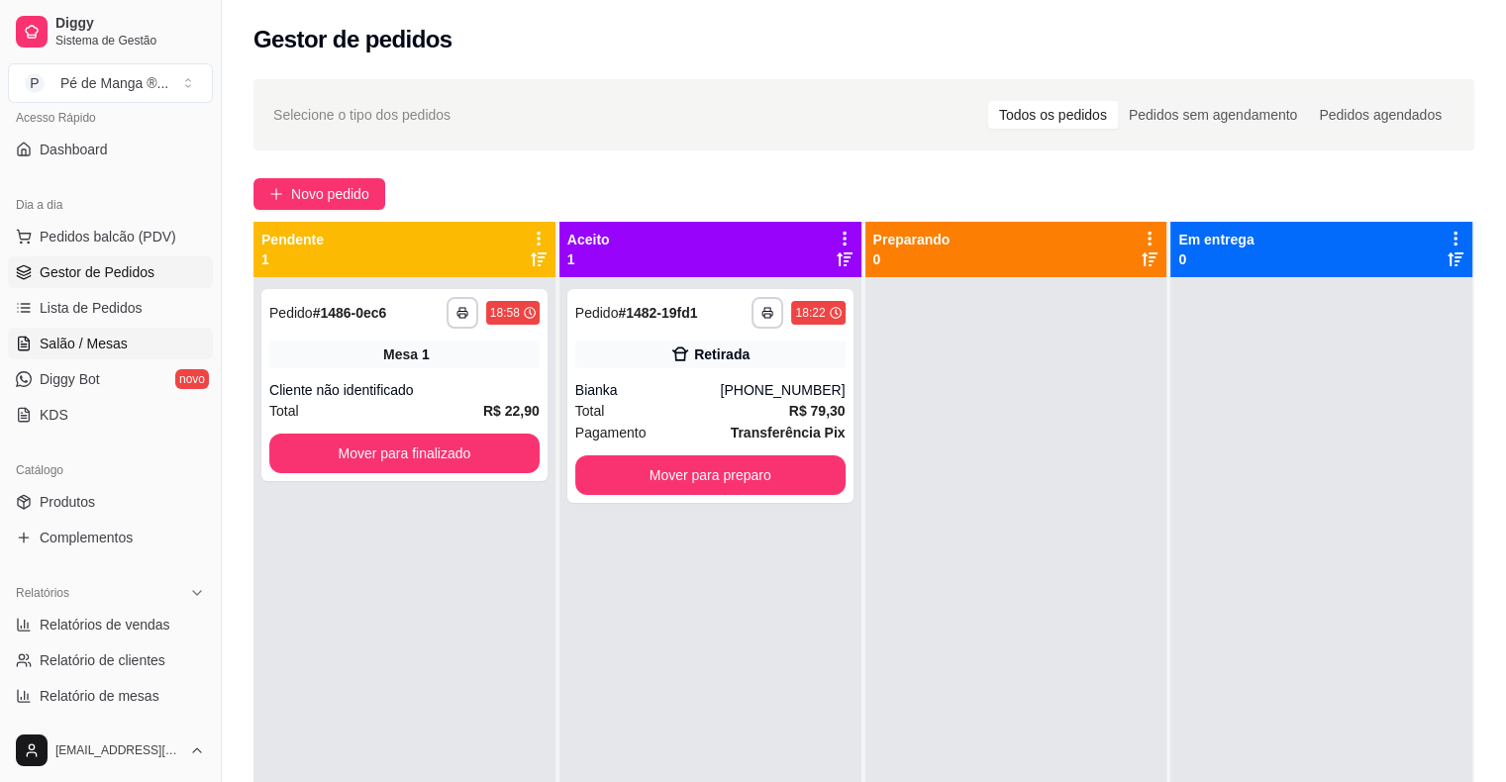
click at [77, 343] on span "Salão / Mesas" at bounding box center [84, 344] width 88 height 20
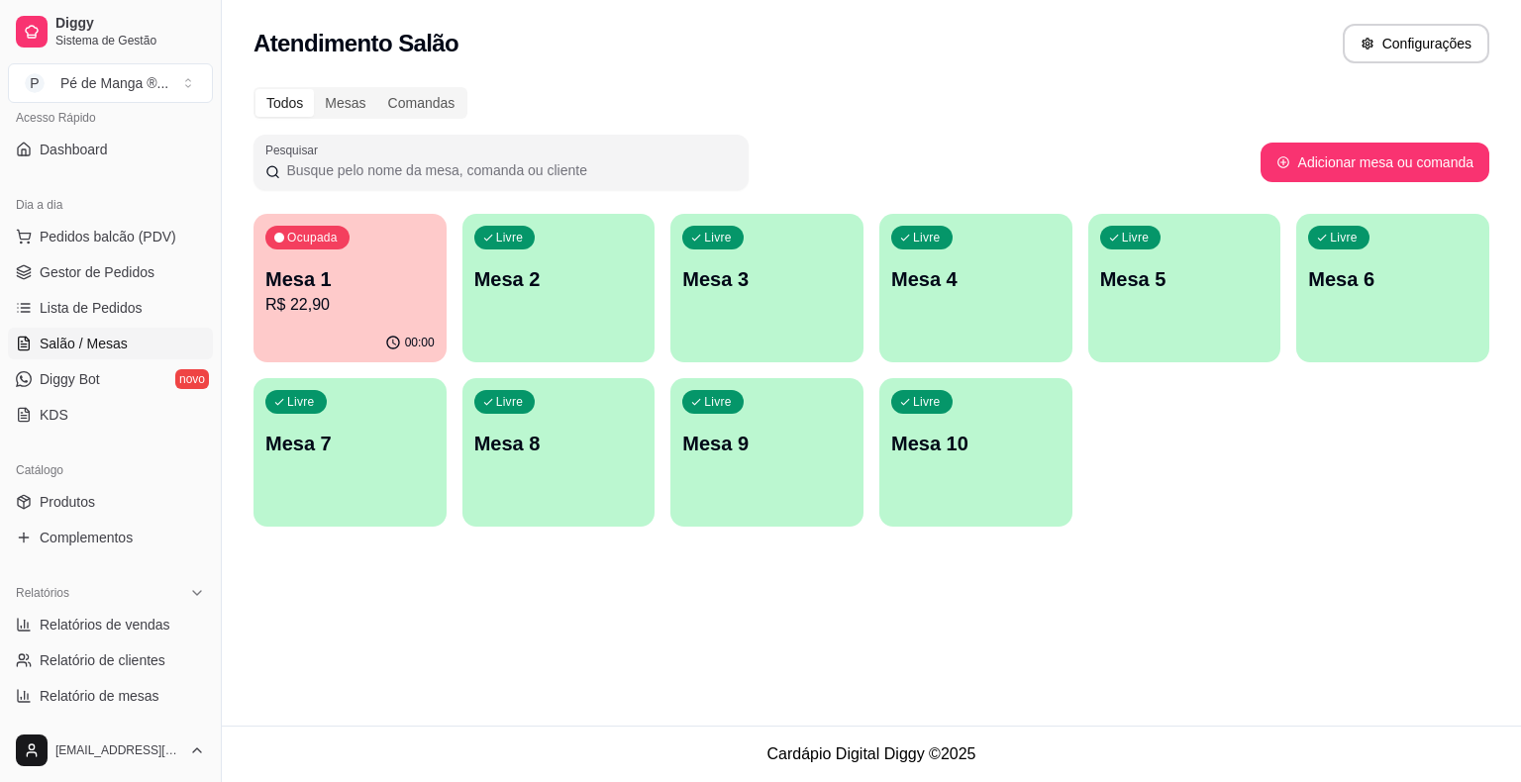
click at [346, 331] on div "00:00" at bounding box center [349, 343] width 193 height 39
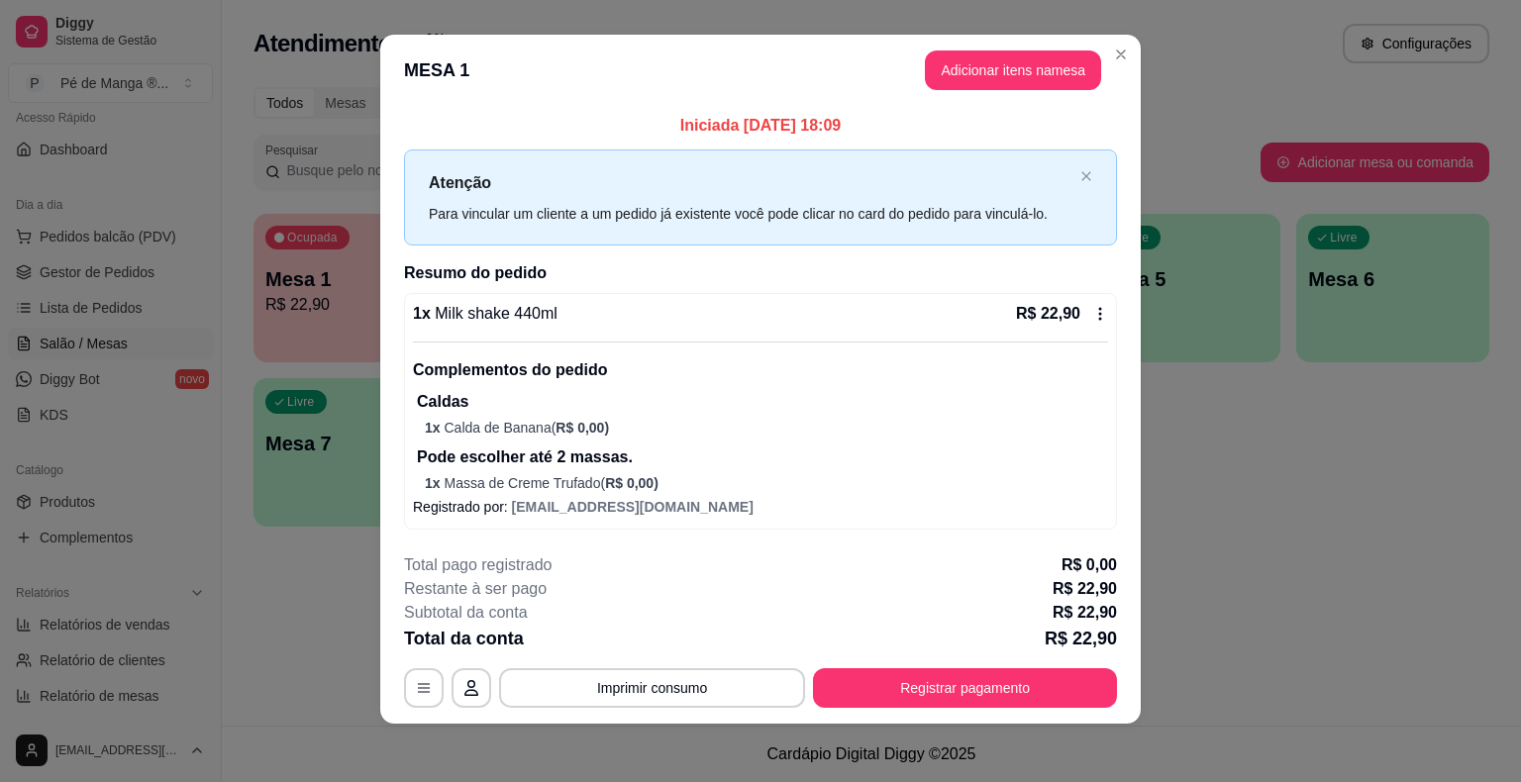
scroll to position [16, 0]
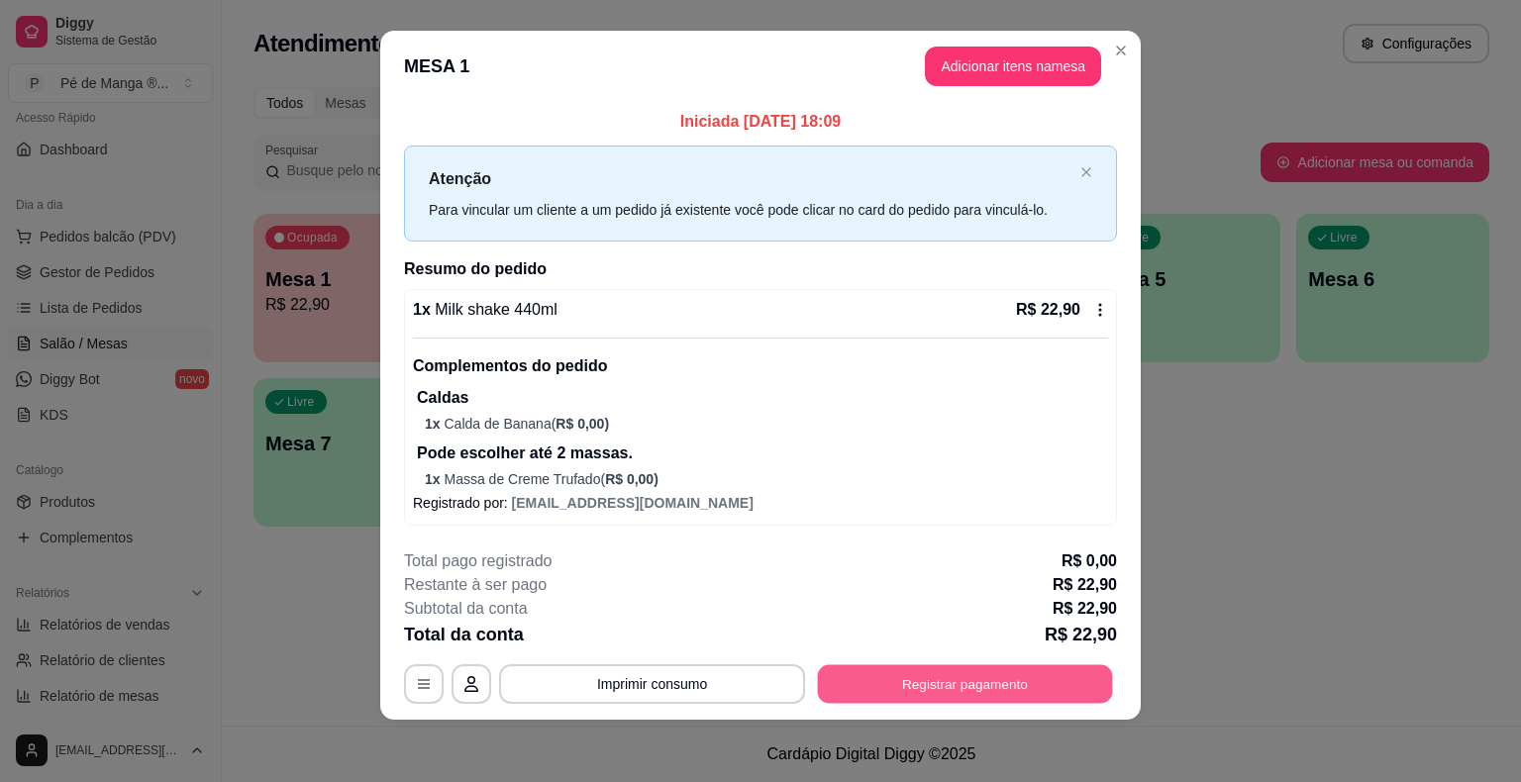
click at [970, 691] on button "Registrar pagamento" at bounding box center [965, 684] width 295 height 39
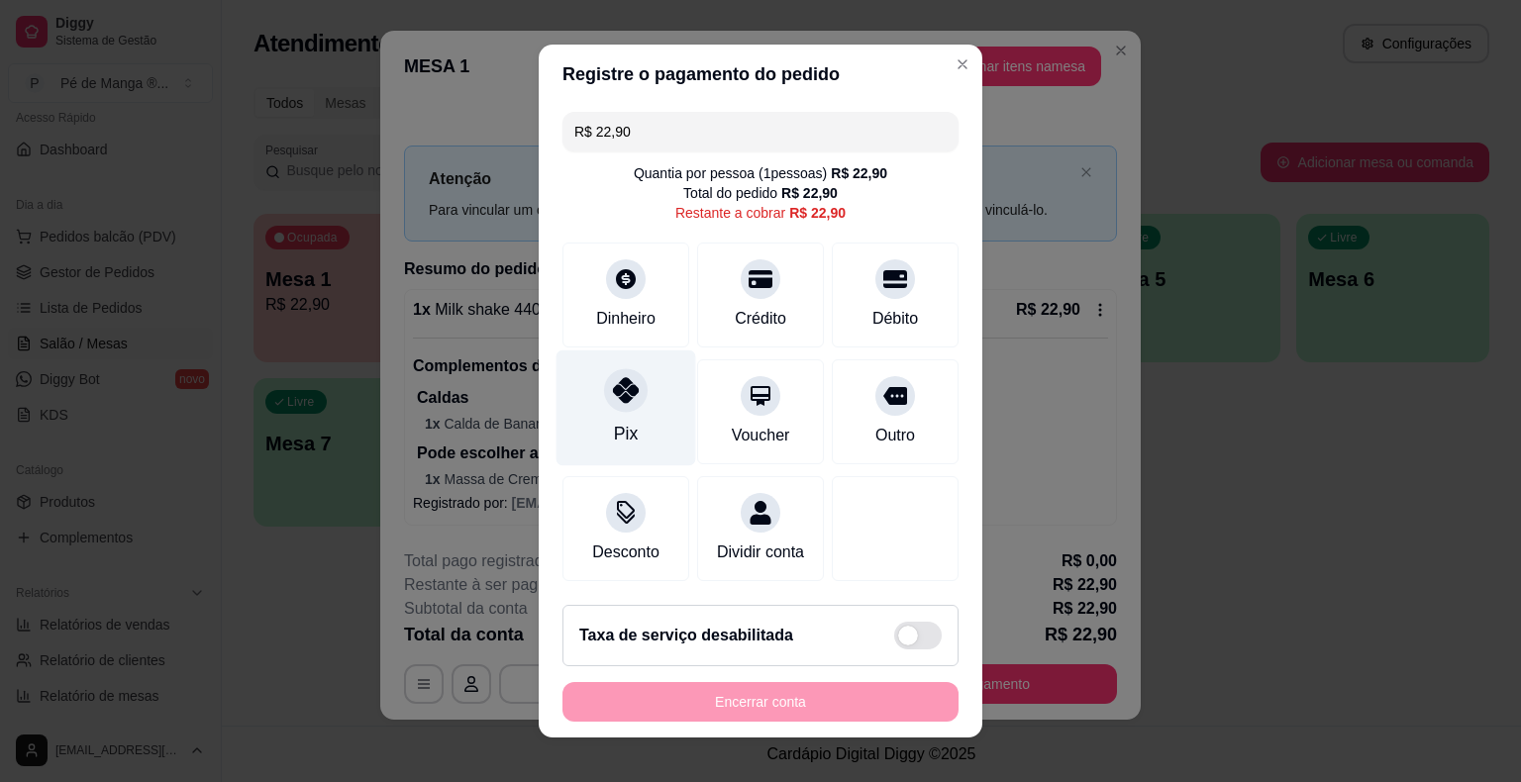
click at [639, 386] on div "Pix" at bounding box center [626, 408] width 140 height 116
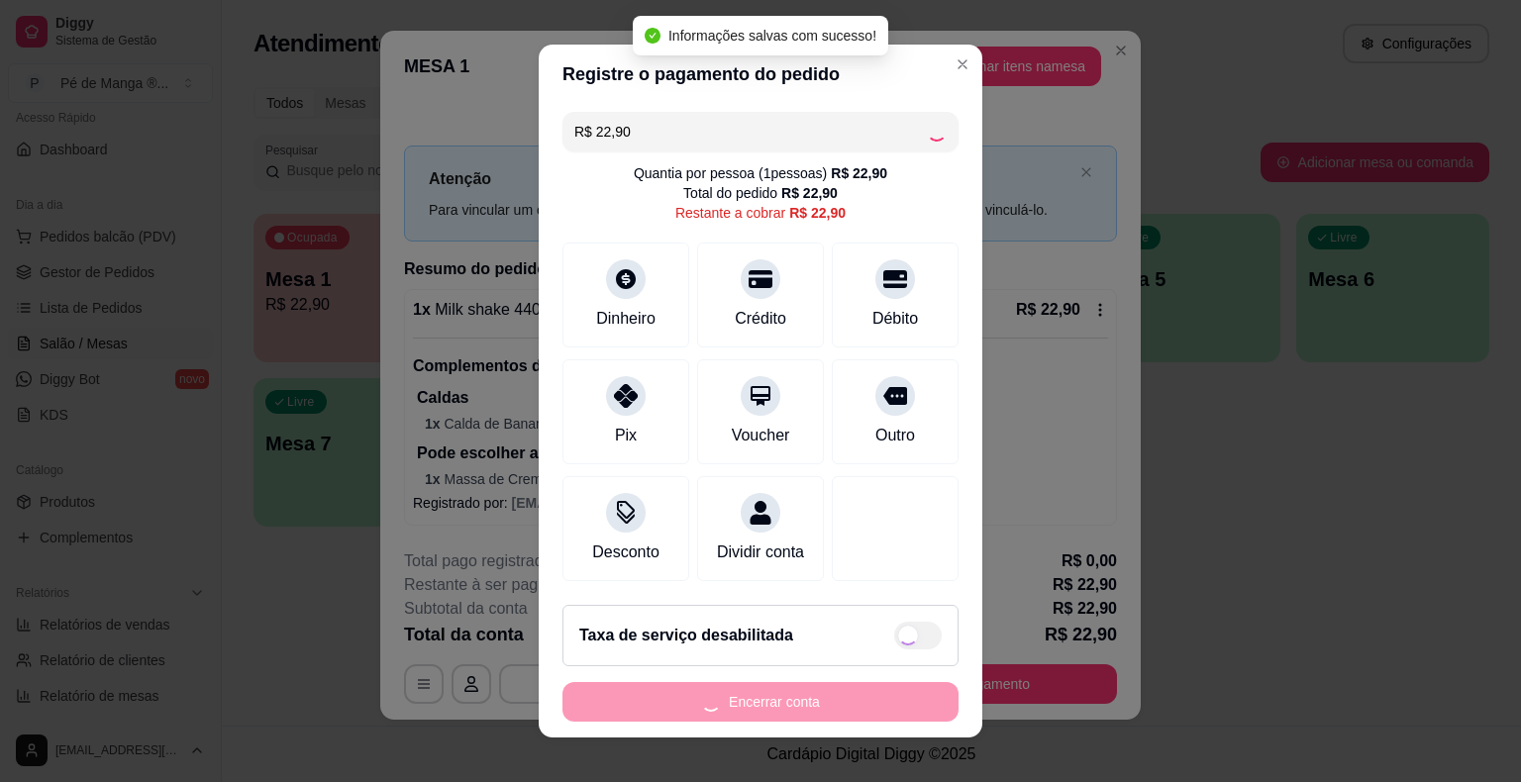
type input "R$ 0,00"
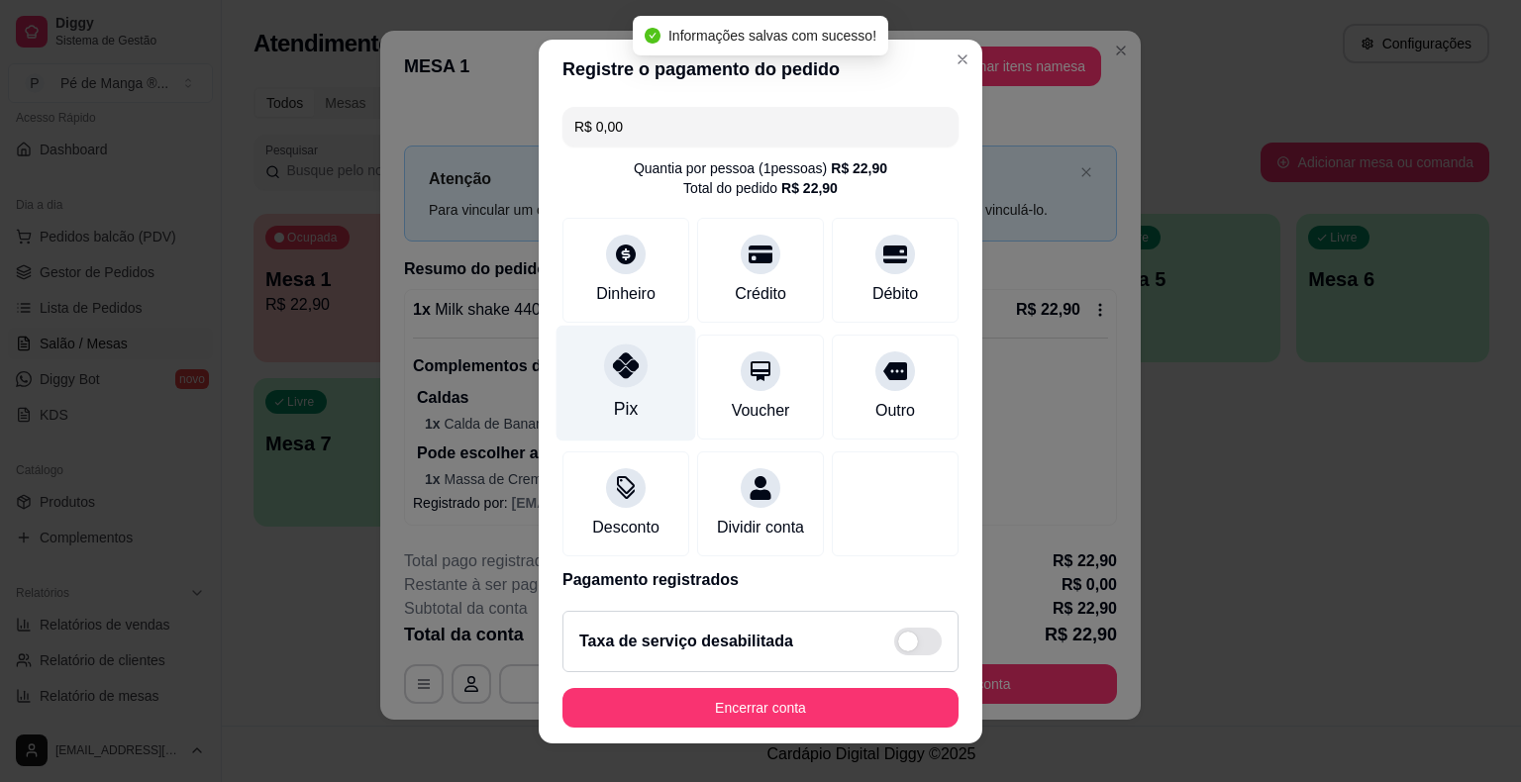
click at [604, 372] on div at bounding box center [626, 366] width 44 height 44
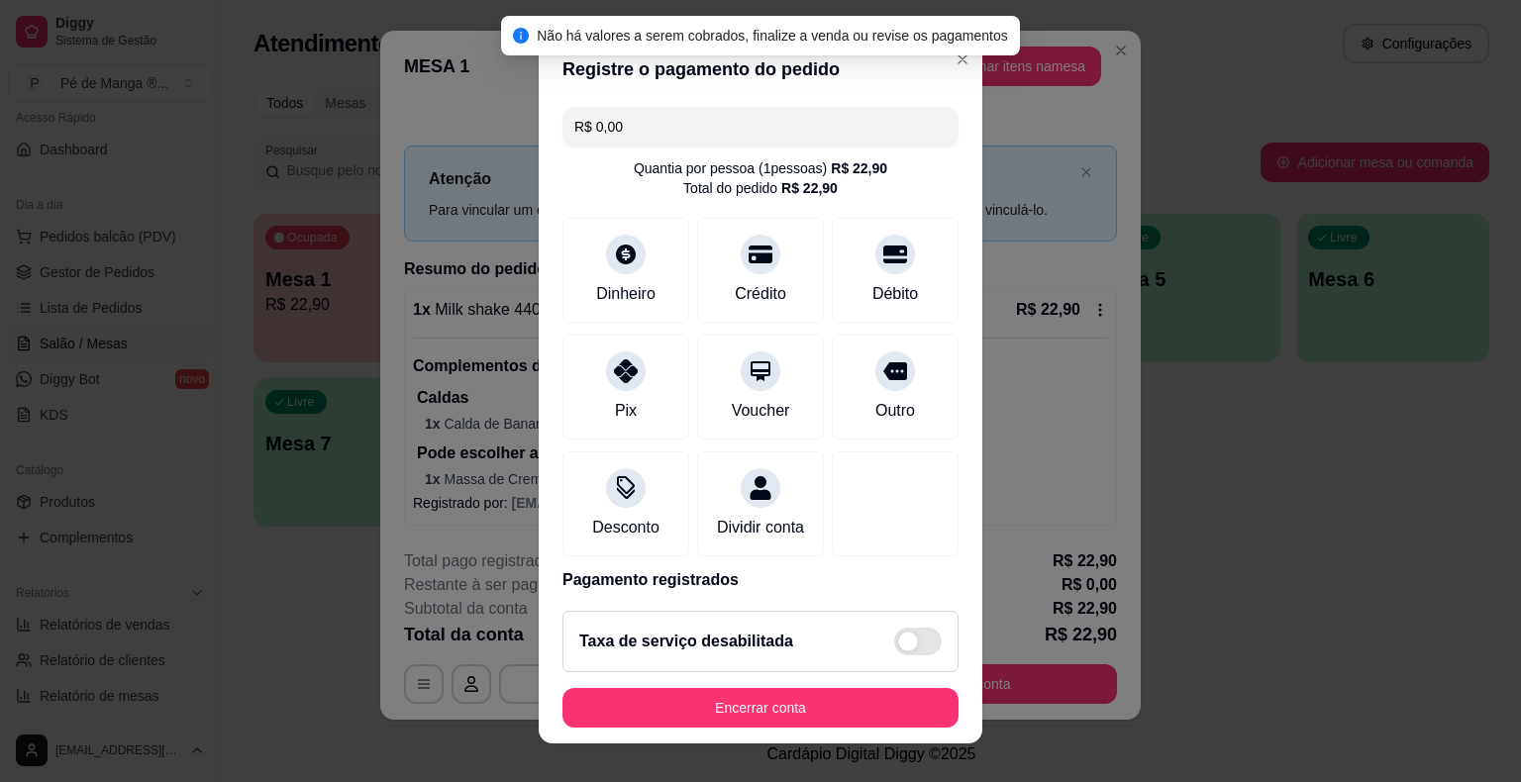
scroll to position [93, 0]
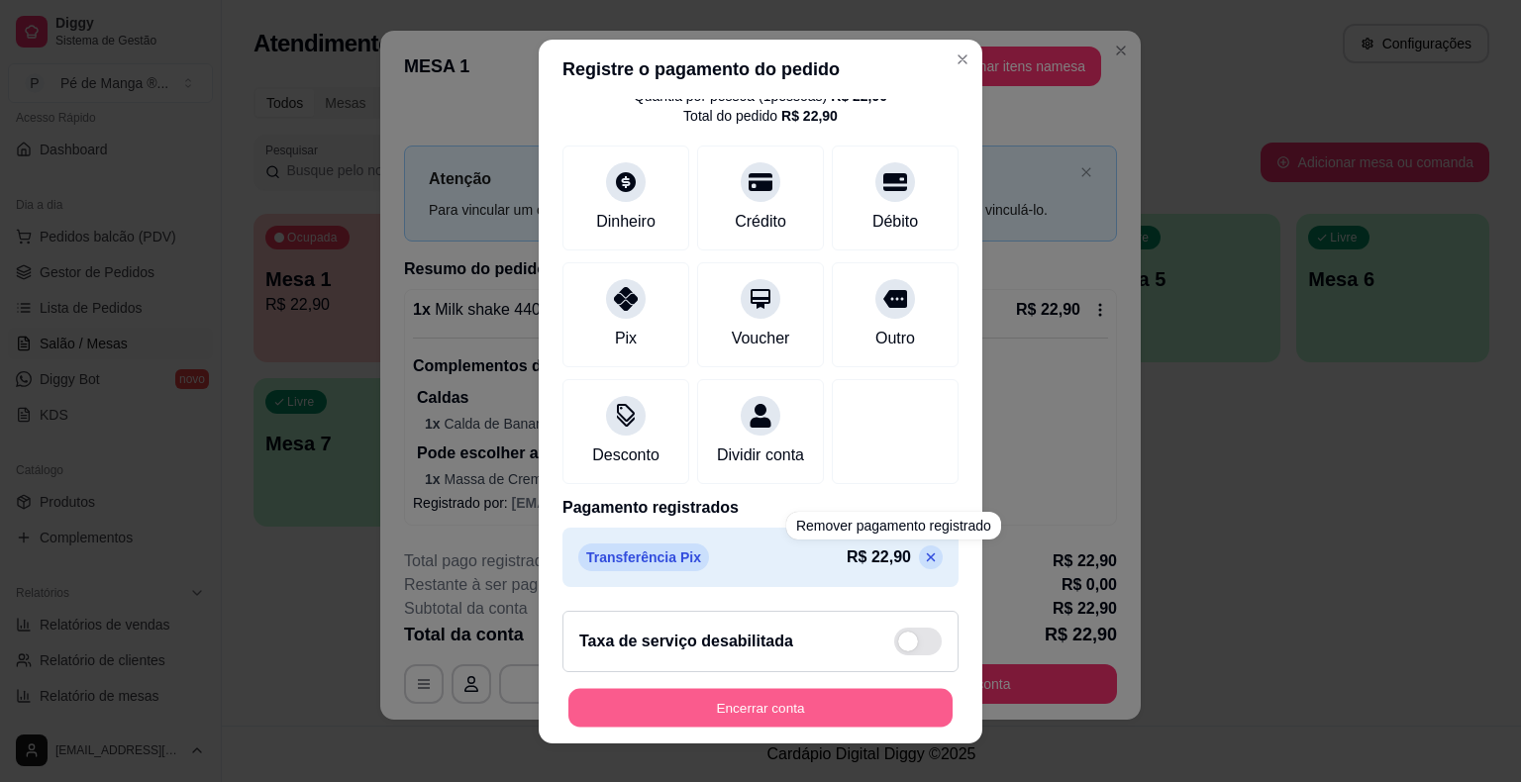
click at [867, 706] on button "Encerrar conta" at bounding box center [760, 707] width 384 height 39
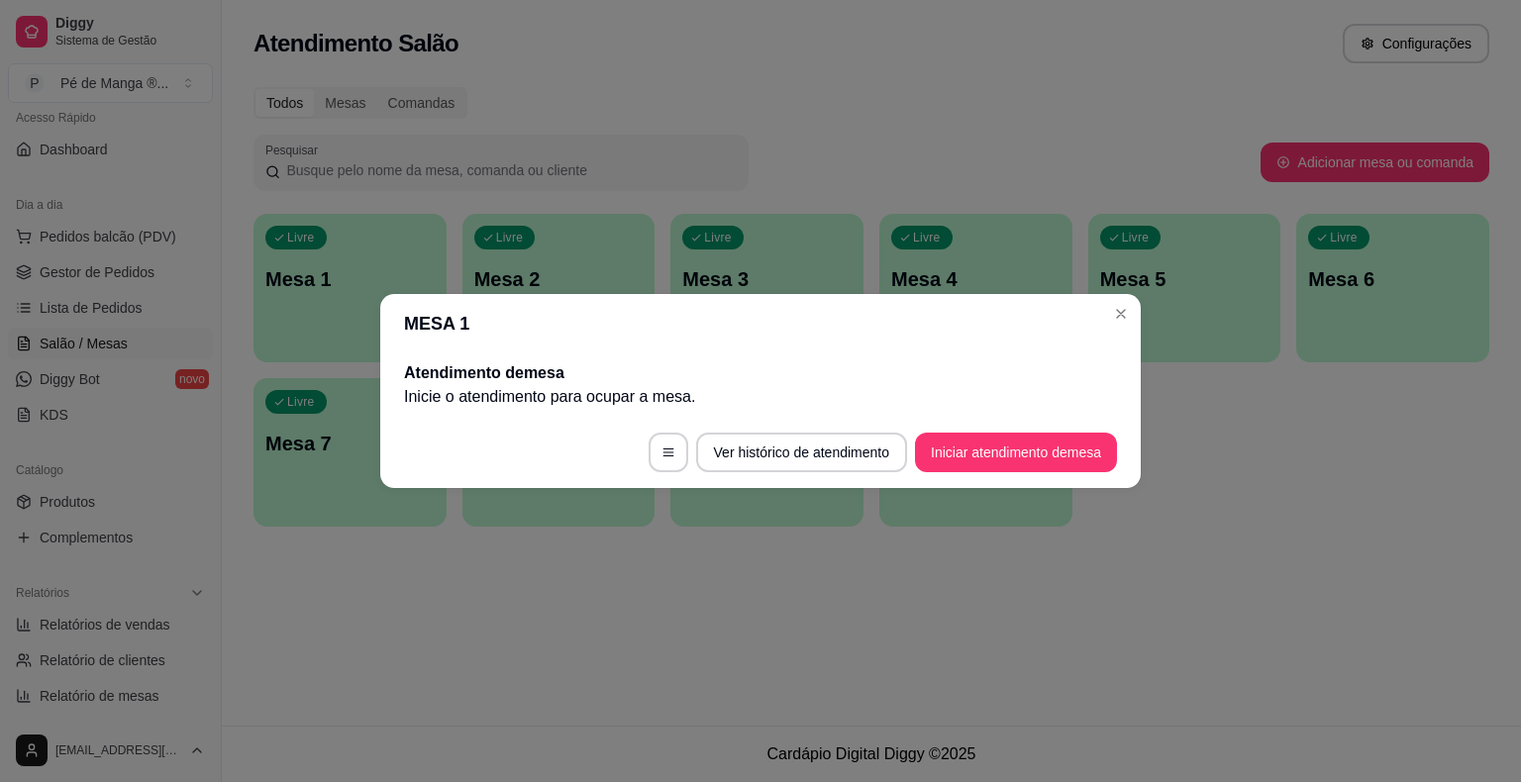
scroll to position [0, 0]
click at [1105, 316] on section "MESA 1 Atendimento de mesa Inicie o atendimento para ocupar a mesa . Ver histór…" at bounding box center [760, 391] width 760 height 194
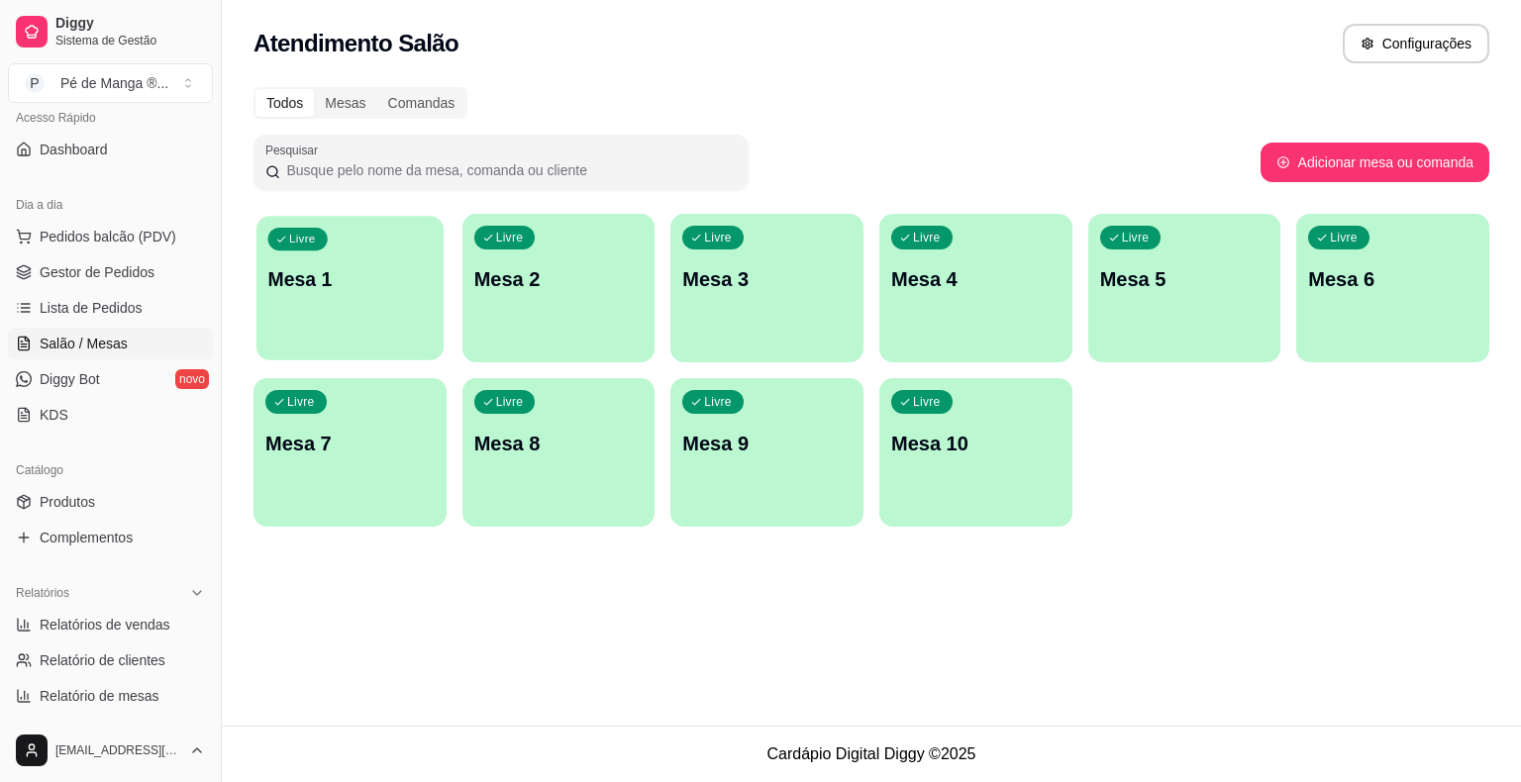
click at [372, 343] on div "button" at bounding box center [349, 348] width 187 height 23
click at [401, 357] on div "button" at bounding box center [349, 348] width 187 height 23
click at [167, 273] on link "Gestor de Pedidos" at bounding box center [110, 272] width 205 height 32
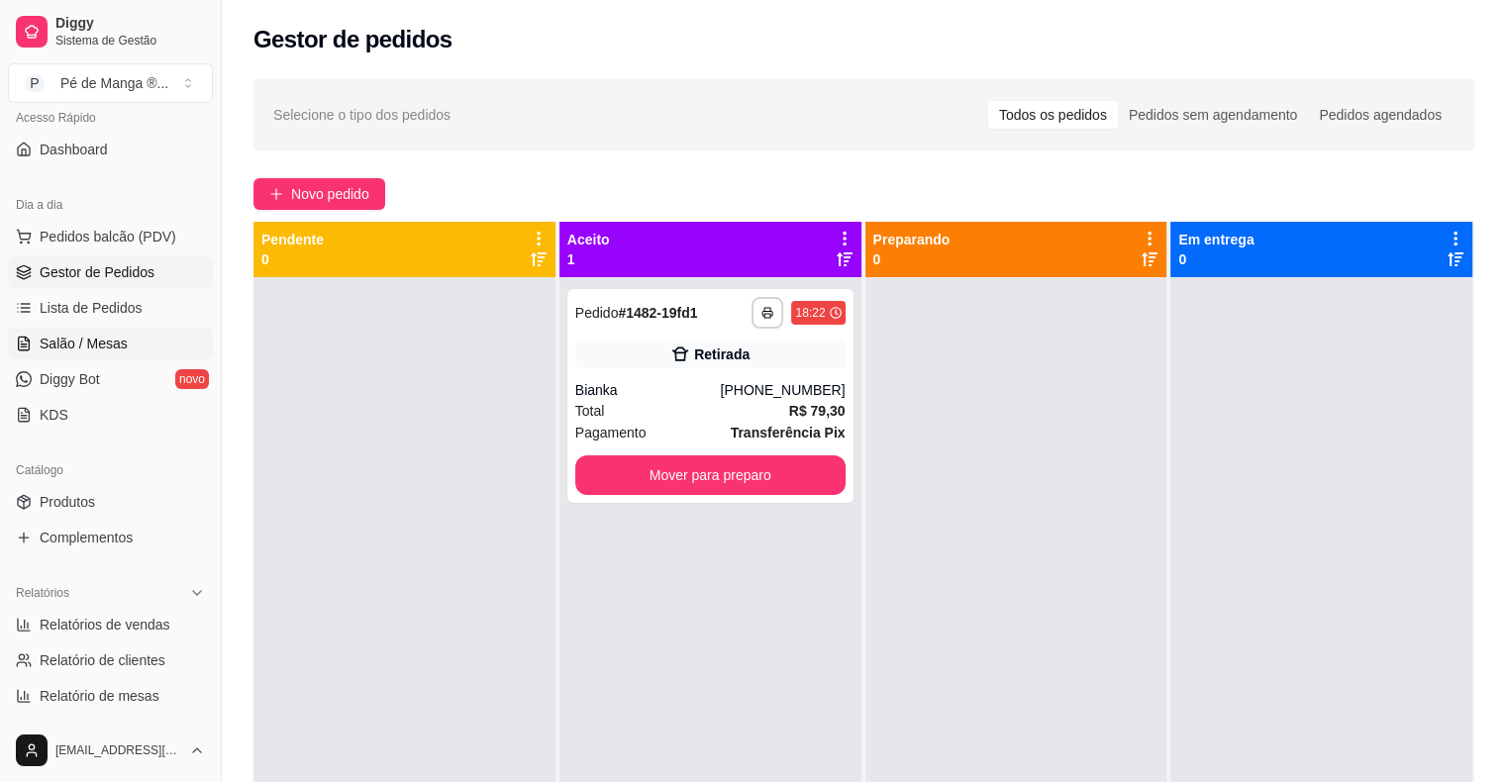
click at [121, 343] on span "Salão / Mesas" at bounding box center [84, 344] width 88 height 20
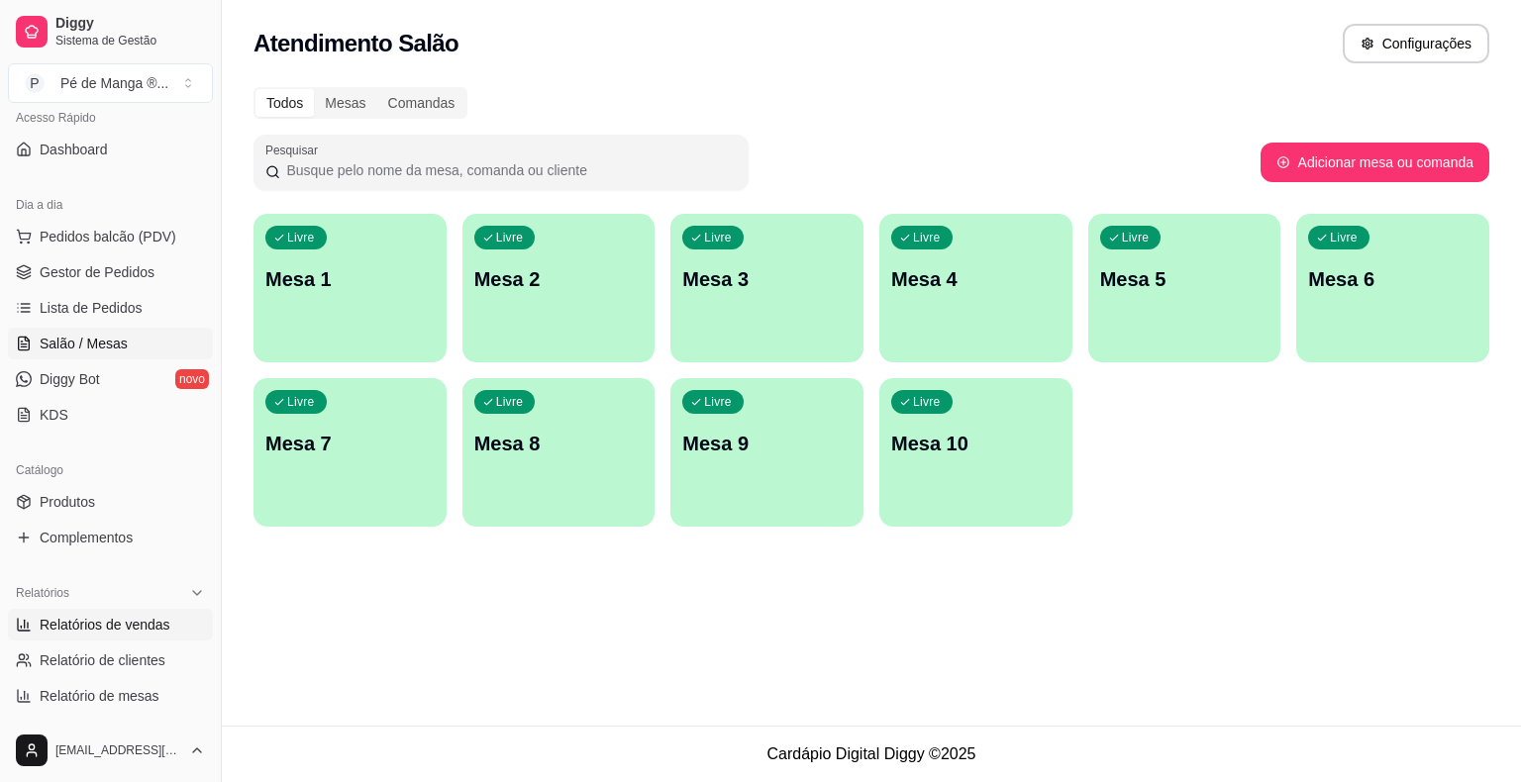
click at [166, 624] on link "Relatórios de vendas" at bounding box center [110, 625] width 205 height 32
select select "ALL"
select select "0"
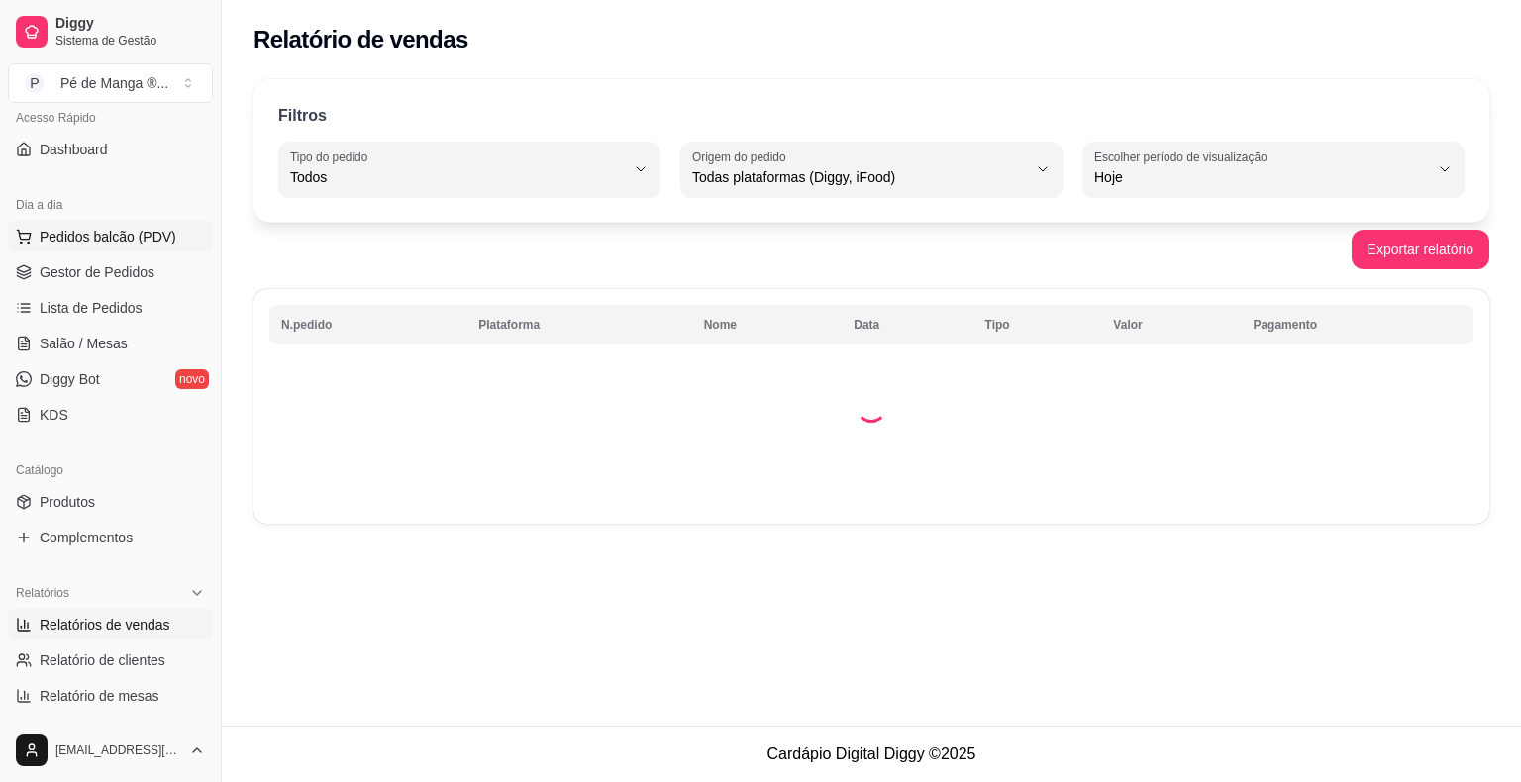
click at [125, 233] on span "Pedidos balcão (PDV)" at bounding box center [108, 237] width 137 height 20
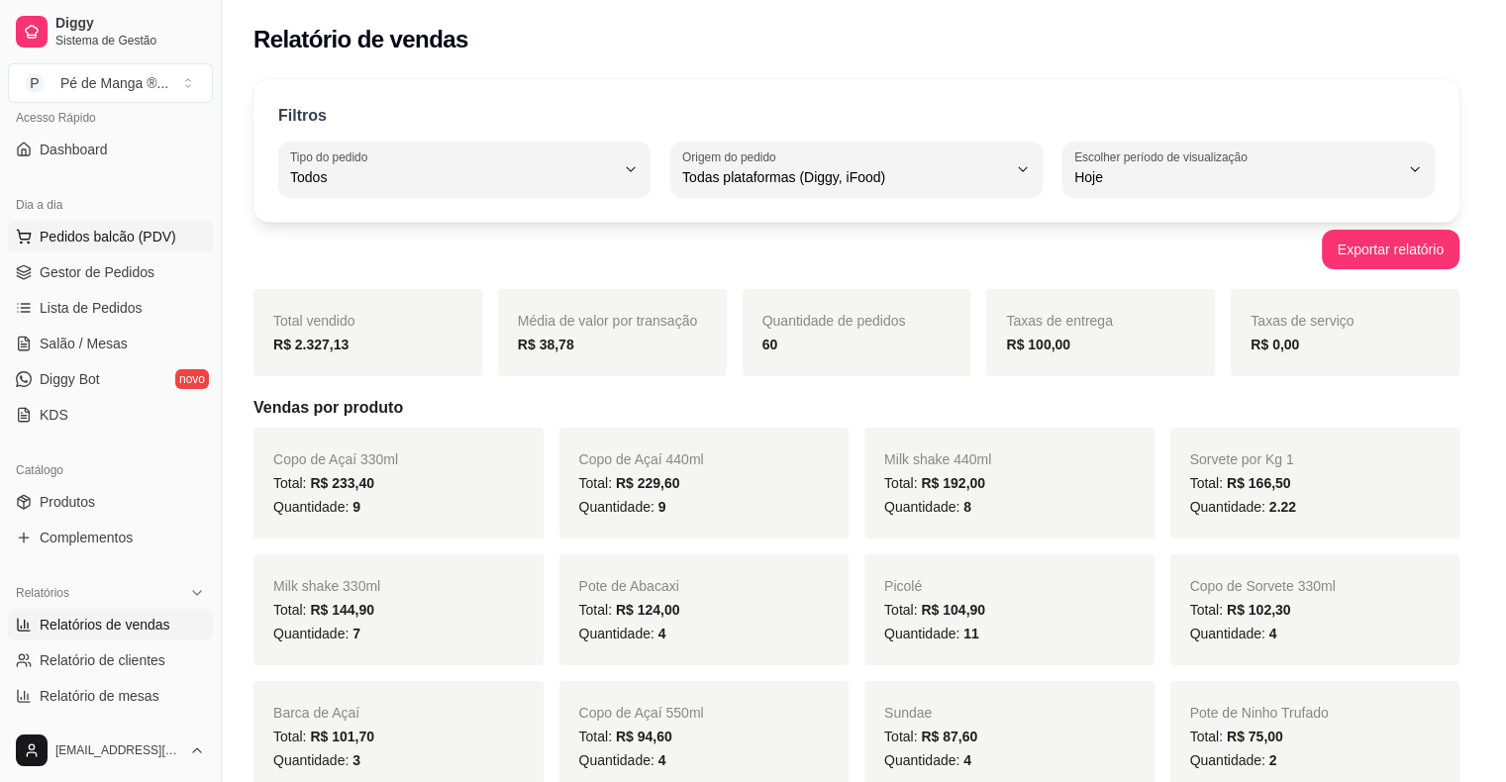
click at [126, 232] on div "Item avulso" at bounding box center [141, 220] width 181 height 40
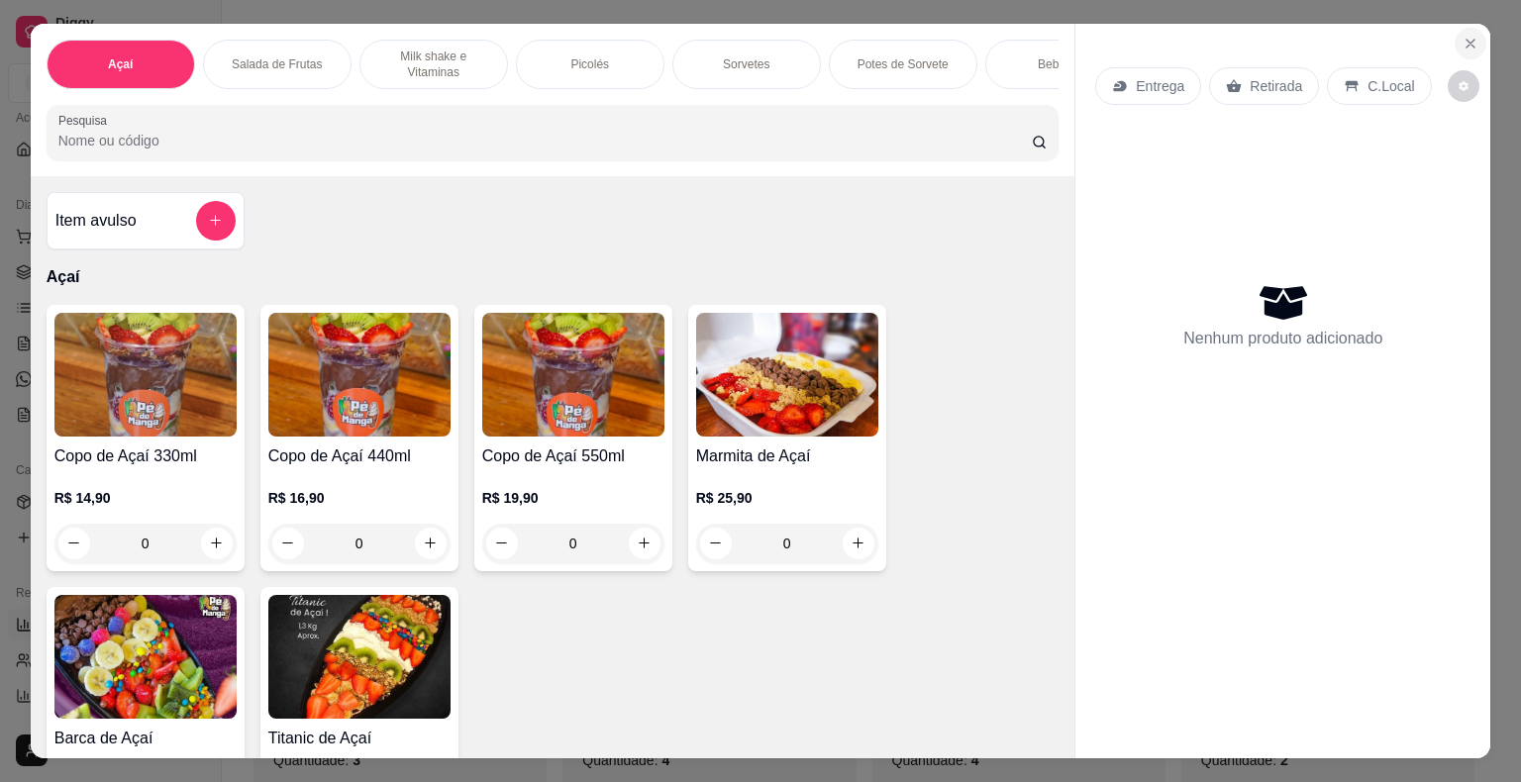
click at [1463, 41] on icon "Close" at bounding box center [1470, 44] width 16 height 16
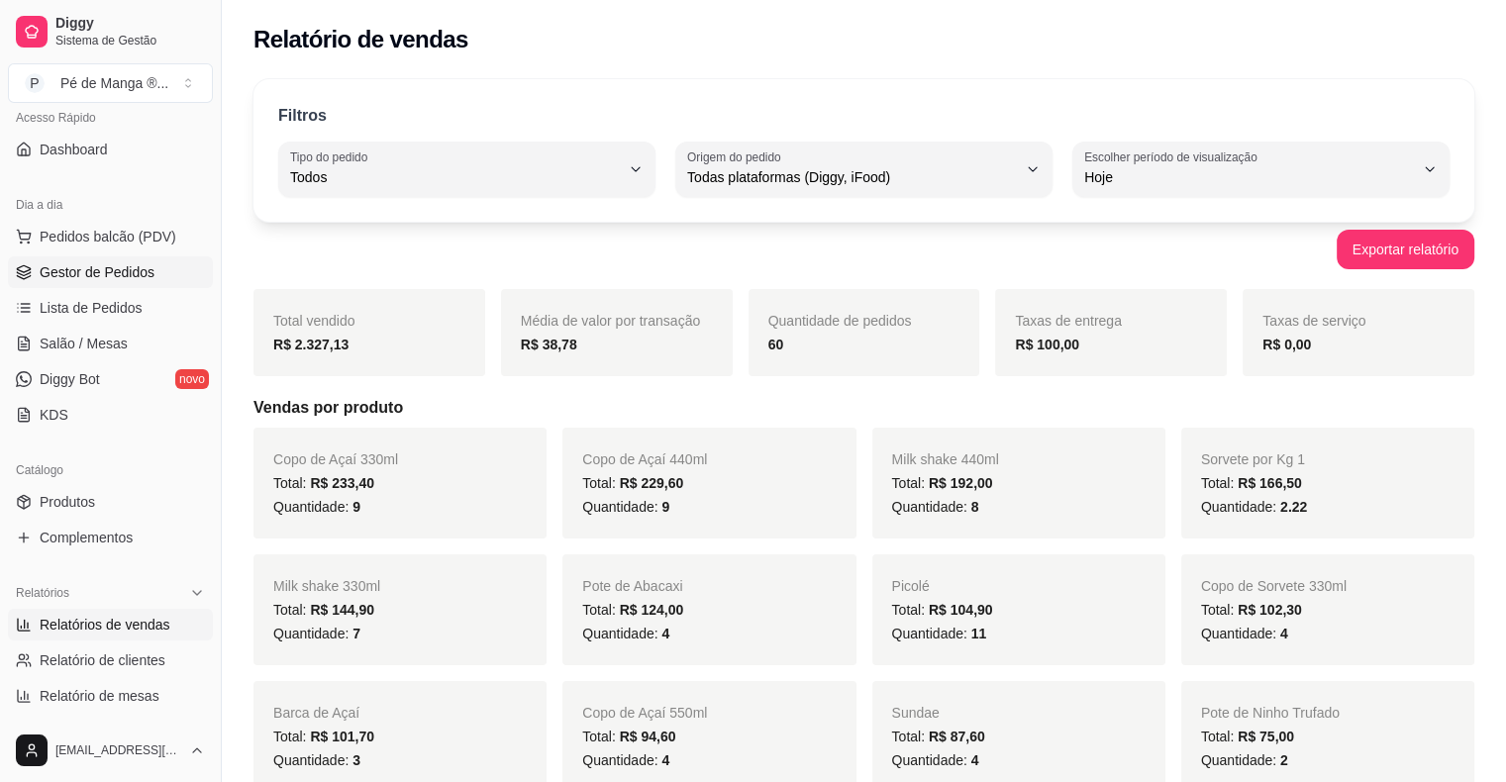
click at [127, 266] on span "Gestor de Pedidos" at bounding box center [97, 272] width 115 height 20
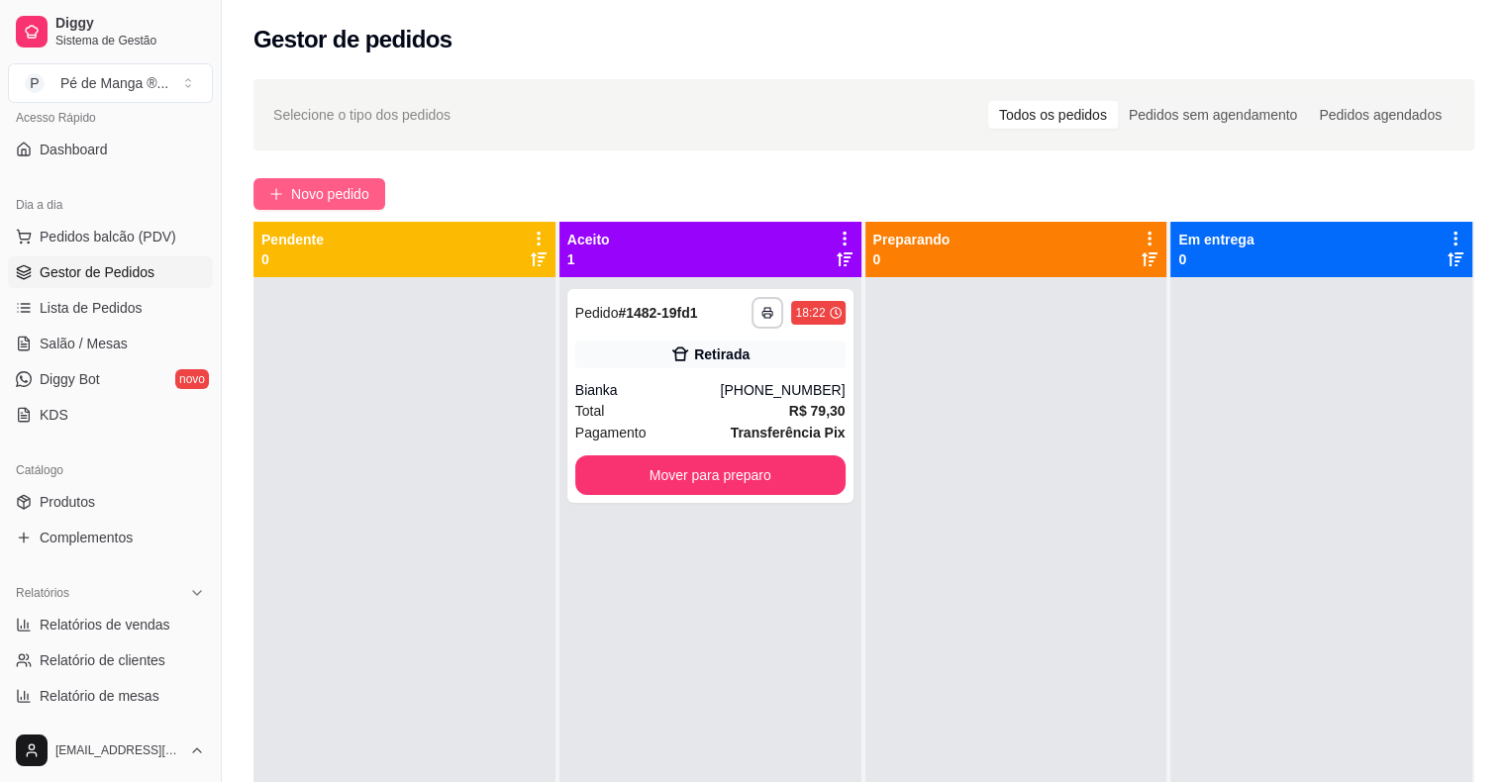
click at [298, 192] on span "Novo pedido" at bounding box center [330, 194] width 78 height 22
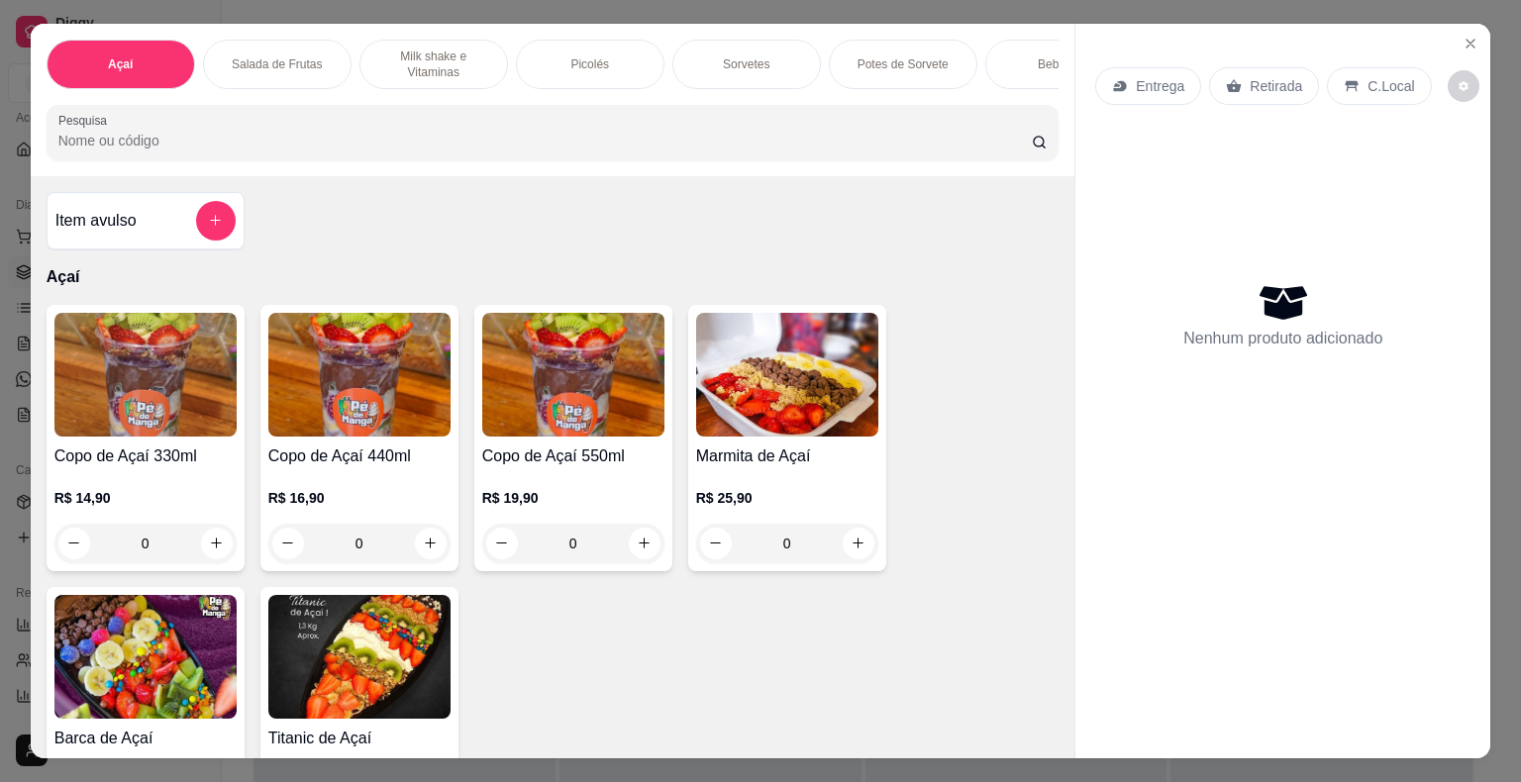
click at [895, 57] on p "Potes de Sorvete" at bounding box center [902, 64] width 91 height 16
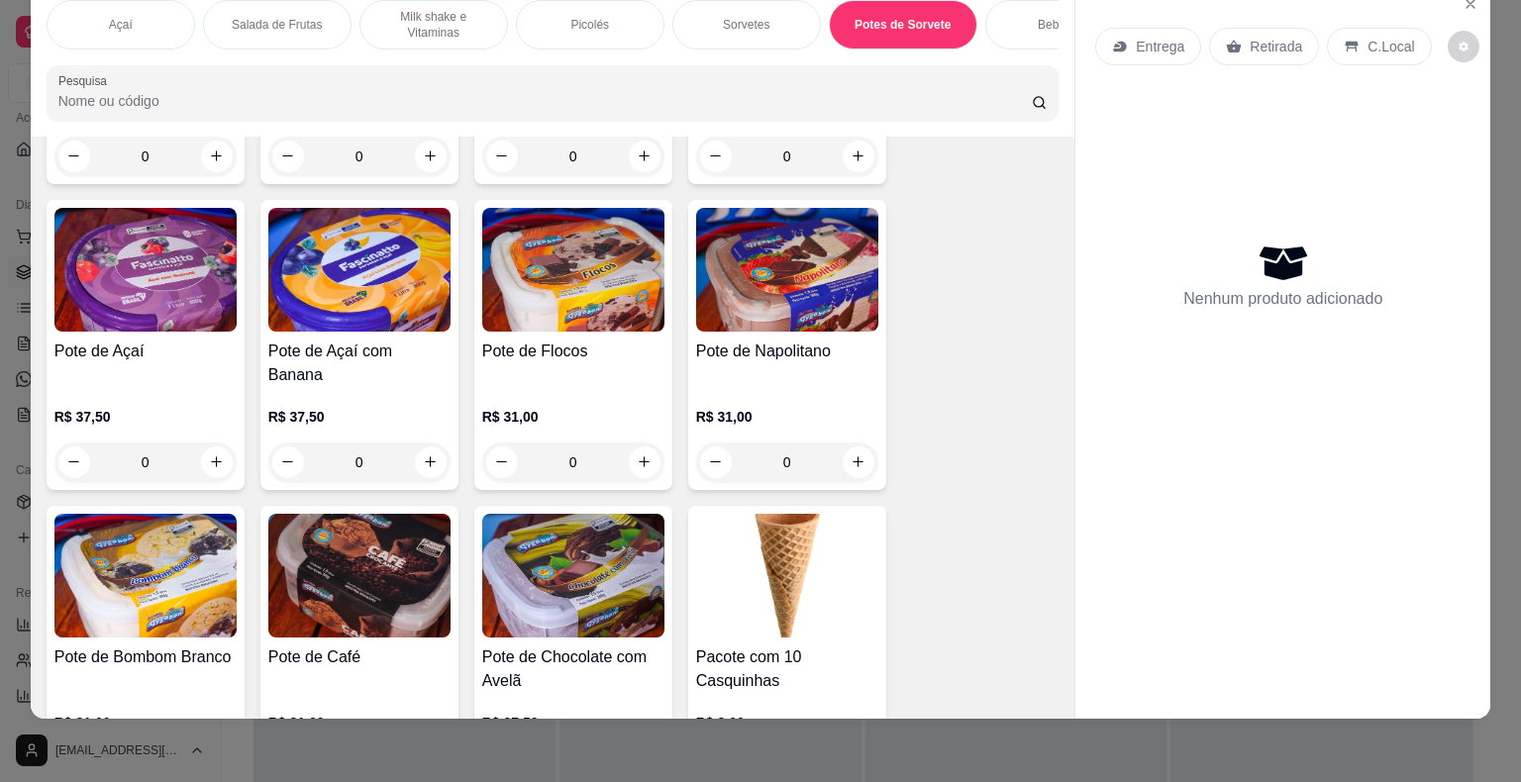
scroll to position [3952, 0]
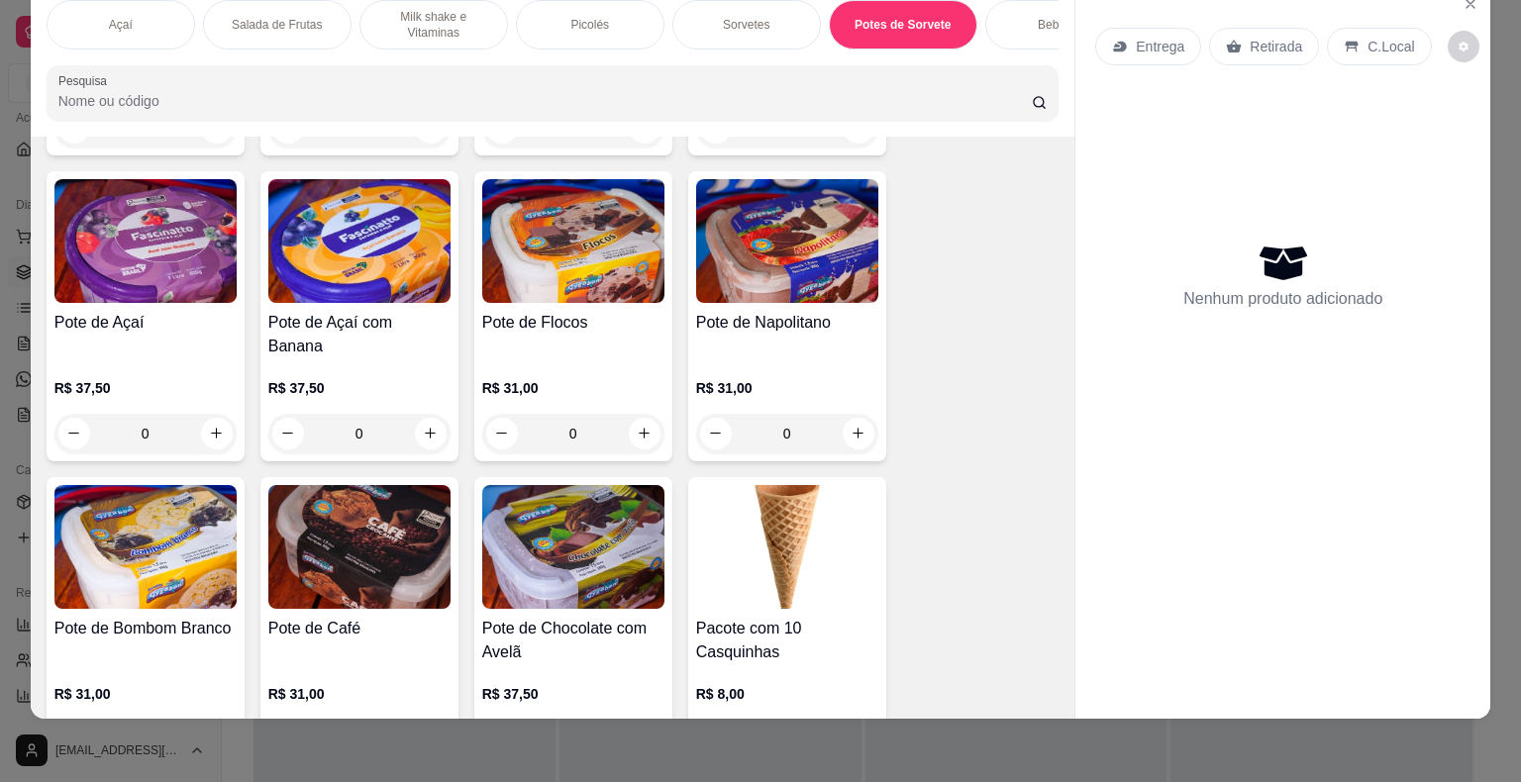
click at [192, 720] on input "0" at bounding box center [145, 740] width 111 height 40
click at [201, 724] on button "increase-product-quantity" at bounding box center [217, 740] width 32 height 32
type input "1"
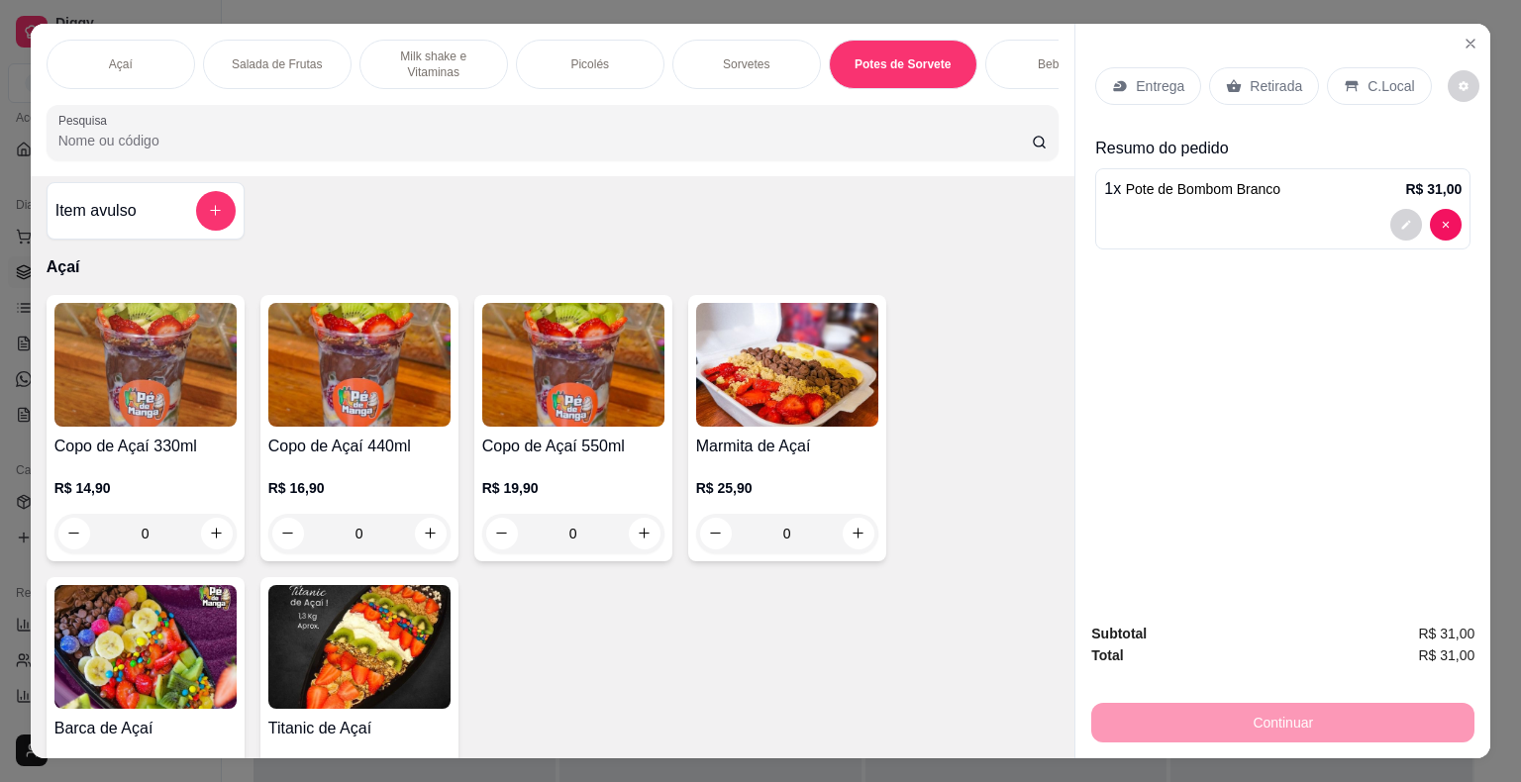
scroll to position [0, 0]
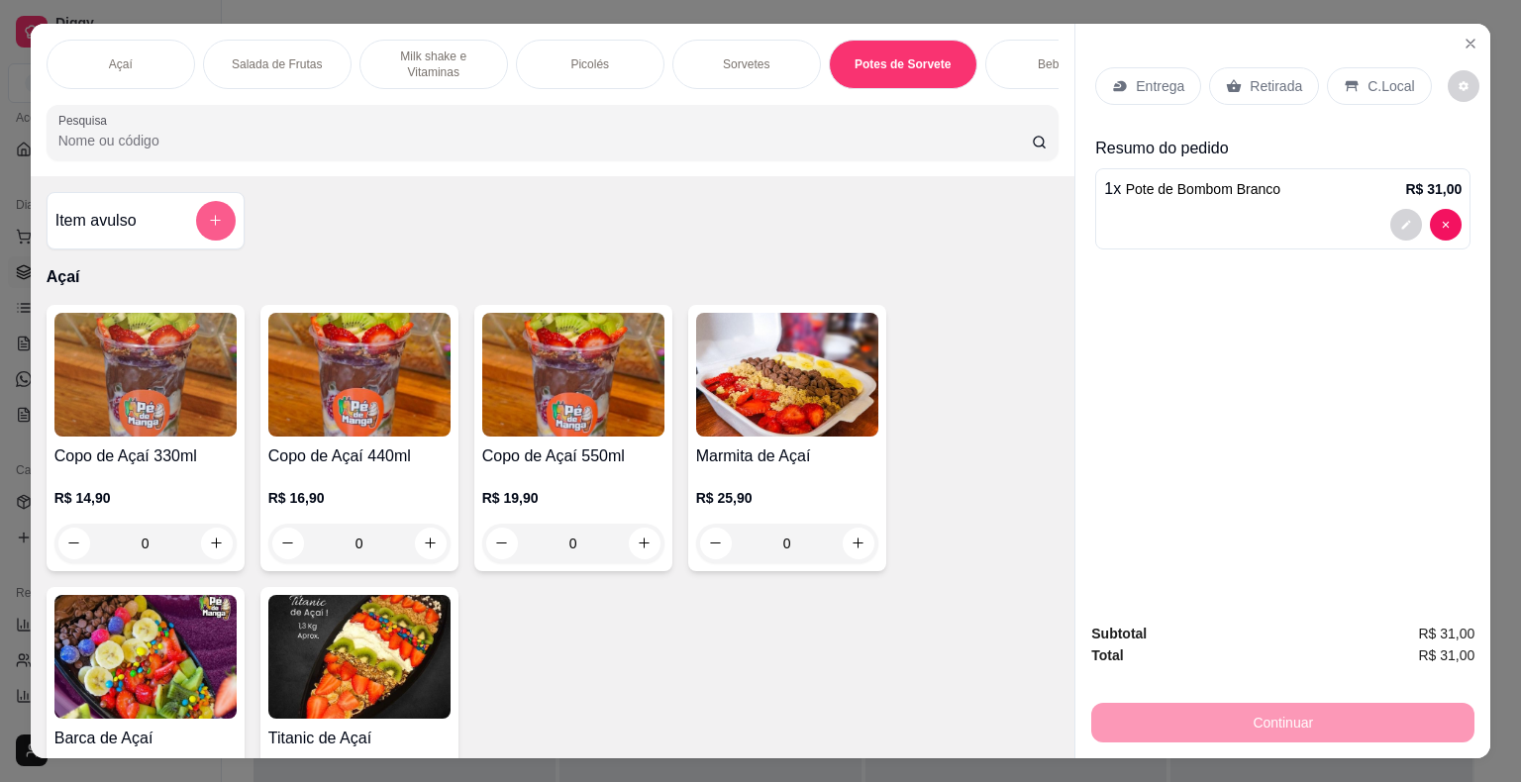
click at [206, 218] on button "add-separate-item" at bounding box center [216, 221] width 40 height 40
click at [1477, 26] on div "Entrega Retirada C.Local Resumo do pedido 1 x Pote de Bombom Branco R$ 31,00" at bounding box center [1282, 316] width 415 height 584
click at [1467, 36] on icon "Close" at bounding box center [1470, 44] width 16 height 16
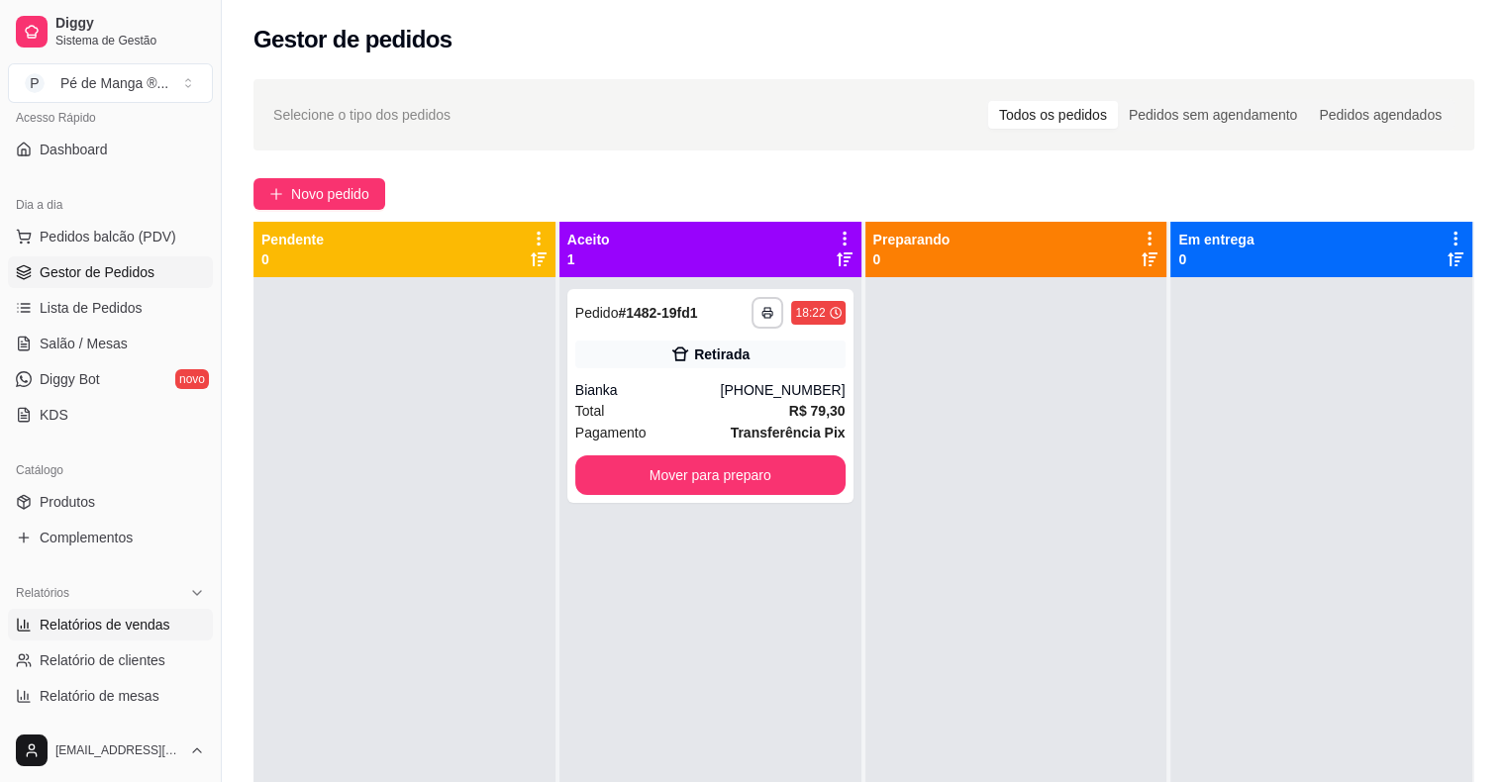
click at [145, 618] on span "Relatórios de vendas" at bounding box center [105, 625] width 131 height 20
select select "ALL"
select select "0"
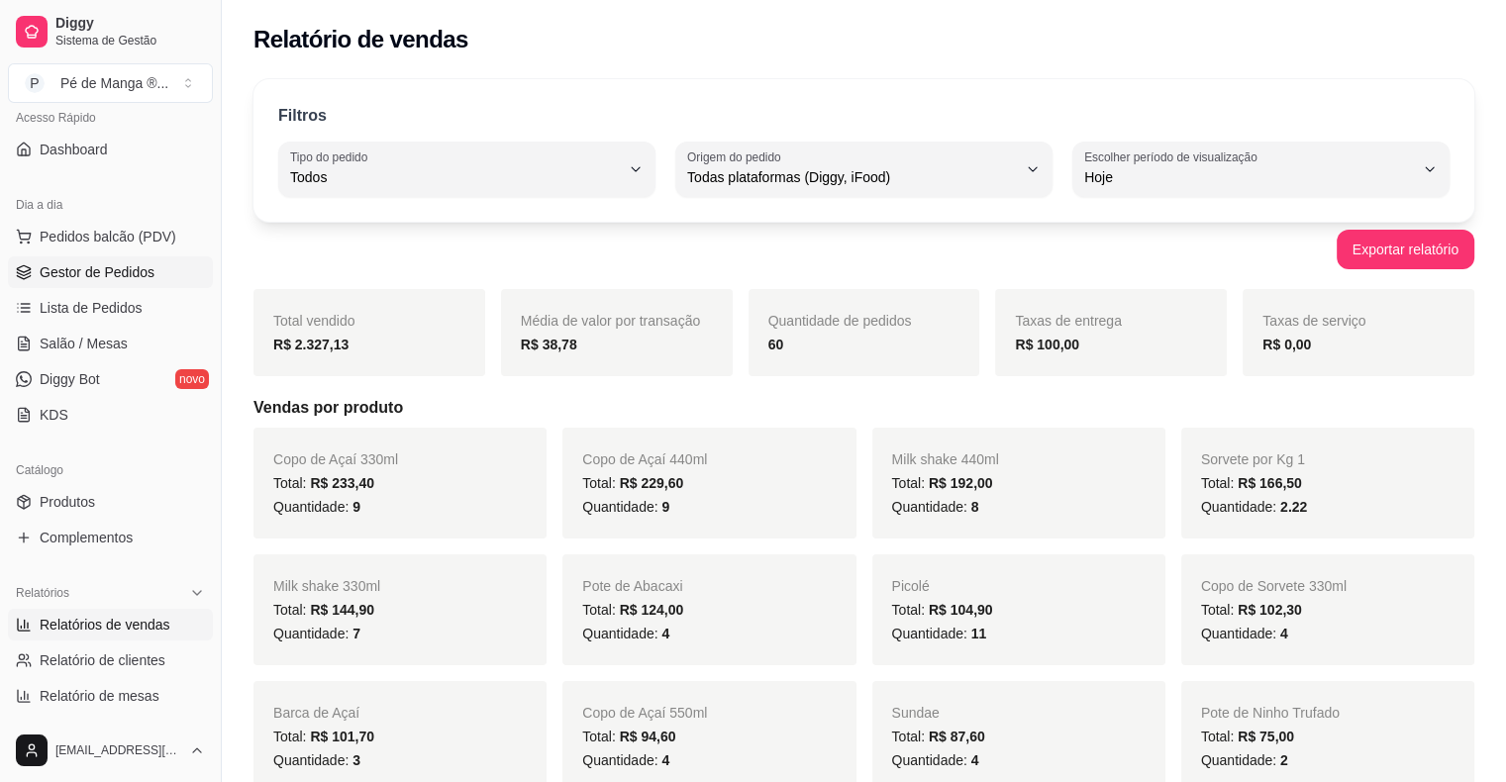
click at [99, 272] on span "Gestor de Pedidos" at bounding box center [97, 272] width 115 height 20
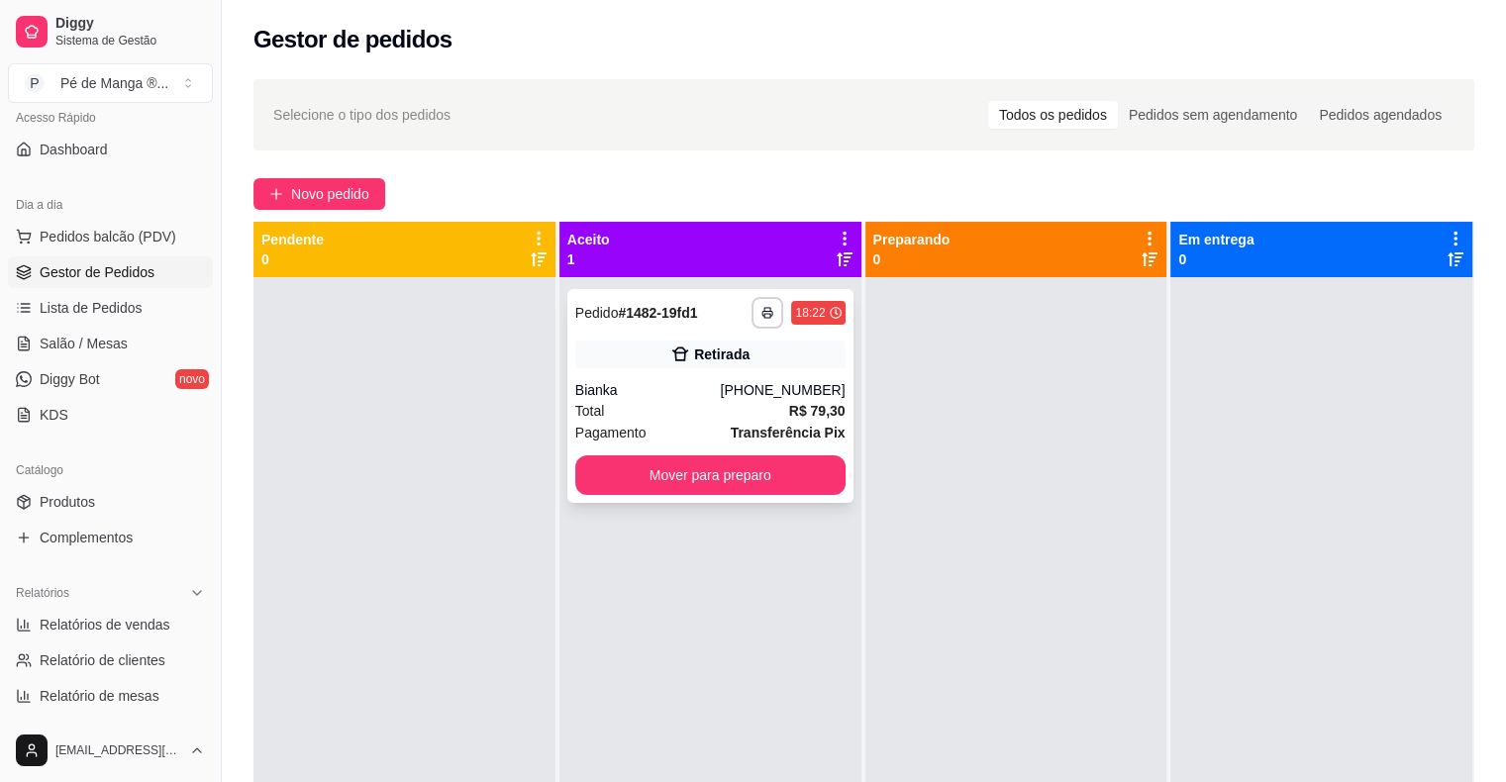
click at [777, 400] on div "Total R$ 79,30" at bounding box center [710, 411] width 270 height 22
